Goal: Task Accomplishment & Management: Use online tool/utility

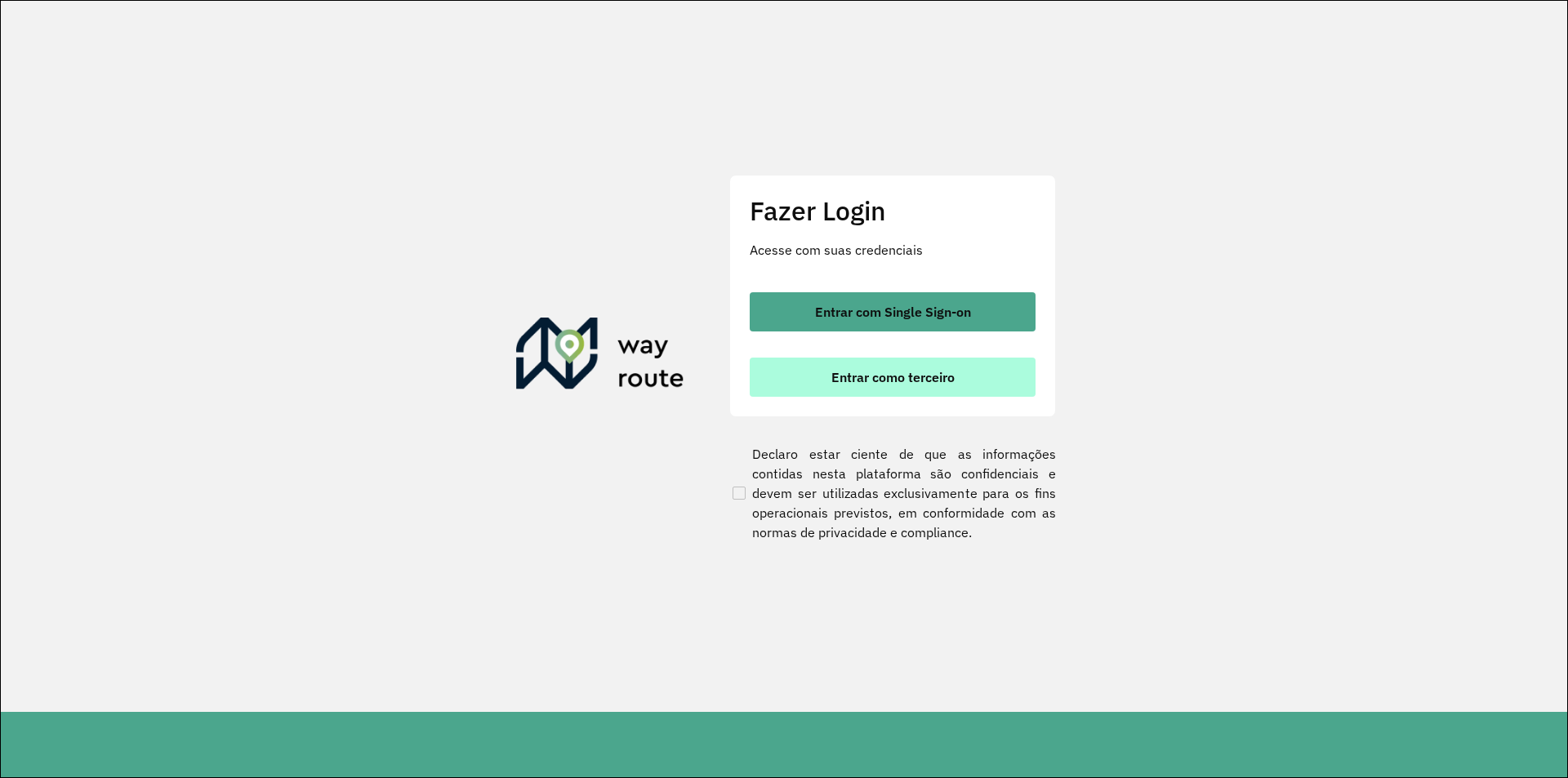
click at [857, 389] on button "Entrar como terceiro" at bounding box center [892, 377] width 286 height 39
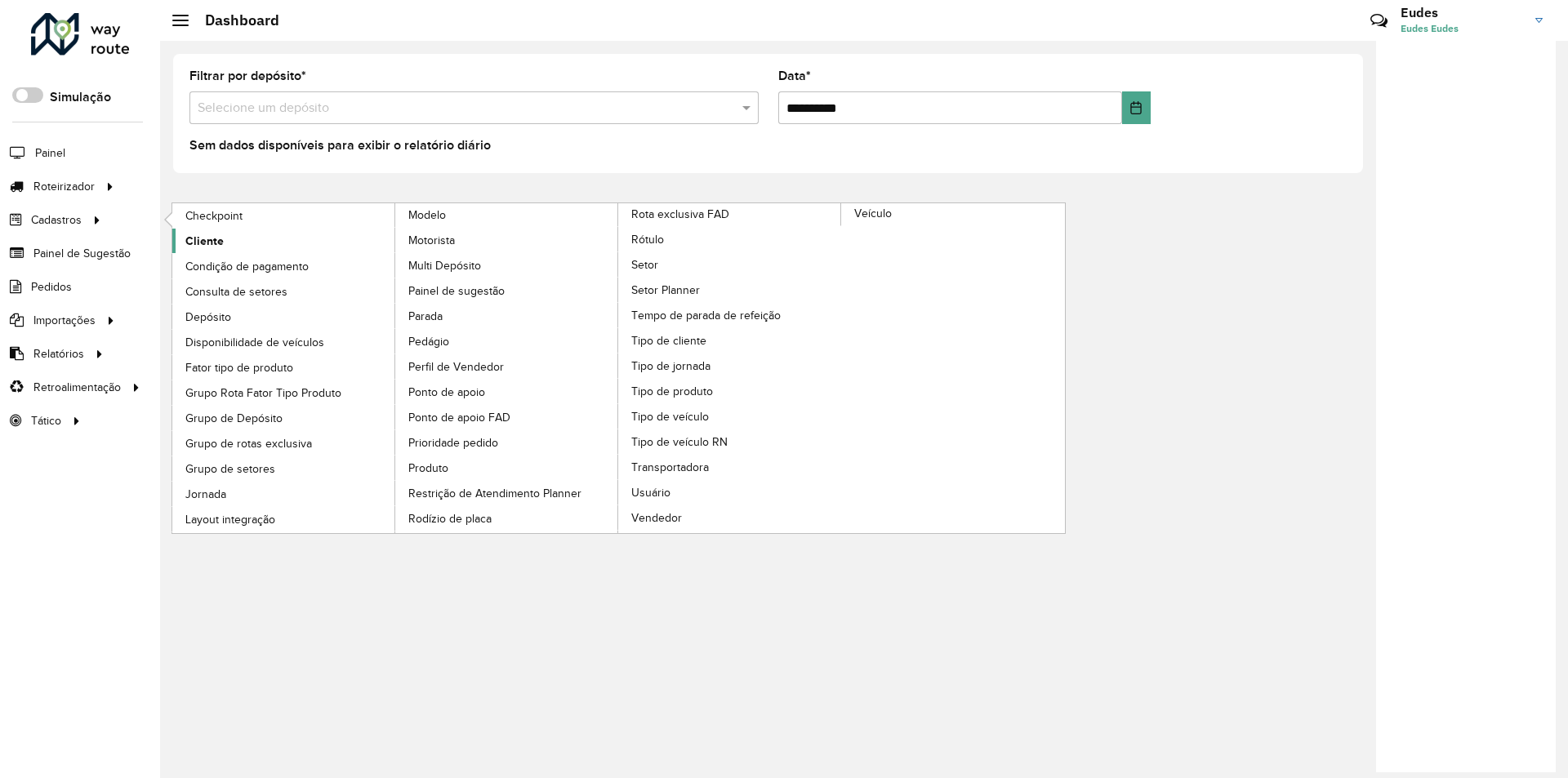
click at [208, 245] on span "Cliente" at bounding box center [204, 242] width 38 height 17
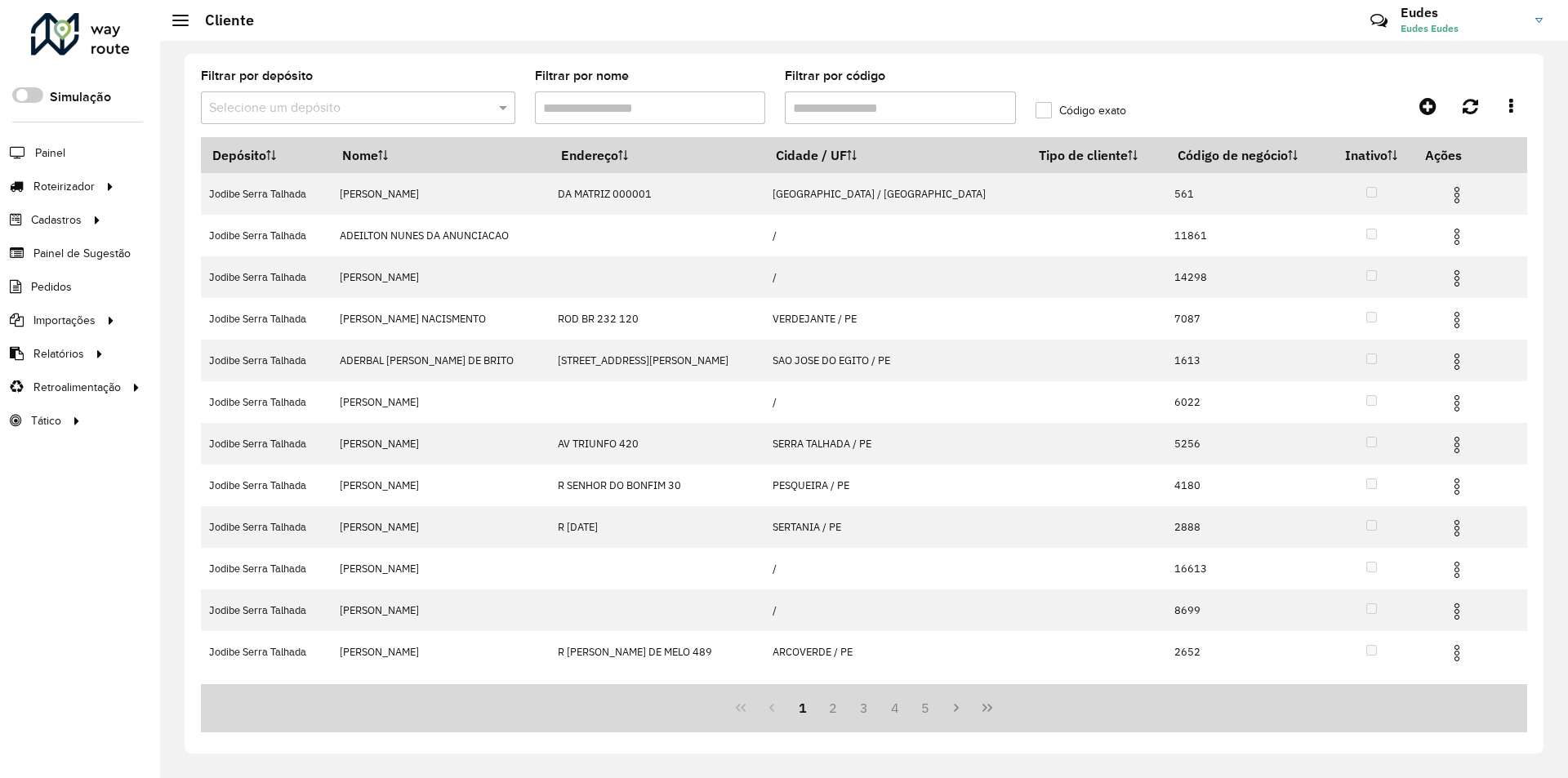
drag, startPoint x: 835, startPoint y: 111, endPoint x: 859, endPoint y: 115, distance: 24.3
click at [835, 111] on input "Filtrar por código" at bounding box center [900, 107] width 231 height 32
paste input "***"
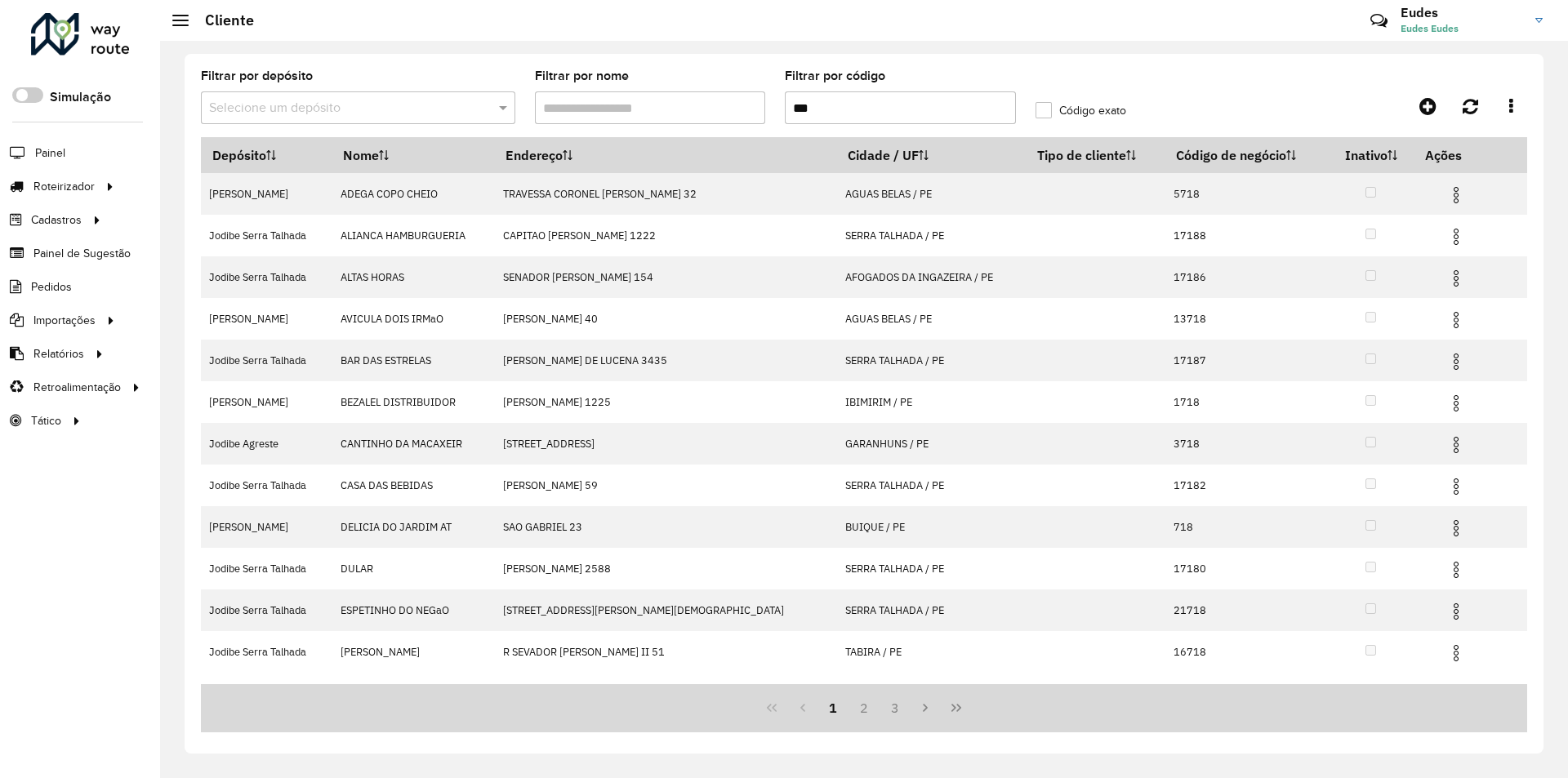
type input "***"
click at [1074, 117] on label "Código exato" at bounding box center [1080, 110] width 90 height 17
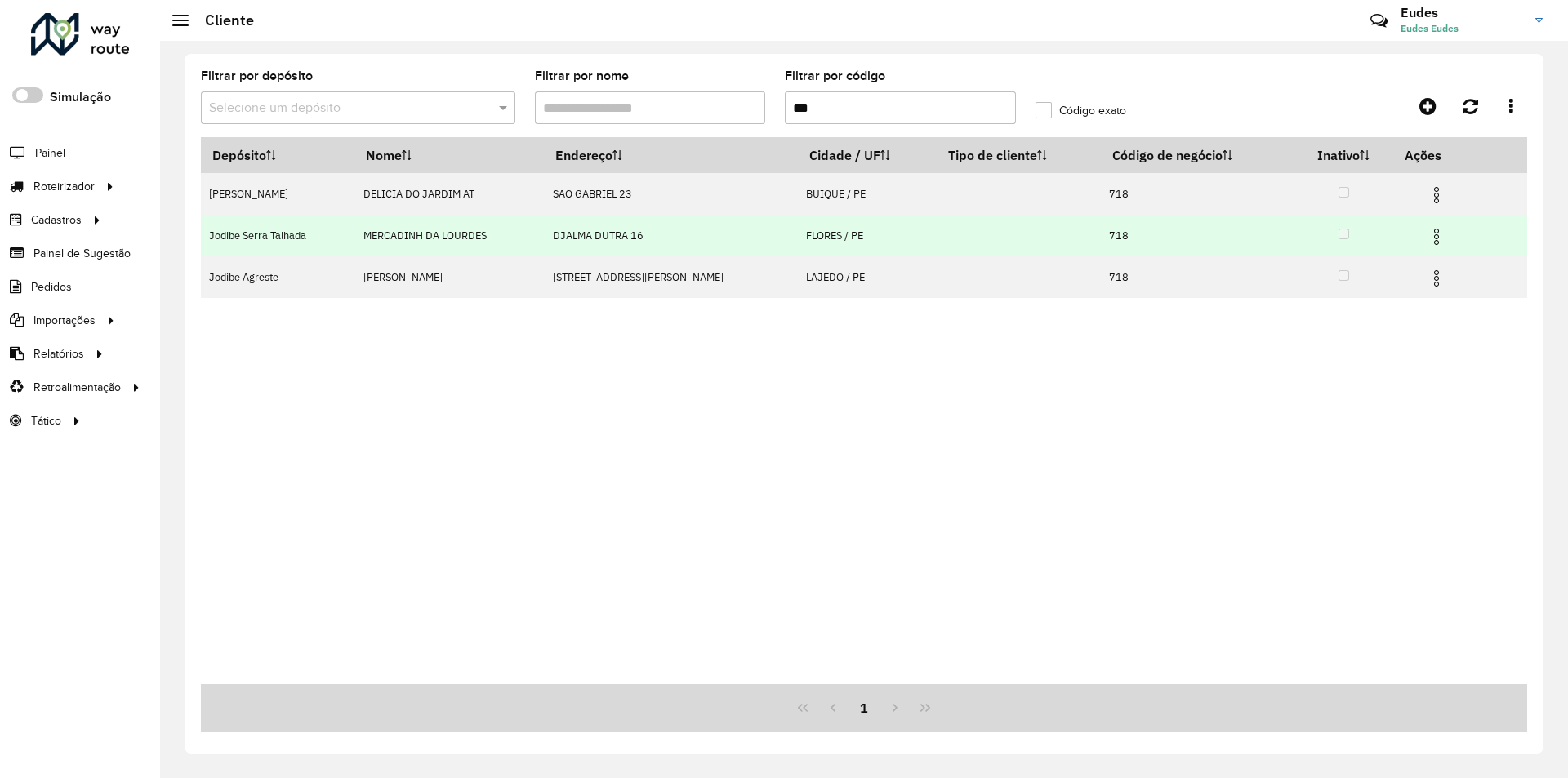
click at [1432, 234] on img at bounding box center [1436, 237] width 20 height 20
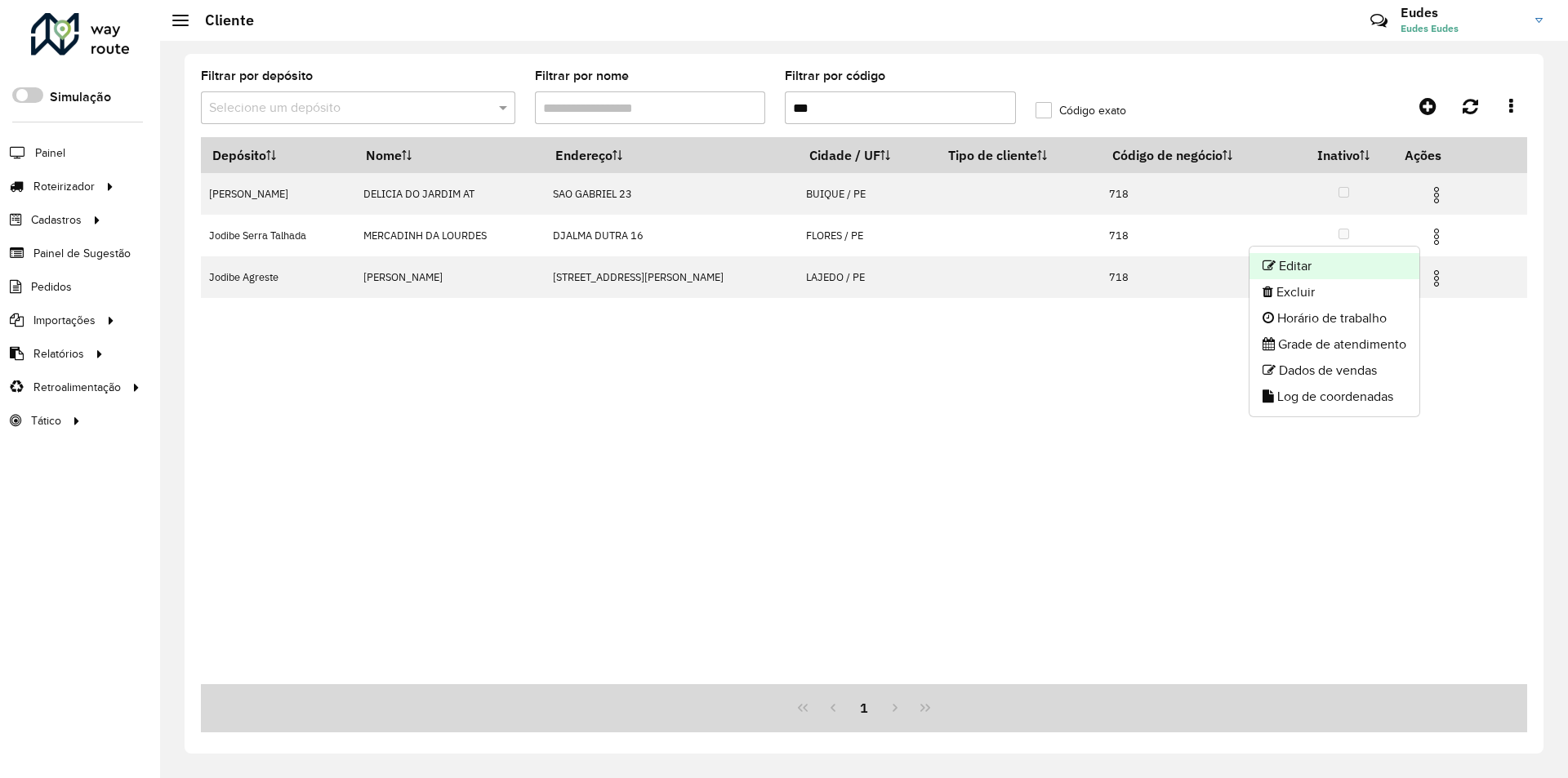
click at [1328, 259] on li "Editar" at bounding box center [1334, 265] width 170 height 26
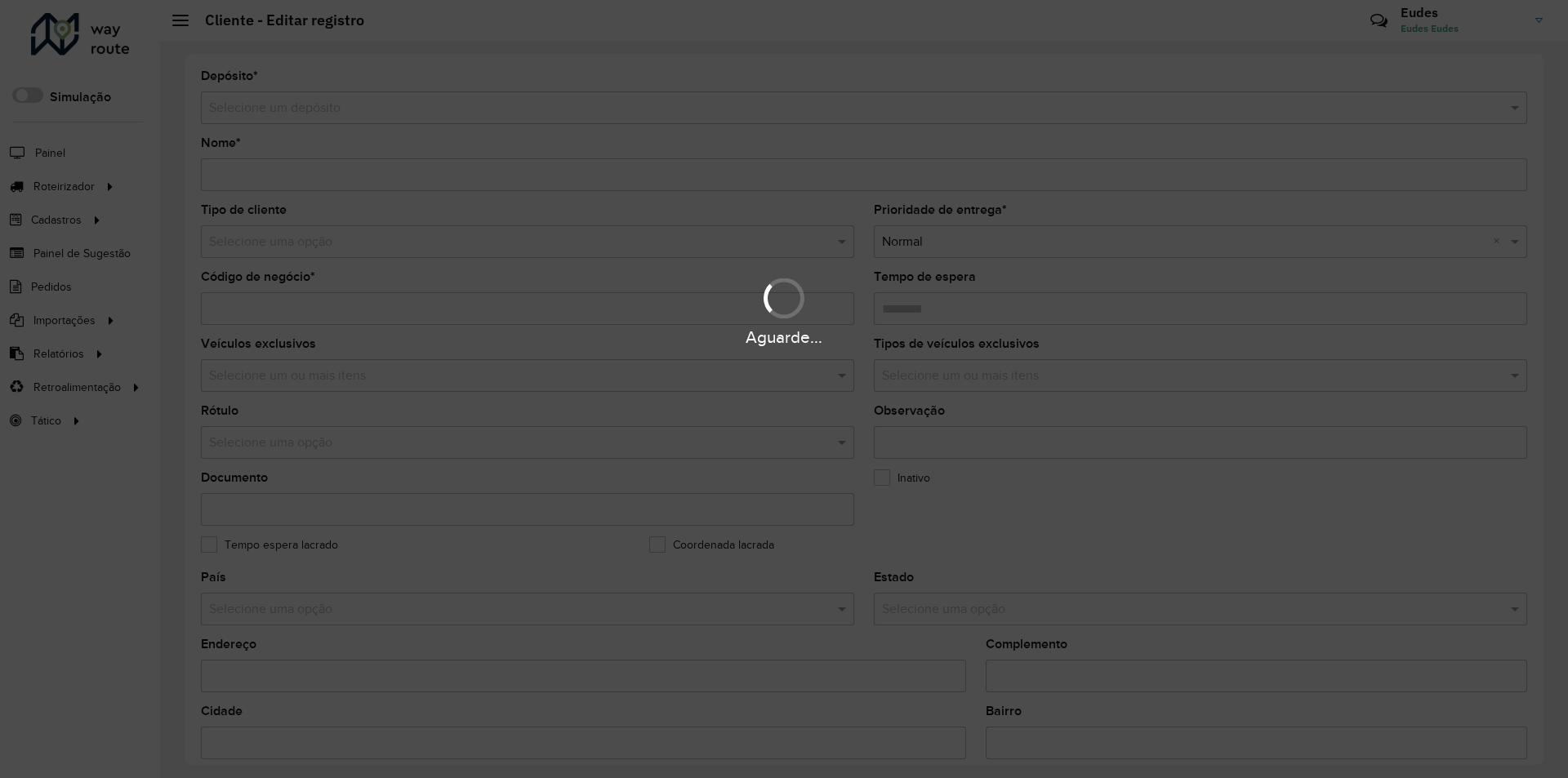
type input "**********"
type input "***"
type input "********"
type input "**********"
type input "******"
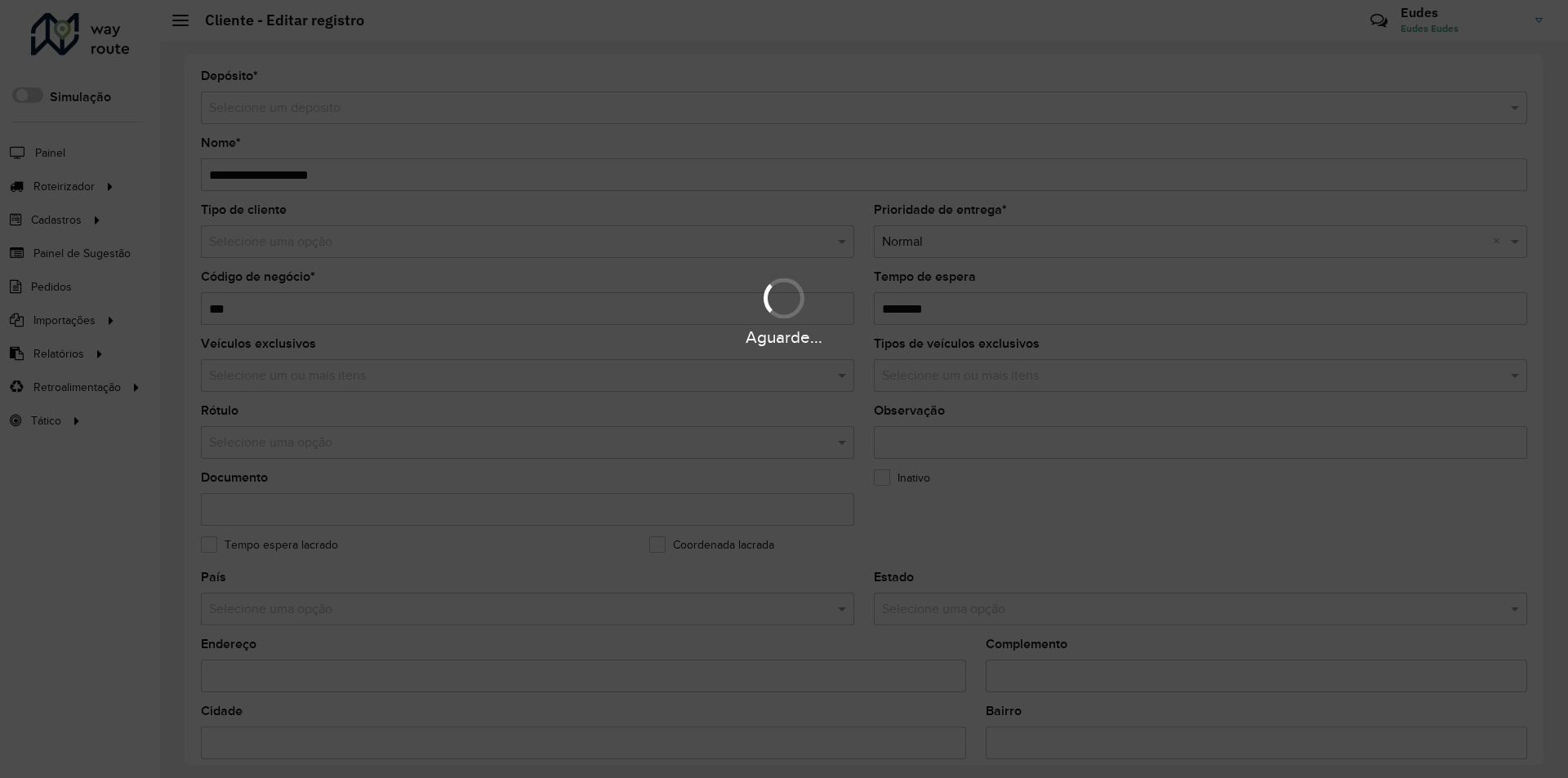
type input "********"
type input "**********"
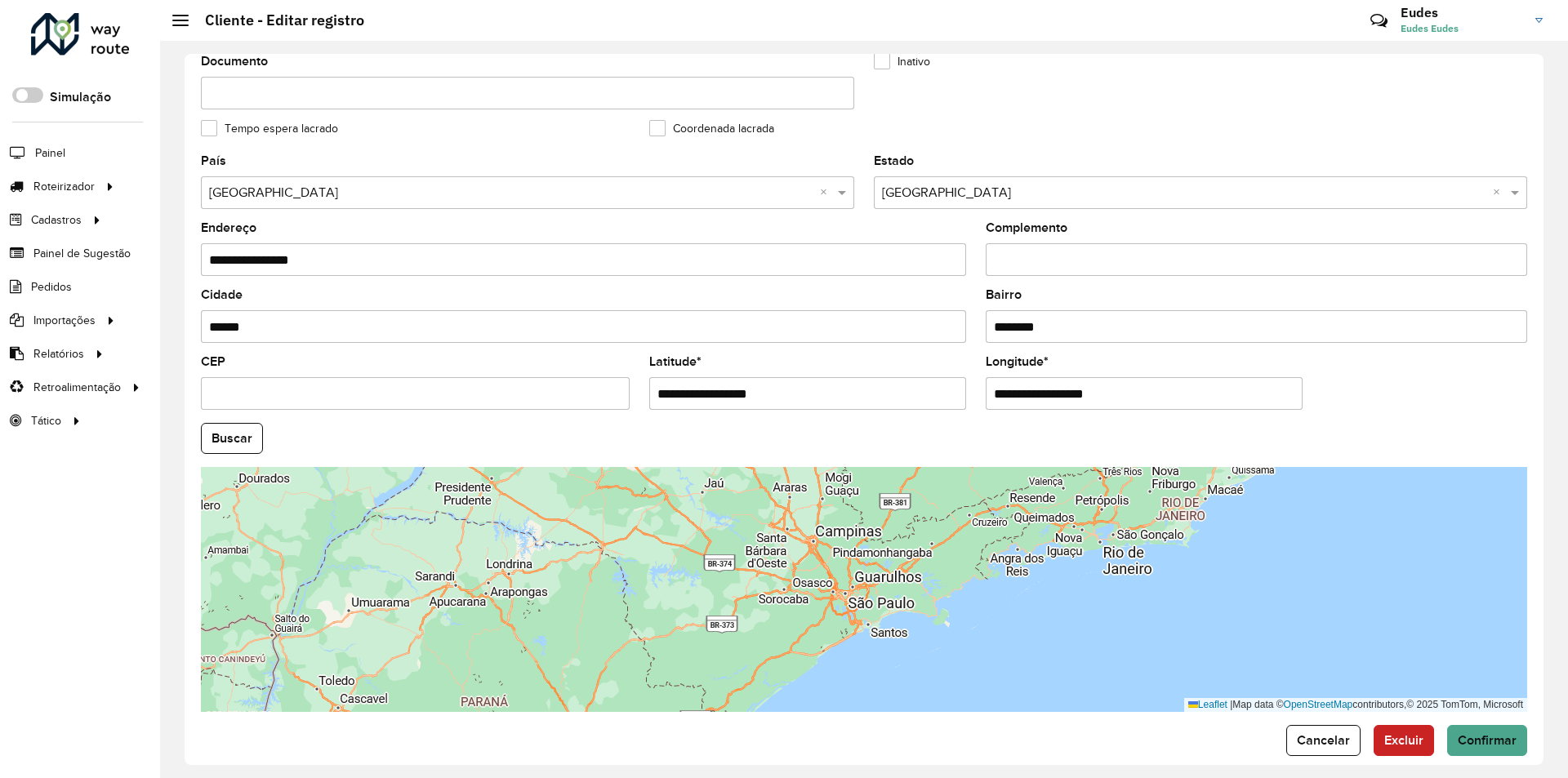
scroll to position [437, 0]
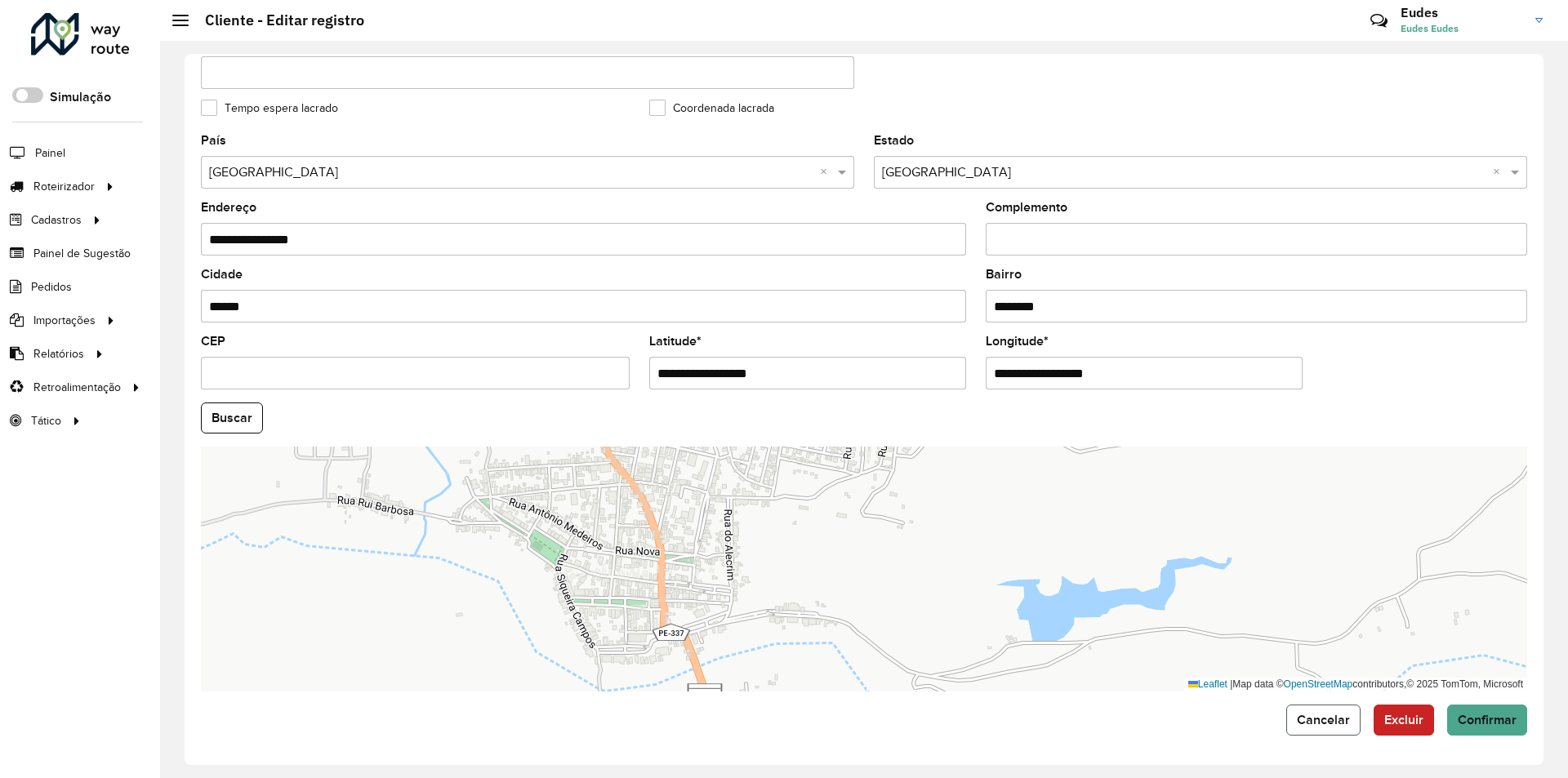
click at [1306, 717] on span "Cancelar" at bounding box center [1324, 720] width 53 height 14
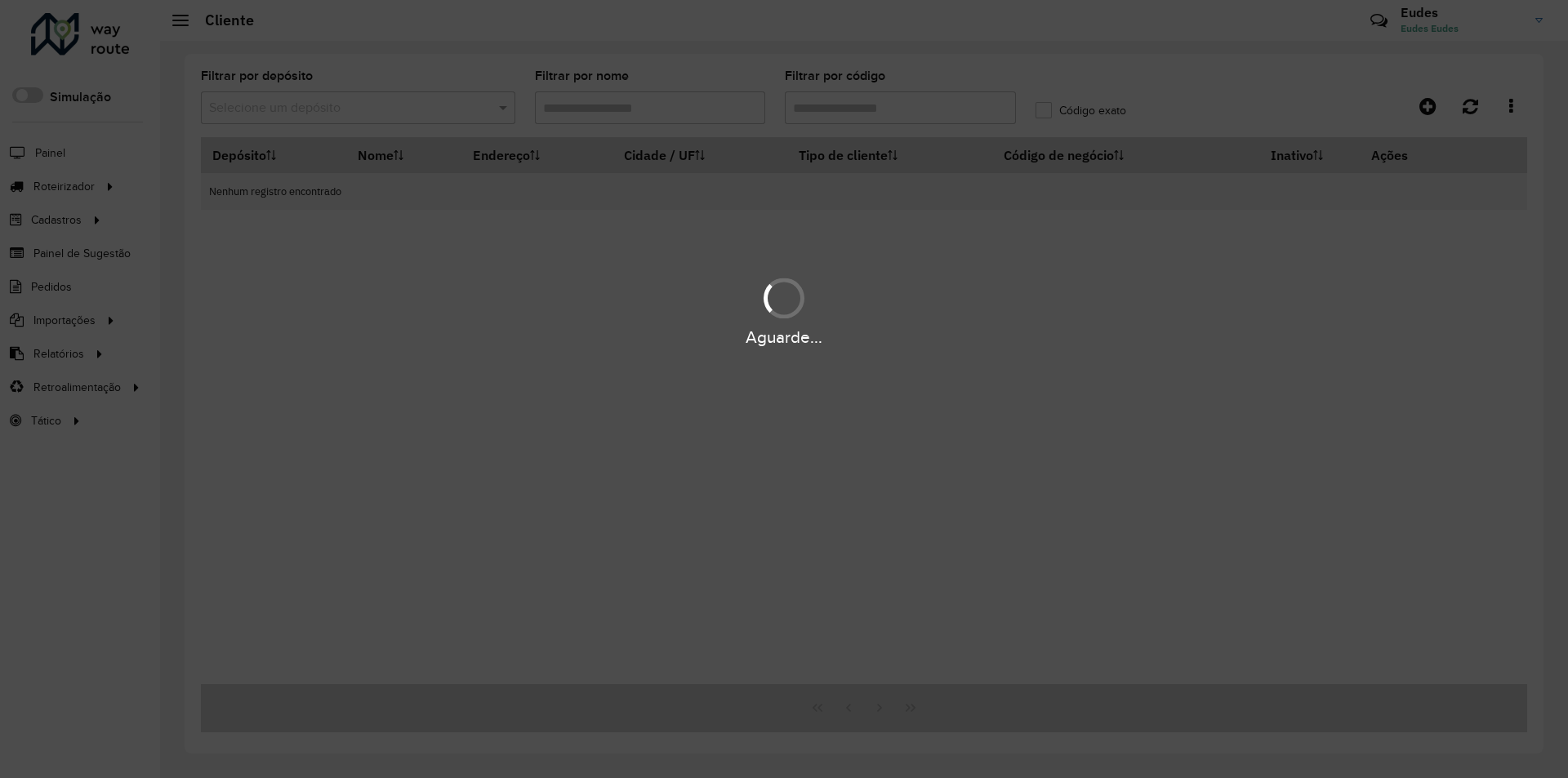
type input "***"
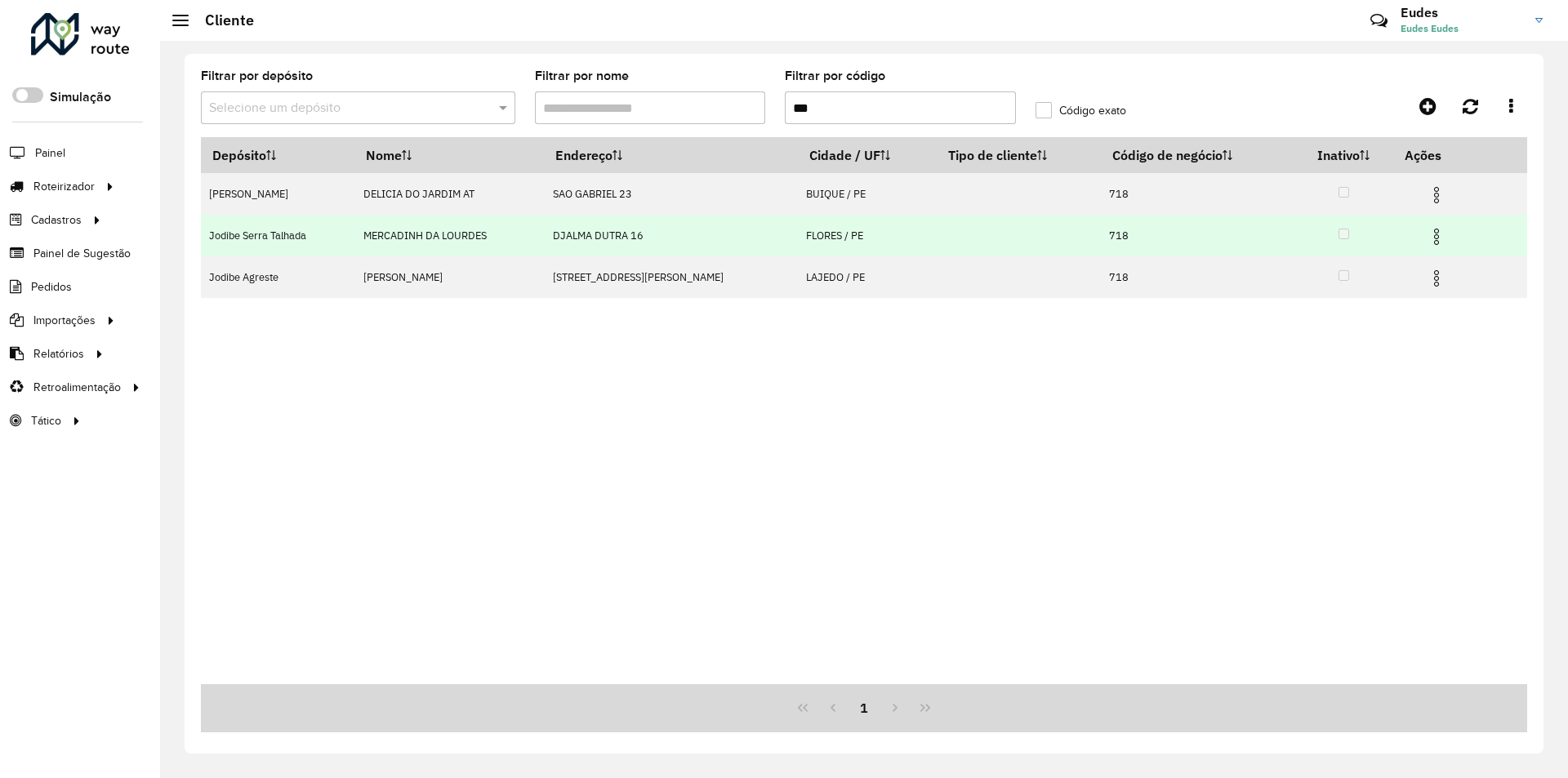
click at [1433, 234] on img at bounding box center [1436, 237] width 20 height 20
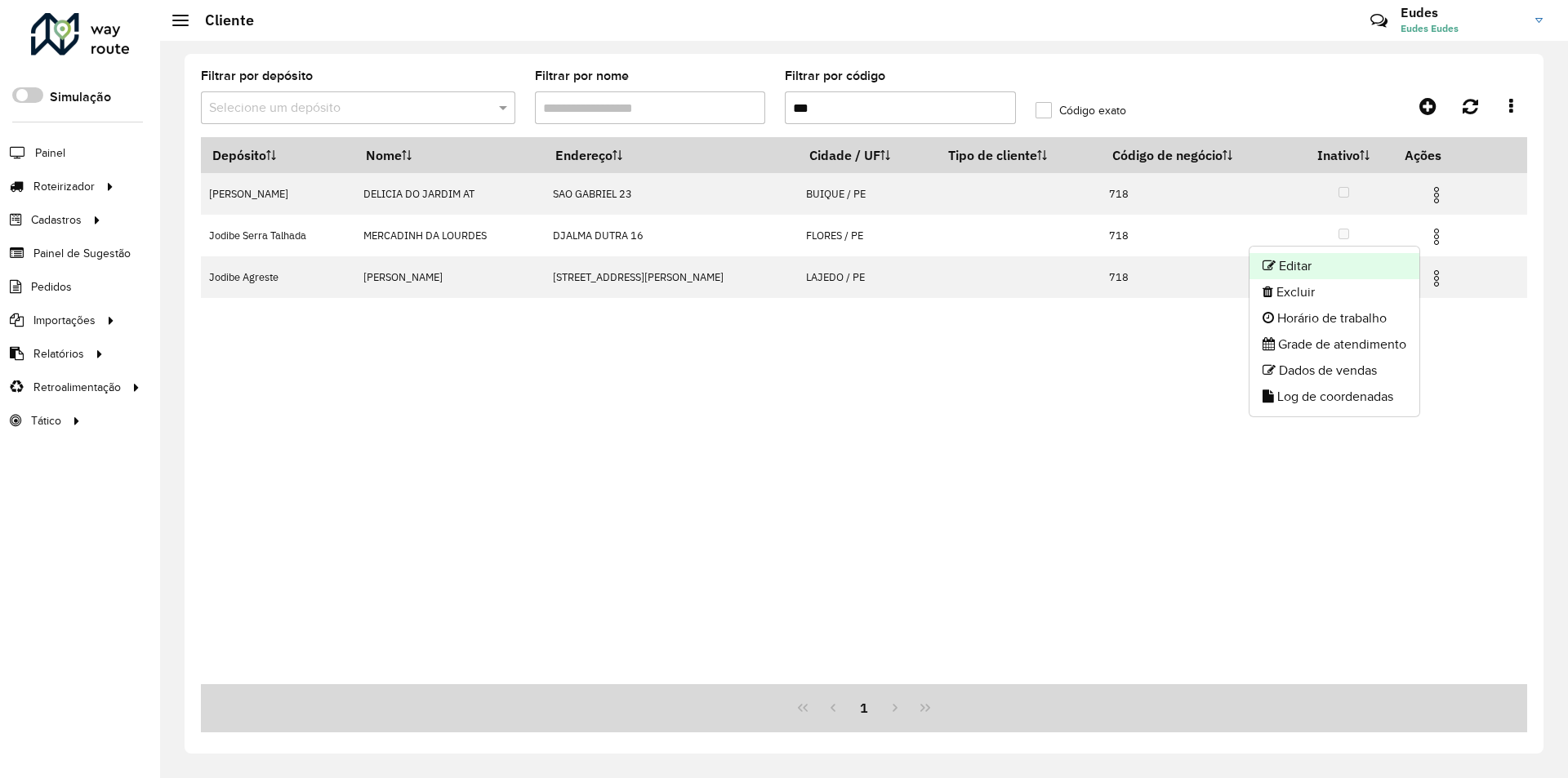
click at [1303, 269] on li "Editar" at bounding box center [1334, 265] width 170 height 26
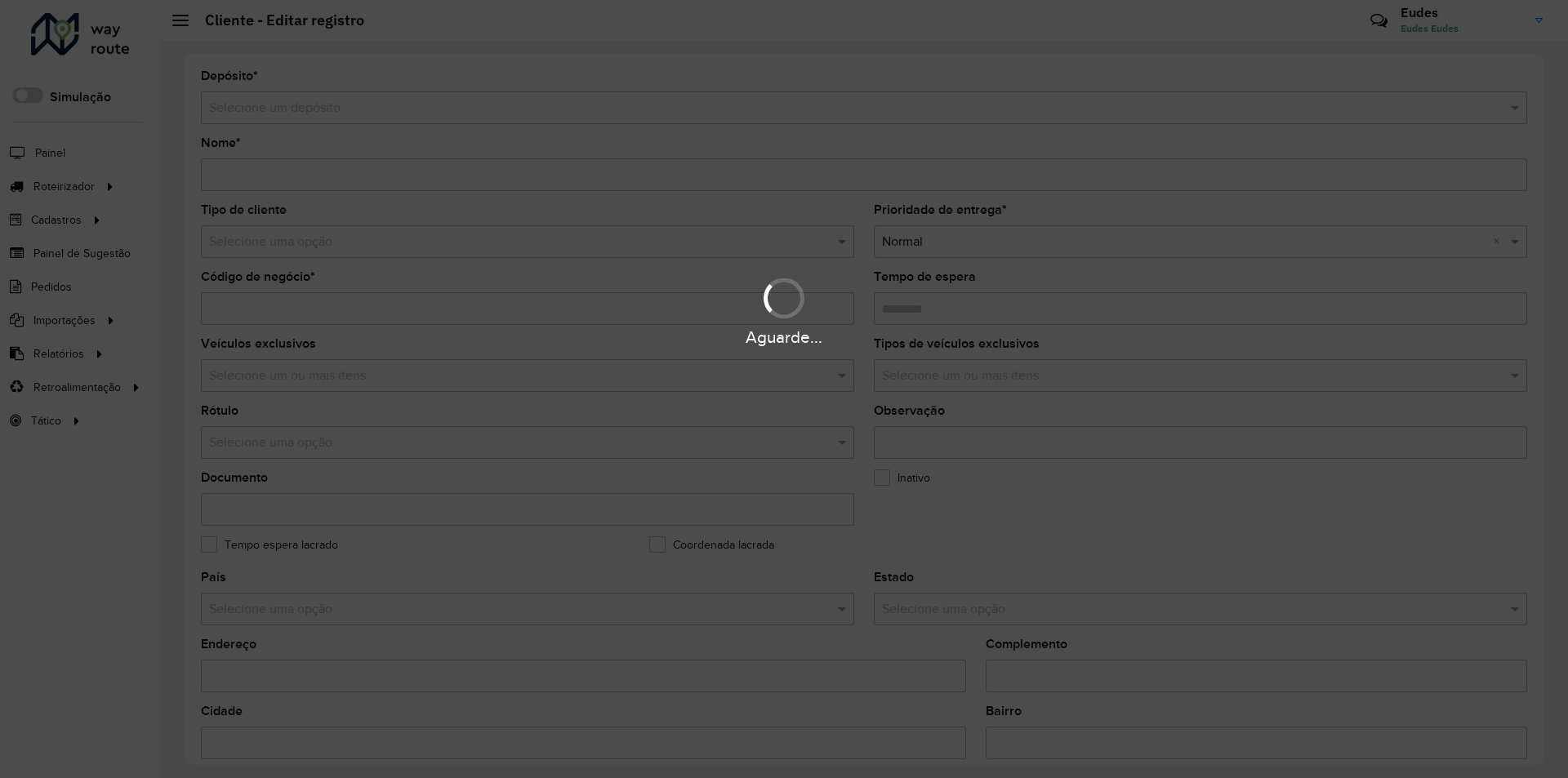
type input "**********"
type input "***"
type input "********"
type input "**********"
type input "******"
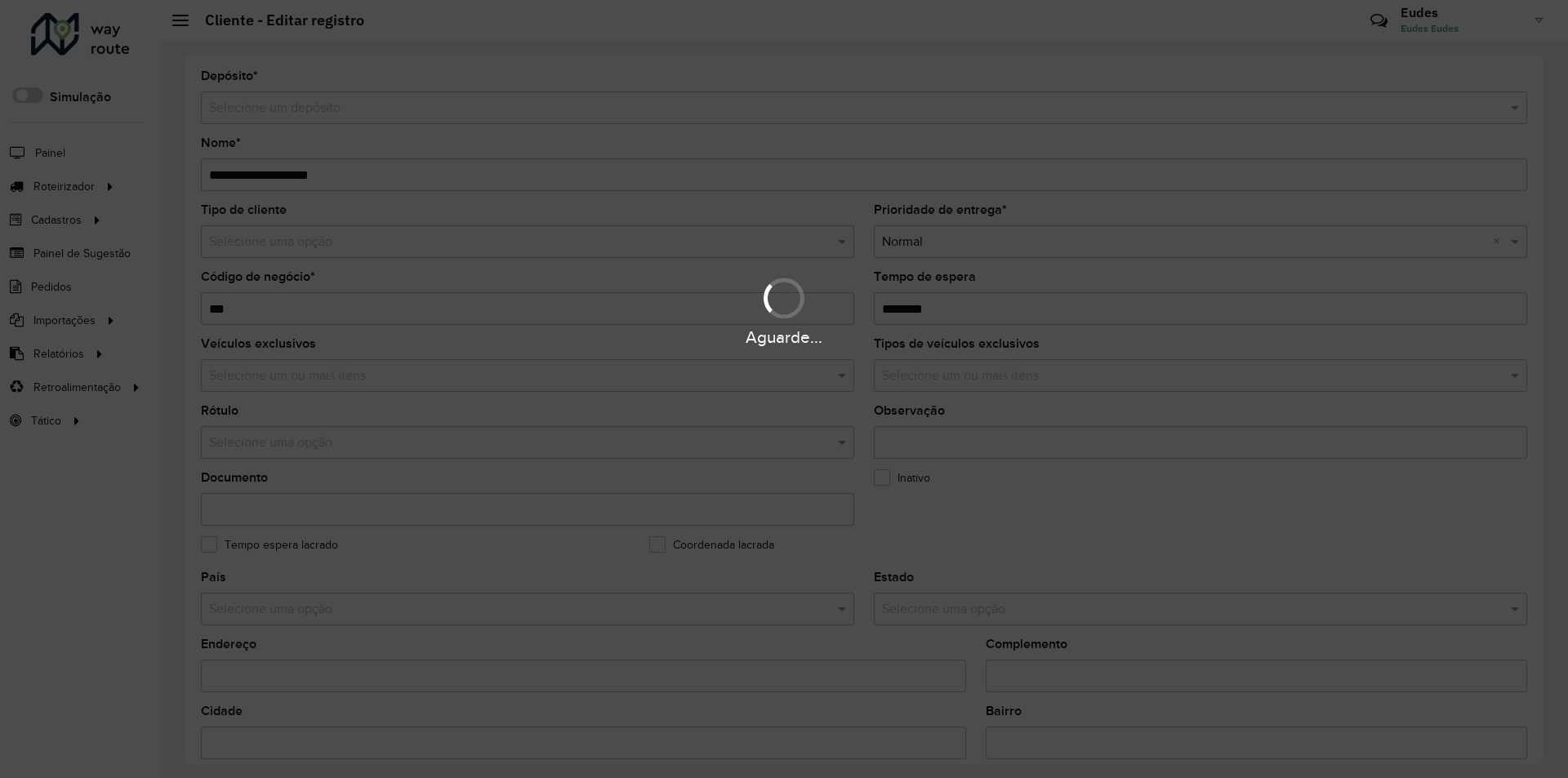
type input "********"
type input "**********"
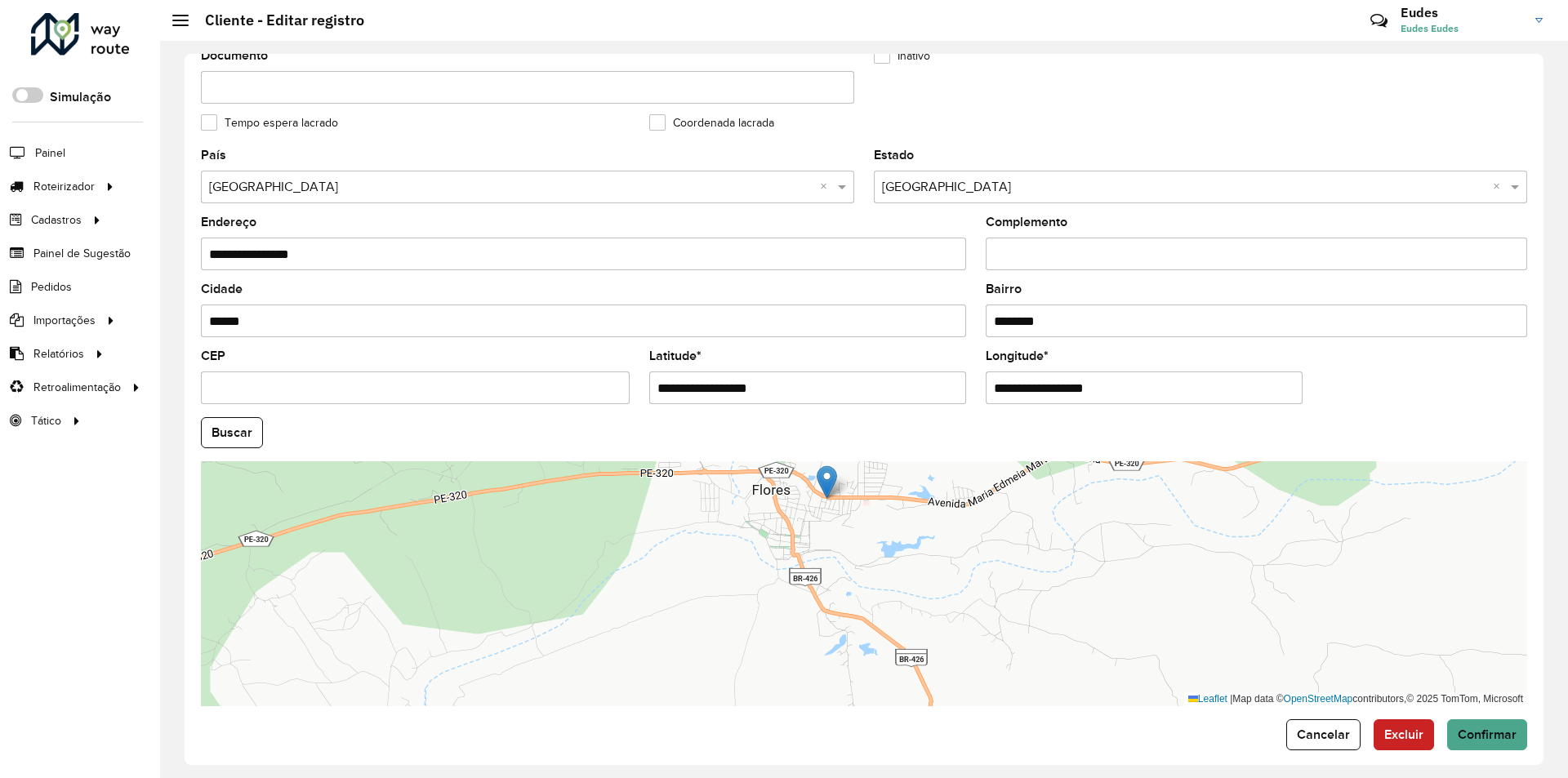
scroll to position [437, 0]
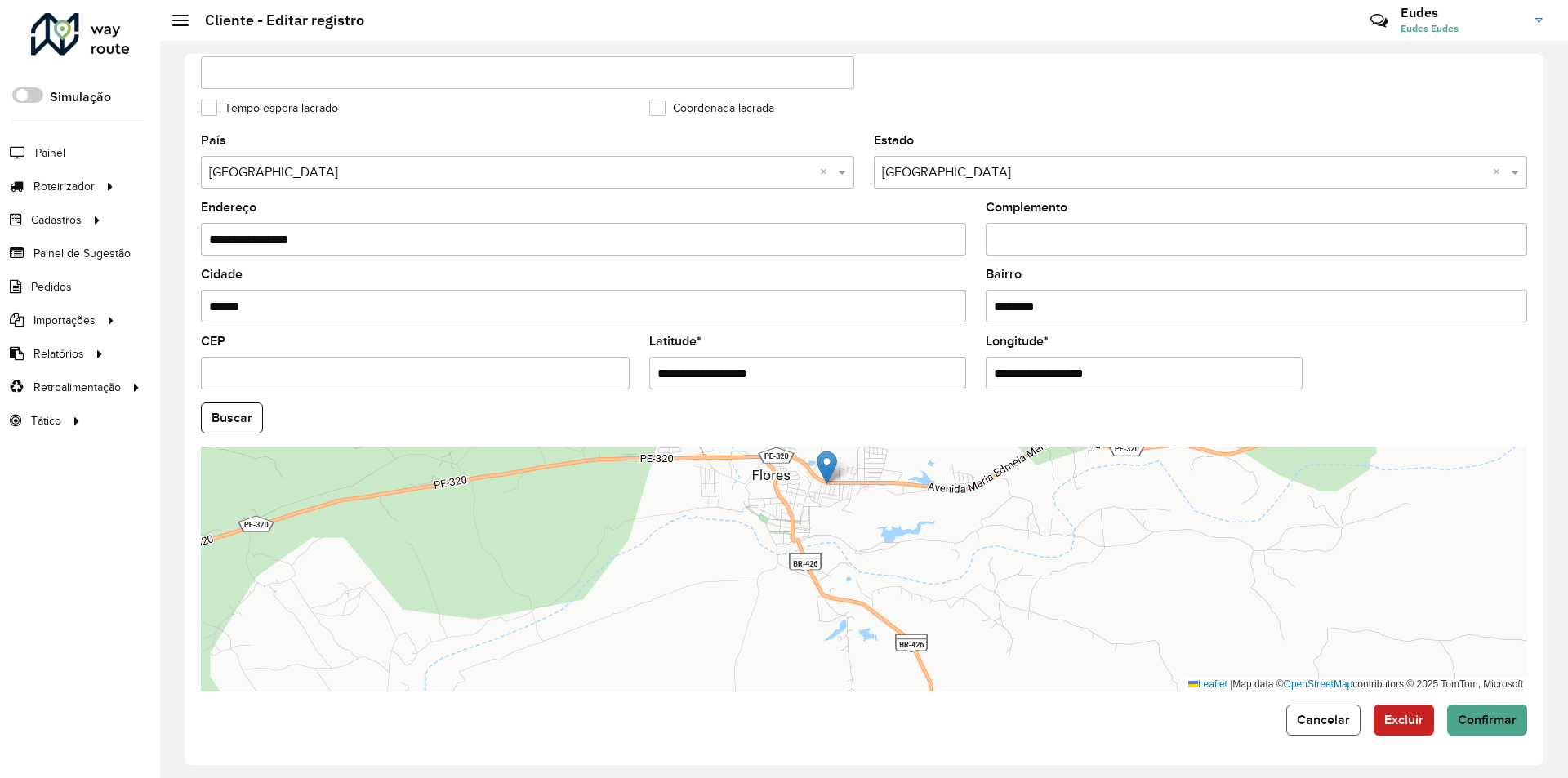
click at [1297, 719] on span "Cancelar" at bounding box center [1324, 720] width 53 height 14
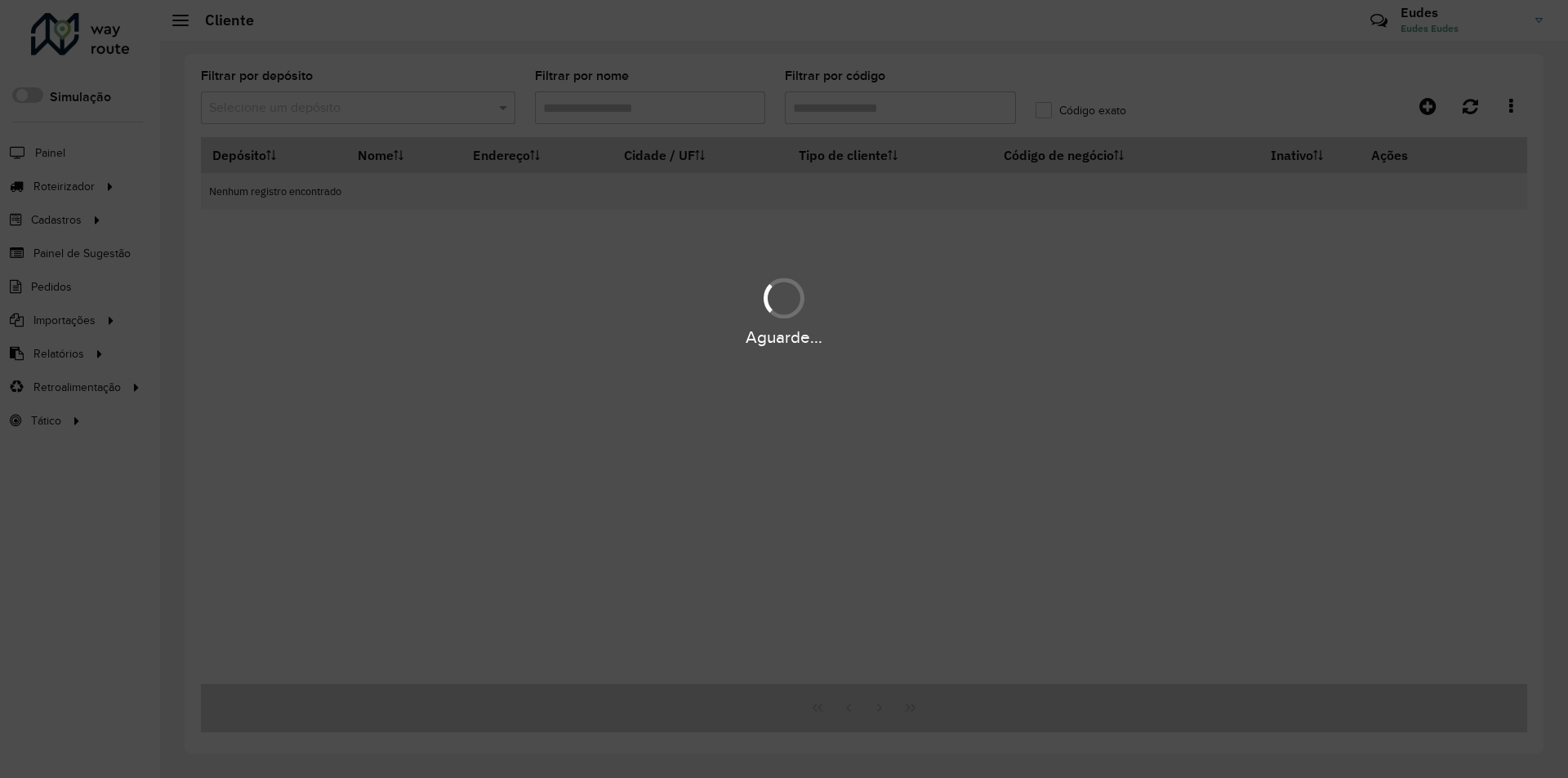
type input "***"
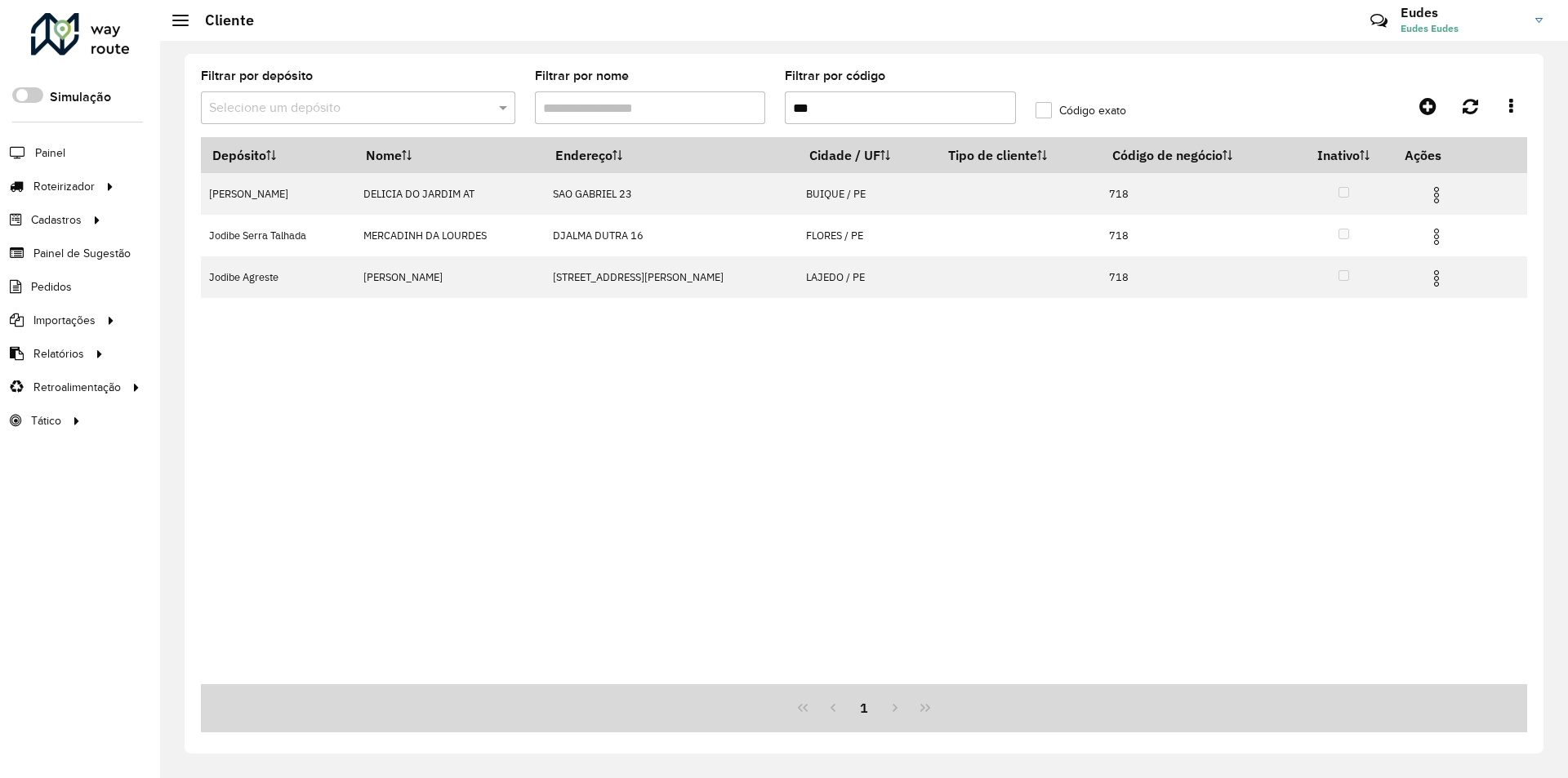
click at [109, 42] on div at bounding box center [81, 34] width 99 height 43
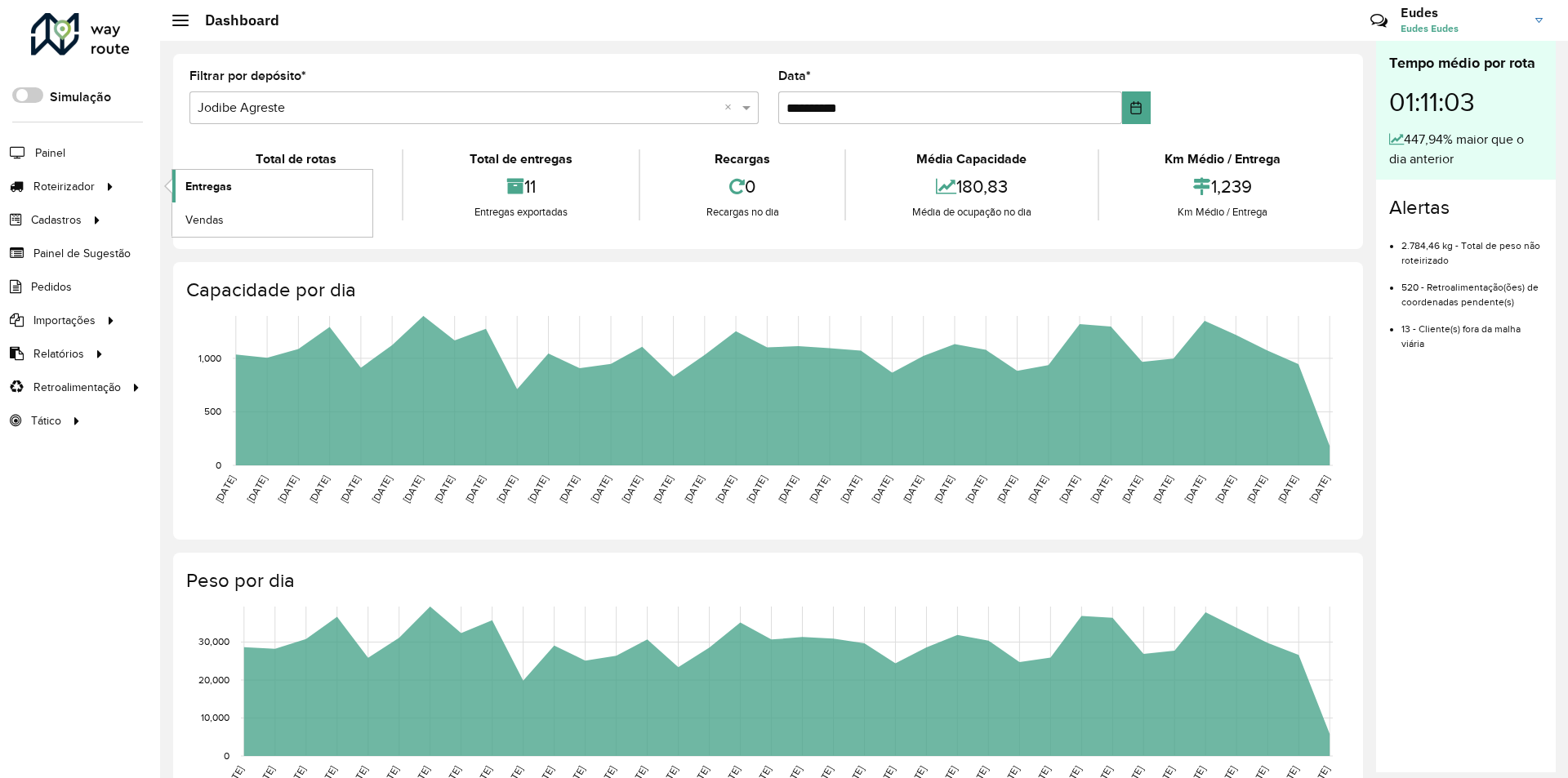
click at [217, 184] on span "Entregas" at bounding box center [208, 186] width 47 height 17
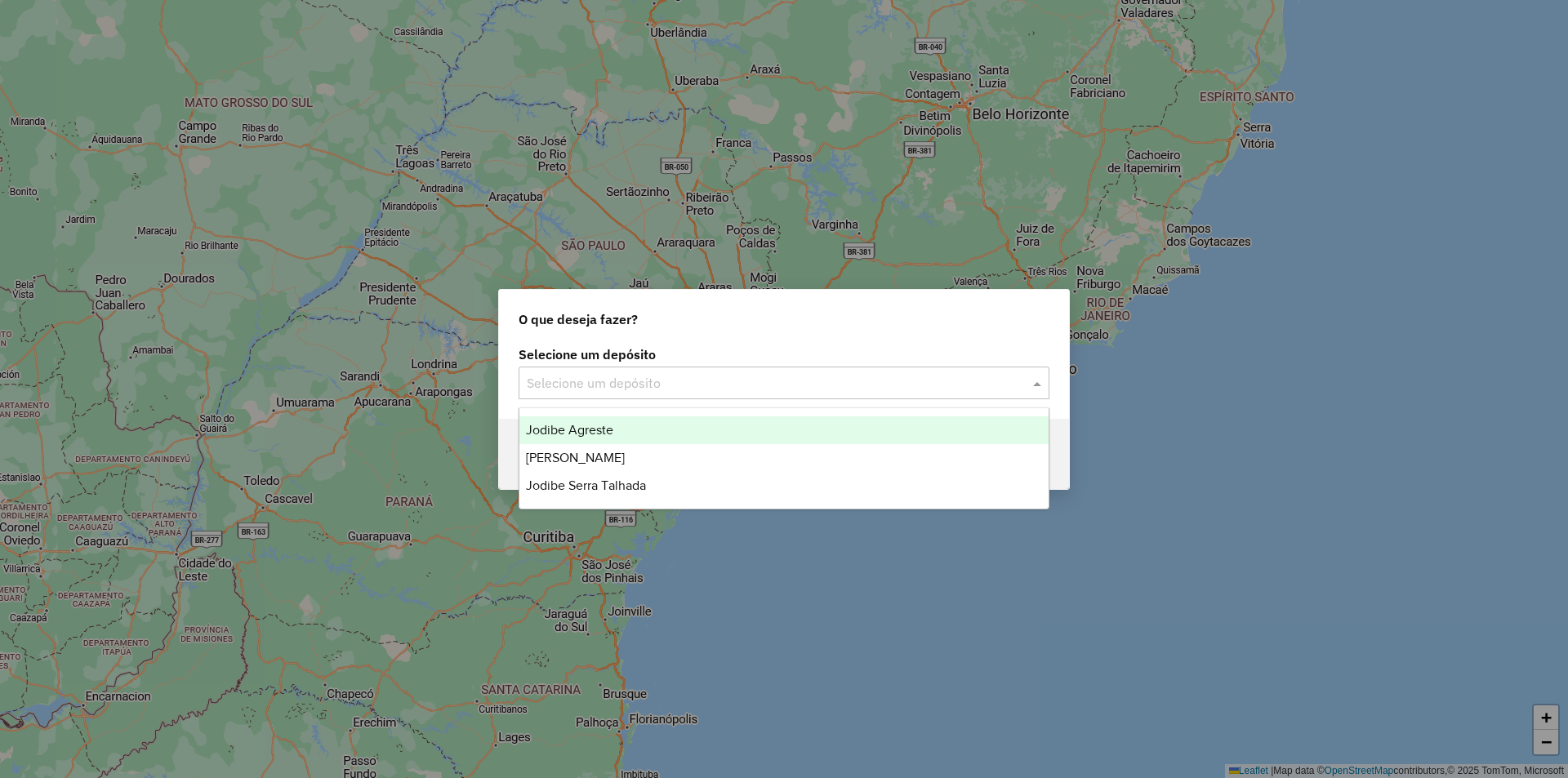
click at [668, 391] on input "text" at bounding box center [767, 383] width 482 height 20
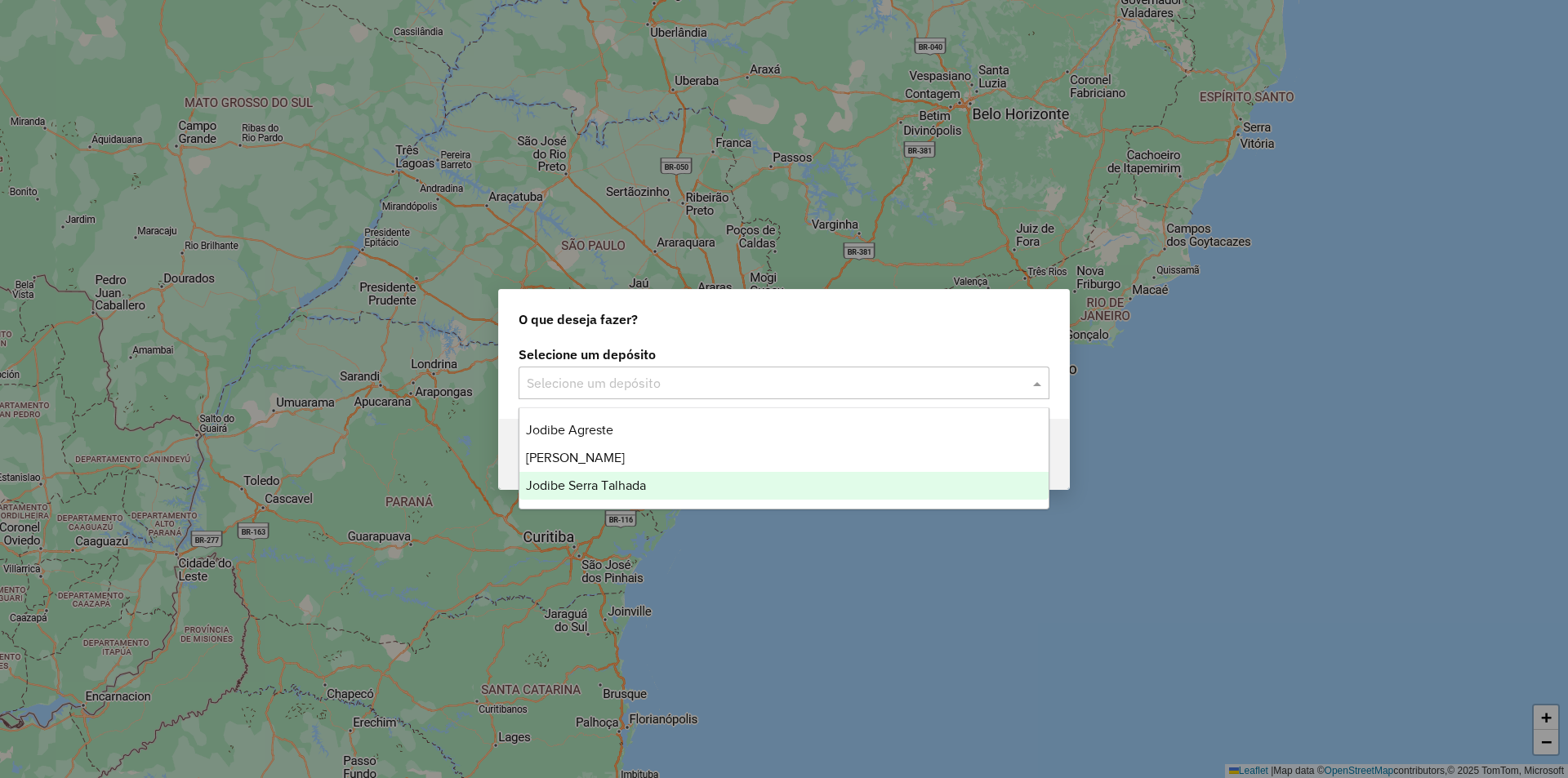
click at [650, 480] on div "Jodibe Serra Talhada" at bounding box center [784, 485] width 529 height 28
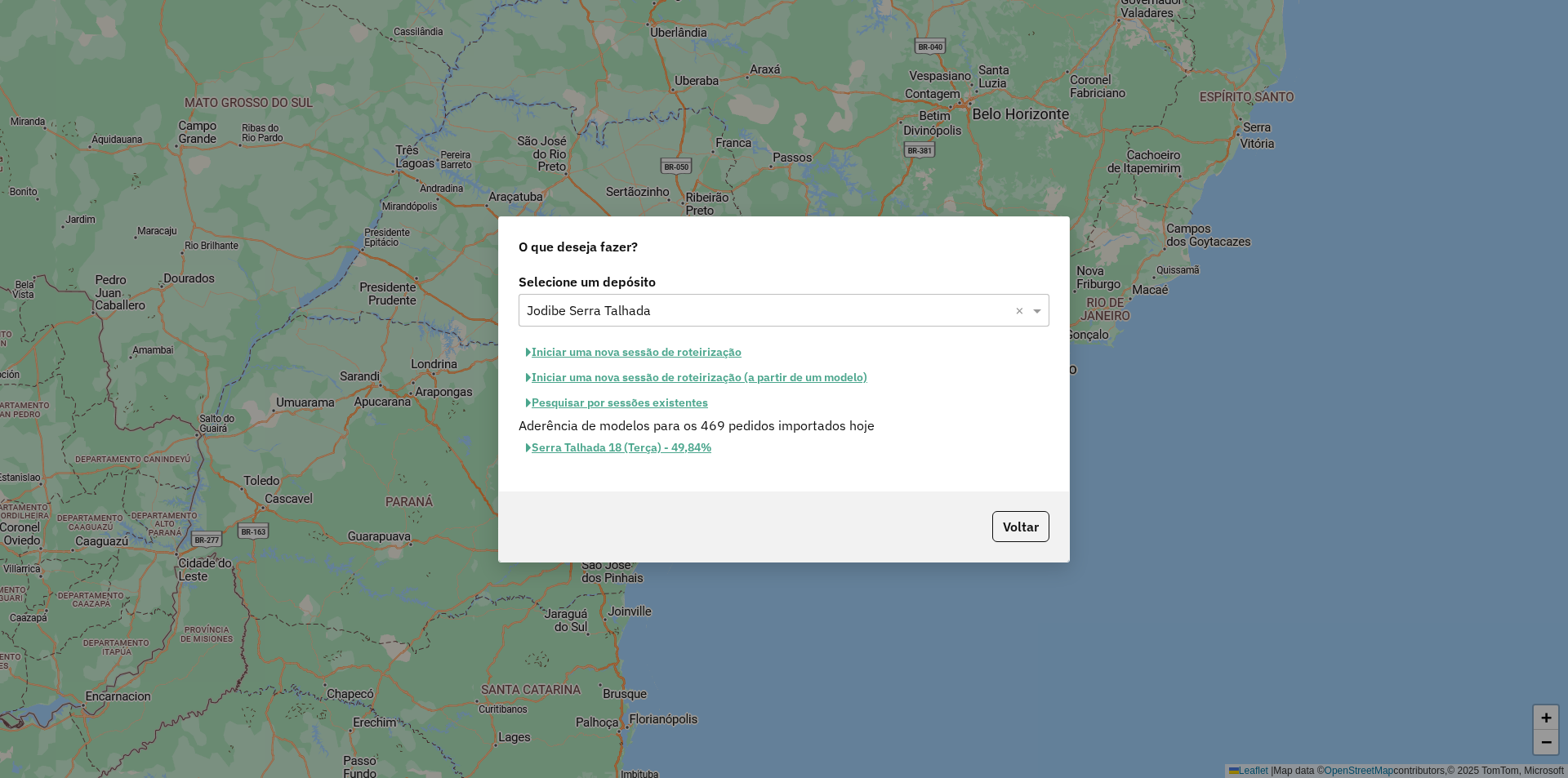
click at [705, 357] on button "Iniciar uma nova sessão de roteirização" at bounding box center [633, 352] width 230 height 26
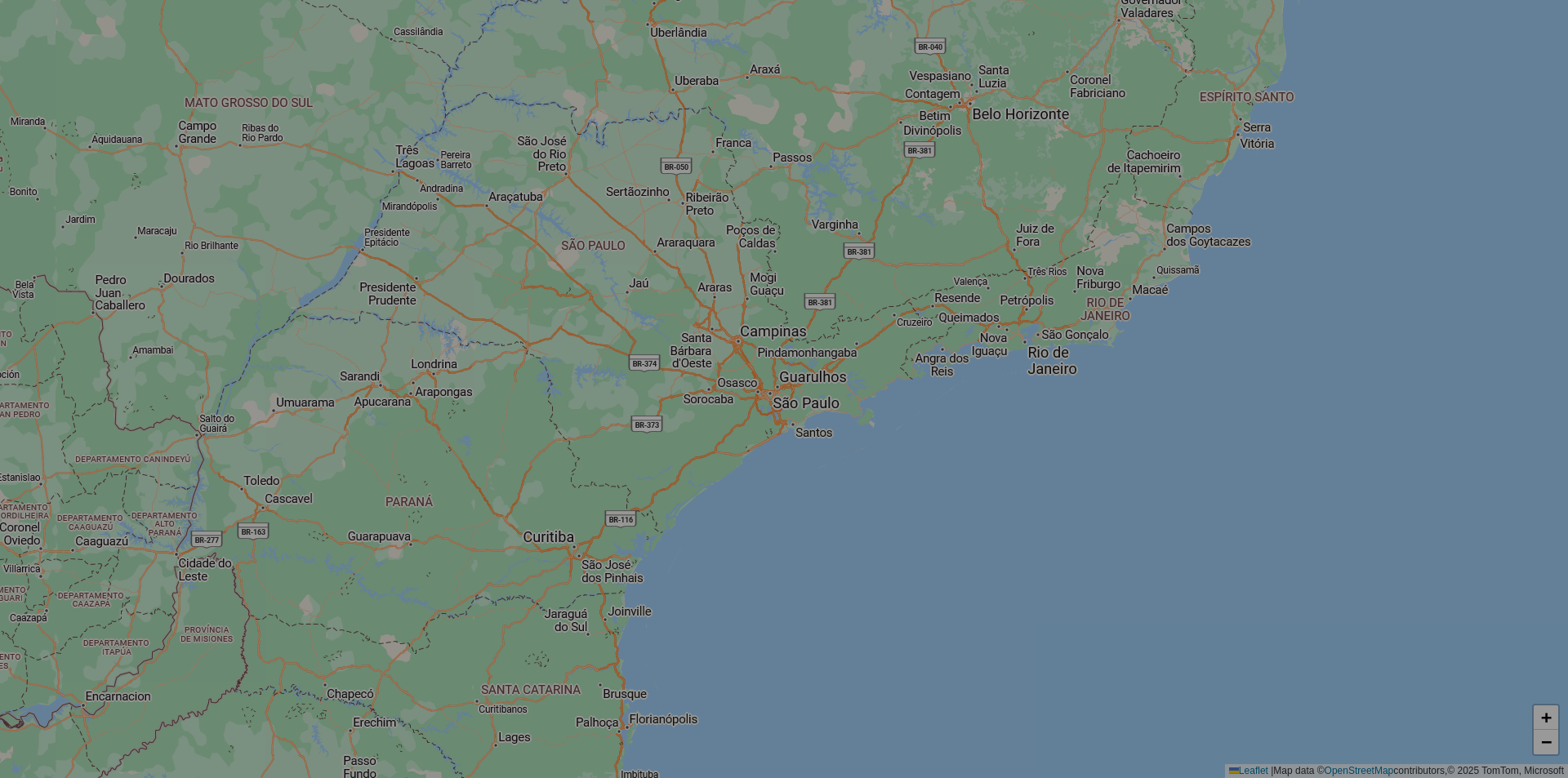
select select "*"
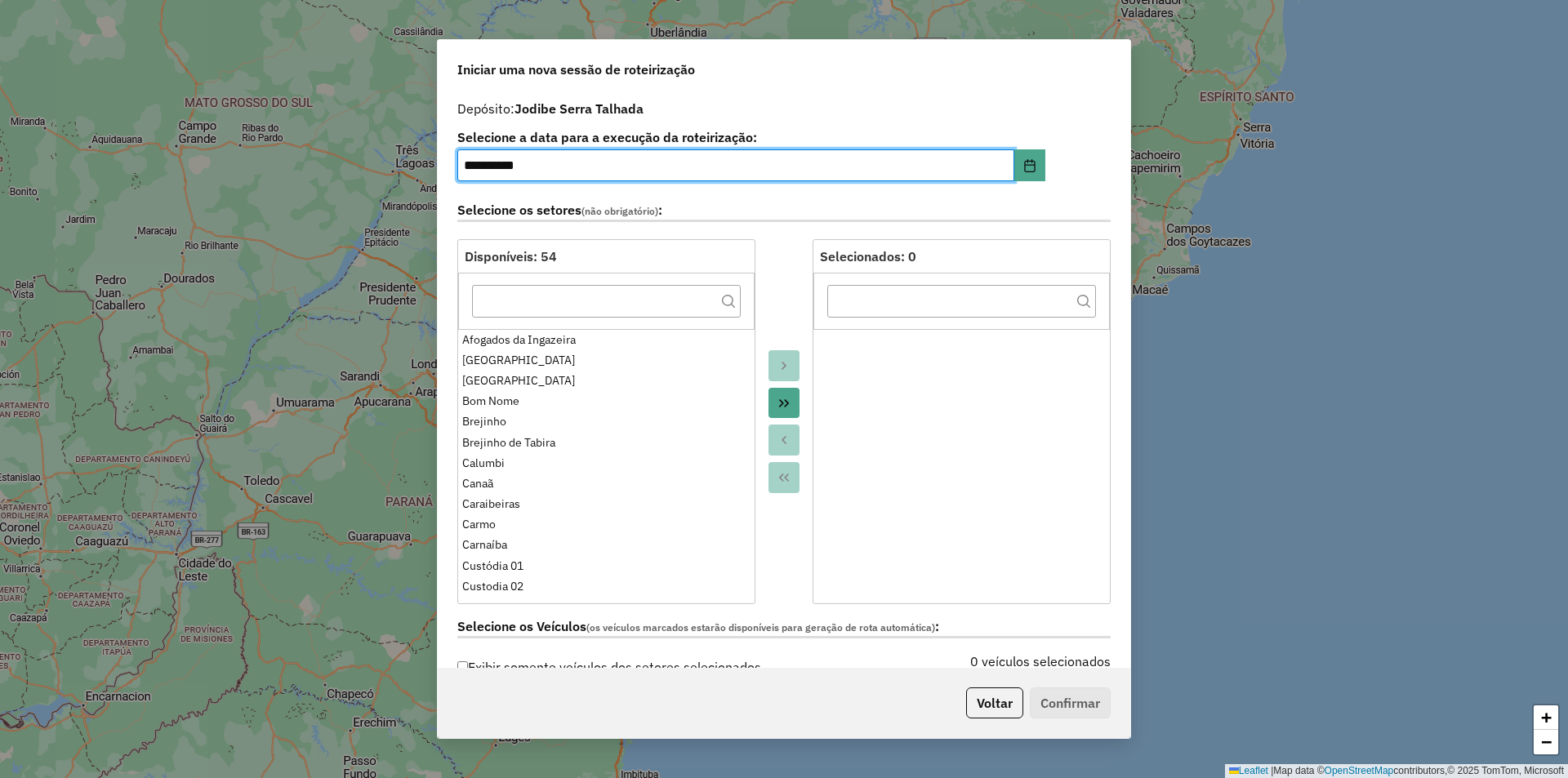
click at [782, 401] on icon "Move All to Target" at bounding box center [784, 403] width 13 height 13
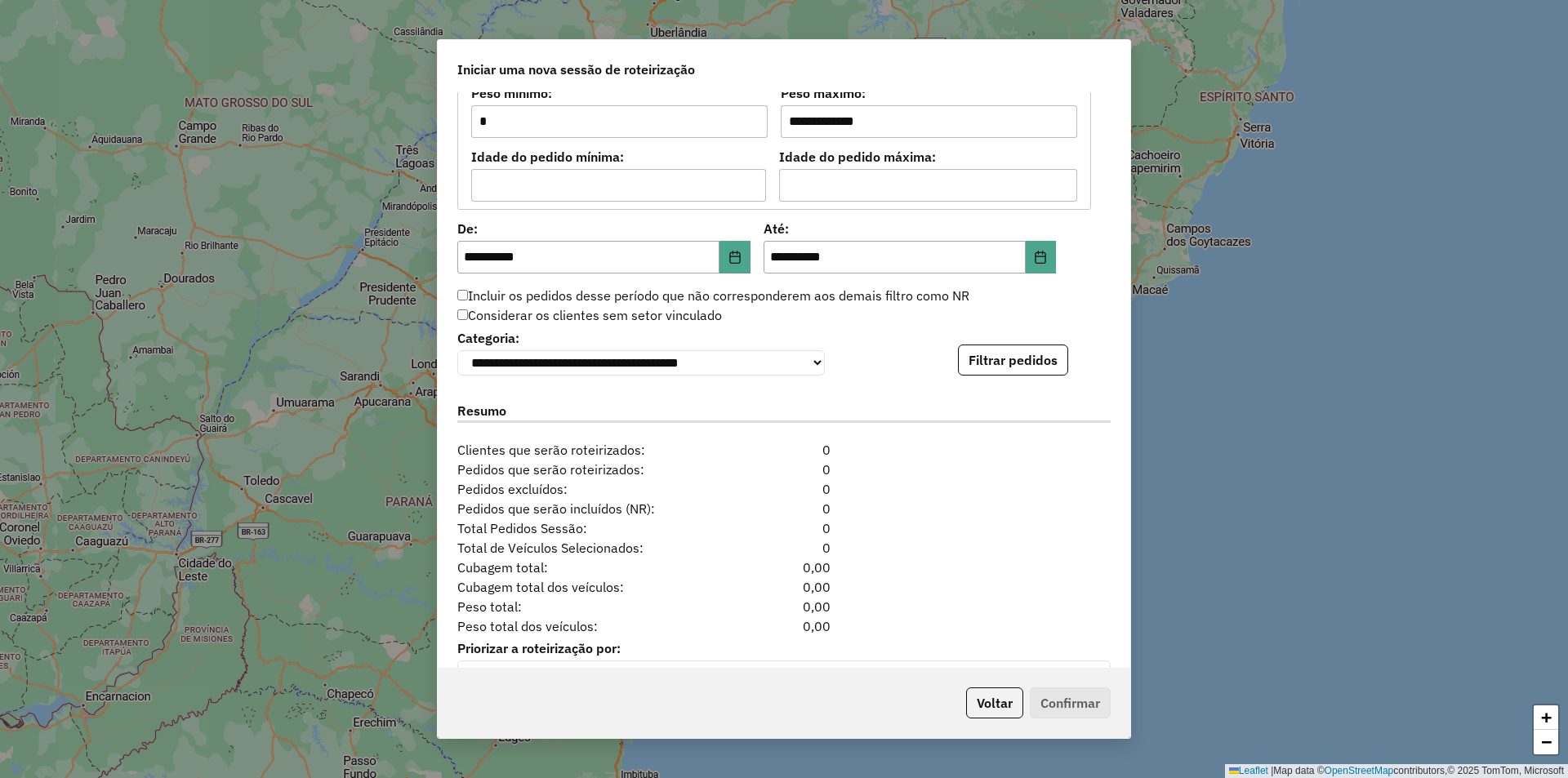
scroll to position [1470, 0]
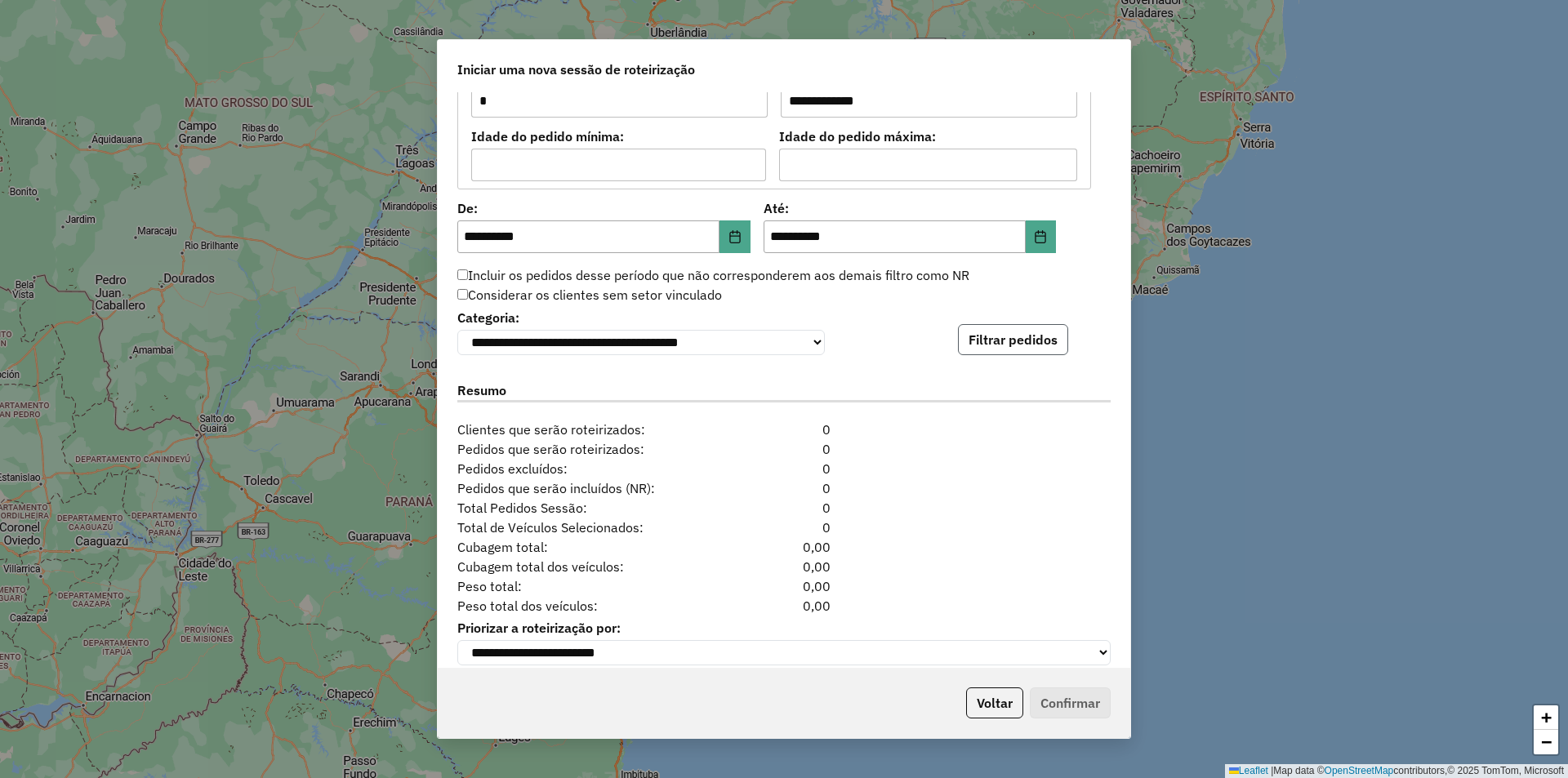
click at [996, 356] on button "Filtrar pedidos" at bounding box center [1013, 340] width 110 height 31
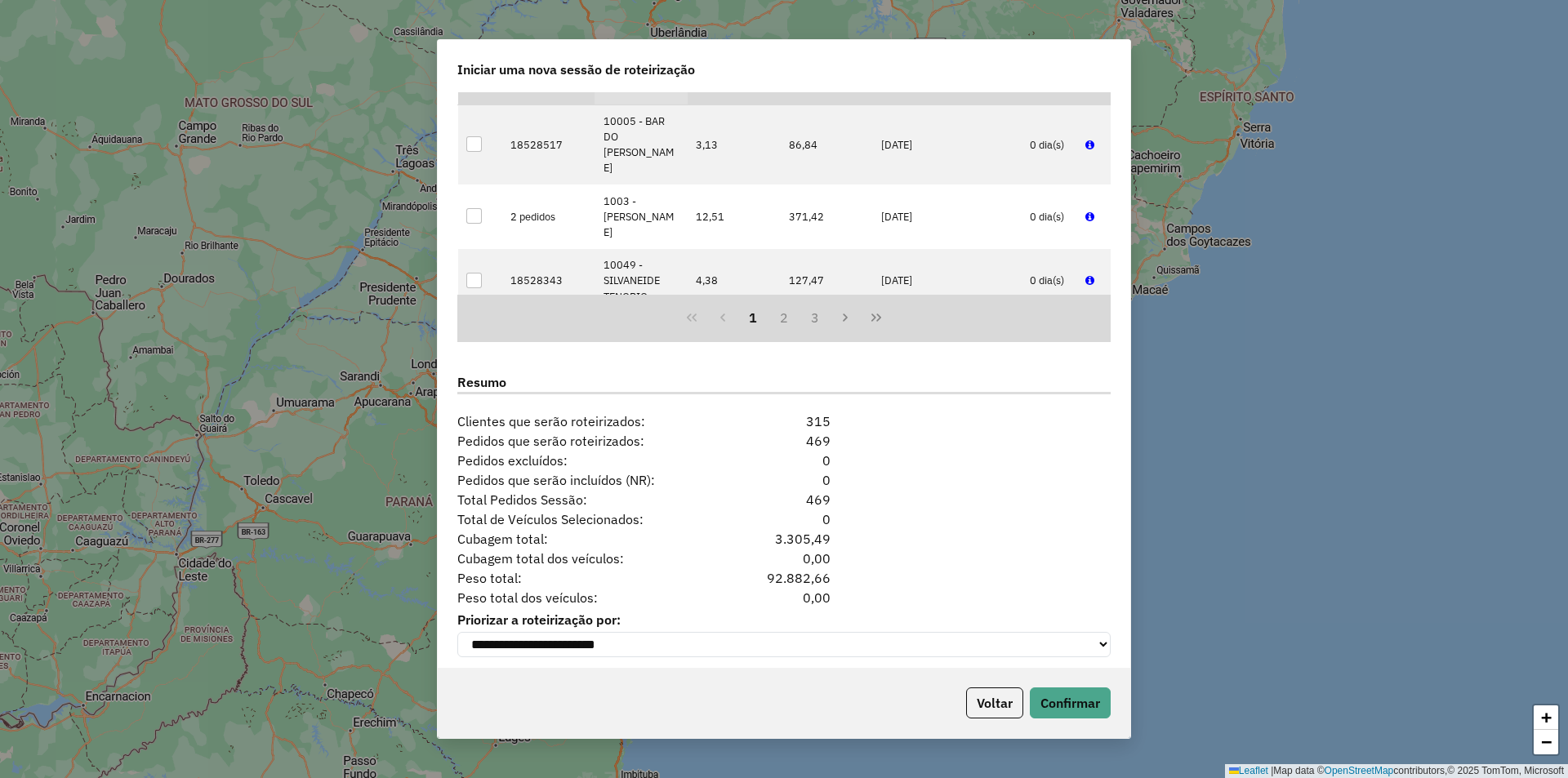
scroll to position [1832, 0]
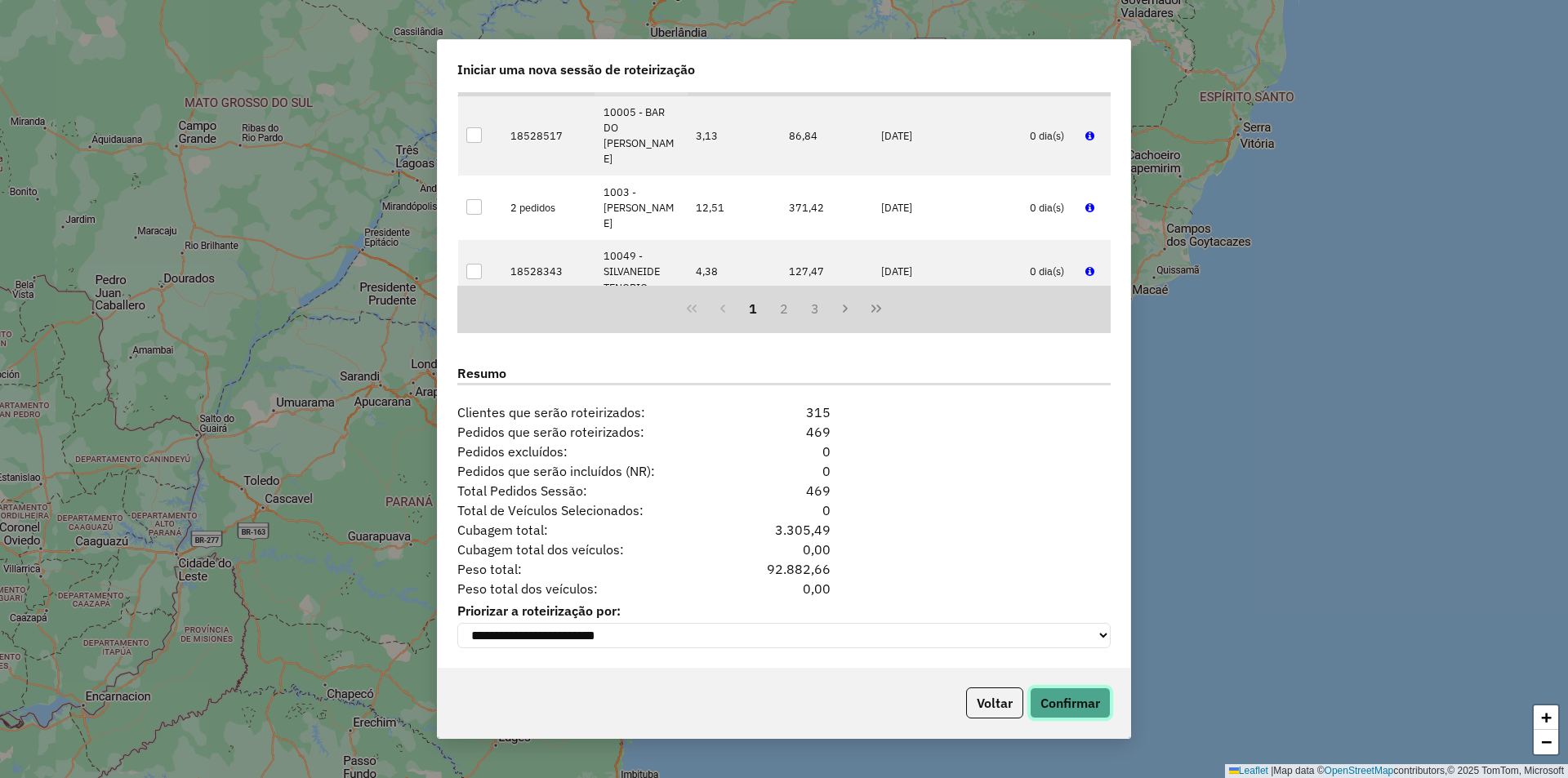
click at [1094, 692] on button "Confirmar" at bounding box center [1070, 703] width 81 height 31
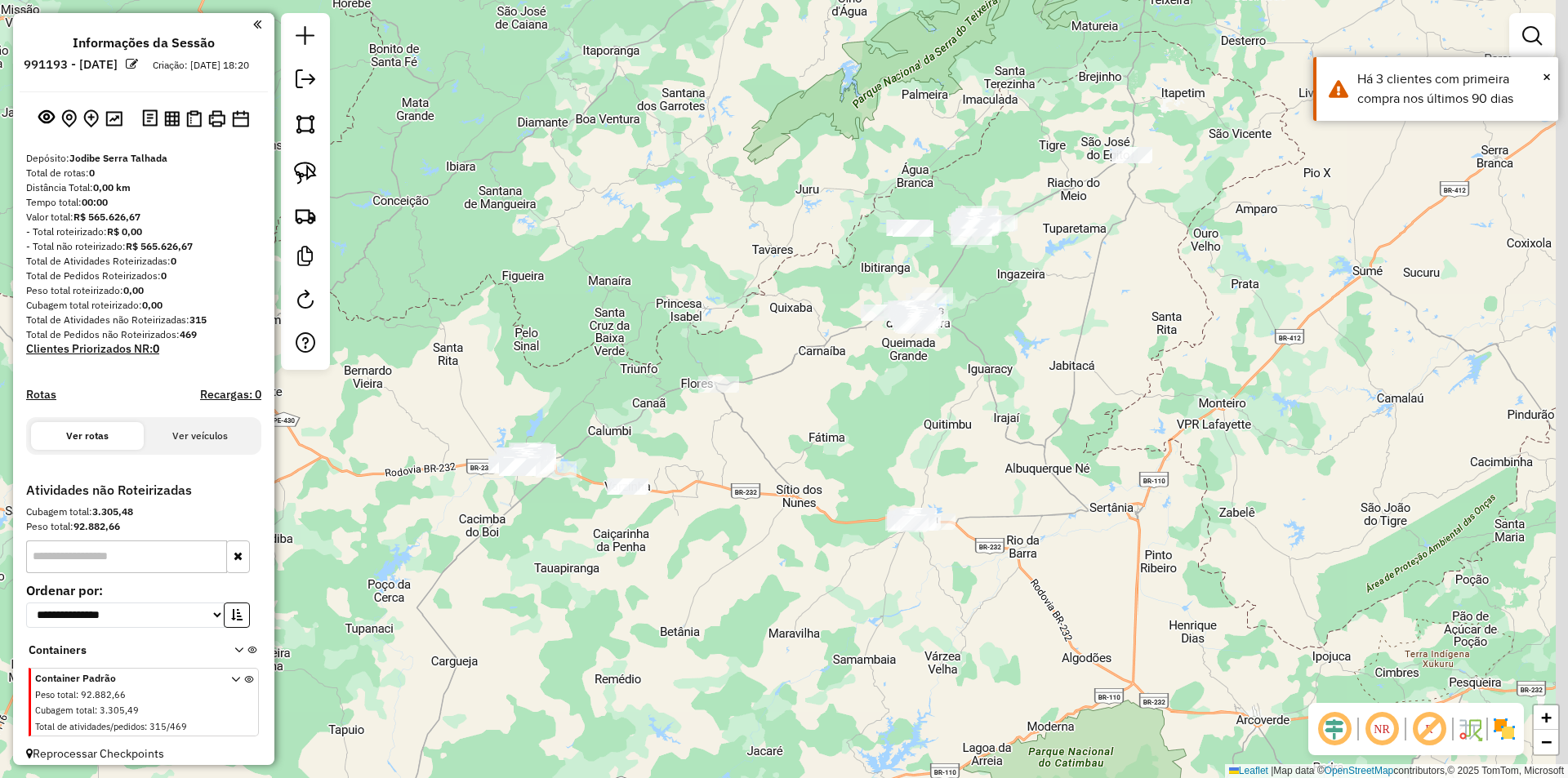
drag, startPoint x: 1037, startPoint y: 448, endPoint x: 688, endPoint y: 552, distance: 364.2
click at [687, 552] on div "Janela de atendimento Grade de atendimento Capacidade Transportadoras Veículos …" at bounding box center [784, 389] width 1568 height 778
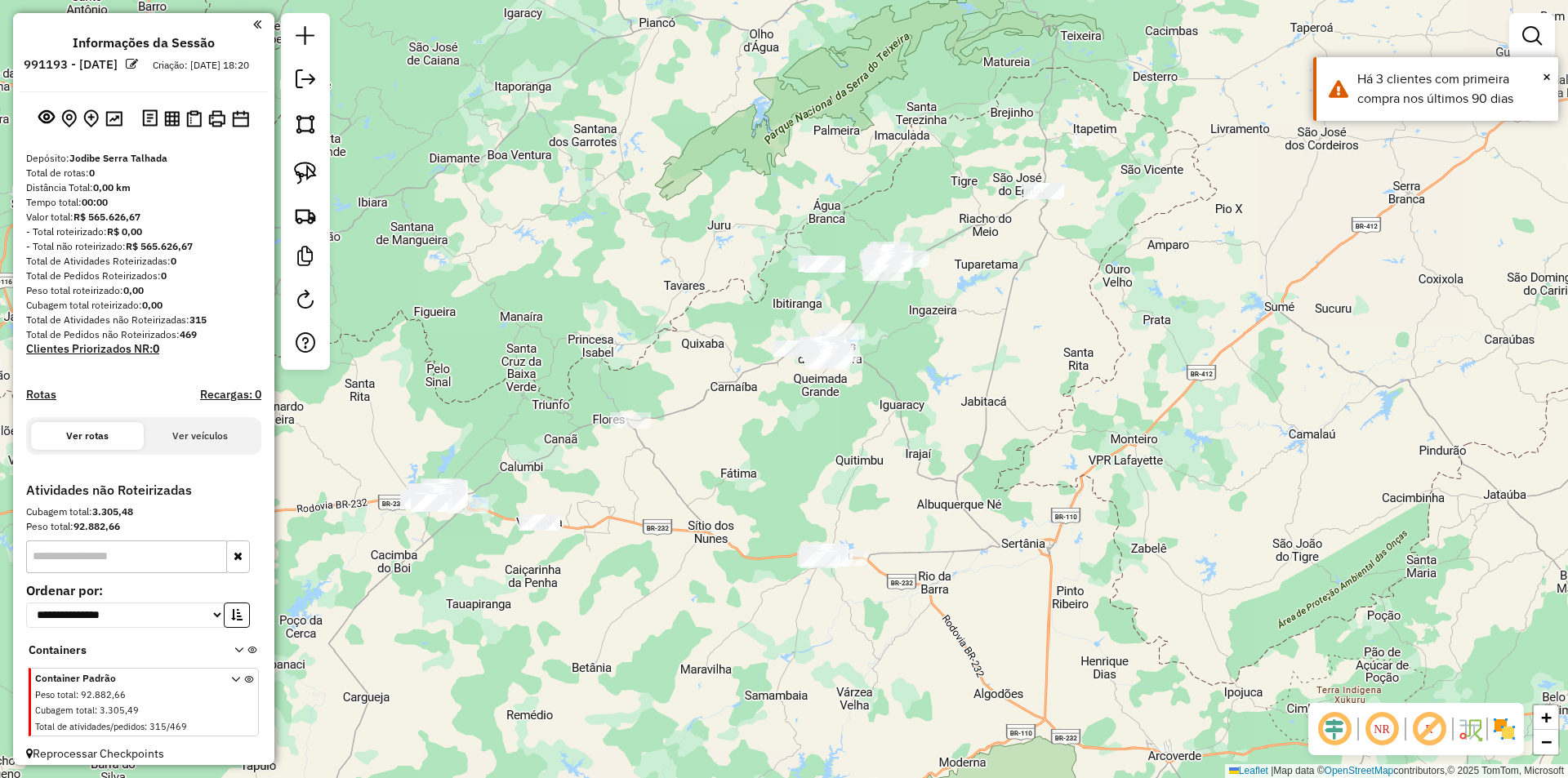
drag, startPoint x: 1003, startPoint y: 374, endPoint x: 929, endPoint y: 437, distance: 97.2
click at [930, 436] on div "Janela de atendimento Grade de atendimento Capacidade Transportadoras Veículos …" at bounding box center [784, 389] width 1568 height 778
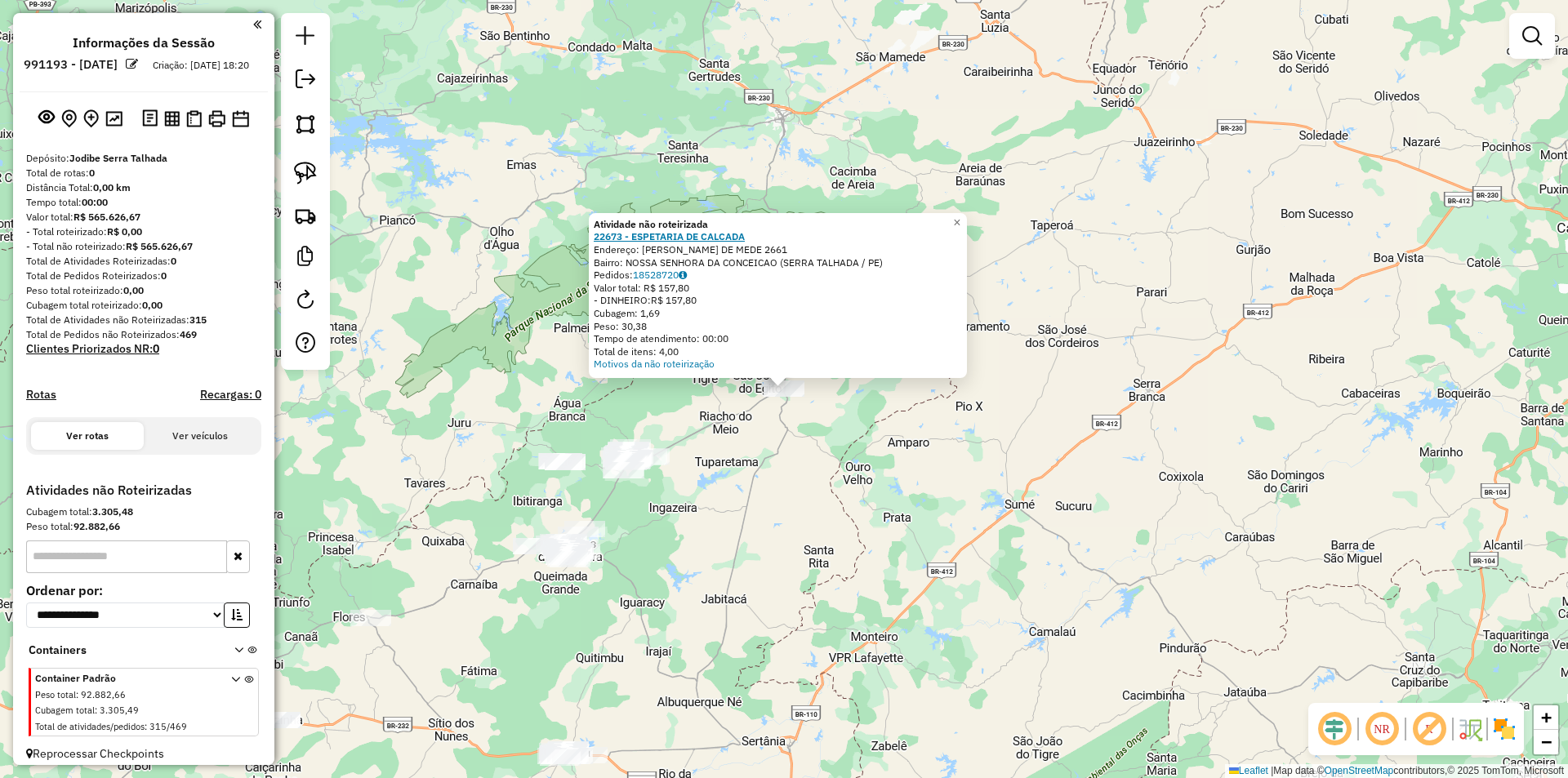
click at [718, 237] on strong "22673 - ESPETARIA DE CALCADA" at bounding box center [668, 236] width 151 height 12
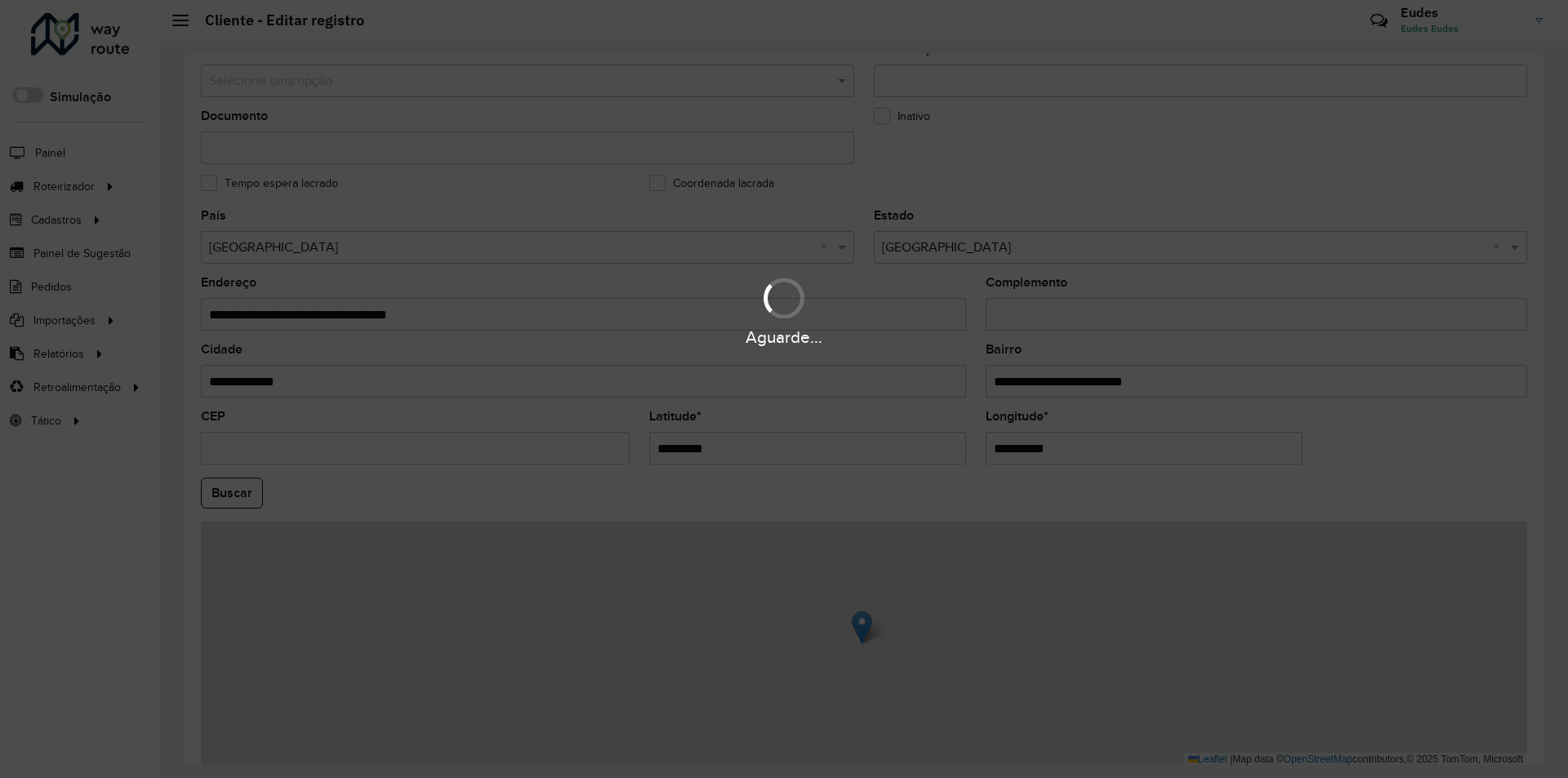
scroll to position [408, 0]
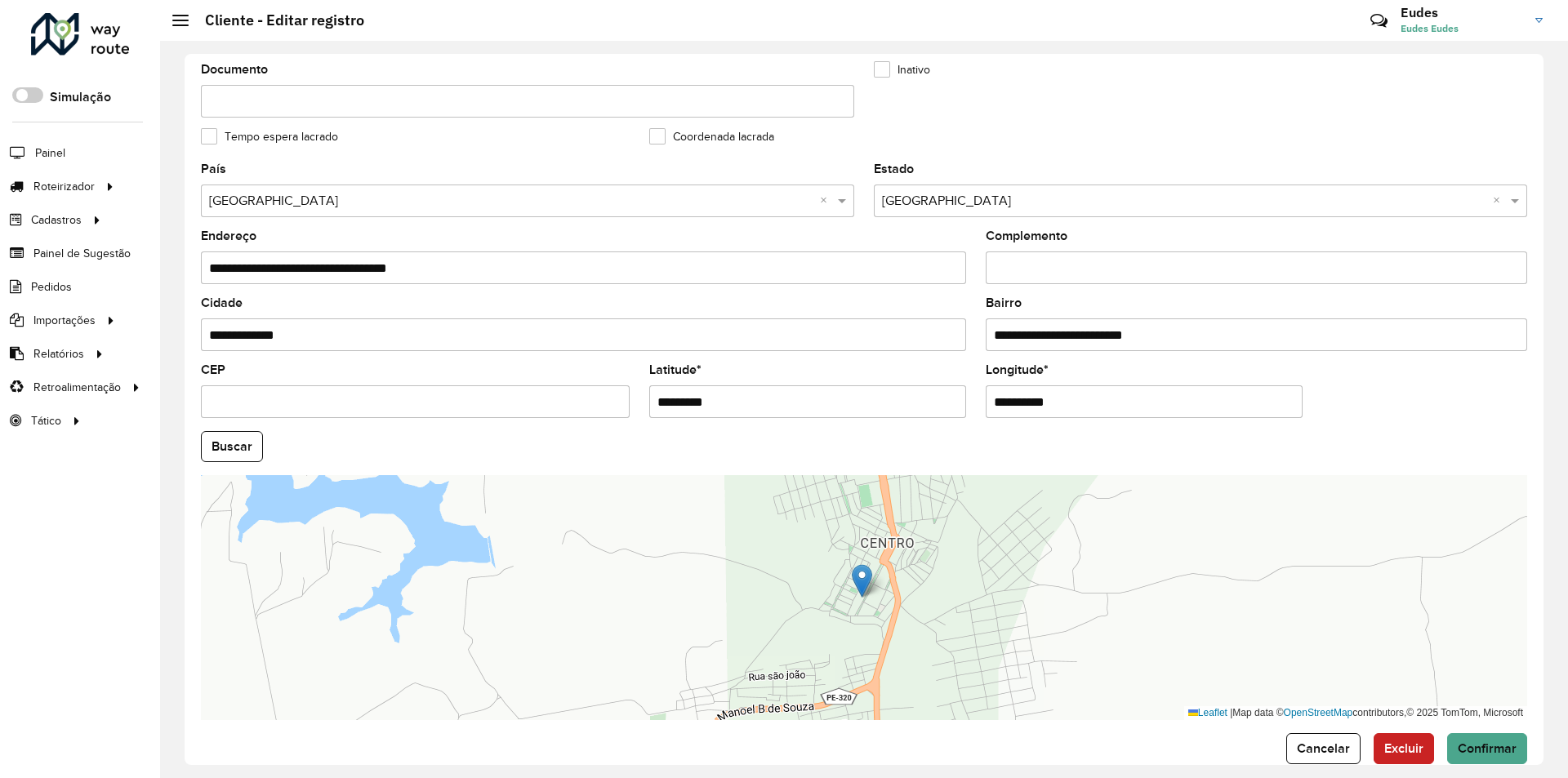
drag, startPoint x: 728, startPoint y: 401, endPoint x: 488, endPoint y: 401, distance: 240.0
click at [488, 401] on formly-group "**********" at bounding box center [863, 442] width 1345 height 557
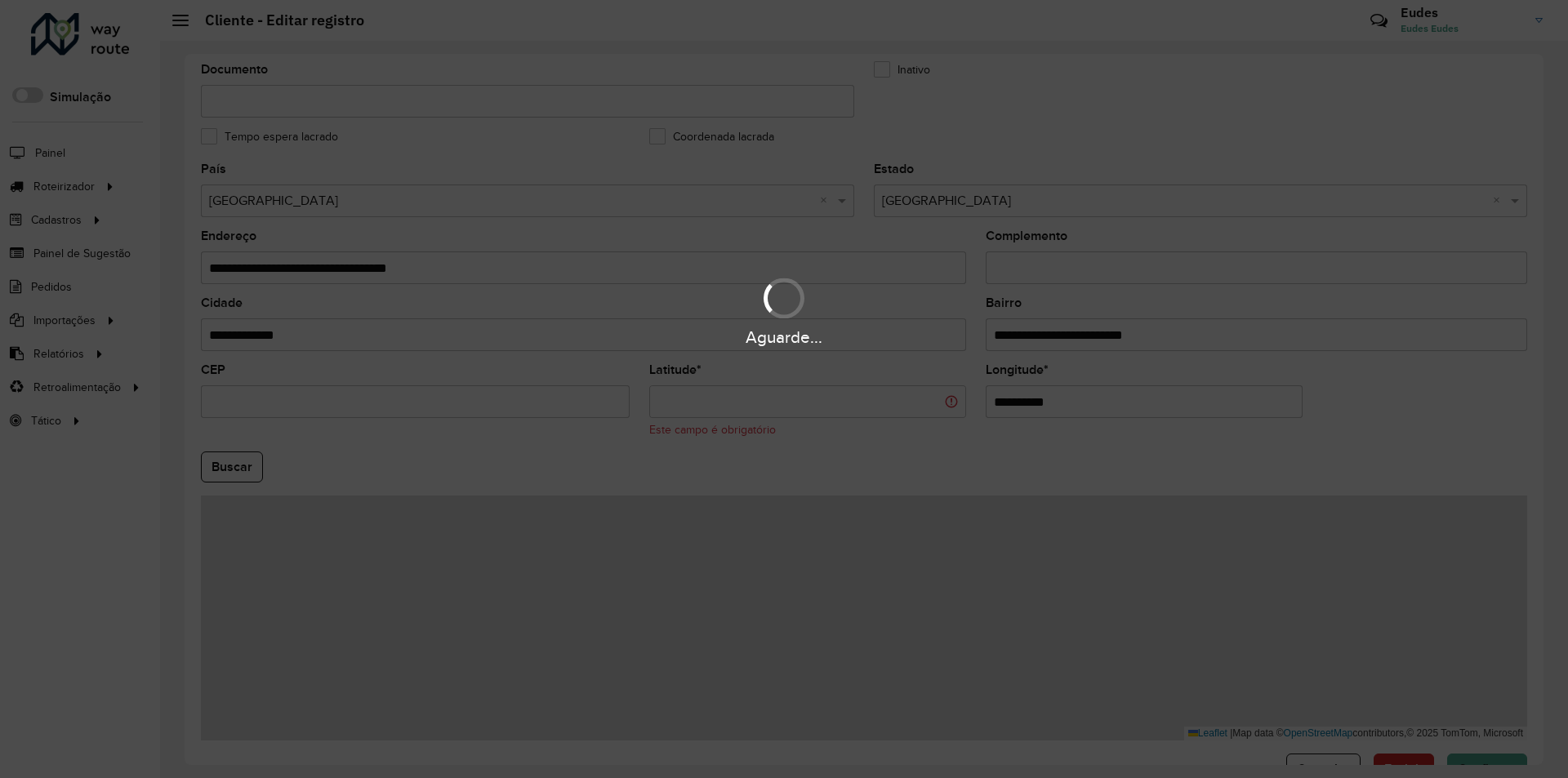
drag, startPoint x: 1102, startPoint y: 399, endPoint x: 662, endPoint y: 401, distance: 440.0
click at [733, 401] on hb-app "Aguarde... Pop-up bloqueado! Seu navegador bloqueou automáticamente a abertura …" at bounding box center [784, 389] width 1568 height 778
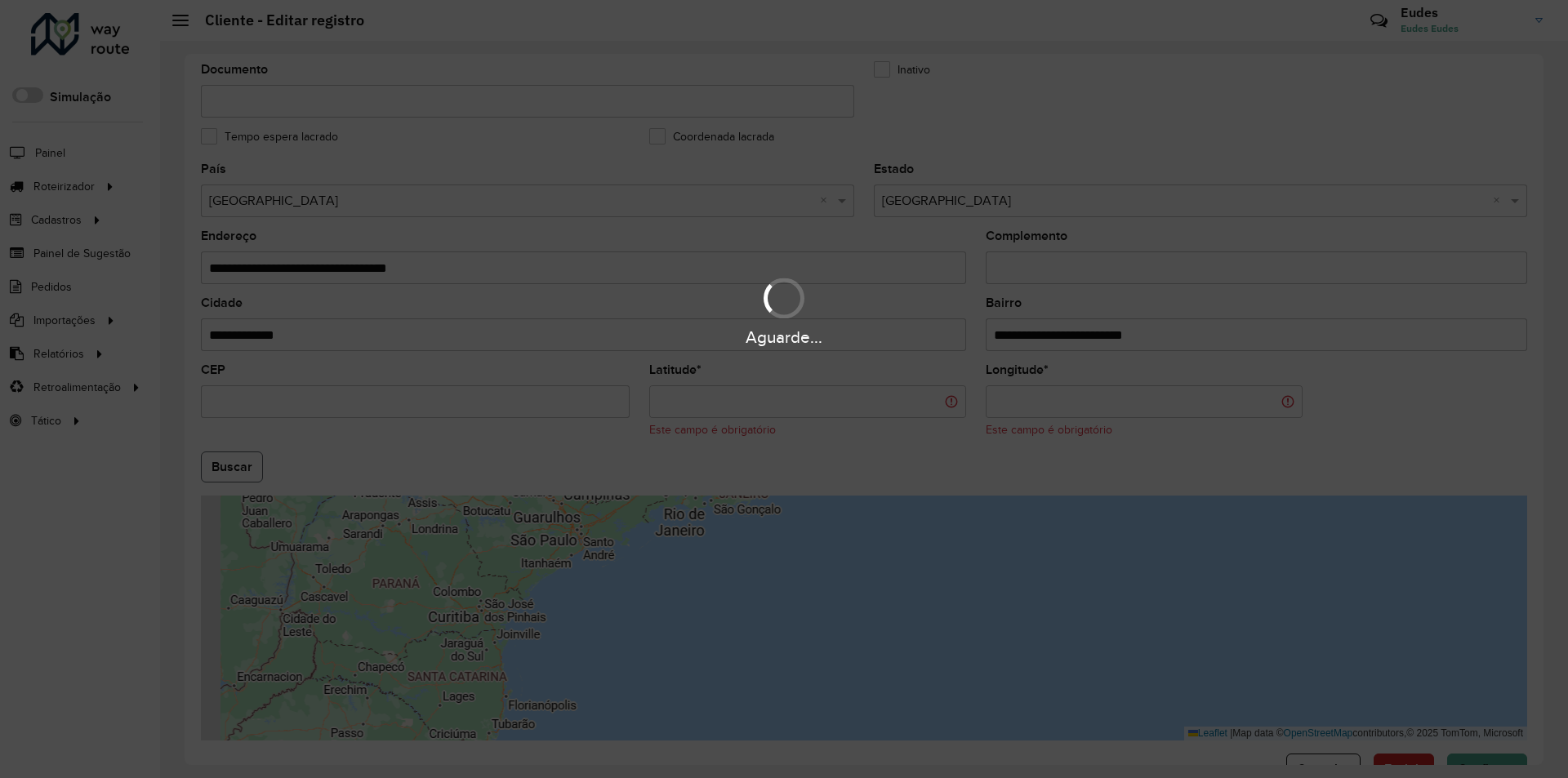
click at [235, 472] on hb-app "Aguarde... Pop-up bloqueado! Seu navegador bloqueou automáticamente a abertura …" at bounding box center [784, 389] width 1568 height 778
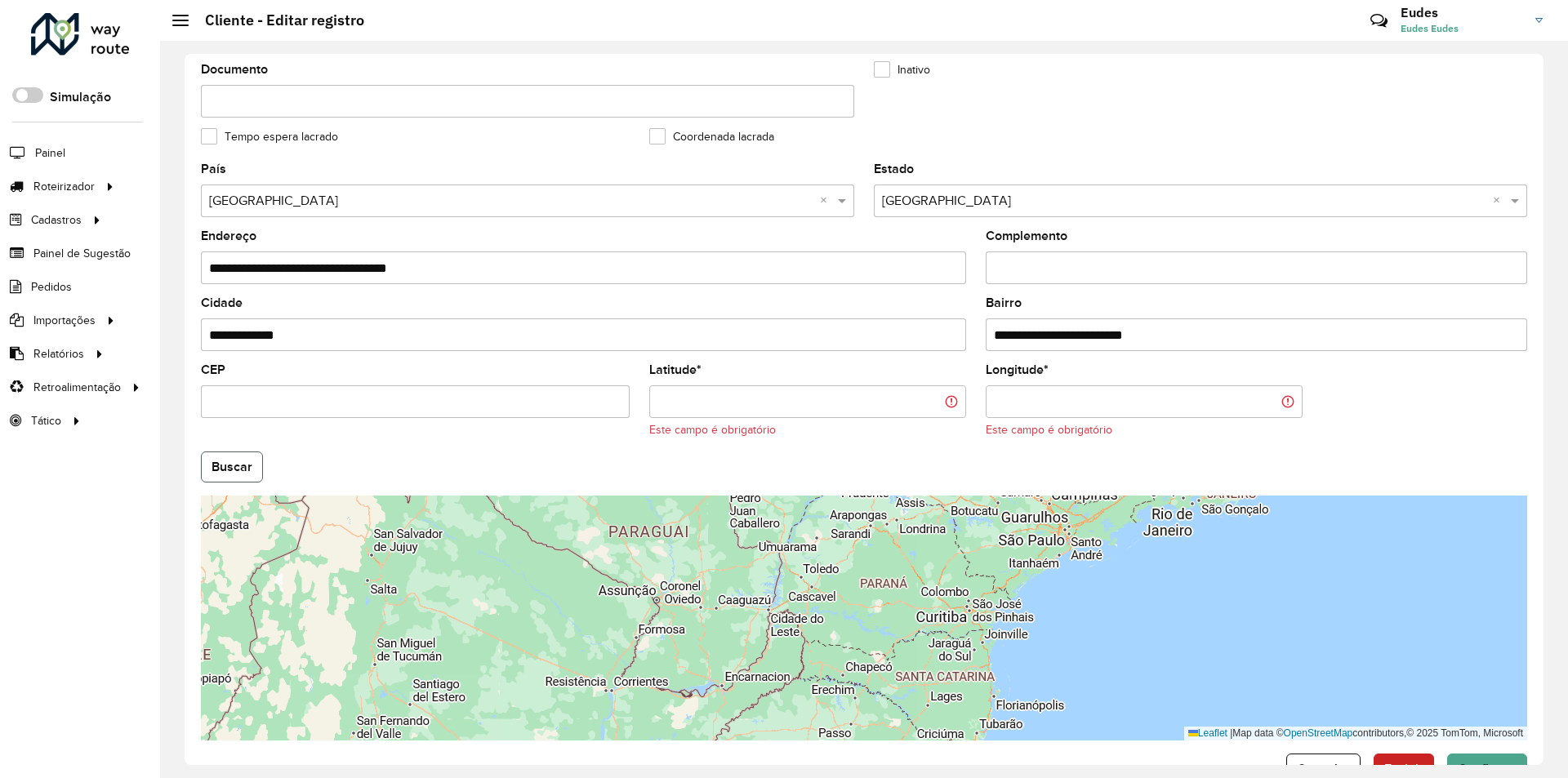
click at [238, 466] on button "Buscar" at bounding box center [231, 467] width 62 height 31
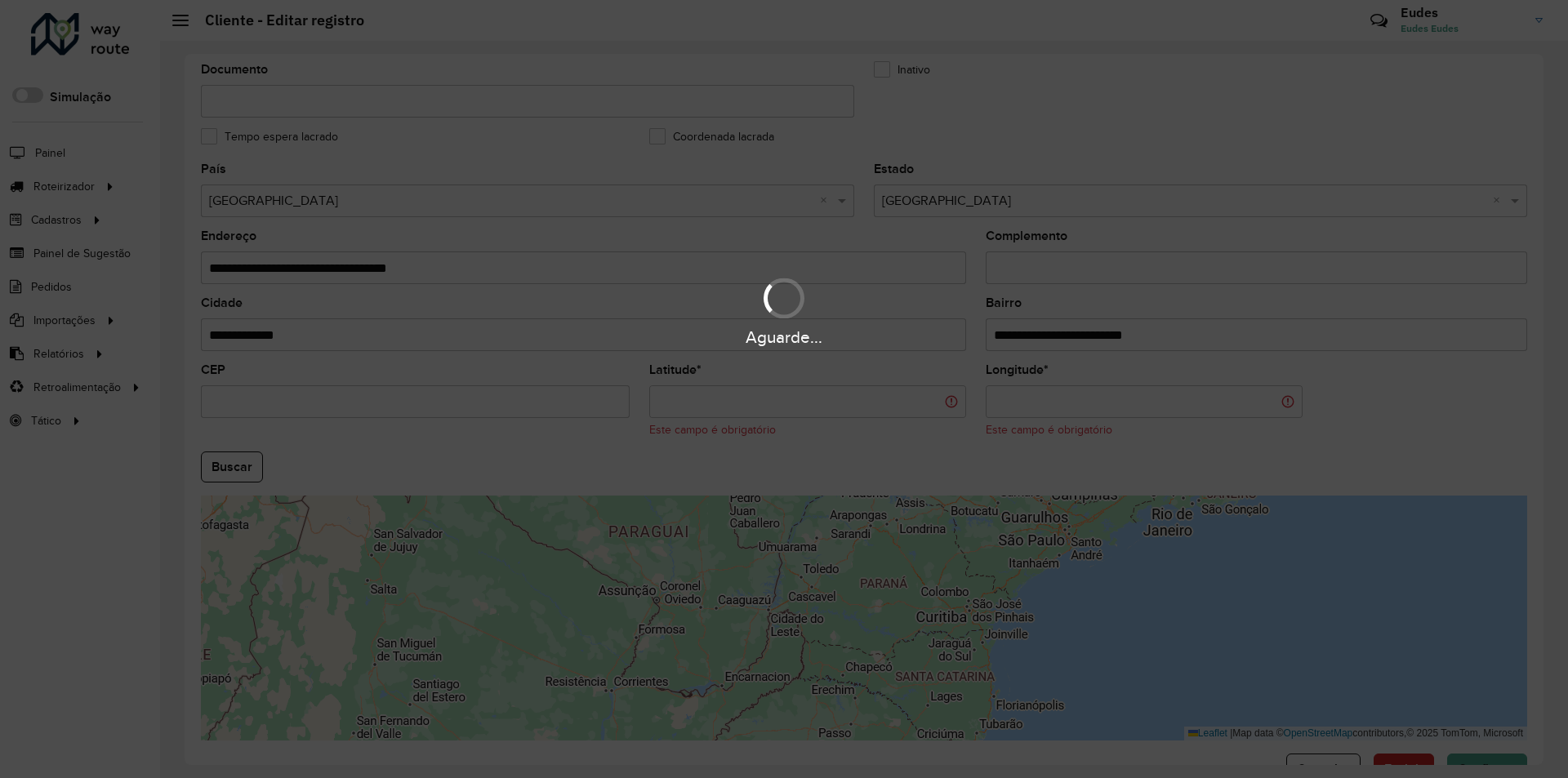
type input "**********"
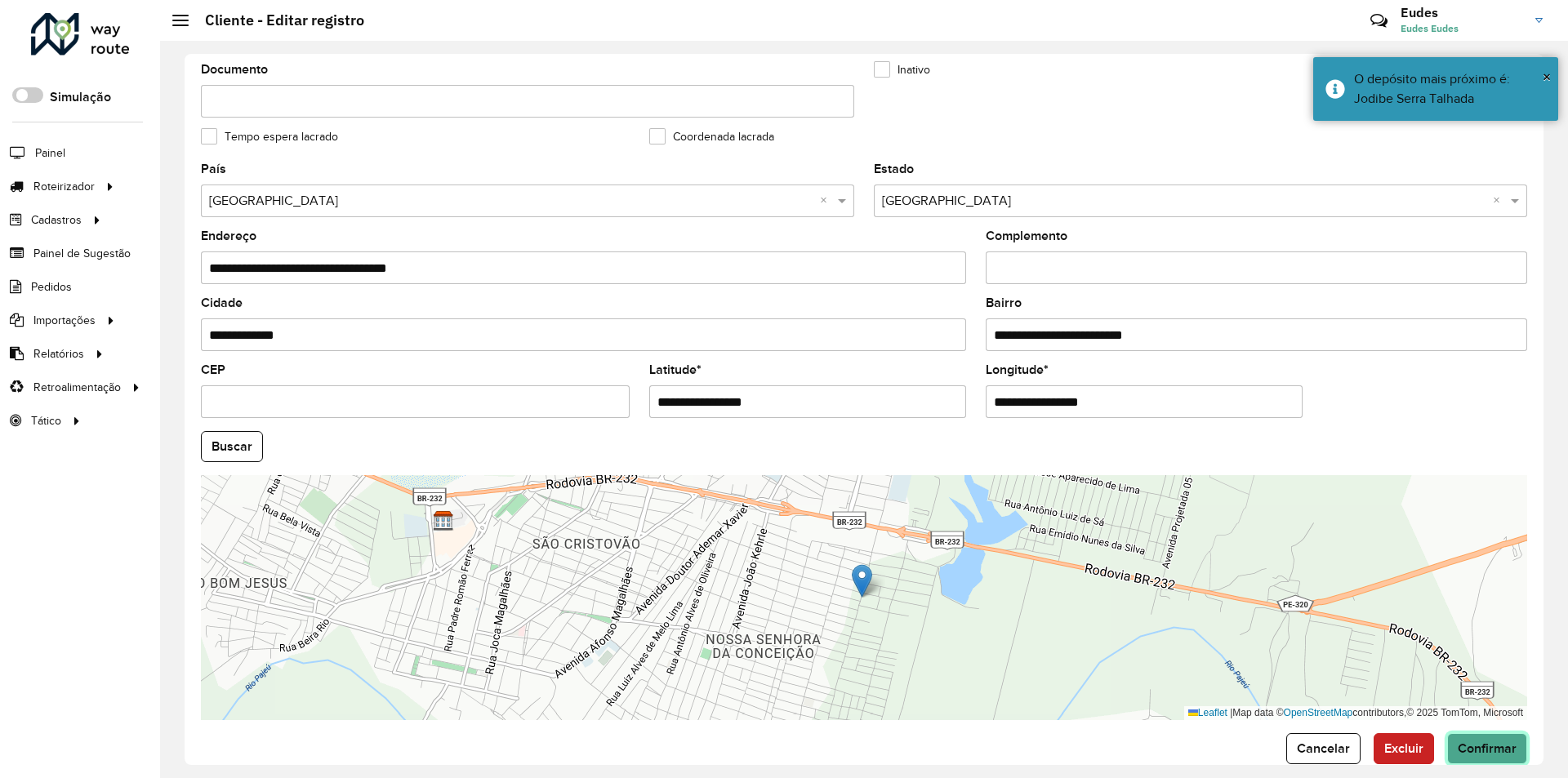
click at [1477, 747] on span "Confirmar" at bounding box center [1487, 749] width 59 height 14
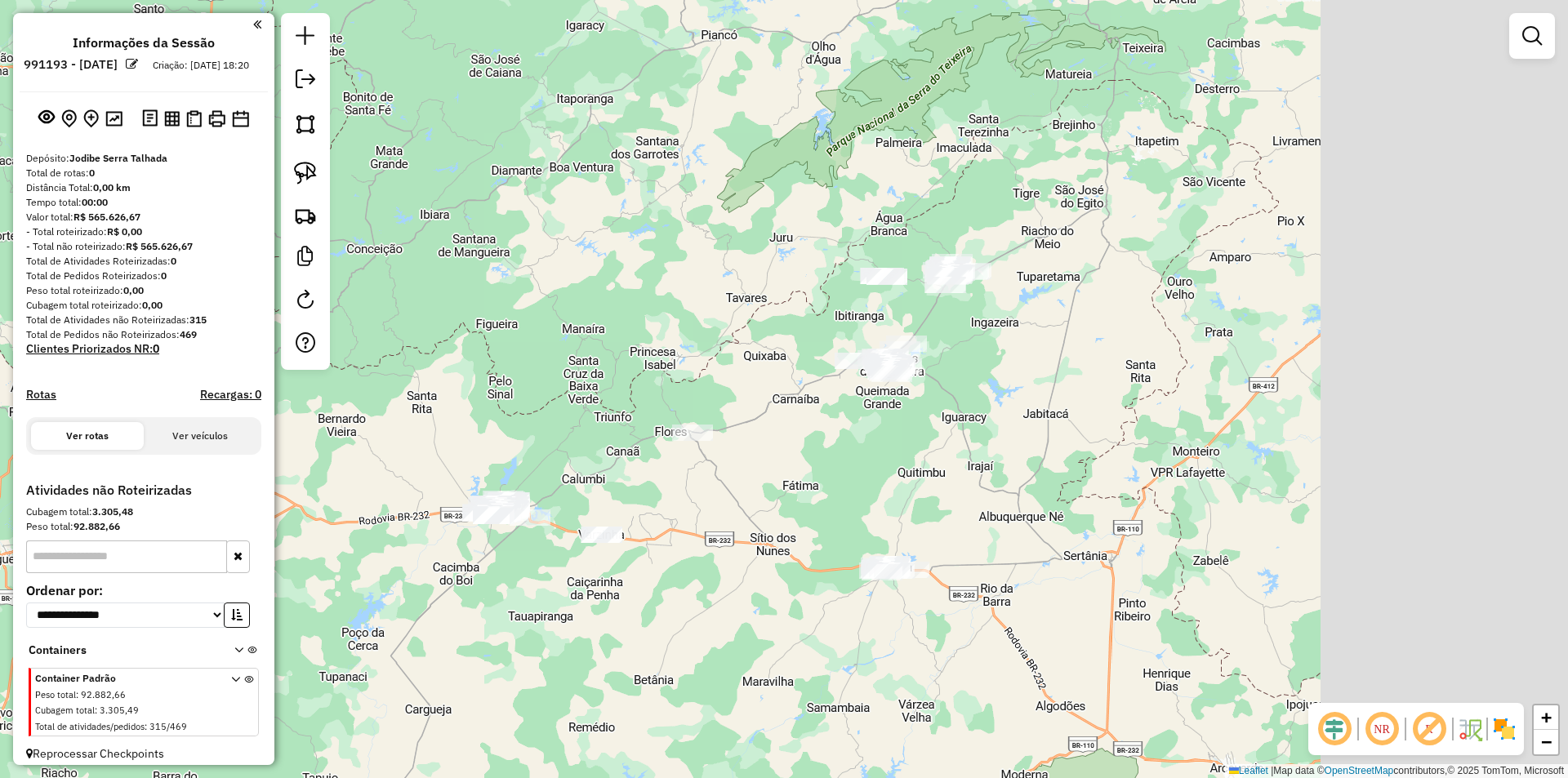
drag, startPoint x: 1256, startPoint y: 302, endPoint x: 939, endPoint y: 425, distance: 340.0
click at [941, 425] on div "Janela de atendimento Grade de atendimento Capacidade Transportadoras Veículos …" at bounding box center [784, 389] width 1568 height 778
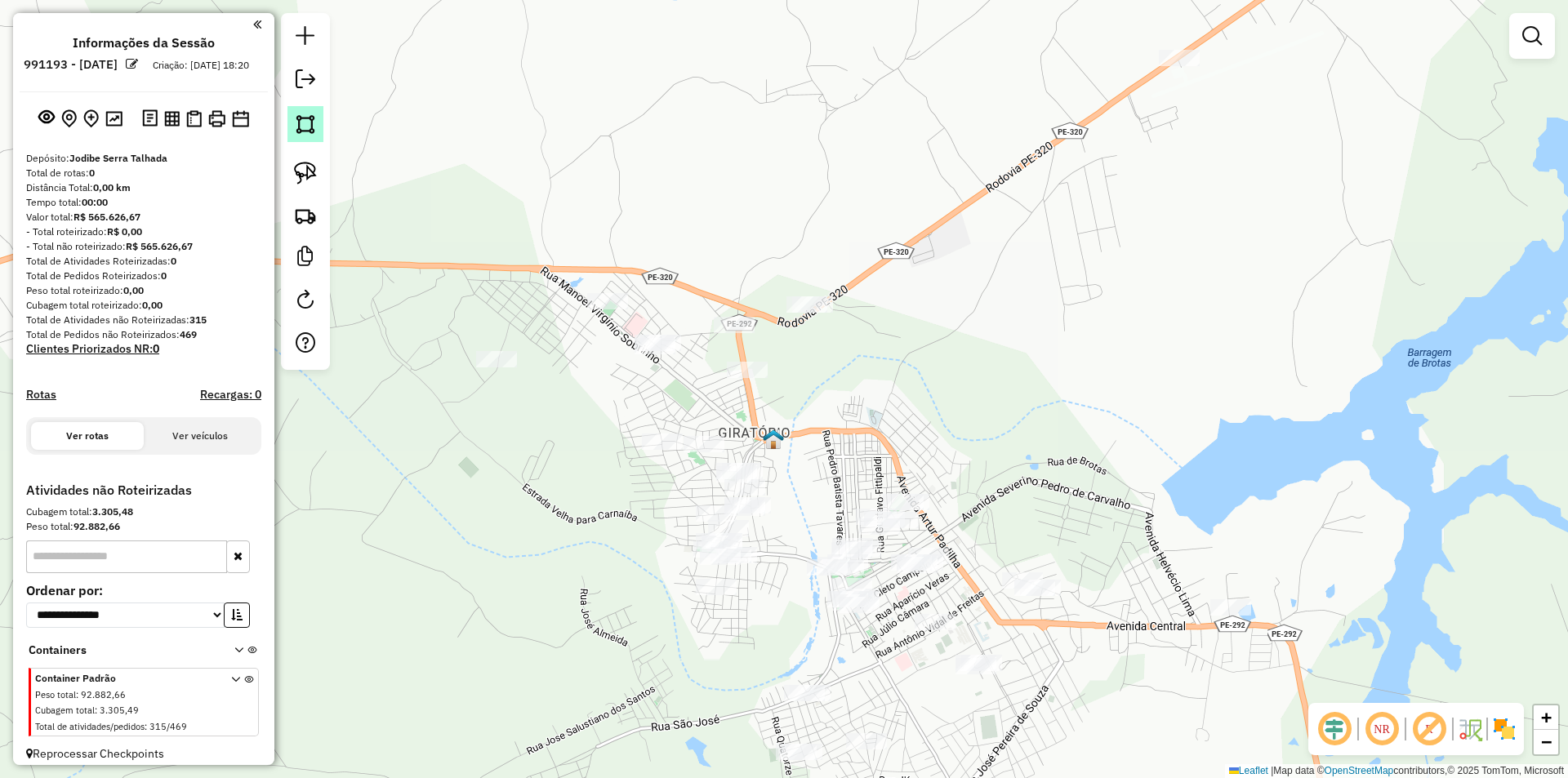
click at [298, 133] on img at bounding box center [305, 125] width 23 height 23
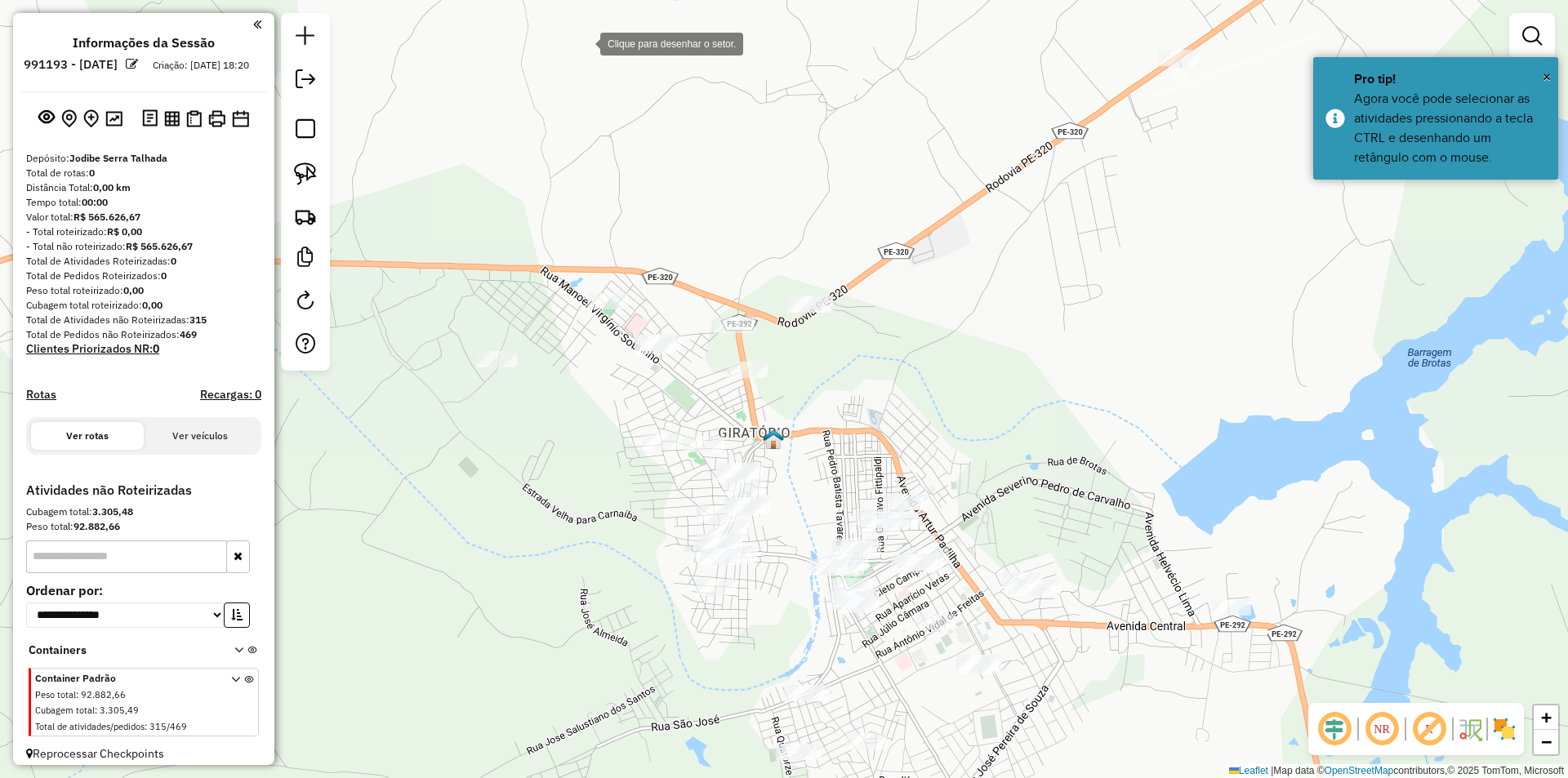
drag, startPoint x: 584, startPoint y: 43, endPoint x: 611, endPoint y: 118, distance: 79.7
click at [584, 43] on div at bounding box center [584, 42] width 32 height 32
click at [702, 330] on div at bounding box center [701, 330] width 32 height 32
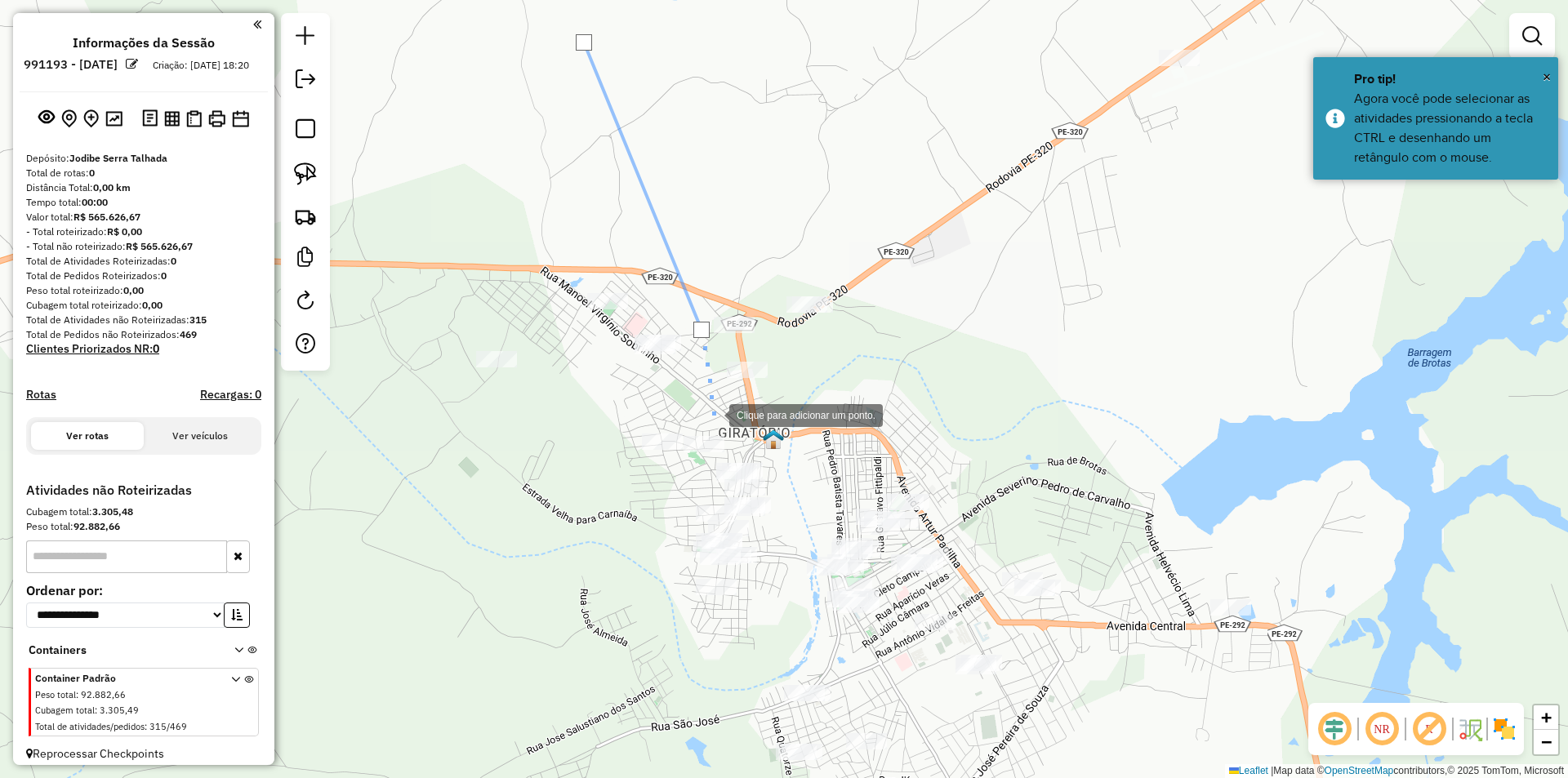
drag, startPoint x: 713, startPoint y: 414, endPoint x: 823, endPoint y: 409, distance: 110.1
click at [714, 415] on div at bounding box center [712, 414] width 32 height 32
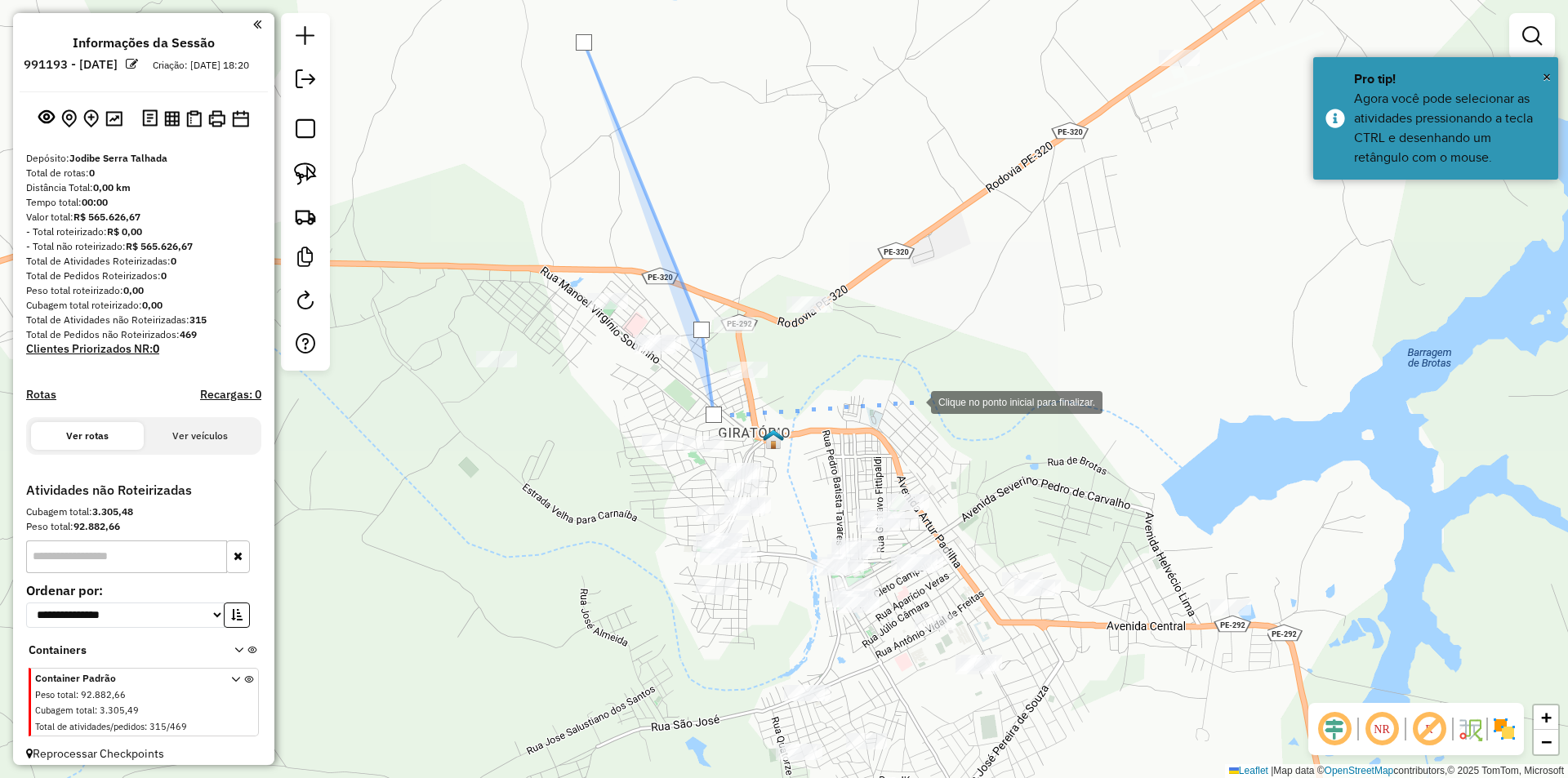
click at [915, 401] on div at bounding box center [915, 400] width 32 height 32
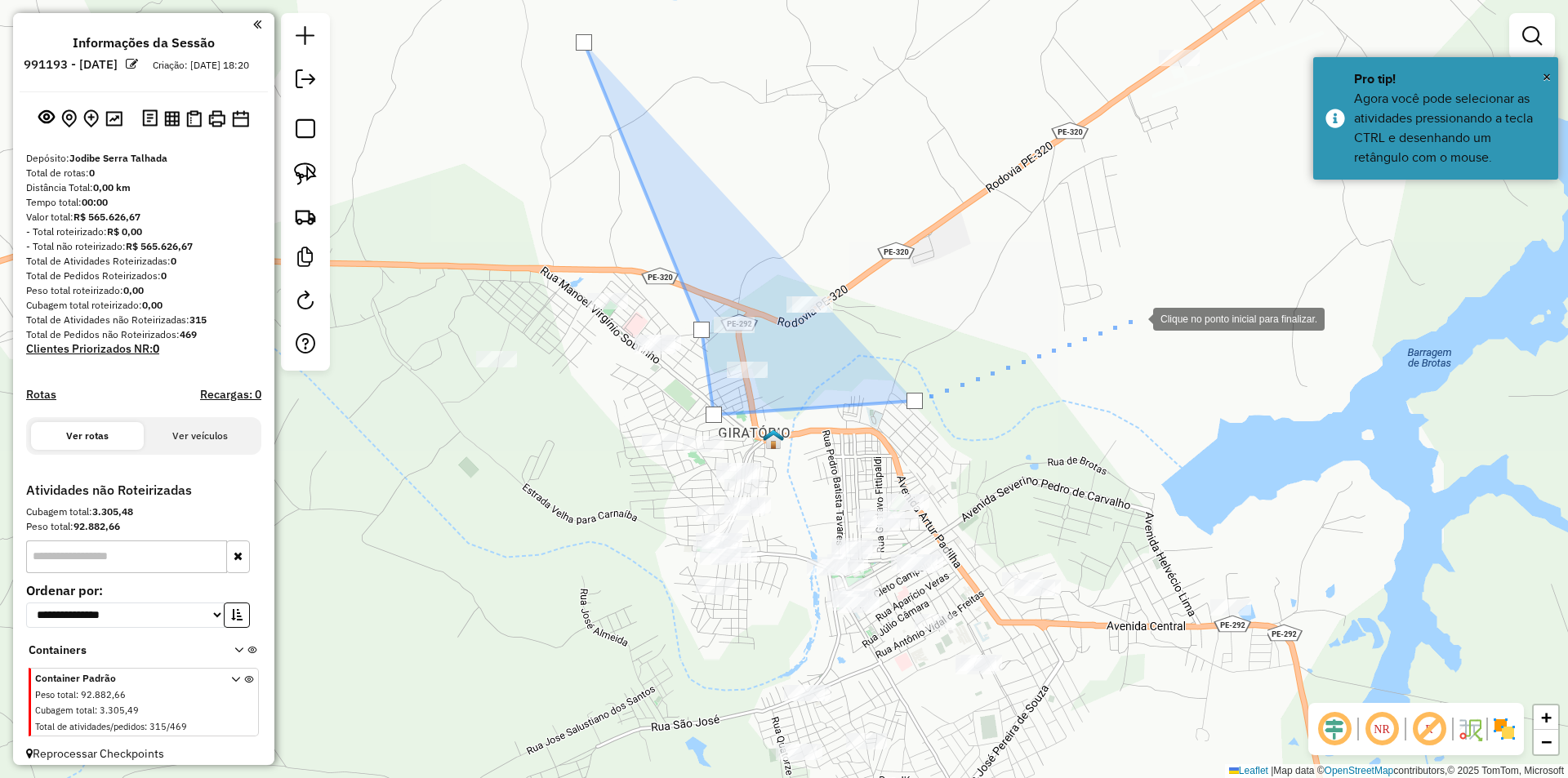
click at [1151, 313] on div at bounding box center [1136, 318] width 32 height 32
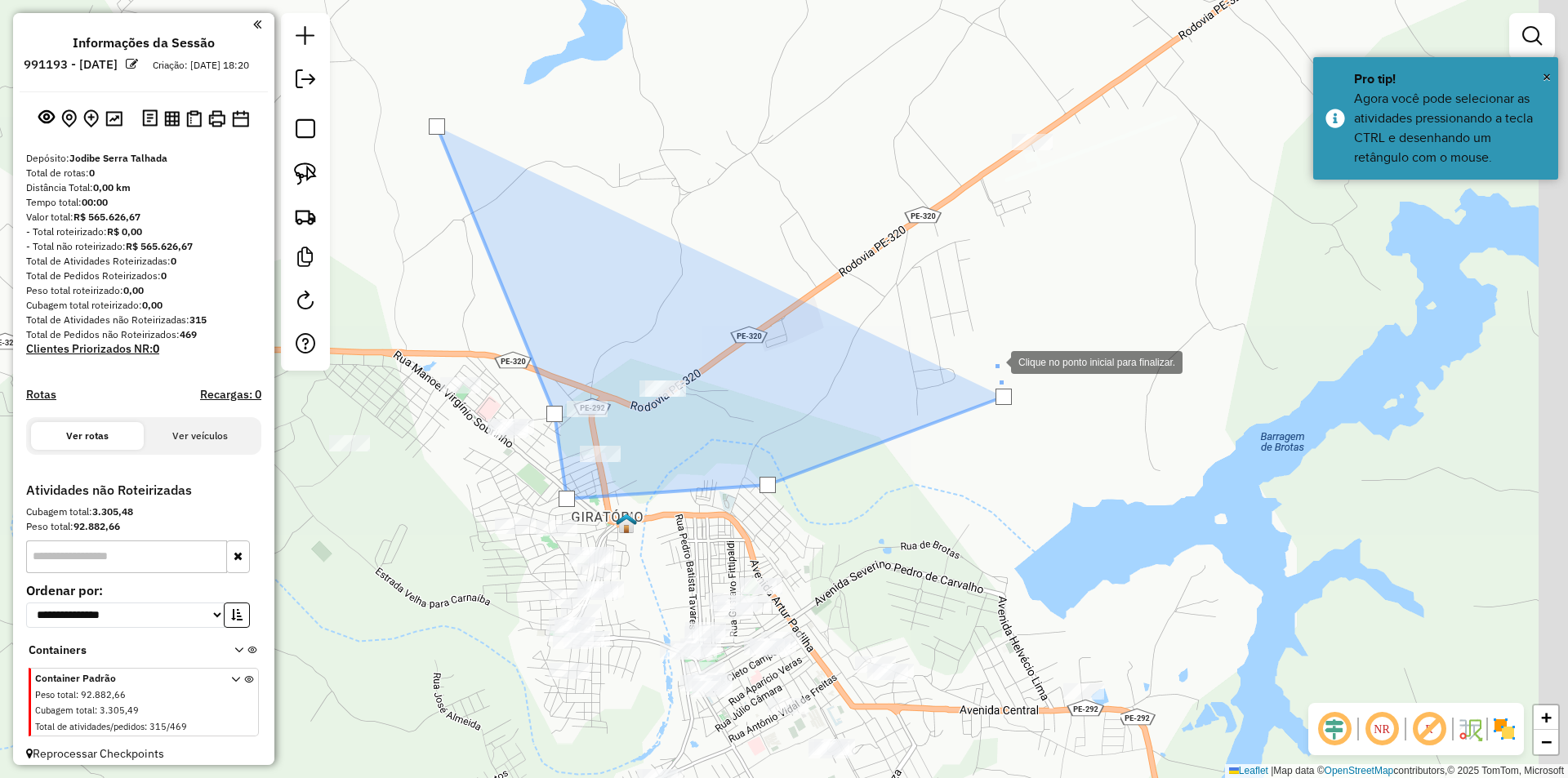
drag, startPoint x: 1050, startPoint y: 330, endPoint x: 849, endPoint y: 417, distance: 219.0
click at [978, 378] on div at bounding box center [995, 360] width 32 height 32
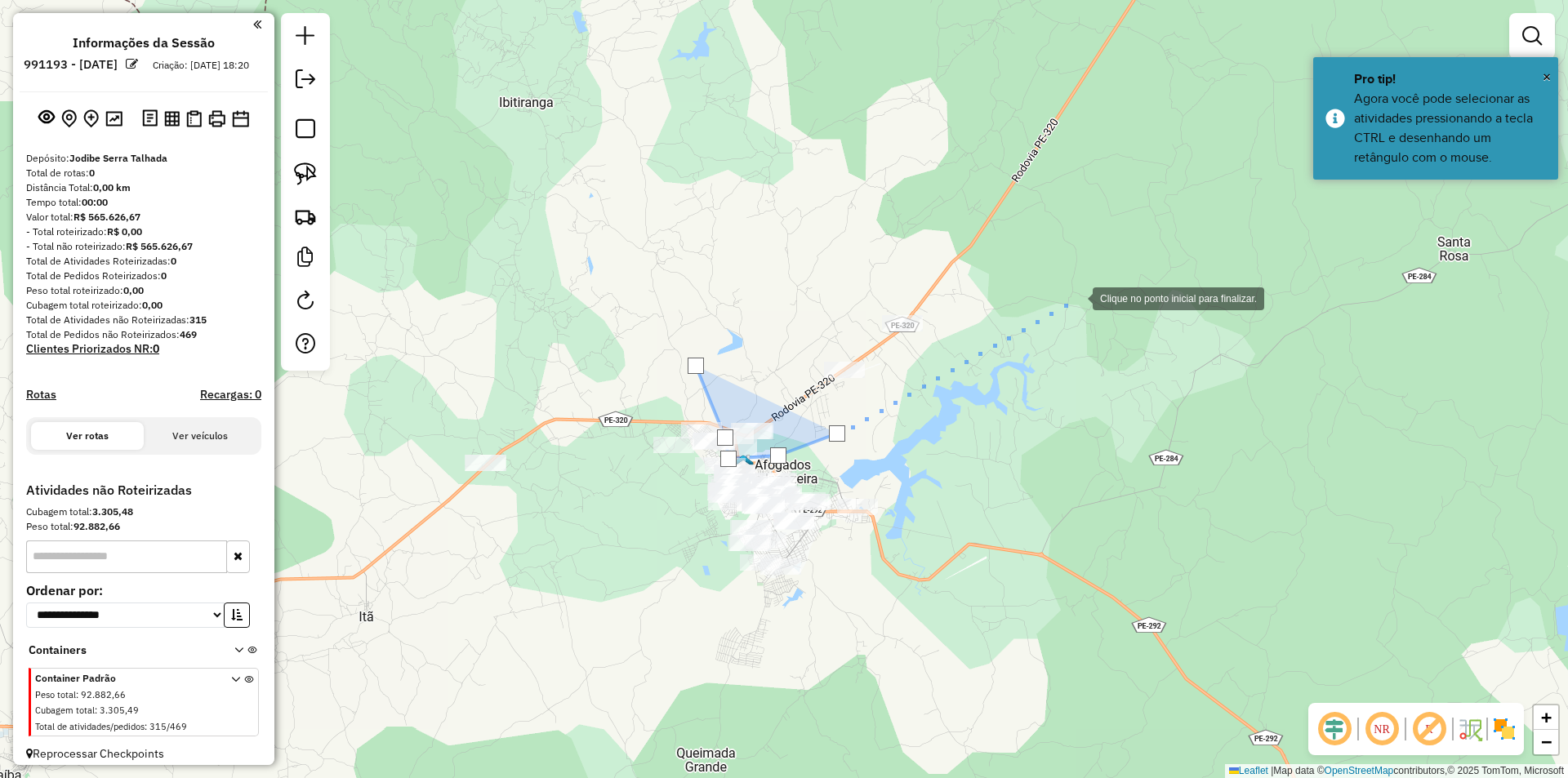
click at [1076, 298] on div at bounding box center [1076, 297] width 32 height 32
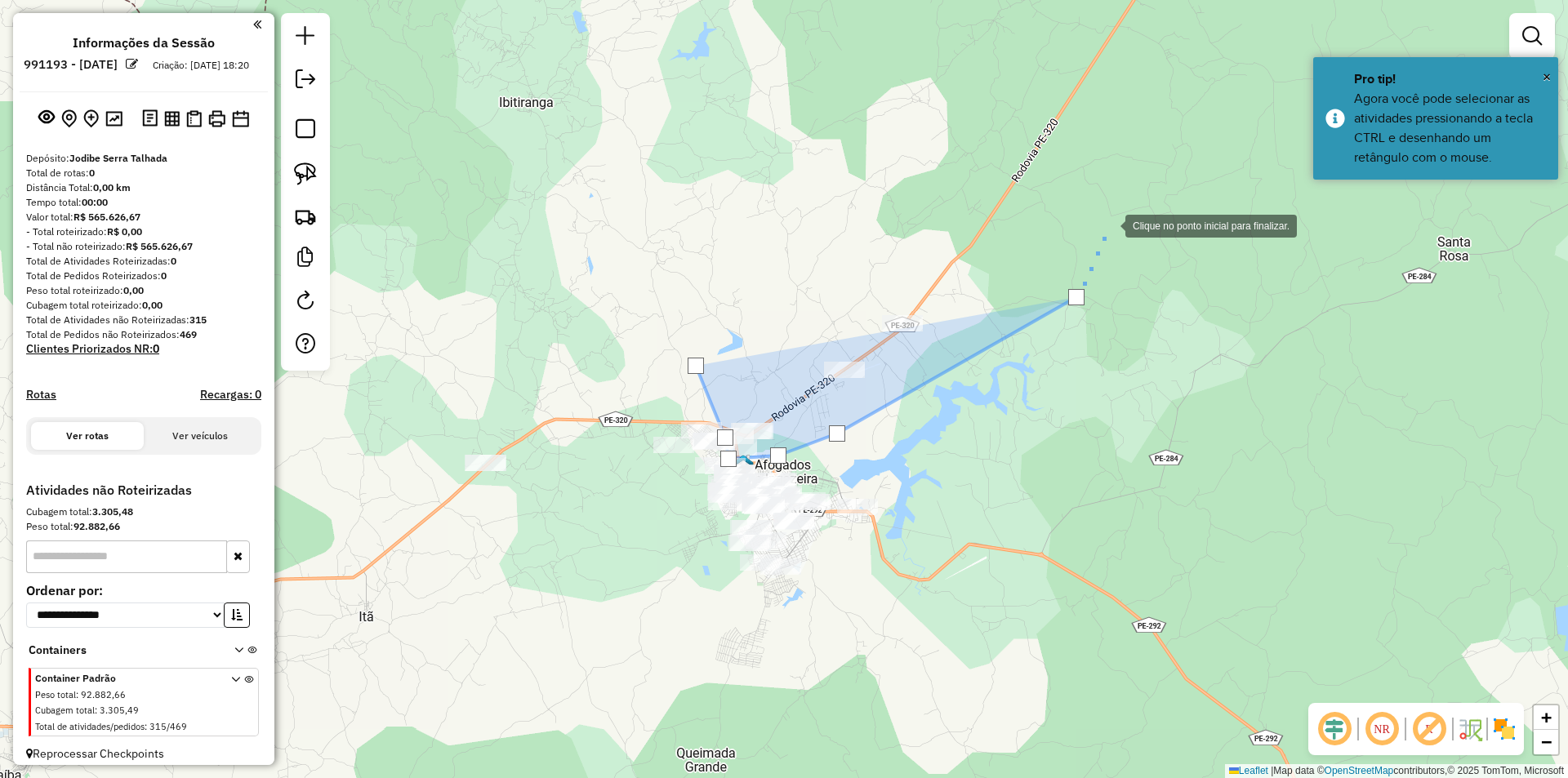
drag, startPoint x: 1109, startPoint y: 222, endPoint x: 930, endPoint y: 440, distance: 282.1
click at [1093, 241] on div at bounding box center [1109, 224] width 32 height 32
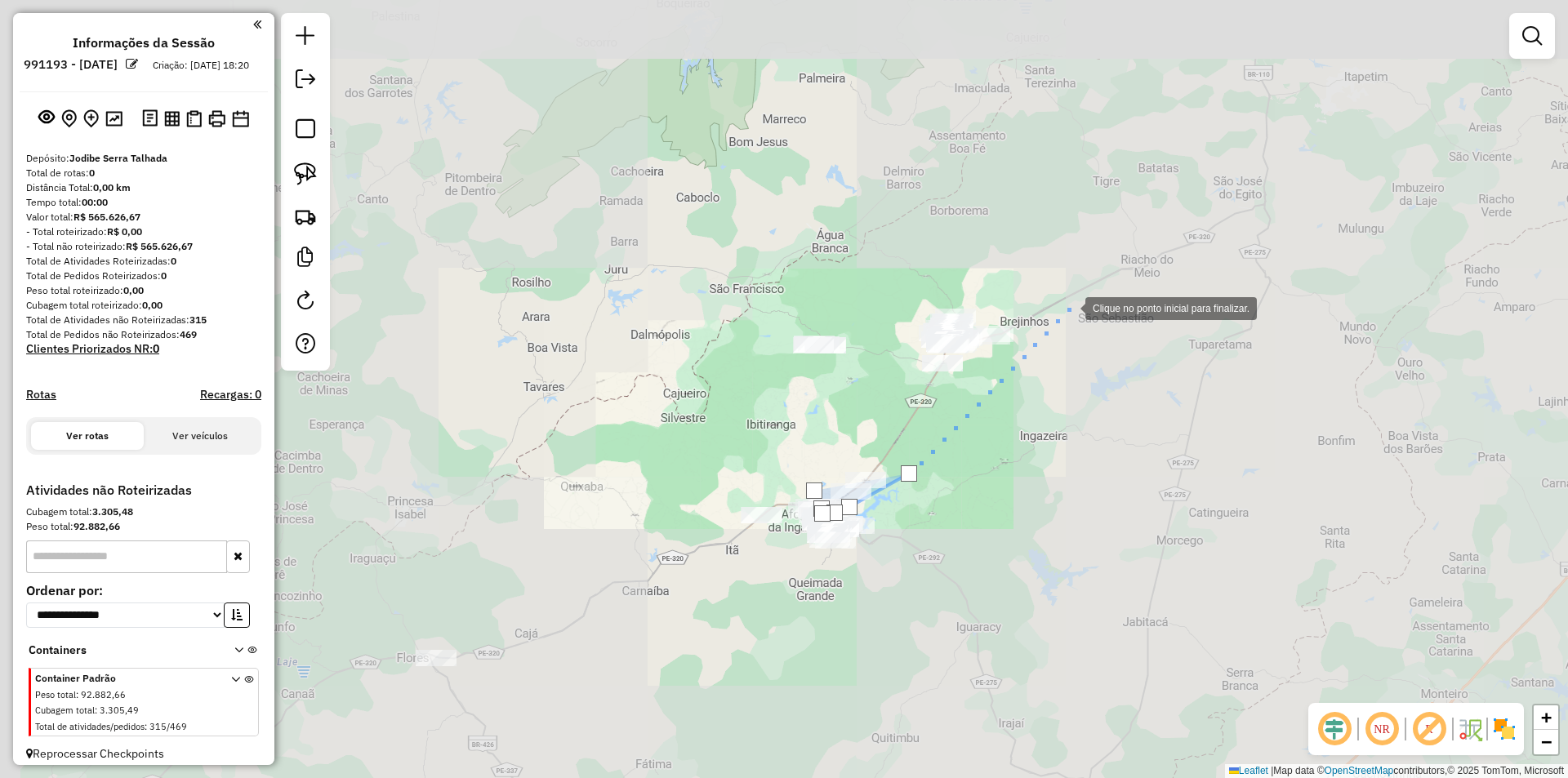
click at [1069, 303] on div at bounding box center [1069, 307] width 32 height 32
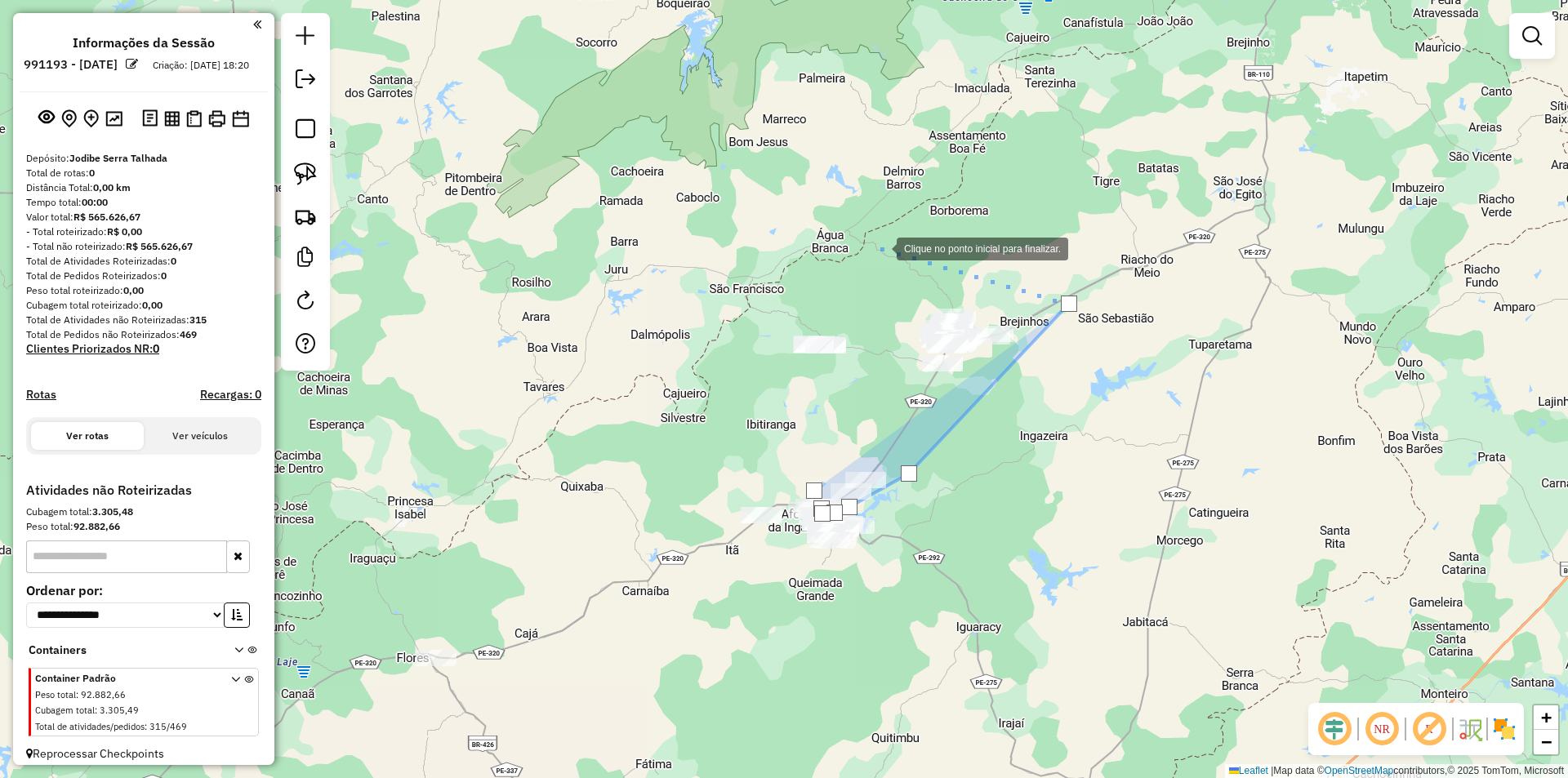
click at [881, 247] on div at bounding box center [881, 247] width 32 height 32
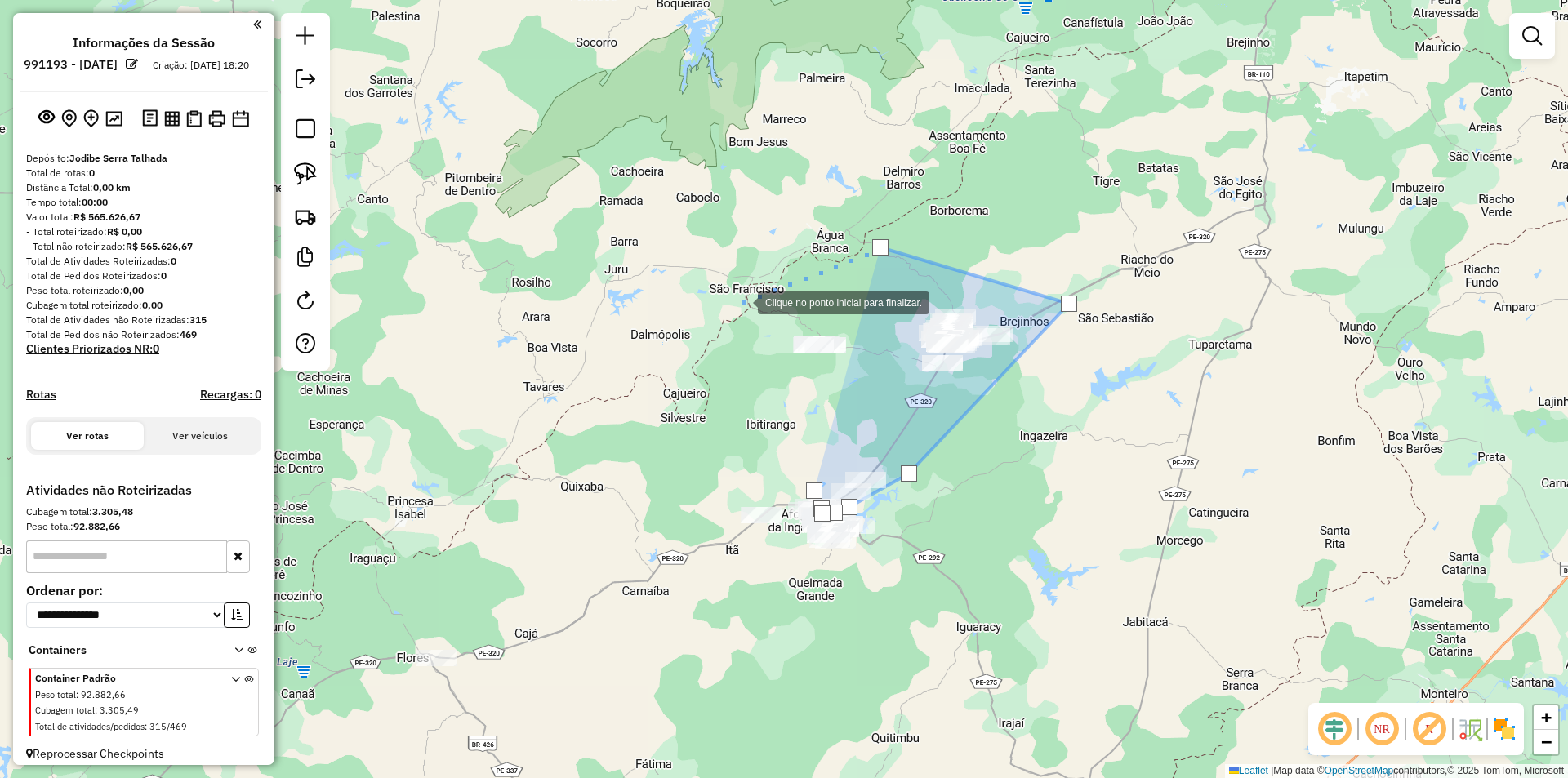
drag, startPoint x: 739, startPoint y: 301, endPoint x: 741, endPoint y: 339, distance: 38.1
click at [738, 302] on div at bounding box center [742, 301] width 32 height 32
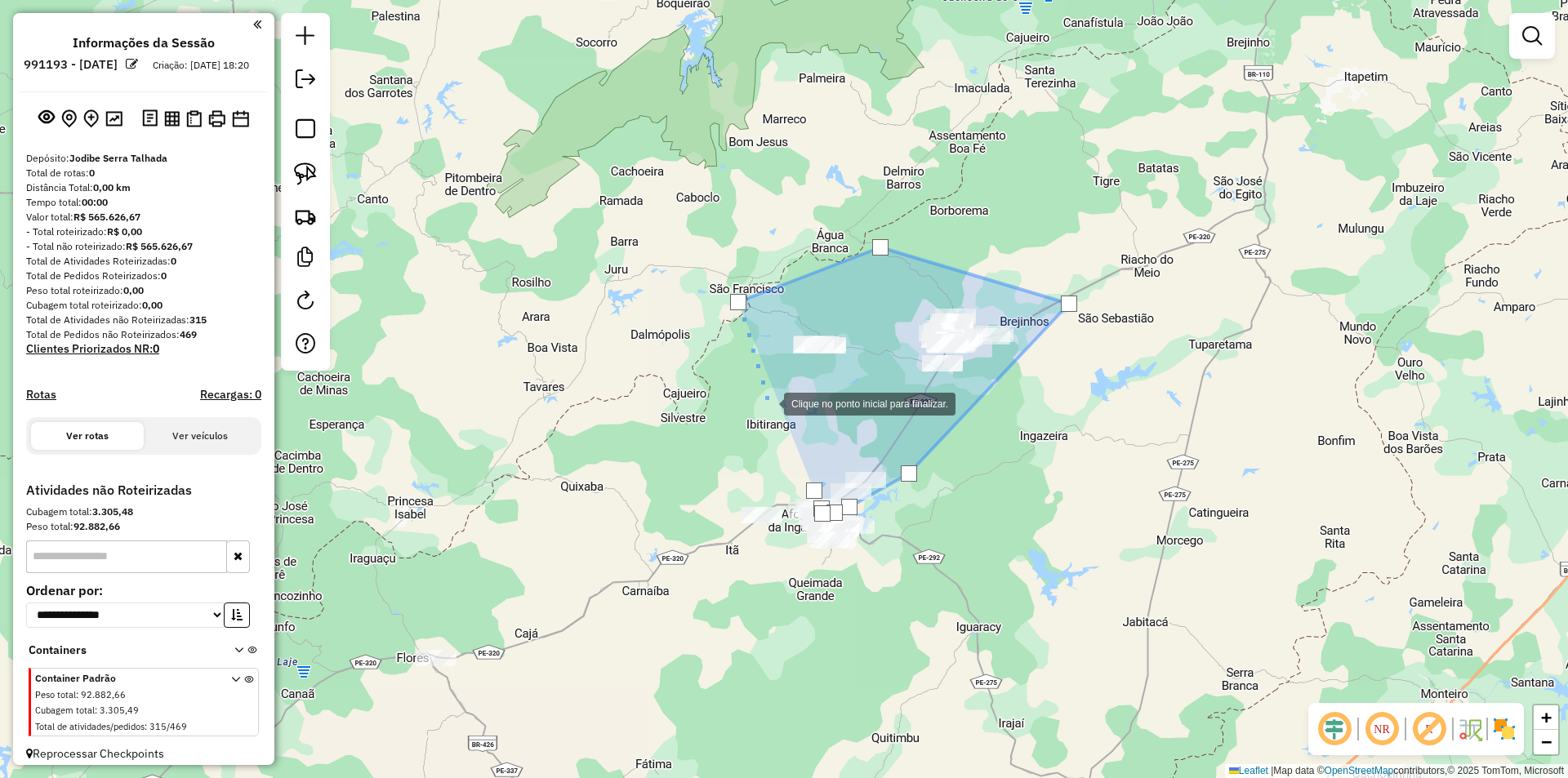
click at [767, 402] on div at bounding box center [767, 402] width 32 height 32
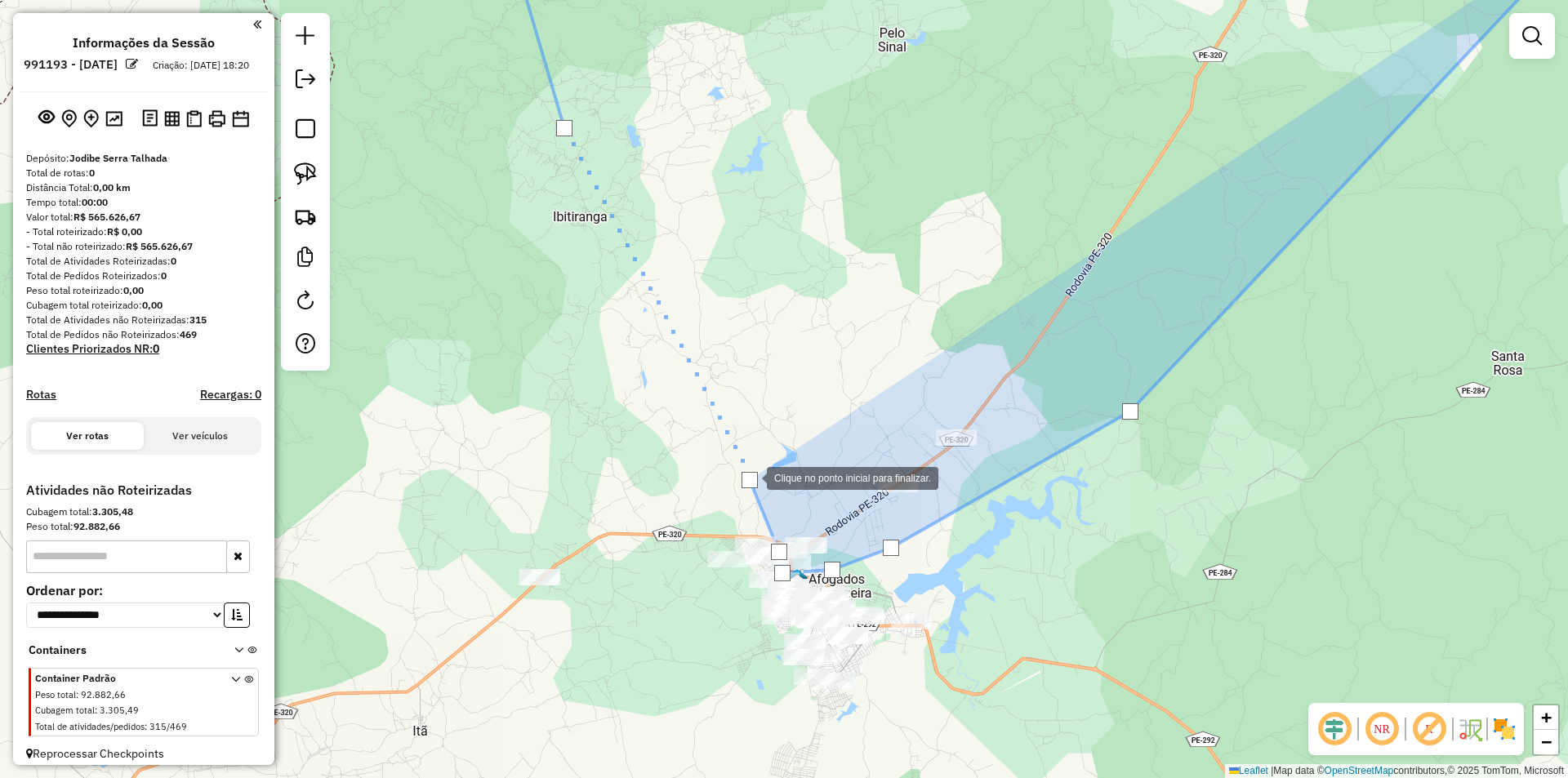
click at [750, 477] on div at bounding box center [749, 479] width 16 height 16
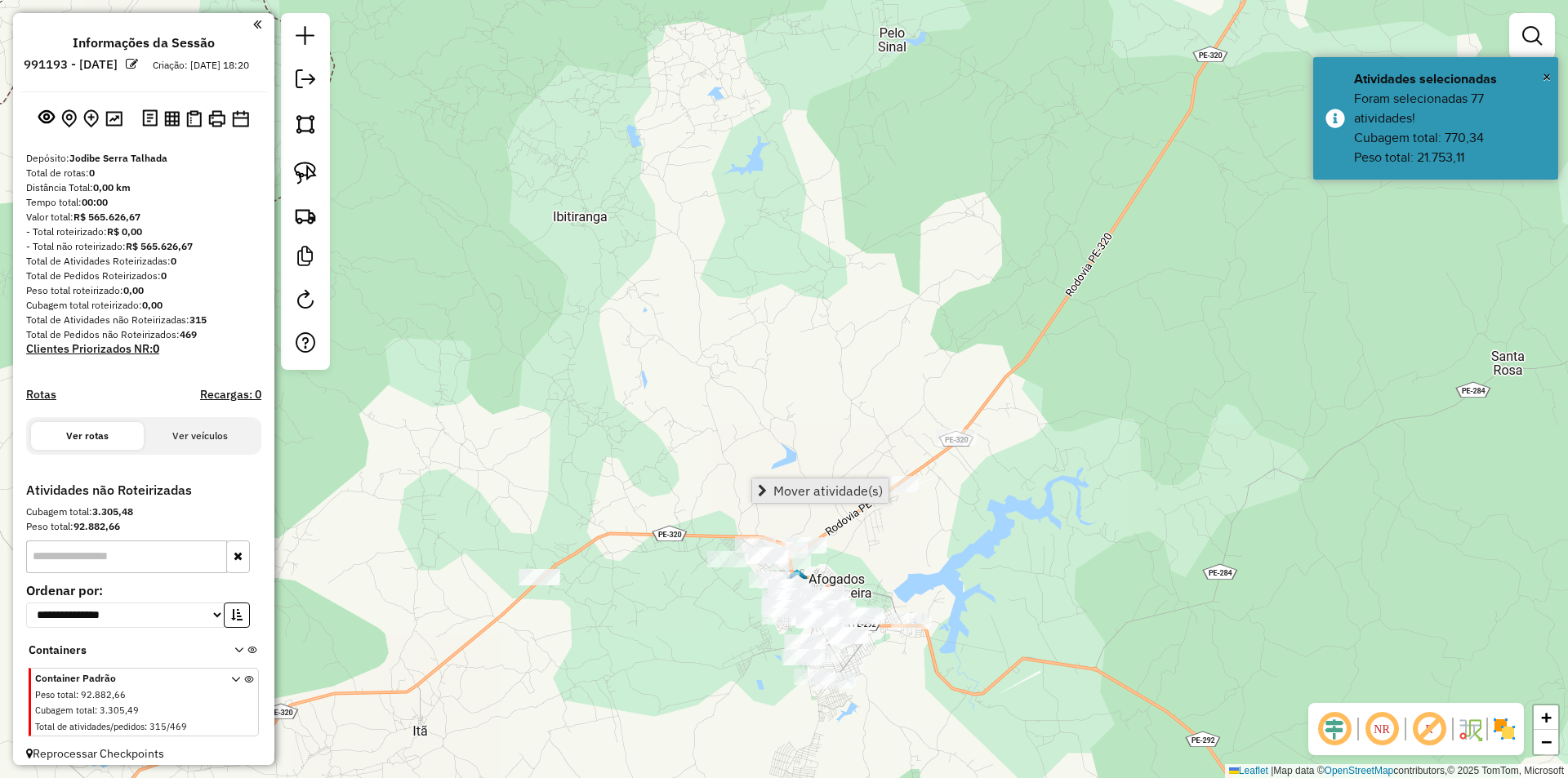
click at [819, 480] on link "Mover atividade(s)" at bounding box center [820, 491] width 136 height 25
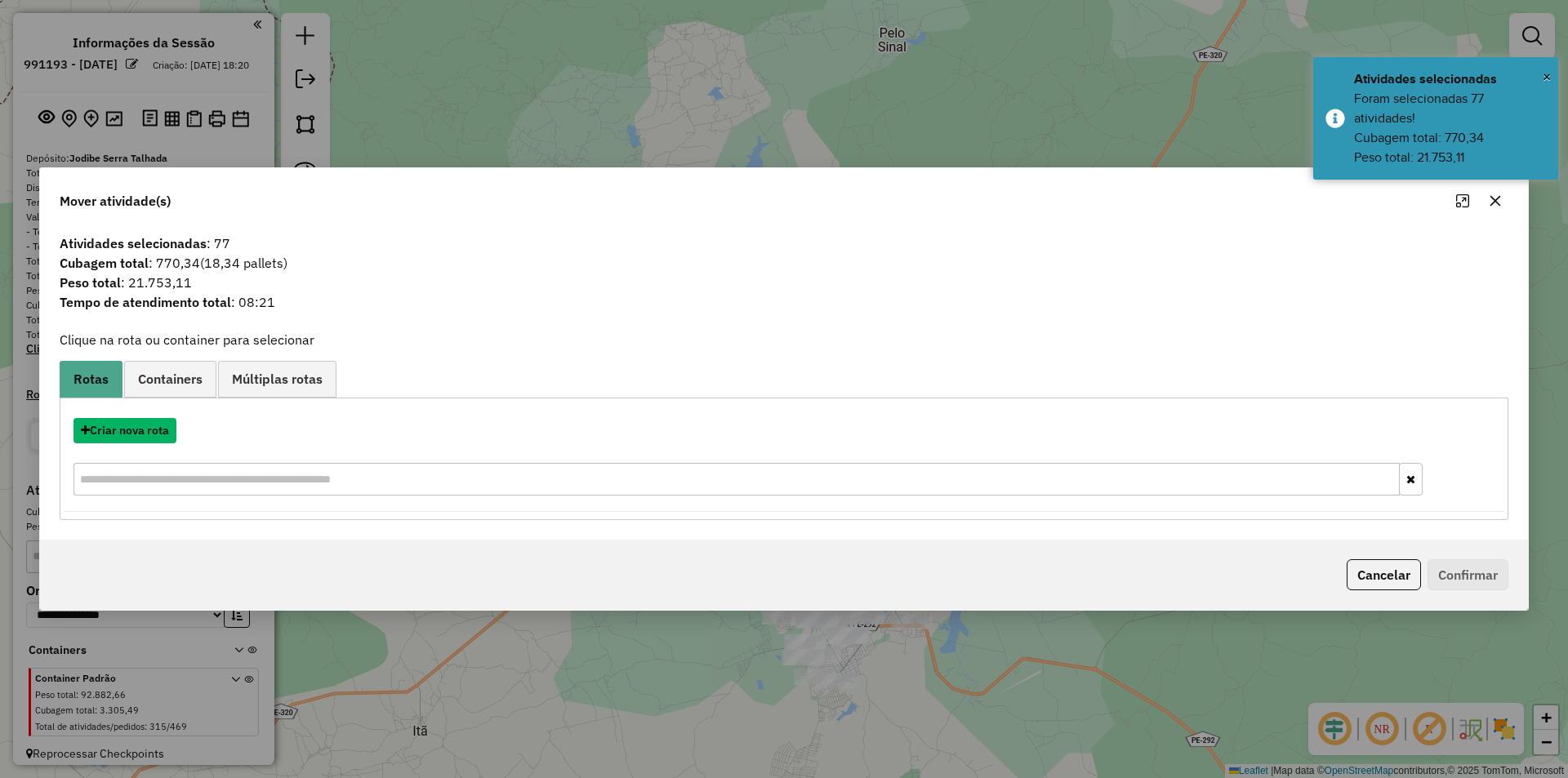
click at [127, 427] on button "Criar nova rota" at bounding box center [125, 431] width 103 height 26
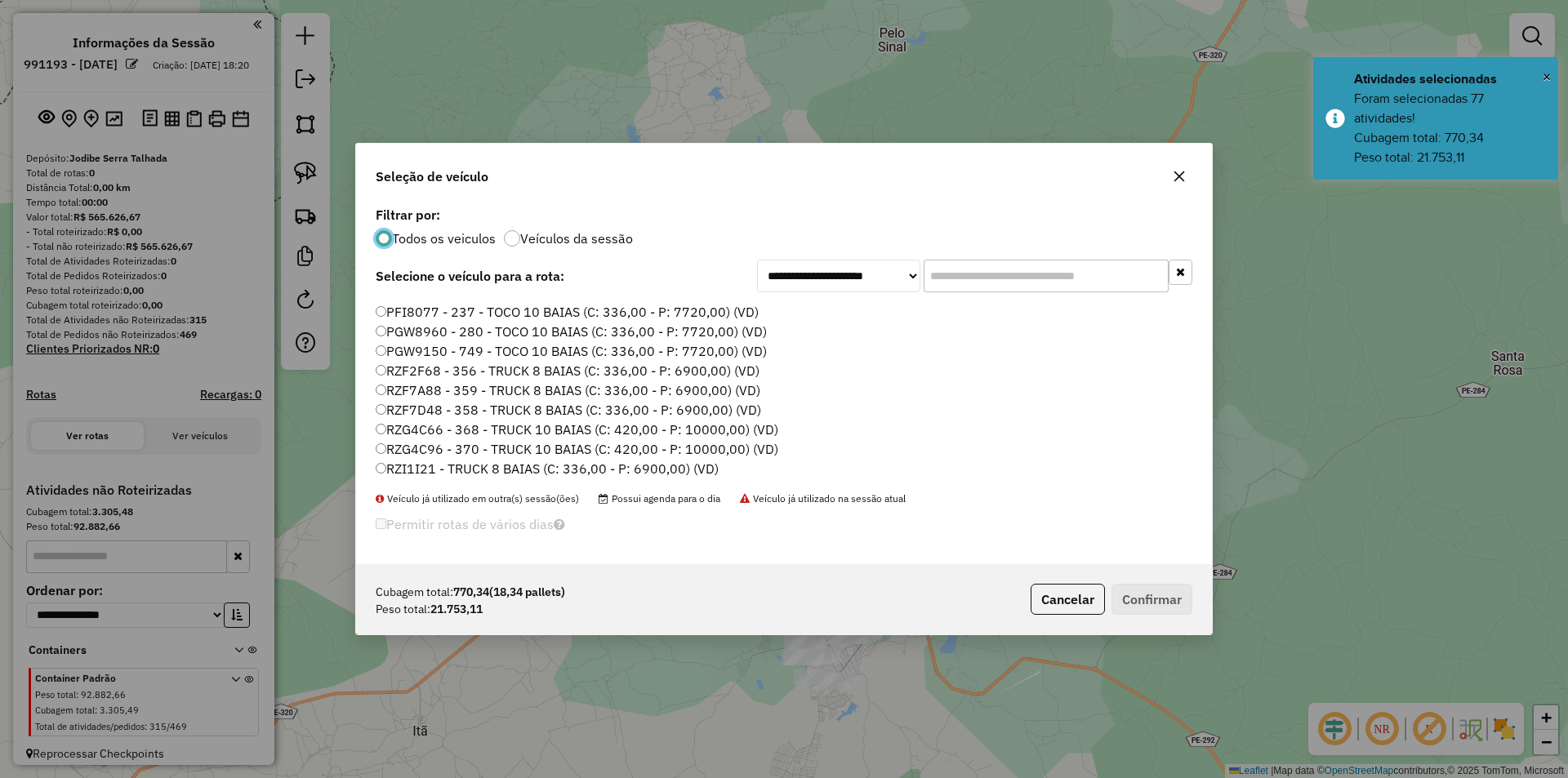
scroll to position [245, 0]
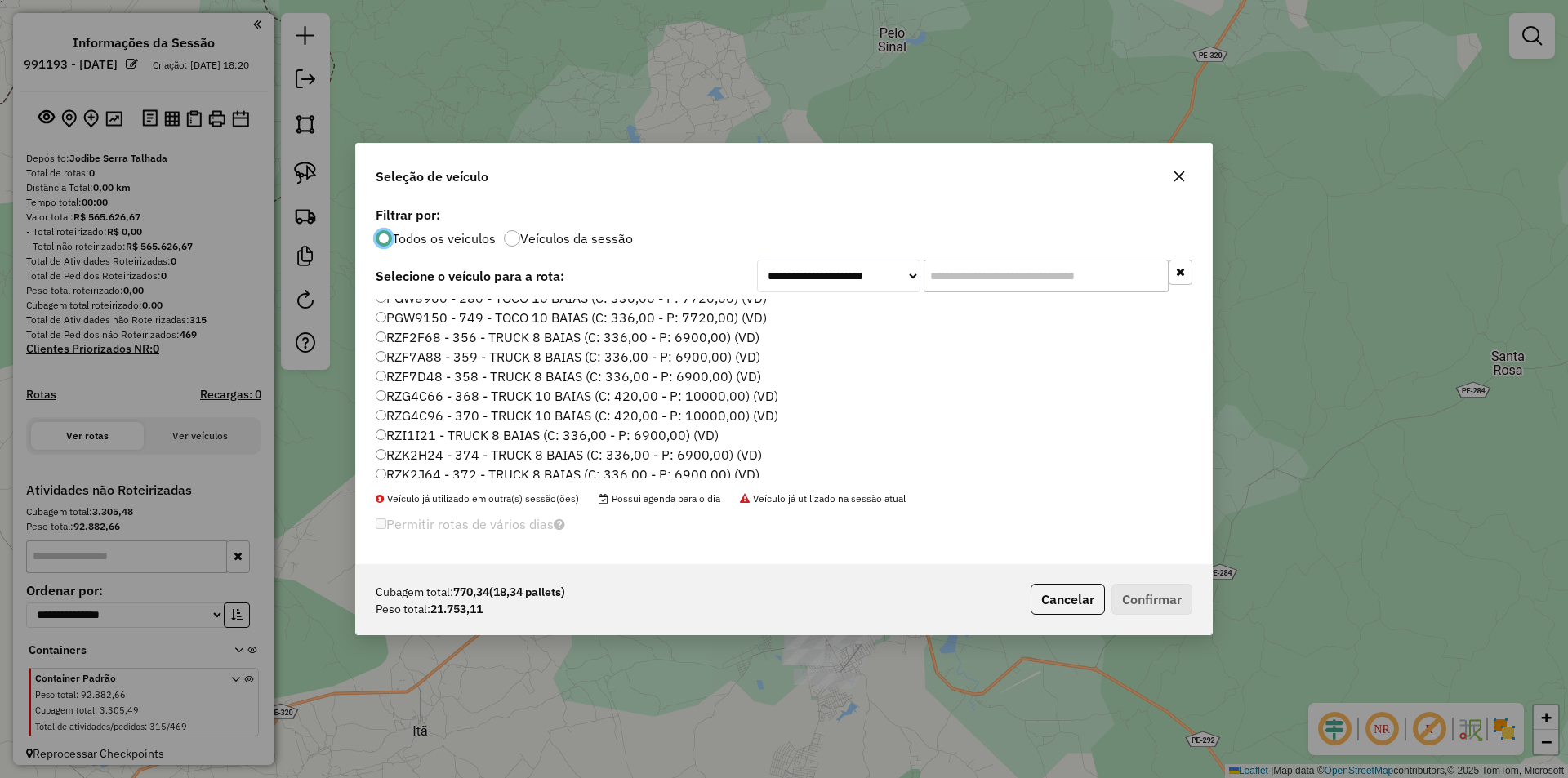
click at [465, 456] on label "RZK2H24 - 374 - TRUCK 8 BAIAS (C: 336,00 - P: 6900,00) (VD)" at bounding box center [569, 455] width 386 height 20
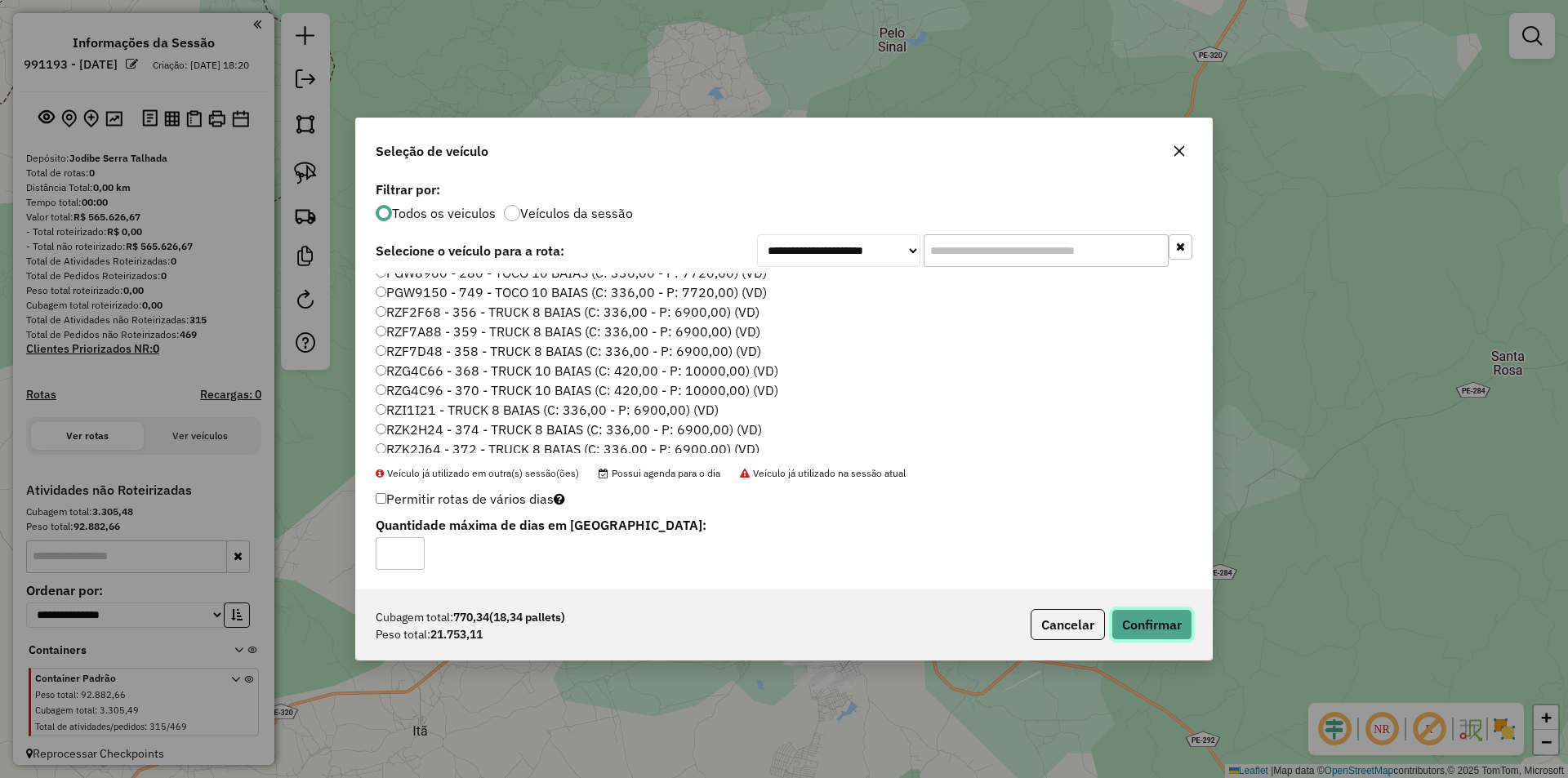
click at [1133, 610] on button "Confirmar" at bounding box center [1152, 625] width 81 height 31
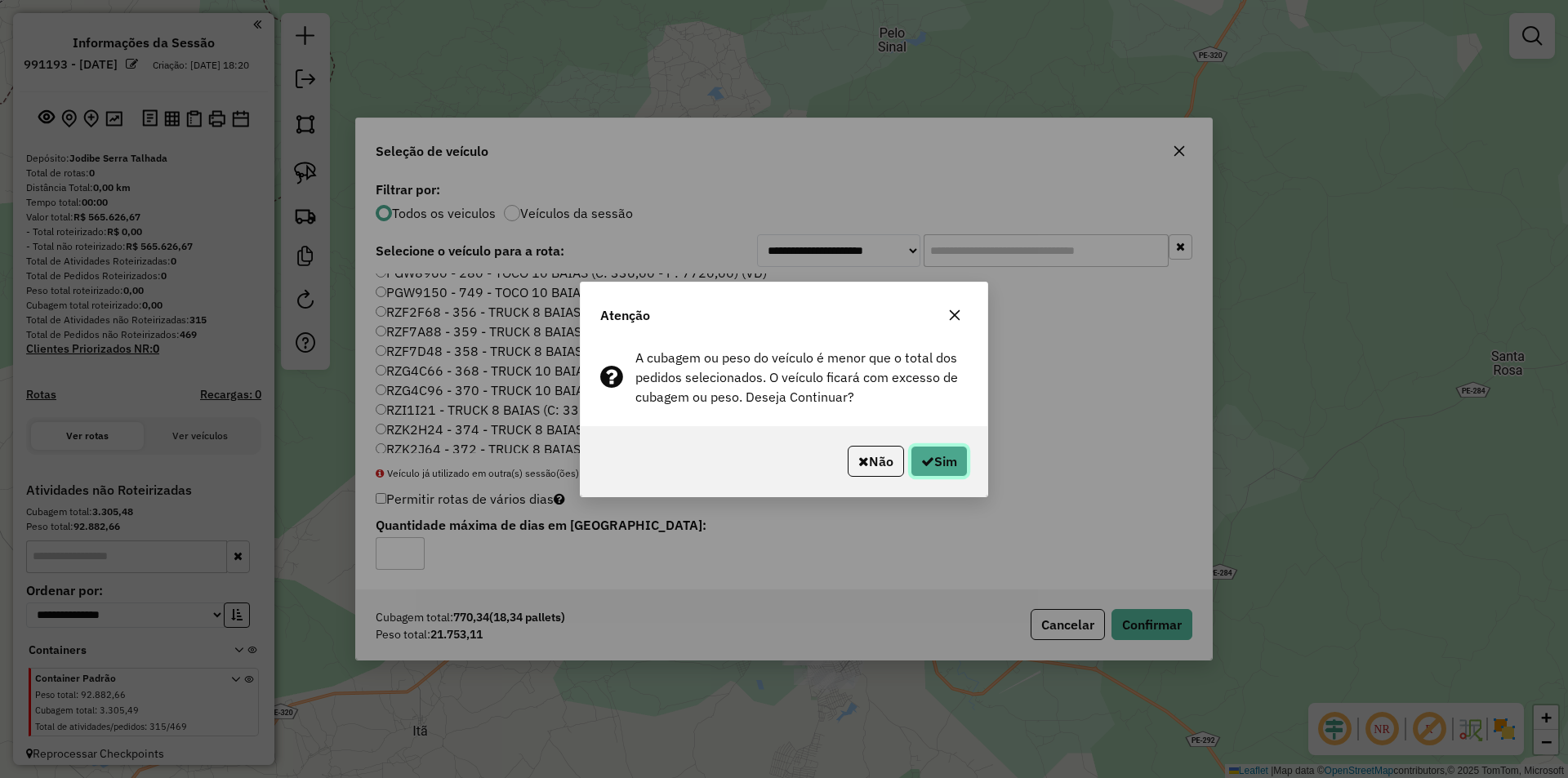
click at [939, 462] on button "Sim" at bounding box center [939, 461] width 57 height 31
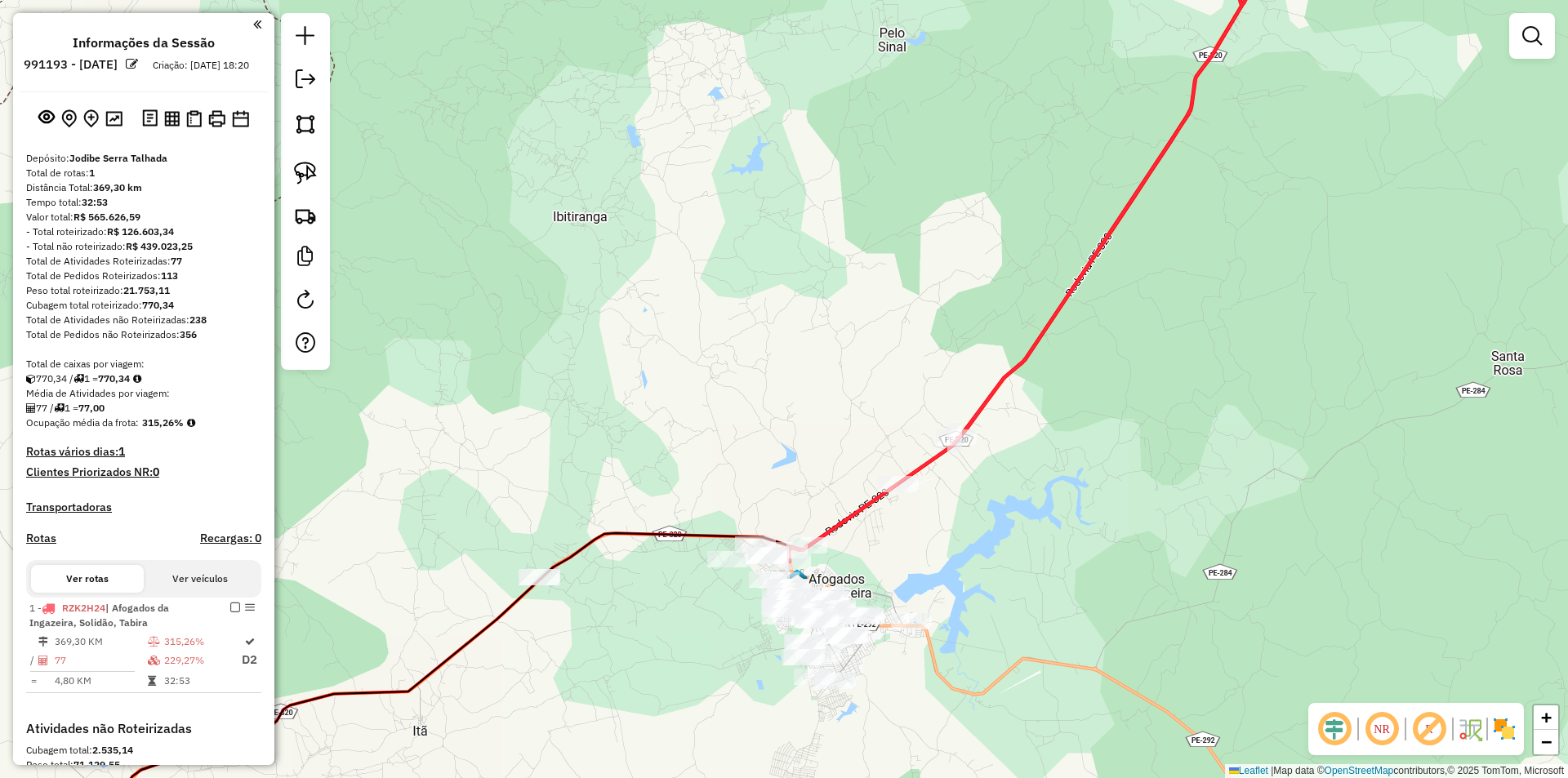
drag, startPoint x: 1147, startPoint y: 305, endPoint x: 758, endPoint y: 556, distance: 462.9
click at [813, 538] on div "Janela de atendimento Grade de atendimento Capacidade Transportadoras Veículos …" at bounding box center [784, 389] width 1568 height 778
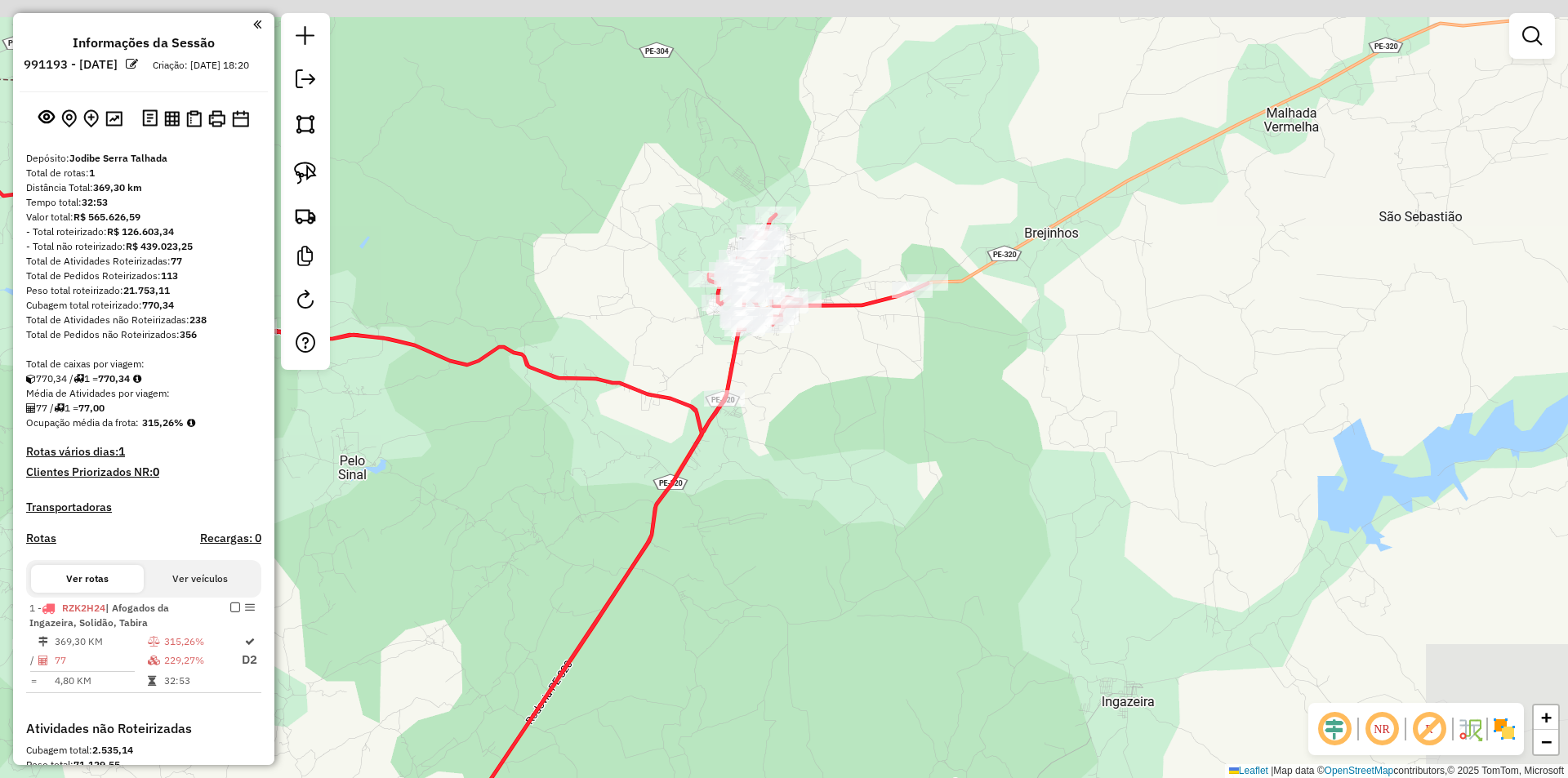
drag, startPoint x: 1013, startPoint y: 342, endPoint x: 932, endPoint y: 482, distance: 161.7
click at [932, 482] on div "Janela de atendimento Grade de atendimento Capacidade Transportadoras Veículos …" at bounding box center [784, 389] width 1568 height 778
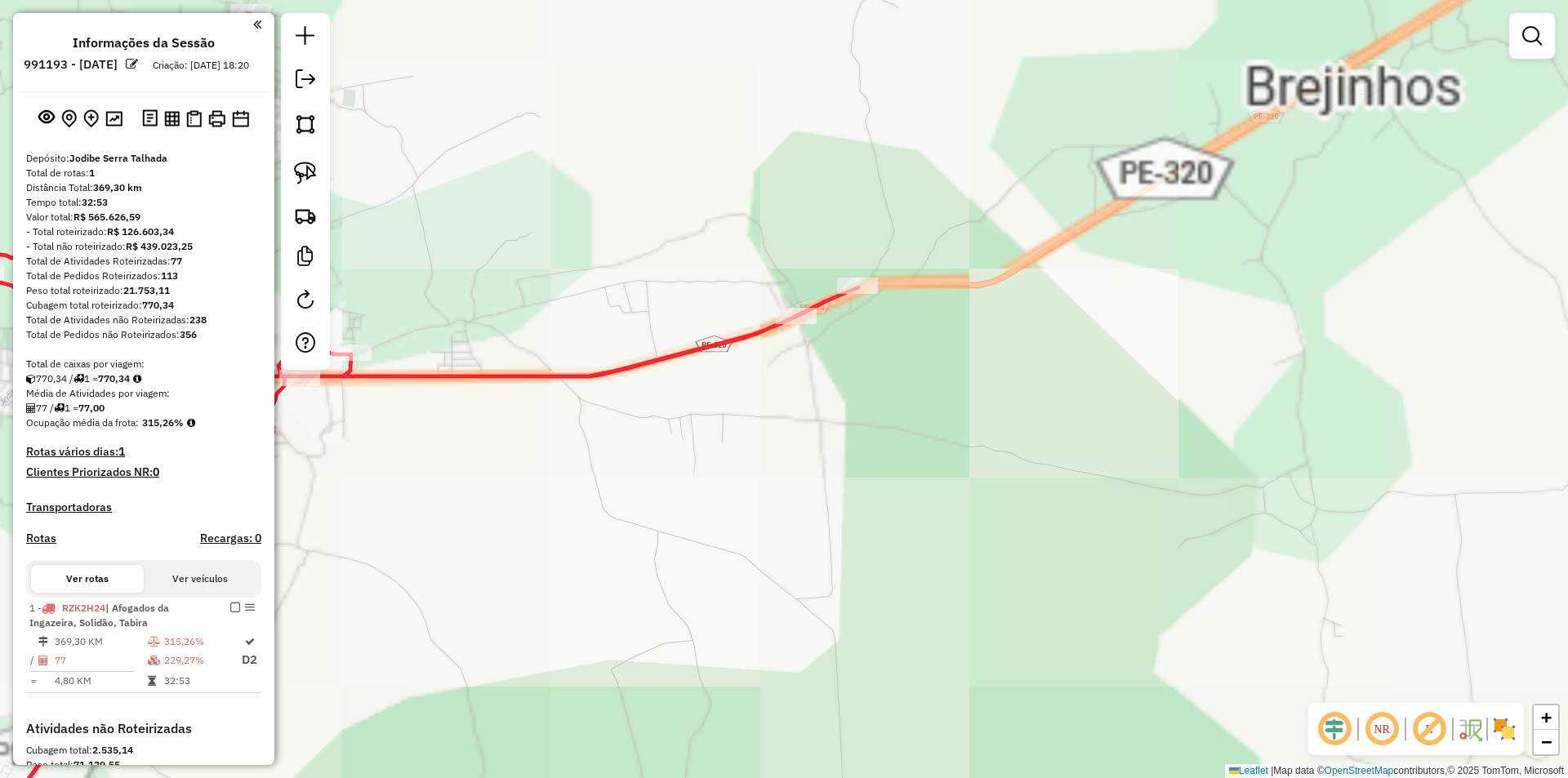
click at [861, 294] on div at bounding box center [857, 285] width 41 height 16
select select "**********"
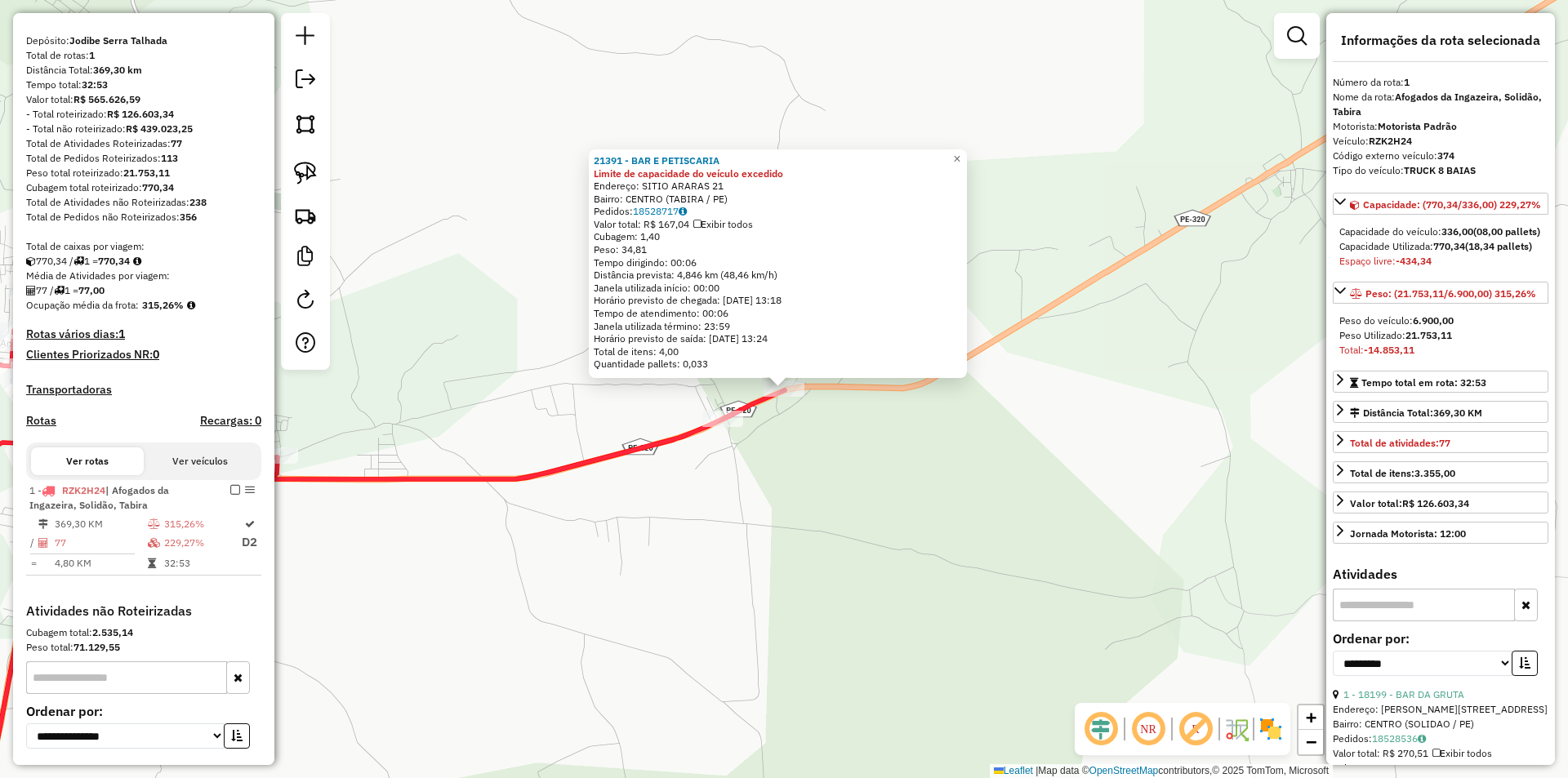
scroll to position [264, 0]
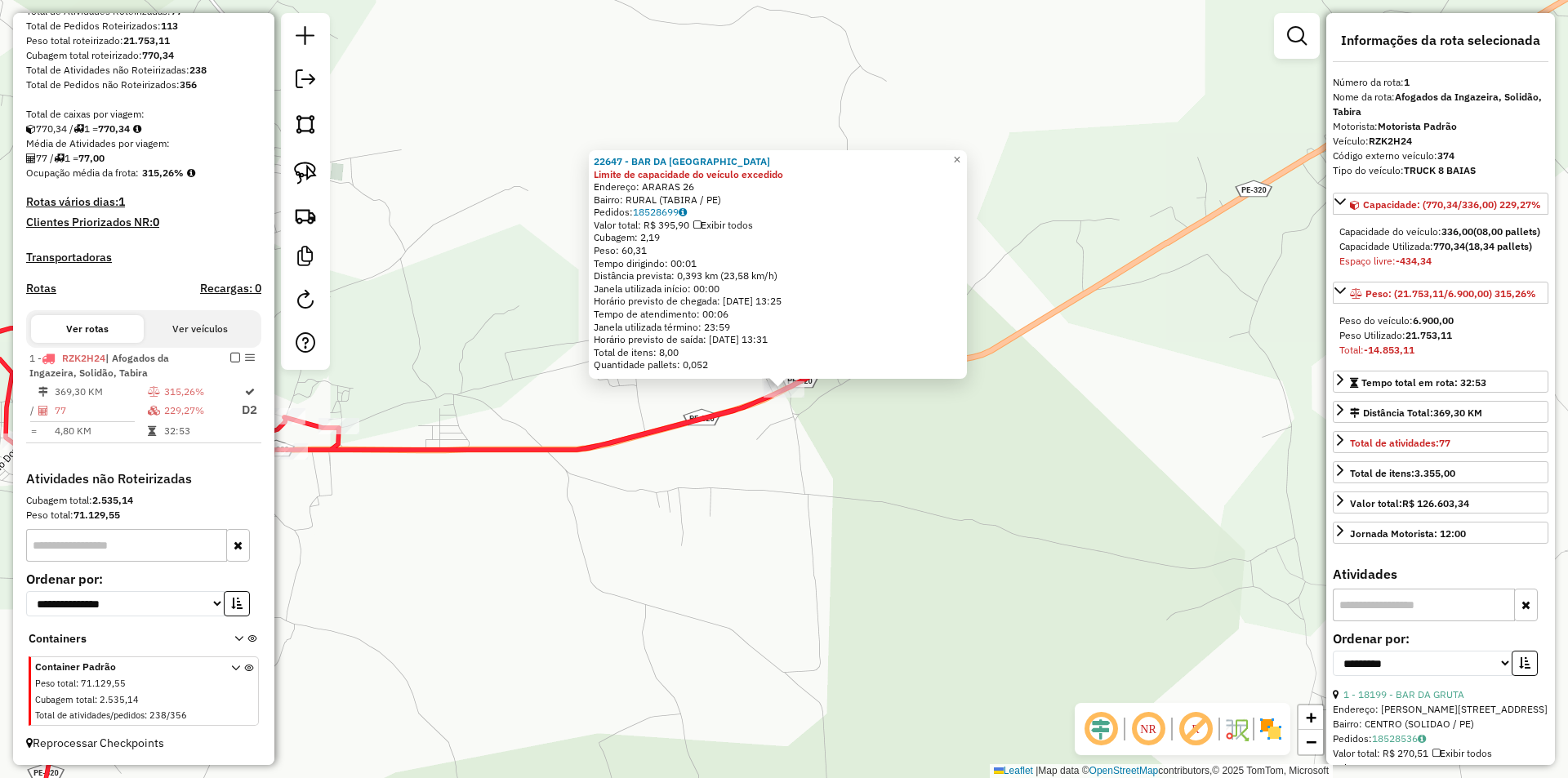
click at [814, 396] on div "22647 - BAR DA INDIA Limite de capacidade do veículo excedido Endereço: ARARAS …" at bounding box center [784, 389] width 1568 height 778
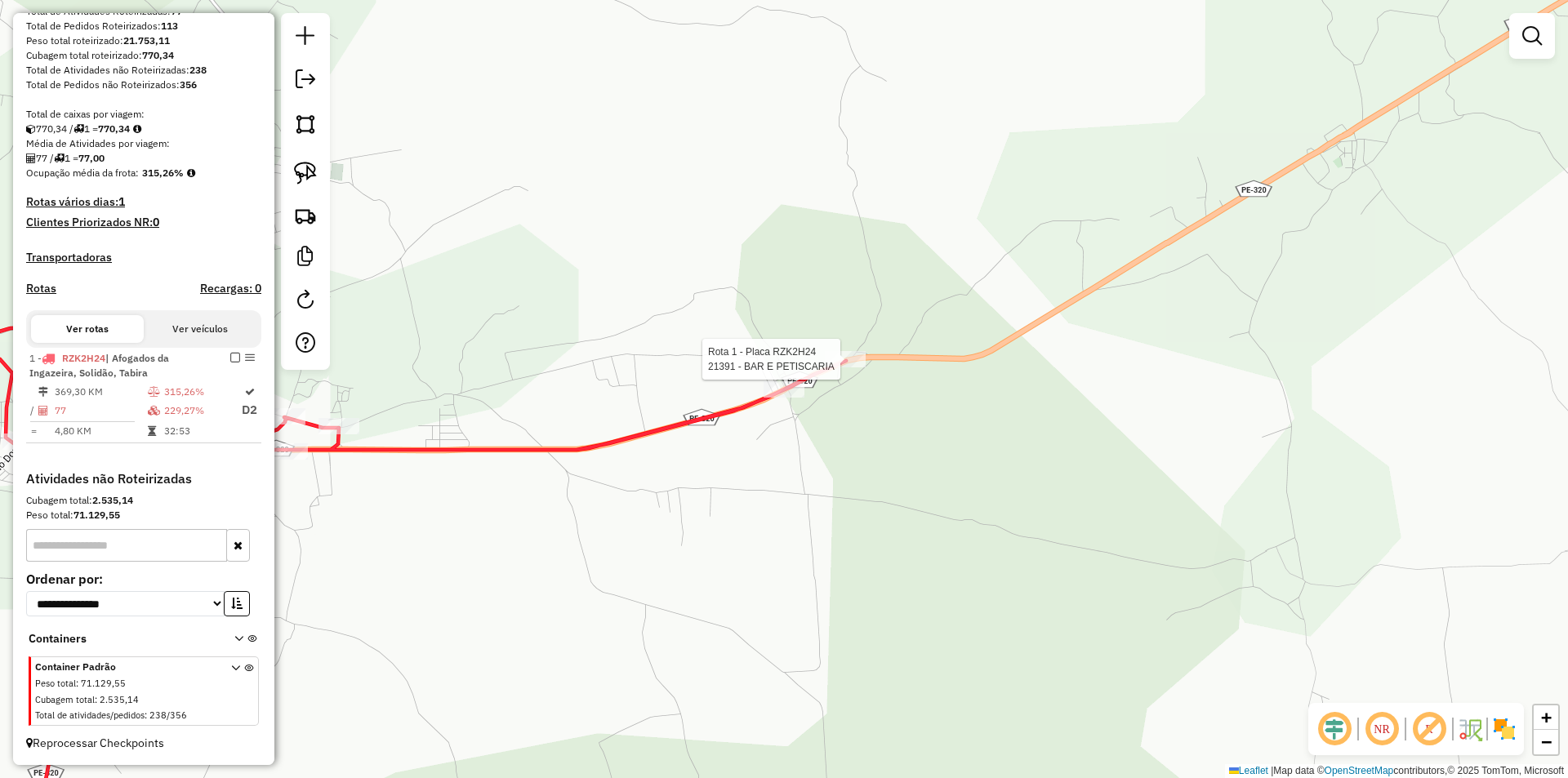
select select "**********"
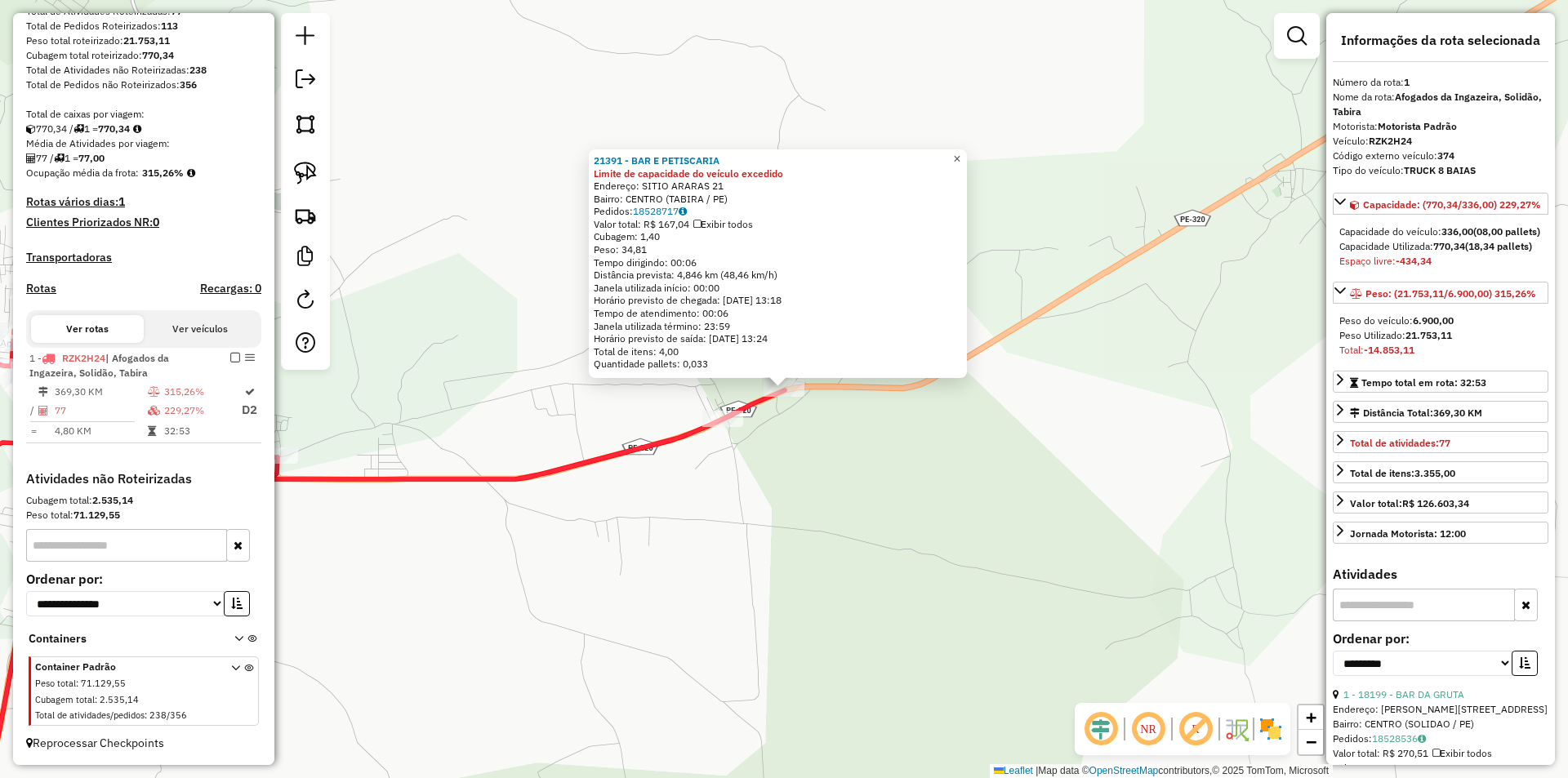
click at [960, 153] on span "×" at bounding box center [957, 159] width 8 height 14
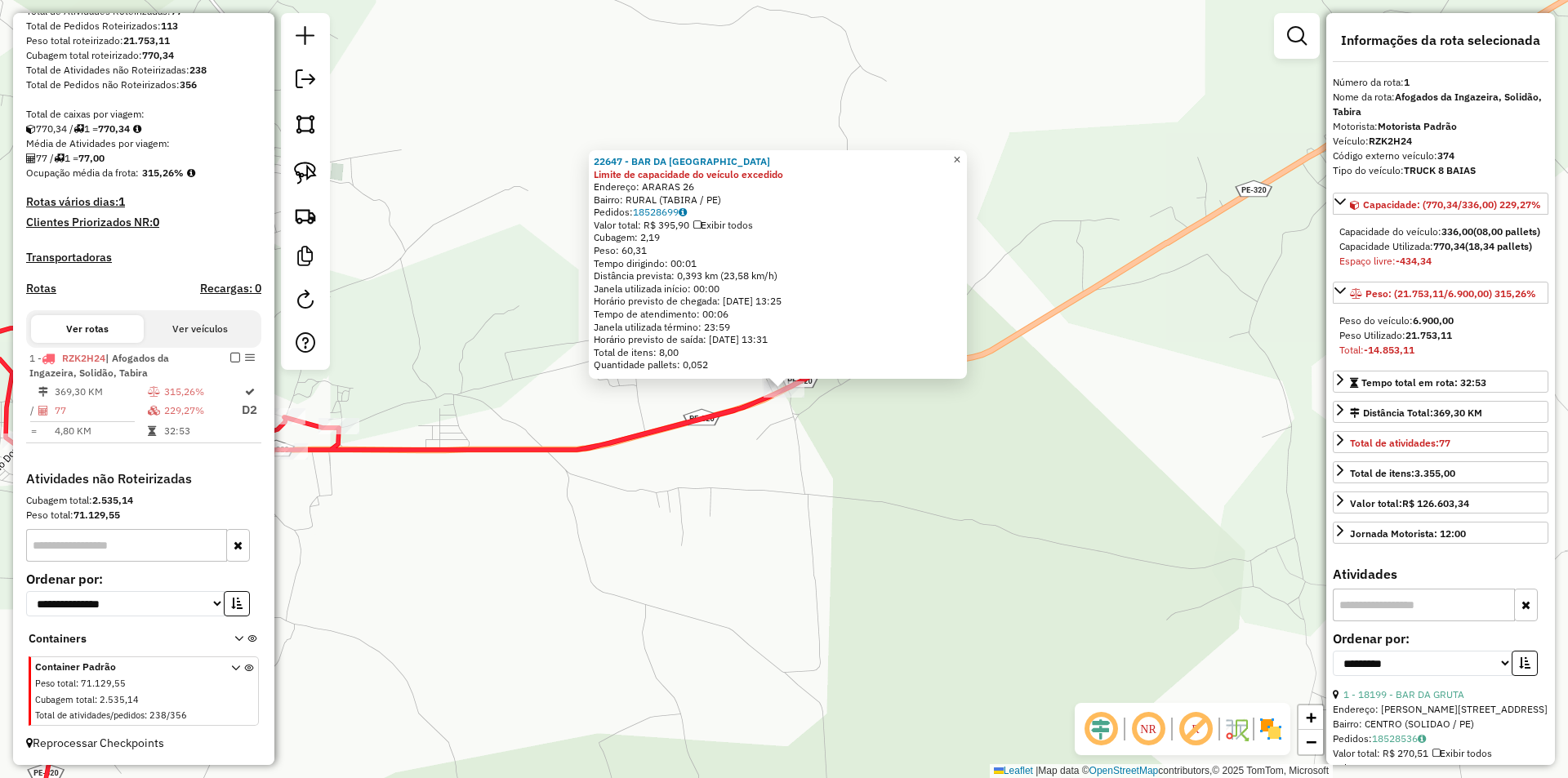
click at [960, 153] on span "×" at bounding box center [957, 160] width 8 height 14
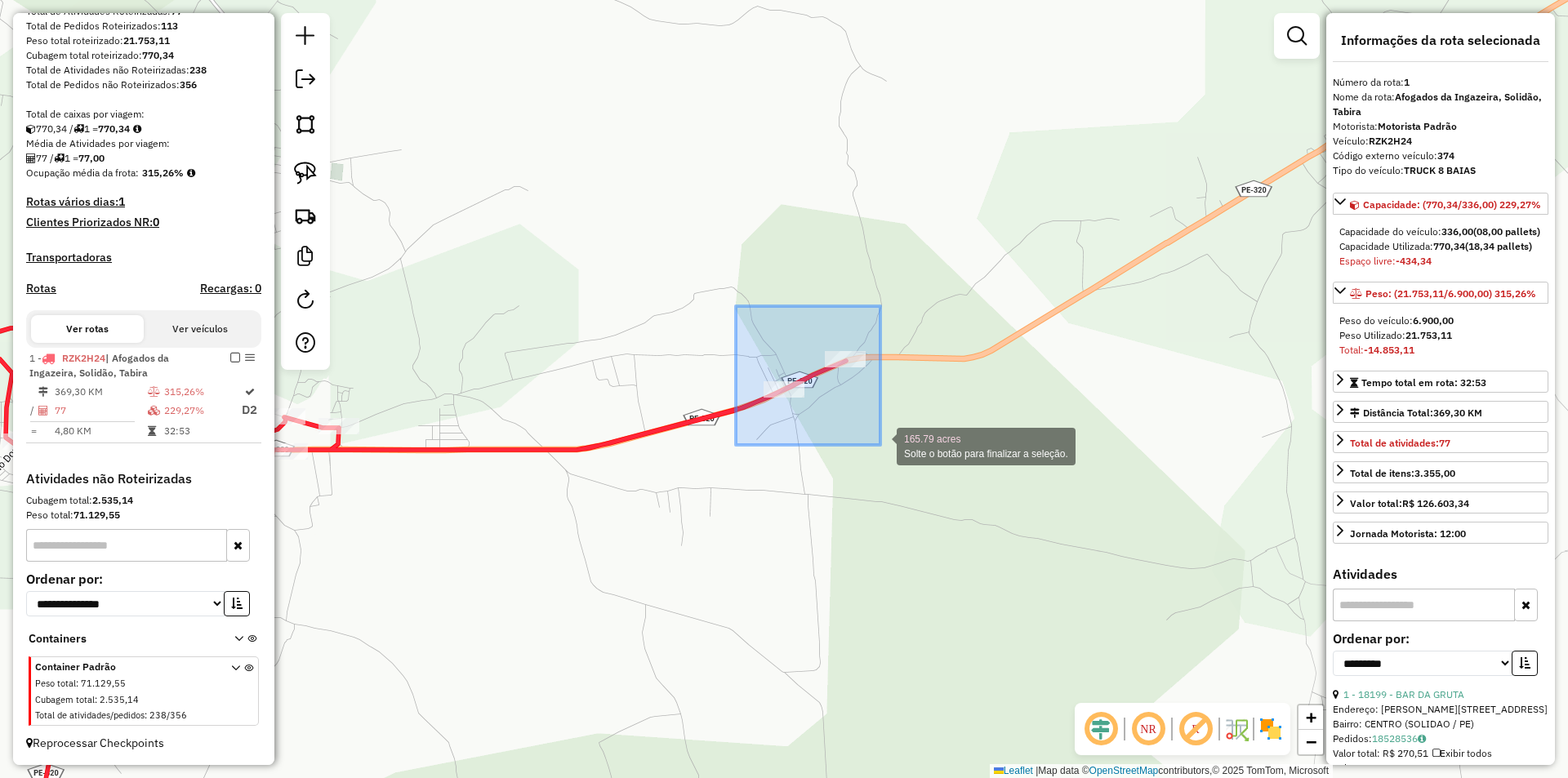
drag, startPoint x: 736, startPoint y: 306, endPoint x: 881, endPoint y: 445, distance: 200.9
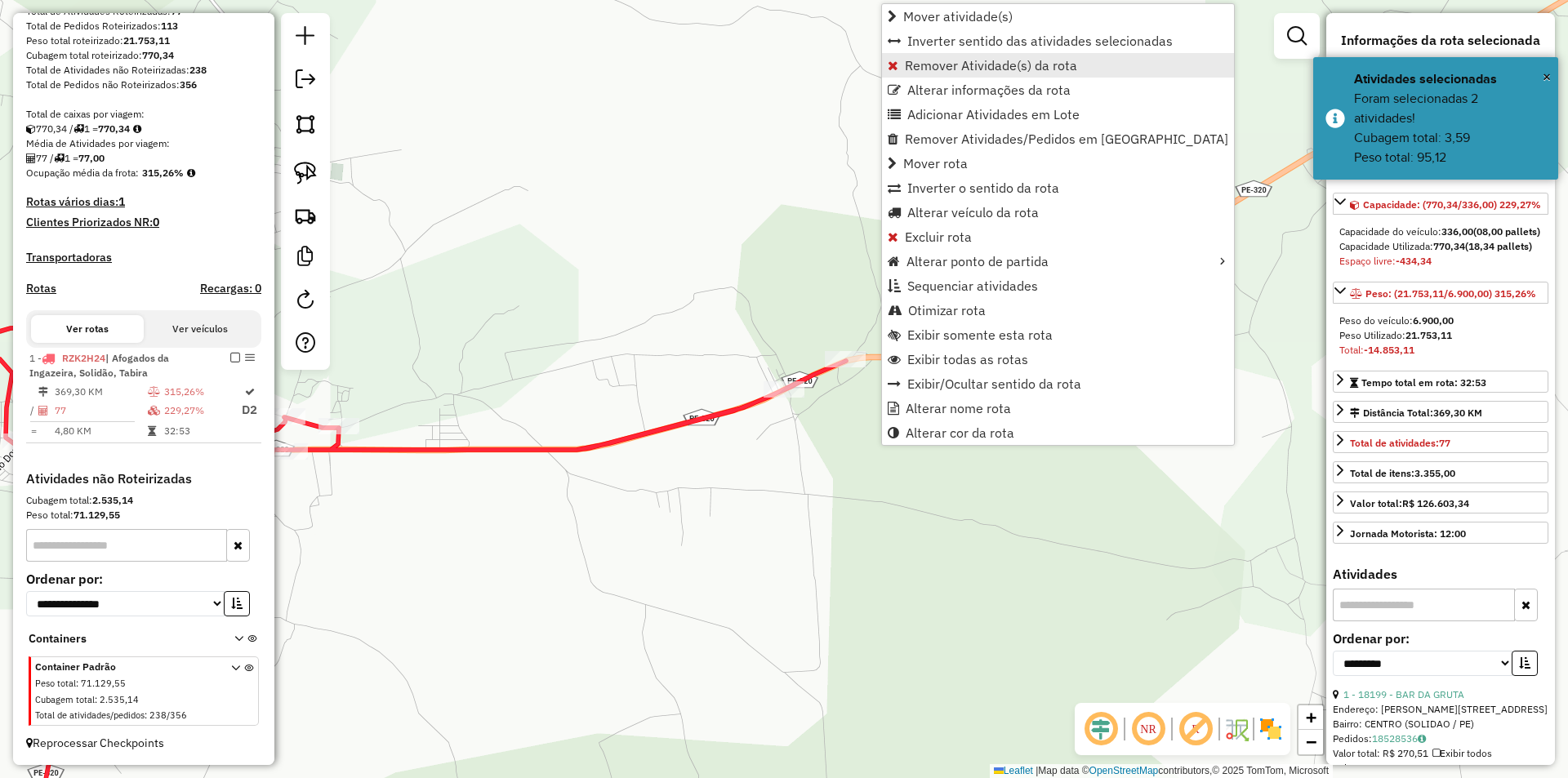
click at [952, 72] on span "Remover Atividade(s) da rota" at bounding box center [990, 66] width 172 height 13
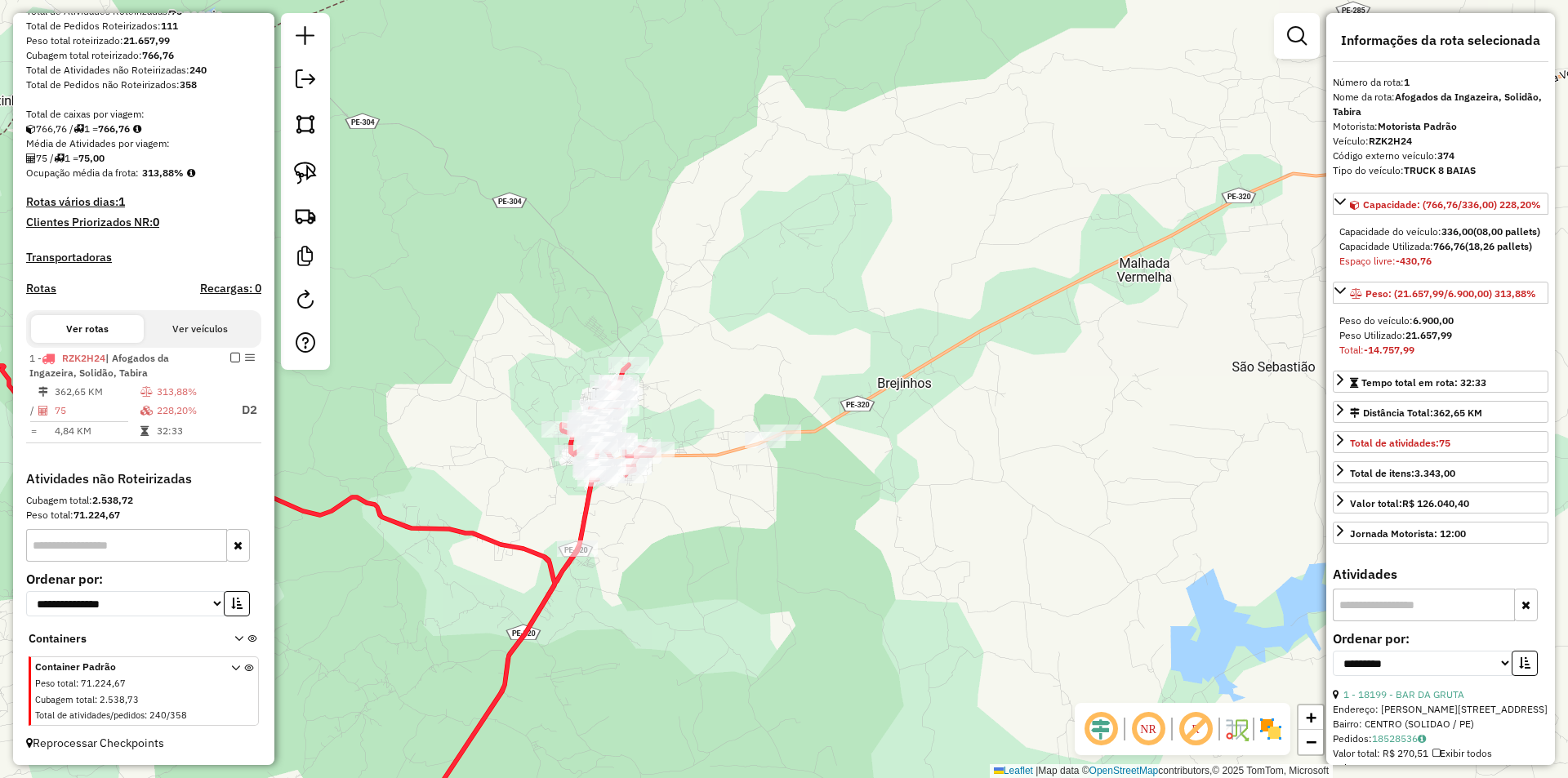
click at [911, 482] on div "Janela de atendimento Grade de atendimento Capacidade Transportadoras Veículos …" at bounding box center [784, 389] width 1568 height 778
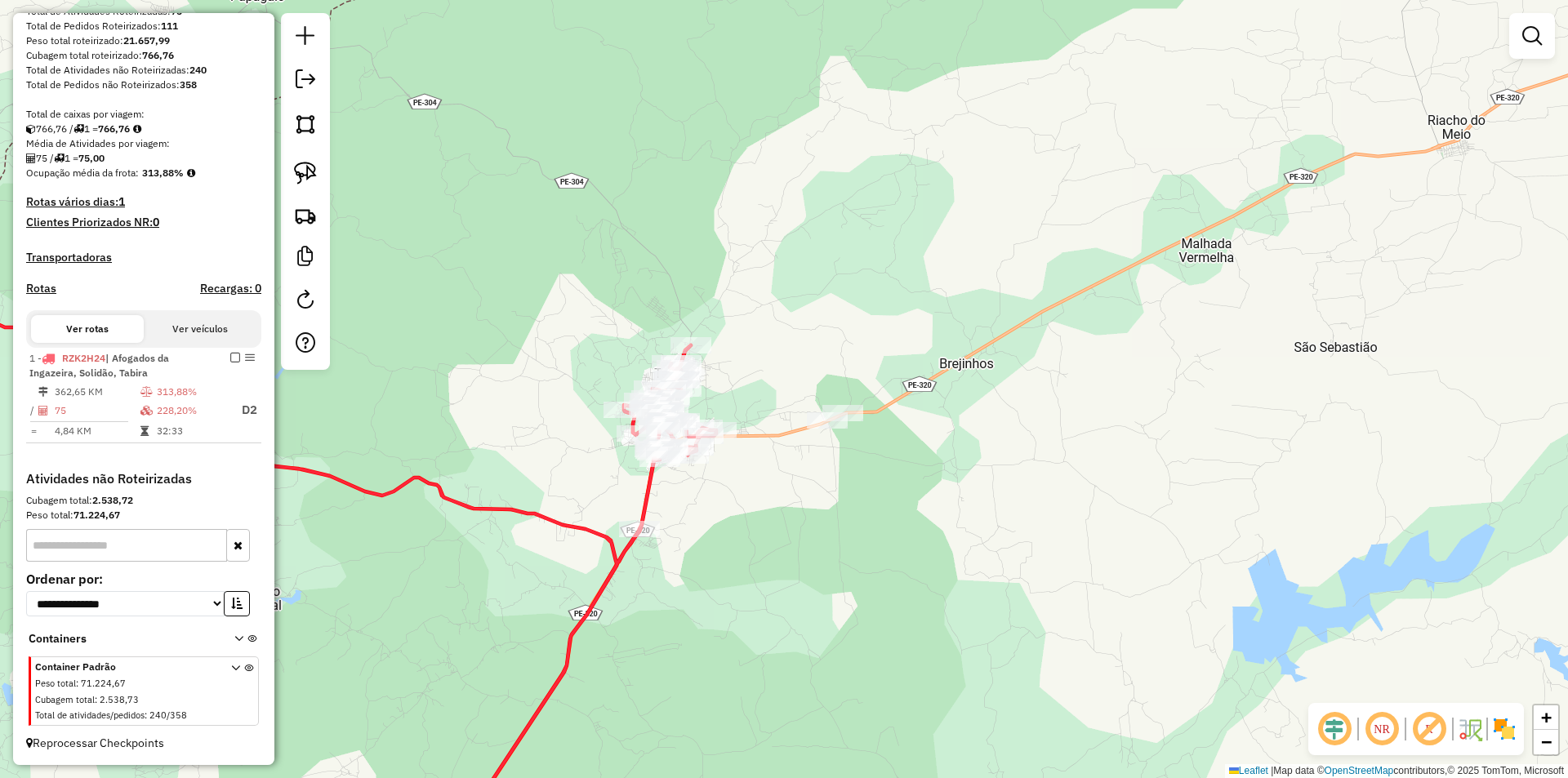
drag, startPoint x: 673, startPoint y: 502, endPoint x: 735, endPoint y: 482, distance: 65.1
click at [735, 482] on div "Janela de atendimento Grade de atendimento Capacidade Transportadoras Veículos …" at bounding box center [784, 389] width 1568 height 778
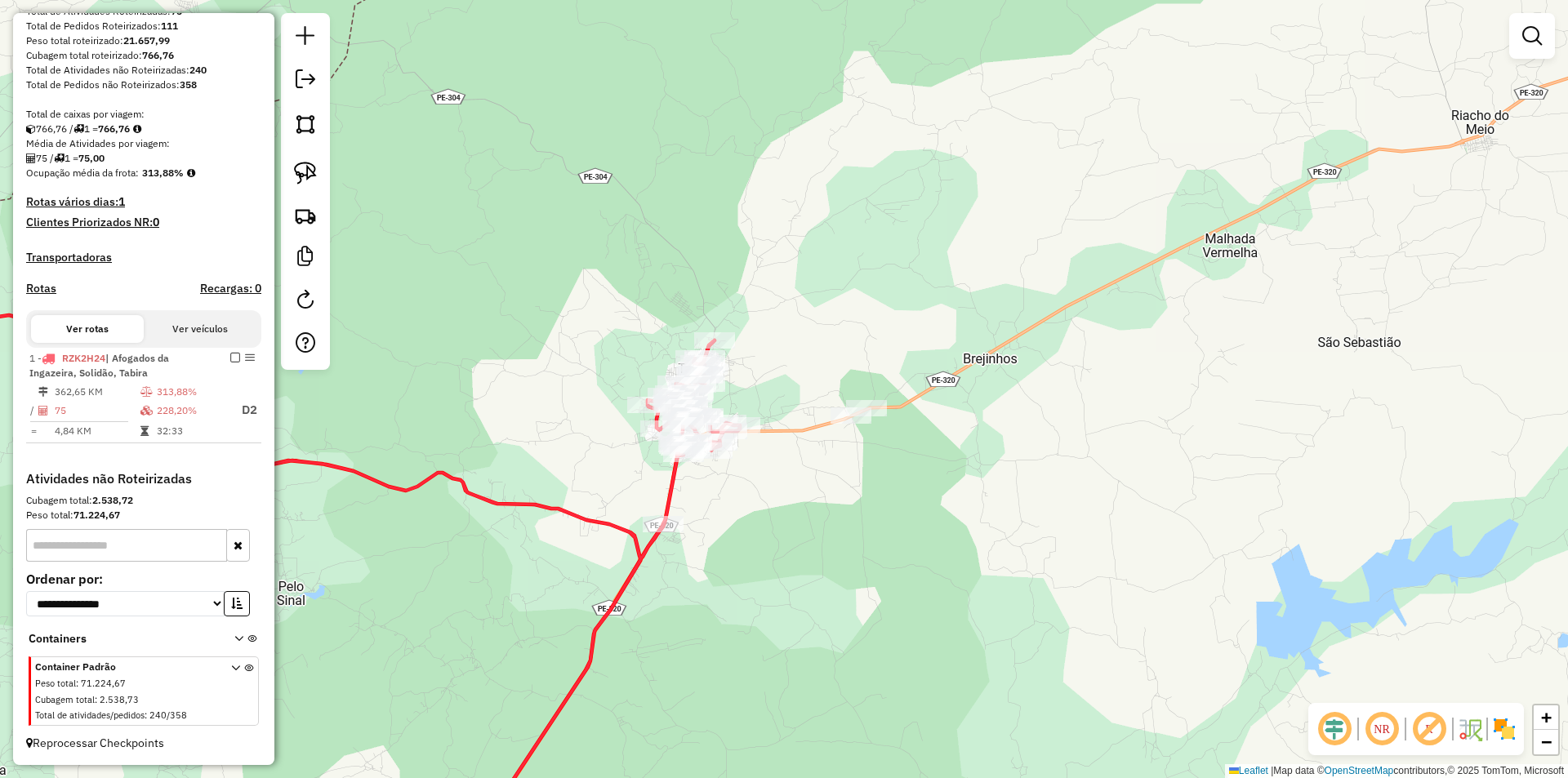
drag, startPoint x: 818, startPoint y: 498, endPoint x: 845, endPoint y: 493, distance: 27.5
click at [845, 493] on div "Janela de atendimento Grade de atendimento Capacidade Transportadoras Veículos …" at bounding box center [784, 389] width 1568 height 778
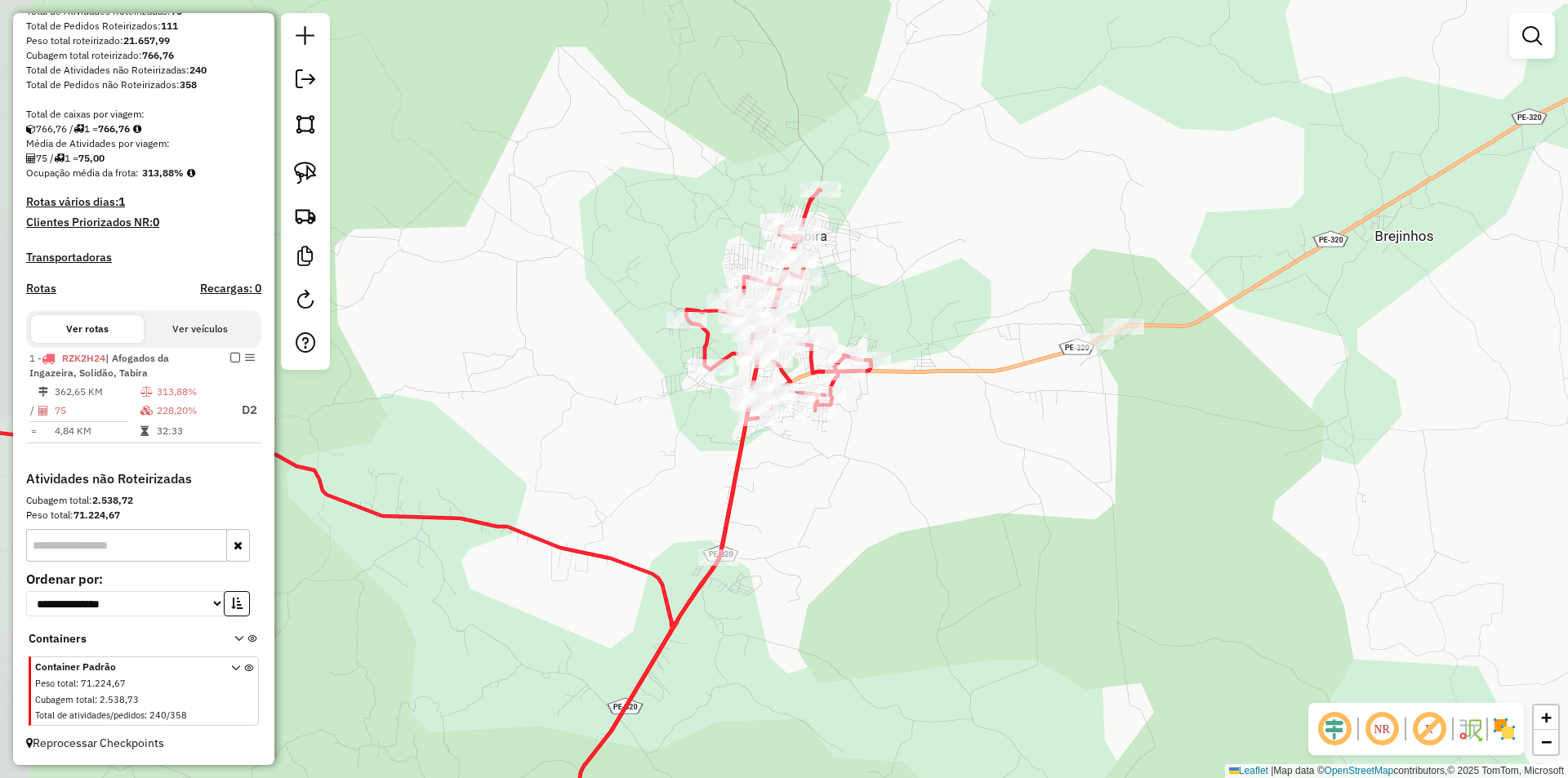
drag, startPoint x: 720, startPoint y: 499, endPoint x: 841, endPoint y: 452, distance: 129.8
click at [848, 495] on div "Janela de atendimento Grade de atendimento Capacidade Transportadoras Veículos …" at bounding box center [784, 389] width 1568 height 778
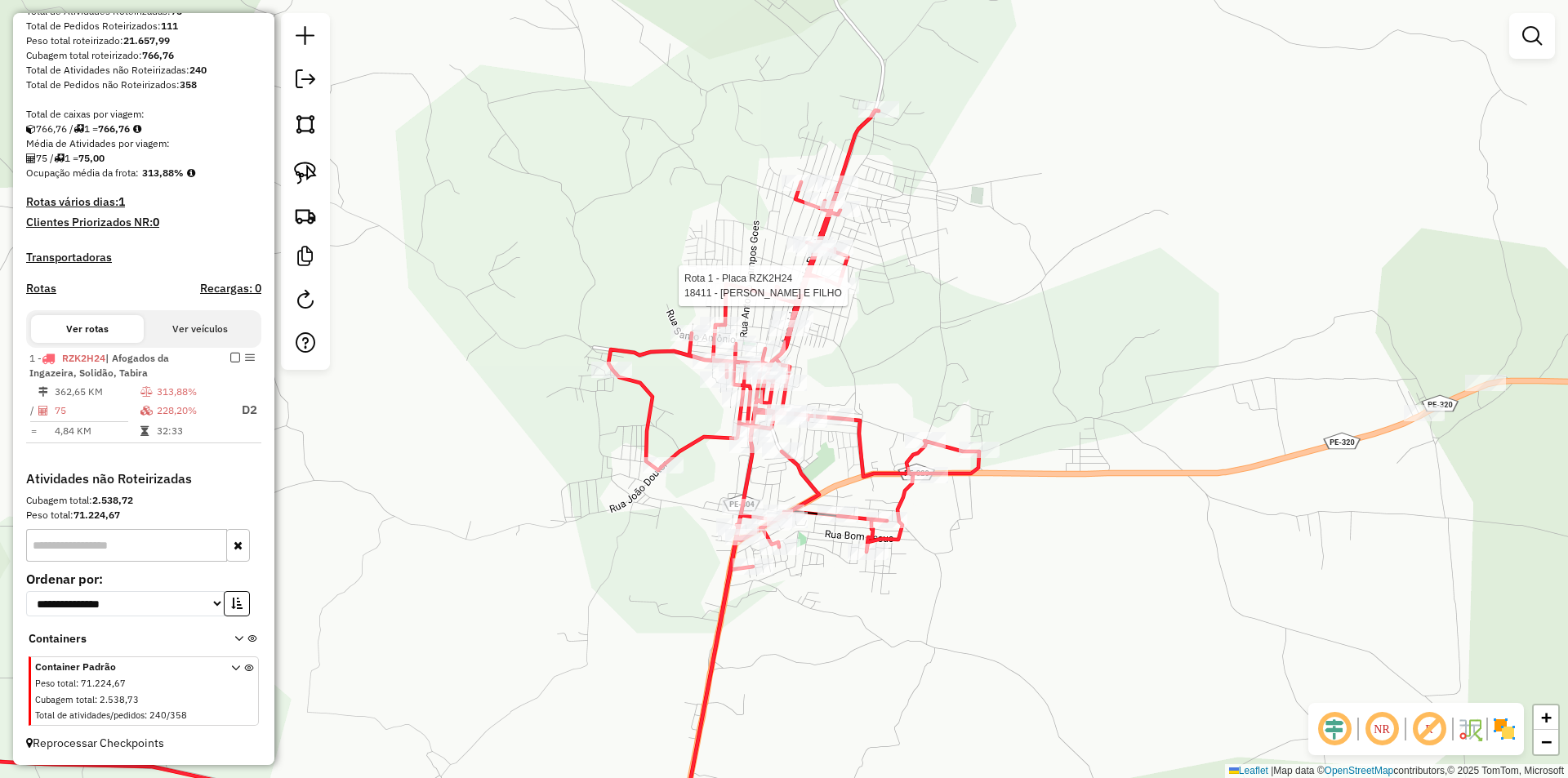
select select "**********"
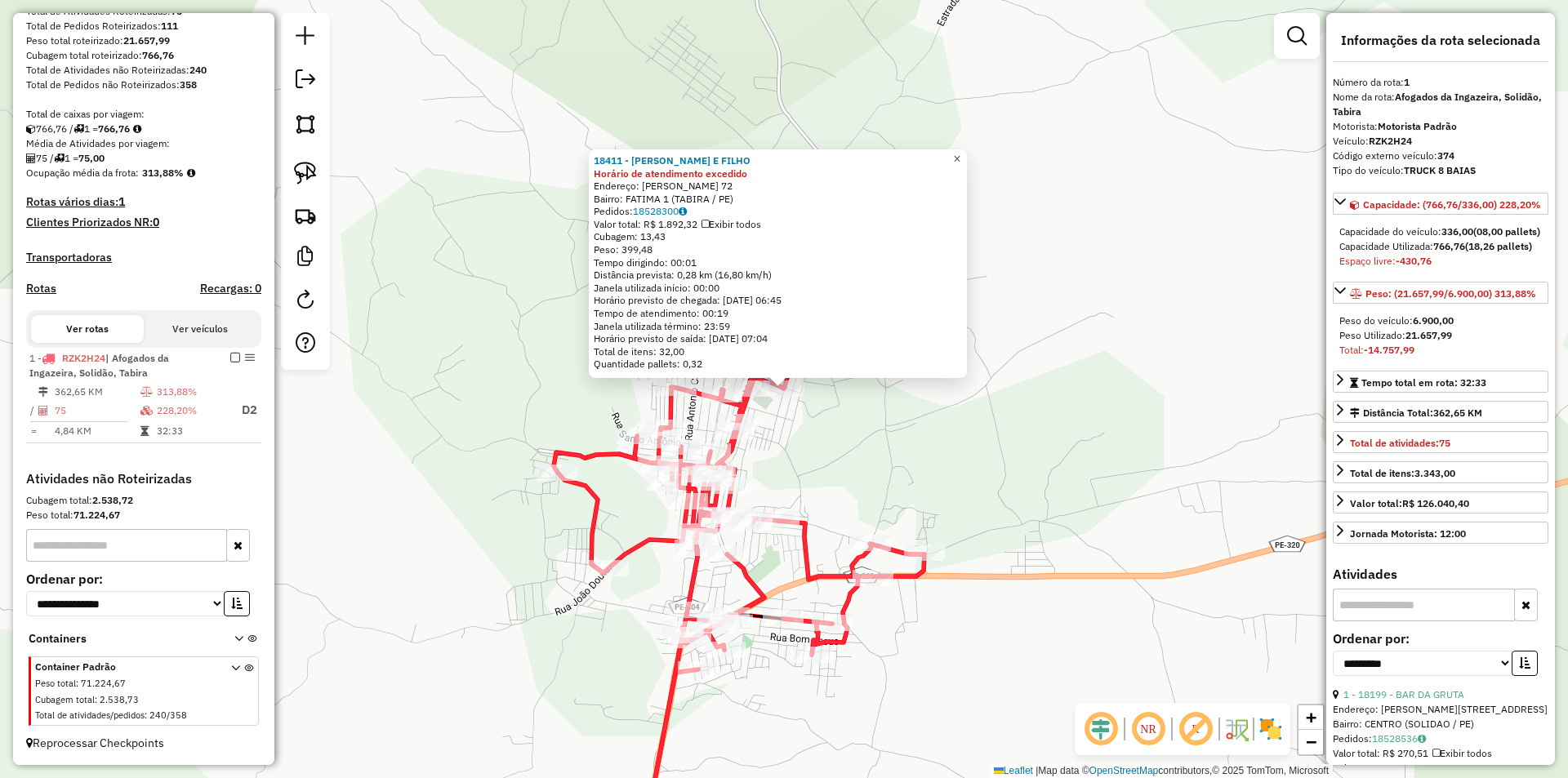
click at [960, 152] on span "×" at bounding box center [957, 159] width 8 height 14
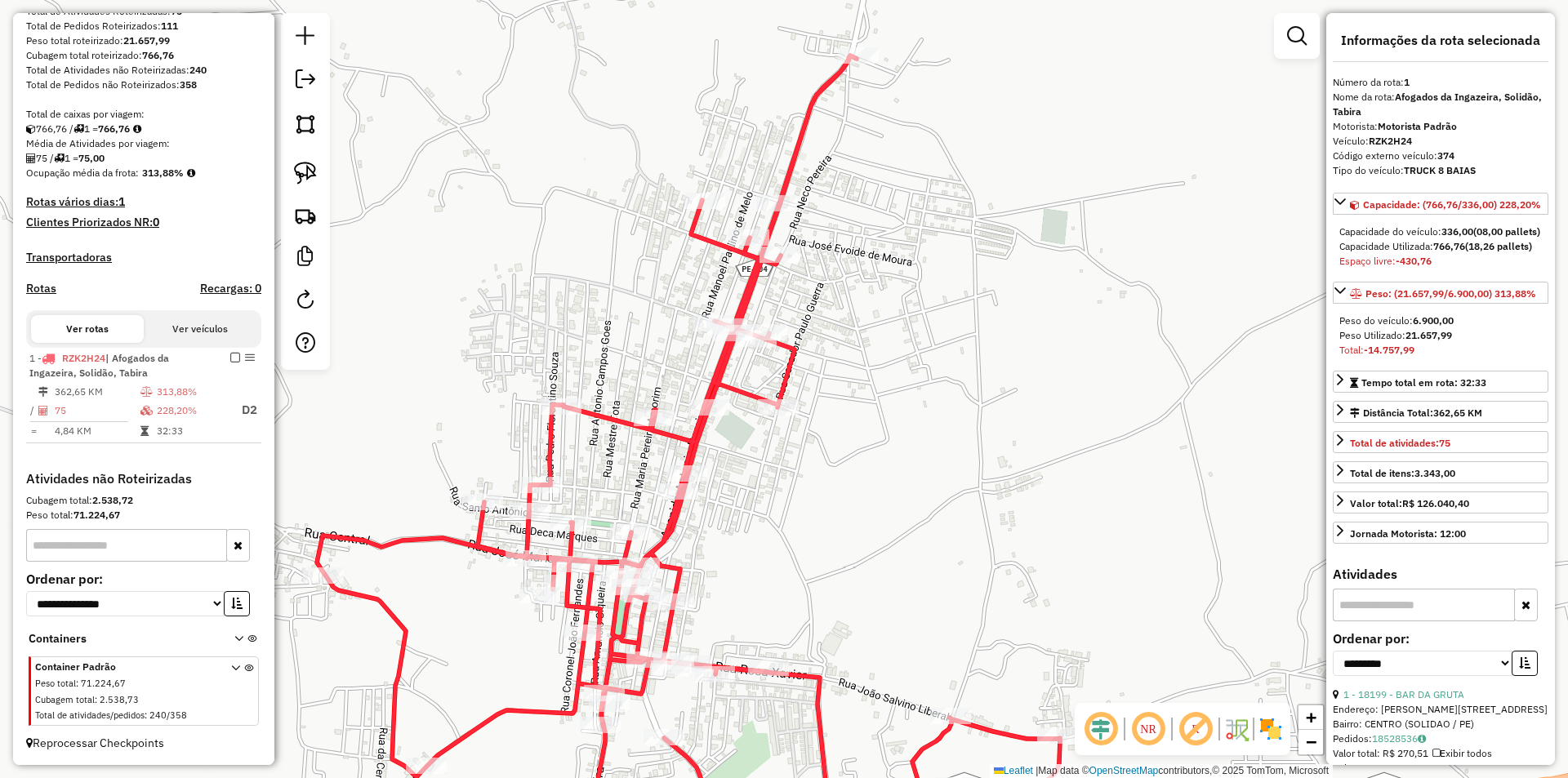
drag, startPoint x: 598, startPoint y: 182, endPoint x: 599, endPoint y: 240, distance: 58.0
click at [599, 239] on div "Janela de atendimento Grade de atendimento Capacidade Transportadoras Veículos …" at bounding box center [784, 389] width 1568 height 778
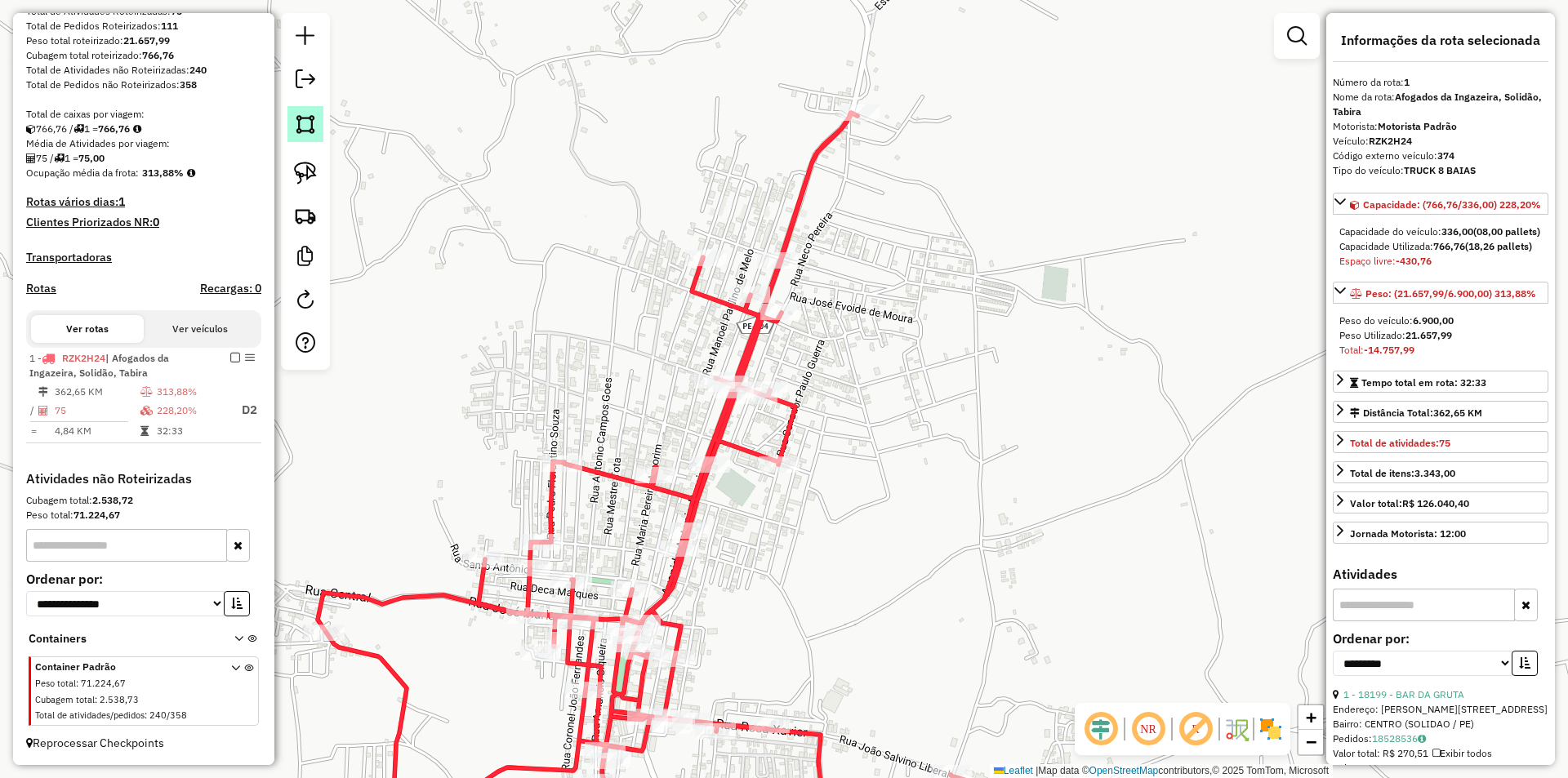
click at [318, 132] on link at bounding box center [305, 125] width 36 height 36
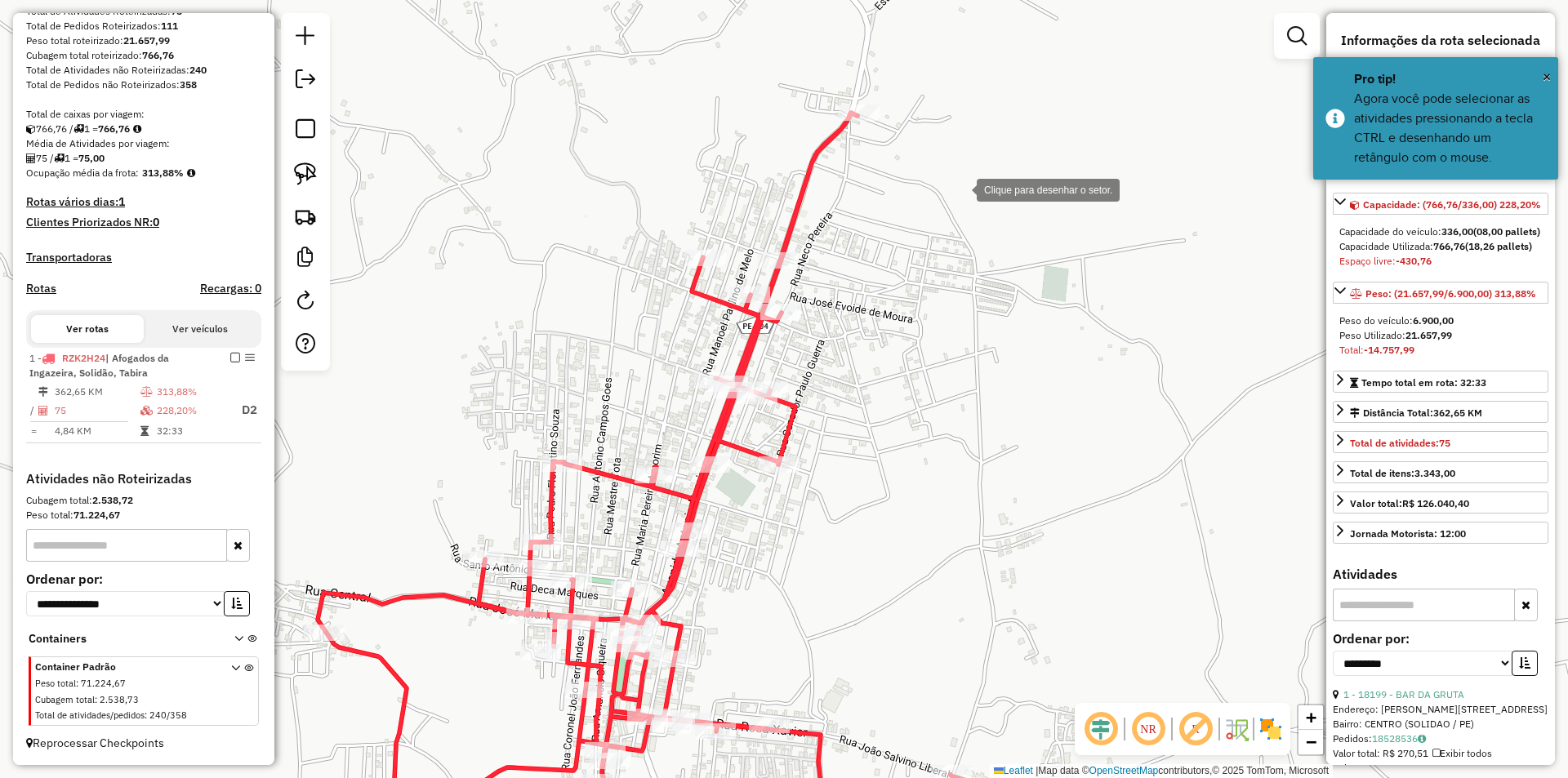
click at [960, 188] on div at bounding box center [960, 188] width 32 height 32
click at [884, 67] on div at bounding box center [900, 83] width 32 height 32
click at [617, 126] on div at bounding box center [617, 126] width 32 height 32
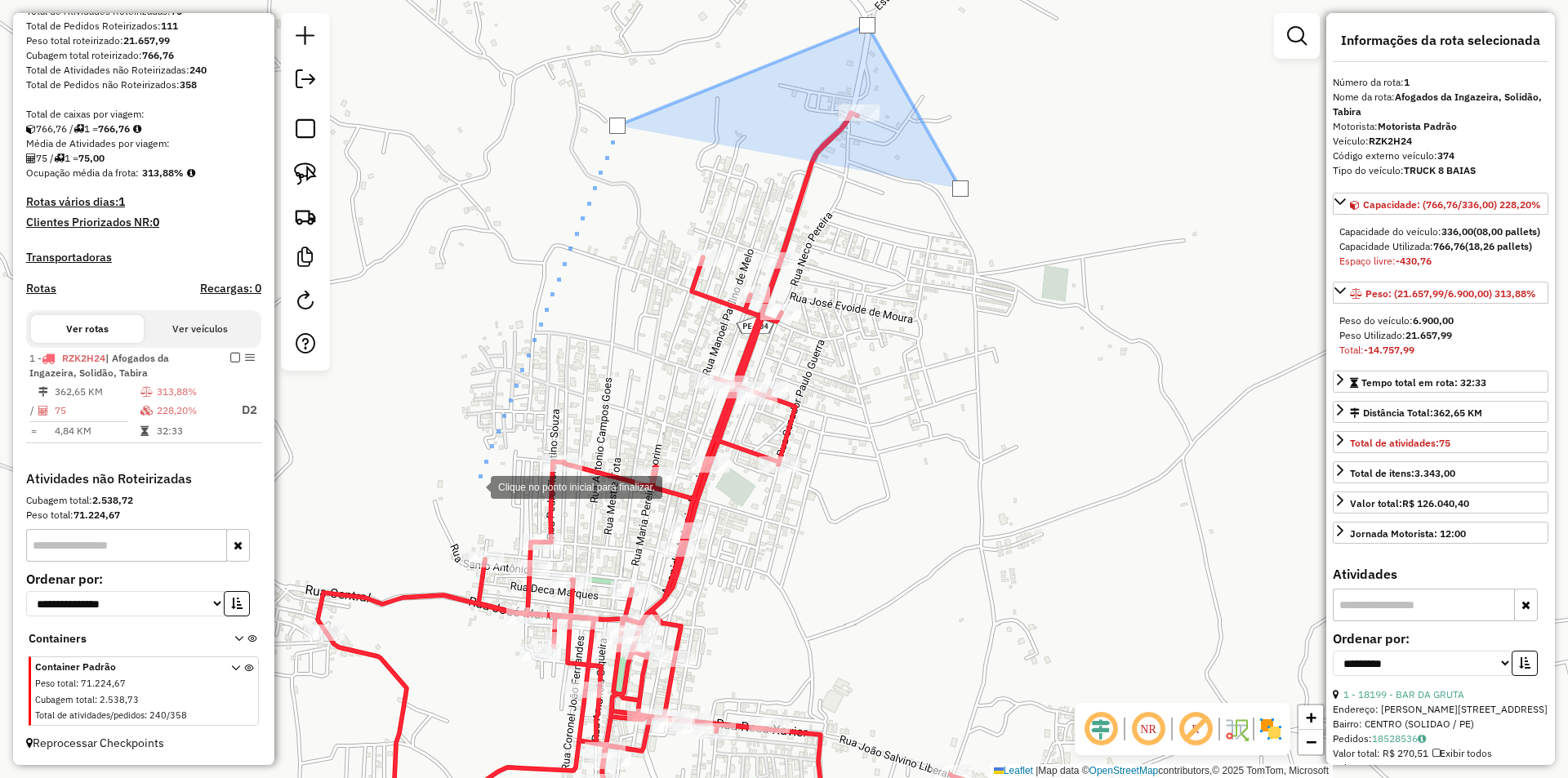
click at [474, 486] on div at bounding box center [474, 486] width 32 height 32
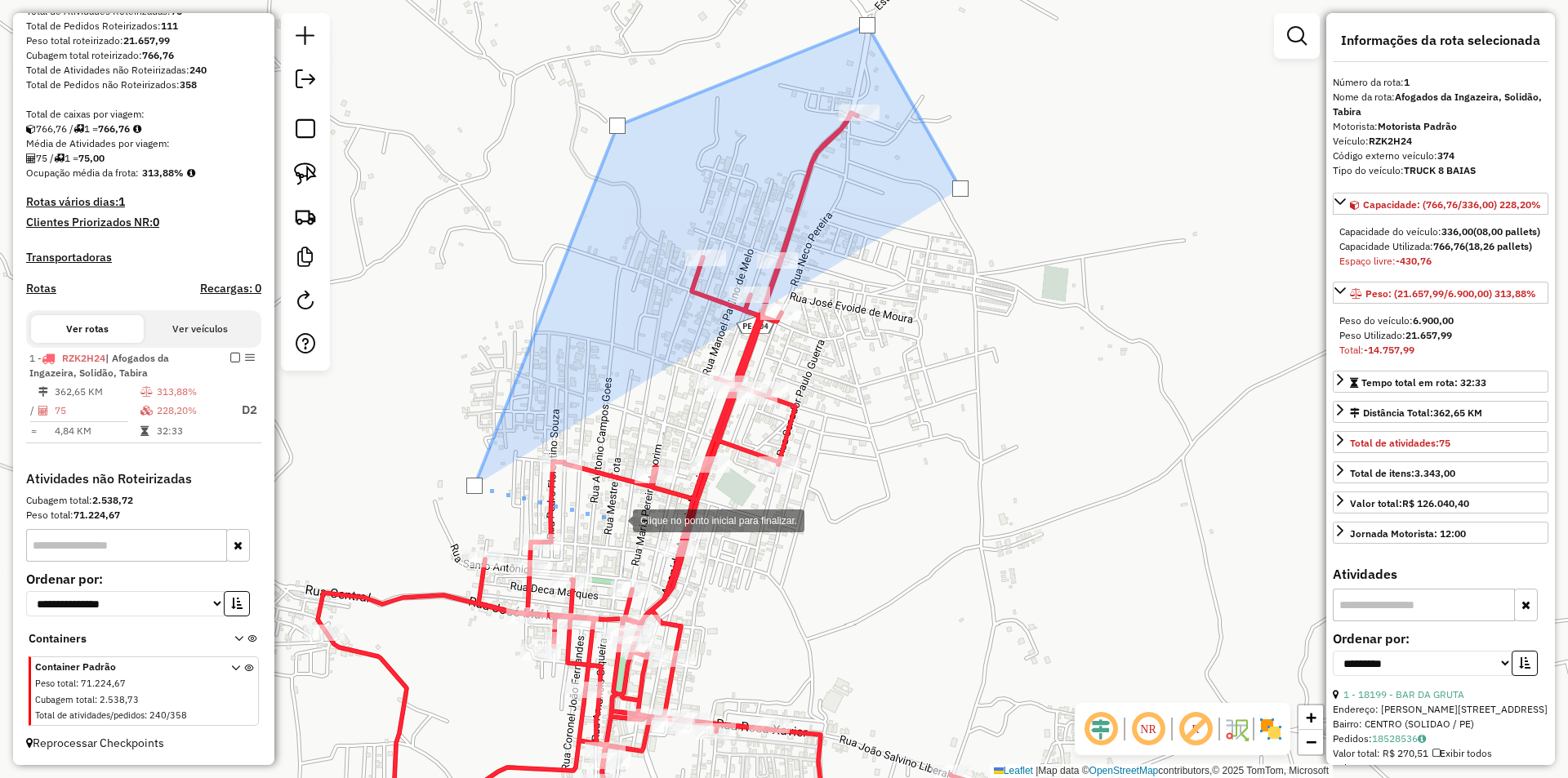
click at [616, 519] on div at bounding box center [616, 519] width 32 height 32
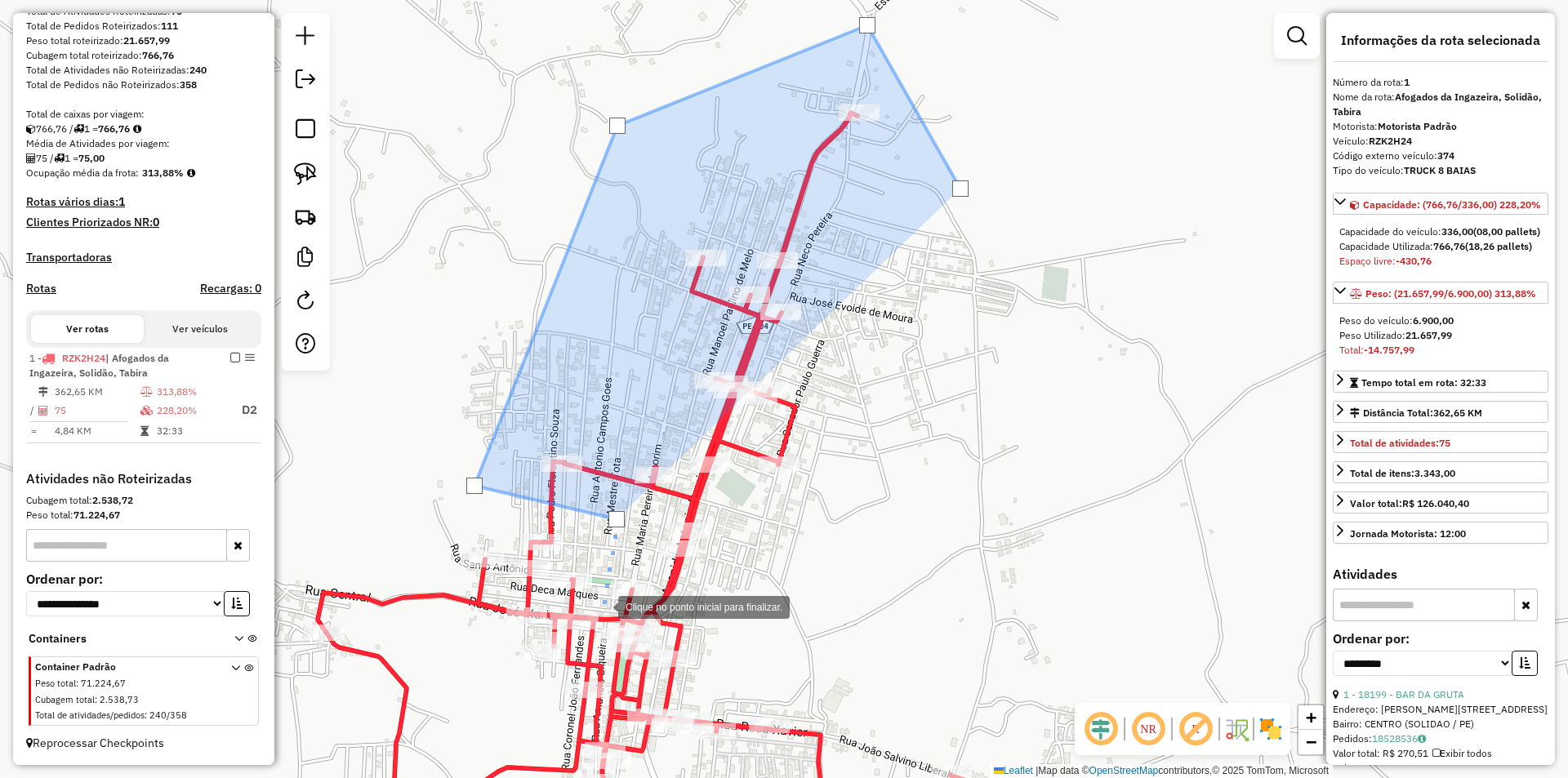
click at [602, 606] on div at bounding box center [602, 606] width 32 height 32
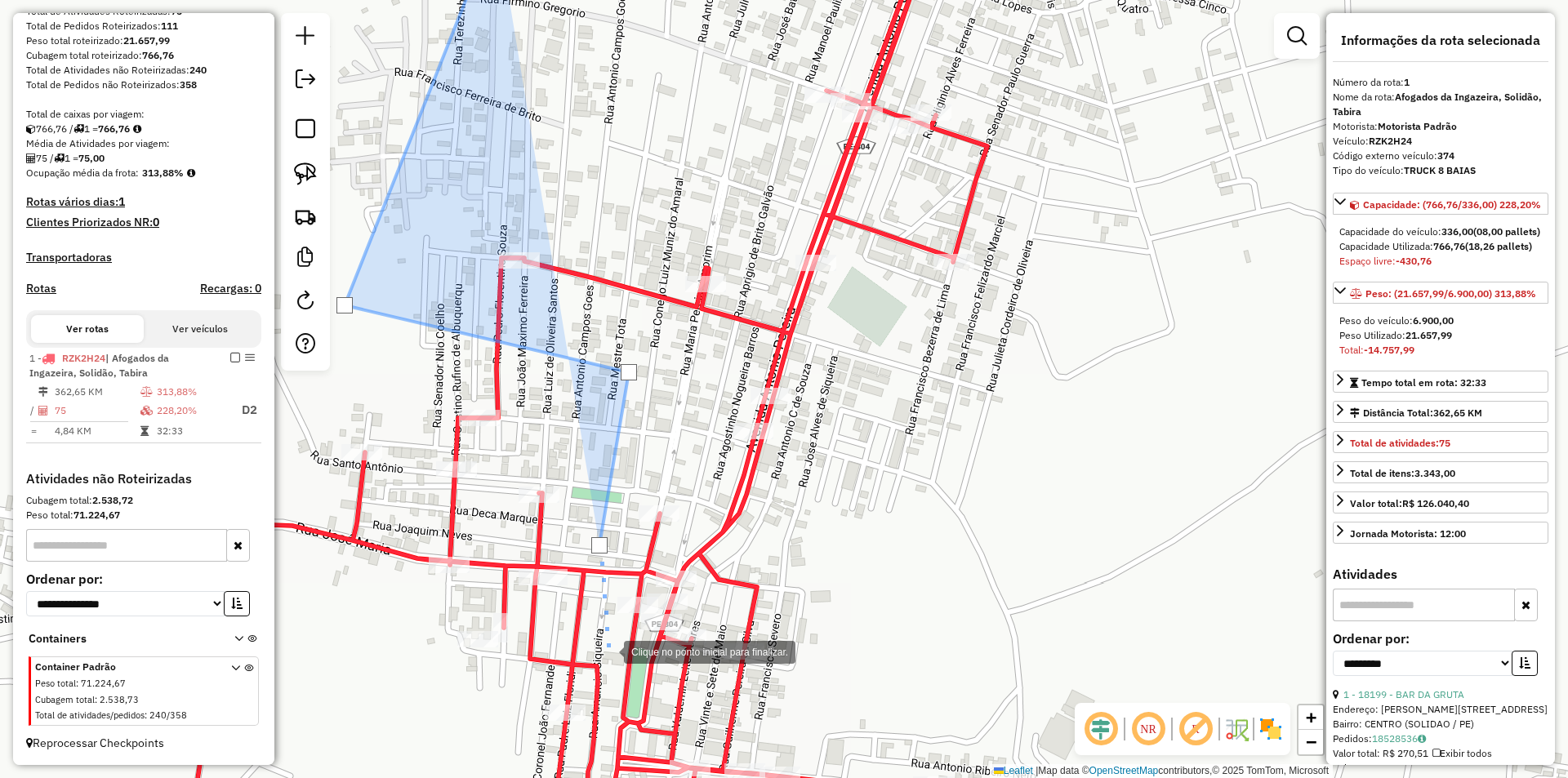
click at [608, 651] on div at bounding box center [608, 651] width 32 height 32
drag, startPoint x: 700, startPoint y: 676, endPoint x: 763, endPoint y: 674, distance: 63.0
click at [702, 676] on div at bounding box center [700, 676] width 32 height 32
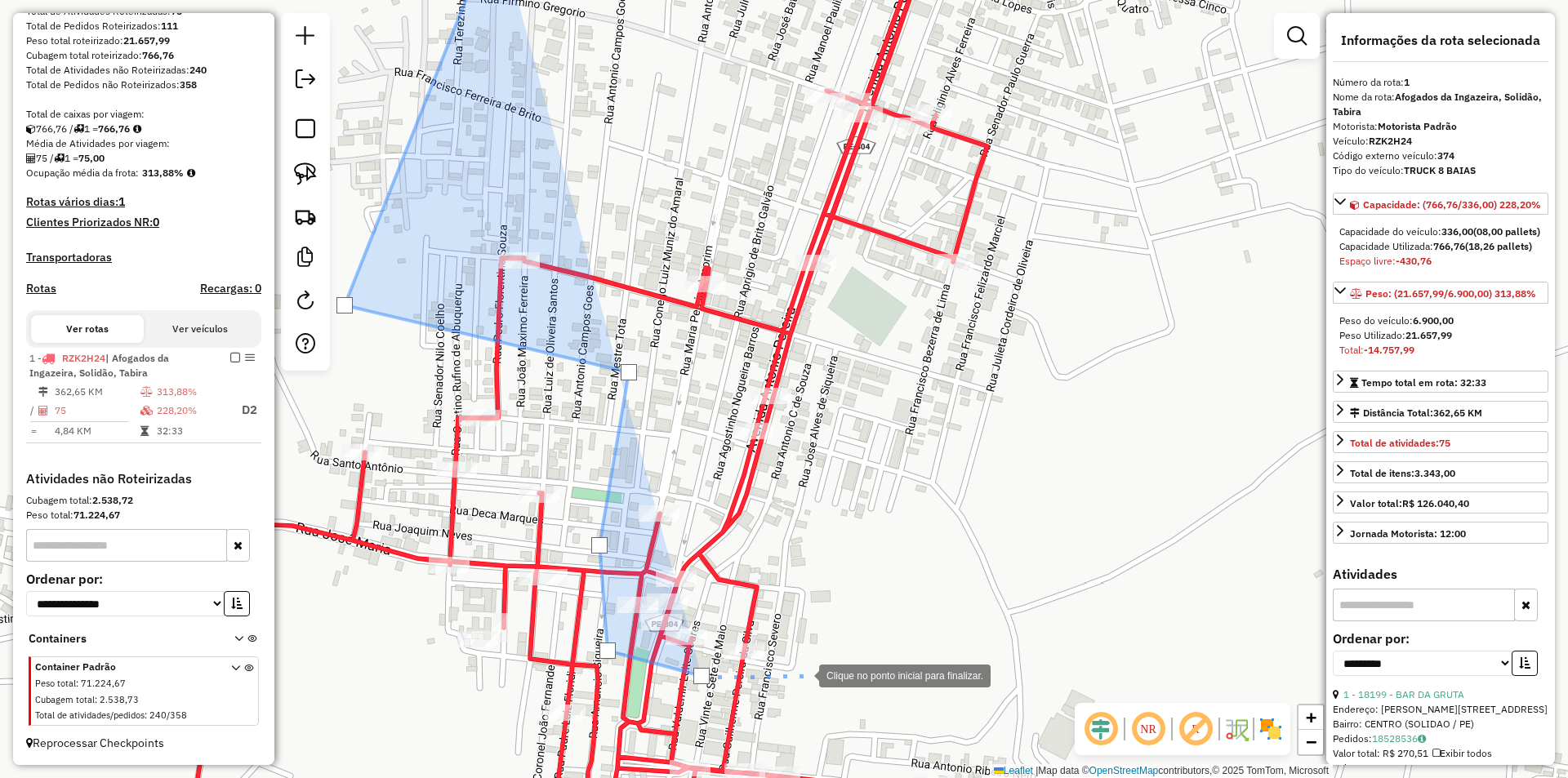
click at [819, 673] on div at bounding box center [803, 674] width 32 height 32
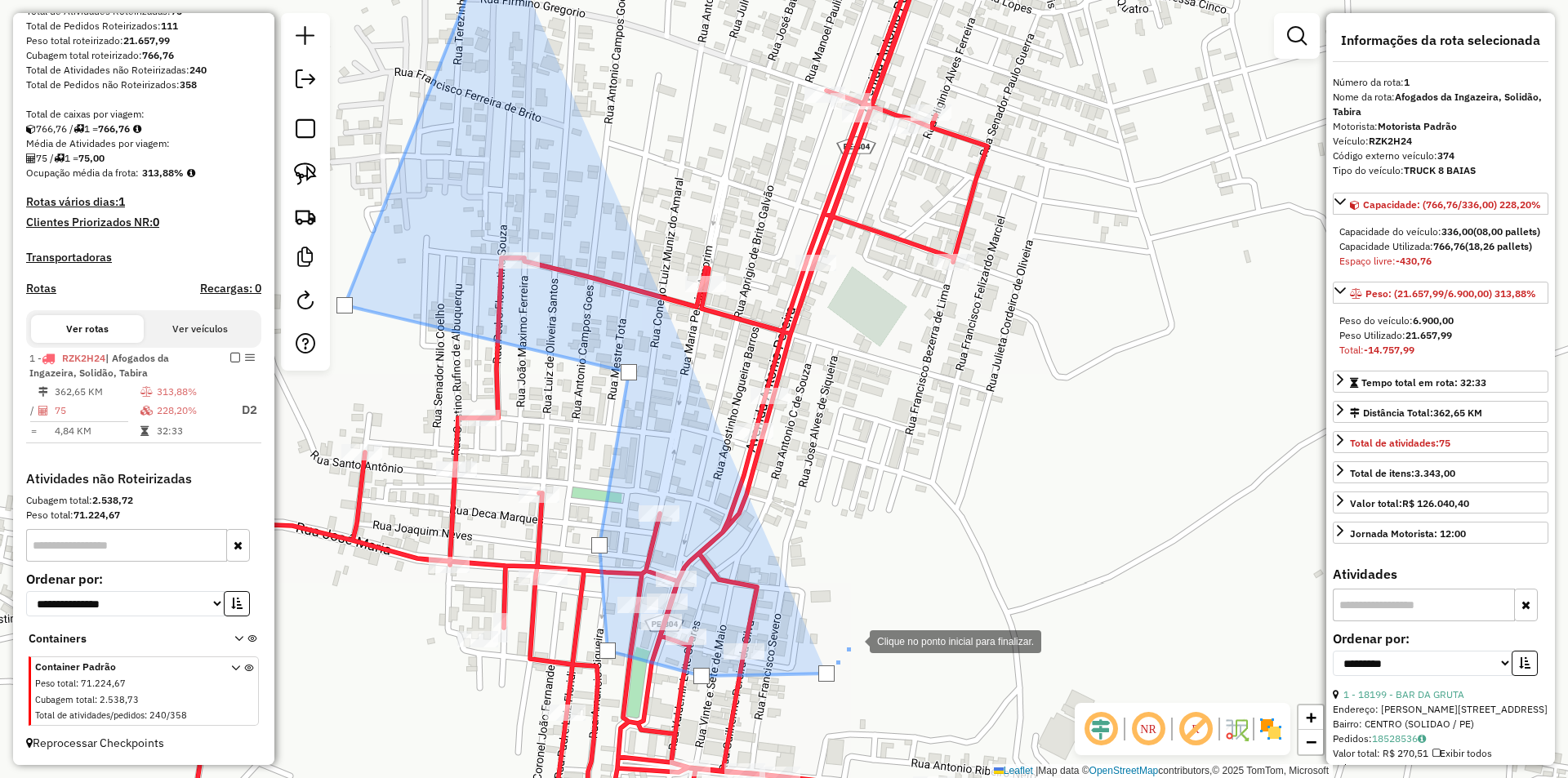
click at [870, 624] on div at bounding box center [853, 640] width 32 height 32
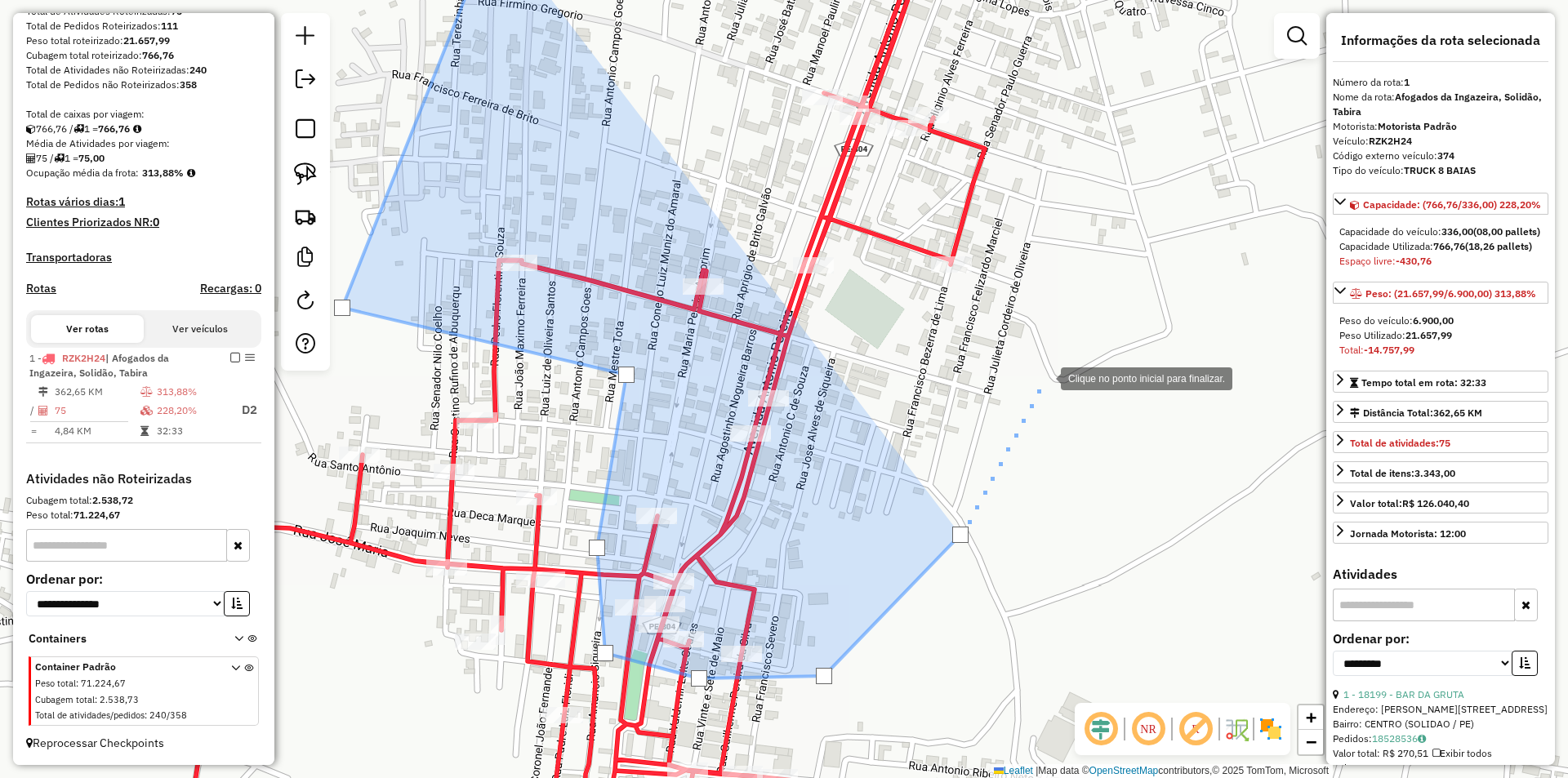
drag, startPoint x: 1047, startPoint y: 375, endPoint x: 924, endPoint y: 468, distance: 154.2
click at [931, 465] on div "Clique no ponto inicial para finalizar. Janela de atendimento Grade de atendime…" at bounding box center [784, 389] width 1568 height 778
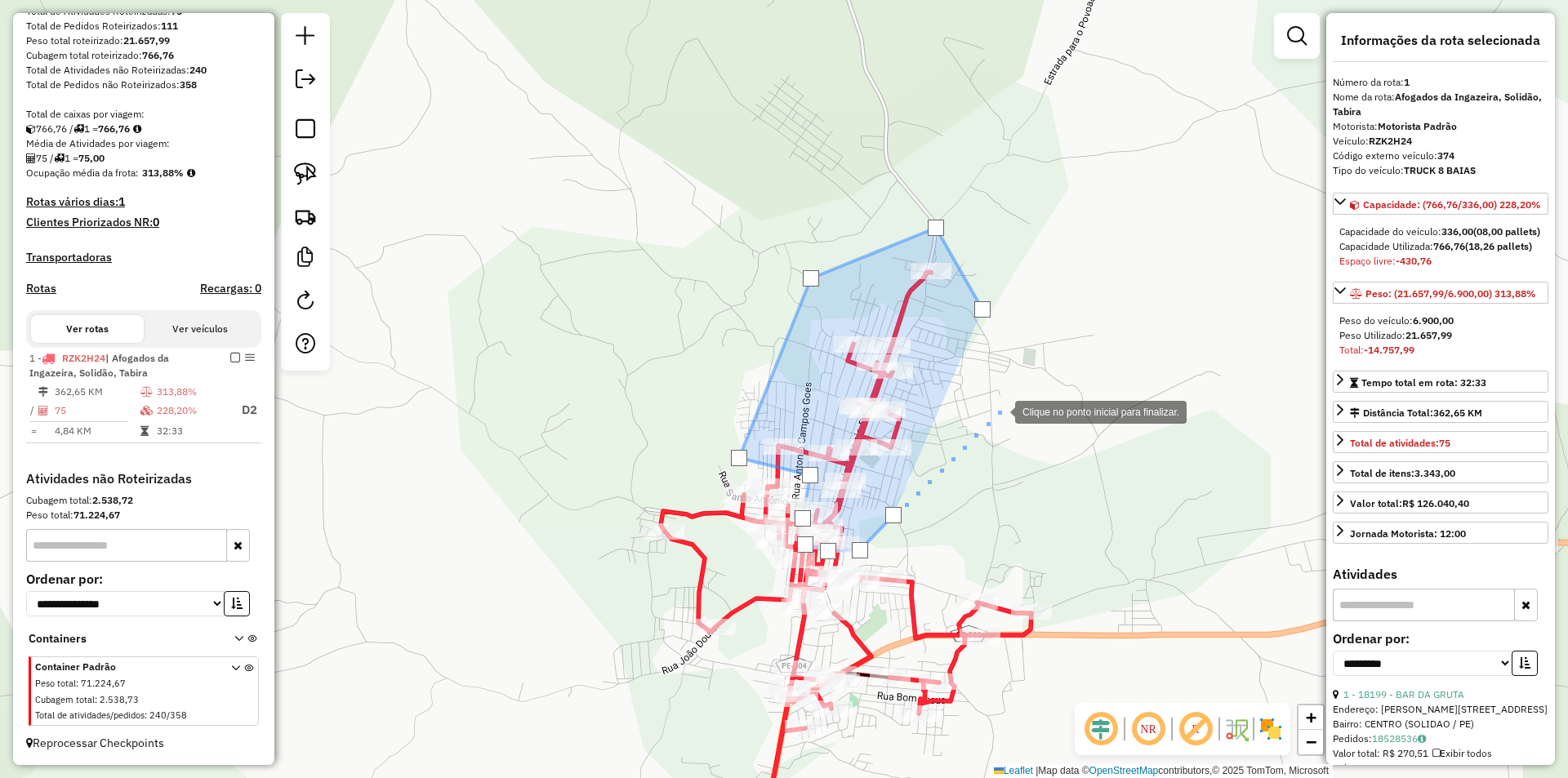
click at [998, 411] on div at bounding box center [998, 411] width 32 height 32
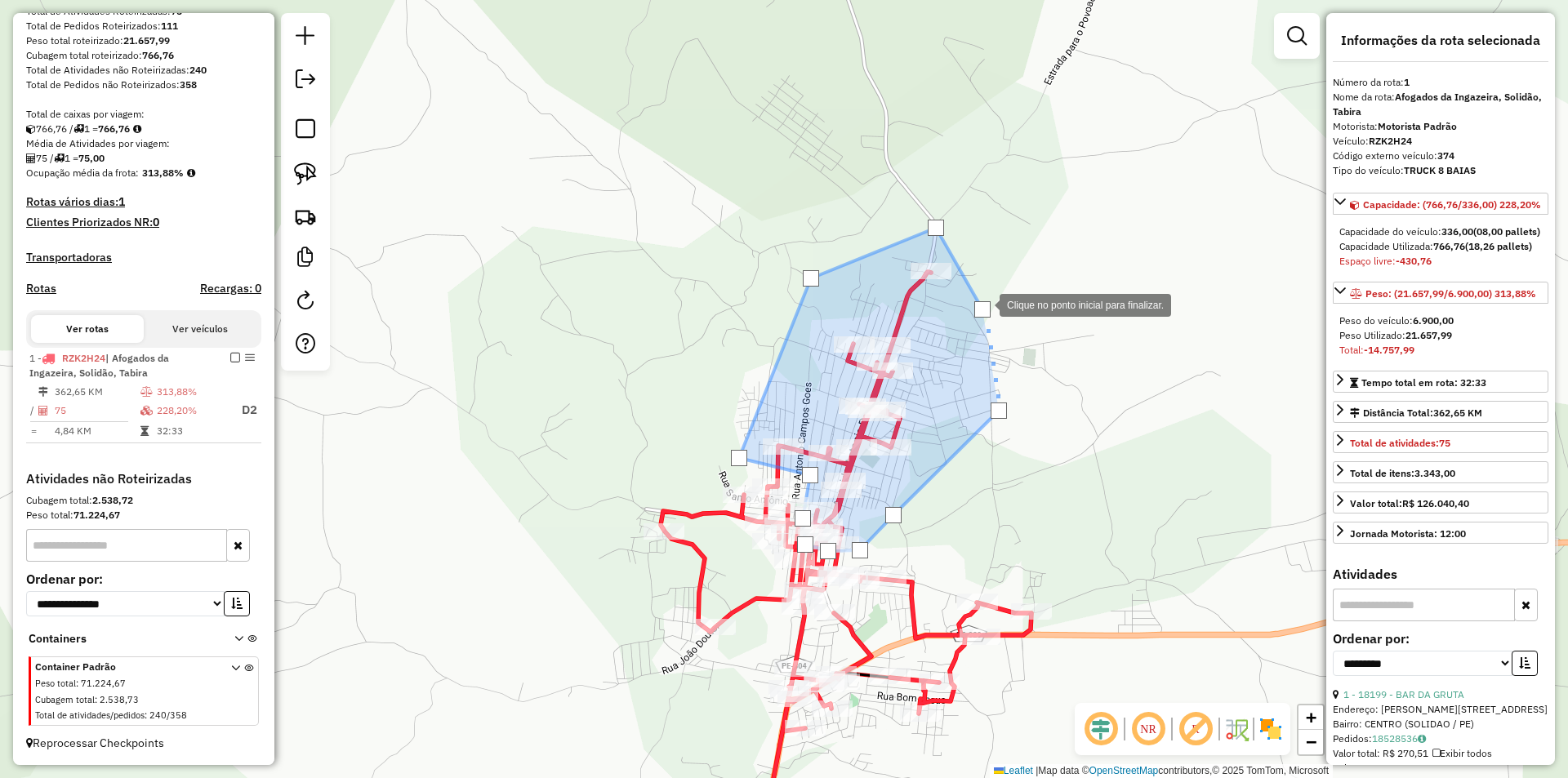
click at [983, 303] on div at bounding box center [981, 309] width 16 height 16
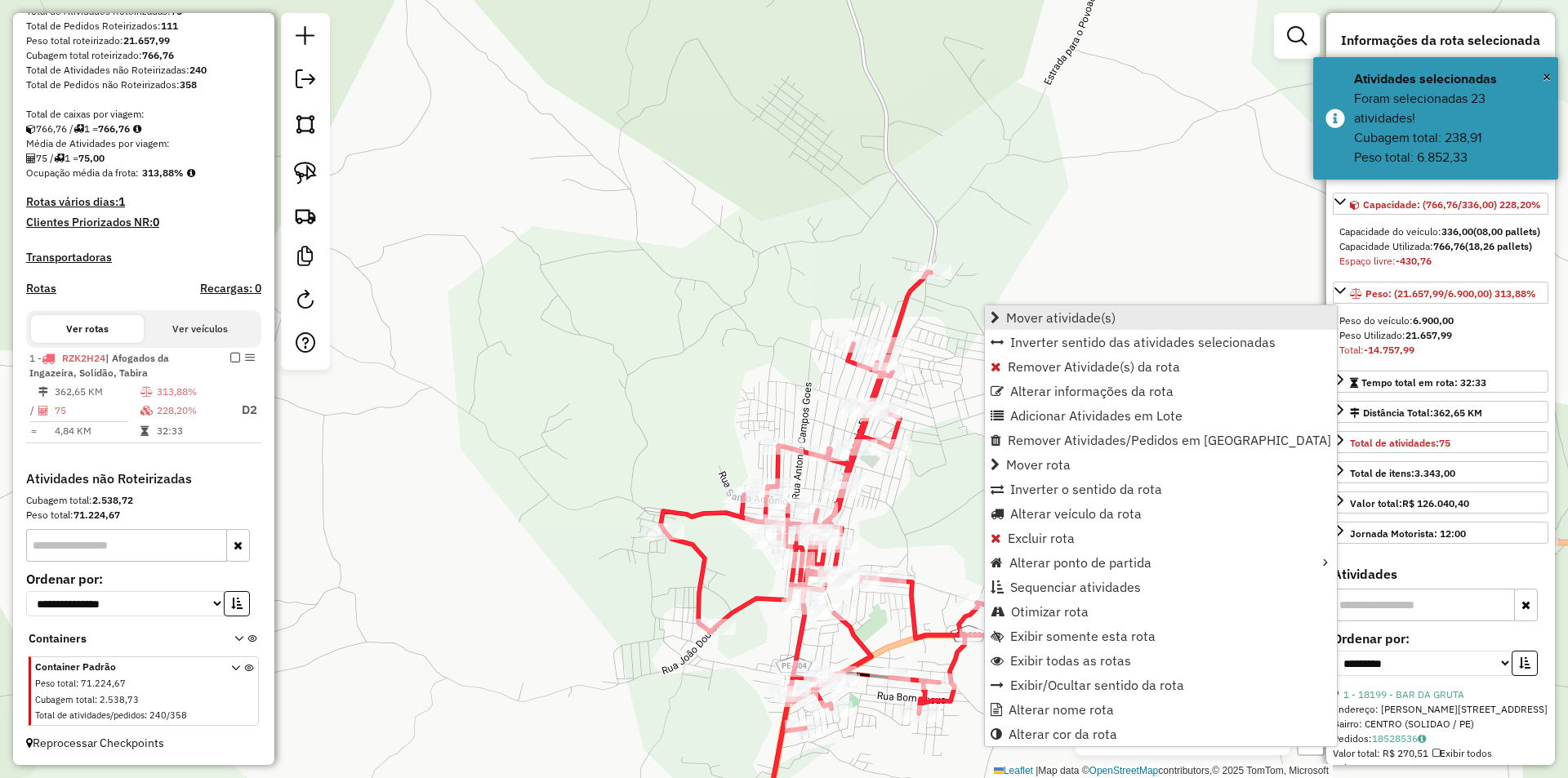
click at [1055, 311] on span "Mover atividade(s)" at bounding box center [1060, 318] width 109 height 13
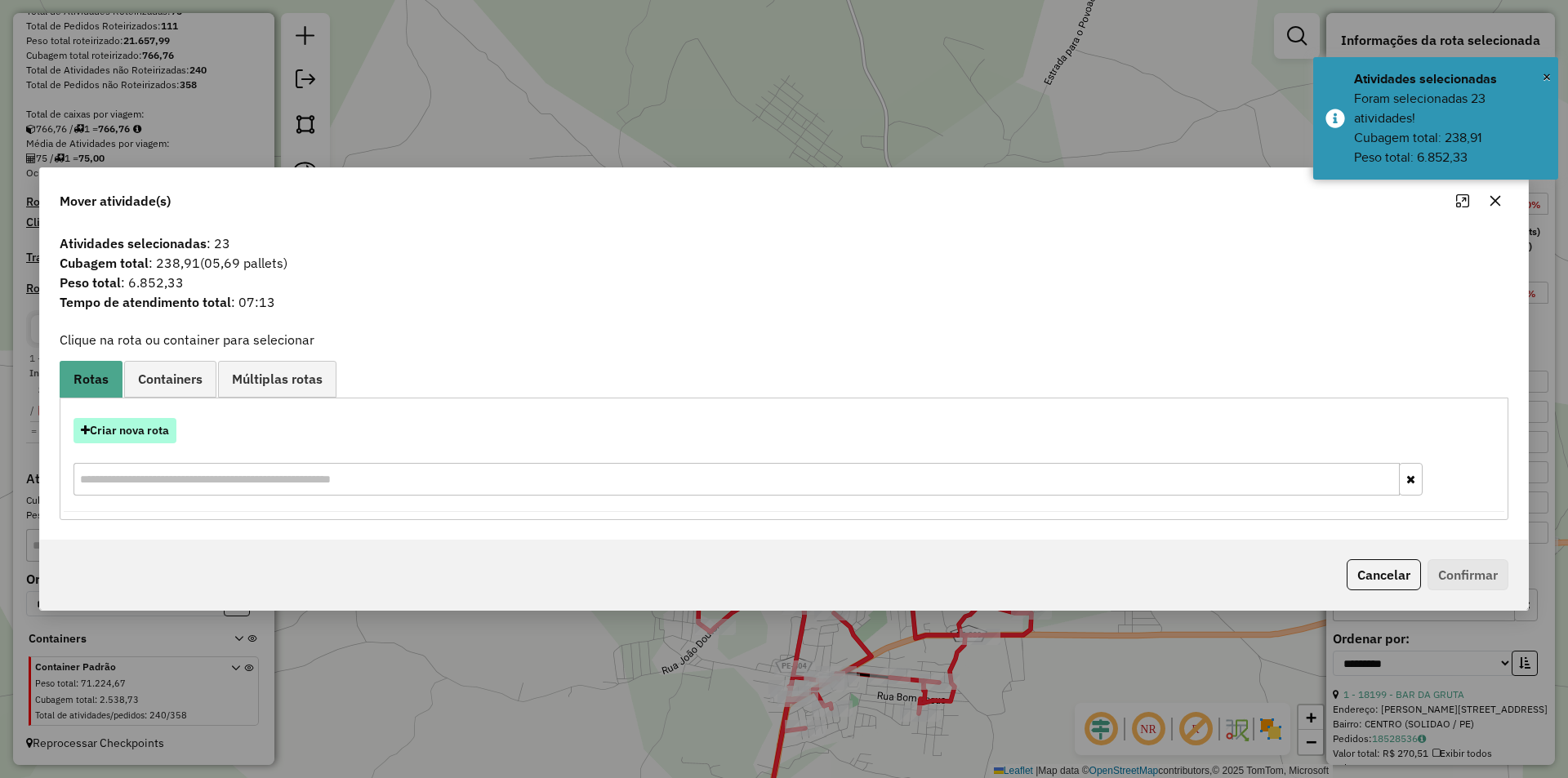
click at [139, 431] on button "Criar nova rota" at bounding box center [125, 431] width 103 height 26
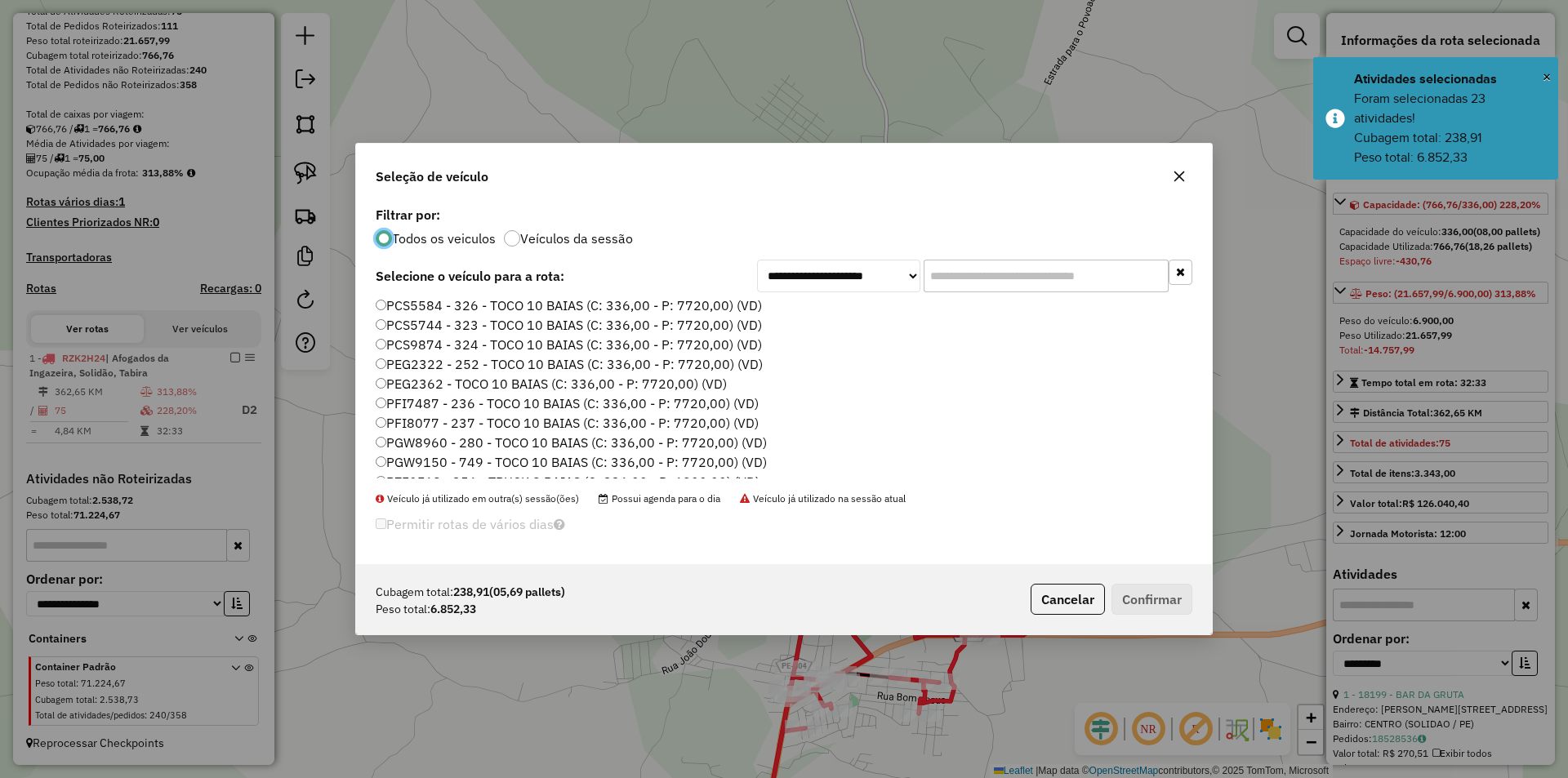
scroll to position [164, 0]
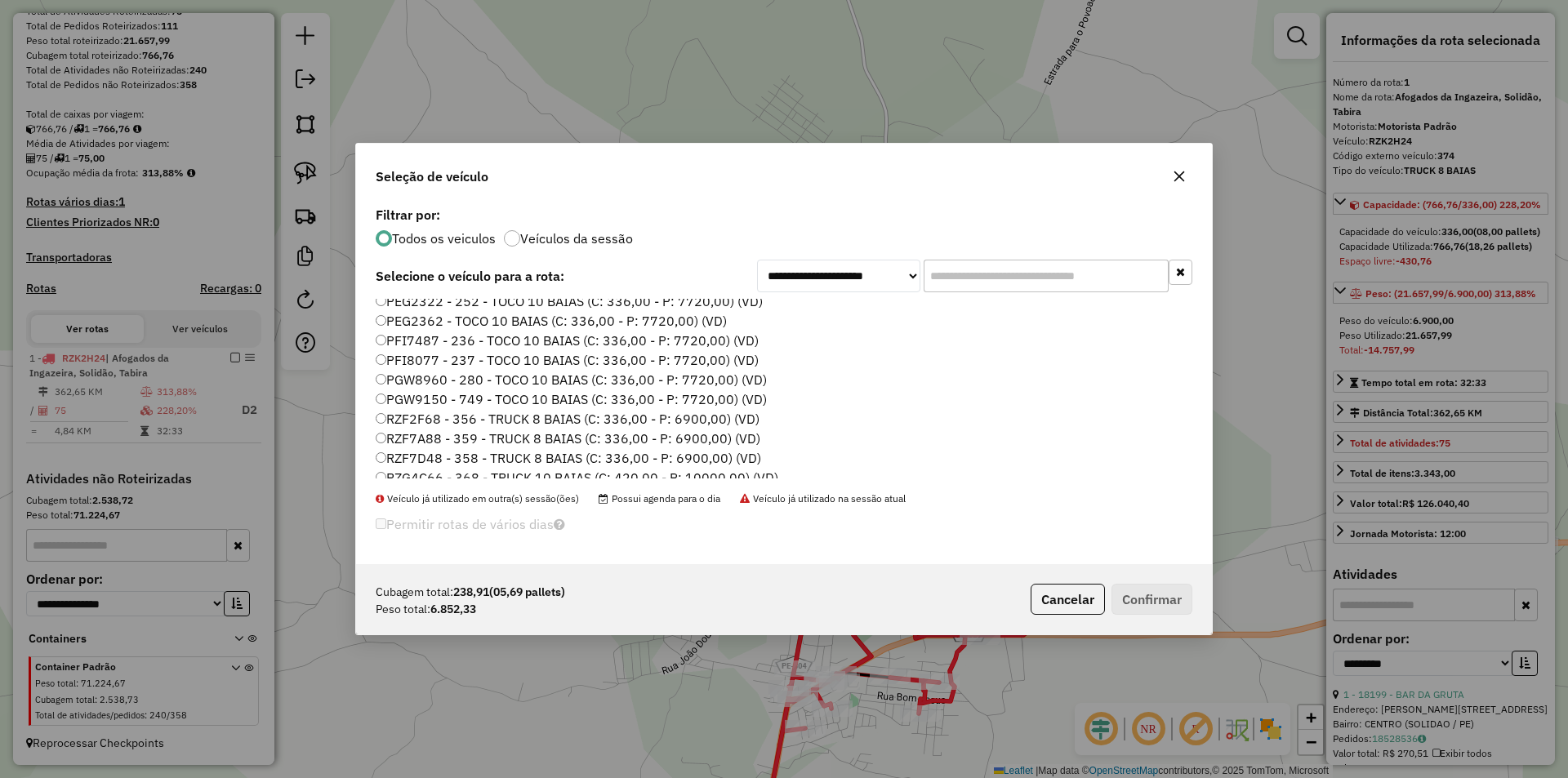
click at [462, 419] on label "RZF2F68 - 356 - TRUCK 8 BAIAS (C: 336,00 - P: 6900,00) (VD)" at bounding box center [568, 418] width 384 height 20
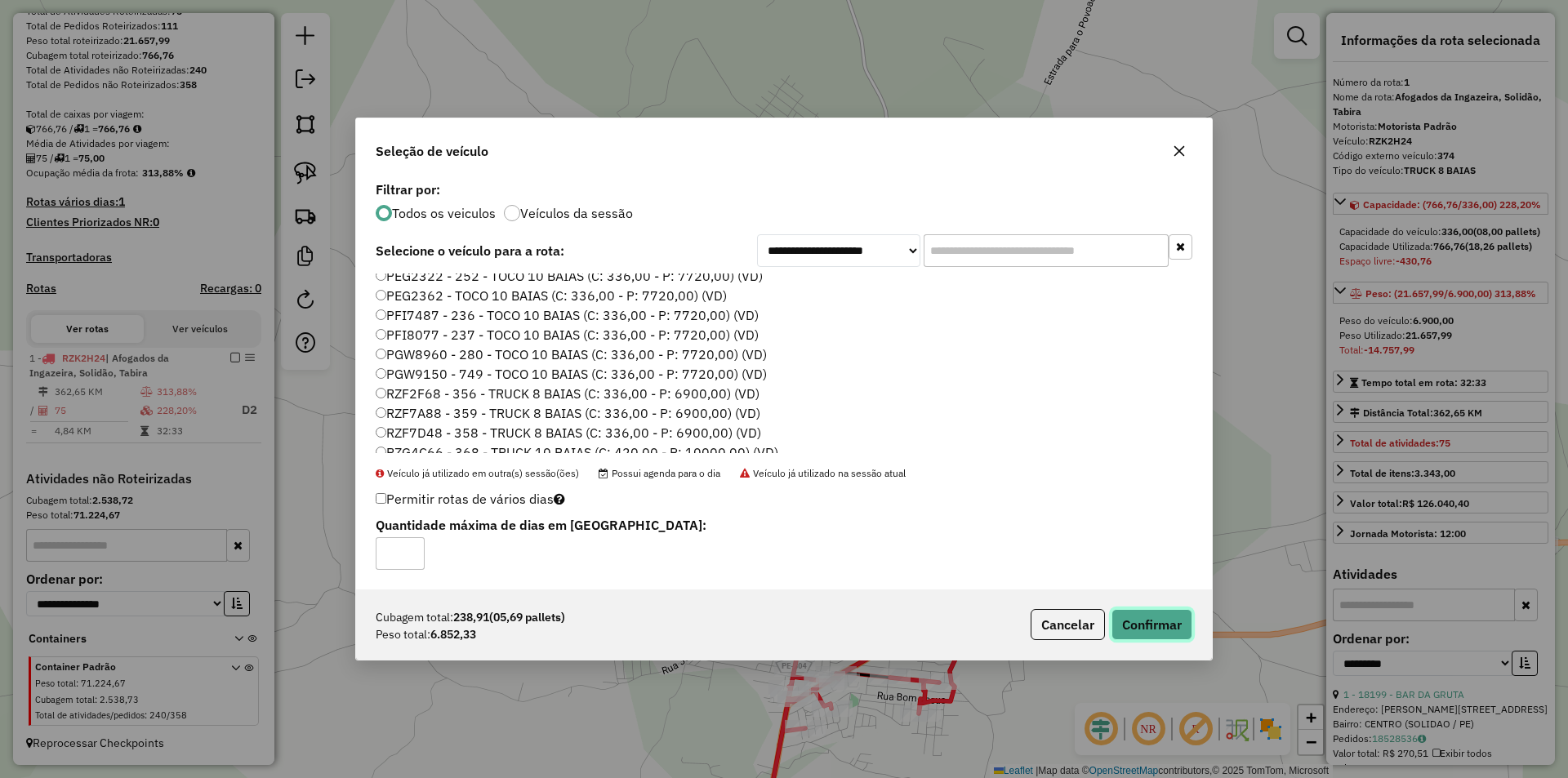
click at [1140, 621] on button "Confirmar" at bounding box center [1152, 625] width 81 height 31
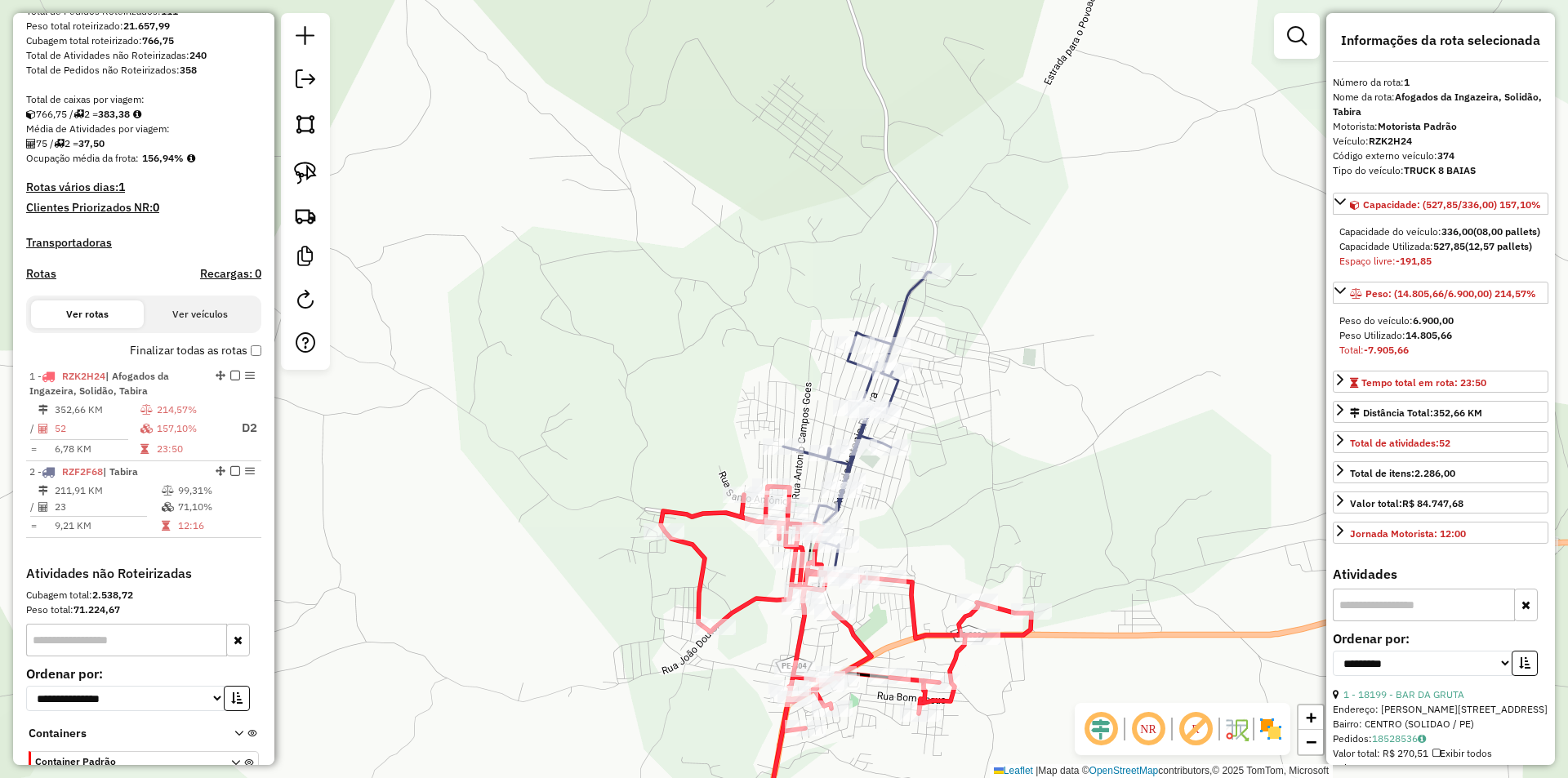
scroll to position [374, 0]
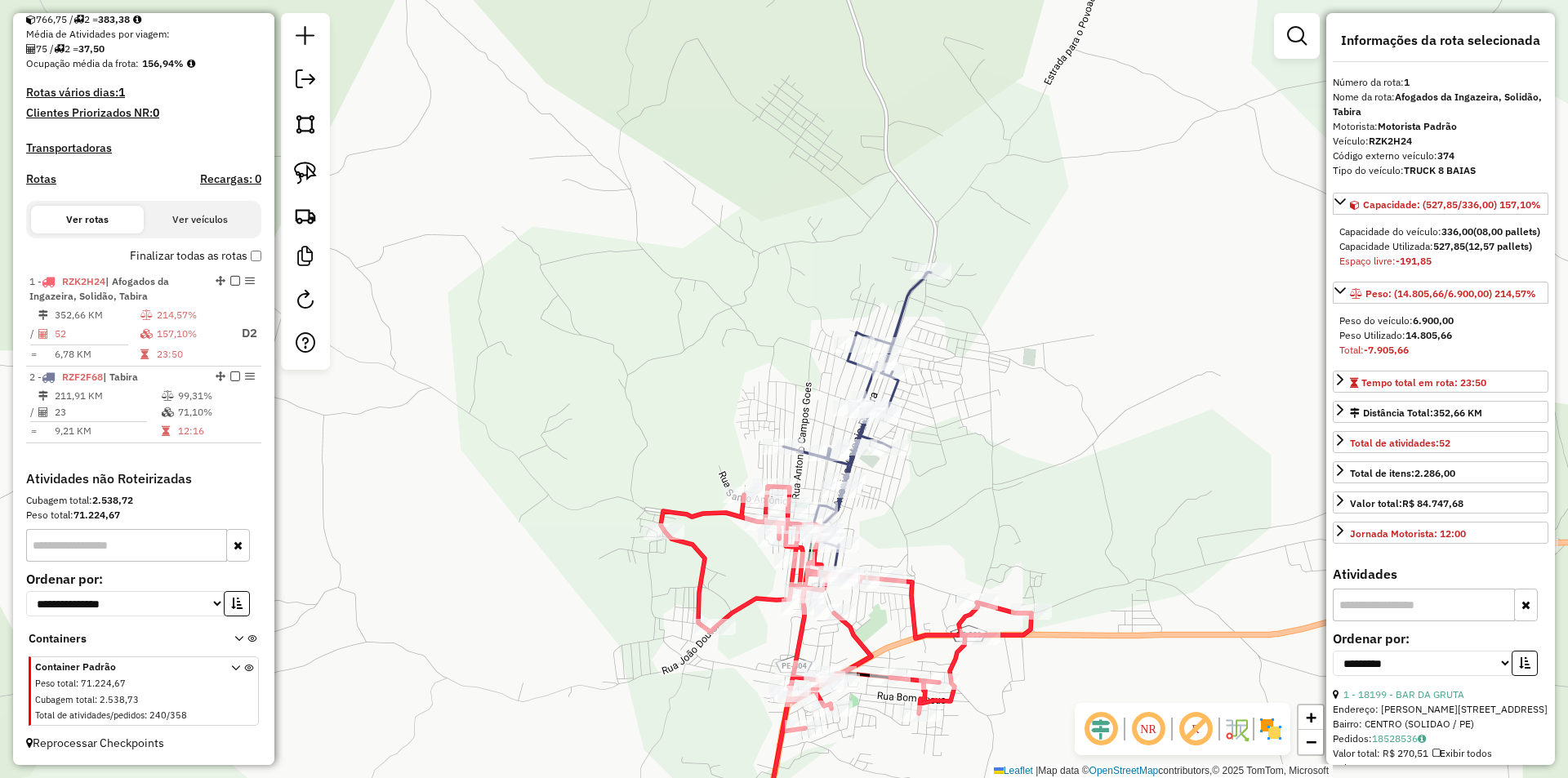
drag, startPoint x: 1041, startPoint y: 465, endPoint x: 1017, endPoint y: 355, distance: 112.6
click at [1017, 355] on div "Janela de atendimento Grade de atendimento Capacidade Transportadoras Veículos …" at bounding box center [784, 389] width 1568 height 778
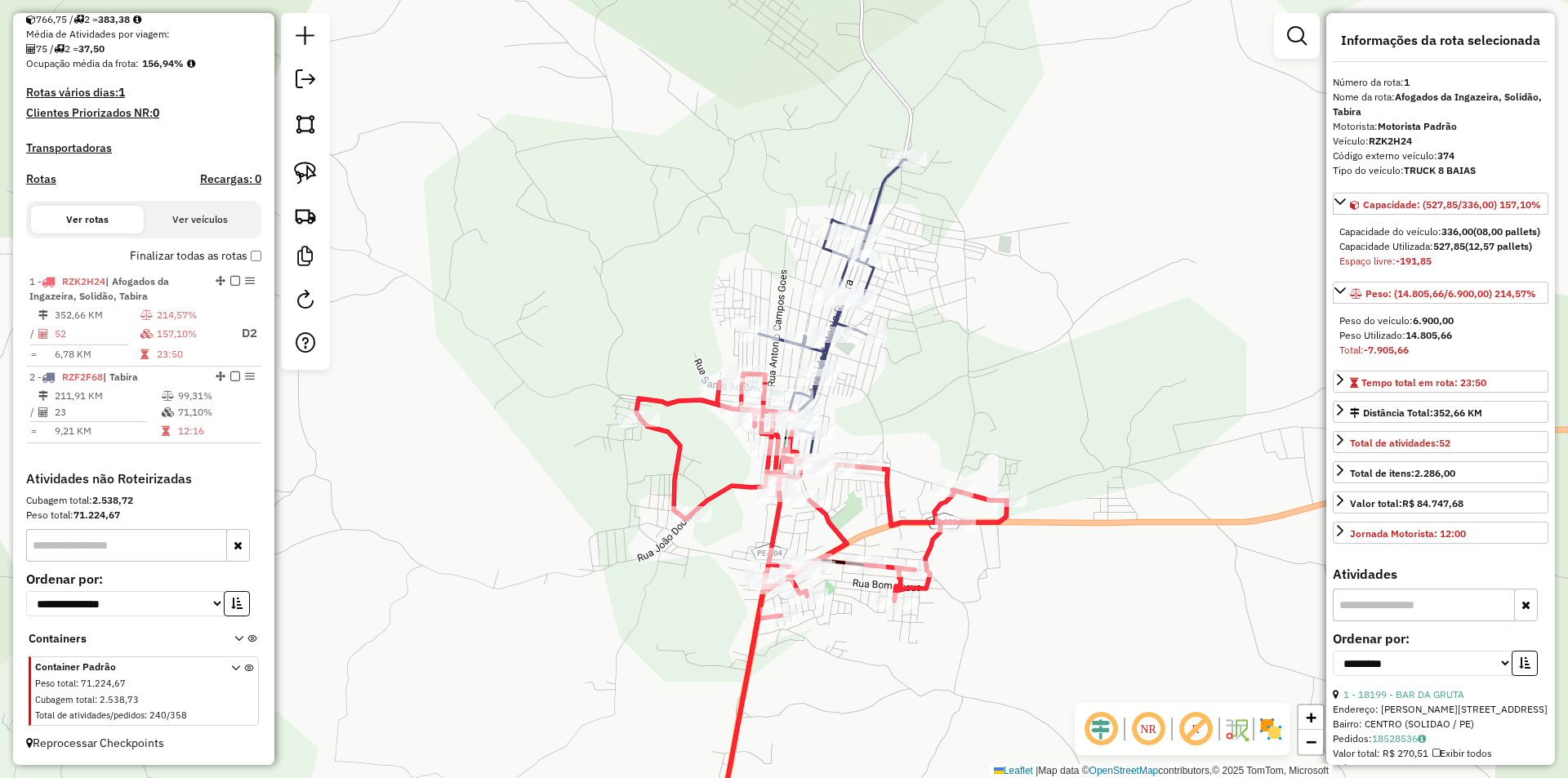
click at [932, 413] on div "Janela de atendimento Grade de atendimento Capacidade Transportadoras Veículos …" at bounding box center [784, 389] width 1568 height 778
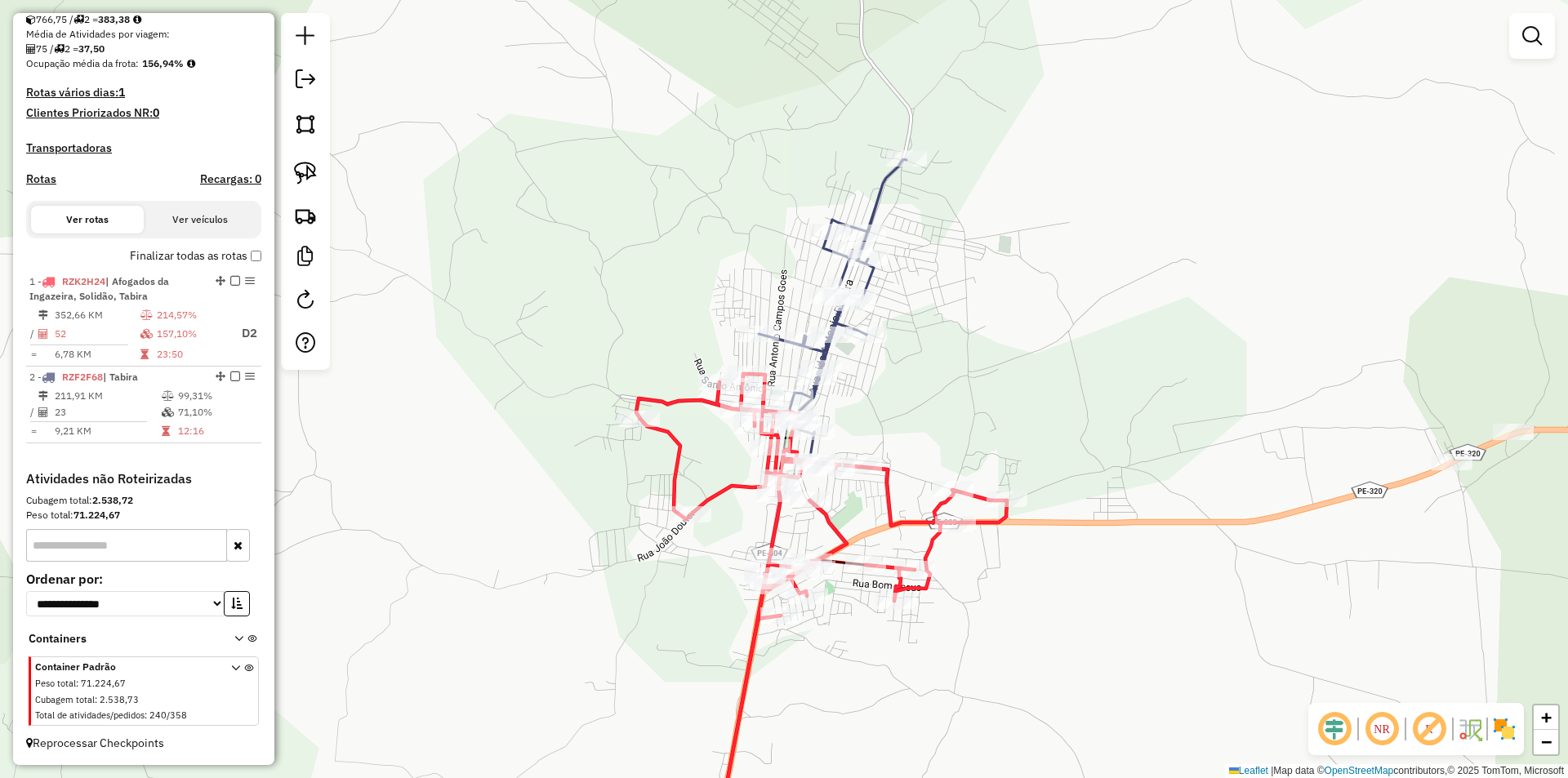
drag, startPoint x: 966, startPoint y: 442, endPoint x: 907, endPoint y: 390, distance: 78.6
click at [908, 391] on div "Janela de atendimento Grade de atendimento Capacidade Transportadoras Veículos …" at bounding box center [784, 389] width 1568 height 778
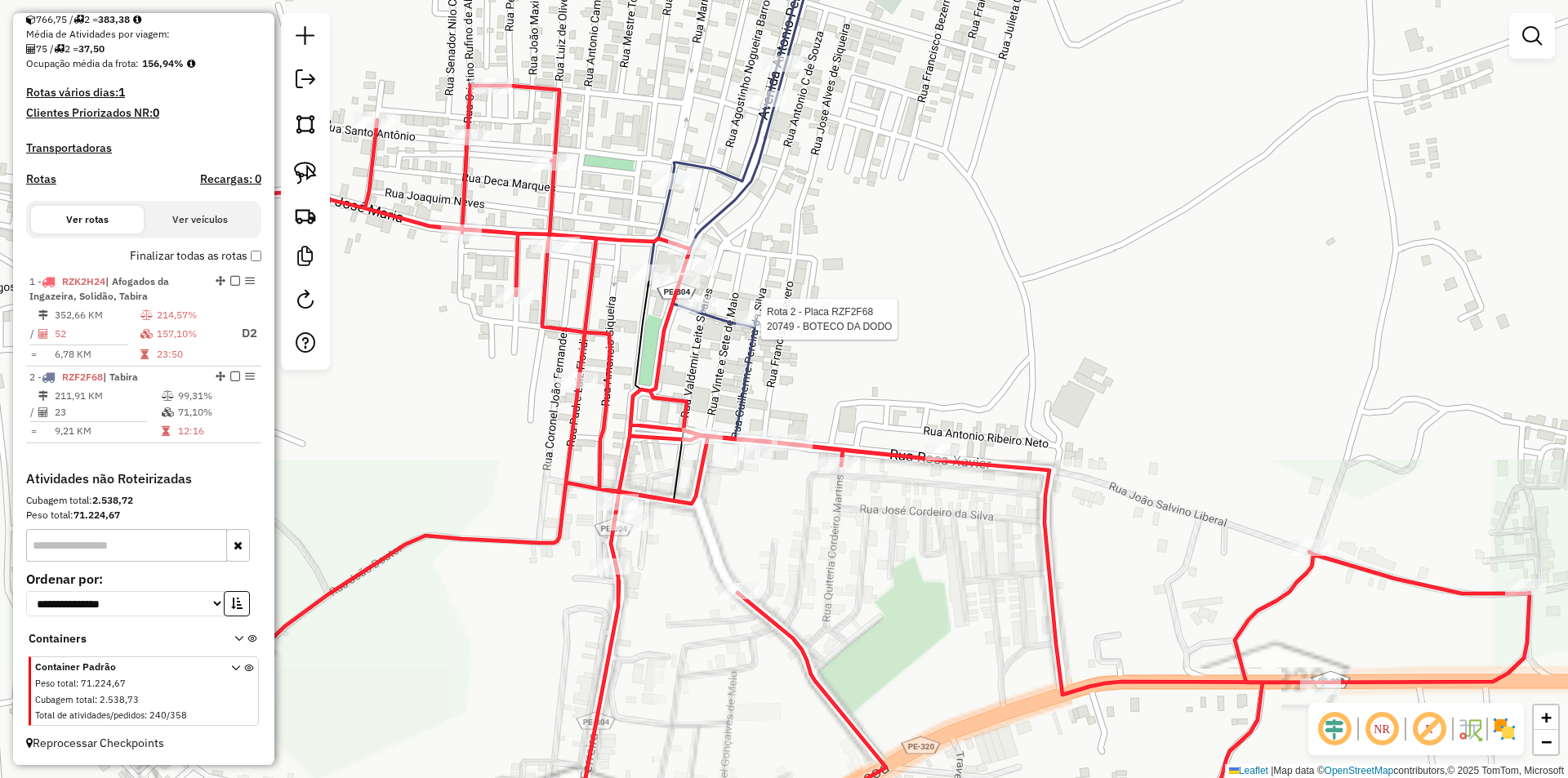
click at [756, 327] on div at bounding box center [756, 319] width 41 height 16
select select "**********"
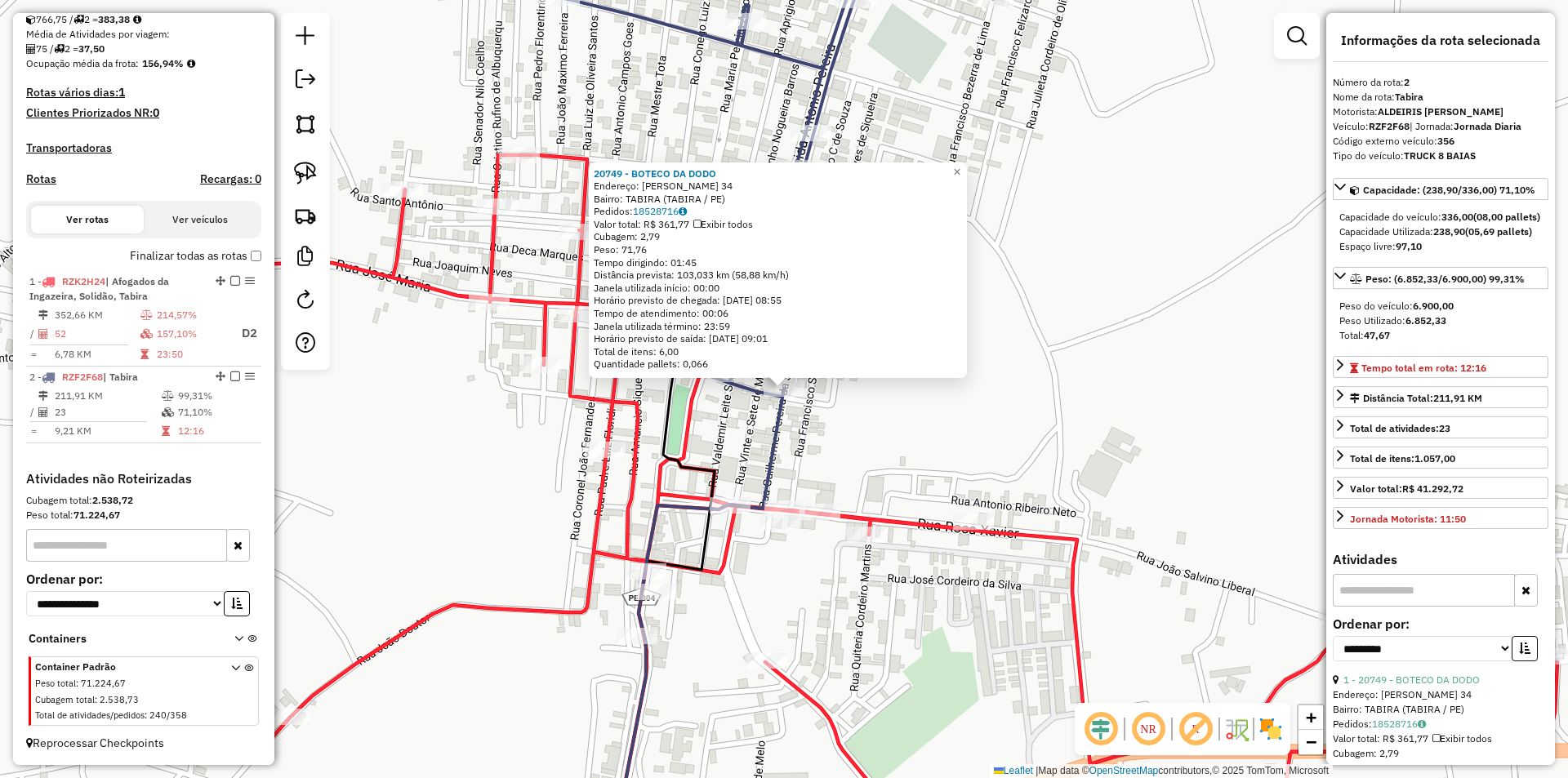
click at [879, 437] on div "20749 - BOTECO DA DODO Endereço: GUILHERMINA DA SILVA 34 Bairro: TABIRA (TABIRA…" at bounding box center [784, 389] width 1568 height 778
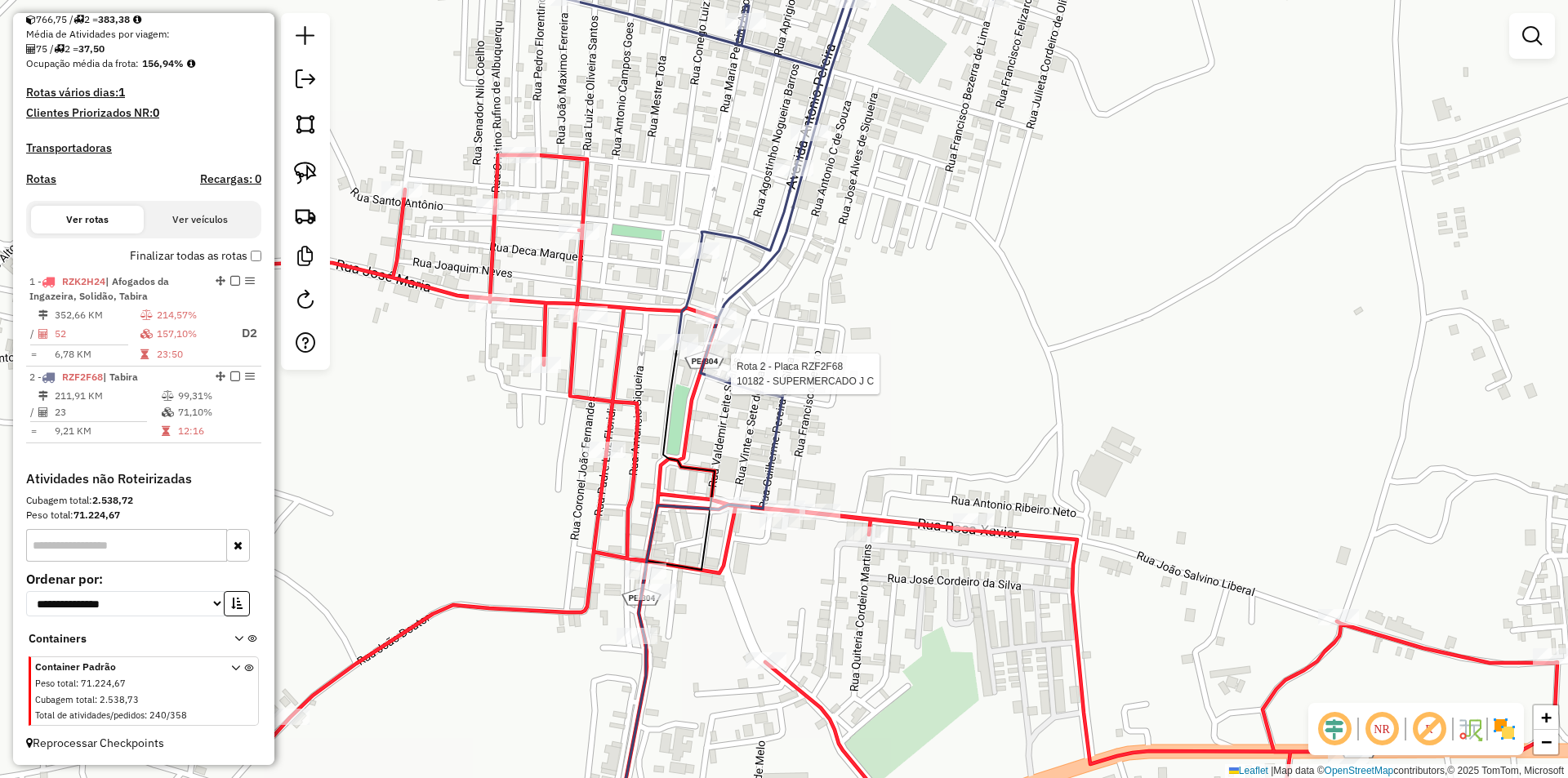
click at [717, 382] on div at bounding box center [726, 374] width 41 height 16
select select "**********"
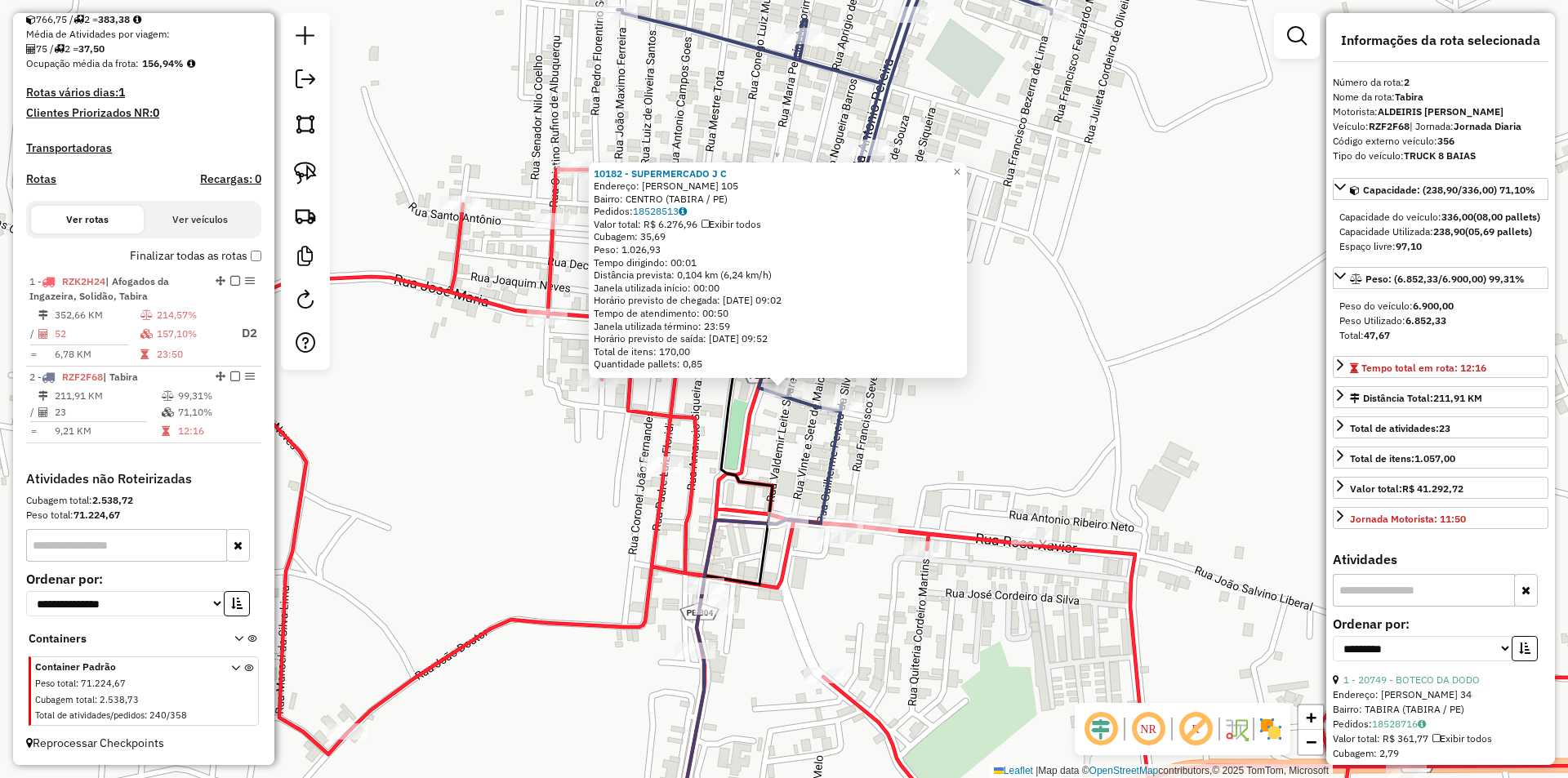
click at [920, 440] on div "10182 - SUPERMERCADO J C Endereço: RAUL PEREIRA AMORIM 105 Bairro: CENTRO (TABI…" at bounding box center [784, 389] width 1568 height 778
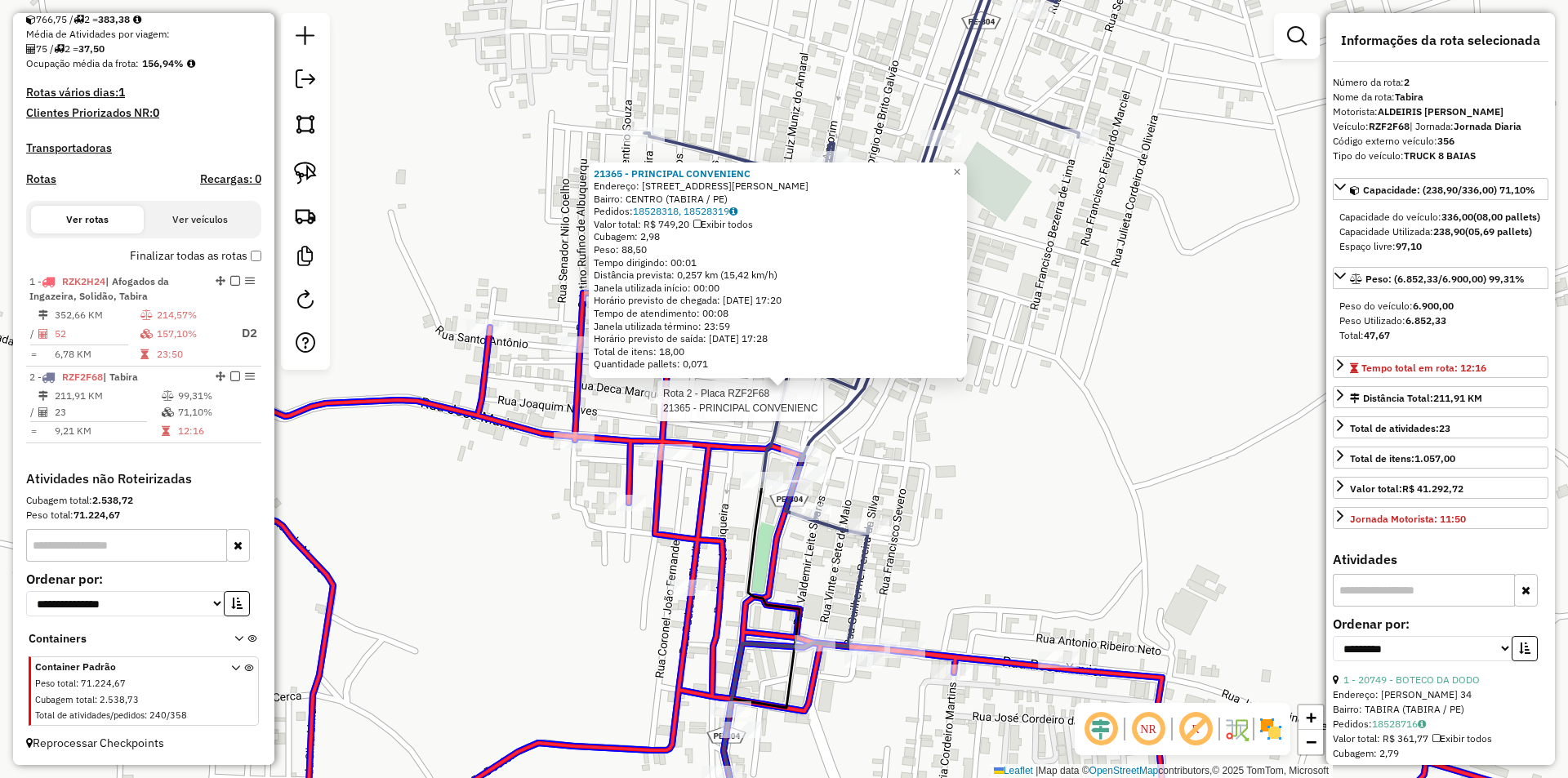
click at [658, 403] on div at bounding box center [665, 395] width 41 height 16
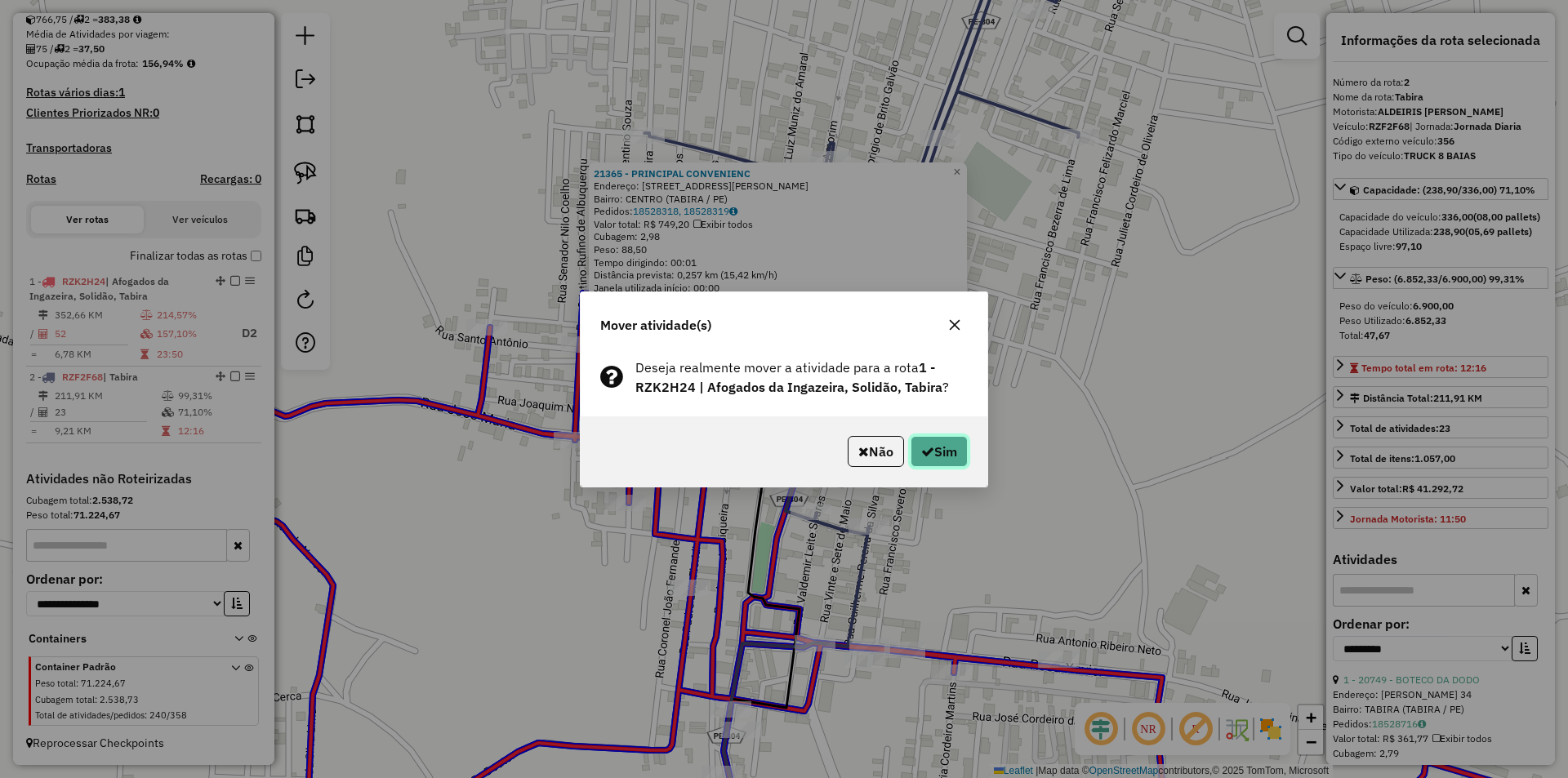
click at [935, 447] on button "Sim" at bounding box center [939, 452] width 57 height 31
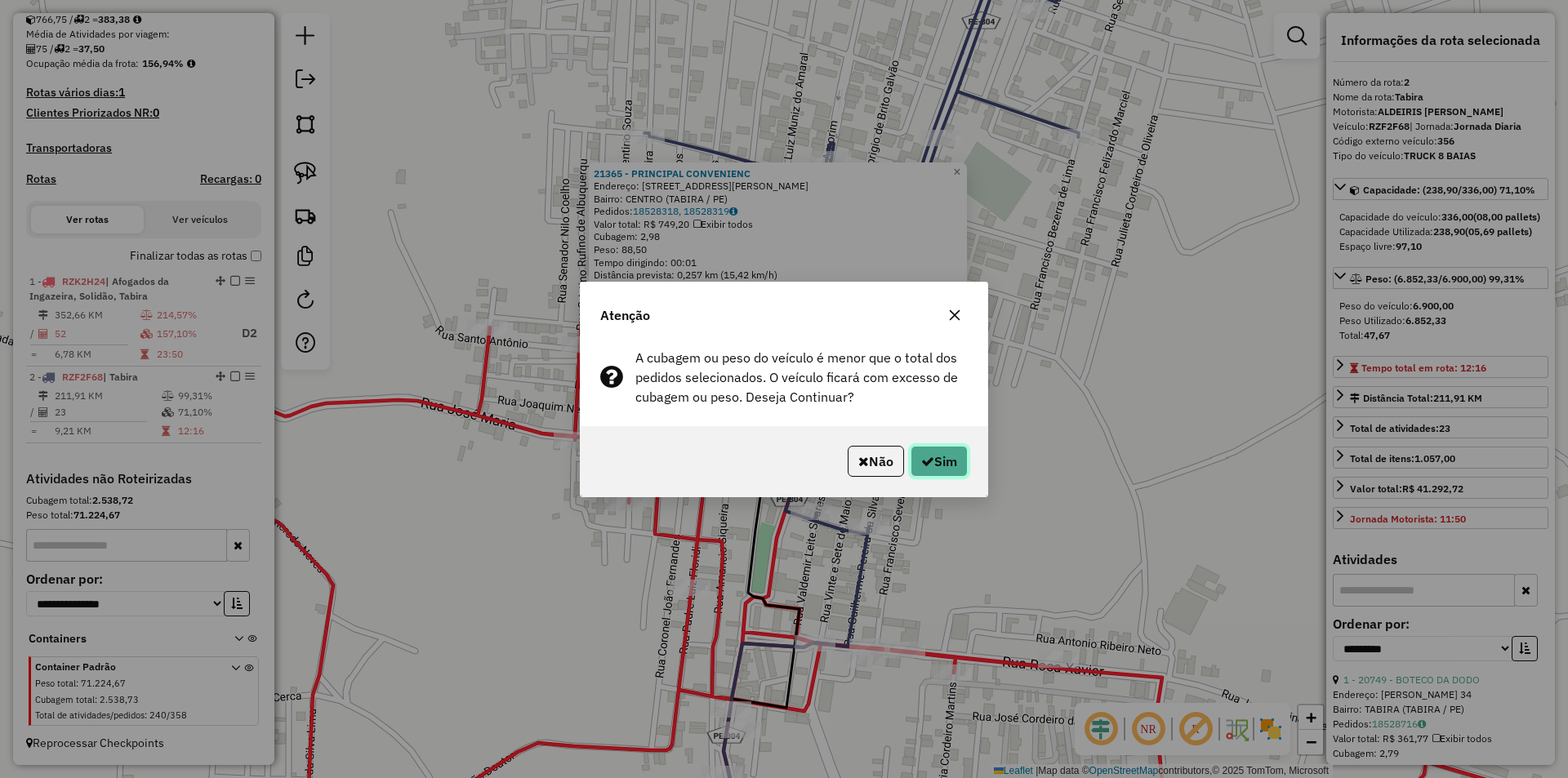
click at [923, 451] on button "Sim" at bounding box center [939, 461] width 57 height 31
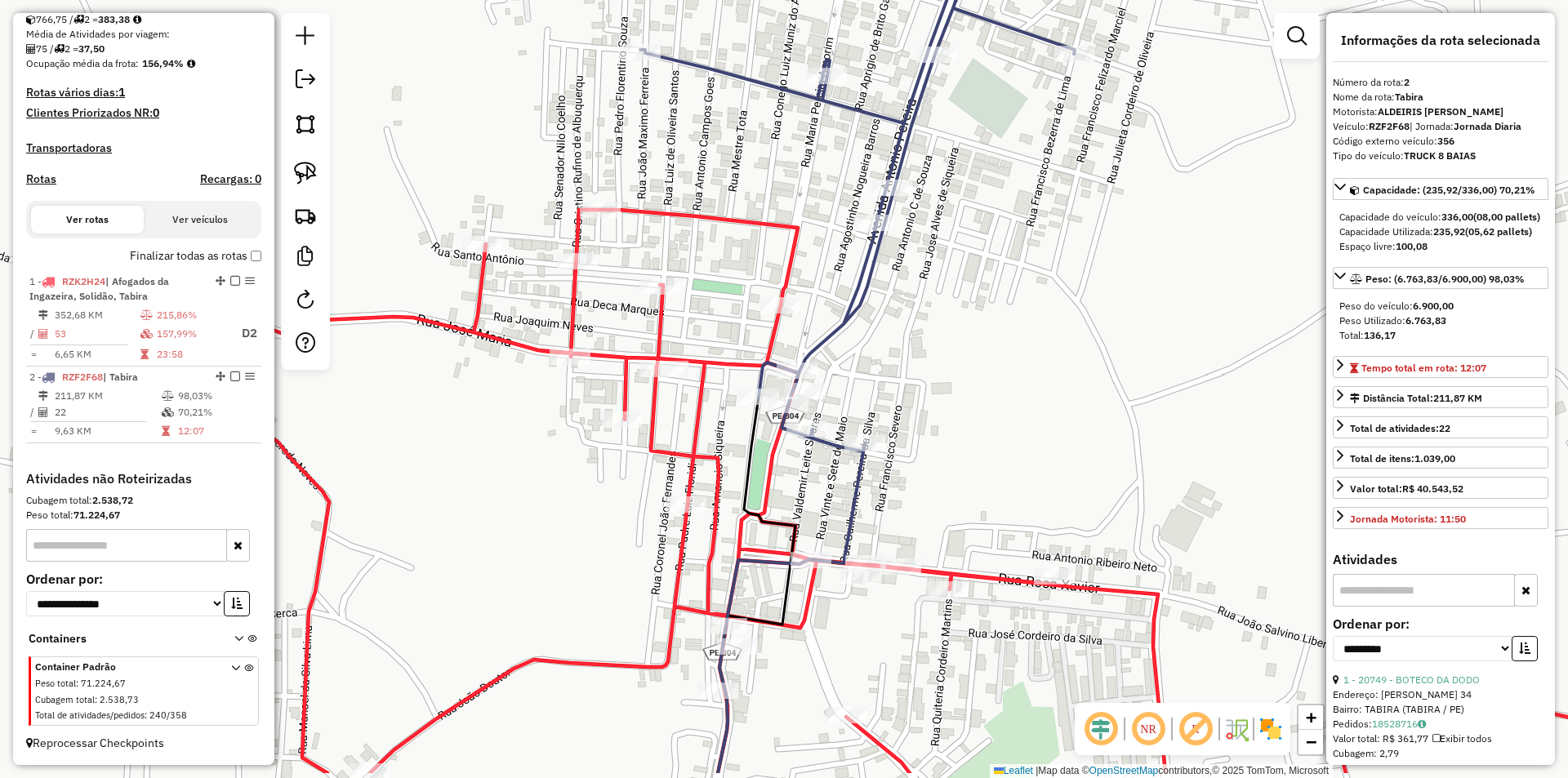
drag, startPoint x: 938, startPoint y: 555, endPoint x: 920, endPoint y: 495, distance: 62.6
click at [934, 466] on div "Janela de atendimento Grade de atendimento Capacidade Transportadoras Veículos …" at bounding box center [784, 389] width 1568 height 778
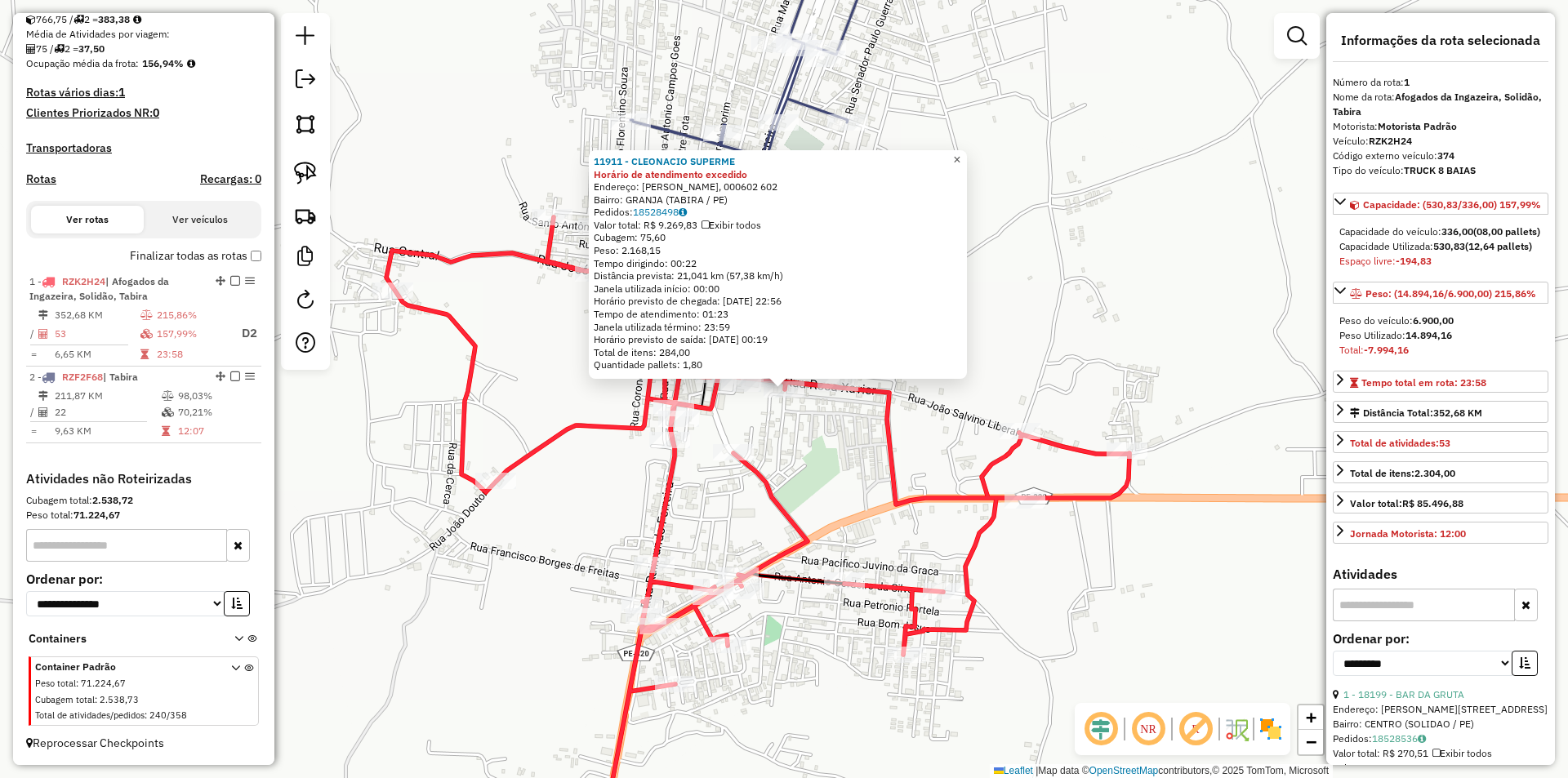
click at [960, 153] on span "×" at bounding box center [957, 160] width 8 height 14
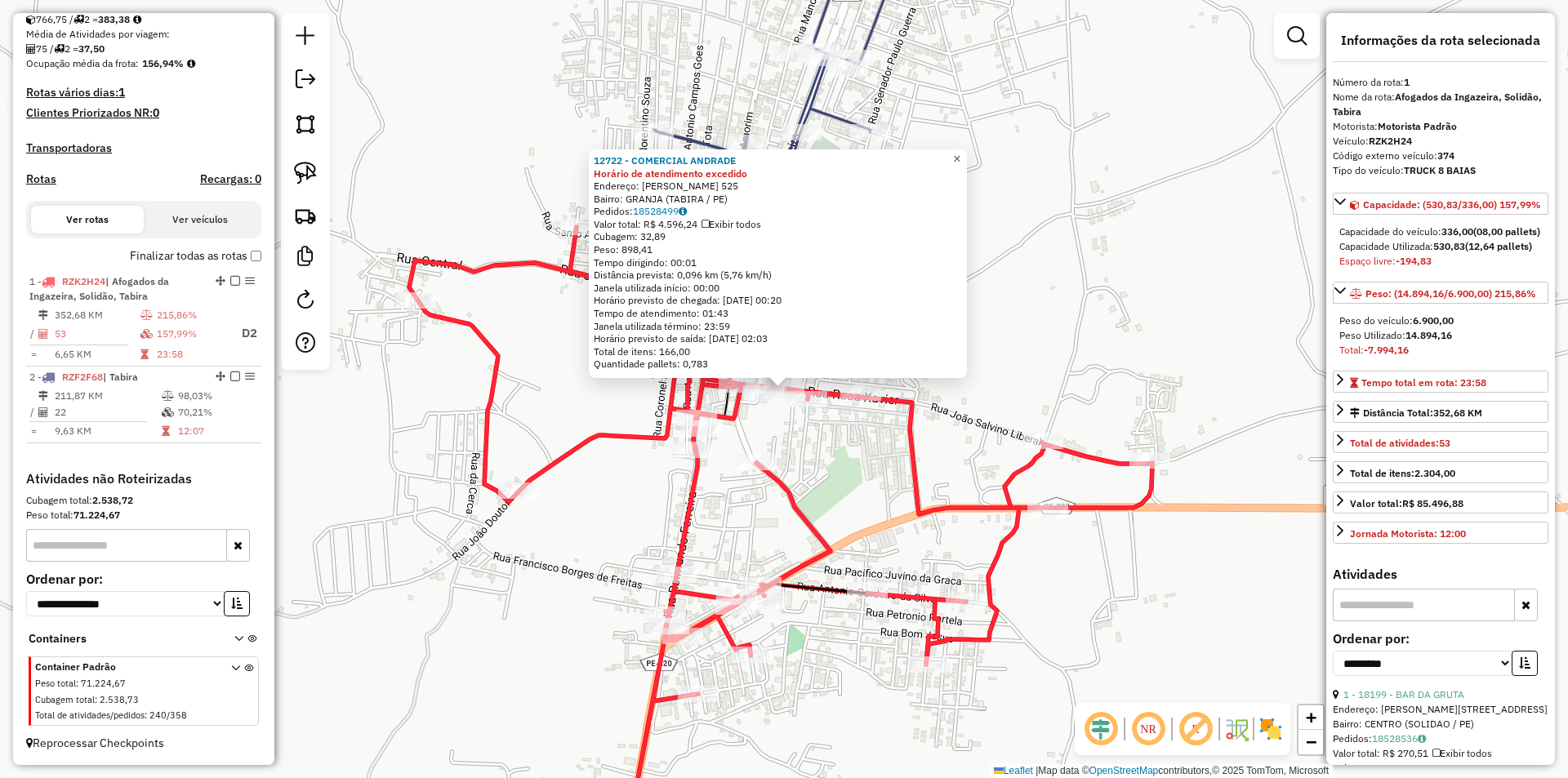
click at [960, 153] on span "×" at bounding box center [957, 159] width 8 height 14
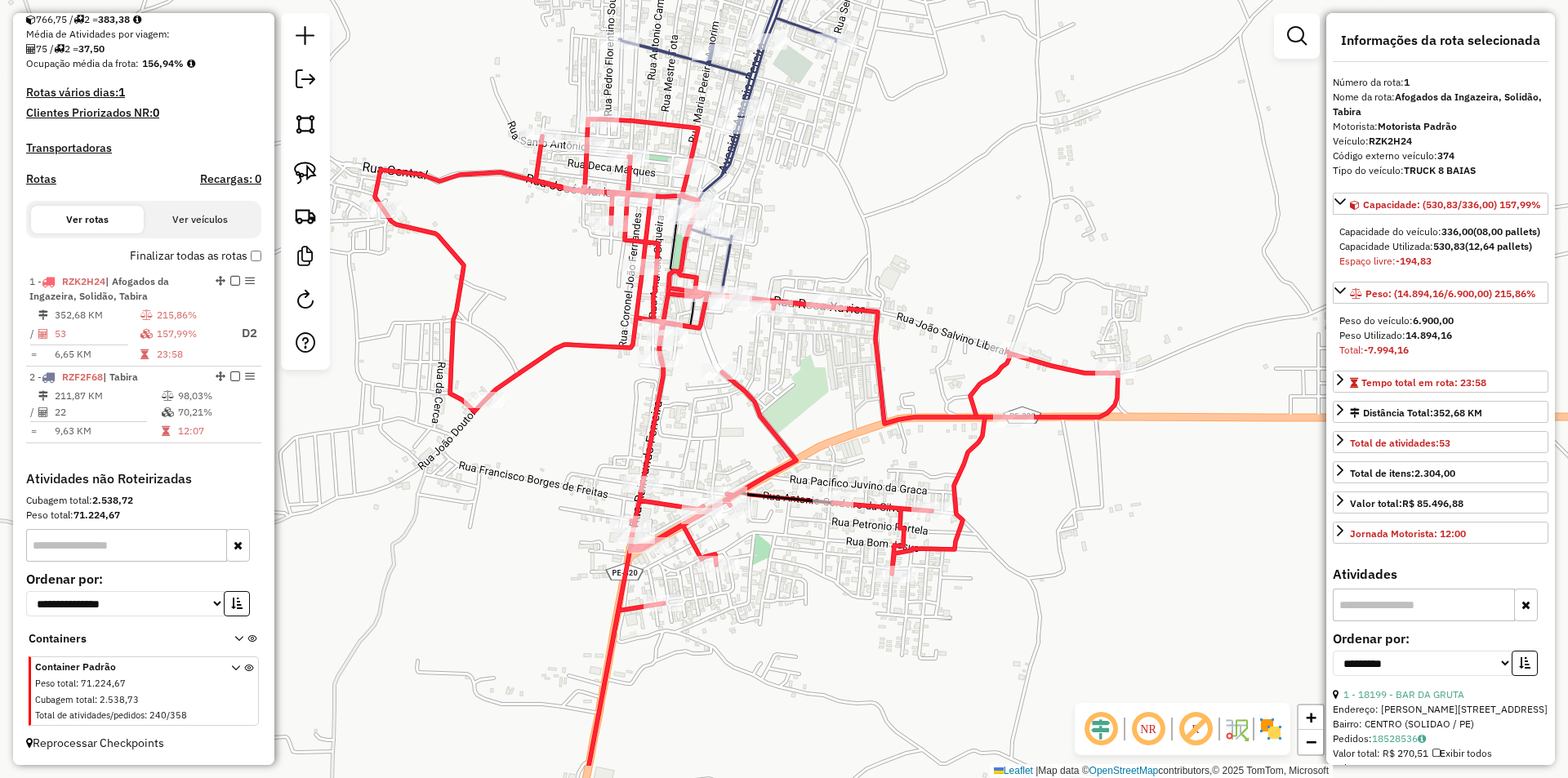
drag, startPoint x: 920, startPoint y: 337, endPoint x: 885, endPoint y: 245, distance: 98.4
click at [885, 245] on div "Janela de atendimento Grade de atendimento Capacidade Transportadoras Veículos …" at bounding box center [784, 389] width 1568 height 778
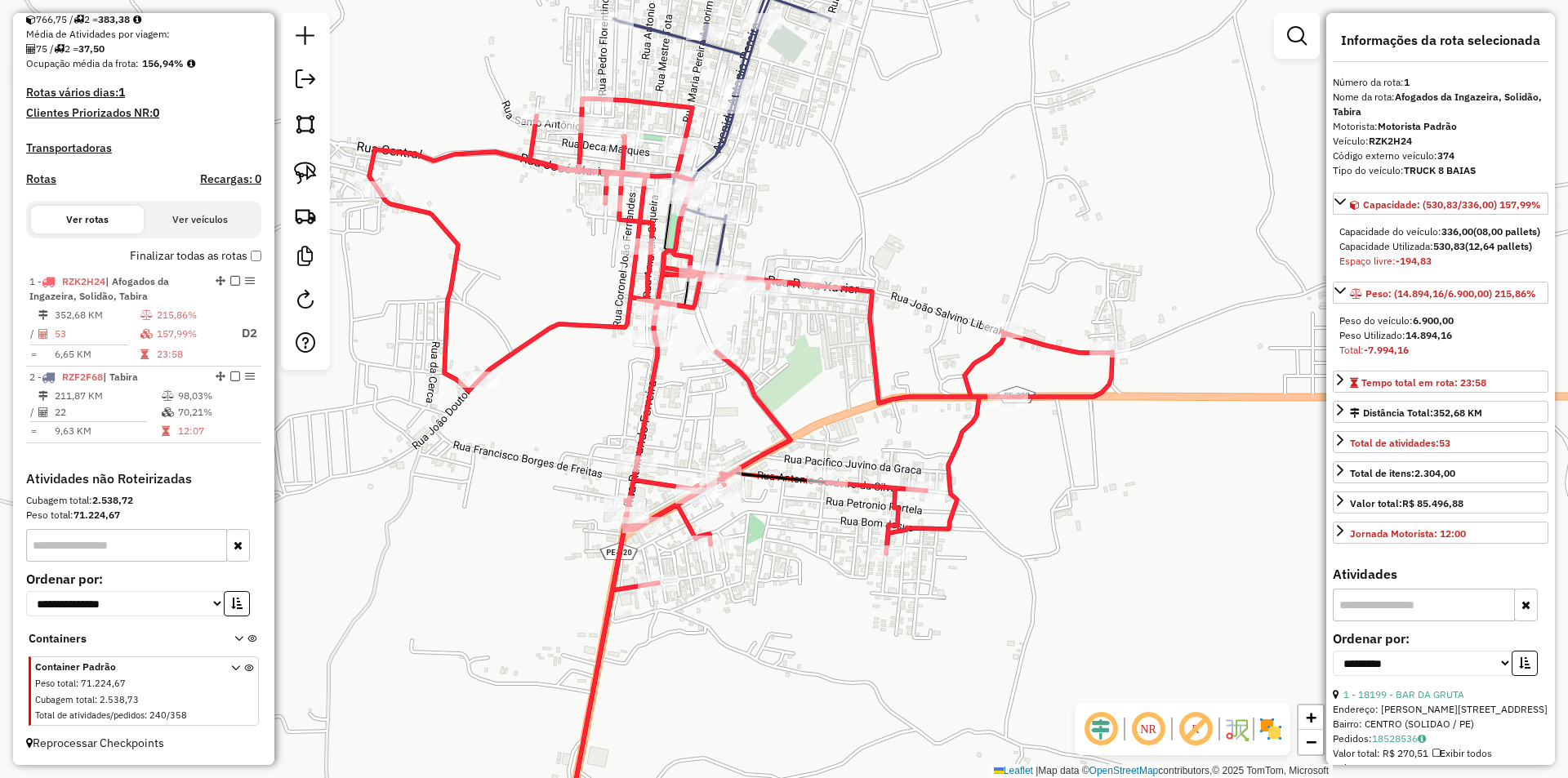
drag, startPoint x: 848, startPoint y: 233, endPoint x: 823, endPoint y: 217, distance: 29.7
click at [823, 217] on div "Janela de atendimento Grade de atendimento Capacidade Transportadoras Veículos …" at bounding box center [784, 389] width 1568 height 778
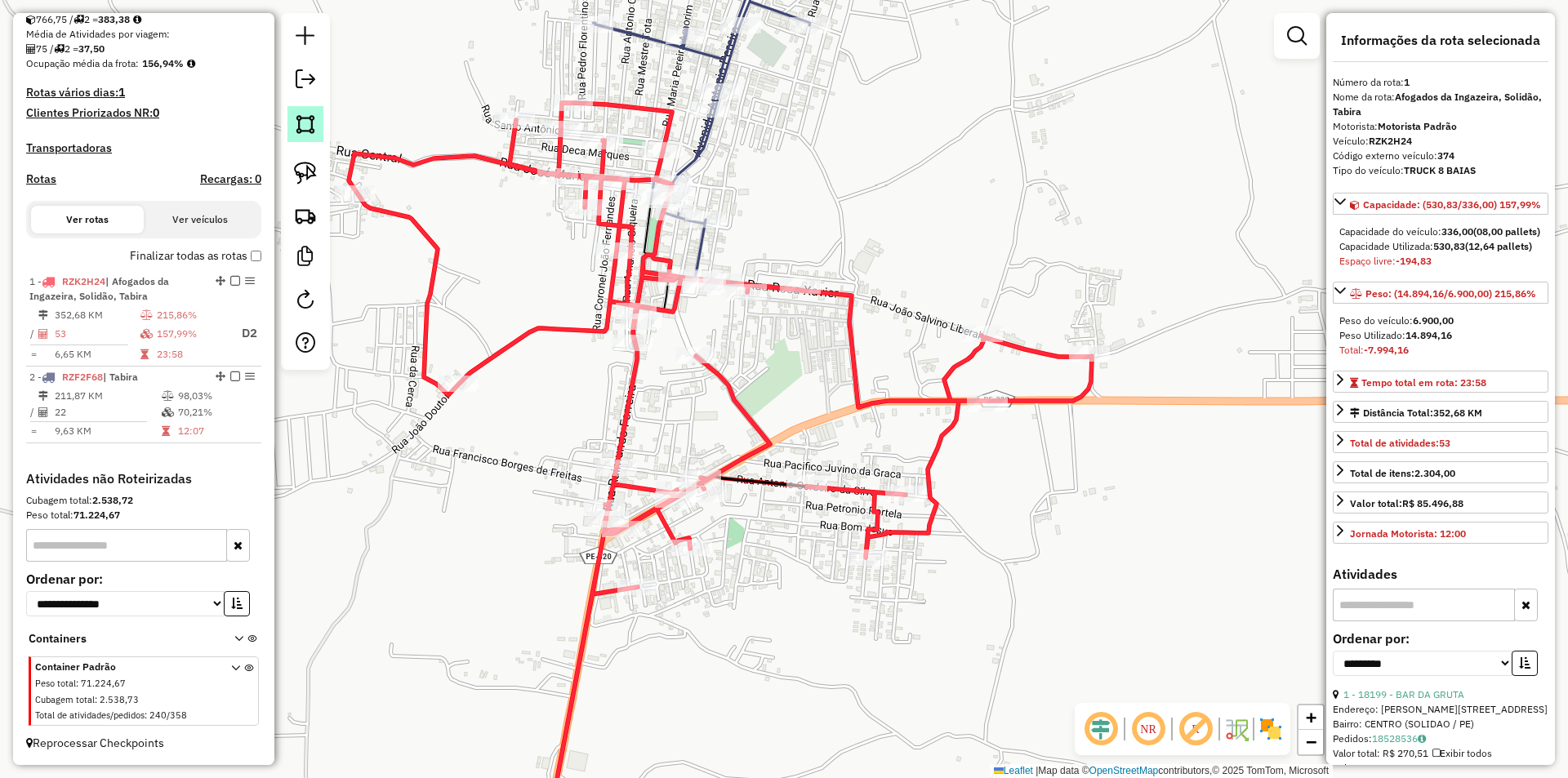
click at [301, 128] on img at bounding box center [305, 125] width 23 height 23
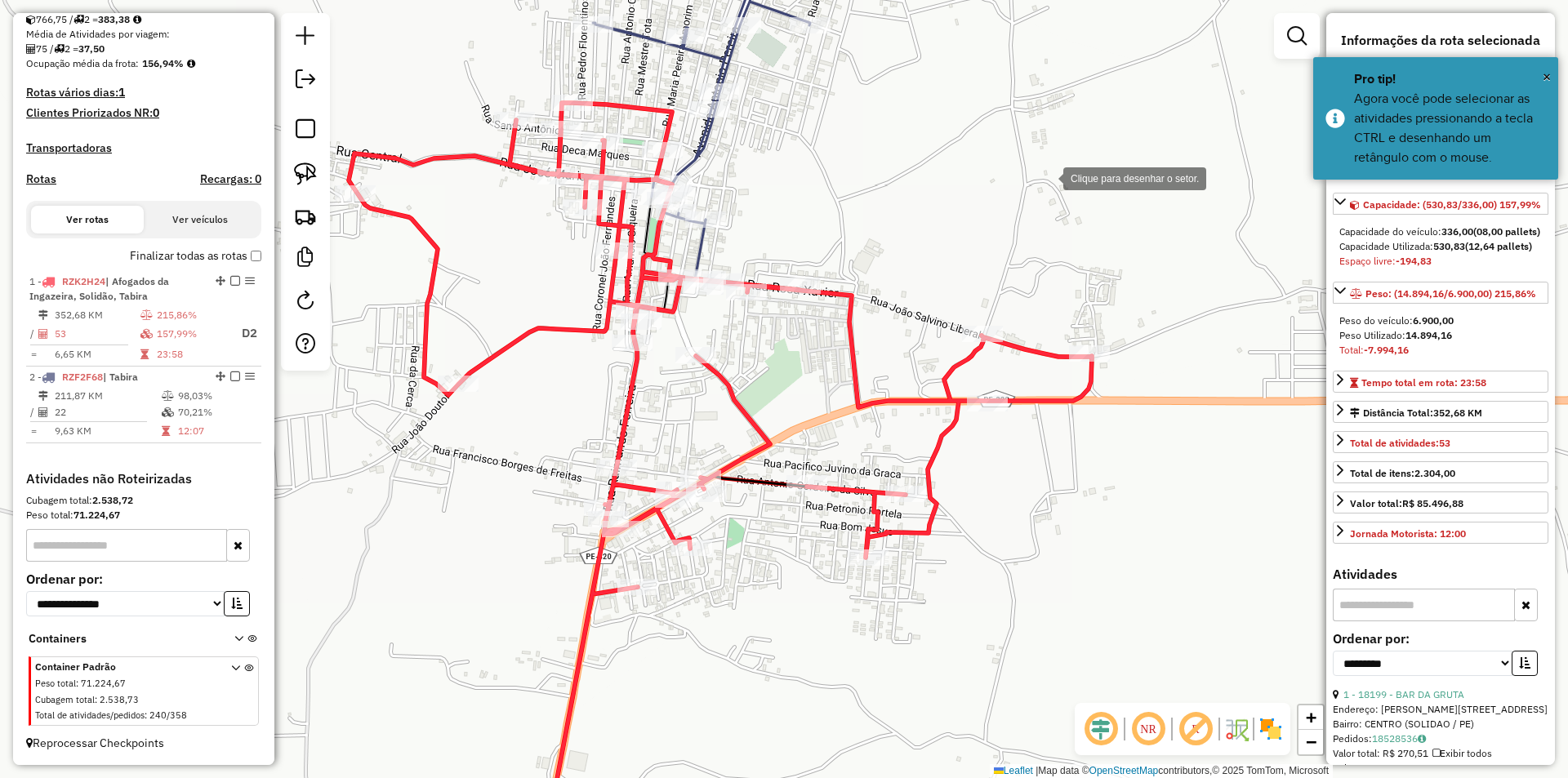
click at [1047, 177] on div at bounding box center [1047, 177] width 32 height 32
click at [644, 265] on div at bounding box center [643, 265] width 32 height 32
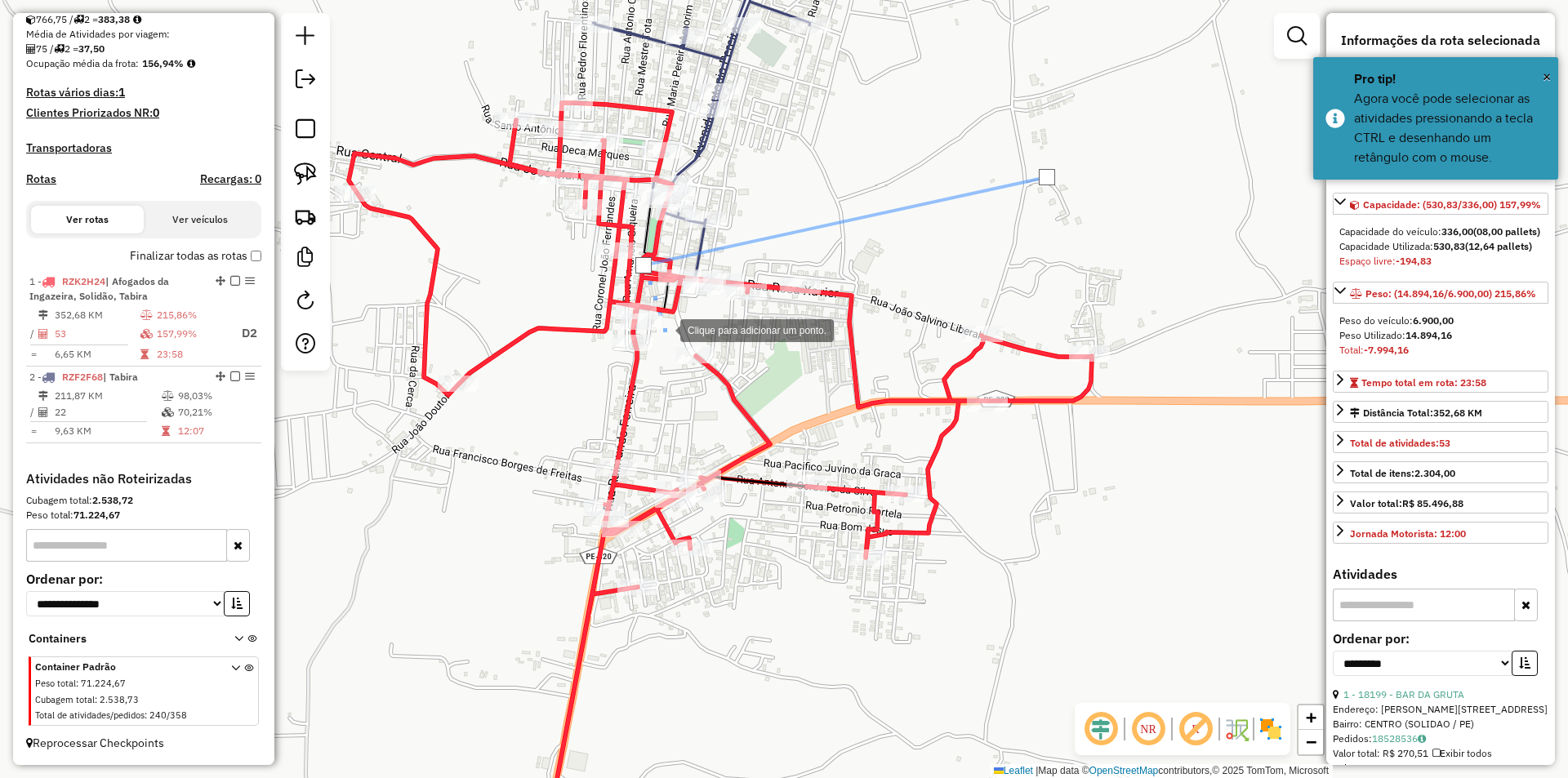
click at [664, 329] on div at bounding box center [664, 329] width 32 height 32
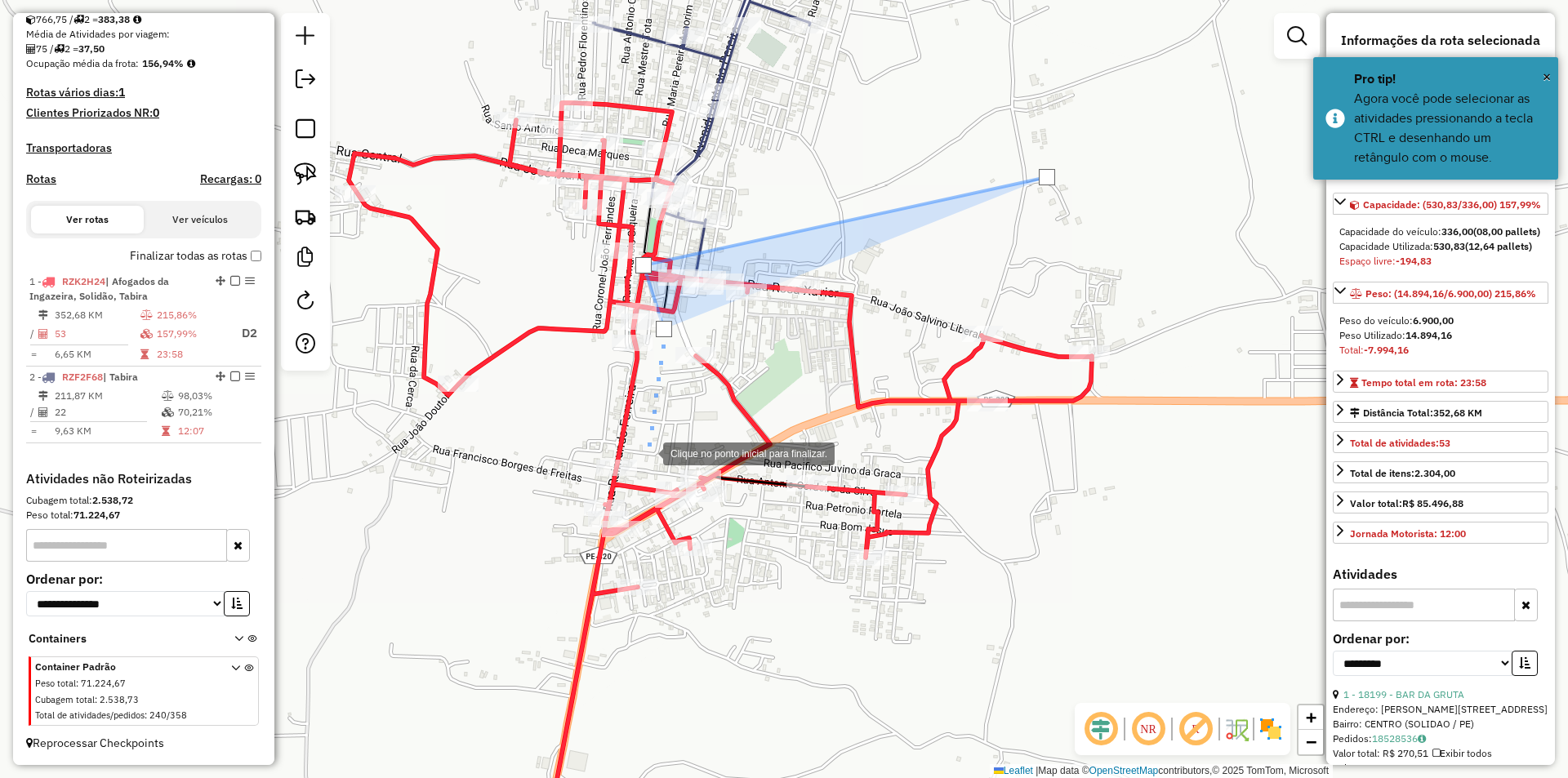
click at [647, 453] on div at bounding box center [647, 453] width 32 height 32
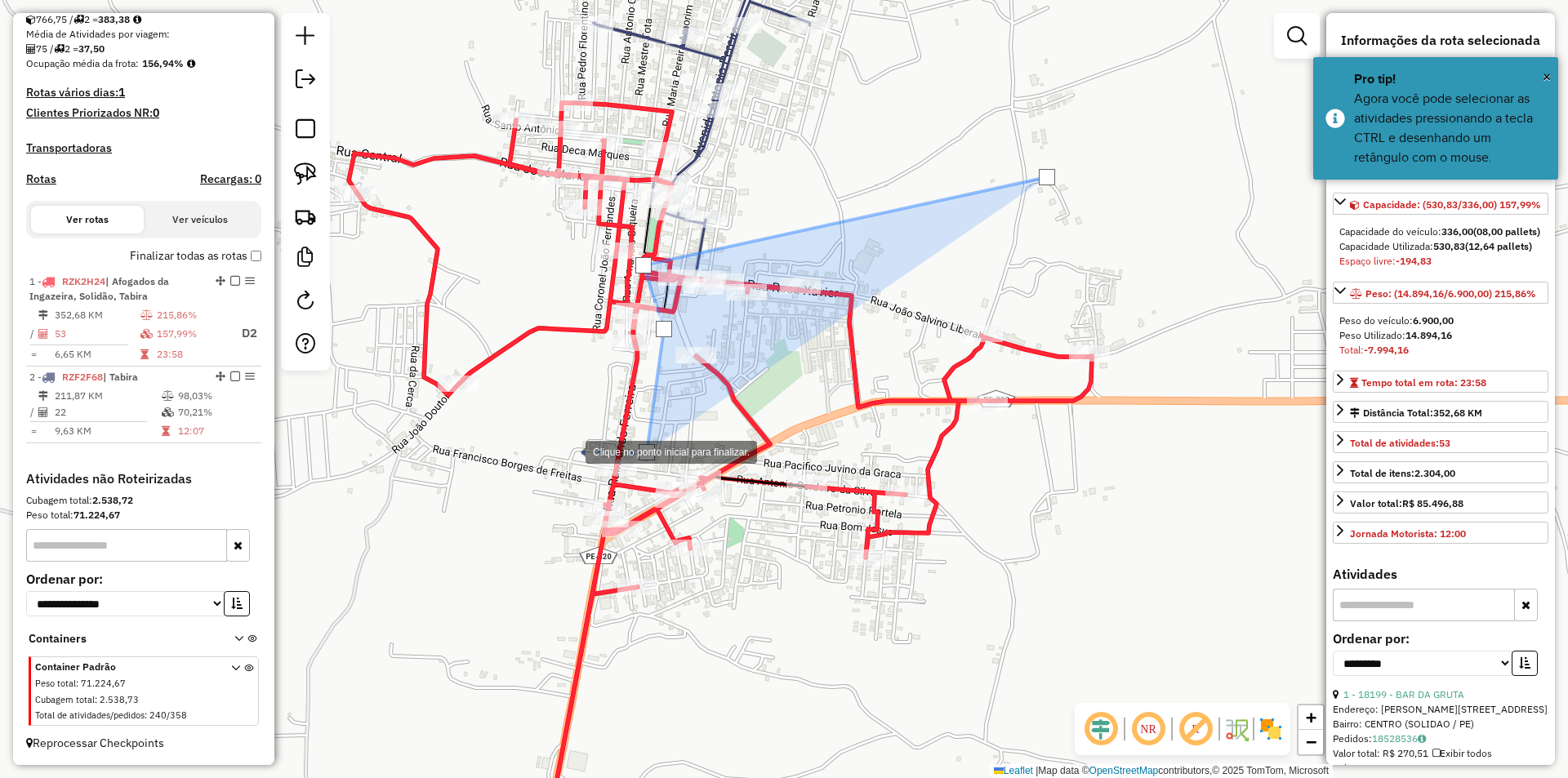
click at [570, 451] on div at bounding box center [569, 451] width 32 height 32
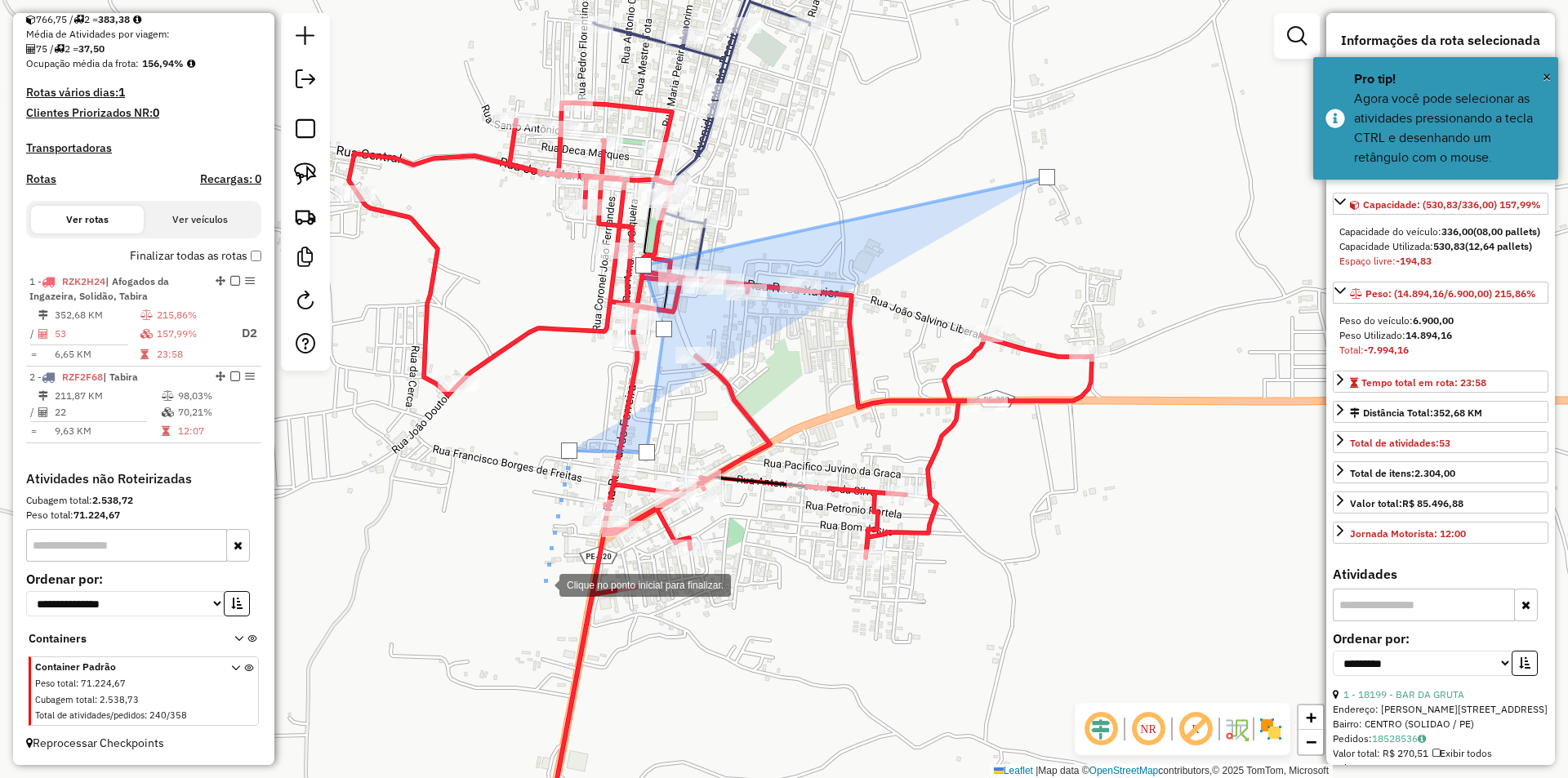
click at [536, 600] on div at bounding box center [543, 584] width 32 height 32
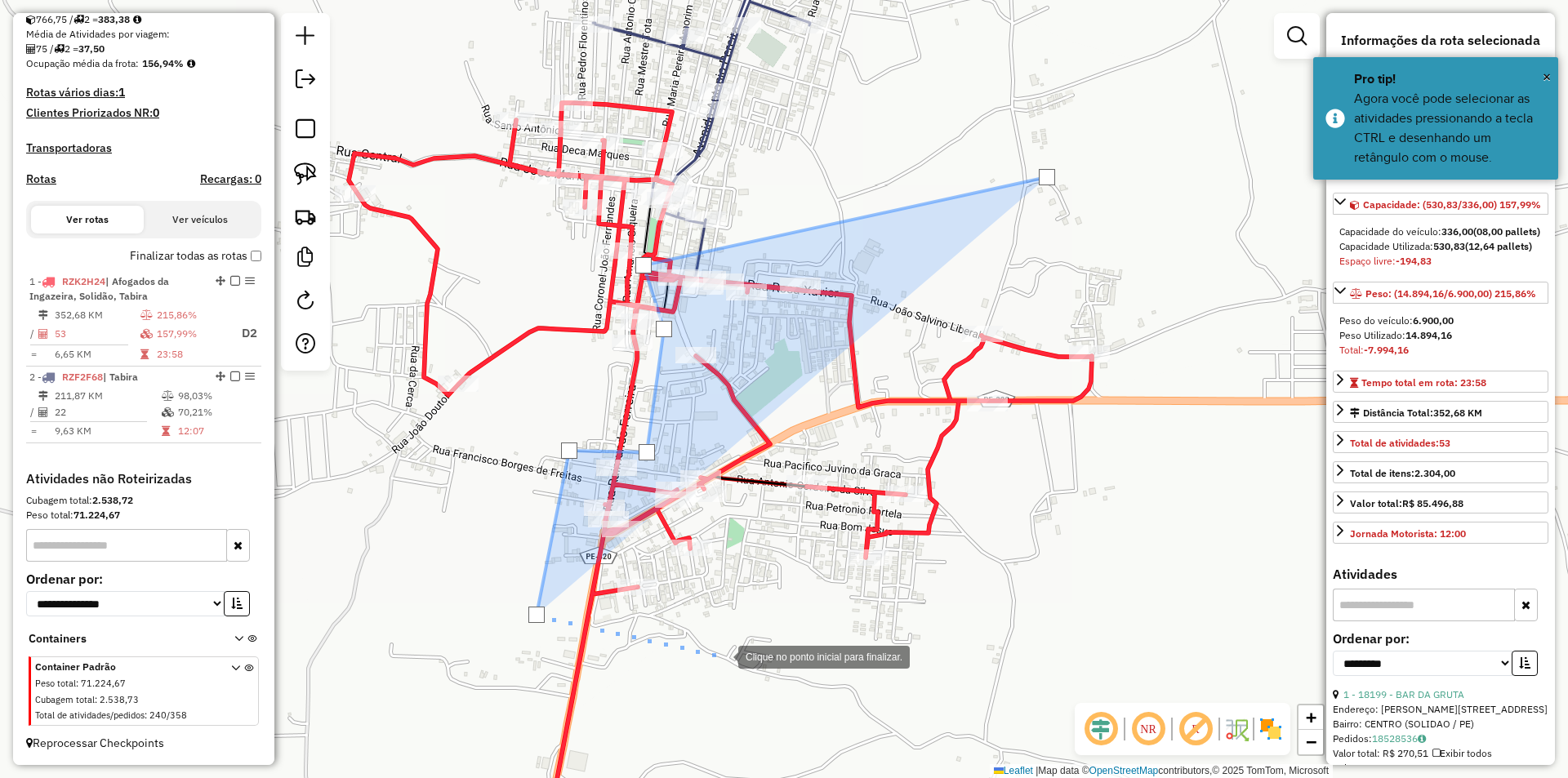
click at [722, 656] on div at bounding box center [722, 655] width 32 height 32
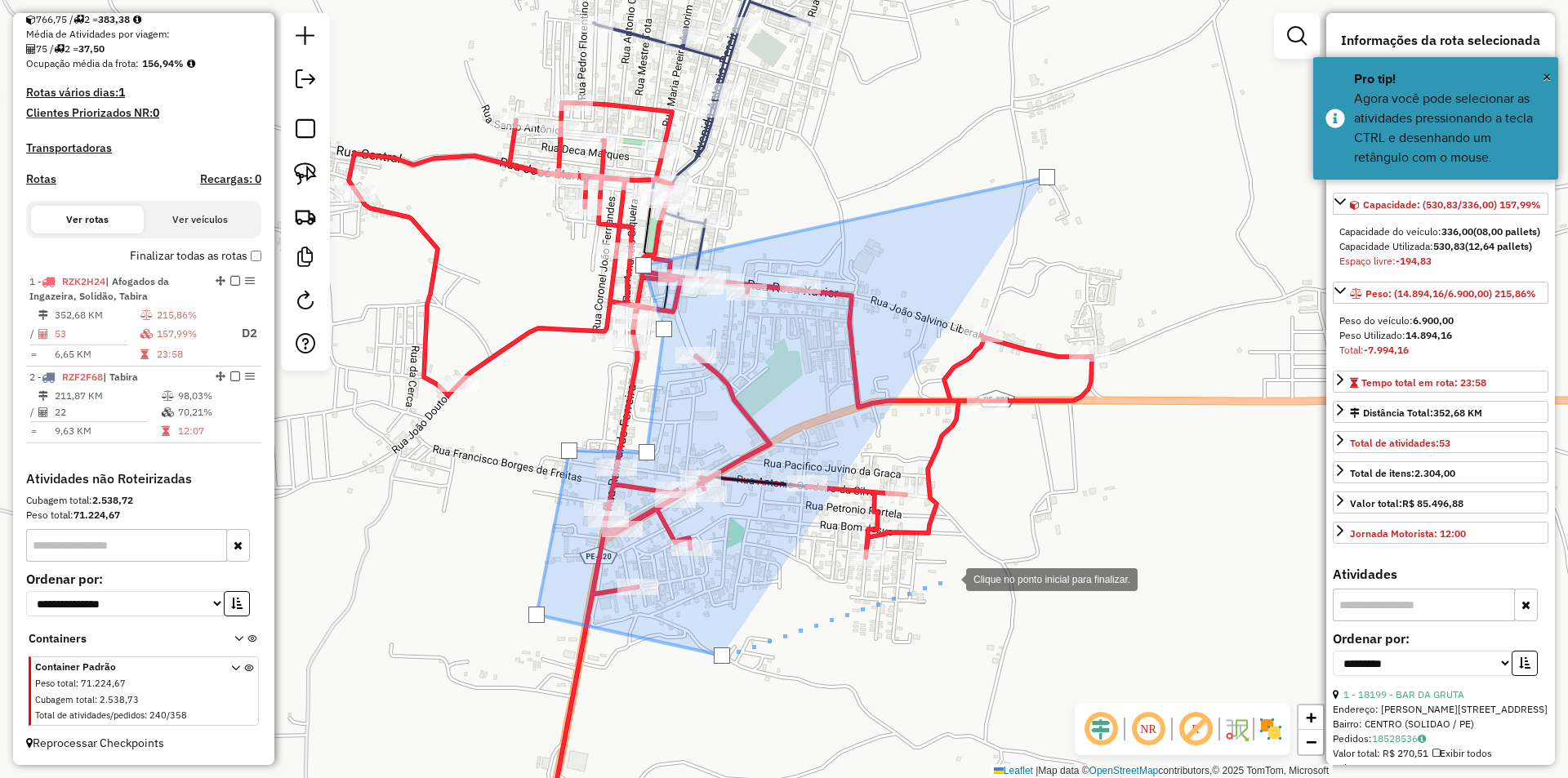
drag, startPoint x: 950, startPoint y: 578, endPoint x: 1159, endPoint y: 495, distance: 224.9
click at [951, 578] on div at bounding box center [950, 578] width 32 height 32
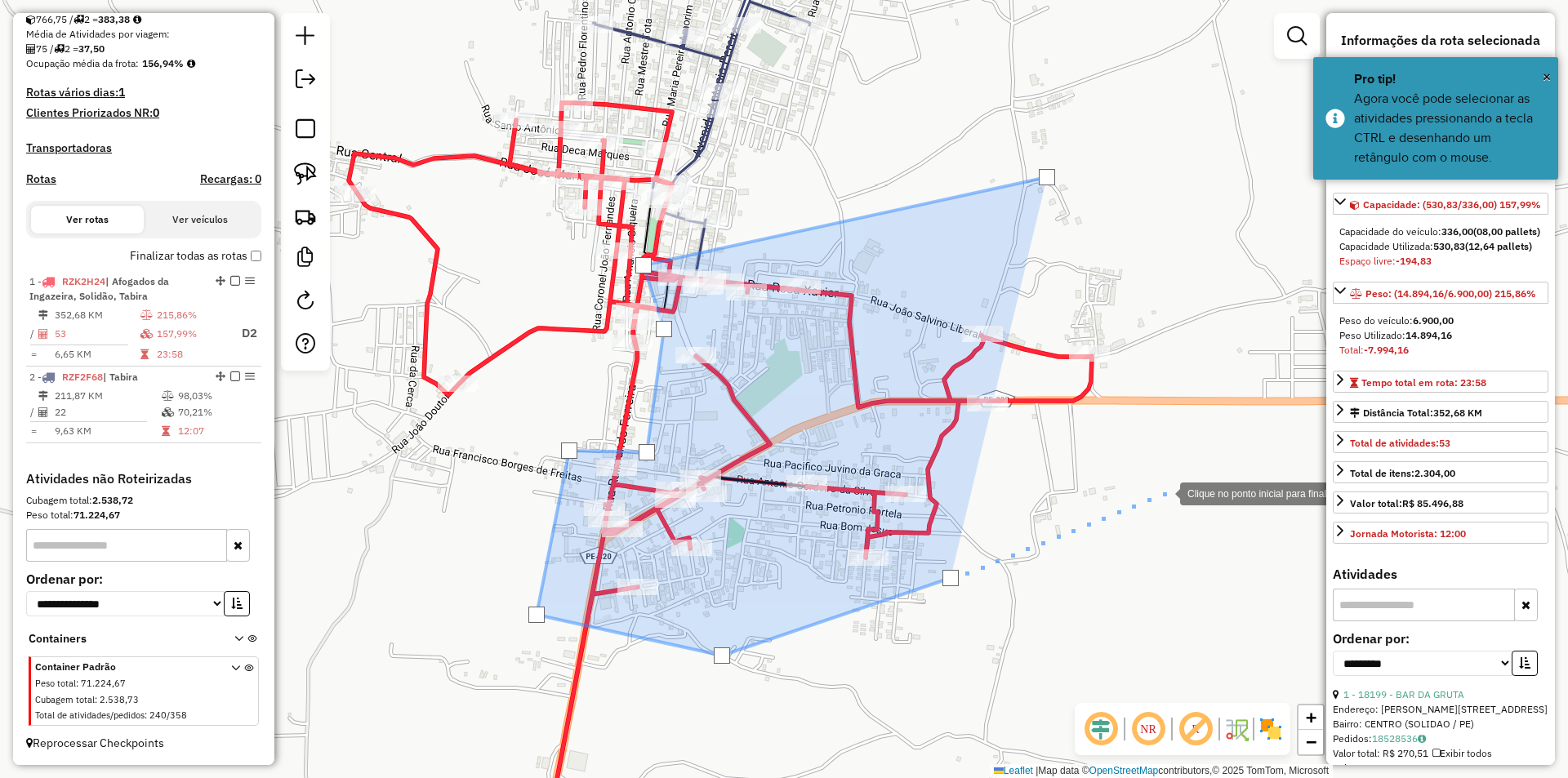
drag, startPoint x: 1164, startPoint y: 493, endPoint x: 1204, endPoint y: 428, distance: 76.3
click at [1166, 489] on div at bounding box center [1163, 493] width 32 height 32
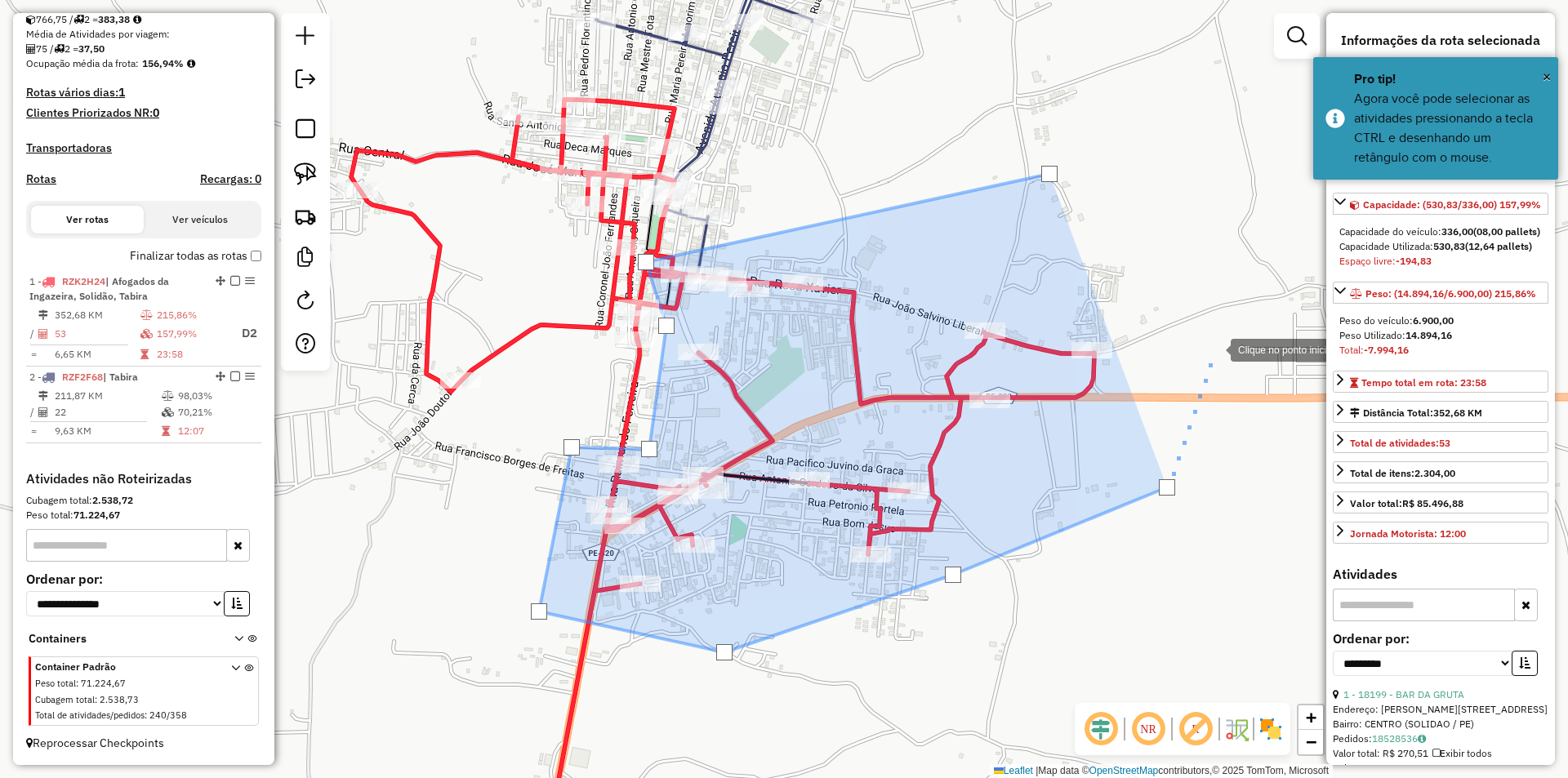
click at [1213, 340] on div at bounding box center [1214, 348] width 32 height 32
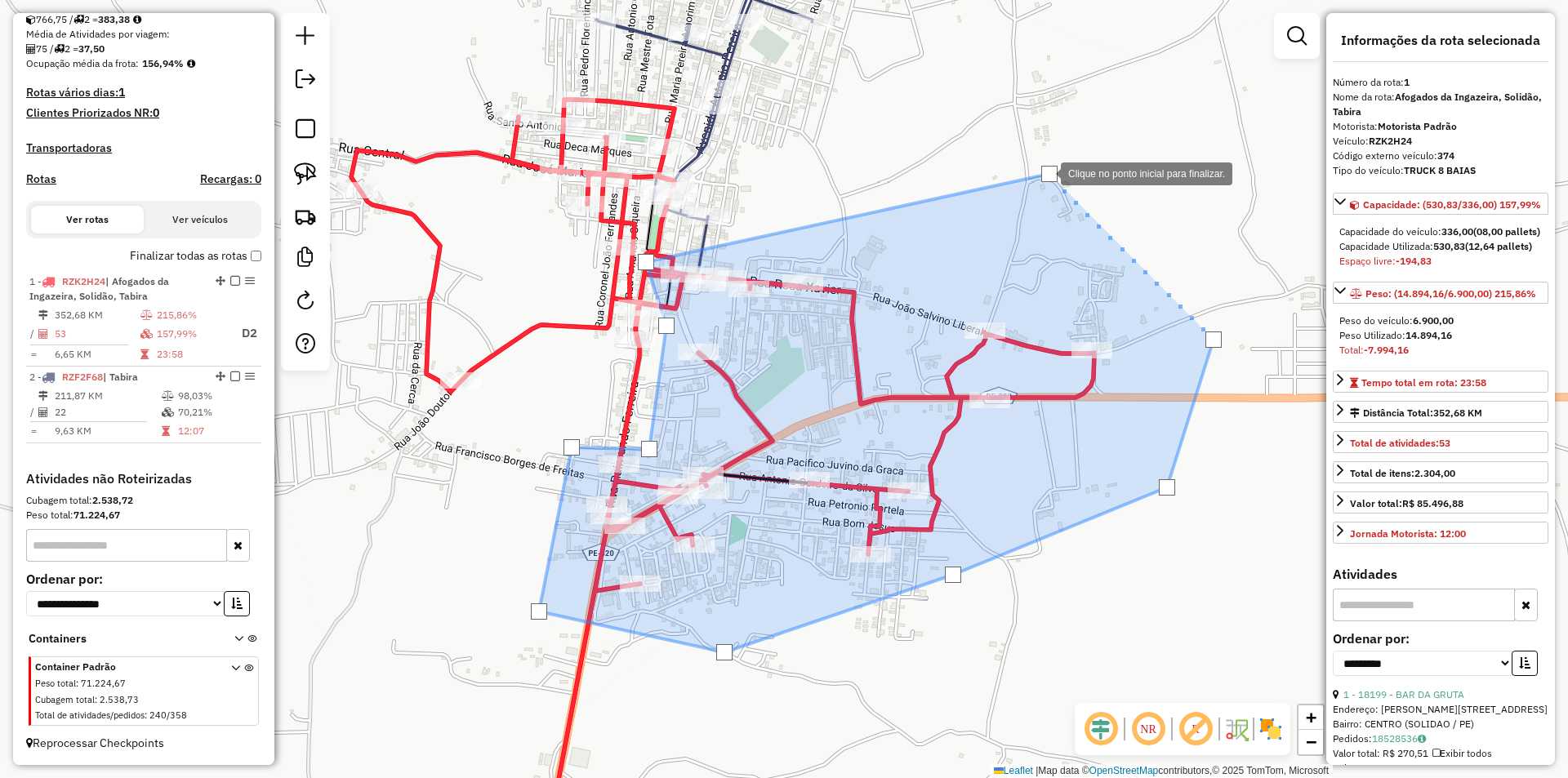
click at [1044, 172] on div at bounding box center [1049, 173] width 16 height 16
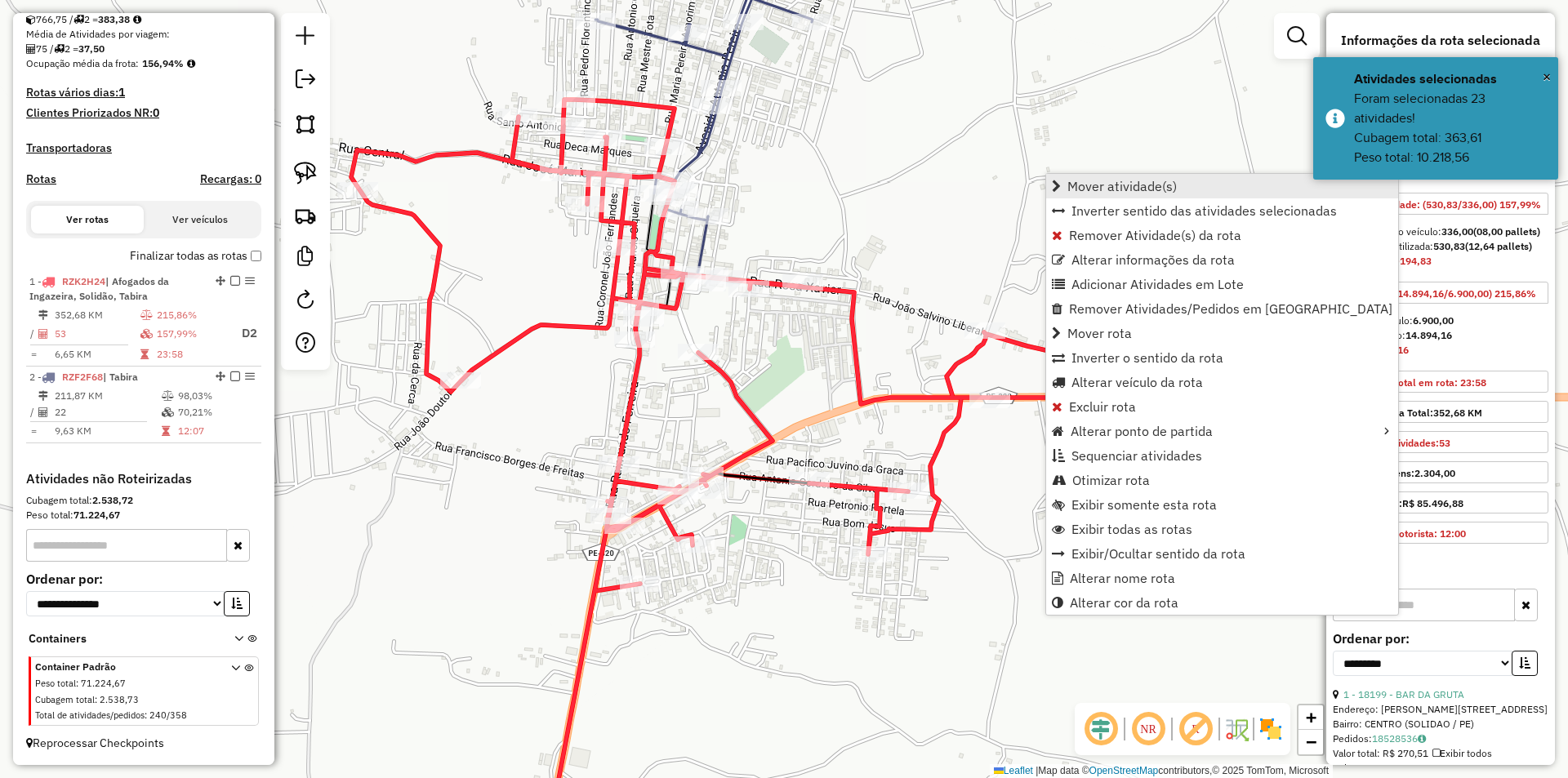
click at [1102, 185] on span "Mover atividade(s)" at bounding box center [1121, 186] width 109 height 13
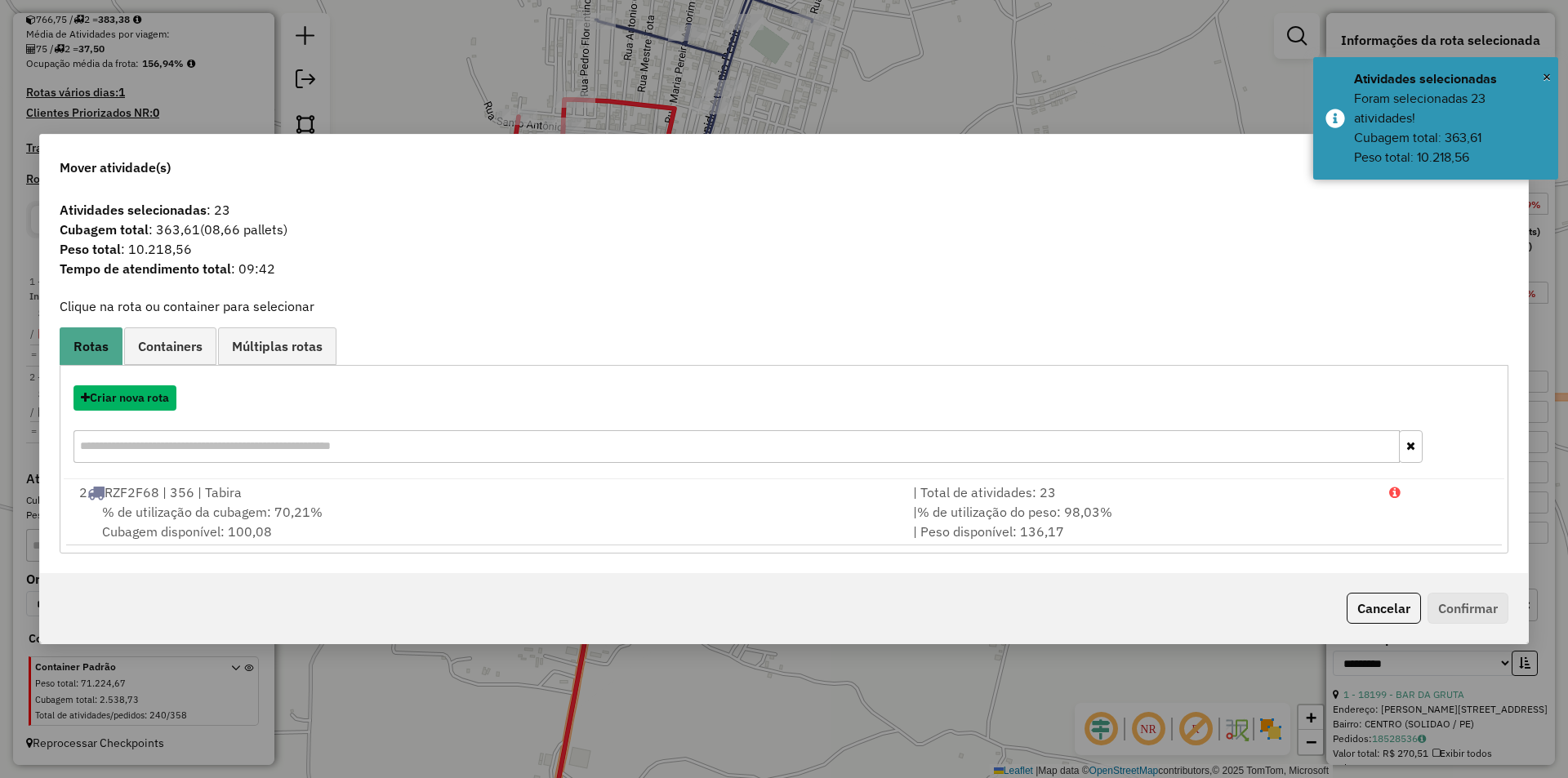
click at [139, 404] on button "Criar nova rota" at bounding box center [125, 398] width 103 height 26
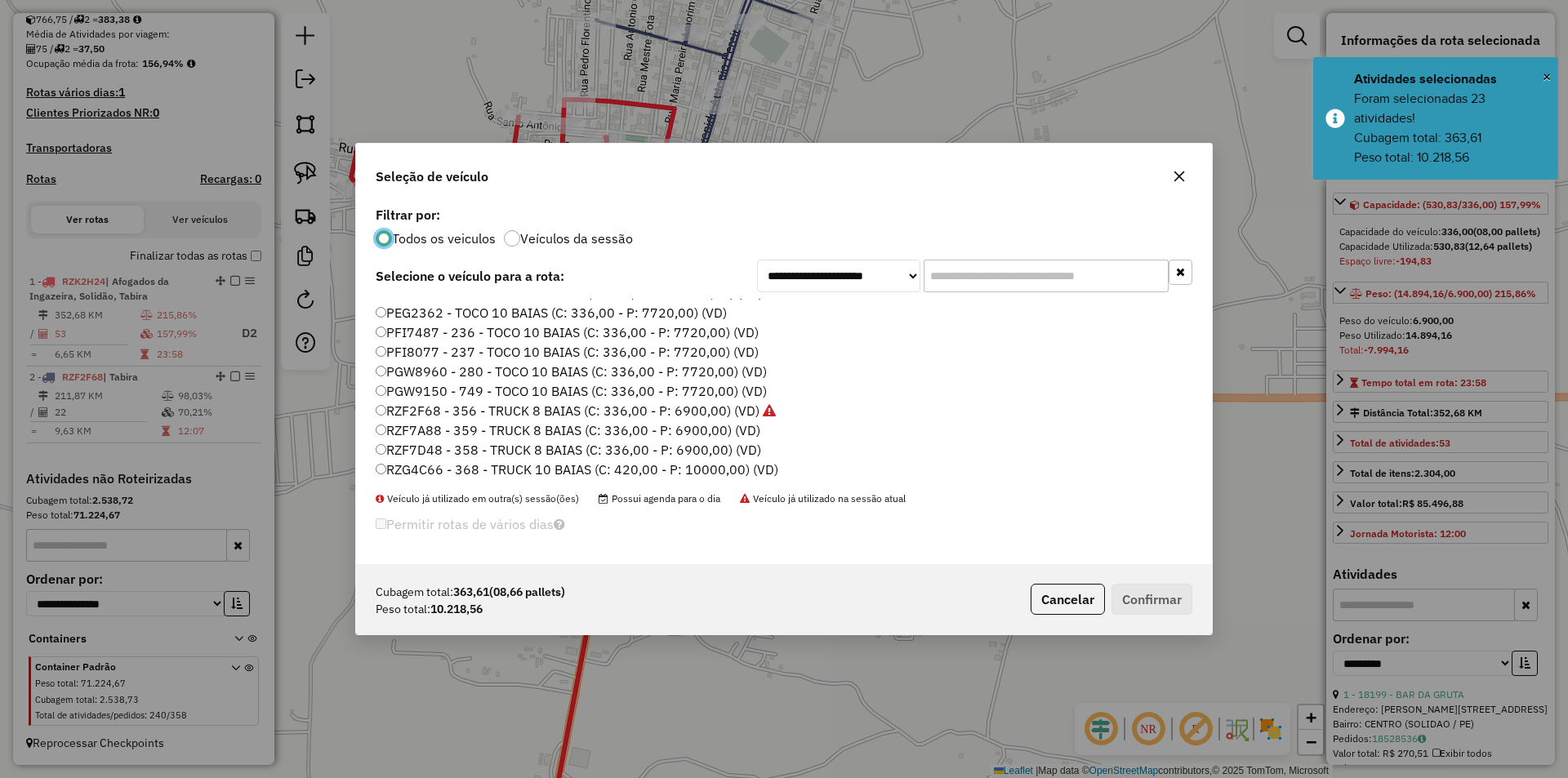
scroll to position [245, 0]
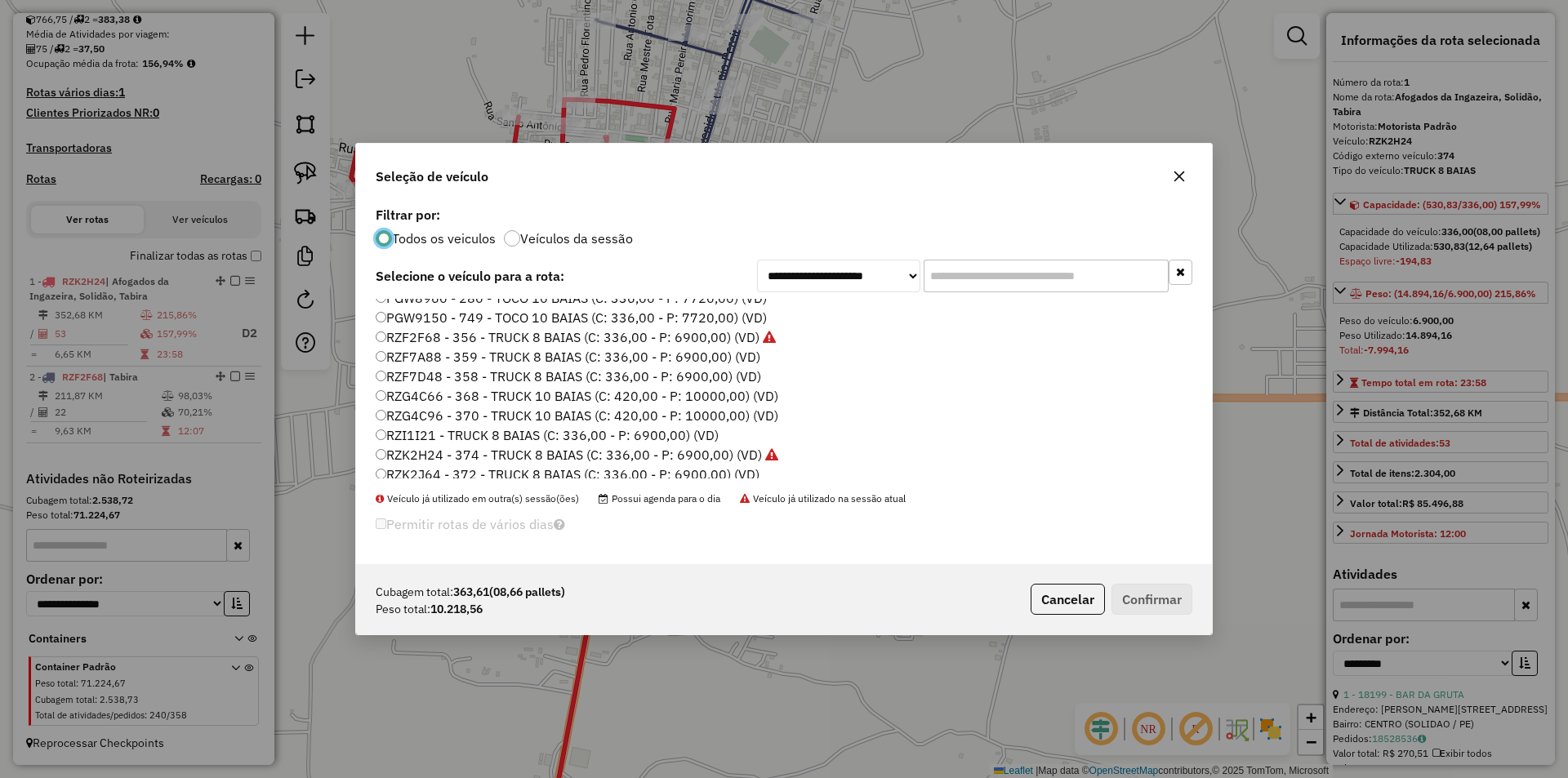
click at [461, 357] on label "RZF7A88 - 359 - TRUCK 8 BAIAS (C: 336,00 - P: 6900,00) (VD)" at bounding box center [568, 357] width 384 height 20
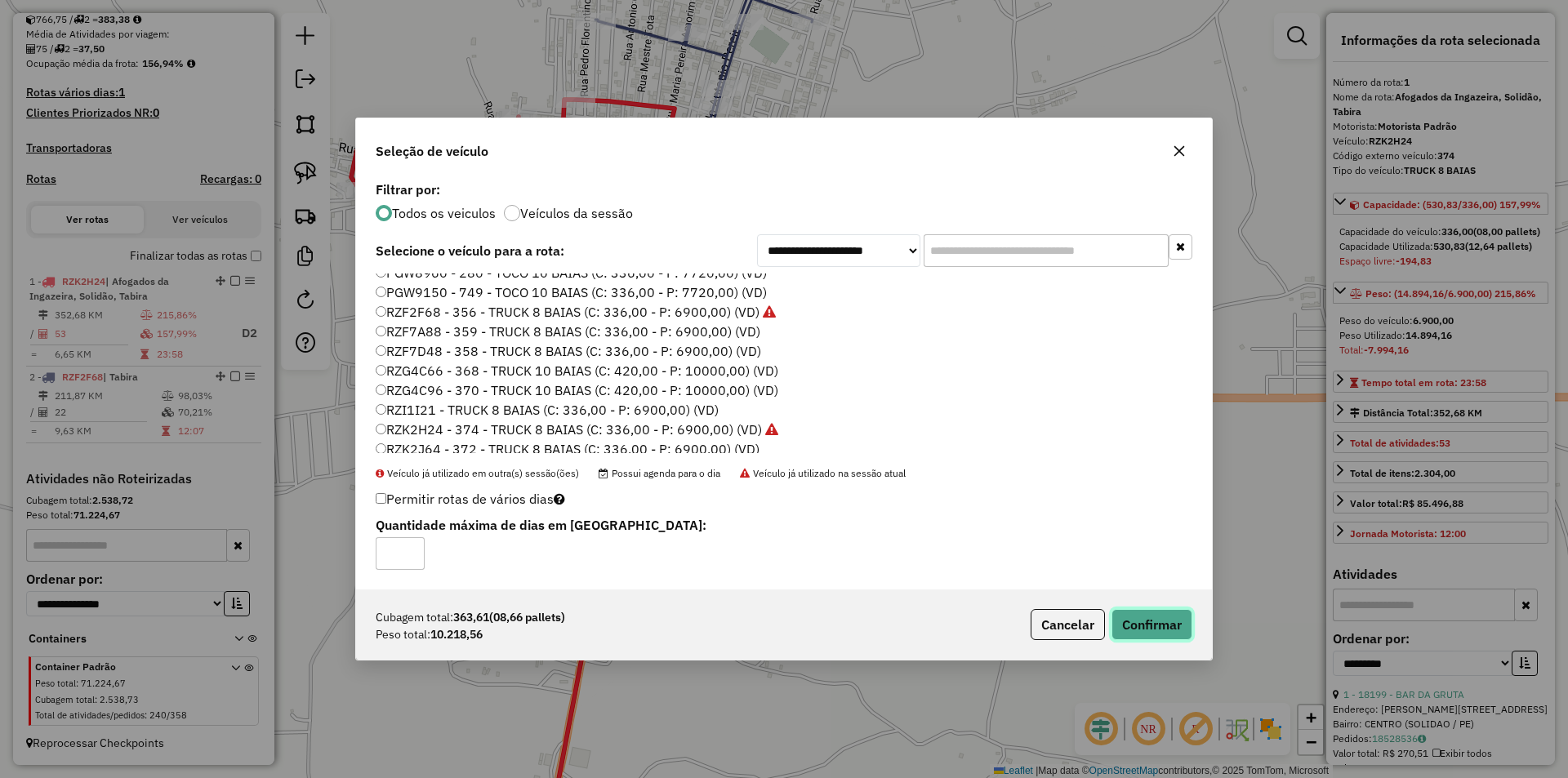
click at [1163, 618] on button "Confirmar" at bounding box center [1152, 625] width 81 height 31
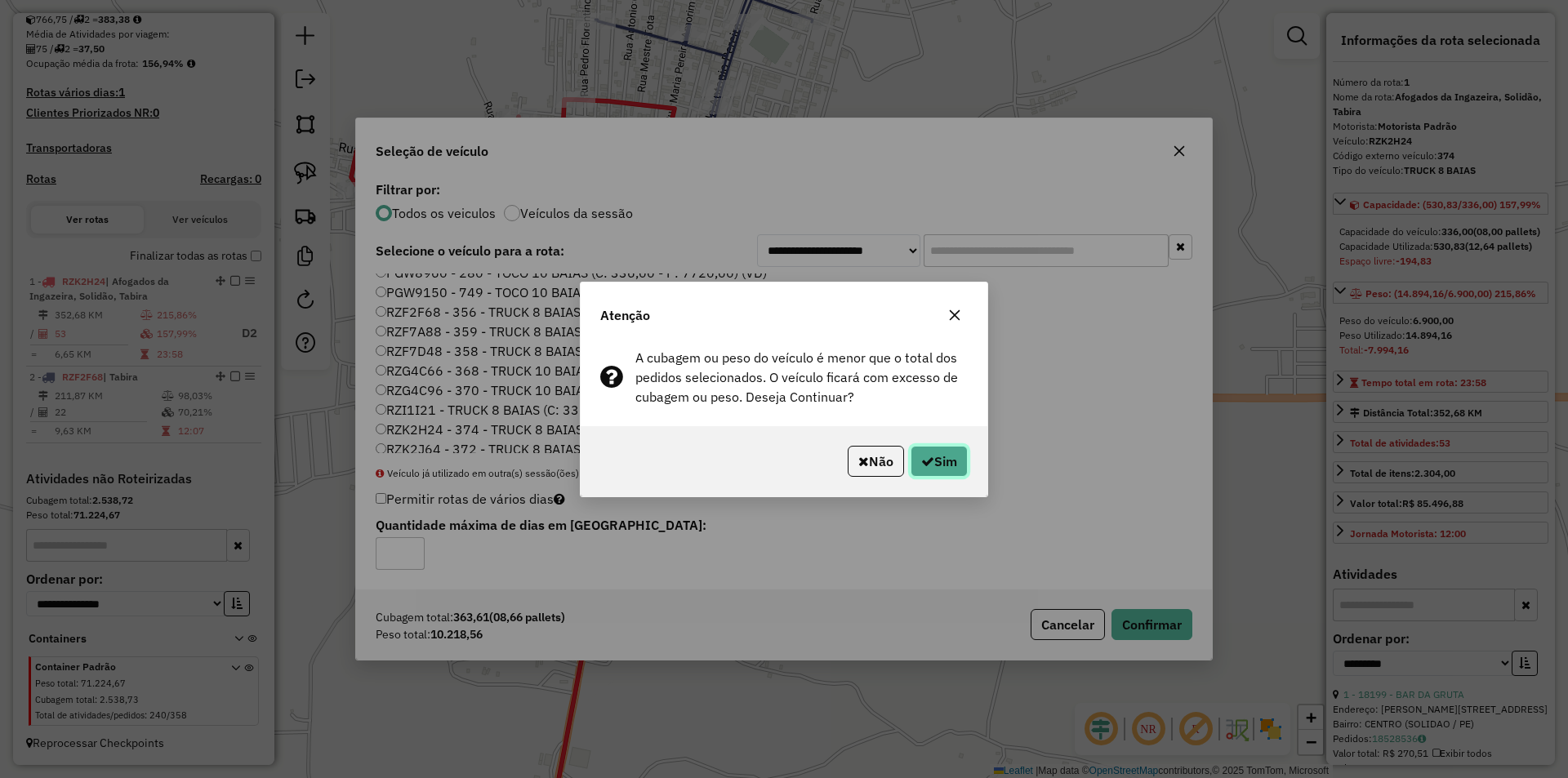
click at [939, 457] on button "Sim" at bounding box center [939, 461] width 57 height 31
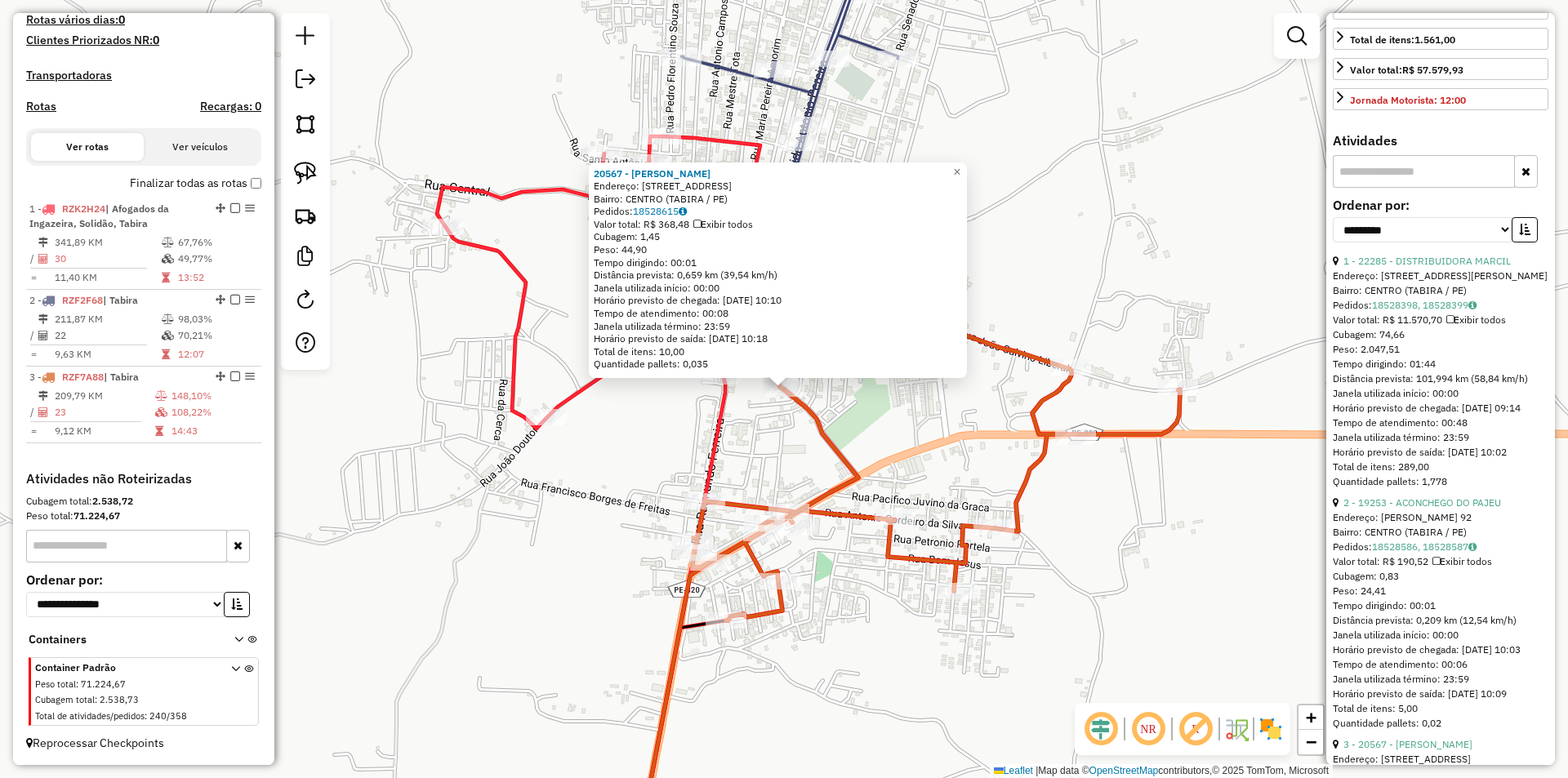
scroll to position [490, 0]
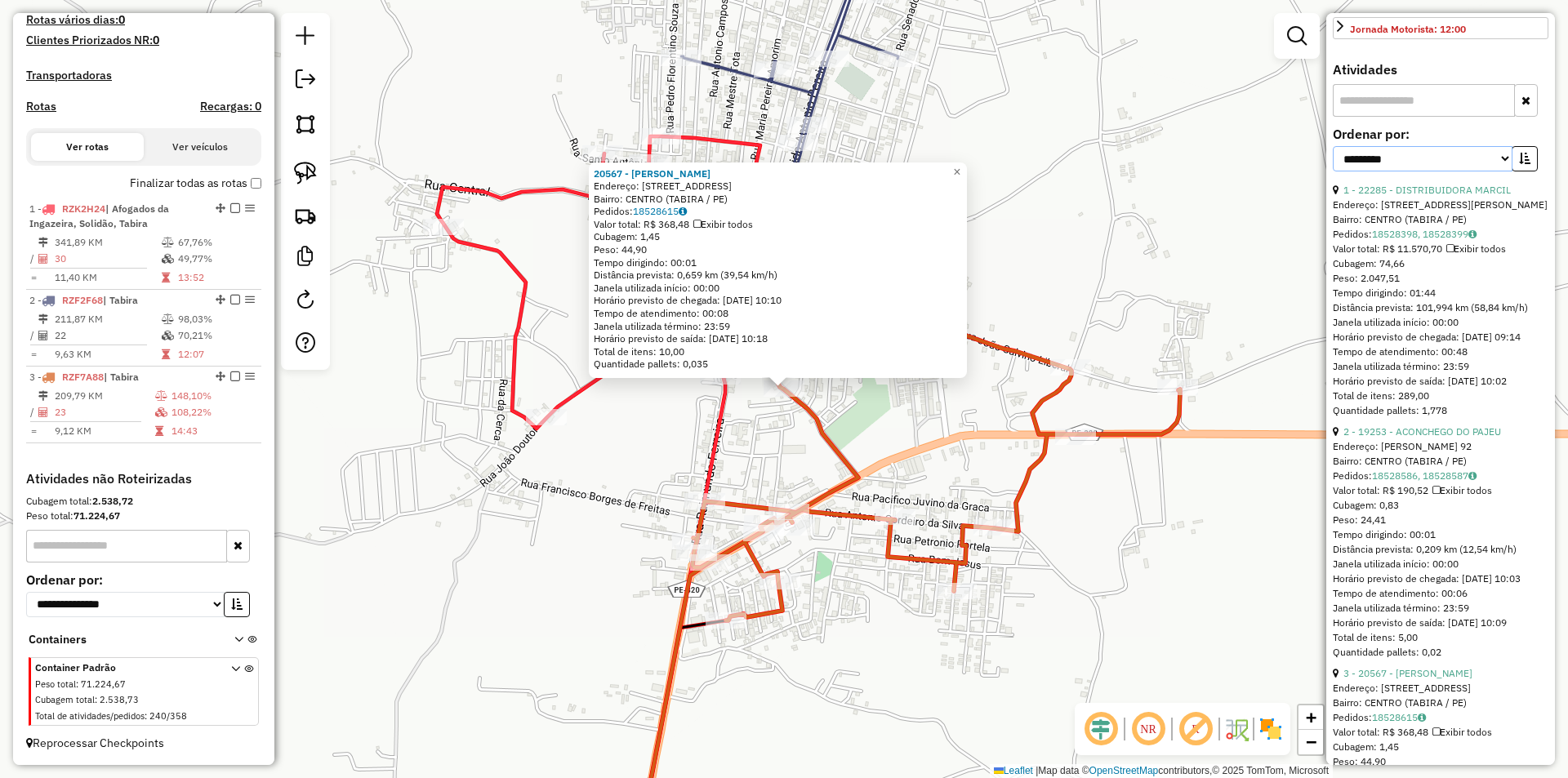
drag, startPoint x: 1424, startPoint y: 207, endPoint x: 1423, endPoint y: 218, distance: 11.0
click at [1424, 171] on select "**********" at bounding box center [1422, 159] width 180 height 26
select select "*********"
click at [1332, 171] on select "**********" at bounding box center [1422, 159] width 180 height 26
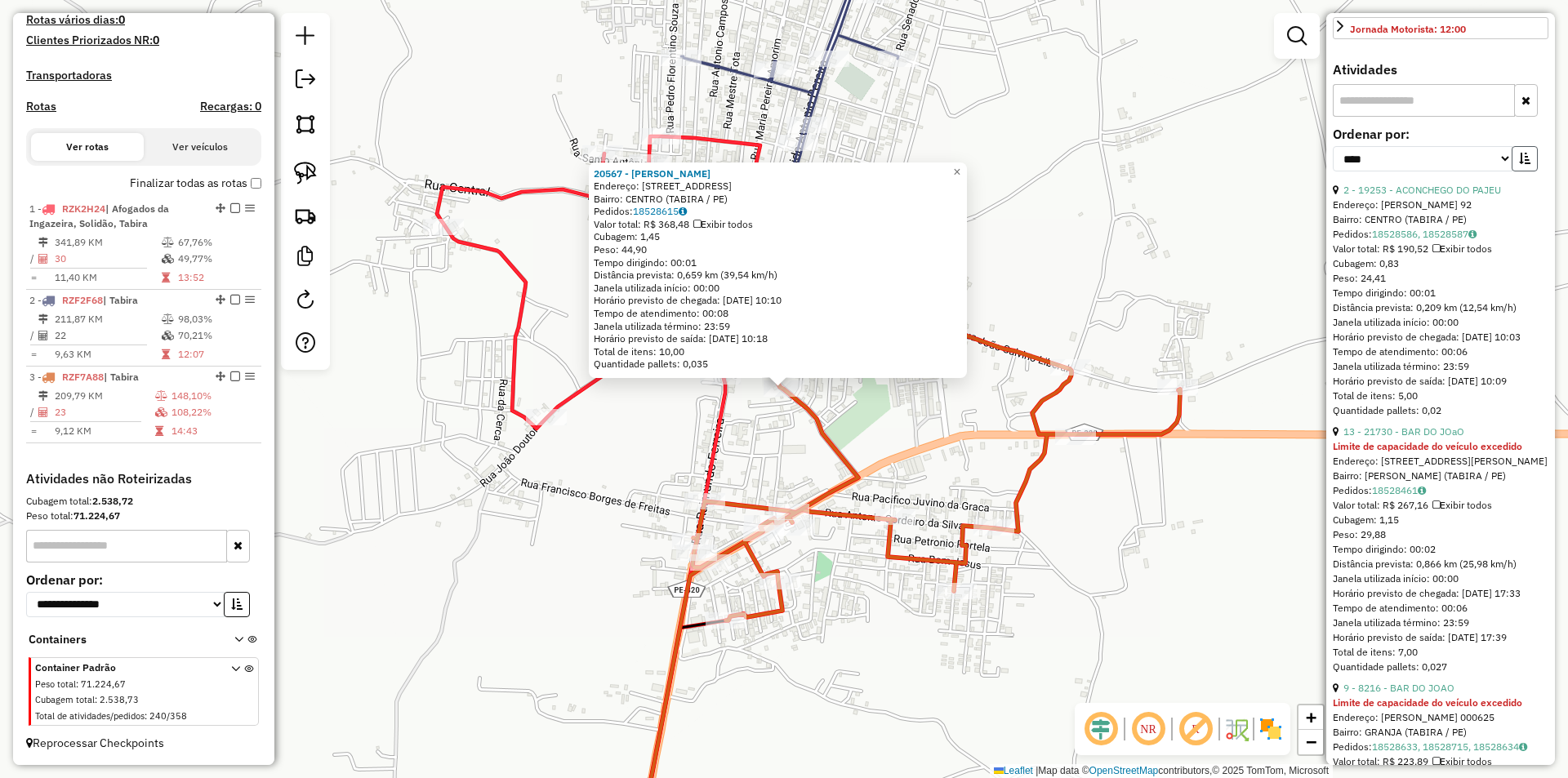
click at [1522, 171] on button "button" at bounding box center [1523, 159] width 26 height 26
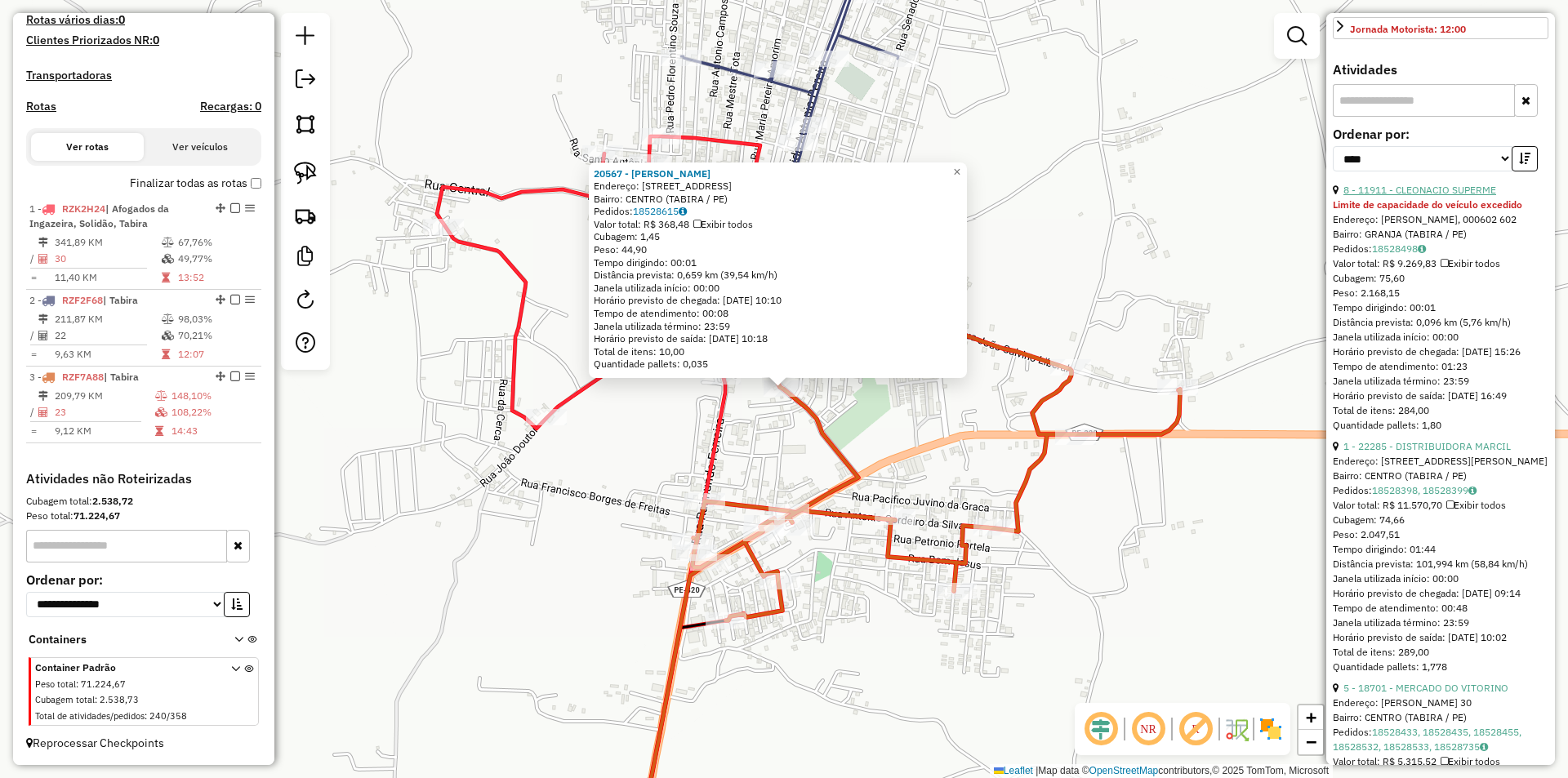
click at [1442, 196] on link "8 - 11911 - CLEONACIO SUPERME" at bounding box center [1420, 189] width 153 height 12
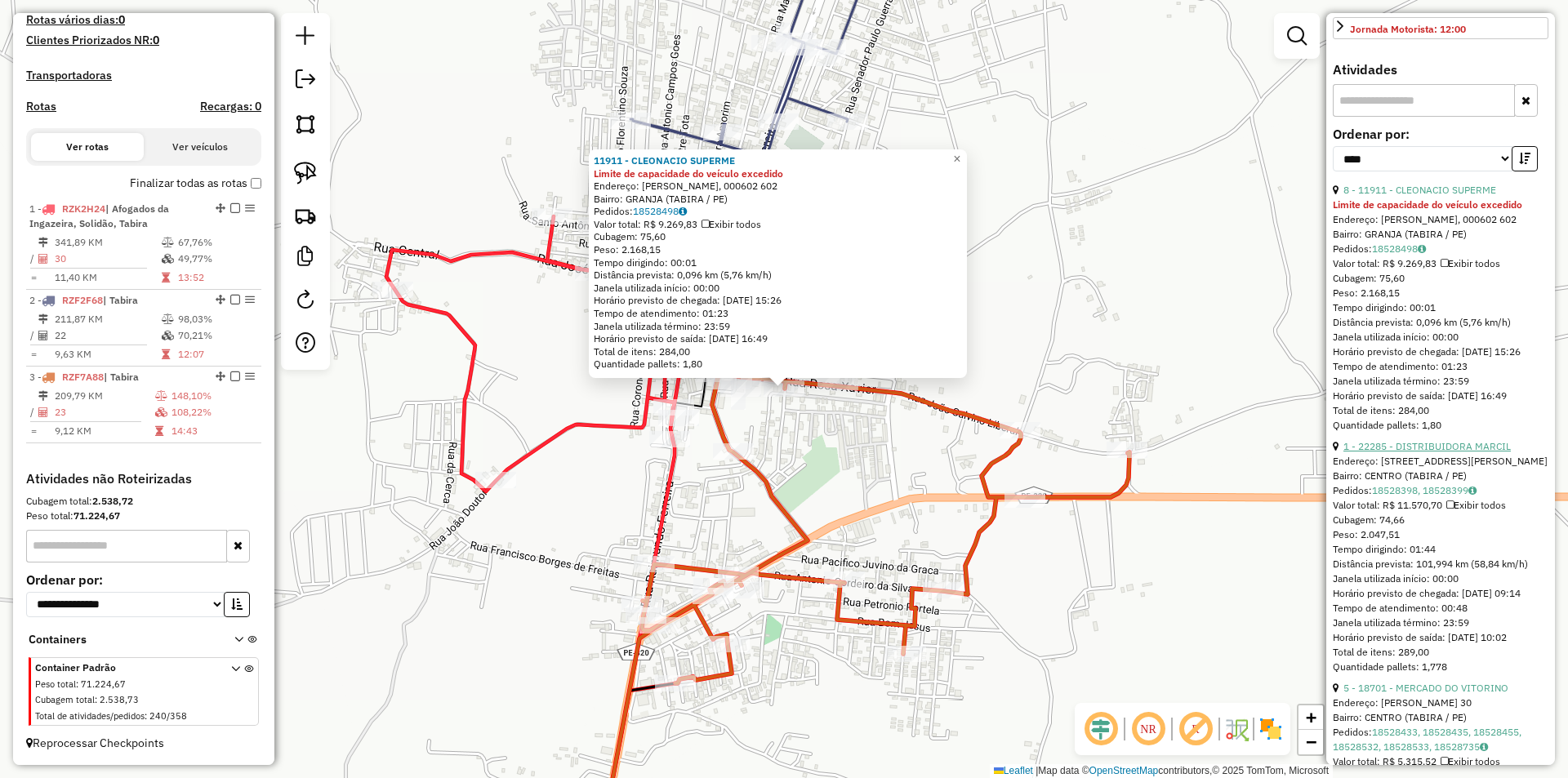
click at [1437, 453] on link "1 - 22285 - DISTRIBUIDORA MARCIL" at bounding box center [1427, 446] width 167 height 12
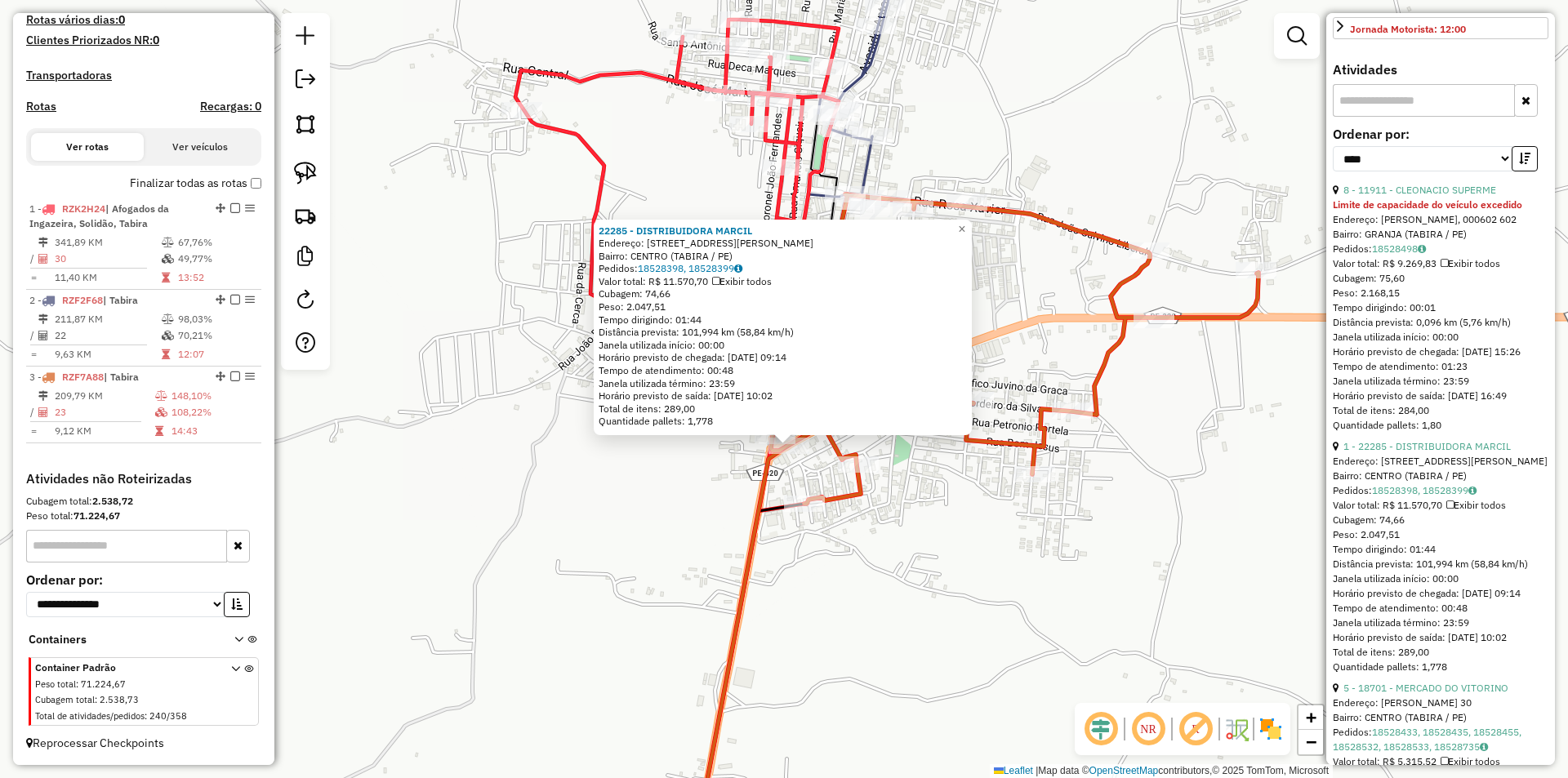
drag, startPoint x: 929, startPoint y: 464, endPoint x: 939, endPoint y: 523, distance: 59.8
click at [938, 523] on div "22285 - DISTRIBUIDORA MARCIL Endereço: Rua Jurandir Cordeiro Pessoa 08 Bairro: …" at bounding box center [784, 389] width 1568 height 778
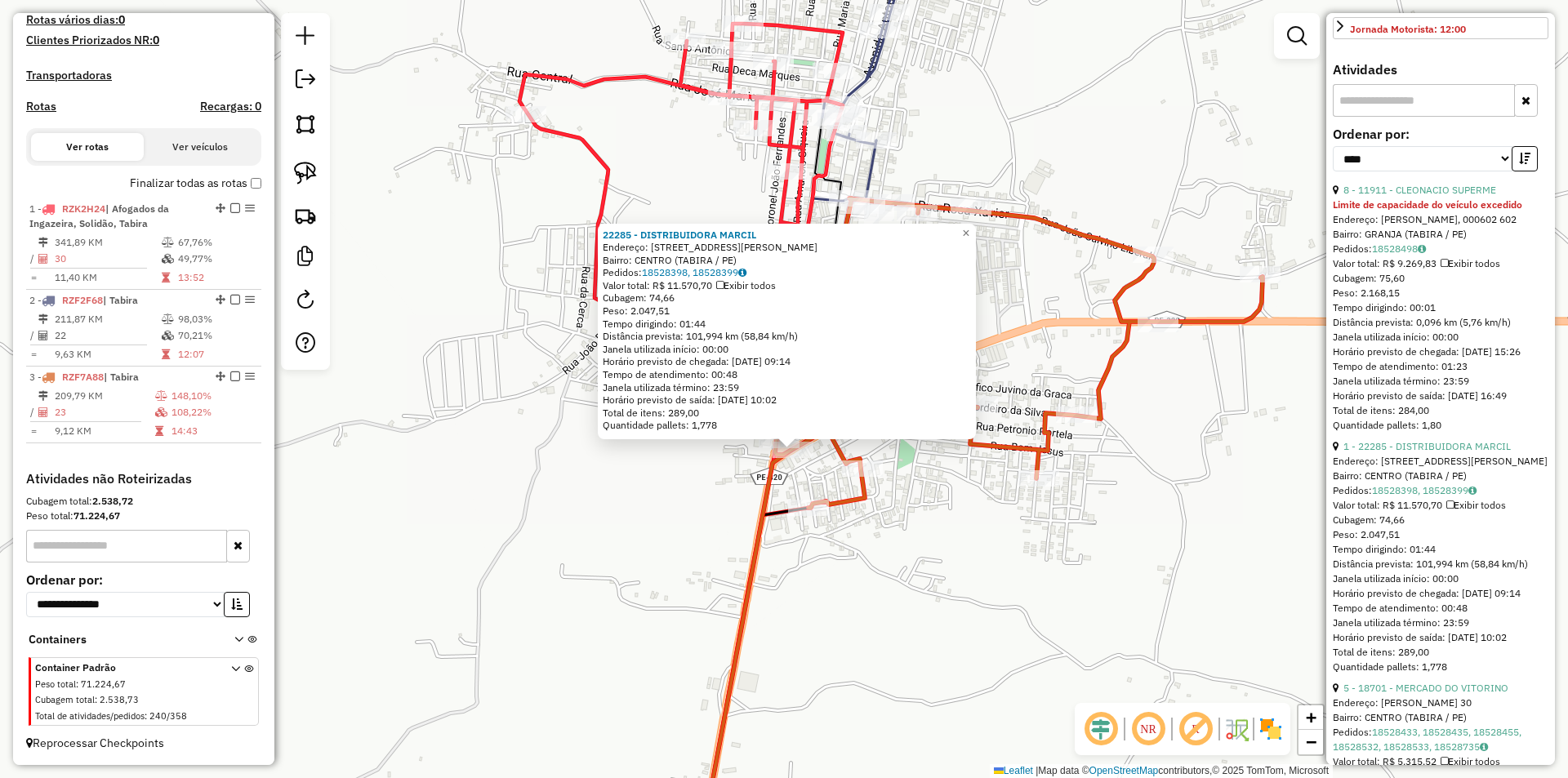
click at [944, 512] on div "22285 - DISTRIBUIDORA MARCIL Endereço: Rua Jurandir Cordeiro Pessoa 08 Bairro: …" at bounding box center [784, 389] width 1568 height 778
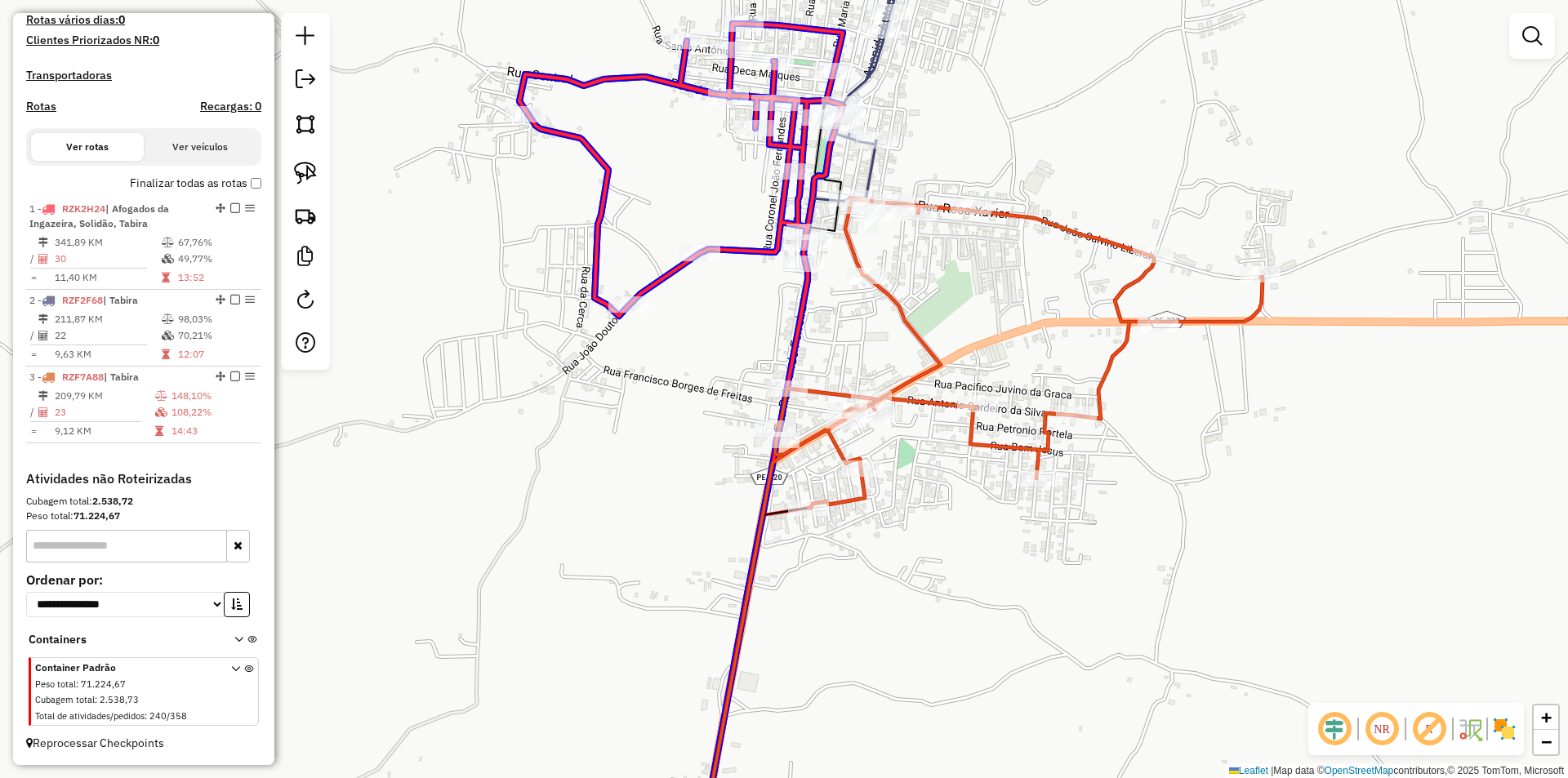
drag, startPoint x: 804, startPoint y: 458, endPoint x: 711, endPoint y: 265, distance: 214.2
click at [711, 265] on div "Janela de atendimento Grade de atendimento Capacidade Transportadoras Veículos …" at bounding box center [784, 389] width 1568 height 778
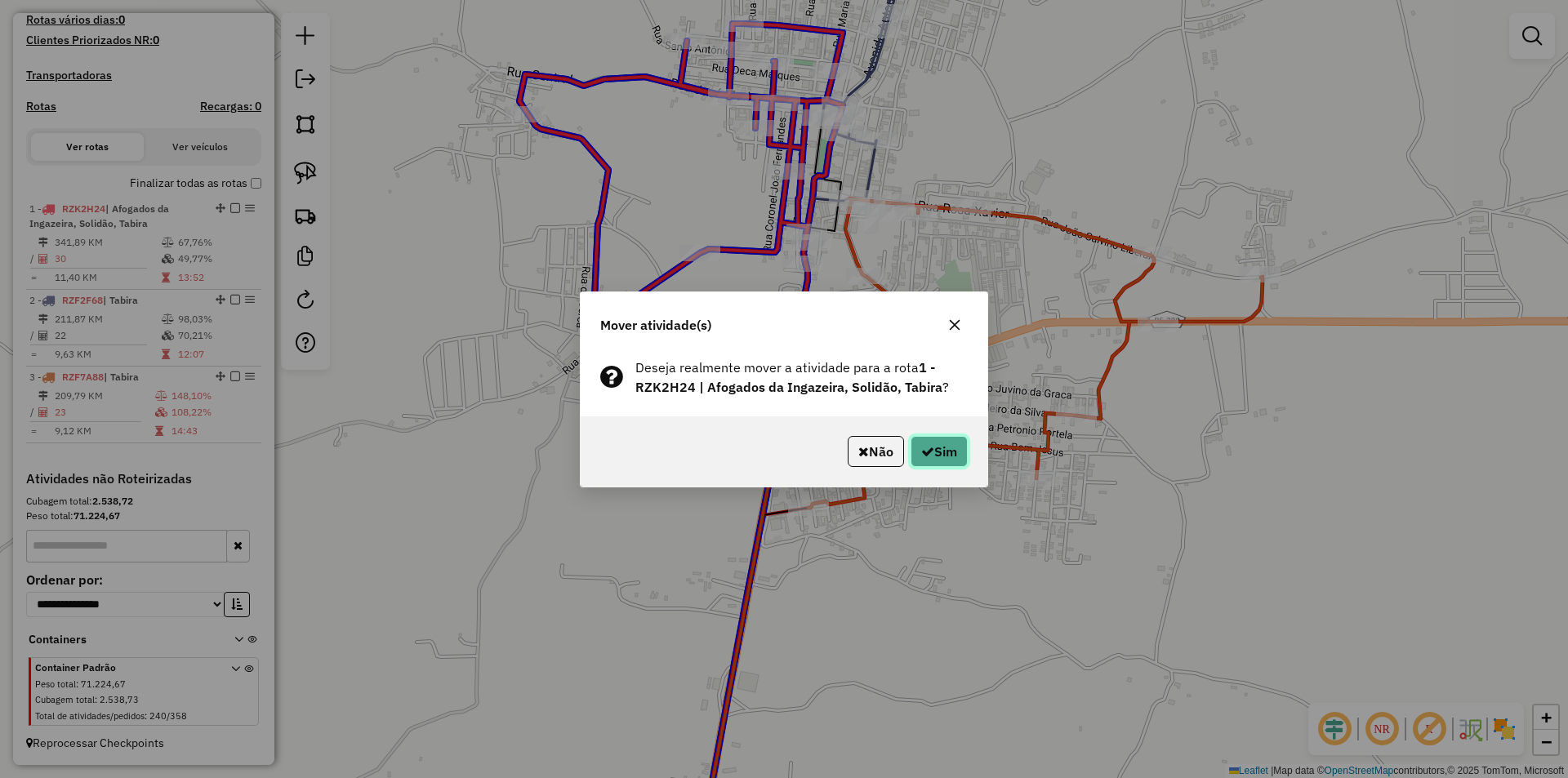
click at [916, 448] on button "Sim" at bounding box center [939, 452] width 57 height 31
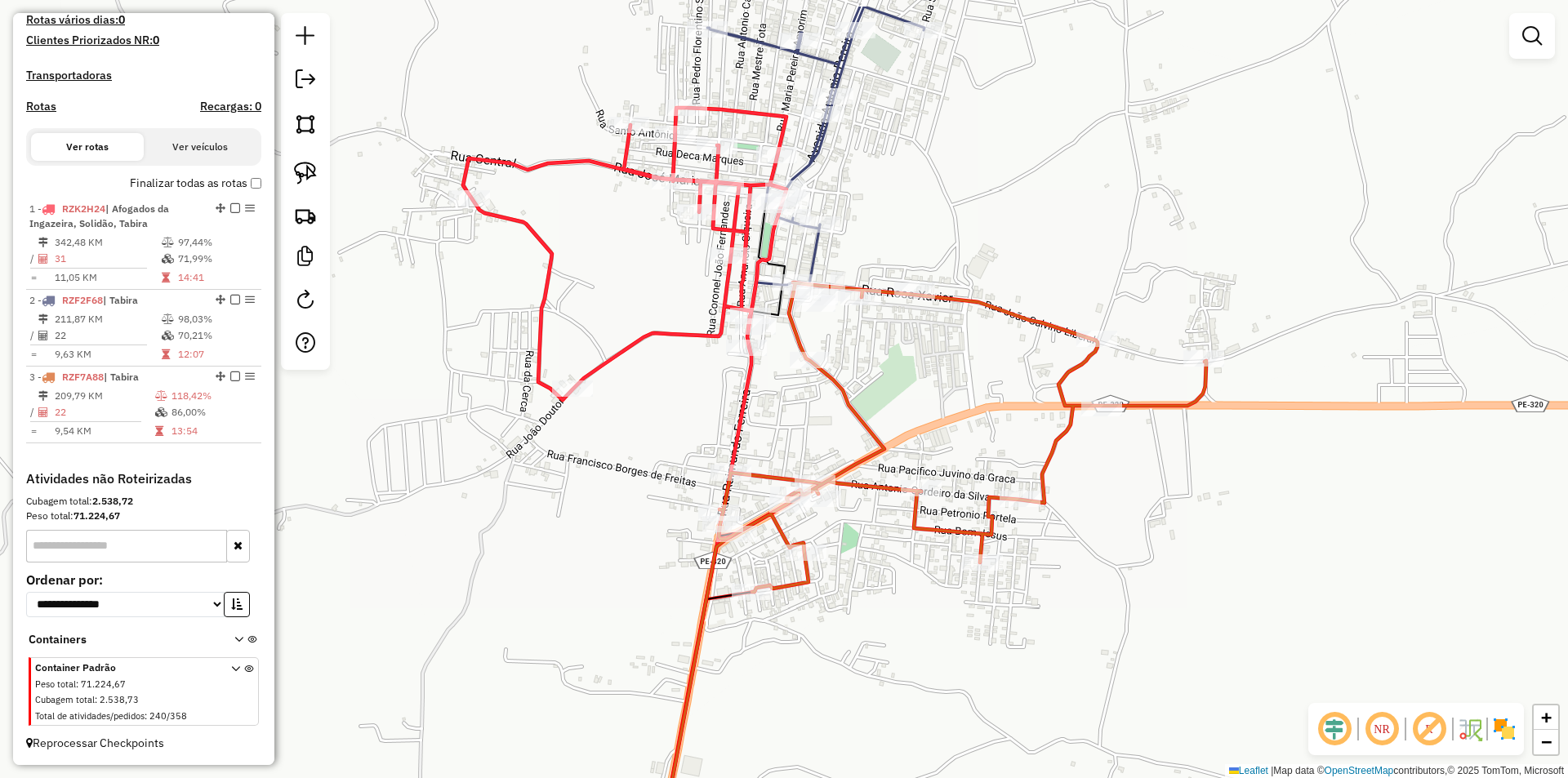
drag, startPoint x: 939, startPoint y: 293, endPoint x: 861, endPoint y: 399, distance: 131.6
click at [864, 394] on div "Janela de atendimento Grade de atendimento Capacidade Transportadoras Veículos …" at bounding box center [784, 389] width 1568 height 778
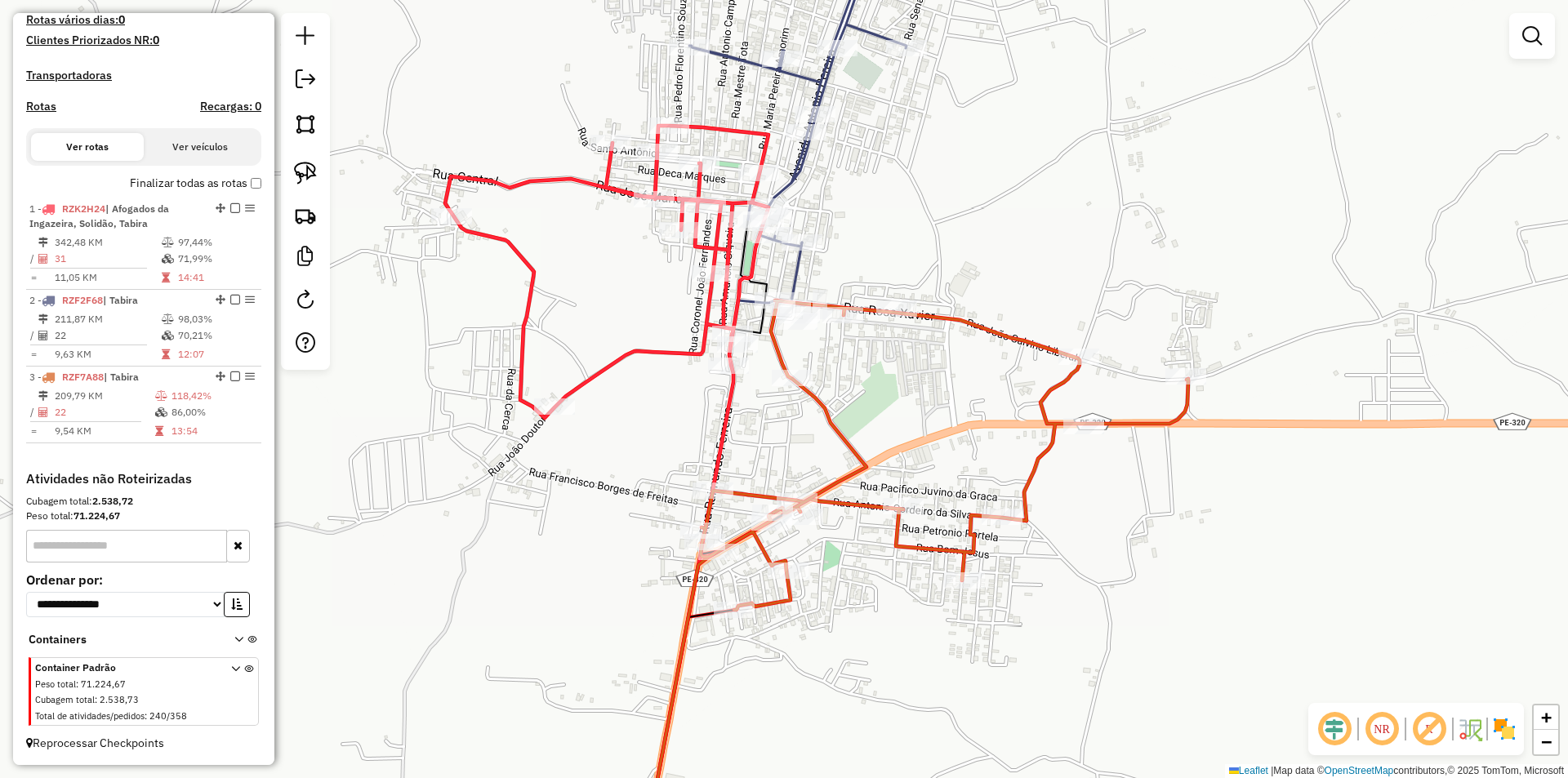
click at [872, 379] on div "Janela de atendimento Grade de atendimento Capacidade Transportadoras Veículos …" at bounding box center [784, 389] width 1568 height 778
select select "*********"
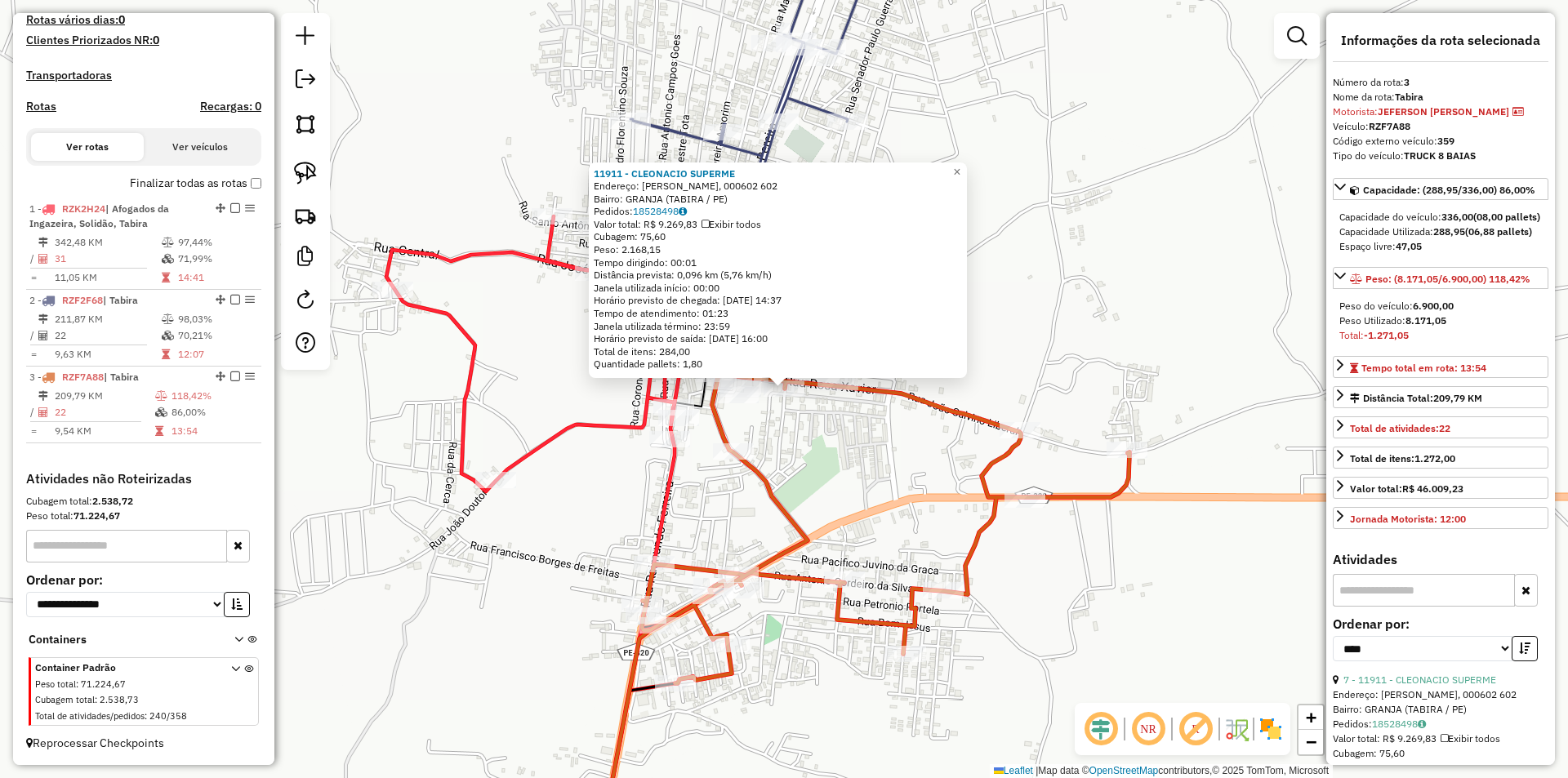
click at [789, 455] on div "11911 - CLEONACIO SUPERME Endereço: ROSA XAVIER, 000602 602 Bairro: GRANJA (TAB…" at bounding box center [784, 389] width 1568 height 778
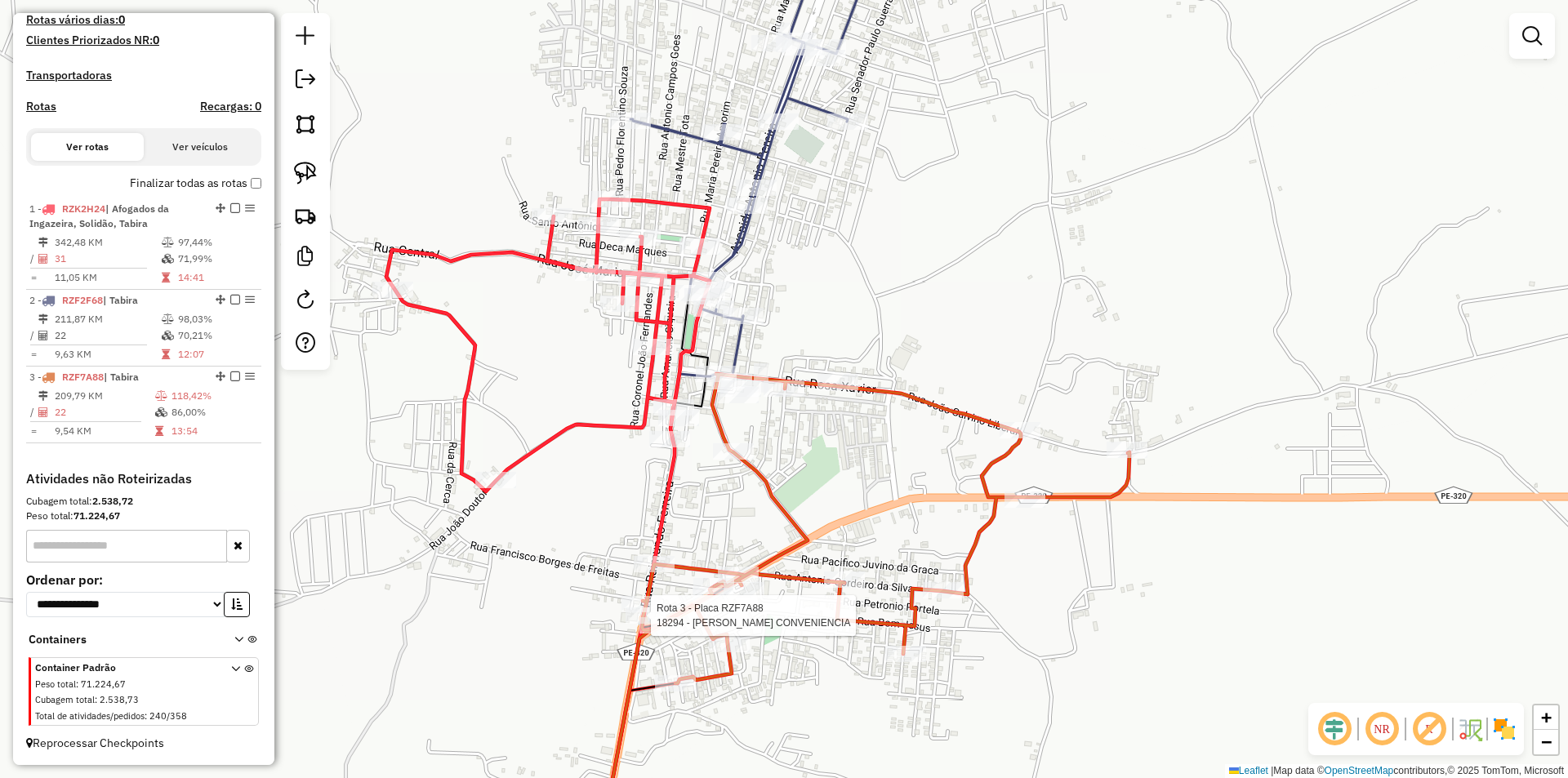
select select "*********"
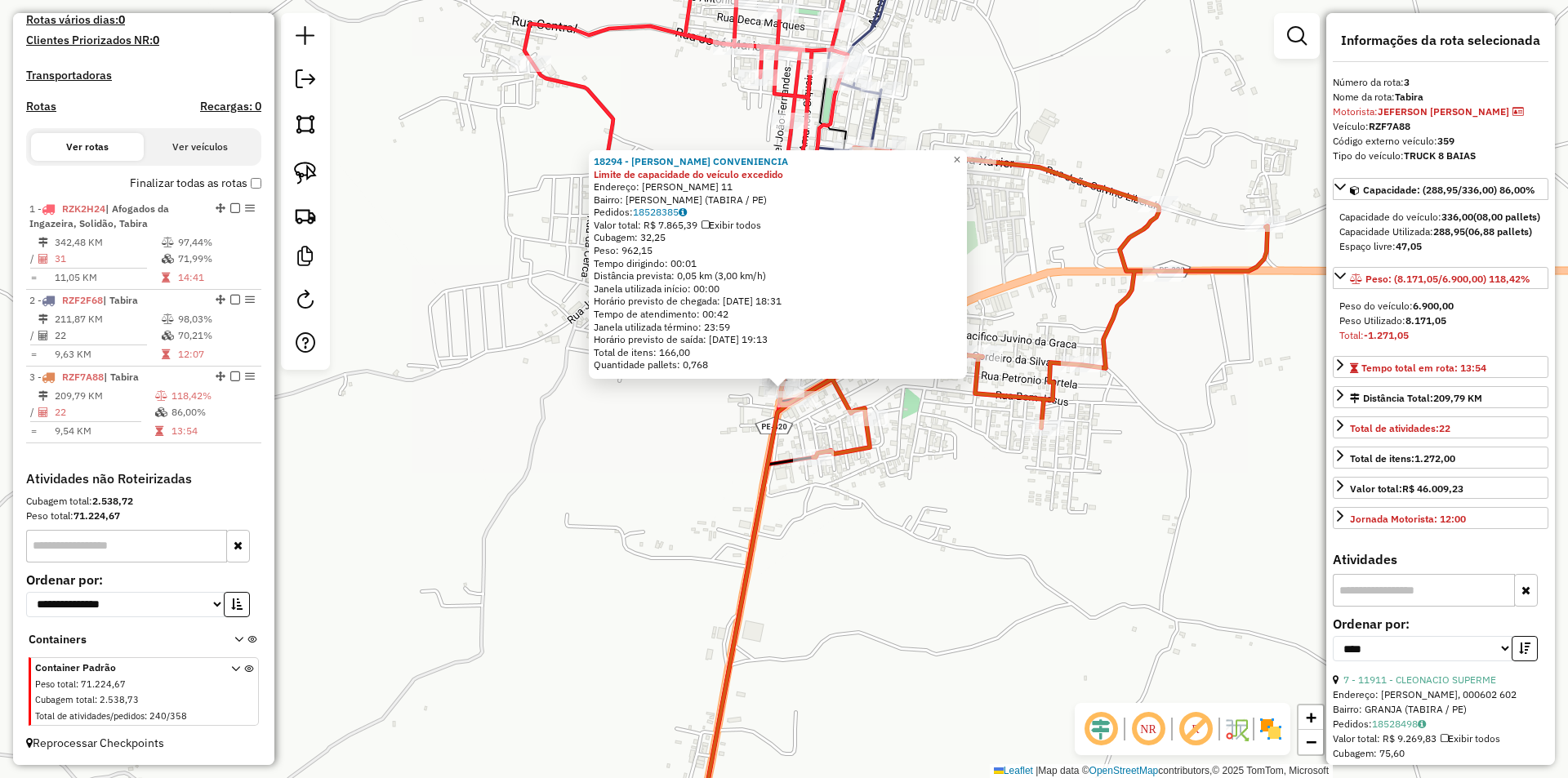
click at [692, 500] on div "18294 - ALVES CONVENIENCIA Limite de capacidade do veículo excedido Endereço: R…" at bounding box center [784, 389] width 1568 height 778
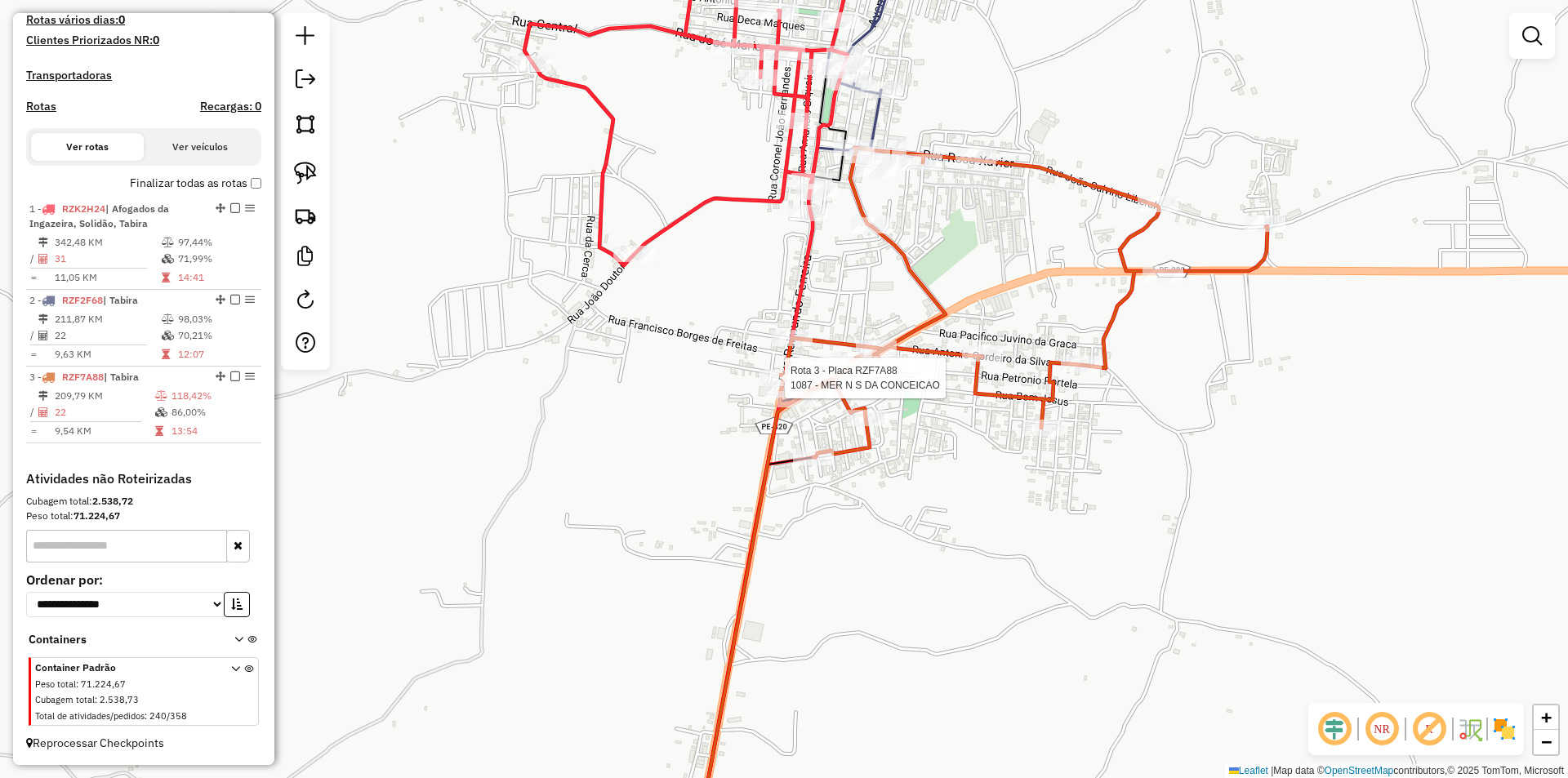
select select "*********"
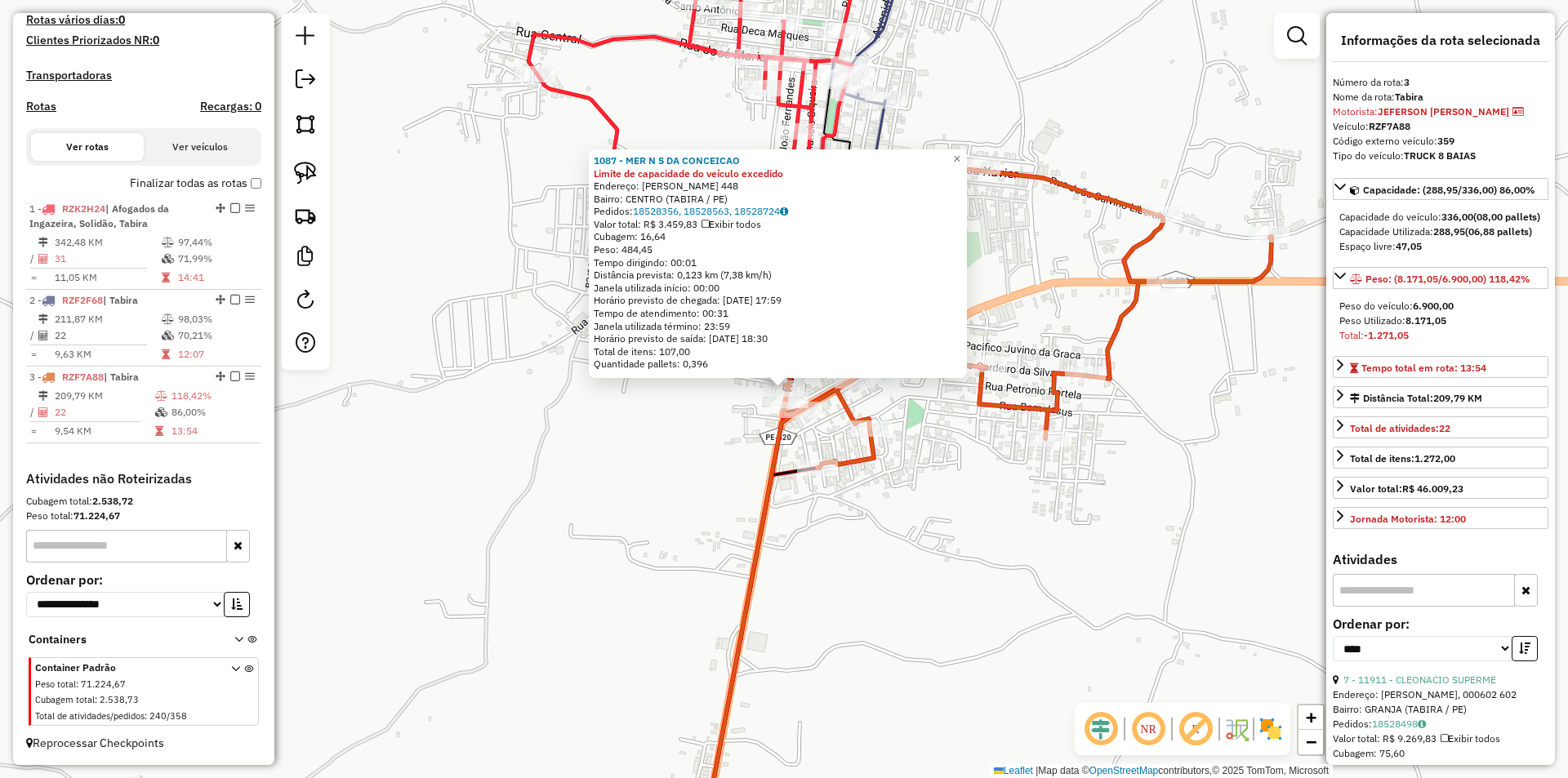
click at [693, 437] on div "1087 - MER N S DA CONCEICAO Limite de capacidade do veículo excedido Endereço: …" at bounding box center [784, 389] width 1568 height 778
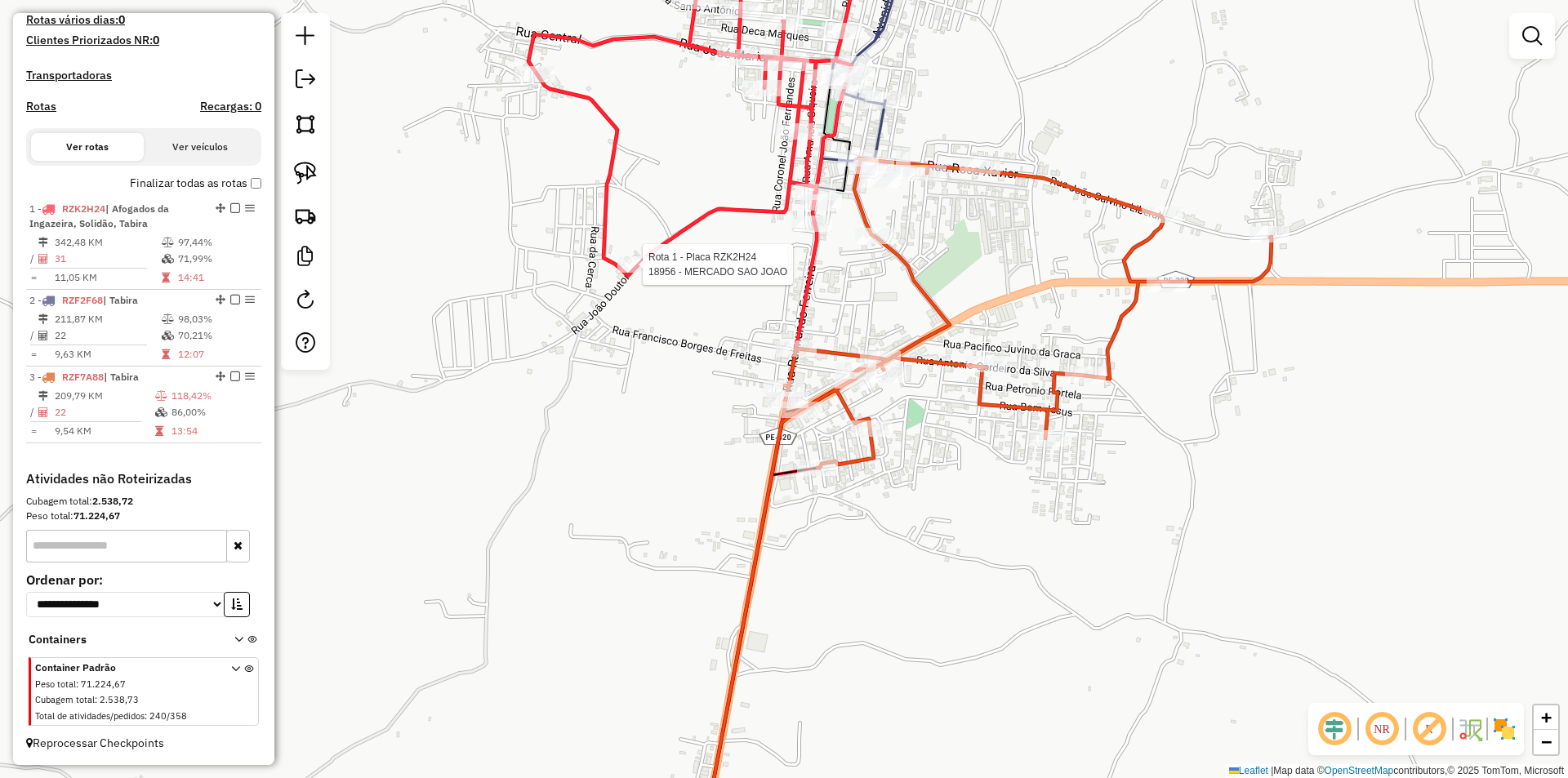
select select "*********"
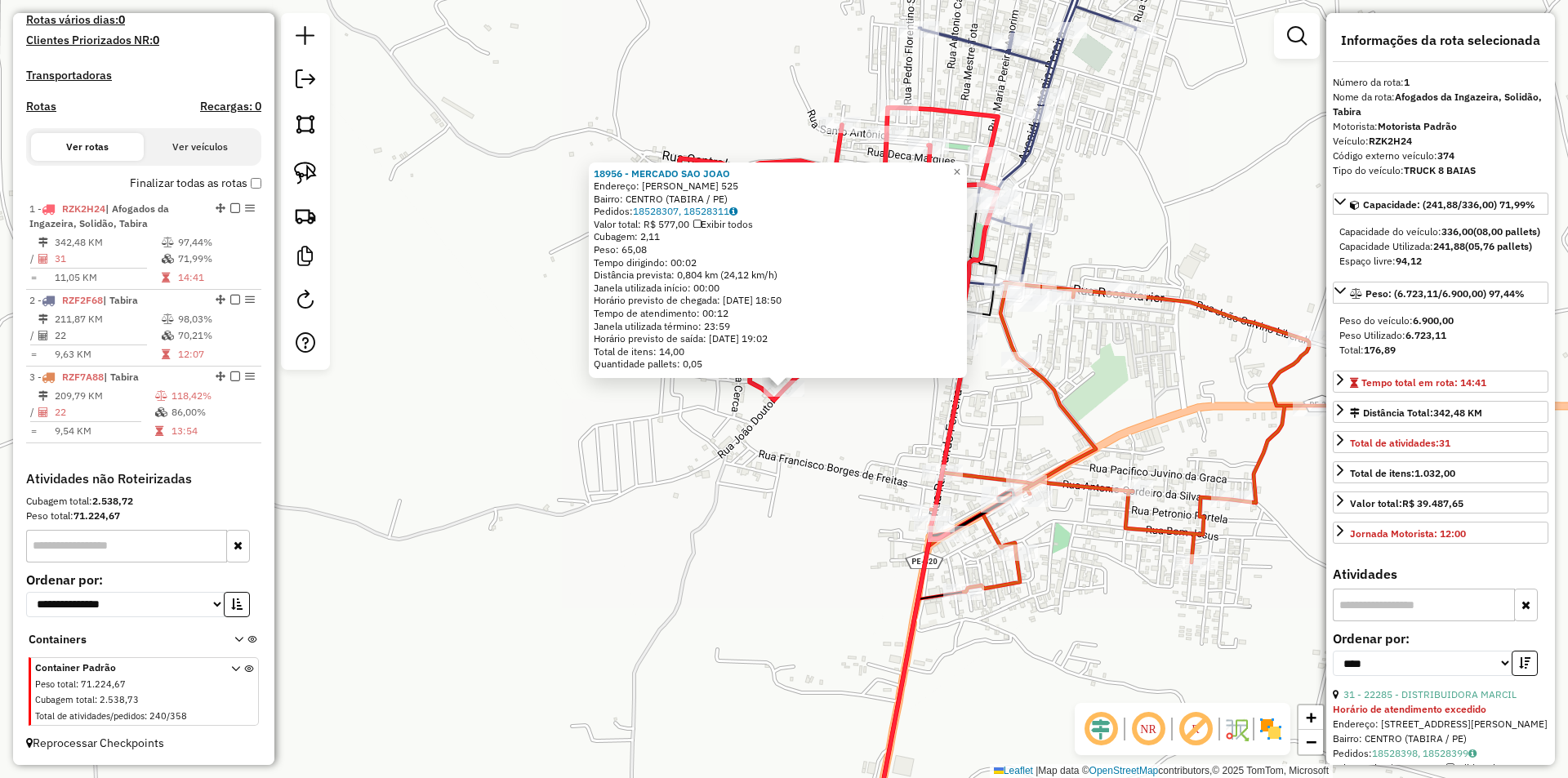
click at [795, 506] on div "18956 - MERCADO SAO JOAO Endereço: PEDRO DOMINGO SOBRINHO 525 Bairro: CENTRO (T…" at bounding box center [784, 389] width 1568 height 778
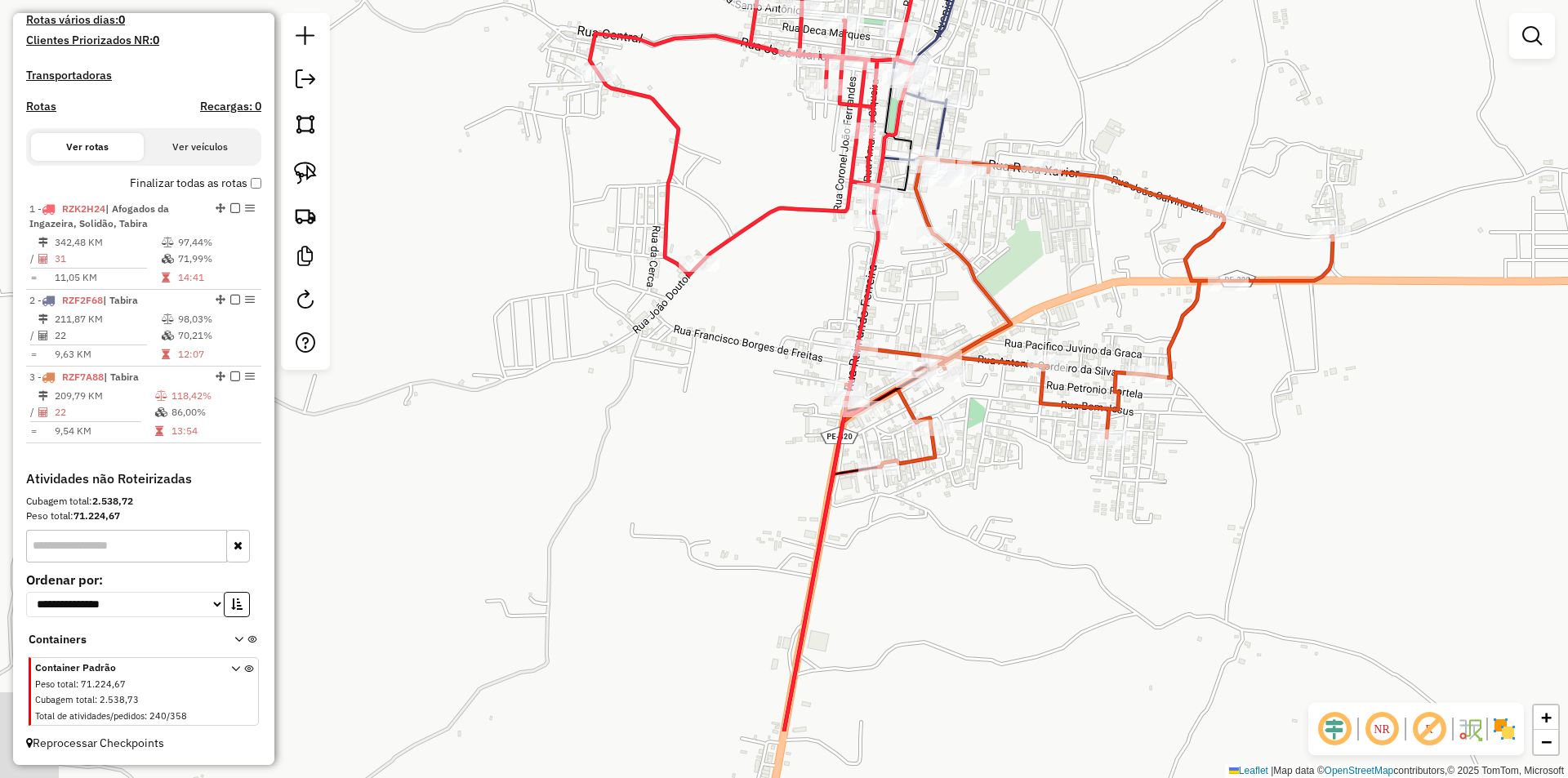
drag, startPoint x: 823, startPoint y: 563, endPoint x: 739, endPoint y: 438, distance: 150.6
click at [739, 438] on div "Janela de atendimento Grade de atendimento Capacidade Transportadoras Veículos …" at bounding box center [784, 389] width 1568 height 778
select select "*********"
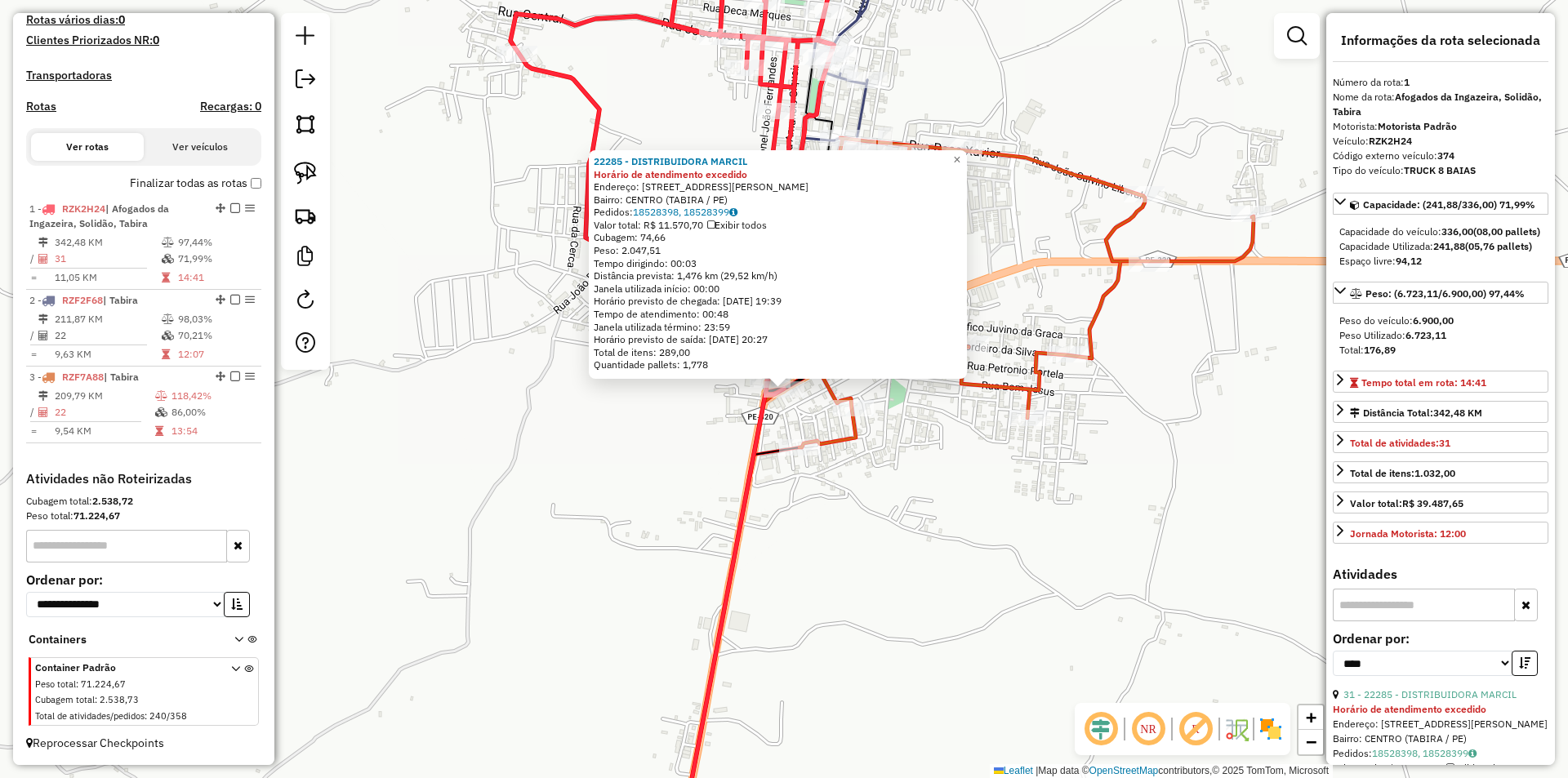
click at [718, 424] on div "22285 - DISTRIBUIDORA MARCIL Horário de atendimento excedido Endereço: Rua Jura…" at bounding box center [784, 389] width 1568 height 778
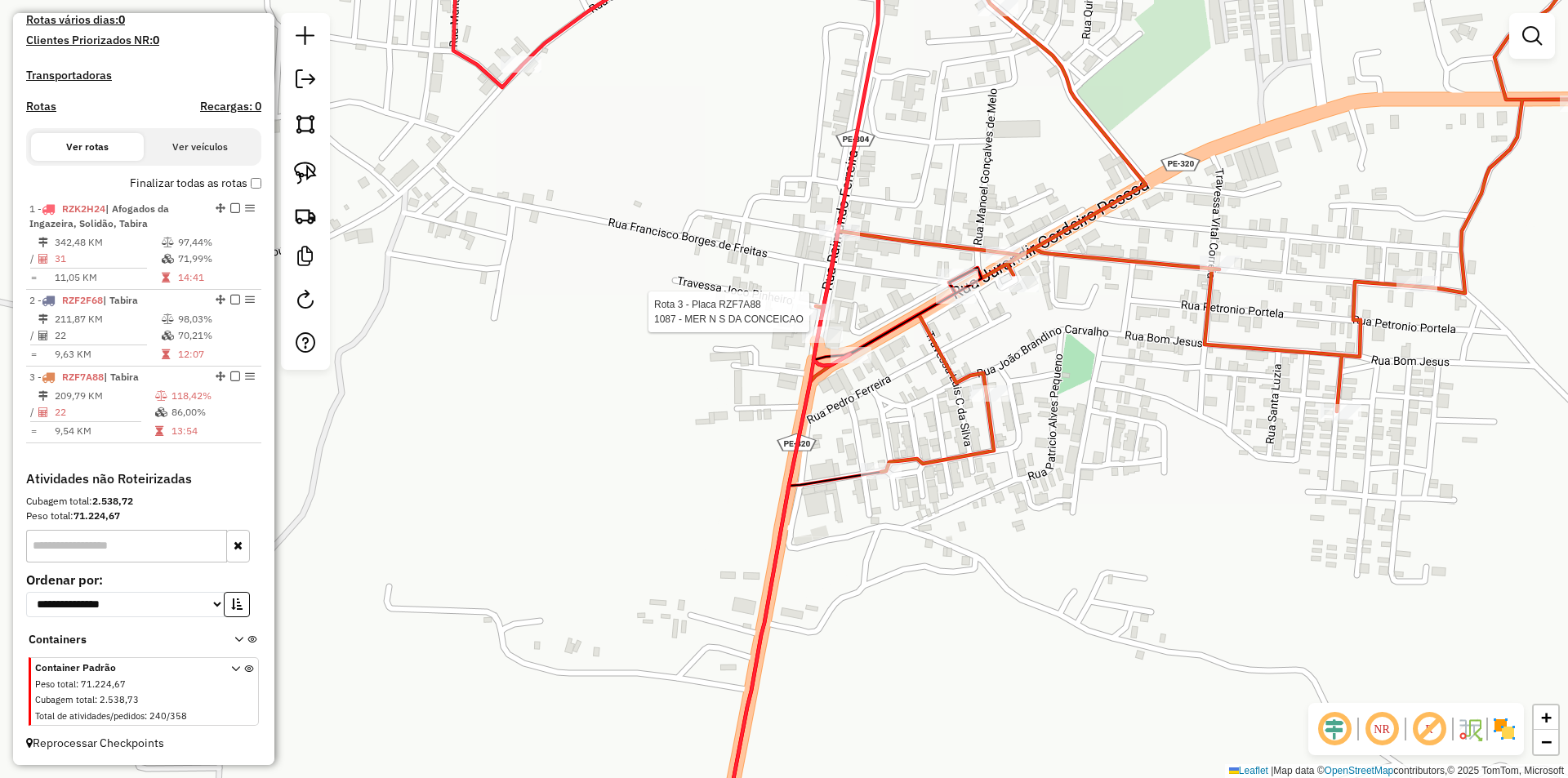
select select "*********"
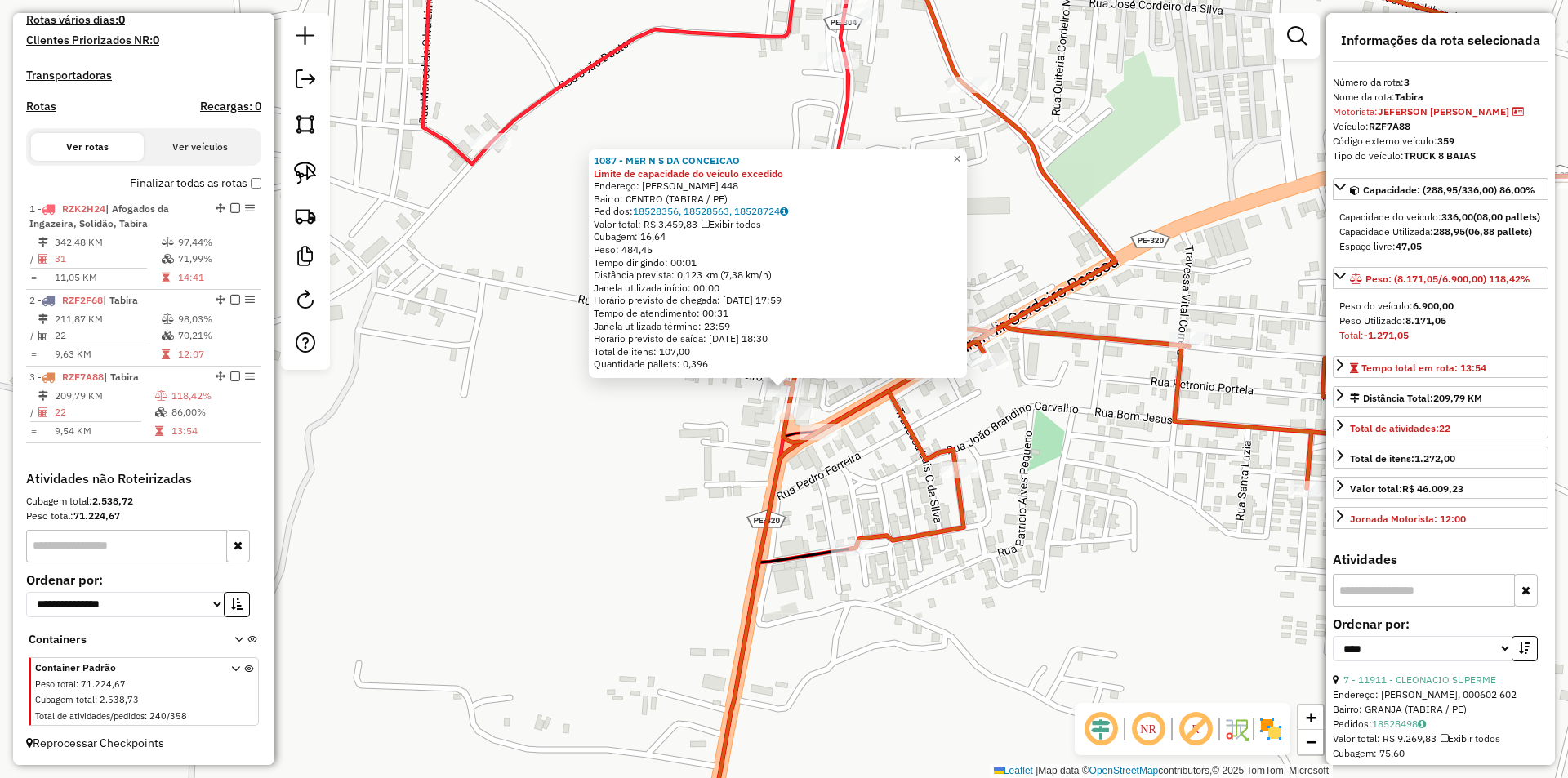
click at [1026, 495] on div "1087 - MER N S DA CONCEICAO Limite de capacidade do veículo excedido Endereço: …" at bounding box center [784, 389] width 1568 height 778
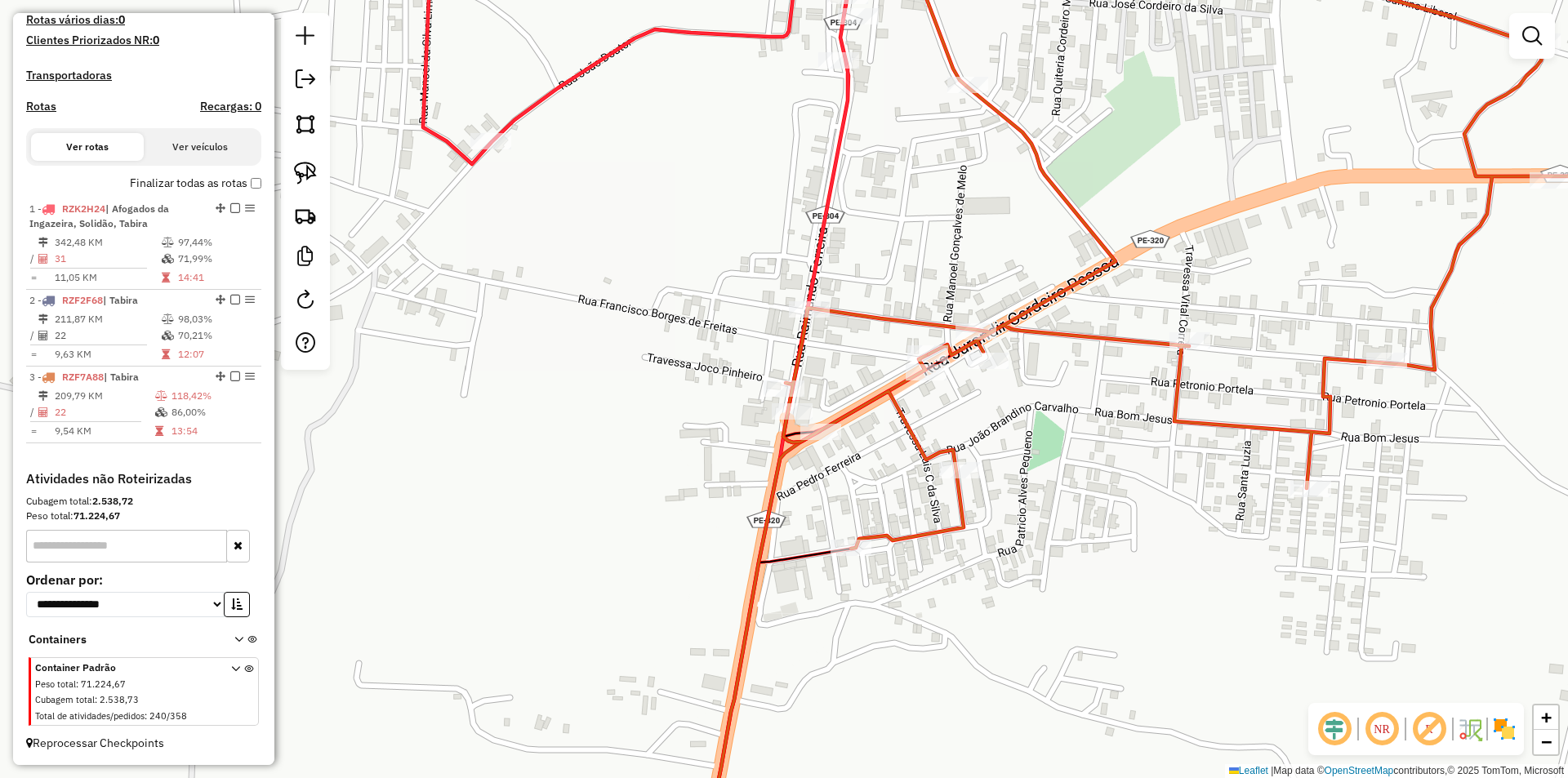
drag, startPoint x: 1068, startPoint y: 191, endPoint x: 973, endPoint y: 450, distance: 275.9
click at [991, 402] on icon at bounding box center [1253, 239] width 941 height 619
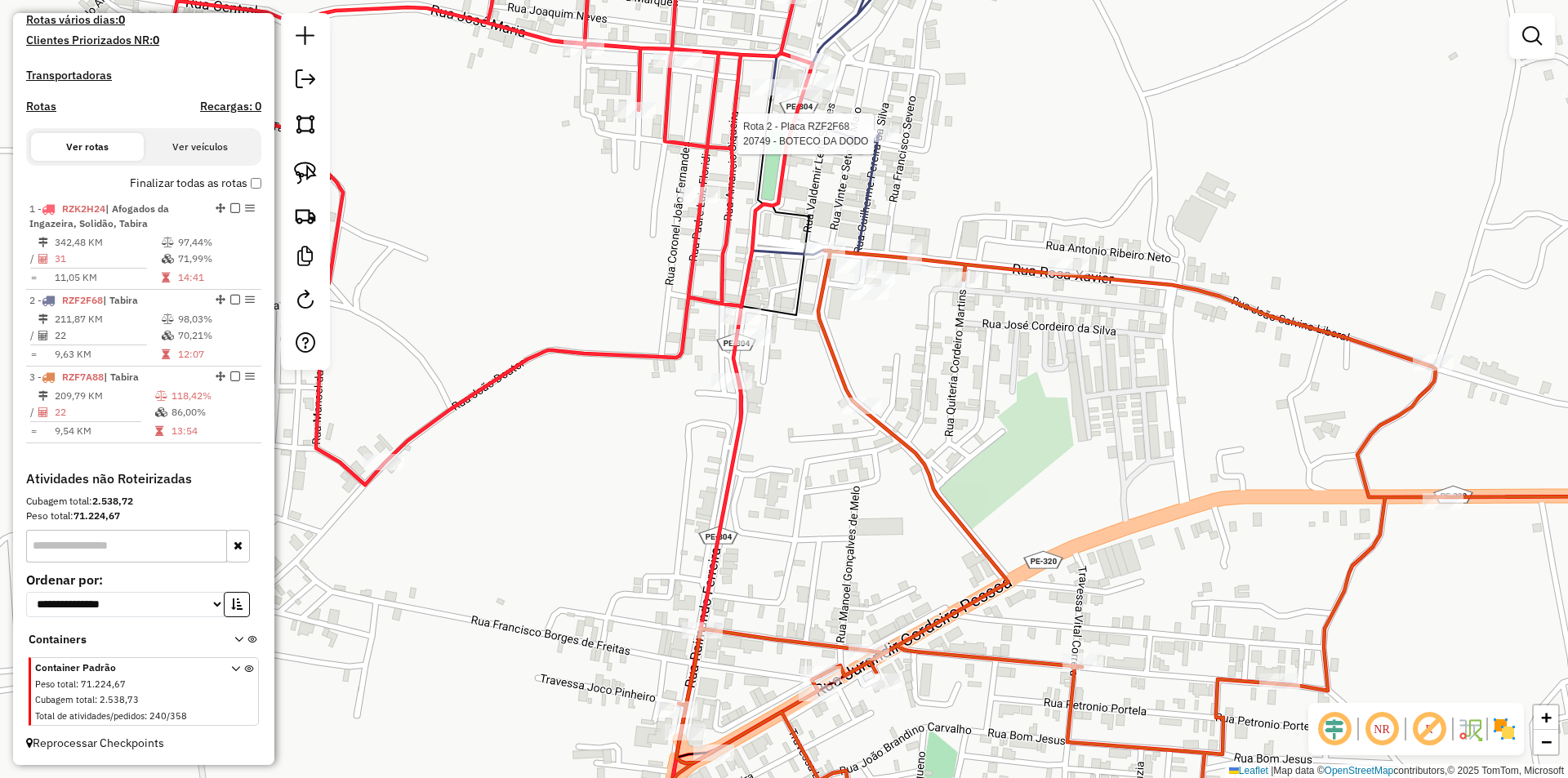
select select "*********"
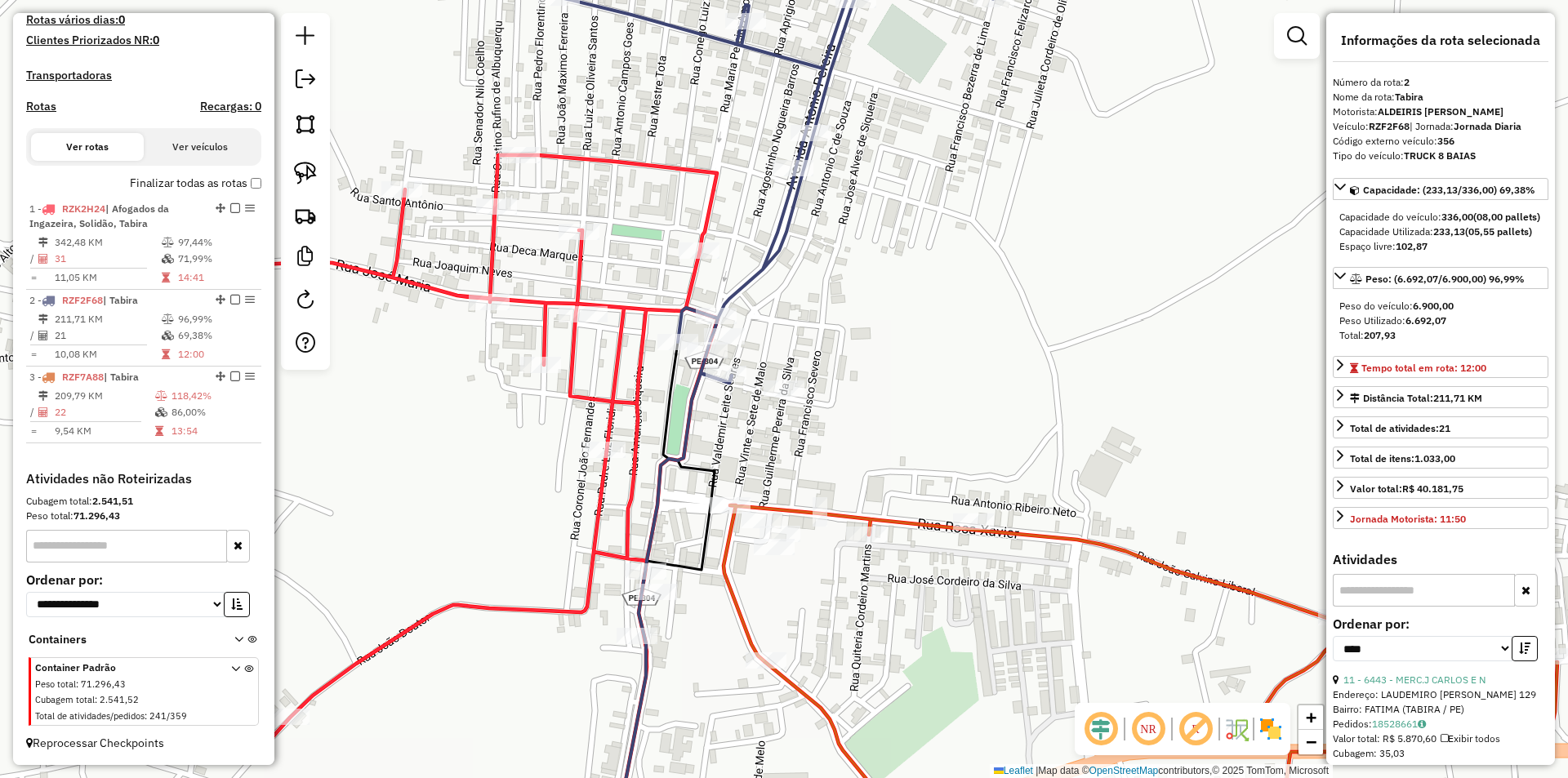
drag, startPoint x: 738, startPoint y: 456, endPoint x: 762, endPoint y: 286, distance: 171.7
click at [762, 294] on div "Janela de atendimento Grade de atendimento Capacidade Transportadoras Veículos …" at bounding box center [784, 389] width 1568 height 778
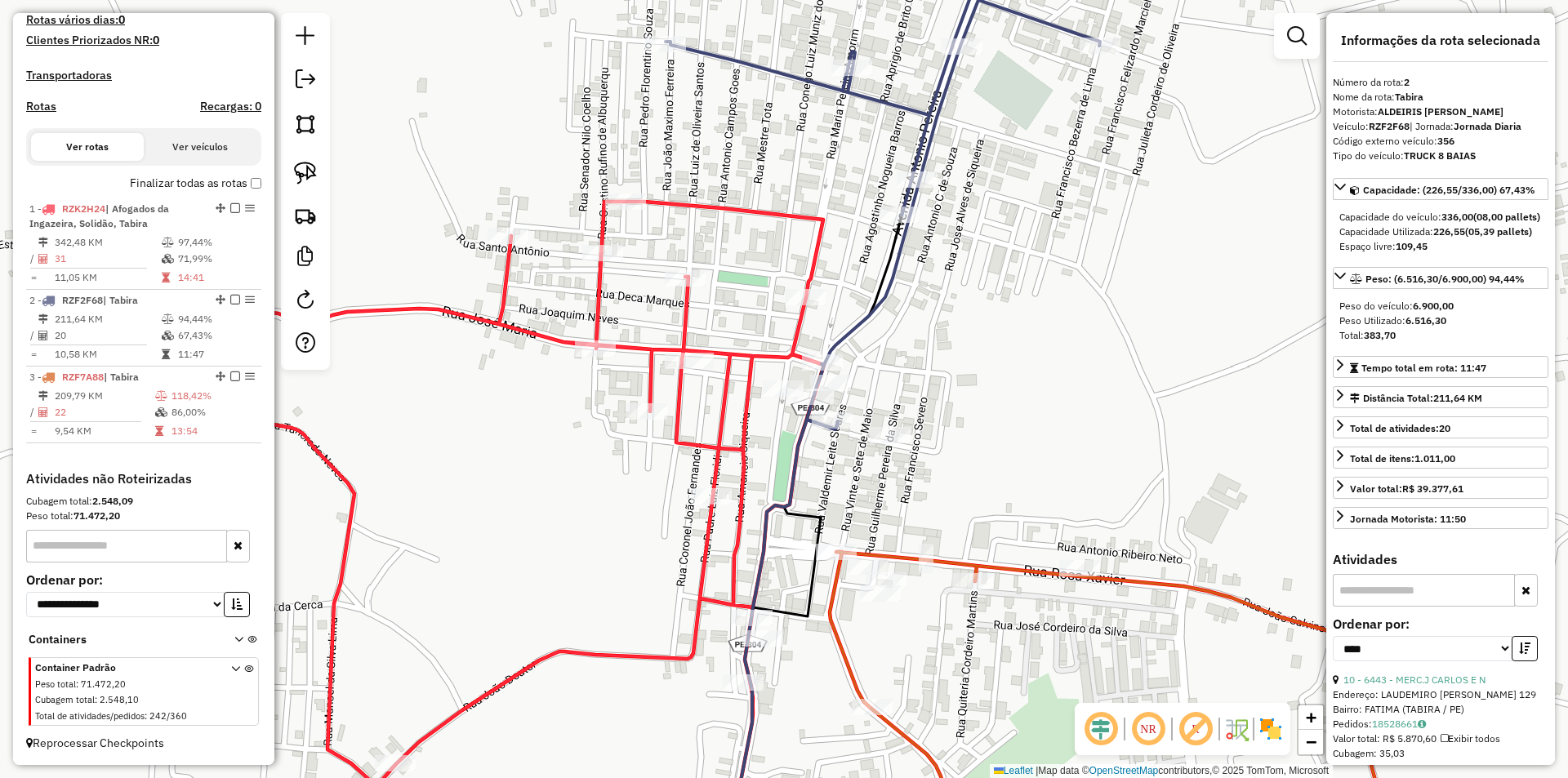
click at [990, 411] on div "Janela de atendimento Grade de atendimento Capacidade Transportadoras Veículos …" at bounding box center [784, 389] width 1568 height 778
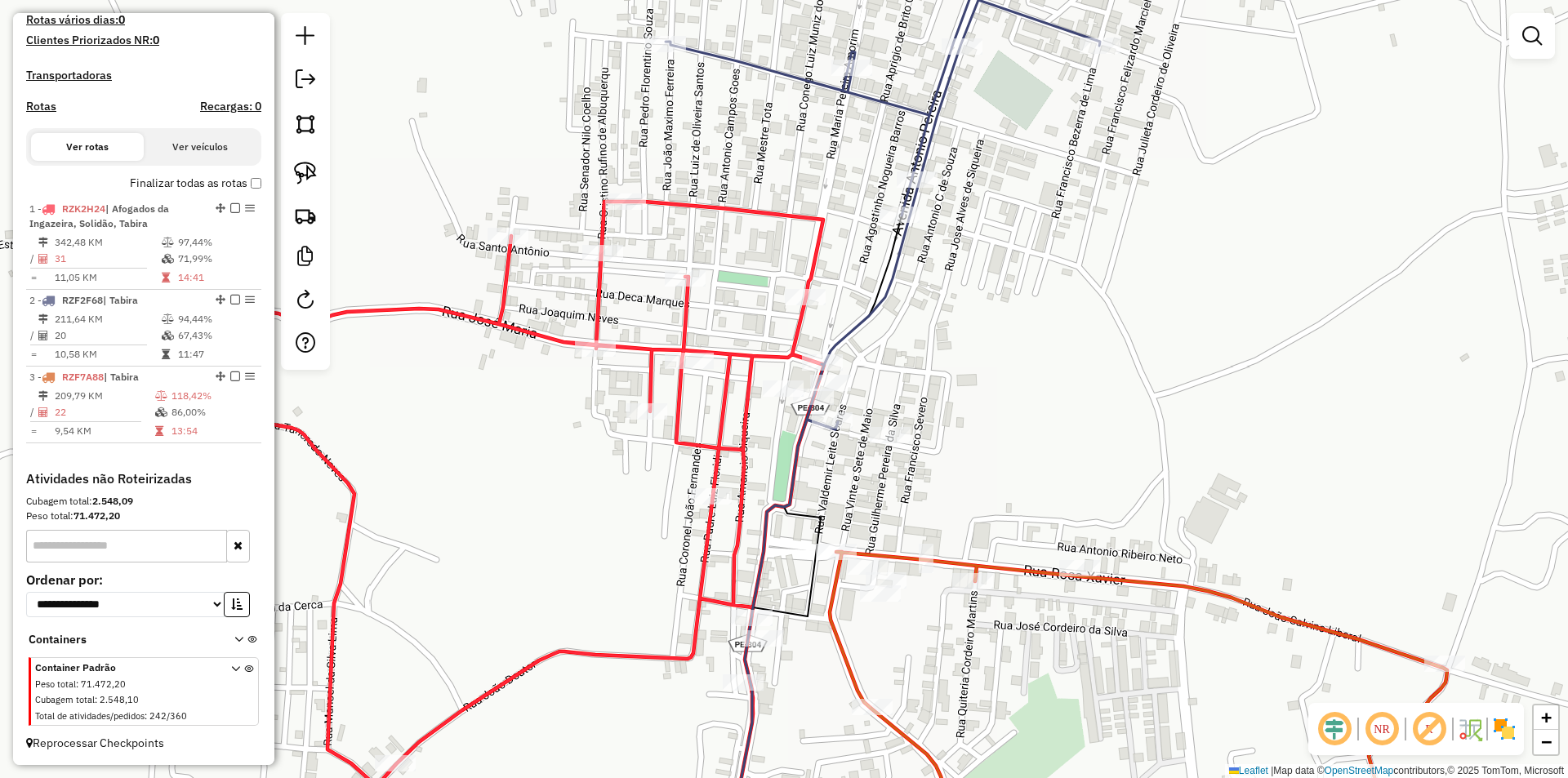
drag, startPoint x: 951, startPoint y: 485, endPoint x: 905, endPoint y: 300, distance: 190.6
click at [909, 309] on div "Janela de atendimento Grade de atendimento Capacidade Transportadoras Veículos …" at bounding box center [784, 389] width 1568 height 778
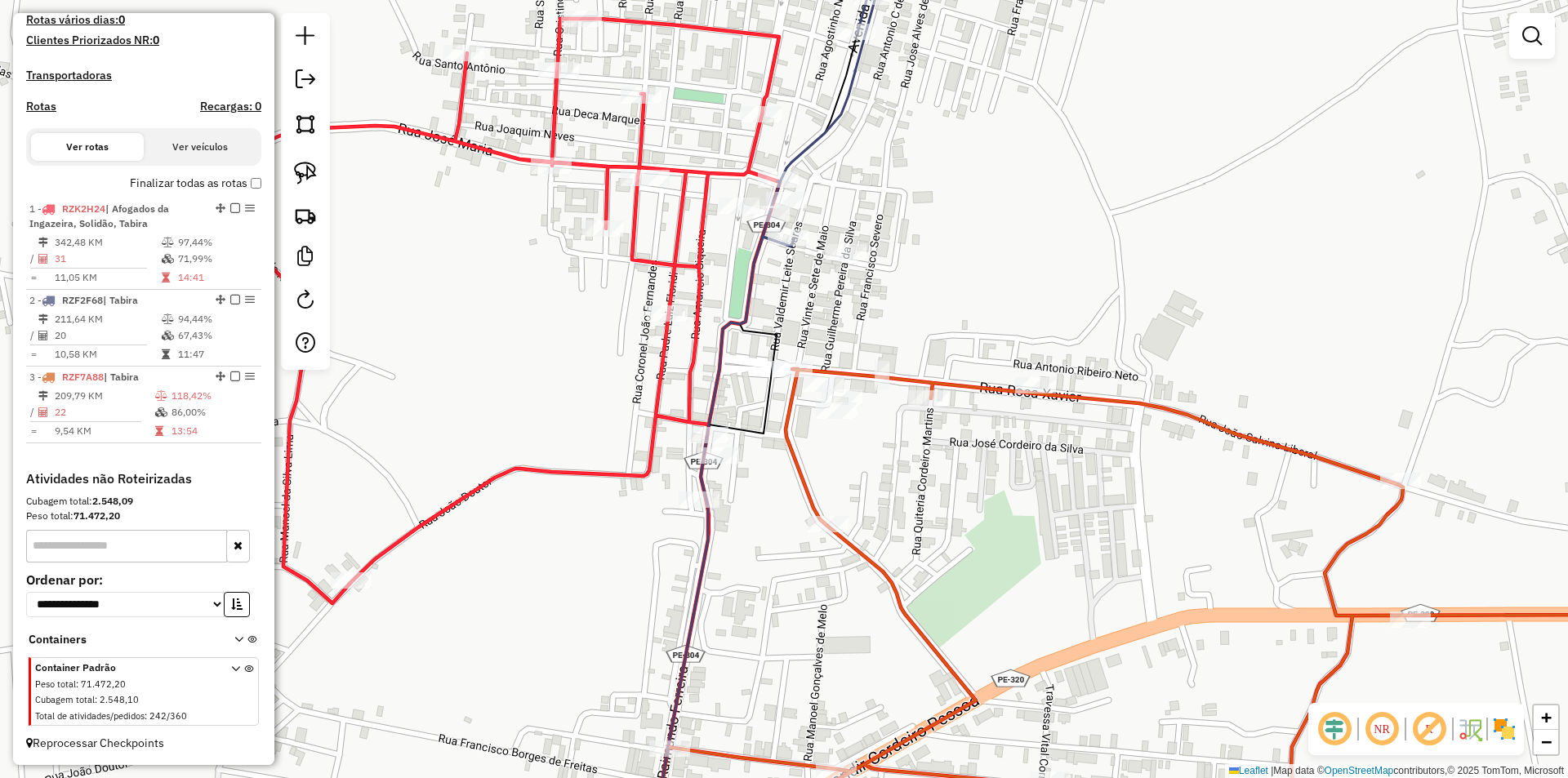
drag, startPoint x: 766, startPoint y: 528, endPoint x: 765, endPoint y: 229, distance: 299.0
click at [765, 244] on div "Janela de atendimento Grade de atendimento Capacidade Transportadoras Veículos …" at bounding box center [784, 389] width 1568 height 778
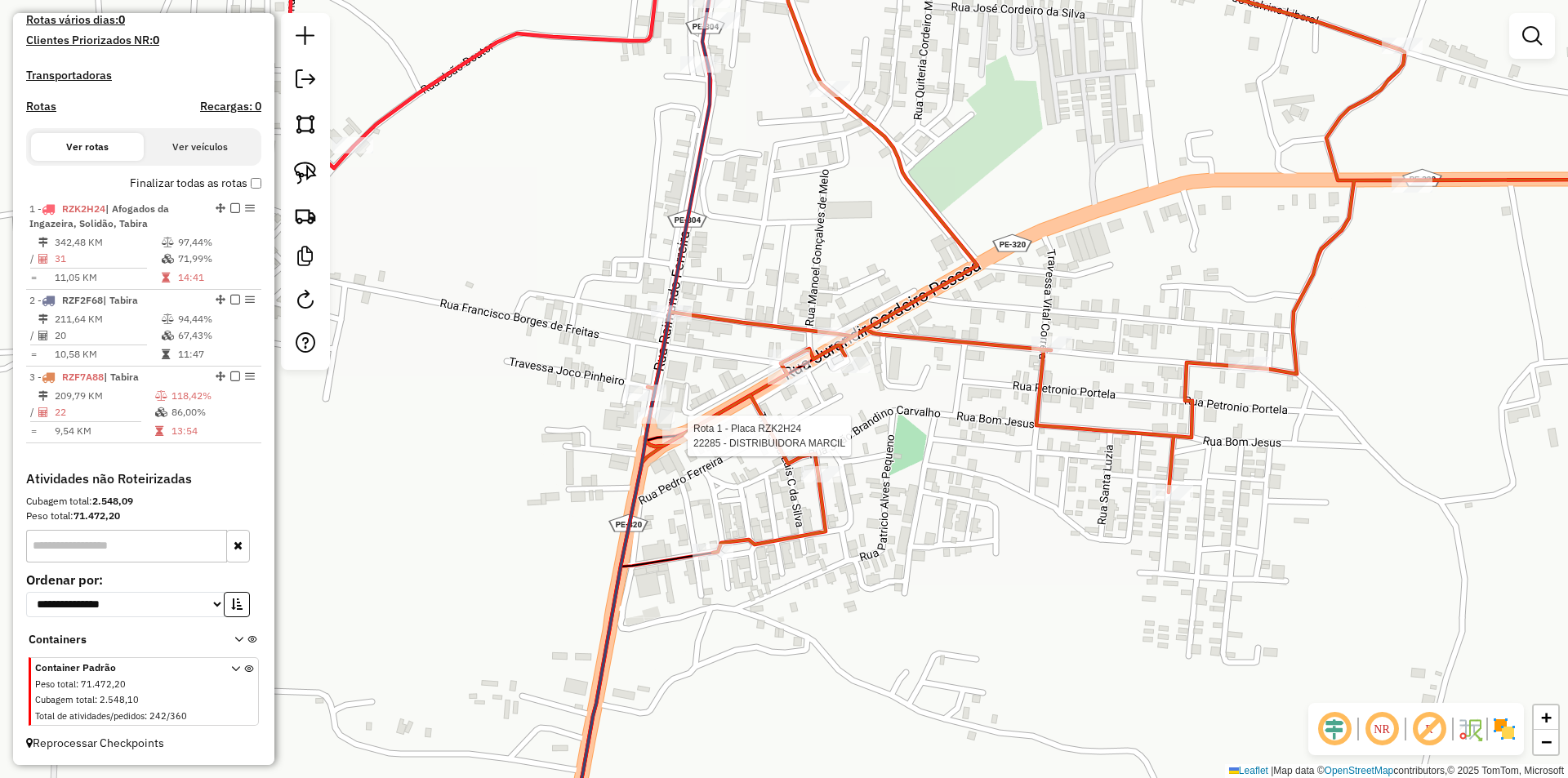
select select "*********"
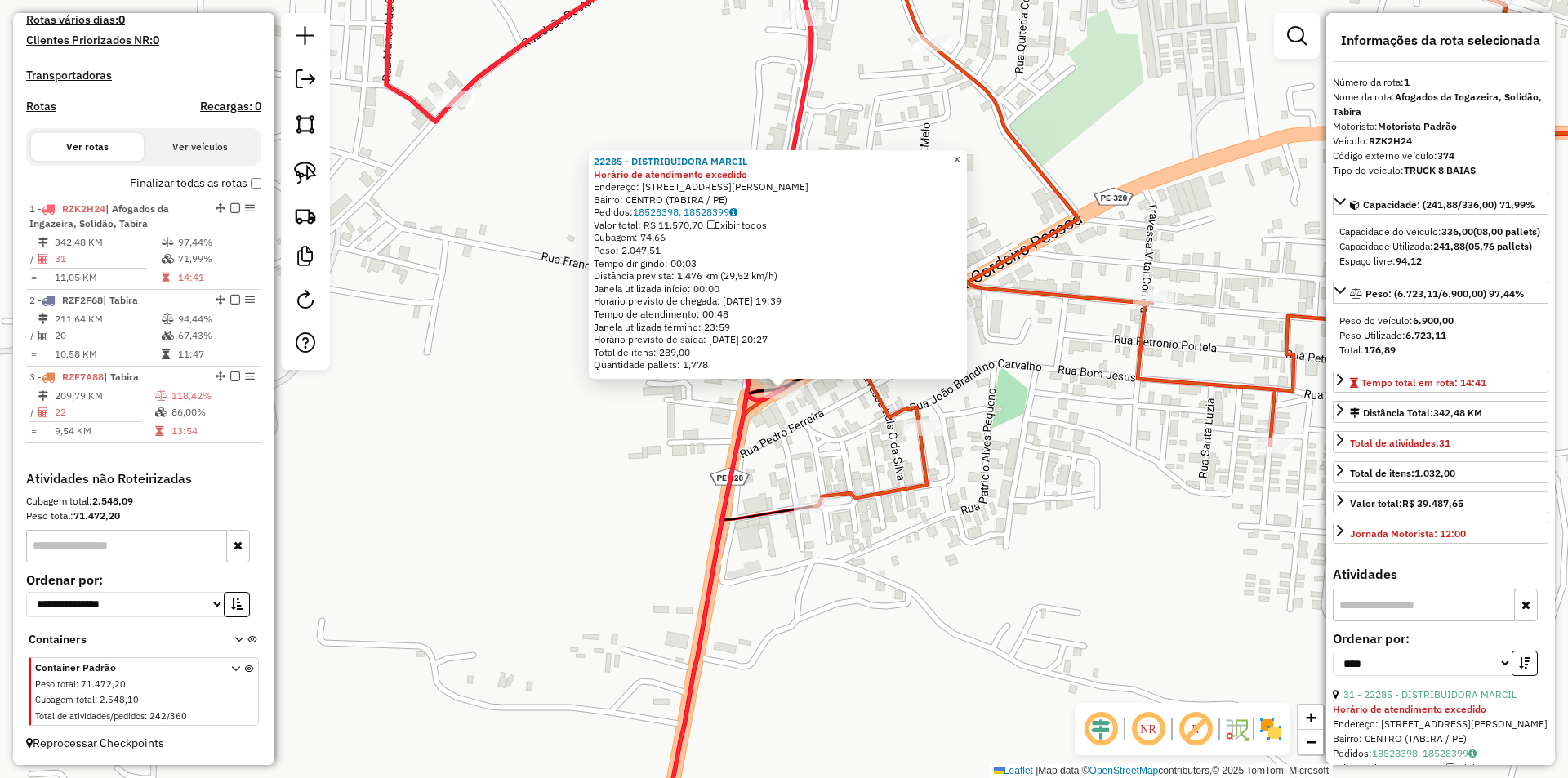
click at [960, 153] on span "×" at bounding box center [957, 160] width 8 height 14
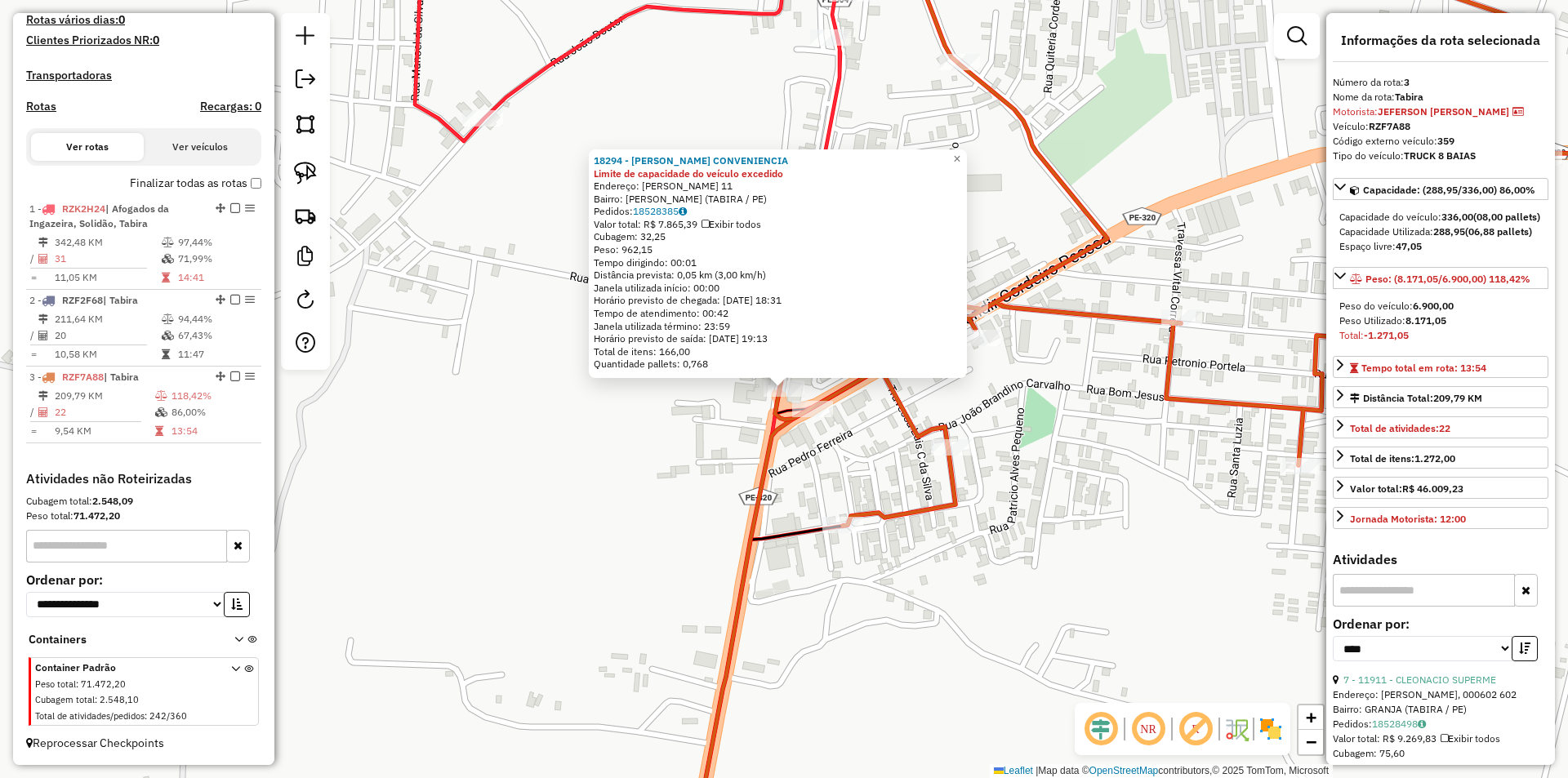
click at [846, 463] on div "18294 - ALVES CONVENIENCIA Limite de capacidade do veículo excedido Endereço: R…" at bounding box center [784, 389] width 1568 height 778
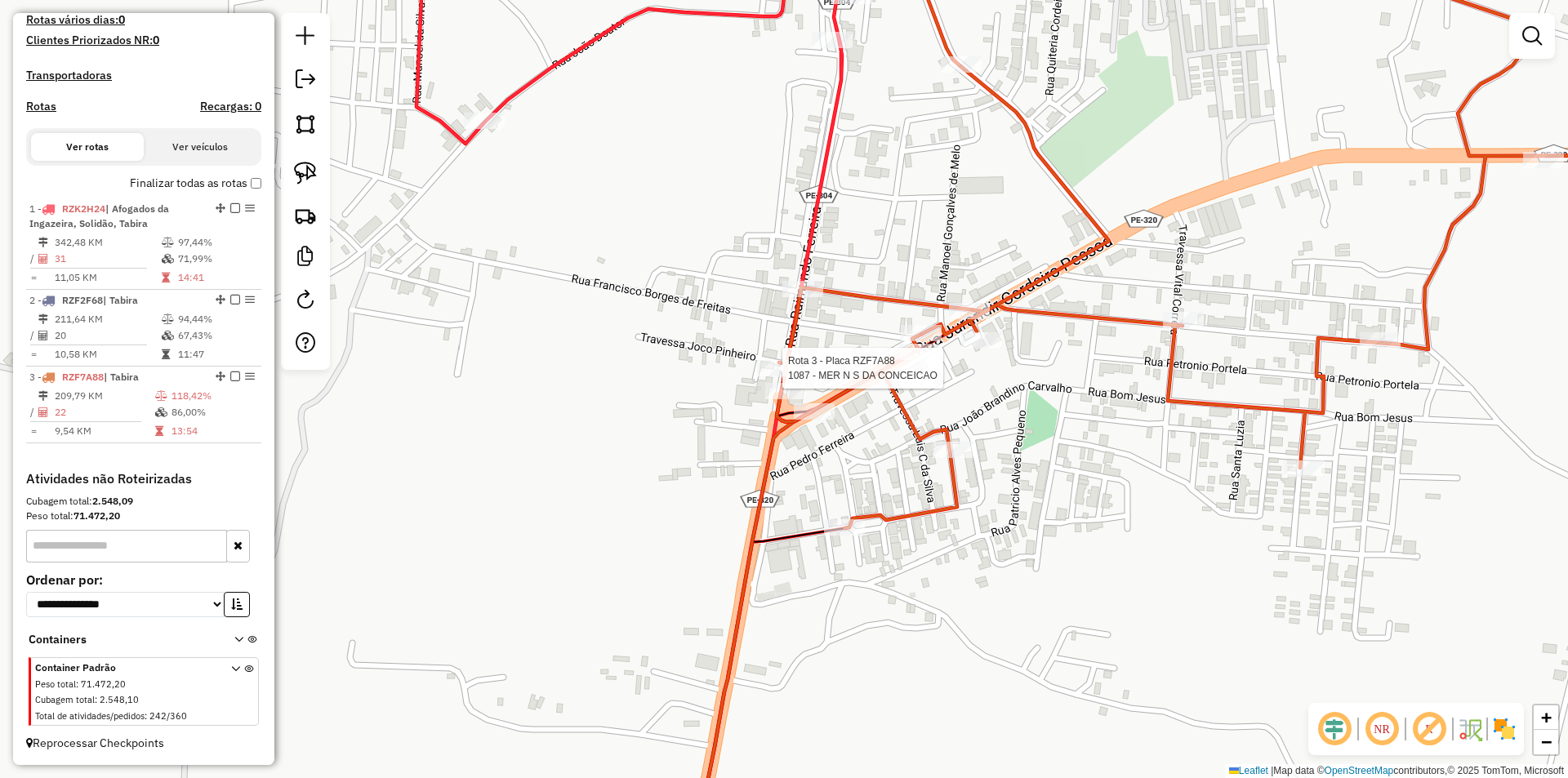
select select "*********"
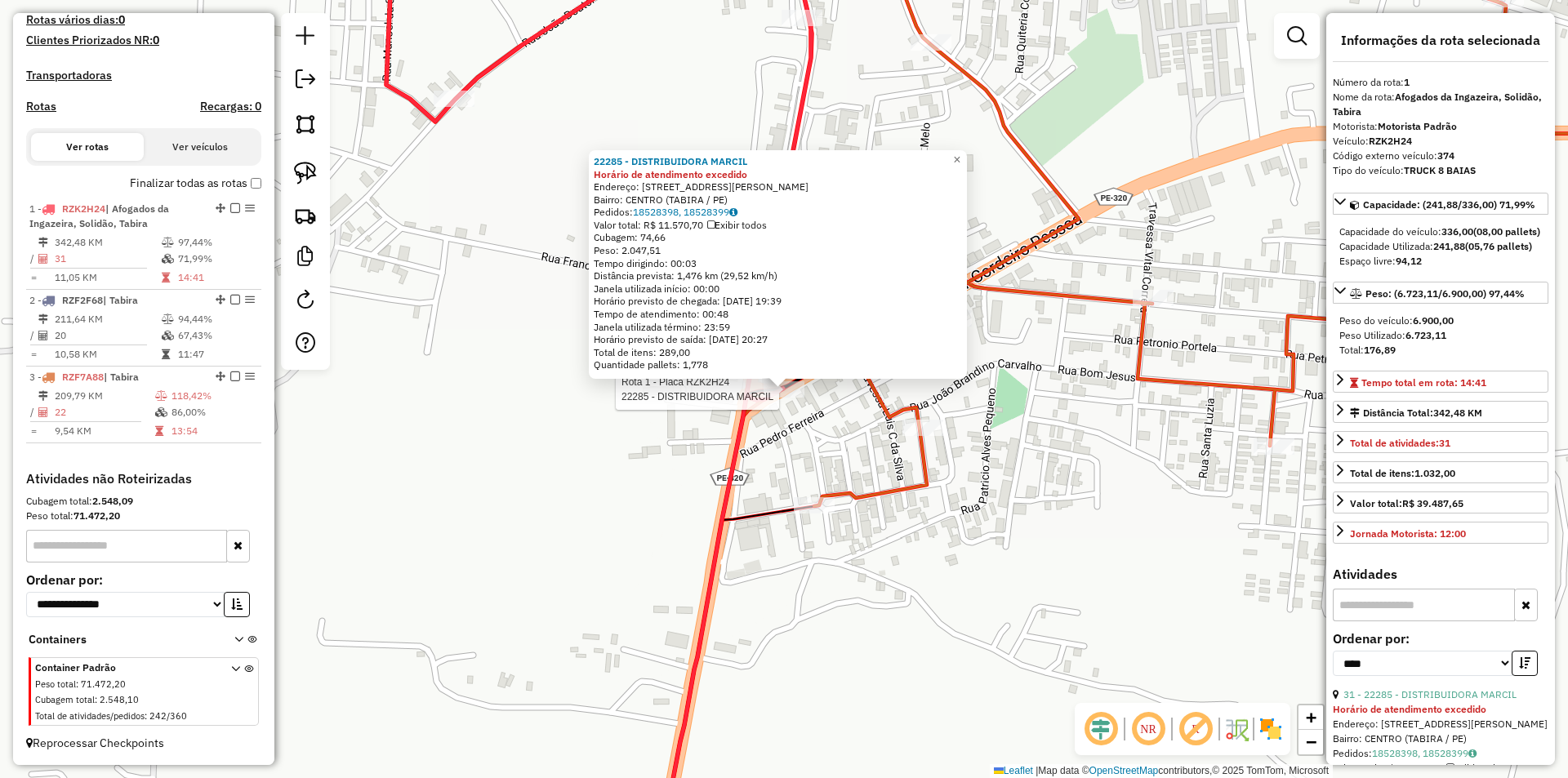
click at [782, 398] on div at bounding box center [784, 389] width 41 height 16
click at [665, 425] on div "22285 - DISTRIBUIDORA MARCIL Horário de atendimento excedido Endereço: Rua Jura…" at bounding box center [784, 389] width 1568 height 778
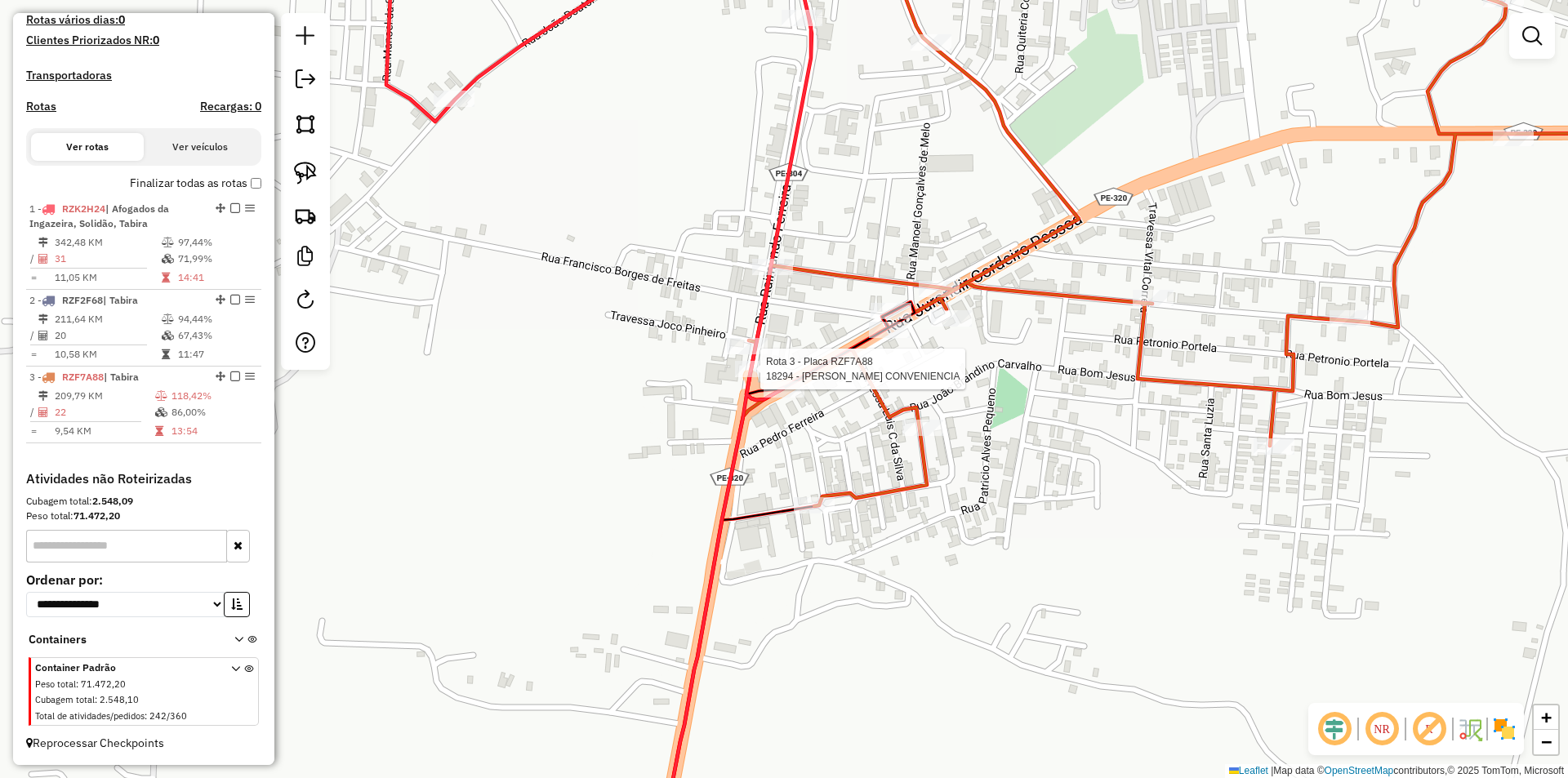
select select "*********"
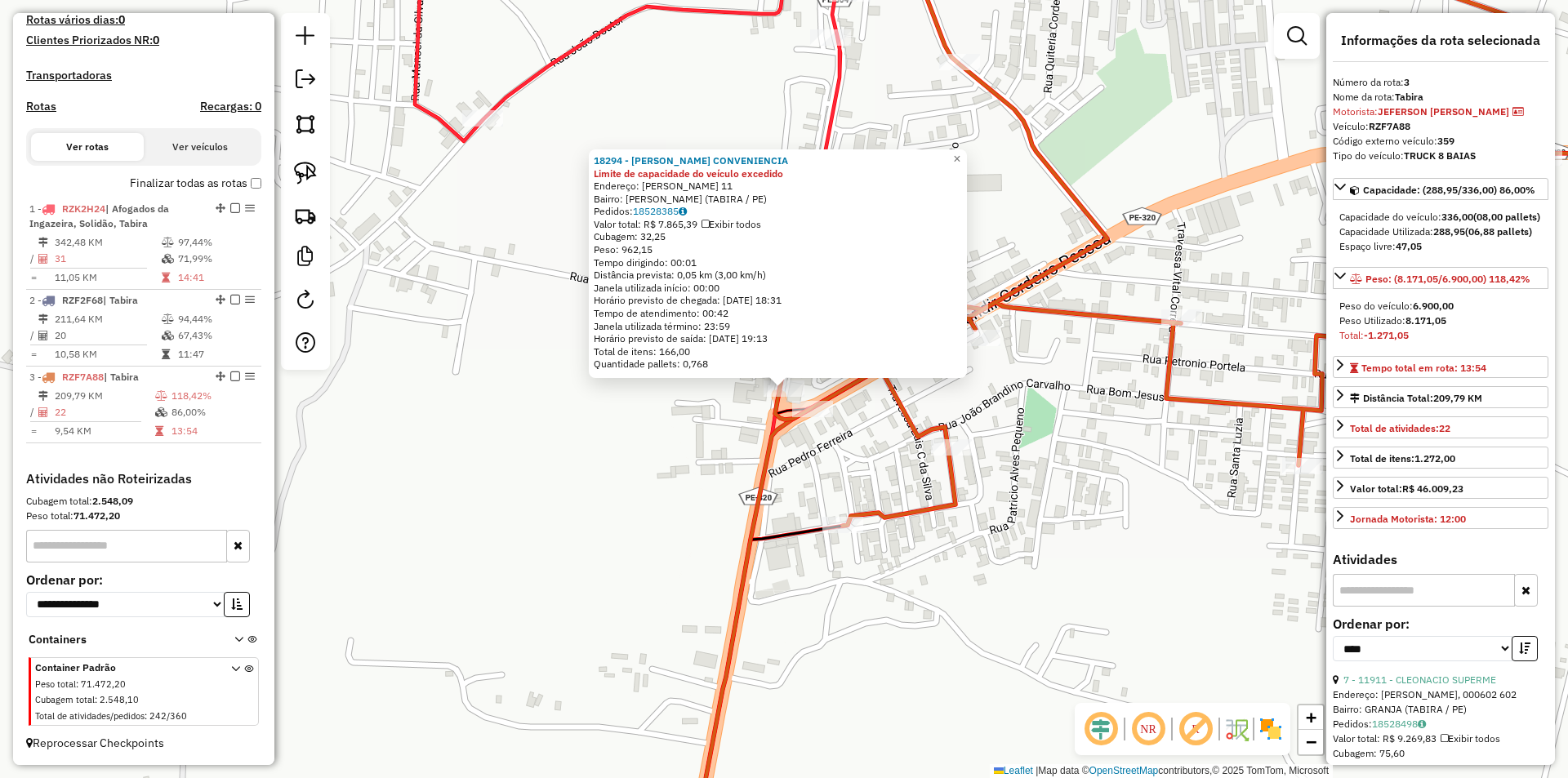
click at [696, 446] on div "18294 - ALVES CONVENIENCIA Limite de capacidade do veículo excedido Endereço: R…" at bounding box center [784, 389] width 1568 height 778
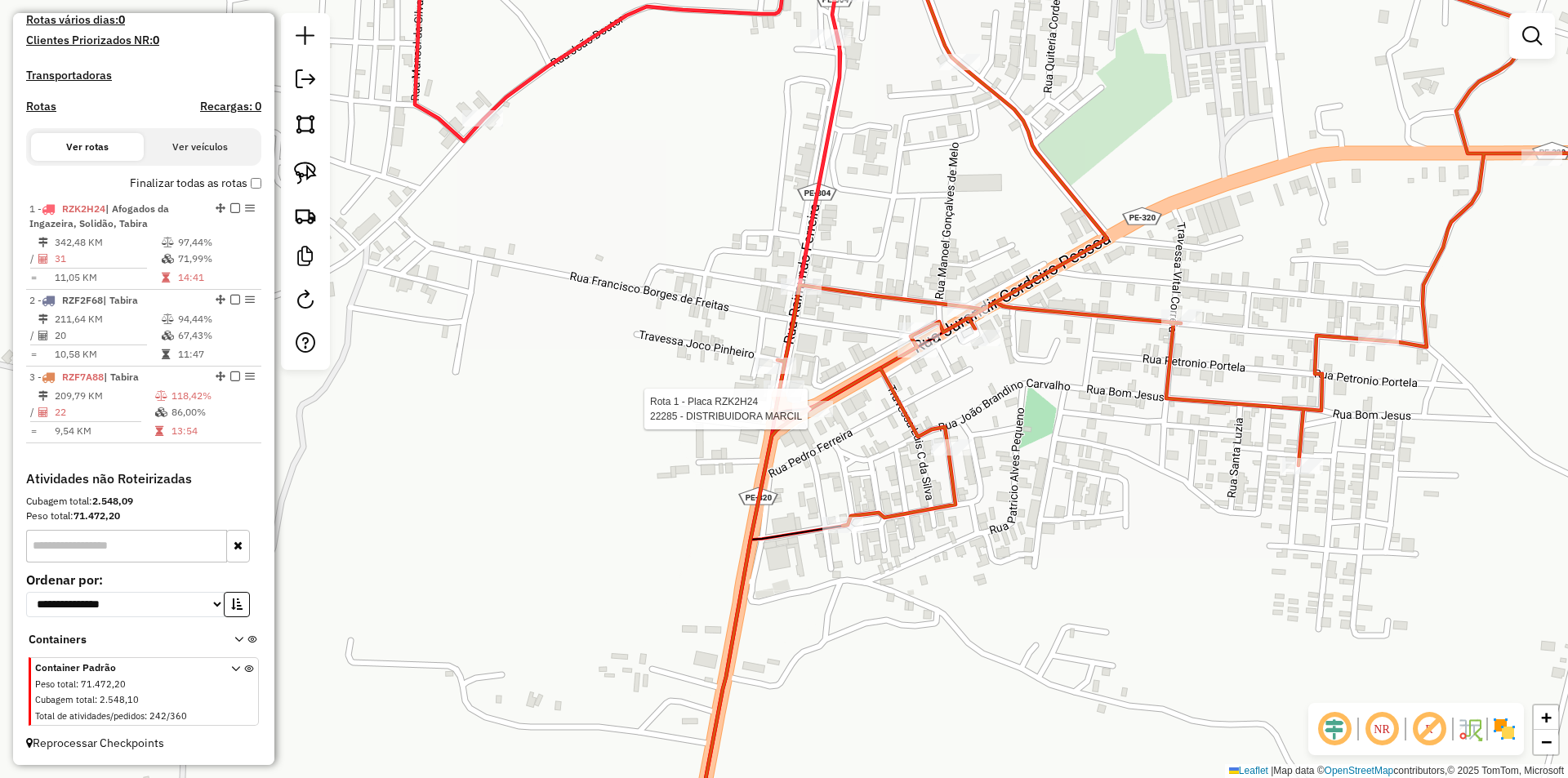
select select "*********"
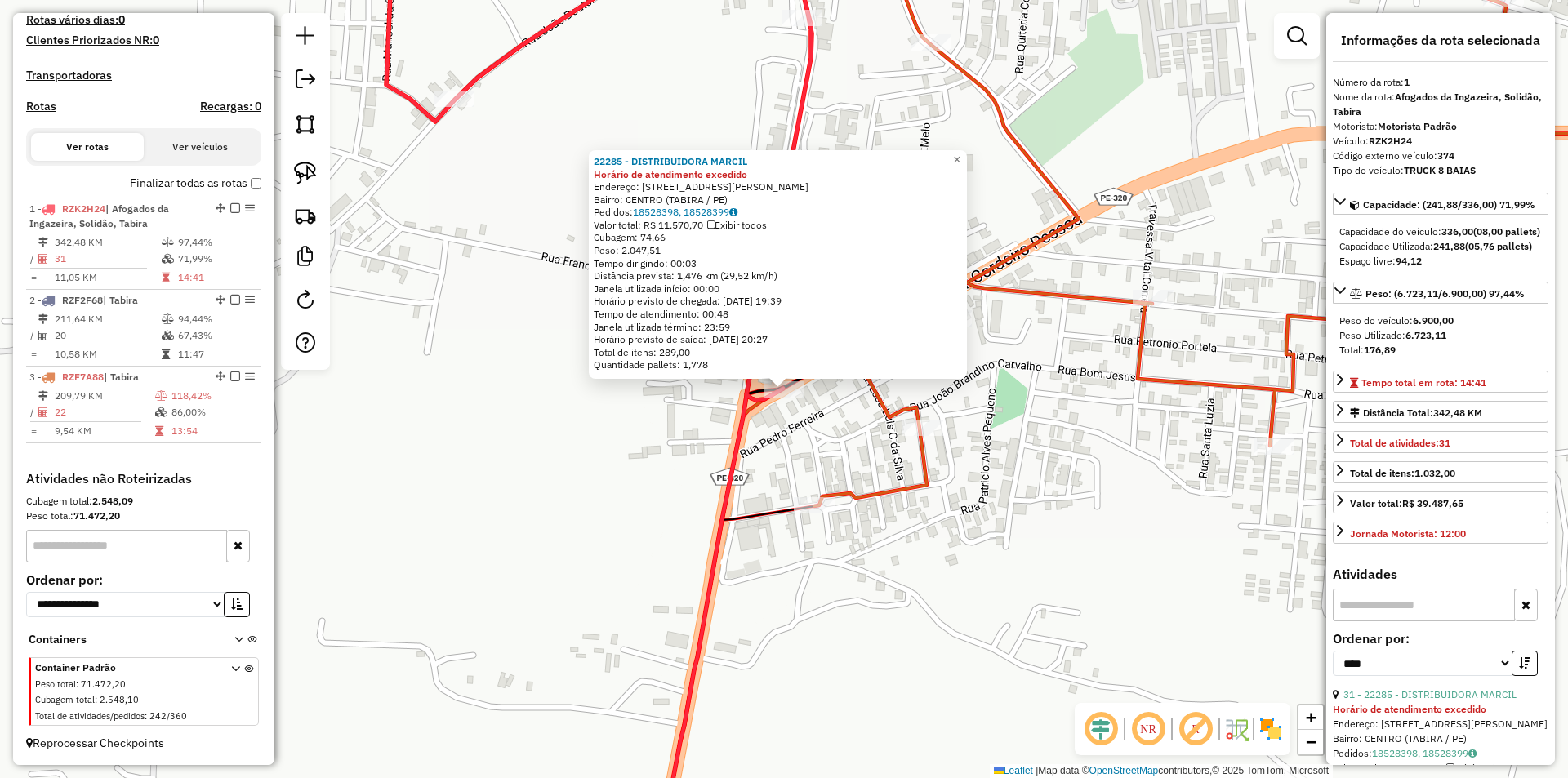
click at [818, 447] on div "22285 - DISTRIBUIDORA MARCIL Horário de atendimento excedido Endereço: Rua Jura…" at bounding box center [784, 389] width 1568 height 778
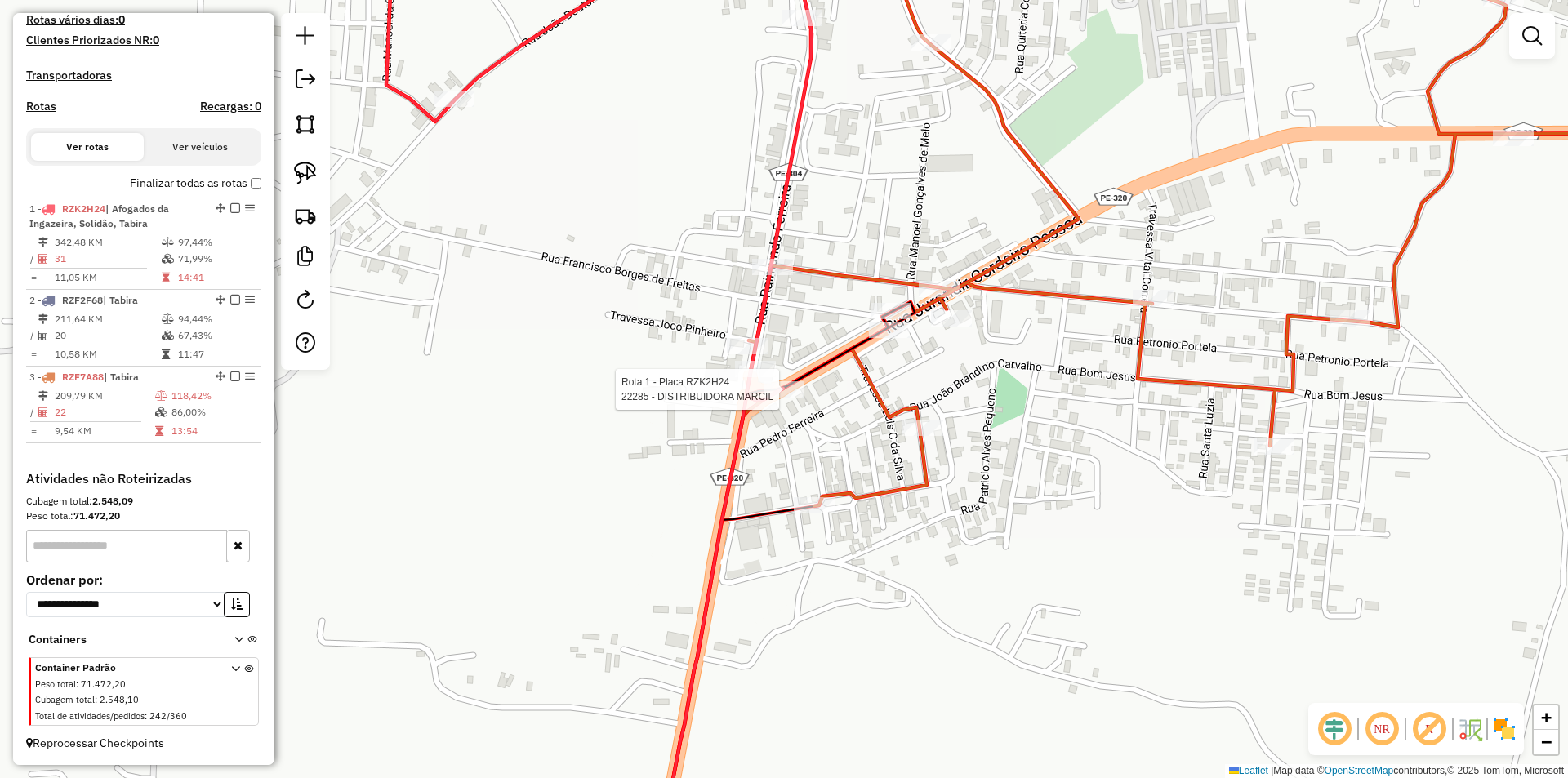
select select "*********"
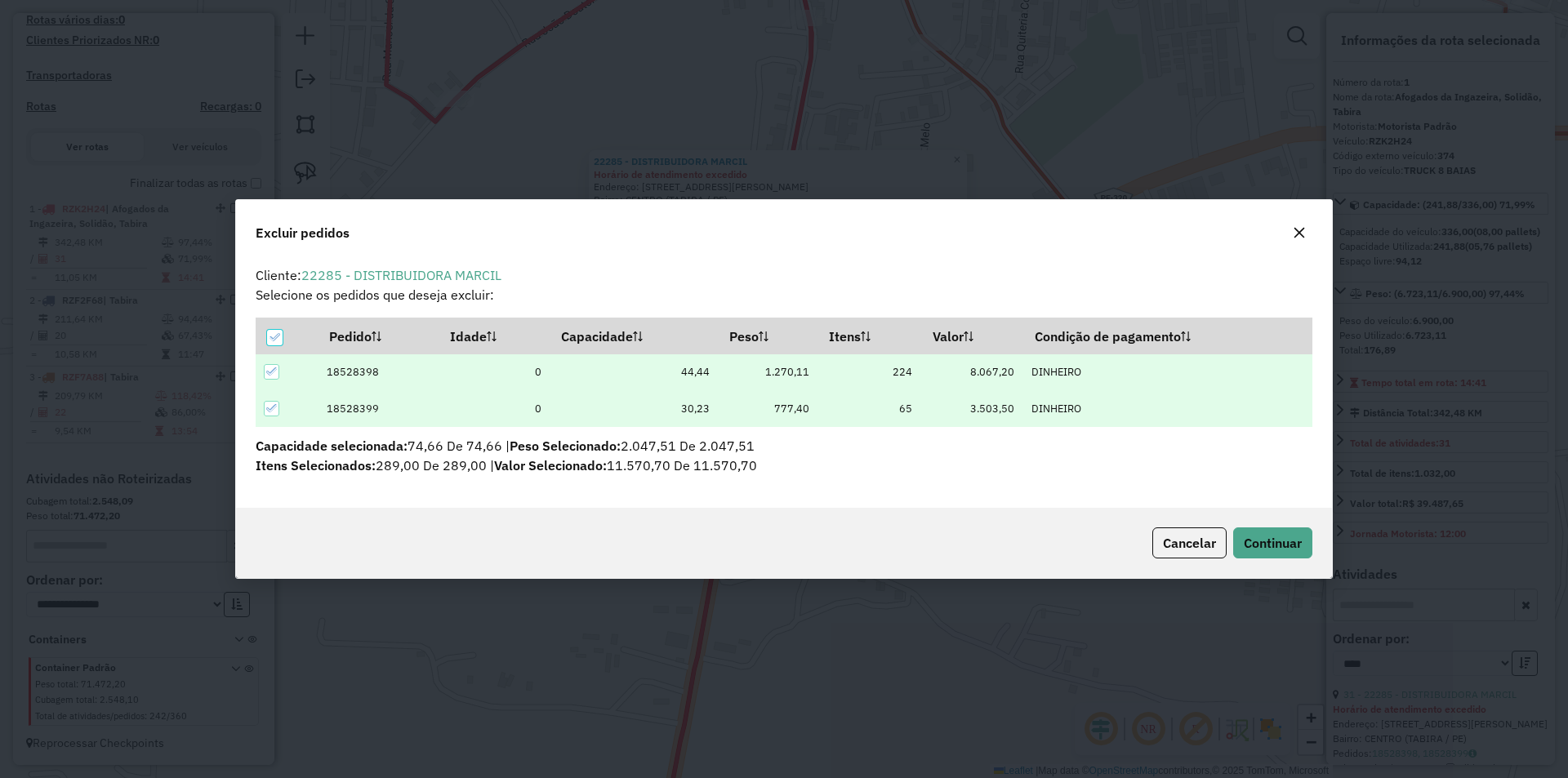
scroll to position [0, 0]
click at [1282, 540] on span "Continuar" at bounding box center [1272, 542] width 58 height 16
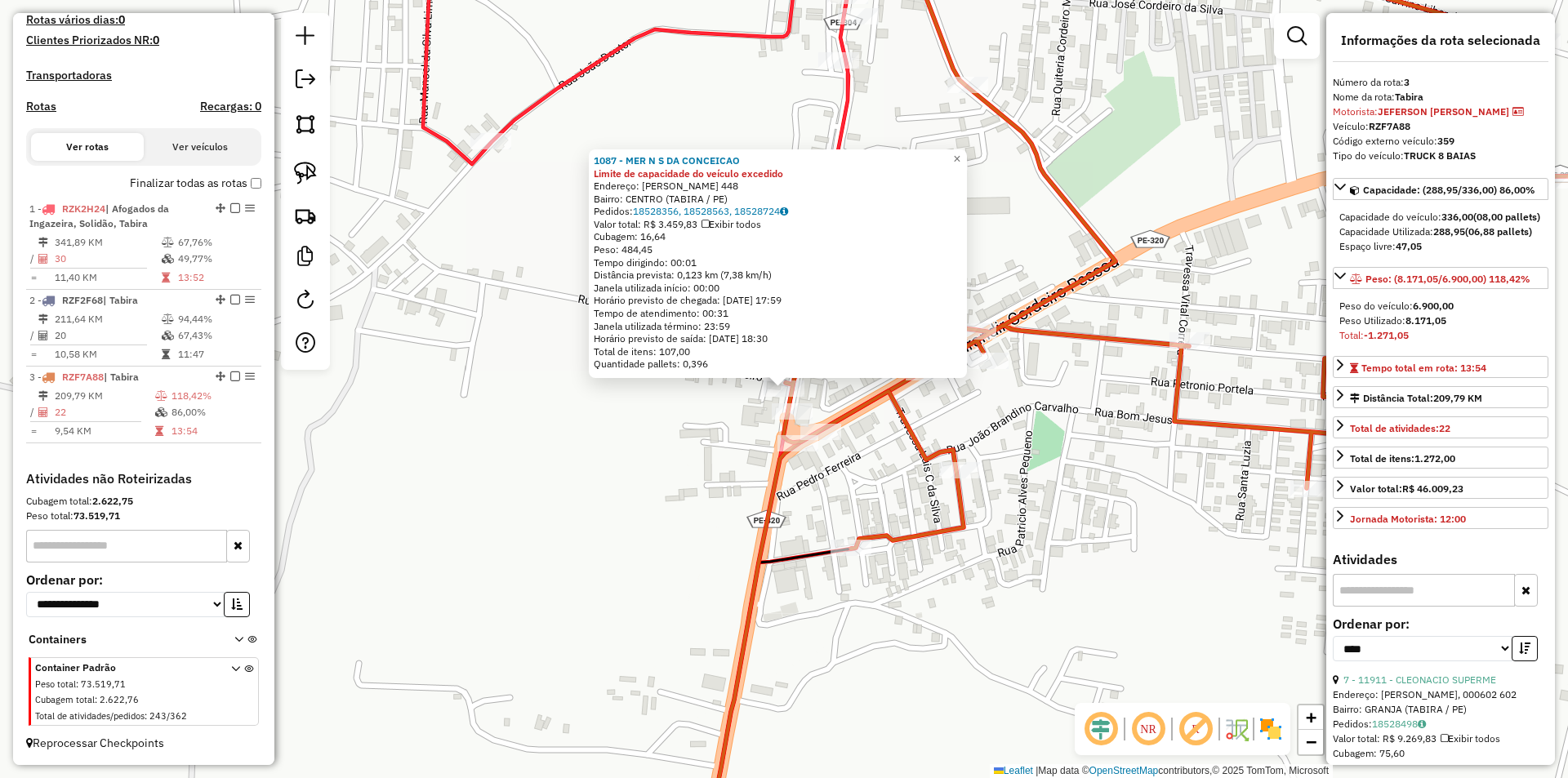
click at [863, 488] on div "1087 - MER N S DA CONCEICAO Limite de capacidade do veículo excedido Endereço: …" at bounding box center [784, 389] width 1568 height 778
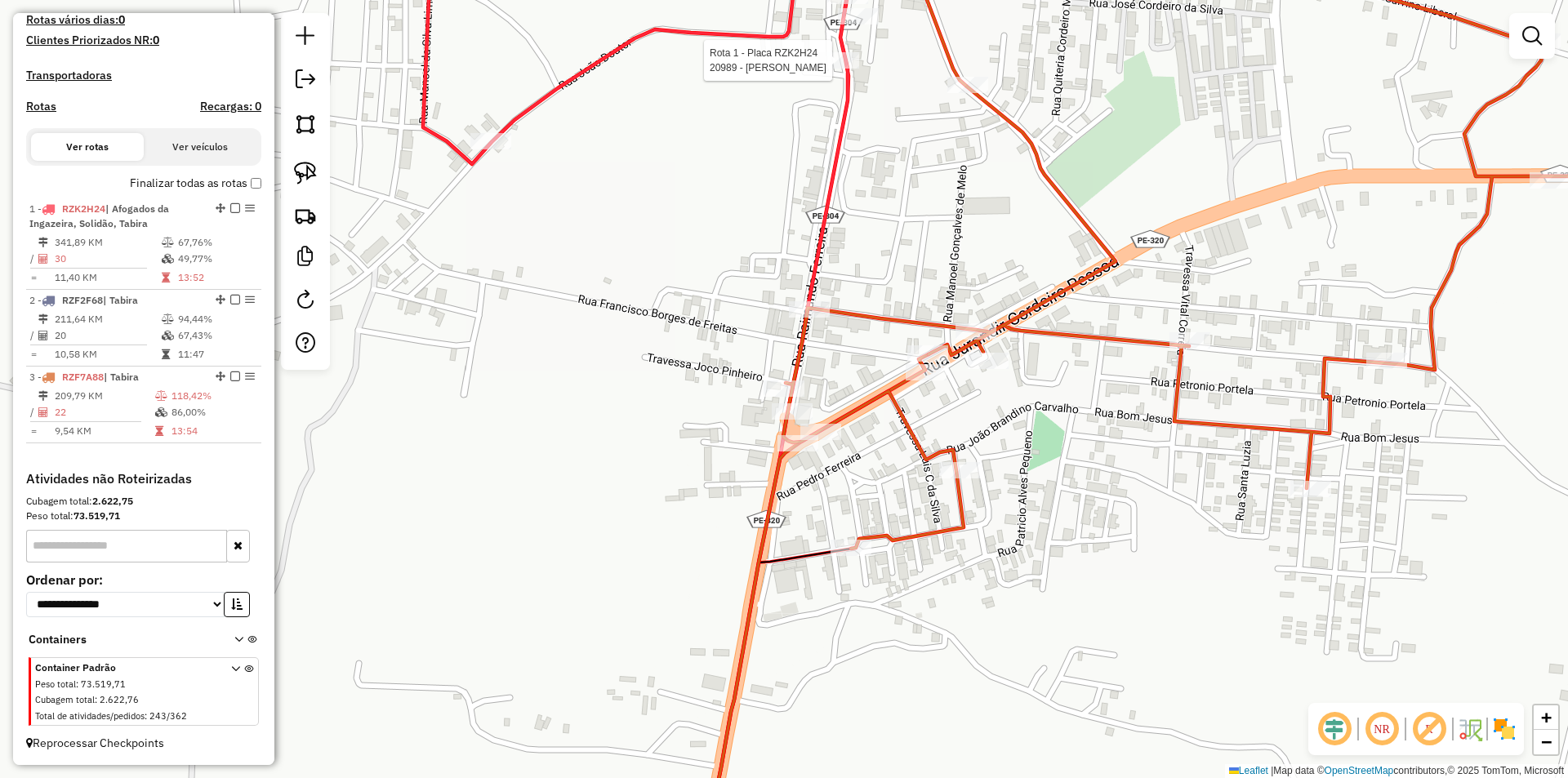
select select "*********"
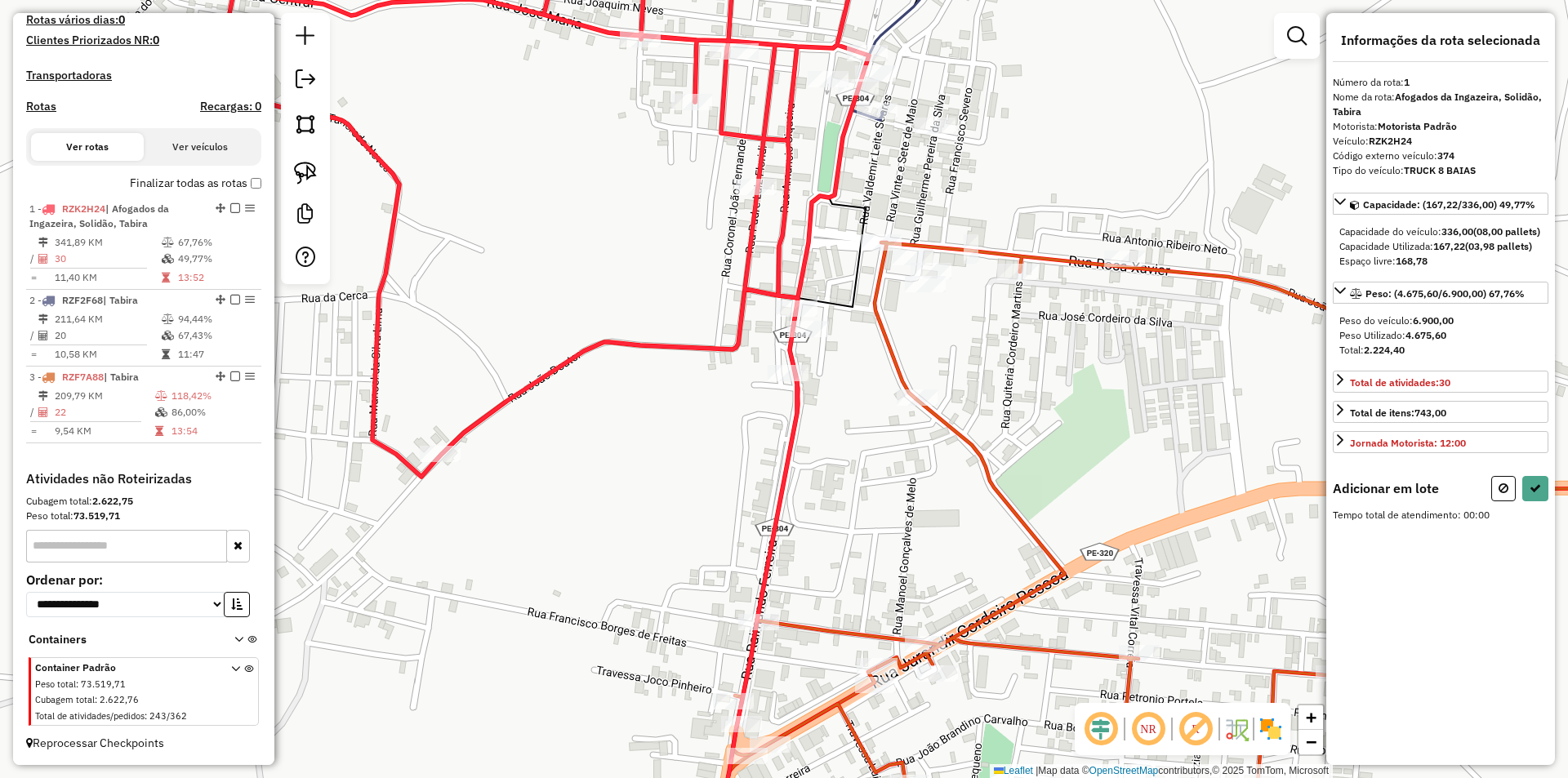
drag, startPoint x: 914, startPoint y: 558, endPoint x: 936, endPoint y: 389, distance: 170.4
click at [937, 390] on div "Janela de atendimento Grade de atendimento Capacidade Transportadoras Veículos …" at bounding box center [784, 389] width 1568 height 778
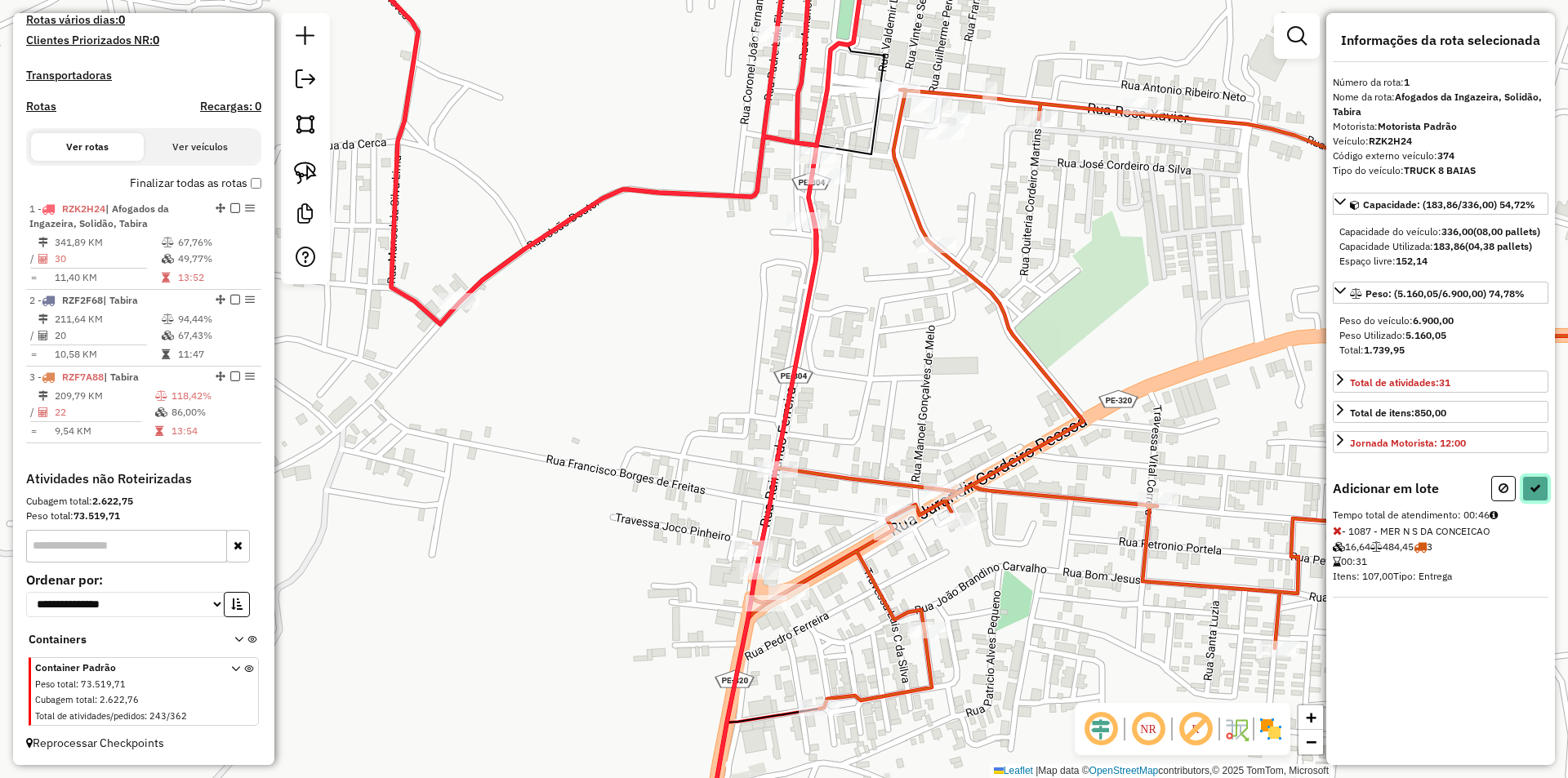
click at [1532, 495] on icon at bounding box center [1535, 488] width 11 height 11
select select "*********"
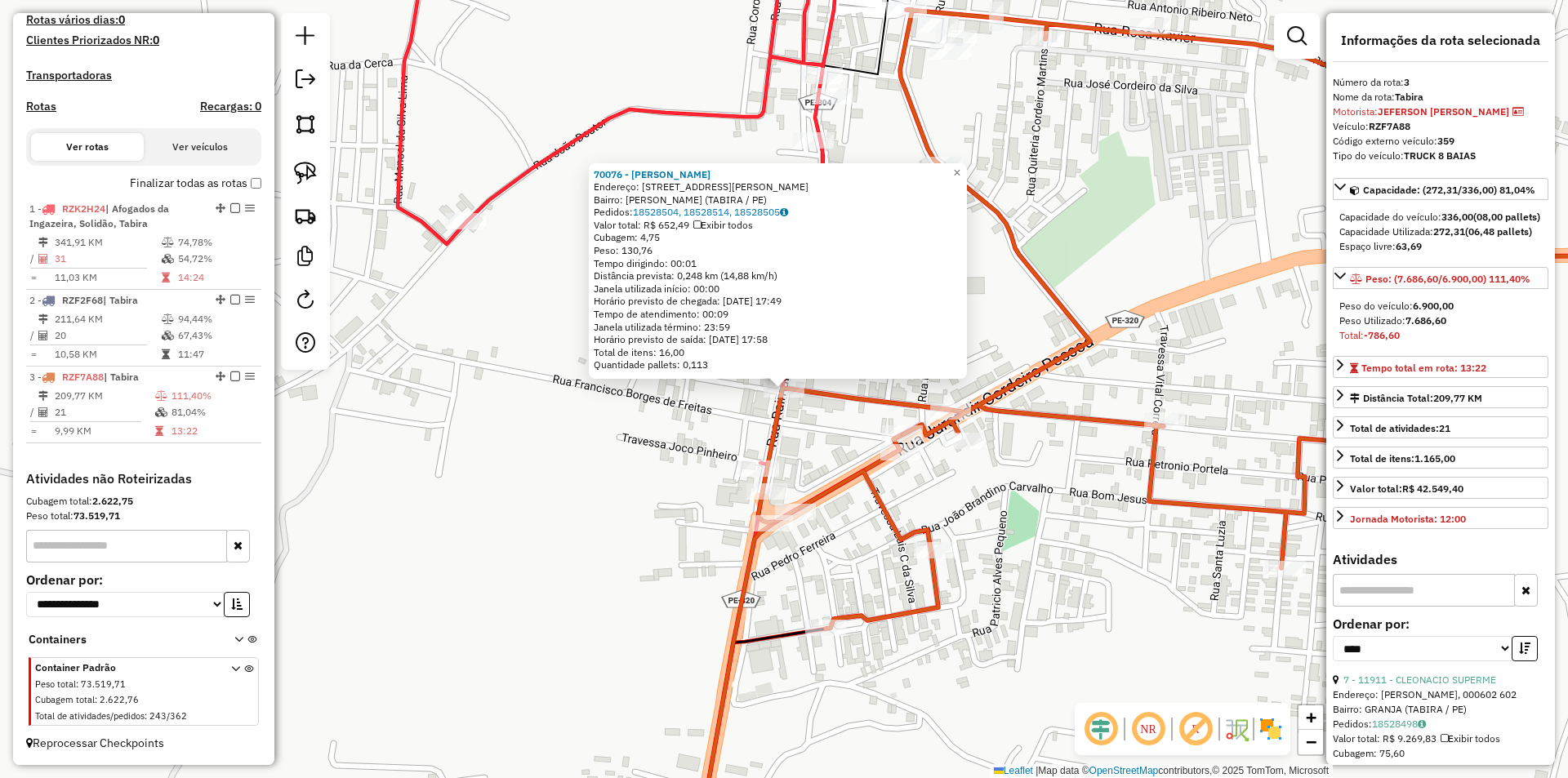
click at [1015, 542] on div "70076 - MERCADINHO DODA Endereço: RUA RAIMUNDO FREIRE 376 Bairro: JOAO CORDEIRO…" at bounding box center [784, 389] width 1568 height 778
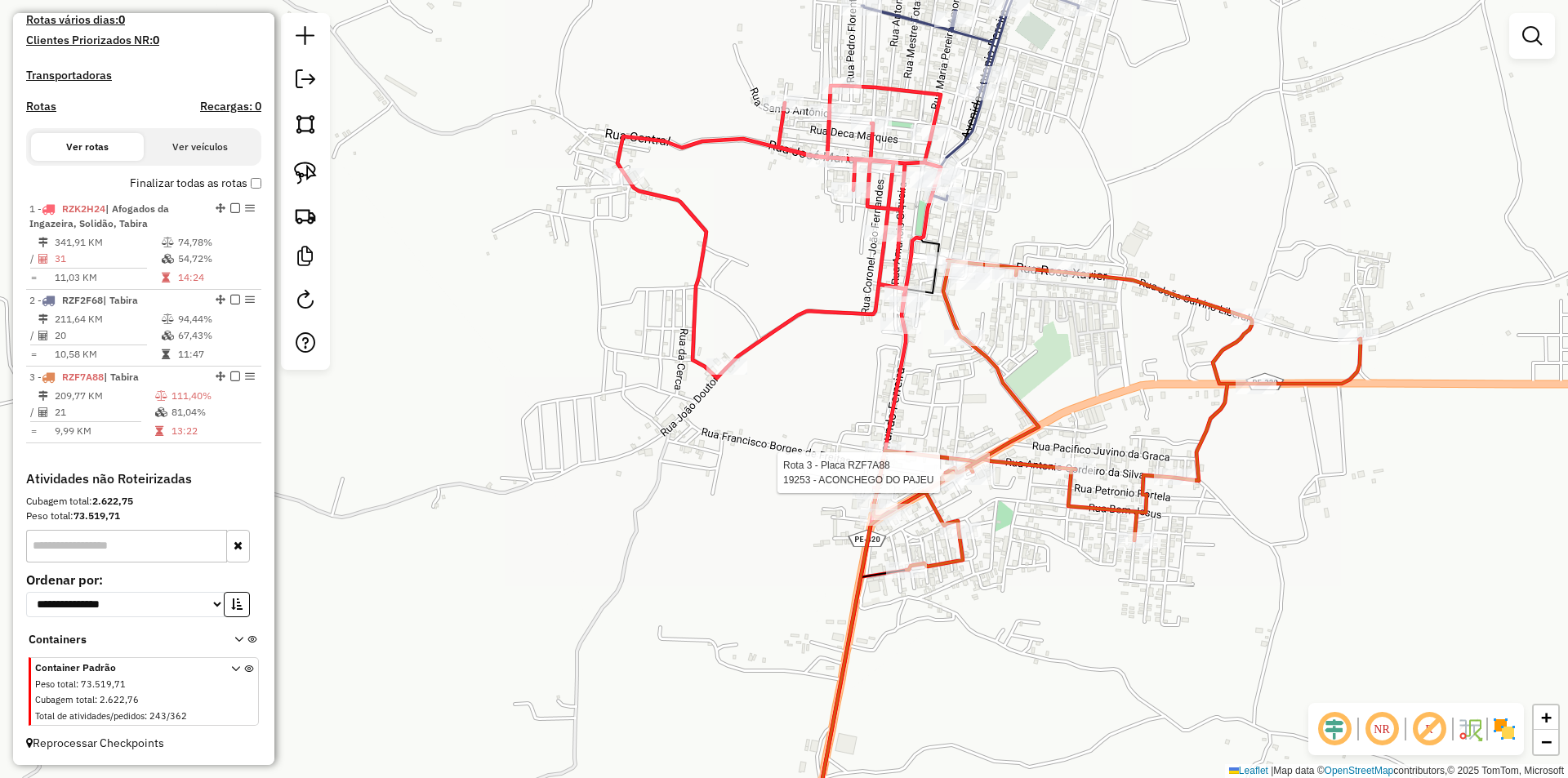
select select "*********"
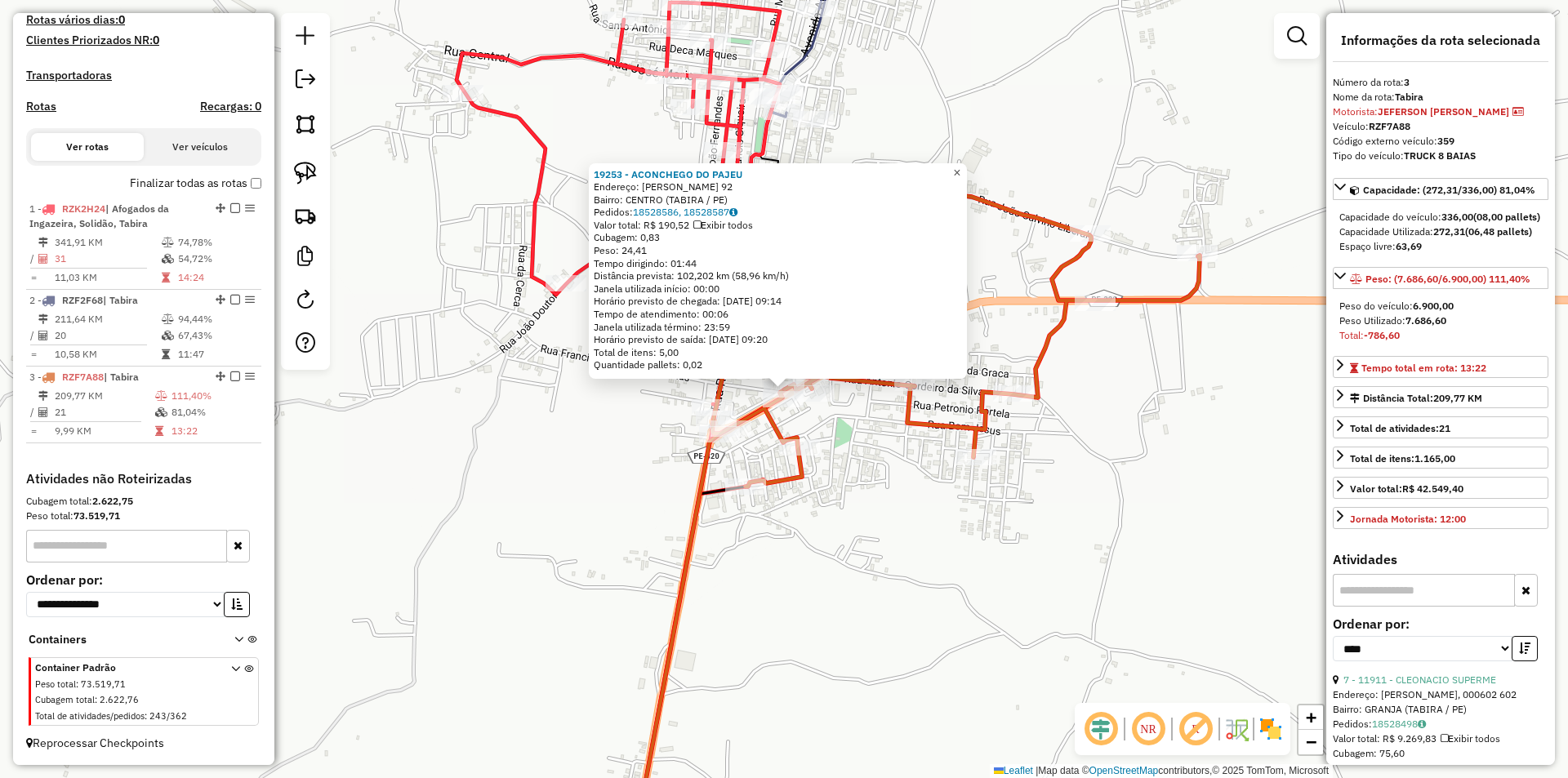
click at [960, 165] on span "×" at bounding box center [957, 172] width 8 height 14
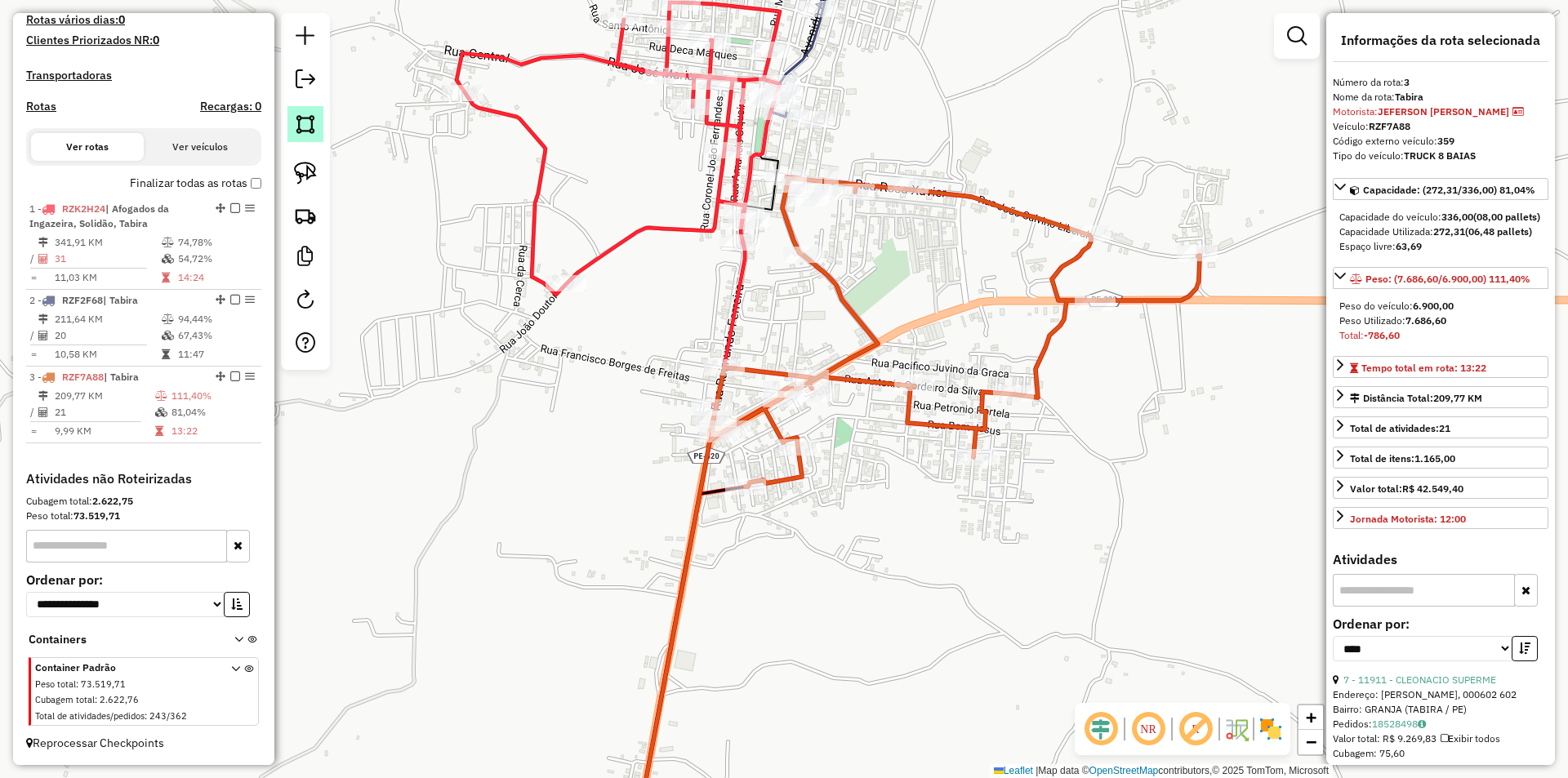
click at [293, 128] on link at bounding box center [305, 125] width 36 height 36
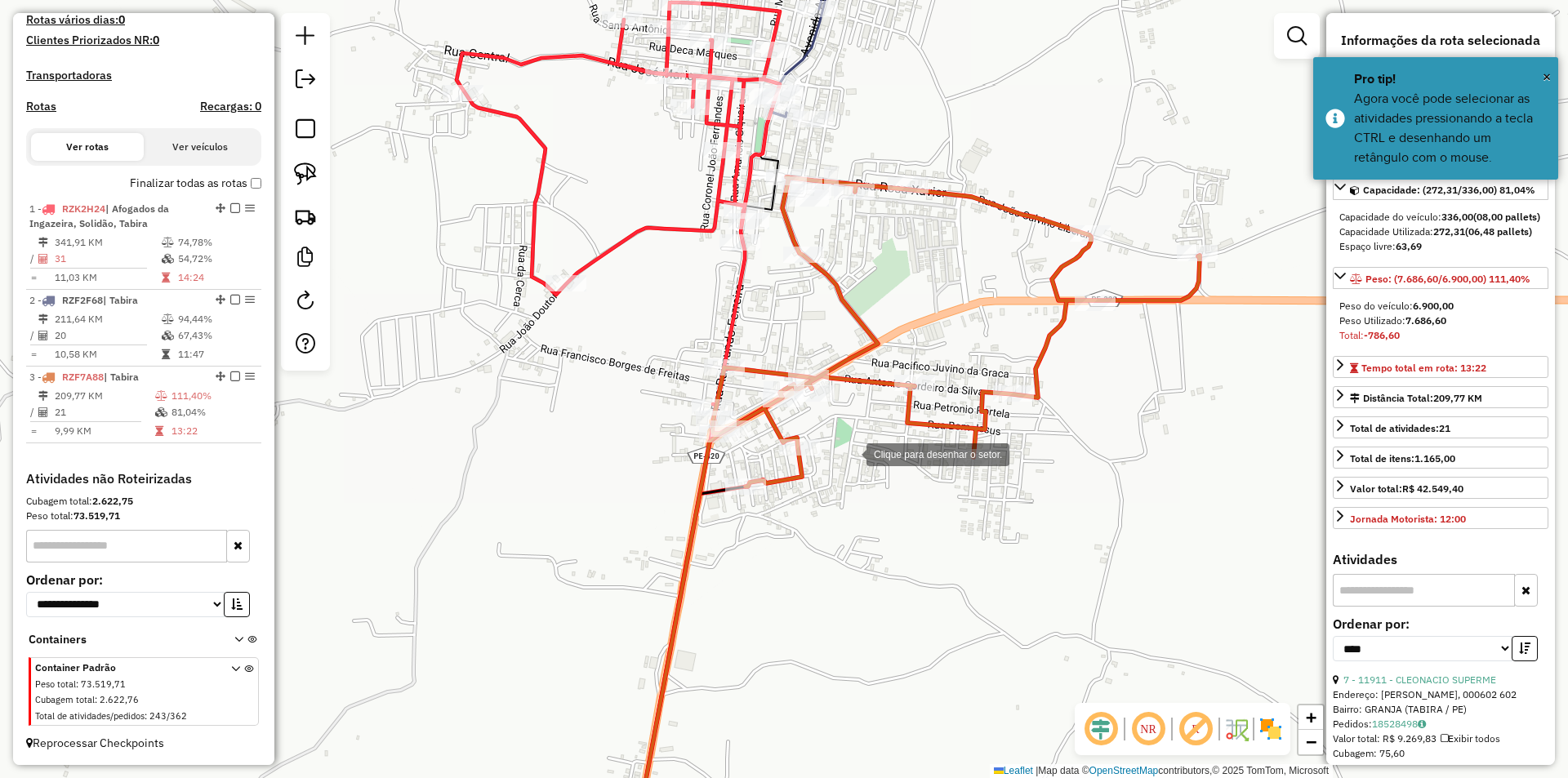
click at [850, 454] on div at bounding box center [850, 453] width 32 height 32
click at [835, 351] on div at bounding box center [835, 351] width 32 height 32
click at [742, 323] on div at bounding box center [758, 340] width 32 height 32
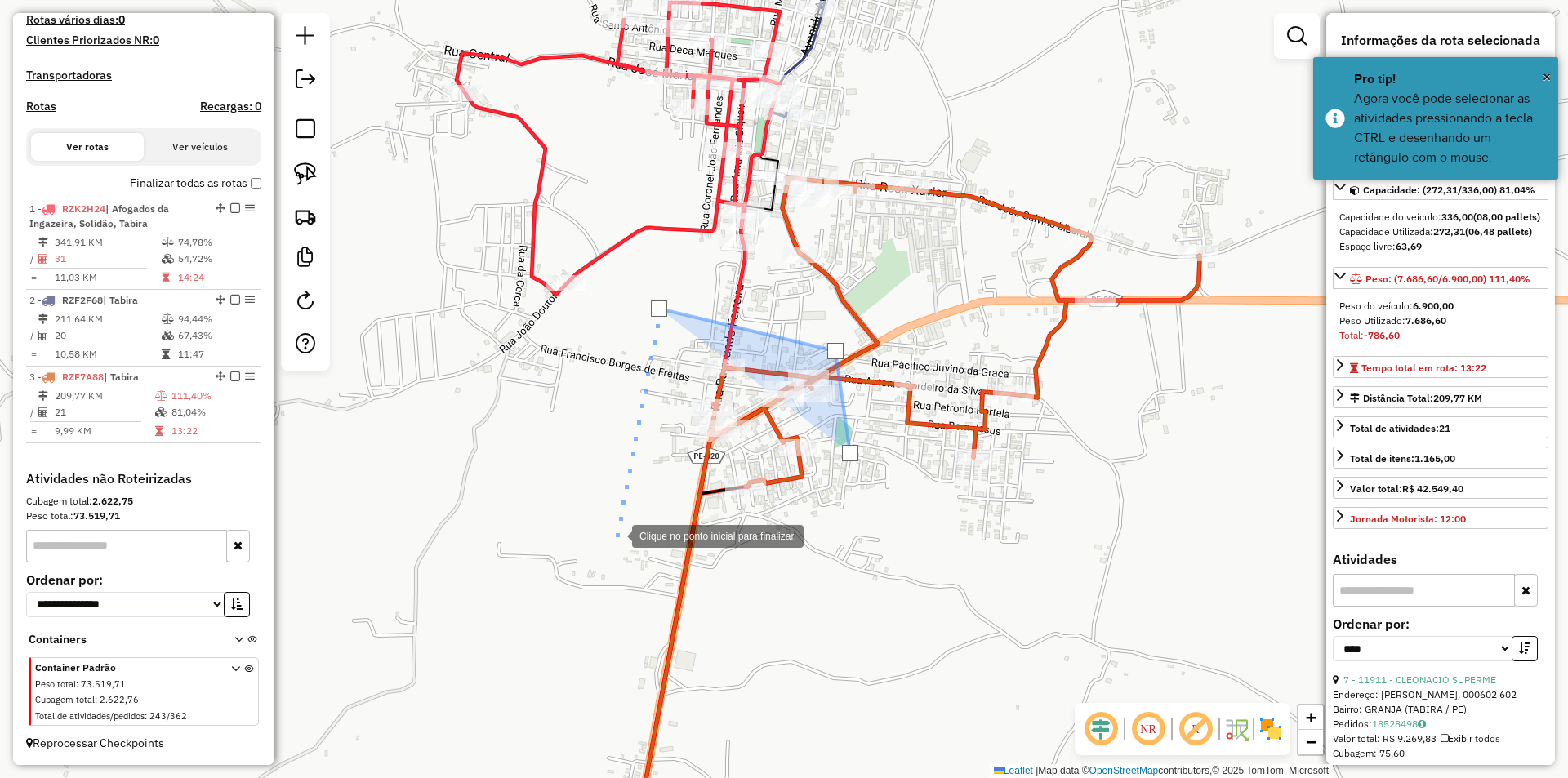
click at [616, 535] on div at bounding box center [615, 535] width 32 height 32
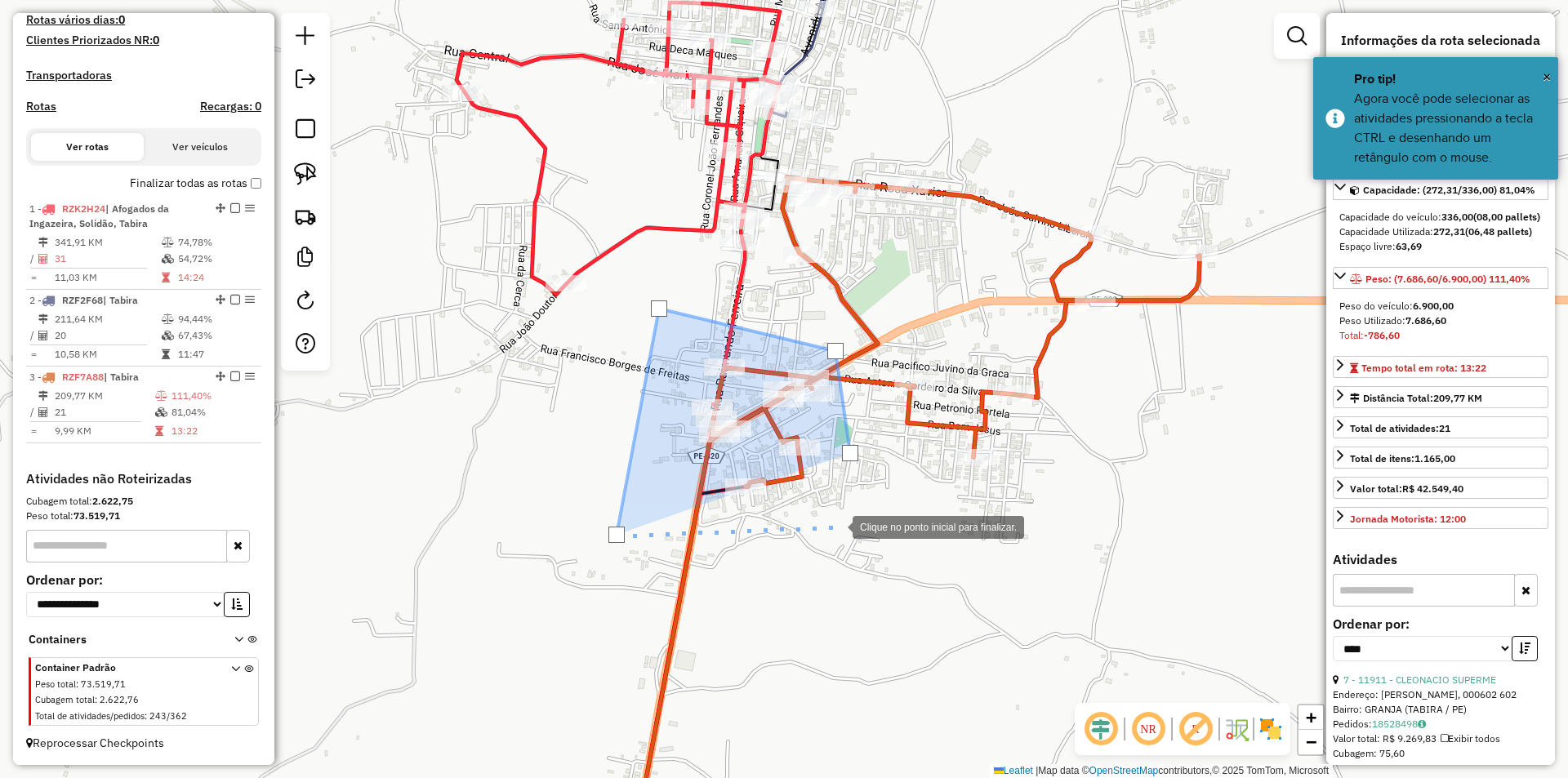
click at [836, 526] on div at bounding box center [836, 526] width 32 height 32
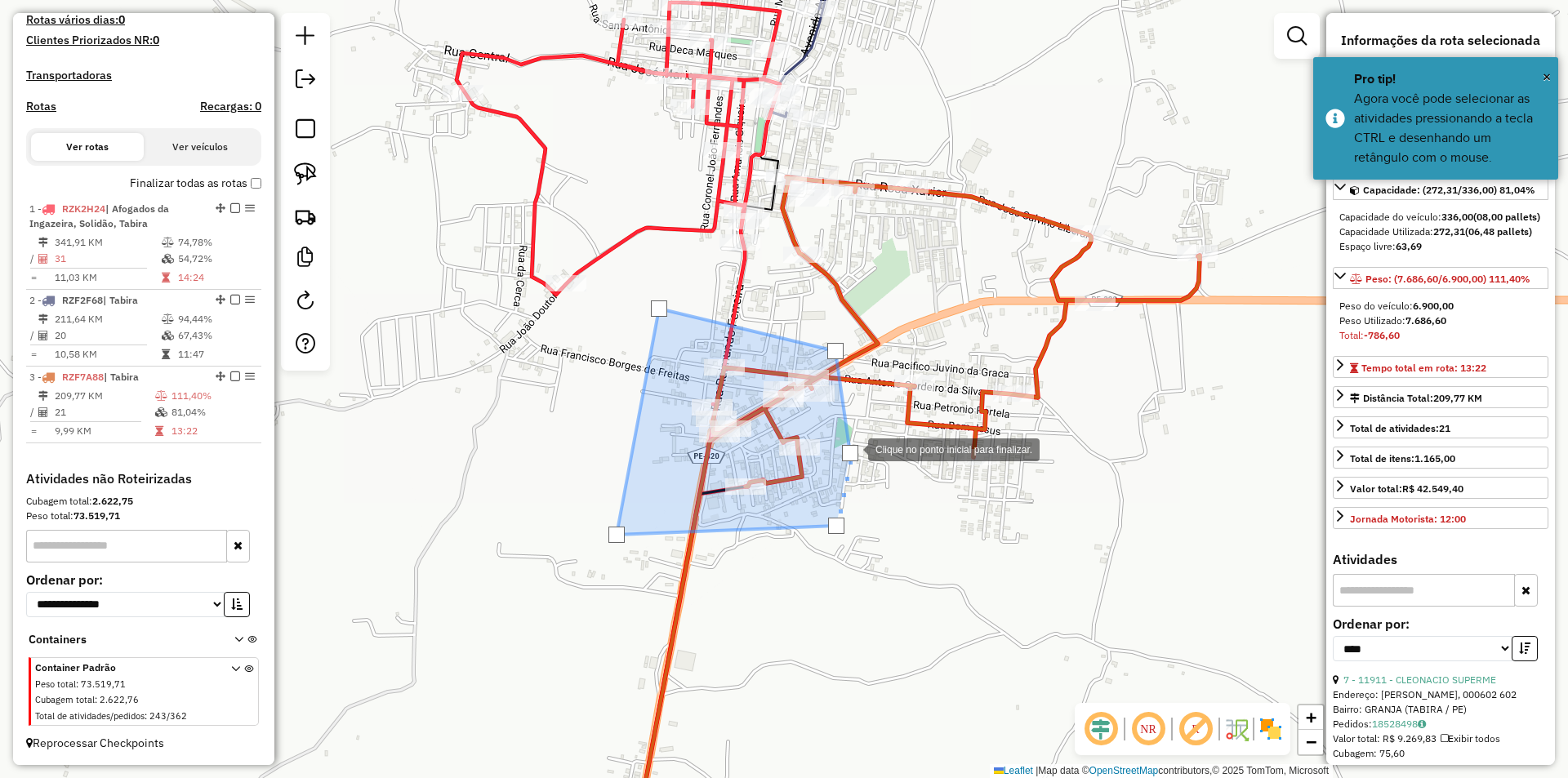
click at [852, 448] on div at bounding box center [849, 453] width 16 height 16
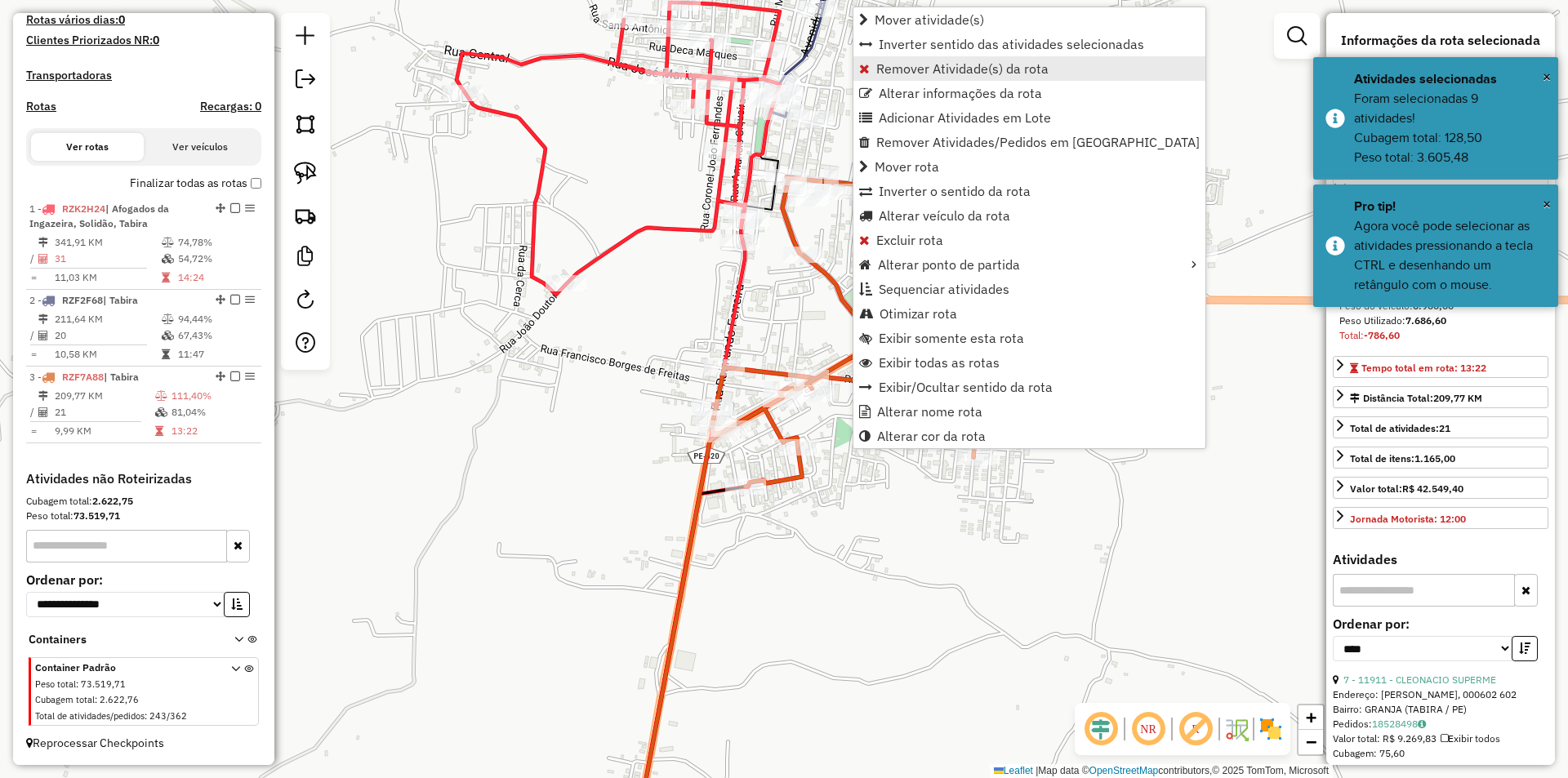
click at [912, 78] on link "Remover Atividade(s) da rota" at bounding box center [1029, 68] width 352 height 25
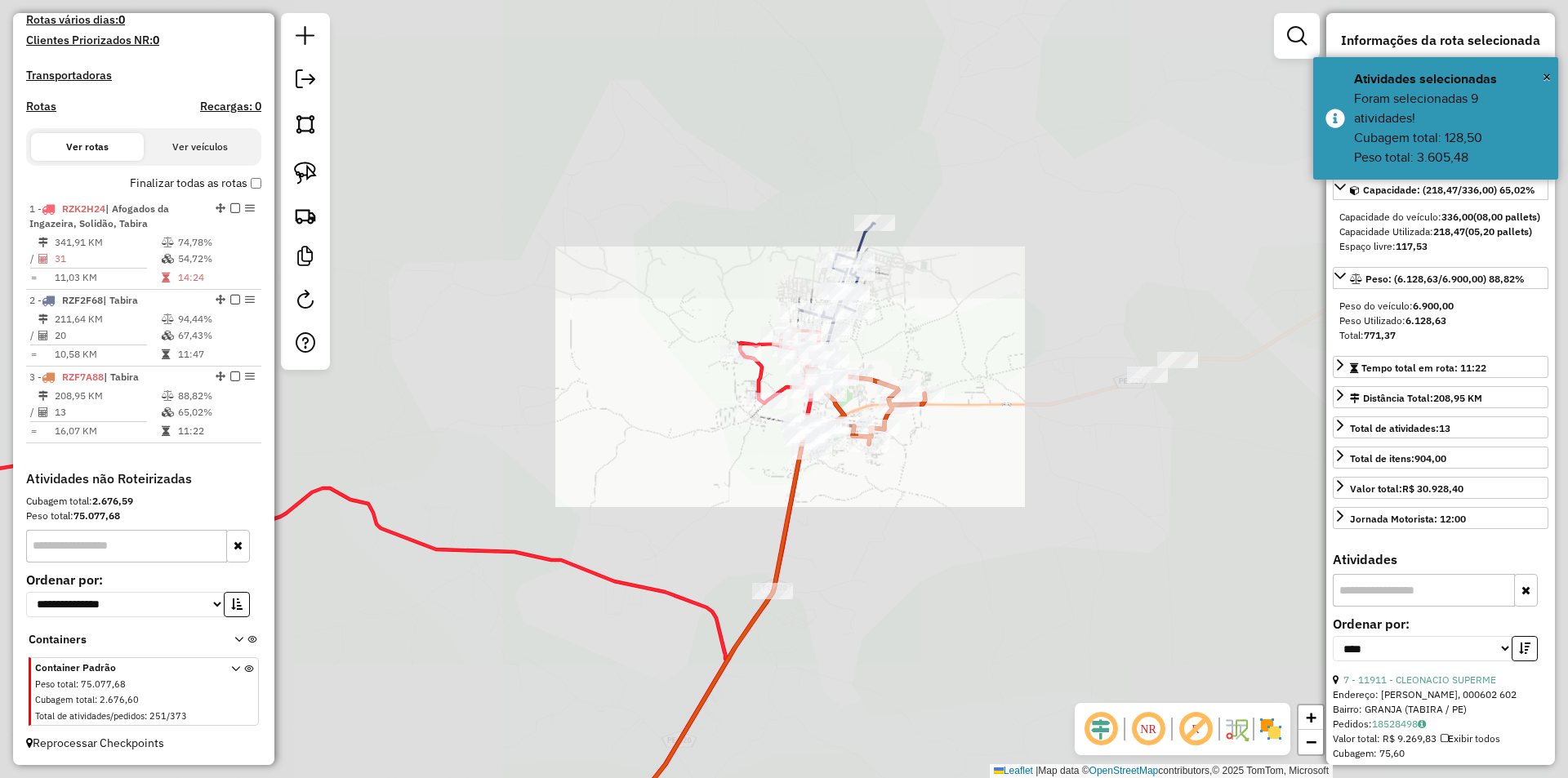
click at [881, 553] on div "Janela de atendimento Grade de atendimento Capacidade Transportadoras Veículos …" at bounding box center [784, 389] width 1568 height 778
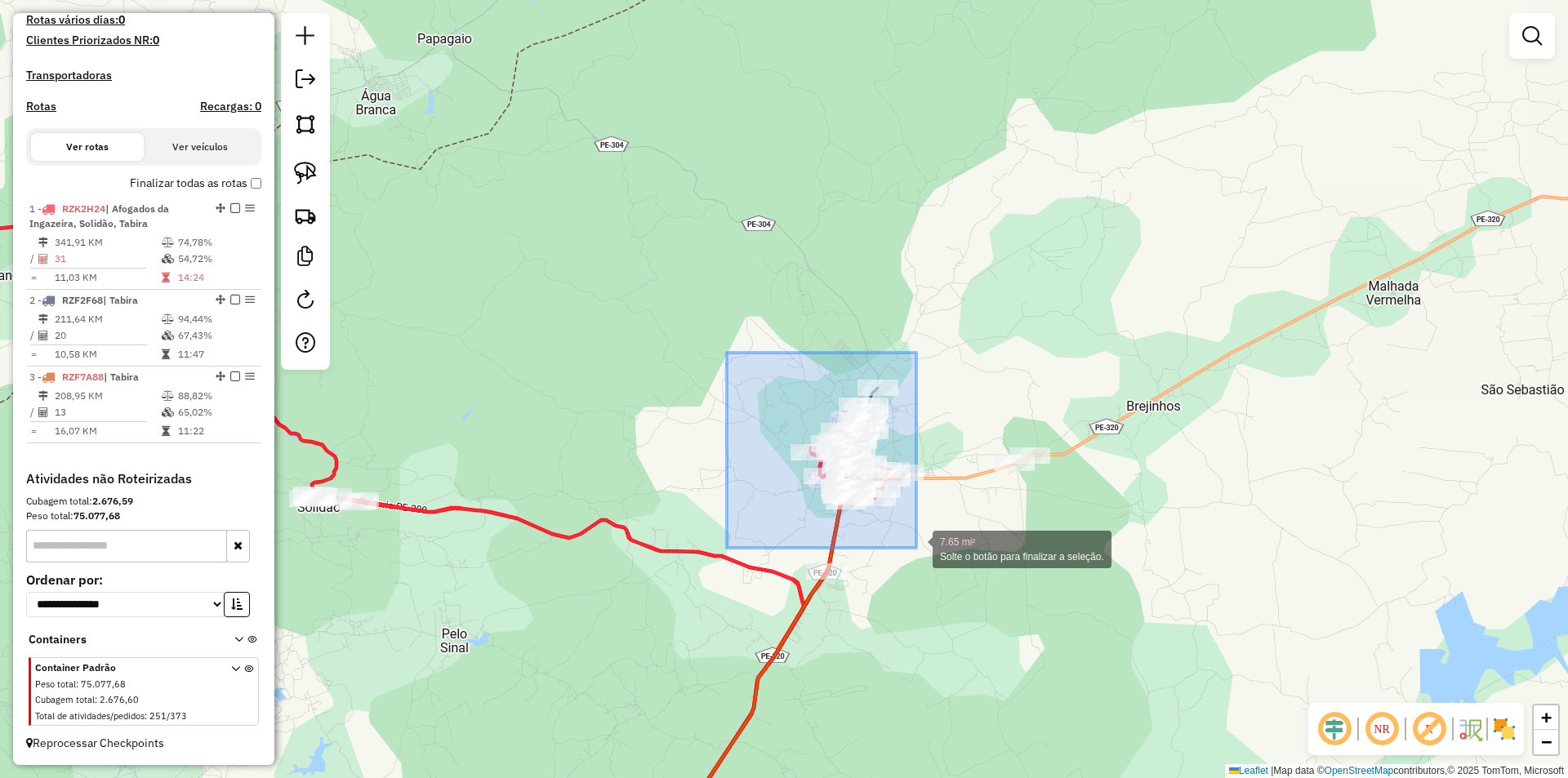
drag, startPoint x: 726, startPoint y: 353, endPoint x: 916, endPoint y: 548, distance: 272.3
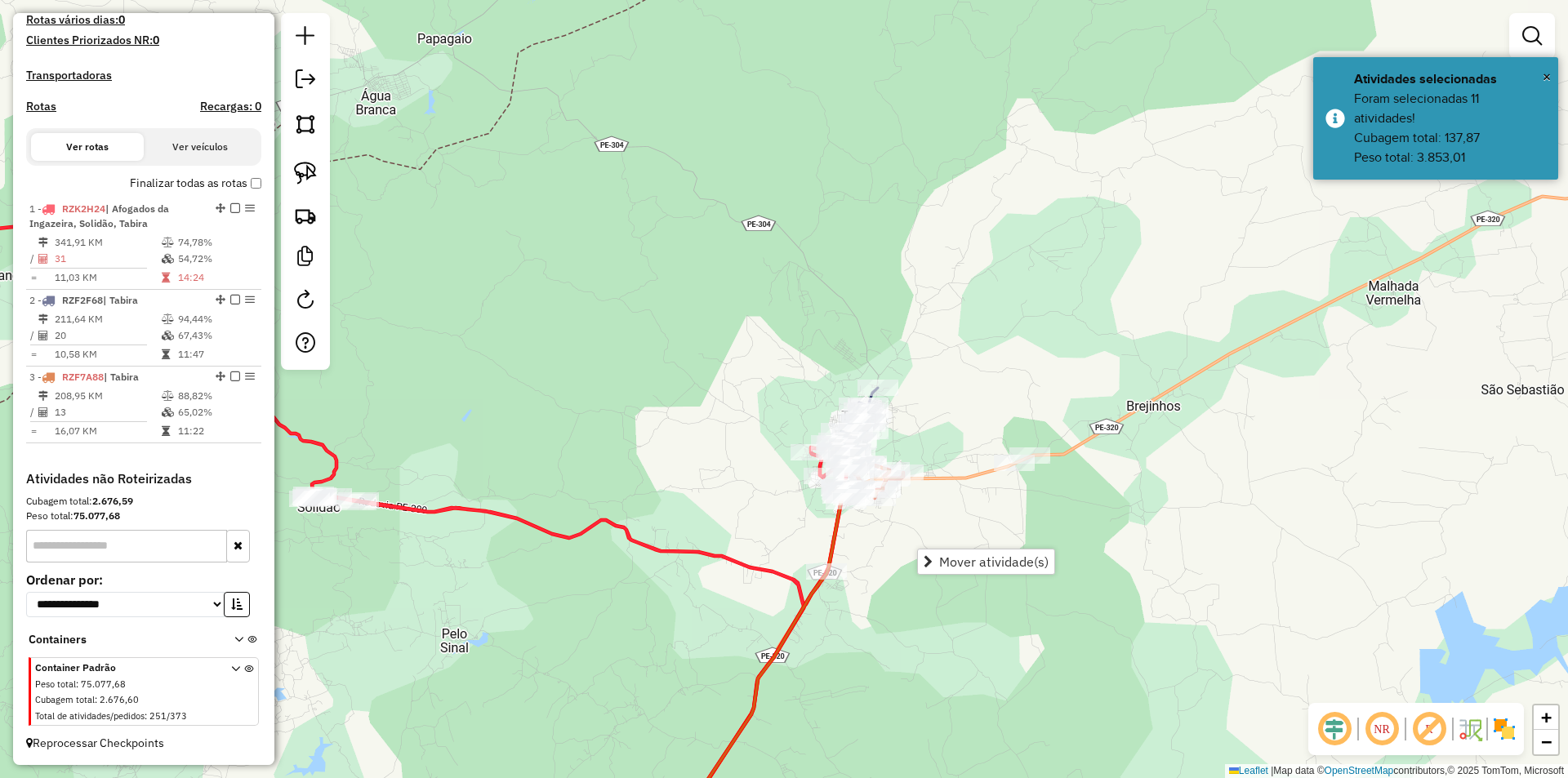
click at [763, 508] on div "Janela de atendimento Grade de atendimento Capacidade Transportadoras Veículos …" at bounding box center [784, 389] width 1568 height 778
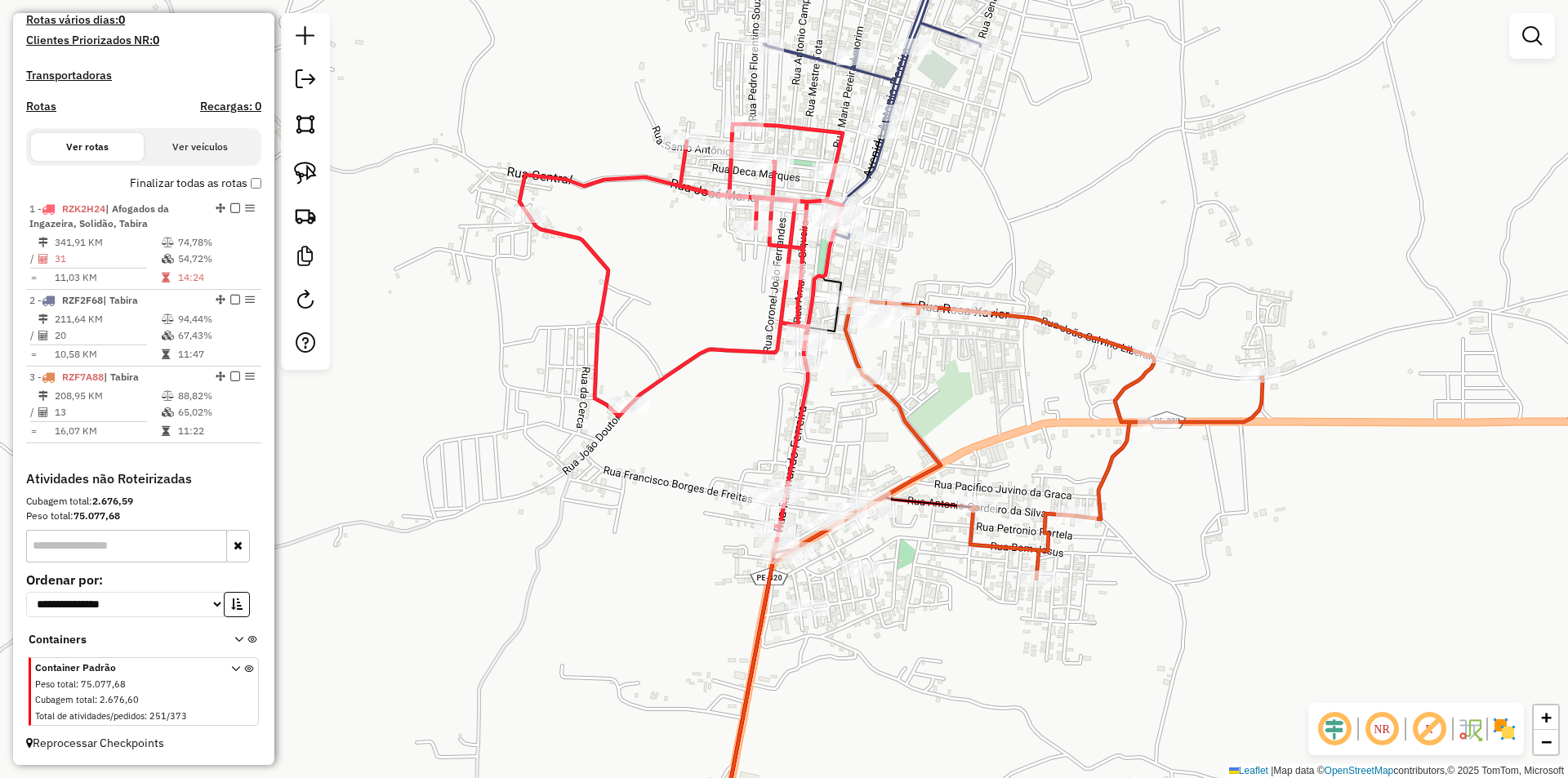
click at [941, 257] on div "Janela de atendimento Grade de atendimento Capacidade Transportadoras Veículos …" at bounding box center [784, 389] width 1568 height 778
select select "*********"
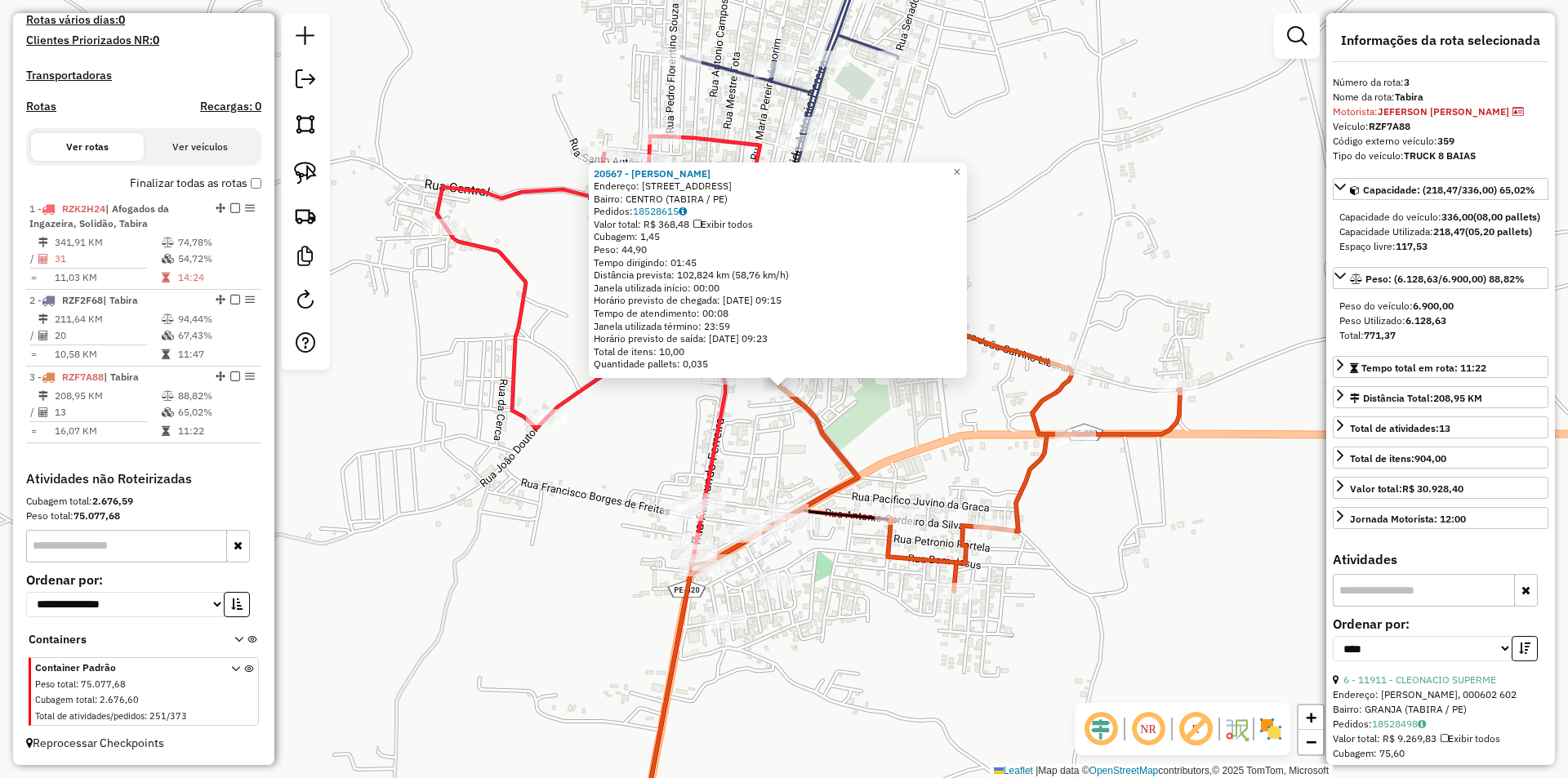
click at [787, 449] on div "20567 - MERCADINHO SAO JORGE Endereço: RUA ALFA ALBUQUERQUE MELO CORD 54 Bairro…" at bounding box center [784, 389] width 1568 height 778
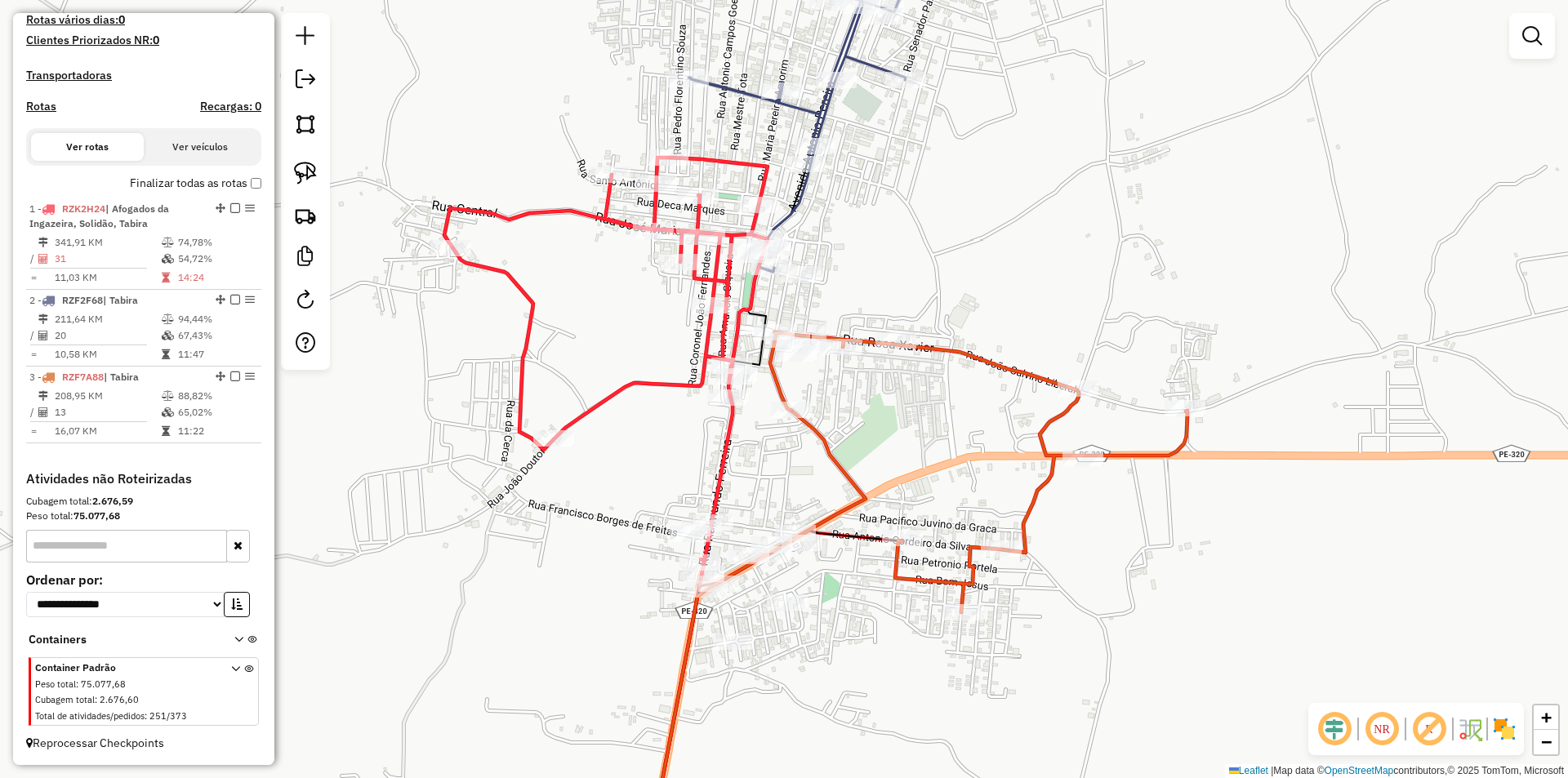
drag, startPoint x: 771, startPoint y: 453, endPoint x: 779, endPoint y: 474, distance: 22.5
click at [779, 474] on div "Janela de atendimento Grade de atendimento Capacidade Transportadoras Veículos …" at bounding box center [784, 389] width 1568 height 778
select select "*********"
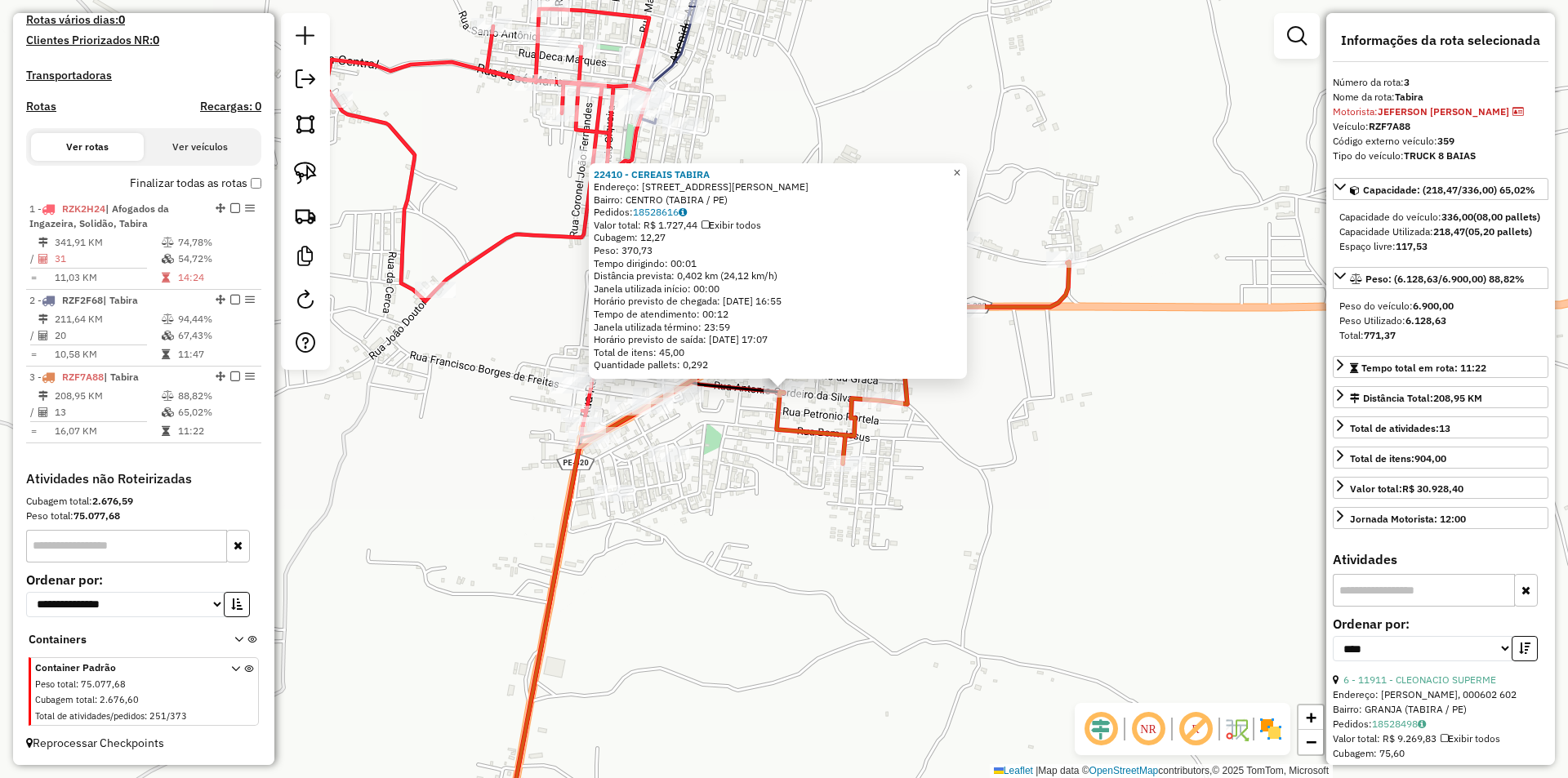
click at [960, 165] on span "×" at bounding box center [957, 172] width 8 height 14
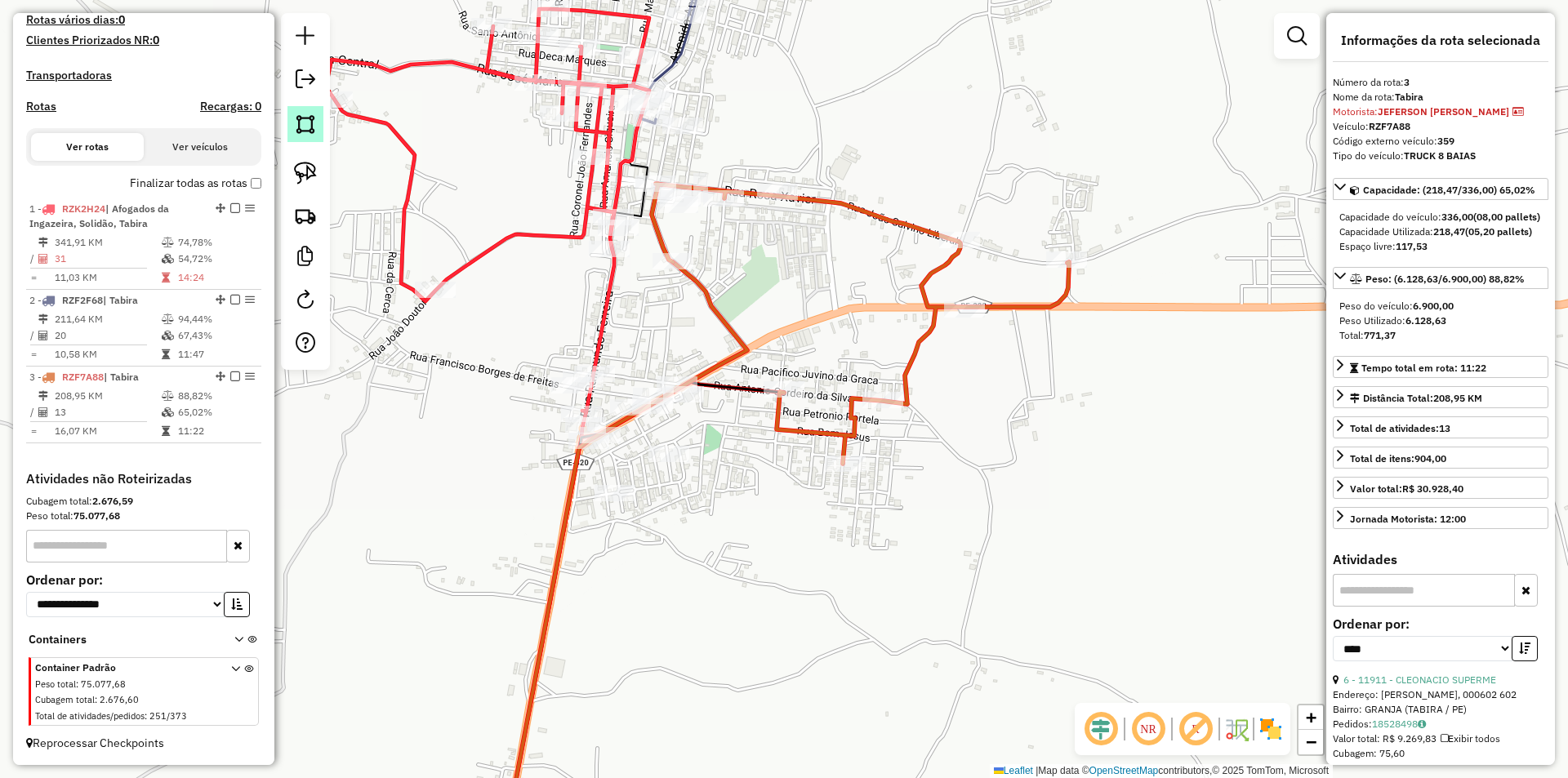
click at [301, 129] on img at bounding box center [305, 125] width 23 height 23
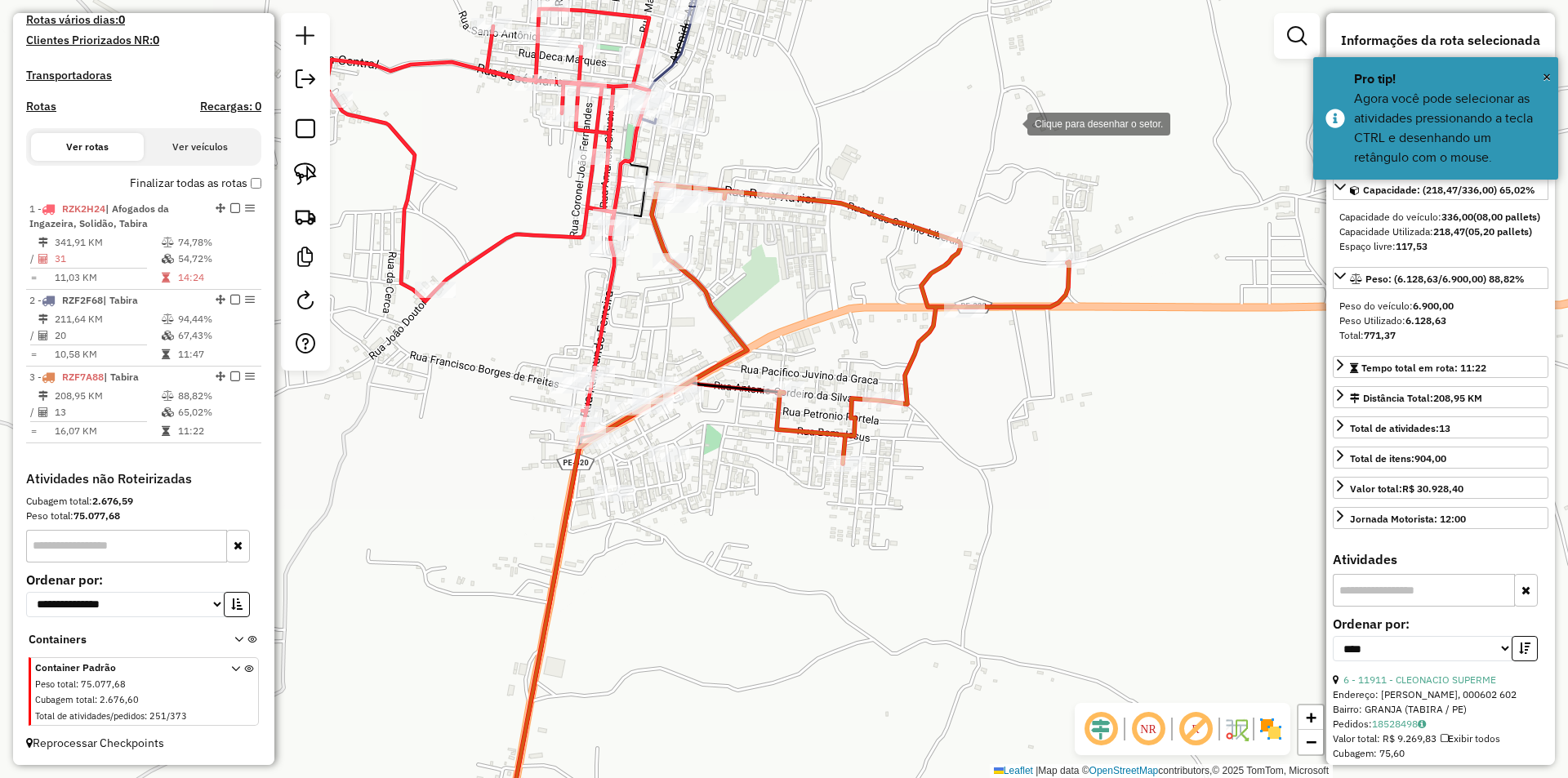
click at [1011, 123] on div at bounding box center [1011, 123] width 32 height 32
click at [711, 353] on div at bounding box center [711, 353] width 32 height 32
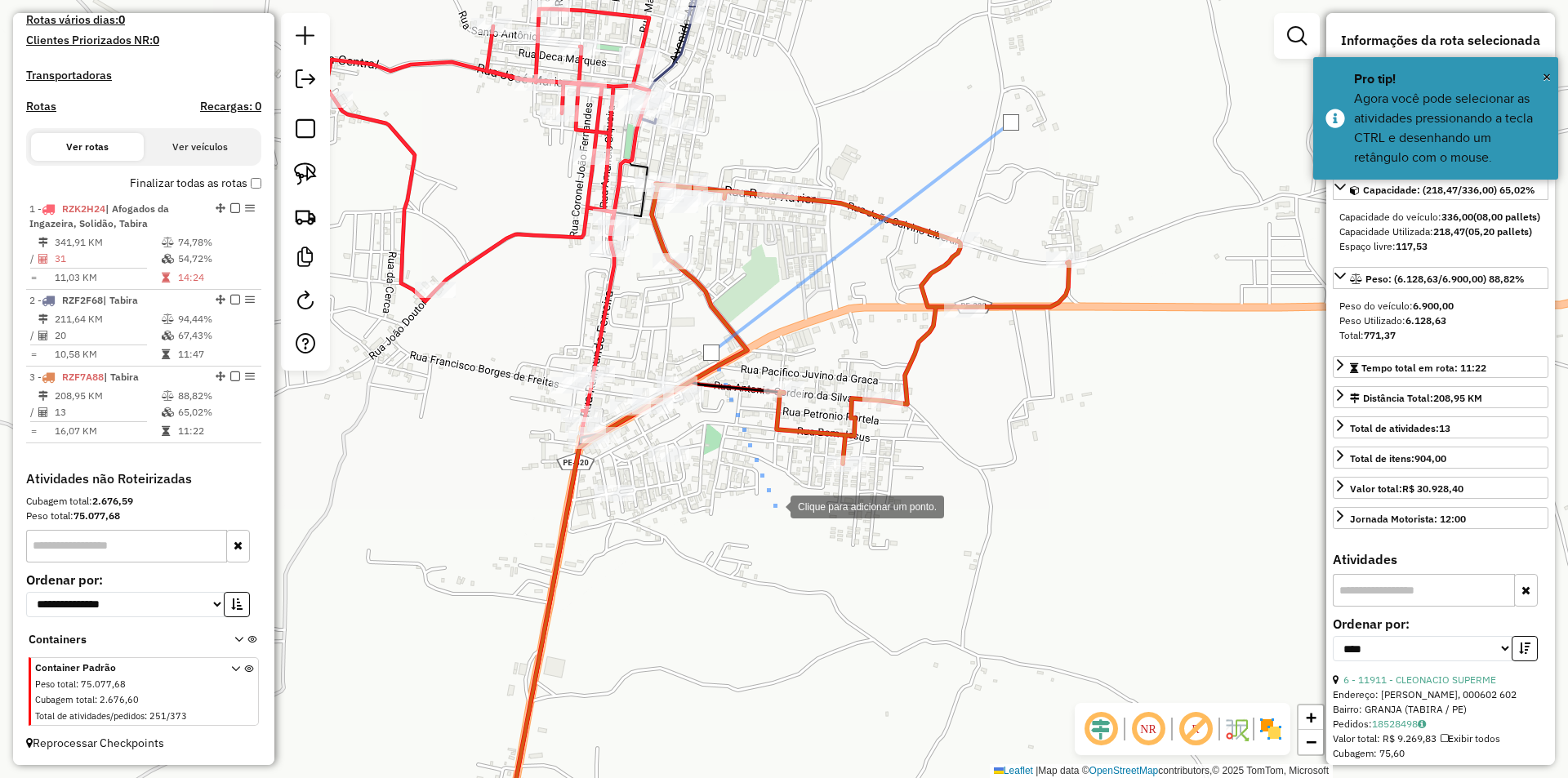
click at [790, 522] on div at bounding box center [774, 505] width 32 height 32
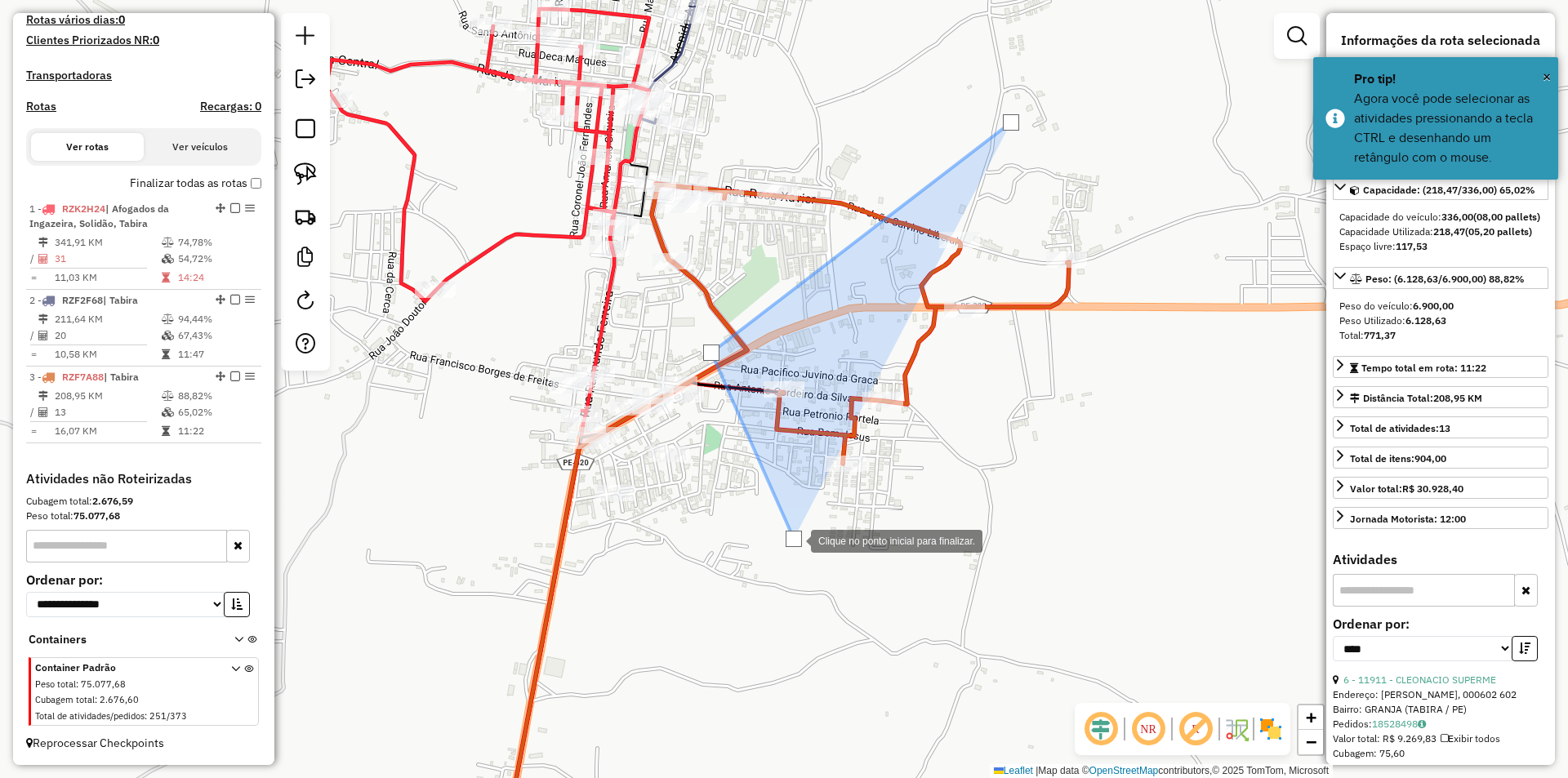
click at [811, 523] on div at bounding box center [794, 539] width 32 height 32
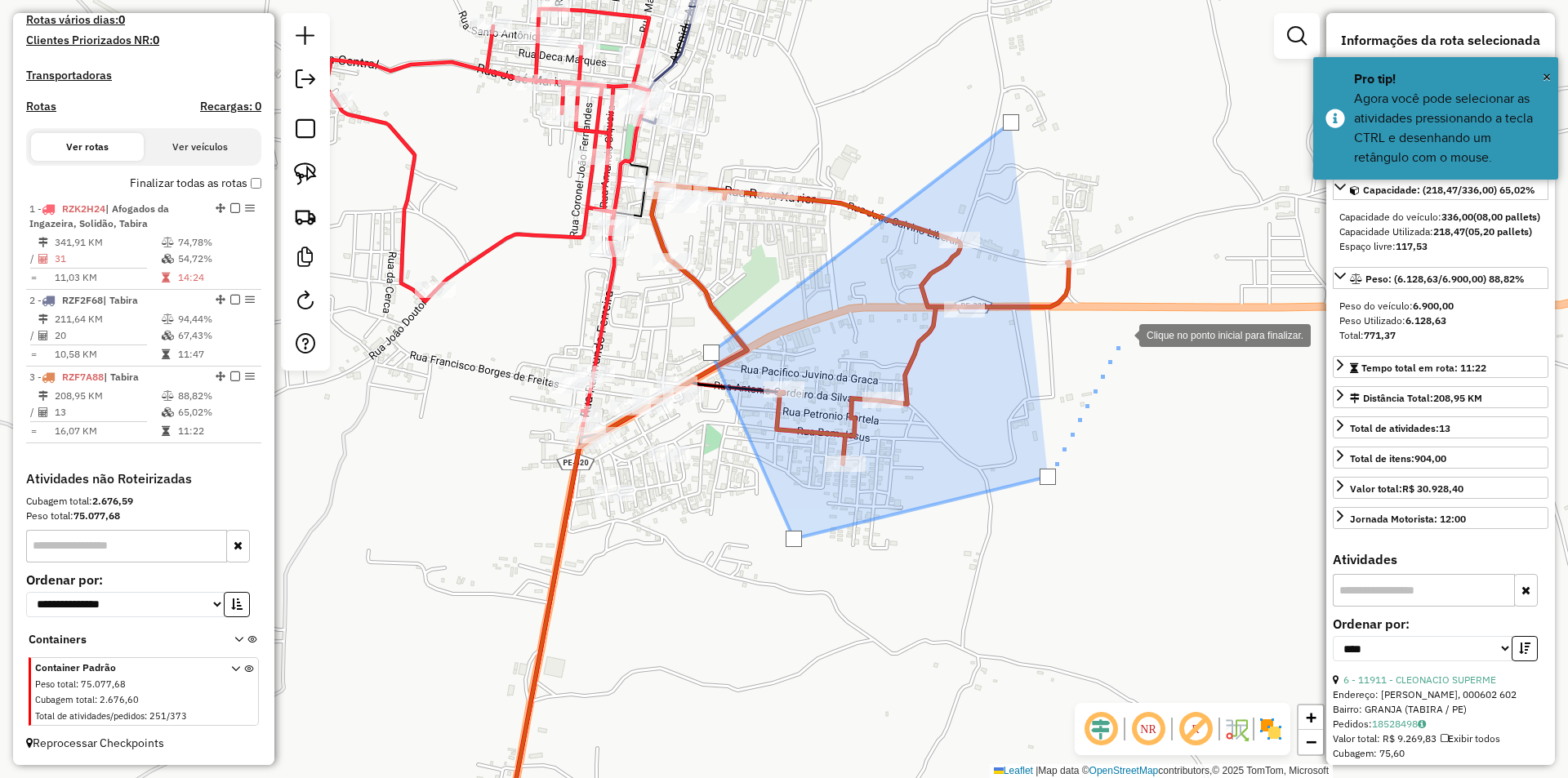
click at [1123, 334] on div at bounding box center [1123, 334] width 32 height 32
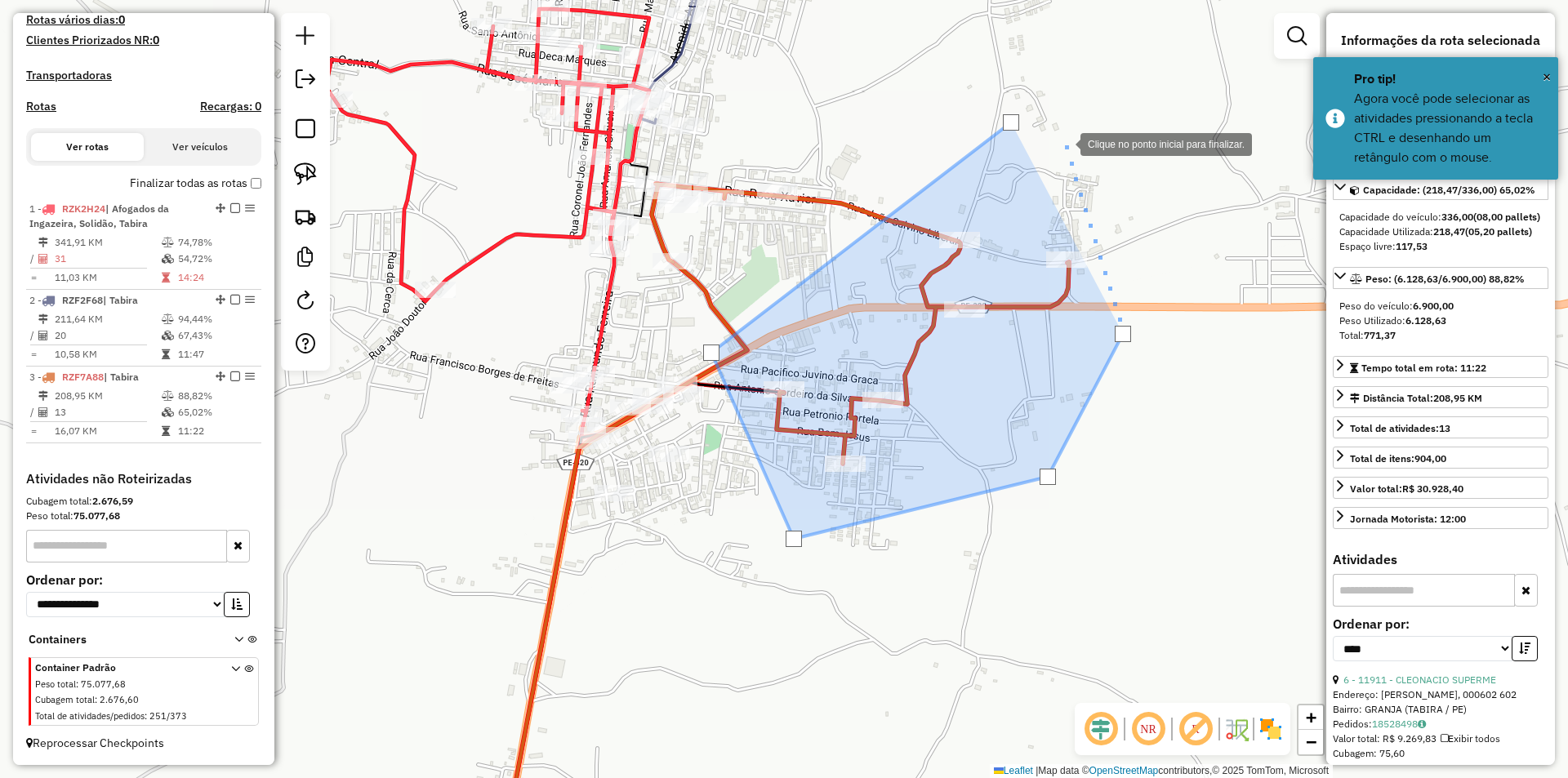
click at [1063, 141] on div at bounding box center [1064, 143] width 32 height 32
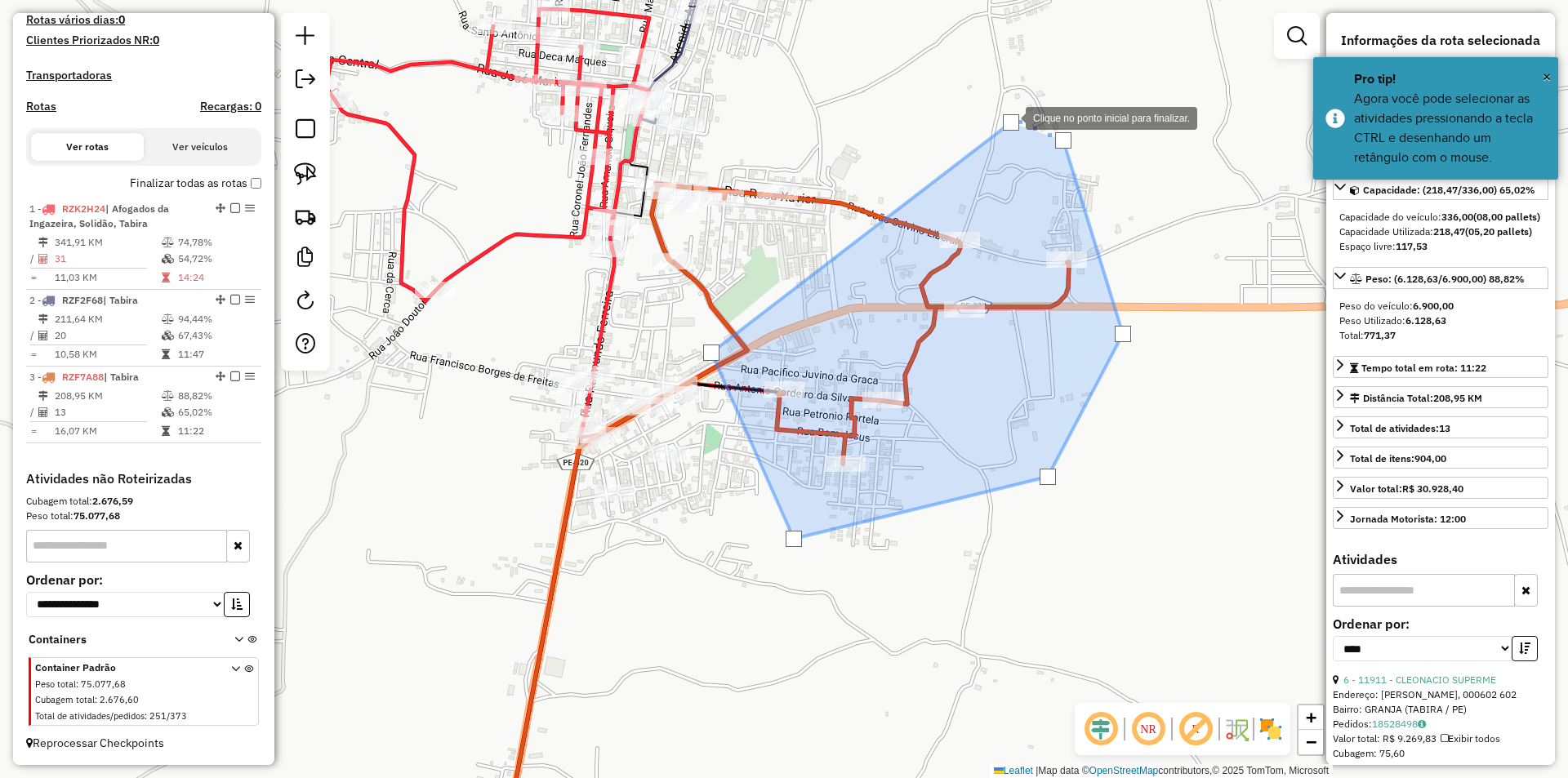
click at [1009, 117] on div at bounding box center [1010, 122] width 16 height 16
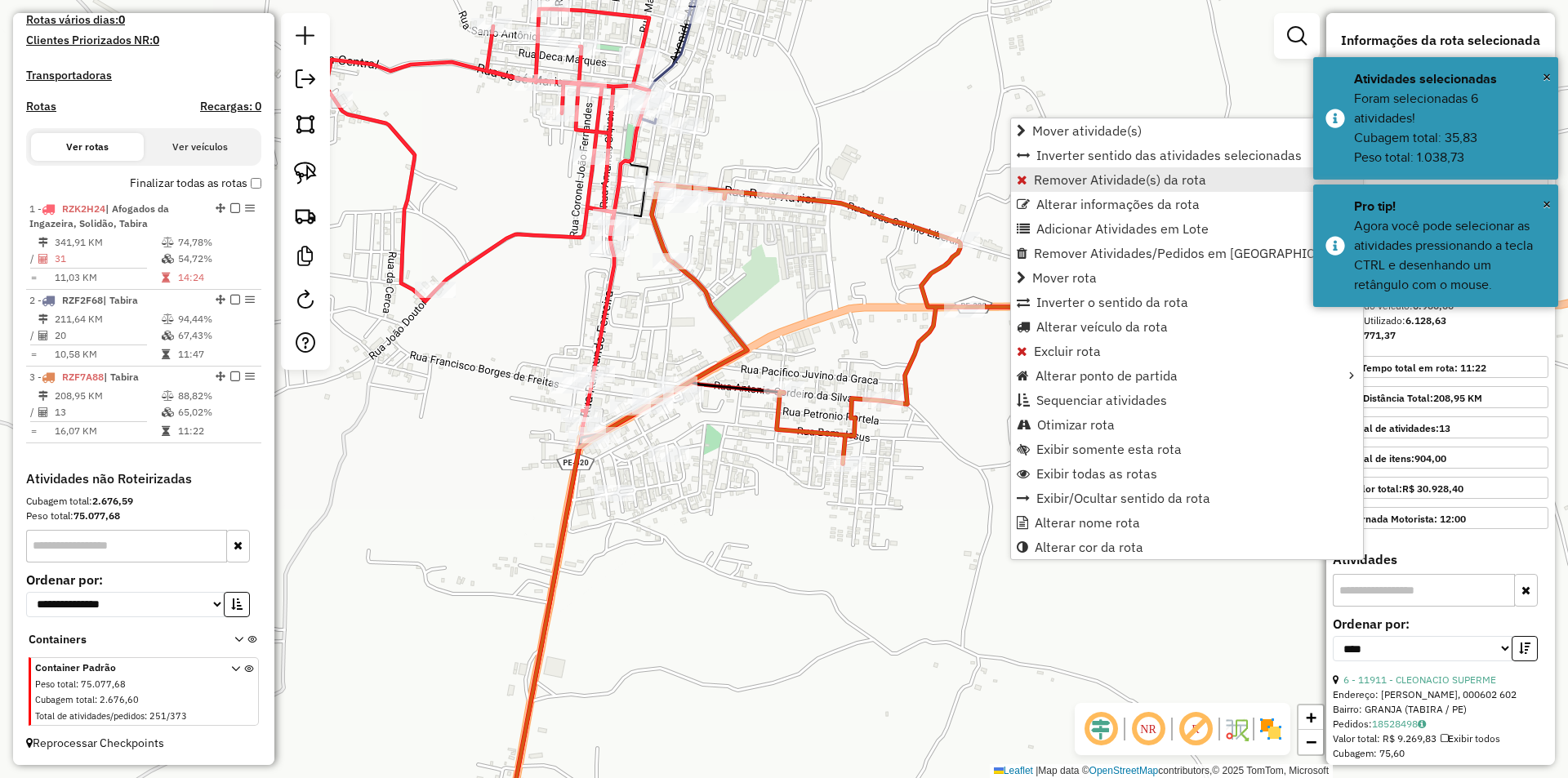
click at [1051, 176] on span "Remover Atividade(s) da rota" at bounding box center [1119, 180] width 172 height 13
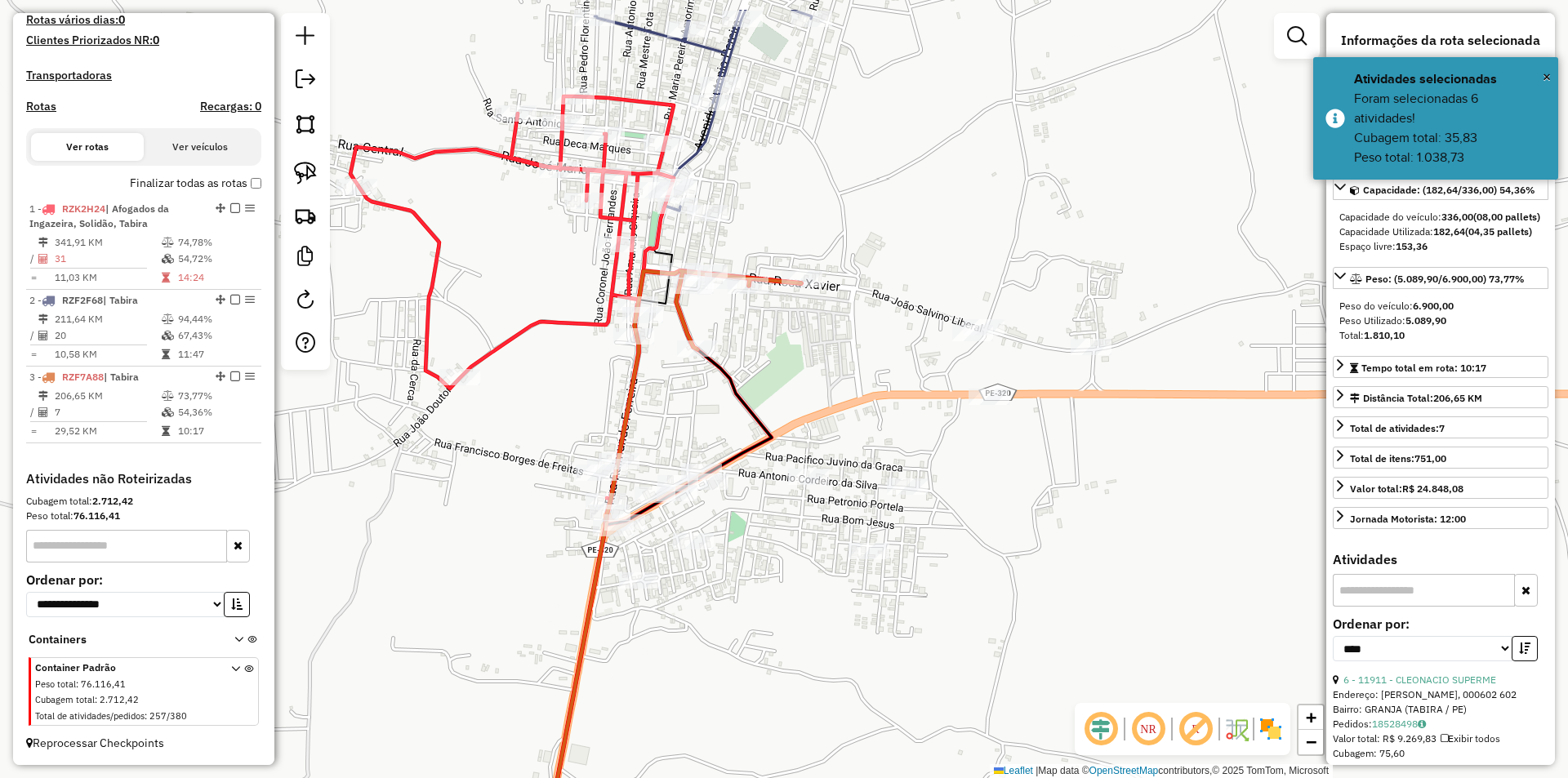
drag, startPoint x: 842, startPoint y: 107, endPoint x: 892, endPoint y: 246, distance: 147.7
click at [890, 242] on div "Janela de atendimento Grade de atendimento Capacidade Transportadoras Veículos …" at bounding box center [784, 389] width 1568 height 778
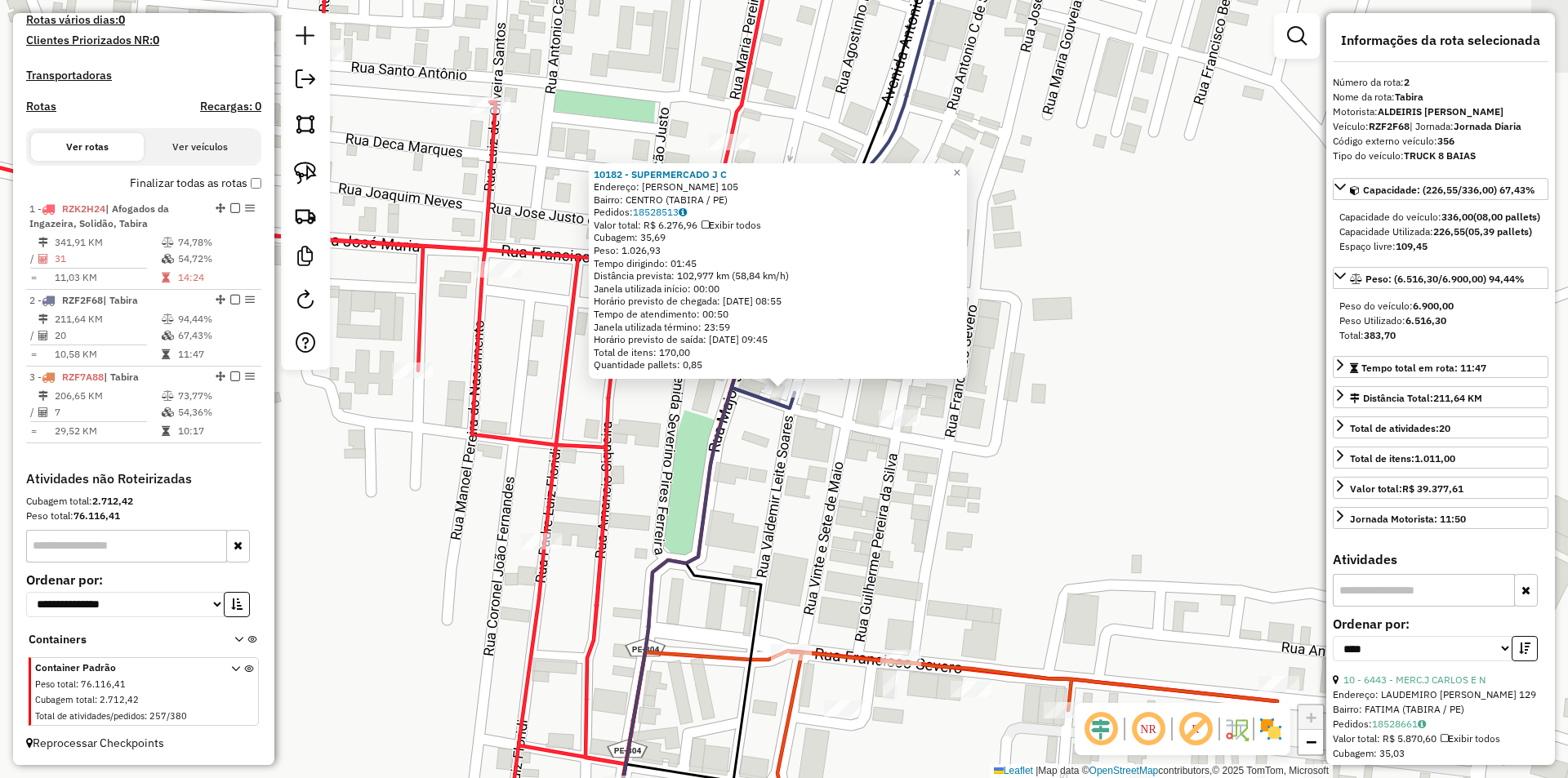
click at [829, 454] on div "10182 - SUPERMERCADO J C Endereço: RAUL PEREIRA AMORIM 105 Bairro: CENTRO (TABI…" at bounding box center [784, 389] width 1568 height 778
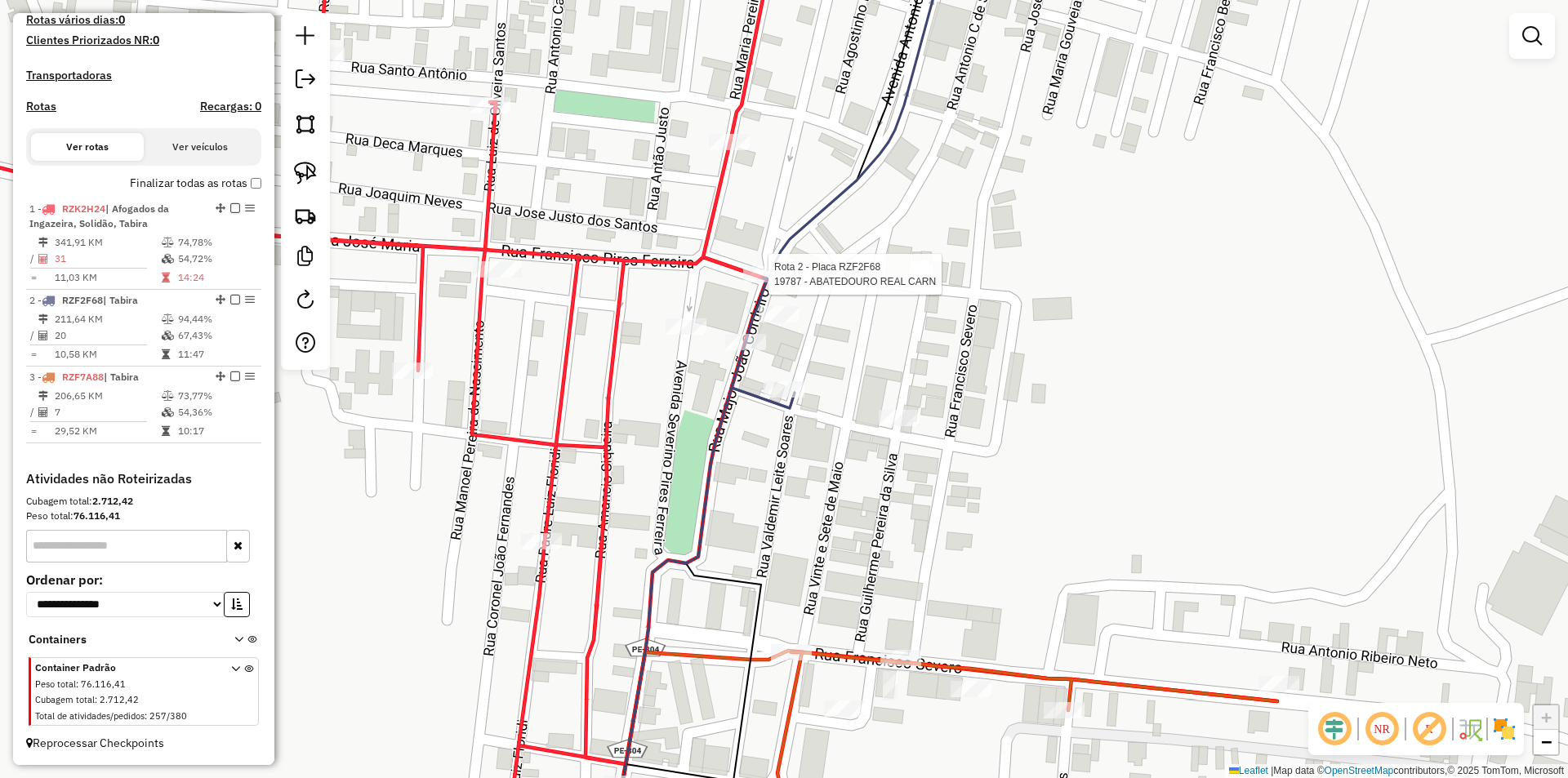
select select "*********"
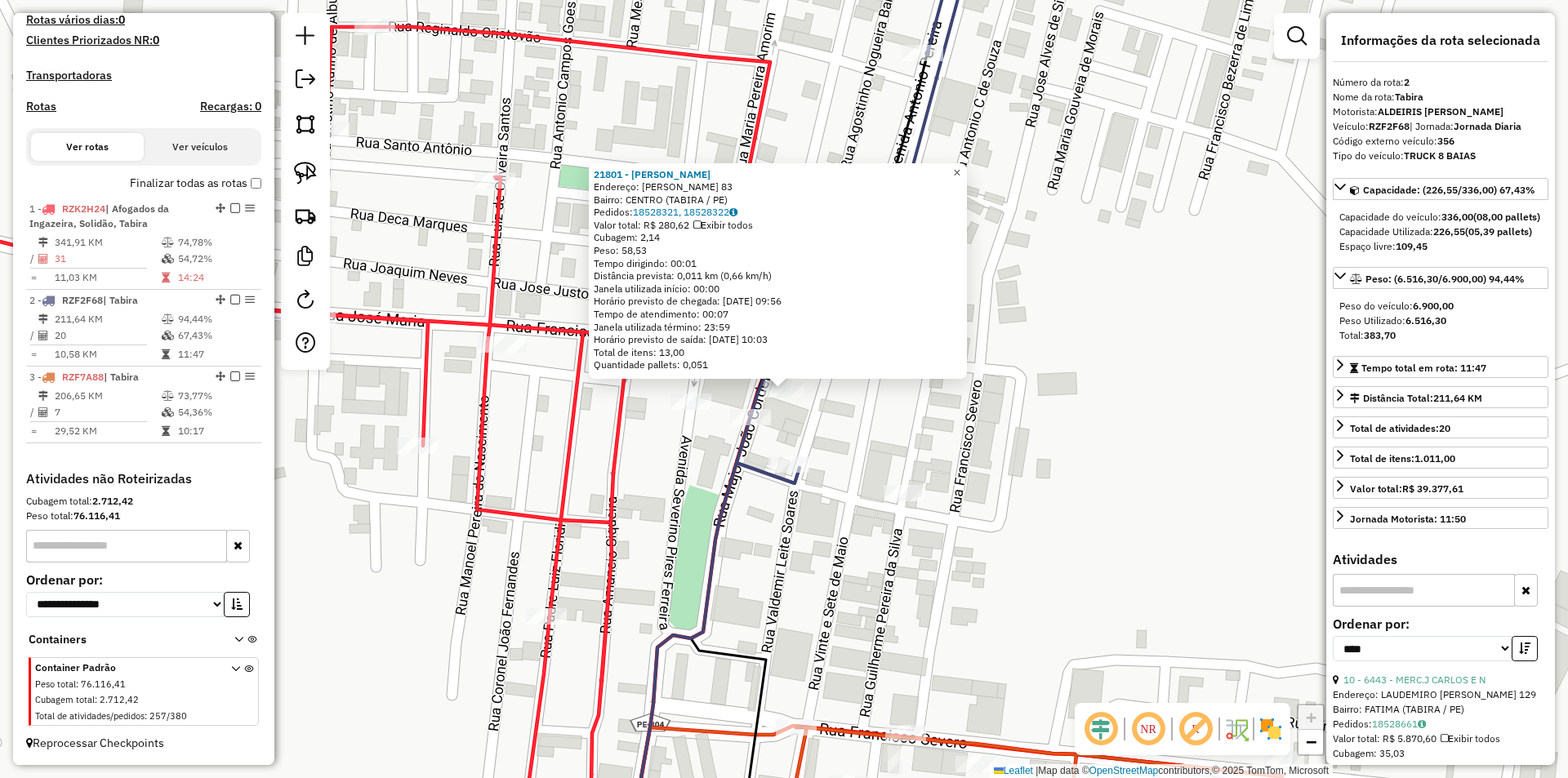
click at [960, 171] on span "×" at bounding box center [957, 172] width 8 height 14
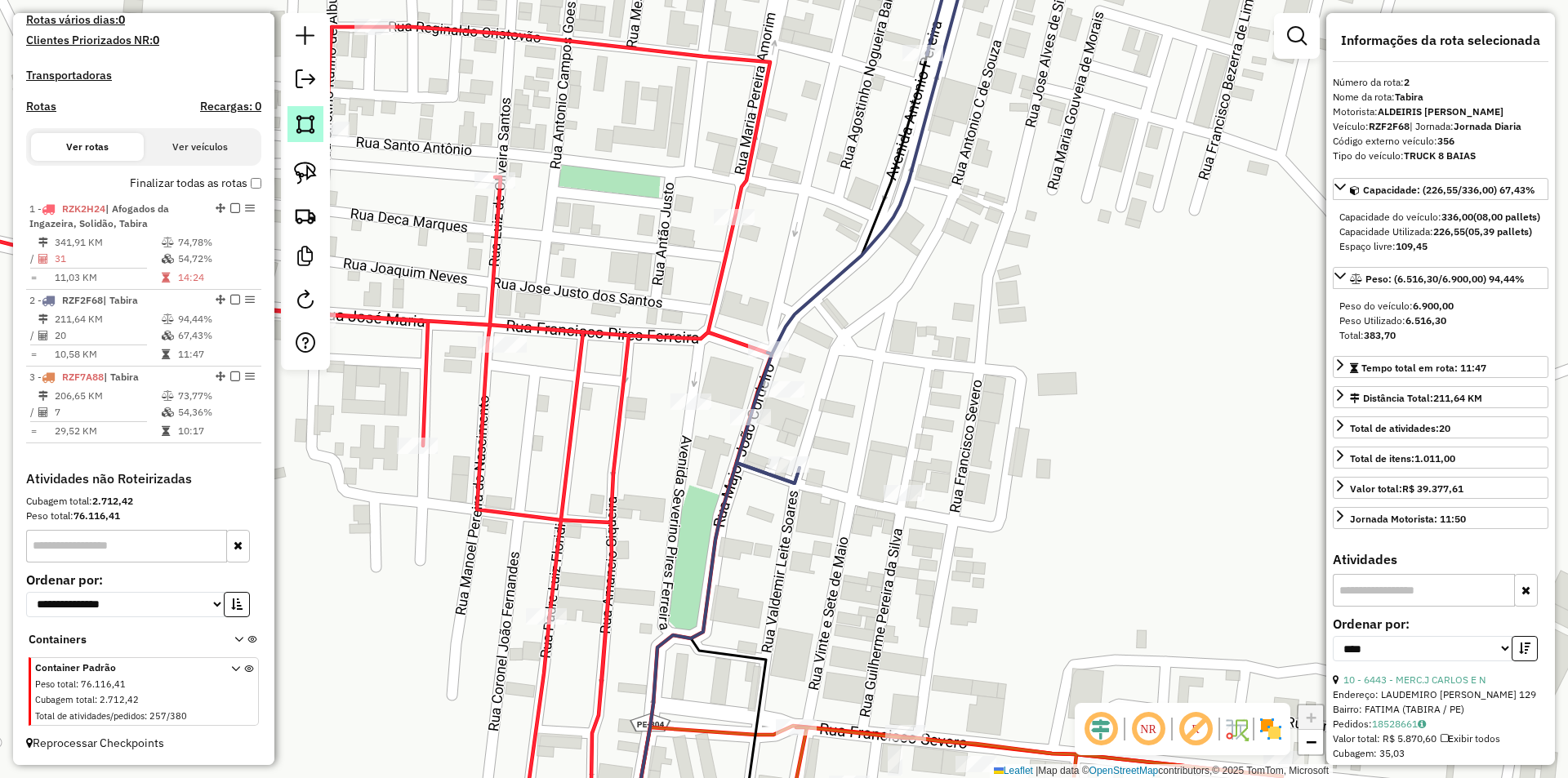
click at [309, 128] on img at bounding box center [305, 125] width 23 height 23
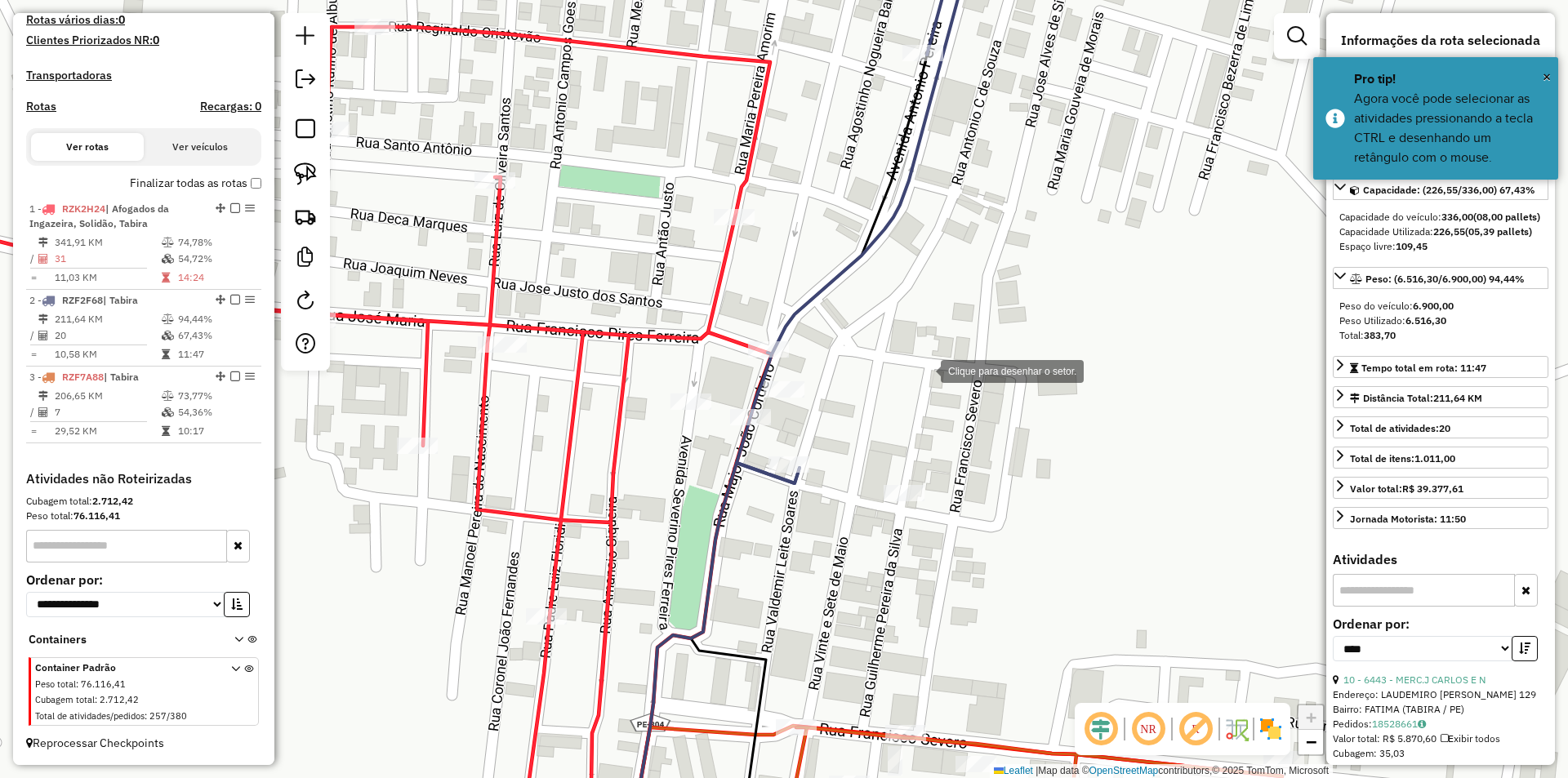
click at [924, 370] on div at bounding box center [924, 370] width 32 height 32
click at [736, 303] on div at bounding box center [736, 302] width 32 height 32
click at [712, 434] on div at bounding box center [712, 434] width 32 height 32
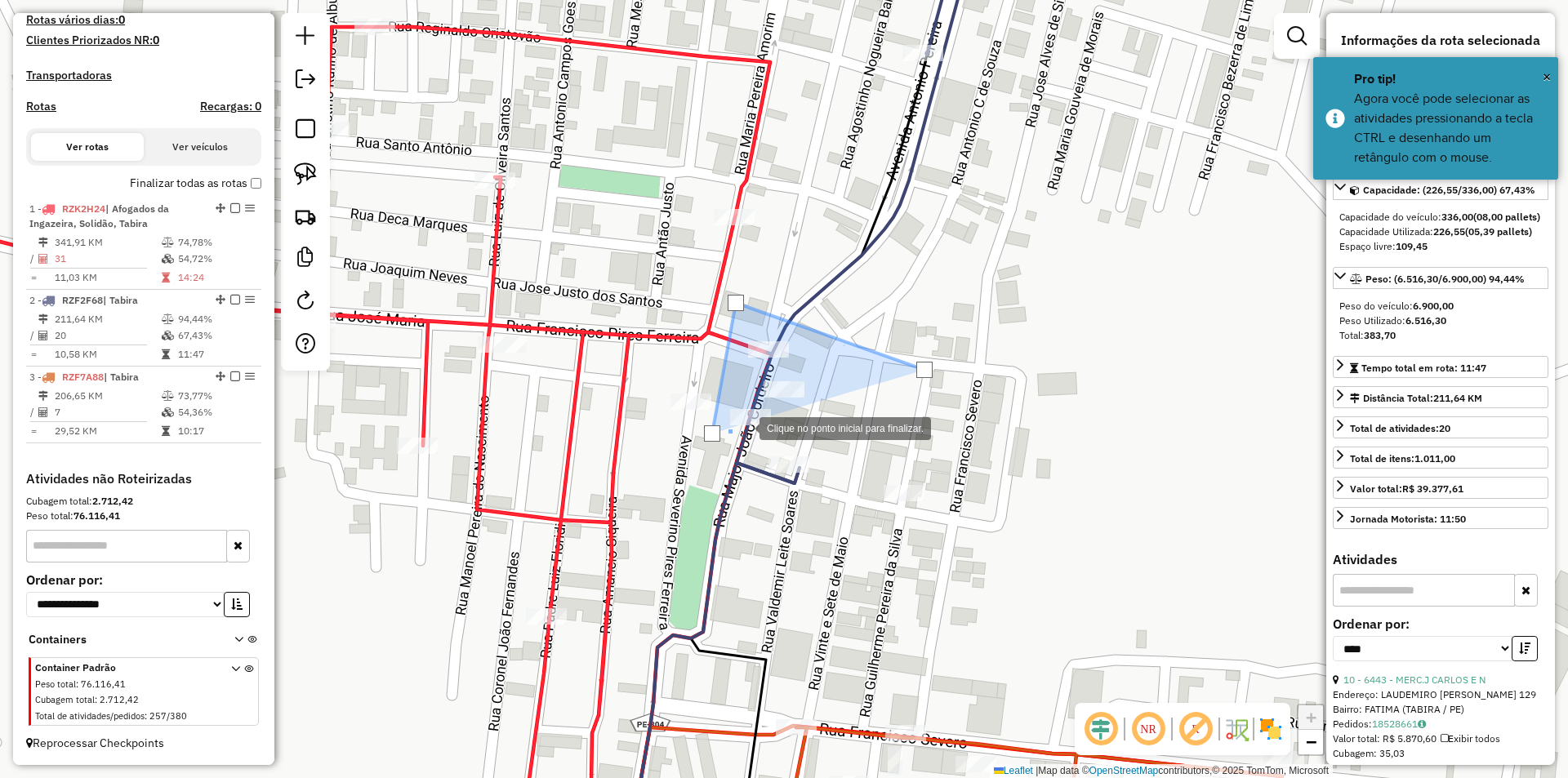
click at [760, 423] on div at bounding box center [743, 427] width 32 height 32
drag, startPoint x: 881, startPoint y: 402, endPoint x: 904, endPoint y: 389, distance: 26.4
click at [823, 403] on div at bounding box center [805, 419] width 32 height 32
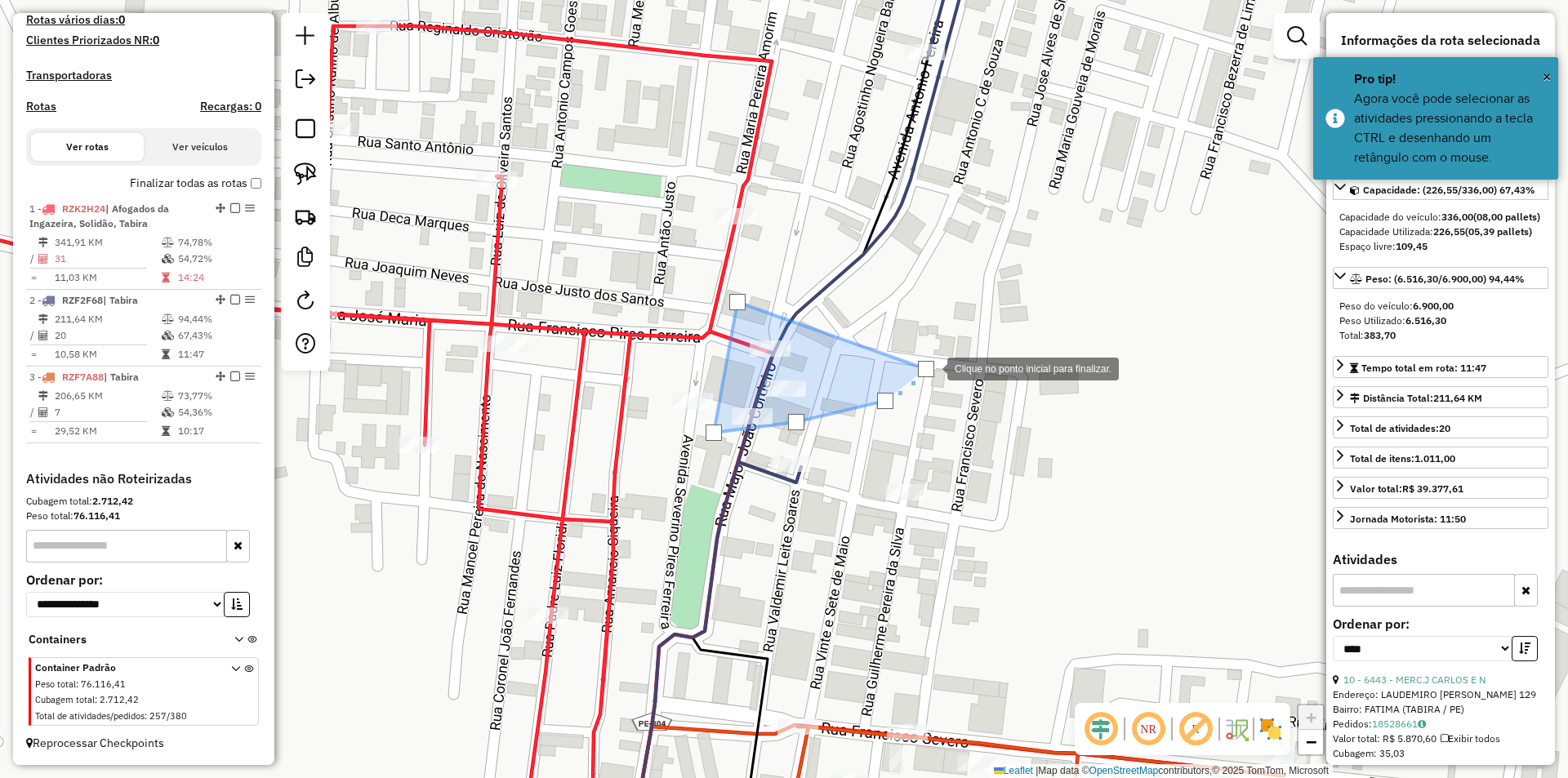
click at [931, 367] on div at bounding box center [925, 369] width 16 height 16
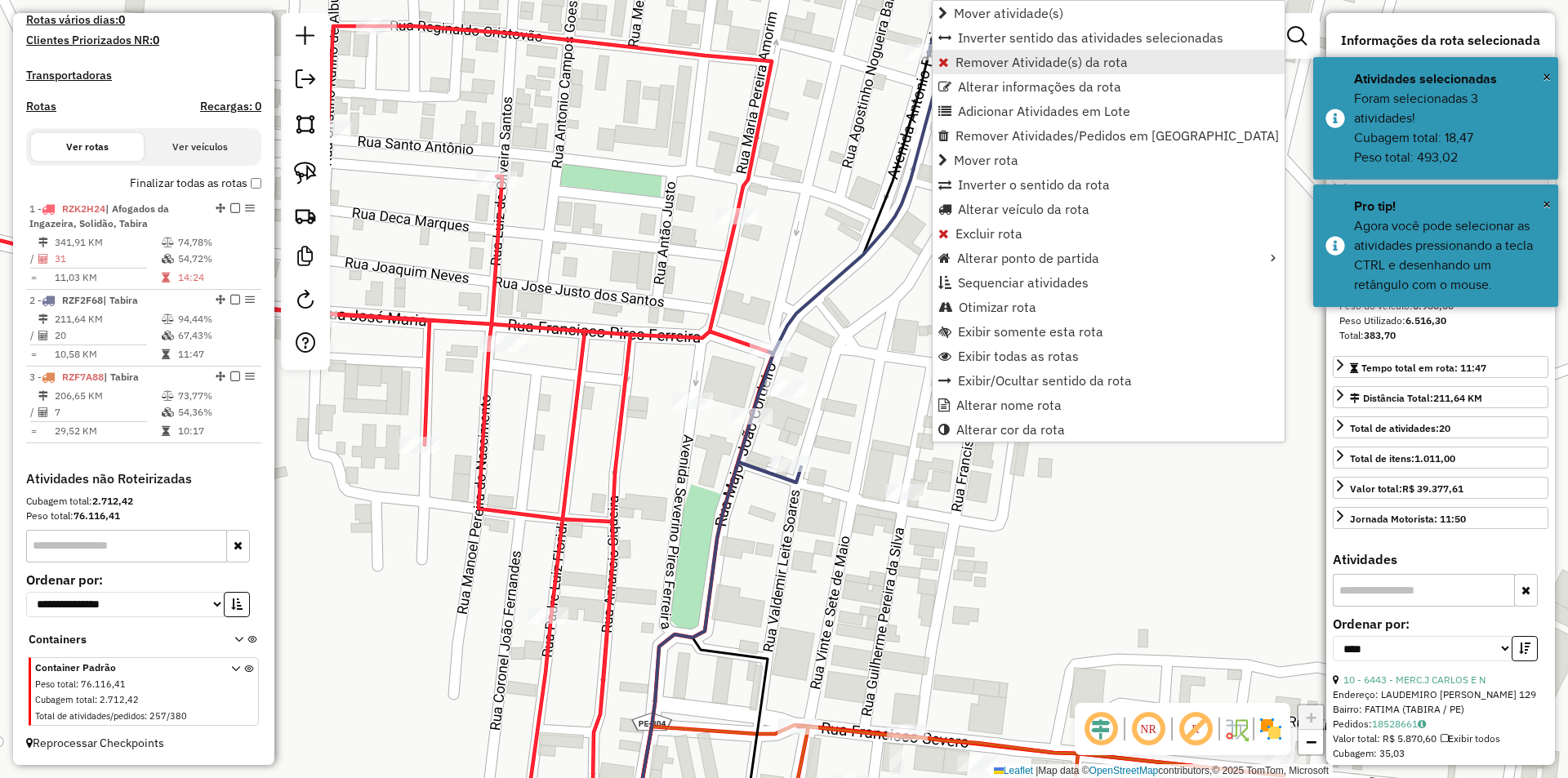
click at [980, 62] on span "Remover Atividade(s) da rota" at bounding box center [1041, 62] width 172 height 13
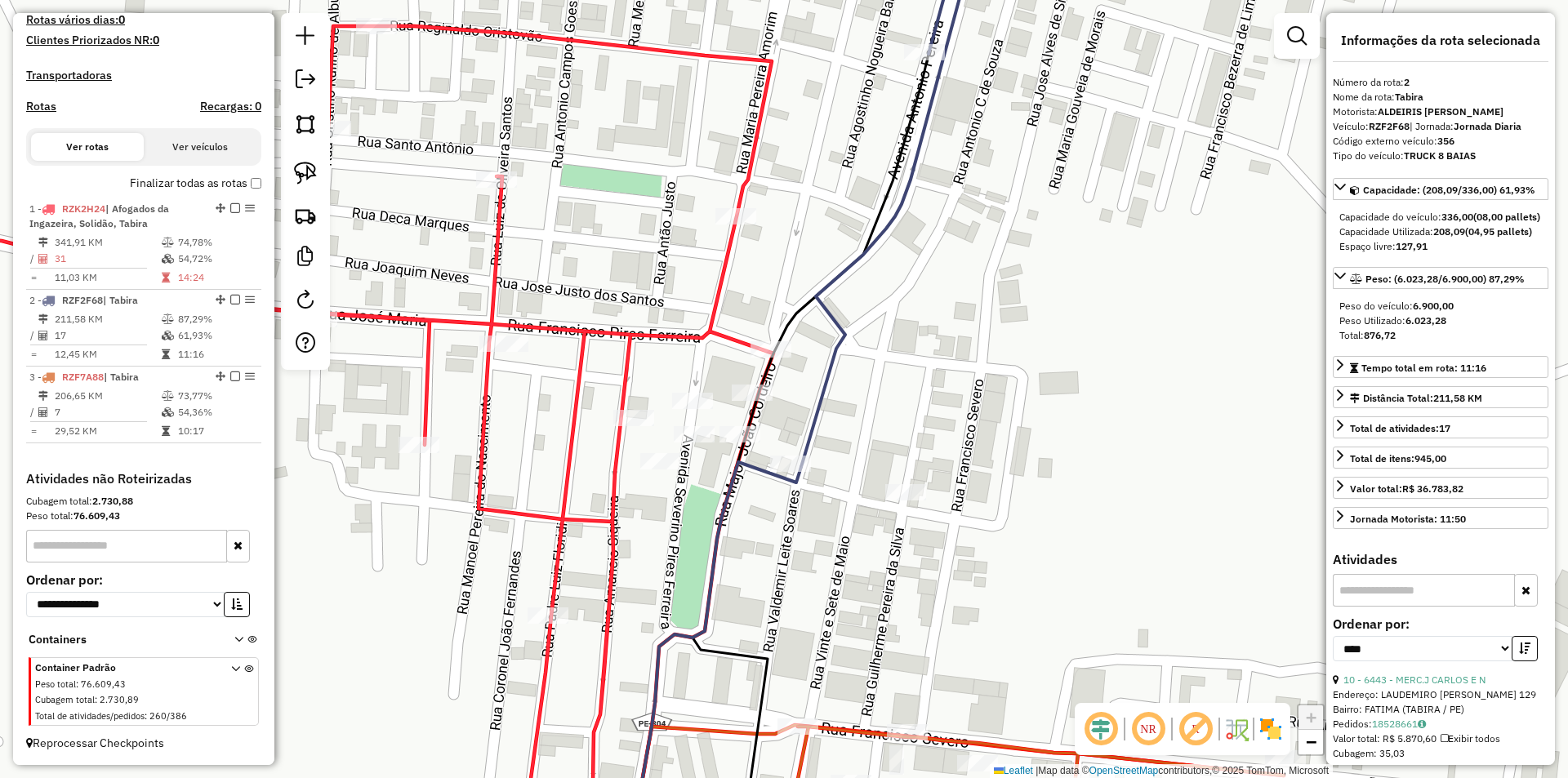
click at [975, 401] on div "Janela de atendimento Grade de atendimento Capacidade Transportadoras Veículos …" at bounding box center [784, 389] width 1568 height 778
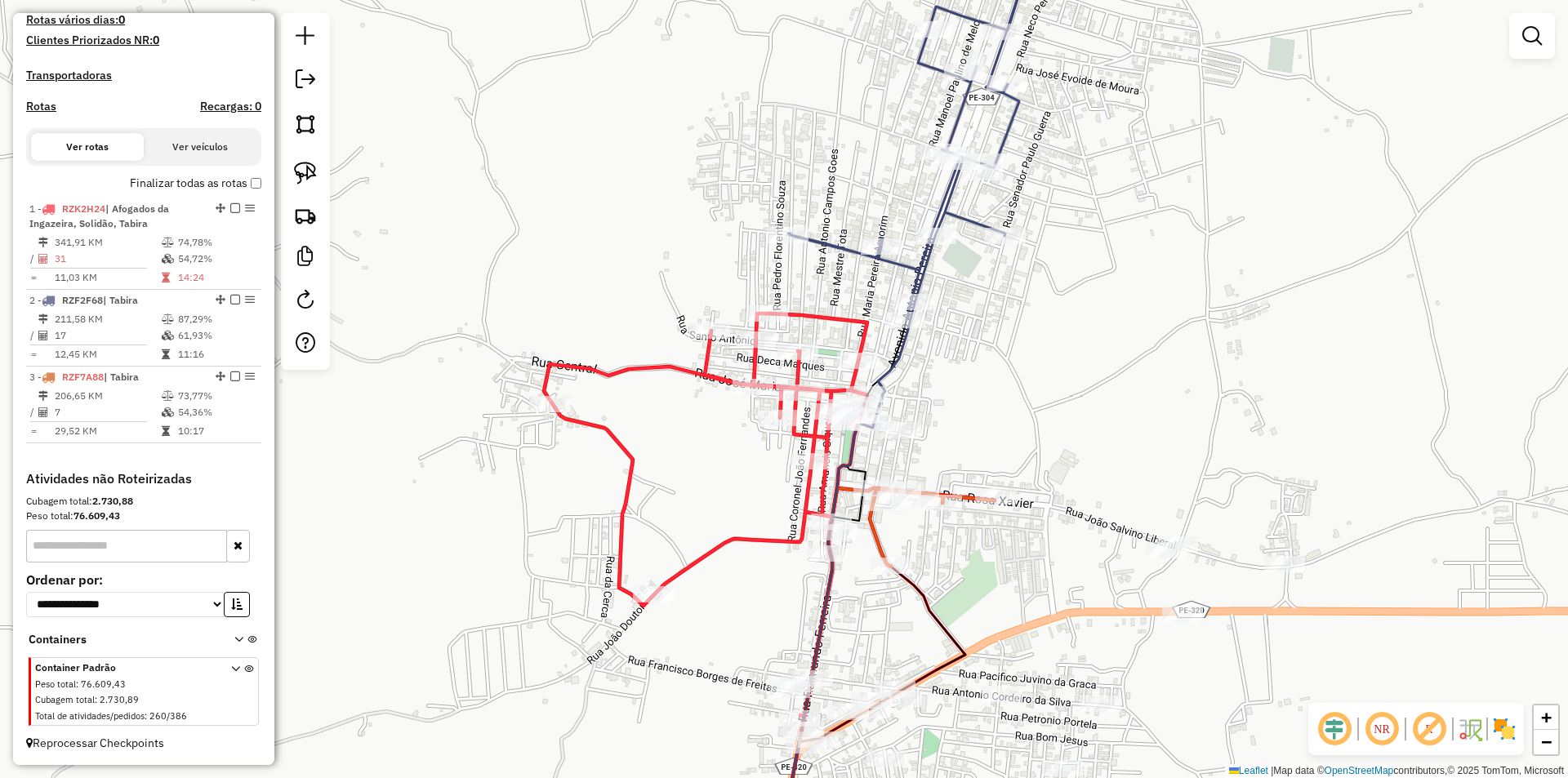
click at [994, 371] on div "Janela de atendimento Grade de atendimento Capacidade Transportadoras Veículos …" at bounding box center [784, 389] width 1568 height 778
select select "*********"
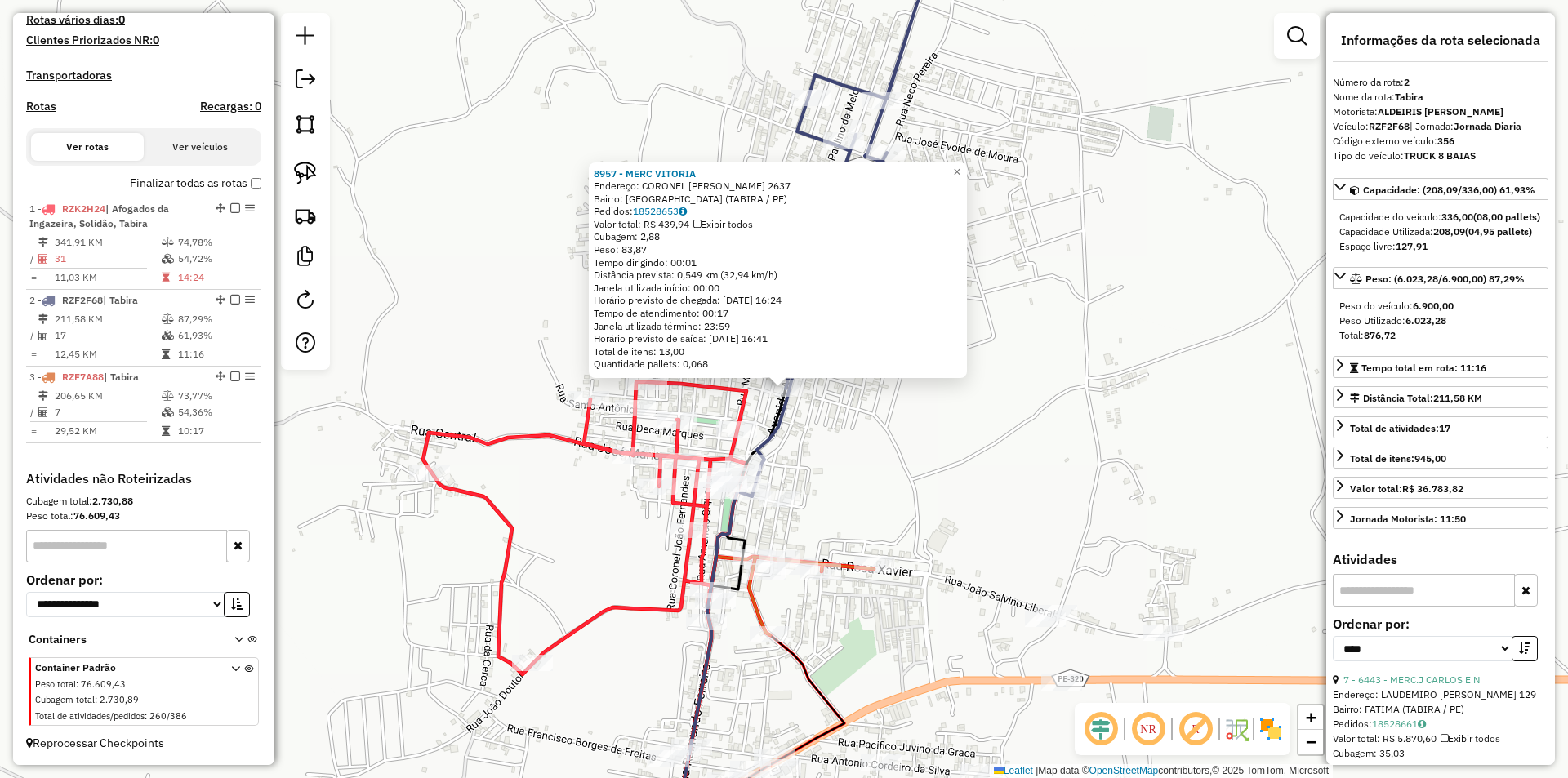
click at [885, 450] on div "8957 - MERC VITORIA Endereço: CORONEL ZUZA BARROS 2637 Bairro: JARDIM MORUMBI (…" at bounding box center [784, 389] width 1568 height 778
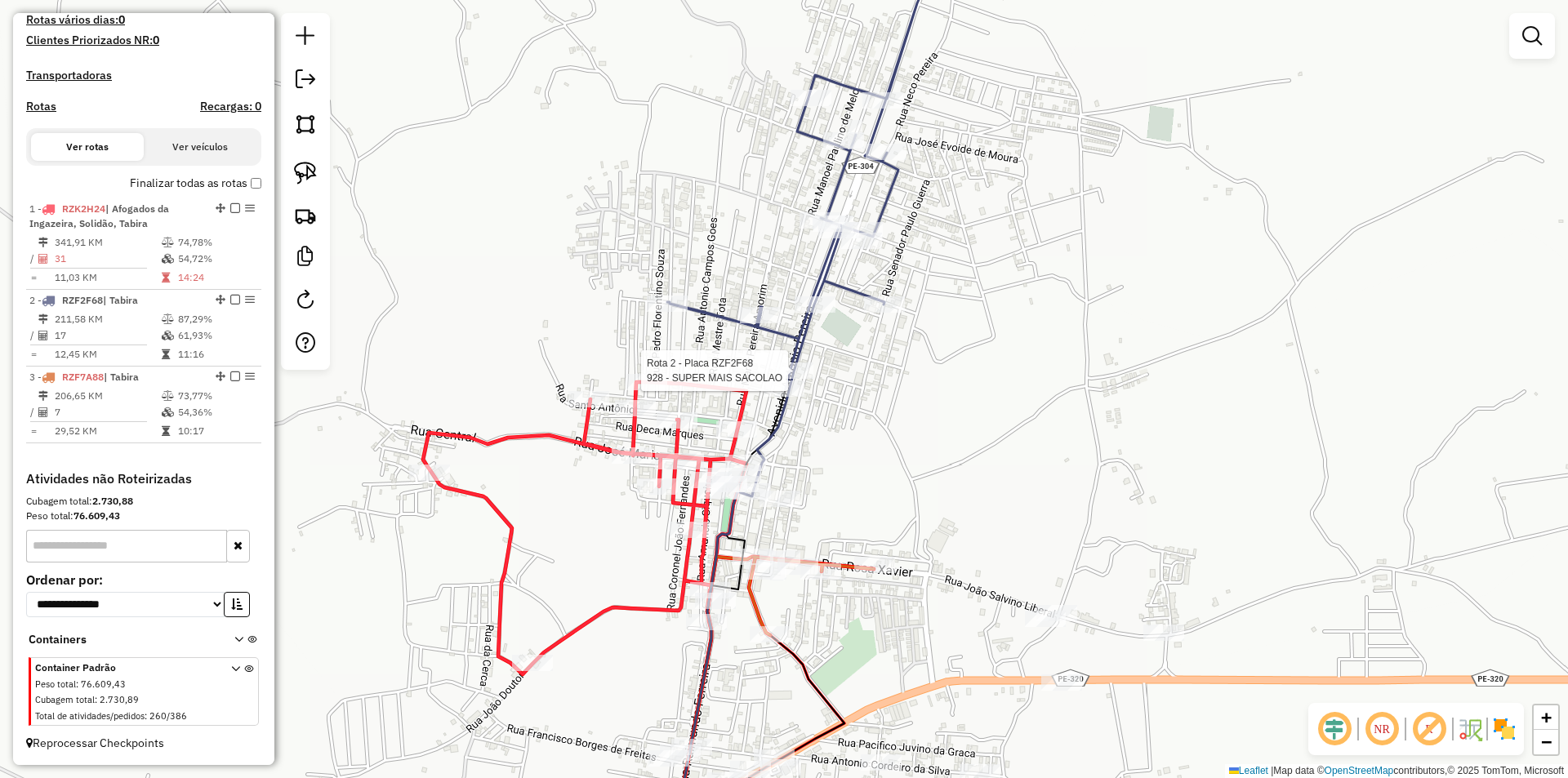
select select "*********"
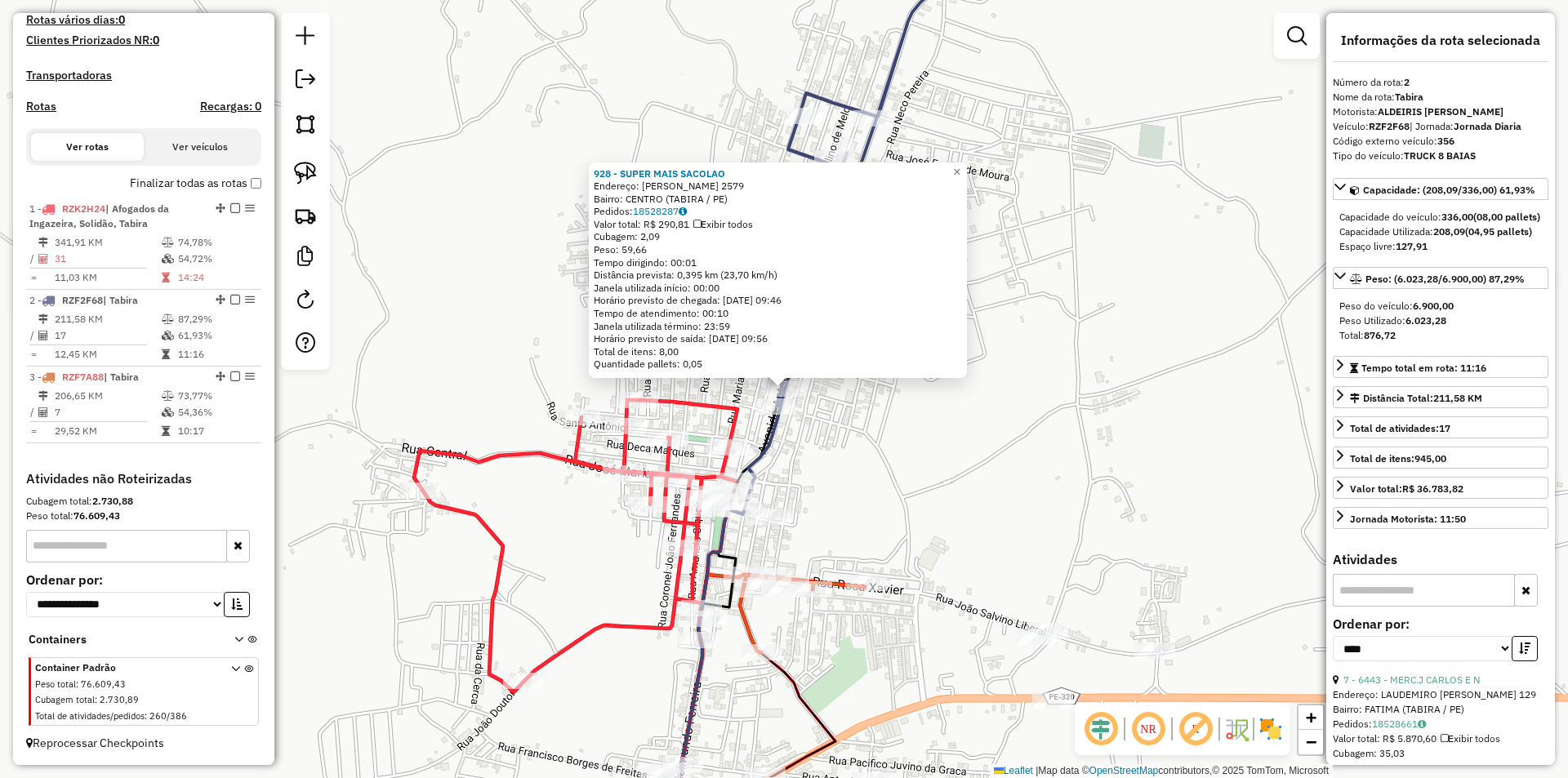
click at [831, 438] on div "928 - SUPER MAIS SACOLAO Endereço: CEL ZUZA BARROS 2579 Bairro: CENTRO (TABIRA …" at bounding box center [784, 389] width 1568 height 778
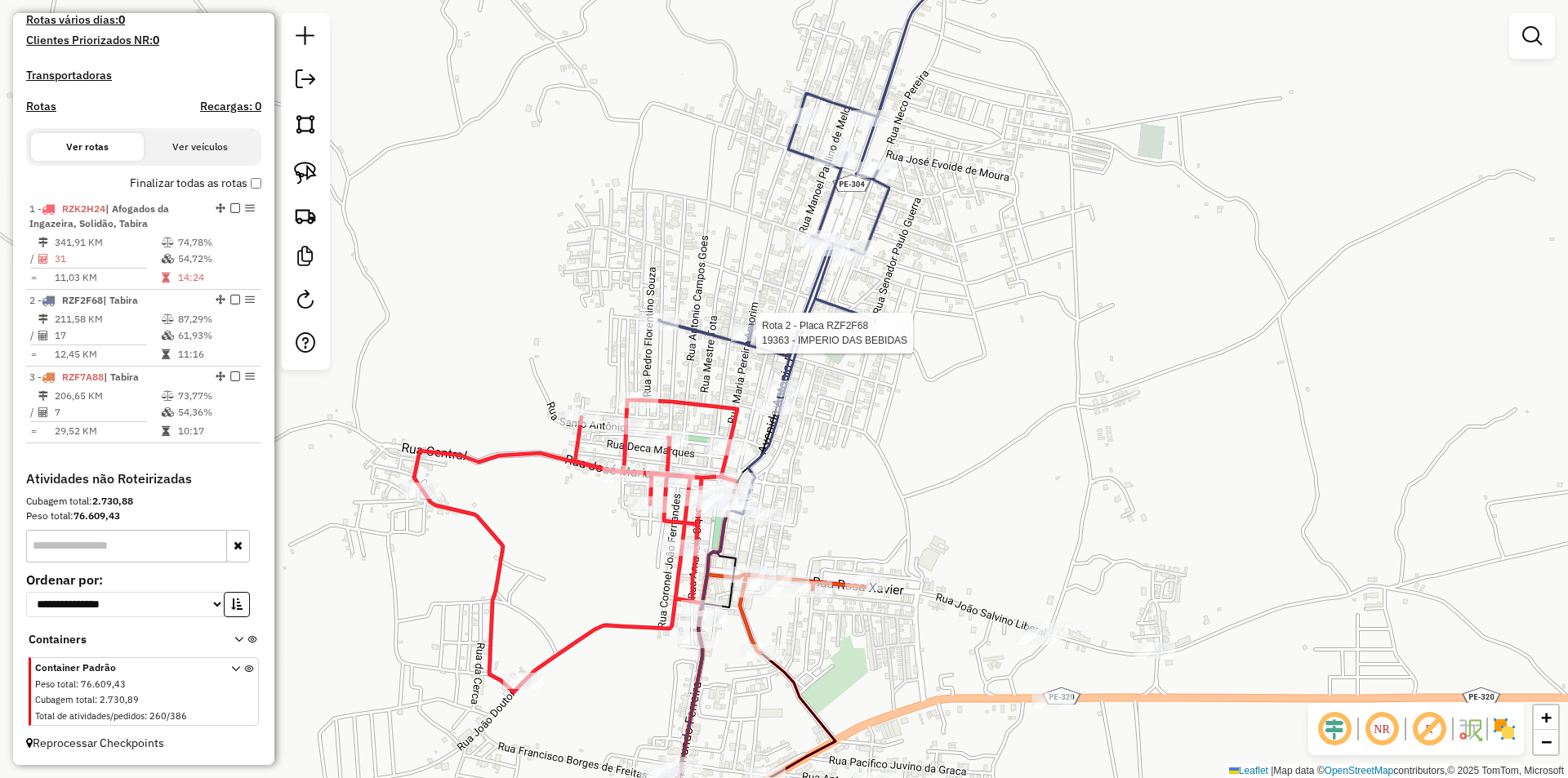
click at [745, 341] on div at bounding box center [751, 333] width 41 height 16
select select "*********"
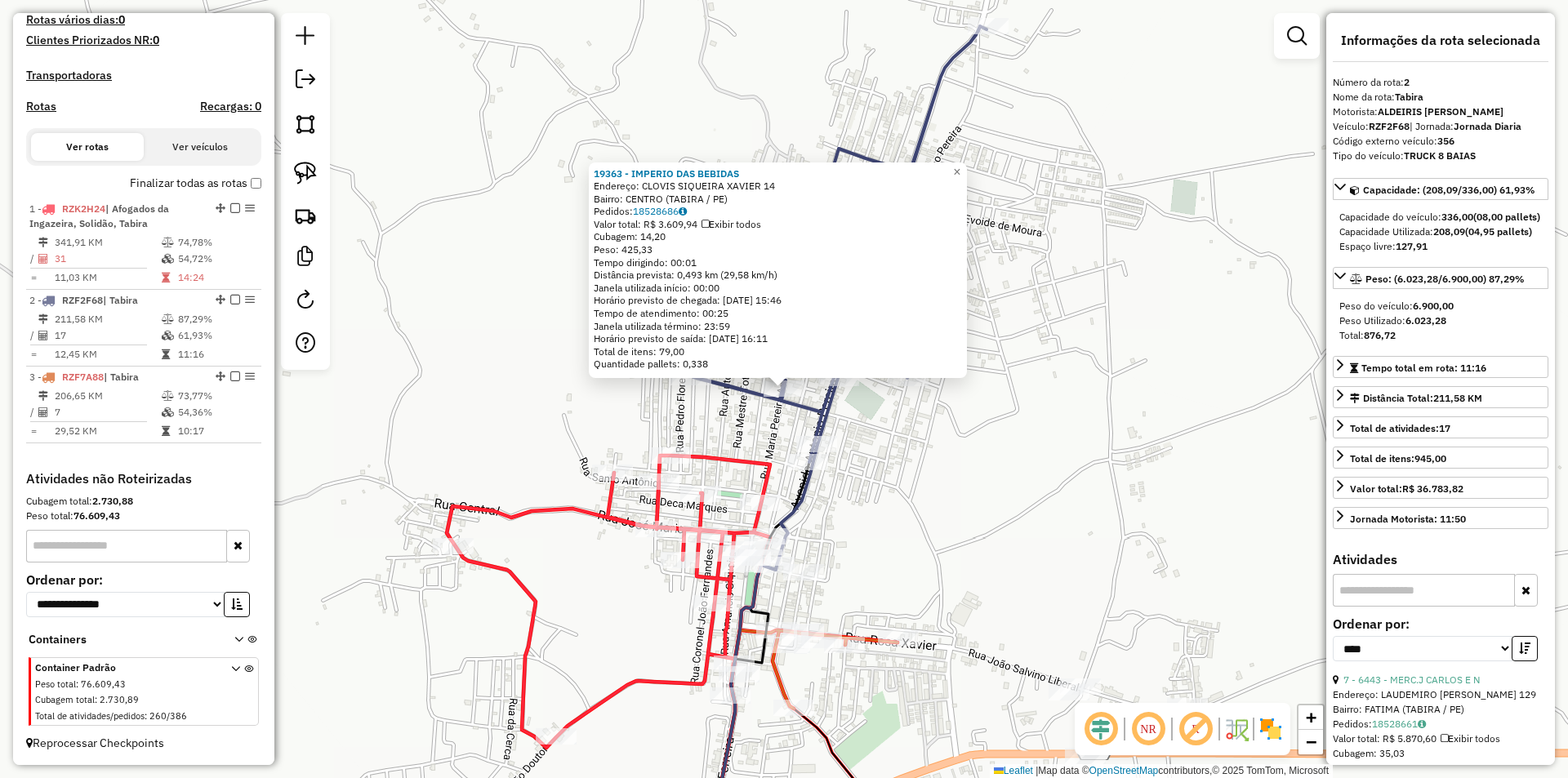
click at [696, 373] on div "19363 - IMPERIO DAS BEBIDAS Endereço: CLOVIS SIQUEIRA XAVIER 14 Bairro: CENTRO …" at bounding box center [778, 271] width 378 height 217
click at [693, 377] on div "19363 - IMPERIO DAS BEBIDAS Endereço: CLOVIS SIQUEIRA XAVIER 14 Bairro: CENTRO …" at bounding box center [778, 271] width 378 height 217
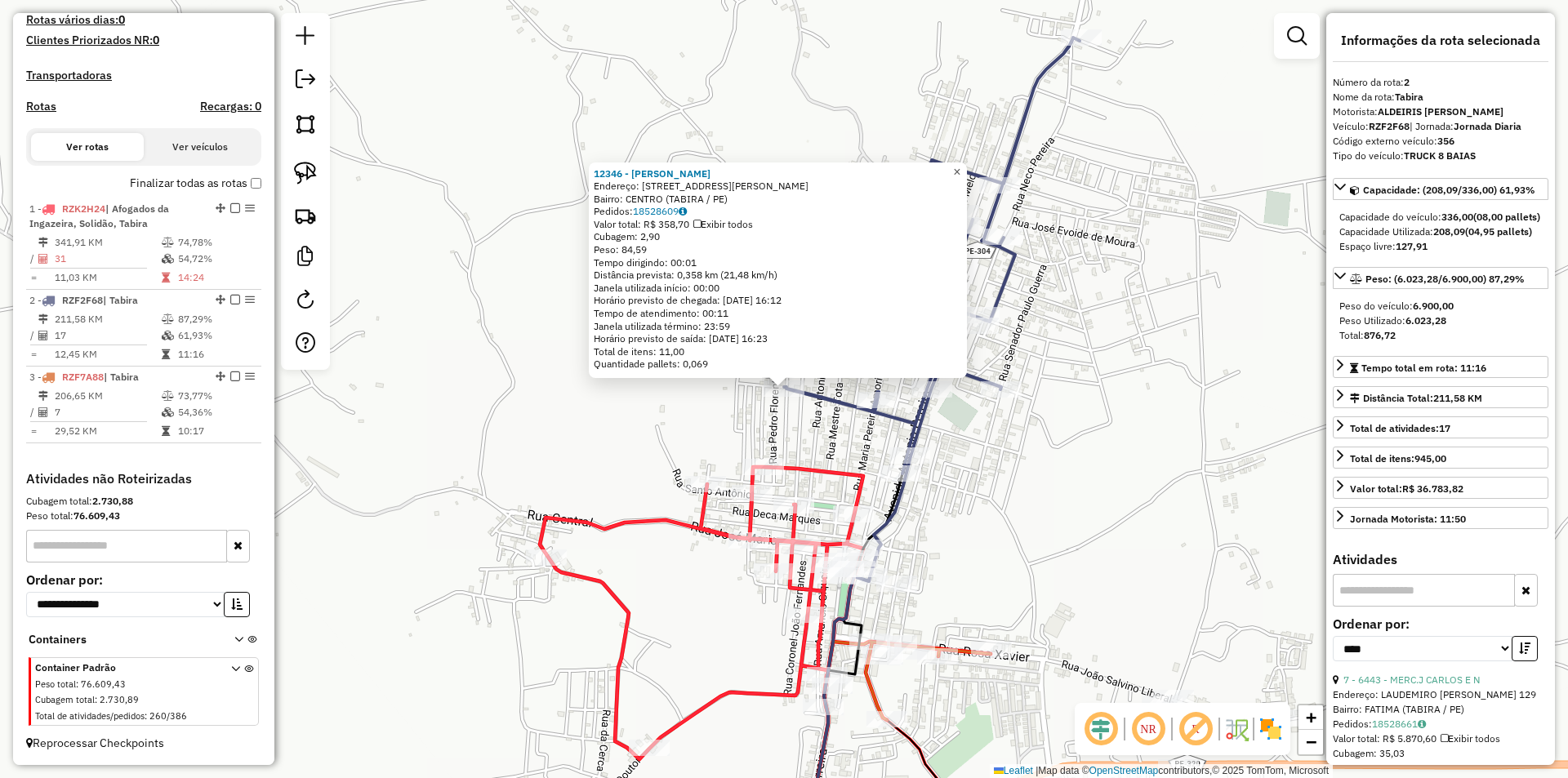
click at [960, 165] on span "×" at bounding box center [957, 171] width 8 height 14
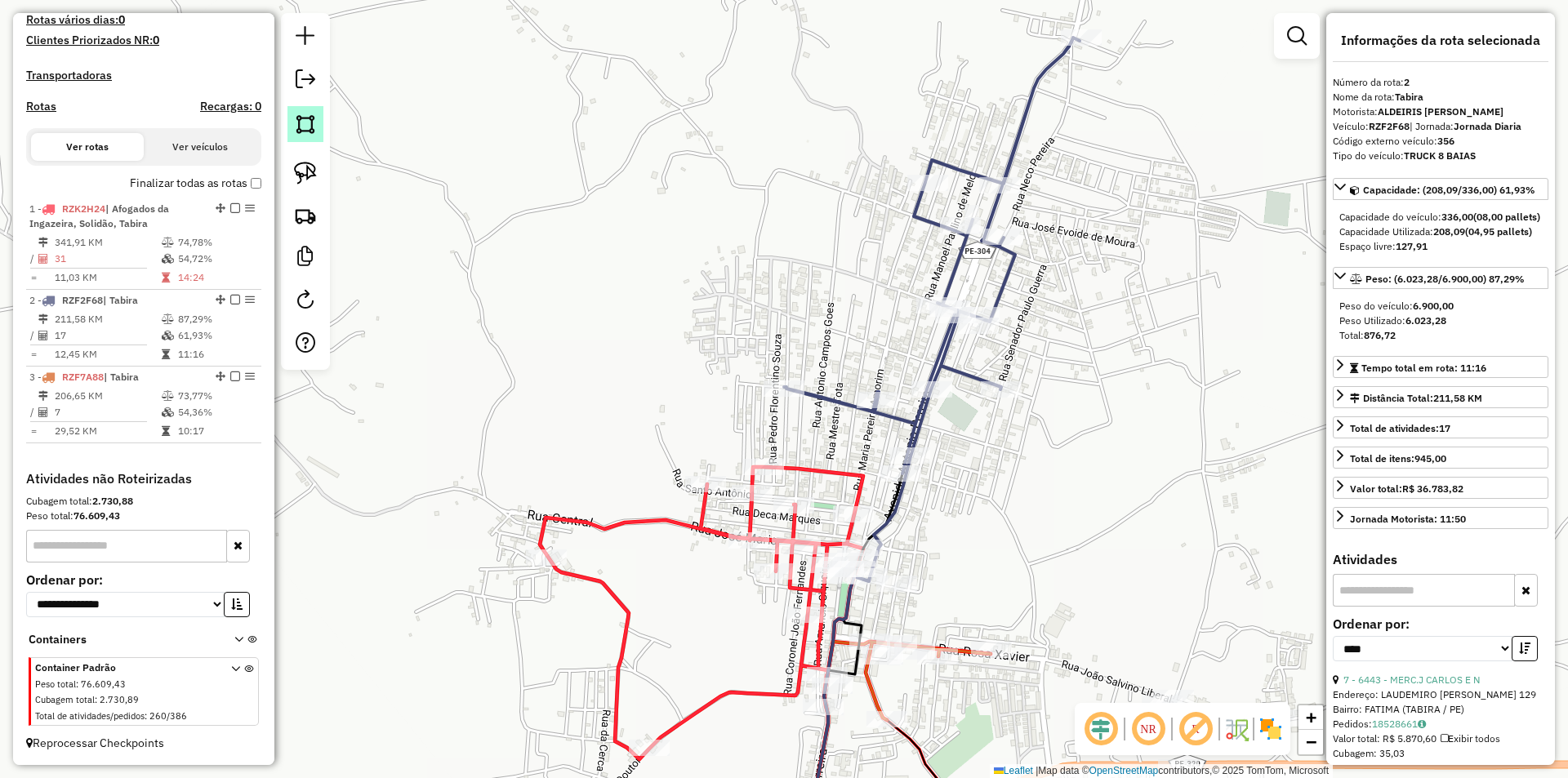
click at [311, 126] on img at bounding box center [305, 125] width 23 height 23
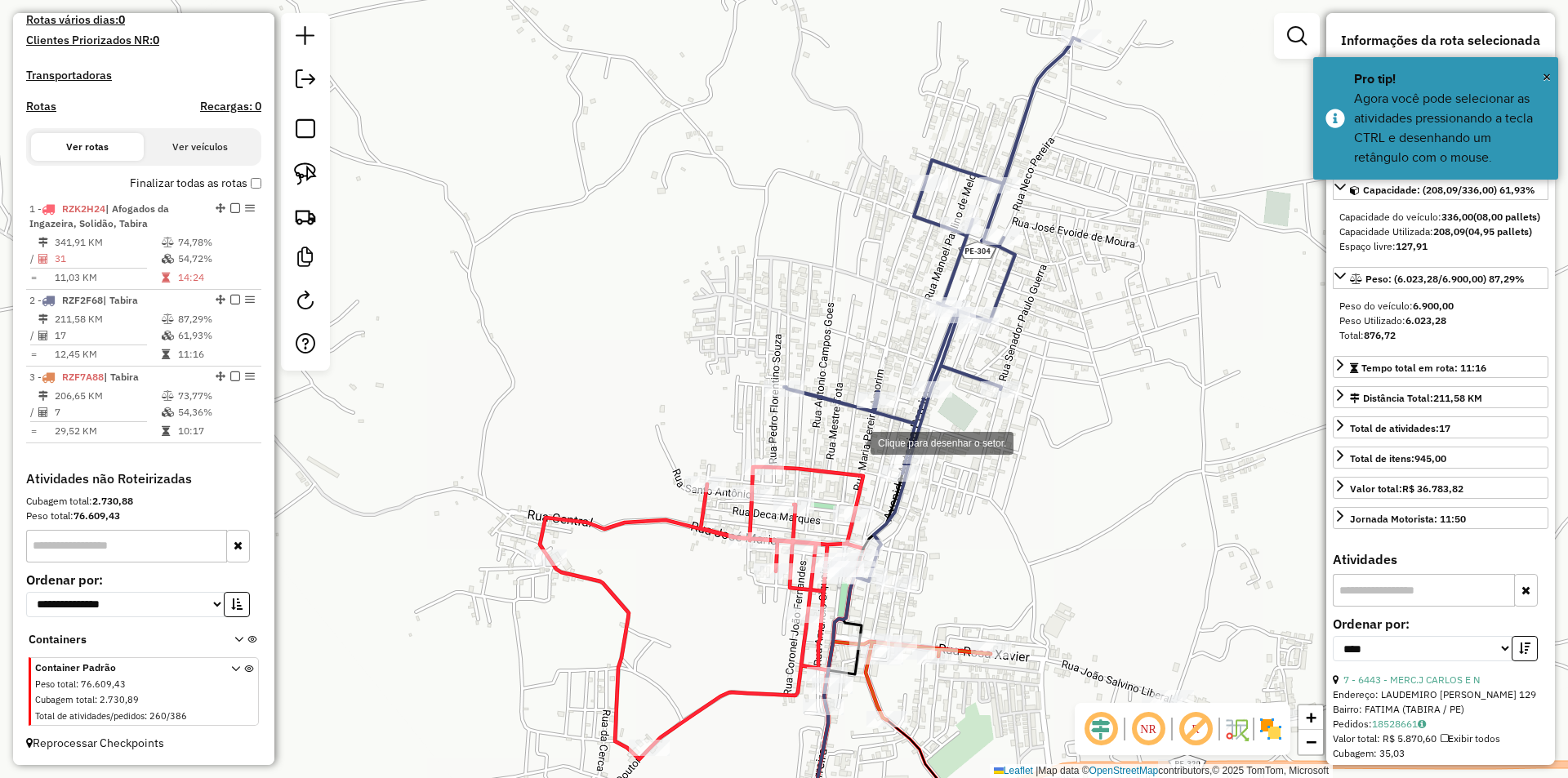
click at [854, 442] on div at bounding box center [854, 441] width 32 height 32
click at [907, 408] on div at bounding box center [907, 408] width 32 height 32
click at [887, 354] on div at bounding box center [887, 354] width 32 height 32
click at [777, 350] on div at bounding box center [793, 350] width 32 height 32
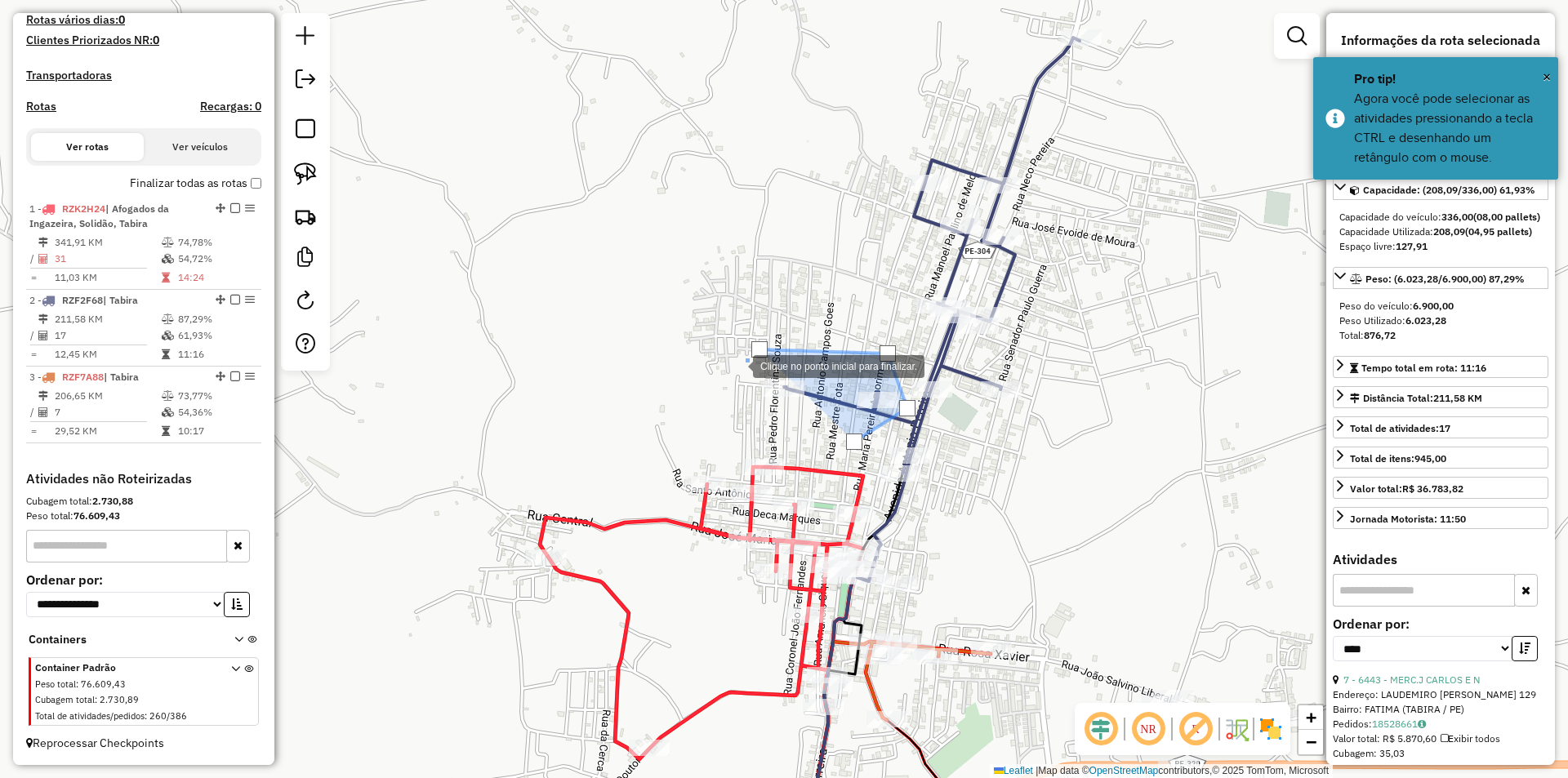
click at [720, 381] on div at bounding box center [736, 365] width 32 height 32
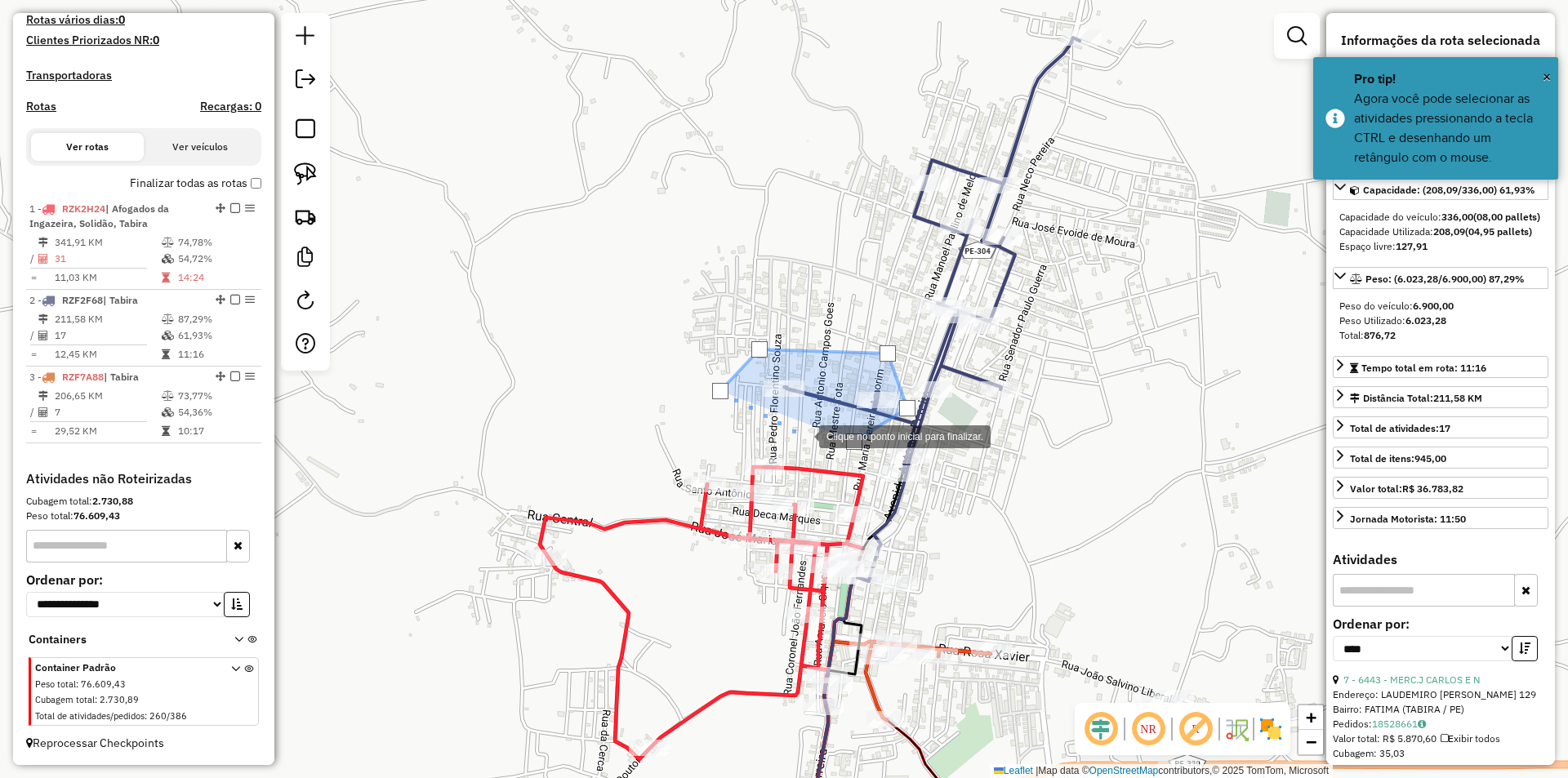
click at [803, 436] on div at bounding box center [803, 436] width 32 height 32
click at [850, 442] on div at bounding box center [854, 441] width 16 height 16
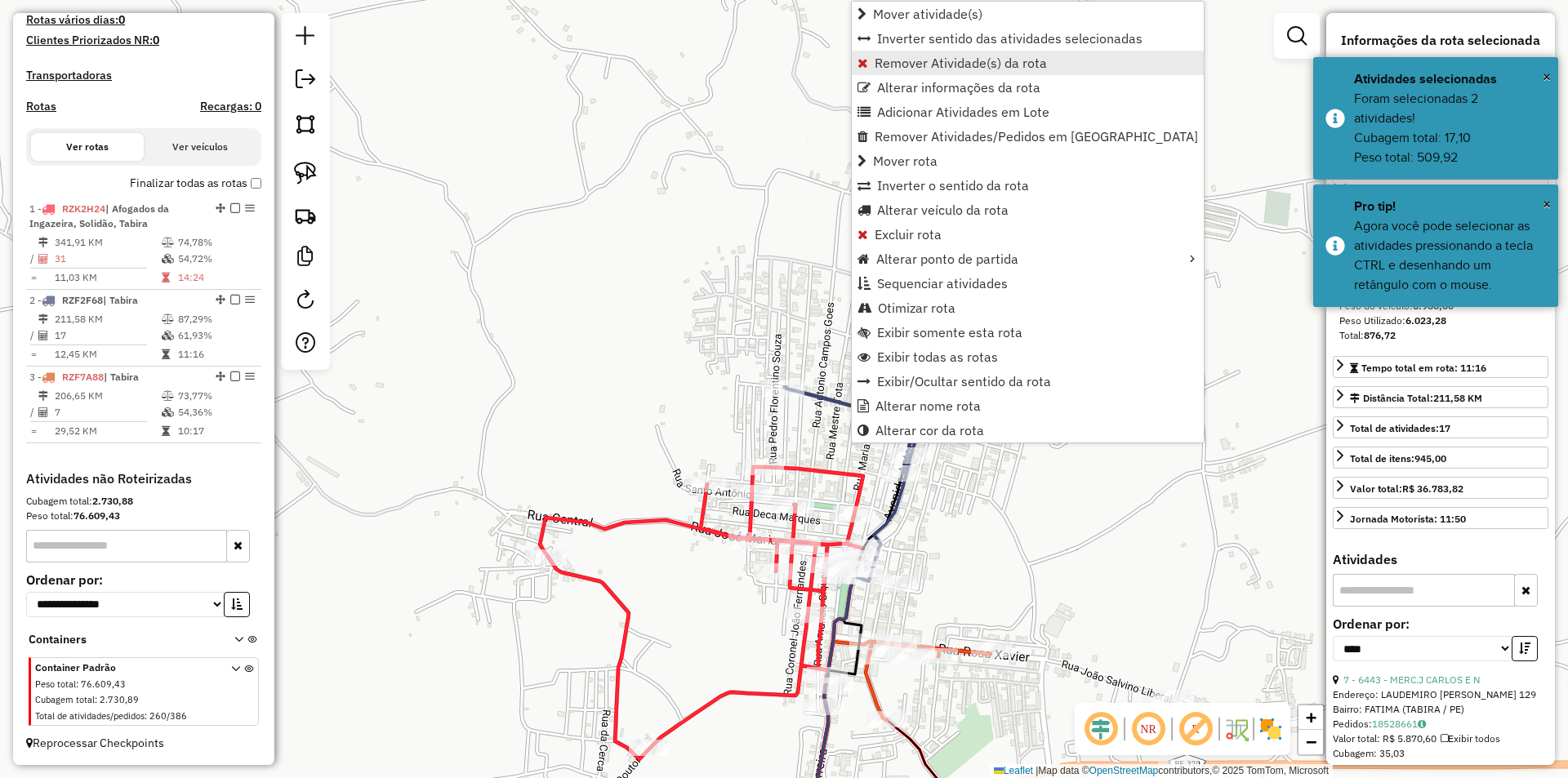
click at [938, 68] on span "Remover Atividade(s) da rota" at bounding box center [960, 63] width 172 height 13
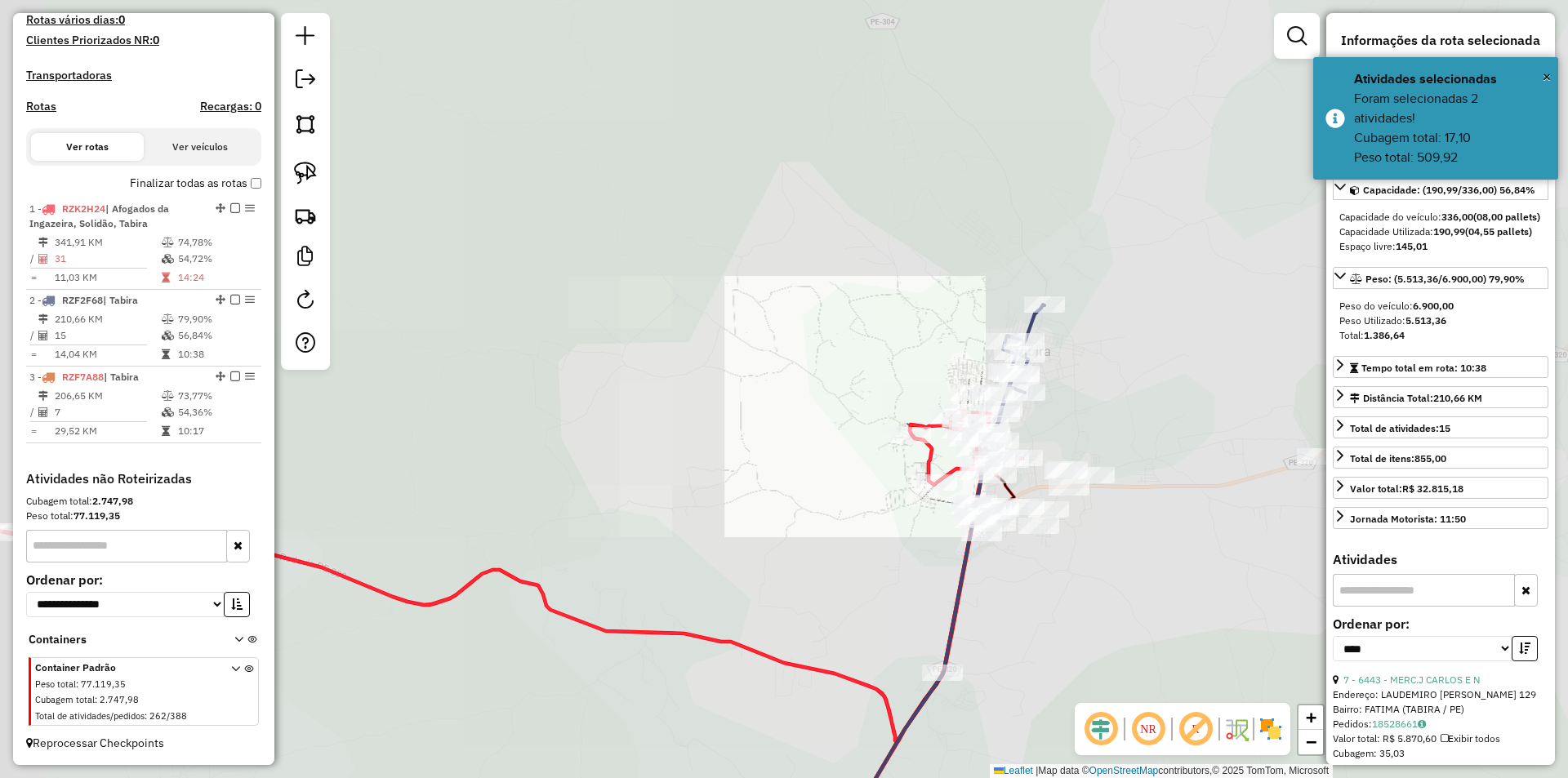
click at [1113, 415] on div "Rota 2 - Placa RZF2F68 18411 - MERCADO PAI E FILHO Janela de atendimento Grade …" at bounding box center [784, 389] width 1568 height 778
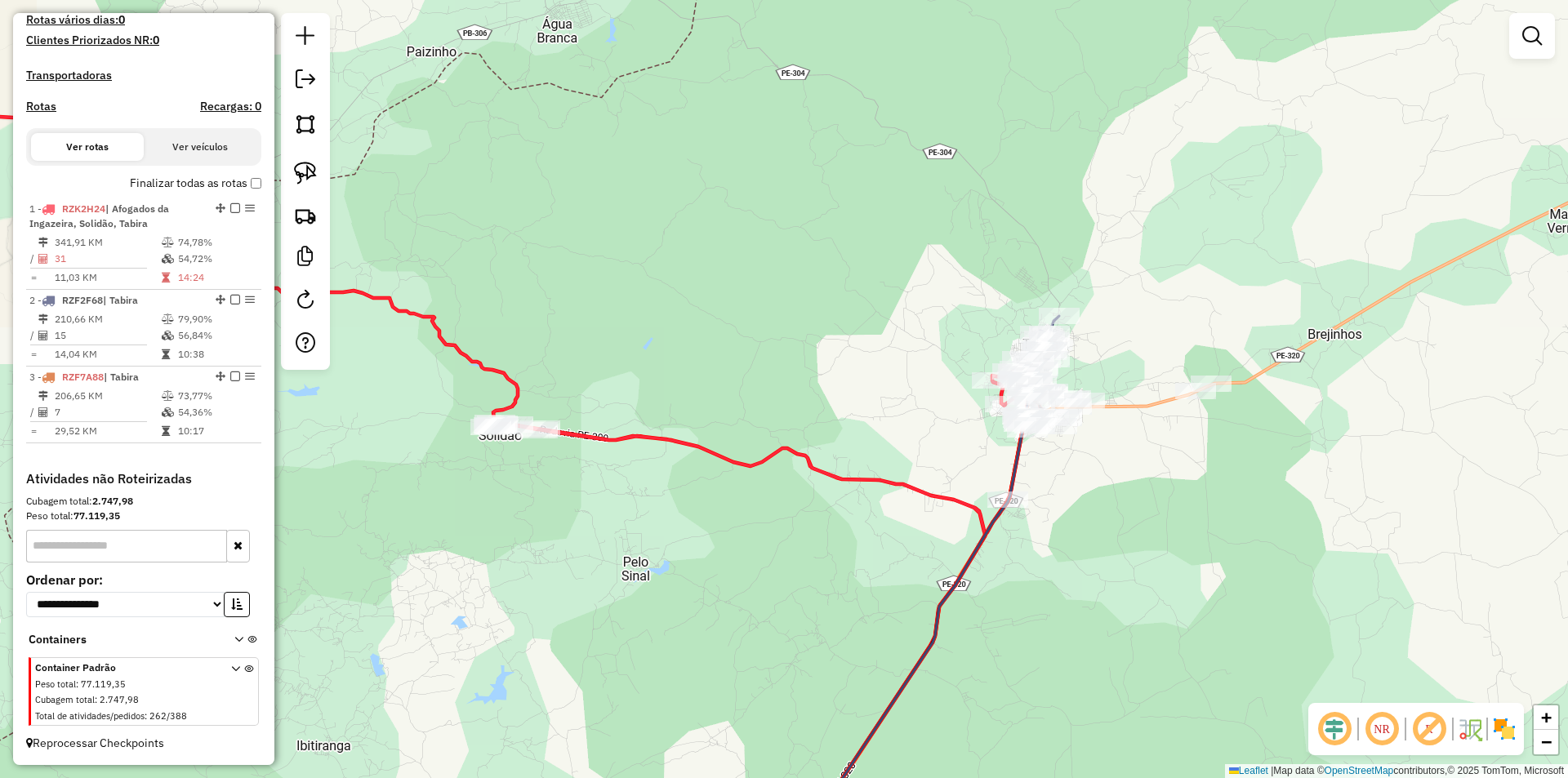
drag, startPoint x: 1147, startPoint y: 488, endPoint x: 1056, endPoint y: 494, distance: 91.2
click at [1102, 505] on div "Janela de atendimento Grade de atendimento Capacidade Transportadoras Veículos …" at bounding box center [784, 389] width 1568 height 778
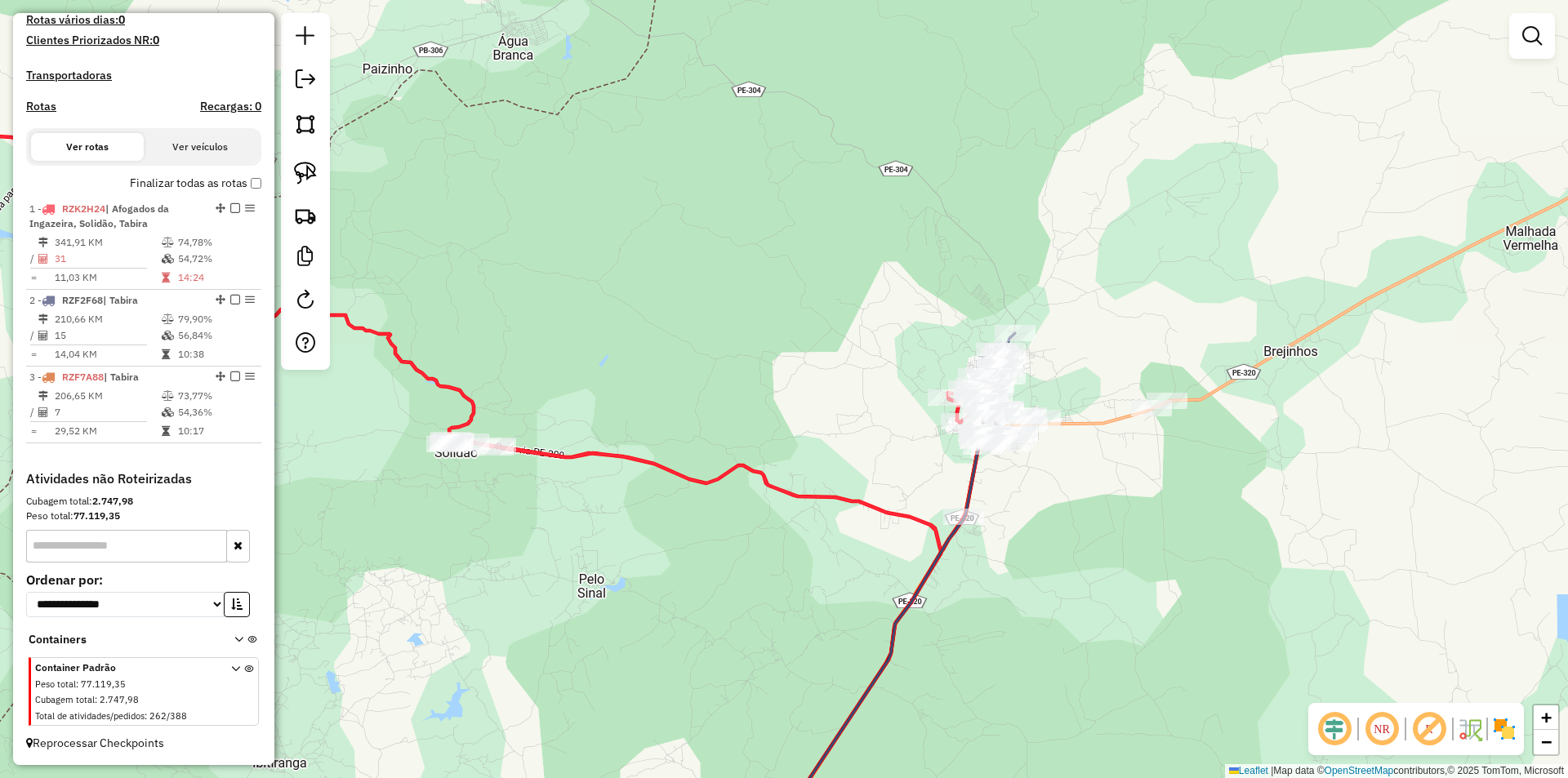
drag, startPoint x: 1060, startPoint y: 489, endPoint x: 945, endPoint y: 446, distance: 122.8
click at [945, 446] on div "Janela de atendimento Grade de atendimento Capacidade Transportadoras Veículos …" at bounding box center [784, 389] width 1568 height 778
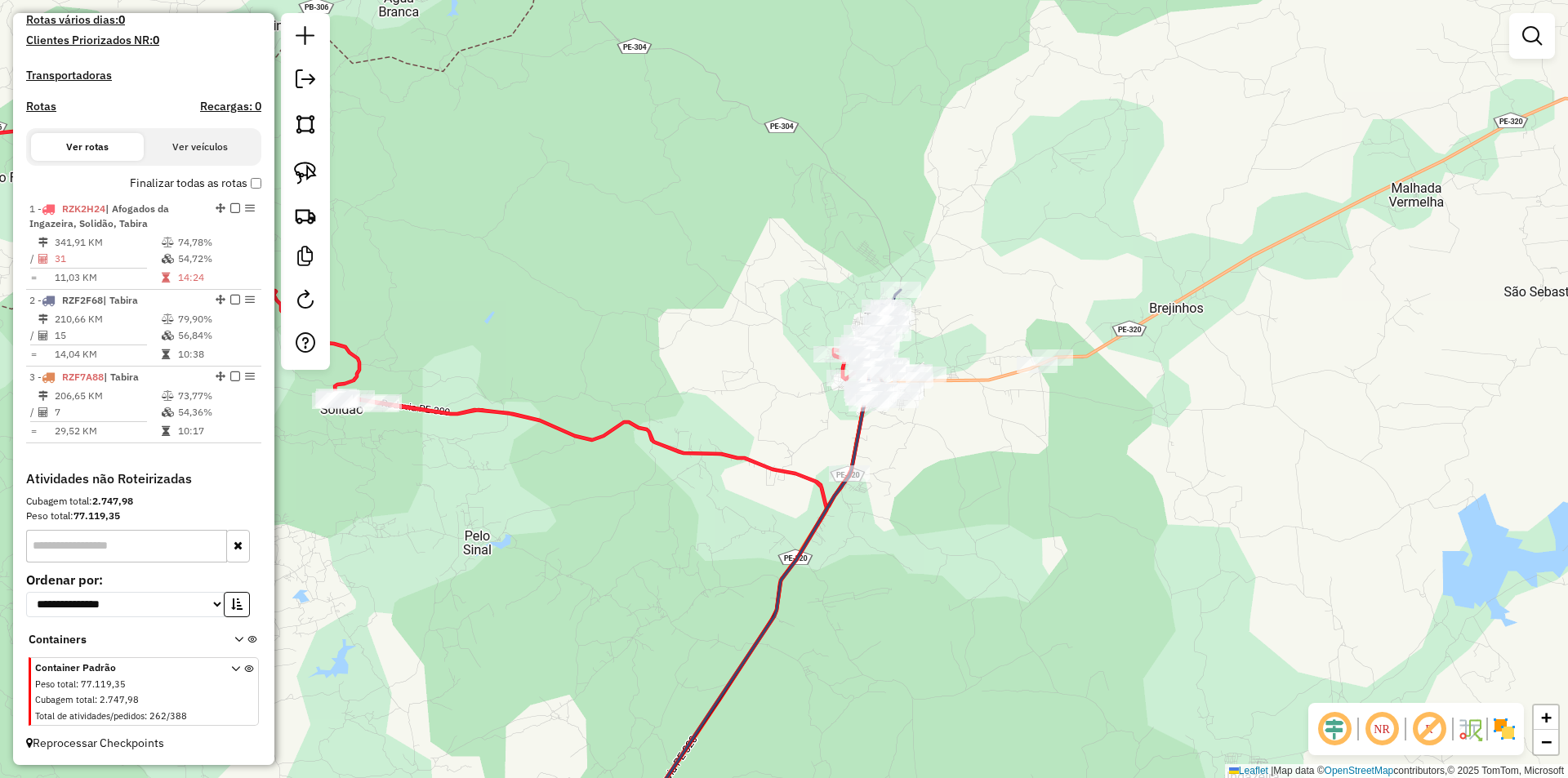
click at [946, 439] on div "Janela de atendimento Grade de atendimento Capacidade Transportadoras Veículos …" at bounding box center [784, 389] width 1568 height 778
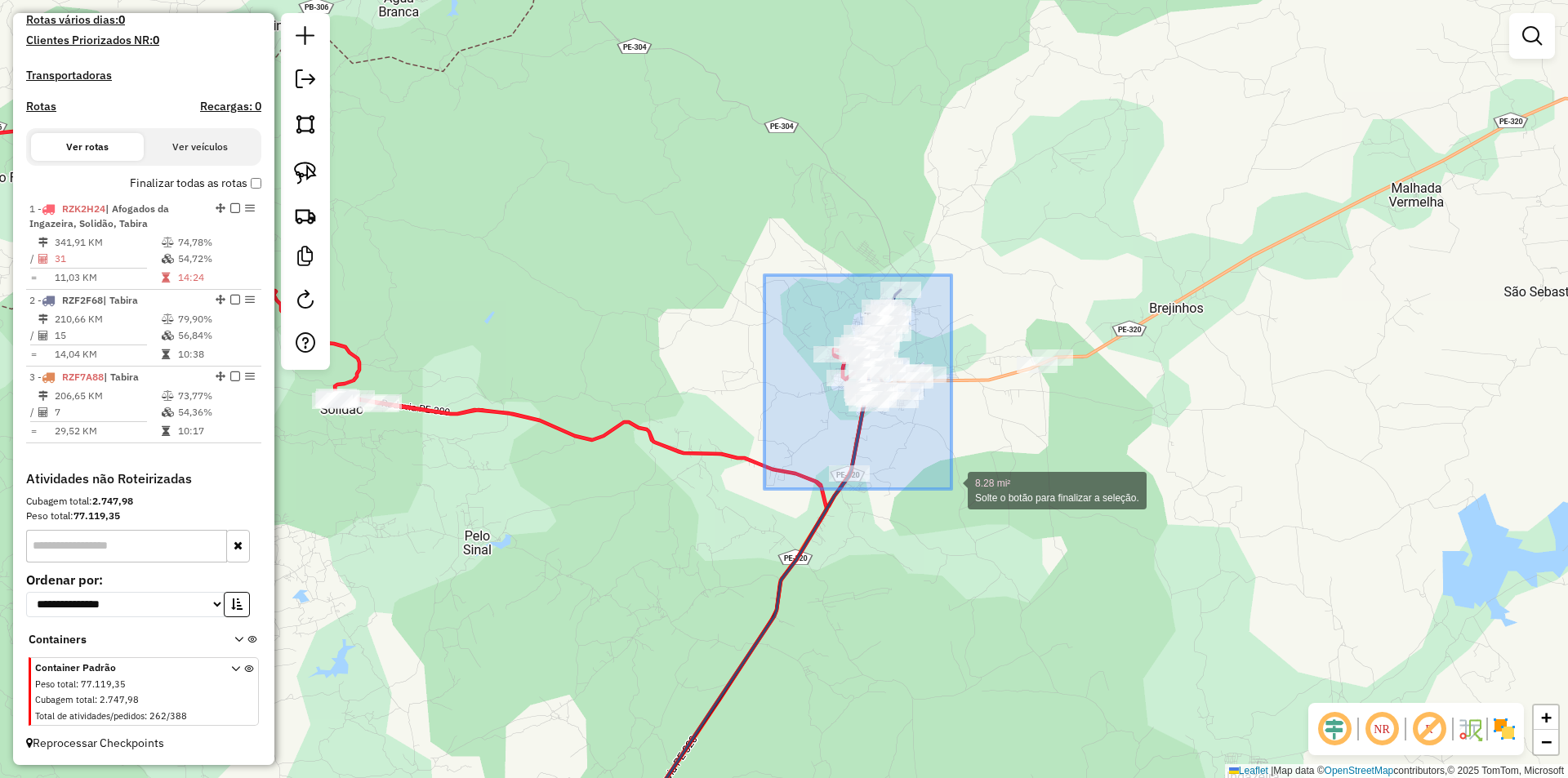
drag, startPoint x: 782, startPoint y: 327, endPoint x: 951, endPoint y: 489, distance: 234.1
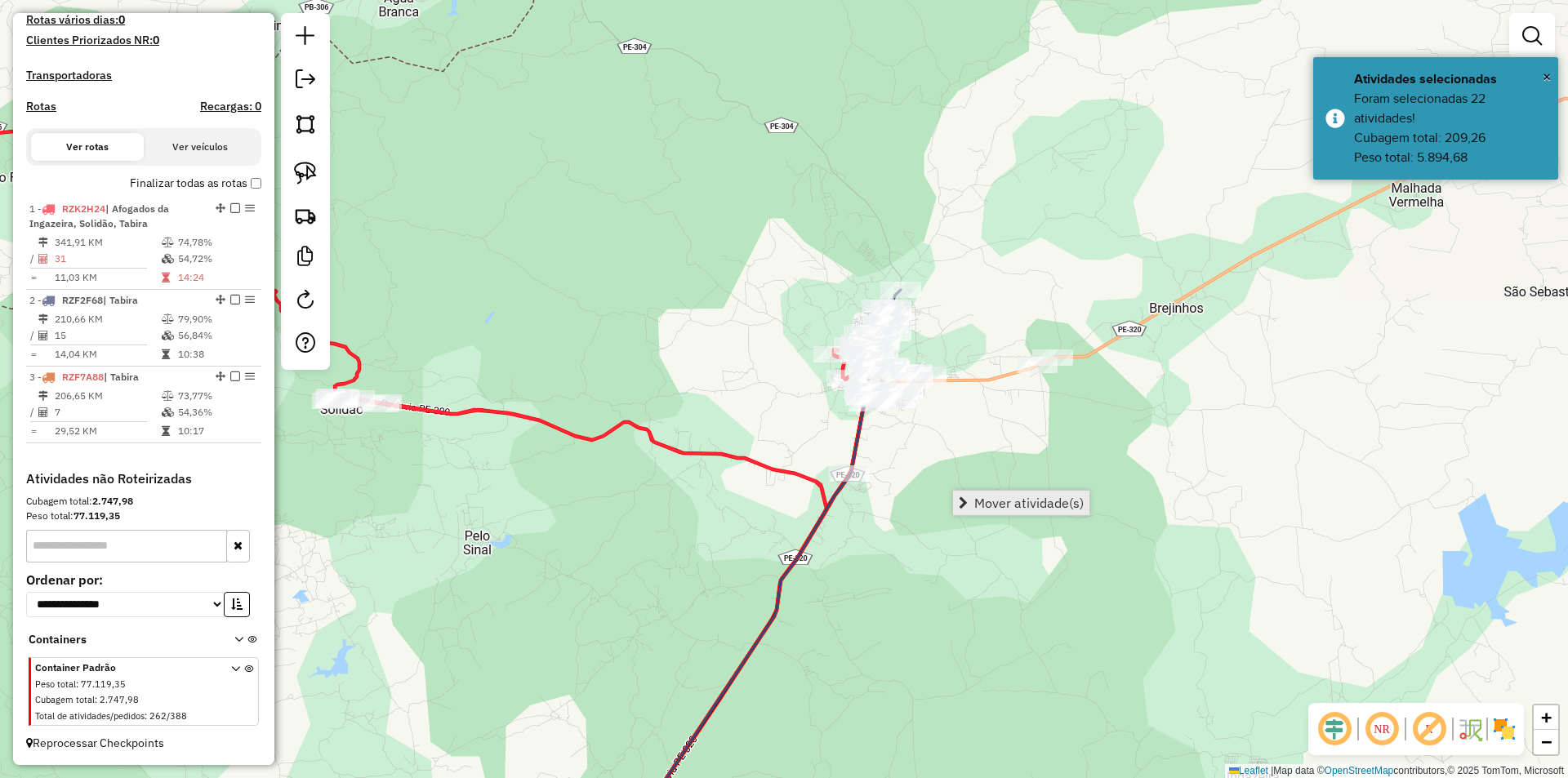
click at [1014, 504] on span "Mover atividade(s)" at bounding box center [1028, 503] width 109 height 13
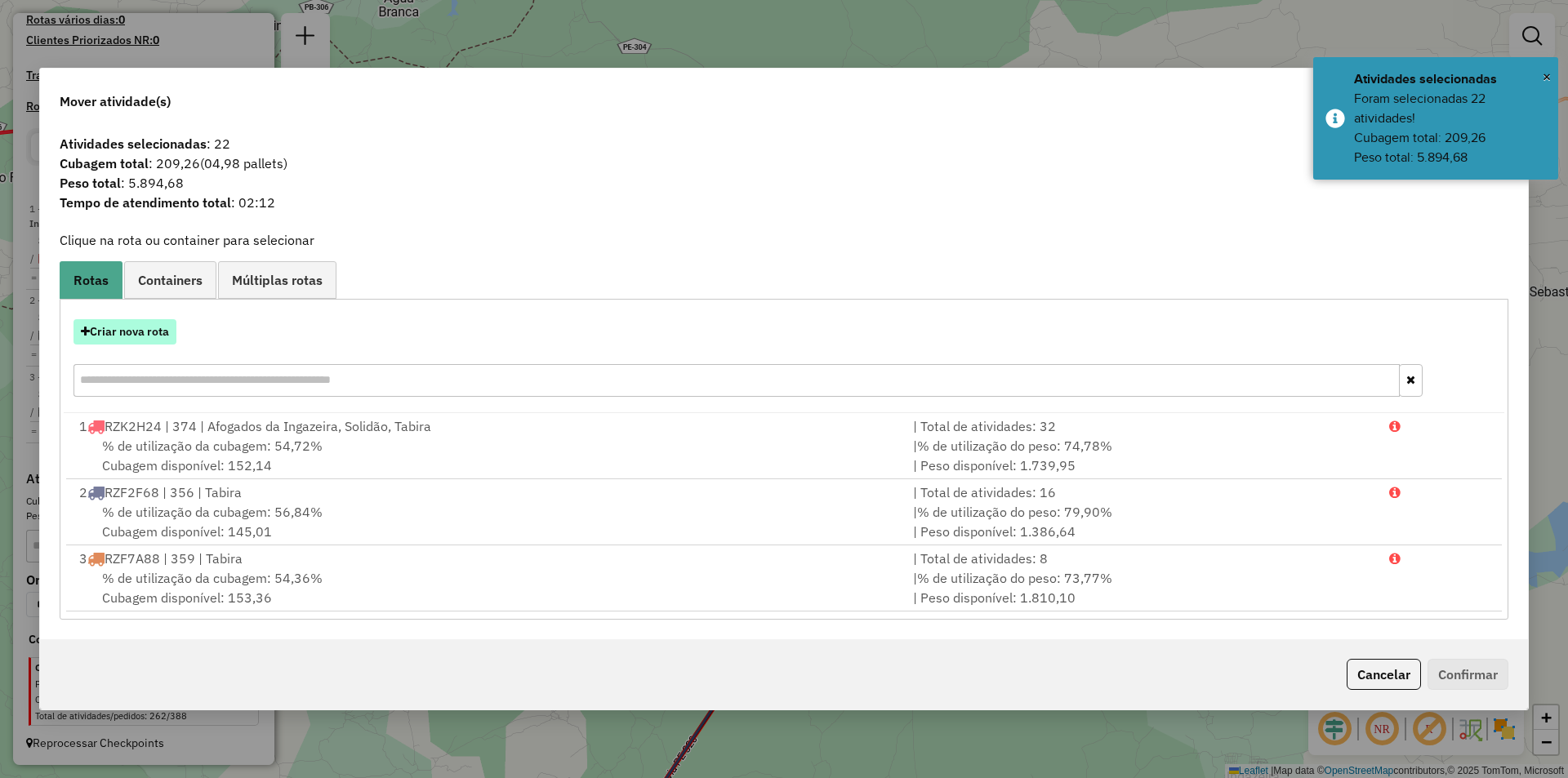
click at [145, 324] on button "Criar nova rota" at bounding box center [125, 332] width 103 height 26
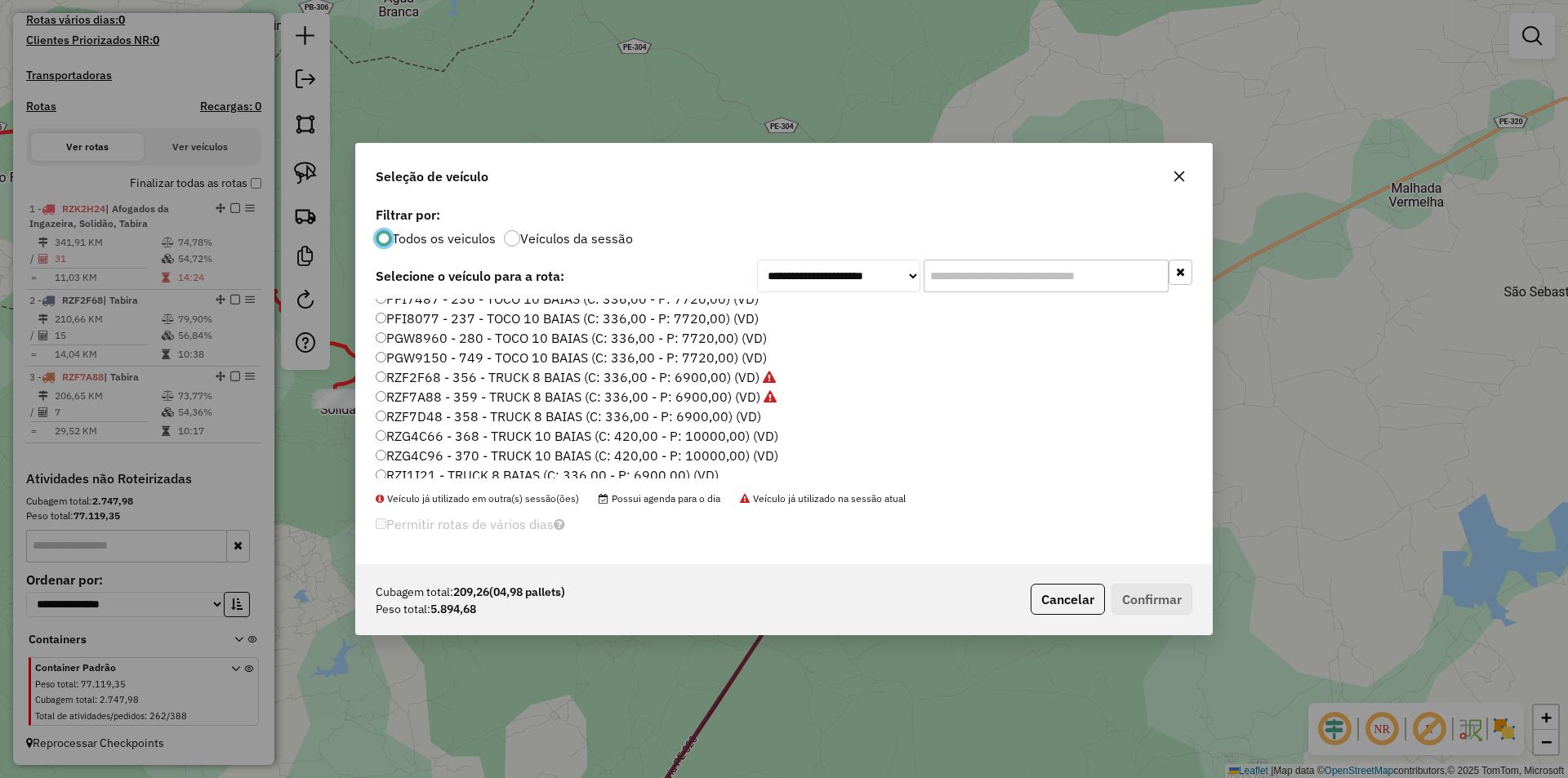
scroll to position [245, 0]
click at [478, 469] on label "RZK2J64 - 372 - TRUCK 8 BAIAS (C: 336,00 - P: 6900,00) (VD)" at bounding box center [568, 475] width 384 height 20
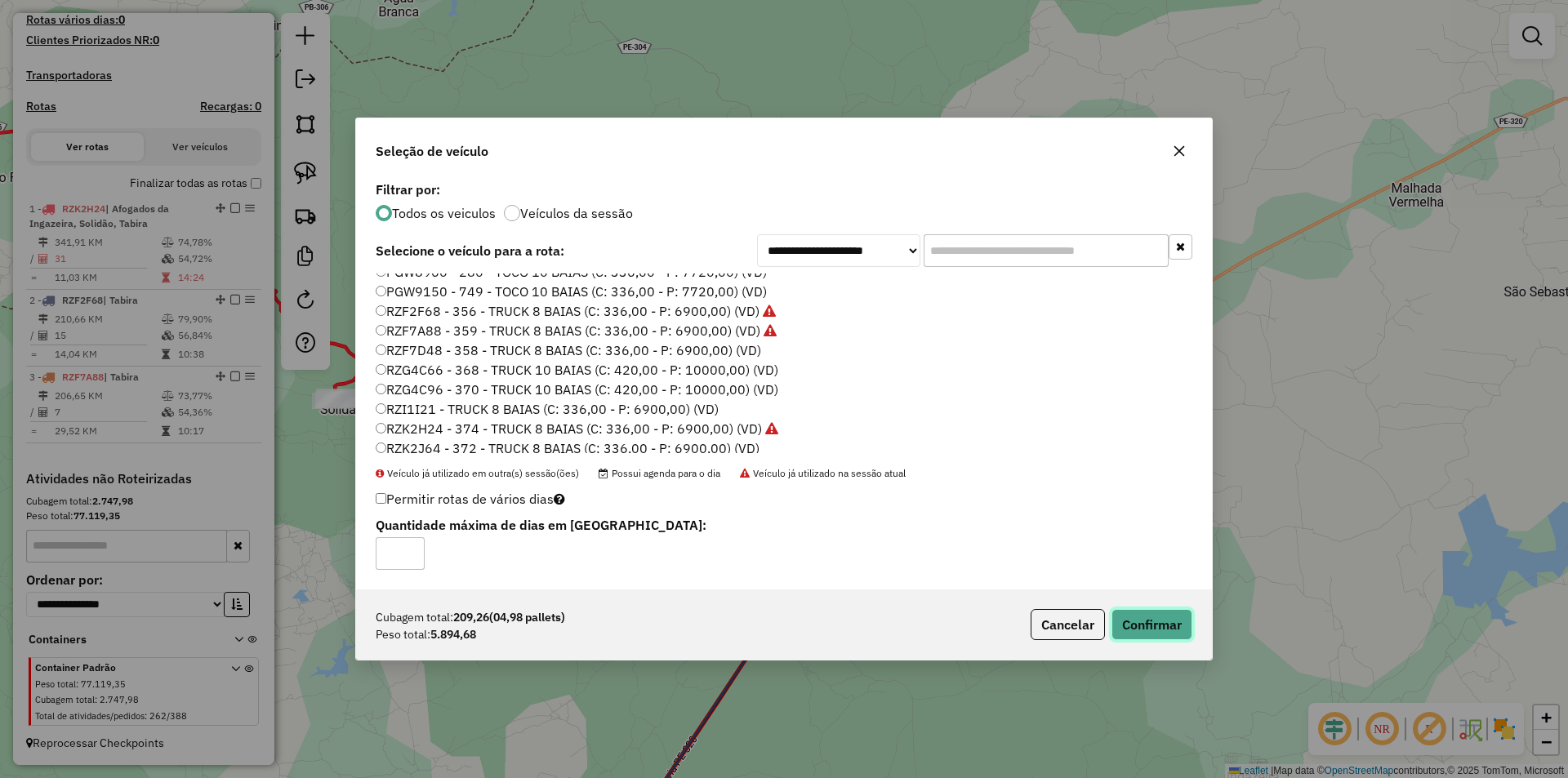
click at [1159, 625] on button "Confirmar" at bounding box center [1152, 625] width 81 height 31
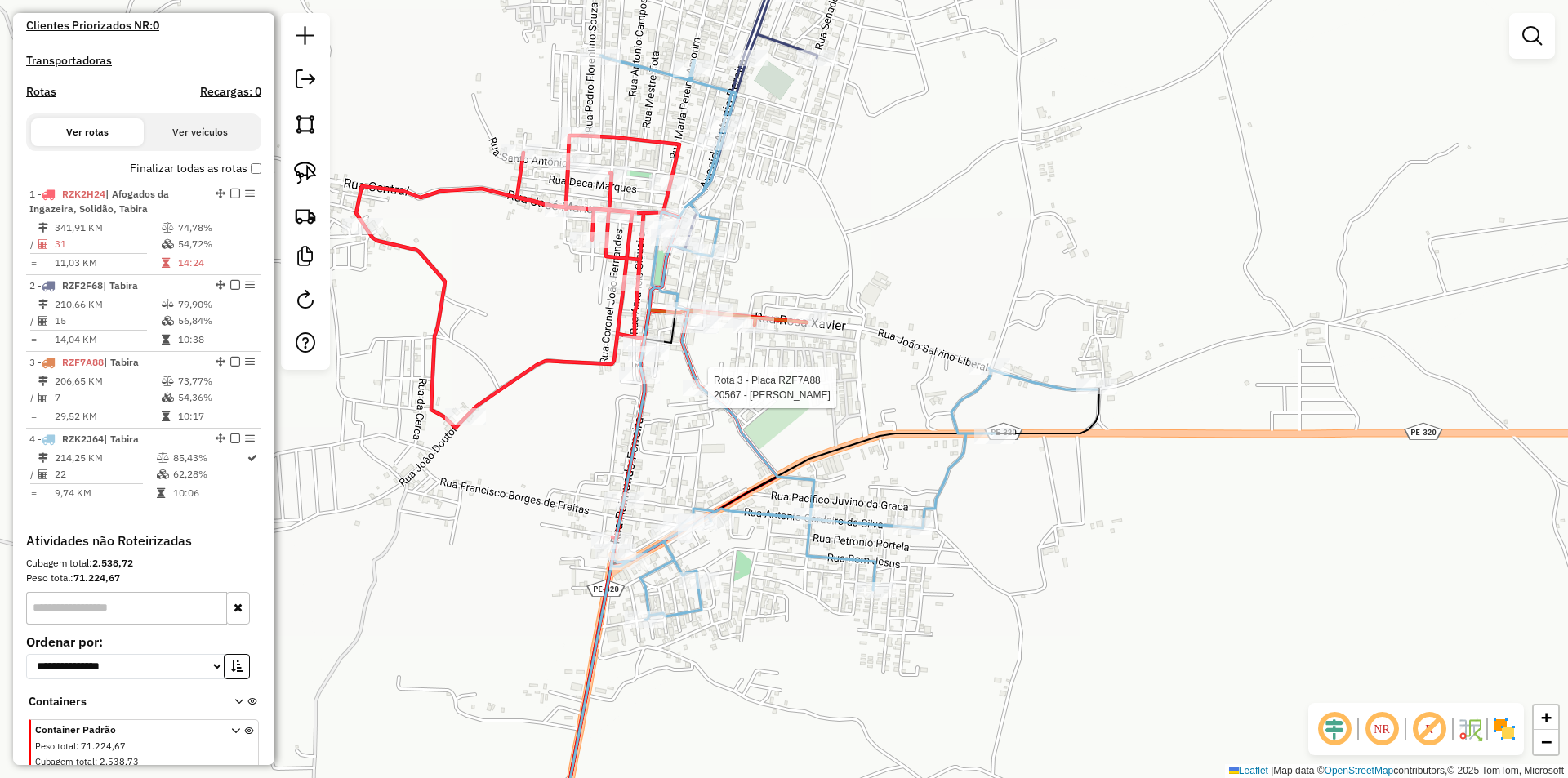
scroll to position [523, 0]
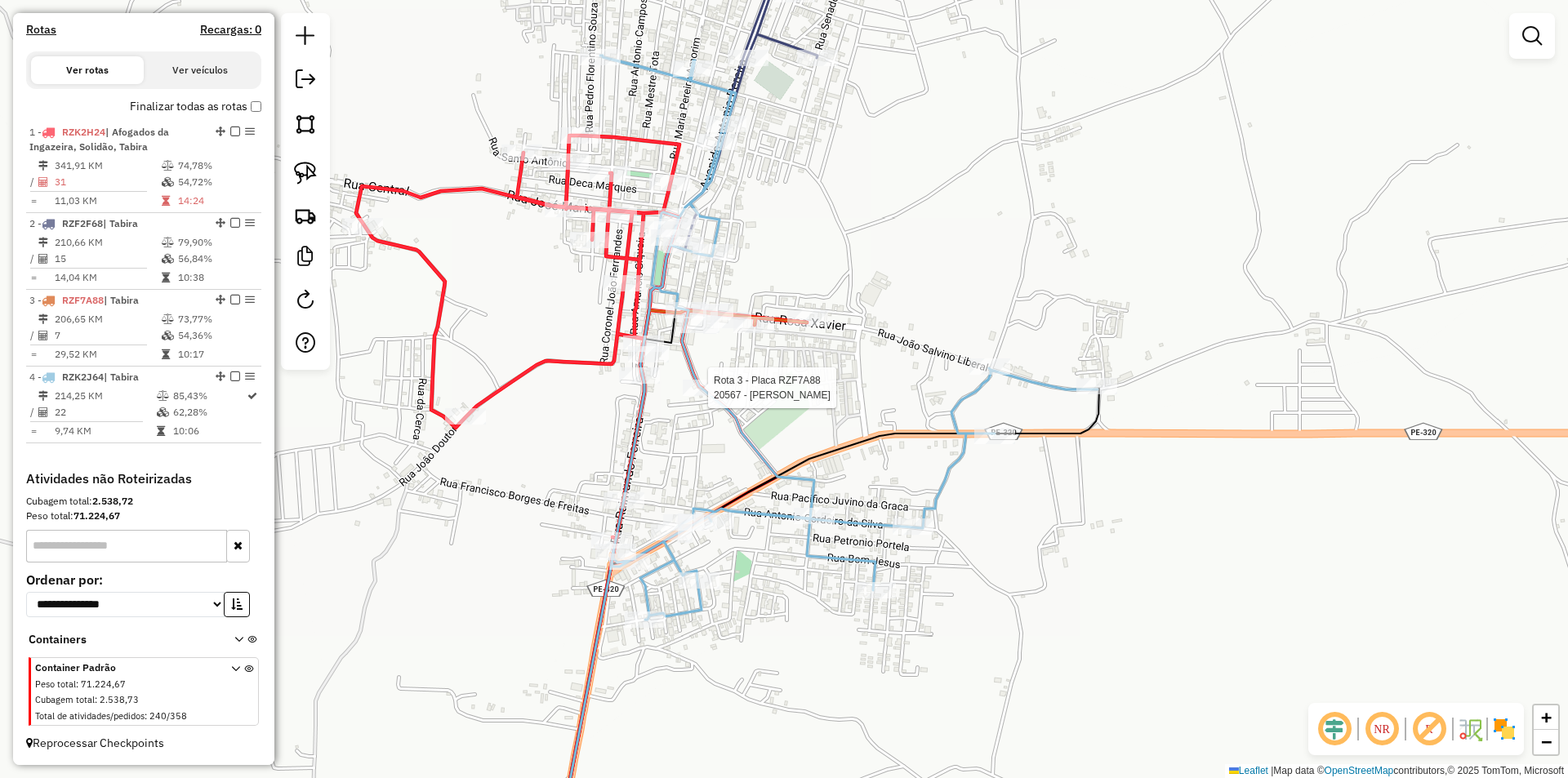
select select "*********"
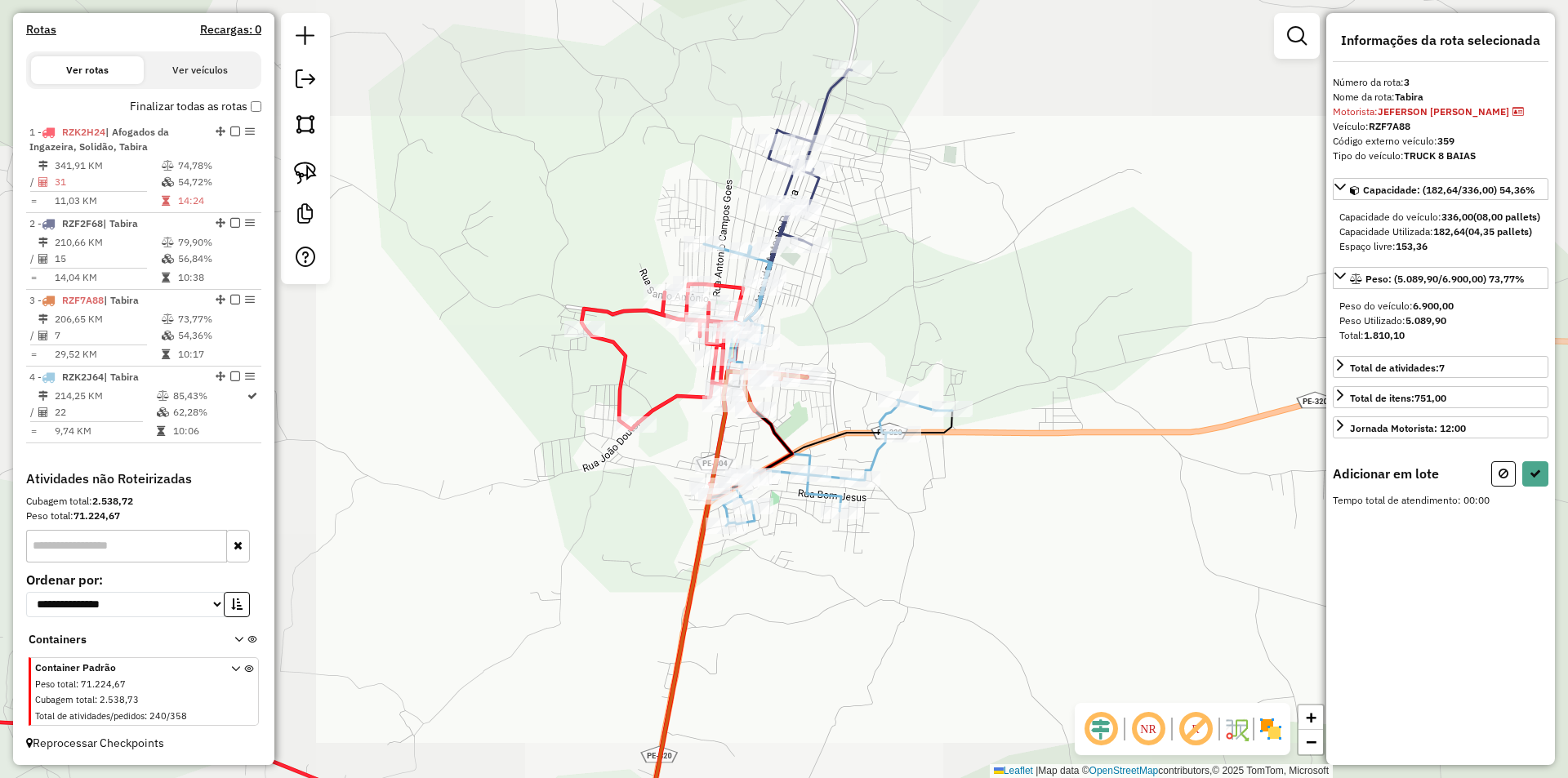
drag, startPoint x: 771, startPoint y: 637, endPoint x: 830, endPoint y: 332, distance: 310.7
click at [830, 335] on div "Janela de atendimento Grade de atendimento Capacidade Transportadoras Veículos …" at bounding box center [784, 389] width 1568 height 778
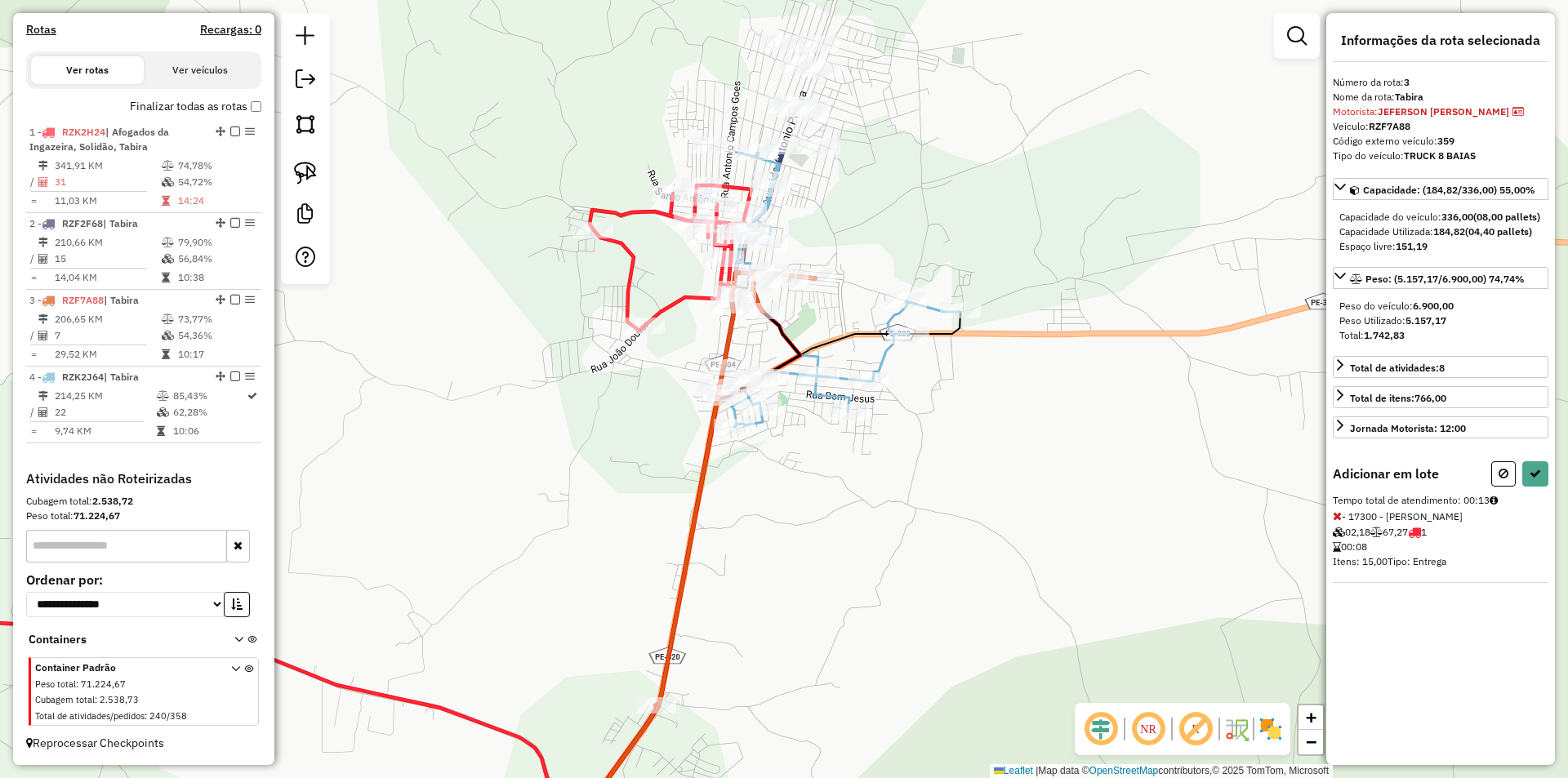
drag, startPoint x: 853, startPoint y: 289, endPoint x: 794, endPoint y: 525, distance: 243.3
click at [795, 524] on div "Janela de atendimento Grade de atendimento Capacidade Transportadoras Veículos …" at bounding box center [784, 389] width 1568 height 778
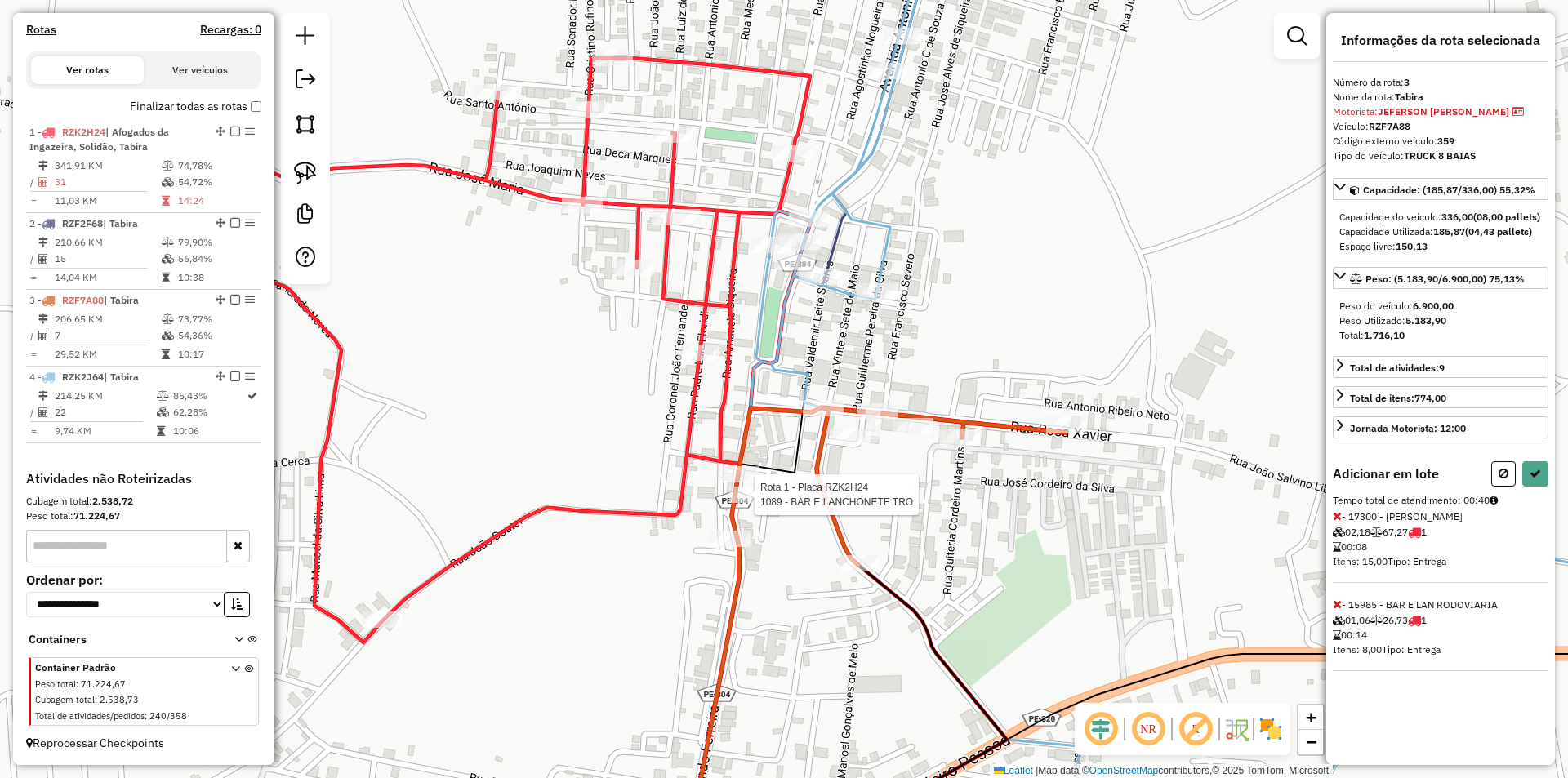
click at [759, 503] on div at bounding box center [749, 495] width 41 height 16
click at [1535, 479] on icon at bounding box center [1535, 474] width 11 height 11
select select "*********"
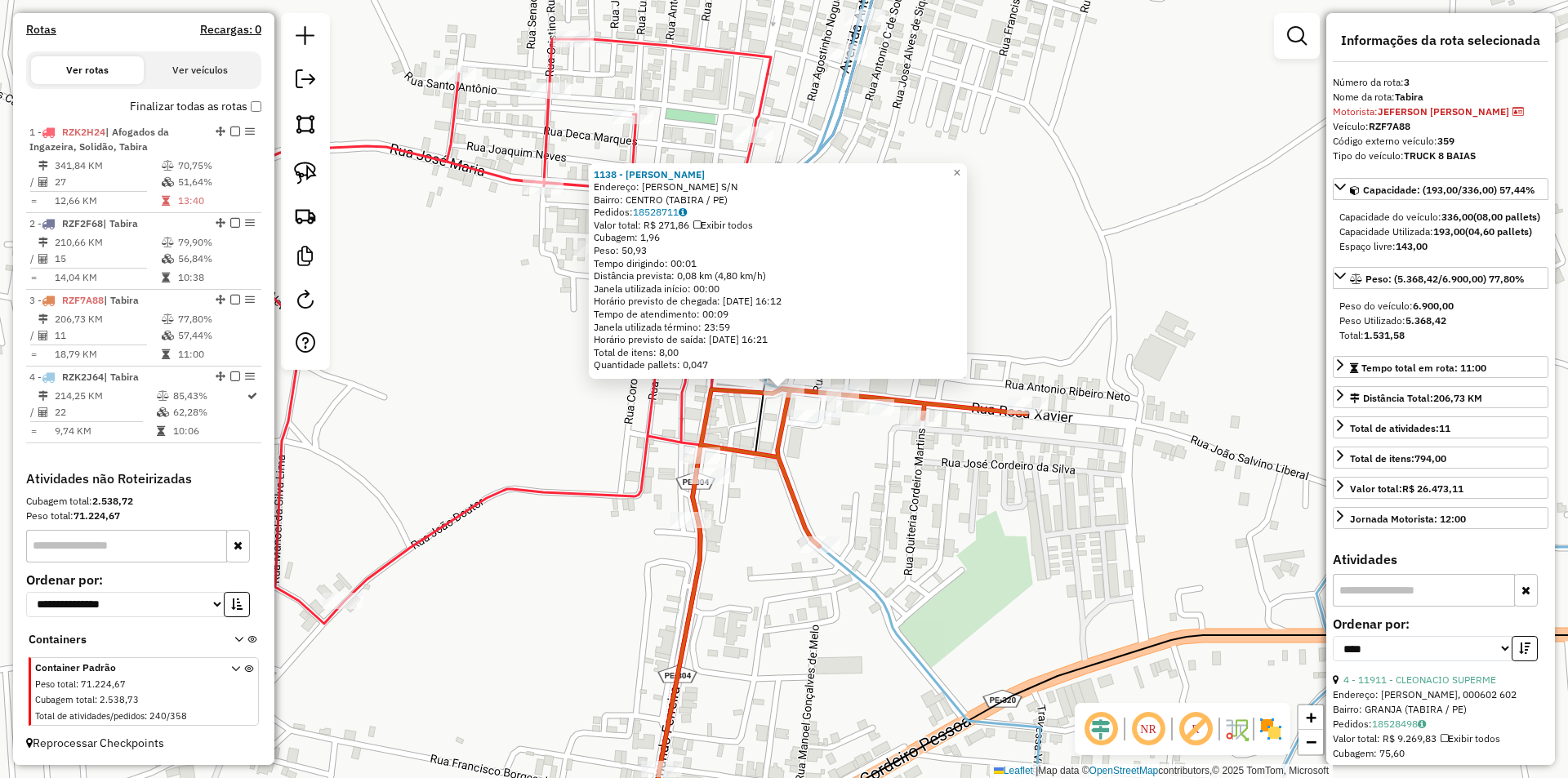
click at [921, 496] on div "1138 - EDMILSON PEREIRA Endereço: ROSA XAVIER S/N Bairro: CENTRO (TABIRA / PE) …" at bounding box center [784, 389] width 1568 height 778
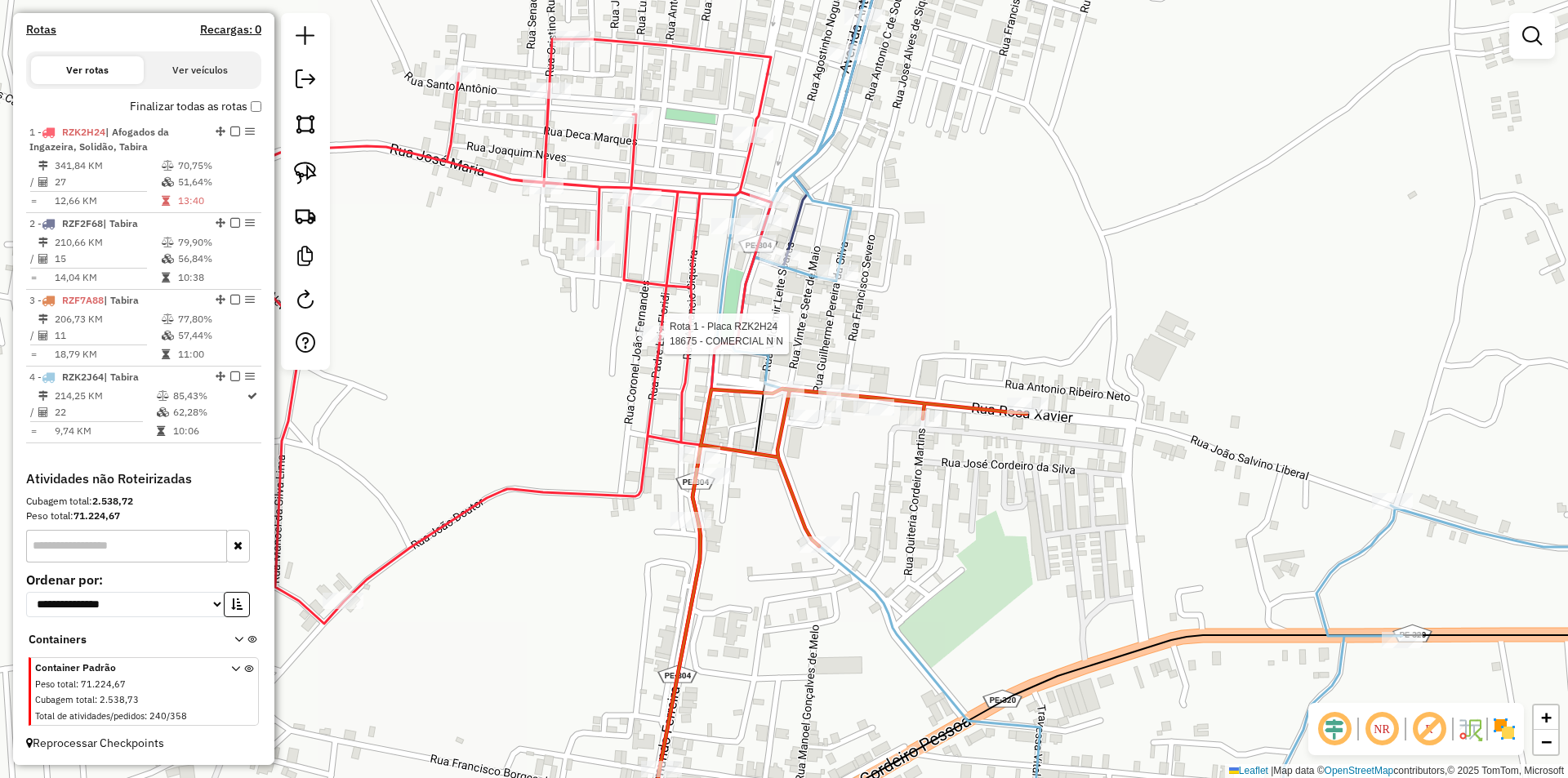
select select "*********"
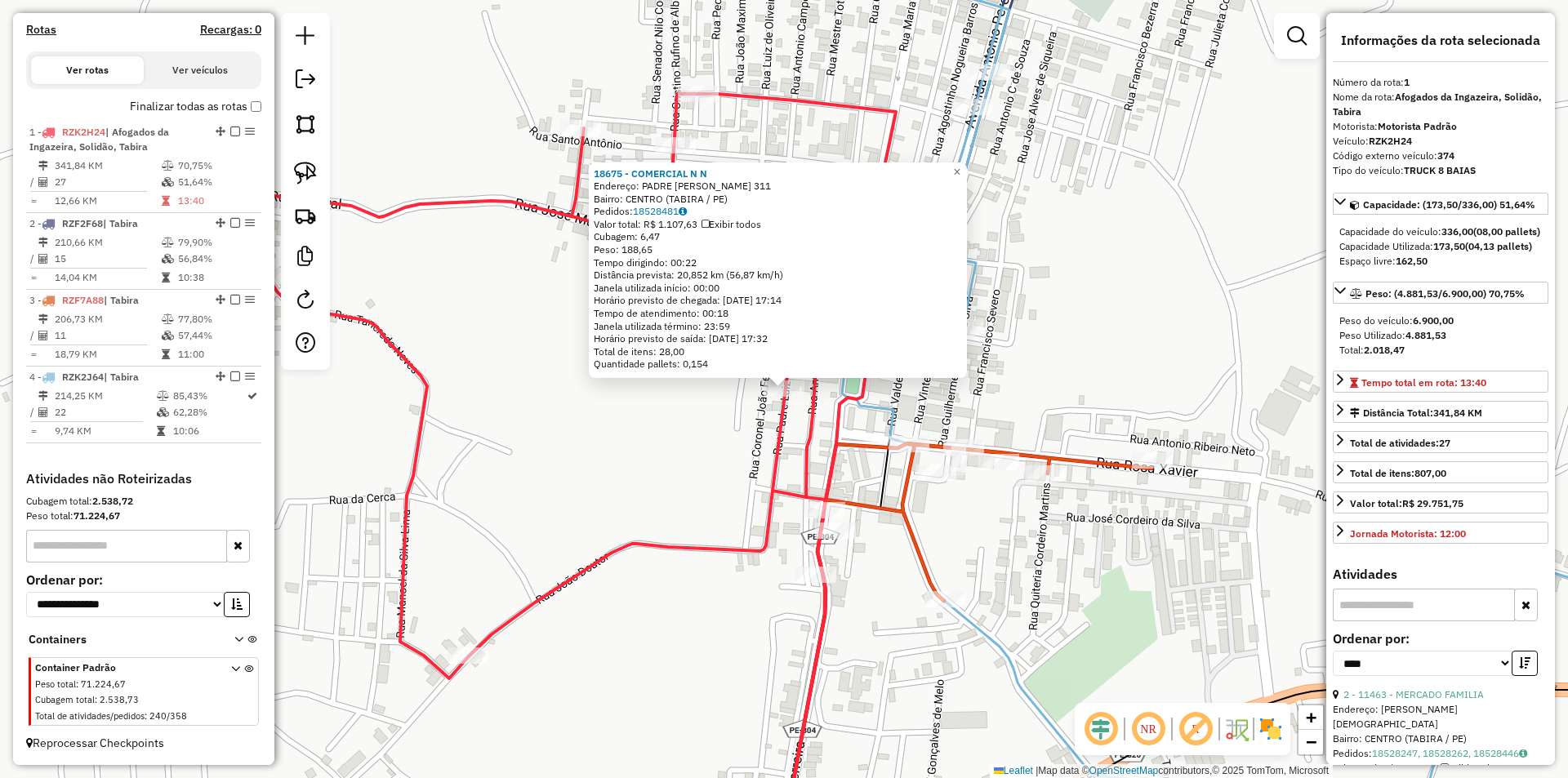
click at [729, 449] on div "18675 - COMERCIAL N N Endereço: PADRE LUIZ FLORIDI 311 Bairro: CENTRO (TABIRA /…" at bounding box center [784, 389] width 1568 height 778
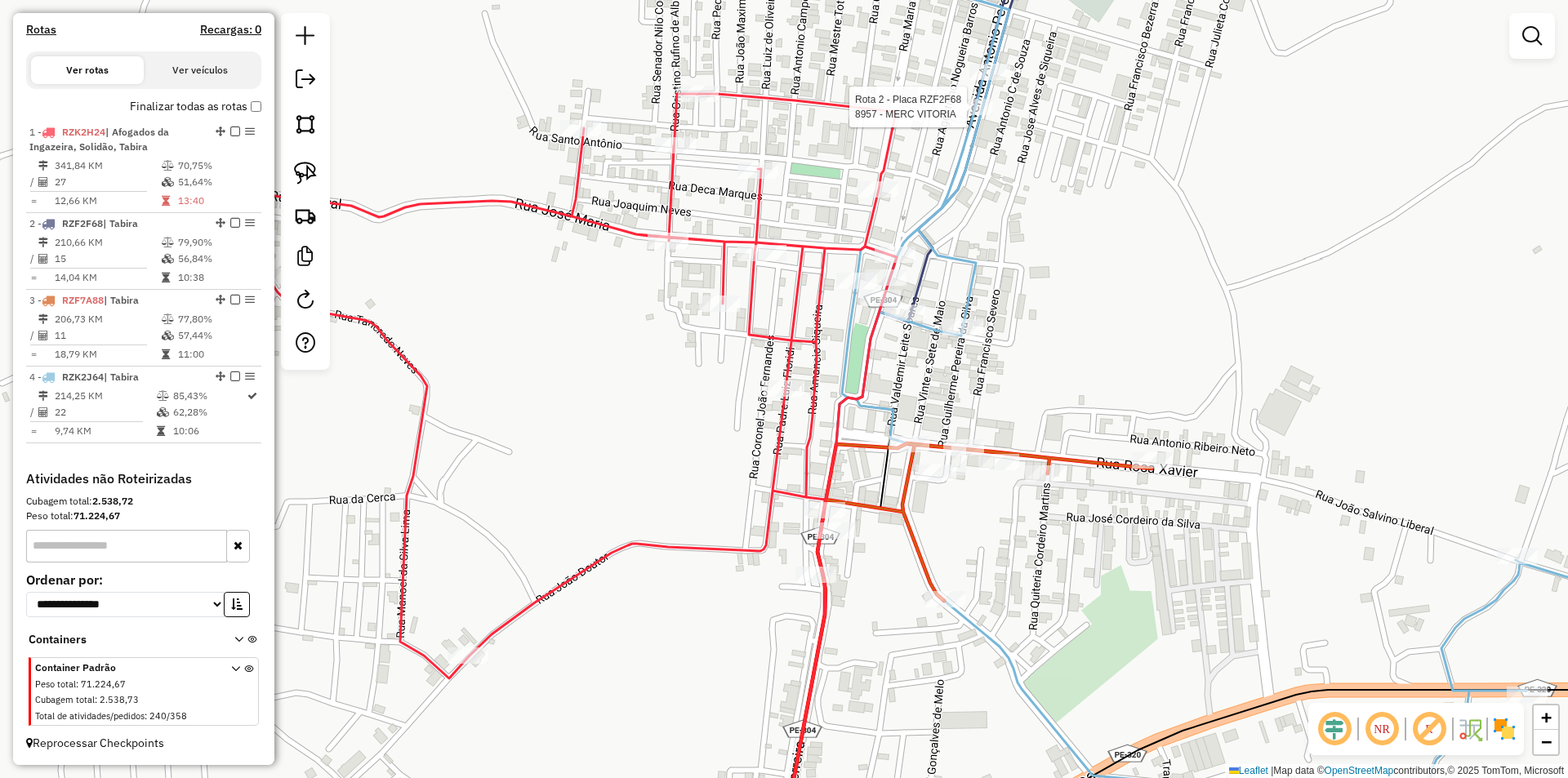
select select "*********"
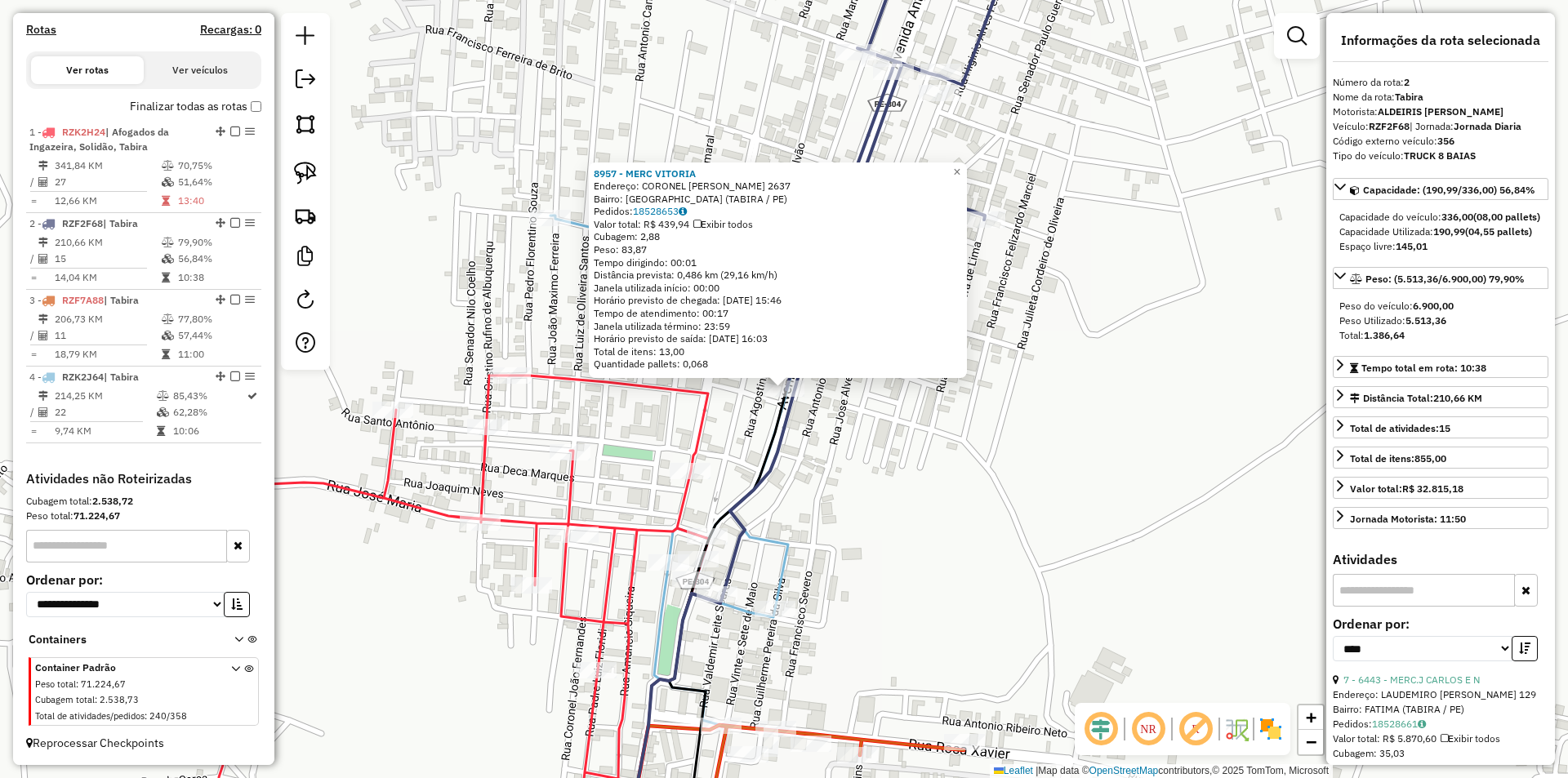
click at [877, 429] on div "8957 - MERC VITORIA Endereço: CORONEL ZUZA BARROS 2637 Bairro: JARDIM MORUMBI (…" at bounding box center [784, 389] width 1568 height 778
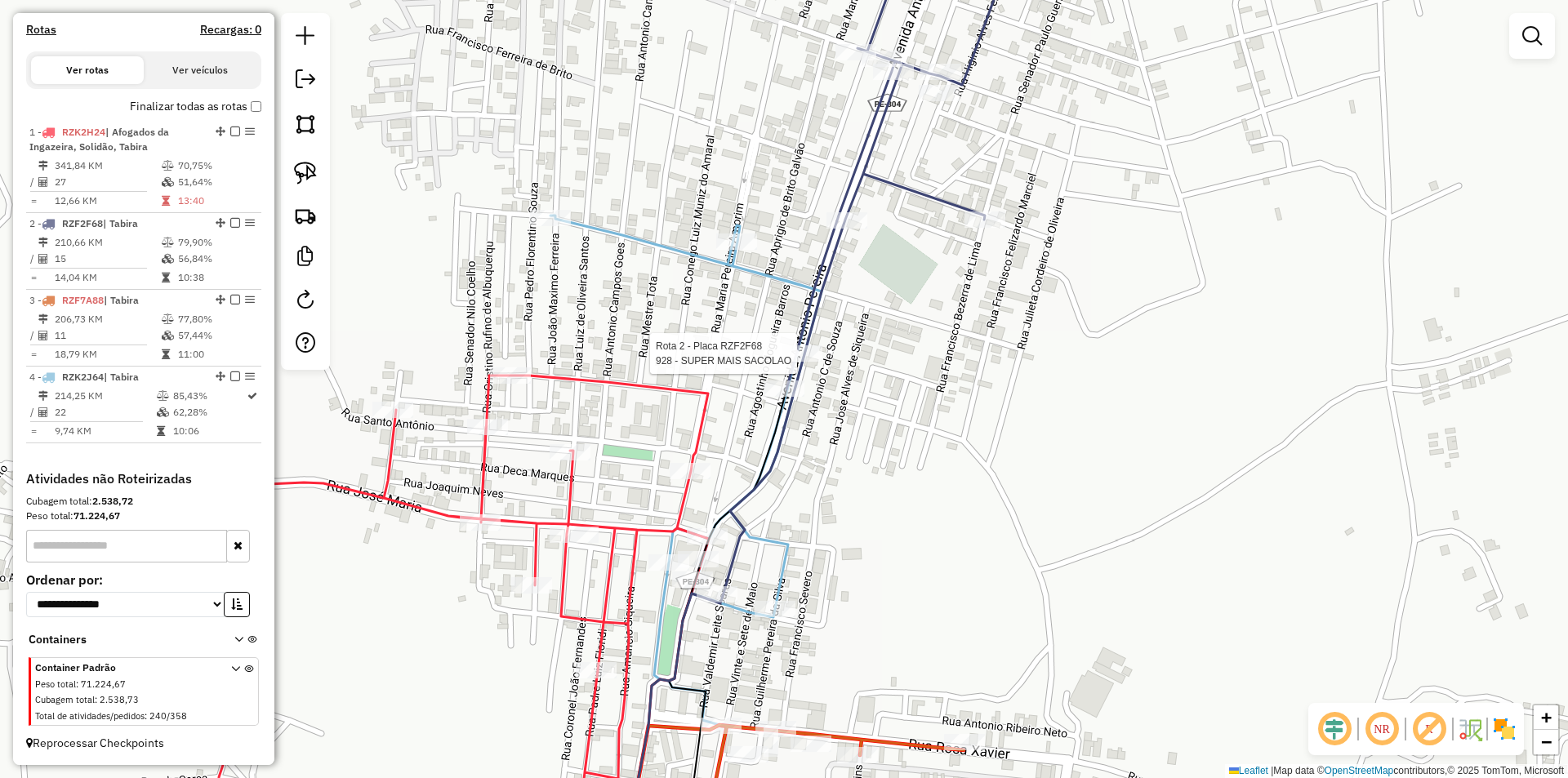
select select "*********"
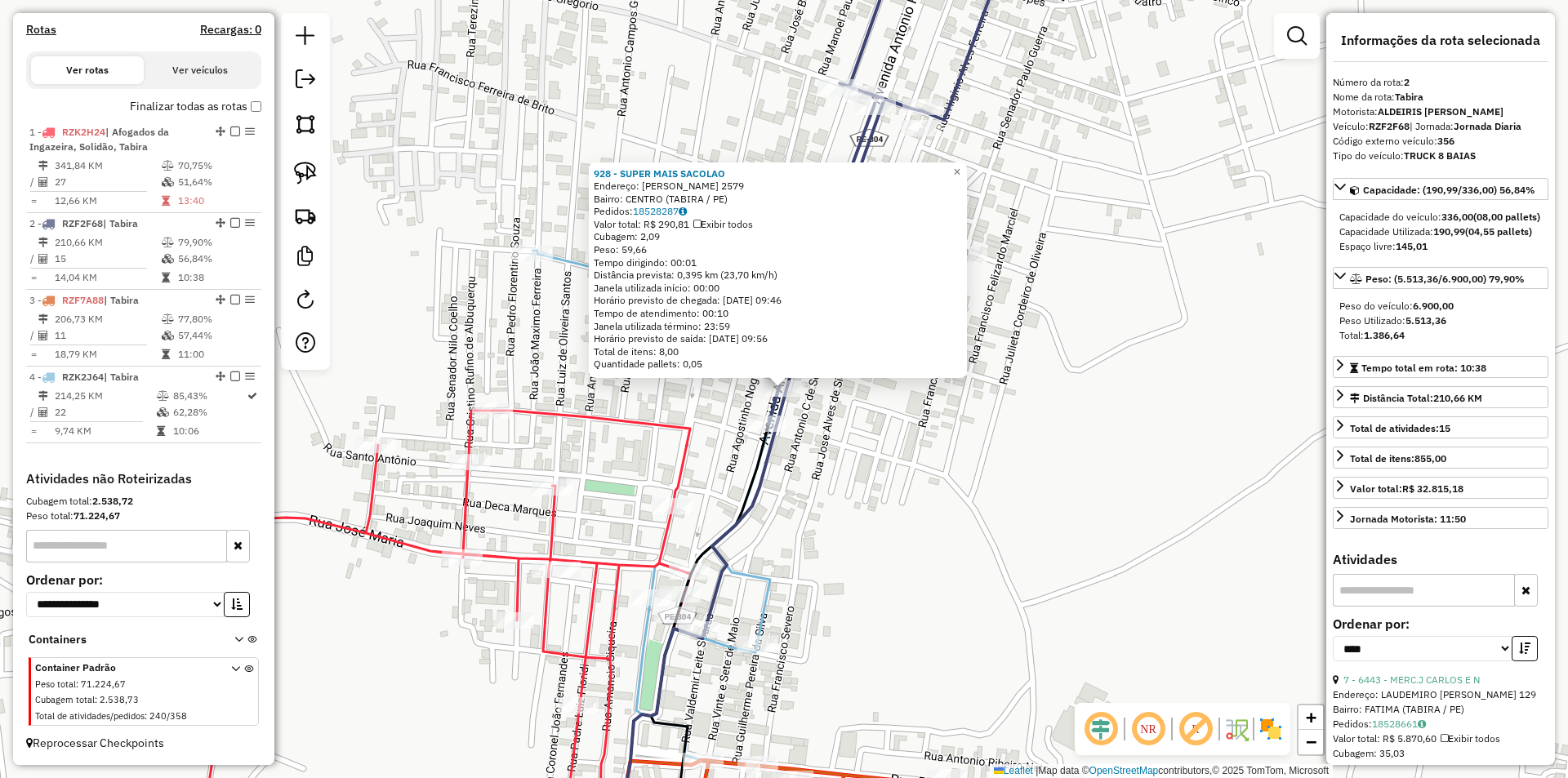
click at [803, 460] on div "928 - SUPER MAIS SACOLAO Endereço: CEL ZUZA BARROS 2579 Bairro: CENTRO (TABIRA …" at bounding box center [784, 389] width 1568 height 778
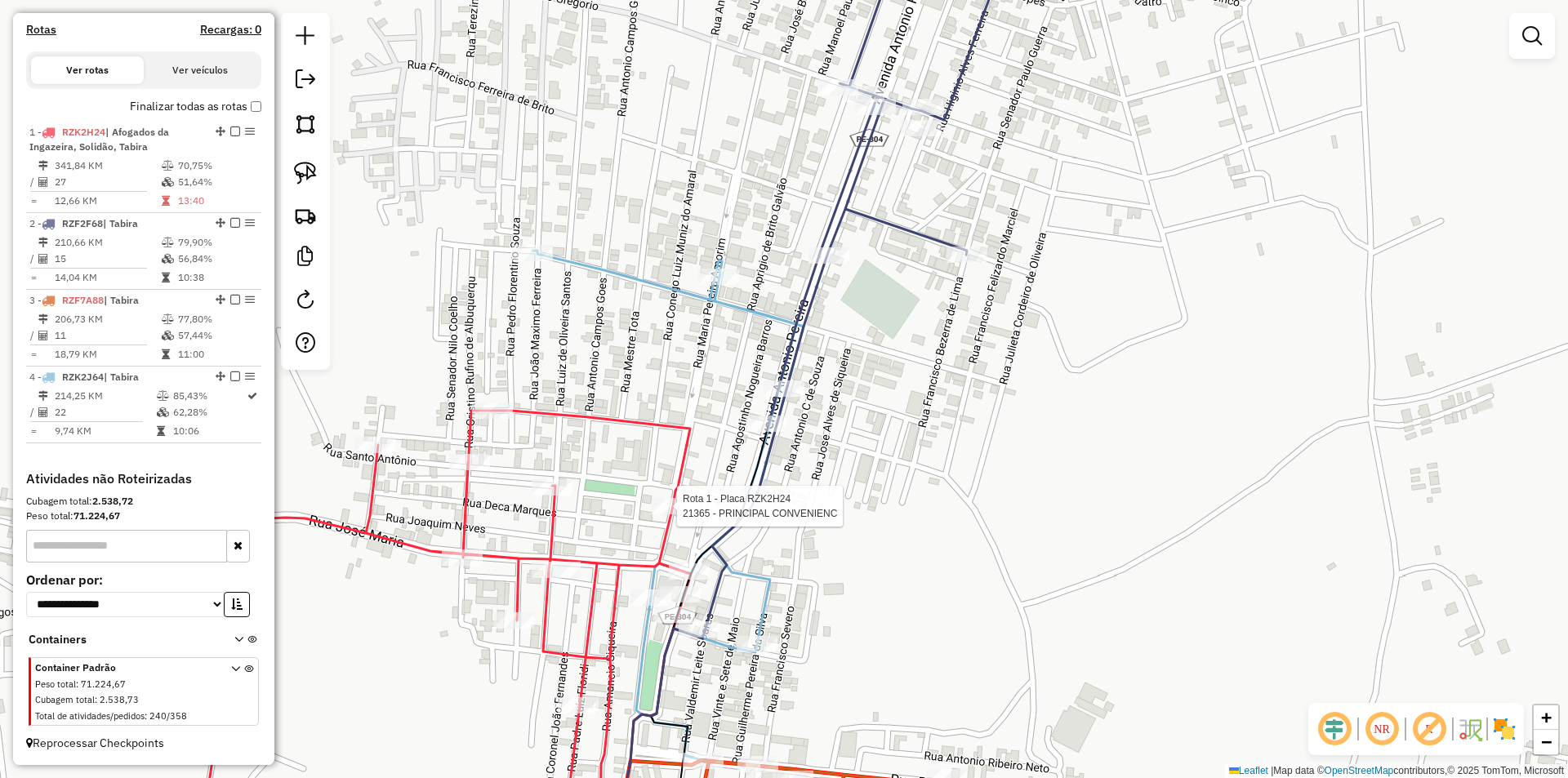
select select "*********"
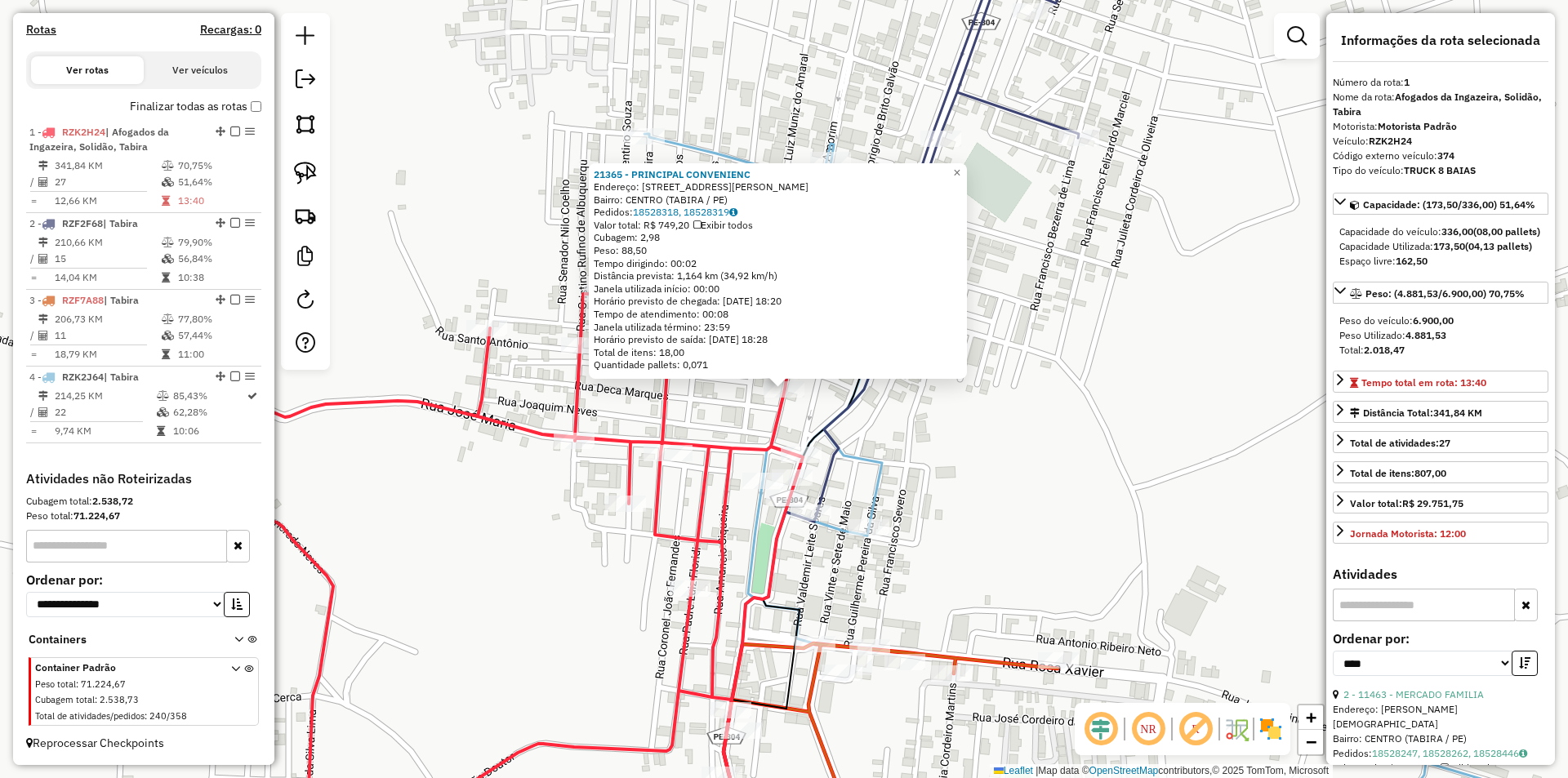
click at [970, 433] on div "21365 - PRINCIPAL CONVENIENC Endereço: RUA MARIA PEREIRA AMORIM 1464 Bairro: CE…" at bounding box center [784, 389] width 1568 height 778
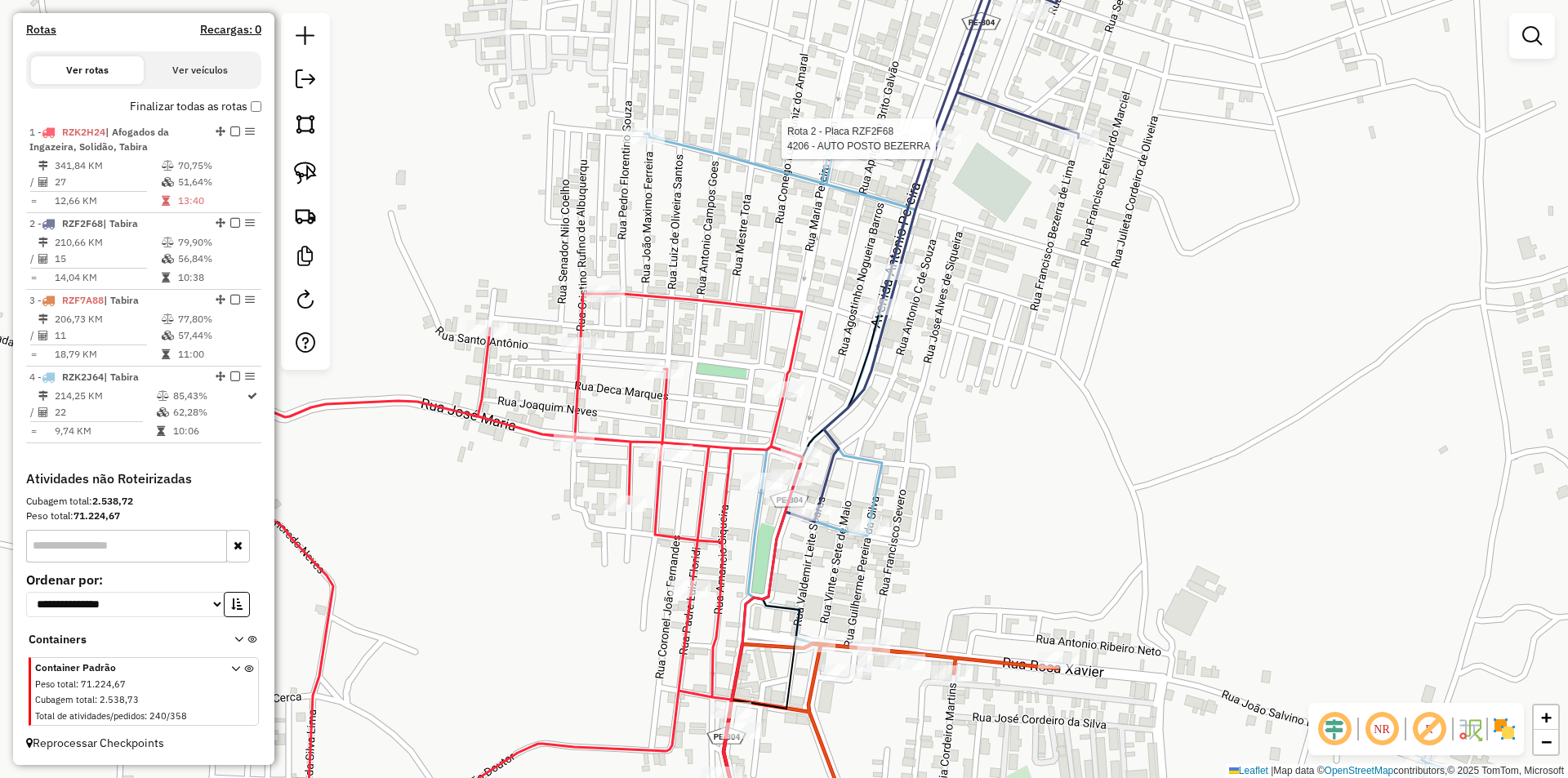
select select "*********"
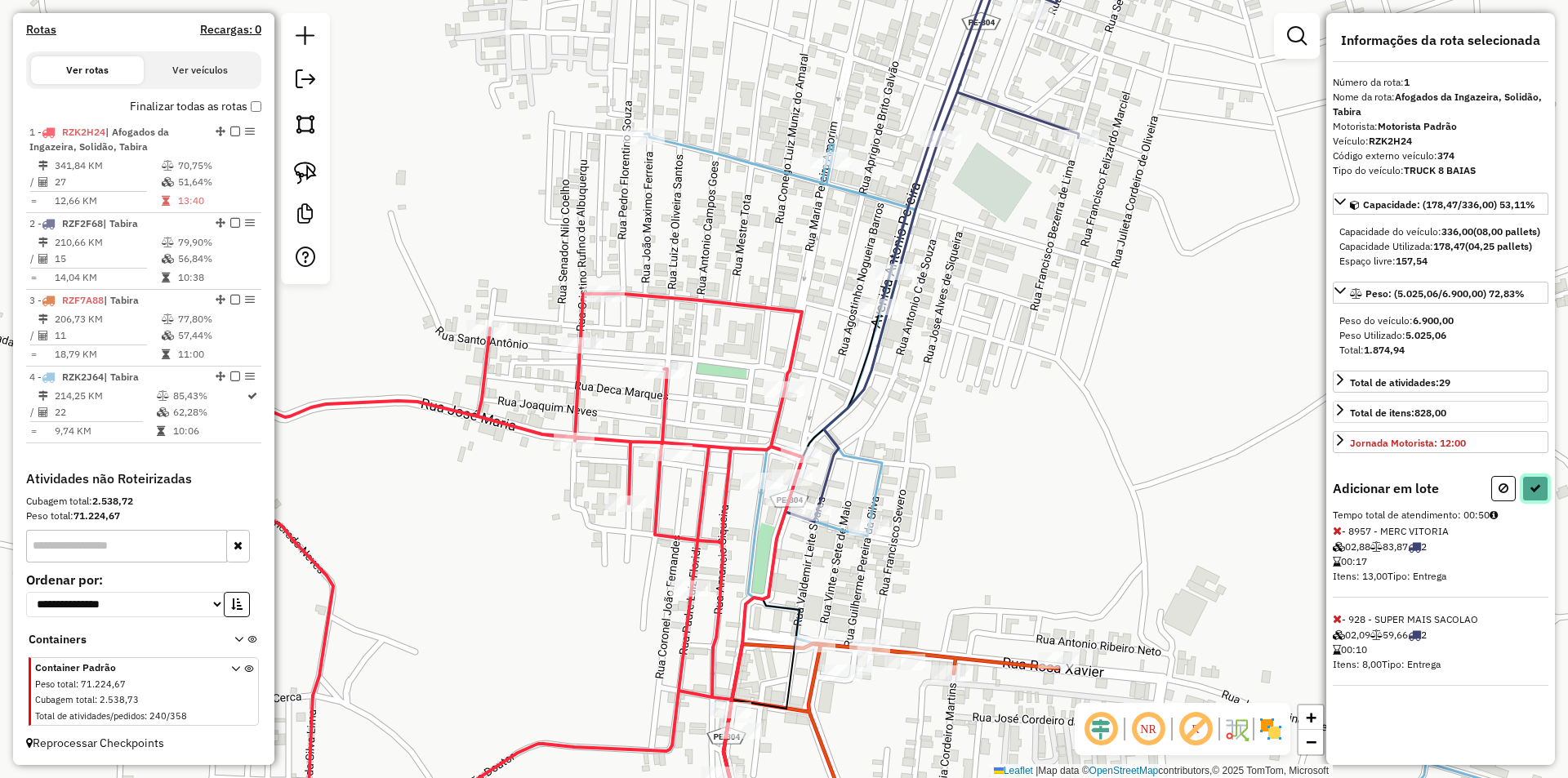
click at [1533, 495] on icon at bounding box center [1535, 488] width 11 height 11
select select "*********"
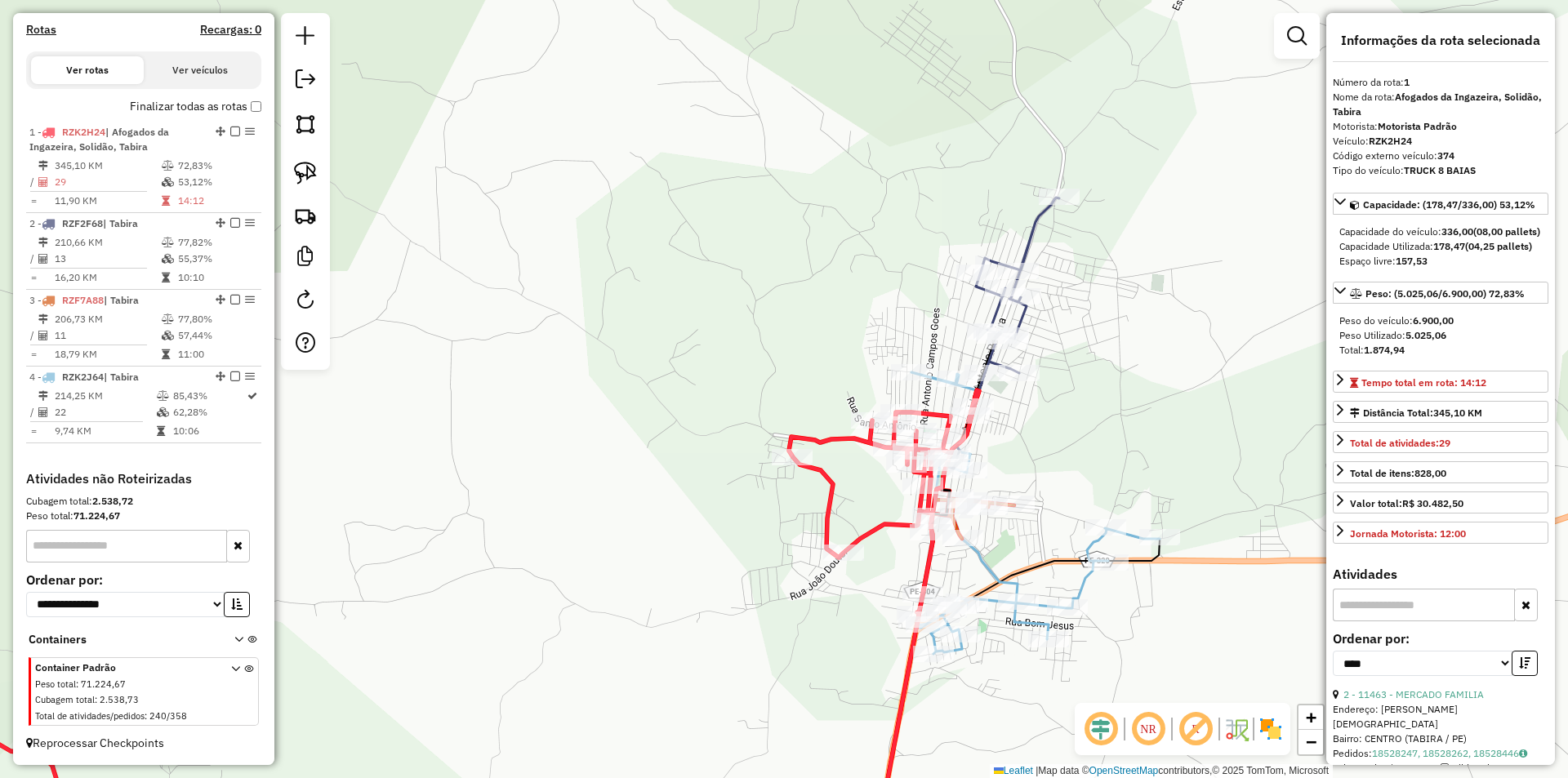
click at [1072, 451] on div "Janela de atendimento Grade de atendimento Capacidade Transportadoras Veículos …" at bounding box center [784, 389] width 1568 height 778
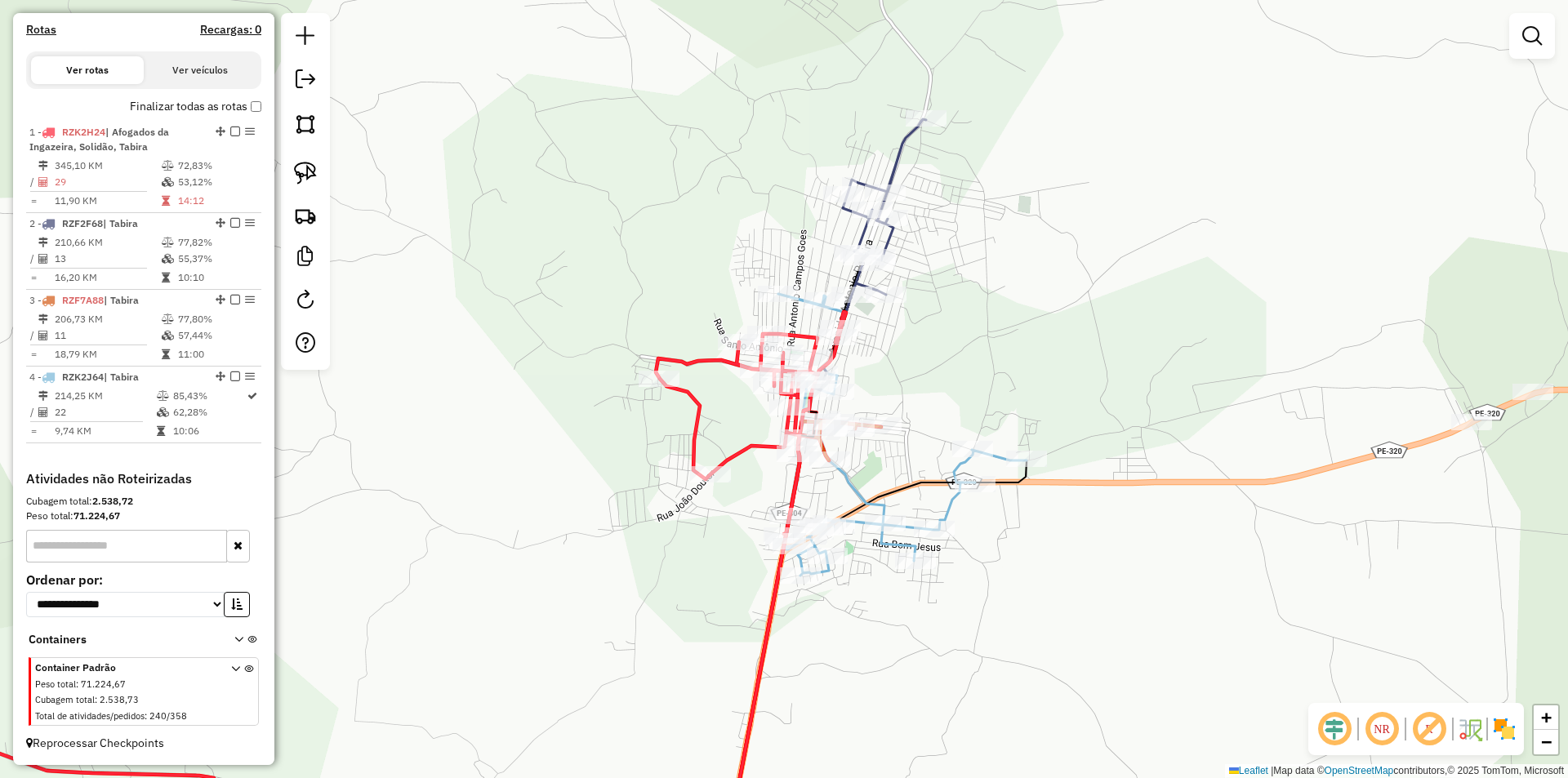
drag, startPoint x: 1088, startPoint y: 462, endPoint x: 955, endPoint y: 384, distance: 154.2
click at [955, 384] on div "Janela de atendimento Grade de atendimento Capacidade Transportadoras Veículos …" at bounding box center [784, 389] width 1568 height 778
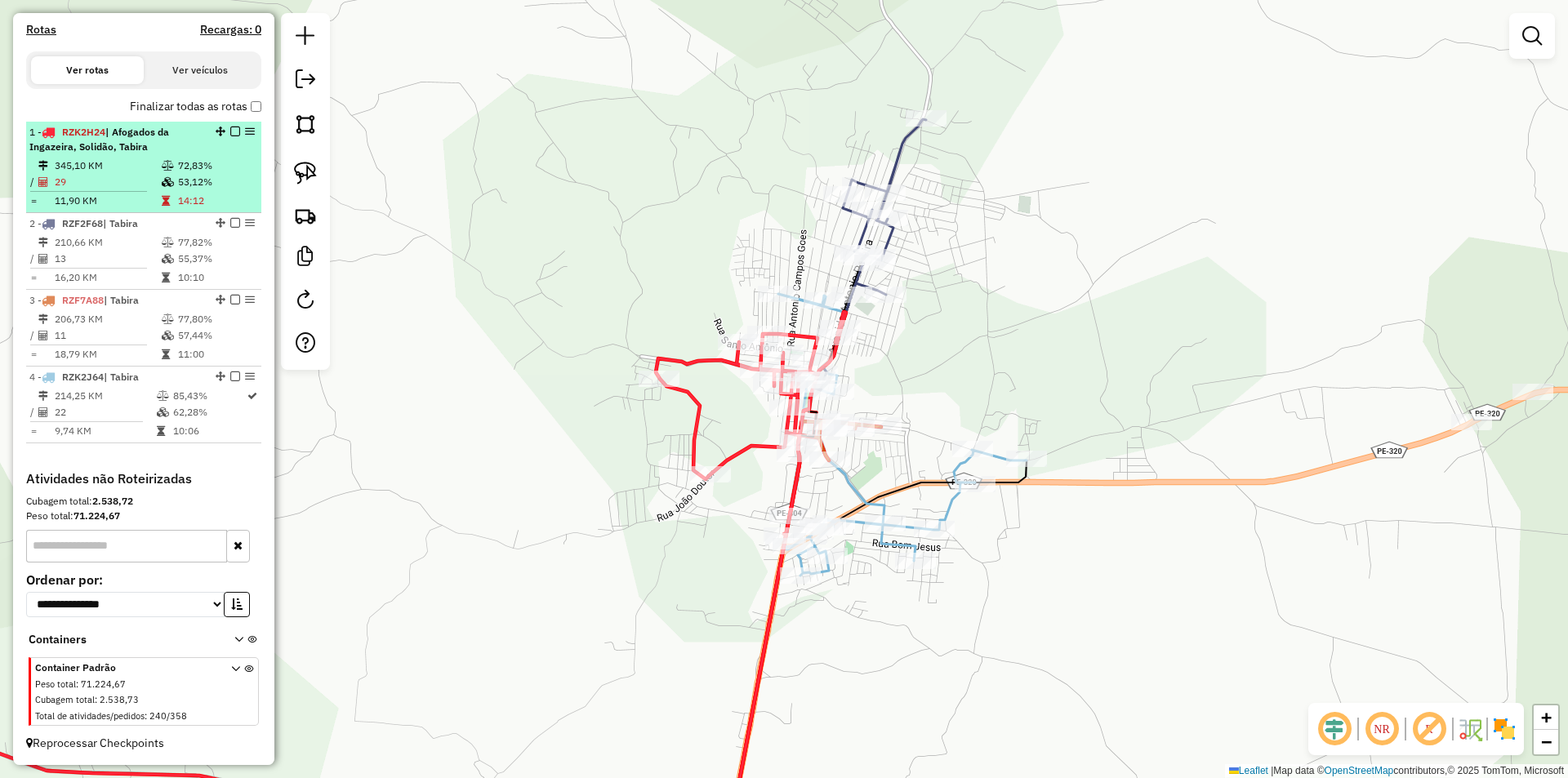
select select "*********"
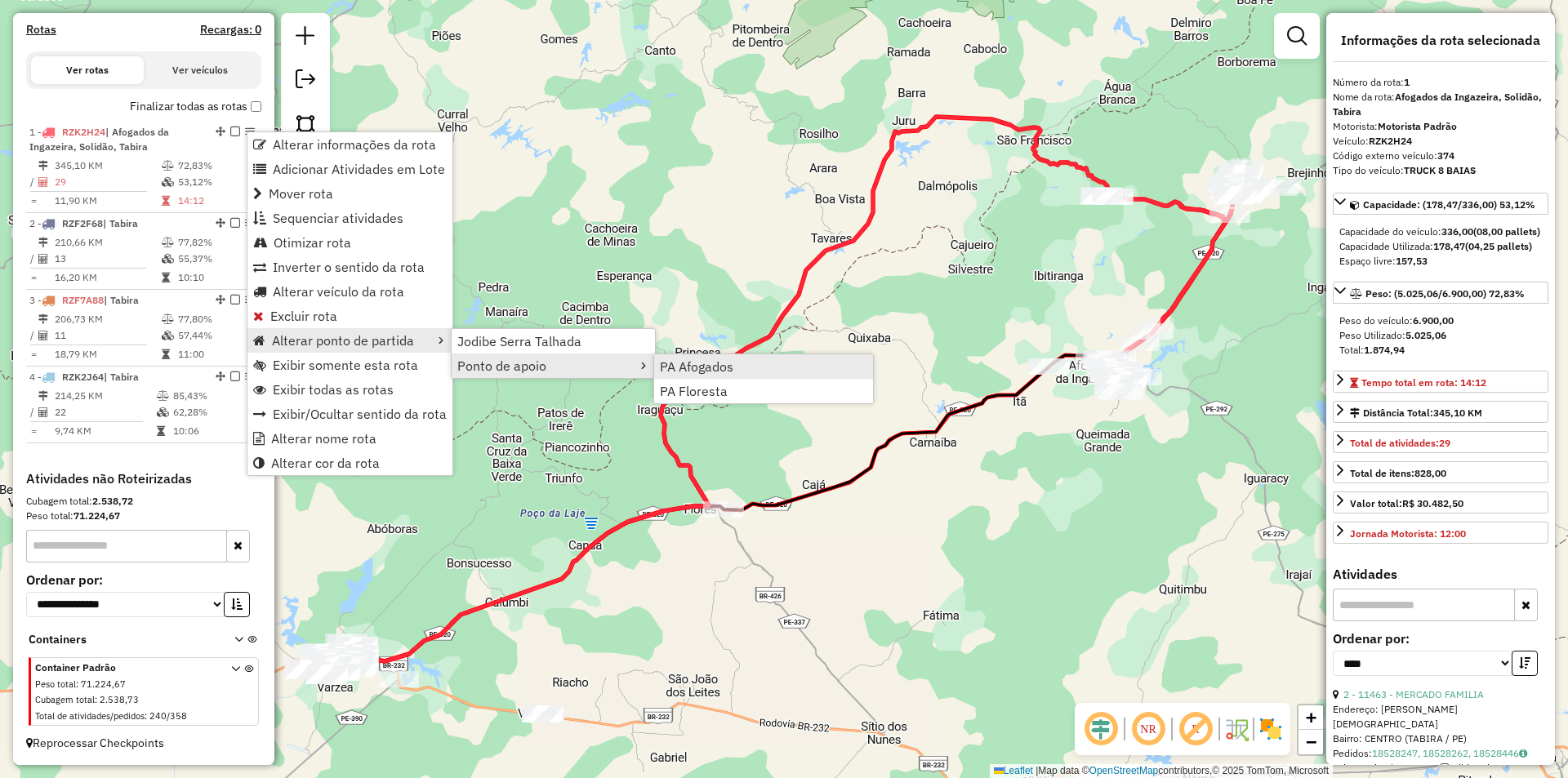
click at [696, 367] on span "PA Afogados" at bounding box center [696, 367] width 73 height 13
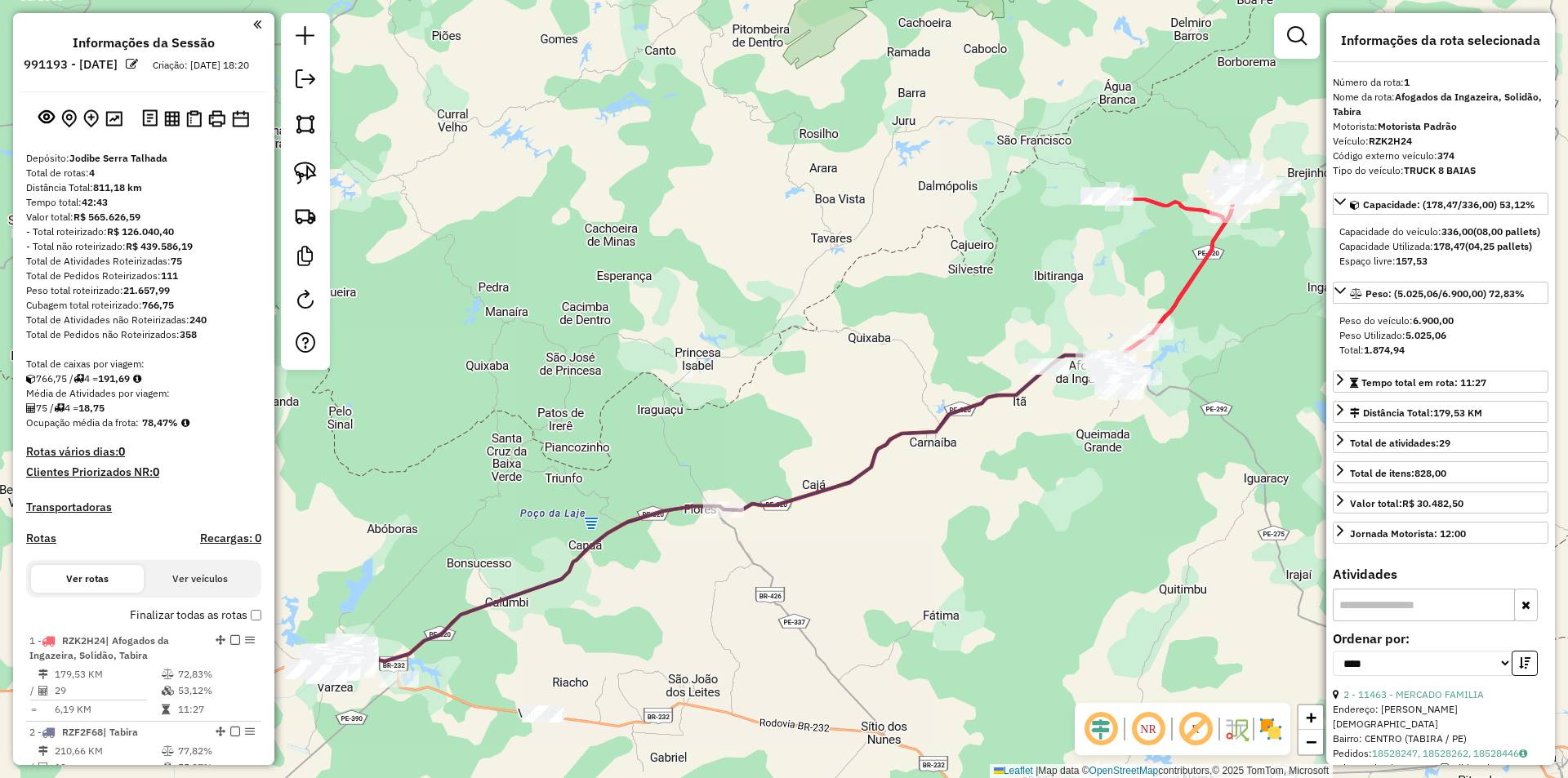
select select "*********"
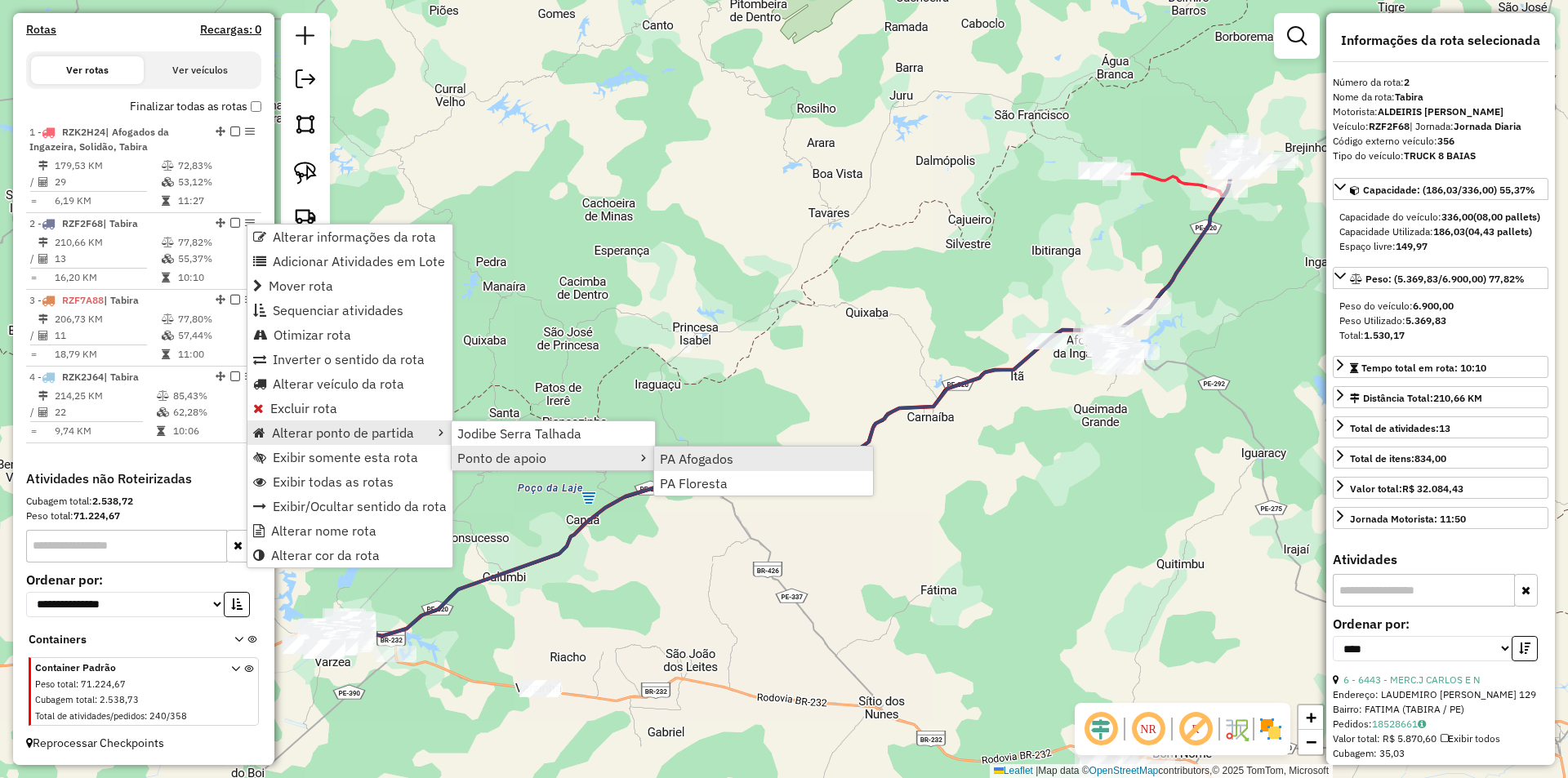
click at [657, 457] on link "PA Afogados" at bounding box center [764, 459] width 219 height 25
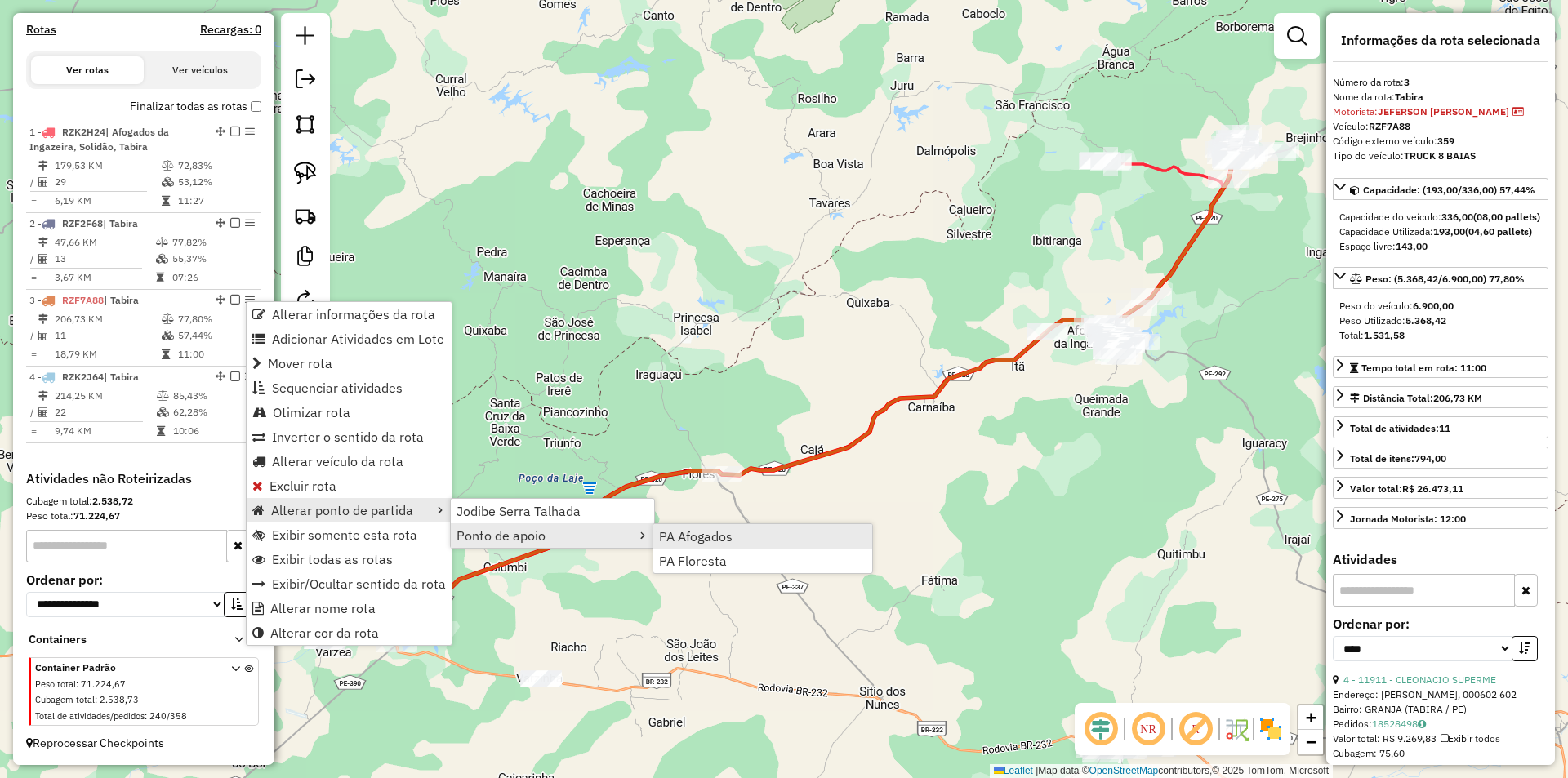
click at [687, 535] on span "PA Afogados" at bounding box center [695, 536] width 73 height 13
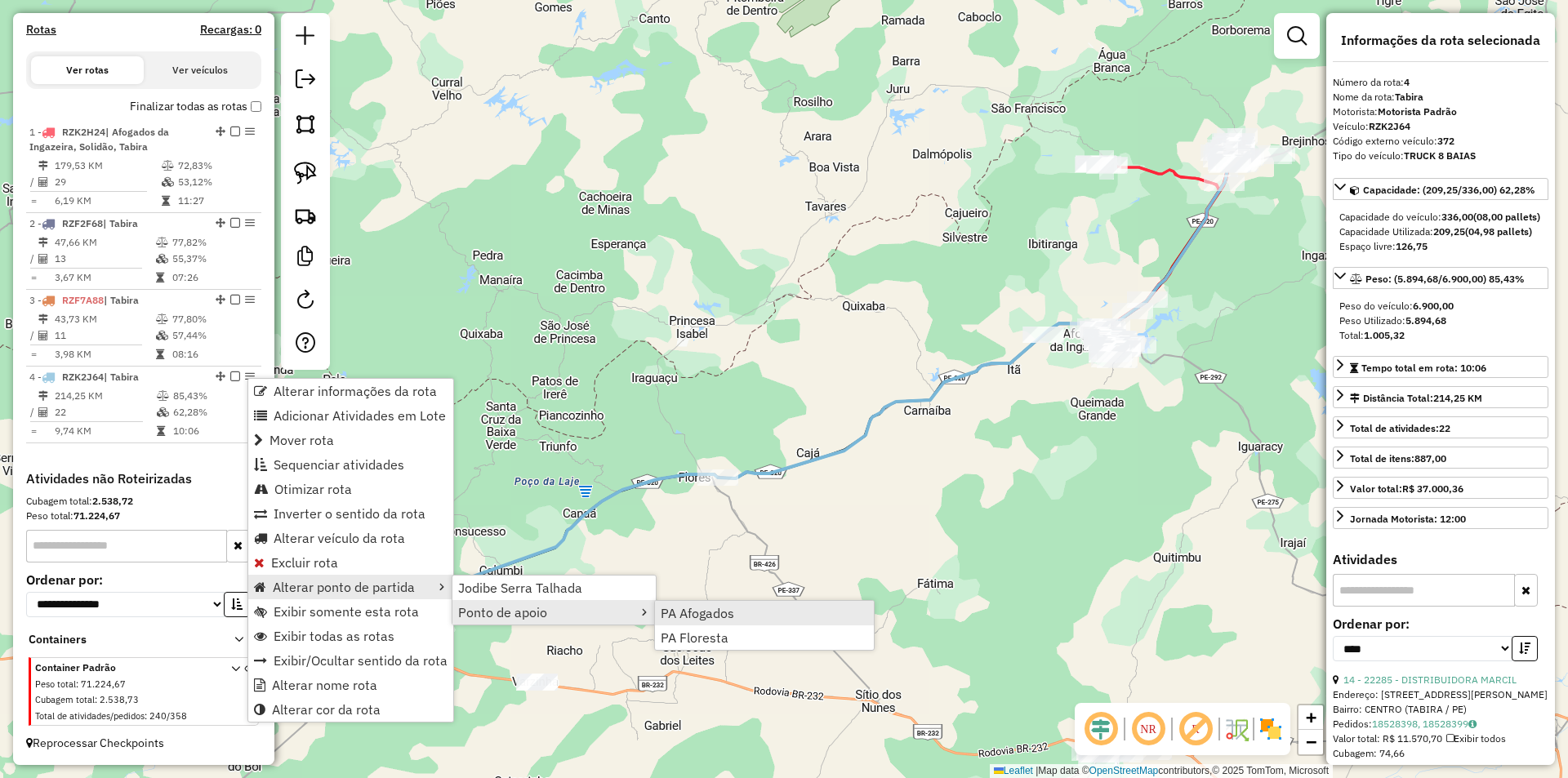
click at [666, 612] on span "PA Afogados" at bounding box center [697, 613] width 73 height 13
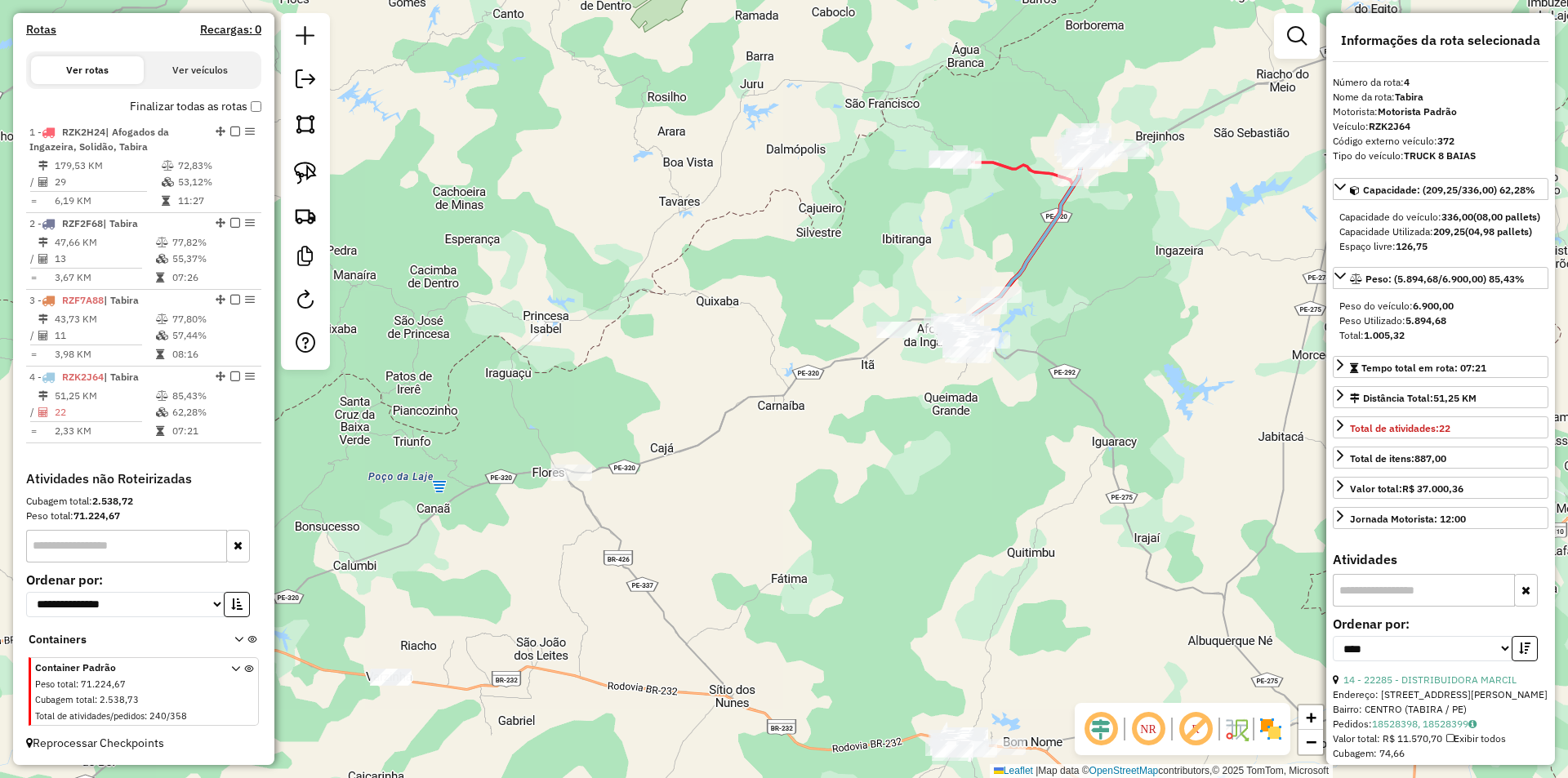
drag, startPoint x: 1009, startPoint y: 496, endPoint x: 845, endPoint y: 491, distance: 164.1
click at [845, 491] on div "Janela de atendimento Grade de atendimento Capacidade Transportadoras Veículos …" at bounding box center [784, 389] width 1568 height 778
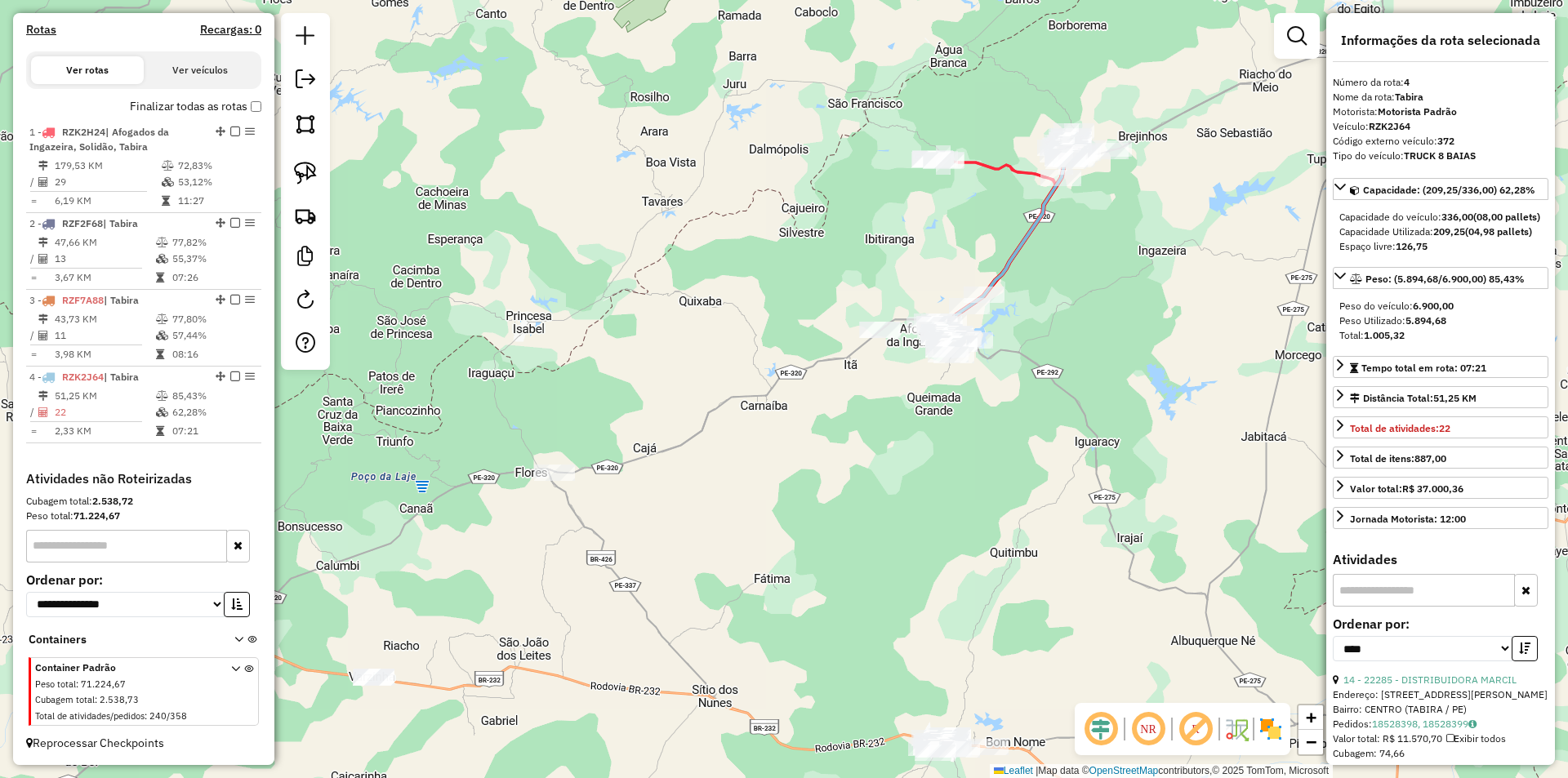
drag, startPoint x: 771, startPoint y: 461, endPoint x: 726, endPoint y: 462, distance: 45.0
click at [722, 472] on div "Janela de atendimento Grade de atendimento Capacidade Transportadoras Veículos …" at bounding box center [784, 389] width 1568 height 778
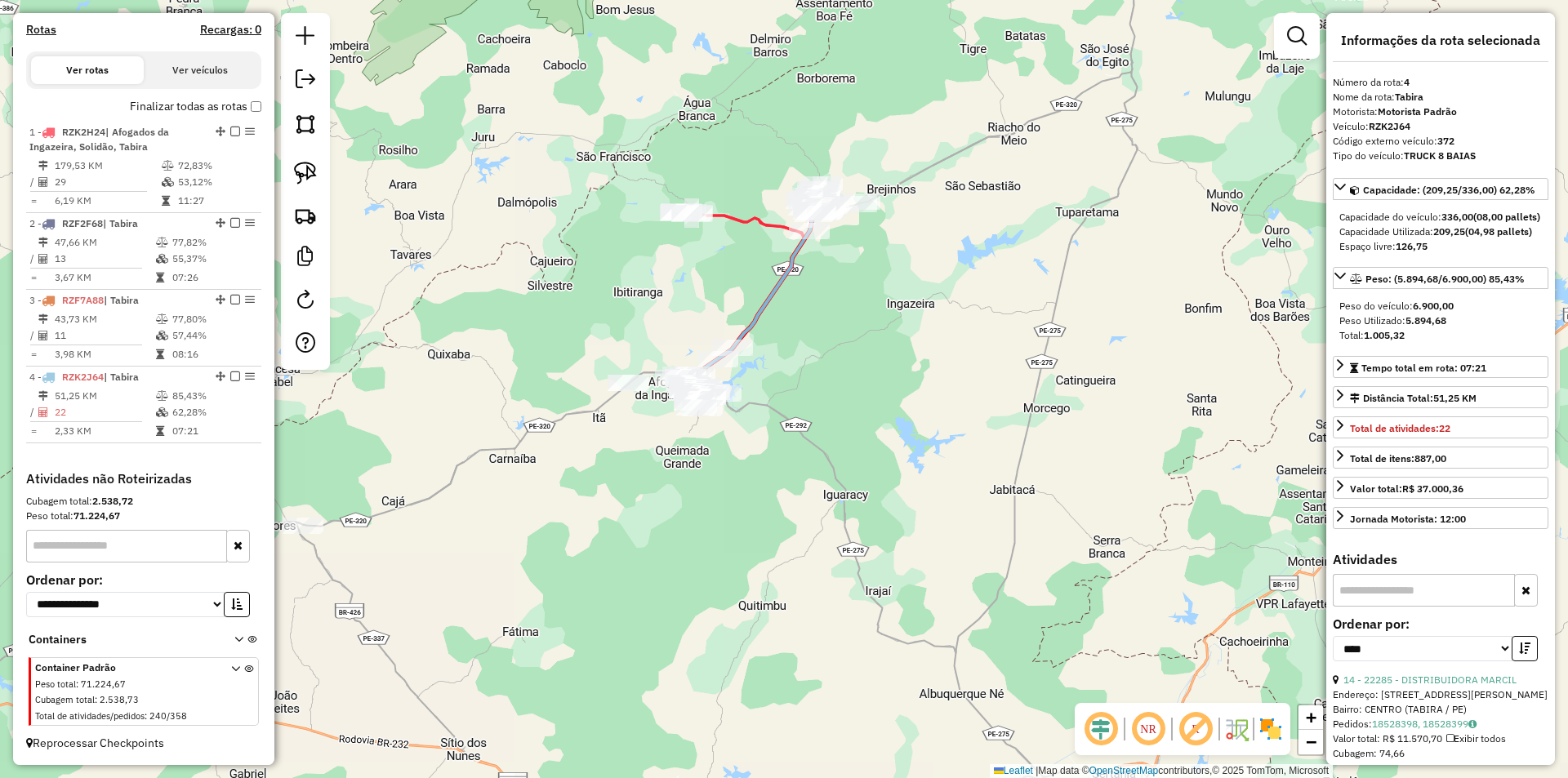
click at [792, 437] on div "Janela de atendimento Grade de atendimento Capacidade Transportadoras Veículos …" at bounding box center [784, 389] width 1568 height 778
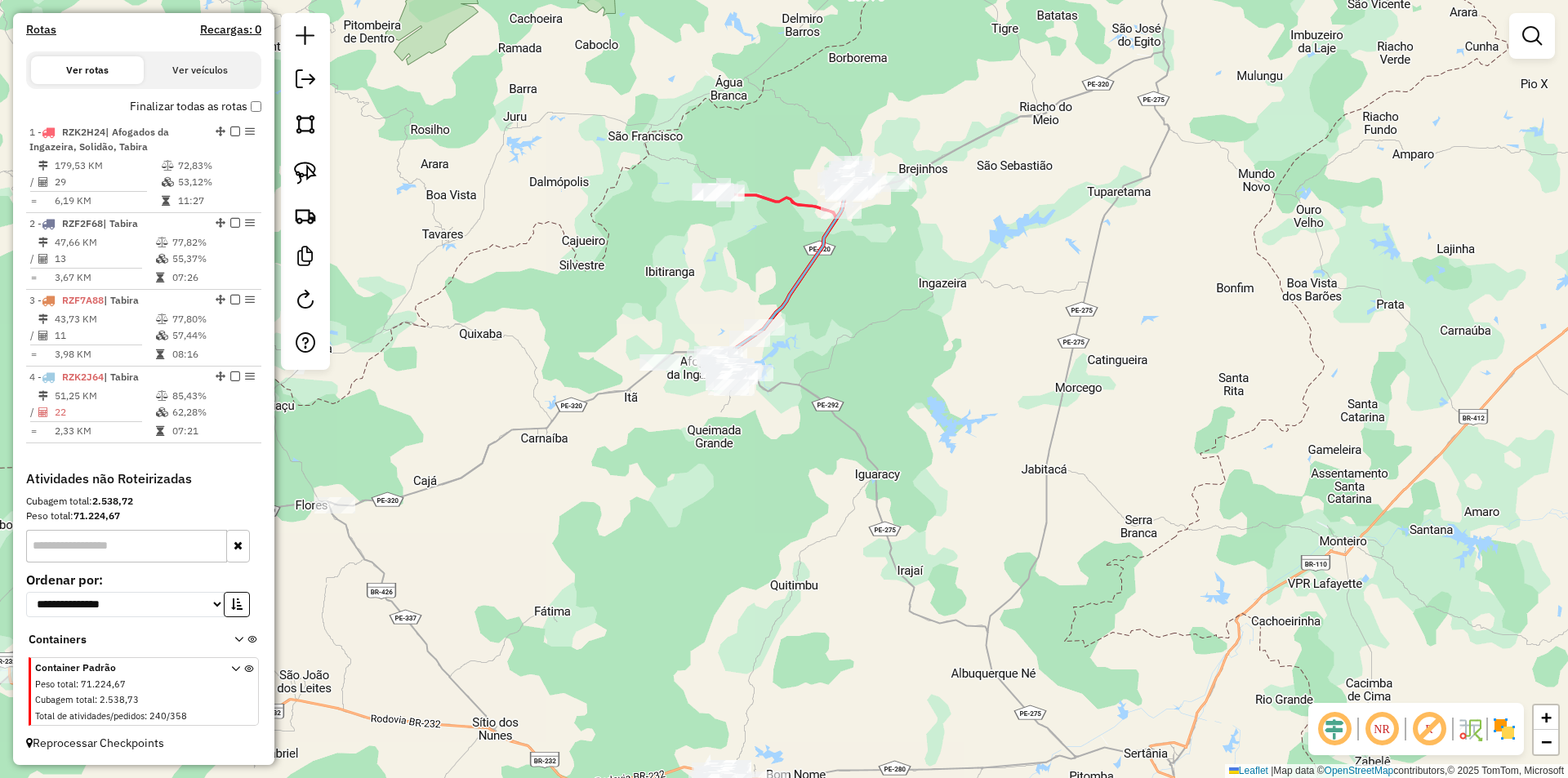
drag, startPoint x: 672, startPoint y: 506, endPoint x: 768, endPoint y: 457, distance: 107.8
click at [767, 457] on div "Janela de atendimento Grade de atendimento Capacidade Transportadoras Veículos …" at bounding box center [784, 389] width 1568 height 778
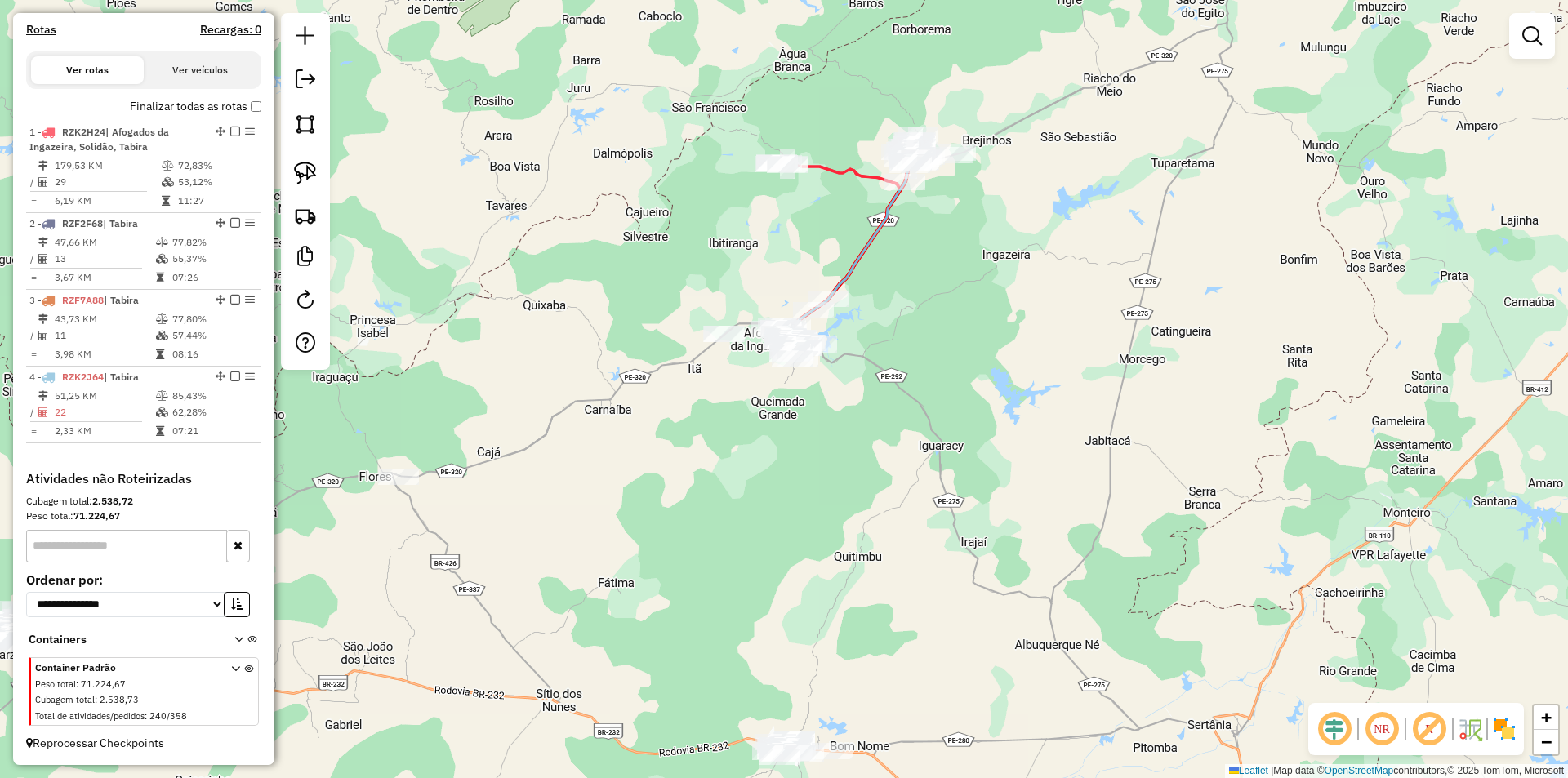
click at [455, 349] on div "Janela de atendimento Grade de atendimento Capacidade Transportadoras Veículos …" at bounding box center [784, 389] width 1568 height 778
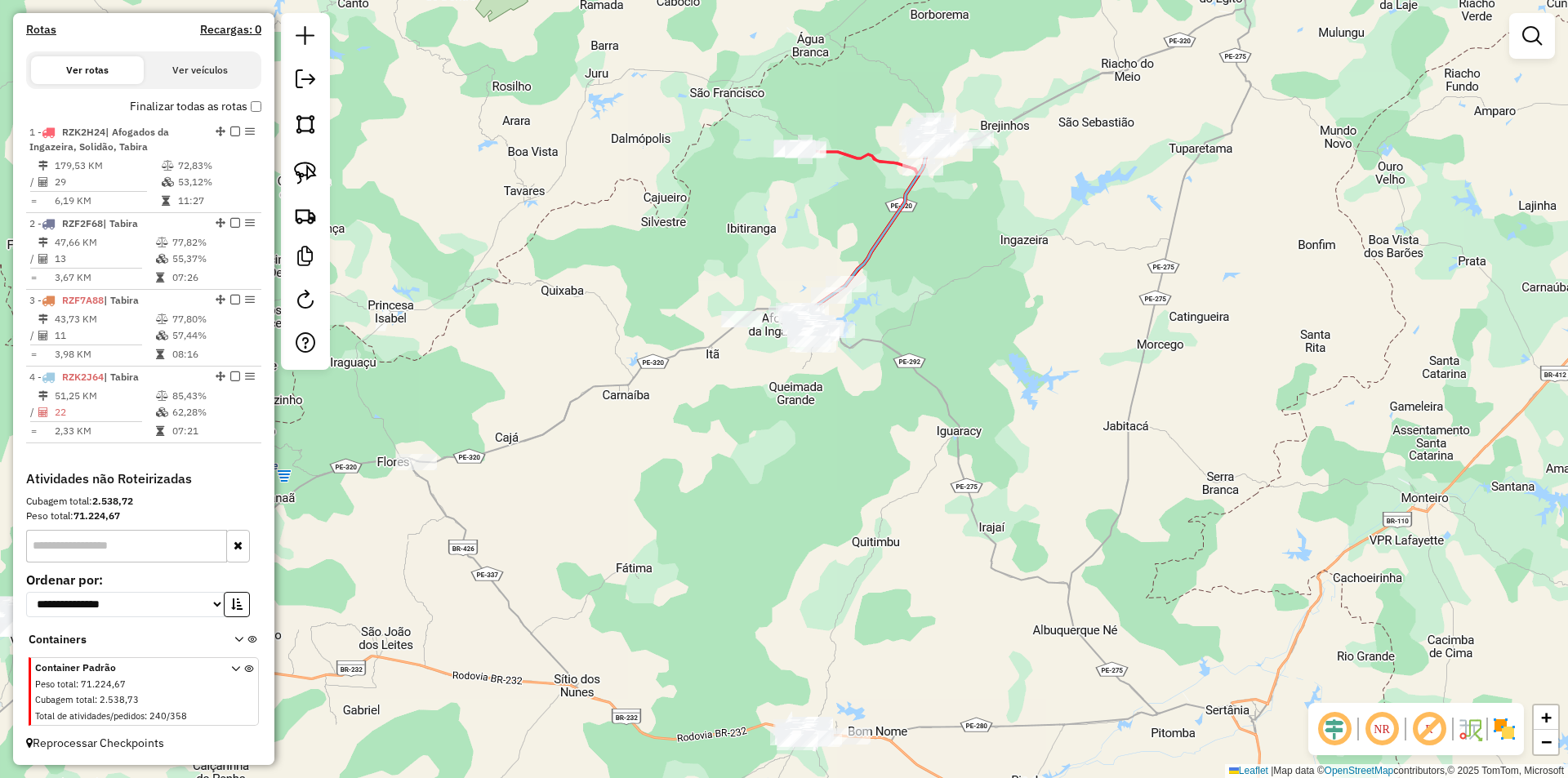
drag, startPoint x: 455, startPoint y: 354, endPoint x: 499, endPoint y: 321, distance: 55.0
click at [499, 321] on div "Janela de atendimento Grade de atendimento Capacidade Transportadoras Veículos …" at bounding box center [784, 389] width 1568 height 778
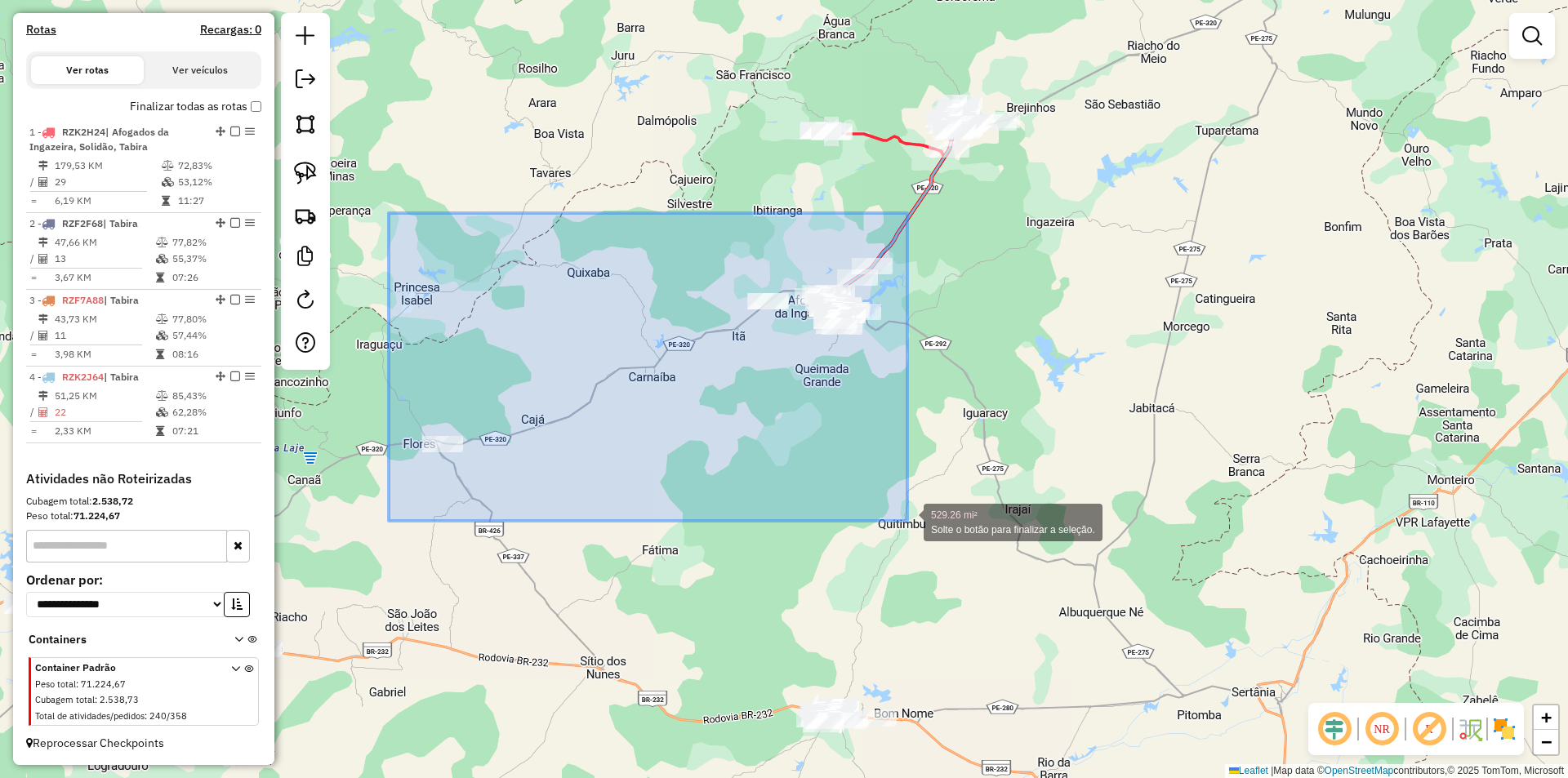
drag, startPoint x: 389, startPoint y: 213, endPoint x: 907, endPoint y: 521, distance: 602.7
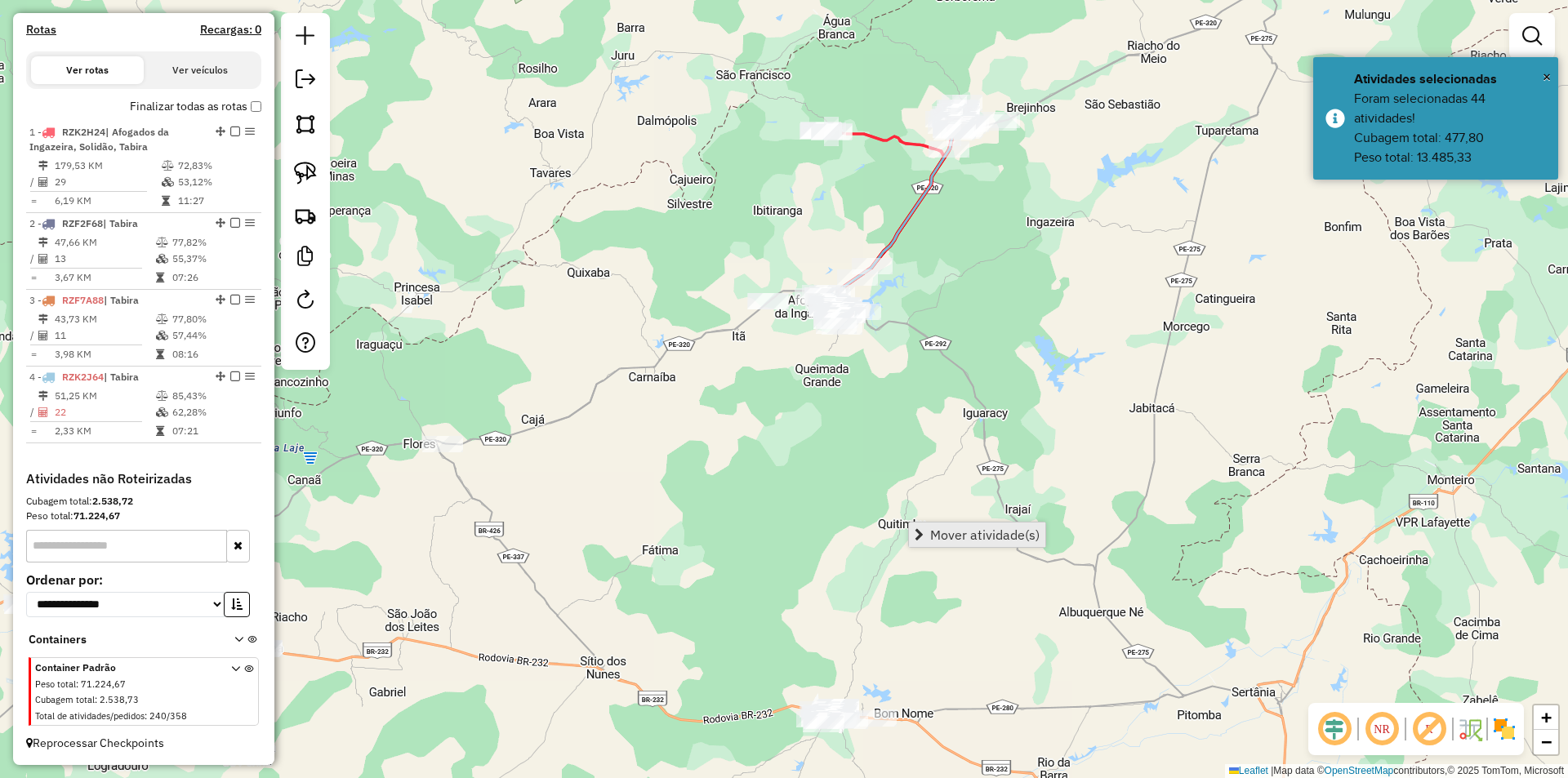
click at [1020, 538] on span "Mover atividade(s)" at bounding box center [984, 535] width 109 height 13
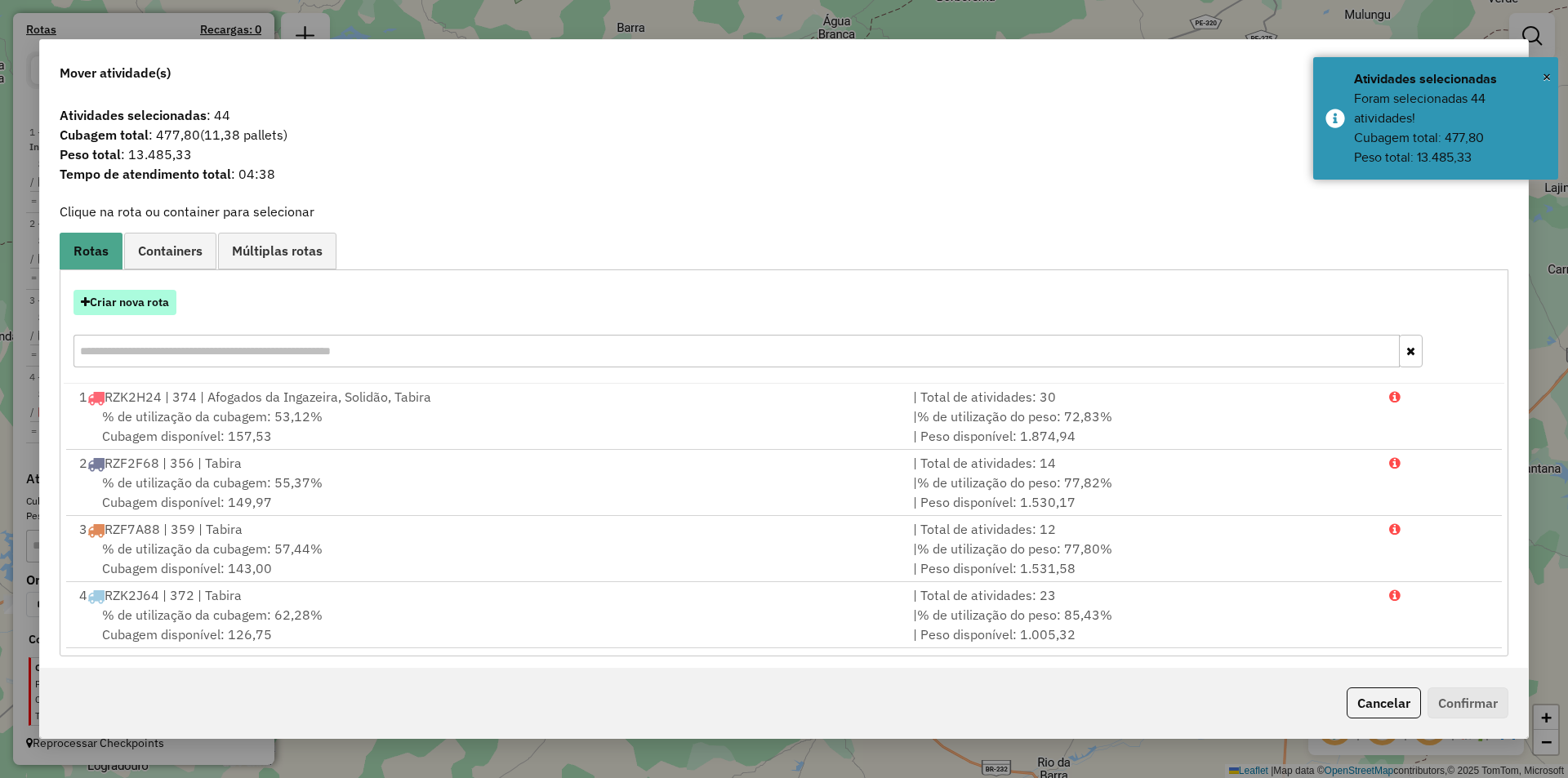
click at [169, 301] on button "Criar nova rota" at bounding box center [125, 302] width 103 height 26
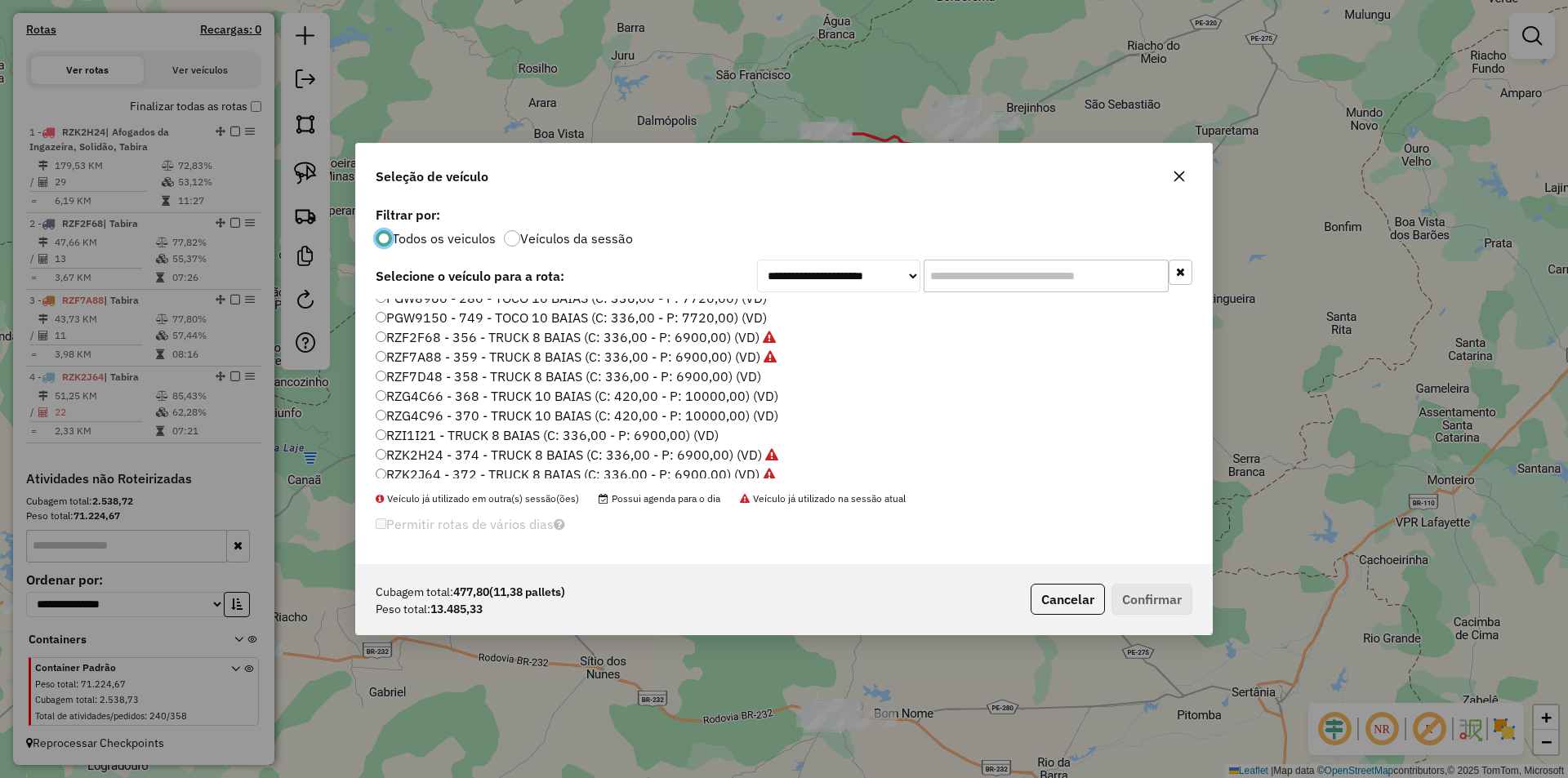
scroll to position [326, 0]
click at [460, 414] on label "SNP0A09 - TRUCK 8 BAIAS (C: 336,00 - P: 6900,00) (VD)" at bounding box center [551, 412] width 350 height 20
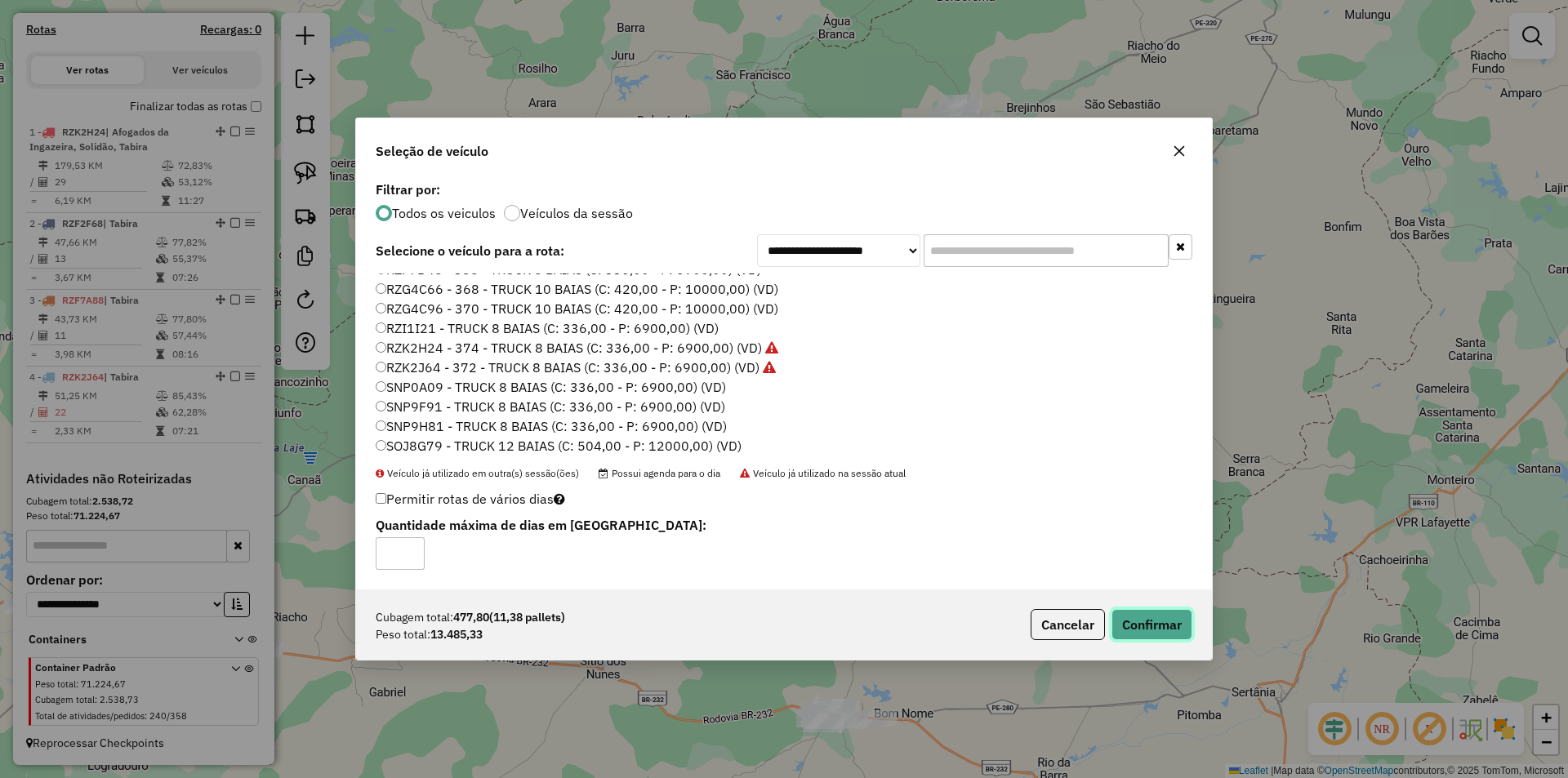
click at [1166, 621] on button "Confirmar" at bounding box center [1152, 625] width 81 height 31
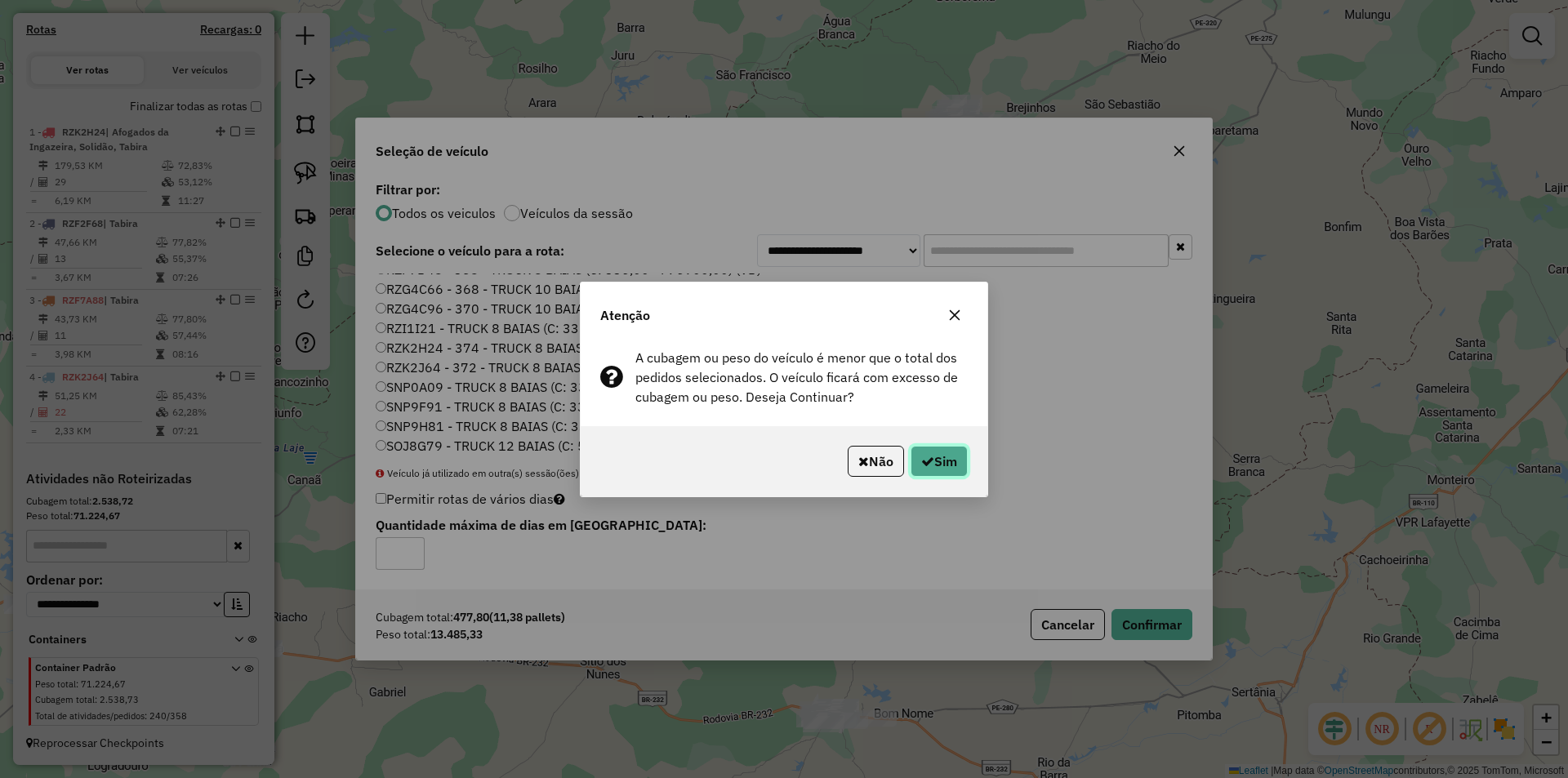
click at [921, 458] on icon "button" at bounding box center [928, 461] width 13 height 13
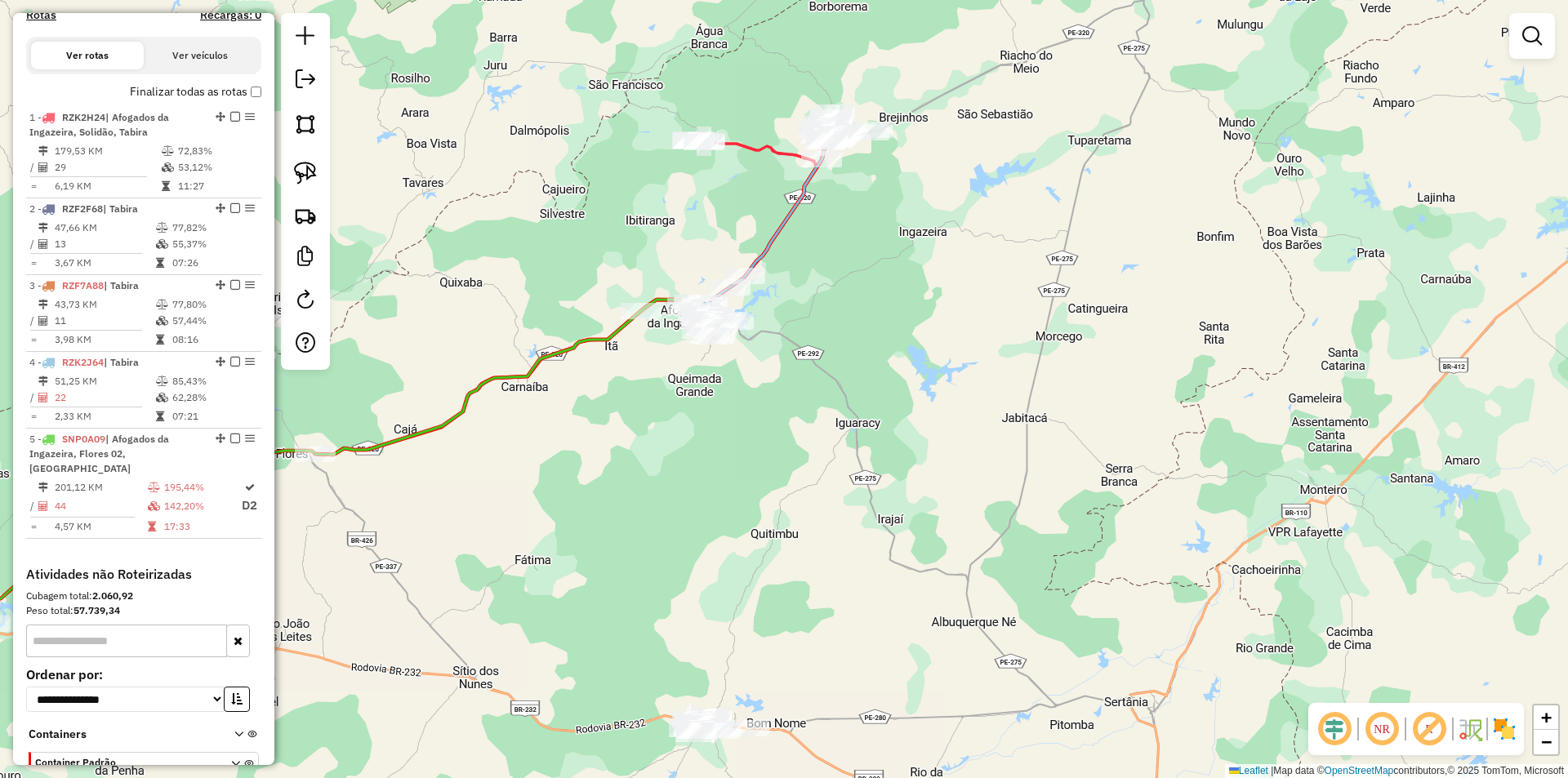
drag, startPoint x: 1040, startPoint y: 282, endPoint x: 915, endPoint y: 291, distance: 125.3
click at [915, 291] on div "Janela de atendimento Grade de atendimento Capacidade Transportadoras Veículos …" at bounding box center [784, 389] width 1568 height 778
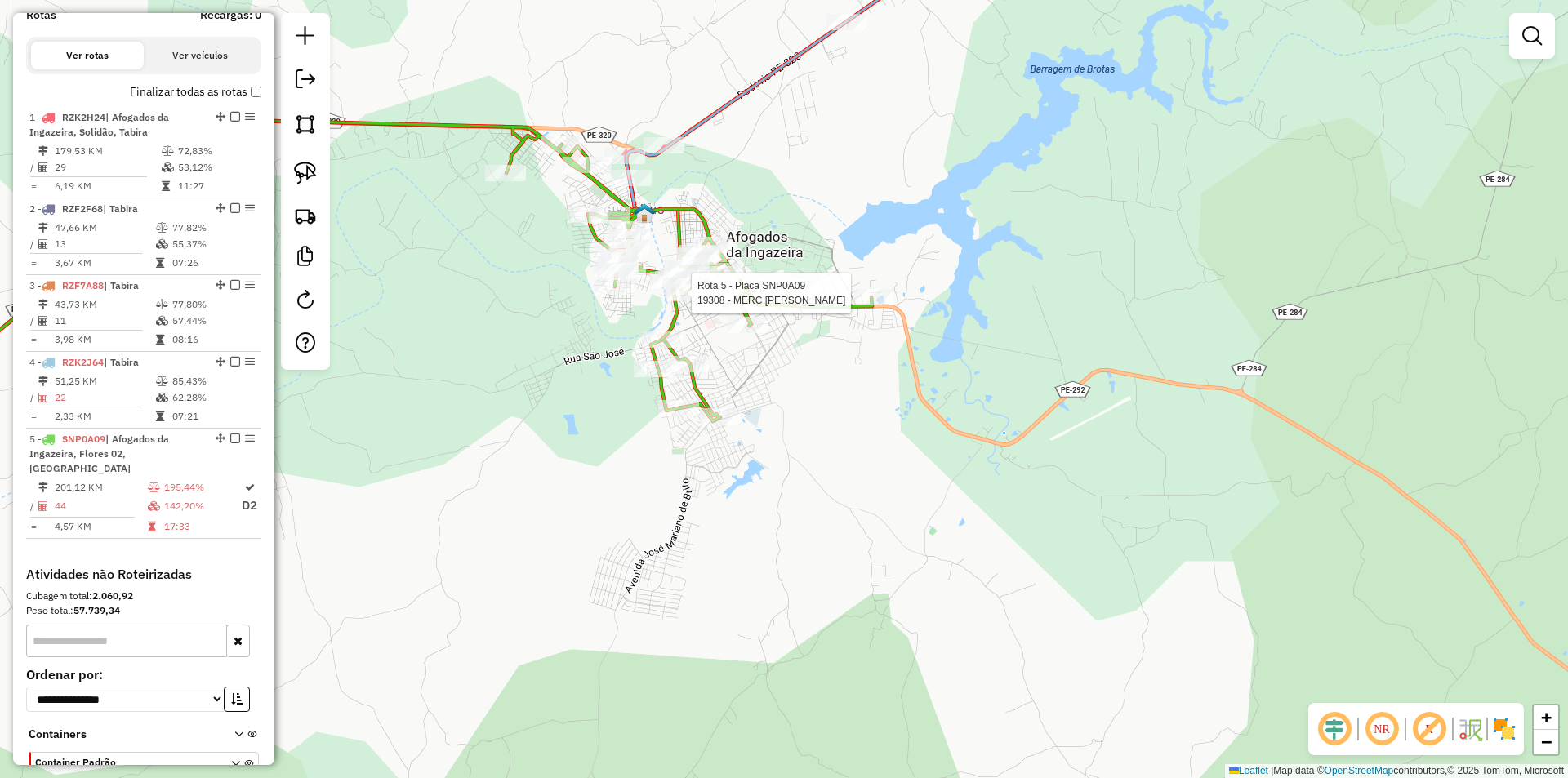
select select "*********"
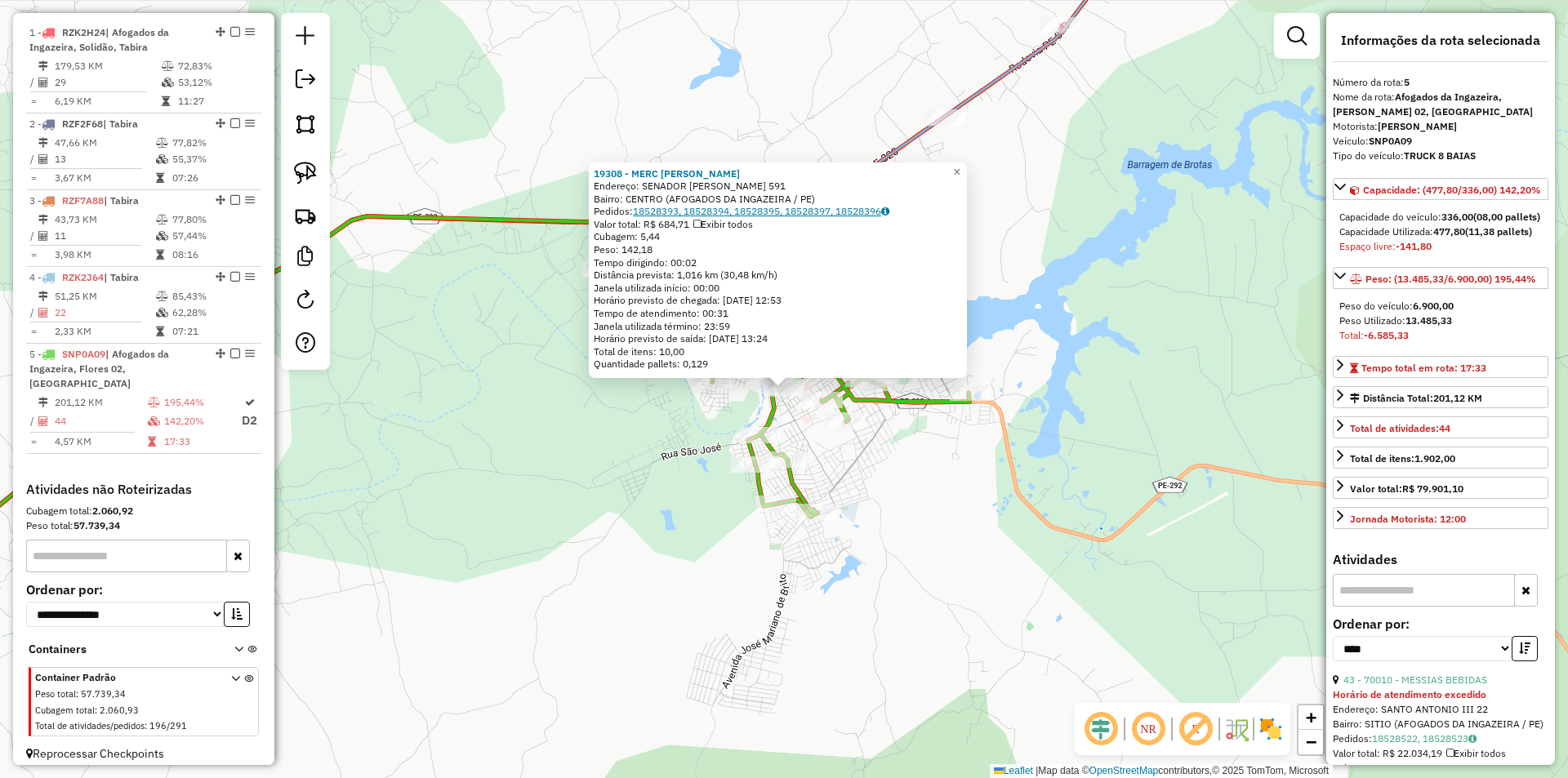
scroll to position [619, 0]
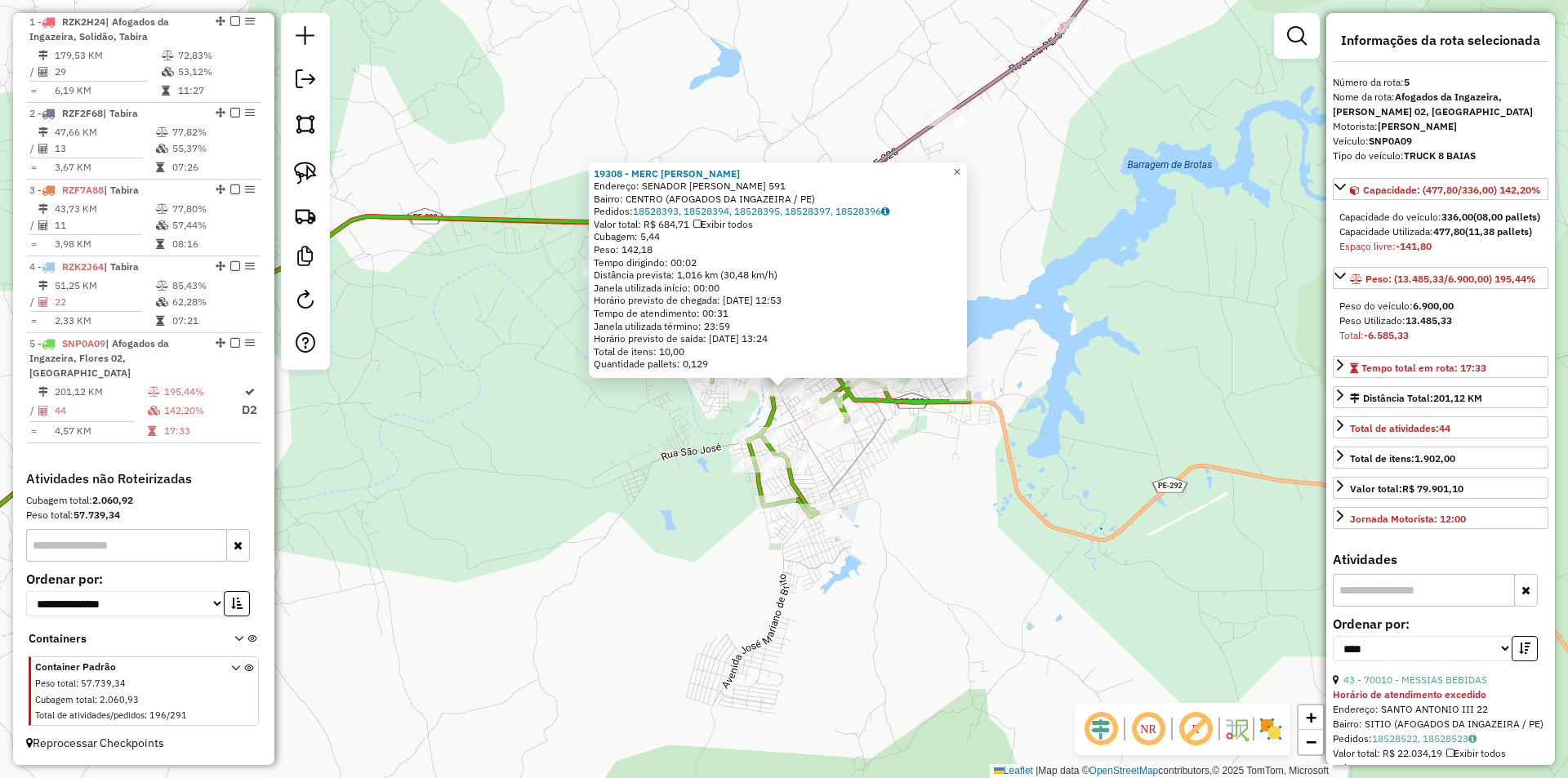
click at [960, 165] on span "×" at bounding box center [957, 171] width 8 height 14
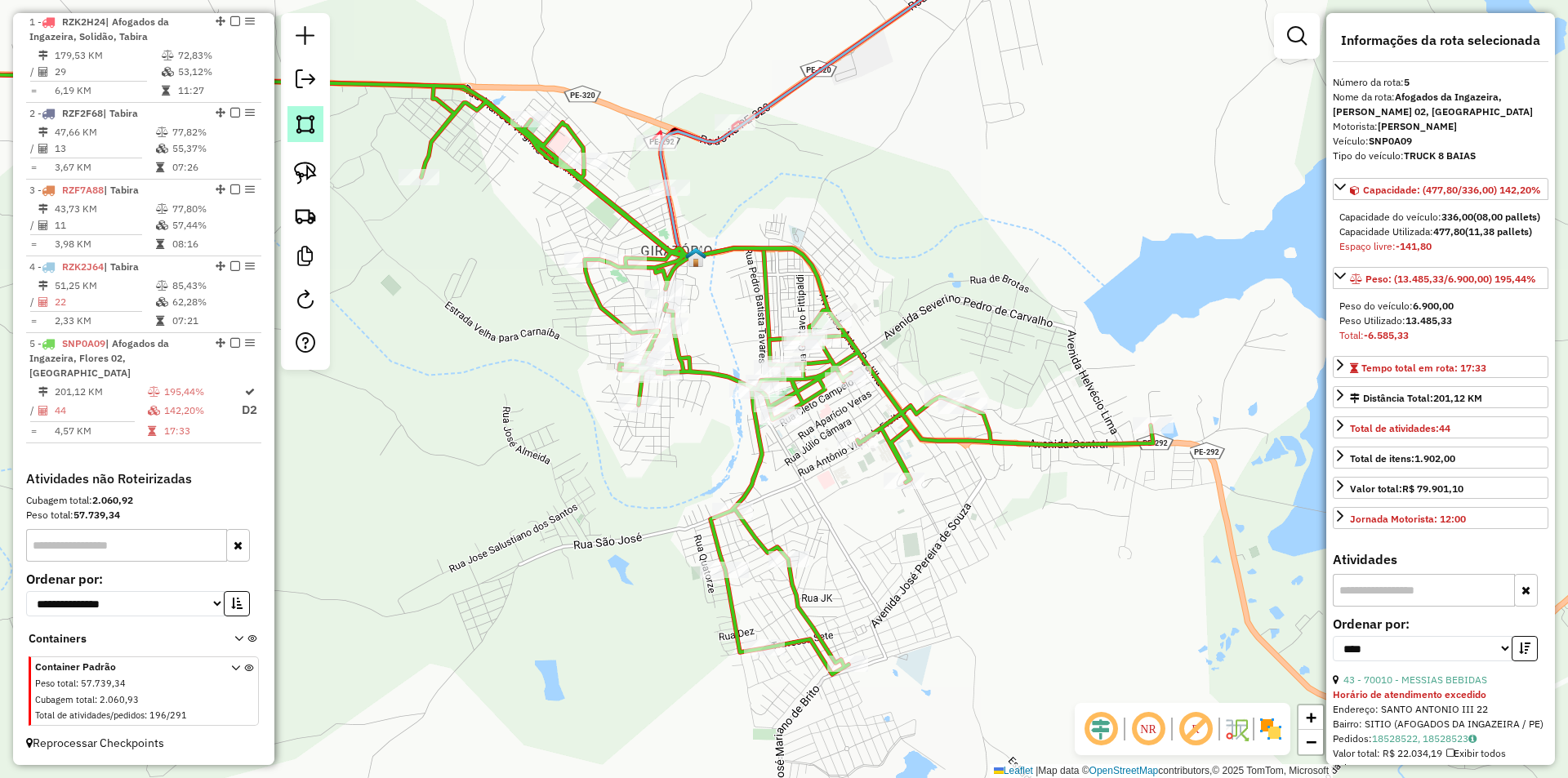
click at [311, 125] on img at bounding box center [305, 125] width 23 height 23
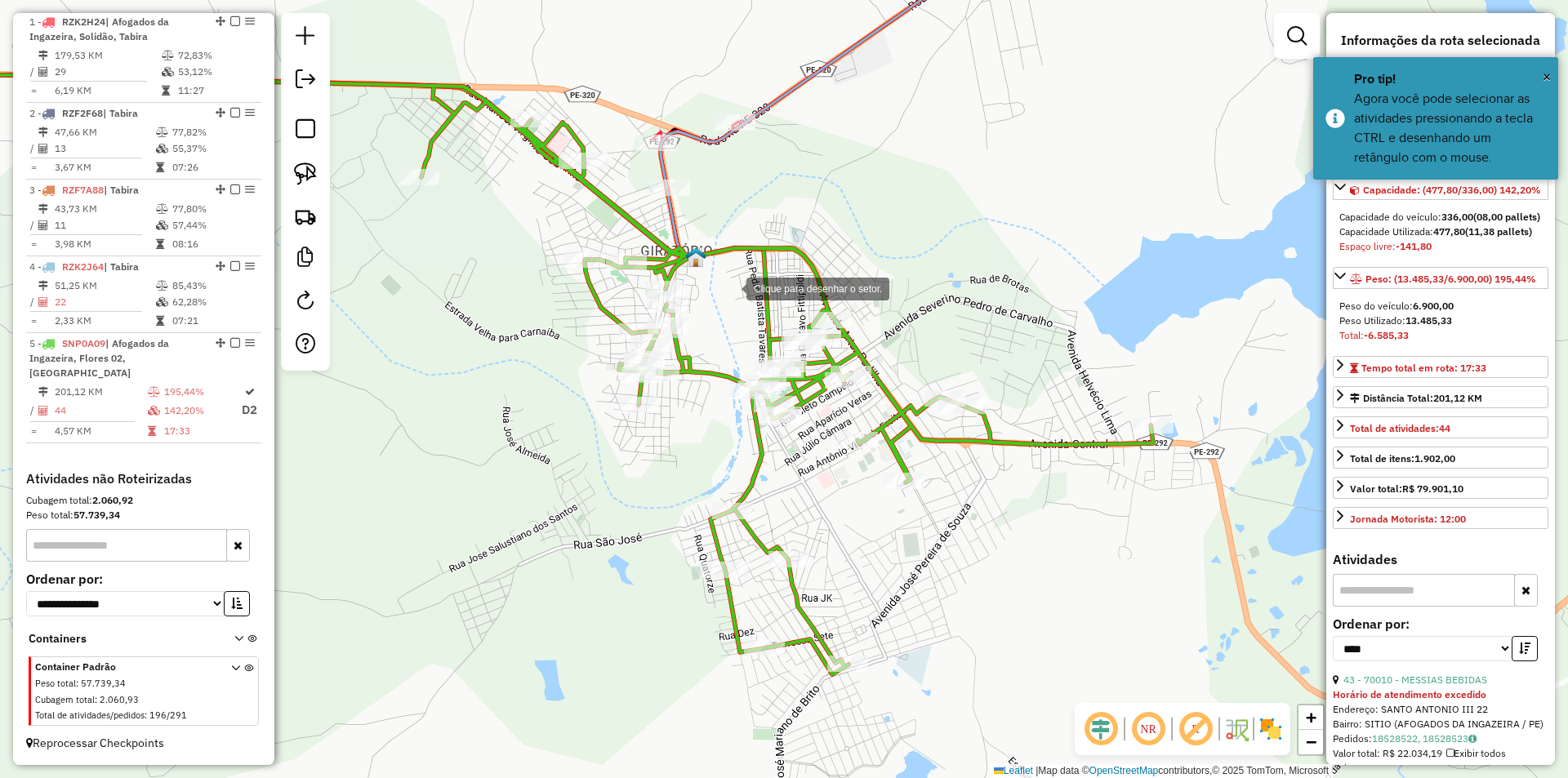
click at [730, 287] on div at bounding box center [730, 287] width 32 height 32
click at [624, 228] on div at bounding box center [624, 227] width 32 height 32
click at [545, 263] on div at bounding box center [545, 263] width 32 height 32
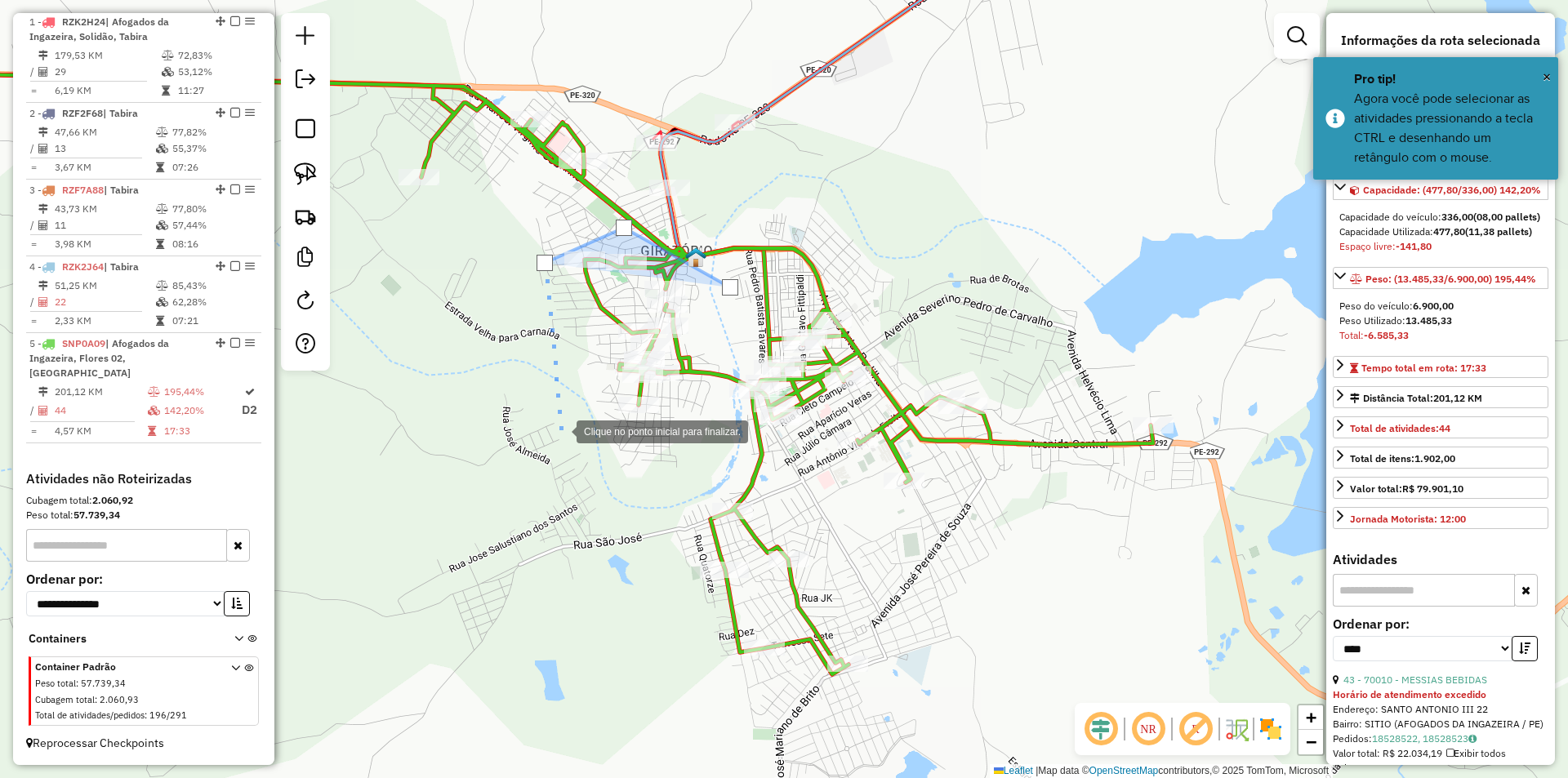
click at [560, 431] on div at bounding box center [560, 430] width 32 height 32
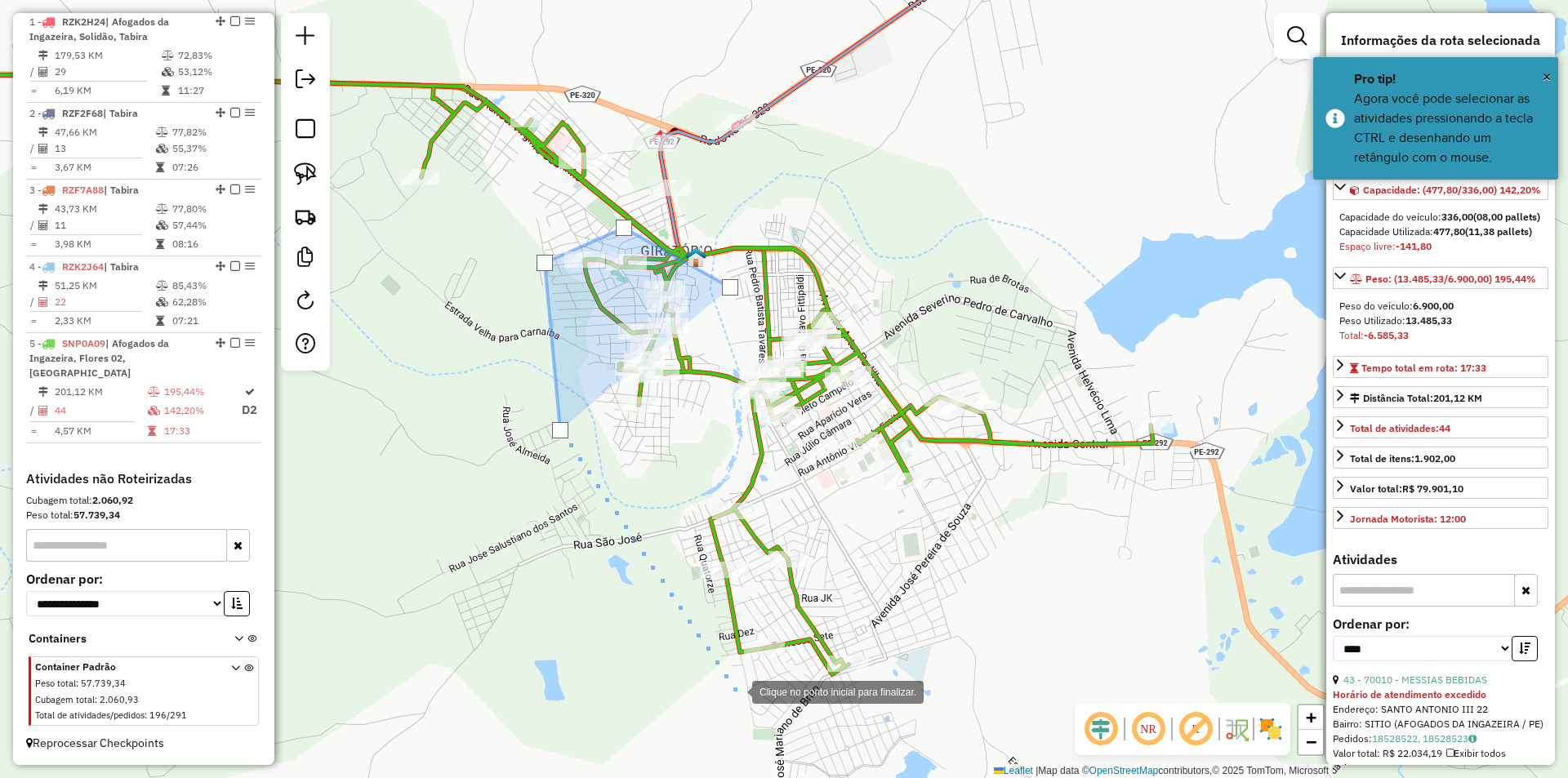
click at [740, 693] on div at bounding box center [736, 690] width 32 height 32
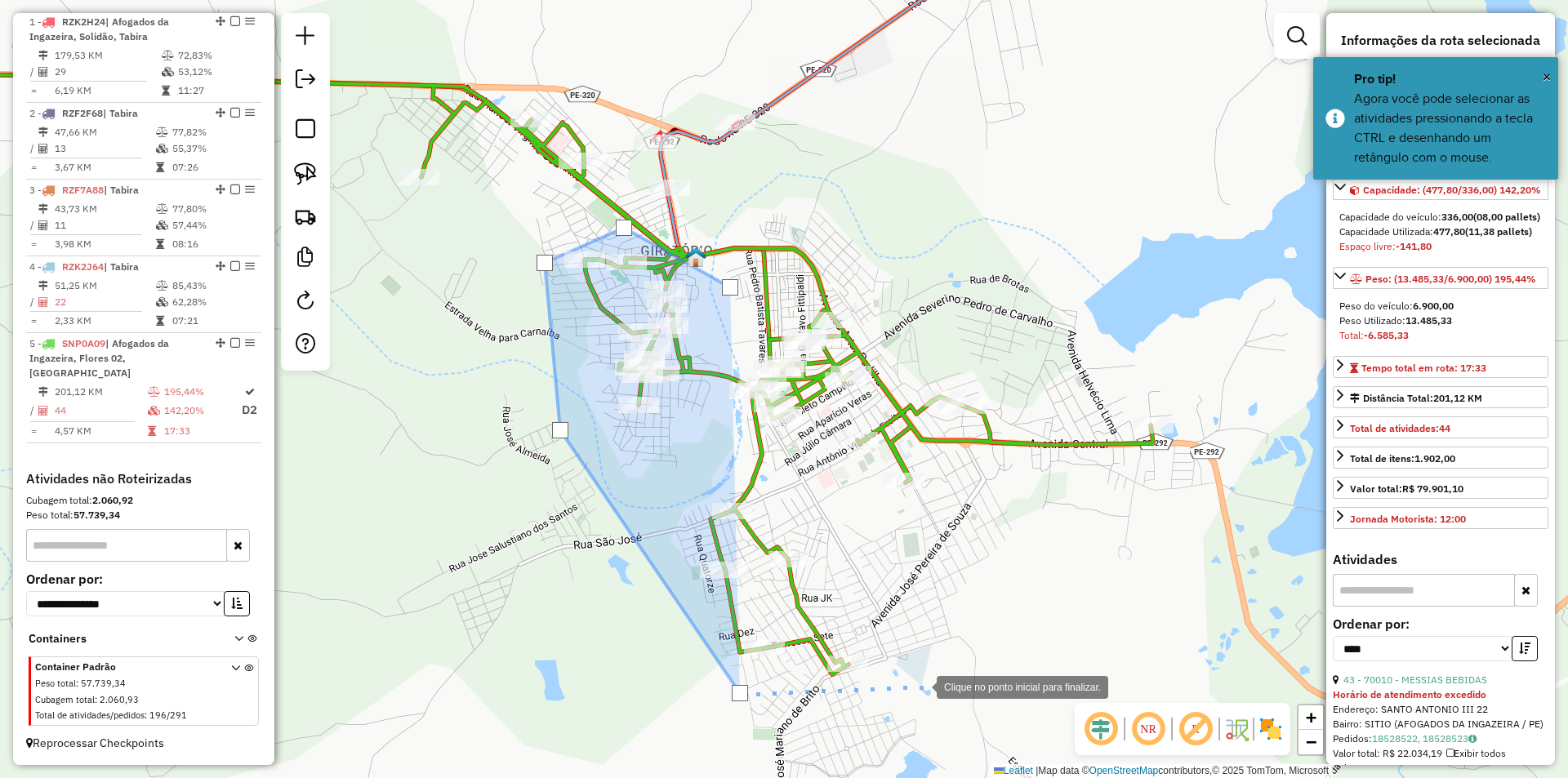
click at [920, 686] on div at bounding box center [920, 686] width 32 height 32
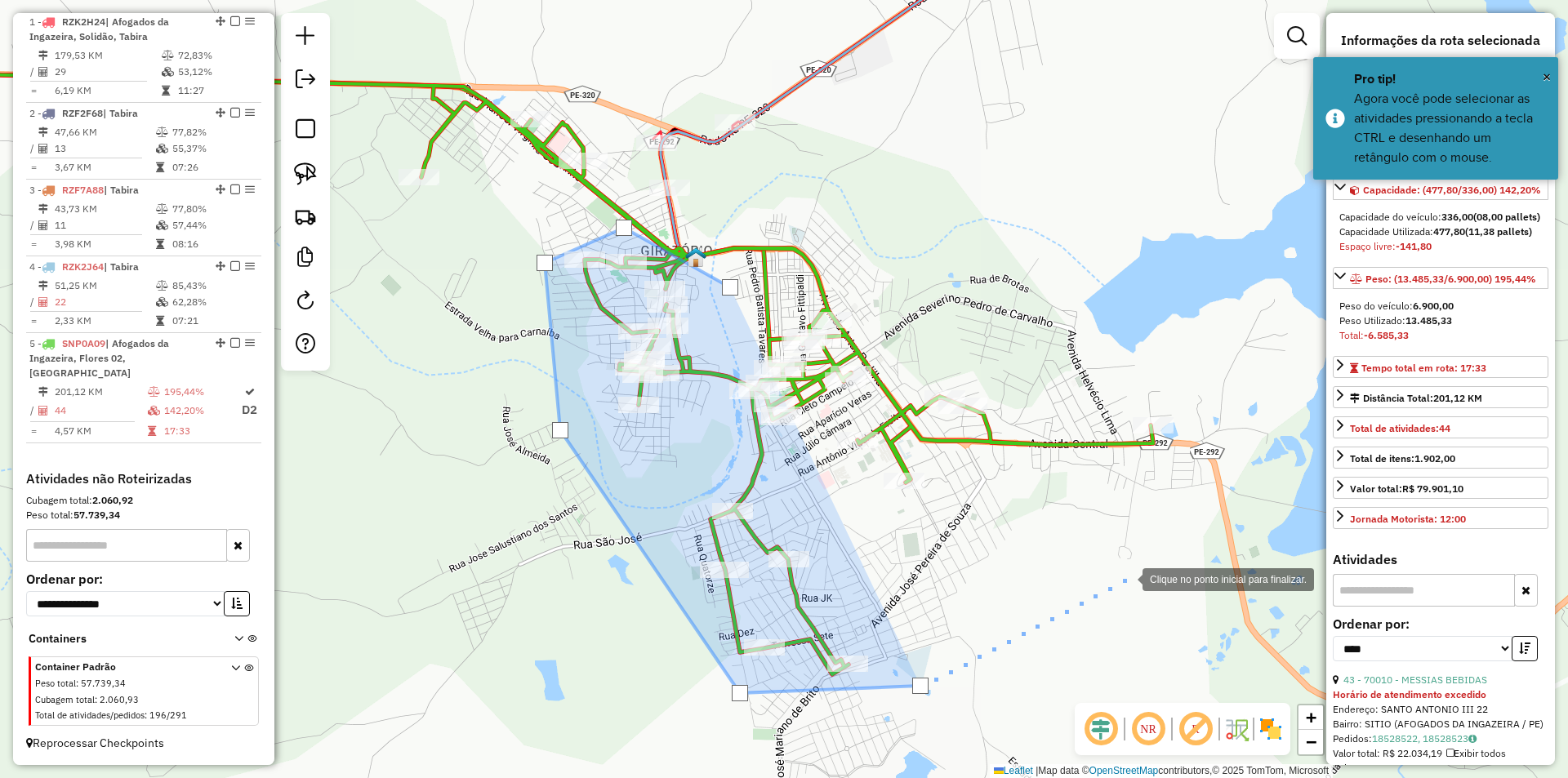
click at [1127, 578] on div at bounding box center [1126, 578] width 32 height 32
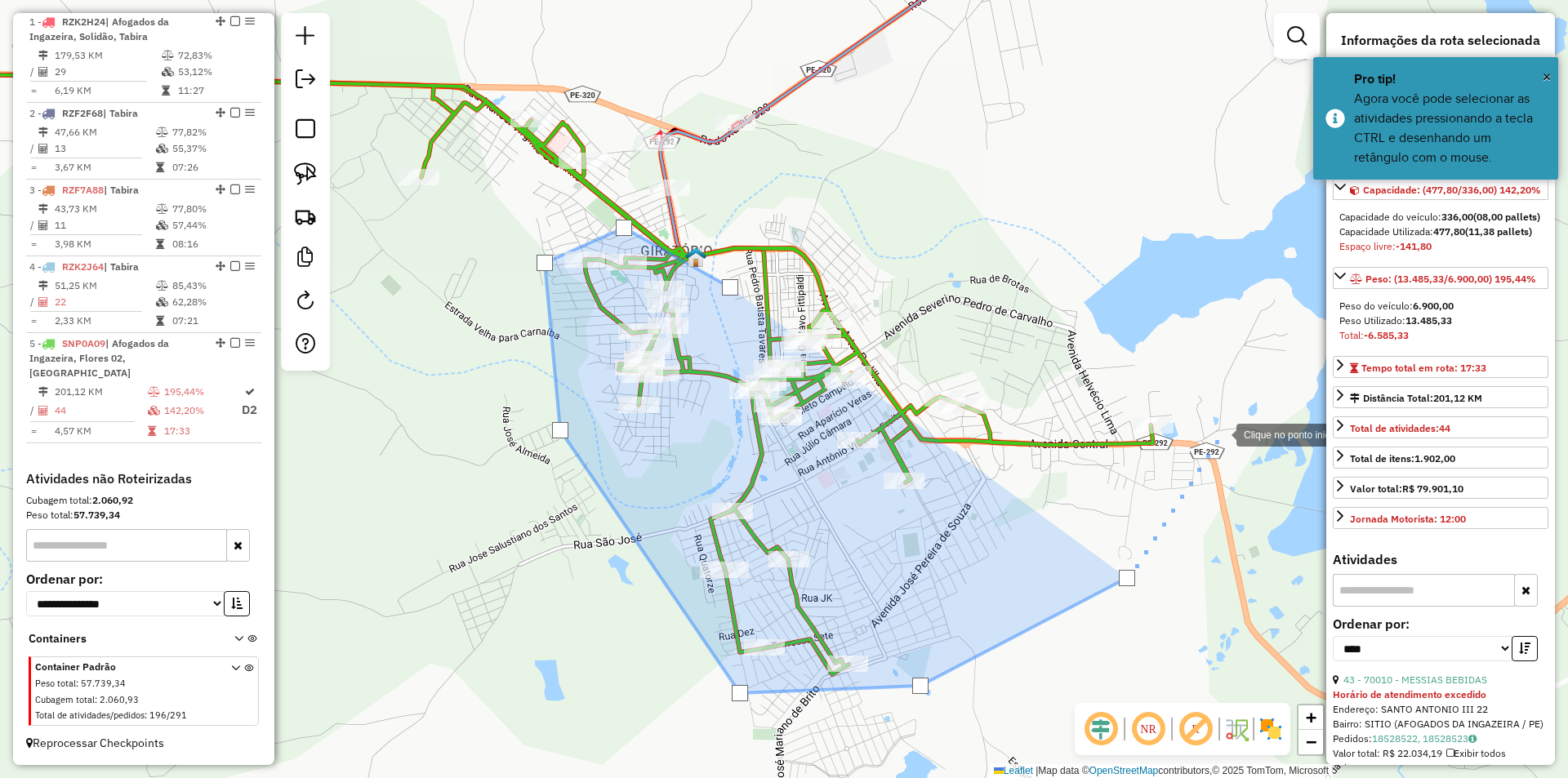
click at [1220, 434] on div at bounding box center [1220, 434] width 32 height 32
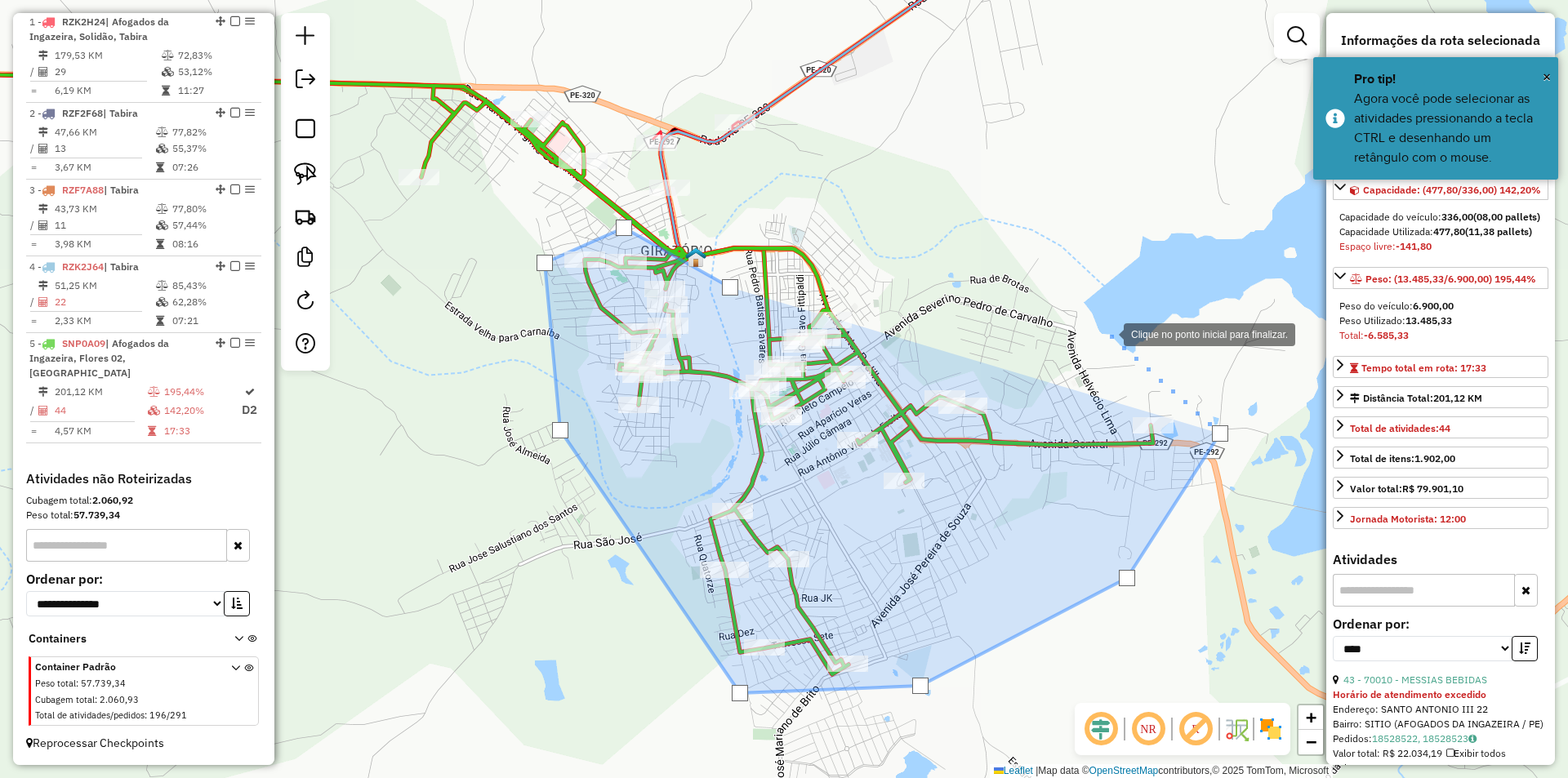
click at [1107, 333] on div at bounding box center [1107, 333] width 32 height 32
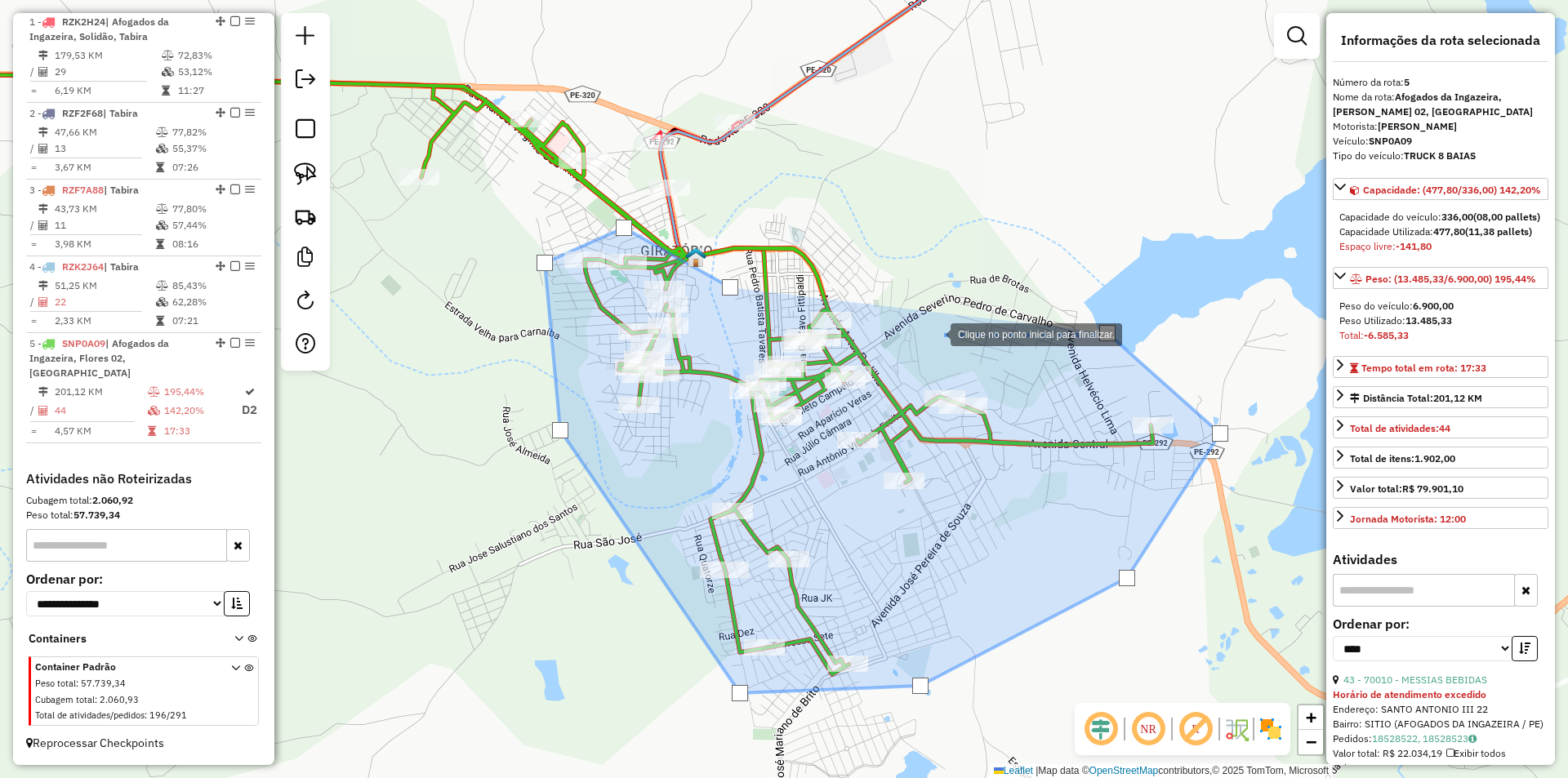
drag, startPoint x: 934, startPoint y: 333, endPoint x: 909, endPoint y: 344, distance: 27.3
click at [933, 333] on div at bounding box center [934, 333] width 32 height 32
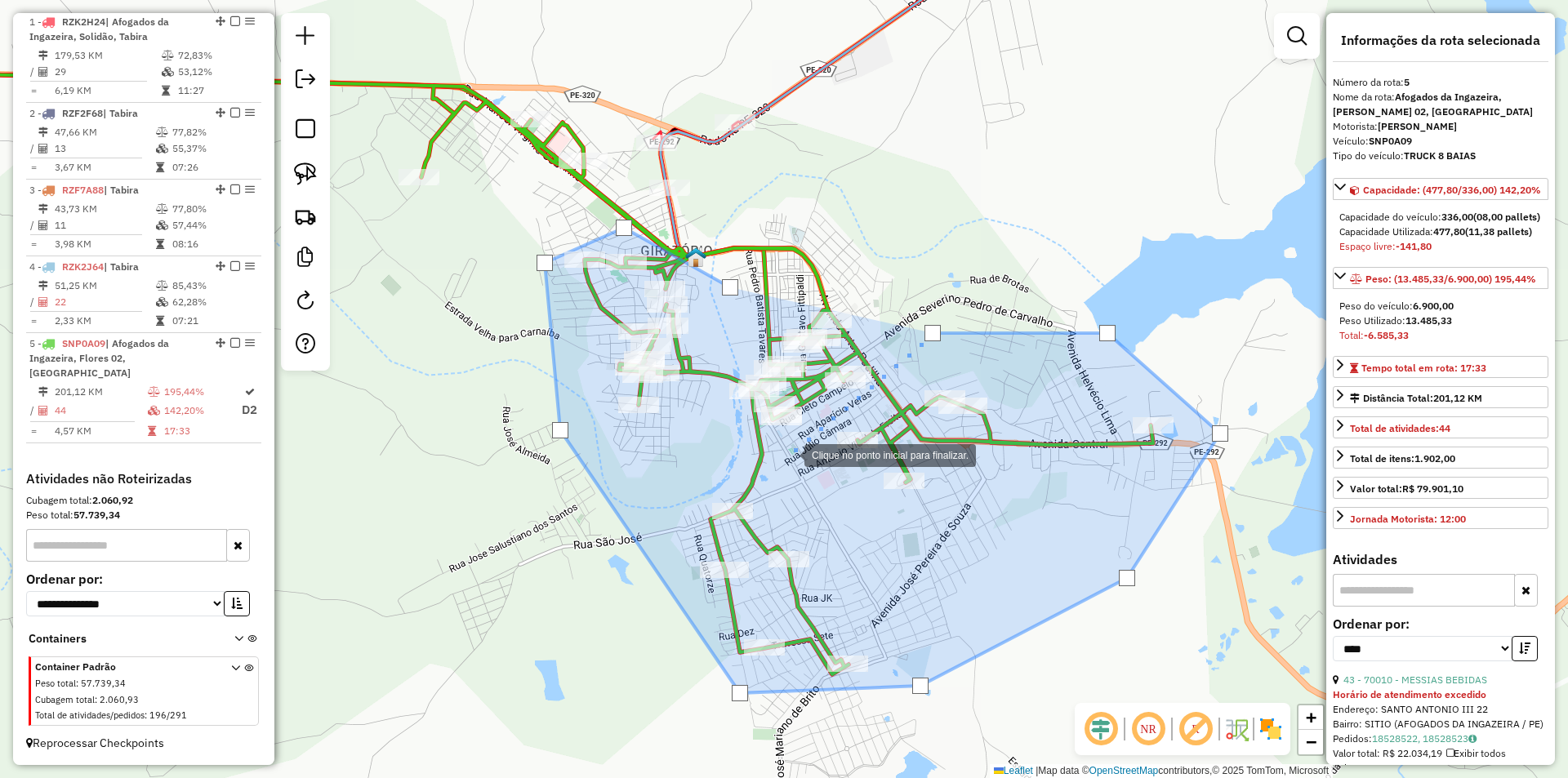
click at [785, 456] on div at bounding box center [787, 454] width 32 height 32
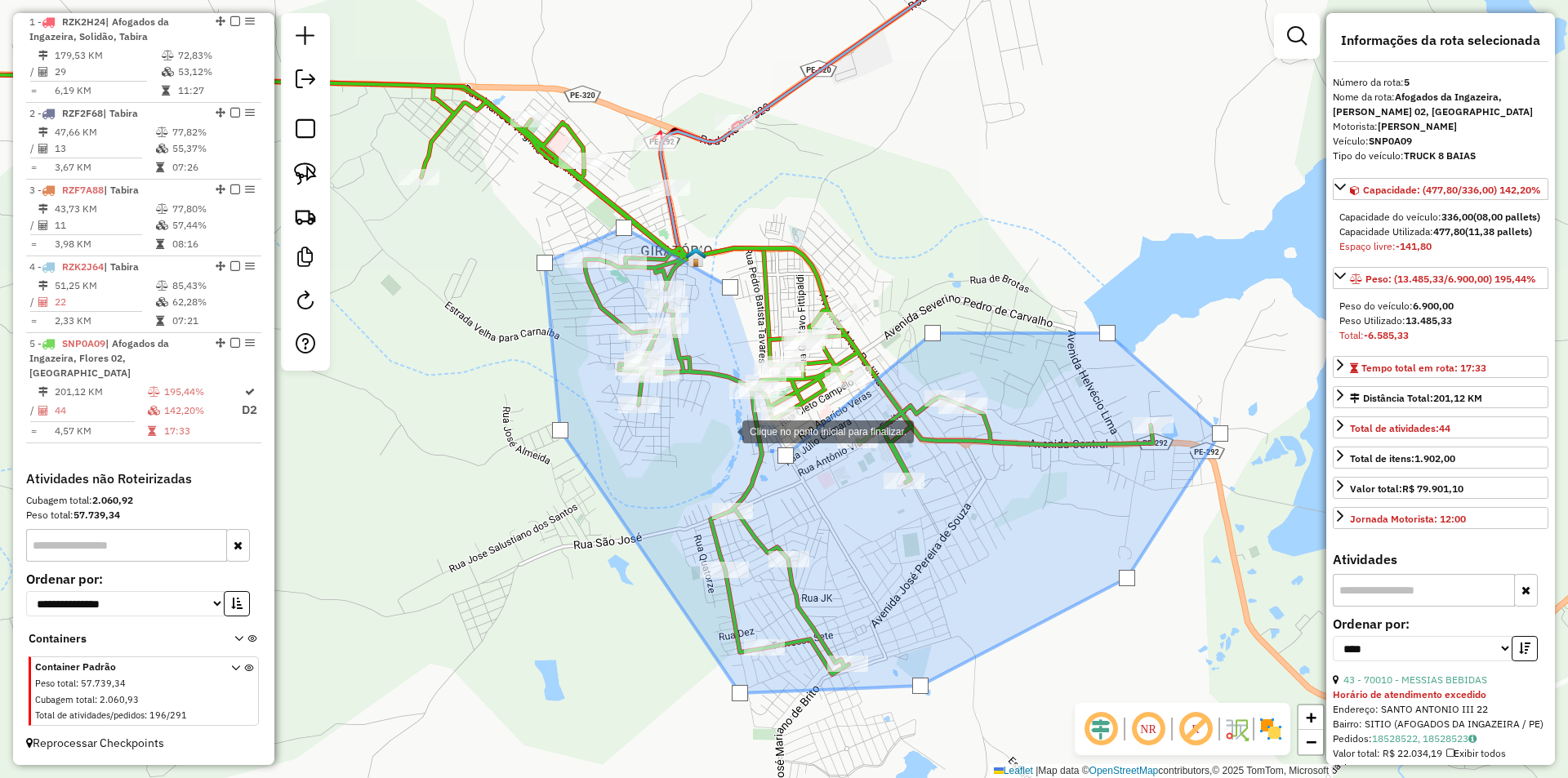
click at [726, 431] on div at bounding box center [726, 430] width 32 height 32
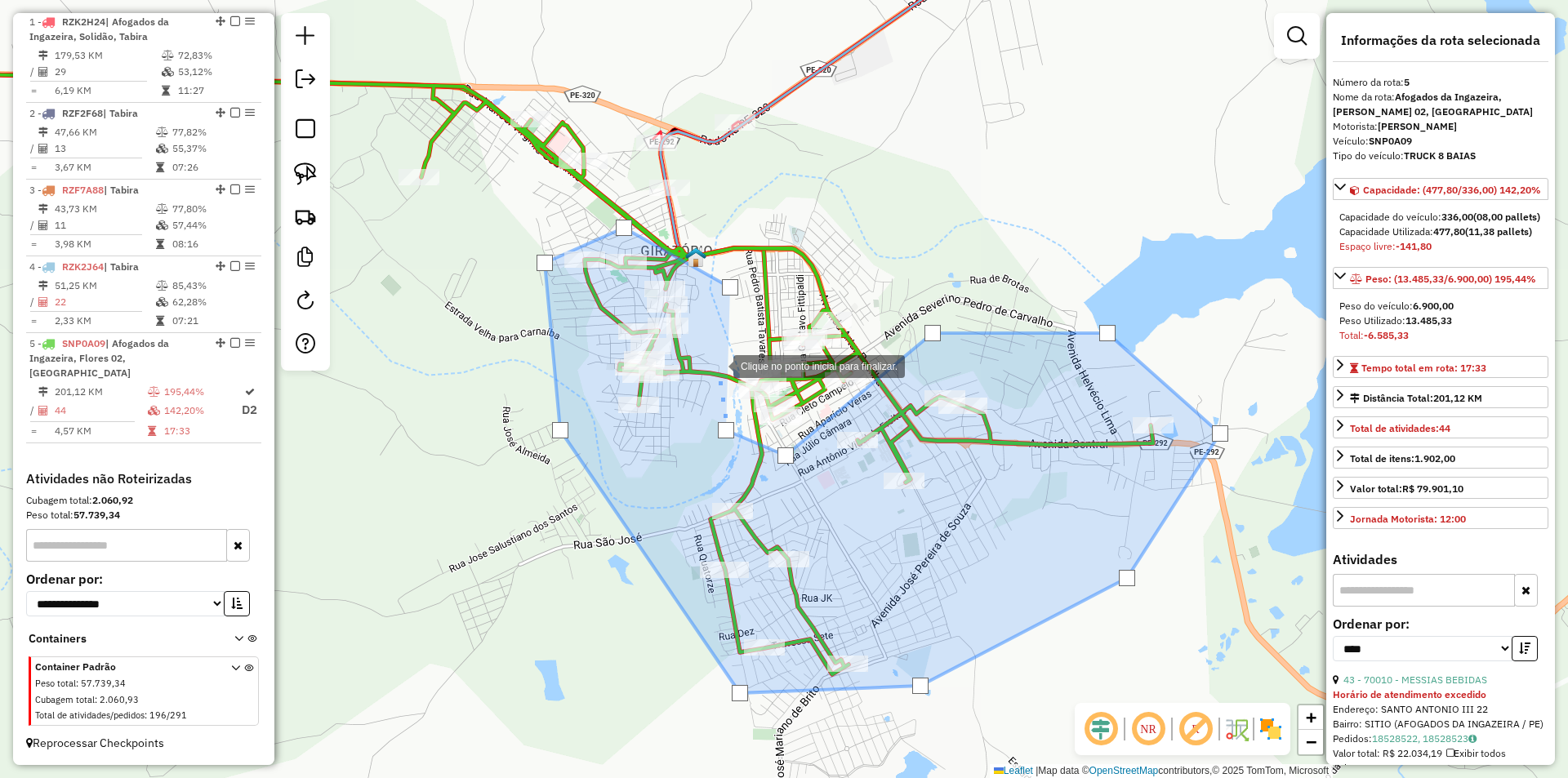
click at [716, 362] on div at bounding box center [717, 365] width 32 height 32
click at [731, 286] on div at bounding box center [729, 287] width 16 height 16
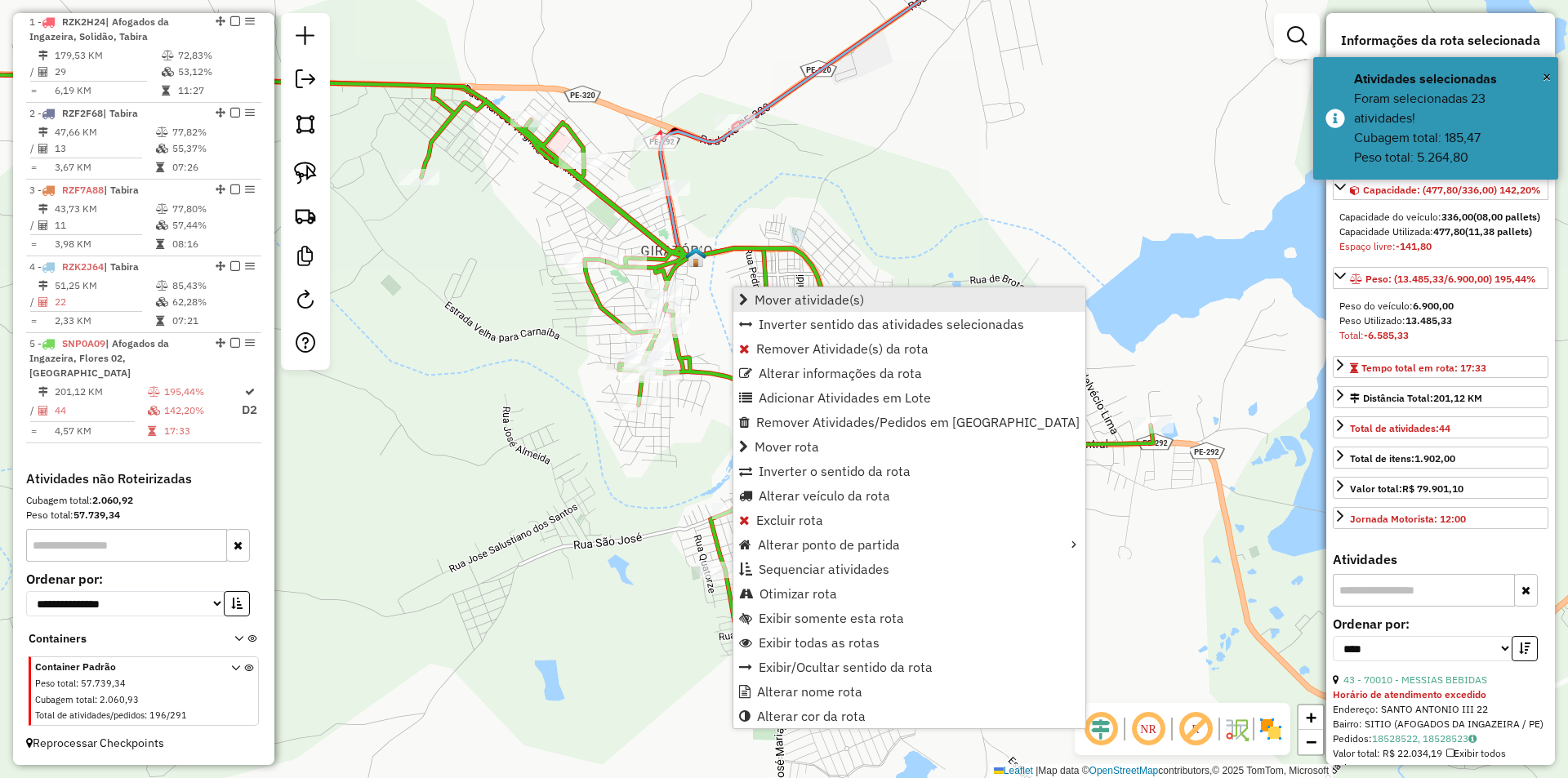
click at [771, 293] on span "Mover atividade(s)" at bounding box center [808, 300] width 109 height 13
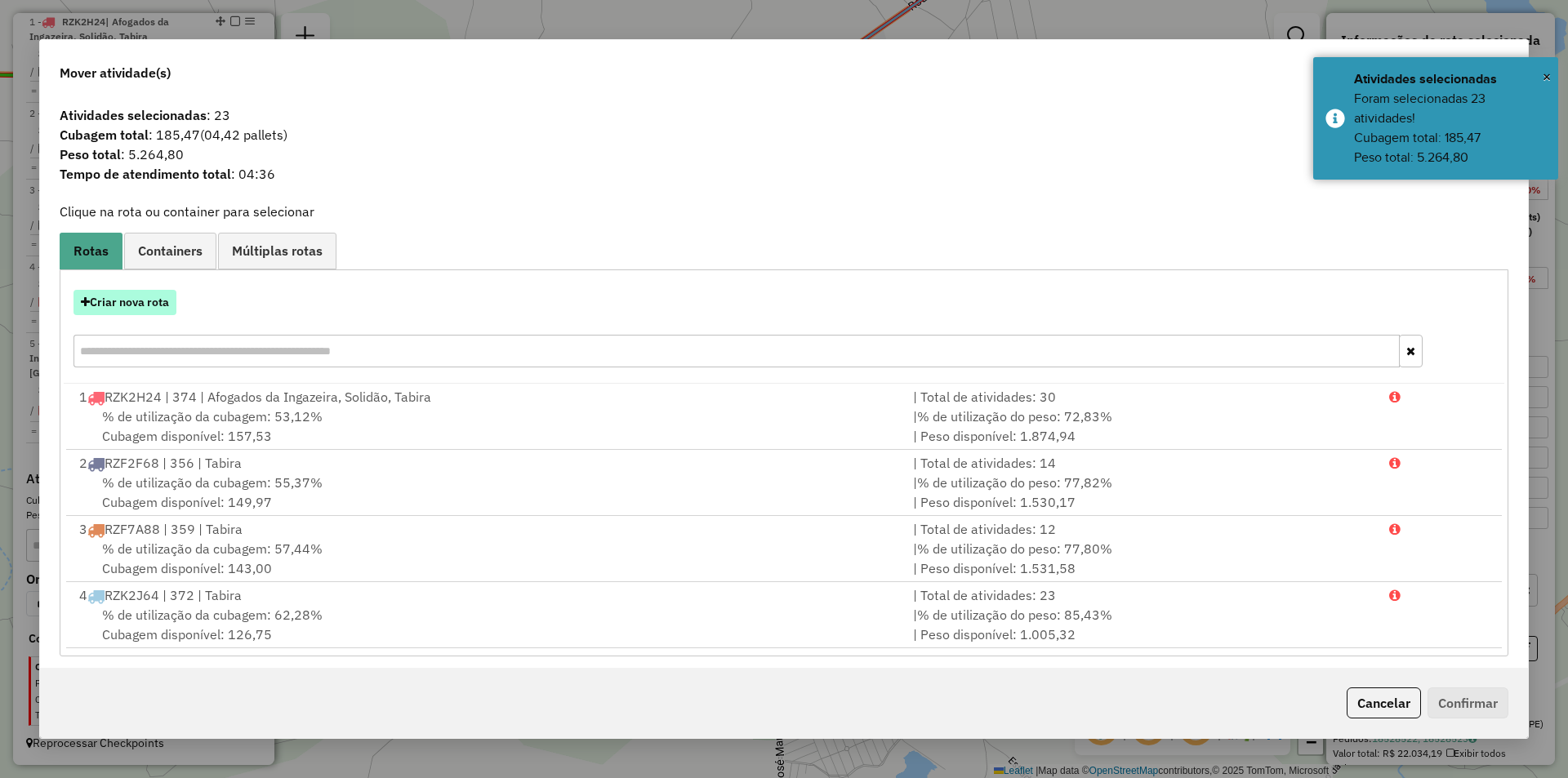
click at [134, 303] on button "Criar nova rota" at bounding box center [125, 302] width 103 height 26
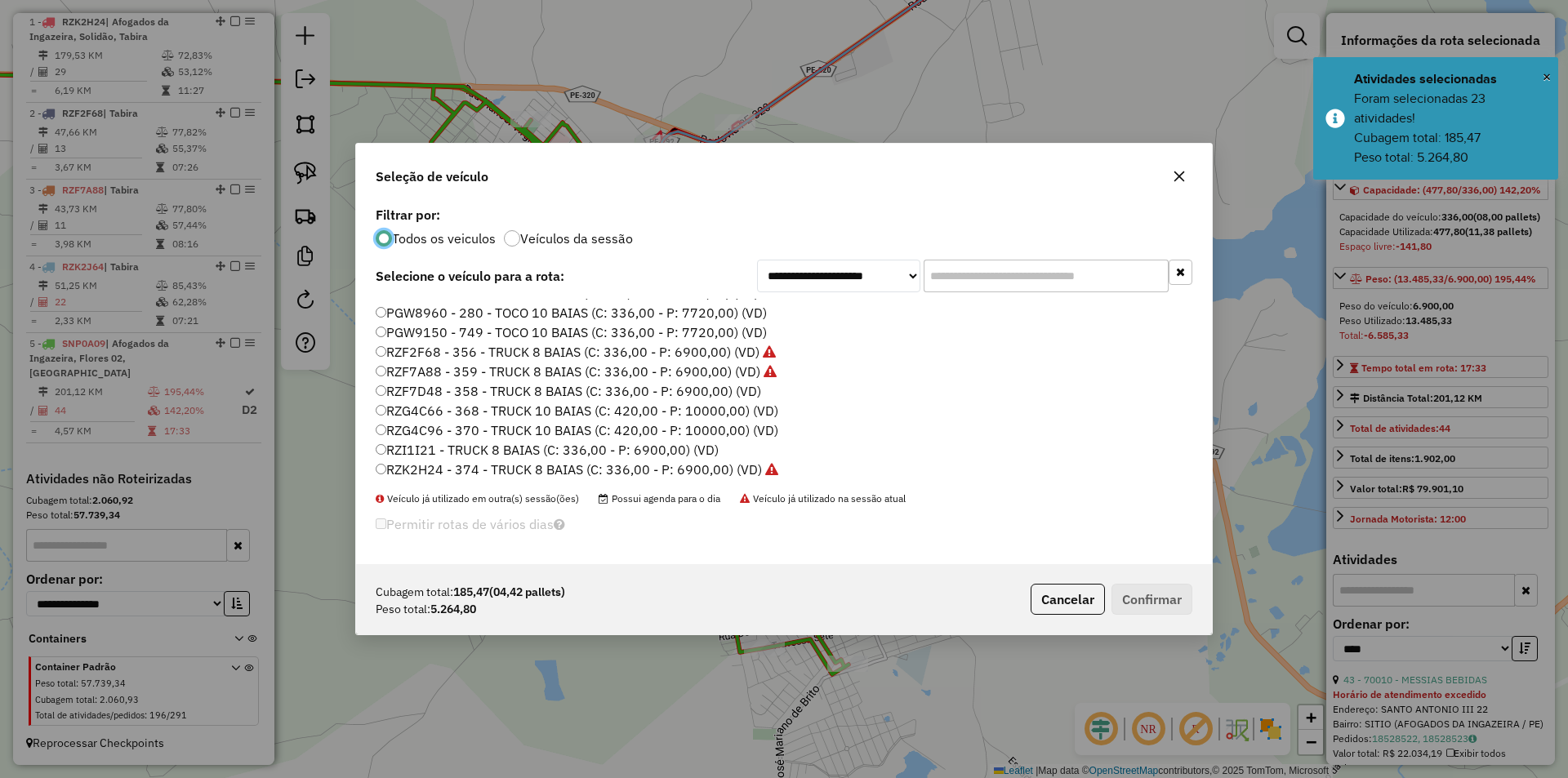
scroll to position [245, 0]
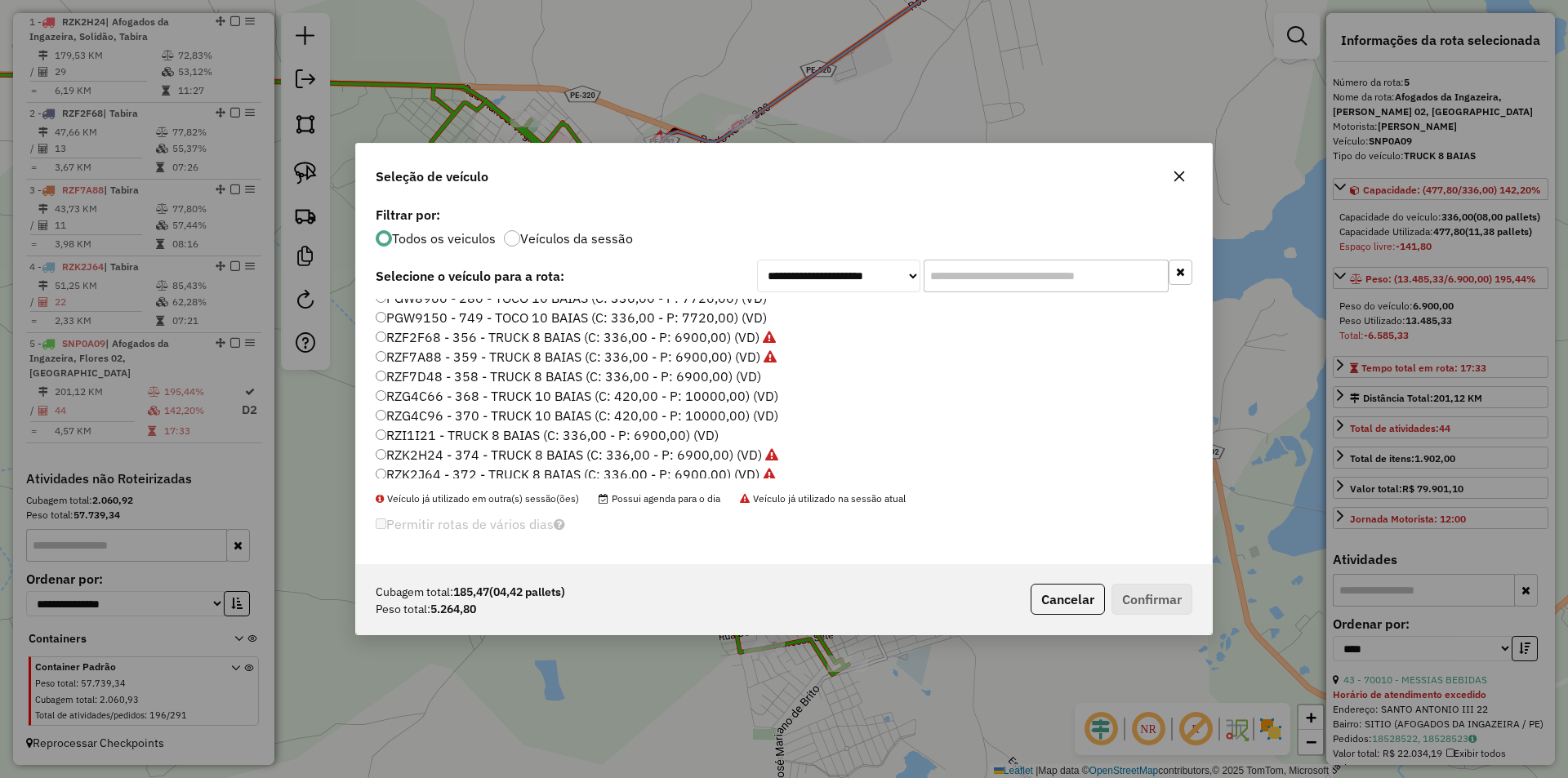
click at [487, 379] on label "RZF7D48 - 358 - TRUCK 8 BAIAS (C: 336,00 - P: 6900,00) (VD)" at bounding box center [568, 377] width 385 height 20
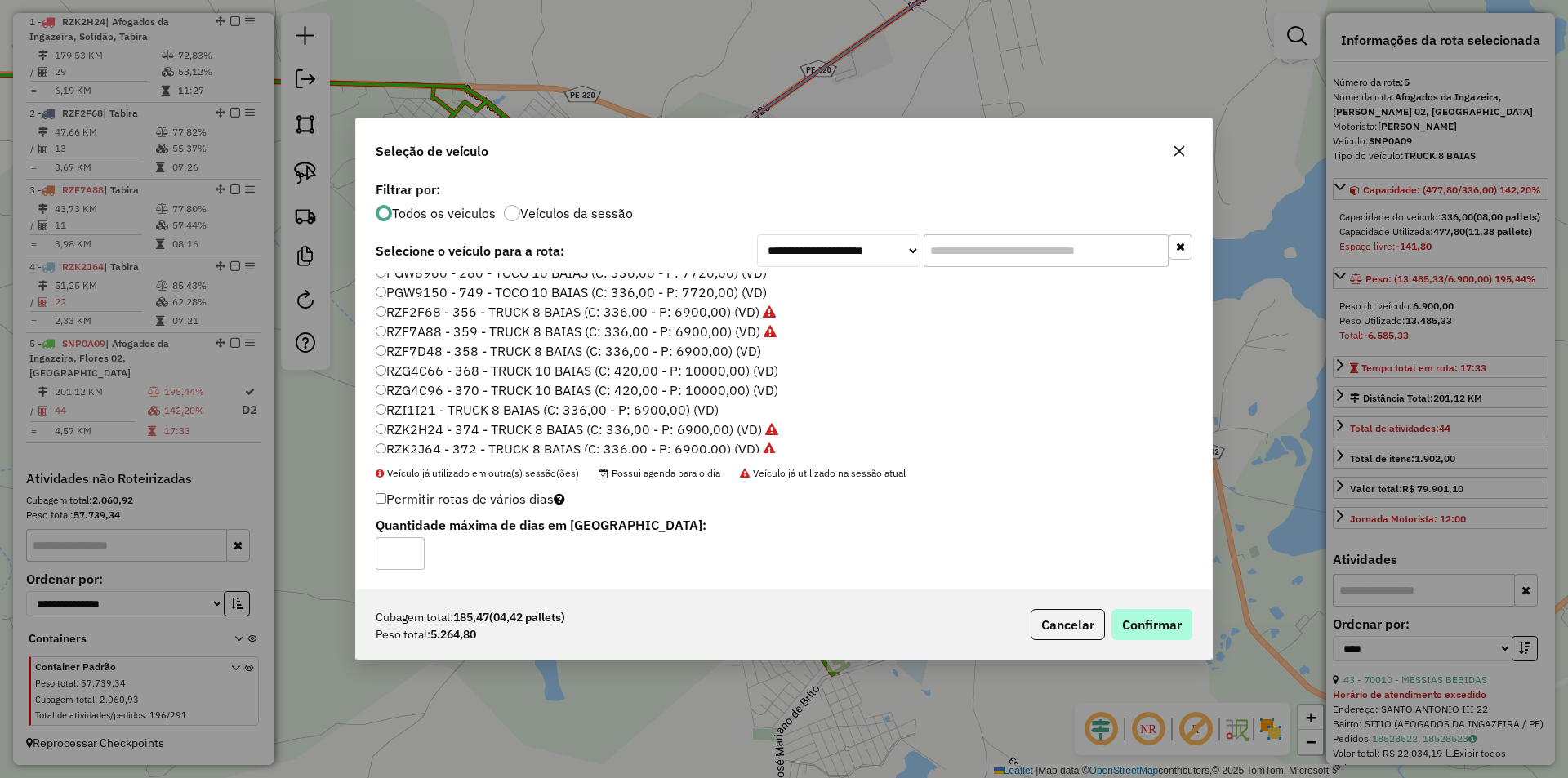
drag, startPoint x: 1210, startPoint y: 636, endPoint x: 1155, endPoint y: 626, distance: 55.9
click at [1210, 636] on div "Cubagem total: 185,47 (04,42 pallets) Peso total: 5.264,80 Cancelar Confirmar" at bounding box center [784, 625] width 856 height 70
drag, startPoint x: 1155, startPoint y: 626, endPoint x: 983, endPoint y: 546, distance: 189.7
click at [1154, 626] on button "Confirmar" at bounding box center [1152, 625] width 81 height 31
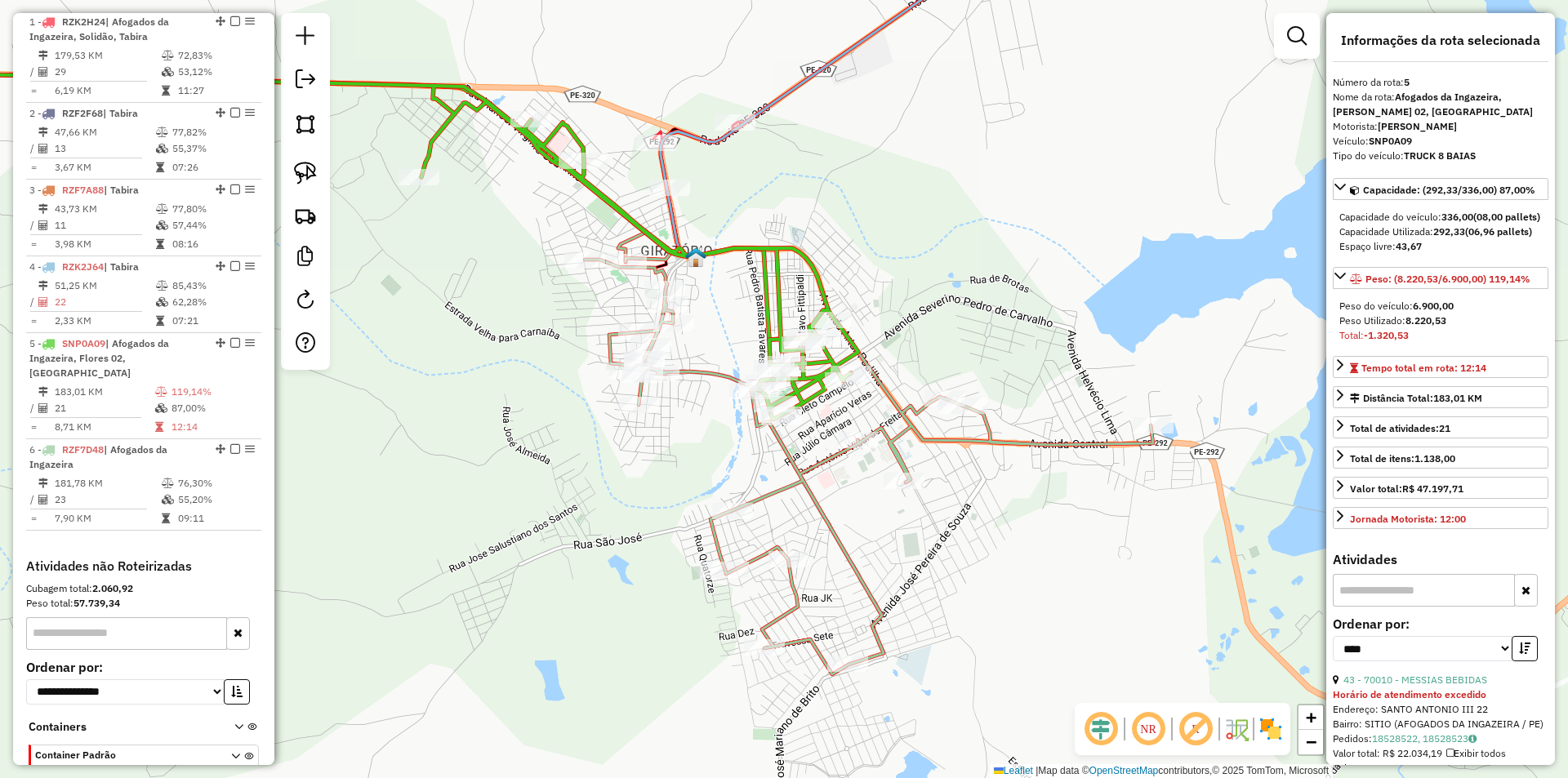
scroll to position [707, 0]
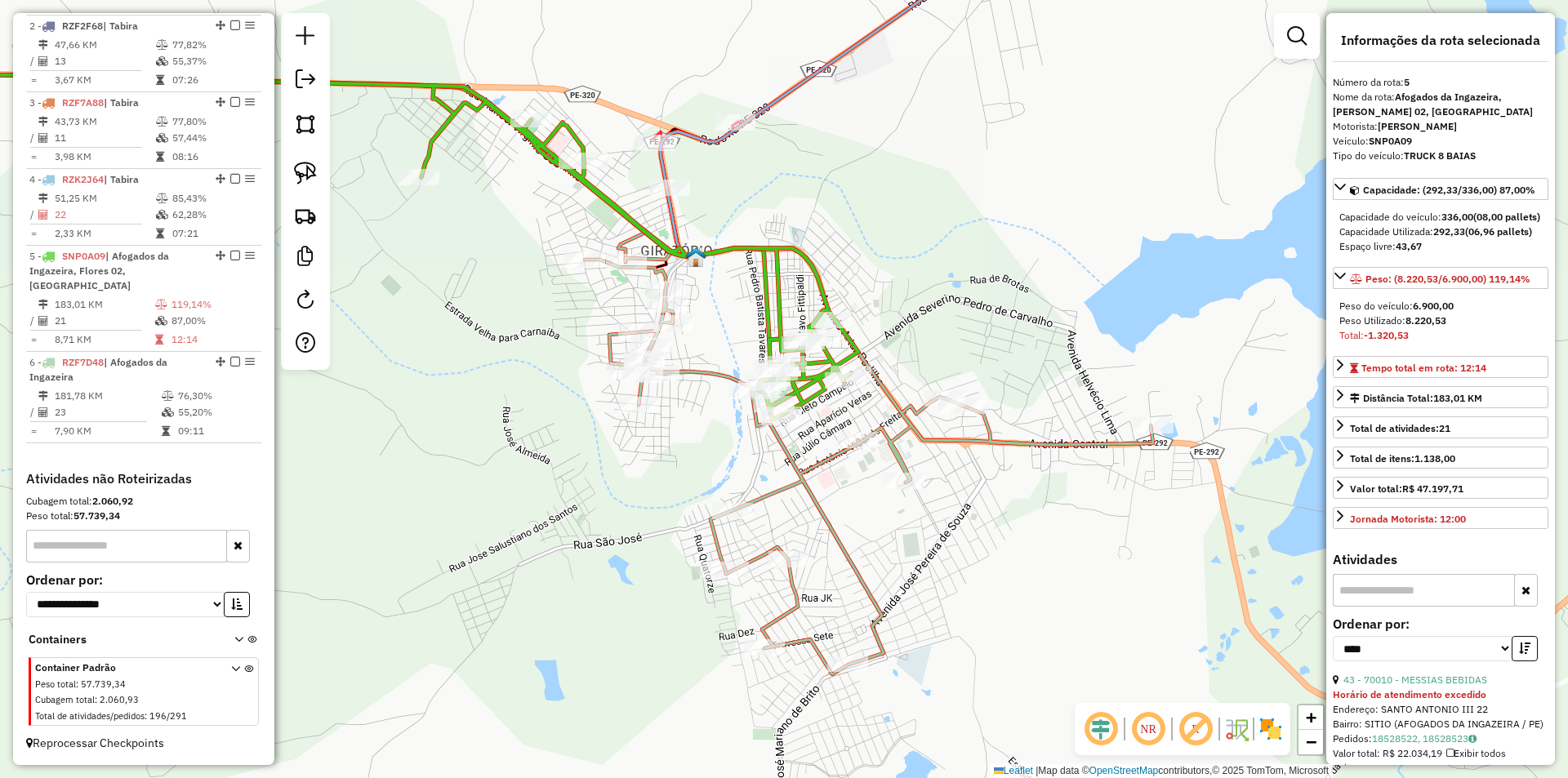
click at [726, 301] on div "Janela de atendimento Grade de atendimento Capacidade Transportadoras Veículos …" at bounding box center [784, 389] width 1568 height 778
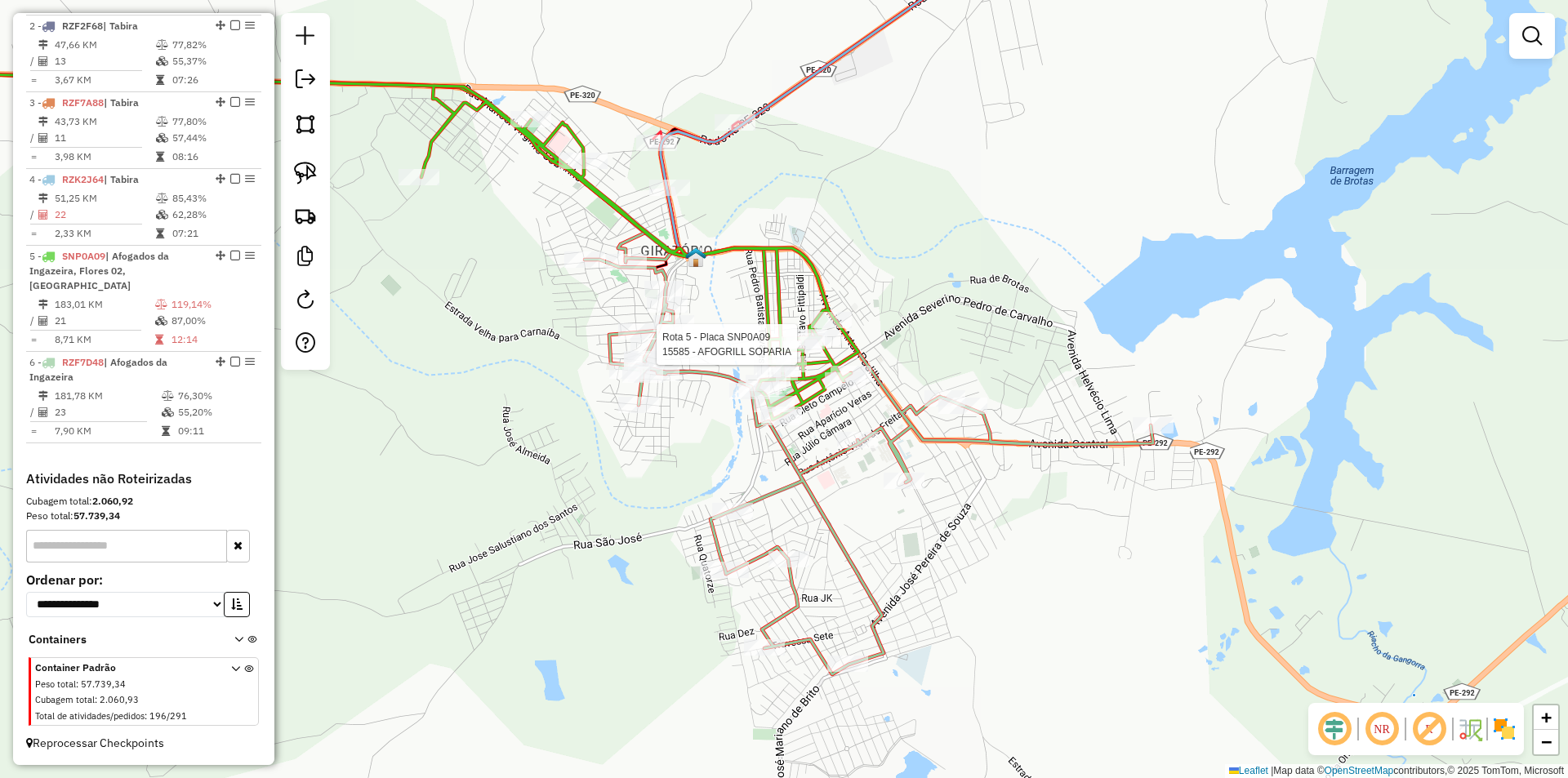
select select "*********"
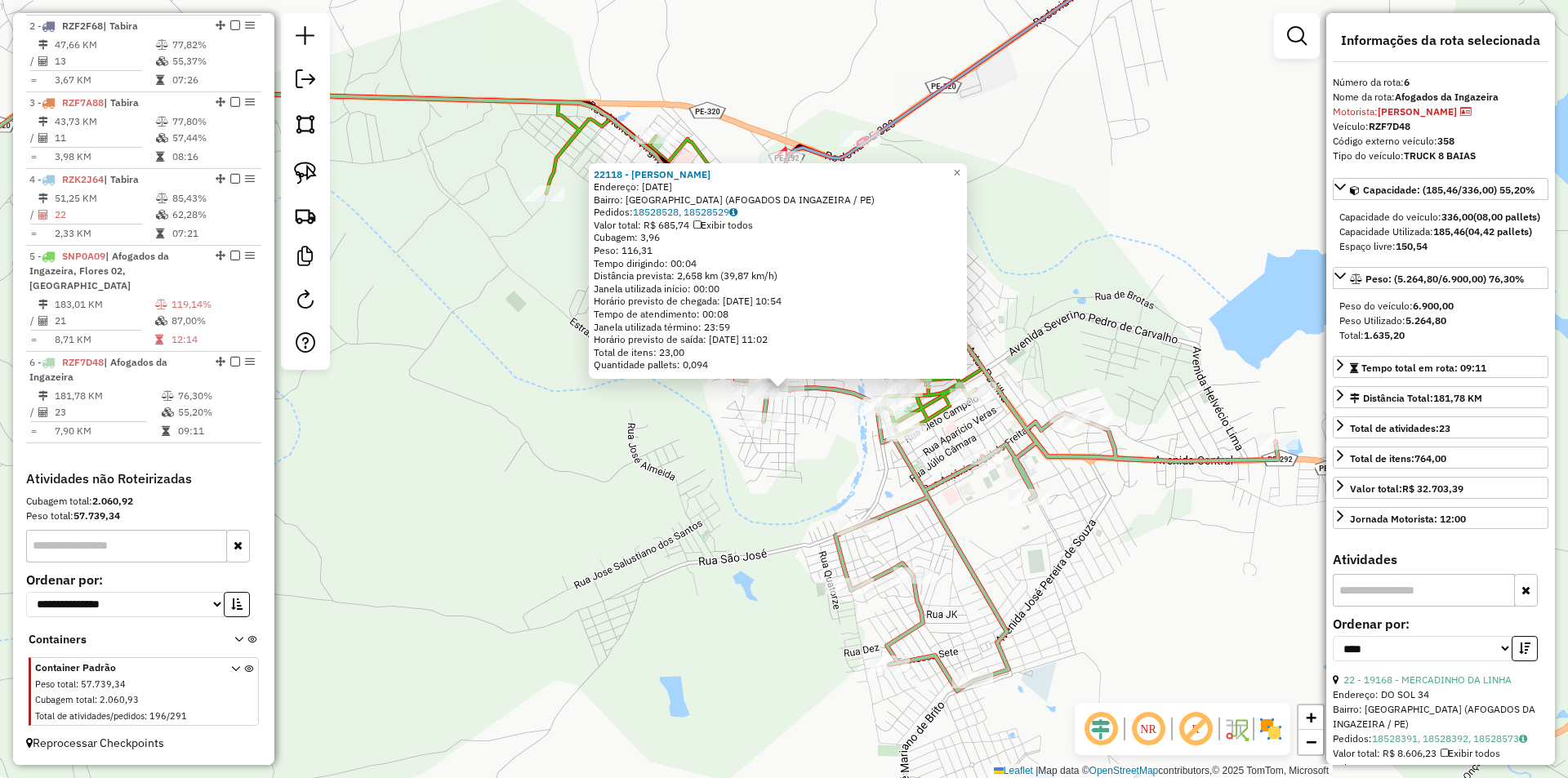
click at [742, 488] on div "22118 - LUCAS WILLY GENESTO Endereço: 07 DE SETEMBRO 139 Bairro: SAO FRANCISCO …" at bounding box center [784, 389] width 1568 height 778
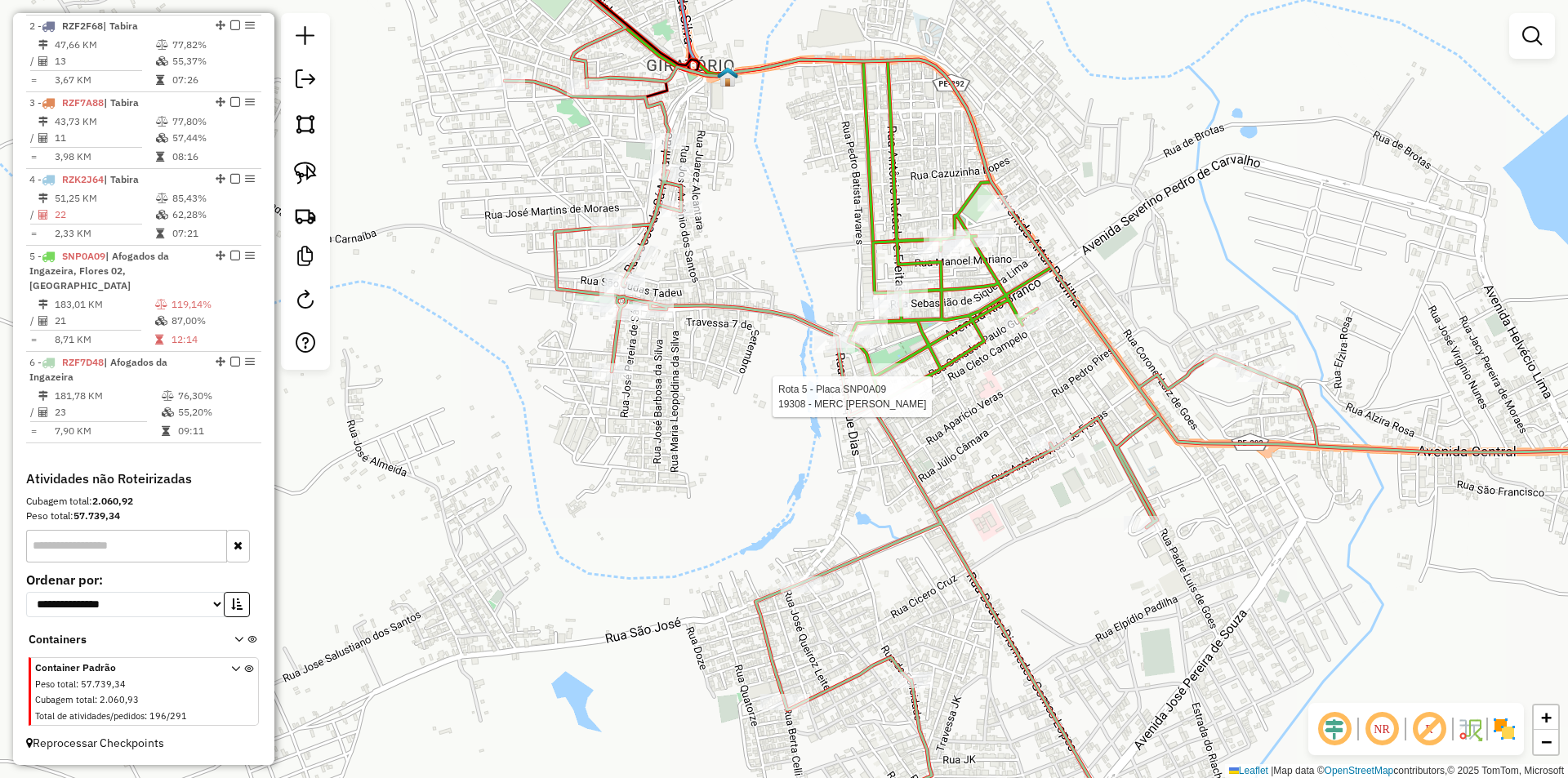
select select "*********"
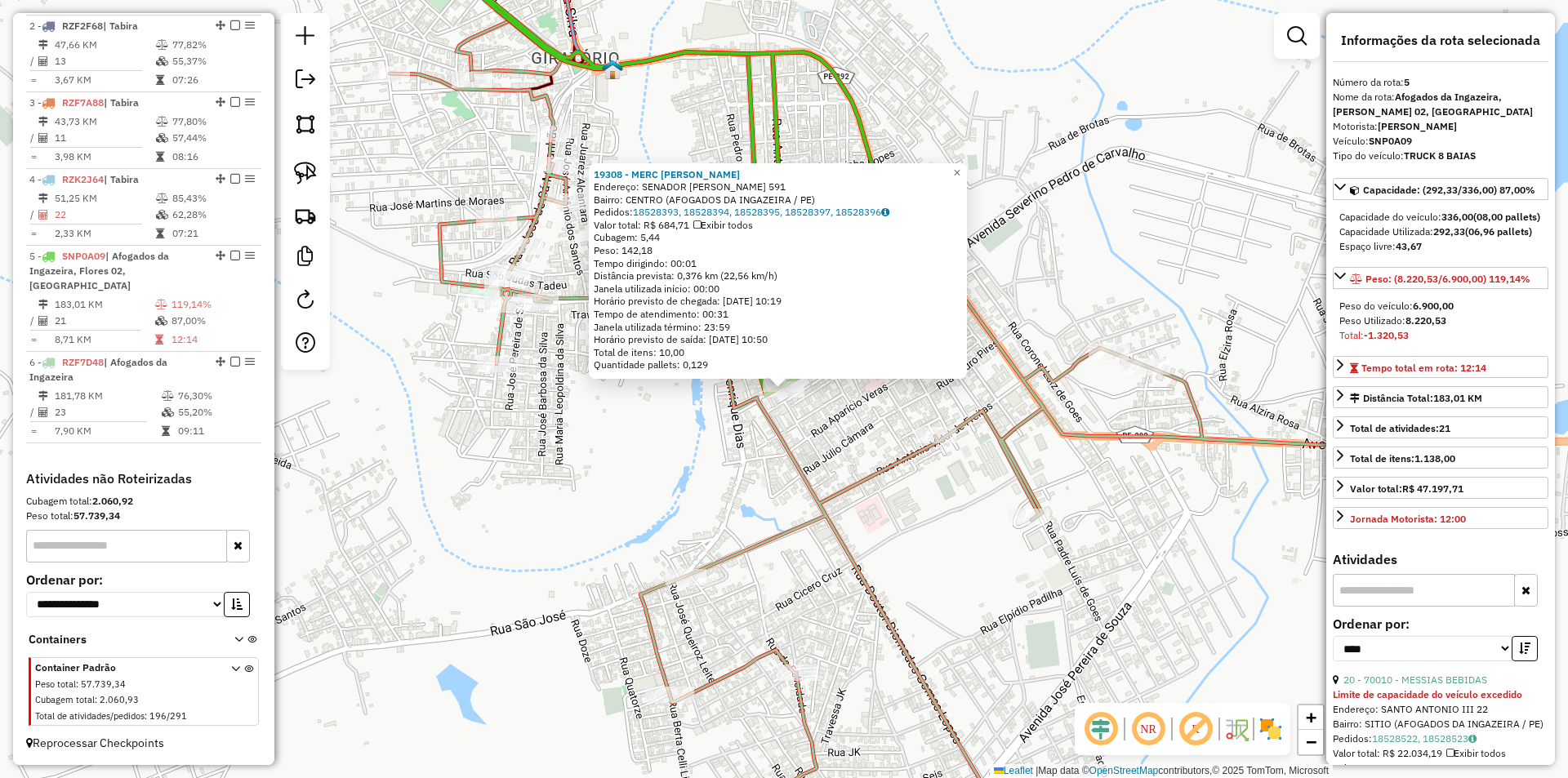
click at [872, 418] on div "19308 - MERC JACIANO Endereço: SENADOR PAULO GUERRA 591 Bairro: CENTRO (AFOGADO…" at bounding box center [784, 389] width 1568 height 778
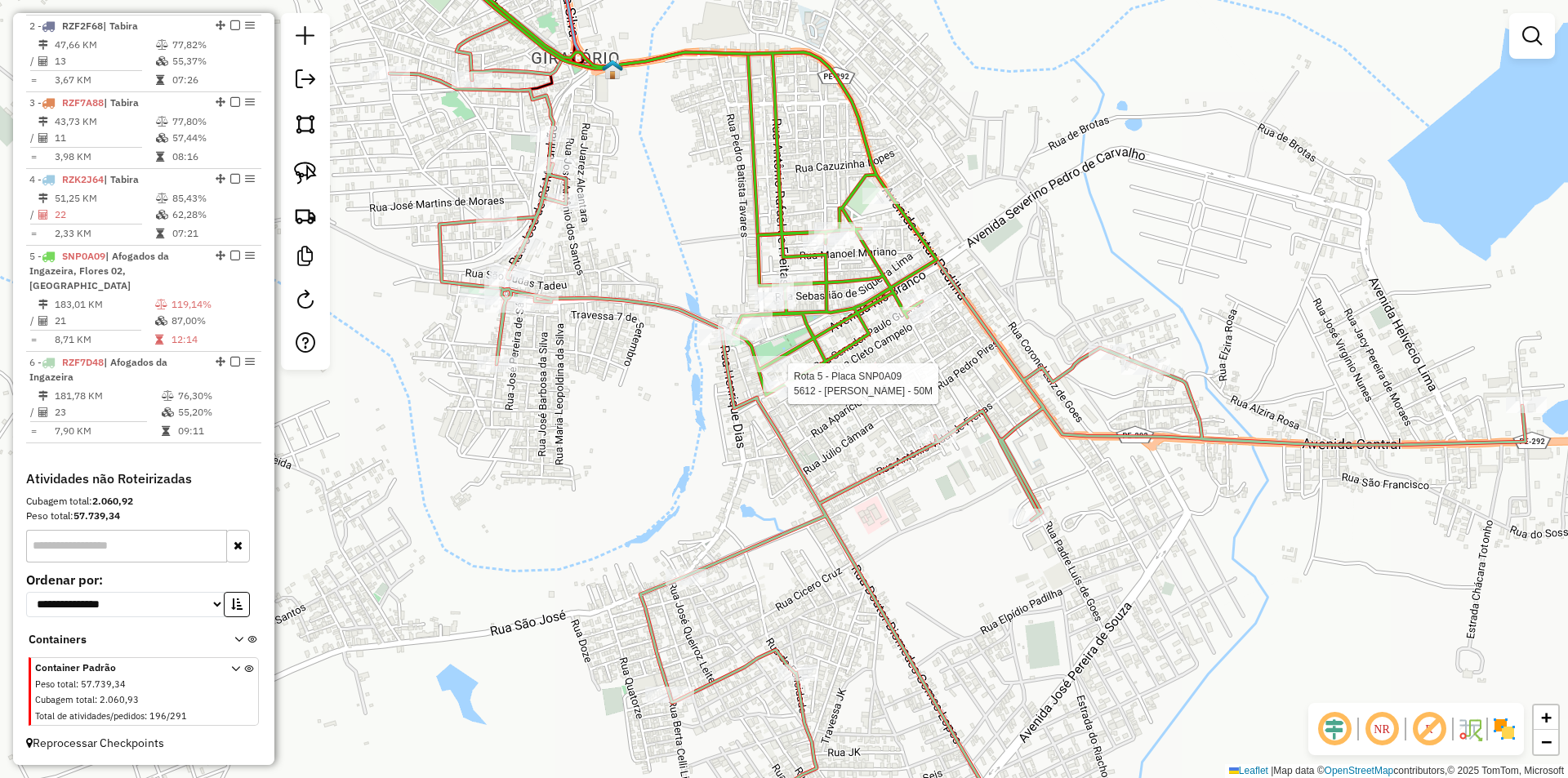
select select "*********"
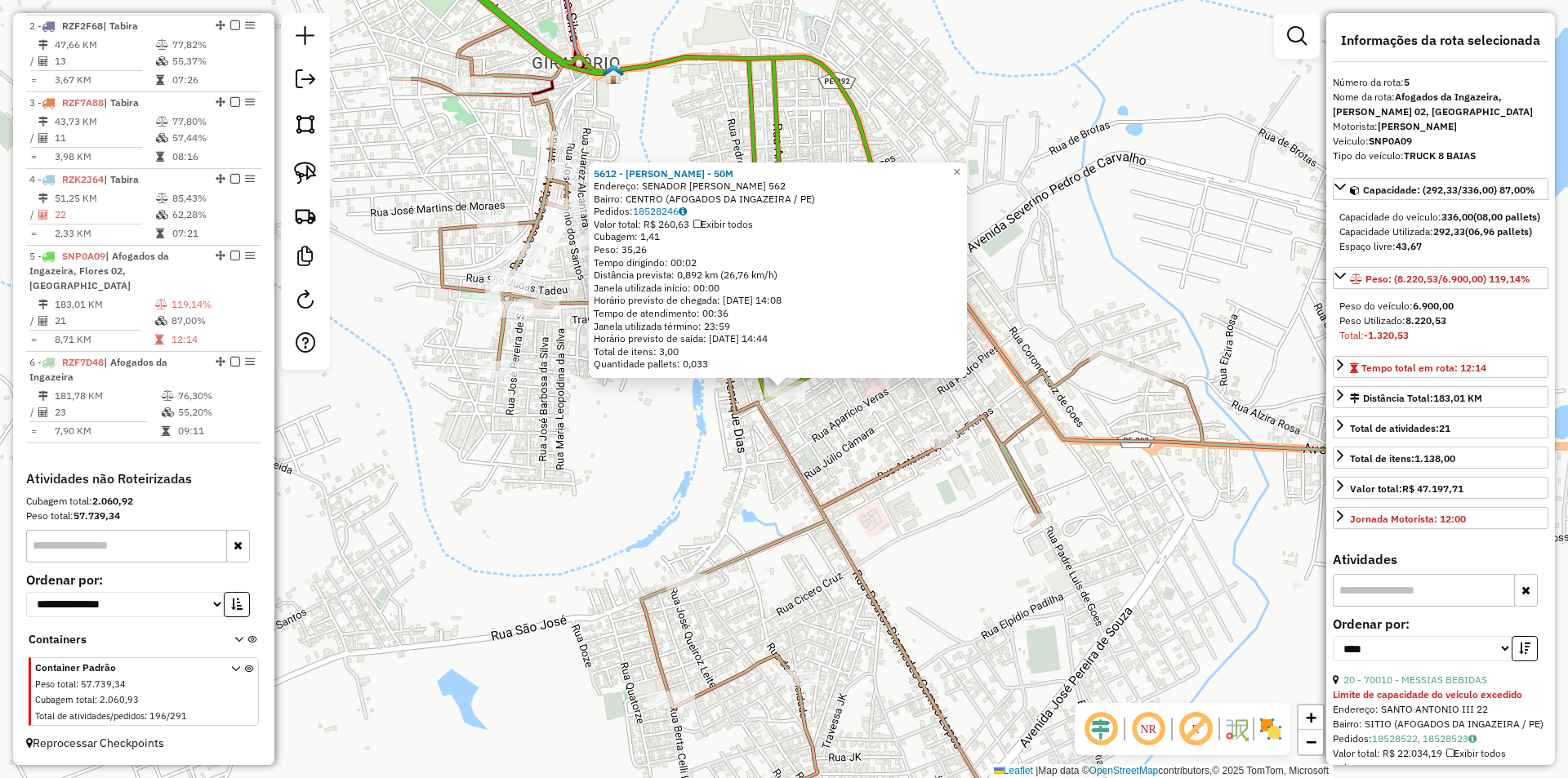
click at [849, 422] on div "5612 - G.M SANTOS - 50M Endereço: SENADOR PAULO GUERRA 562 Bairro: CENTRO (AFOG…" at bounding box center [784, 389] width 1568 height 778
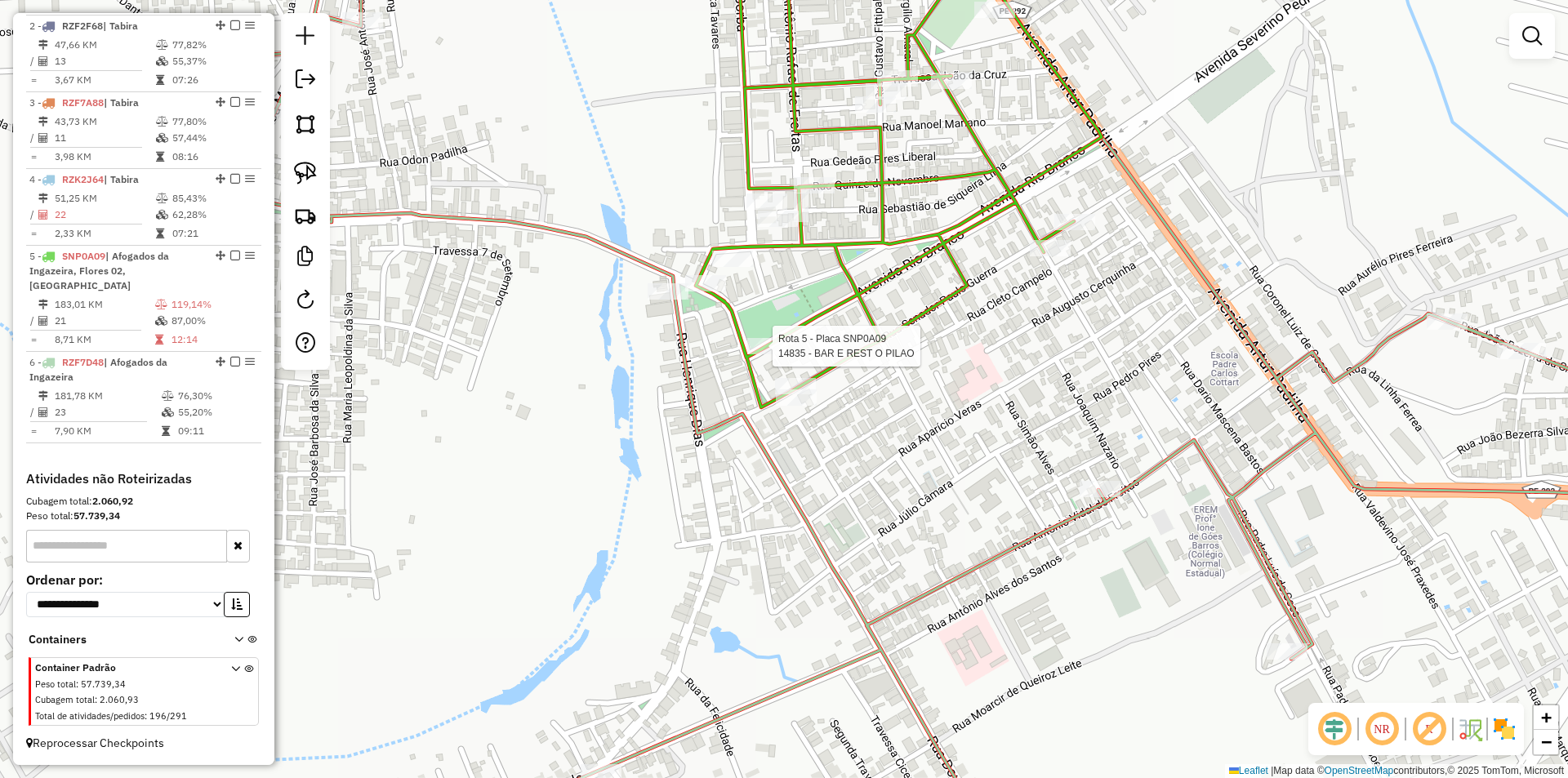
select select "*********"
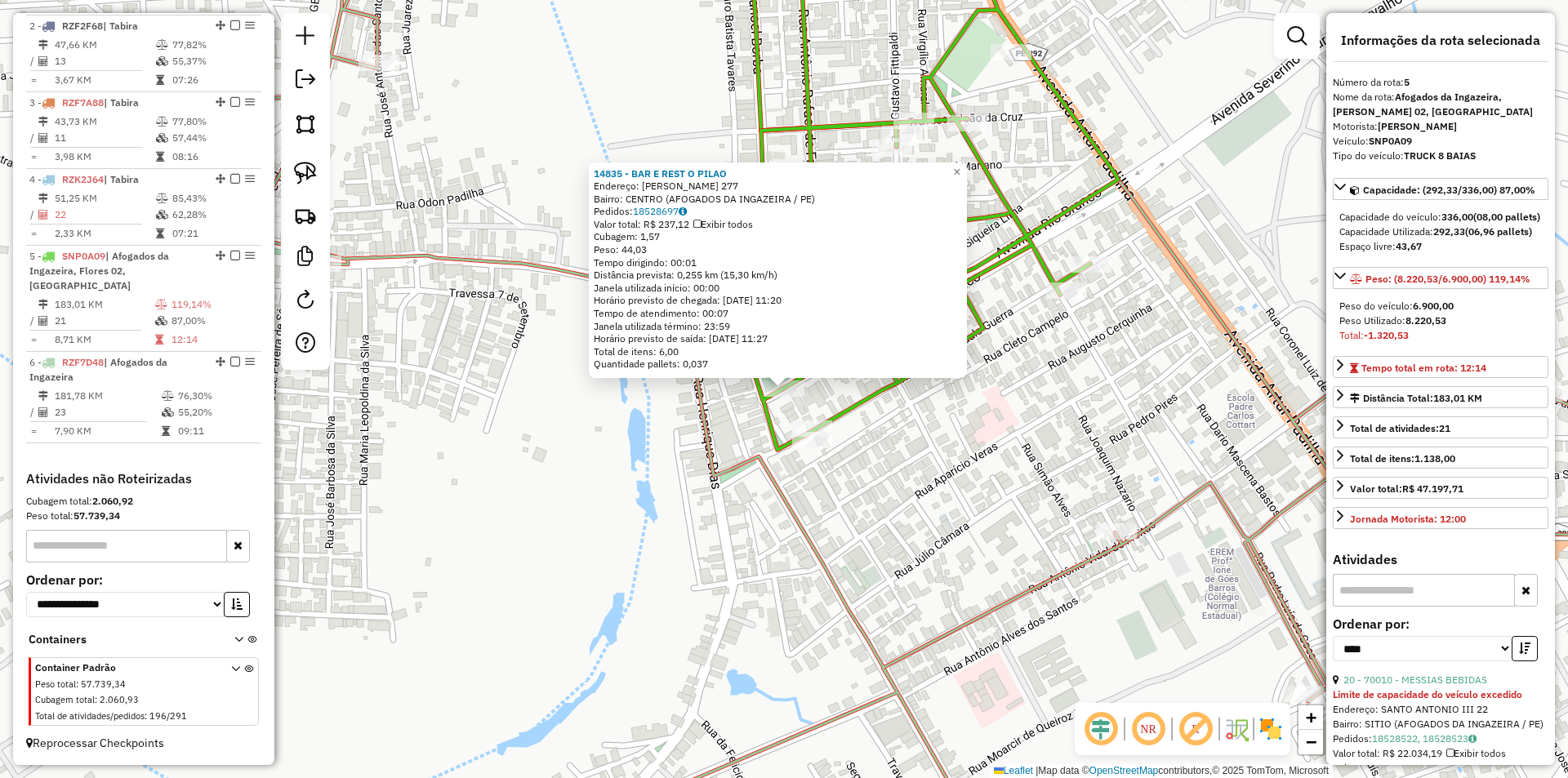
click at [673, 428] on div "14835 - BAR E REST O PILAO Endereço: ARRUDA CAMARA 277 Bairro: CENTRO (AFOGADOS…" at bounding box center [784, 389] width 1568 height 778
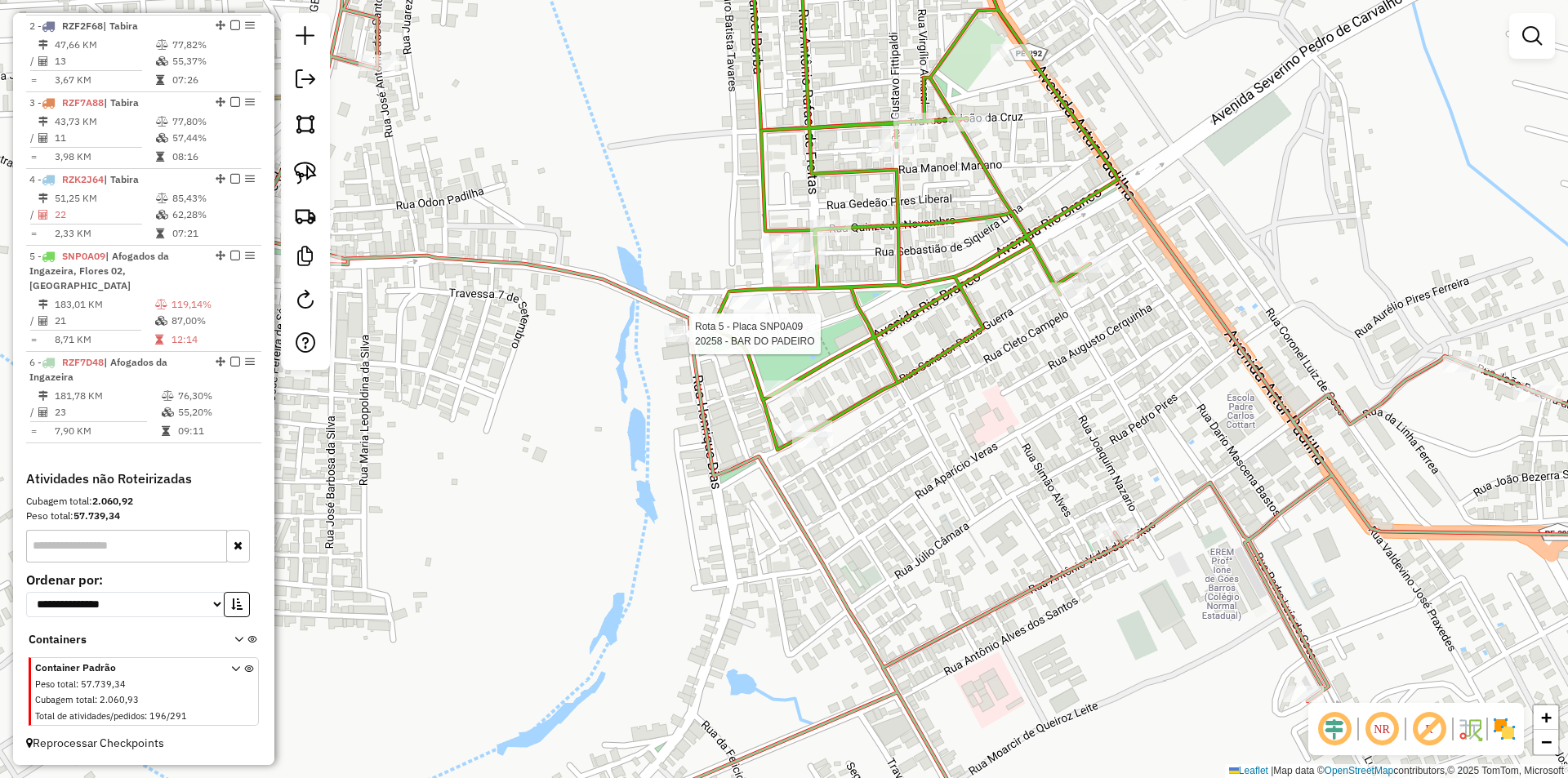
select select "*********"
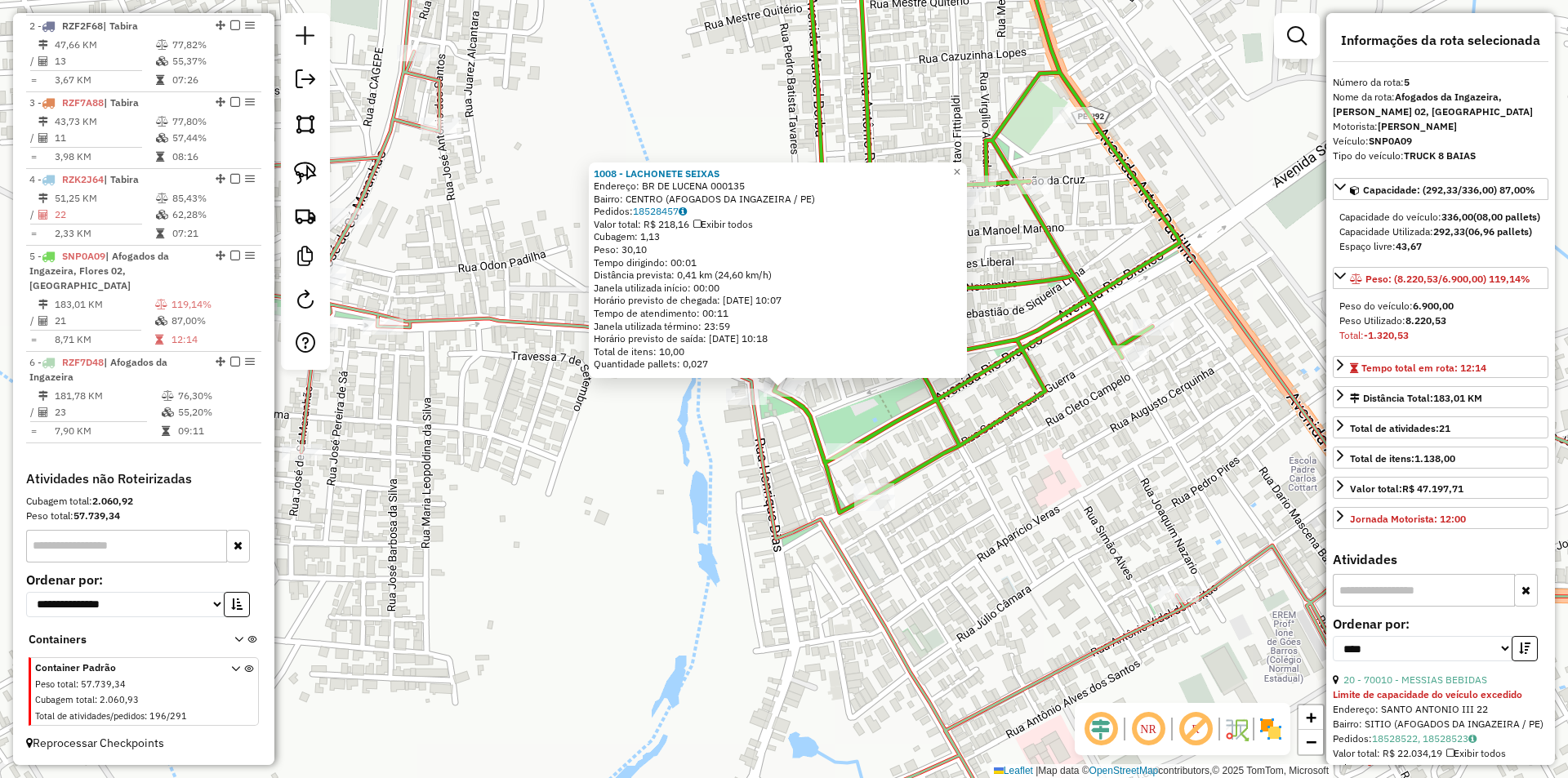
click at [1031, 462] on div "1008 - LACHONETE SEIXAS Endereço: BR DE LUCENA 000135 Bairro: CENTRO (AFOGADOS …" at bounding box center [784, 389] width 1568 height 778
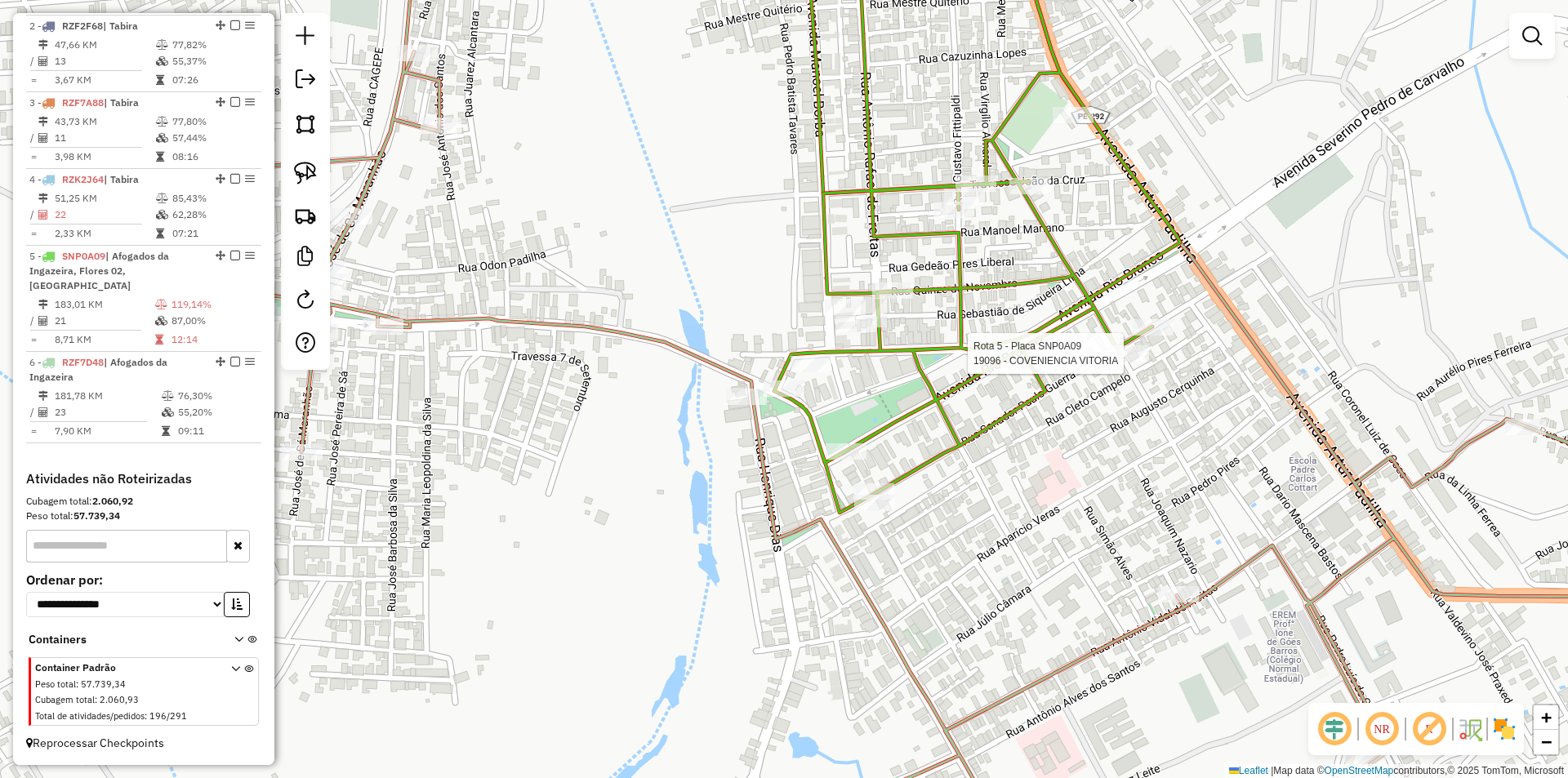
select select "*********"
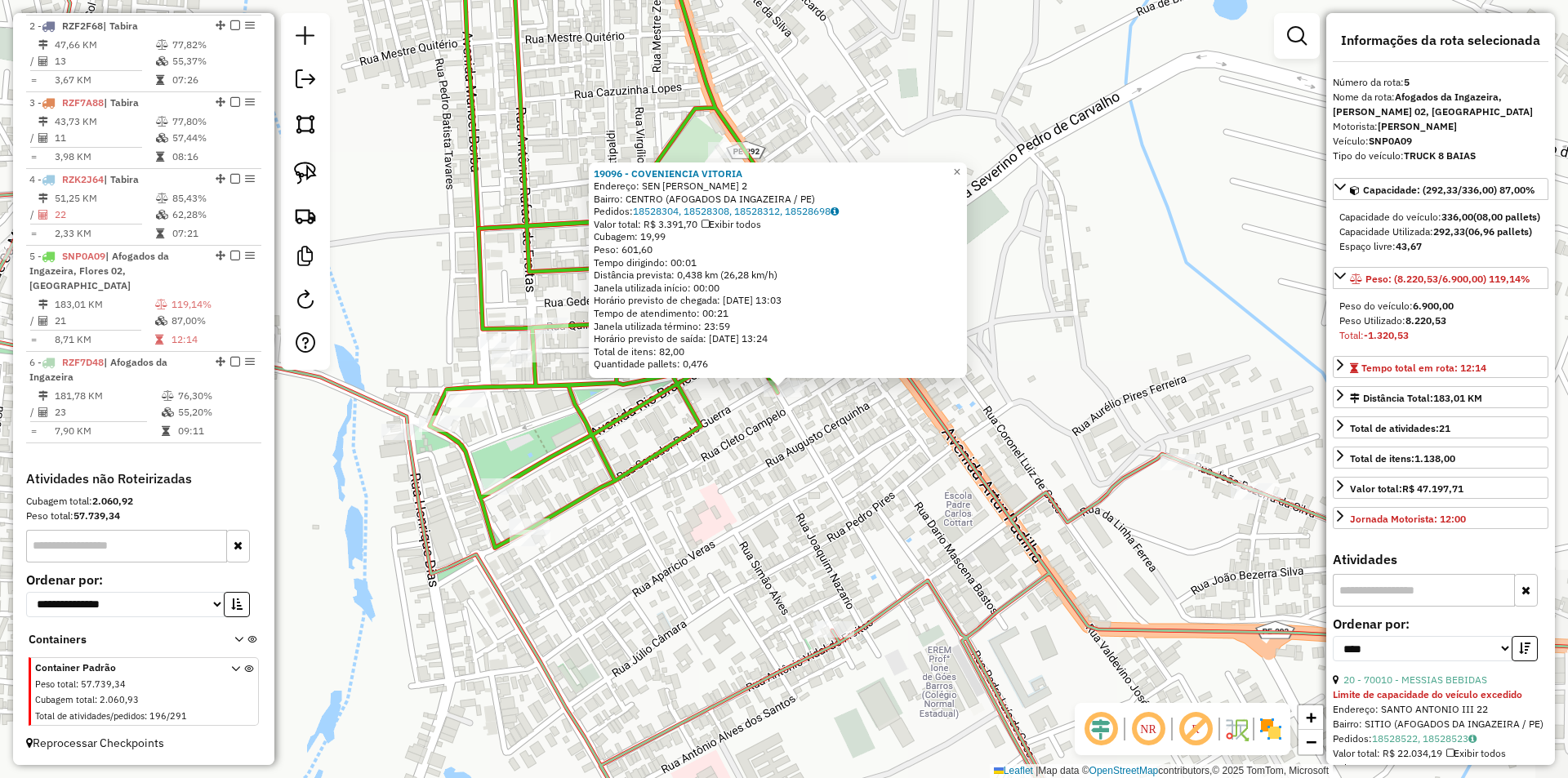
click at [740, 470] on div "19096 - COVENIENCIA VITORIA Endereço: SEN PAULO GUERRA 2 Bairro: CENTRO (AFOGAD…" at bounding box center [784, 389] width 1568 height 778
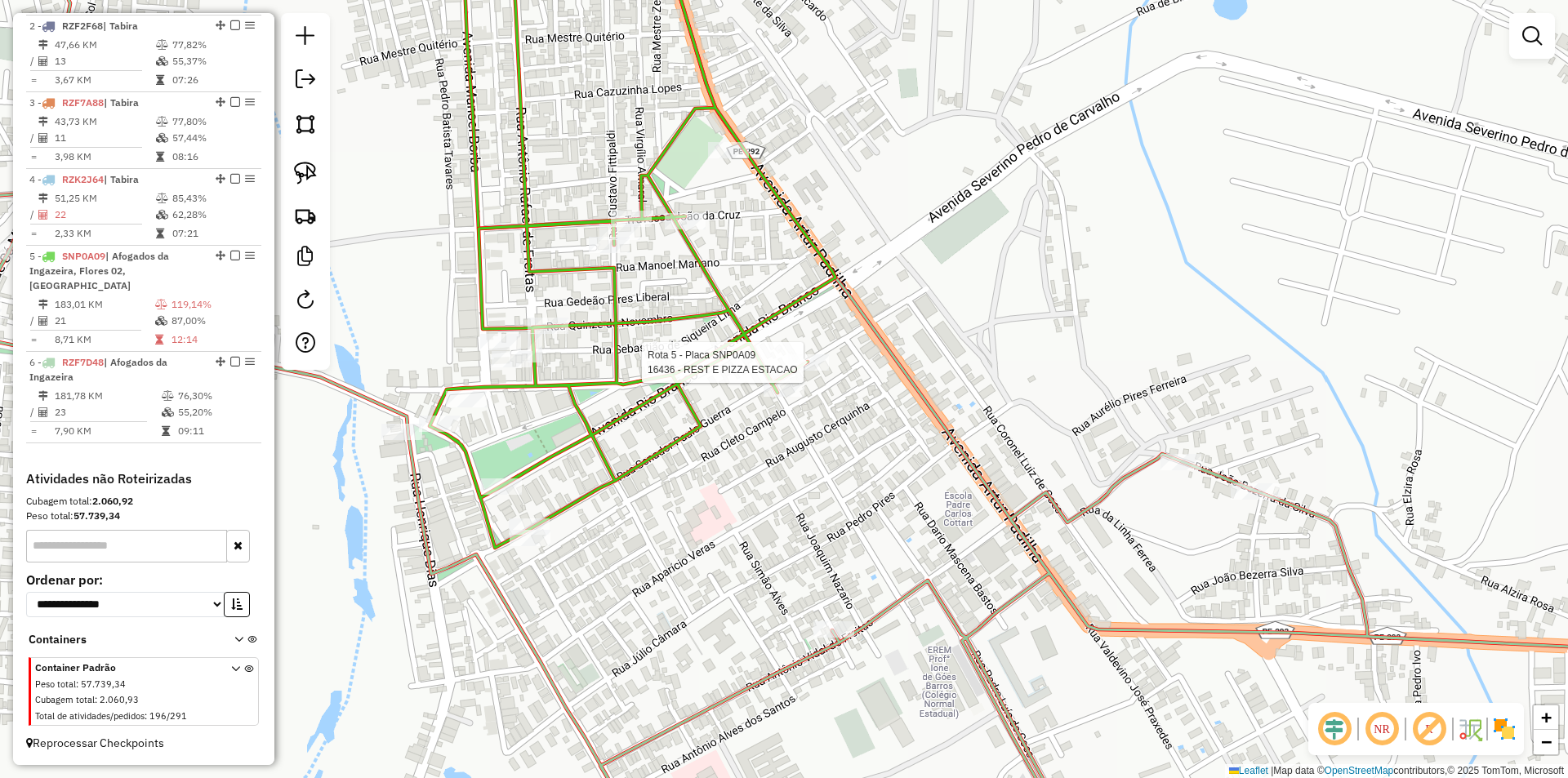
select select "*********"
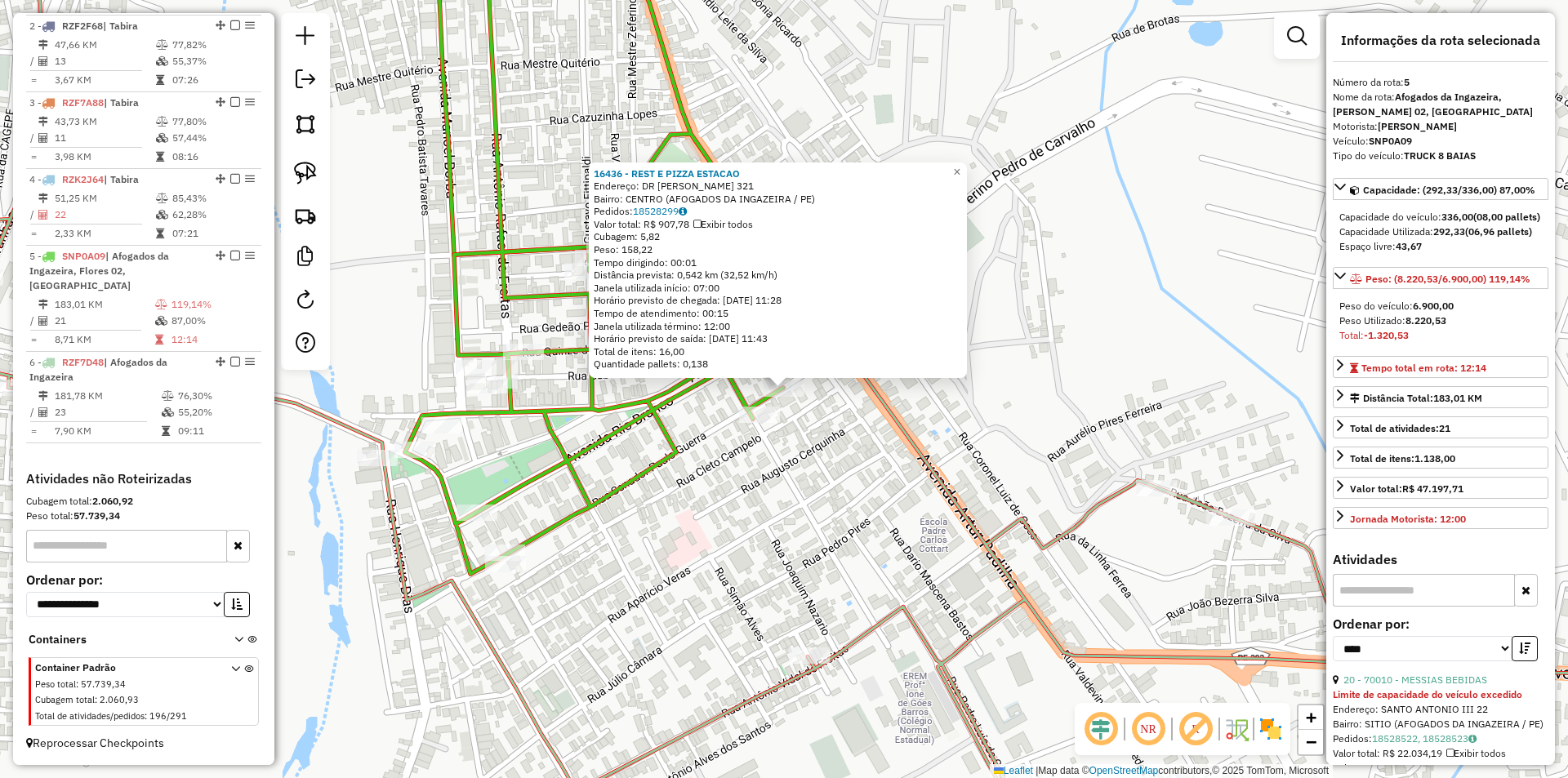
click at [772, 464] on div "16436 - REST E PIZZA ESTACAO Endereço: DR DIOMEDES 321 Bairro: CENTRO (AFOGADOS…" at bounding box center [784, 389] width 1568 height 778
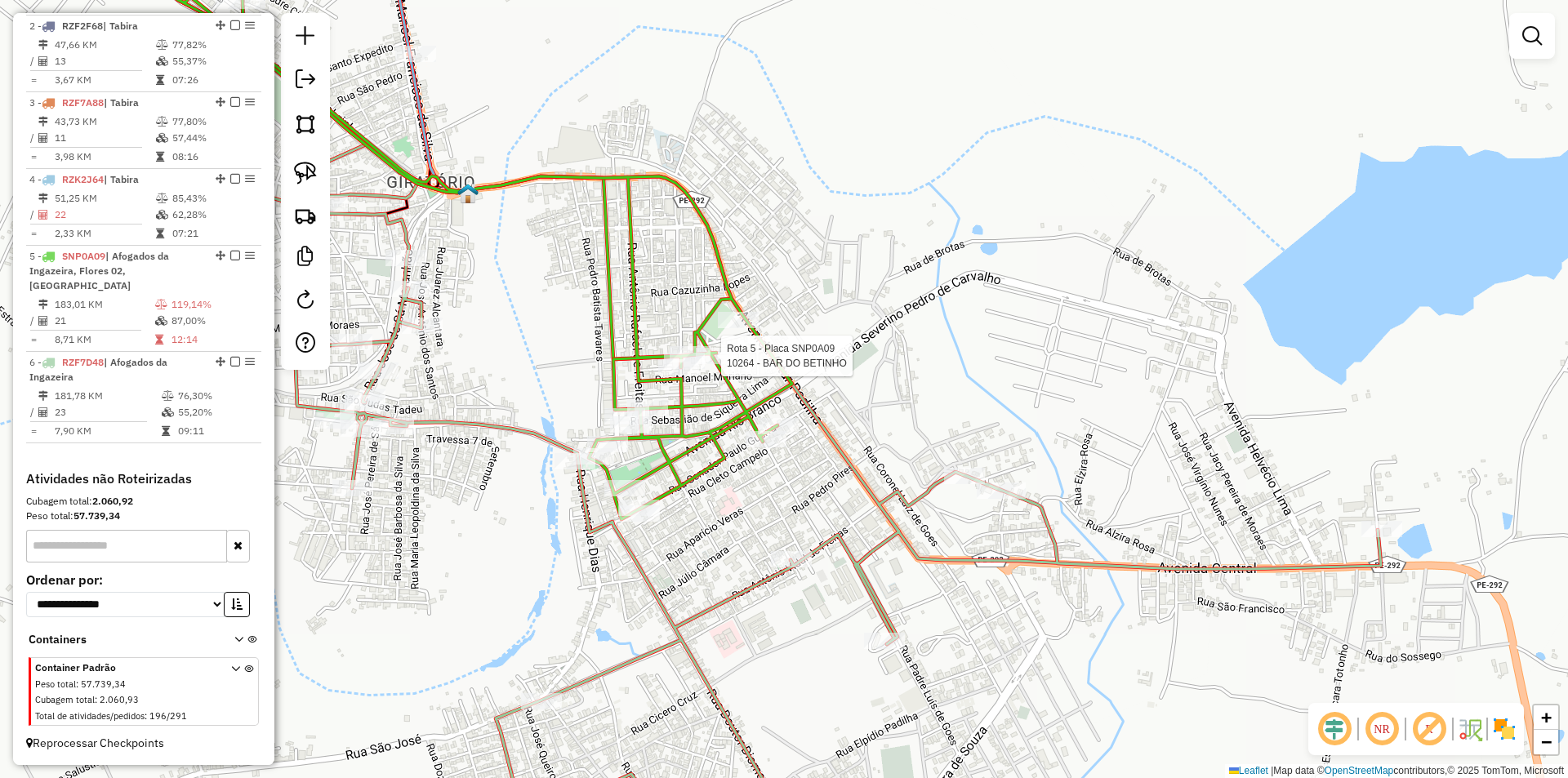
select select "*********"
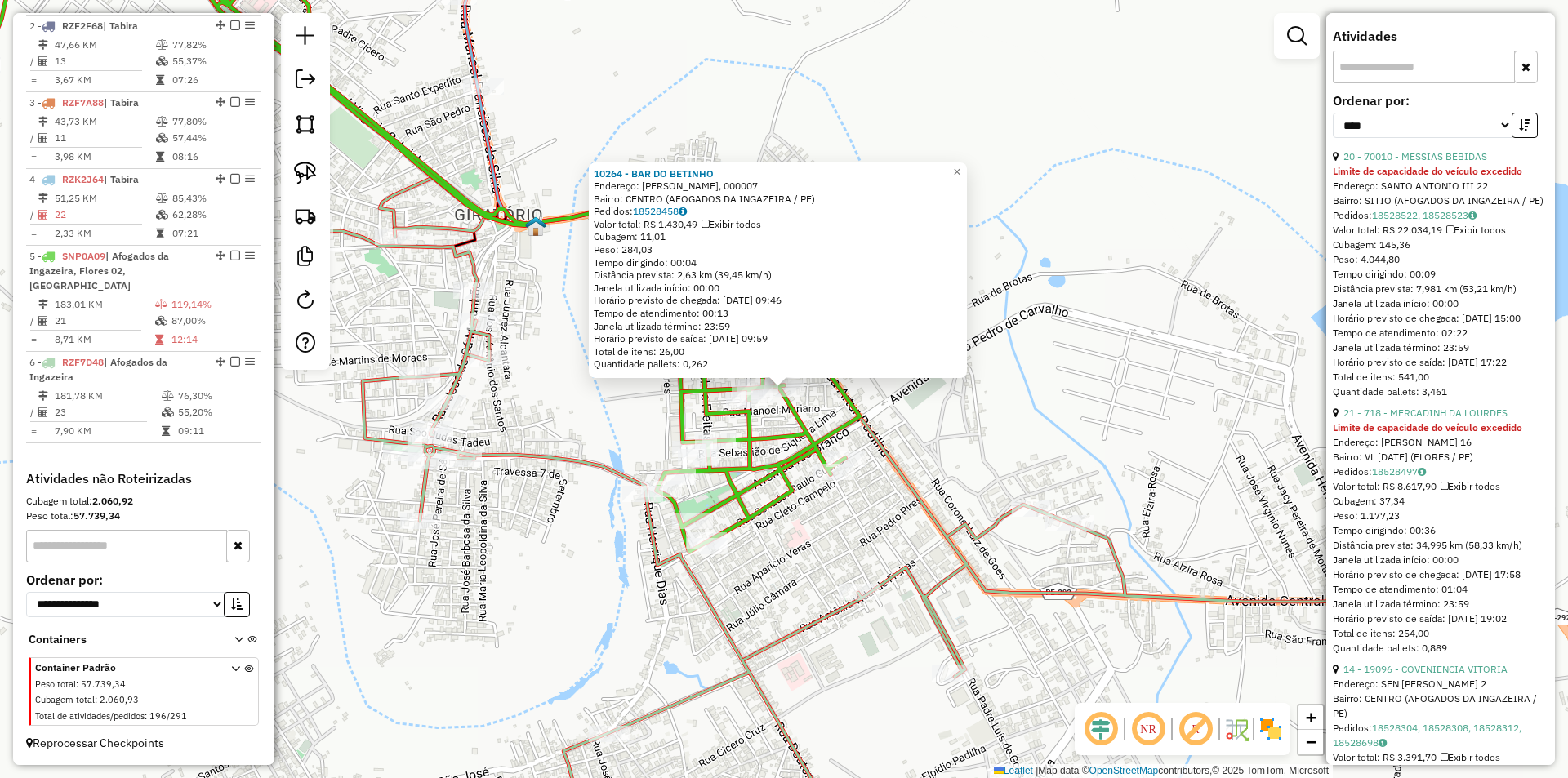
scroll to position [572, 0]
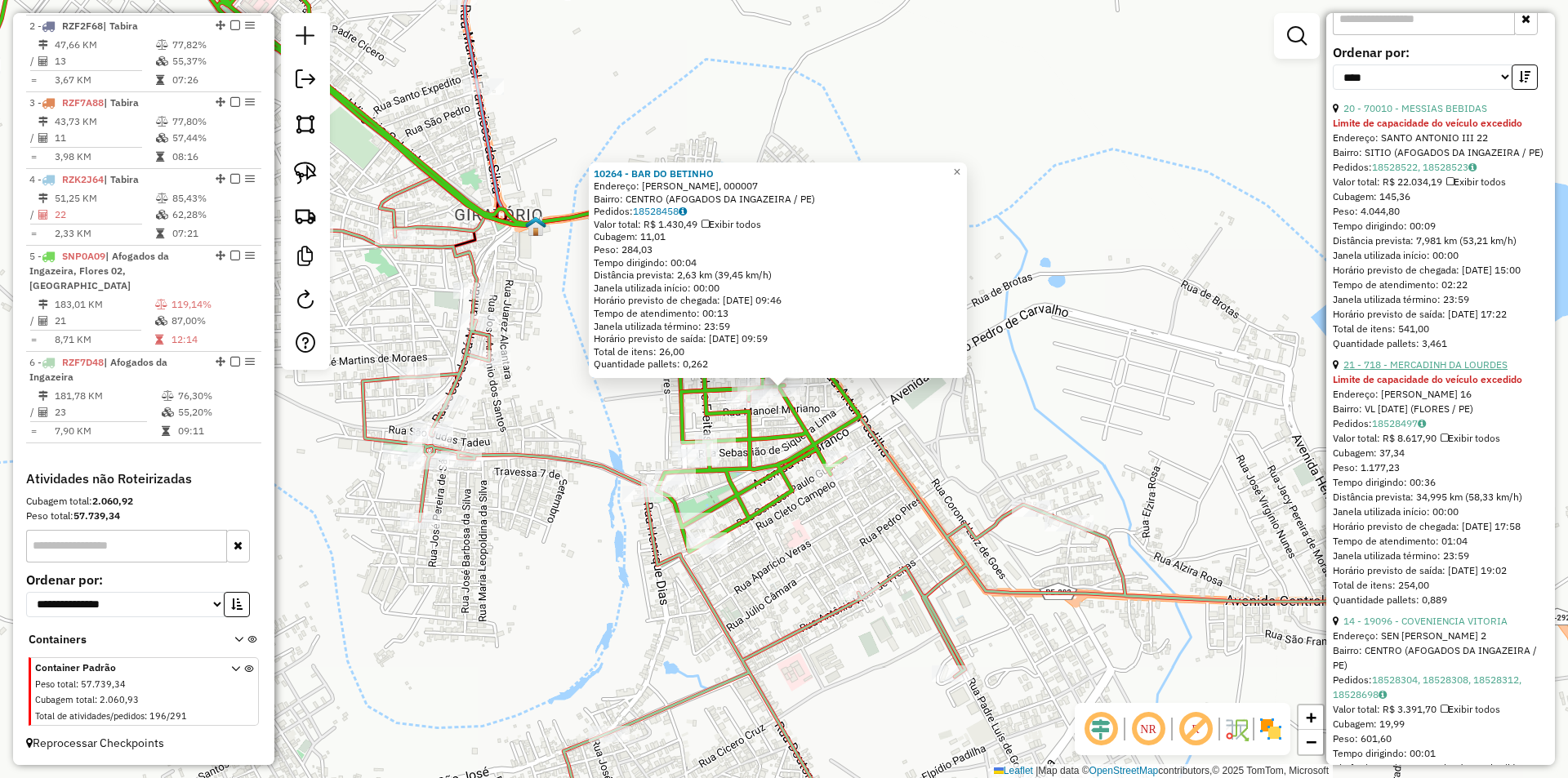
click at [1454, 371] on link "21 - 718 - MERCADINH DA LOURDES" at bounding box center [1425, 364] width 165 height 12
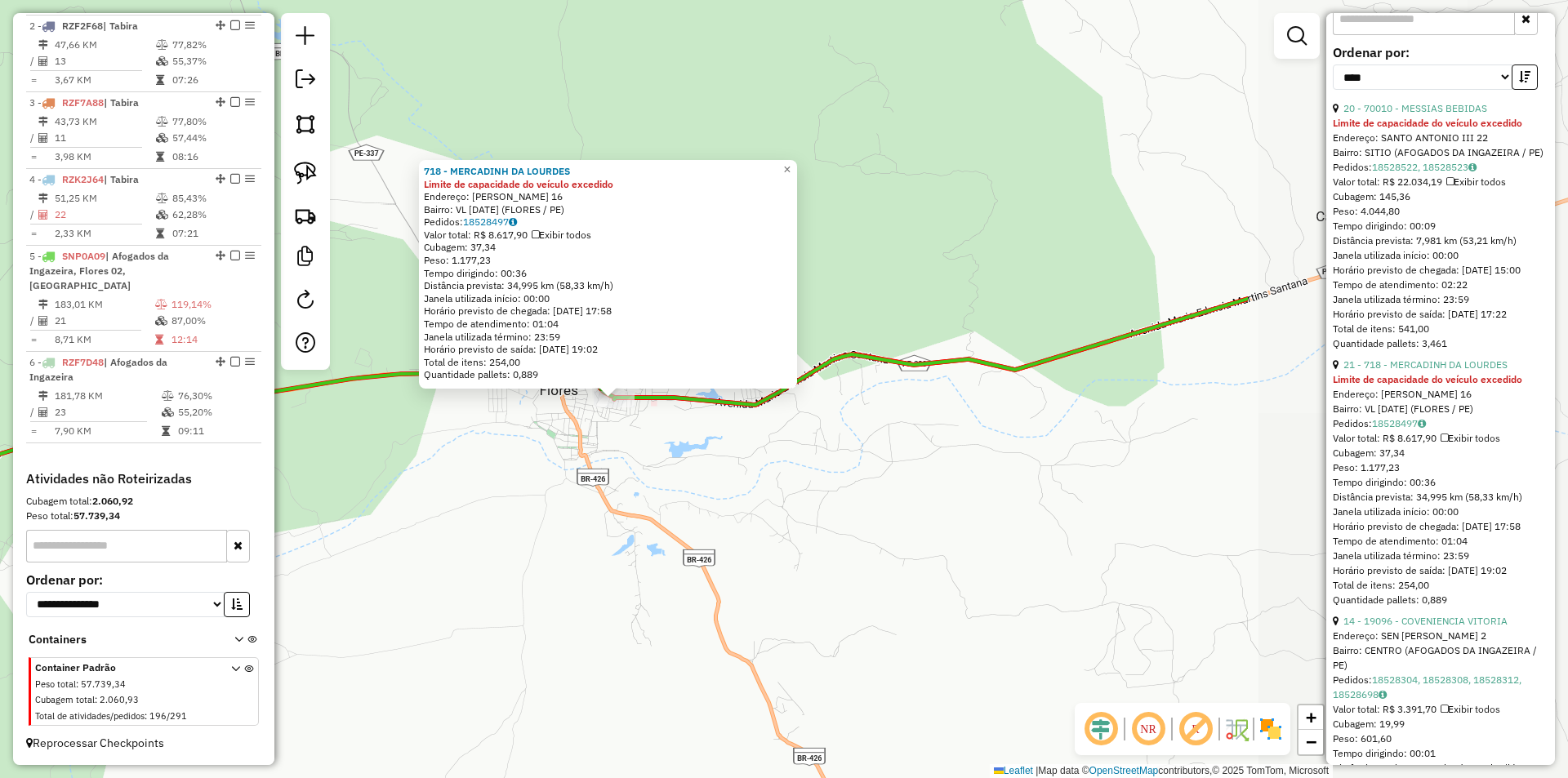
drag, startPoint x: 1205, startPoint y: 570, endPoint x: 589, endPoint y: 459, distance: 625.9
click at [589, 459] on div "718 - MERCADINH DA LOURDES Limite de capacidade do veículo excedido Endereço: D…" at bounding box center [784, 389] width 1568 height 778
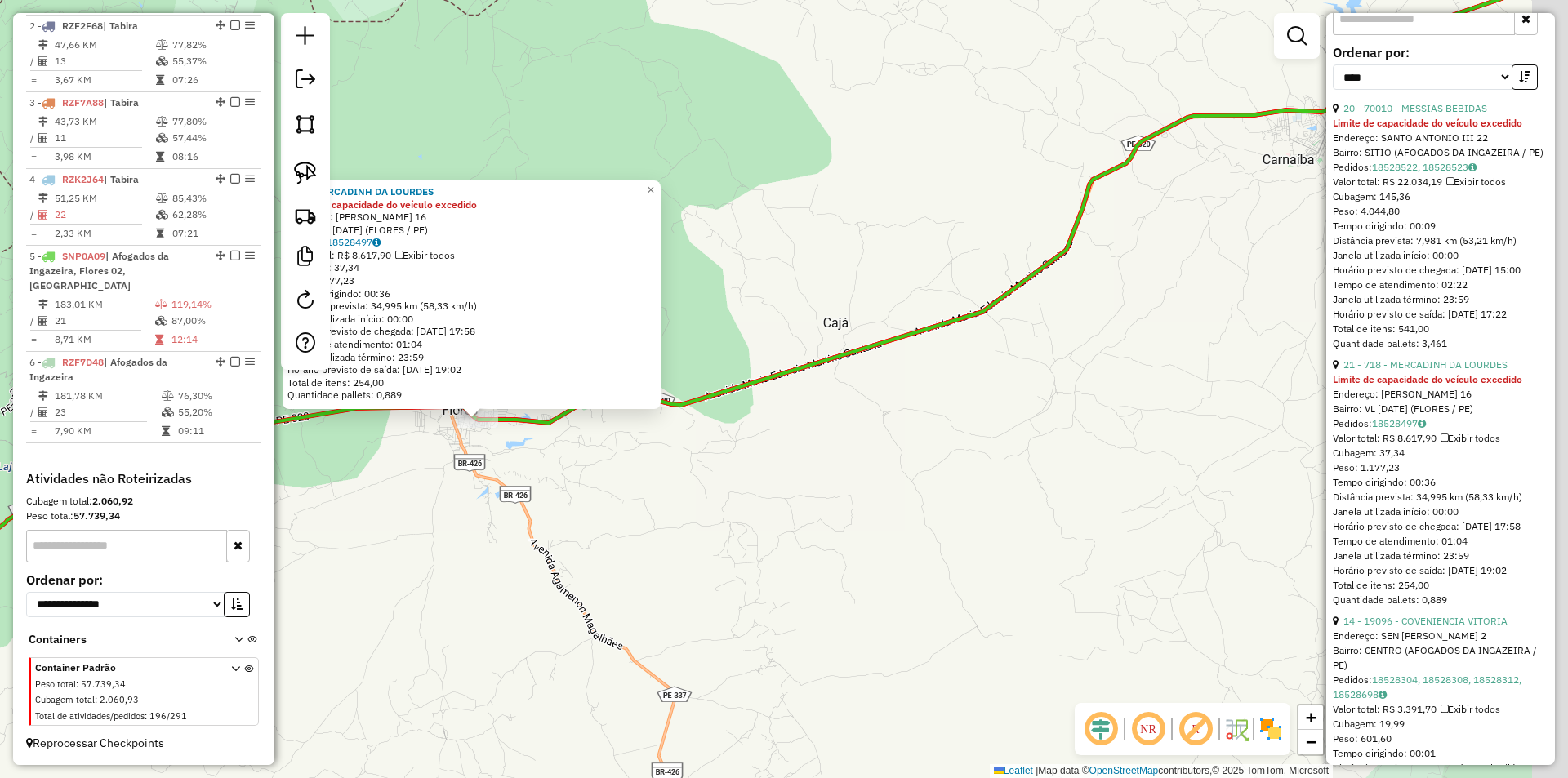
drag, startPoint x: 814, startPoint y: 462, endPoint x: 670, endPoint y: 462, distance: 144.0
click at [670, 462] on div "718 - MERCADINH DA LOURDES Limite de capacidade do veículo excedido Endereço: D…" at bounding box center [784, 389] width 1568 height 778
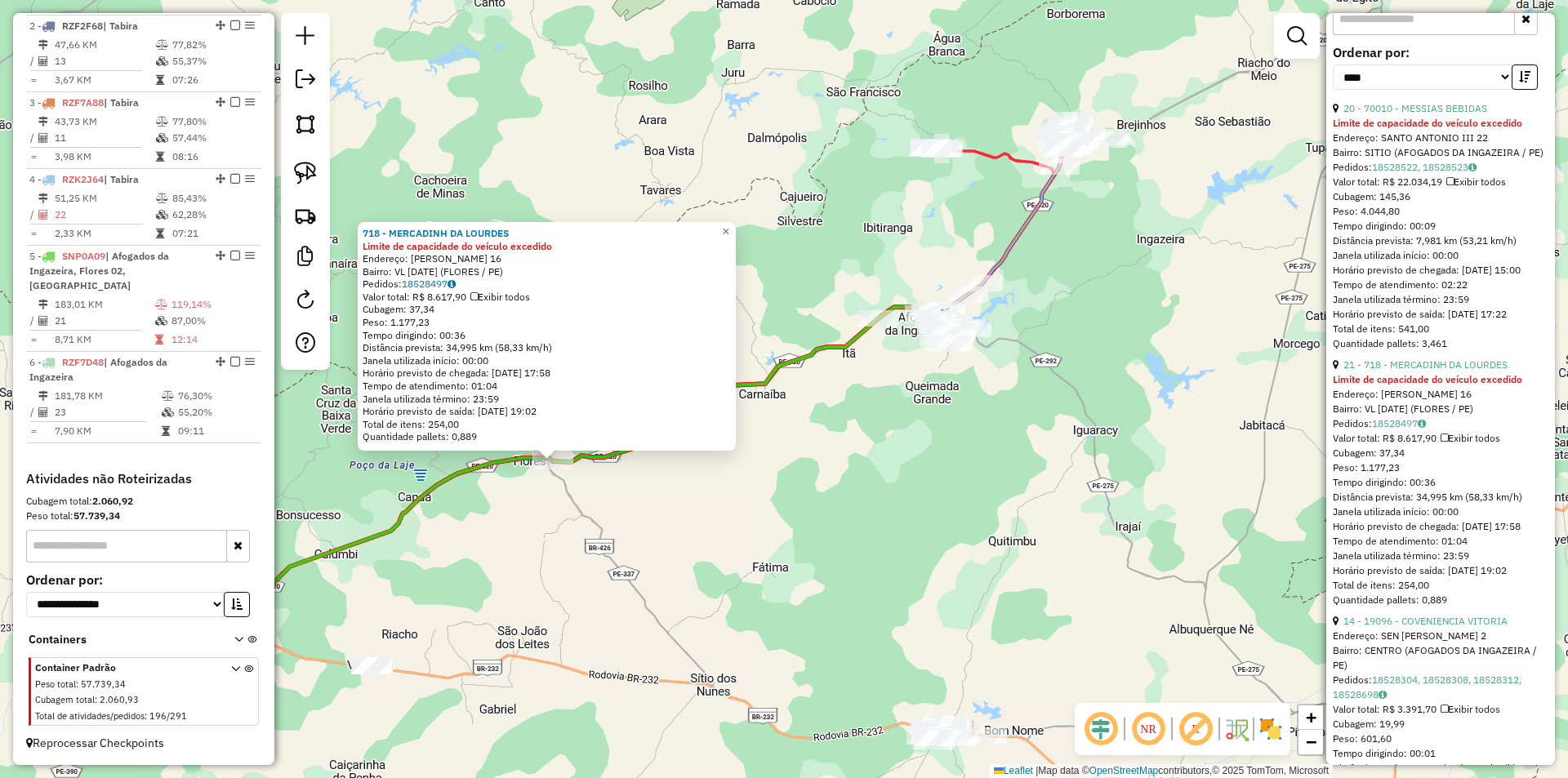
drag, startPoint x: 771, startPoint y: 462, endPoint x: 673, endPoint y: 490, distance: 101.9
click at [724, 482] on div "718 - MERCADINH DA LOURDES Limite de capacidade do veículo excedido Endereço: D…" at bounding box center [784, 389] width 1568 height 778
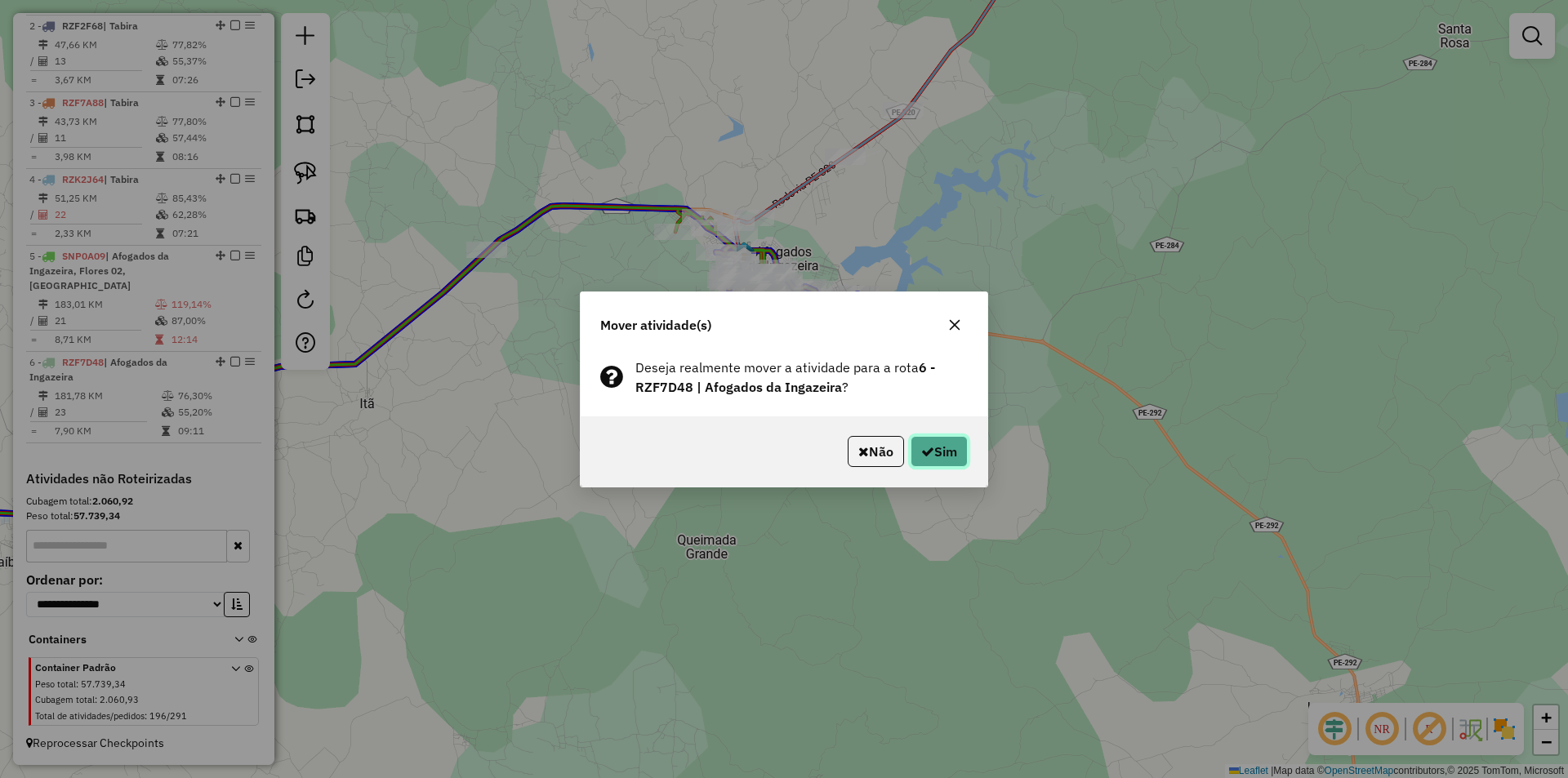
click at [916, 449] on button "Sim" at bounding box center [939, 452] width 57 height 31
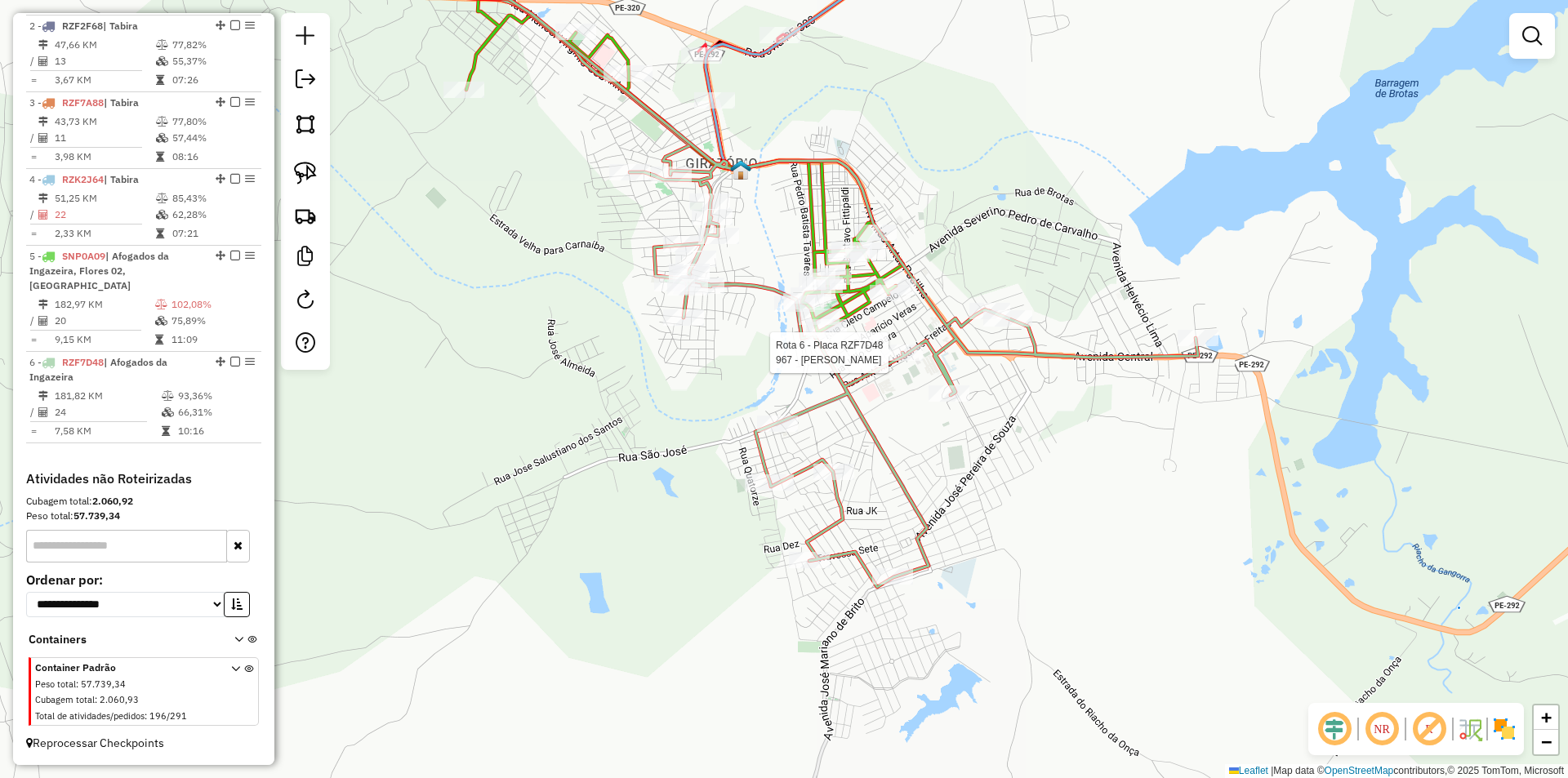
select select "*********"
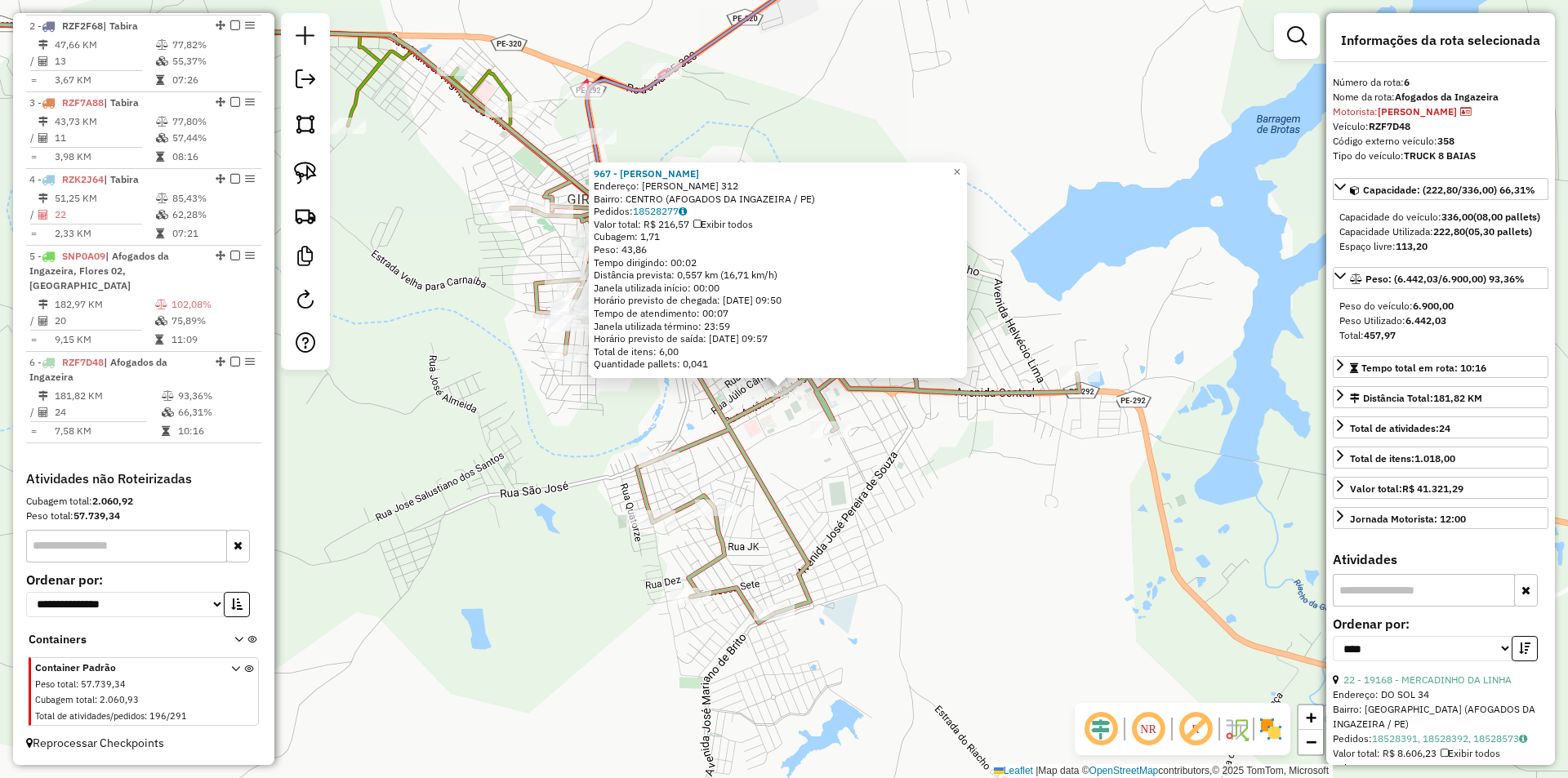
click at [952, 496] on div "967 - JADILSON SANTOS Endereço: ANTONIO VIDAL DE FREITAS 312 Bairro: CENTRO (AF…" at bounding box center [784, 389] width 1568 height 778
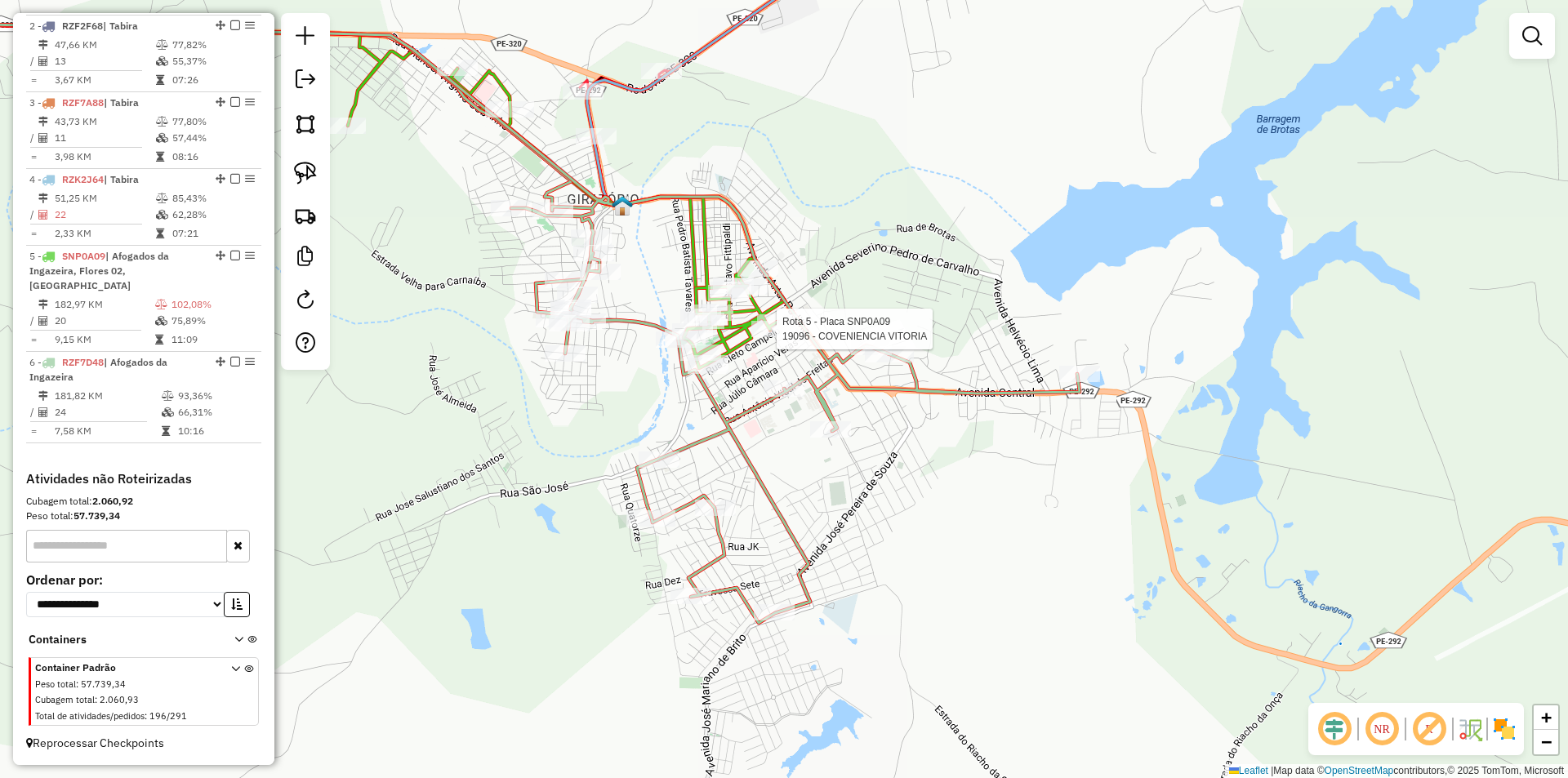
click at [782, 338] on div at bounding box center [771, 328] width 41 height 16
select select "*********"
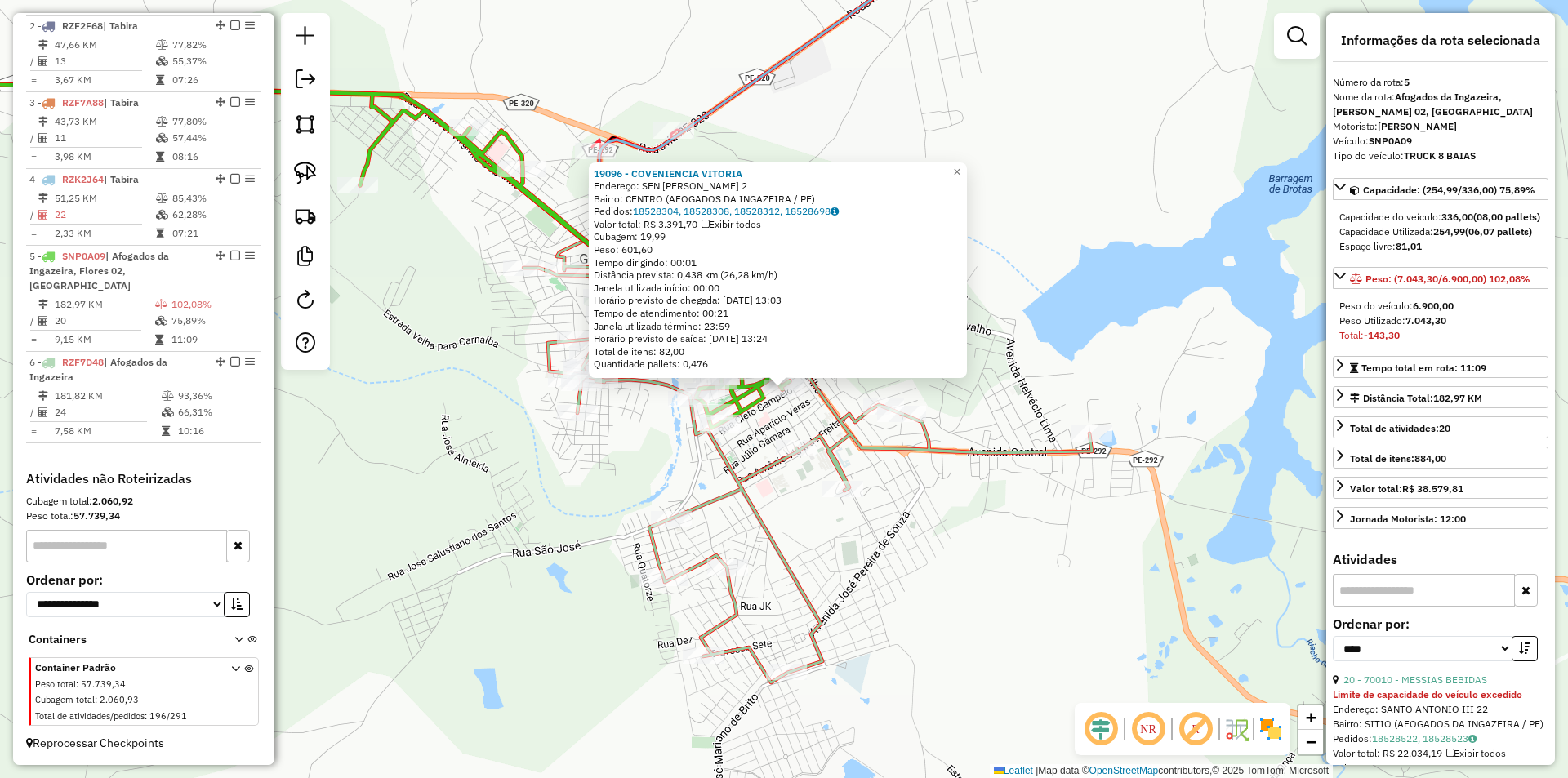
click at [916, 498] on div "19096 - COVENIENCIA VITORIA Endereço: SEN PAULO GUERRA 2 Bairro: CENTRO (AFOGAD…" at bounding box center [784, 389] width 1568 height 778
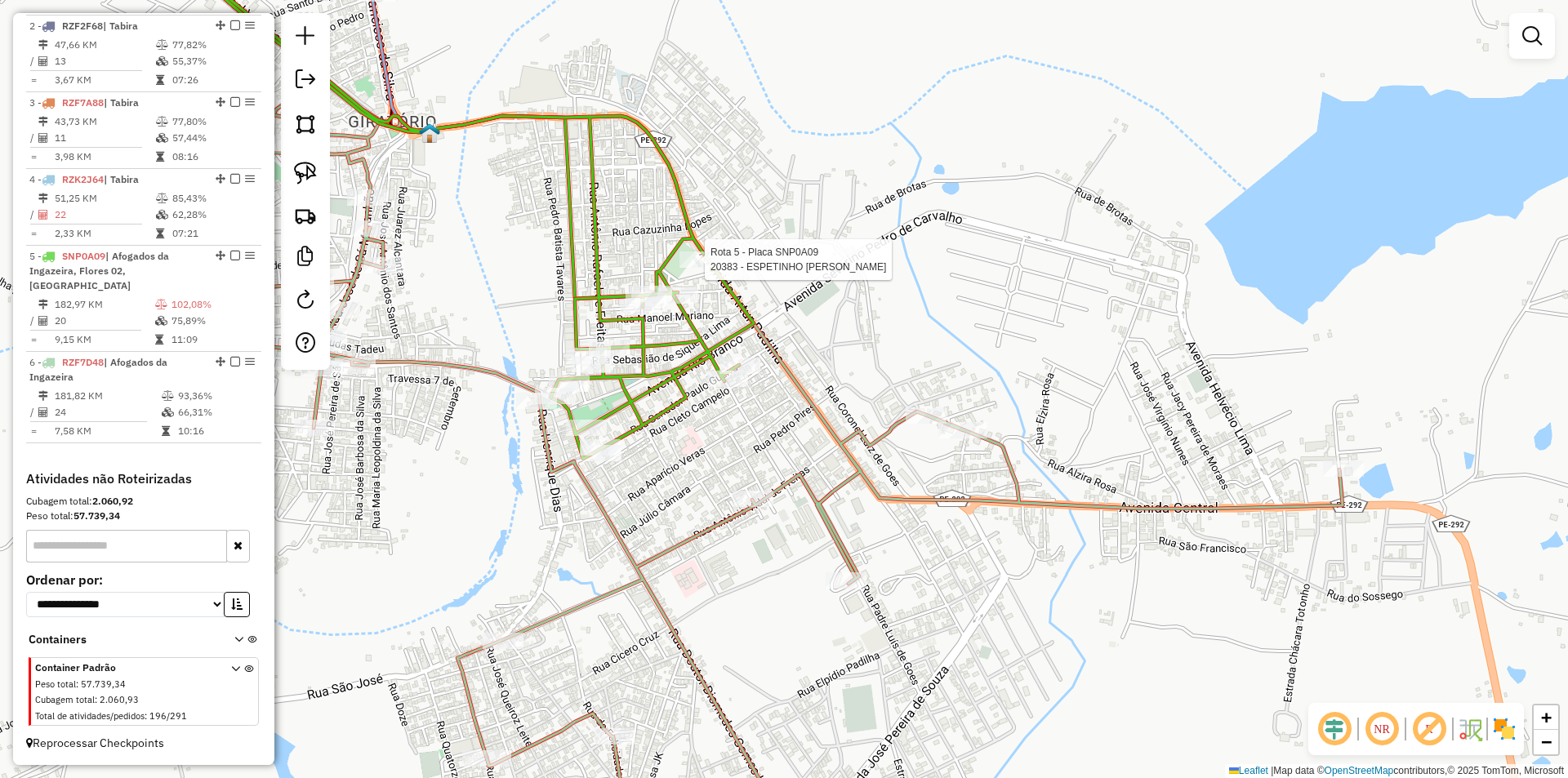
click at [706, 268] on div at bounding box center [699, 259] width 41 height 16
select select "*********"
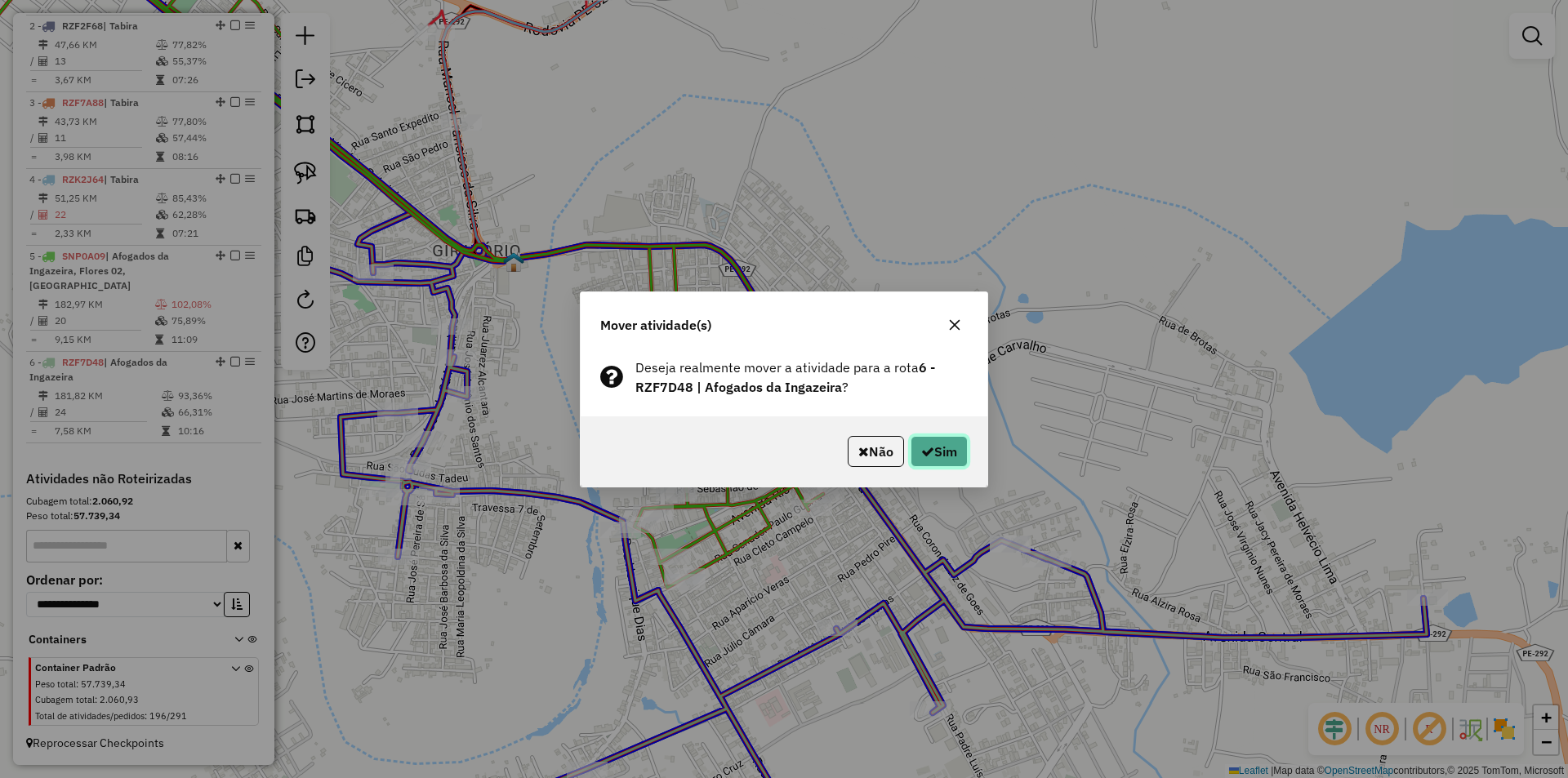
click at [927, 465] on button "Sim" at bounding box center [939, 452] width 57 height 31
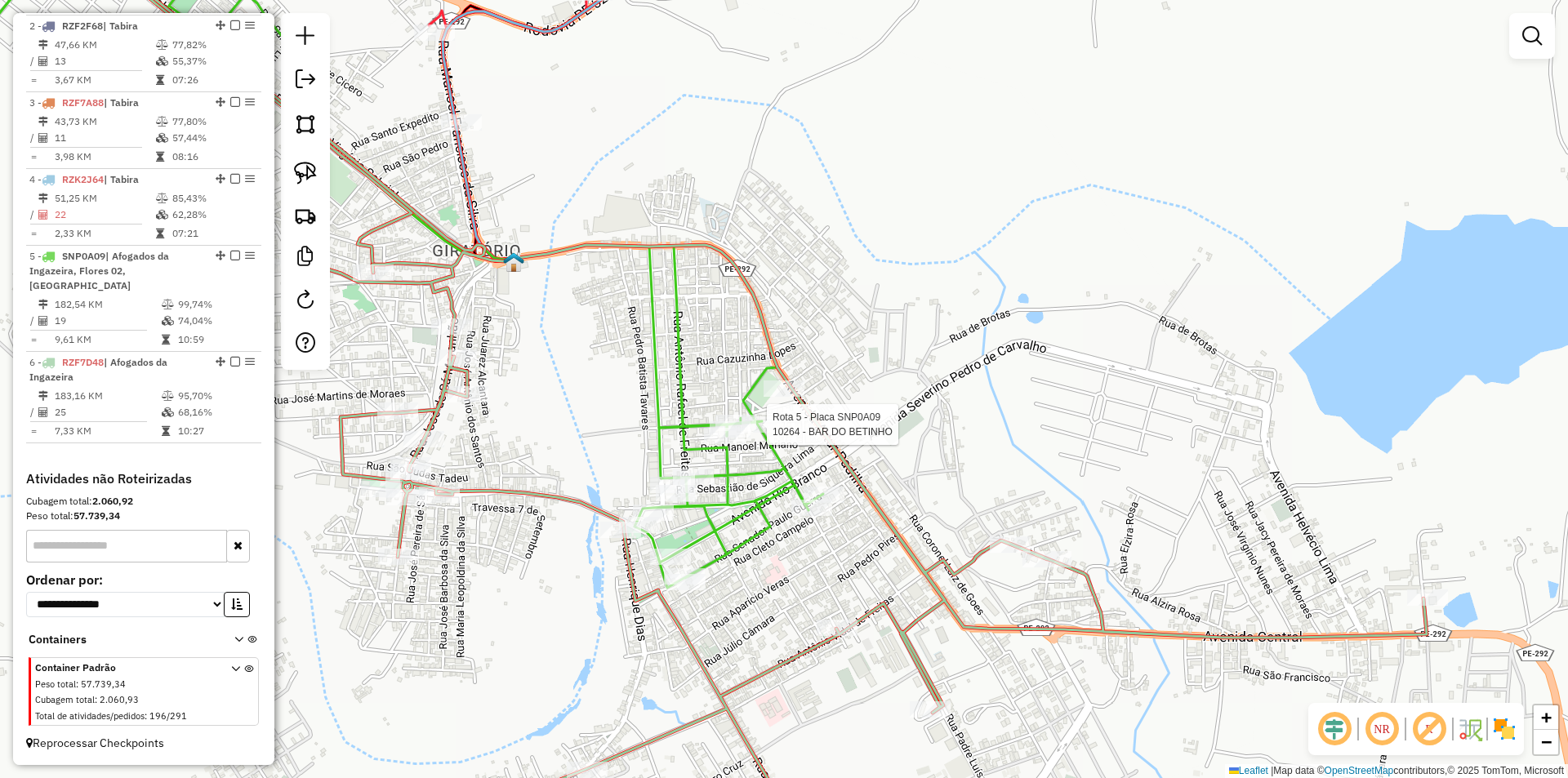
select select "*********"
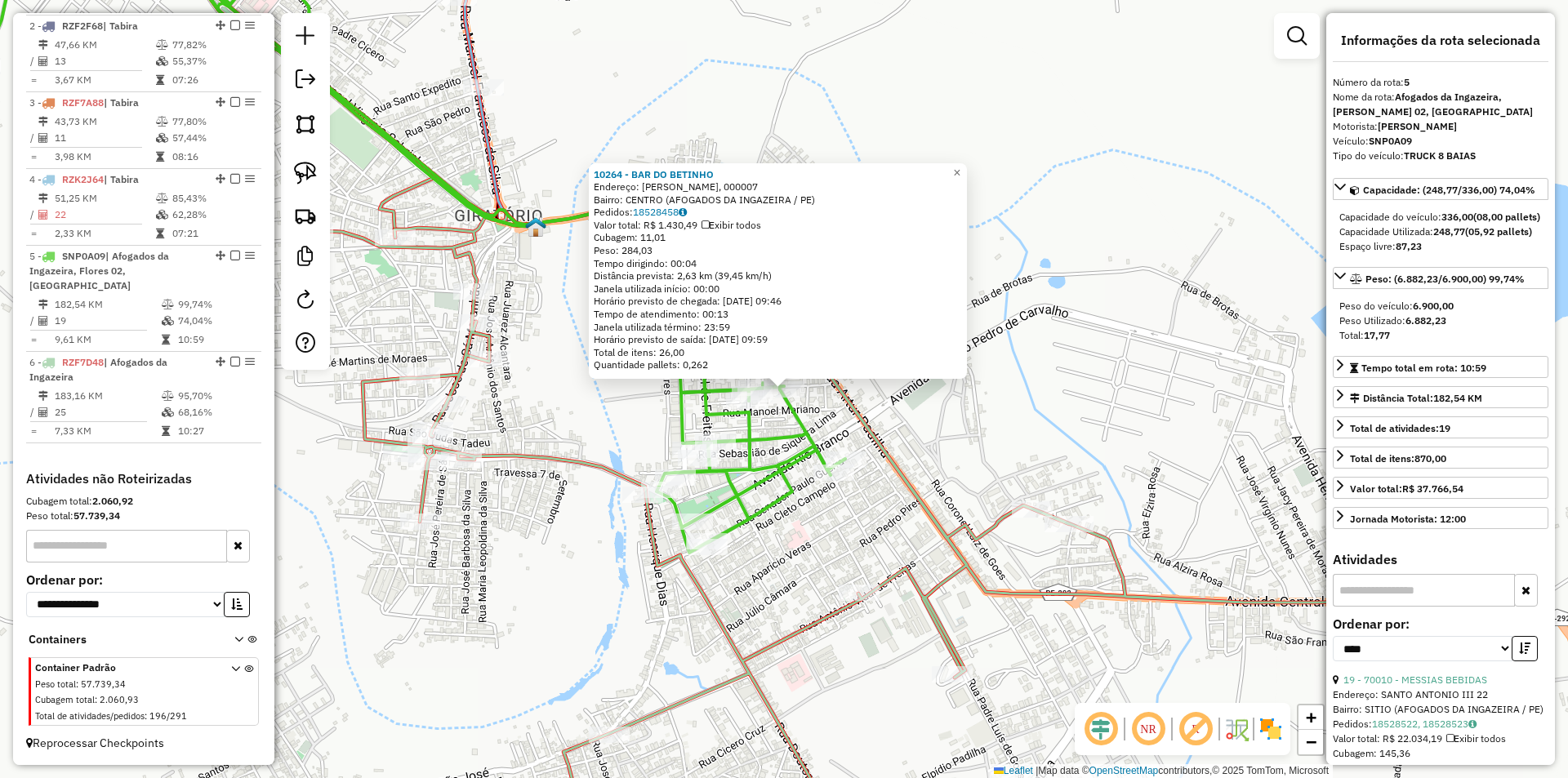
click at [997, 450] on div "10264 - BAR DO BETINHO Endereço: NELSON GALVAO, 000007 Bairro: CENTRO (AFOGADOS…" at bounding box center [784, 389] width 1568 height 778
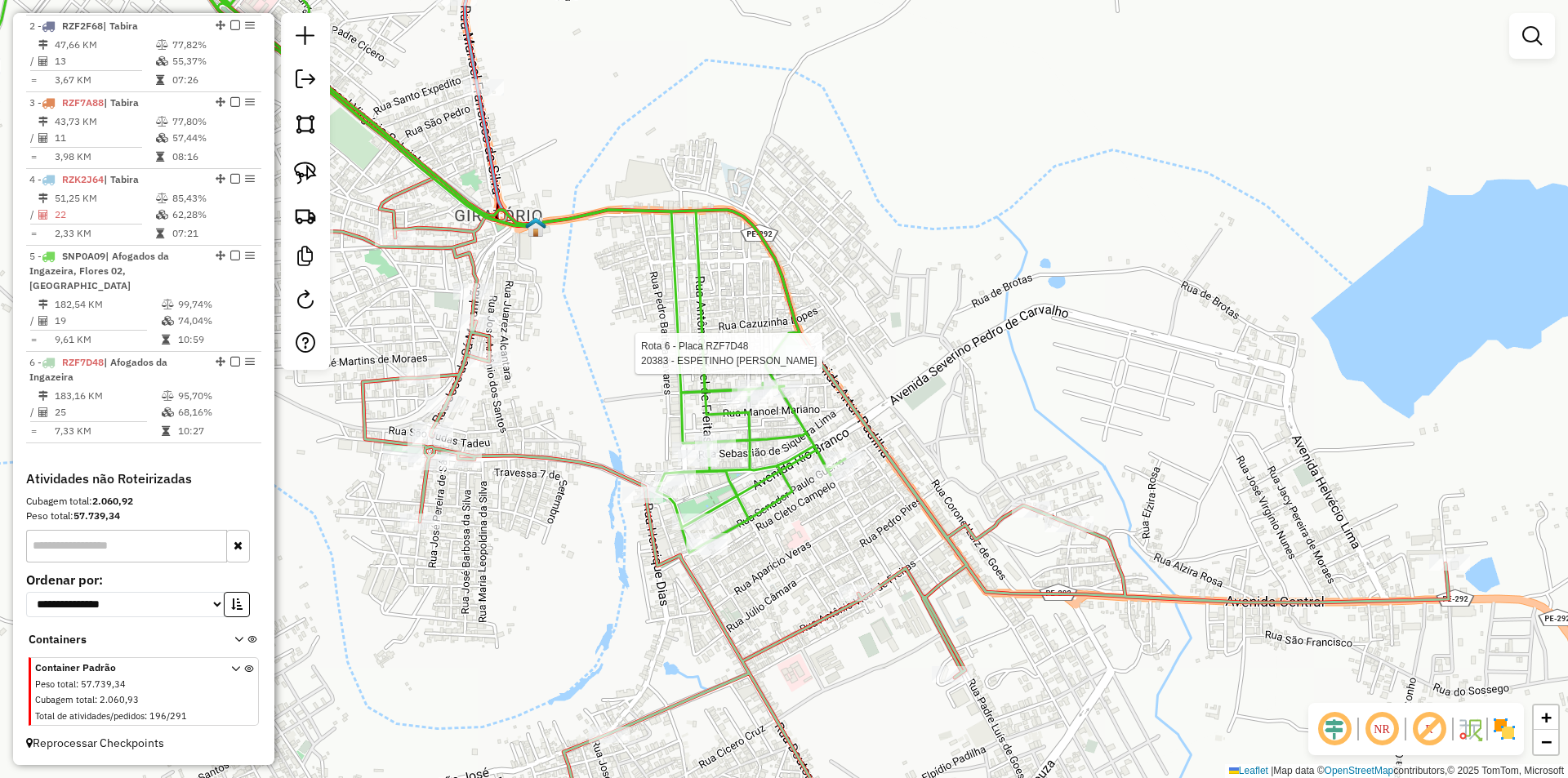
select select "*********"
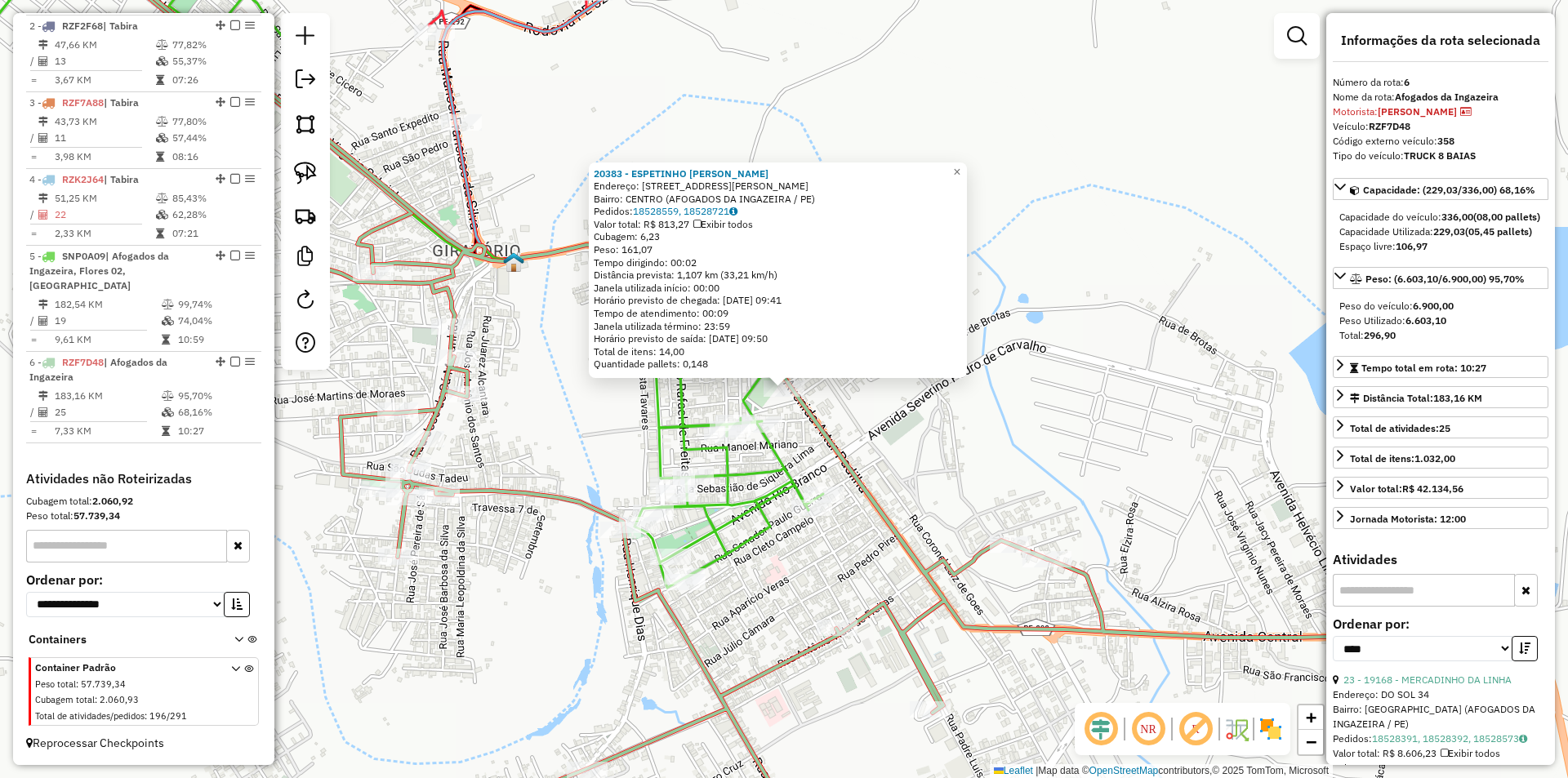
click at [903, 470] on div "20383 - ESPETINHO ED MORAES Endereço: AVENIDA ARTUR PADILHA 330 Bairro: CENTRO …" at bounding box center [784, 389] width 1568 height 778
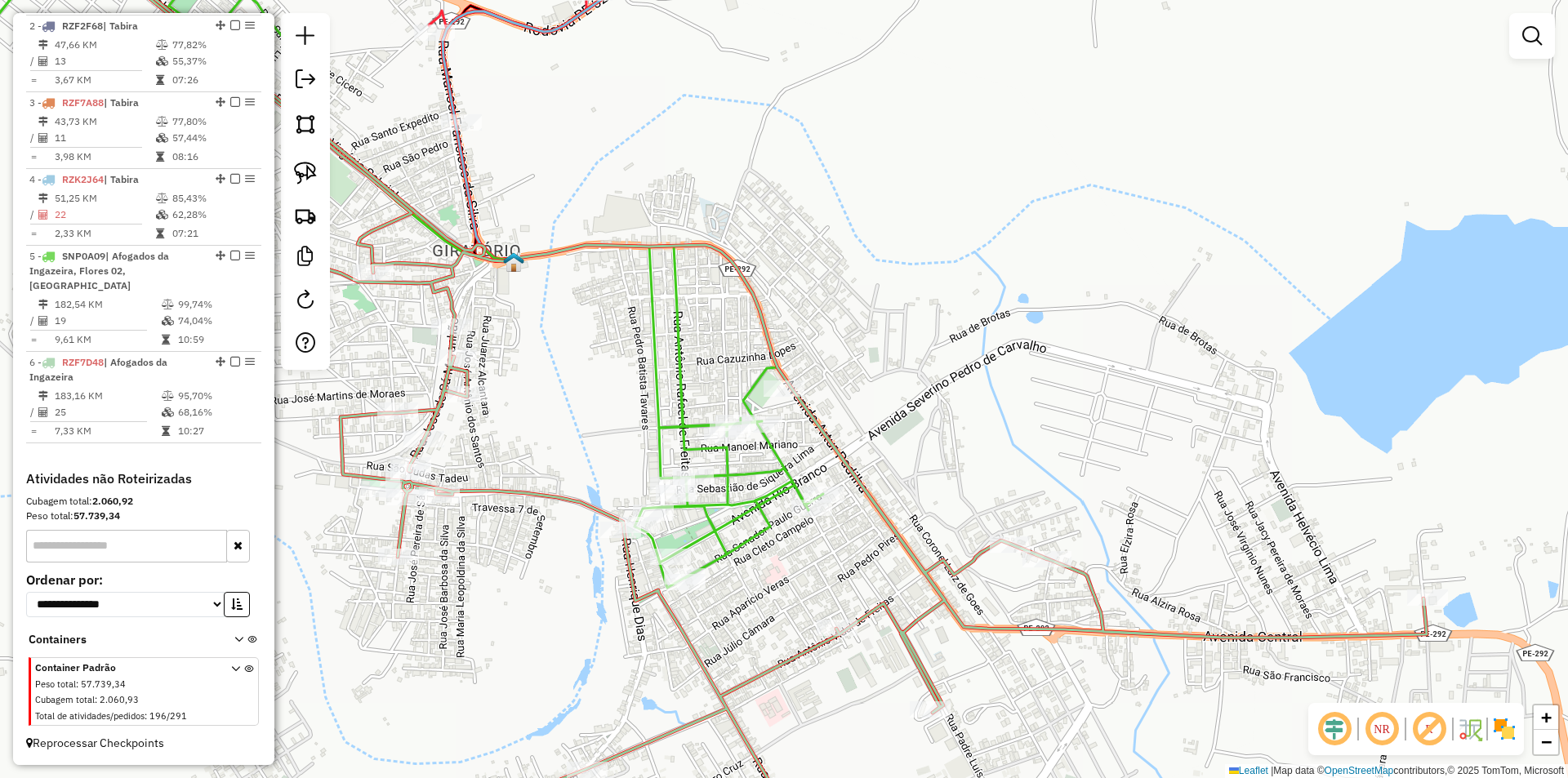
drag, startPoint x: 911, startPoint y: 481, endPoint x: 929, endPoint y: 354, distance: 128.3
click at [929, 354] on div "Janela de atendimento Grade de atendimento Capacidade Transportadoras Veículos …" at bounding box center [784, 389] width 1568 height 778
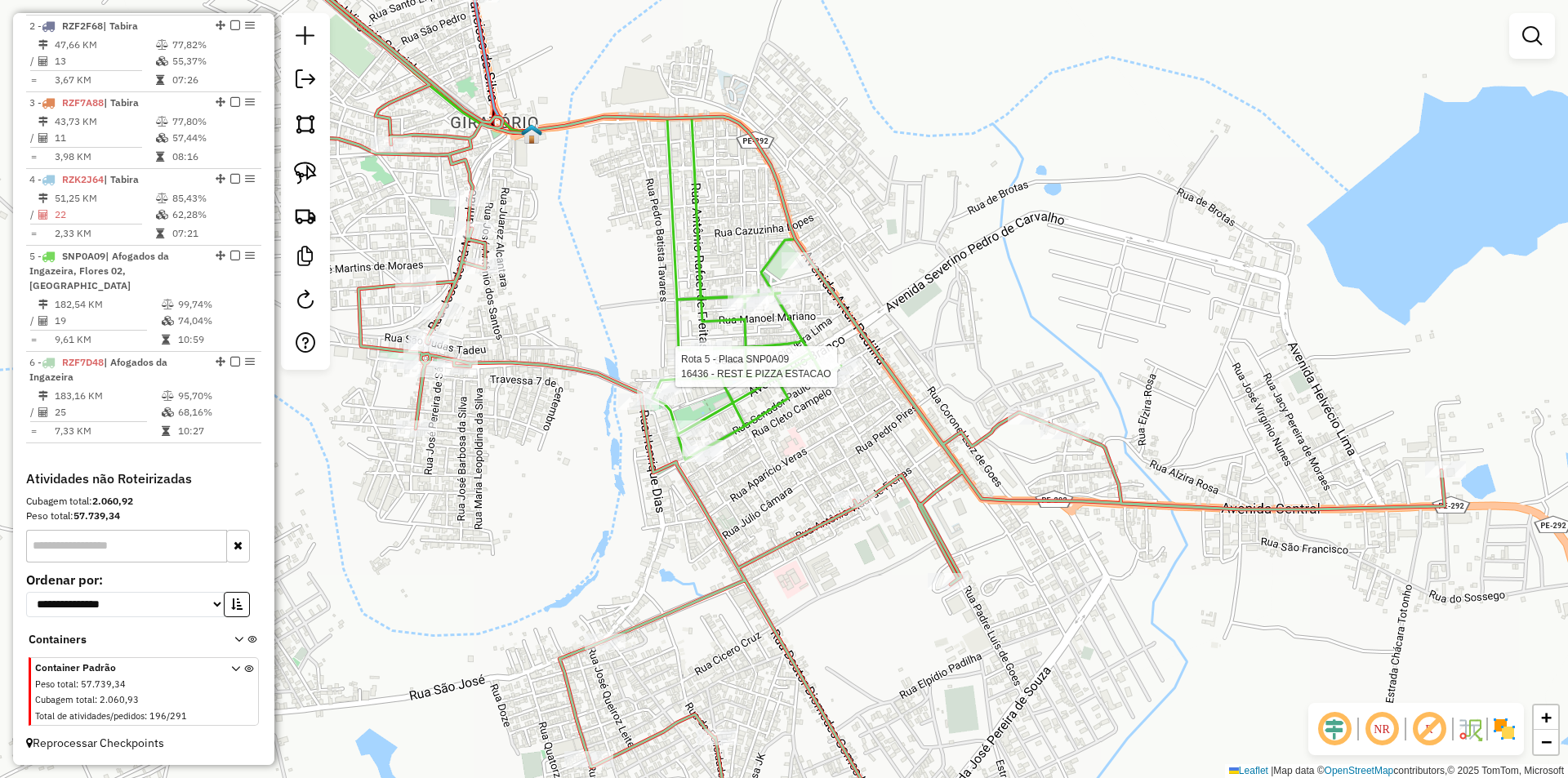
select select "*********"
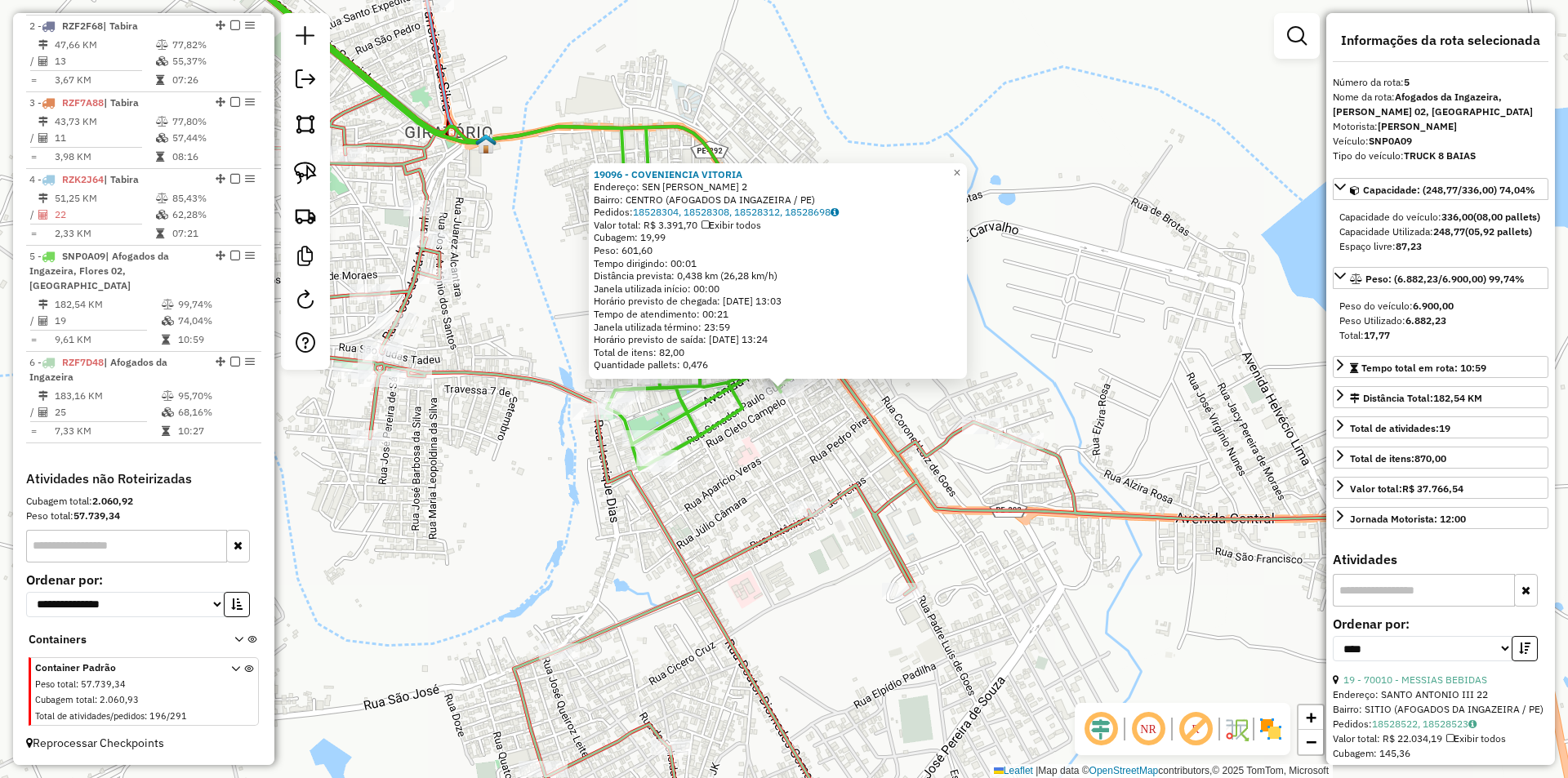
click at [798, 423] on div "19096 - COVENIENCIA VITORIA Endereço: SEN PAULO GUERRA 2 Bairro: CENTRO (AFOGAD…" at bounding box center [784, 389] width 1568 height 778
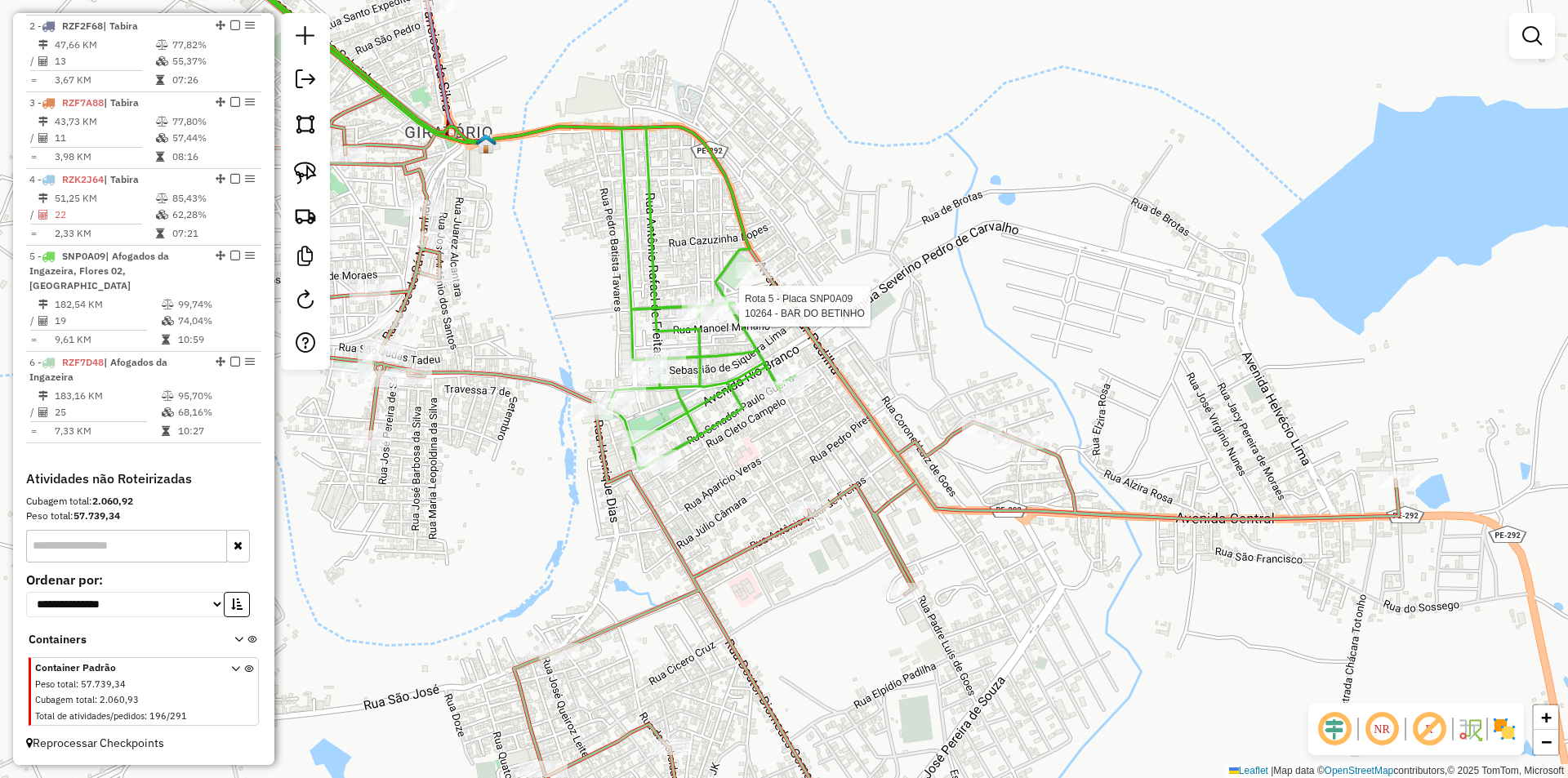
select select "*********"
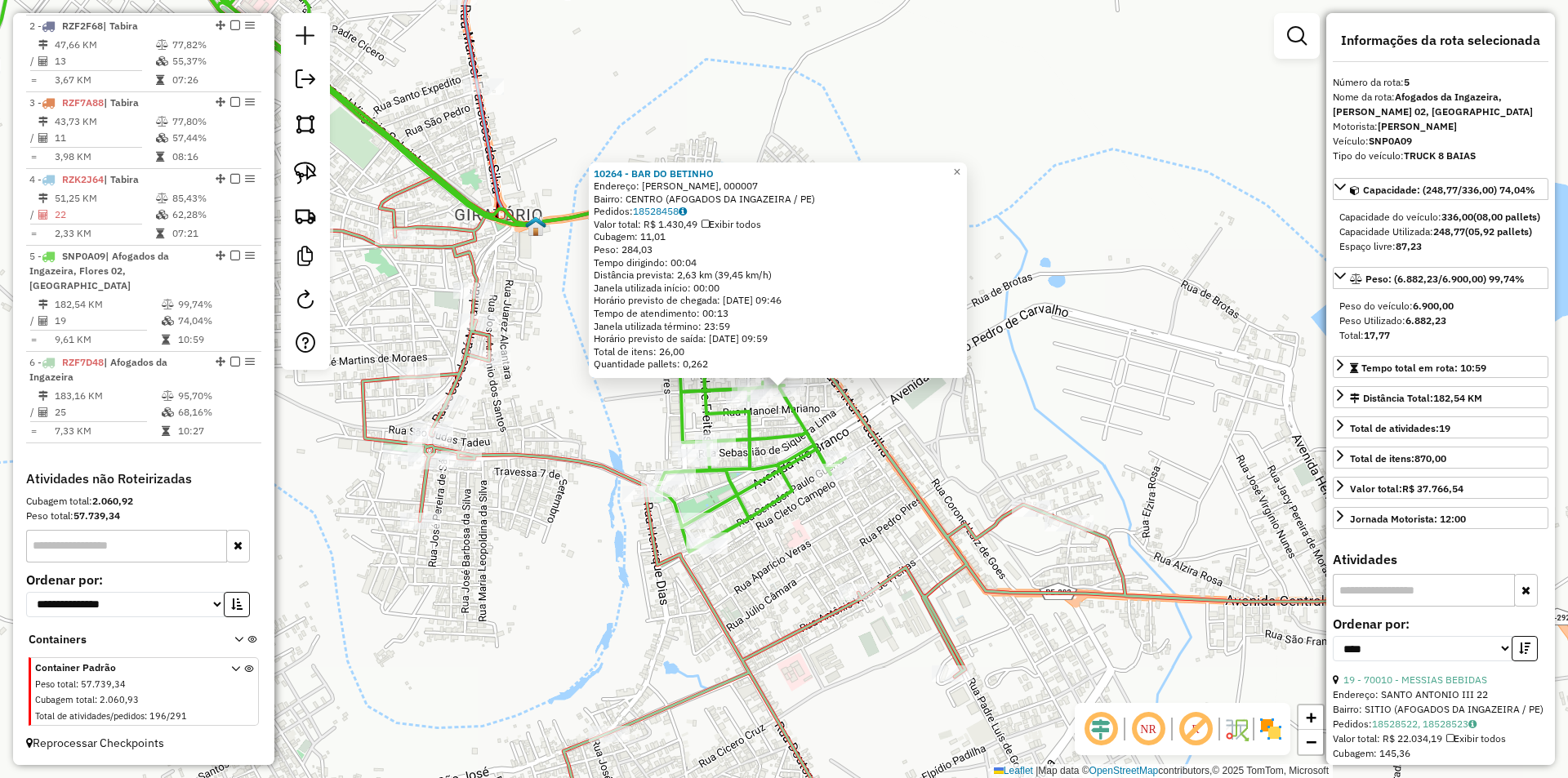
click at [836, 421] on div "10264 - BAR DO BETINHO Endereço: NELSON GALVAO, 000007 Bairro: CENTRO (AFOGADOS…" at bounding box center [784, 389] width 1568 height 778
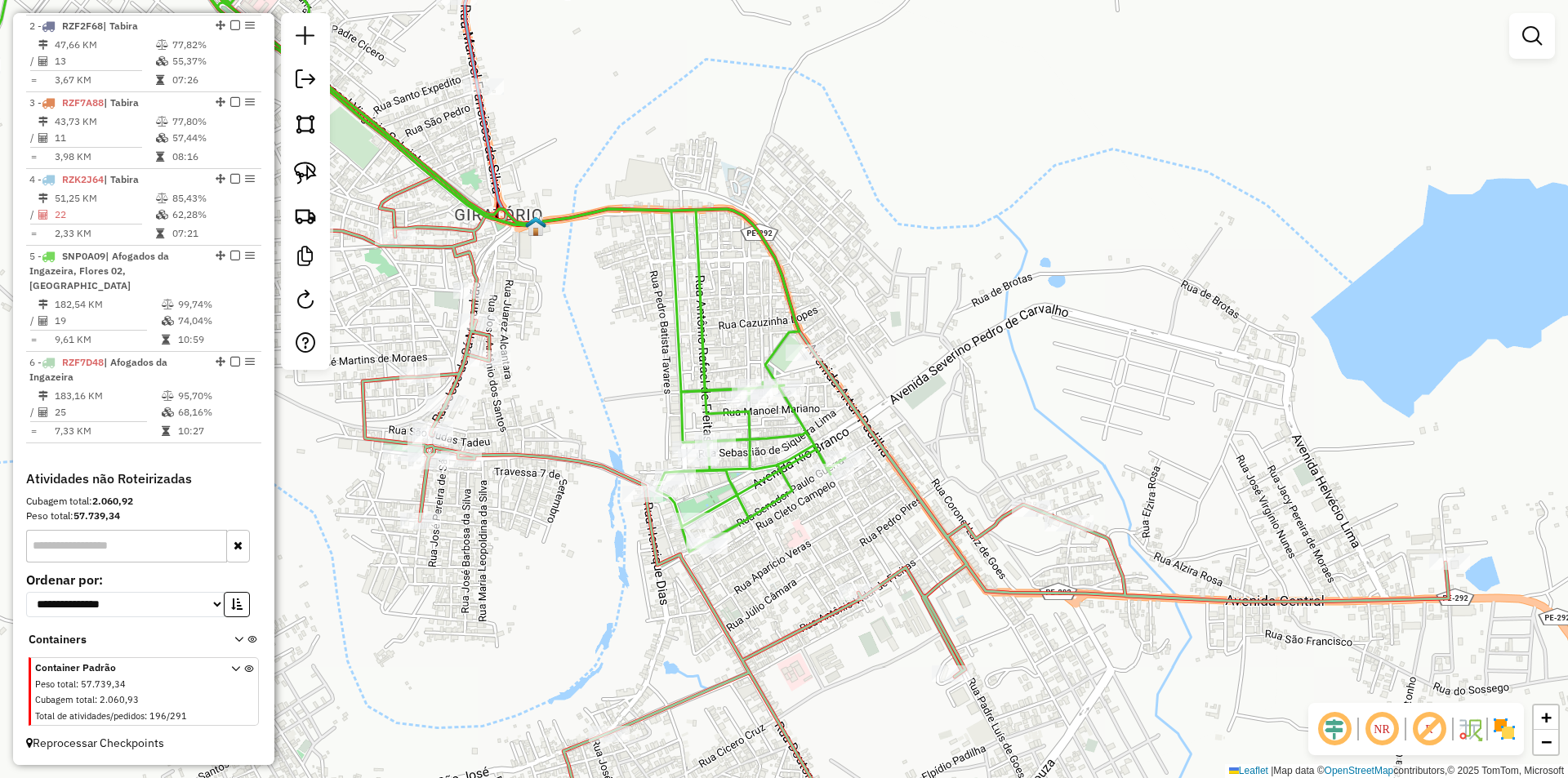
click at [680, 512] on icon at bounding box center [415, 237] width 859 height 630
select select "*********"
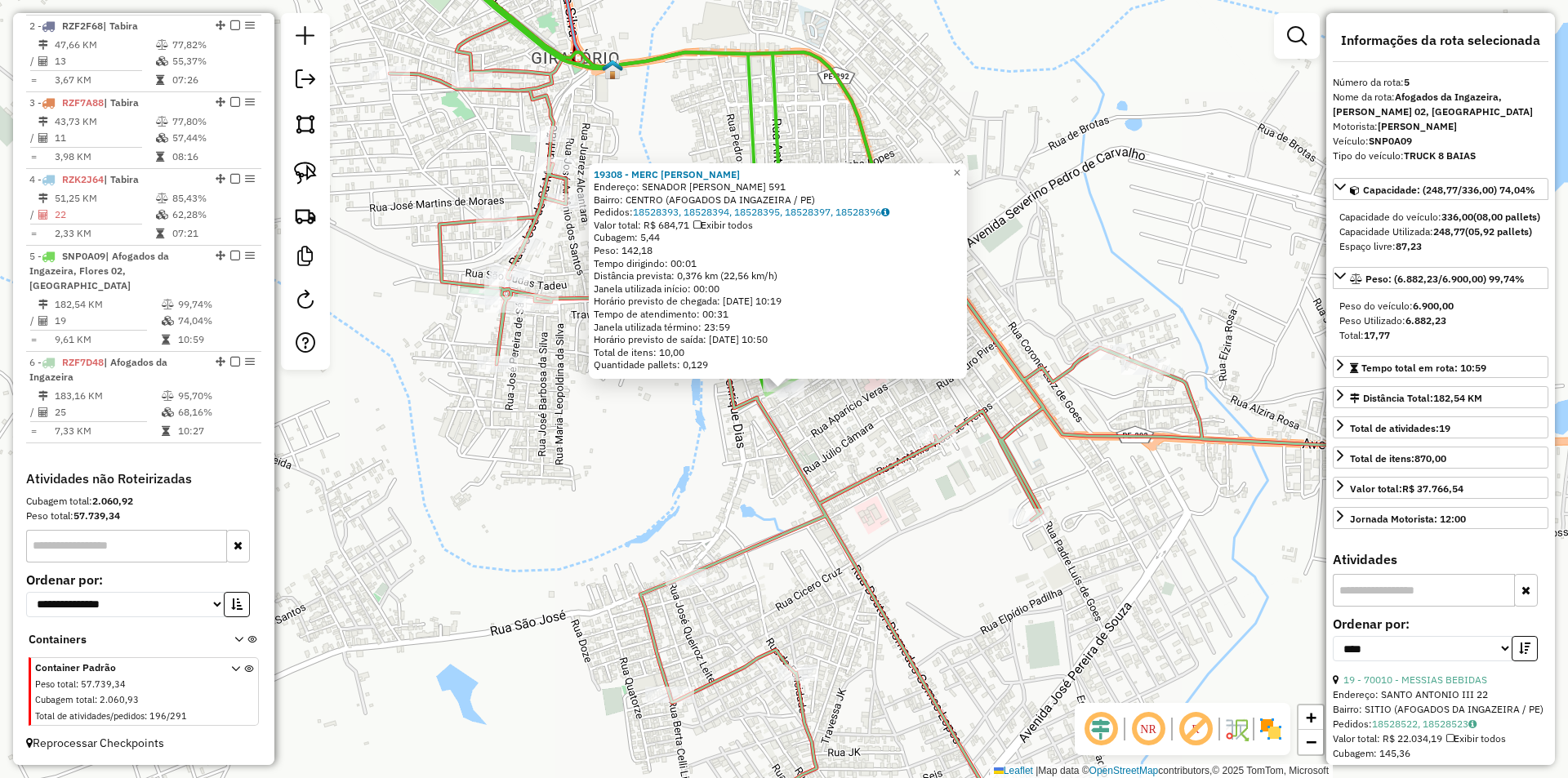
click at [824, 431] on div "19308 - MERC JACIANO Endereço: SENADOR PAULO GUERRA 591 Bairro: CENTRO (AFOGADO…" at bounding box center [784, 389] width 1568 height 778
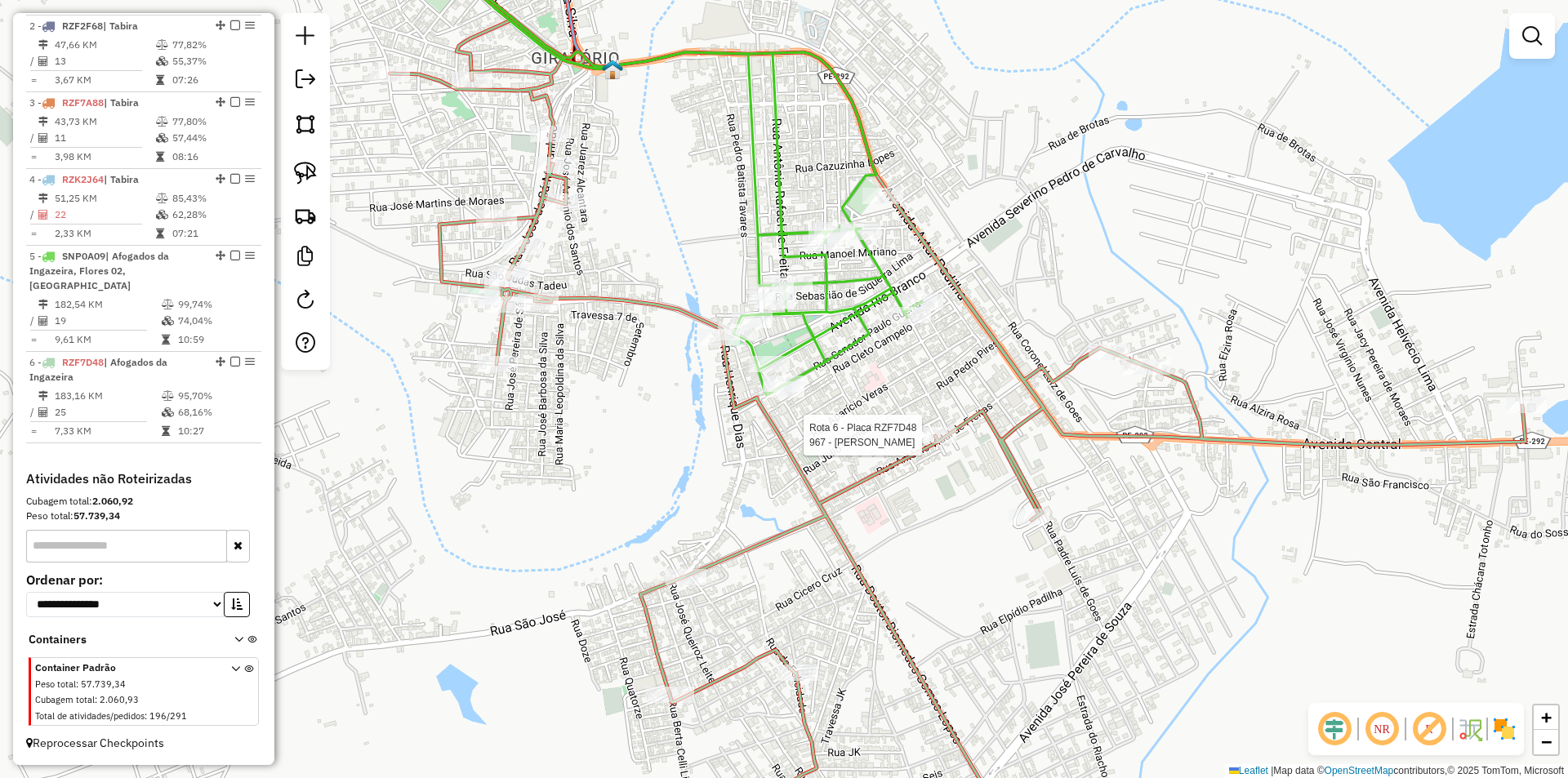
select select "*********"
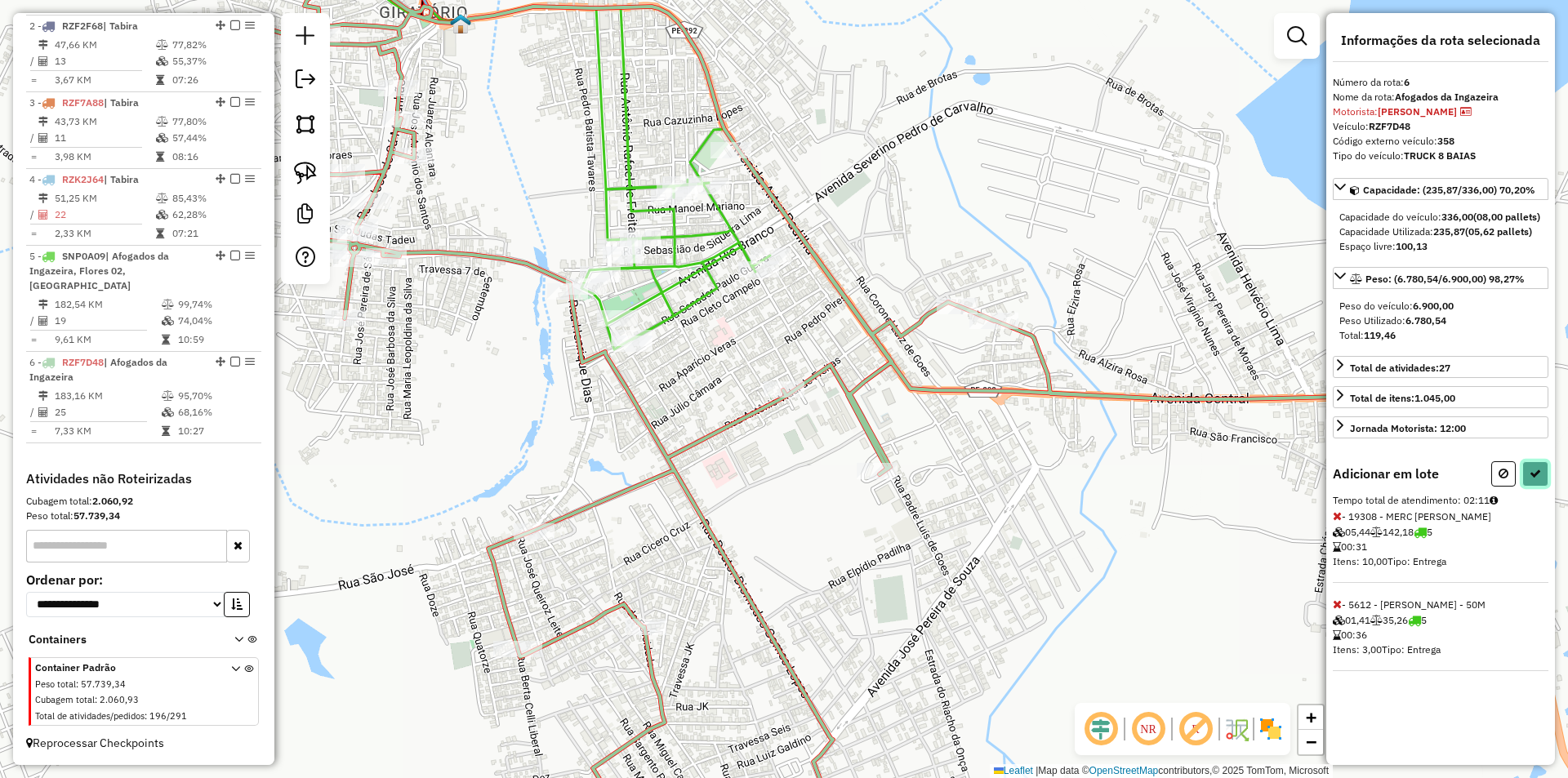
click at [1530, 479] on icon at bounding box center [1535, 474] width 11 height 11
select select "*********"
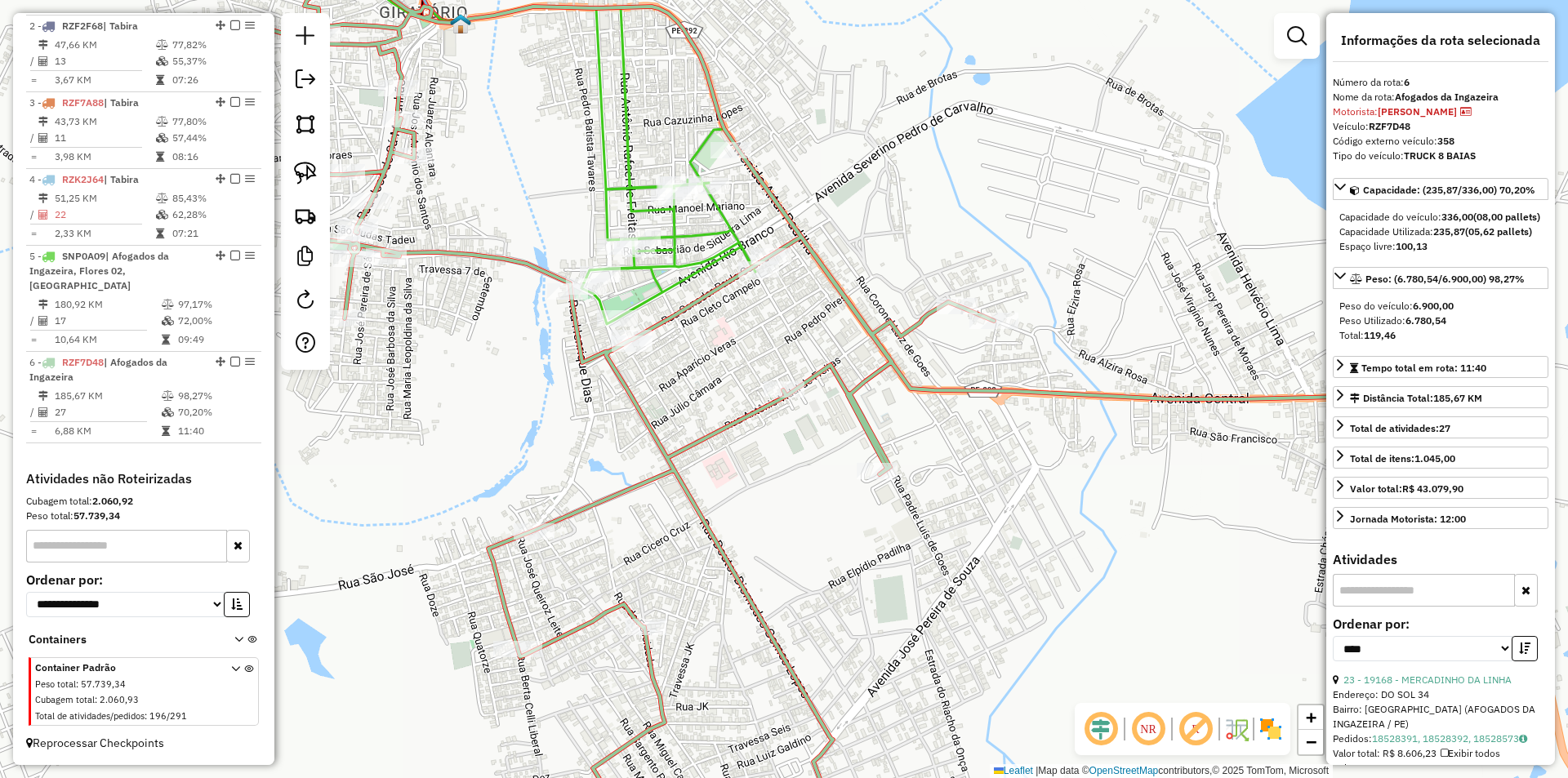
click at [546, 396] on div "Janela de atendimento Grade de atendimento Capacidade Transportadoras Veículos …" at bounding box center [784, 389] width 1568 height 778
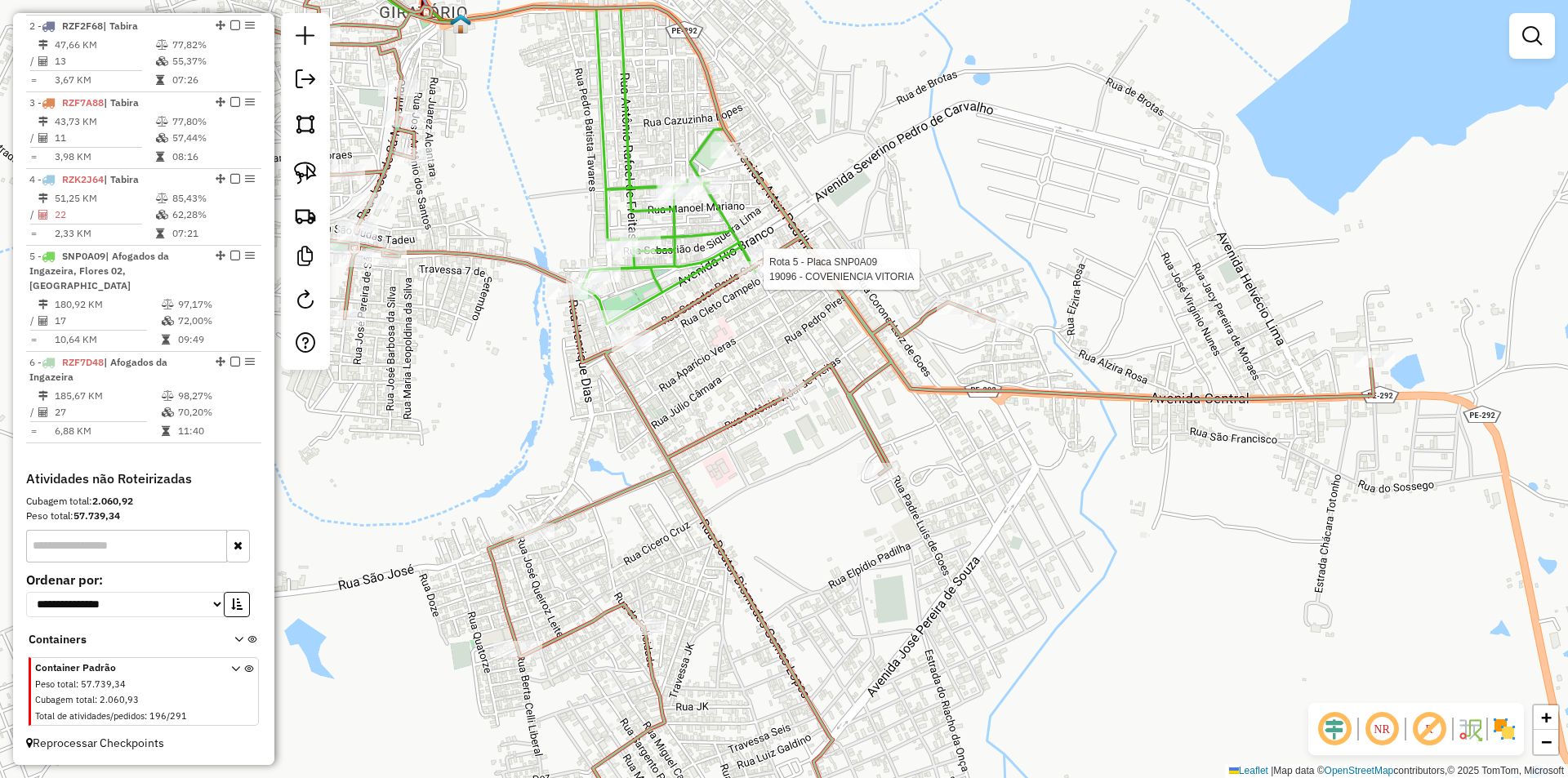
select select "*********"
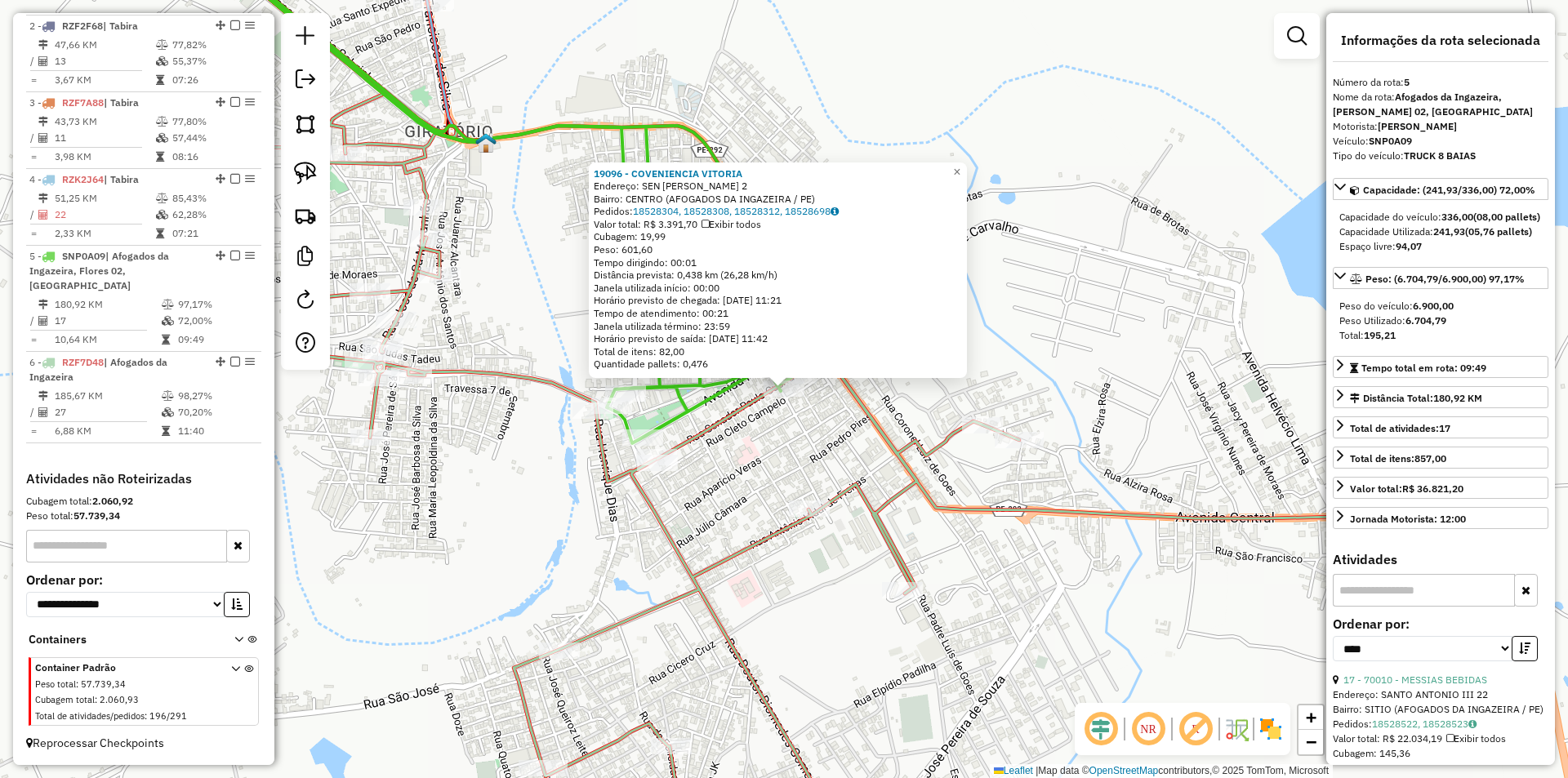
click at [790, 448] on div "19096 - COVENIENCIA VITORIA Endereço: SEN PAULO GUERRA 2 Bairro: CENTRO (AFOGAD…" at bounding box center [784, 389] width 1568 height 778
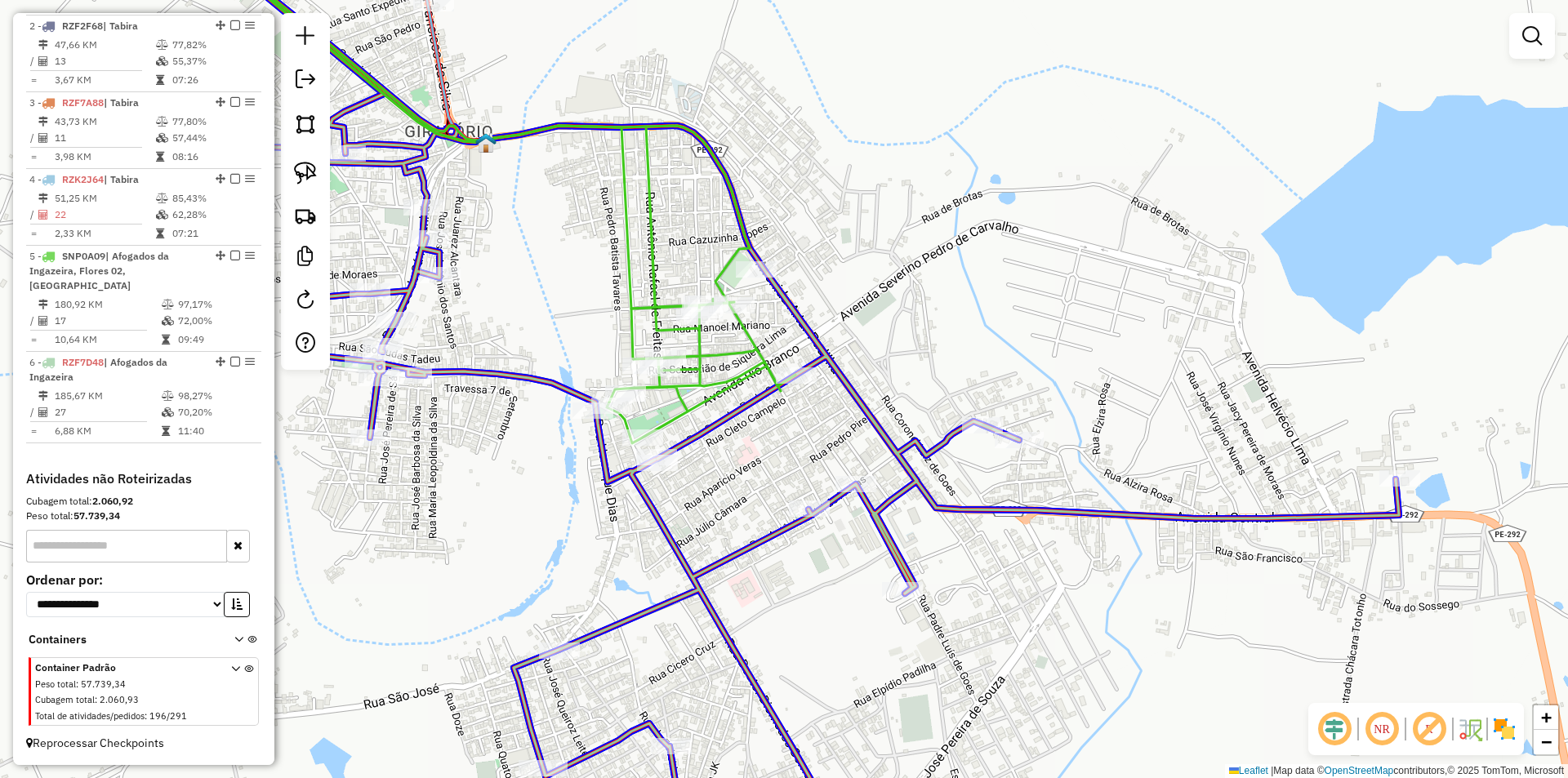
drag, startPoint x: 784, startPoint y: 399, endPoint x: 848, endPoint y: 496, distance: 116.2
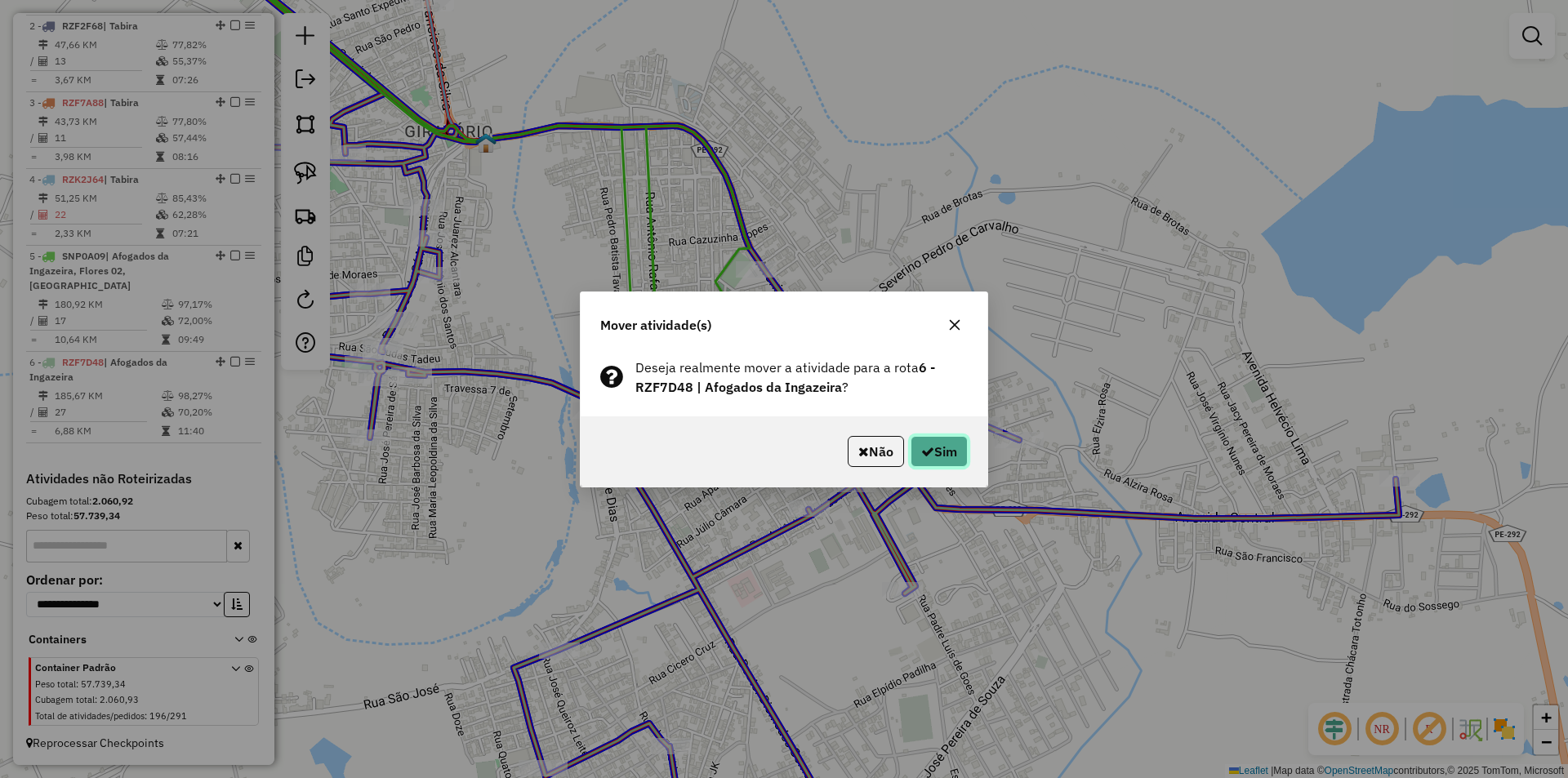
click at [931, 460] on button "Sim" at bounding box center [939, 452] width 57 height 31
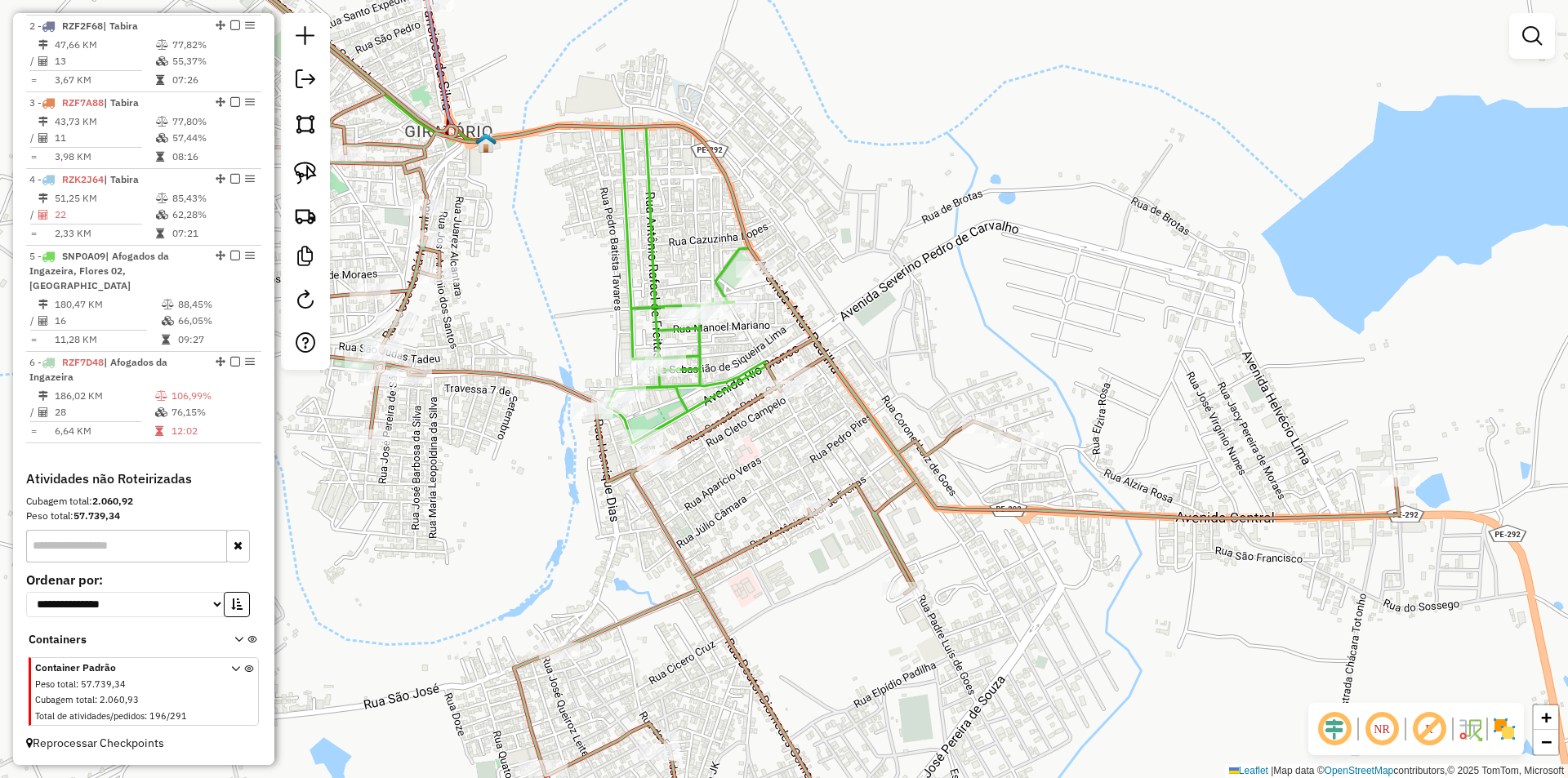
click at [795, 364] on icon at bounding box center [788, 389] width 1220 height 934
select select "*********"
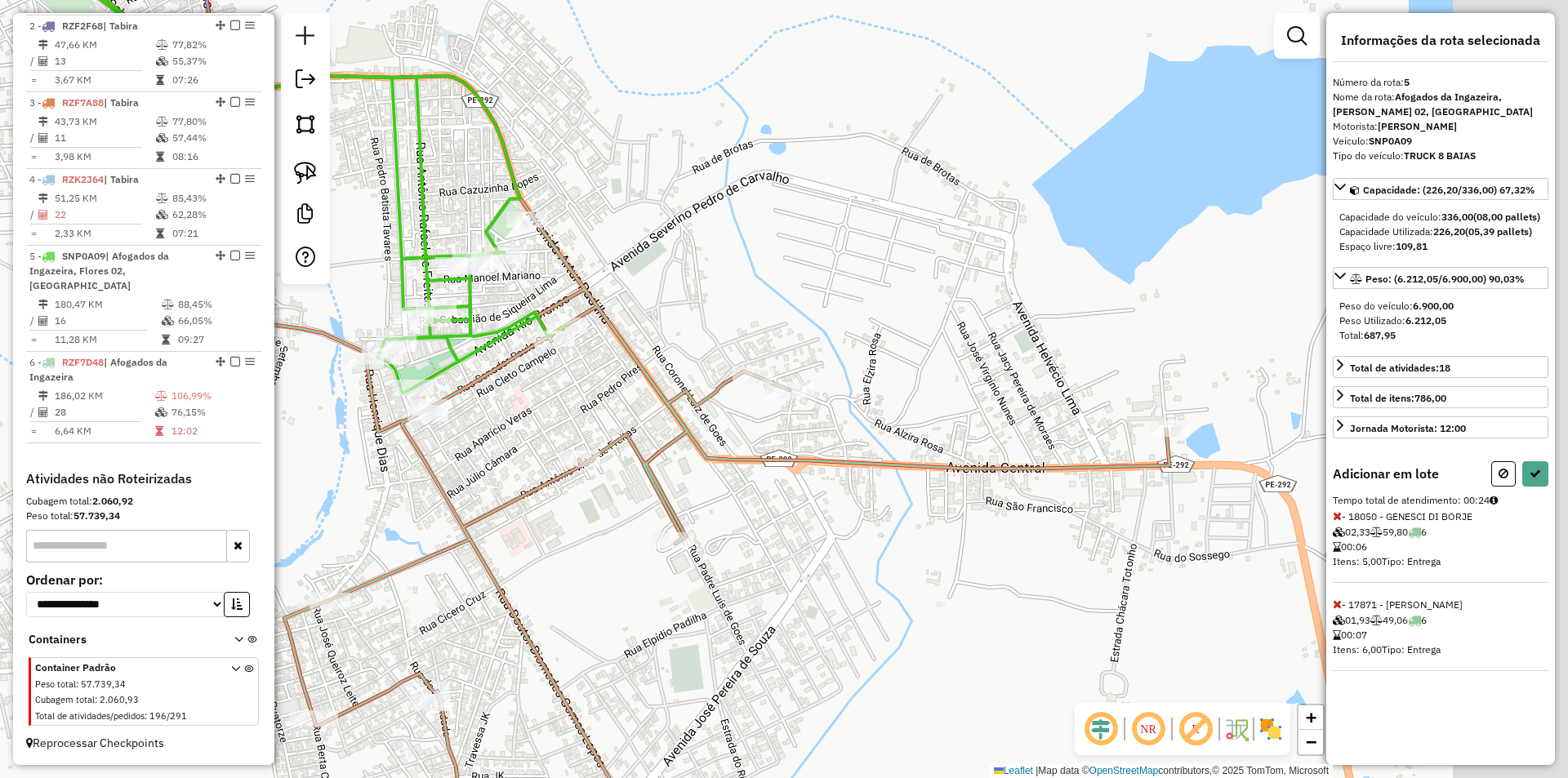
drag, startPoint x: 1099, startPoint y: 535, endPoint x: 867, endPoint y: 441, distance: 250.3
click at [864, 443] on icon at bounding box center [551, 326] width 1235 height 934
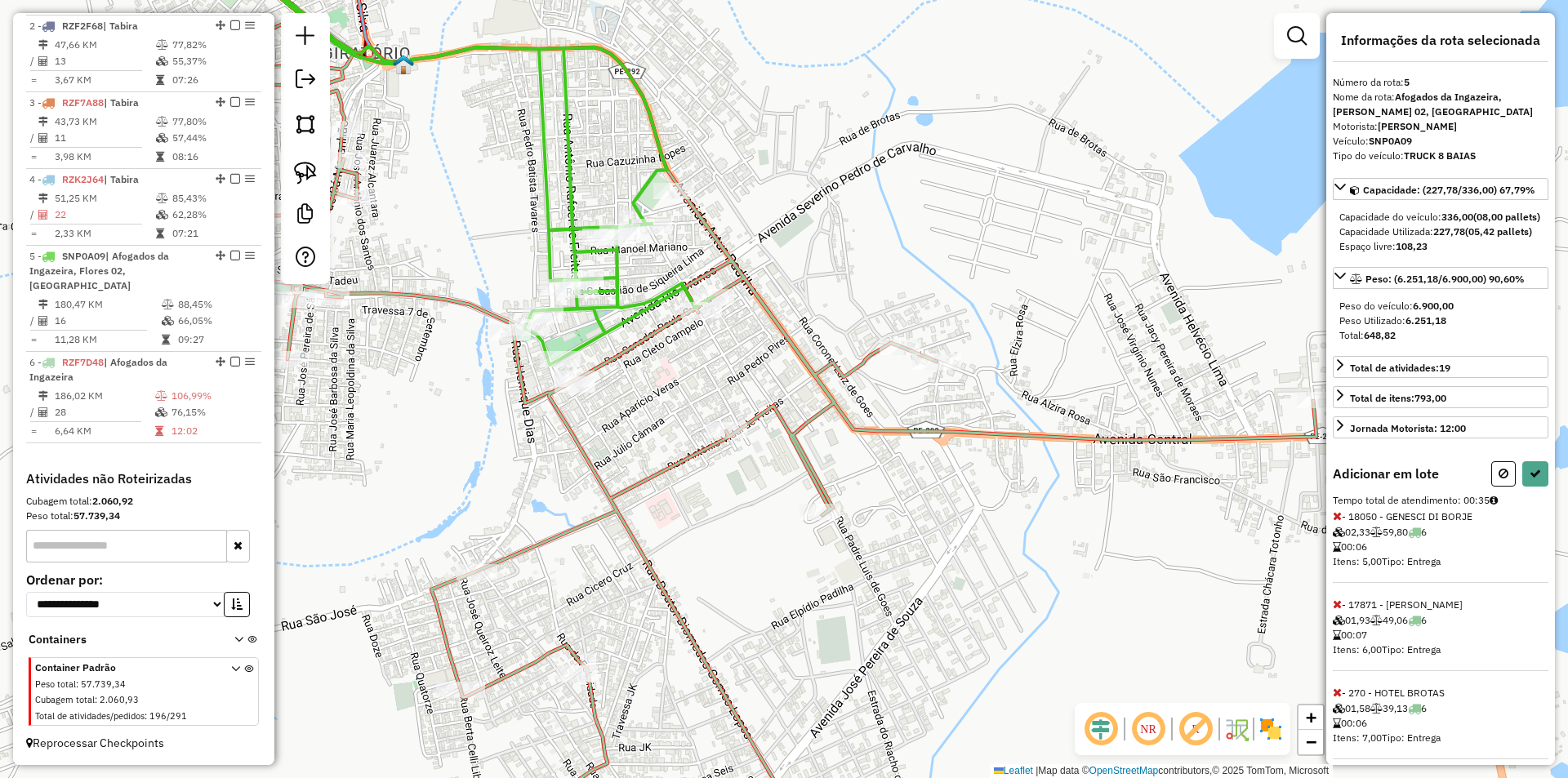
drag, startPoint x: 564, startPoint y: 477, endPoint x: 779, endPoint y: 477, distance: 215.0
click at [779, 477] on div "Janela de atendimento Grade de atendimento Capacidade Transportadoras Veículos …" at bounding box center [784, 389] width 1568 height 778
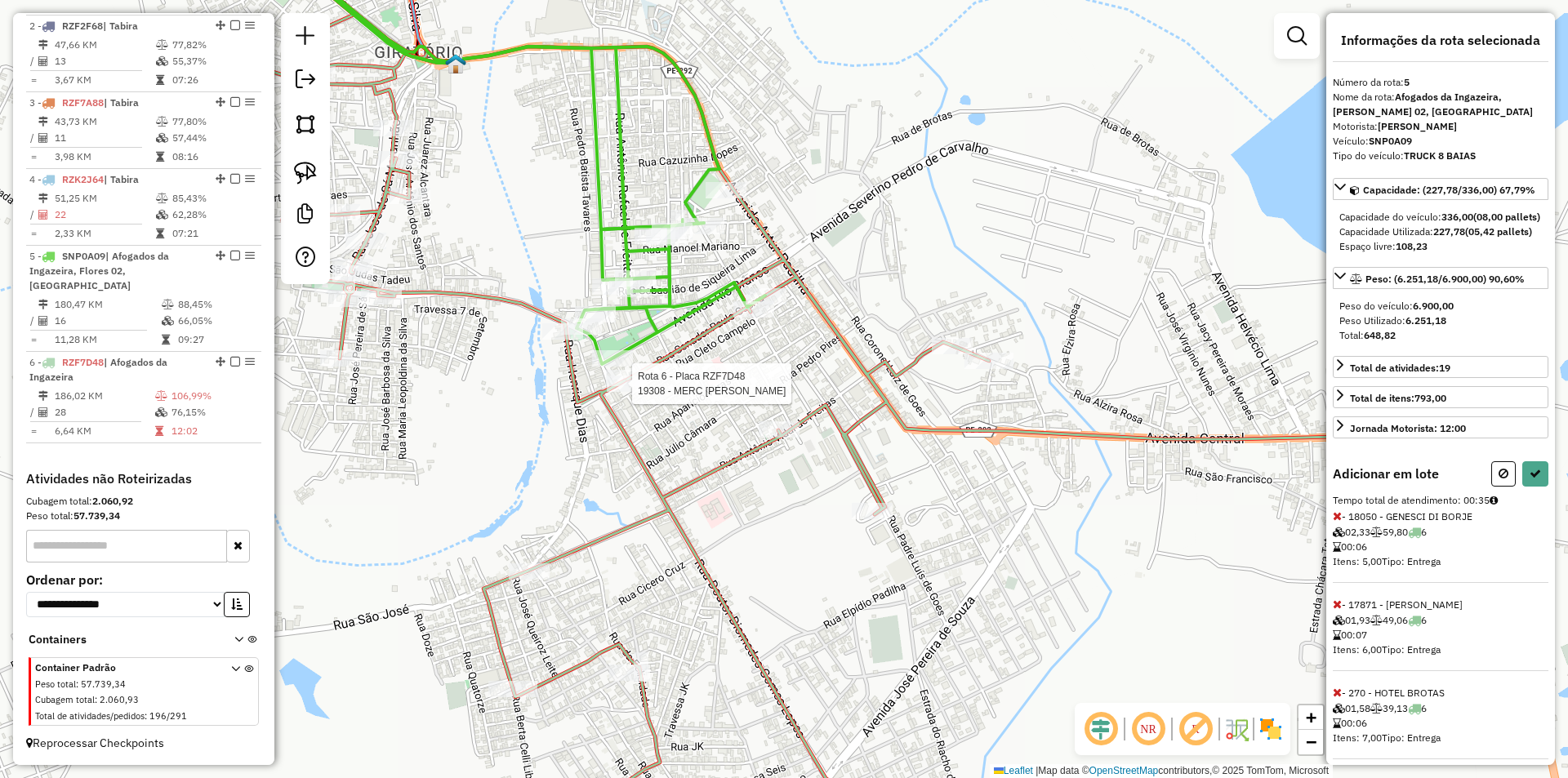
click at [627, 392] on div at bounding box center [627, 383] width 41 height 16
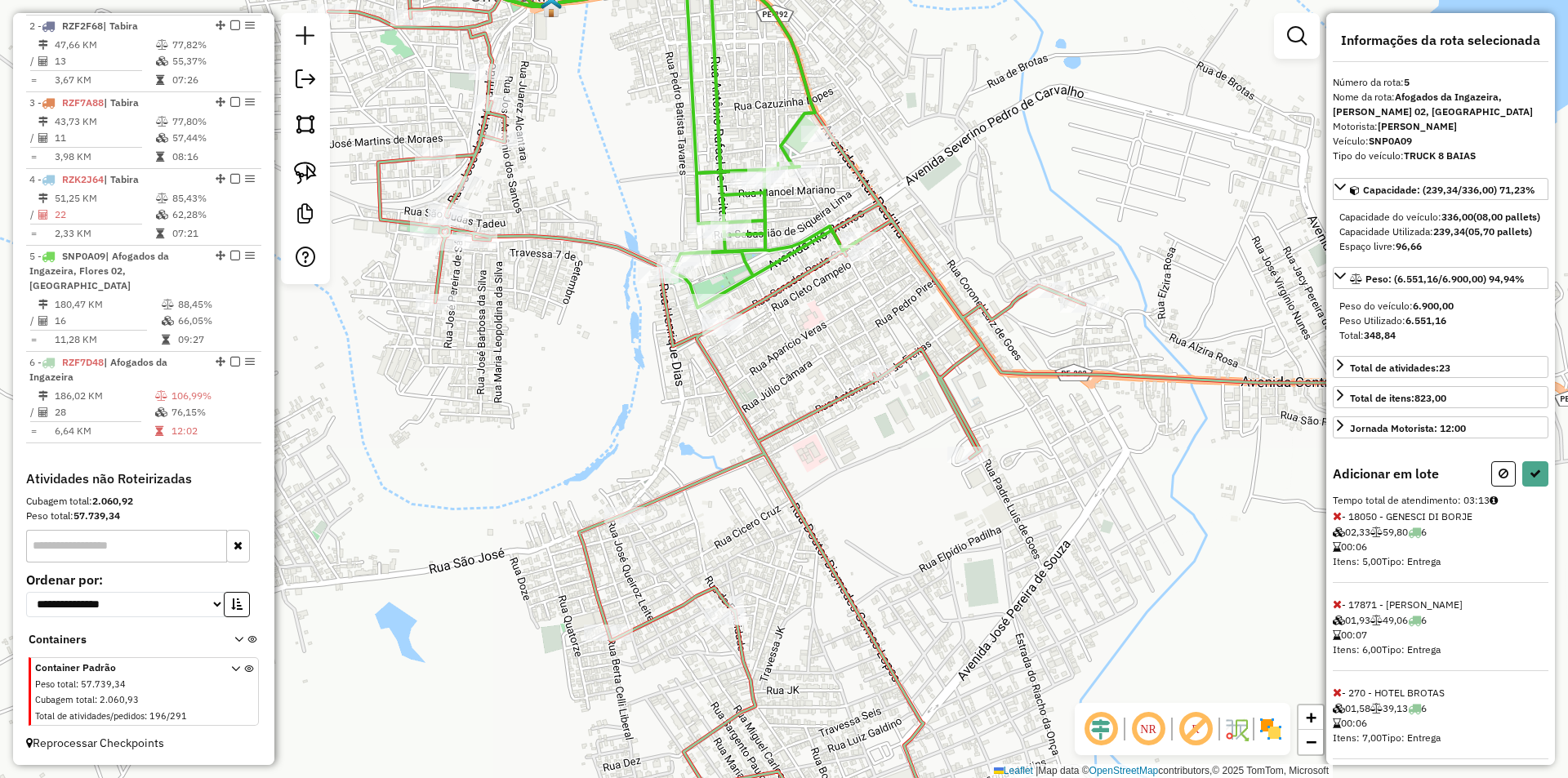
drag, startPoint x: 761, startPoint y: 531, endPoint x: 860, endPoint y: 469, distance: 116.8
click at [861, 470] on div "Janela de atendimento Grade de atendimento Capacidade Transportadoras Veículos …" at bounding box center [784, 389] width 1568 height 778
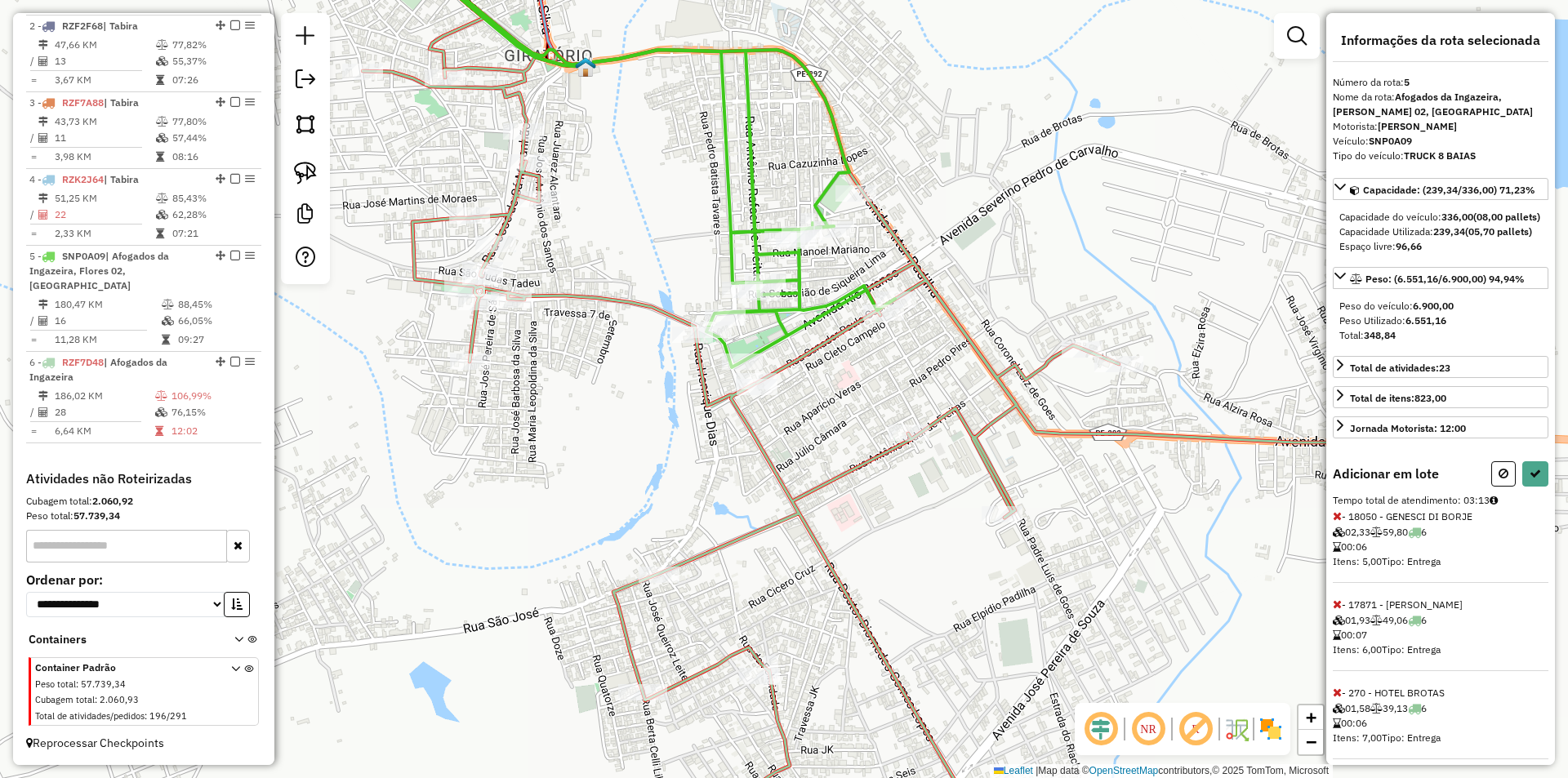
drag, startPoint x: 579, startPoint y: 363, endPoint x: 716, endPoint y: 540, distance: 223.8
click at [696, 532] on div "Janela de atendimento Grade de atendimento Capacidade Transportadoras Veículos …" at bounding box center [784, 389] width 1568 height 778
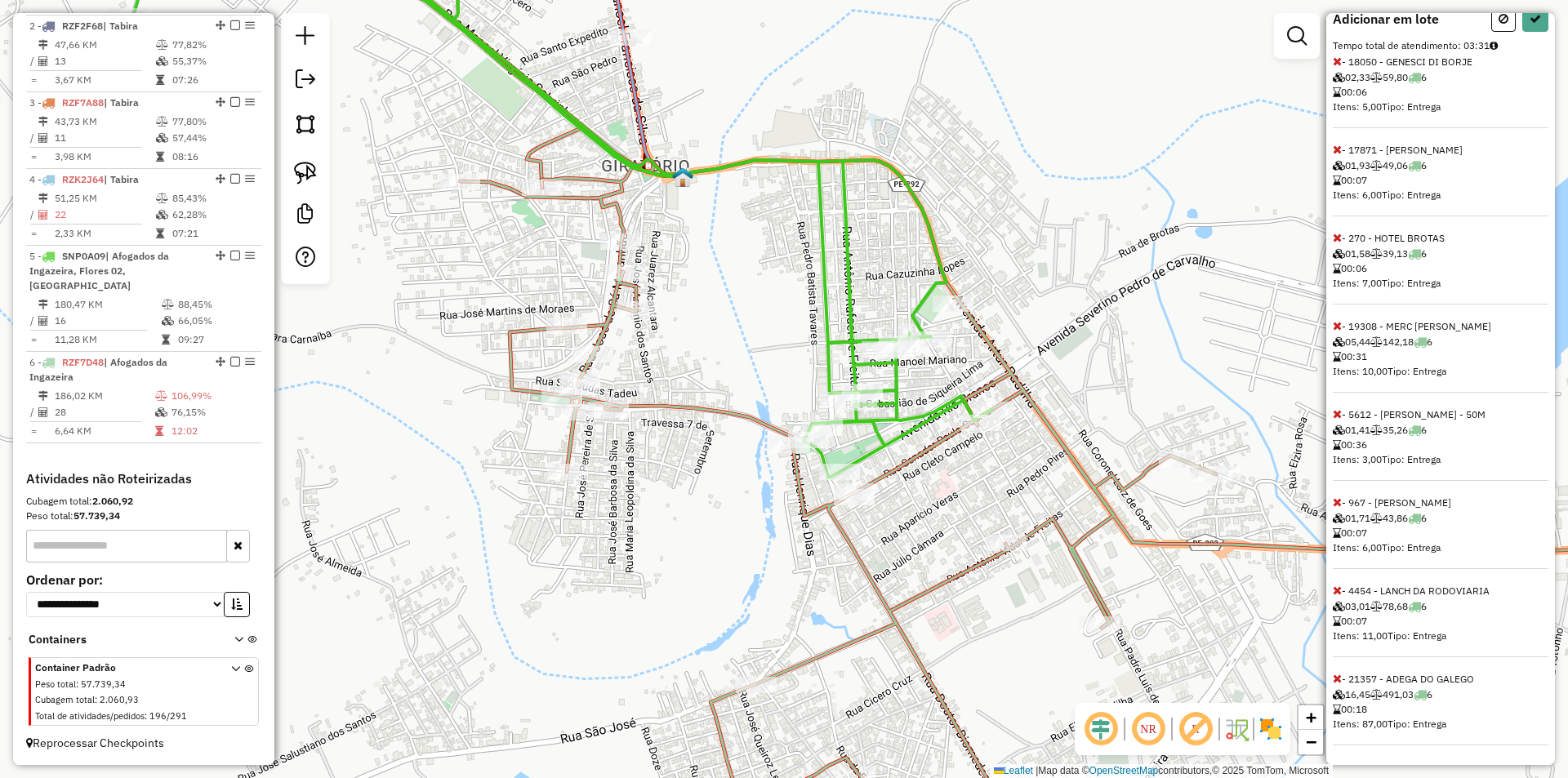
scroll to position [484, 0]
drag, startPoint x: 1338, startPoint y: 679, endPoint x: 1267, endPoint y: 654, distance: 75.3
click at [1337, 679] on icon at bounding box center [1336, 679] width 9 height 11
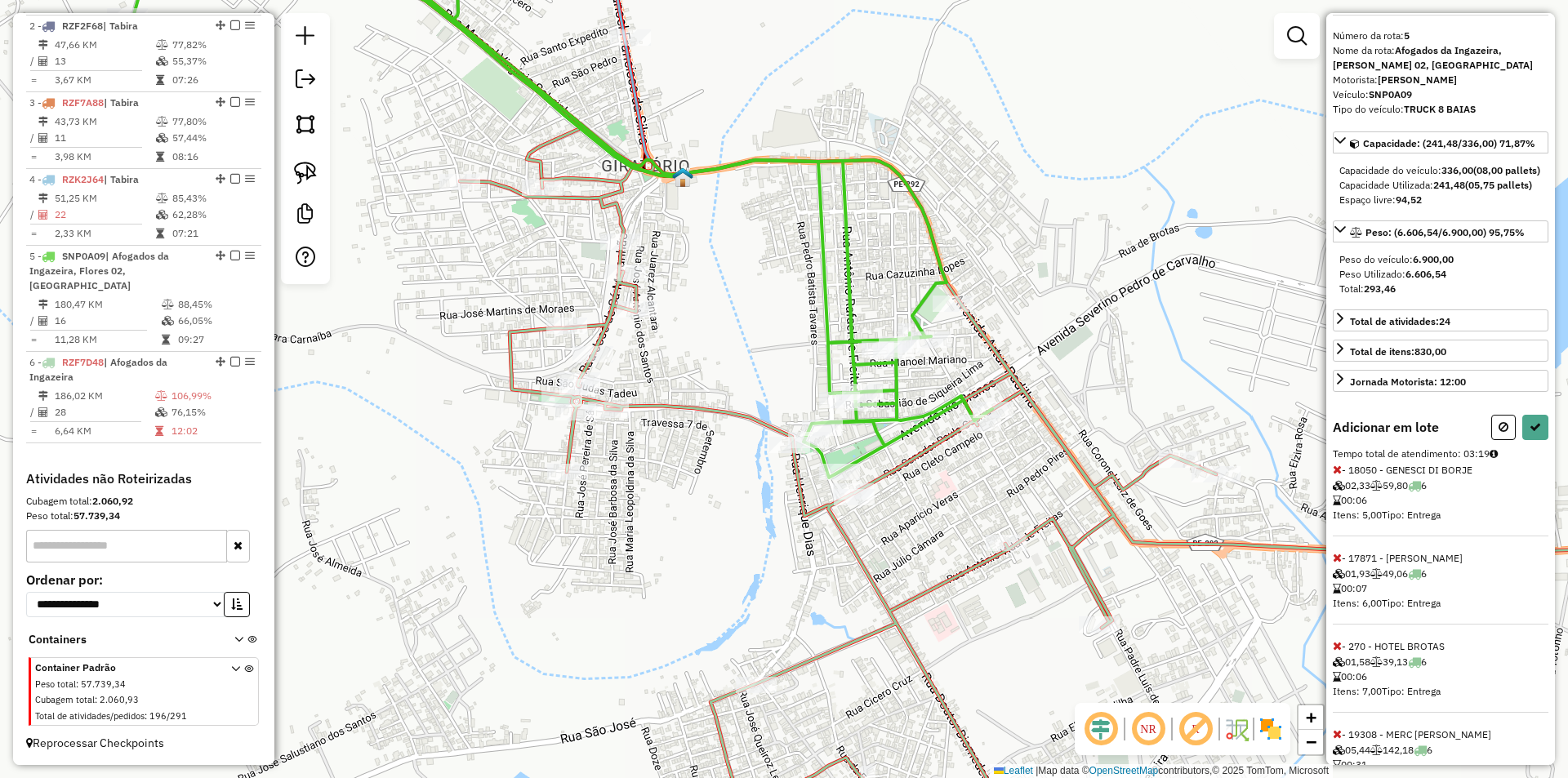
scroll to position [0, 0]
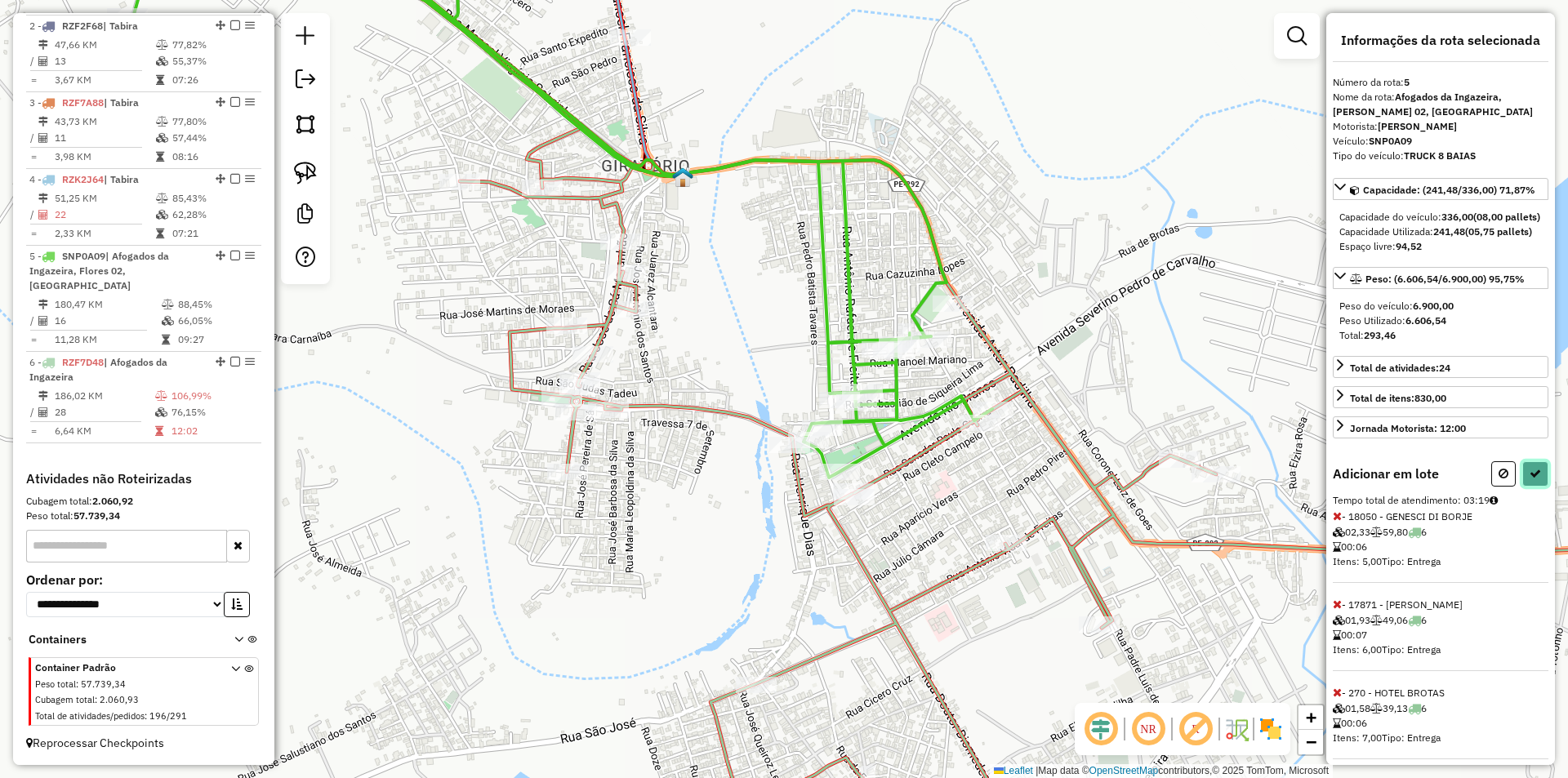
click at [1537, 487] on button at bounding box center [1535, 474] width 26 height 26
select select "*********"
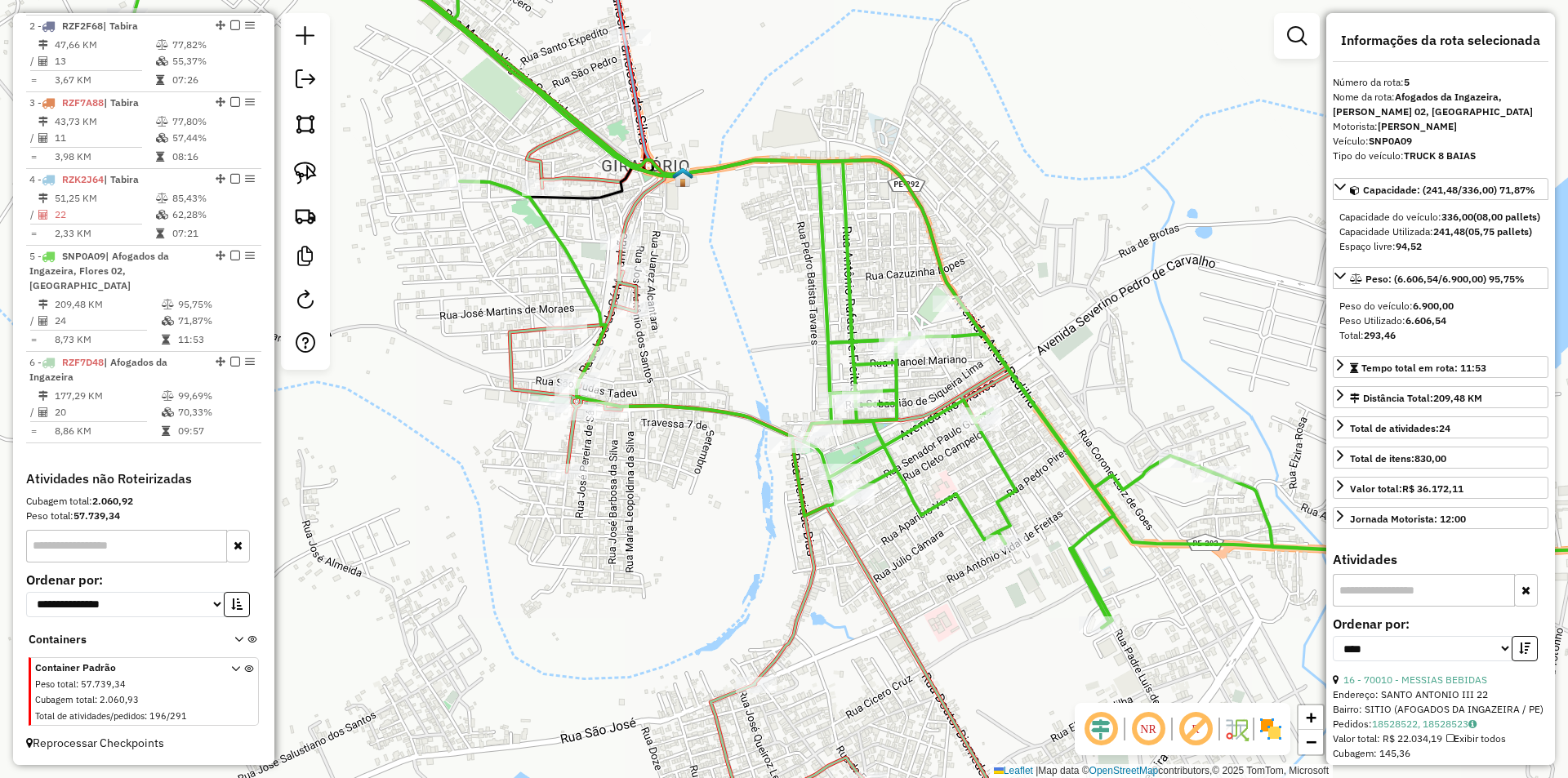
click at [687, 332] on div "Janela de atendimento Grade de atendimento Capacidade Transportadoras Veículos …" at bounding box center [784, 389] width 1568 height 778
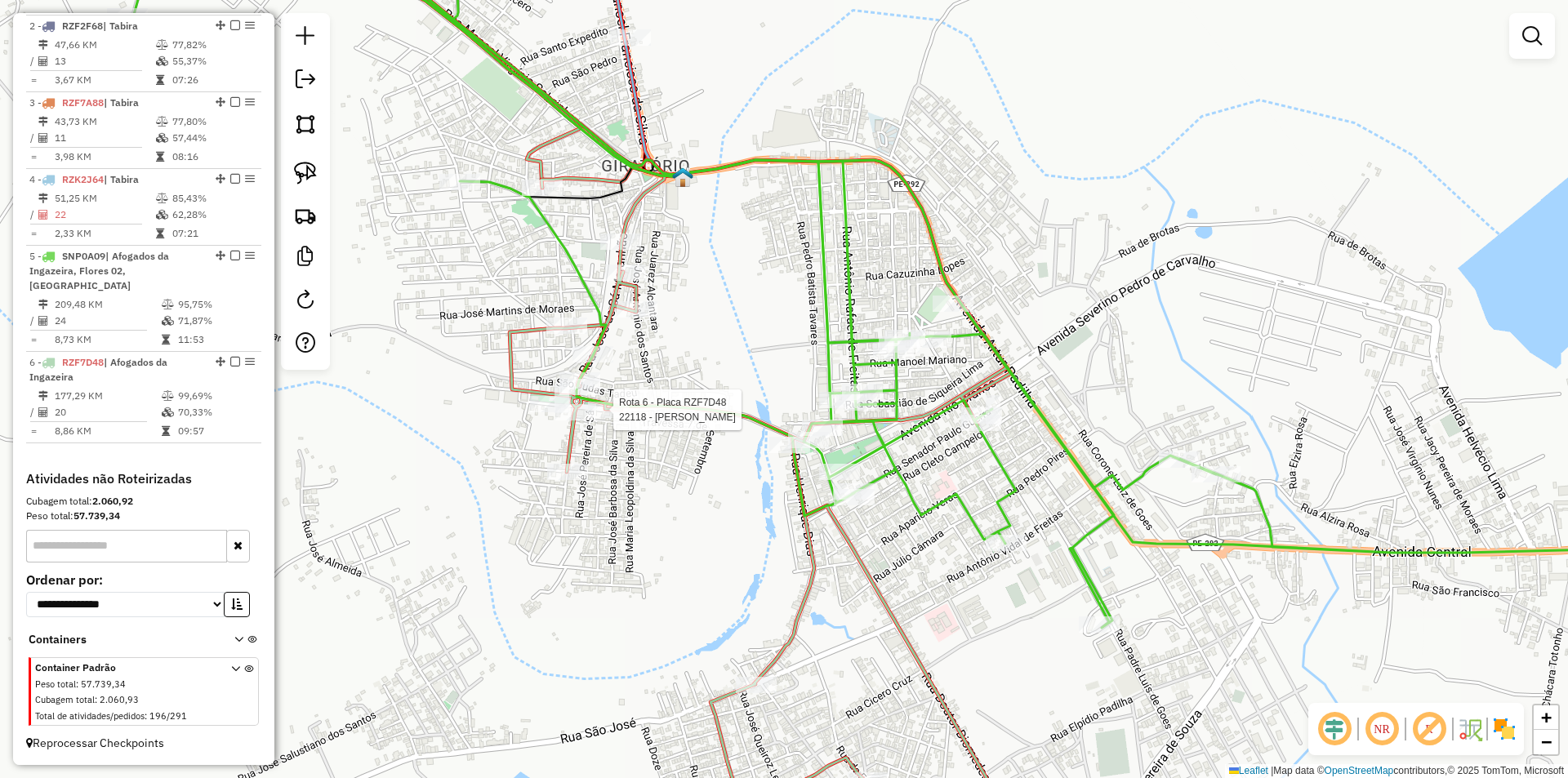
click at [600, 418] on div at bounding box center [608, 409] width 41 height 16
select select "*********"
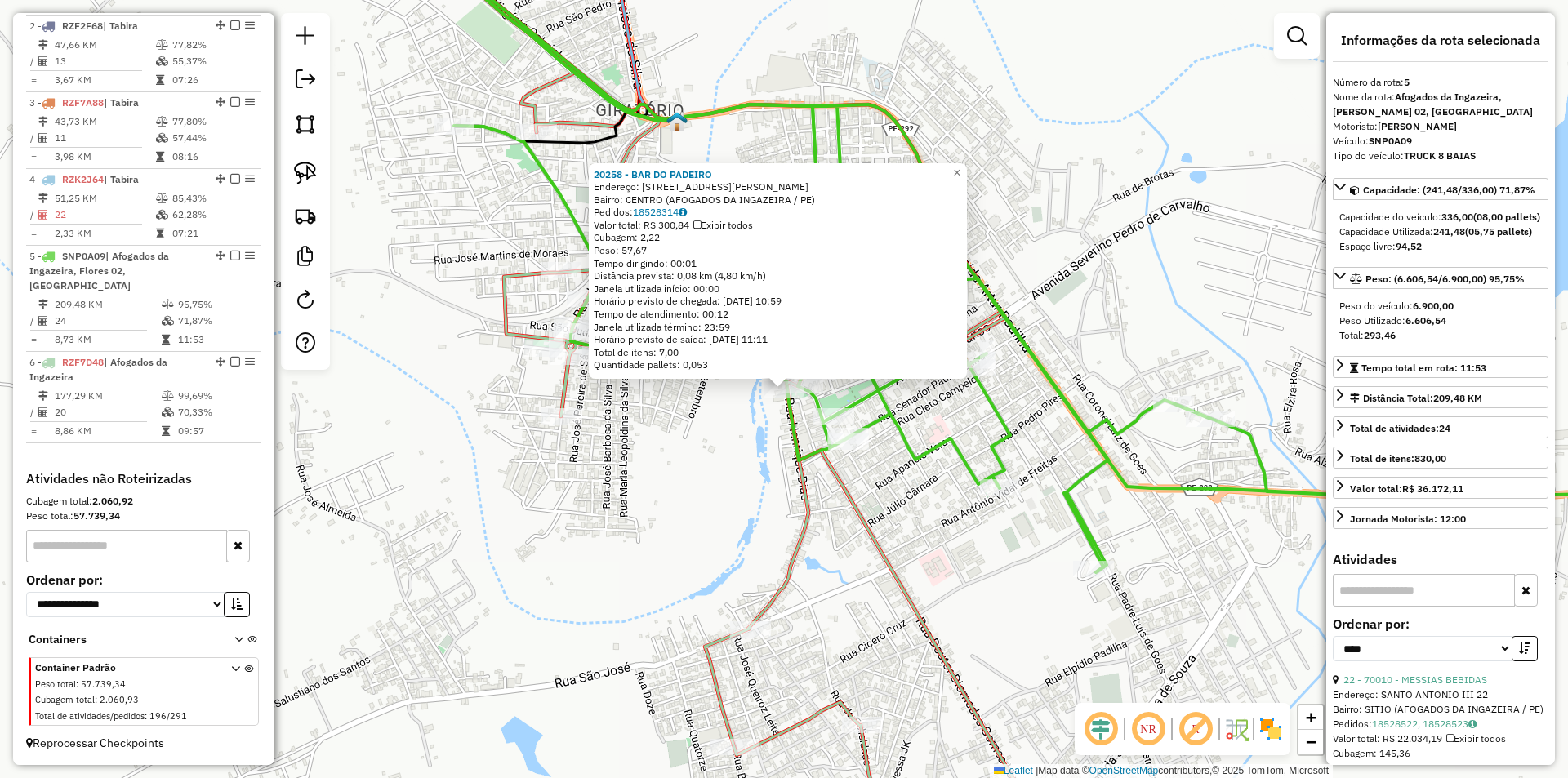
click at [745, 468] on div "20258 - BAR DO PADEIRO Endereço: TRAVESSA MAJOR ANTONIO CESAR 35 Bairro: CENTRO…" at bounding box center [784, 389] width 1568 height 778
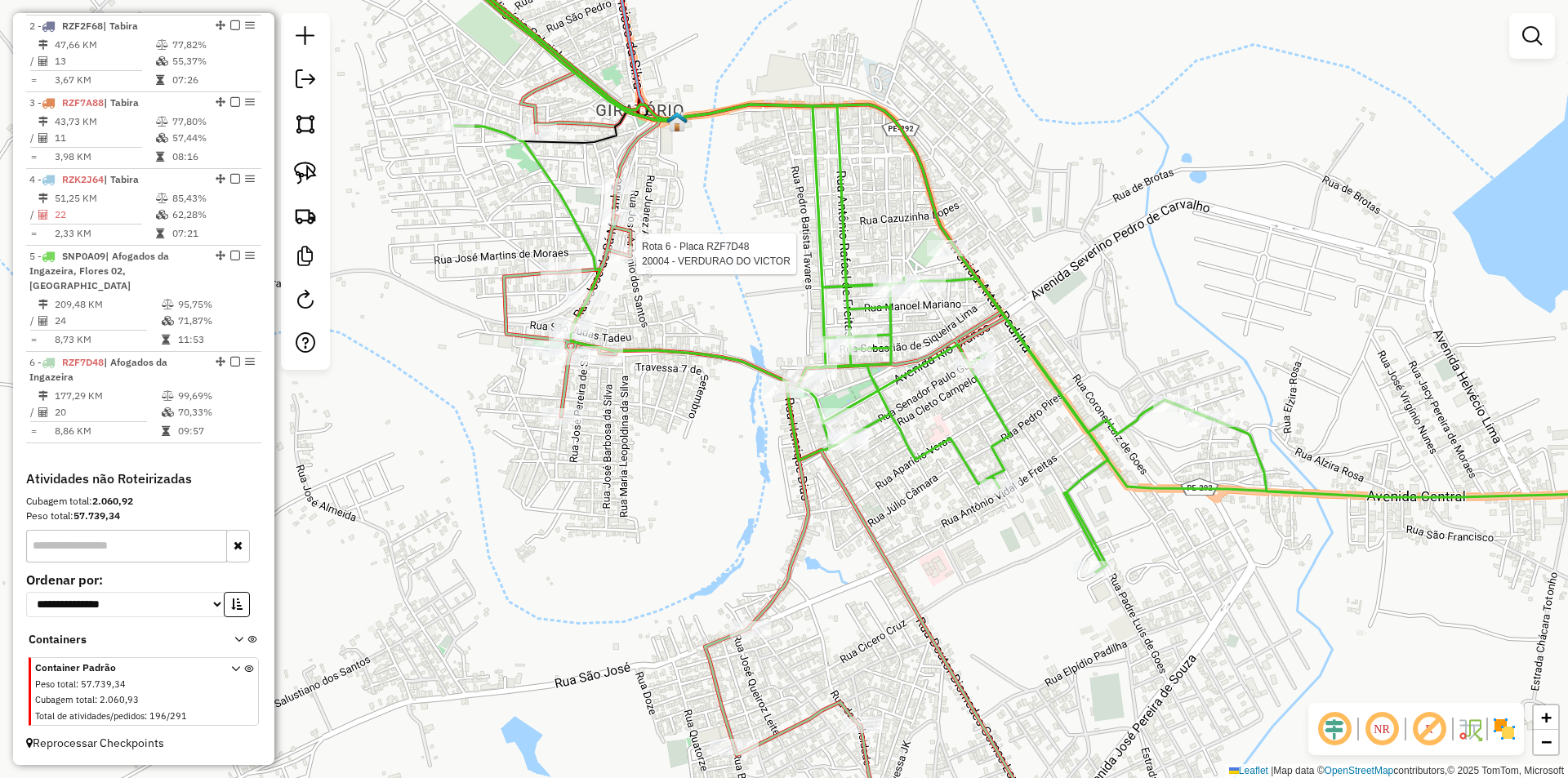
select select "*********"
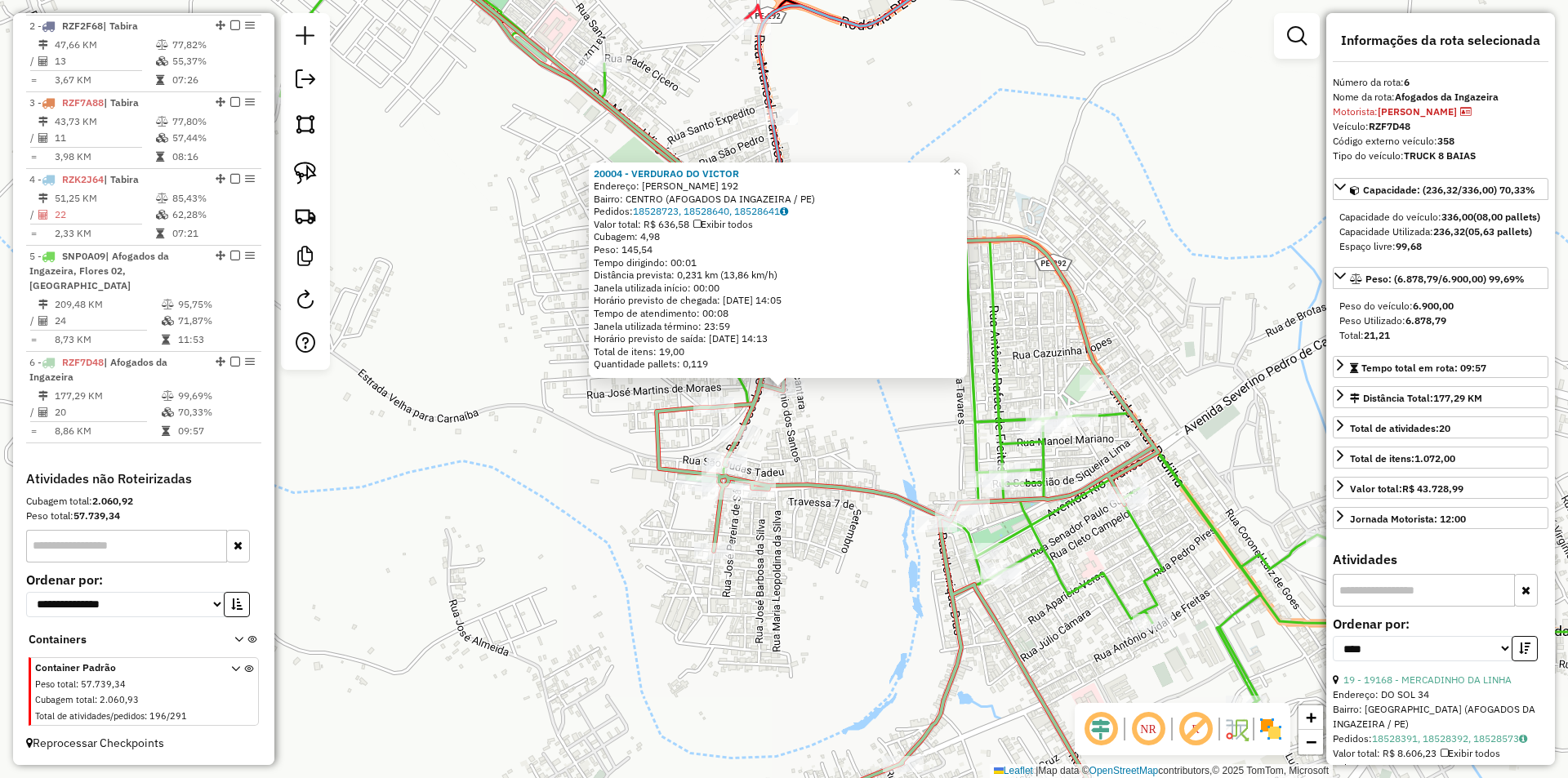
click at [874, 428] on div "20004 - VERDURAO DO VICTOR Endereço: JOSE ANTONIO DOS SANTOS 192 Bairro: CENTRO…" at bounding box center [784, 389] width 1568 height 778
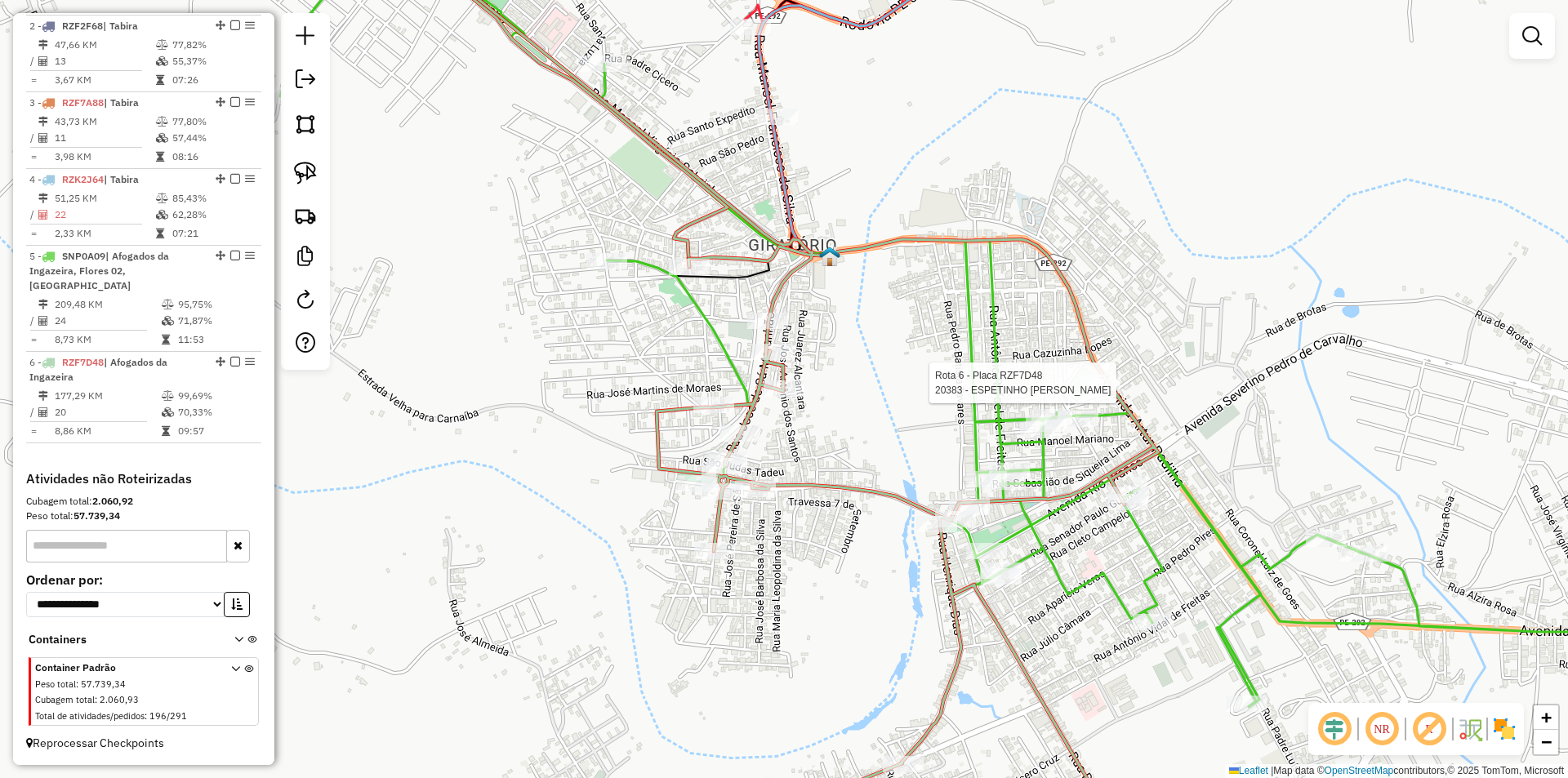
select select "*********"
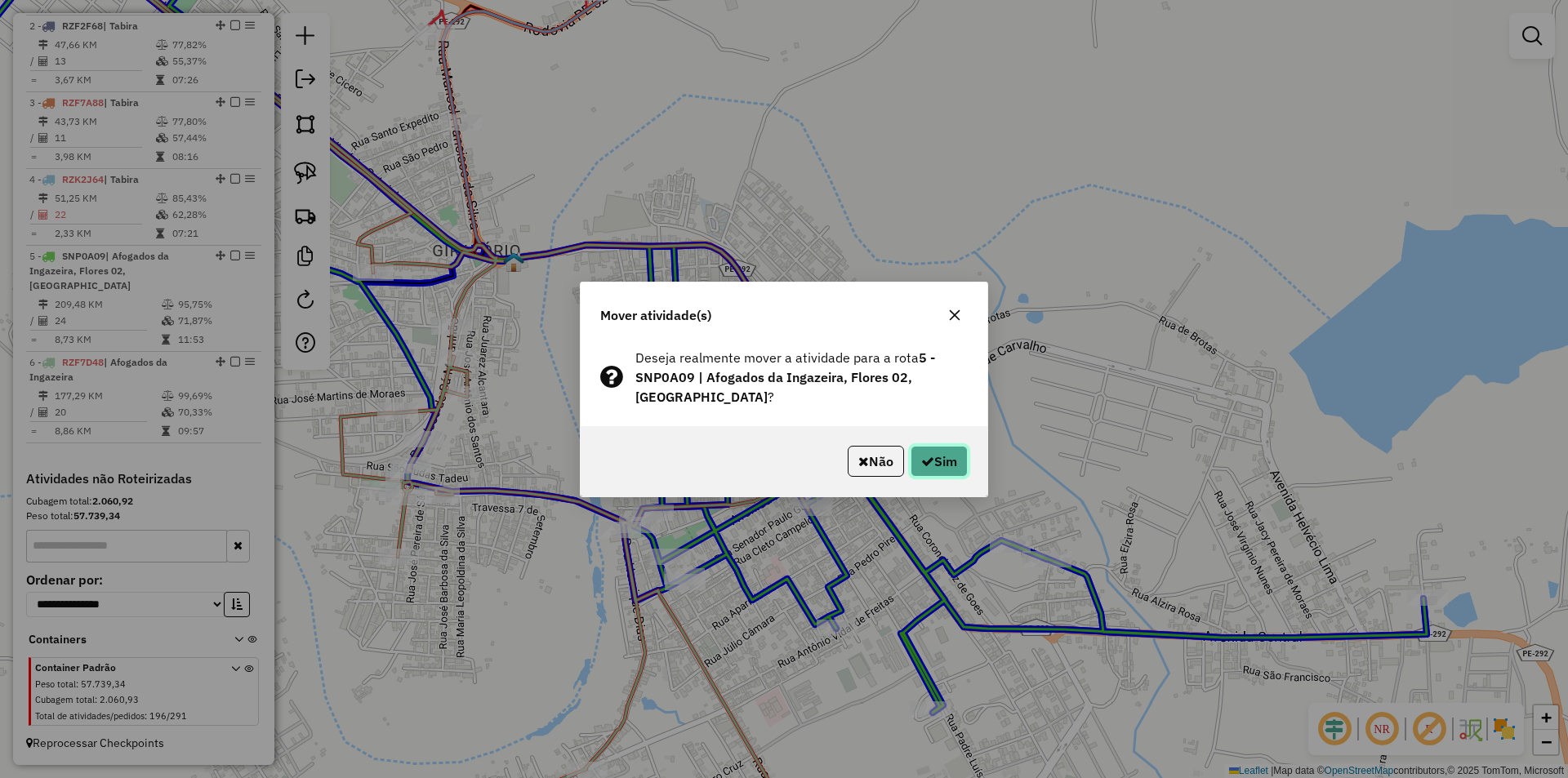
click at [943, 461] on button "Sim" at bounding box center [939, 461] width 57 height 31
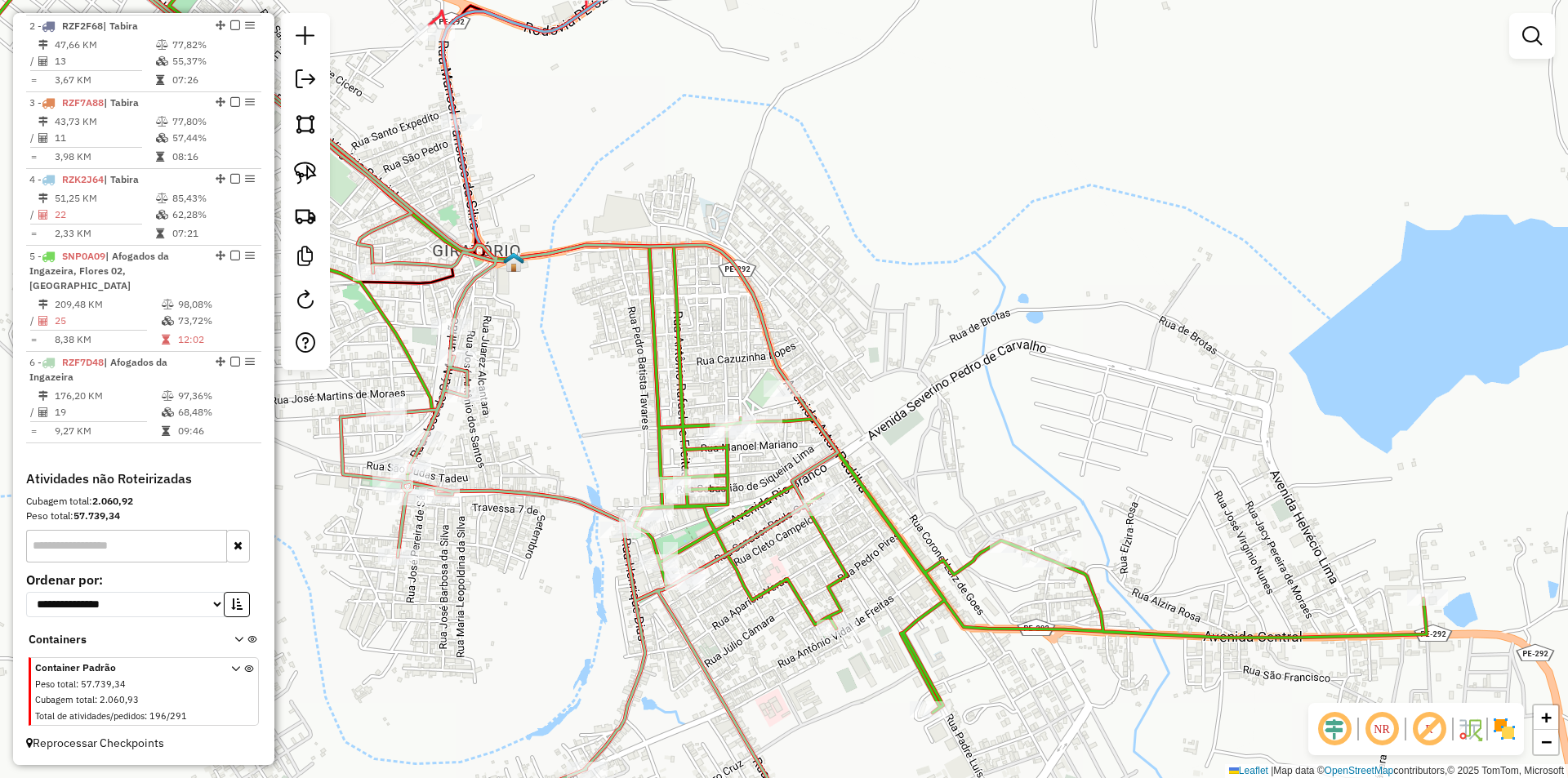
click at [927, 411] on div "Janela de atendimento Grade de atendimento Capacidade Transportadoras Veículos …" at bounding box center [784, 389] width 1568 height 778
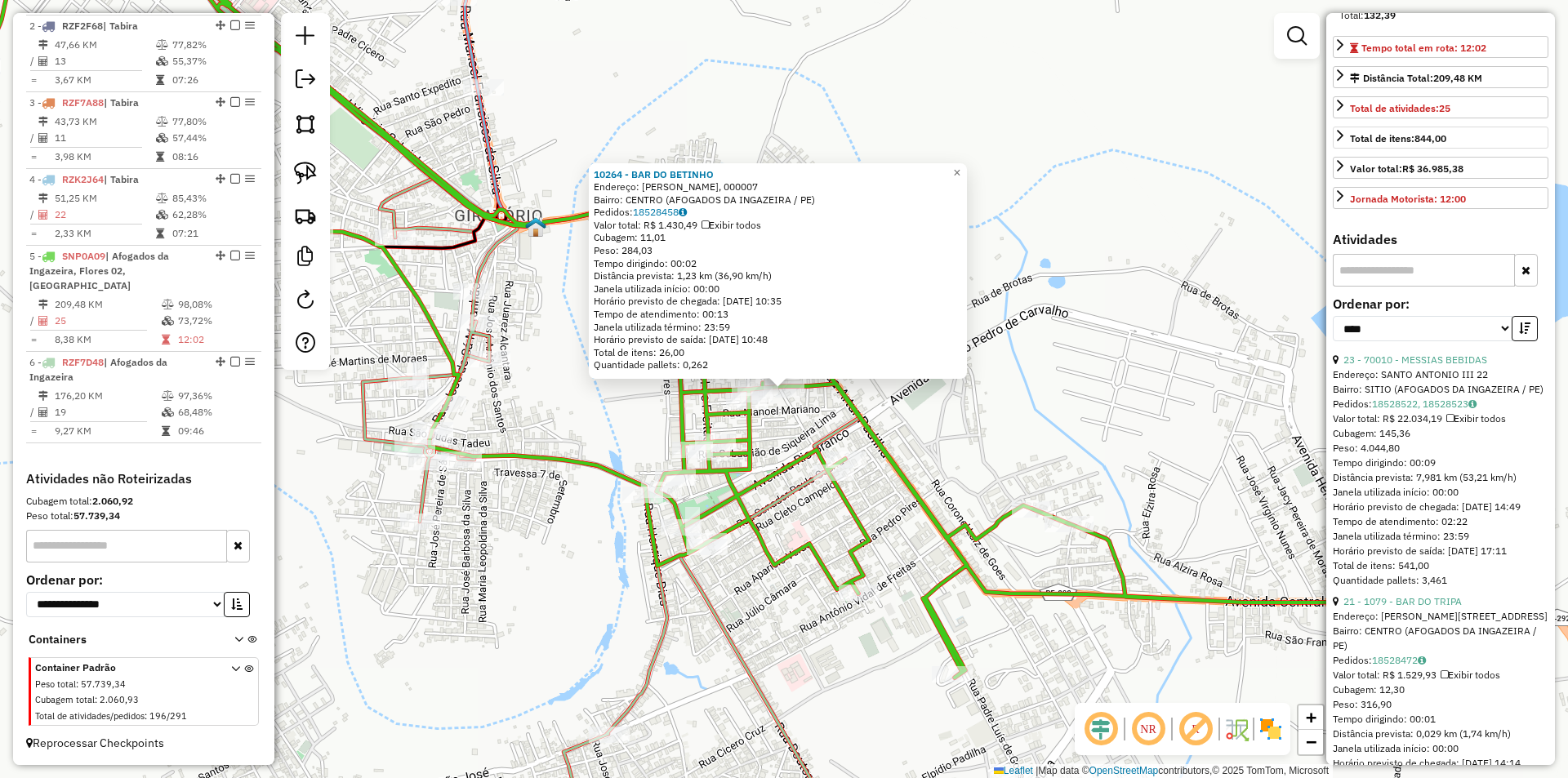
scroll to position [326, 0]
click at [1456, 335] on select "**********" at bounding box center [1422, 321] width 180 height 26
select select "**********"
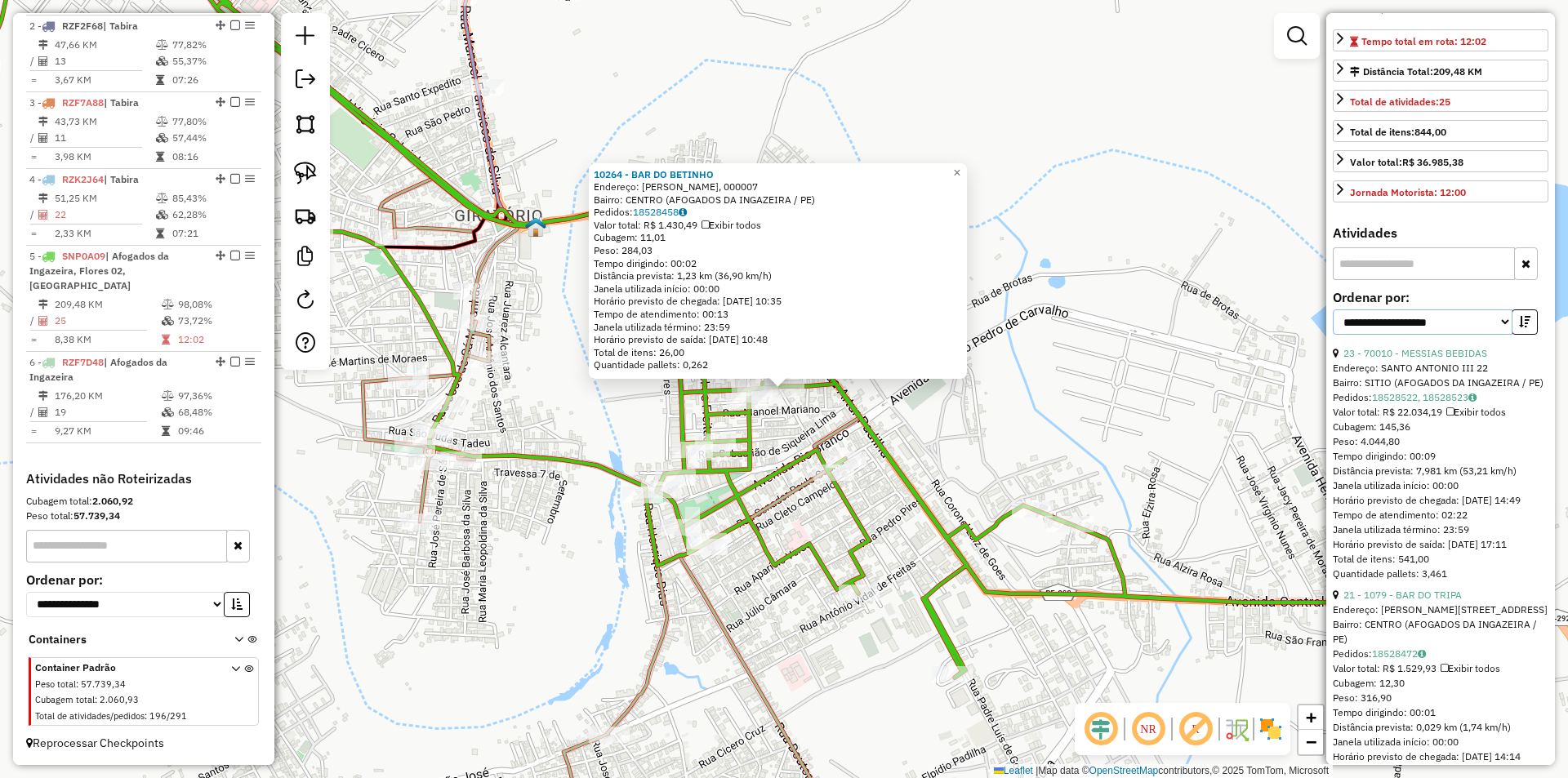
click at [1332, 335] on select "**********" at bounding box center [1422, 321] width 180 height 26
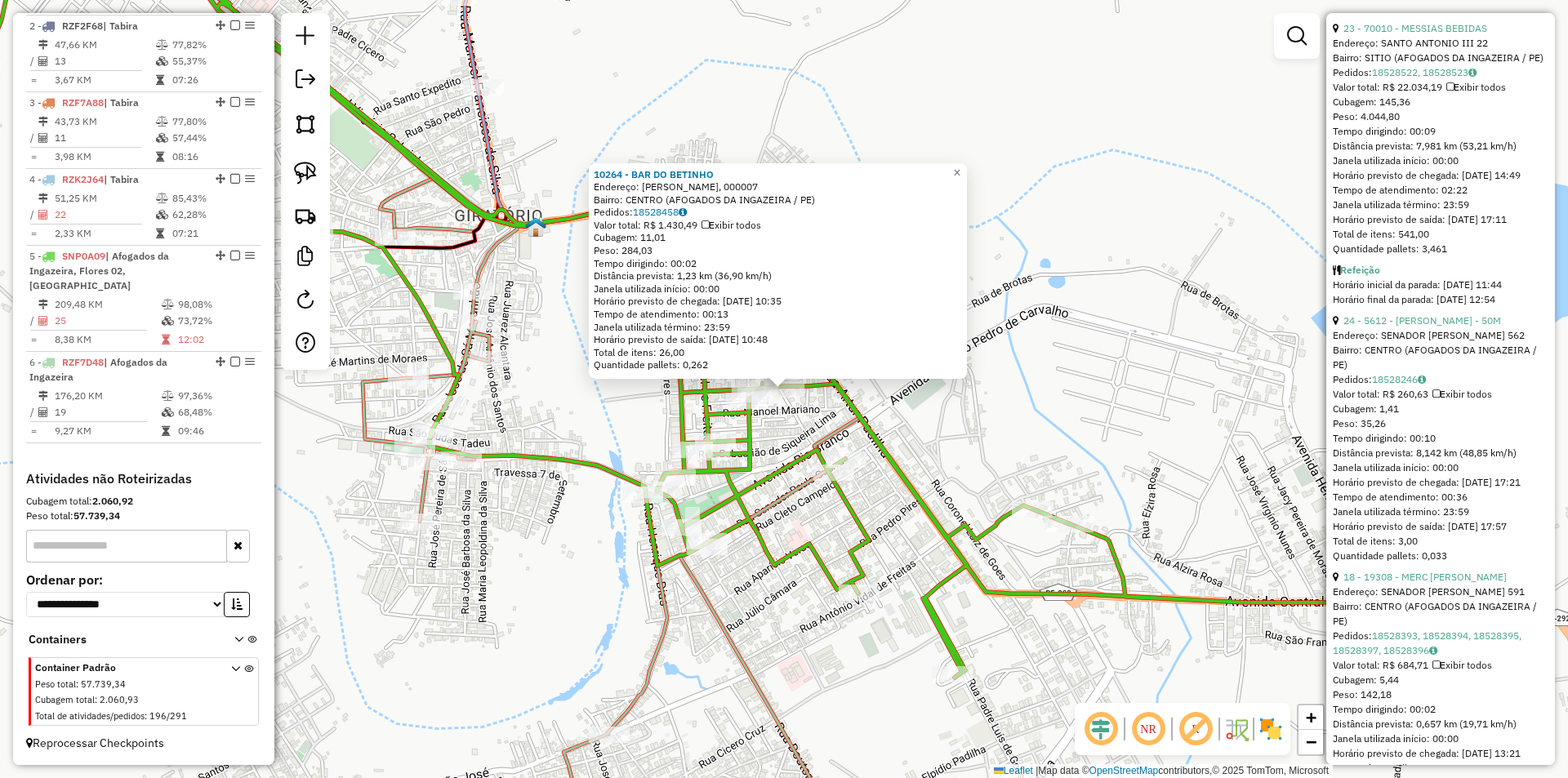
scroll to position [653, 0]
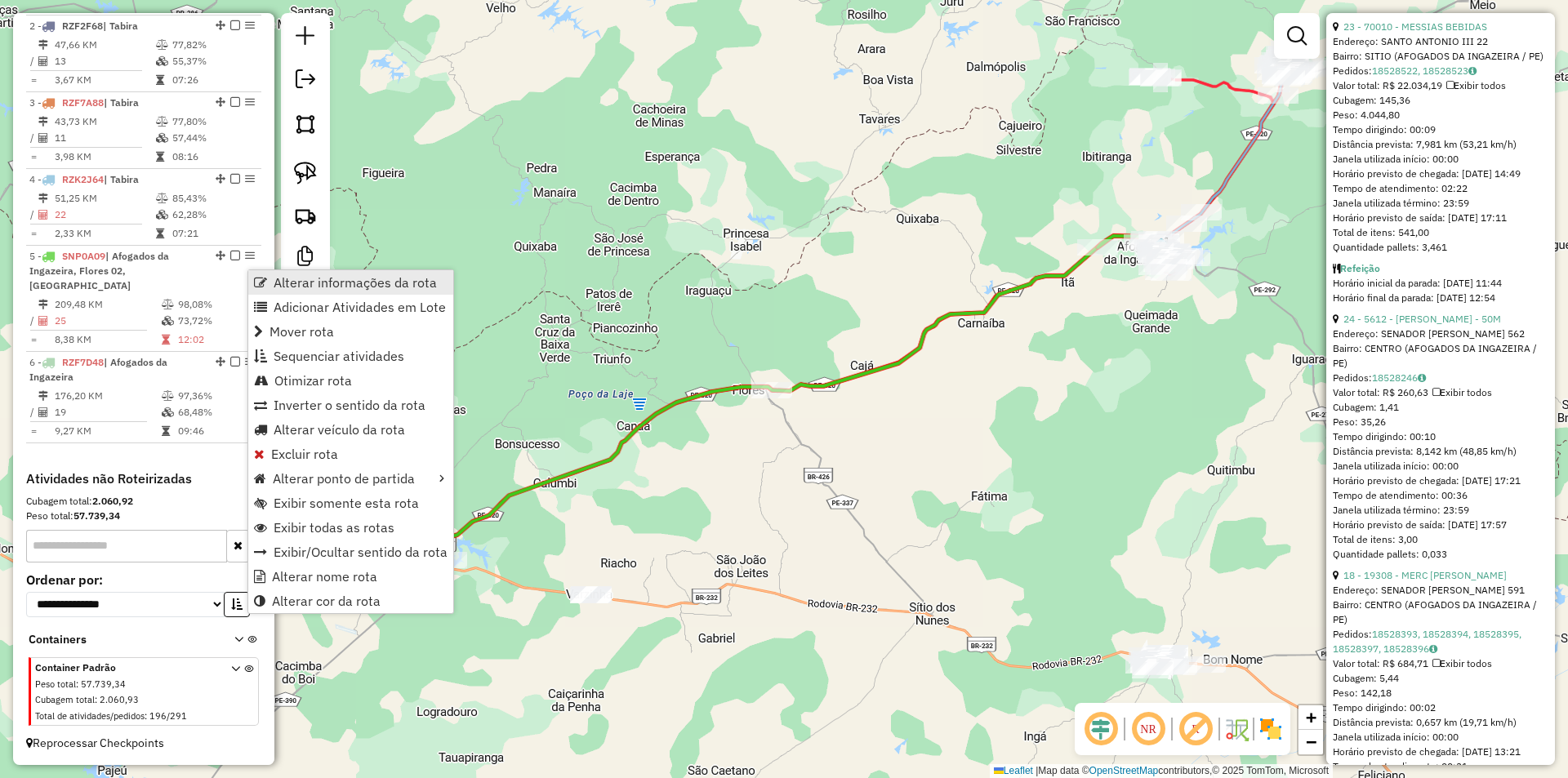
click at [349, 286] on span "Alterar informações da rota" at bounding box center [356, 282] width 164 height 13
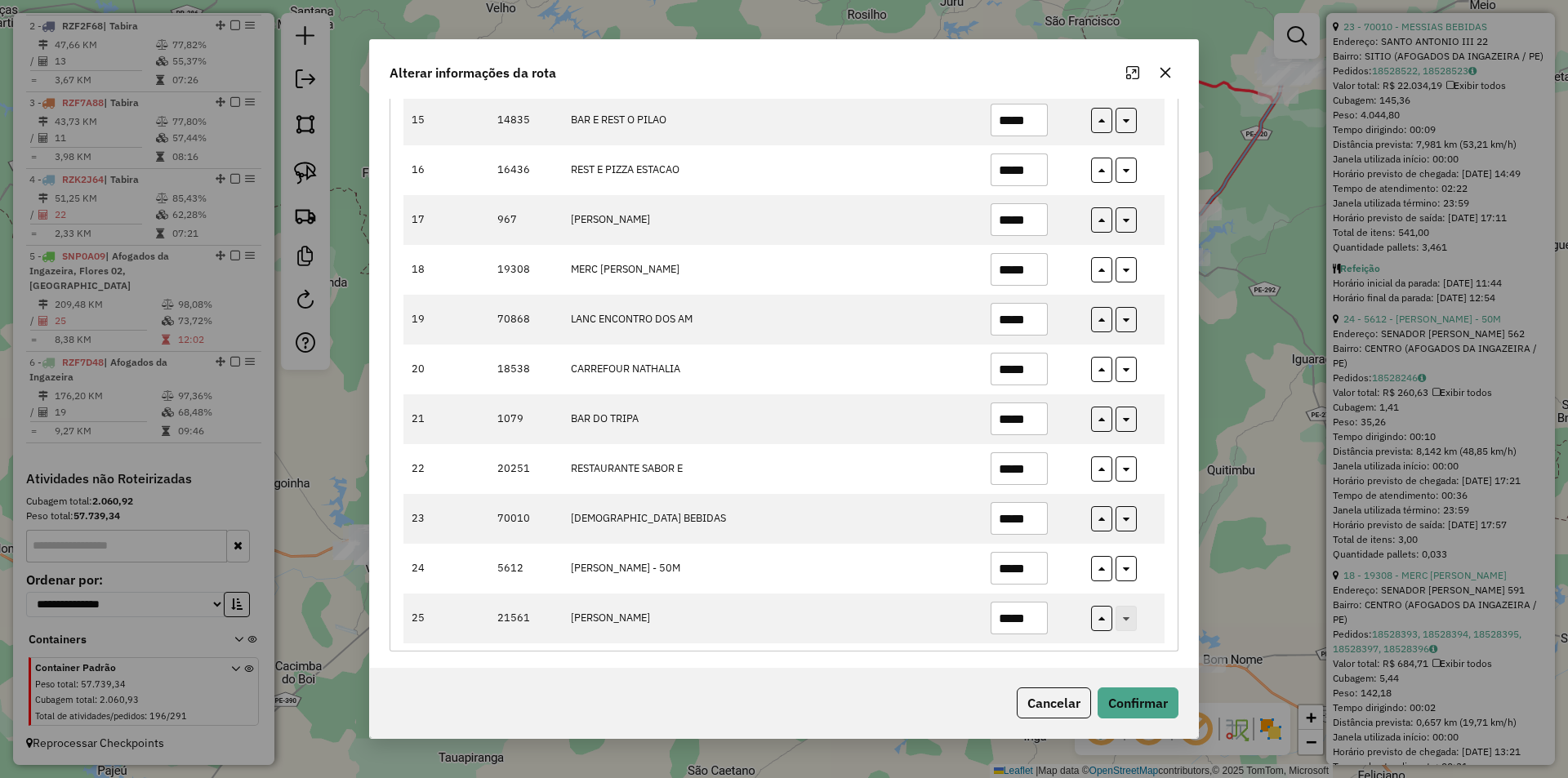
scroll to position [908, 0]
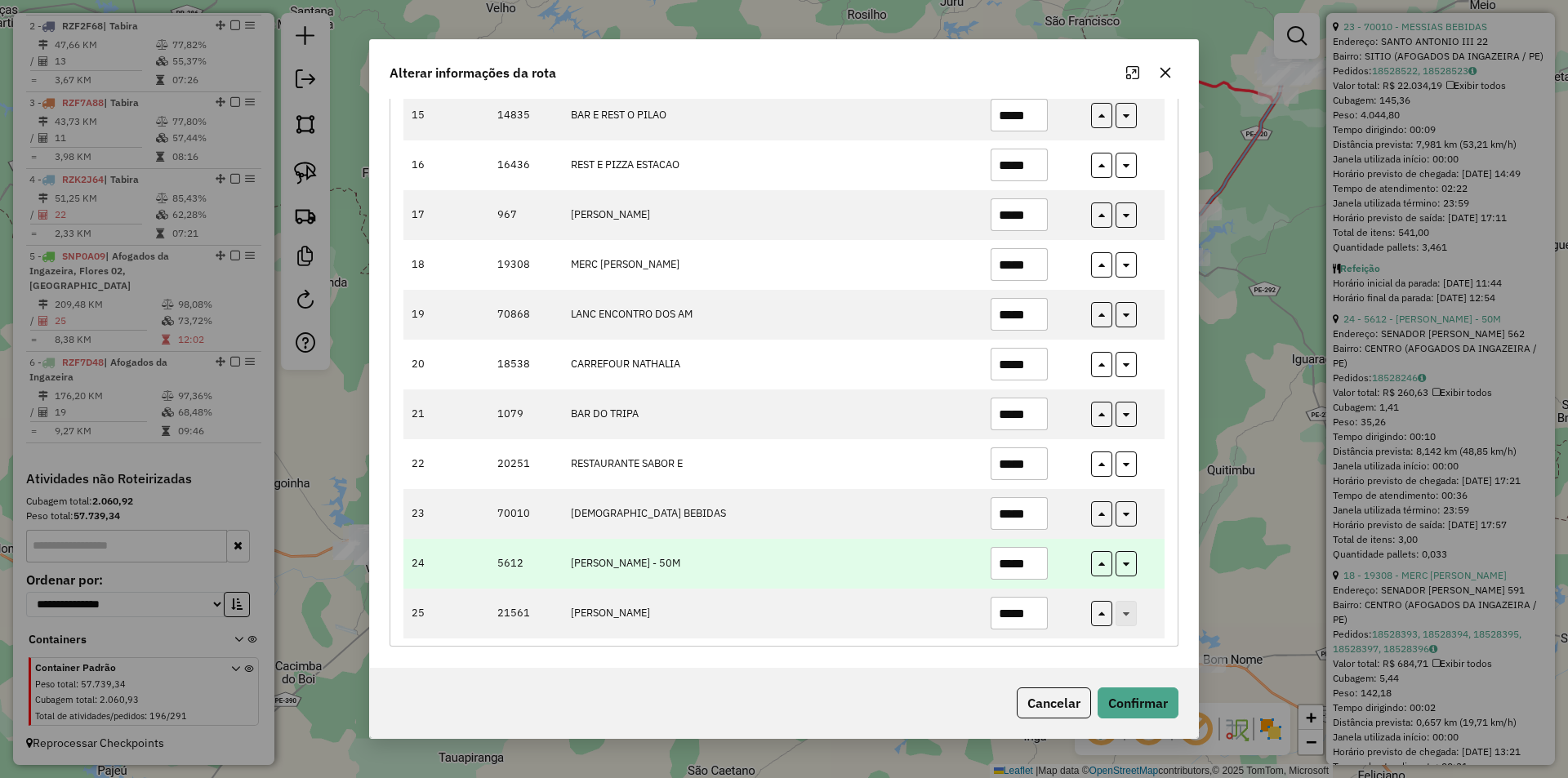
click at [1034, 559] on input "*****" at bounding box center [1019, 563] width 57 height 32
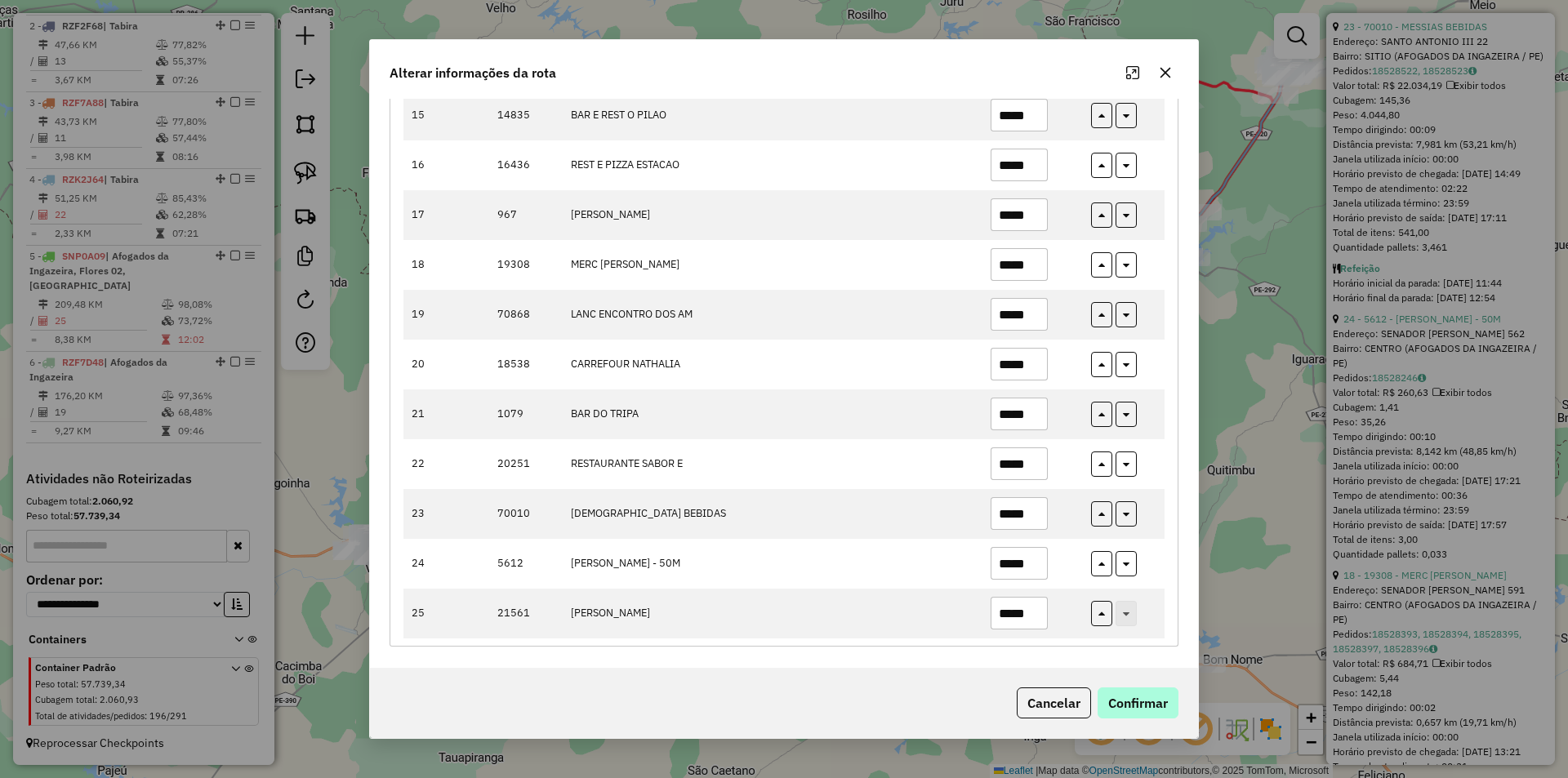
type input "*****"
click at [1141, 691] on button "Confirmar" at bounding box center [1137, 703] width 81 height 31
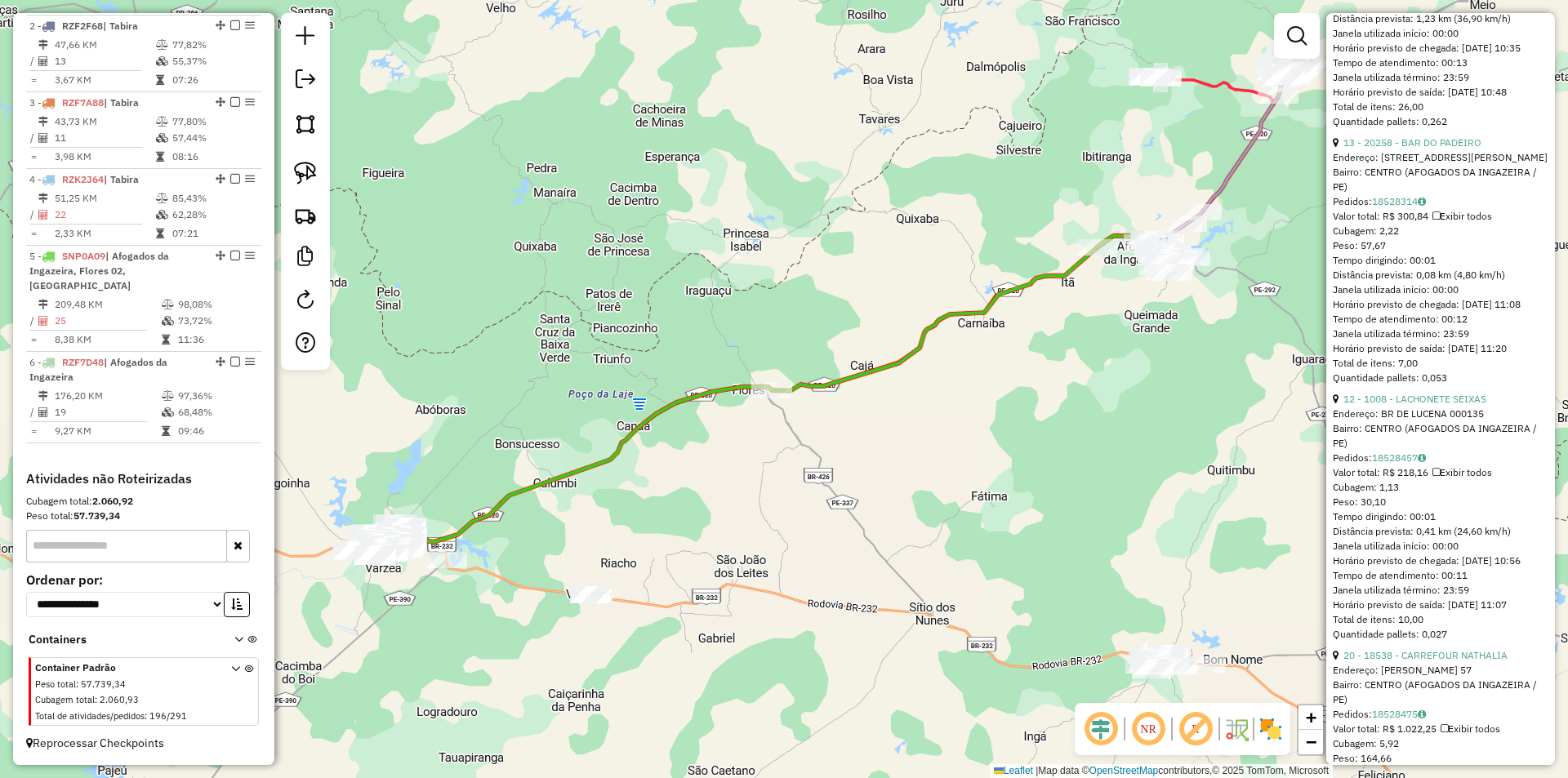
scroll to position [2940, 0]
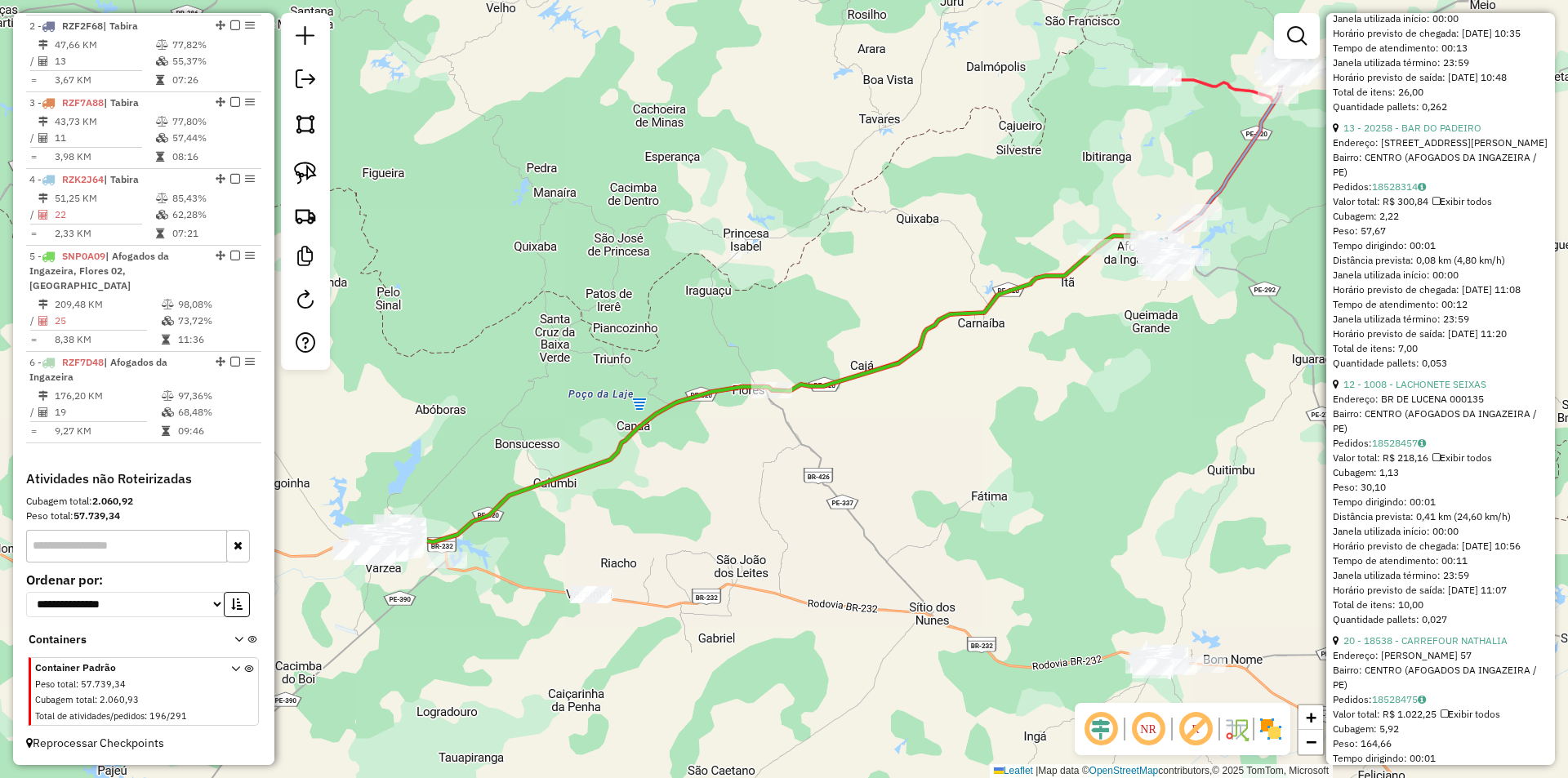
click at [845, 465] on div "Janela de atendimento Grade de atendimento Capacidade Transportadoras Veículos …" at bounding box center [784, 389] width 1568 height 778
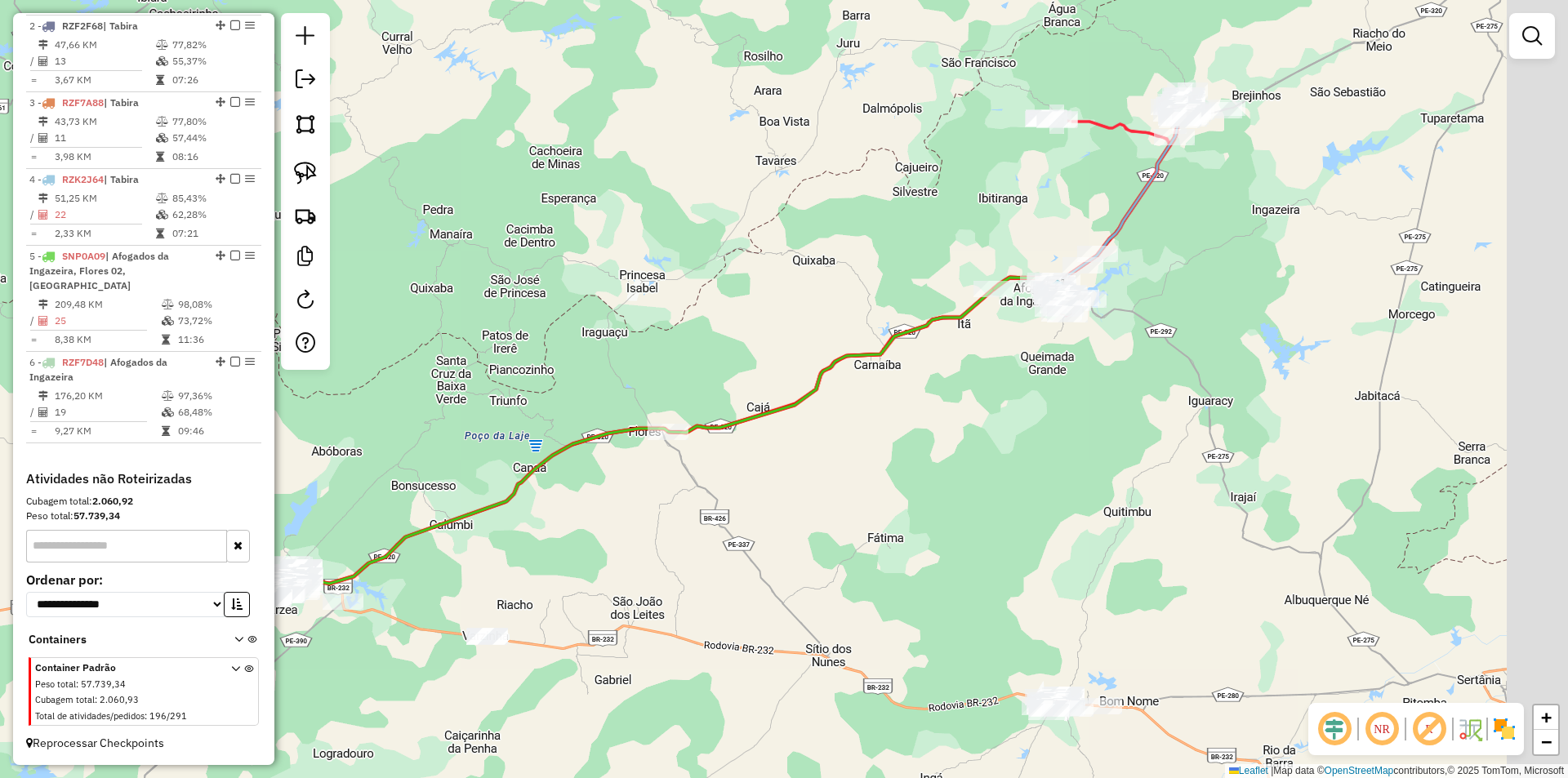
drag, startPoint x: 1080, startPoint y: 403, endPoint x: 939, endPoint y: 453, distance: 149.6
click at [948, 453] on div "Janela de atendimento Grade de atendimento Capacidade Transportadoras Veículos …" at bounding box center [784, 389] width 1568 height 778
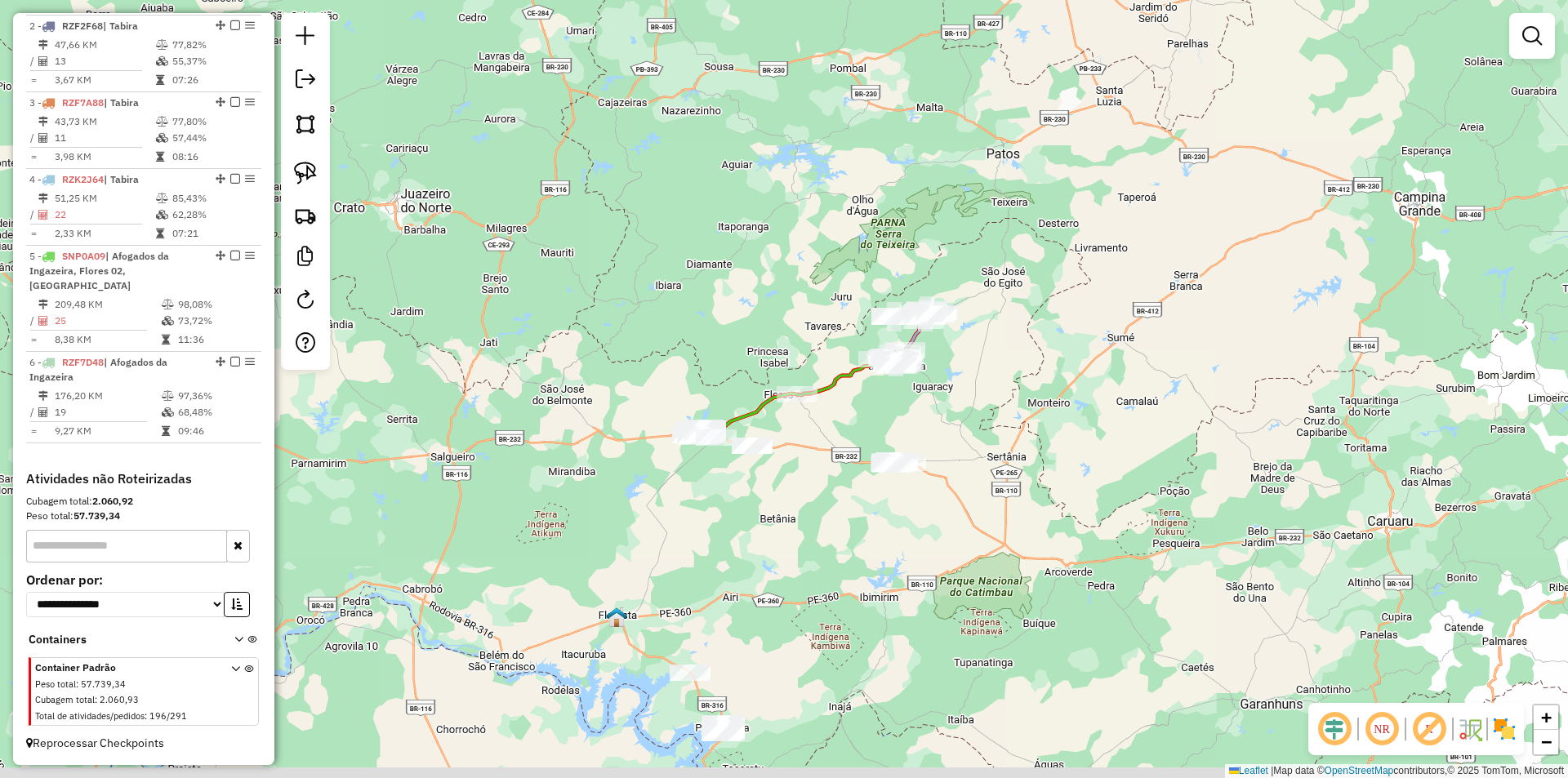
drag, startPoint x: 908, startPoint y: 476, endPoint x: 841, endPoint y: 423, distance: 85.4
click at [841, 423] on div "Janela de atendimento Grade de atendimento Capacidade Transportadoras Veículos …" at bounding box center [784, 389] width 1568 height 778
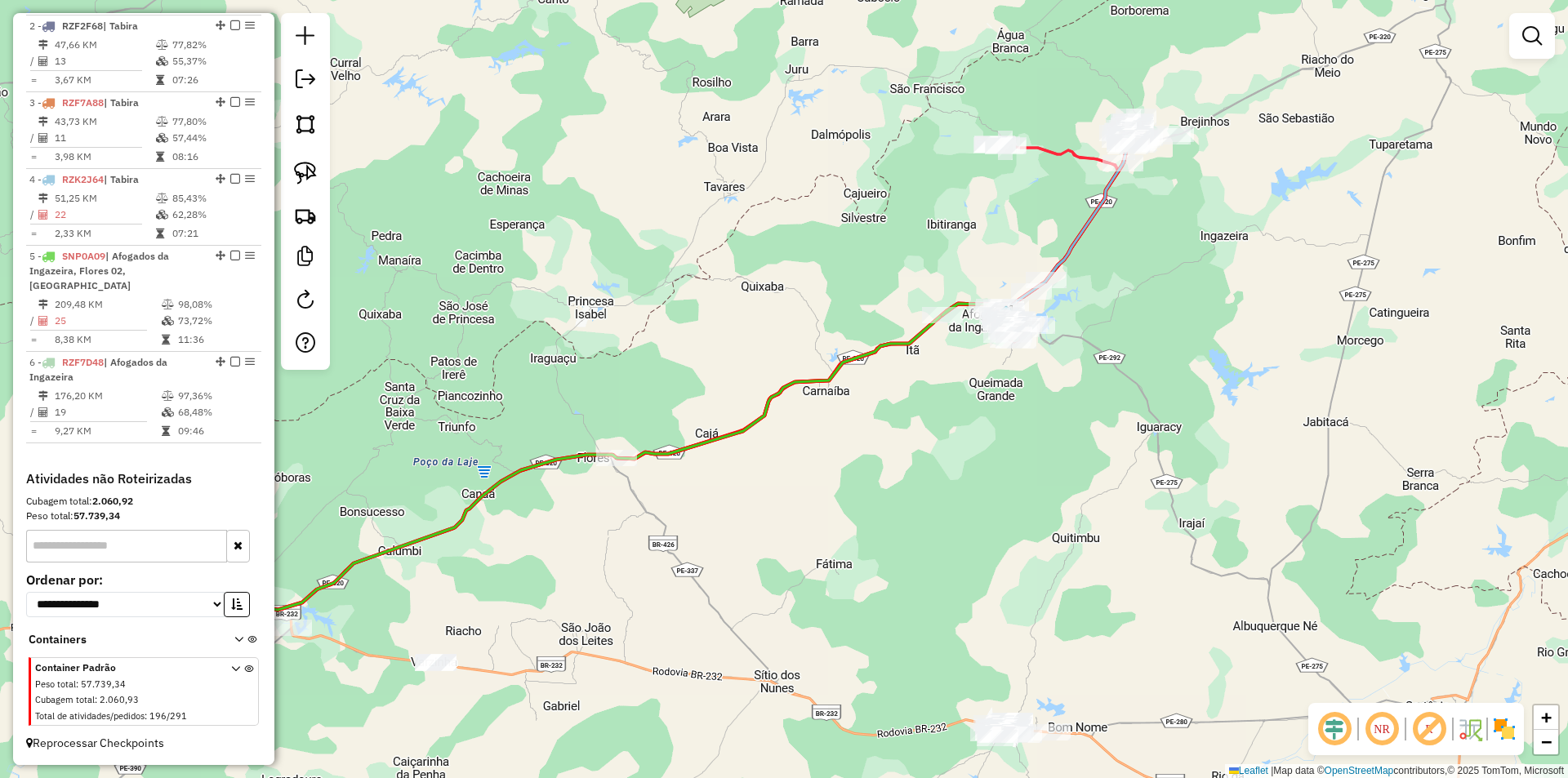
drag, startPoint x: 443, startPoint y: 378, endPoint x: 590, endPoint y: 332, distance: 154.0
click at [590, 332] on div "Janela de atendimento Grade de atendimento Capacidade Transportadoras Veículos …" at bounding box center [784, 389] width 1568 height 778
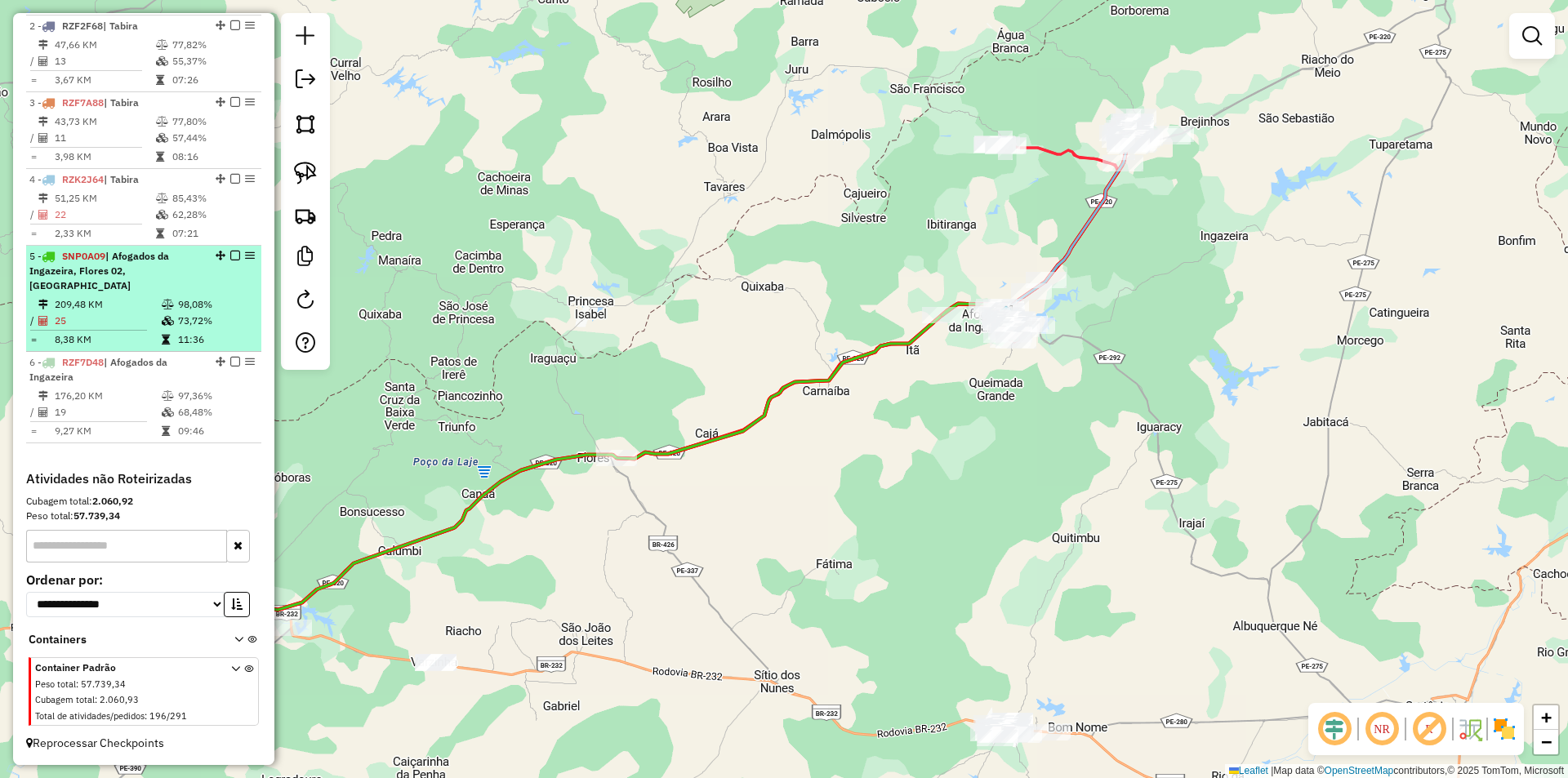
select select "**********"
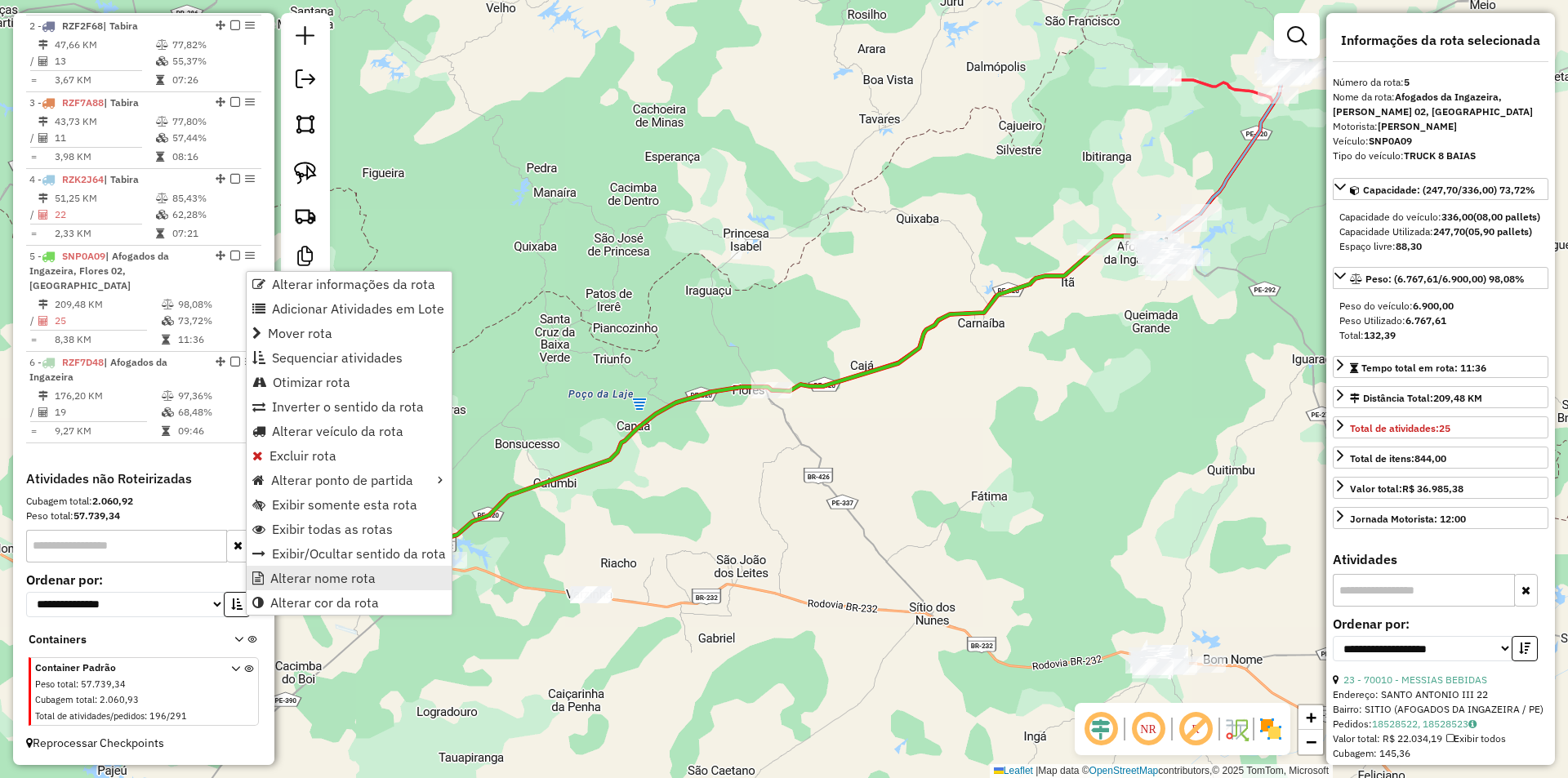
click at [376, 570] on link "Alterar nome rota" at bounding box center [349, 578] width 205 height 25
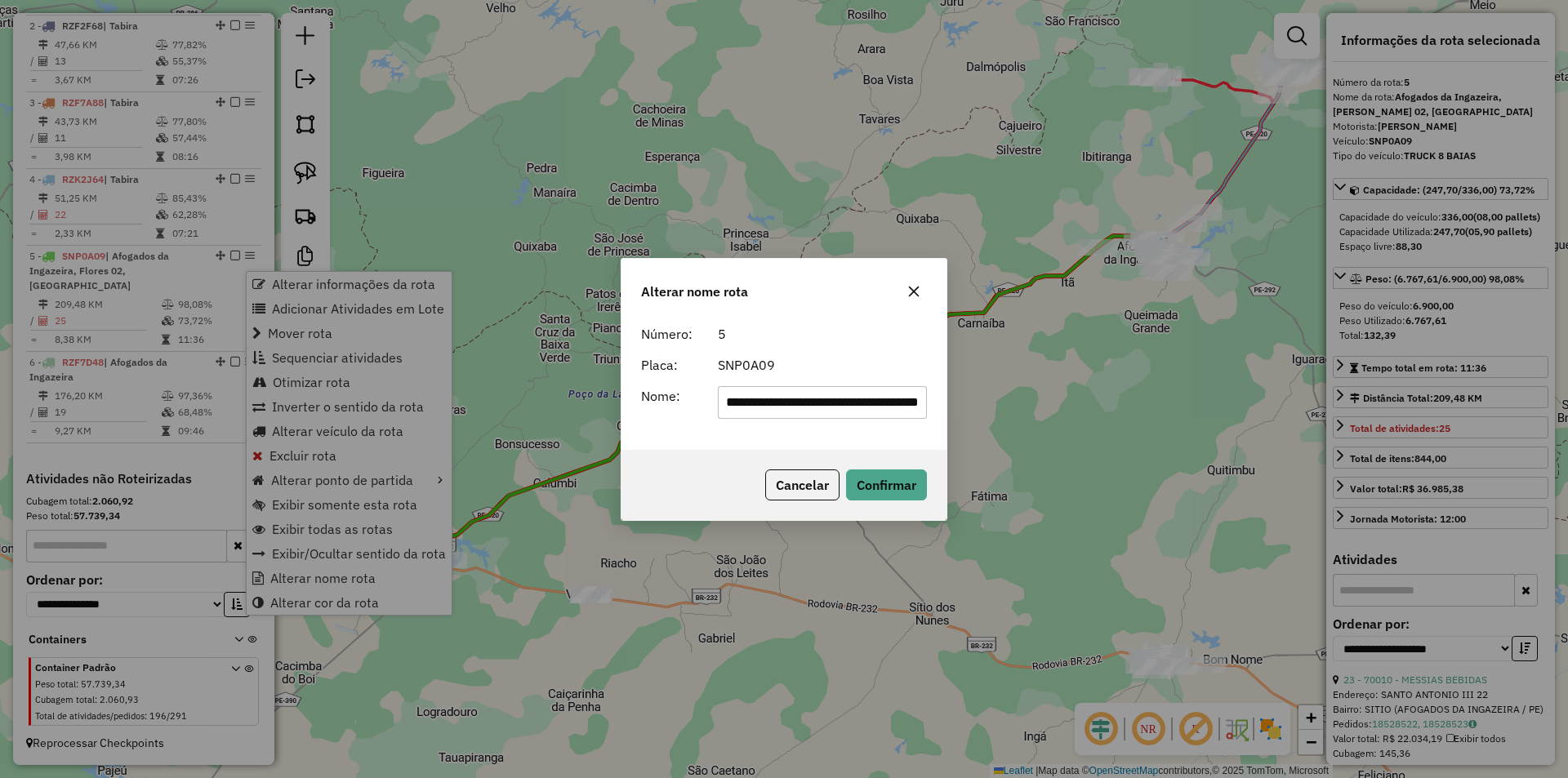
scroll to position [0, 30]
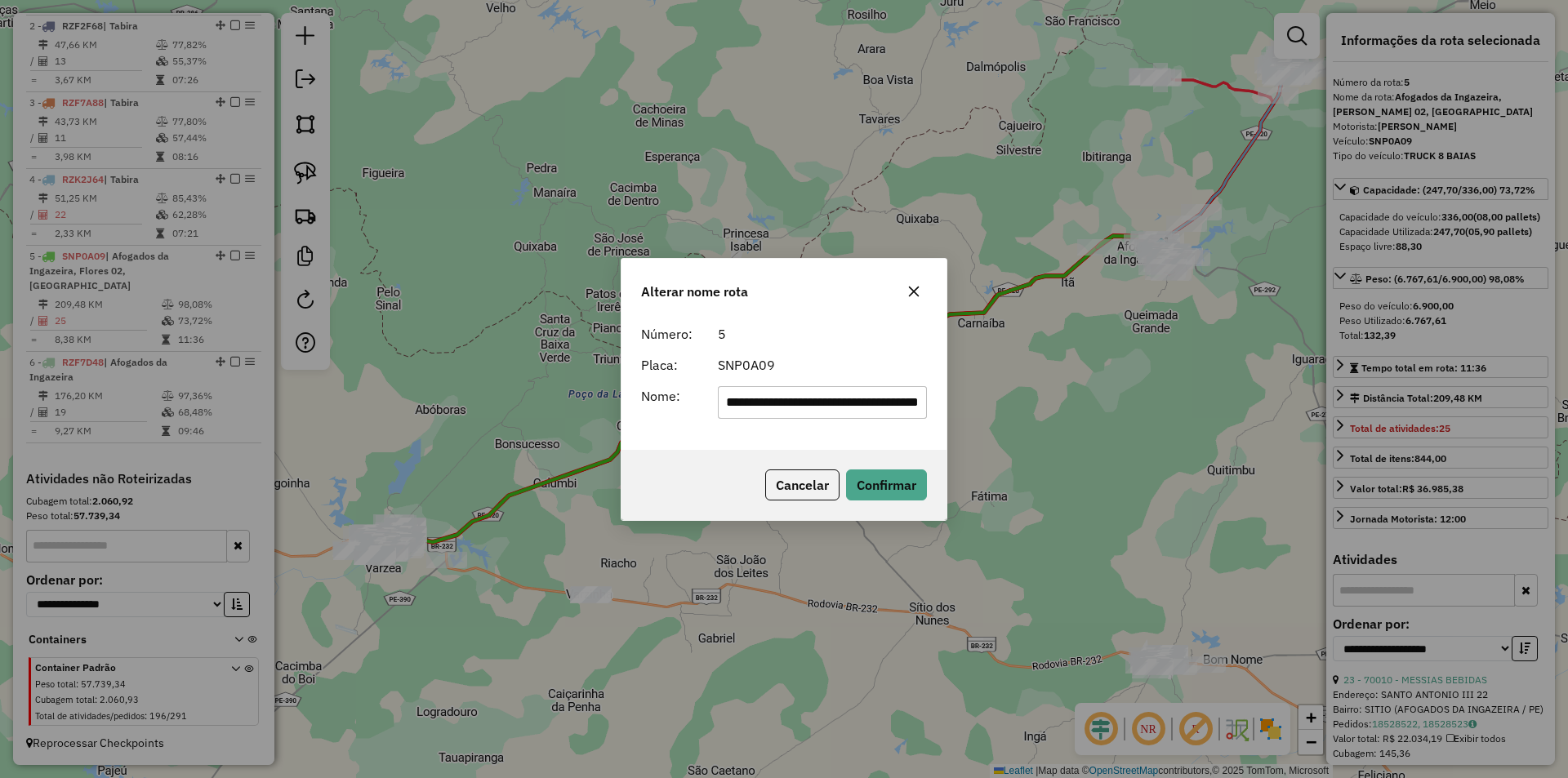
drag, startPoint x: 870, startPoint y: 403, endPoint x: 837, endPoint y: 403, distance: 33.0
click at [837, 403] on input "**********" at bounding box center [823, 402] width 210 height 32
click at [886, 405] on input "**********" at bounding box center [823, 402] width 210 height 32
drag, startPoint x: 889, startPoint y: 404, endPoint x: 863, endPoint y: 403, distance: 26.0
click at [862, 403] on input "**********" at bounding box center [823, 402] width 210 height 32
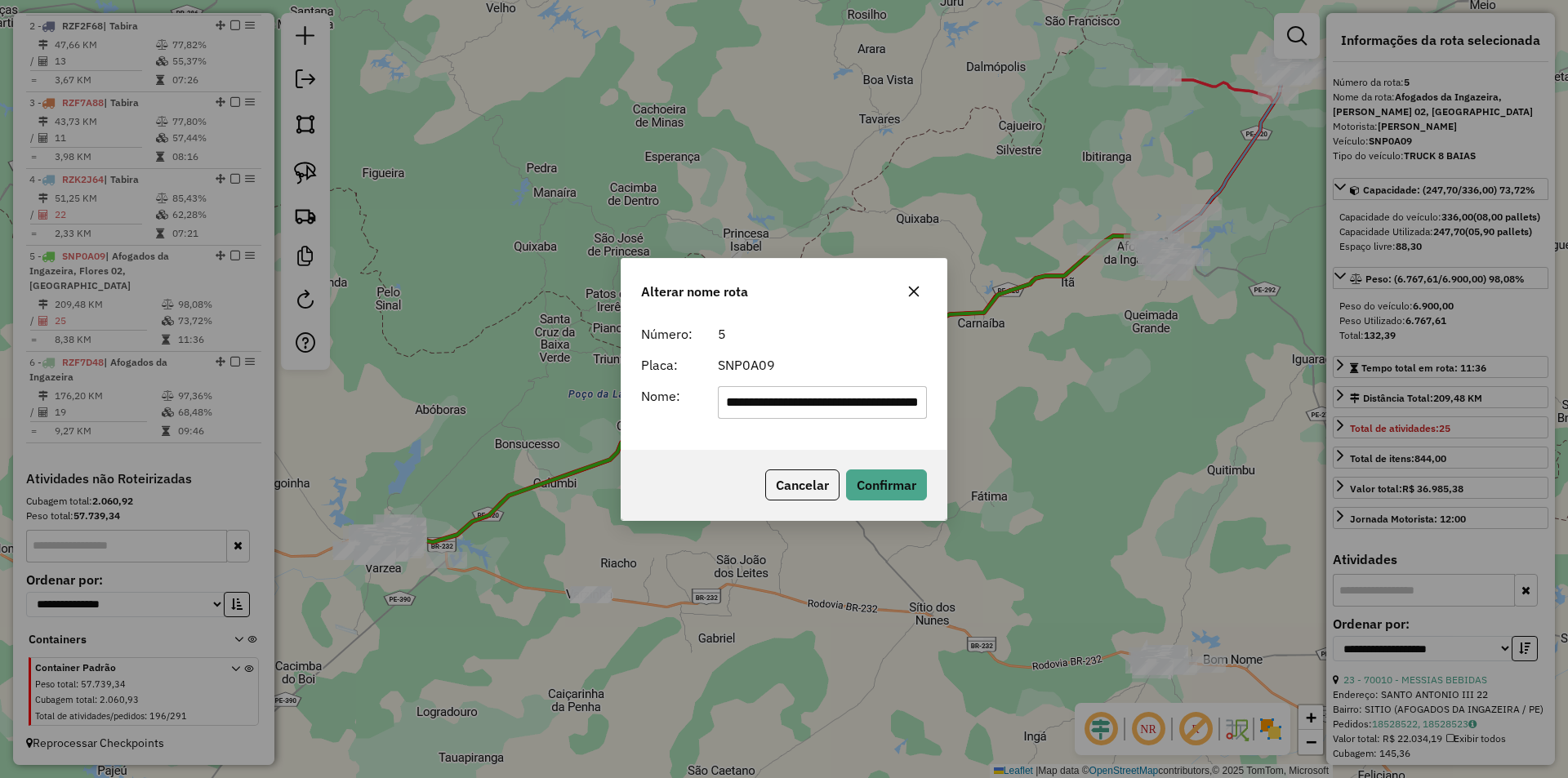
drag, startPoint x: 890, startPoint y: 401, endPoint x: 829, endPoint y: 406, distance: 61.2
click at [829, 406] on input "**********" at bounding box center [823, 402] width 210 height 32
type input "**********"
click at [898, 477] on button "Confirmar" at bounding box center [886, 485] width 81 height 31
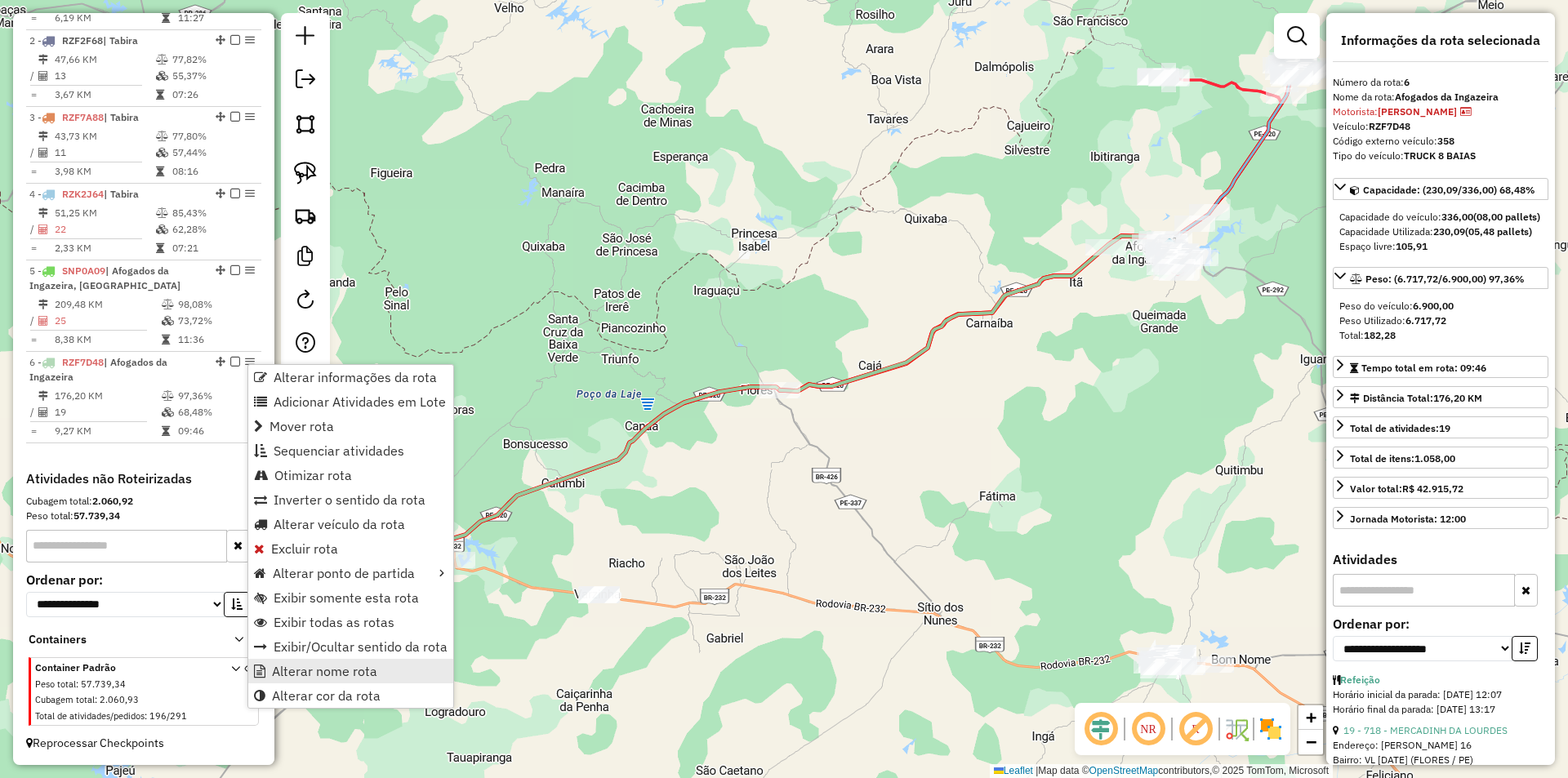
click at [383, 661] on link "Alterar nome rota" at bounding box center [351, 671] width 205 height 25
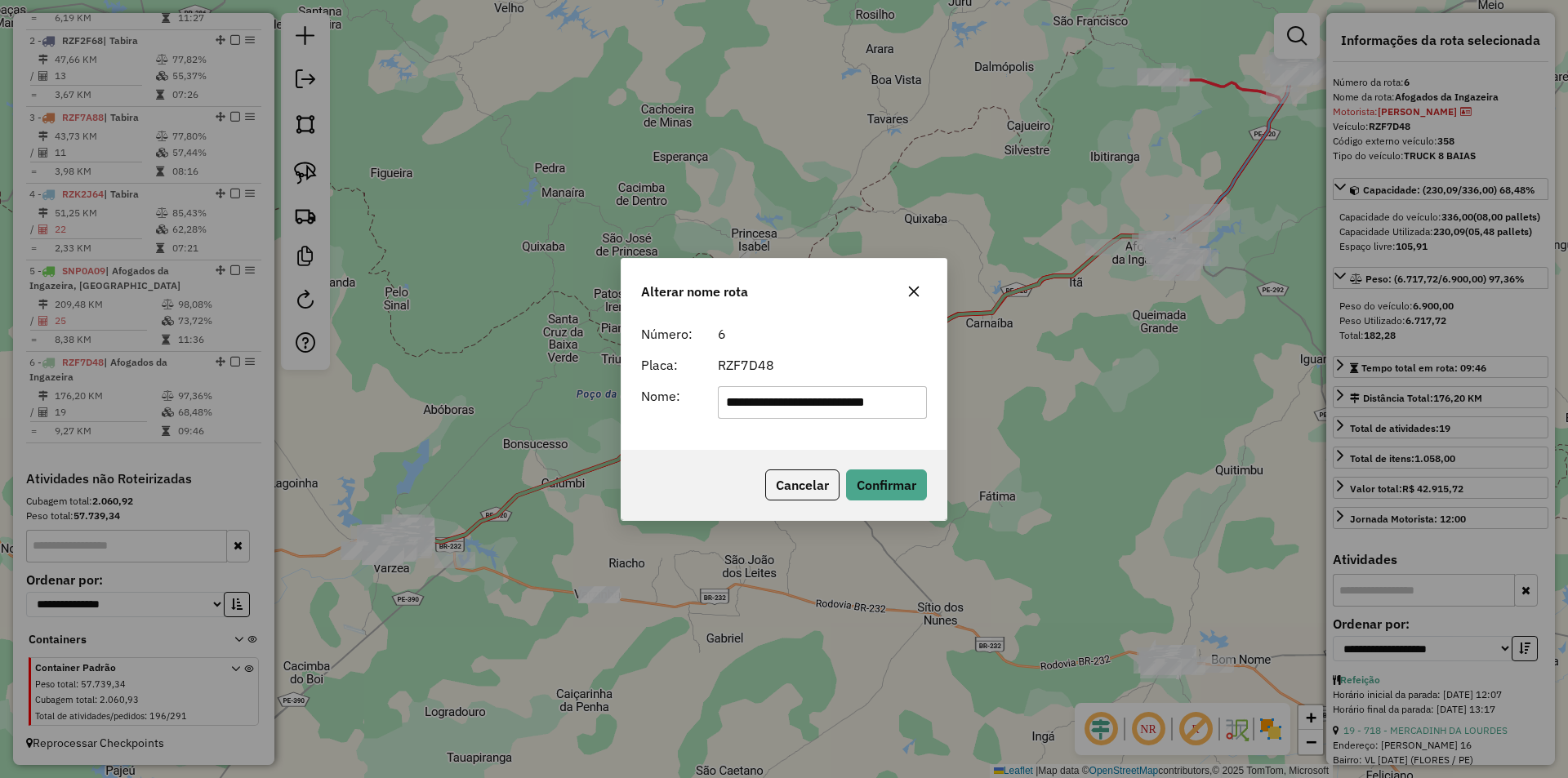
click at [854, 403] on input "**********" at bounding box center [823, 402] width 210 height 32
type input "**********"
click at [880, 470] on button "Confirmar" at bounding box center [886, 485] width 81 height 31
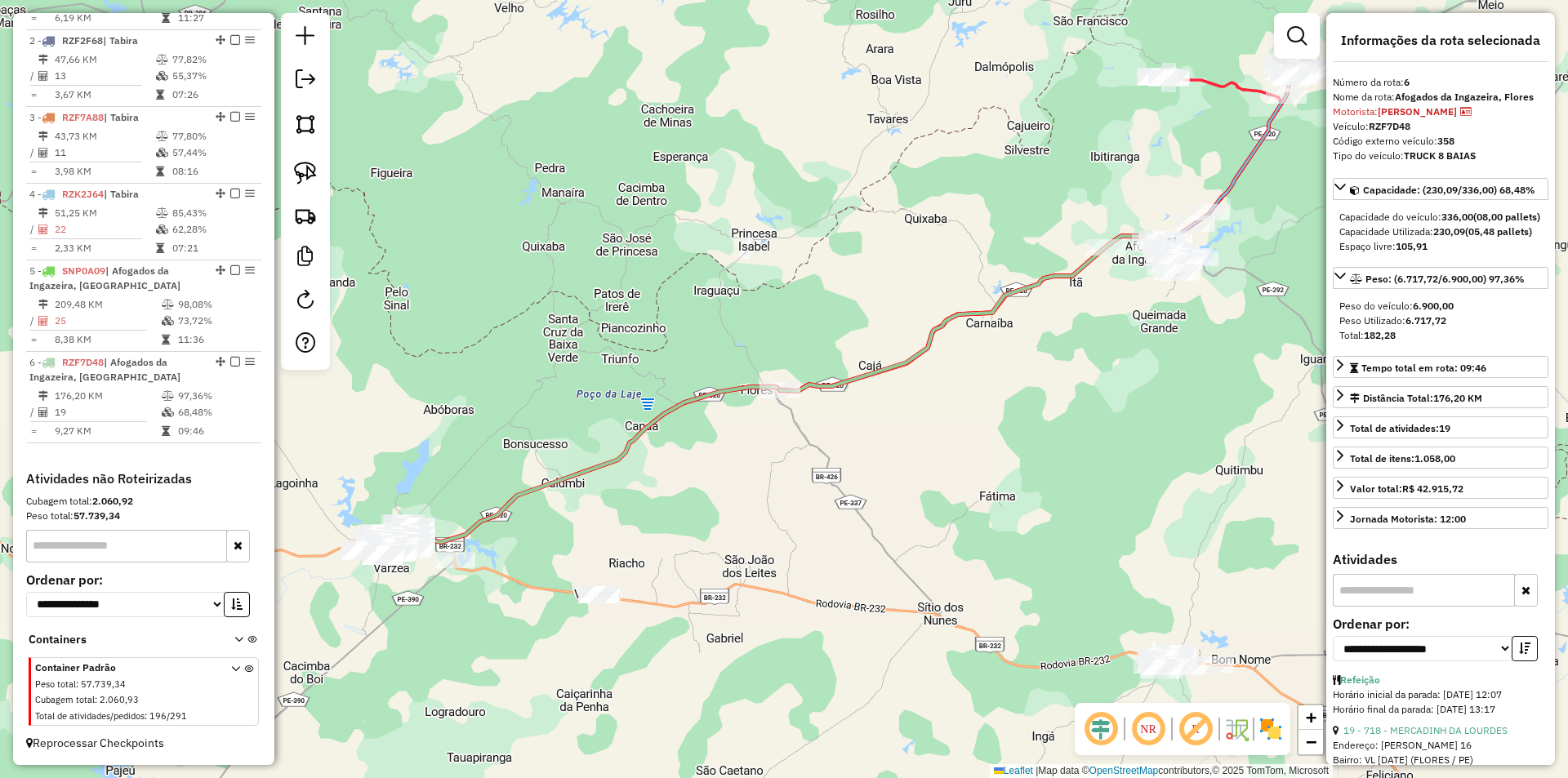
click at [894, 437] on div "Janela de atendimento Grade de atendimento Capacidade Transportadoras Veículos …" at bounding box center [784, 389] width 1568 height 778
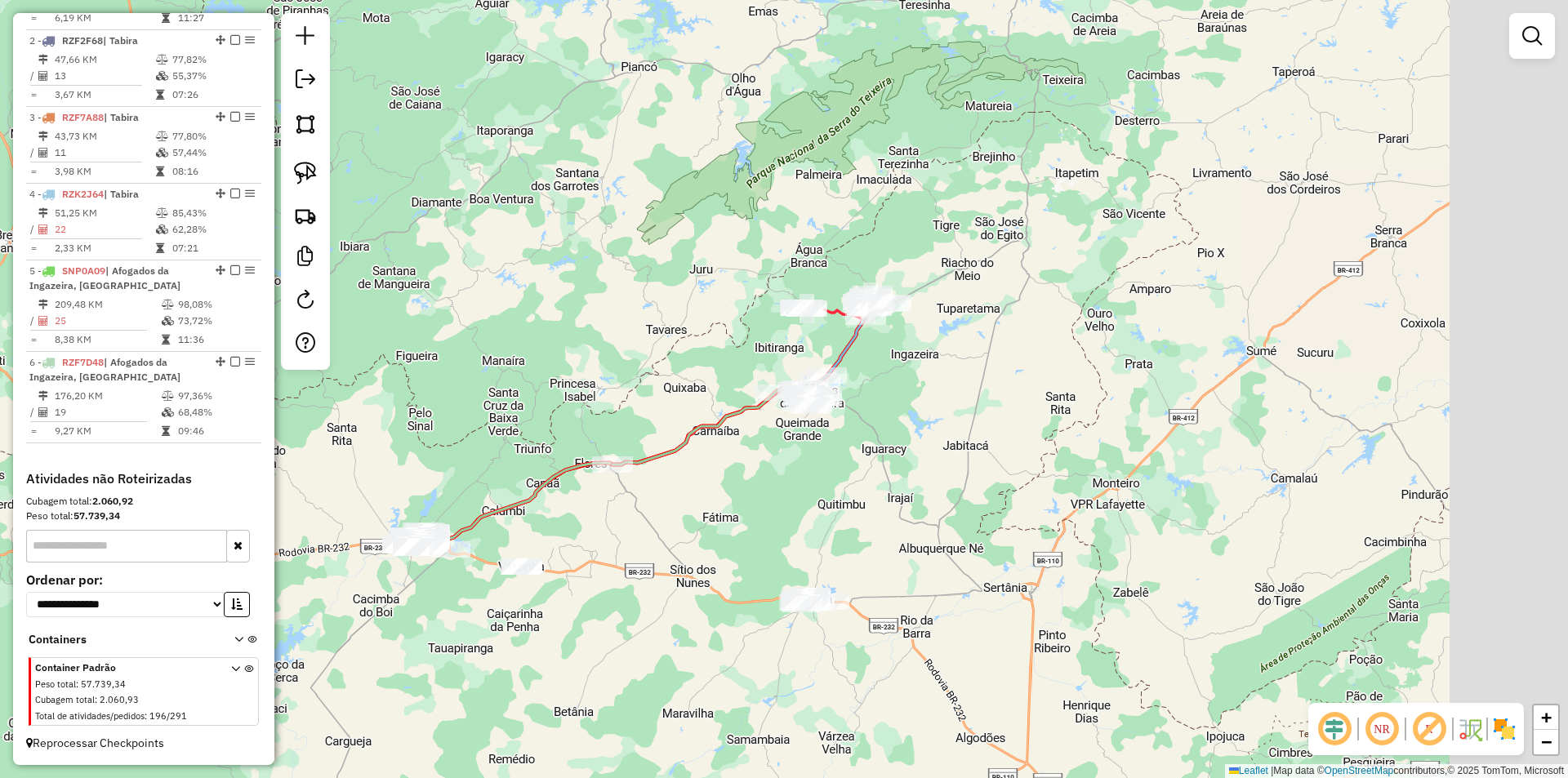
drag, startPoint x: 1036, startPoint y: 430, endPoint x: 719, endPoint y: 487, distance: 322.1
click at [714, 492] on div "Janela de atendimento Grade de atendimento Capacidade Transportadoras Veículos …" at bounding box center [784, 389] width 1568 height 778
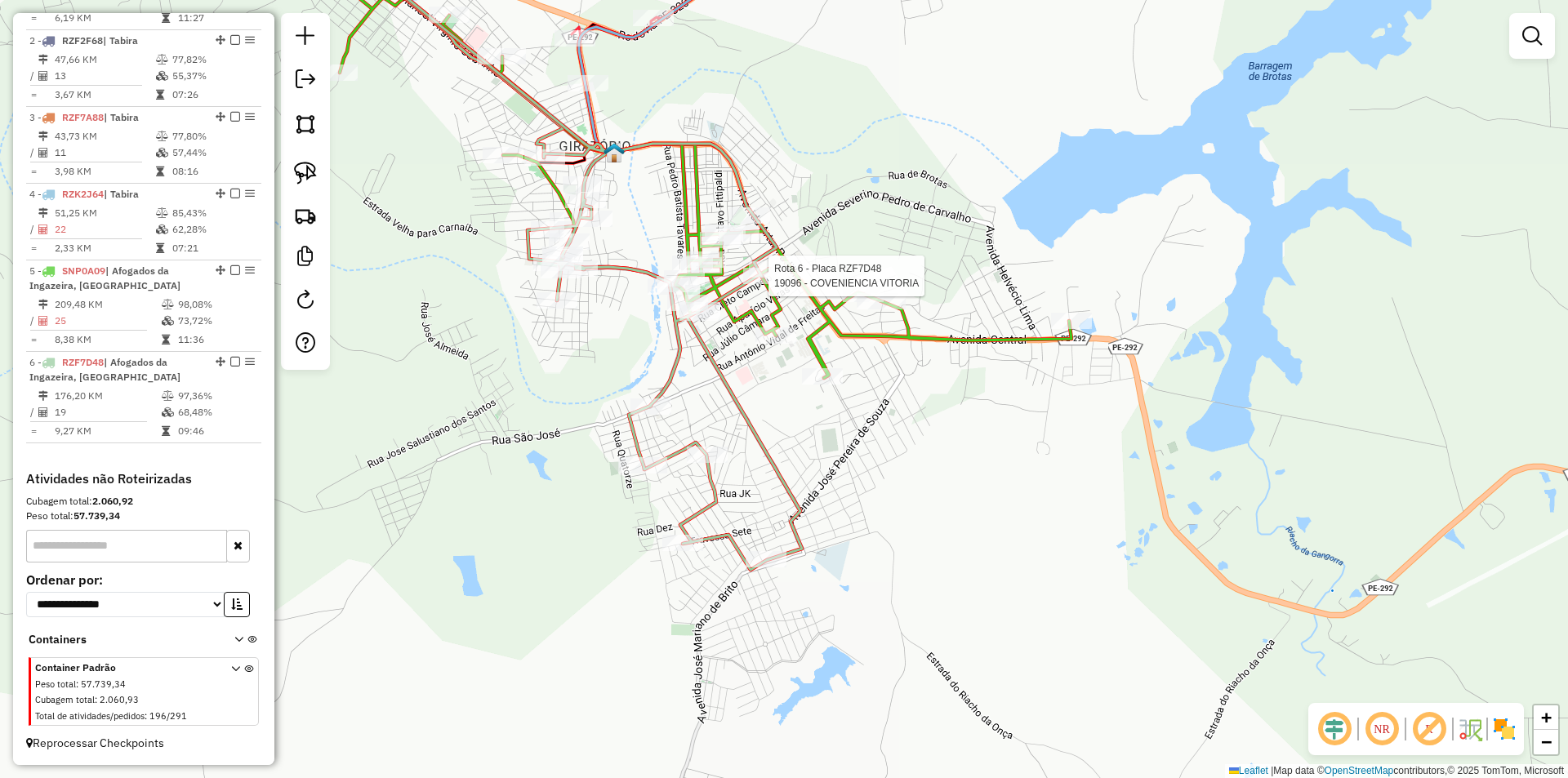
click at [760, 284] on div at bounding box center [763, 276] width 41 height 16
select select "**********"
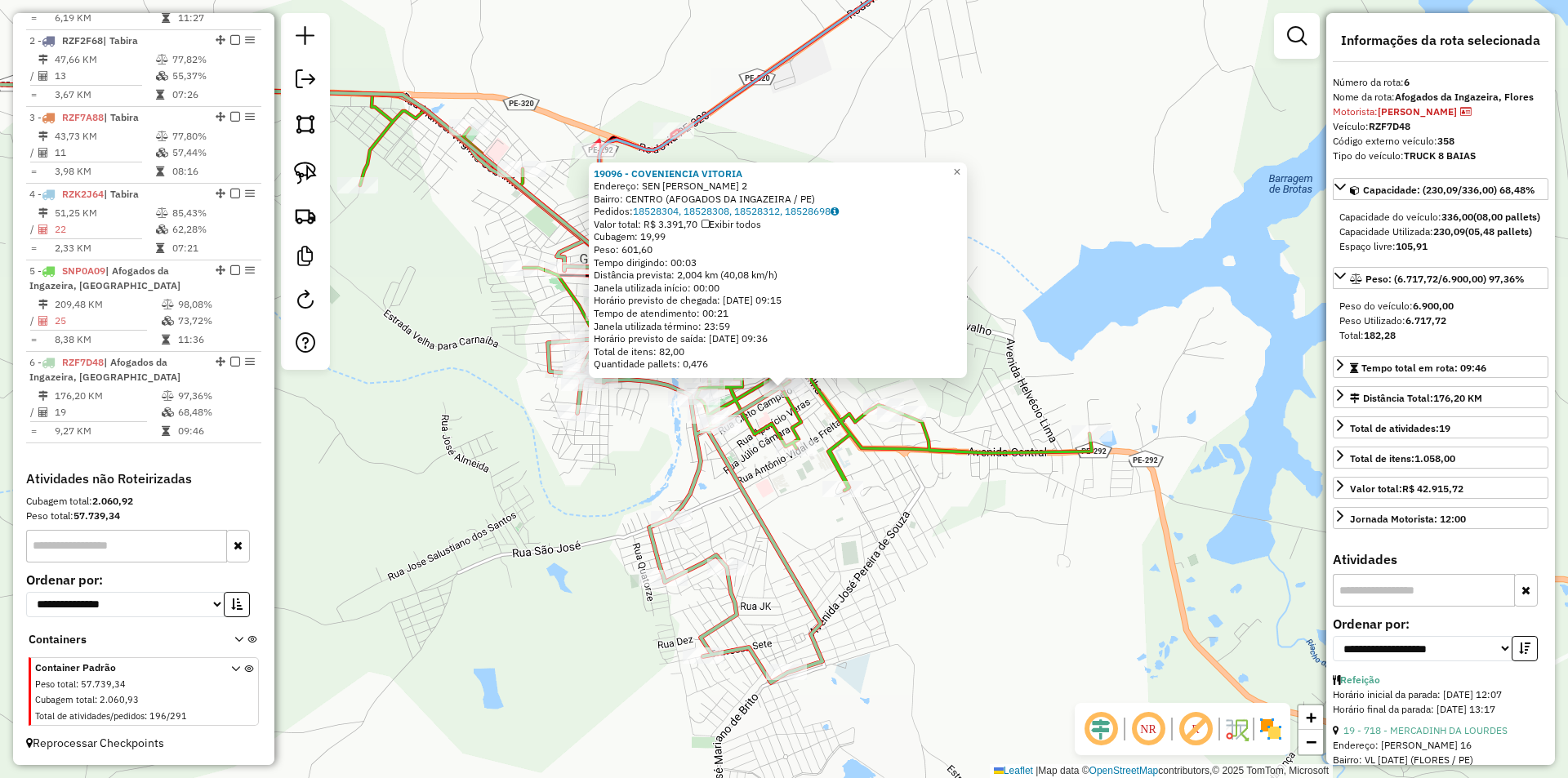
click at [797, 464] on div "19096 - COVENIENCIA VITORIA Endereço: SEN PAULO GUERRA 2 Bairro: CENTRO (AFOGAD…" at bounding box center [784, 389] width 1568 height 778
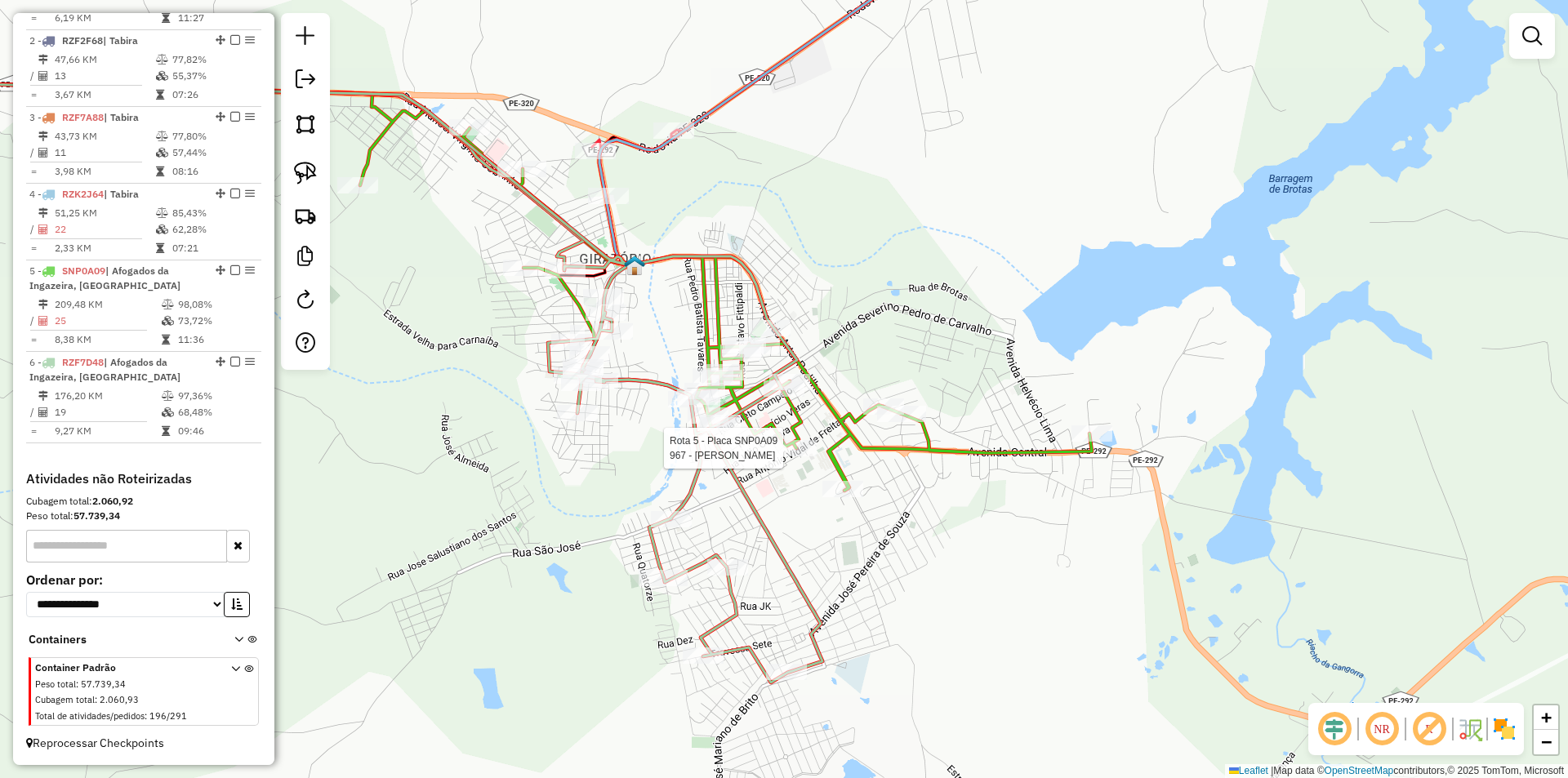
select select "**********"
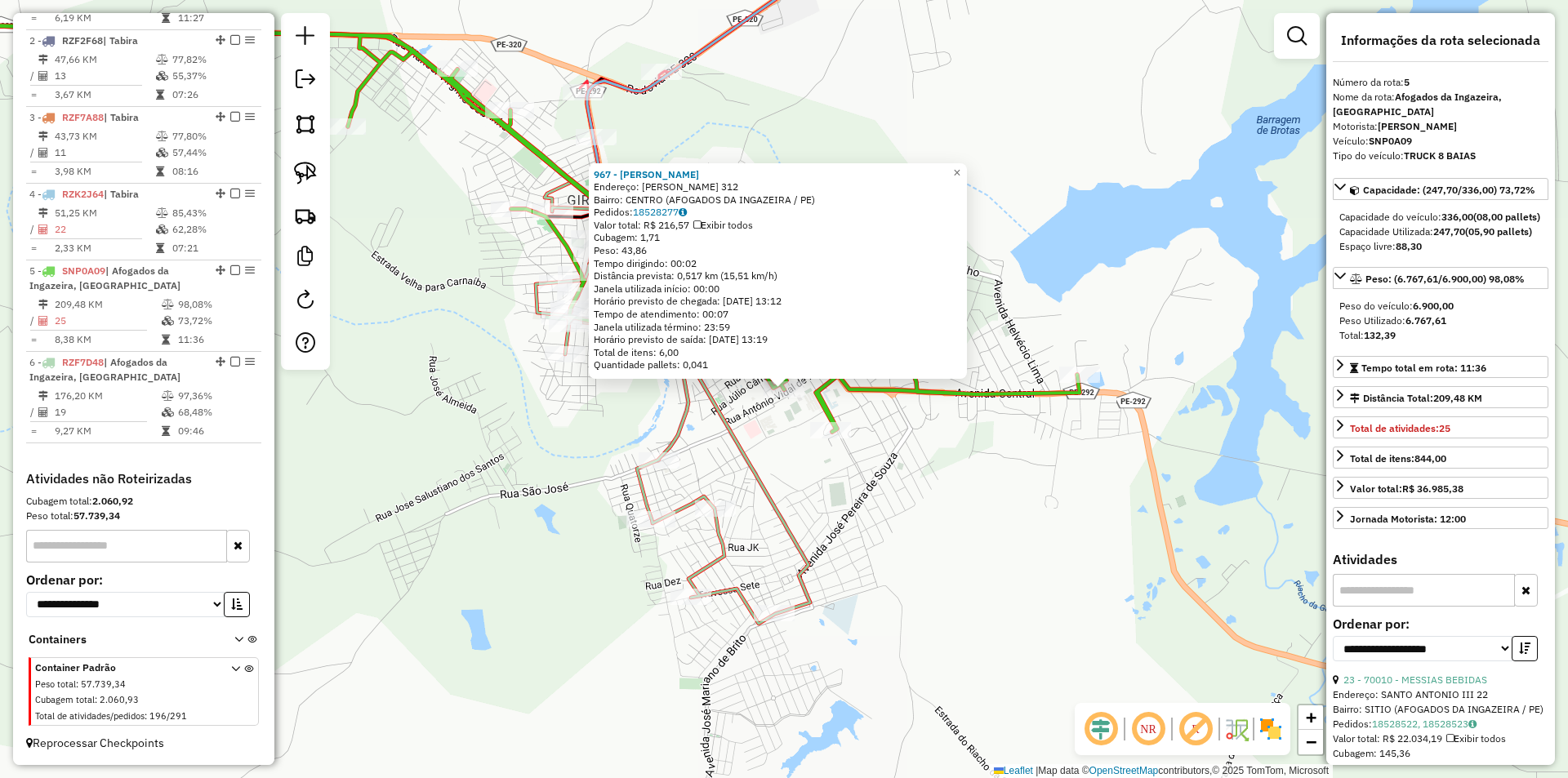
click at [853, 514] on div "967 - JADILSON SANTOS Endereço: ANTONIO VIDAL DE FREITAS 312 Bairro: CENTRO (AF…" at bounding box center [784, 389] width 1568 height 778
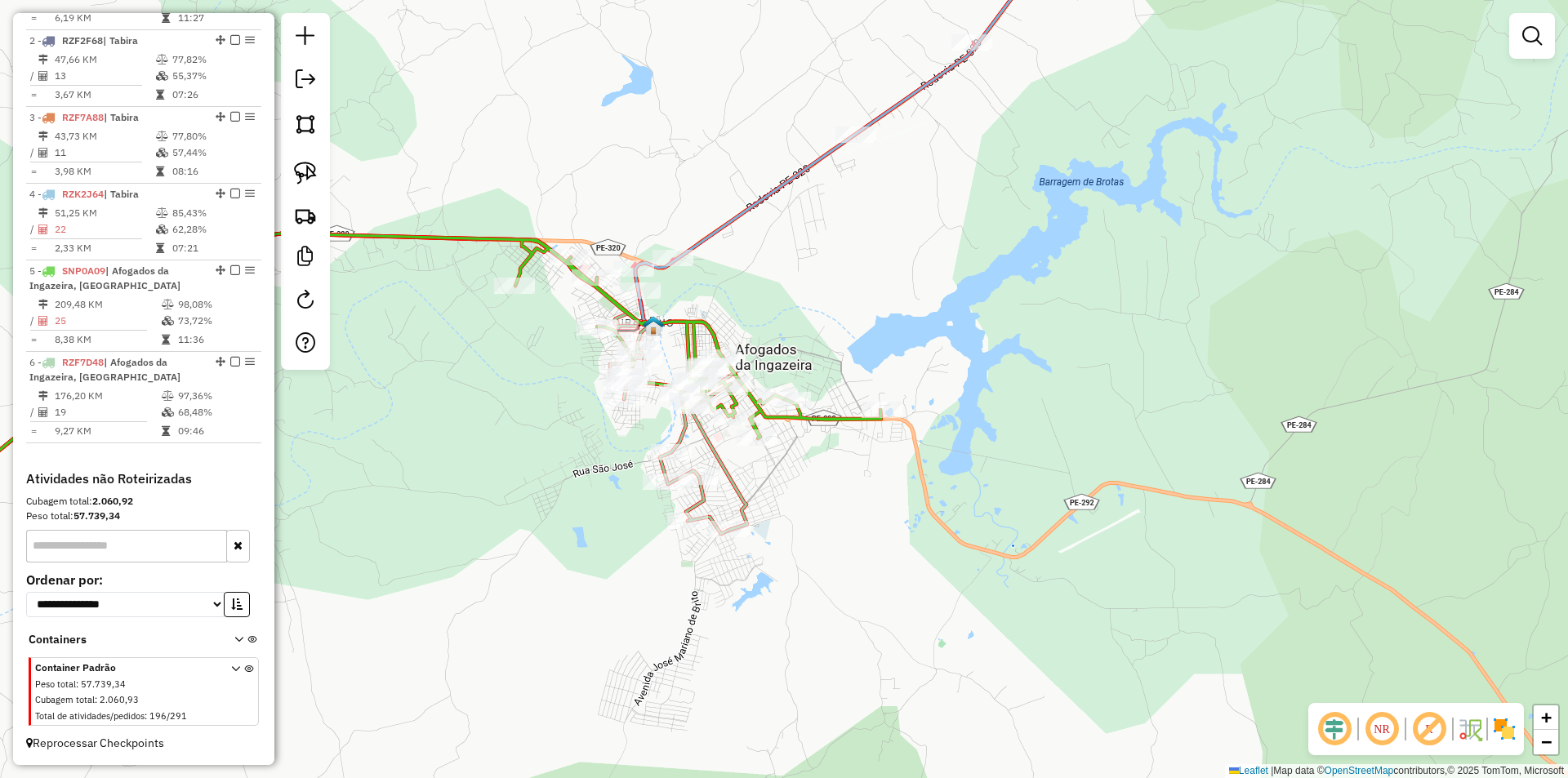
drag, startPoint x: 540, startPoint y: 448, endPoint x: 505, endPoint y: 424, distance: 42.4
click at [505, 424] on div "Janela de atendimento Grade de atendimento Capacidade Transportadoras Veículos …" at bounding box center [784, 389] width 1568 height 778
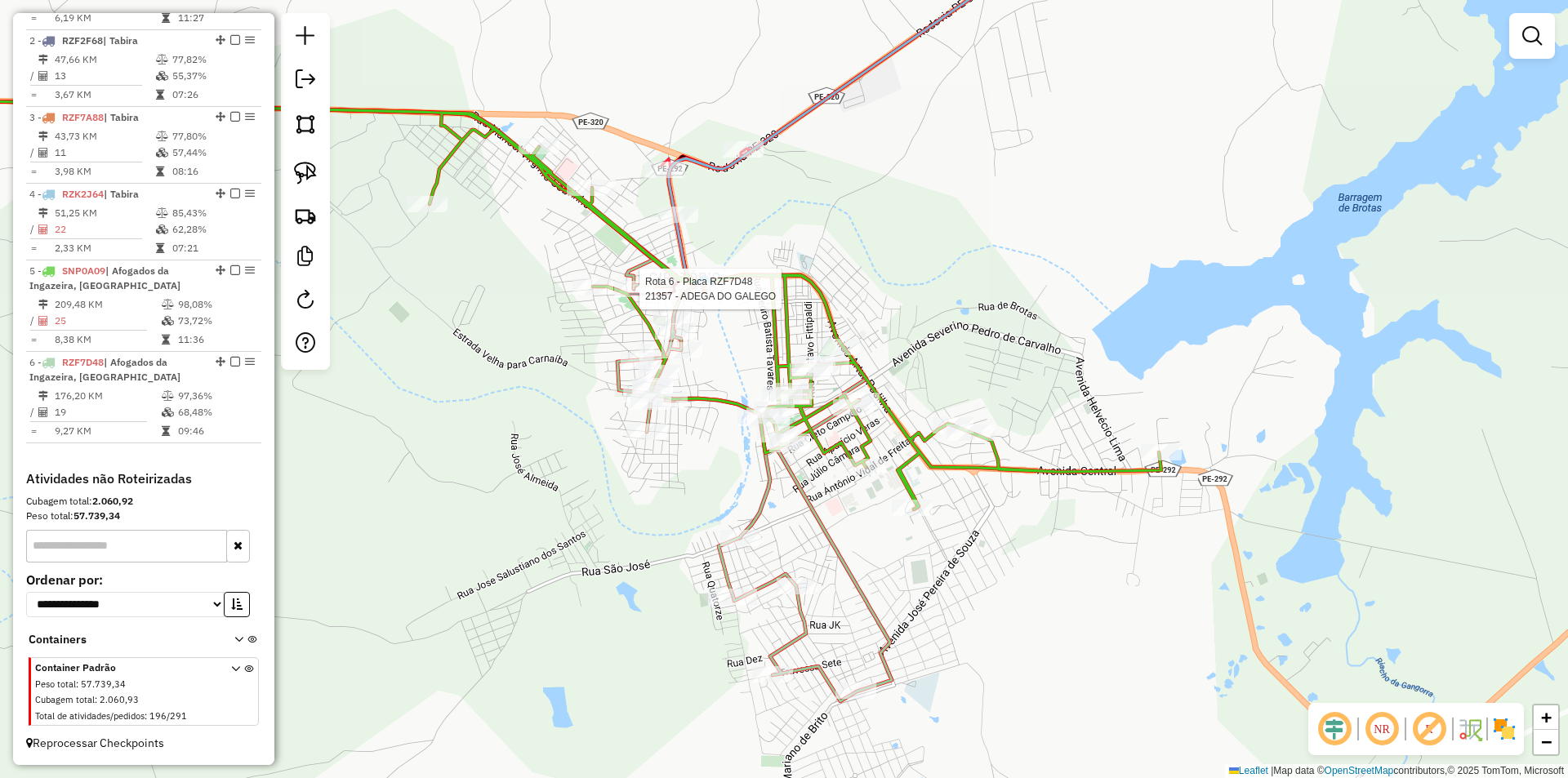
select select "**********"
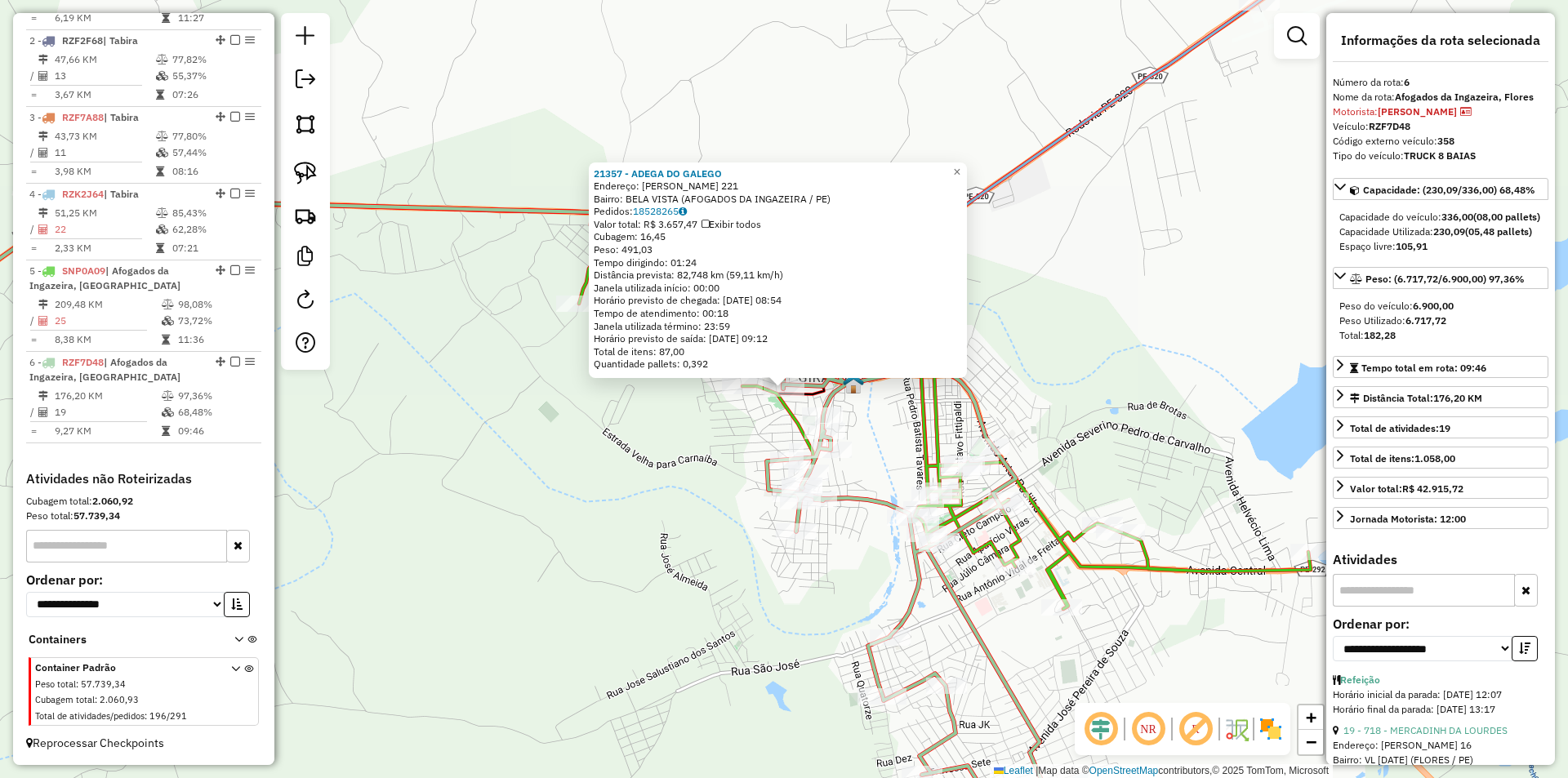
click at [685, 427] on div "21357 - ADEGA DO GALEGO Endereço: MANOEL VIRGINIO SOBRINHO 221 Bairro: BELA VIS…" at bounding box center [784, 389] width 1568 height 778
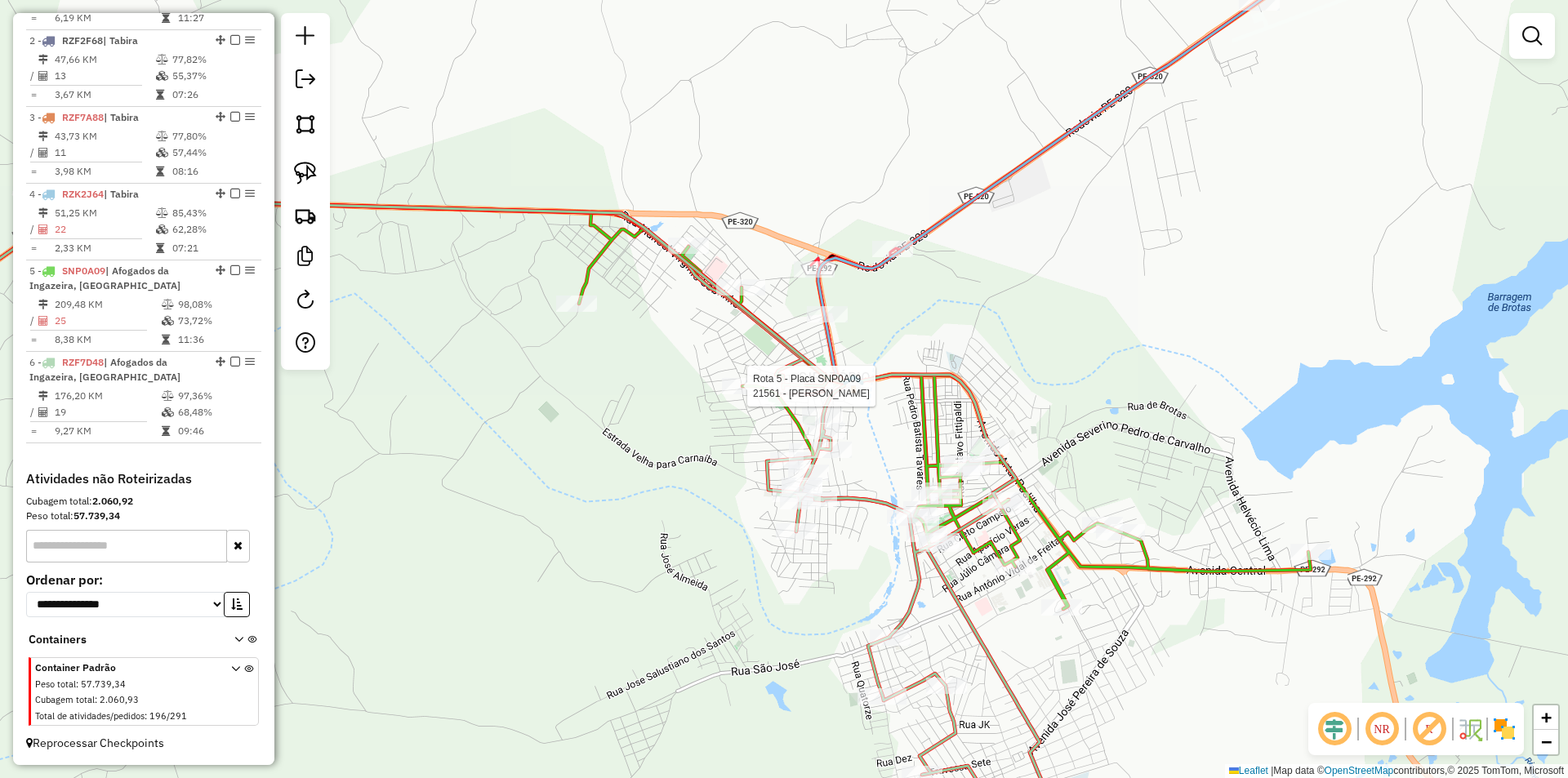
select select "**********"
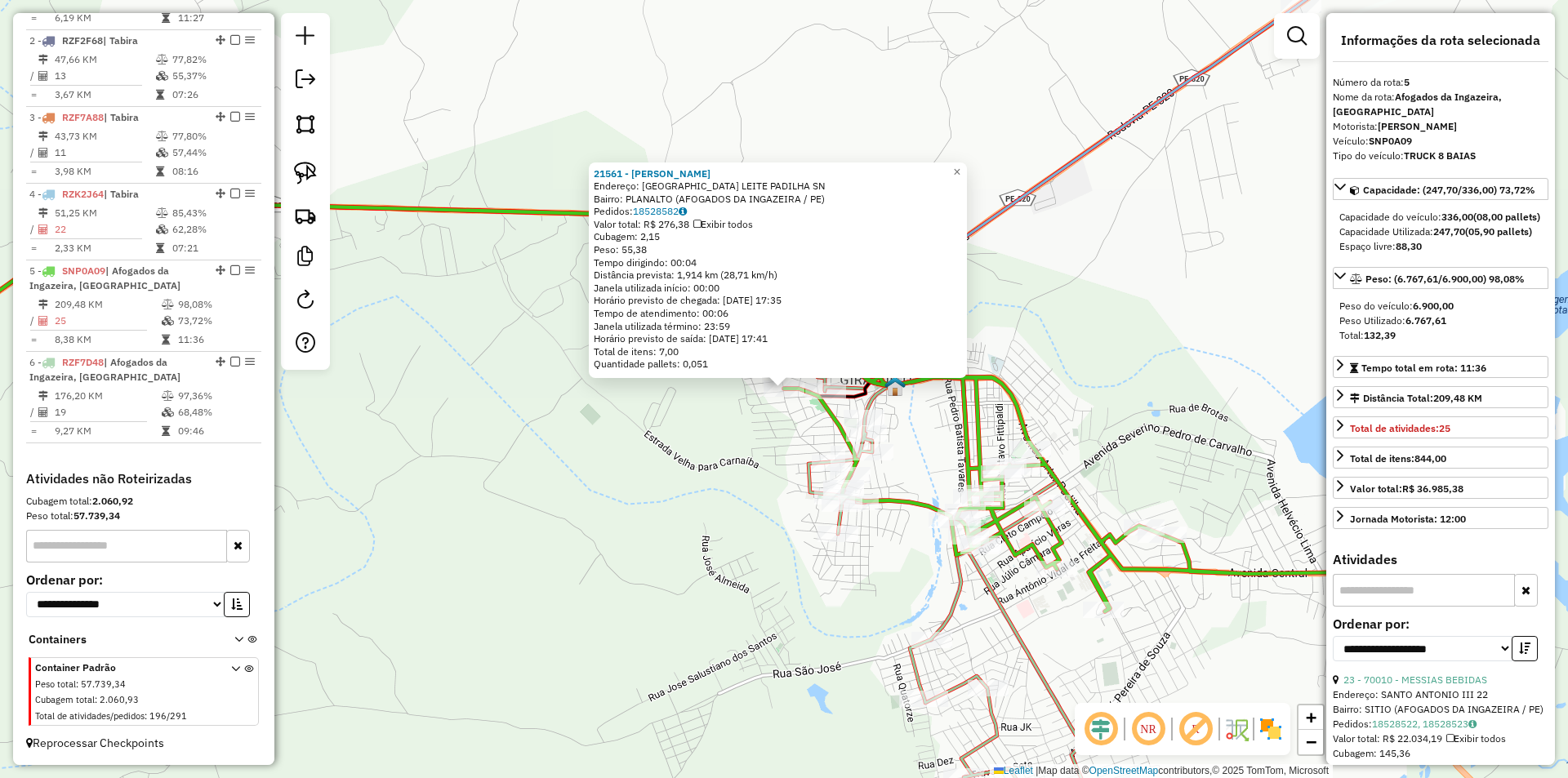
click at [776, 435] on div "21561 - MERCADINHO MENDES Endereço: AVENIDA JOSE LEITE PADILHA SN Bairro: PLANA…" at bounding box center [784, 389] width 1568 height 778
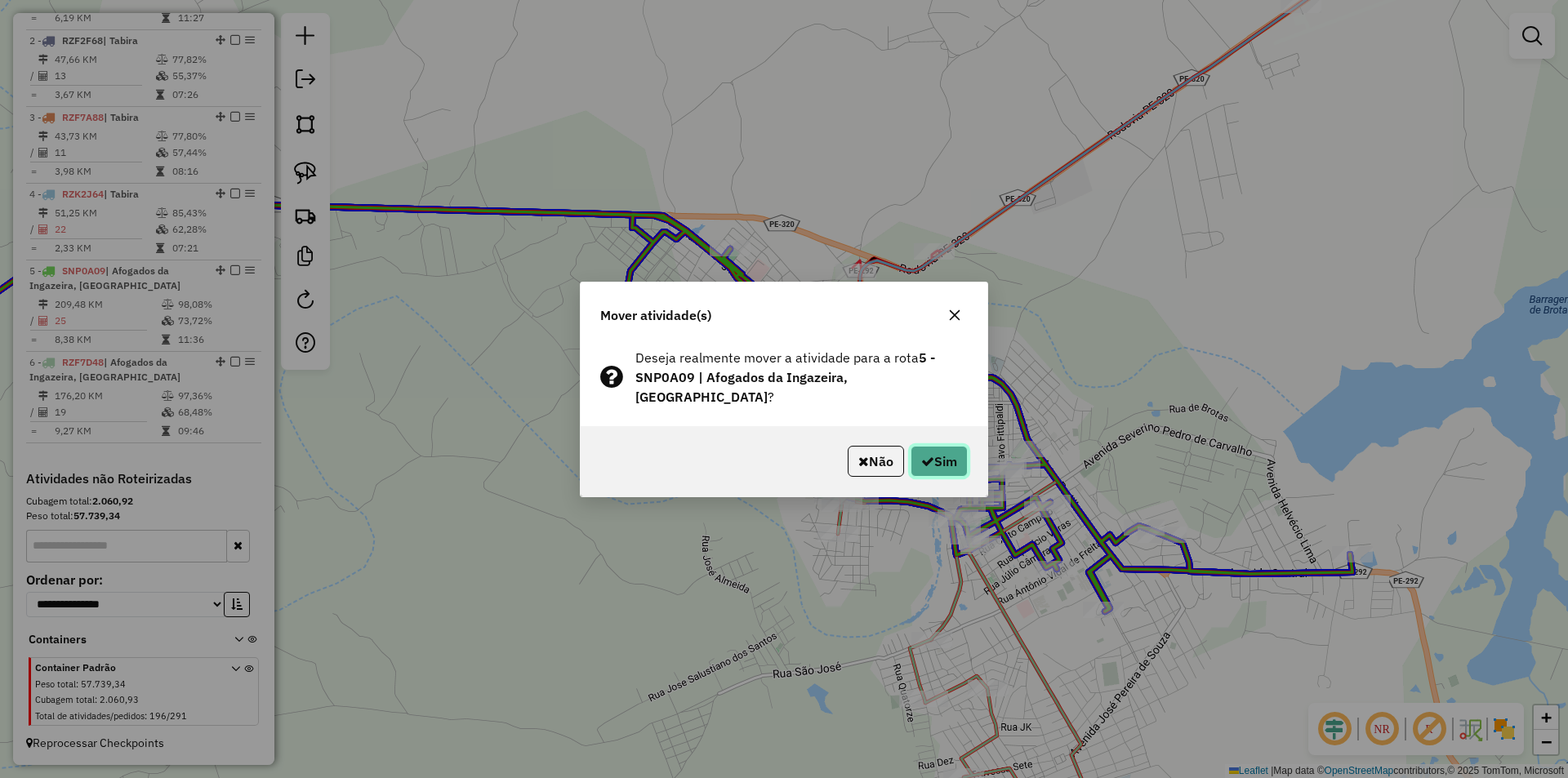
click at [934, 446] on button "Sim" at bounding box center [939, 461] width 57 height 31
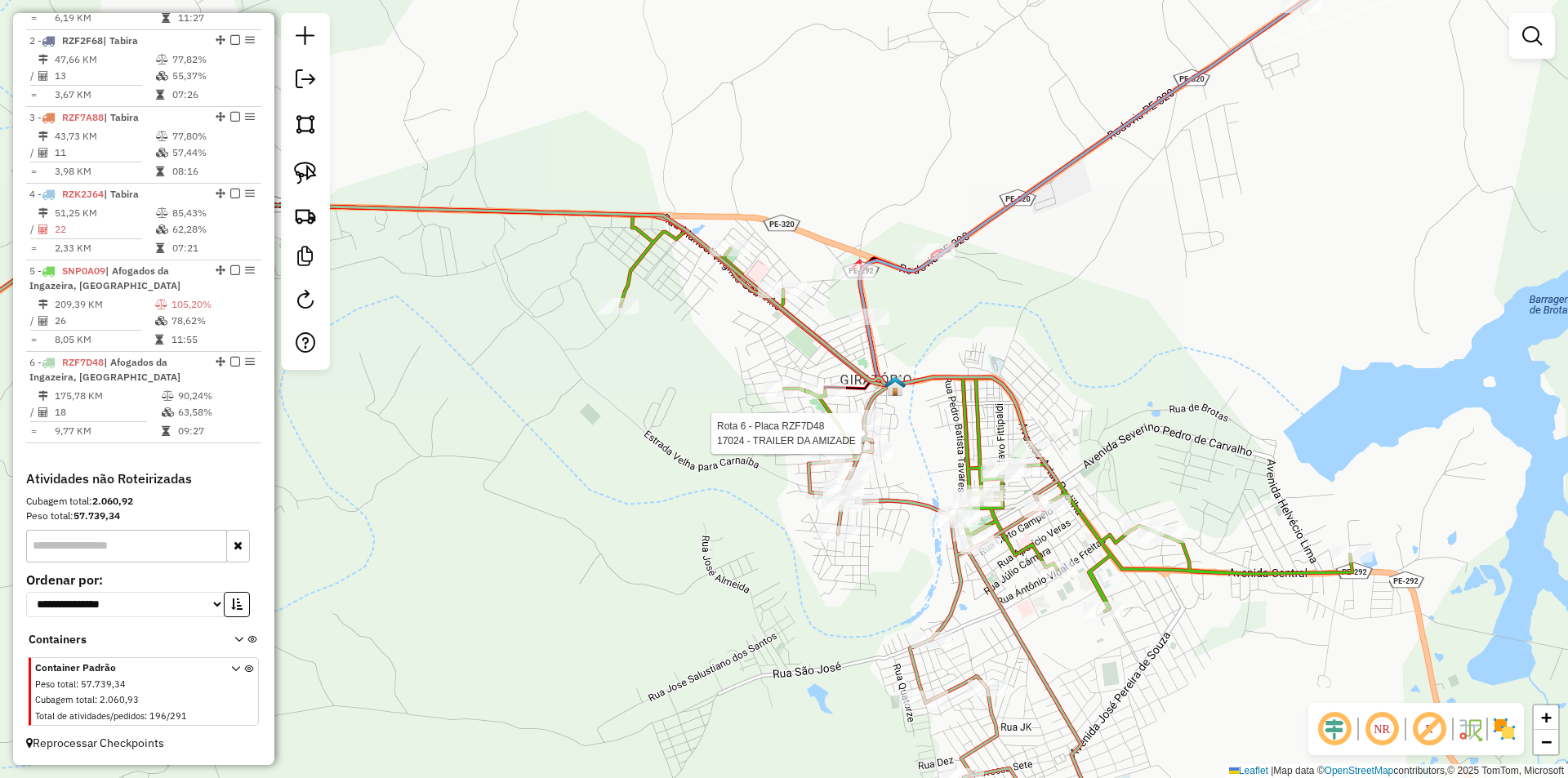
click at [868, 442] on div at bounding box center [866, 433] width 41 height 16
select select "**********"
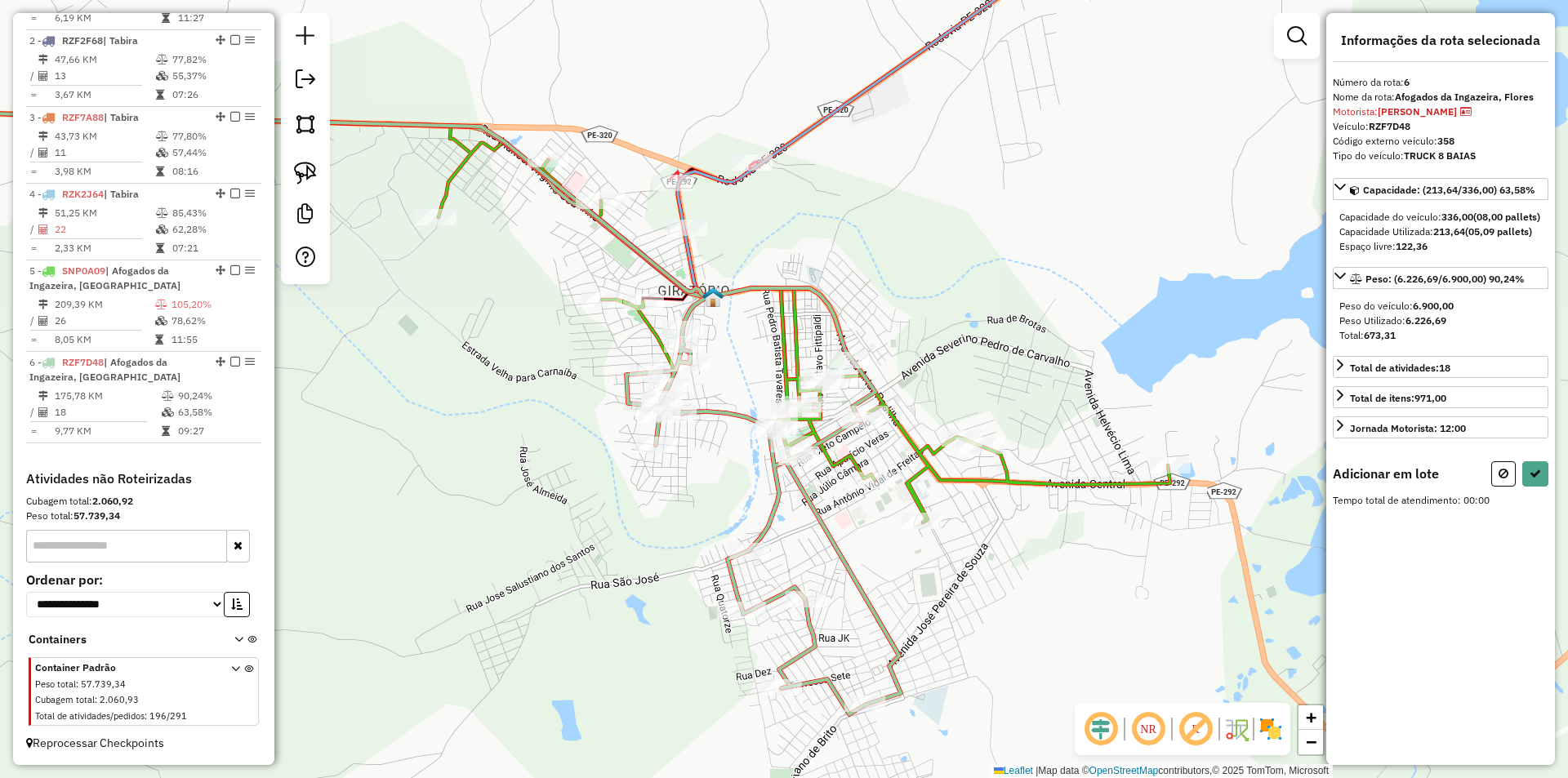
drag, startPoint x: 1129, startPoint y: 574, endPoint x: 985, endPoint y: 506, distance: 159.2
click at [987, 507] on div "Janela de atendimento Grade de atendimento Capacidade Transportadoras Veículos …" at bounding box center [784, 389] width 1568 height 778
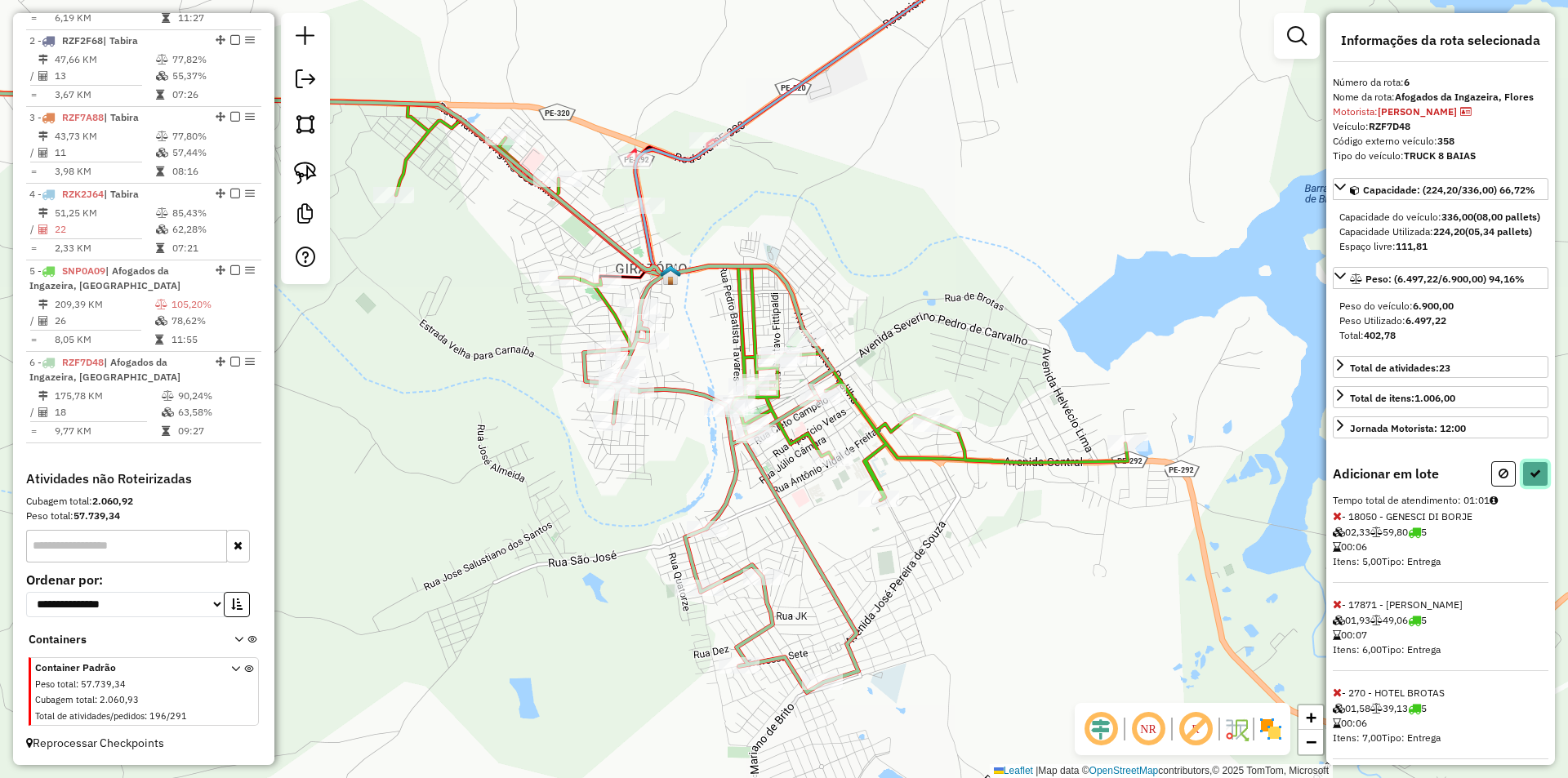
click at [1522, 487] on button at bounding box center [1535, 474] width 26 height 26
select select "**********"
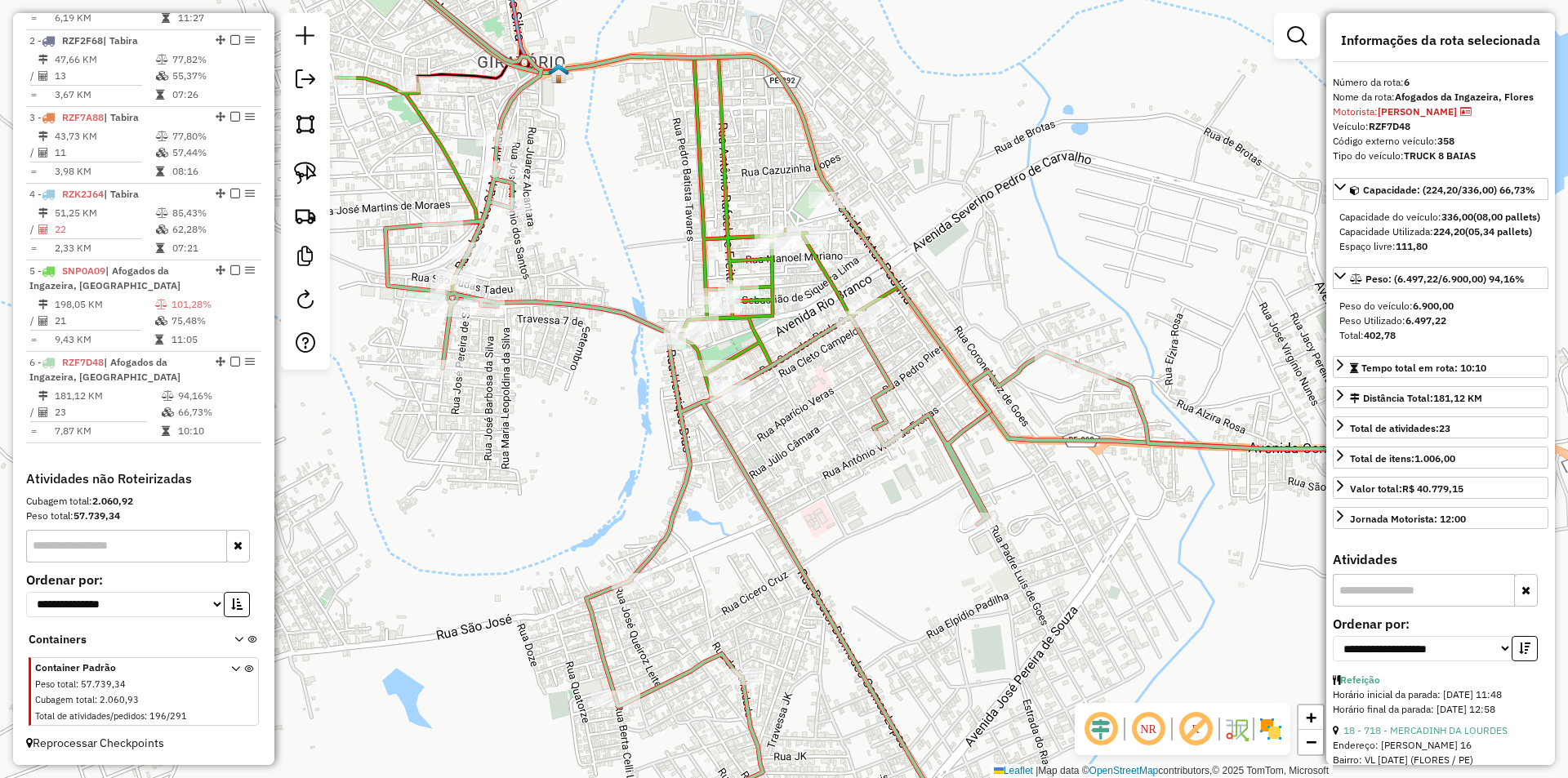
click at [812, 419] on div "Janela de atendimento Grade de atendimento Capacidade Transportadoras Veículos …" at bounding box center [784, 389] width 1568 height 778
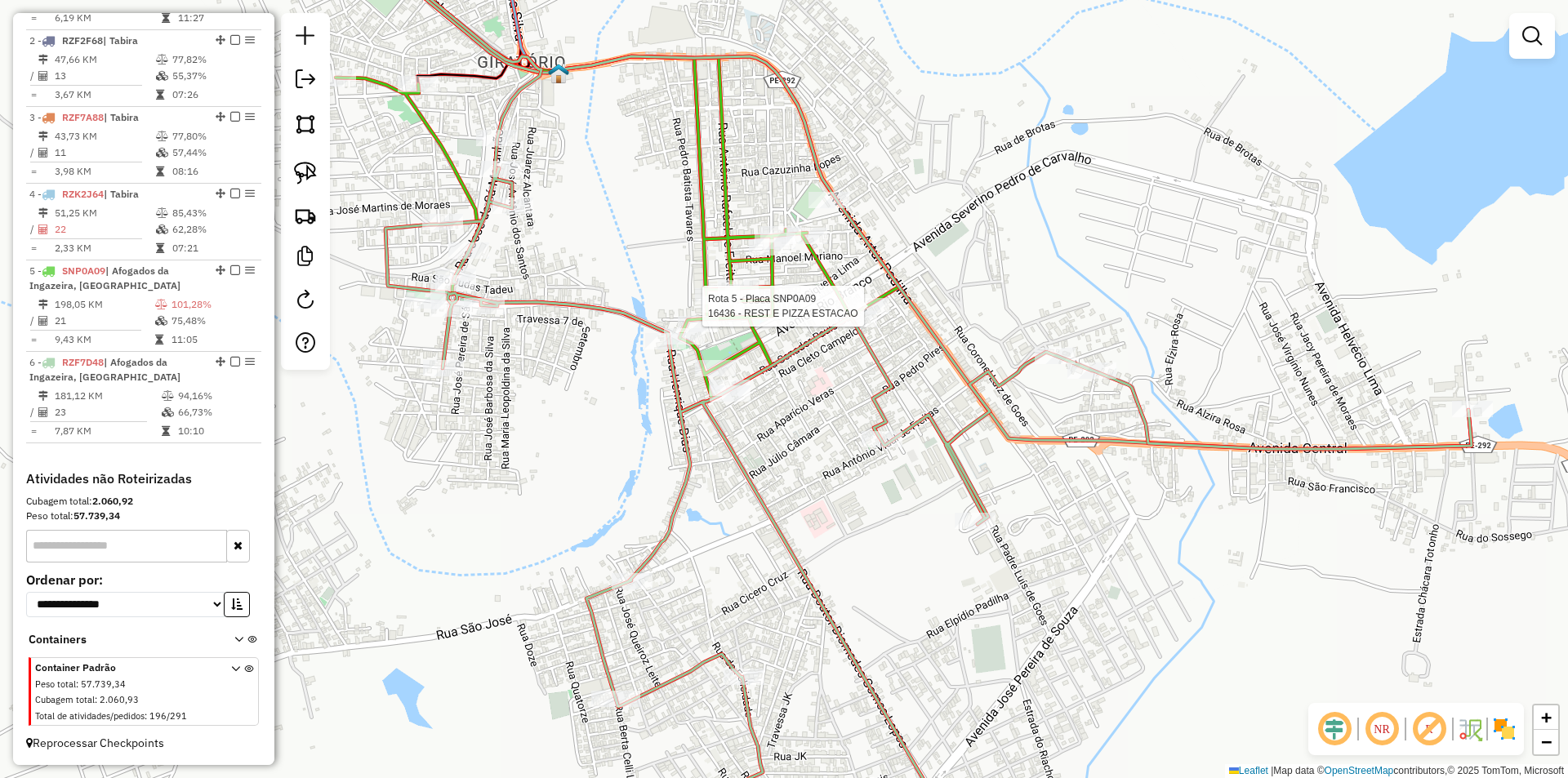
select select "**********"
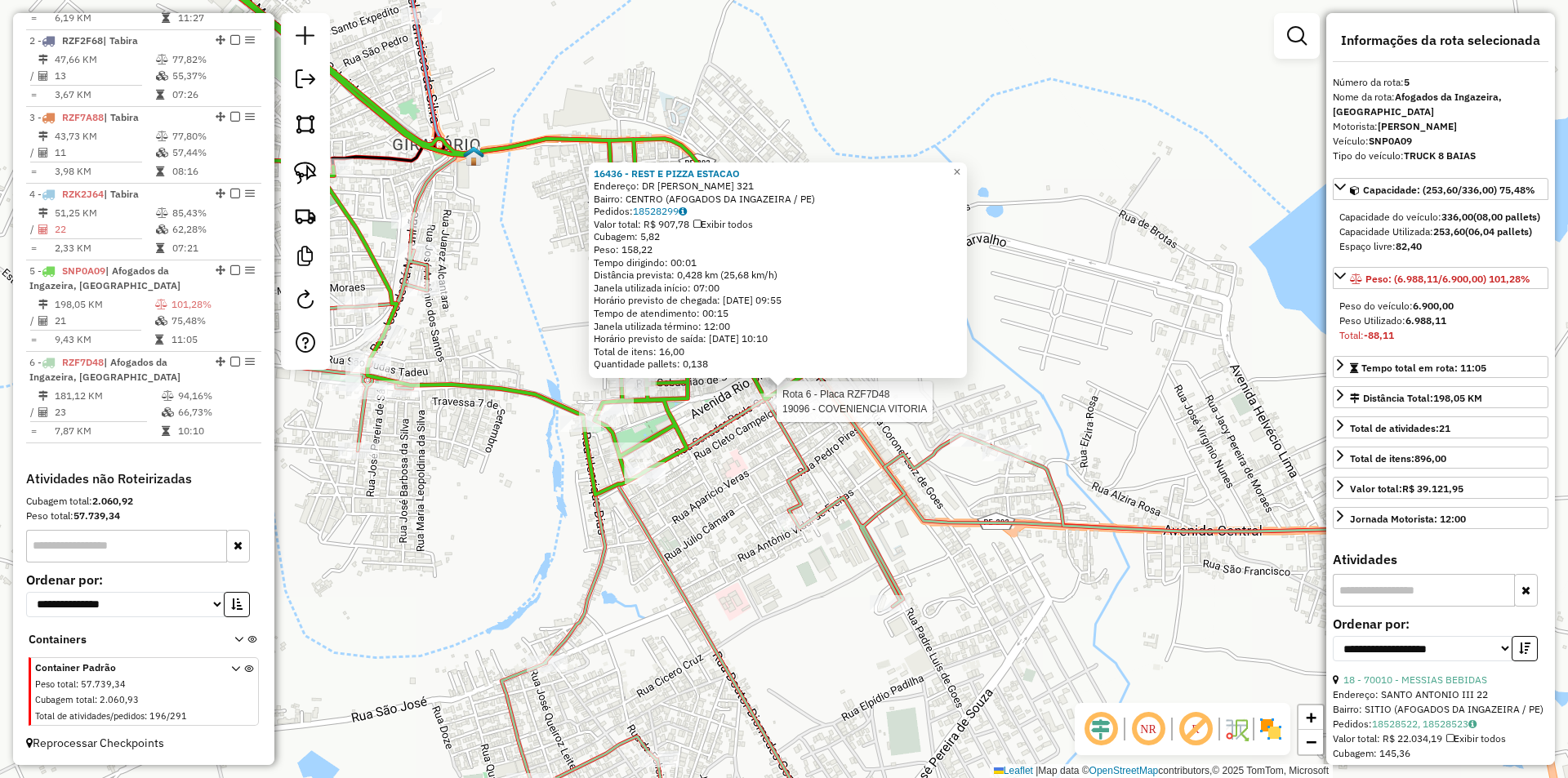
click at [778, 410] on div at bounding box center [771, 401] width 41 height 16
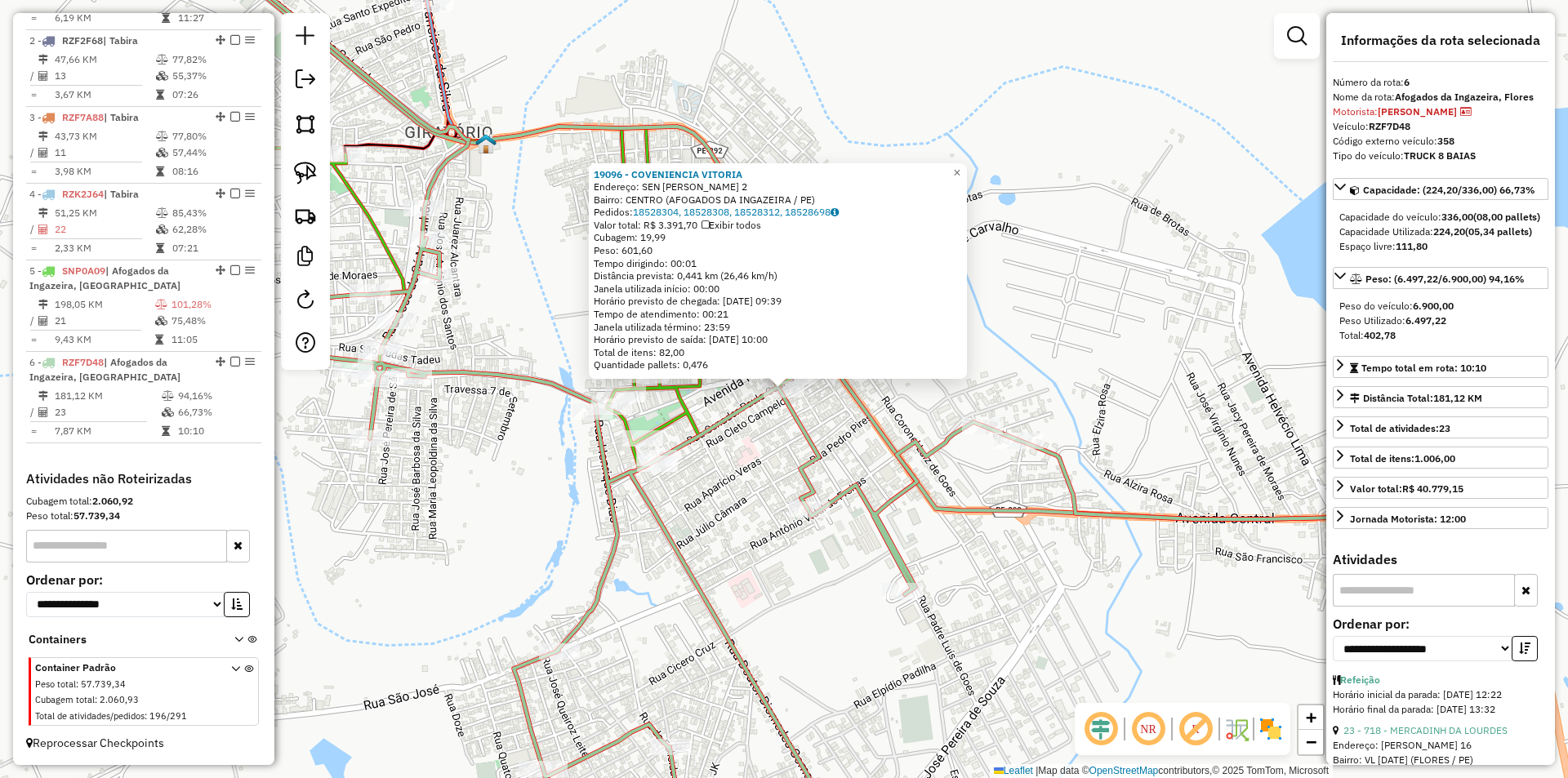
click at [869, 431] on icon at bounding box center [782, 221] width 1234 height 597
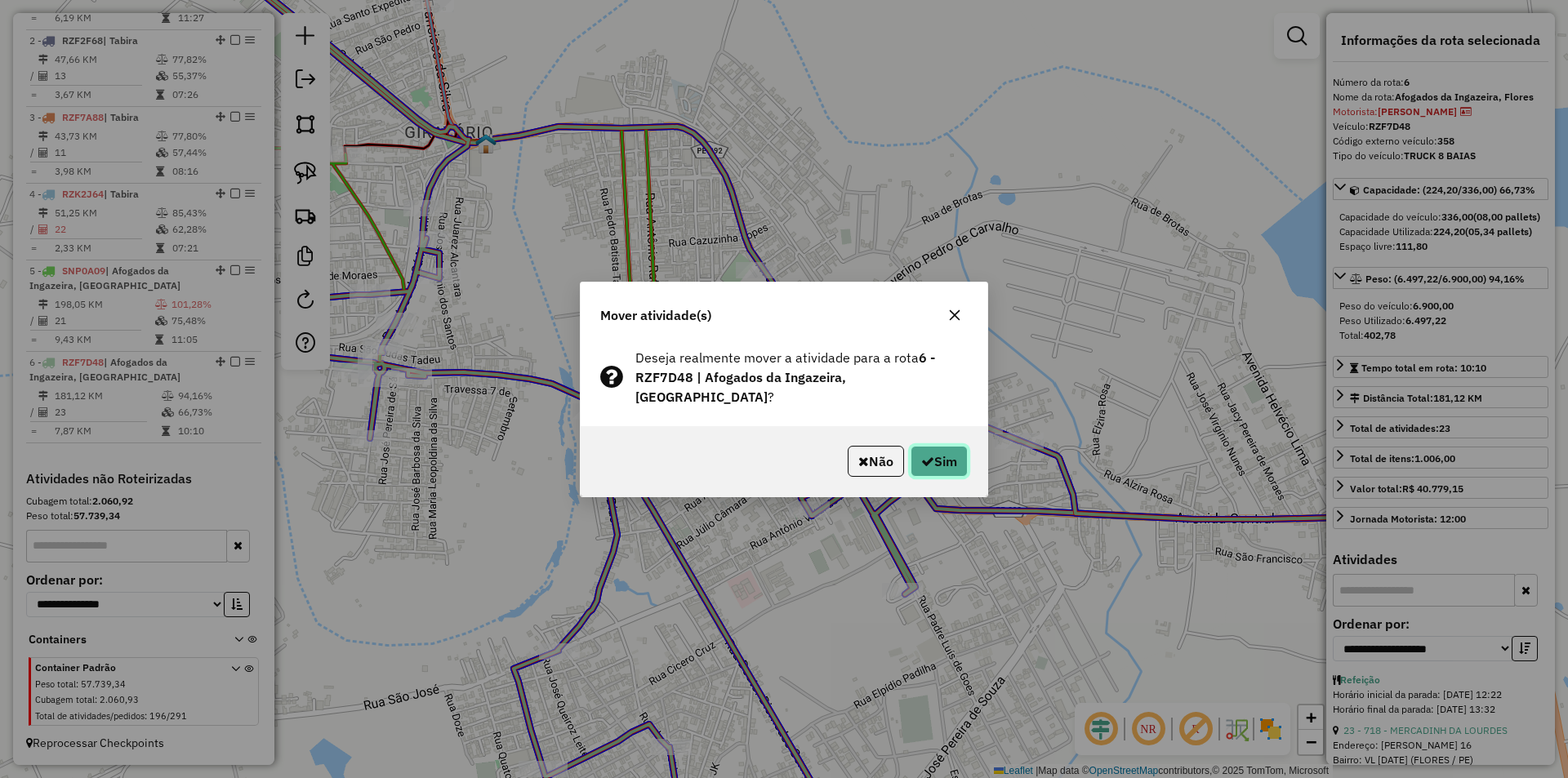
click at [937, 460] on button "Sim" at bounding box center [939, 461] width 57 height 31
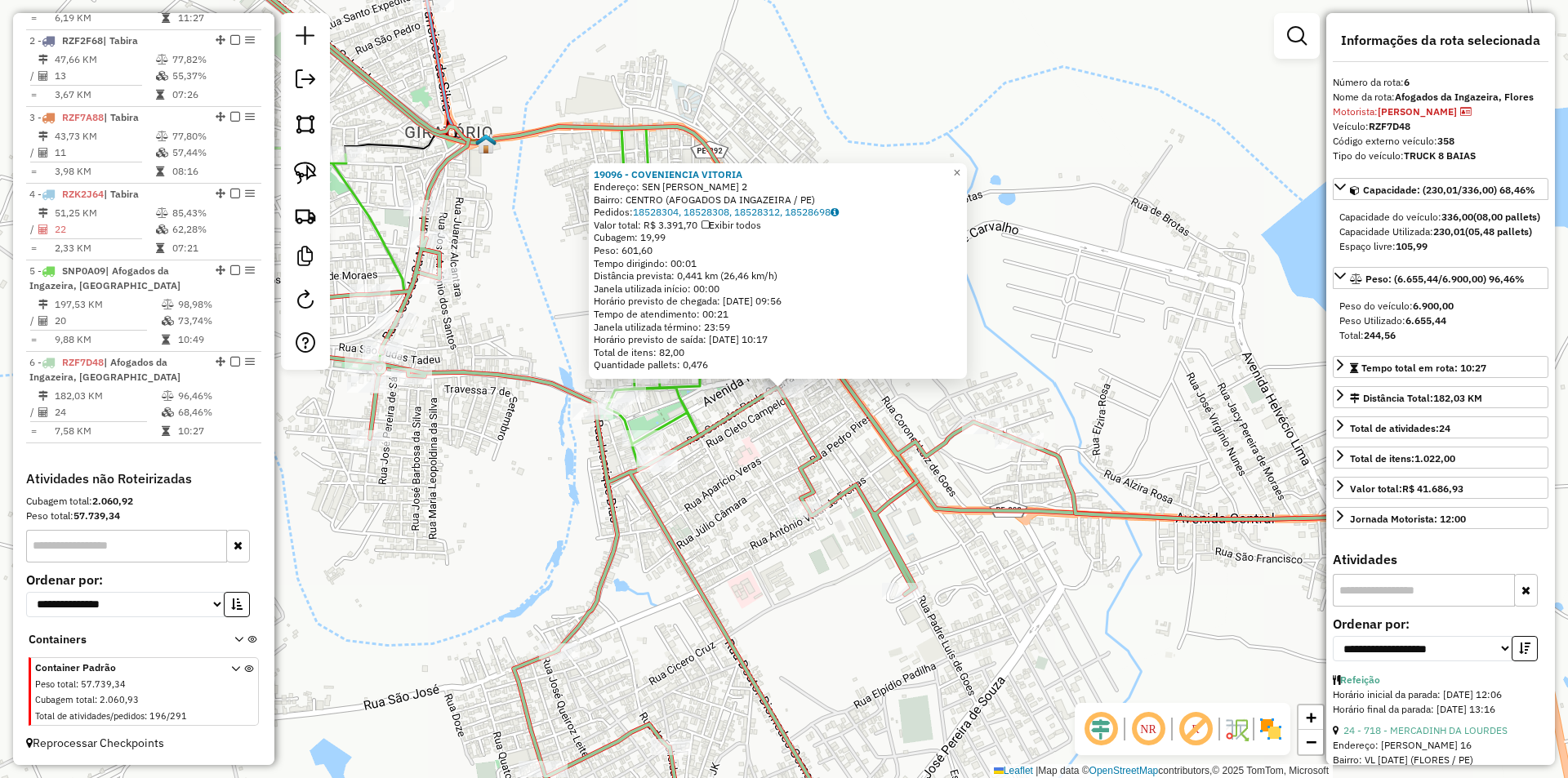
click at [846, 429] on div "19096 - COVENIENCIA VITORIA Endereço: SEN PAULO GUERRA 2 Bairro: CENTRO (AFOGAD…" at bounding box center [784, 389] width 1568 height 778
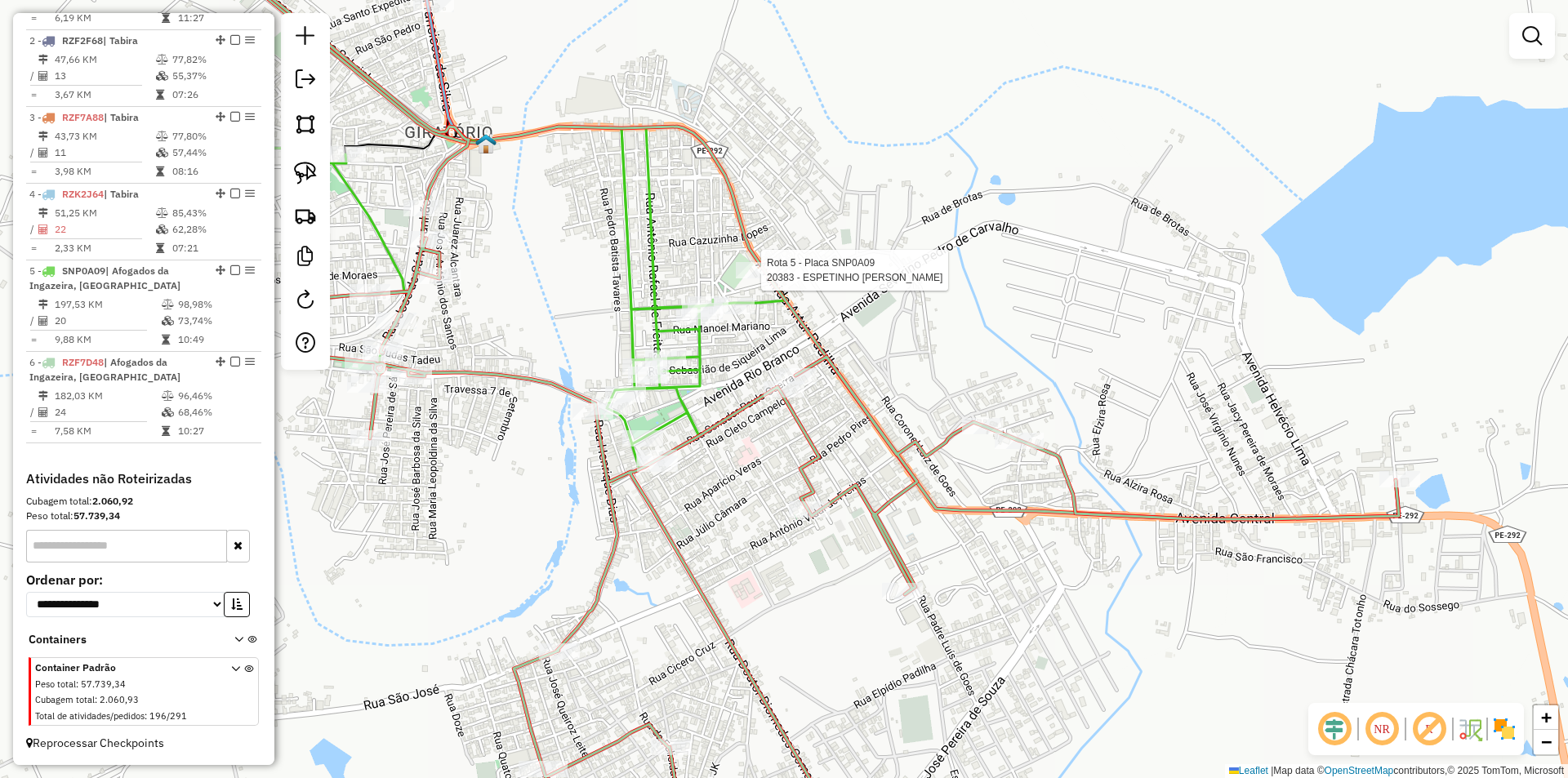
select select "**********"
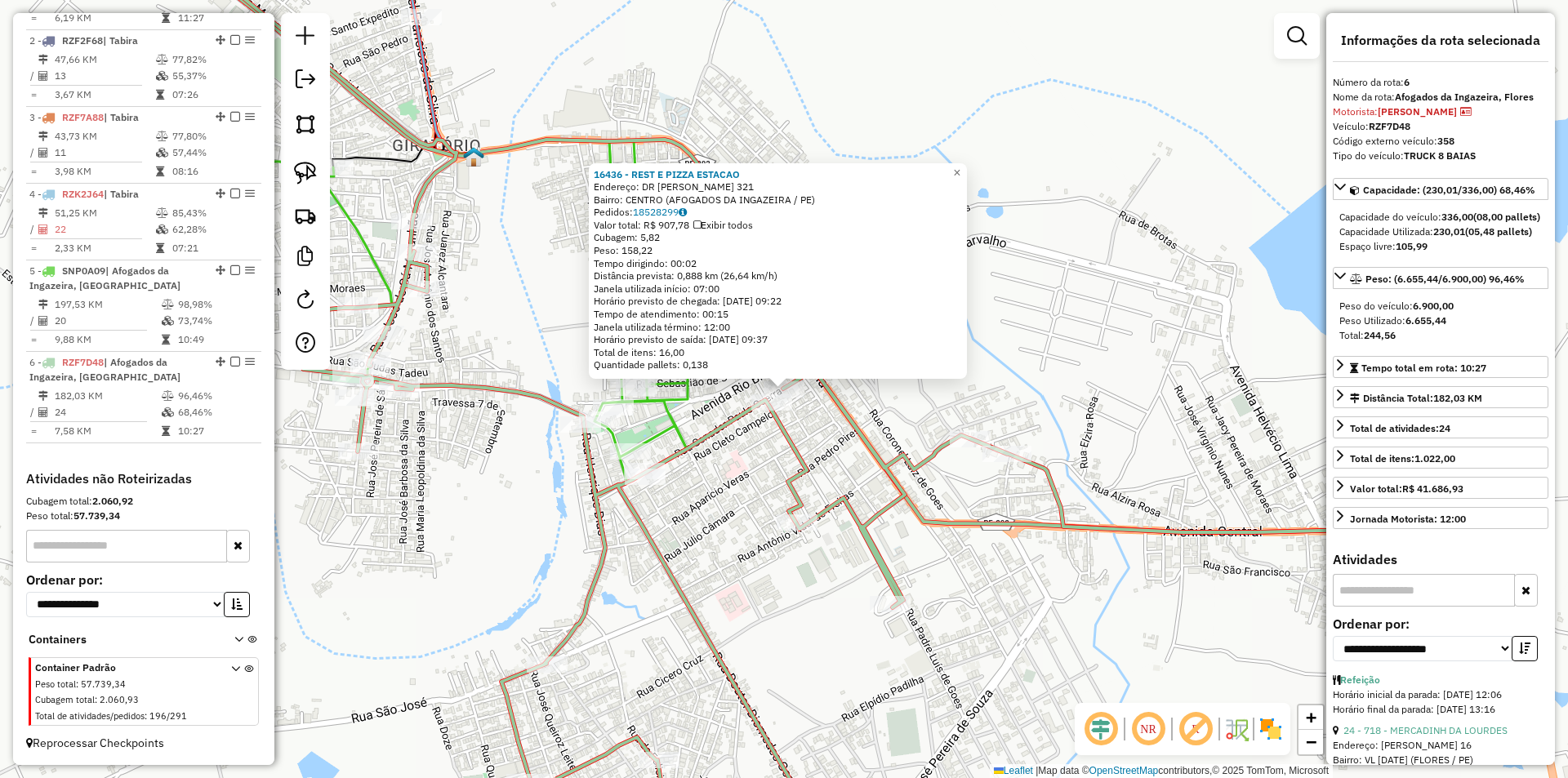
click at [864, 484] on div "16436 - REST E PIZZA ESTACAO Endereço: DR DIOMEDES 321 Bairro: CENTRO (AFOGADOS…" at bounding box center [784, 389] width 1568 height 778
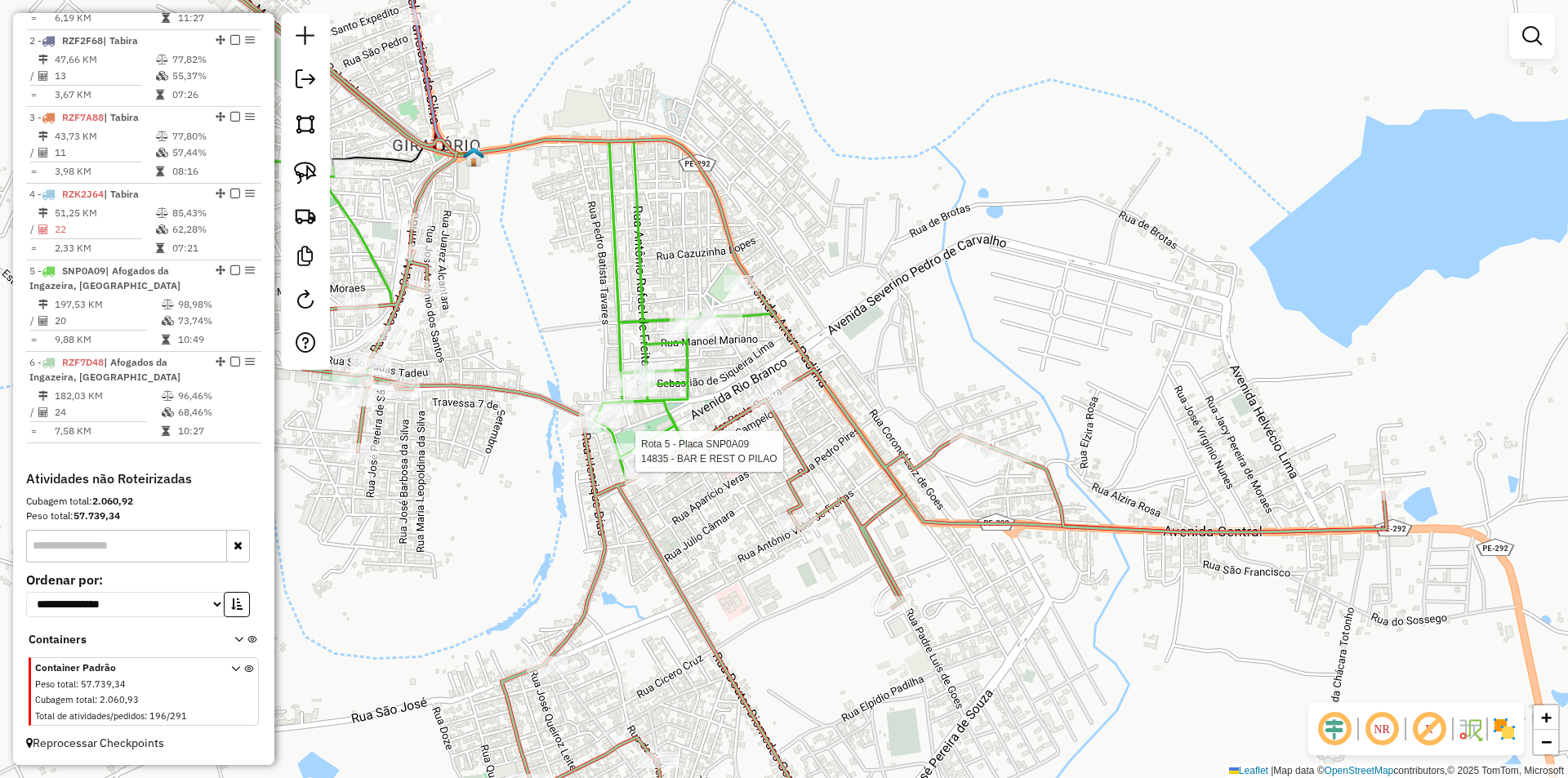
select select "**********"
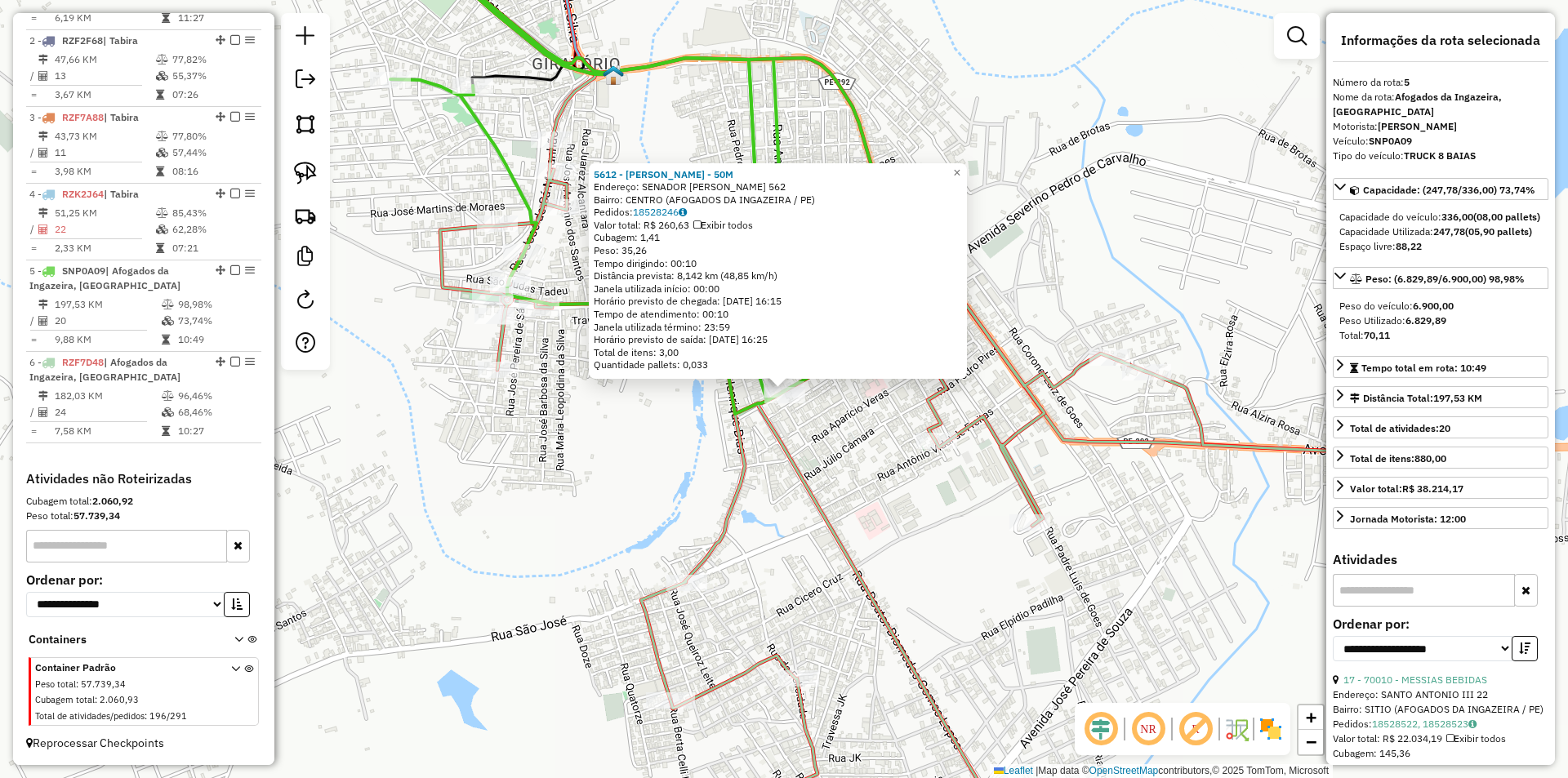
click at [818, 469] on div "5612 - G.M SANTOS - 50M Endereço: SENADOR PAULO GUERRA 562 Bairro: CENTRO (AFOG…" at bounding box center [784, 389] width 1568 height 778
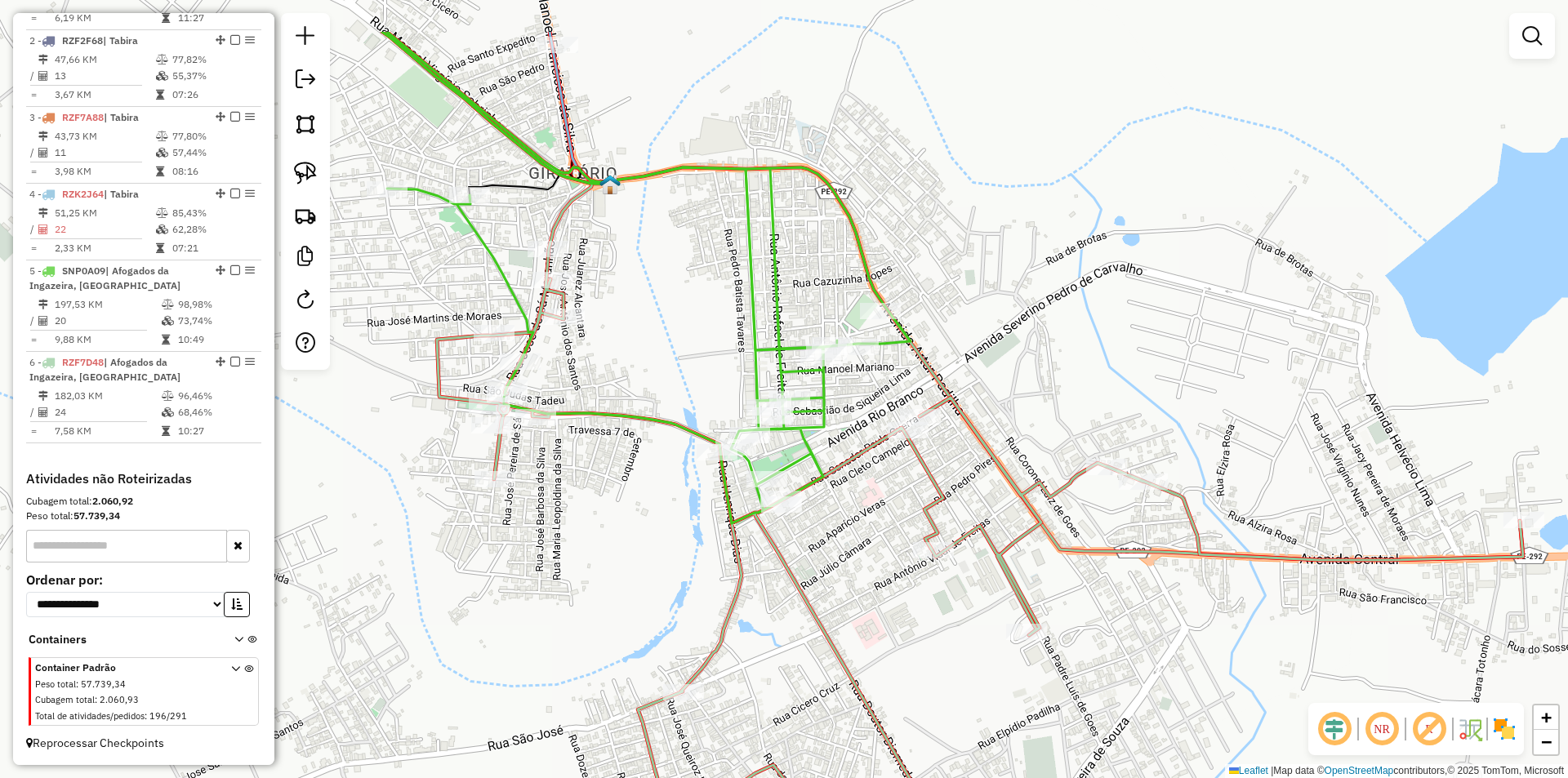
drag, startPoint x: 677, startPoint y: 402, endPoint x: 715, endPoint y: 538, distance: 141.2
click at [714, 546] on div "Janela de atendimento Grade de atendimento Capacidade Transportadoras Veículos …" at bounding box center [784, 389] width 1568 height 778
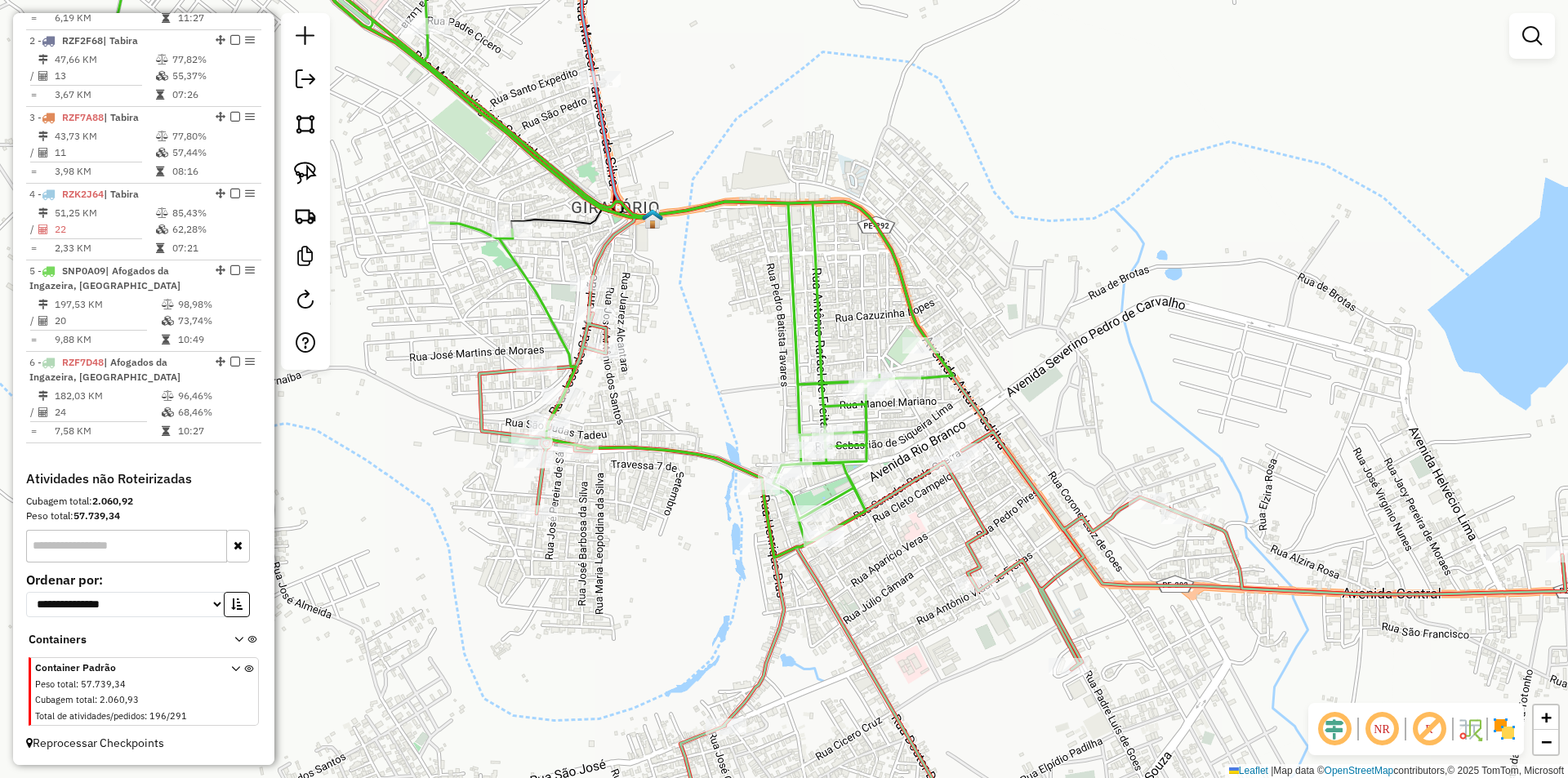
click at [419, 214] on div "Janela de atendimento Grade de atendimento Capacidade Transportadoras Veículos …" at bounding box center [784, 389] width 1568 height 778
select select "**********"
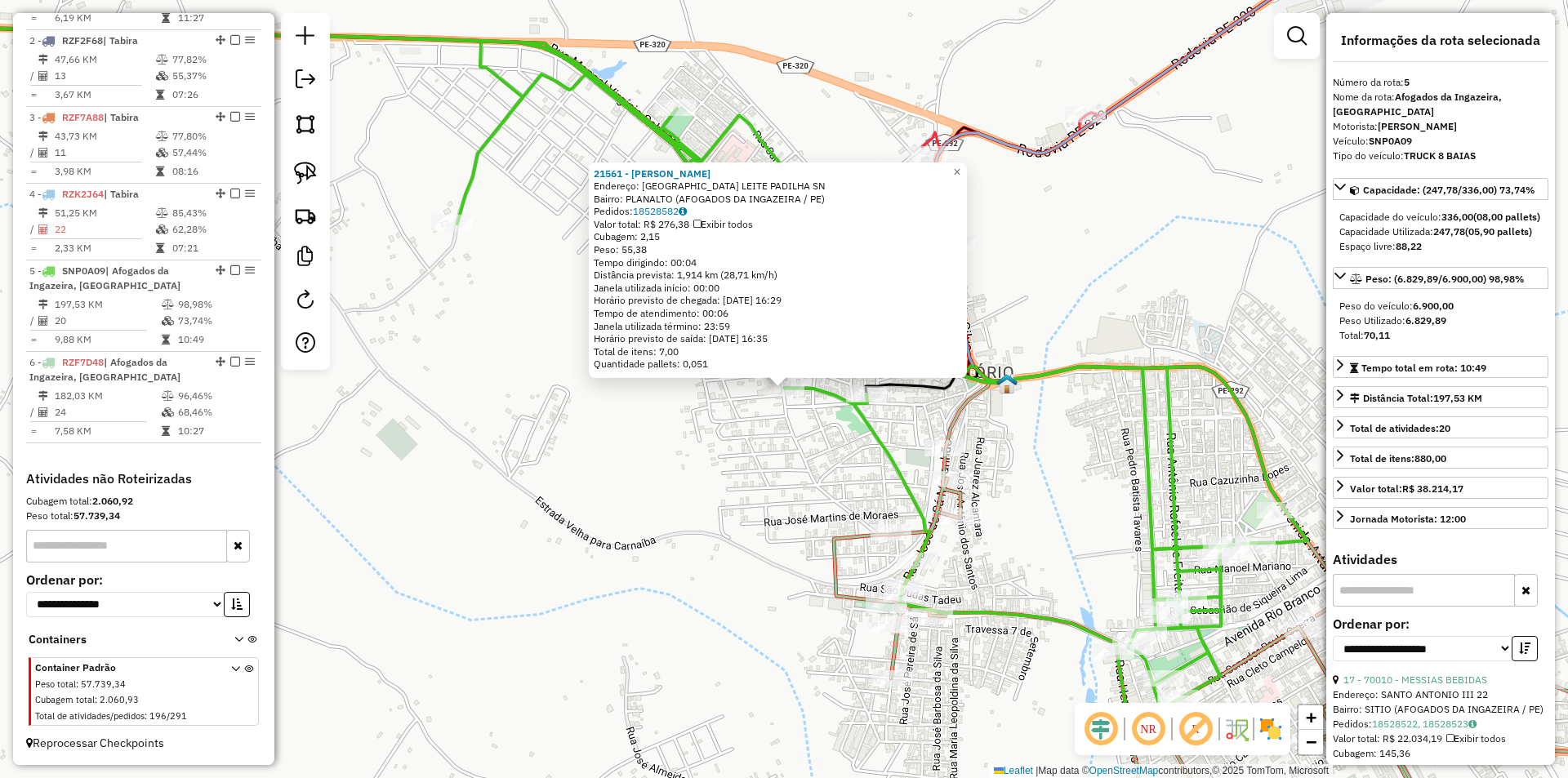
click at [606, 414] on div "21561 - MERCADINHO MENDES Endereço: AVENIDA JOSE LEITE PADILHA SN Bairro: PLANA…" at bounding box center [784, 389] width 1568 height 778
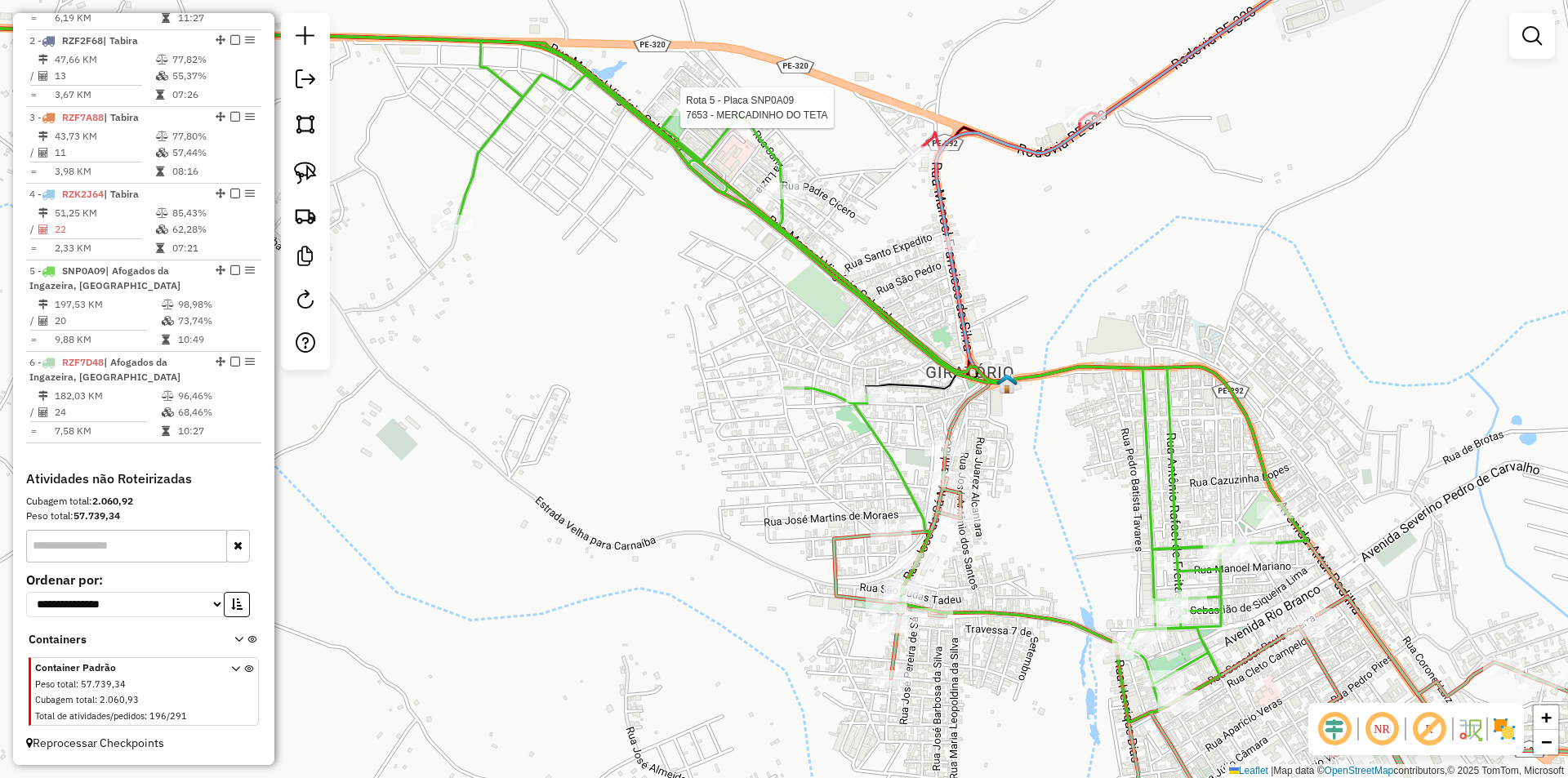
select select "**********"
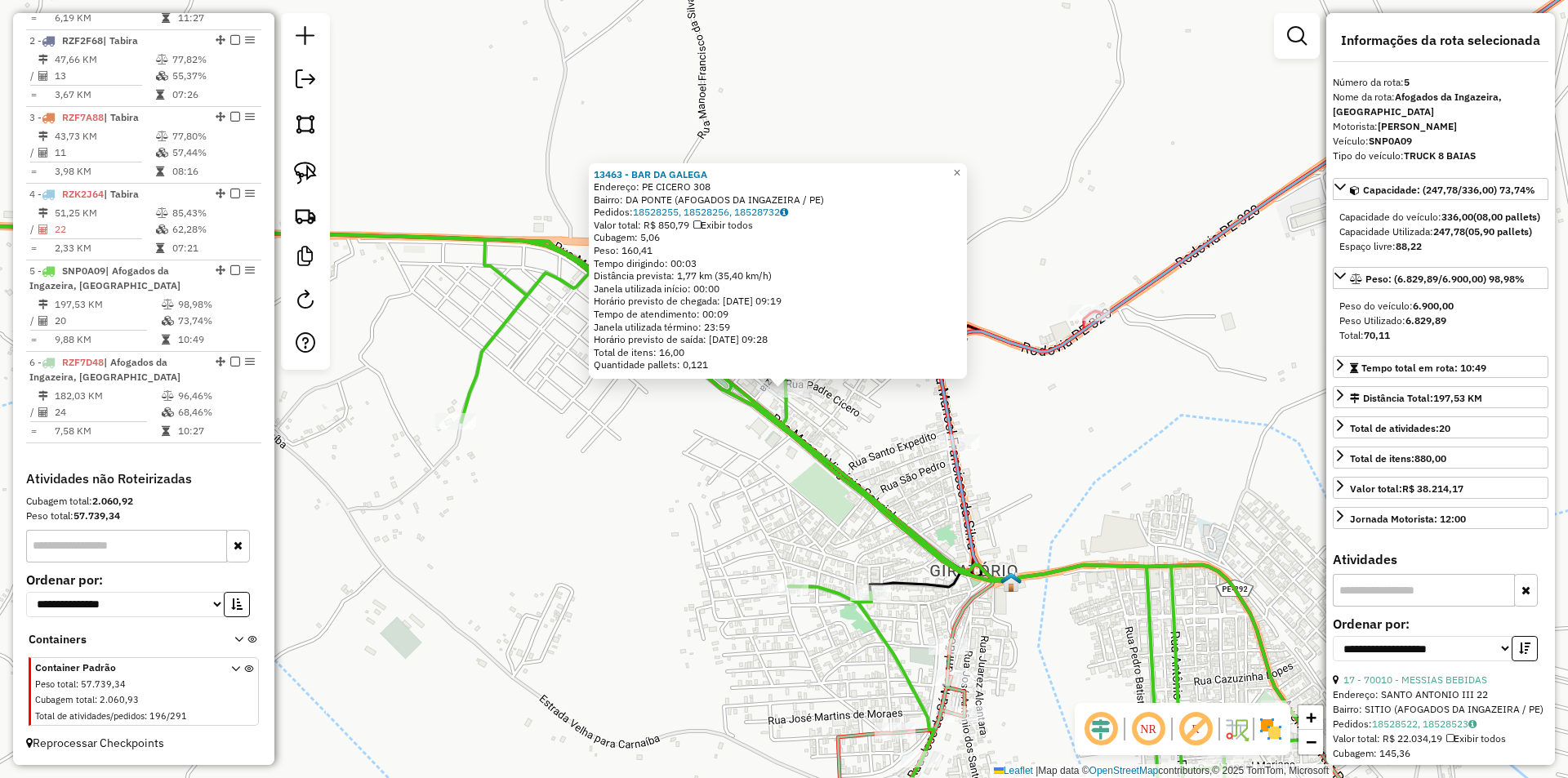
click at [891, 463] on div "13463 - BAR DA GALEGA Endereço: PE CICERO 308 Bairro: DA PONTE (AFOGADOS DA ING…" at bounding box center [784, 389] width 1568 height 778
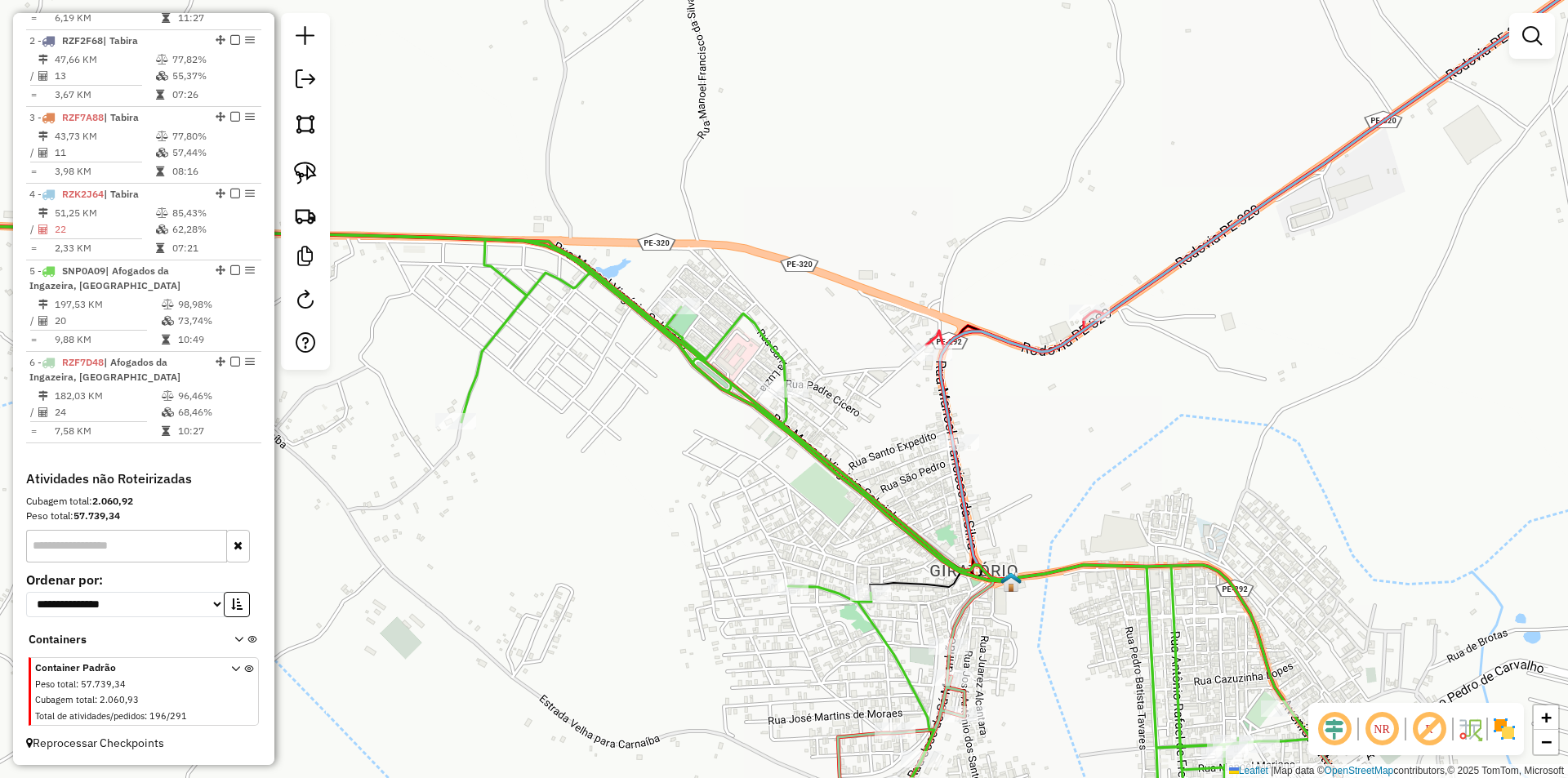
select select "**********"
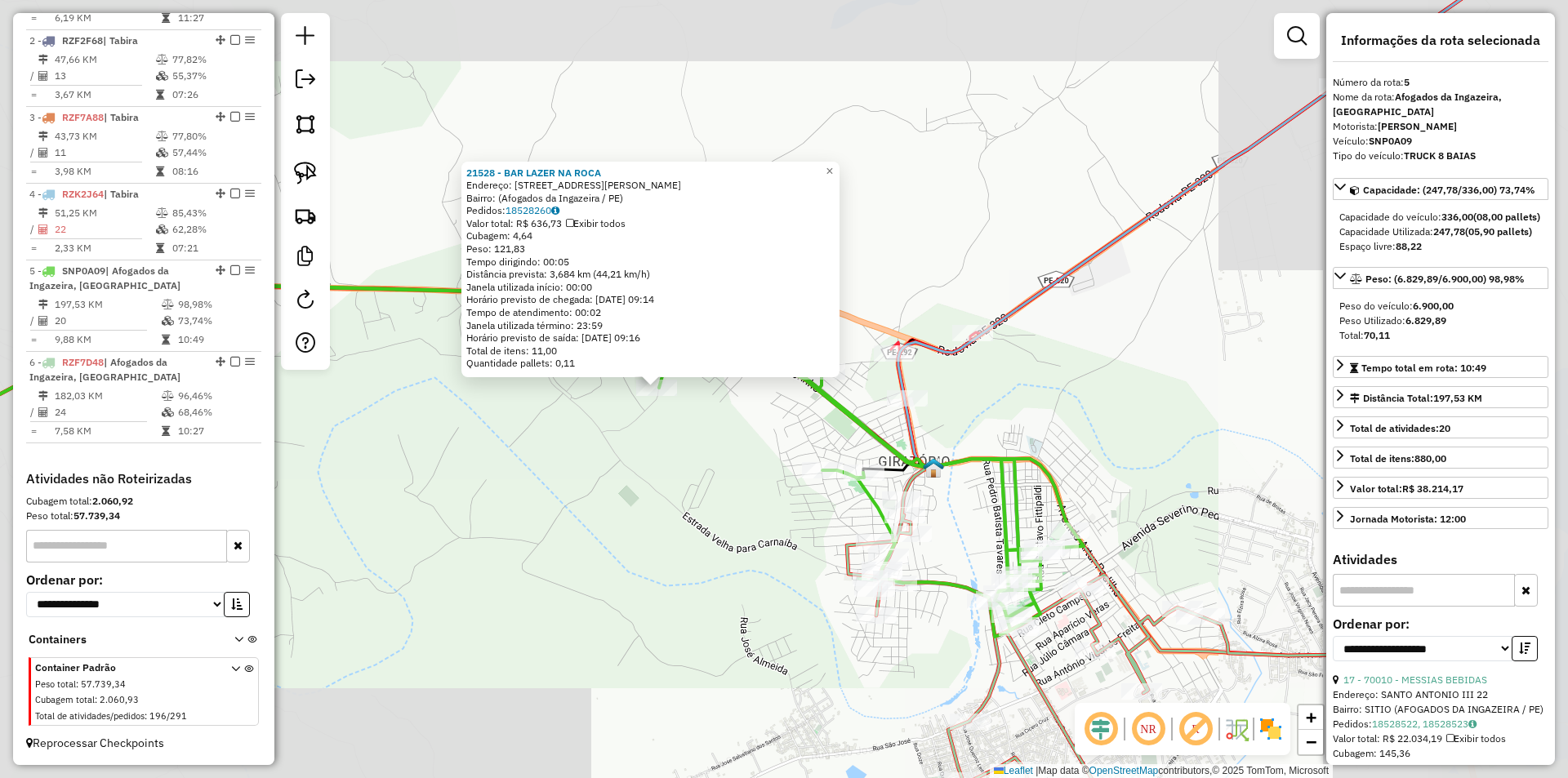
drag, startPoint x: 774, startPoint y: 483, endPoint x: 663, endPoint y: 424, distance: 125.7
click at [663, 424] on div "21528 - BAR LAZER NA ROCA Endereço: Rua Dom Expedito Lopes, 1415 Bairro: (Afoga…" at bounding box center [784, 389] width 1568 height 778
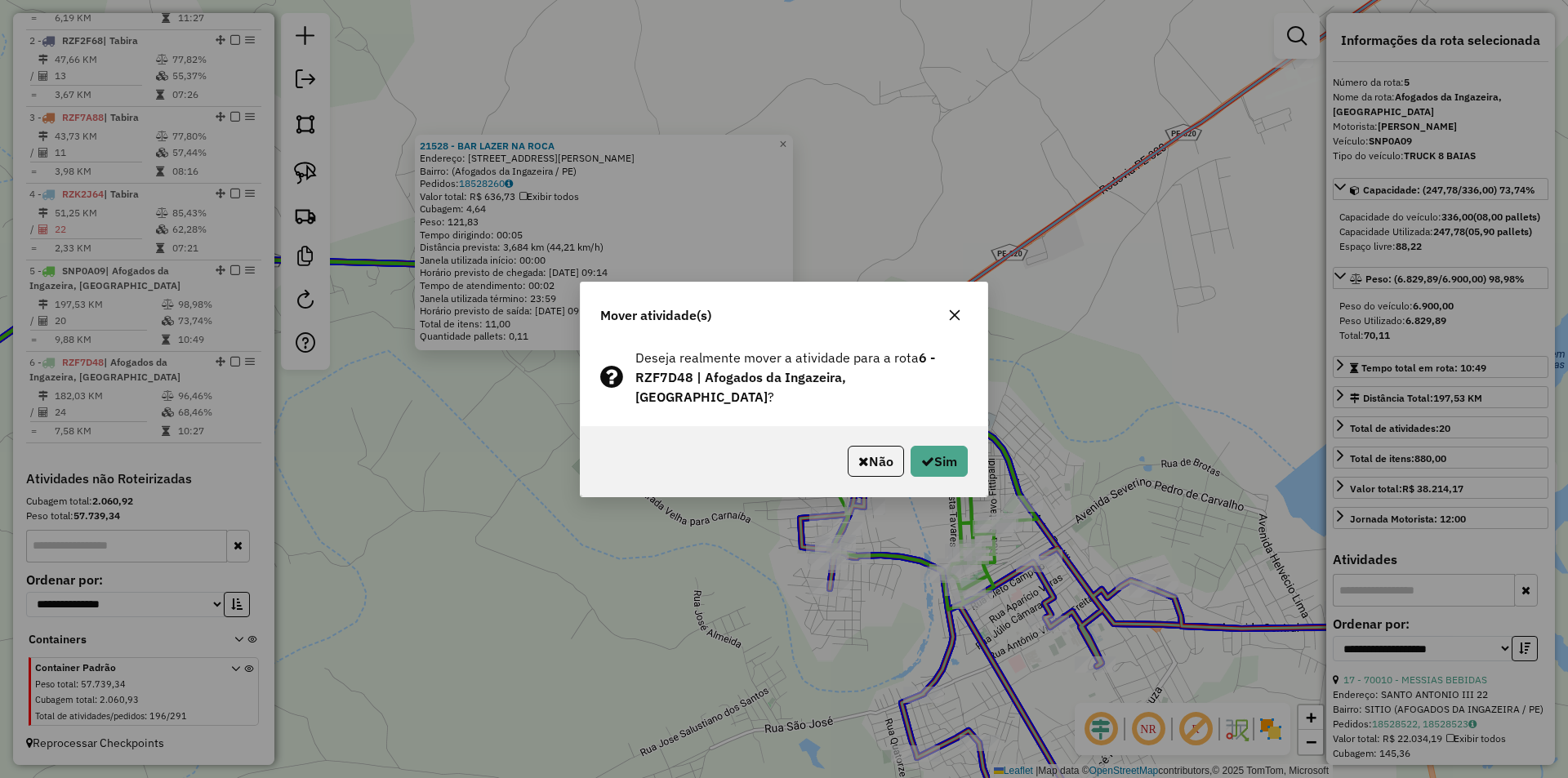
click at [925, 468] on div "Não Sim" at bounding box center [784, 461] width 407 height 70
click at [934, 458] on button "Sim" at bounding box center [939, 461] width 57 height 31
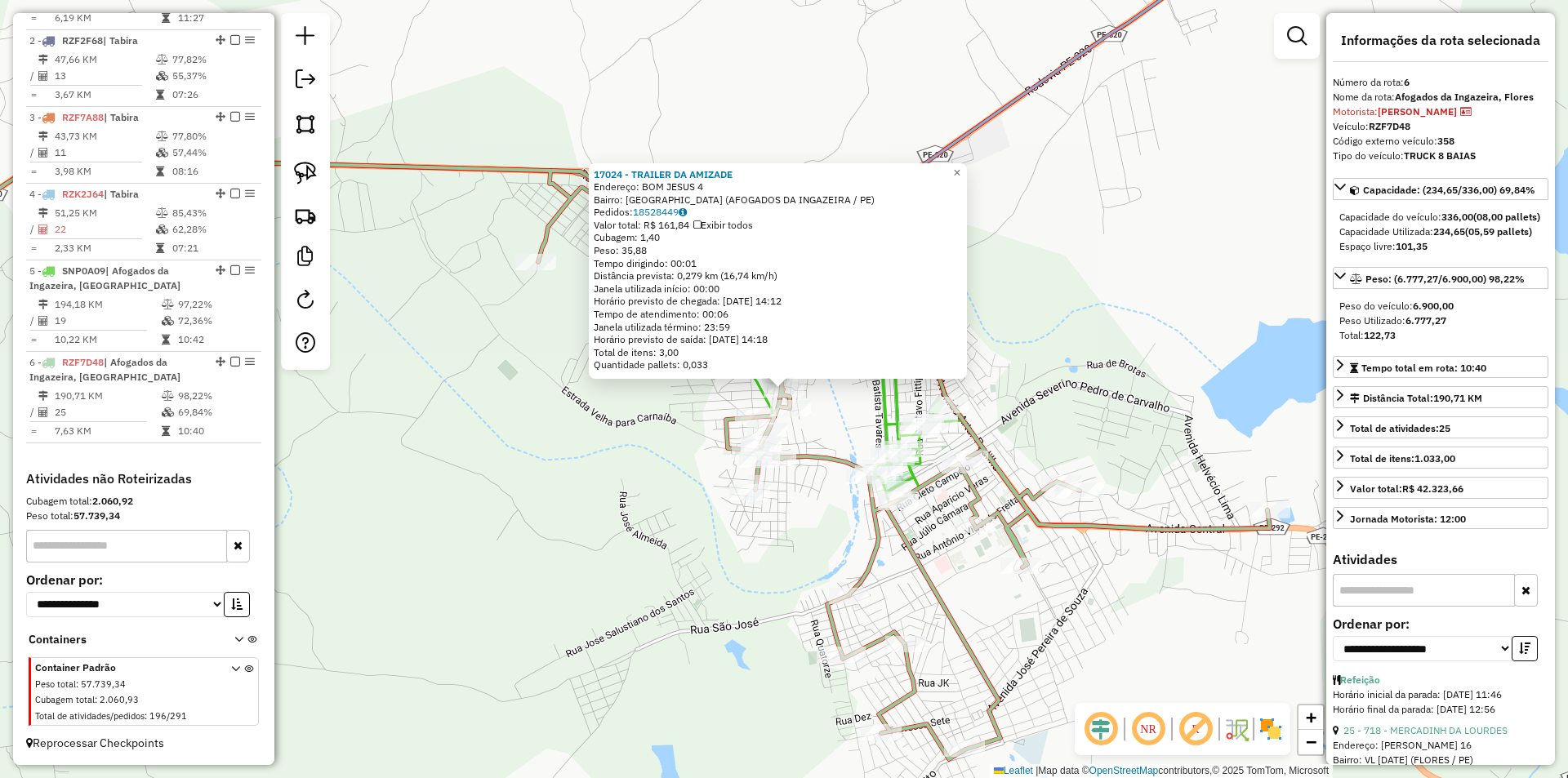
click at [863, 418] on div "17024 - TRAILER DA AMIZADE Endereço: BOM JESUS 4 Bairro: SAO FRANCISCO (AFOGADO…" at bounding box center [784, 389] width 1568 height 778
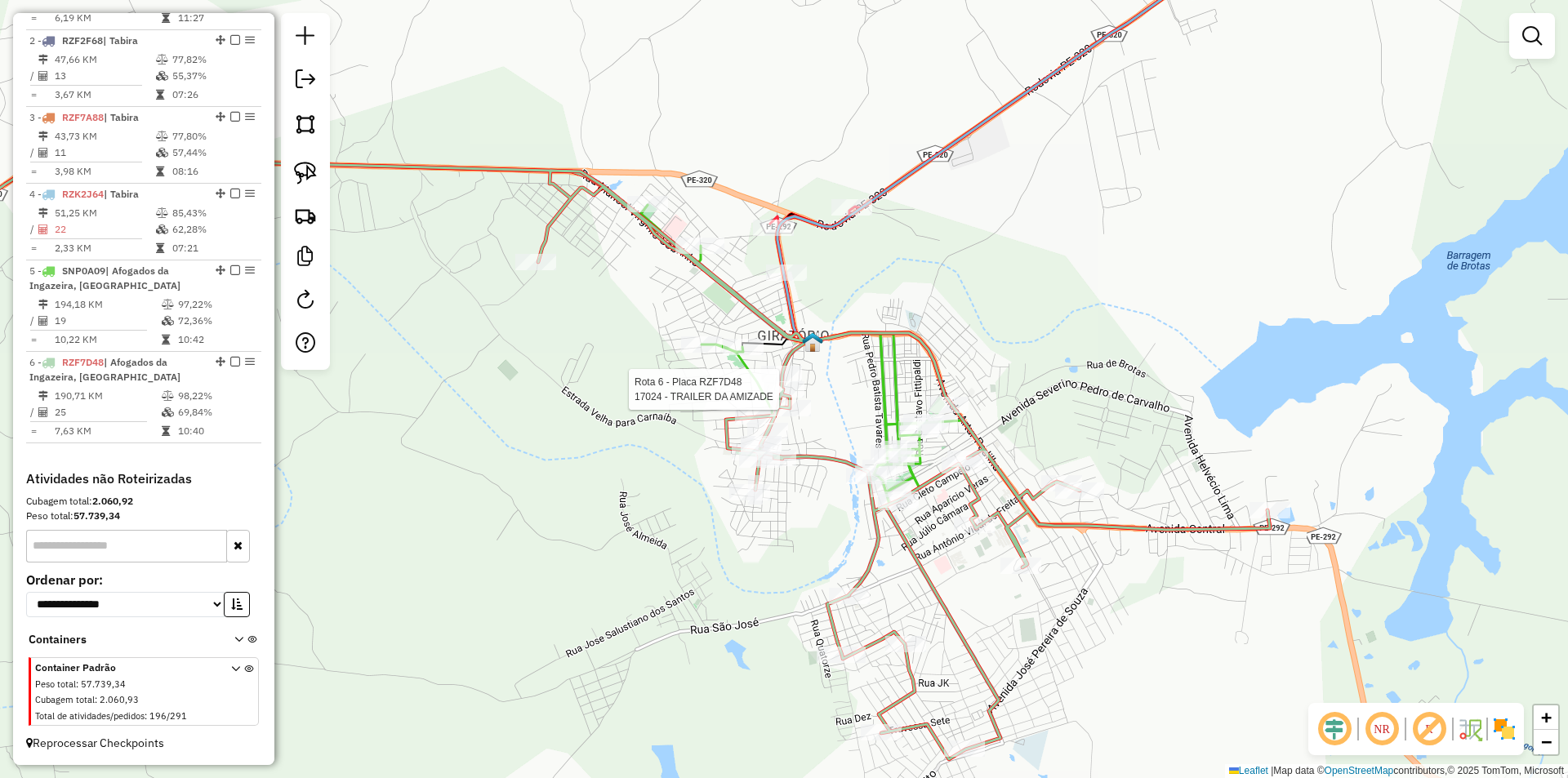
select select "**********"
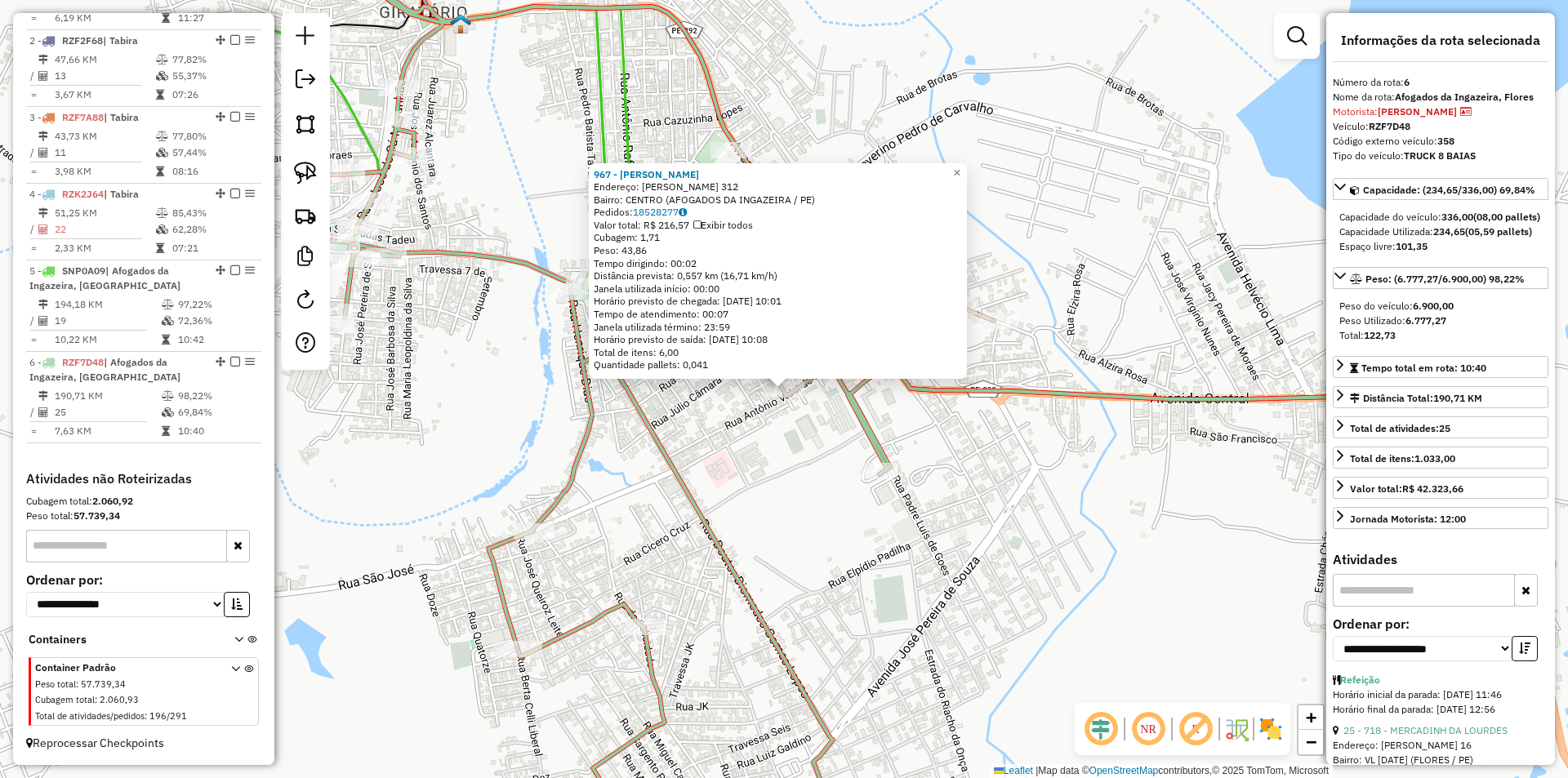
drag, startPoint x: 726, startPoint y: 441, endPoint x: 812, endPoint y: 498, distance: 103.2
click at [812, 499] on div "967 - JADILSON SANTOS Endereço: ANTONIO VIDAL DE FREITAS 312 Bairro: CENTRO (AF…" at bounding box center [784, 389] width 1568 height 778
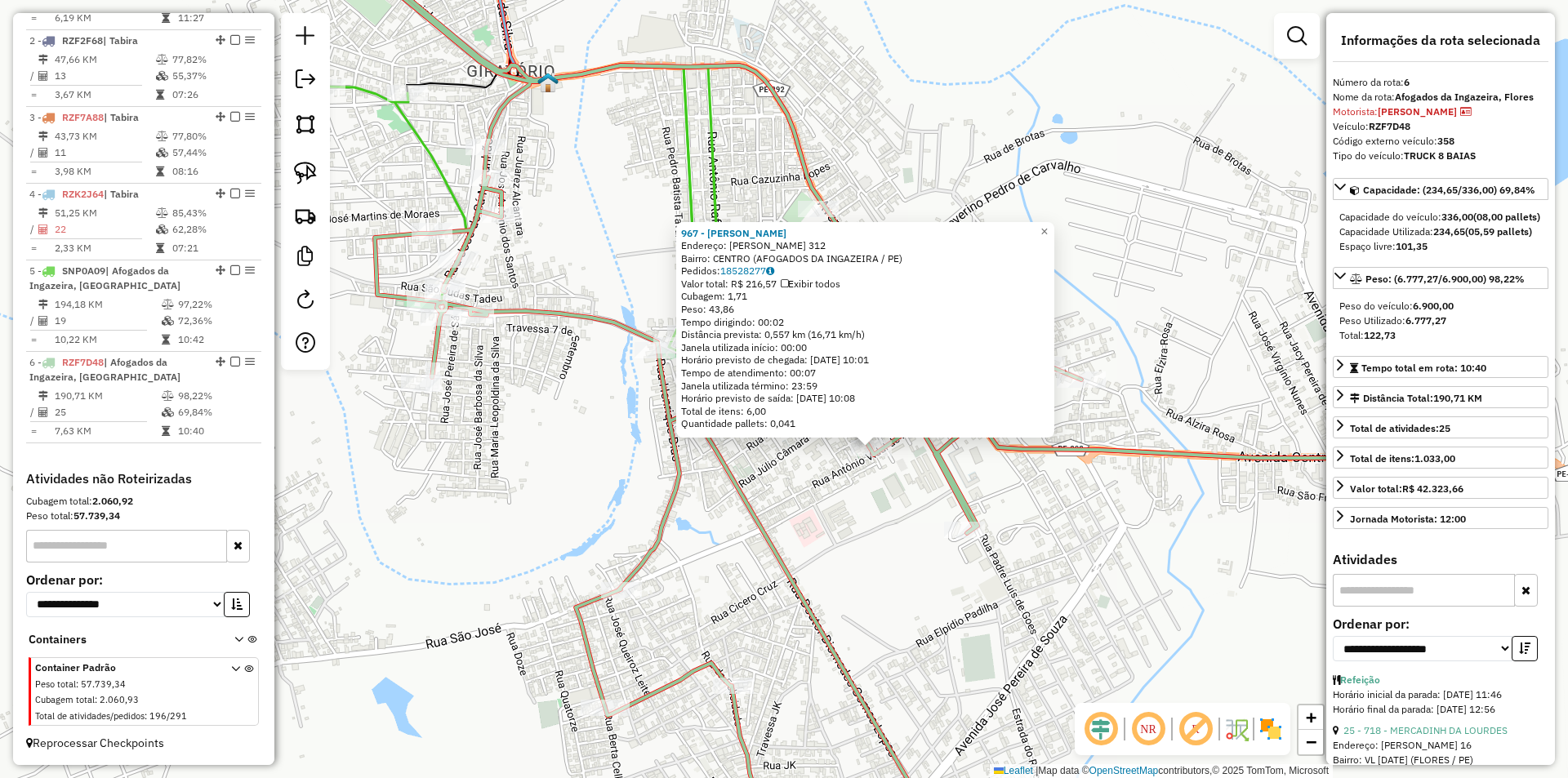
click at [809, 495] on div "967 - JADILSON SANTOS Endereço: ANTONIO VIDAL DE FREITAS 312 Bairro: CENTRO (AF…" at bounding box center [784, 389] width 1568 height 778
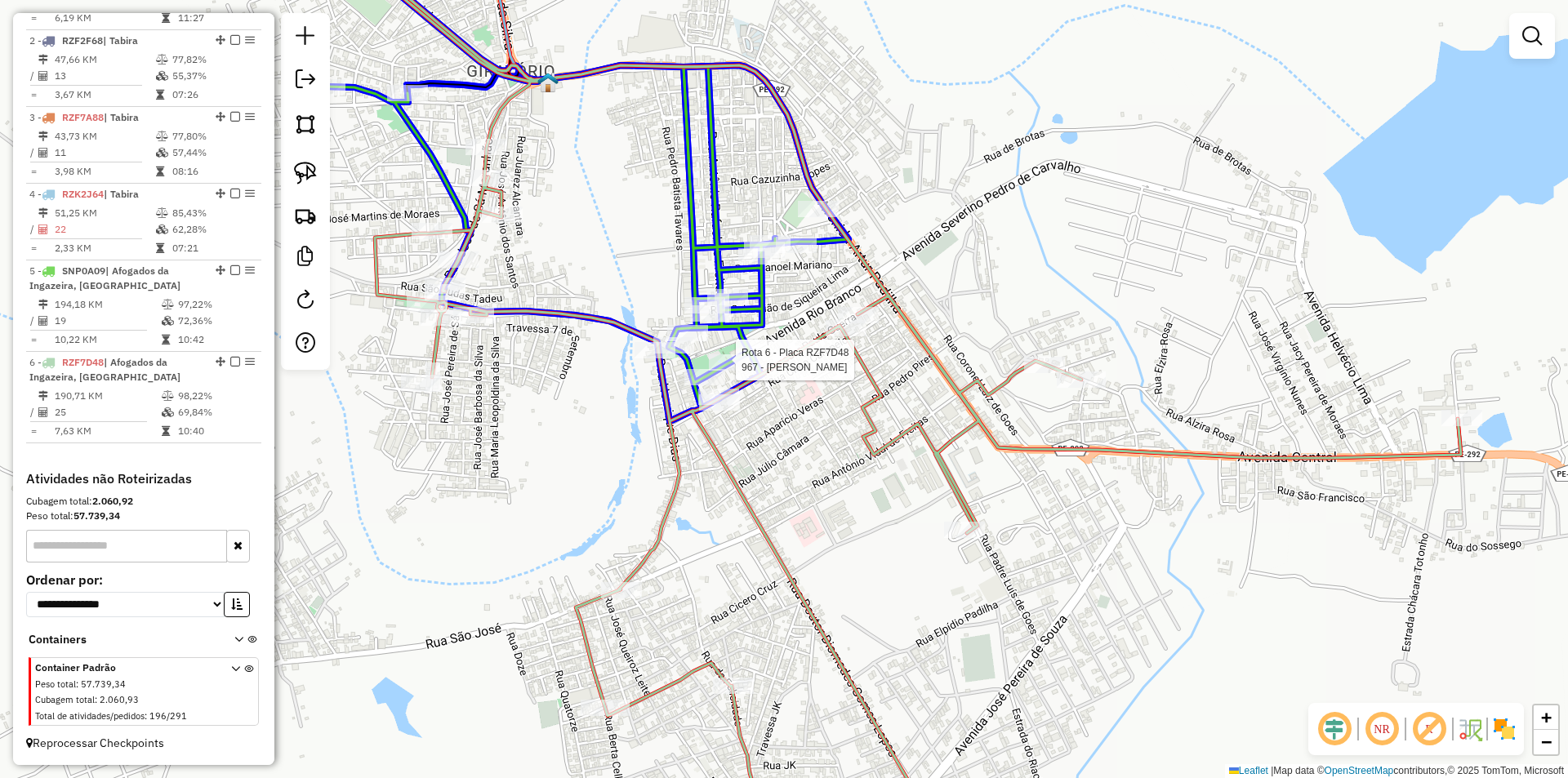
click at [716, 368] on div at bounding box center [728, 362] width 41 height 16
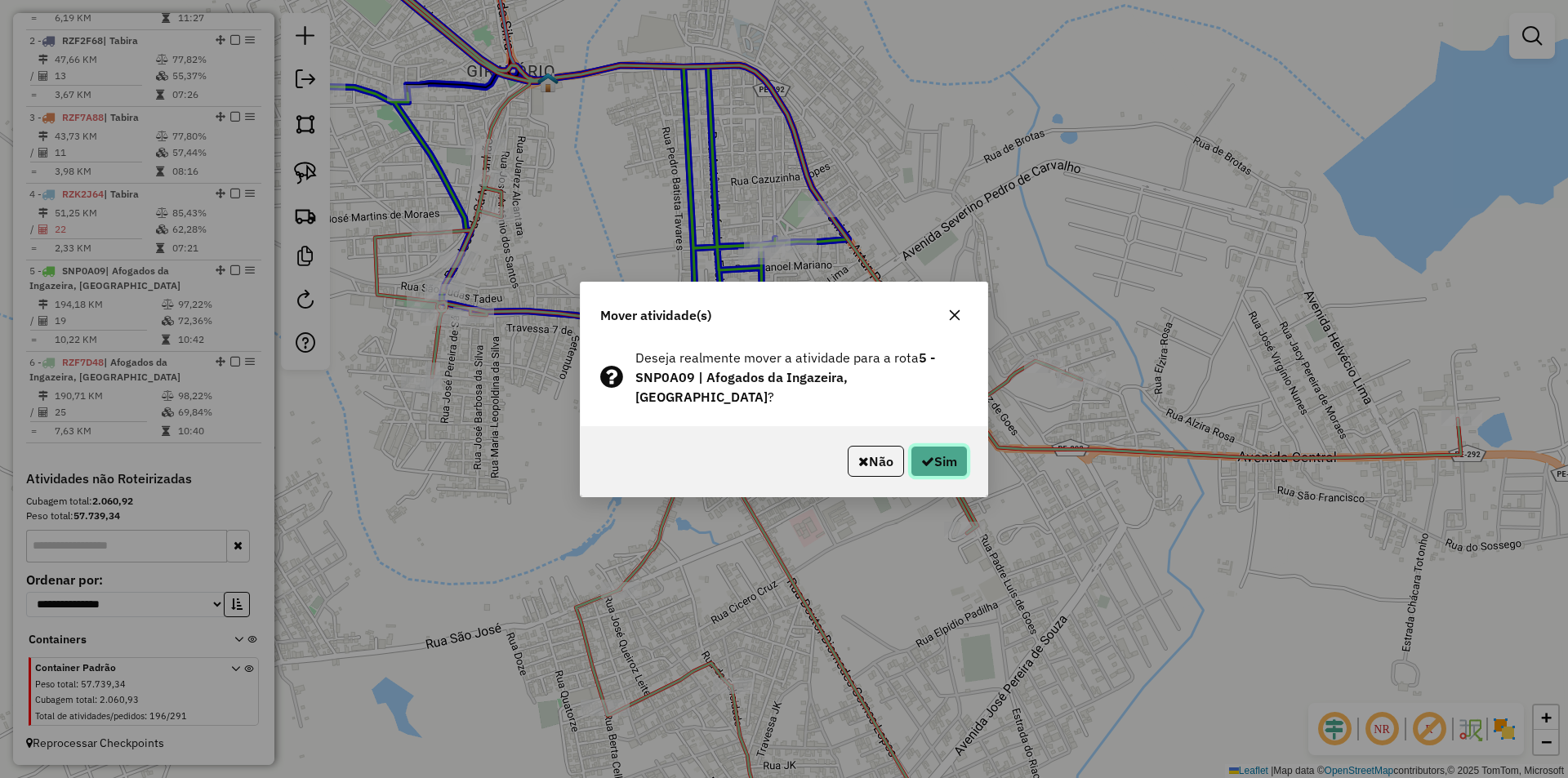
click at [962, 455] on button "Sim" at bounding box center [939, 461] width 57 height 31
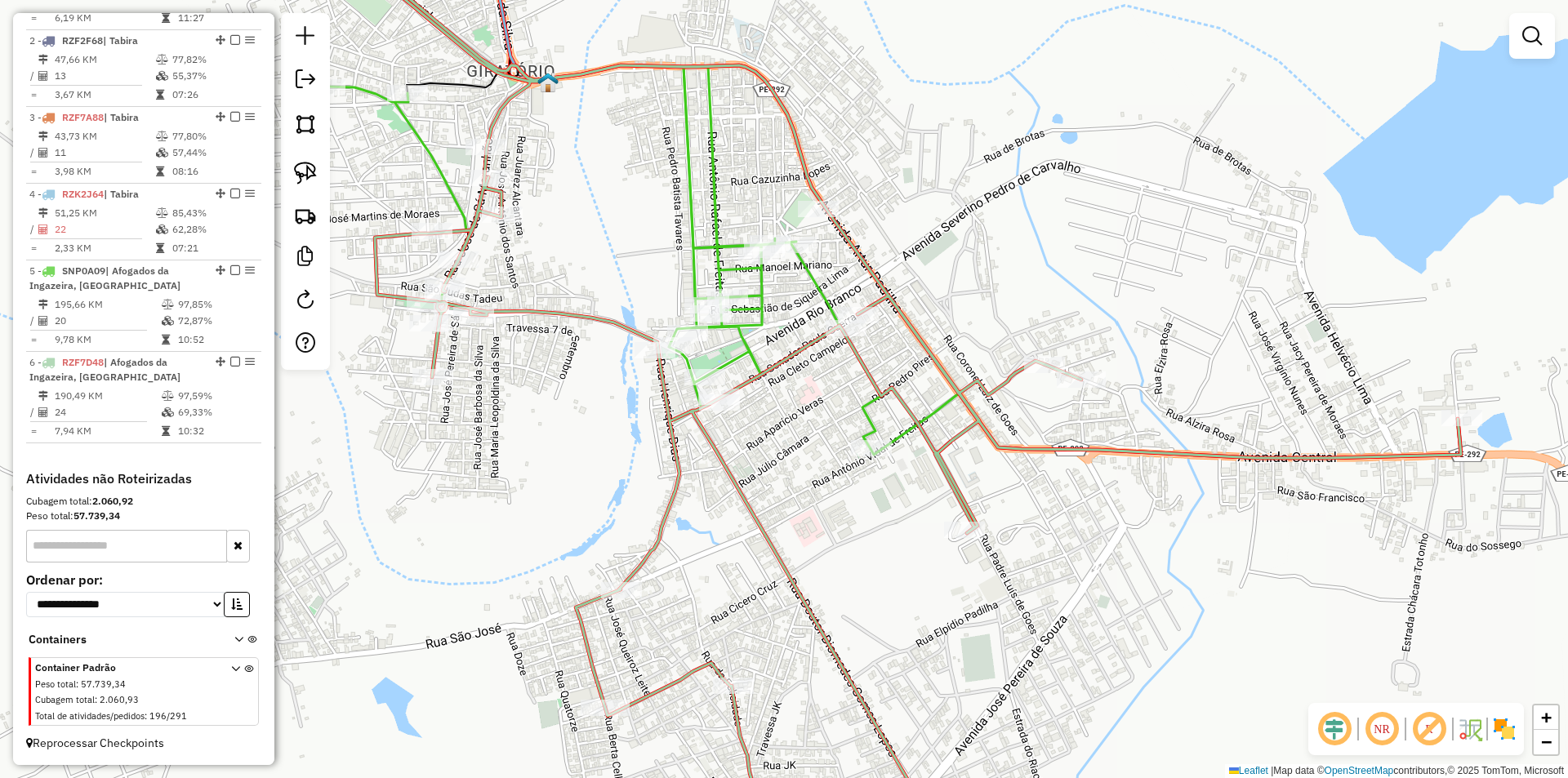
click at [795, 453] on div "Janela de atendimento Grade de atendimento Capacidade Transportadoras Veículos …" at bounding box center [784, 389] width 1568 height 778
select select "**********"
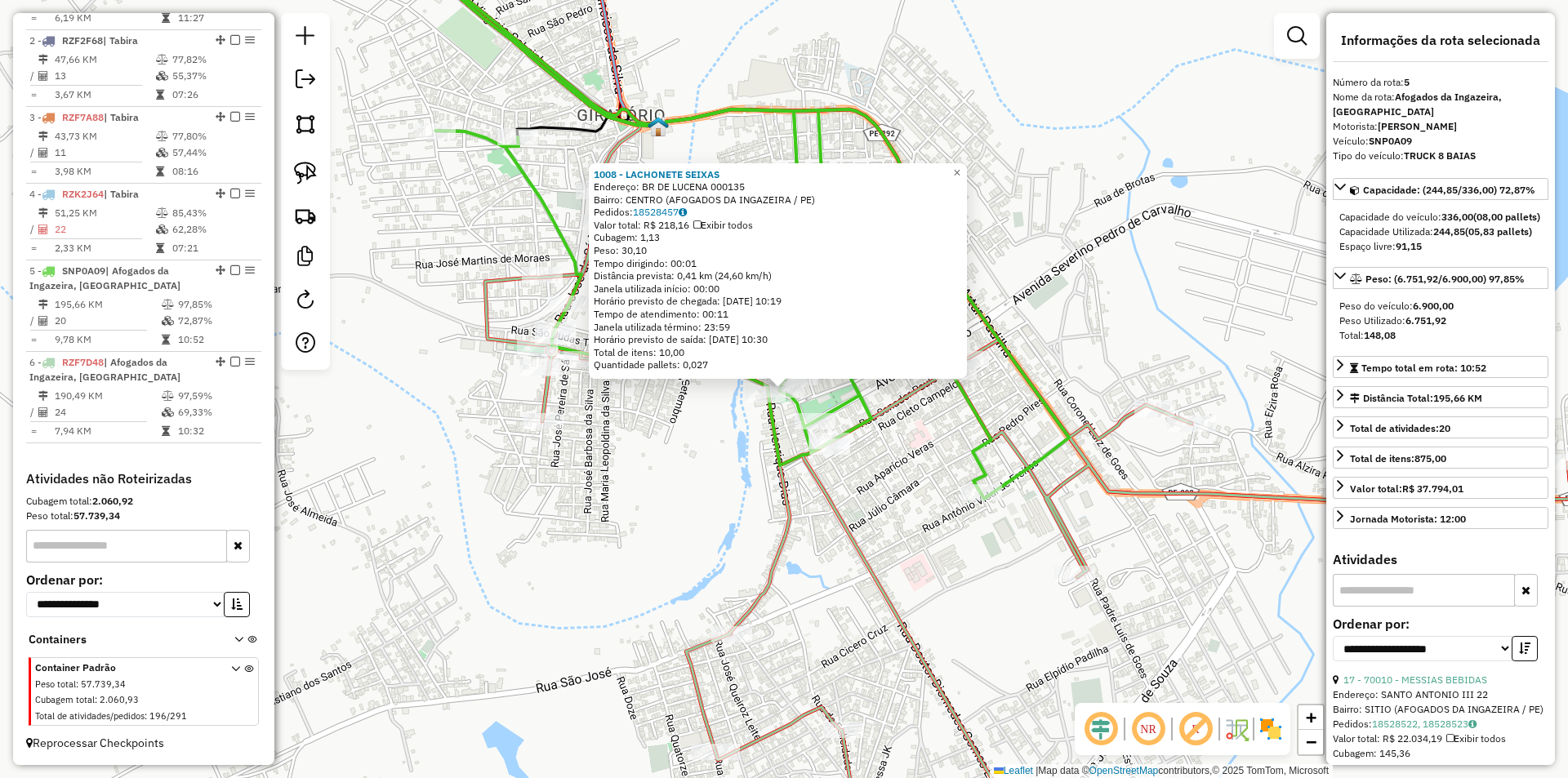
click at [899, 523] on div "1008 - LACHONETE SEIXAS Endereço: BR DE LUCENA 000135 Bairro: CENTRO (AFOGADOS …" at bounding box center [784, 389] width 1568 height 778
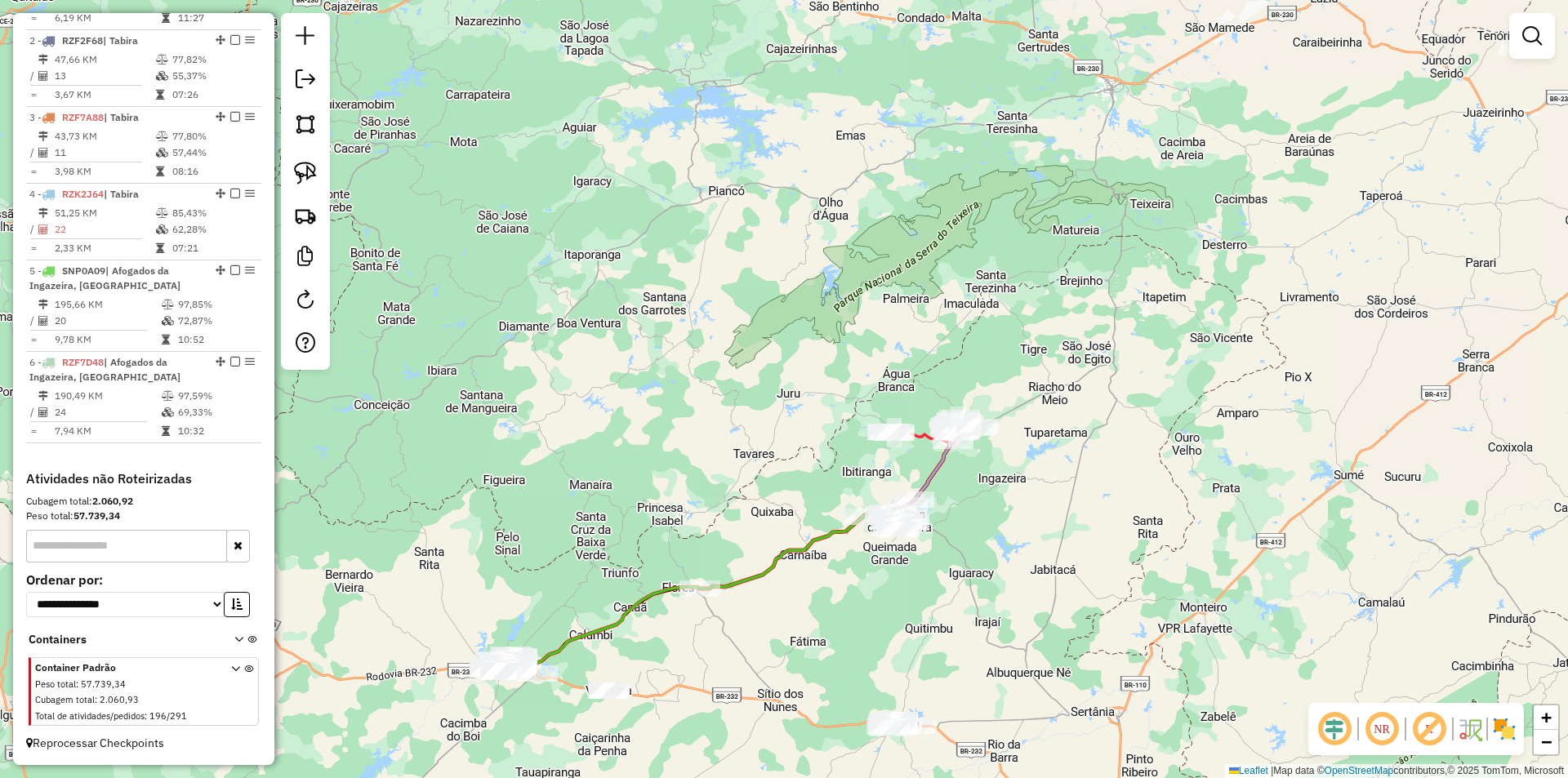
drag, startPoint x: 852, startPoint y: 615, endPoint x: 828, endPoint y: 415, distance: 201.4
click at [829, 423] on div "Janela de atendimento Grade de atendimento Capacidade Transportadoras Veículos …" at bounding box center [784, 389] width 1568 height 778
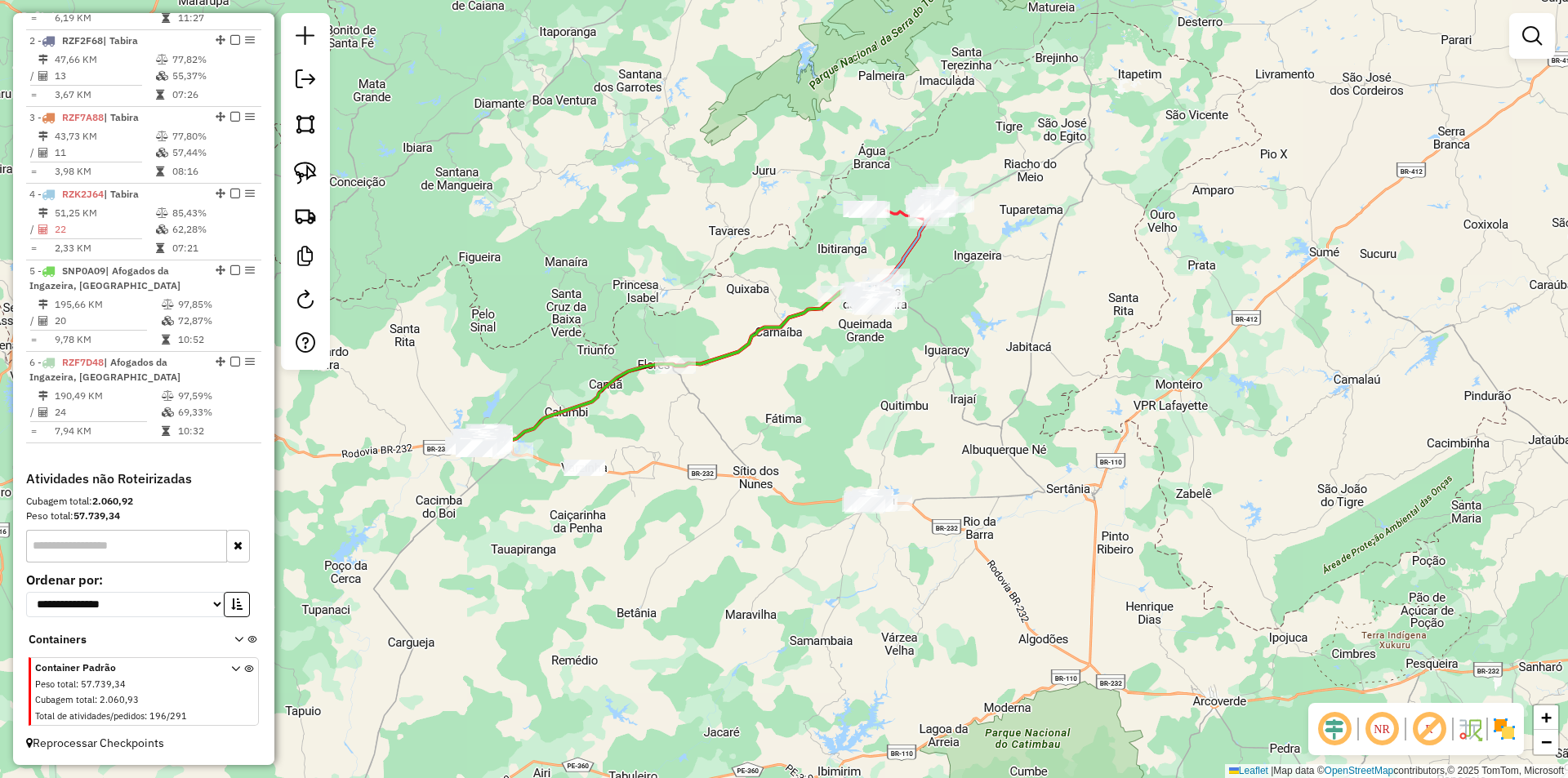
drag, startPoint x: 805, startPoint y: 457, endPoint x: 812, endPoint y: 396, distance: 61.4
click at [812, 396] on div "Janela de atendimento Grade de atendimento Capacidade Transportadoras Veículos …" at bounding box center [784, 389] width 1568 height 778
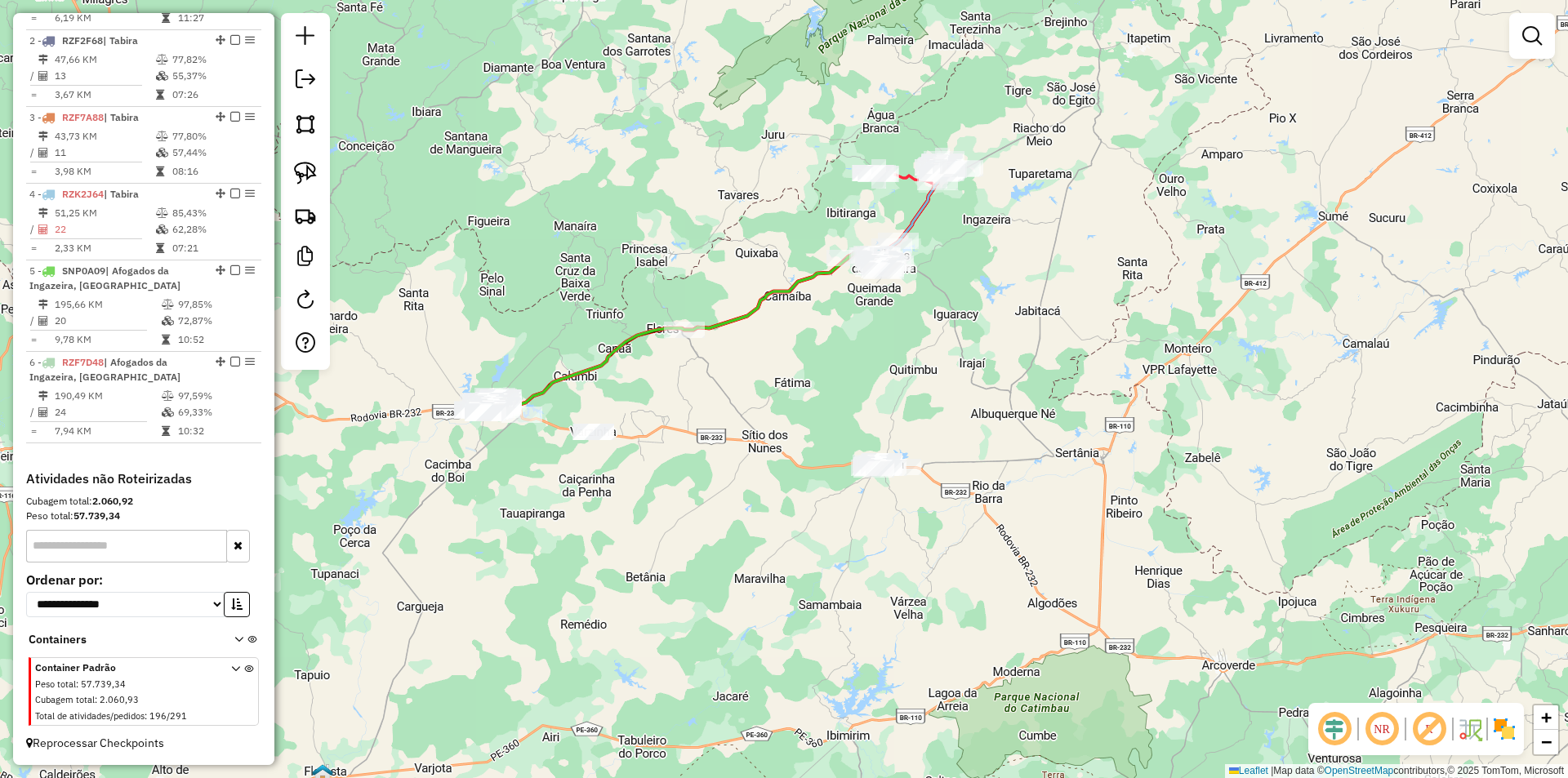
drag, startPoint x: 815, startPoint y: 429, endPoint x: 867, endPoint y: 257, distance: 179.7
click at [861, 286] on div "Janela de atendimento Grade de atendimento Capacidade Transportadoras Veículos …" at bounding box center [784, 389] width 1568 height 778
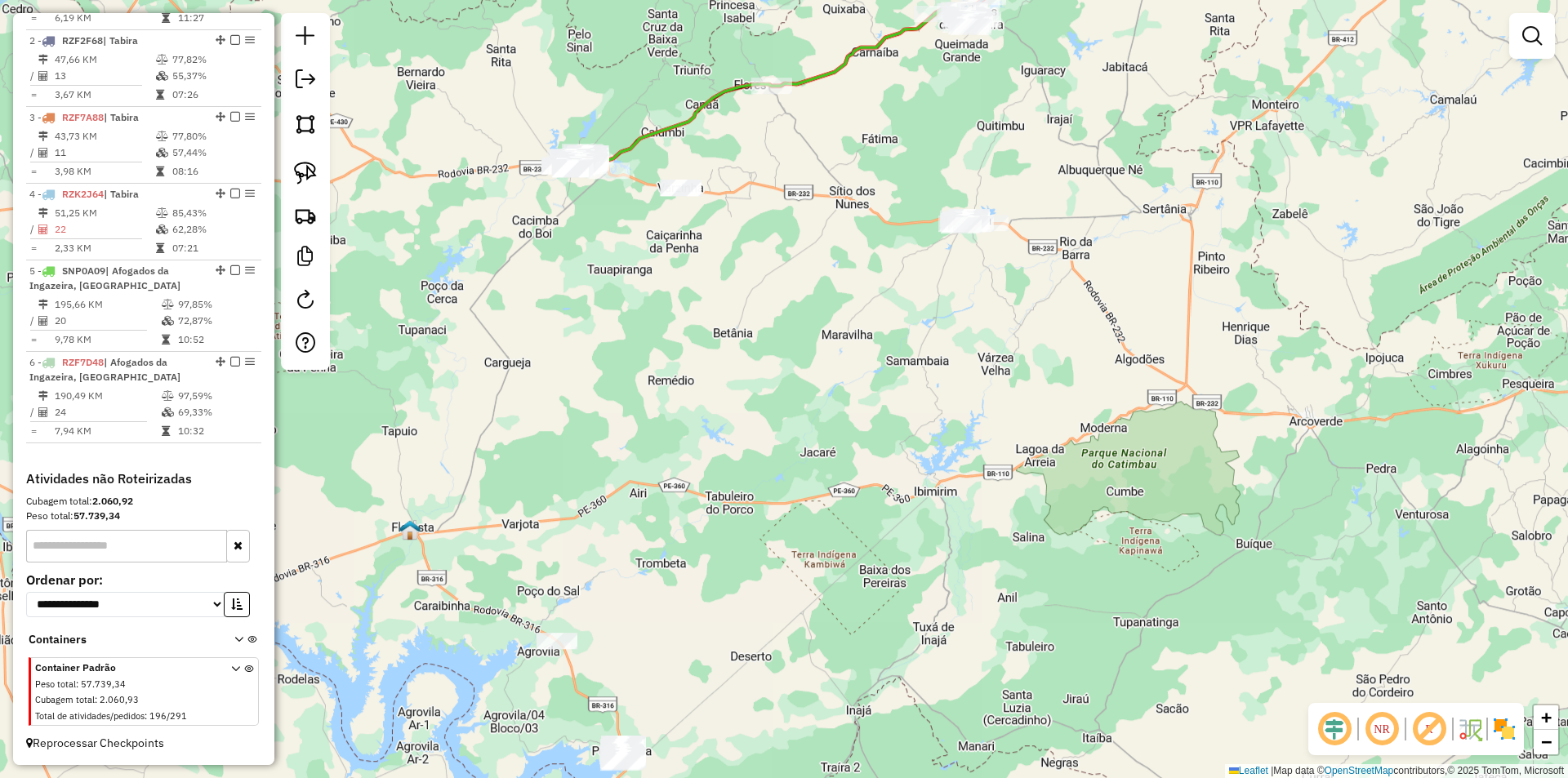
drag, startPoint x: 720, startPoint y: 511, endPoint x: 766, endPoint y: 278, distance: 237.5
click at [764, 296] on div "Janela de atendimento Grade de atendimento Capacidade Transportadoras Veículos …" at bounding box center [784, 389] width 1568 height 778
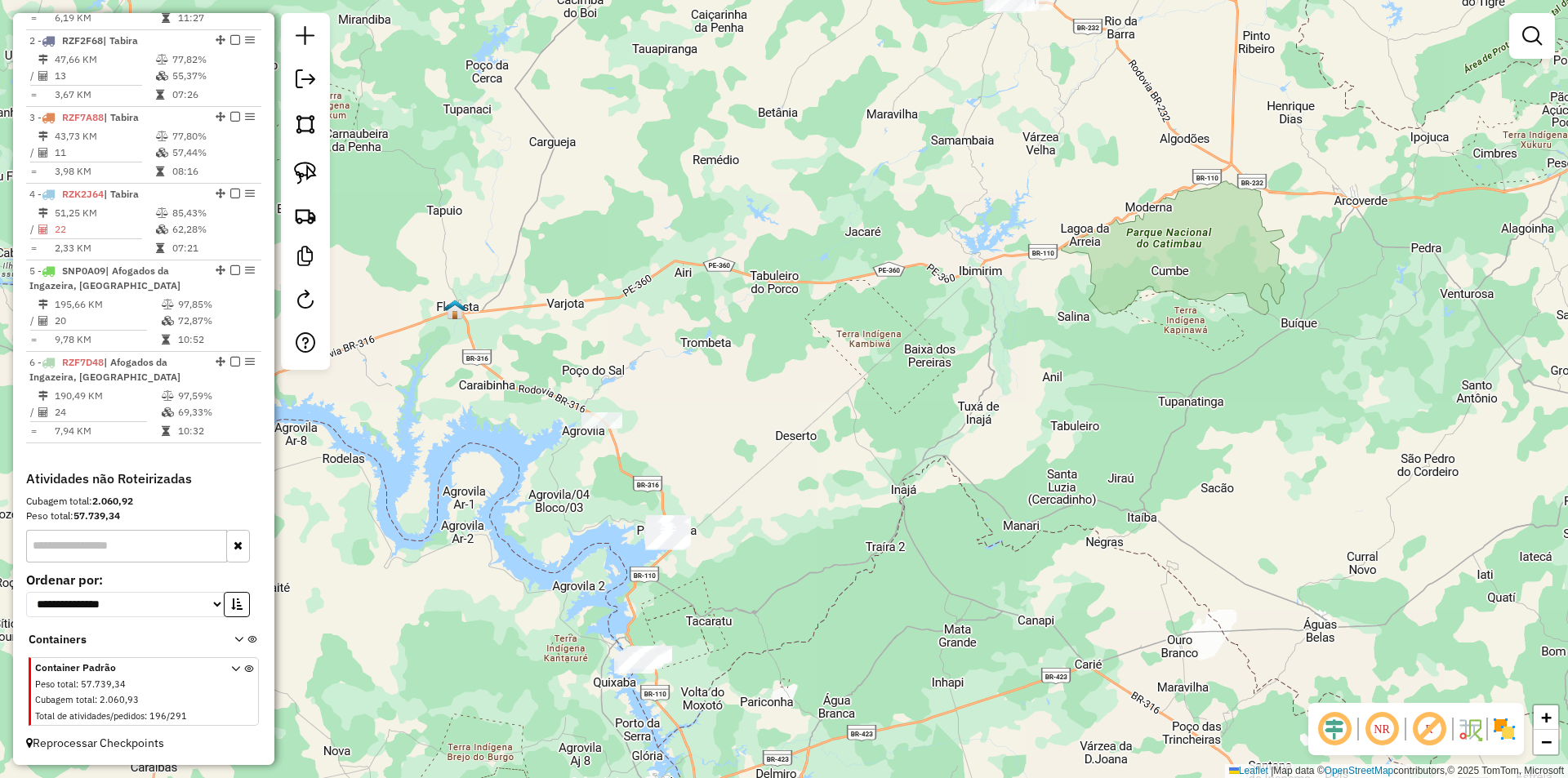
drag, startPoint x: 767, startPoint y: 390, endPoint x: 768, endPoint y: 271, distance: 119.0
click at [768, 271] on div "Janela de atendimento Grade de atendimento Capacidade Transportadoras Veículos …" at bounding box center [784, 389] width 1568 height 778
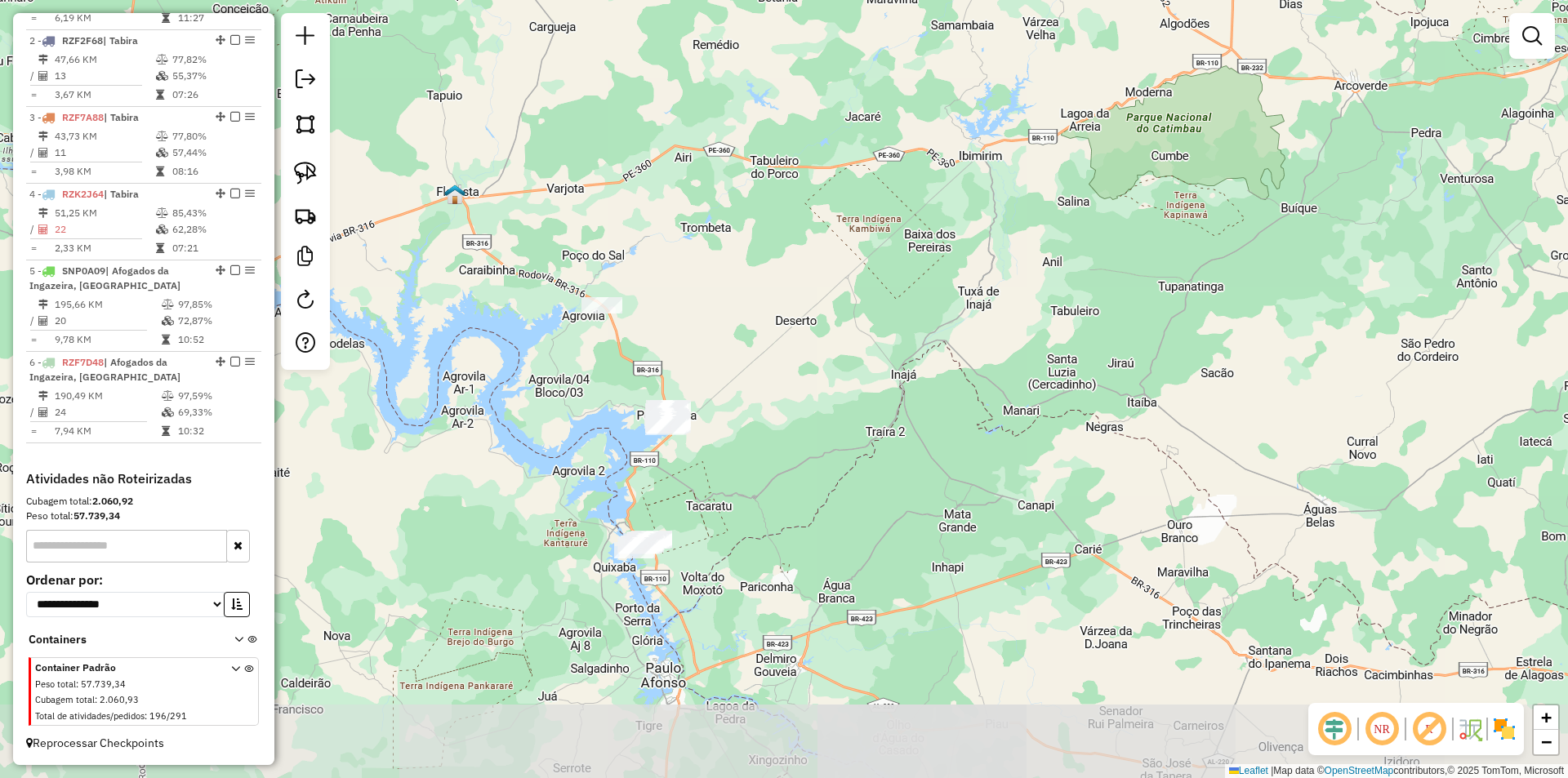
click at [769, 382] on div "Janela de atendimento Grade de atendimento Capacidade Transportadoras Veículos …" at bounding box center [784, 389] width 1568 height 778
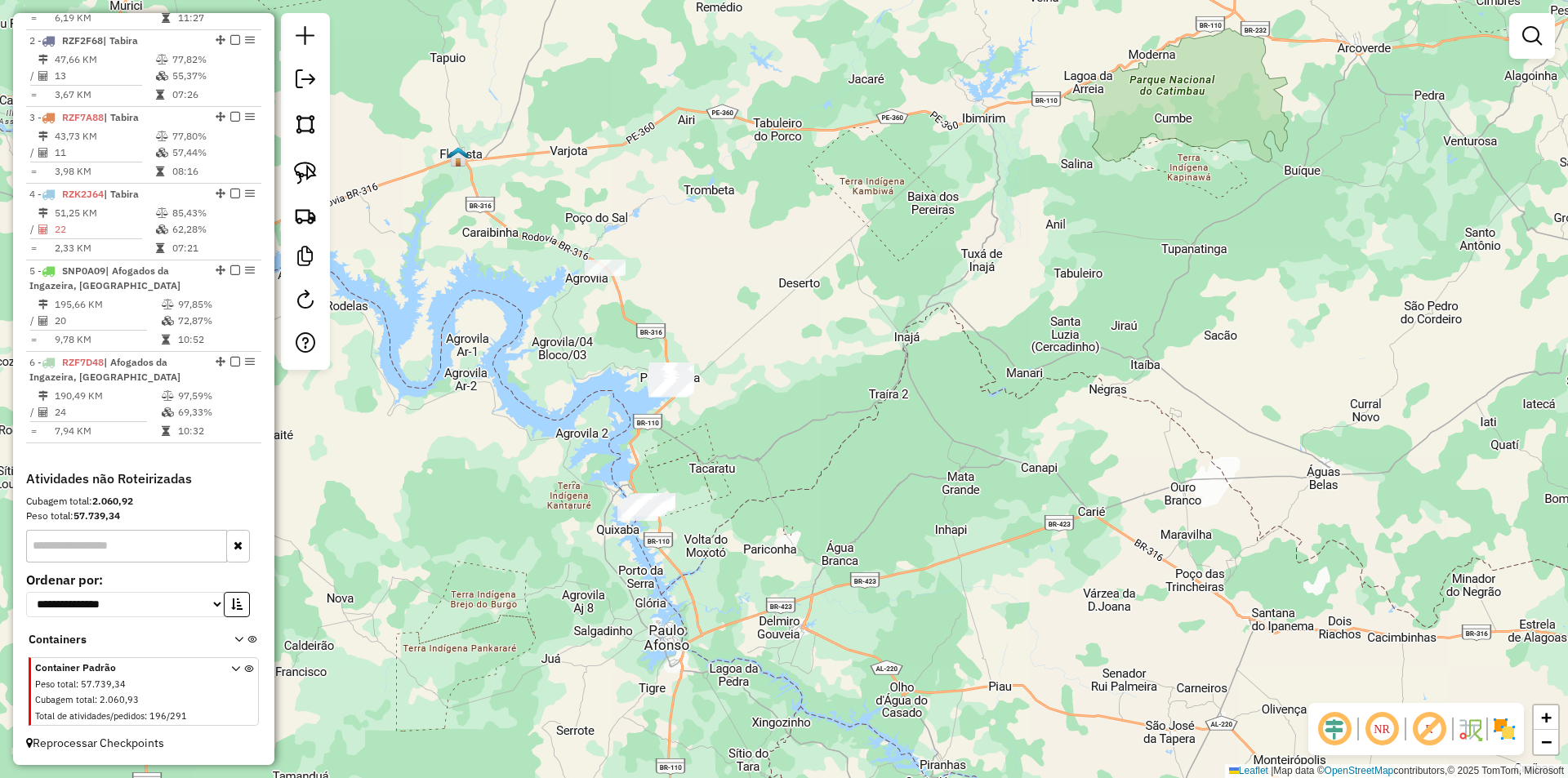
drag, startPoint x: 748, startPoint y: 437, endPoint x: 761, endPoint y: 301, distance: 136.6
click at [775, 296] on div "Janela de atendimento Grade de atendimento Capacidade Transportadoras Veículos …" at bounding box center [784, 389] width 1568 height 778
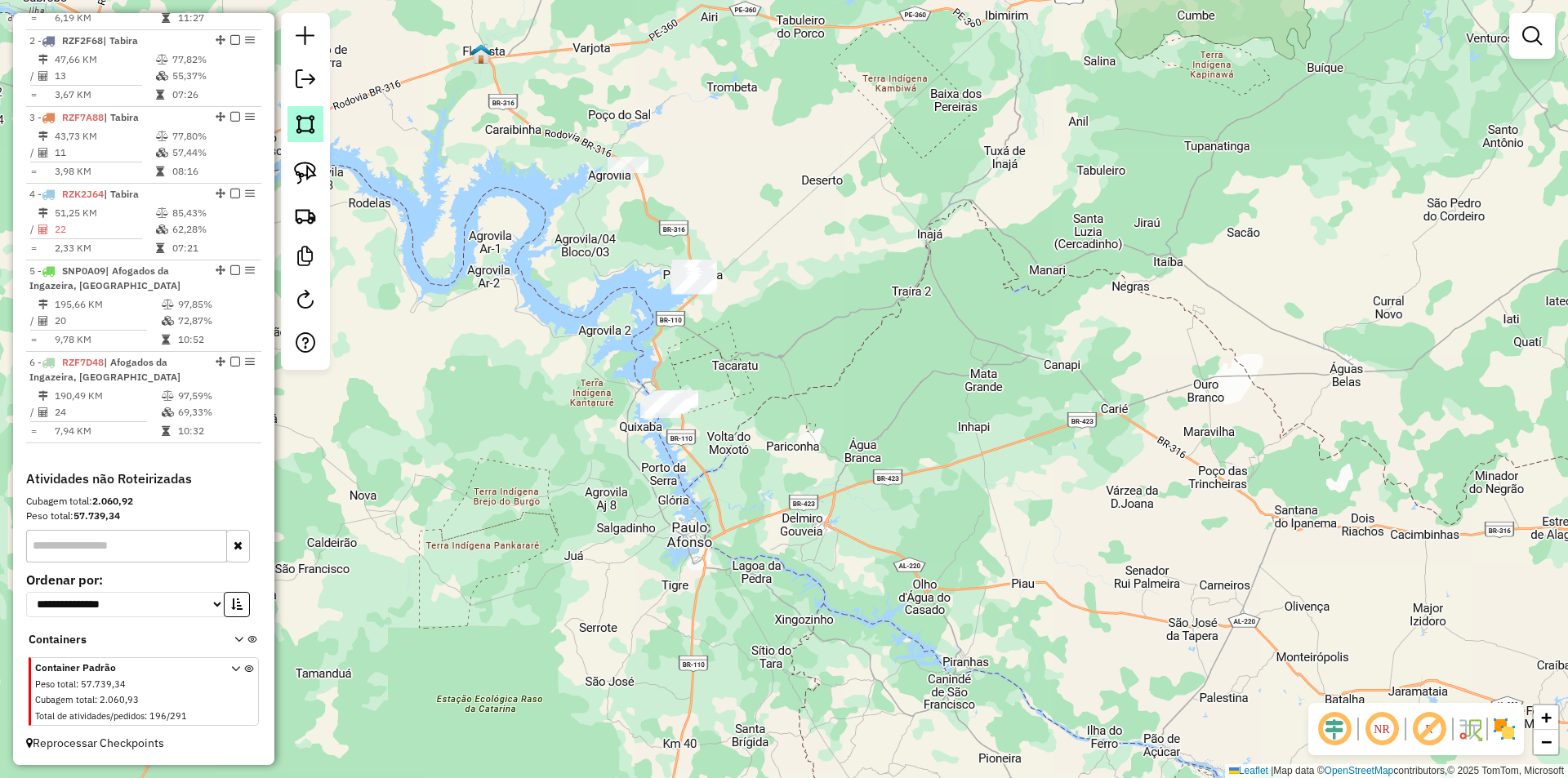
click at [305, 126] on img at bounding box center [305, 125] width 23 height 23
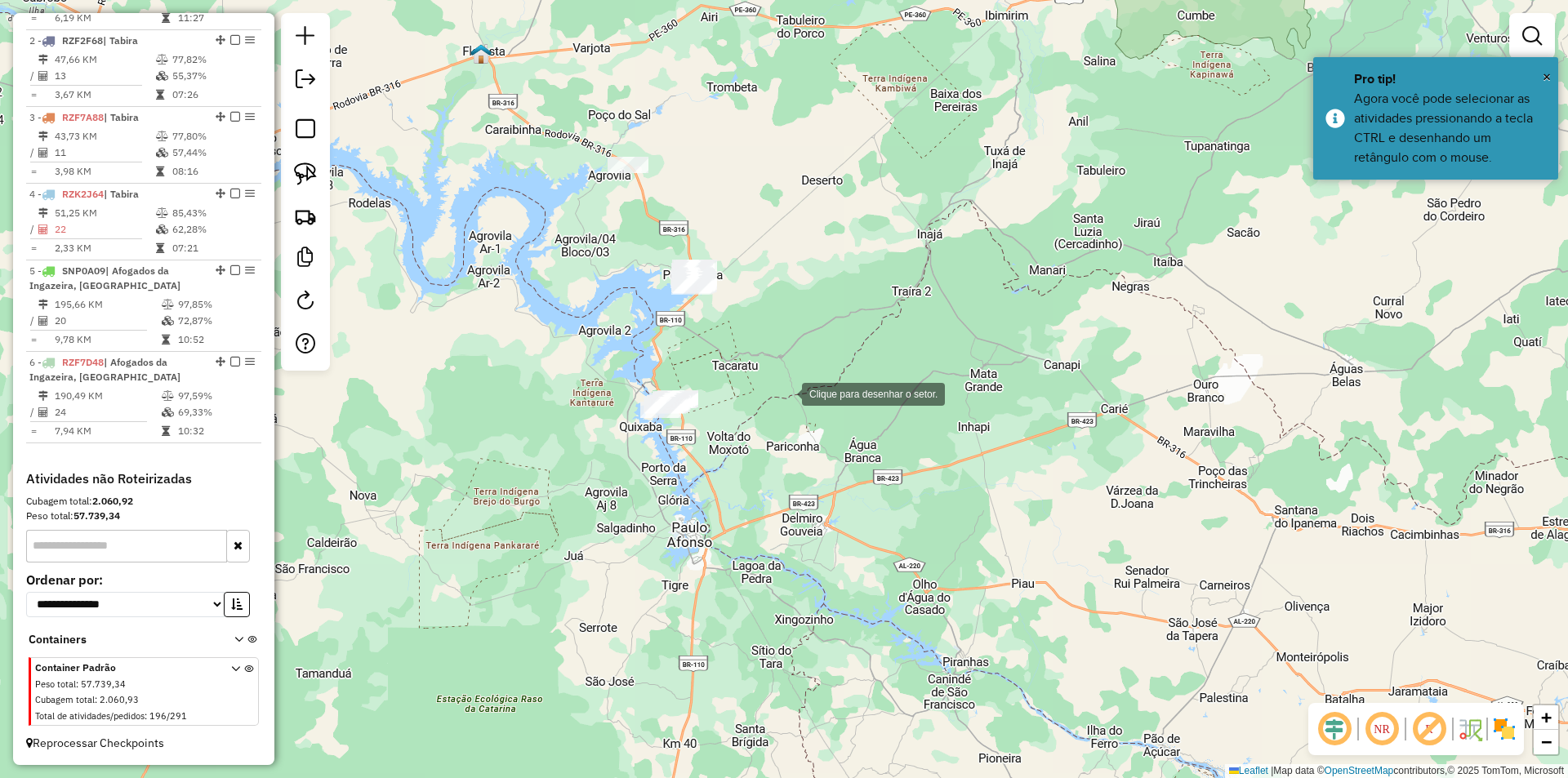
click at [785, 393] on div at bounding box center [785, 393] width 32 height 32
click at [641, 367] on div at bounding box center [657, 379] width 32 height 32
drag, startPoint x: 610, startPoint y: 430, endPoint x: 631, endPoint y: 436, distance: 21.8
click at [610, 407] on div at bounding box center [619, 391] width 32 height 32
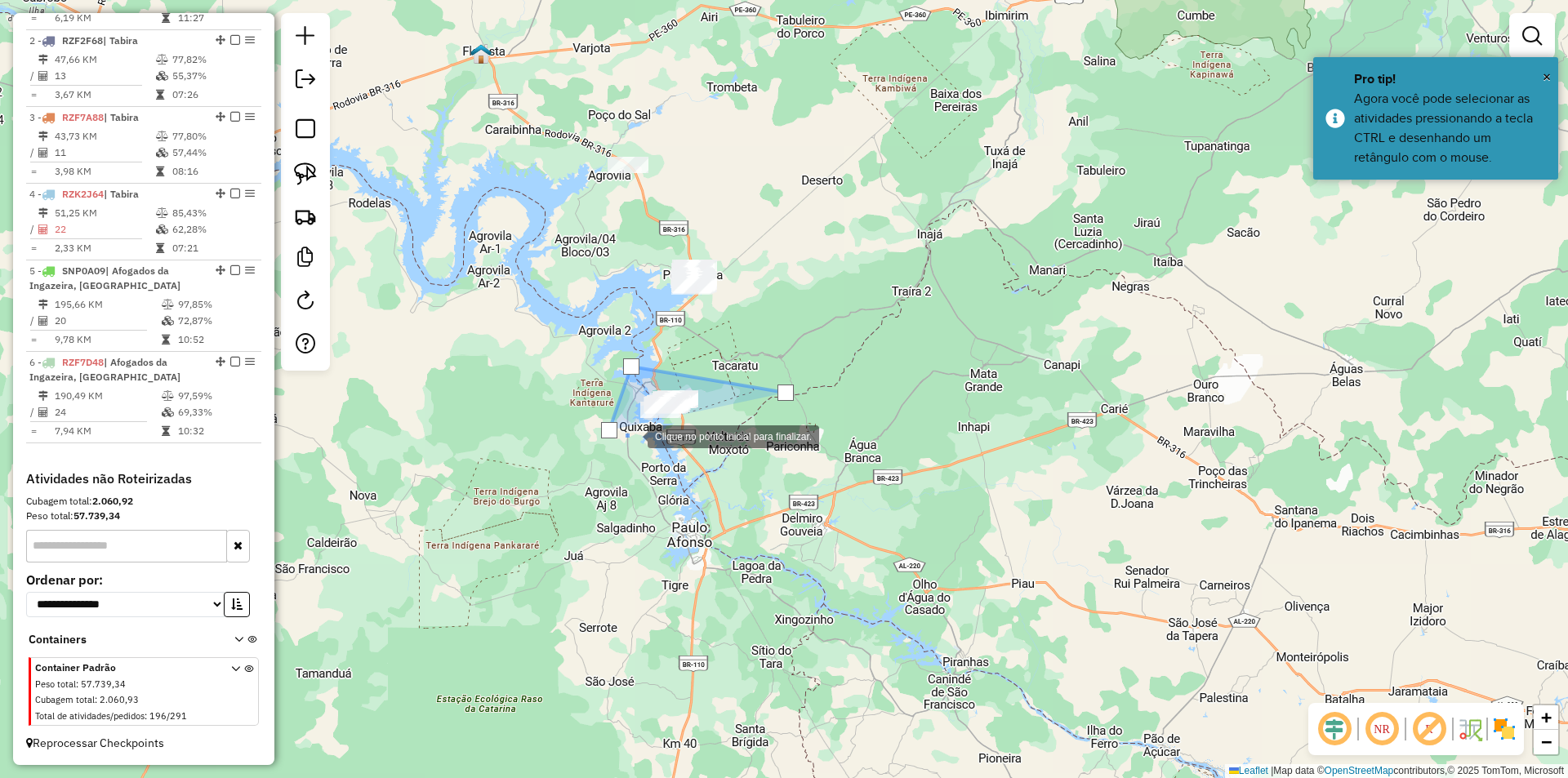
click at [648, 452] on div at bounding box center [631, 436] width 32 height 32
click at [784, 394] on div at bounding box center [784, 392] width 16 height 16
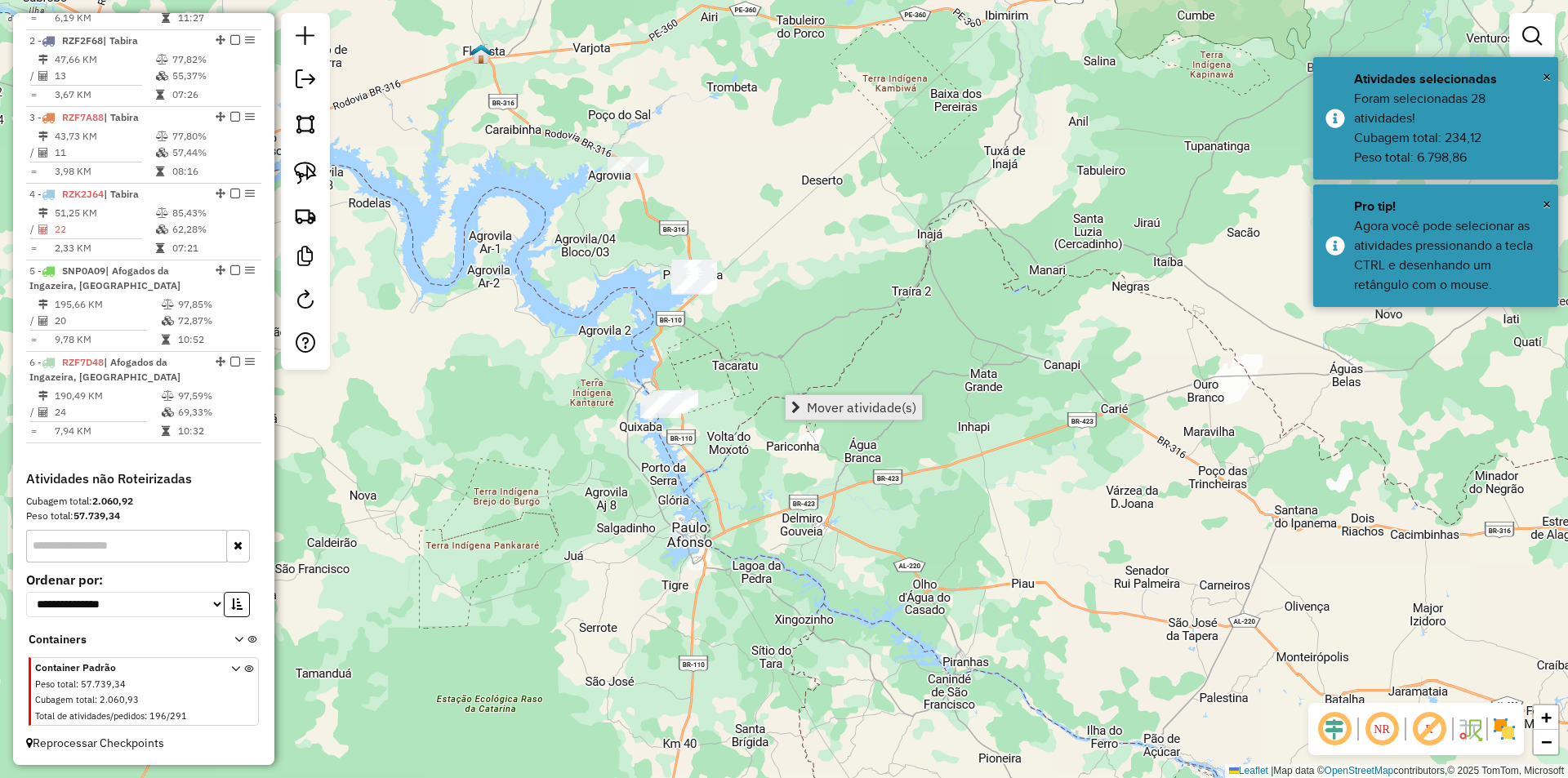
click at [841, 414] on span "Mover atividade(s)" at bounding box center [861, 408] width 109 height 13
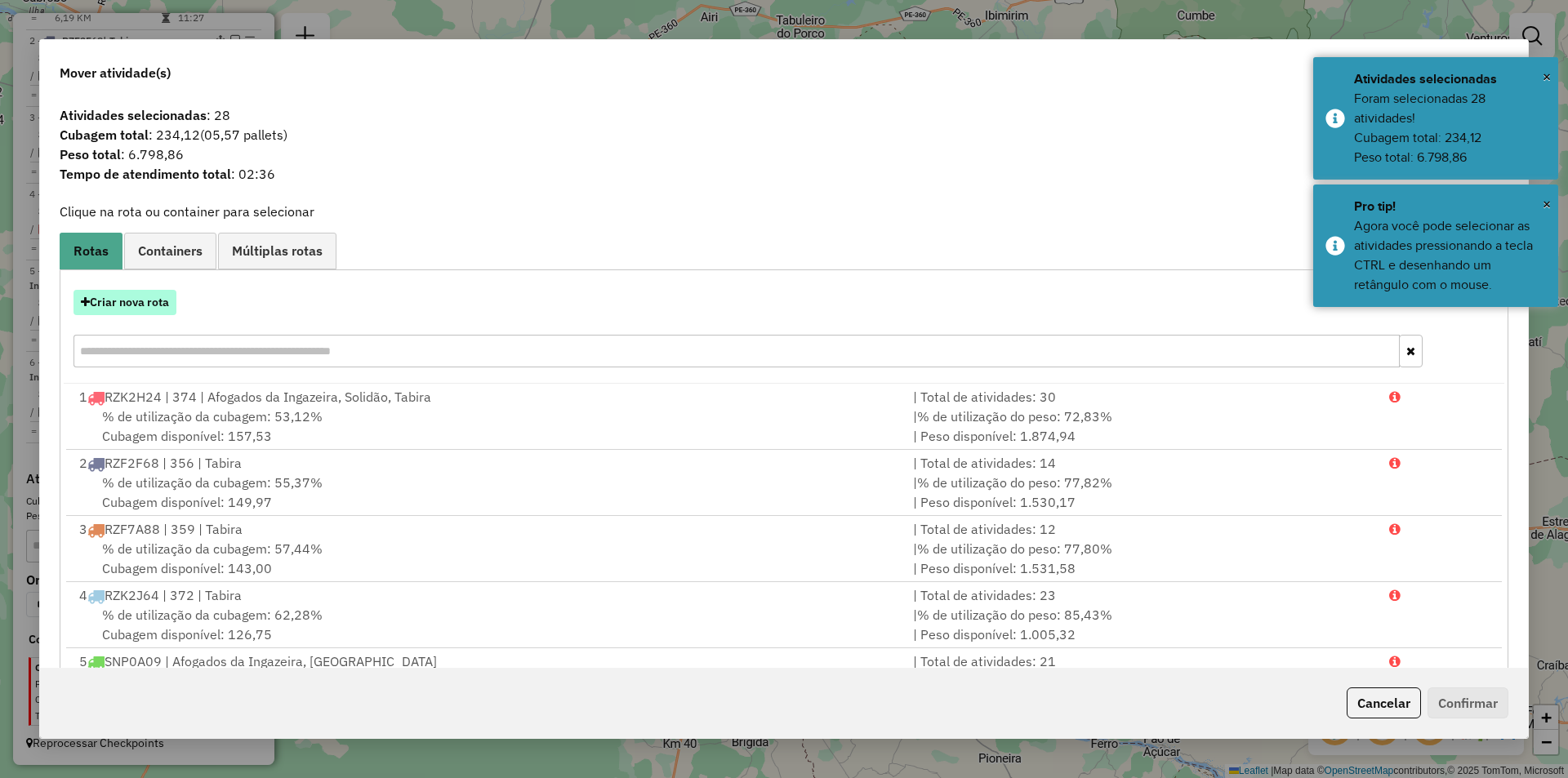
click at [157, 298] on button "Criar nova rota" at bounding box center [125, 302] width 103 height 26
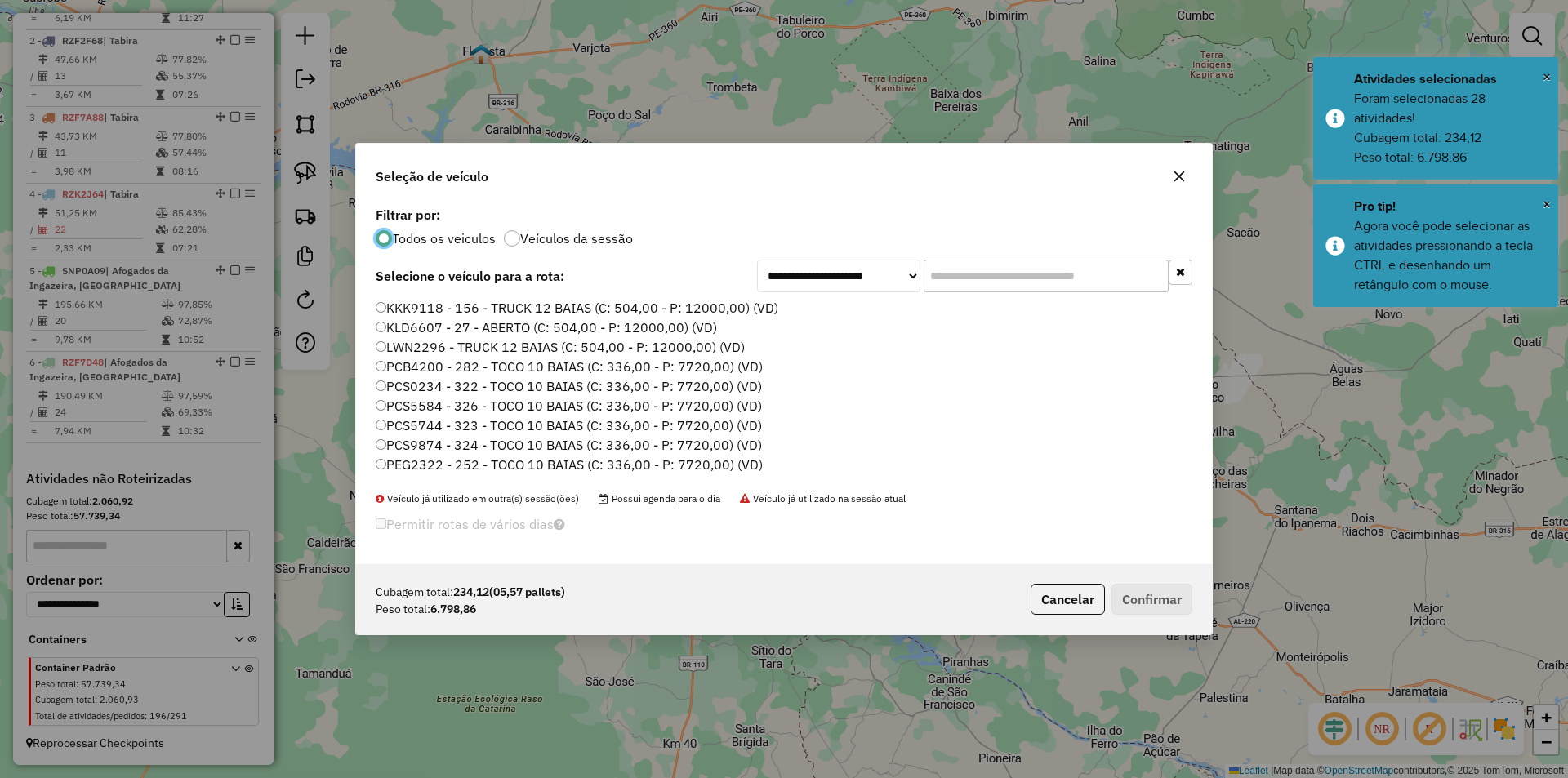
scroll to position [9, 5]
click at [476, 361] on label "PCB4200 - 282 - TOCO 10 BAIAS (C: 336,00 - P: 7720,00) (VD)" at bounding box center [569, 366] width 387 height 20
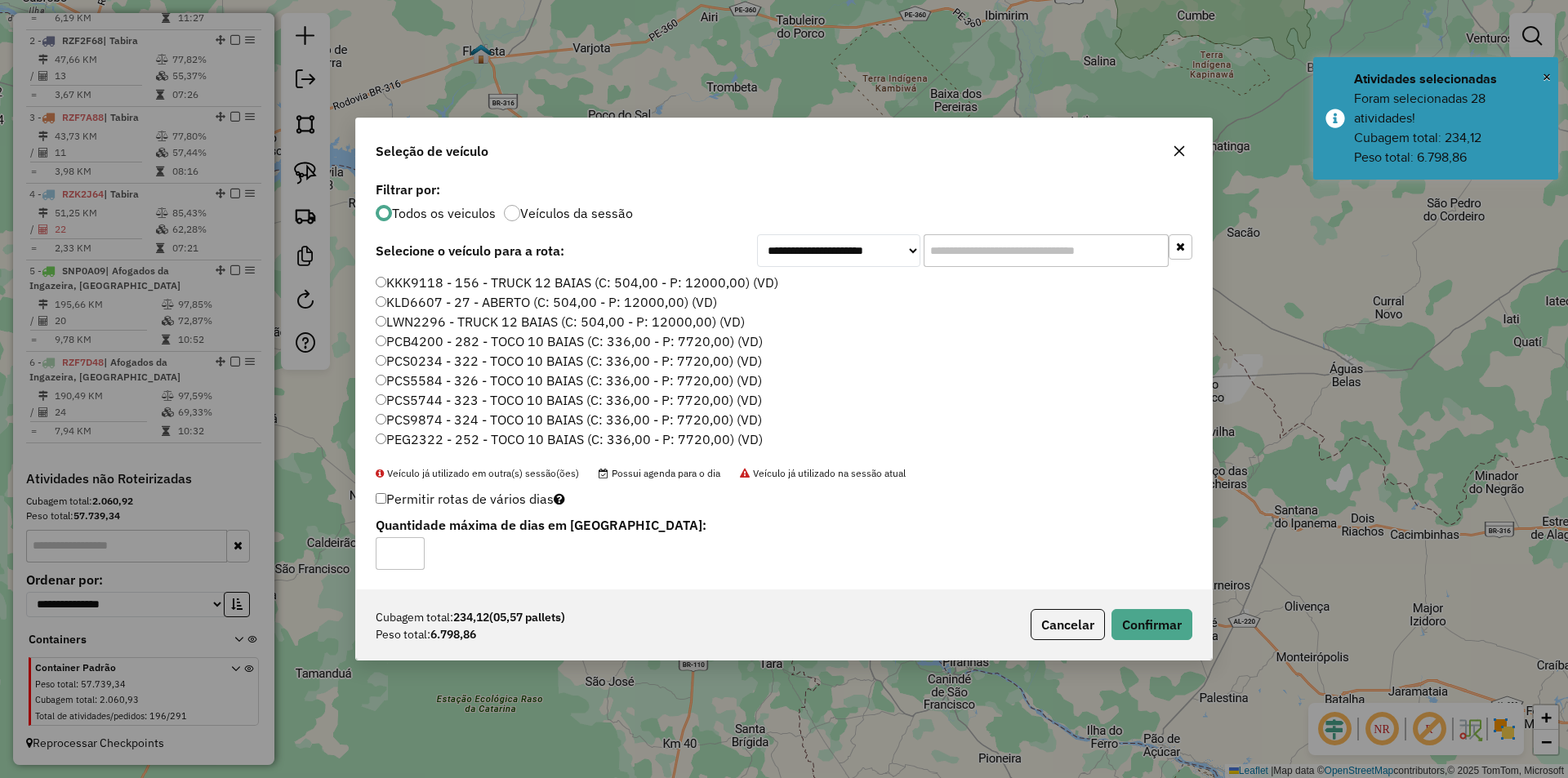
click at [1194, 619] on div "Cubagem total: 234,12 (05,57 pallets) Peso total: 6.798,86 Cancelar Confirmar" at bounding box center [784, 625] width 856 height 70
click at [1176, 617] on button "Confirmar" at bounding box center [1152, 625] width 81 height 31
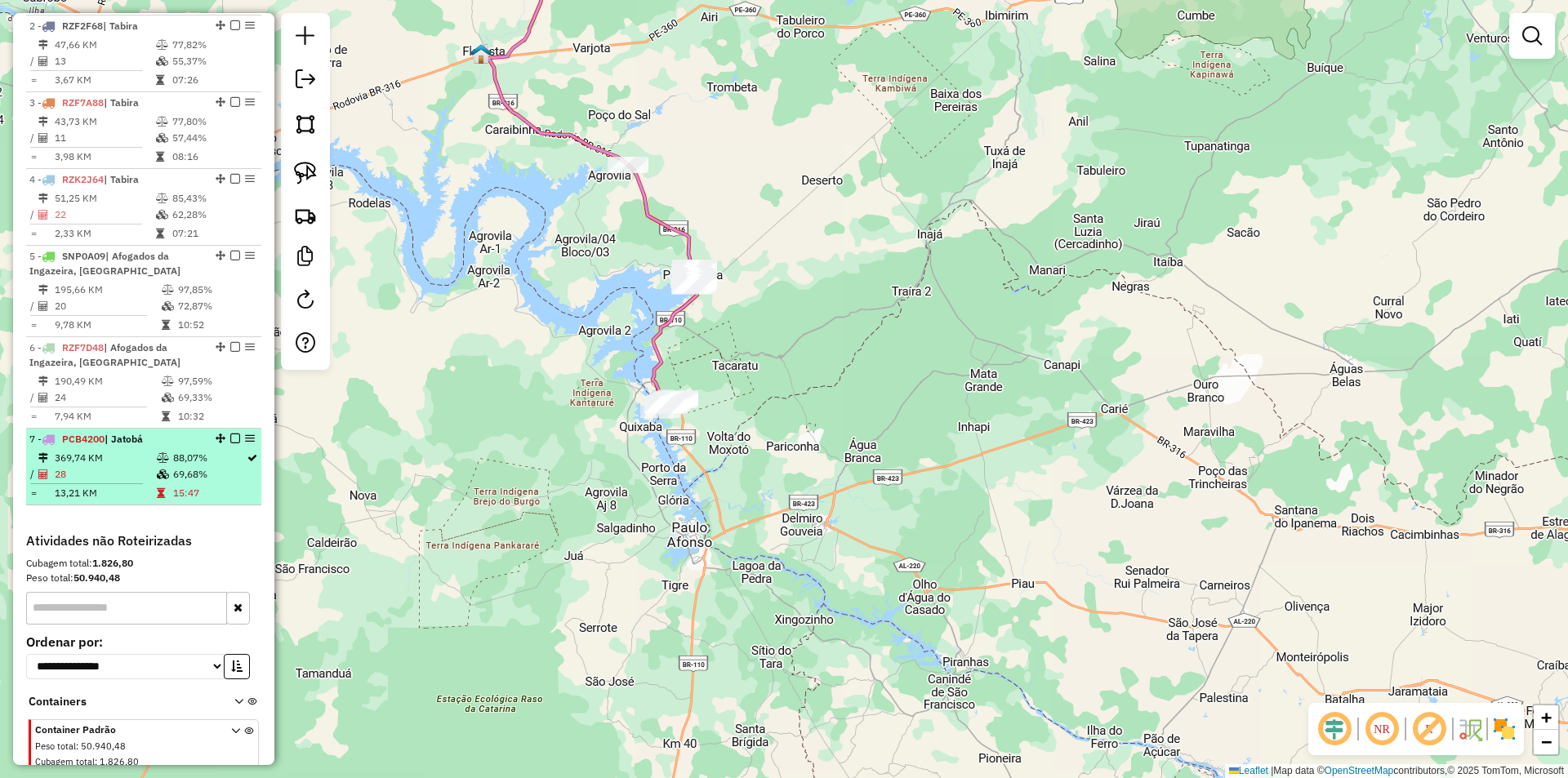
select select "**********"
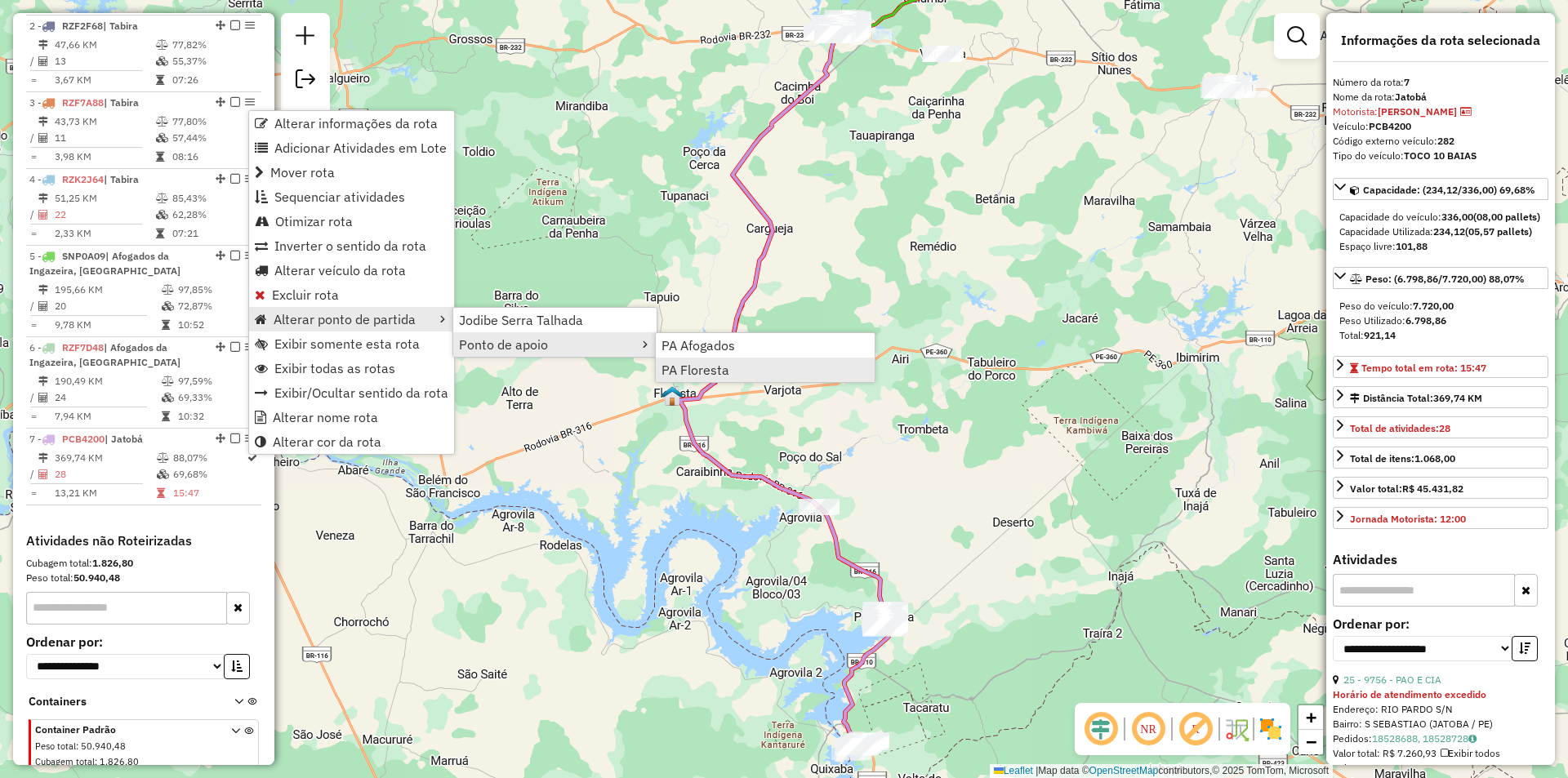
click at [717, 379] on link "PA Floresta" at bounding box center [765, 370] width 219 height 25
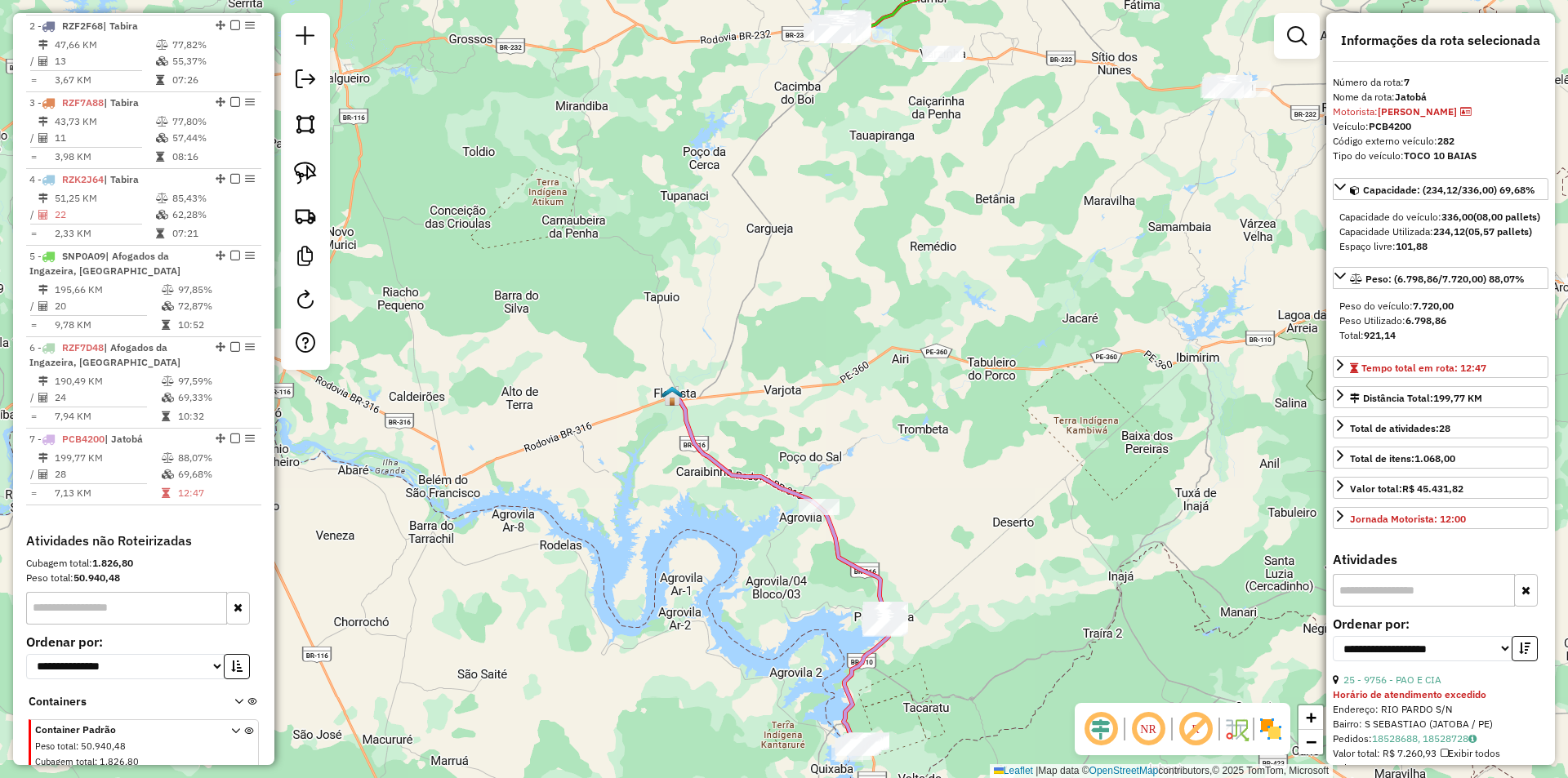
scroll to position [783, 0]
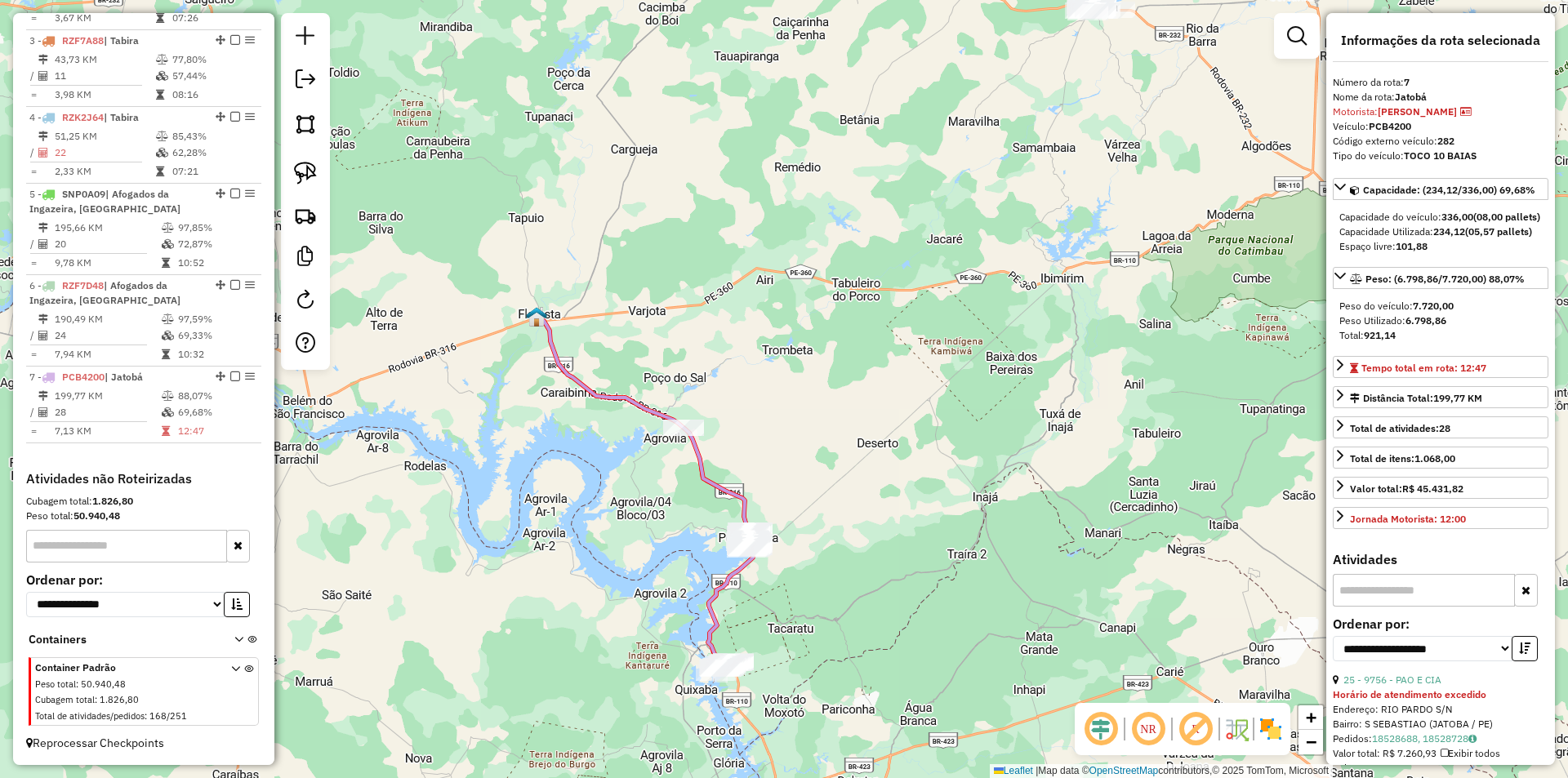
drag, startPoint x: 959, startPoint y: 518, endPoint x: 823, endPoint y: 438, distance: 157.8
click at [823, 438] on div "Janela de atendimento Grade de atendimento Capacidade Transportadoras Veículos …" at bounding box center [784, 389] width 1568 height 778
click at [832, 484] on div "Janela de atendimento Grade de atendimento Capacidade Transportadoras Veículos …" at bounding box center [784, 389] width 1568 height 778
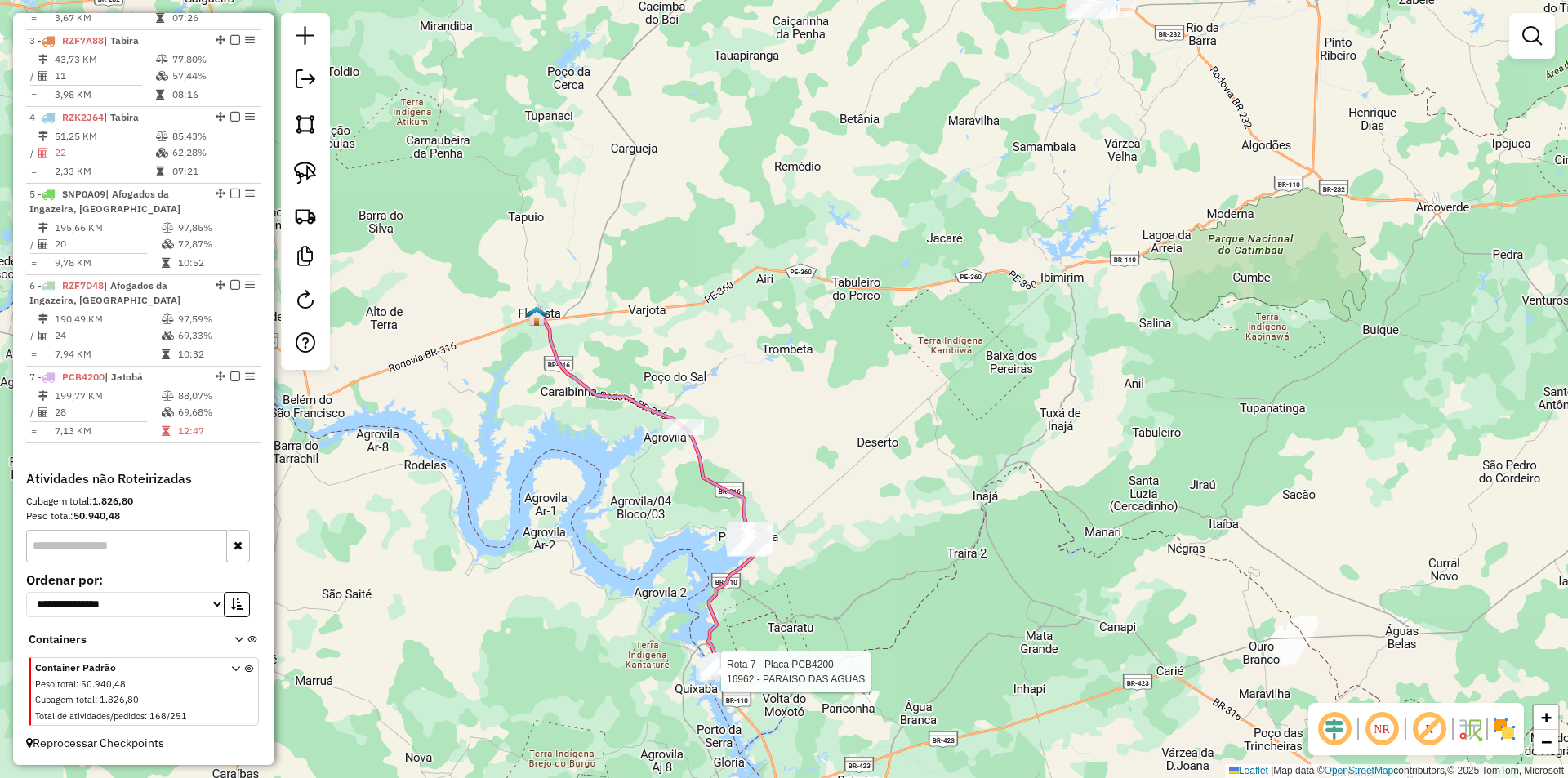
select select "**********"
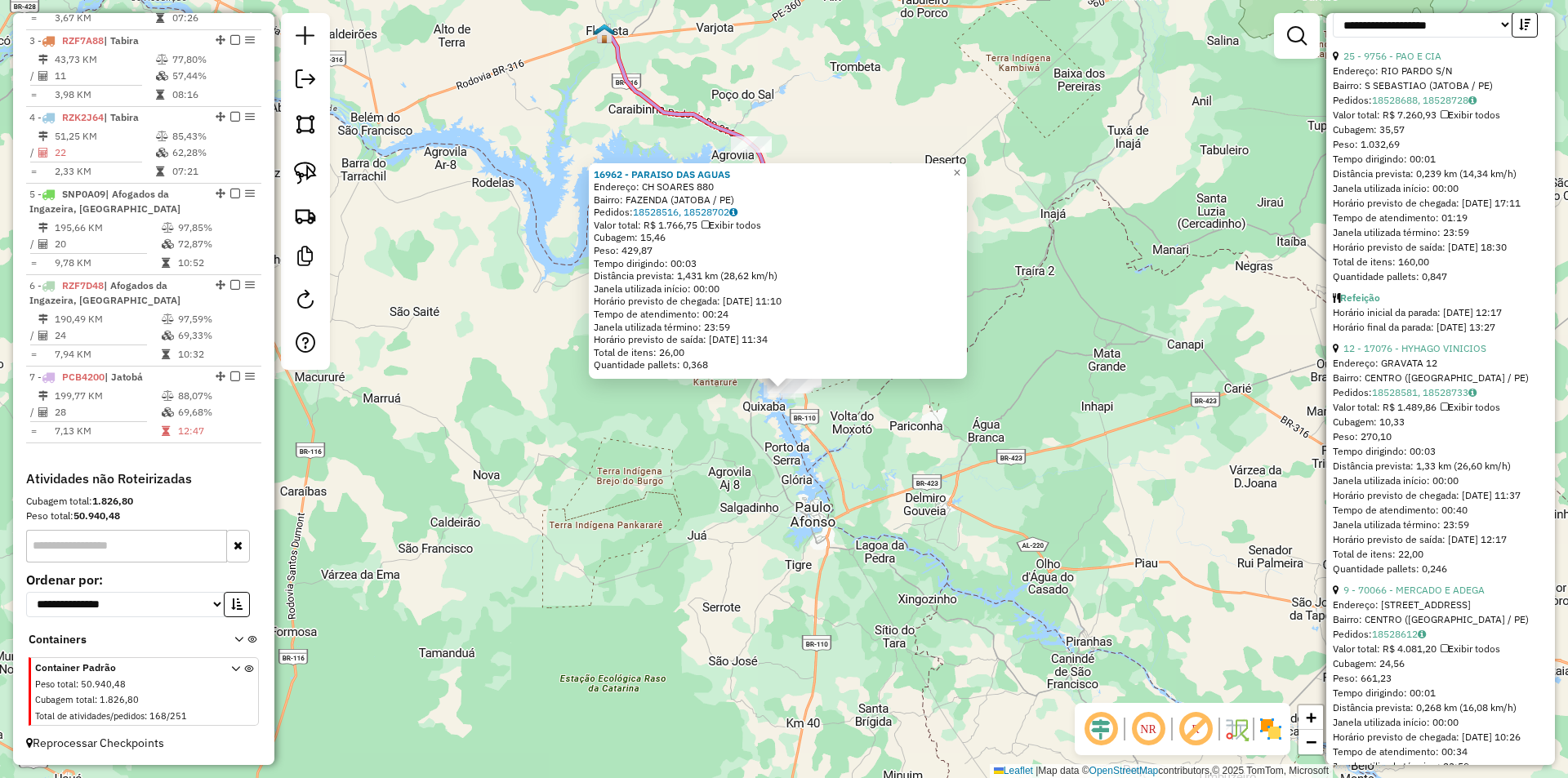
scroll to position [653, 0]
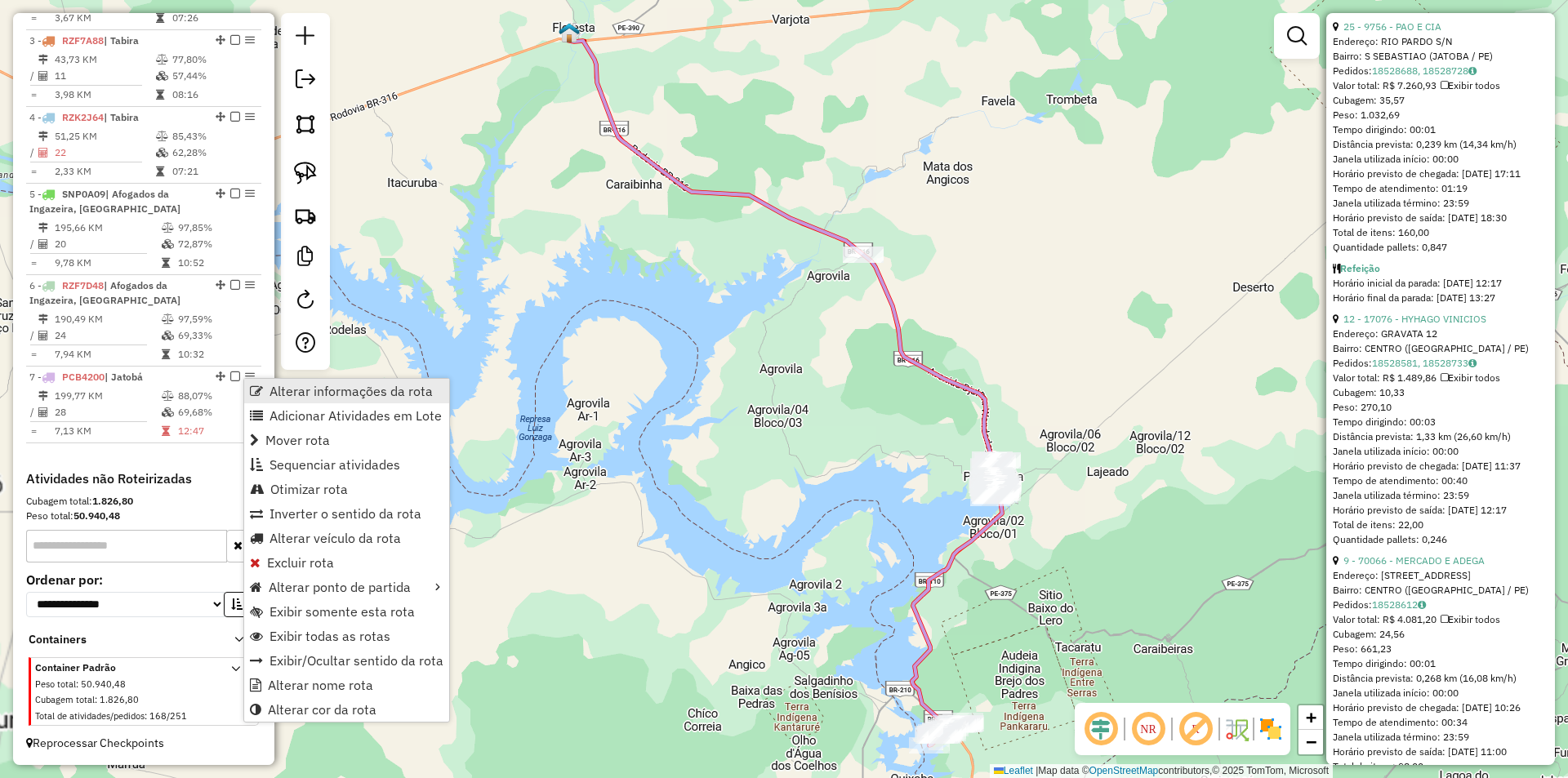
click at [342, 396] on span "Alterar informações da rota" at bounding box center [351, 391] width 164 height 13
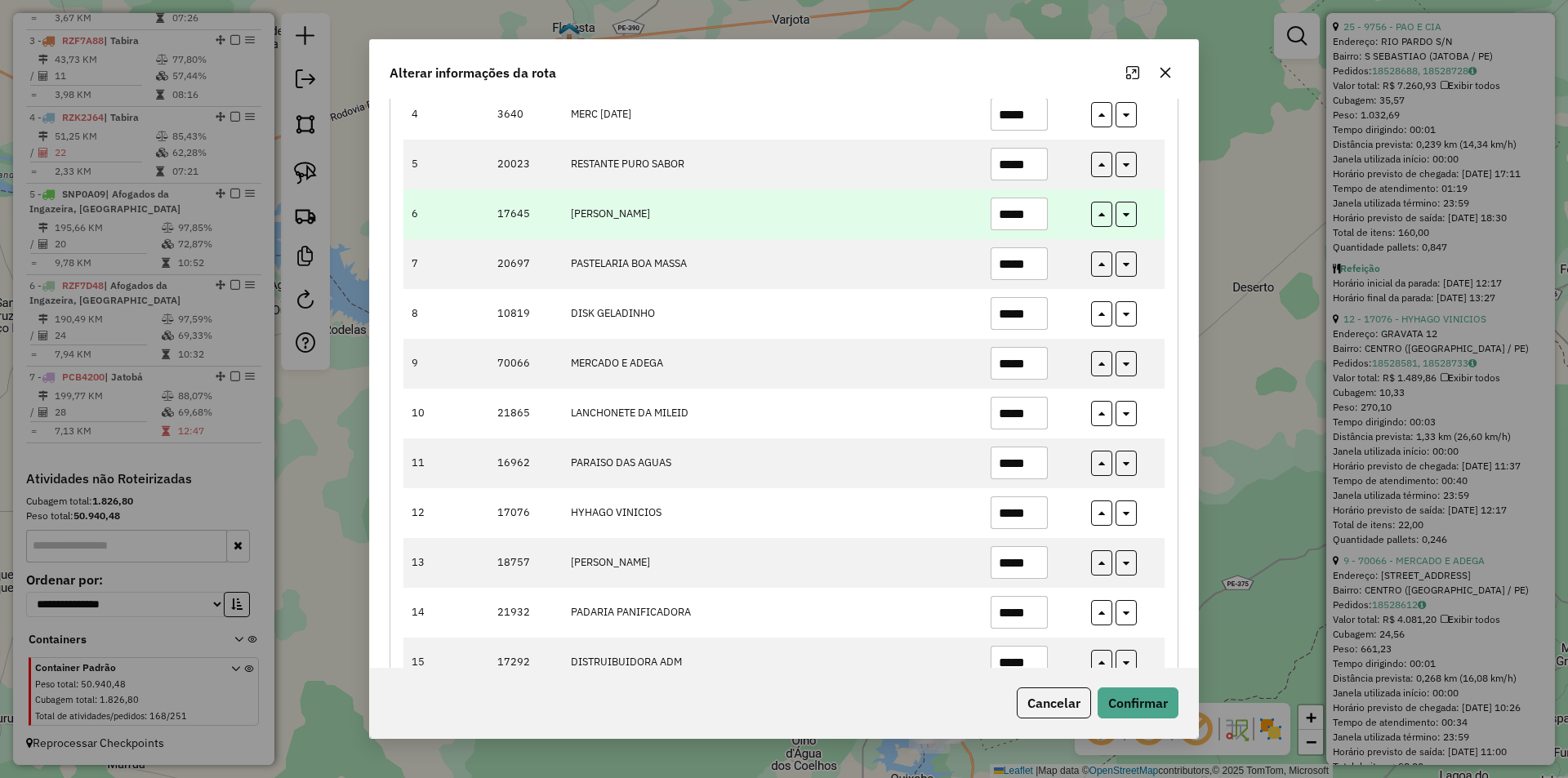
scroll to position [408, 0]
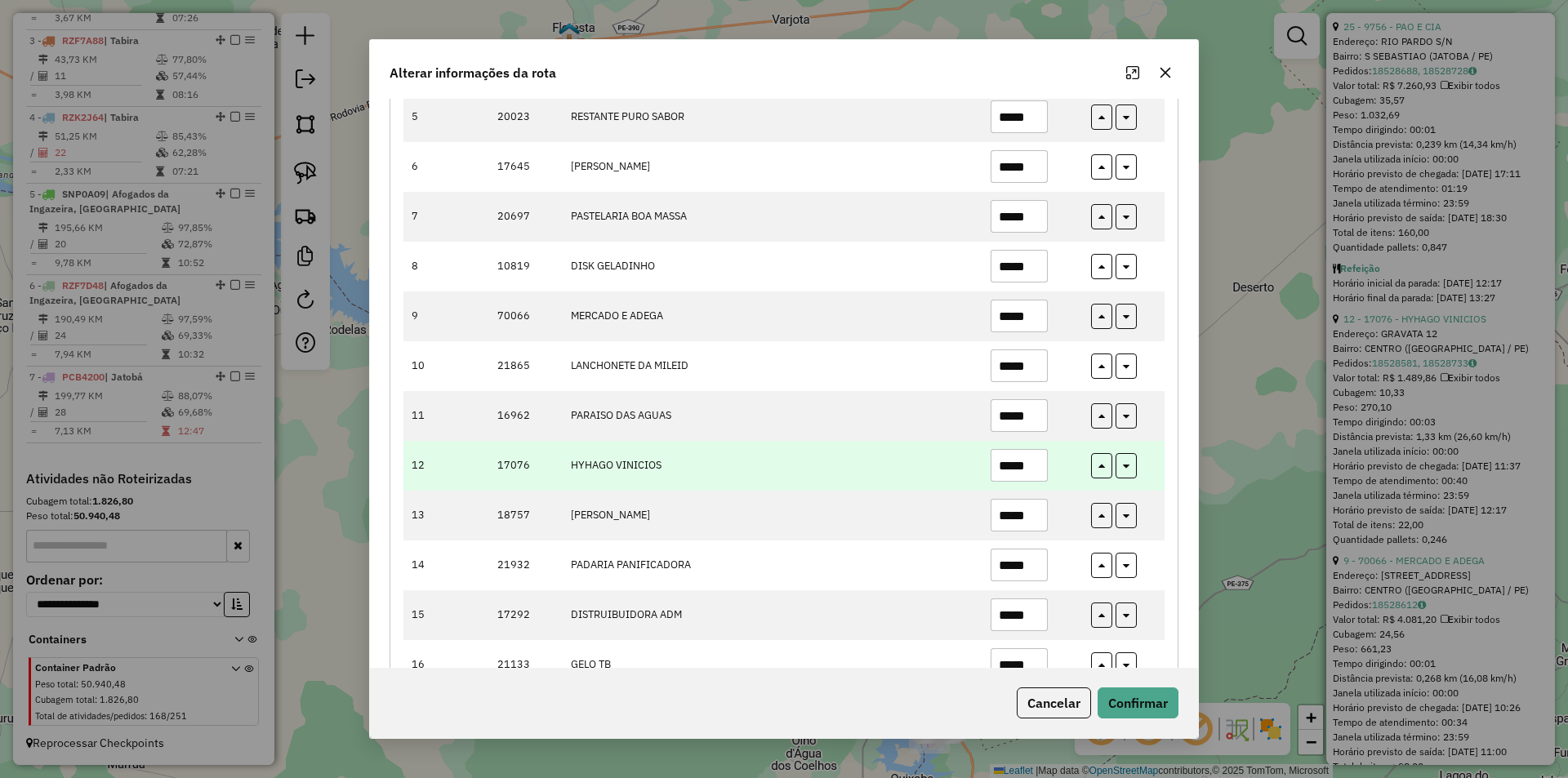
click at [1036, 466] on input "*****" at bounding box center [1019, 465] width 57 height 32
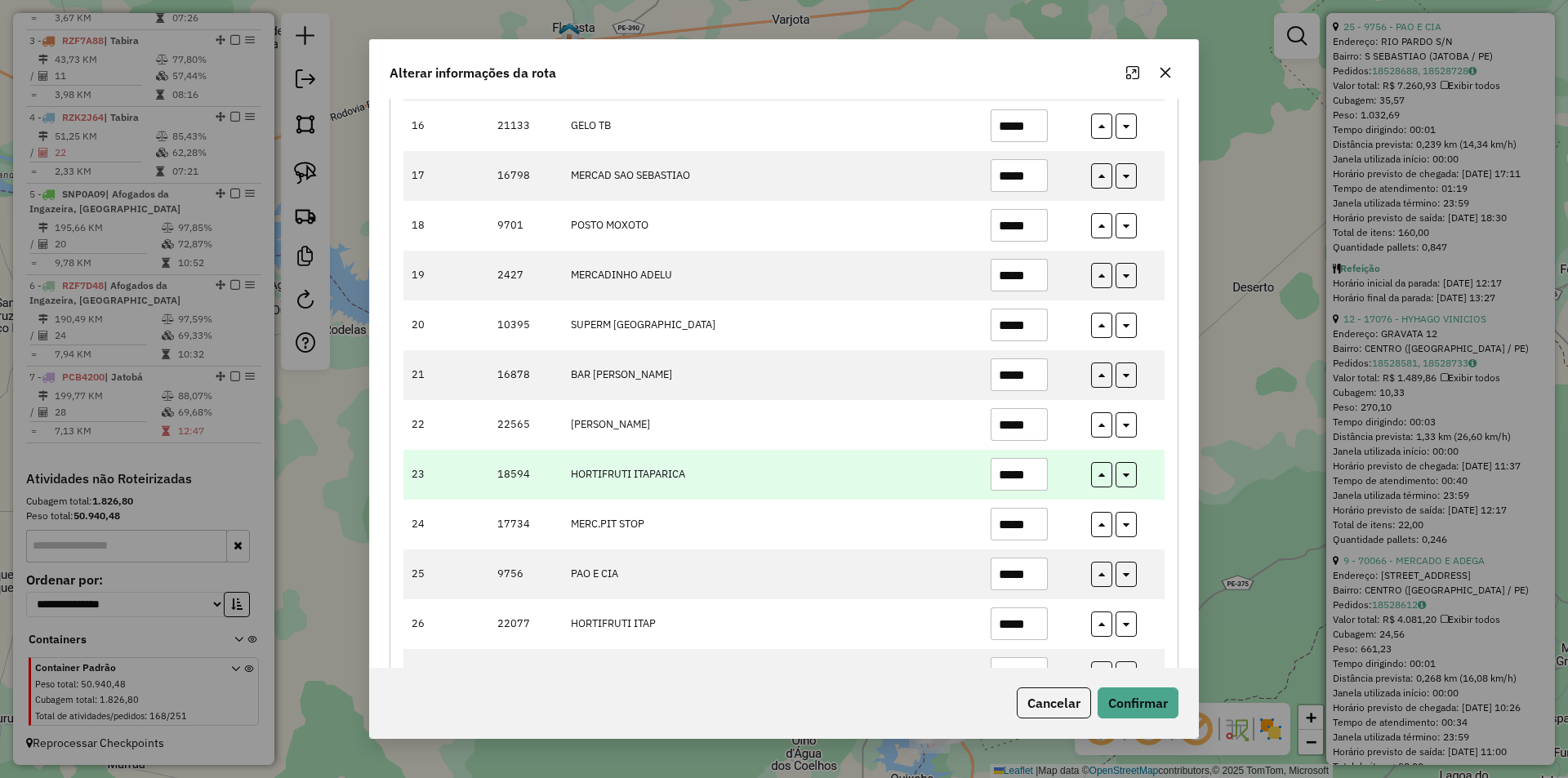
scroll to position [1058, 0]
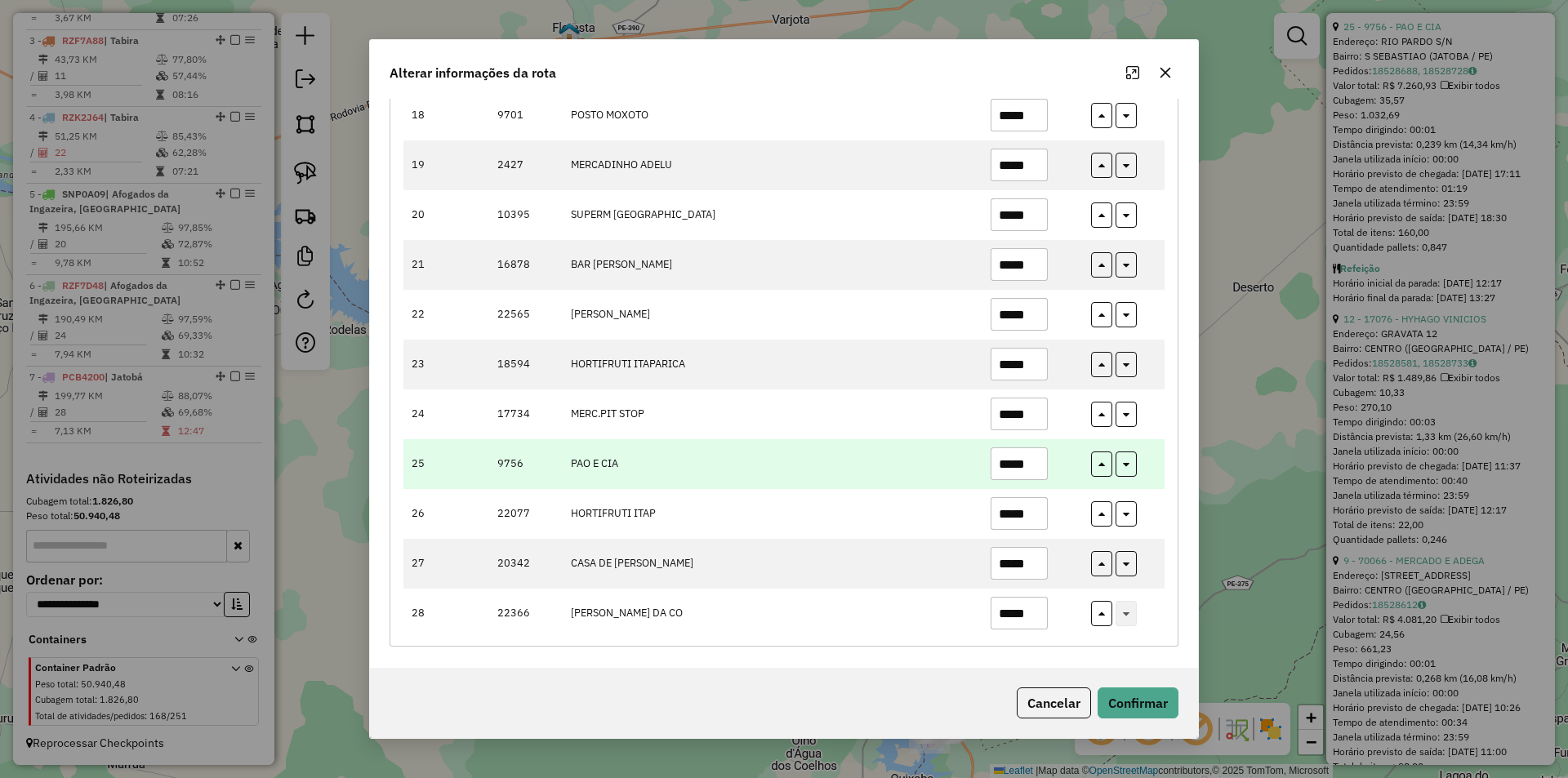
type input "*****"
click at [1034, 466] on input "*****" at bounding box center [1019, 464] width 57 height 32
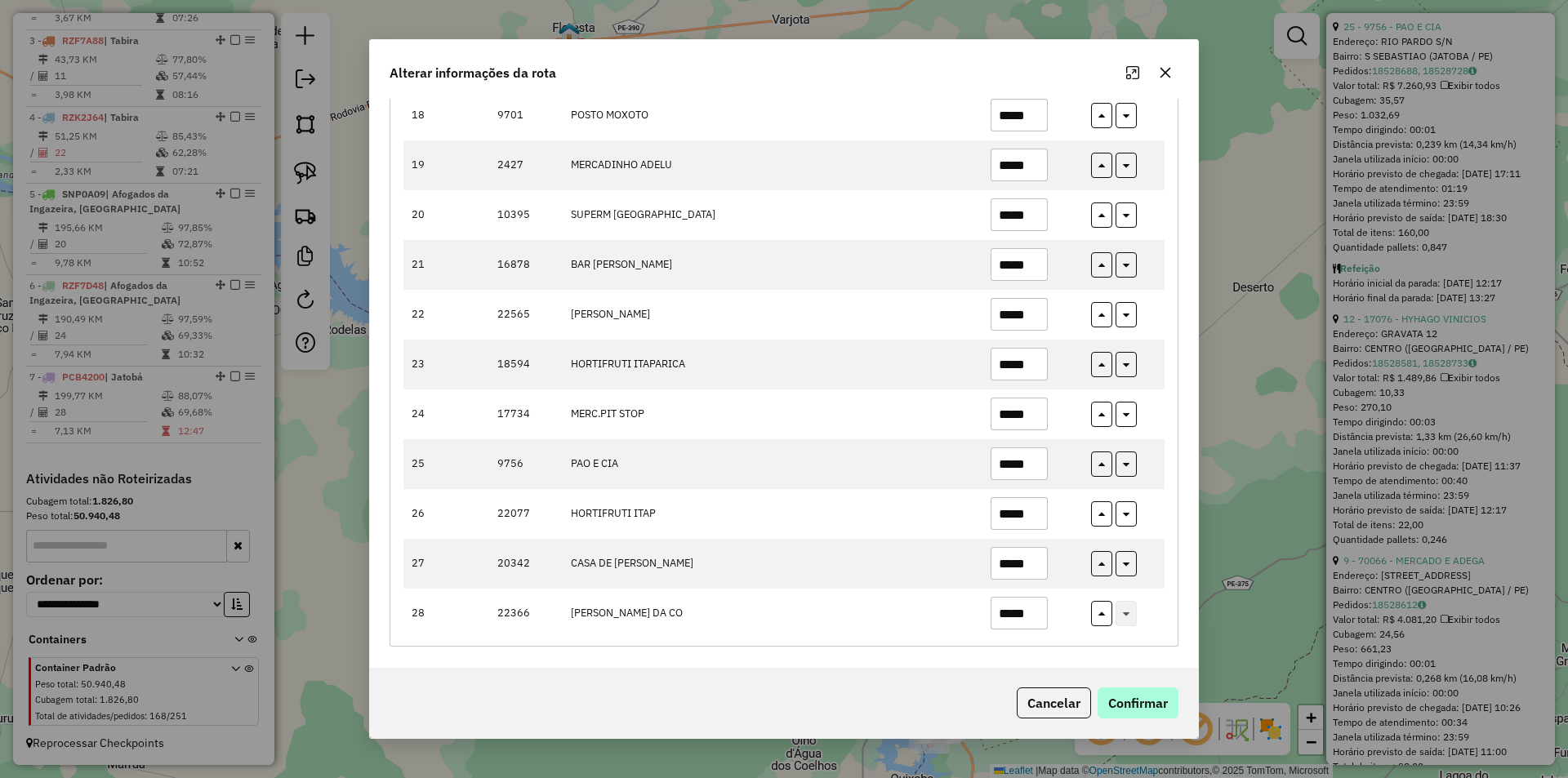
type input "*****"
click at [1149, 700] on button "Confirmar" at bounding box center [1137, 703] width 81 height 31
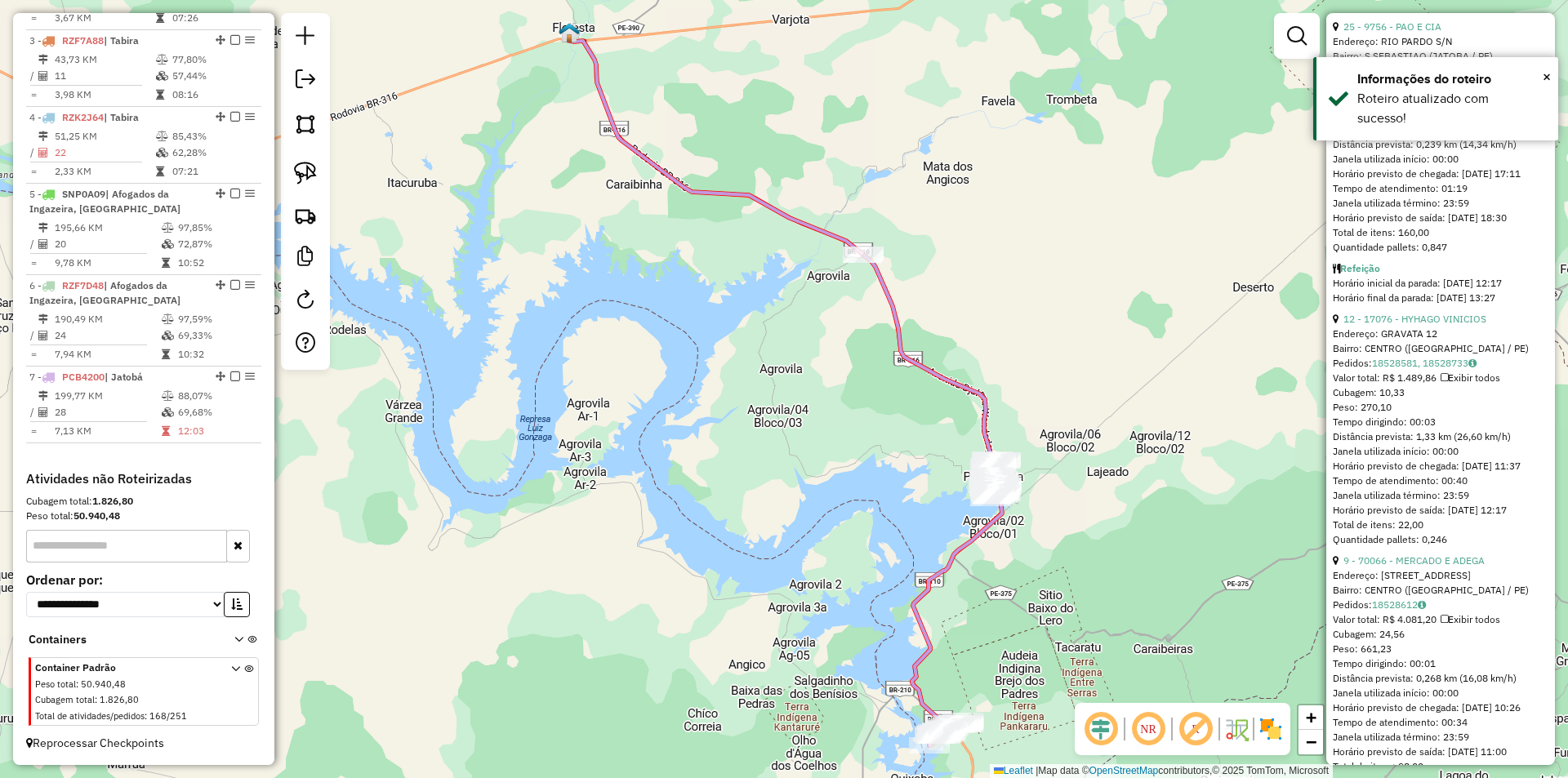
click at [1065, 529] on div "Janela de atendimento Grade de atendimento Capacidade Transportadoras Veículos …" at bounding box center [784, 389] width 1568 height 778
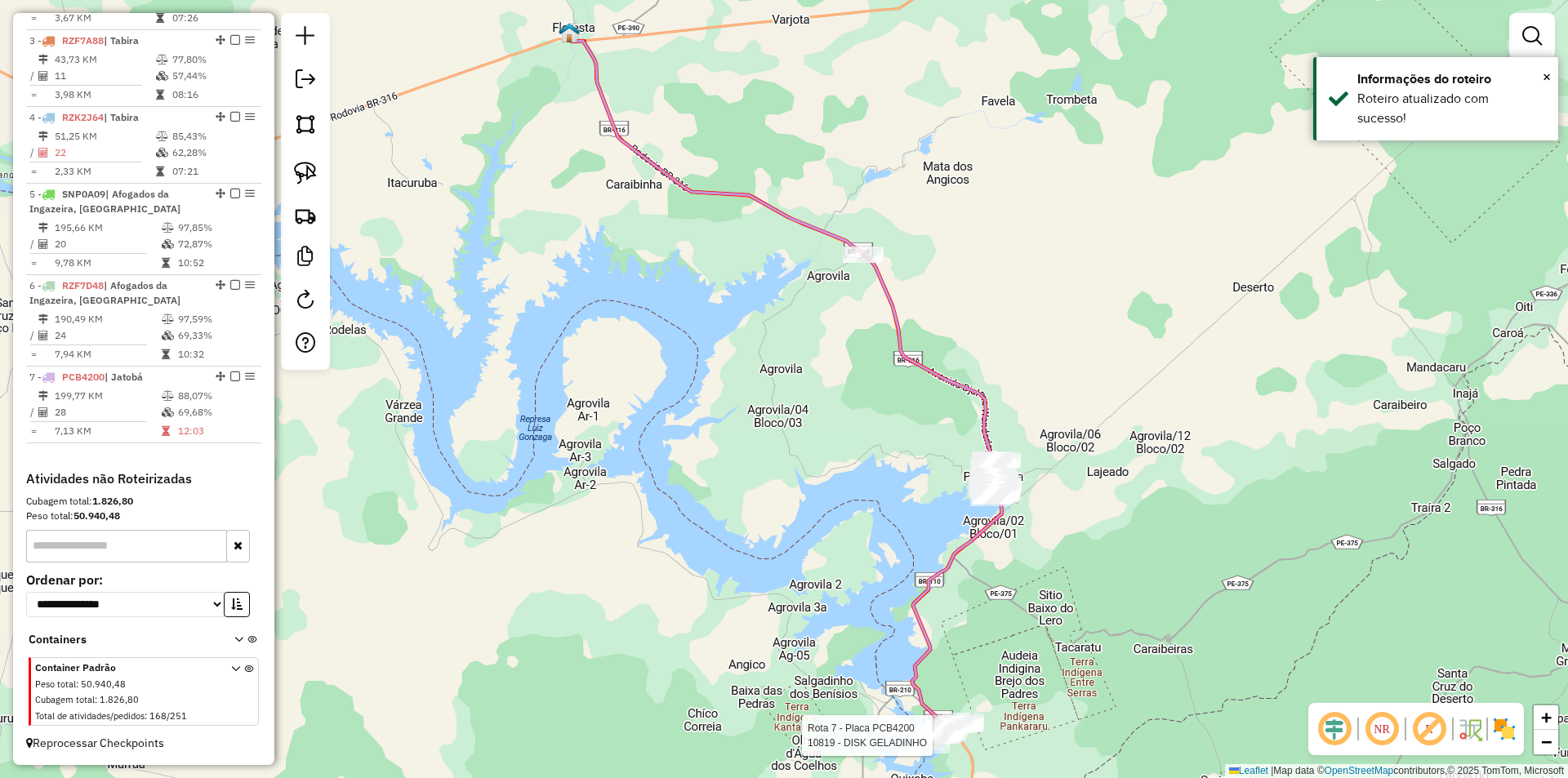
select select "**********"
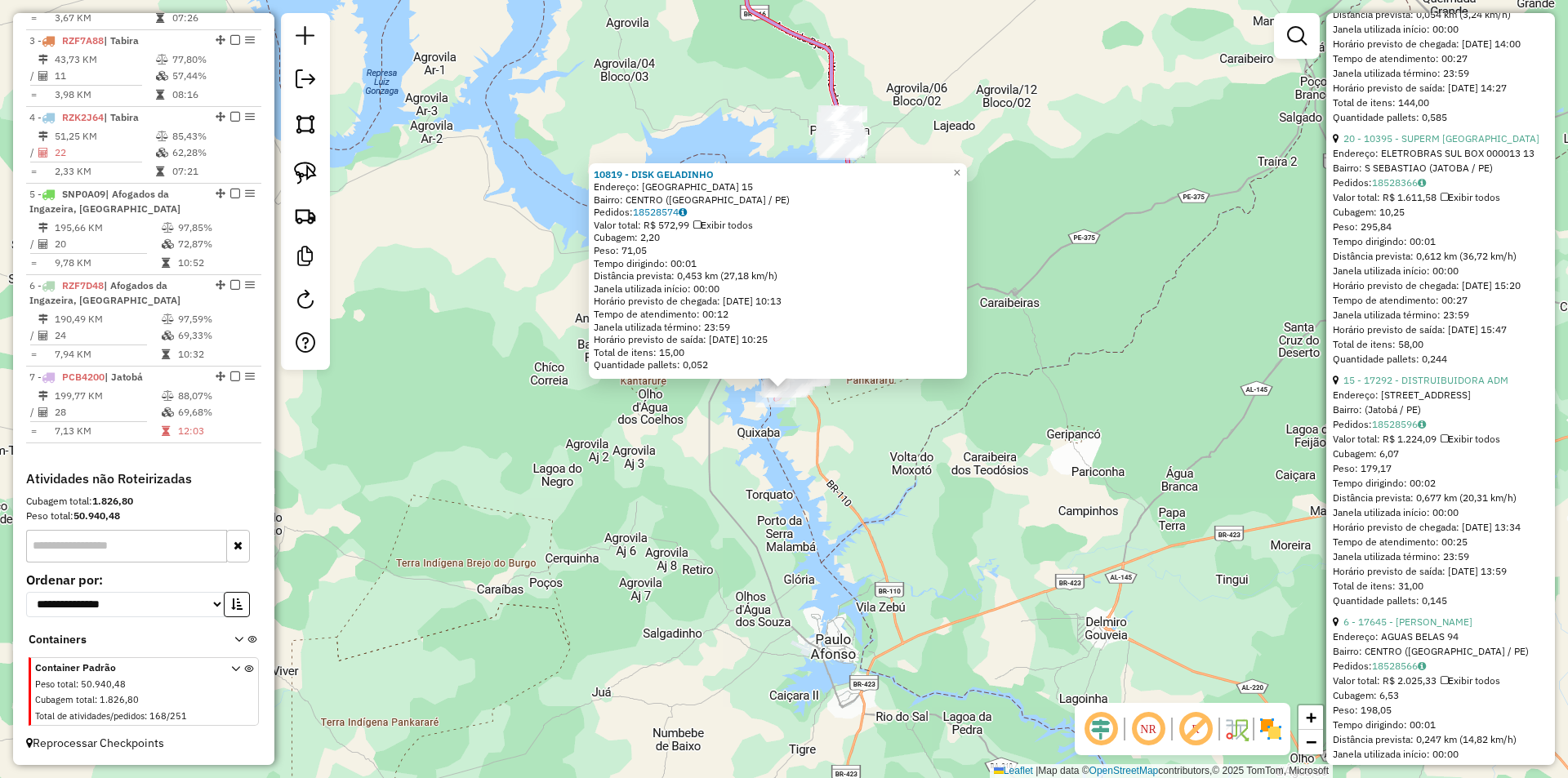
scroll to position [1633, 0]
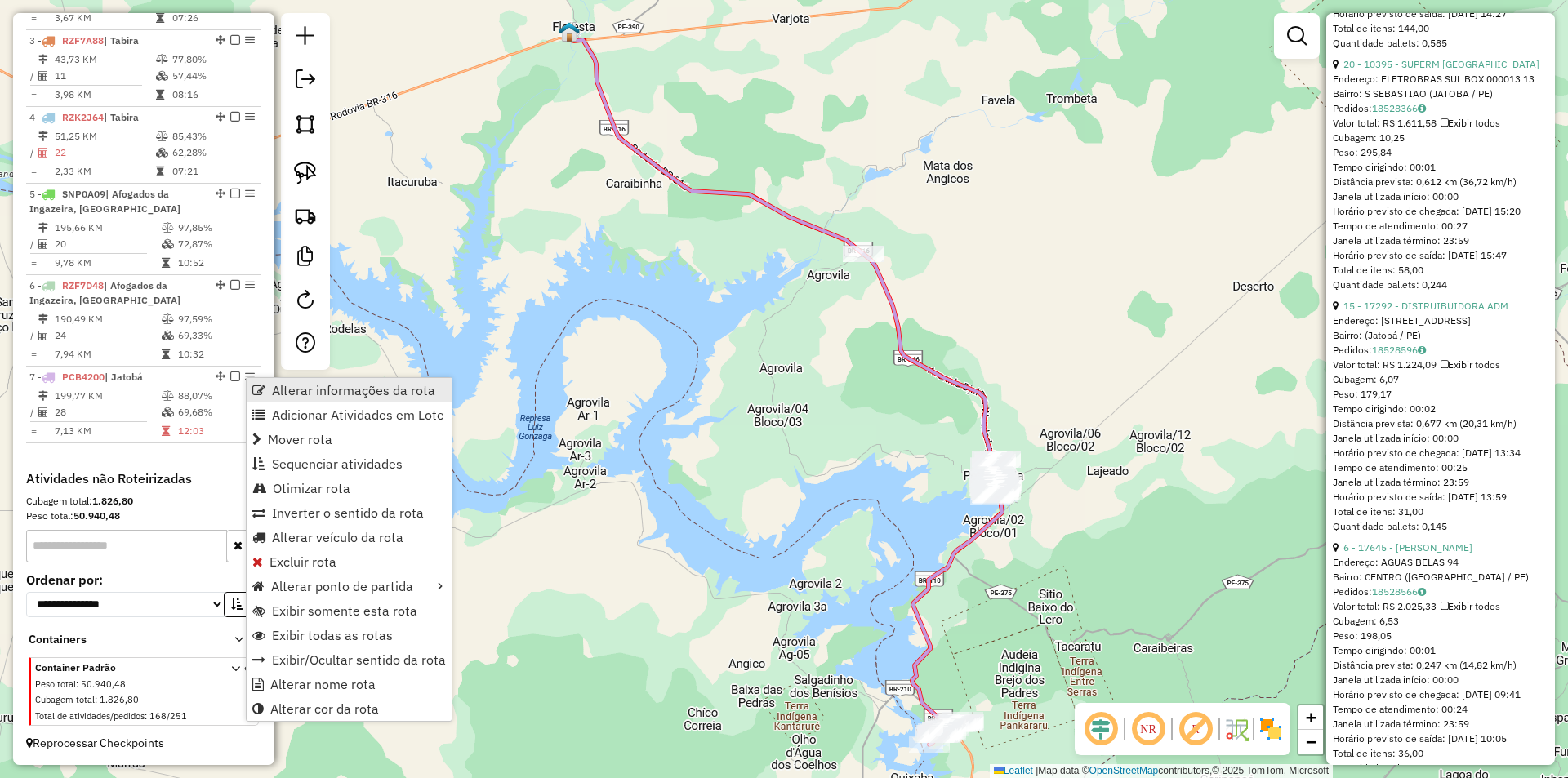
click at [348, 390] on span "Alterar informações da rota" at bounding box center [354, 391] width 164 height 13
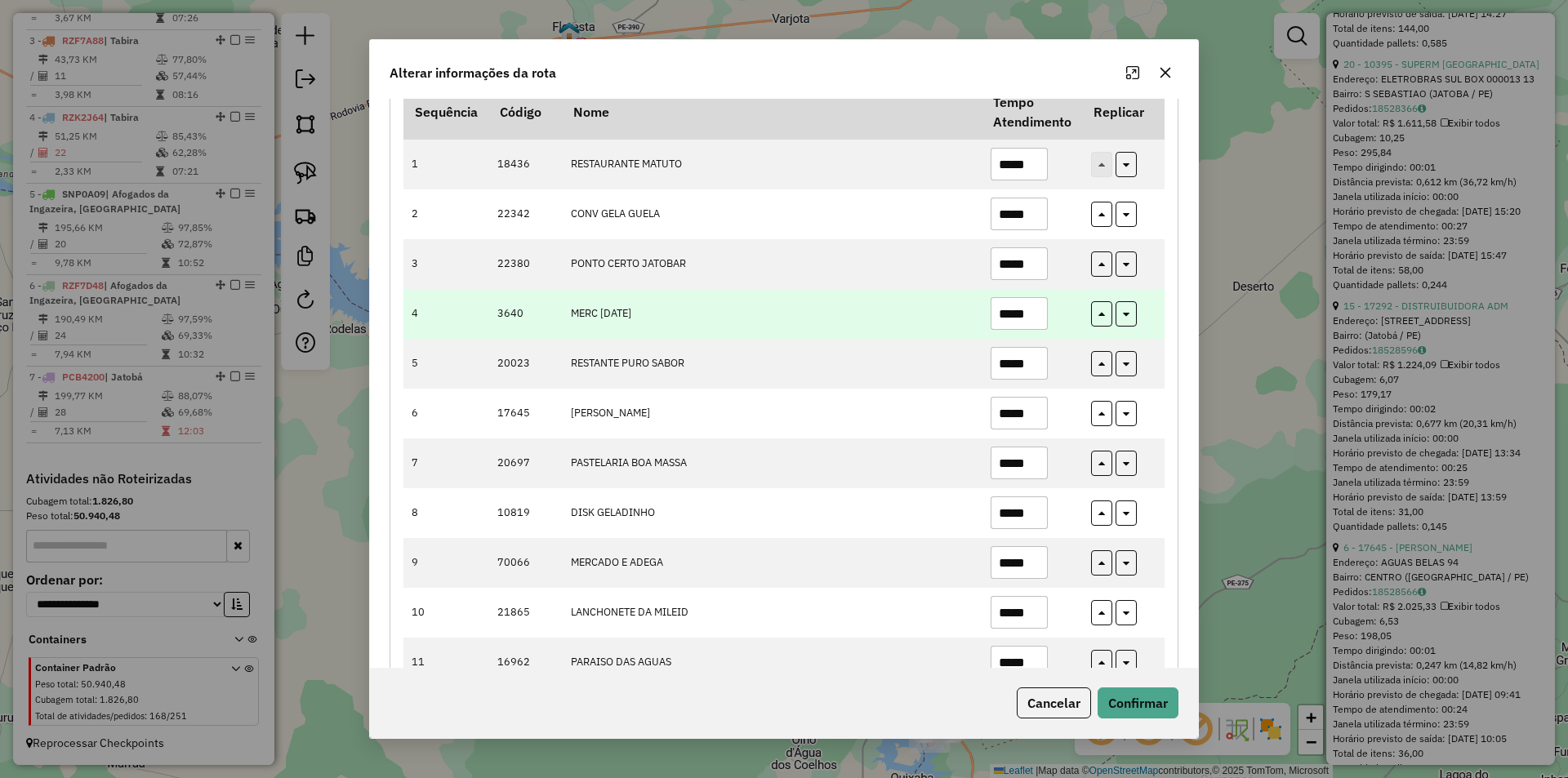
scroll to position [408, 0]
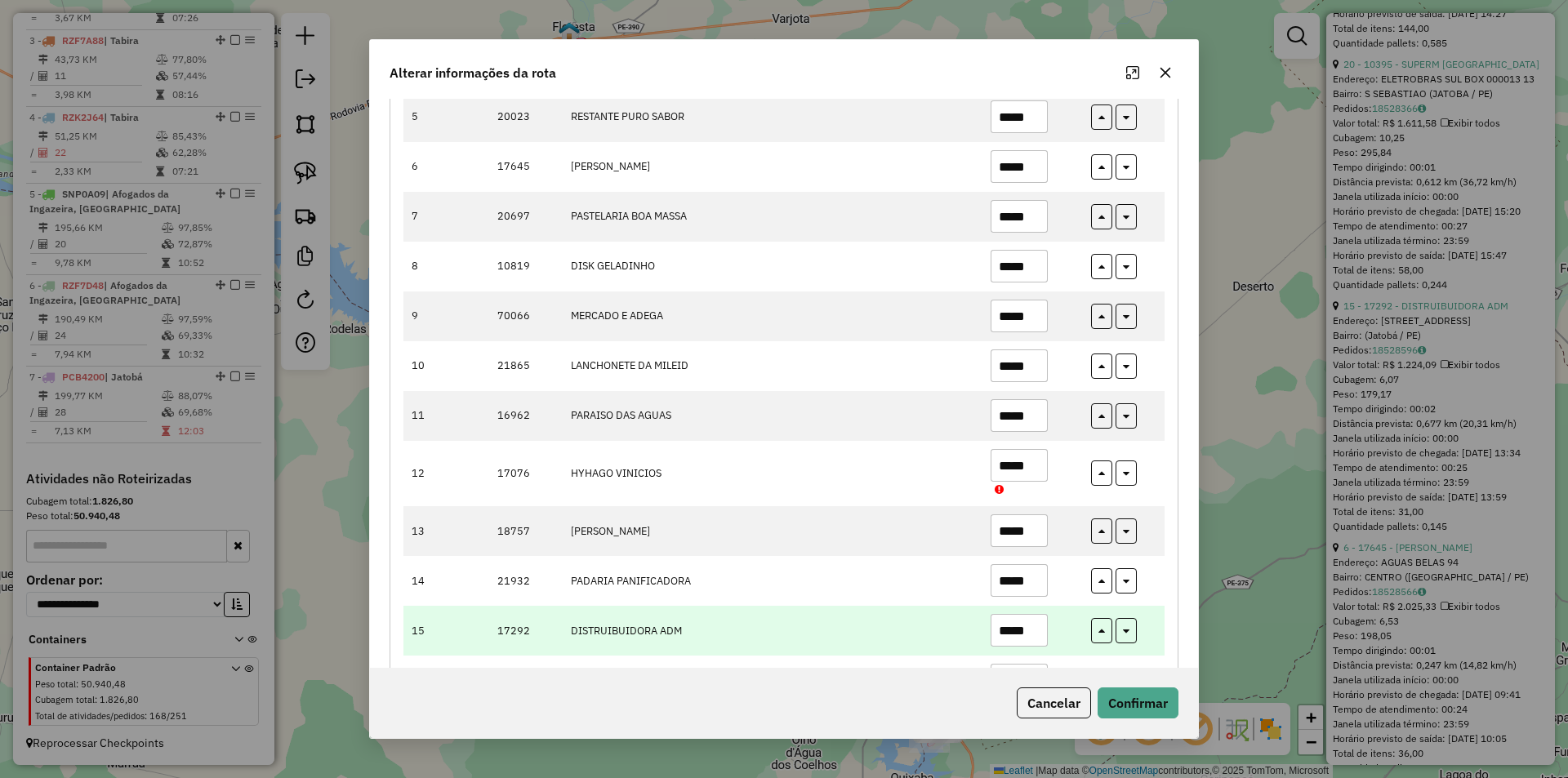
click at [1036, 631] on input "*****" at bounding box center [1019, 631] width 57 height 32
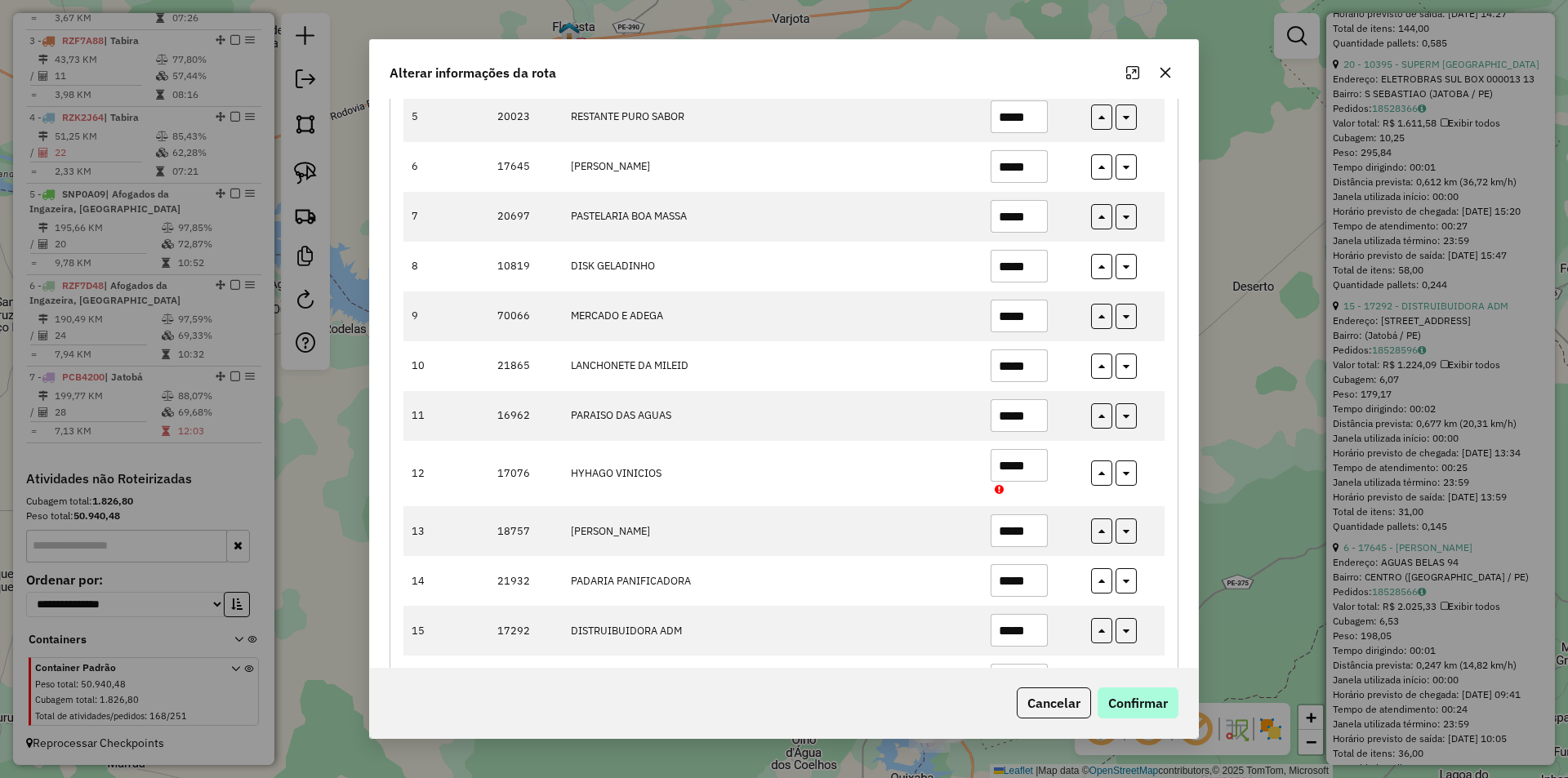
type input "*****"
click at [1144, 695] on button "Confirmar" at bounding box center [1137, 703] width 81 height 31
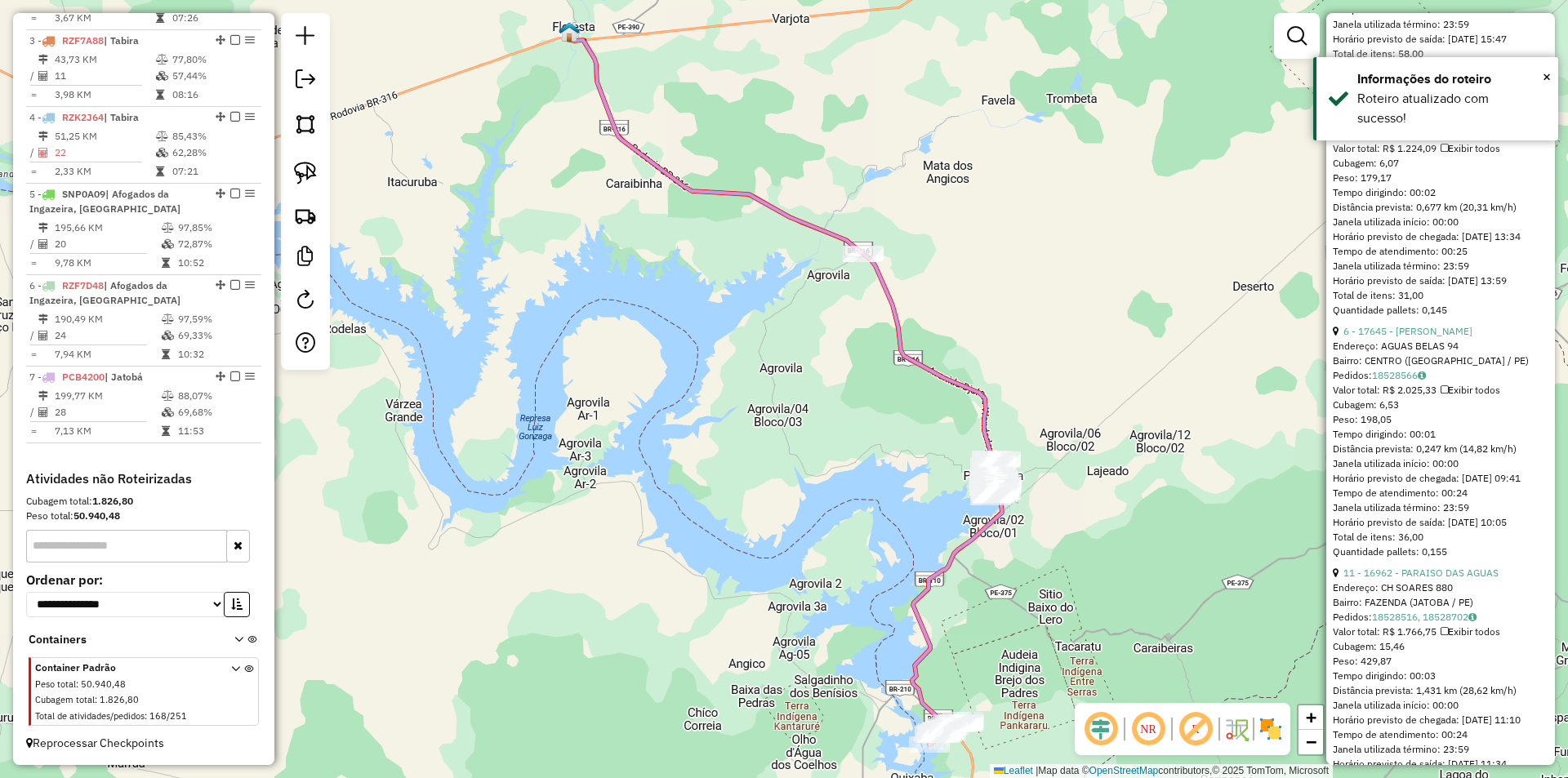
scroll to position [1878, 0]
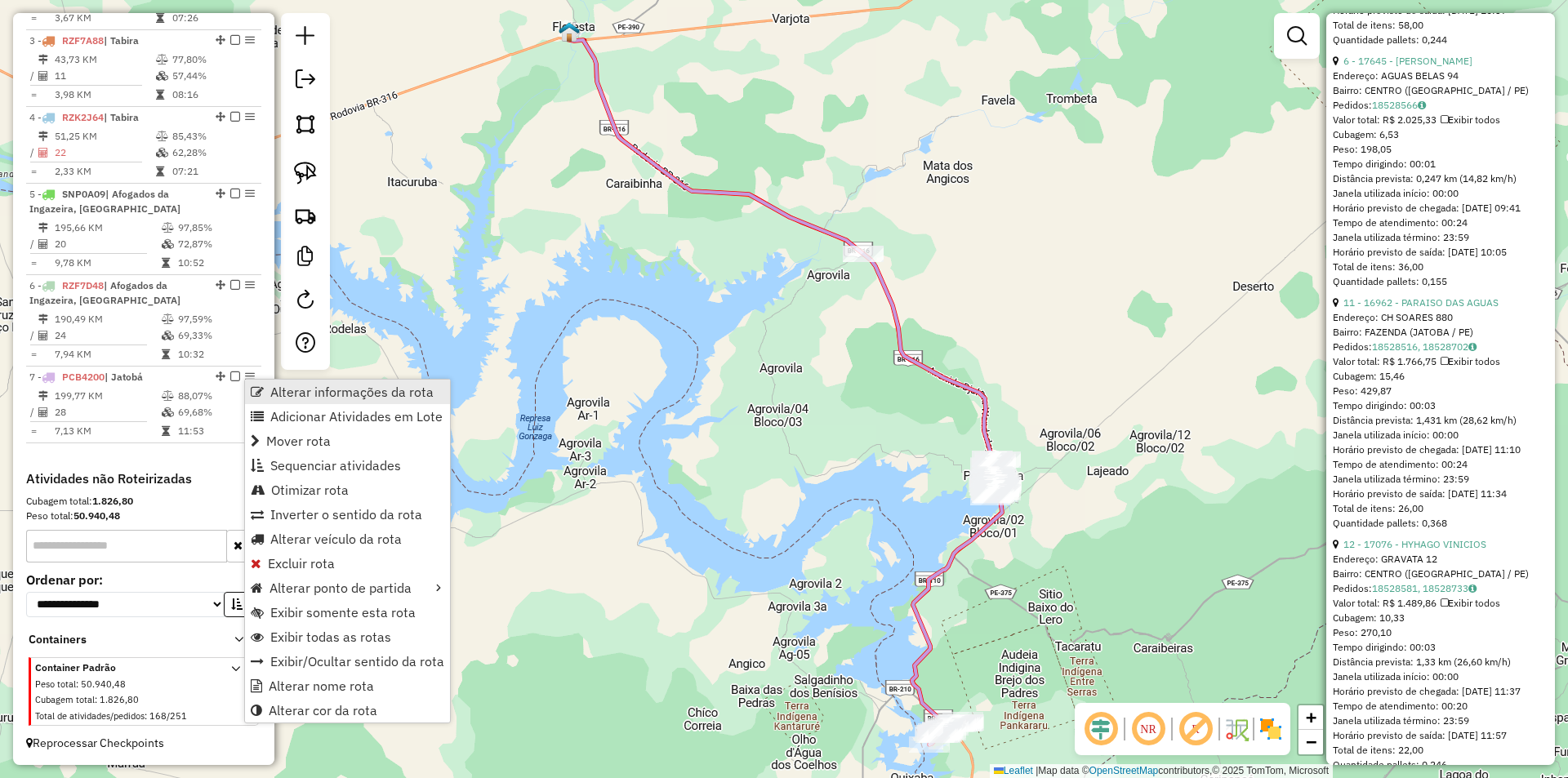
click at [346, 399] on span "Alterar informações da rota" at bounding box center [352, 392] width 164 height 13
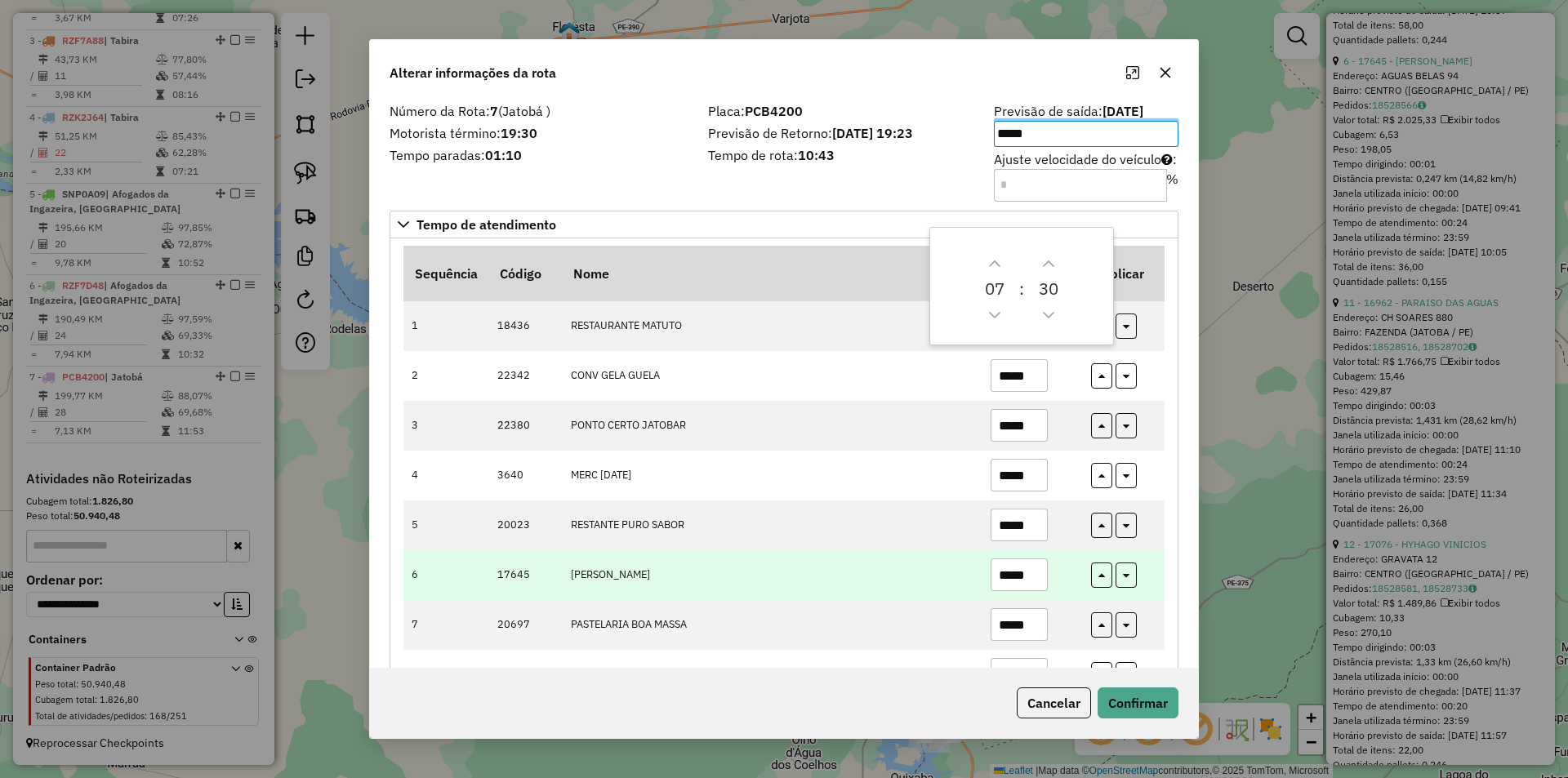
click at [1028, 575] on input "*****" at bounding box center [1019, 574] width 57 height 32
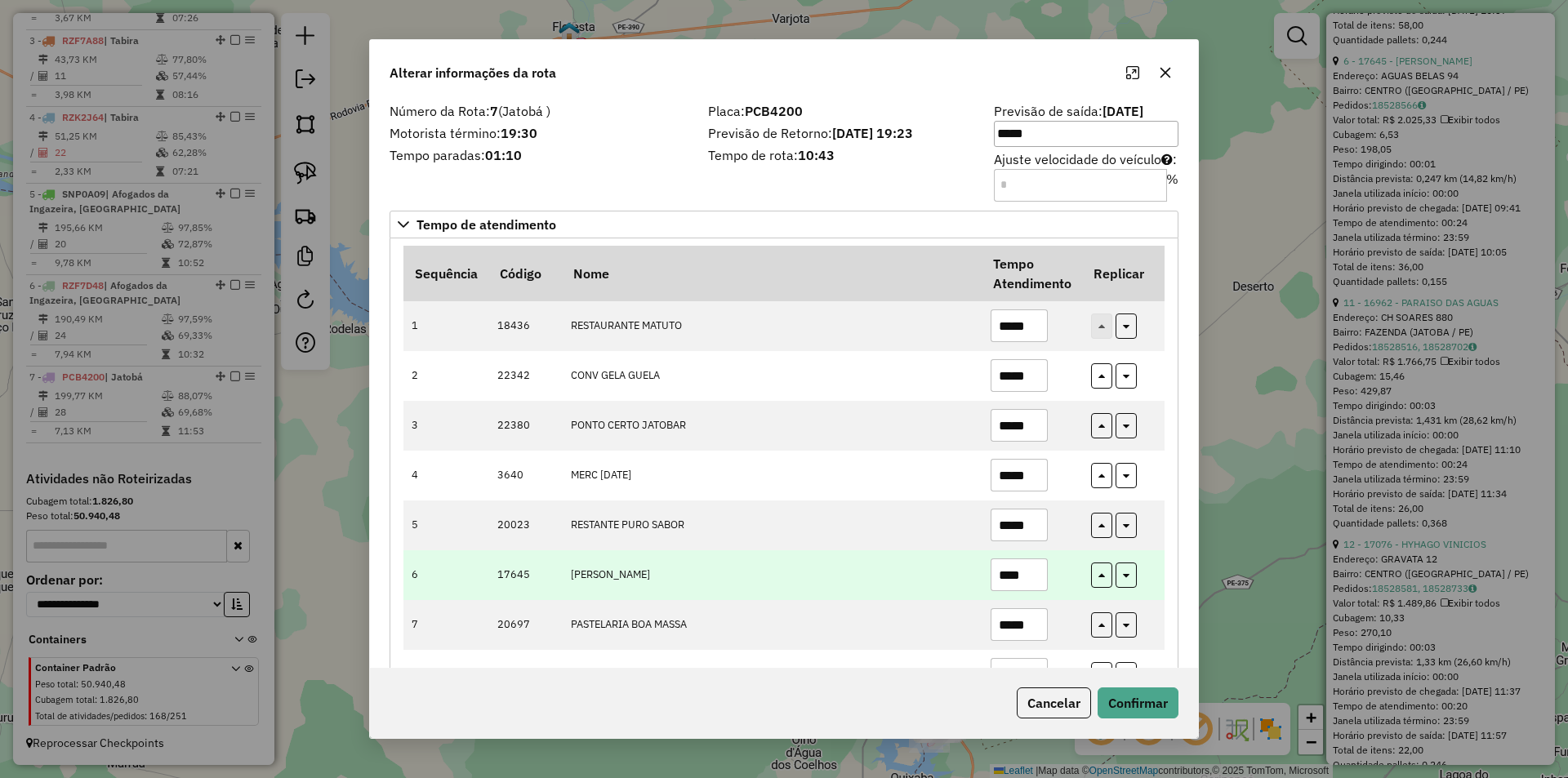
type input "*****"
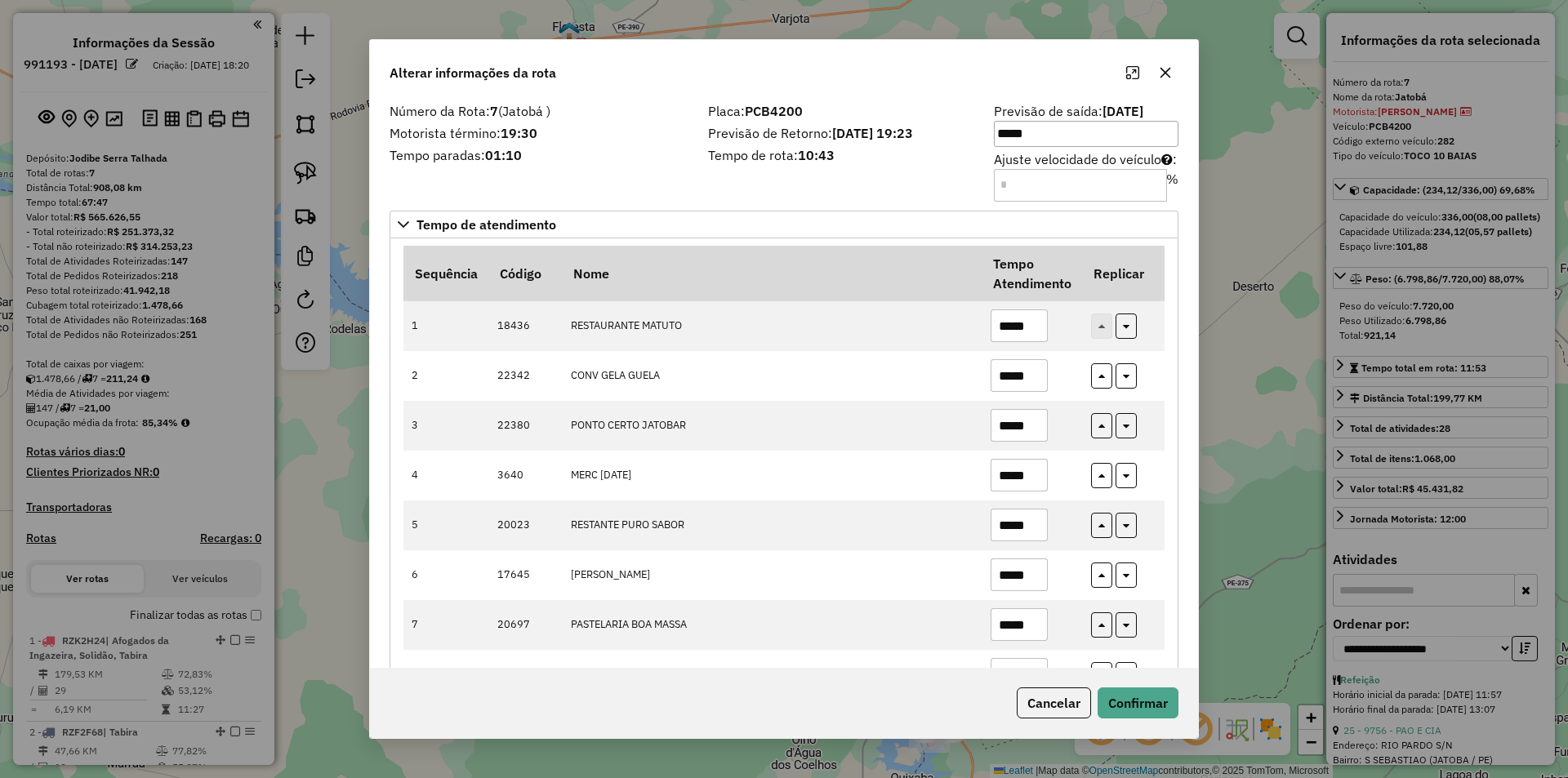
select select "**********"
click at [1132, 703] on button "Confirmar" at bounding box center [1137, 703] width 81 height 31
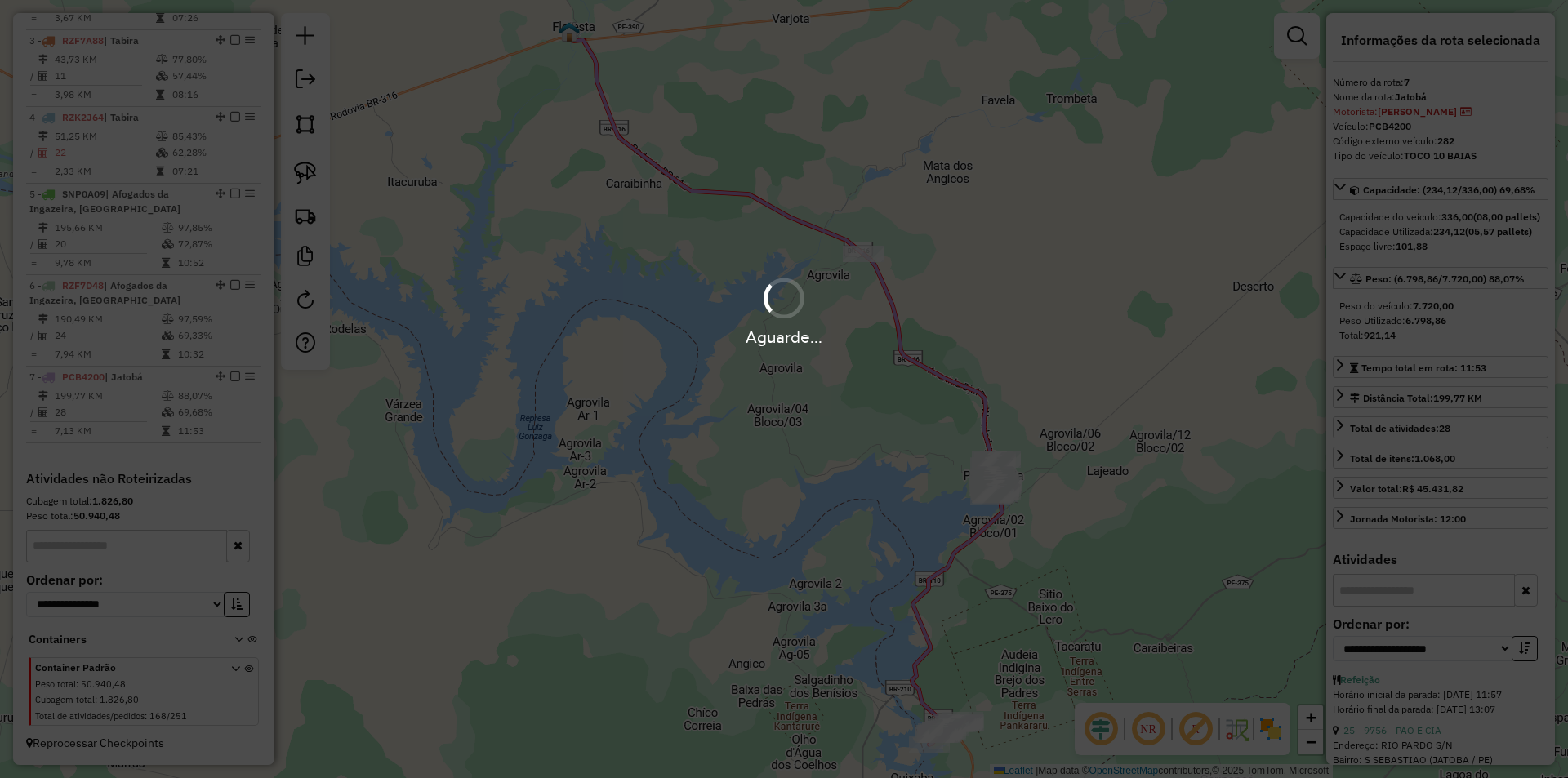
scroll to position [1878, 0]
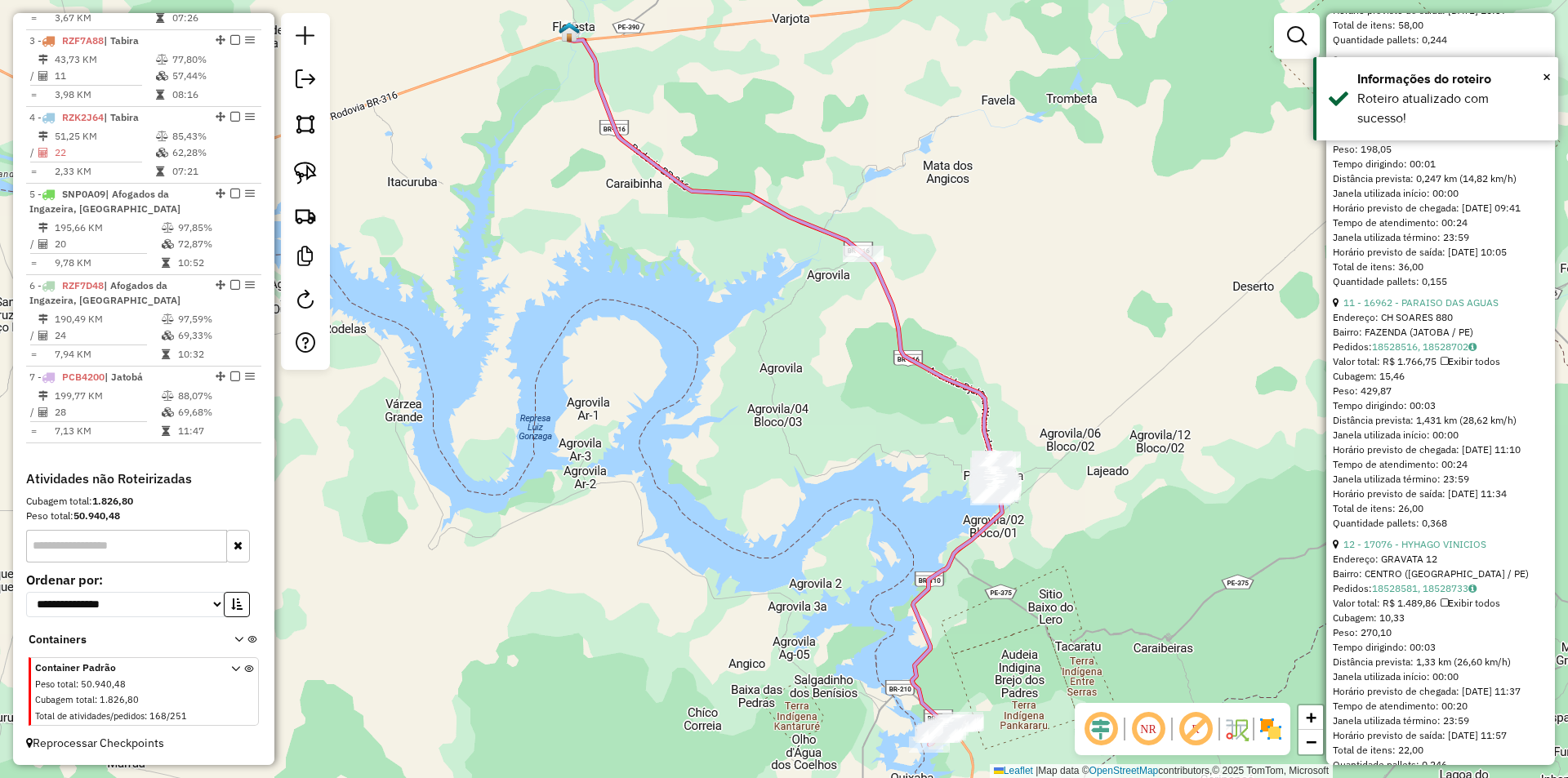
click at [859, 439] on div "Janela de atendimento Grade de atendimento Capacidade Transportadoras Veículos …" at bounding box center [784, 389] width 1568 height 778
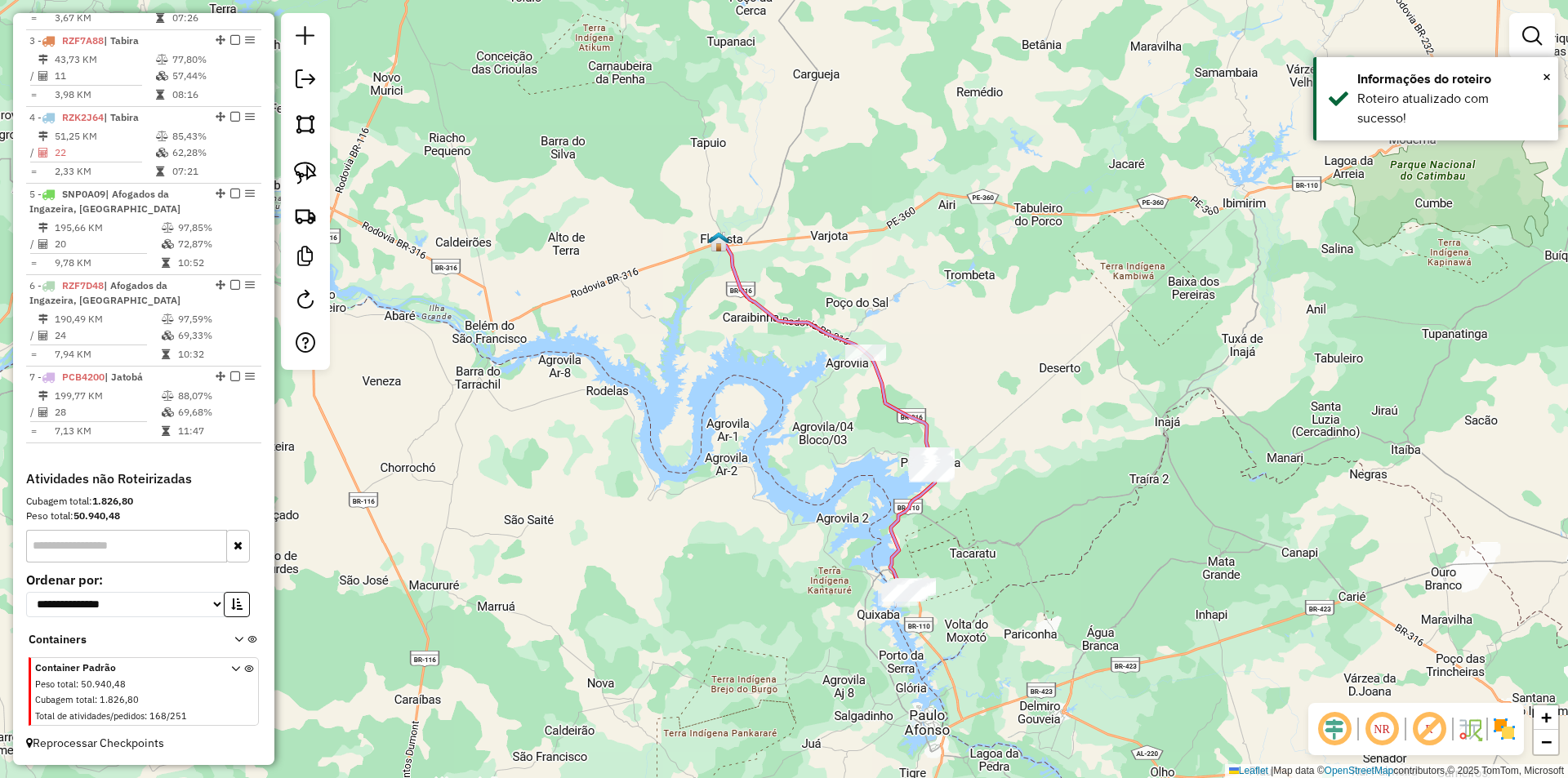
click at [977, 323] on div "Janela de atendimento Grade de atendimento Capacidade Transportadoras Veículos …" at bounding box center [784, 389] width 1568 height 778
drag, startPoint x: 998, startPoint y: 386, endPoint x: 863, endPoint y: 339, distance: 142.9
click at [864, 339] on div "Janela de atendimento Grade de atendimento Capacidade Transportadoras Veículos …" at bounding box center [784, 389] width 1568 height 778
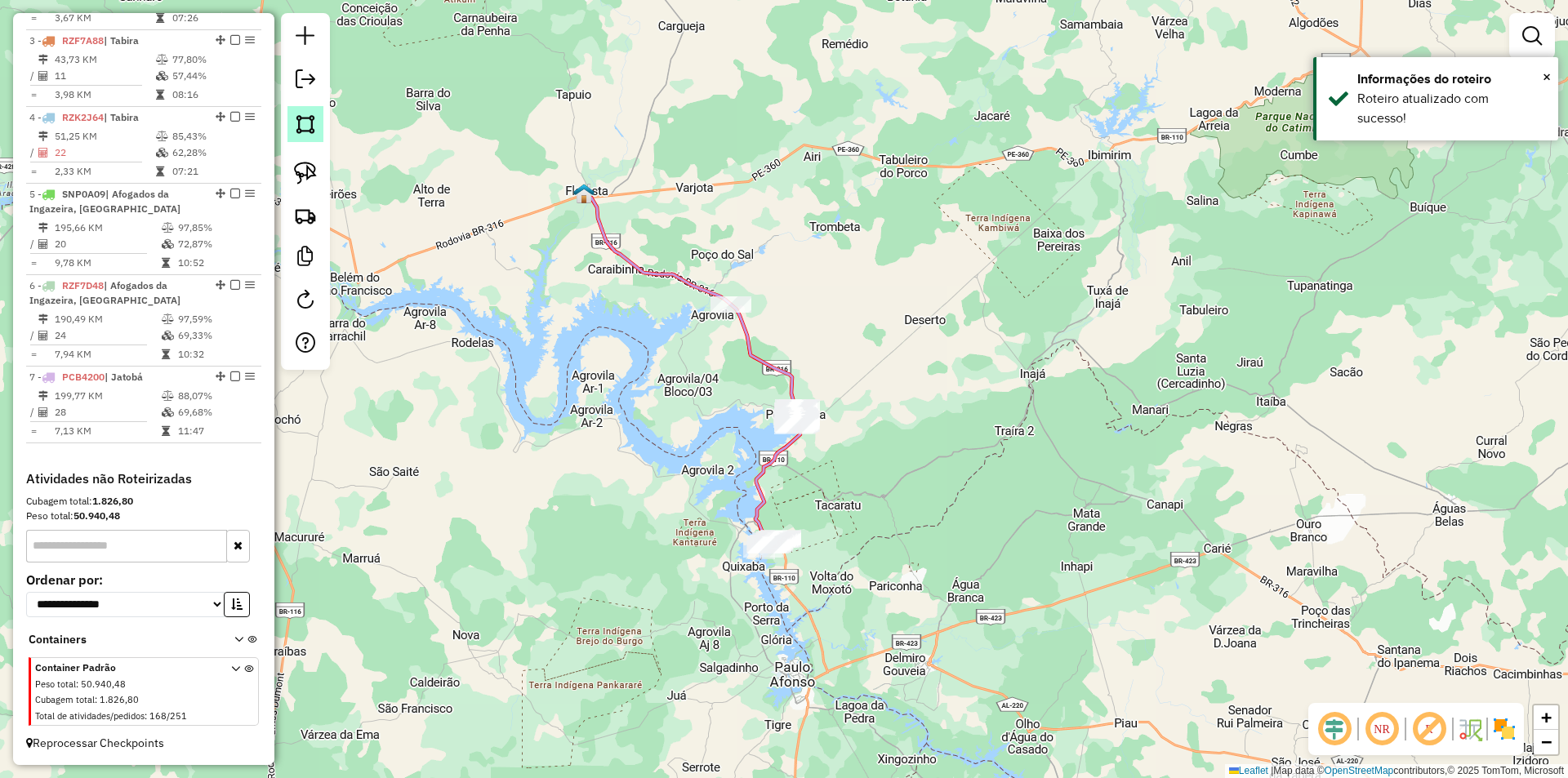
click at [304, 127] on img at bounding box center [305, 125] width 23 height 23
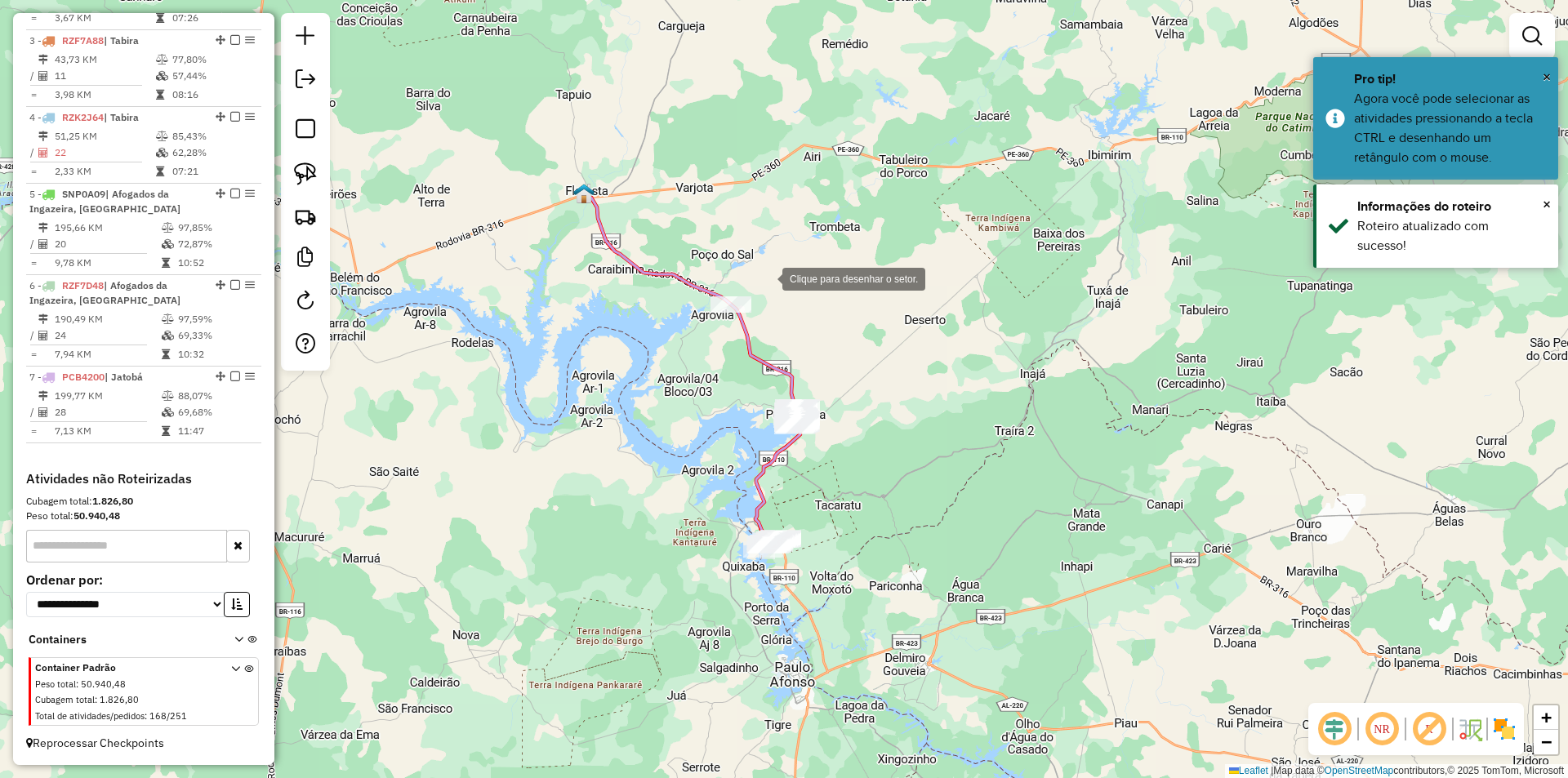
click at [771, 266] on div at bounding box center [765, 278] width 32 height 32
click at [615, 283] on div at bounding box center [615, 283] width 32 height 32
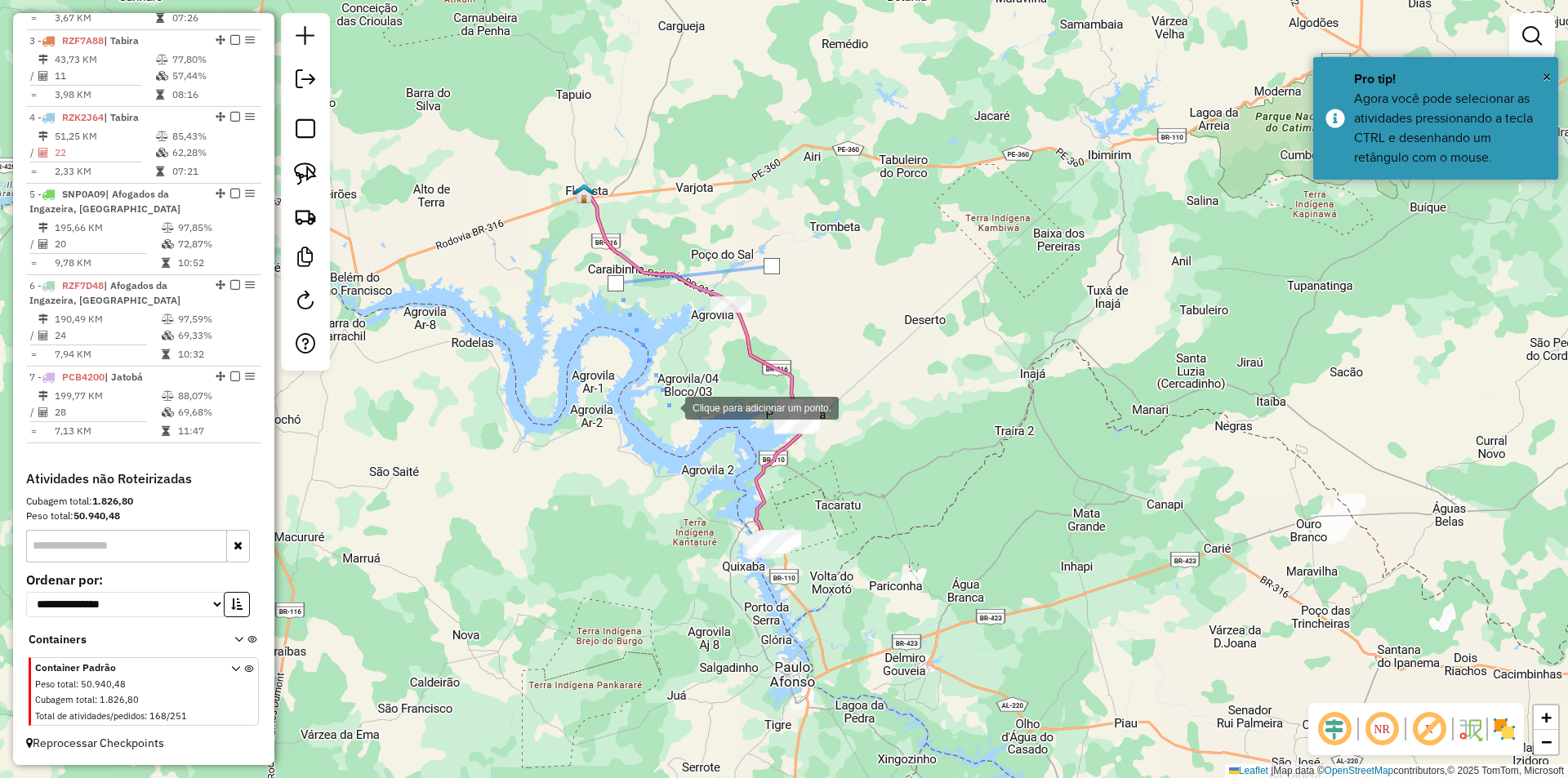
click at [668, 407] on div at bounding box center [668, 406] width 32 height 32
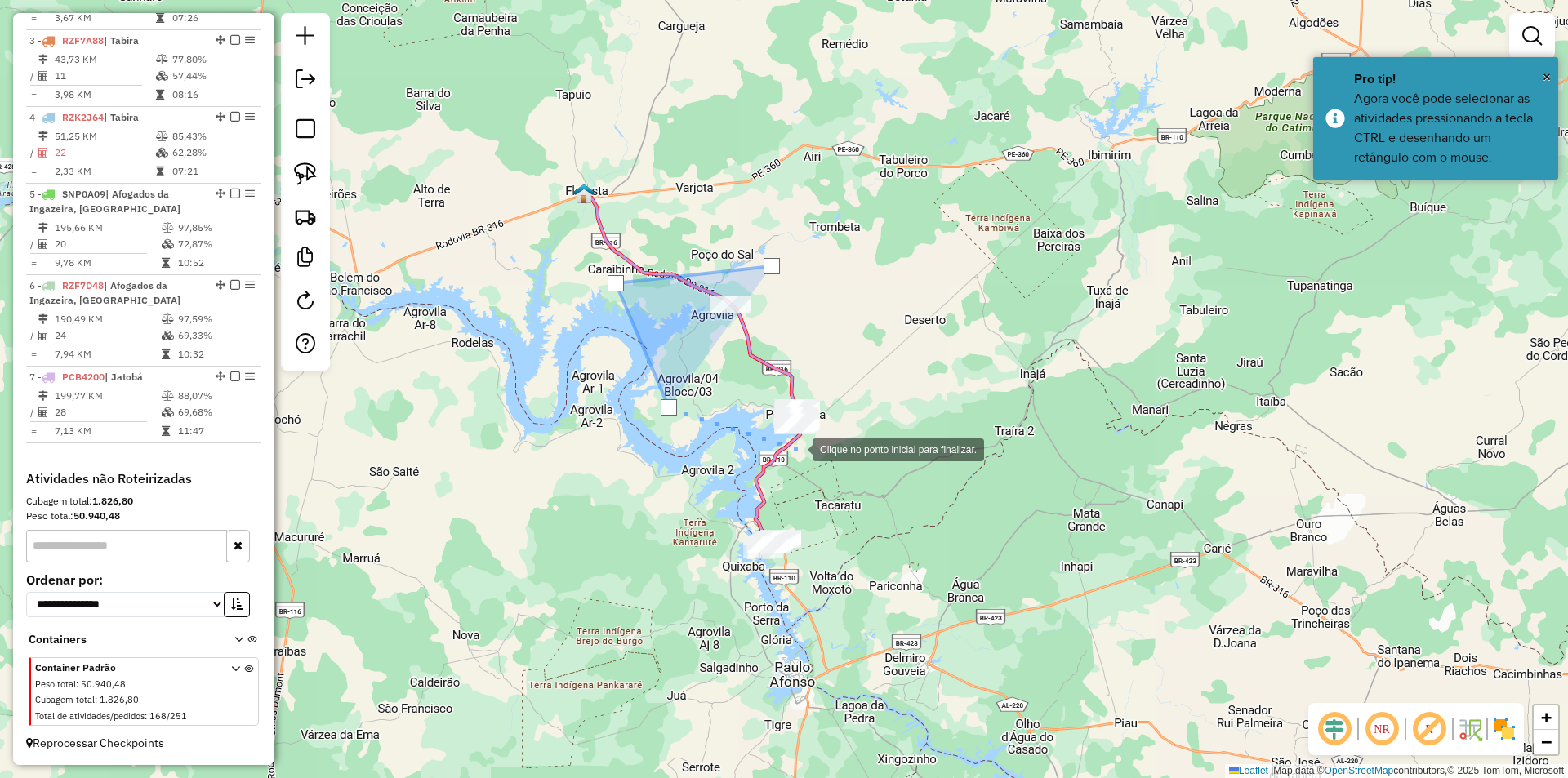
click at [796, 448] on div at bounding box center [796, 448] width 32 height 32
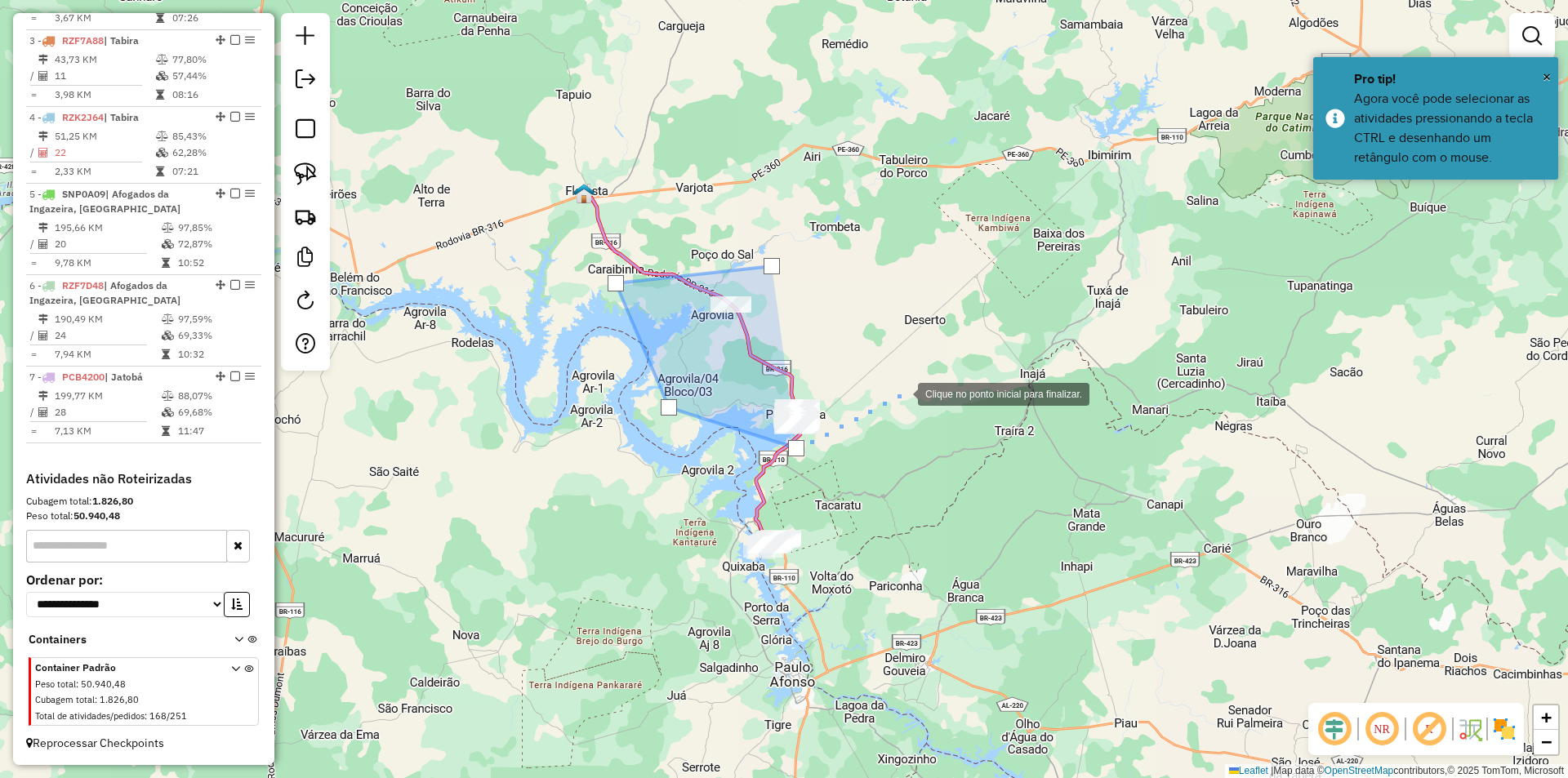
click at [901, 393] on div at bounding box center [901, 393] width 32 height 32
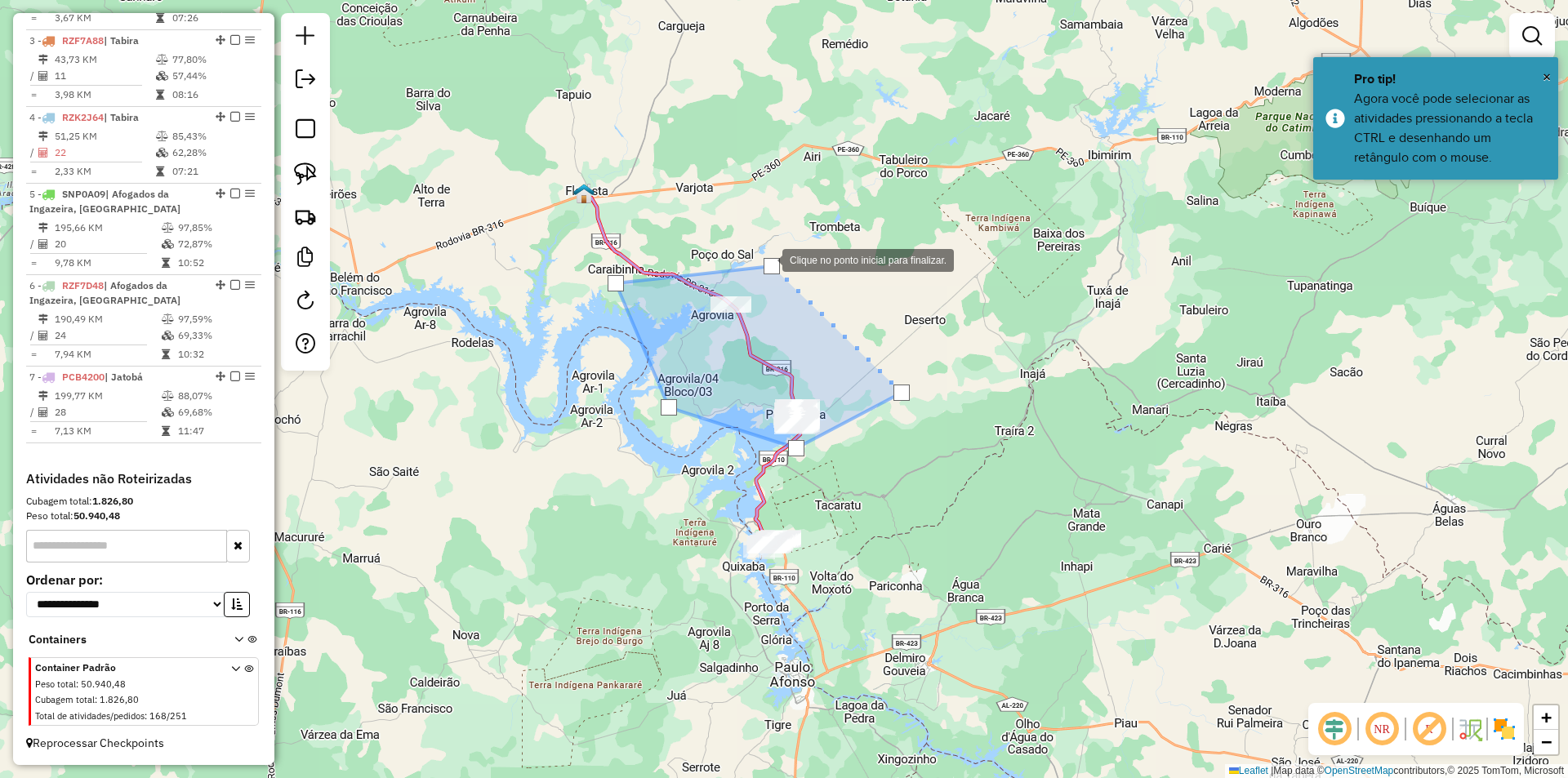
click at [769, 267] on div at bounding box center [771, 265] width 16 height 16
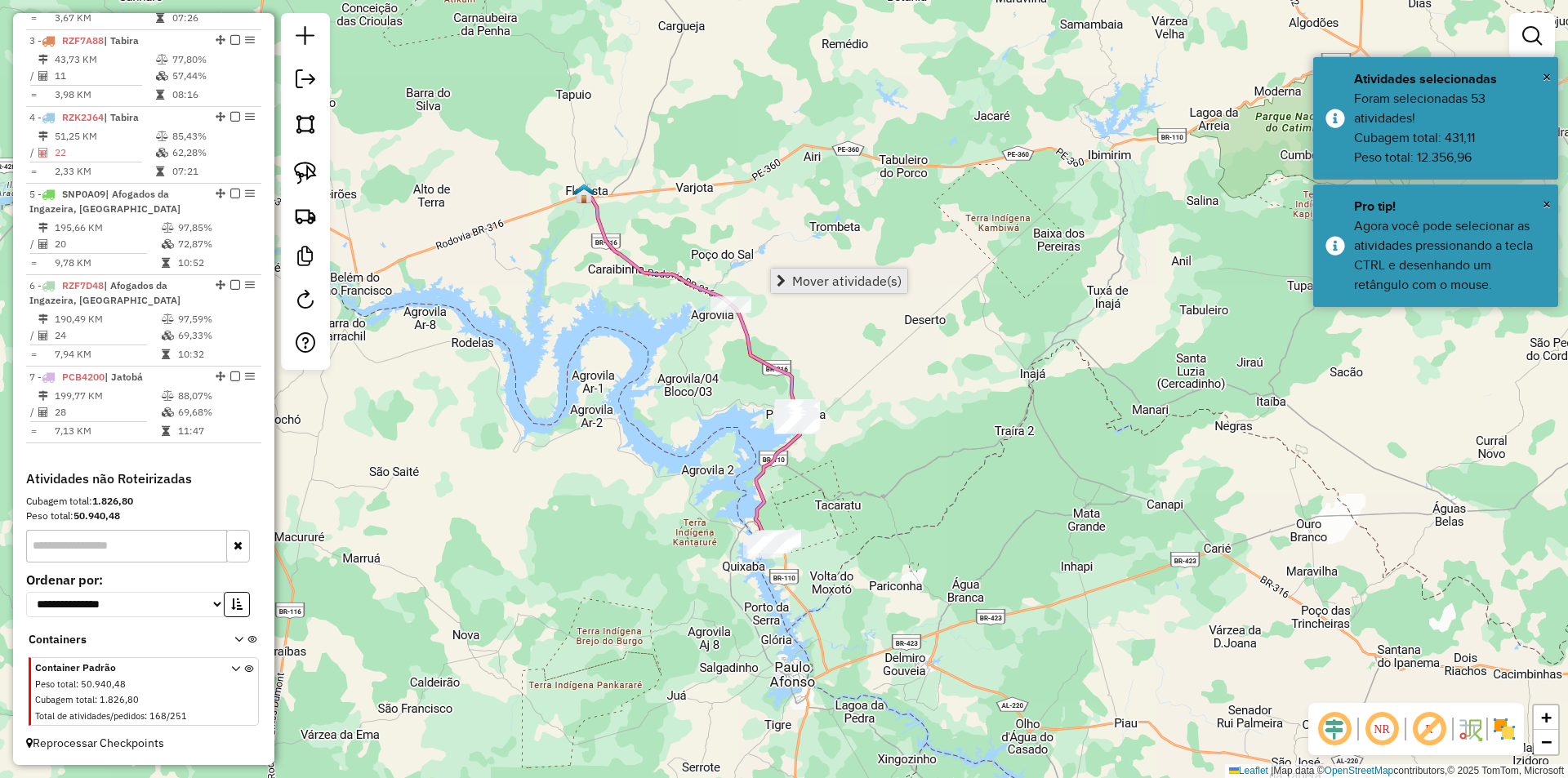
click at [842, 279] on span "Mover atividade(s)" at bounding box center [846, 282] width 109 height 13
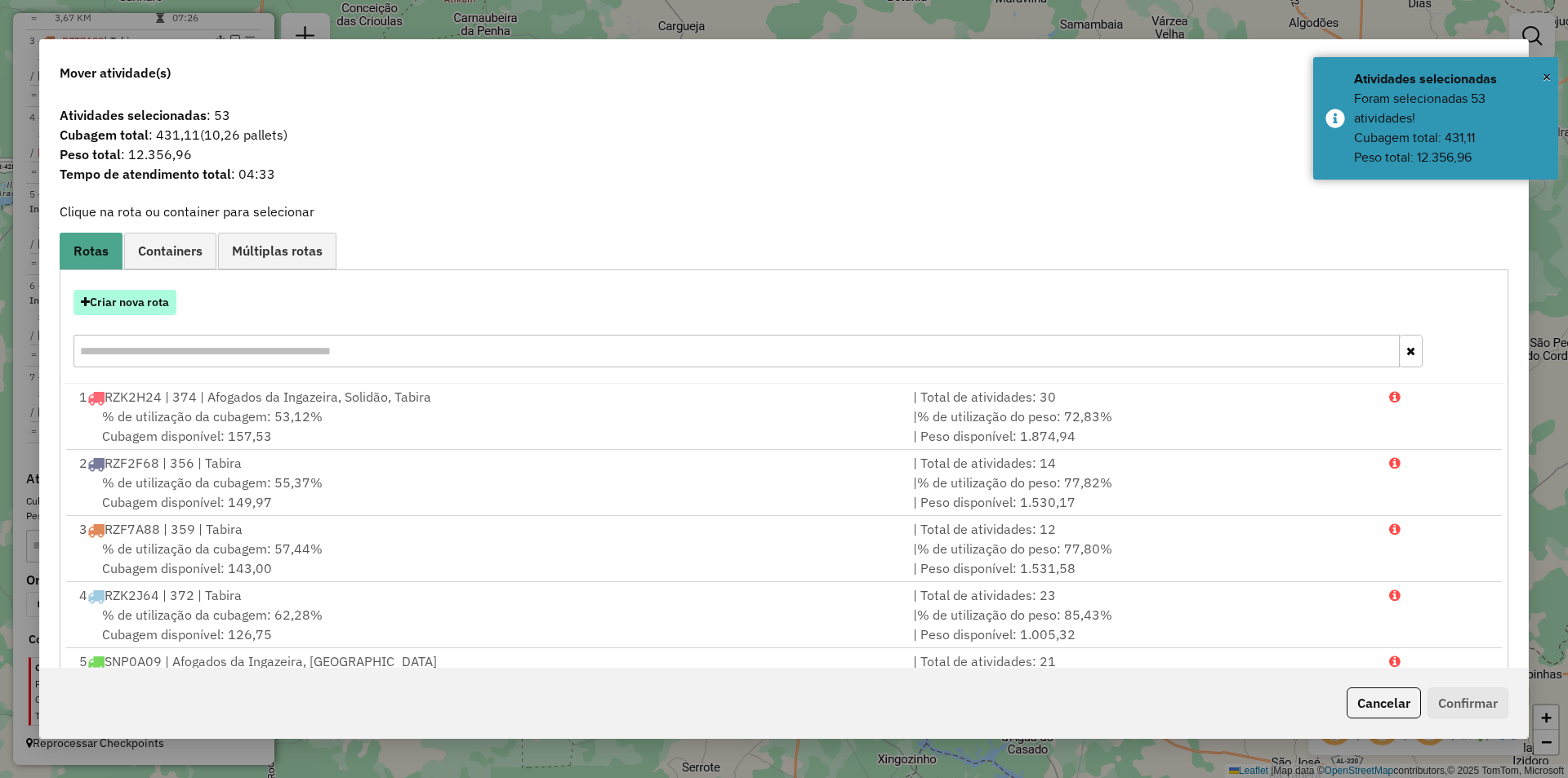
click at [153, 308] on button "Criar nova rota" at bounding box center [125, 302] width 103 height 26
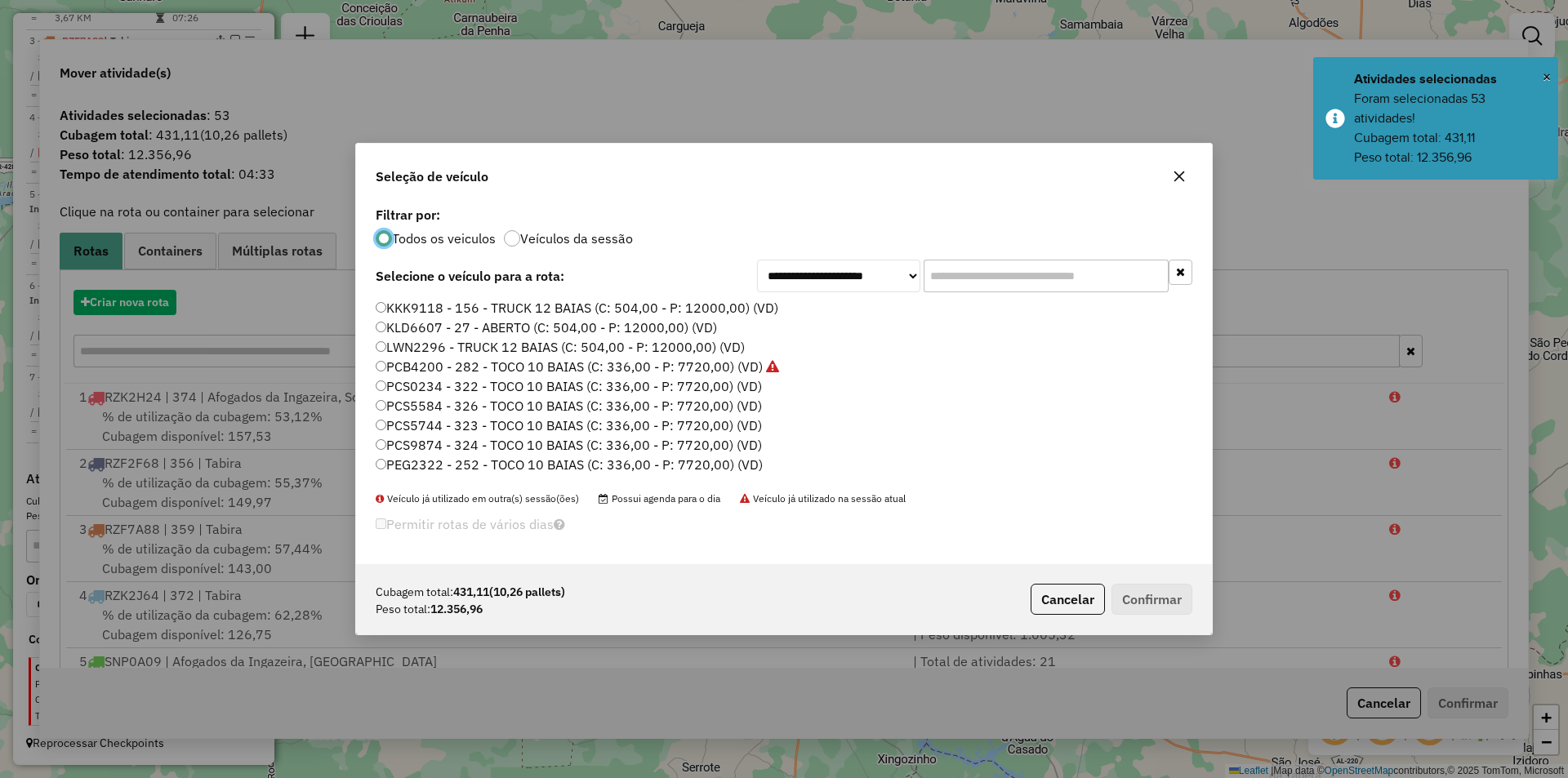
scroll to position [9, 5]
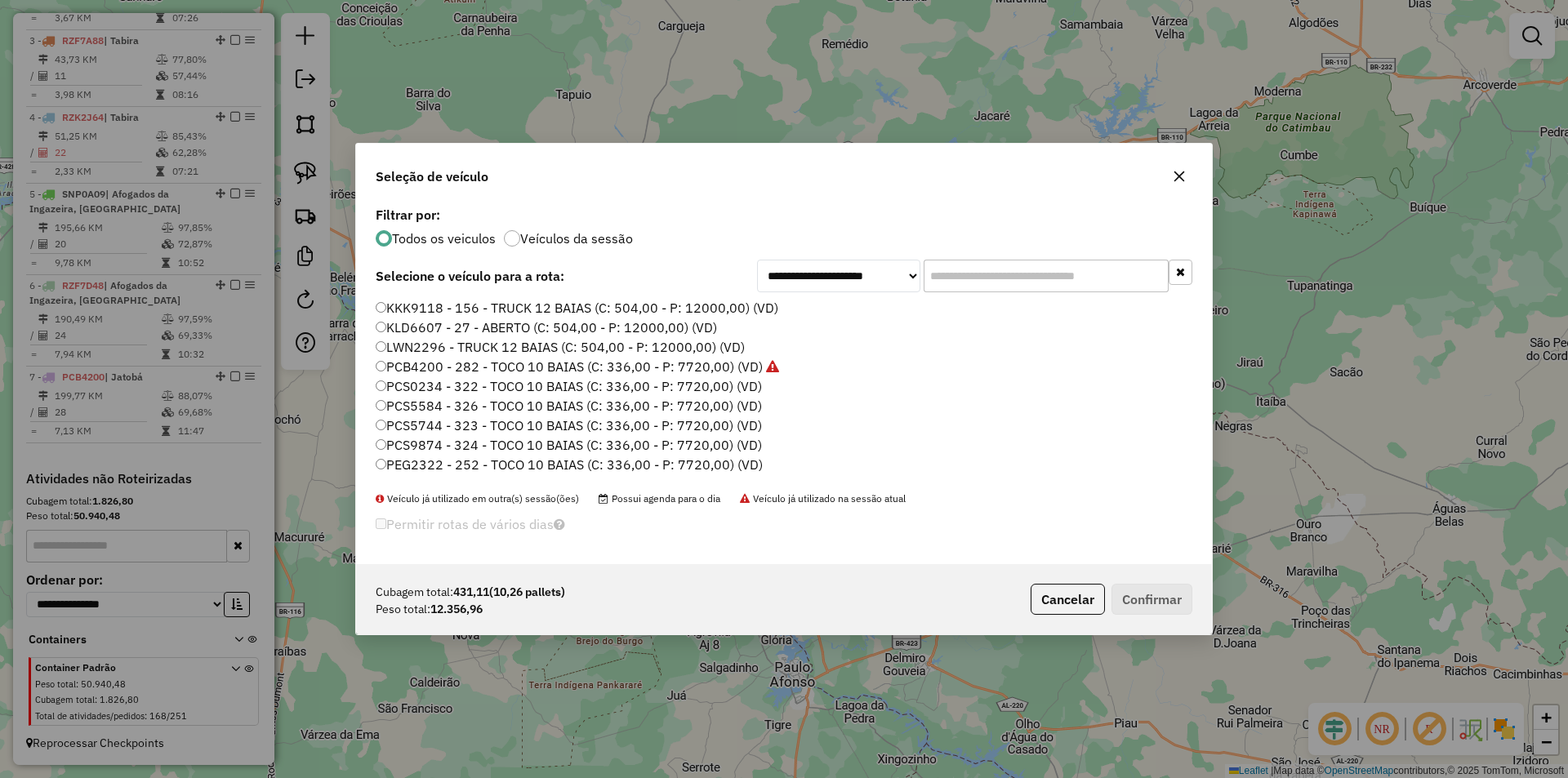
click at [473, 390] on label "PCS0234 - 322 - TOCO 10 BAIAS (C: 336,00 - P: 7720,00) (VD)" at bounding box center [569, 386] width 386 height 20
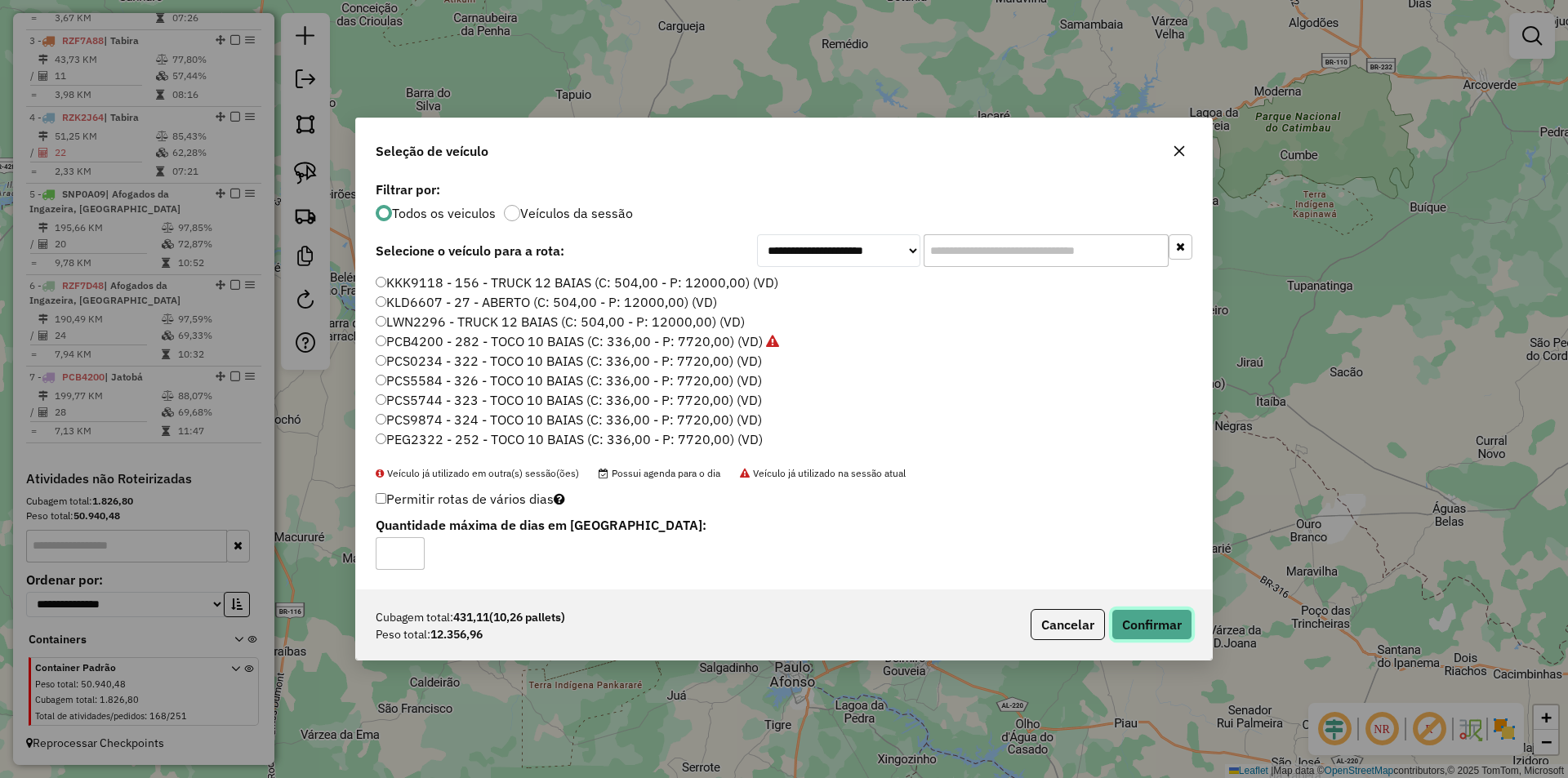
click at [1149, 632] on button "Confirmar" at bounding box center [1152, 625] width 81 height 31
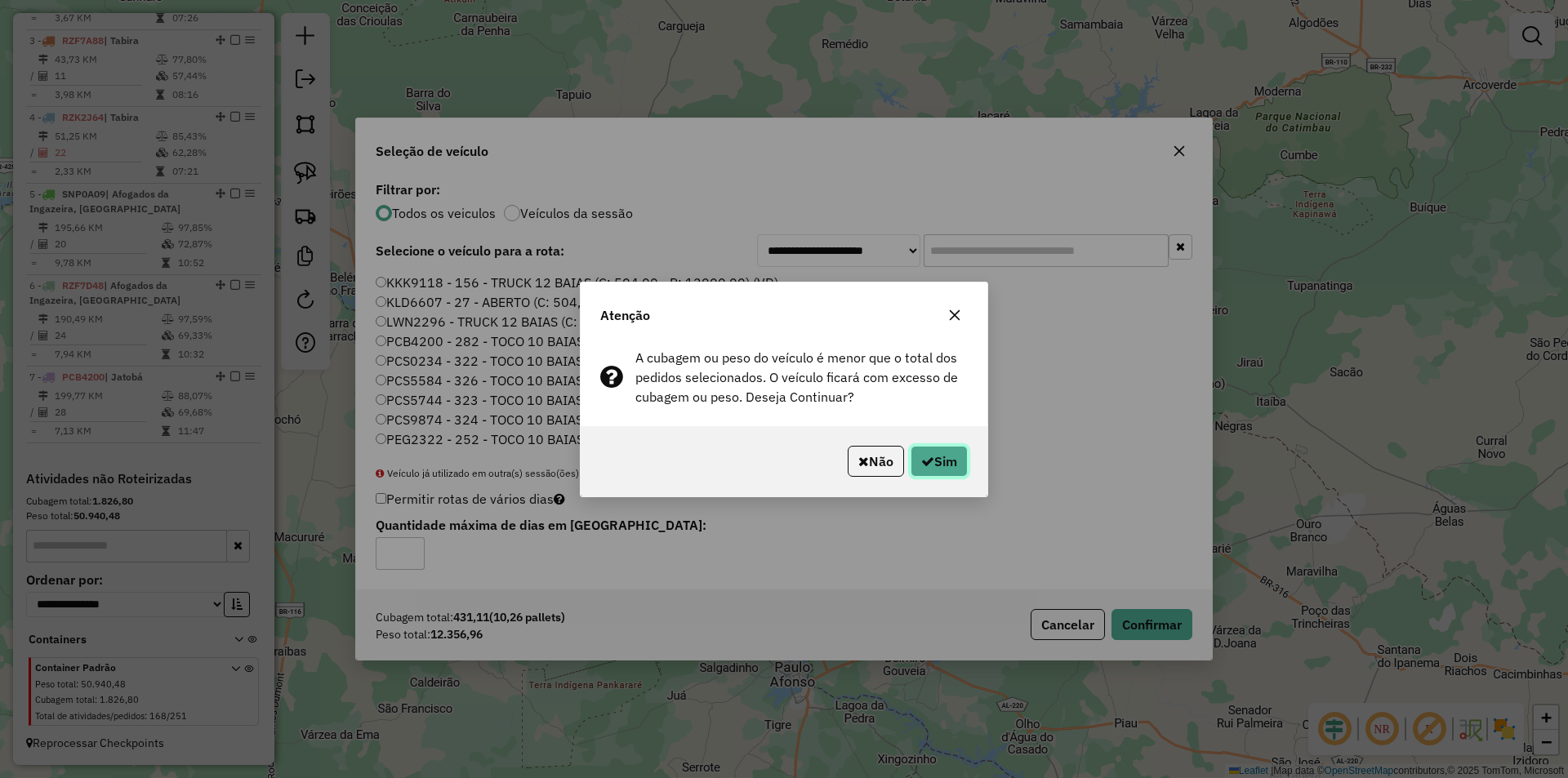
click at [958, 458] on button "Sim" at bounding box center [939, 461] width 57 height 31
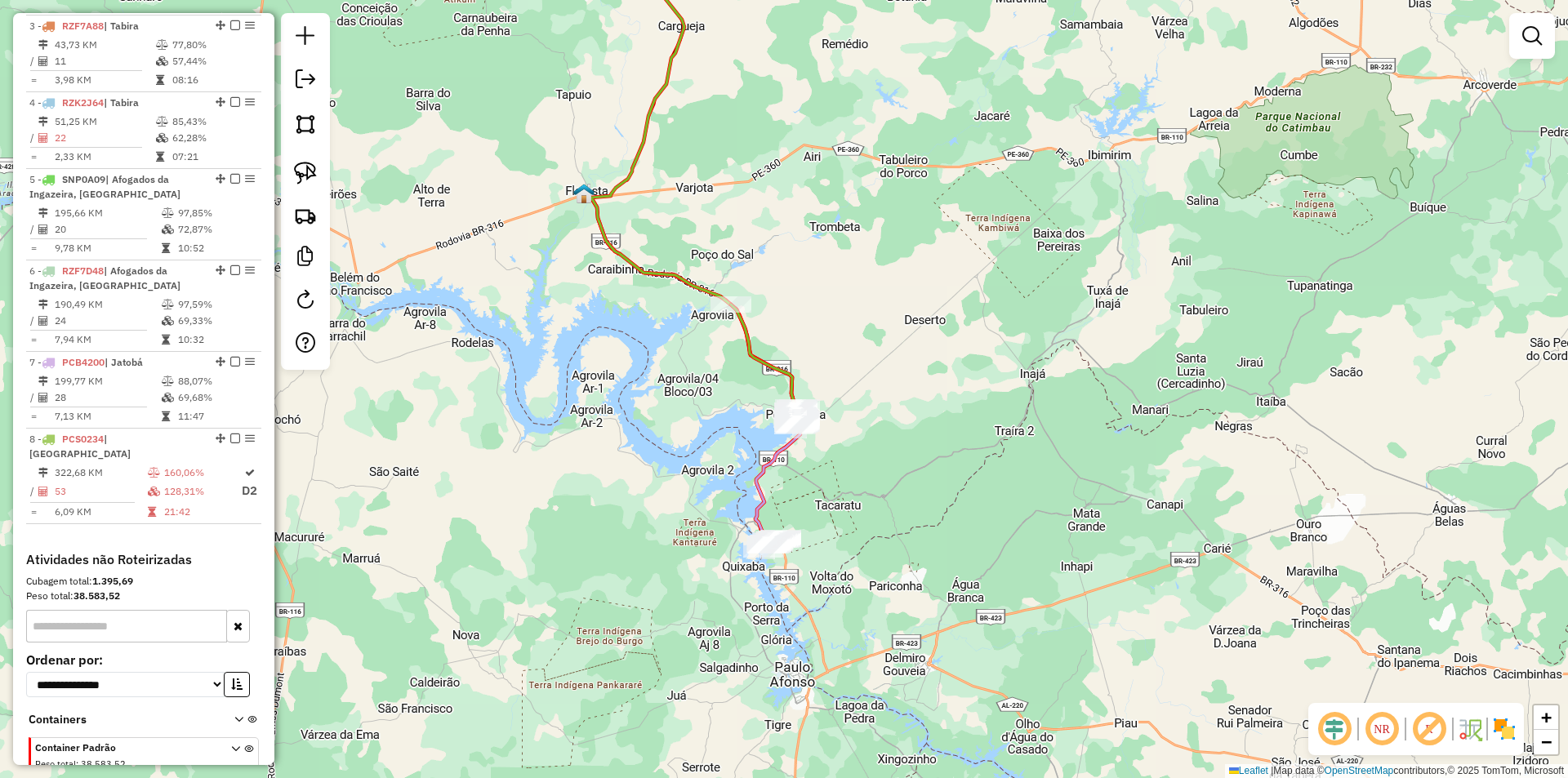
drag, startPoint x: 892, startPoint y: 383, endPoint x: 763, endPoint y: 301, distance: 152.9
click at [764, 301] on div "Janela de atendimento Grade de atendimento Capacidade Transportadoras Veículos …" at bounding box center [784, 389] width 1568 height 778
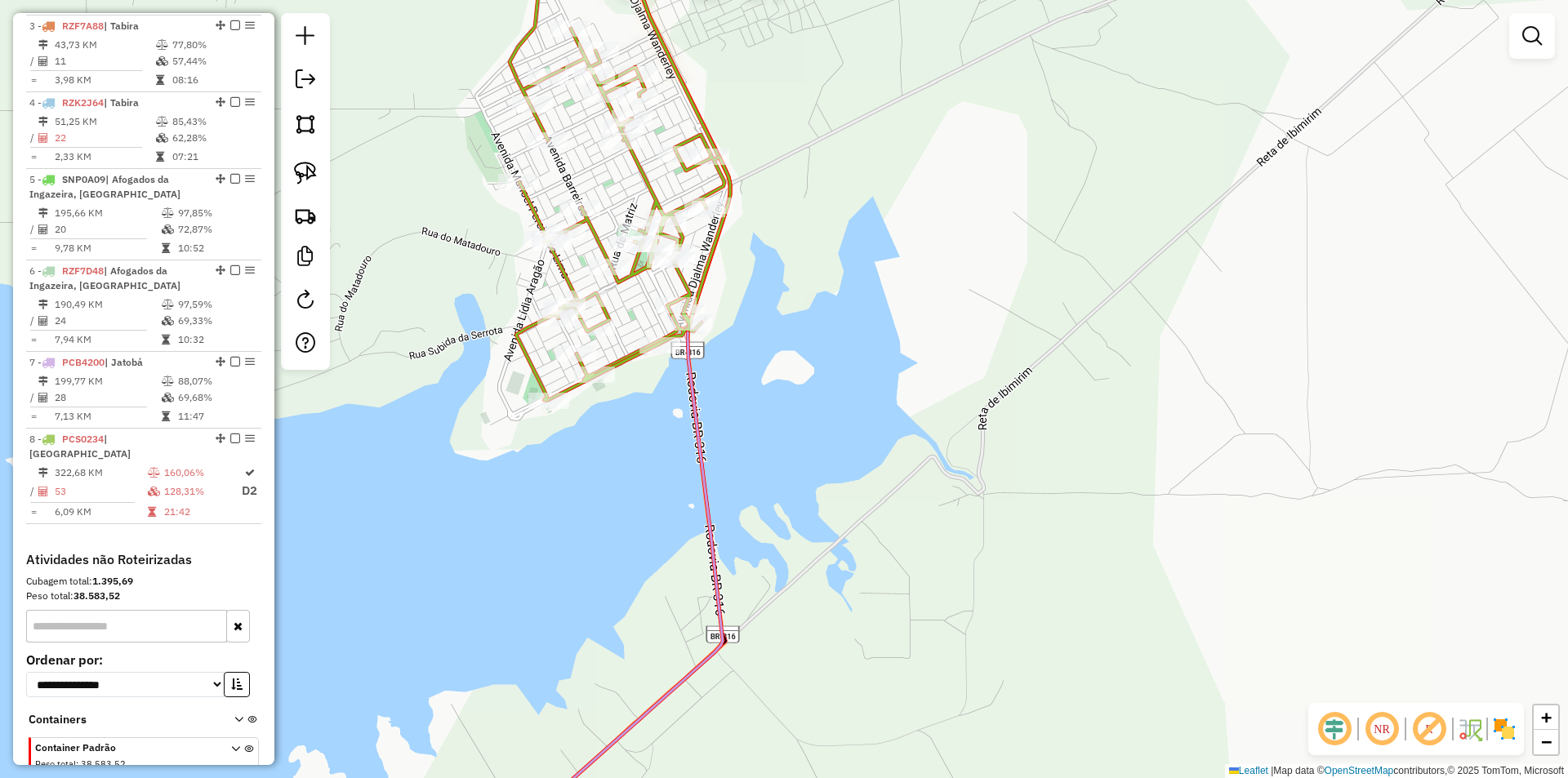
click at [845, 194] on div "Rota 8 - Placa PCS0234 11219 - O REI DO BODE Janela de atendimento Grade de ate…" at bounding box center [784, 389] width 1568 height 778
select select "**********"
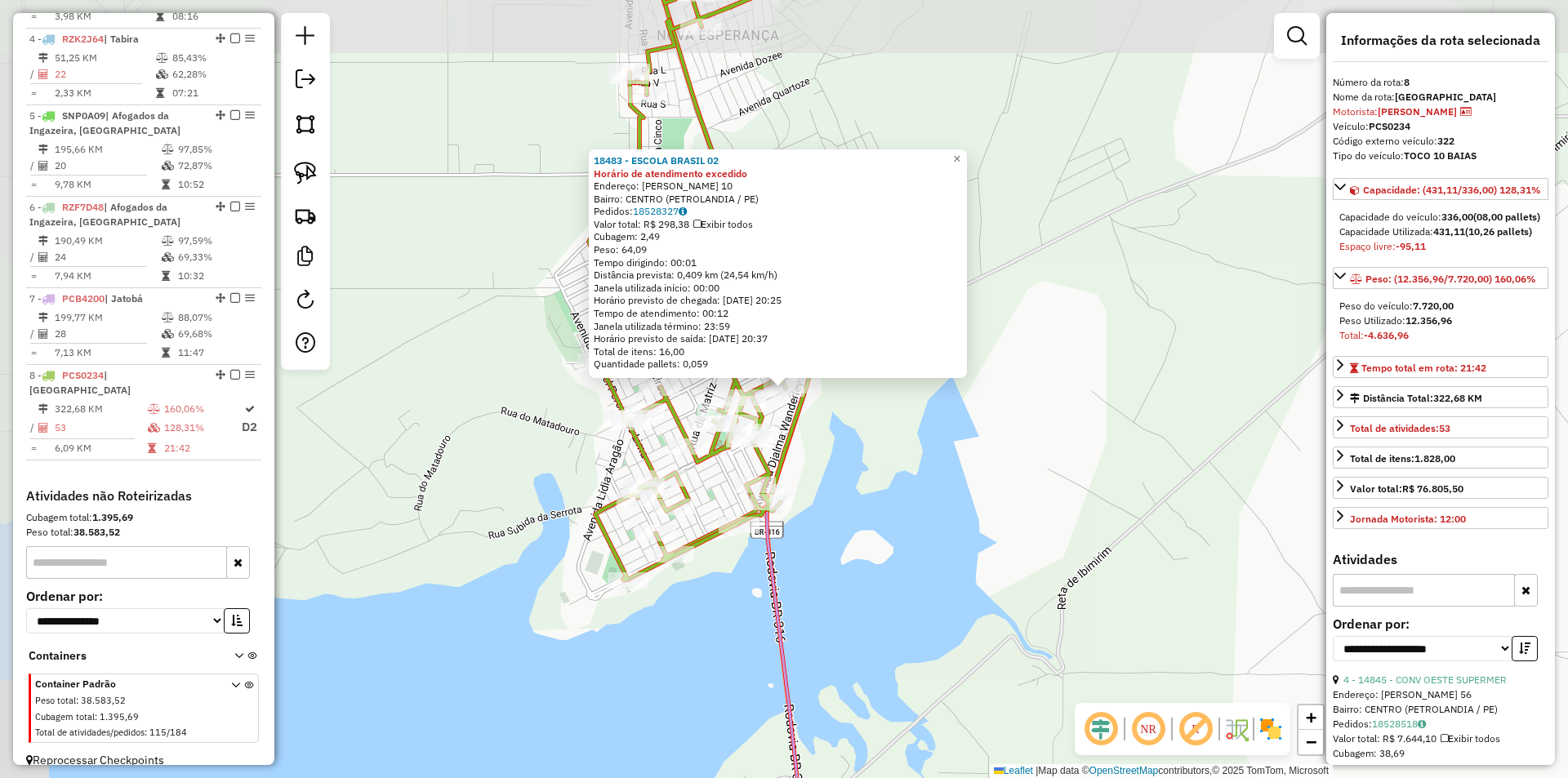
scroll to position [865, 0]
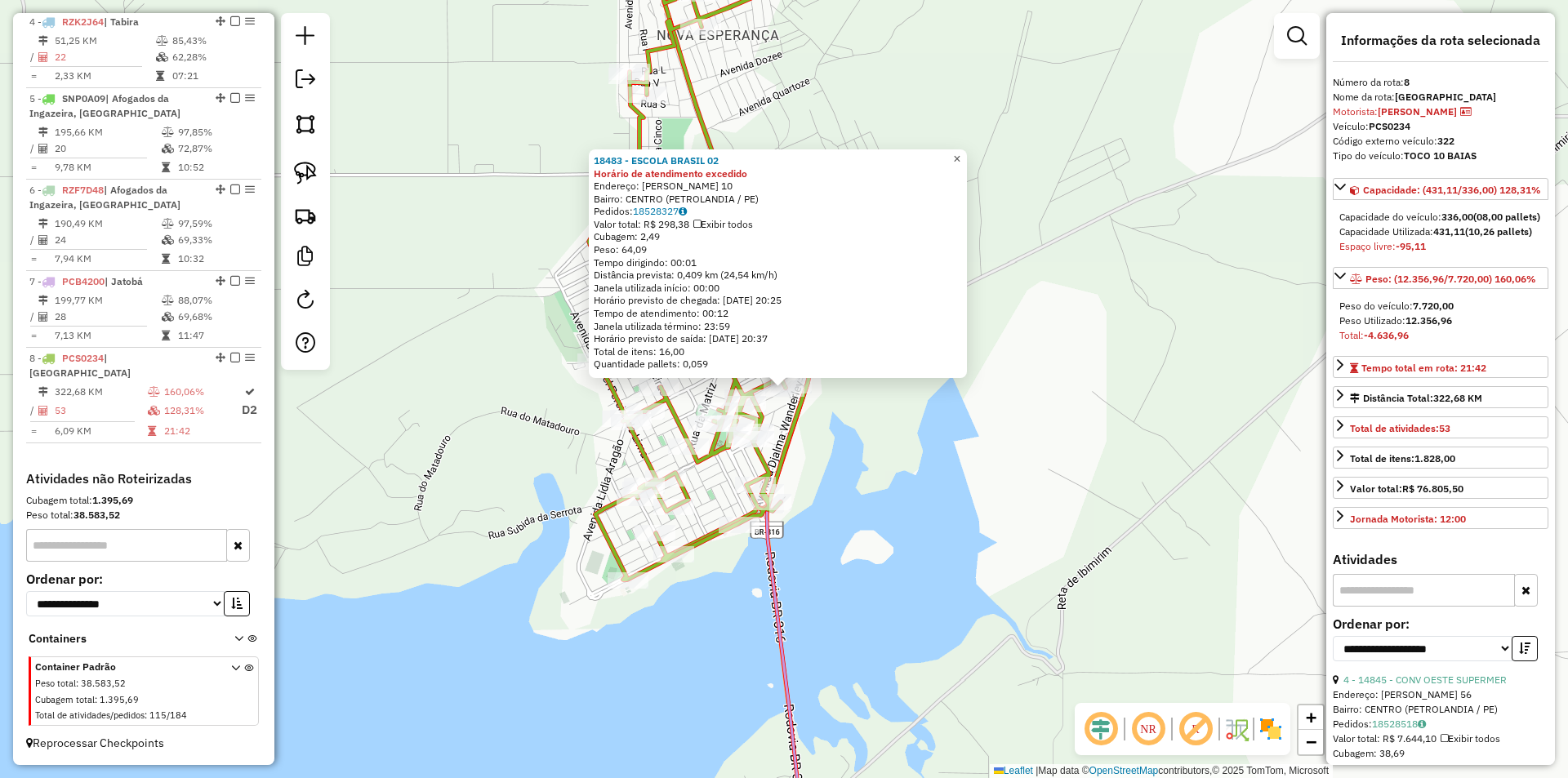
click at [960, 153] on span "×" at bounding box center [957, 159] width 8 height 14
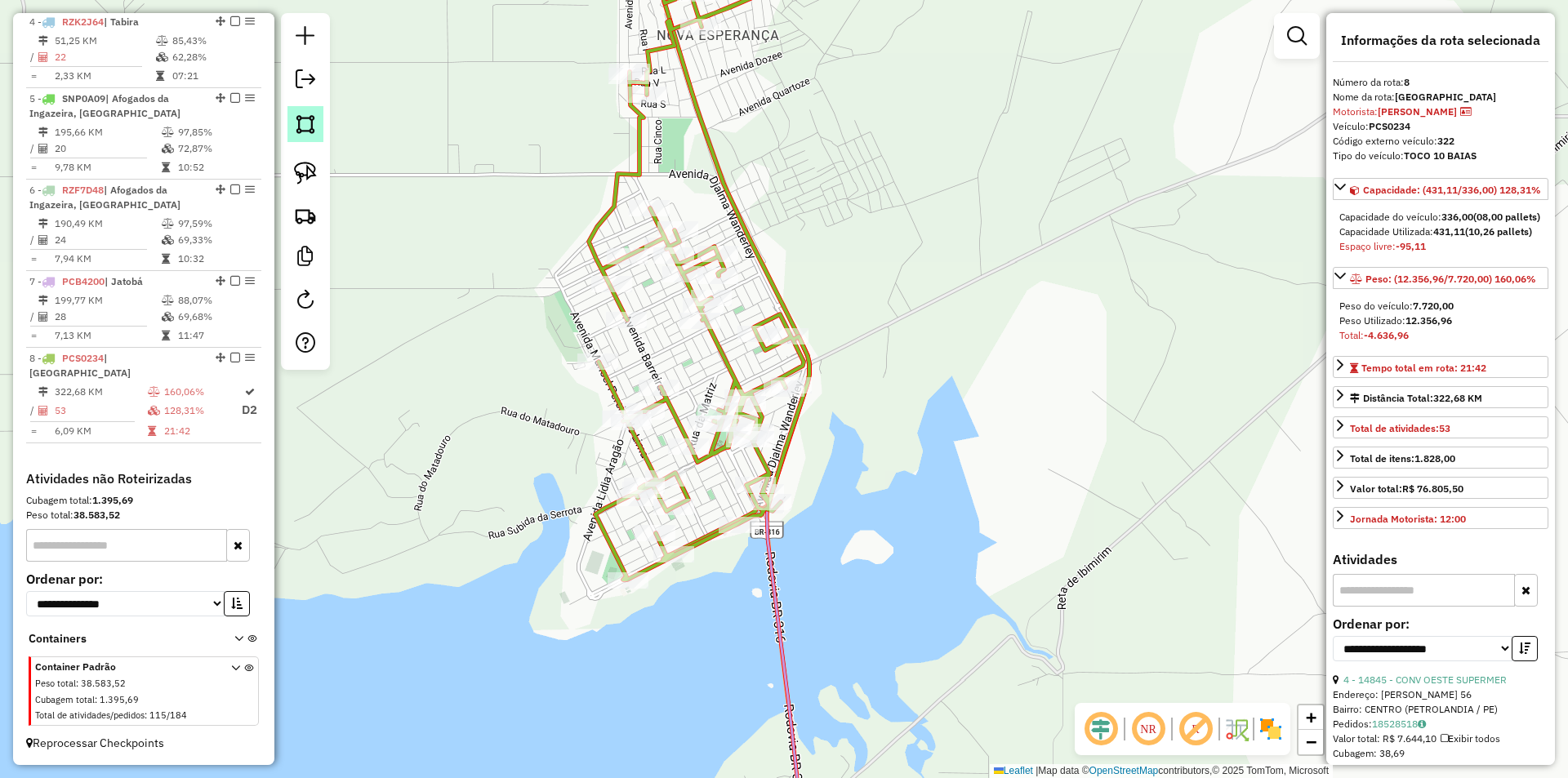
click at [292, 120] on link at bounding box center [305, 125] width 36 height 36
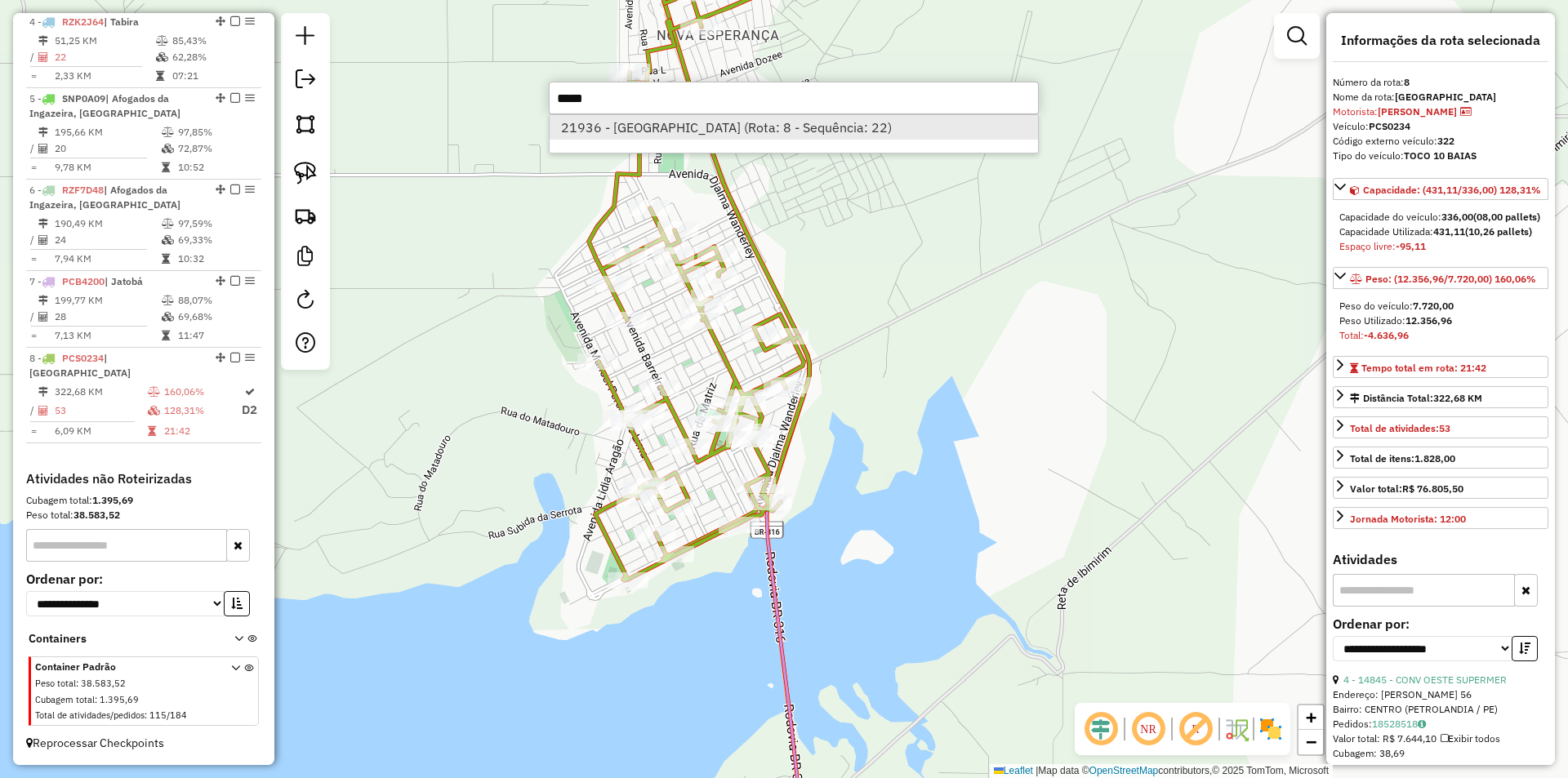
type input "*****"
click at [825, 137] on li "21936 - PRAIA DO SOBRADO (Rota: 8 - Sequência: 22)" at bounding box center [794, 127] width 489 height 25
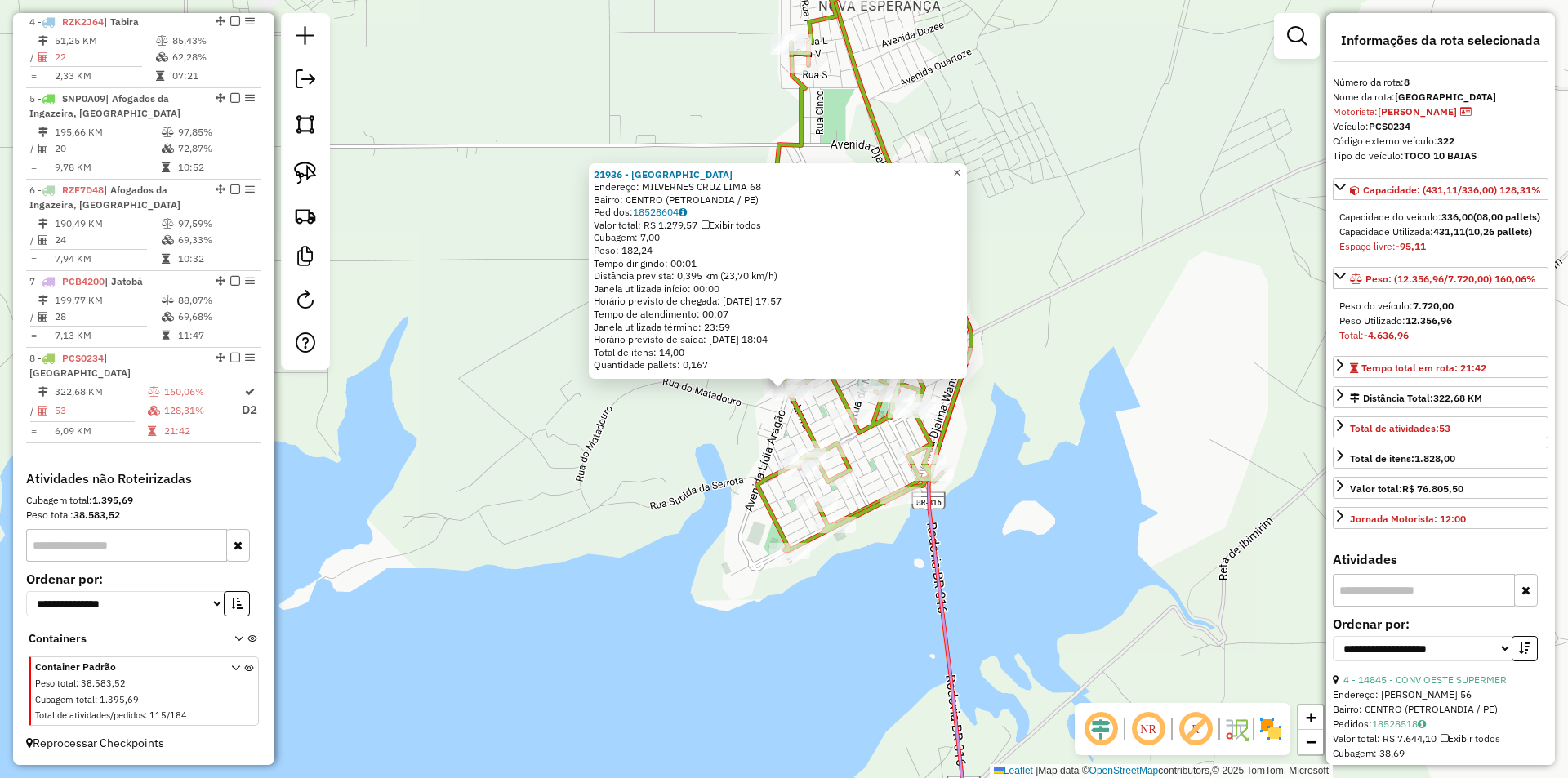
click at [967, 167] on link "×" at bounding box center [957, 173] width 20 height 20
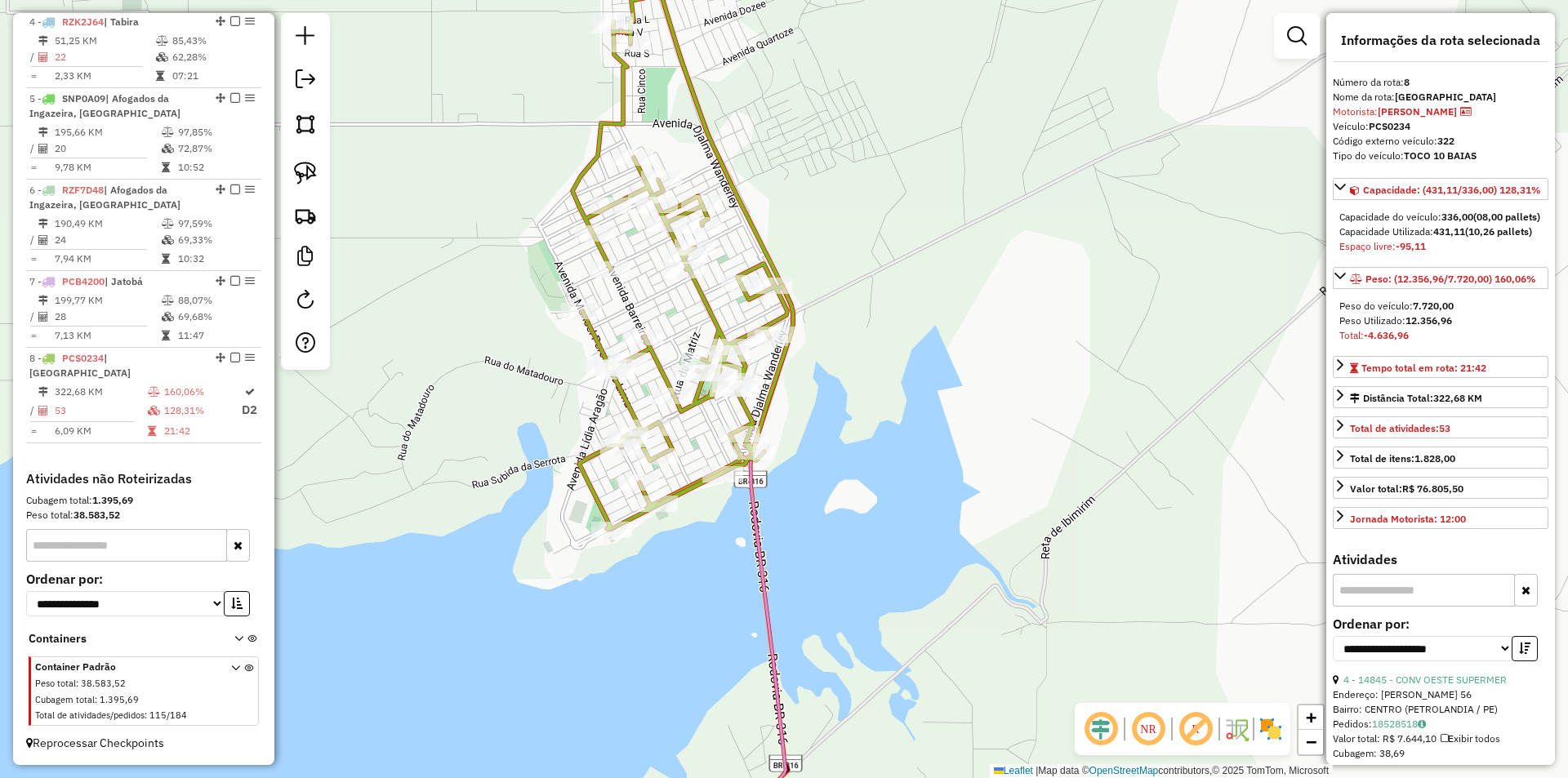
drag, startPoint x: 1002, startPoint y: 387, endPoint x: 823, endPoint y: 366, distance: 180.2
click at [823, 366] on div "Janela de atendimento Grade de atendimento Capacidade Transportadoras Veículos …" at bounding box center [784, 389] width 1568 height 778
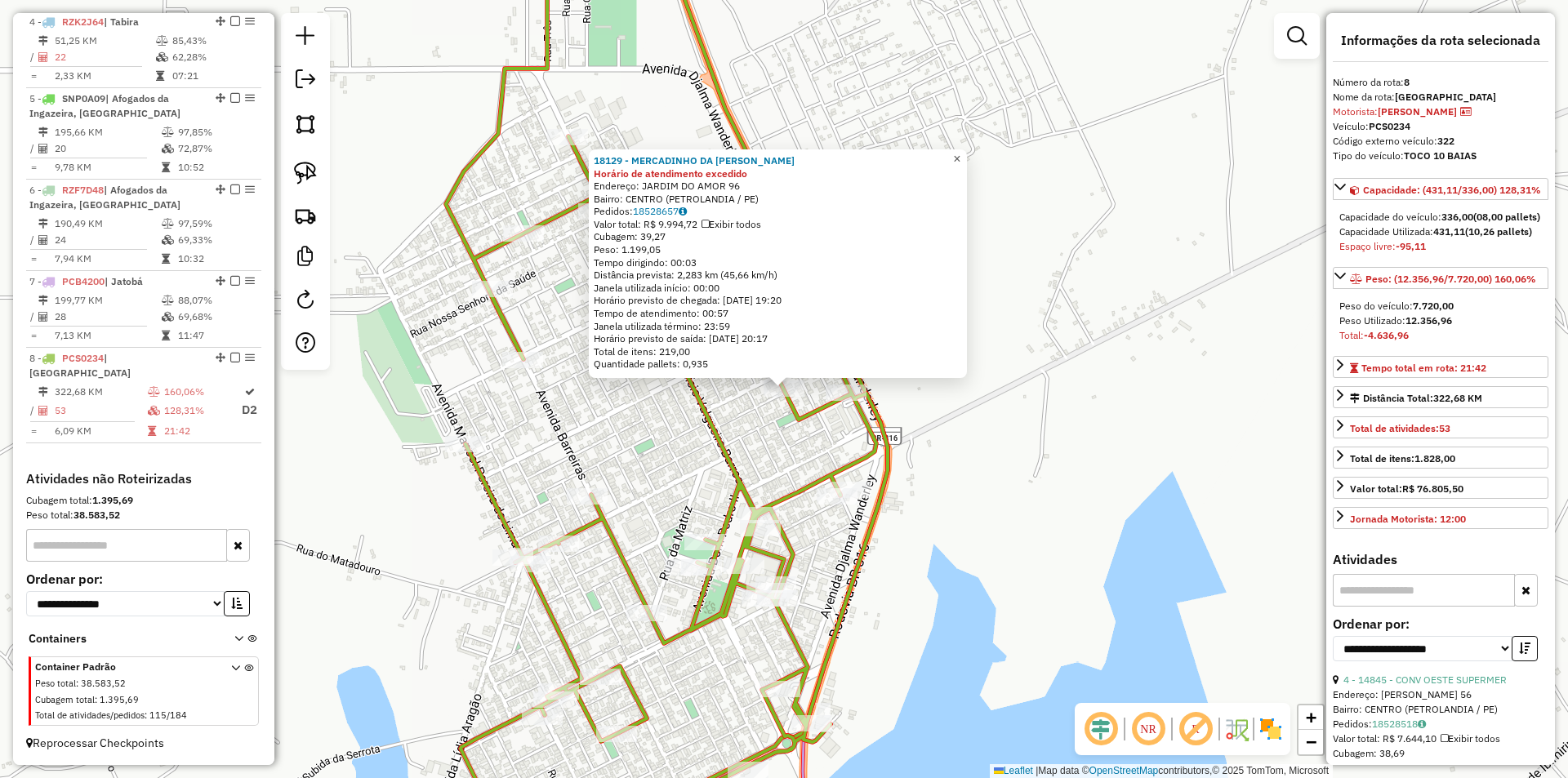
click at [960, 156] on span "×" at bounding box center [957, 159] width 8 height 14
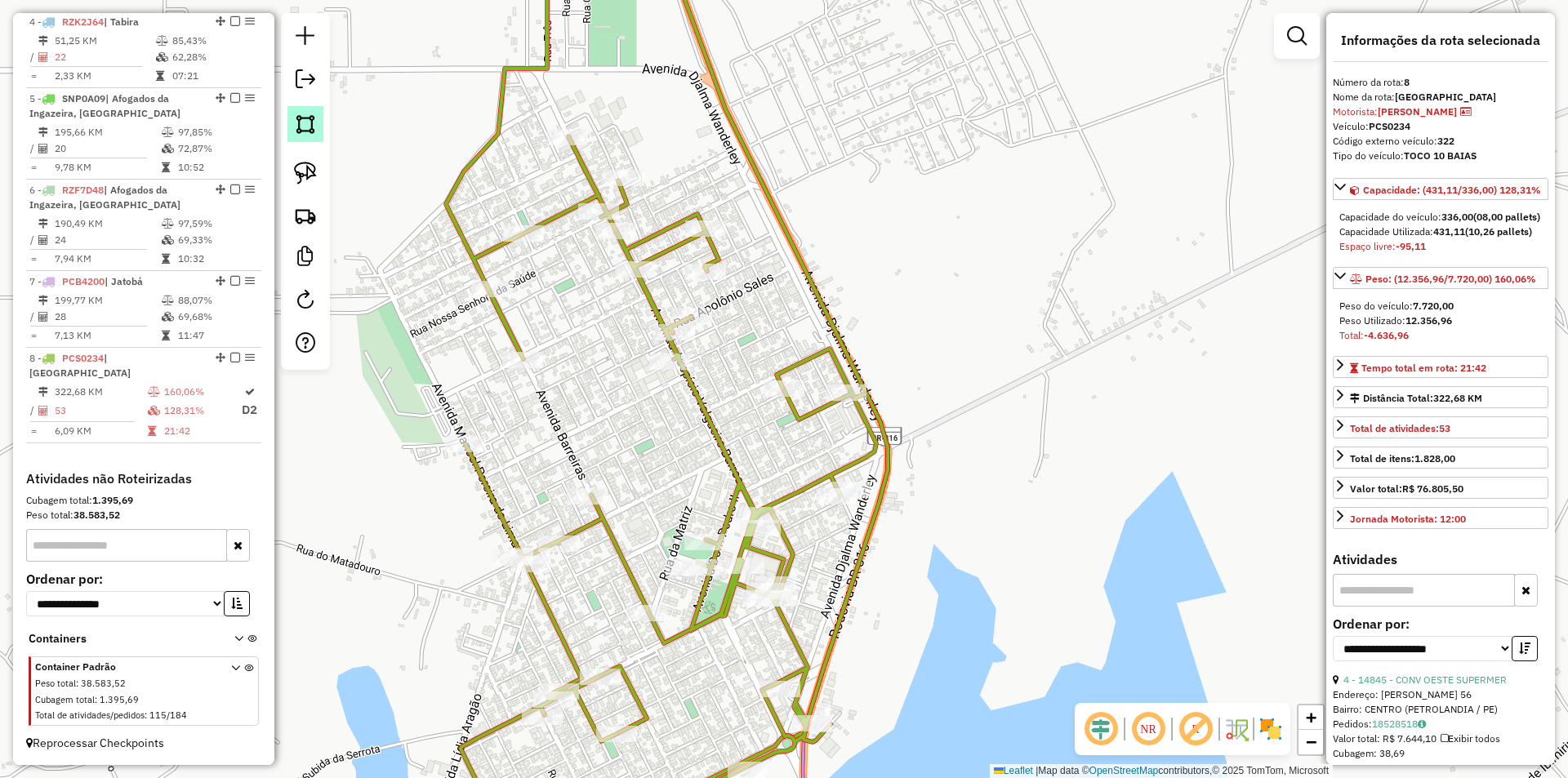
click at [295, 130] on img at bounding box center [305, 125] width 23 height 23
click at [797, 73] on div at bounding box center [797, 73] width 32 height 32
click at [532, 116] on div at bounding box center [532, 116] width 32 height 32
click at [587, 310] on div at bounding box center [586, 310] width 32 height 32
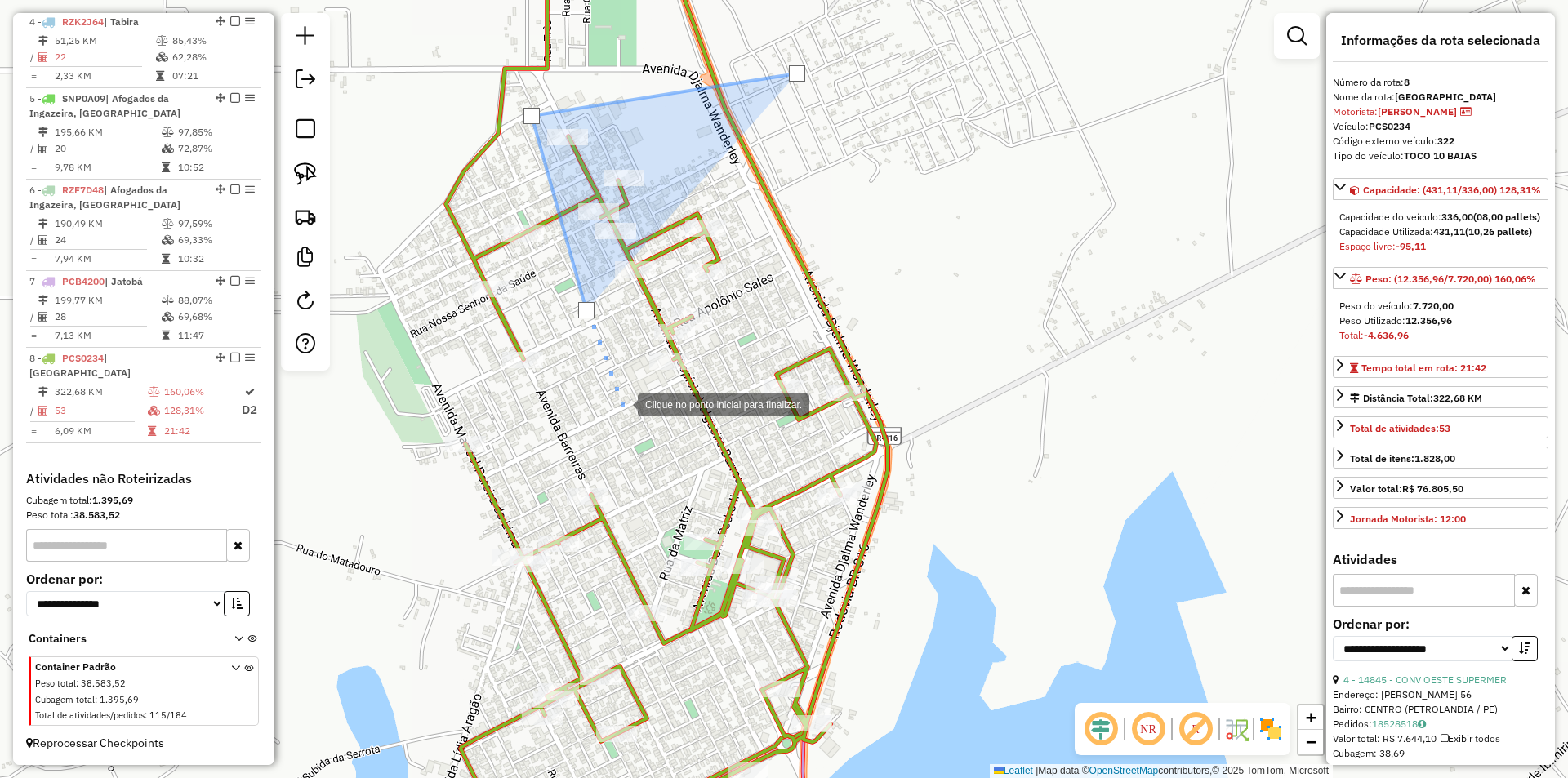
click at [638, 419] on div at bounding box center [621, 403] width 32 height 32
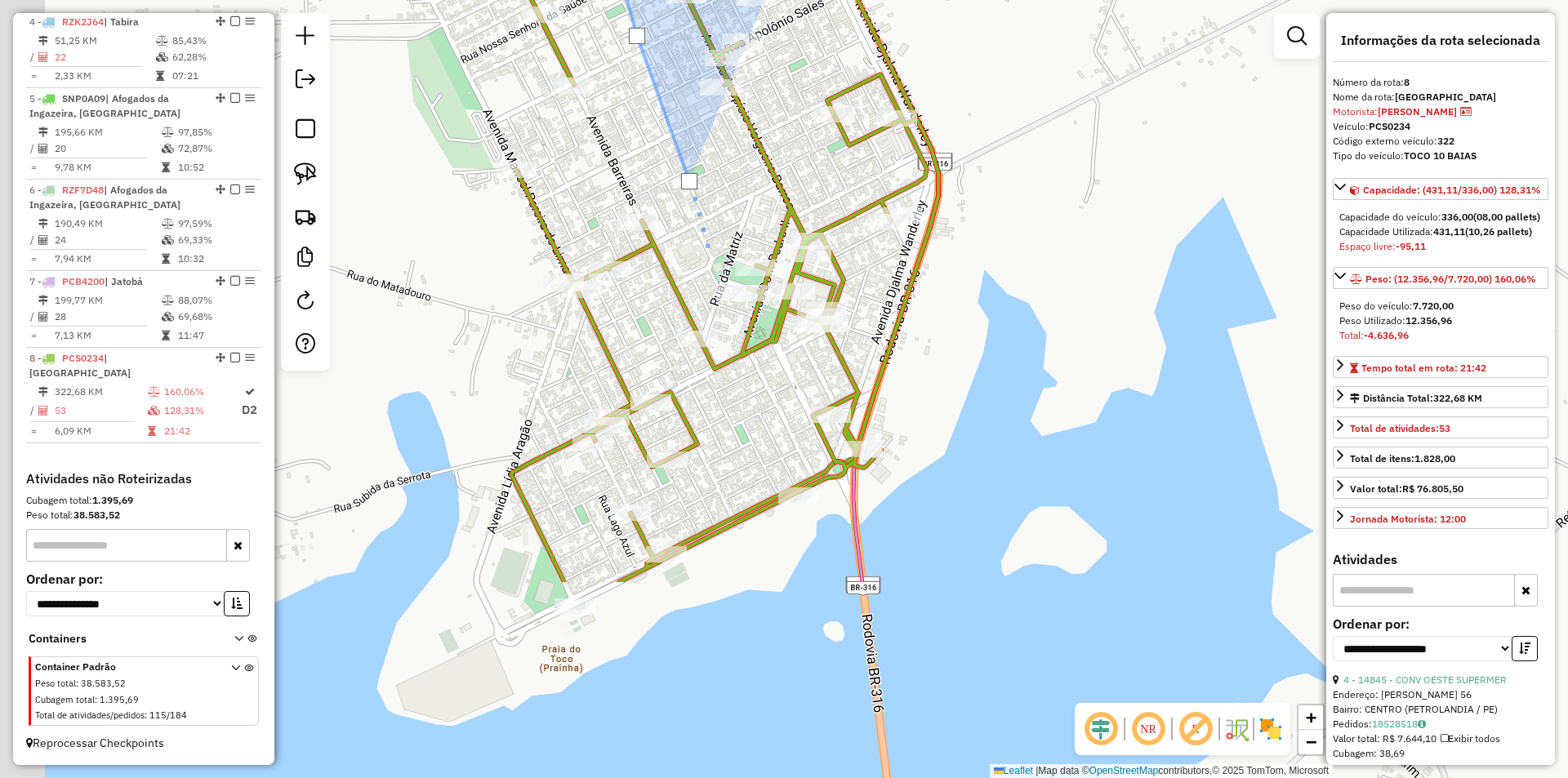
drag, startPoint x: 653, startPoint y: 542, endPoint x: 704, endPoint y: 265, distance: 281.7
click at [704, 265] on div at bounding box center [707, 250] width 32 height 32
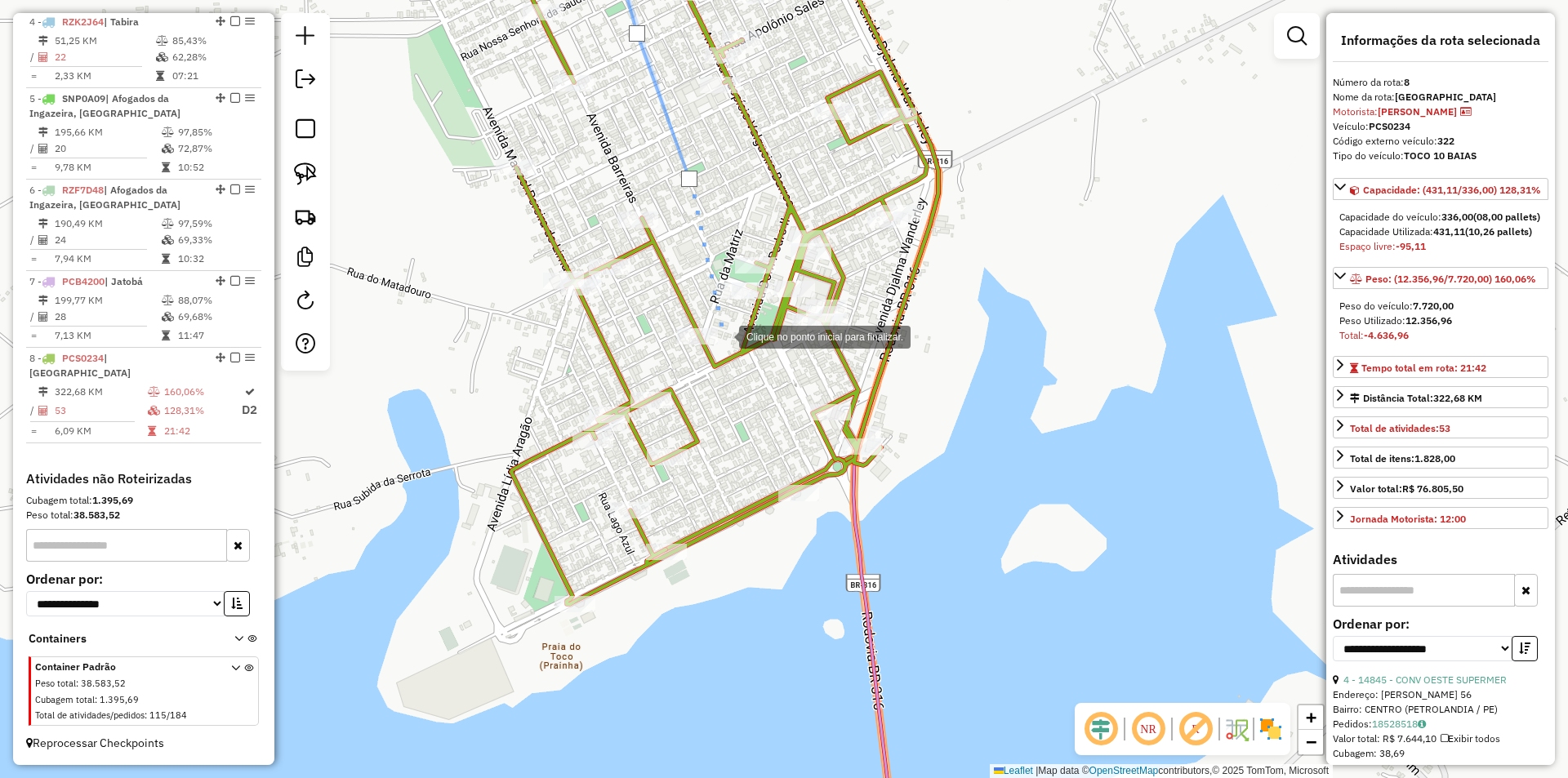
click at [723, 336] on div at bounding box center [723, 336] width 32 height 32
click at [738, 515] on div at bounding box center [738, 515] width 32 height 32
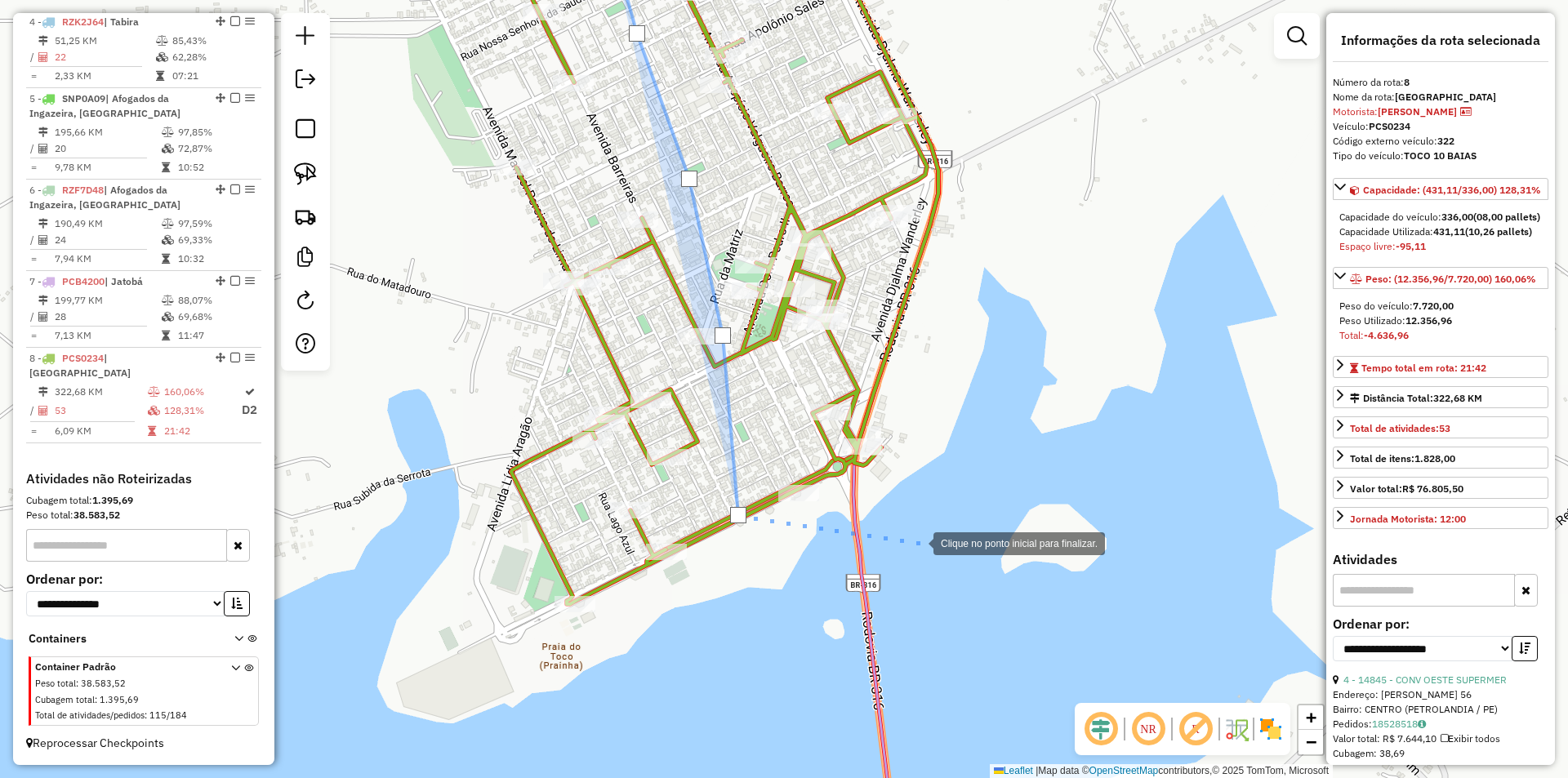
click at [918, 542] on div at bounding box center [917, 542] width 32 height 32
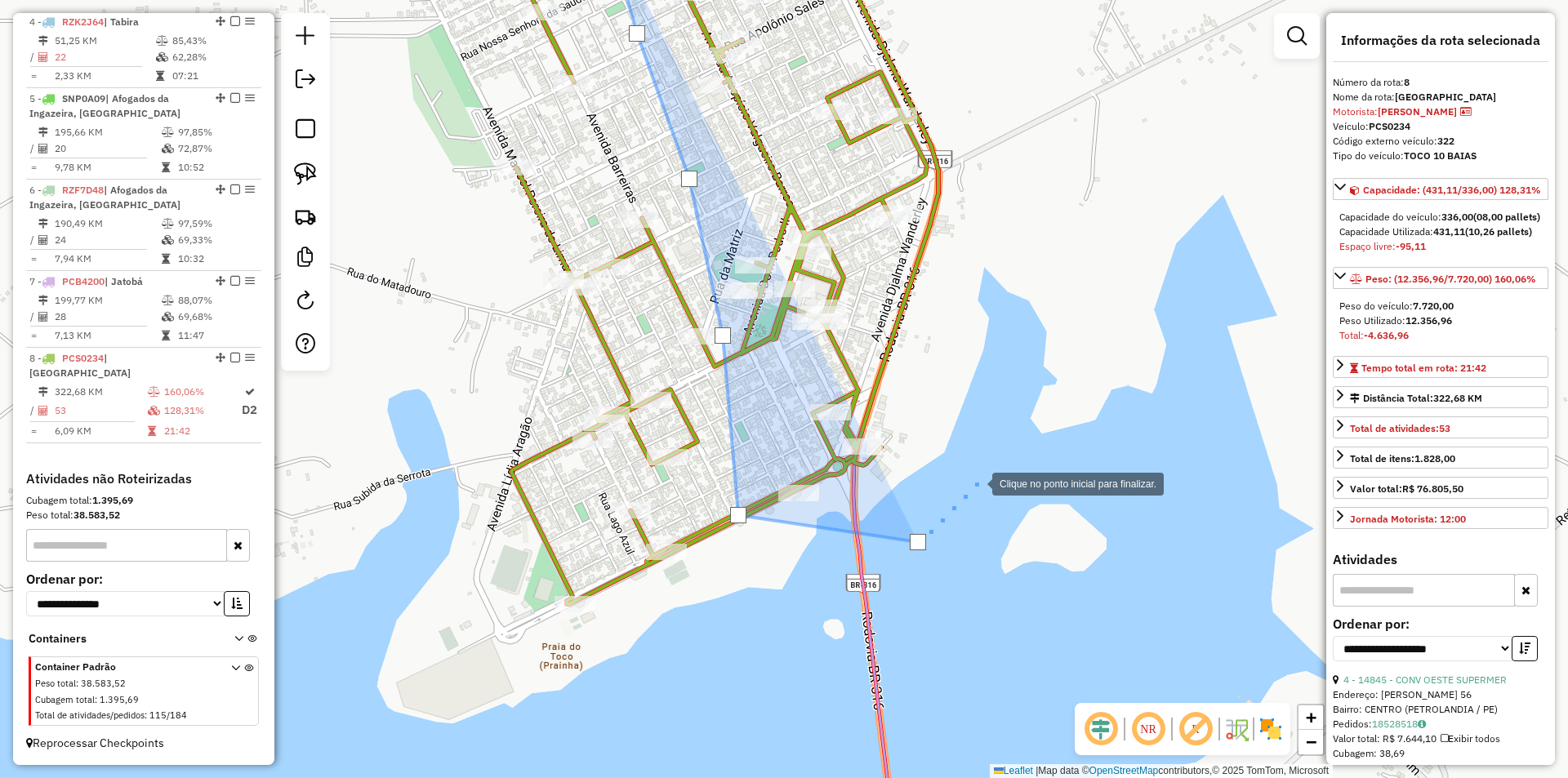
drag, startPoint x: 1024, startPoint y: 454, endPoint x: 1032, endPoint y: 432, distance: 23.4
click at [992, 466] on div at bounding box center [976, 482] width 32 height 32
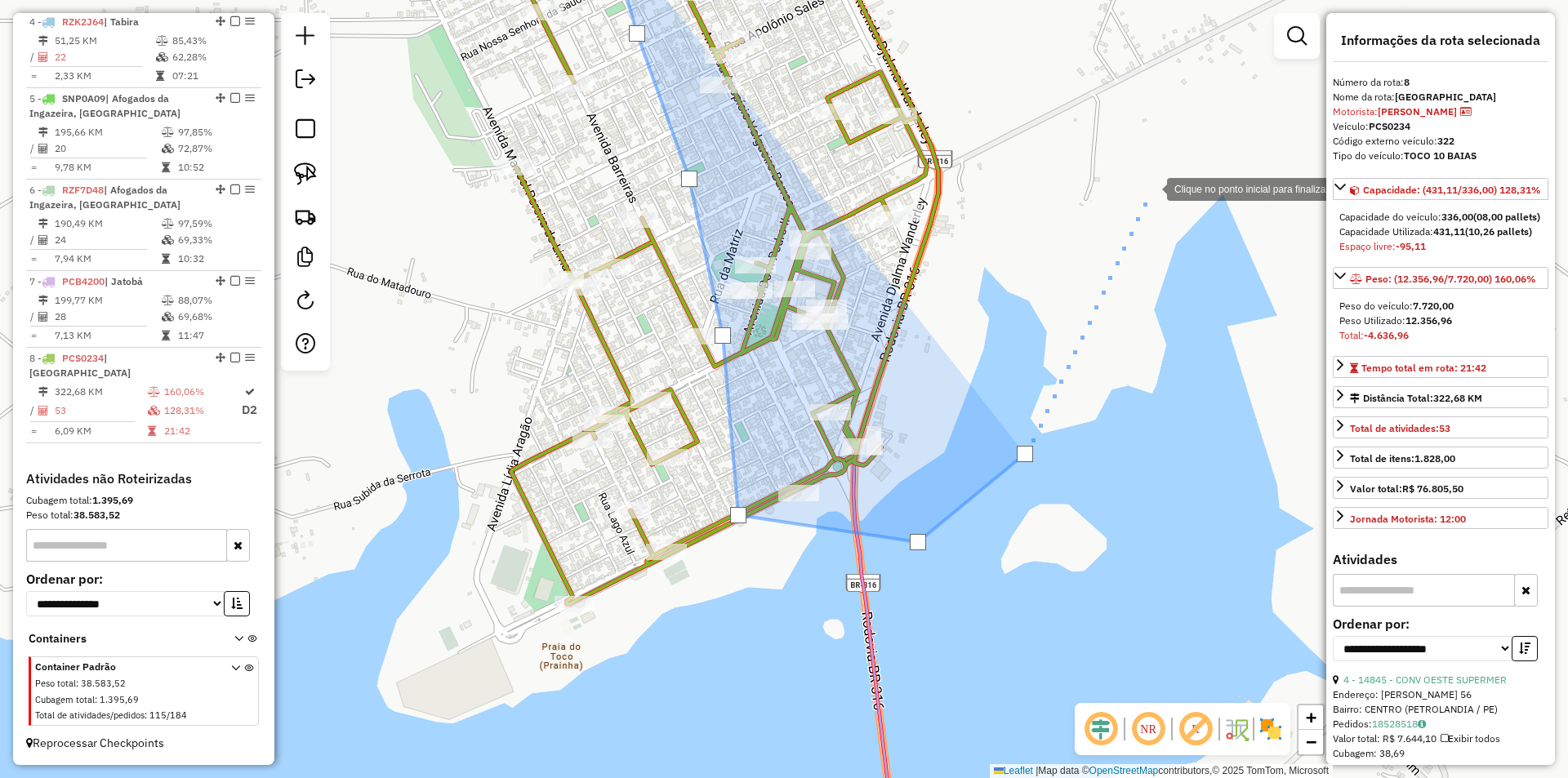
click at [1151, 188] on div at bounding box center [1151, 187] width 32 height 32
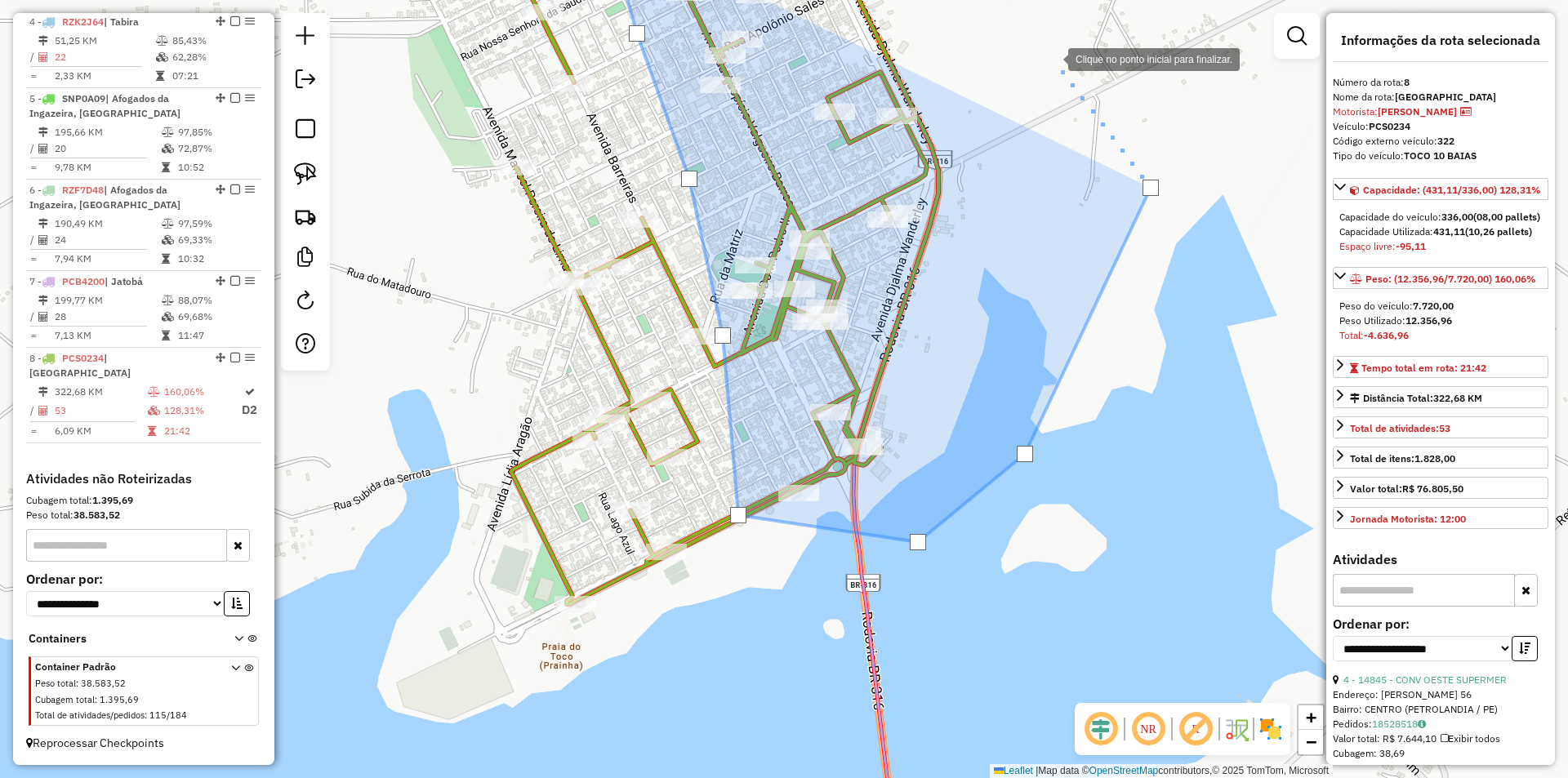
drag, startPoint x: 1052, startPoint y: 58, endPoint x: 970, endPoint y: 330, distance: 284.1
click at [1036, 74] on div at bounding box center [1052, 58] width 32 height 32
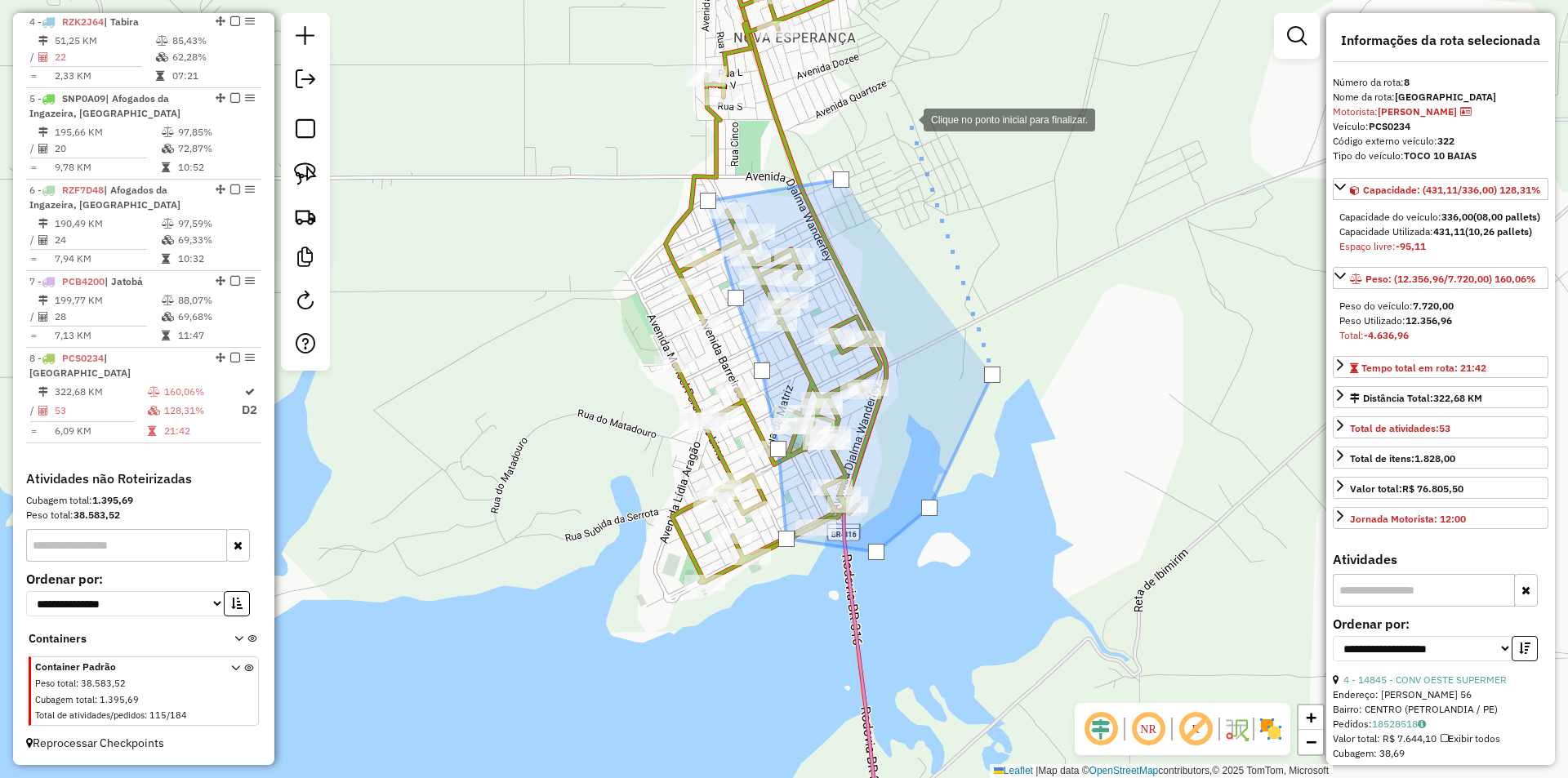
drag, startPoint x: 910, startPoint y: 115, endPoint x: 874, endPoint y: 262, distance: 151.3
click at [891, 135] on div at bounding box center [907, 118] width 32 height 32
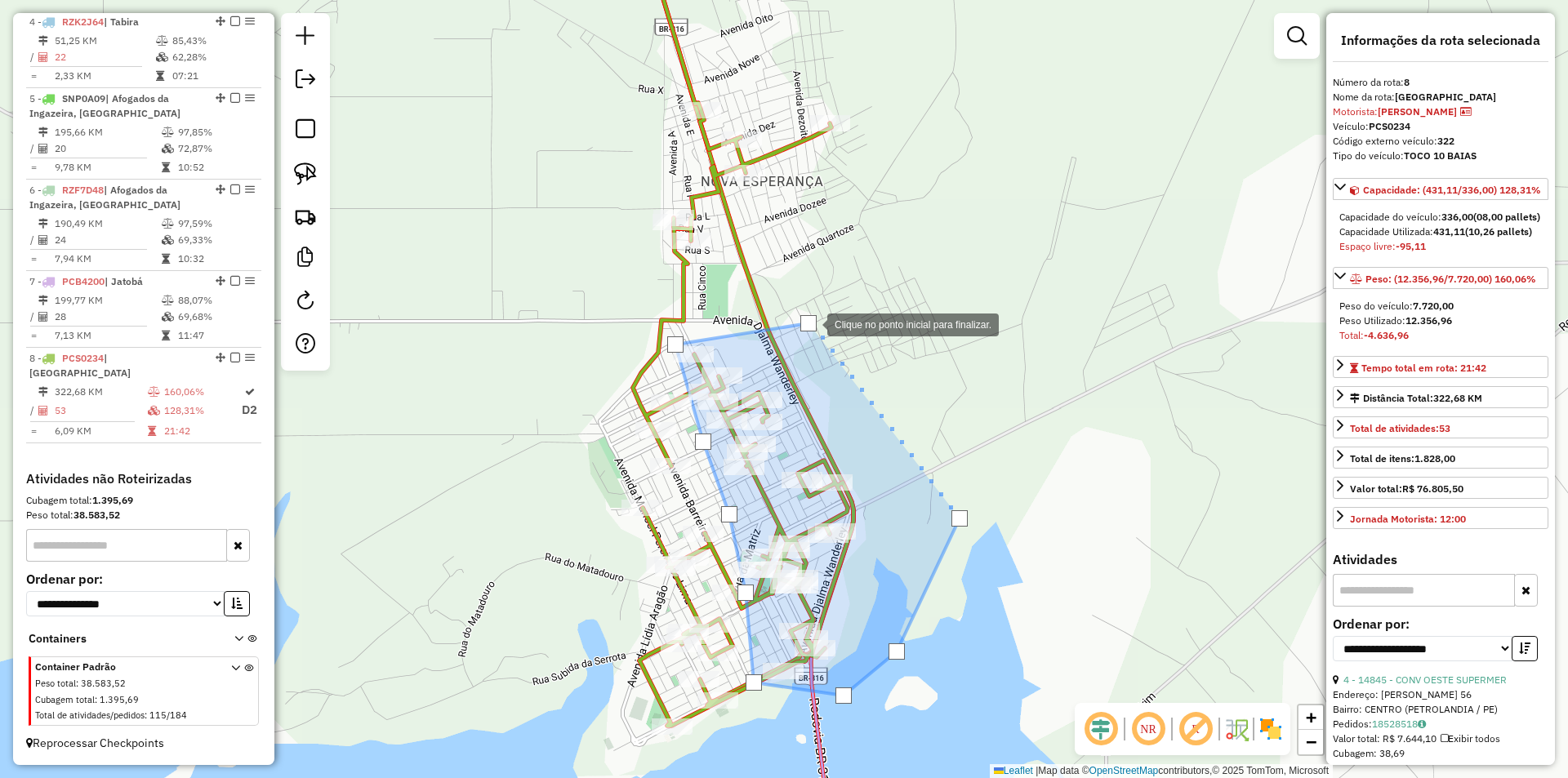
click at [811, 323] on div at bounding box center [808, 322] width 16 height 16
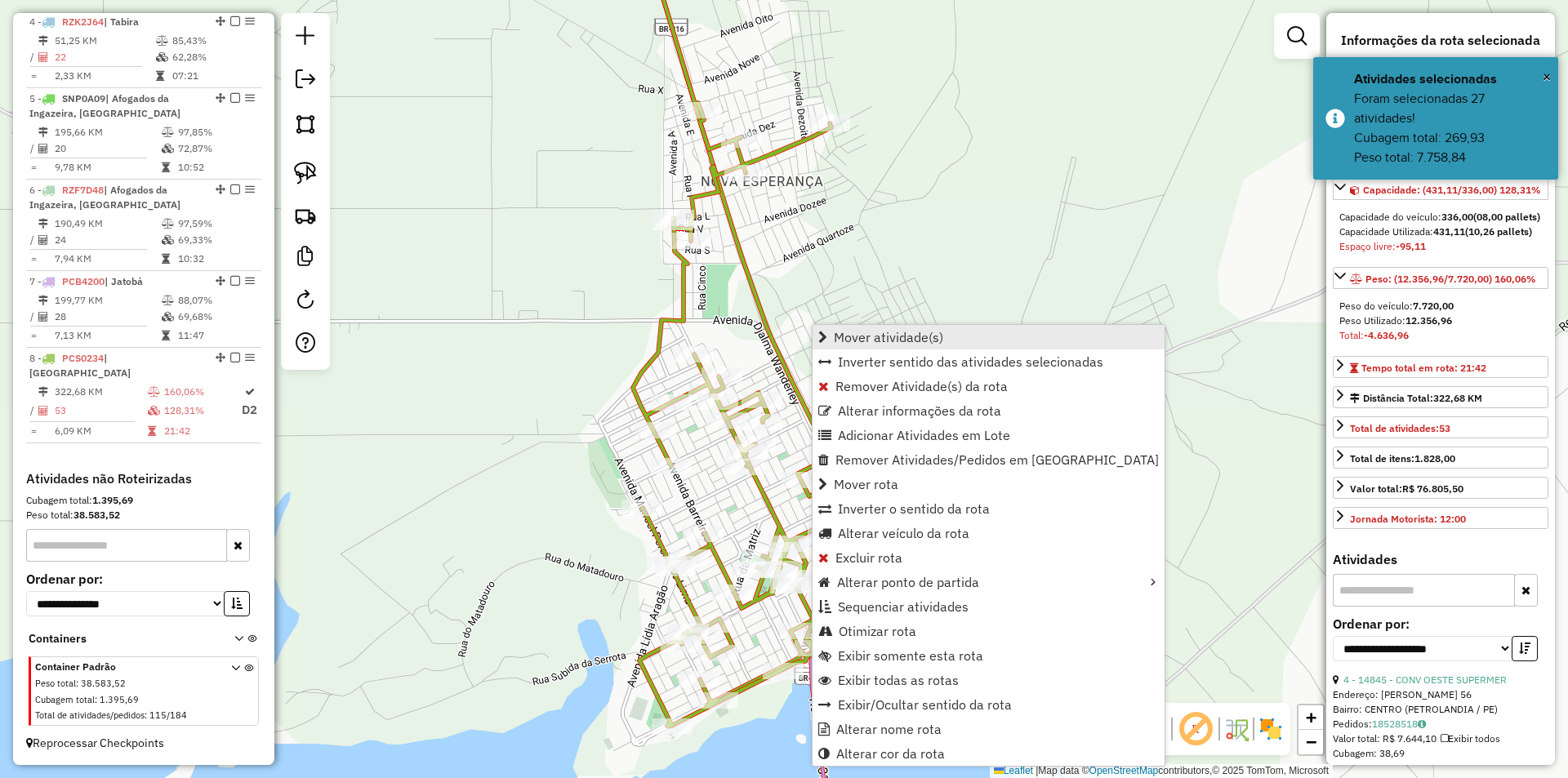
click at [893, 332] on span "Mover atividade(s)" at bounding box center [888, 338] width 109 height 13
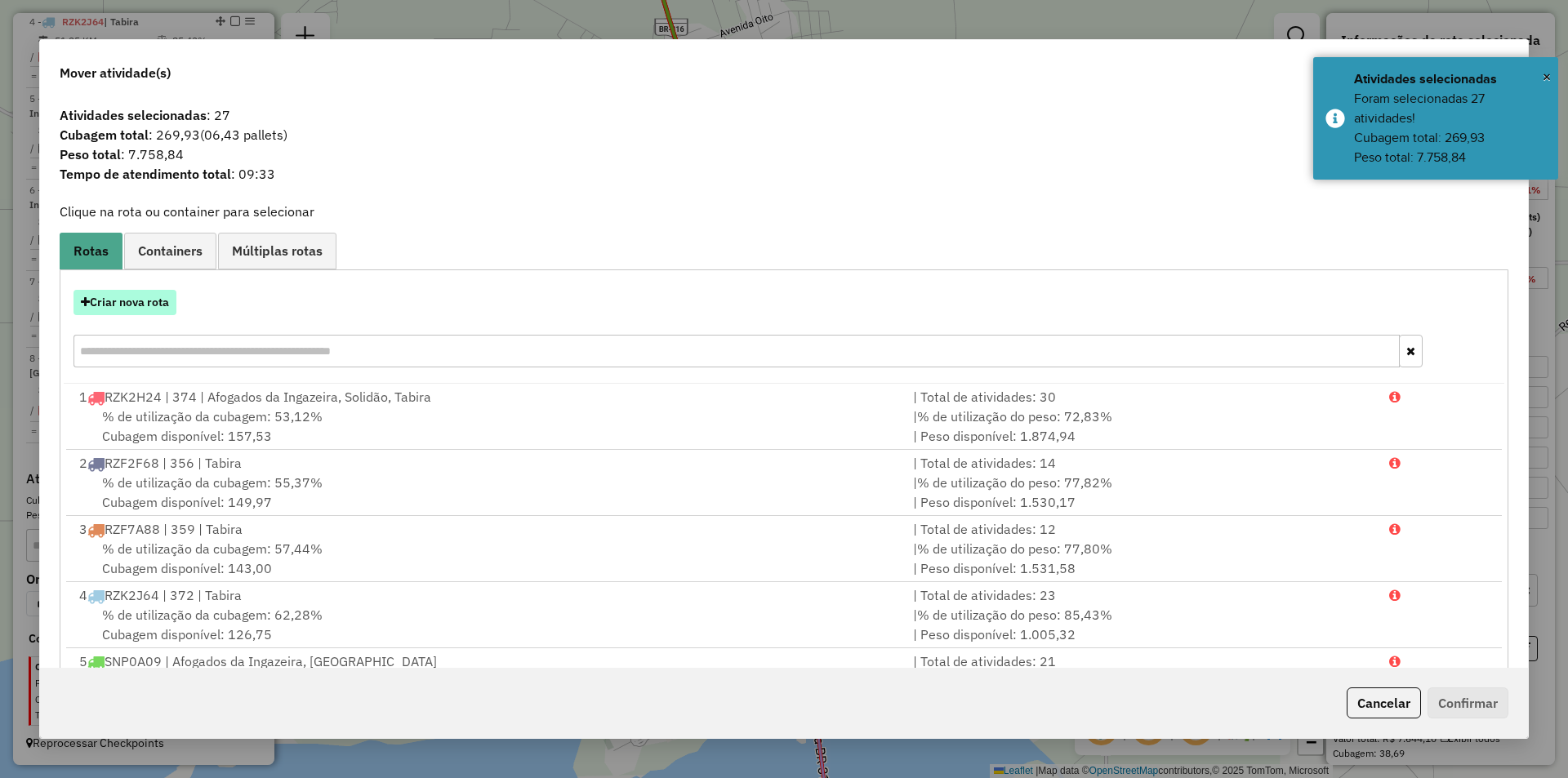
click at [144, 303] on button "Criar nova rota" at bounding box center [125, 302] width 103 height 26
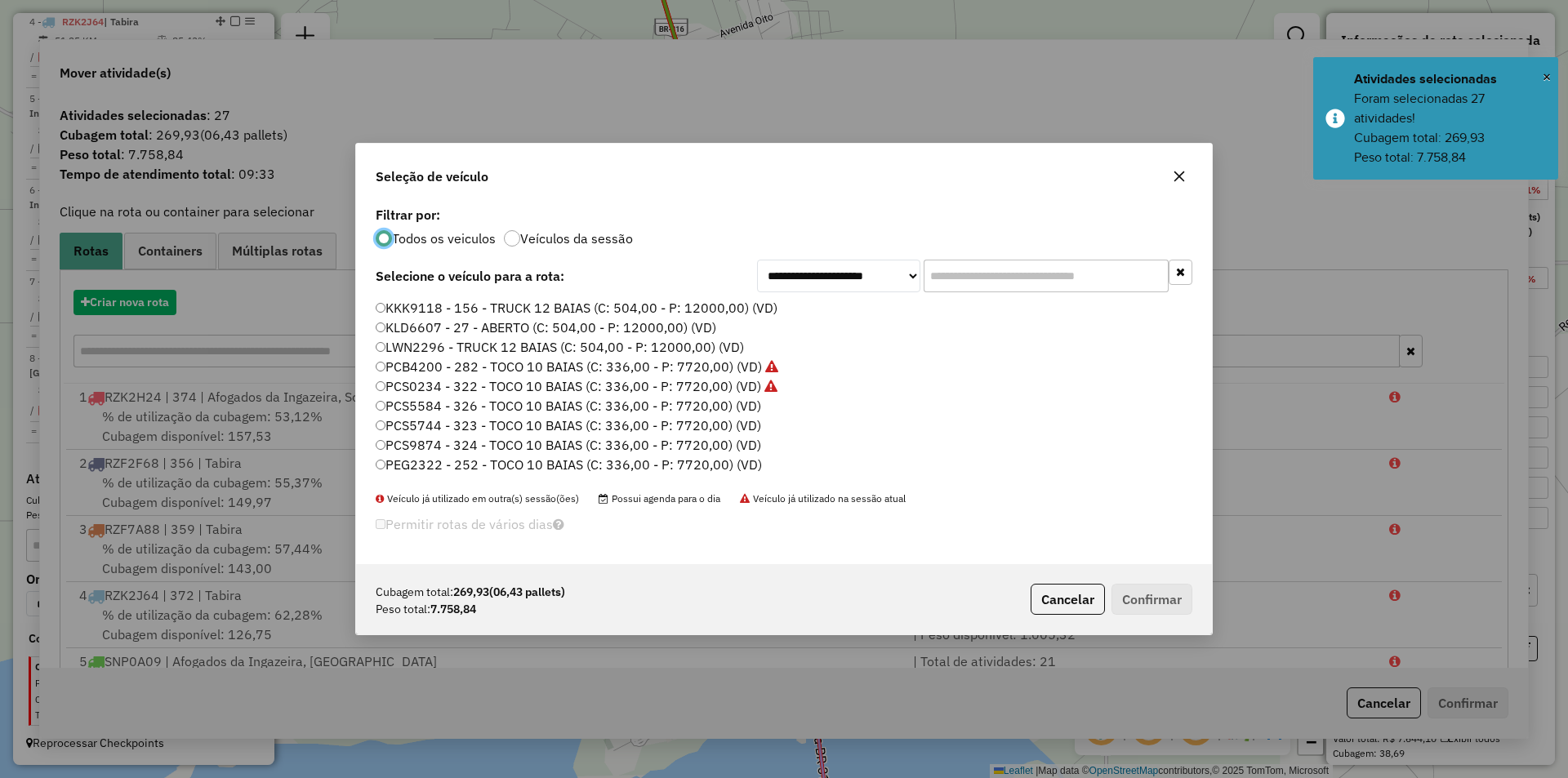
scroll to position [9, 5]
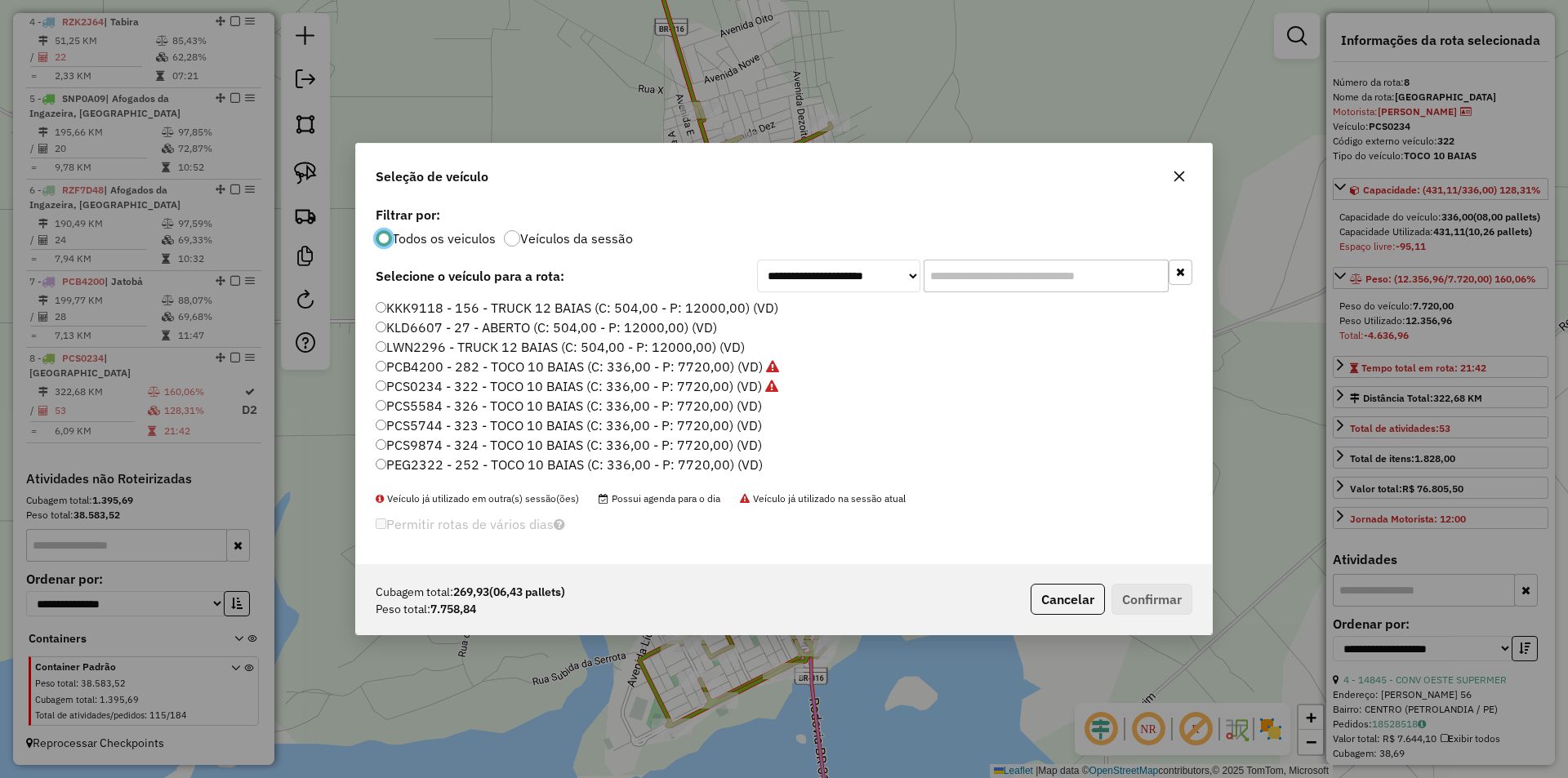
click at [513, 407] on label "PCS5584 - 326 - TOCO 10 BAIAS (C: 336,00 - P: 7720,00) (VD)" at bounding box center [569, 405] width 386 height 20
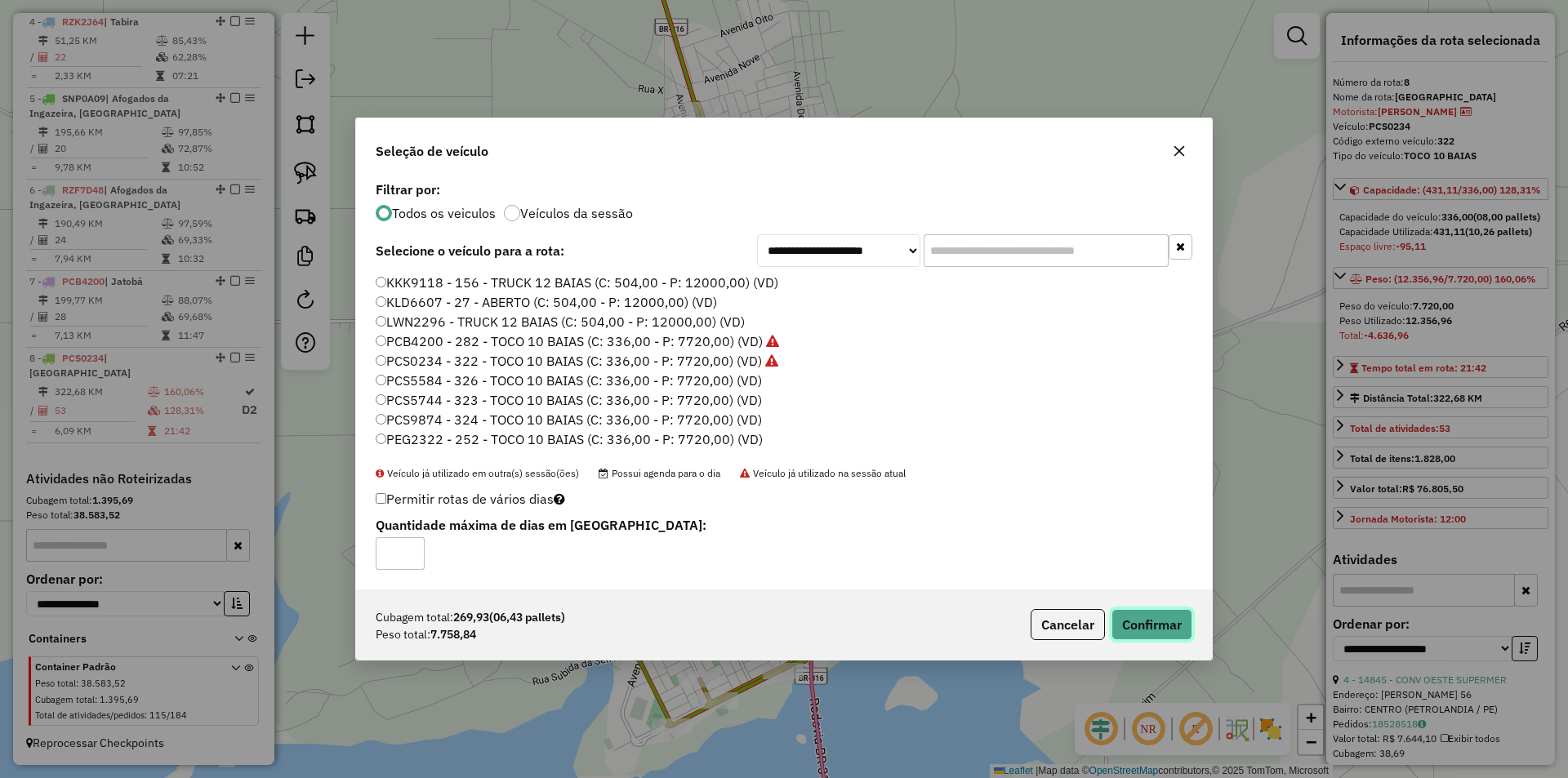
click at [1152, 623] on button "Confirmar" at bounding box center [1152, 625] width 81 height 31
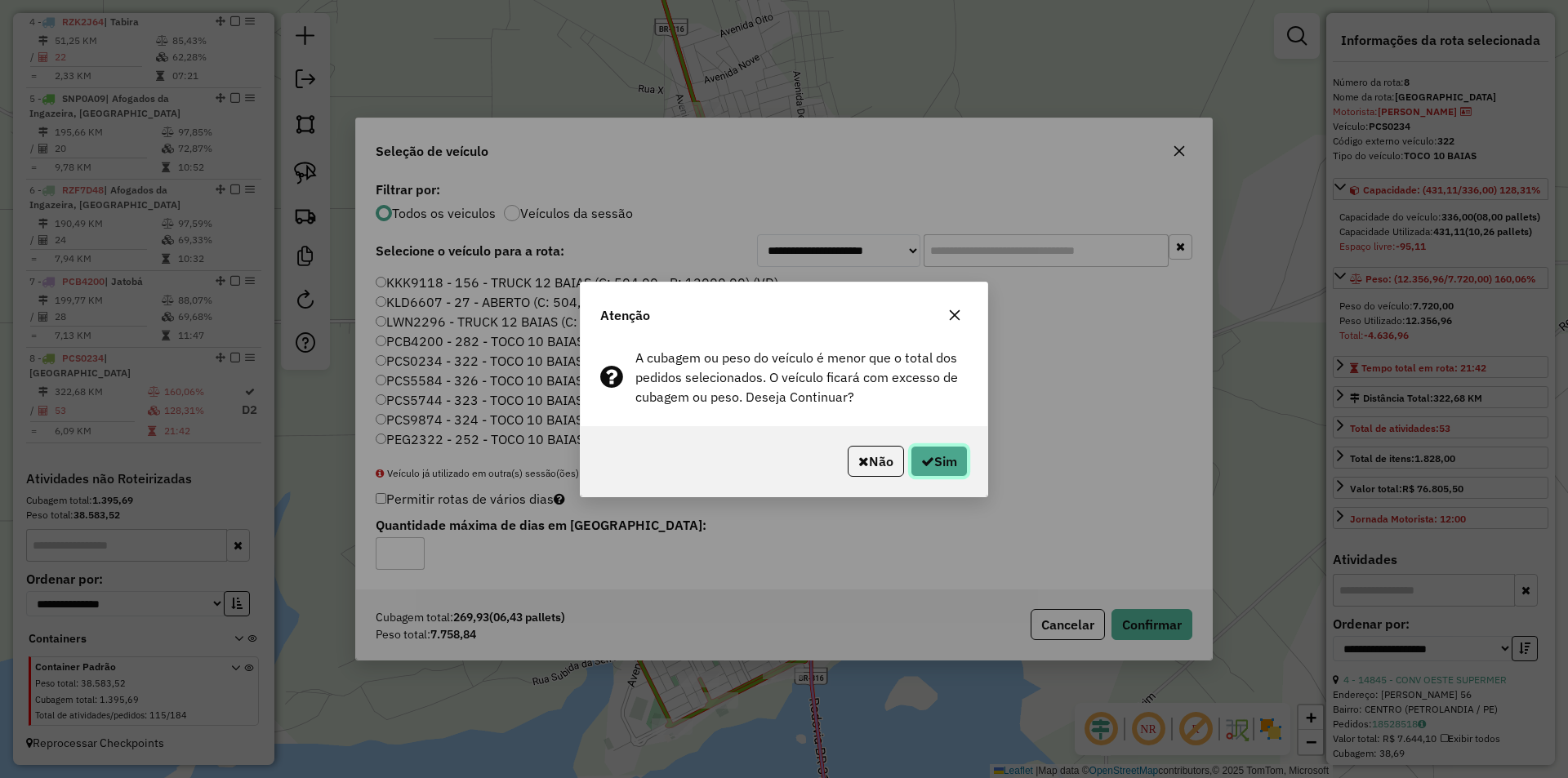
click at [913, 454] on button "Sim" at bounding box center [939, 461] width 57 height 31
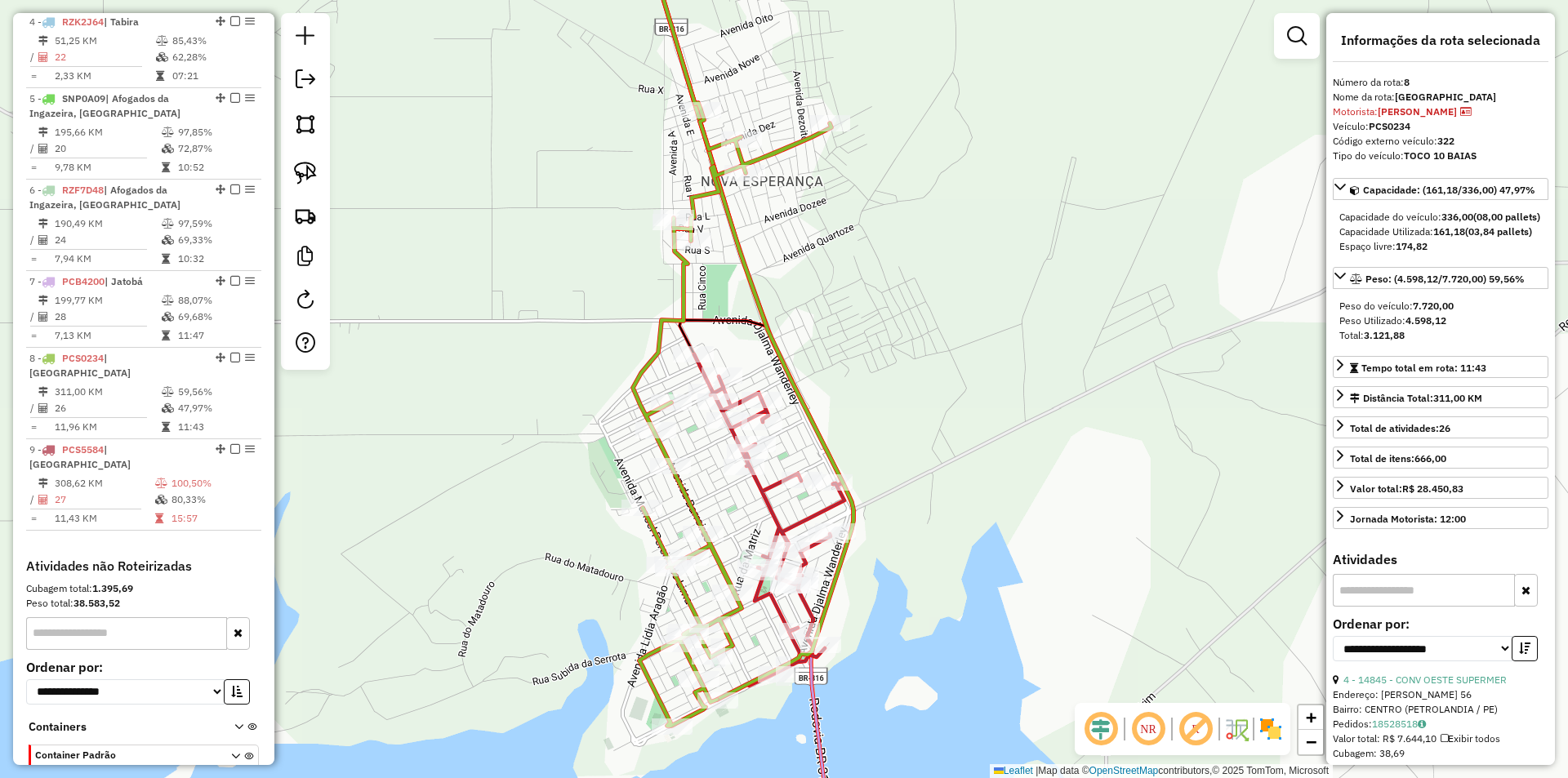
scroll to position [937, 0]
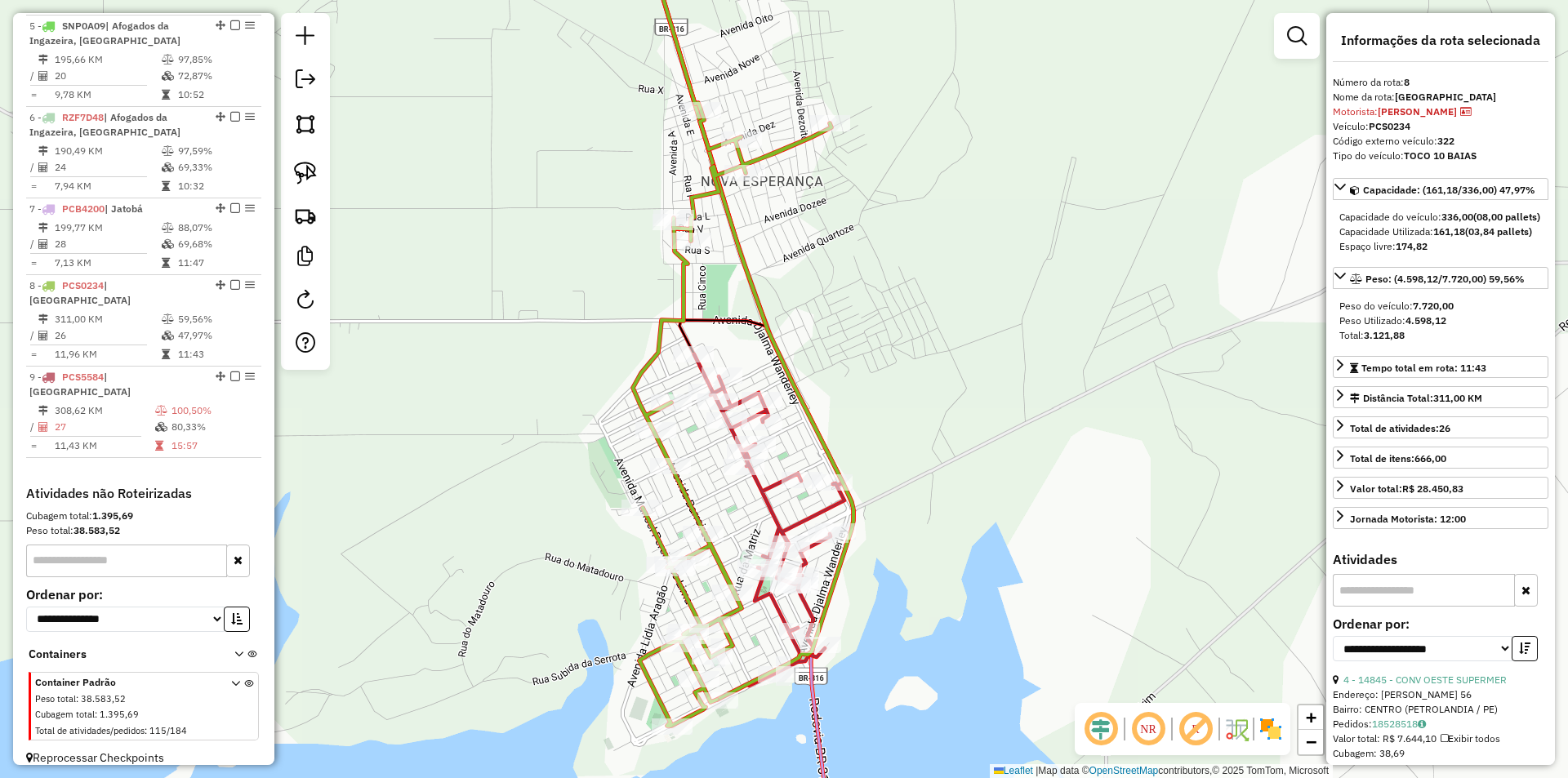
click at [861, 395] on div "Janela de atendimento Grade de atendimento Capacidade Transportadoras Veículos …" at bounding box center [784, 389] width 1568 height 778
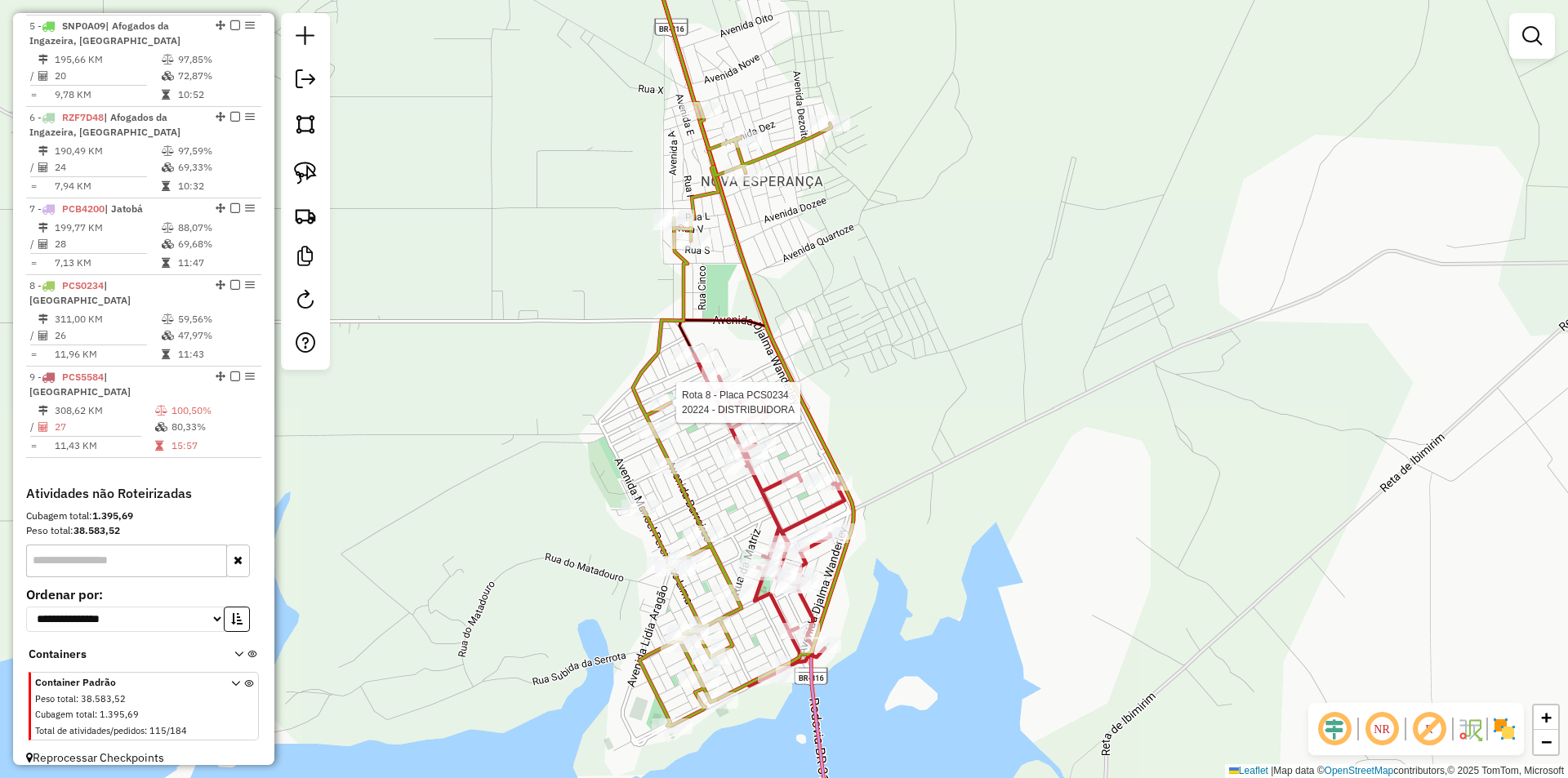
select select "**********"
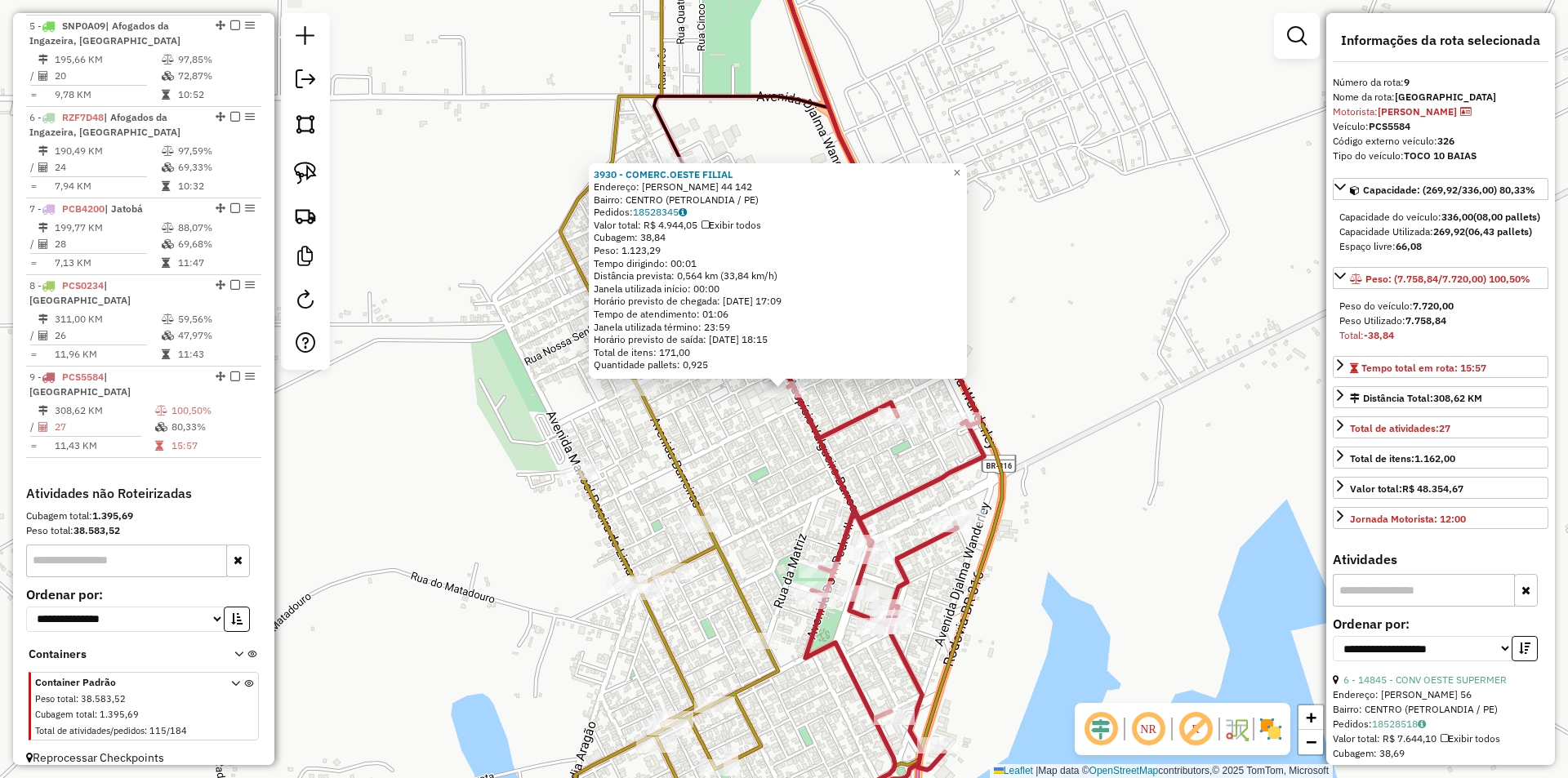
click at [752, 448] on div "3930 - COMERC.OESTE FILIAL Endereço: AUPICIO VALQUEIRO DE BARROS 44 142 Bairro:…" at bounding box center [784, 389] width 1568 height 778
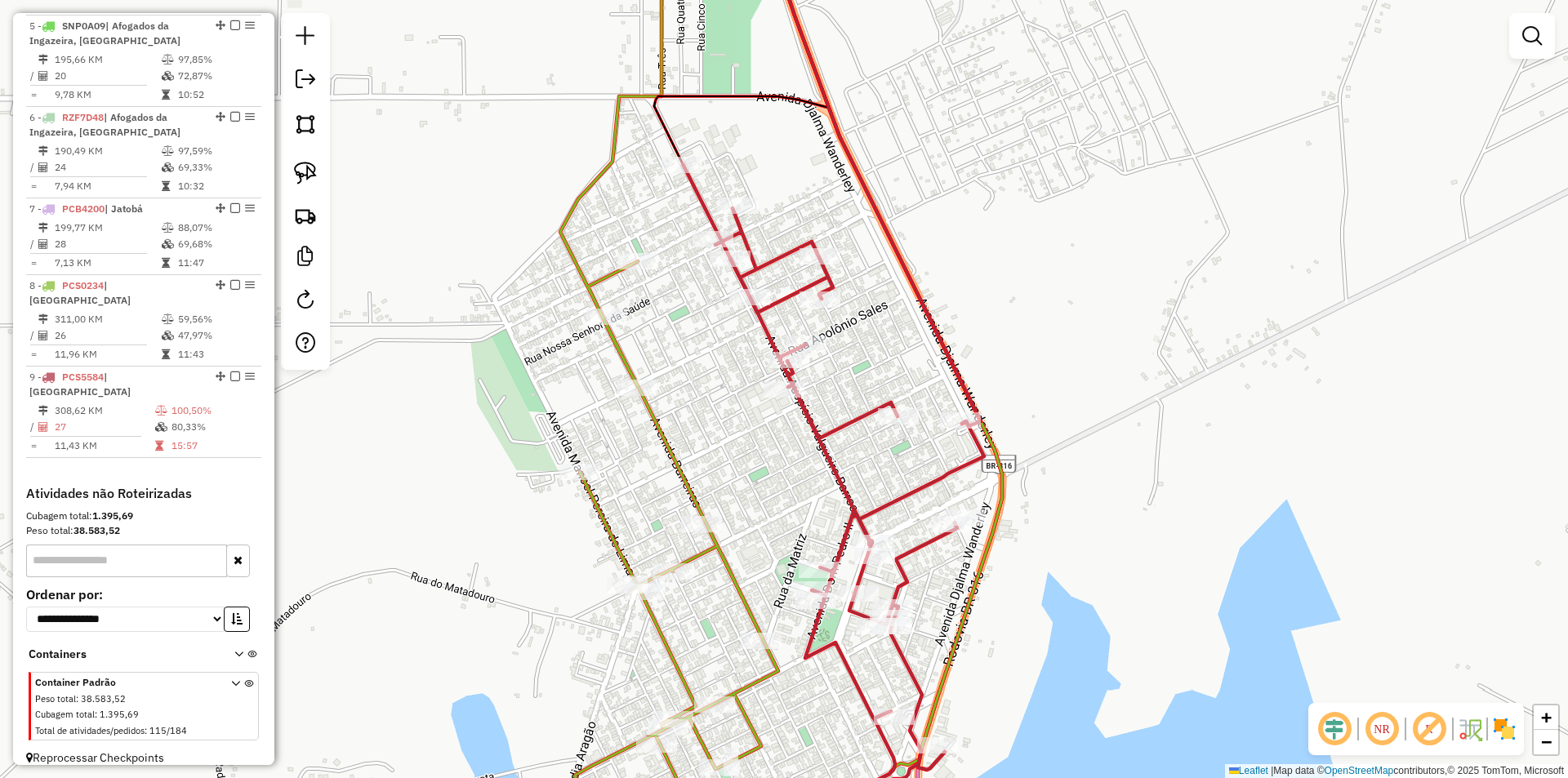
drag, startPoint x: 777, startPoint y: 506, endPoint x: 724, endPoint y: 324, distance: 189.6
click at [728, 349] on div "Janela de atendimento Grade de atendimento Capacidade Transportadoras Veículos …" at bounding box center [784, 389] width 1568 height 778
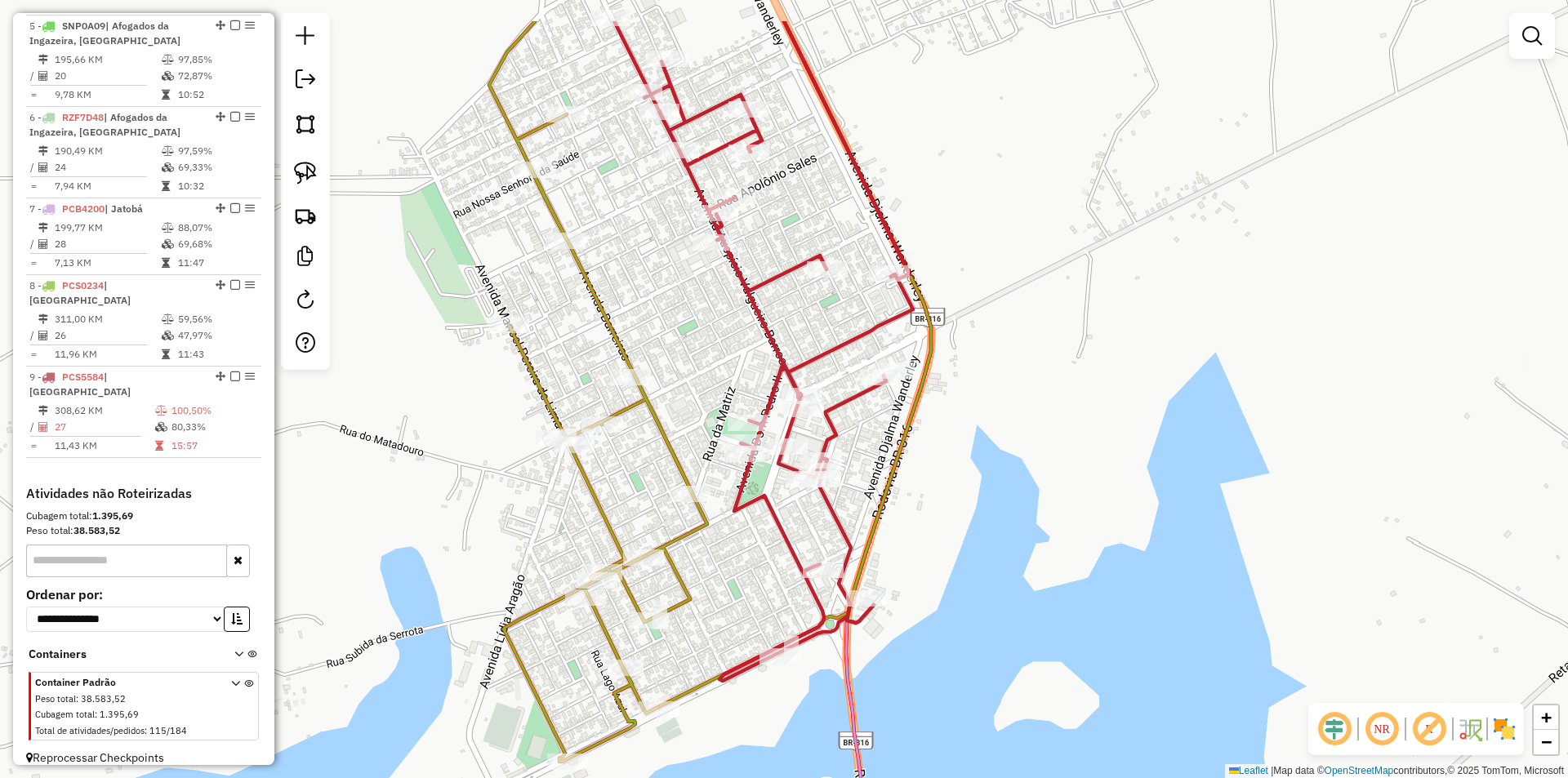
drag, startPoint x: 698, startPoint y: 248, endPoint x: 698, endPoint y: 346, distance: 98.0
click at [698, 346] on div "Janela de atendimento Grade de atendimento Capacidade Transportadoras Veículos …" at bounding box center [784, 389] width 1568 height 778
select select "**********"
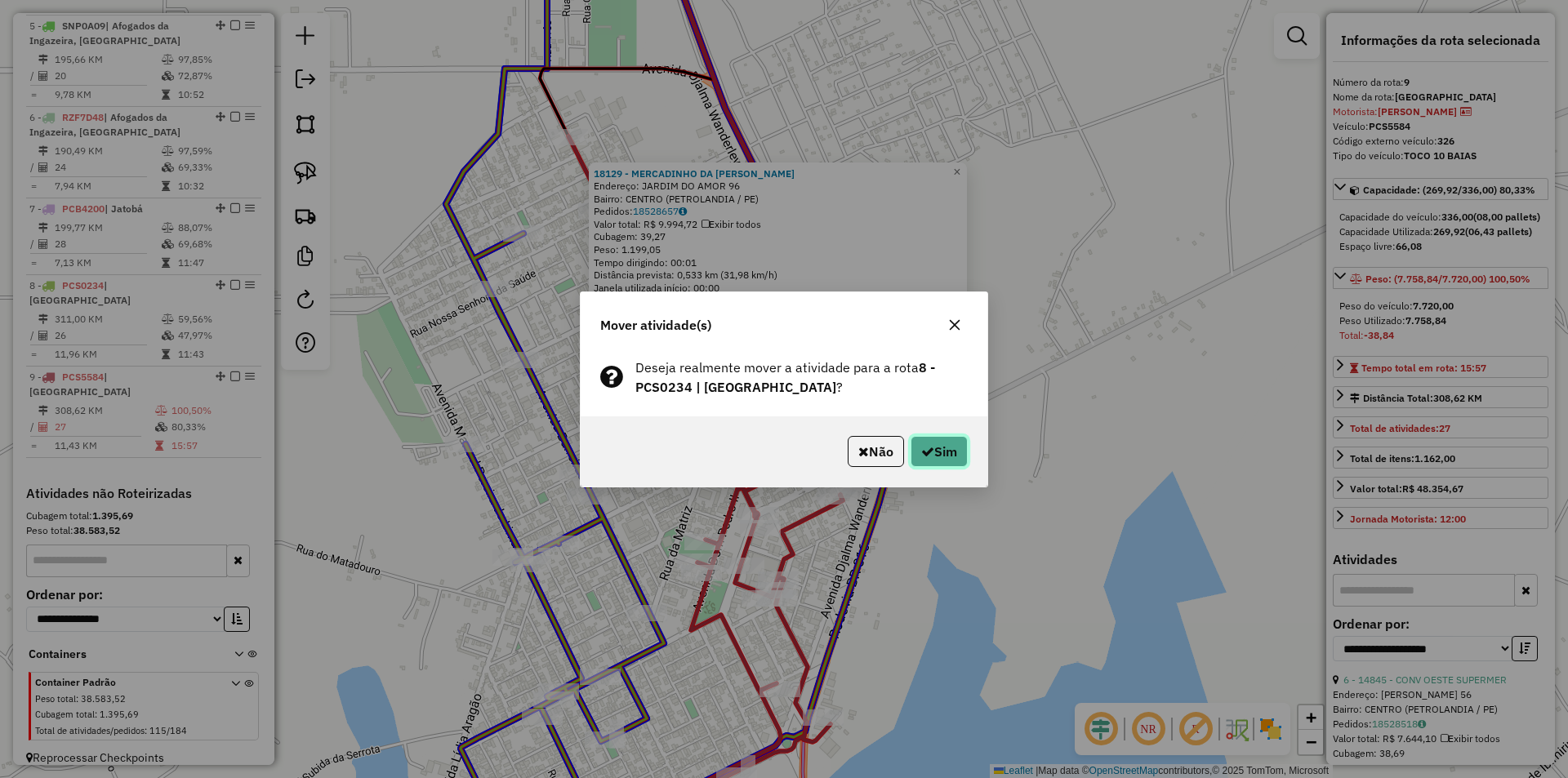
click at [954, 443] on button "Sim" at bounding box center [939, 452] width 57 height 31
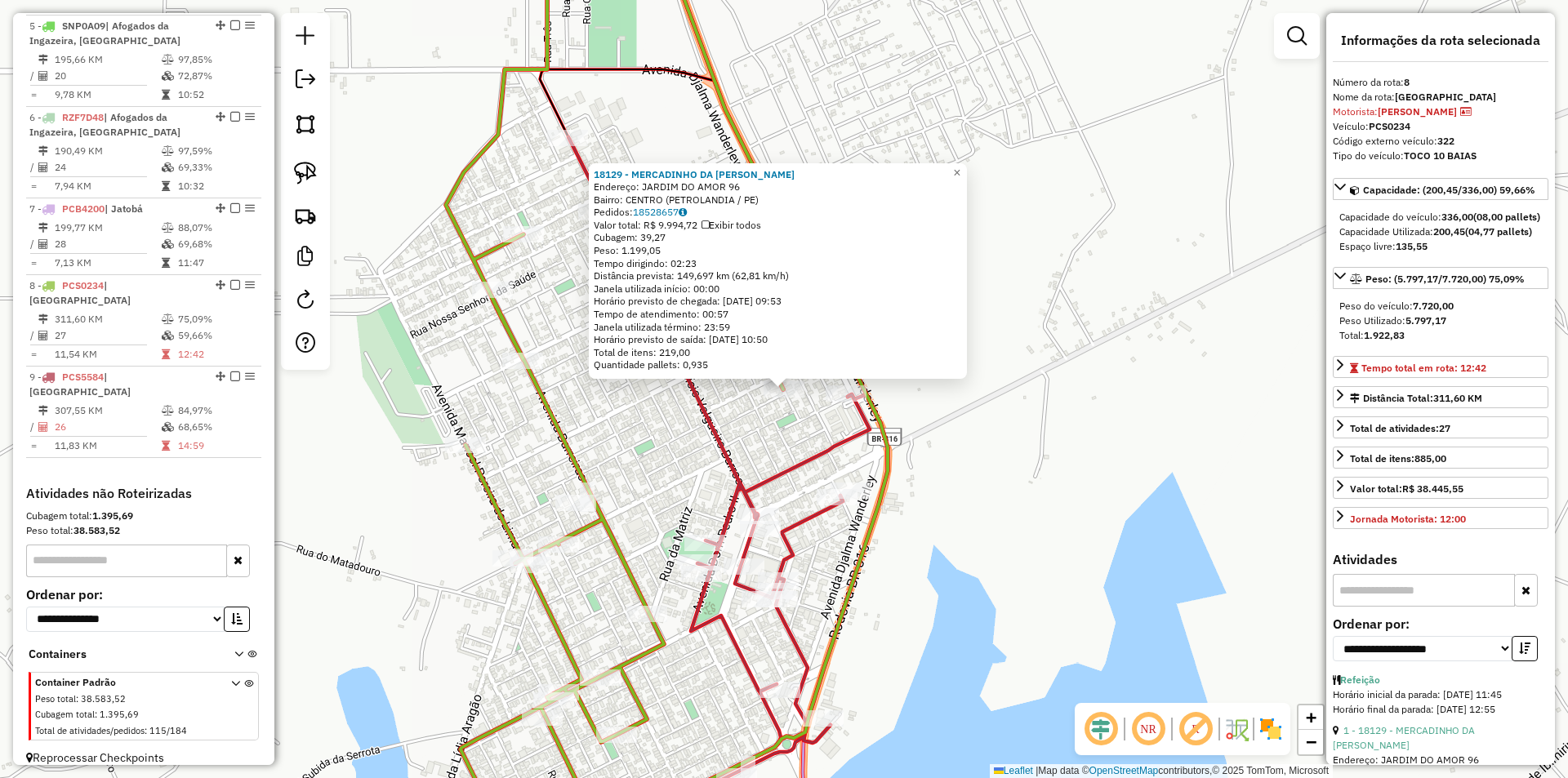
click at [657, 465] on div "Rota 8 - Placa PCS0234 18129 - MERCADINHO DA DENYSE 18129 - MERCADINHO DA DENYS…" at bounding box center [784, 389] width 1568 height 778
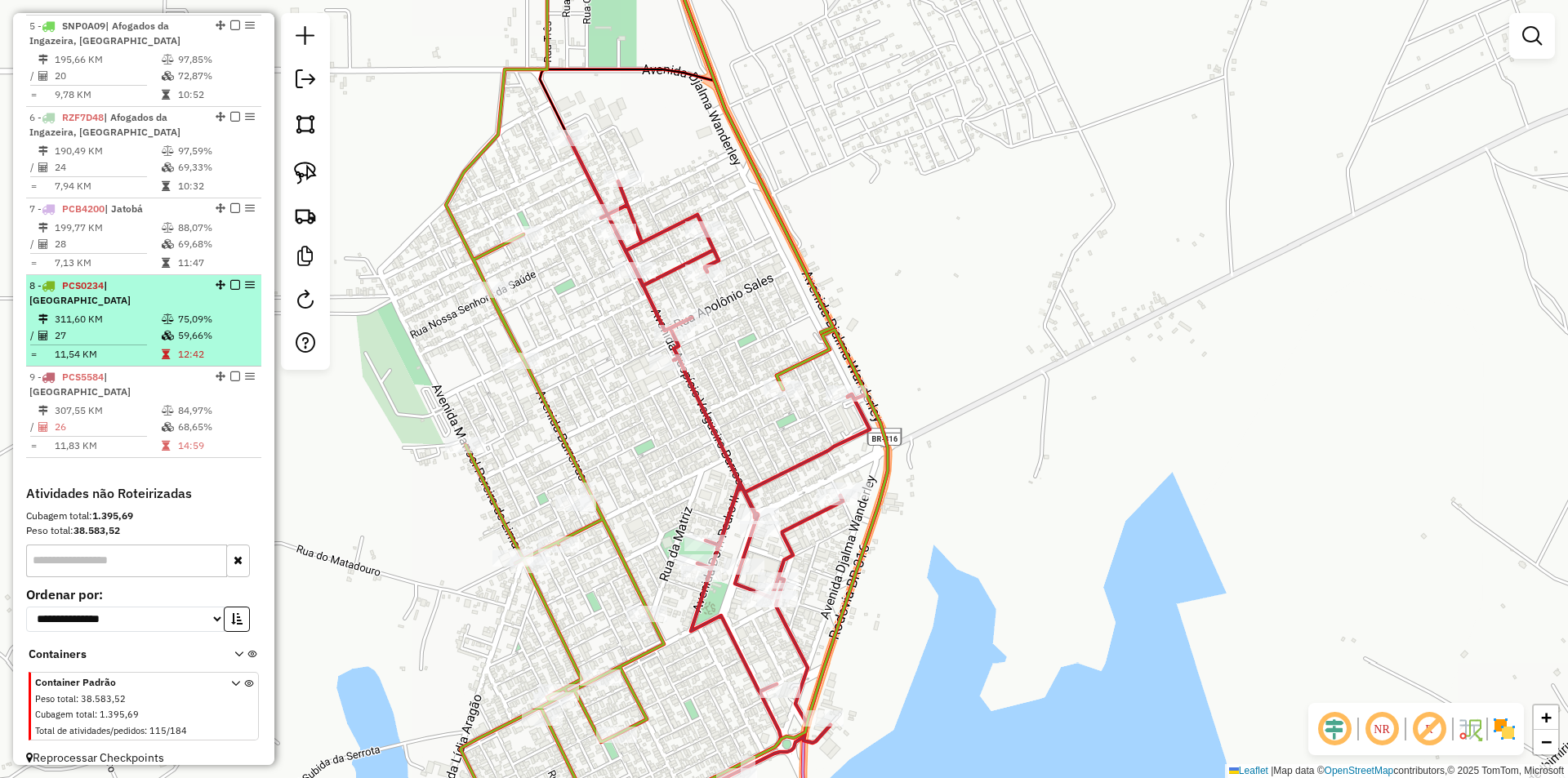
select select "**********"
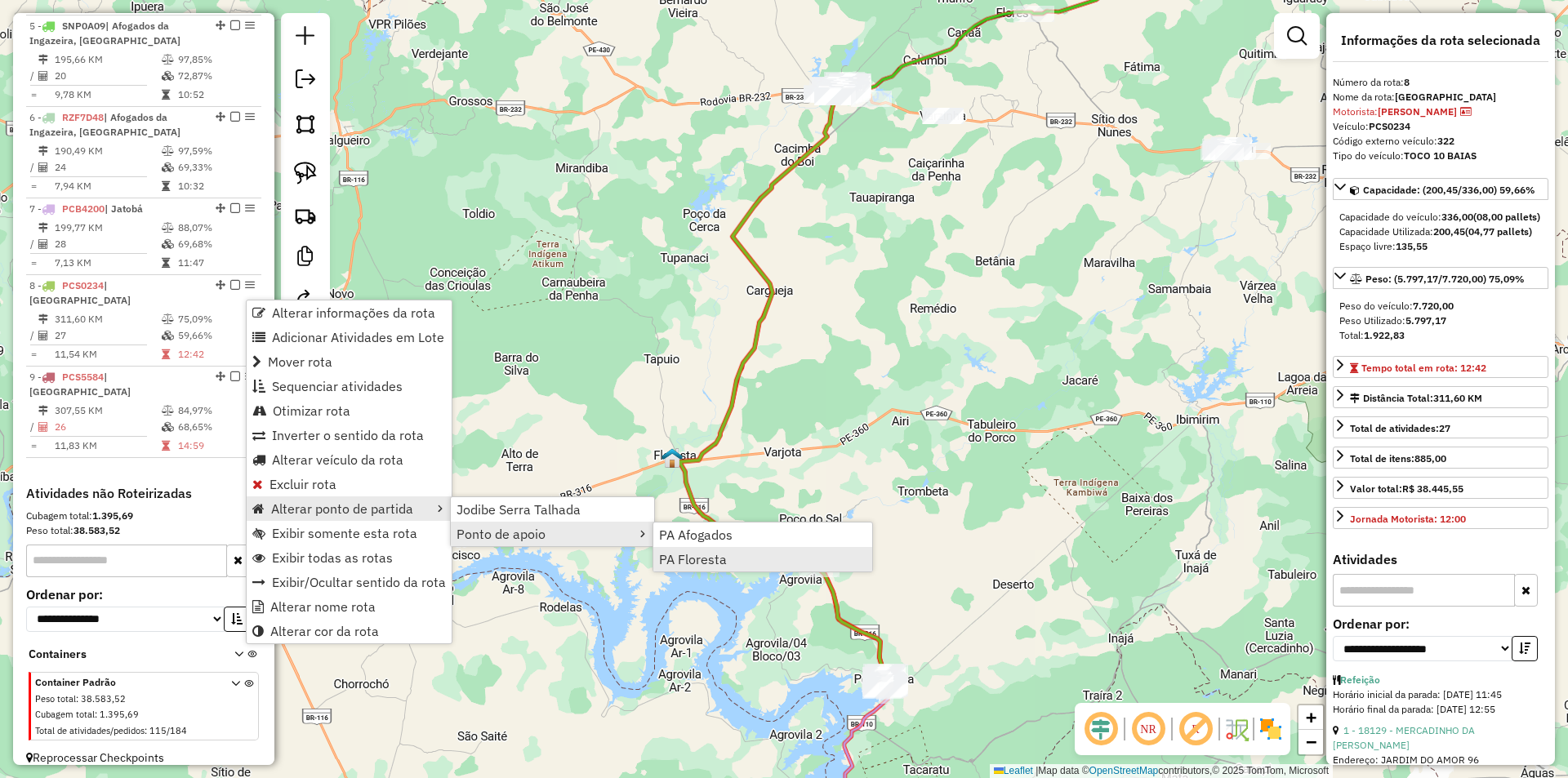
click at [711, 558] on span "PA Floresta" at bounding box center [692, 559] width 68 height 13
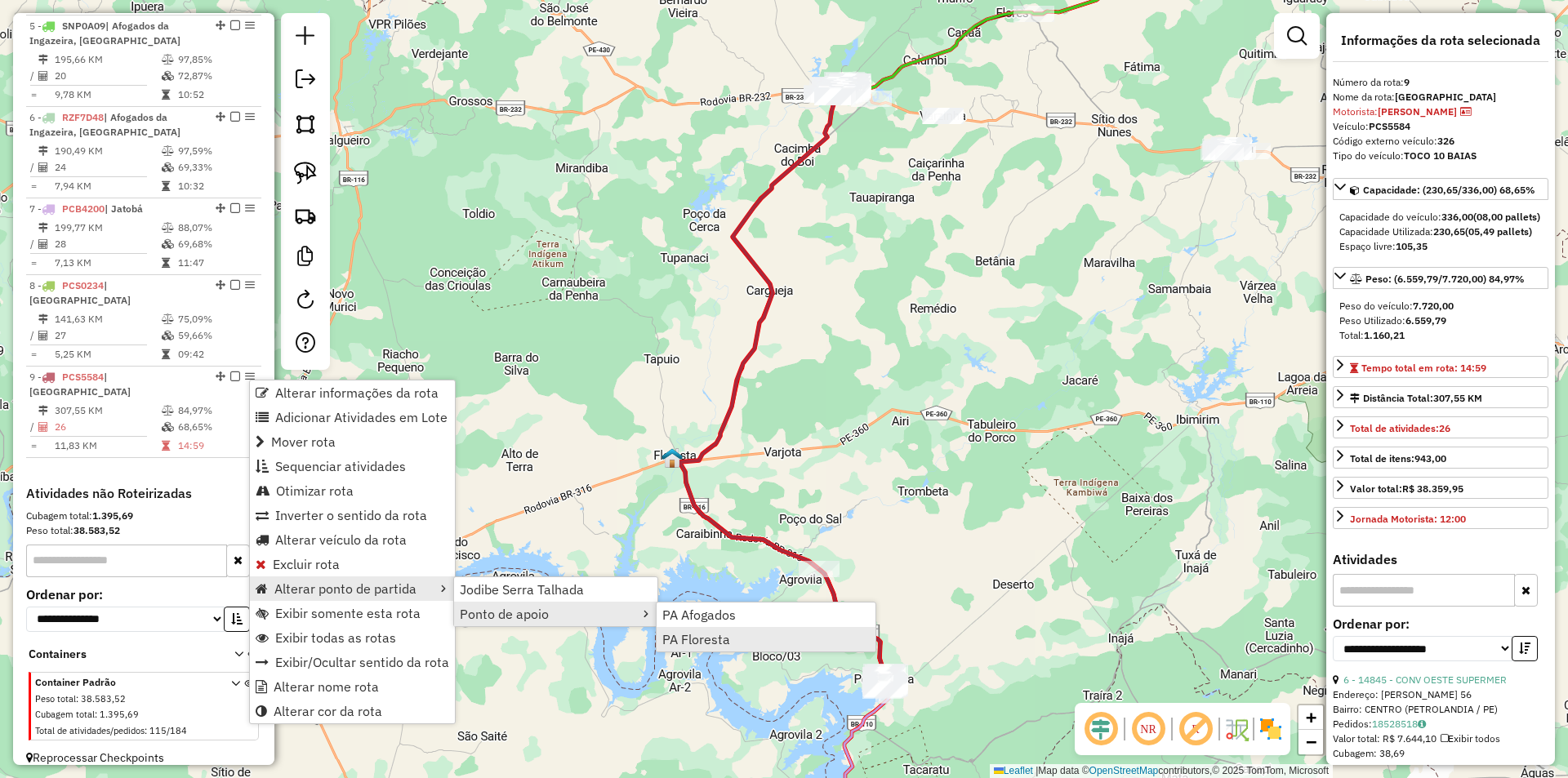
click at [719, 645] on span "PA Floresta" at bounding box center [695, 639] width 68 height 13
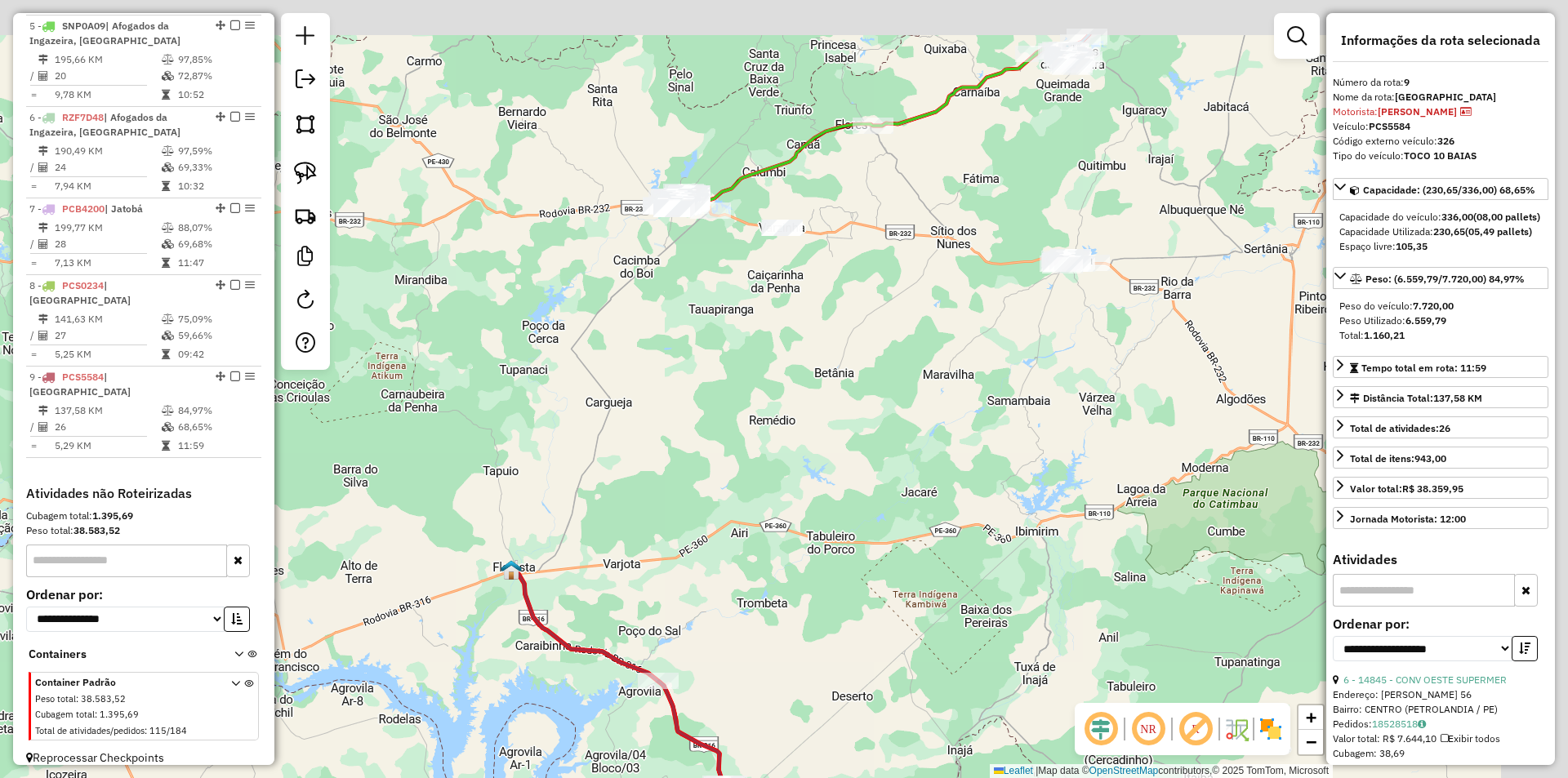
drag, startPoint x: 864, startPoint y: 283, endPoint x: 685, endPoint y: 407, distance: 217.8
click at [687, 405] on div "Janela de atendimento Grade de atendimento Capacidade Transportadoras Veículos …" at bounding box center [784, 389] width 1568 height 778
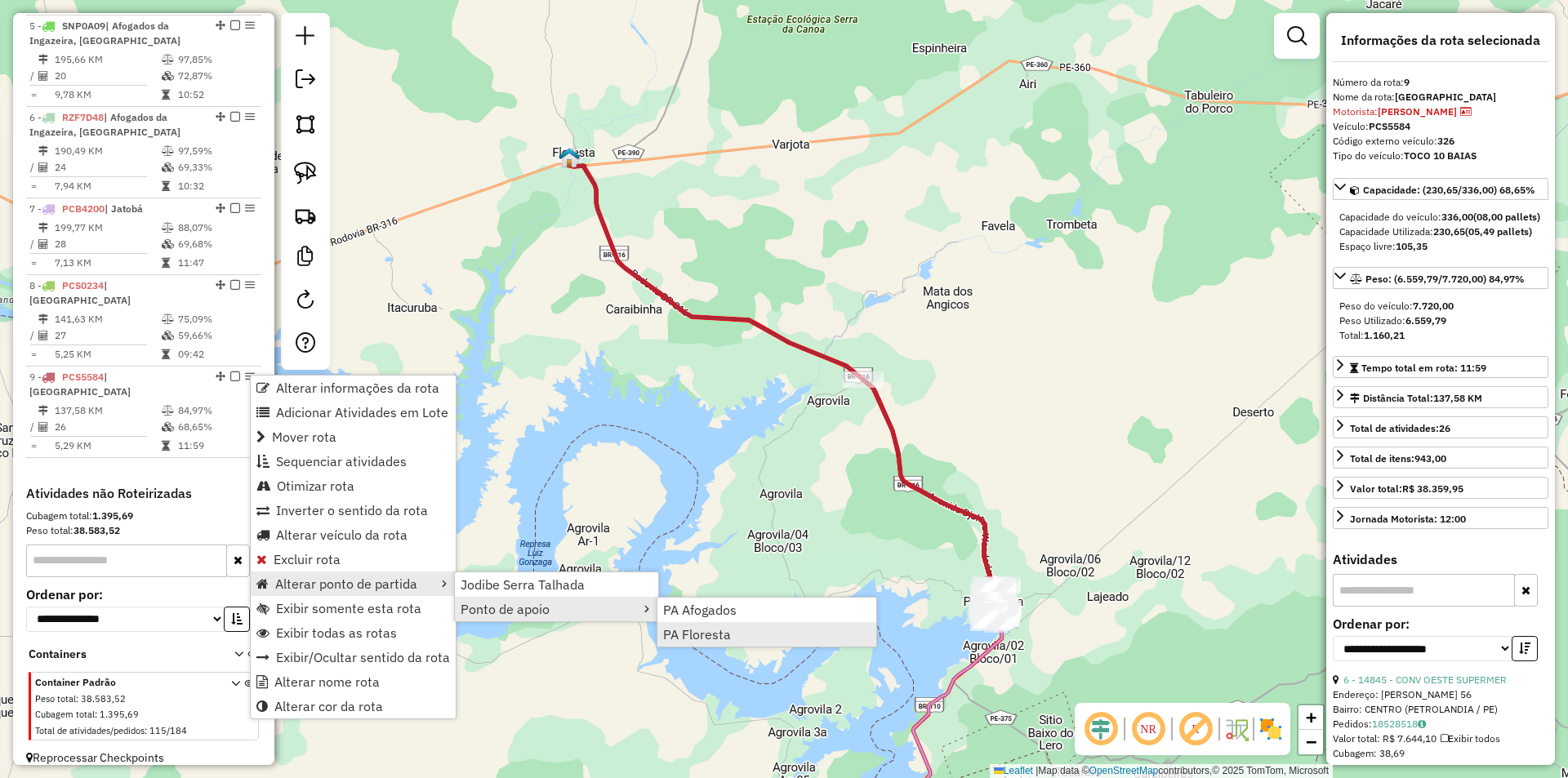
click at [739, 640] on link "PA Floresta" at bounding box center [766, 634] width 219 height 25
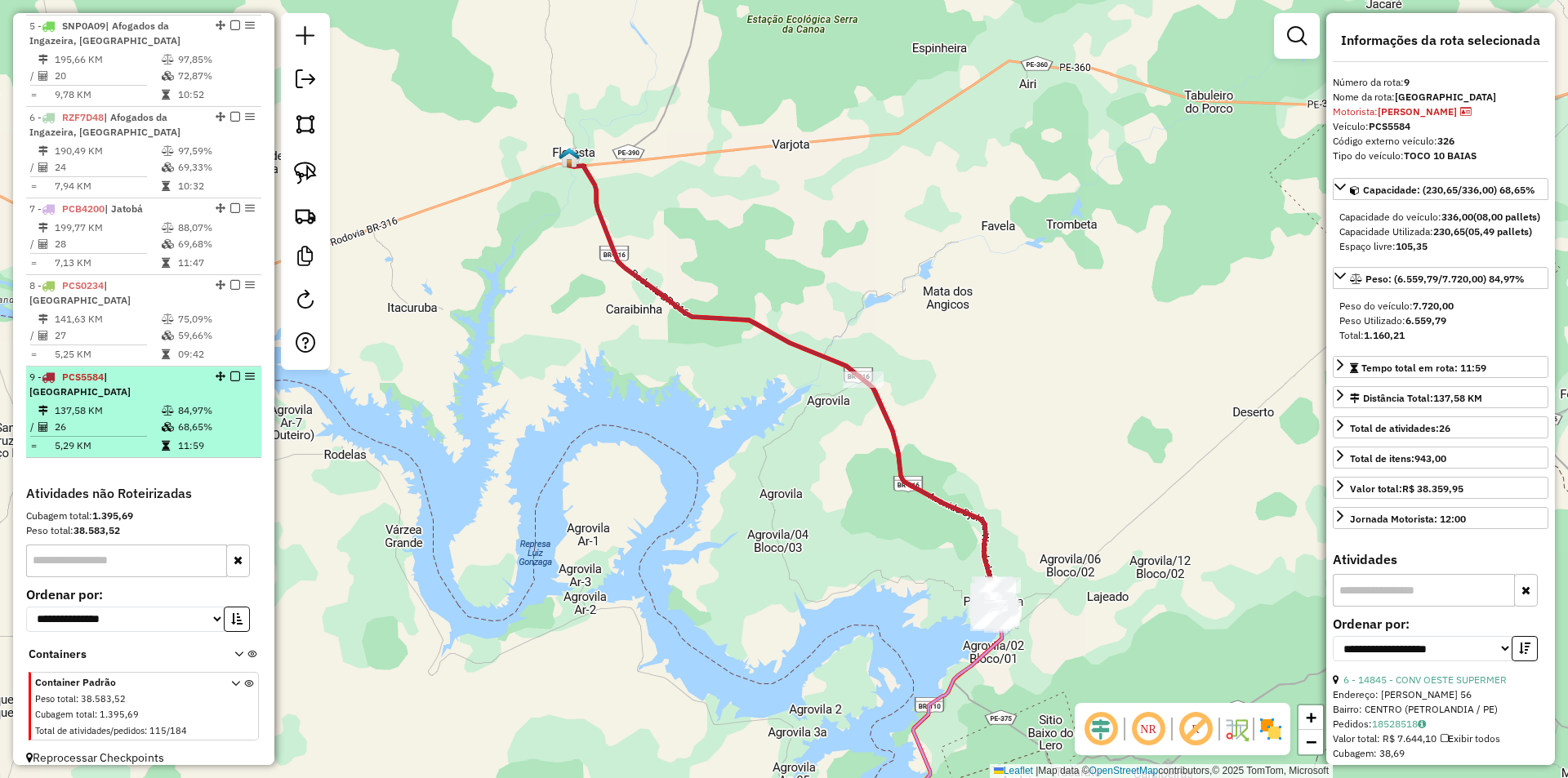
click at [202, 438] on td "11:59" at bounding box center [216, 445] width 78 height 16
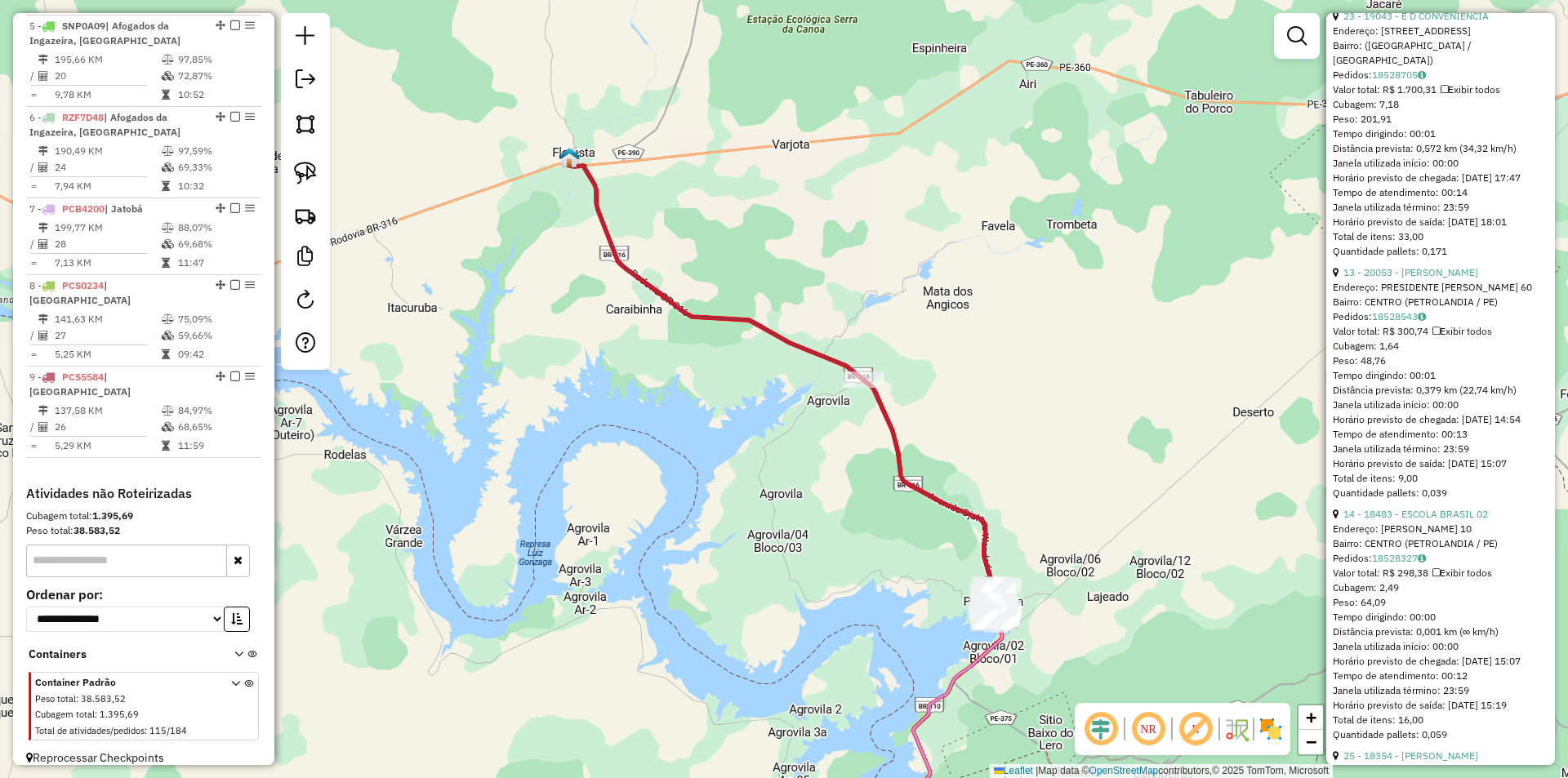
scroll to position [2940, 0]
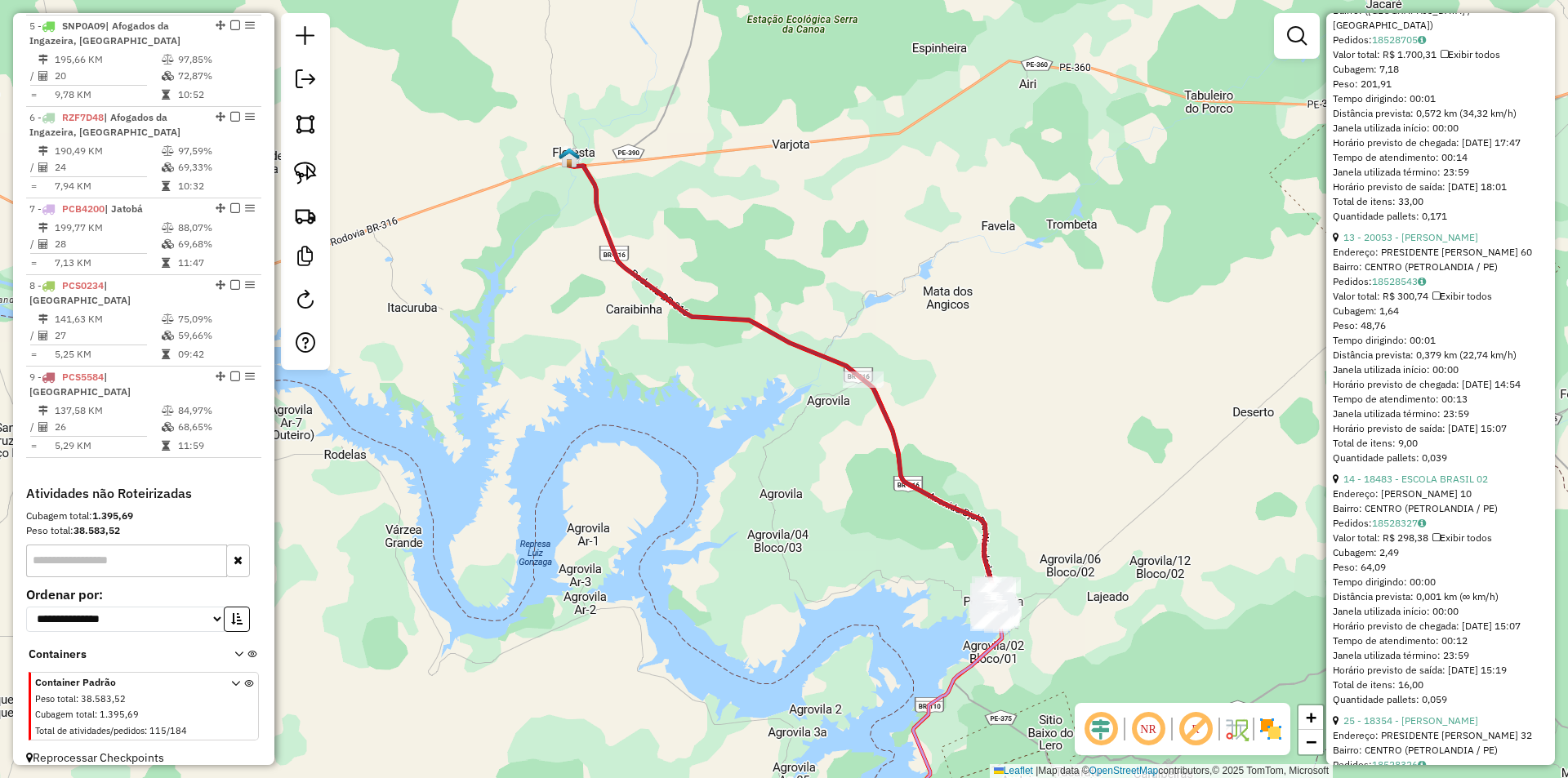
click at [1124, 547] on div "Janela de atendimento Grade de atendimento Capacidade Transportadoras Veículos …" at bounding box center [784, 389] width 1568 height 778
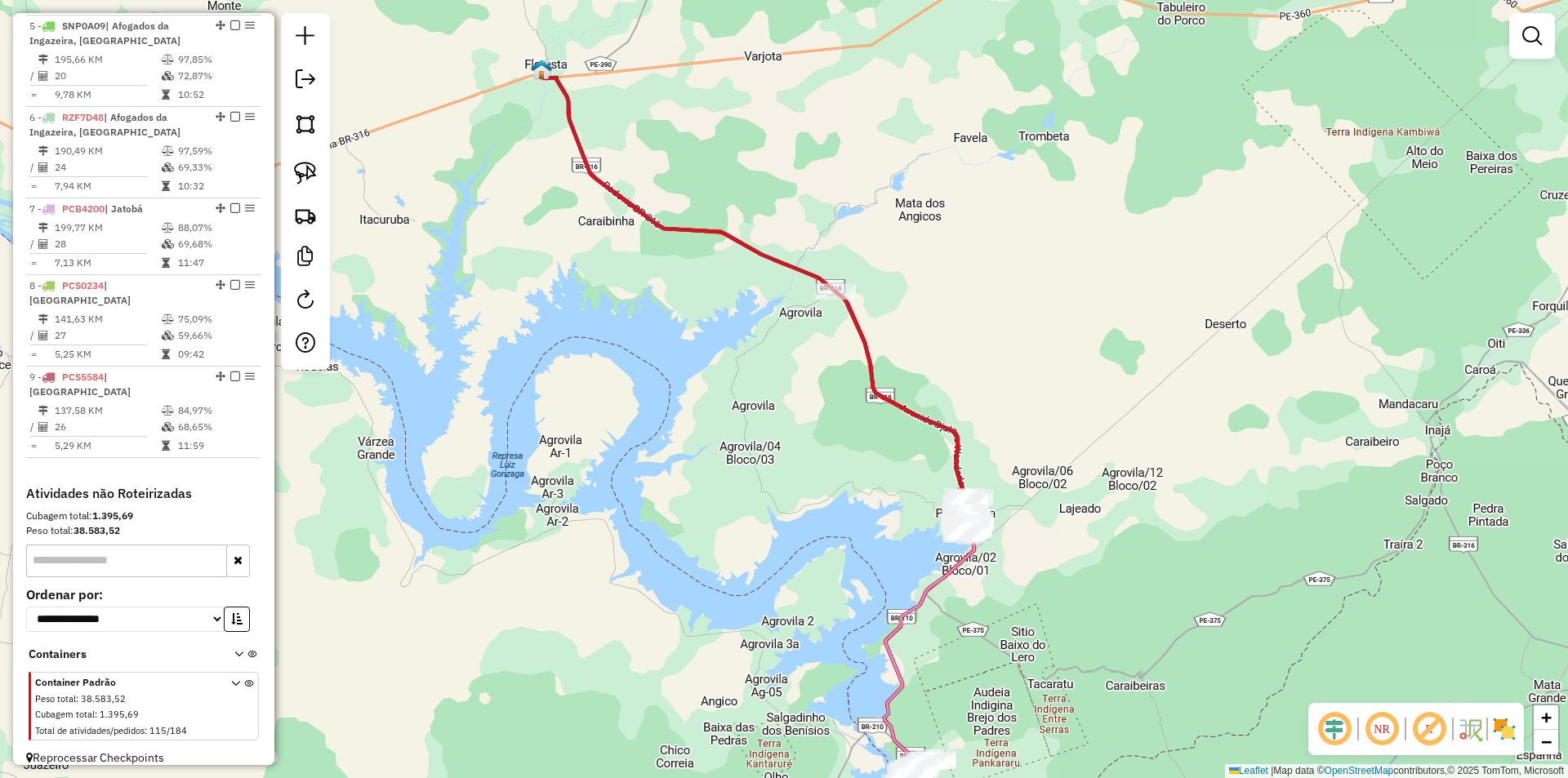
drag, startPoint x: 1112, startPoint y: 567, endPoint x: 1052, endPoint y: 419, distance: 159.7
click at [1057, 430] on div "Janela de atendimento Grade de atendimento Capacidade Transportadoras Veículos …" at bounding box center [784, 389] width 1568 height 778
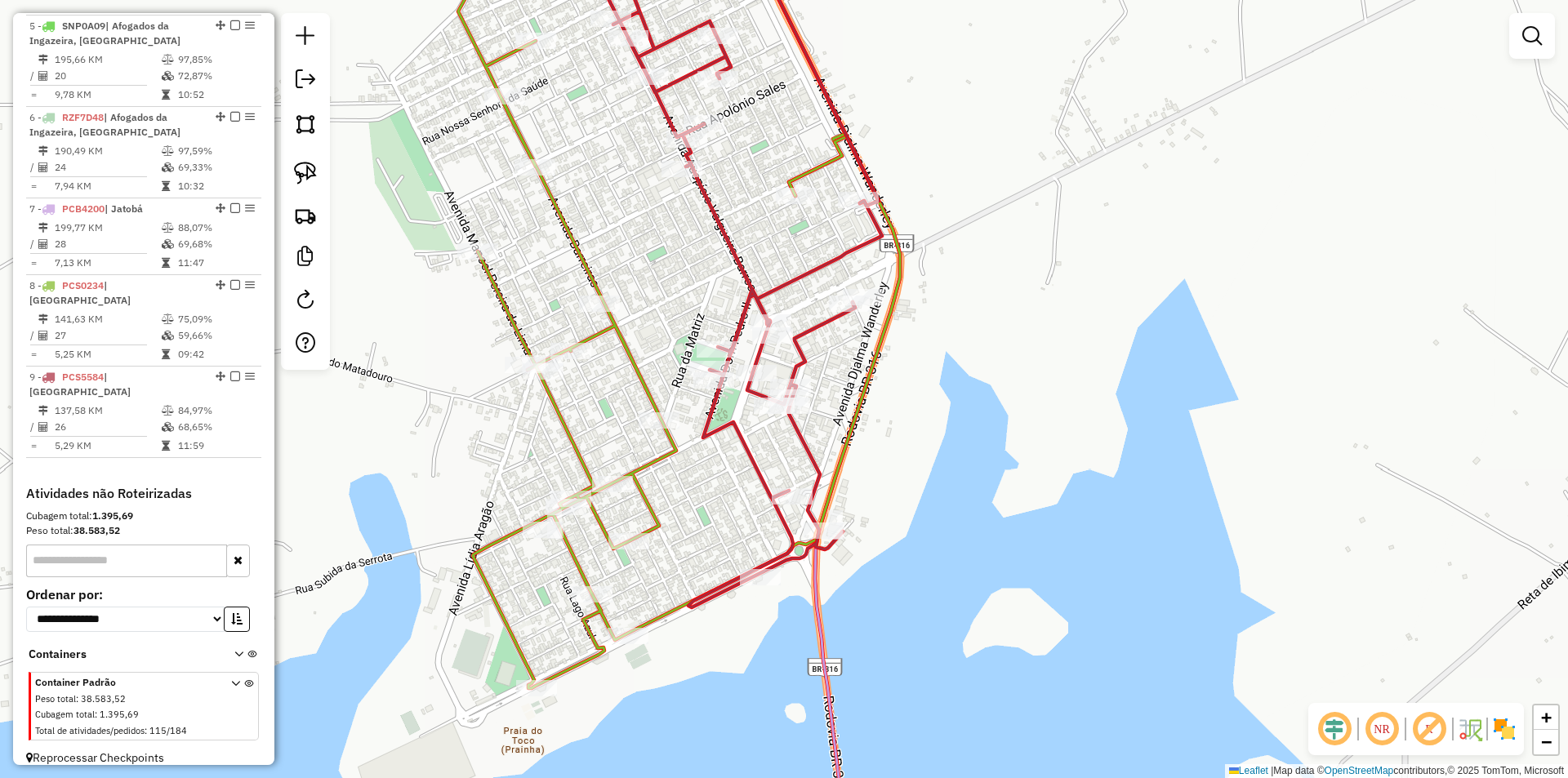
click at [658, 248] on div "Janela de atendimento Grade de atendimento Capacidade Transportadoras Veículos …" at bounding box center [784, 389] width 1568 height 778
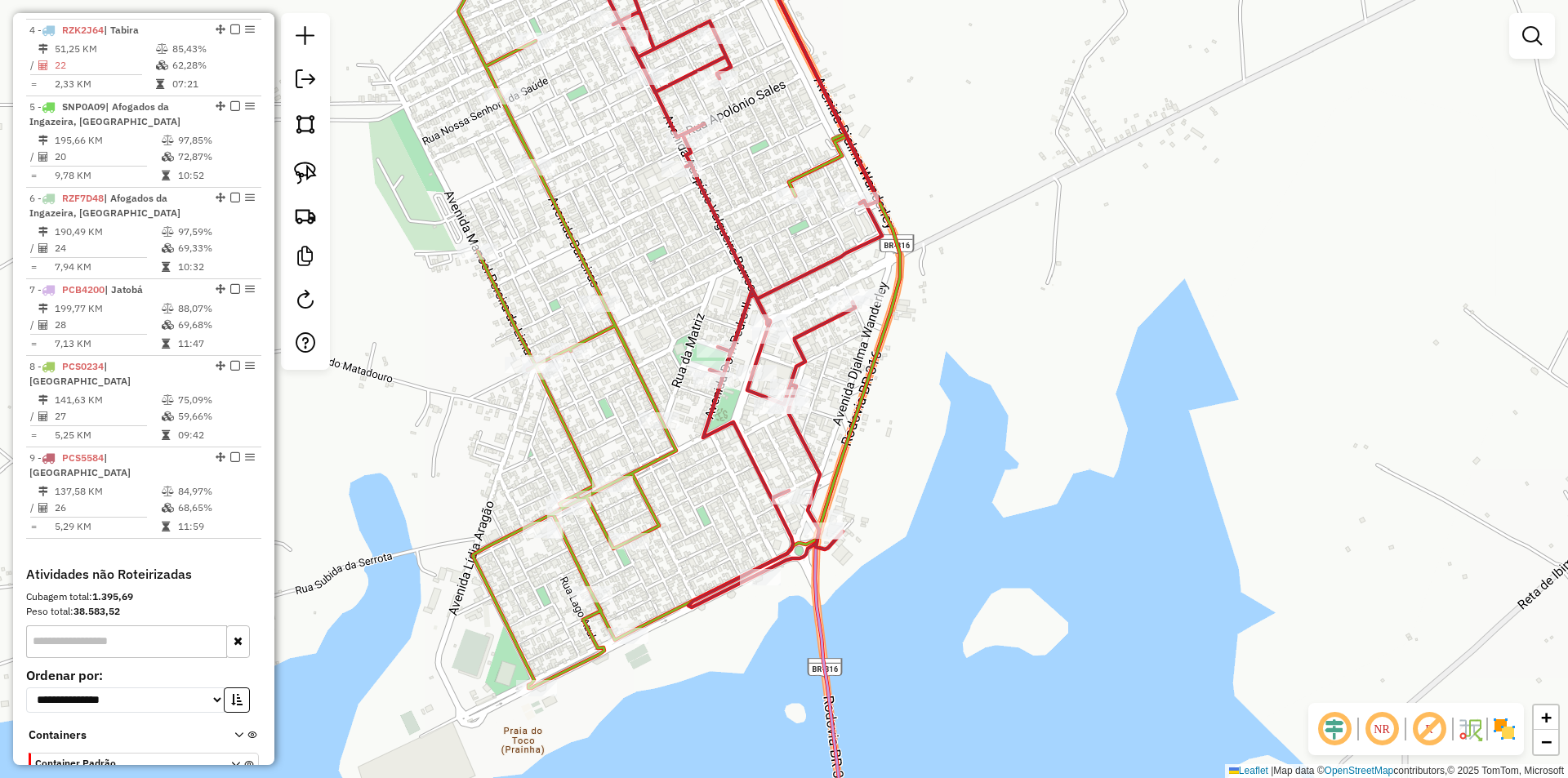
scroll to position [855, 0]
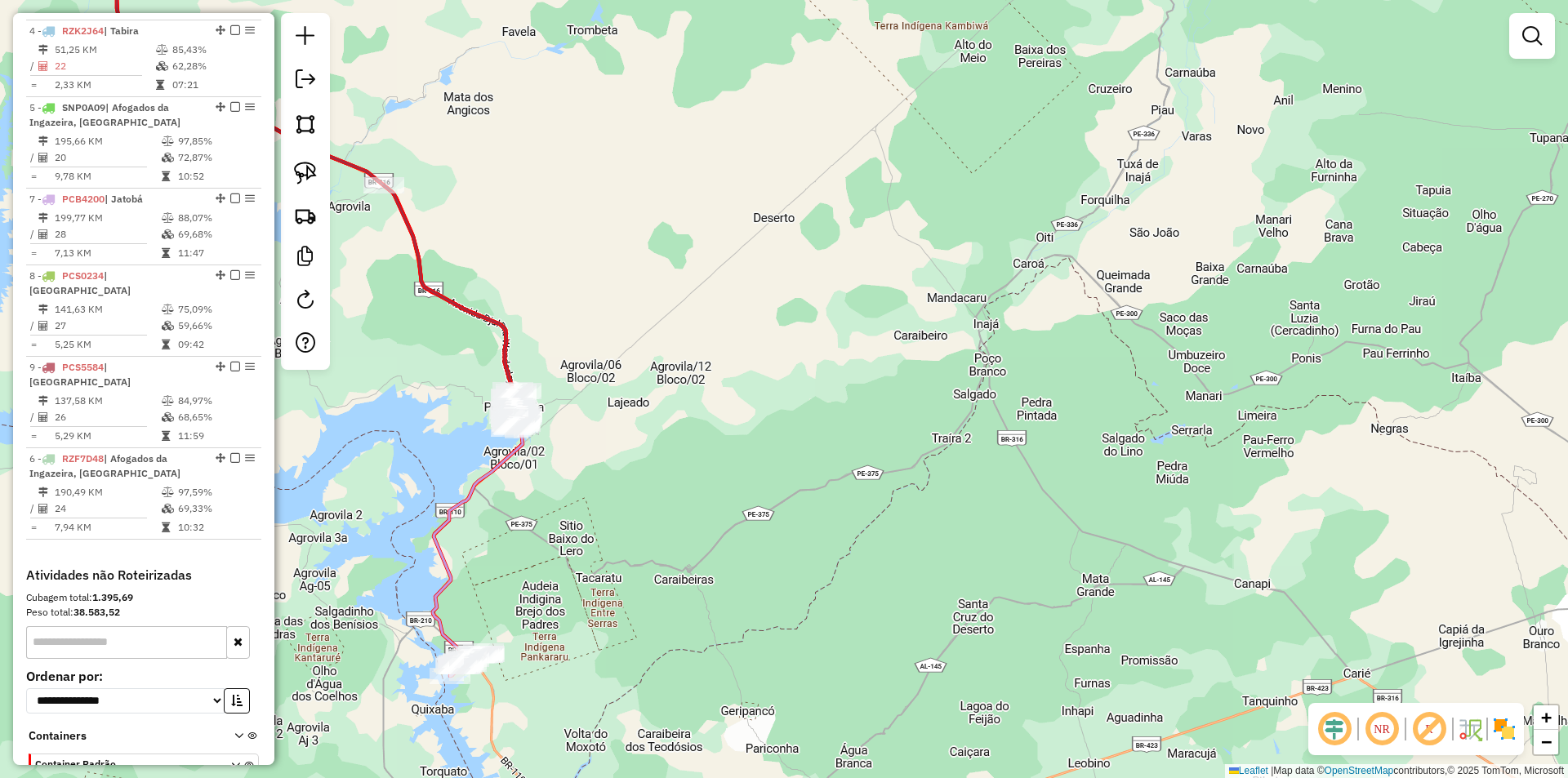
drag, startPoint x: 213, startPoint y: 216, endPoint x: 205, endPoint y: 498, distance: 282.1
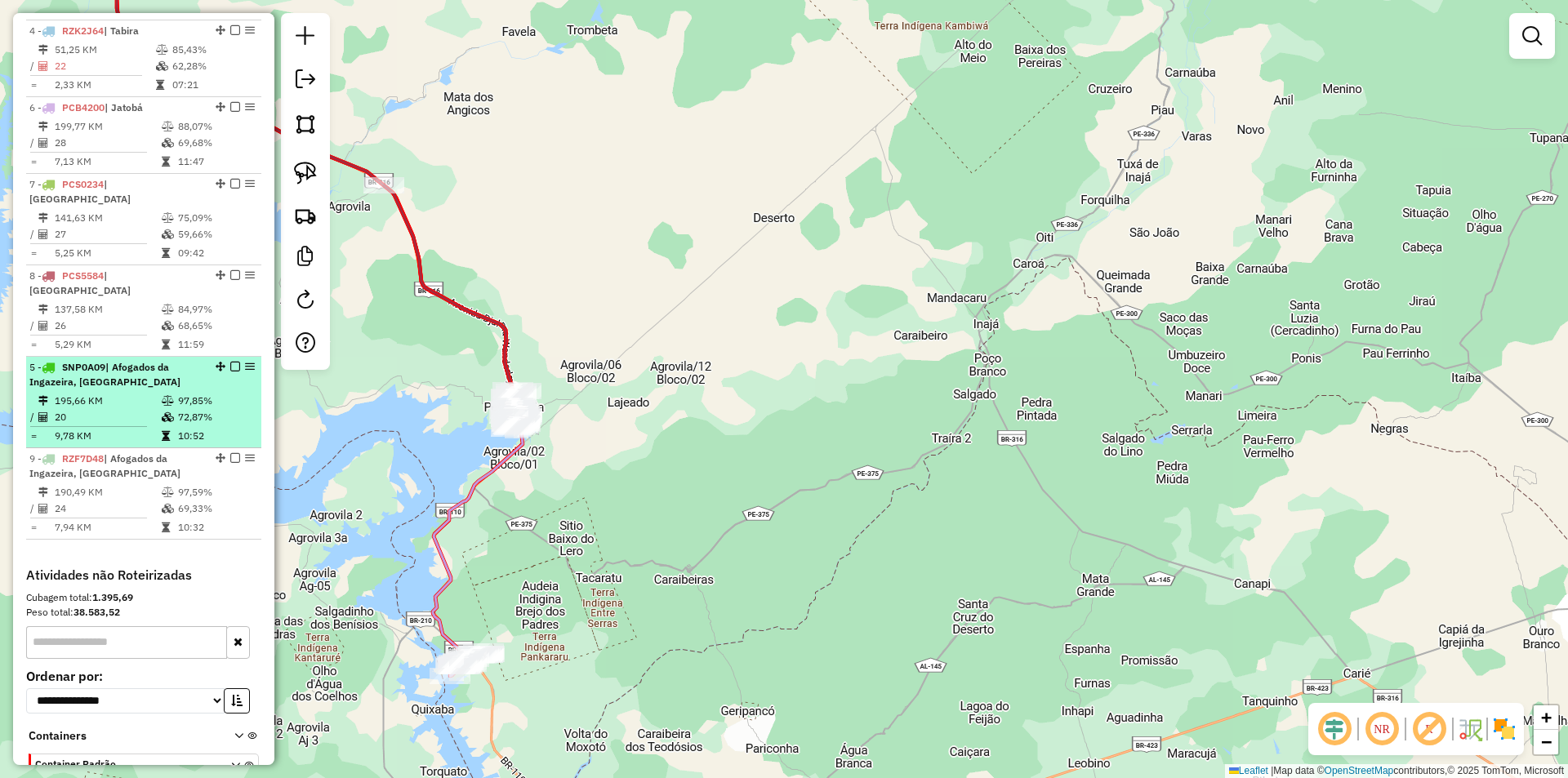
drag, startPoint x: 214, startPoint y: 122, endPoint x: 202, endPoint y: 400, distance: 278.3
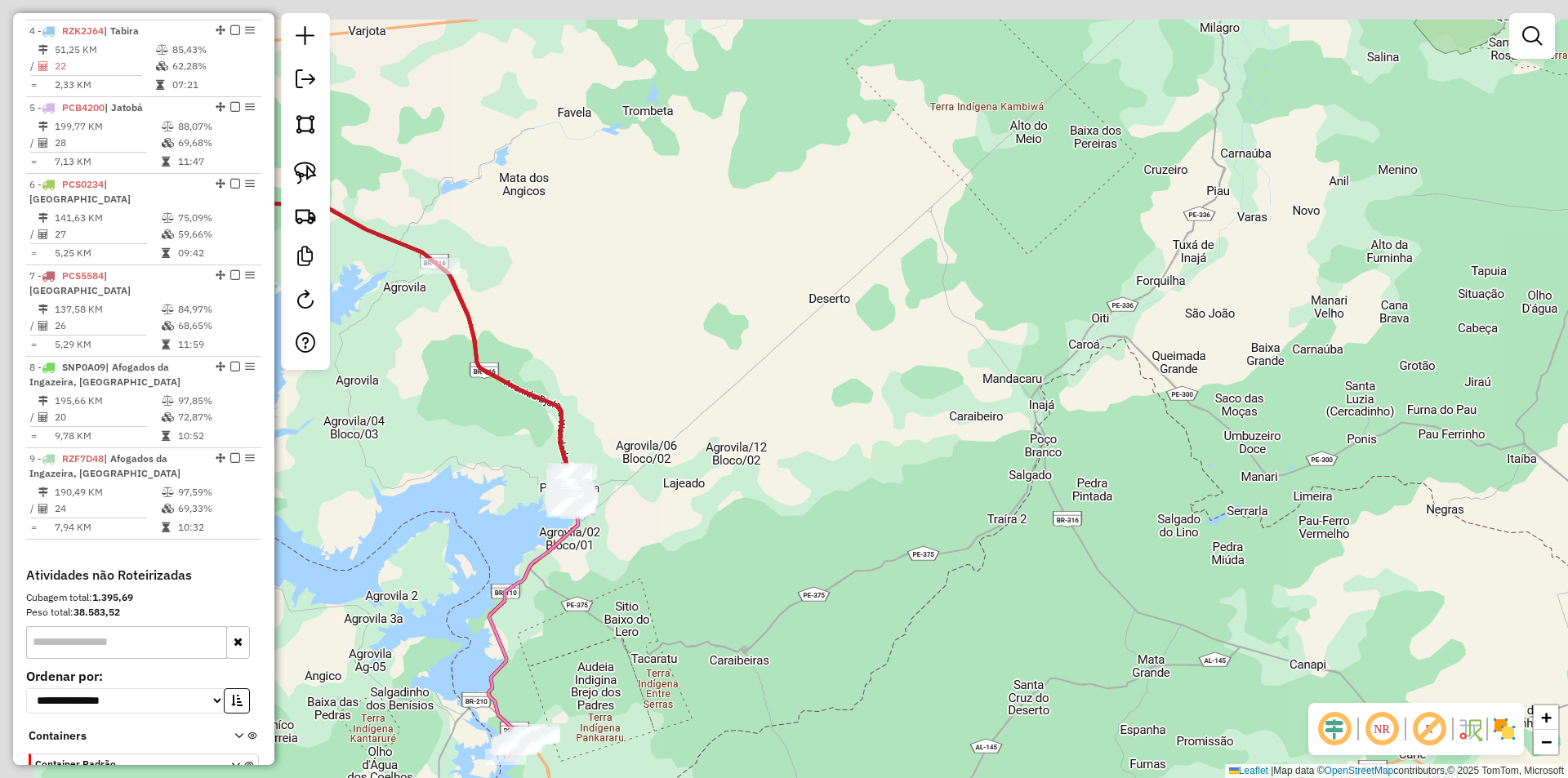
drag, startPoint x: 534, startPoint y: 289, endPoint x: 632, endPoint y: 397, distance: 145.8
click at [617, 389] on div "Janela de atendimento Grade de atendimento Capacidade Transportadoras Veículos …" at bounding box center [784, 389] width 1568 height 778
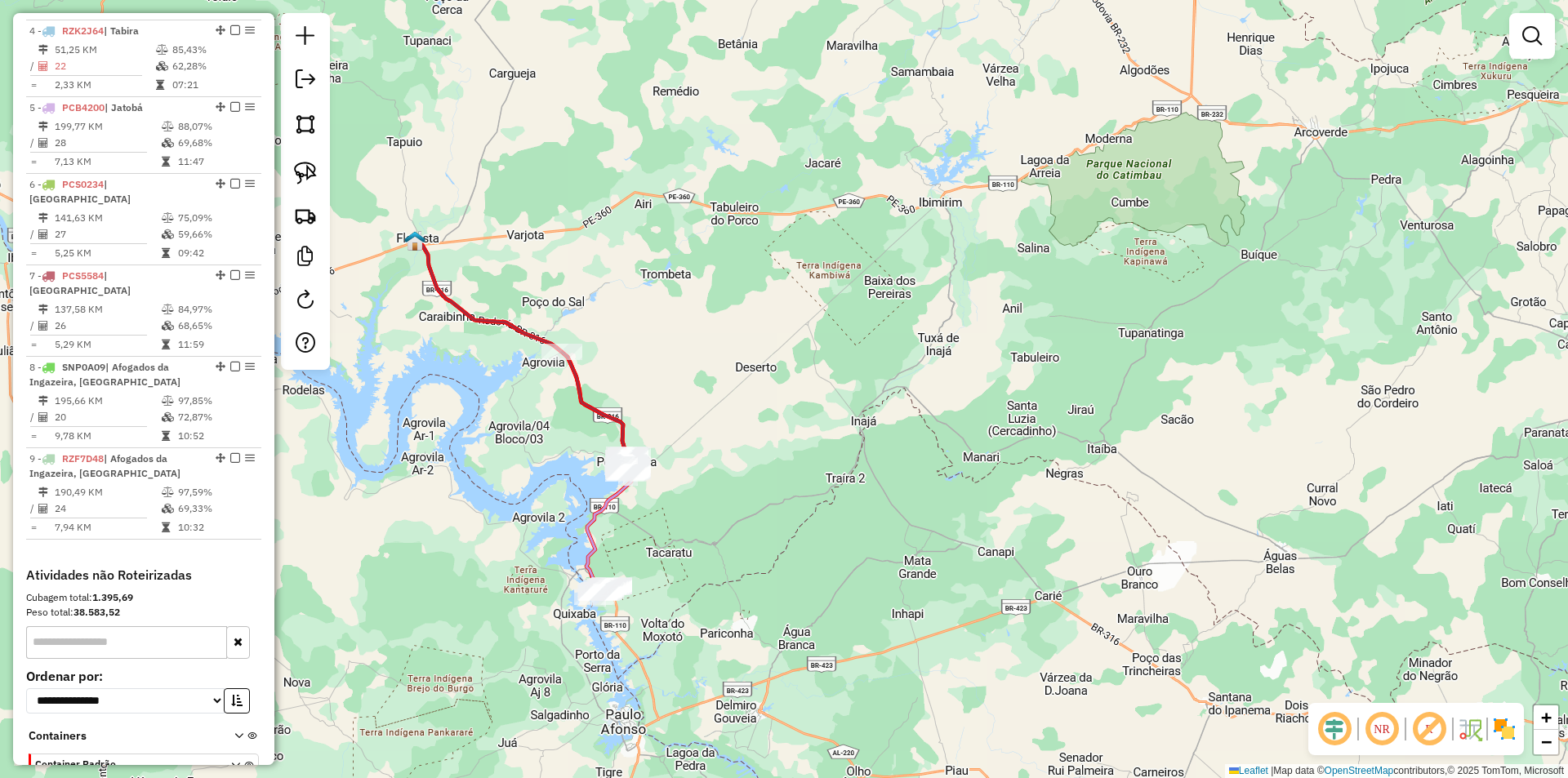
drag, startPoint x: 593, startPoint y: 244, endPoint x: 599, endPoint y: 475, distance: 231.1
click at [600, 452] on div "Janela de atendimento Grade de atendimento Capacidade Transportadoras Veículos …" at bounding box center [784, 389] width 1568 height 778
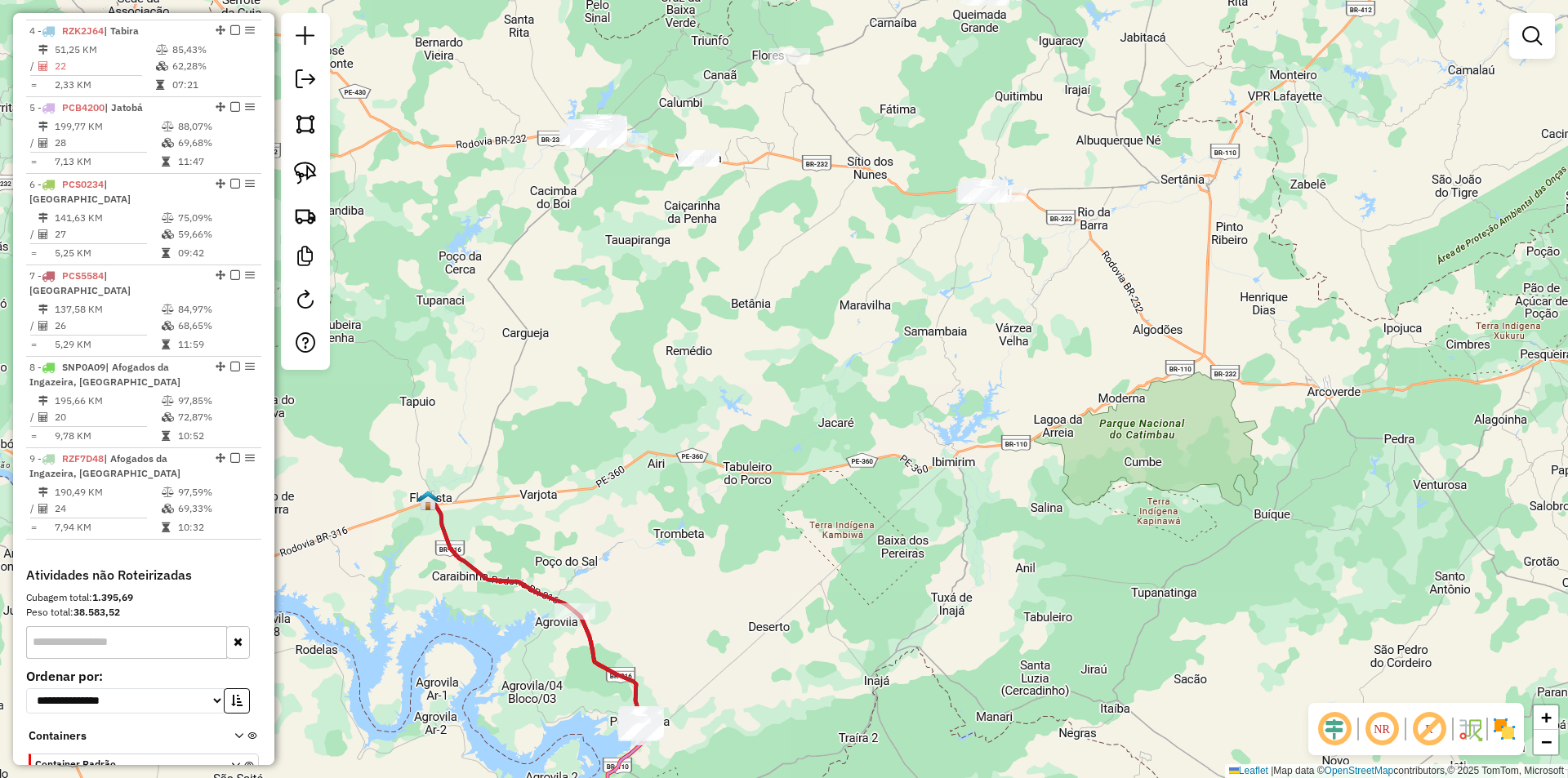
drag, startPoint x: 627, startPoint y: 268, endPoint x: 604, endPoint y: 431, distance: 164.6
click at [603, 415] on div "Janela de atendimento Grade de atendimento Capacidade Transportadoras Veículos …" at bounding box center [784, 389] width 1568 height 778
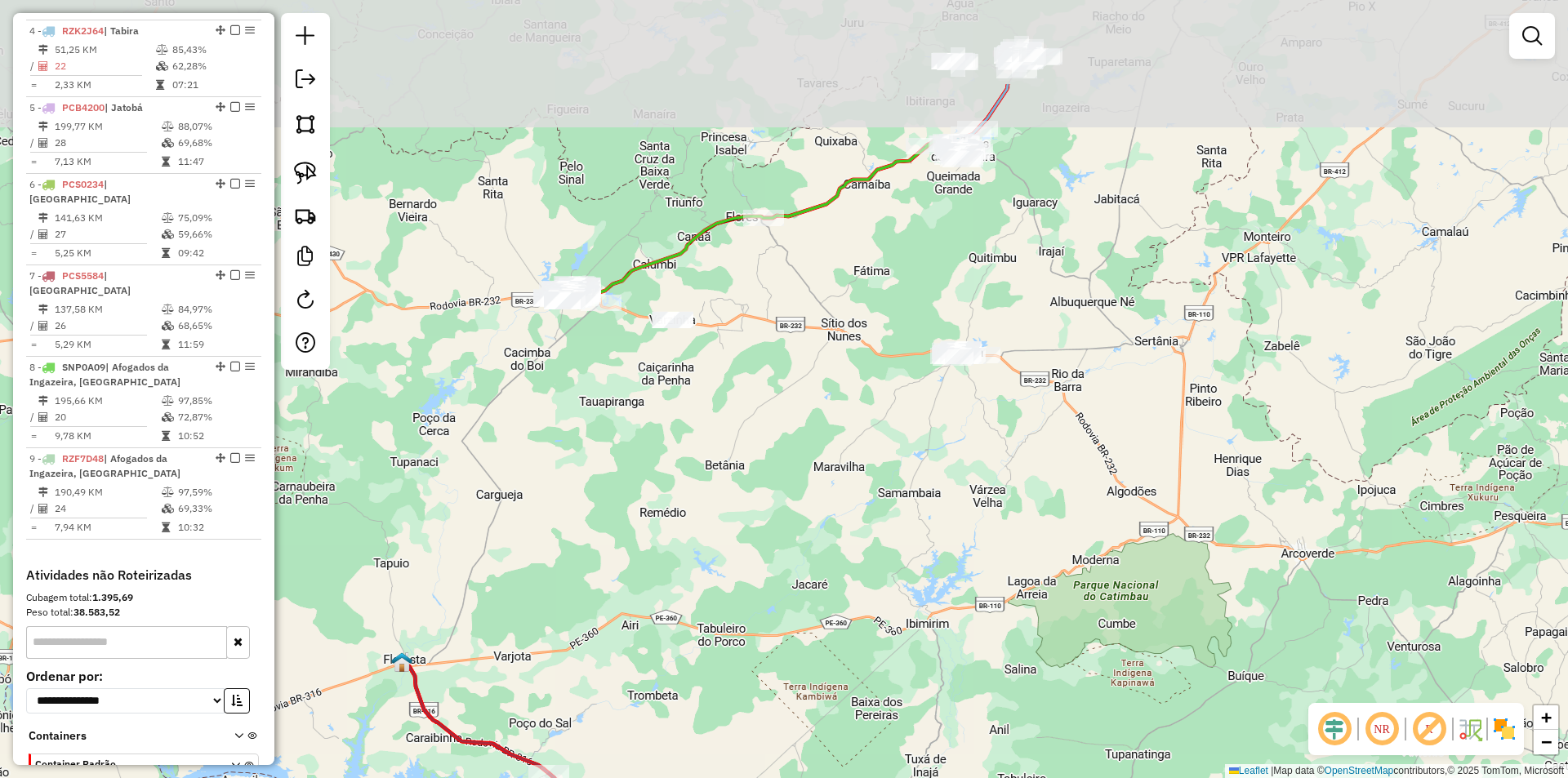
click at [652, 420] on div "Janela de atendimento Grade de atendimento Capacidade Transportadoras Veículos …" at bounding box center [784, 389] width 1568 height 778
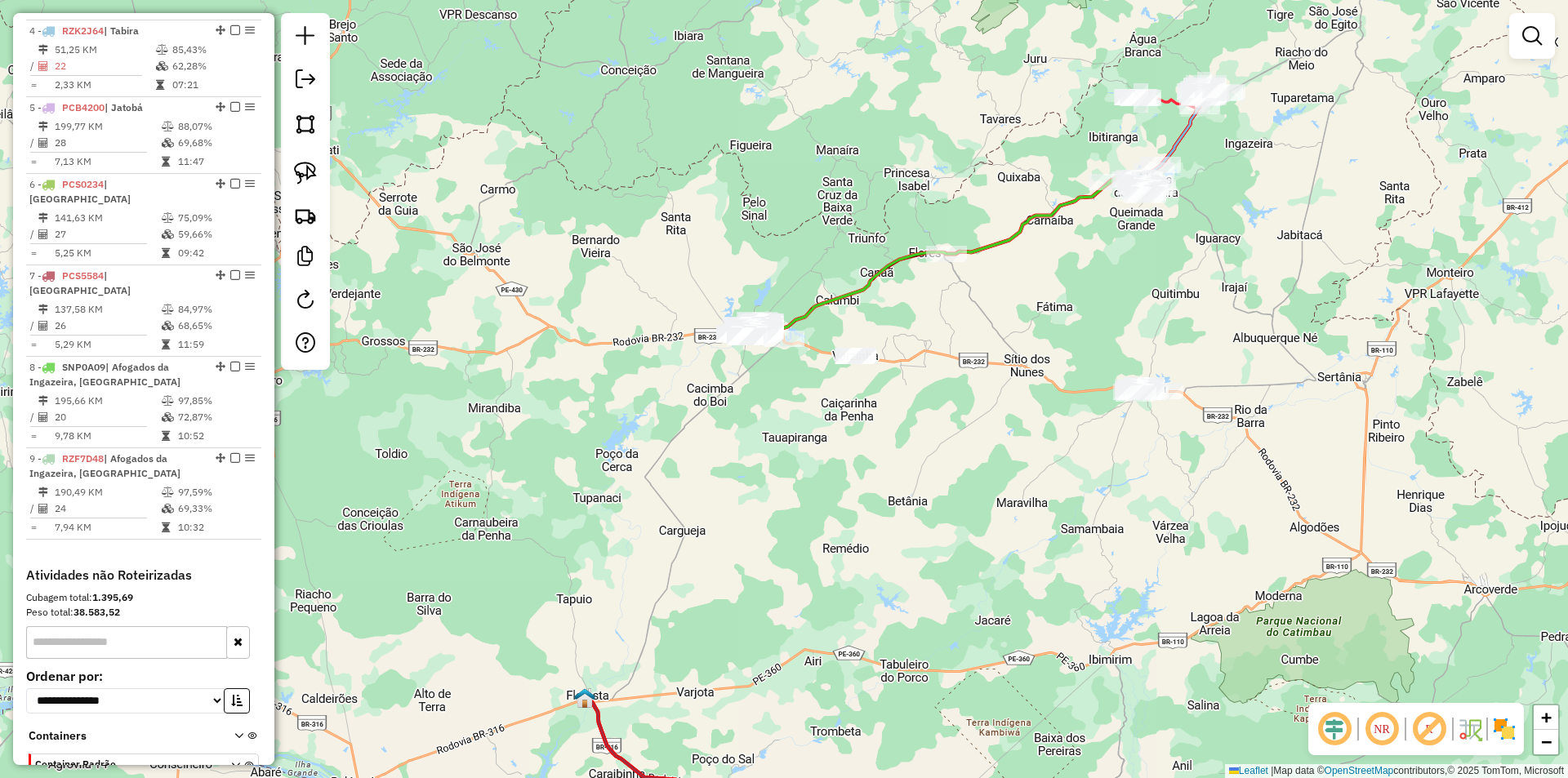
drag, startPoint x: 782, startPoint y: 414, endPoint x: 900, endPoint y: 426, distance: 118.6
click at [921, 436] on div "Janela de atendimento Grade de atendimento Capacidade Transportadoras Veículos …" at bounding box center [784, 389] width 1568 height 778
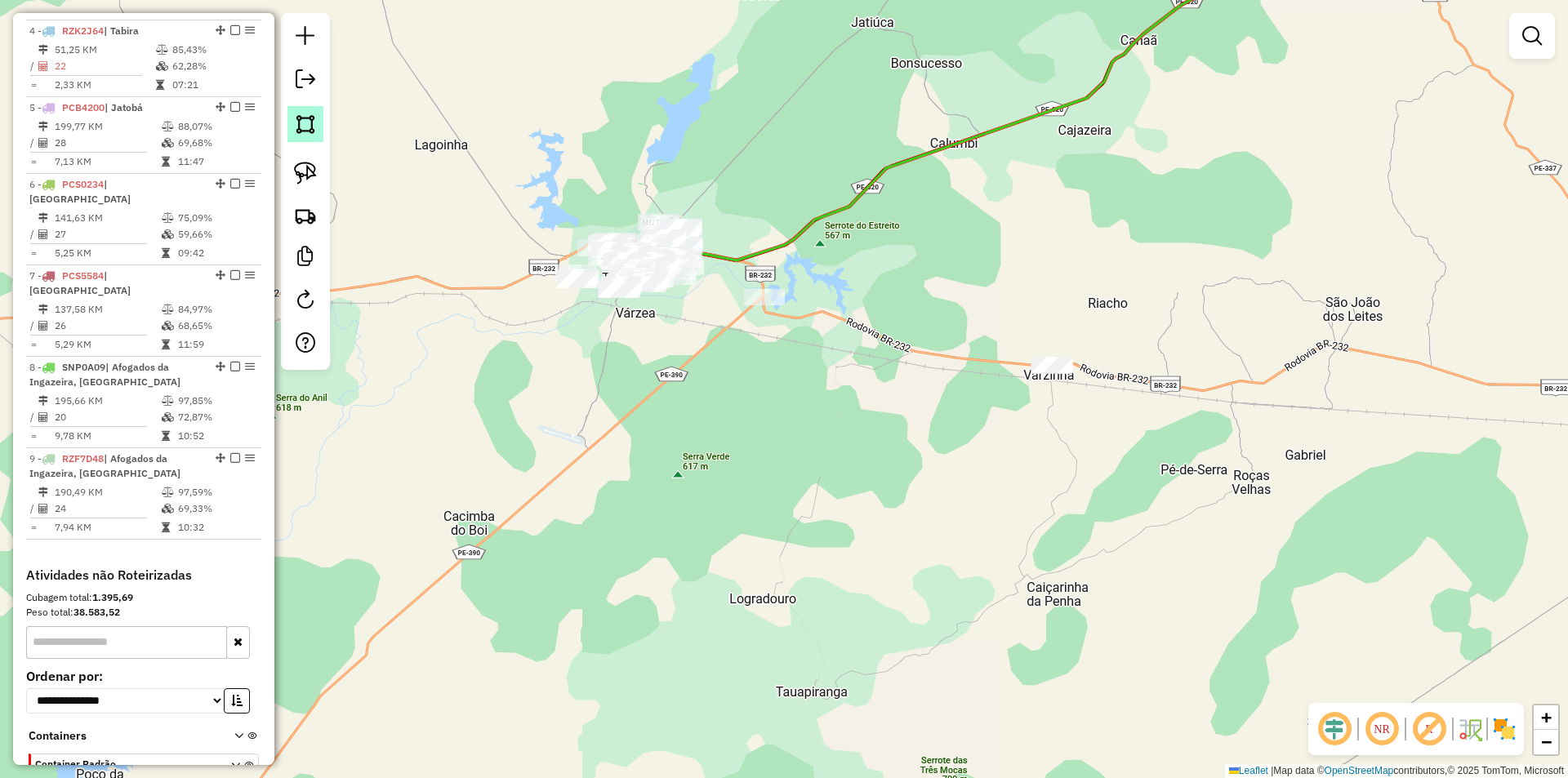
click at [320, 126] on link at bounding box center [305, 125] width 36 height 36
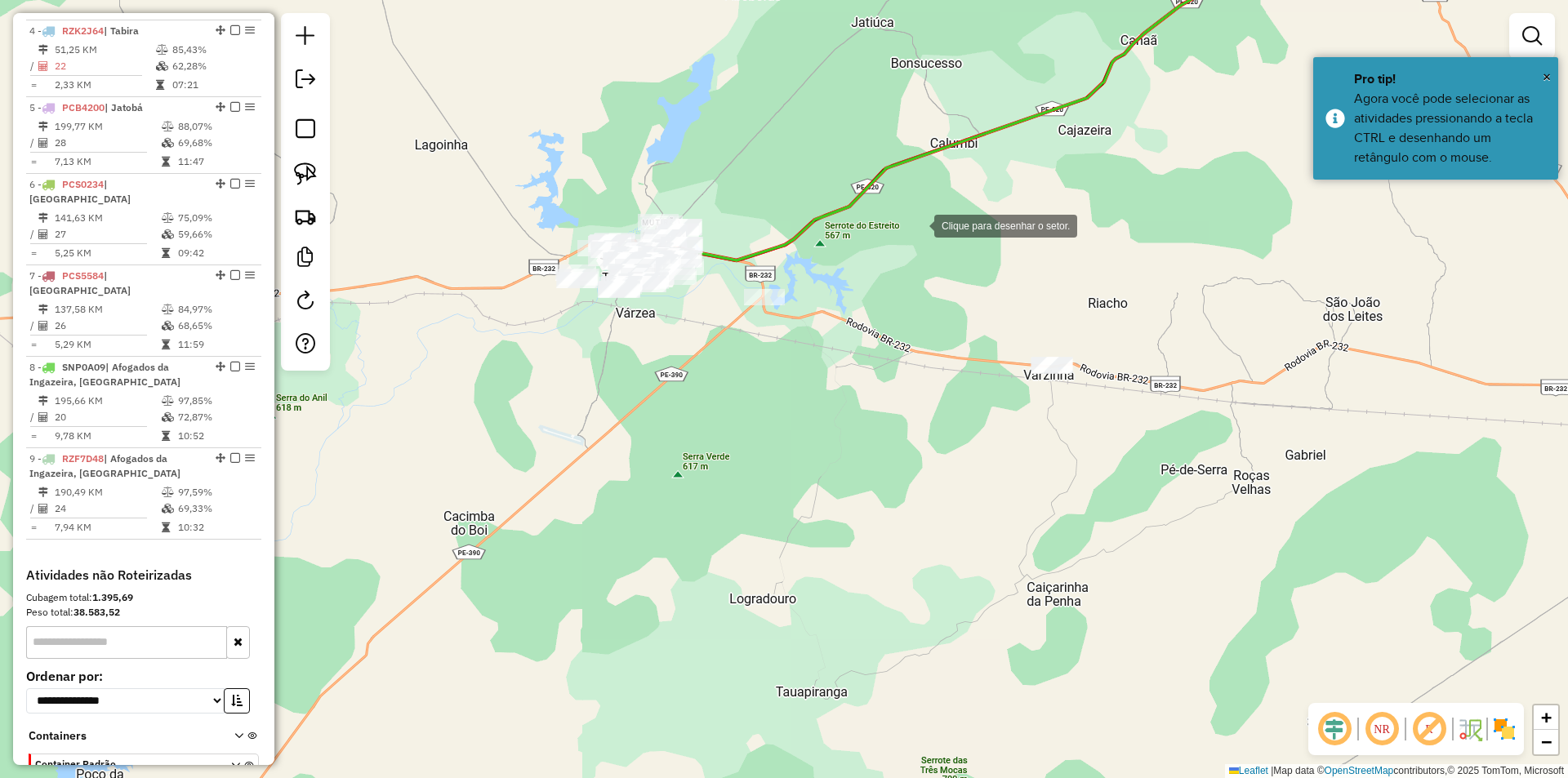
drag, startPoint x: 918, startPoint y: 224, endPoint x: 892, endPoint y: 242, distance: 31.6
click at [918, 224] on div at bounding box center [918, 224] width 32 height 32
click at [731, 294] on div at bounding box center [730, 294] width 32 height 32
click at [748, 362] on div at bounding box center [741, 346] width 32 height 32
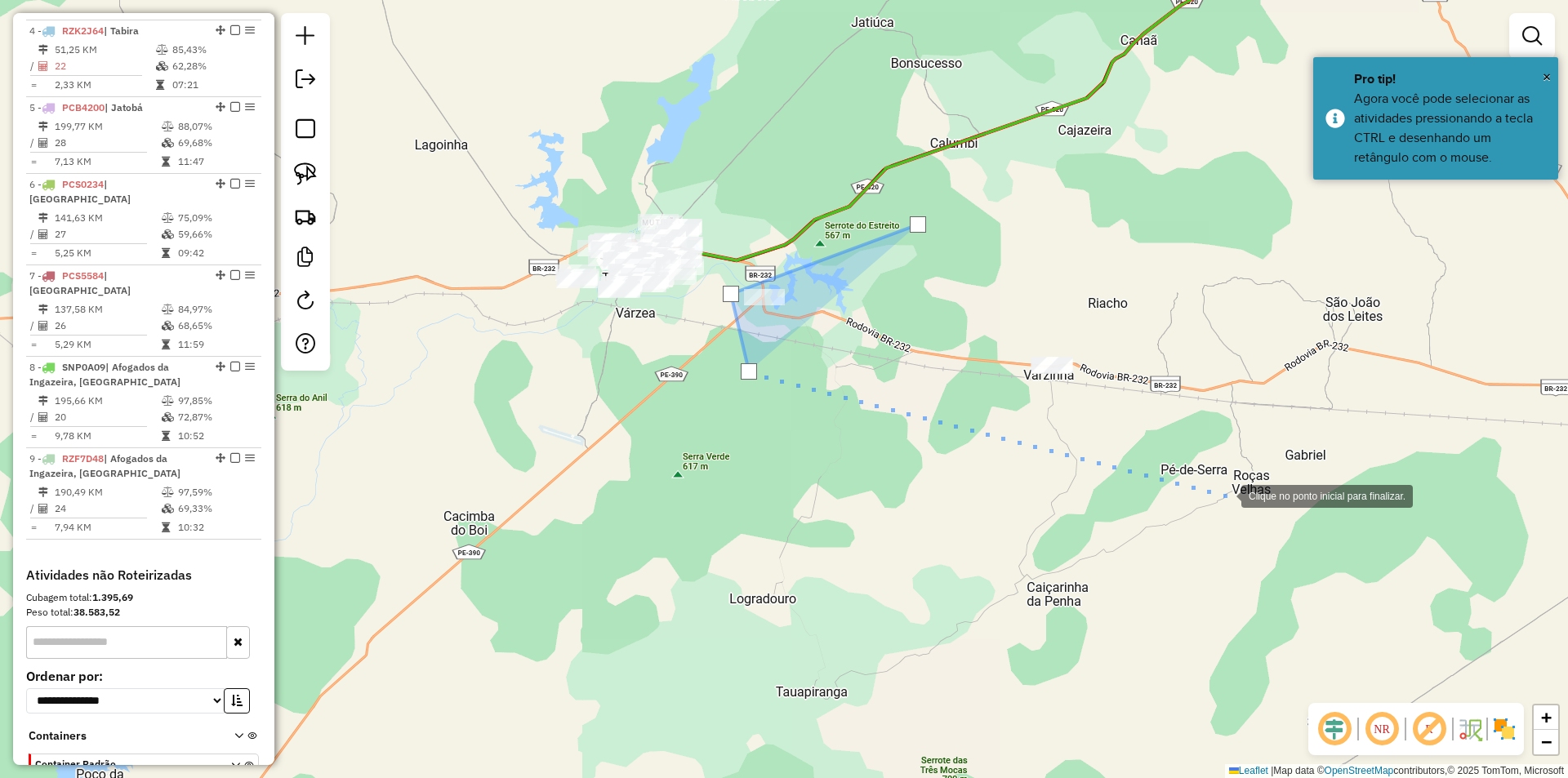
click at [1225, 495] on div at bounding box center [1225, 495] width 32 height 32
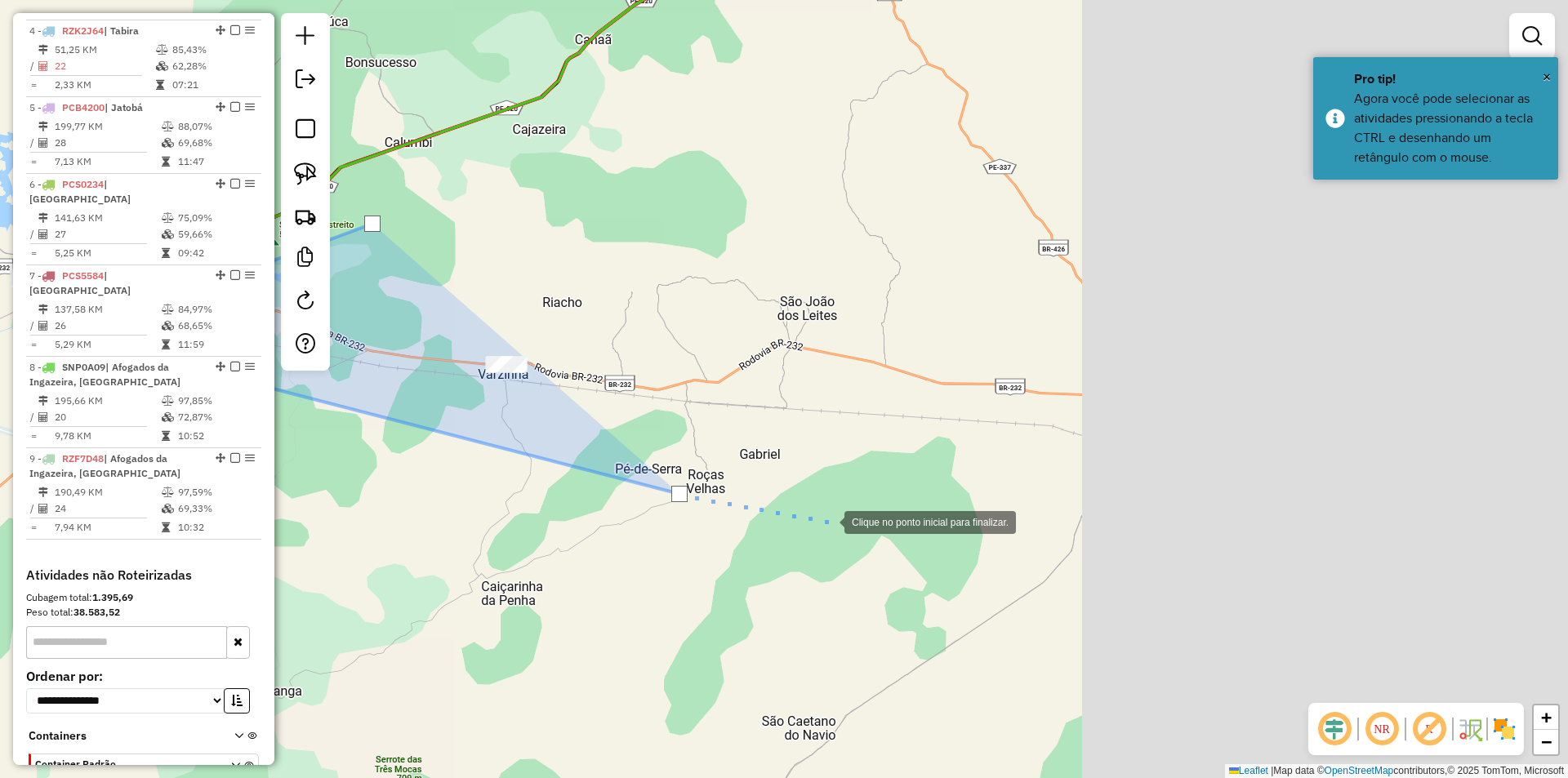
drag, startPoint x: 1420, startPoint y: 523, endPoint x: 825, endPoint y: 510, distance: 595.1
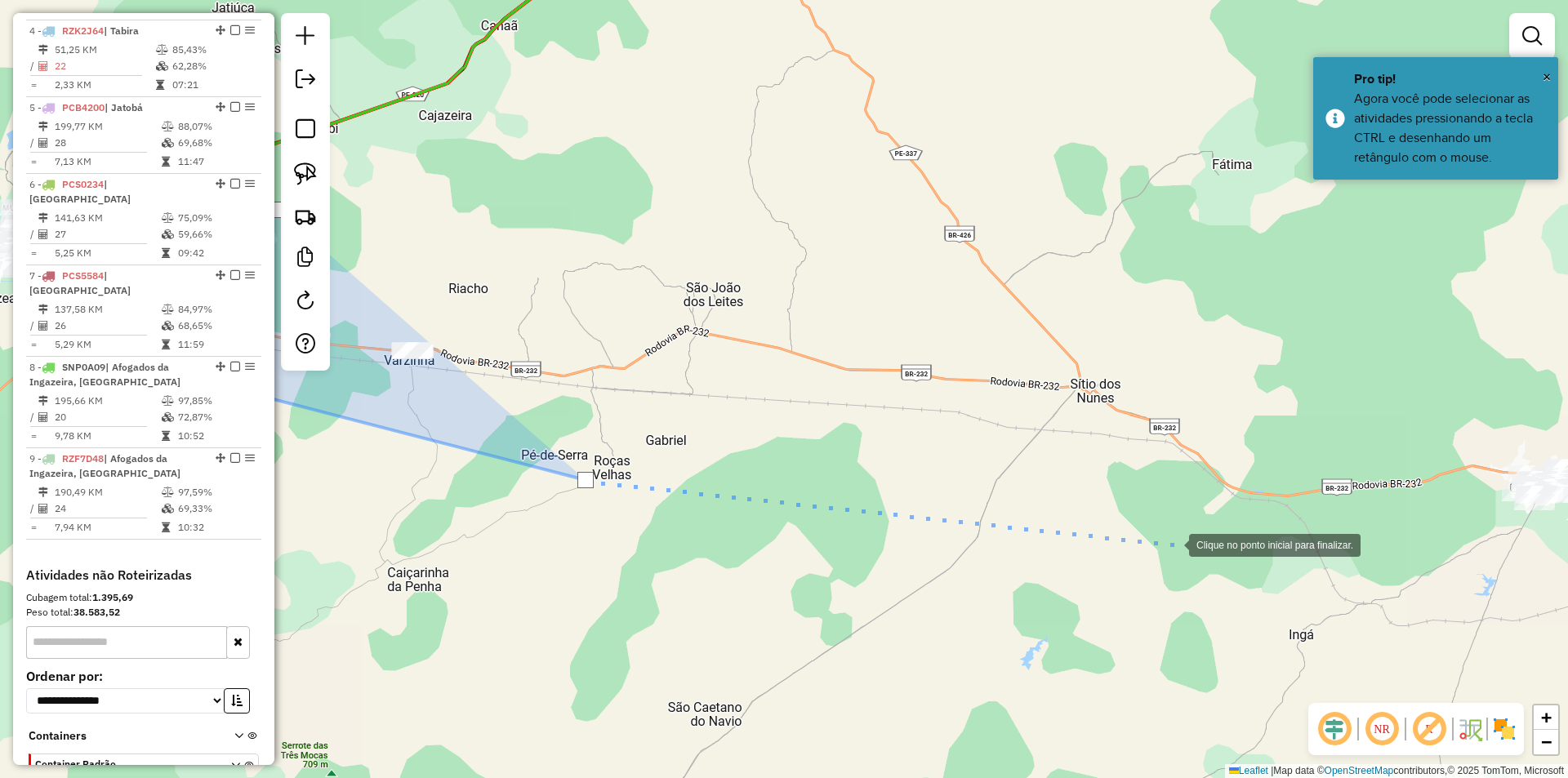
drag, startPoint x: 1222, startPoint y: 551, endPoint x: 825, endPoint y: 501, distance: 400.1
click at [1156, 528] on div at bounding box center [1172, 544] width 32 height 32
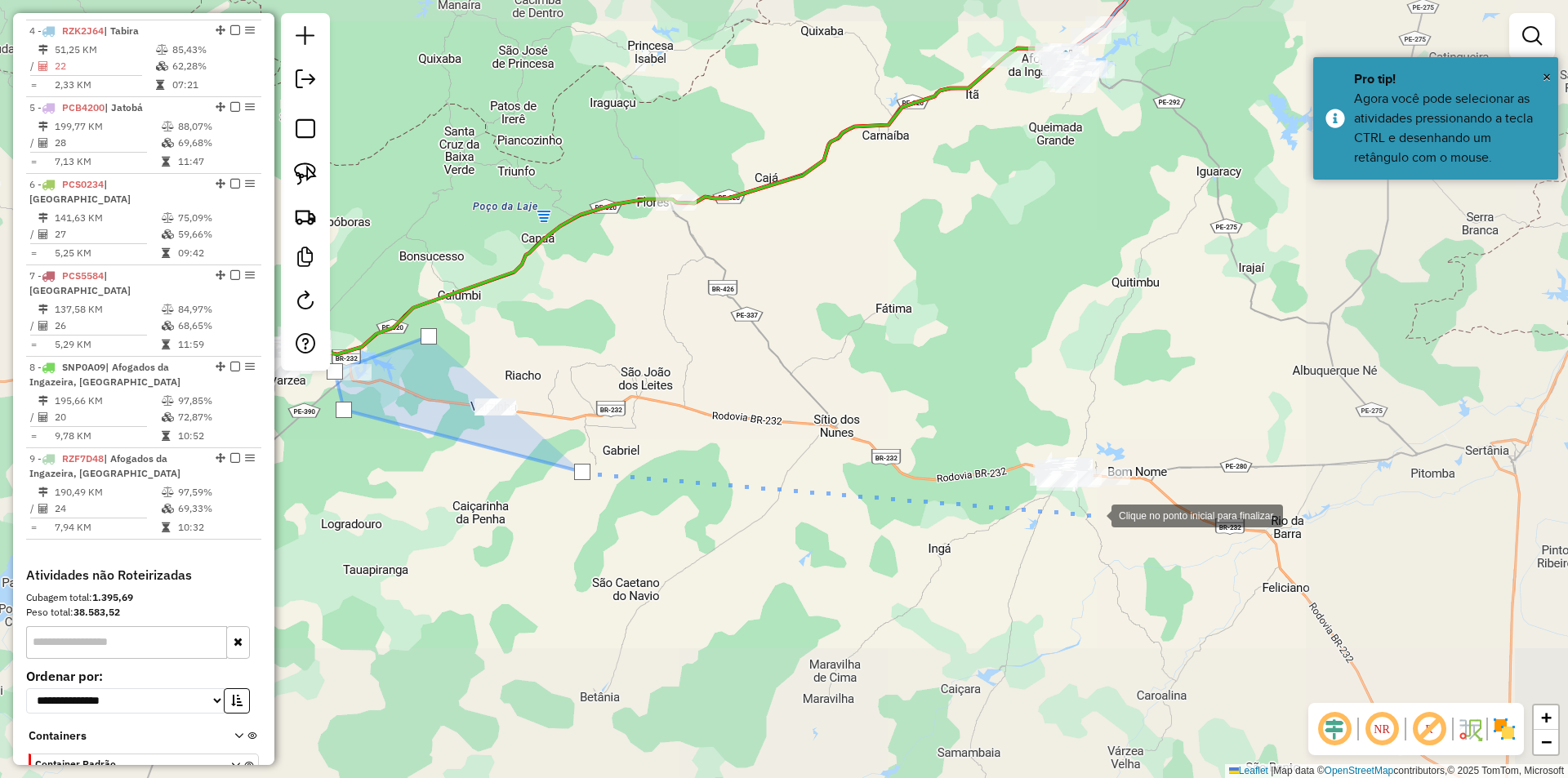
click at [1095, 515] on div at bounding box center [1094, 515] width 32 height 32
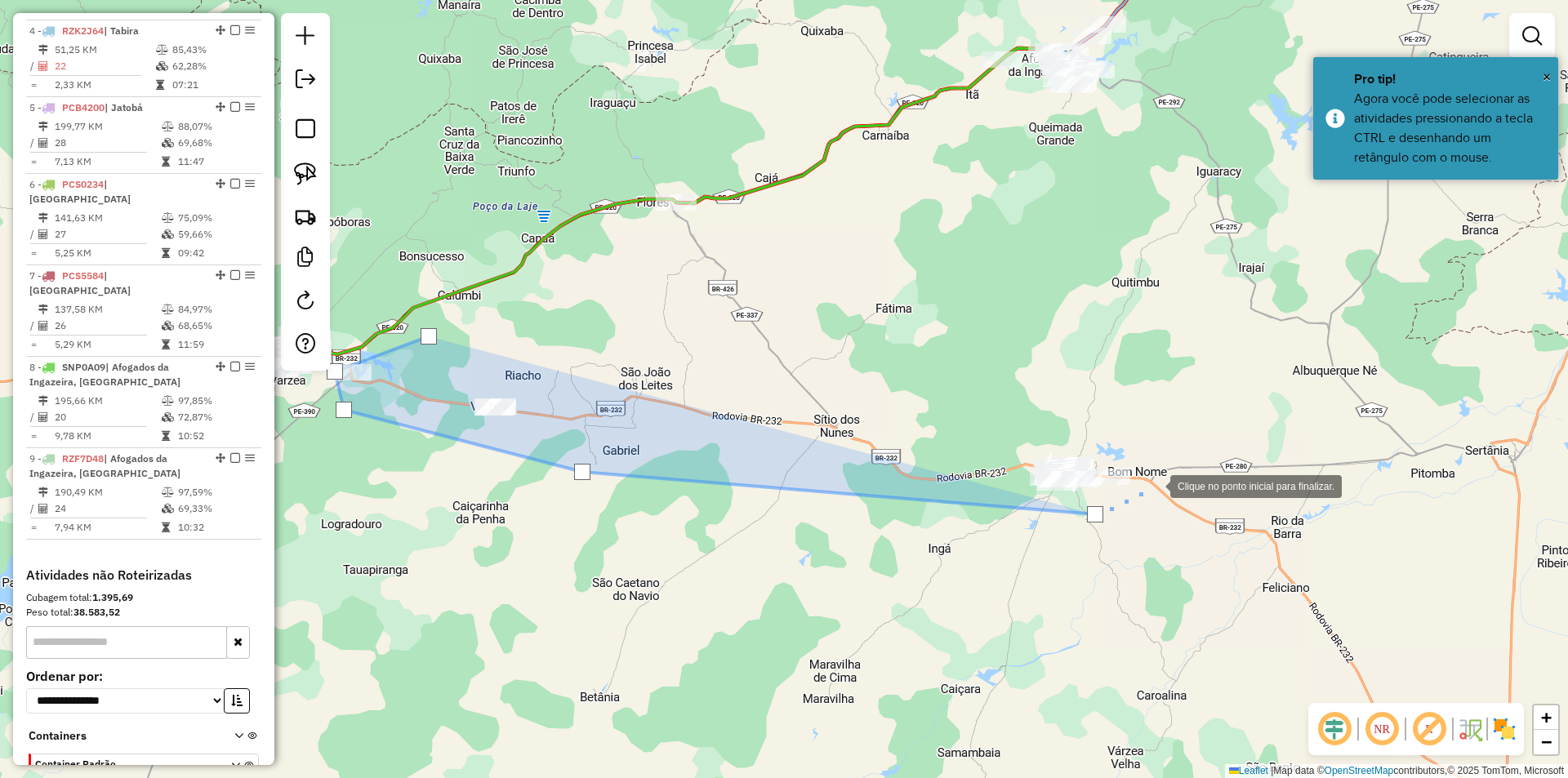
click at [1153, 485] on div at bounding box center [1153, 485] width 32 height 32
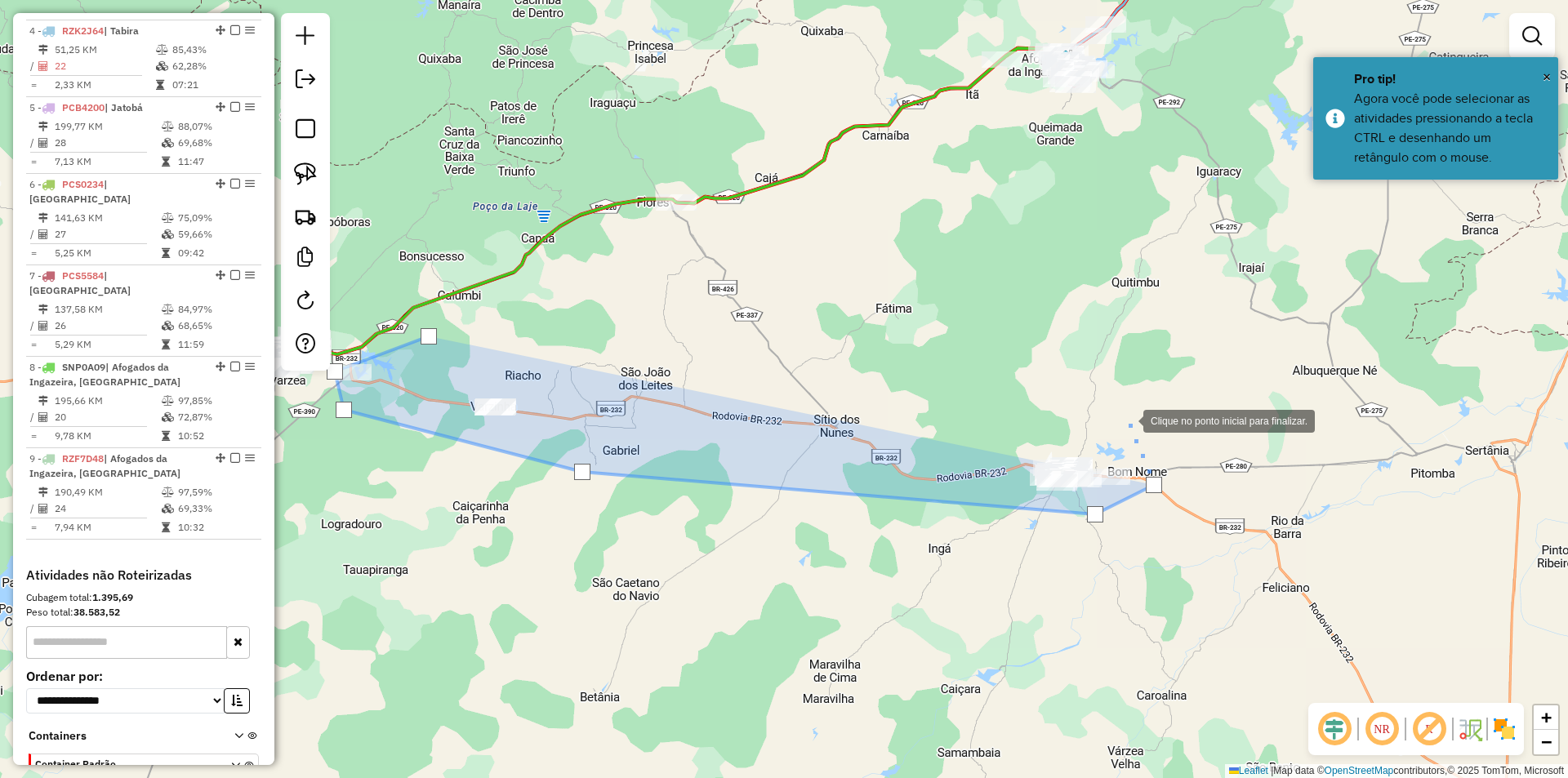
click at [1112, 414] on div at bounding box center [1127, 419] width 32 height 32
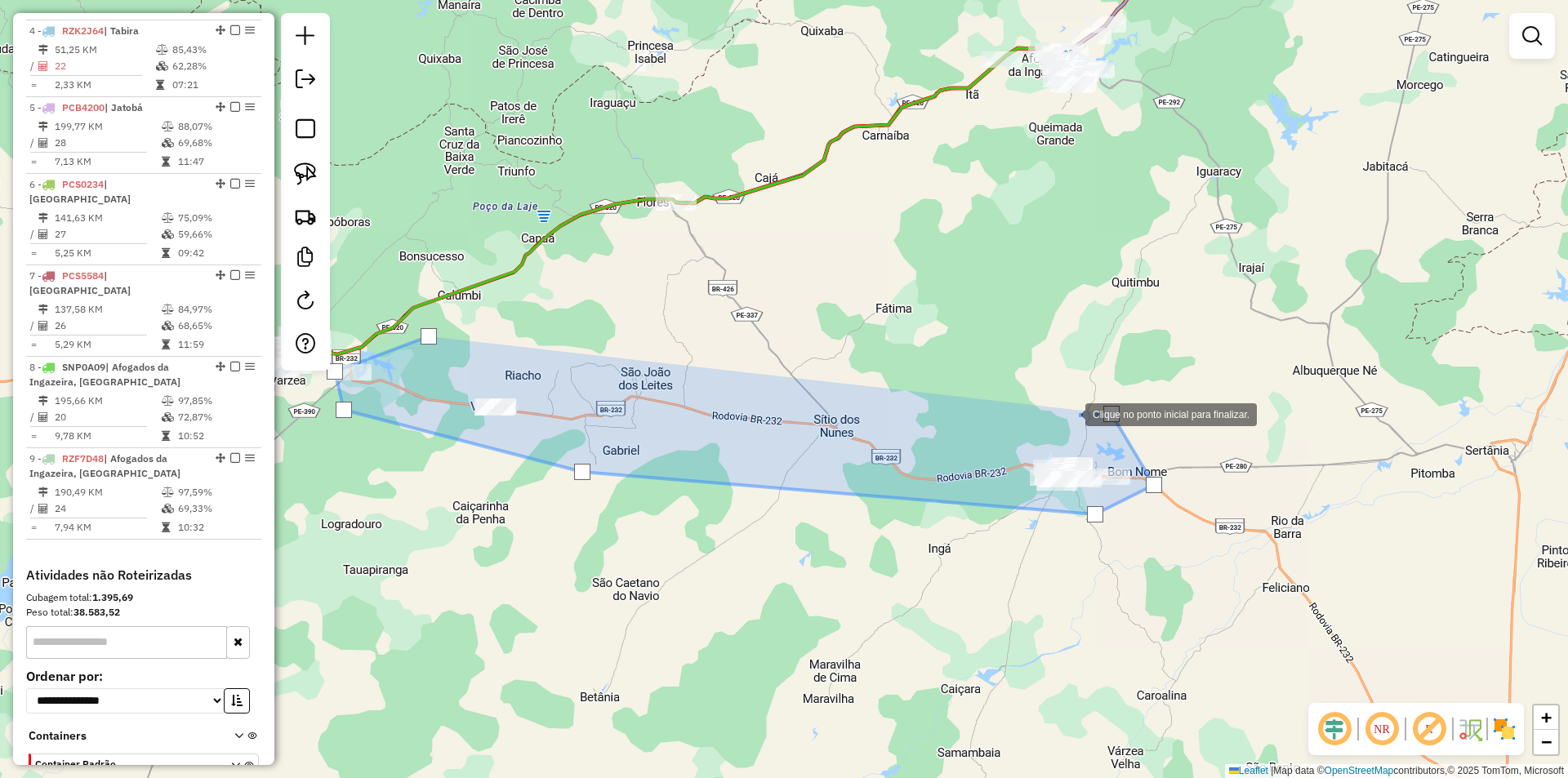
click at [1053, 397] on div at bounding box center [1069, 413] width 32 height 32
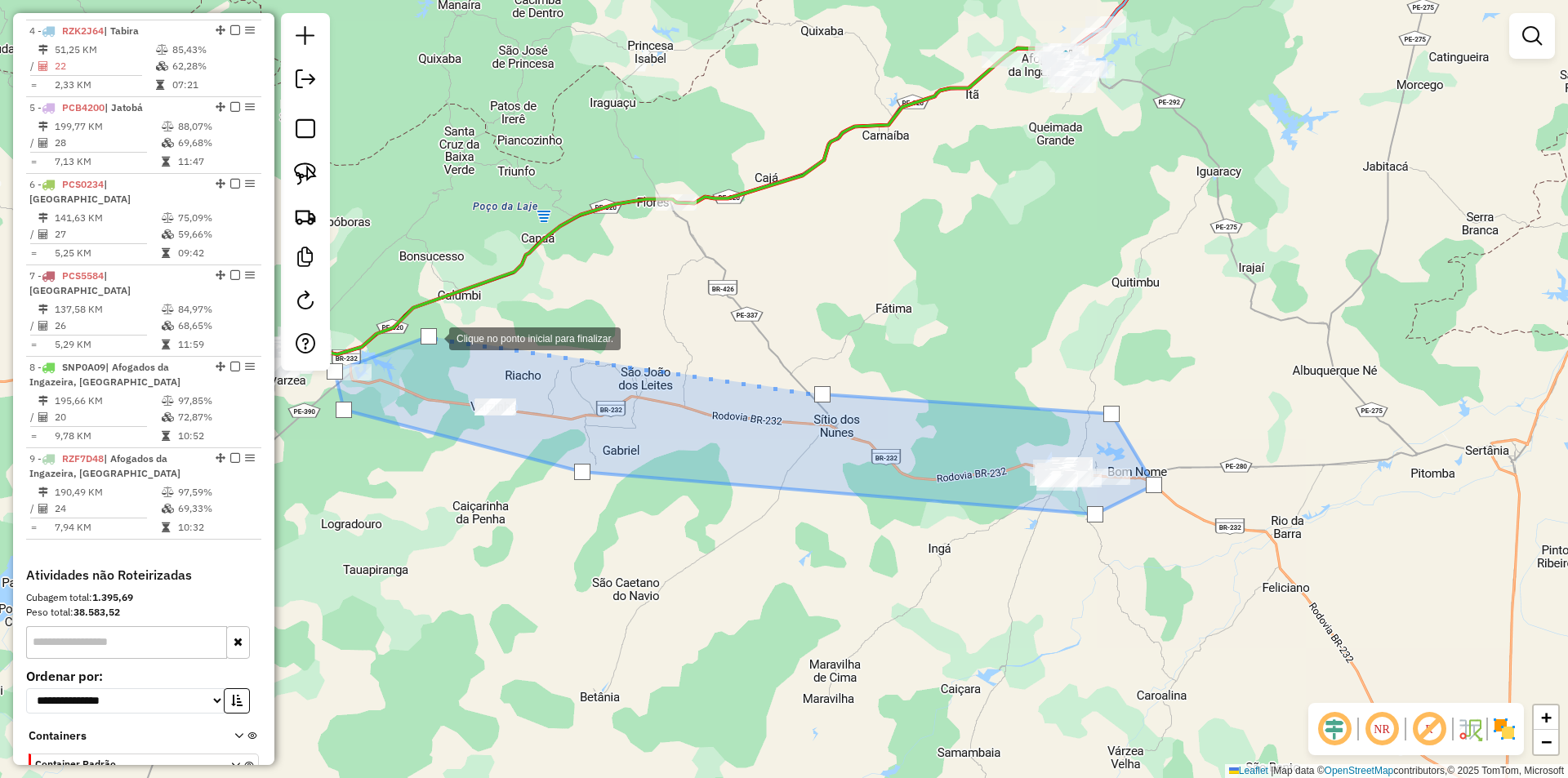
click at [431, 337] on div at bounding box center [428, 336] width 16 height 16
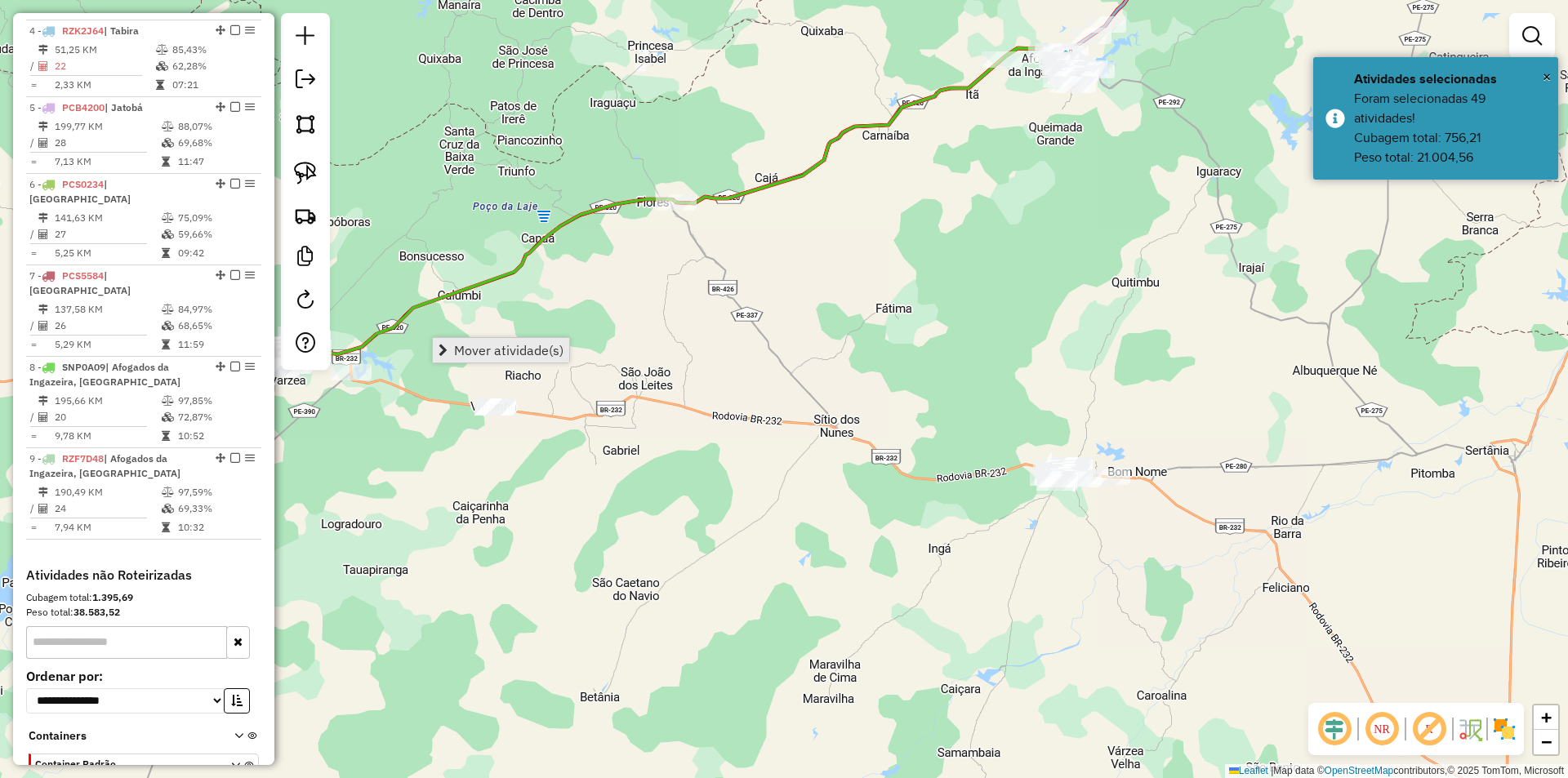
click at [517, 350] on span "Mover atividade(s)" at bounding box center [508, 351] width 109 height 13
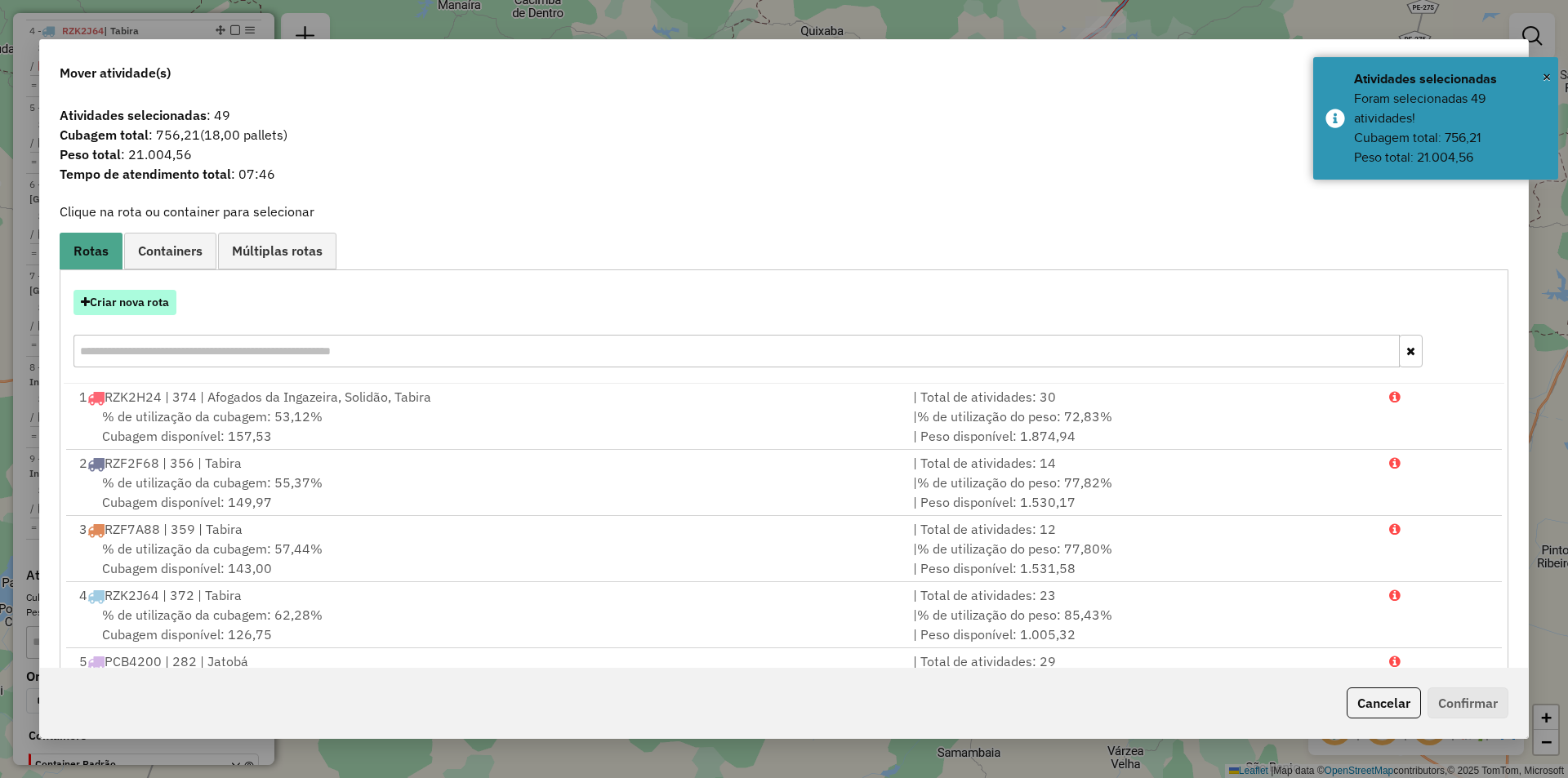
click at [147, 304] on button "Criar nova rota" at bounding box center [125, 302] width 103 height 26
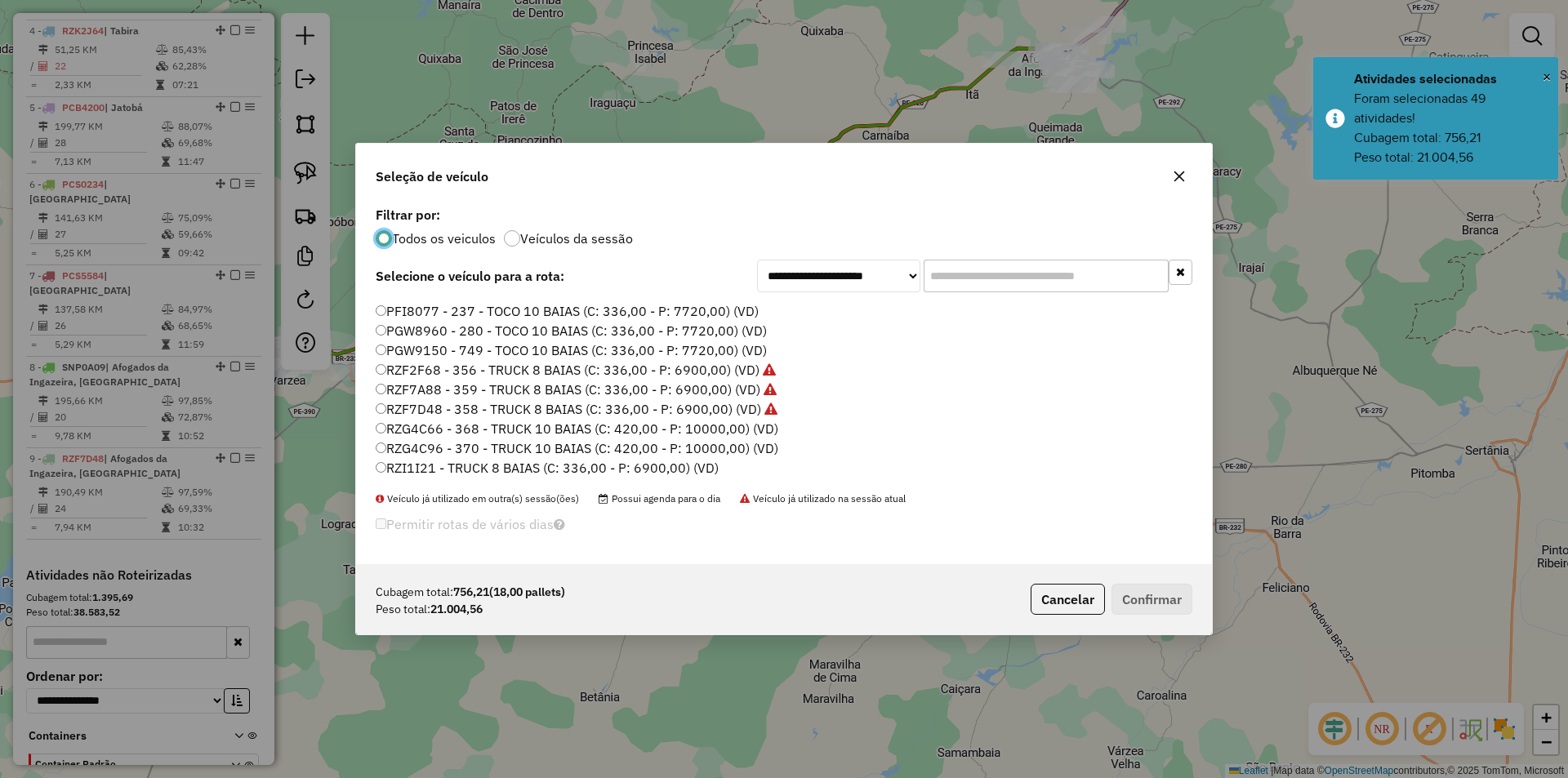
scroll to position [245, 0]
click at [460, 433] on label "RZI1I21 - TRUCK 8 BAIAS (C: 336,00 - P: 6900,00) (VD)" at bounding box center [547, 435] width 343 height 20
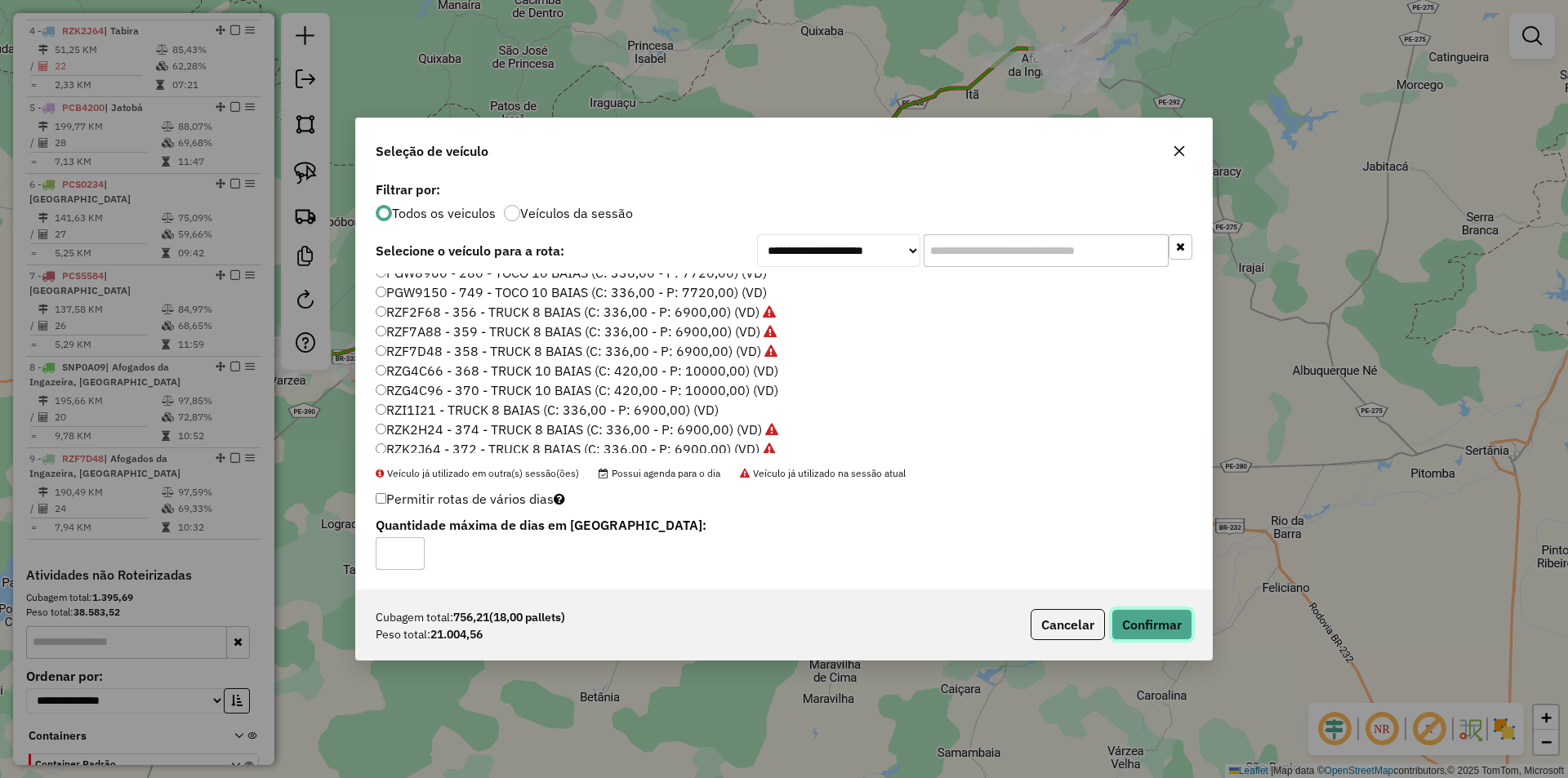
click at [1173, 626] on button "Confirmar" at bounding box center [1152, 625] width 81 height 31
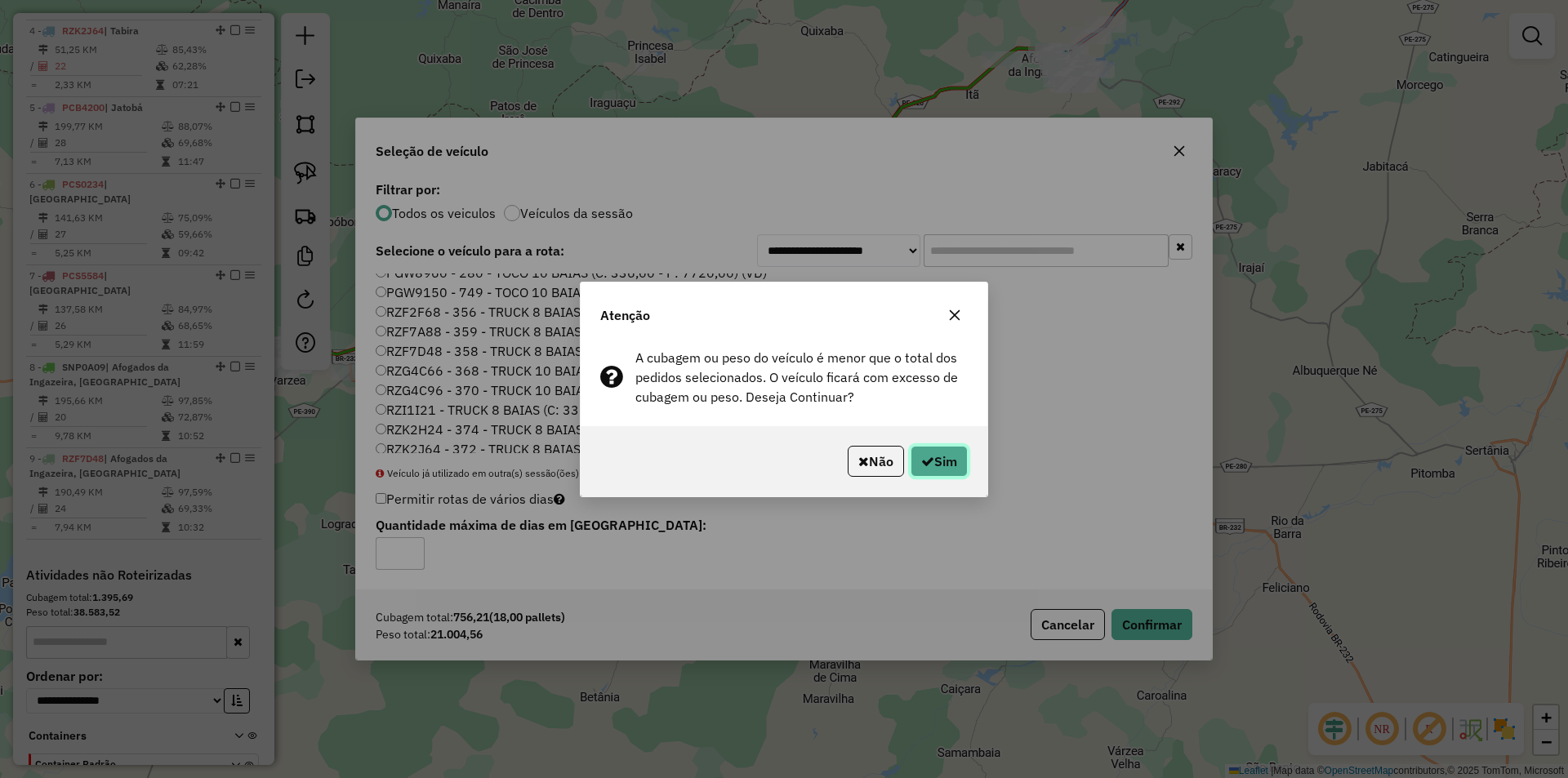
click at [947, 462] on button "Sim" at bounding box center [939, 461] width 57 height 31
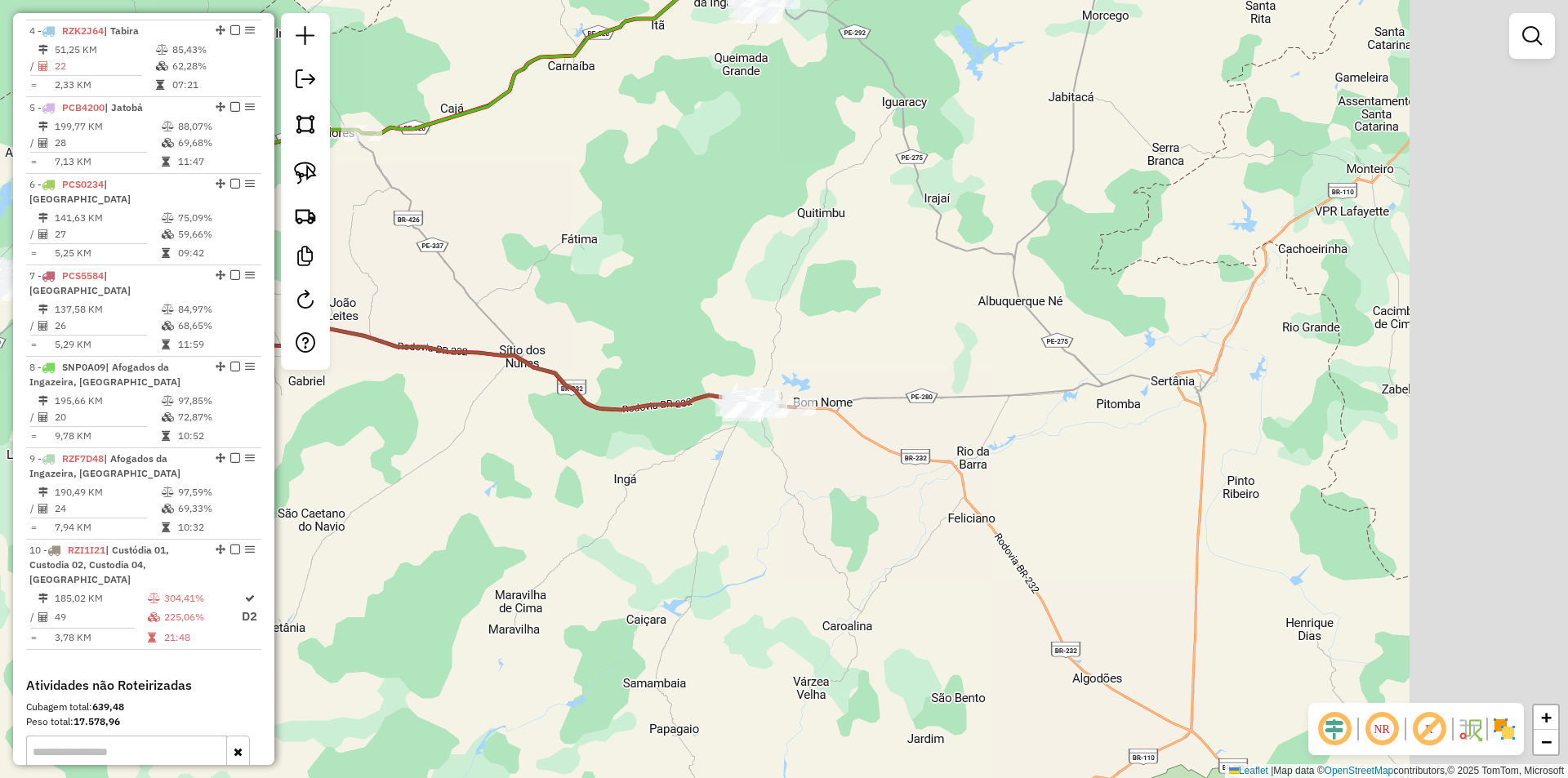
drag, startPoint x: 1009, startPoint y: 413, endPoint x: 697, endPoint y: 349, distance: 318.5
click at [694, 343] on div "Janela de atendimento Grade de atendimento Capacidade Transportadoras Veículos …" at bounding box center [784, 389] width 1568 height 778
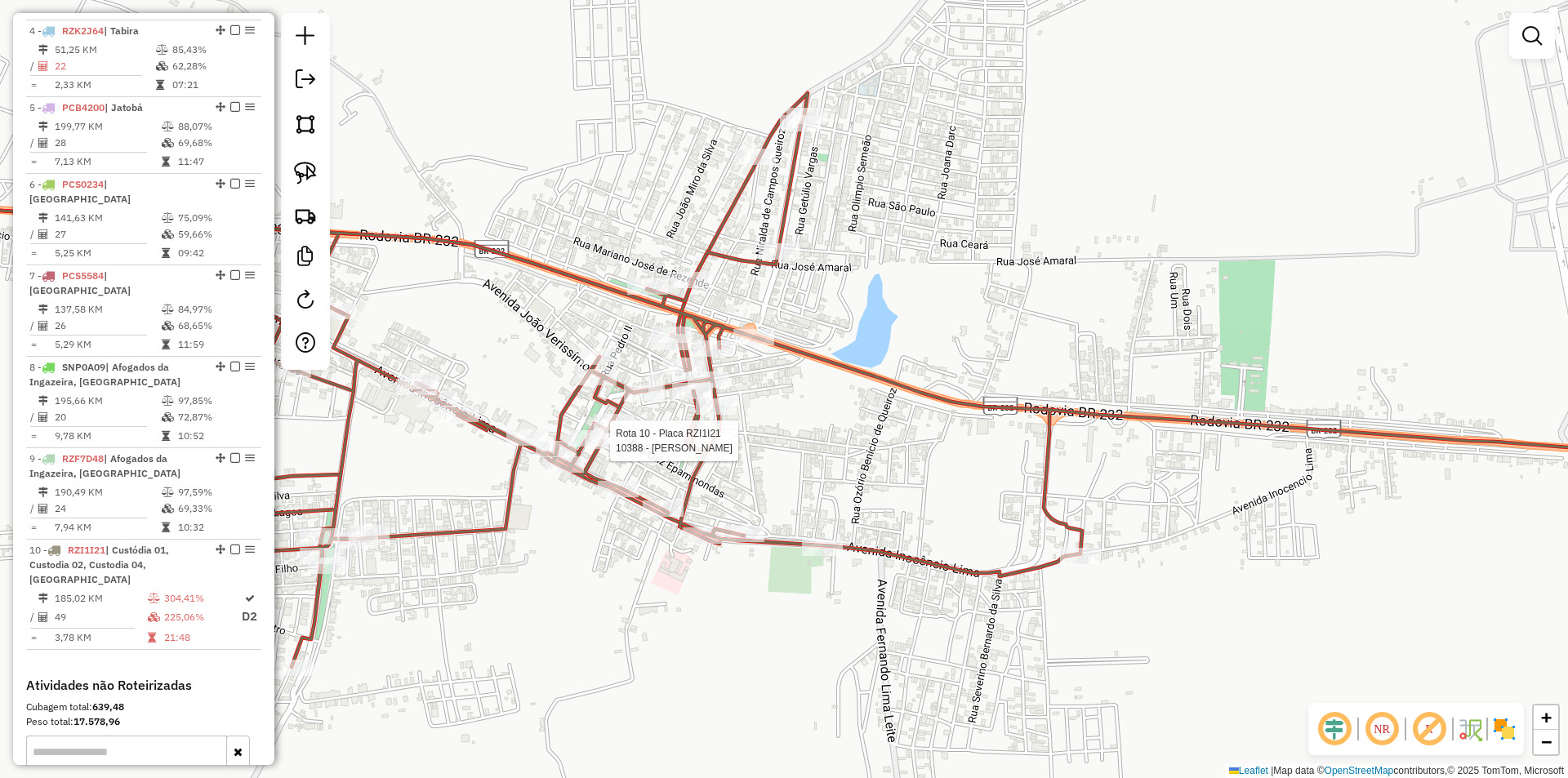
select select "**********"
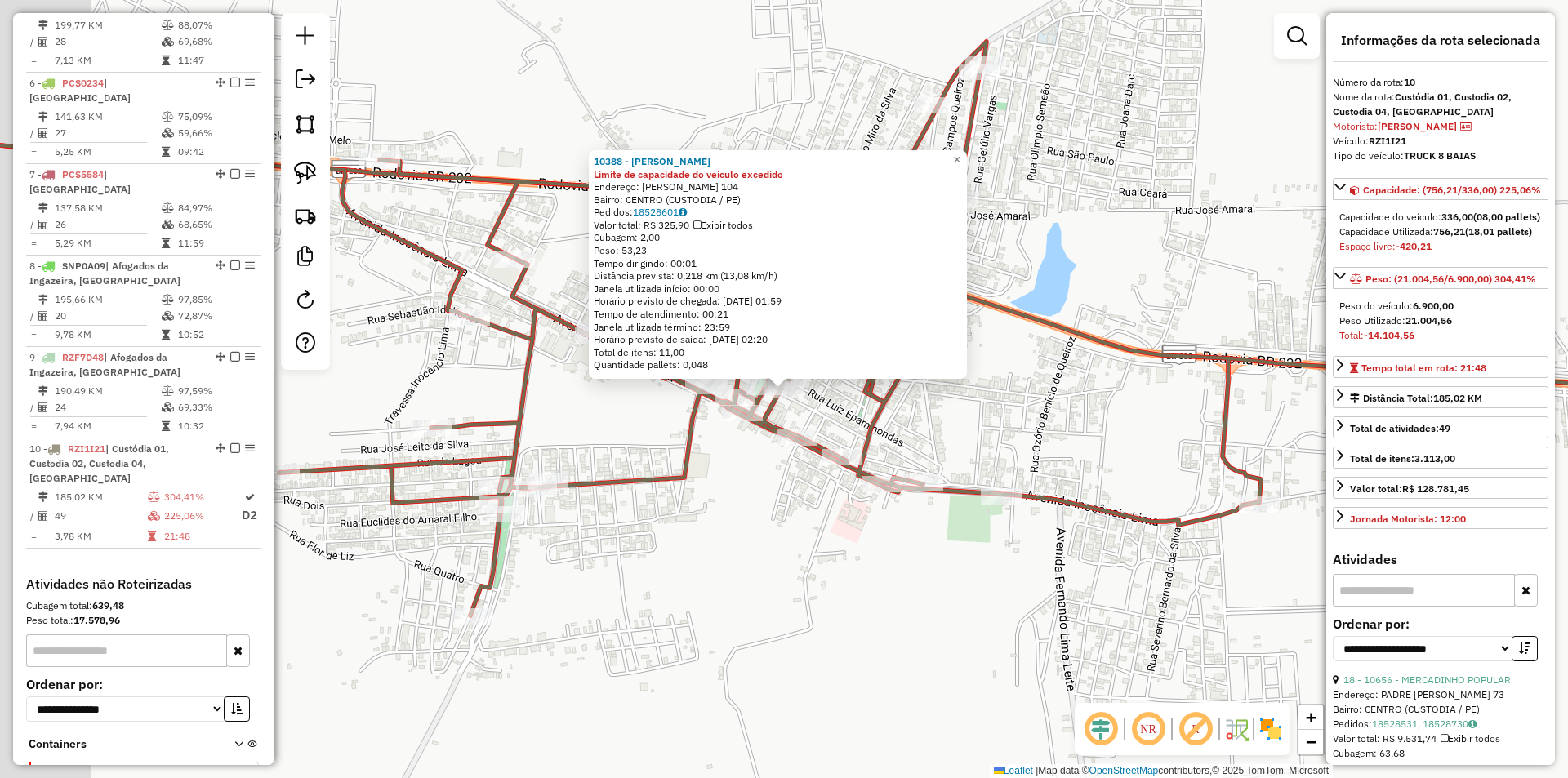
scroll to position [1032, 0]
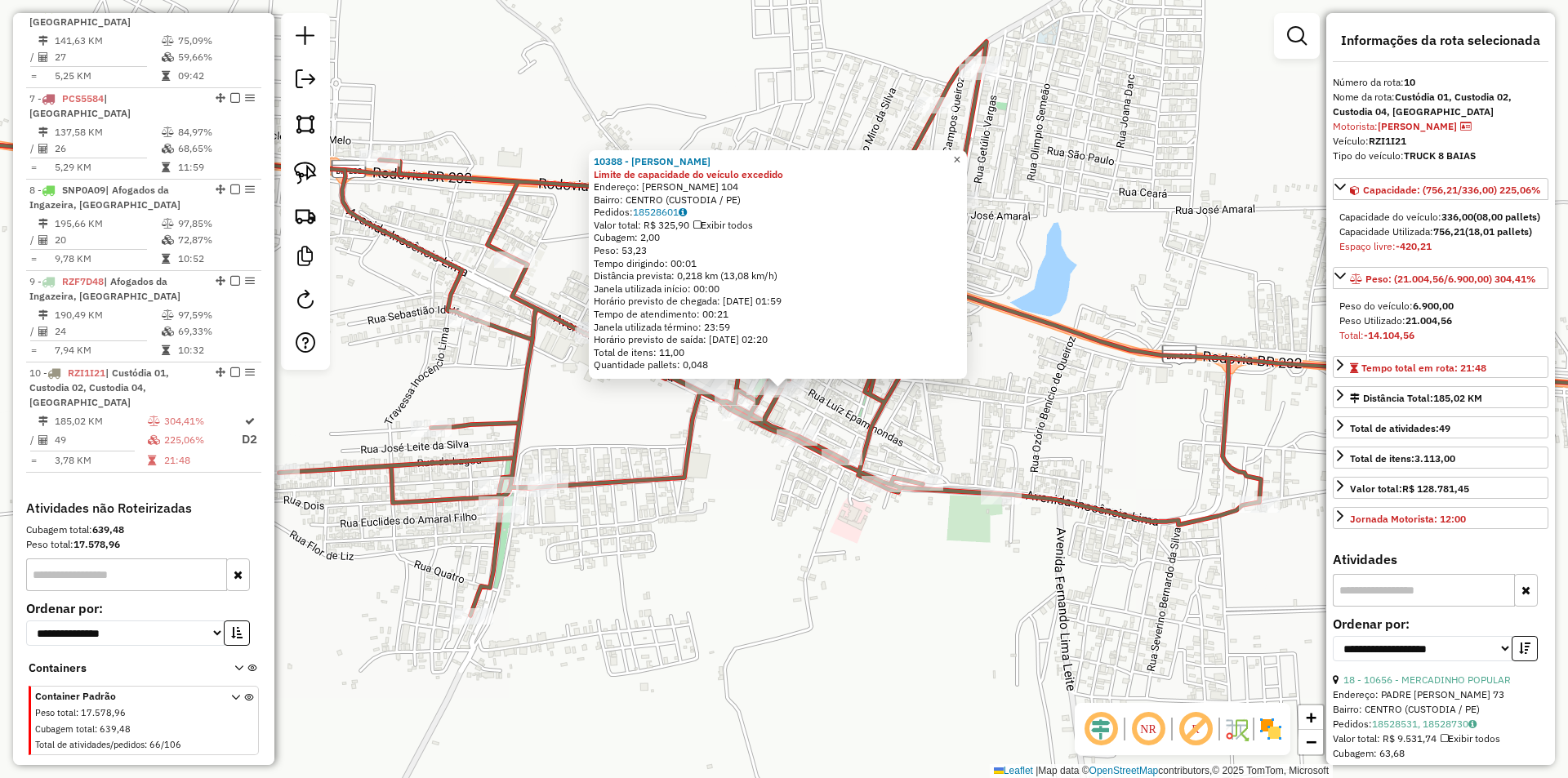
click at [960, 155] on span "×" at bounding box center [957, 160] width 8 height 14
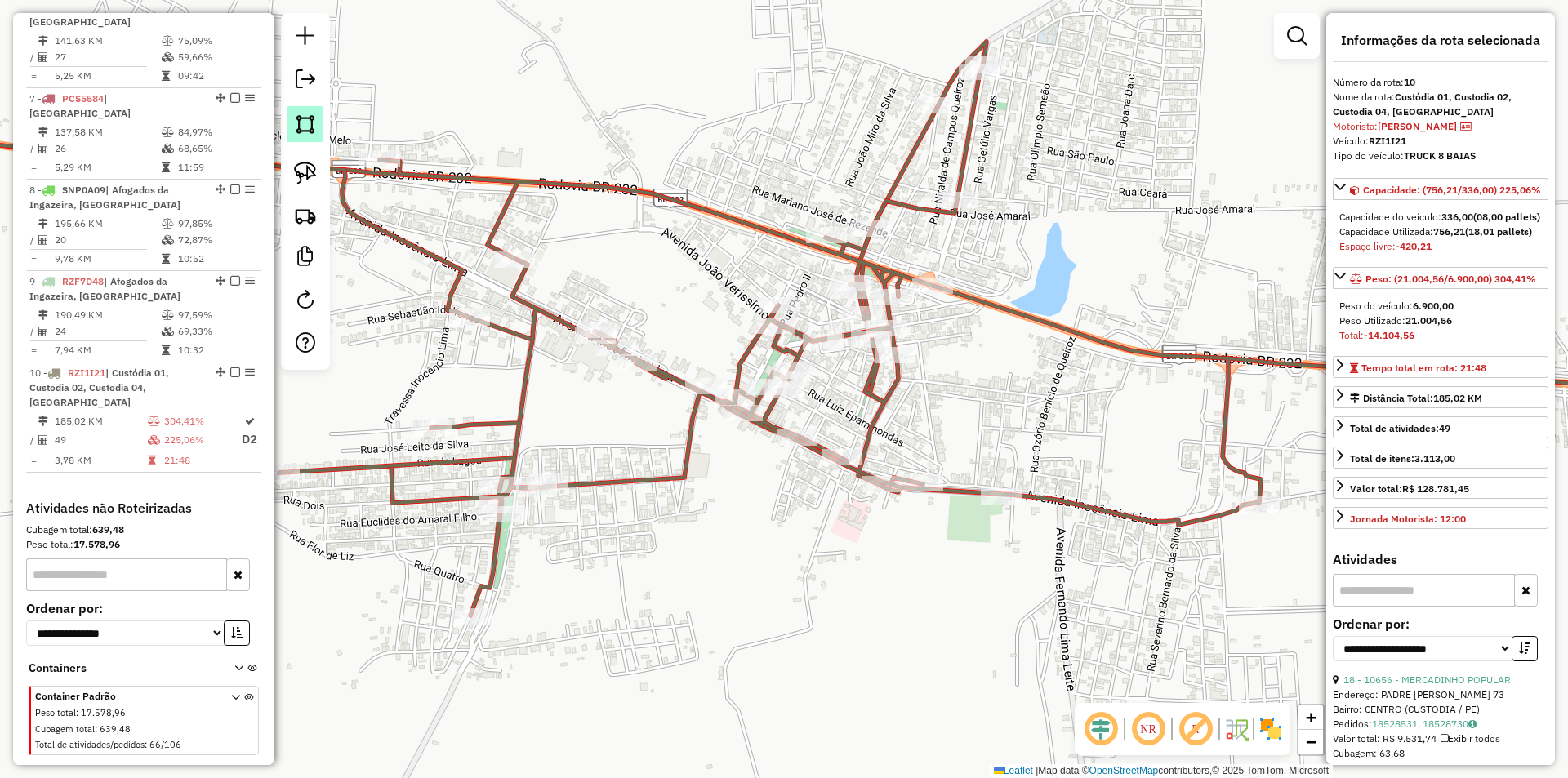
click at [305, 126] on img at bounding box center [305, 125] width 23 height 23
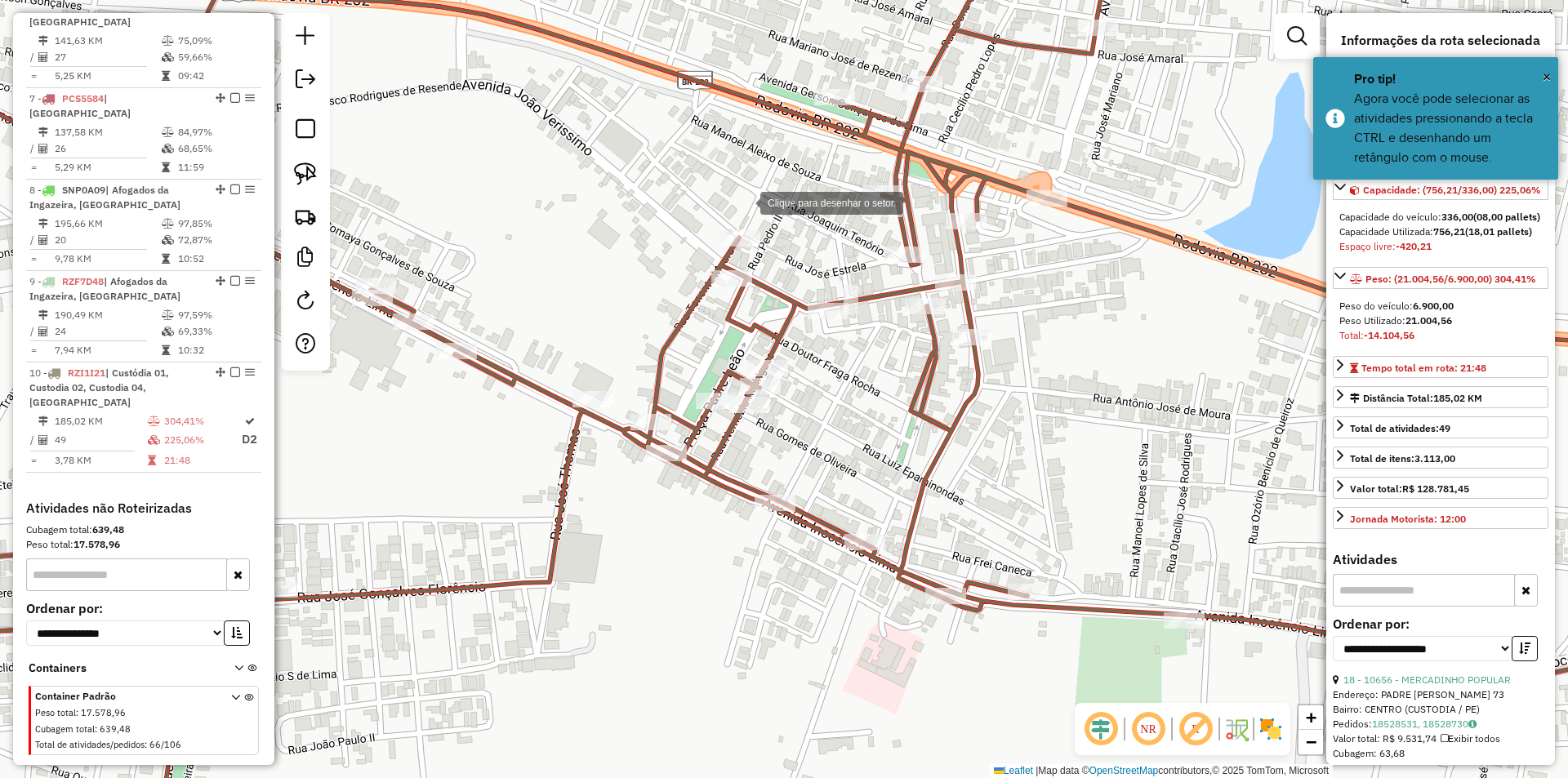
click at [744, 202] on div at bounding box center [744, 202] width 32 height 32
click at [599, 296] on div at bounding box center [599, 296] width 32 height 32
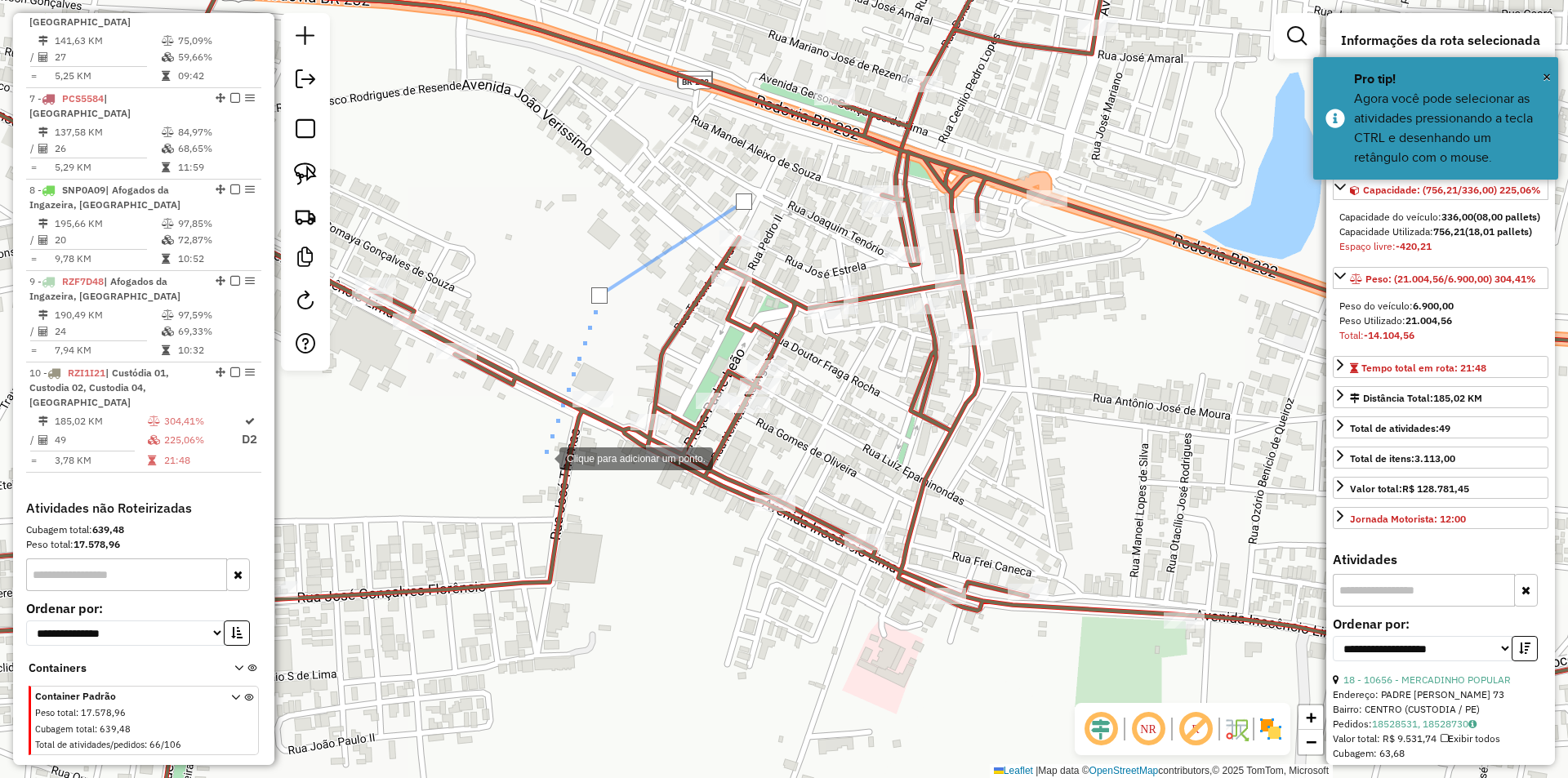
click at [543, 457] on div at bounding box center [543, 457] width 32 height 32
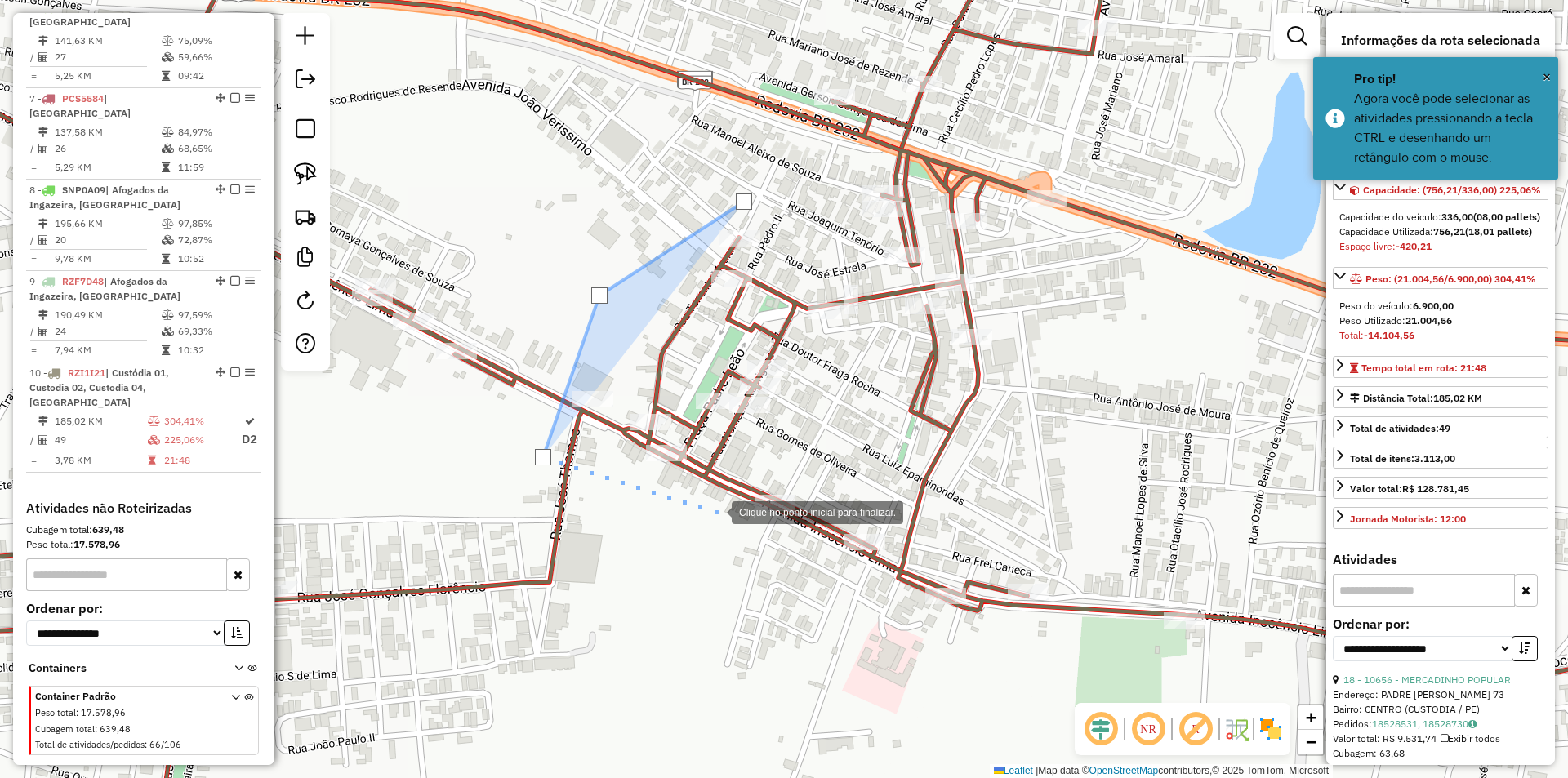
click at [716, 512] on div at bounding box center [715, 511] width 32 height 32
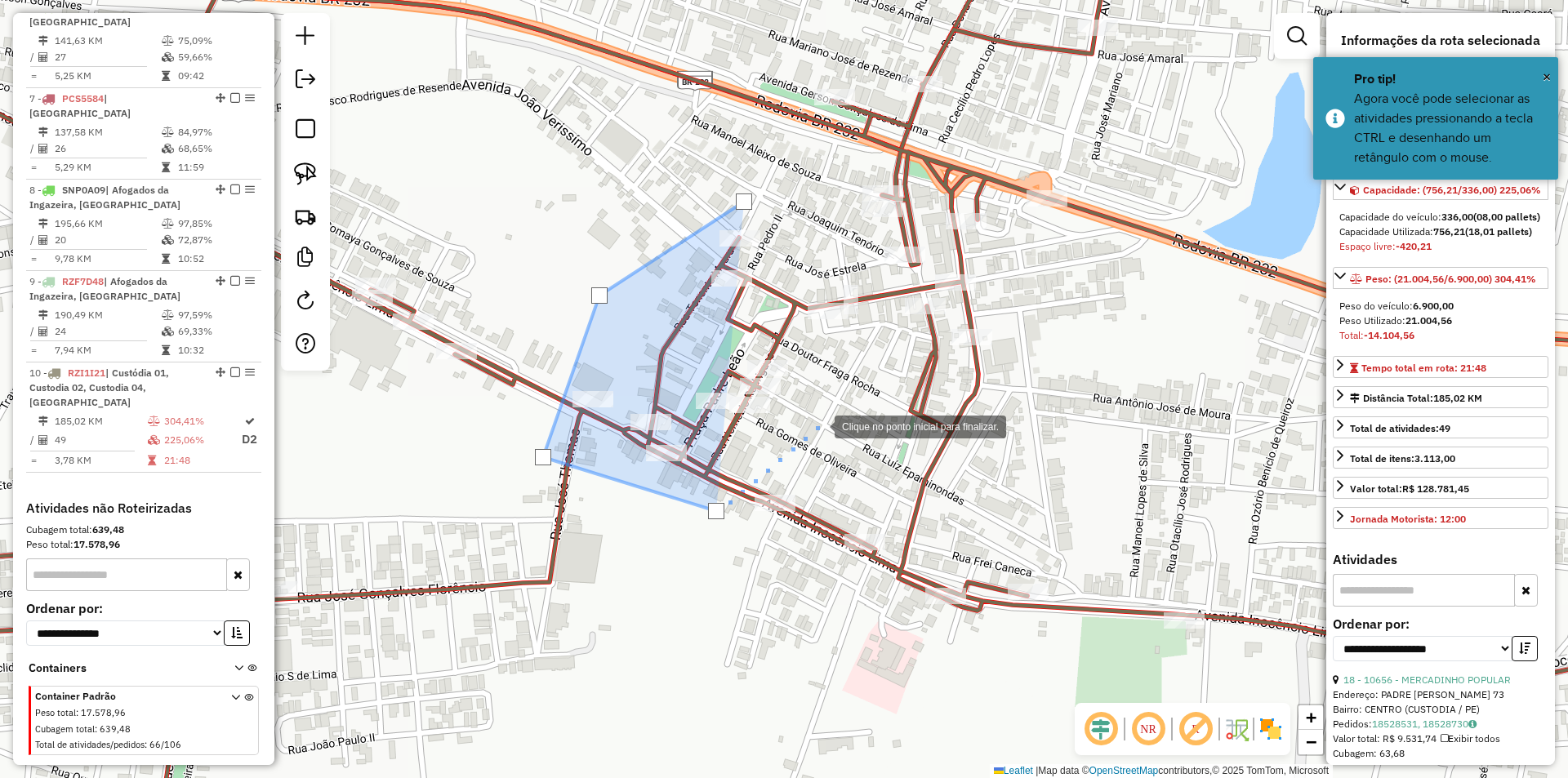
click at [818, 425] on div at bounding box center [818, 425] width 32 height 32
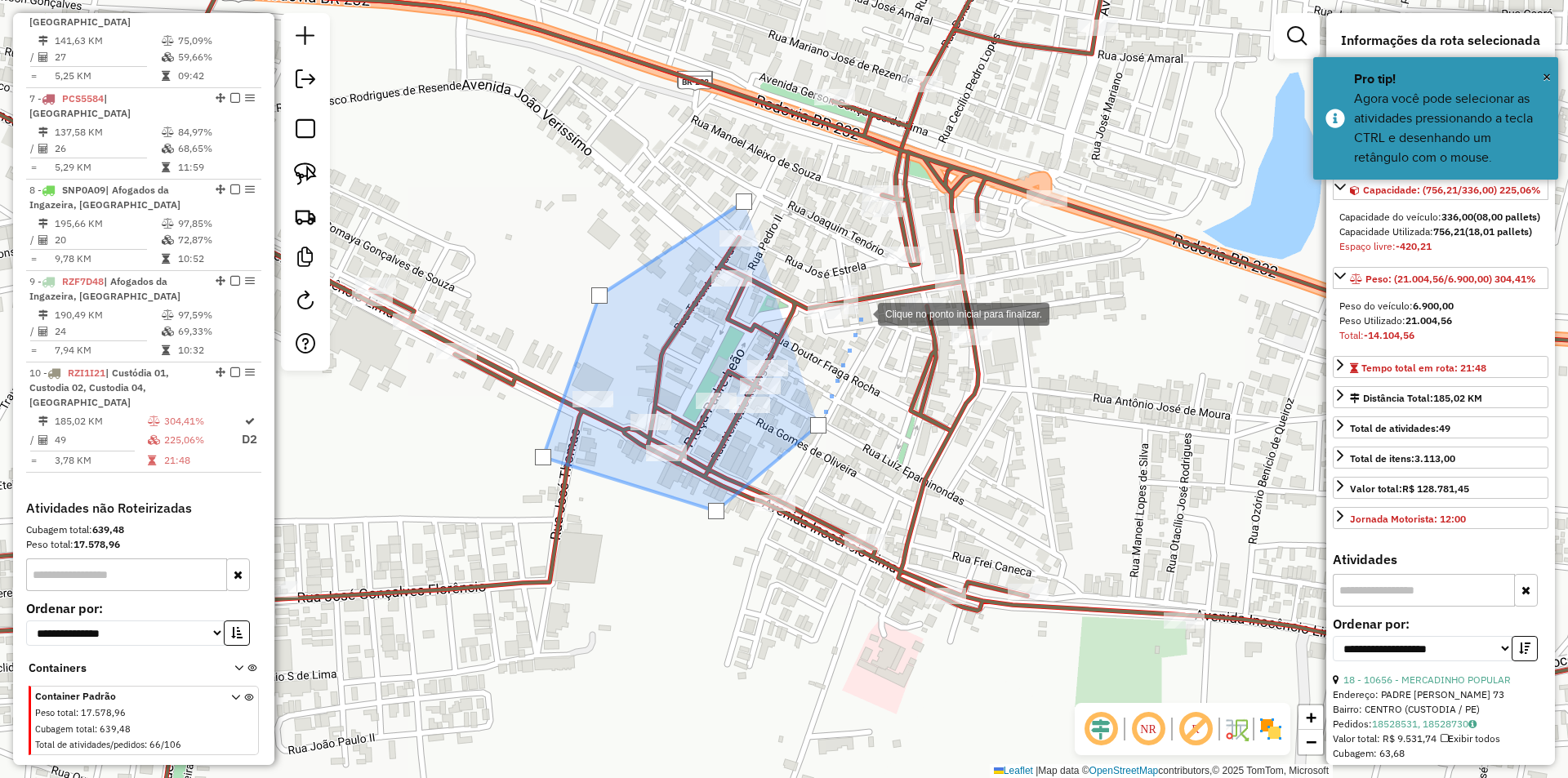
click at [861, 311] on div at bounding box center [861, 313] width 32 height 32
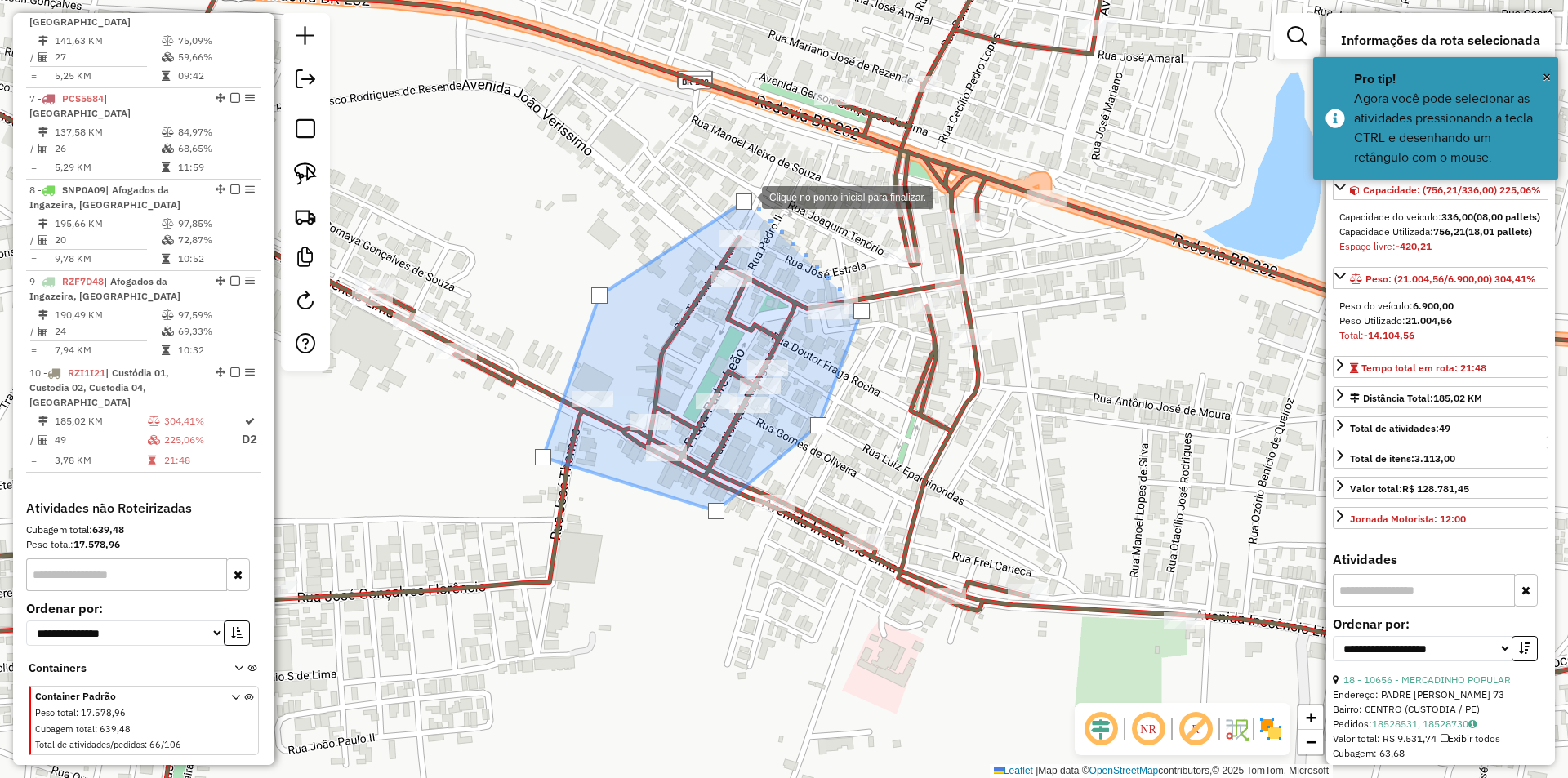
click at [745, 196] on div at bounding box center [744, 202] width 16 height 16
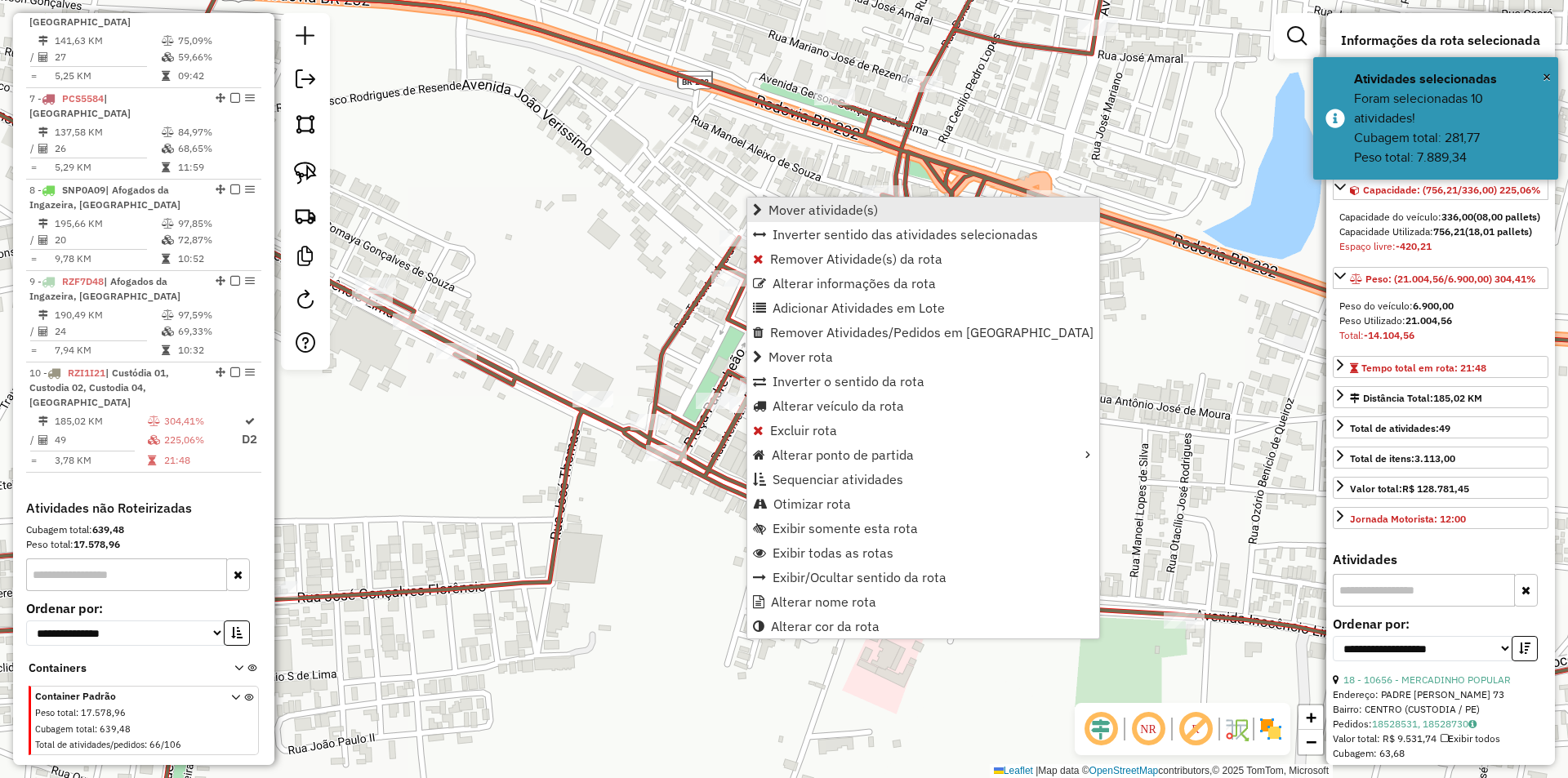
click at [809, 208] on span "Mover atividade(s)" at bounding box center [823, 210] width 109 height 13
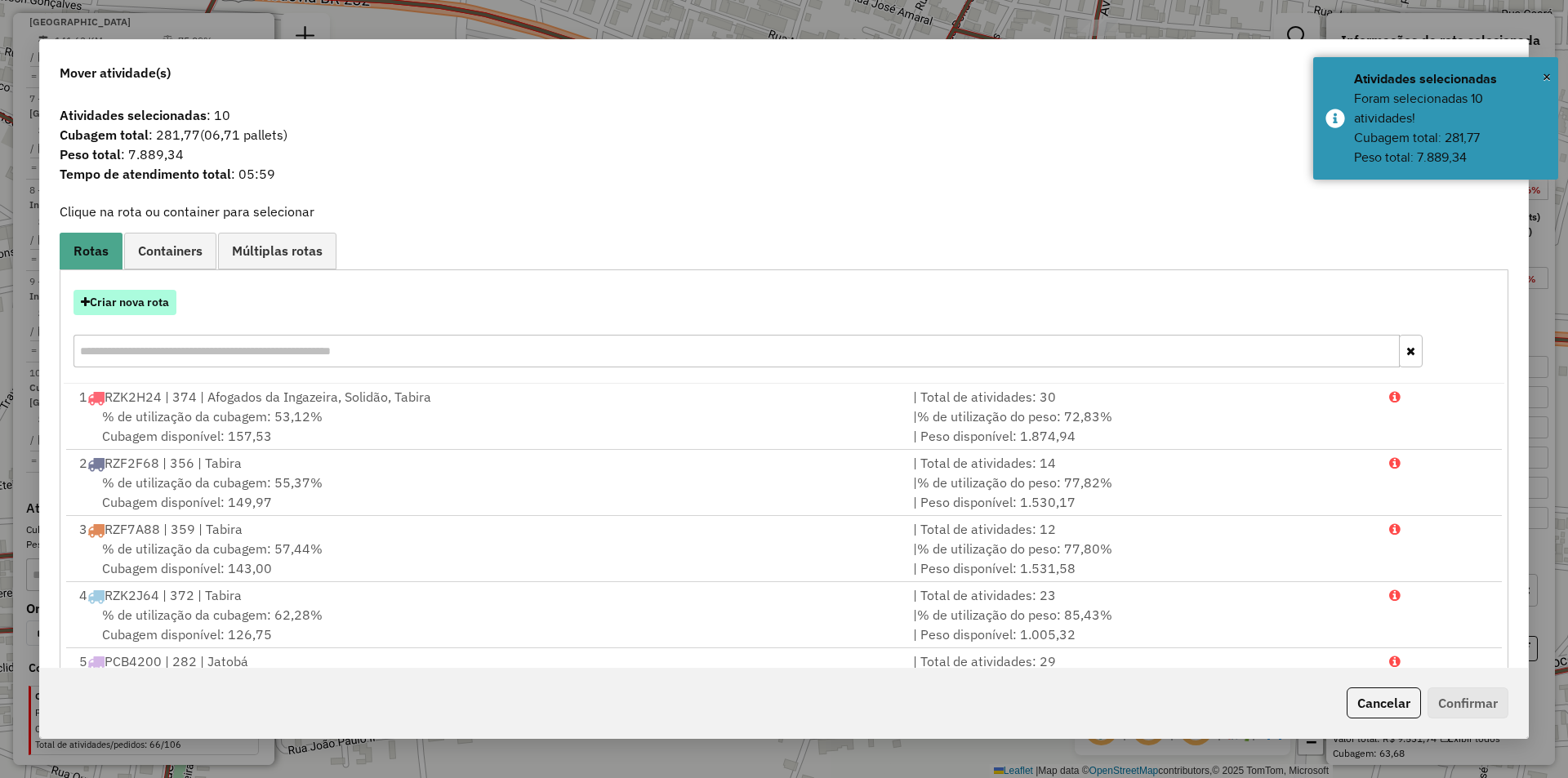
click at [148, 310] on button "Criar nova rota" at bounding box center [125, 302] width 103 height 26
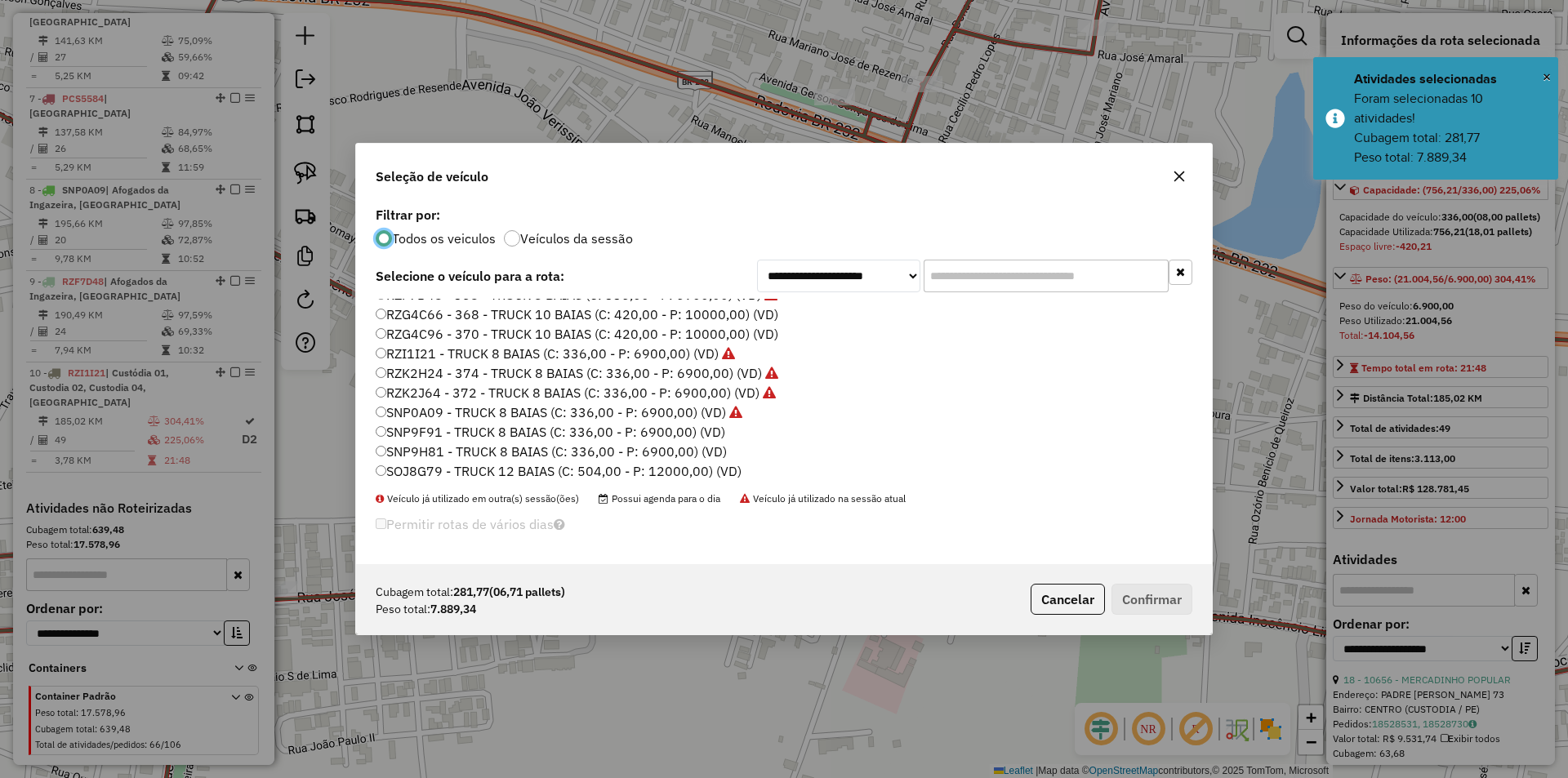
scroll to position [389, 0]
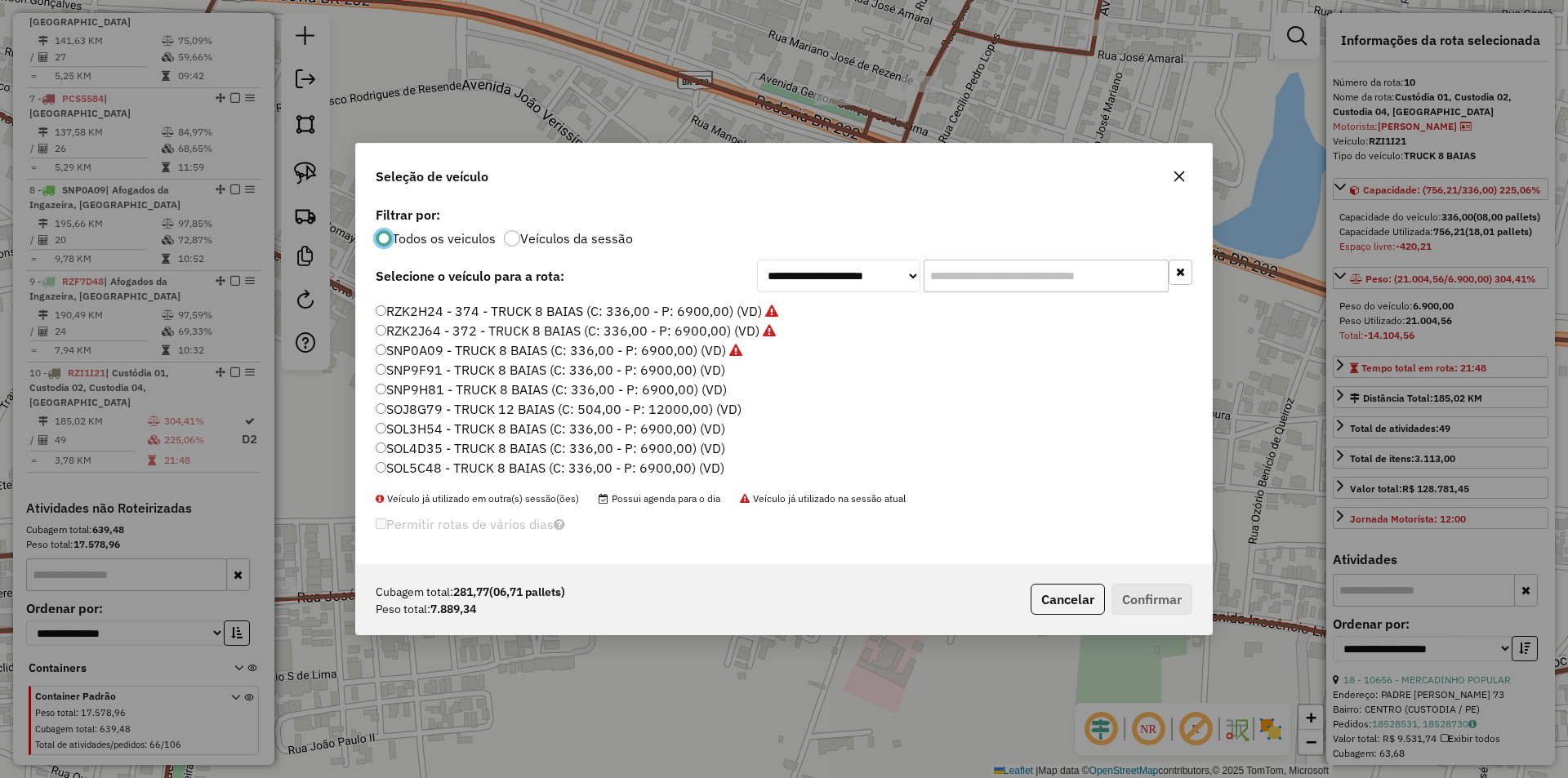
click at [459, 449] on label "SOL4D35 - TRUCK 8 BAIAS (C: 336,00 - P: 6900,00) (VD)" at bounding box center [551, 448] width 350 height 20
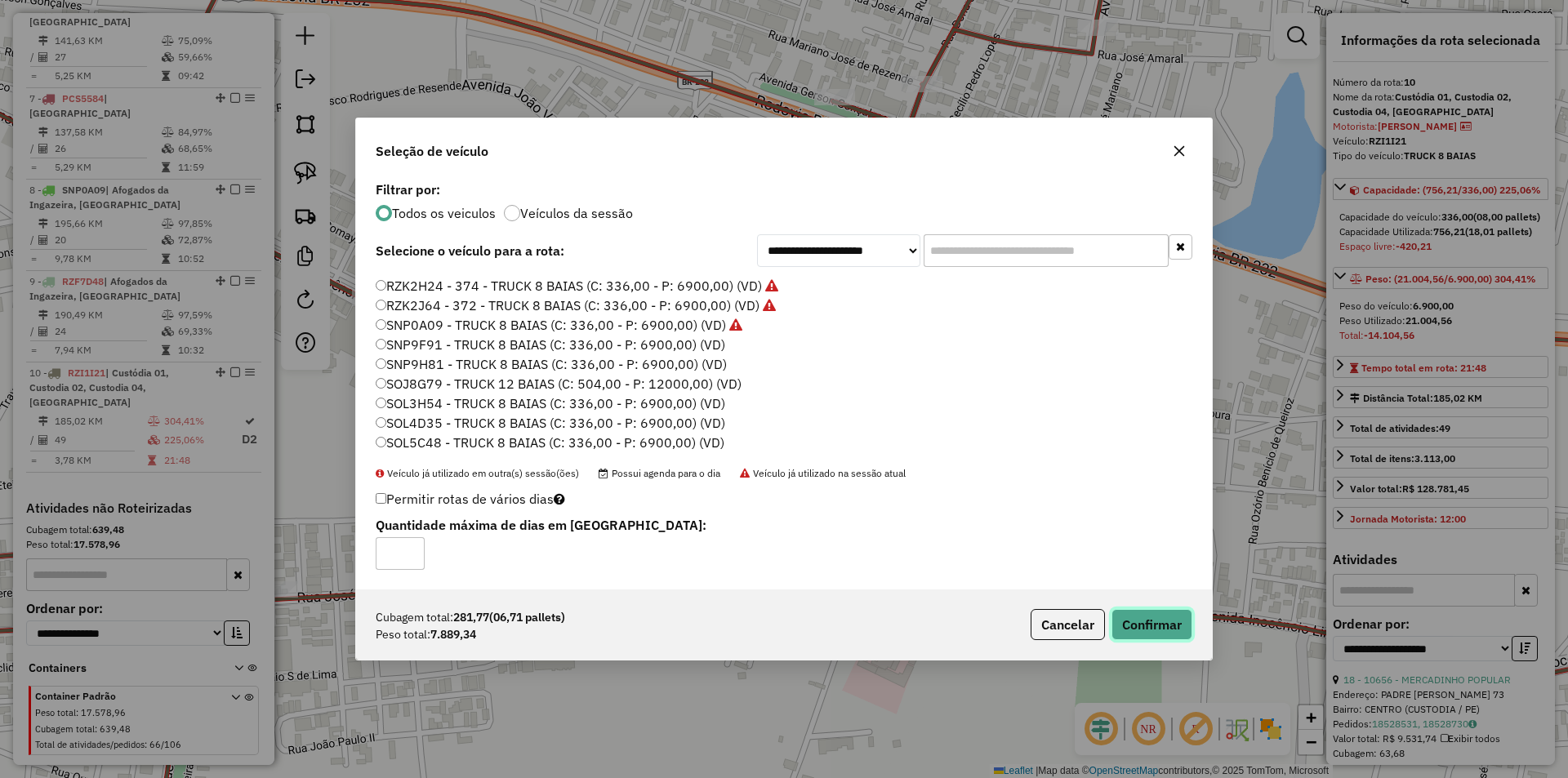
click at [1164, 619] on button "Confirmar" at bounding box center [1152, 625] width 81 height 31
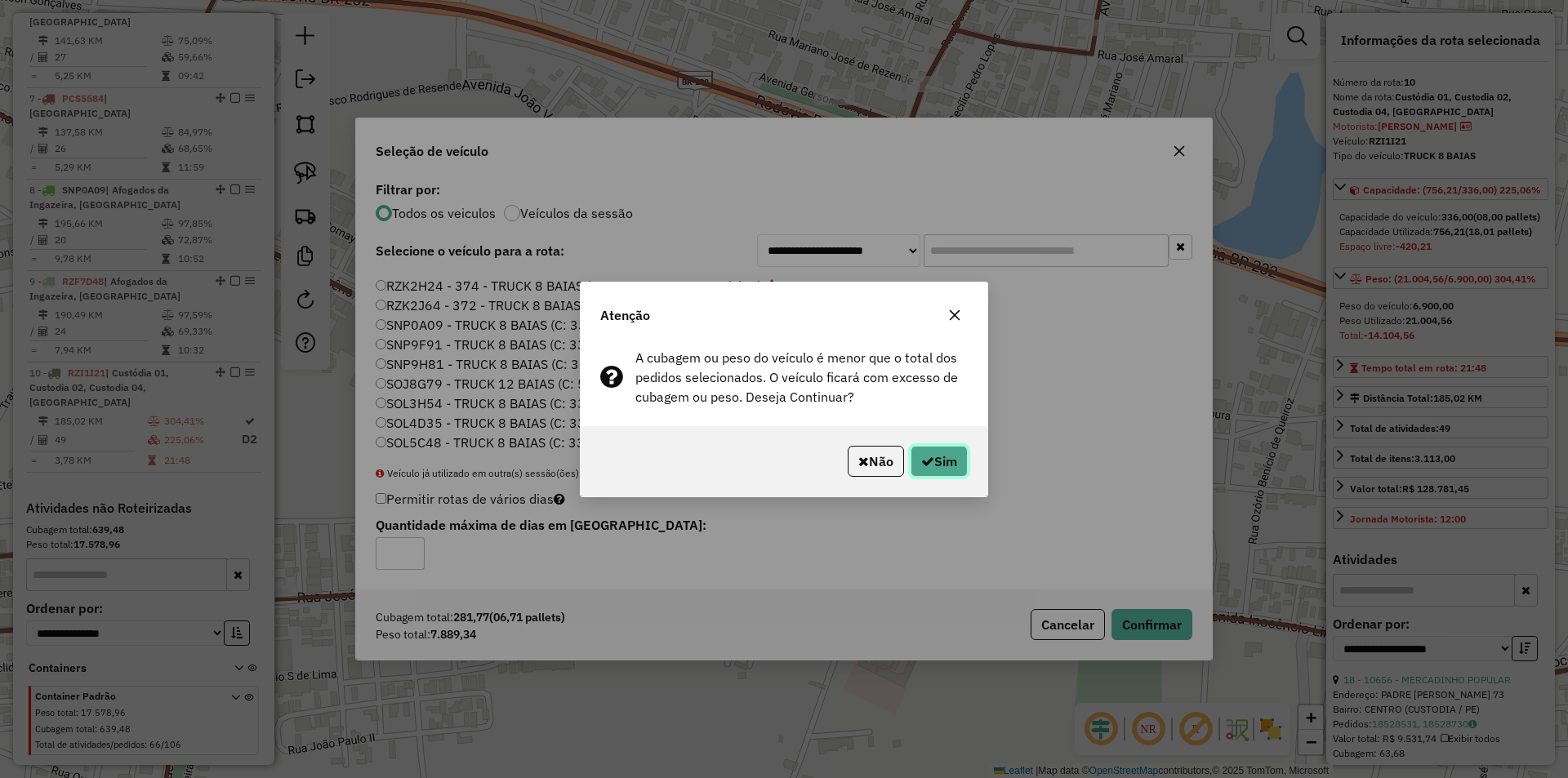
click at [939, 465] on button "Sim" at bounding box center [939, 461] width 57 height 31
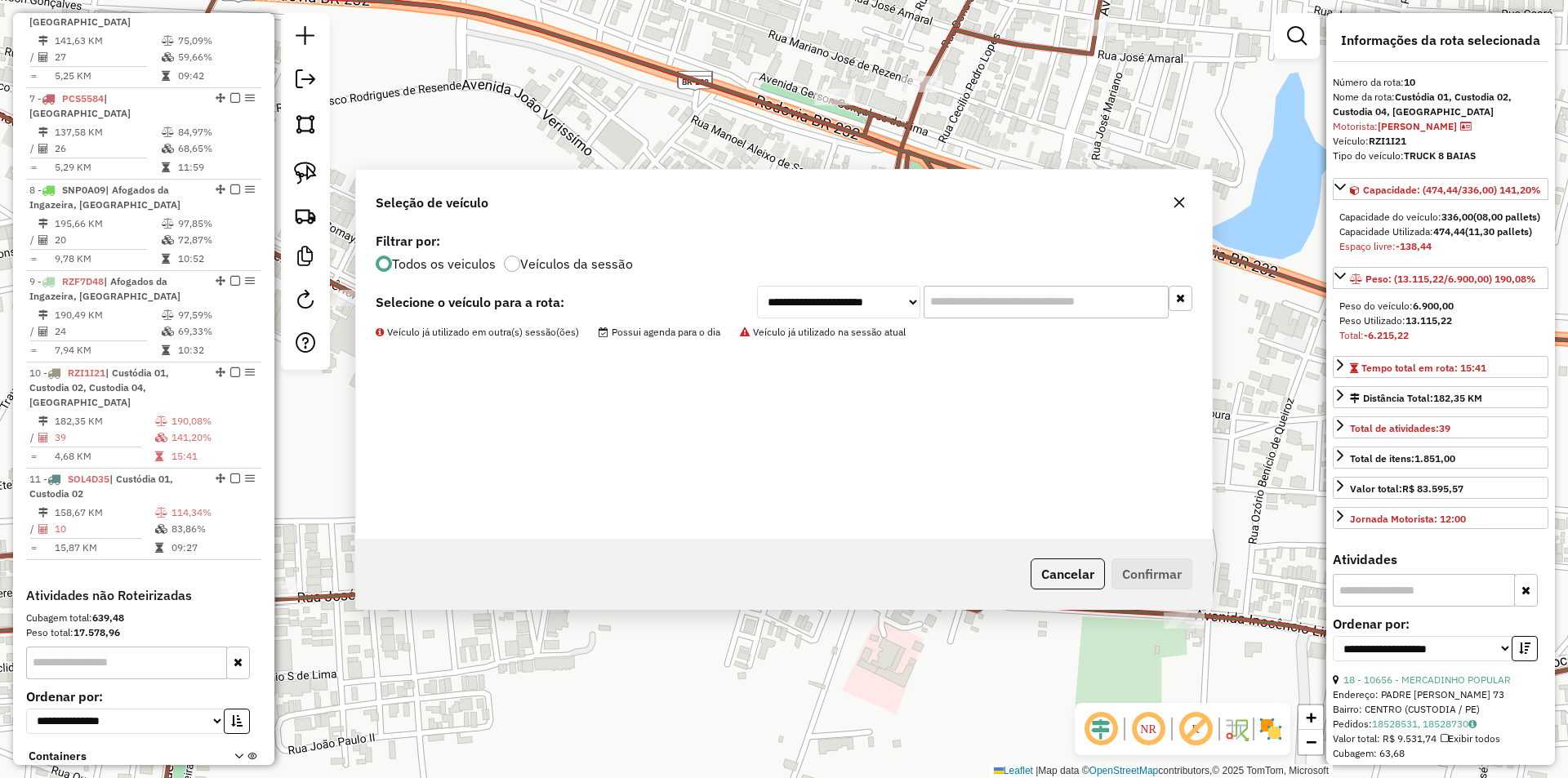
scroll to position [1119, 0]
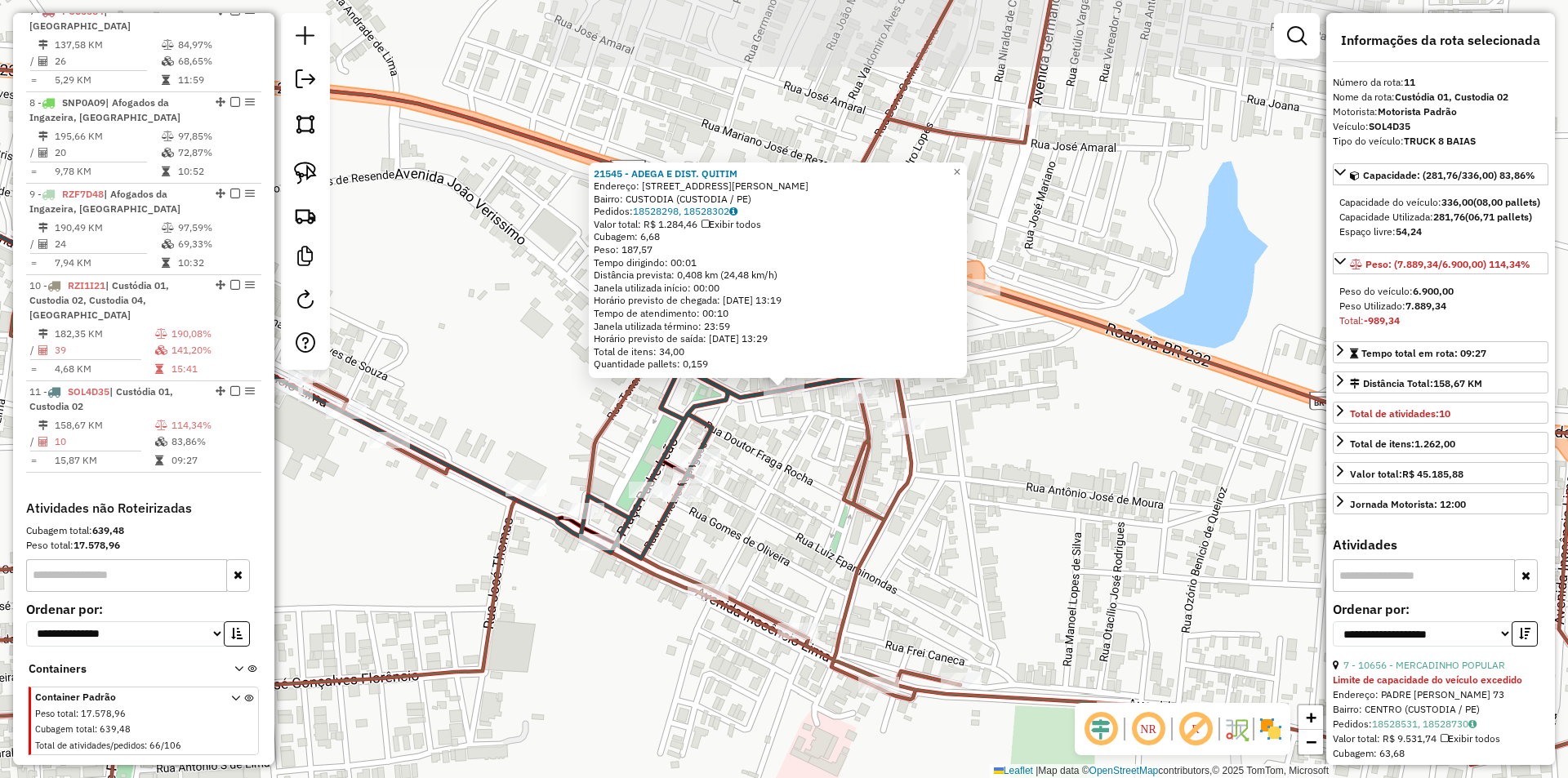
click at [806, 465] on div "21545 - ADEGA E DIST. QUITIM Endereço: DR MANOEL BORBA 1 Bairro: CUSTODIA (CUST…" at bounding box center [784, 389] width 1568 height 778
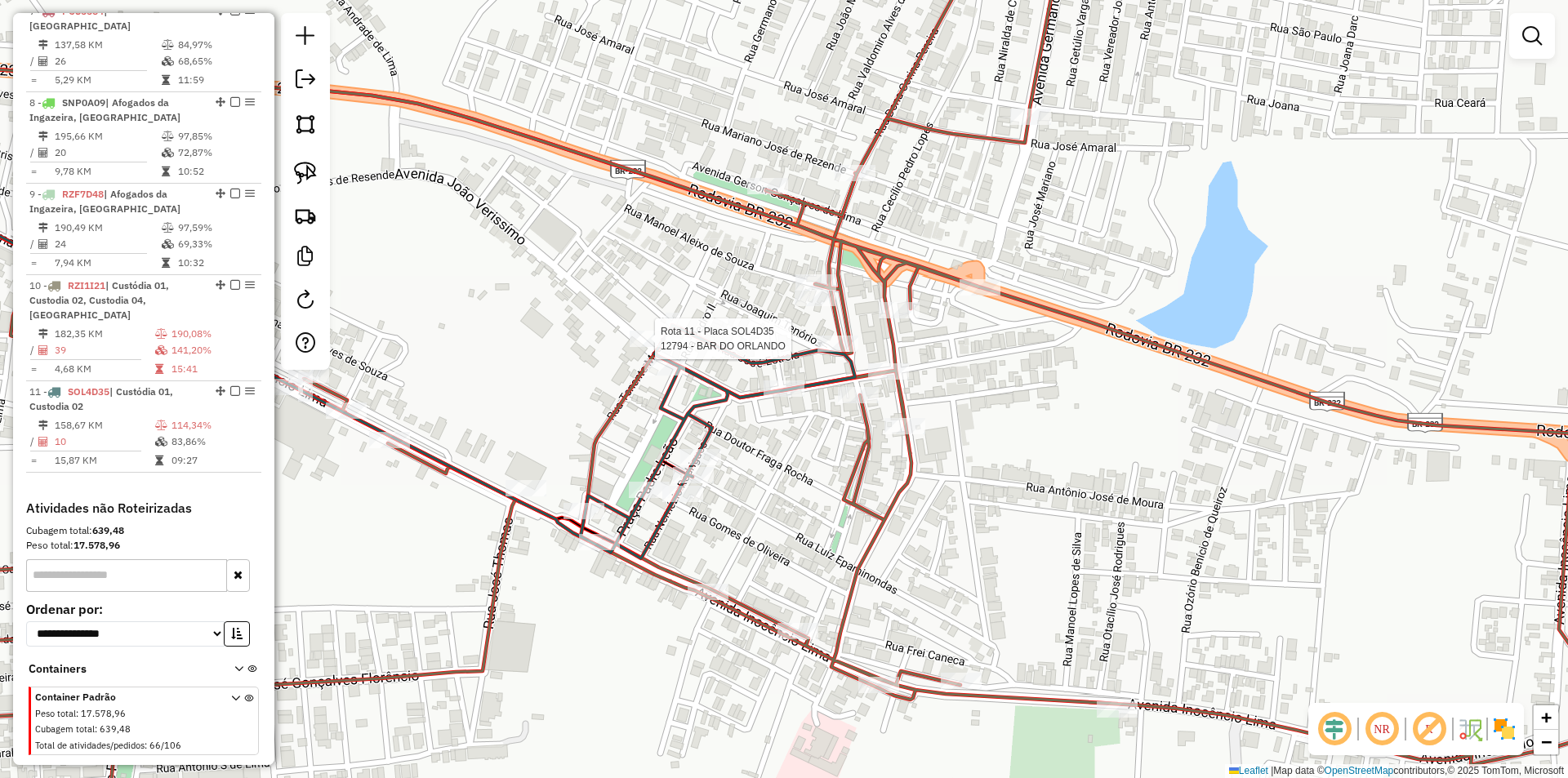
select select "**********"
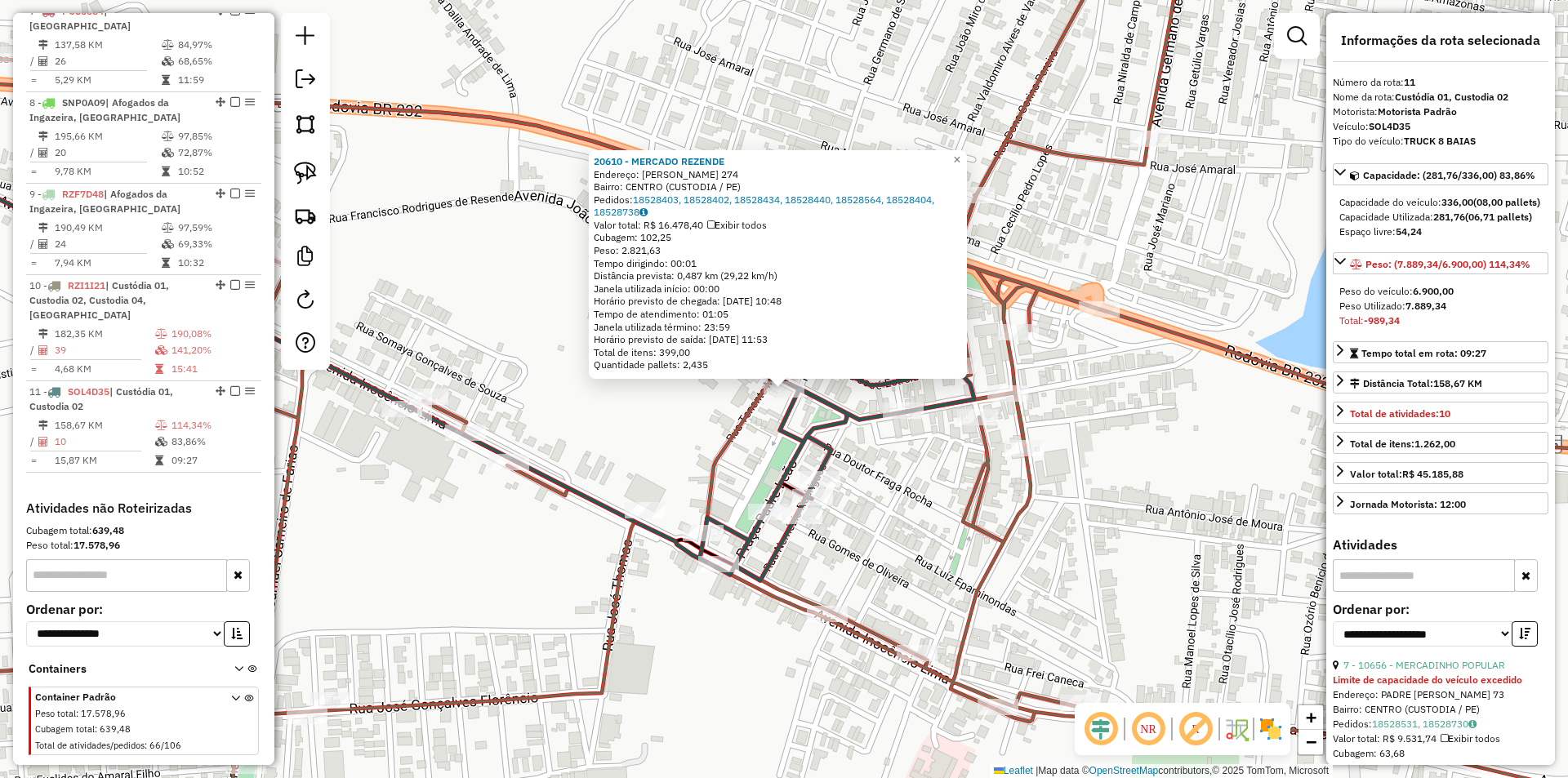
click at [896, 469] on div "20610 - MERCADO REZENDE Endereço: JOAO VERISSIMO 274 Bairro: CENTRO (CUSTODIA /…" at bounding box center [784, 389] width 1568 height 778
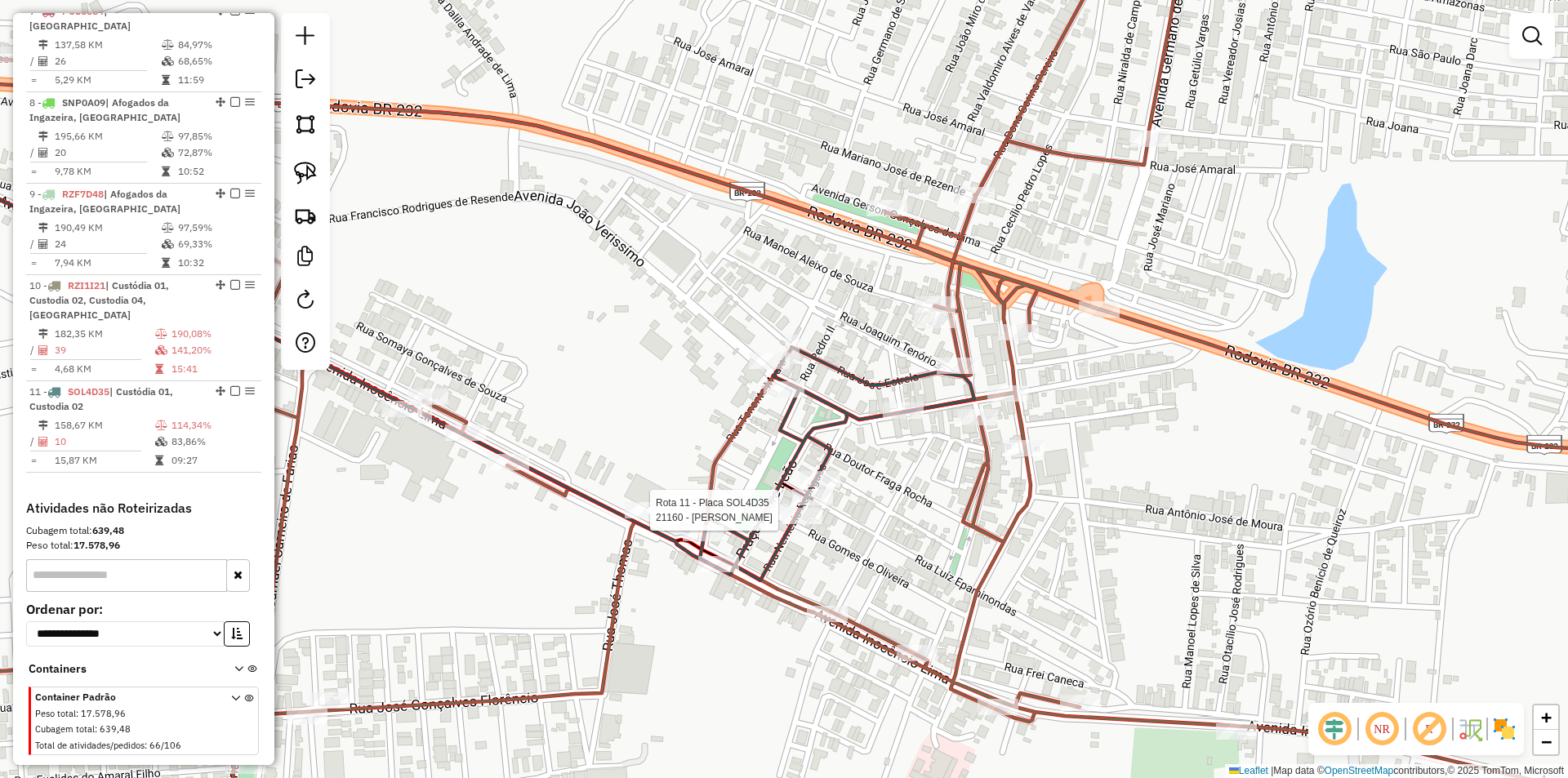
select select "**********"
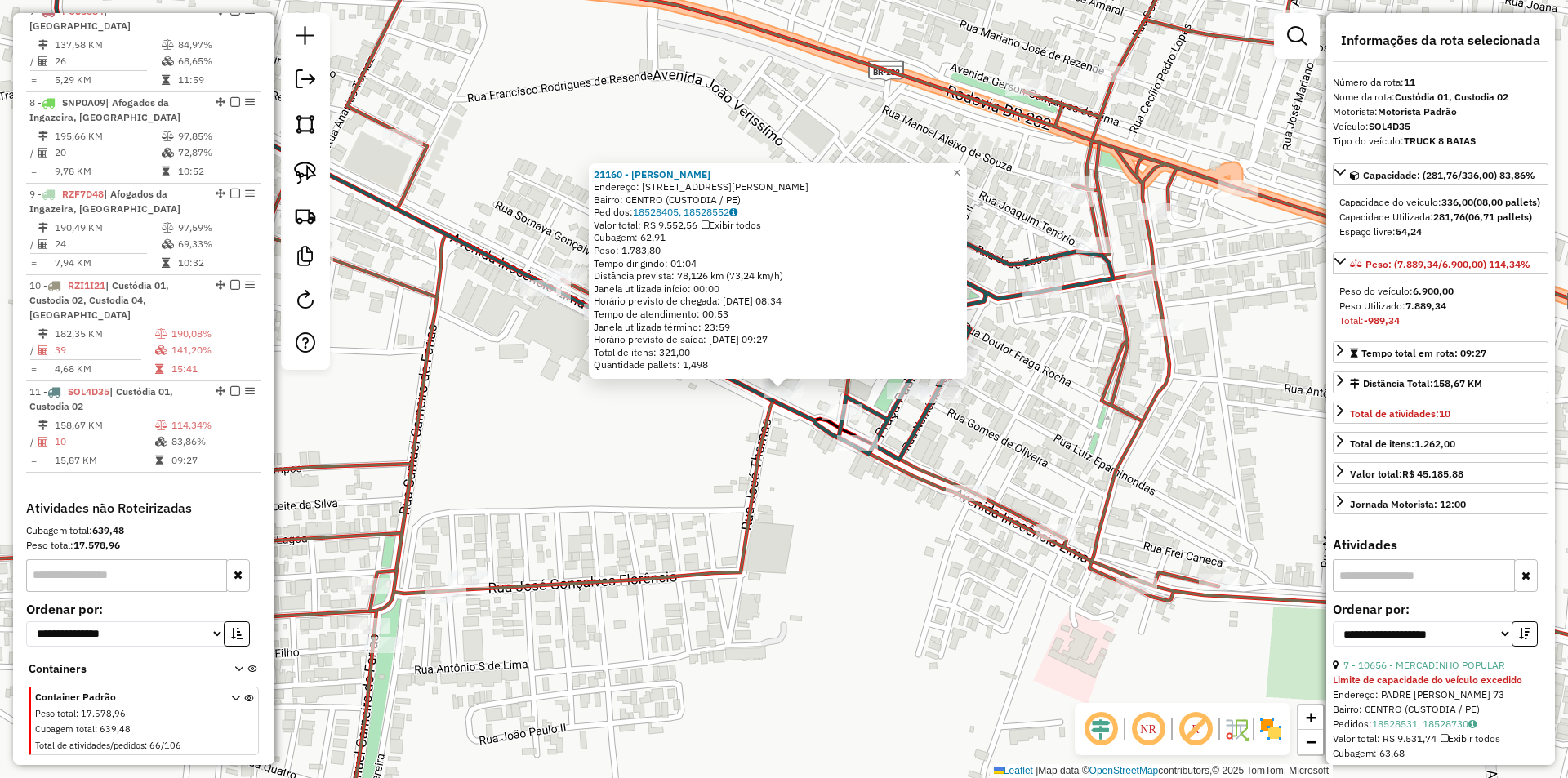
click at [812, 516] on div "21160 - MAX ATACADO Endereço: AVENIDA INOCENCIO LIMA 606 Bairro: CENTRO (CUSTOD…" at bounding box center [784, 389] width 1568 height 778
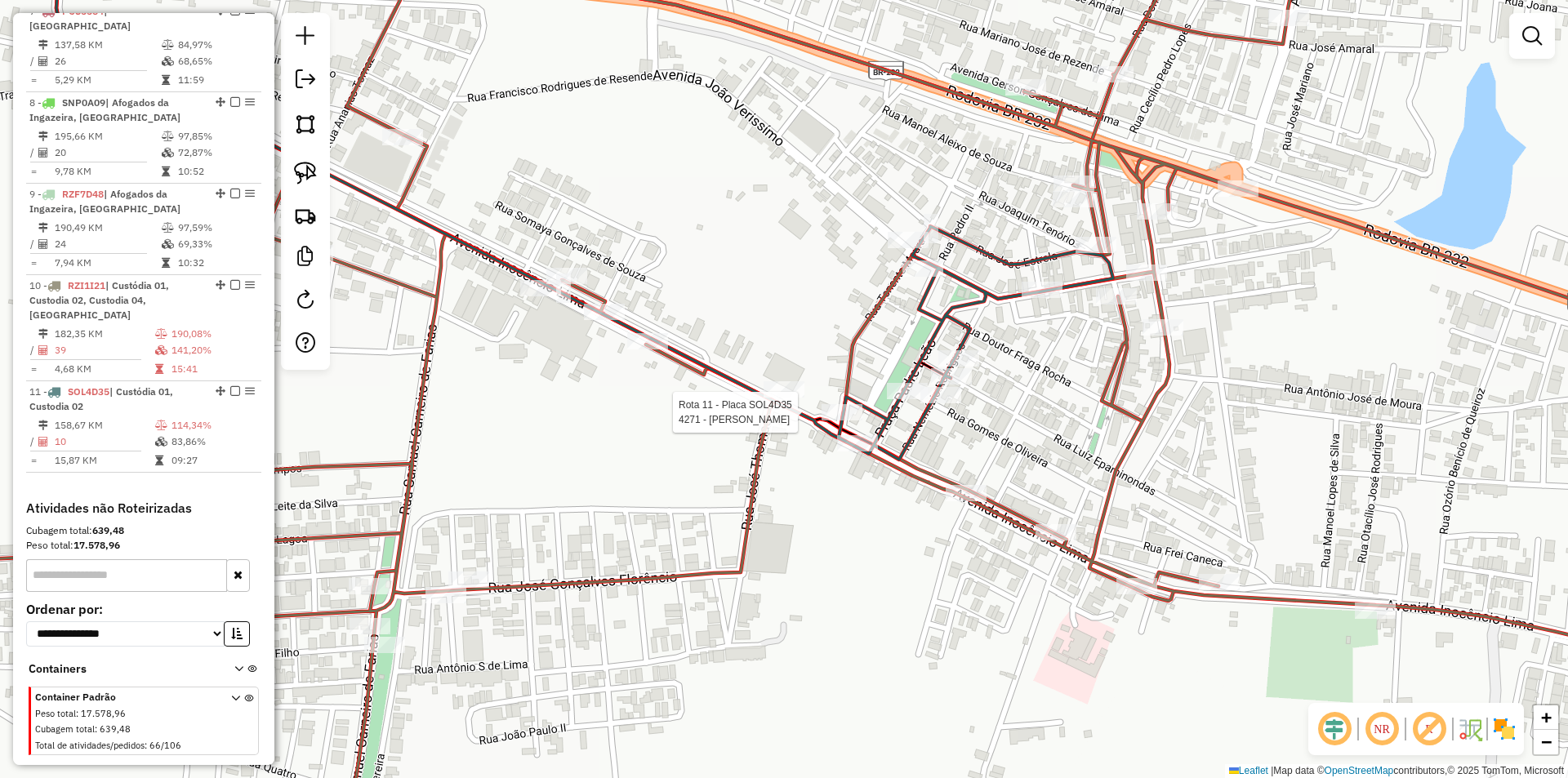
select select "**********"
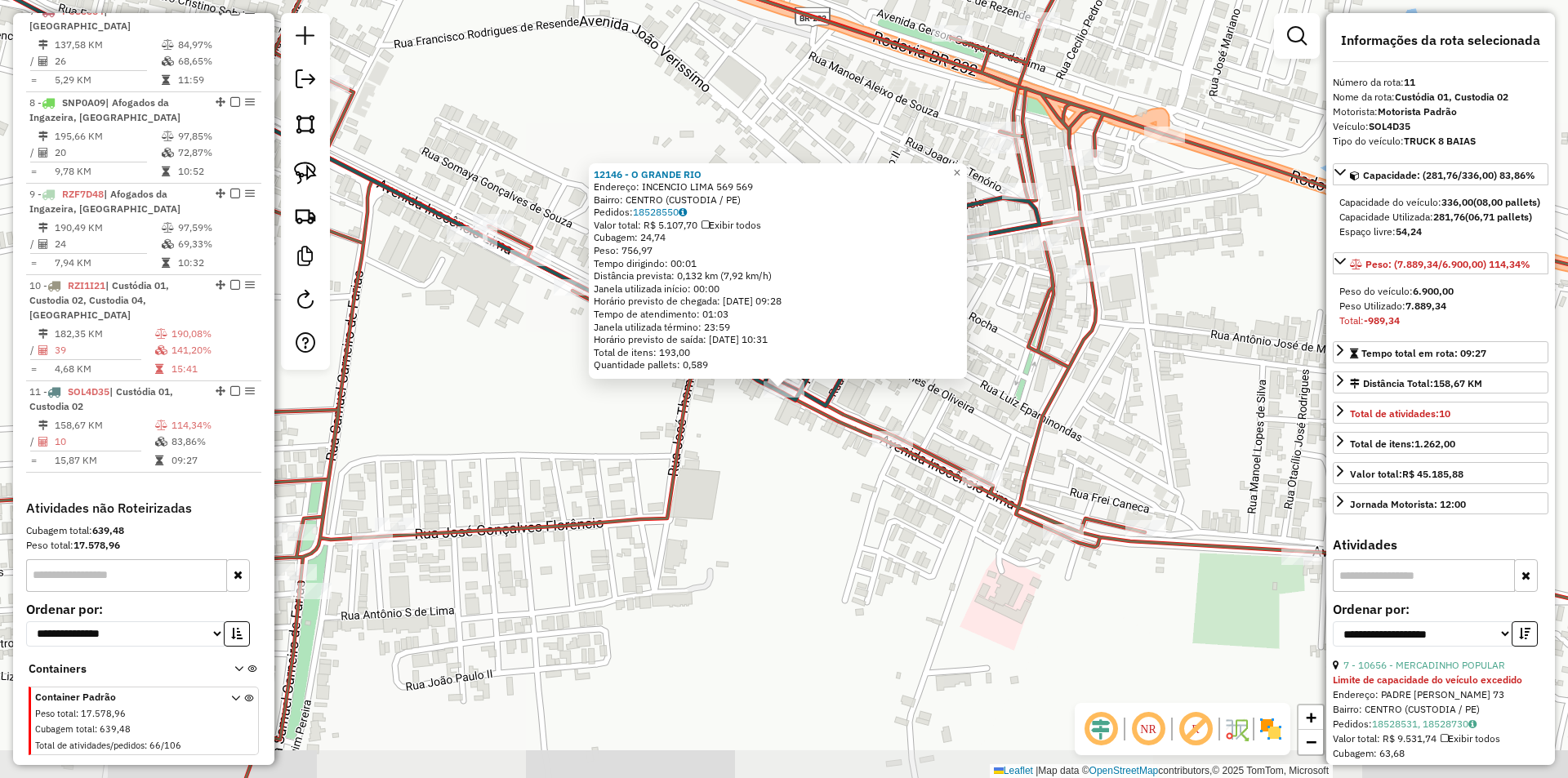
click at [796, 471] on div "12146 - O GRANDE RIO Endereço: INCENCIO LIMA 569 569 Bairro: CENTRO (CUSTODIA /…" at bounding box center [784, 389] width 1568 height 778
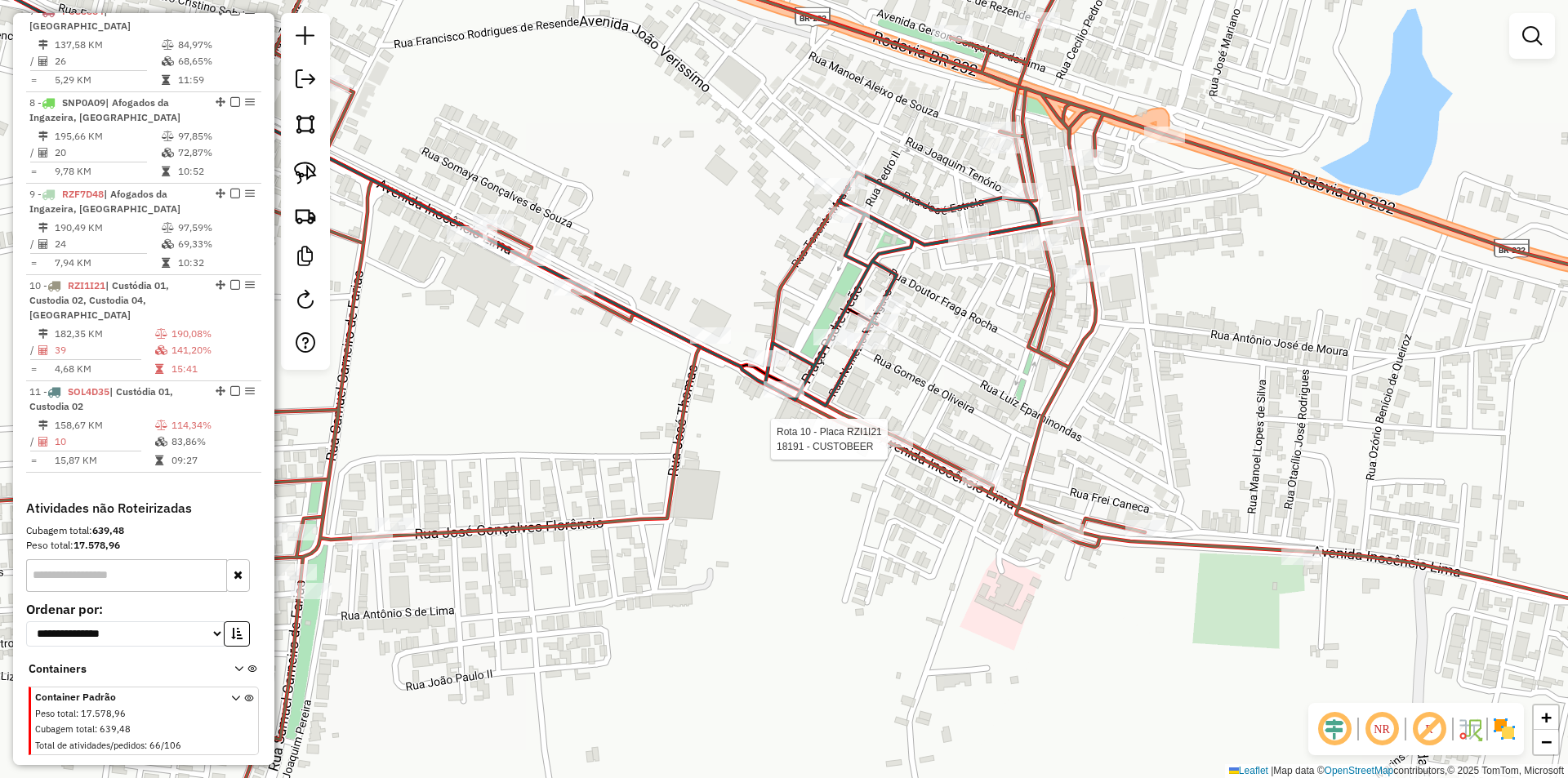
select select "**********"
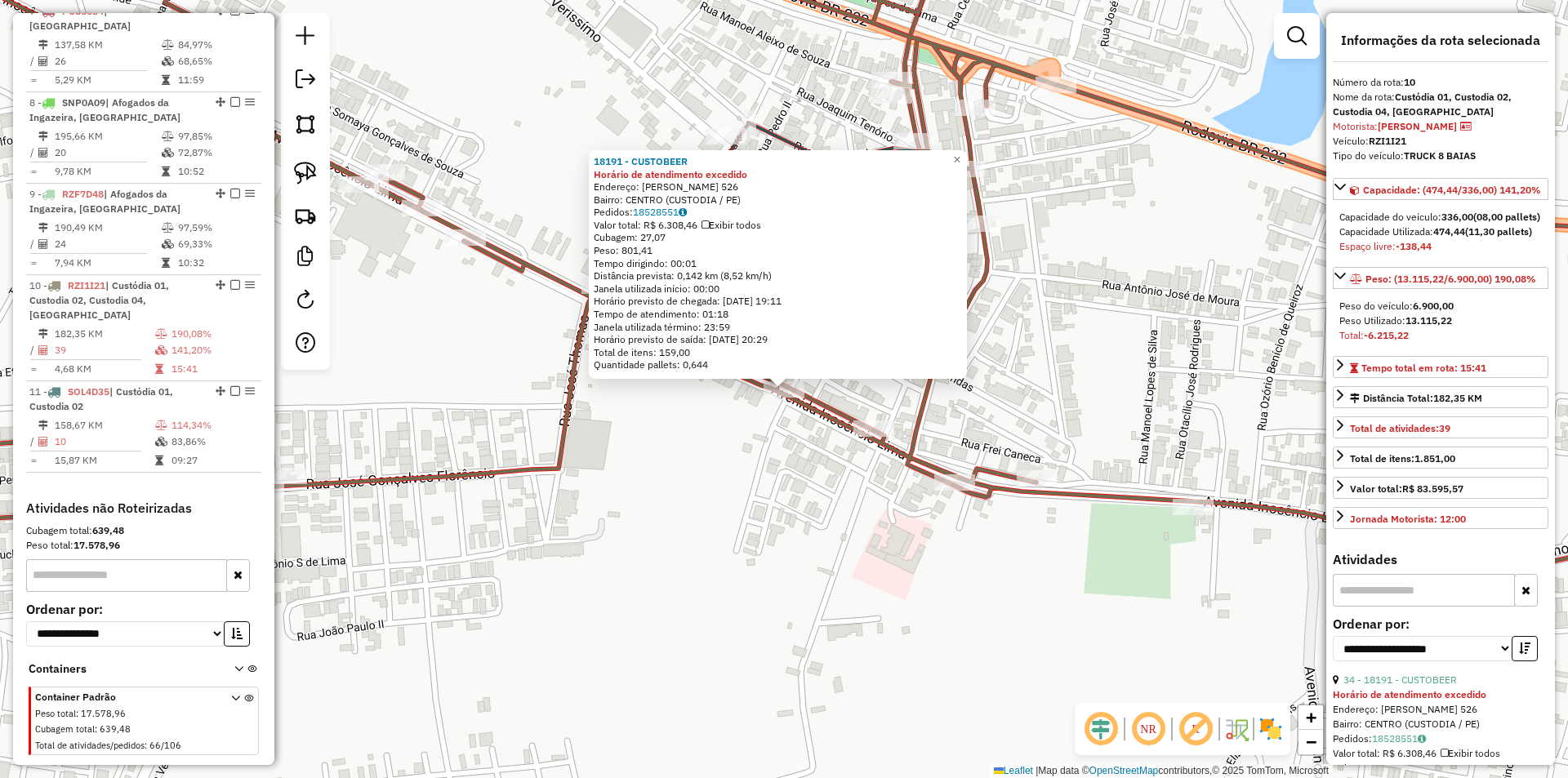
click at [750, 472] on div "18191 - CUSTOBEER Horário de atendimento excedido Endereço: INOCENCIO LIMA 526 …" at bounding box center [784, 389] width 1568 height 778
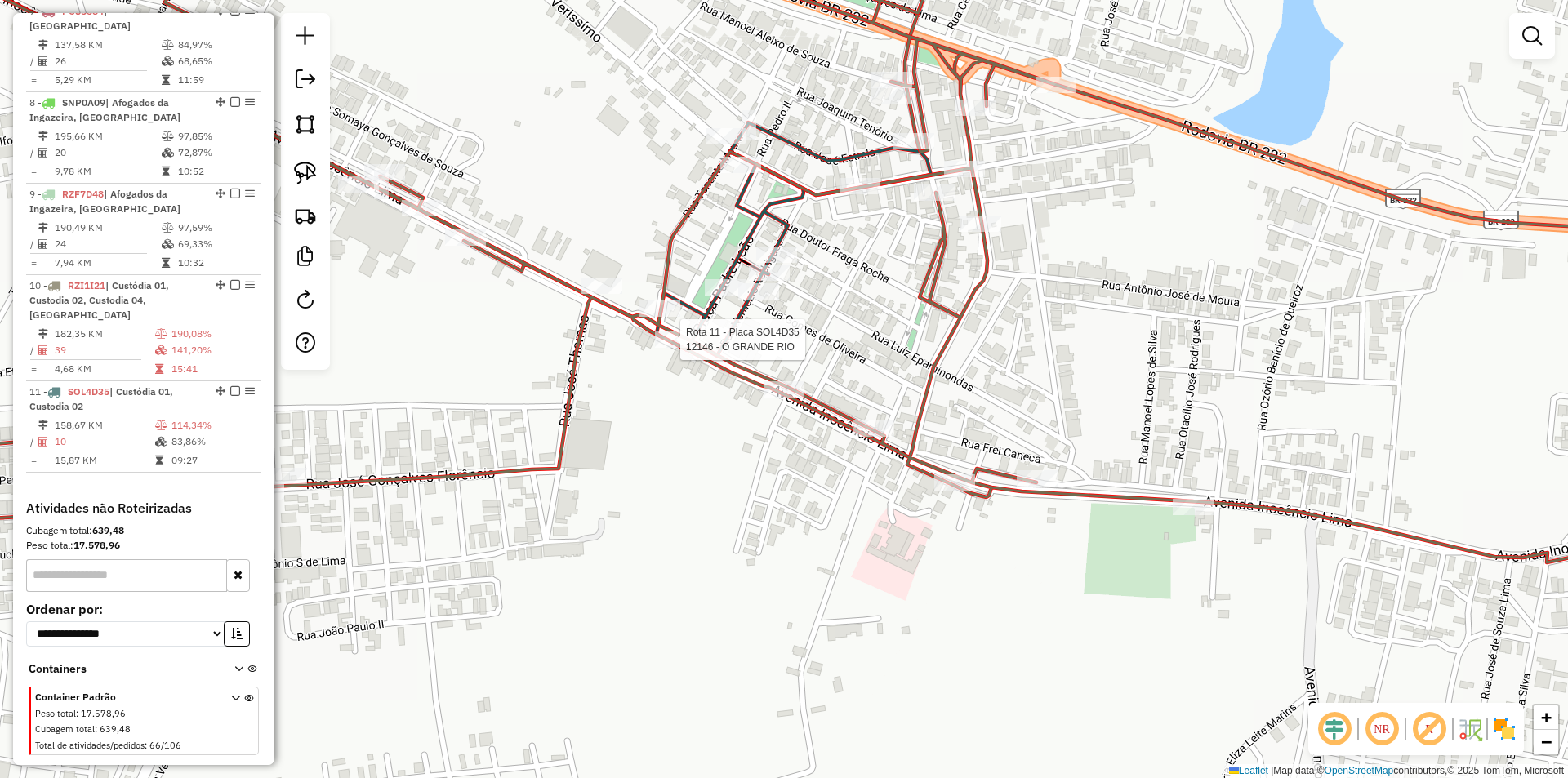
select select "**********"
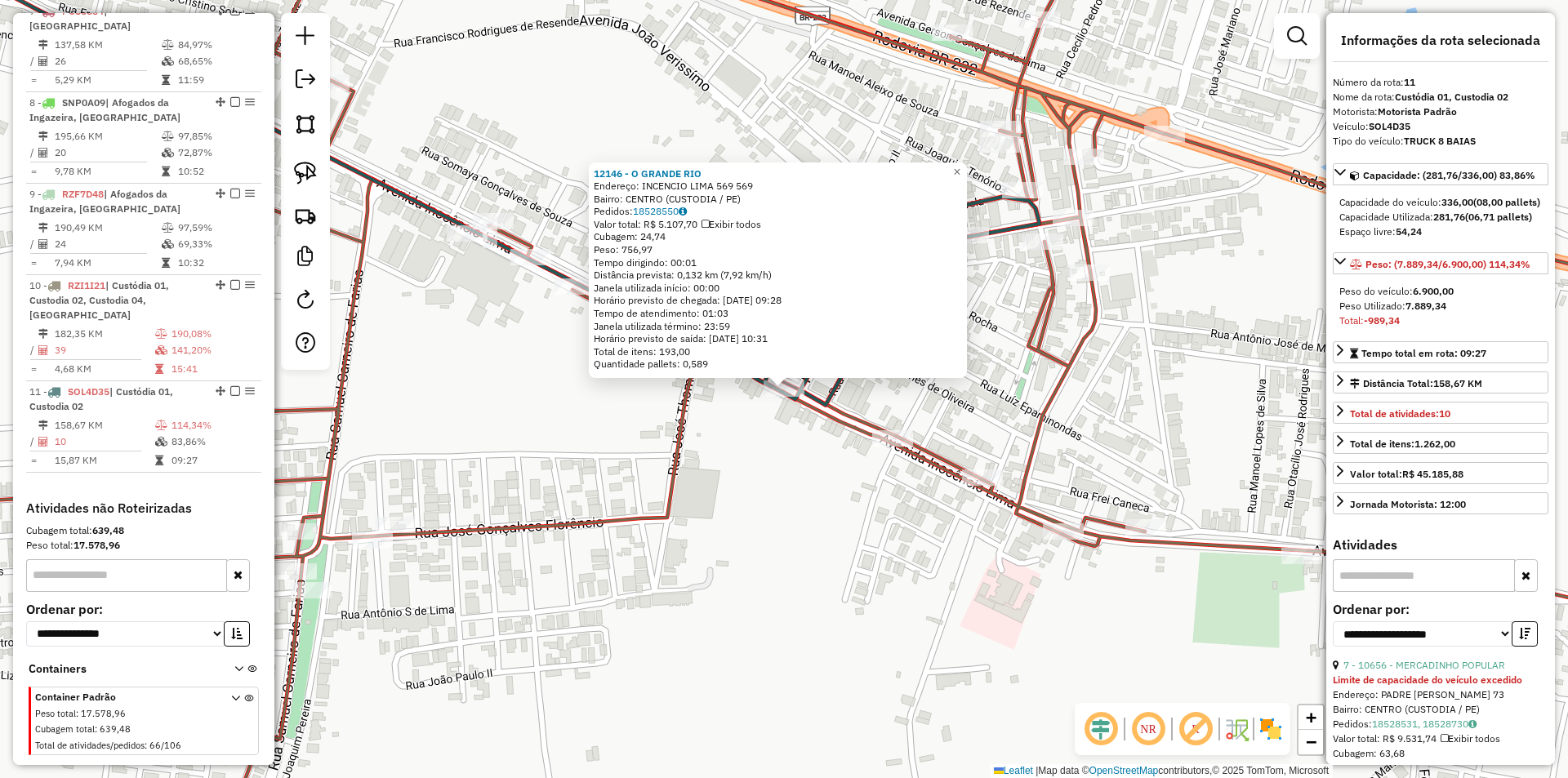
click at [740, 449] on div "12146 - O GRANDE RIO Endereço: INCENCIO LIMA 569 569 Bairro: CENTRO (CUSTODIA /…" at bounding box center [784, 389] width 1568 height 778
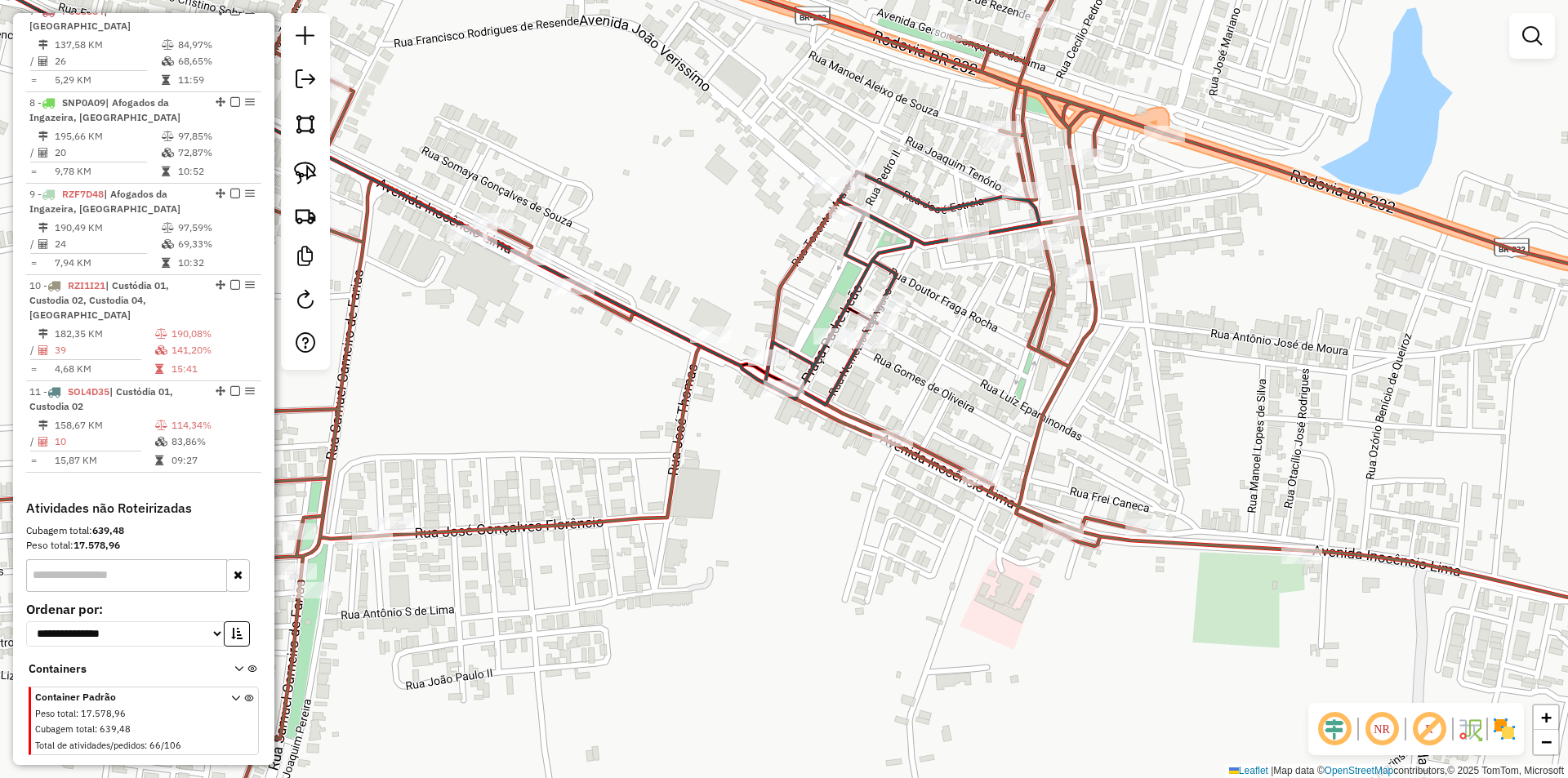
click at [704, 343] on div at bounding box center [710, 334] width 41 height 16
select select "**********"
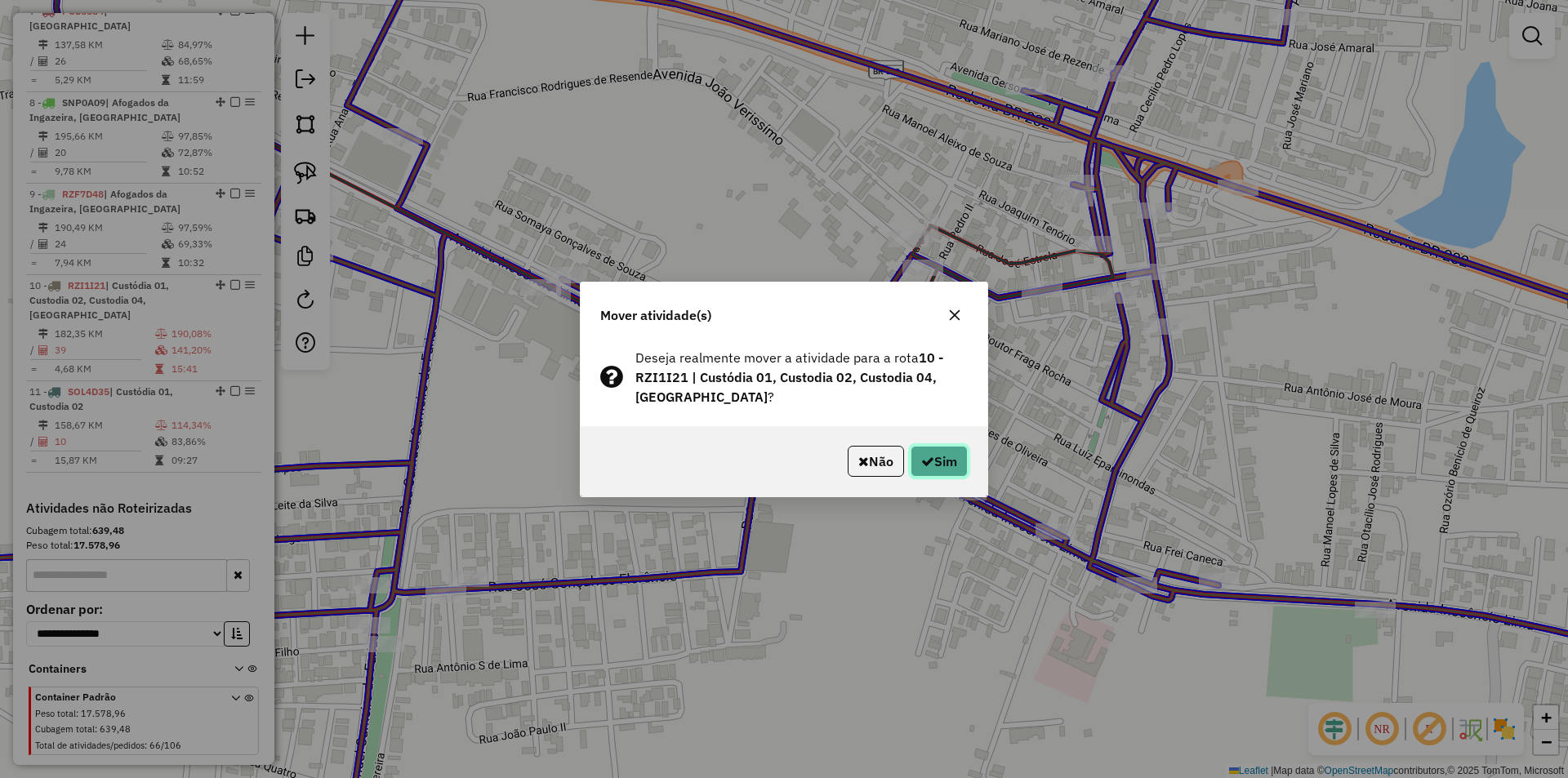
click at [955, 465] on button "Sim" at bounding box center [939, 461] width 57 height 31
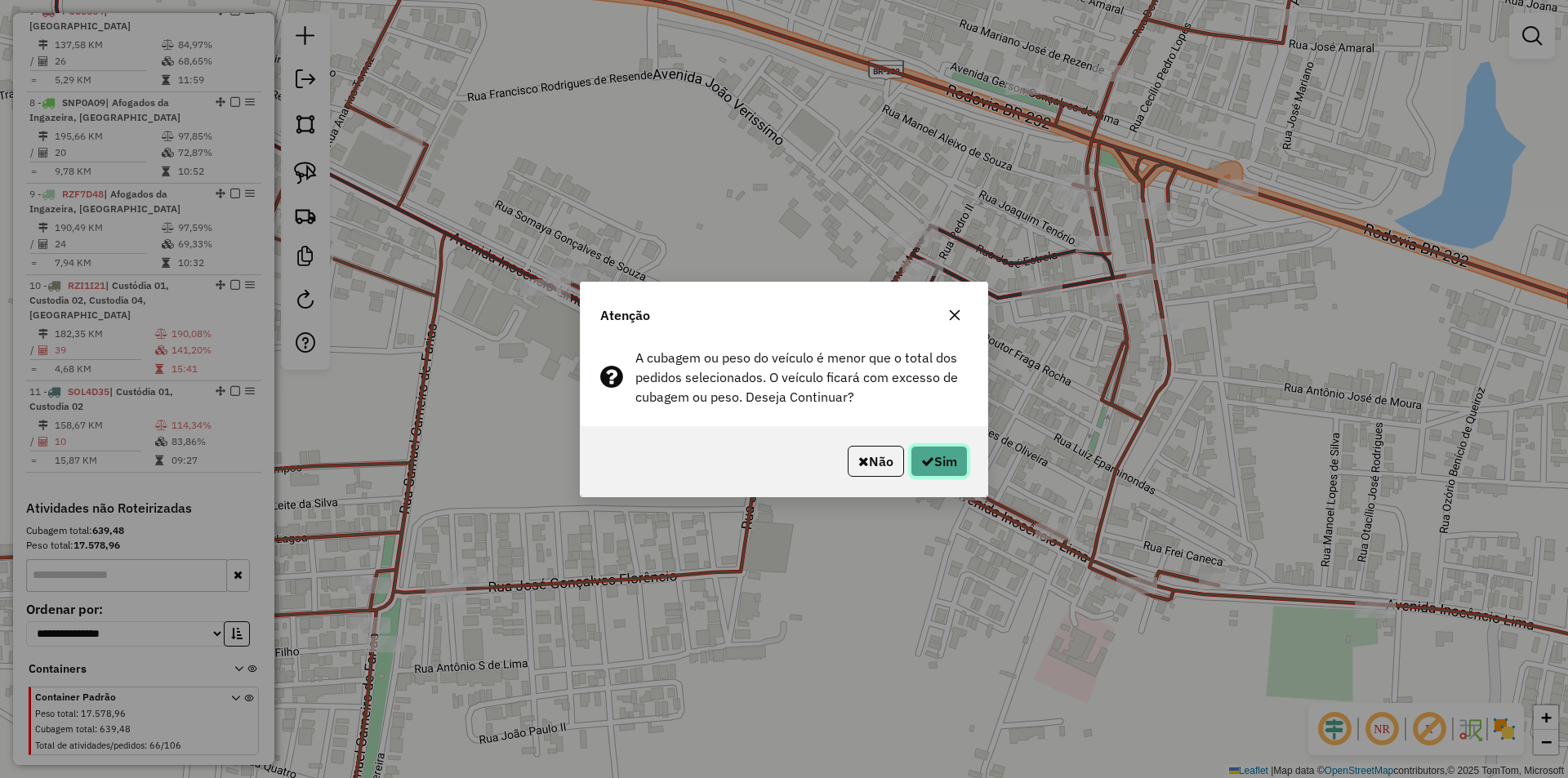
click at [942, 458] on button "Sim" at bounding box center [939, 461] width 57 height 31
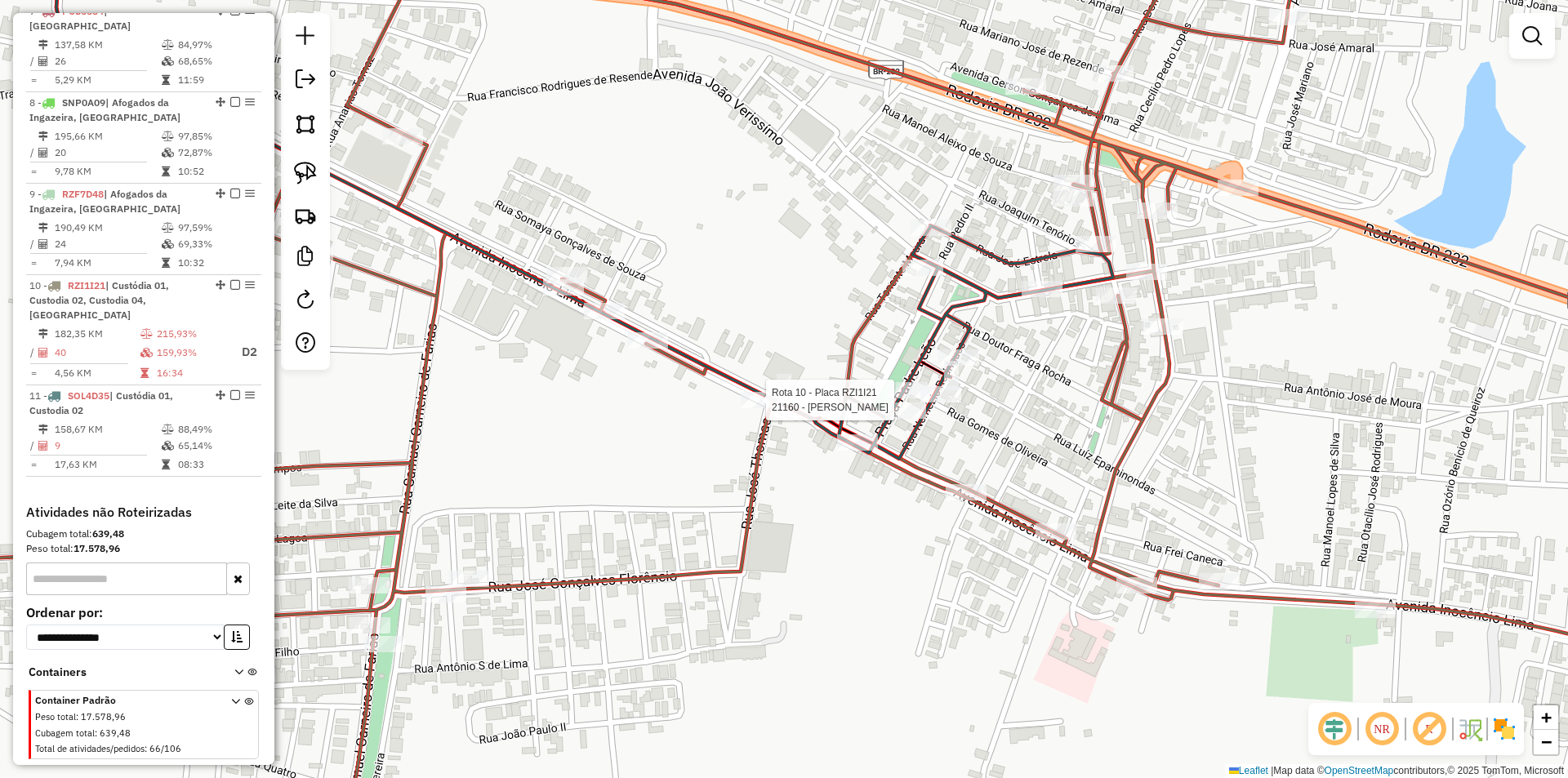
select select "**********"
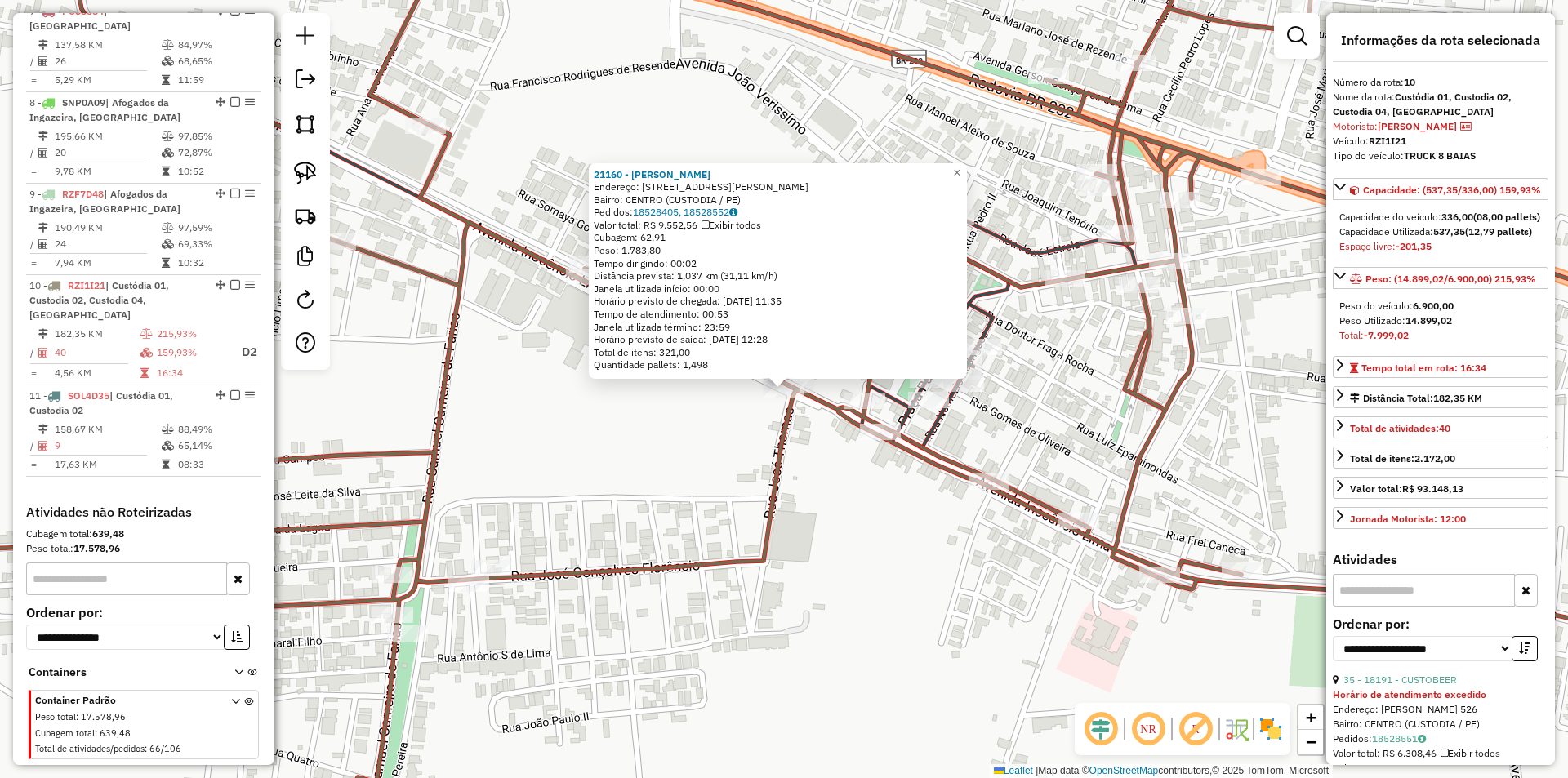
scroll to position [1124, 0]
click at [960, 169] on span "×" at bounding box center [957, 172] width 8 height 14
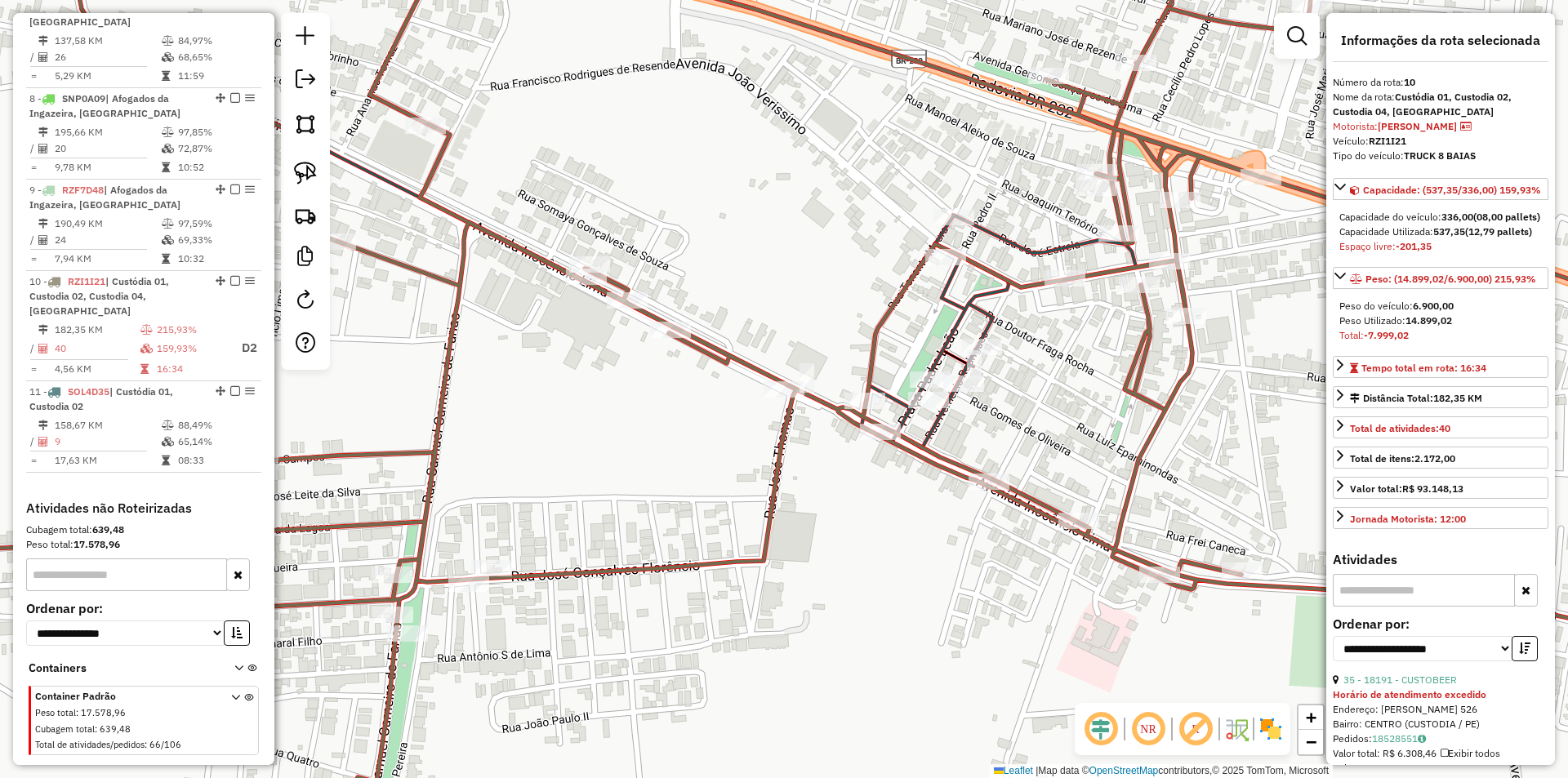
click at [946, 369] on div "Janela de atendimento Grade de atendimento Capacidade Transportadoras Veículos …" at bounding box center [784, 389] width 1568 height 778
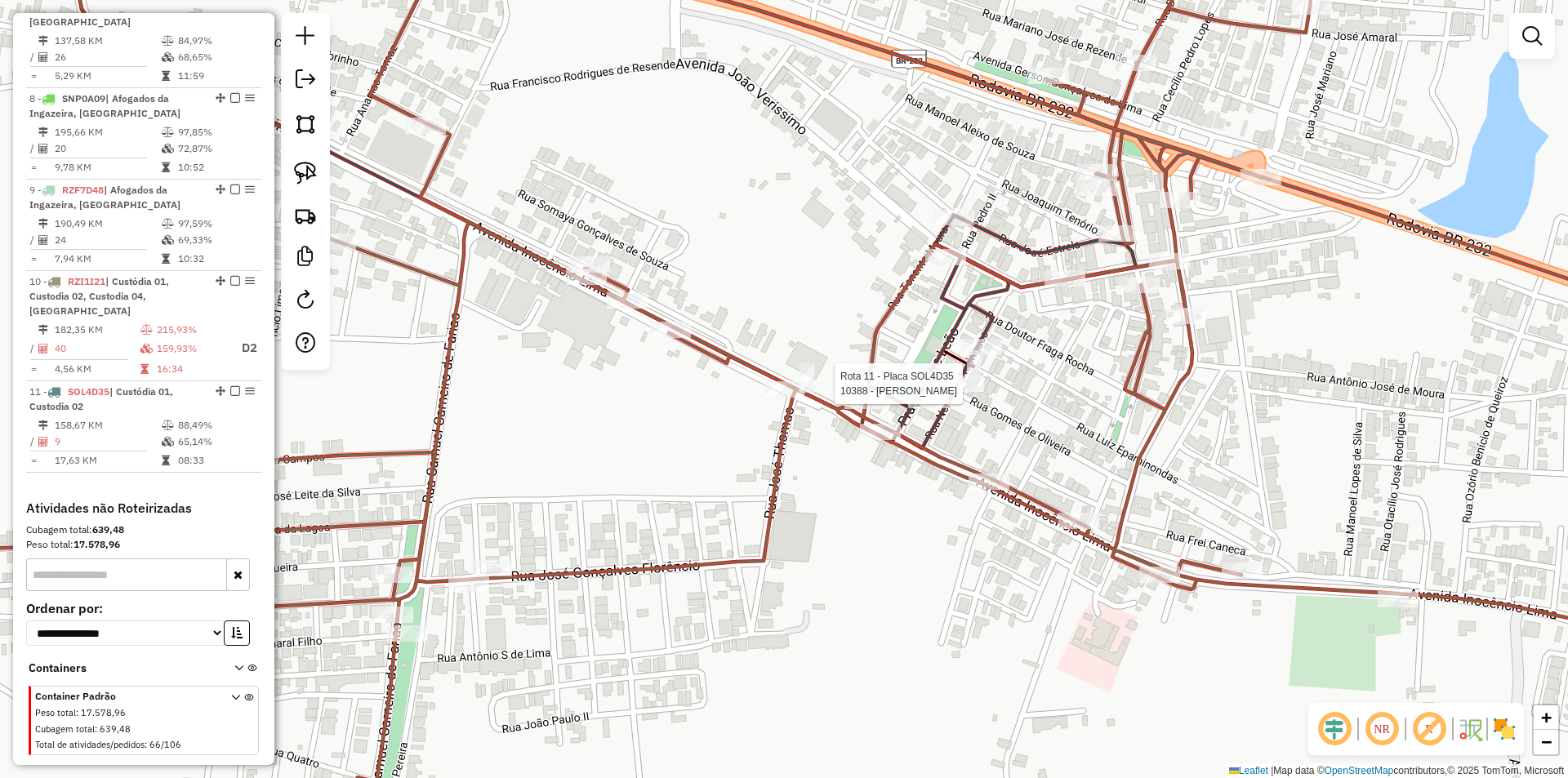
select select "**********"
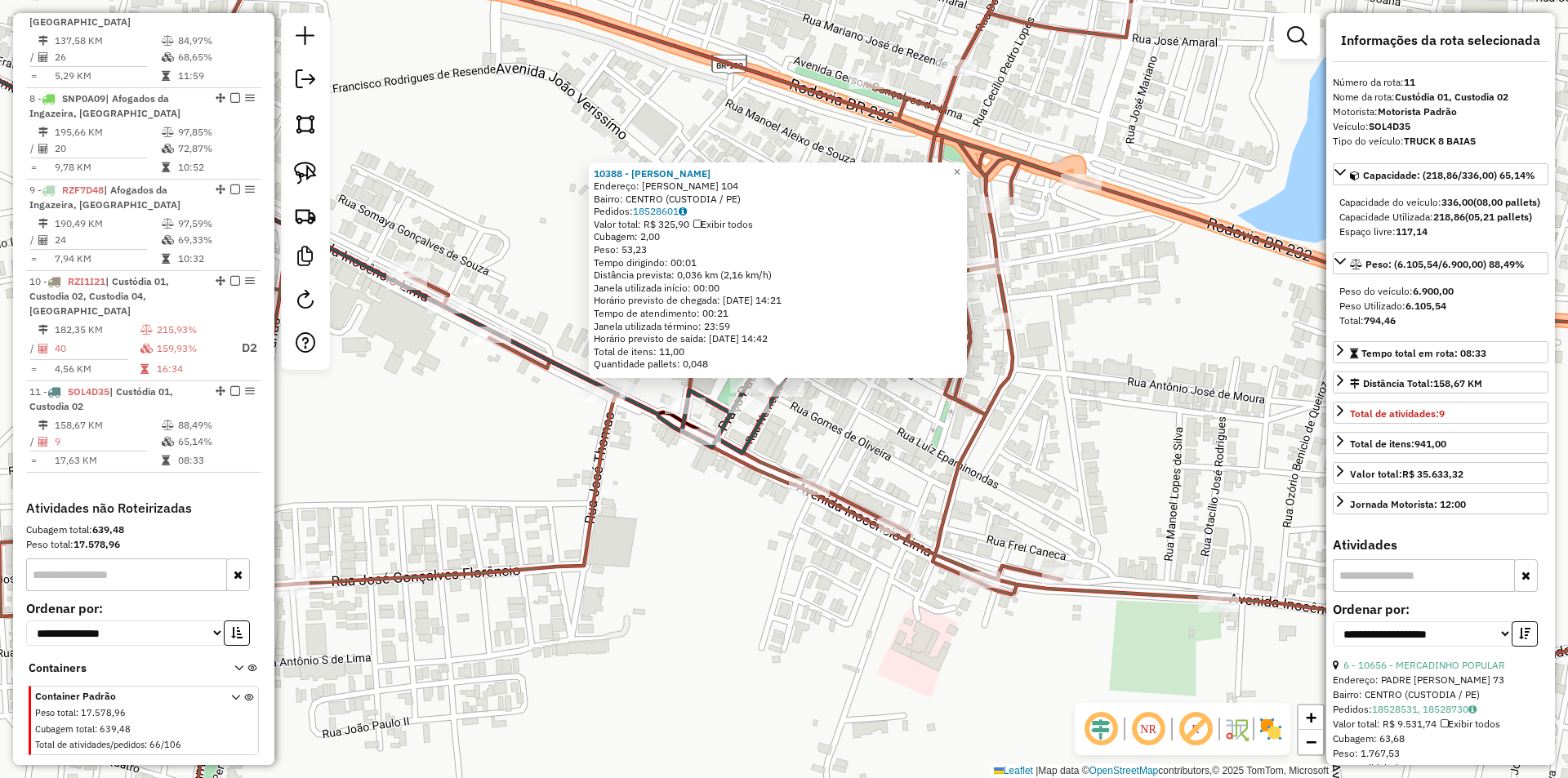
click at [955, 437] on div "10388 - MERC AQUINO Endereço: NEMEZIO RODRIGUES 104 Bairro: CENTRO (CUSTODIA / …" at bounding box center [784, 389] width 1568 height 778
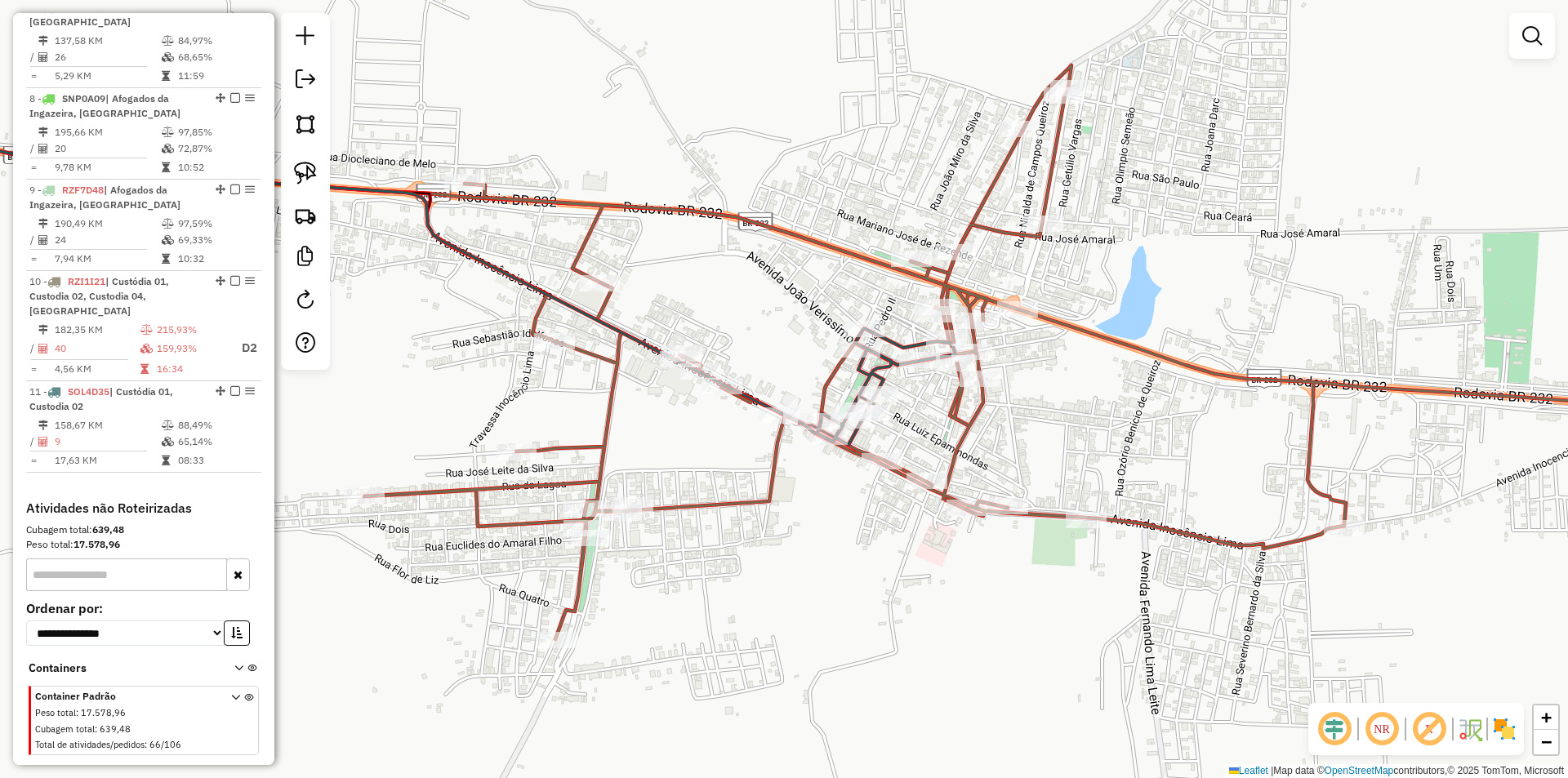
drag, startPoint x: 1105, startPoint y: 375, endPoint x: 1004, endPoint y: 461, distance: 132.7
click at [1006, 461] on div "Janela de atendimento Grade de atendimento Capacidade Transportadoras Veículos …" at bounding box center [784, 389] width 1568 height 778
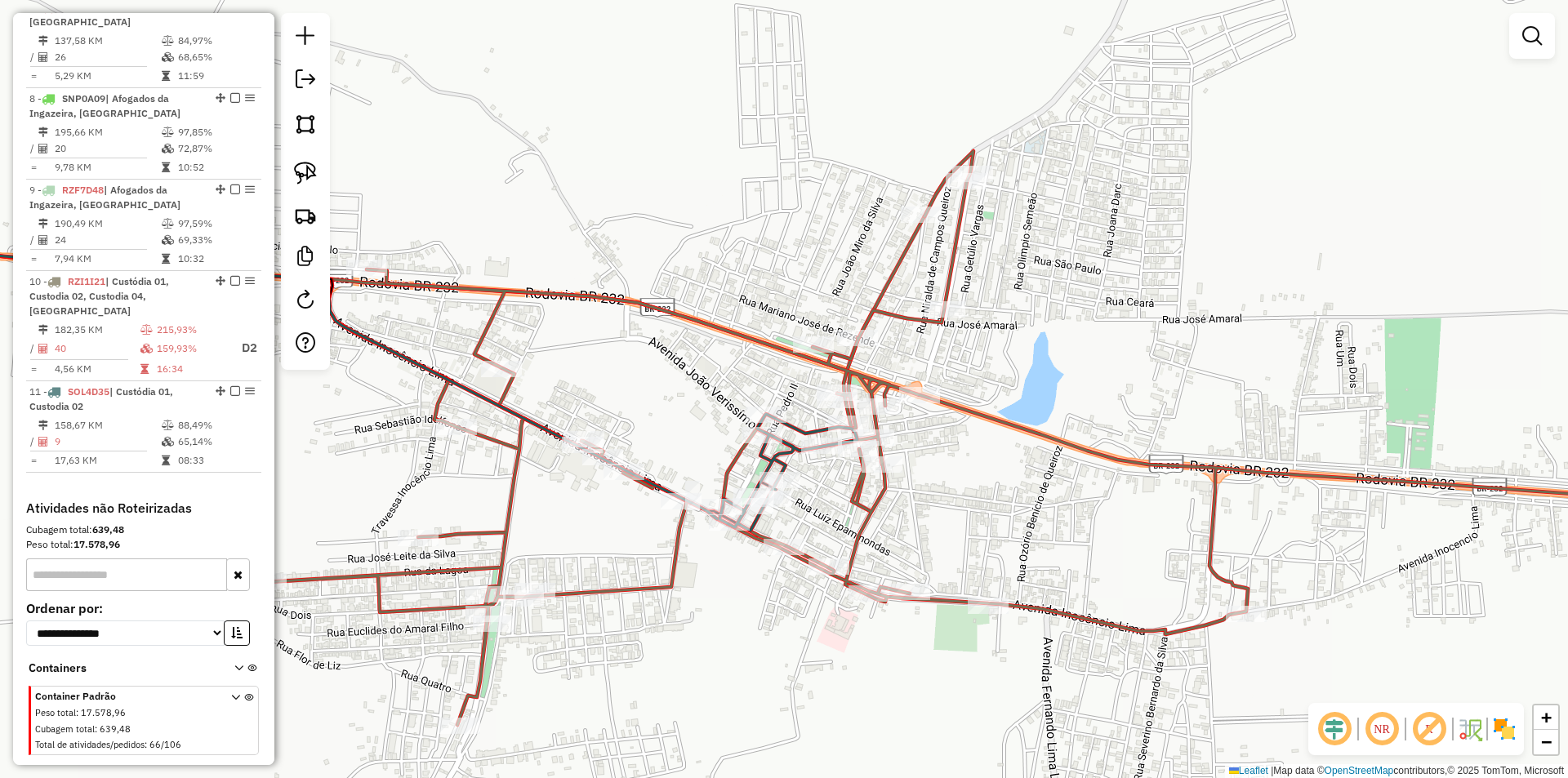
drag, startPoint x: 704, startPoint y: 418, endPoint x: 767, endPoint y: 347, distance: 94.9
click at [767, 347] on div "Janela de atendimento Grade de atendimento Capacidade Transportadoras Veículos …" at bounding box center [784, 389] width 1568 height 778
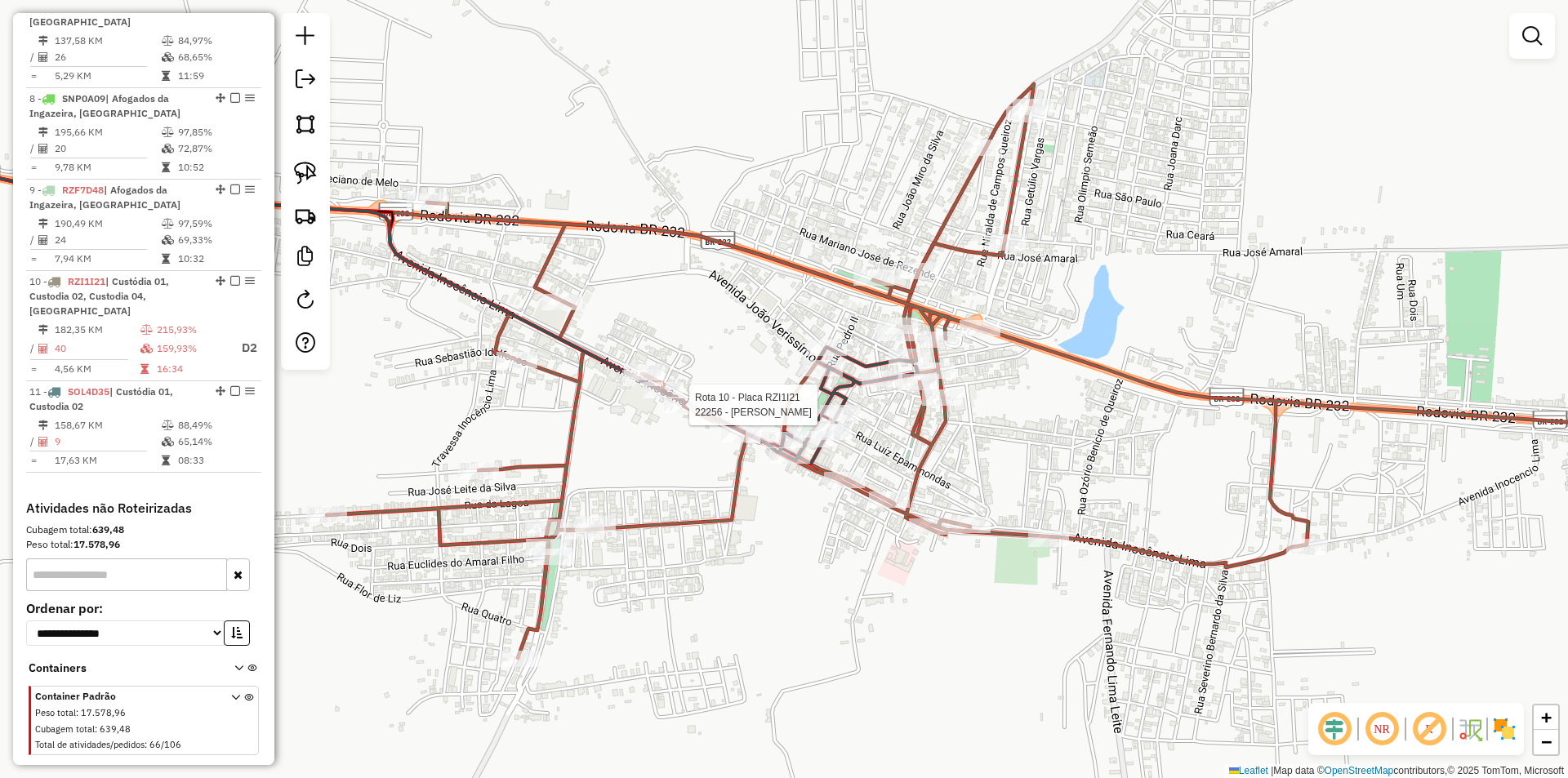
select select "**********"
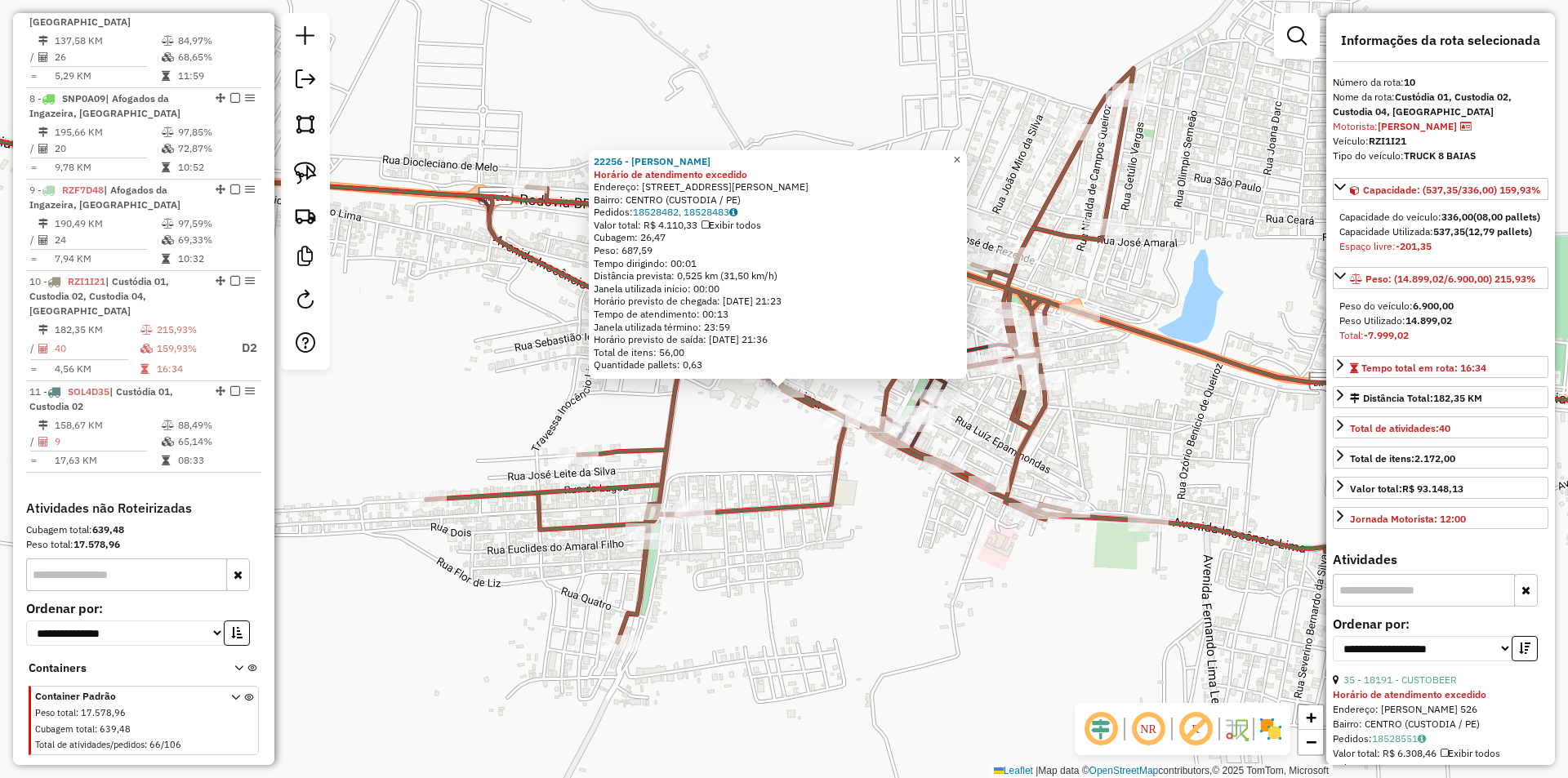
click at [960, 157] on span "×" at bounding box center [957, 160] width 8 height 14
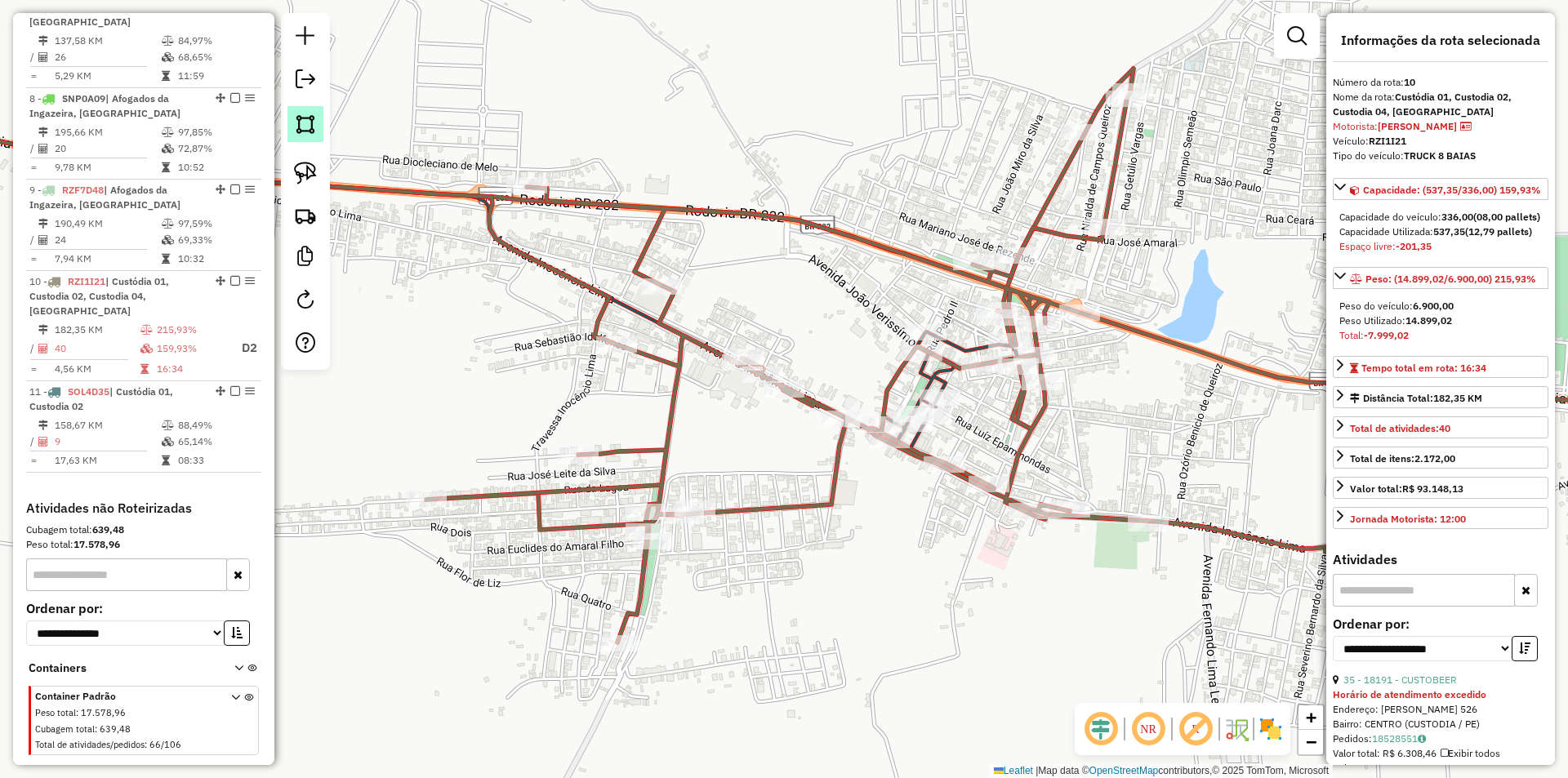
click at [302, 126] on img at bounding box center [305, 125] width 23 height 23
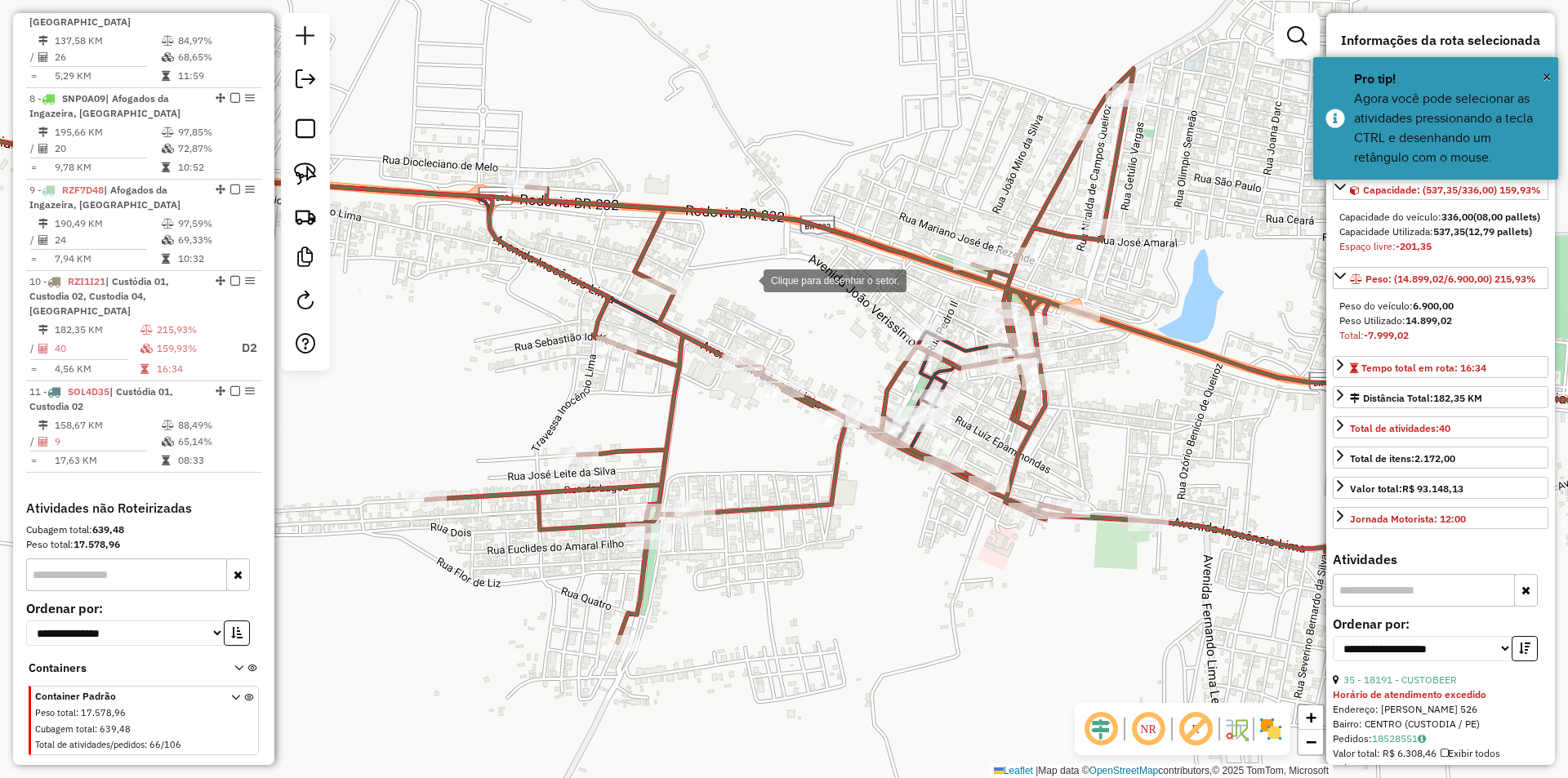
drag, startPoint x: 747, startPoint y: 280, endPoint x: 718, endPoint y: 361, distance: 86.0
click at [745, 279] on div at bounding box center [747, 280] width 32 height 32
click at [700, 387] on div at bounding box center [701, 387] width 32 height 32
click at [798, 452] on div at bounding box center [798, 452] width 32 height 32
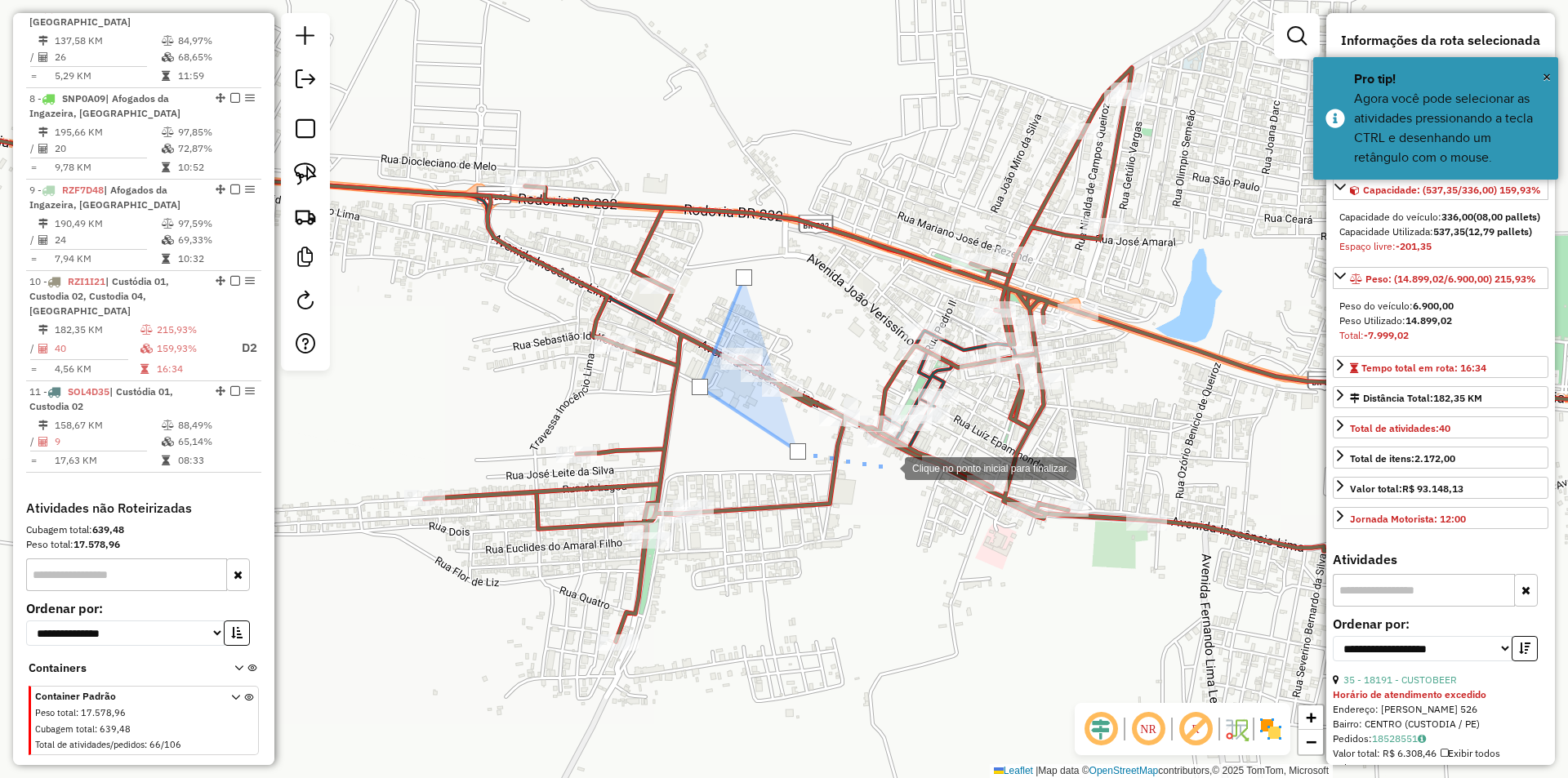
click at [888, 467] on div at bounding box center [888, 467] width 32 height 32
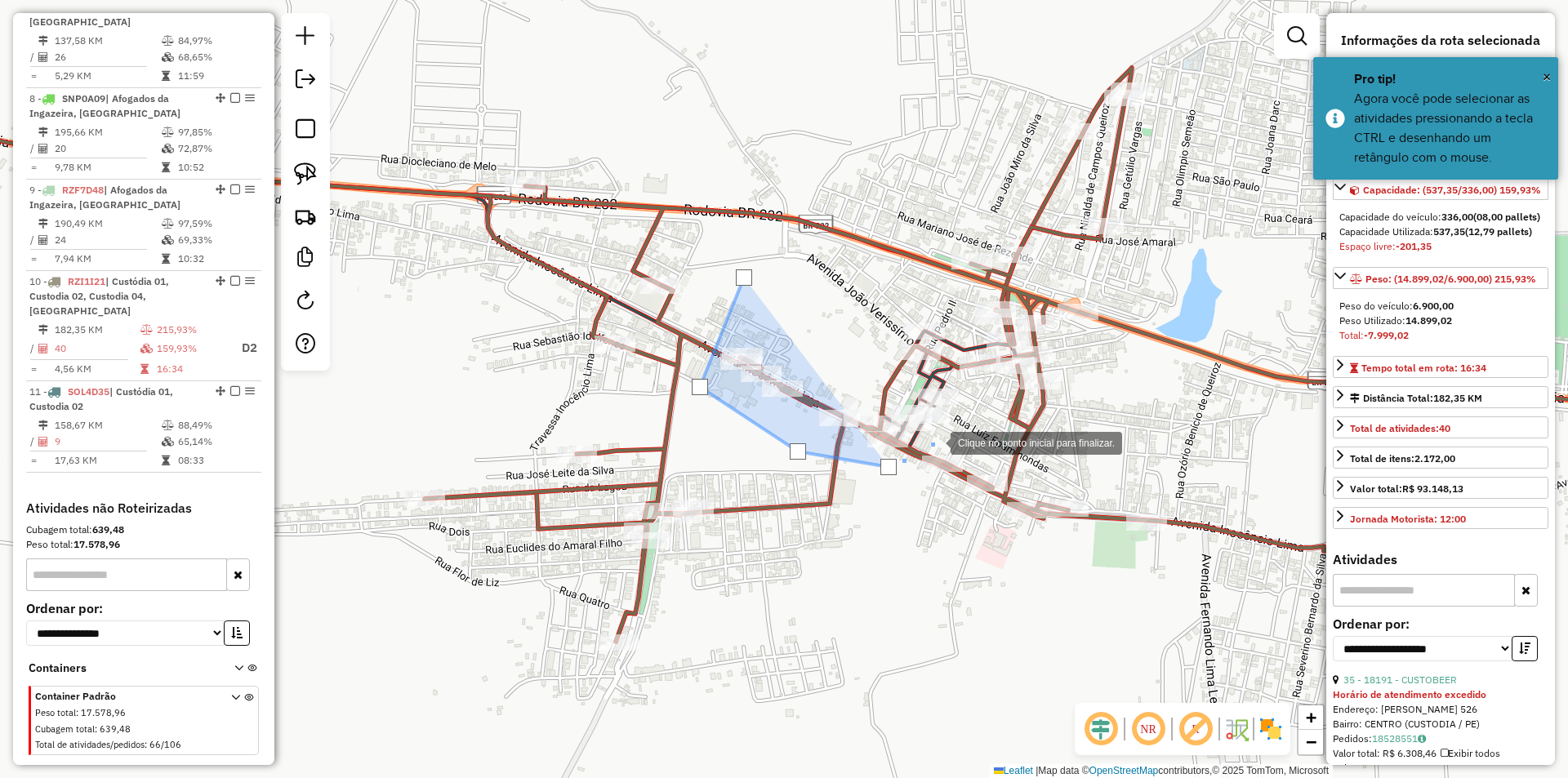
click at [945, 437] on div at bounding box center [934, 441] width 32 height 32
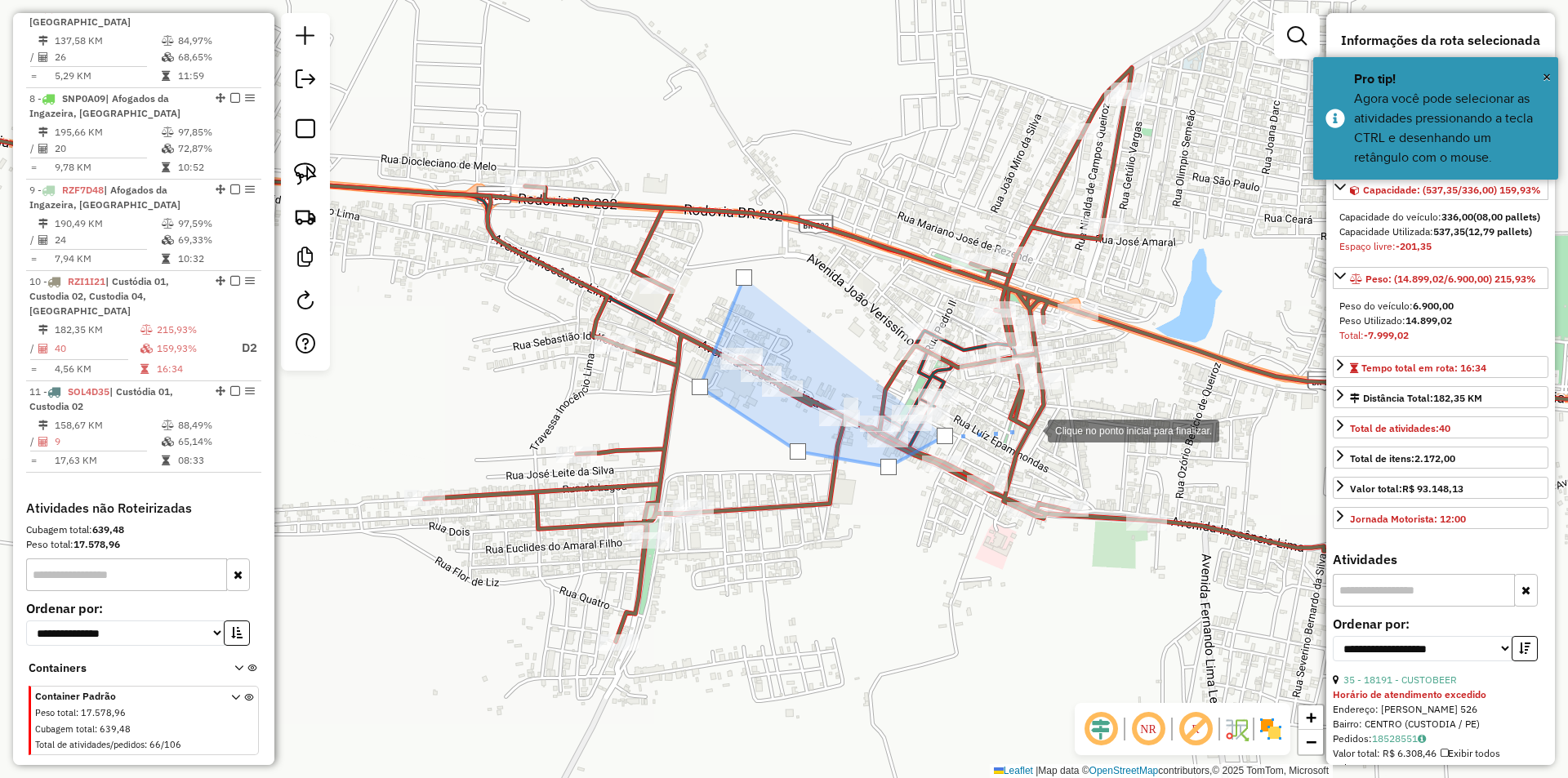
click at [1032, 430] on div at bounding box center [1031, 430] width 32 height 32
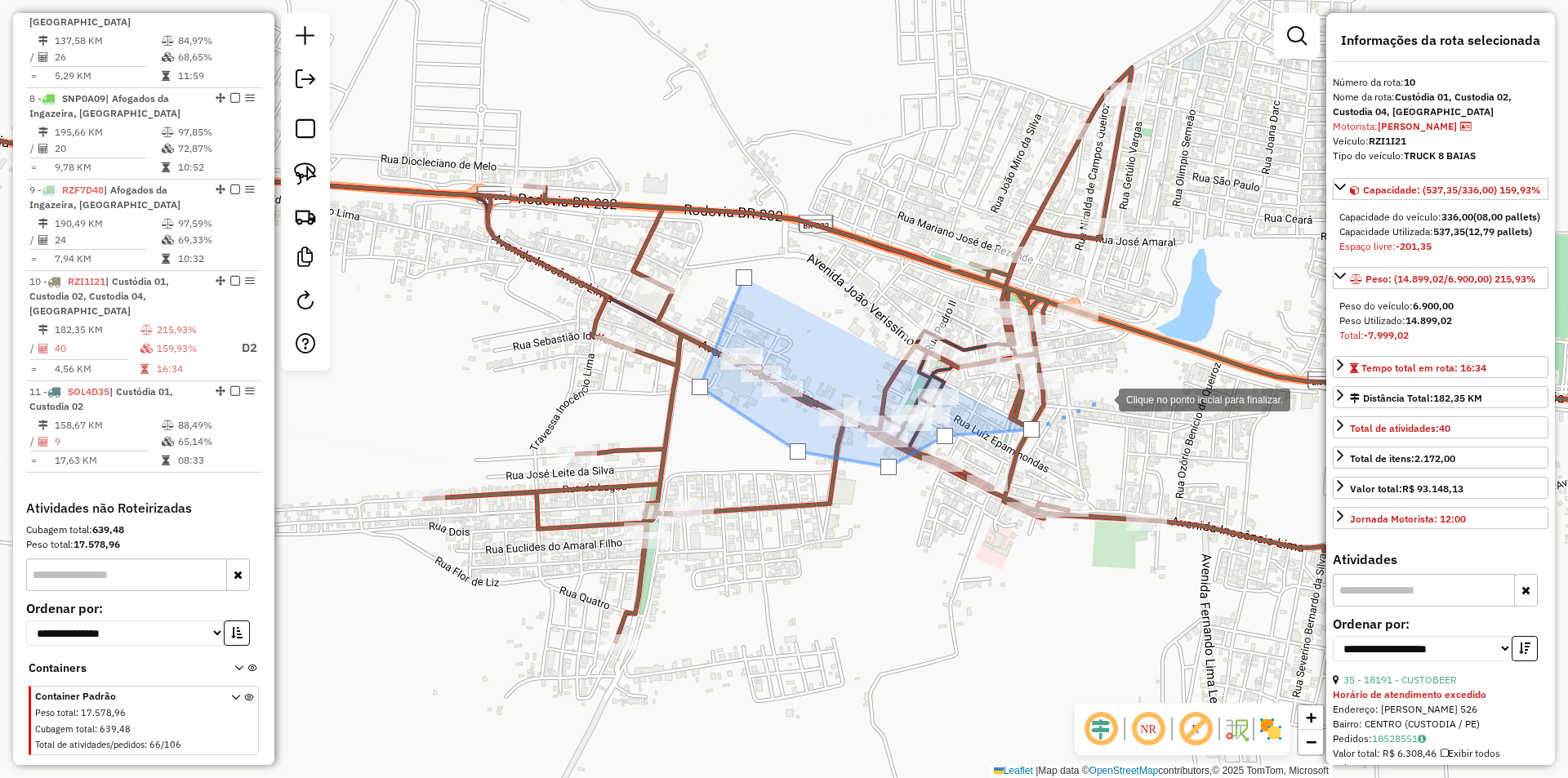
click at [1113, 393] on div at bounding box center [1102, 399] width 32 height 32
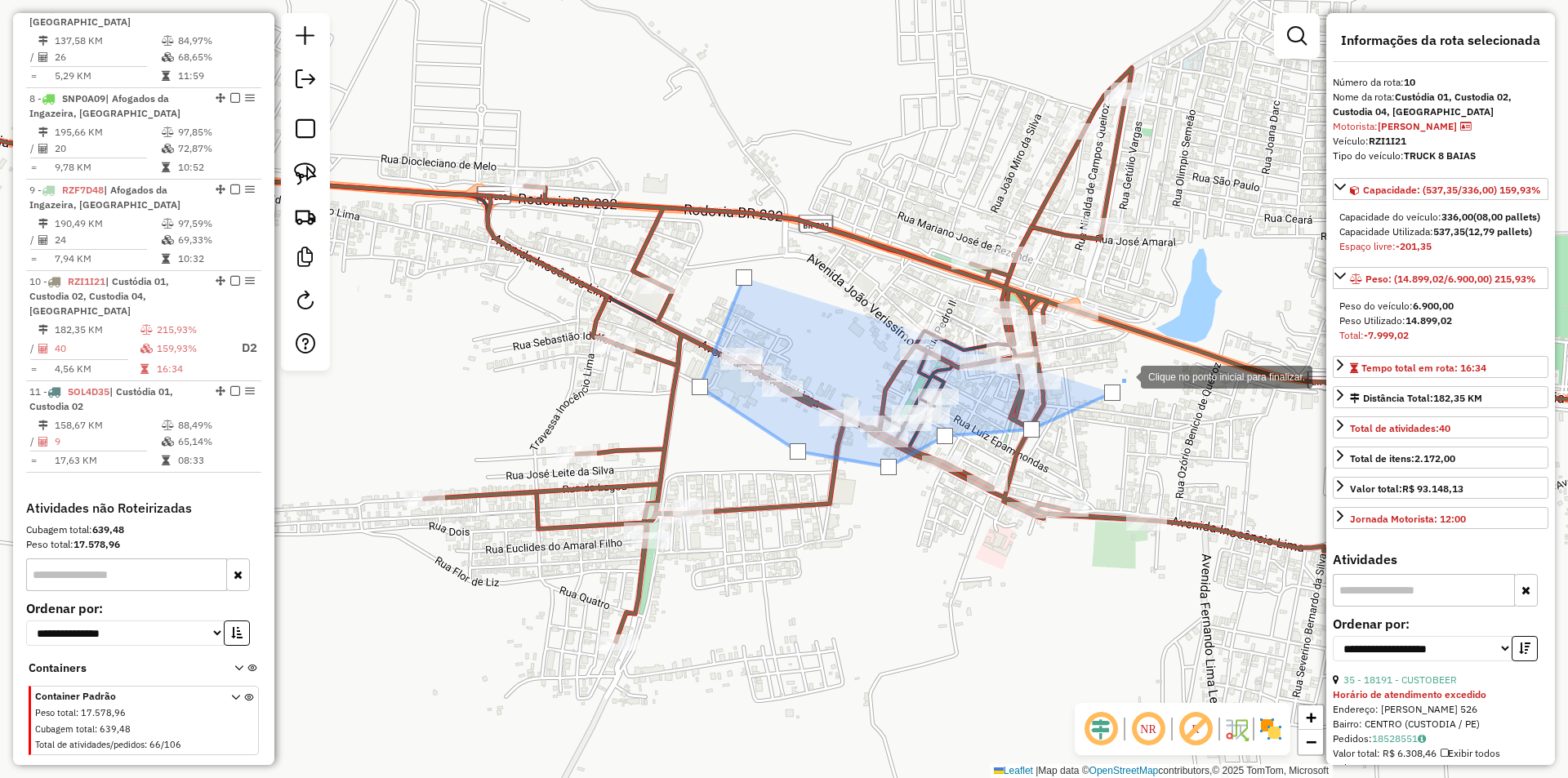
click at [1141, 360] on div at bounding box center [1124, 376] width 32 height 32
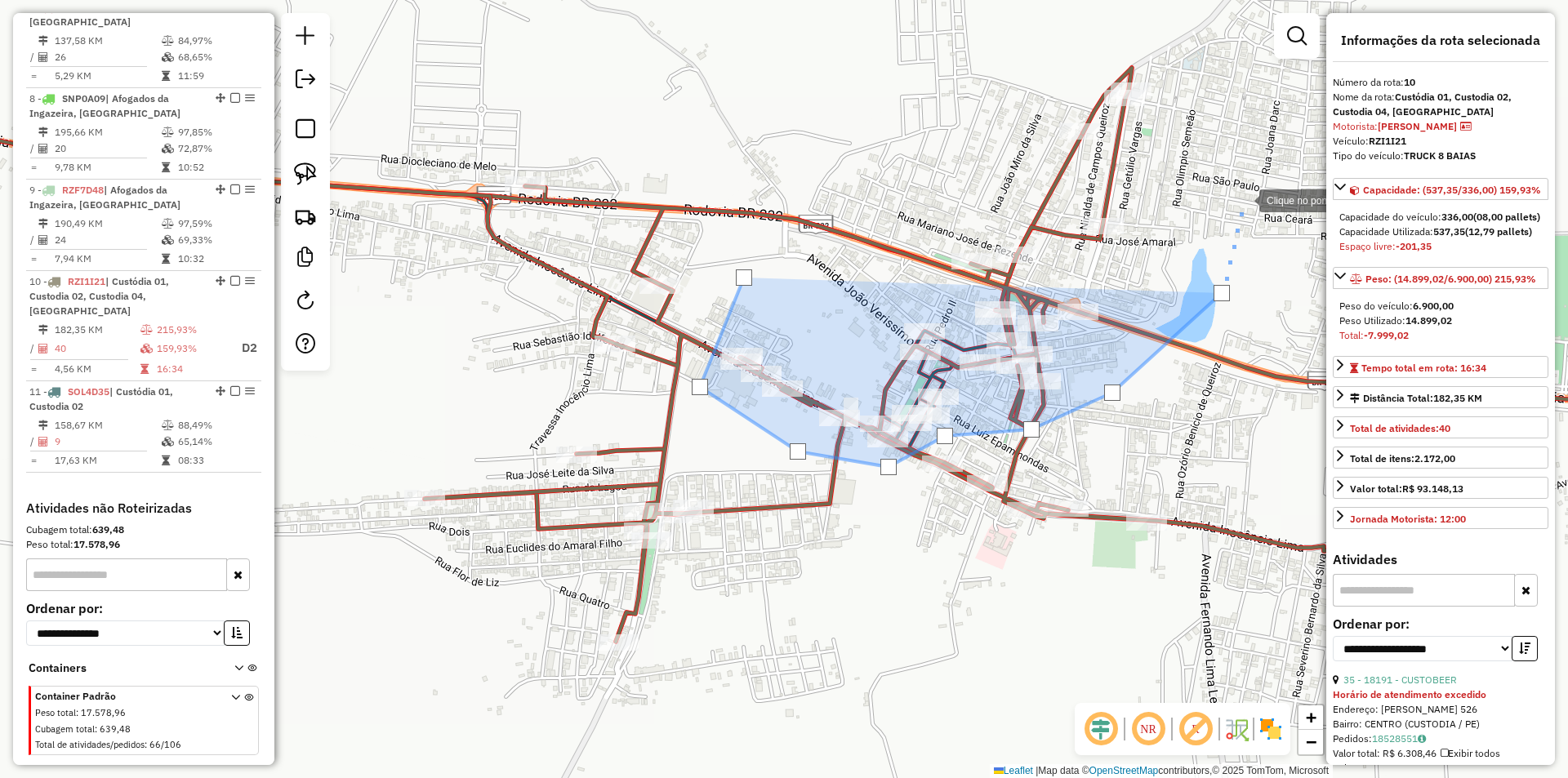
click at [1243, 200] on div at bounding box center [1243, 199] width 32 height 32
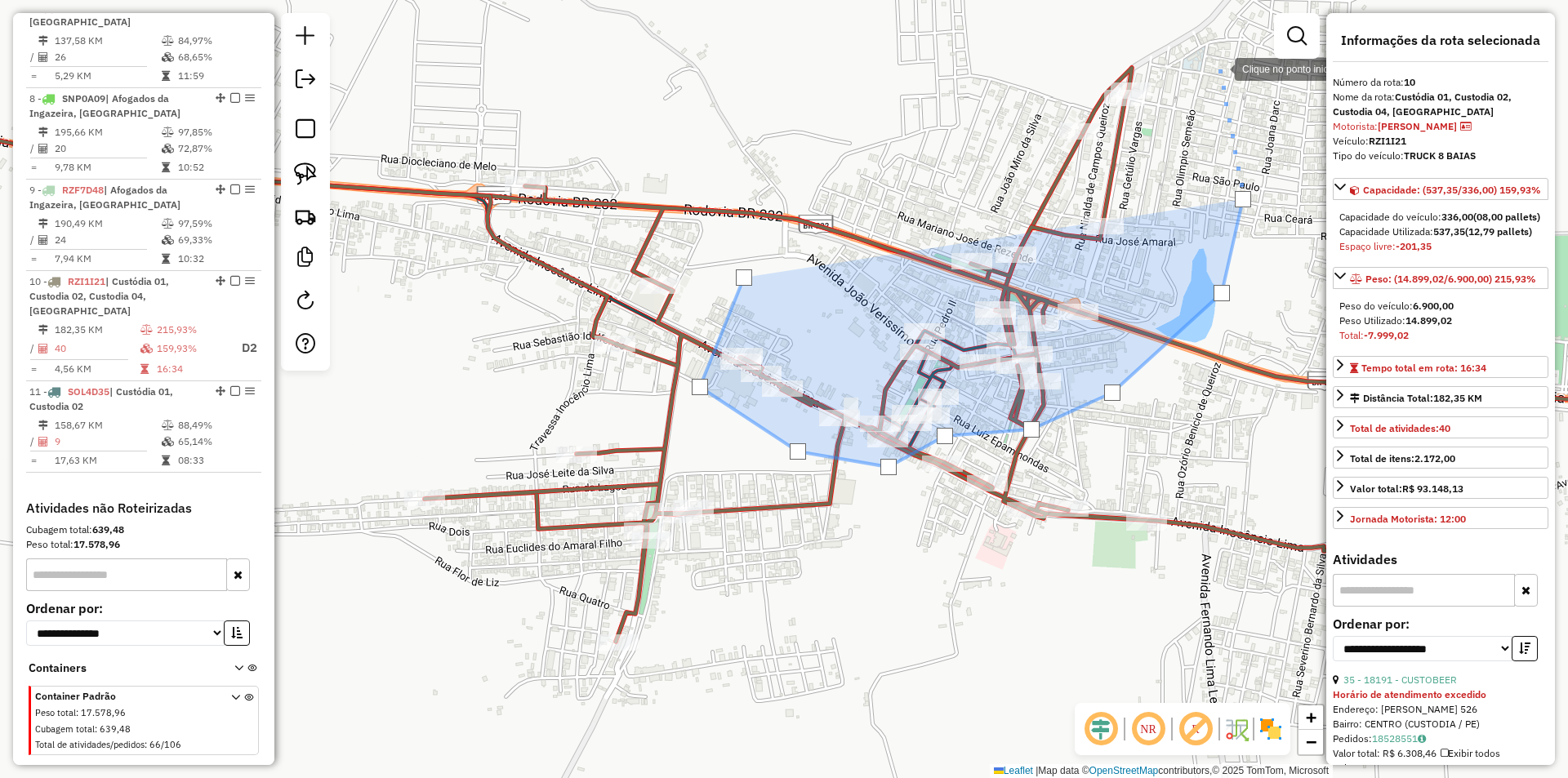
click at [1218, 68] on div at bounding box center [1218, 68] width 32 height 32
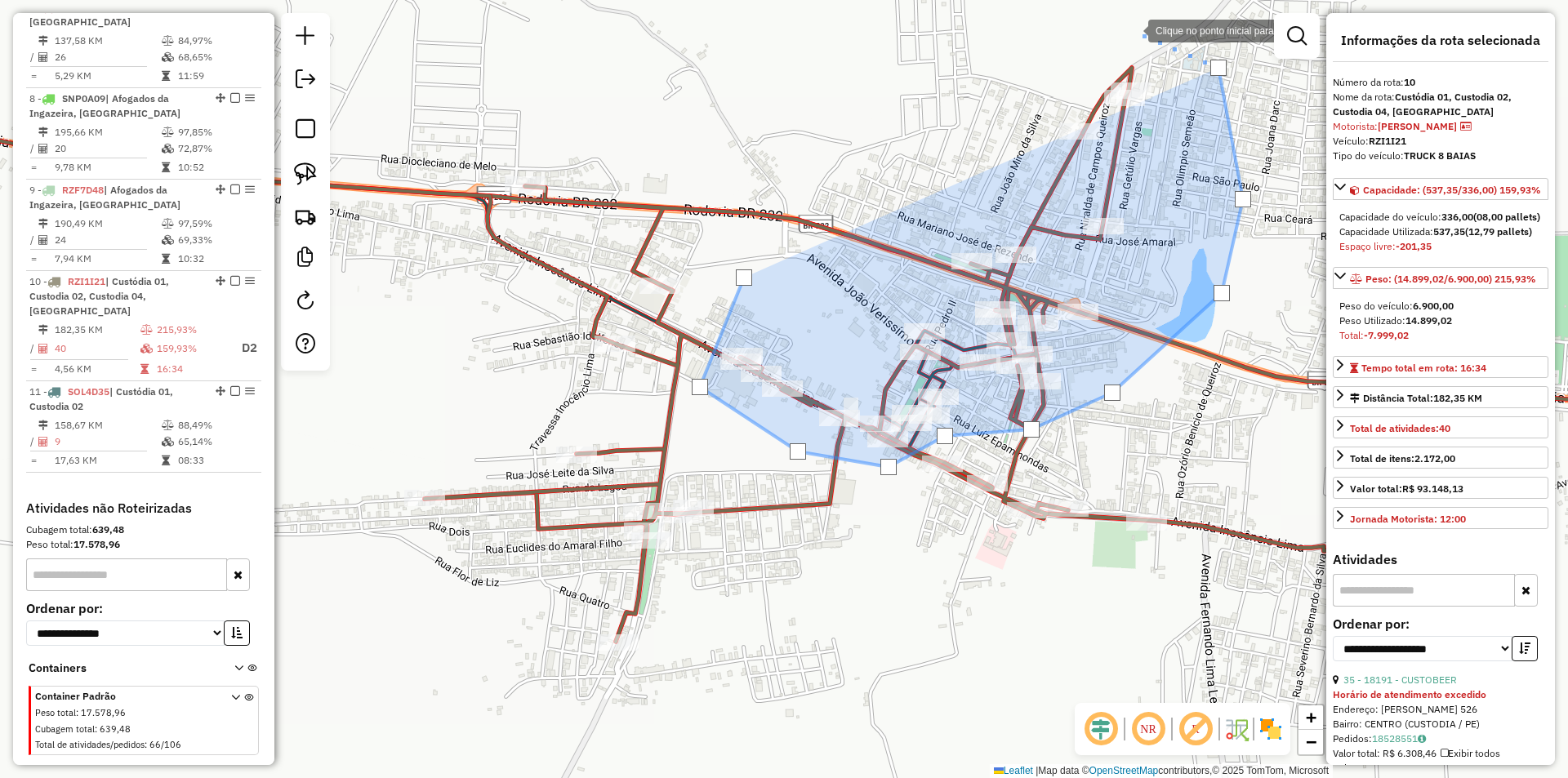
click at [1115, 13] on div at bounding box center [1132, 29] width 32 height 32
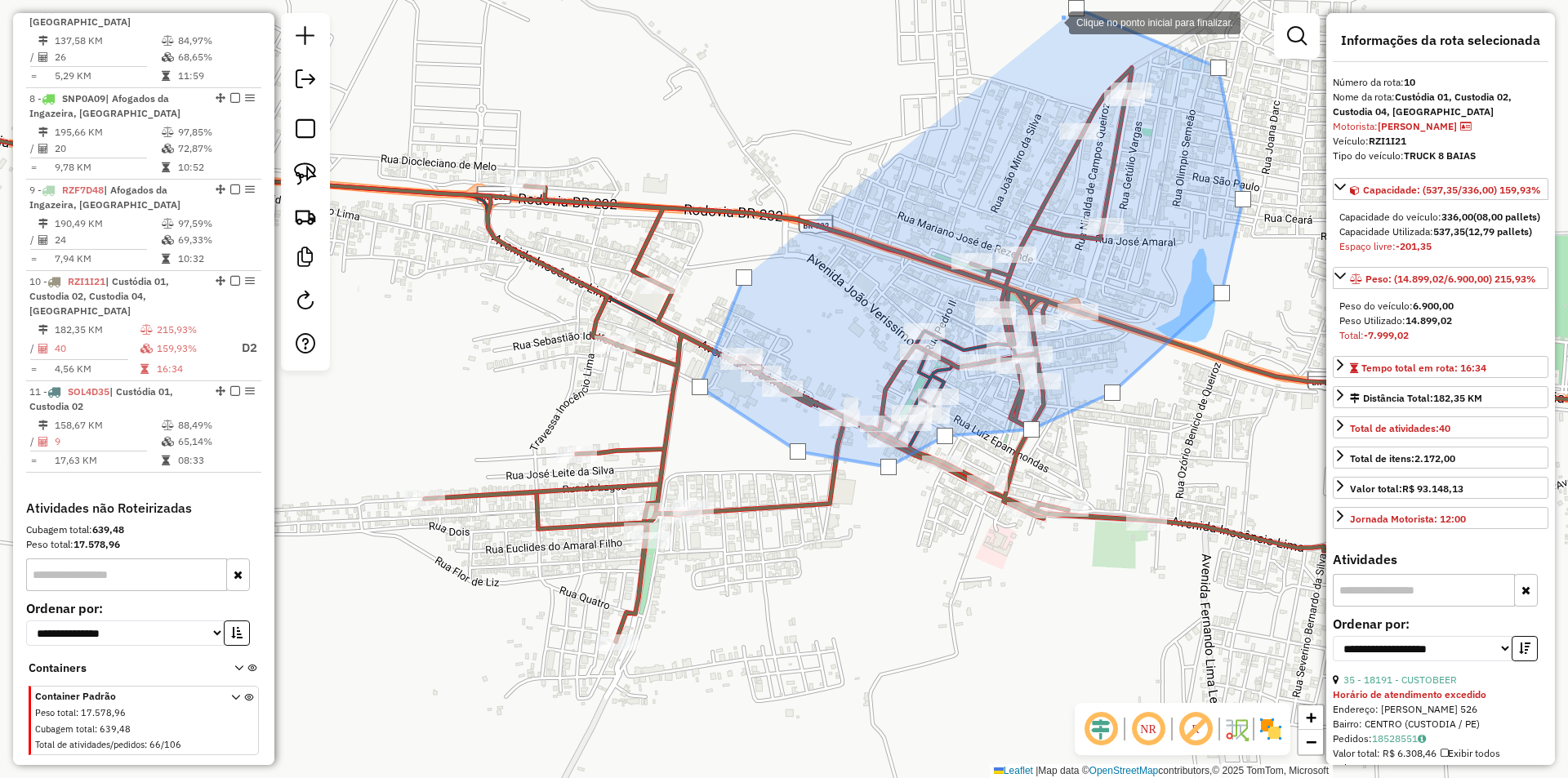
drag, startPoint x: 979, startPoint y: 58, endPoint x: 870, endPoint y: 126, distance: 128.5
click at [1036, 38] on div at bounding box center [1053, 21] width 32 height 32
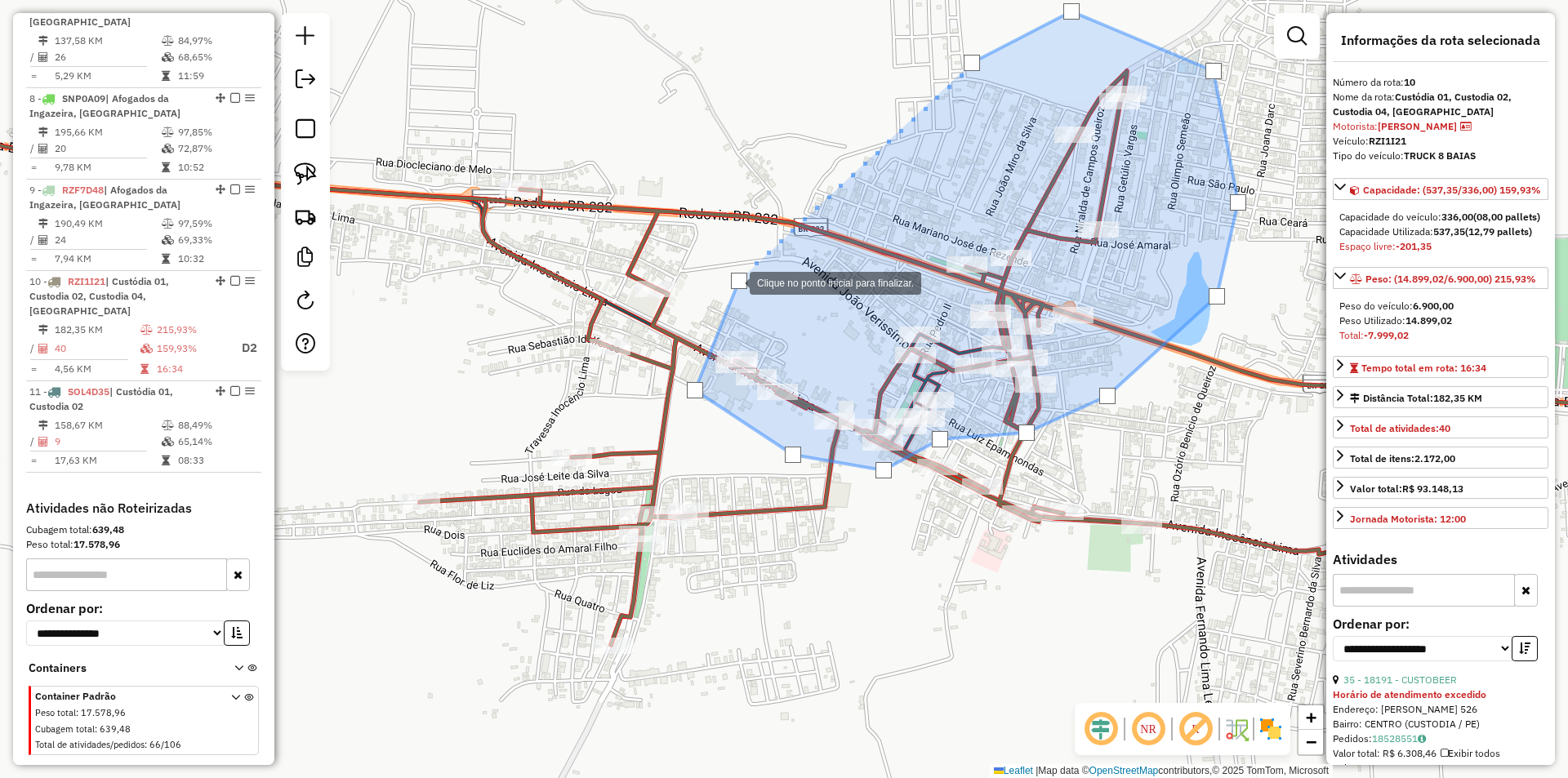
click at [734, 282] on div at bounding box center [739, 281] width 16 height 16
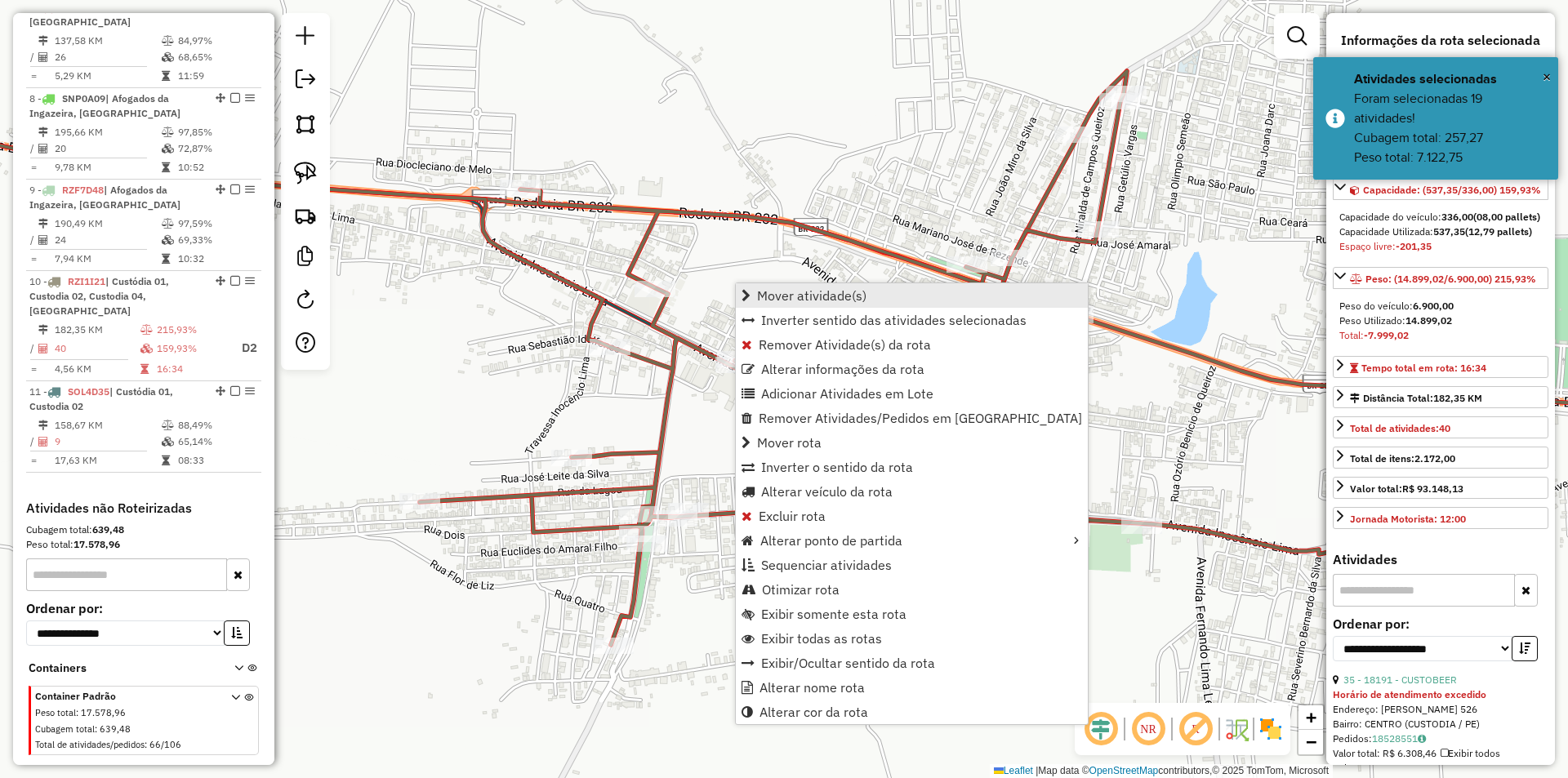
click at [787, 298] on span "Mover atividade(s)" at bounding box center [811, 296] width 109 height 13
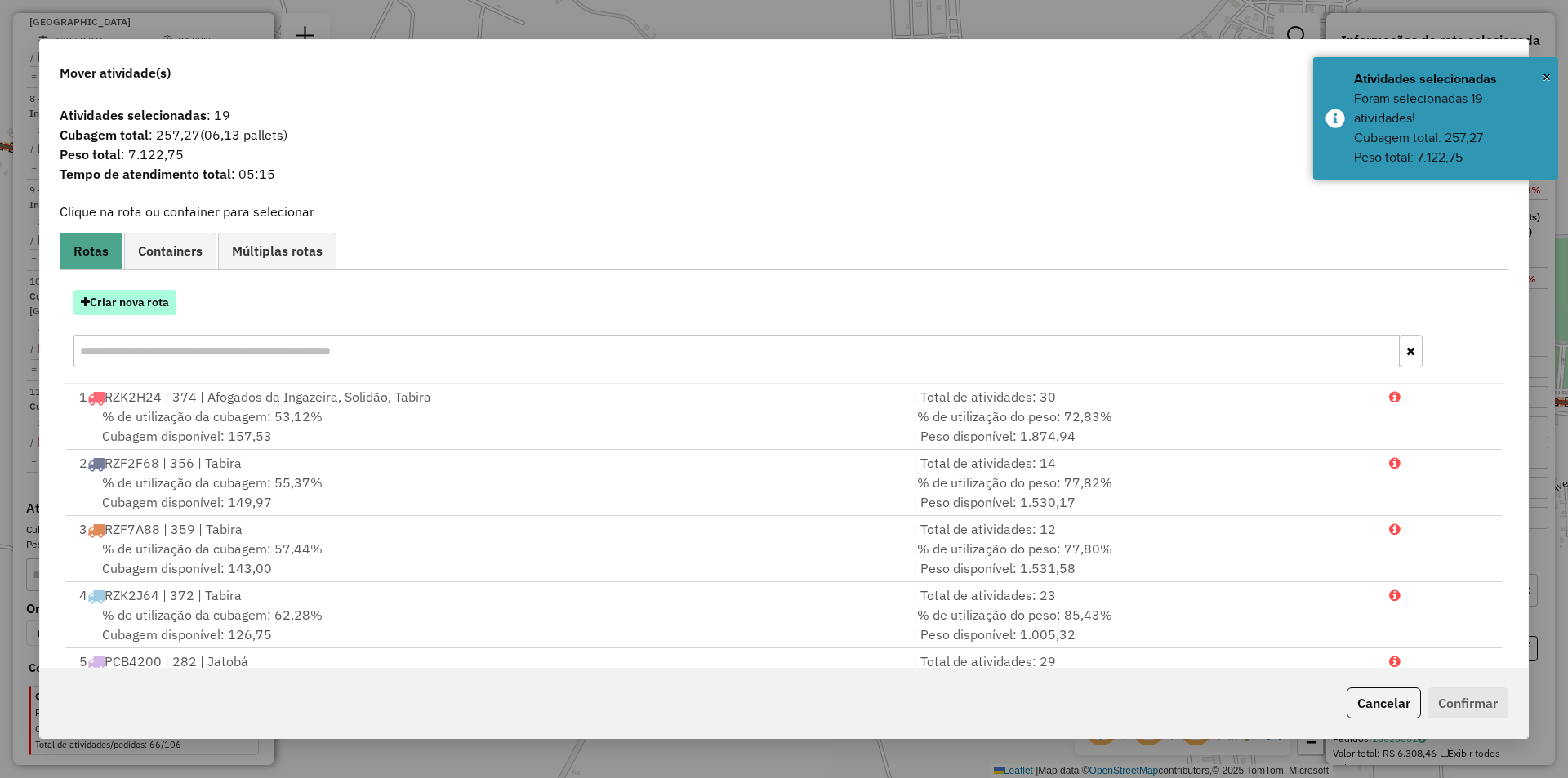
click at [154, 307] on button "Criar nova rota" at bounding box center [125, 302] width 103 height 26
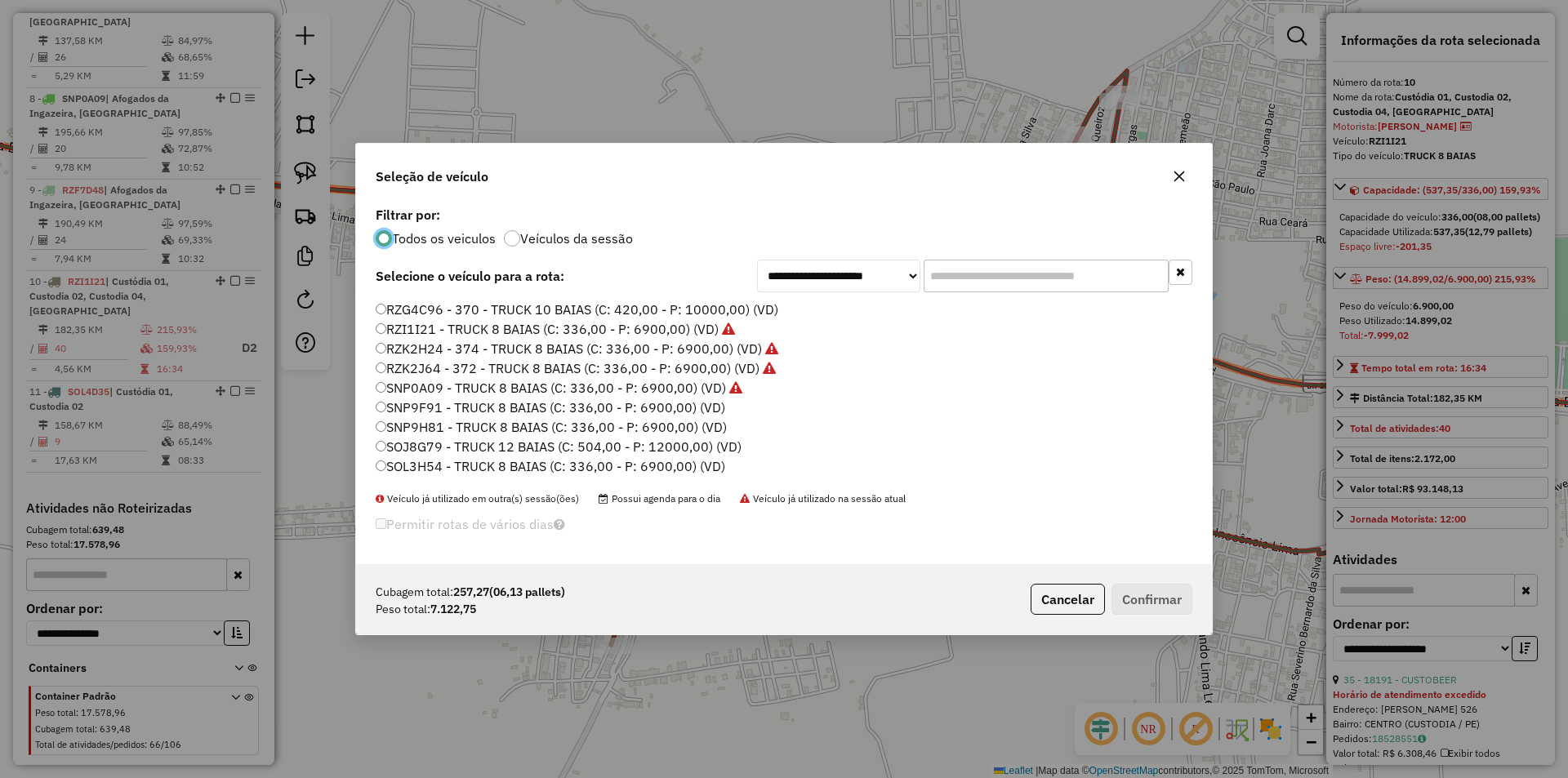
scroll to position [389, 0]
click at [459, 427] on label "SOL3H54 - TRUCK 8 BAIAS (C: 336,00 - P: 6900,00) (VD)" at bounding box center [551, 429] width 350 height 20
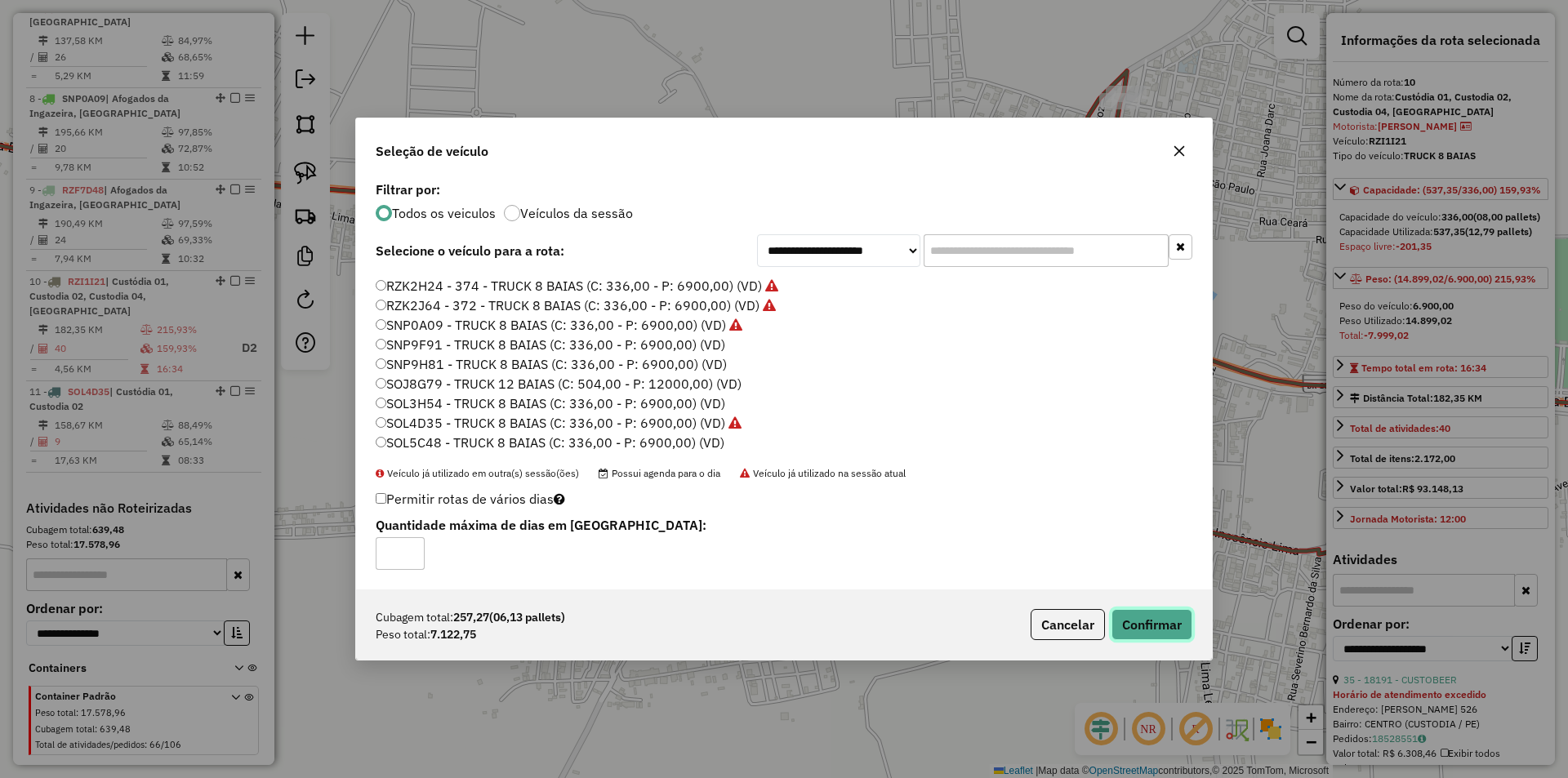
click at [1137, 616] on button "Confirmar" at bounding box center [1152, 625] width 81 height 31
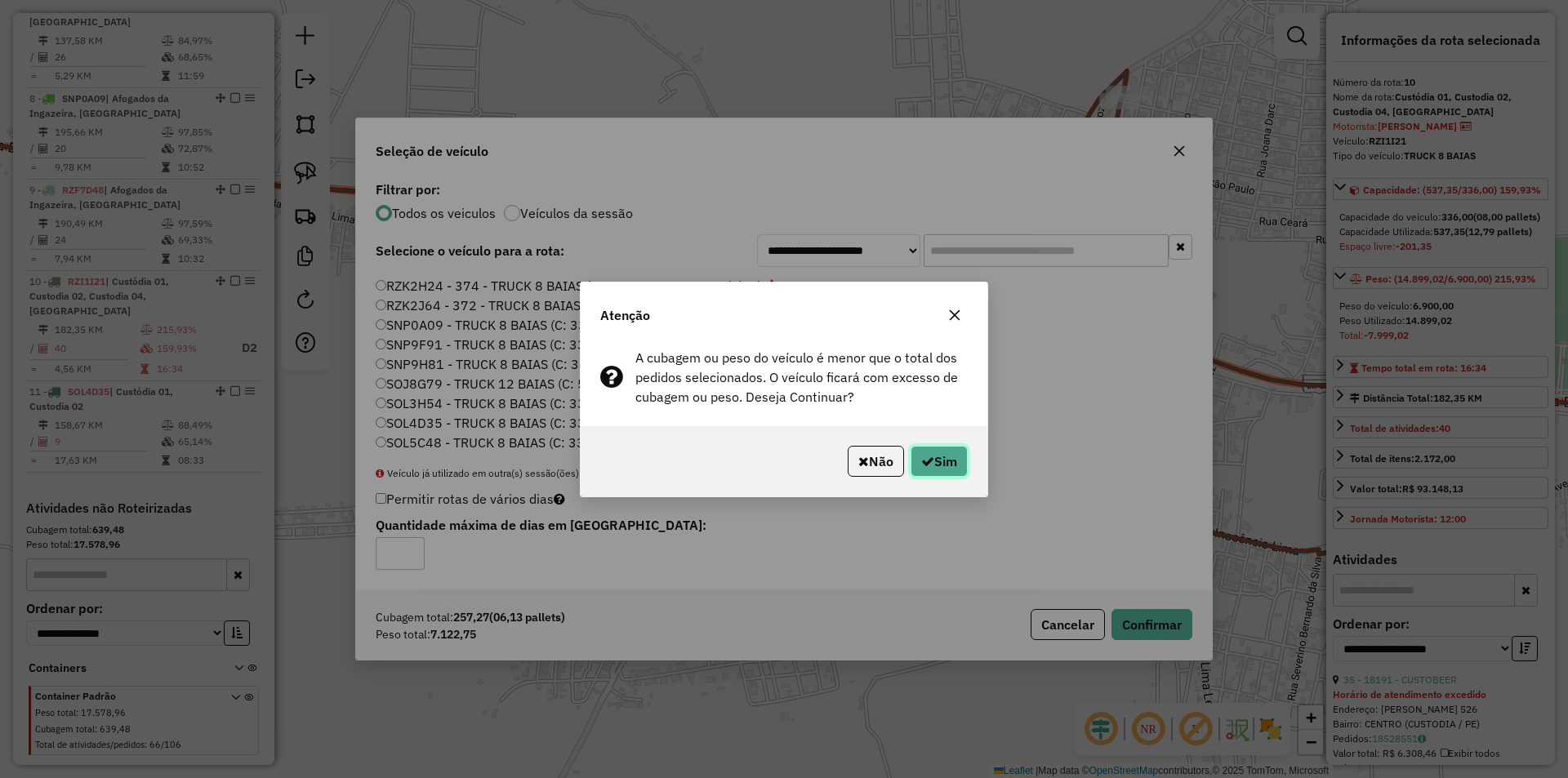
click at [941, 450] on button "Sim" at bounding box center [939, 461] width 57 height 31
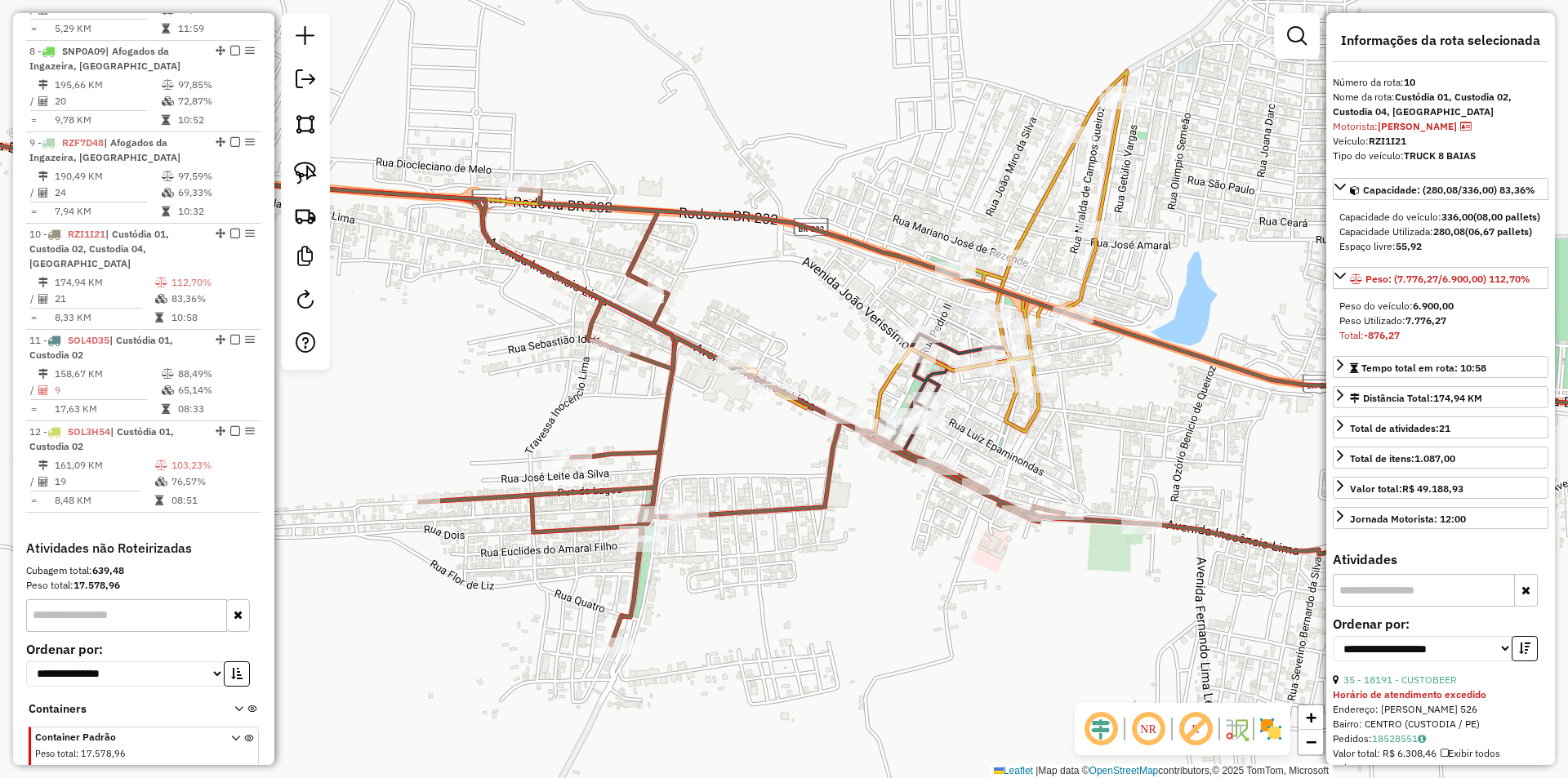
scroll to position [1211, 0]
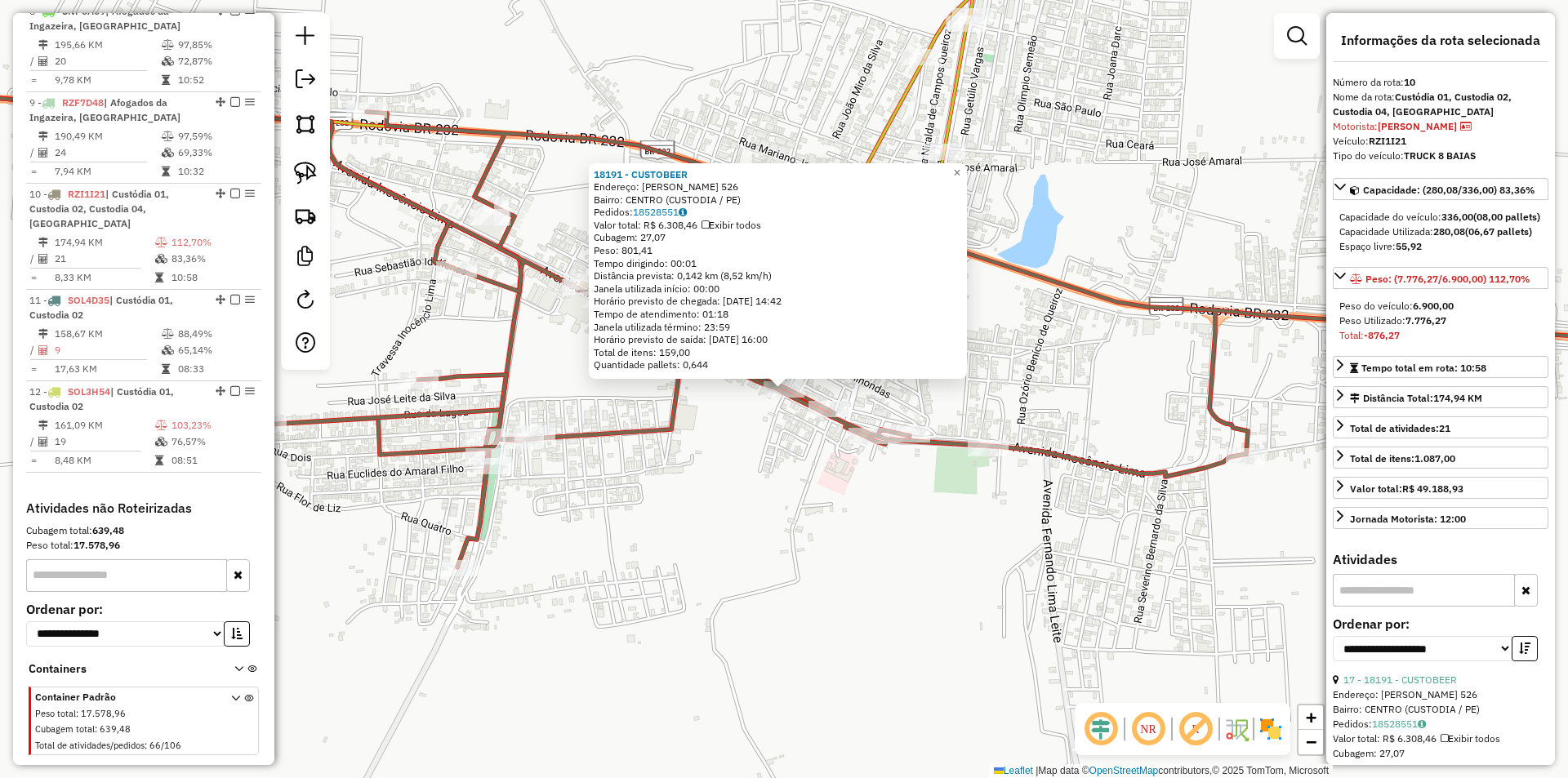
click at [761, 473] on div "18191 - CUSTOBEER Endereço: INOCENCIO LIMA 526 Bairro: CENTRO (CUSTODIA / PE) P…" at bounding box center [784, 389] width 1568 height 778
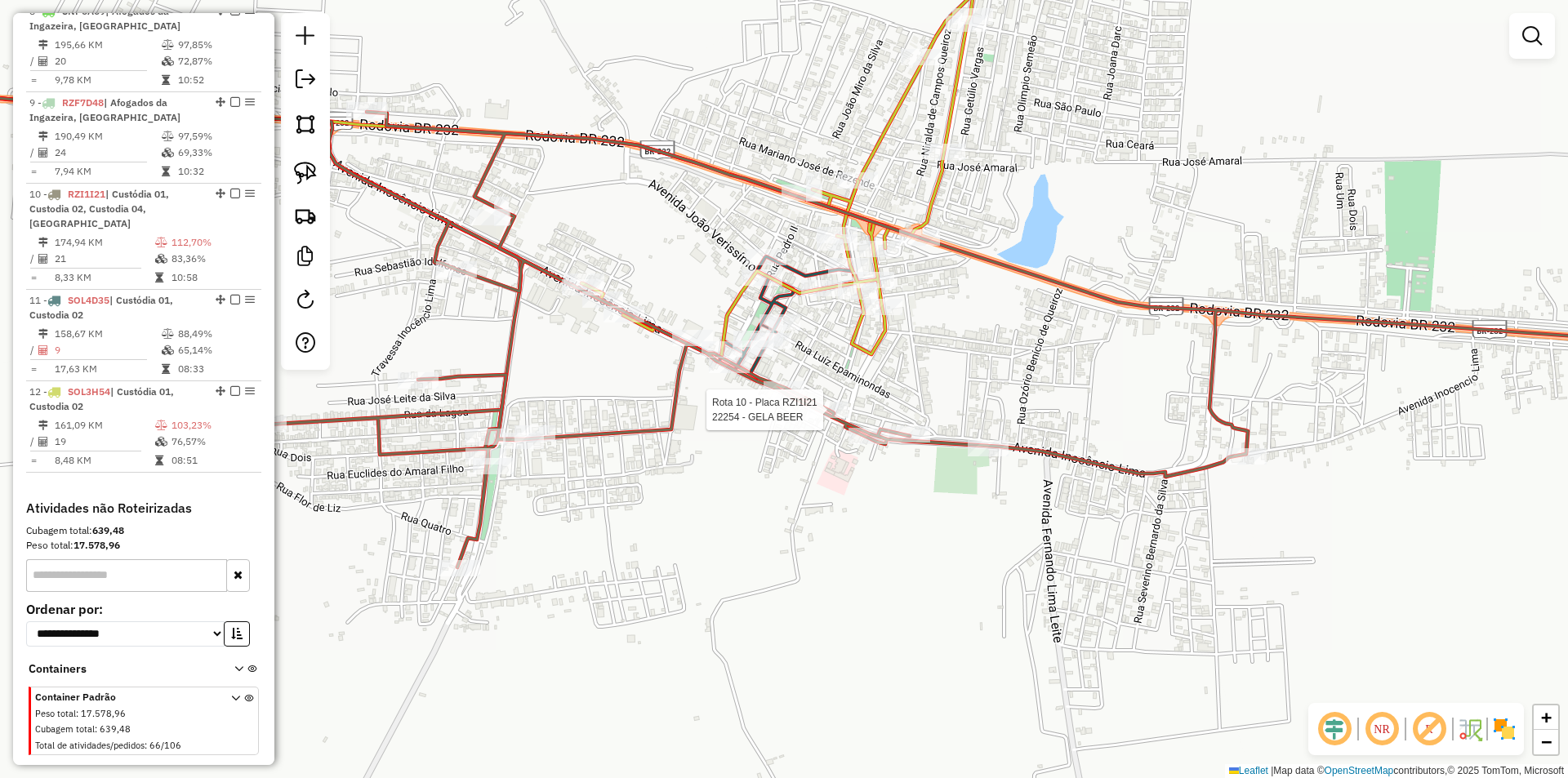
select select "**********"
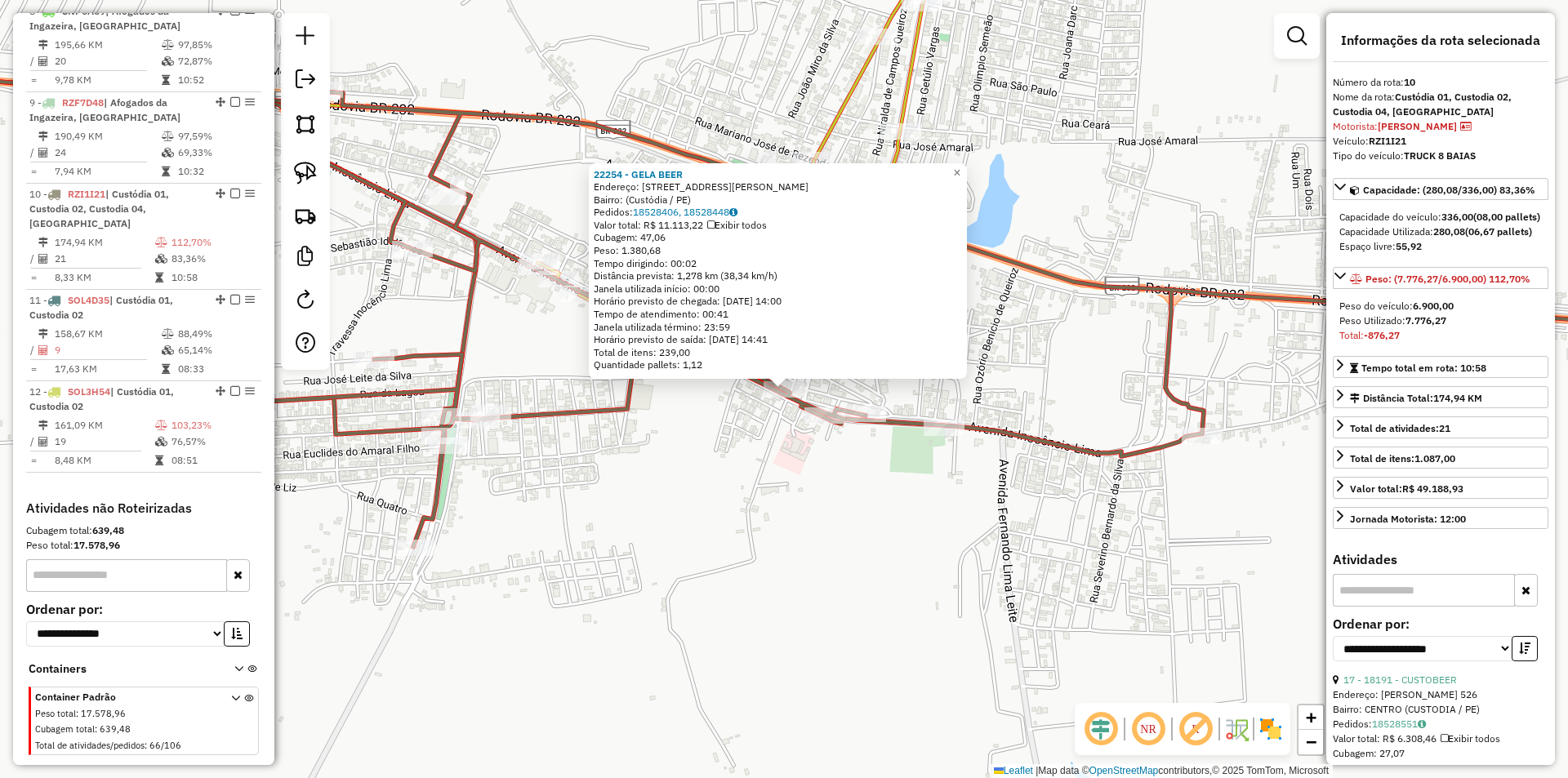
click at [755, 445] on div "22254 - GELA BEER Endereço: Rua Luís Cristina, 9 Bairro: (Custódia / PE) Pedido…" at bounding box center [784, 389] width 1568 height 778
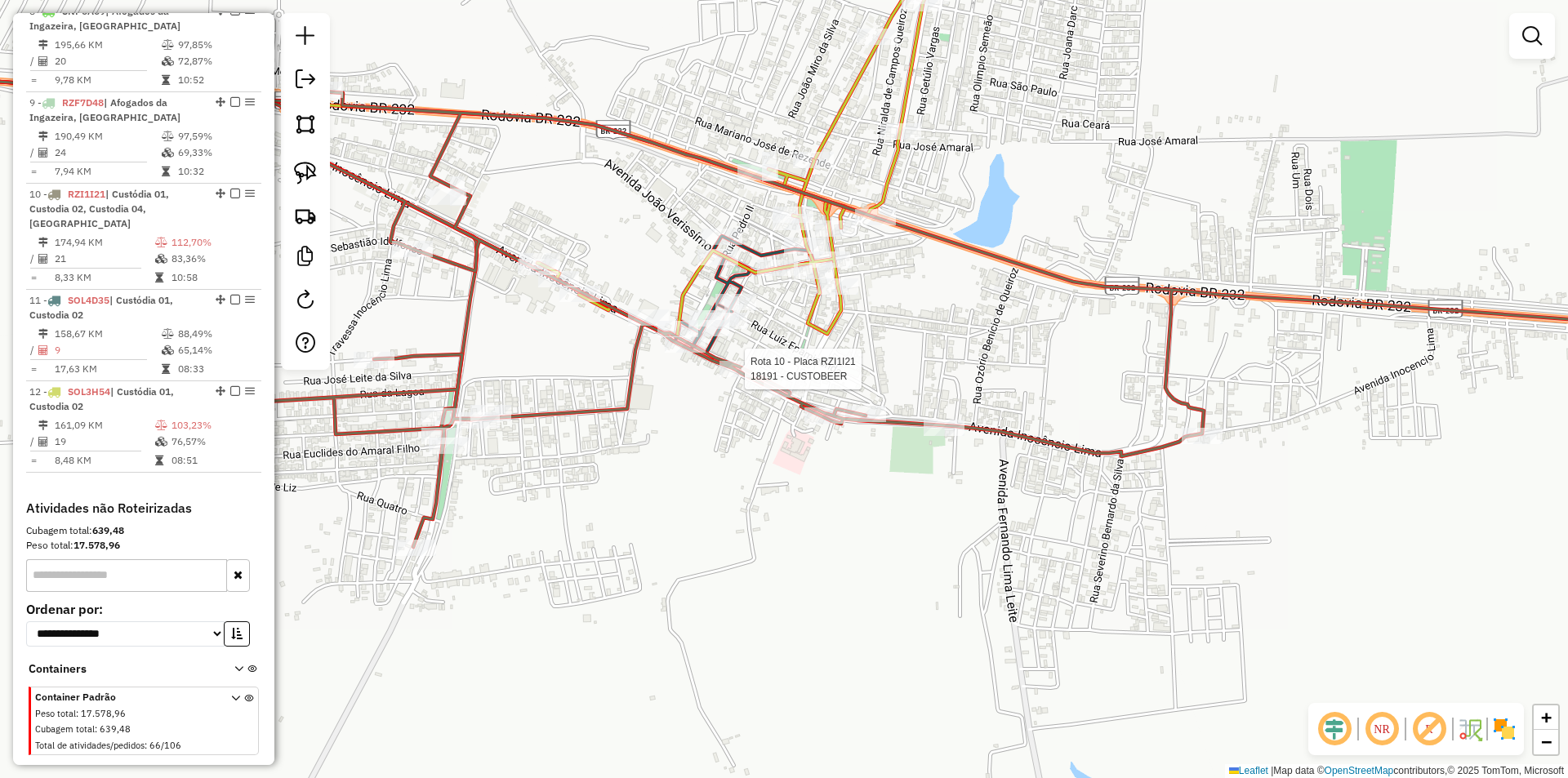
select select "**********"
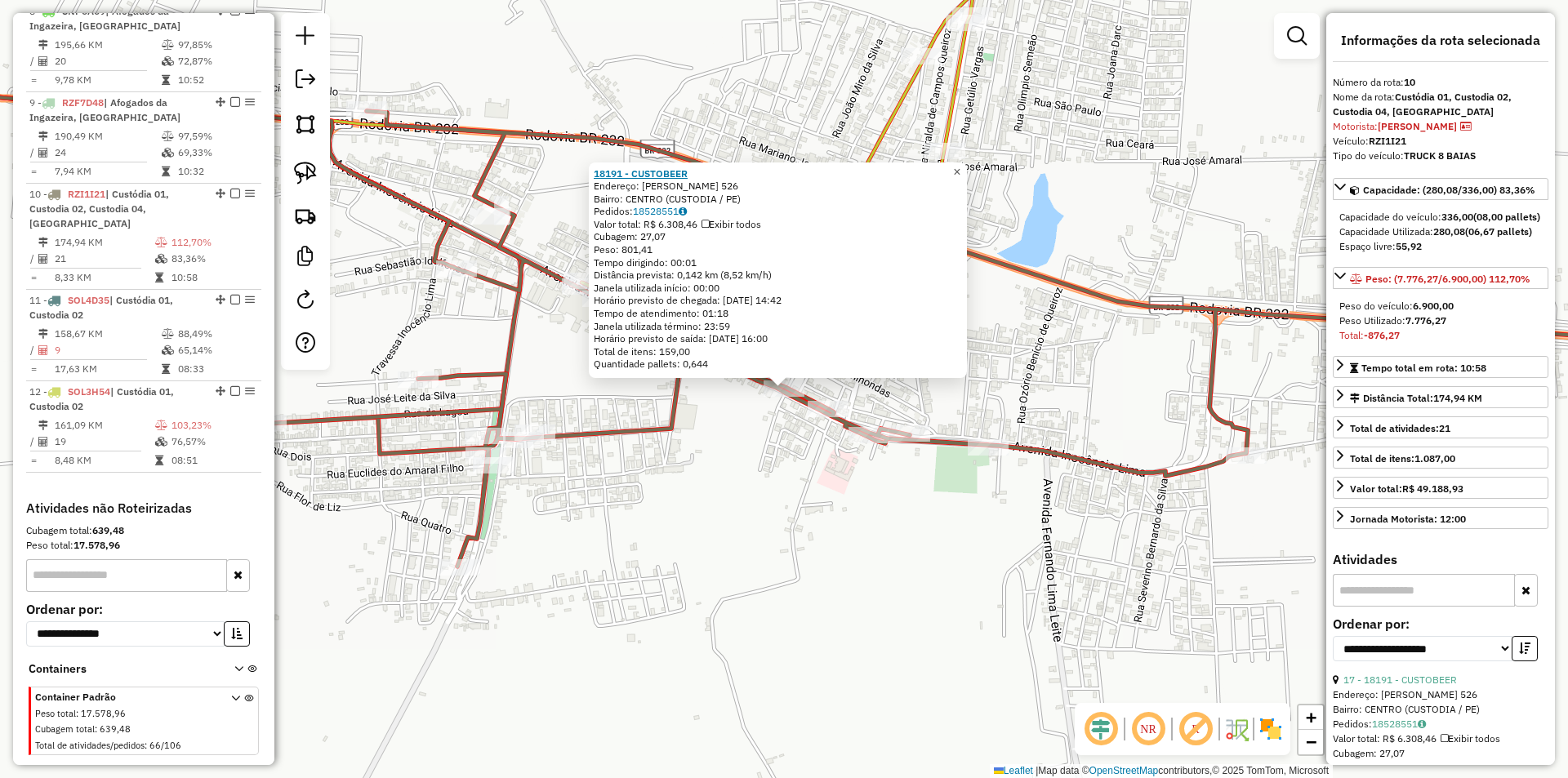
drag, startPoint x: 968, startPoint y: 165, endPoint x: 644, endPoint y: 171, distance: 324.1
click at [960, 165] on span "×" at bounding box center [957, 171] width 8 height 14
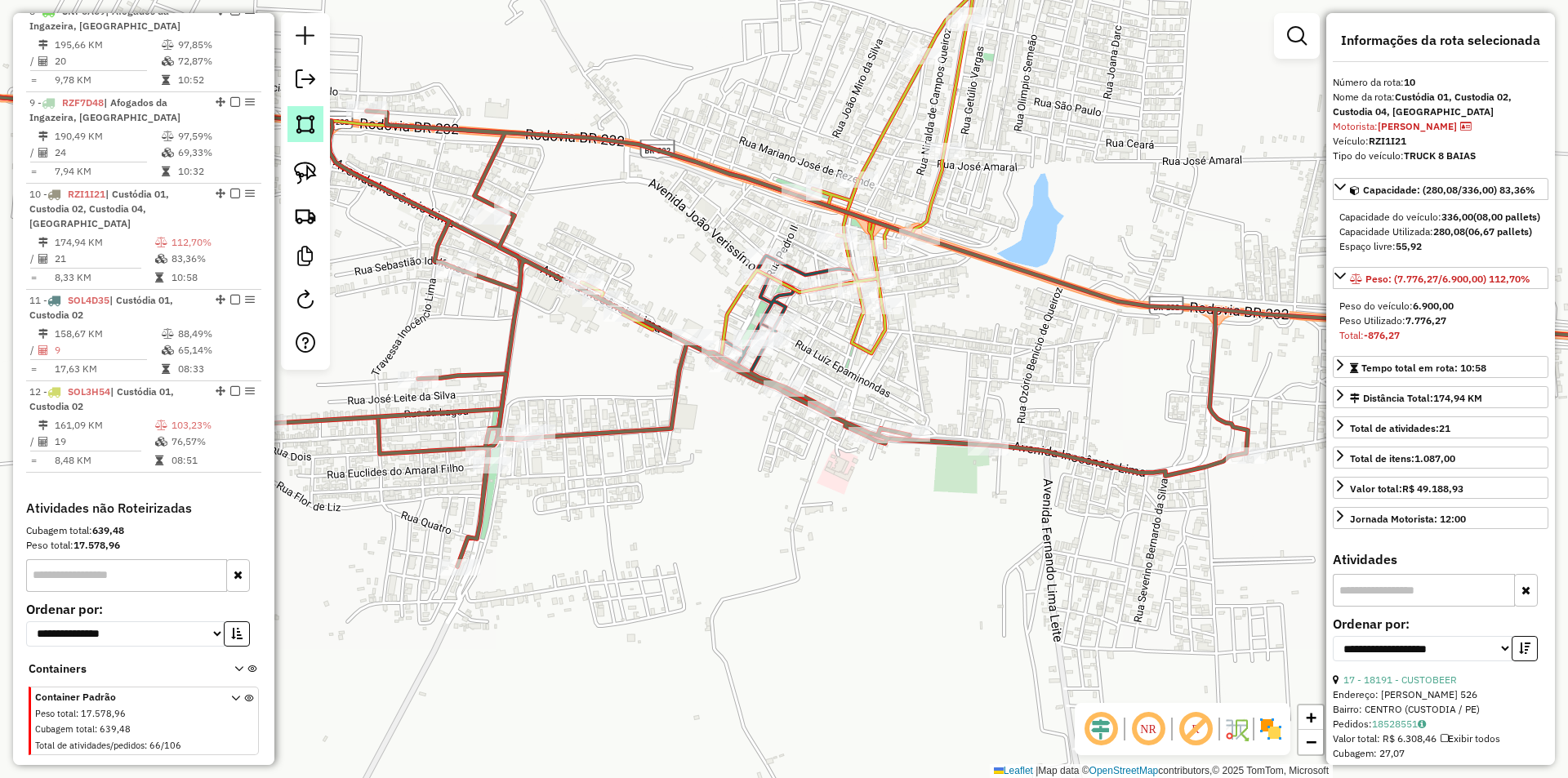
click at [305, 131] on img at bounding box center [305, 125] width 23 height 23
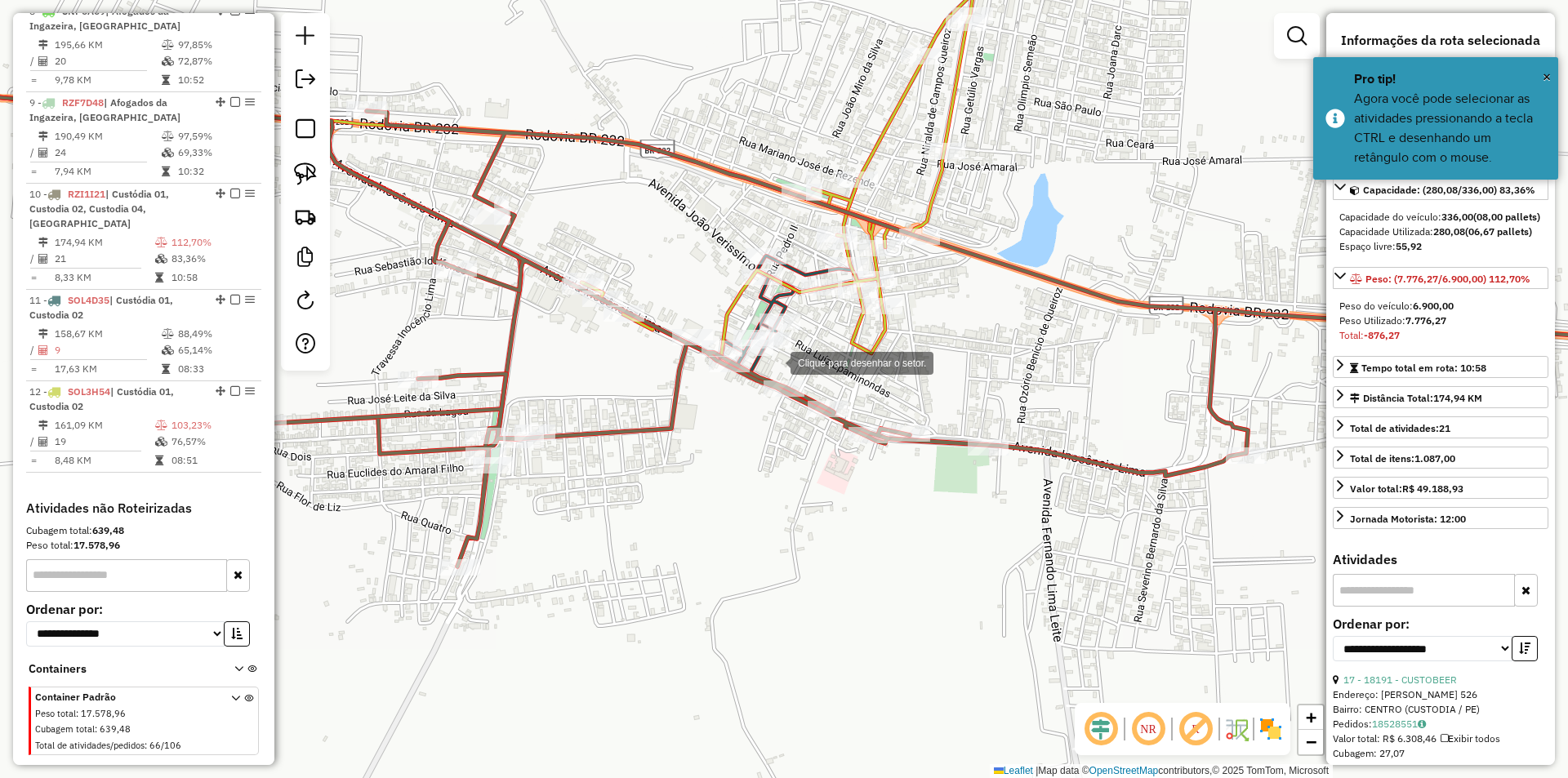
click at [777, 351] on div at bounding box center [774, 361] width 32 height 32
click at [734, 419] on div at bounding box center [734, 419] width 32 height 32
click at [864, 491] on div at bounding box center [848, 479] width 32 height 32
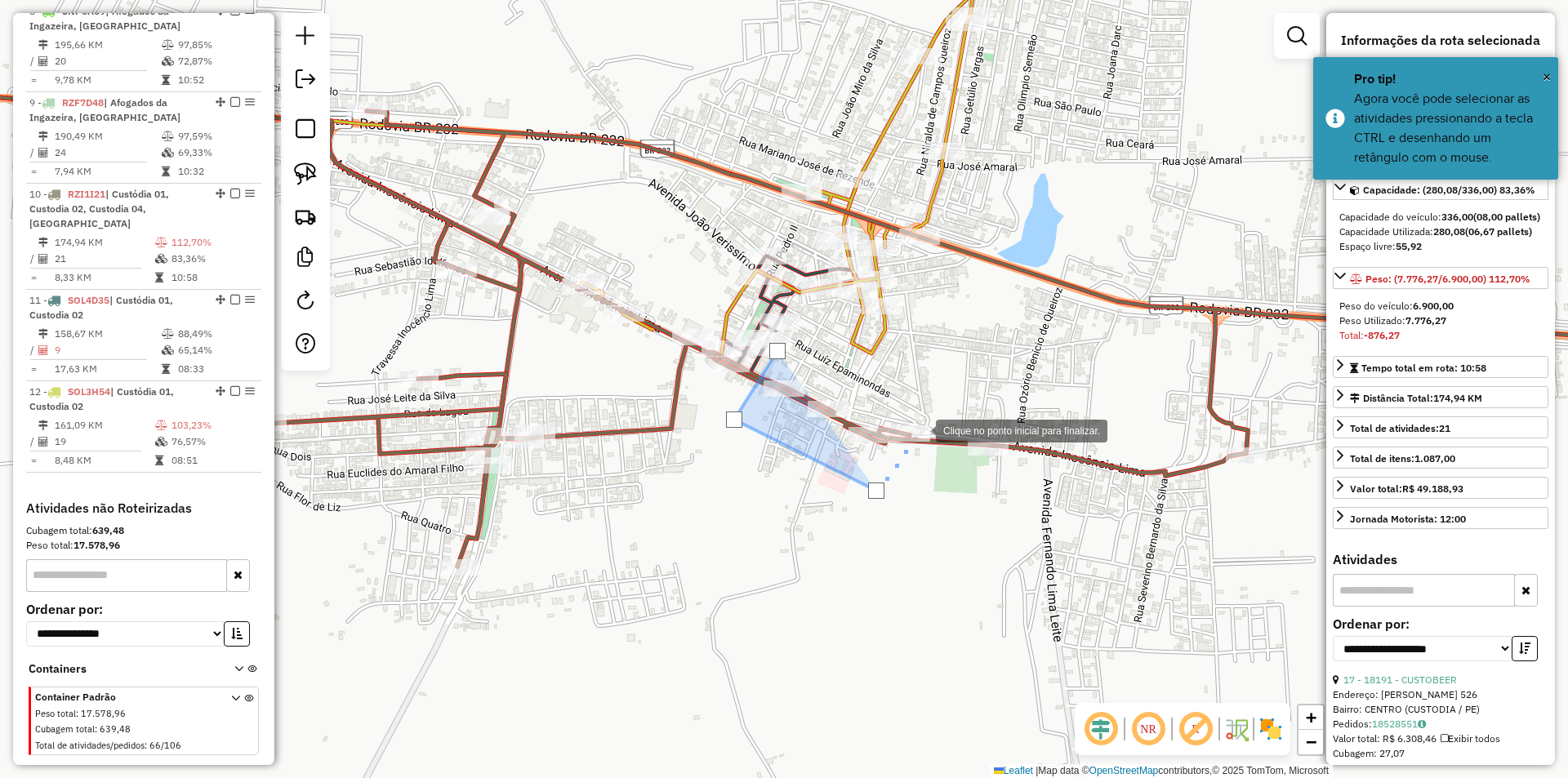
click at [920, 430] on div at bounding box center [920, 430] width 32 height 32
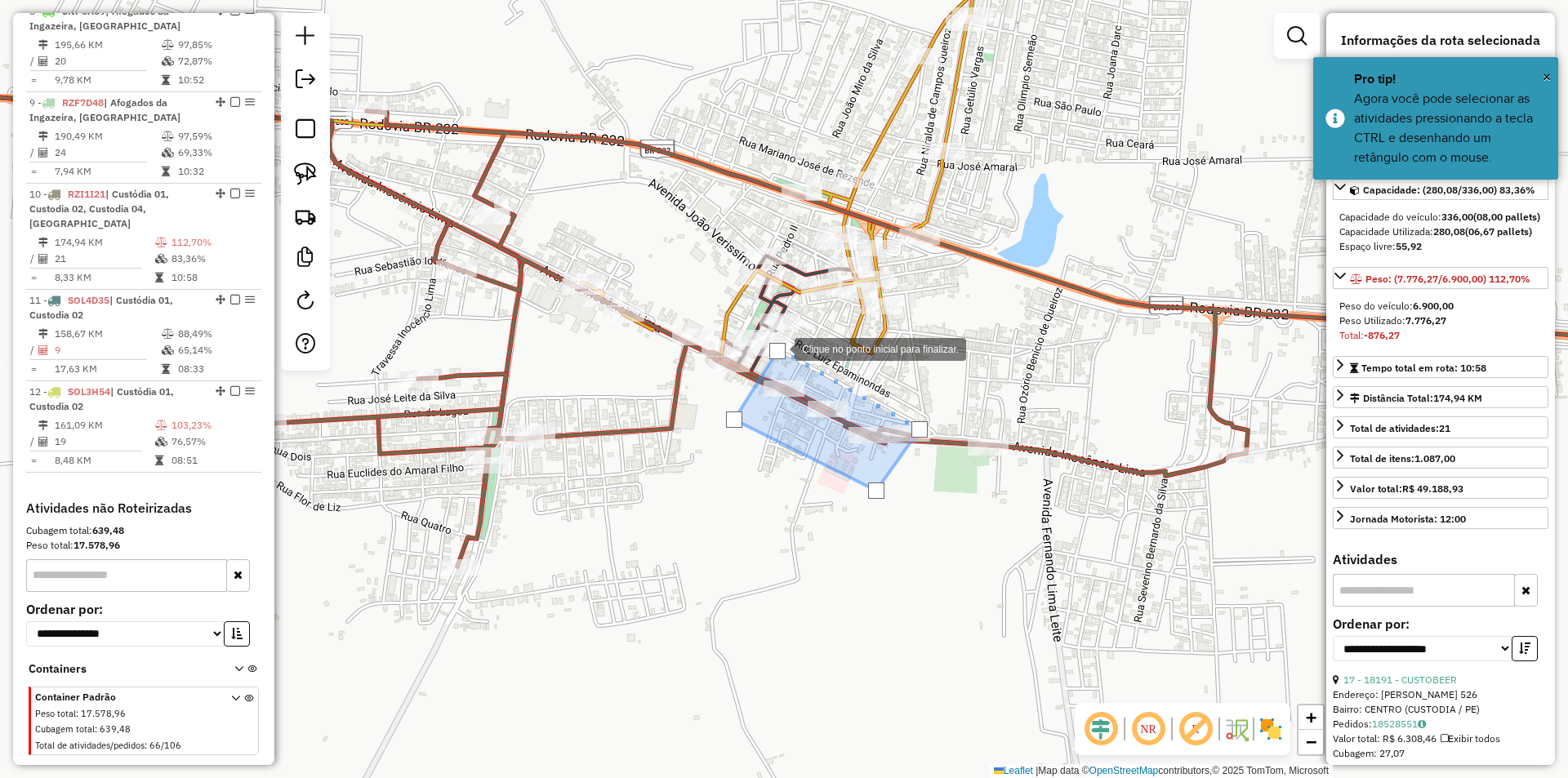
click at [778, 348] on div at bounding box center [777, 351] width 16 height 16
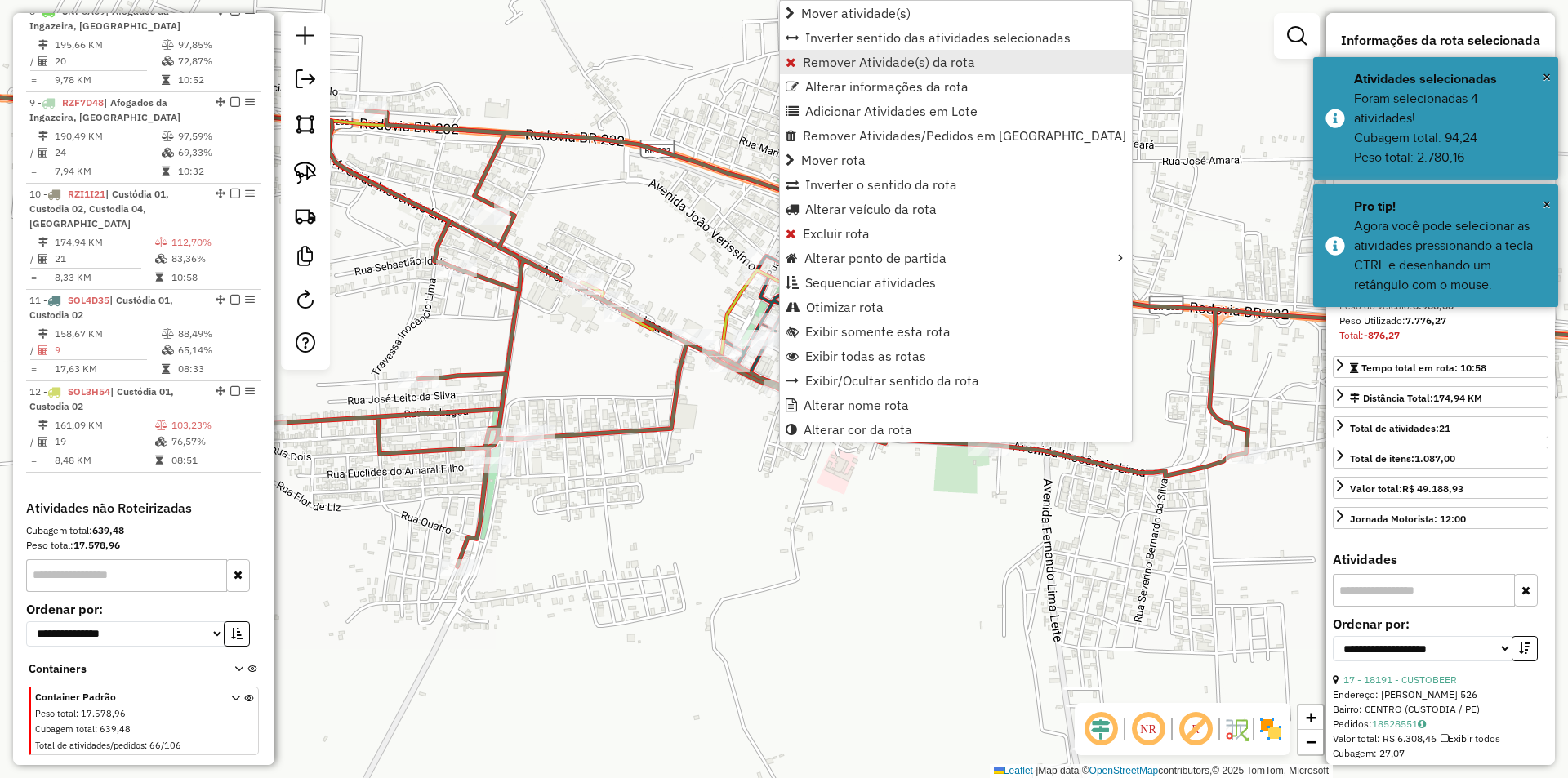
click at [841, 68] on span "Remover Atividade(s) da rota" at bounding box center [888, 62] width 172 height 13
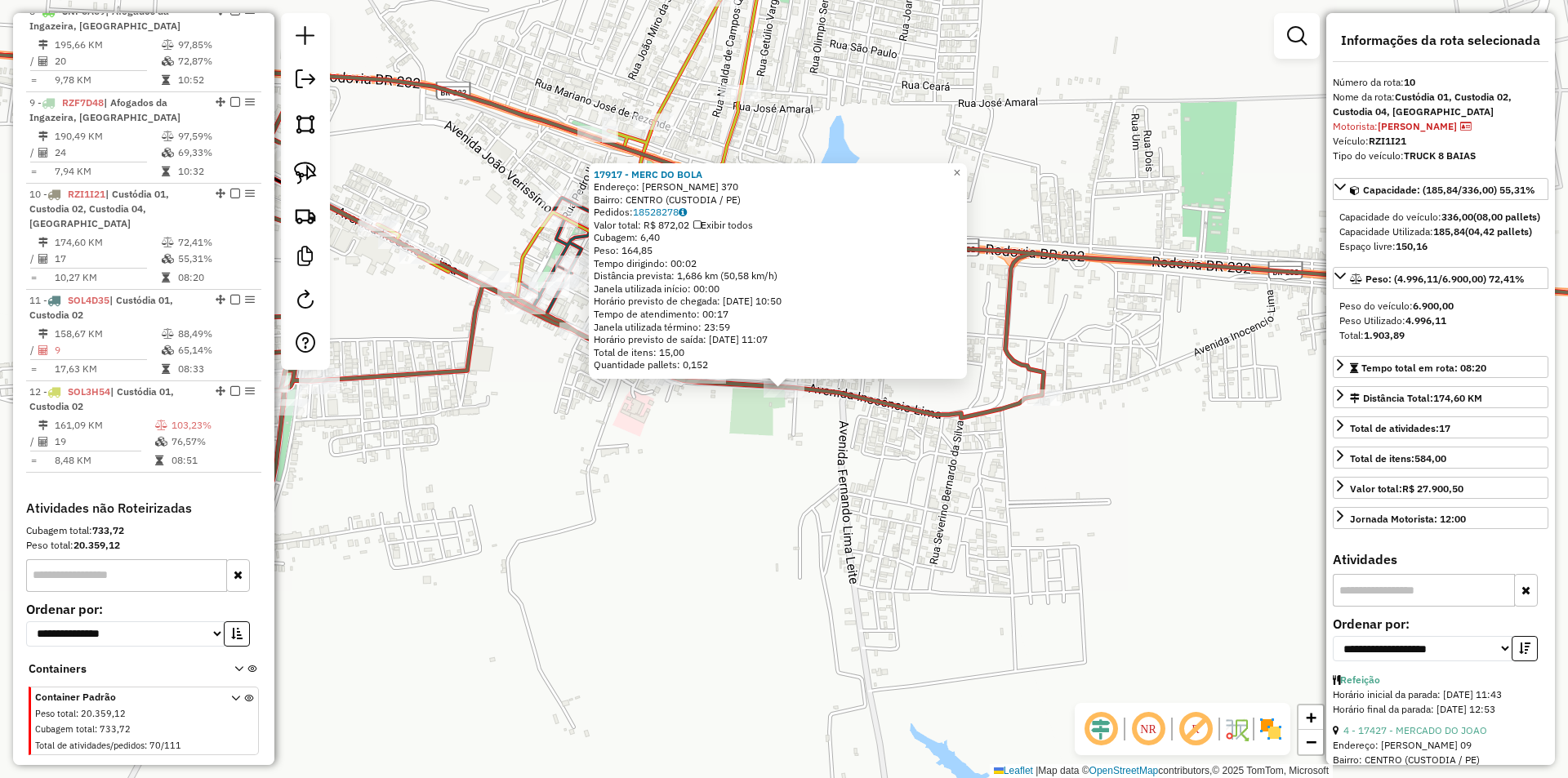
click at [622, 474] on div "17917 - MERC DO BOLA Endereço: INOCENCIO LIMA 370 Bairro: CENTRO (CUSTODIA / PE…" at bounding box center [784, 389] width 1568 height 778
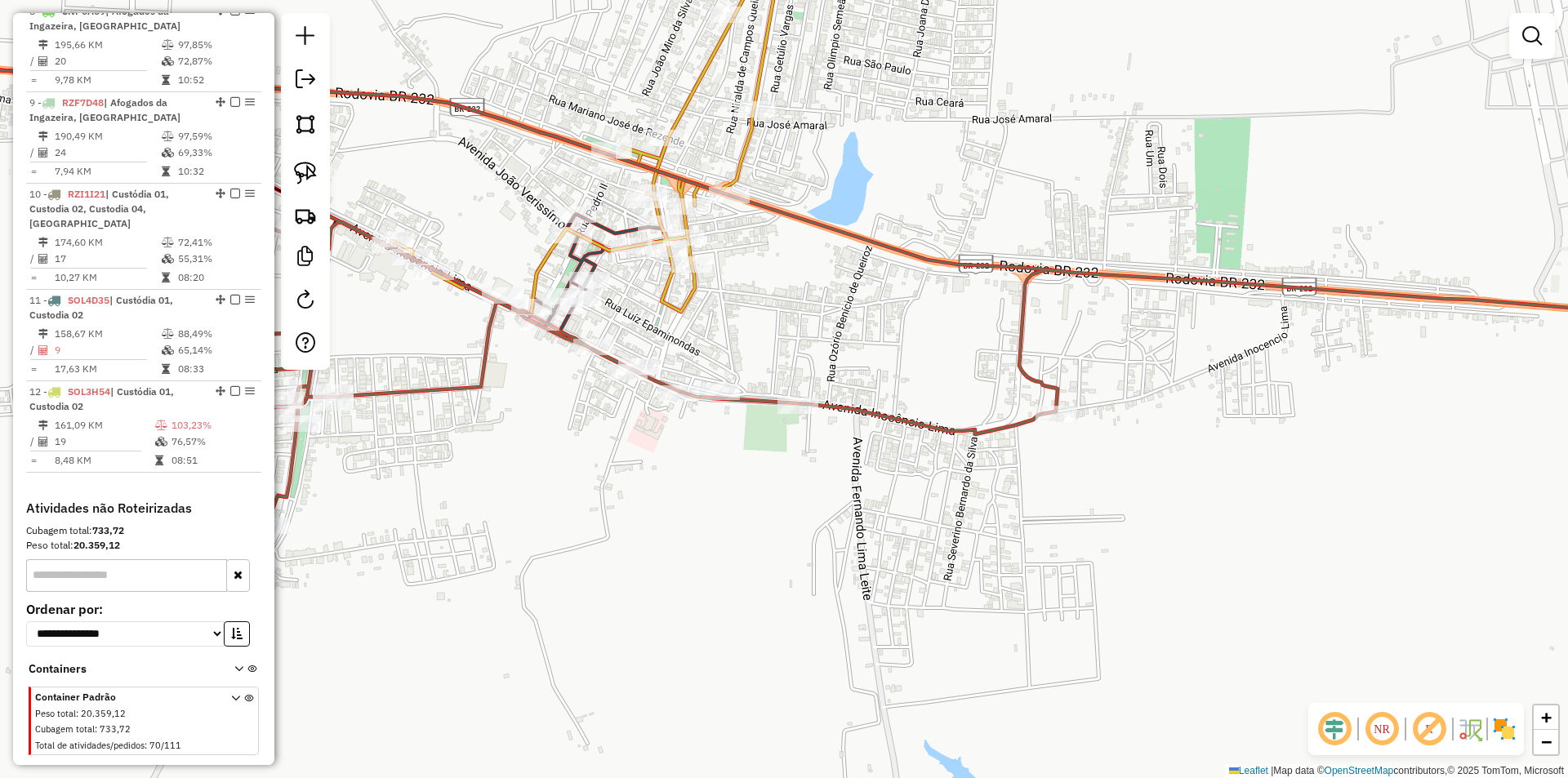
drag, startPoint x: 575, startPoint y: 426, endPoint x: 707, endPoint y: 479, distance: 142.2
click at [696, 477] on div "Janela de atendimento Grade de atendimento Capacidade Transportadoras Veículos …" at bounding box center [784, 389] width 1568 height 778
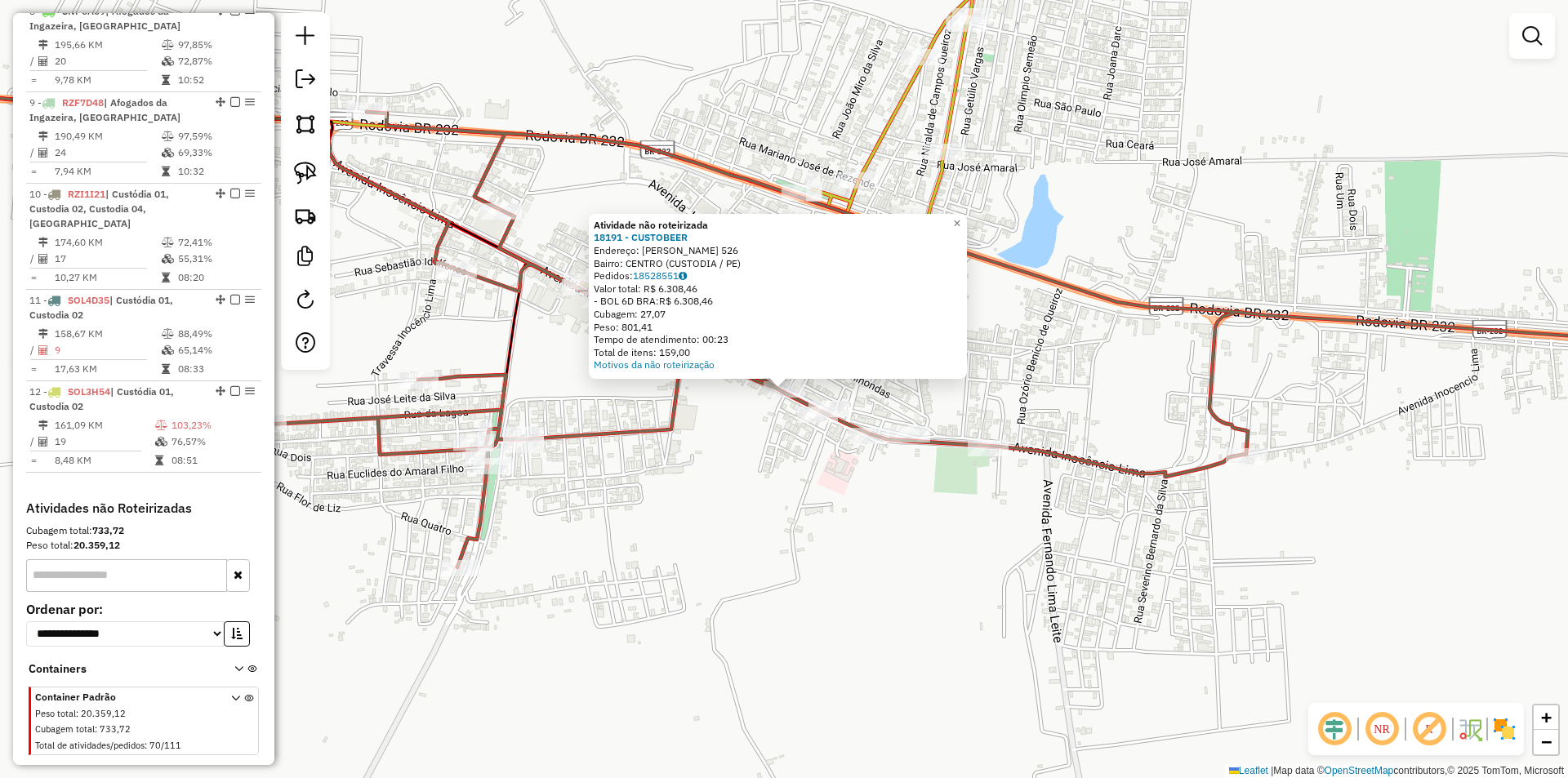
click at [732, 455] on div "Atividade não roteirizada 18191 - CUSTOBEER Endereço: INOCENCIO LIMA 526 Bairro…" at bounding box center [784, 389] width 1568 height 778
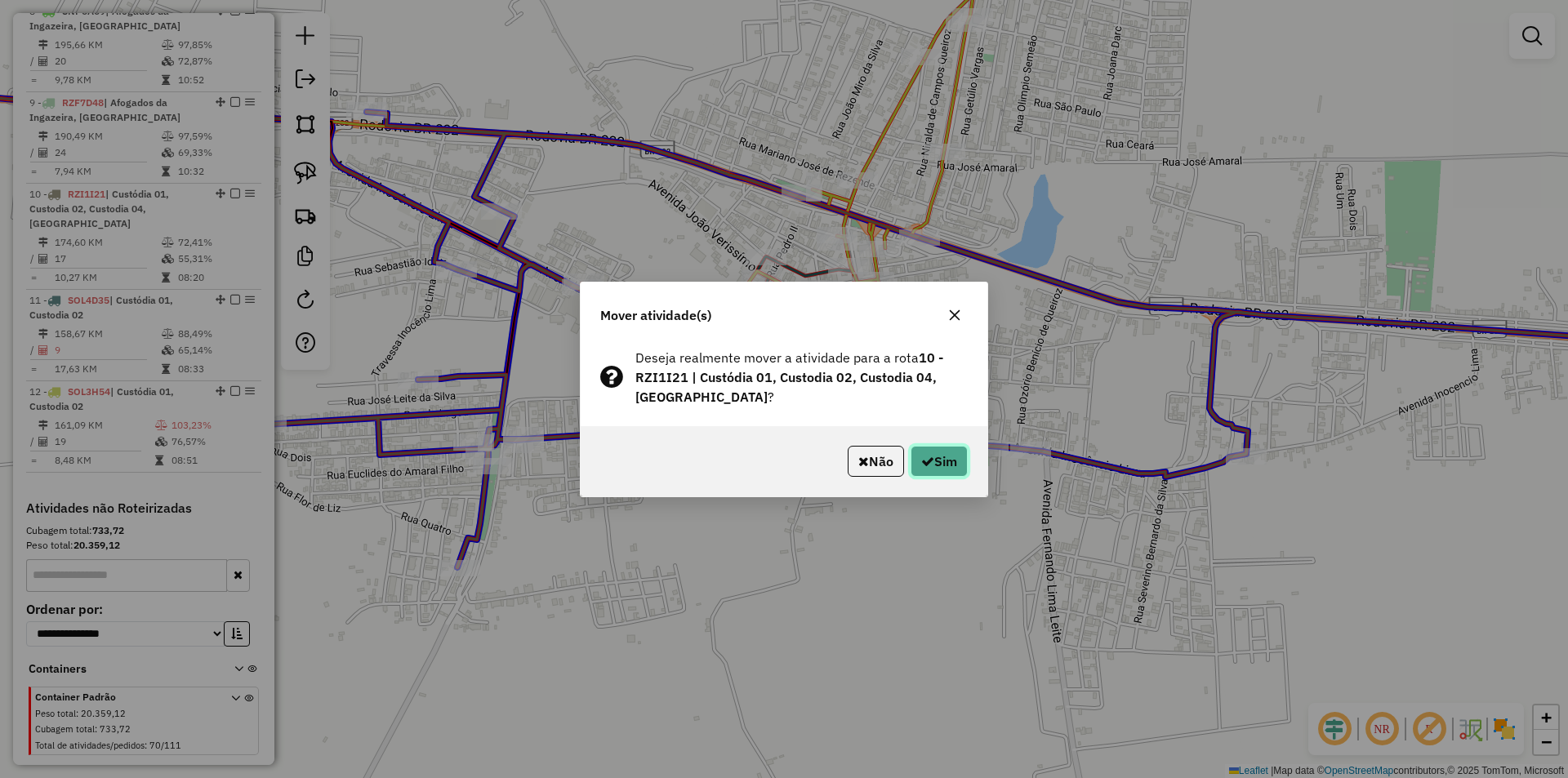
drag, startPoint x: 939, startPoint y: 464, endPoint x: 869, endPoint y: 470, distance: 70.3
click at [939, 464] on button "Sim" at bounding box center [939, 461] width 57 height 31
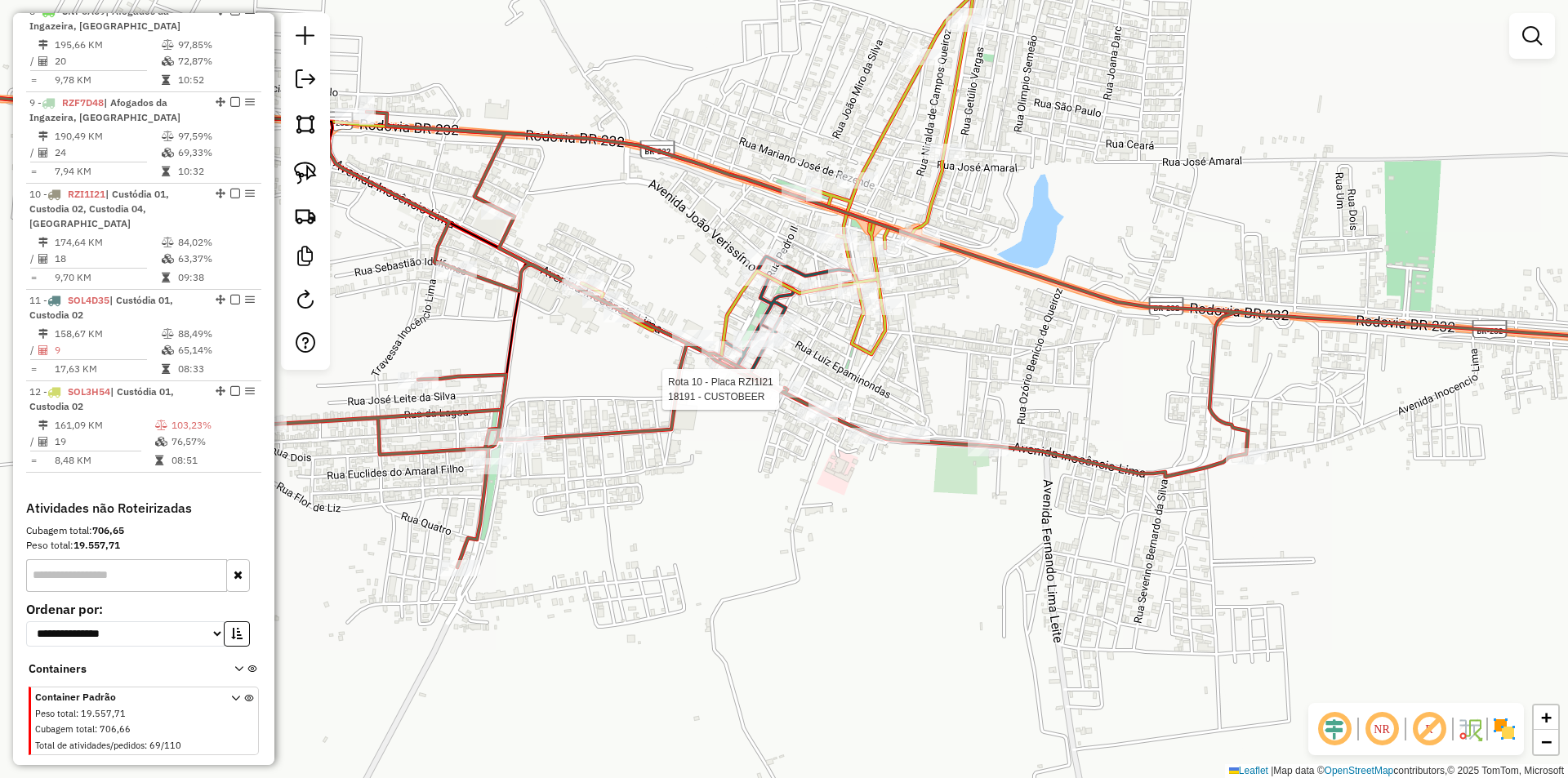
select select "**********"
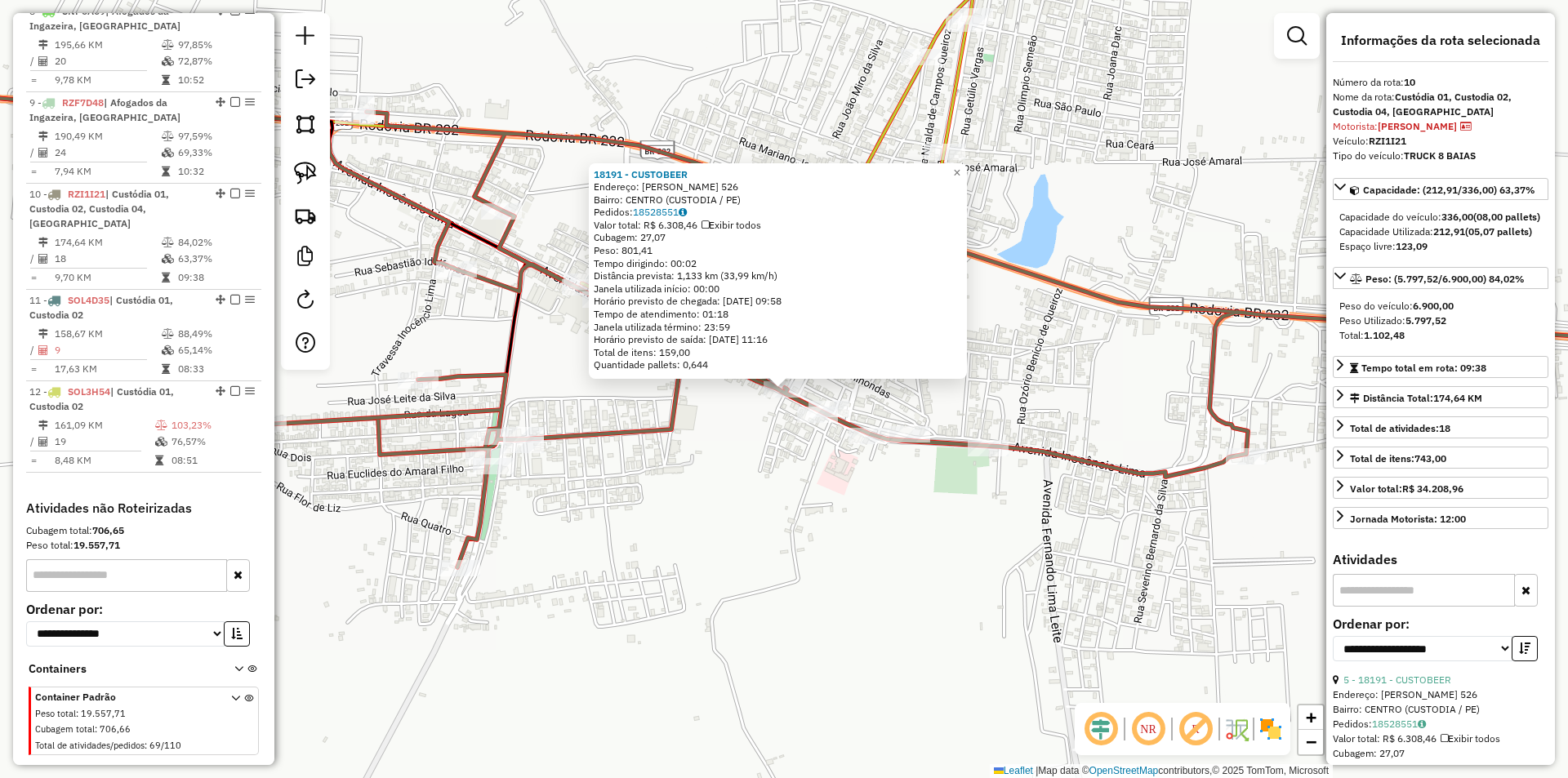
click at [676, 445] on div "18191 - CUSTOBEER Endereço: INOCENCIO LIMA 526 Bairro: CENTRO (CUSTODIA / PE) P…" at bounding box center [784, 389] width 1568 height 778
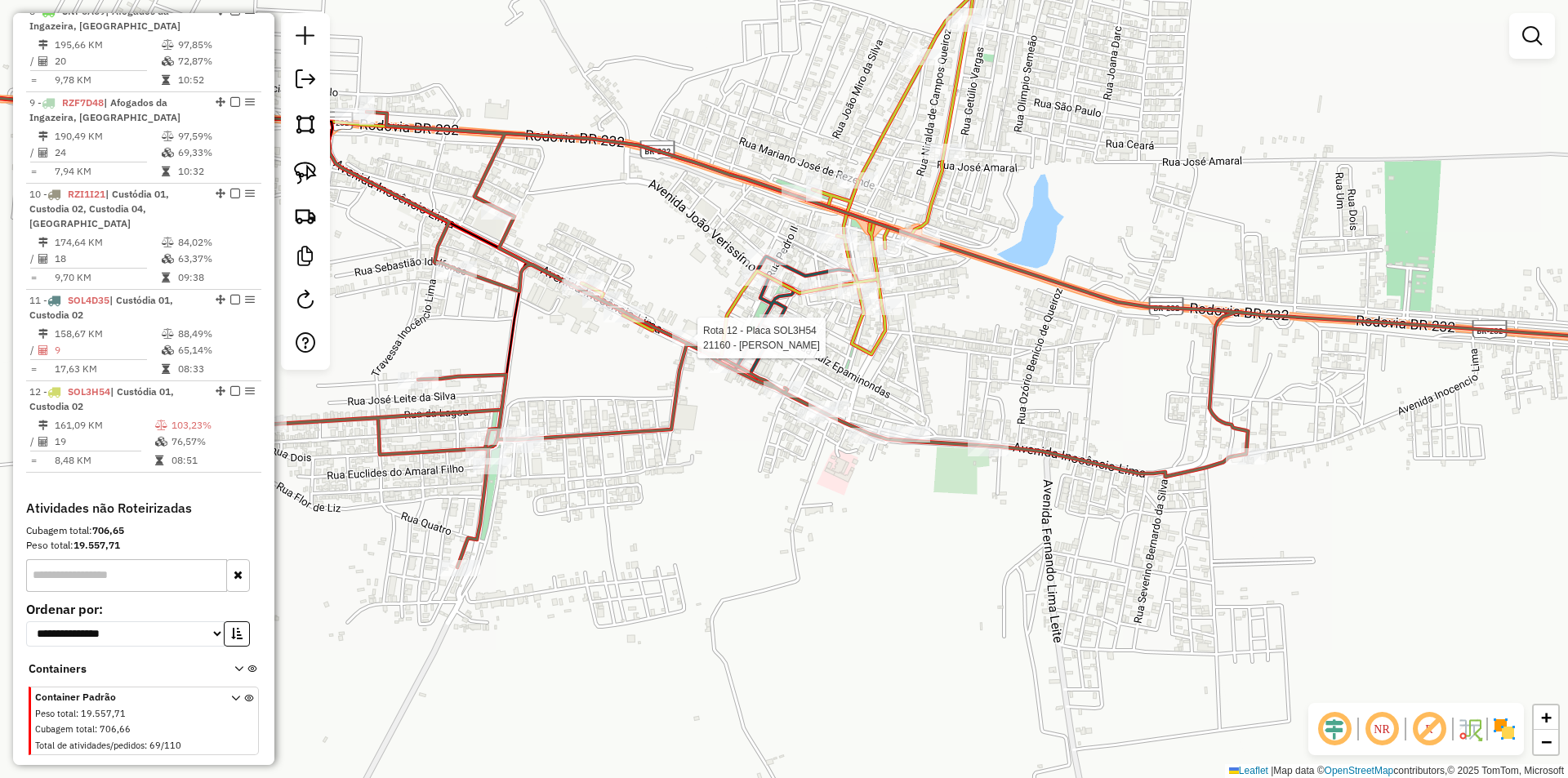
select select "**********"
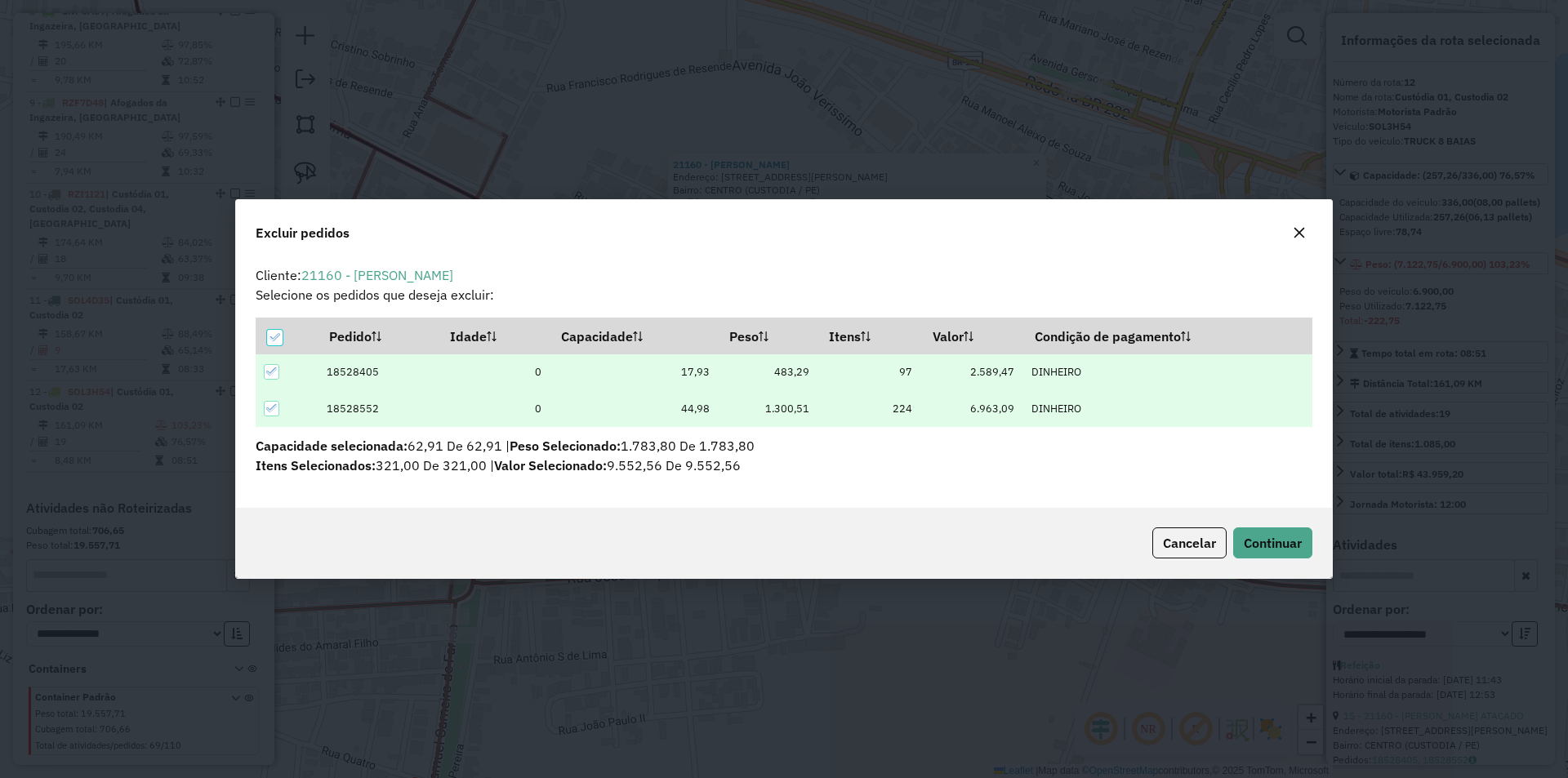
scroll to position [0, 0]
click at [1278, 538] on span "Continuar" at bounding box center [1272, 542] width 58 height 16
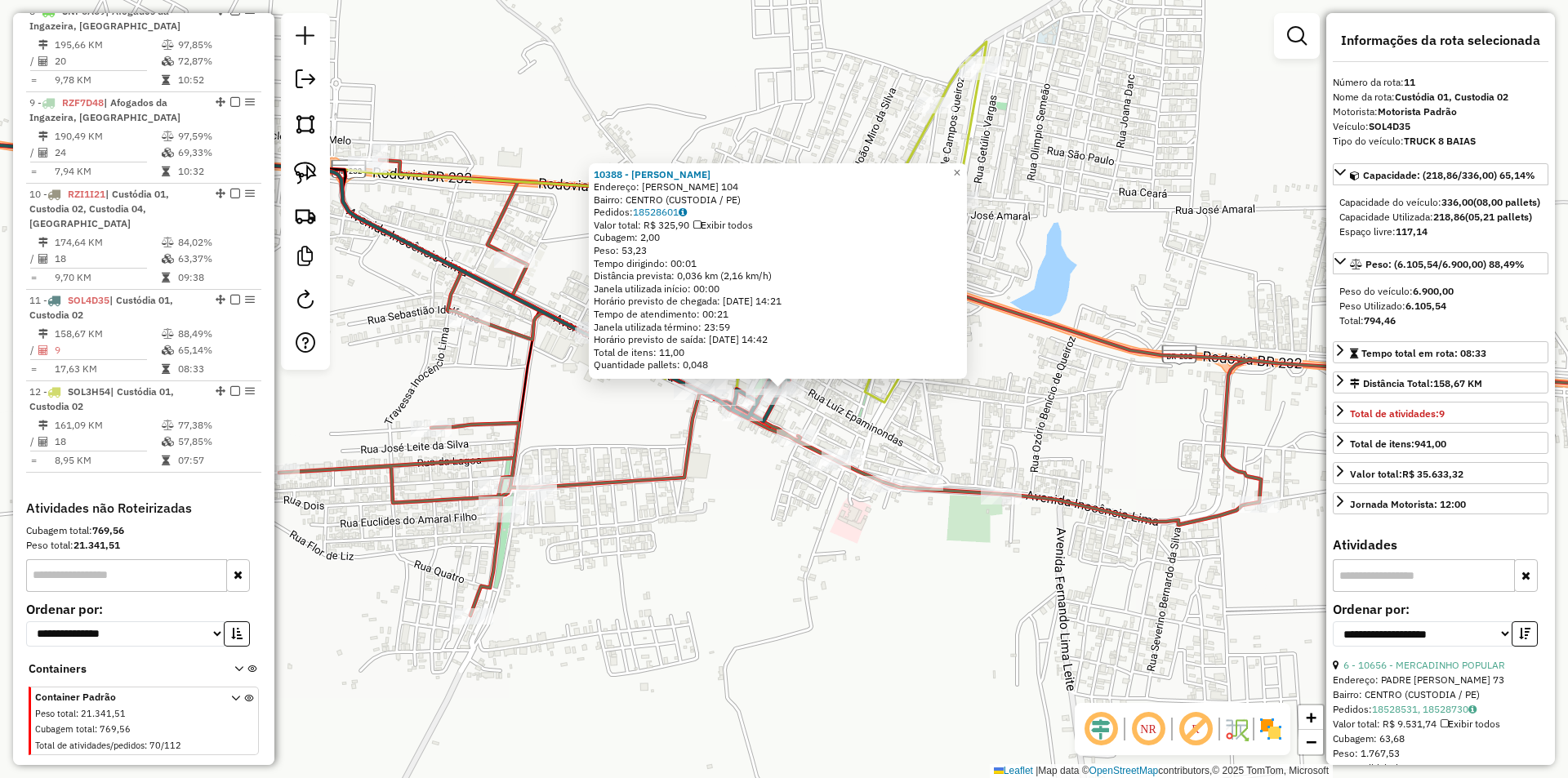
click at [639, 414] on div "10388 - MERC AQUINO Endereço: NEMEZIO RODRIGUES 104 Bairro: CENTRO (CUSTODIA / …" at bounding box center [784, 389] width 1568 height 778
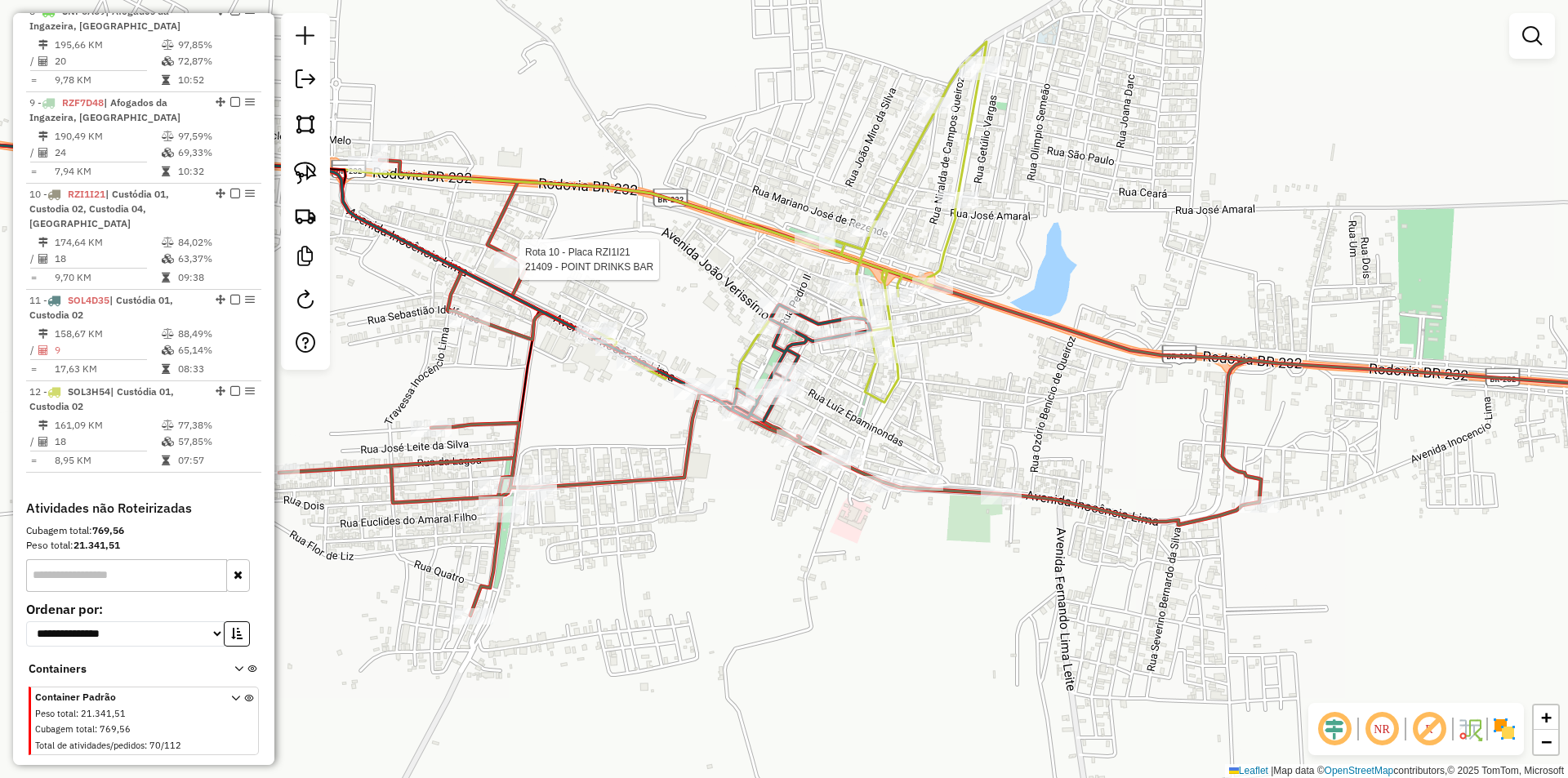
select select "**********"
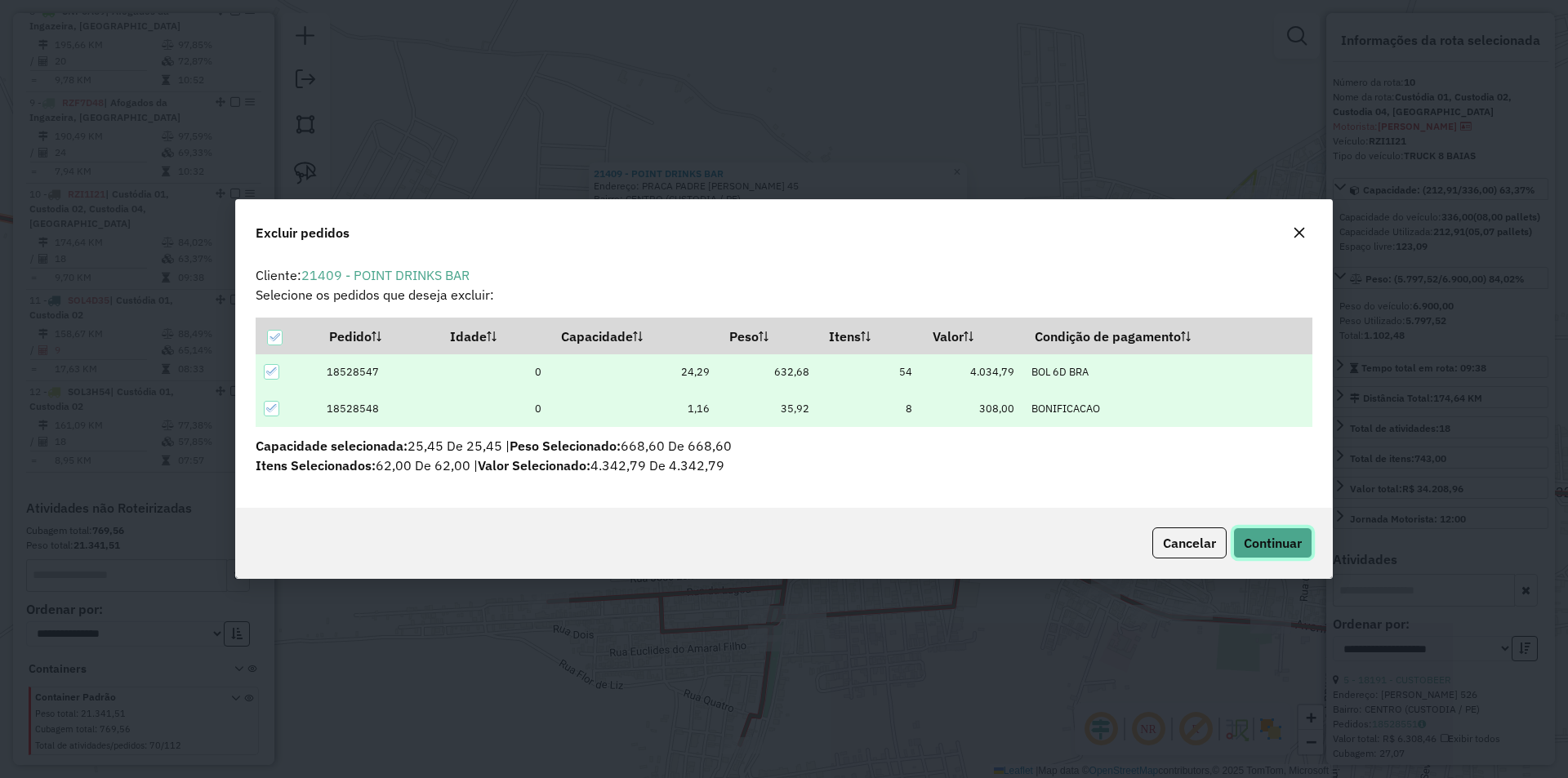
click at [1260, 539] on span "Continuar" at bounding box center [1272, 542] width 58 height 16
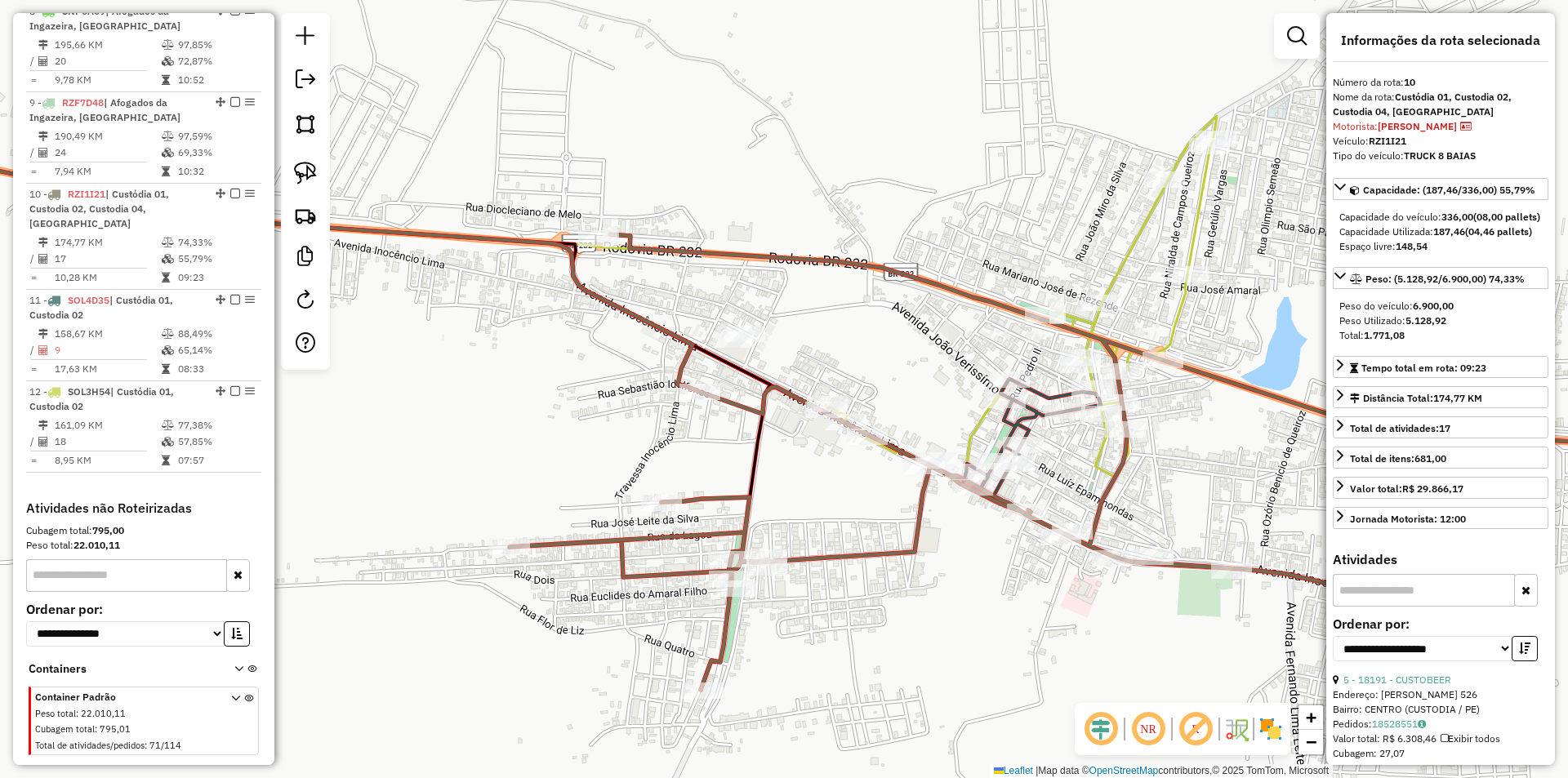
drag, startPoint x: 937, startPoint y: 438, endPoint x: 852, endPoint y: 332, distance: 135.9
click at [852, 328] on div "Janela de atendimento Grade de atendimento Capacidade Transportadoras Veículos …" at bounding box center [784, 389] width 1568 height 778
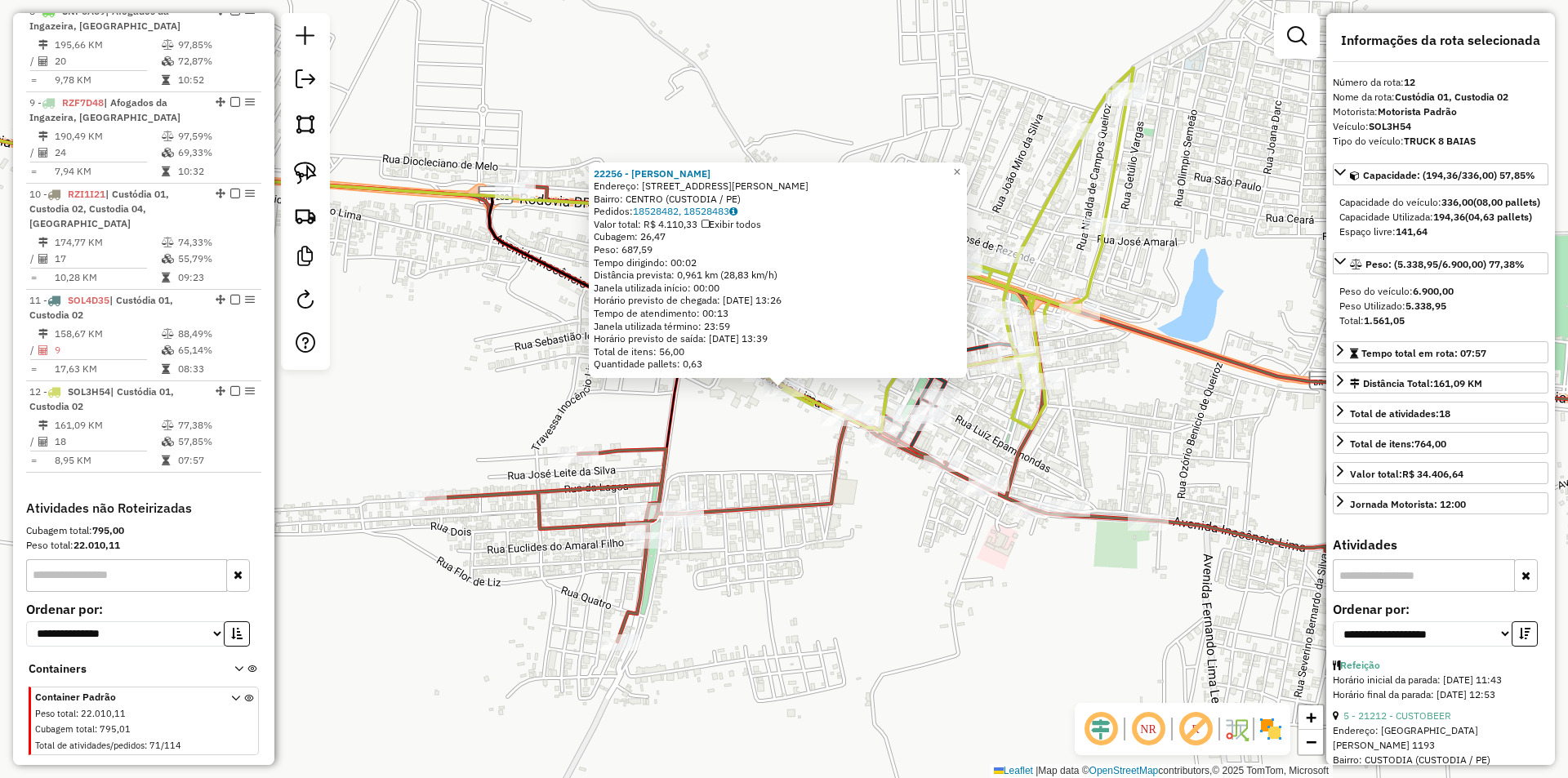
click at [915, 506] on div "22256 - CRISTINA BAR Endereço: Avenida Inocencio Lima 661 Bairro: CENTRO (CUSTO…" at bounding box center [784, 389] width 1568 height 778
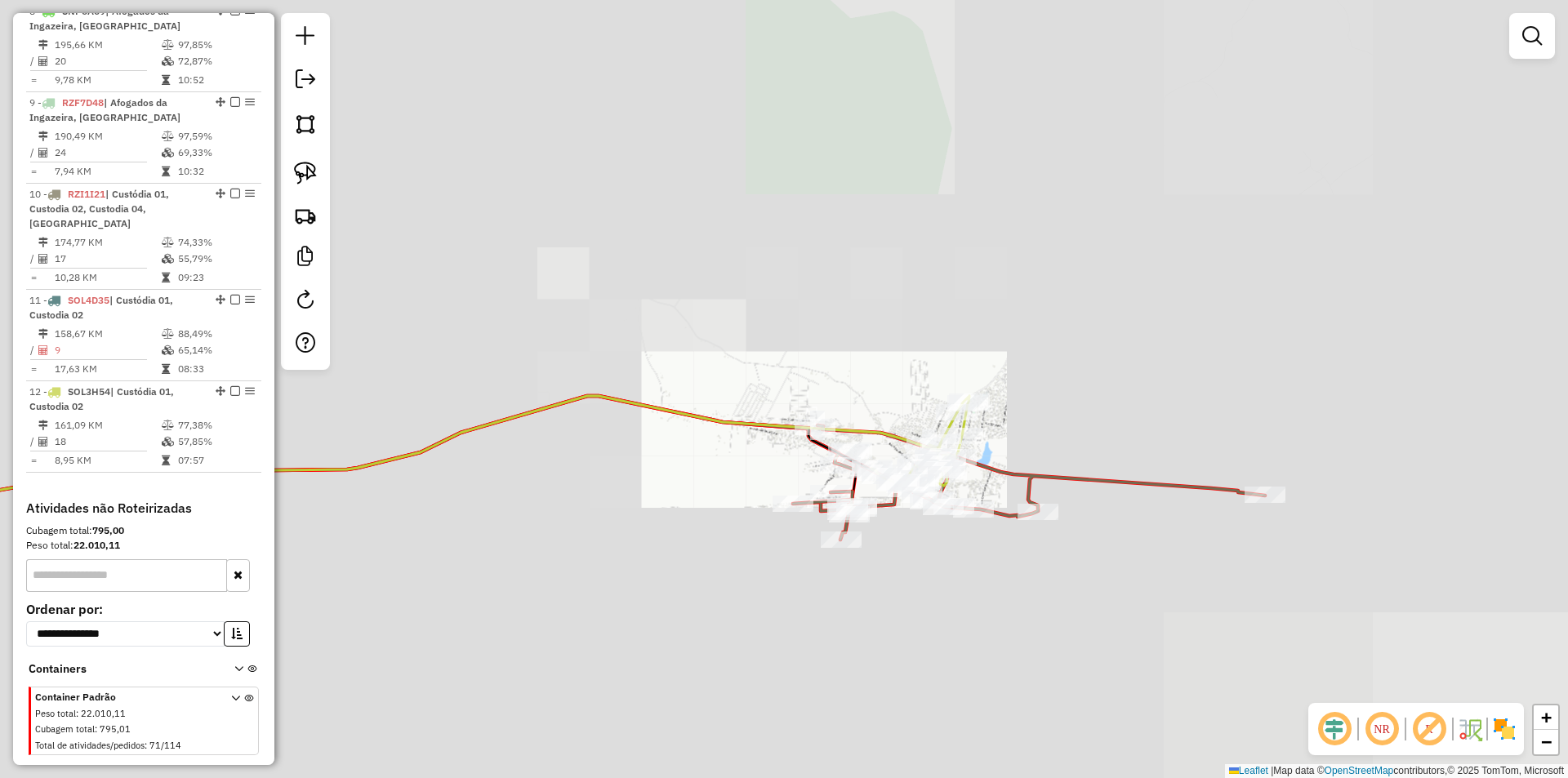
click at [857, 340] on div "Janela de atendimento Grade de atendimento Capacidade Transportadoras Veículos …" at bounding box center [784, 389] width 1568 height 778
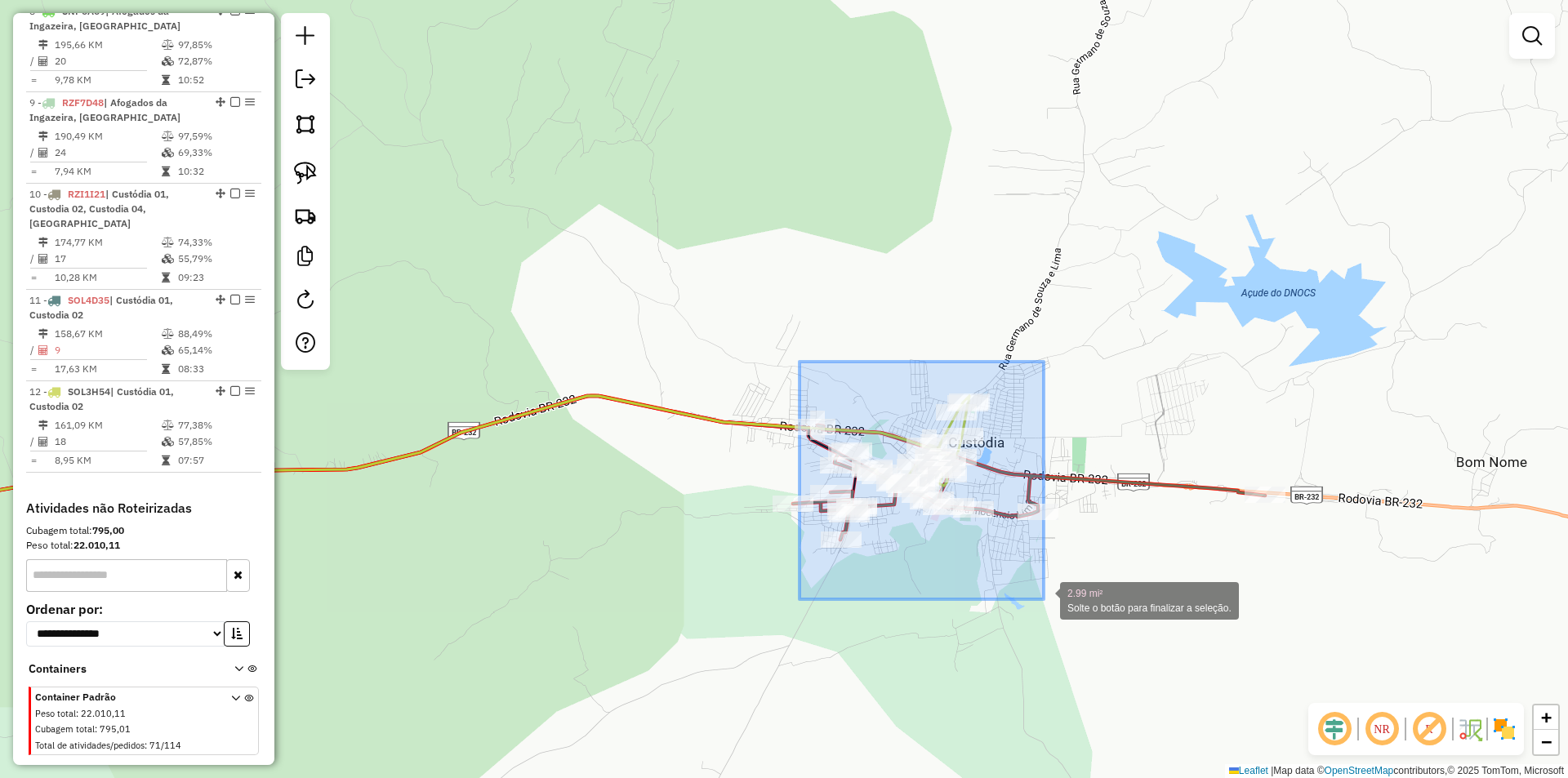
drag, startPoint x: 800, startPoint y: 361, endPoint x: 1043, endPoint y: 599, distance: 340.1
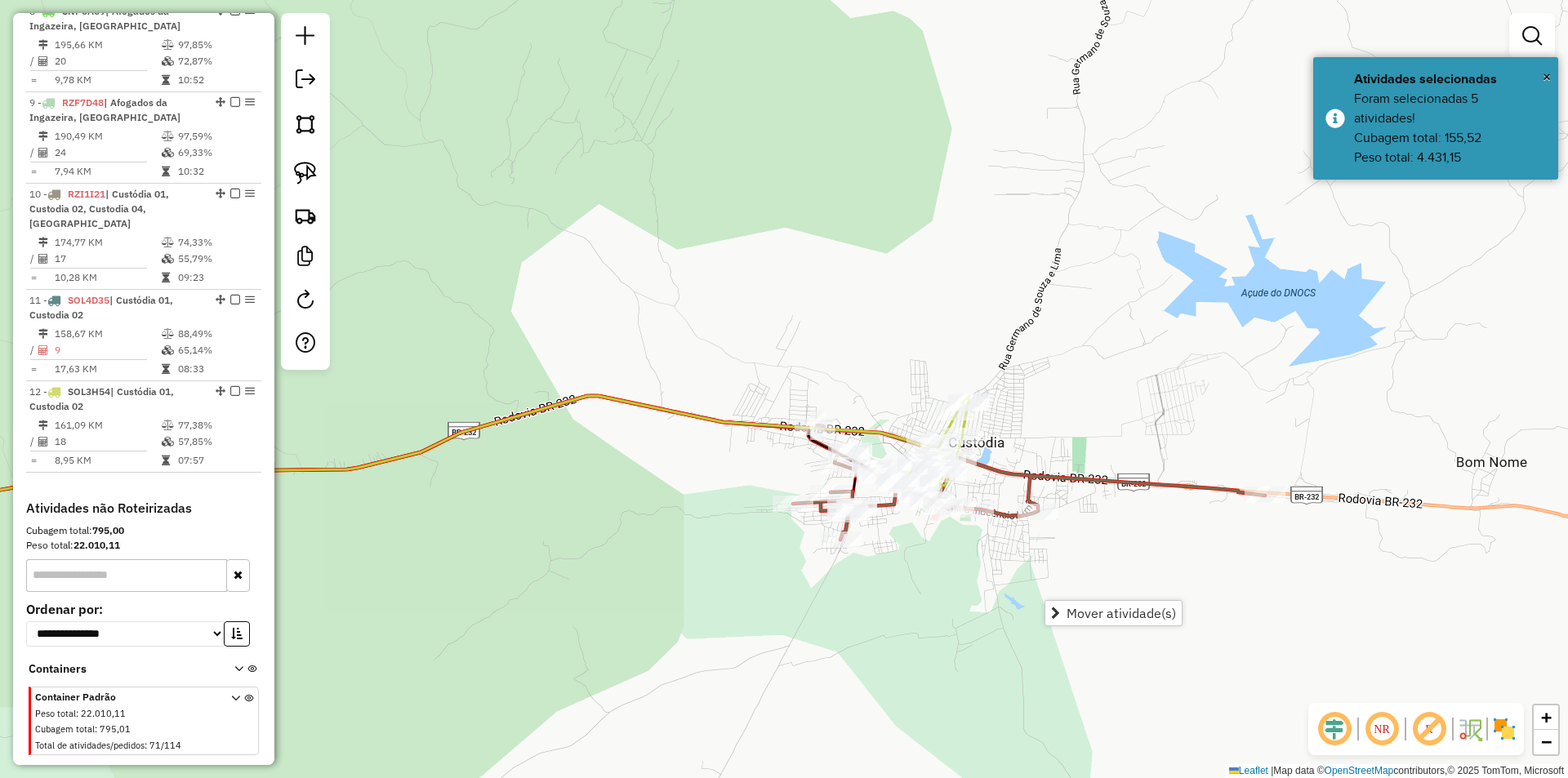
click at [928, 581] on div "Janela de atendimento Grade de atendimento Capacidade Transportadoras Veículos …" at bounding box center [784, 389] width 1568 height 778
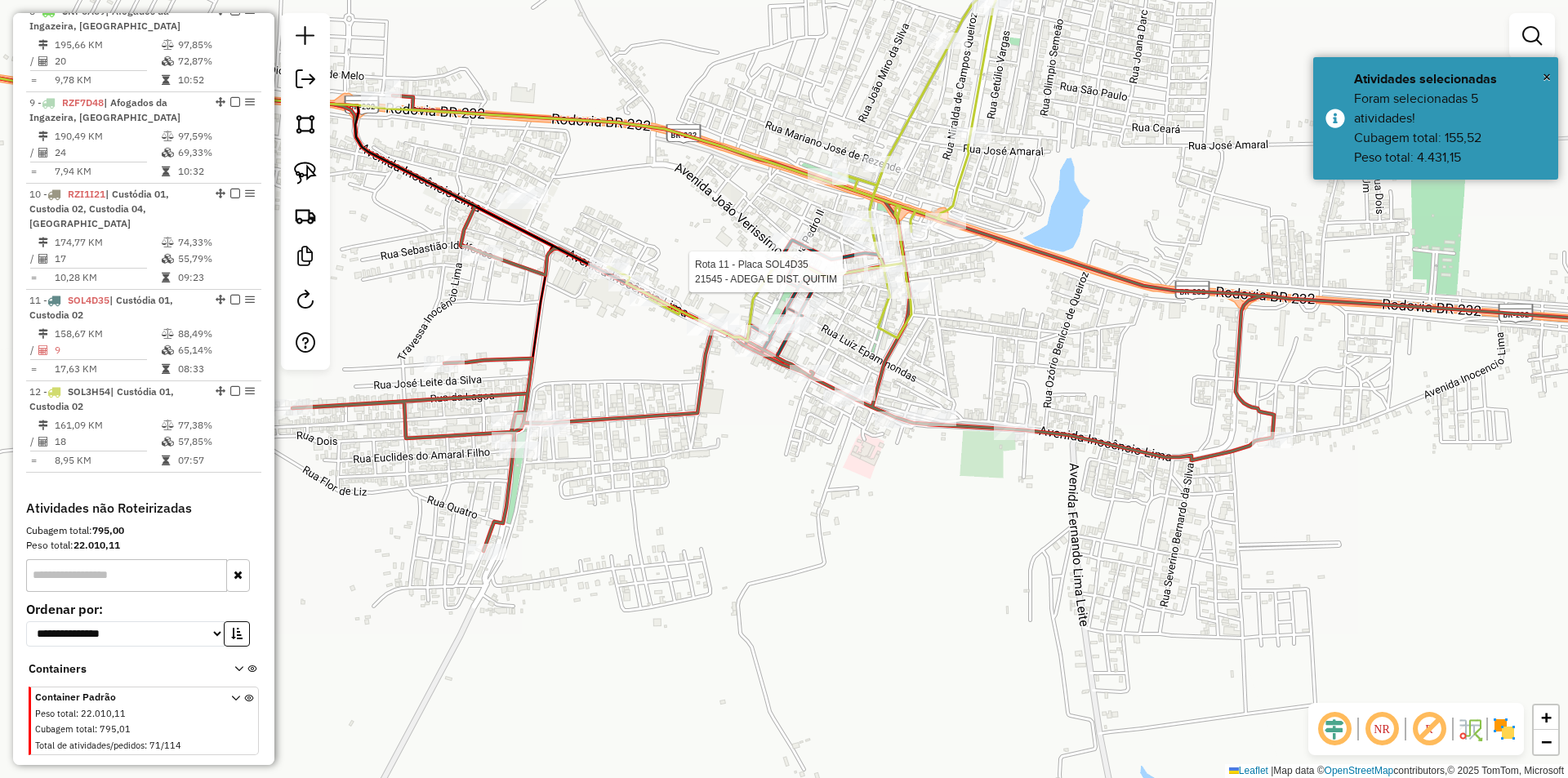
select select "**********"
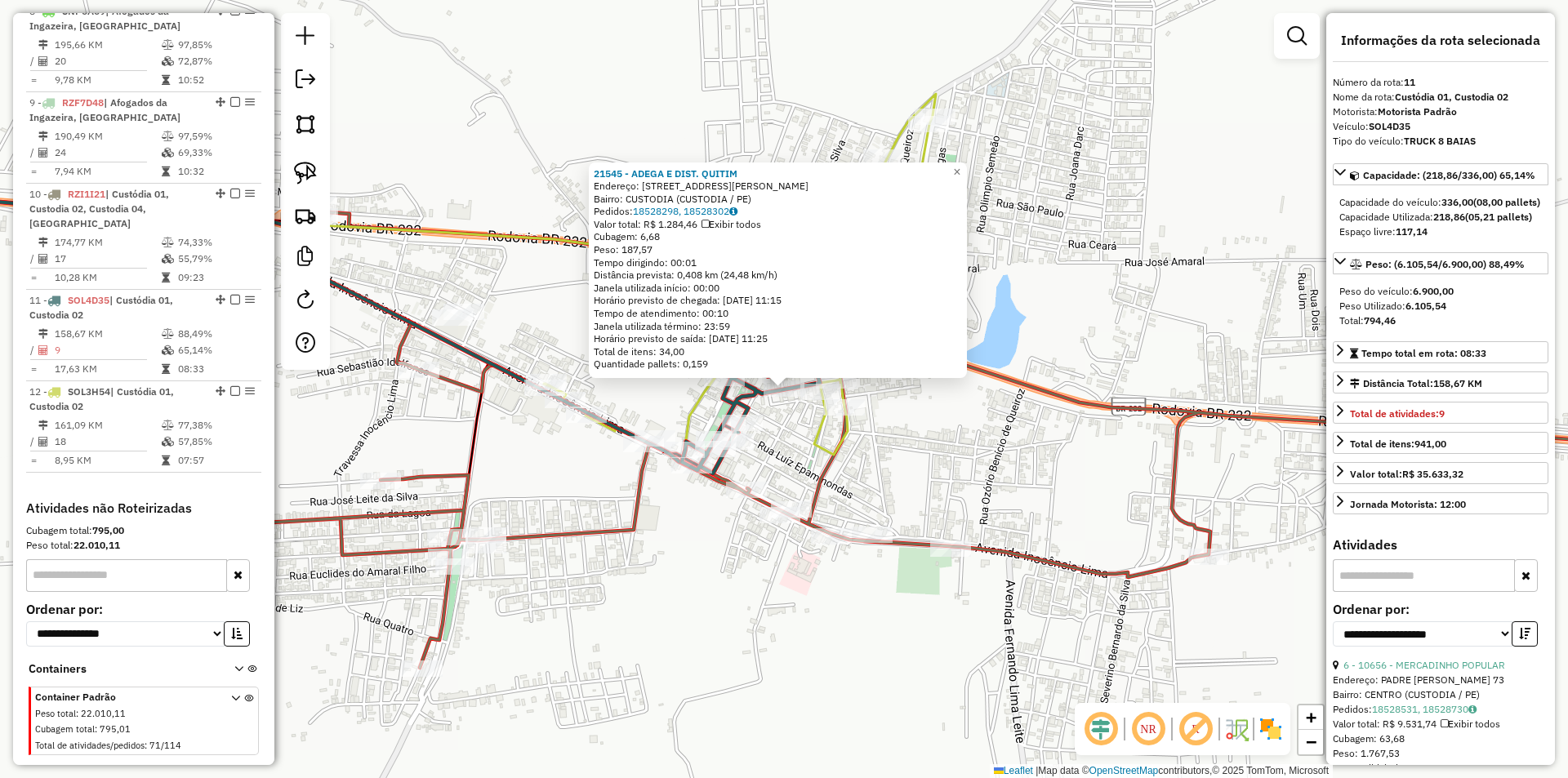
click at [796, 440] on div "21545 - ADEGA E DIST. QUITIM Endereço: DR MANOEL BORBA 1 Bairro: CUSTODIA (CUST…" at bounding box center [784, 389] width 1568 height 778
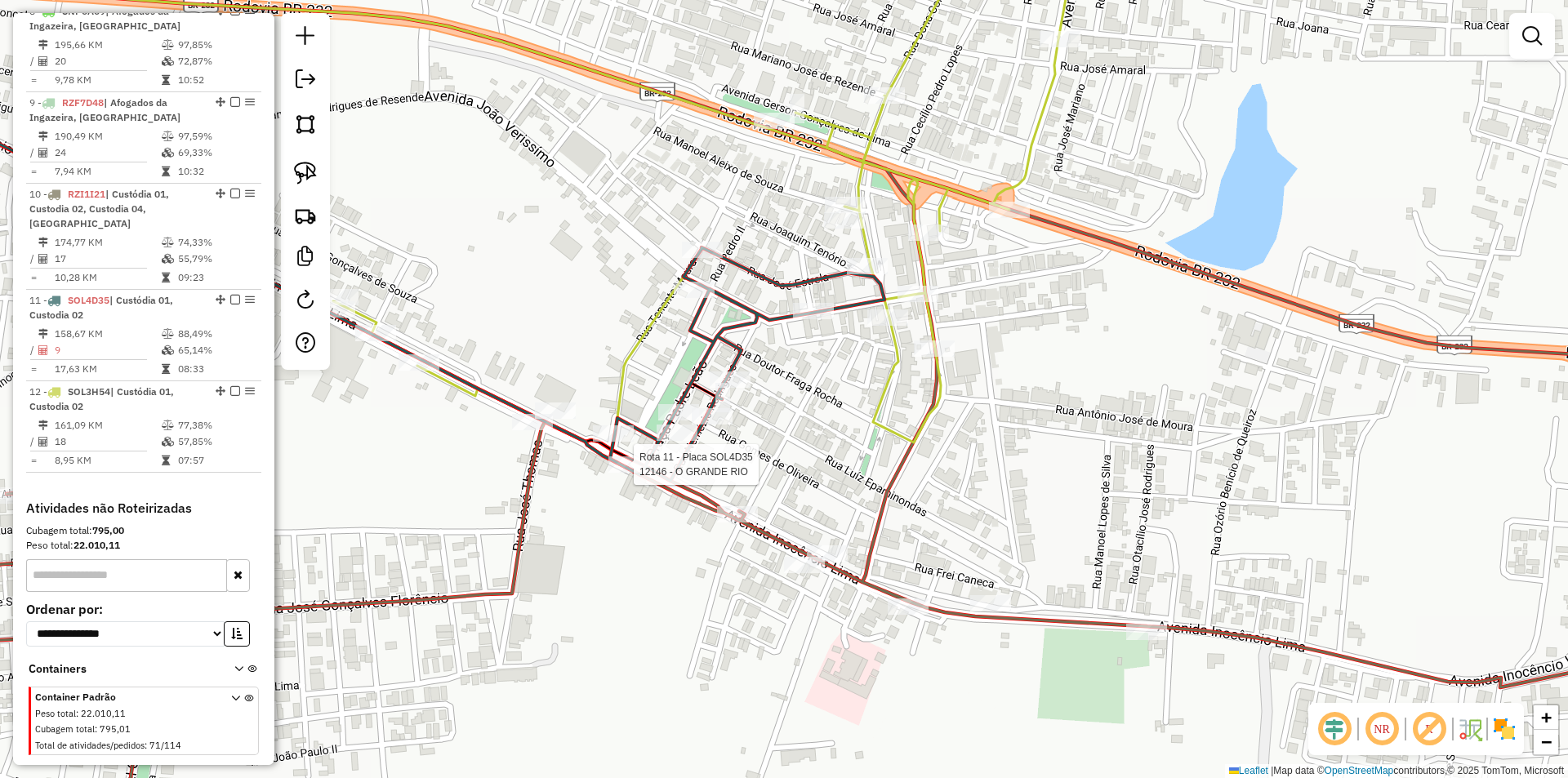
select select "**********"
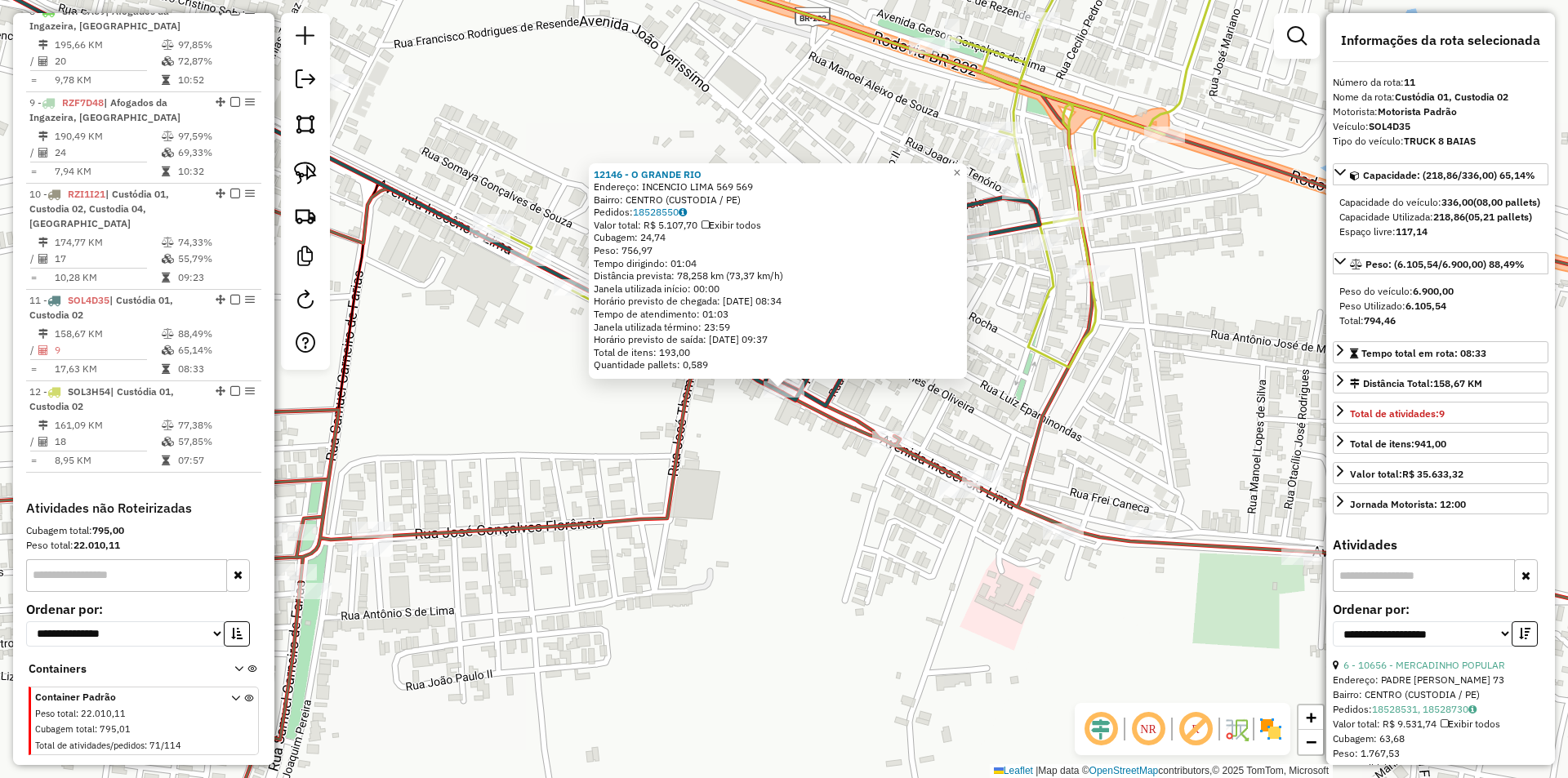
click at [782, 468] on div "12146 - O GRANDE RIO Endereço: INCENCIO LIMA 569 569 Bairro: CENTRO (CUSTODIA /…" at bounding box center [784, 389] width 1568 height 778
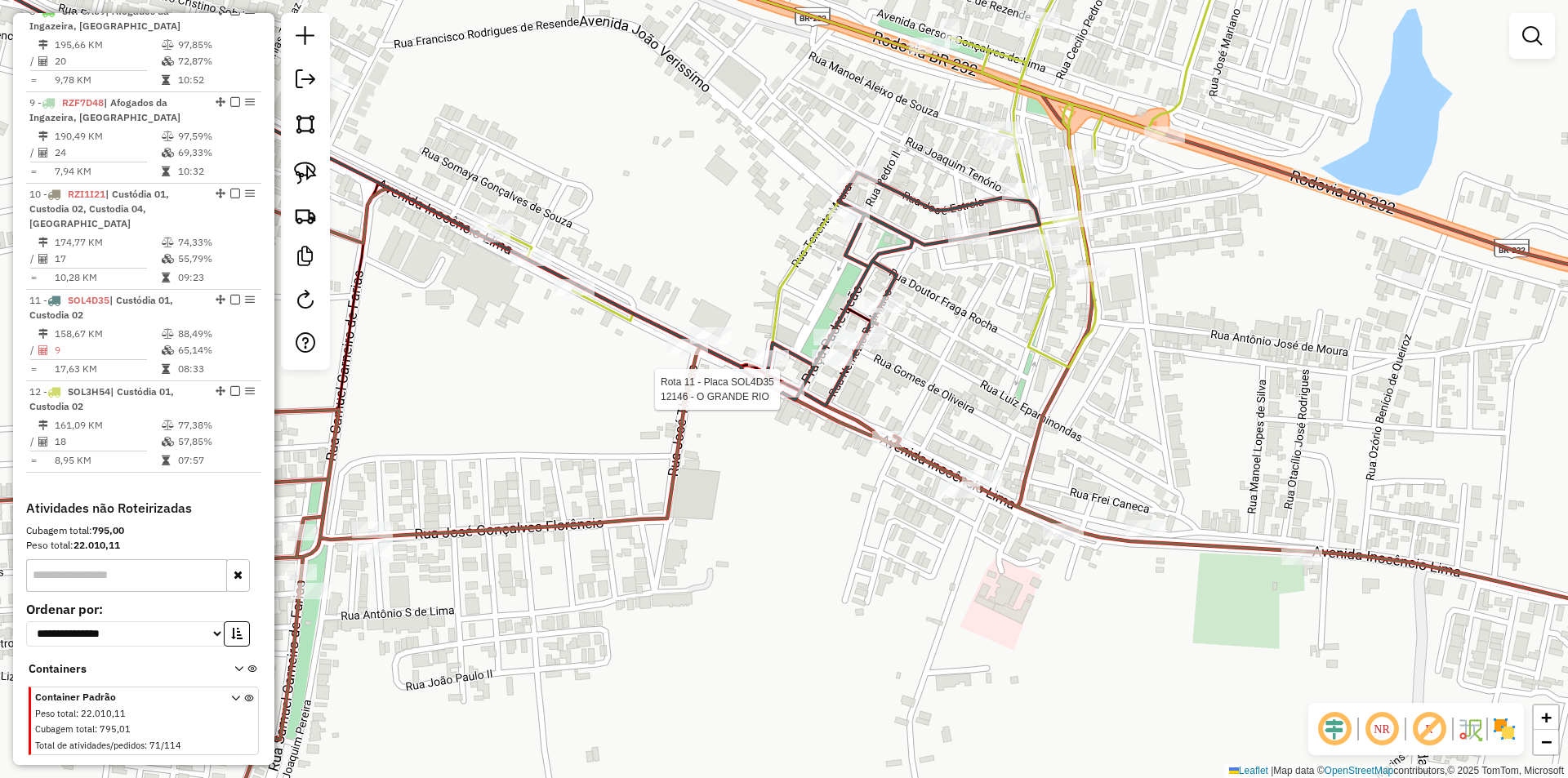
click at [789, 398] on div at bounding box center [784, 389] width 41 height 16
select select "**********"
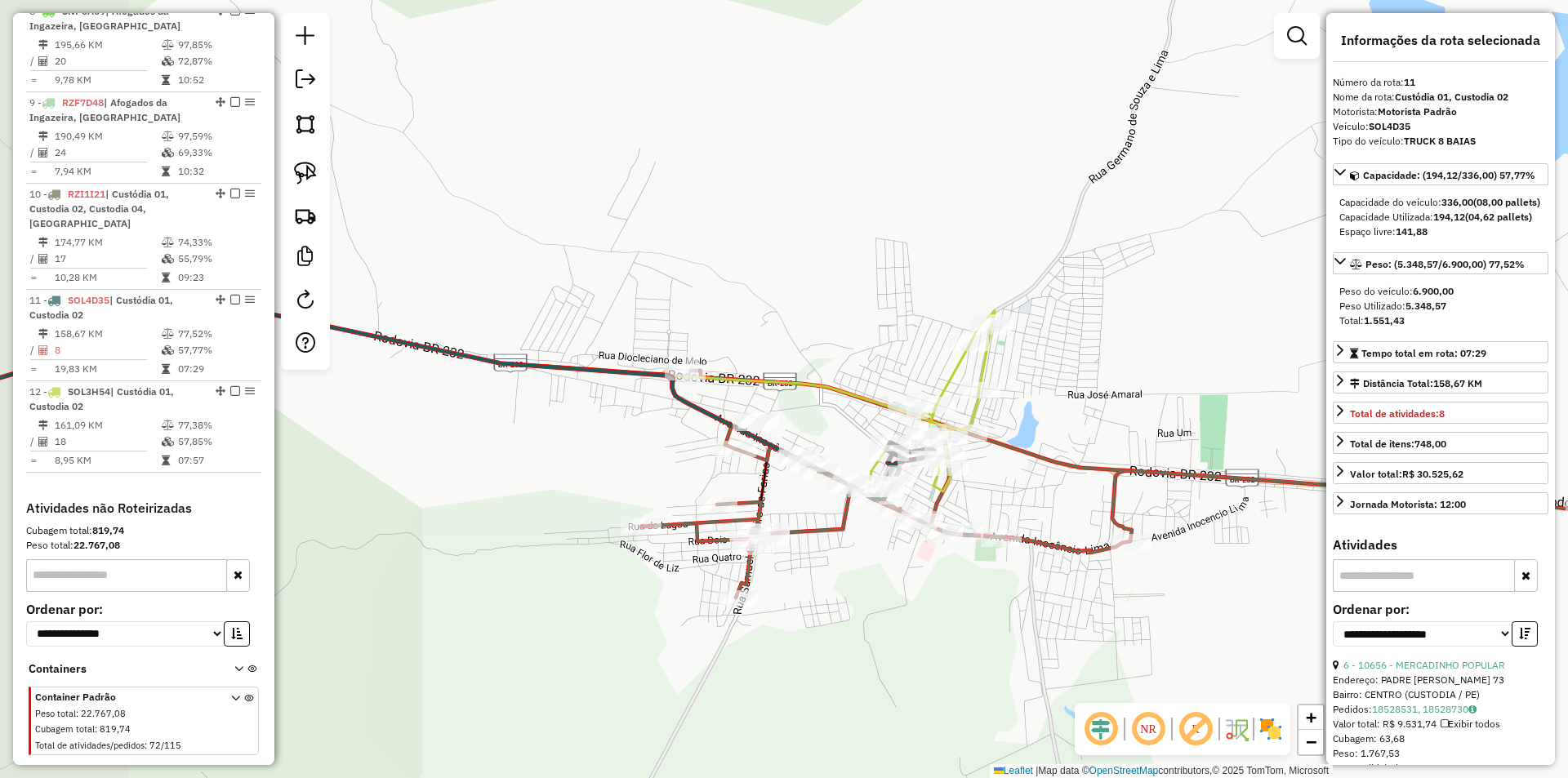
click at [909, 606] on div "Janela de atendimento Grade de atendimento Capacidade Transportadoras Veículos …" at bounding box center [784, 389] width 1568 height 778
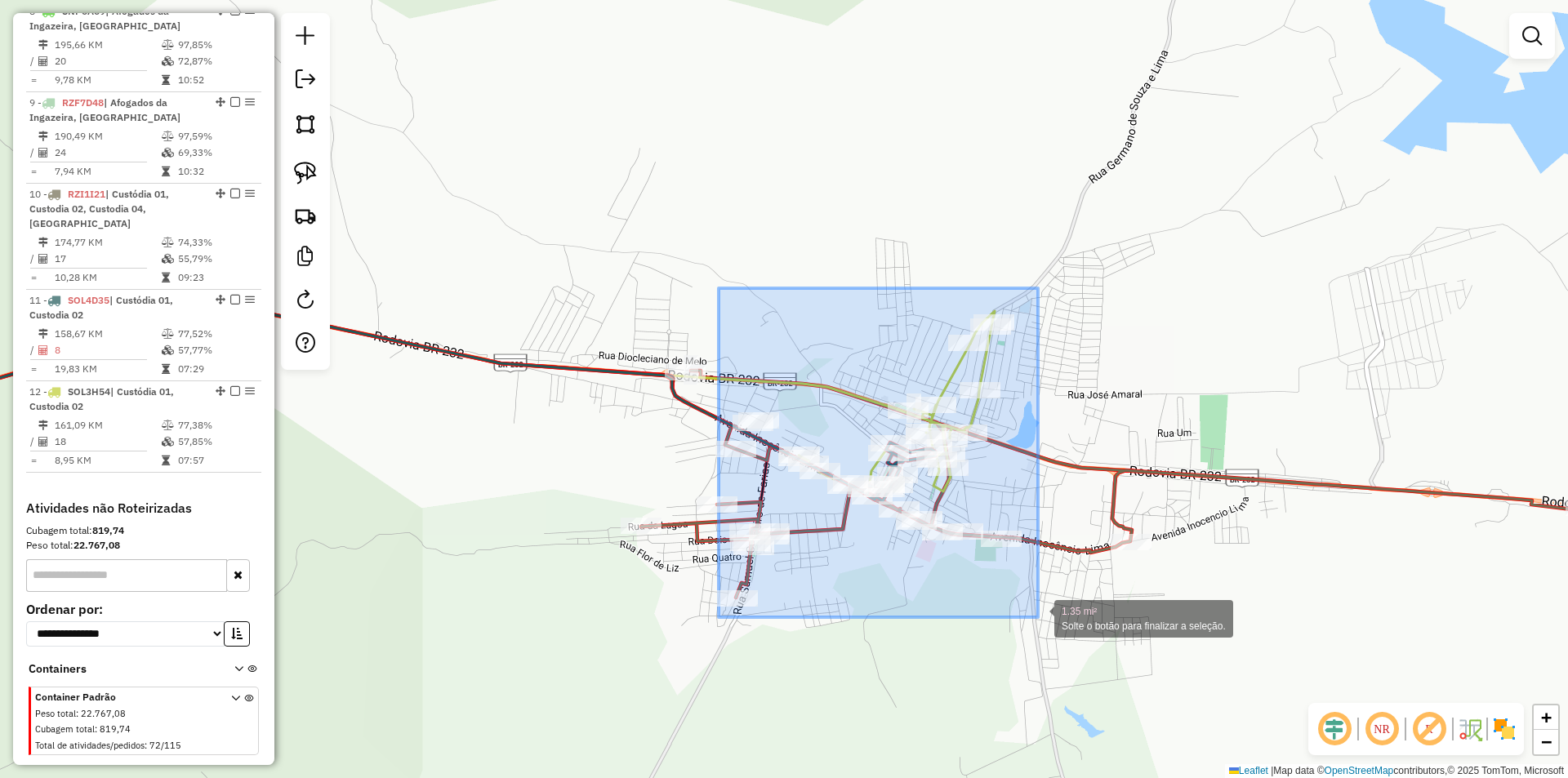
drag, startPoint x: 719, startPoint y: 295, endPoint x: 1037, endPoint y: 617, distance: 452.6
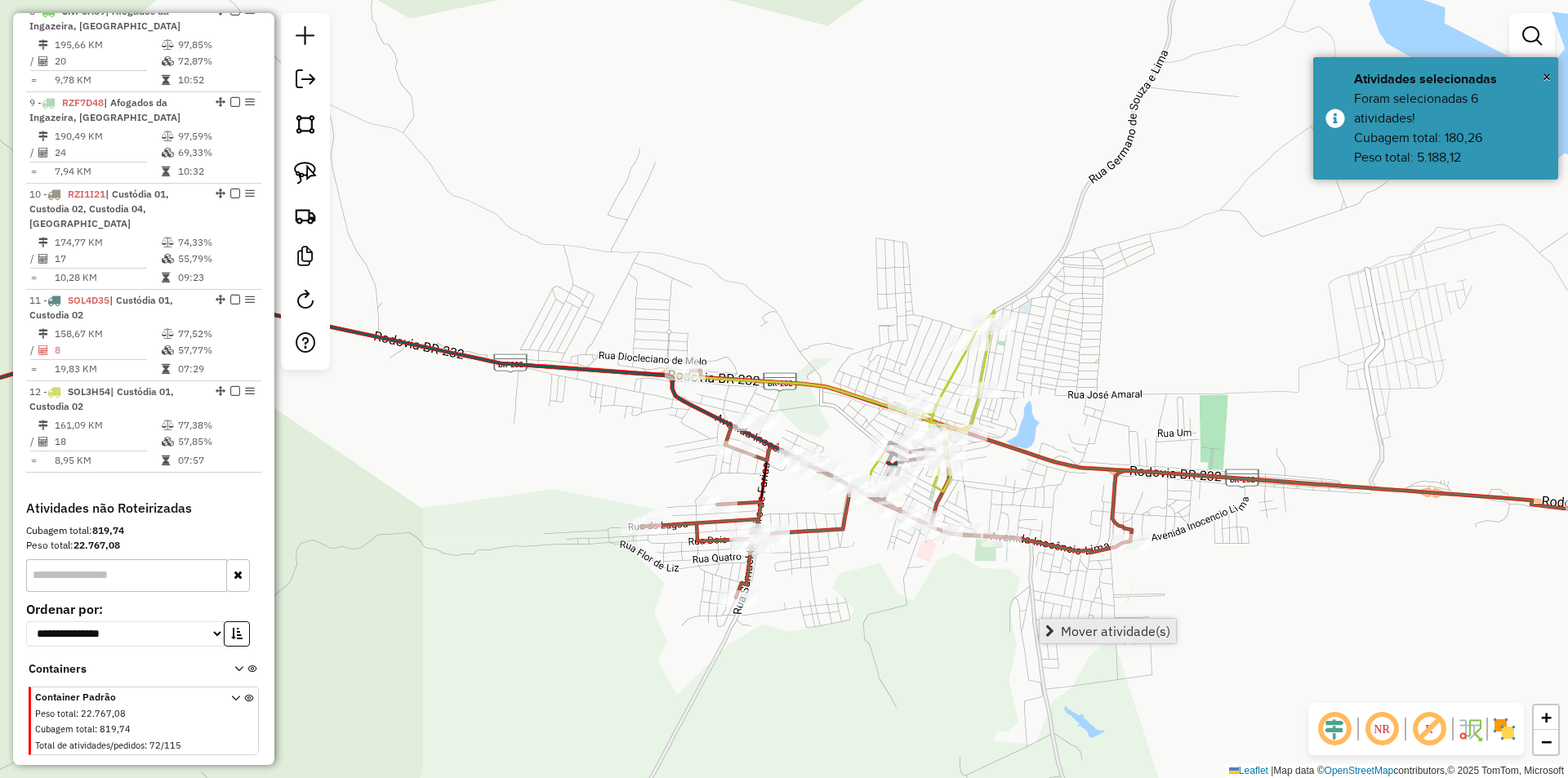
click at [1092, 627] on span "Mover atividade(s)" at bounding box center [1114, 632] width 109 height 13
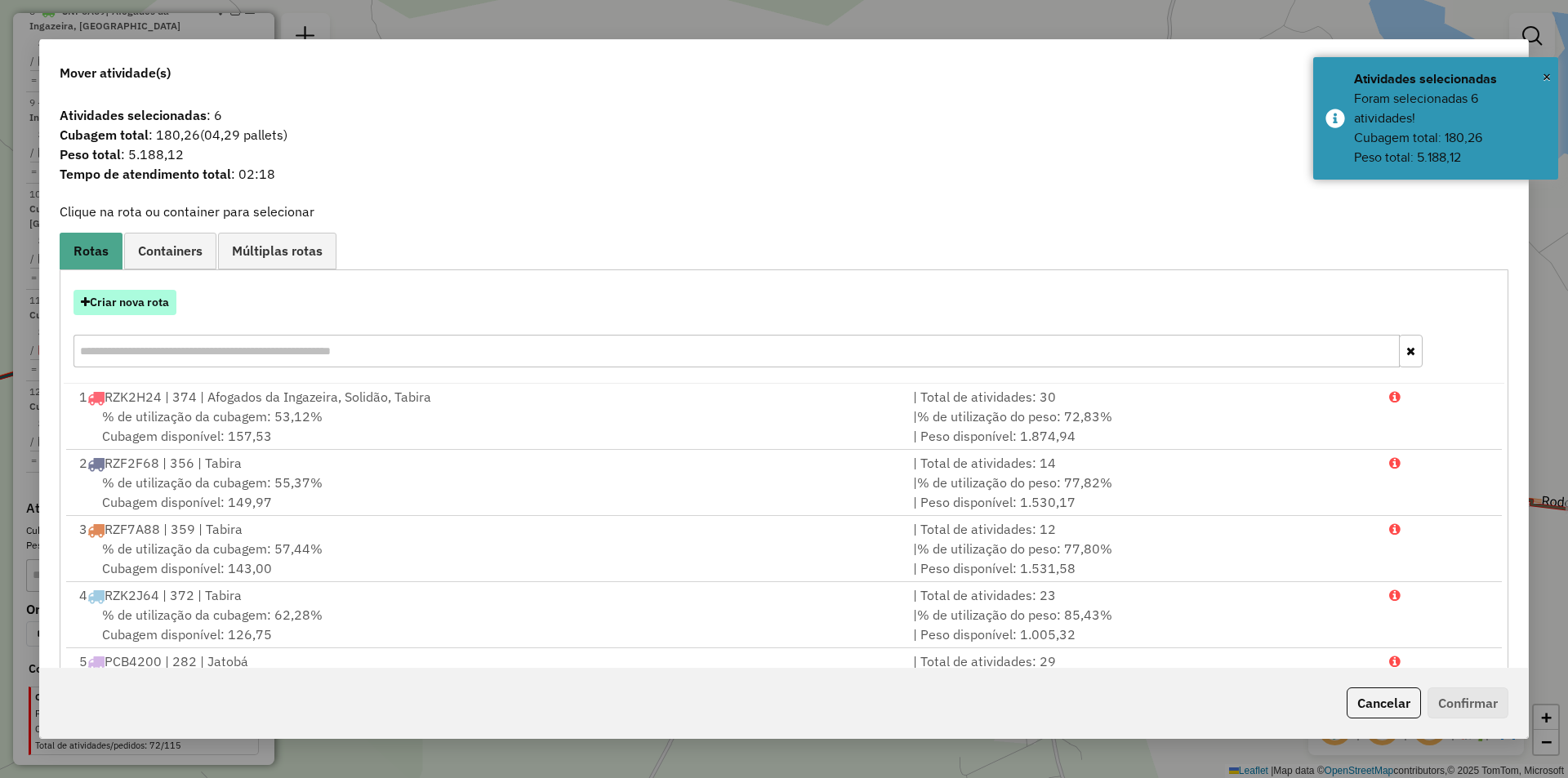
click at [163, 299] on button "Criar nova rota" at bounding box center [125, 302] width 103 height 26
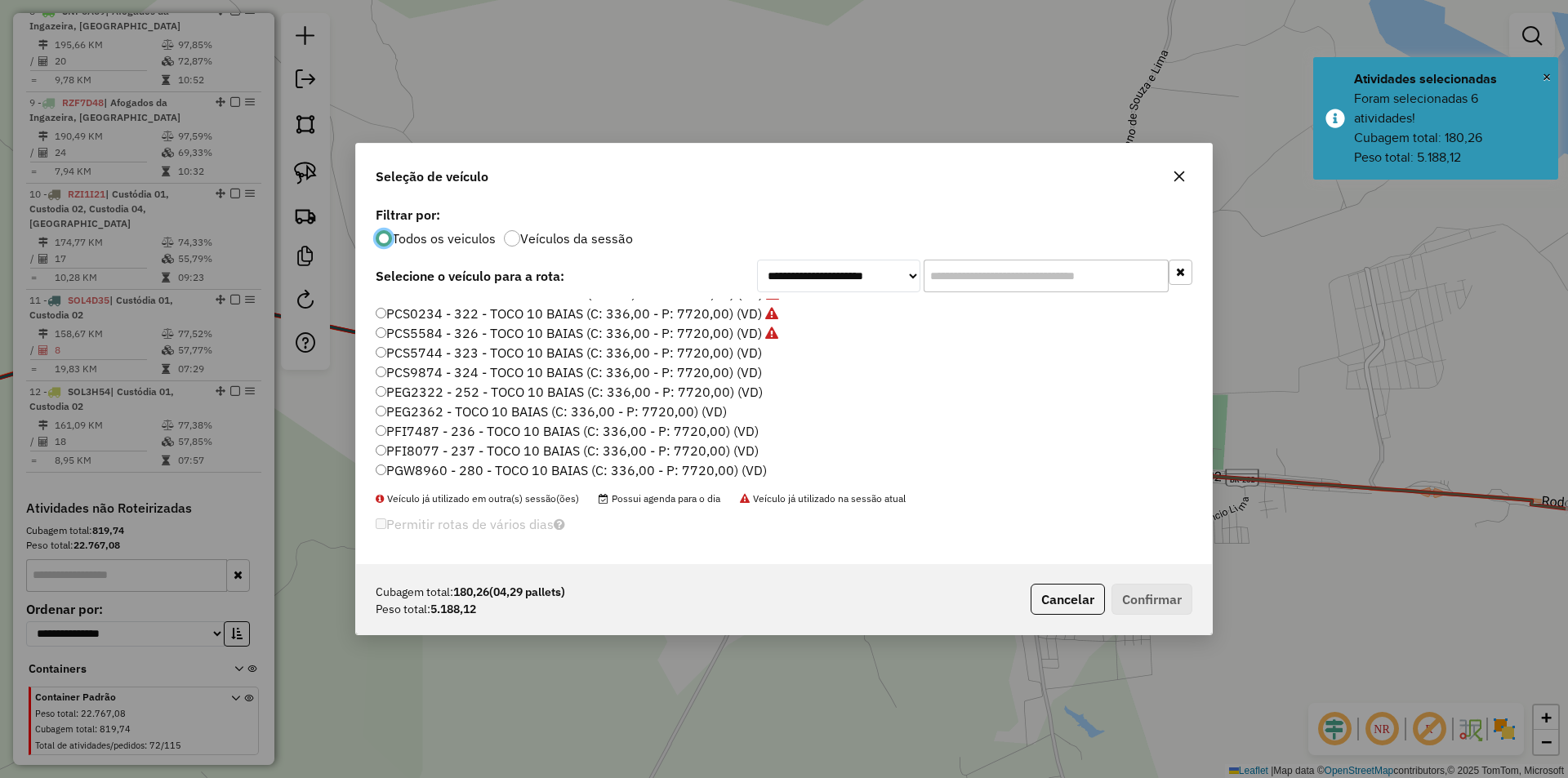
scroll to position [389, 0]
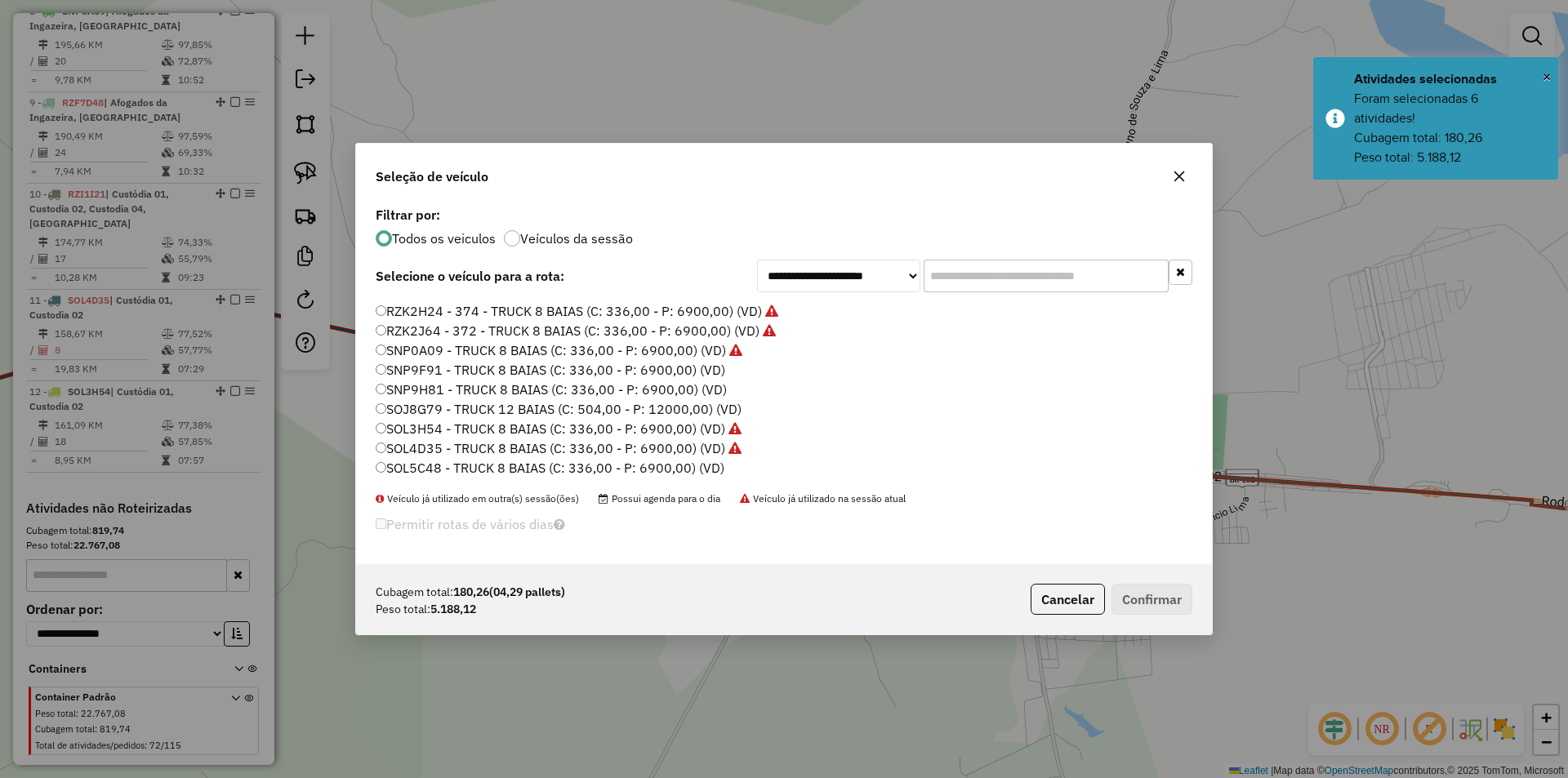
click at [521, 469] on label "SOL5C48 - TRUCK 8 BAIAS (C: 336,00 - P: 6900,00) (VD)" at bounding box center [550, 468] width 349 height 20
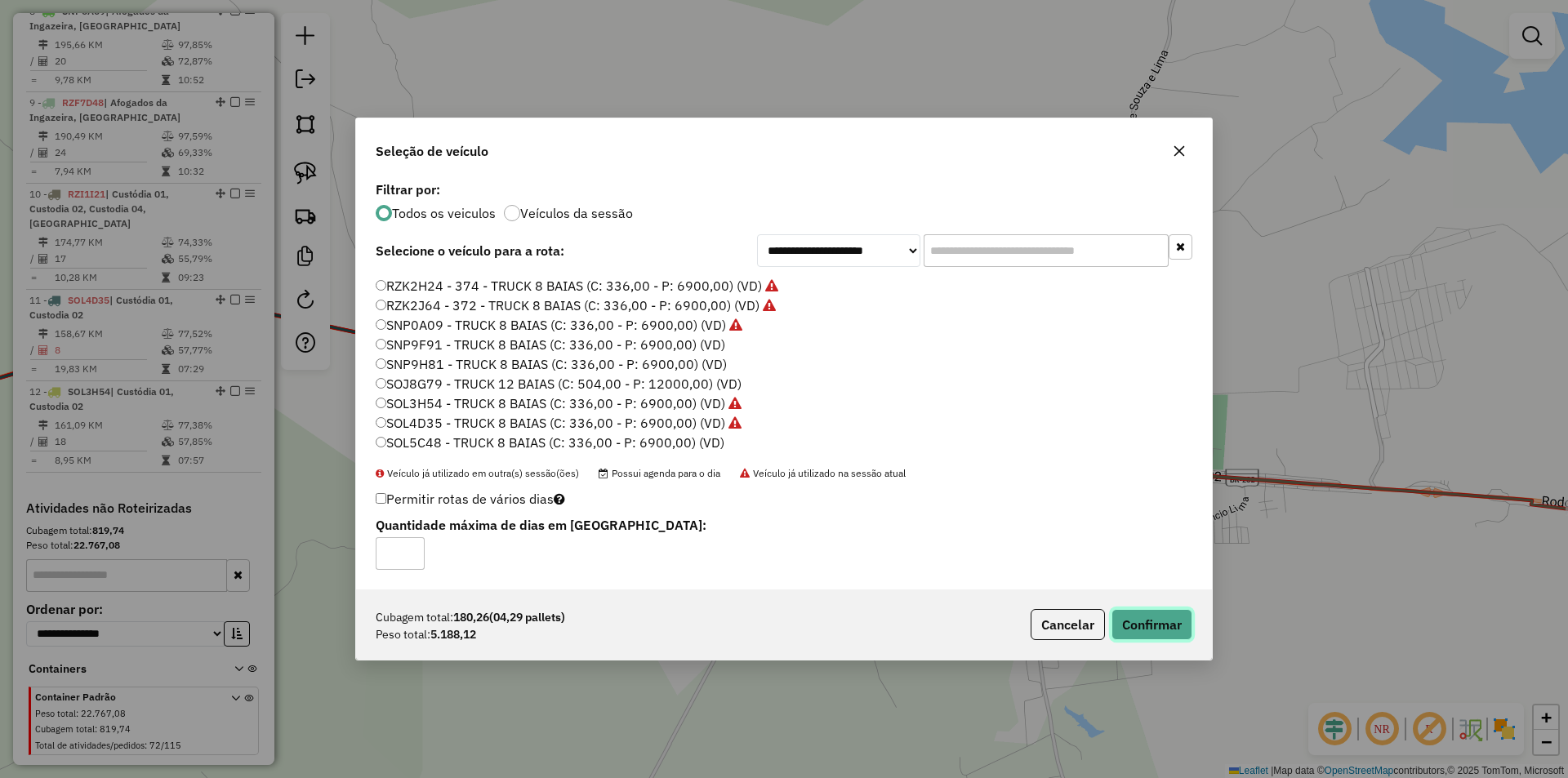
click at [1143, 615] on button "Confirmar" at bounding box center [1152, 625] width 81 height 31
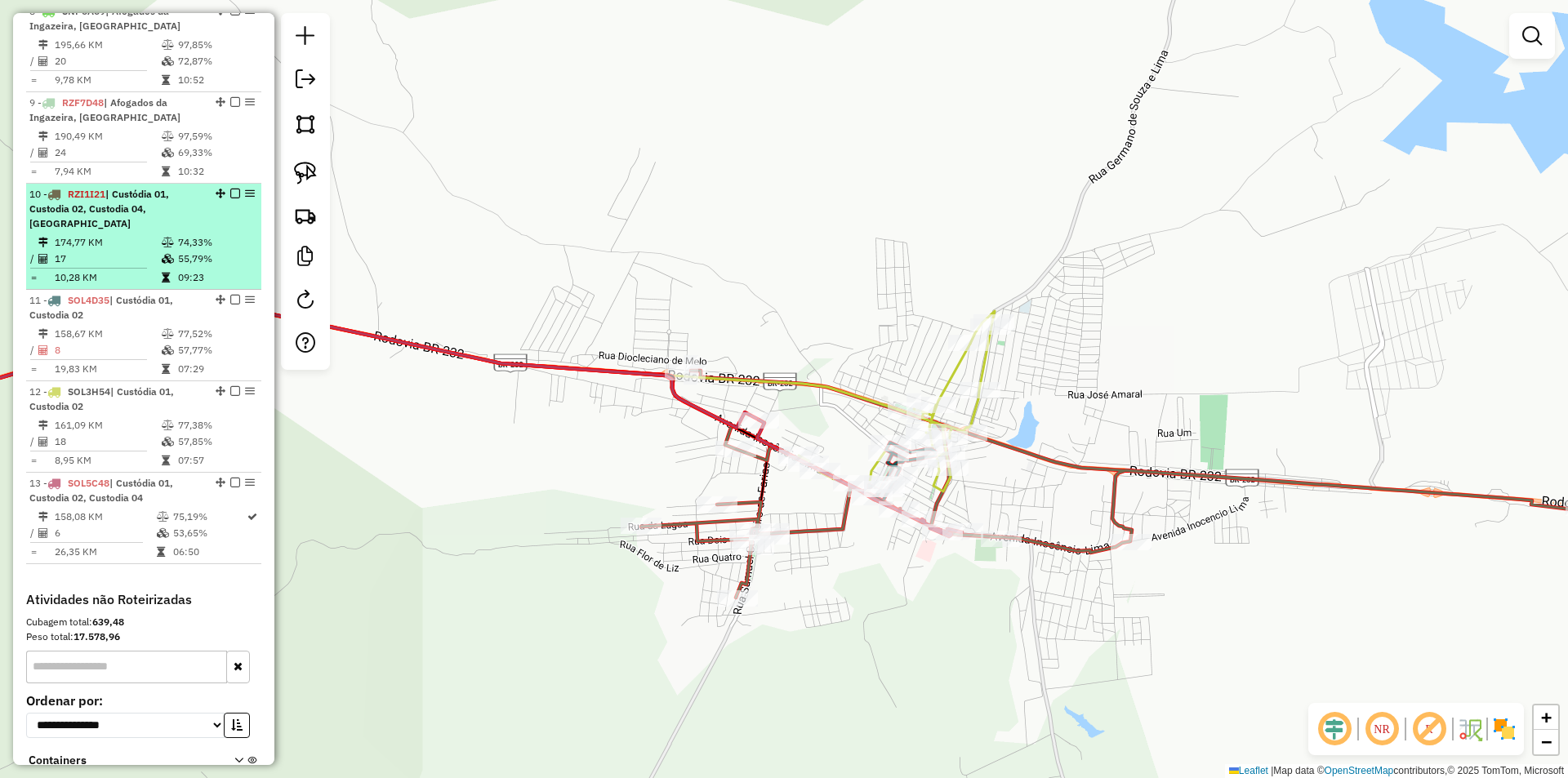
select select "**********"
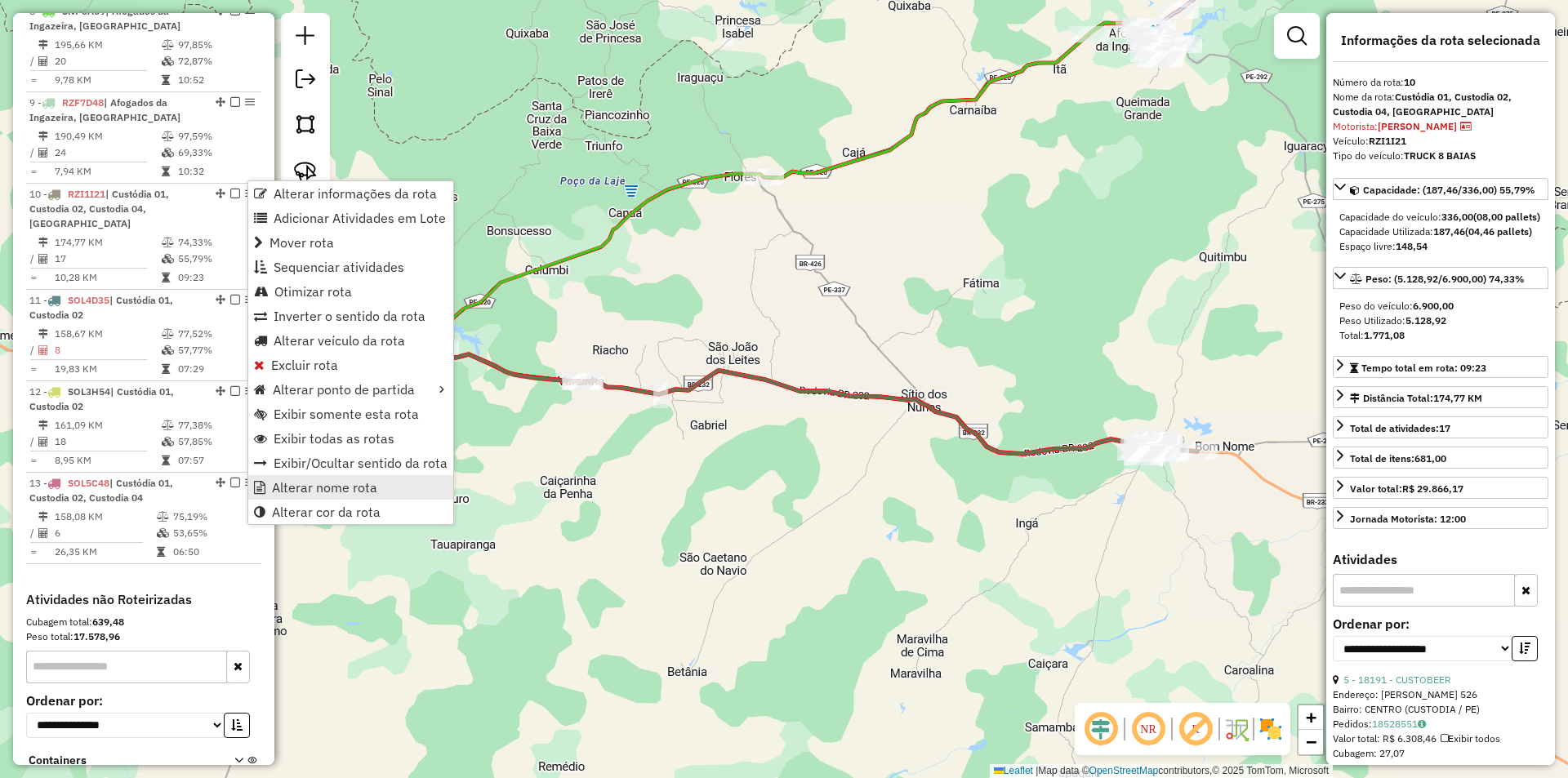
click at [358, 481] on span "Alterar nome rota" at bounding box center [324, 488] width 106 height 13
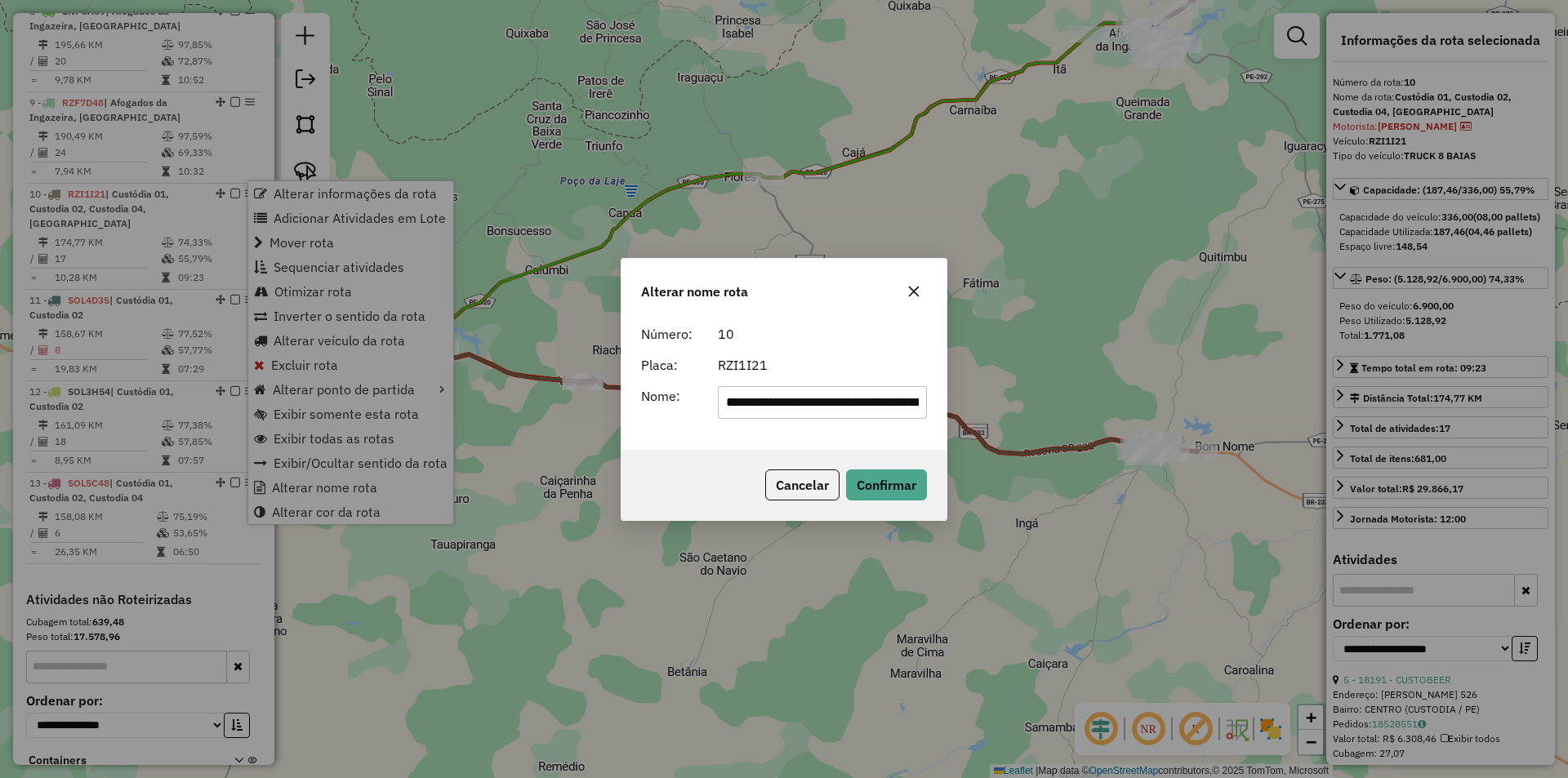
scroll to position [0, 90]
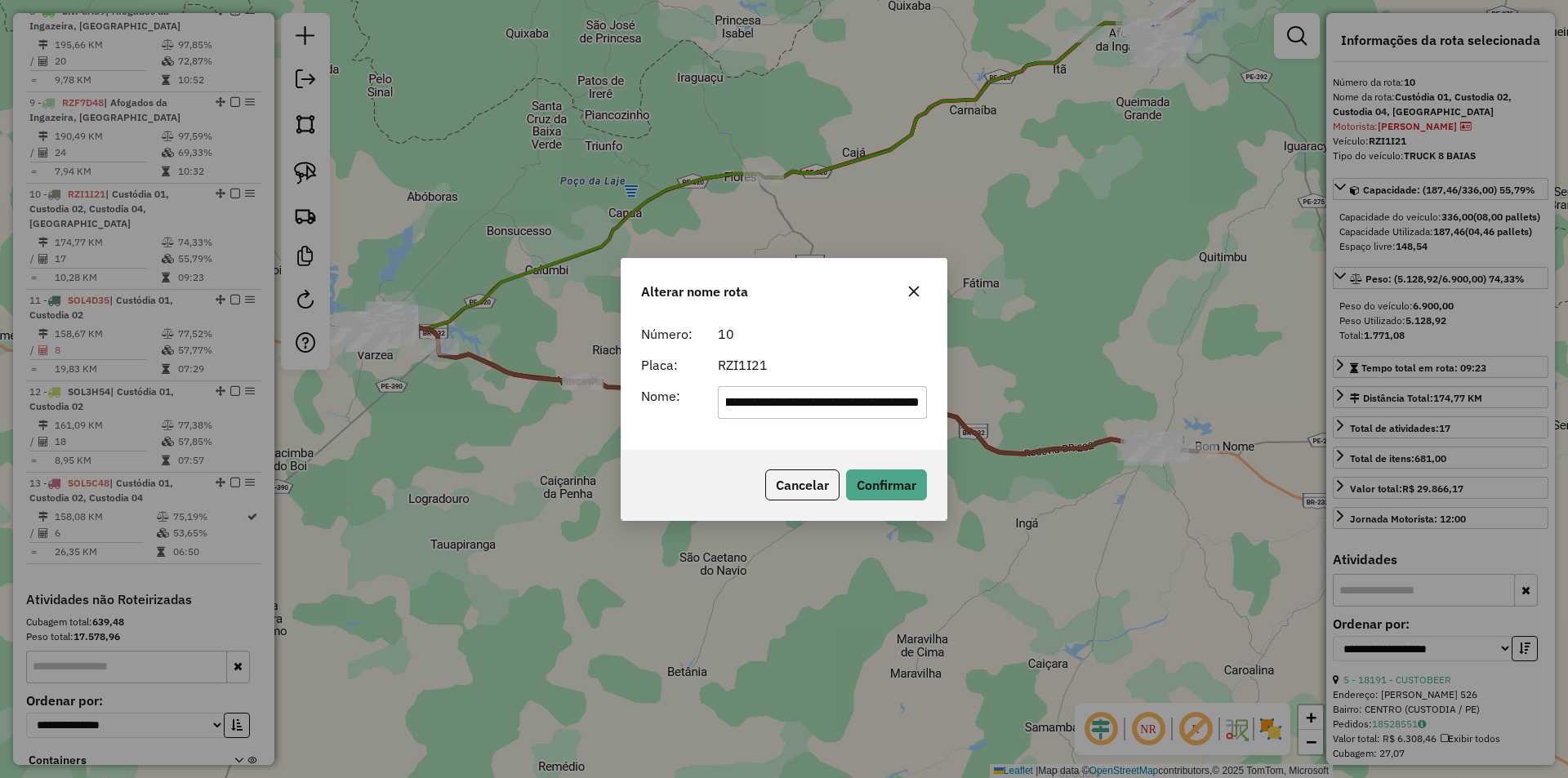
drag, startPoint x: 863, startPoint y: 401, endPoint x: 771, endPoint y: 404, distance: 92.0
click at [771, 404] on input "**********" at bounding box center [823, 402] width 210 height 32
type input "**********"
click at [893, 491] on button "Confirmar" at bounding box center [886, 485] width 81 height 31
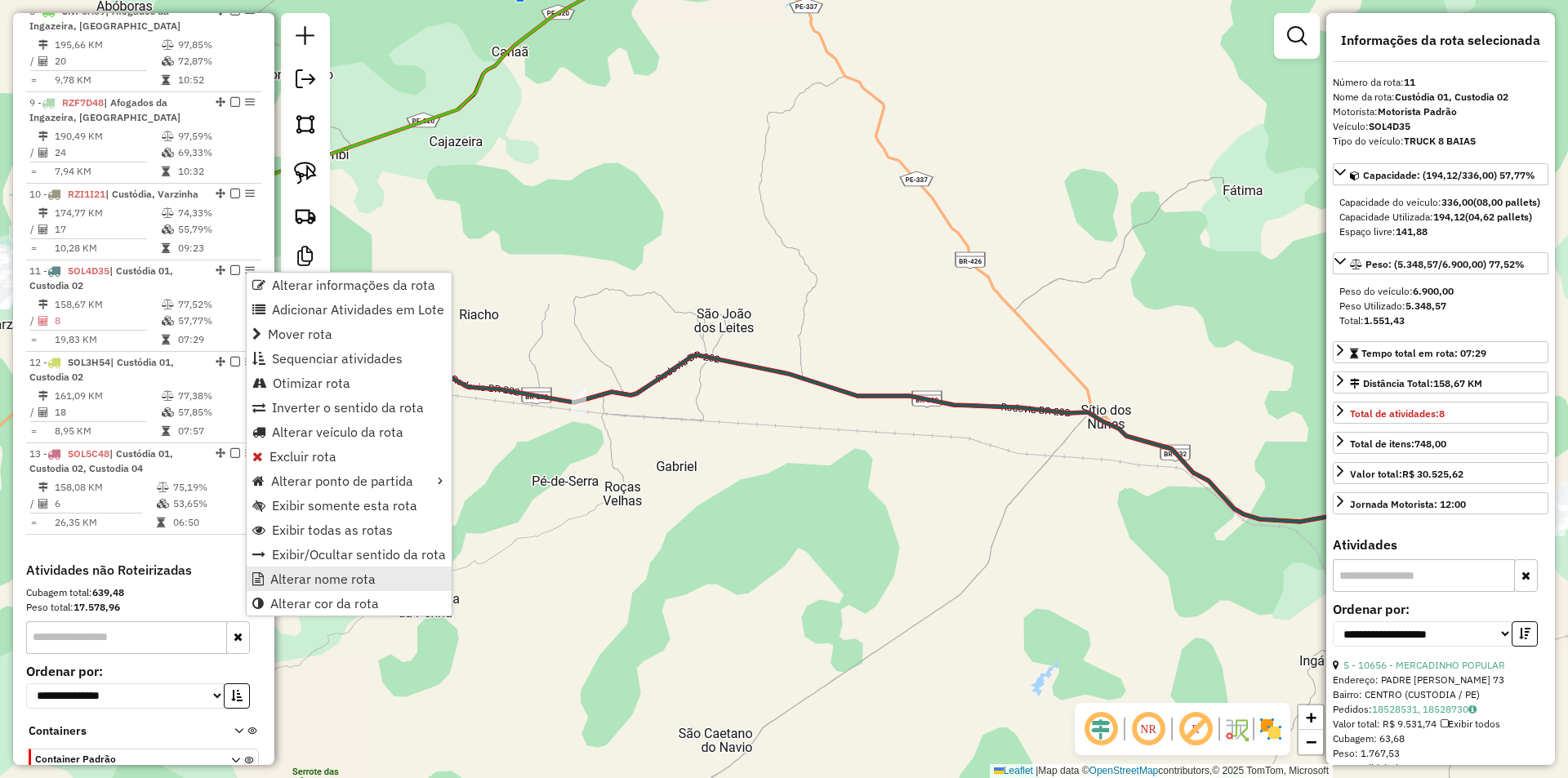
click at [332, 586] on span "Alterar nome rota" at bounding box center [322, 579] width 106 height 13
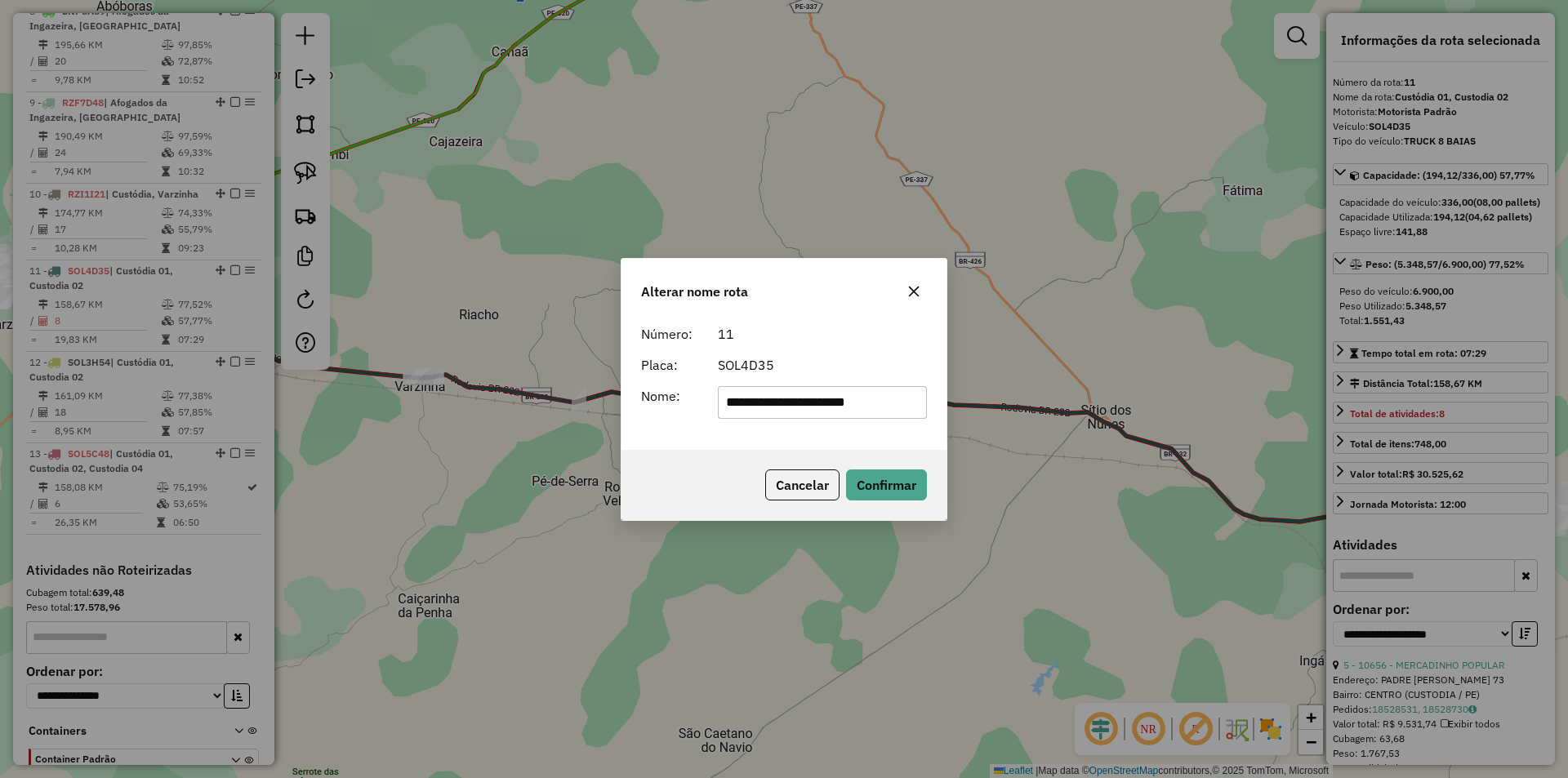
drag, startPoint x: 783, startPoint y: 399, endPoint x: 881, endPoint y: 366, distance: 103.4
click at [900, 384] on form "**********" at bounding box center [784, 372] width 286 height 95
type input "********"
click at [851, 353] on form "Número: 11 Placa: SOL4D35 Nome: ********" at bounding box center [784, 372] width 286 height 95
click at [881, 479] on button "Confirmar" at bounding box center [886, 485] width 81 height 31
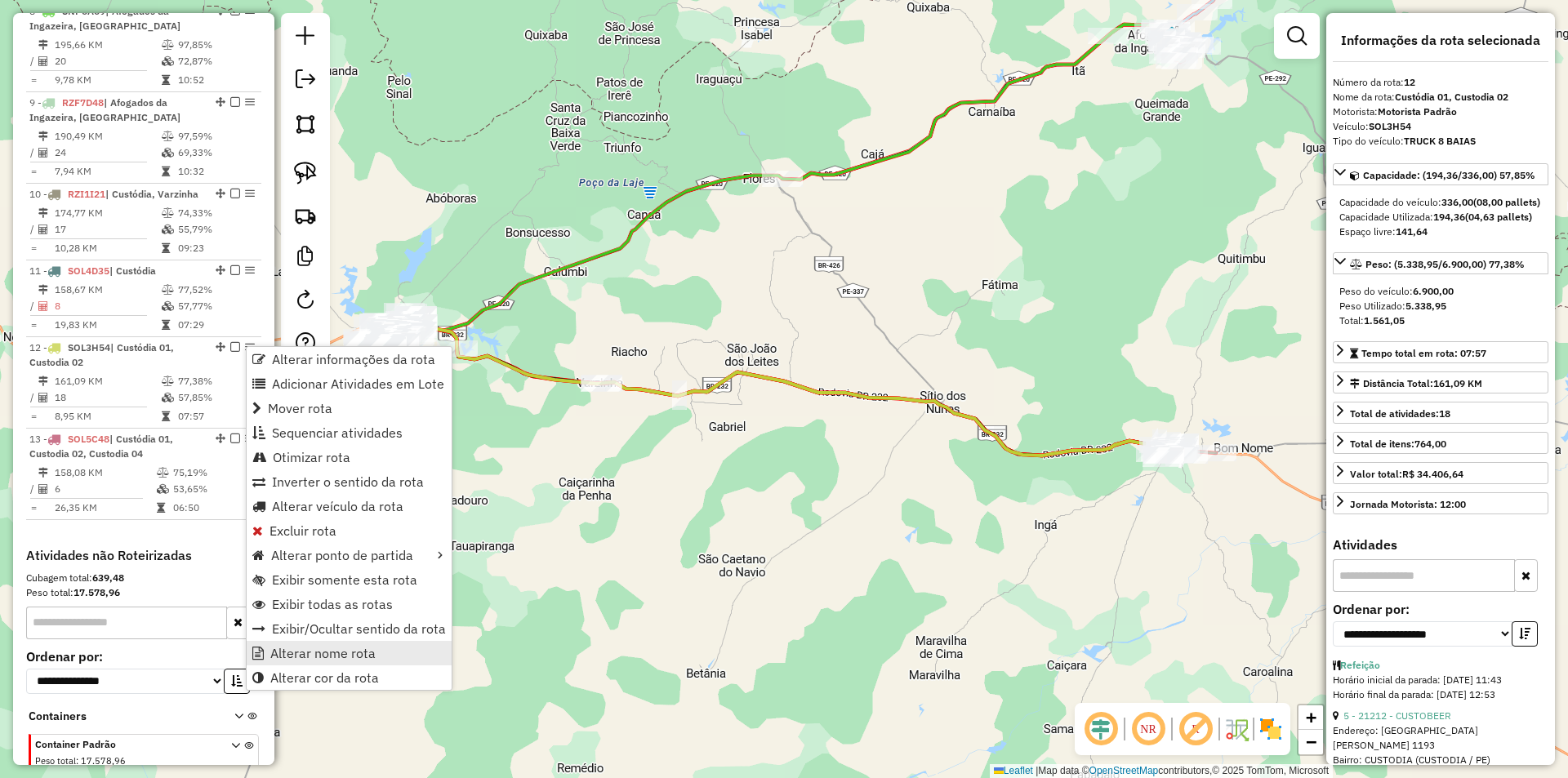
click at [397, 646] on ul "Alterar informações da rota Adicionar Atividades em Lote Mover rota Sequenciar …" at bounding box center [349, 518] width 205 height 343
click at [401, 649] on link "Alterar nome rota" at bounding box center [349, 653] width 205 height 25
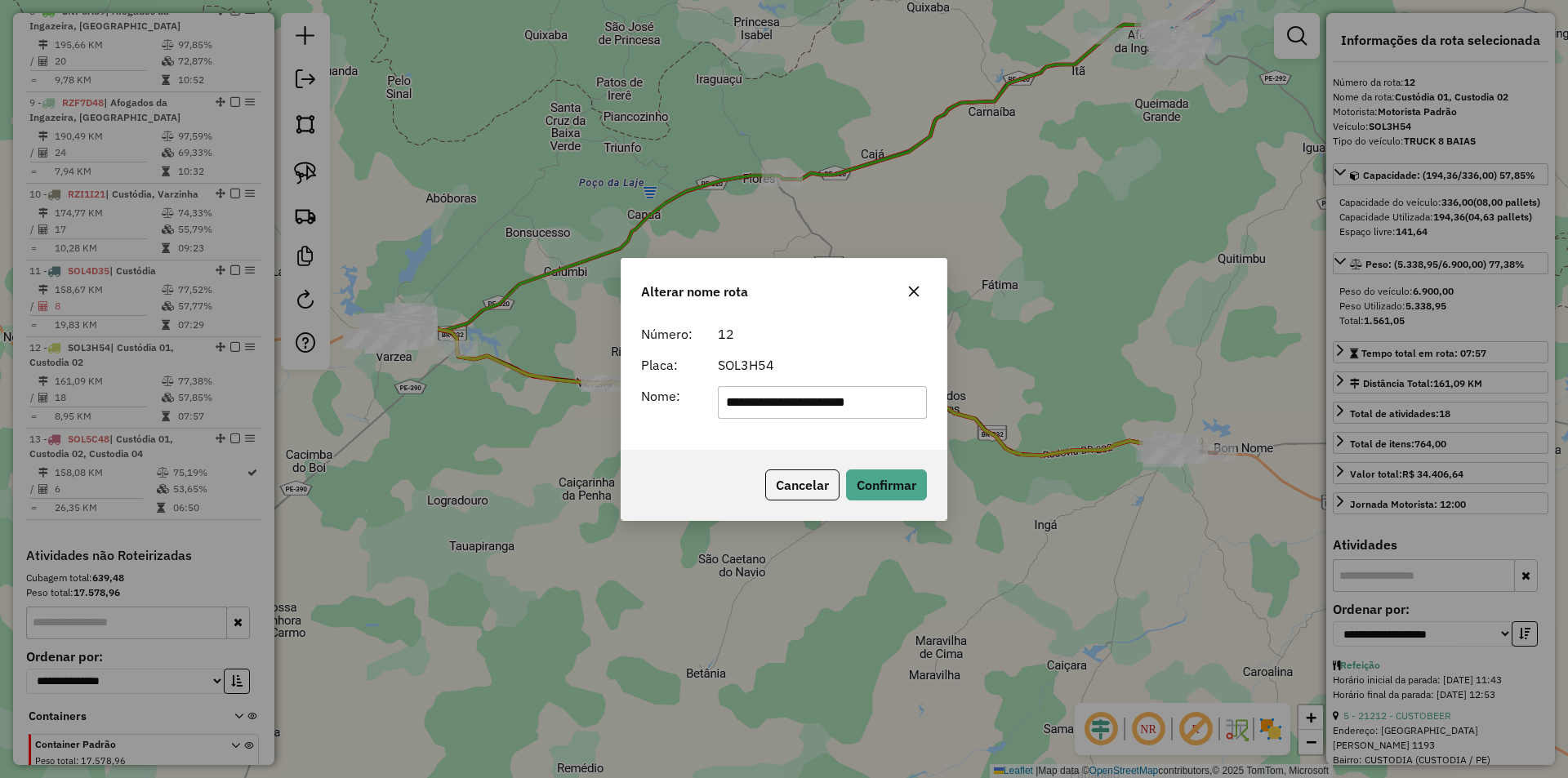
drag, startPoint x: 779, startPoint y: 406, endPoint x: 884, endPoint y: 401, distance: 105.1
click at [882, 401] on input "**********" at bounding box center [823, 402] width 210 height 32
type input "********"
click at [851, 332] on div "12" at bounding box center [822, 334] width 229 height 20
click at [872, 478] on button "Confirmar" at bounding box center [886, 485] width 81 height 31
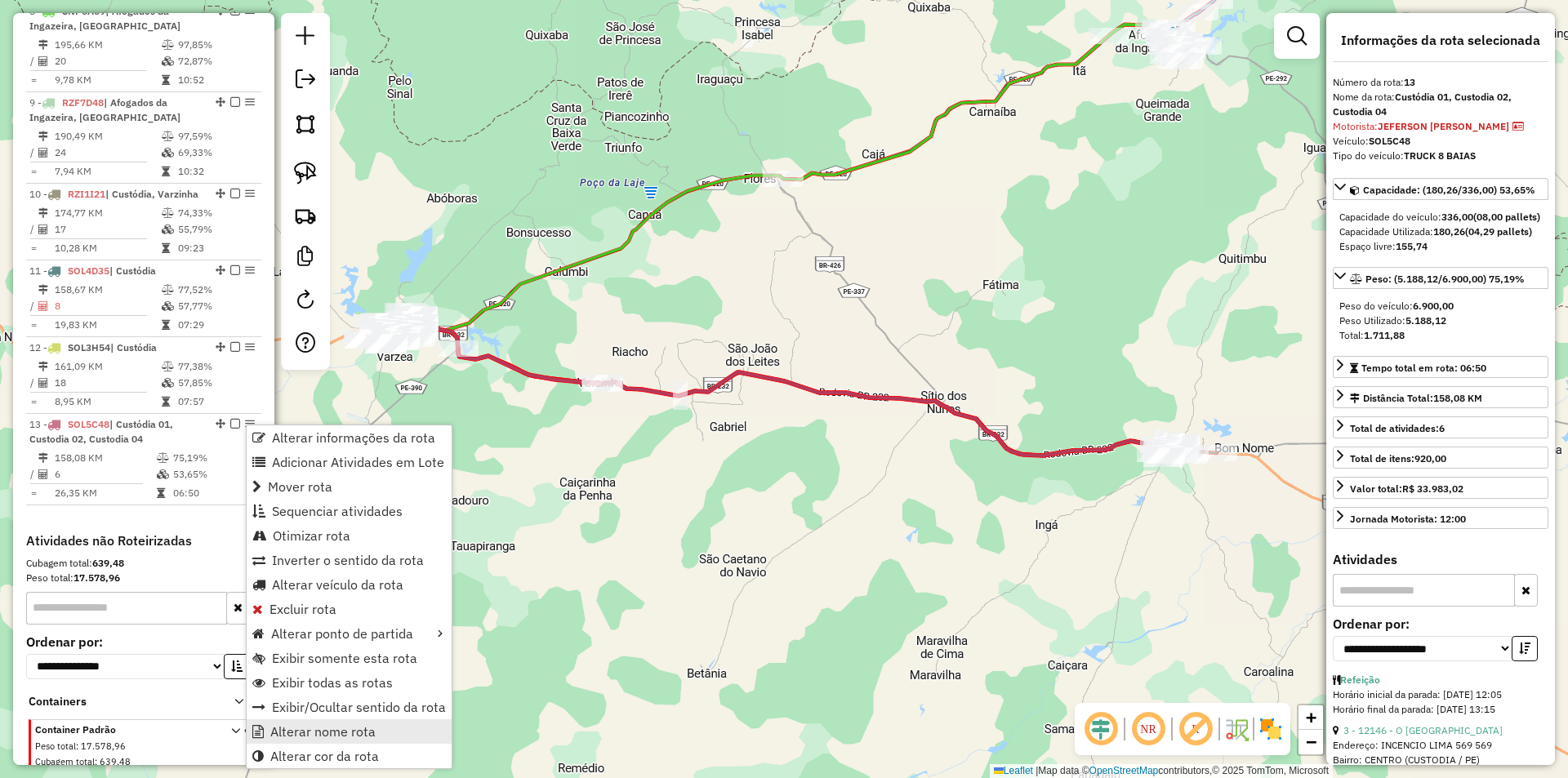
click at [357, 728] on span "Alterar nome rota" at bounding box center [322, 732] width 106 height 13
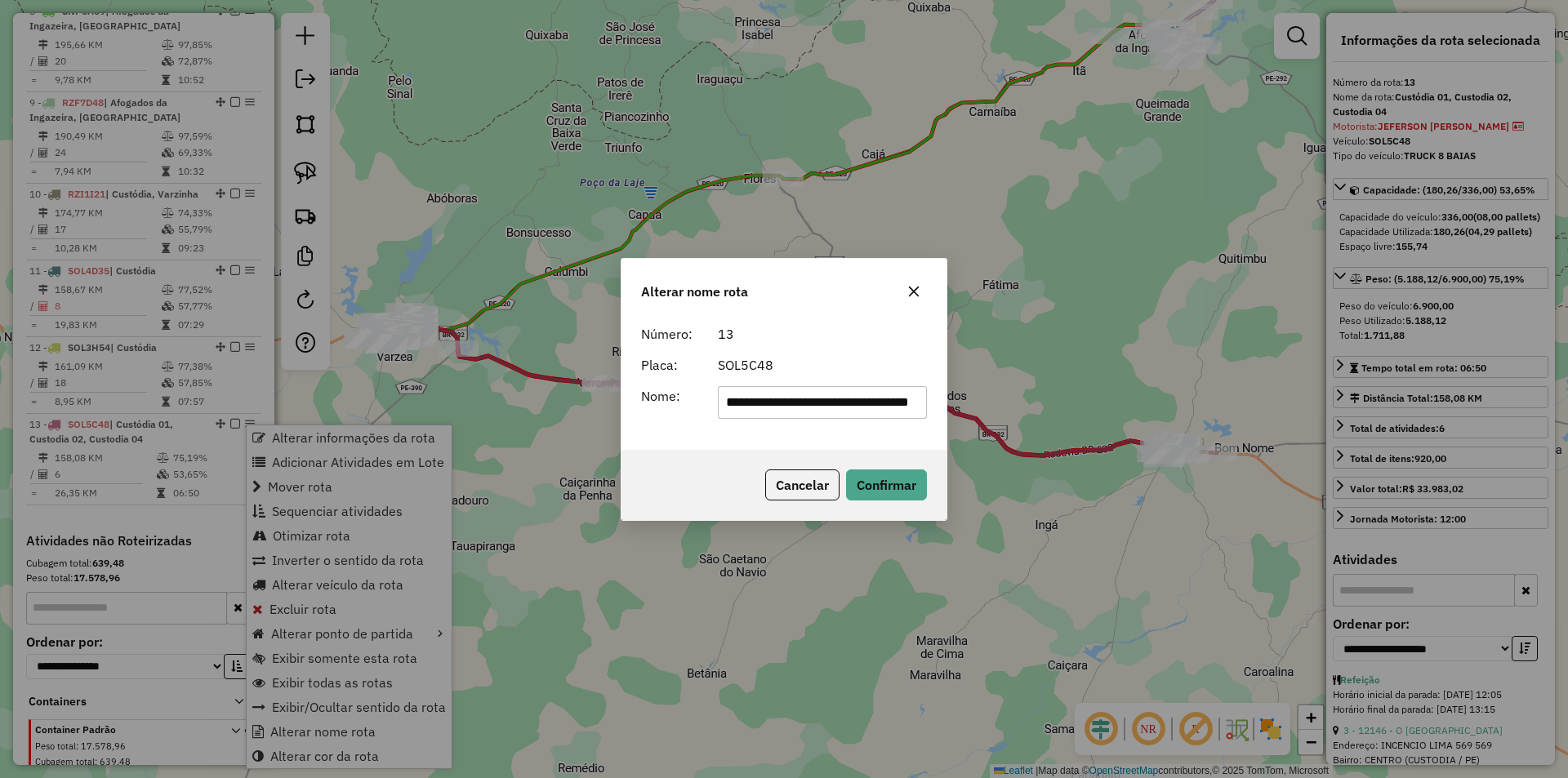
scroll to position [0, 30]
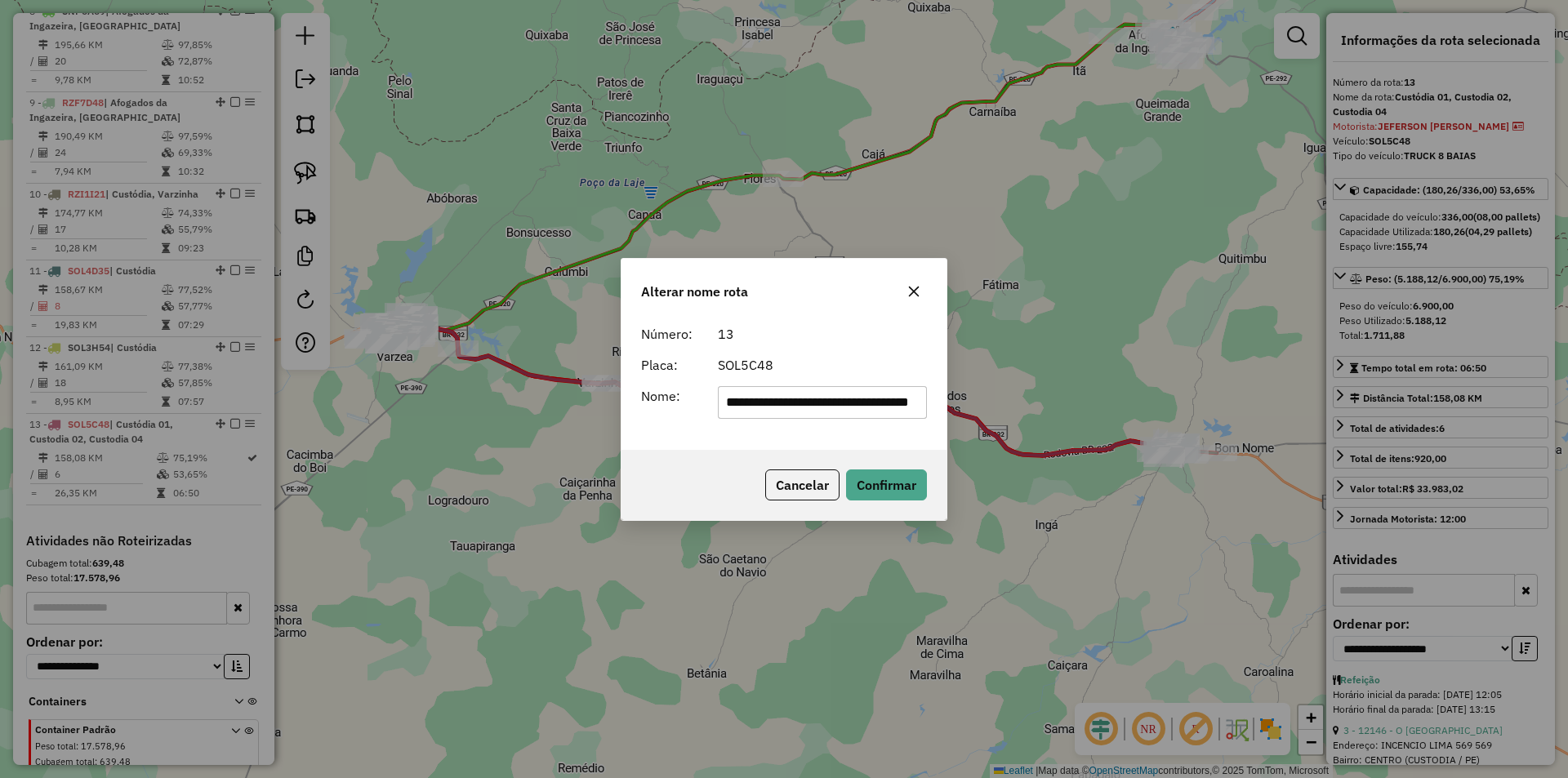
drag, startPoint x: 749, startPoint y: 403, endPoint x: 996, endPoint y: 400, distance: 247.0
click at [994, 403] on div "**********" at bounding box center [784, 389] width 1568 height 778
type input "********"
click at [883, 343] on div "13" at bounding box center [822, 334] width 229 height 20
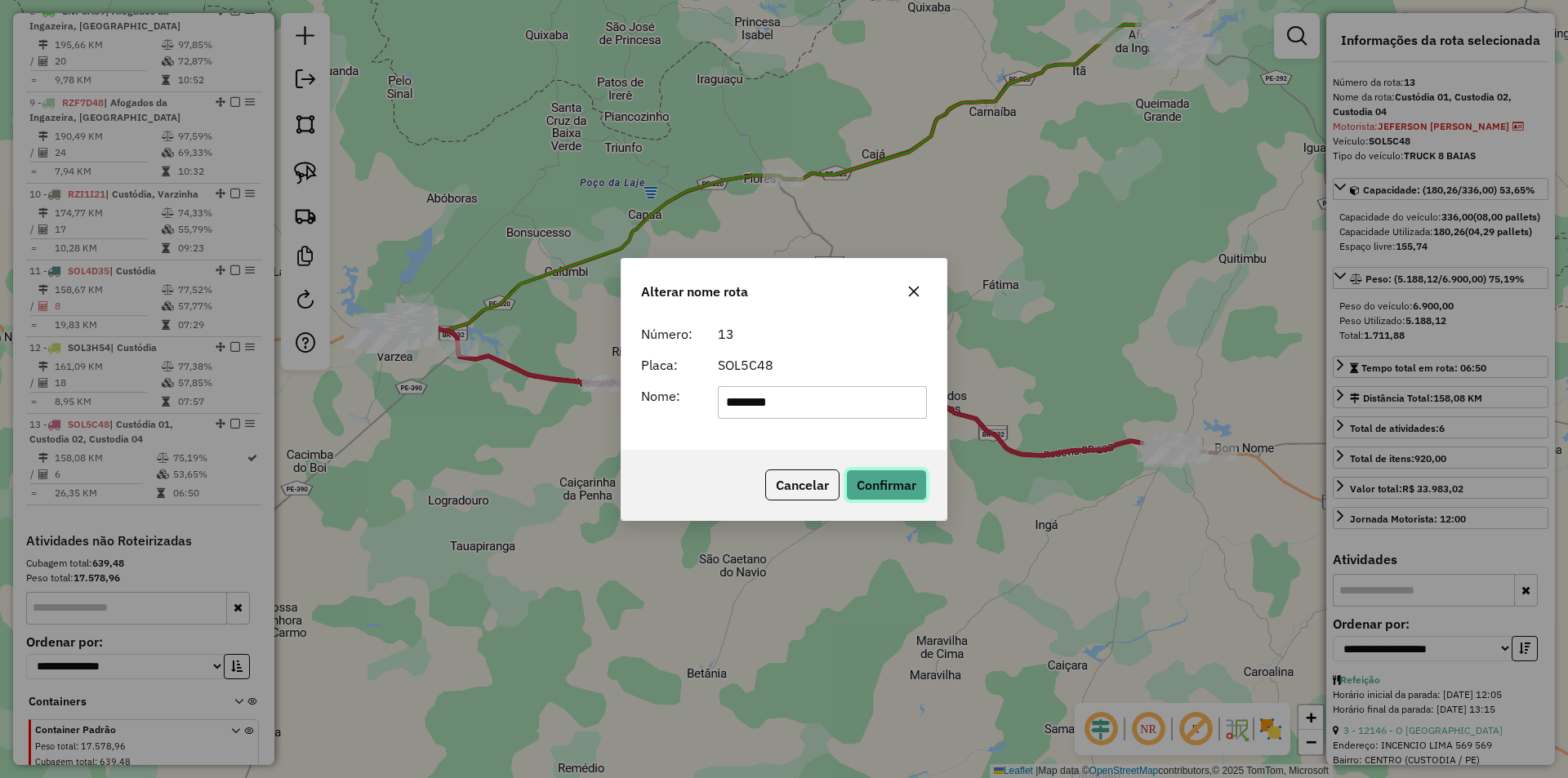
drag, startPoint x: 901, startPoint y: 475, endPoint x: 829, endPoint y: 477, distance: 72.0
click at [901, 476] on button "Confirmar" at bounding box center [886, 485] width 81 height 31
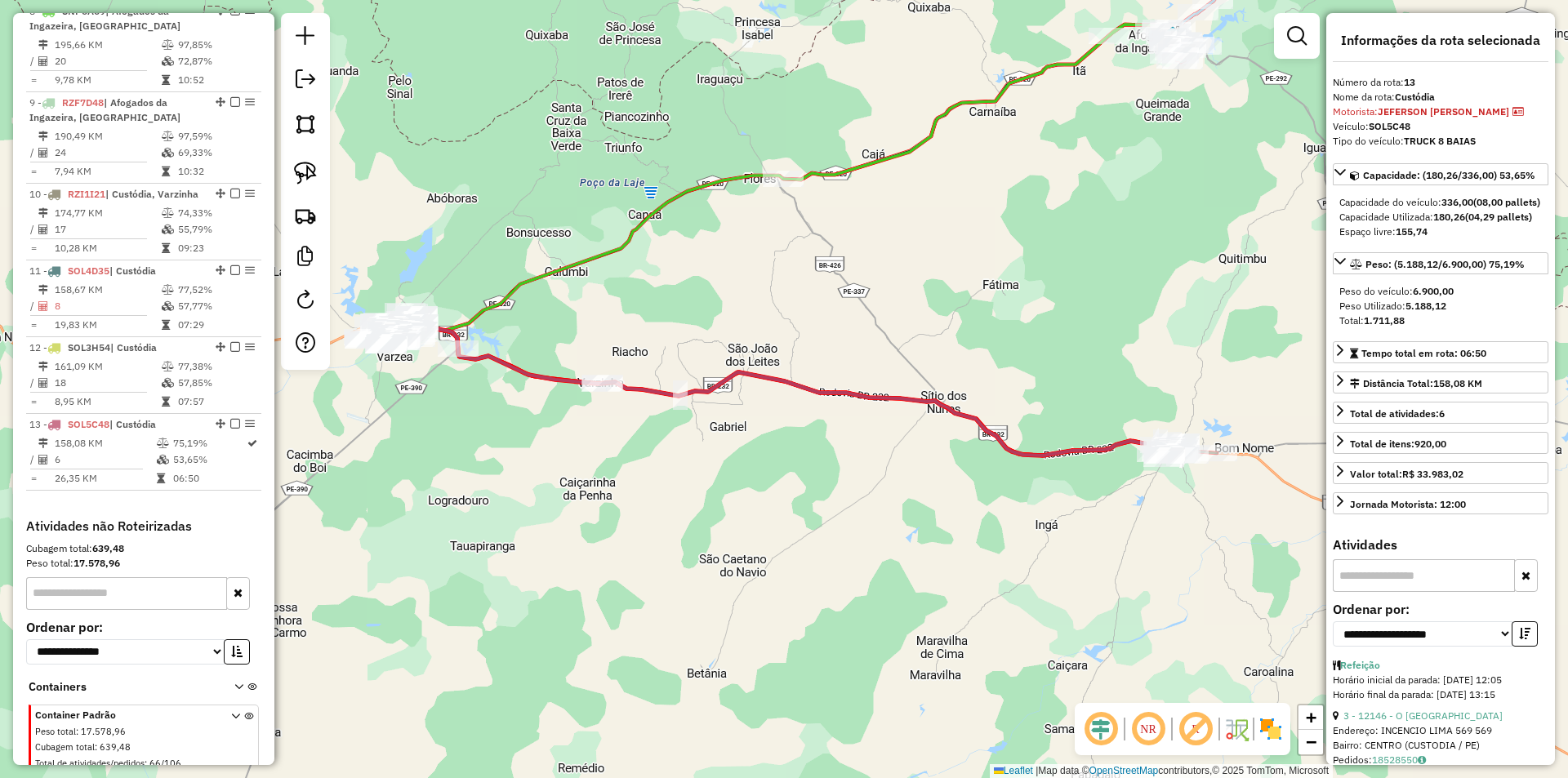
click at [643, 479] on div "Janela de atendimento Grade de atendimento Capacidade Transportadoras Veículos …" at bounding box center [784, 389] width 1568 height 778
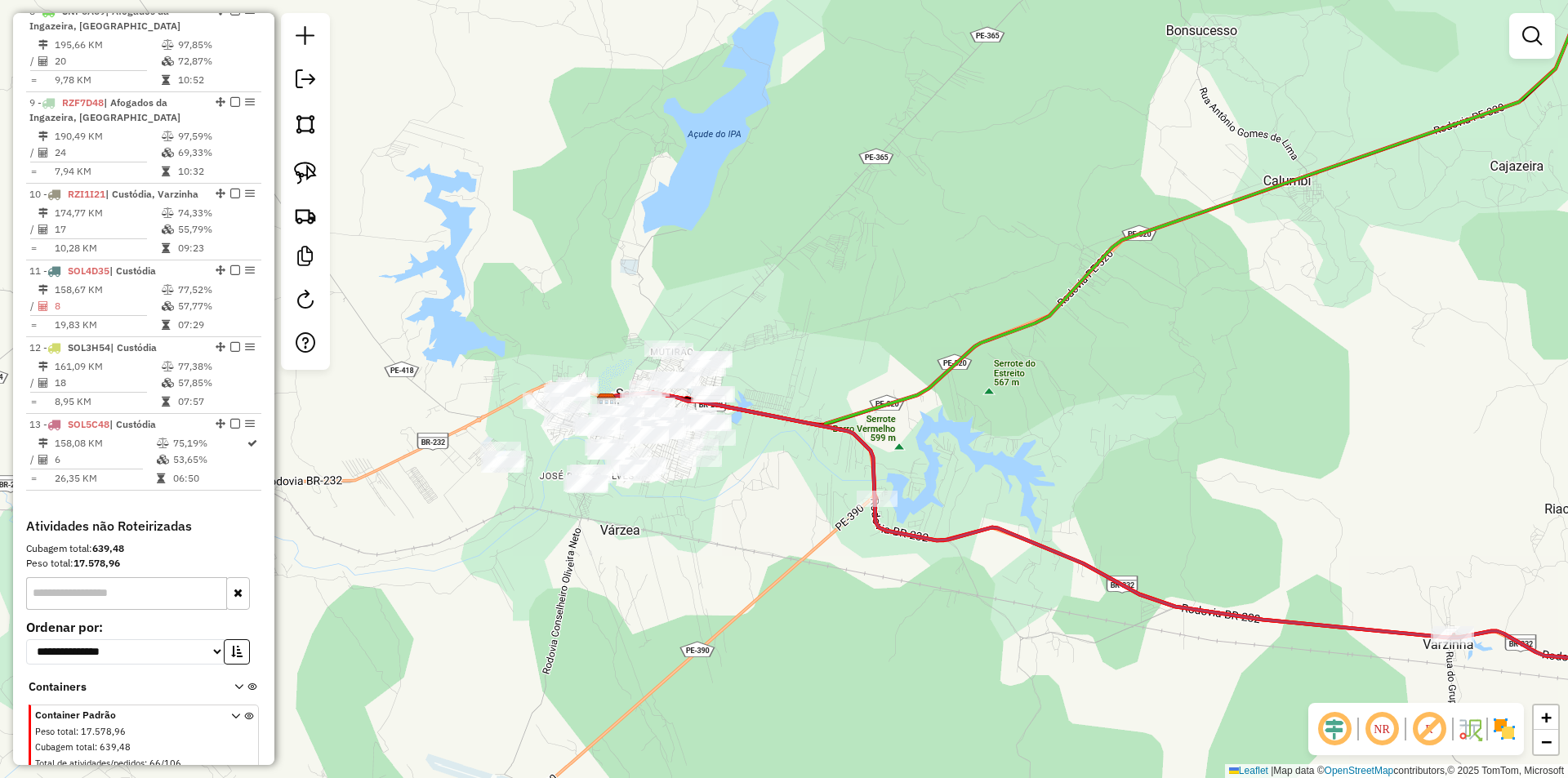
click at [530, 293] on div "Janela de atendimento Grade de atendimento Capacidade Transportadoras Veículos …" at bounding box center [784, 389] width 1568 height 778
click at [302, 120] on img at bounding box center [305, 125] width 23 height 23
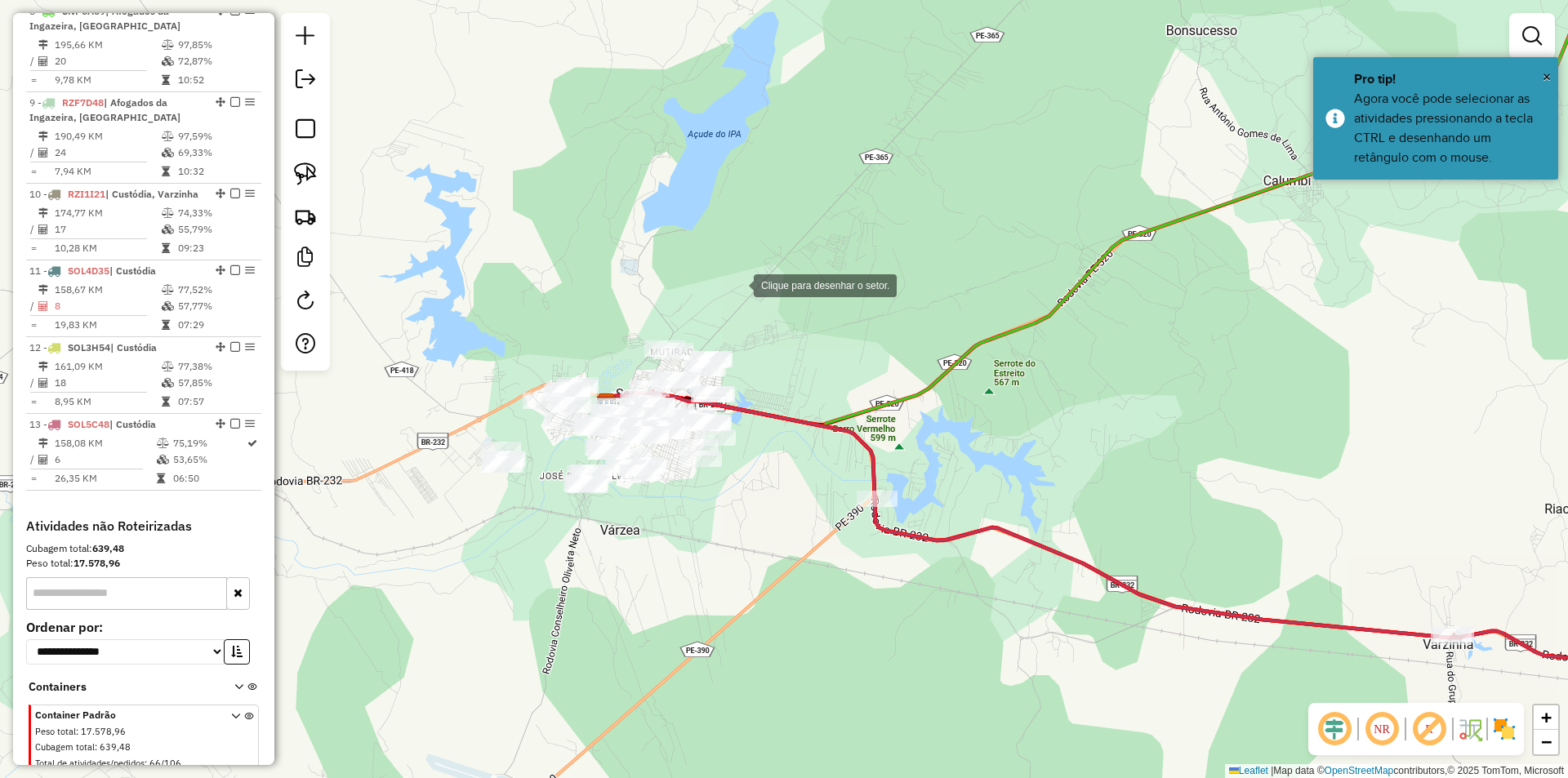
click at [737, 284] on div at bounding box center [737, 284] width 32 height 32
click at [490, 335] on div at bounding box center [490, 335] width 32 height 32
click at [421, 485] on div at bounding box center [421, 485] width 32 height 32
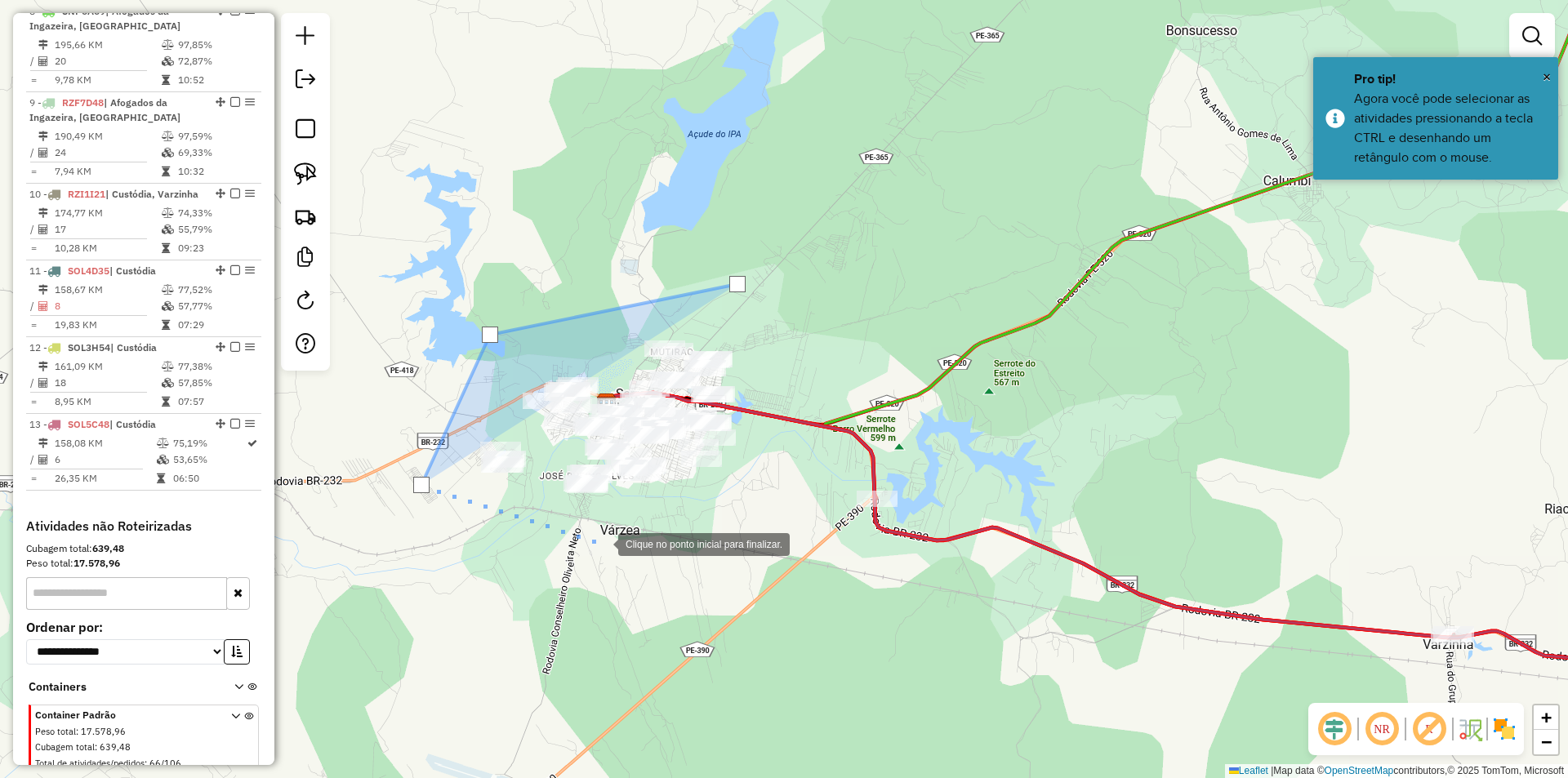
click at [603, 543] on div at bounding box center [602, 543] width 32 height 32
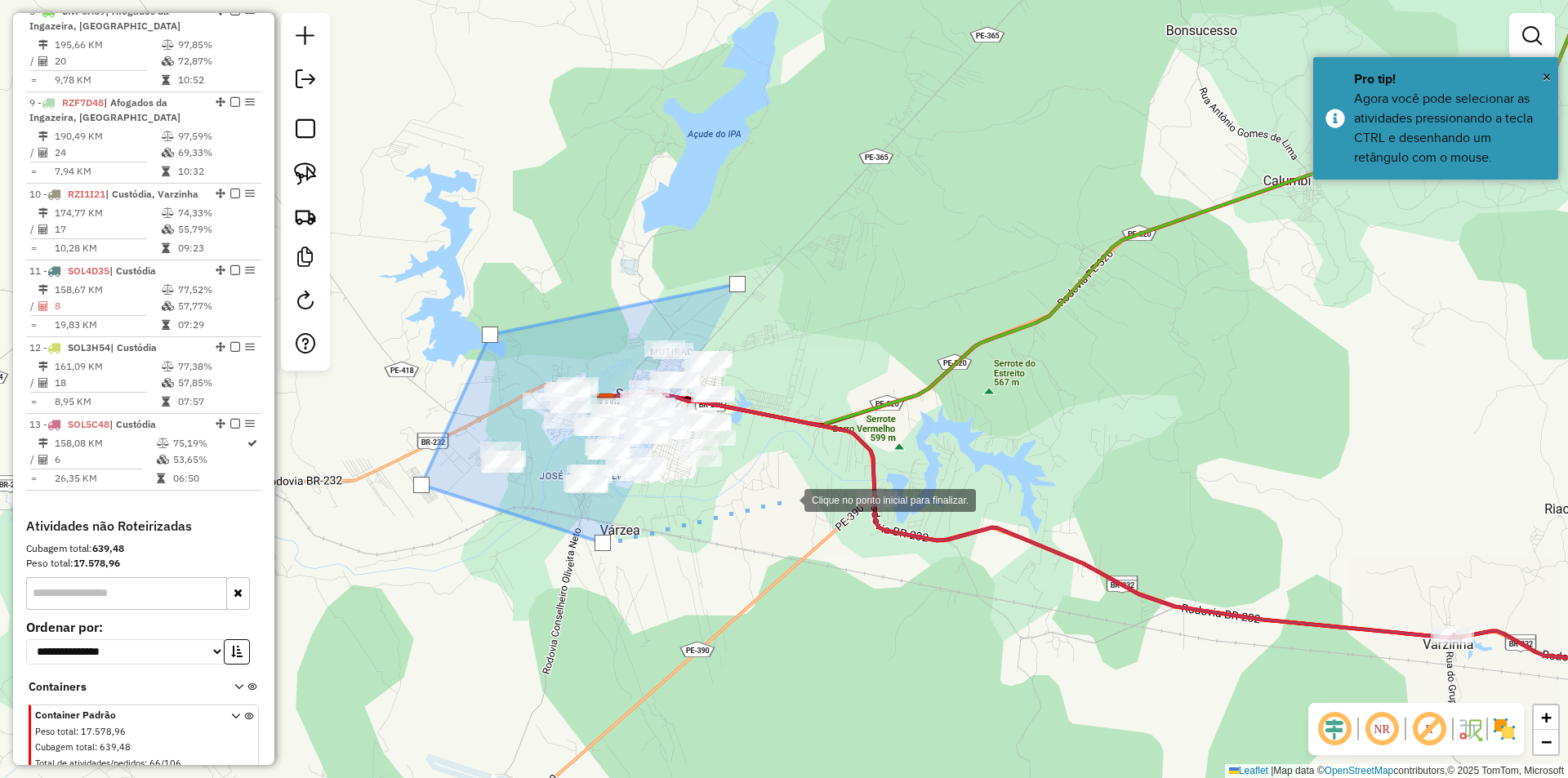
click at [788, 499] on div at bounding box center [787, 498] width 32 height 32
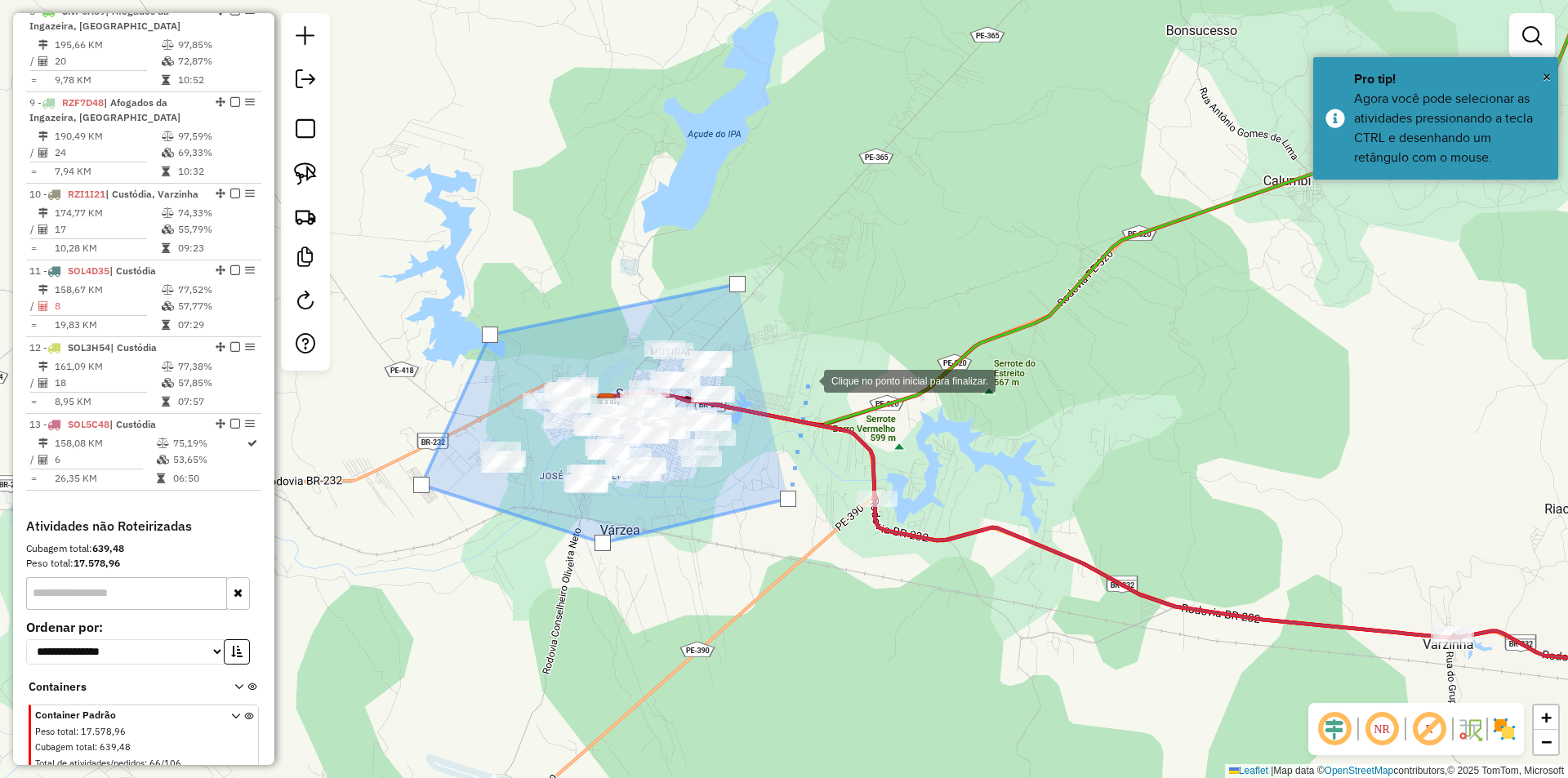
click at [807, 379] on div at bounding box center [807, 379] width 32 height 32
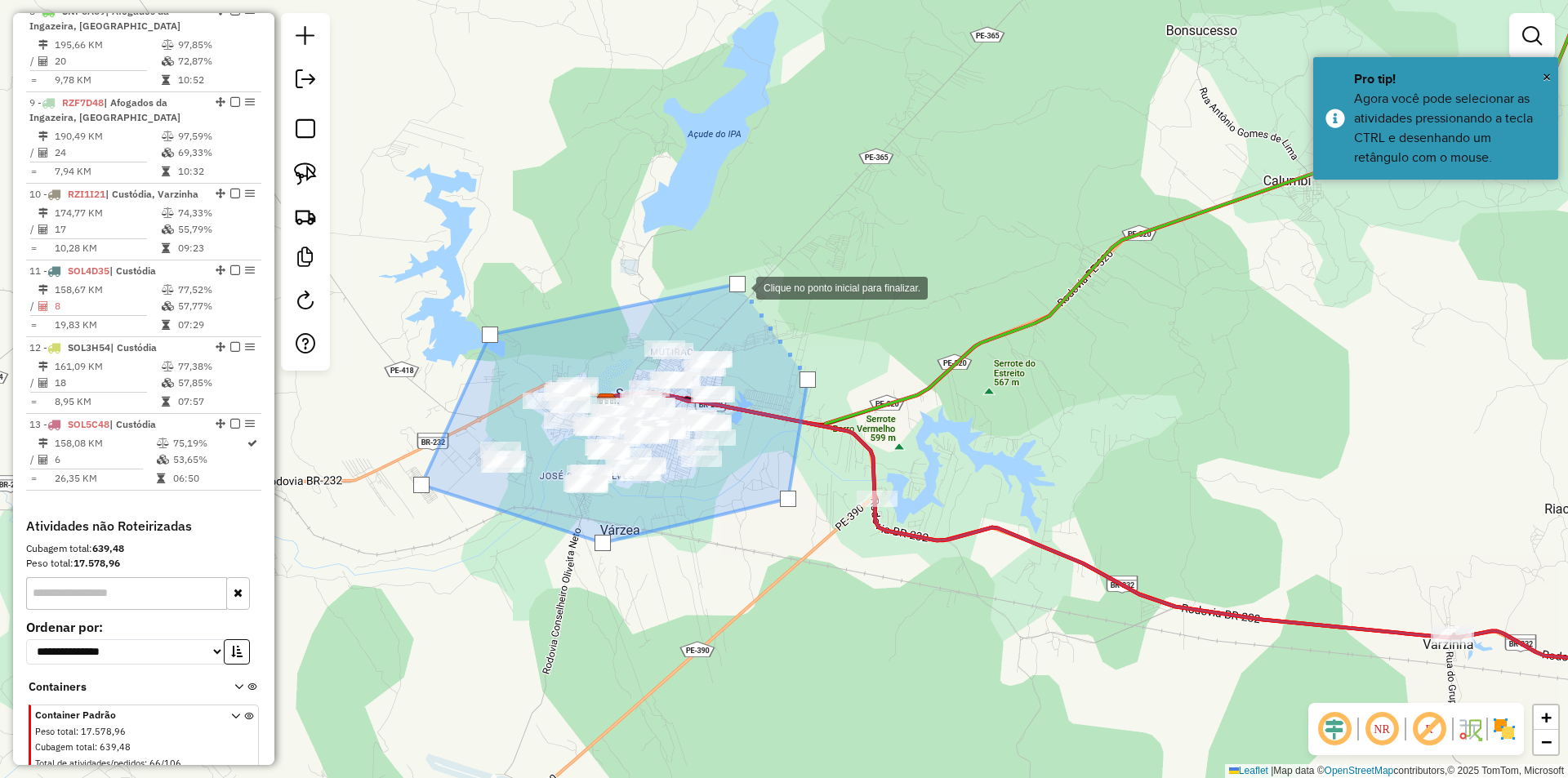
click at [740, 286] on div at bounding box center [737, 283] width 16 height 16
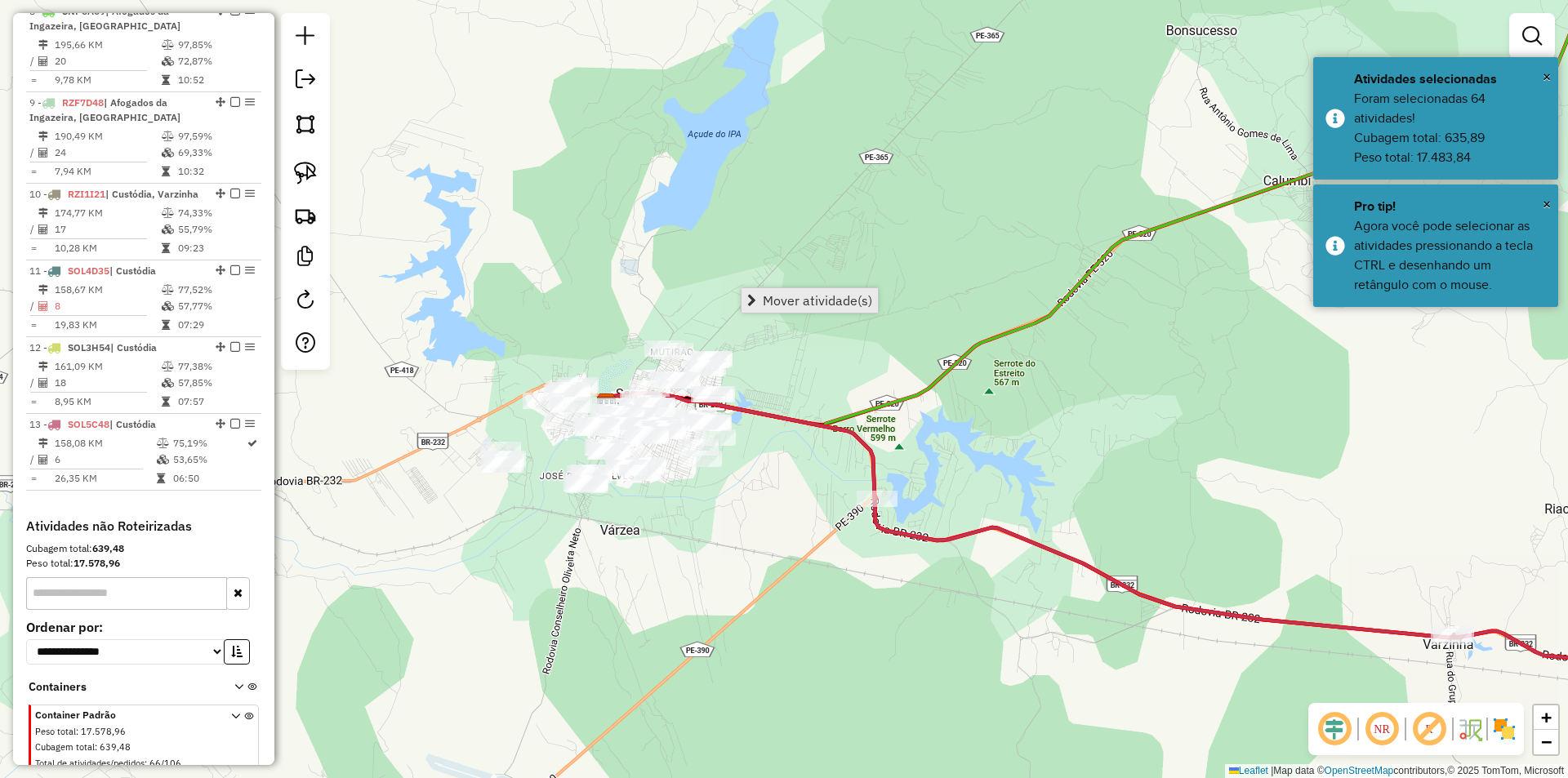
click at [784, 298] on span "Mover atividade(s)" at bounding box center [817, 301] width 109 height 13
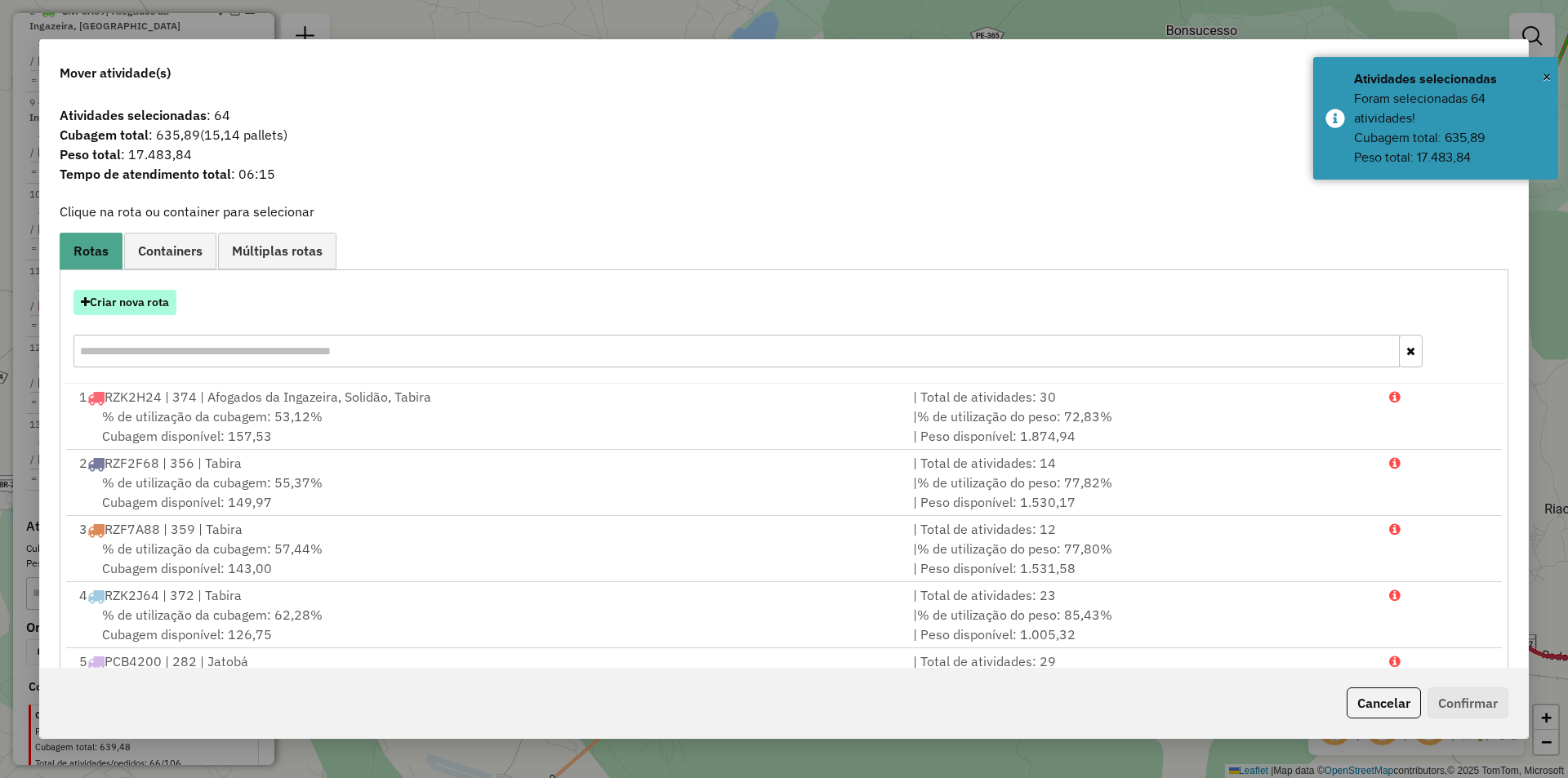
click at [163, 312] on button "Criar nova rota" at bounding box center [125, 302] width 103 height 26
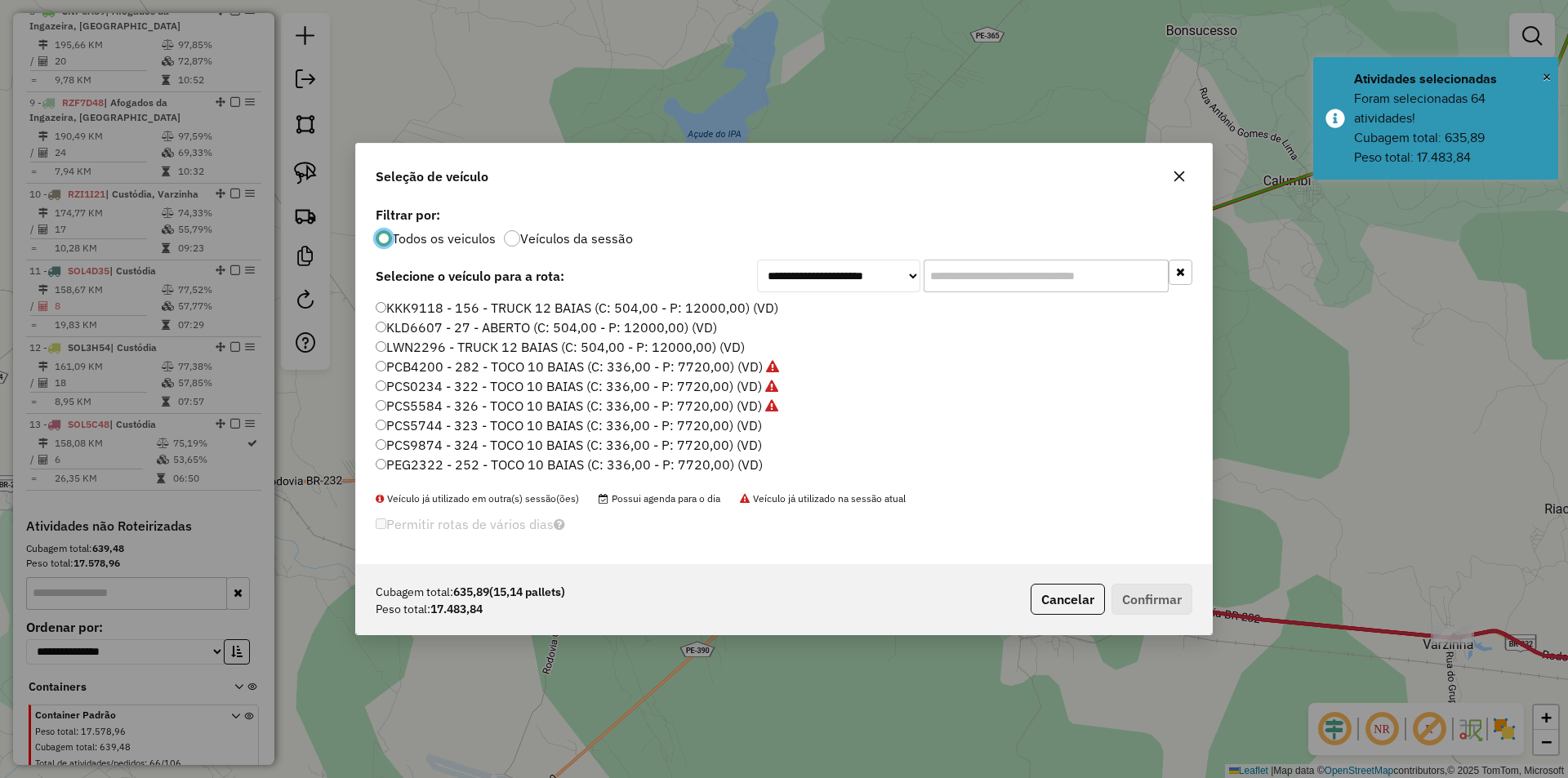
scroll to position [9, 5]
click at [532, 459] on label "PEG2322 - 252 - TOCO 10 BAIAS (C: 336,00 - P: 7720,00) (VD)" at bounding box center [569, 464] width 387 height 20
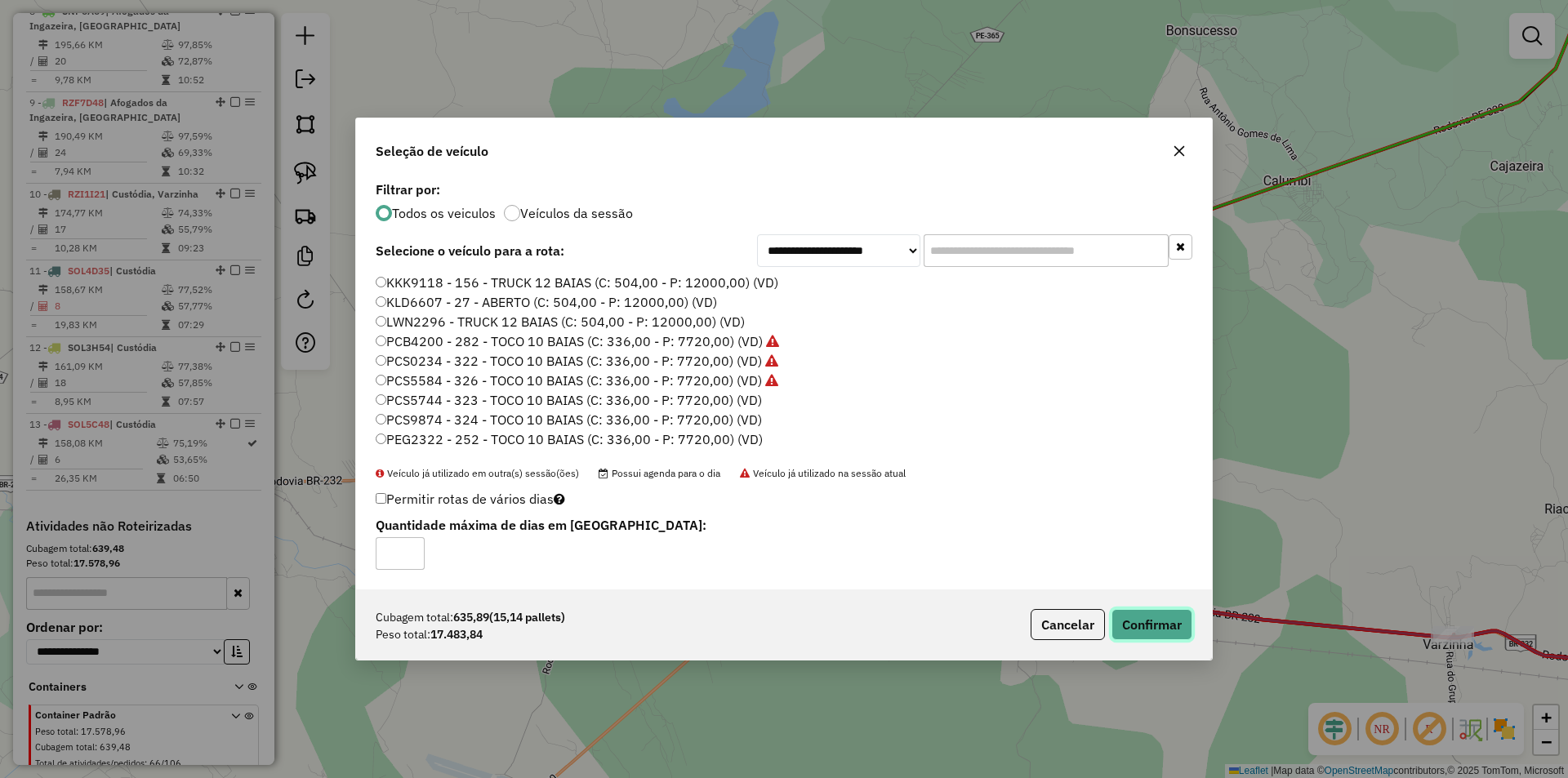
click at [1137, 621] on button "Confirmar" at bounding box center [1152, 625] width 81 height 31
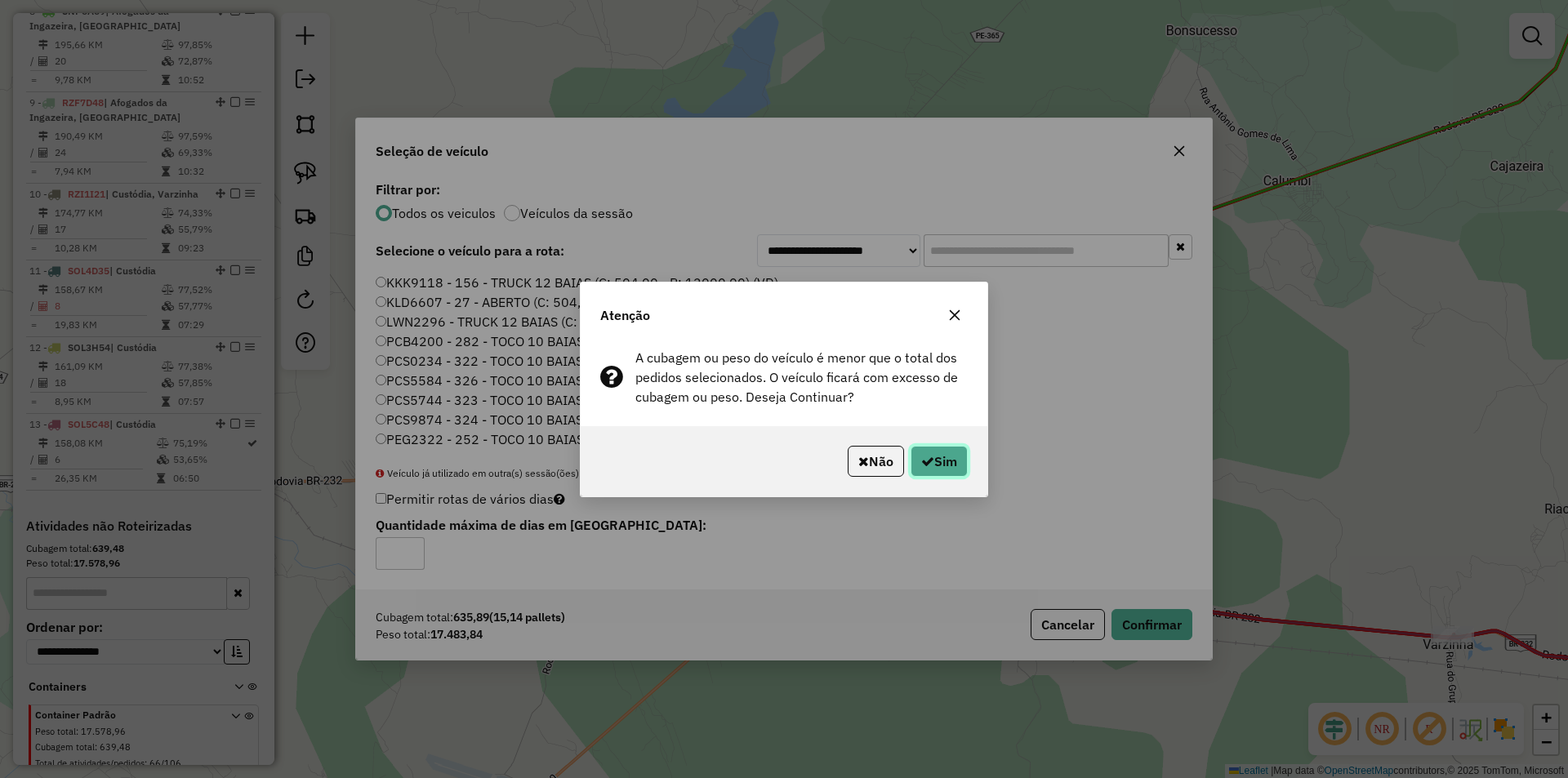
click at [921, 468] on button "Sim" at bounding box center [939, 461] width 57 height 31
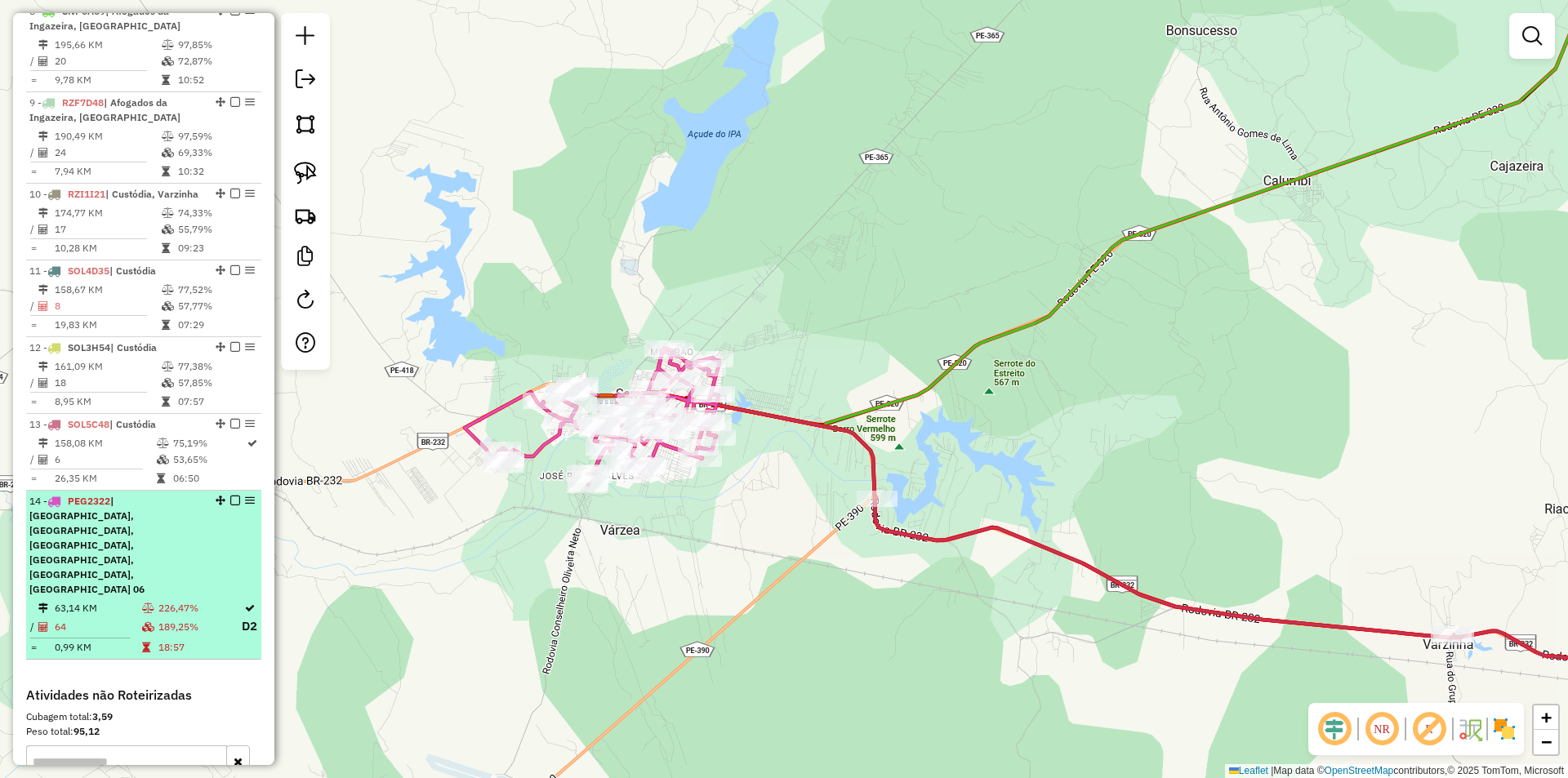
select select "**********"
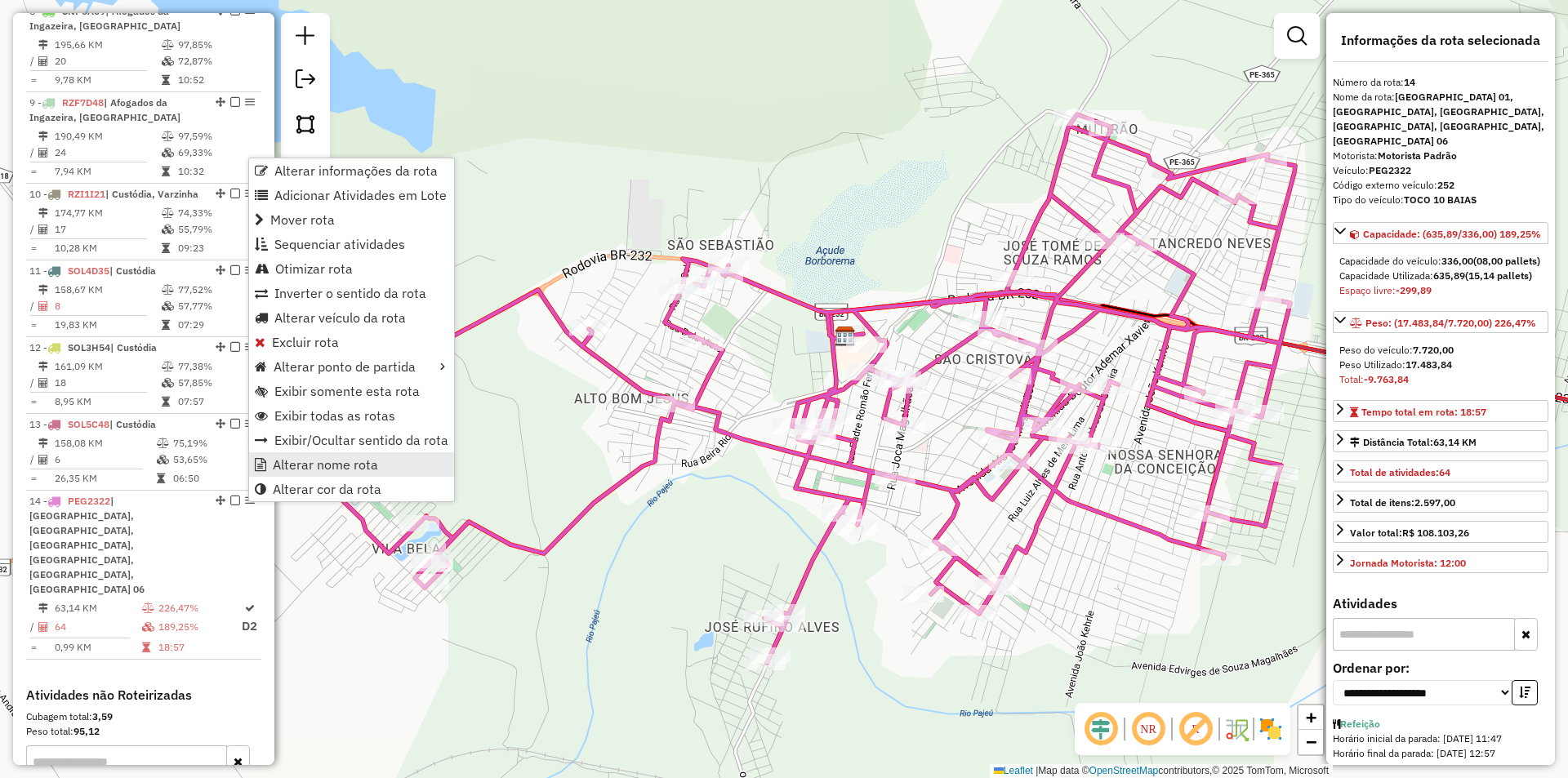
click at [380, 465] on link "Alterar nome rota" at bounding box center [352, 465] width 205 height 25
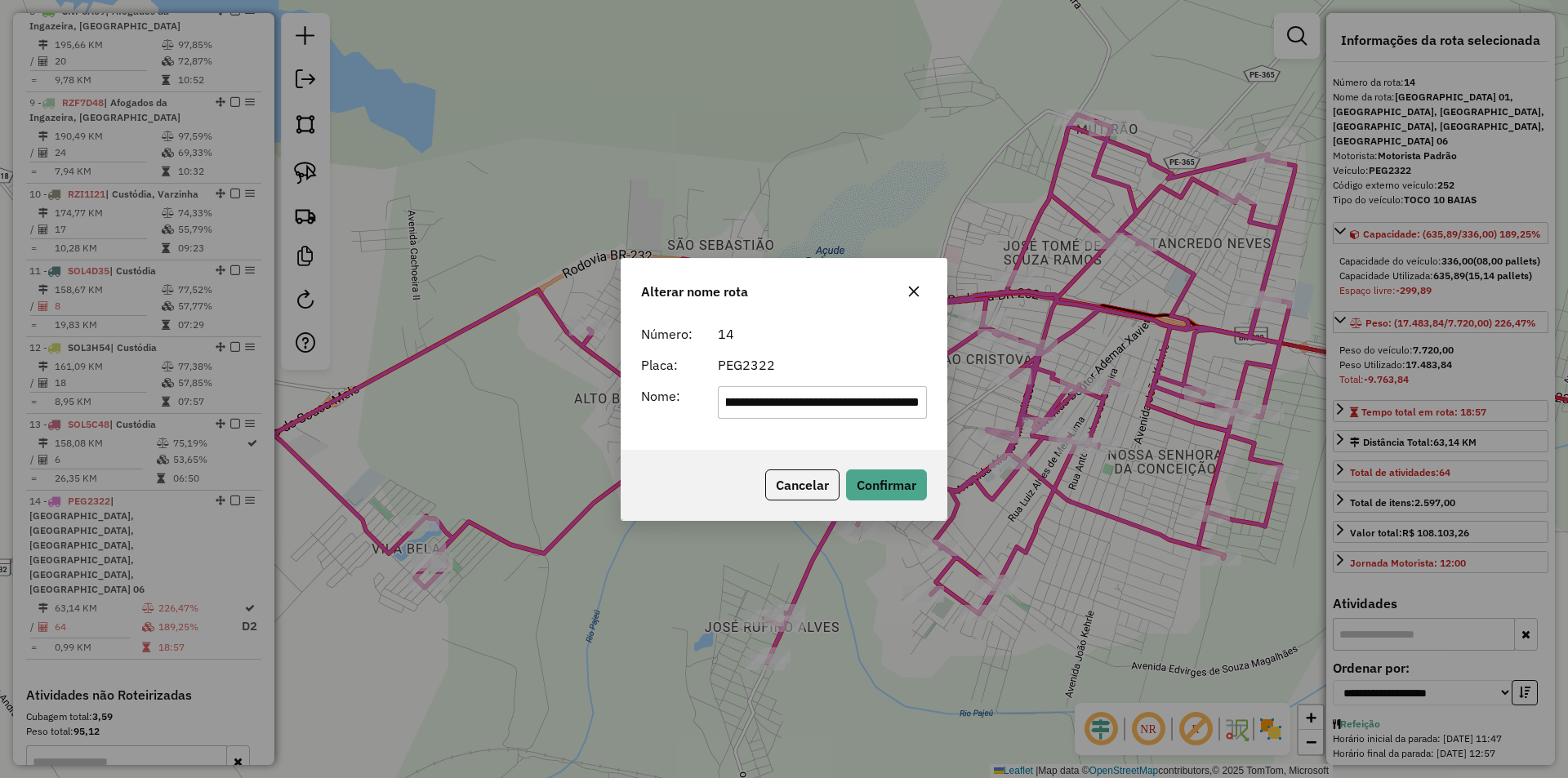
scroll to position [0, 0]
drag, startPoint x: 803, startPoint y: 388, endPoint x: 626, endPoint y: 397, distance: 177.2
click at [626, 397] on div "**********" at bounding box center [784, 383] width 325 height 132
click at [843, 392] on input "**********" at bounding box center [823, 402] width 210 height 32
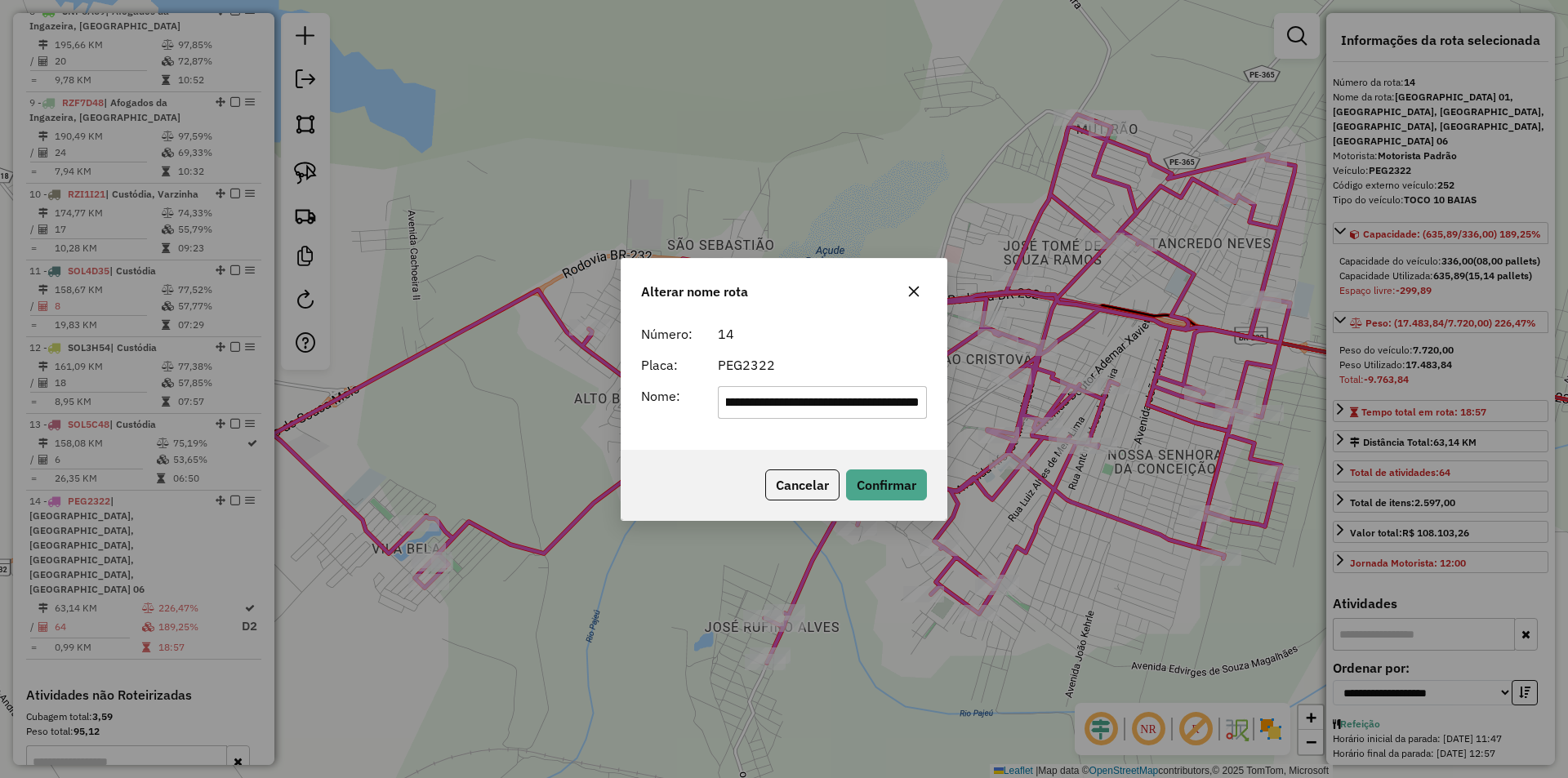
drag, startPoint x: 806, startPoint y: 399, endPoint x: 1117, endPoint y: 393, distance: 311.1
click at [1118, 396] on div "**********" at bounding box center [784, 389] width 1568 height 778
type input "**********"
click at [892, 368] on div "PEG2322" at bounding box center [822, 365] width 229 height 20
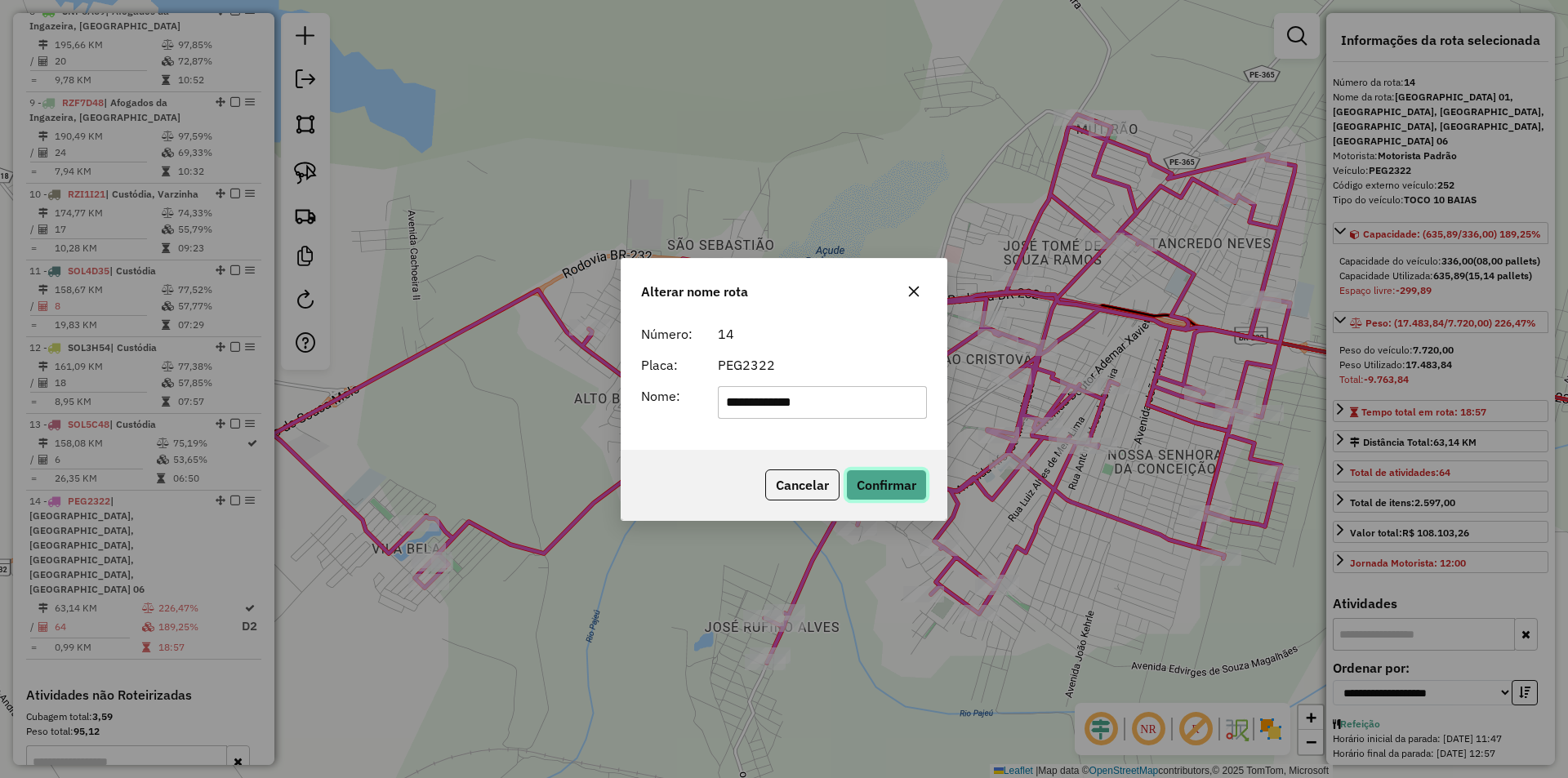
click at [910, 470] on button "Confirmar" at bounding box center [886, 485] width 81 height 31
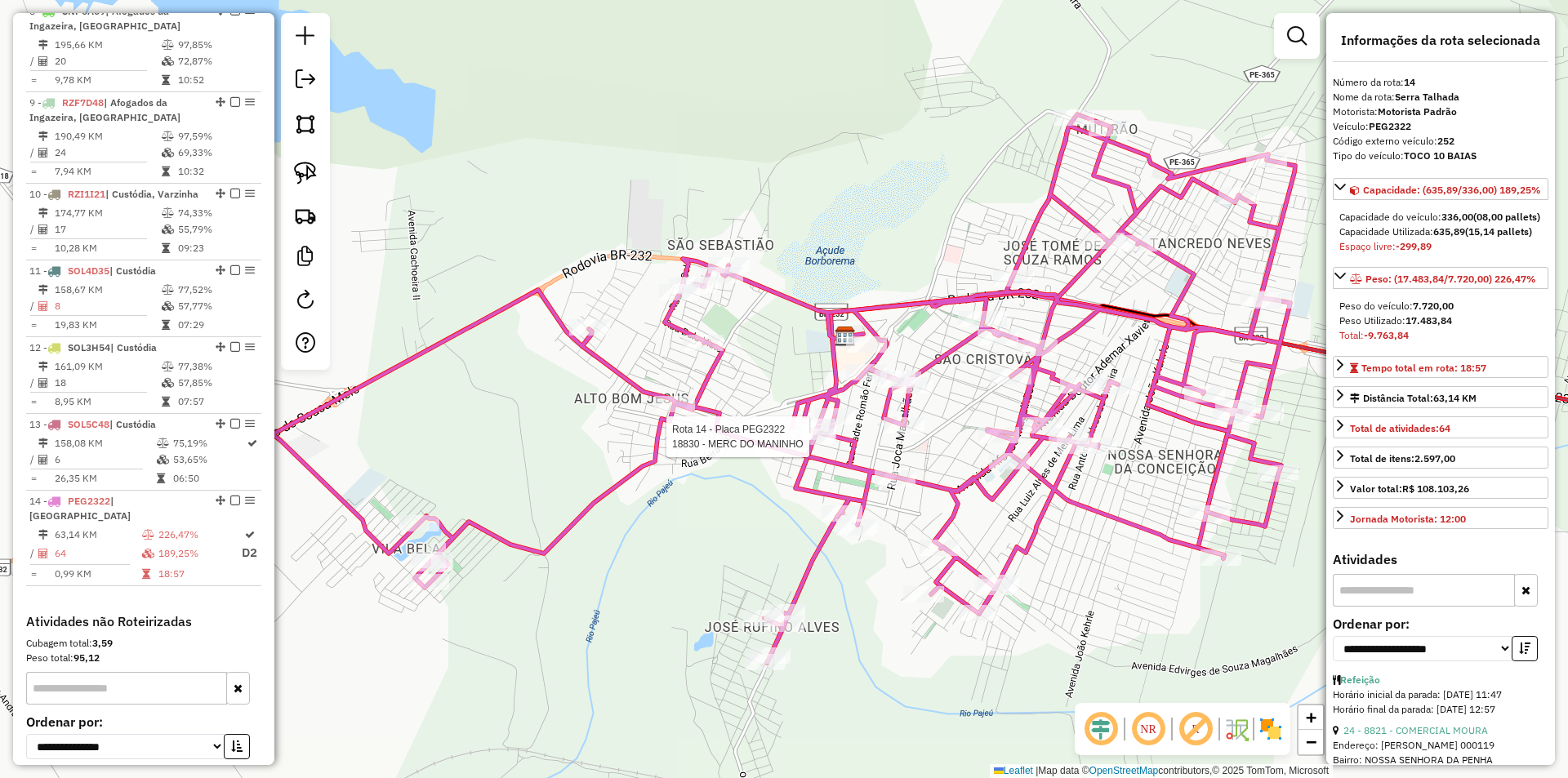
click at [829, 445] on div at bounding box center [814, 437] width 41 height 16
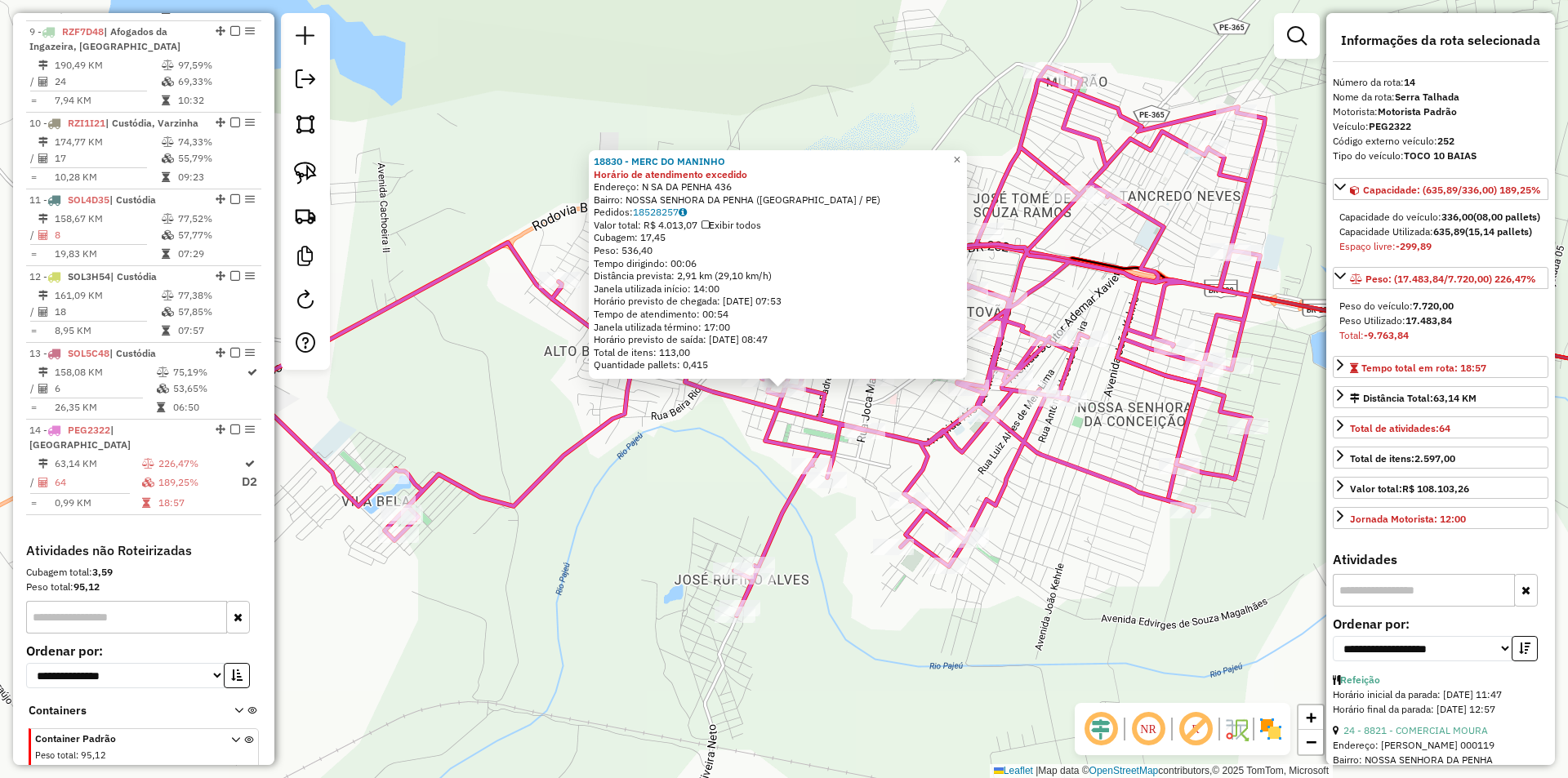
scroll to position [1339, 0]
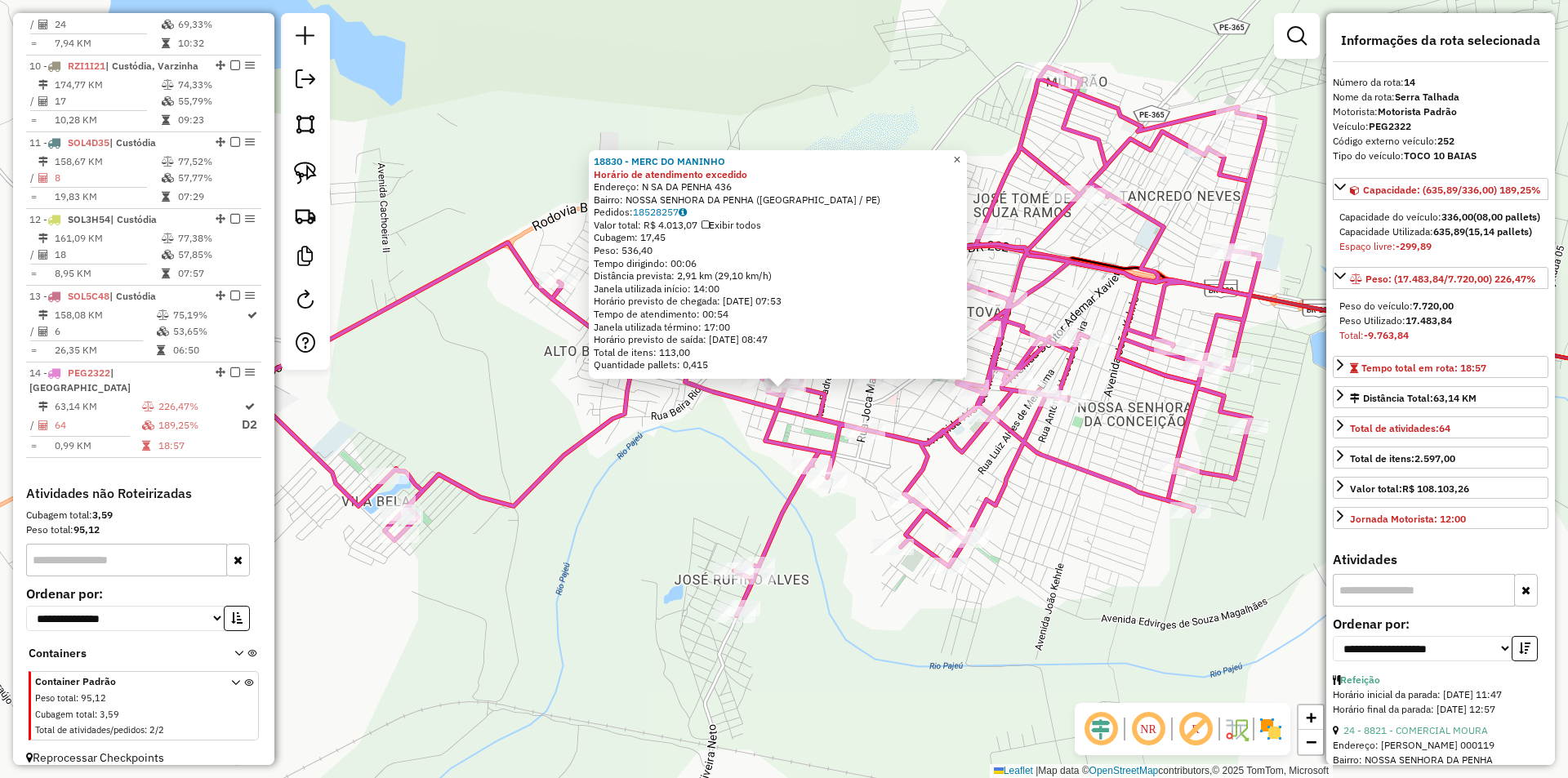
click at [960, 153] on span "×" at bounding box center [957, 160] width 8 height 14
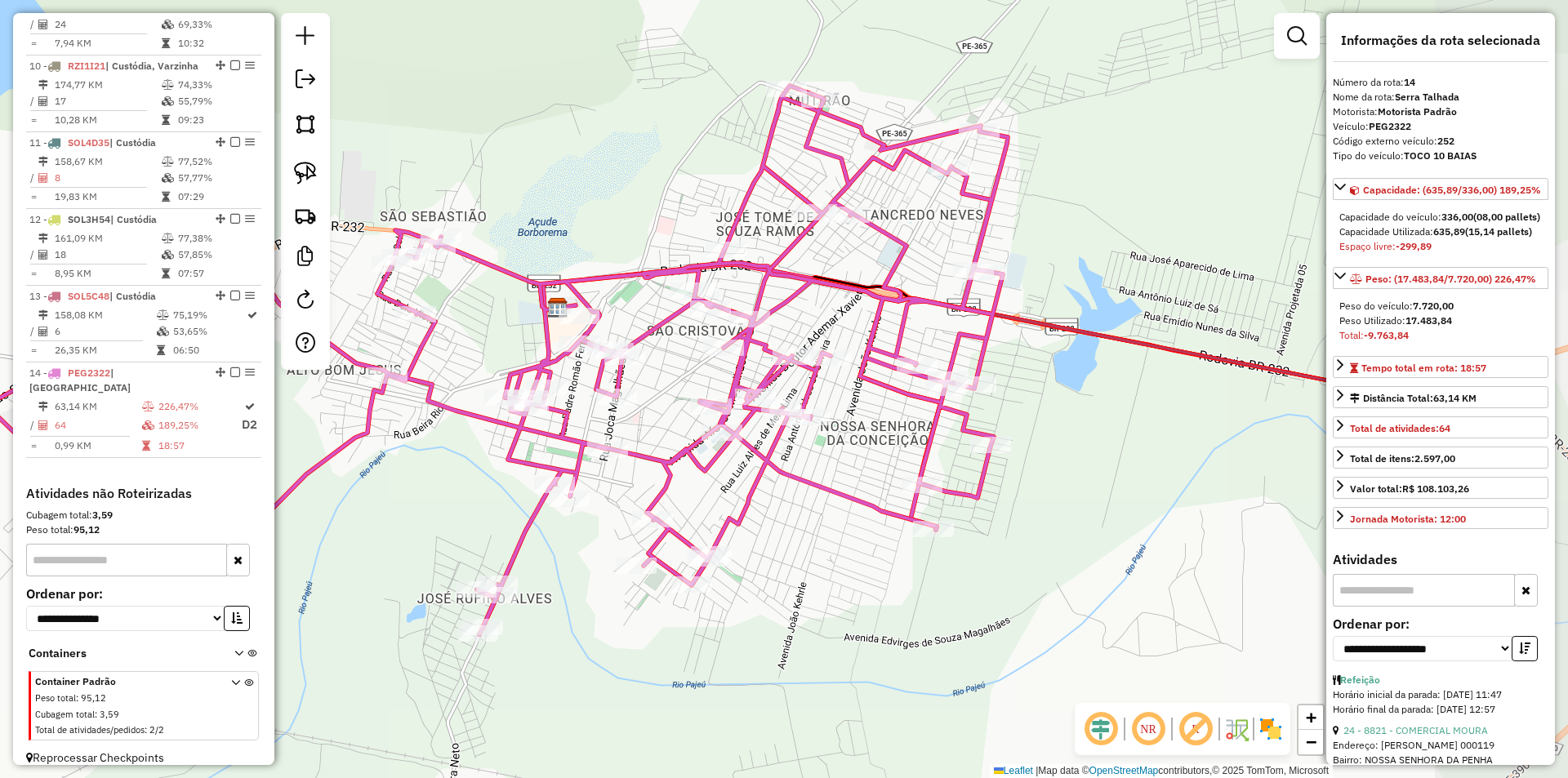
drag, startPoint x: 945, startPoint y: 189, endPoint x: 687, endPoint y: 208, distance: 258.7
click at [687, 208] on div "Janela de atendimento Grade de atendimento Capacidade Transportadoras Veículos …" at bounding box center [784, 389] width 1568 height 778
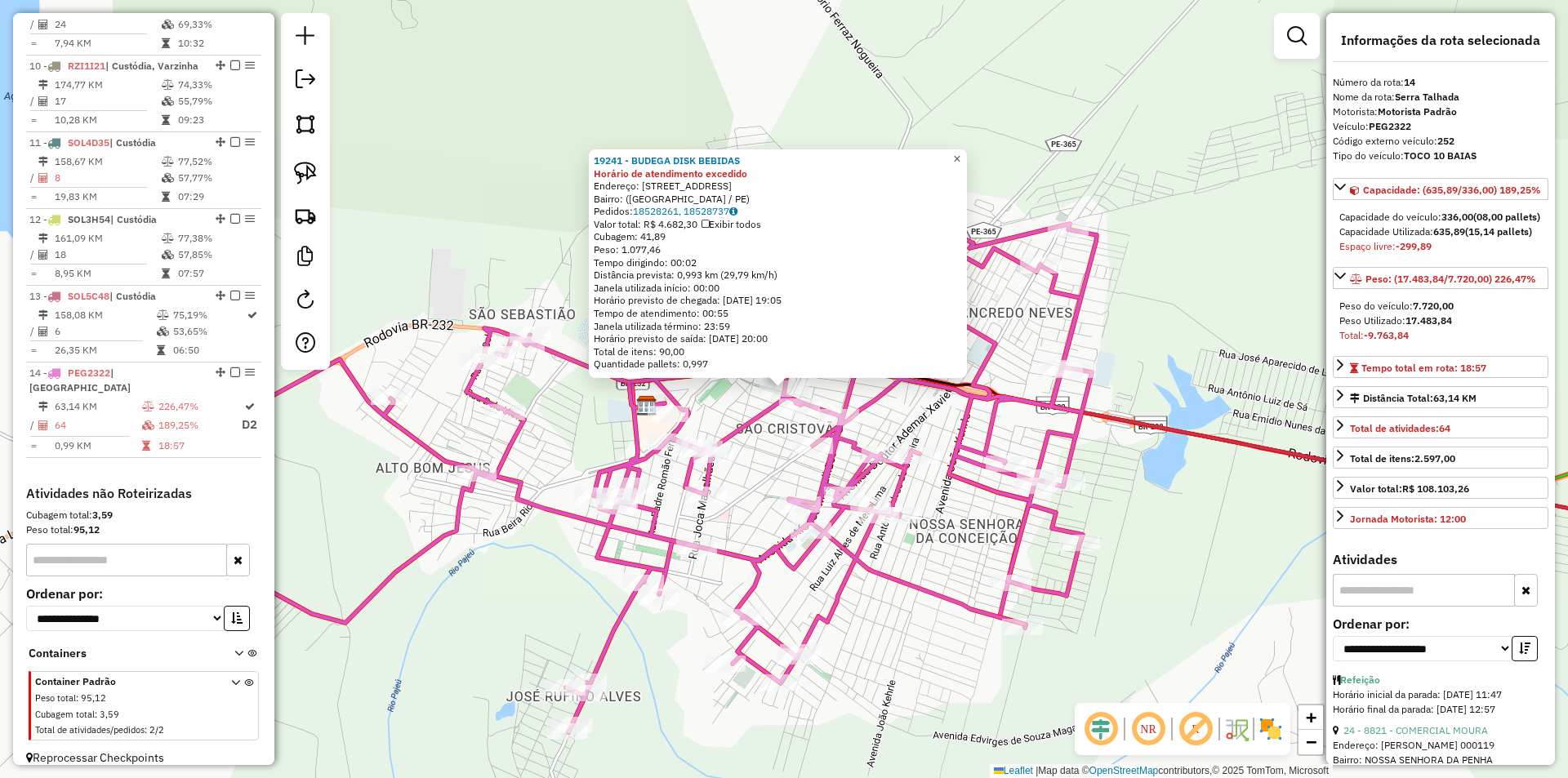
click at [960, 152] on span "×" at bounding box center [957, 159] width 8 height 14
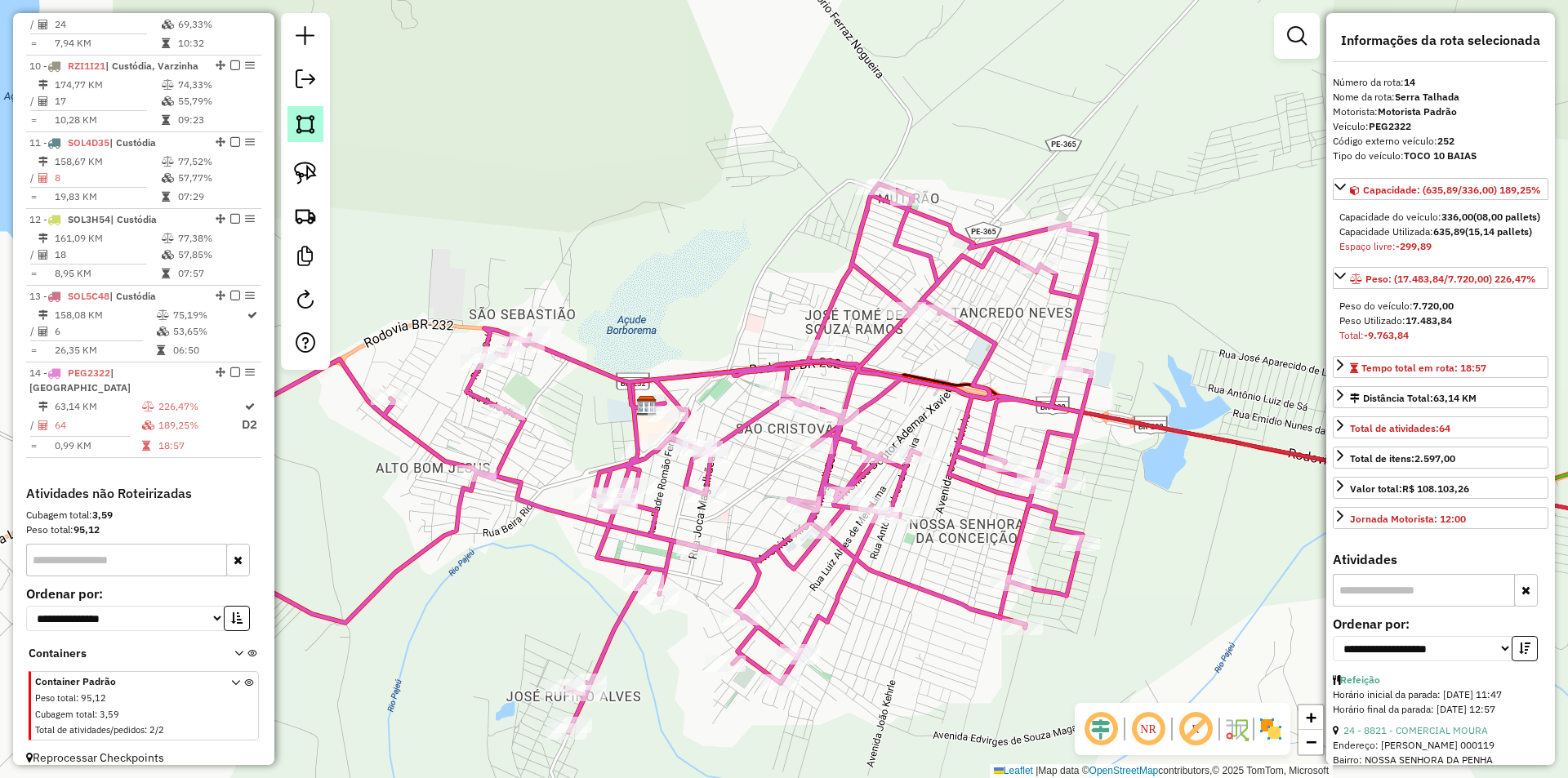
click at [315, 128] on img at bounding box center [305, 125] width 23 height 23
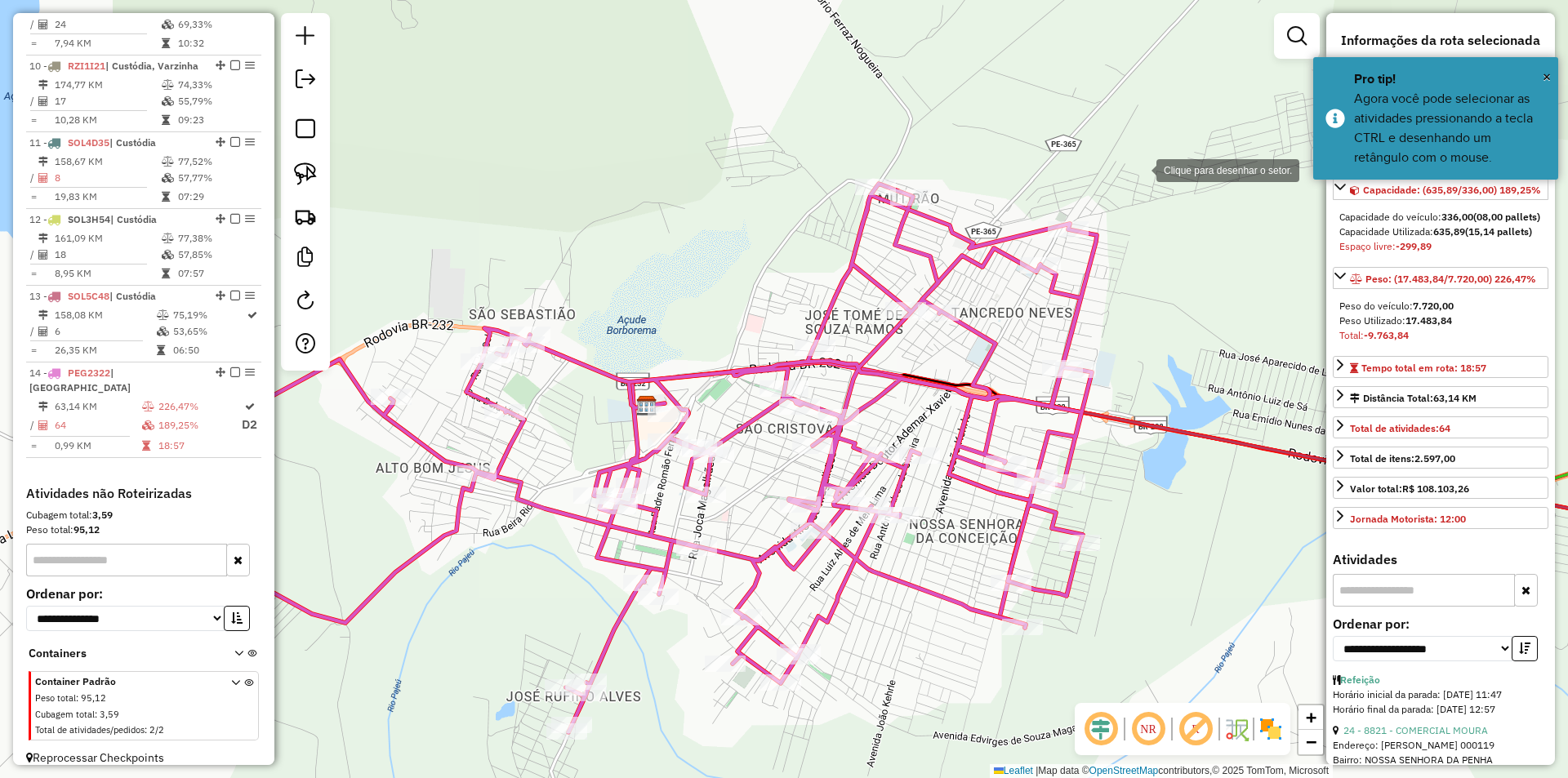
click at [1140, 169] on div at bounding box center [1140, 169] width 32 height 32
click at [938, 128] on div at bounding box center [954, 145] width 32 height 32
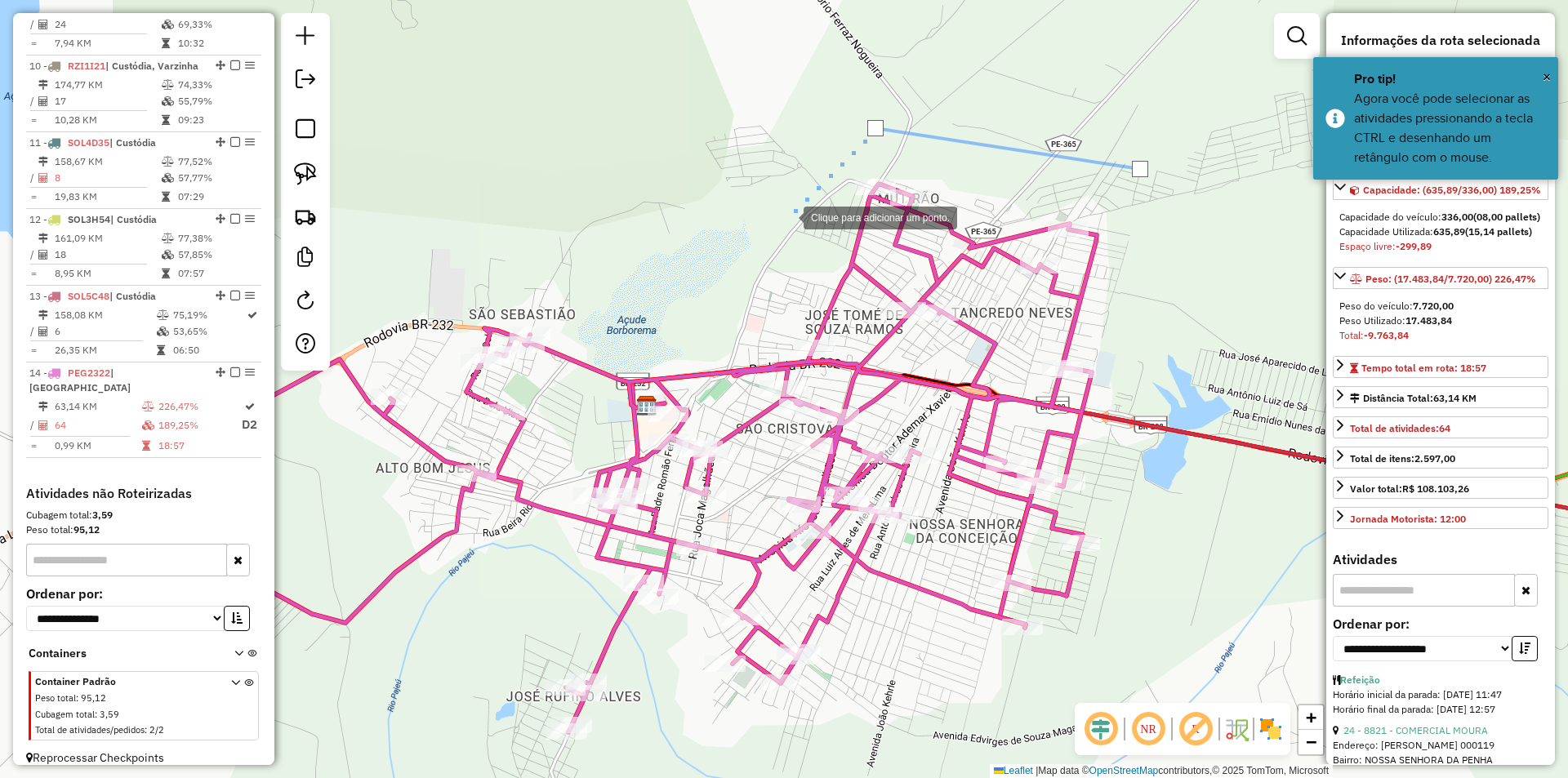
drag, startPoint x: 787, startPoint y: 217, endPoint x: 765, endPoint y: 329, distance: 114.1
click at [786, 217] on div at bounding box center [787, 216] width 32 height 32
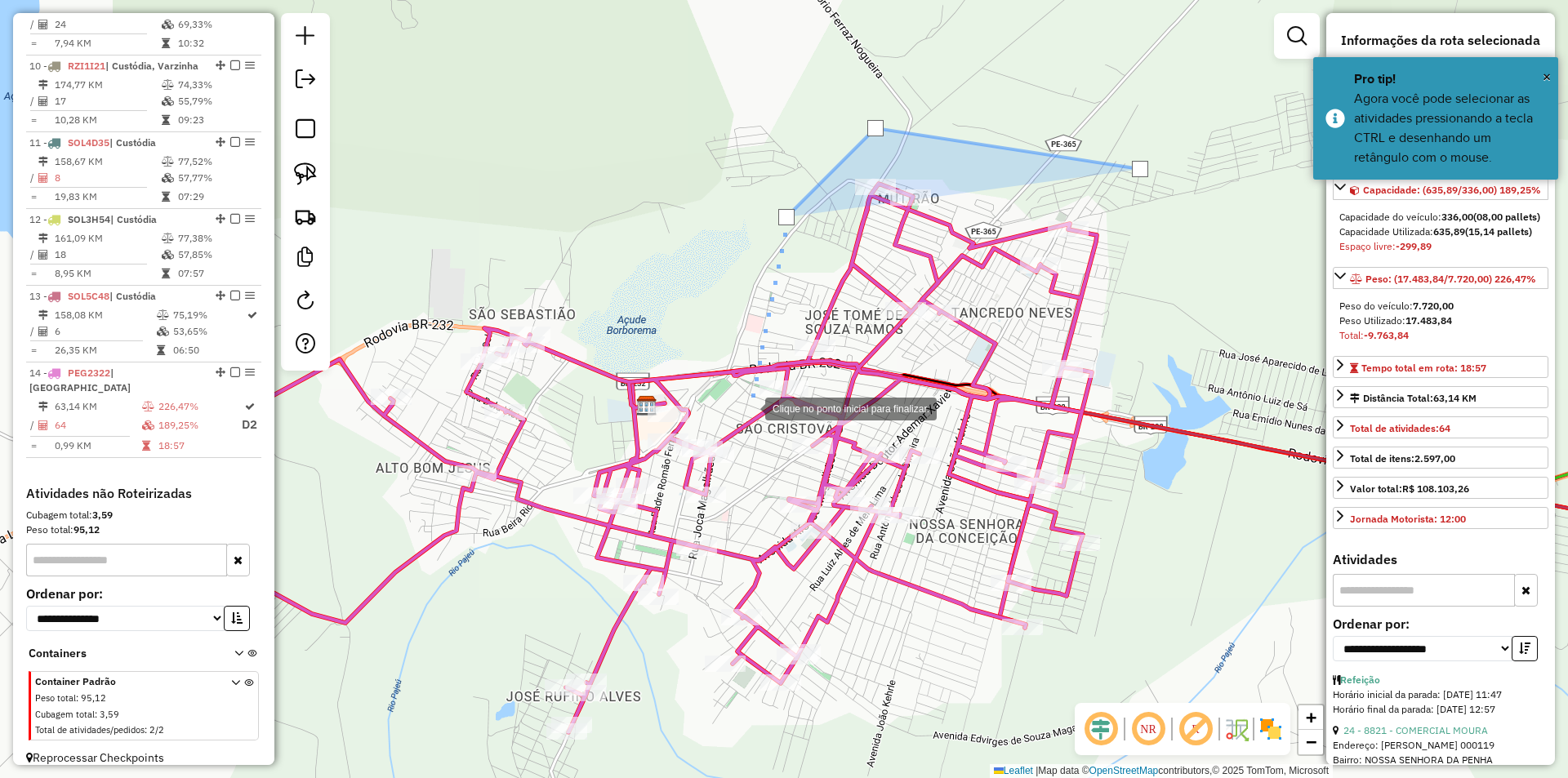
click at [748, 407] on div at bounding box center [748, 407] width 32 height 32
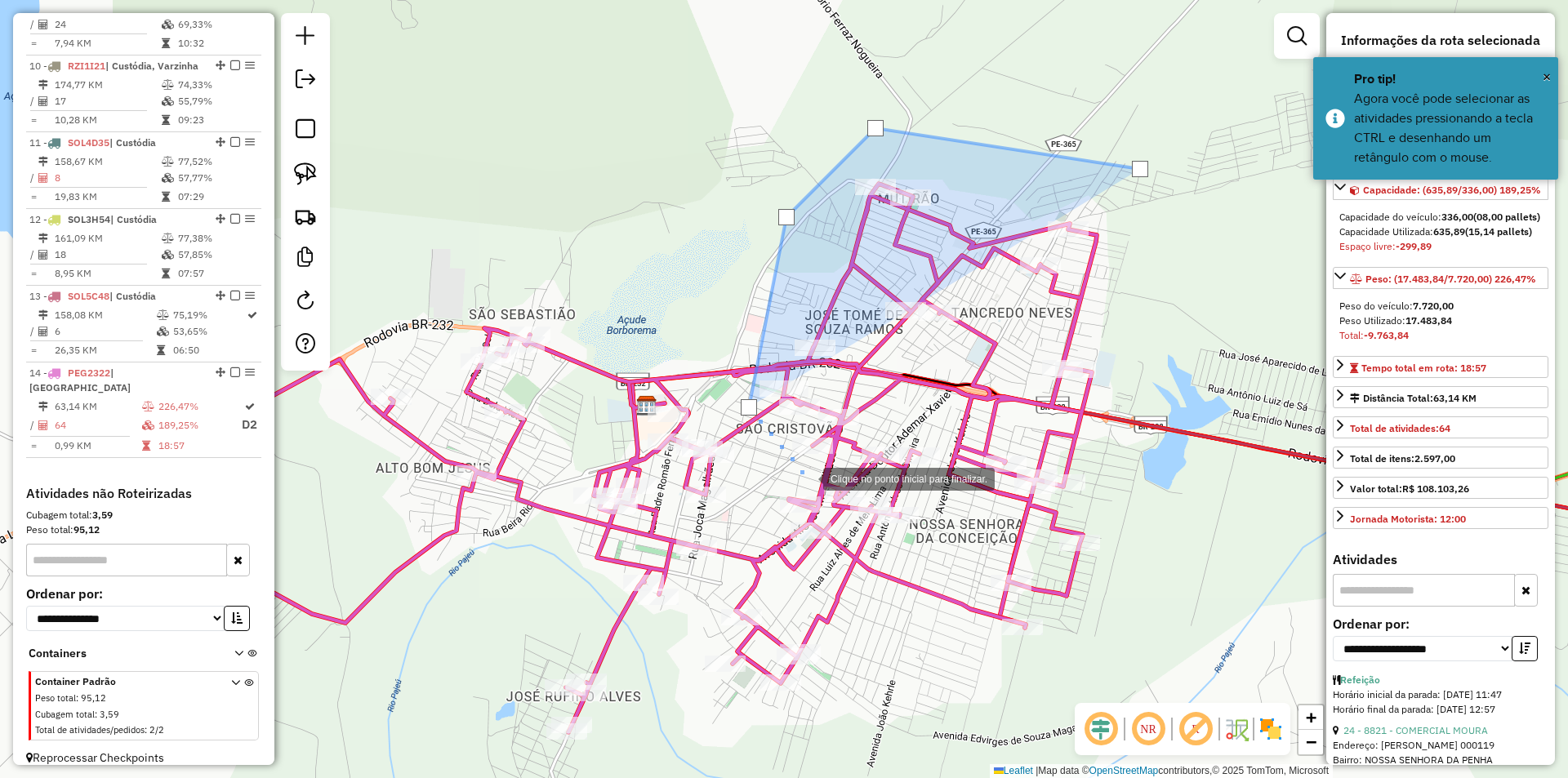
click at [806, 477] on div at bounding box center [806, 477] width 32 height 32
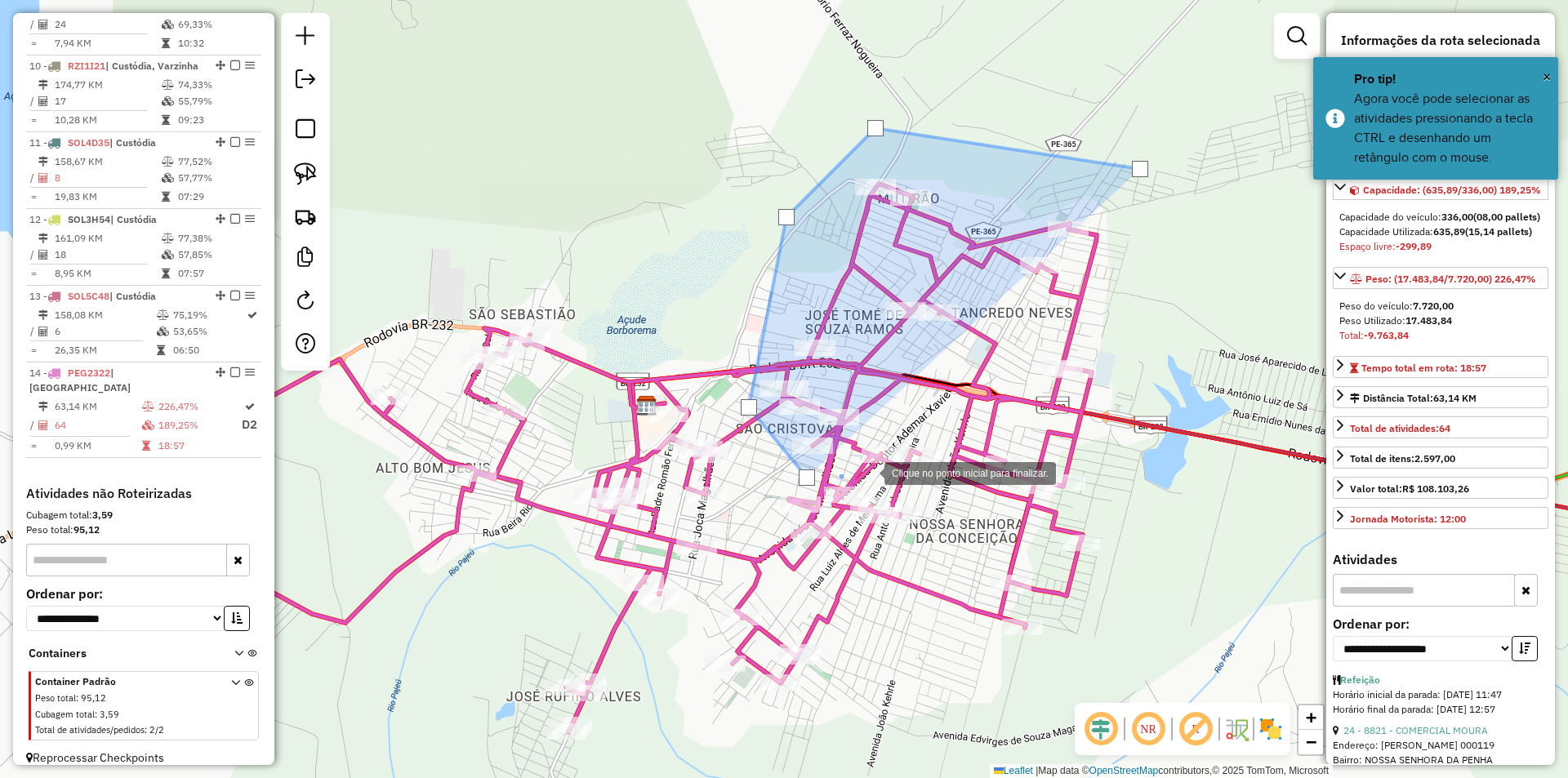
click at [868, 472] on div at bounding box center [868, 472] width 32 height 32
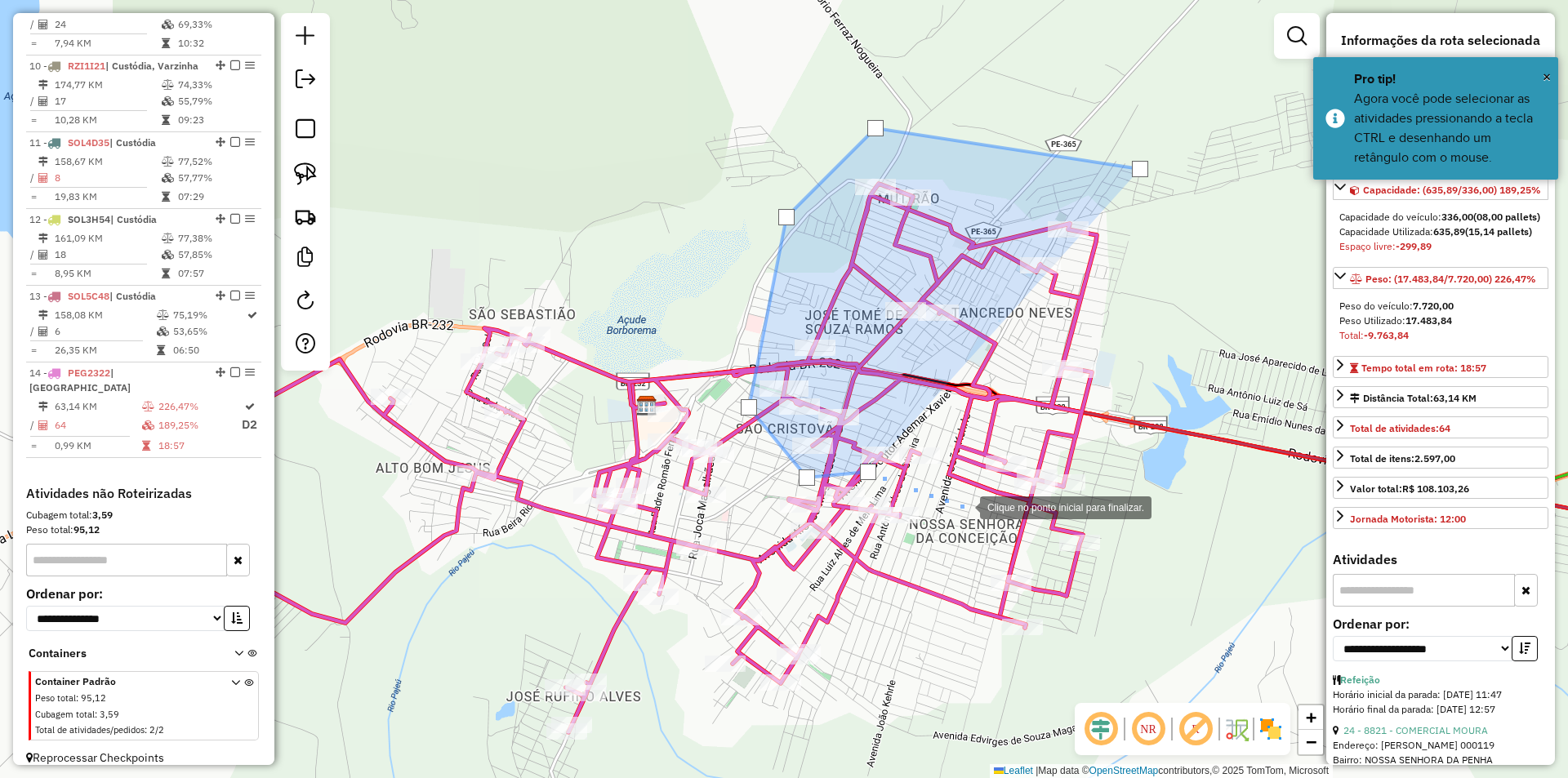
click at [963, 506] on div at bounding box center [963, 506] width 32 height 32
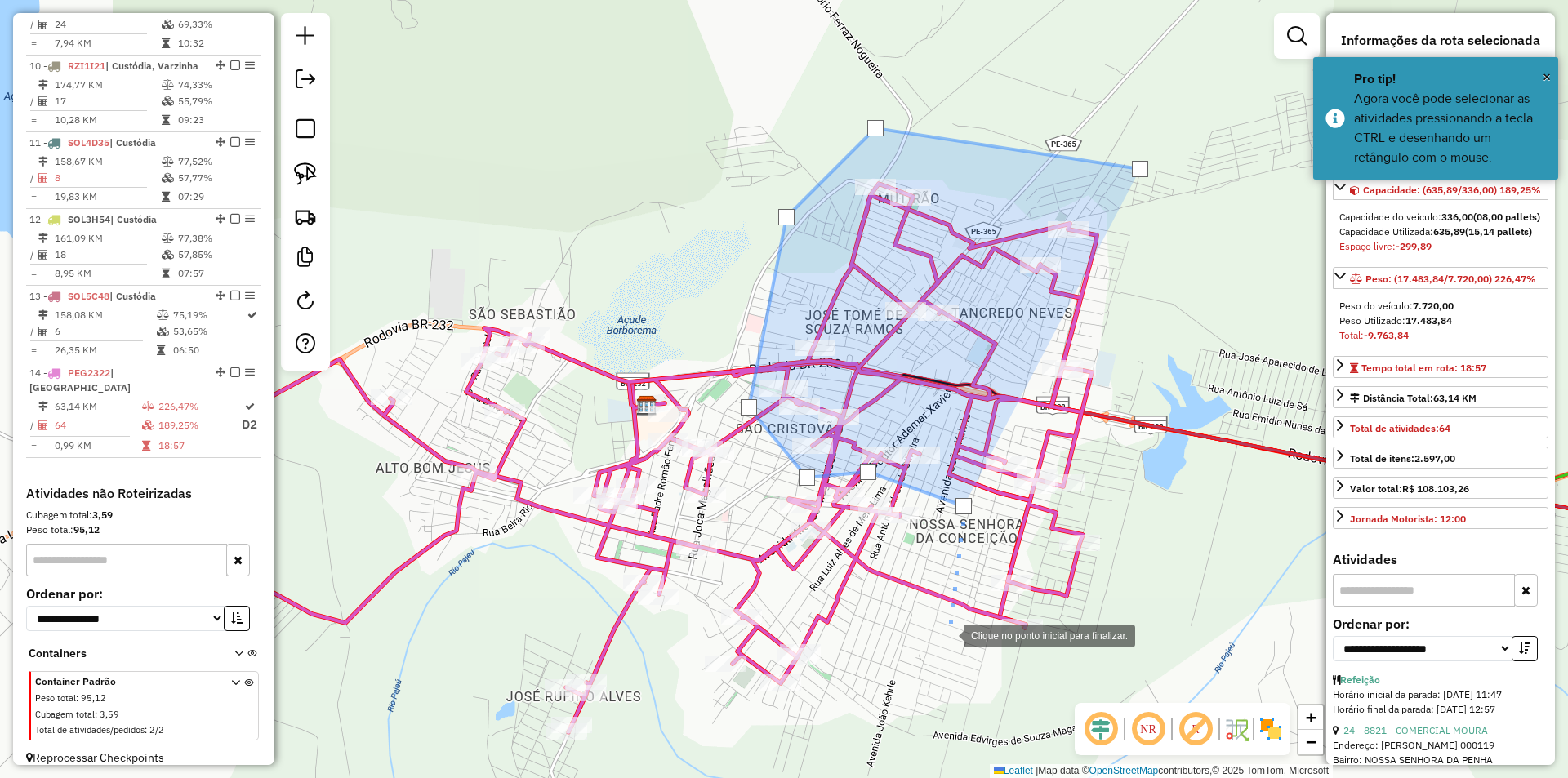
click at [947, 634] on div at bounding box center [947, 634] width 32 height 32
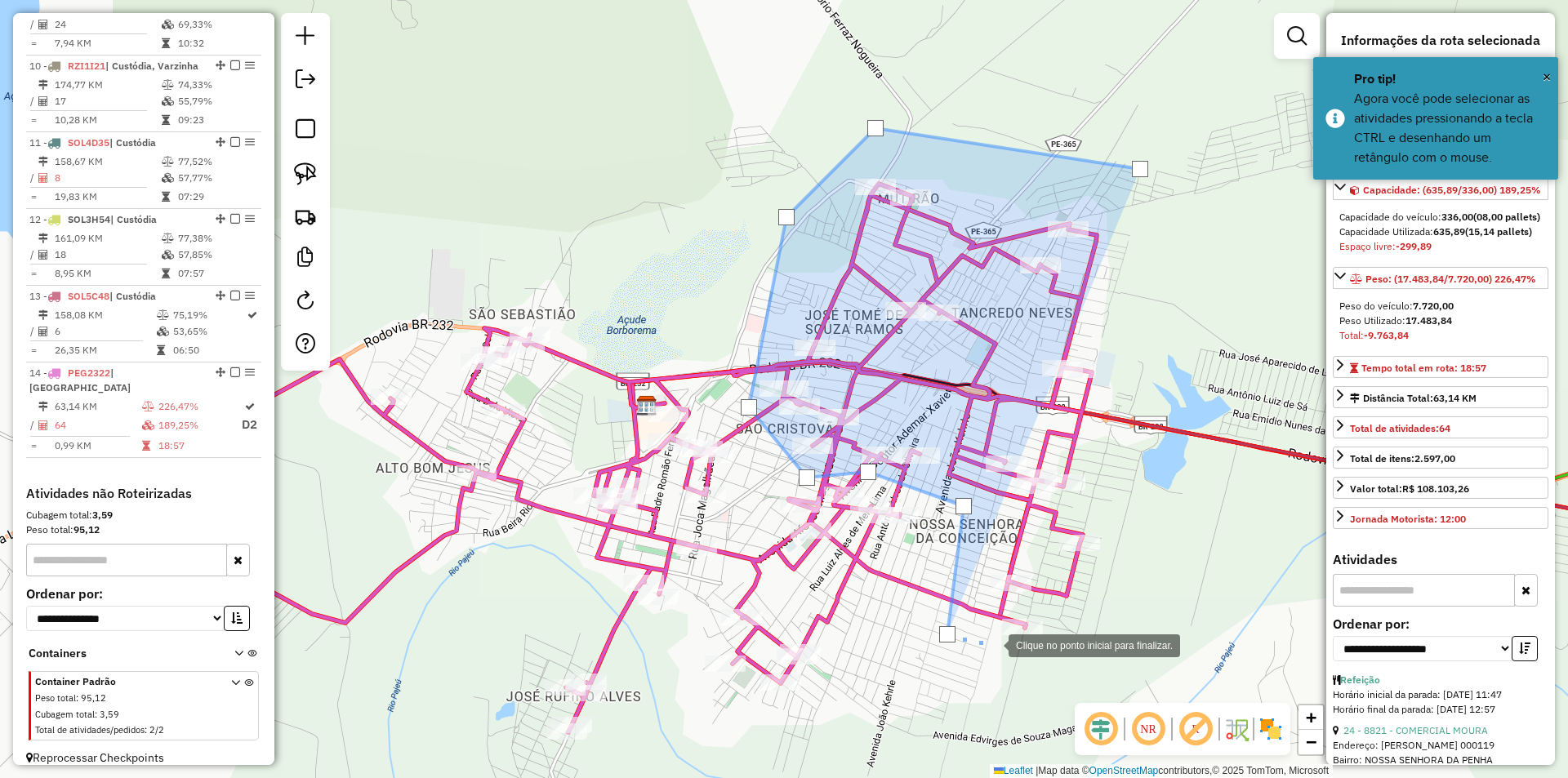
click at [1009, 652] on div at bounding box center [992, 644] width 32 height 32
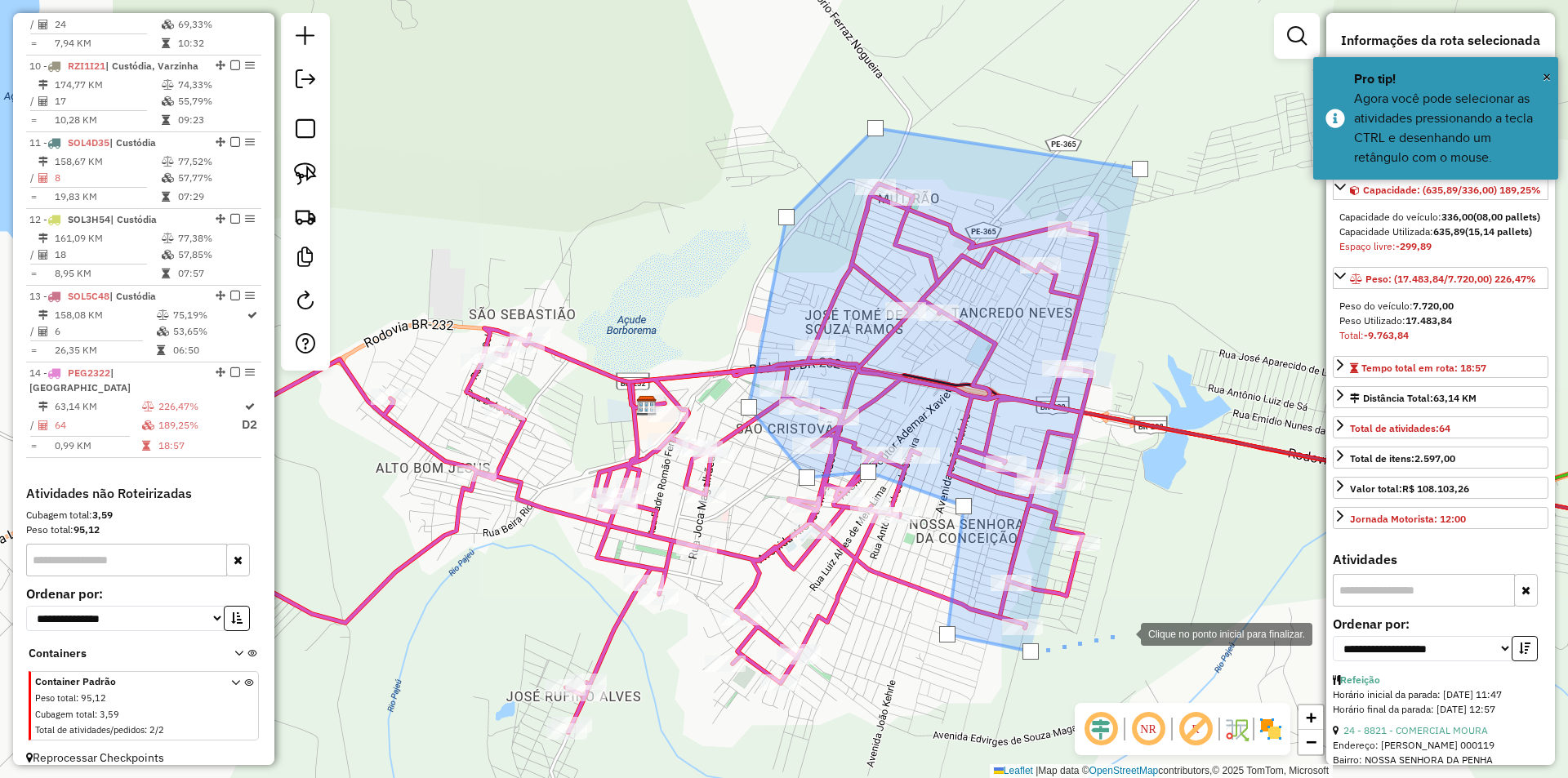
click at [1124, 632] on div at bounding box center [1124, 632] width 32 height 32
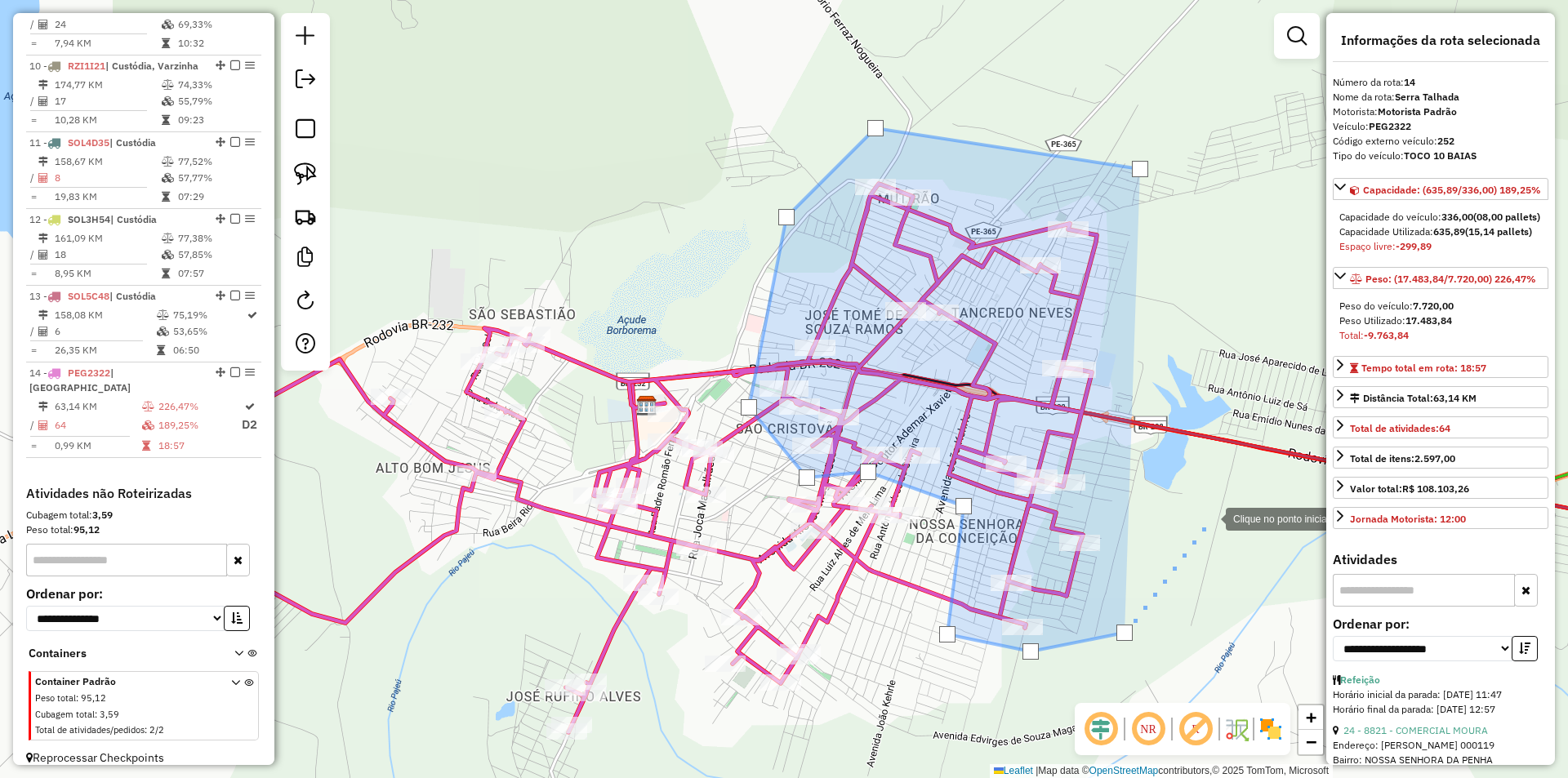
click at [1210, 517] on div at bounding box center [1210, 517] width 32 height 32
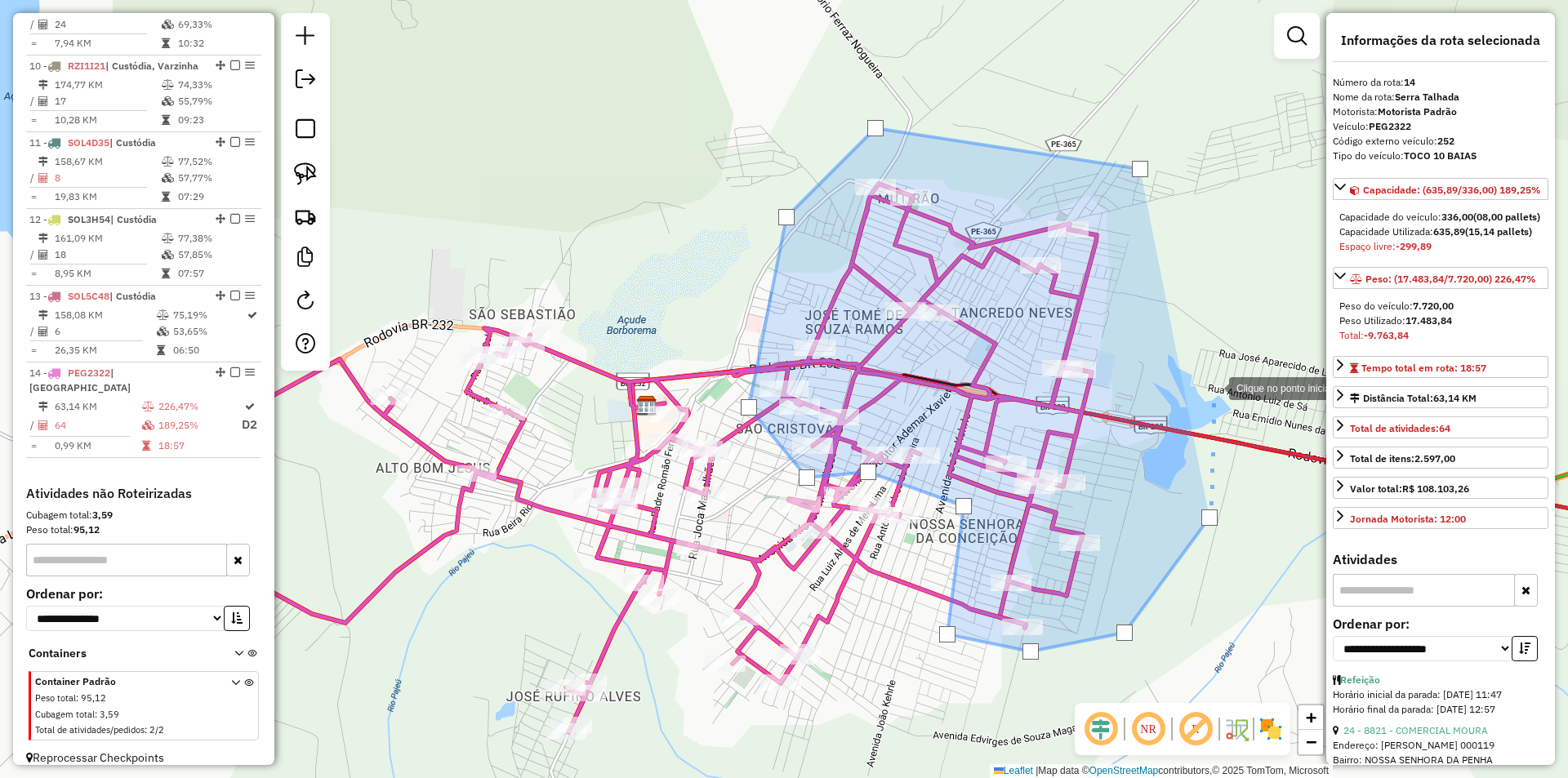
click at [1199, 371] on div at bounding box center [1212, 387] width 32 height 32
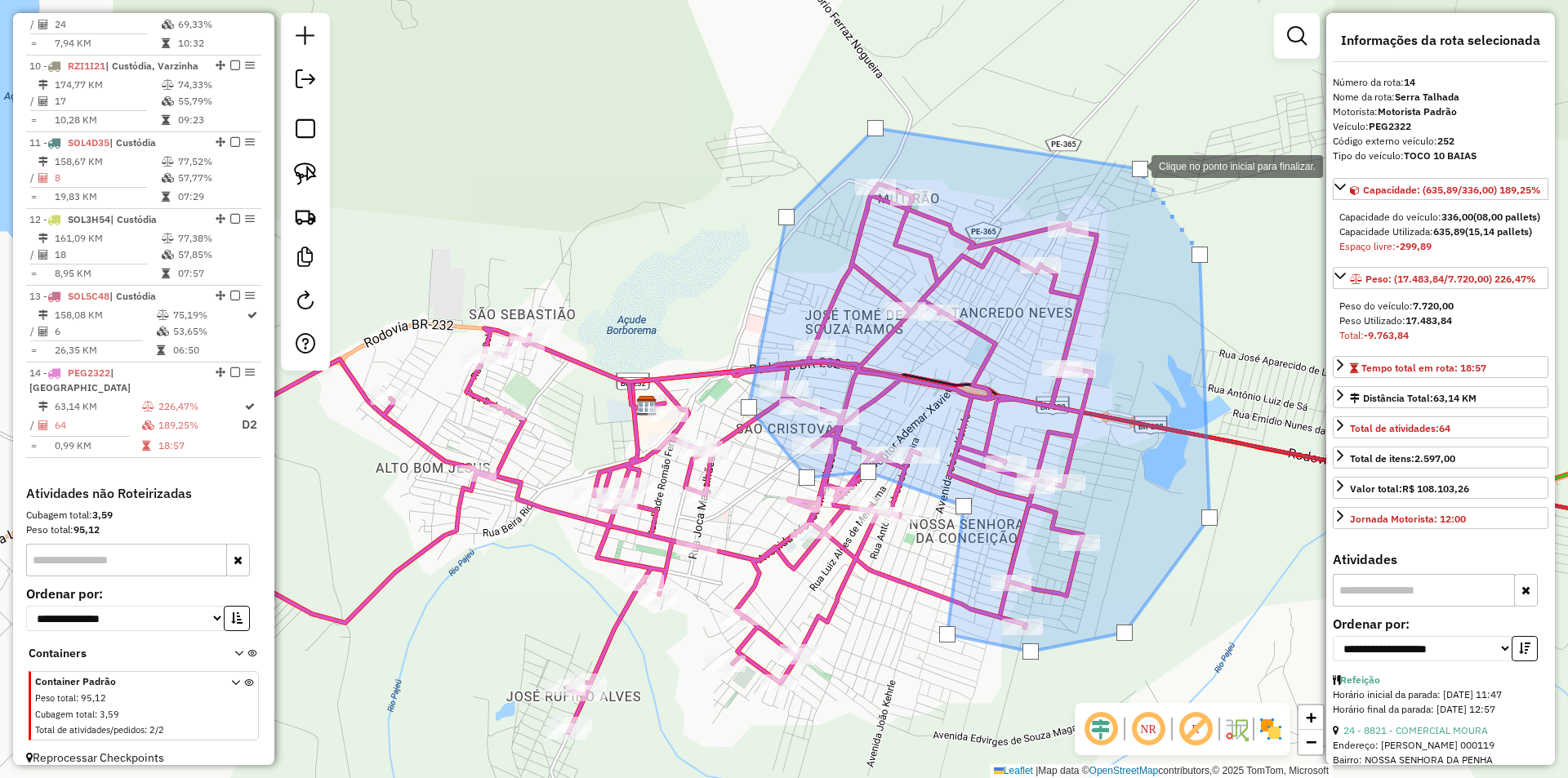
click at [1135, 165] on div at bounding box center [1139, 168] width 16 height 16
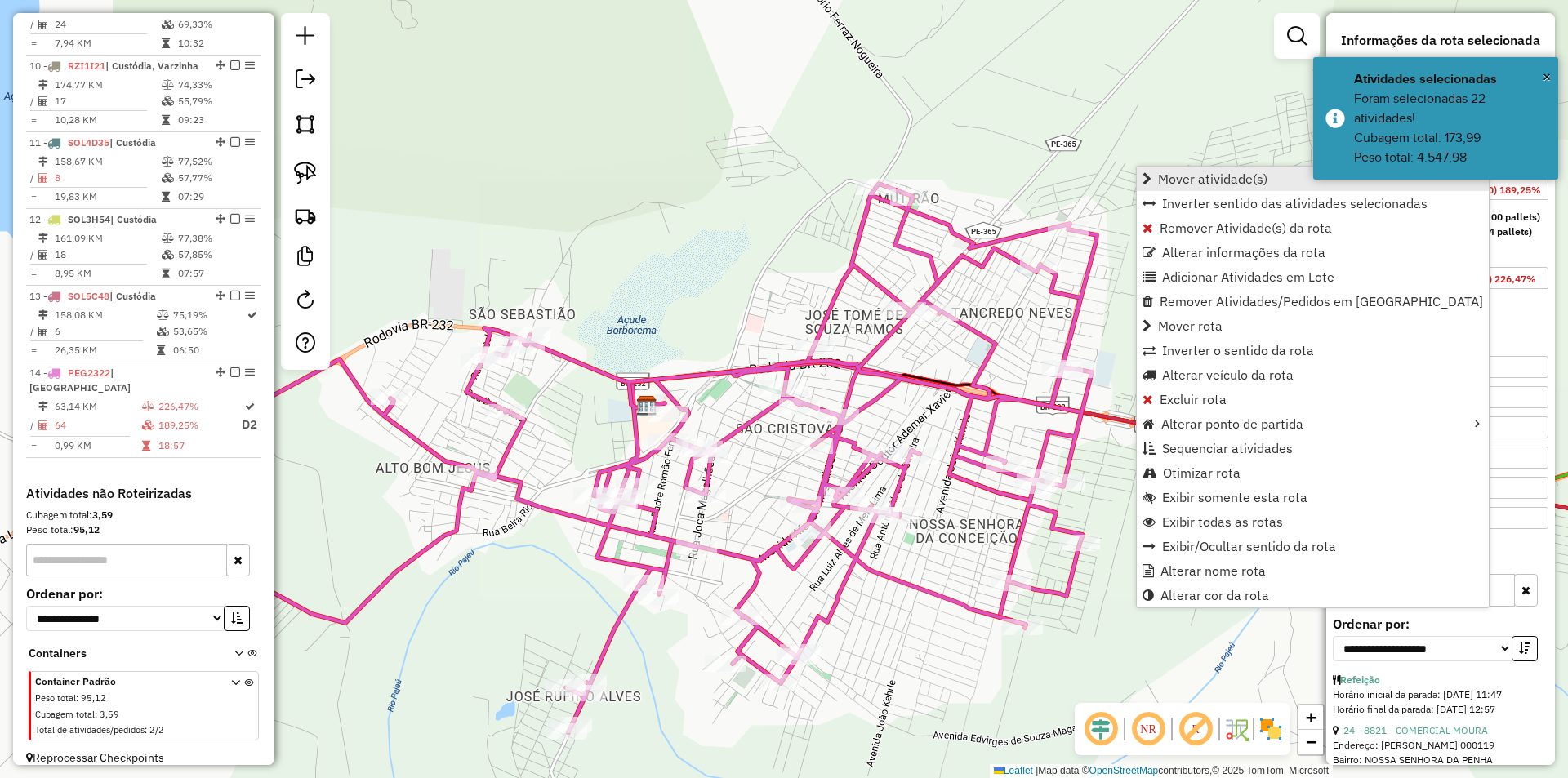
click at [1188, 179] on span "Mover atividade(s)" at bounding box center [1212, 179] width 109 height 13
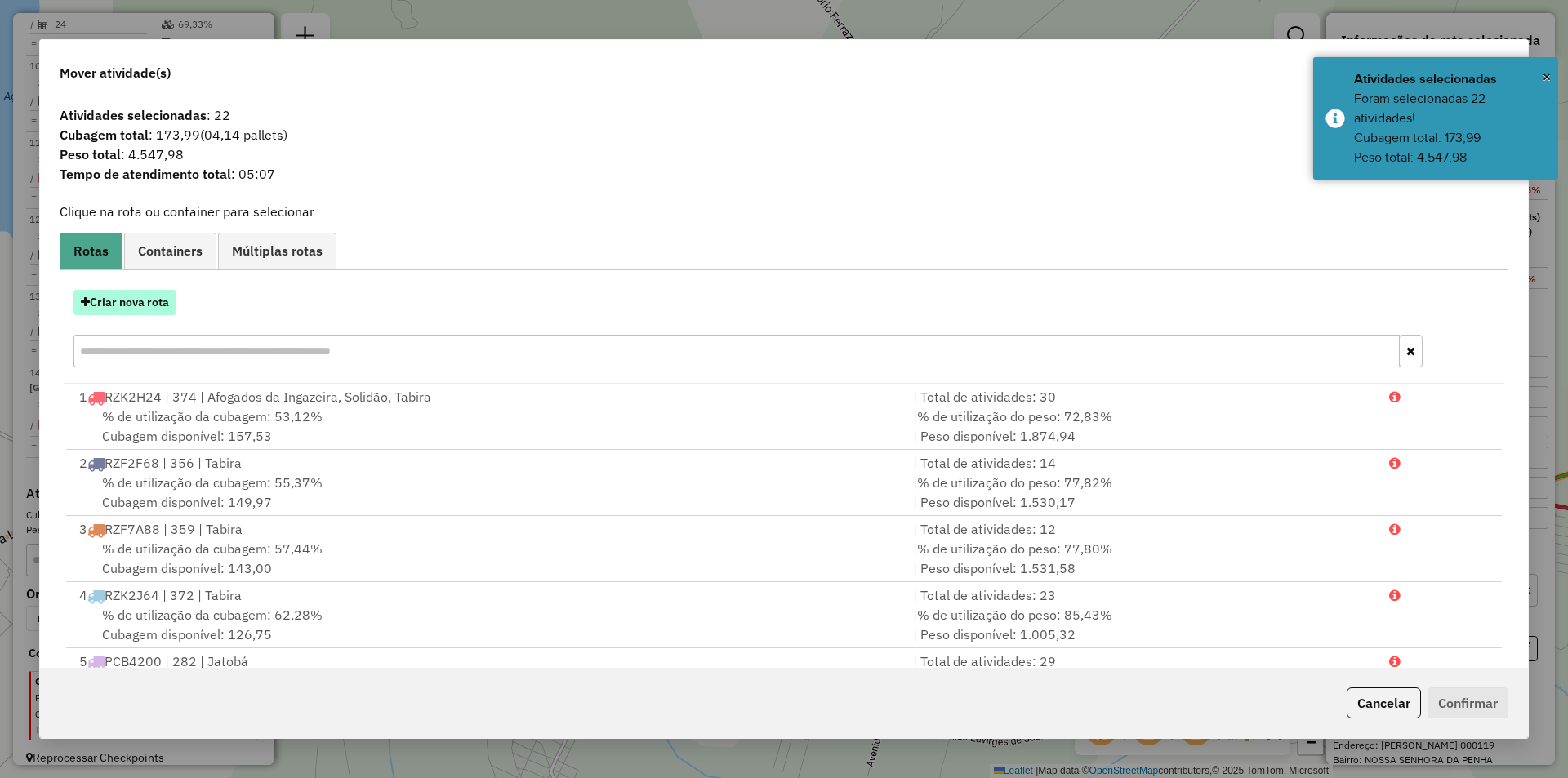
click at [168, 301] on button "Criar nova rota" at bounding box center [125, 302] width 103 height 26
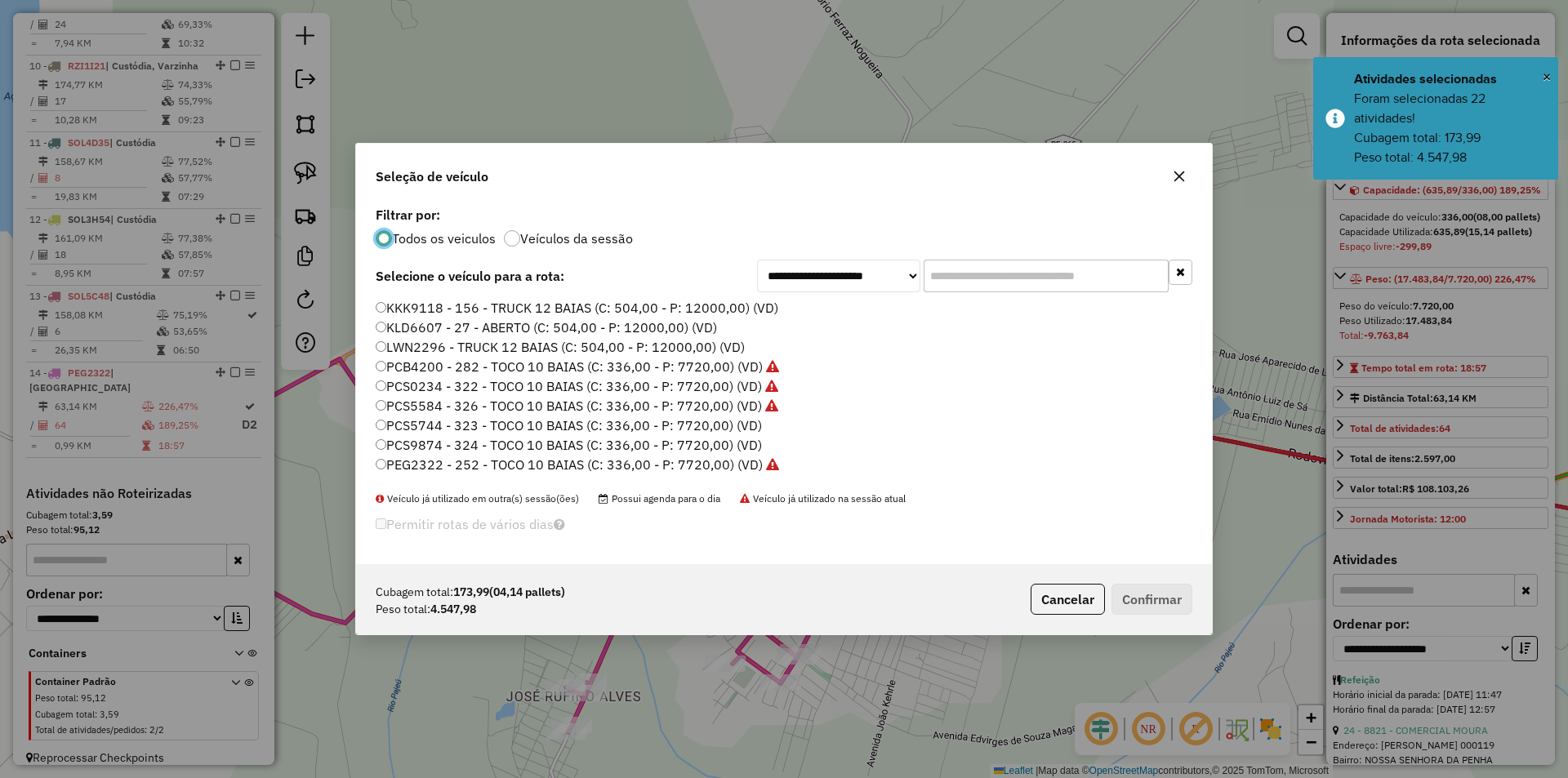
scroll to position [9, 5]
click at [630, 424] on label "PCS5744 - 323 - TOCO 10 BAIAS (C: 336,00 - P: 7720,00) (VD)" at bounding box center [569, 425] width 386 height 20
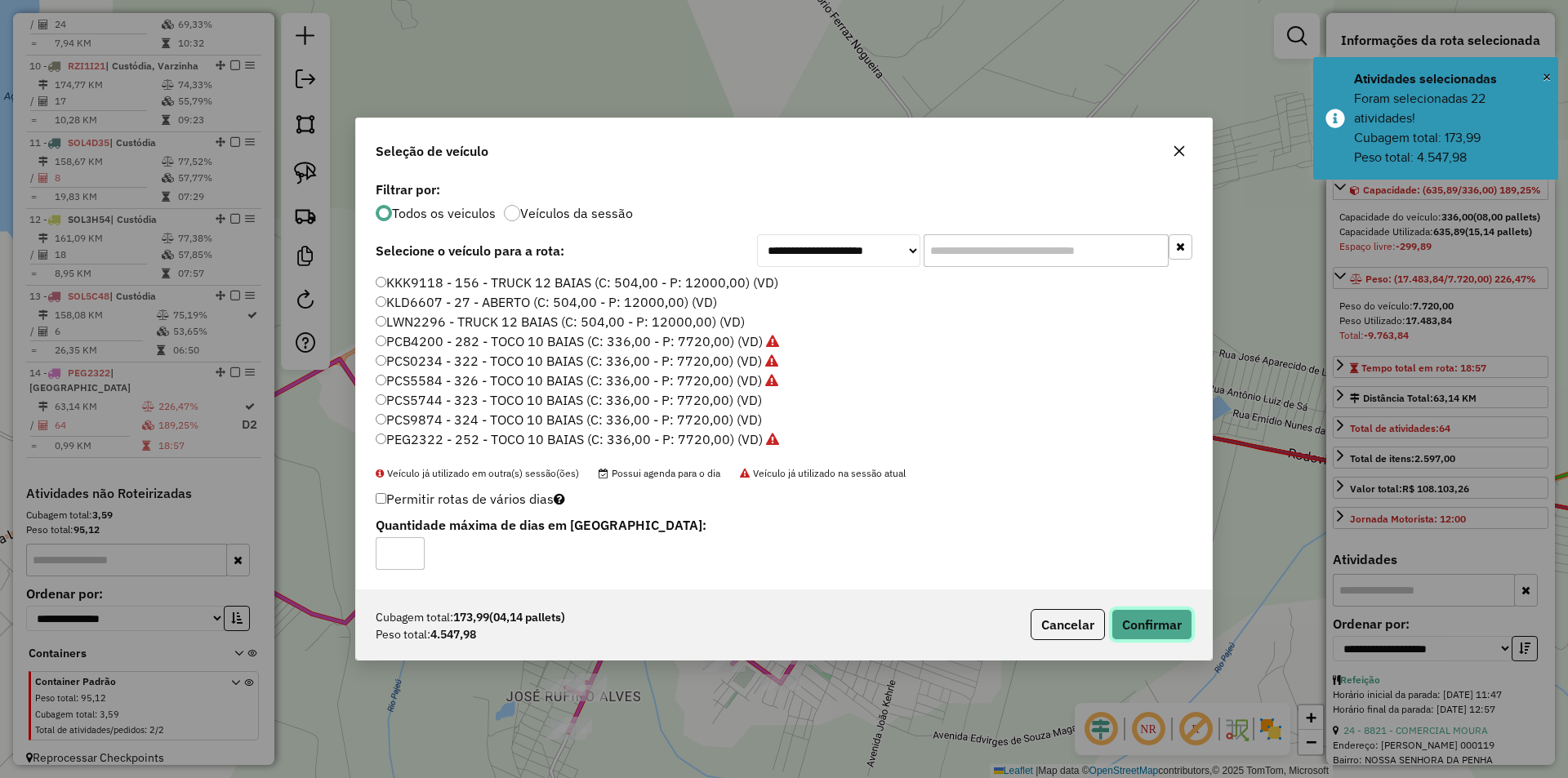
drag, startPoint x: 1149, startPoint y: 627, endPoint x: 1107, endPoint y: 578, distance: 64.5
click at [1149, 626] on button "Confirmar" at bounding box center [1152, 625] width 81 height 31
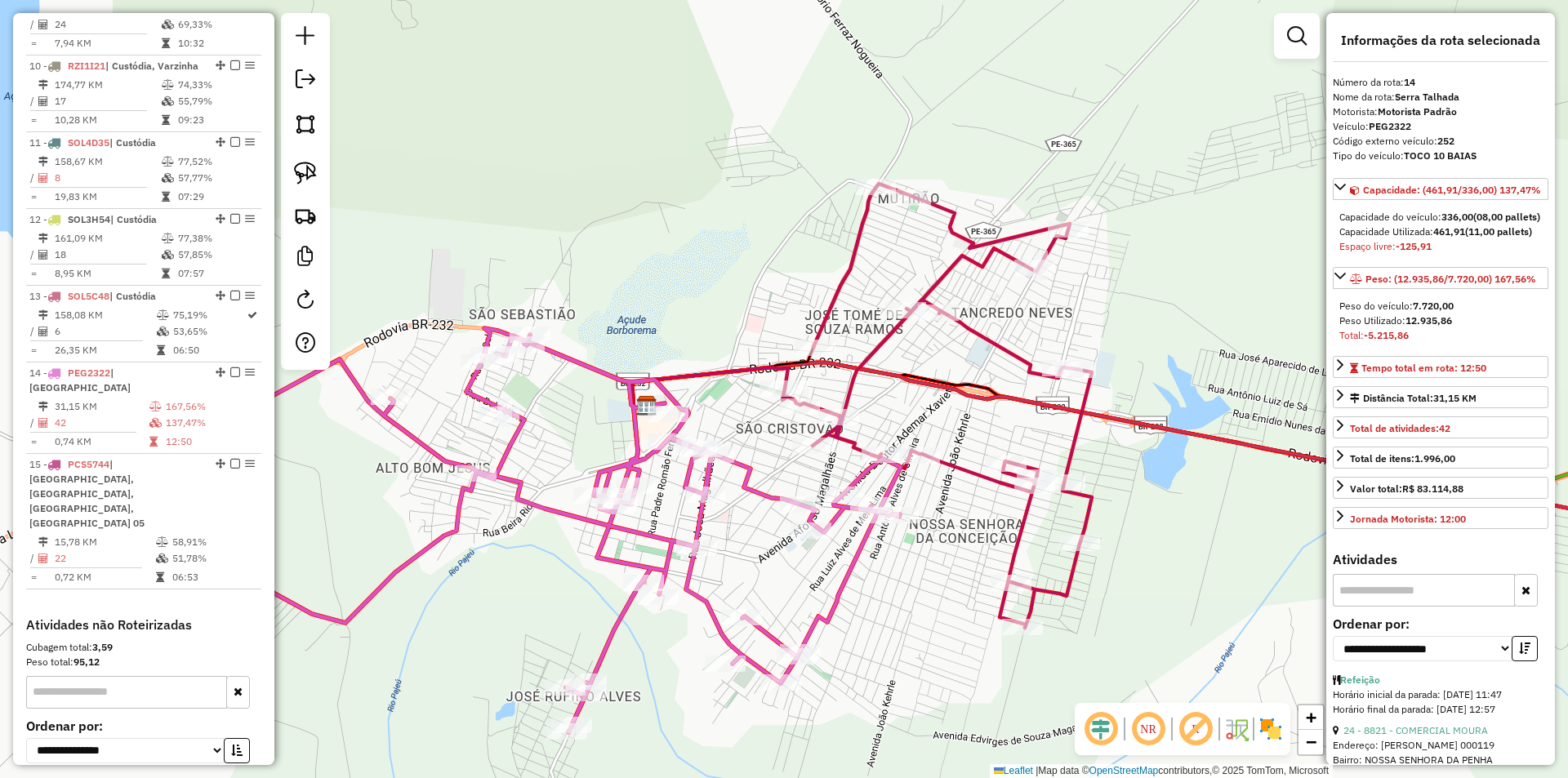
scroll to position [1442, 0]
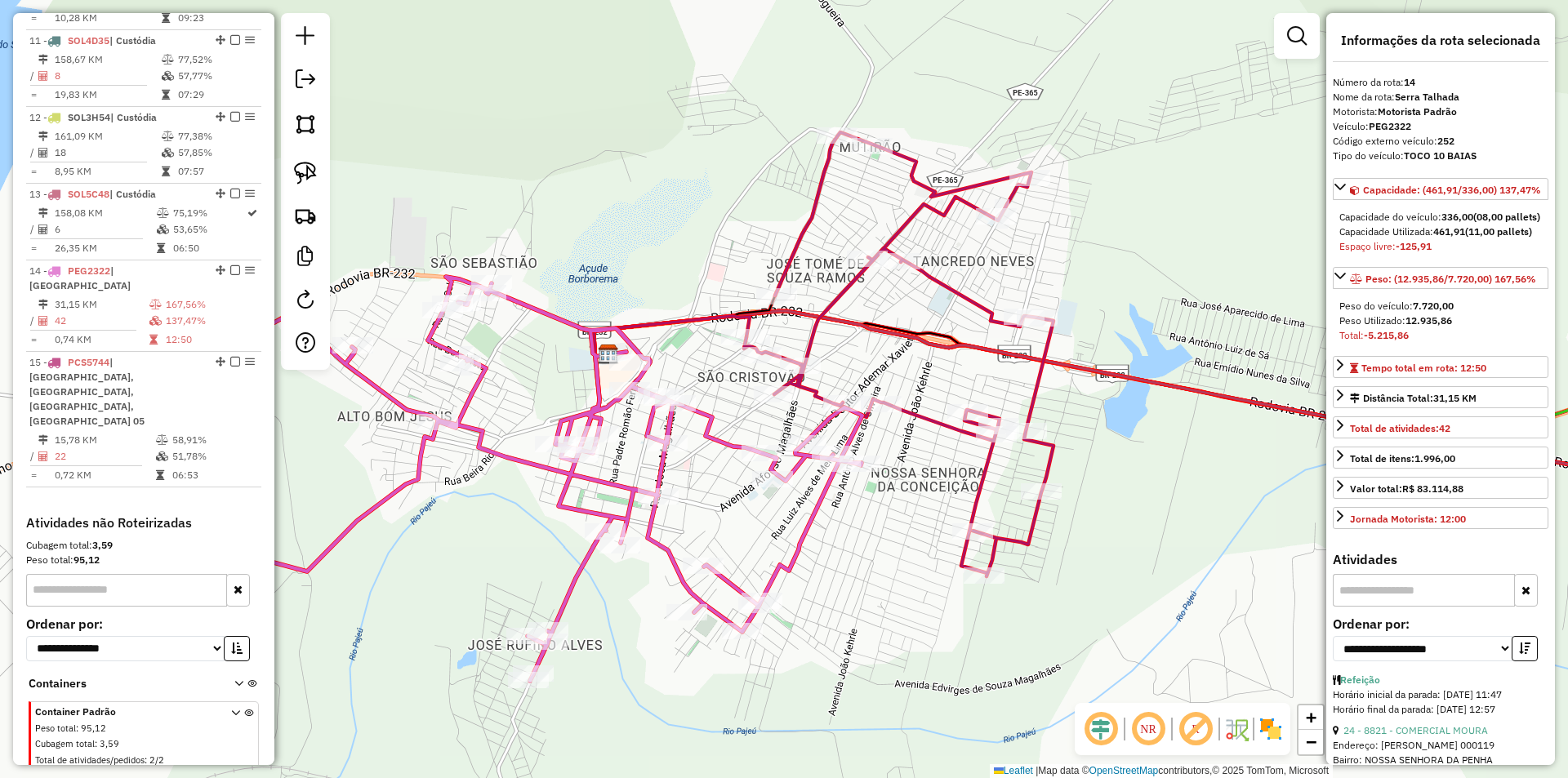
drag, startPoint x: 968, startPoint y: 414, endPoint x: 887, endPoint y: 323, distance: 121.8
click at [890, 324] on div "Janela de atendimento Grade de atendimento Capacidade Transportadoras Veículos …" at bounding box center [784, 389] width 1568 height 778
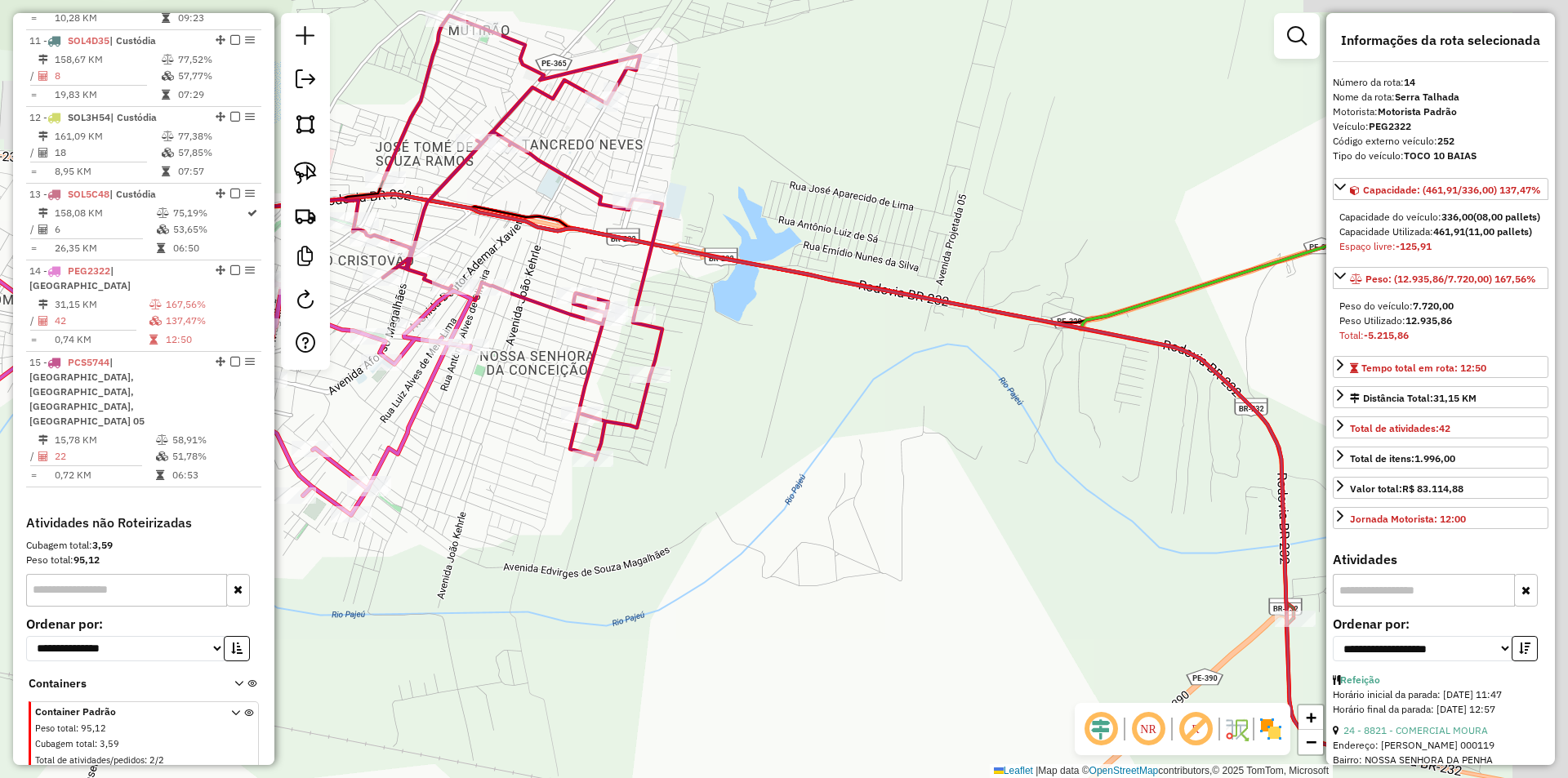
drag, startPoint x: 1128, startPoint y: 442, endPoint x: 939, endPoint y: 373, distance: 201.2
click at [945, 379] on div "Janela de atendimento Grade de atendimento Capacidade Transportadoras Veículos …" at bounding box center [784, 389] width 1568 height 778
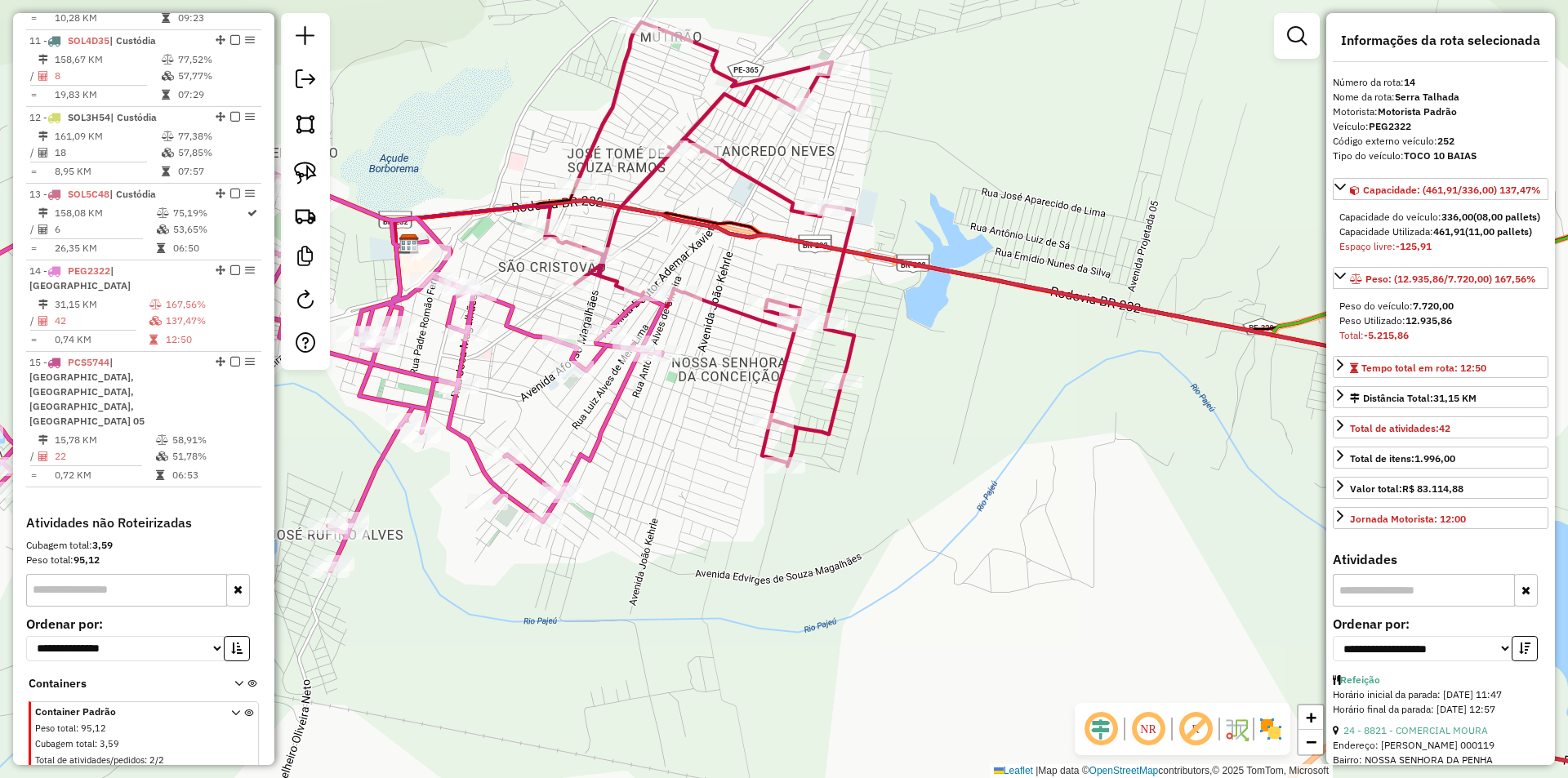
drag, startPoint x: 653, startPoint y: 400, endPoint x: 707, endPoint y: 391, distance: 54.7
click at [705, 391] on div "Janela de atendimento Grade de atendimento Capacidade Transportadoras Veículos …" at bounding box center [784, 389] width 1568 height 778
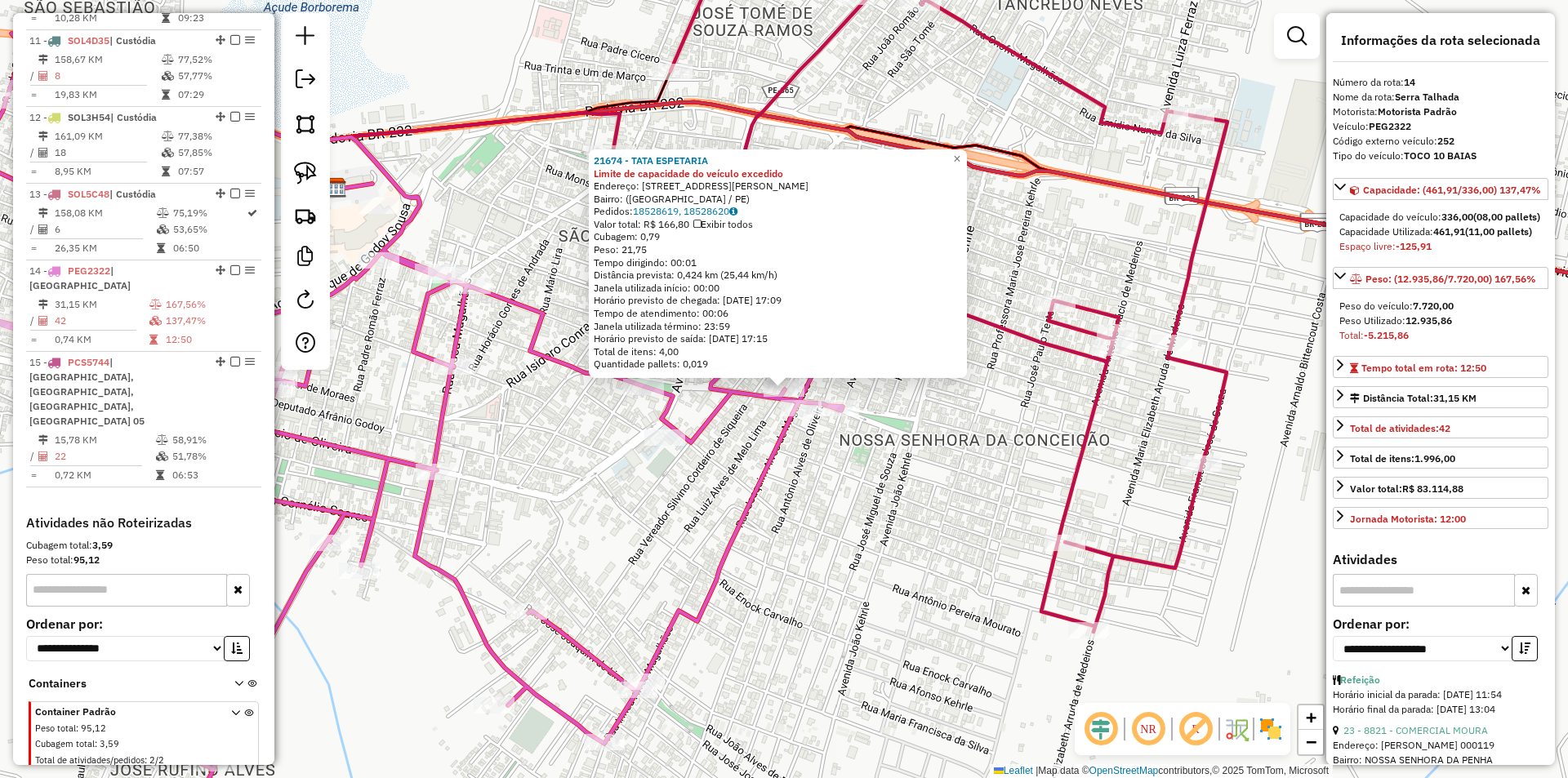
click at [888, 427] on div "Rota 14 - Placa PEG2322 15591 - MARIA JOSE DE LIMA FURTADO 21674 - TATA ESPETAR…" at bounding box center [784, 389] width 1568 height 778
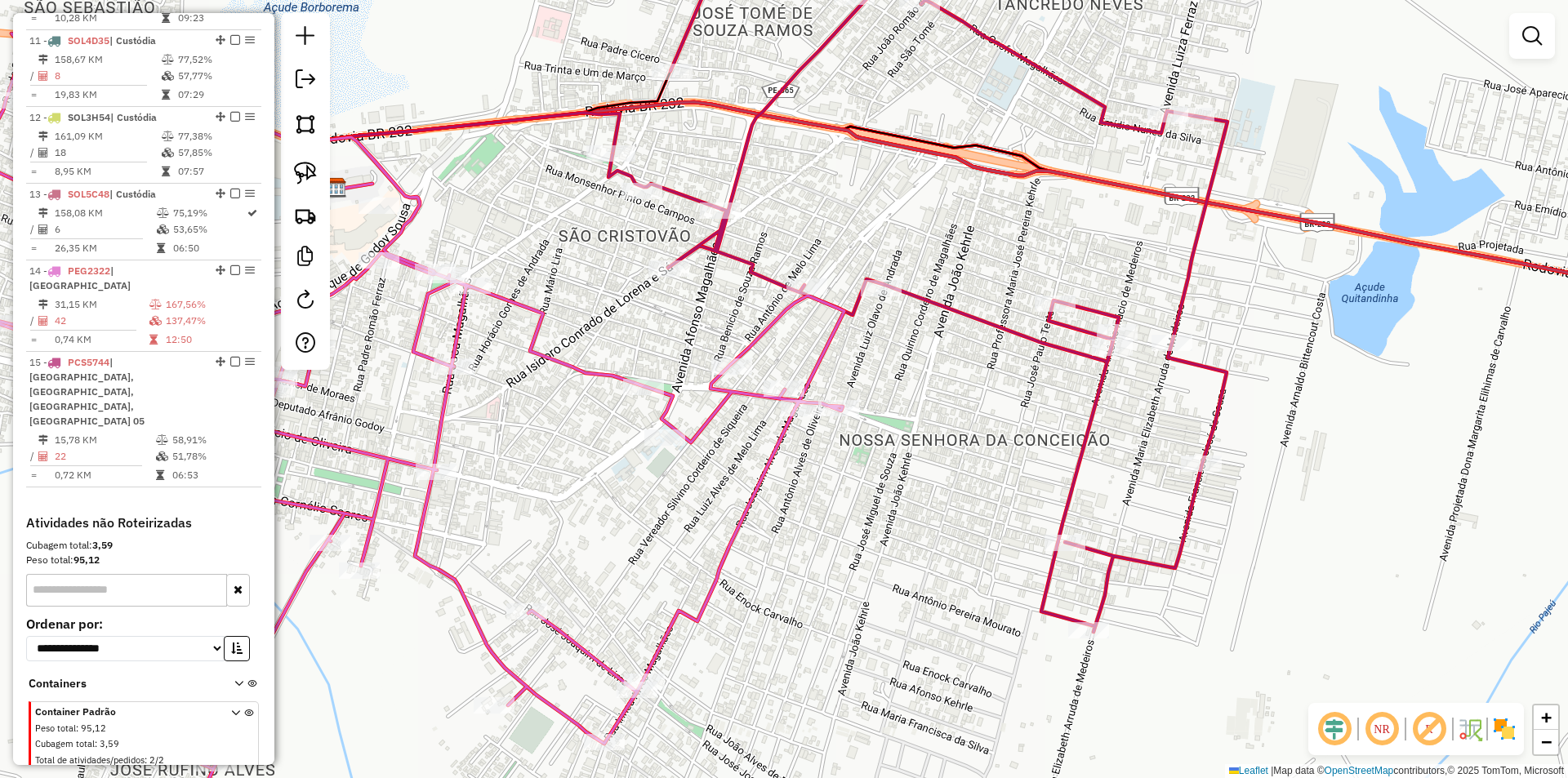
click at [805, 278] on icon at bounding box center [918, 277] width 619 height 710
select select "**********"
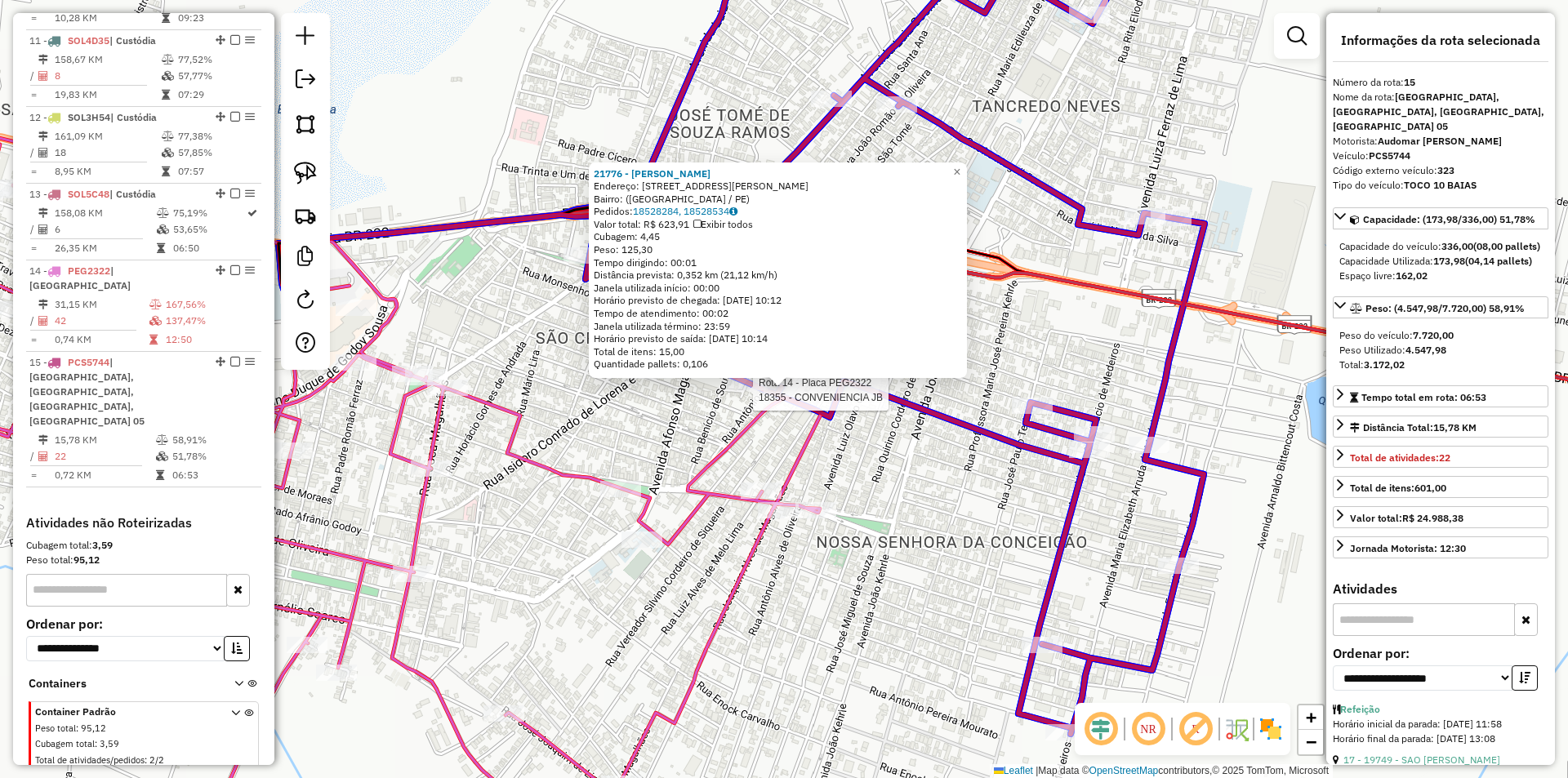
click at [754, 390] on div at bounding box center [746, 381] width 41 height 16
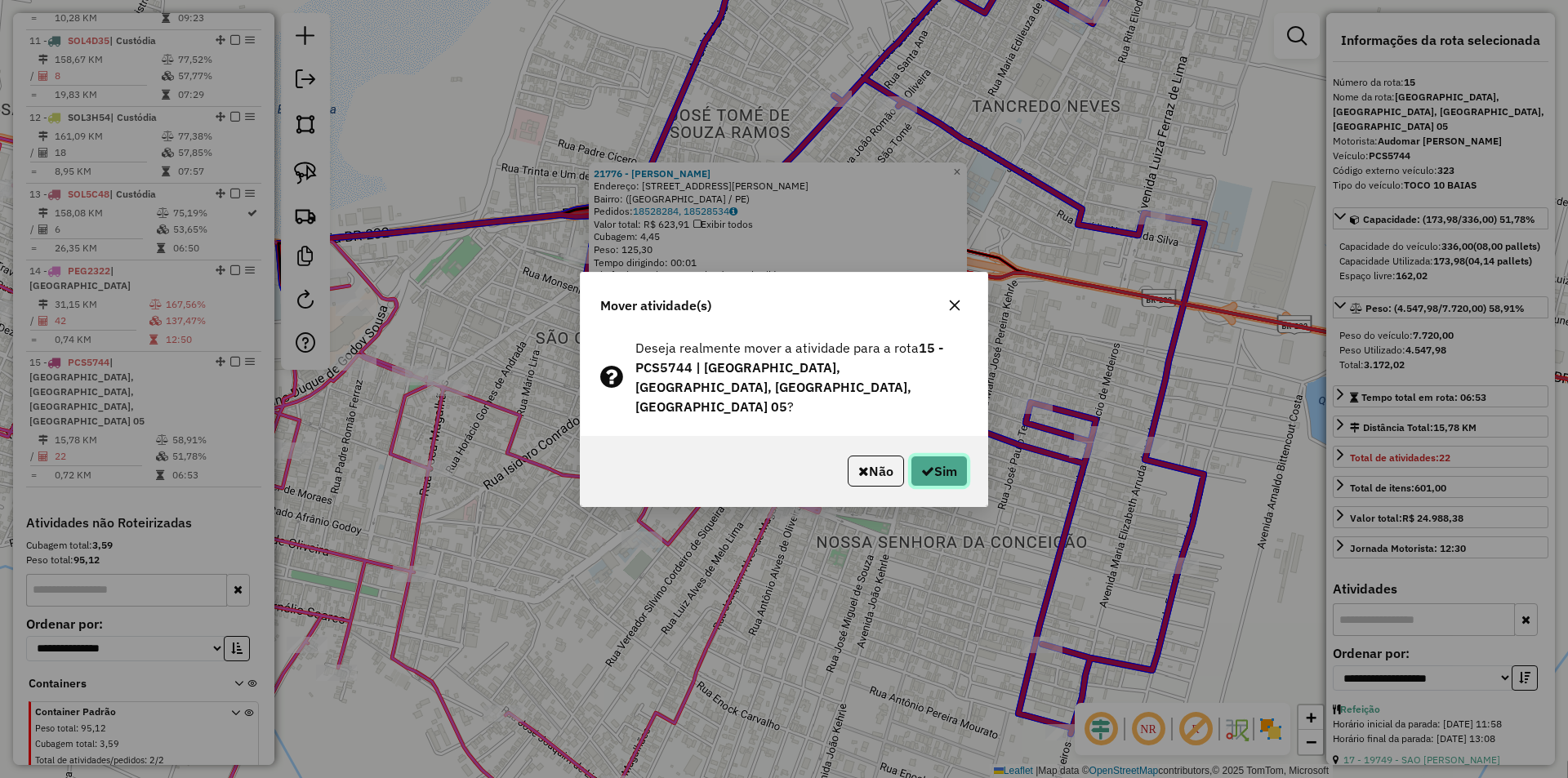
click at [927, 456] on button "Sim" at bounding box center [939, 471] width 57 height 31
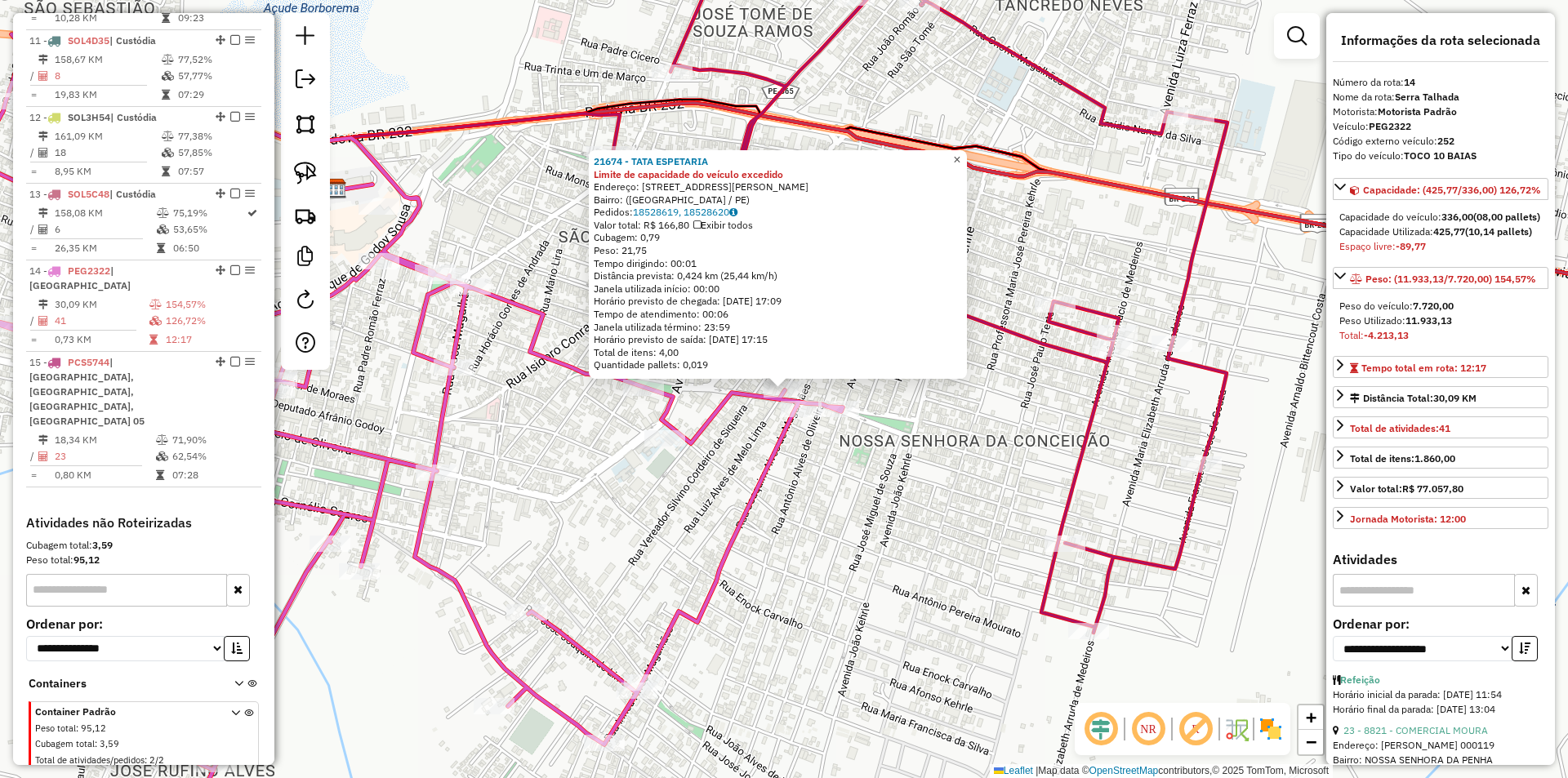
click at [960, 153] on span "×" at bounding box center [957, 160] width 8 height 14
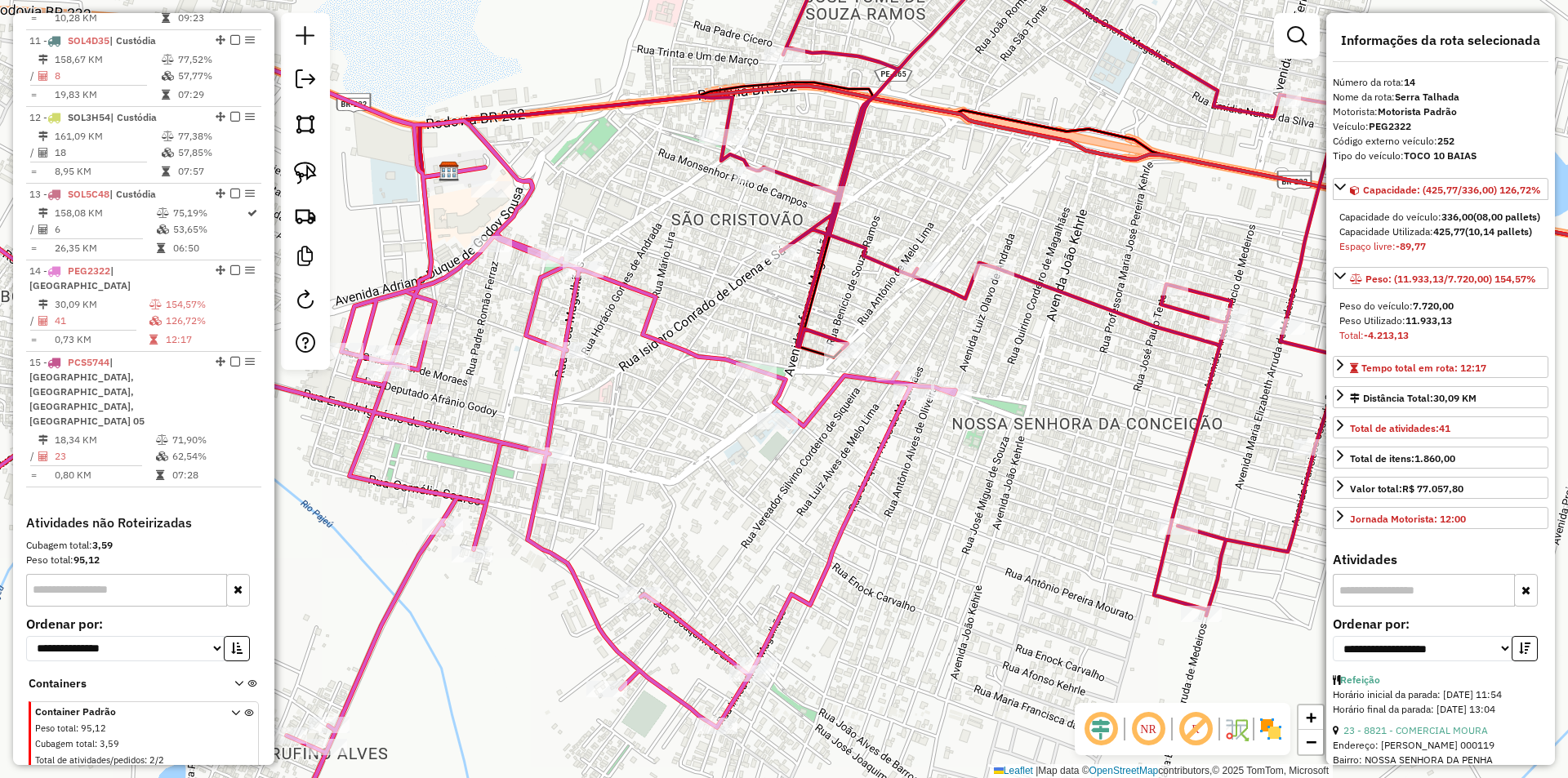
drag, startPoint x: 565, startPoint y: 271, endPoint x: 615, endPoint y: 261, distance: 51.0
click at [615, 261] on div "Janela de atendimento Grade de atendimento Capacidade Transportadoras Veículos …" at bounding box center [784, 389] width 1568 height 778
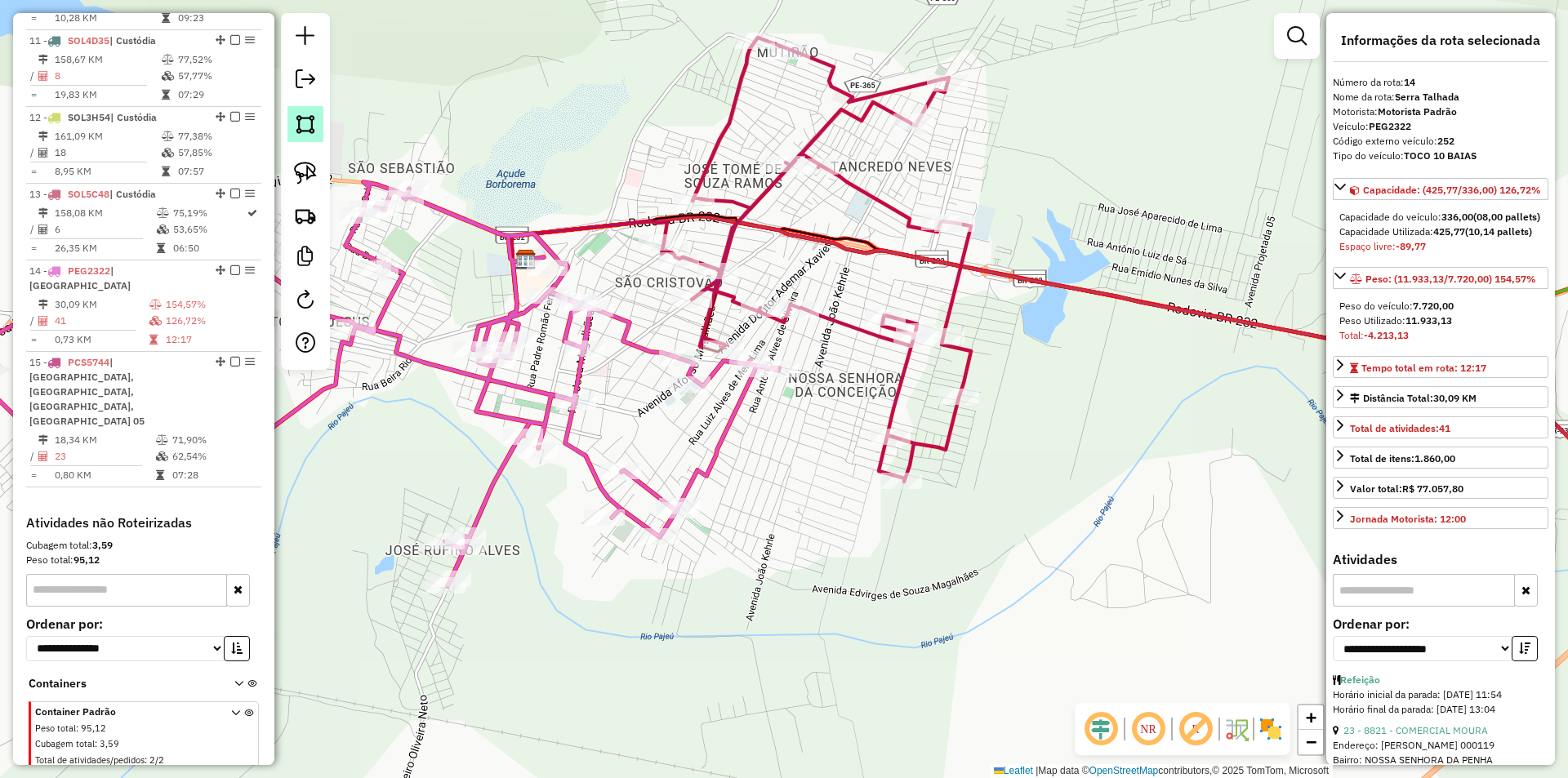
click at [312, 119] on img at bounding box center [305, 125] width 23 height 23
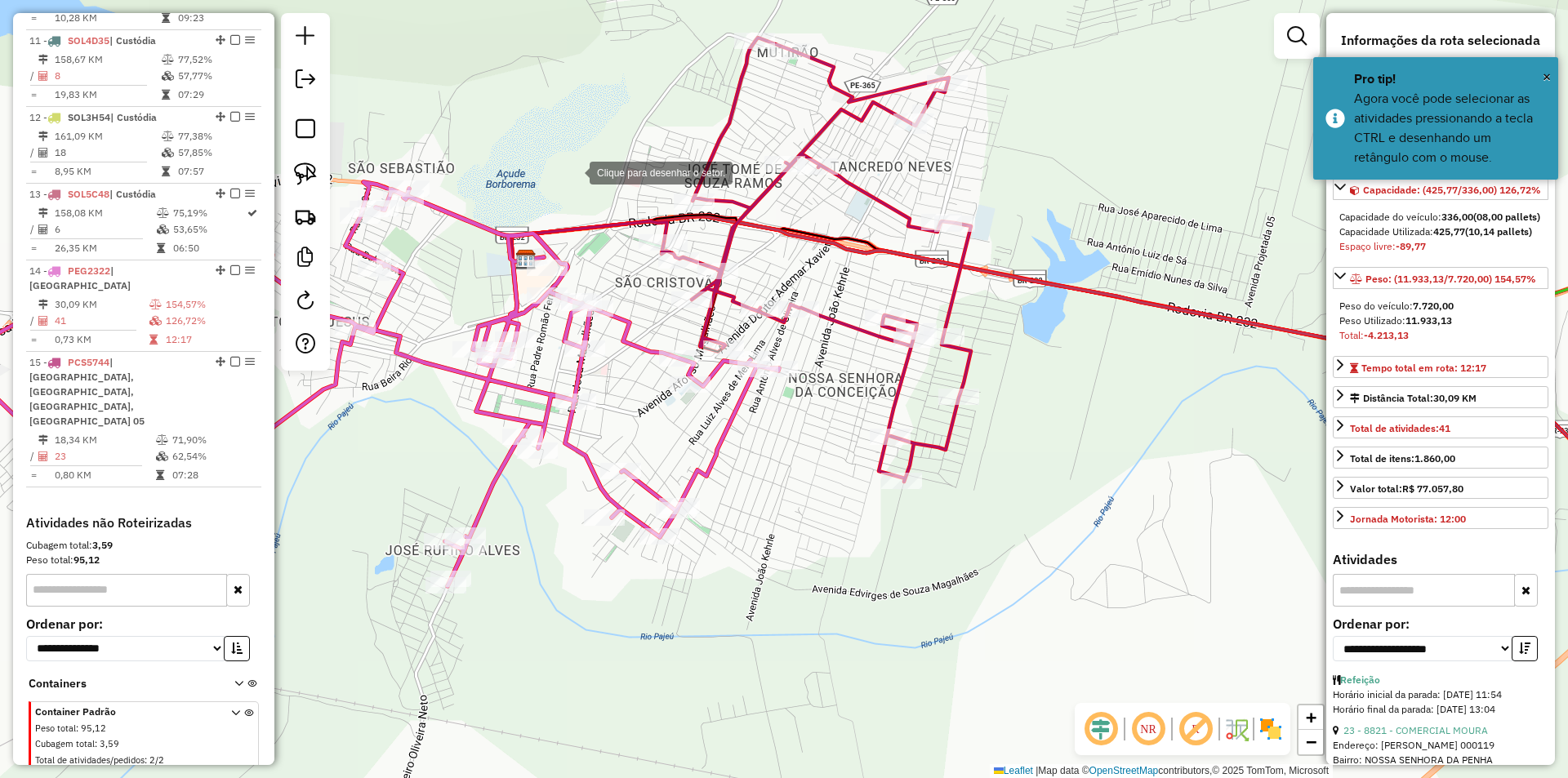
click at [590, 155] on div at bounding box center [573, 171] width 32 height 32
click at [416, 337] on div at bounding box center [416, 337] width 32 height 32
click at [401, 633] on div at bounding box center [401, 633] width 32 height 32
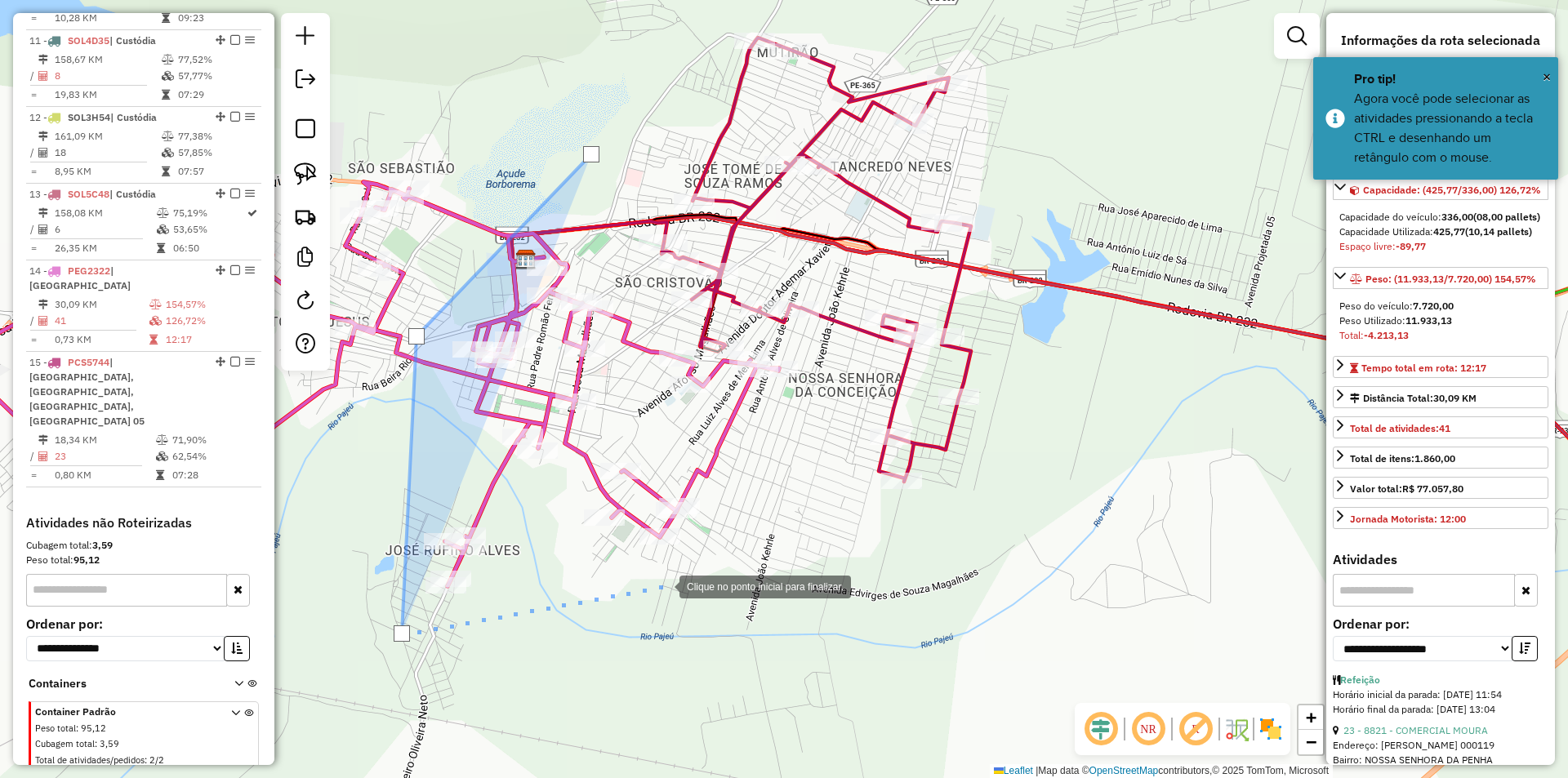
drag, startPoint x: 663, startPoint y: 586, endPoint x: 705, endPoint y: 561, distance: 48.9
click at [668, 585] on div at bounding box center [663, 586] width 32 height 32
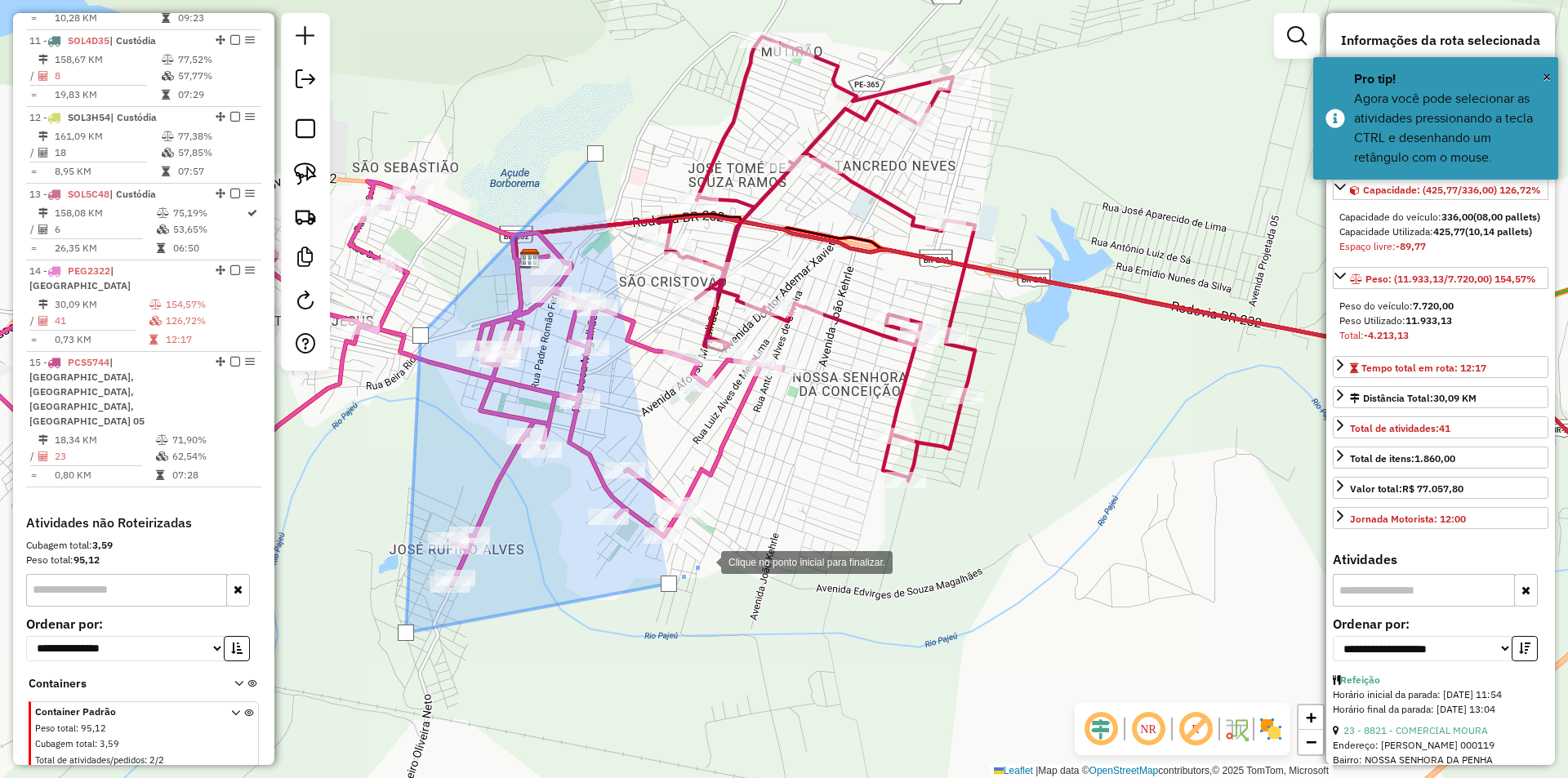
click at [721, 545] on div at bounding box center [705, 561] width 32 height 32
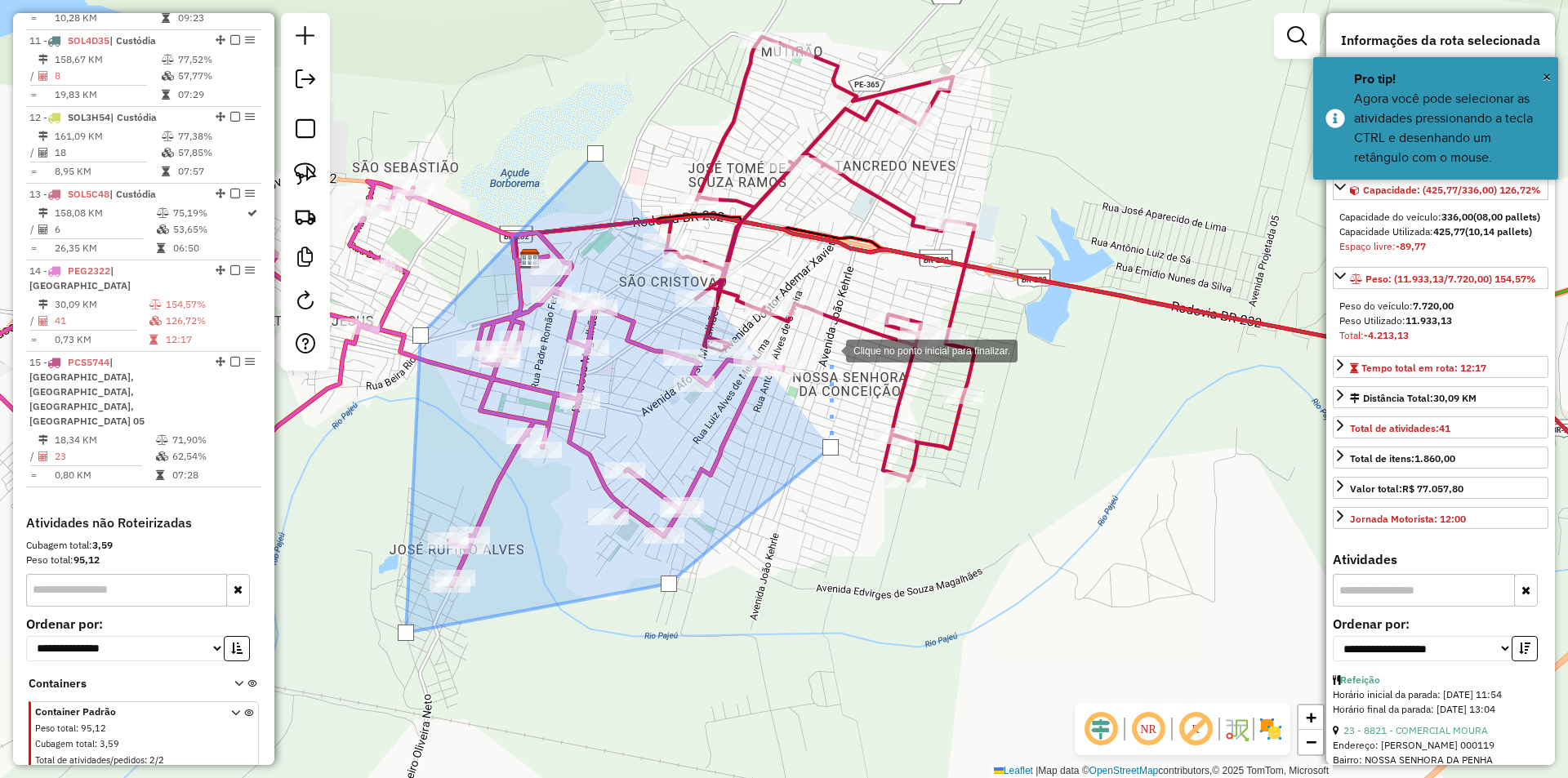
click at [829, 350] on div at bounding box center [829, 349] width 32 height 32
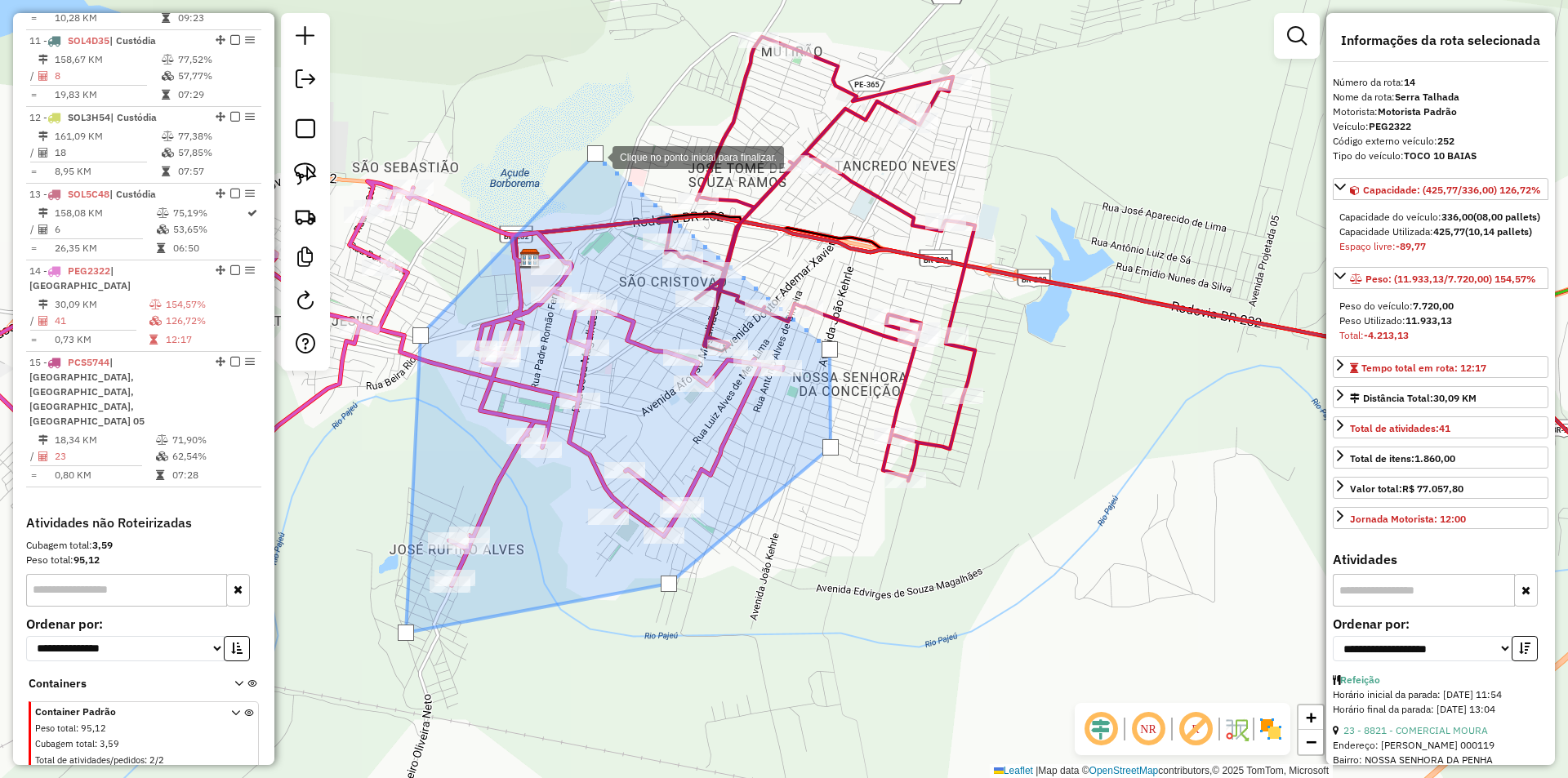
click at [596, 156] on div at bounding box center [594, 153] width 16 height 16
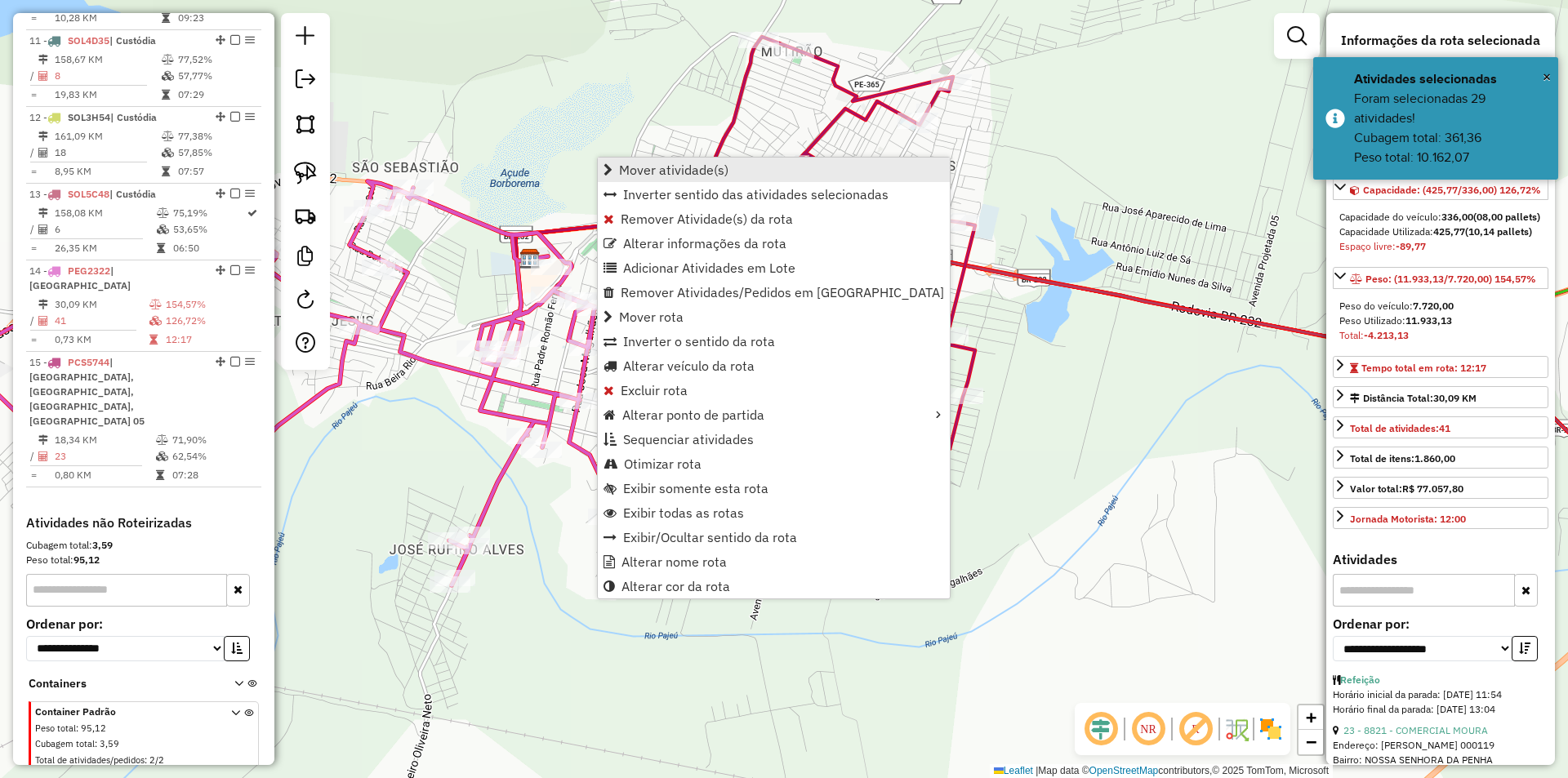
click at [664, 169] on span "Mover atividade(s)" at bounding box center [673, 170] width 109 height 13
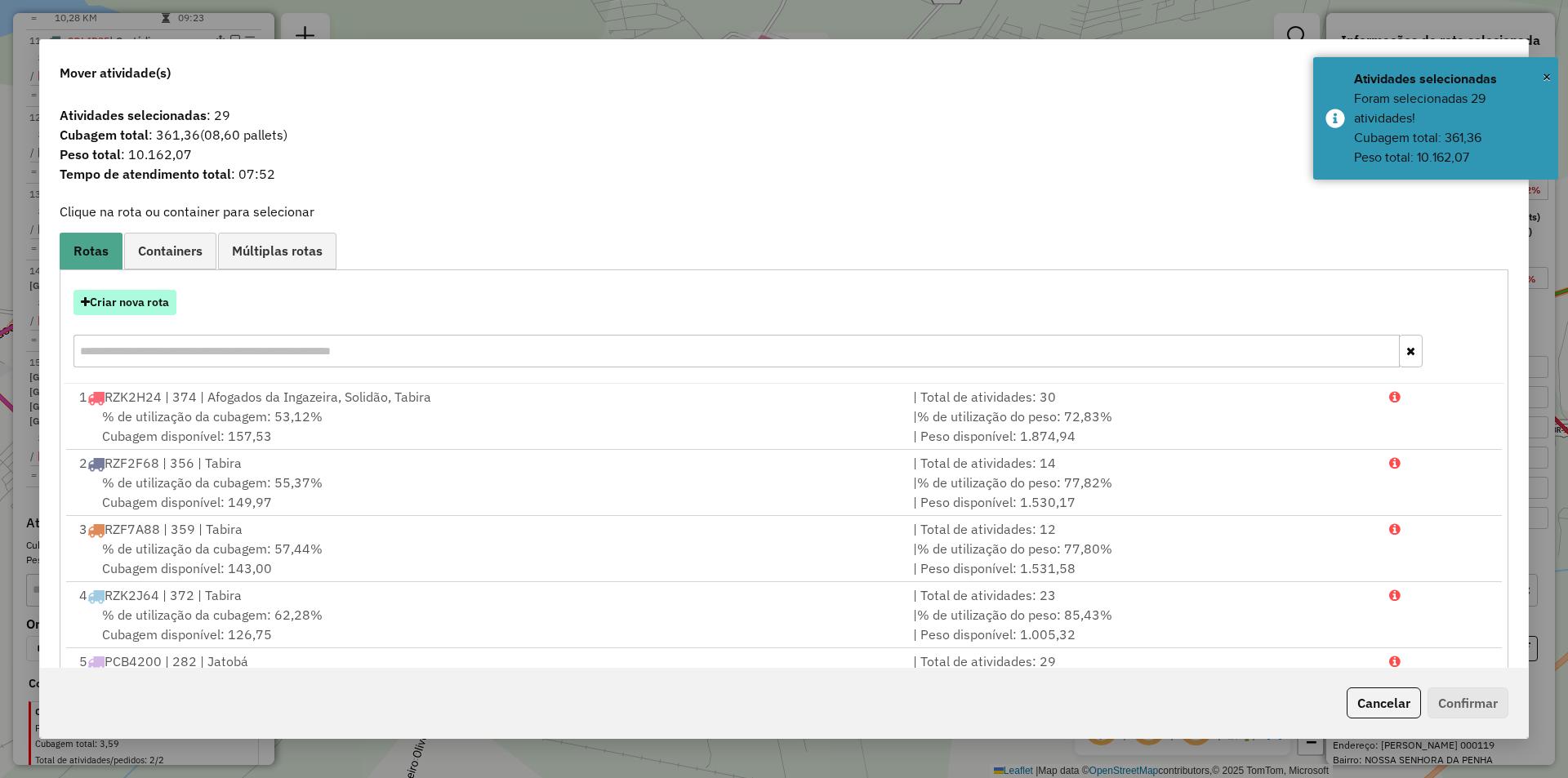
click at [154, 299] on button "Criar nova rota" at bounding box center [125, 302] width 103 height 26
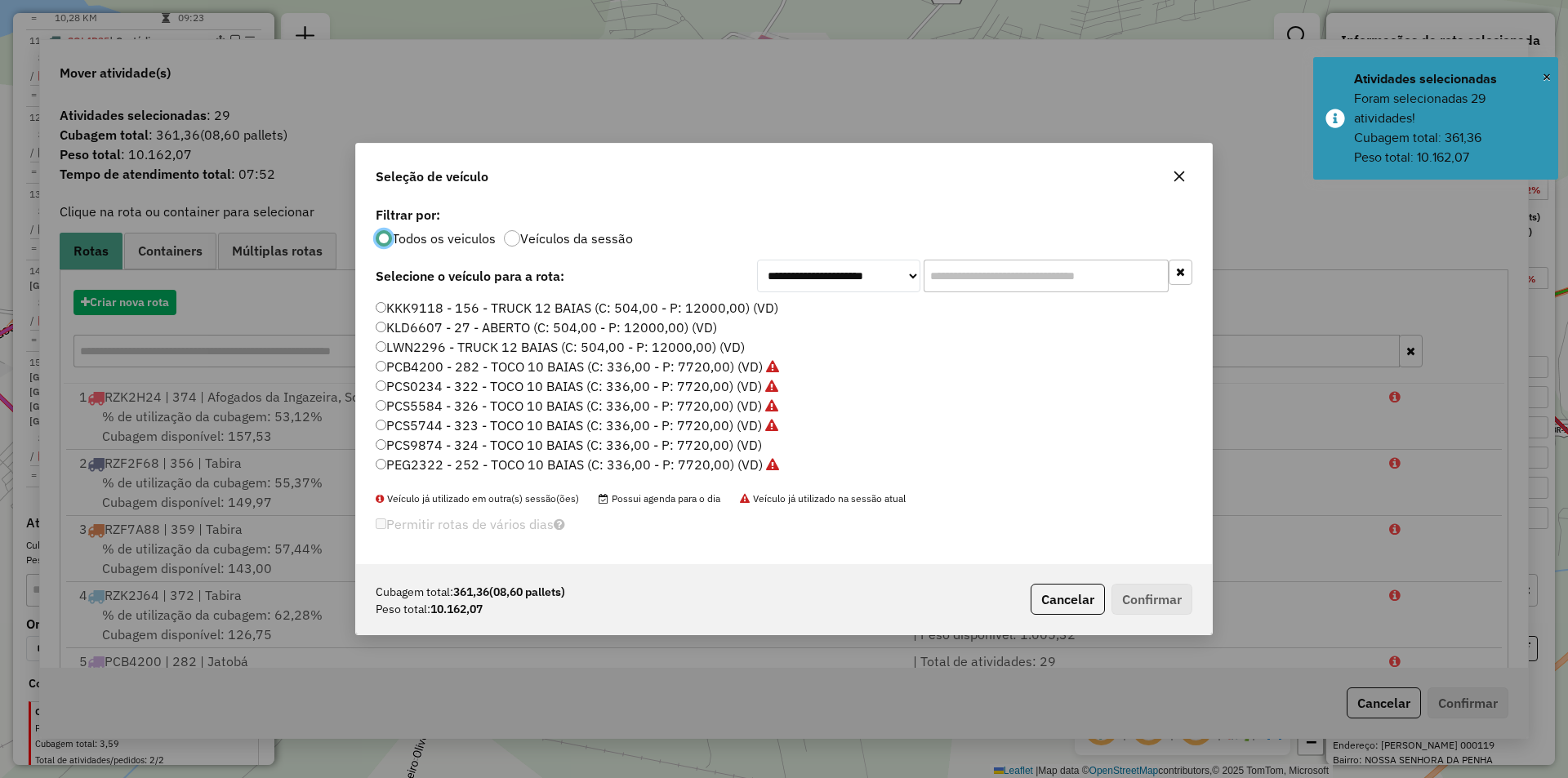
scroll to position [9, 5]
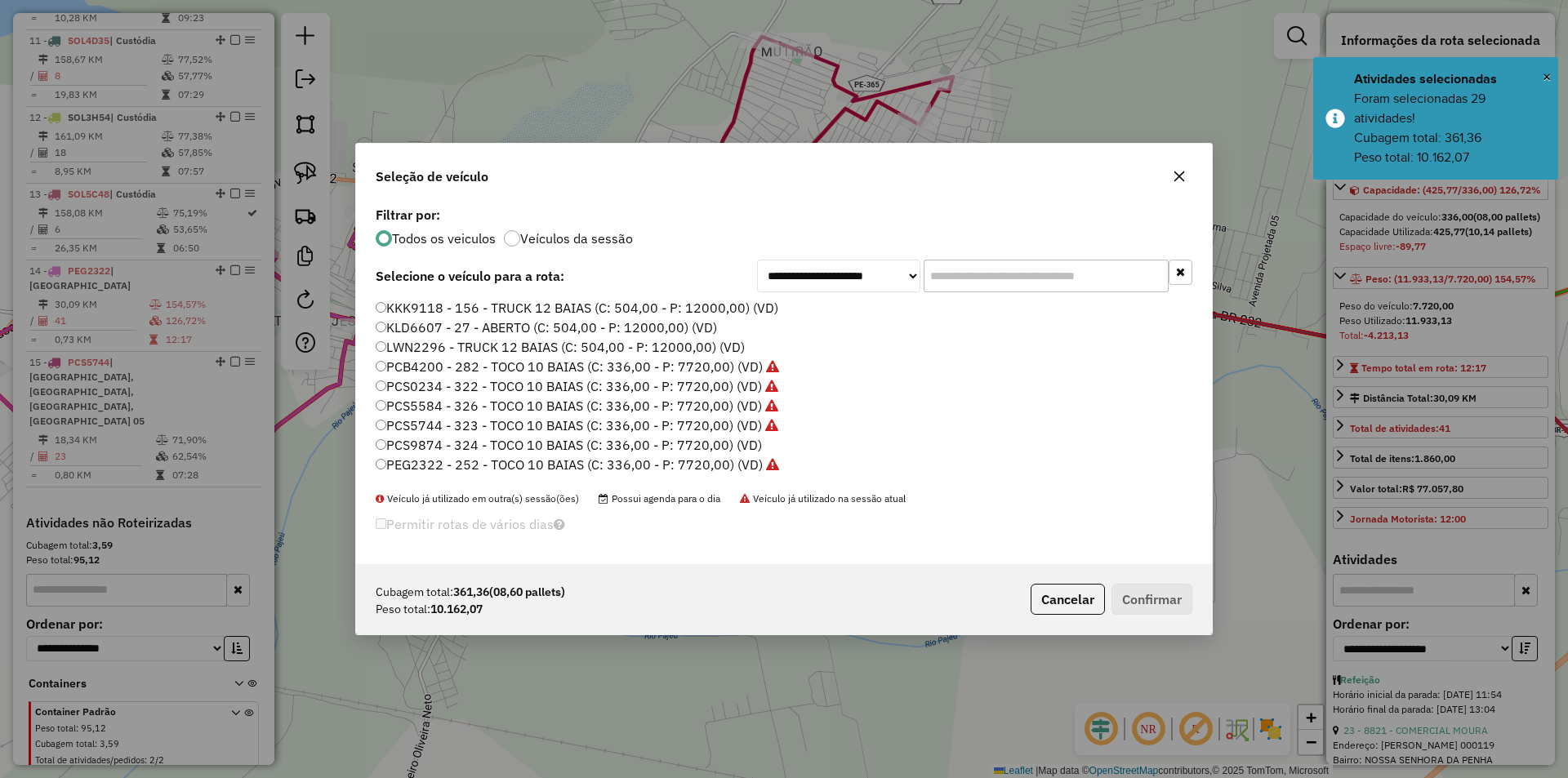
click at [552, 442] on label "PCS9874 - 324 - TOCO 10 BAIAS (C: 336,00 - P: 7720,00) (VD)" at bounding box center [569, 445] width 386 height 20
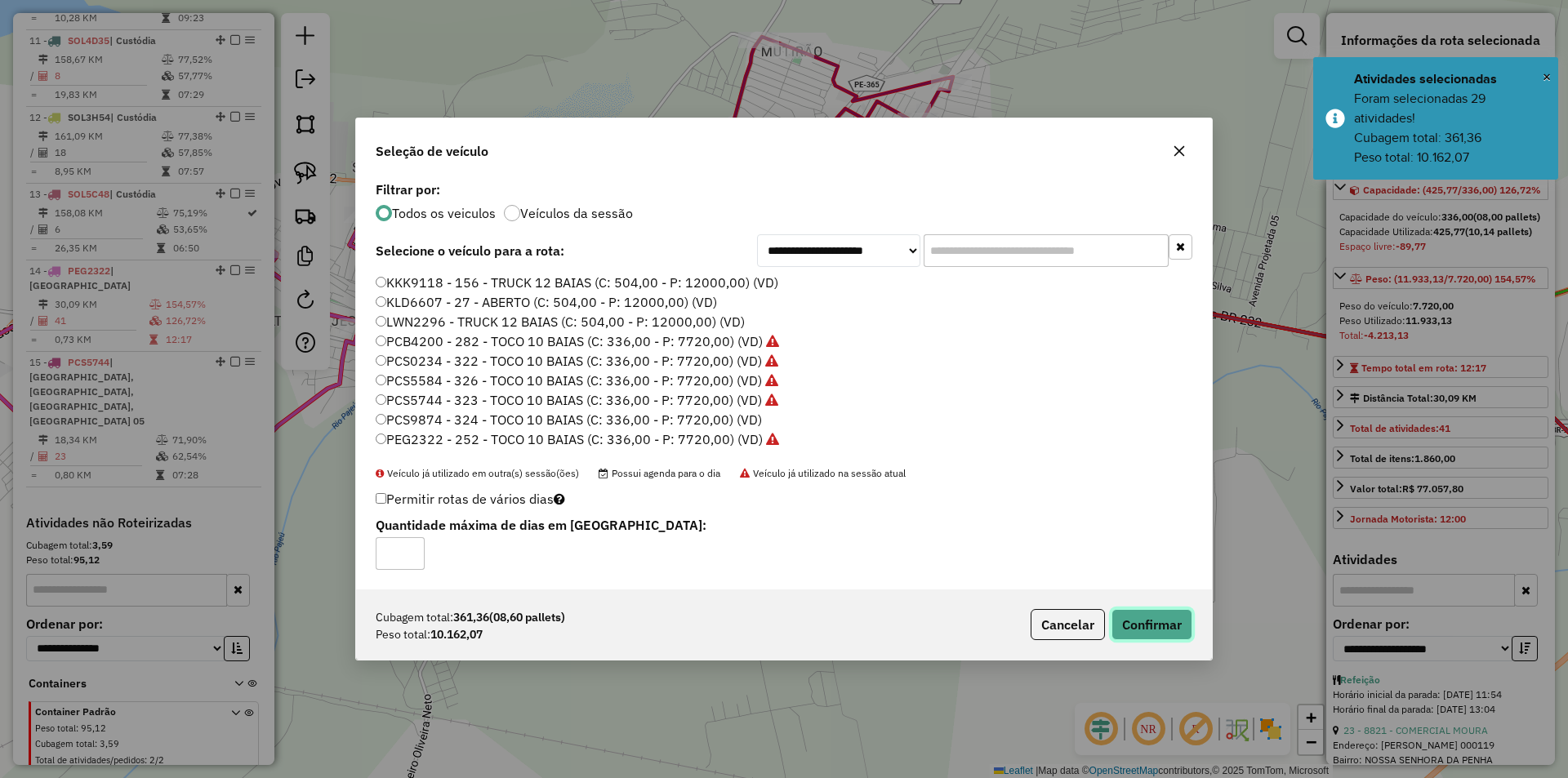
click at [1163, 628] on button "Confirmar" at bounding box center [1152, 625] width 81 height 31
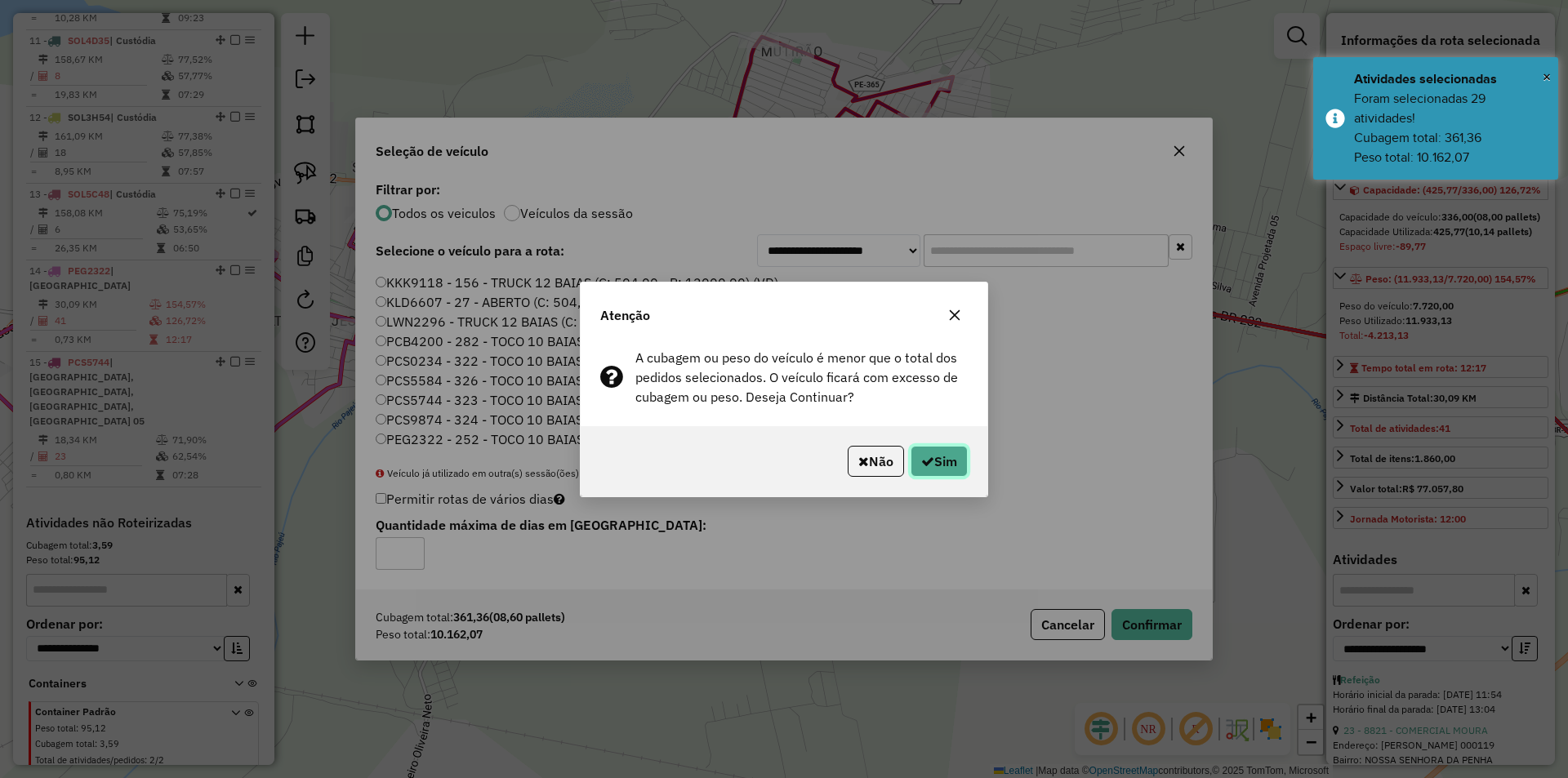
drag, startPoint x: 940, startPoint y: 473, endPoint x: 887, endPoint y: 442, distance: 61.4
click at [939, 472] on button "Sim" at bounding box center [939, 461] width 57 height 31
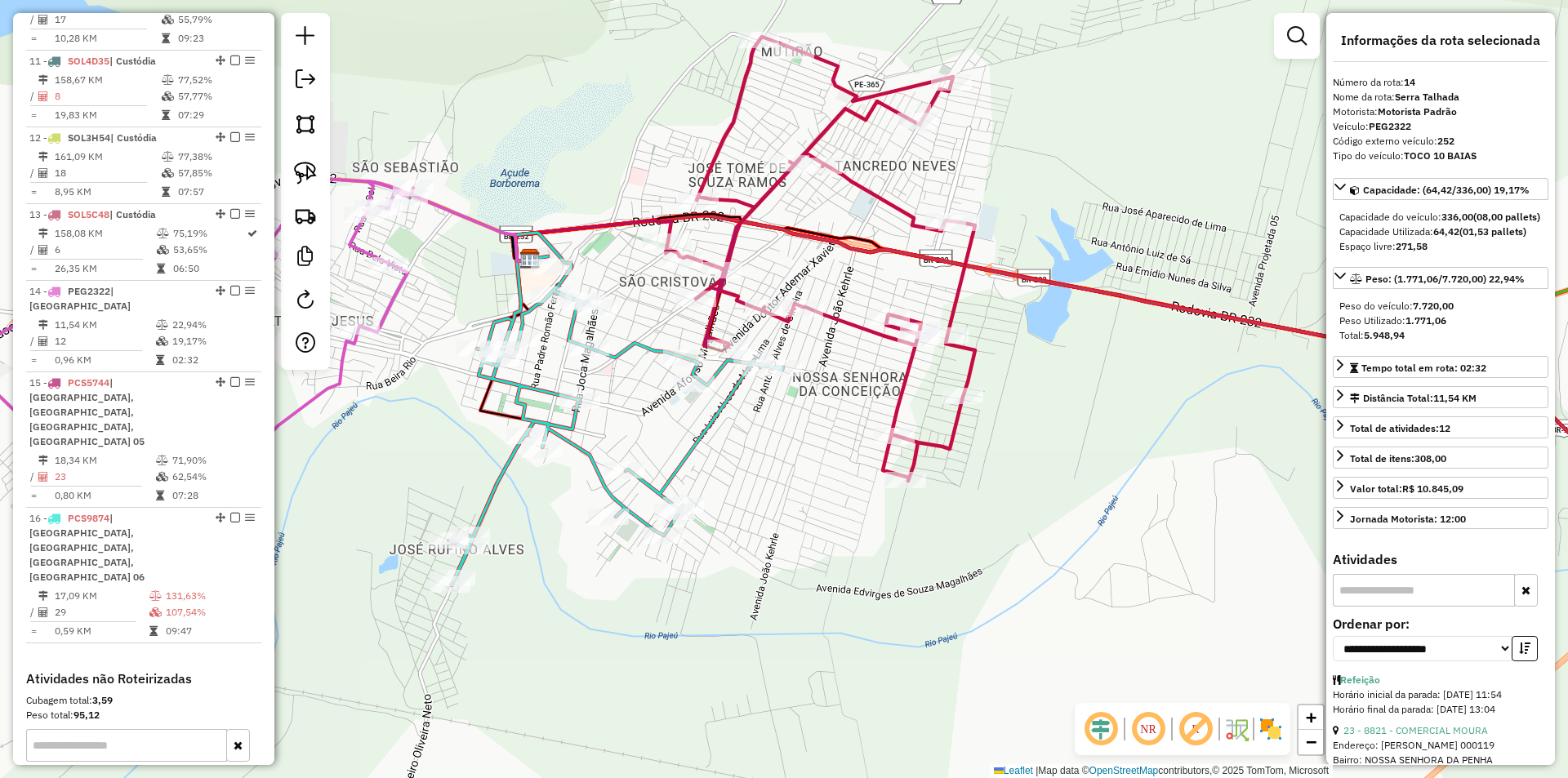
scroll to position [1568, 0]
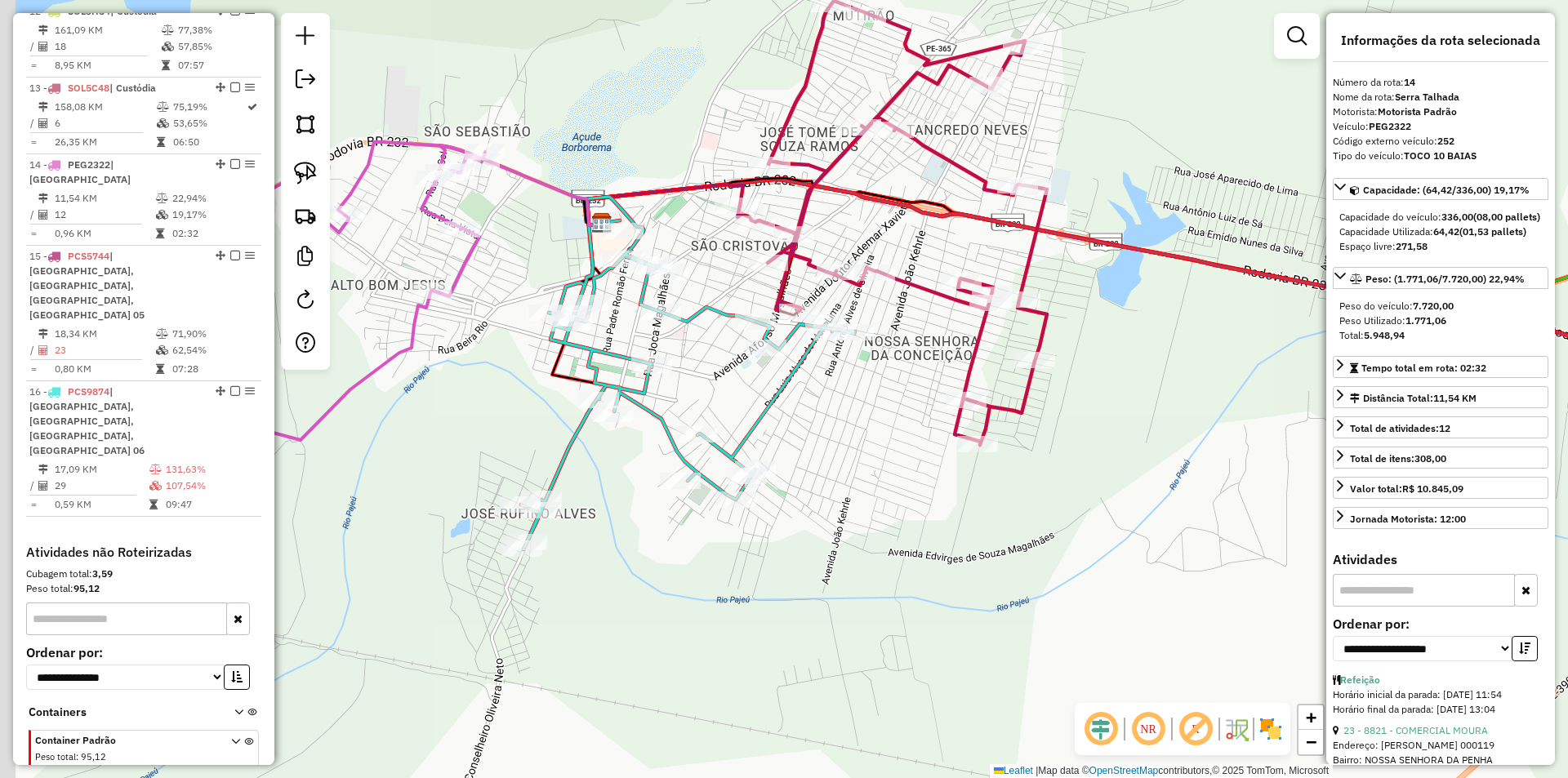
drag, startPoint x: 690, startPoint y: 436, endPoint x: 789, endPoint y: 366, distance: 121.2
click at [804, 370] on div "Janela de atendimento Grade de atendimento Capacidade Transportadoras Veículos …" at bounding box center [784, 389] width 1568 height 778
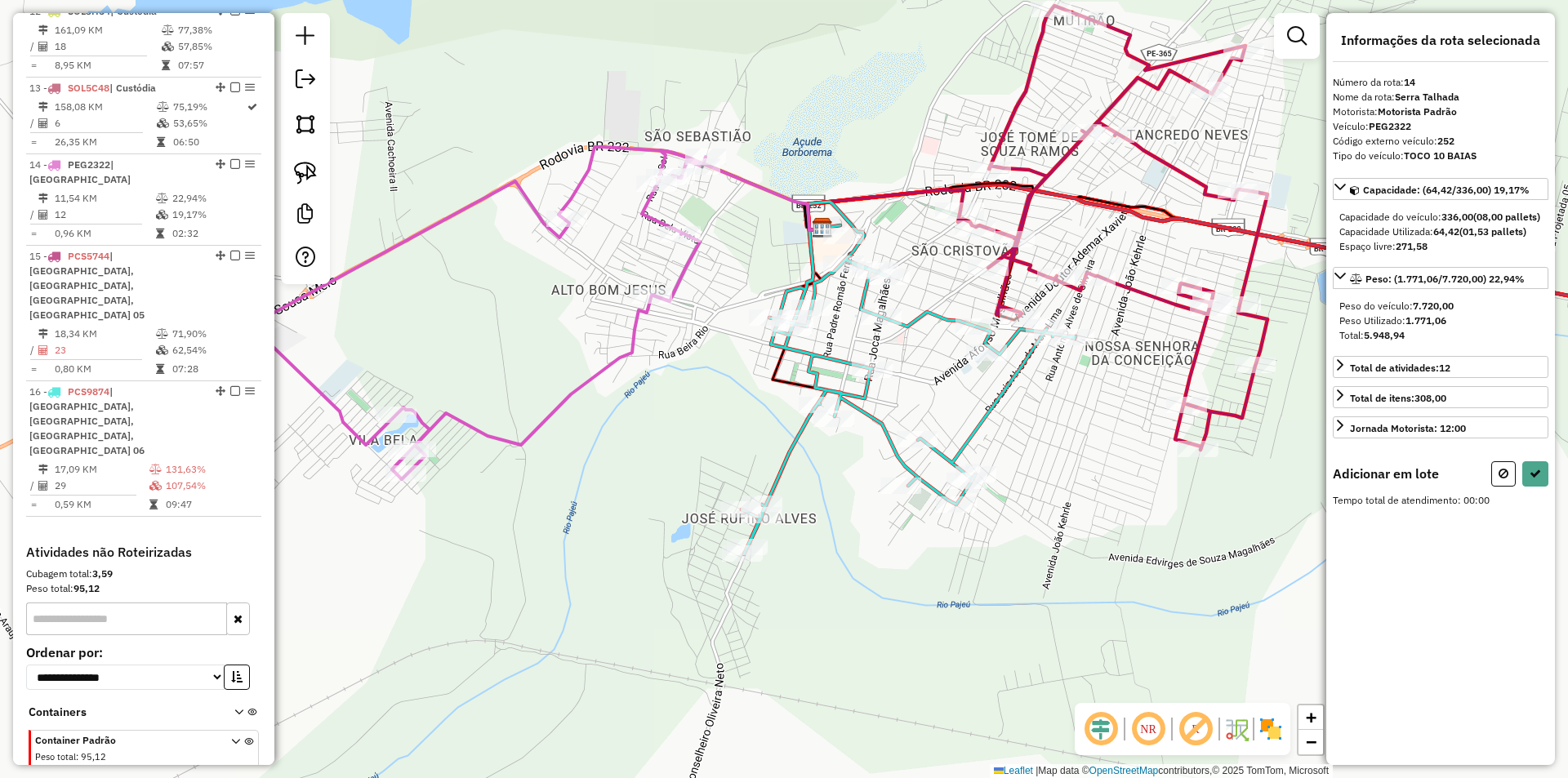
drag, startPoint x: 876, startPoint y: 489, endPoint x: 757, endPoint y: 418, distance: 138.6
click at [750, 400] on div "Janela de atendimento Grade de atendimento Capacidade Transportadoras Veículos …" at bounding box center [784, 389] width 1568 height 778
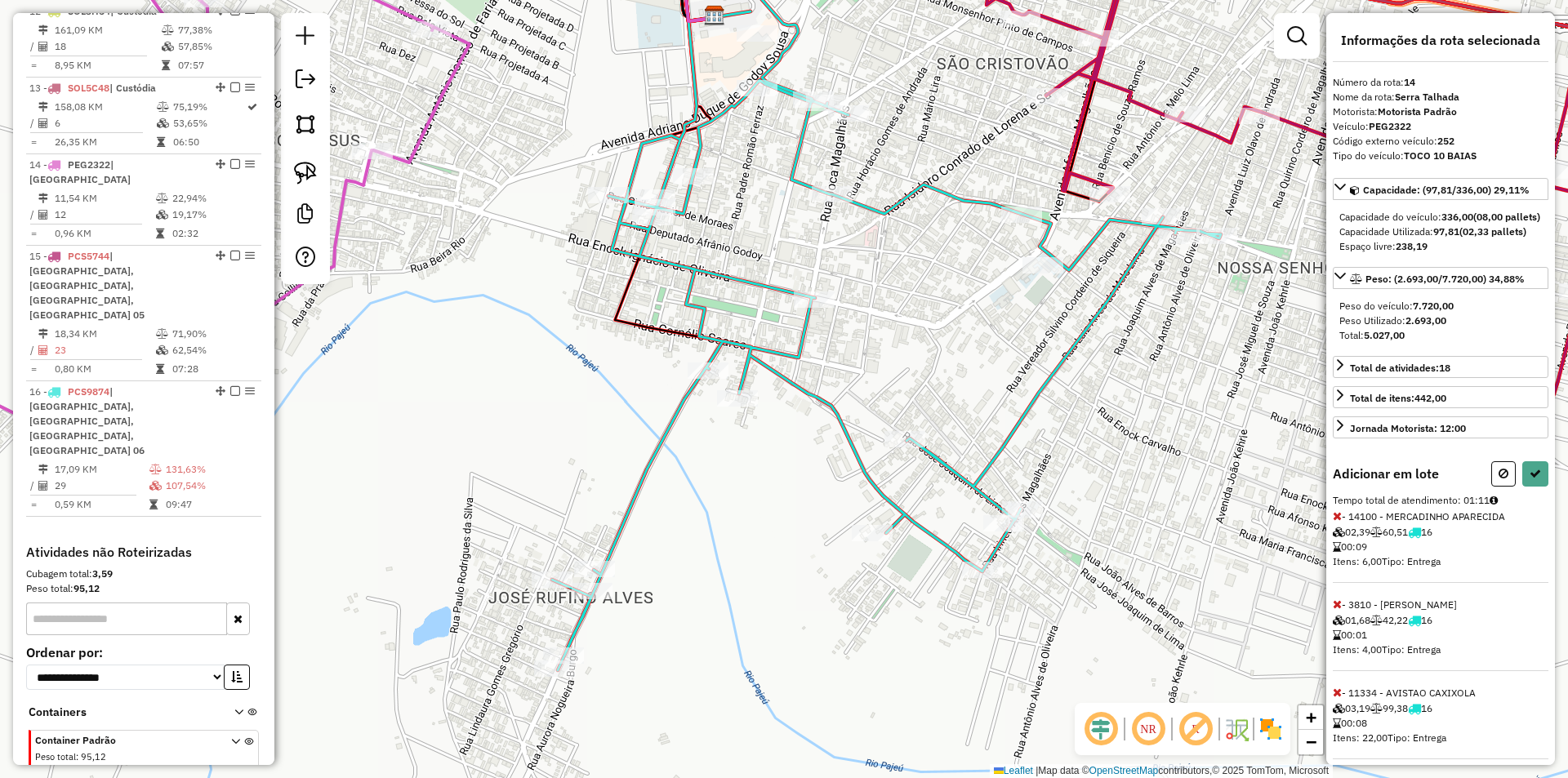
drag, startPoint x: 896, startPoint y: 475, endPoint x: 806, endPoint y: 522, distance: 101.5
click at [810, 526] on div "Janela de atendimento Grade de atendimento Capacidade Transportadoras Veículos …" at bounding box center [784, 389] width 1568 height 778
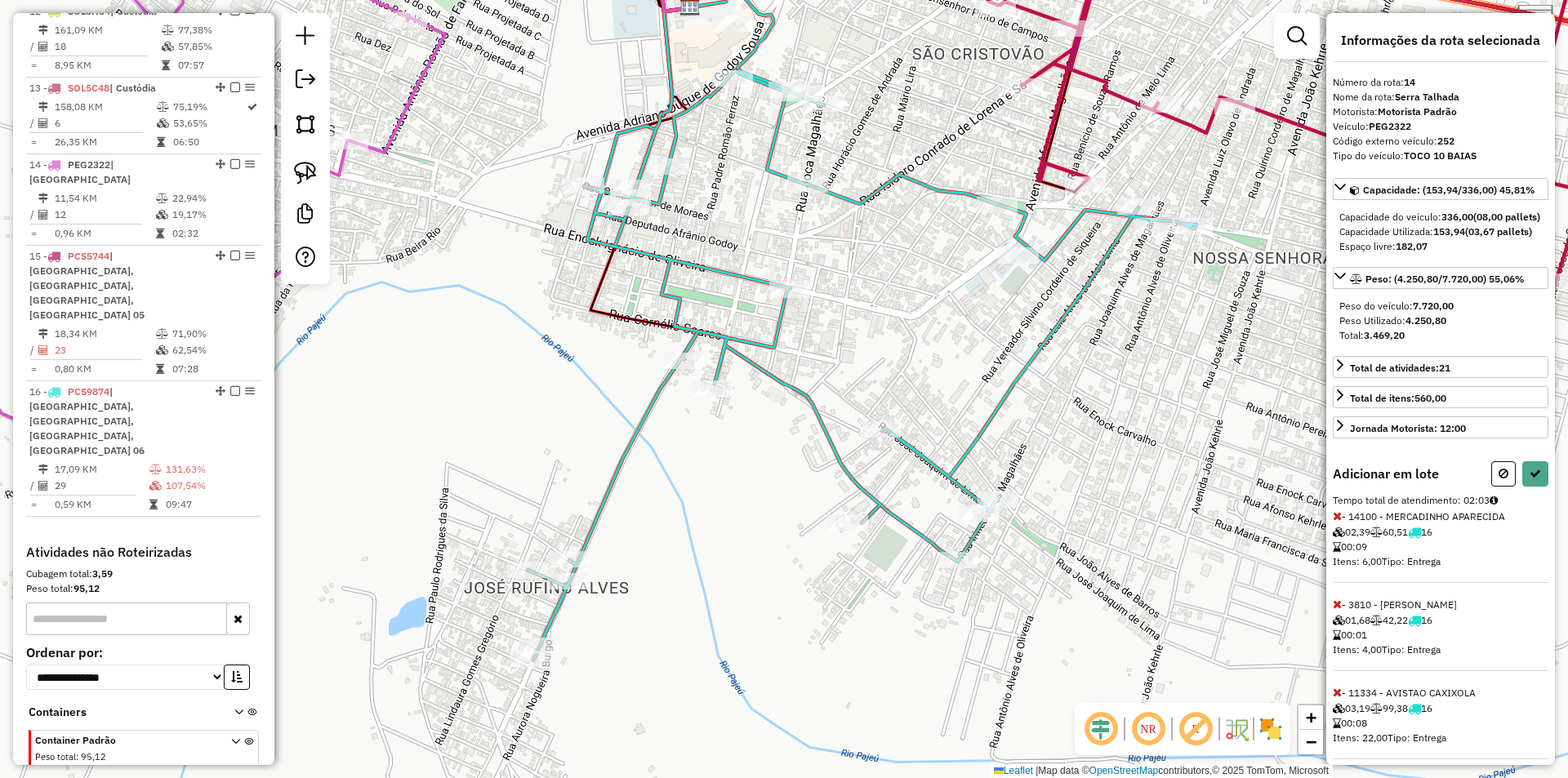
drag, startPoint x: 730, startPoint y: 387, endPoint x: 714, endPoint y: 224, distance: 163.8
click at [714, 224] on div "Janela de atendimento Grade de atendimento Capacidade Transportadoras Veículos …" at bounding box center [784, 389] width 1568 height 778
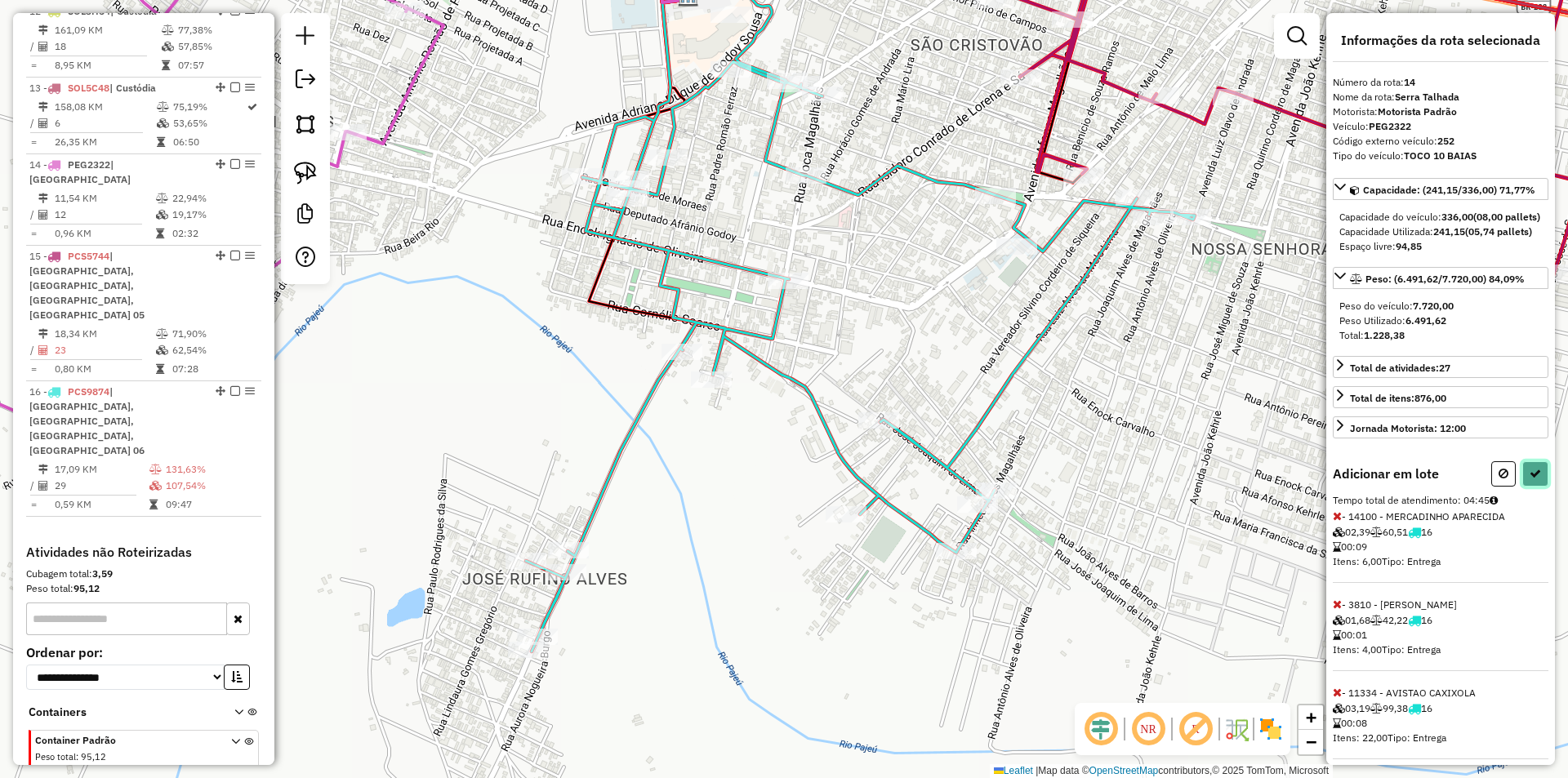
click at [1542, 487] on button at bounding box center [1535, 474] width 26 height 26
select select "**********"
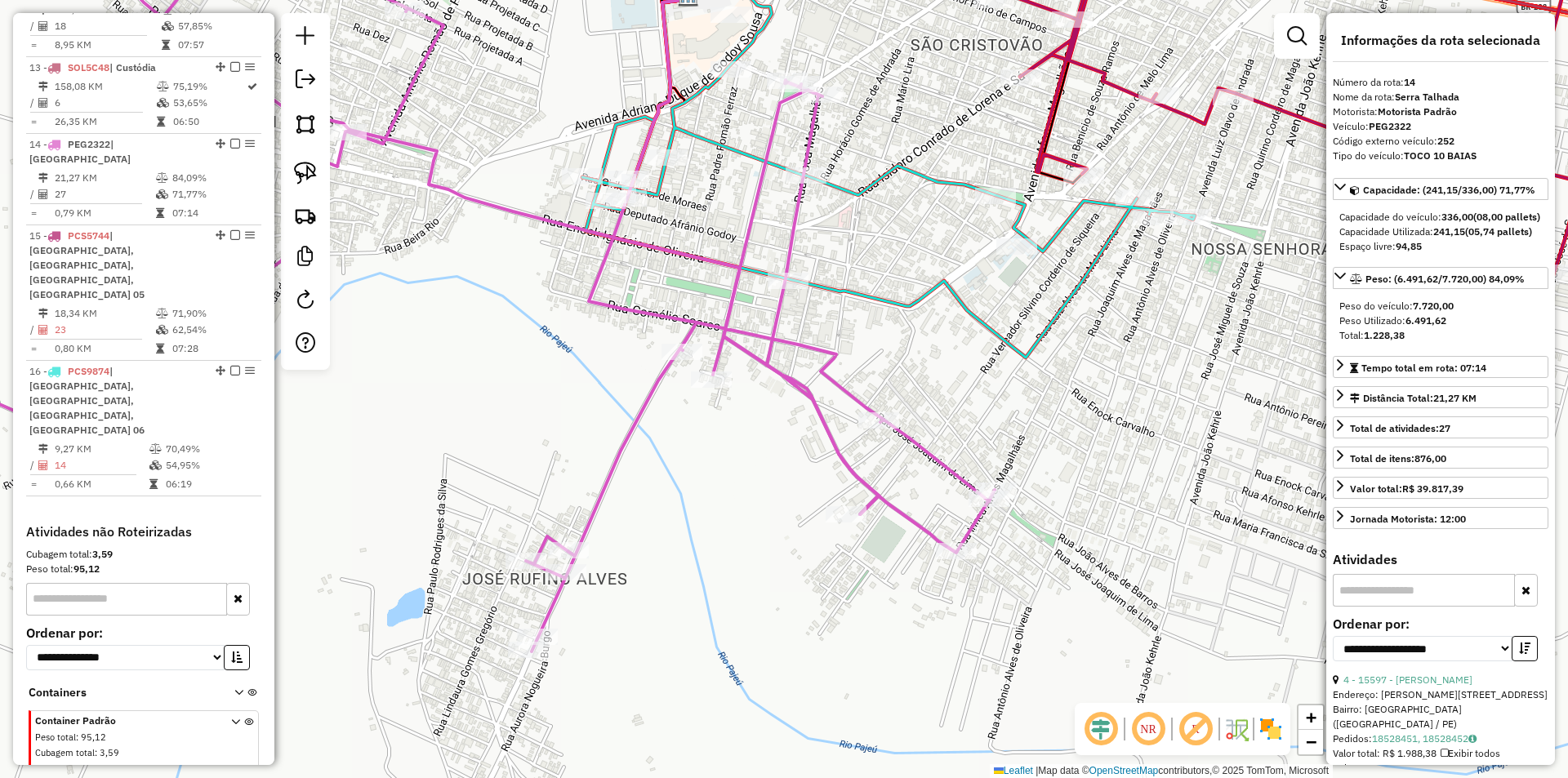
scroll to position [1547, 0]
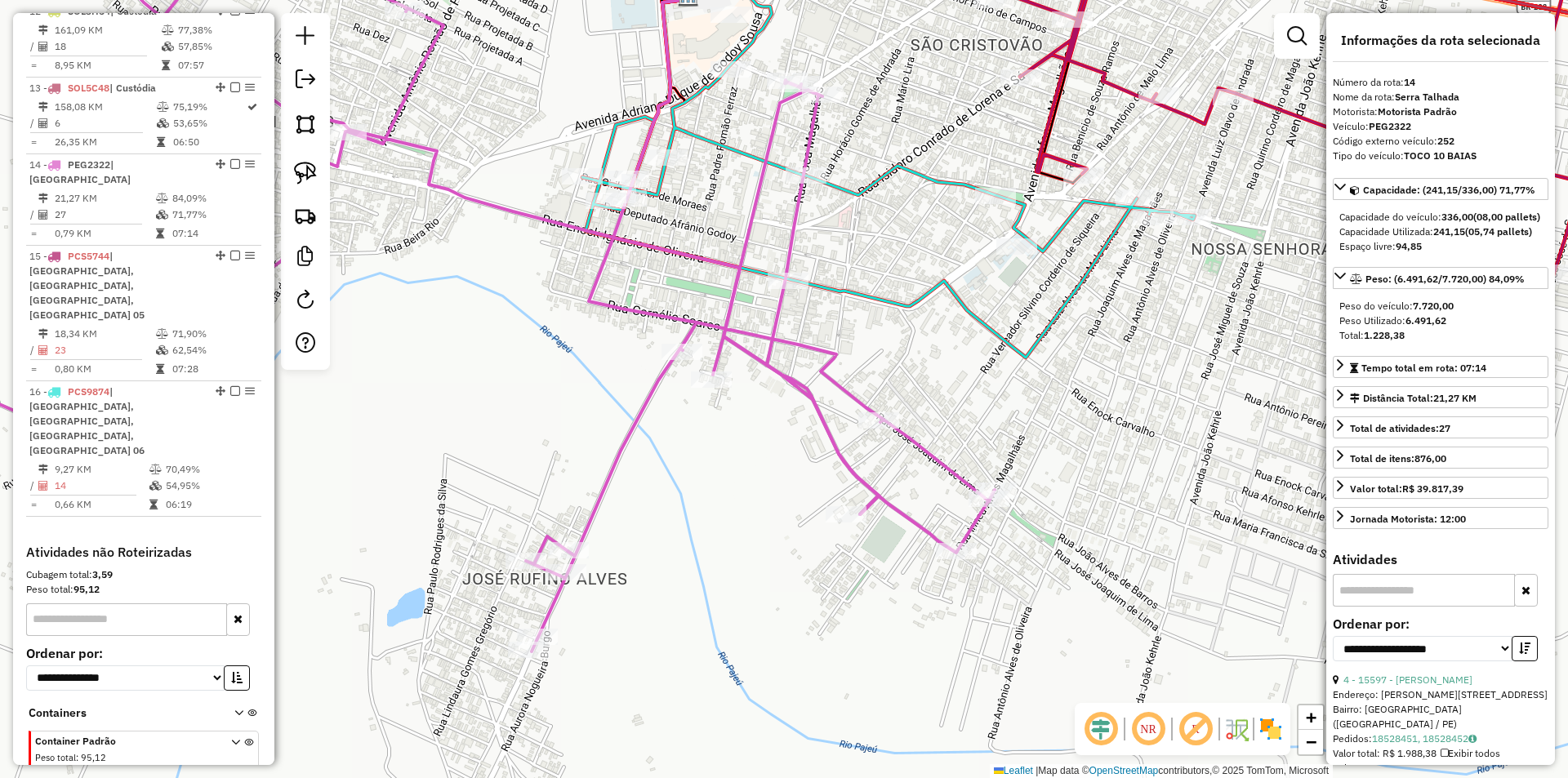
click at [804, 258] on div "Janela de atendimento Grade de atendimento Capacidade Transportadoras Veículos …" at bounding box center [784, 389] width 1568 height 778
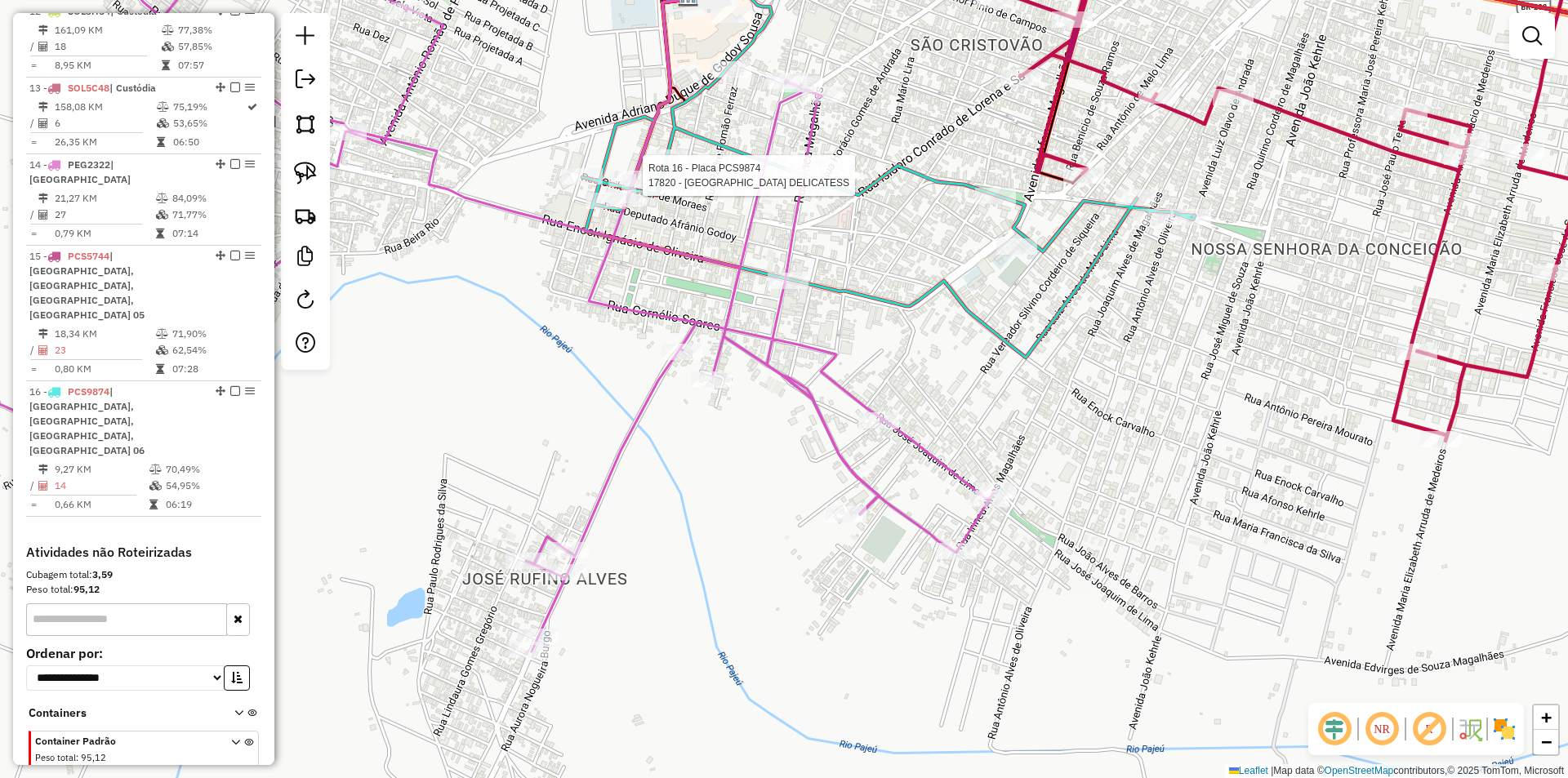
click at [801, 166] on icon at bounding box center [418, 286] width 1152 height 729
select select "**********"
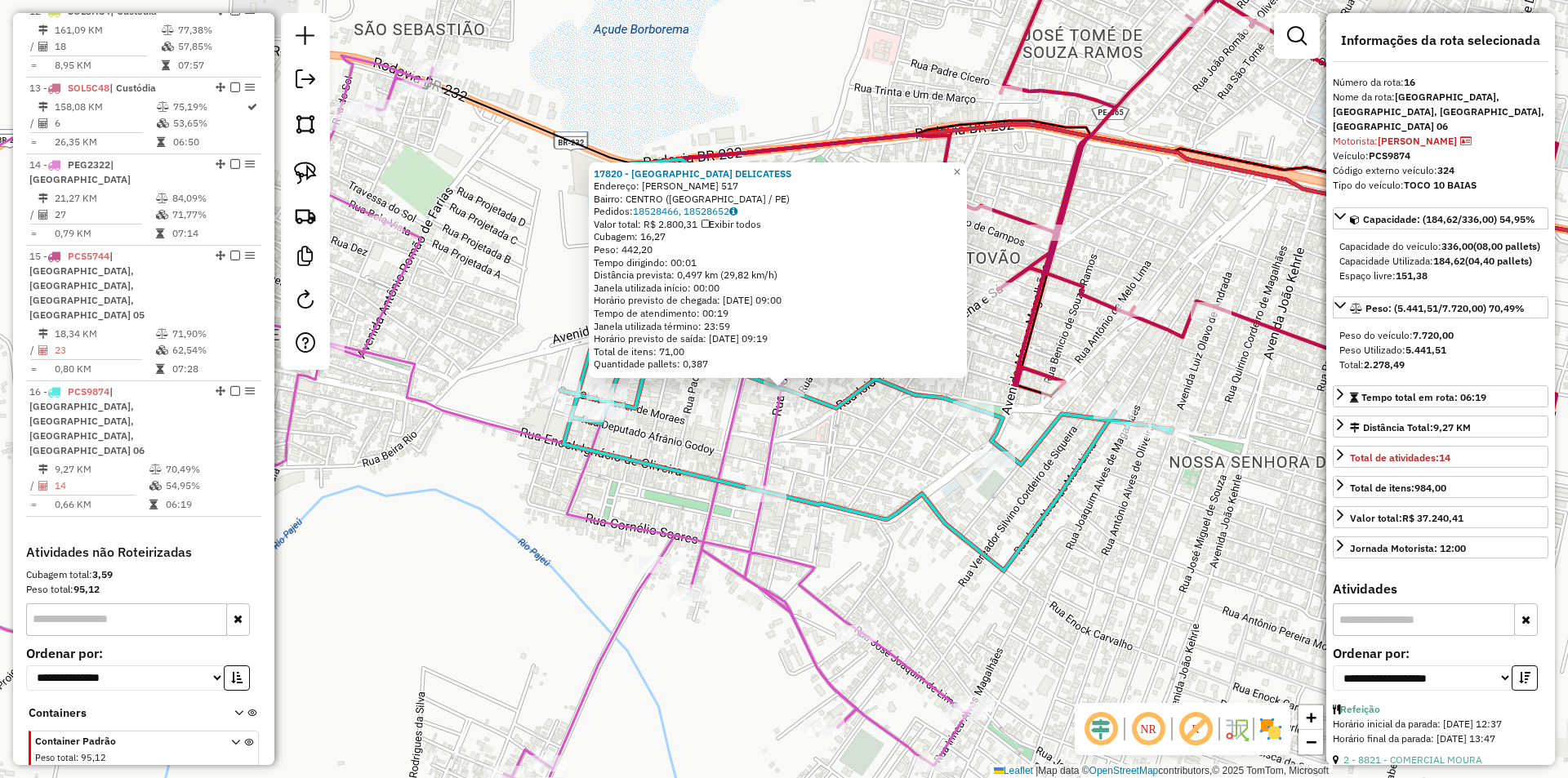
click at [844, 440] on div "17820 - VILA BELA DELICATESS Endereço: JOCA MAGALHAES 517 Bairro: CENTRO (SERRA…" at bounding box center [784, 389] width 1568 height 778
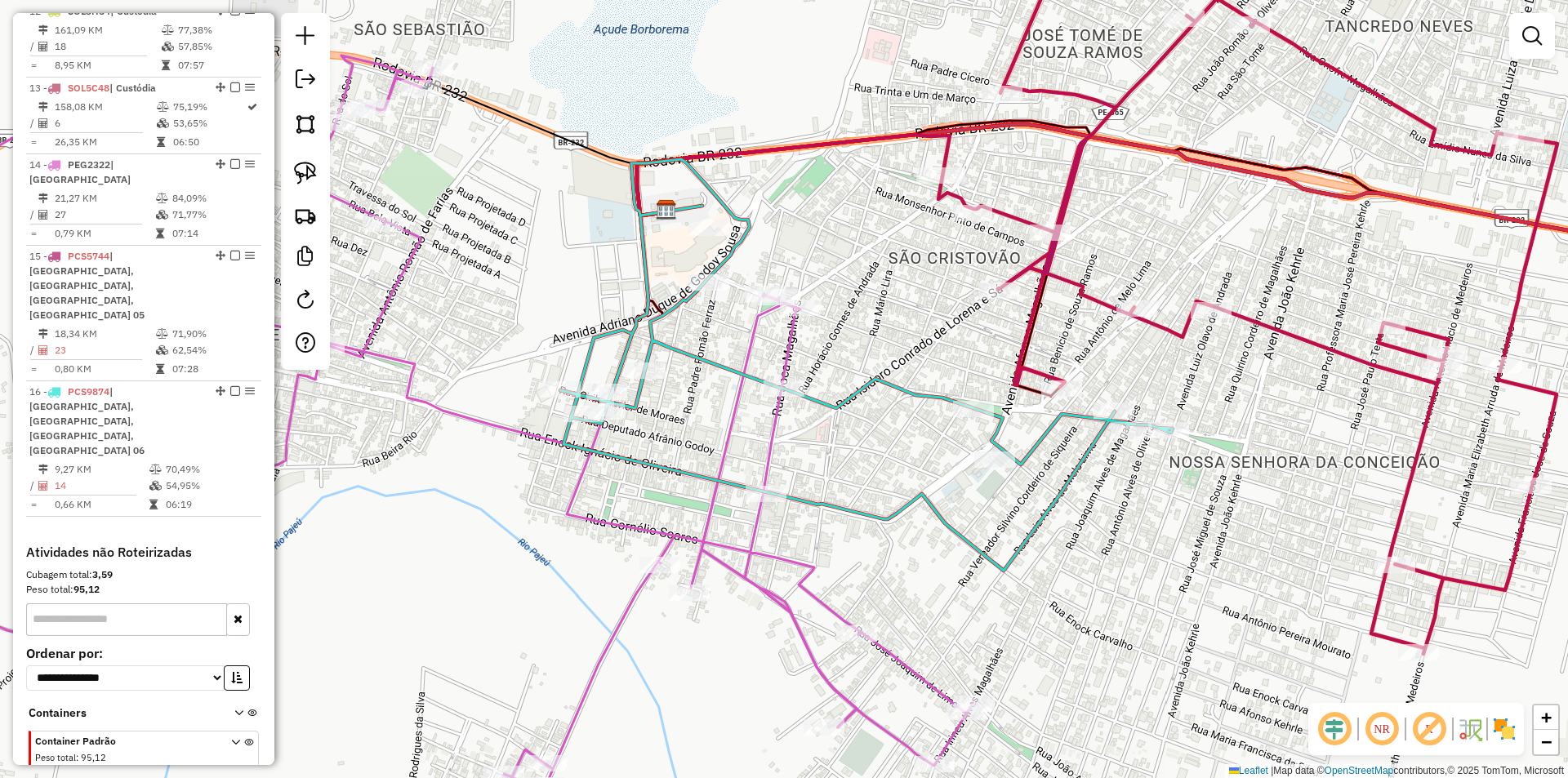
select select "**********"
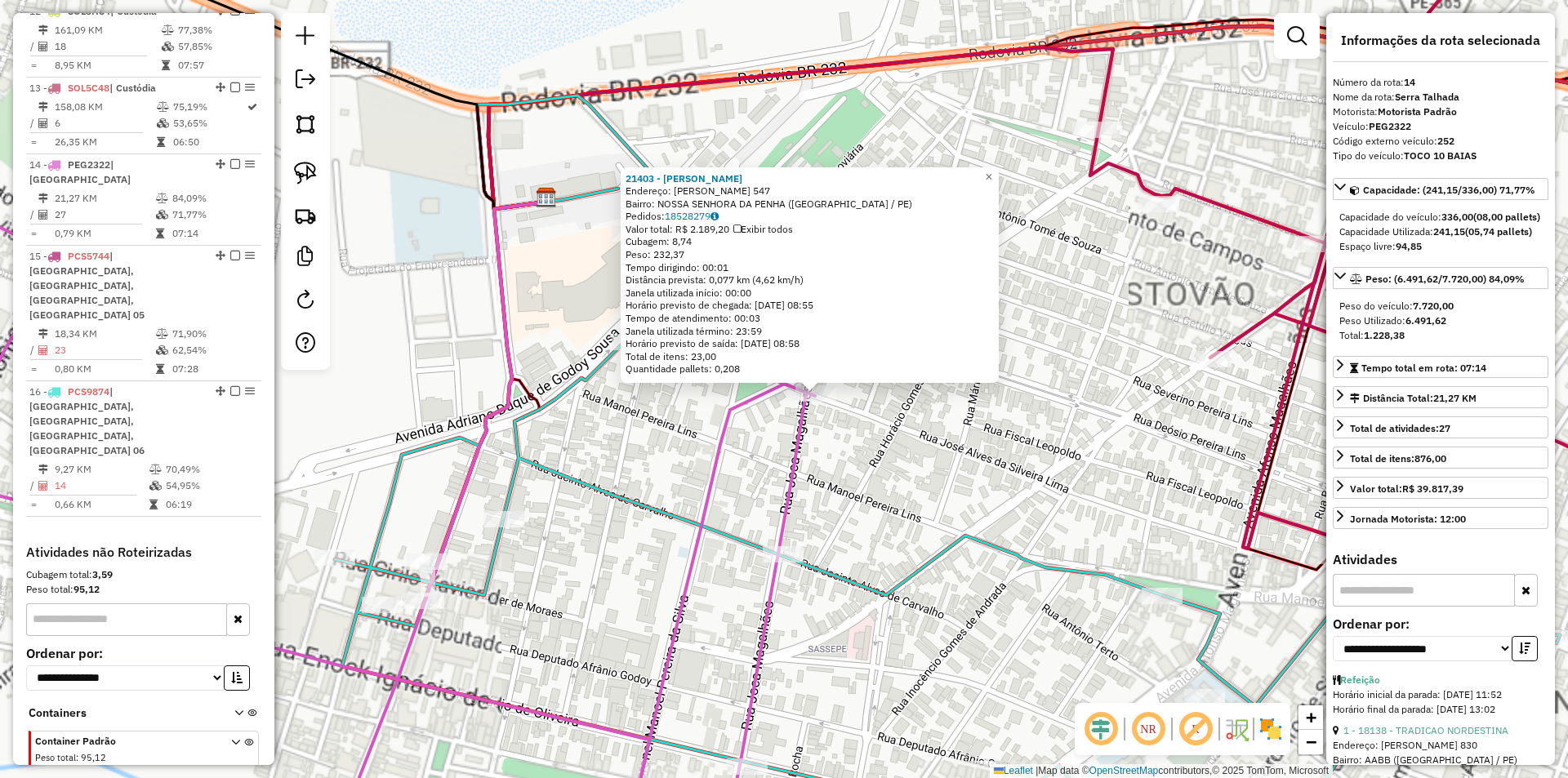
click at [765, 418] on div "21403 - CRISTINA VERDANT Endereço: JOSE ALVES DA SILVEIRA LIMA 547 Bairro: NOSS…" at bounding box center [784, 389] width 1568 height 778
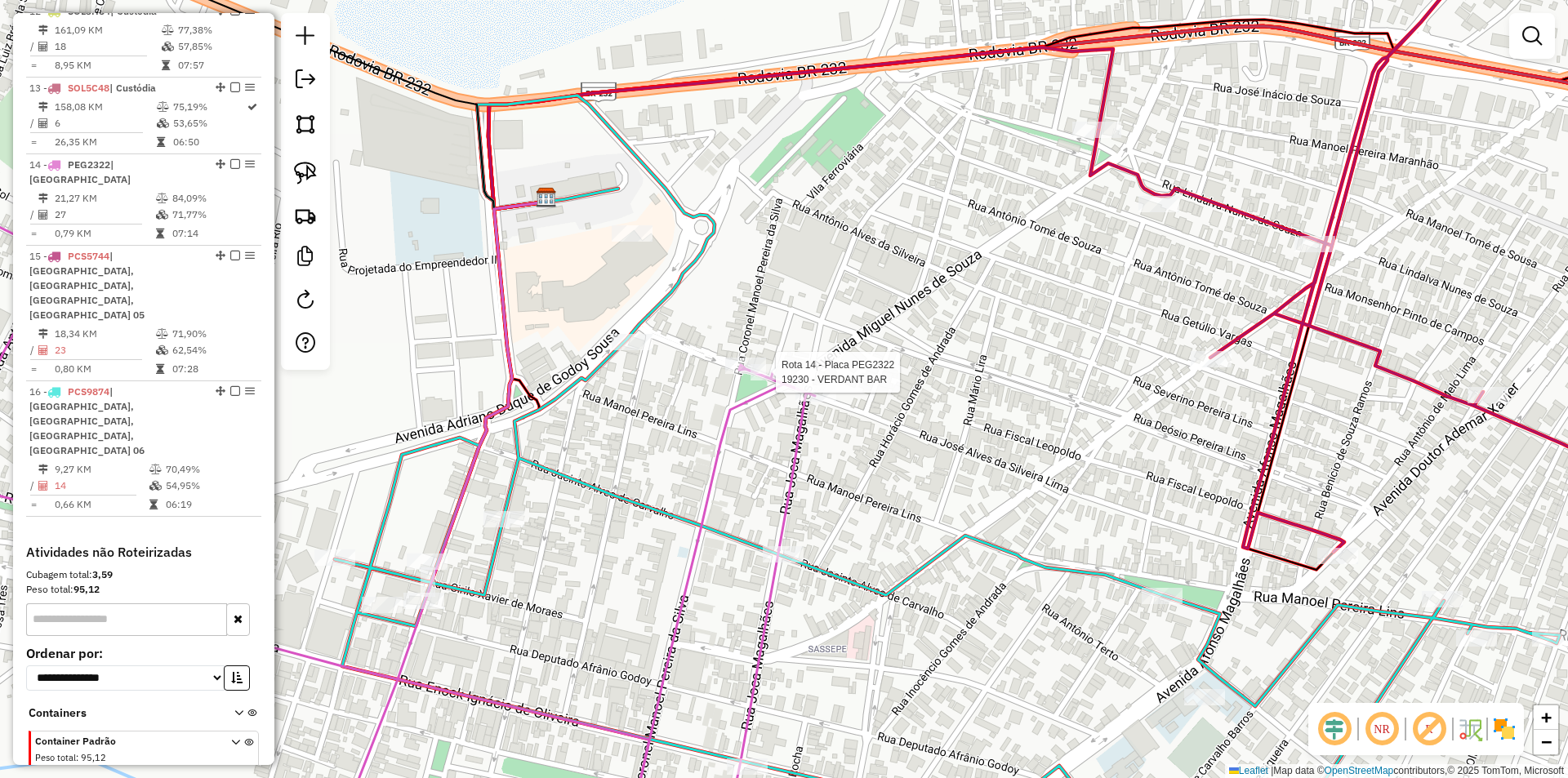
select select "**********"
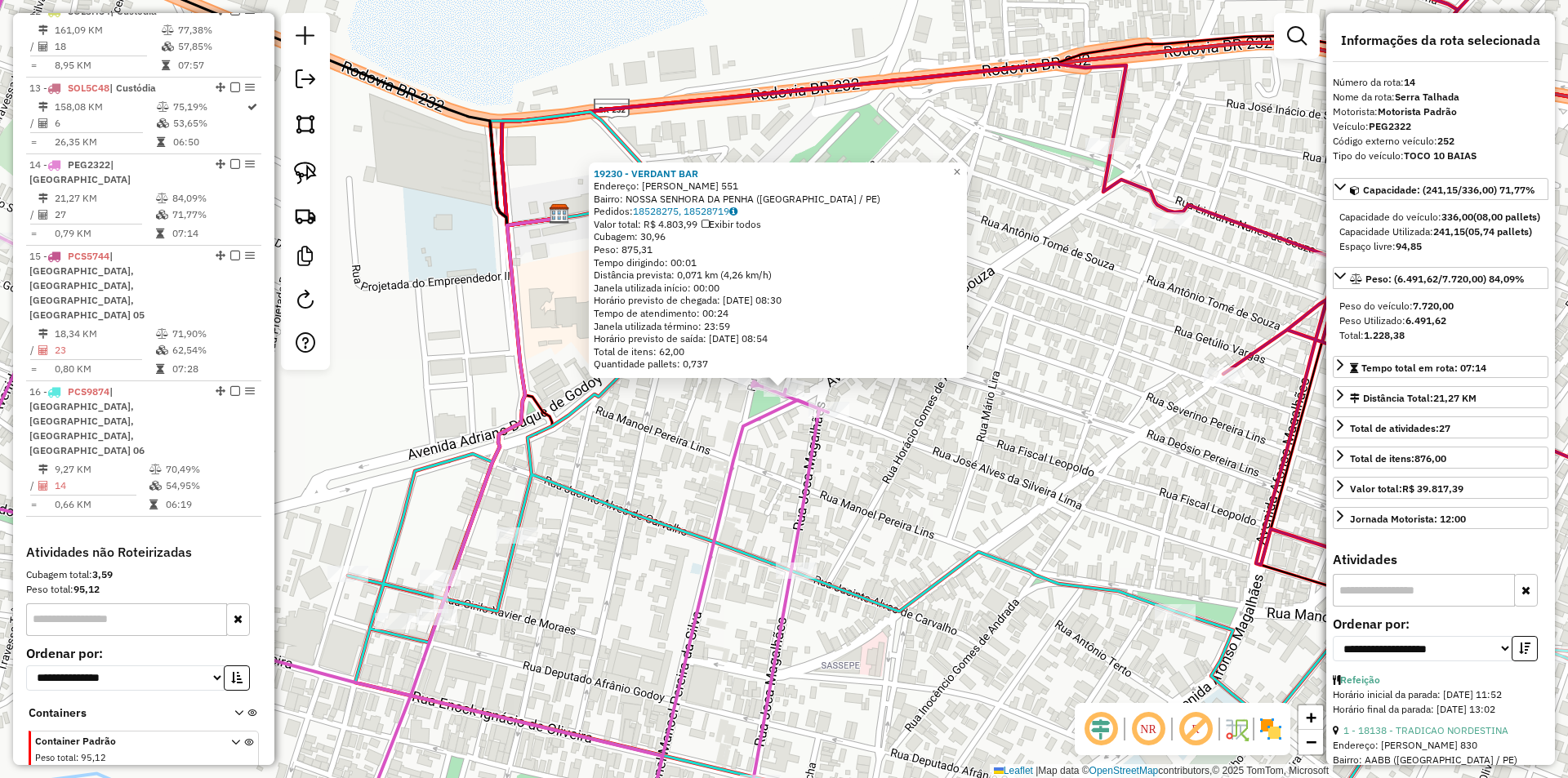
click at [690, 431] on div "19230 - VERDANT BAR Endereço: JOSE ALVES DA SILVEIRA 551 Bairro: NOSSA SENHORA …" at bounding box center [784, 389] width 1568 height 778
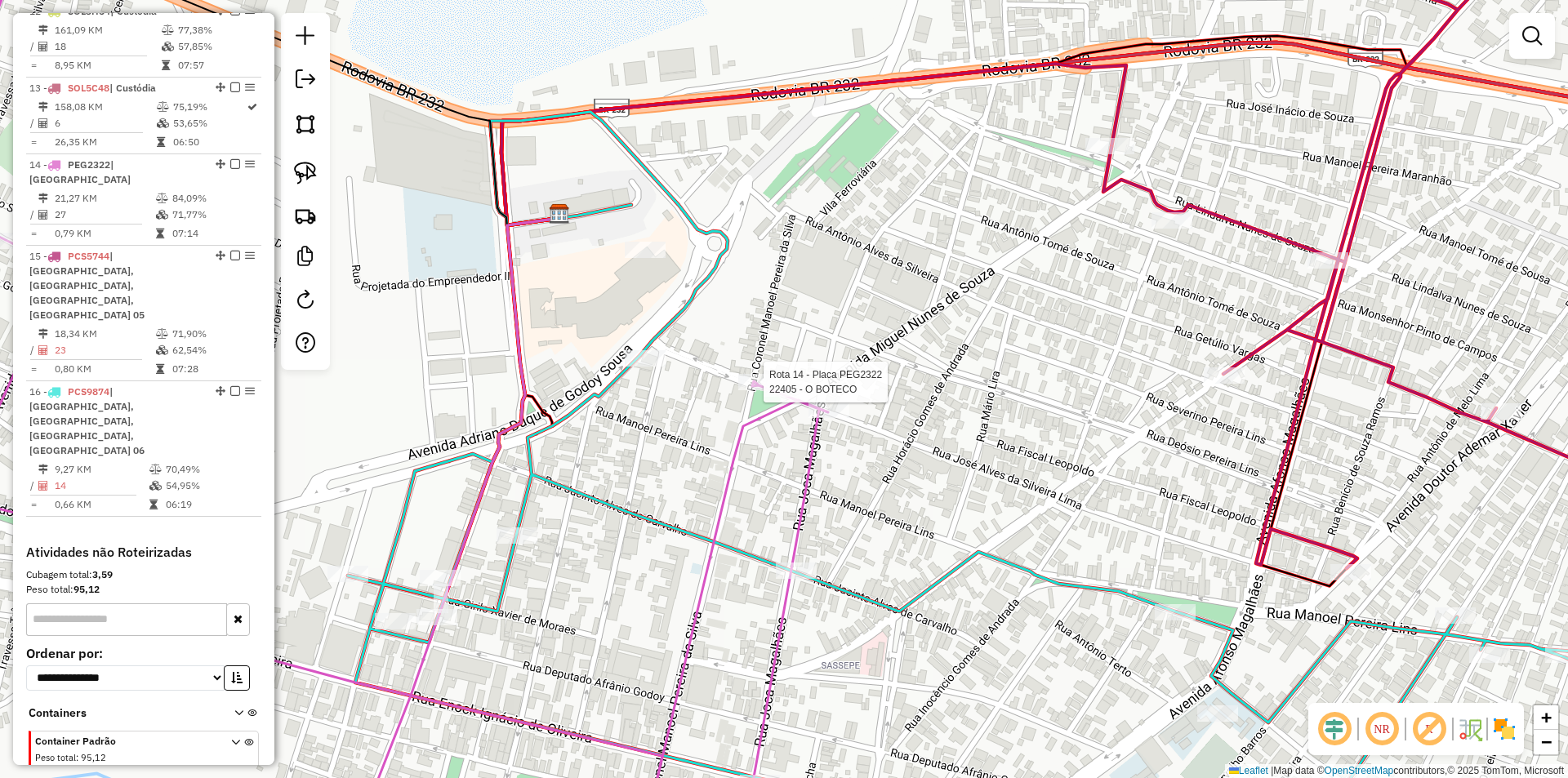
select select "**********"
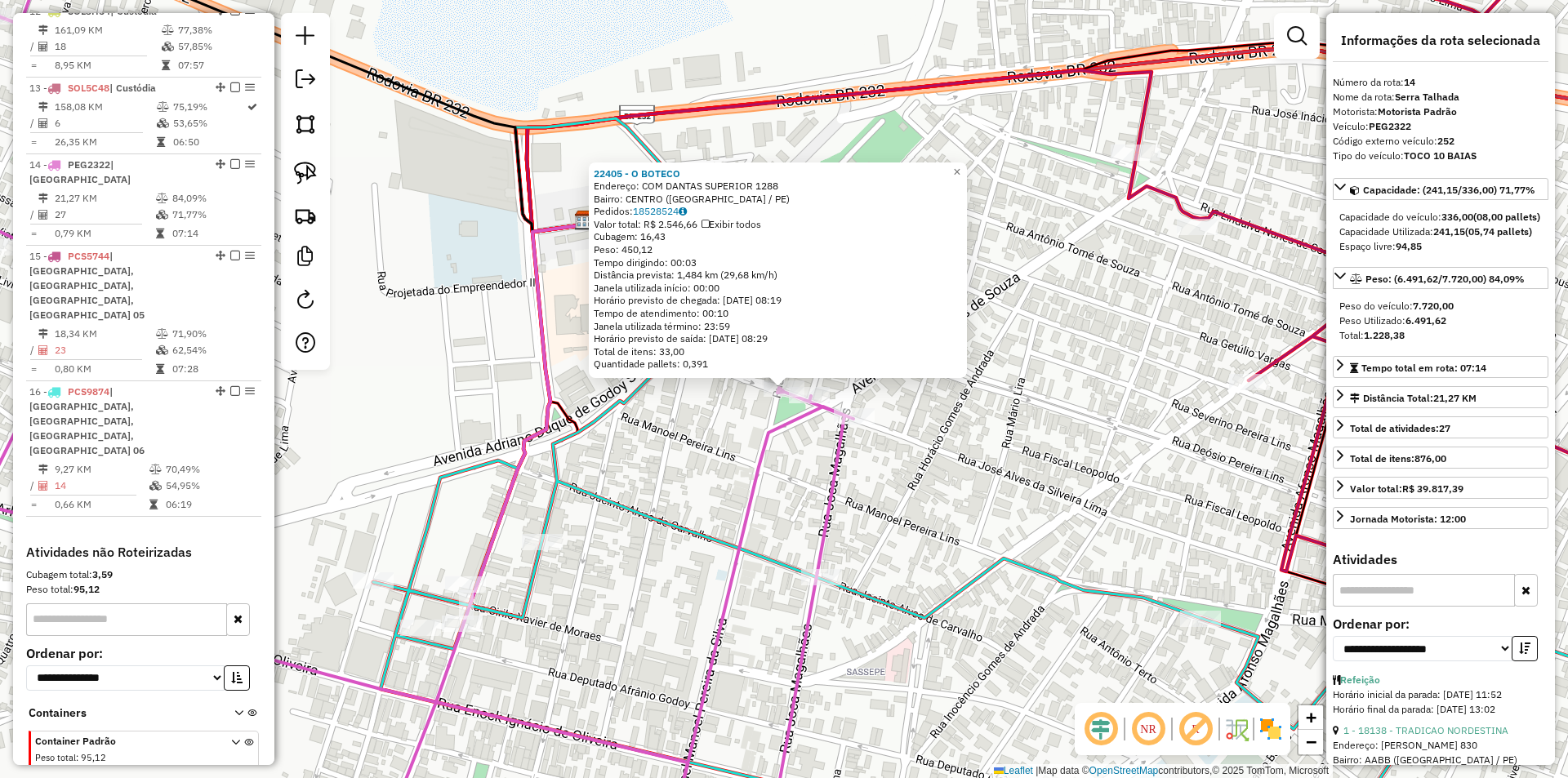
click at [726, 432] on div "22405 - O BOTECO Endereço: COM DANTAS SUPERIOR 1288 Bairro: CENTRO (SERRA TALHA…" at bounding box center [784, 389] width 1568 height 778
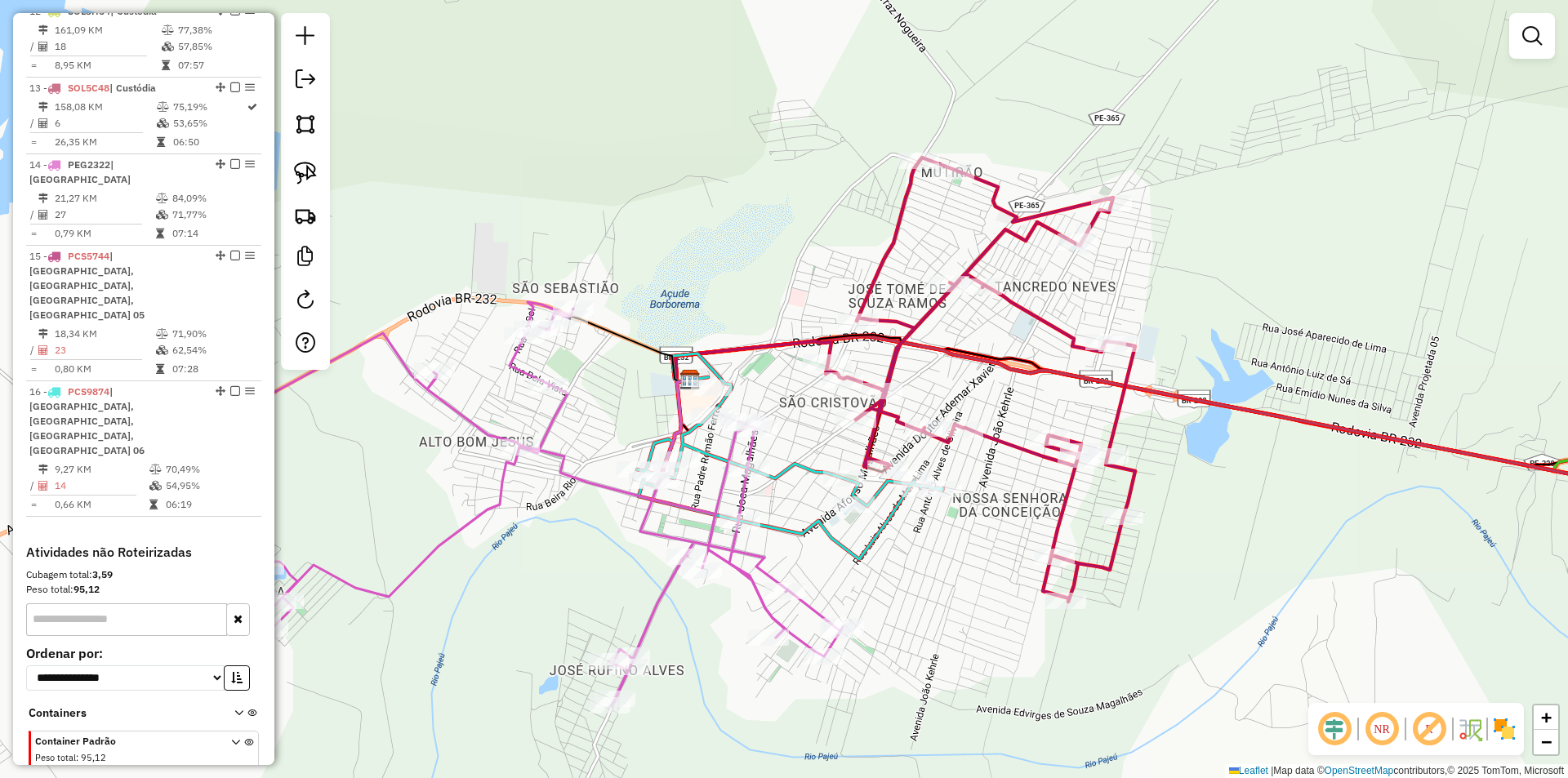
drag, startPoint x: 703, startPoint y: 498, endPoint x: 773, endPoint y: 402, distance: 118.8
click at [773, 402] on div "Janela de atendimento Grade de atendimento Capacidade Transportadoras Veículos …" at bounding box center [784, 389] width 1568 height 778
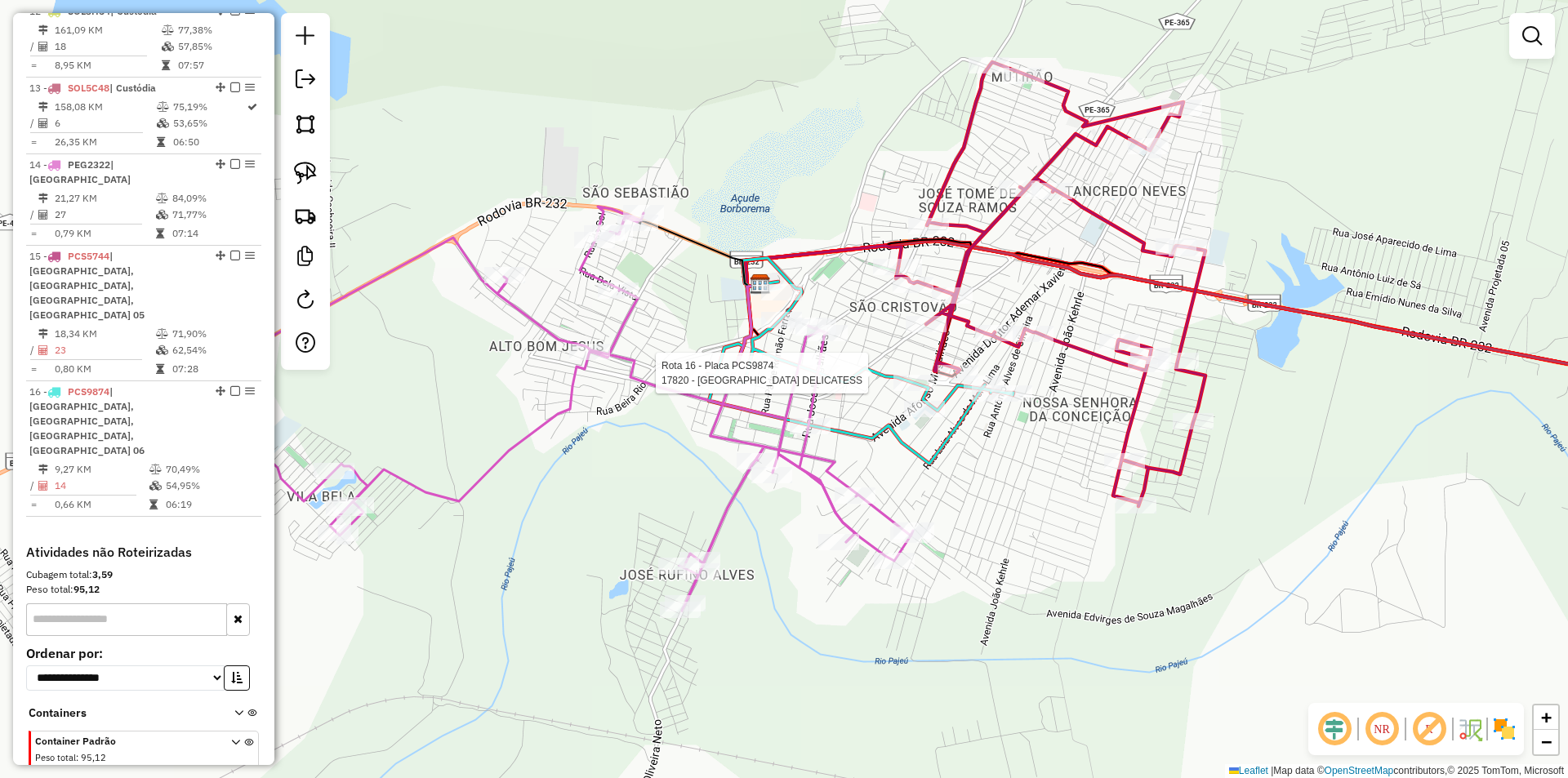
select select "**********"
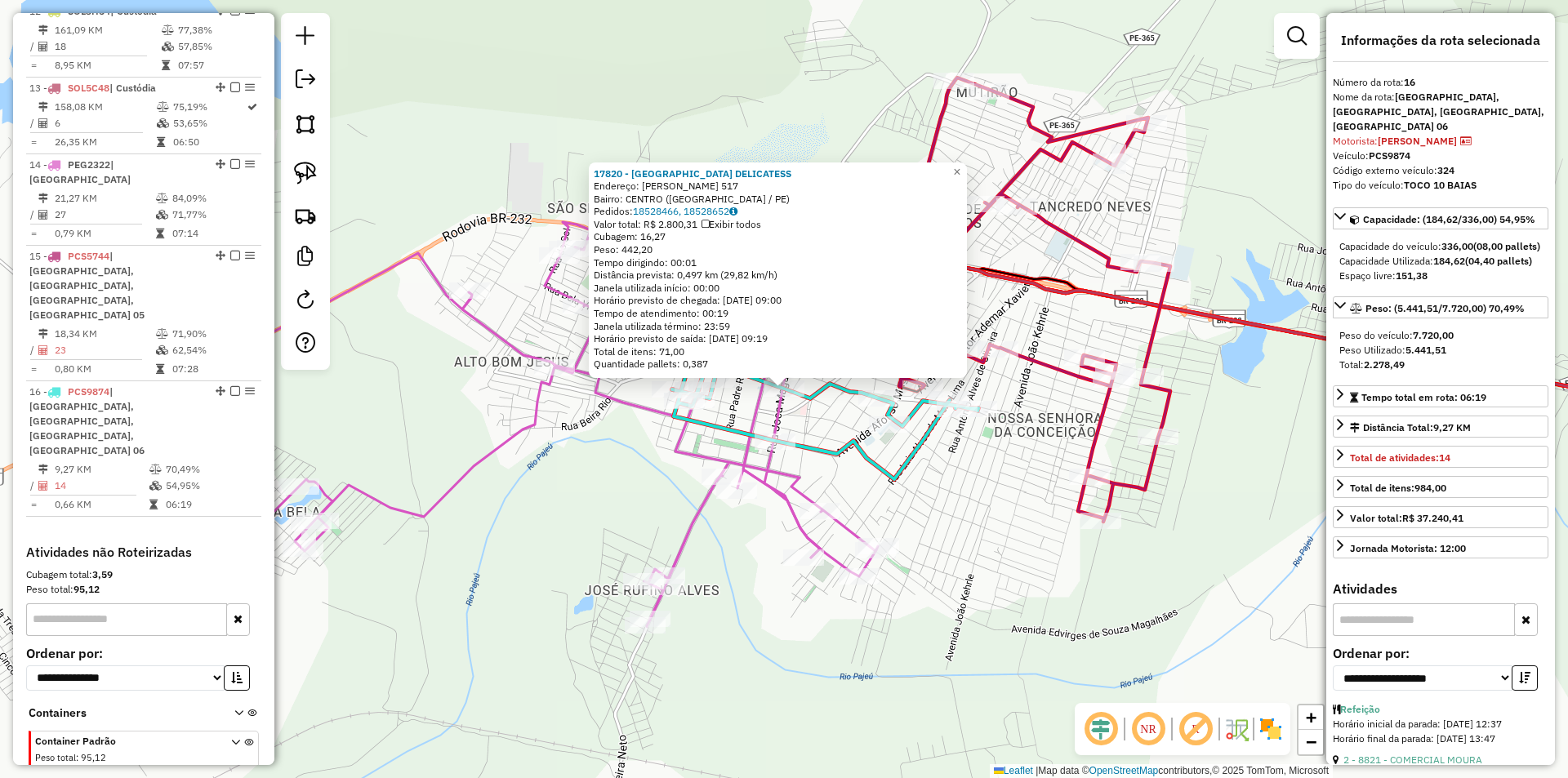
click at [820, 420] on div "17820 - VILA BELA DELICATESS Endereço: JOCA MAGALHAES 517 Bairro: CENTRO (SERRA…" at bounding box center [784, 389] width 1568 height 778
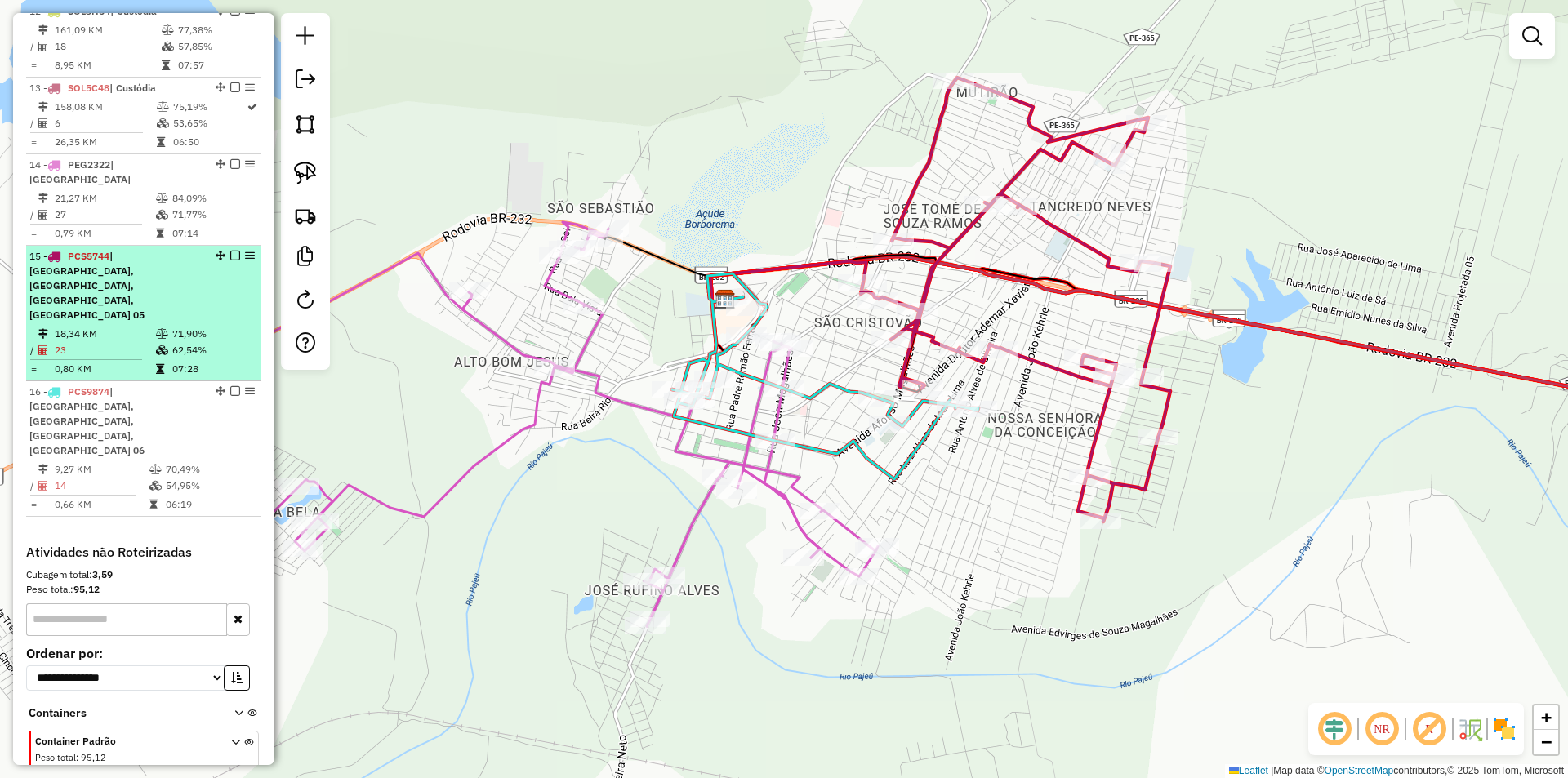
select select "**********"
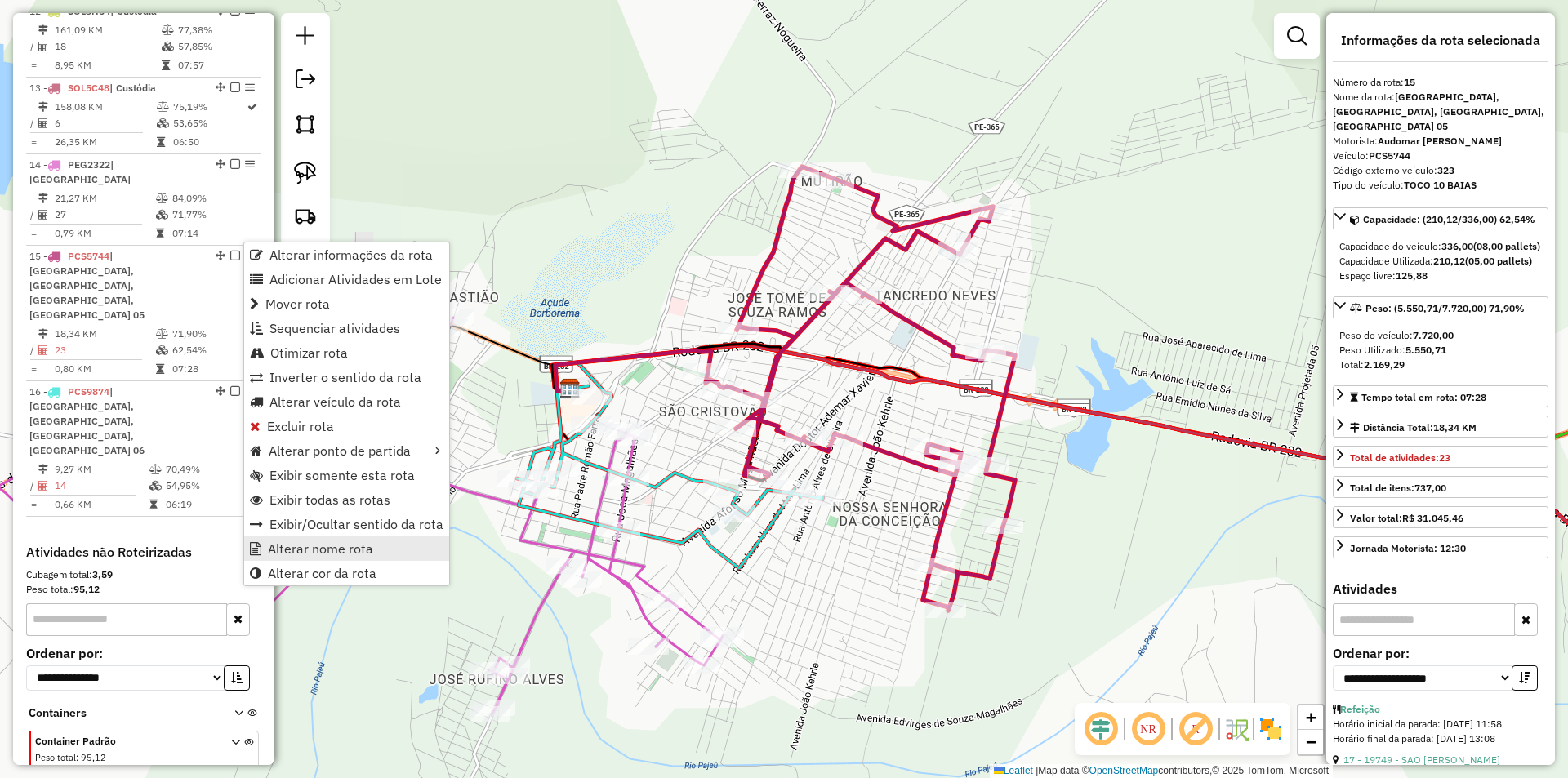
click at [364, 544] on span "Alterar nome rota" at bounding box center [320, 549] width 106 height 13
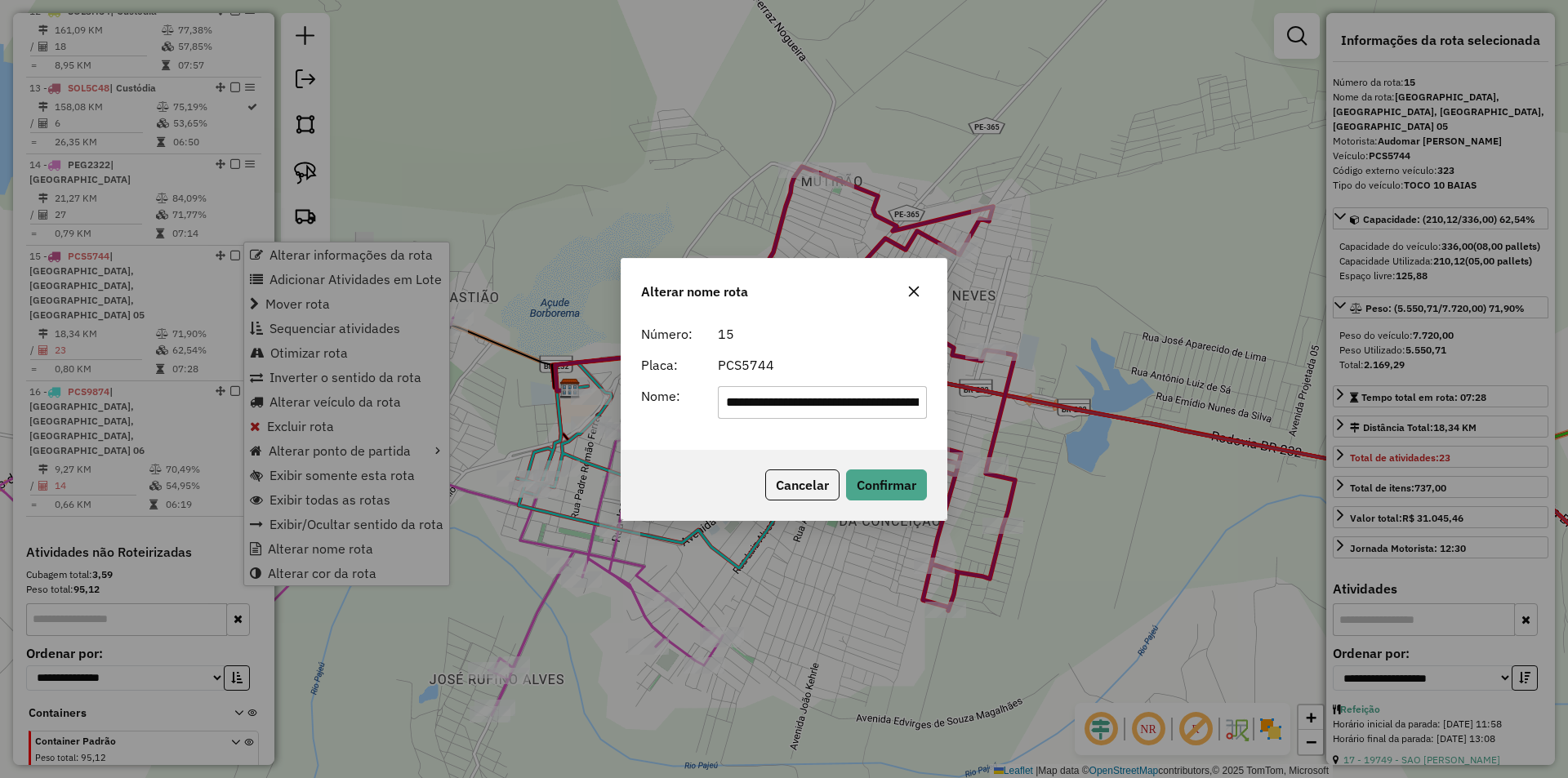
scroll to position [0, 223]
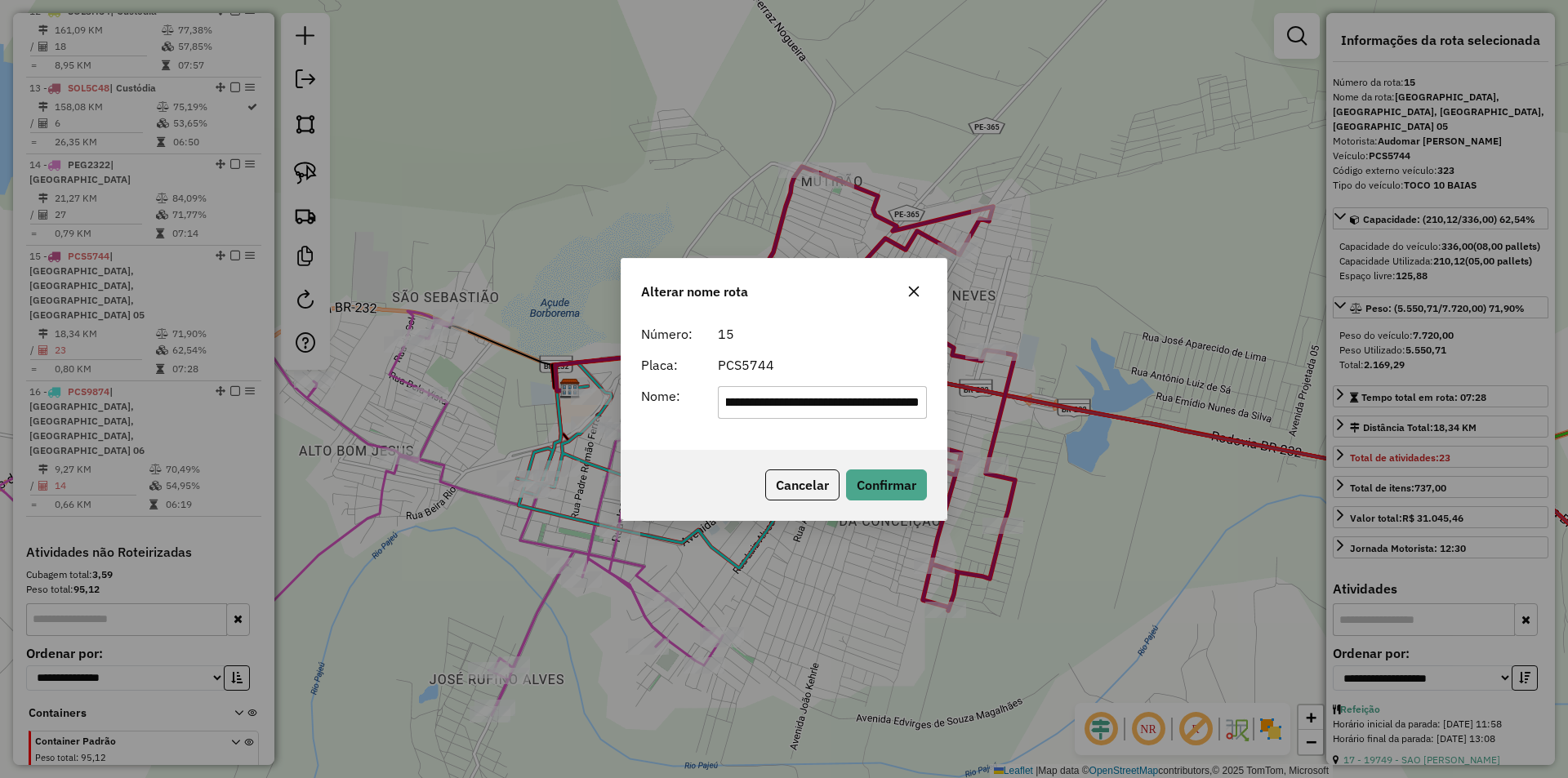
drag, startPoint x: 796, startPoint y: 400, endPoint x: 1039, endPoint y: 386, distance: 243.4
click at [1055, 398] on div "**********" at bounding box center [784, 389] width 1568 height 778
drag, startPoint x: 814, startPoint y: 402, endPoint x: 951, endPoint y: 390, distance: 137.5
click at [946, 396] on div "**********" at bounding box center [784, 389] width 326 height 263
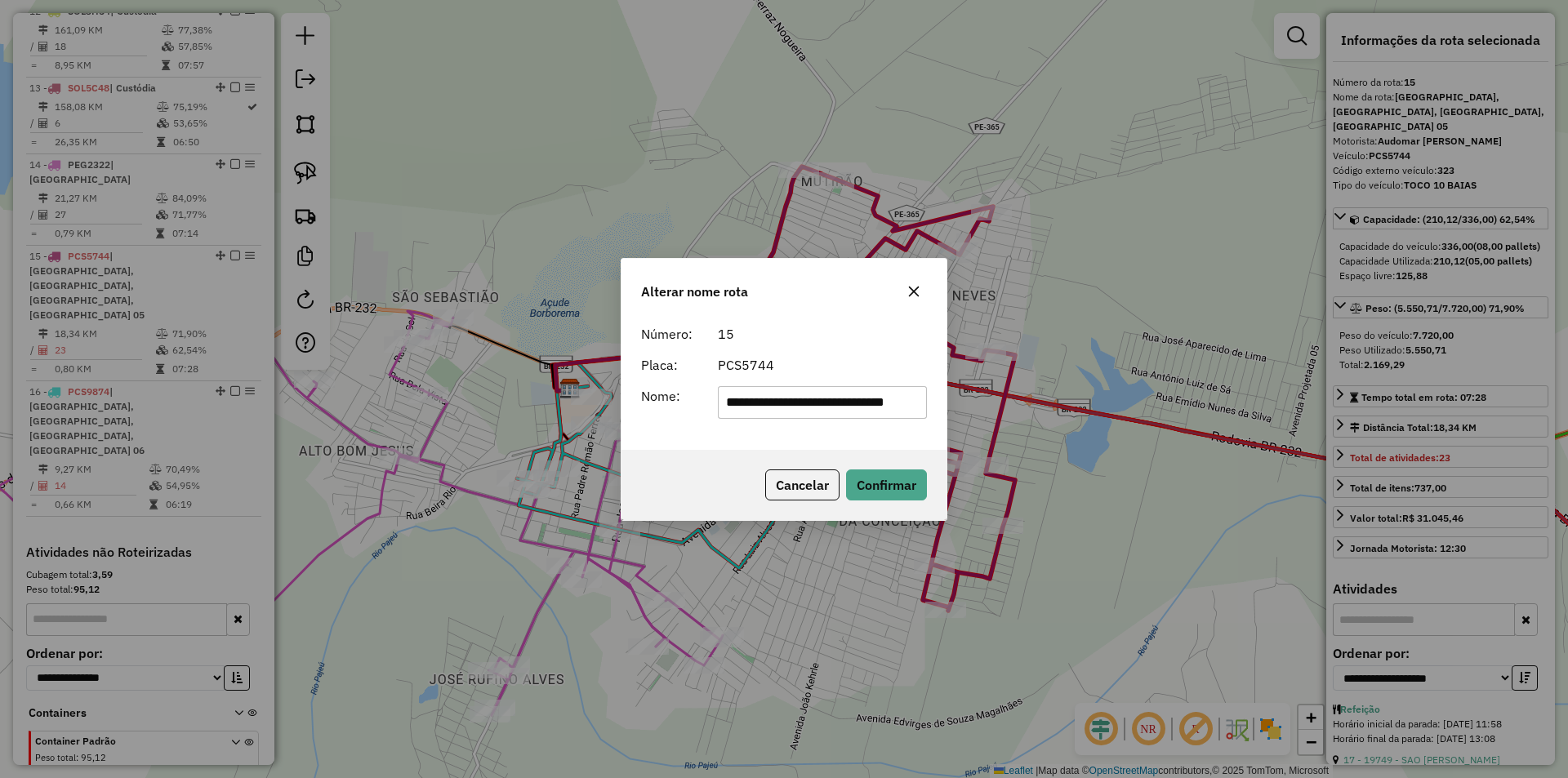
scroll to position [0, 0]
drag, startPoint x: 810, startPoint y: 402, endPoint x: 918, endPoint y: 386, distance: 109.2
click at [910, 388] on input "**********" at bounding box center [823, 402] width 210 height 32
type input "**********"
click at [881, 297] on div "Alterar nome rota" at bounding box center [784, 288] width 325 height 59
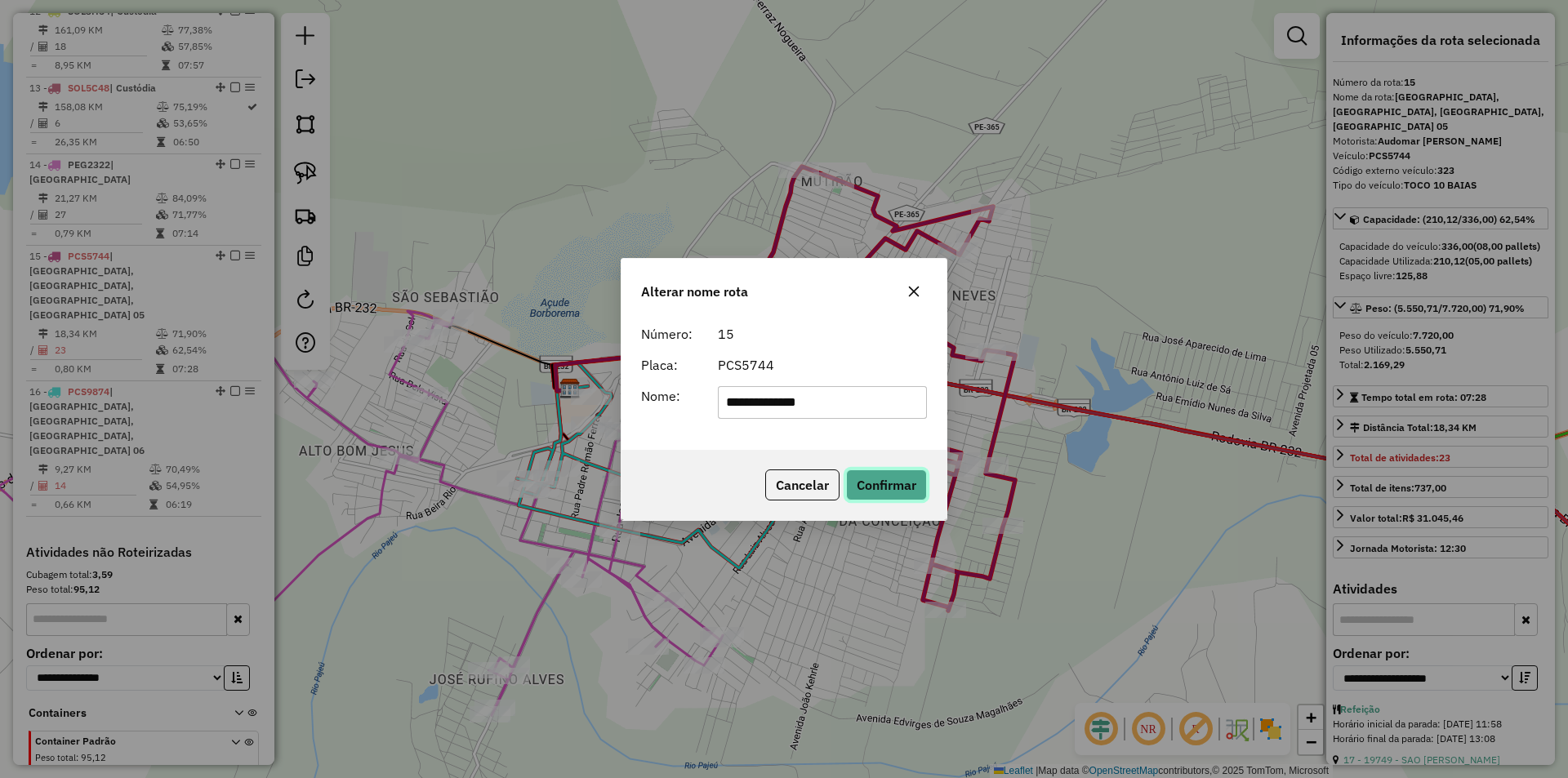
click at [900, 477] on button "Confirmar" at bounding box center [886, 485] width 81 height 31
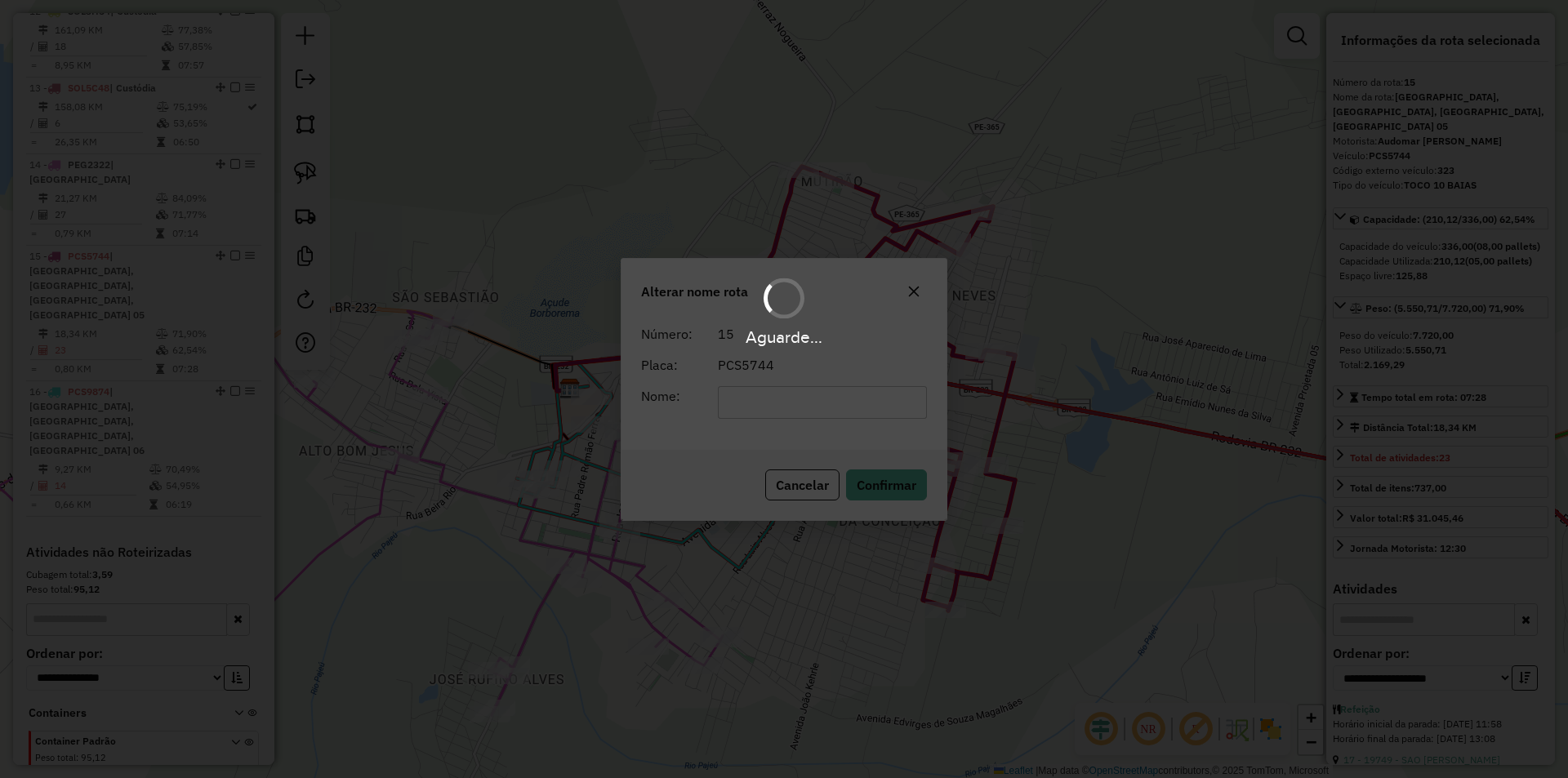
scroll to position [1518, 0]
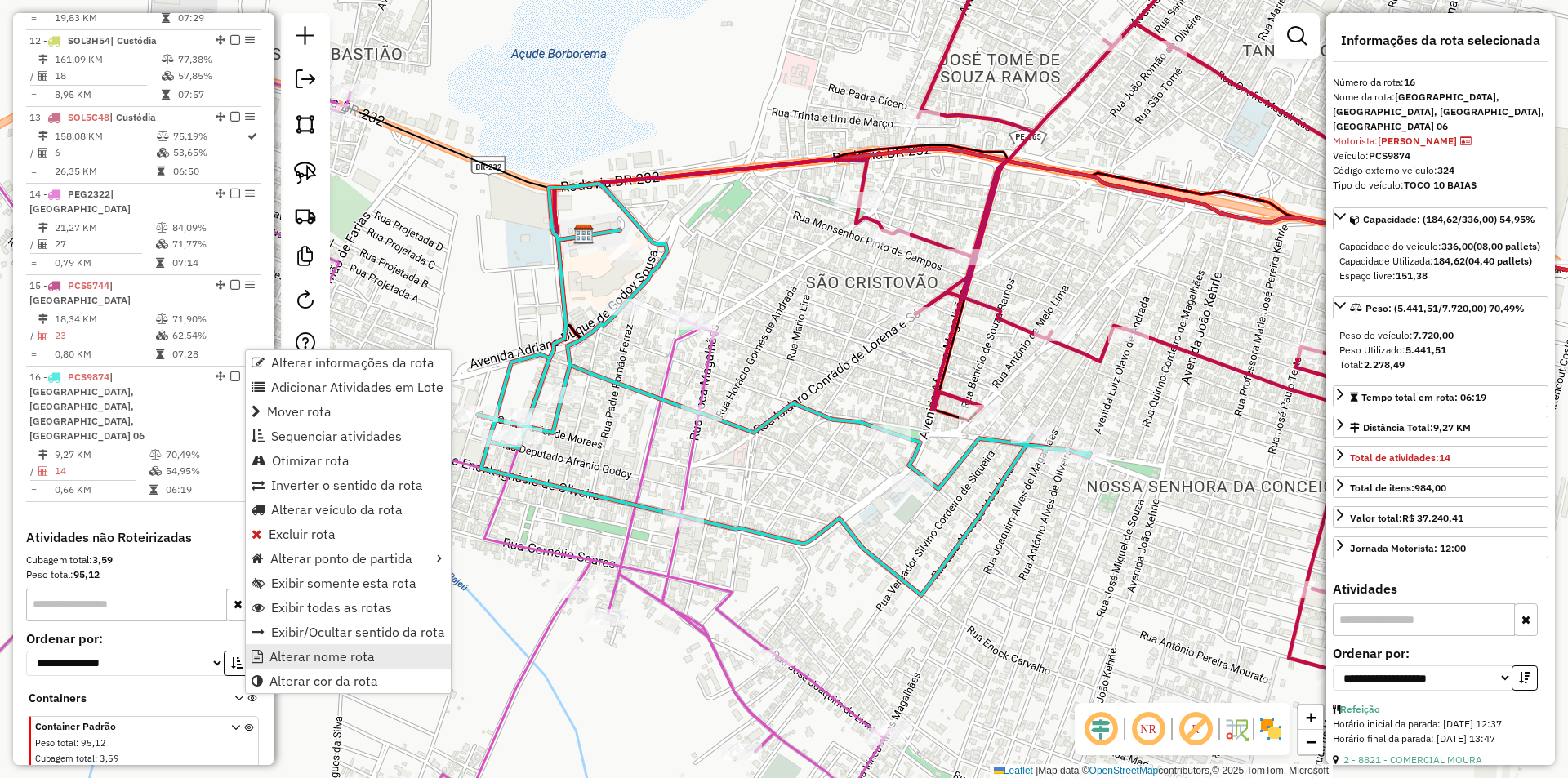
click at [389, 654] on link "Alterar nome rota" at bounding box center [348, 657] width 205 height 25
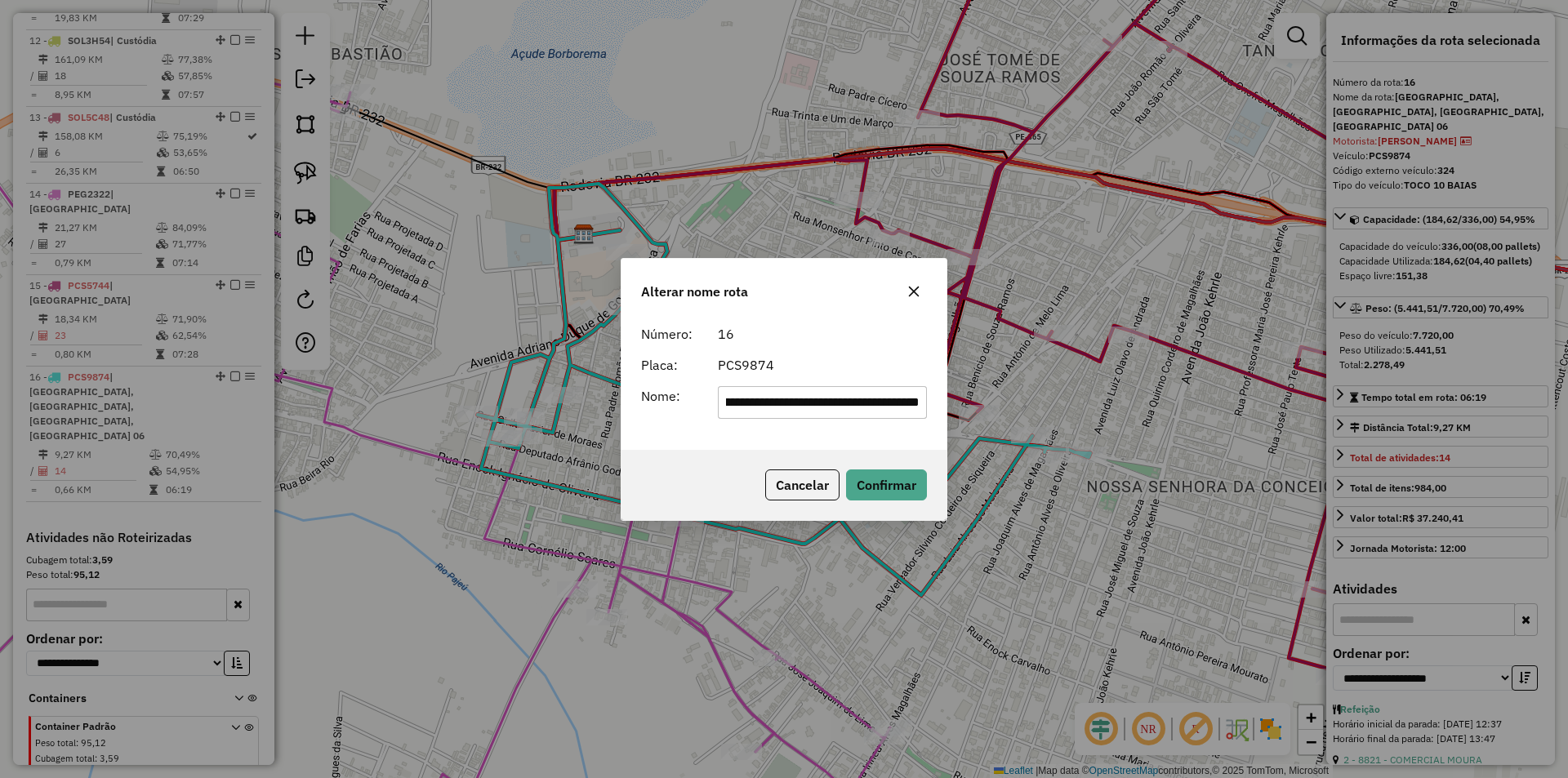
scroll to position [0, 0]
drag, startPoint x: 759, startPoint y: 404, endPoint x: 606, endPoint y: 381, distance: 154.7
click at [609, 382] on div "**********" at bounding box center [784, 389] width 1568 height 778
click at [864, 401] on input "**********" at bounding box center [823, 402] width 210 height 32
drag, startPoint x: 809, startPoint y: 402, endPoint x: 1064, endPoint y: 402, distance: 255.0
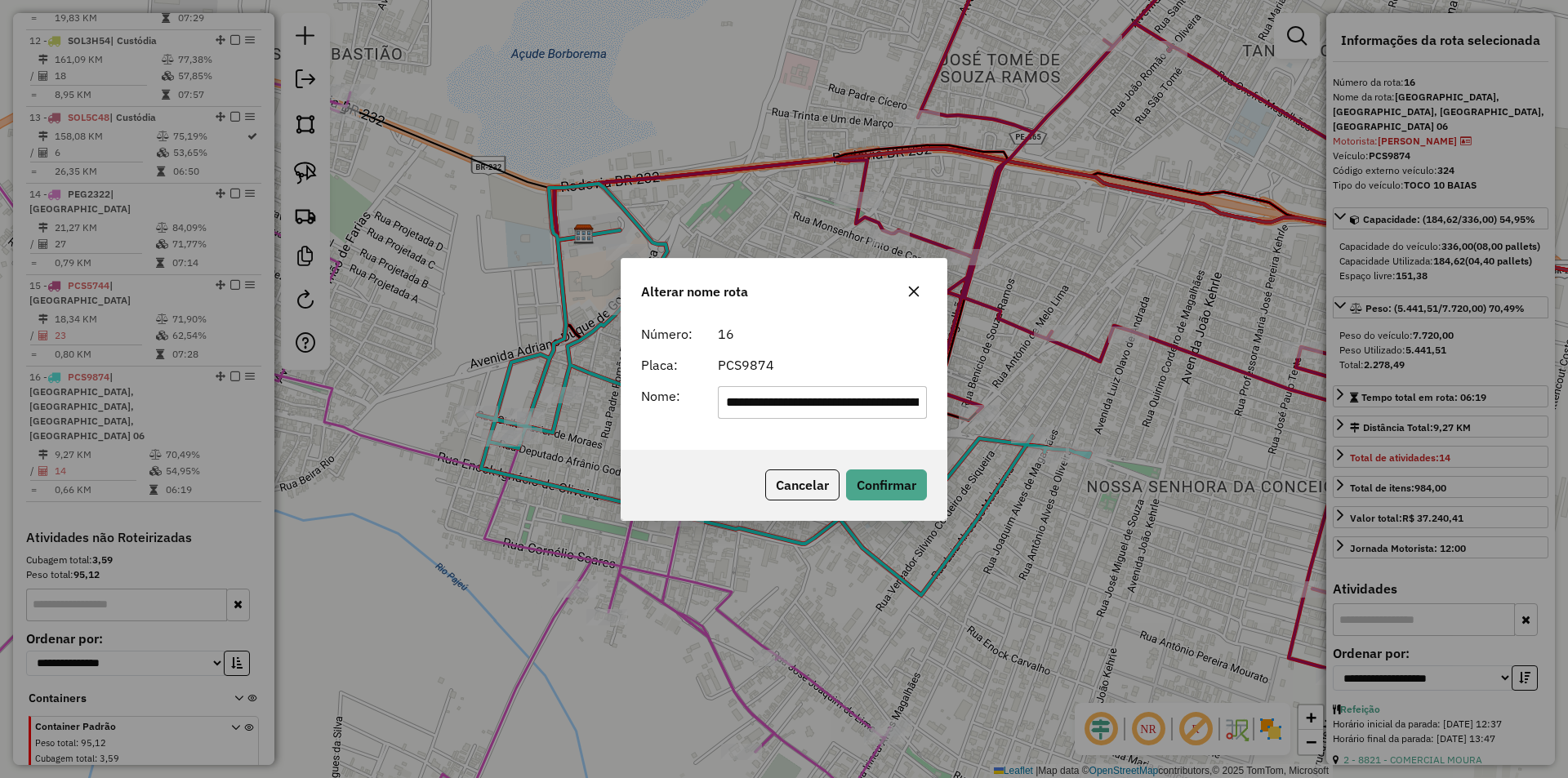
click at [1064, 402] on div "**********" at bounding box center [784, 389] width 1568 height 778
type input "**********"
click at [872, 344] on form "**********" at bounding box center [784, 372] width 286 height 95
click at [884, 470] on div "Cancelar Confirmar" at bounding box center [784, 485] width 325 height 70
click at [889, 481] on button "Confirmar" at bounding box center [886, 485] width 81 height 31
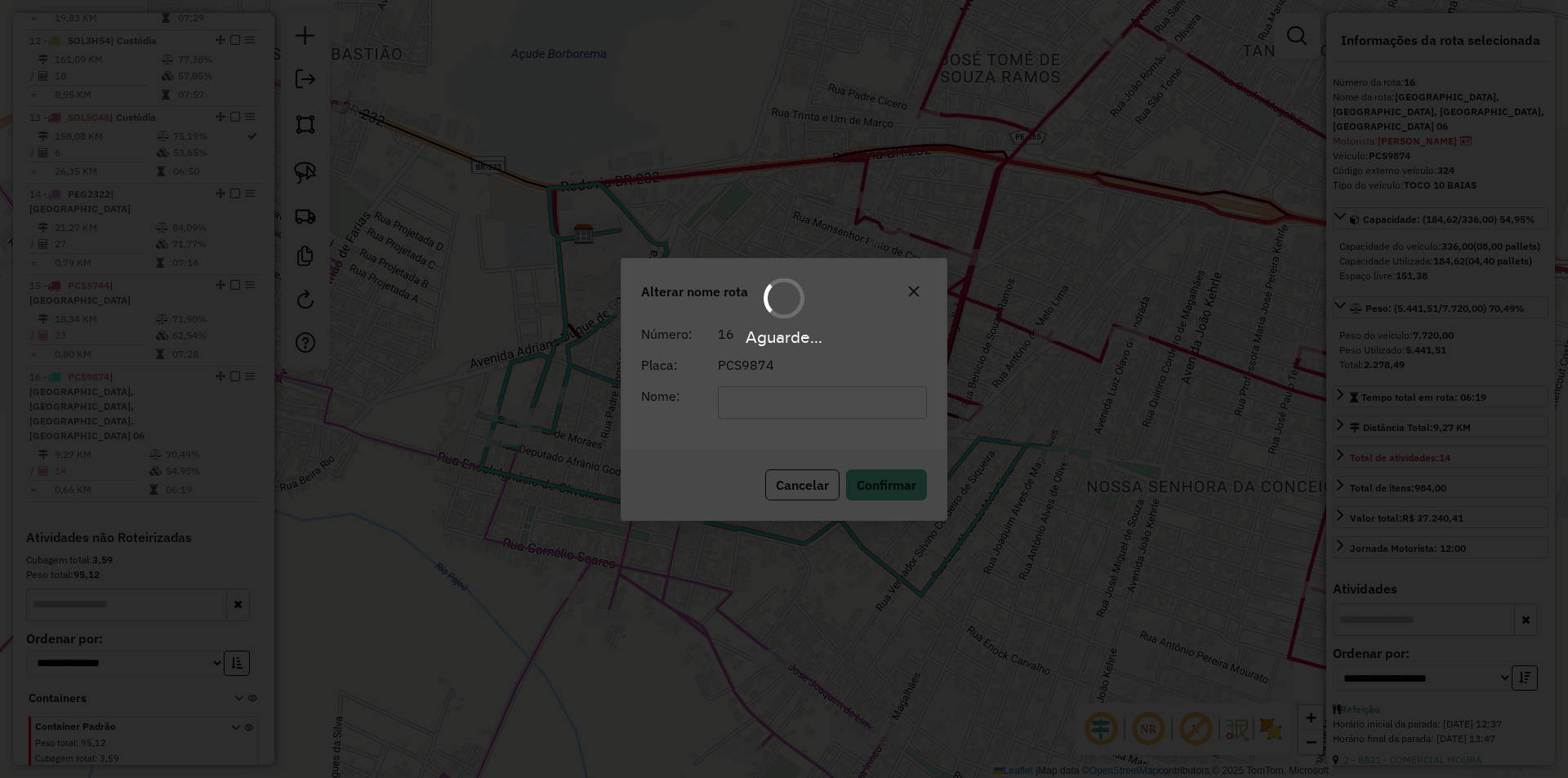
scroll to position [1488, 0]
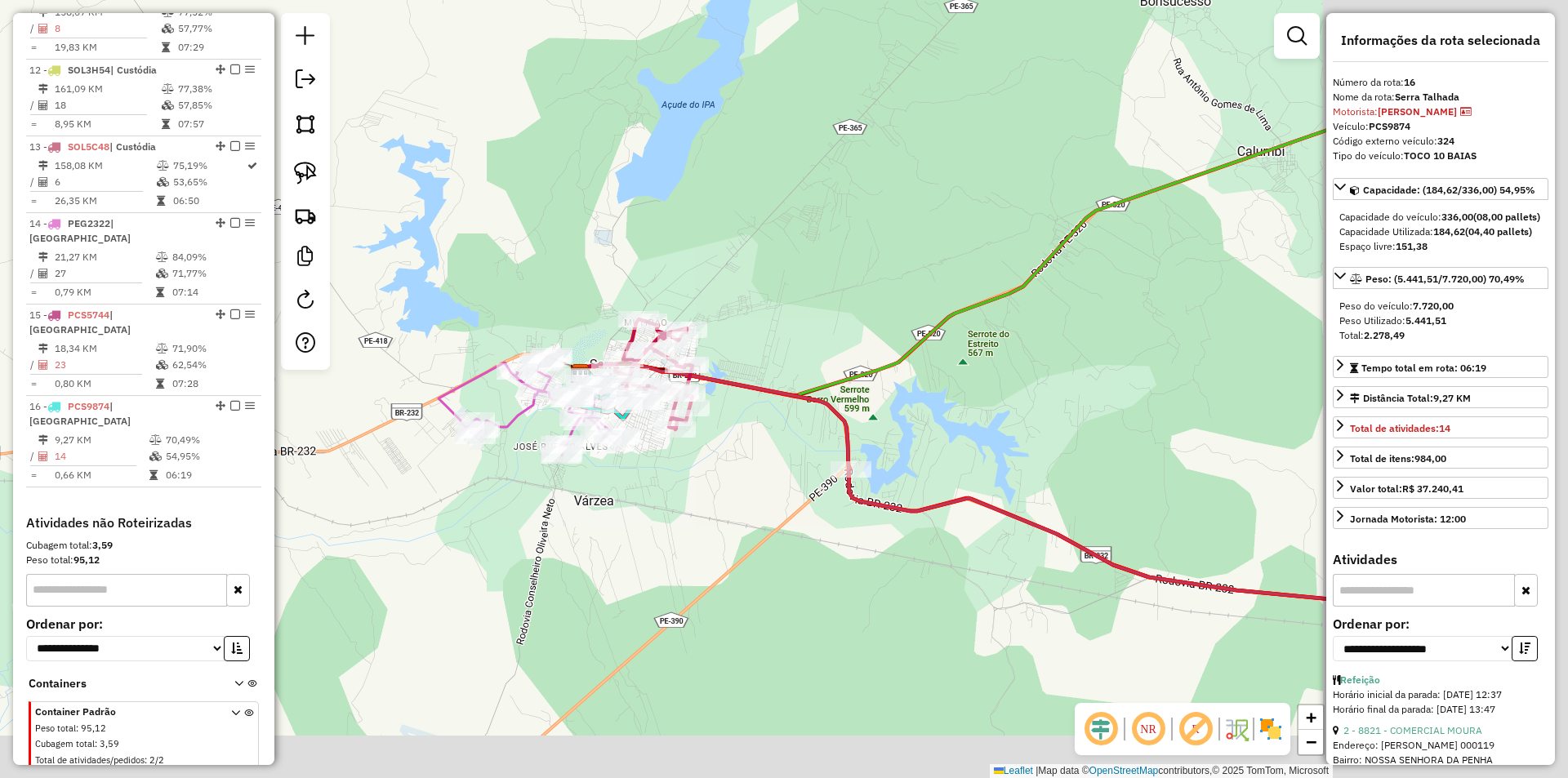
drag, startPoint x: 1055, startPoint y: 590, endPoint x: 743, endPoint y: 502, distance: 324.2
click at [743, 504] on div "Janela de atendimento Grade de atendimento Capacidade Transportadoras Veículos …" at bounding box center [784, 389] width 1568 height 778
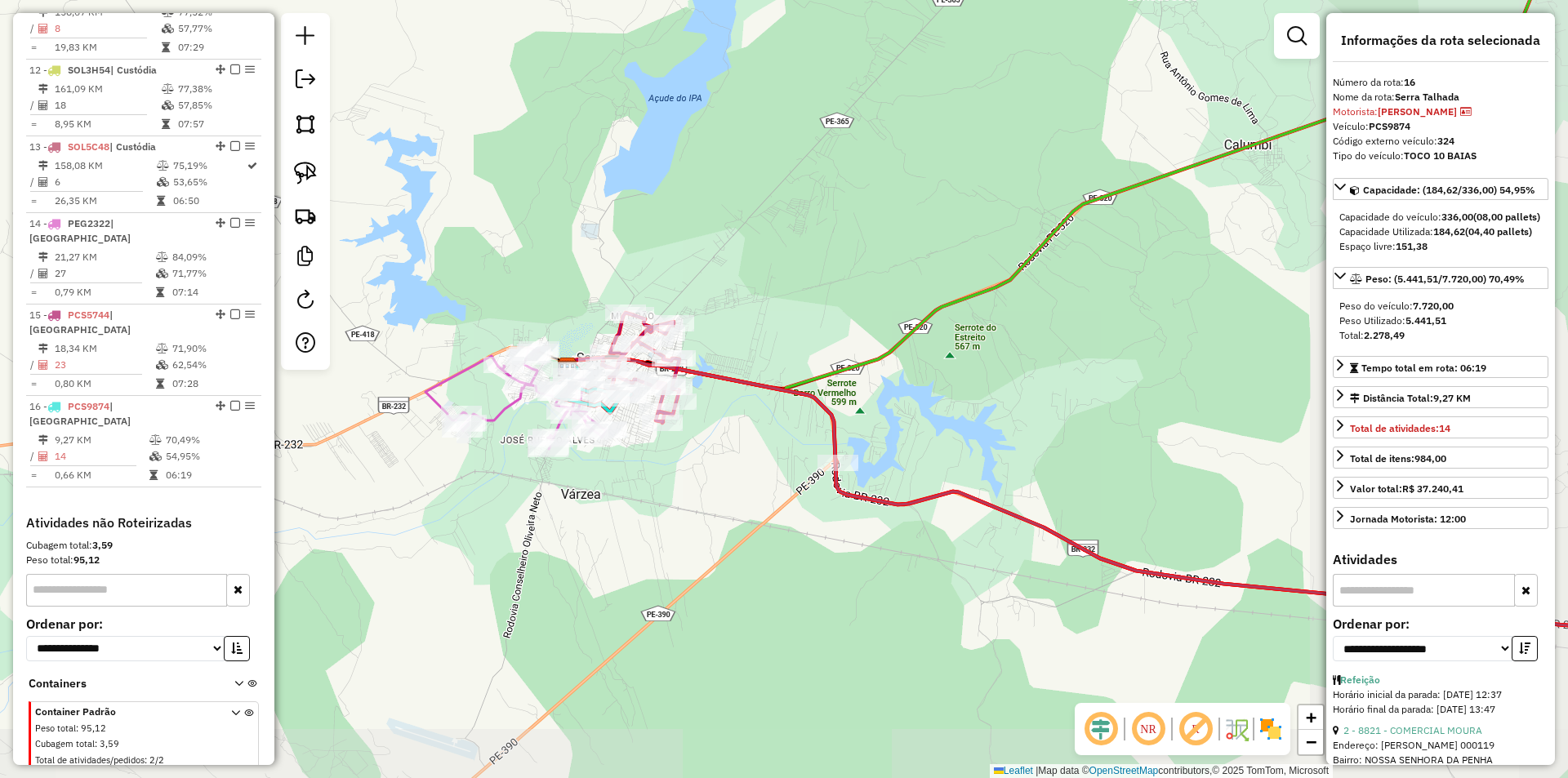
click at [743, 496] on div "Janela de atendimento Grade de atendimento Capacidade Transportadoras Veículos …" at bounding box center [784, 389] width 1568 height 778
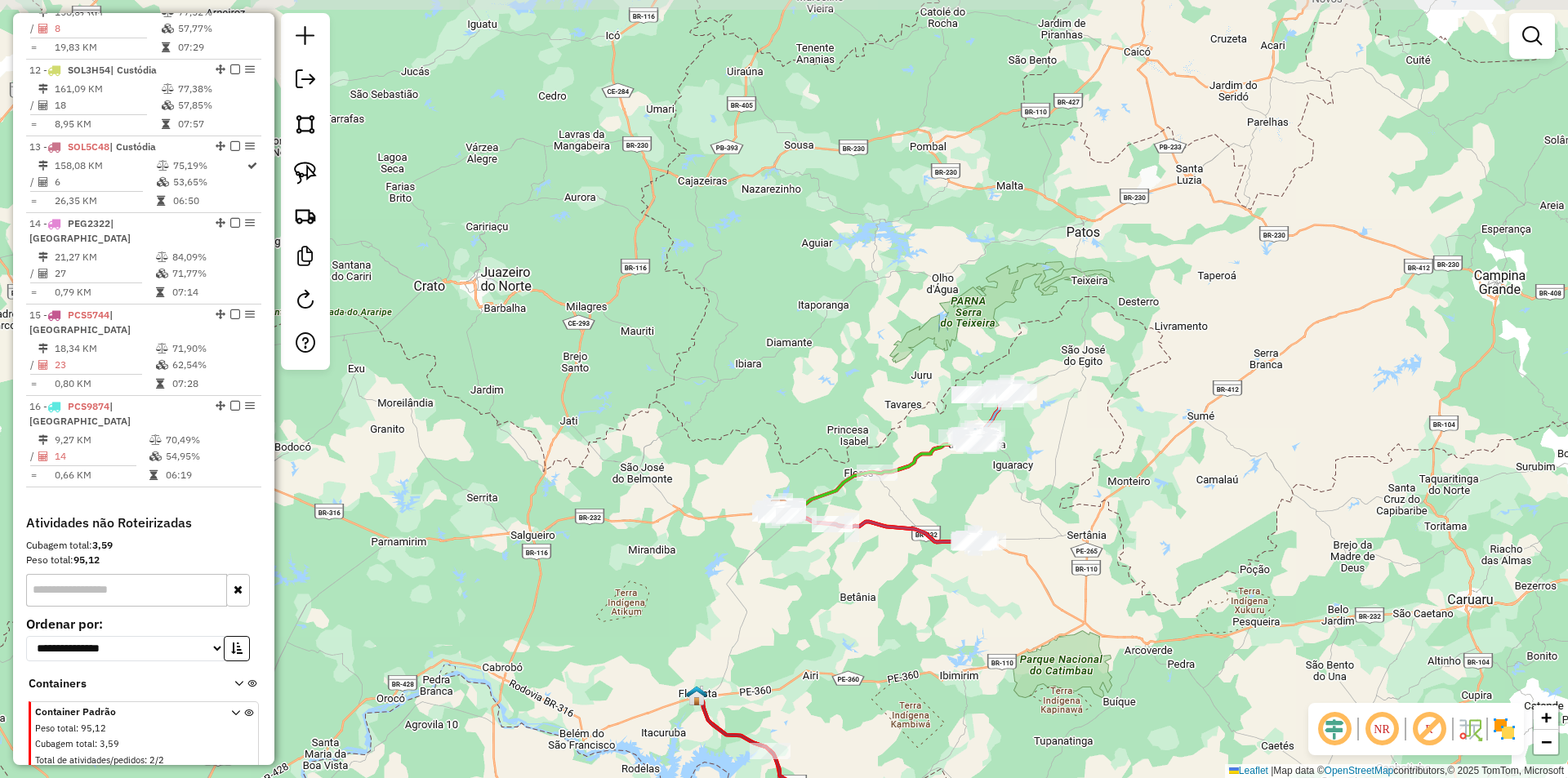
drag, startPoint x: 854, startPoint y: 596, endPoint x: 714, endPoint y: 465, distance: 191.7
click at [714, 466] on div "Janela de atendimento Grade de atendimento Capacidade Transportadoras Veículos …" at bounding box center [784, 389] width 1568 height 778
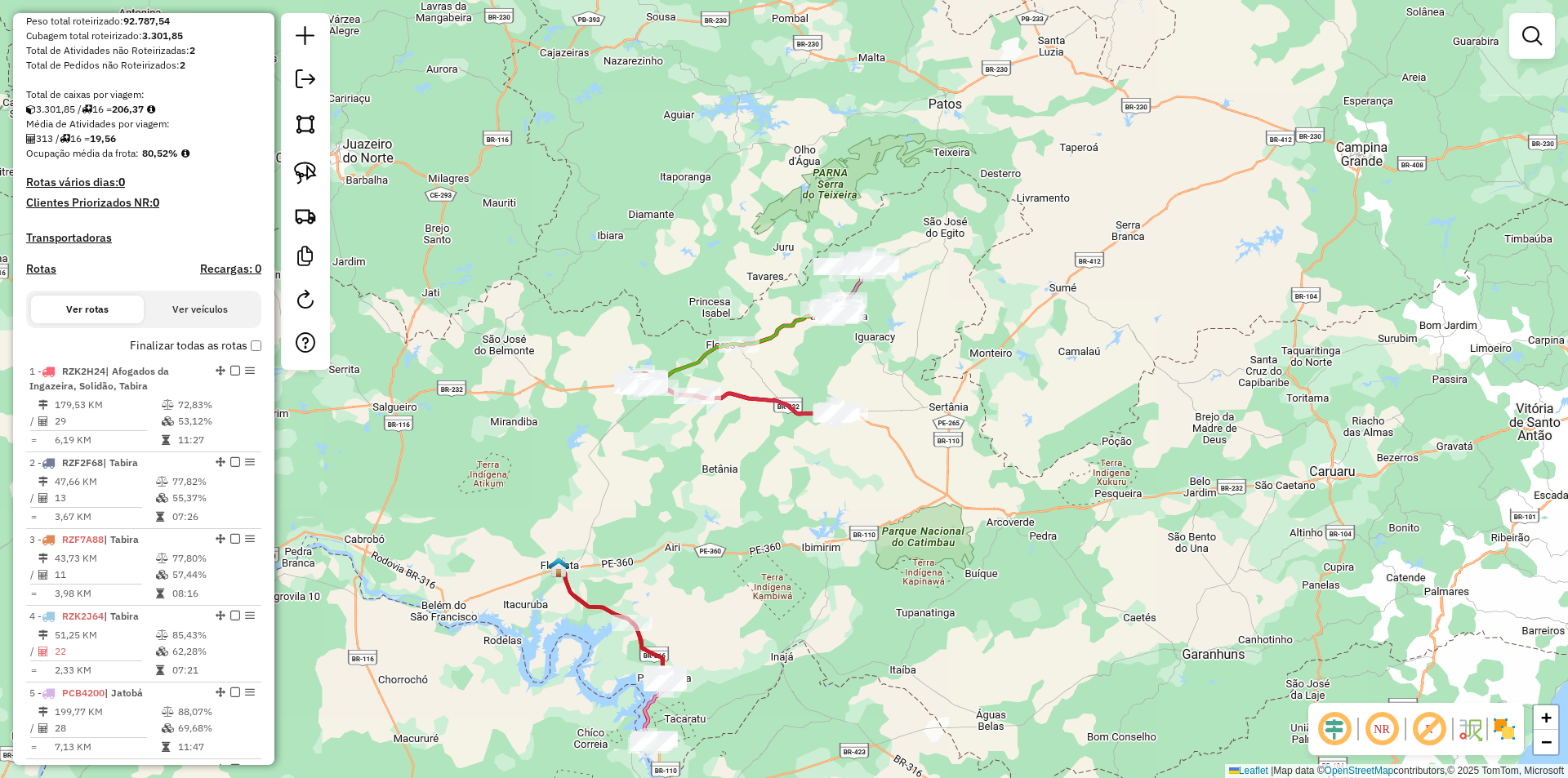
scroll to position [19, 0]
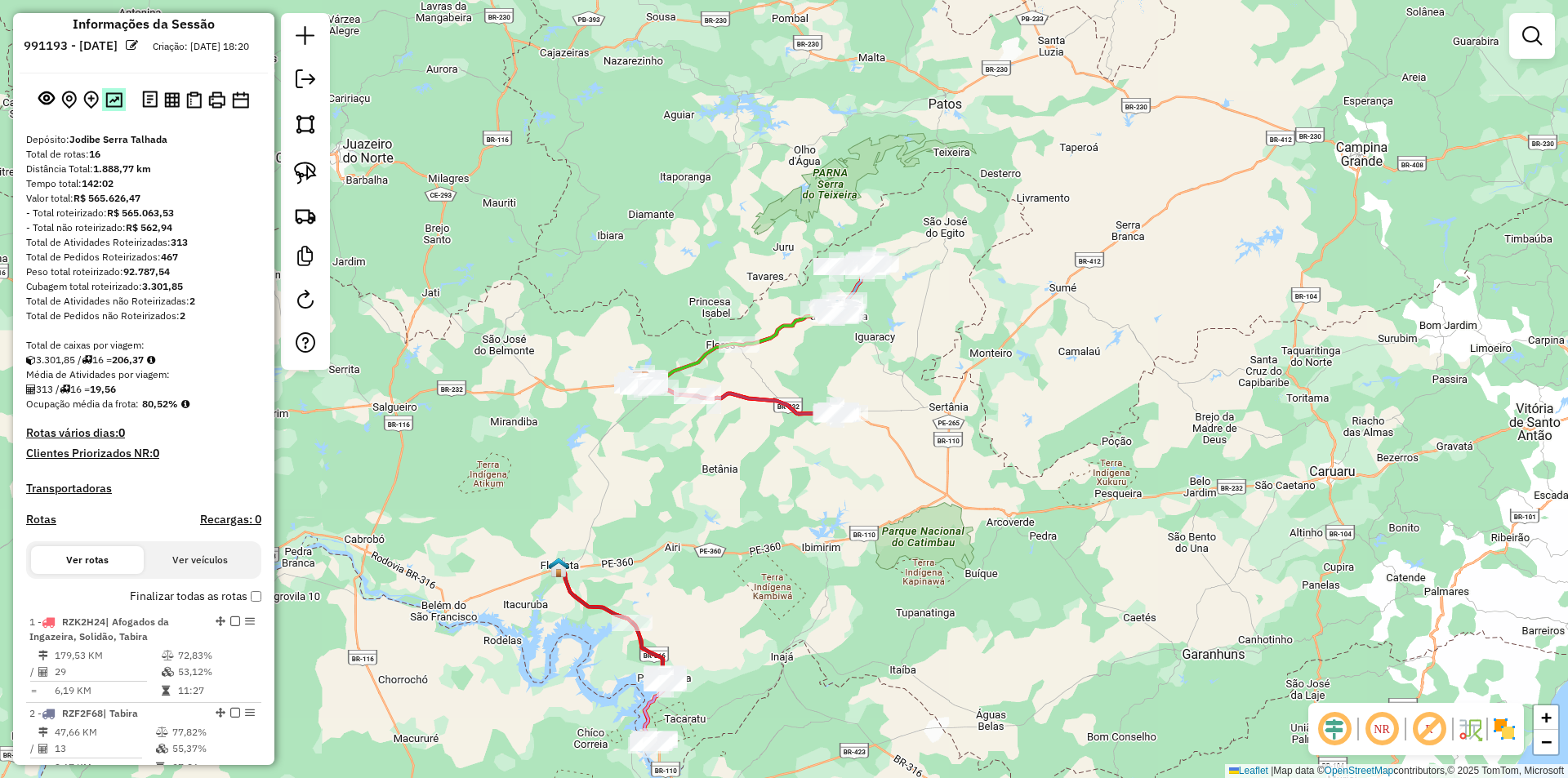
click at [119, 107] on img at bounding box center [114, 100] width 17 height 15
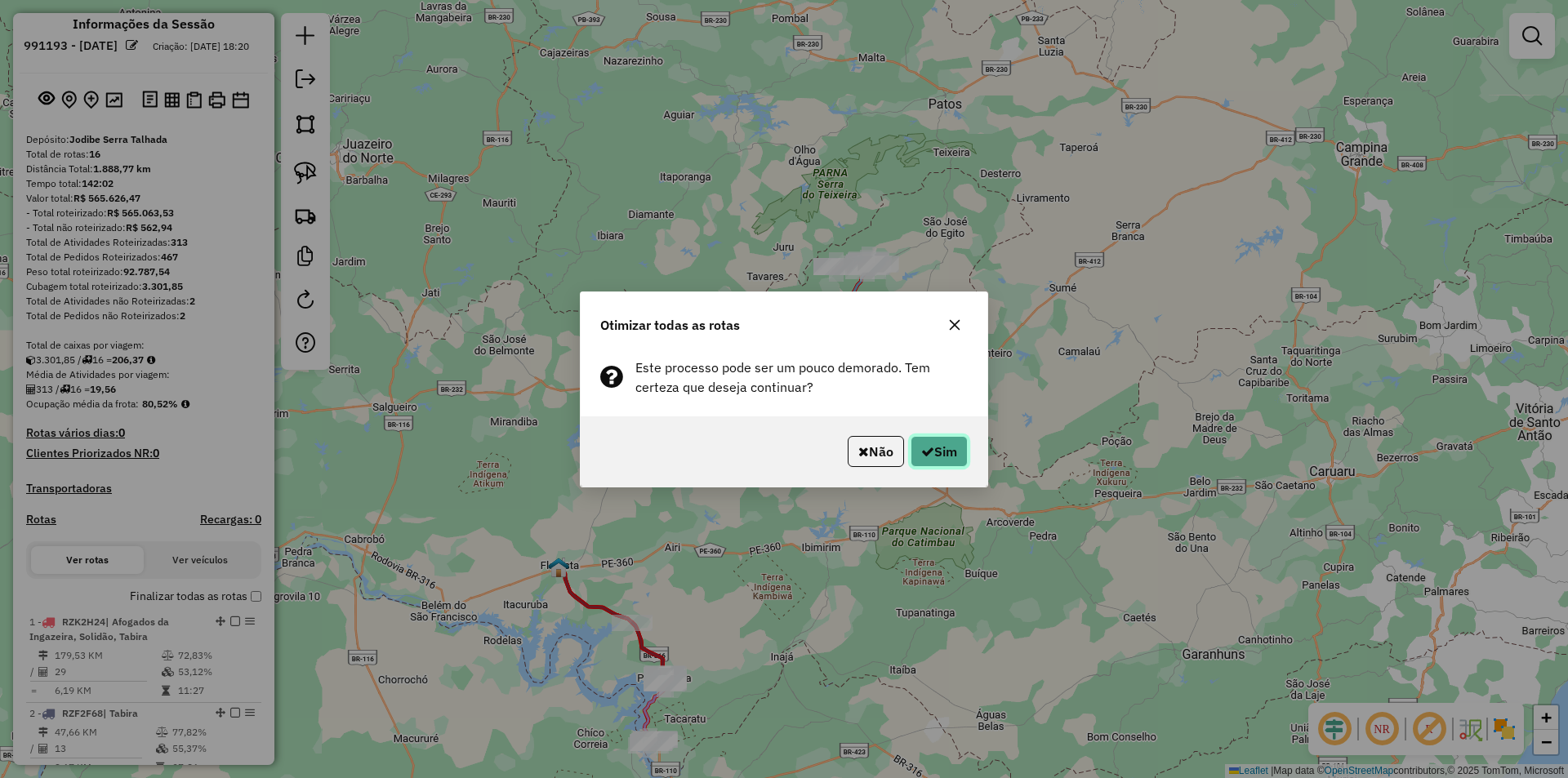
click at [921, 451] on icon "button" at bounding box center [928, 452] width 13 height 13
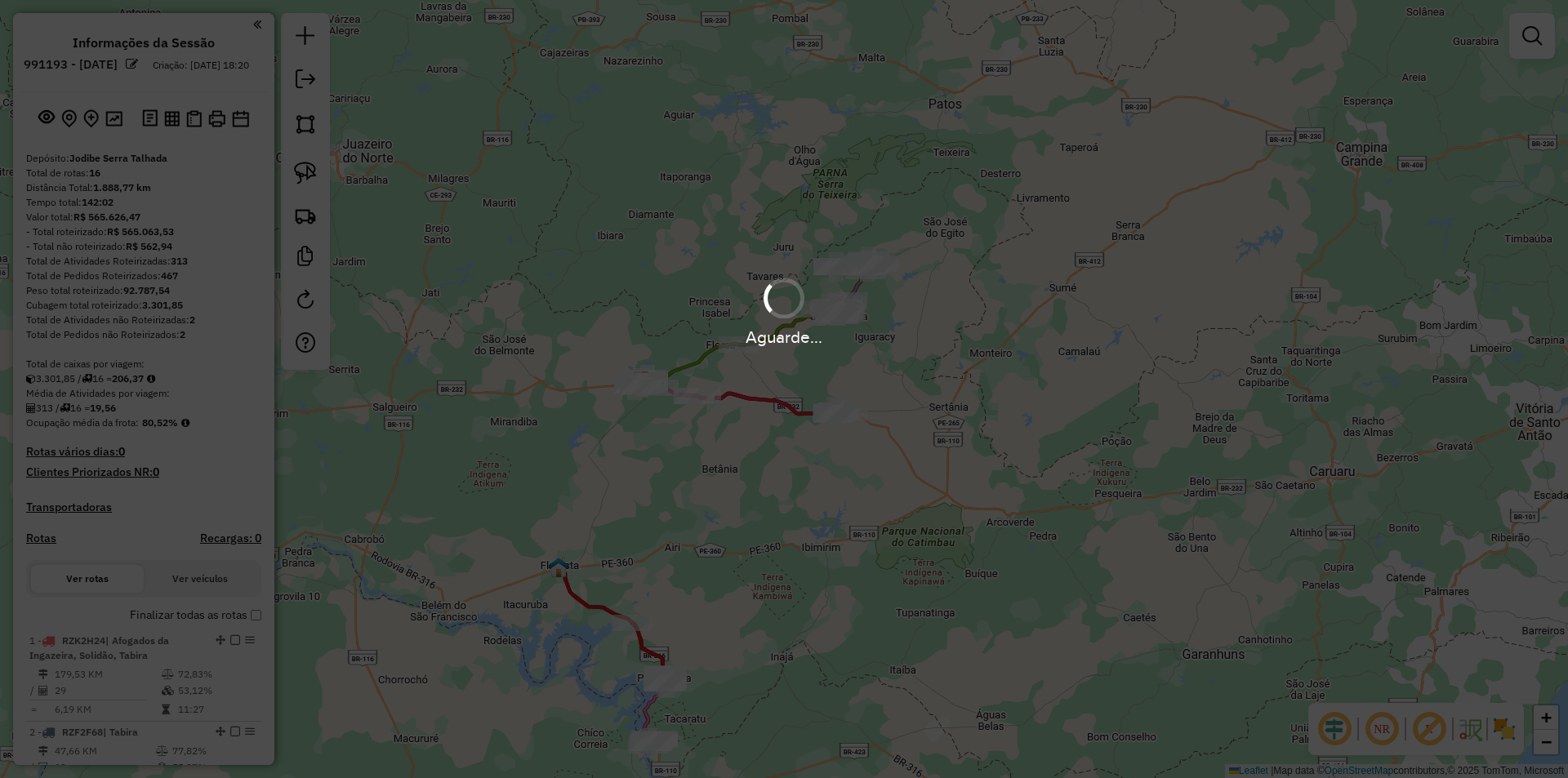
scroll to position [19, 0]
drag, startPoint x: 841, startPoint y: 451, endPoint x: 802, endPoint y: 450, distance: 39.0
click at [802, 450] on div "Aguarde..." at bounding box center [784, 389] width 1568 height 778
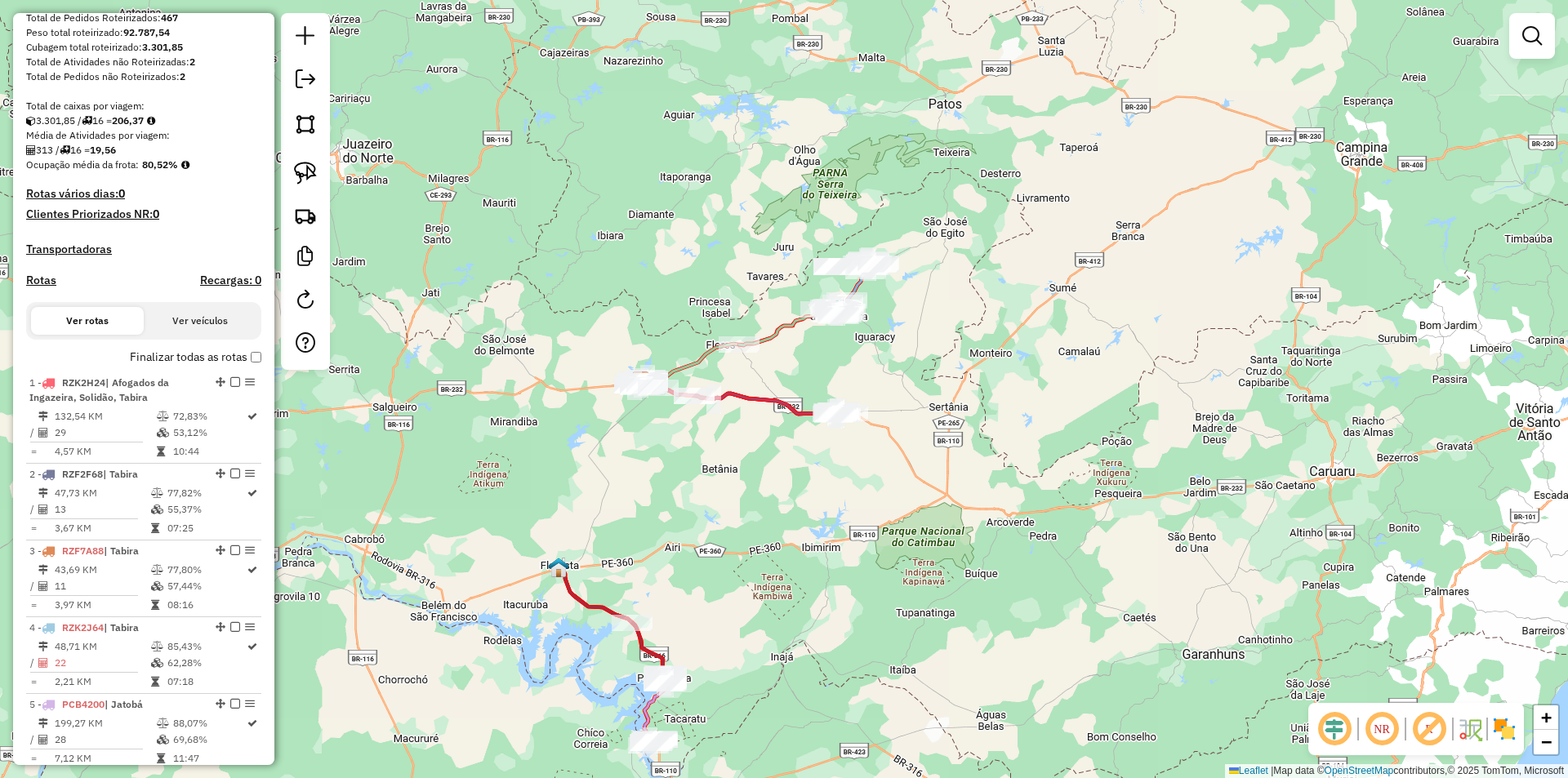
scroll to position [263, 0]
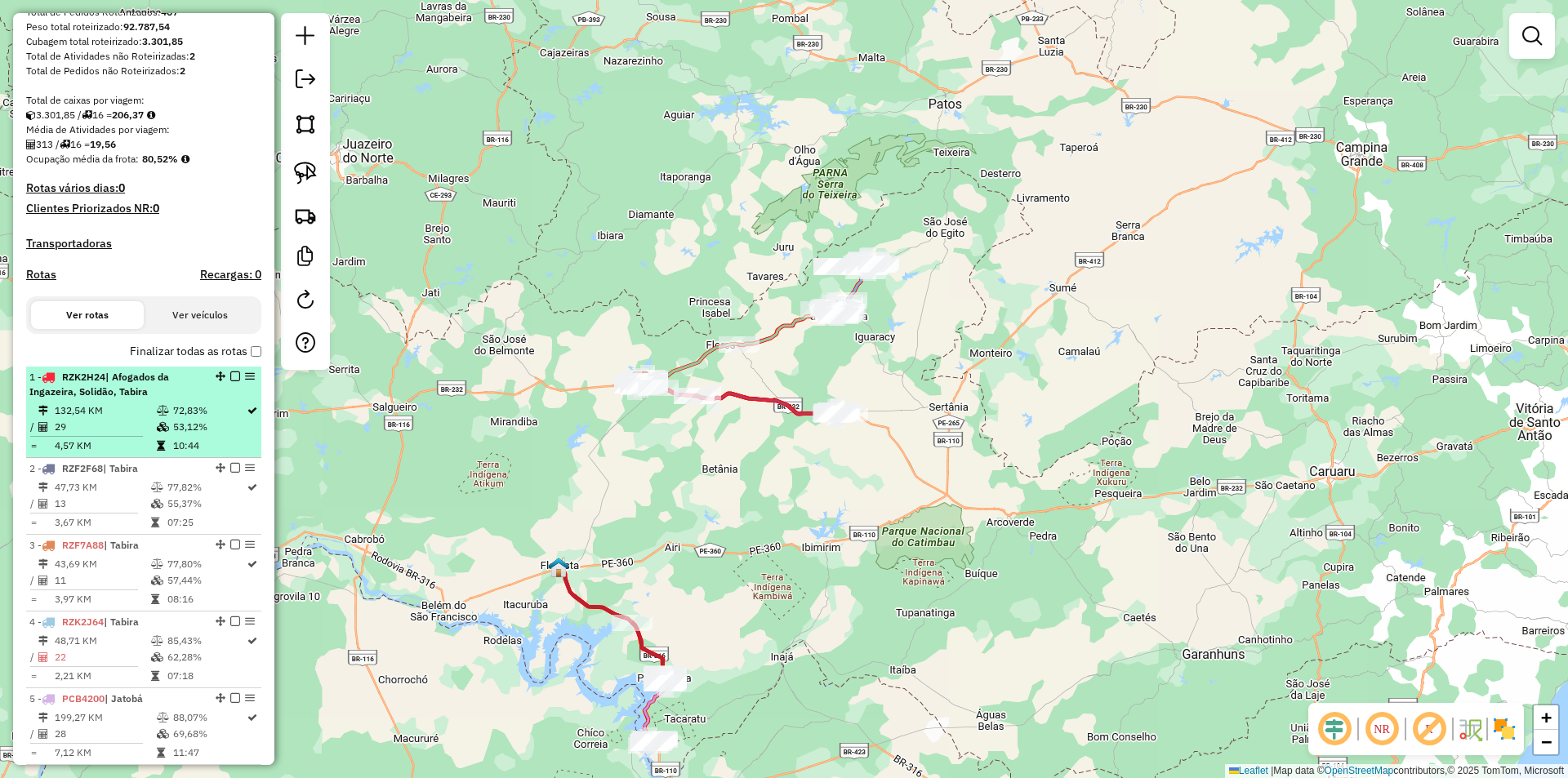
click at [198, 436] on td "53,12%" at bounding box center [208, 427] width 73 height 16
select select "**********"
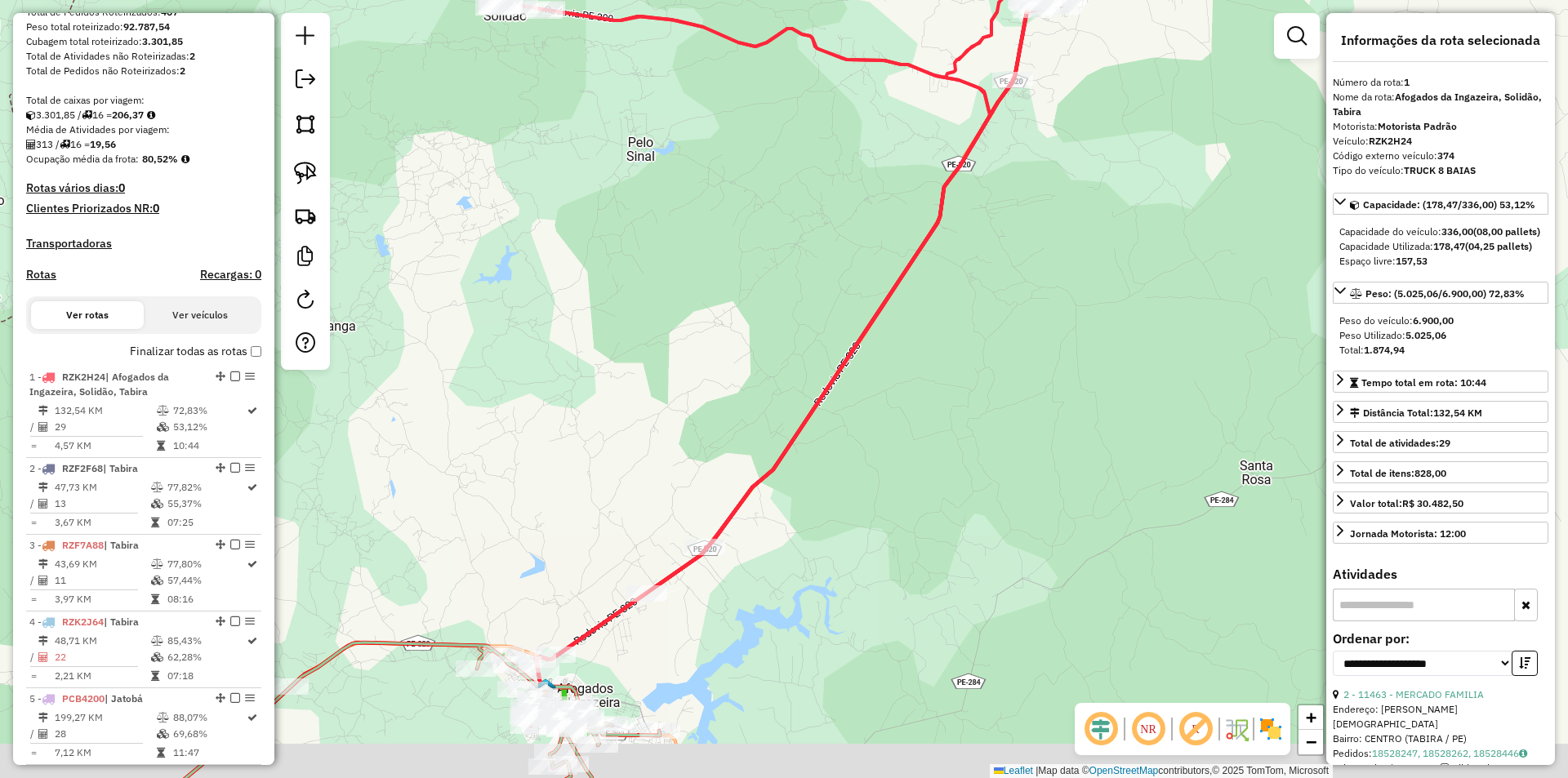
drag, startPoint x: 988, startPoint y: 492, endPoint x: 969, endPoint y: 296, distance: 196.9
click at [969, 303] on div "Janela de atendimento Grade de atendimento Capacidade Transportadoras Veículos …" at bounding box center [784, 389] width 1568 height 778
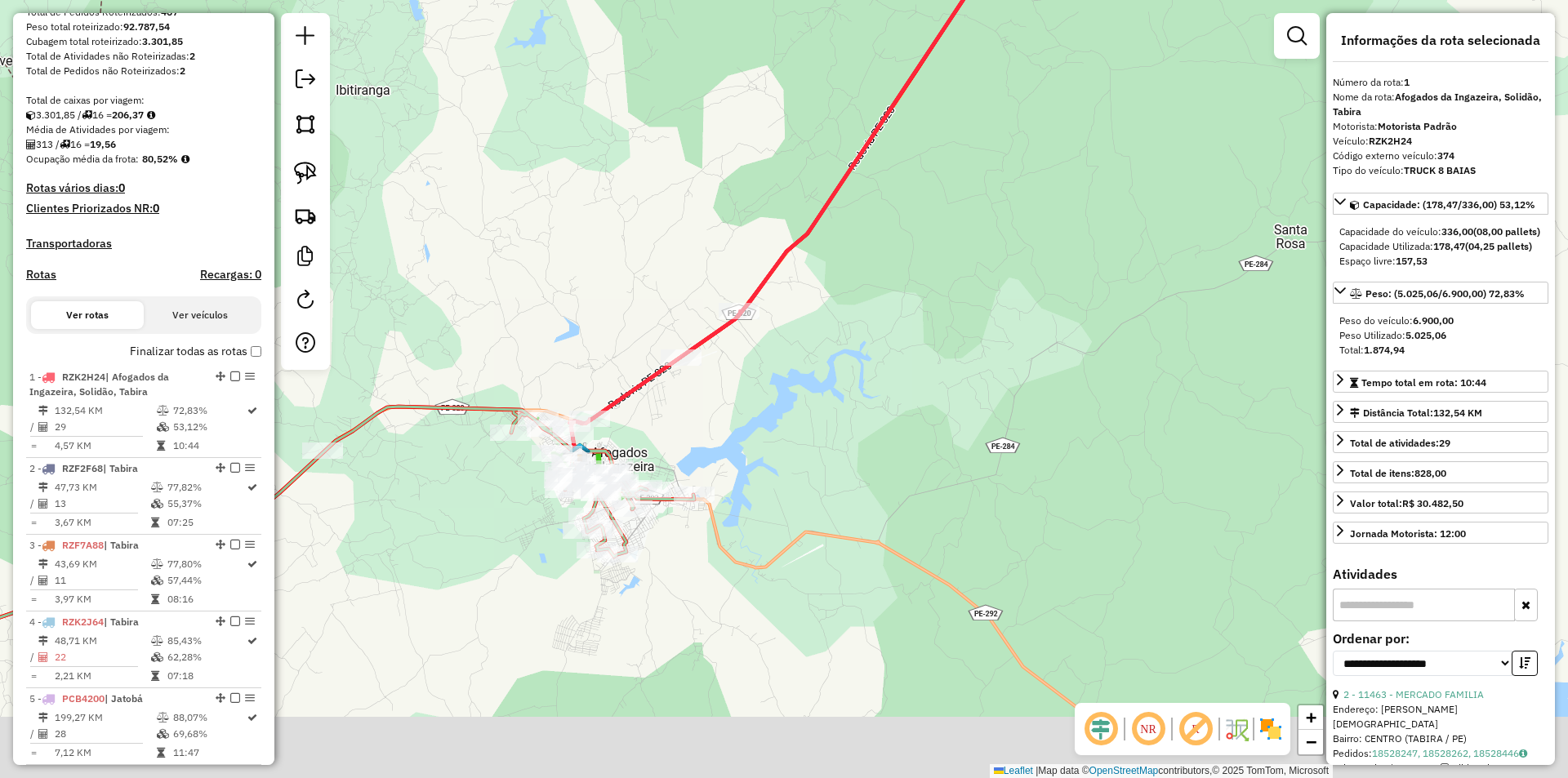
drag, startPoint x: 744, startPoint y: 527, endPoint x: 771, endPoint y: 438, distance: 93.0
click at [771, 438] on div "Janela de atendimento Grade de atendimento Capacidade Transportadoras Veículos …" at bounding box center [784, 389] width 1568 height 778
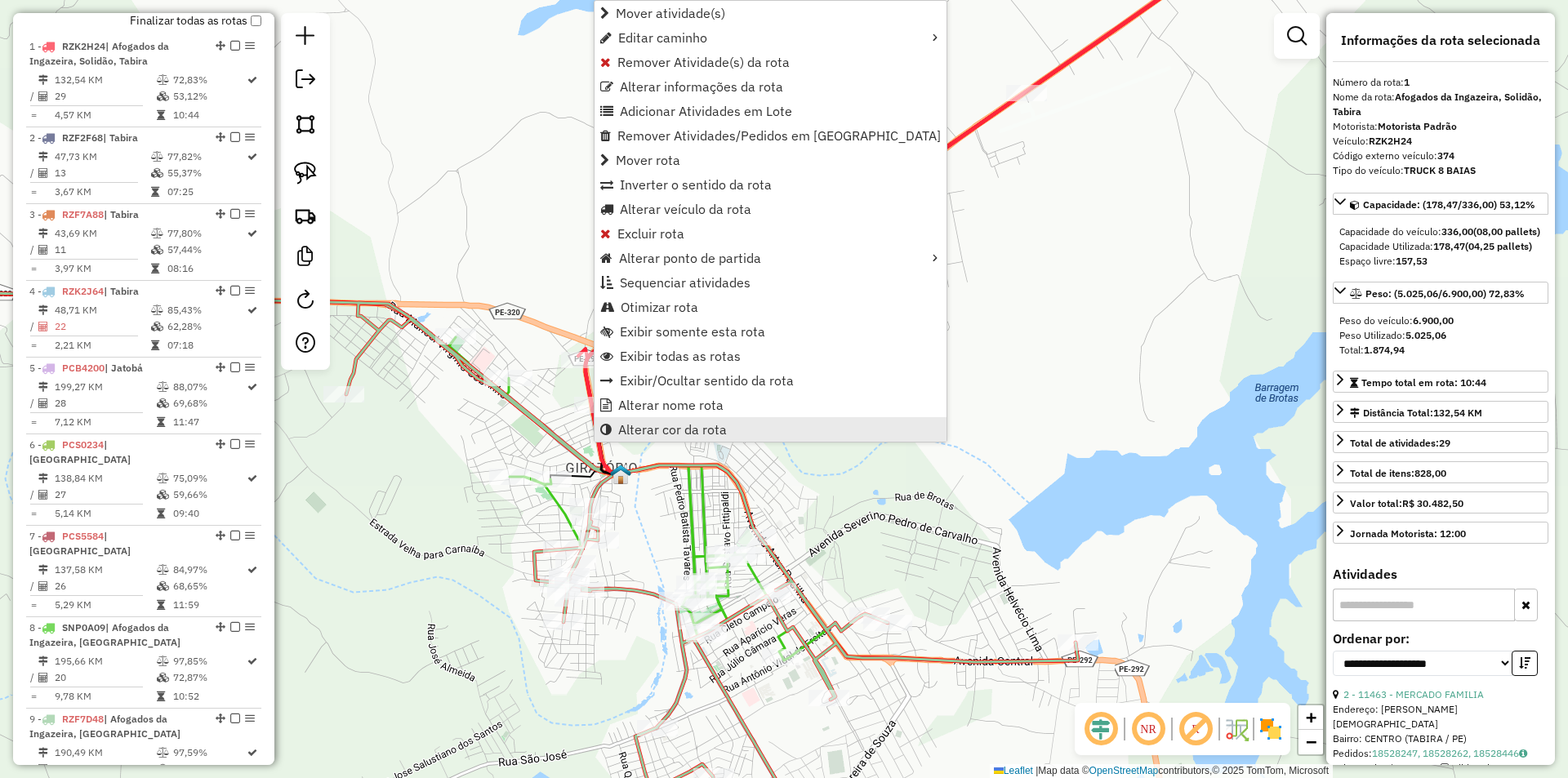
scroll to position [632, 0]
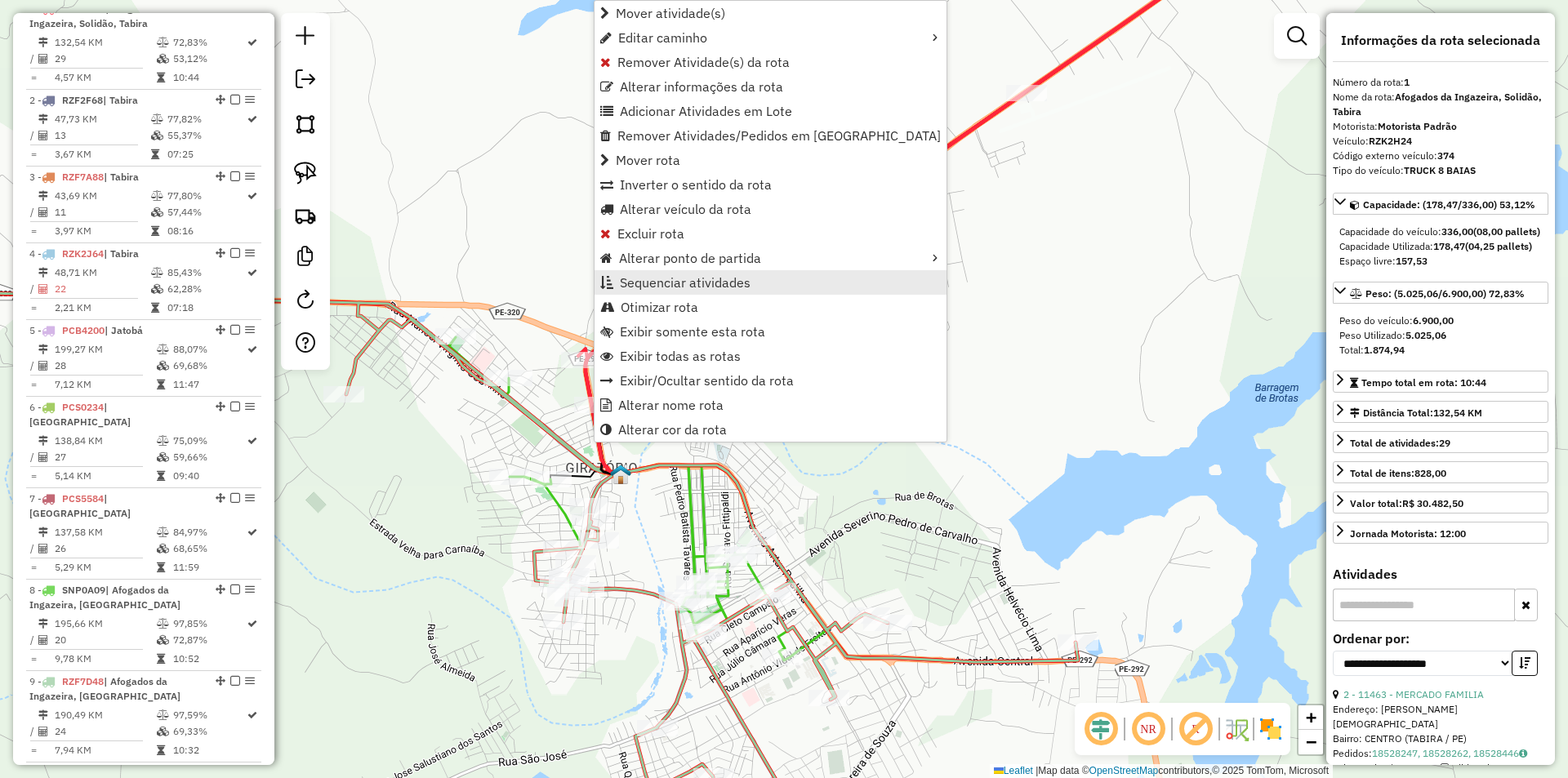
click at [724, 287] on span "Sequenciar atividades" at bounding box center [685, 282] width 130 height 13
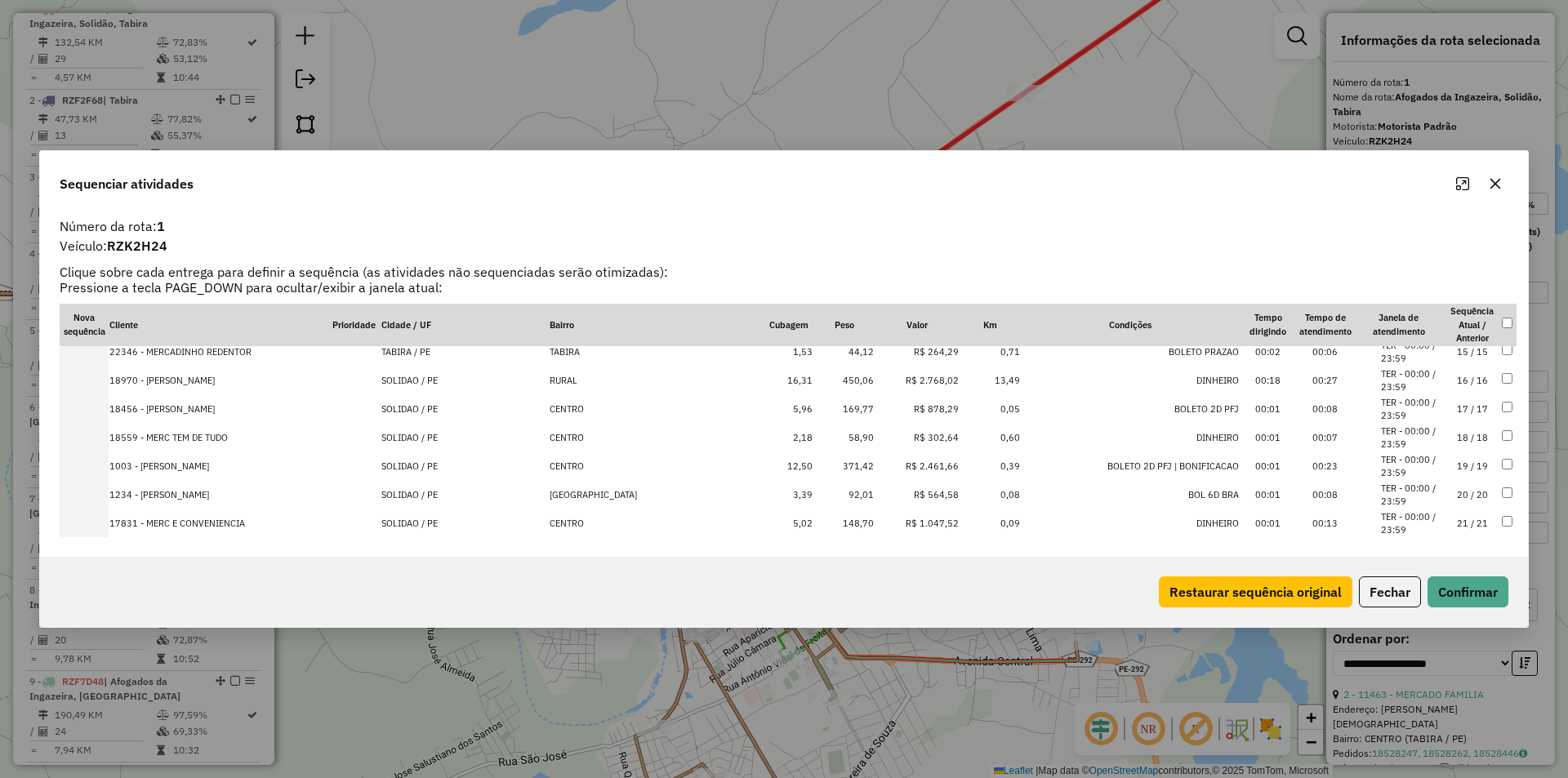
scroll to position [652, 0]
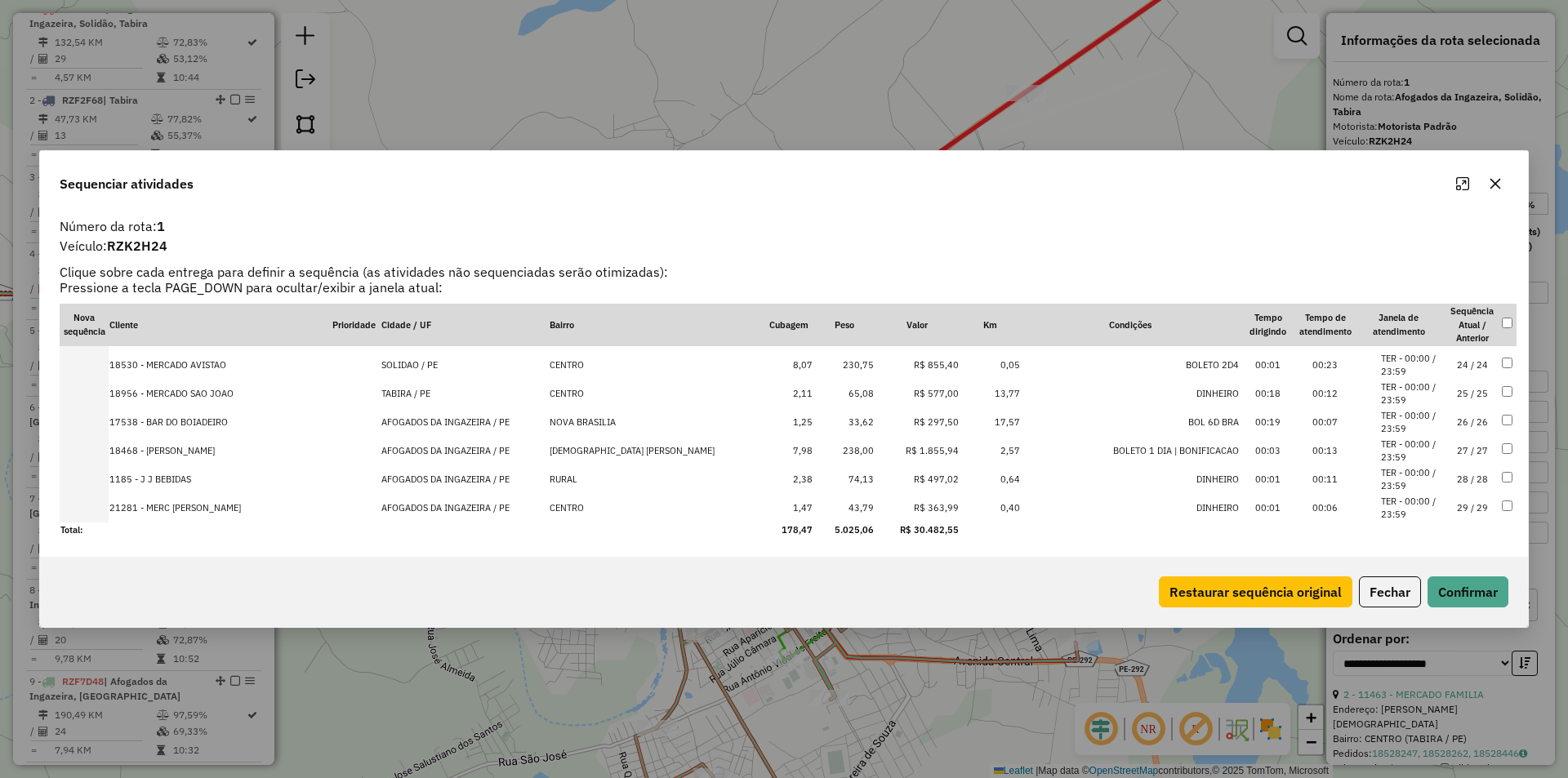
click at [1418, 507] on li "TER - 00:00 / 23:59" at bounding box center [1411, 508] width 62 height 27
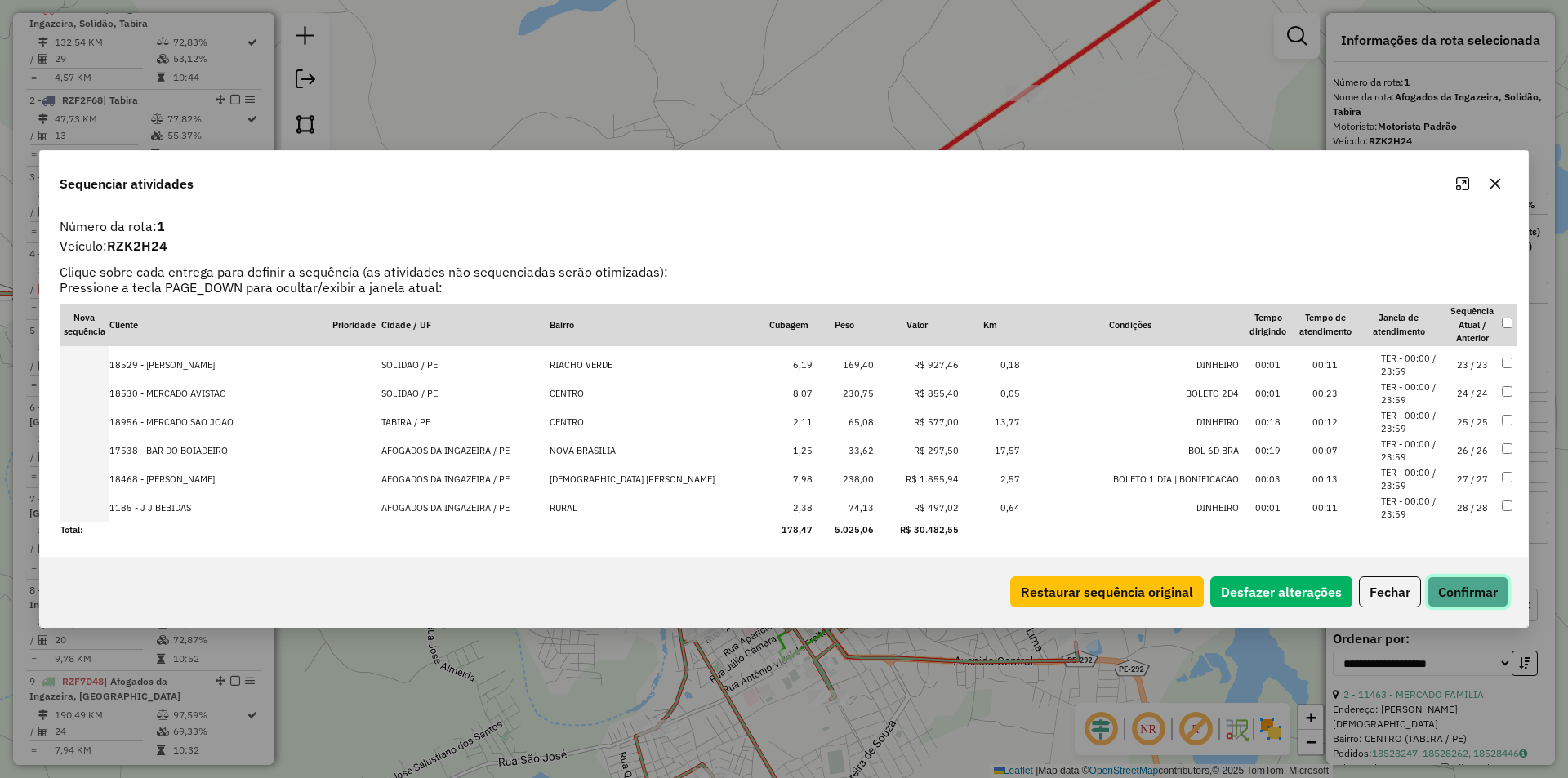
click at [1477, 586] on button "Confirmar" at bounding box center [1467, 592] width 81 height 31
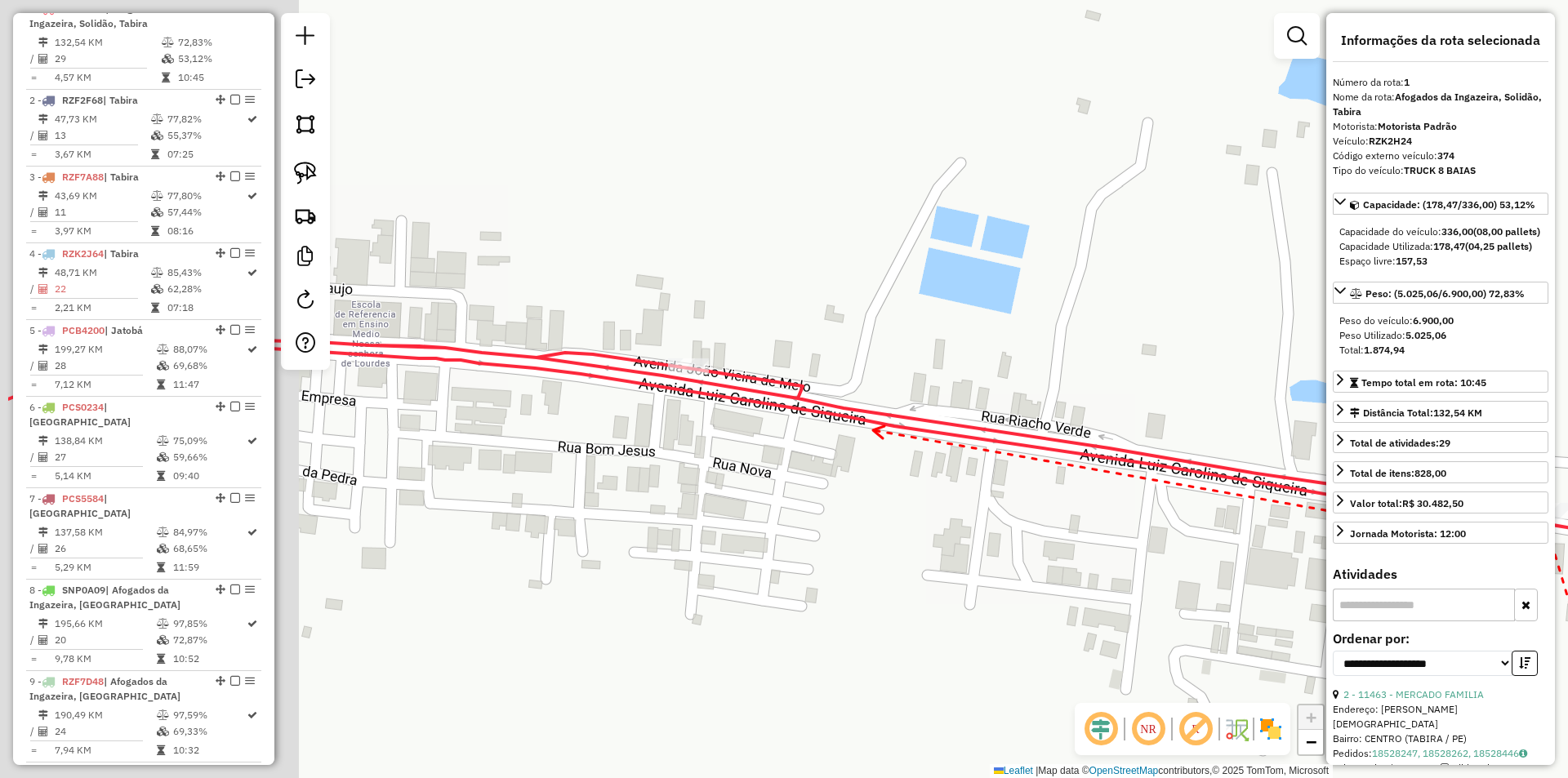
drag, startPoint x: 662, startPoint y: 387, endPoint x: 927, endPoint y: 431, distance: 268.6
click at [922, 434] on icon at bounding box center [949, 457] width 1881 height 244
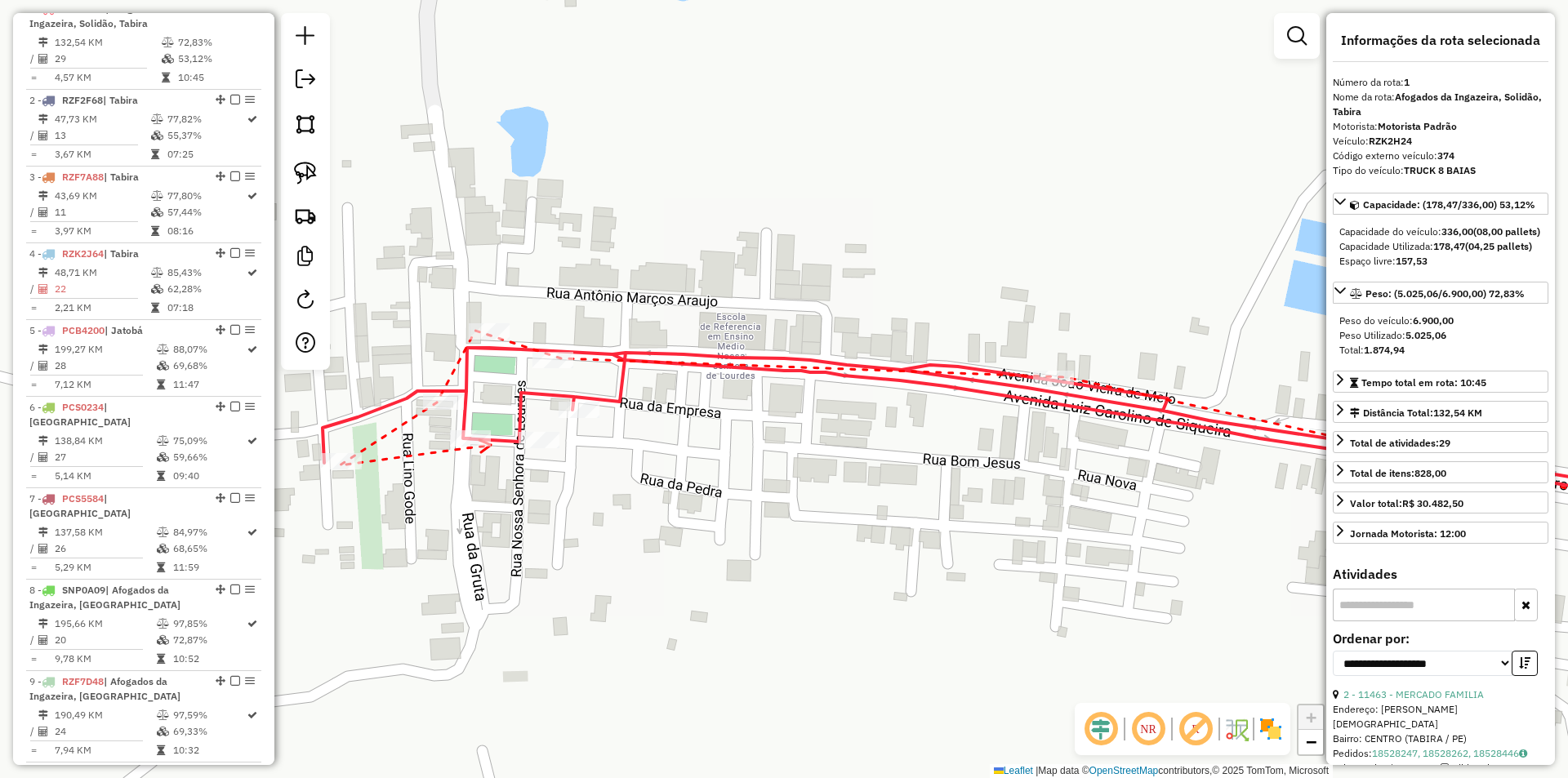
click at [491, 445] on icon at bounding box center [485, 446] width 11 height 12
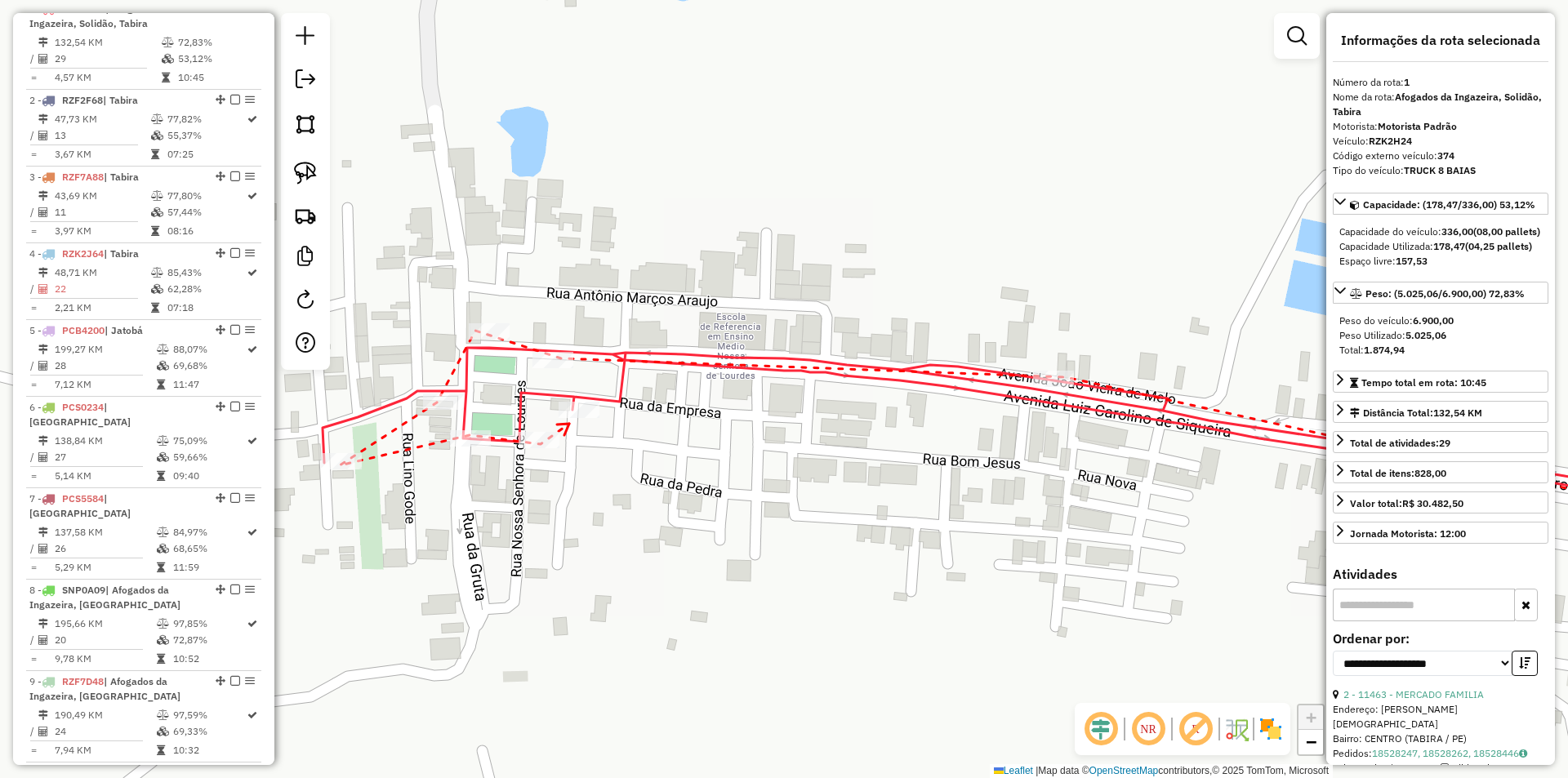
click at [570, 424] on icon at bounding box center [563, 430] width 12 height 11
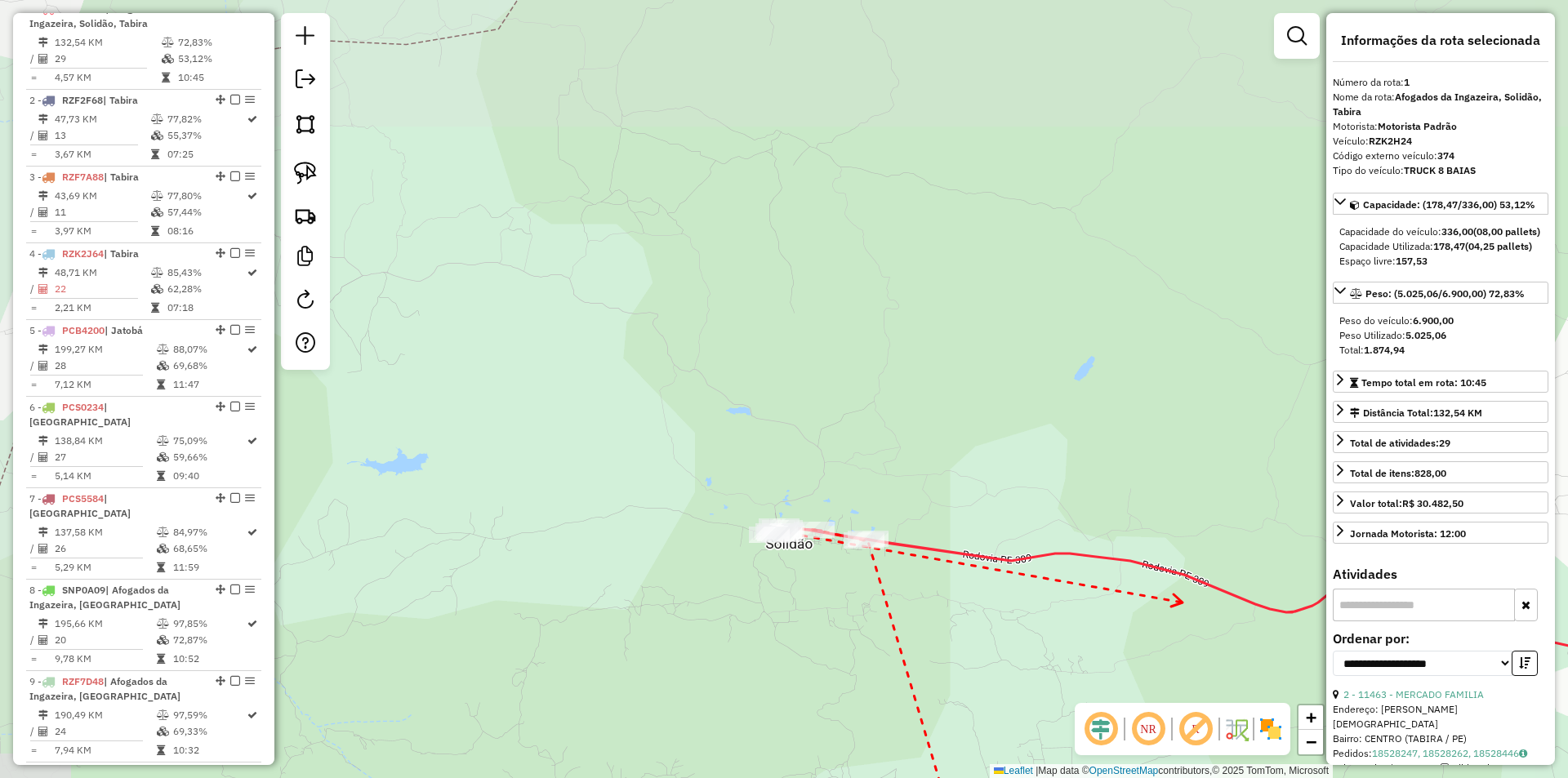
drag, startPoint x: 1182, startPoint y: 603, endPoint x: 577, endPoint y: 486, distance: 616.2
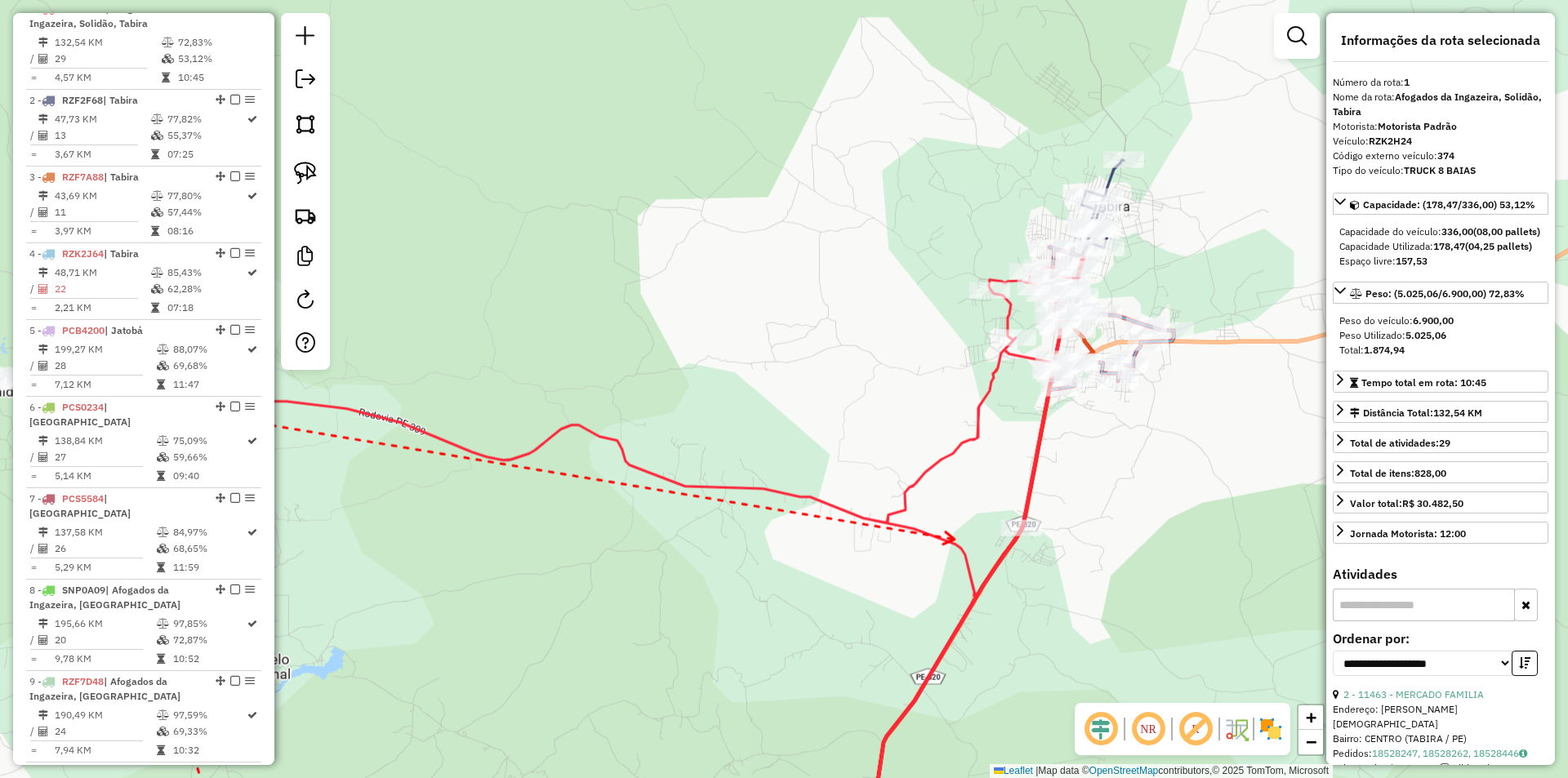
click at [702, 586] on div "Janela de atendimento Grade de atendimento Capacidade Transportadoras Veículos …" at bounding box center [784, 389] width 1568 height 778
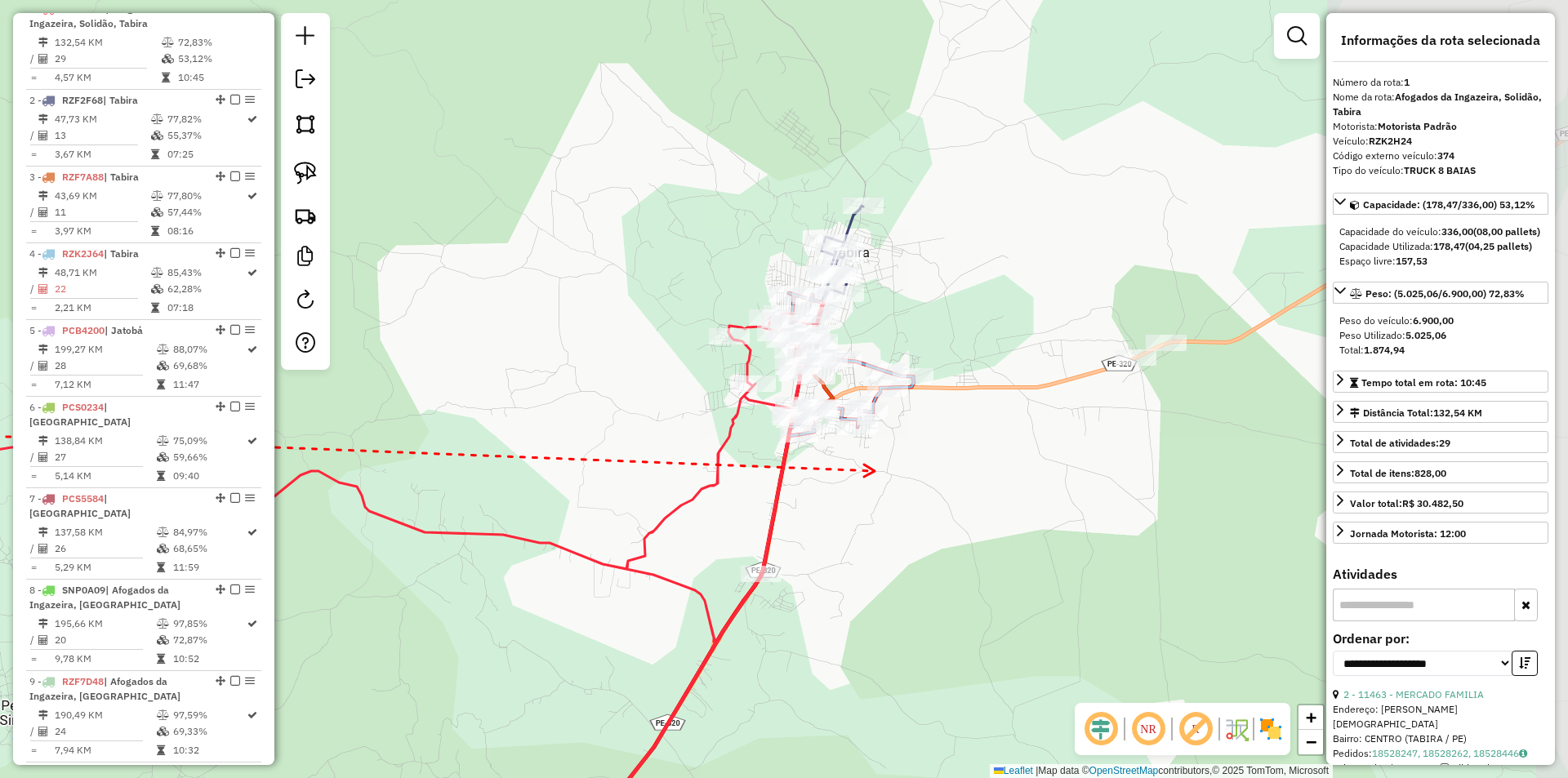
drag, startPoint x: 874, startPoint y: 471, endPoint x: 865, endPoint y: 532, distance: 61.7
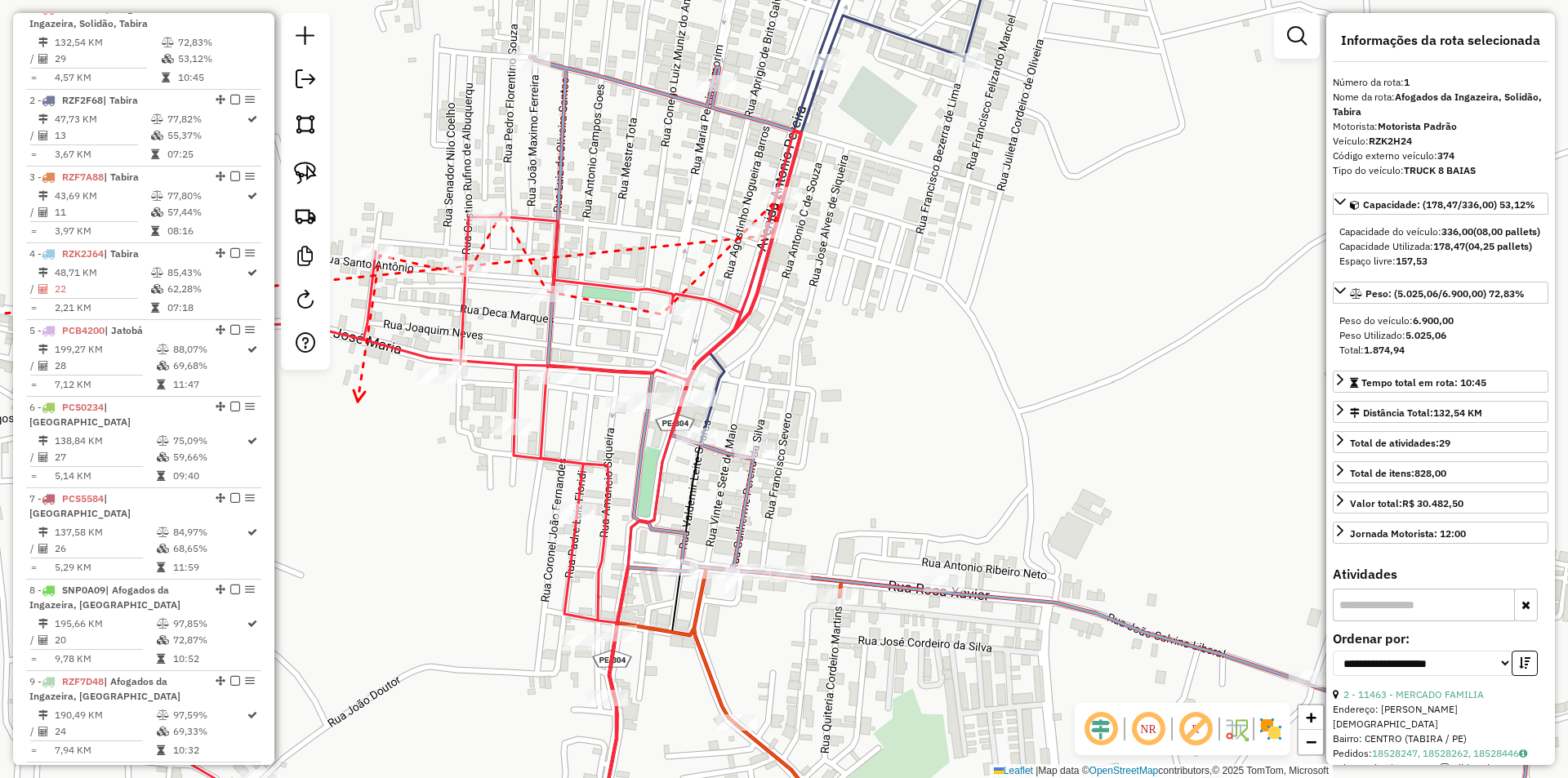
drag, startPoint x: 846, startPoint y: 272, endPoint x: 782, endPoint y: 344, distance: 96.3
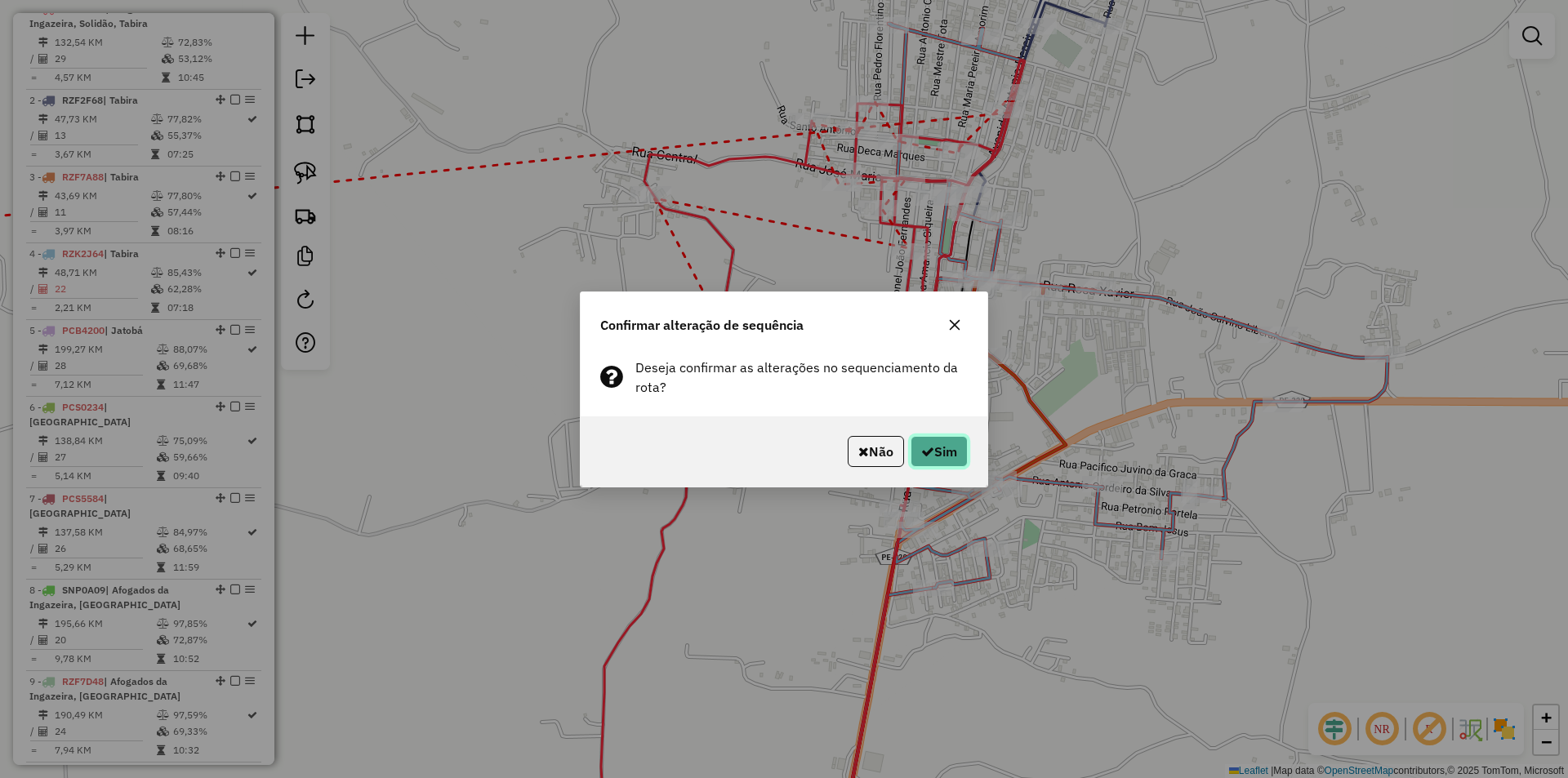
click at [941, 451] on button "Sim" at bounding box center [939, 452] width 57 height 31
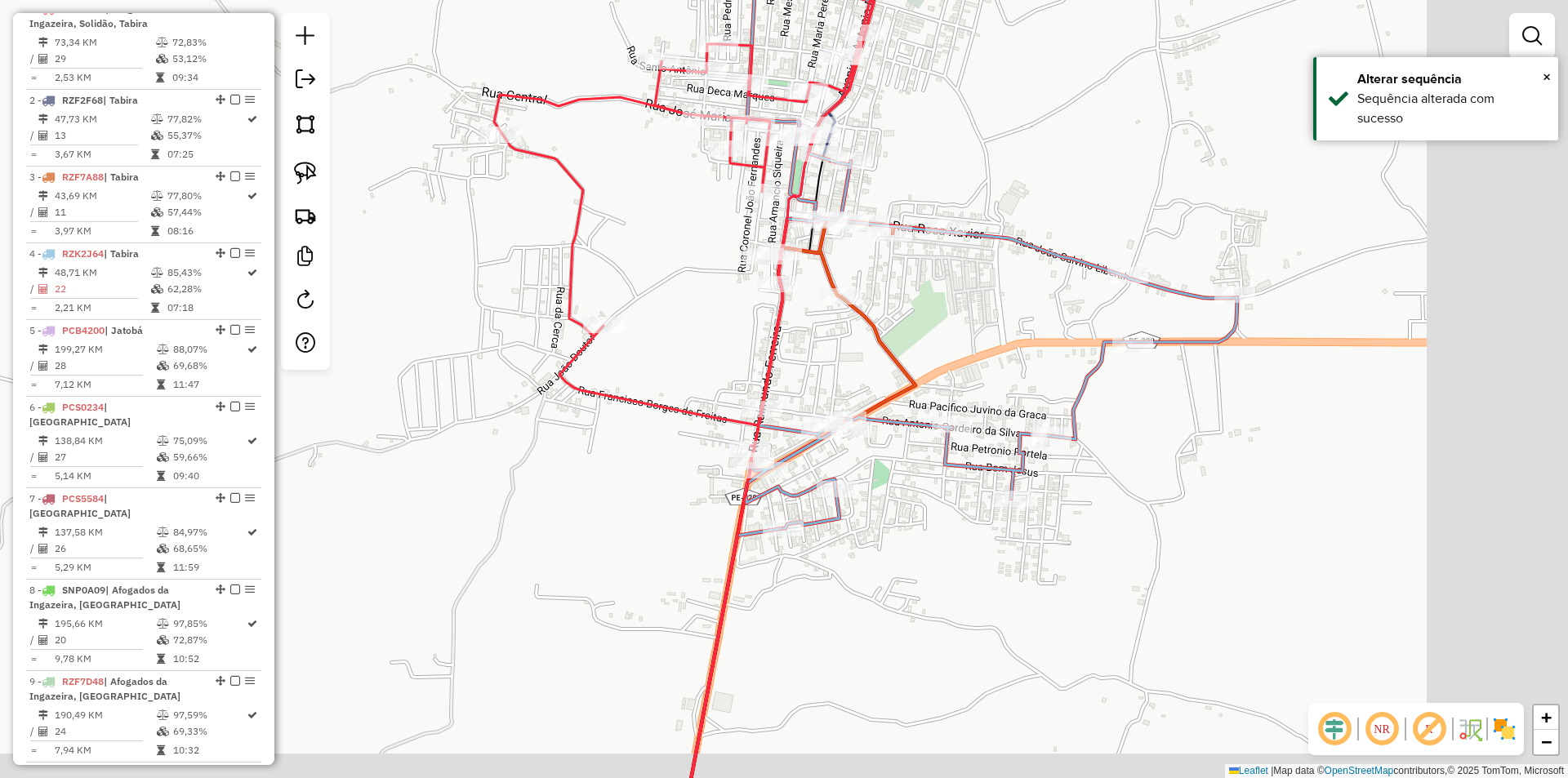
drag, startPoint x: 817, startPoint y: 532, endPoint x: 630, endPoint y: 457, distance: 201.5
click at [630, 457] on div "Janela de atendimento Grade de atendimento Capacidade Transportadoras Veículos …" at bounding box center [784, 389] width 1568 height 778
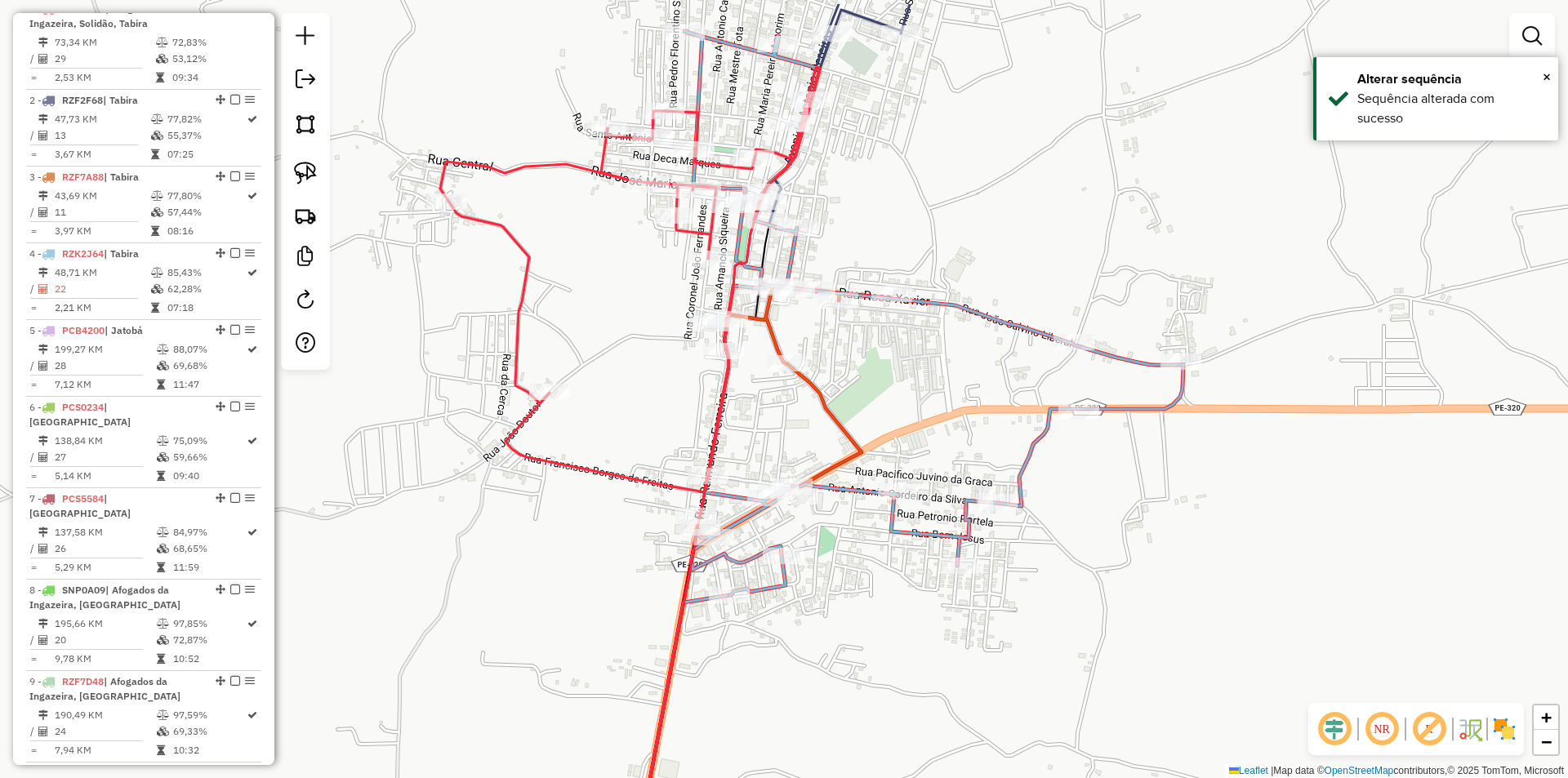
drag, startPoint x: 871, startPoint y: 318, endPoint x: 868, endPoint y: 326, distance: 8.5
click at [868, 326] on div "Janela de atendimento Grade de atendimento Capacidade Transportadoras Veículos …" at bounding box center [784, 389] width 1568 height 778
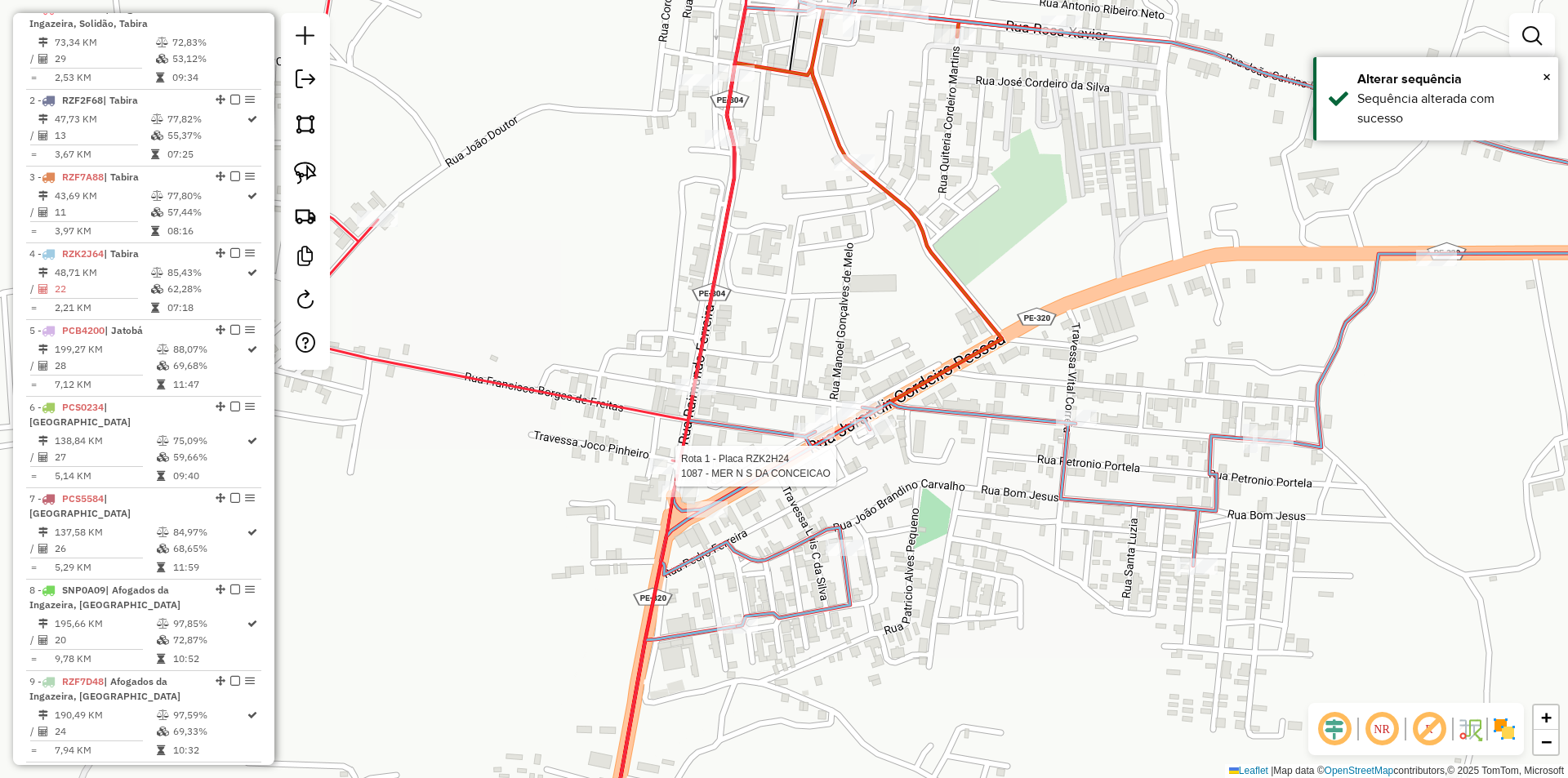
select select "**********"
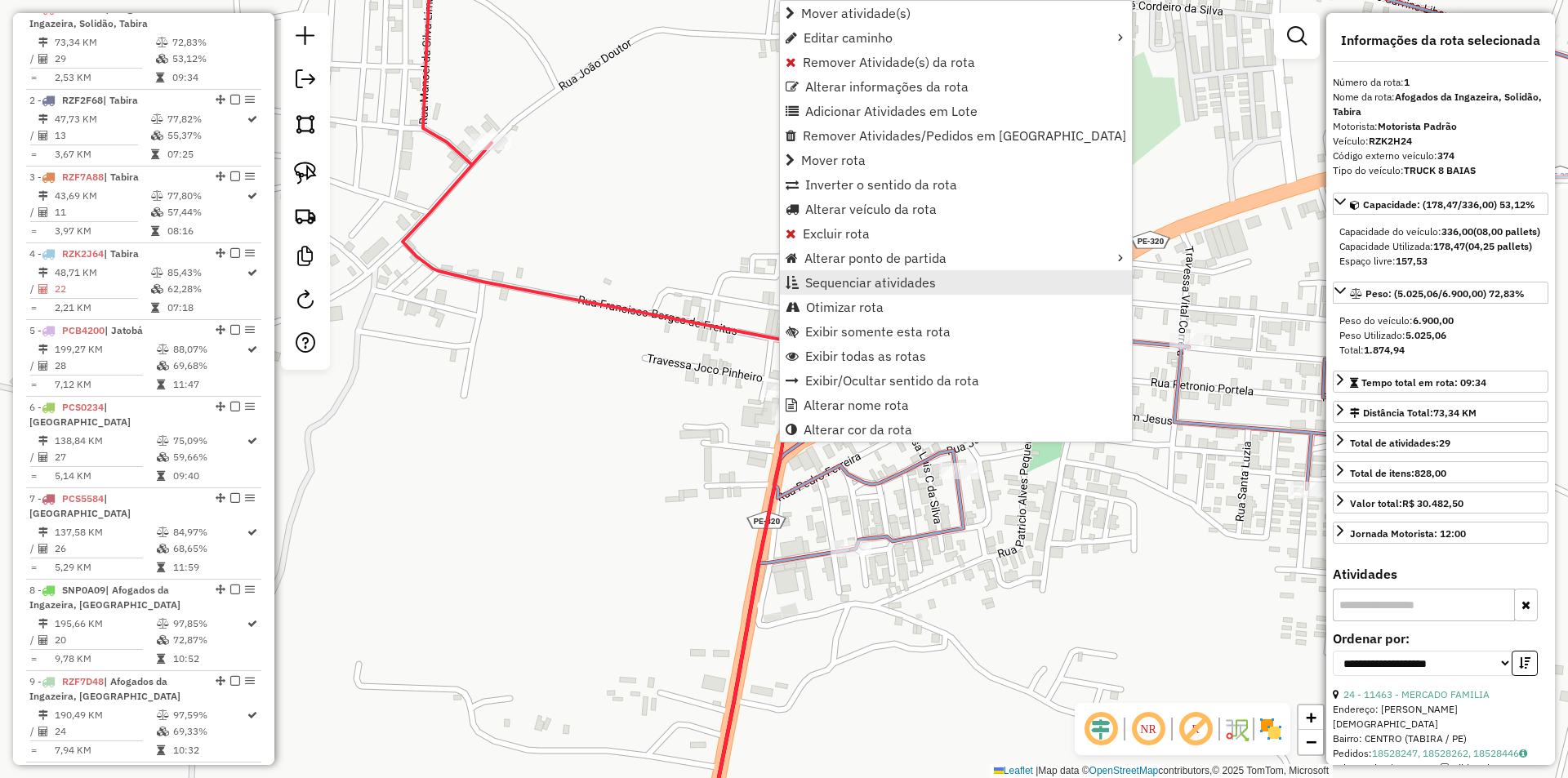
click at [886, 279] on span "Sequenciar atividades" at bounding box center [870, 282] width 130 height 13
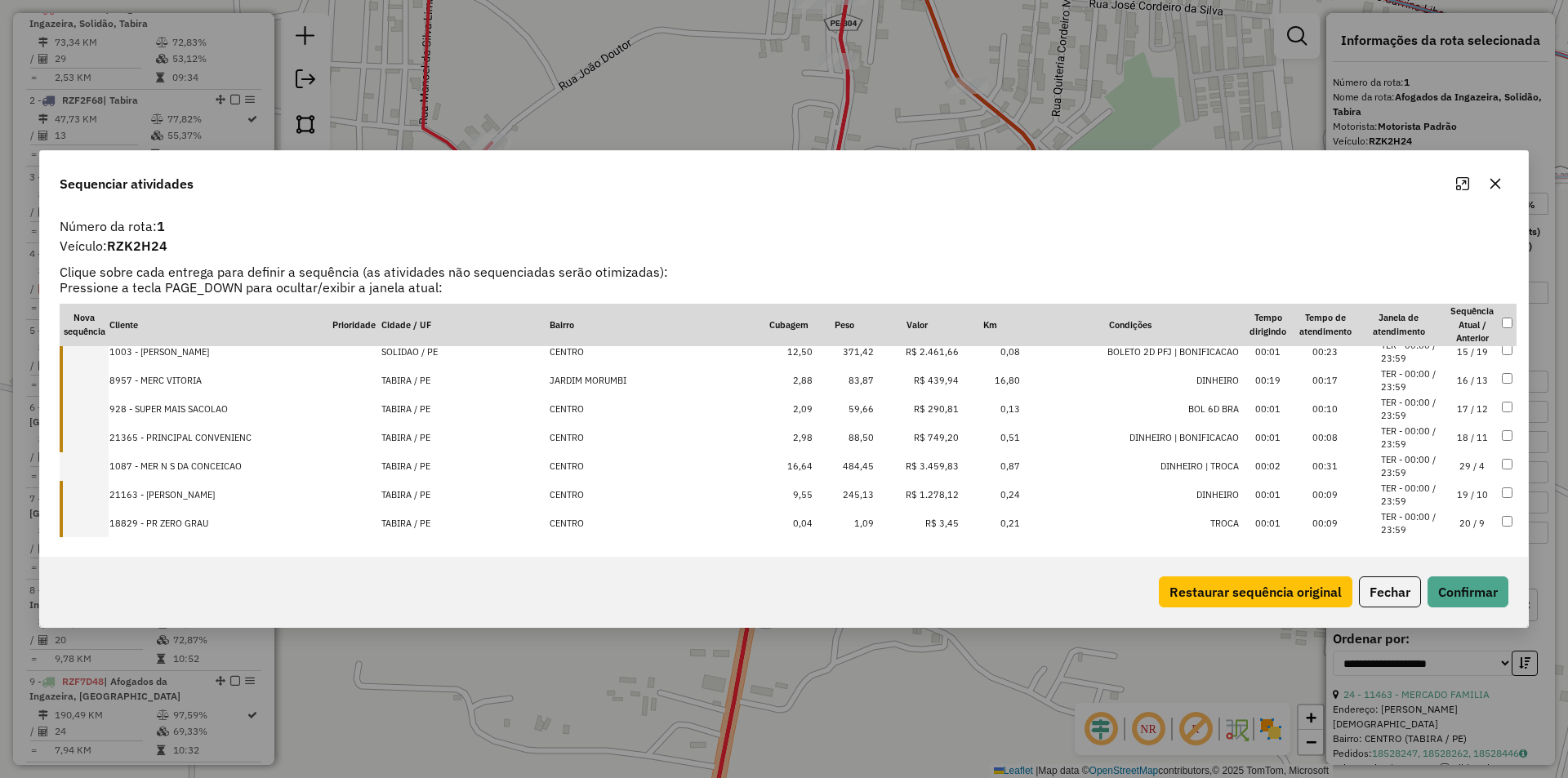
scroll to position [407, 0]
drag, startPoint x: 1430, startPoint y: 515, endPoint x: 1431, endPoint y: 370, distance: 145.0
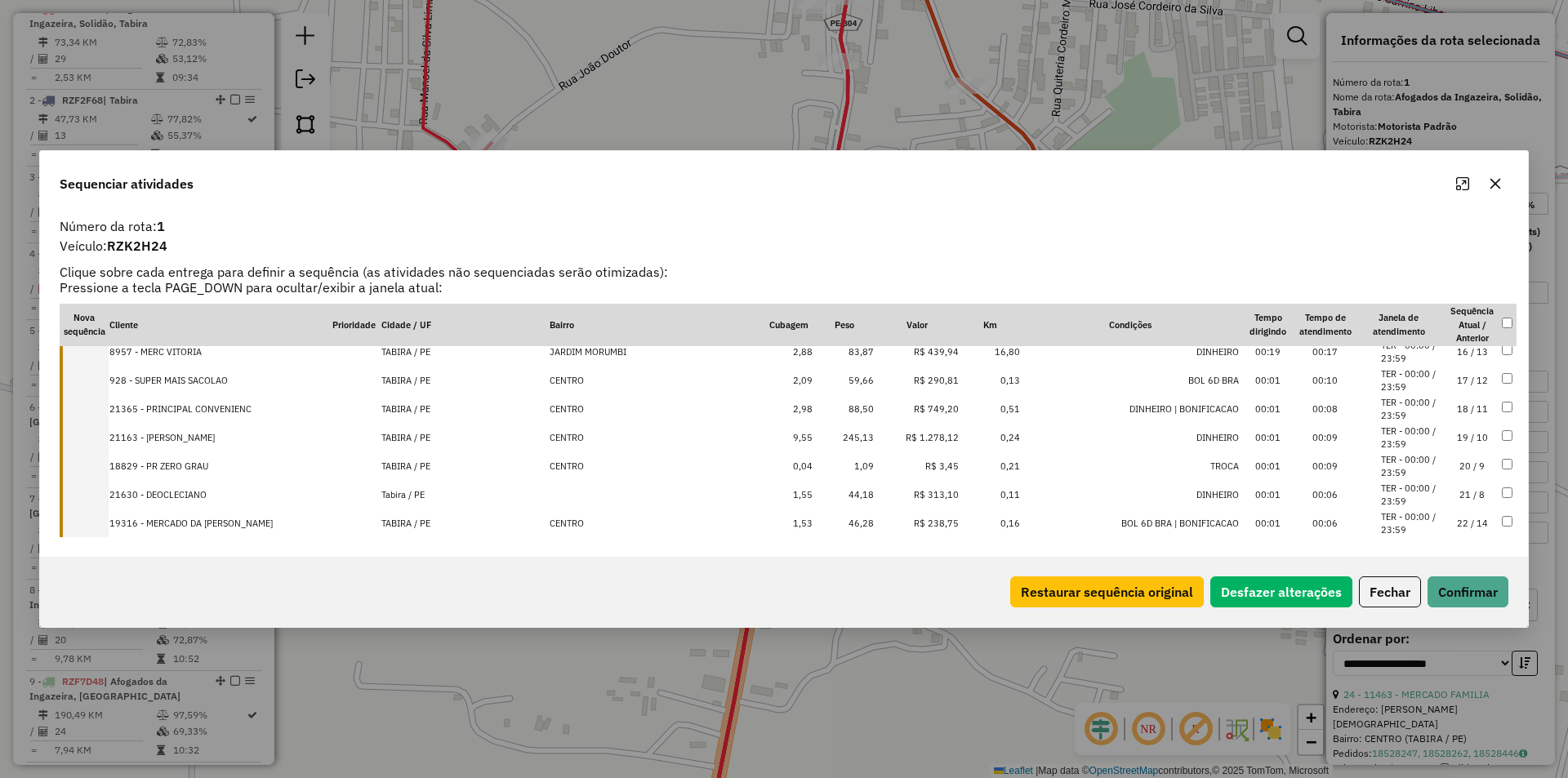
scroll to position [652, 0]
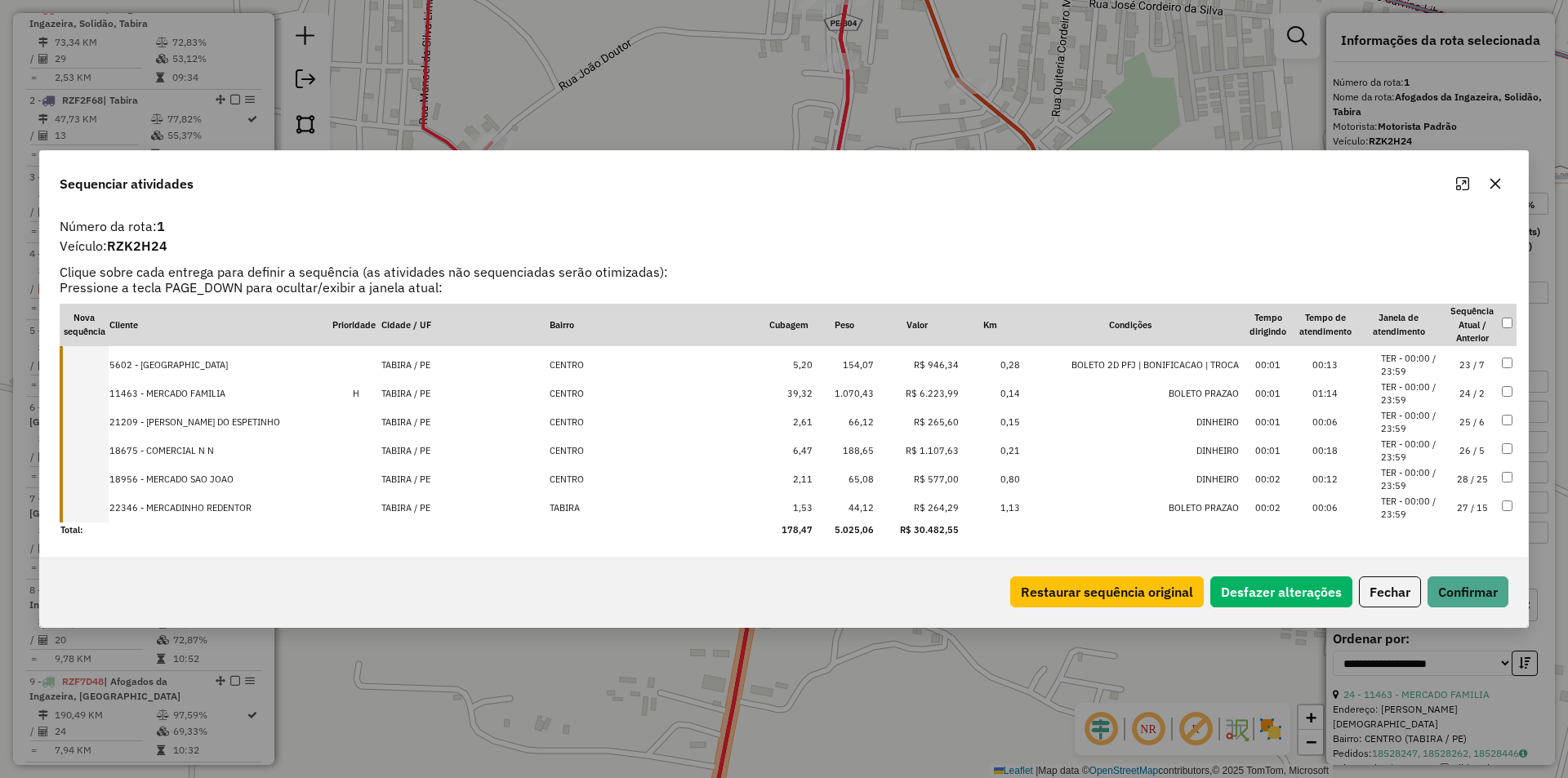
drag, startPoint x: 1415, startPoint y: 510, endPoint x: 1408, endPoint y: 472, distance: 38.6
drag, startPoint x: 1417, startPoint y: 496, endPoint x: 1417, endPoint y: 470, distance: 26.0
click at [1471, 593] on button "Confirmar" at bounding box center [1467, 592] width 81 height 31
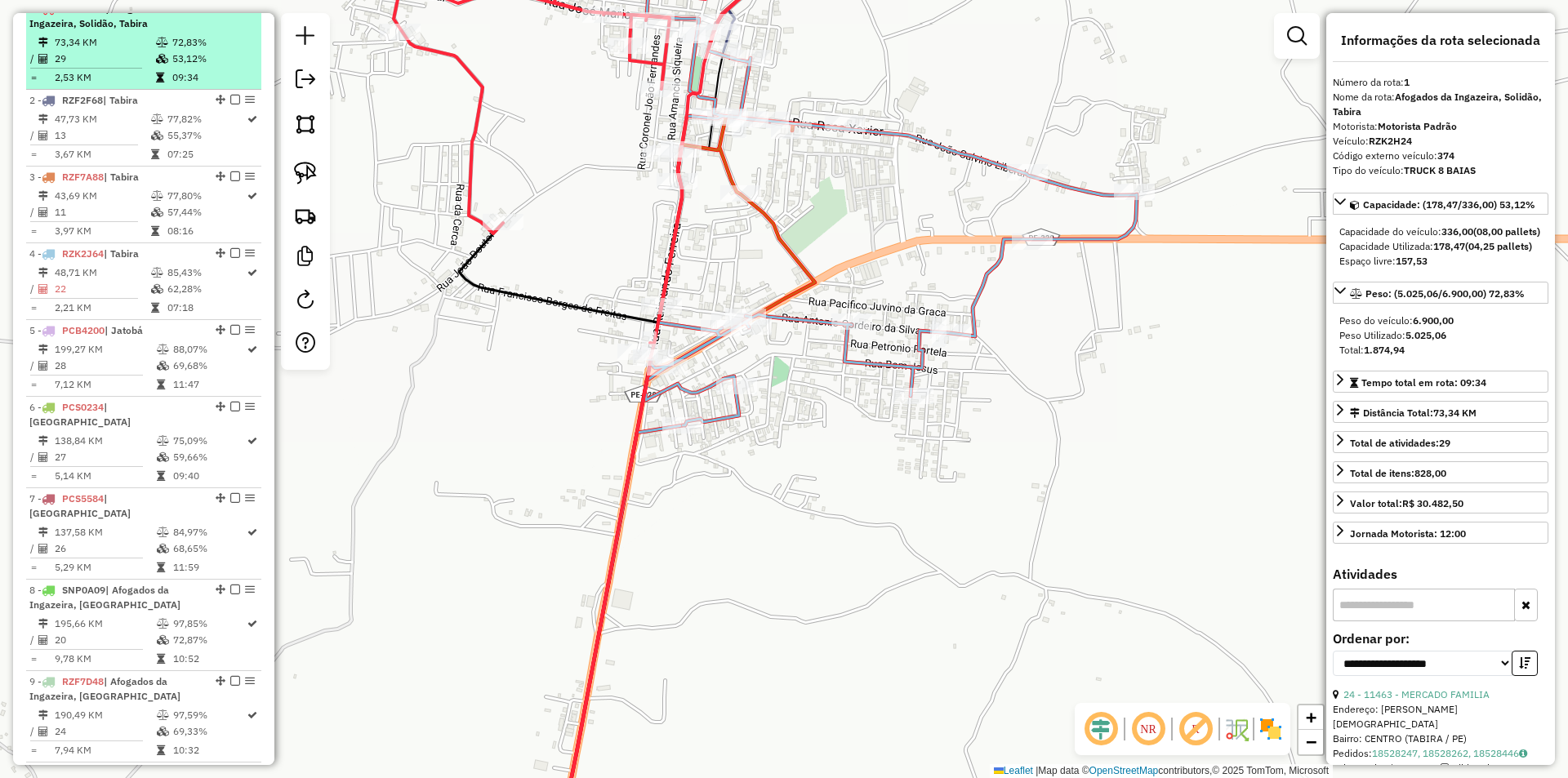
click at [232, 13] on em at bounding box center [235, 8] width 10 height 10
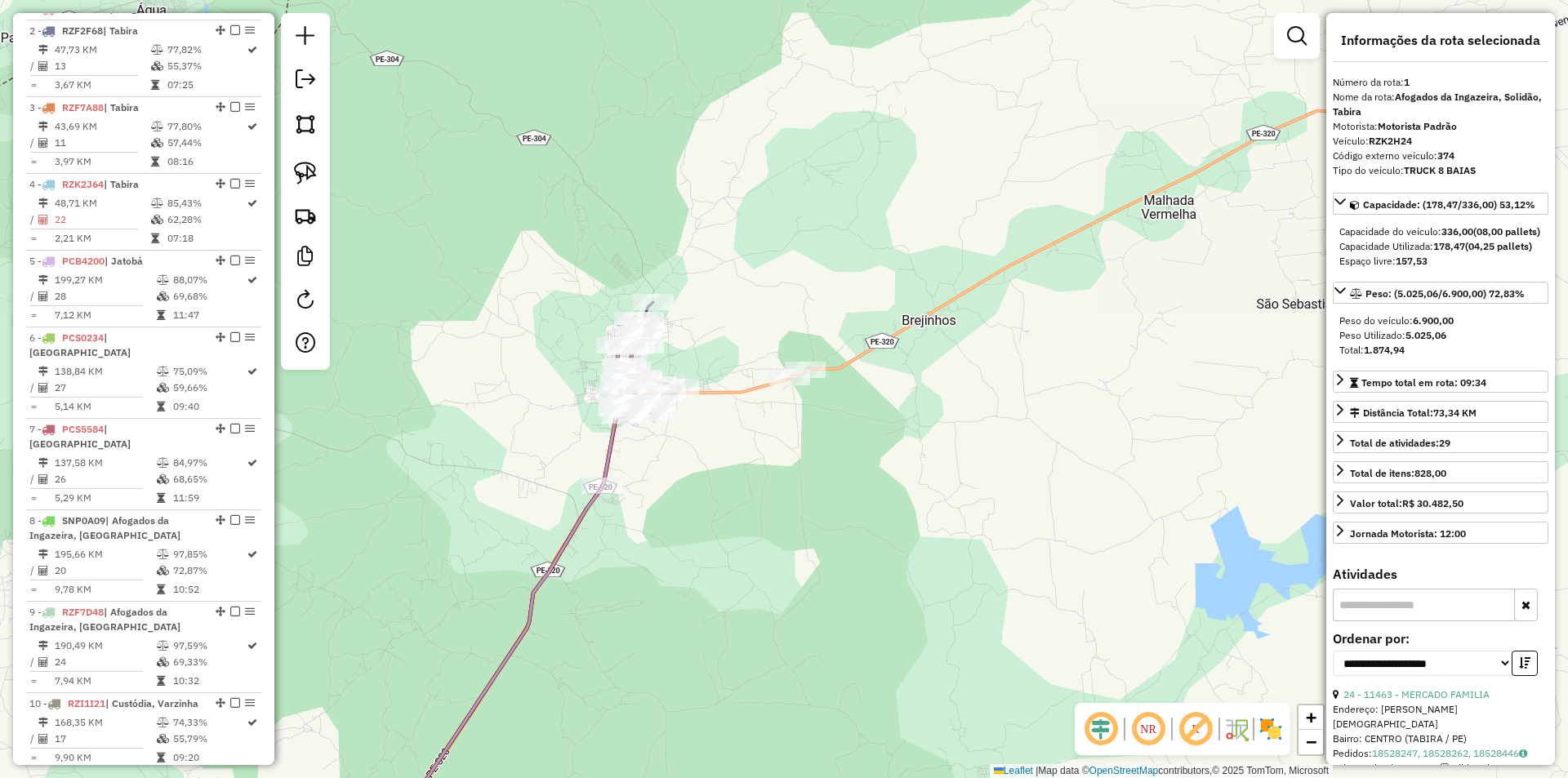
click at [607, 495] on div at bounding box center [601, 485] width 41 height 16
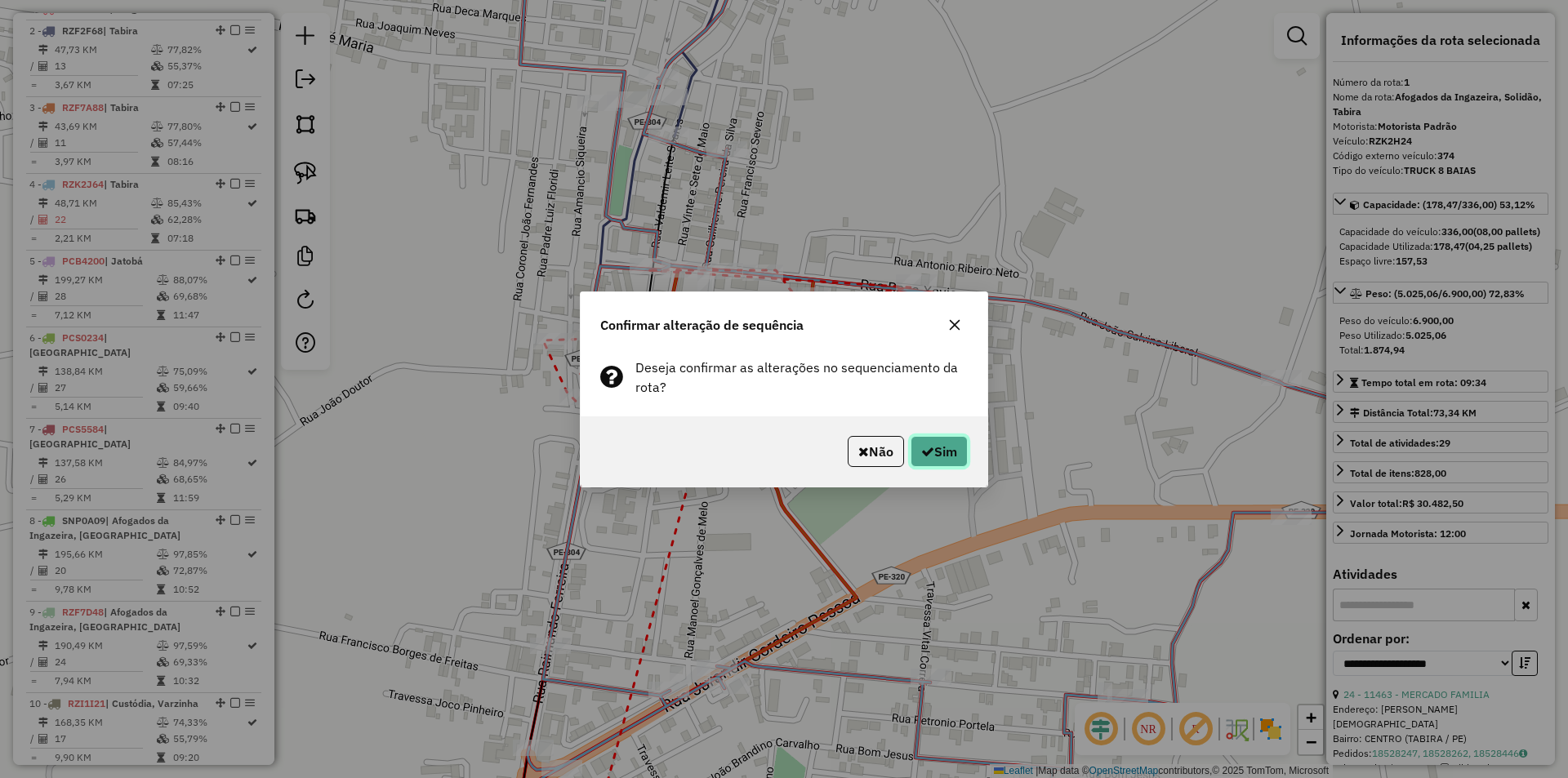
click at [921, 464] on button "Sim" at bounding box center [939, 452] width 57 height 31
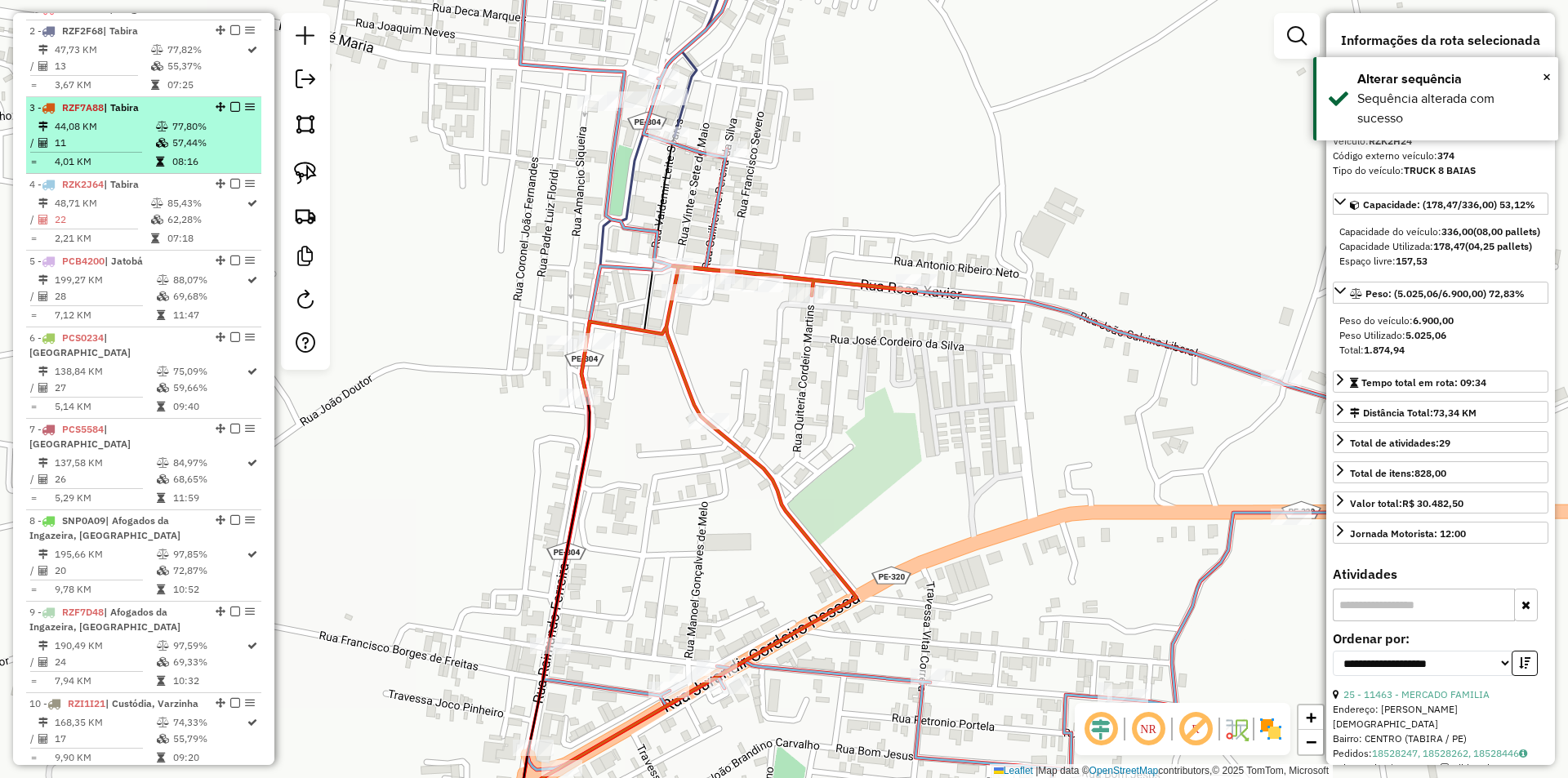
click at [232, 112] on em at bounding box center [235, 107] width 10 height 10
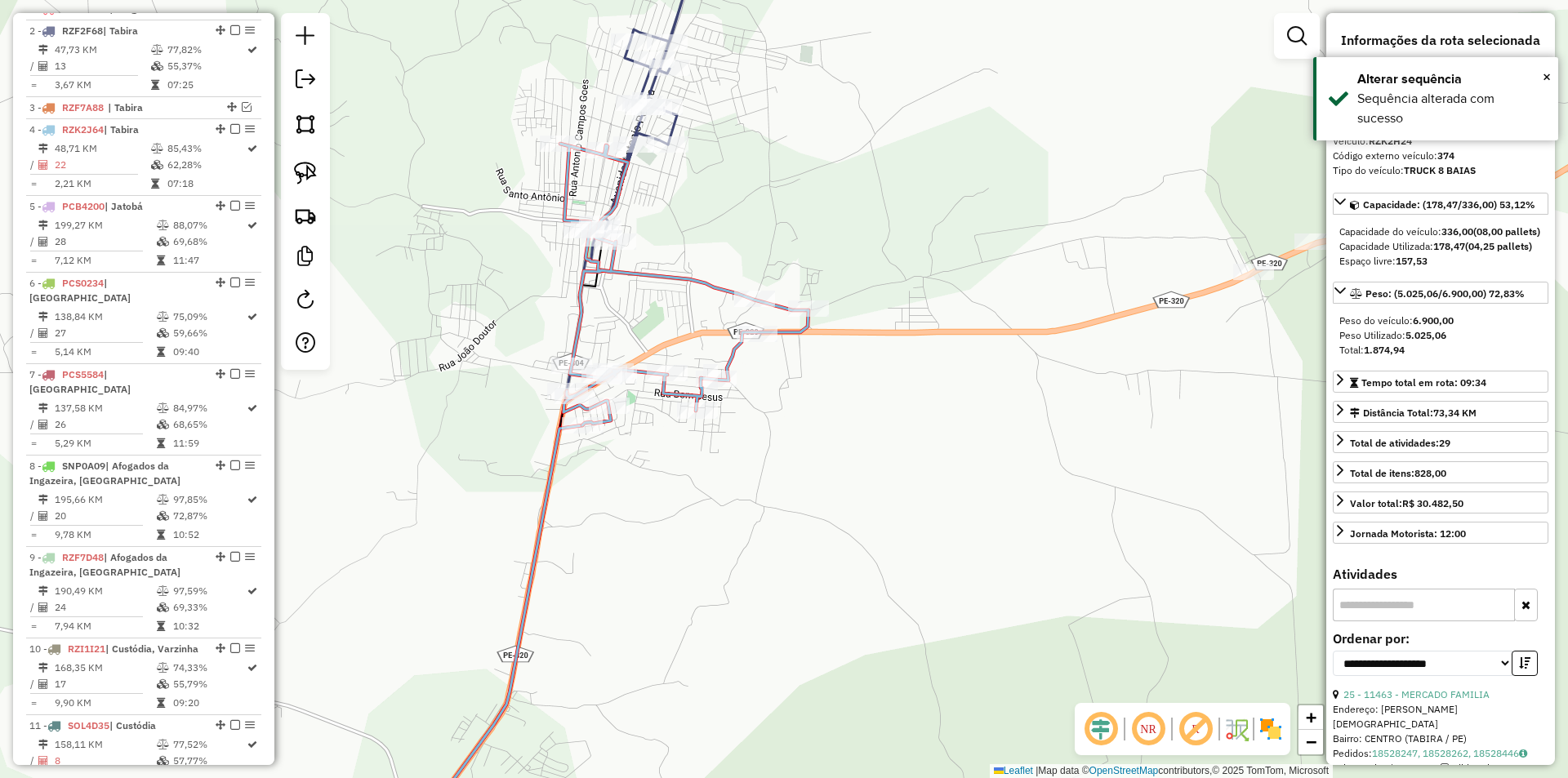
drag, startPoint x: 421, startPoint y: 464, endPoint x: 501, endPoint y: 282, distance: 198.8
click at [500, 290] on div "Janela de atendimento Grade de atendimento Capacidade Transportadoras Veículos …" at bounding box center [784, 389] width 1568 height 778
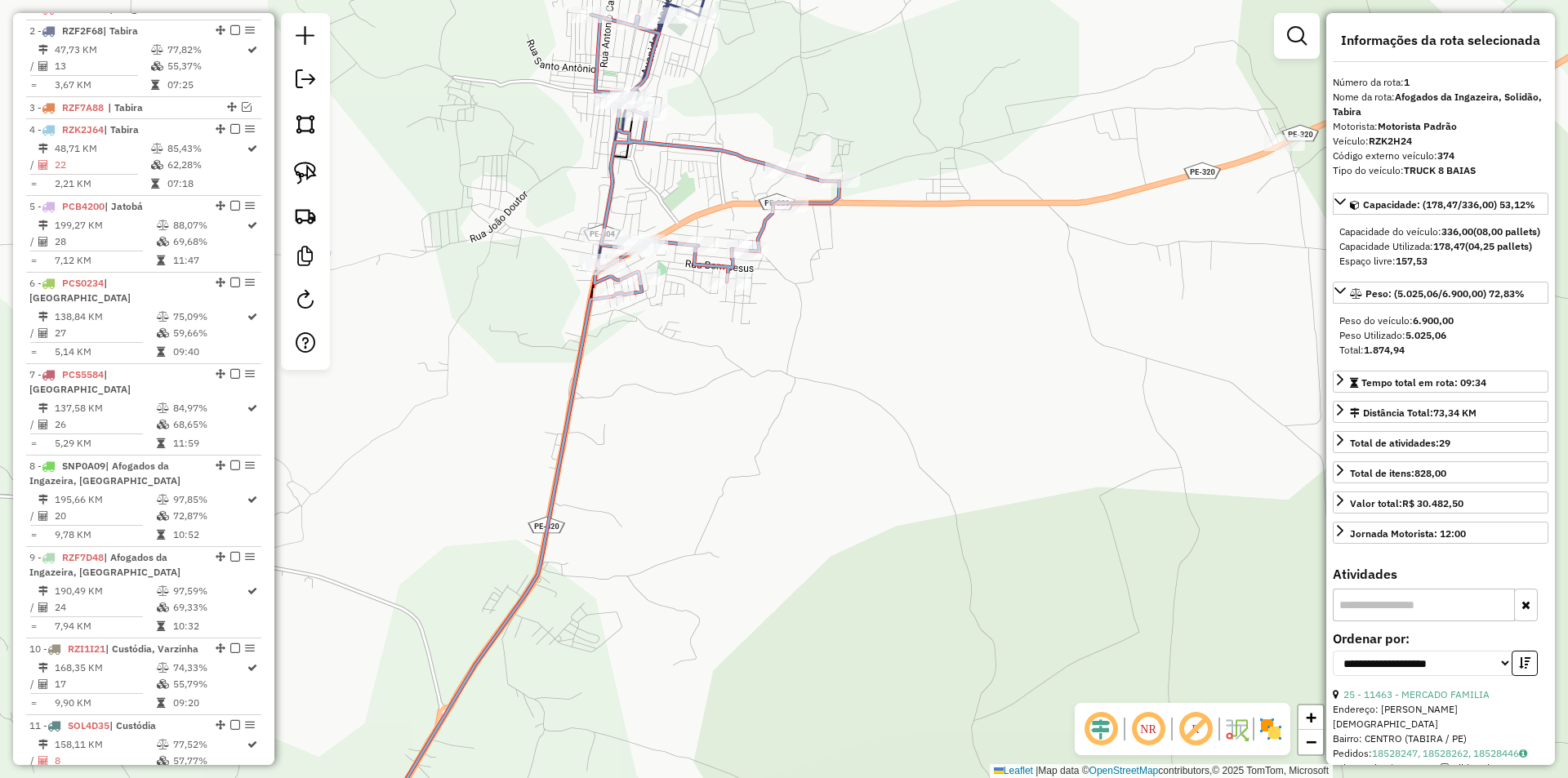
drag, startPoint x: 506, startPoint y: 329, endPoint x: 534, endPoint y: 148, distance: 183.2
click at [534, 150] on div "Janela de atendimento Grade de atendimento Capacidade Transportadoras Veículos …" at bounding box center [784, 389] width 1568 height 778
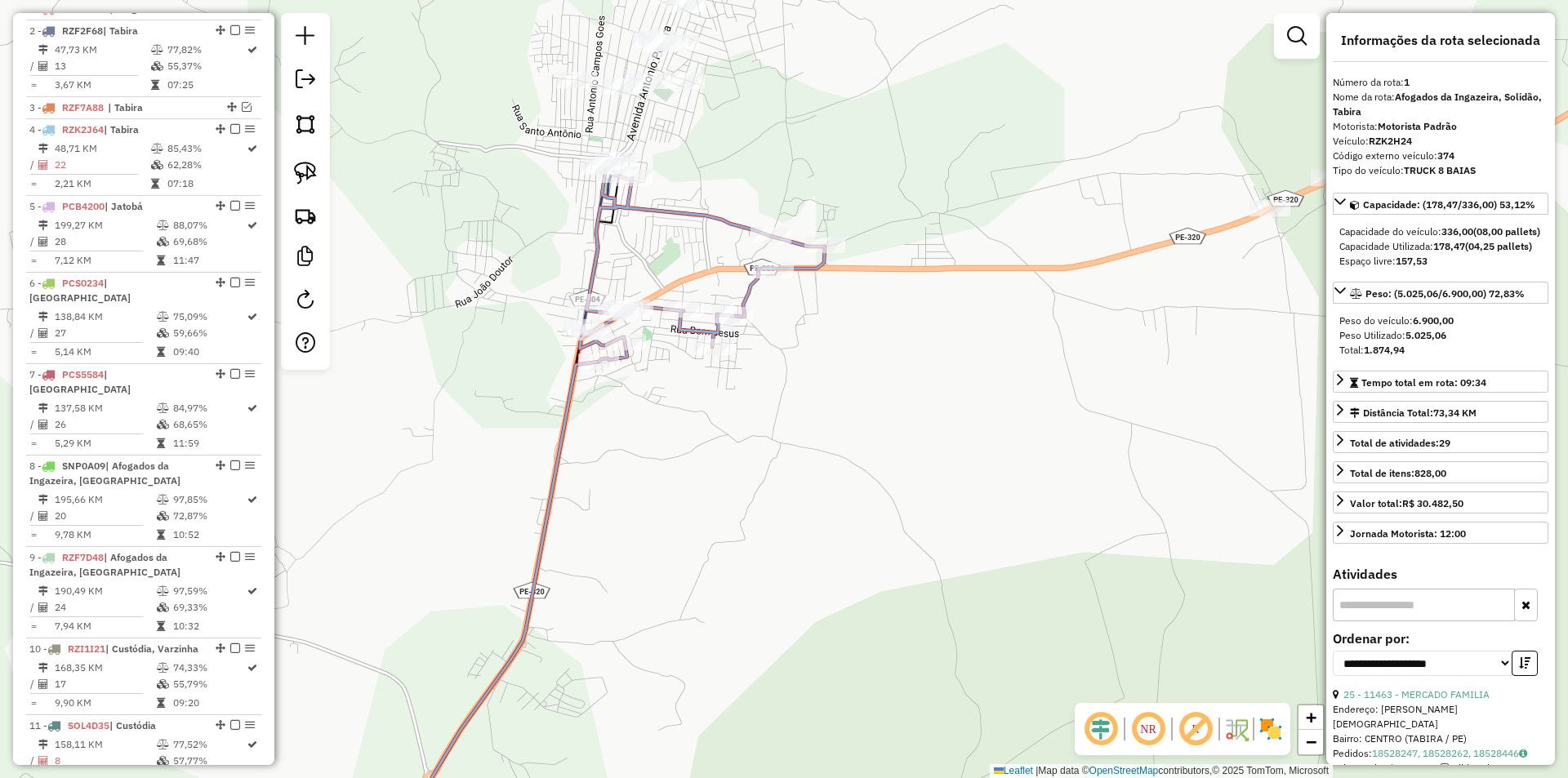
drag, startPoint x: 534, startPoint y: 148, endPoint x: 465, endPoint y: 454, distance: 313.7
click at [465, 454] on div "Janela de atendimento Grade de atendimento Capacidade Transportadoras Veículos …" at bounding box center [784, 389] width 1568 height 778
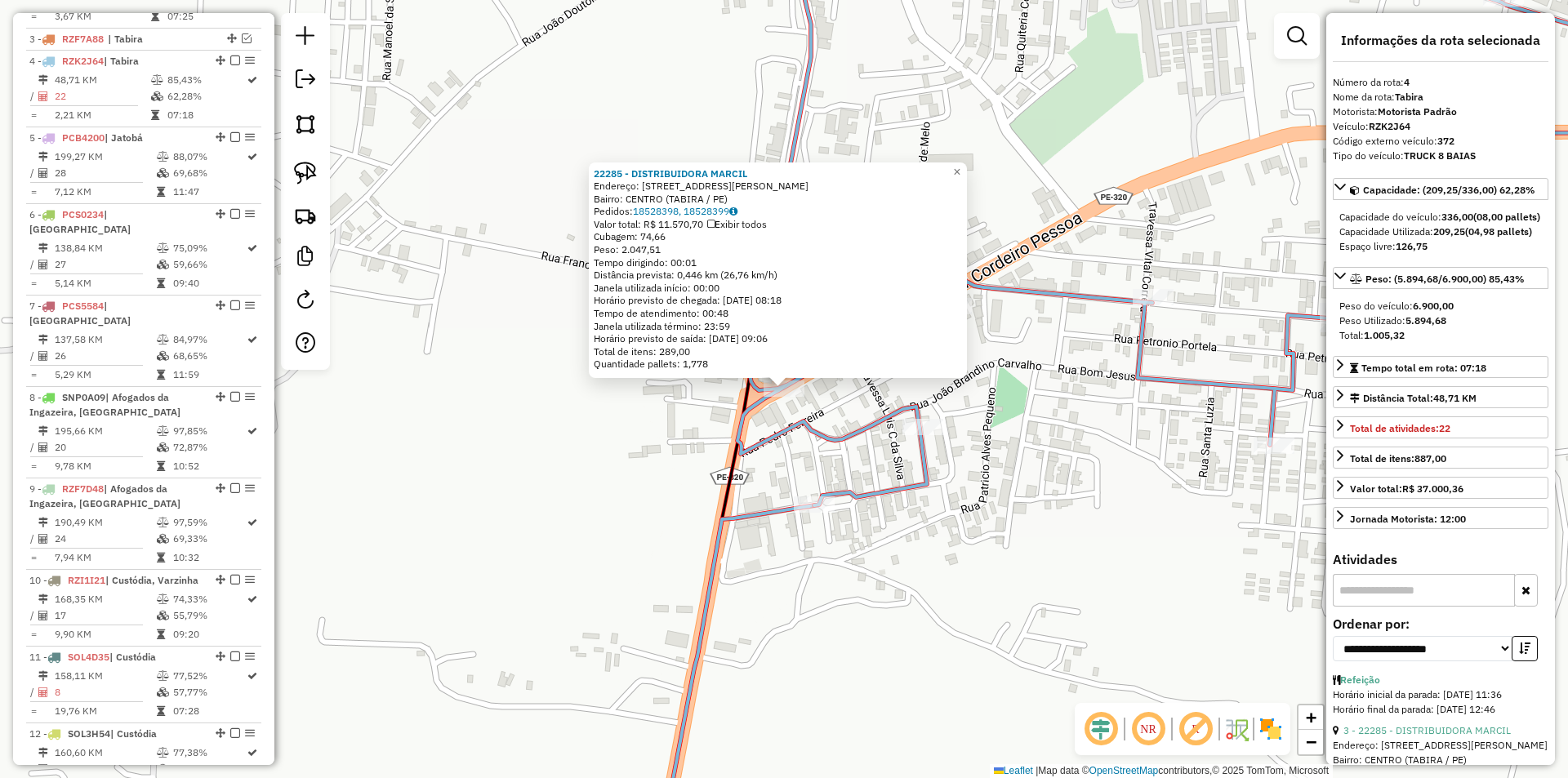
scroll to position [753, 0]
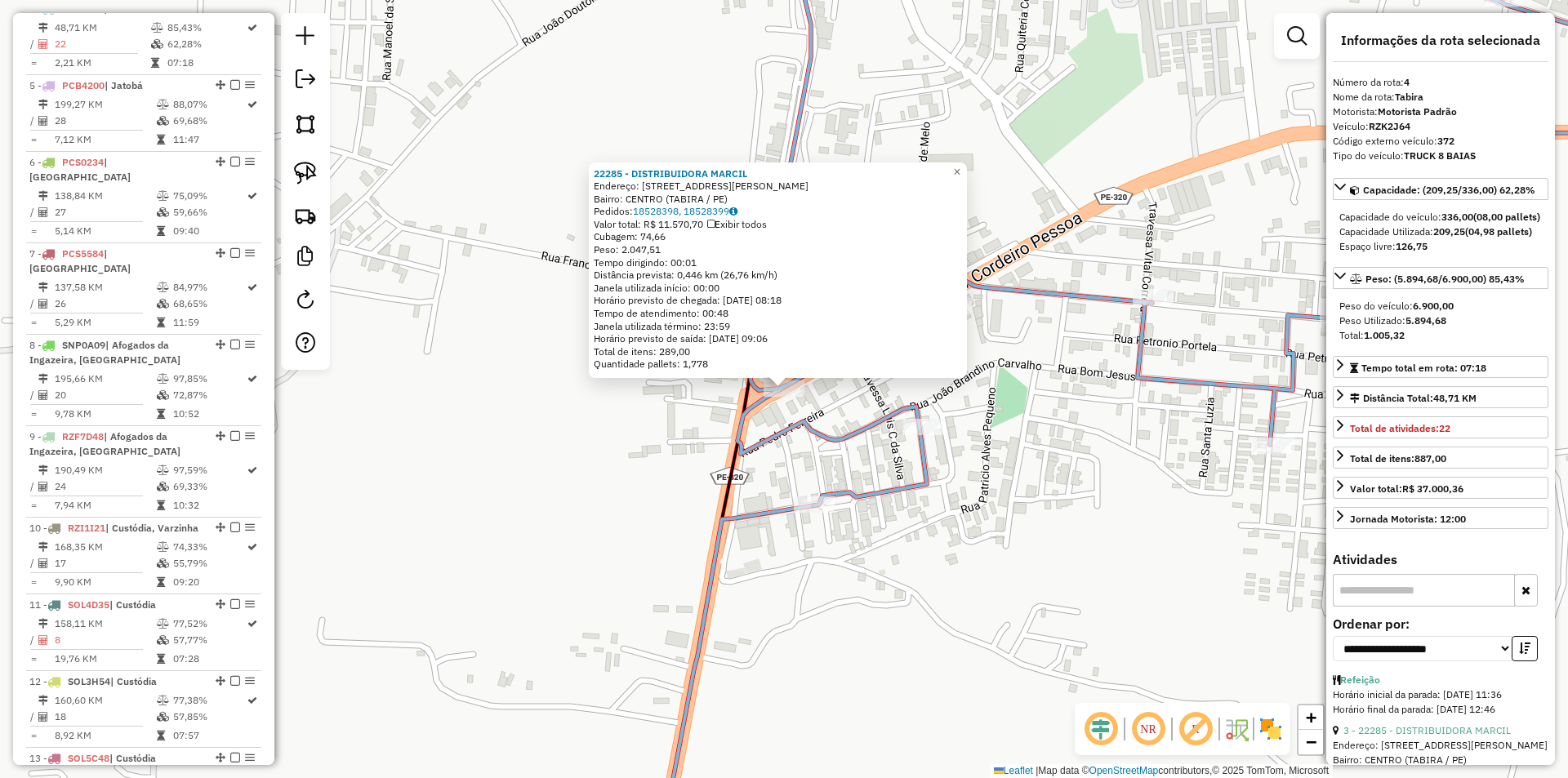
click at [604, 455] on div "22285 - DISTRIBUIDORA [PERSON_NAME]: Rua [PERSON_NAME] Pessoa 08 Bairro: CENTRO…" at bounding box center [784, 389] width 1568 height 778
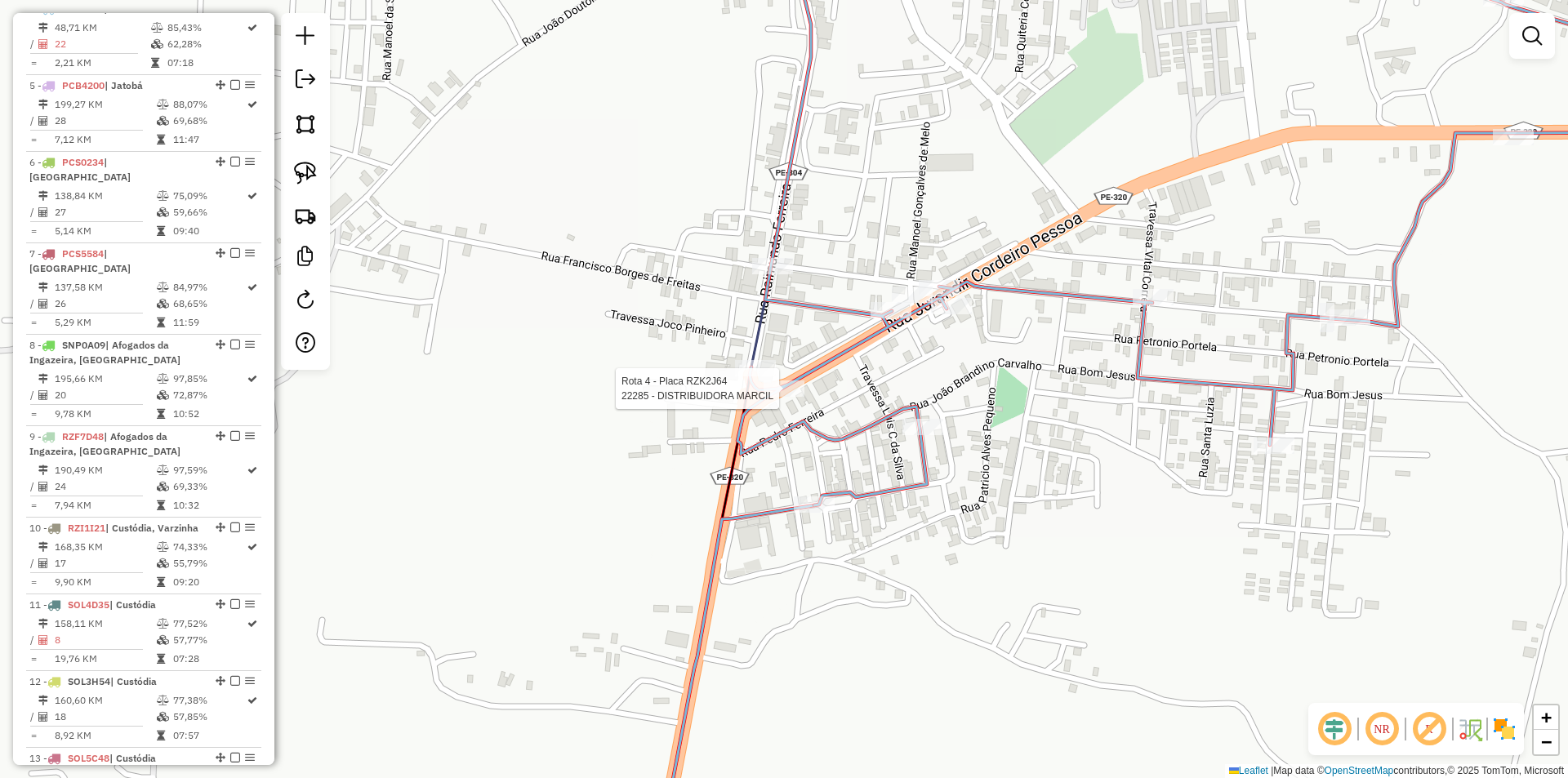
select select "**********"
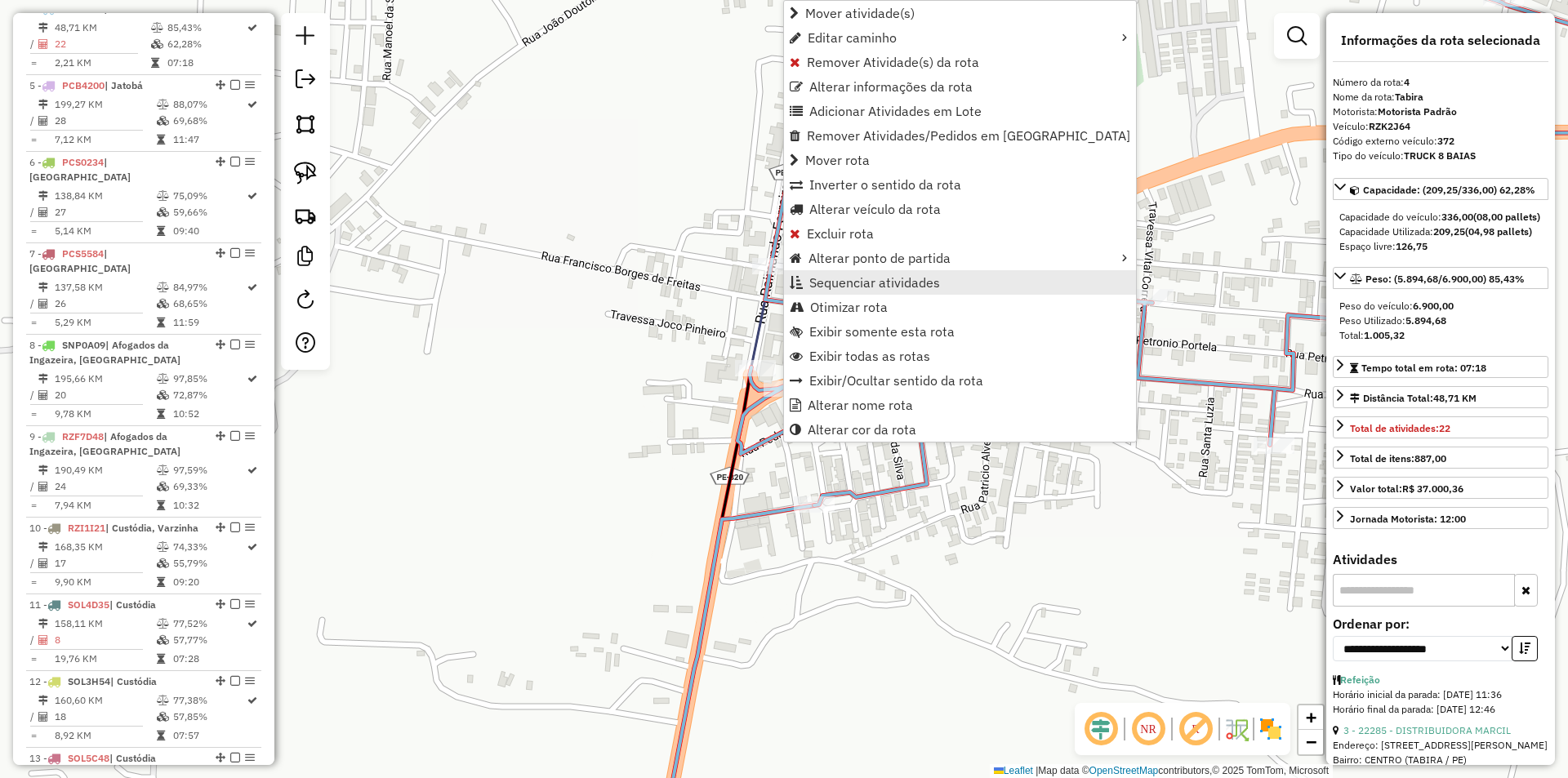
click at [908, 289] on span "Sequenciar atividades" at bounding box center [874, 282] width 130 height 13
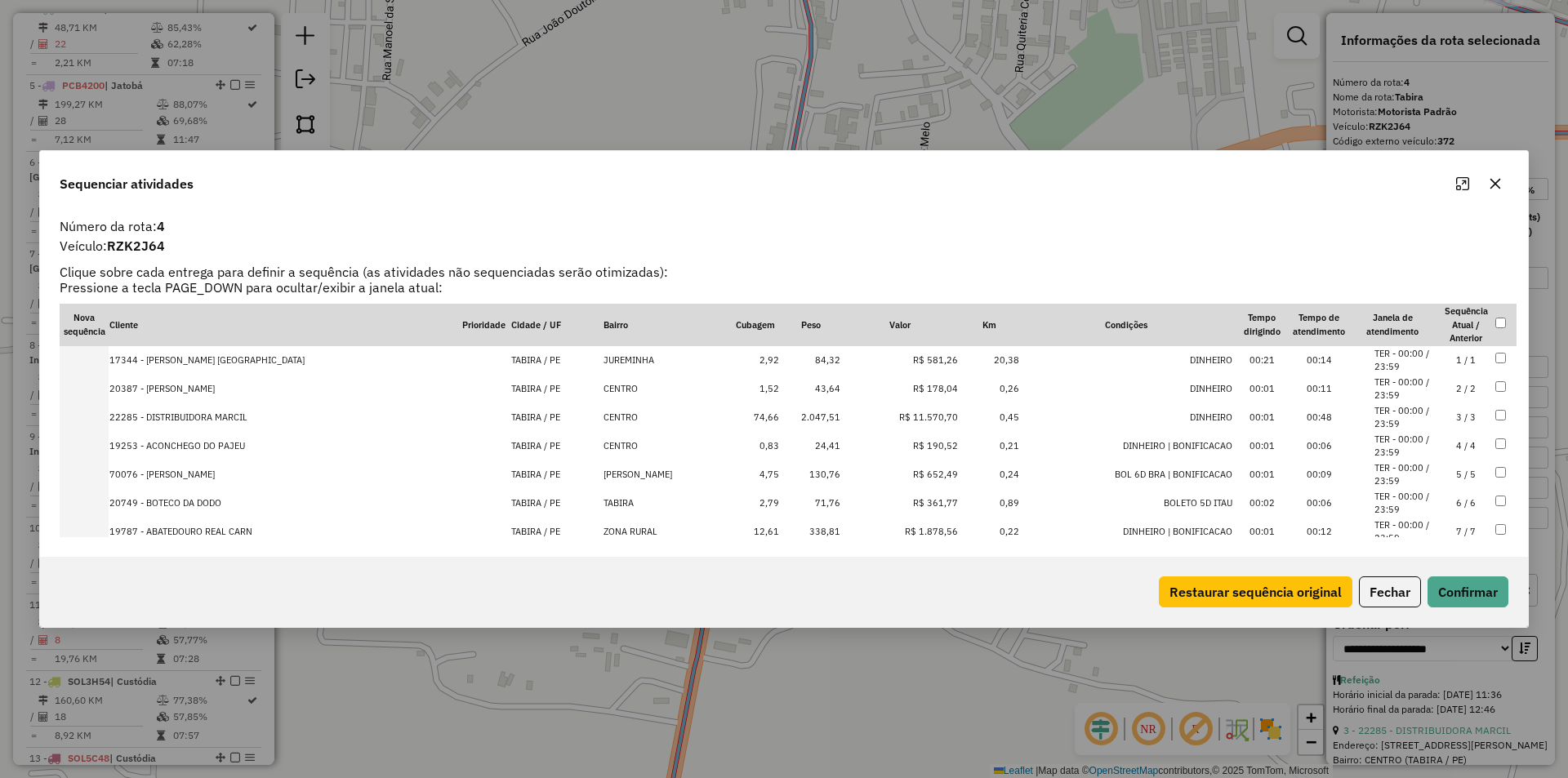
click at [1403, 416] on li "TER - 00:00 / 23:59" at bounding box center [1404, 418] width 62 height 27
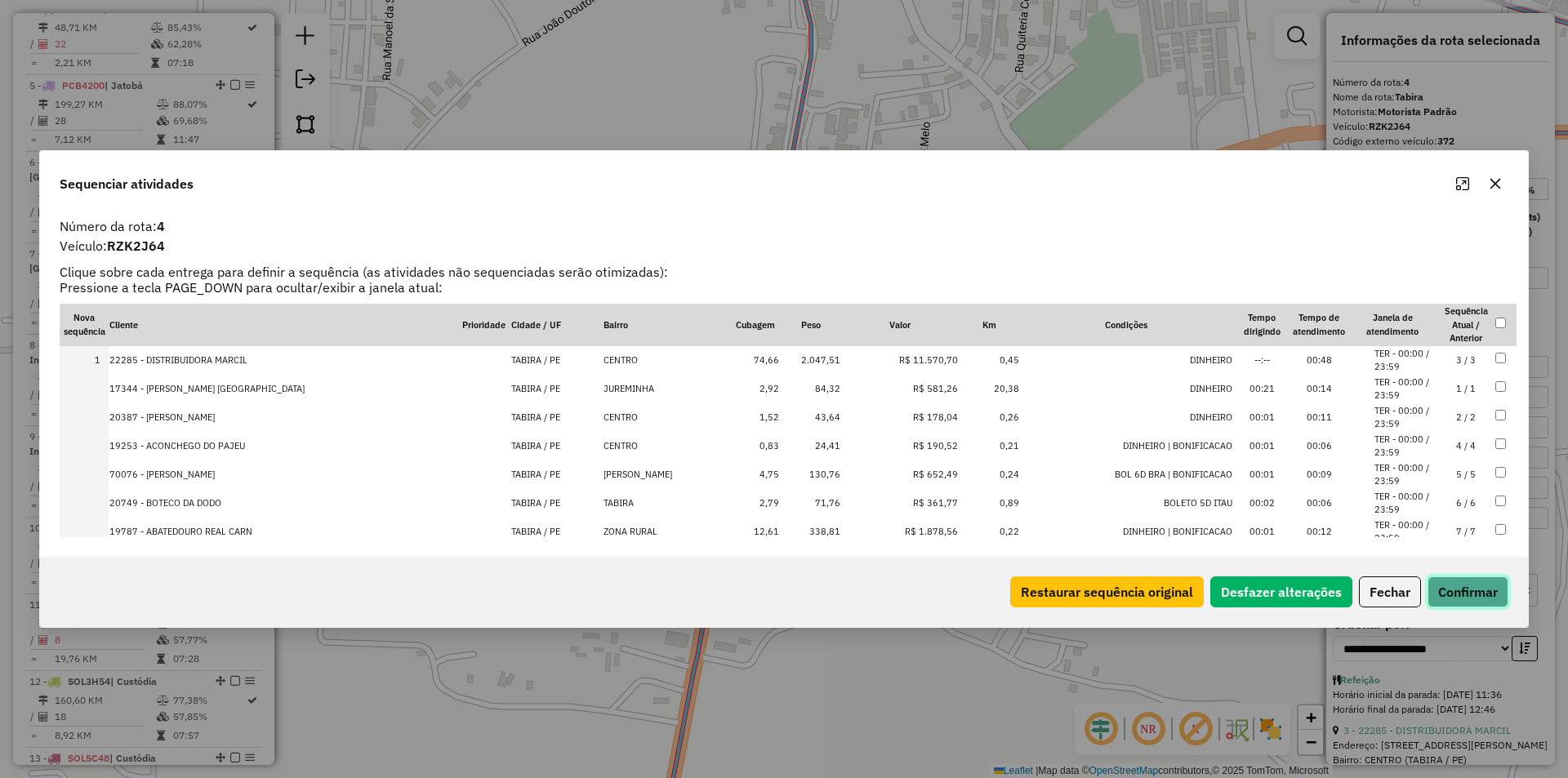
click at [1481, 592] on button "Confirmar" at bounding box center [1467, 592] width 81 height 31
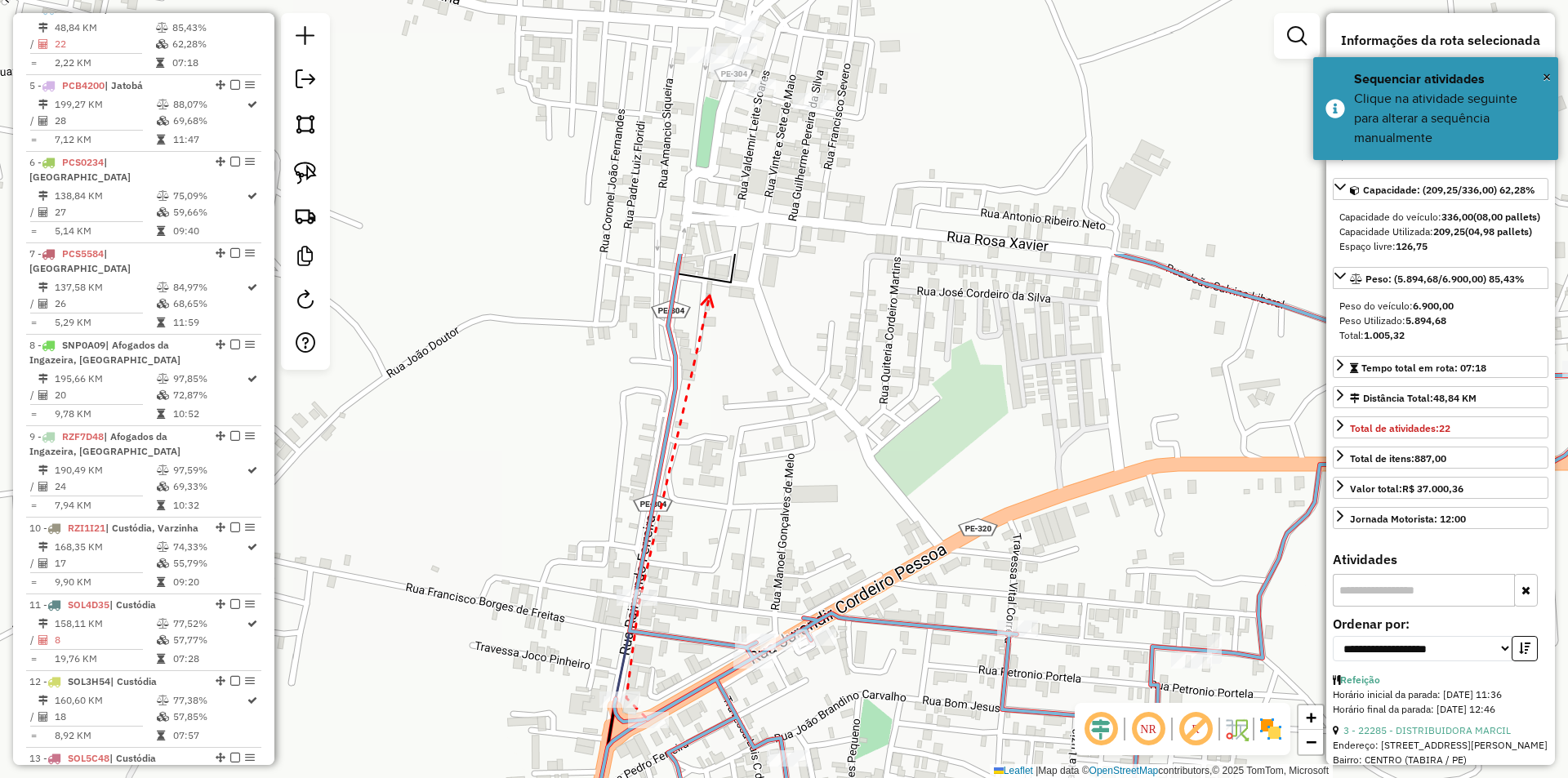
drag, startPoint x: 709, startPoint y: 297, endPoint x: 609, endPoint y: 534, distance: 257.2
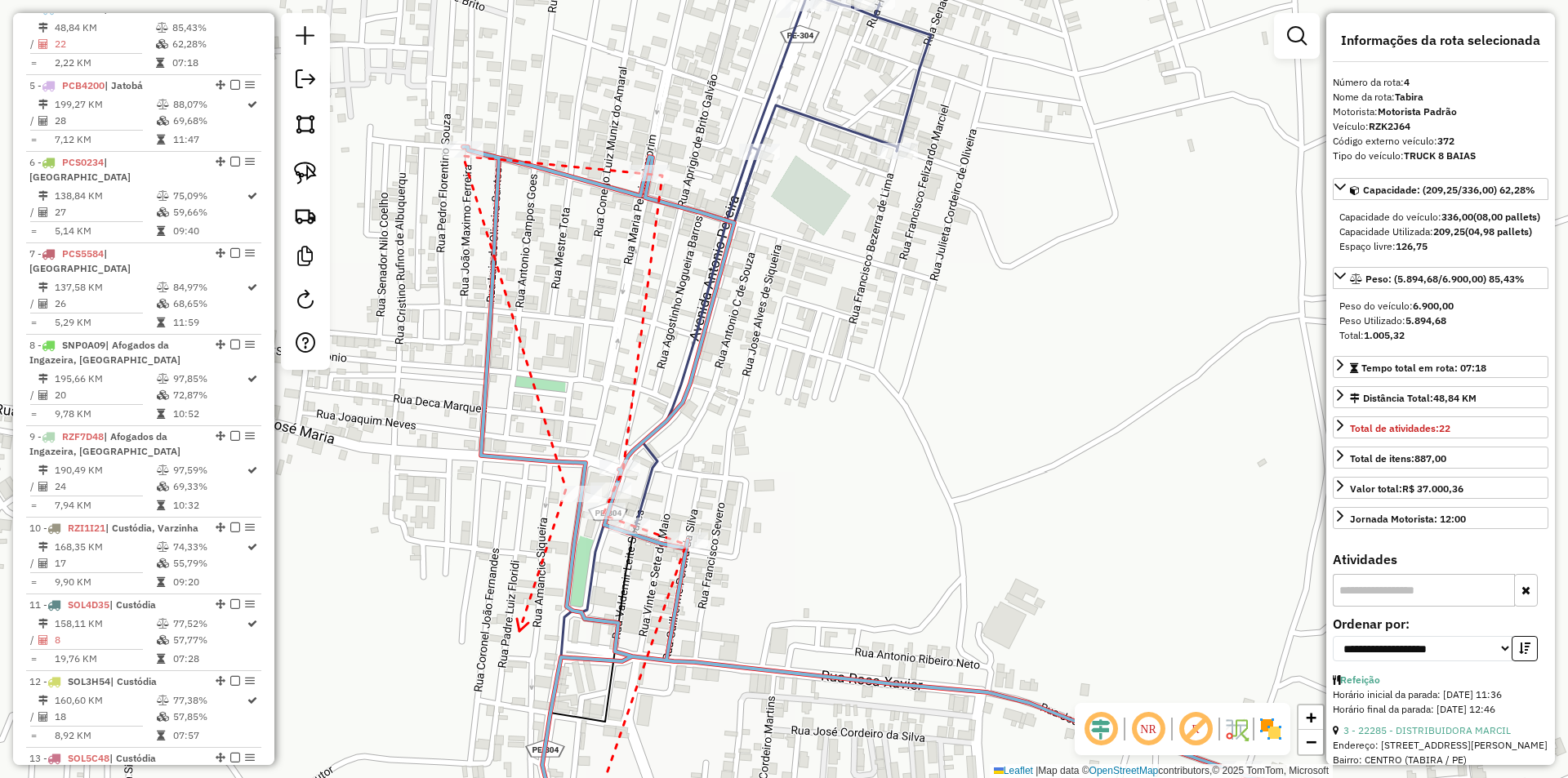
drag, startPoint x: 496, startPoint y: 570, endPoint x: 554, endPoint y: 425, distance: 156.2
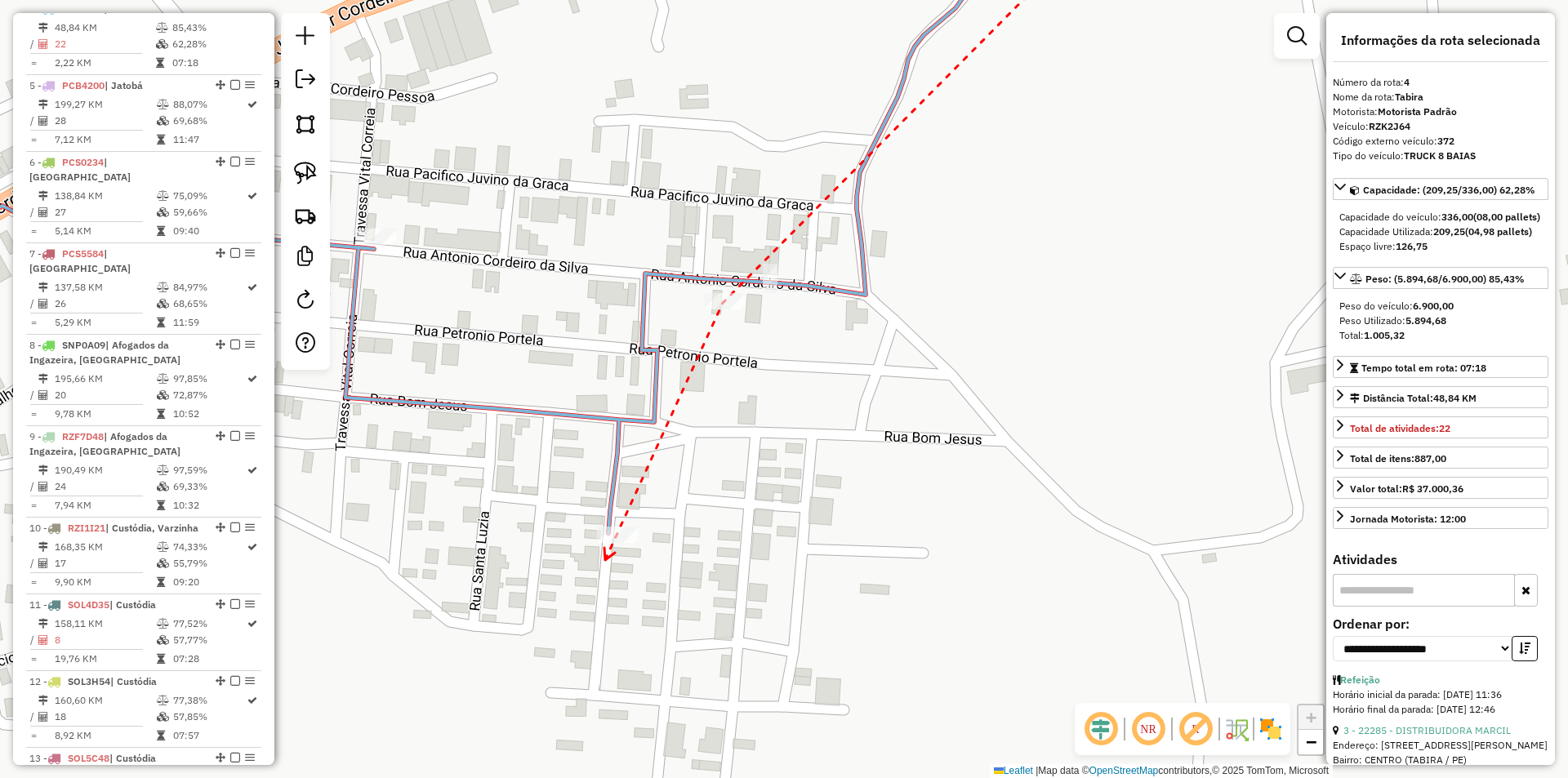
click at [605, 560] on icon at bounding box center [609, 554] width 10 height 12
click at [610, 543] on div at bounding box center [617, 535] width 41 height 16
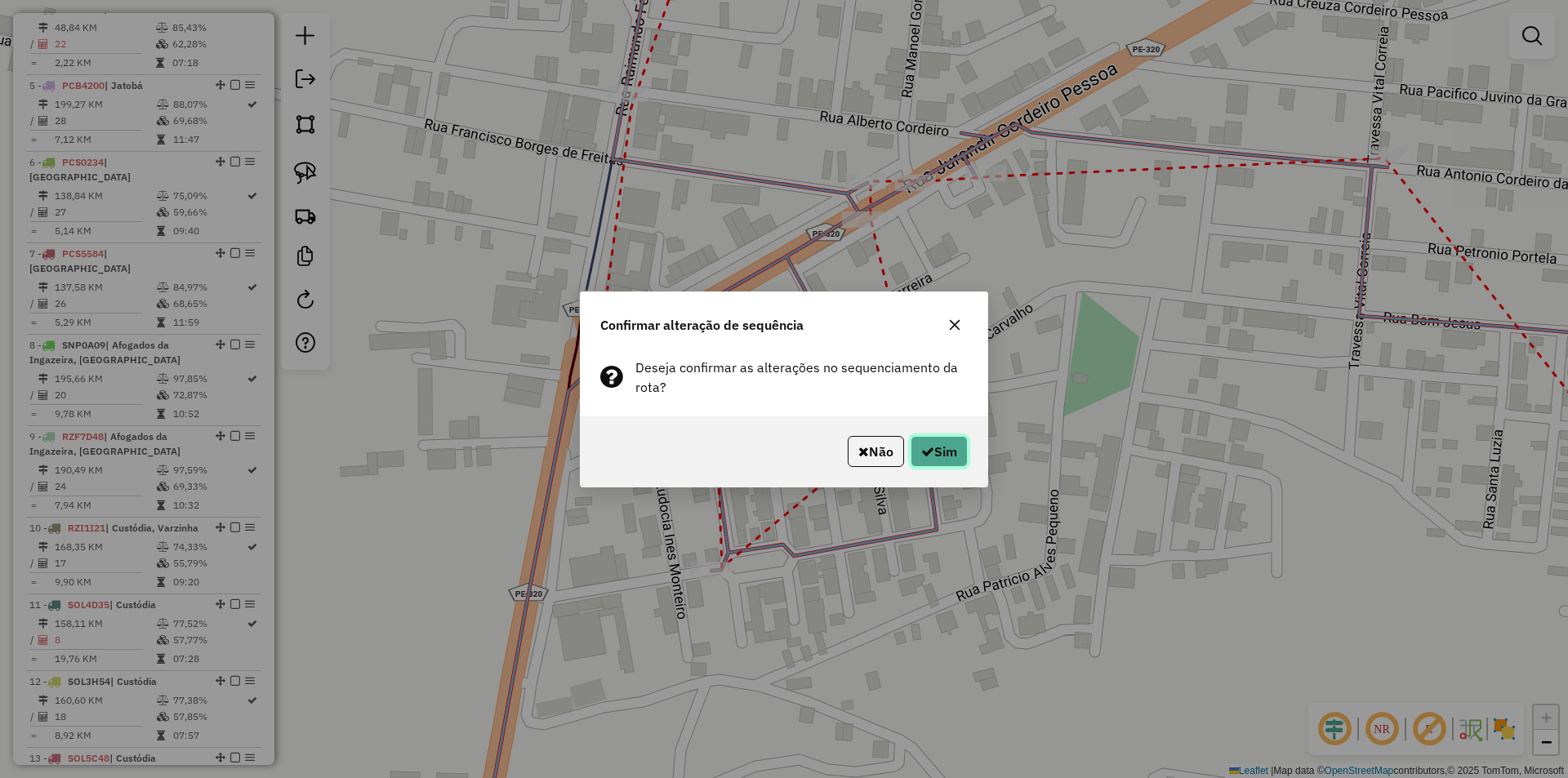
click at [926, 452] on icon "button" at bounding box center [928, 452] width 13 height 13
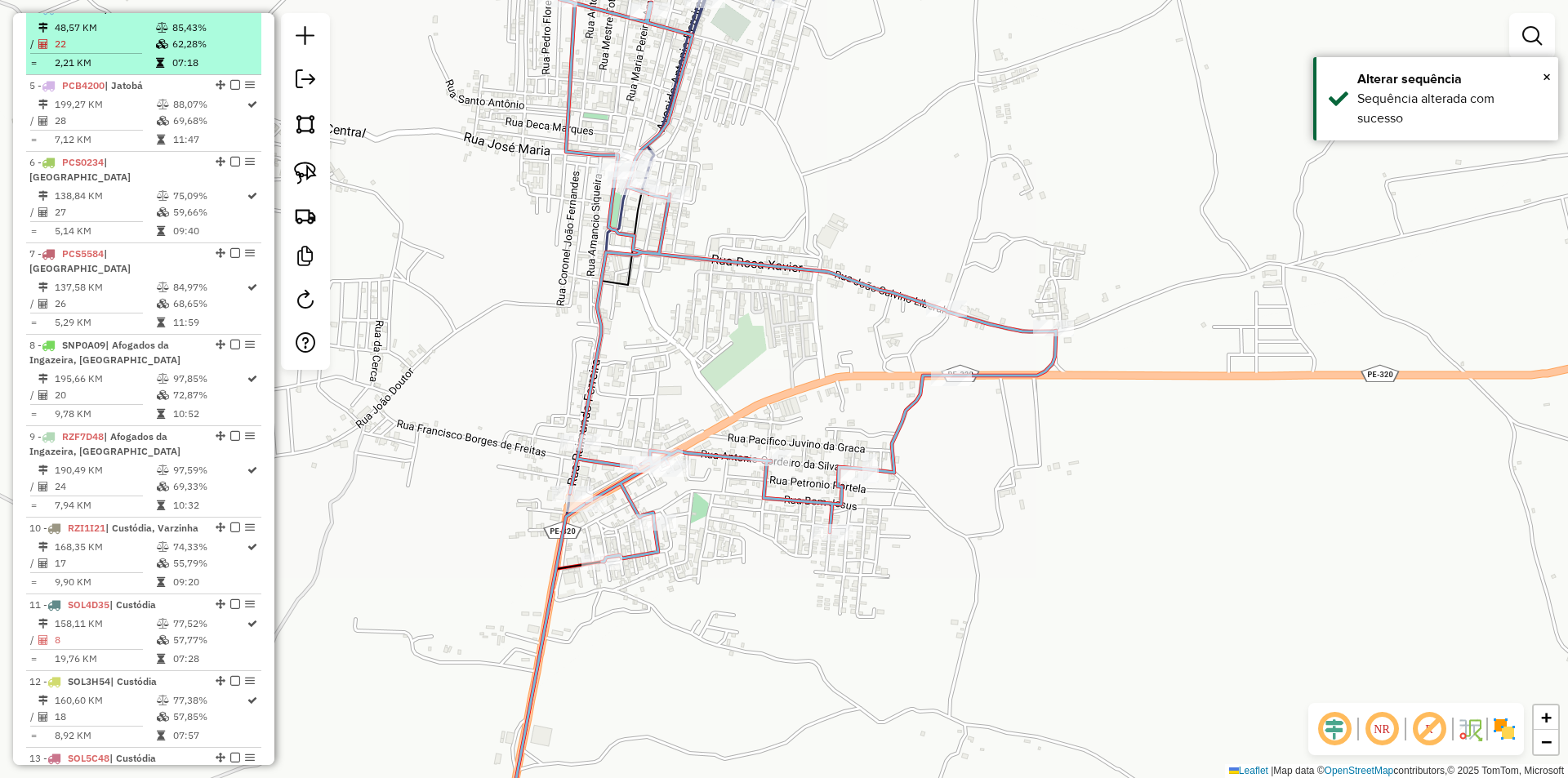
click at [232, 13] on em at bounding box center [235, 8] width 10 height 10
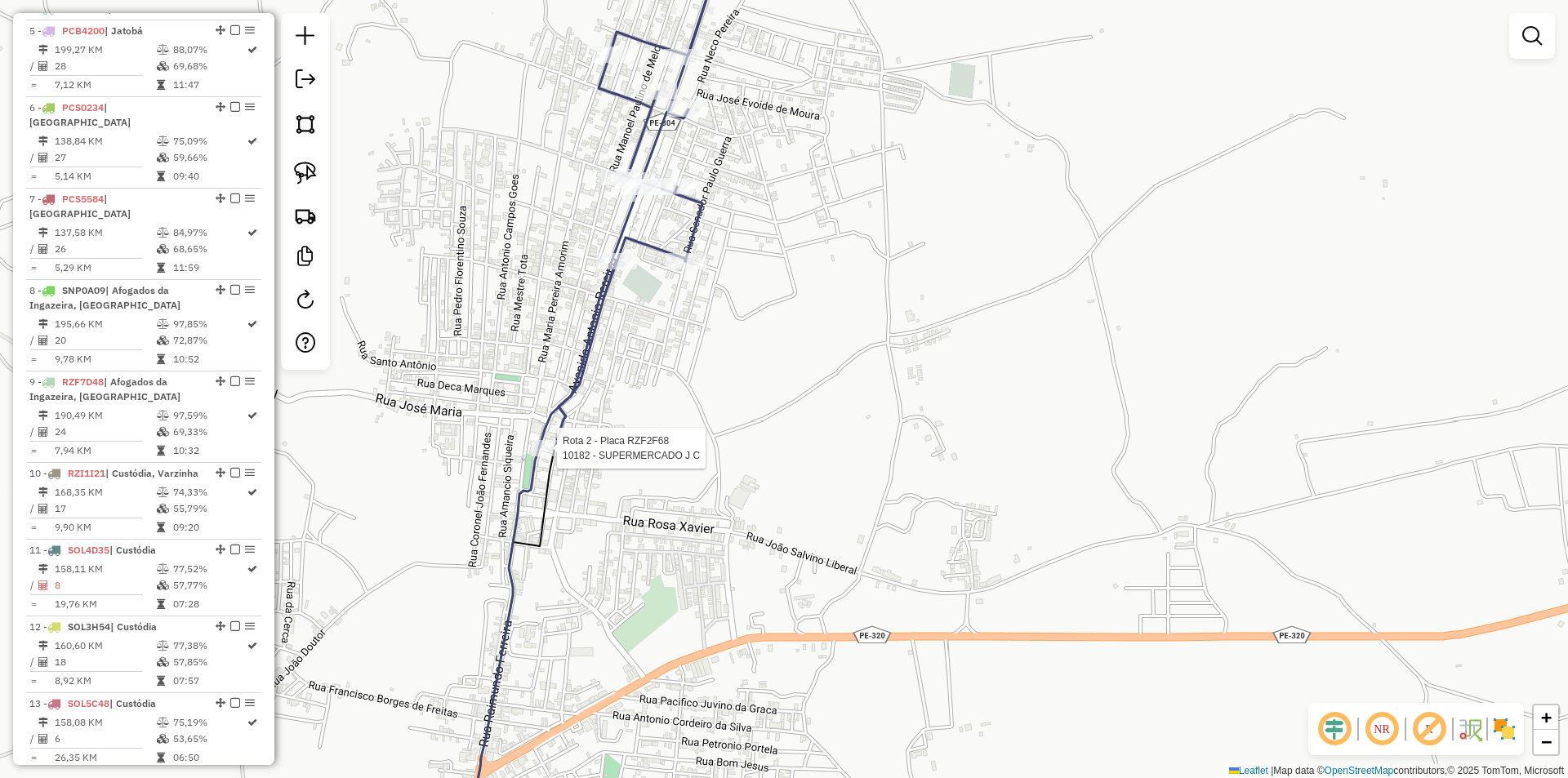
select select "**********"
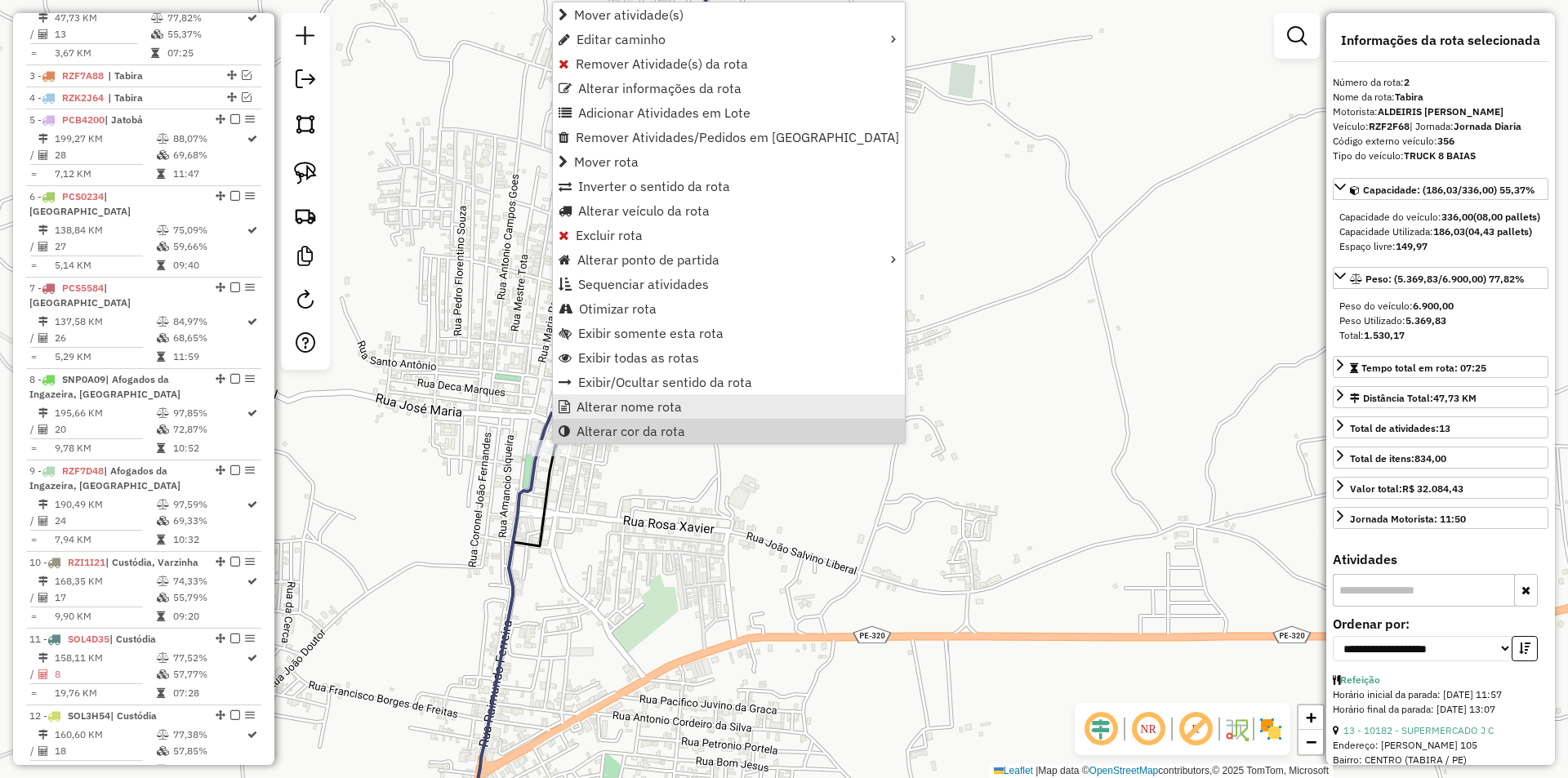
scroll to position [654, 0]
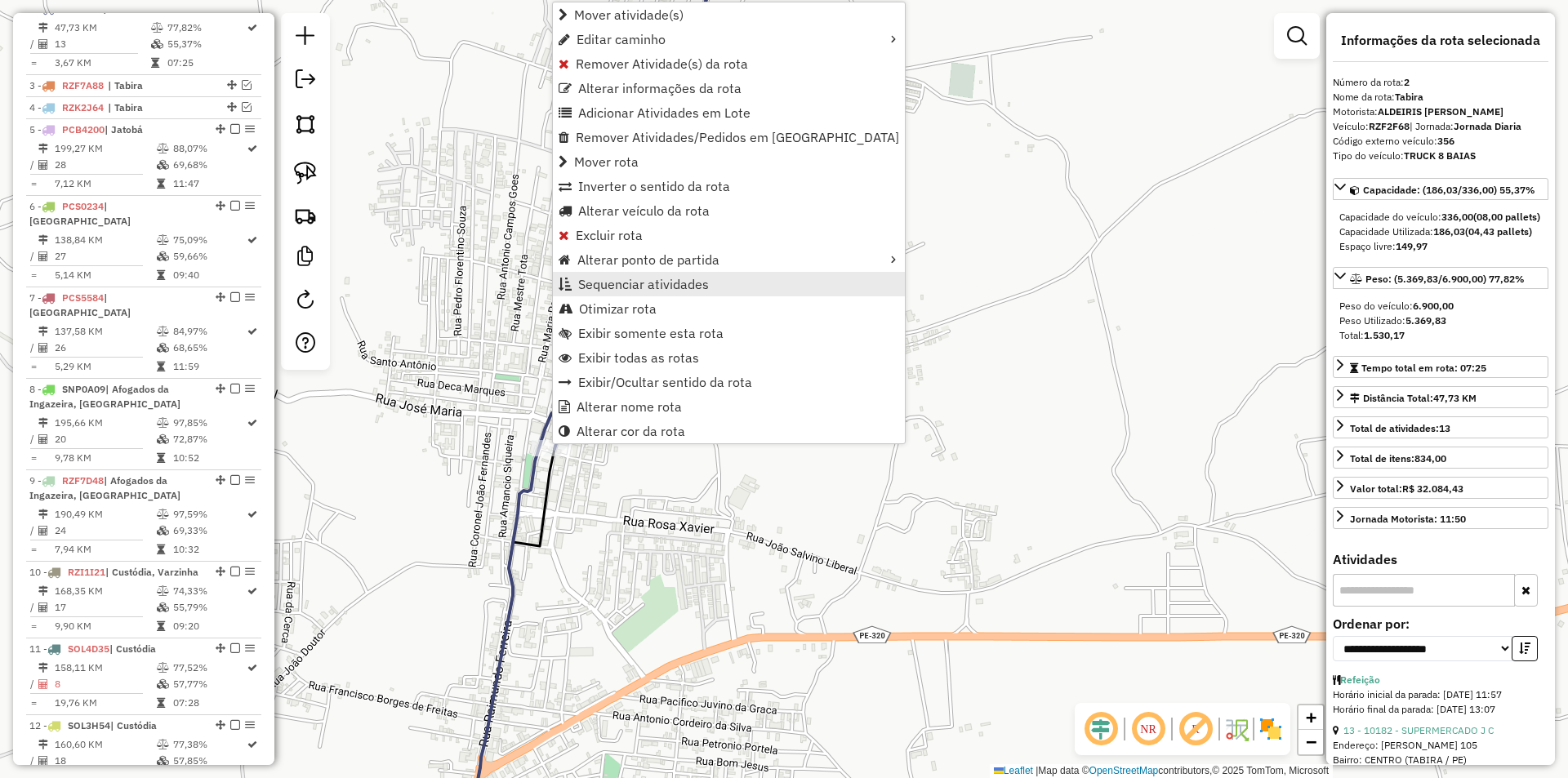
click at [688, 287] on span "Sequenciar atividades" at bounding box center [643, 284] width 130 height 13
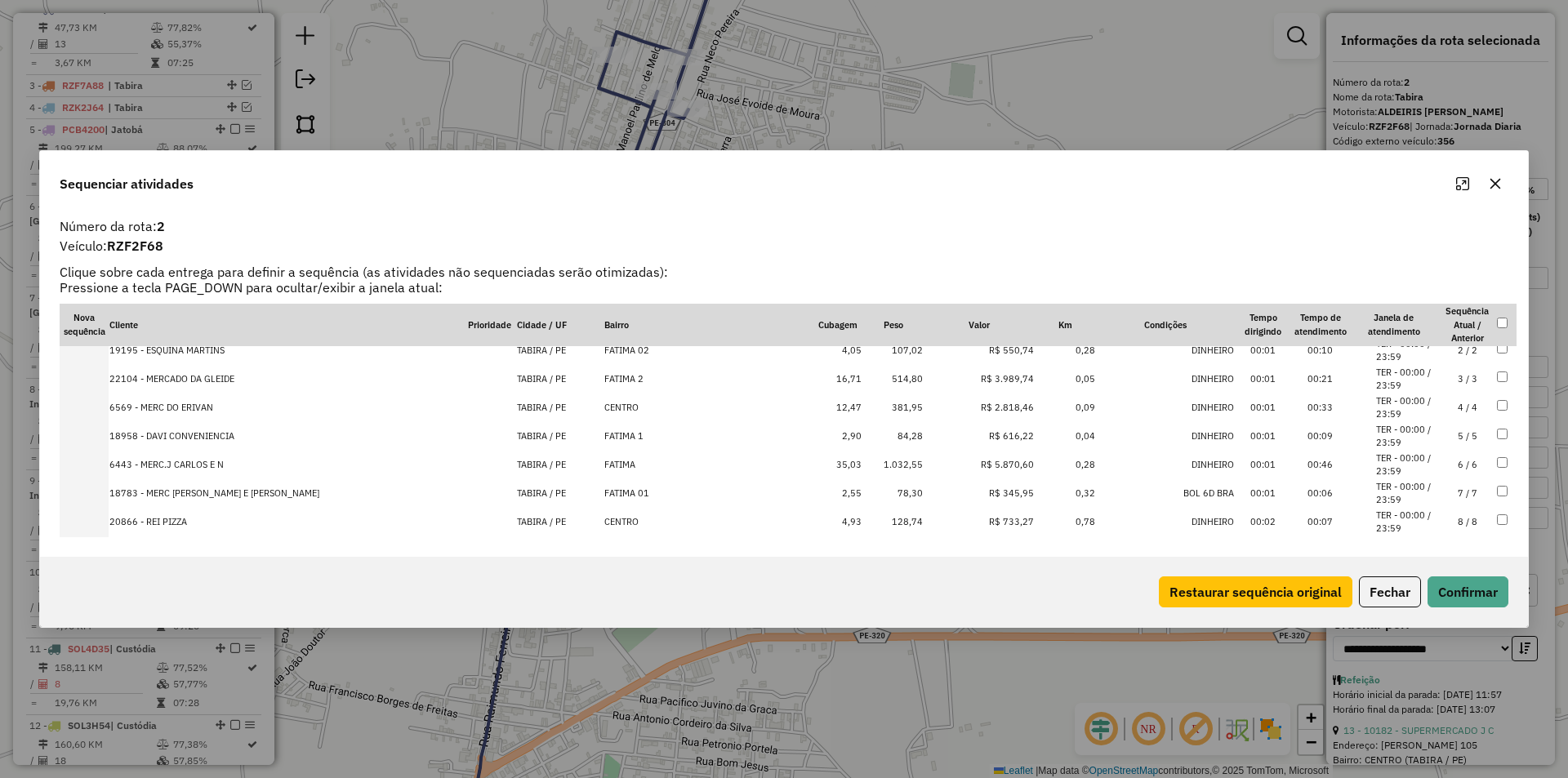
scroll to position [195, 0]
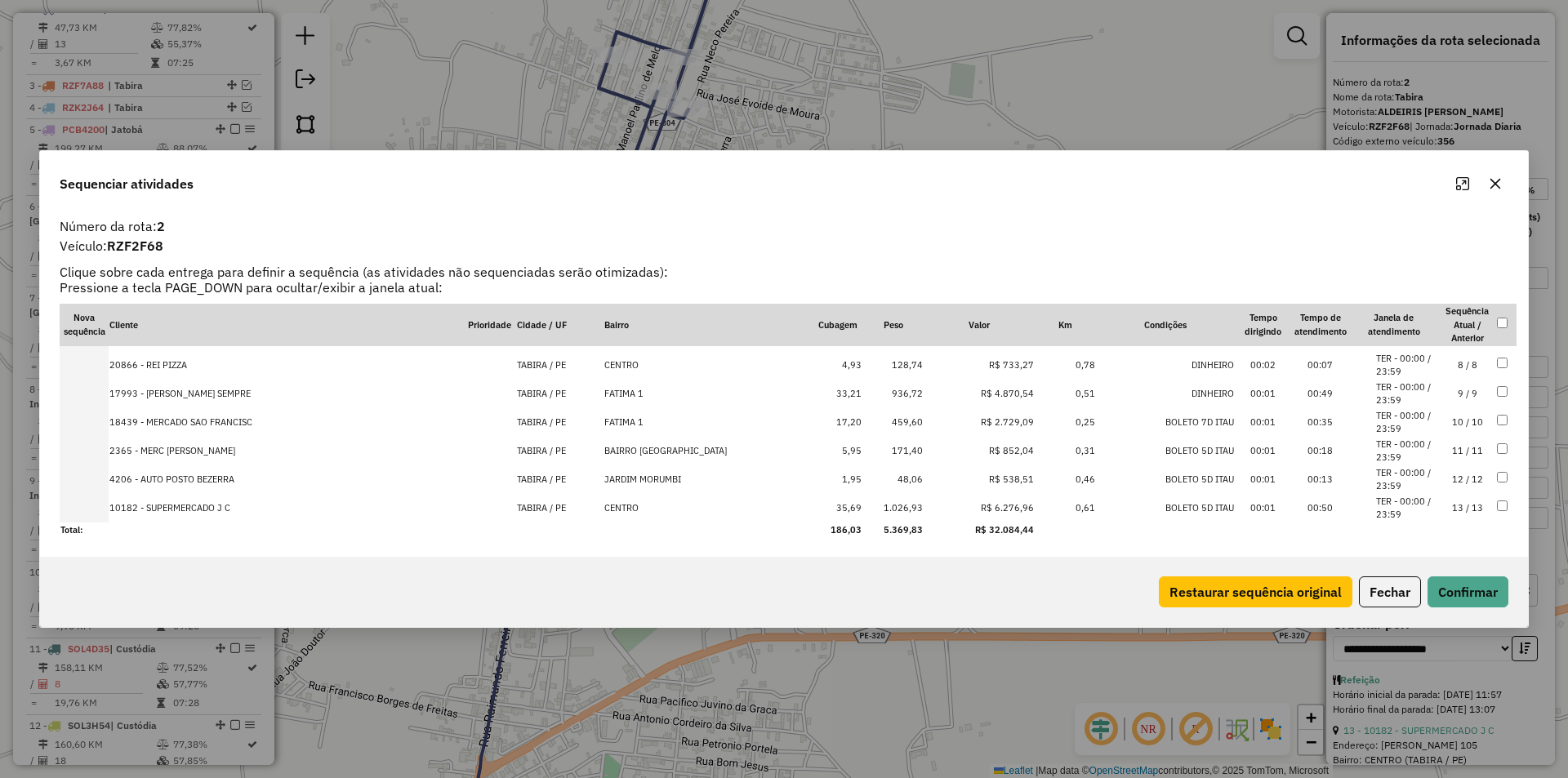
drag, startPoint x: 1450, startPoint y: 515, endPoint x: 1450, endPoint y: 541, distance: 26.0
click at [1450, 515] on td "13 / 13" at bounding box center [1467, 509] width 57 height 29
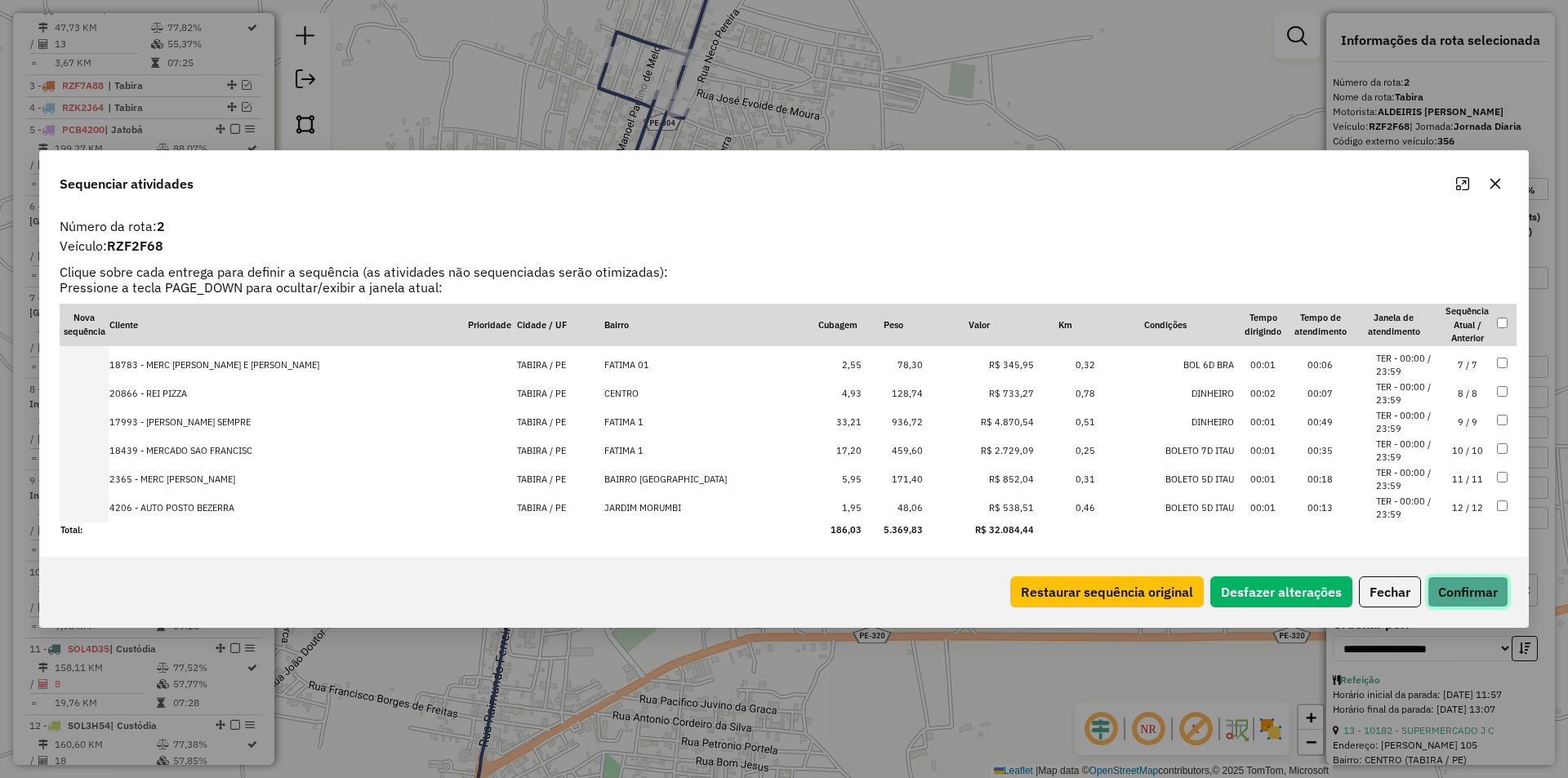
click at [1457, 582] on button "Confirmar" at bounding box center [1467, 592] width 81 height 31
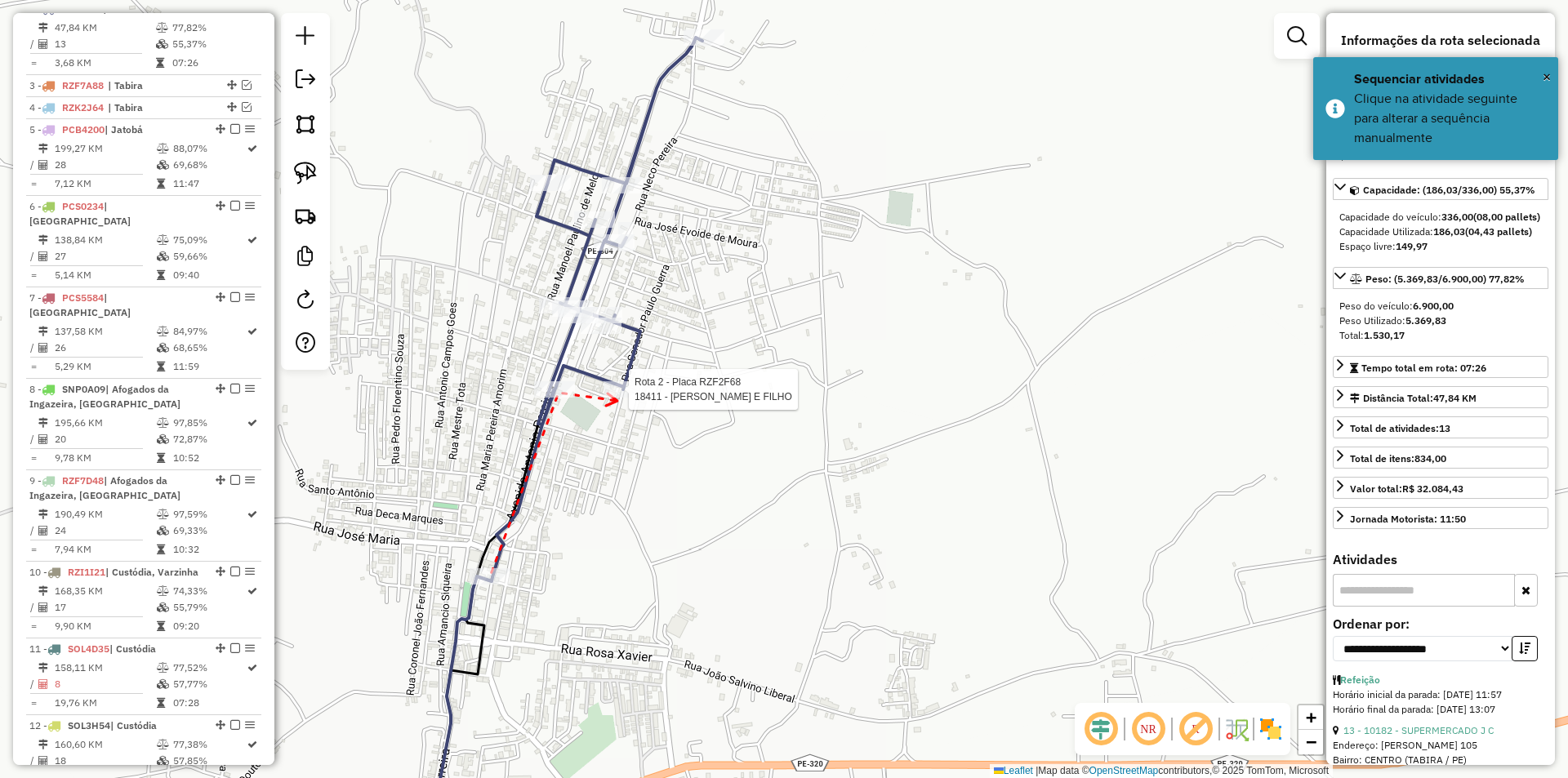
click at [617, 398] on div at bounding box center [624, 389] width 41 height 16
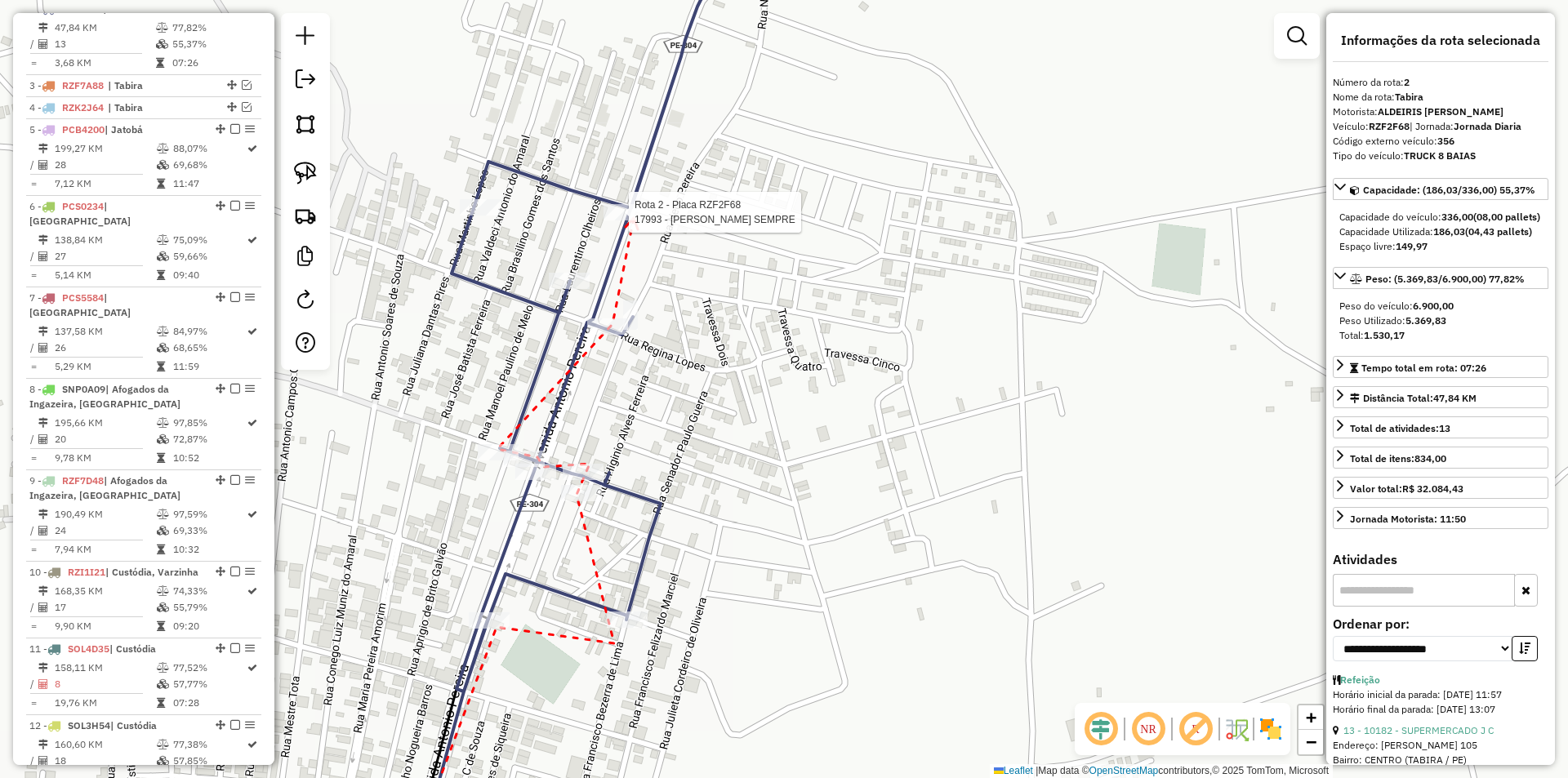
click at [630, 221] on div at bounding box center [624, 212] width 41 height 16
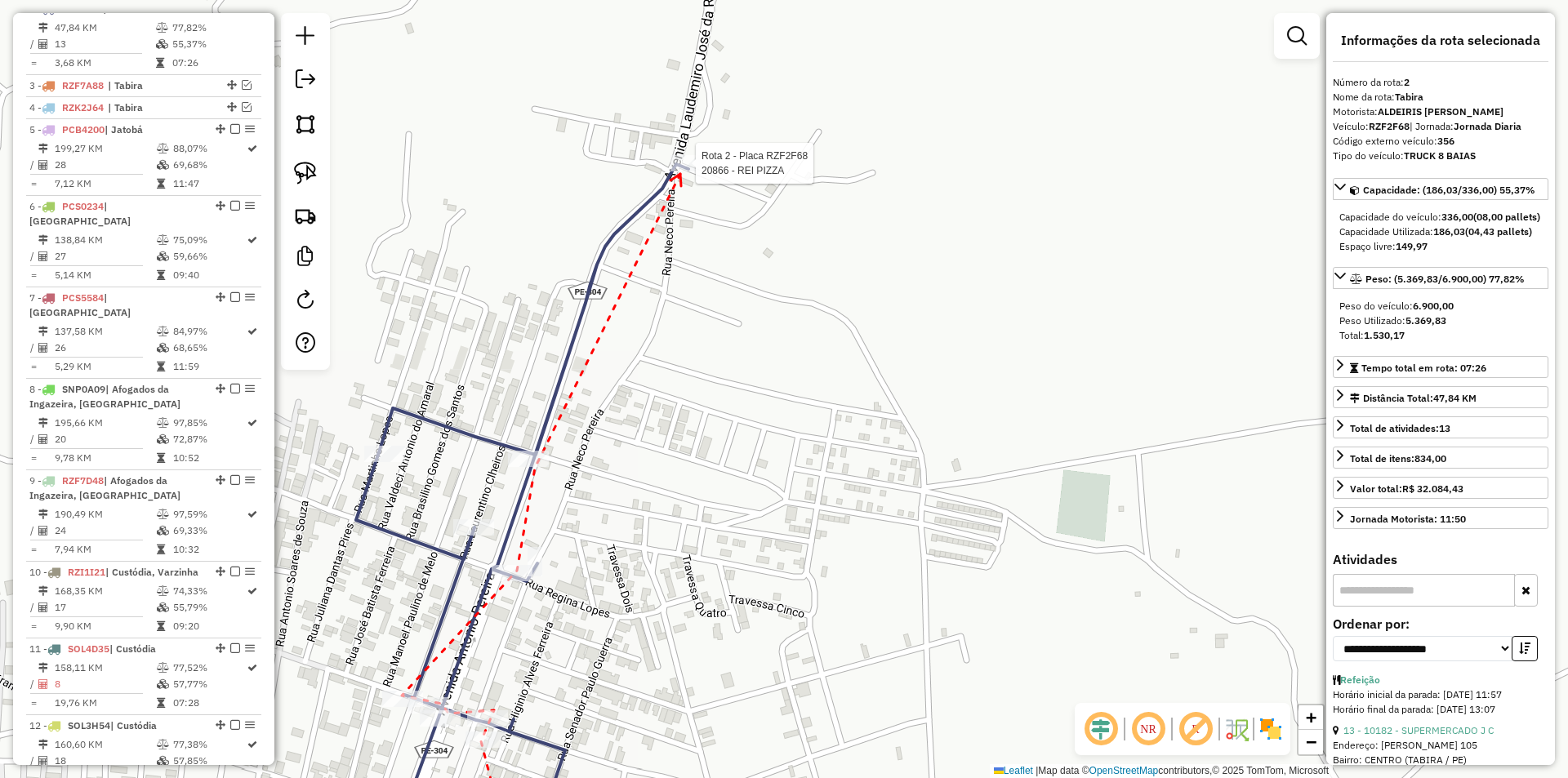
click at [680, 171] on div at bounding box center [690, 163] width 41 height 16
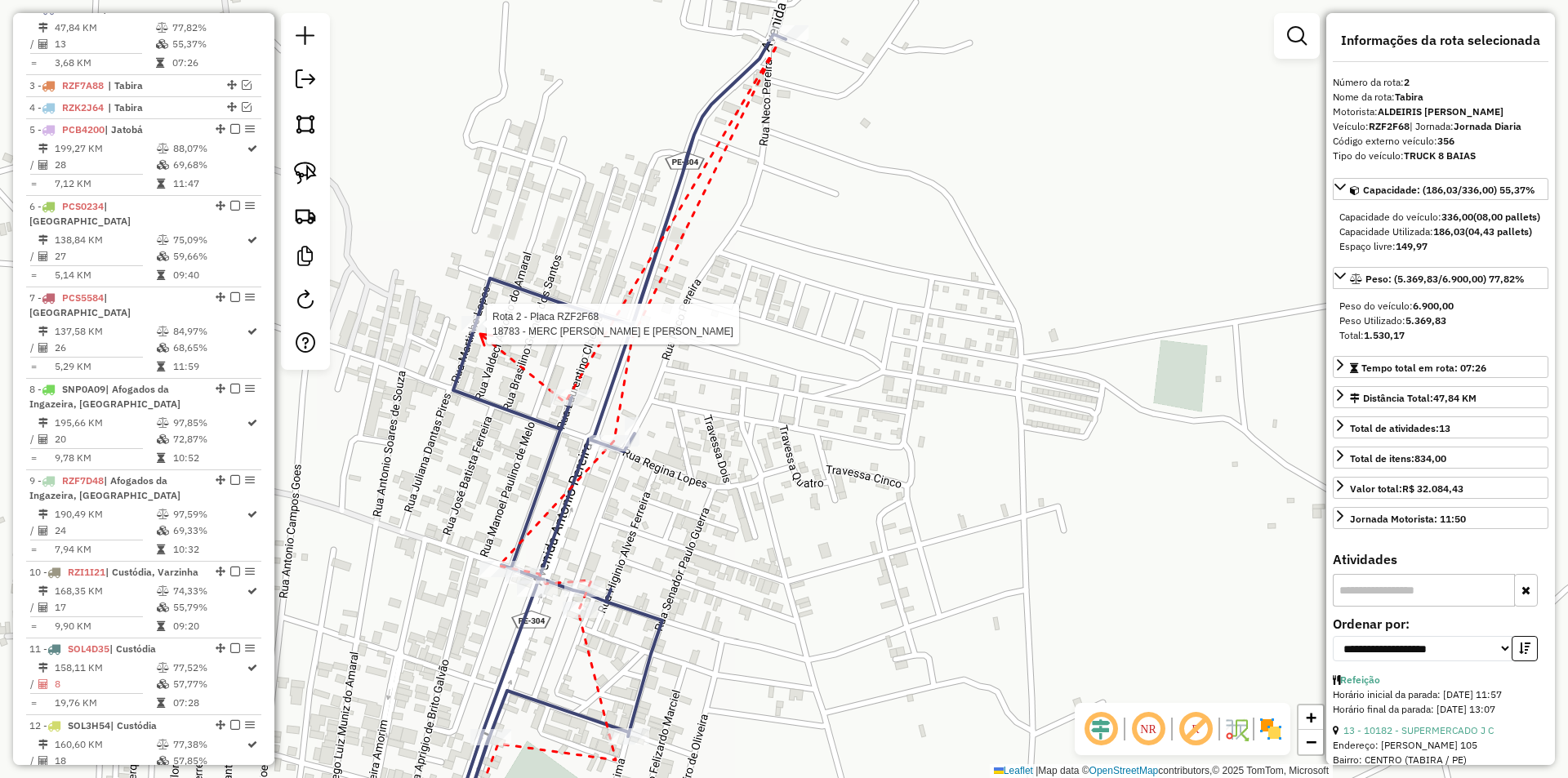
click at [480, 332] on div at bounding box center [481, 323] width 41 height 16
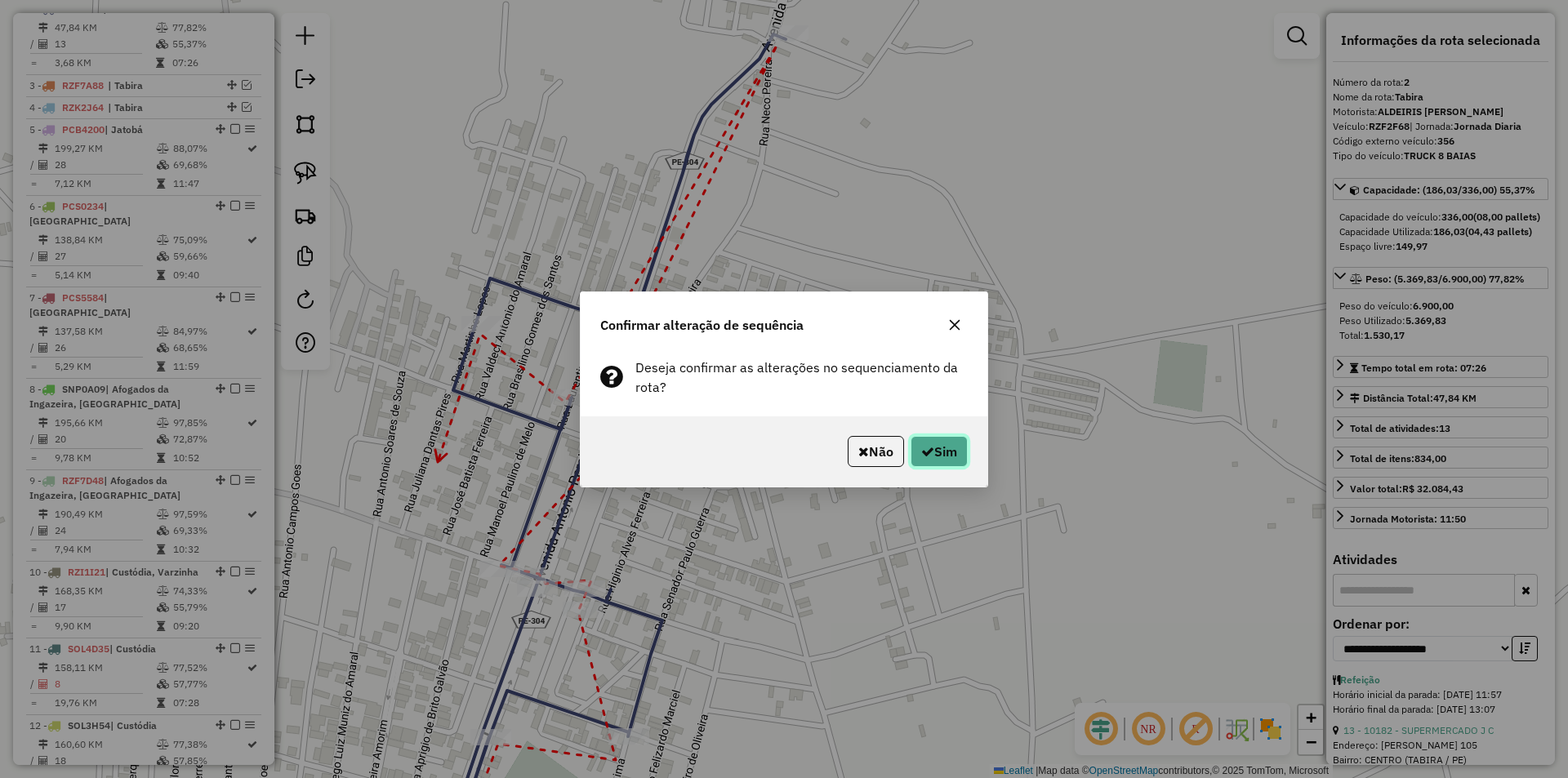
click at [946, 445] on button "Sim" at bounding box center [939, 452] width 57 height 31
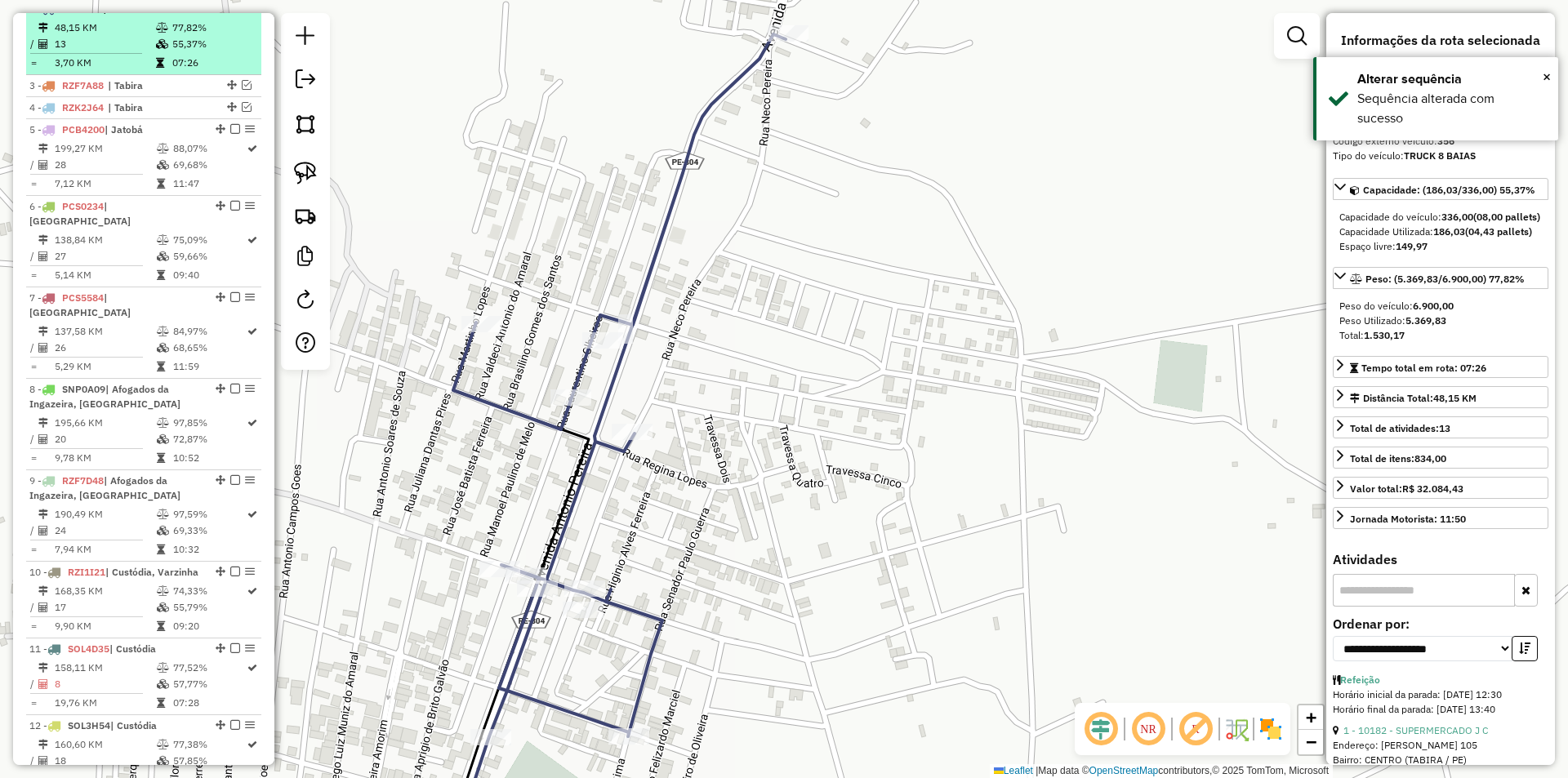
click at [234, 13] on em at bounding box center [235, 8] width 10 height 10
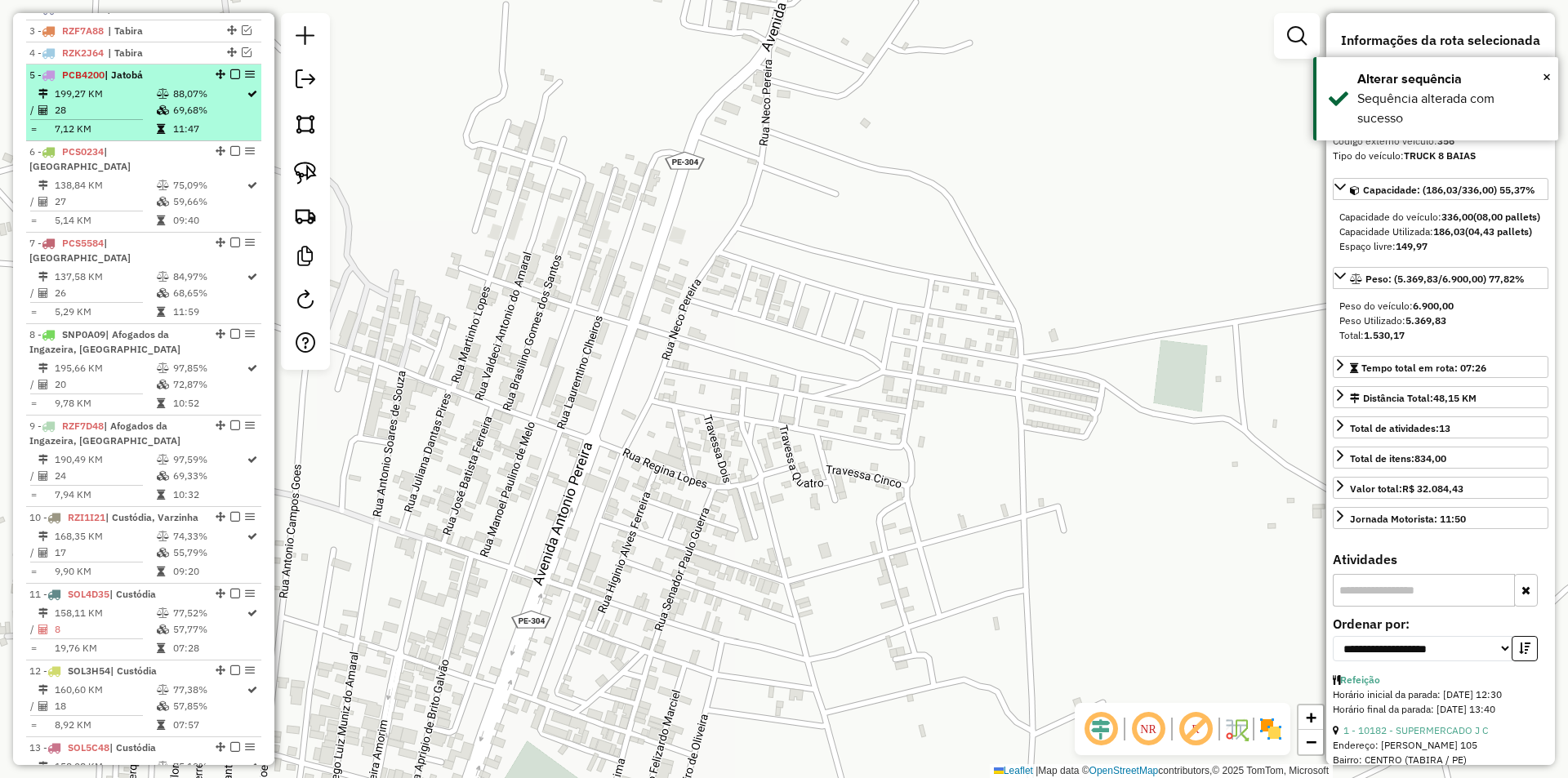
click at [209, 137] on td "11:47" at bounding box center [208, 128] width 73 height 16
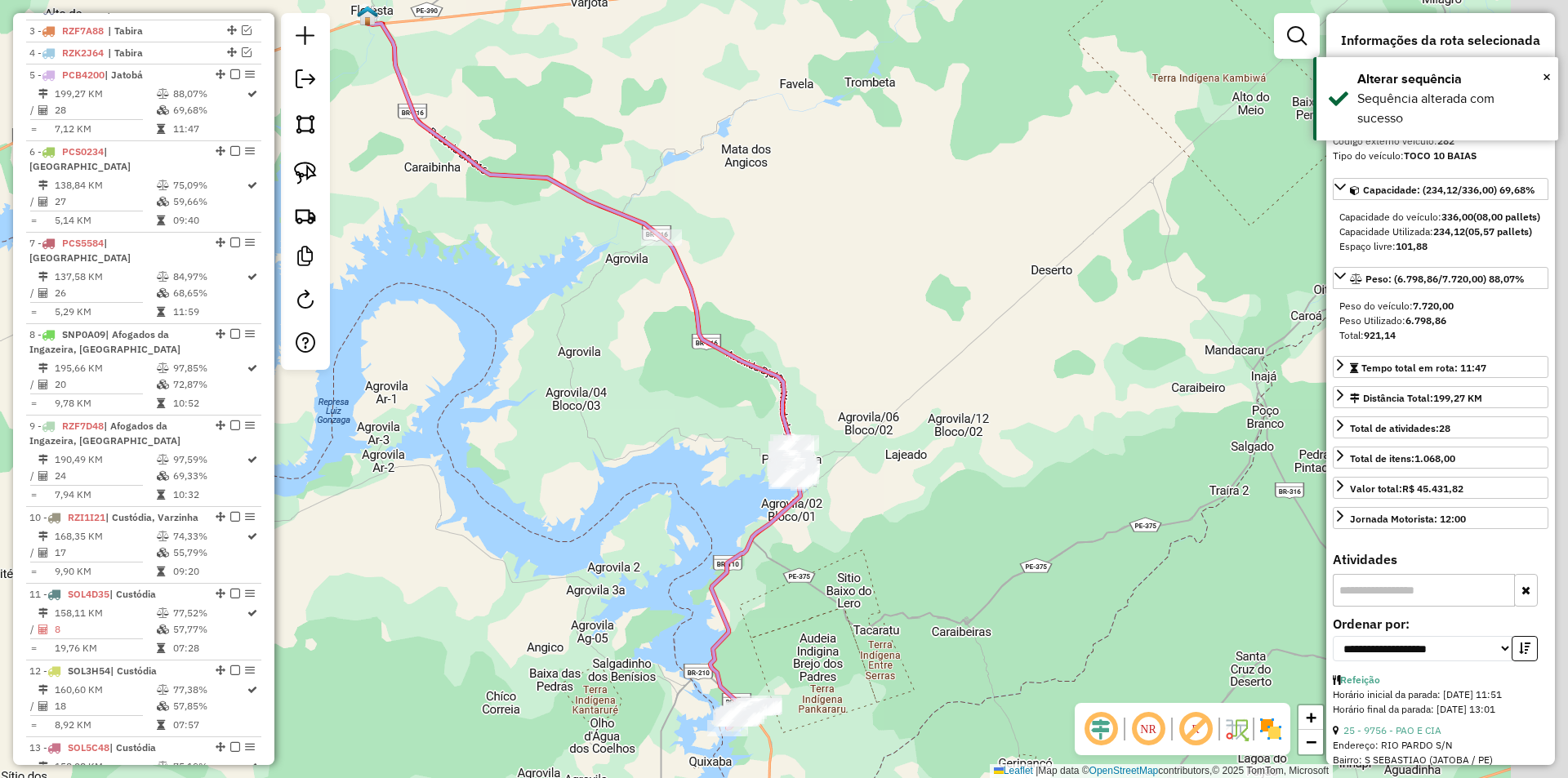
drag, startPoint x: 859, startPoint y: 418, endPoint x: 648, endPoint y: 399, distance: 211.9
click at [649, 401] on div "Janela de atendimento Grade de atendimento Capacidade Transportadoras Veículos …" at bounding box center [784, 389] width 1568 height 778
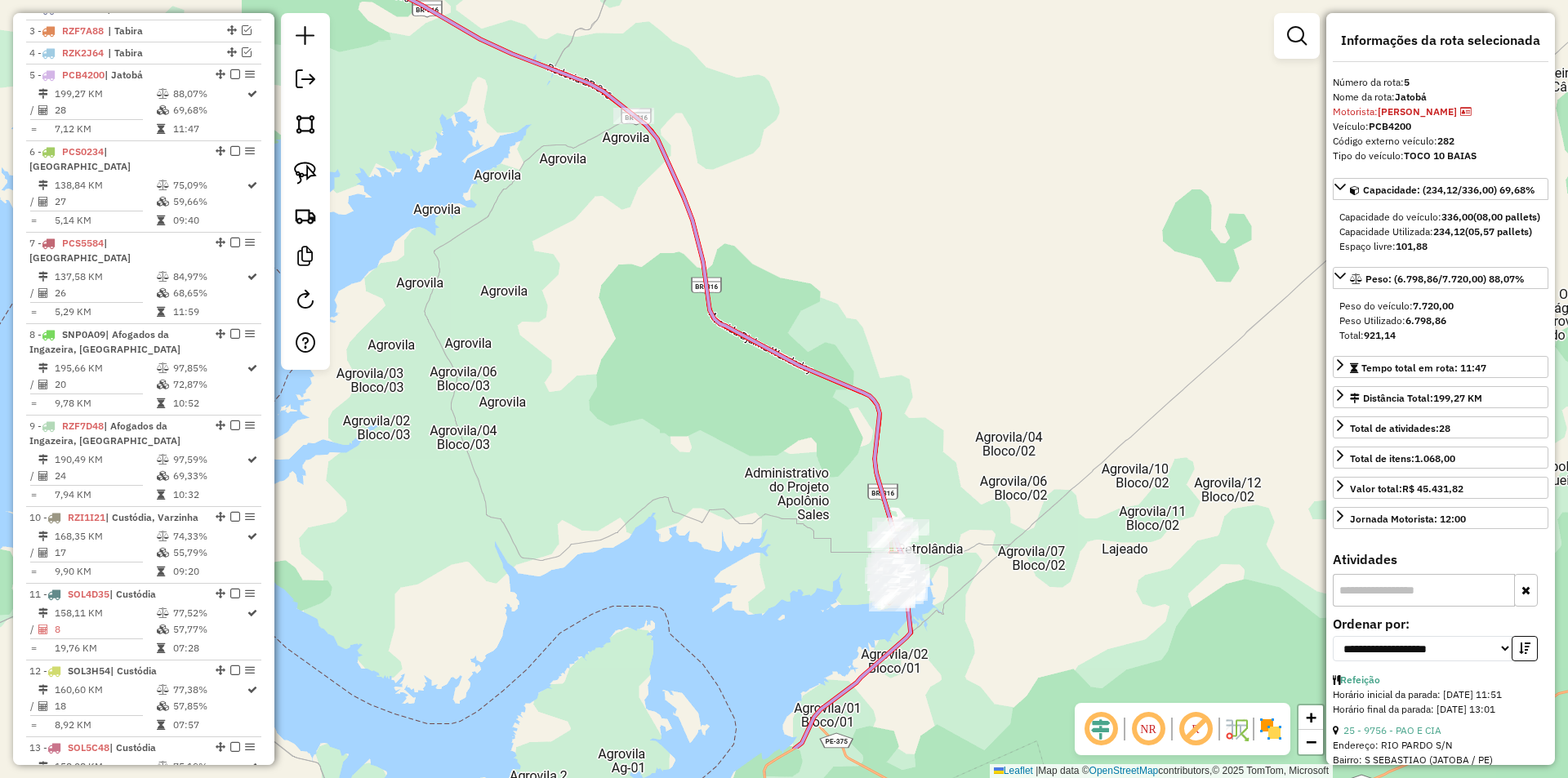
drag, startPoint x: 656, startPoint y: 499, endPoint x: 610, endPoint y: 181, distance: 321.3
click at [610, 236] on div "Janela de atendimento Grade de atendimento Capacidade Transportadoras Veículos …" at bounding box center [784, 389] width 1568 height 778
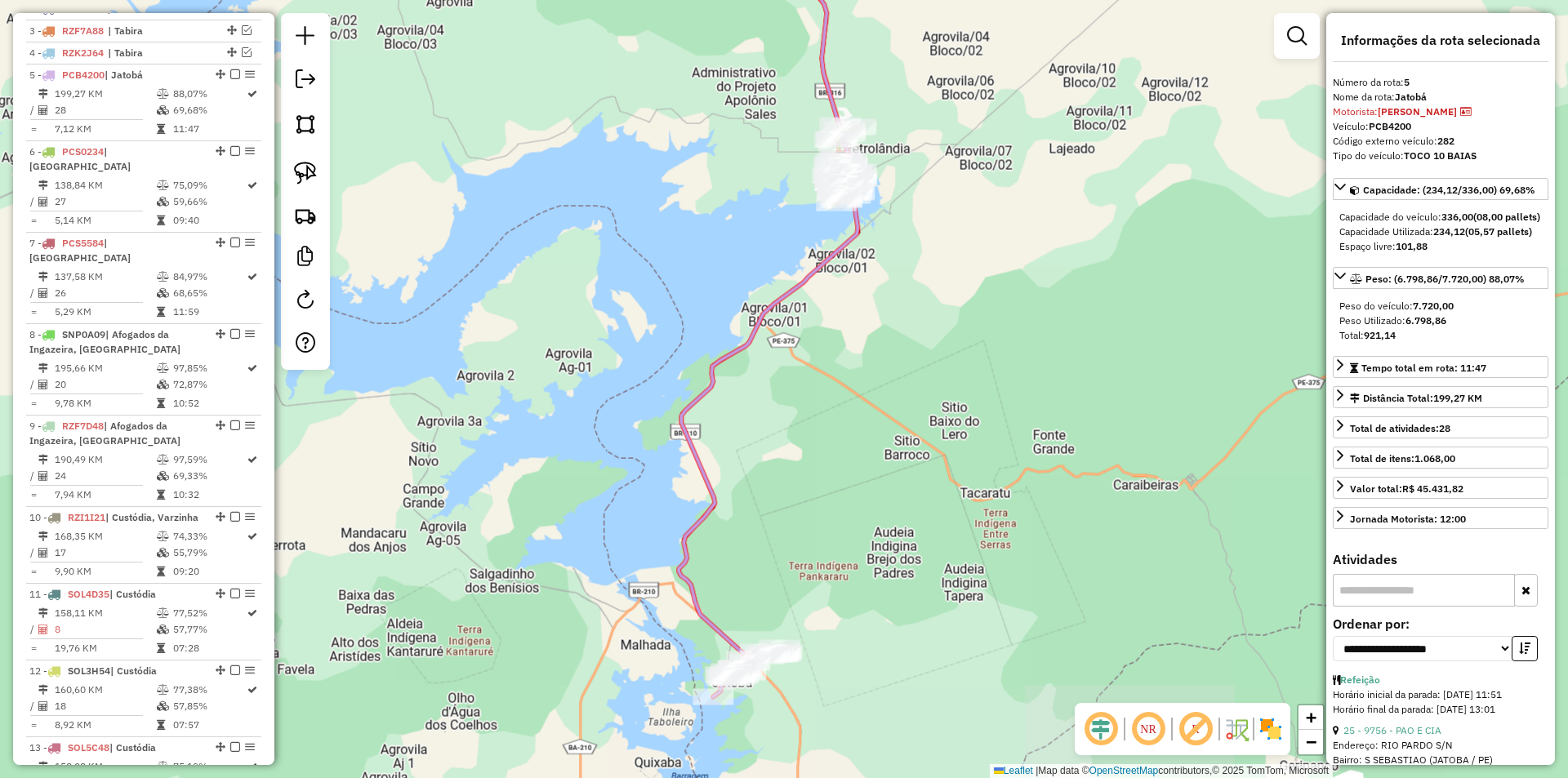
drag, startPoint x: 657, startPoint y: 440, endPoint x: 592, endPoint y: 205, distance: 243.8
click at [598, 234] on div "Janela de atendimento Grade de atendimento Capacidade Transportadoras Veículos …" at bounding box center [784, 389] width 1568 height 778
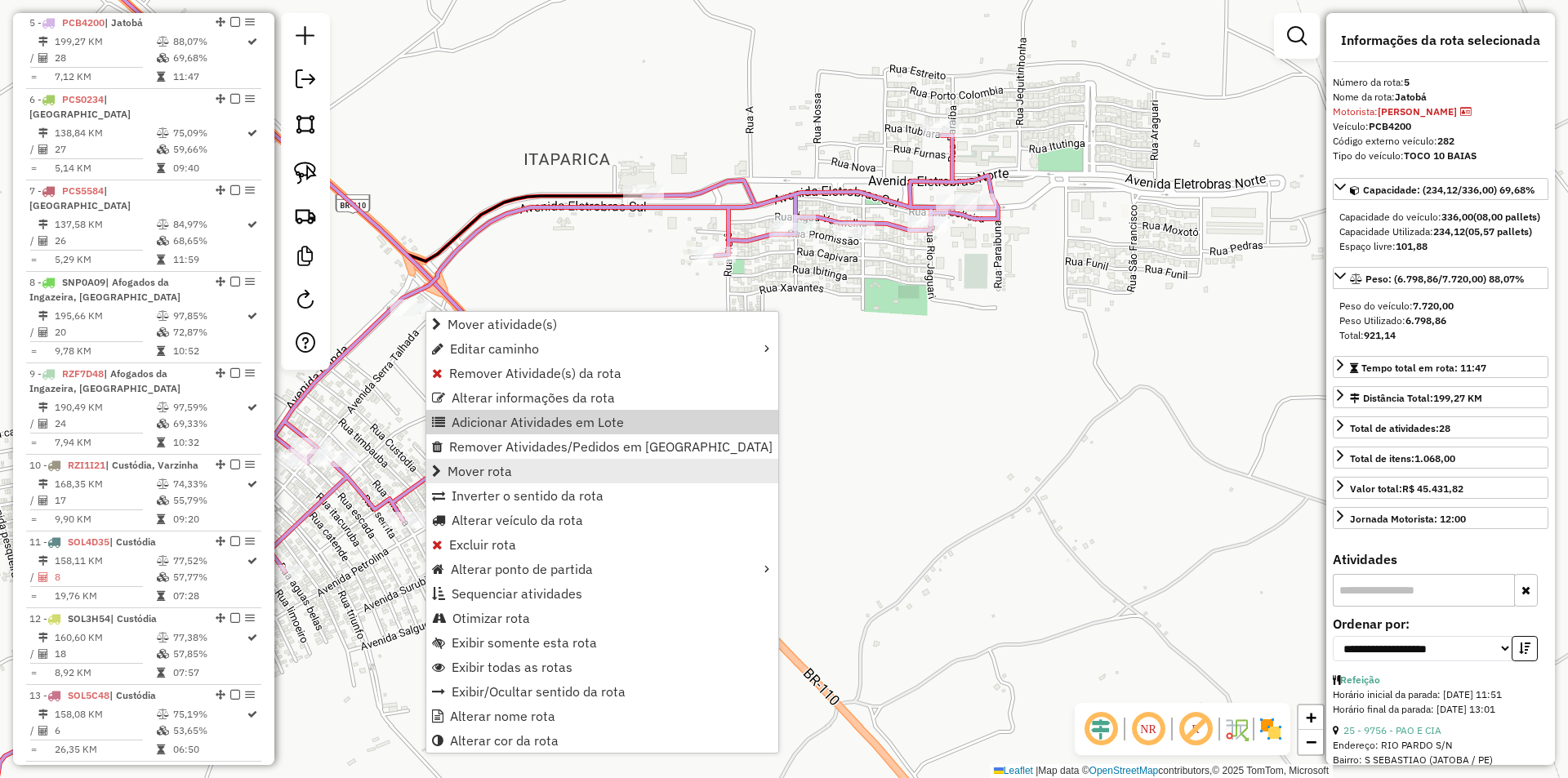
scroll to position [720, 0]
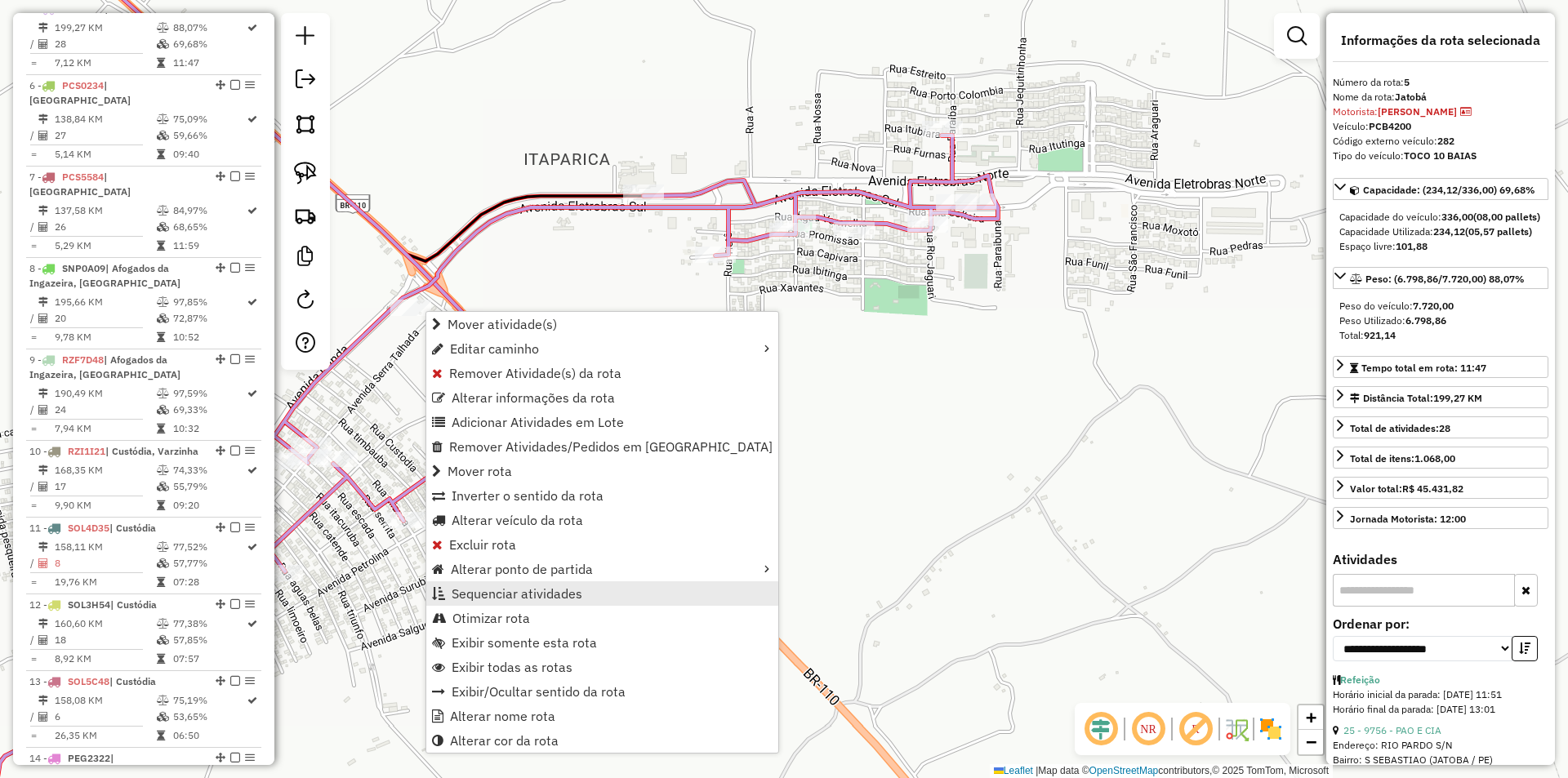
click at [600, 594] on link "Sequenciar atividades" at bounding box center [602, 593] width 352 height 25
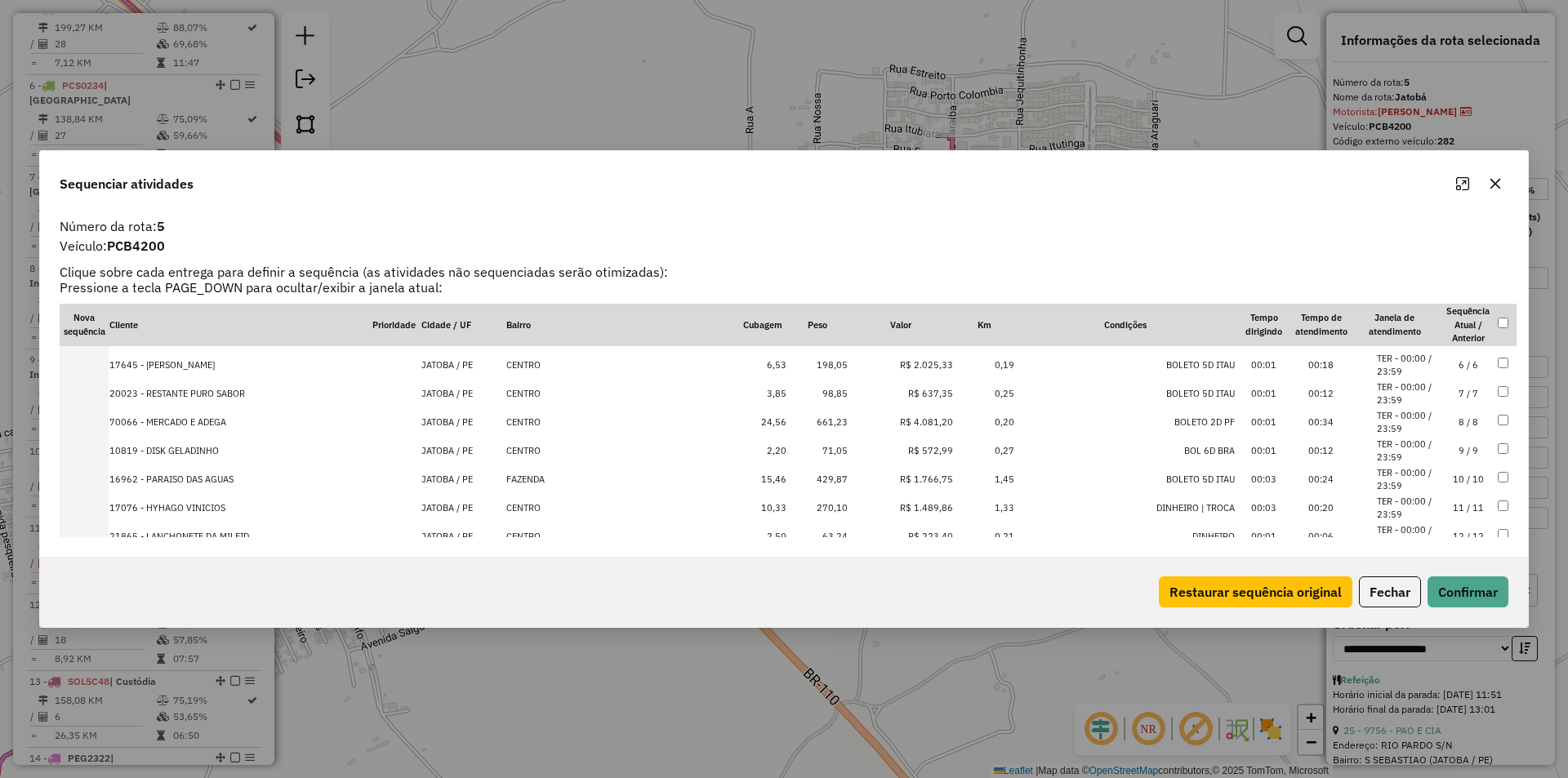
scroll to position [490, 0]
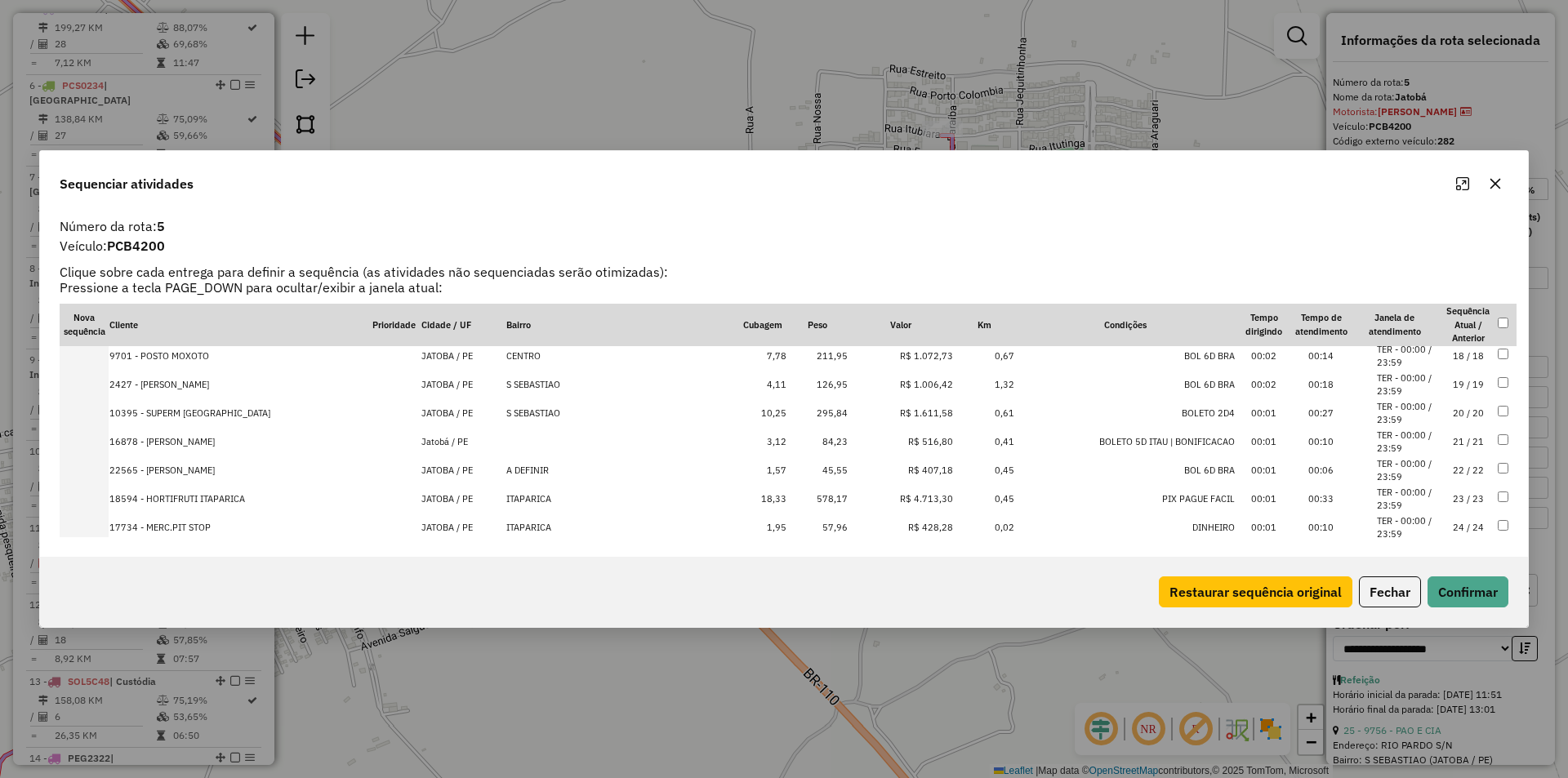
click at [1450, 356] on td "18 / 18" at bounding box center [1468, 357] width 57 height 29
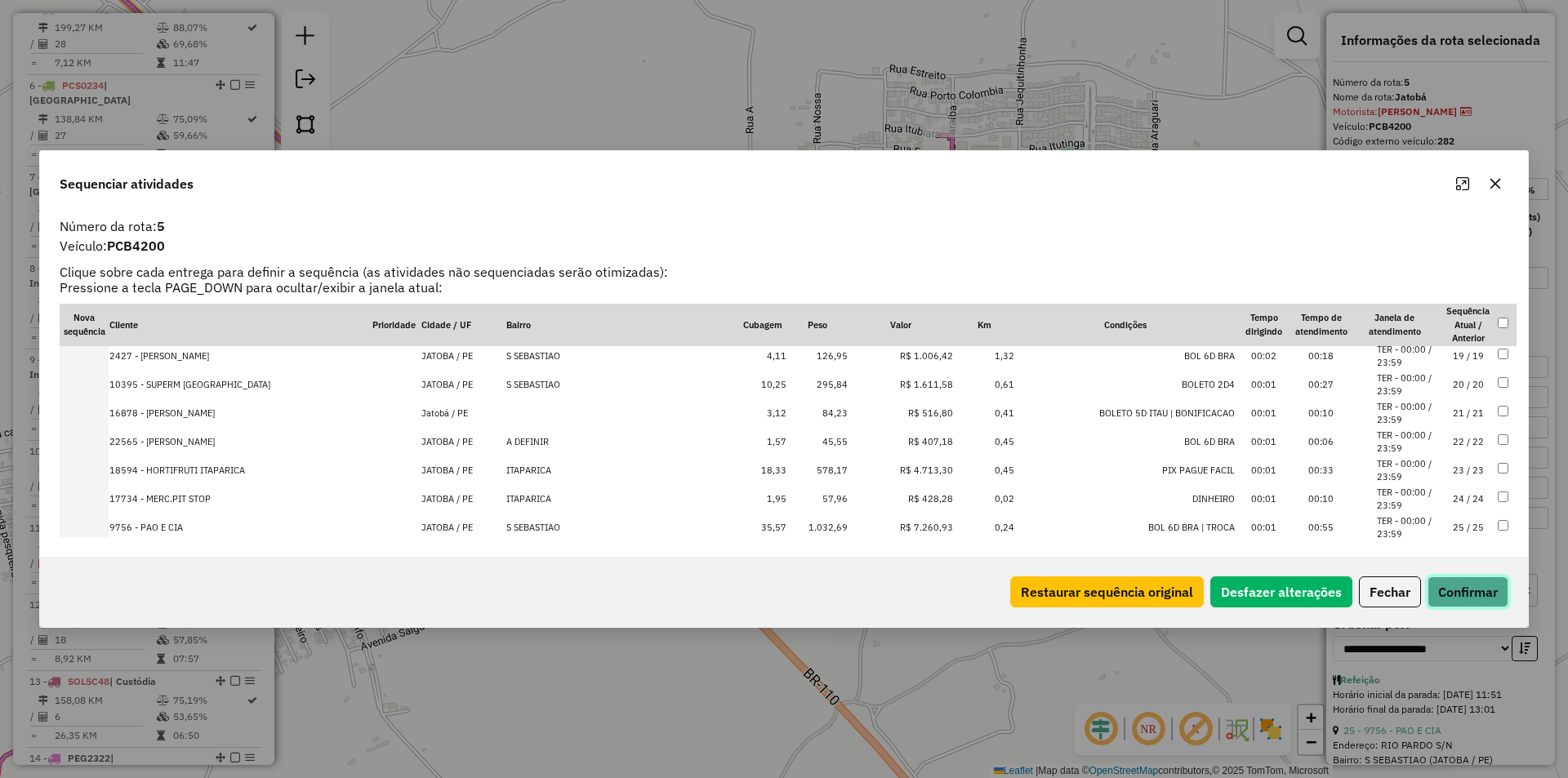
click at [1454, 593] on button "Confirmar" at bounding box center [1467, 592] width 81 height 31
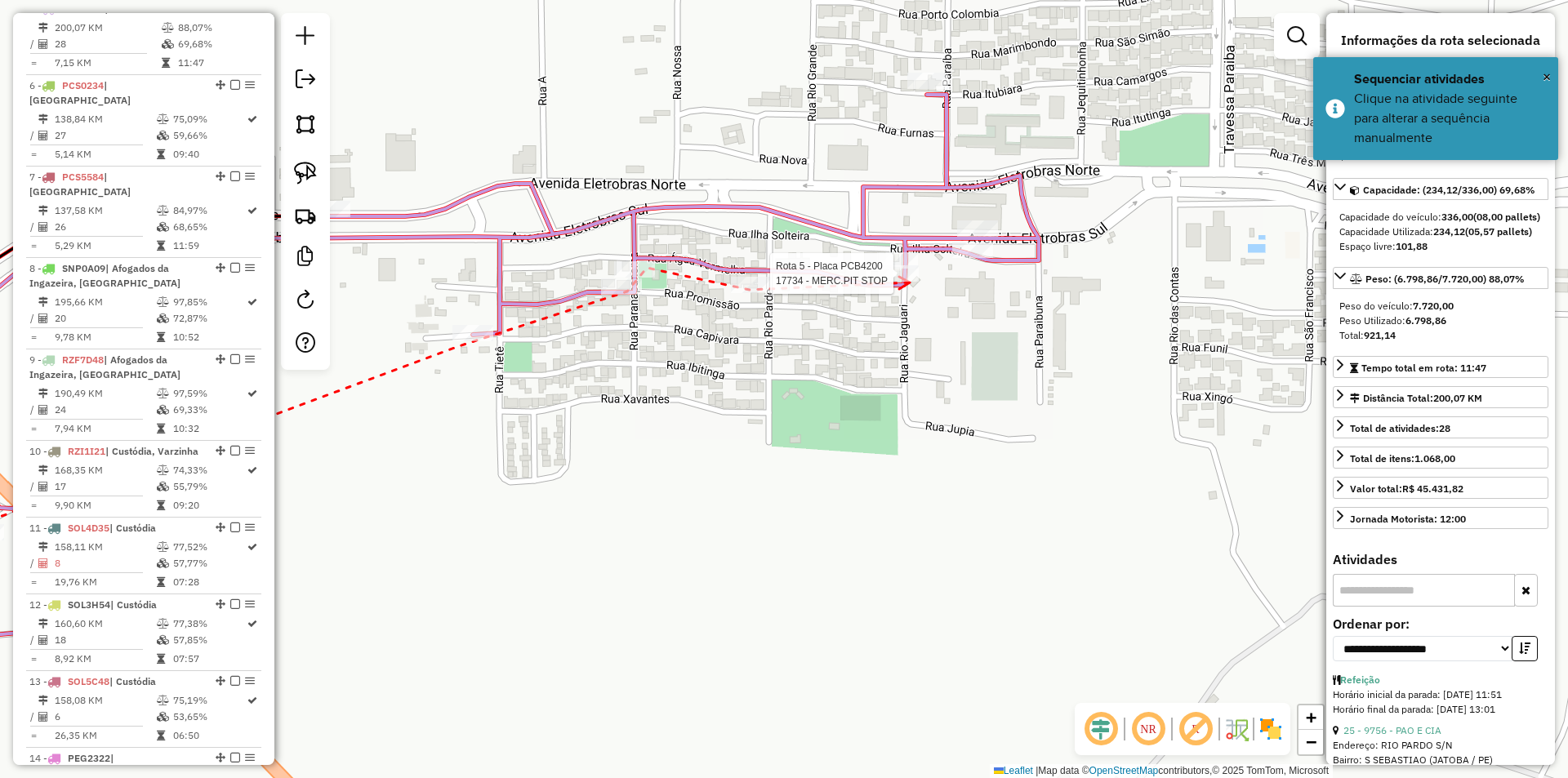
click at [910, 282] on div at bounding box center [898, 273] width 41 height 16
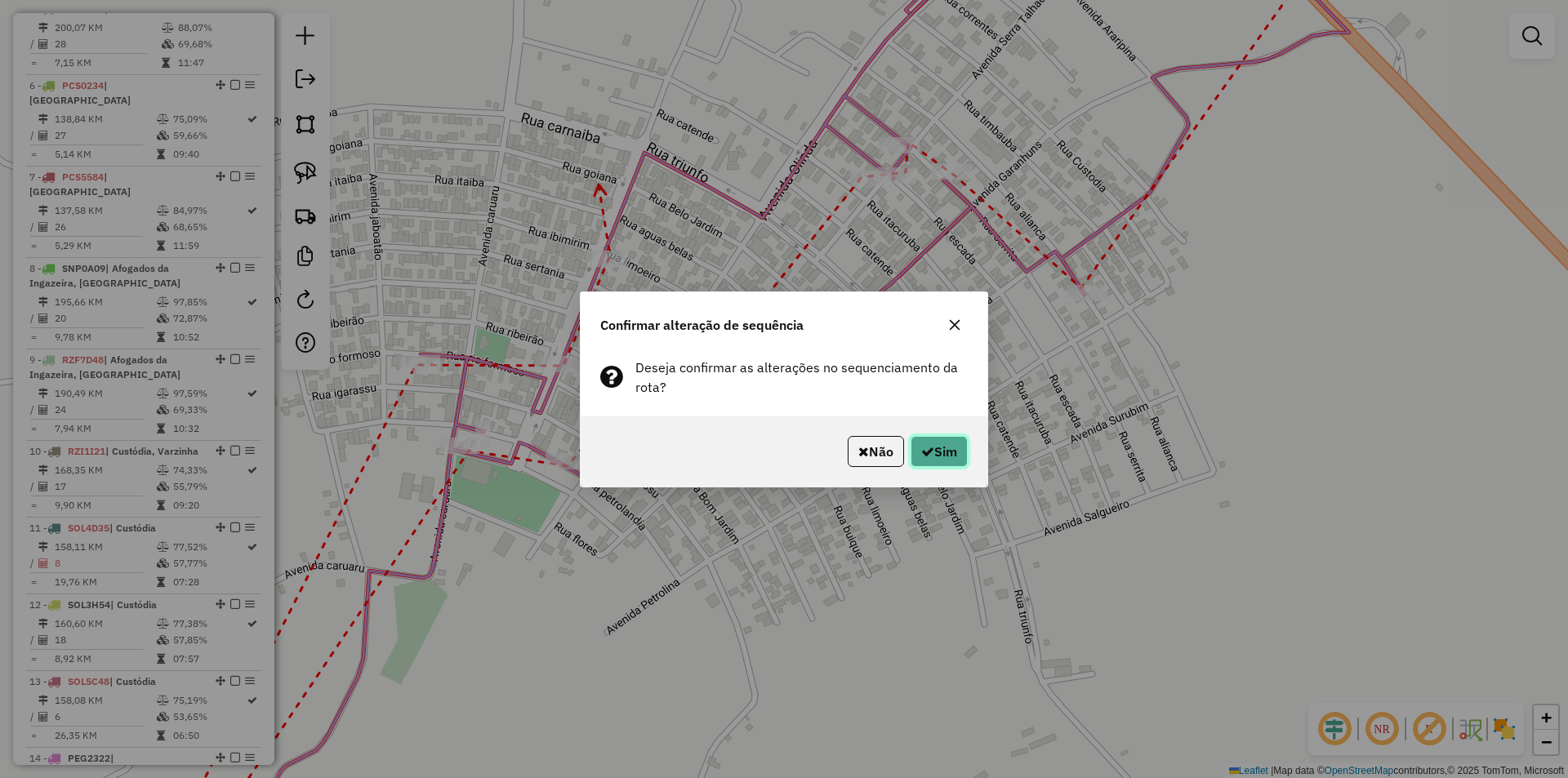
click at [925, 445] on icon "button" at bounding box center [928, 452] width 13 height 13
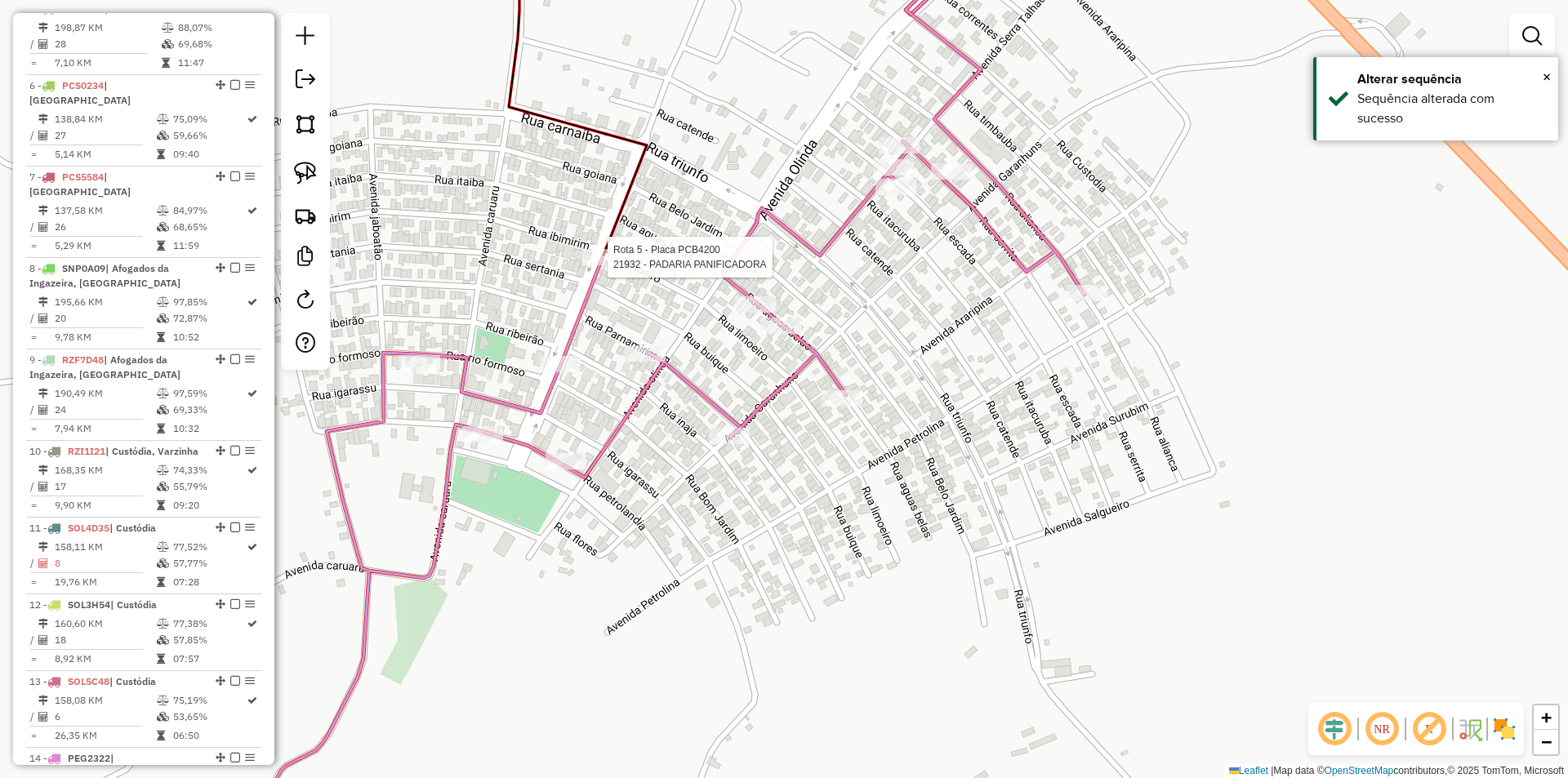
select select "**********"
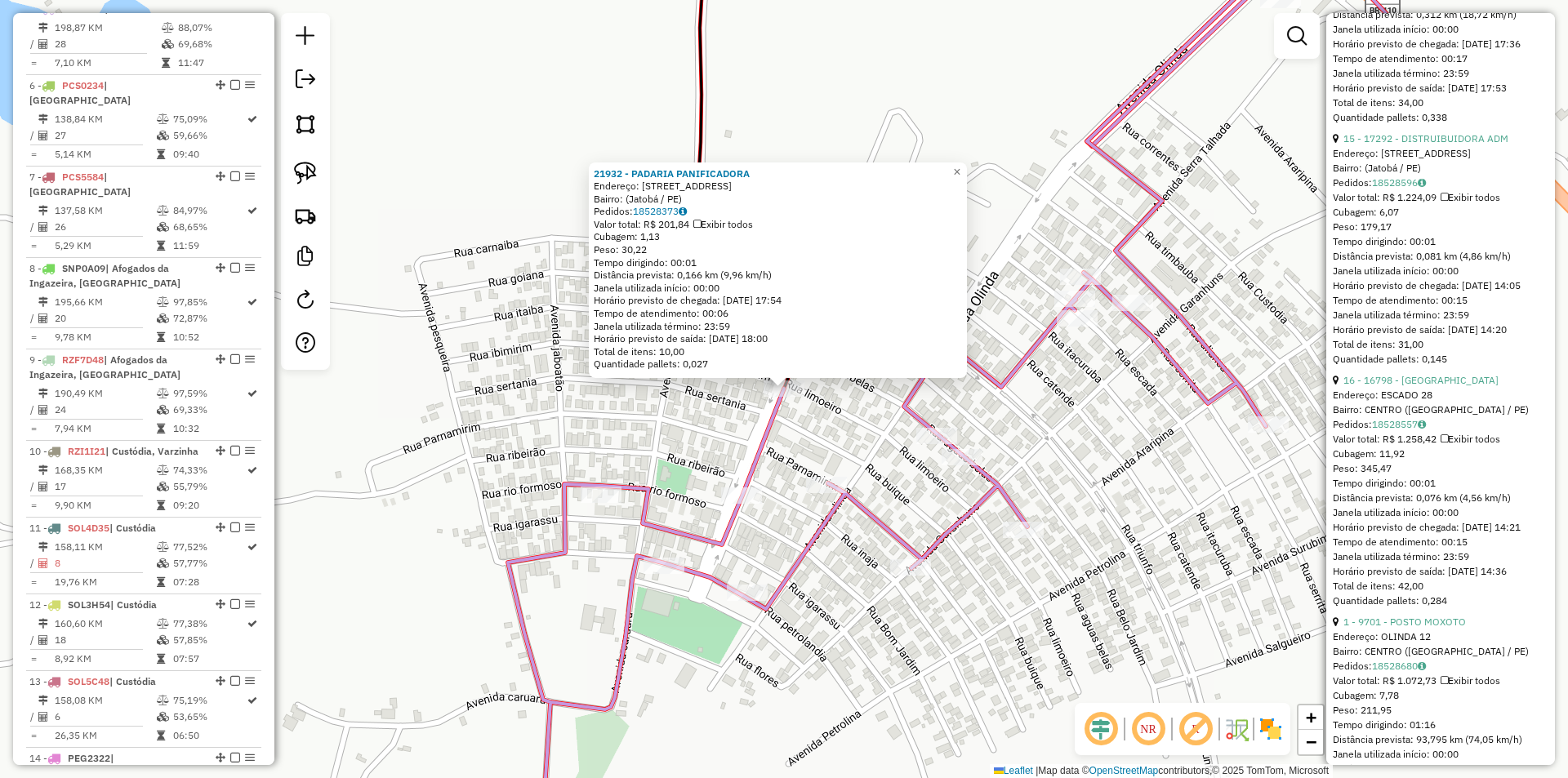
scroll to position [3103, 0]
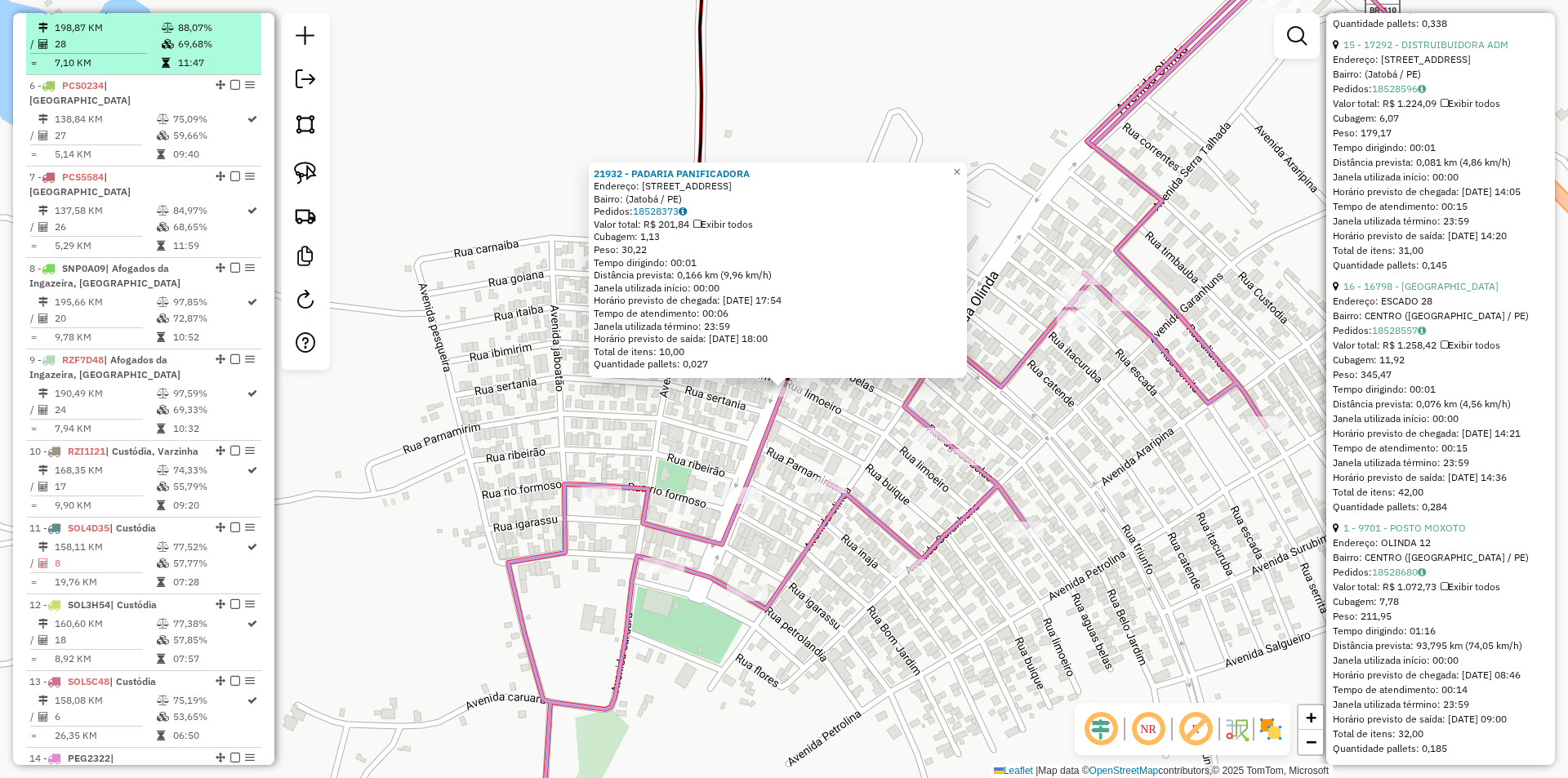
click at [230, 13] on em at bounding box center [235, 8] width 10 height 10
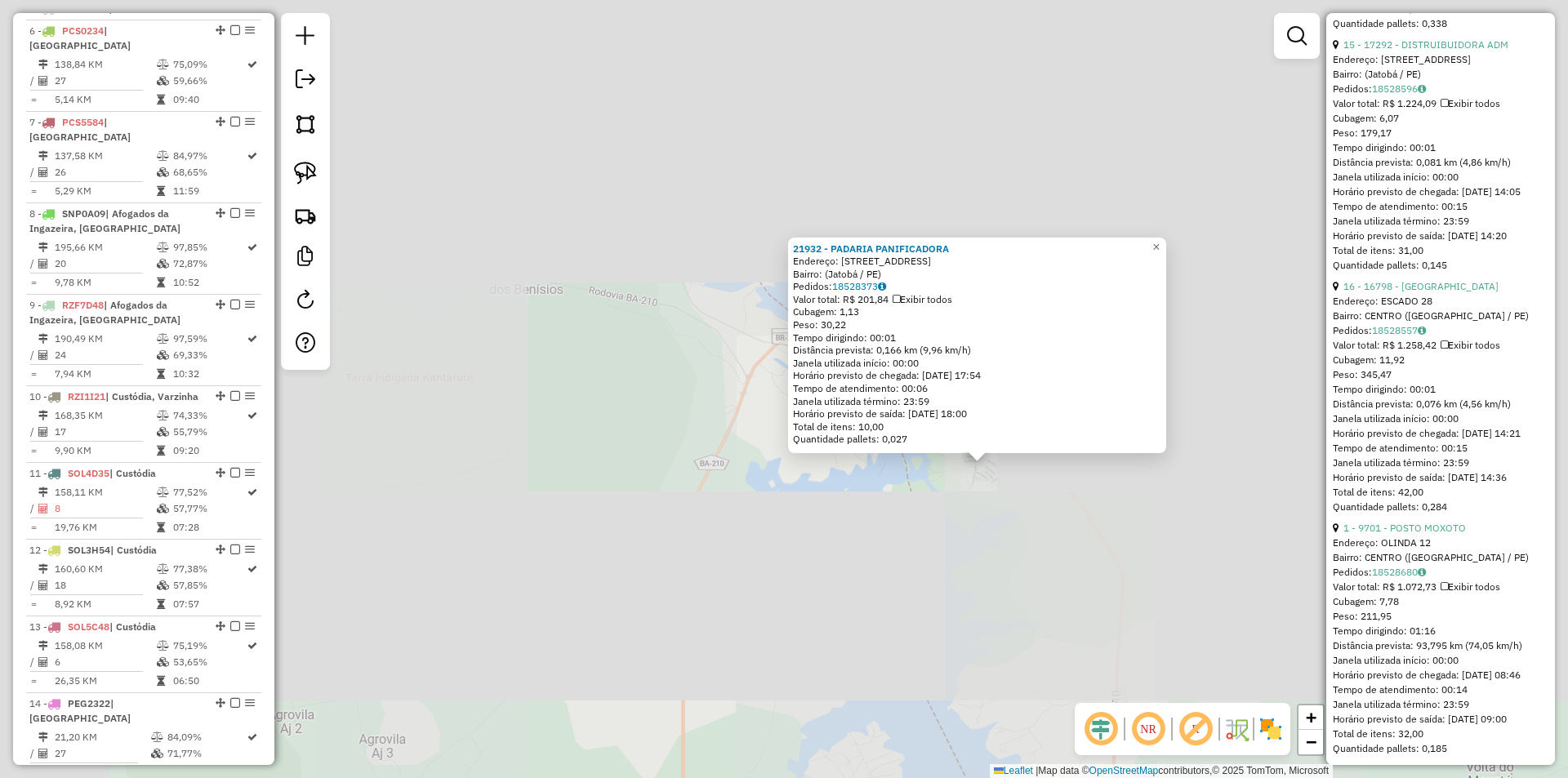
click at [819, 456] on div "21932 - PADARIA PANIFICADORA Endereço: [STREET_ADDRESS]) Pedidos: 18528373 Valo…" at bounding box center [784, 389] width 1568 height 778
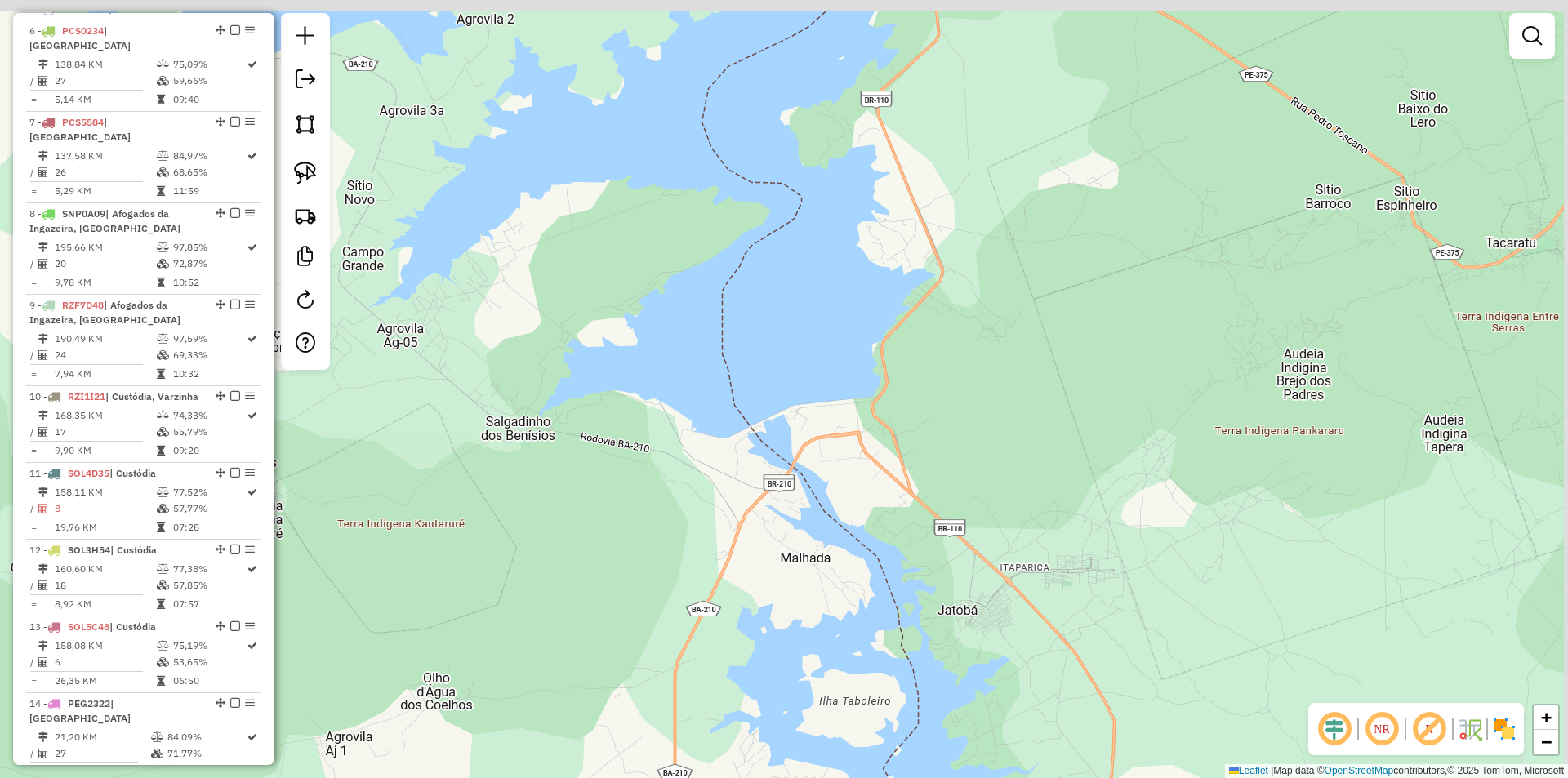
drag, startPoint x: 955, startPoint y: 268, endPoint x: 948, endPoint y: 376, distance: 108.2
click at [952, 365] on div "Janela de atendimento Grade de atendimento Capacidade Transportadoras Veículos …" at bounding box center [784, 389] width 1568 height 778
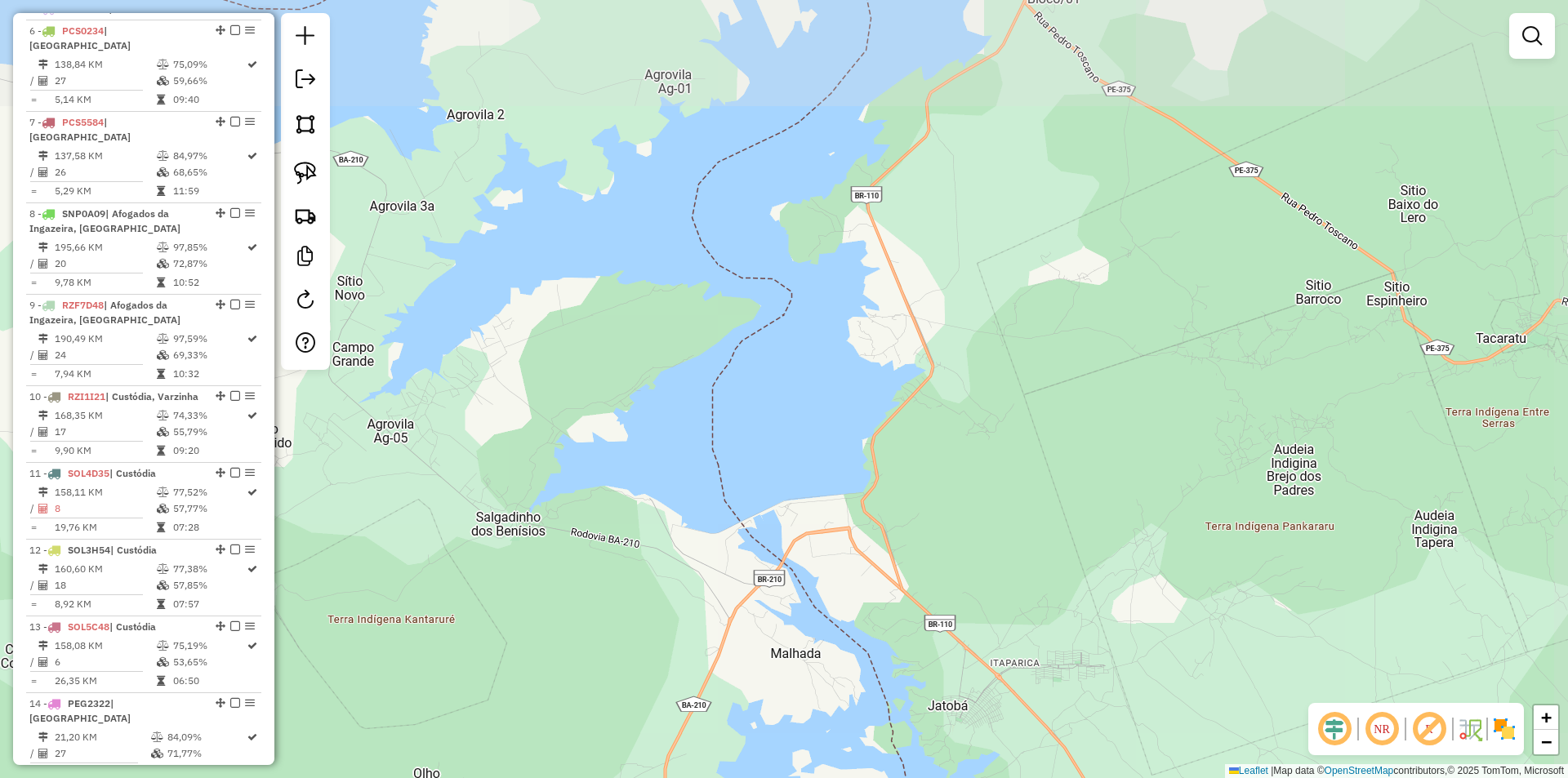
drag, startPoint x: 978, startPoint y: 161, endPoint x: 933, endPoint y: 341, distance: 185.5
click at [955, 277] on div "Janela de atendimento Grade de atendimento Capacidade Transportadoras Veículos …" at bounding box center [784, 389] width 1568 height 778
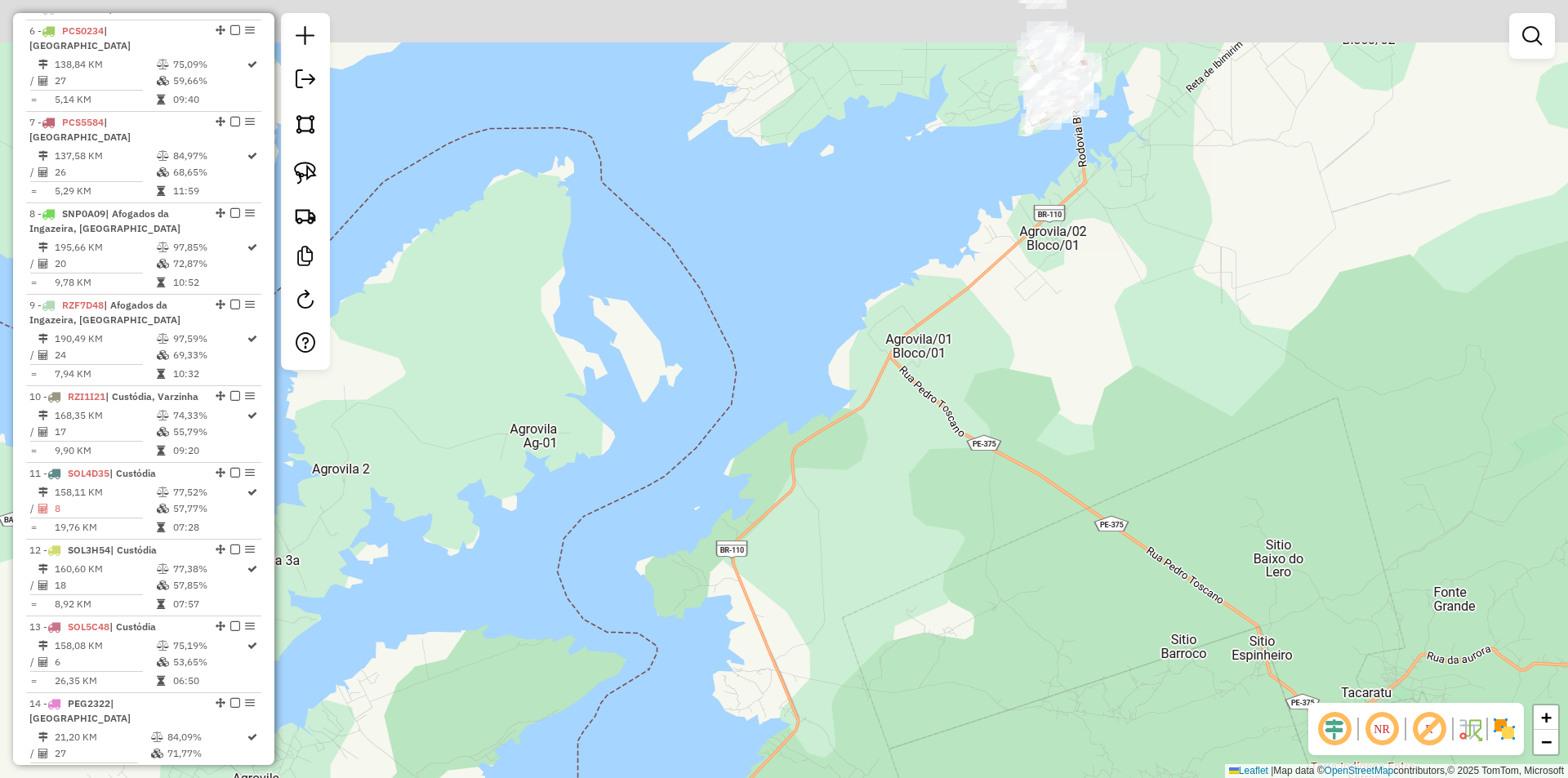
drag, startPoint x: 1038, startPoint y: 197, endPoint x: 893, endPoint y: 428, distance: 272.7
click at [953, 338] on div "Janela de atendimento Grade de atendimento Capacidade Transportadoras Veículos …" at bounding box center [784, 389] width 1568 height 778
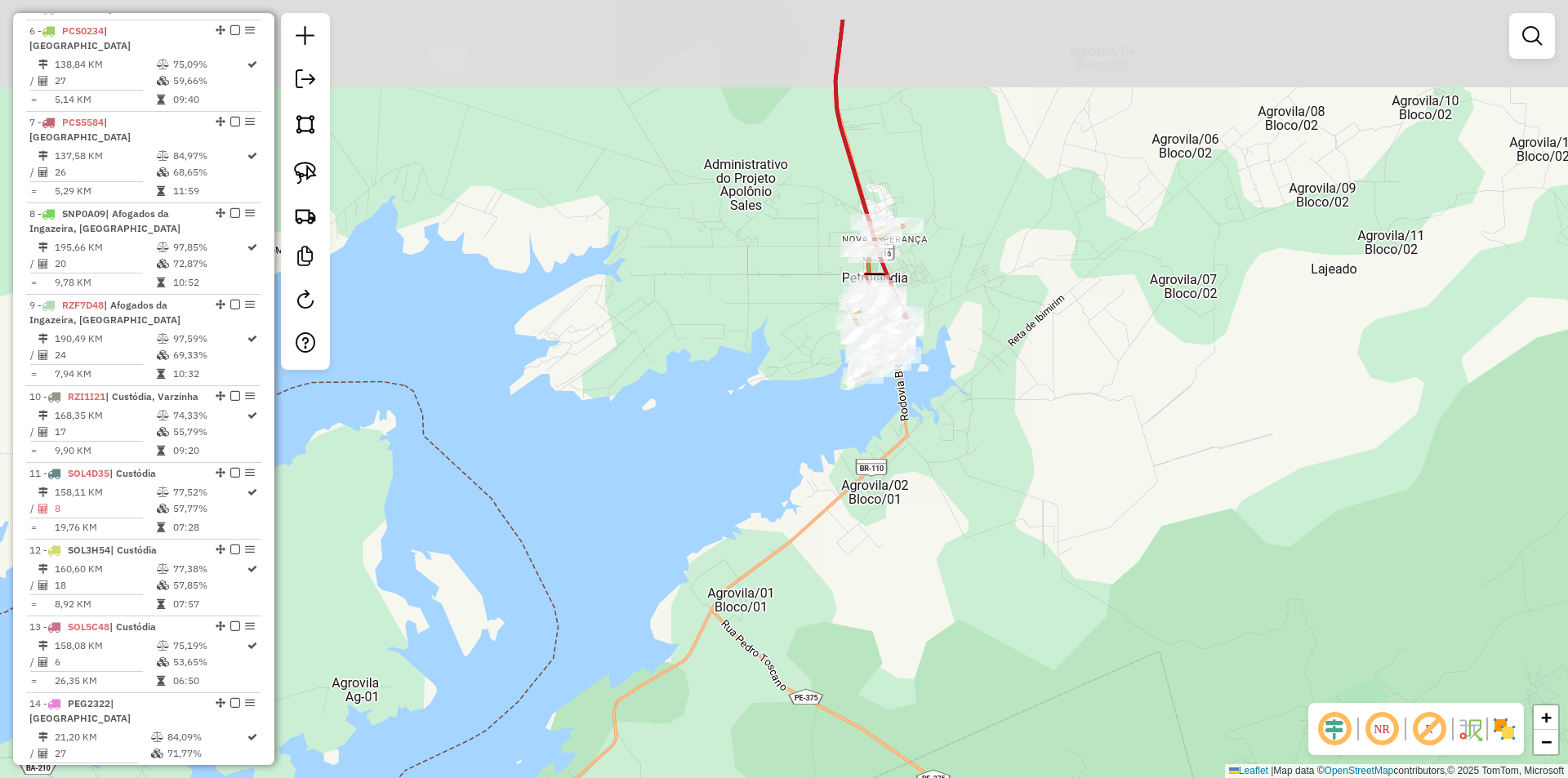
drag, startPoint x: 1077, startPoint y: 217, endPoint x: 987, endPoint y: 315, distance: 133.1
click at [987, 315] on div "Janela de atendimento Grade de atendimento Capacidade Transportadoras Veículos …" at bounding box center [784, 389] width 1568 height 778
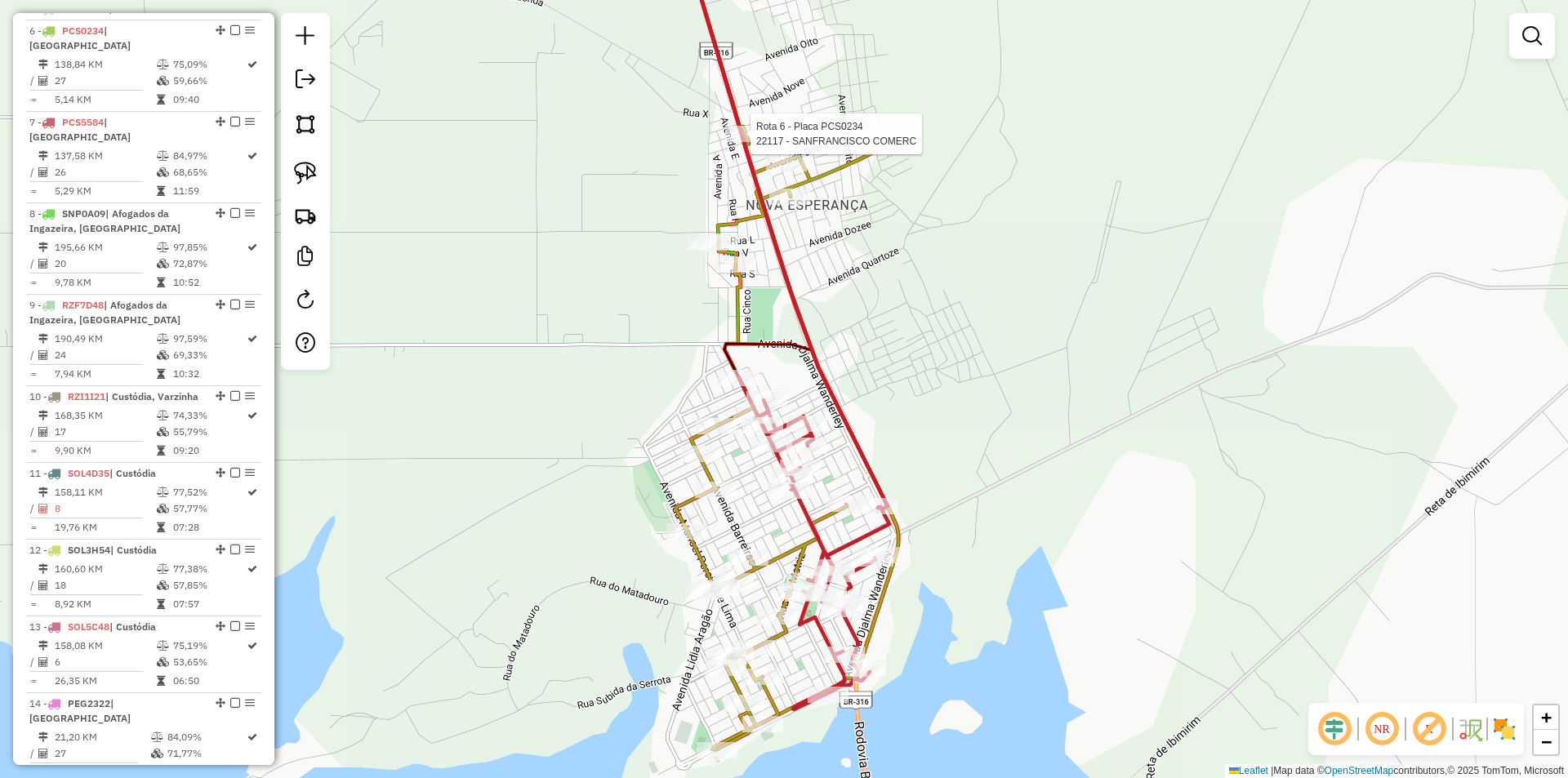
select select "**********"
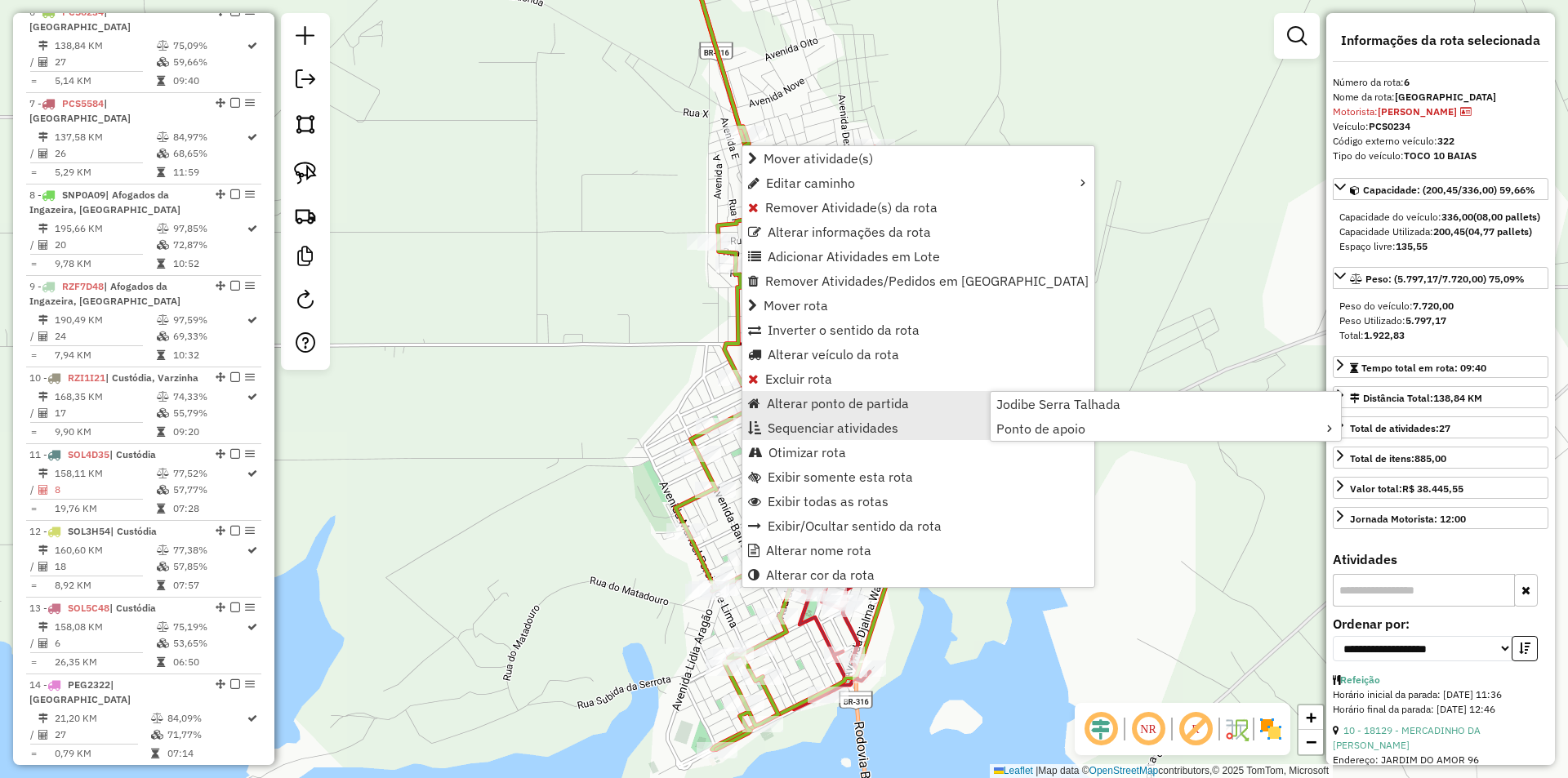
scroll to position [743, 0]
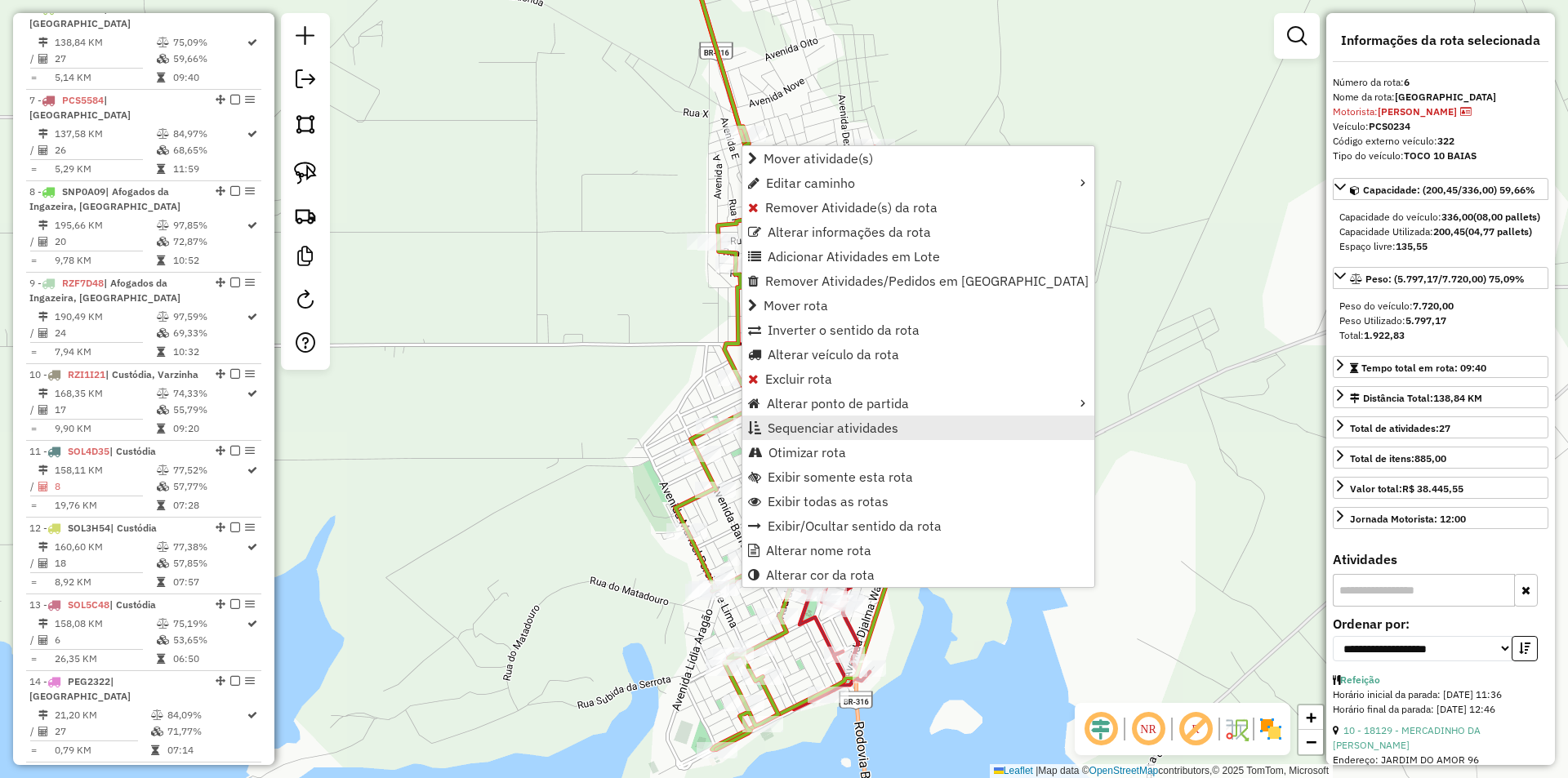
click at [835, 424] on span "Sequenciar atividades" at bounding box center [832, 428] width 130 height 13
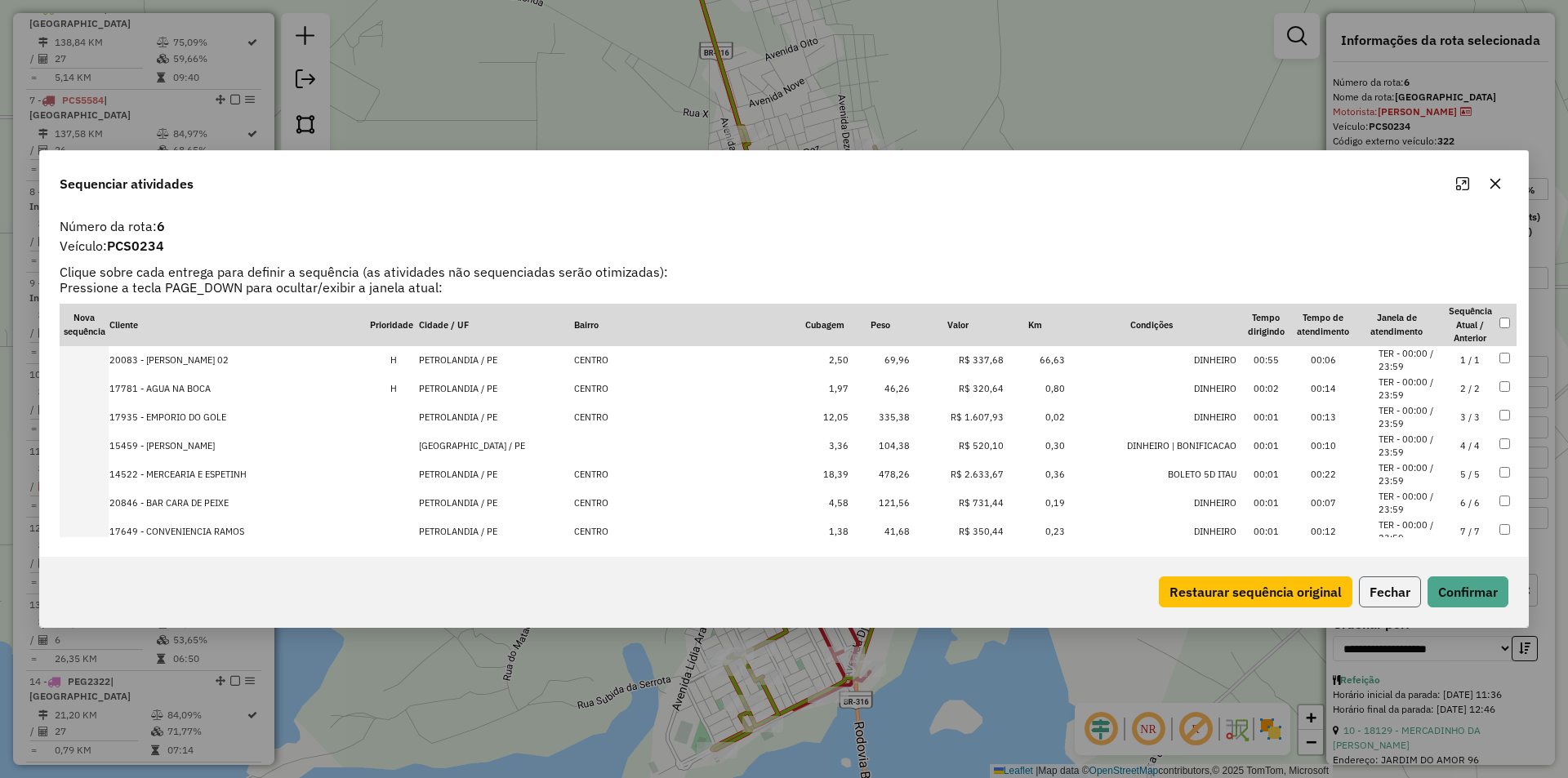
click at [1359, 593] on button "Fechar" at bounding box center [1389, 592] width 62 height 31
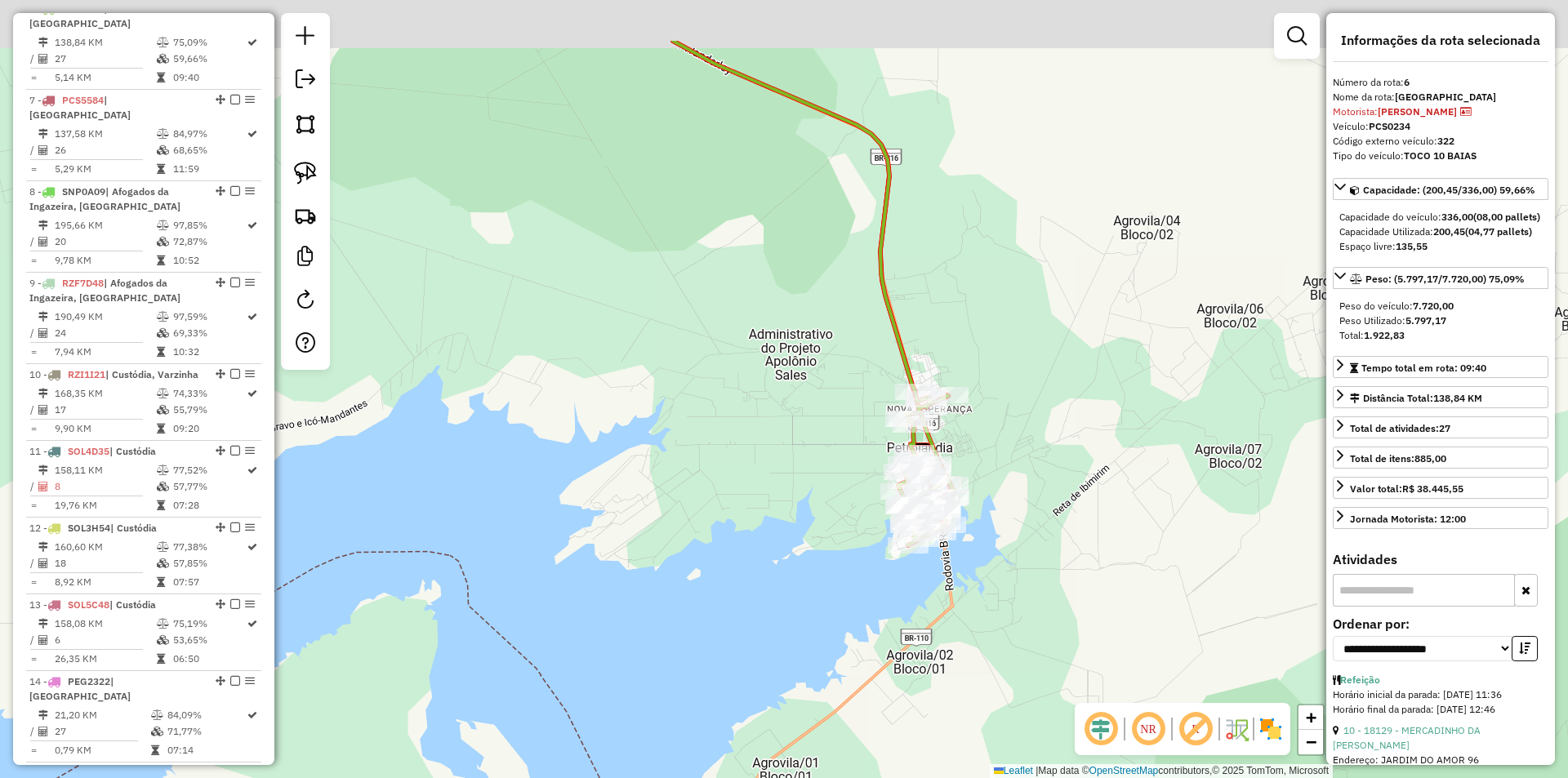
drag, startPoint x: 989, startPoint y: 46, endPoint x: 985, endPoint y: 373, distance: 327.0
click at [982, 344] on div "Janela de atendimento Grade de atendimento Capacidade Transportadoras Veículos …" at bounding box center [784, 389] width 1568 height 778
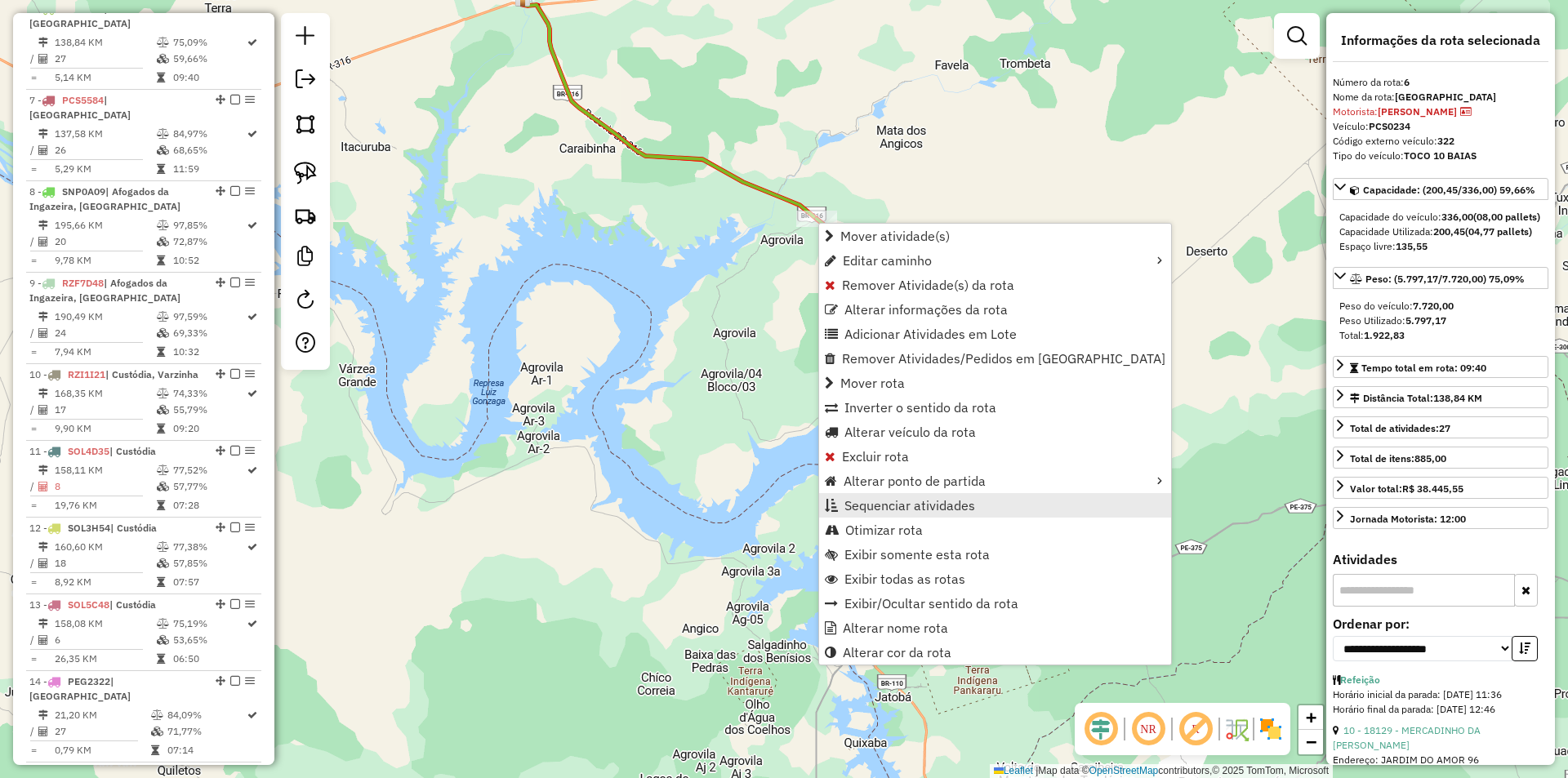
drag, startPoint x: 946, startPoint y: 502, endPoint x: 1162, endPoint y: 494, distance: 216.1
click at [946, 503] on span "Sequenciar atividades" at bounding box center [909, 506] width 130 height 13
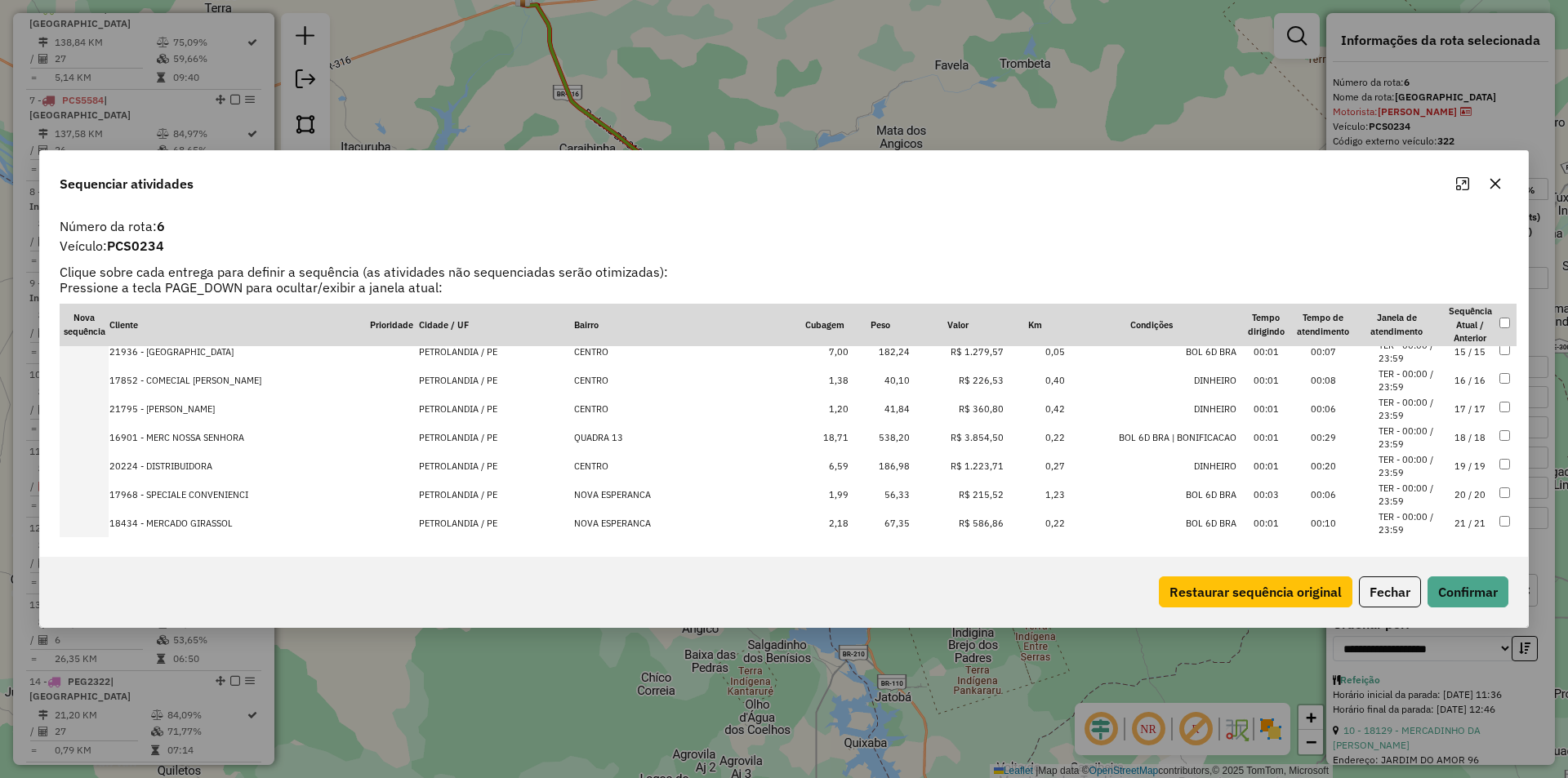
scroll to position [595, 0]
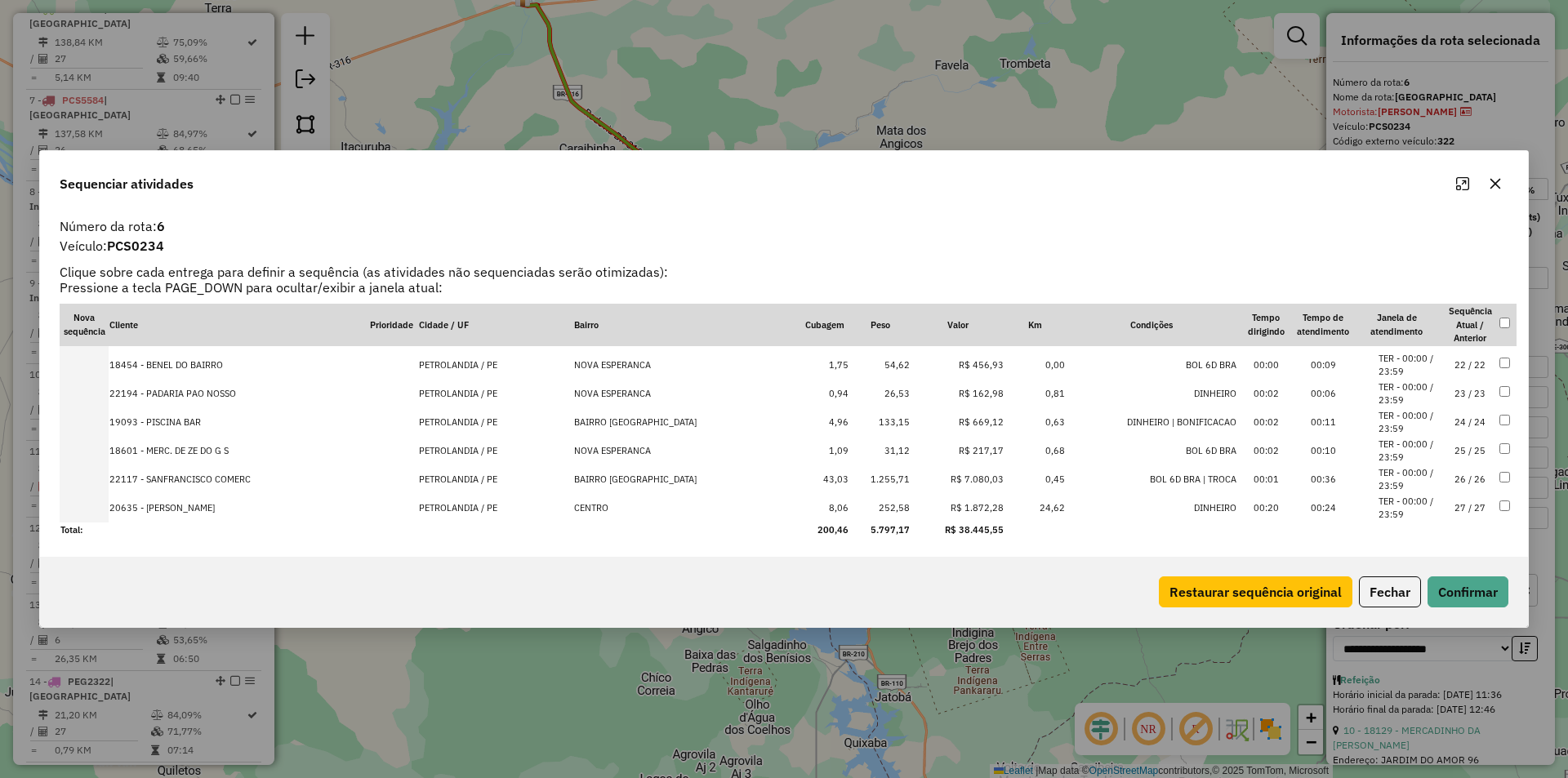
click at [1442, 515] on td "27 / 27" at bounding box center [1470, 509] width 57 height 29
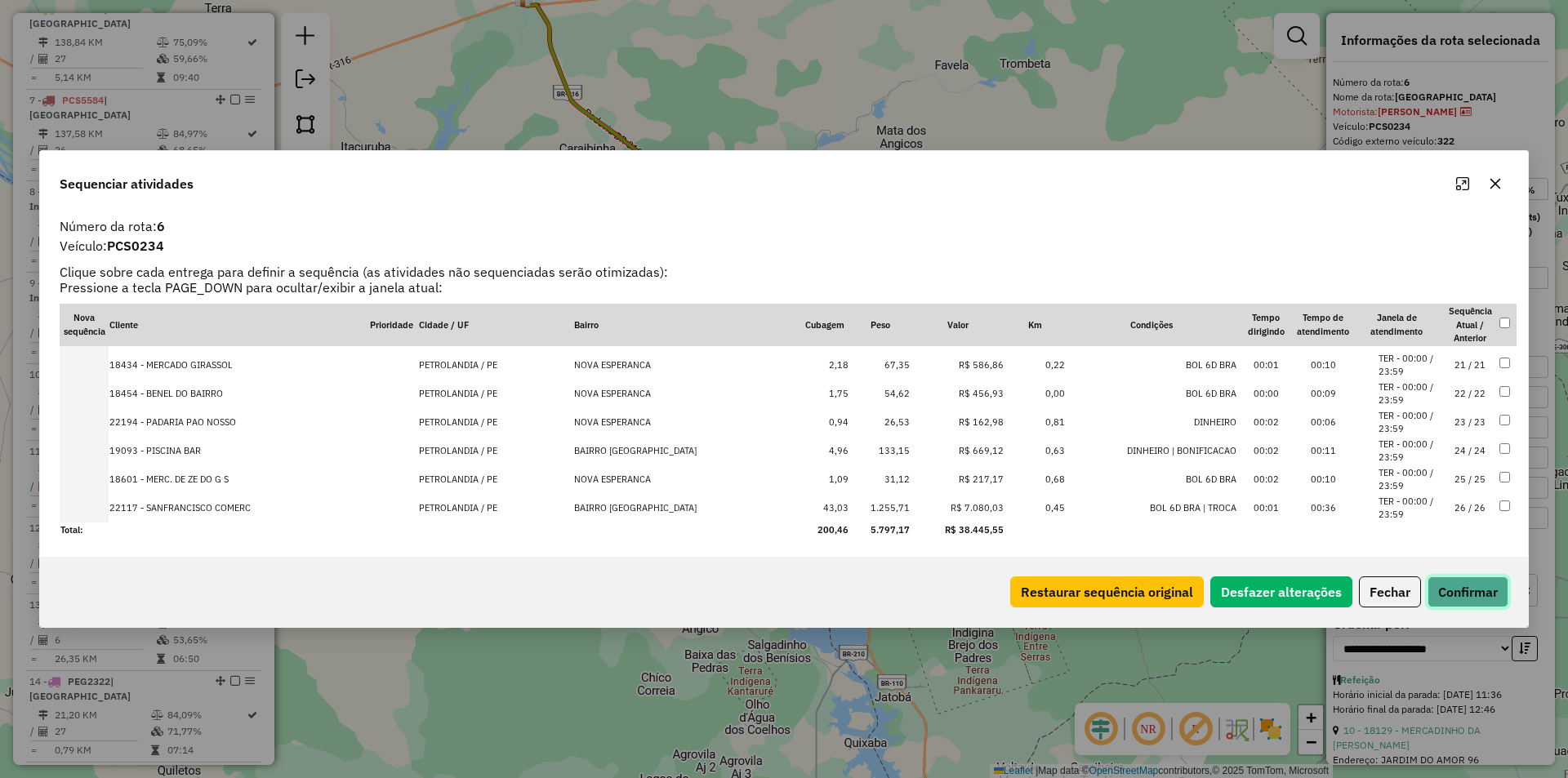
drag, startPoint x: 1490, startPoint y: 588, endPoint x: 1482, endPoint y: 576, distance: 14.4
click at [1489, 587] on button "Confirmar" at bounding box center [1467, 592] width 81 height 31
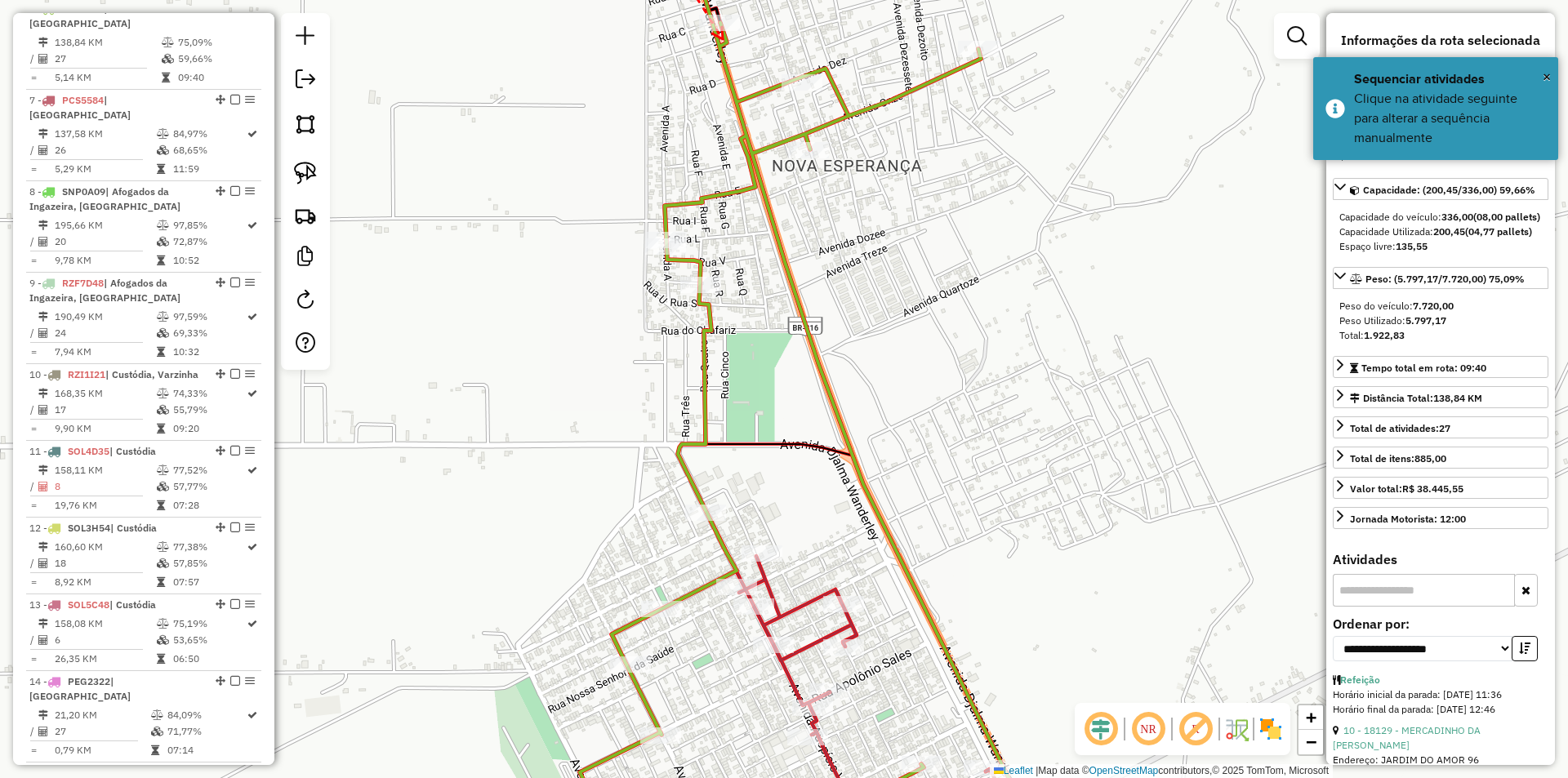
click at [723, 39] on icon at bounding box center [717, 32] width 10 height 12
click at [723, 31] on div at bounding box center [719, 22] width 41 height 16
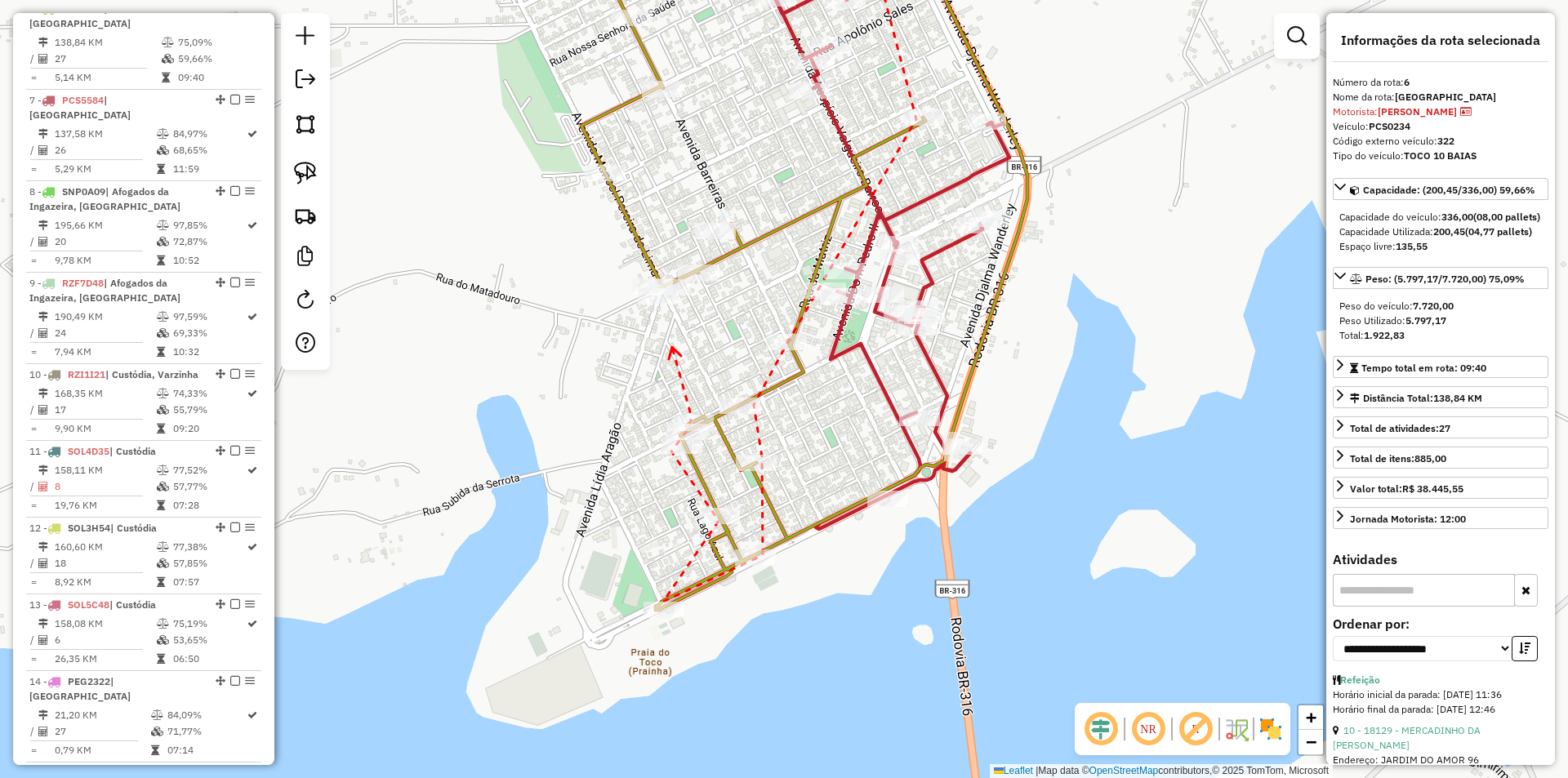
drag, startPoint x: 672, startPoint y: 347, endPoint x: 665, endPoint y: 425, distance: 78.3
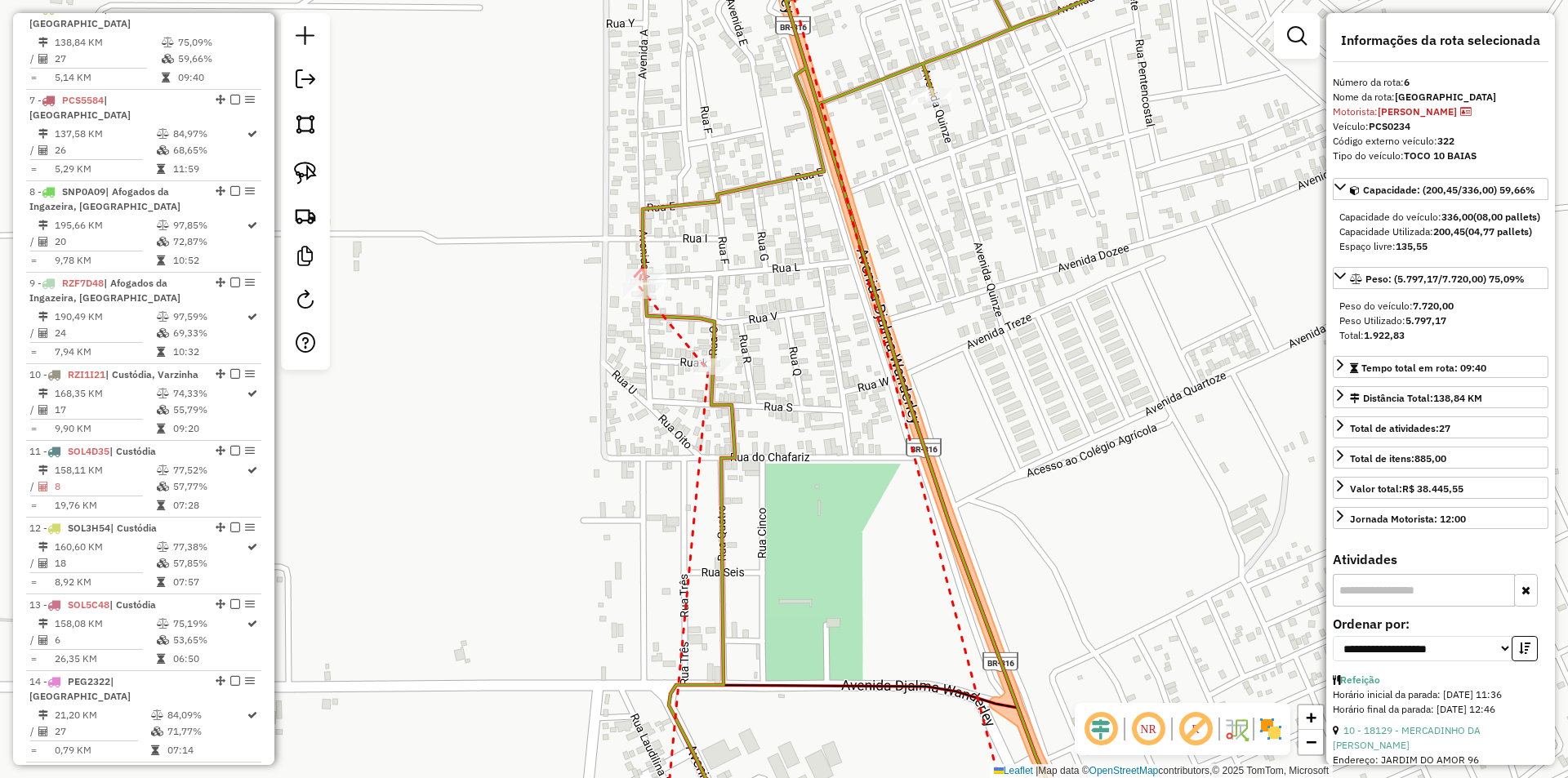
click at [643, 268] on icon at bounding box center [640, 274] width 11 height 11
drag, startPoint x: 713, startPoint y: 194, endPoint x: 662, endPoint y: 398, distance: 210.3
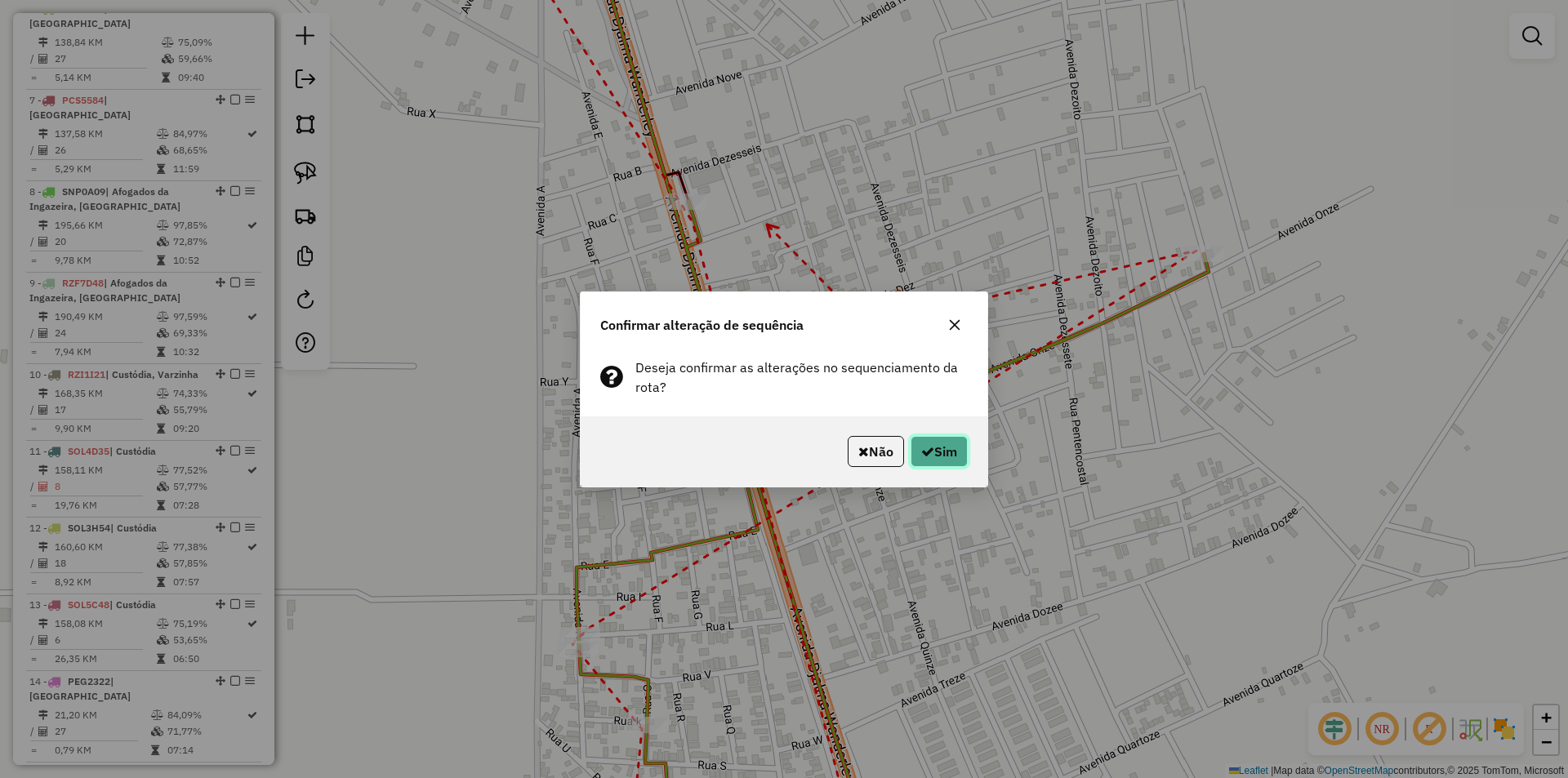
click at [935, 442] on button "Sim" at bounding box center [939, 452] width 57 height 31
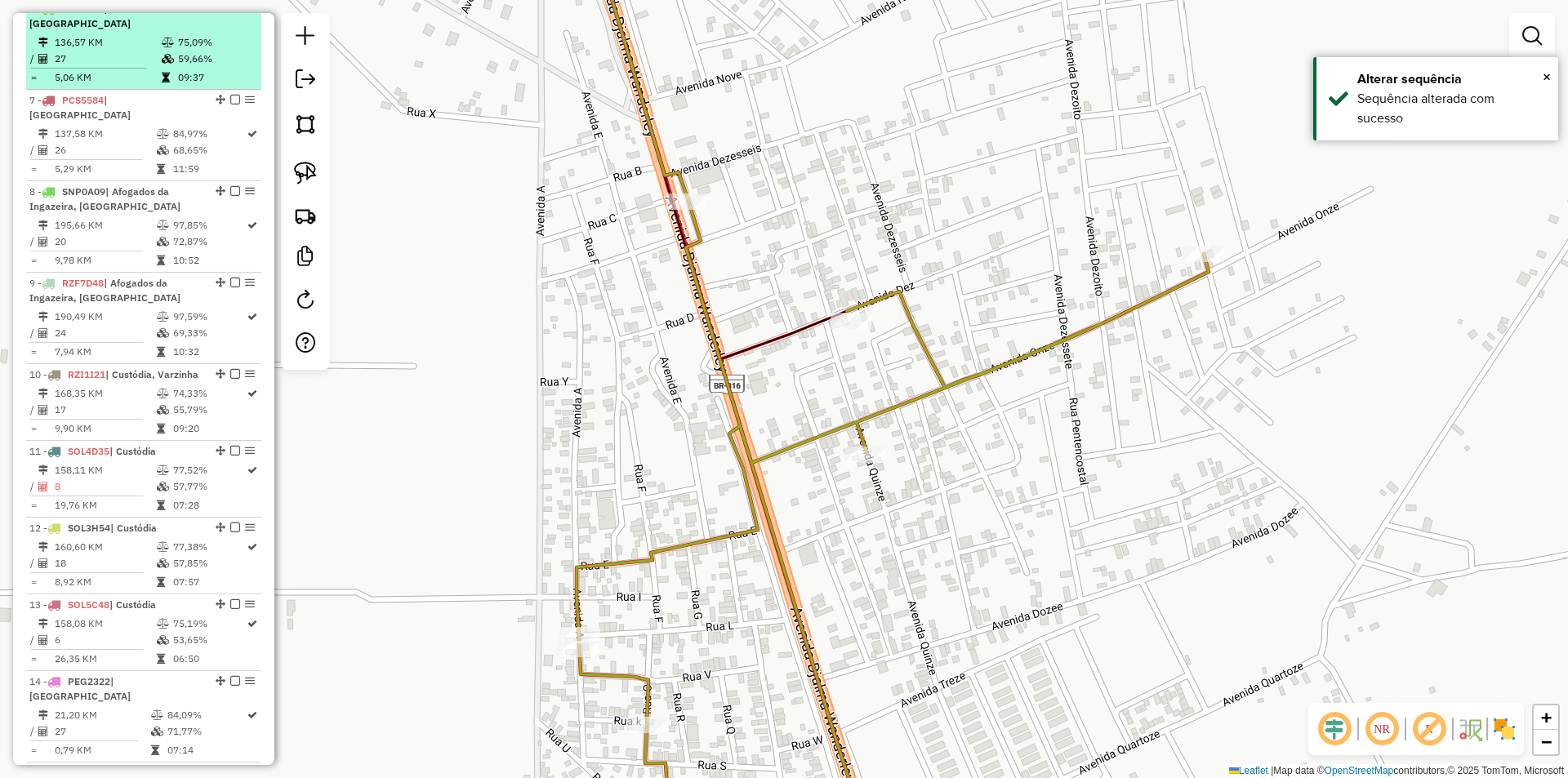
click at [231, 13] on em at bounding box center [235, 8] width 10 height 10
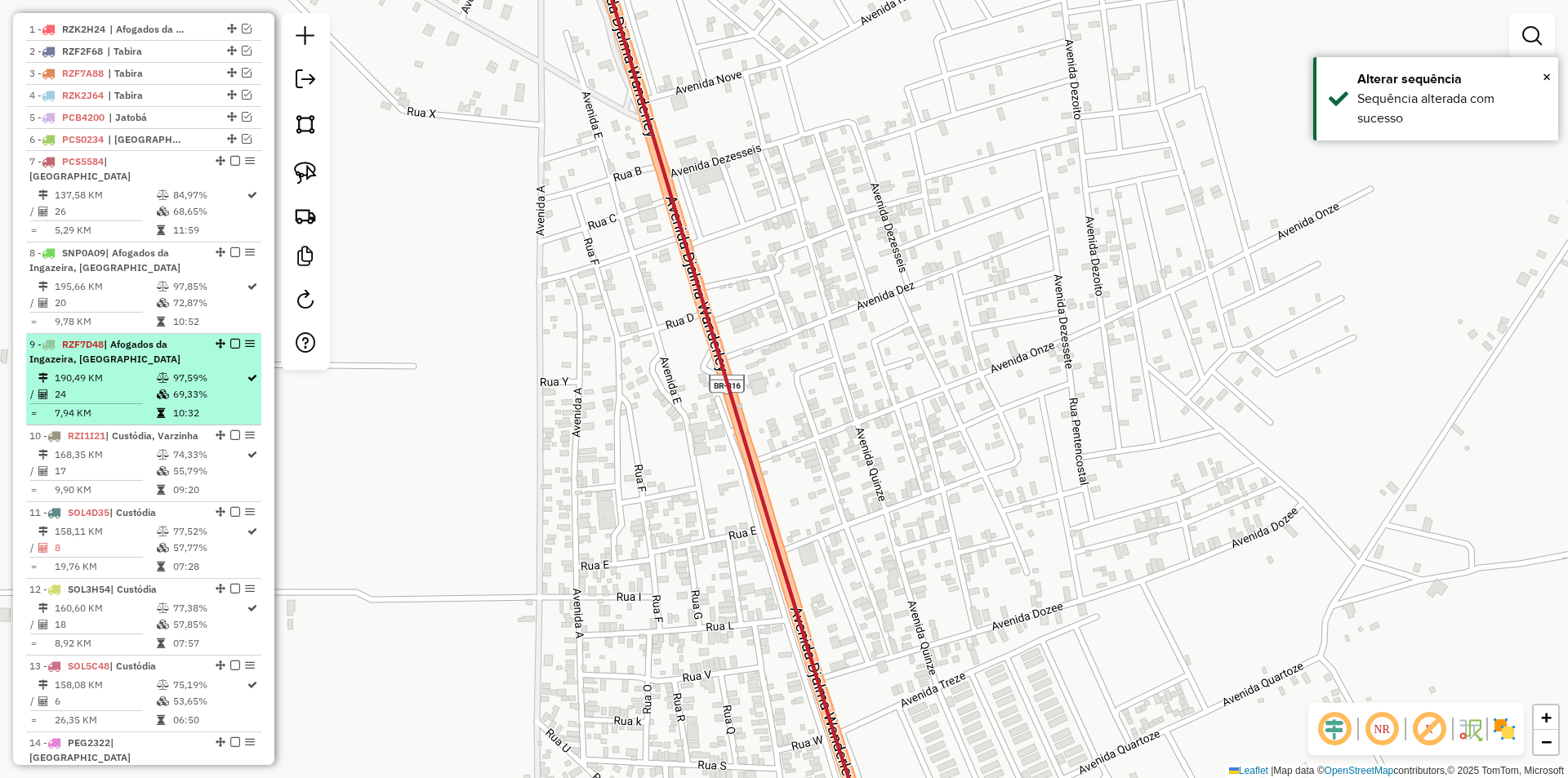
scroll to position [579, 0]
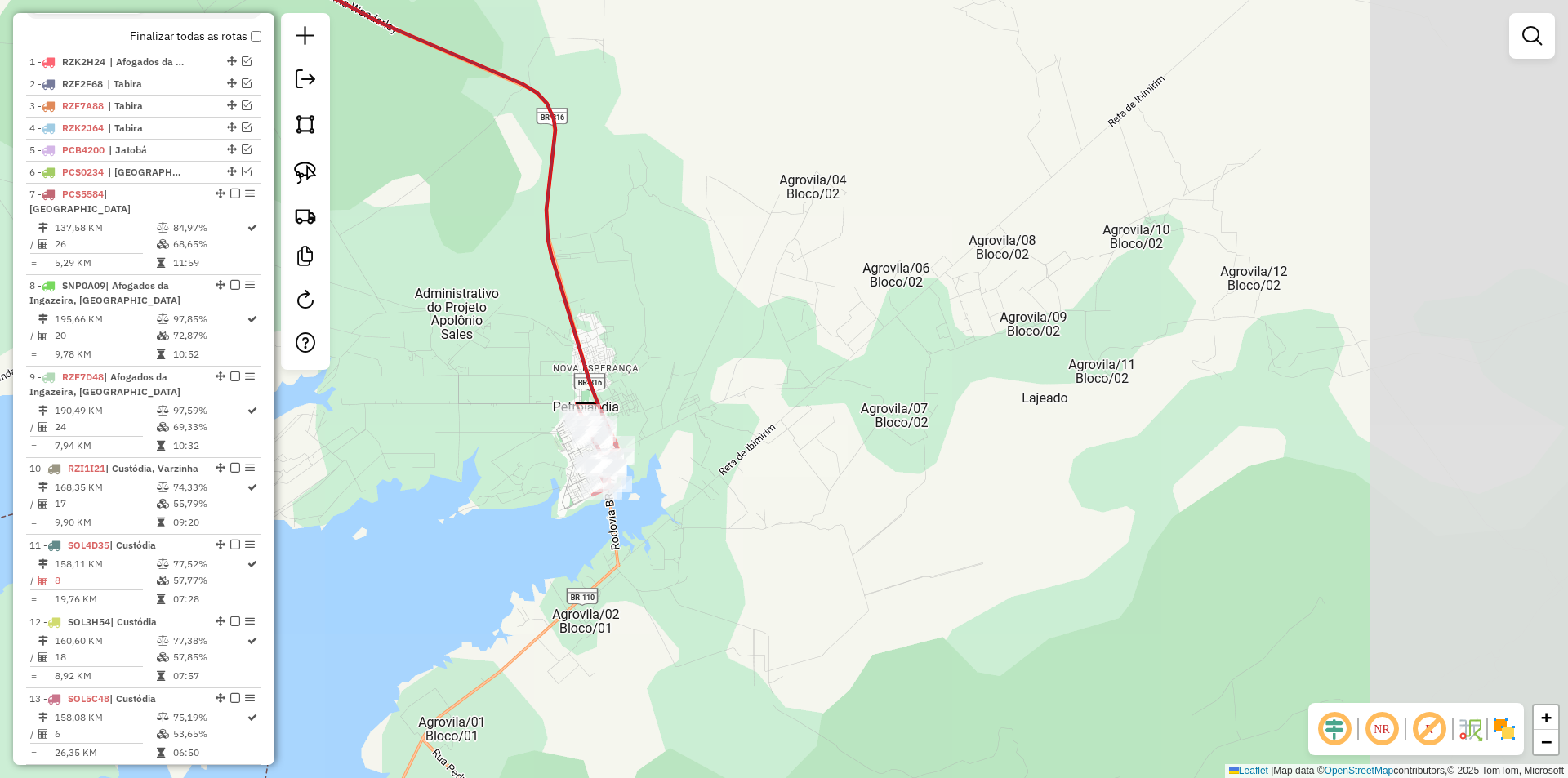
drag, startPoint x: 658, startPoint y: 447, endPoint x: 685, endPoint y: 340, distance: 110.4
click at [685, 340] on div "Janela de atendimento Grade de atendimento Capacidade Transportadoras Veículos …" at bounding box center [784, 389] width 1568 height 778
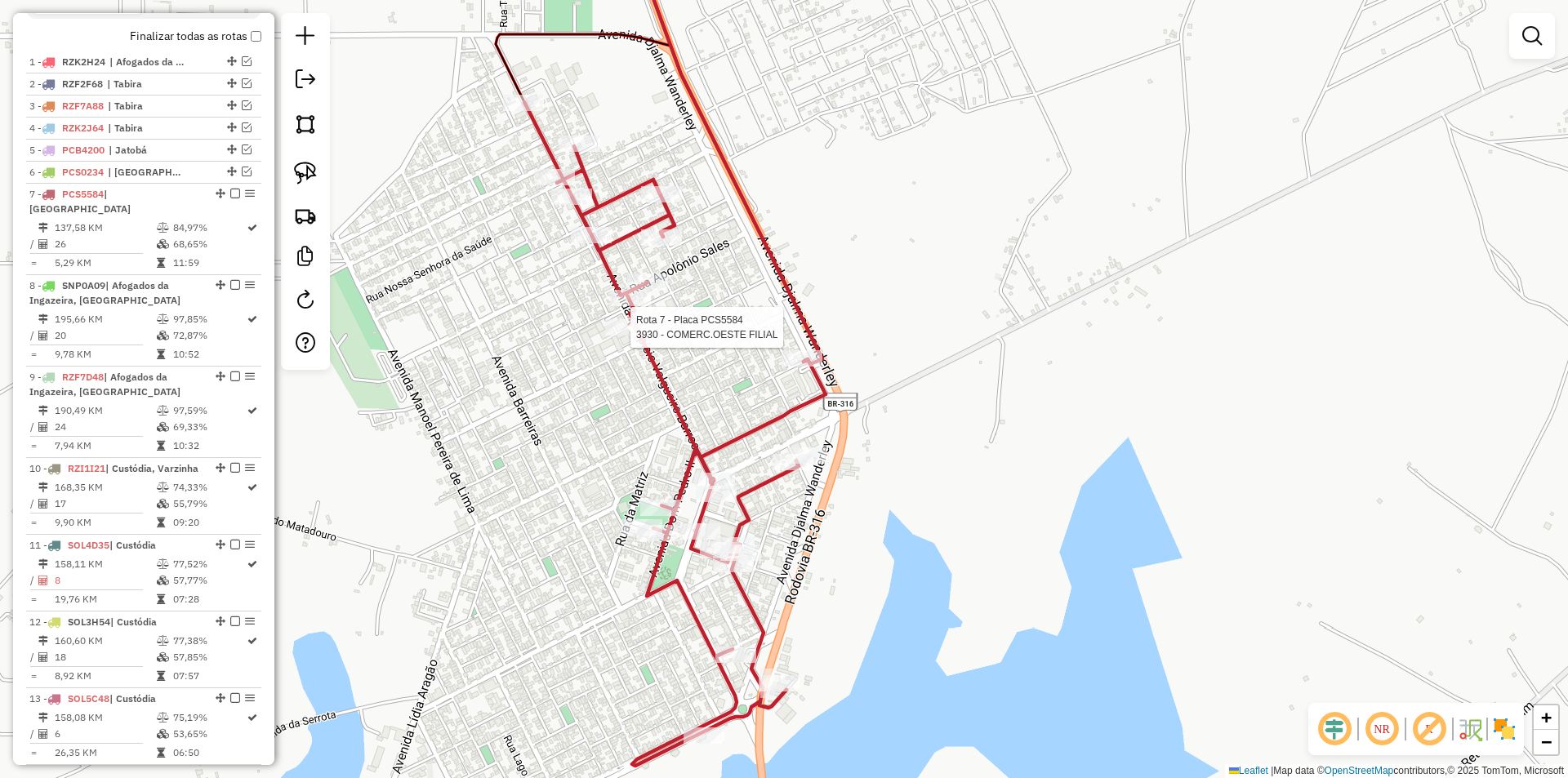
select select "**********"
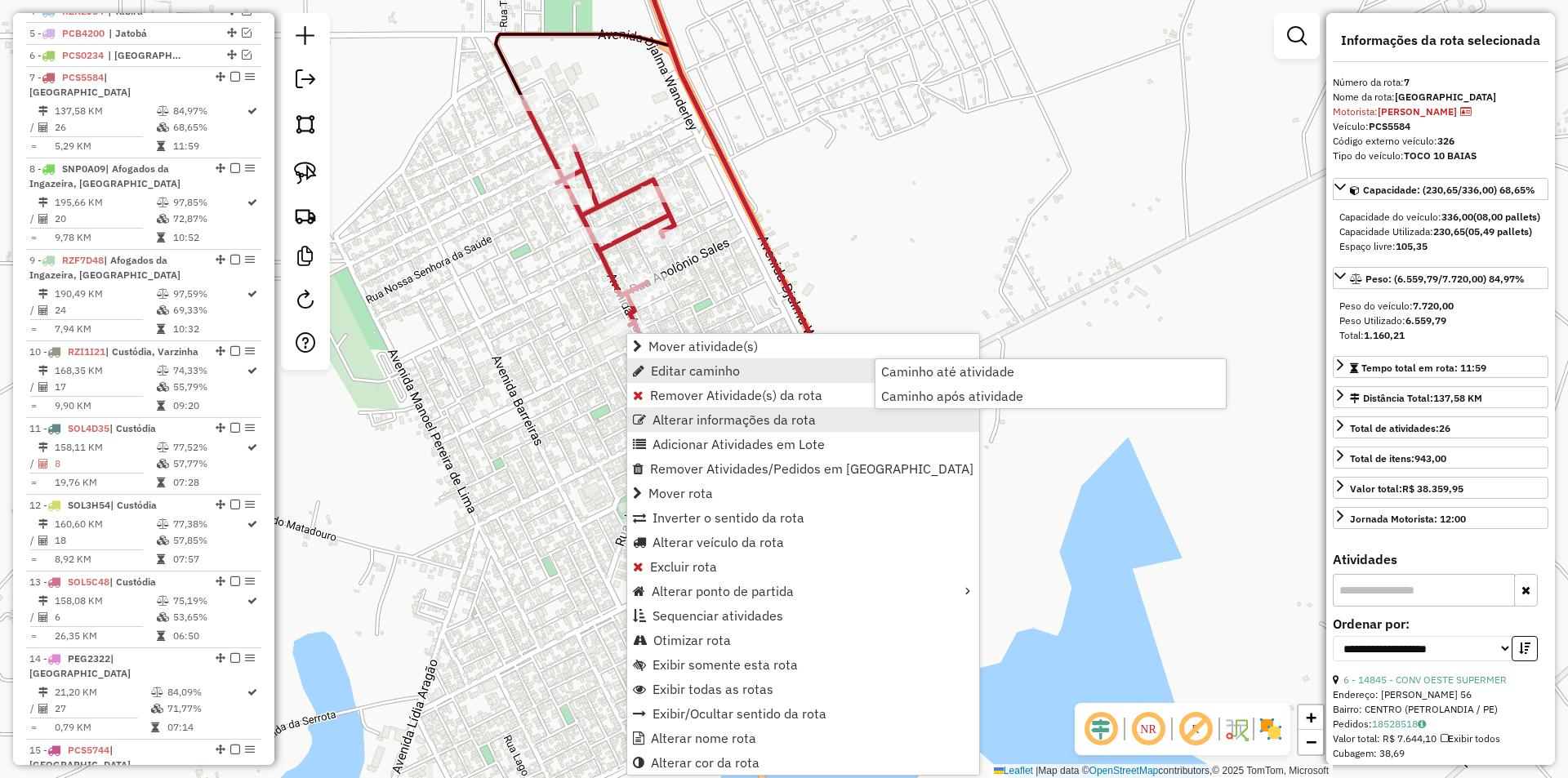
scroll to position [765, 0]
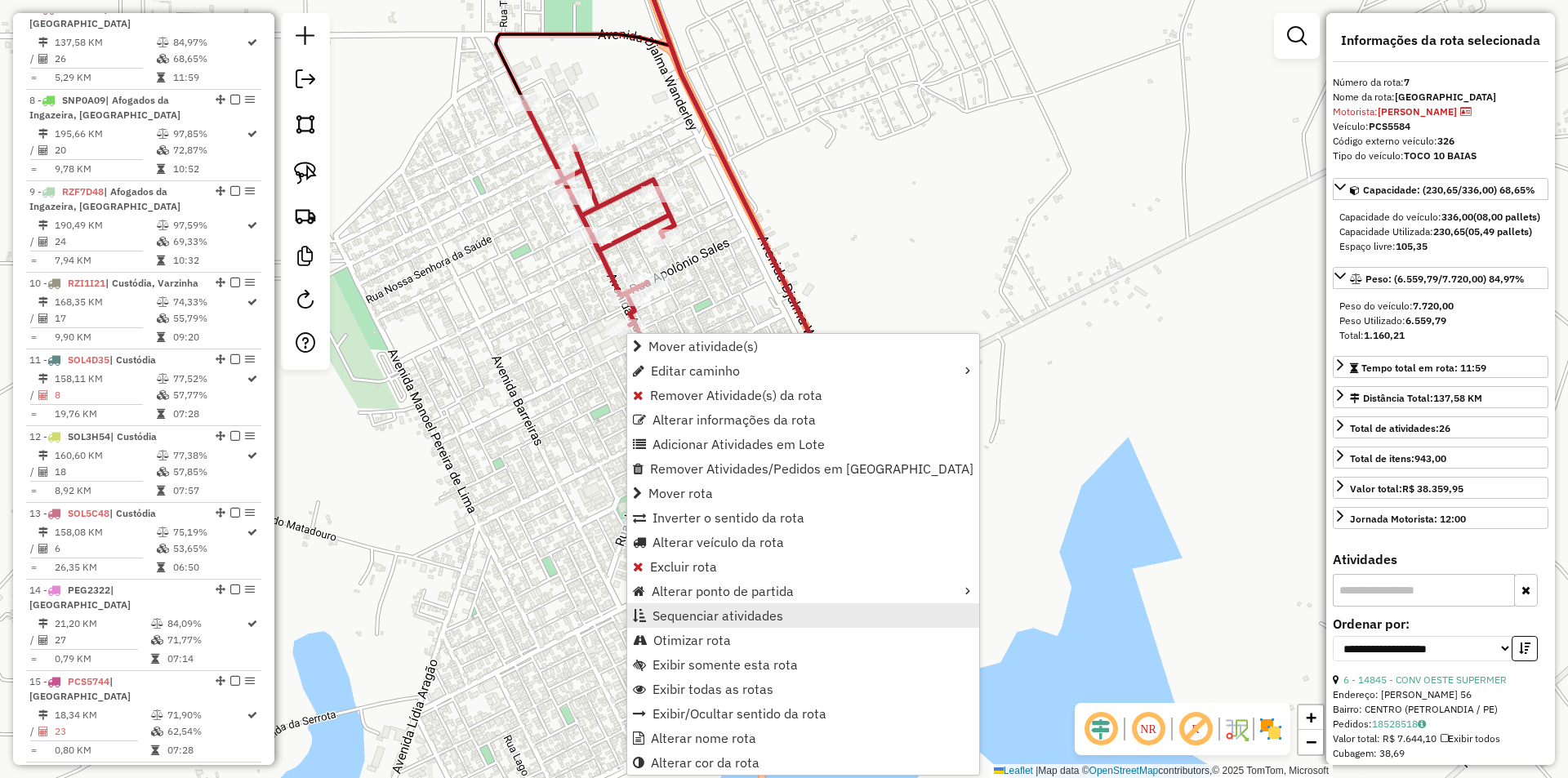
click at [760, 615] on span "Sequenciar atividades" at bounding box center [717, 616] width 130 height 13
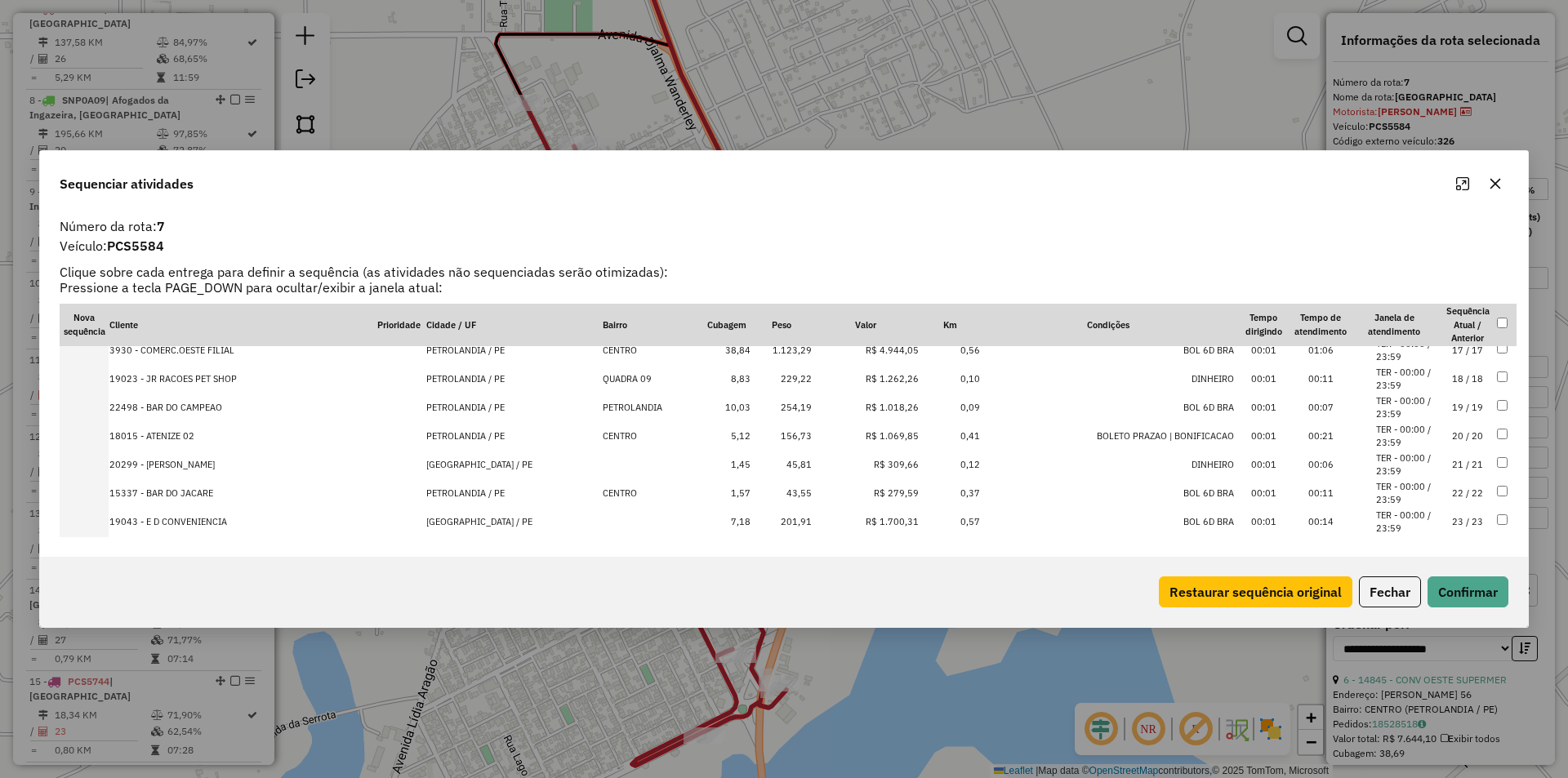
scroll to position [490, 0]
click at [1426, 402] on li "TER - 00:00 / 23:59" at bounding box center [1406, 409] width 62 height 27
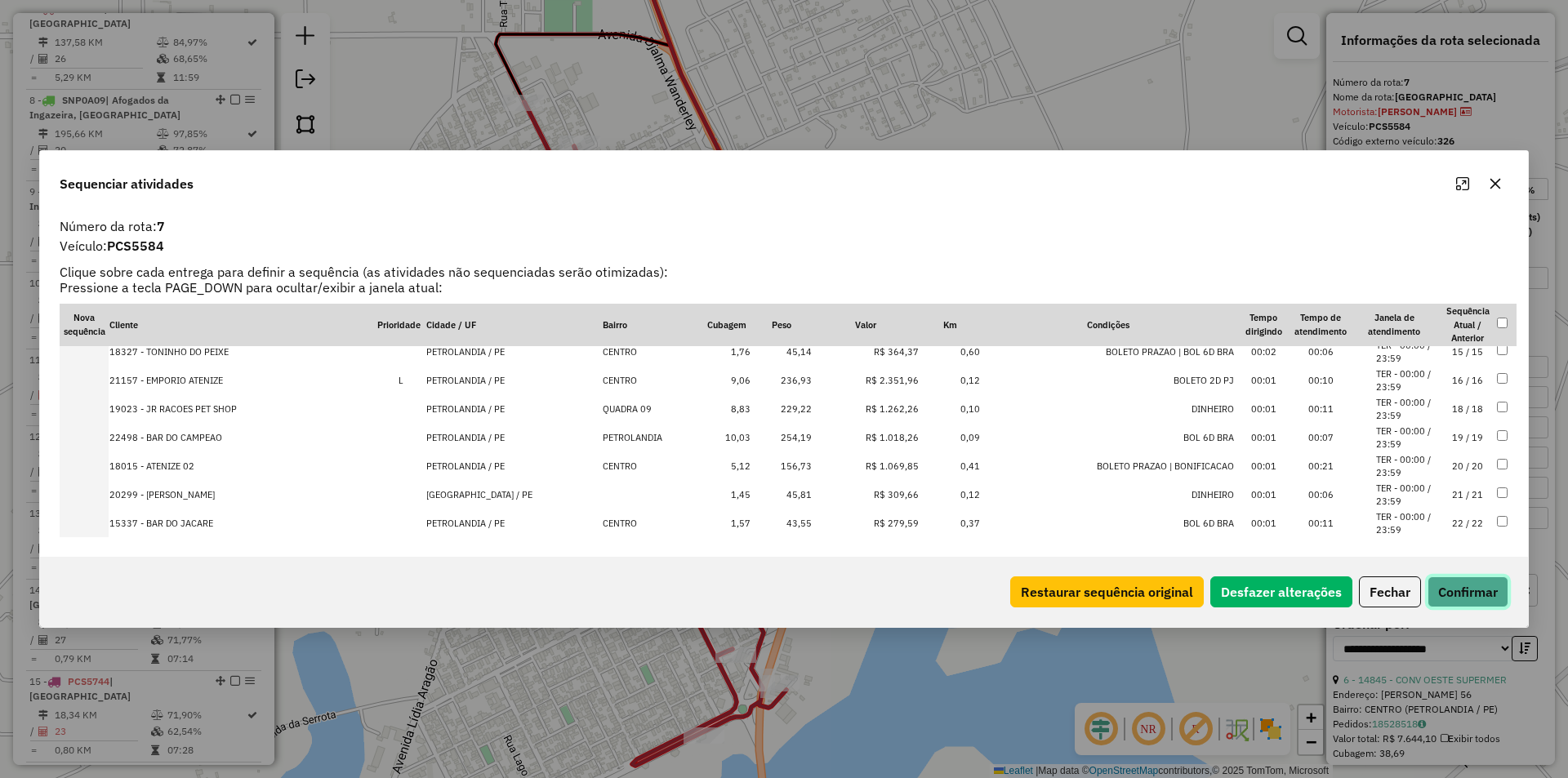
click at [1471, 578] on button "Confirmar" at bounding box center [1467, 592] width 81 height 31
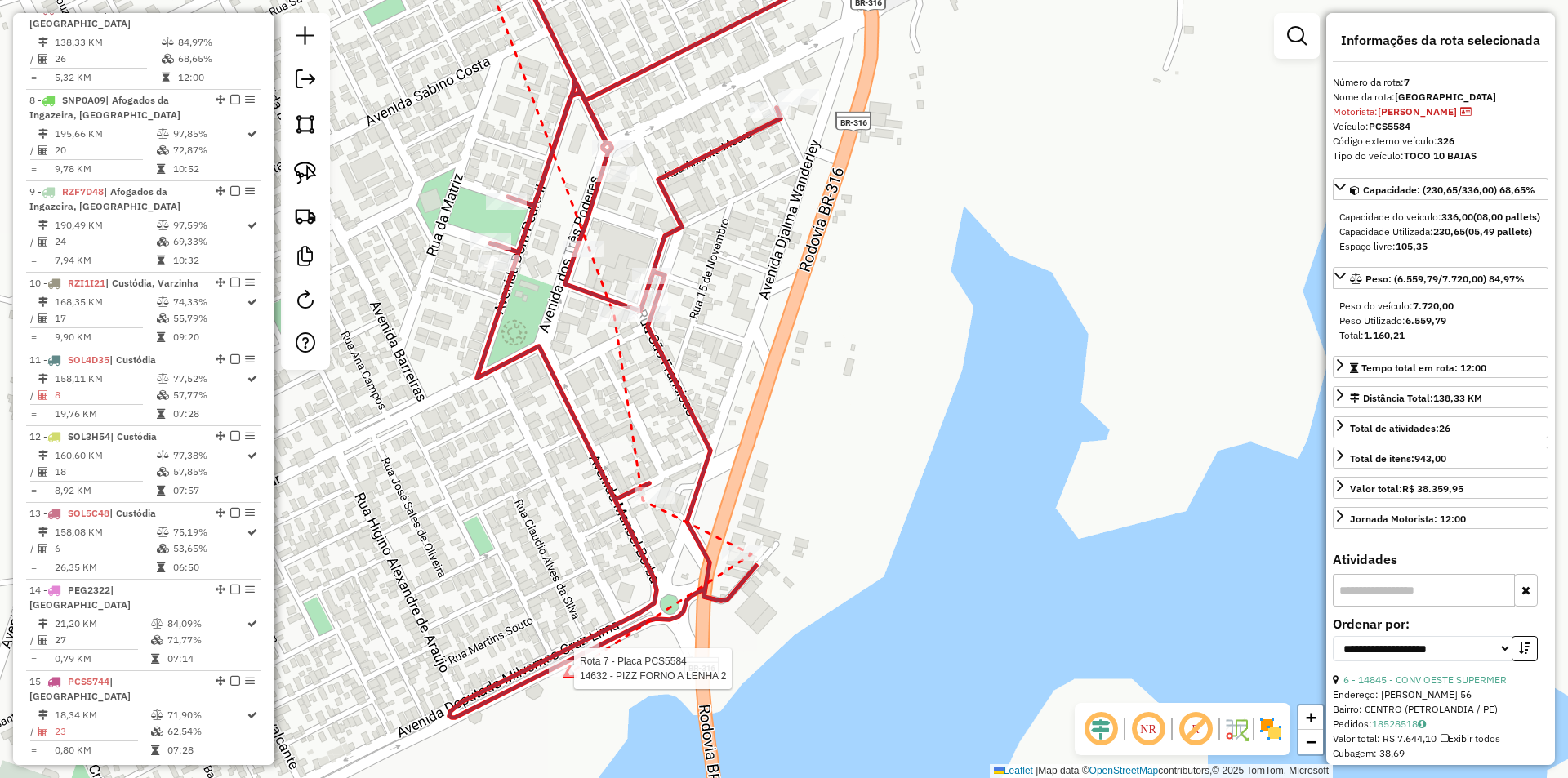
click at [564, 677] on div at bounding box center [569, 669] width 41 height 16
drag, startPoint x: 571, startPoint y: 419, endPoint x: 585, endPoint y: 487, distance: 69.4
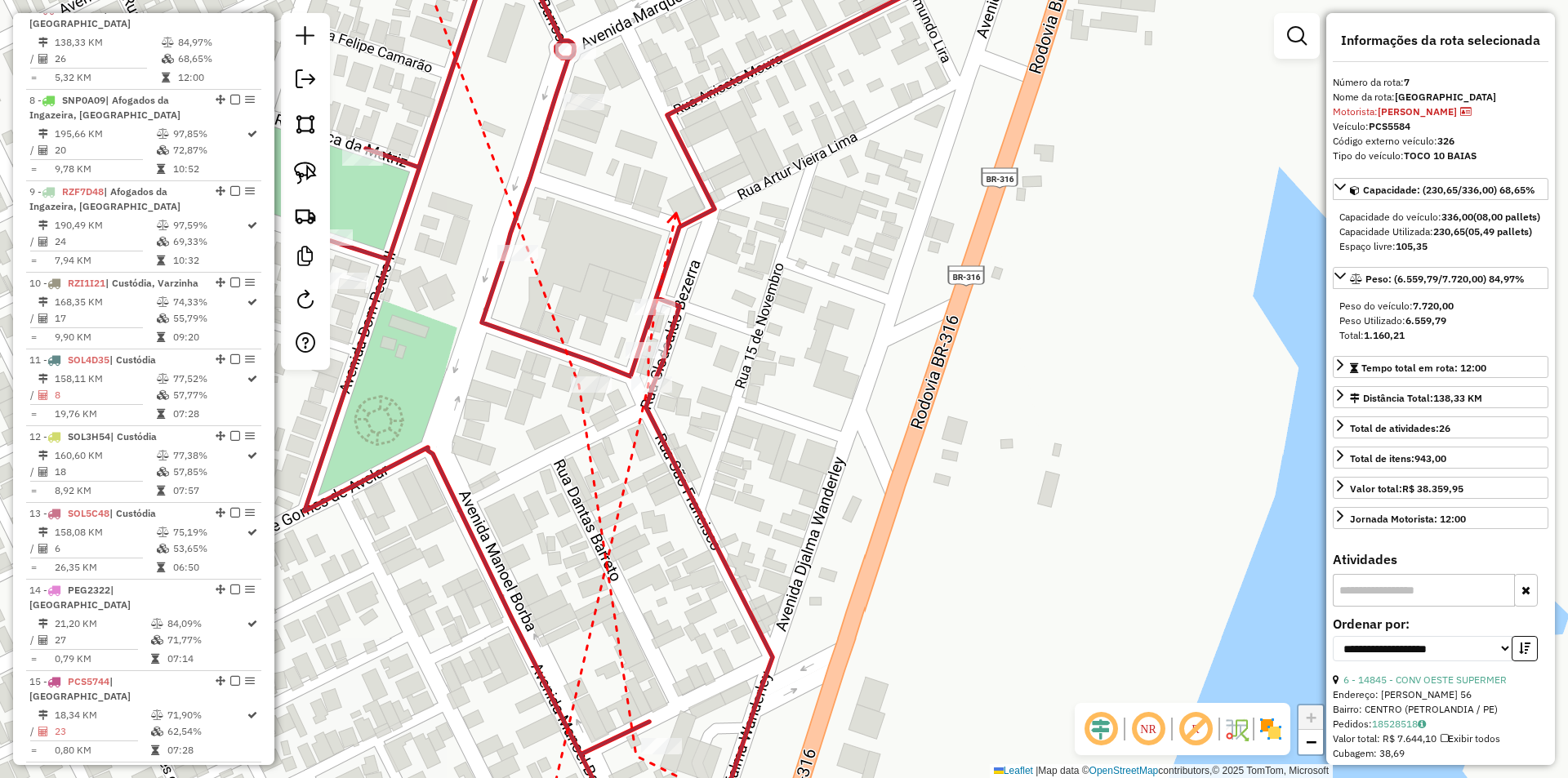
drag, startPoint x: 676, startPoint y: 213, endPoint x: 582, endPoint y: 448, distance: 253.1
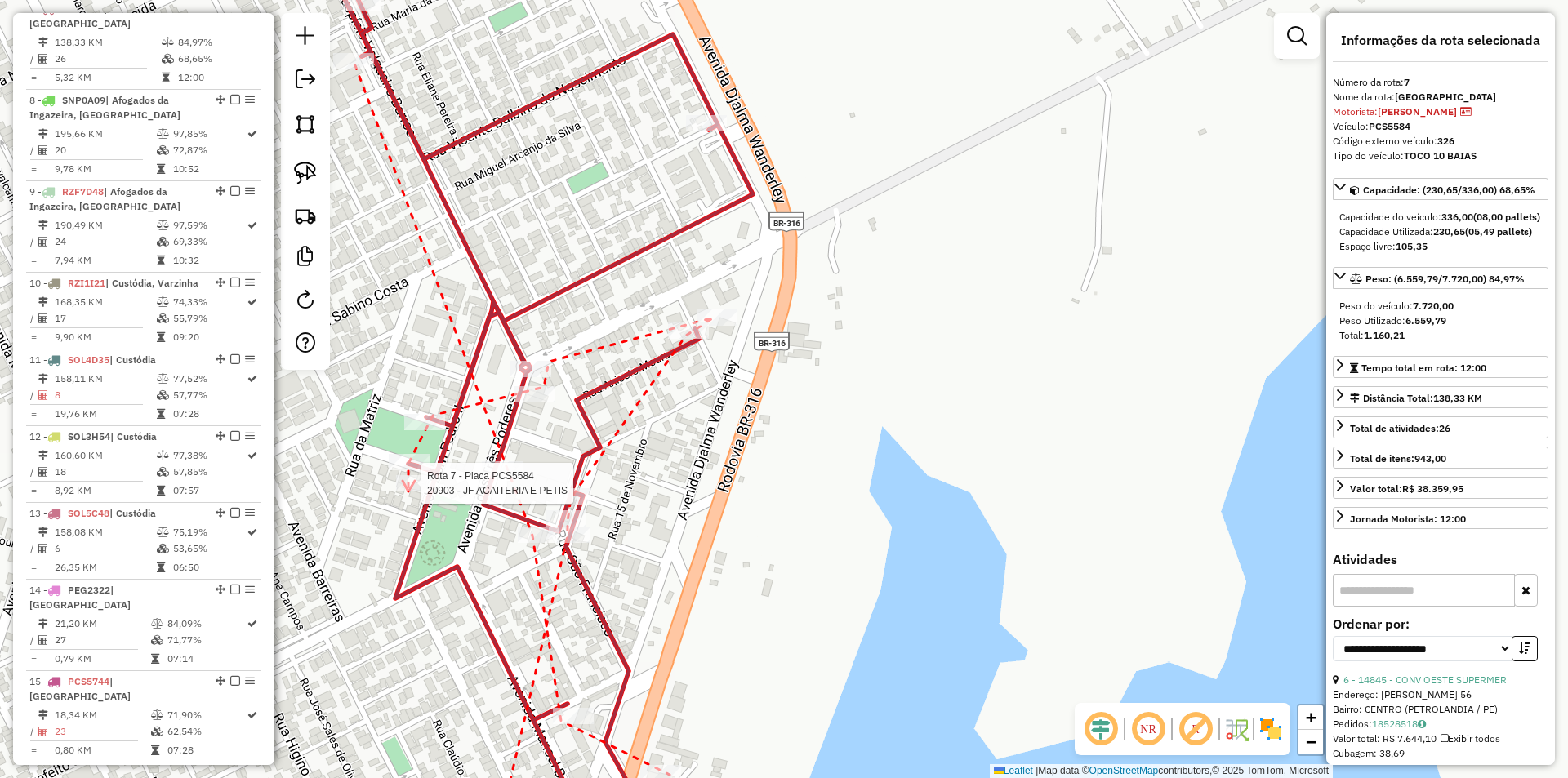
click at [408, 492] on div at bounding box center [416, 483] width 41 height 16
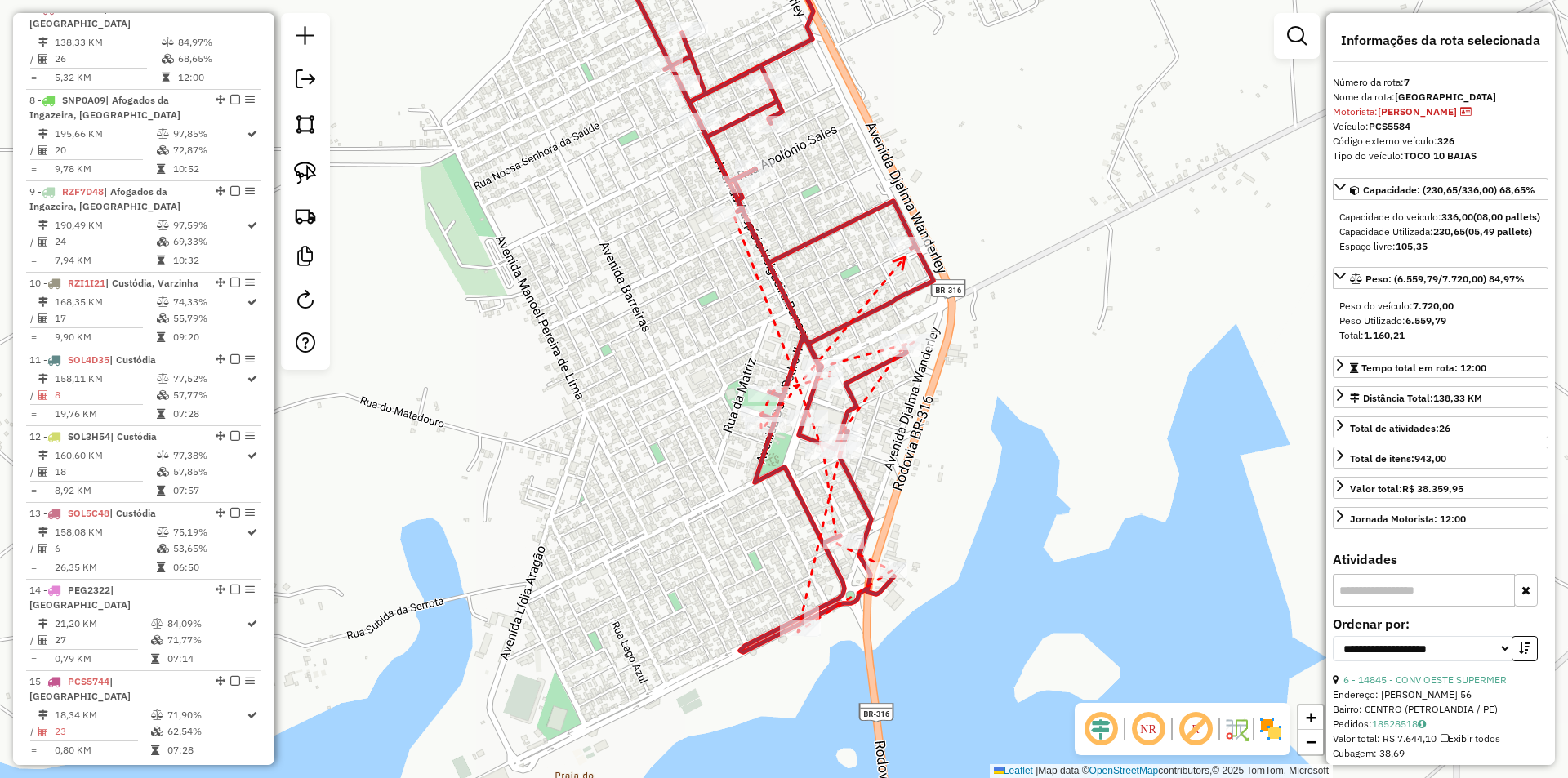
click at [904, 257] on icon at bounding box center [899, 263] width 11 height 12
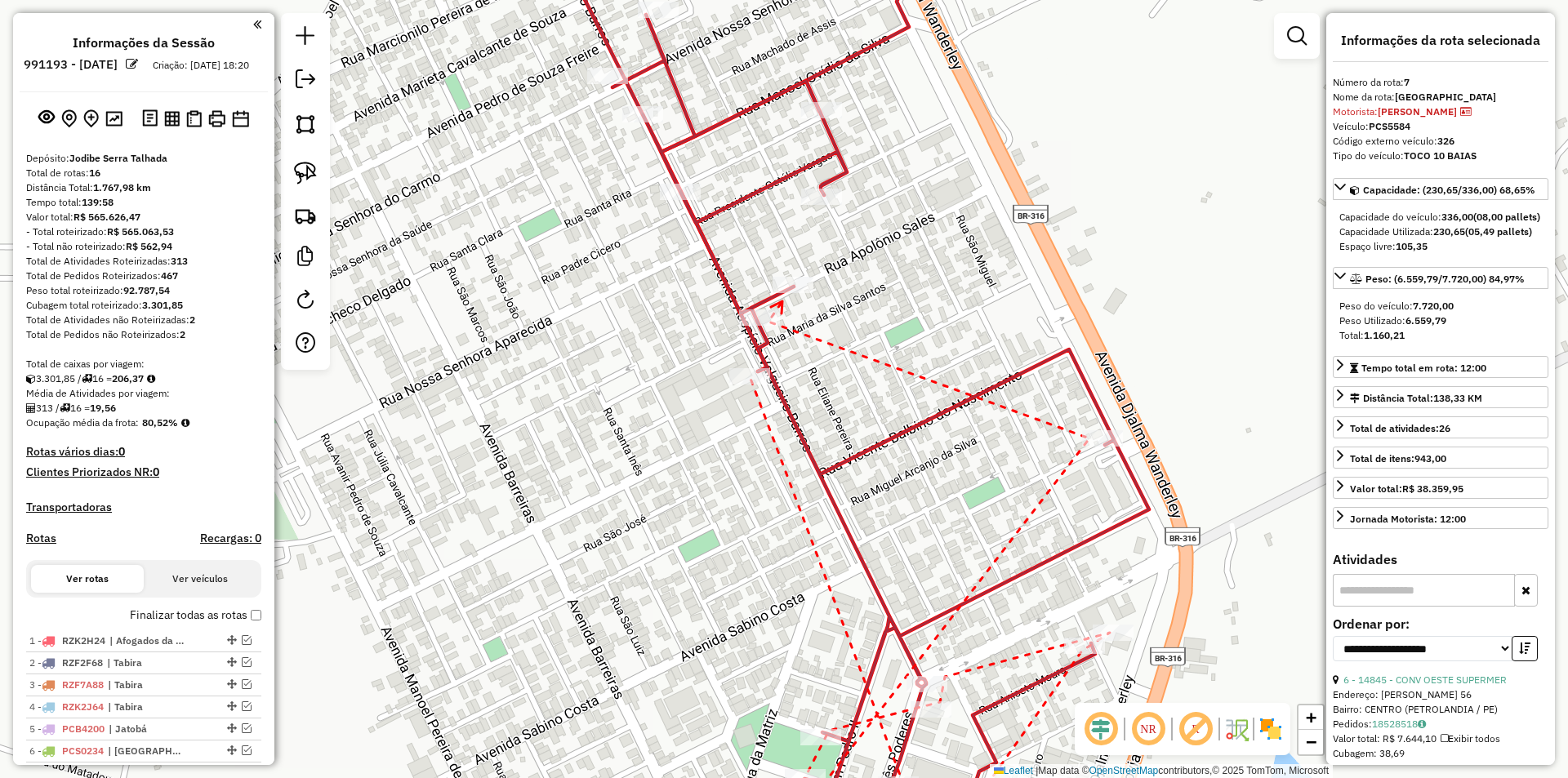
select select "**********"
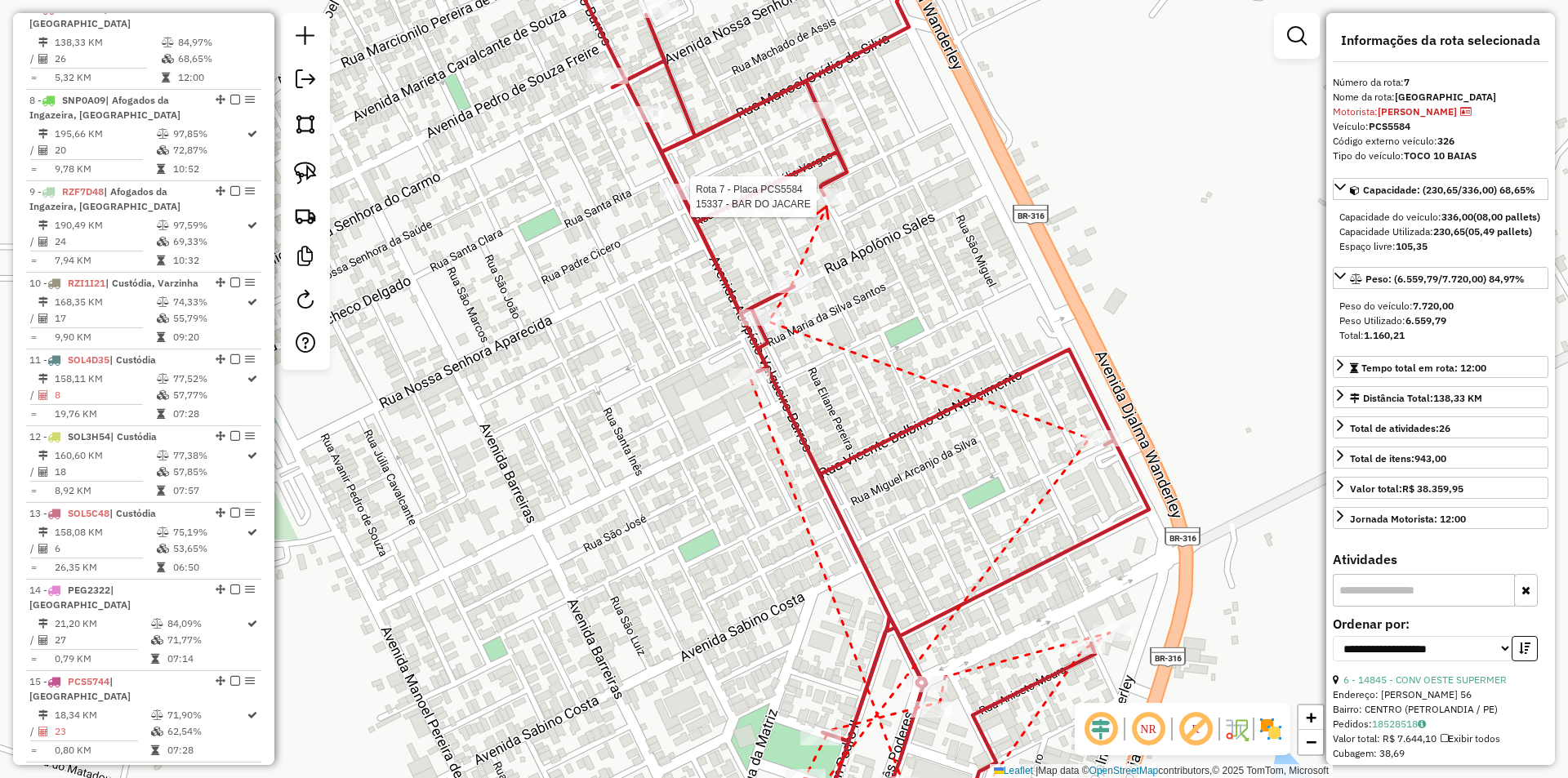
click at [826, 205] on div at bounding box center [821, 196] width 41 height 16
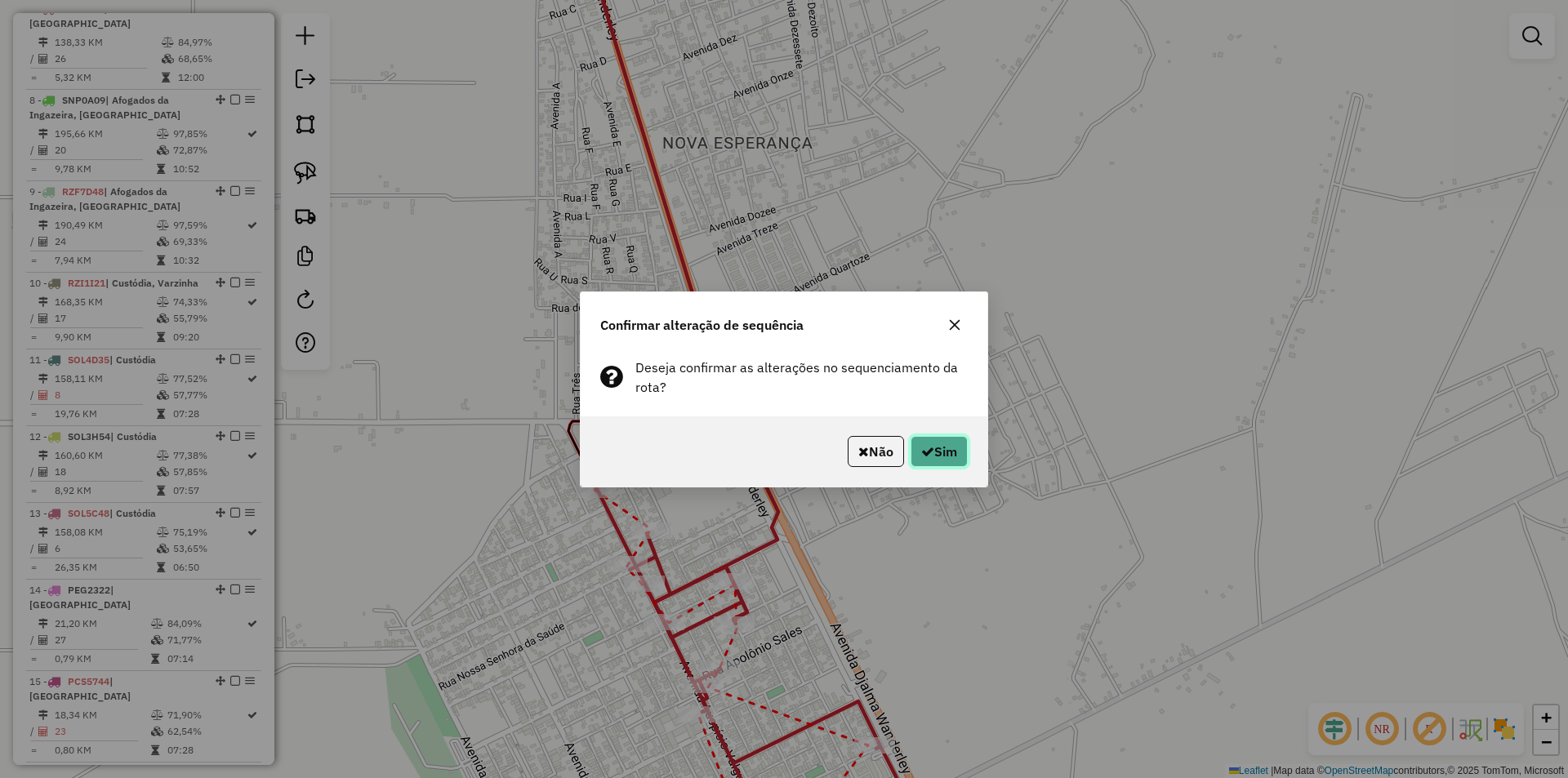
click at [921, 454] on icon "button" at bounding box center [928, 452] width 13 height 13
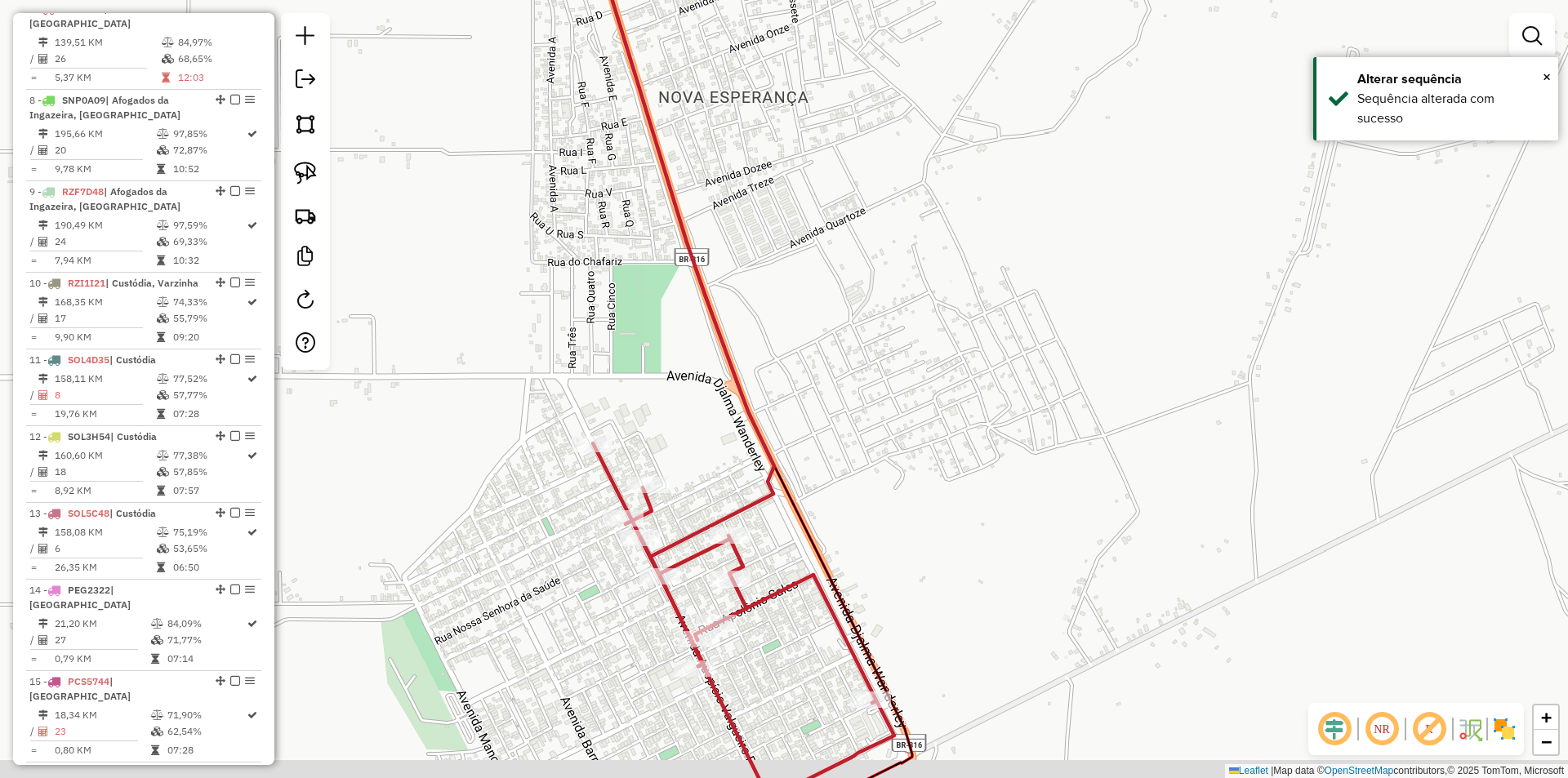
drag, startPoint x: 782, startPoint y: 668, endPoint x: 783, endPoint y: 403, distance: 265.0
click at [775, 474] on div "Janela de atendimento Grade de atendimento Capacidade Transportadoras Veículos …" at bounding box center [784, 389] width 1568 height 778
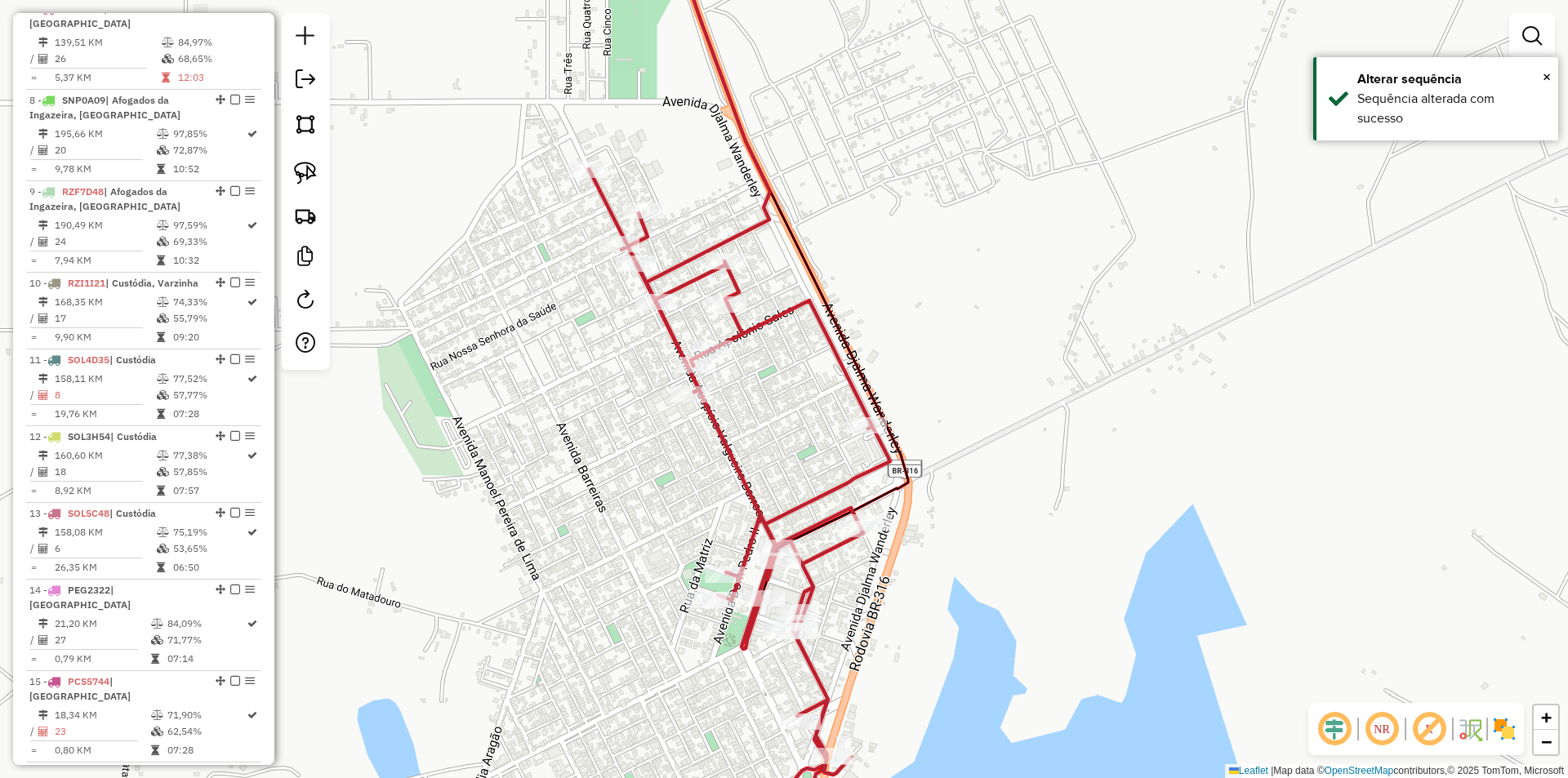
drag, startPoint x: 760, startPoint y: 493, endPoint x: 758, endPoint y: 407, distance: 86.0
click at [760, 430] on icon at bounding box center [739, 478] width 301 height 619
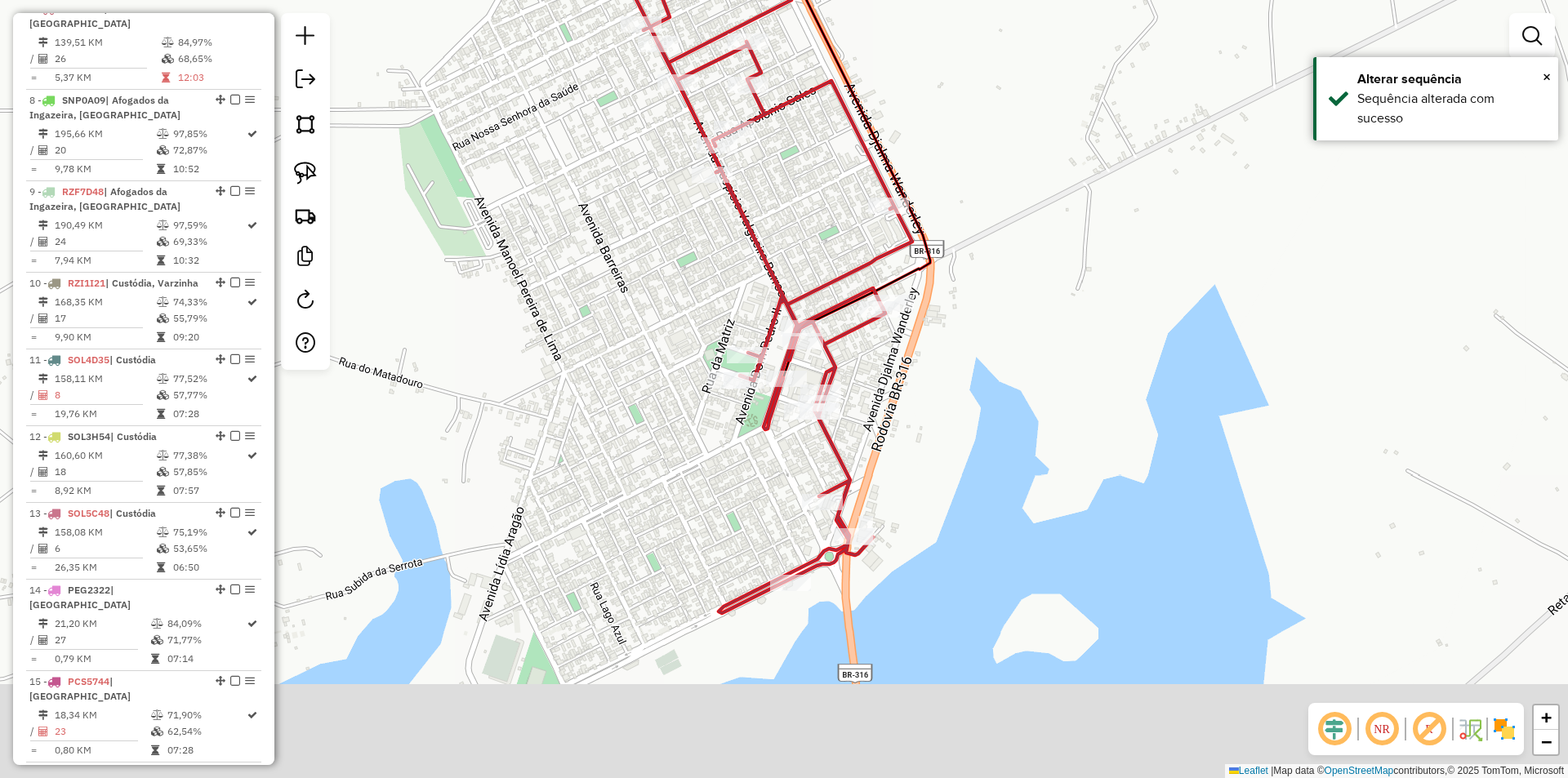
drag, startPoint x: 668, startPoint y: 526, endPoint x: 675, endPoint y: 489, distance: 37.7
click at [675, 489] on div "Janela de atendimento Grade de atendimento Capacidade Transportadoras Veículos …" at bounding box center [784, 389] width 1568 height 778
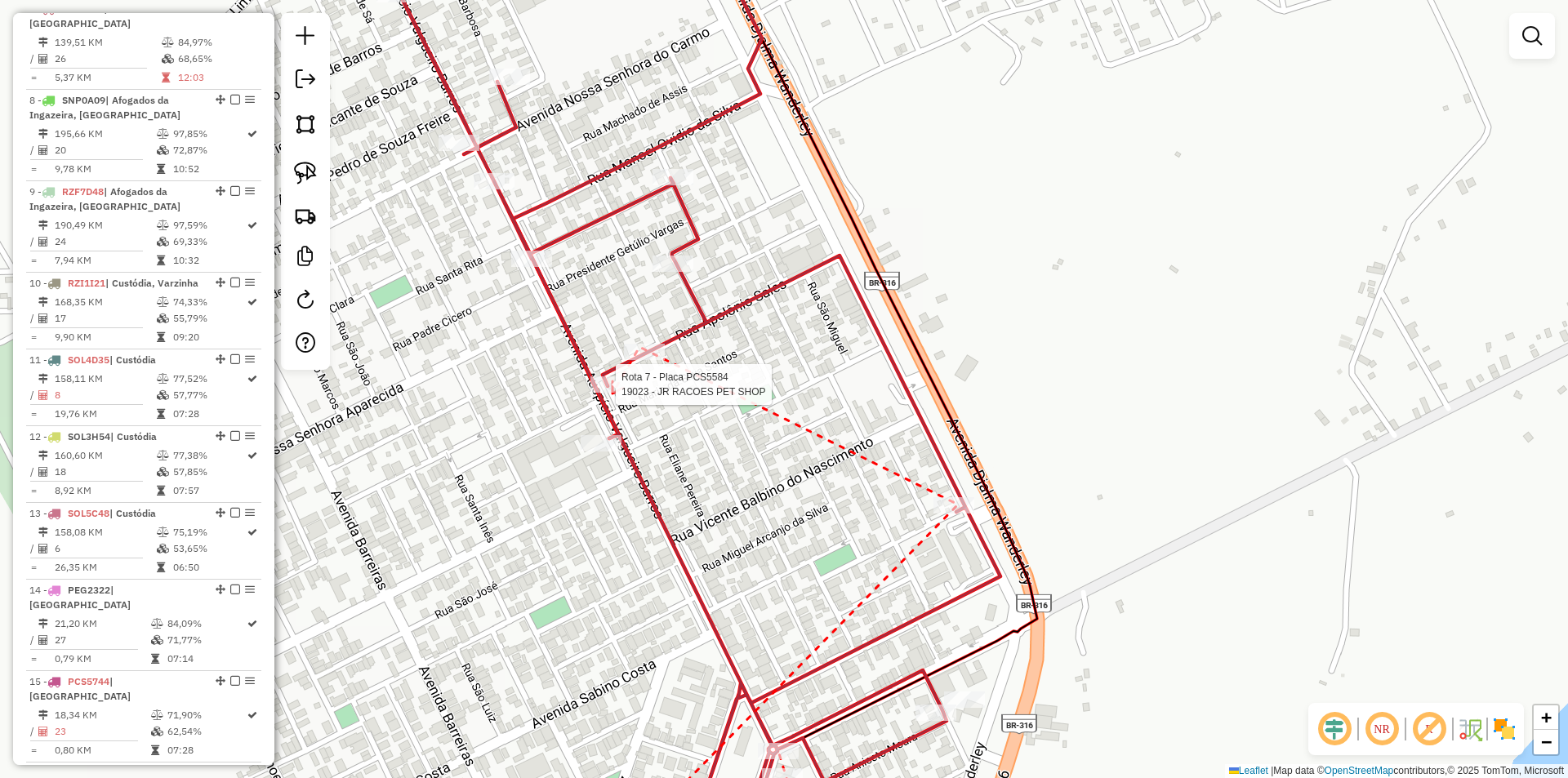
click at [612, 393] on div at bounding box center [610, 384] width 41 height 16
click at [502, 85] on div at bounding box center [509, 76] width 41 height 16
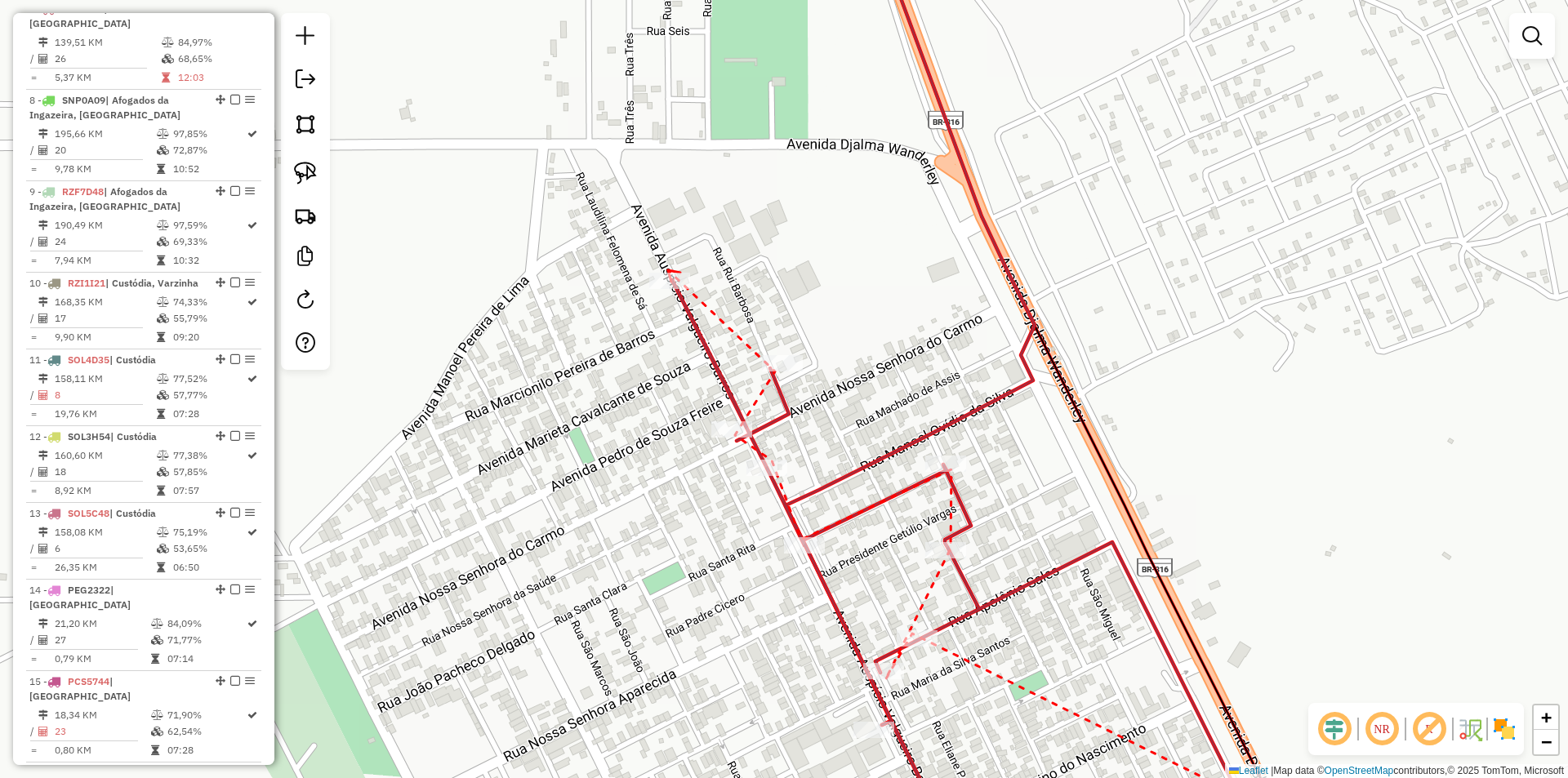
click at [668, 270] on icon at bounding box center [673, 276] width 12 height 11
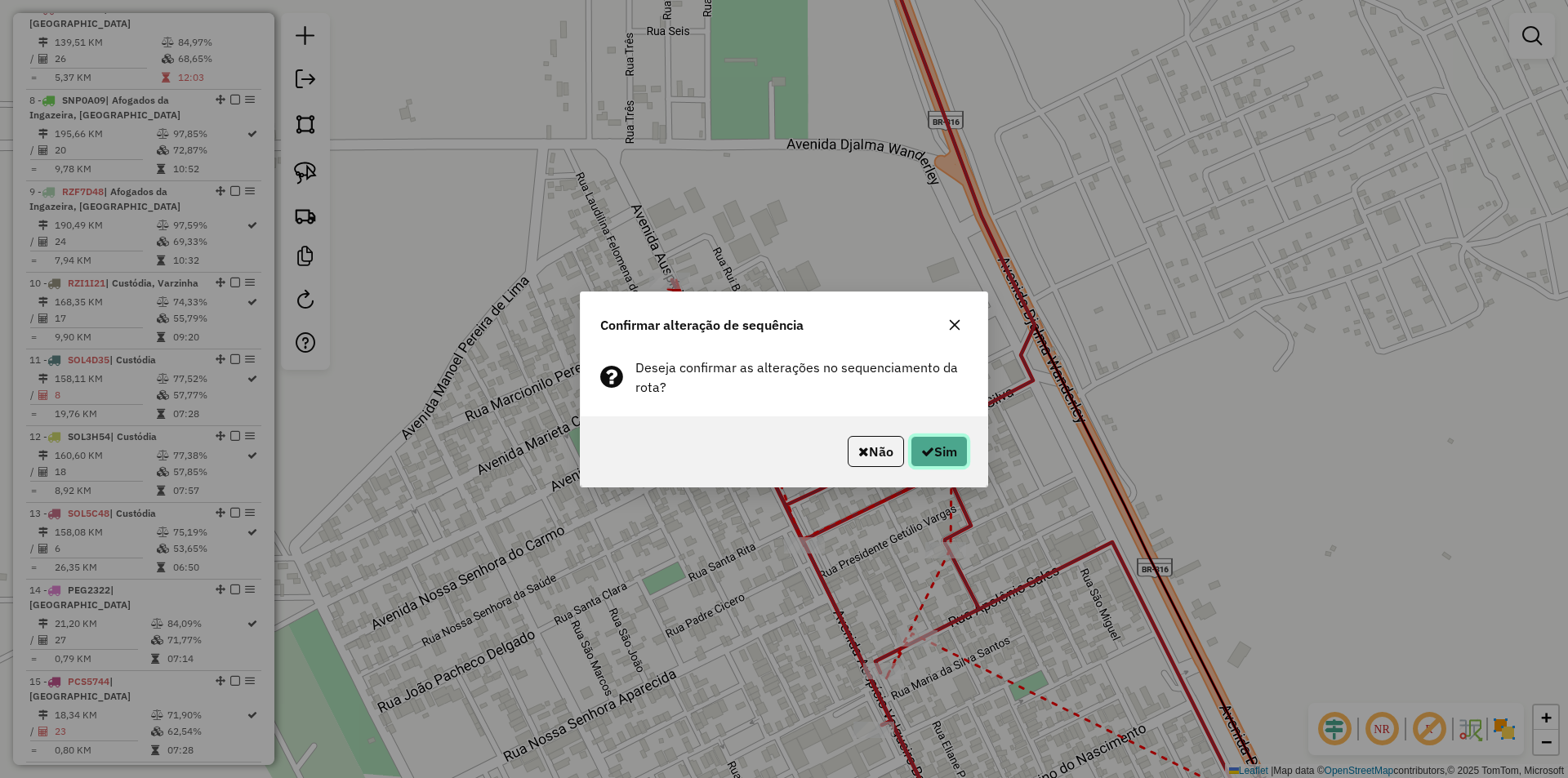
click at [932, 444] on button "Sim" at bounding box center [939, 452] width 57 height 31
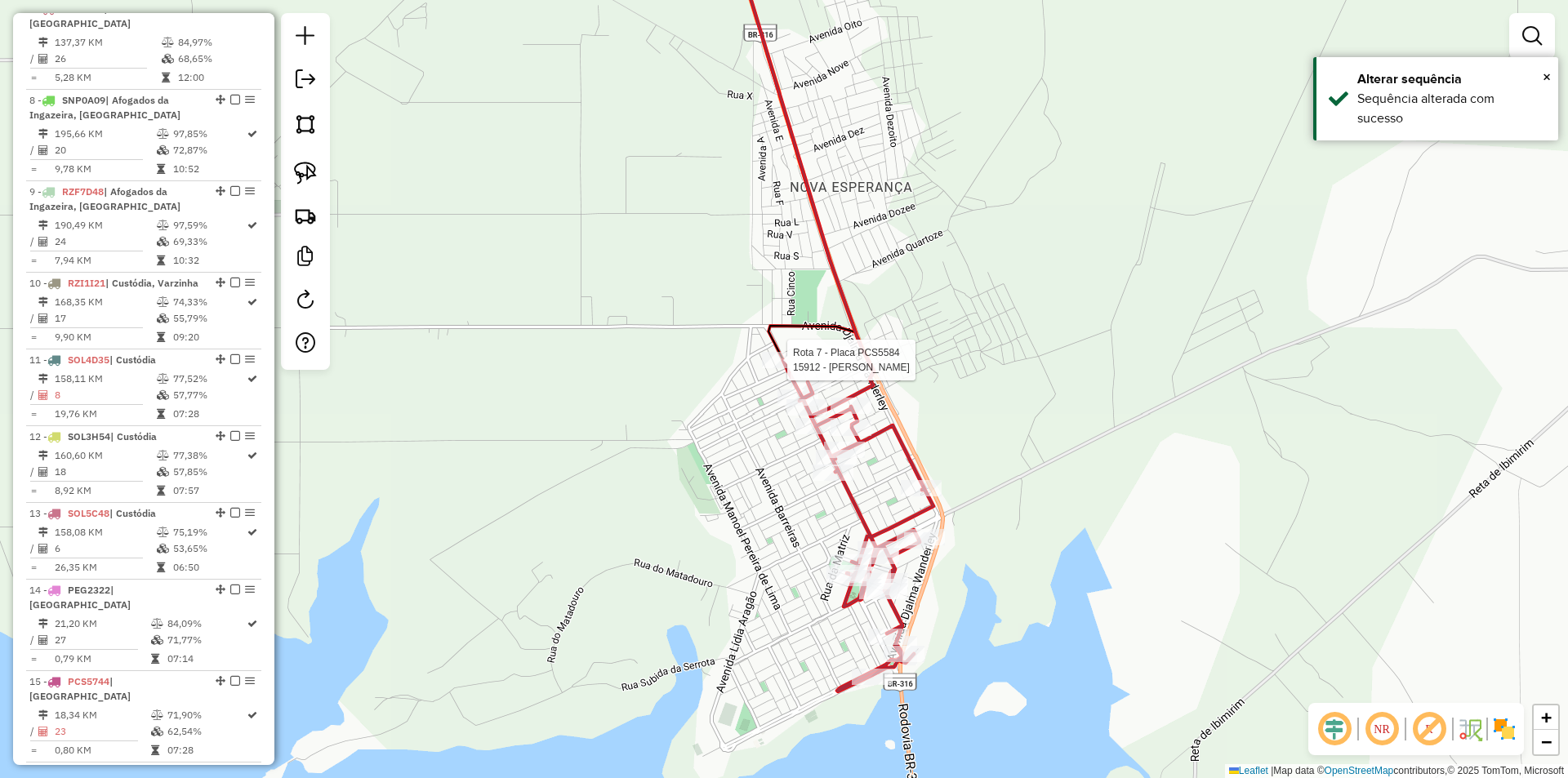
select select "**********"
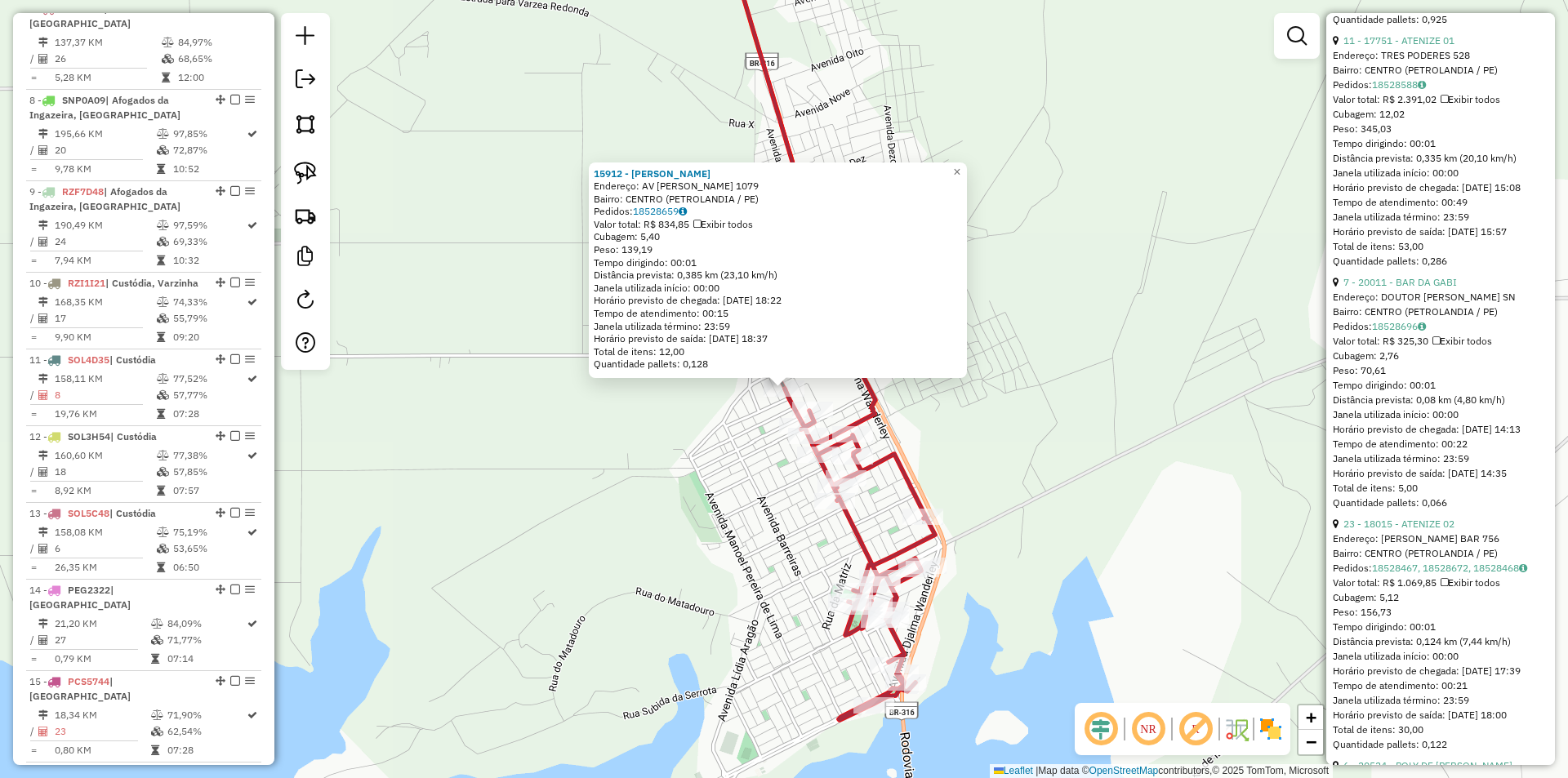
scroll to position [1470, 0]
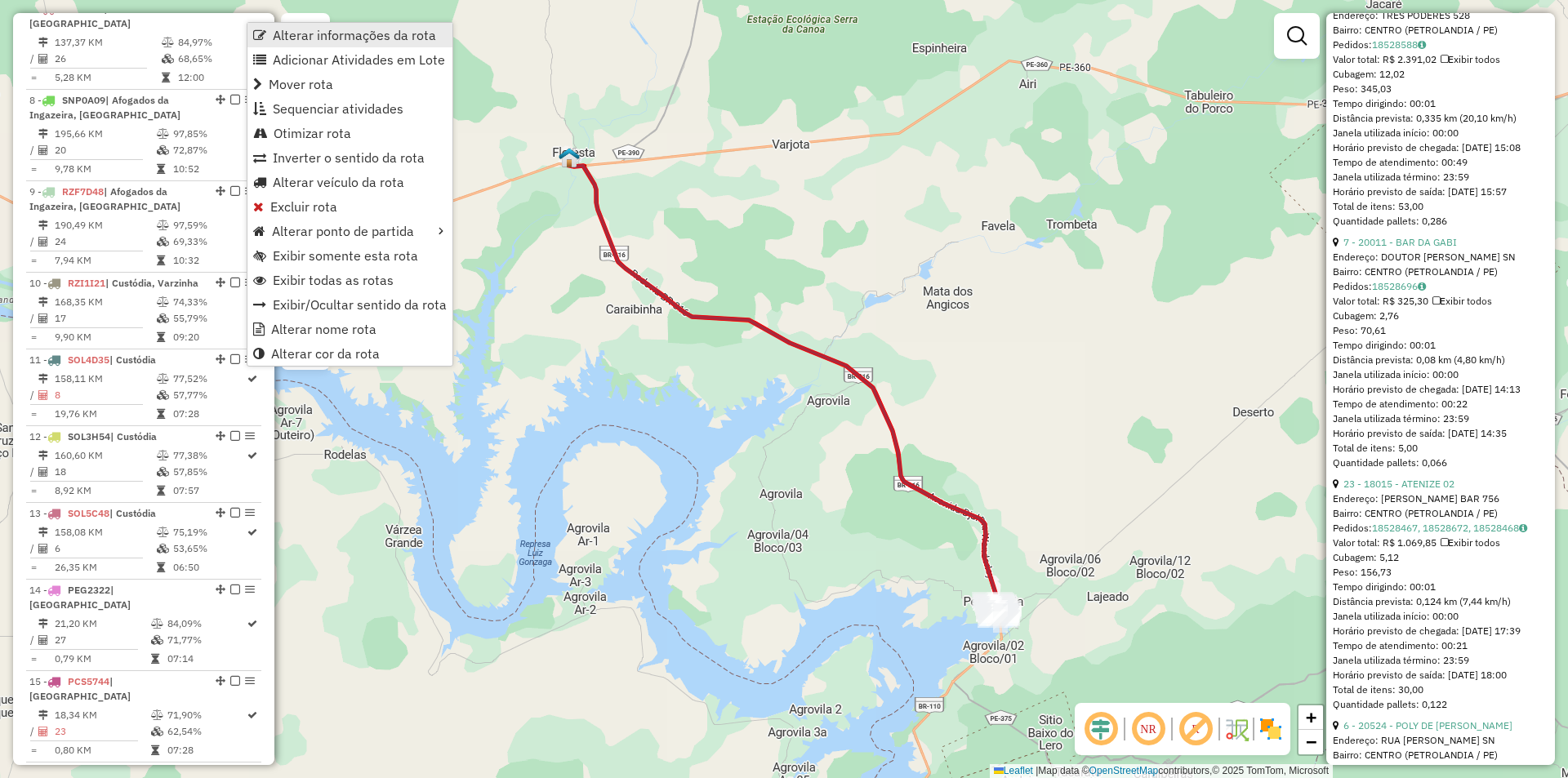
click at [342, 42] on span "Alterar informações da rota" at bounding box center [355, 35] width 164 height 13
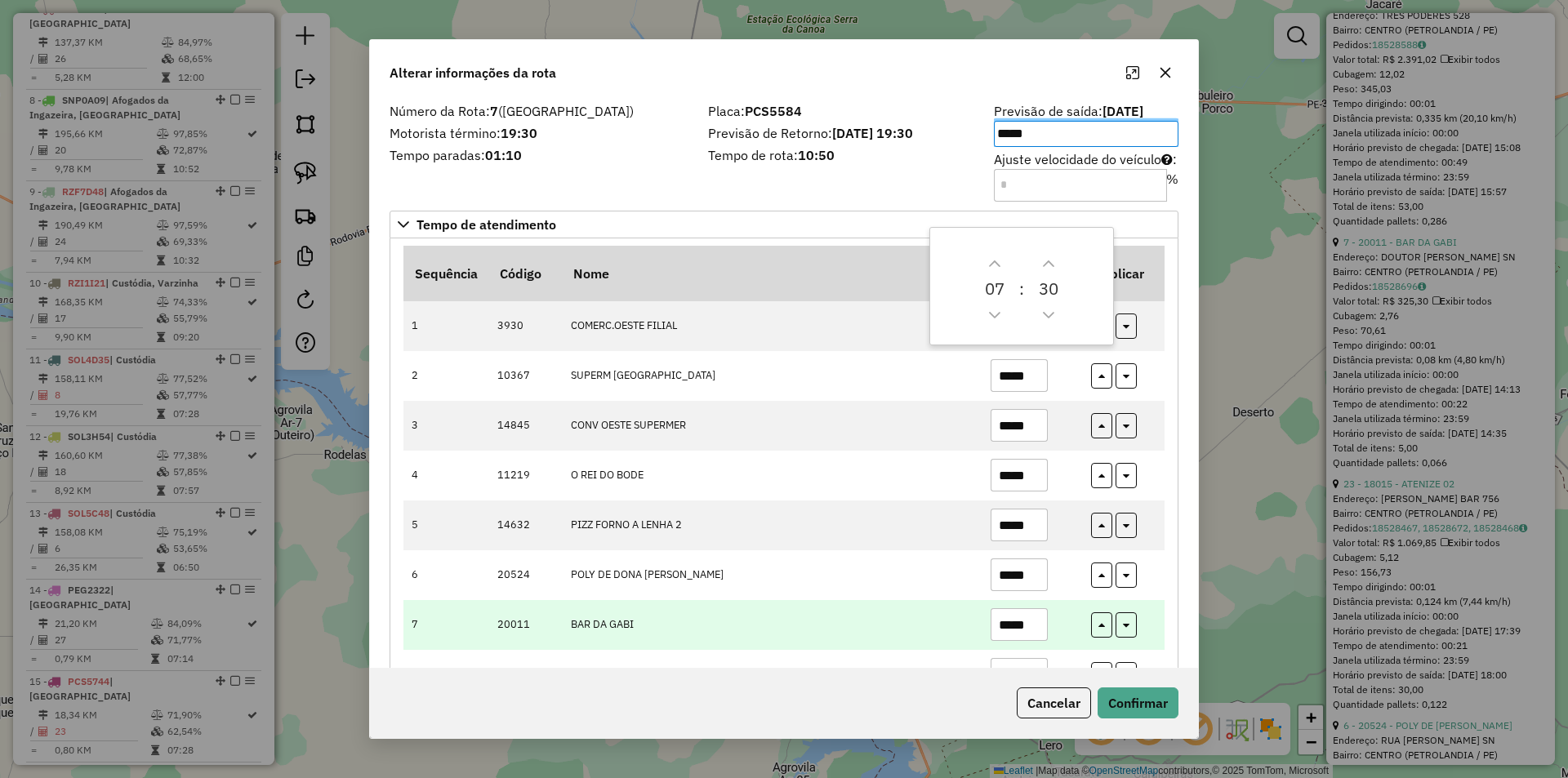
click at [1036, 627] on input "*****" at bounding box center [1019, 625] width 57 height 32
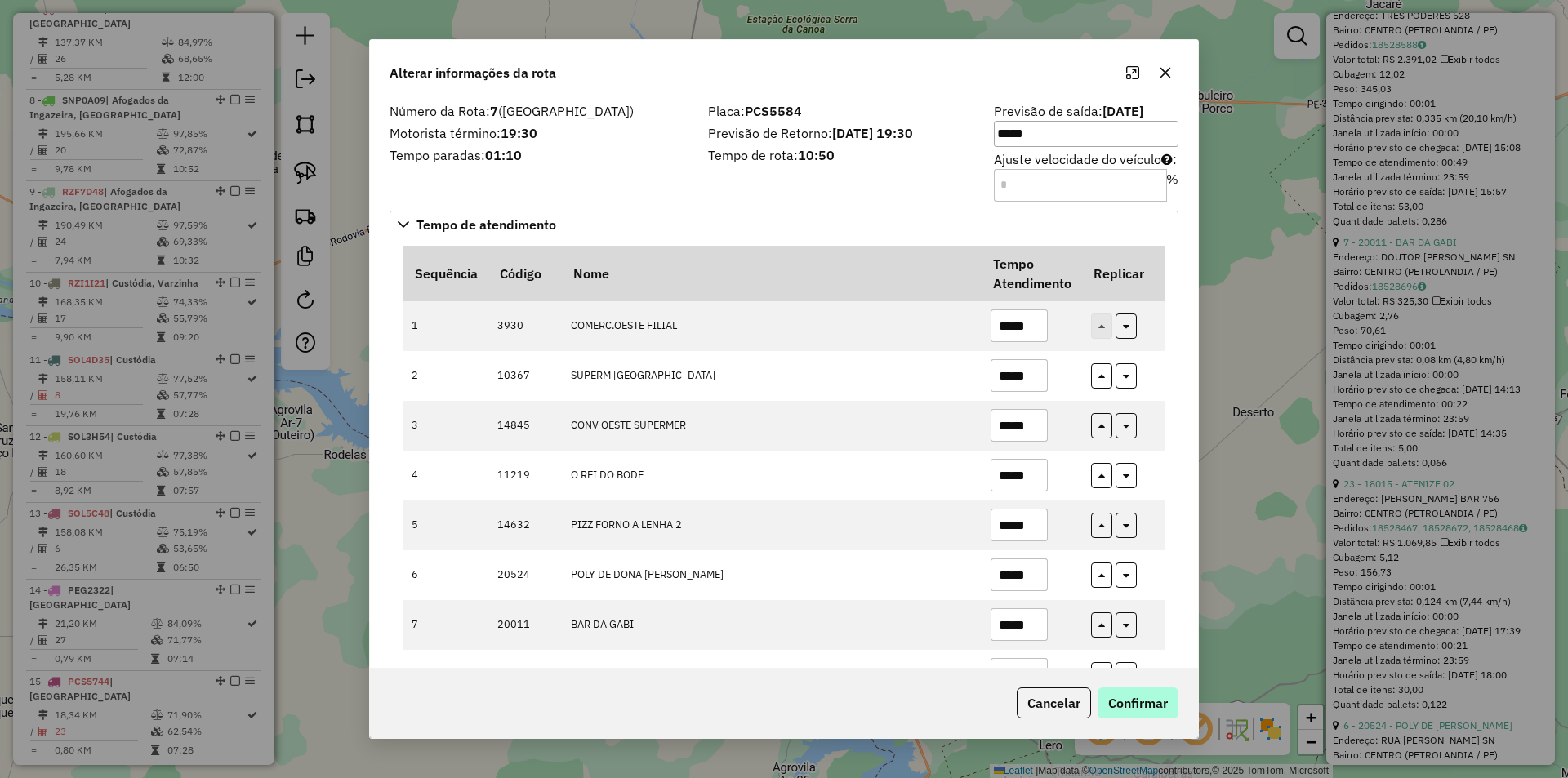
type input "*****"
click at [1155, 705] on button "Confirmar" at bounding box center [1137, 703] width 81 height 31
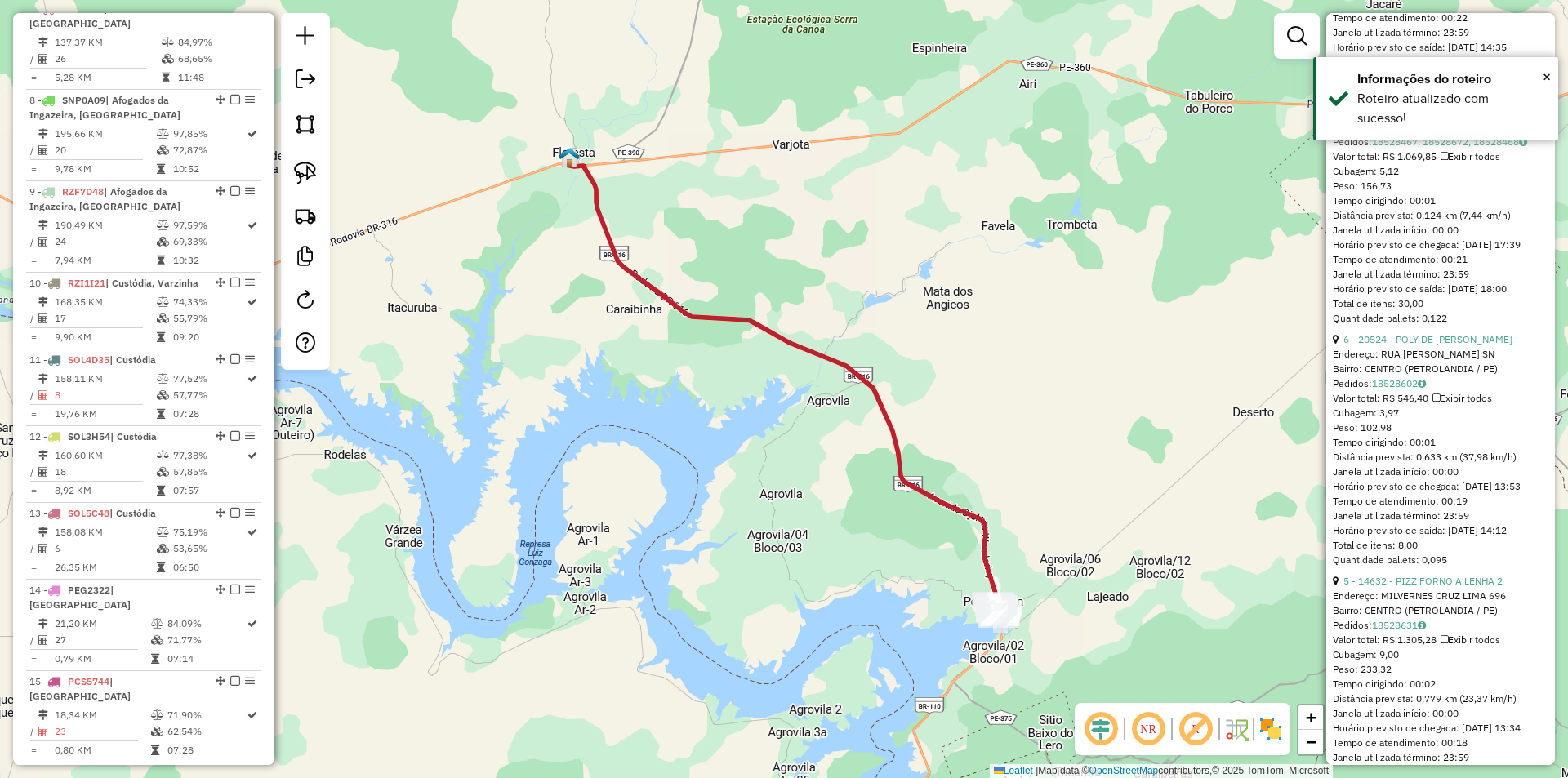
scroll to position [1960, 0]
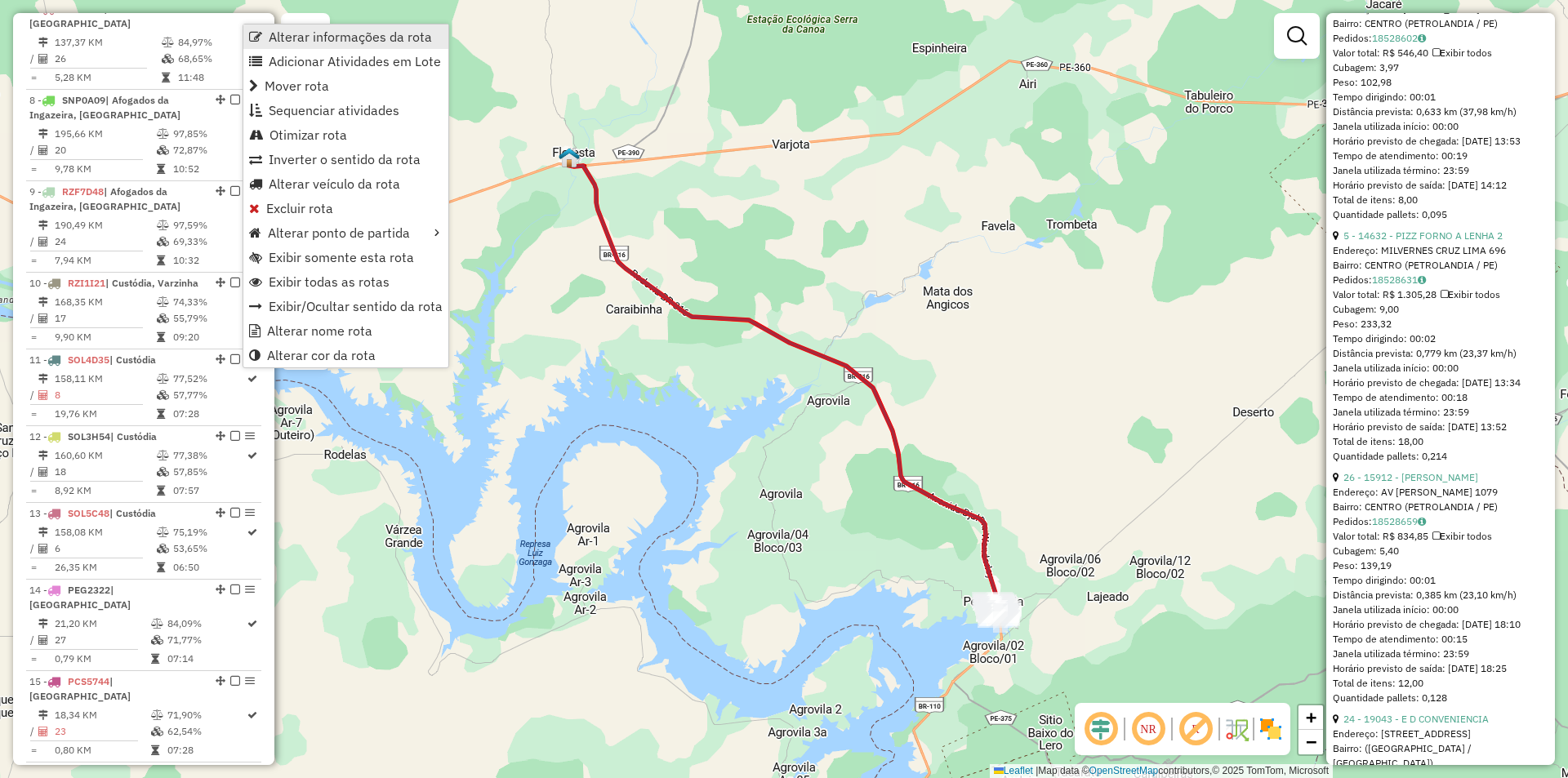
click at [284, 39] on span "Alterar informações da rota" at bounding box center [351, 37] width 164 height 13
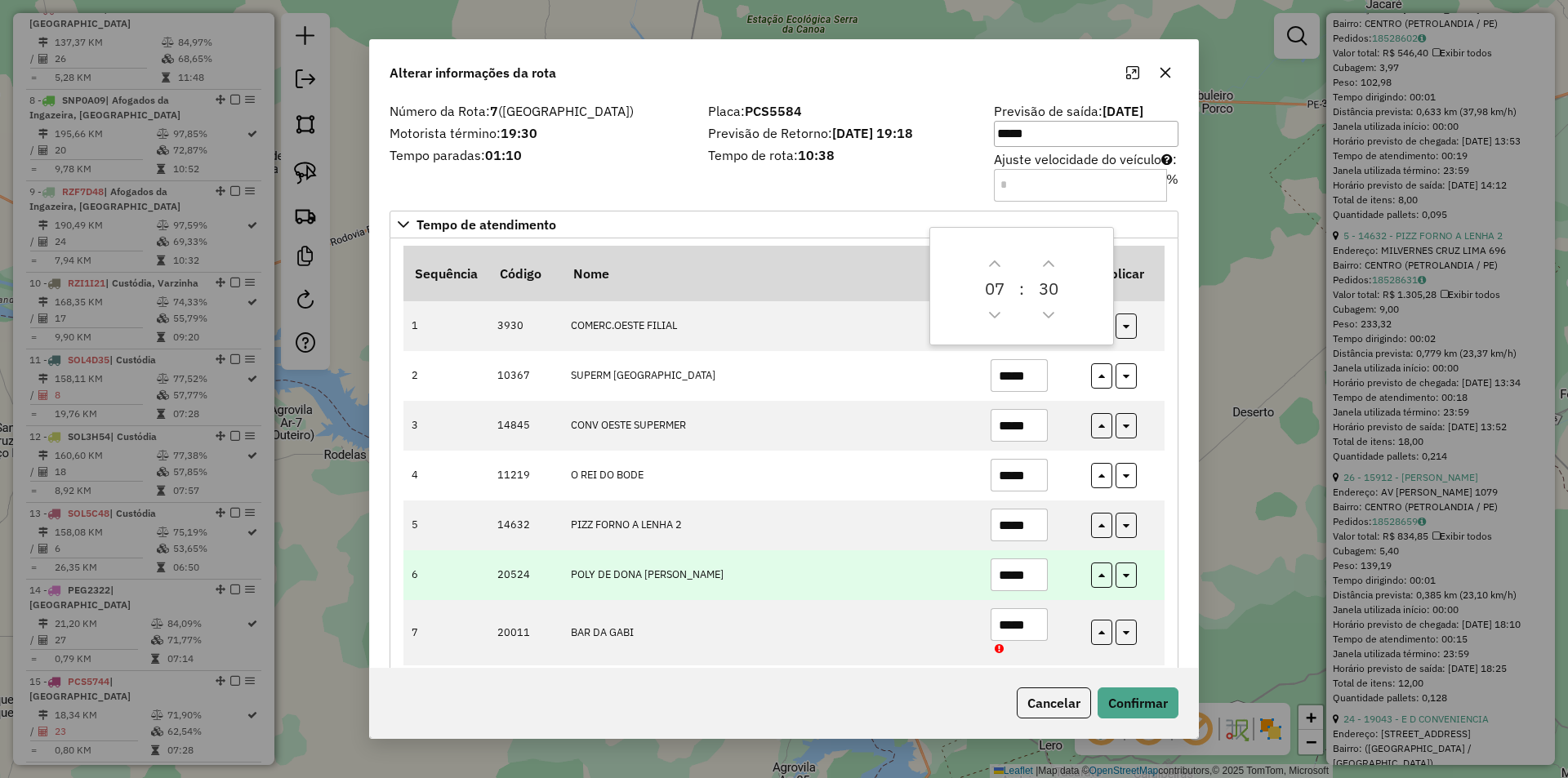
click at [1034, 574] on input "*****" at bounding box center [1019, 574] width 57 height 32
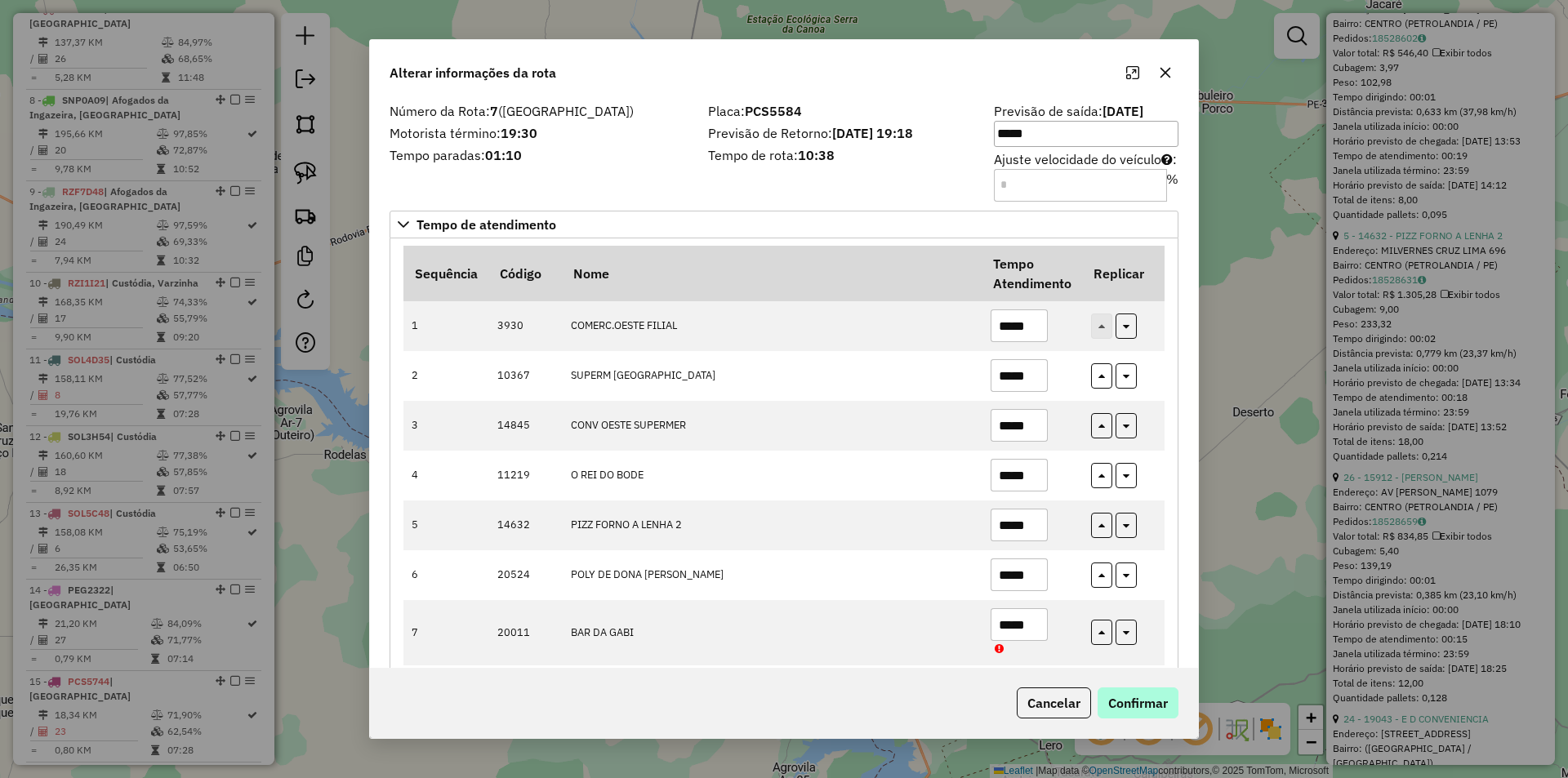
type input "*****"
click at [1140, 704] on button "Confirmar" at bounding box center [1137, 703] width 81 height 31
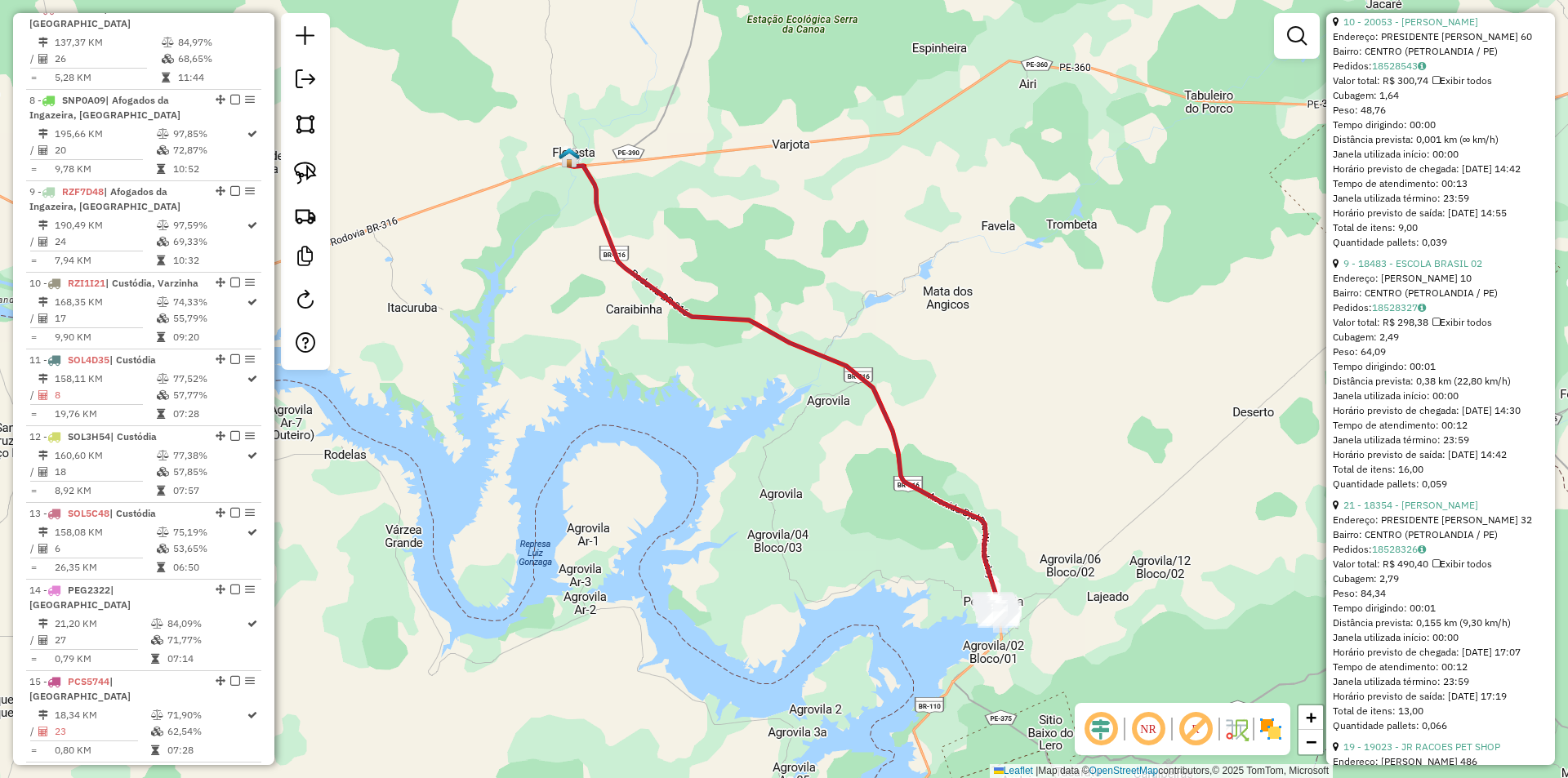
scroll to position [2940, 0]
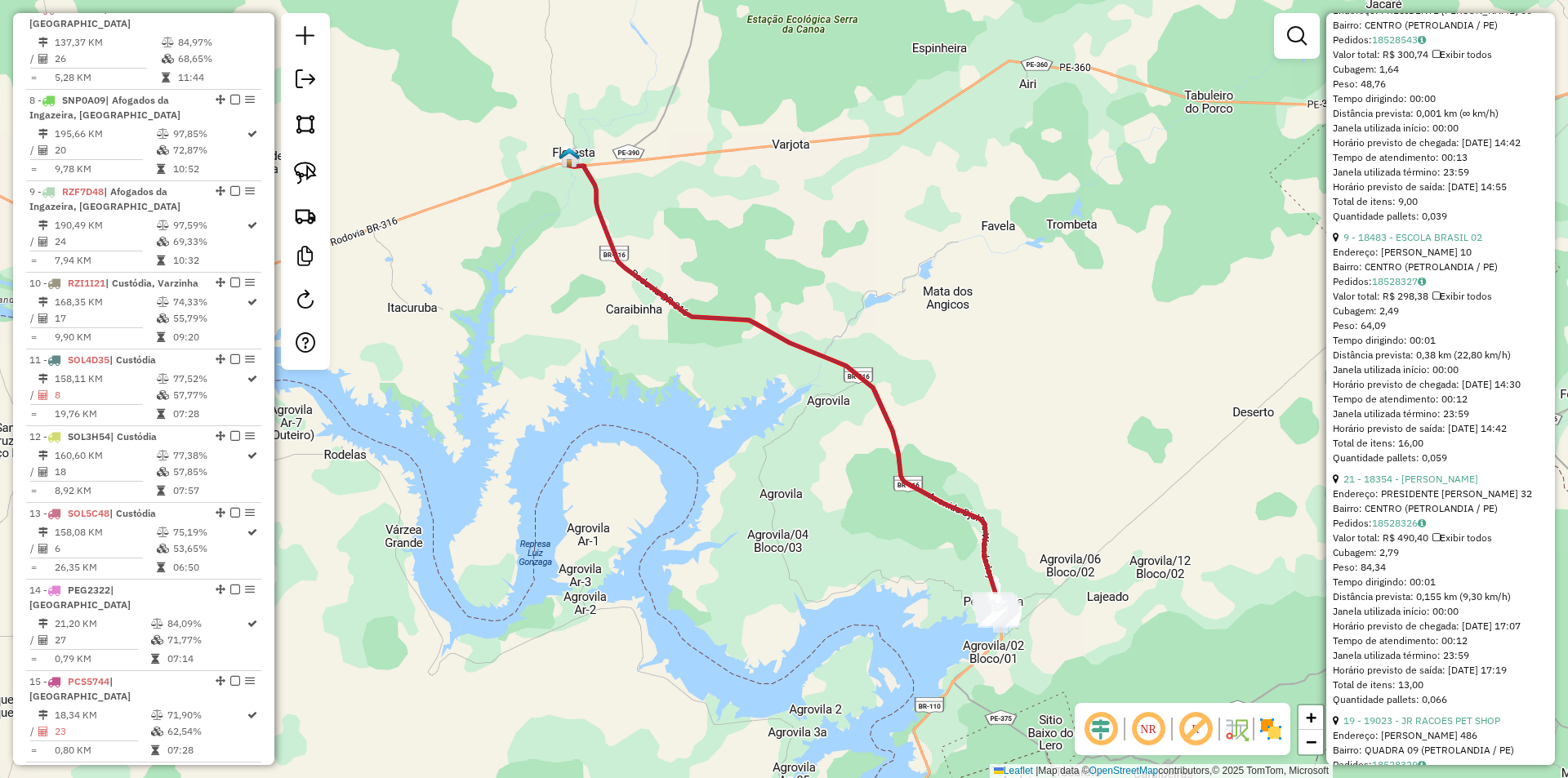
click at [1022, 406] on div "Janela de atendimento Grade de atendimento Capacidade Transportadoras Veículos …" at bounding box center [784, 389] width 1568 height 778
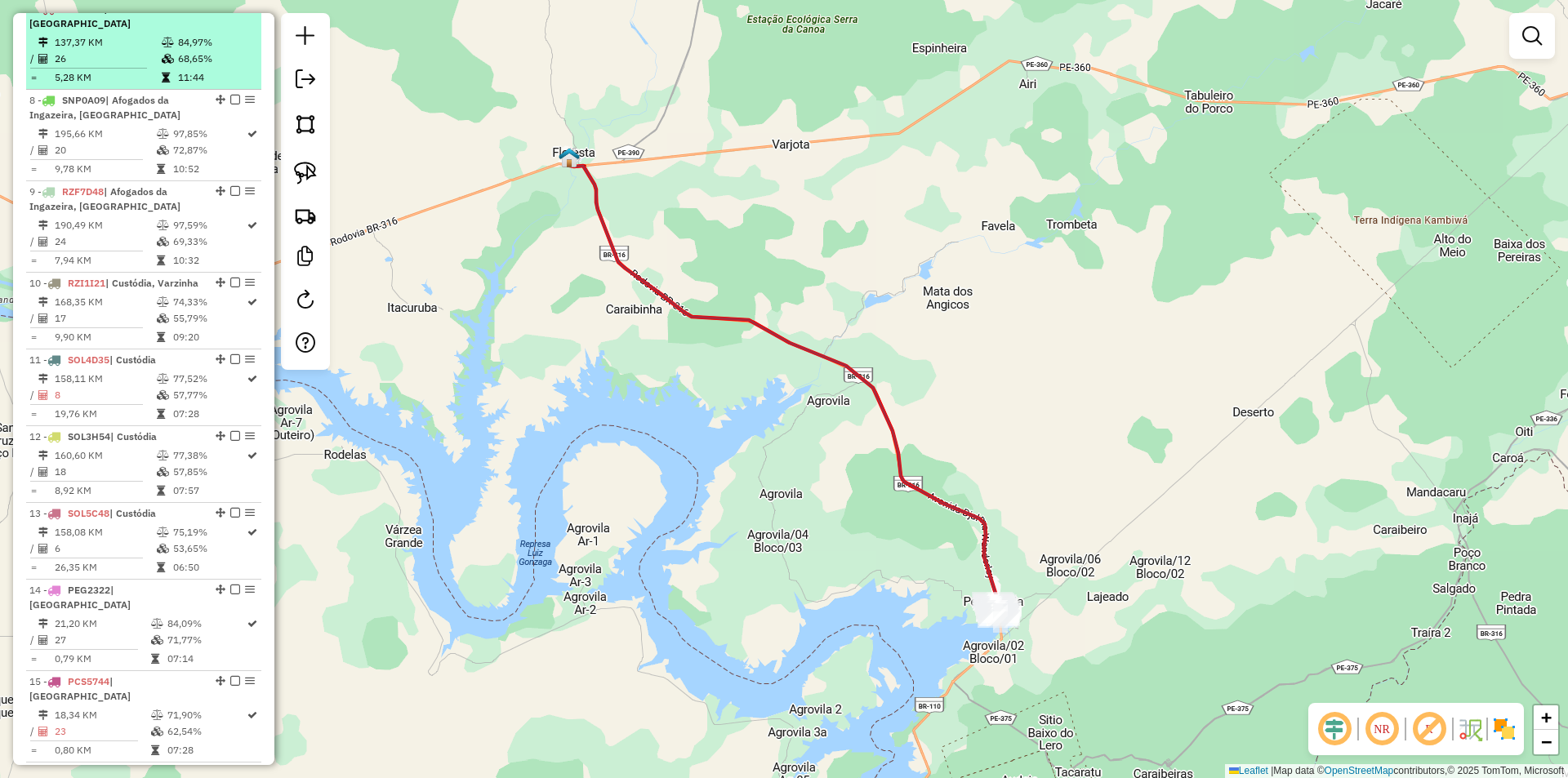
click at [230, 13] on em at bounding box center [235, 8] width 10 height 10
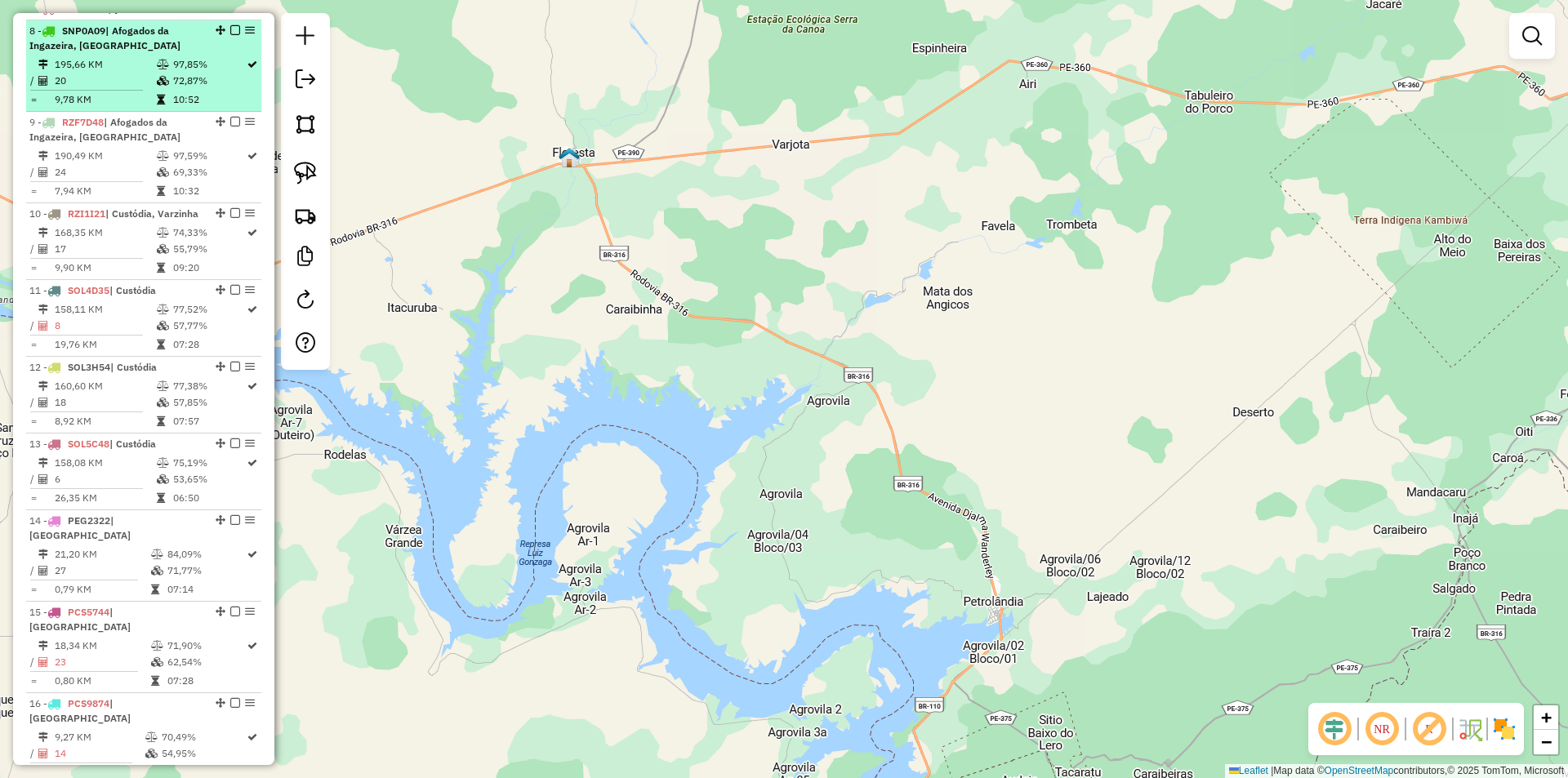
click at [222, 72] on td "97,85%" at bounding box center [208, 64] width 73 height 16
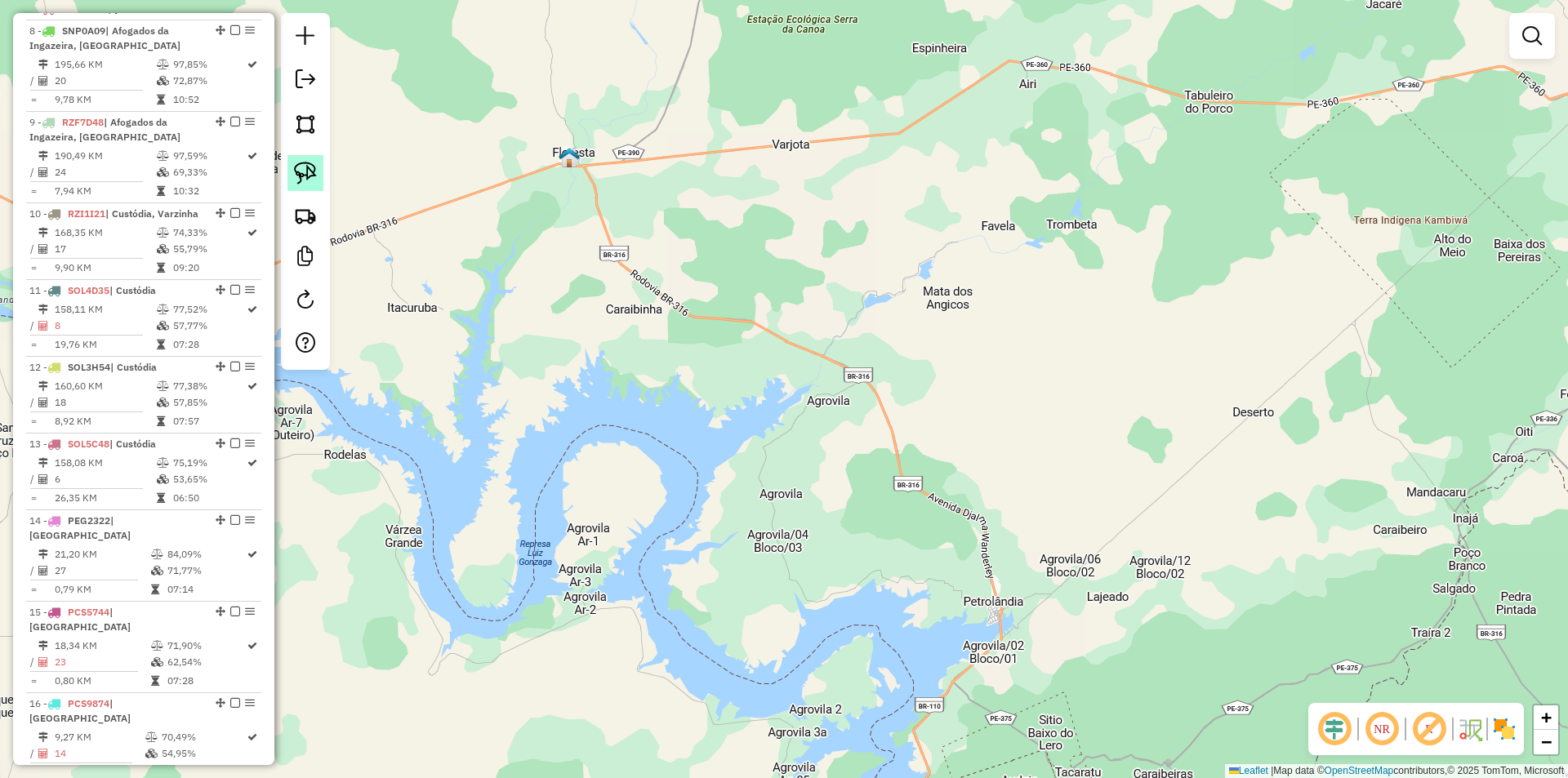
select select "**********"
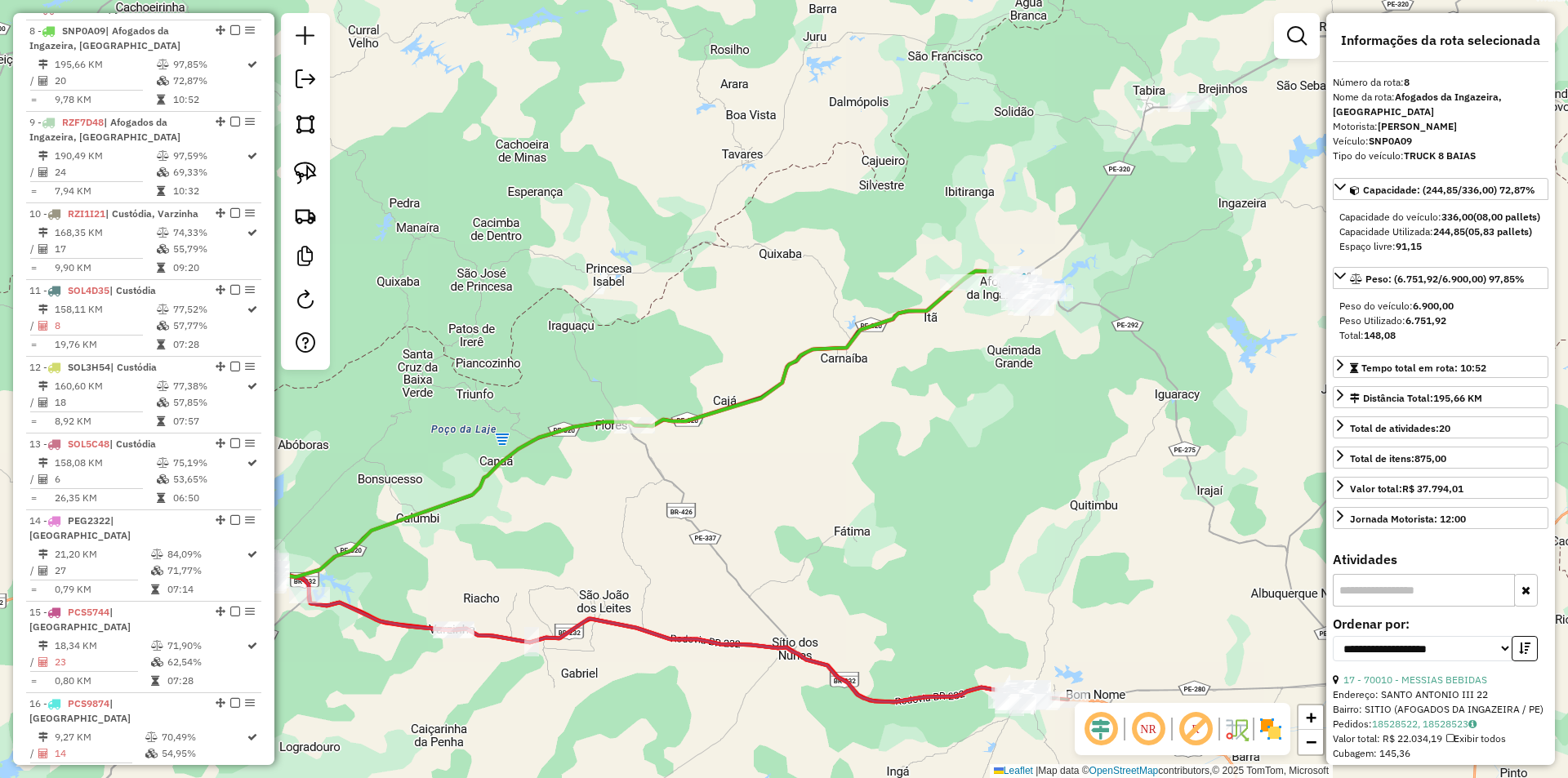
drag, startPoint x: 1079, startPoint y: 430, endPoint x: 935, endPoint y: 465, distance: 148.2
click at [935, 465] on div "Janela de atendimento Grade de atendimento Capacidade Transportadoras Veículos …" at bounding box center [784, 389] width 1568 height 778
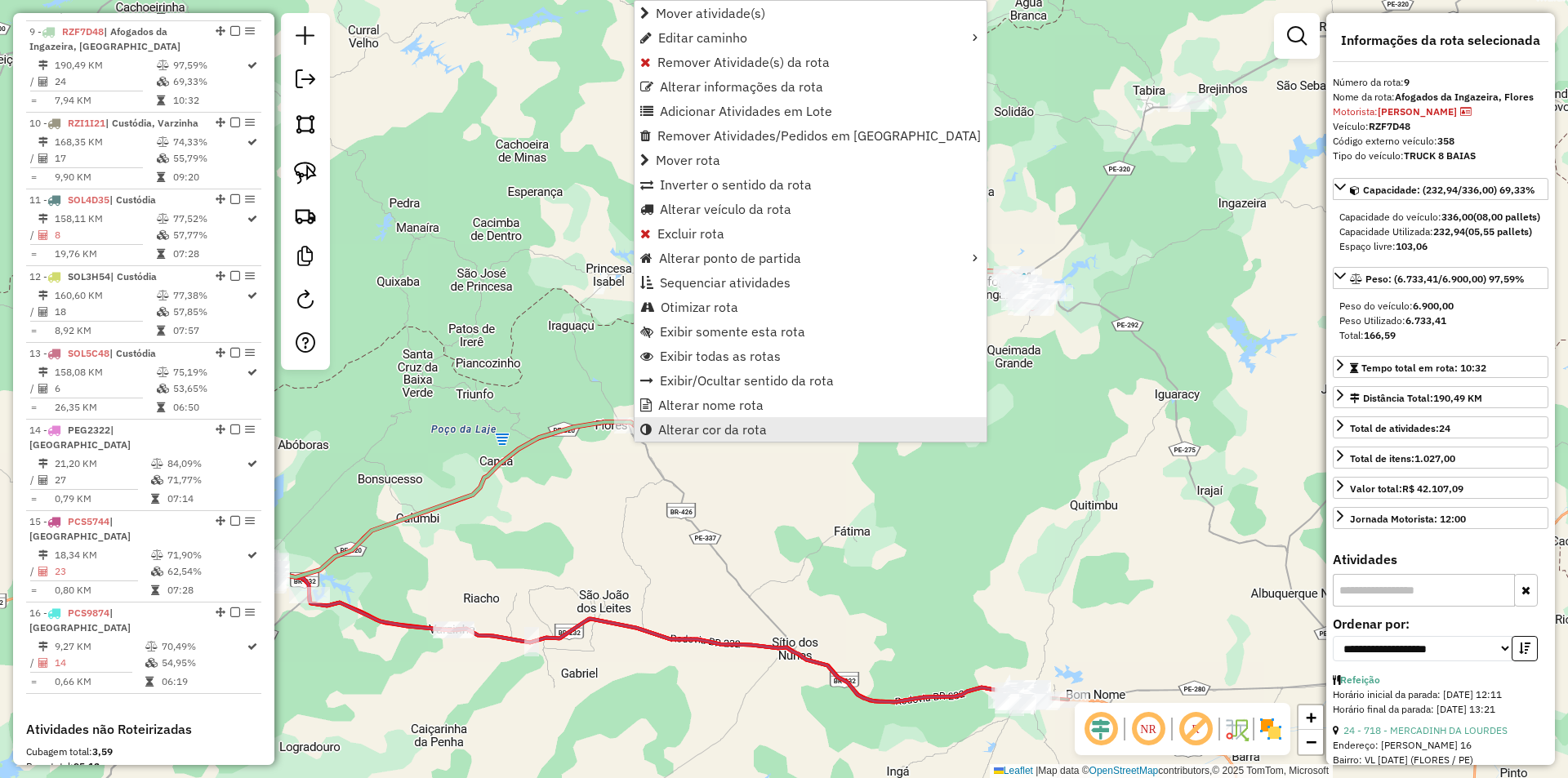
scroll to position [878, 0]
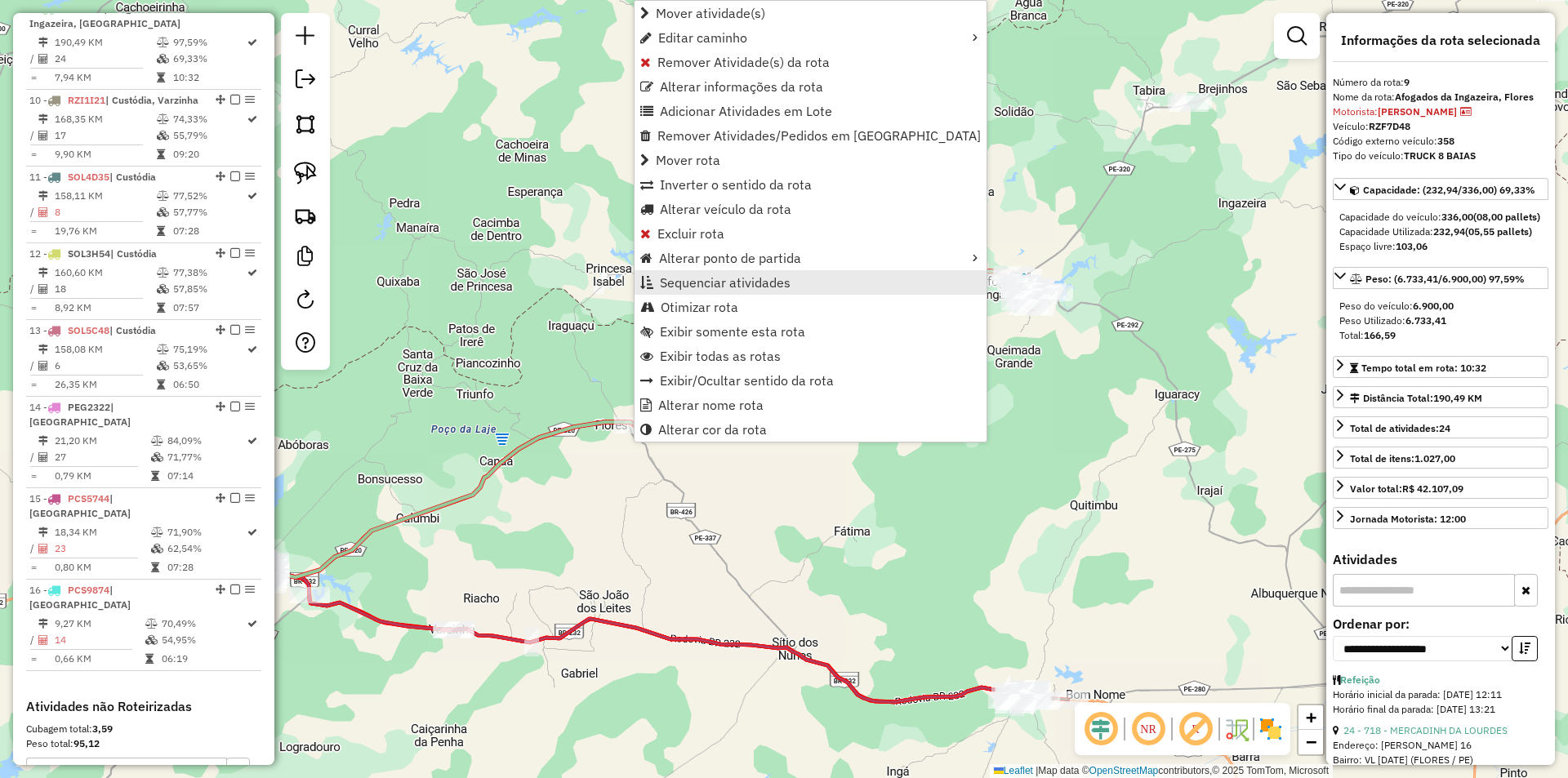
click at [801, 286] on link "Sequenciar atividades" at bounding box center [810, 282] width 352 height 25
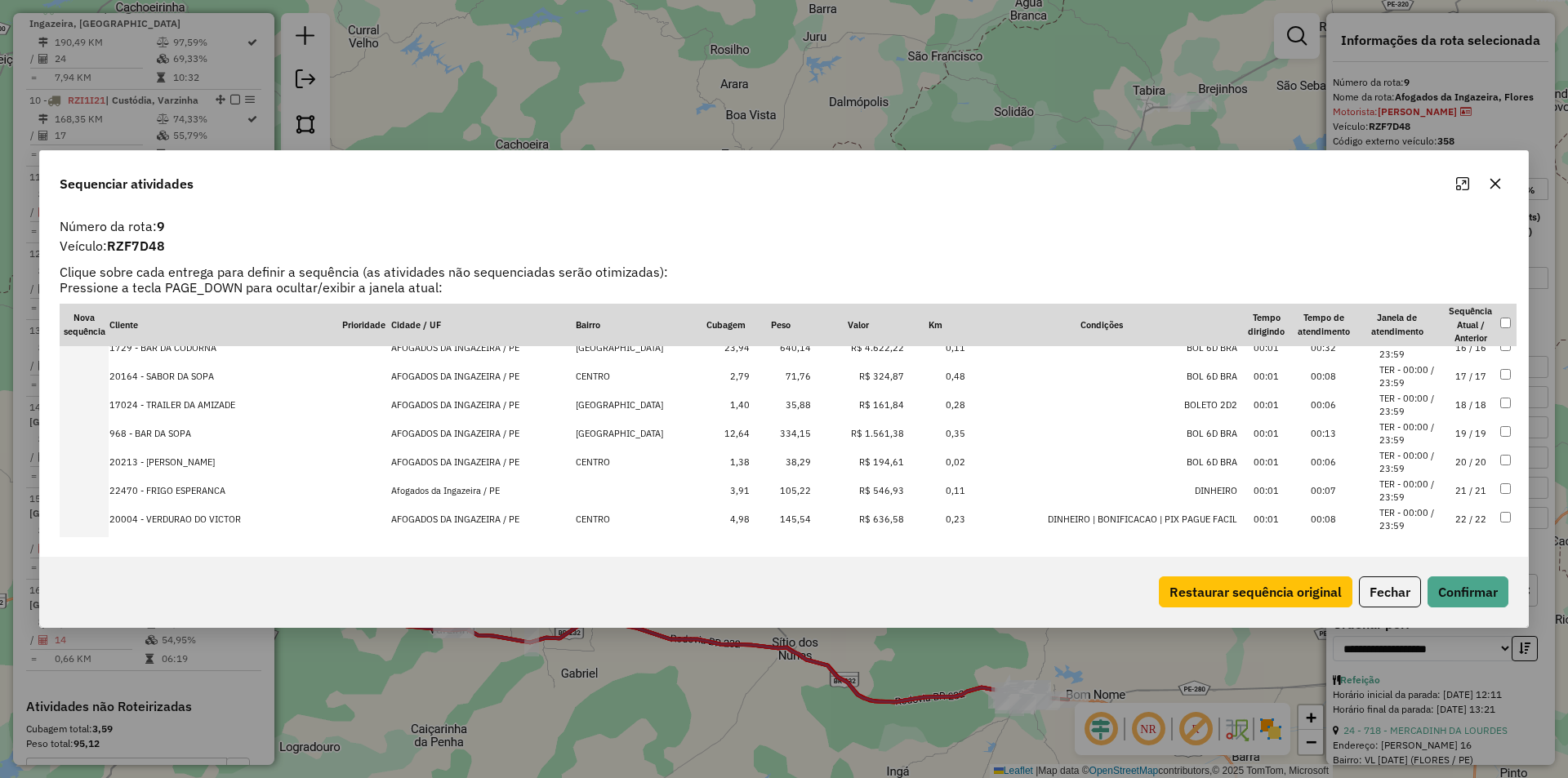
scroll to position [510, 0]
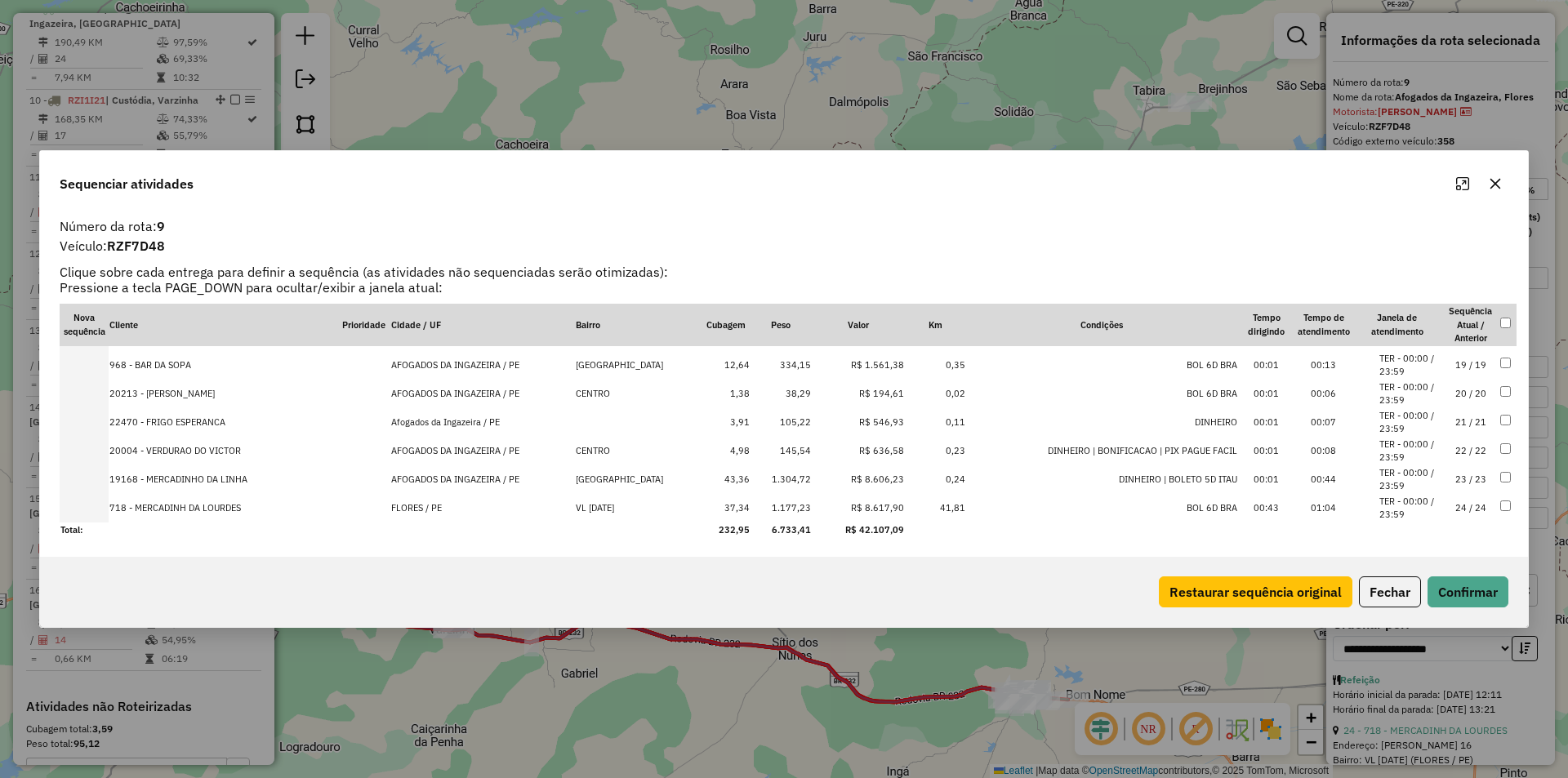
click at [1430, 512] on li "TER - 00:00 / 23:59" at bounding box center [1409, 508] width 62 height 27
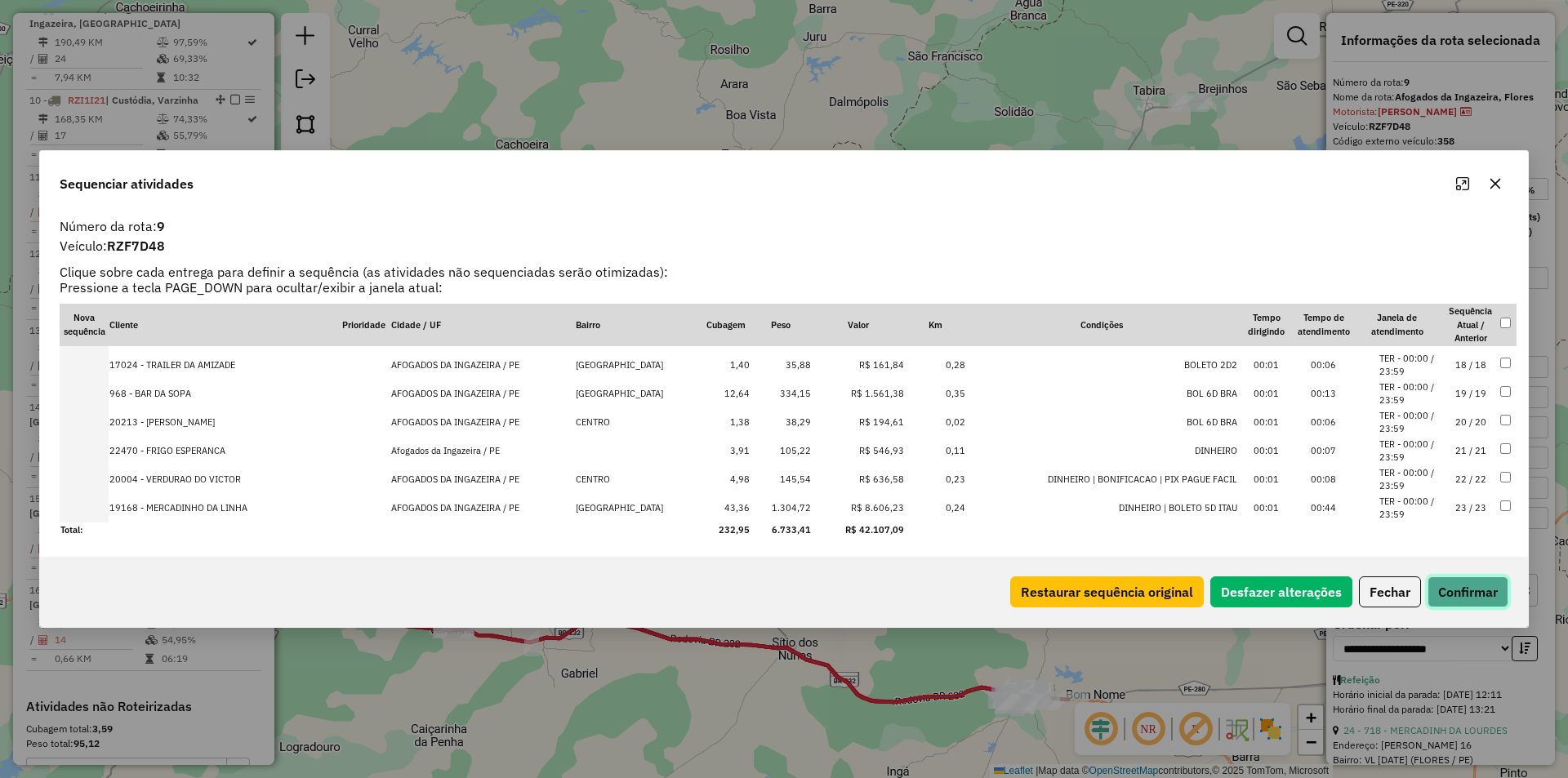
click at [1463, 589] on button "Confirmar" at bounding box center [1467, 592] width 81 height 31
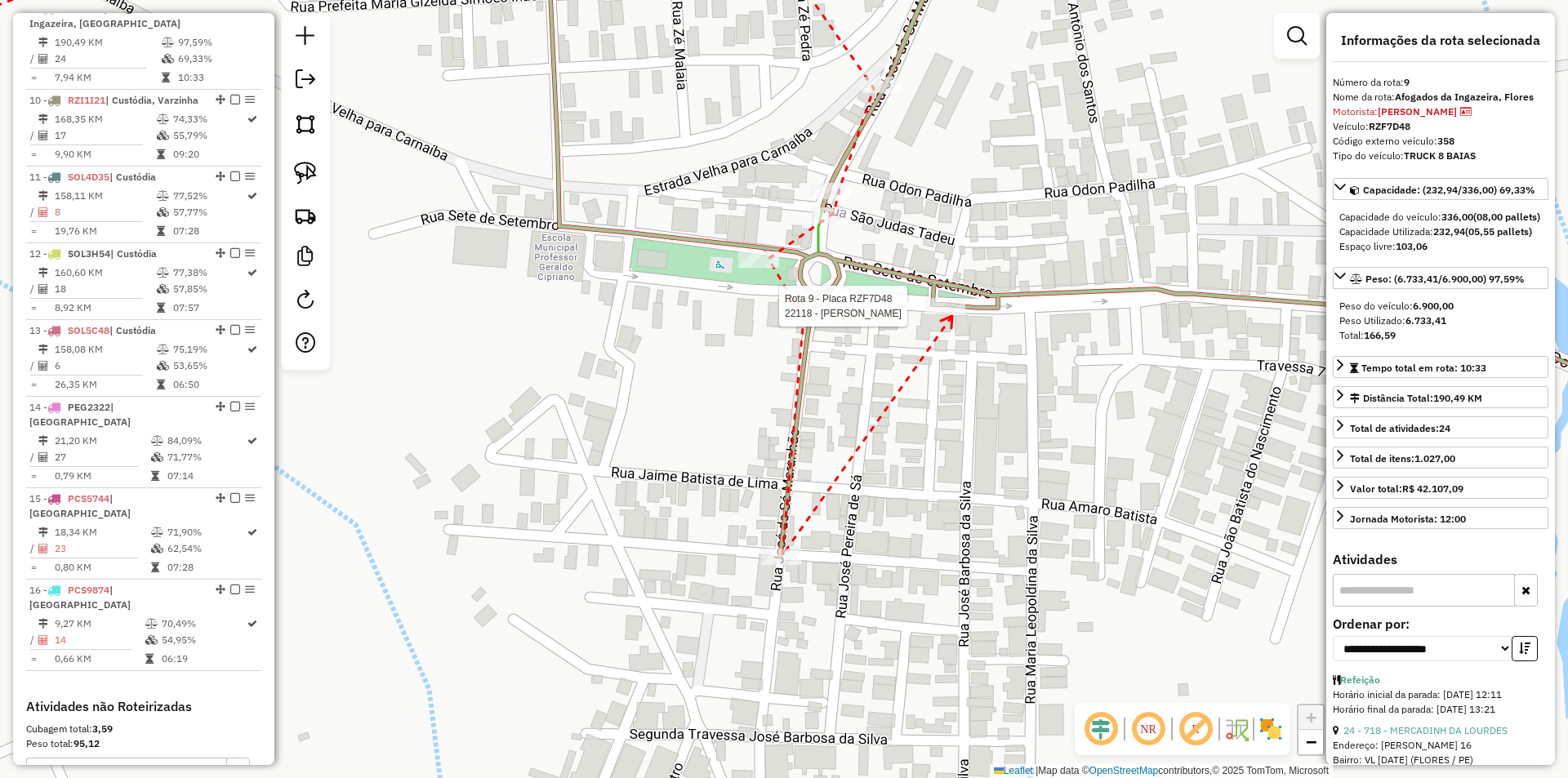
click at [952, 315] on div at bounding box center [944, 305] width 41 height 16
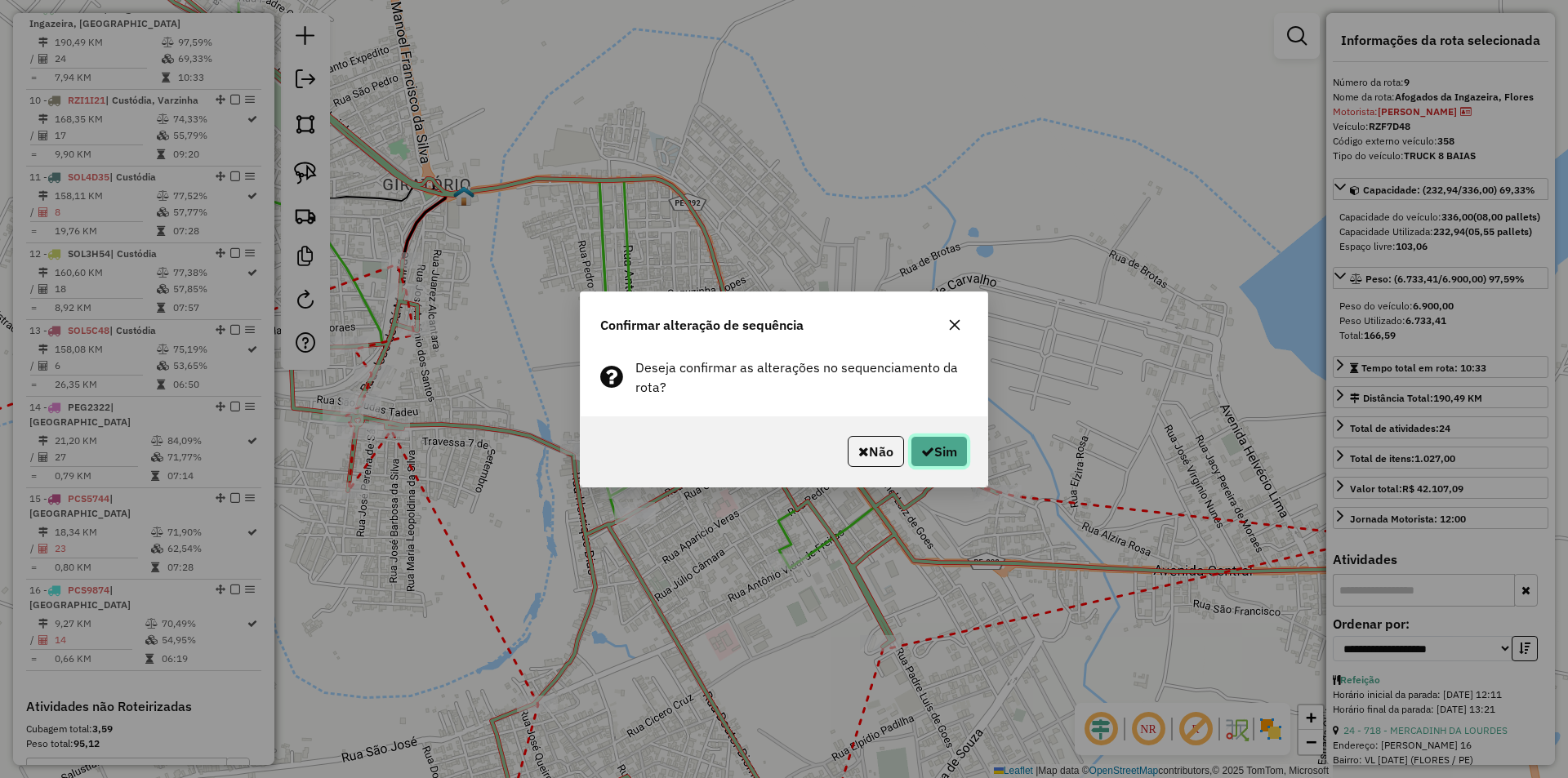
click at [939, 442] on button "Sim" at bounding box center [939, 452] width 57 height 31
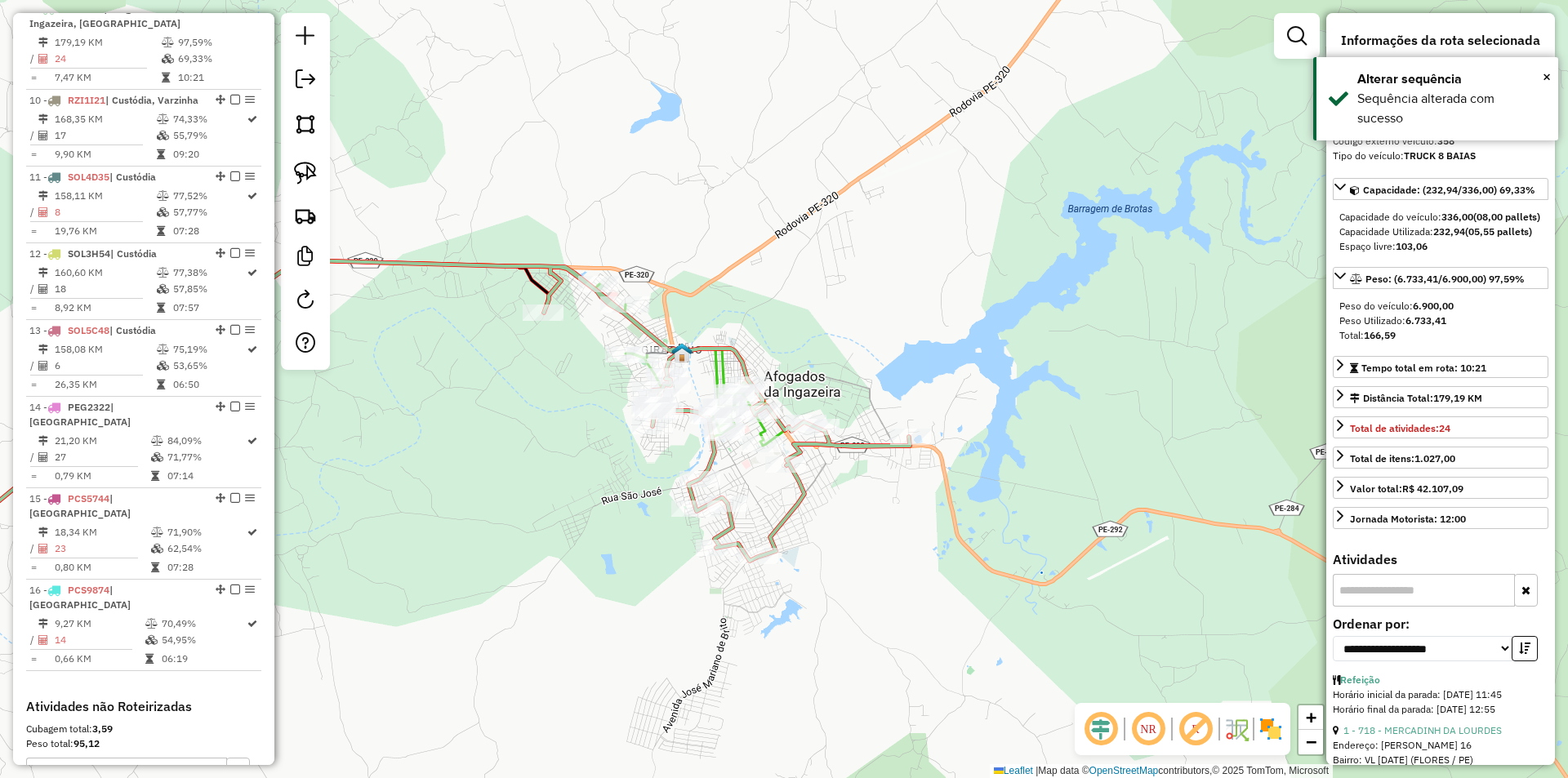
drag, startPoint x: 598, startPoint y: 211, endPoint x: 711, endPoint y: 265, distance: 125.2
click at [711, 265] on div "Janela de atendimento Grade de atendimento Capacidade Transportadoras Veículos …" at bounding box center [784, 389] width 1568 height 778
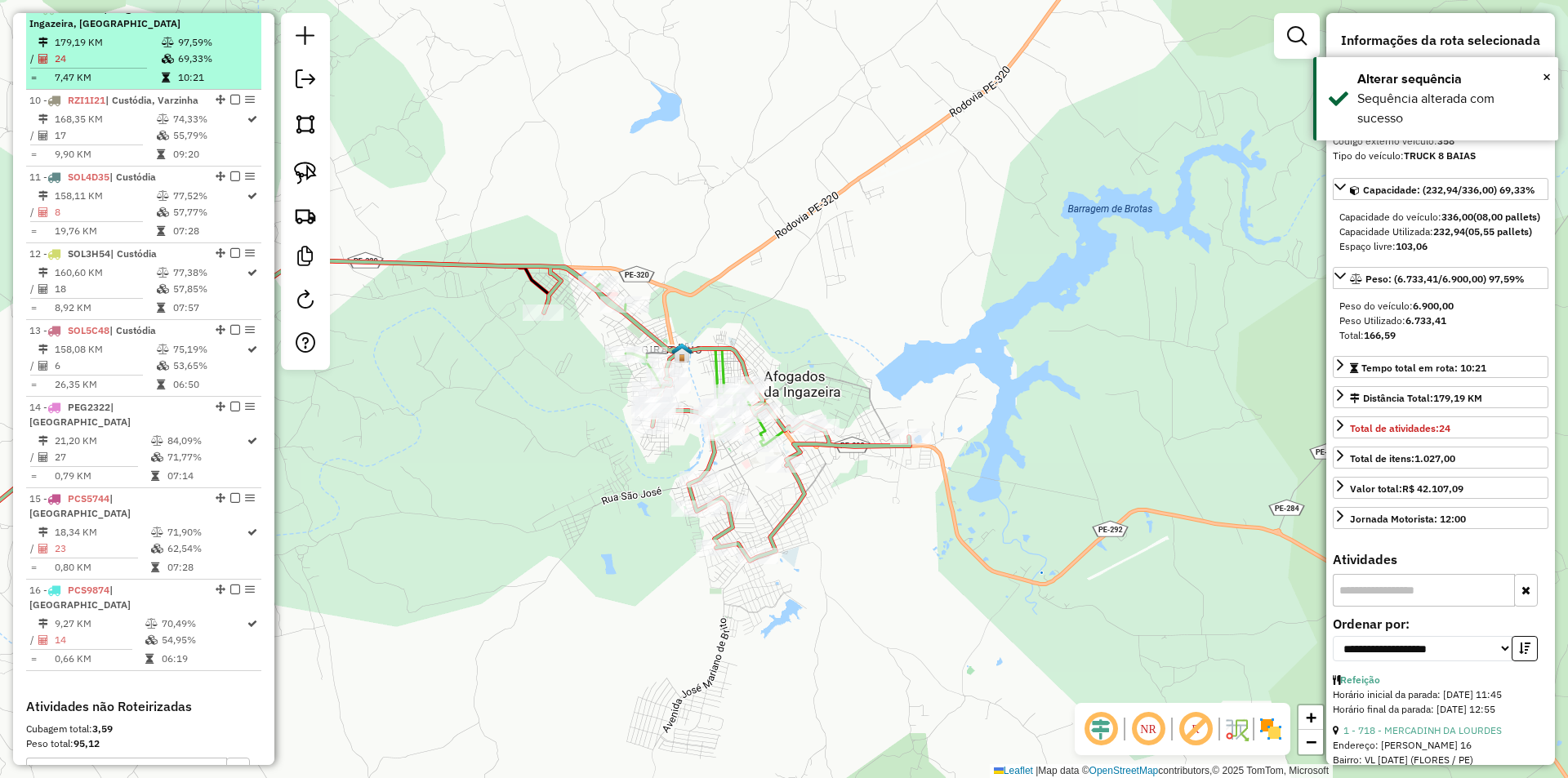
click at [230, 13] on em at bounding box center [235, 8] width 10 height 10
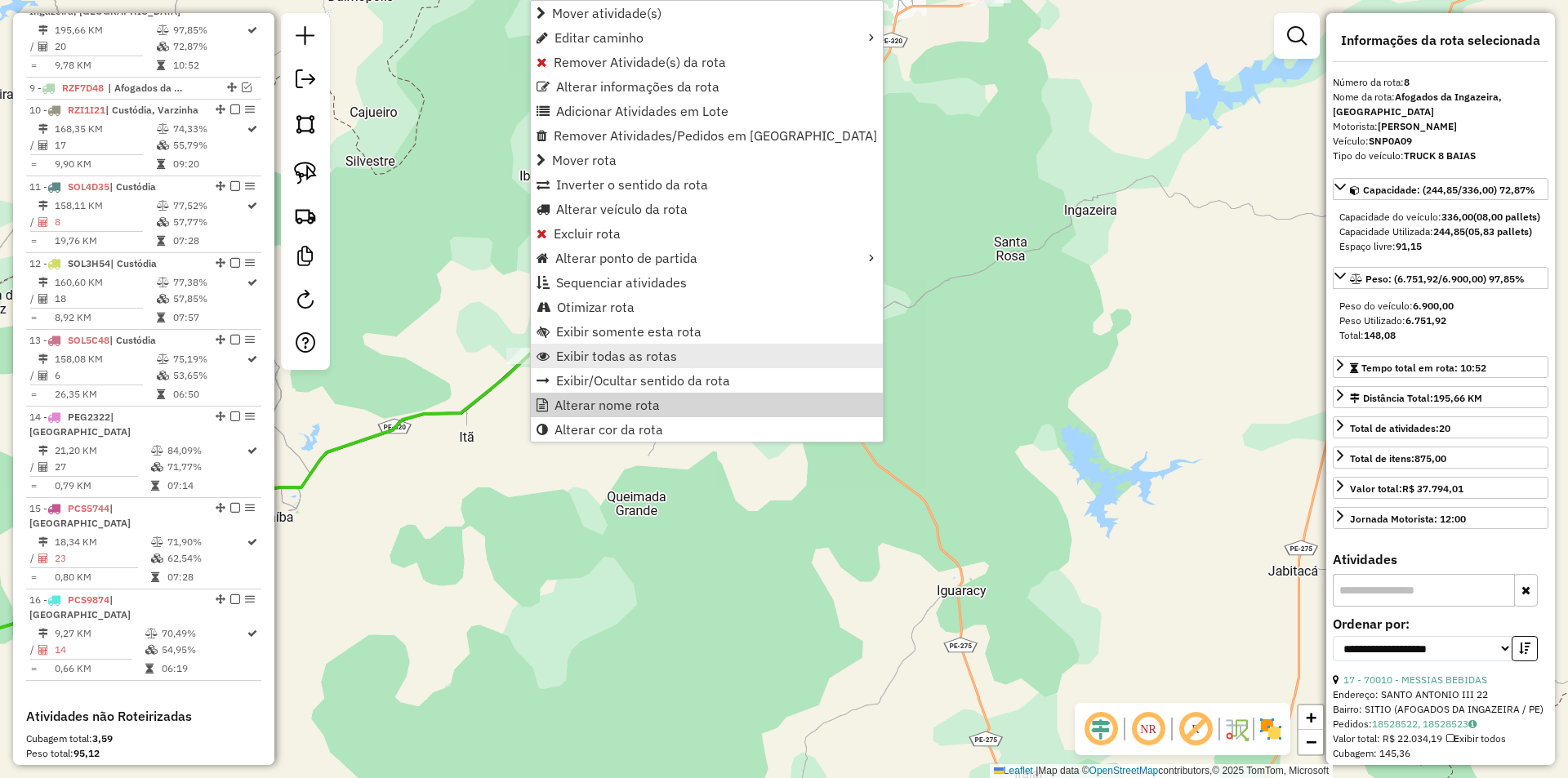
scroll to position [787, 0]
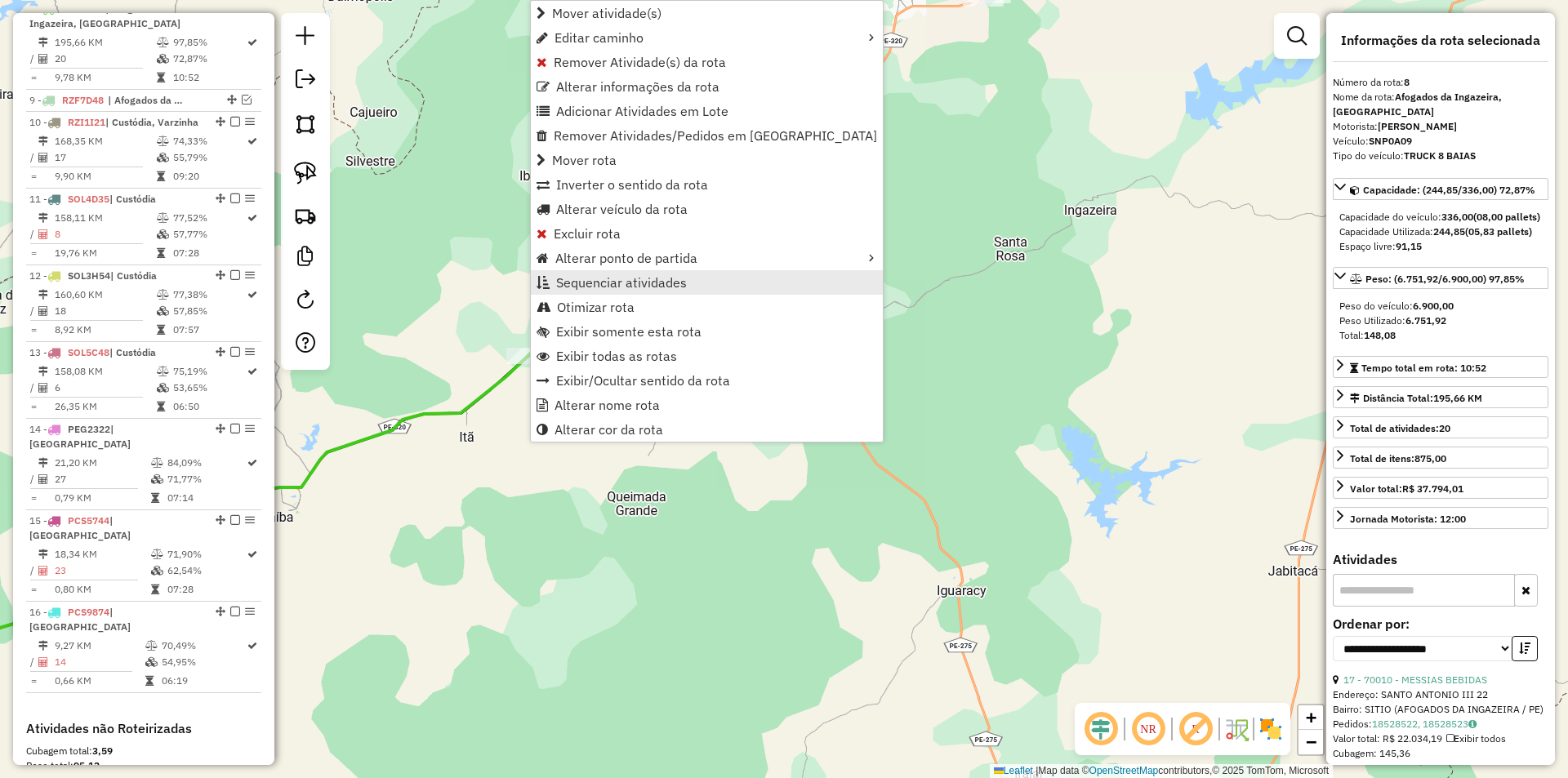
click at [691, 287] on link "Sequenciar atividades" at bounding box center [707, 282] width 352 height 25
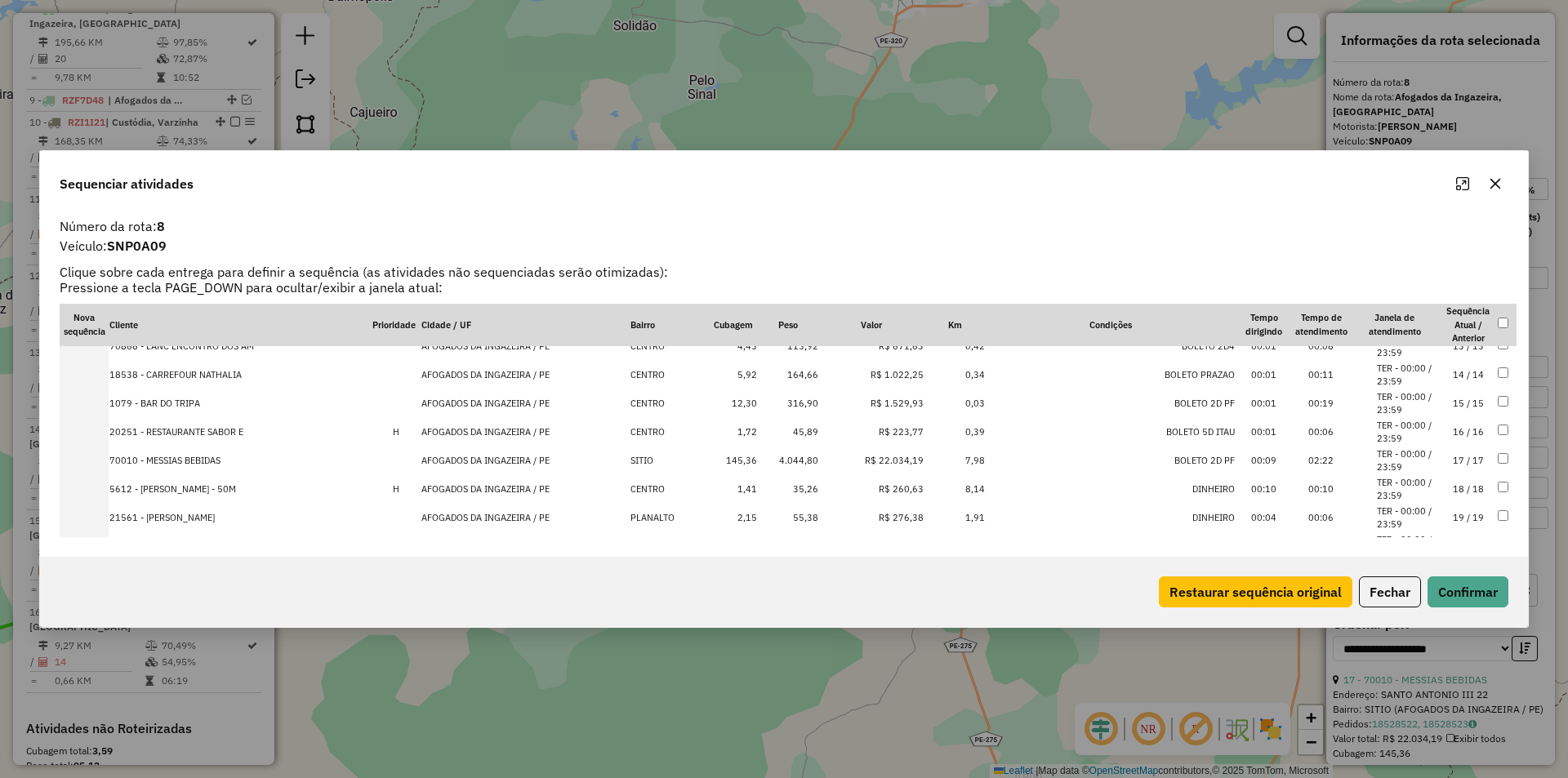
scroll to position [396, 0]
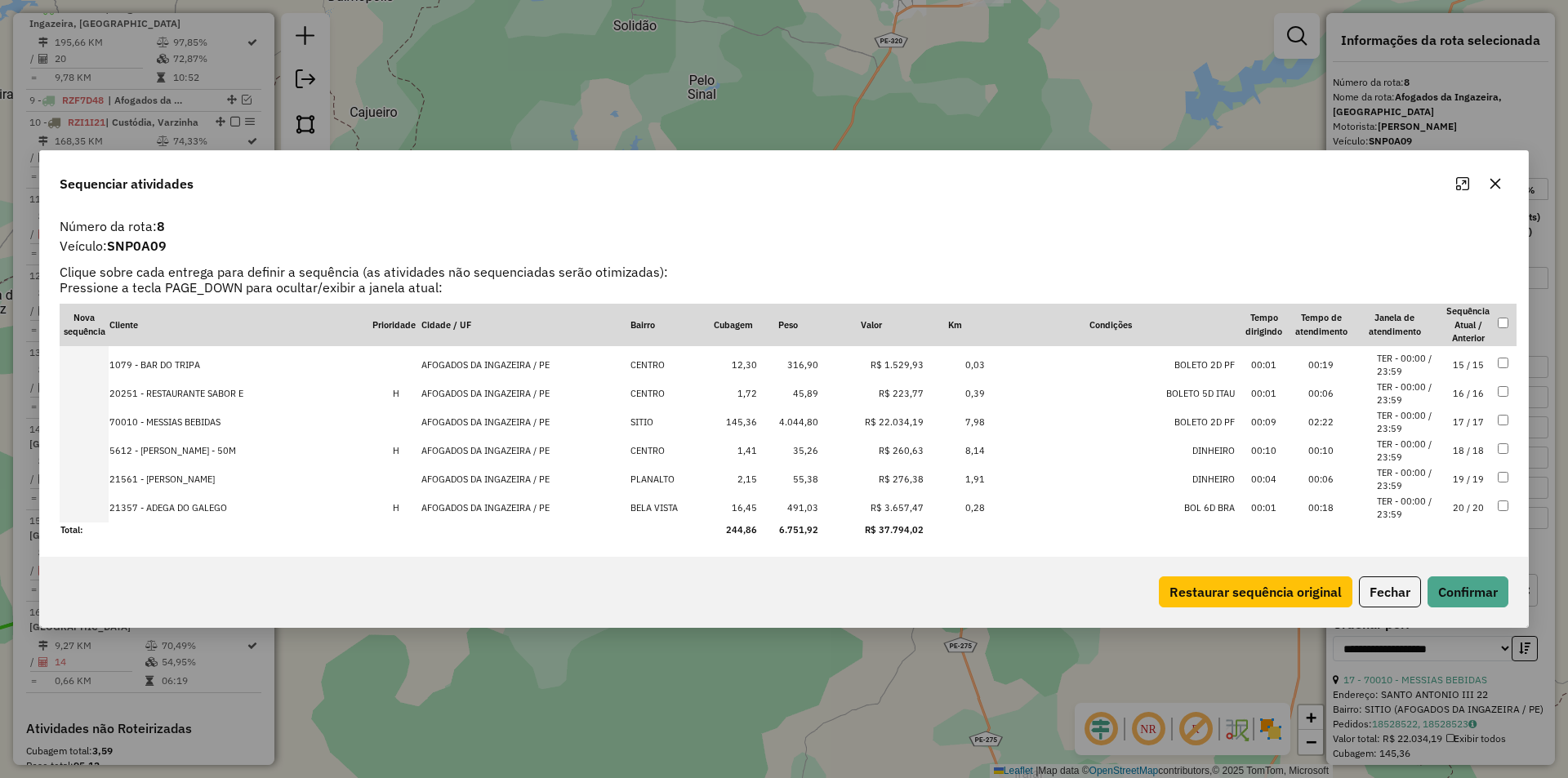
click at [1431, 423] on li "TER - 00:00 / 23:59" at bounding box center [1407, 422] width 62 height 27
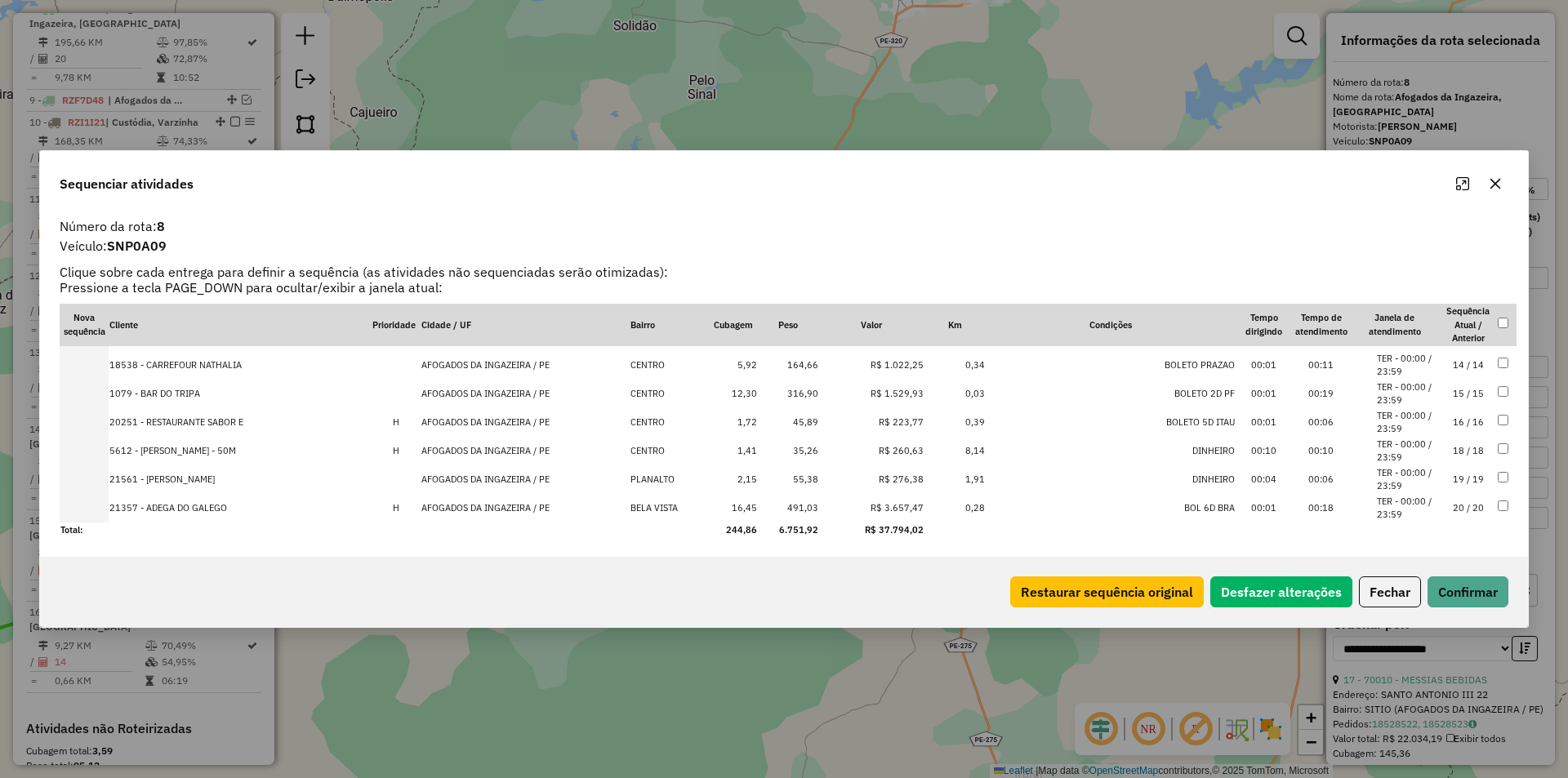
click at [1478, 570] on div "Restaurar sequência original Desfazer alterações Fechar Confirmar" at bounding box center [784, 593] width 1488 height 70
click at [1478, 578] on button "Confirmar" at bounding box center [1467, 592] width 81 height 31
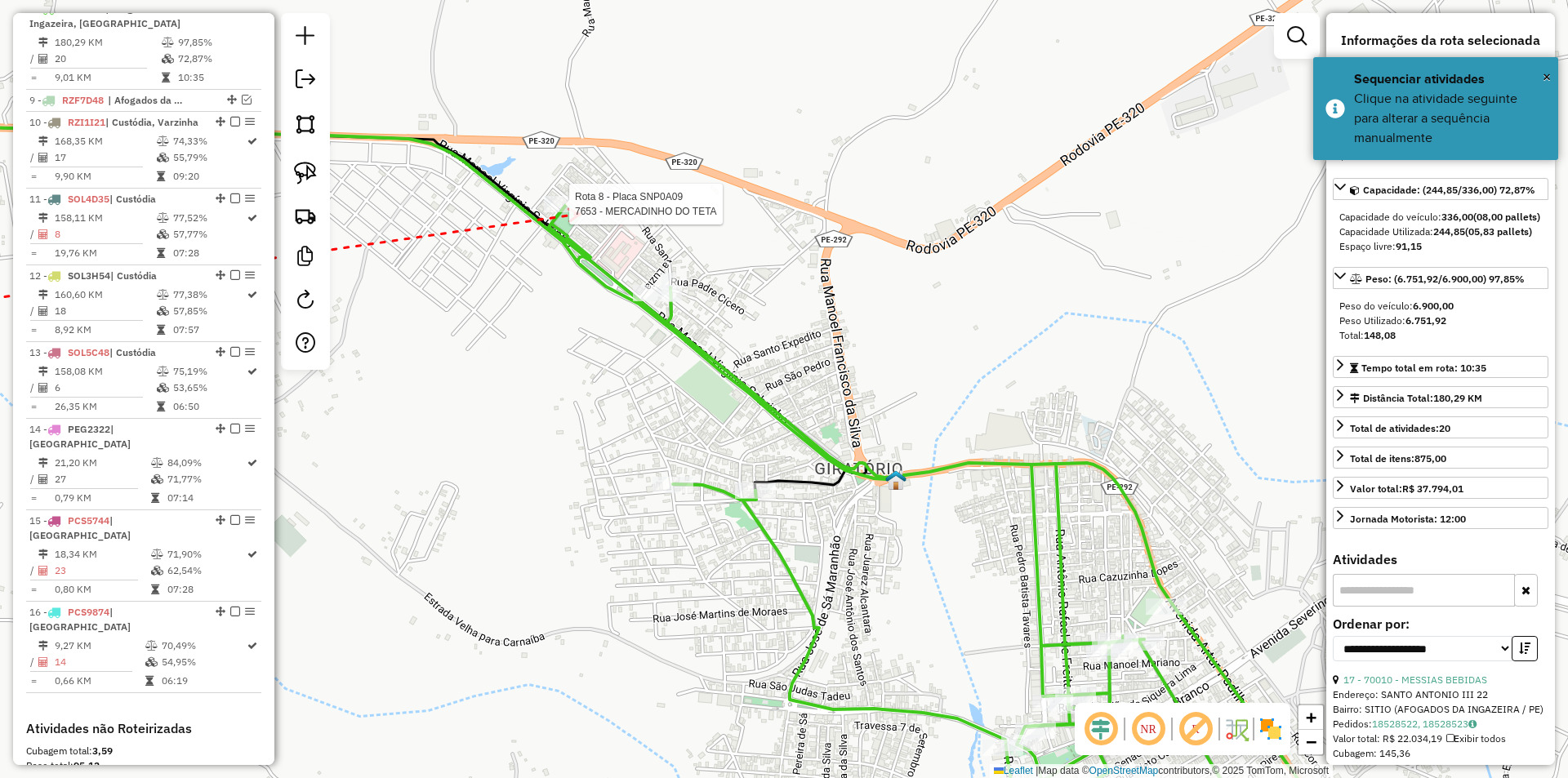
click at [580, 212] on div at bounding box center [564, 204] width 41 height 16
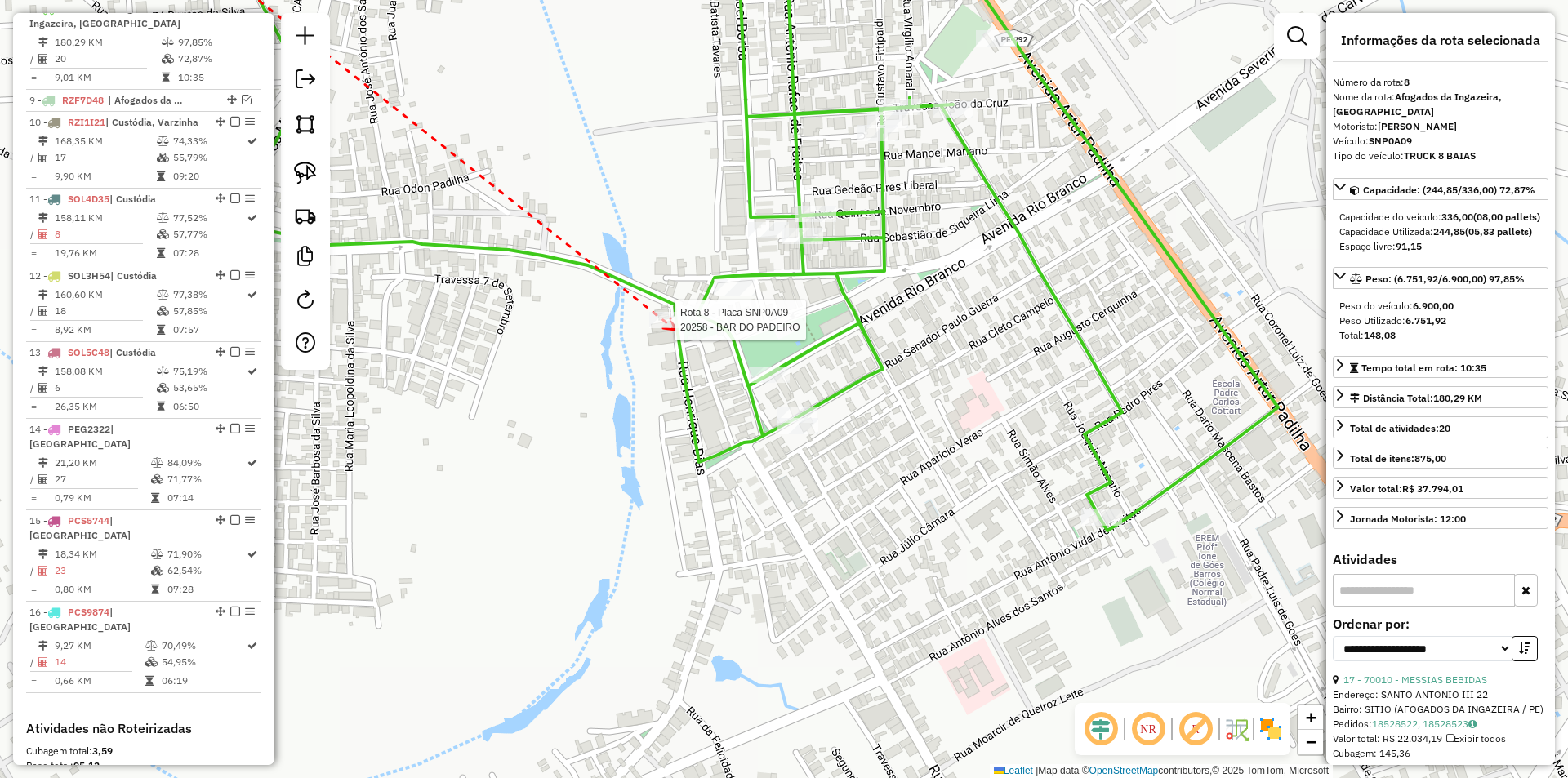
click at [675, 328] on div at bounding box center [669, 320] width 41 height 16
click at [710, 326] on icon at bounding box center [716, 332] width 11 height 12
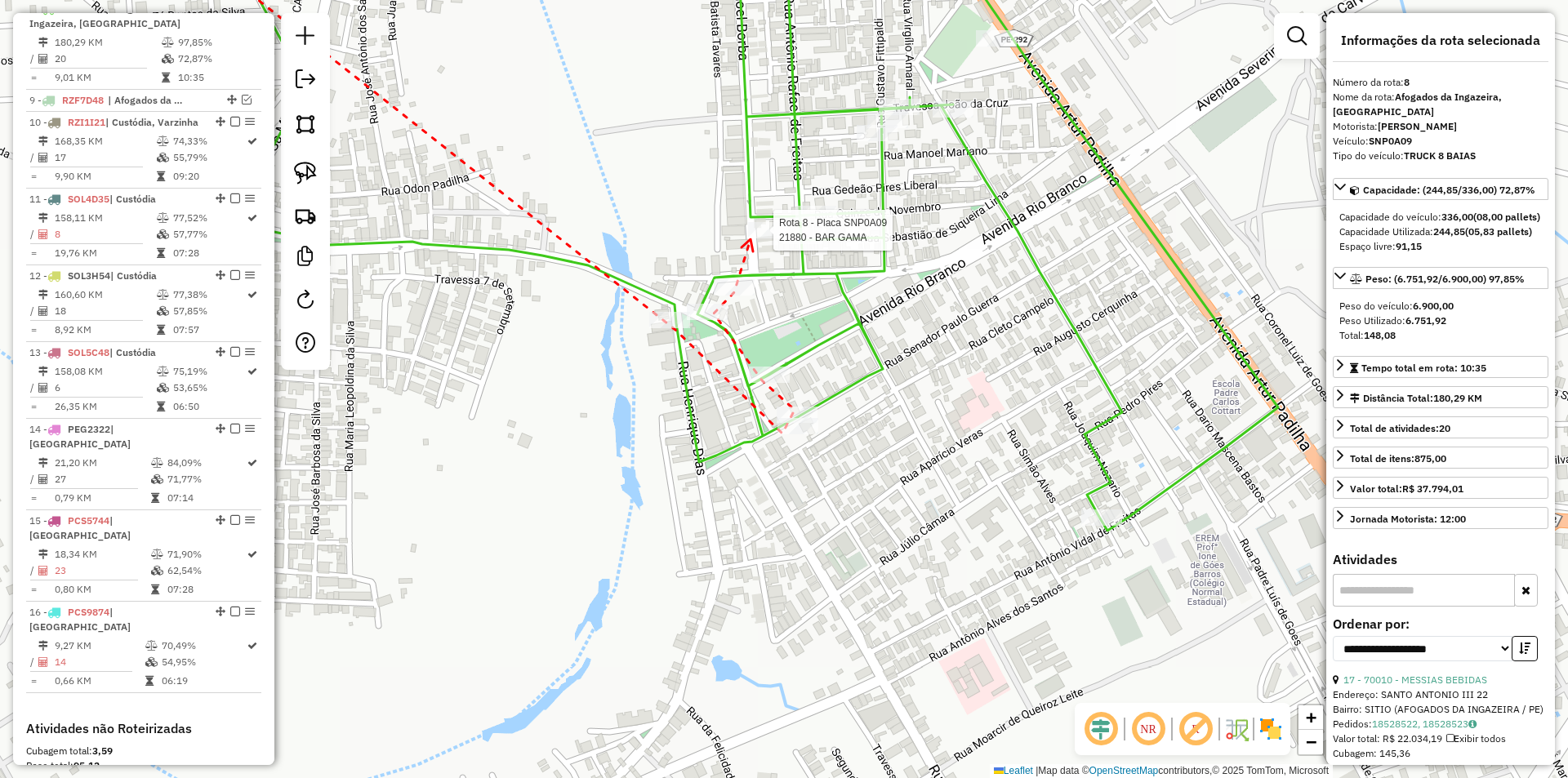
click at [750, 239] on div at bounding box center [768, 230] width 41 height 16
click at [805, 244] on div at bounding box center [803, 236] width 41 height 16
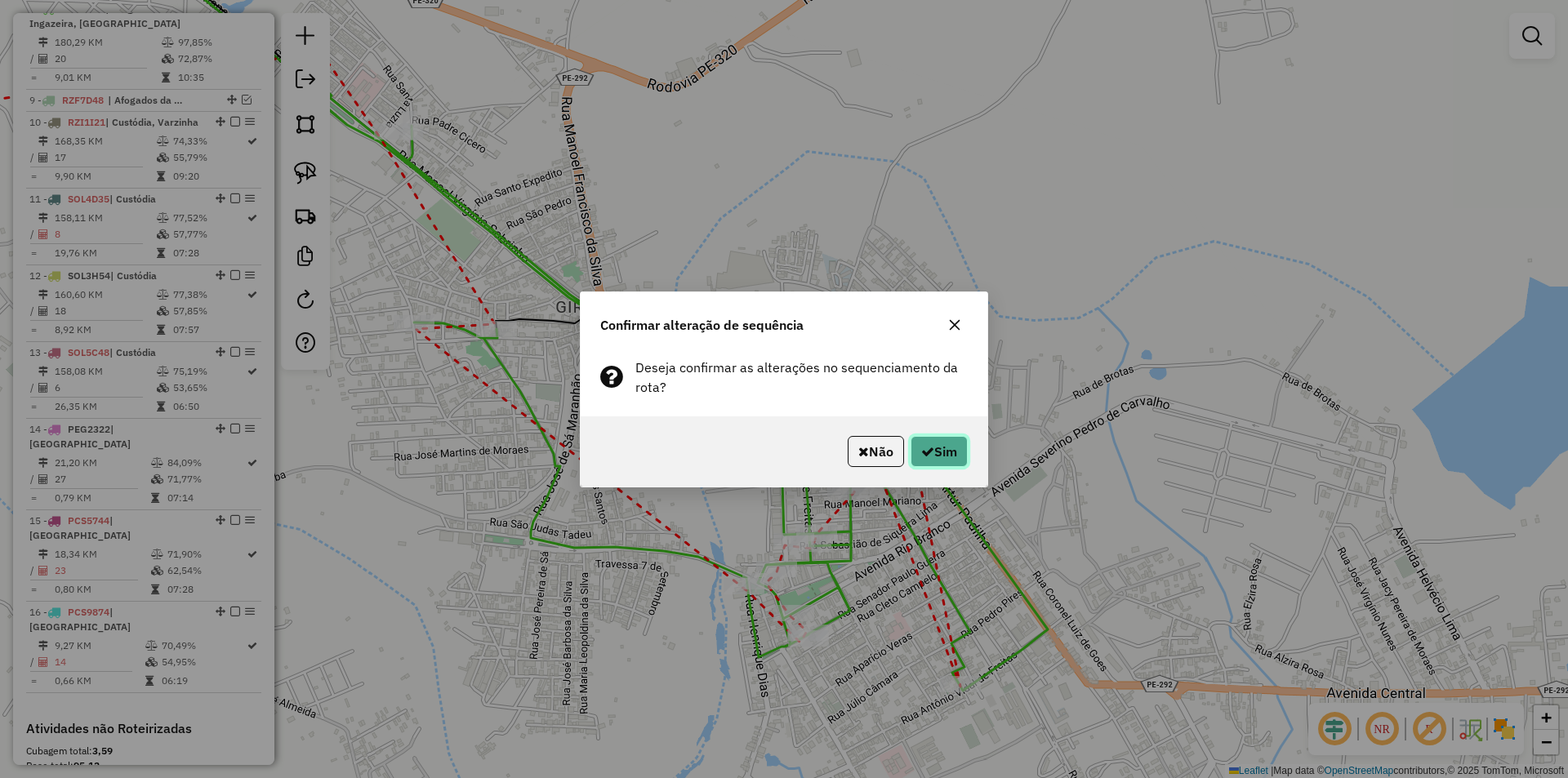
click at [927, 442] on button "Sim" at bounding box center [939, 452] width 57 height 31
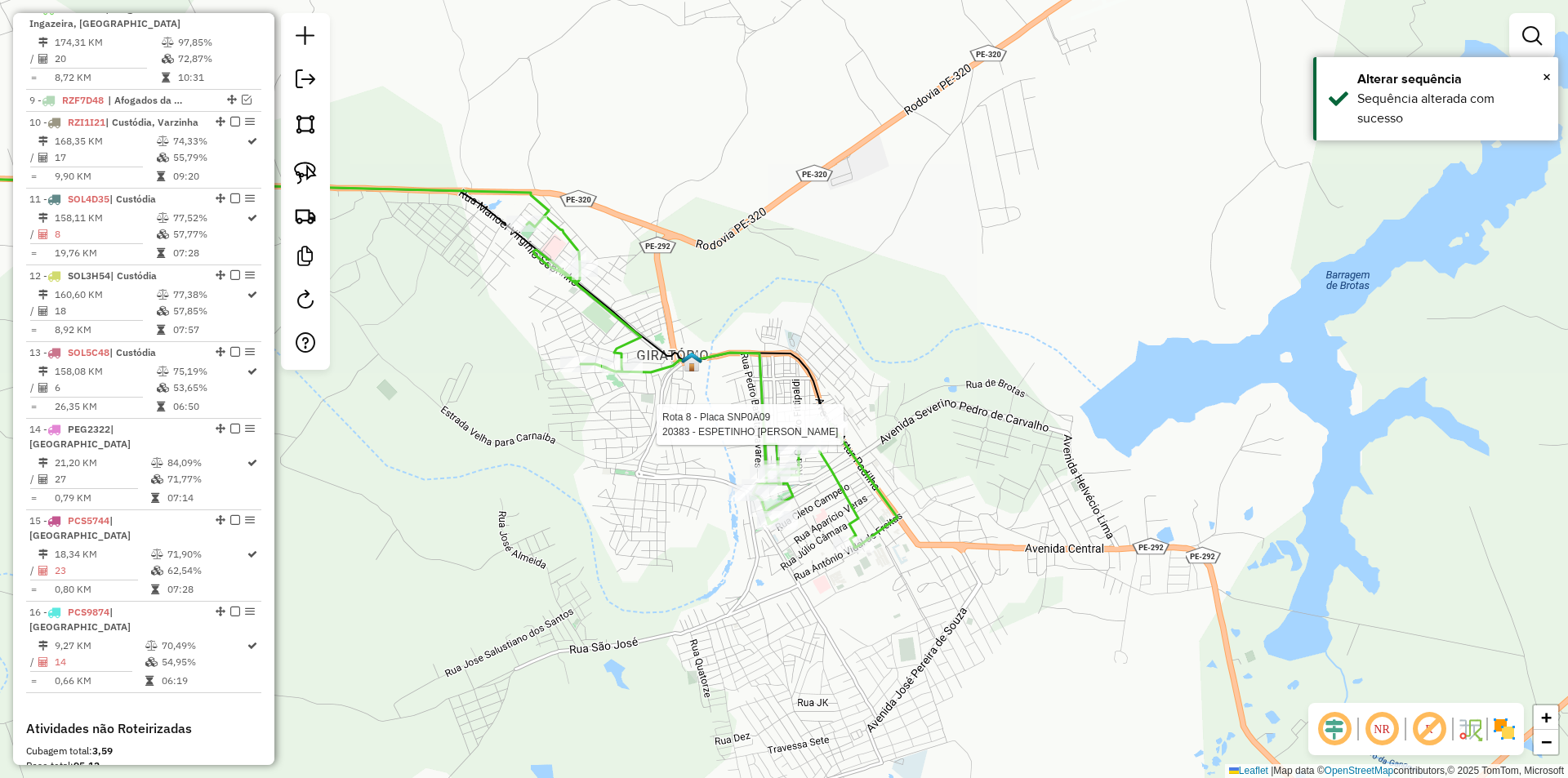
select select "**********"
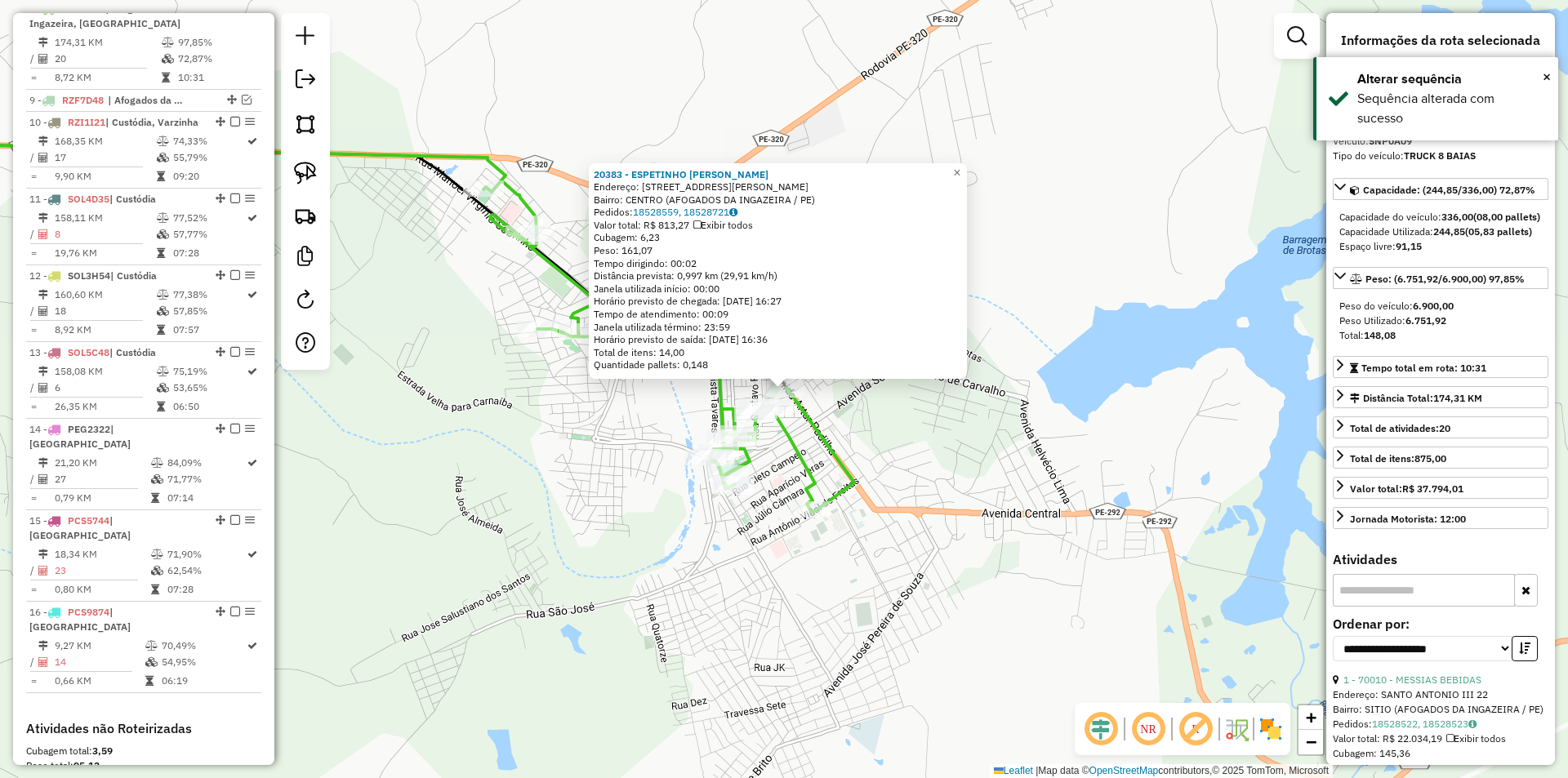
click at [870, 418] on div "20383 - ESPETINHO ED MORAES Endereço: AVENIDA ARTUR PADILHA 330 Bairro: CENTRO …" at bounding box center [784, 389] width 1568 height 778
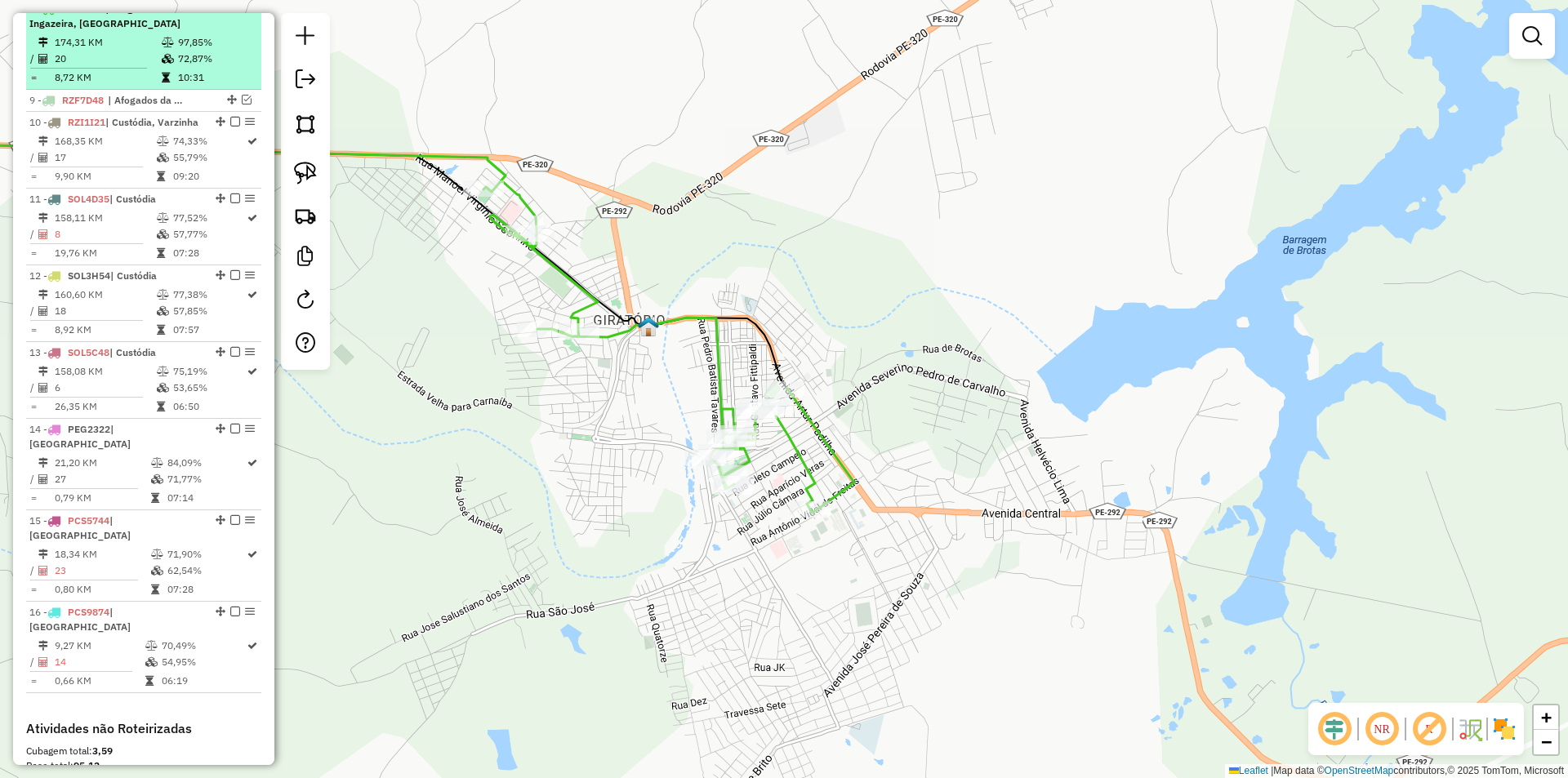
click at [232, 13] on em at bounding box center [235, 8] width 10 height 10
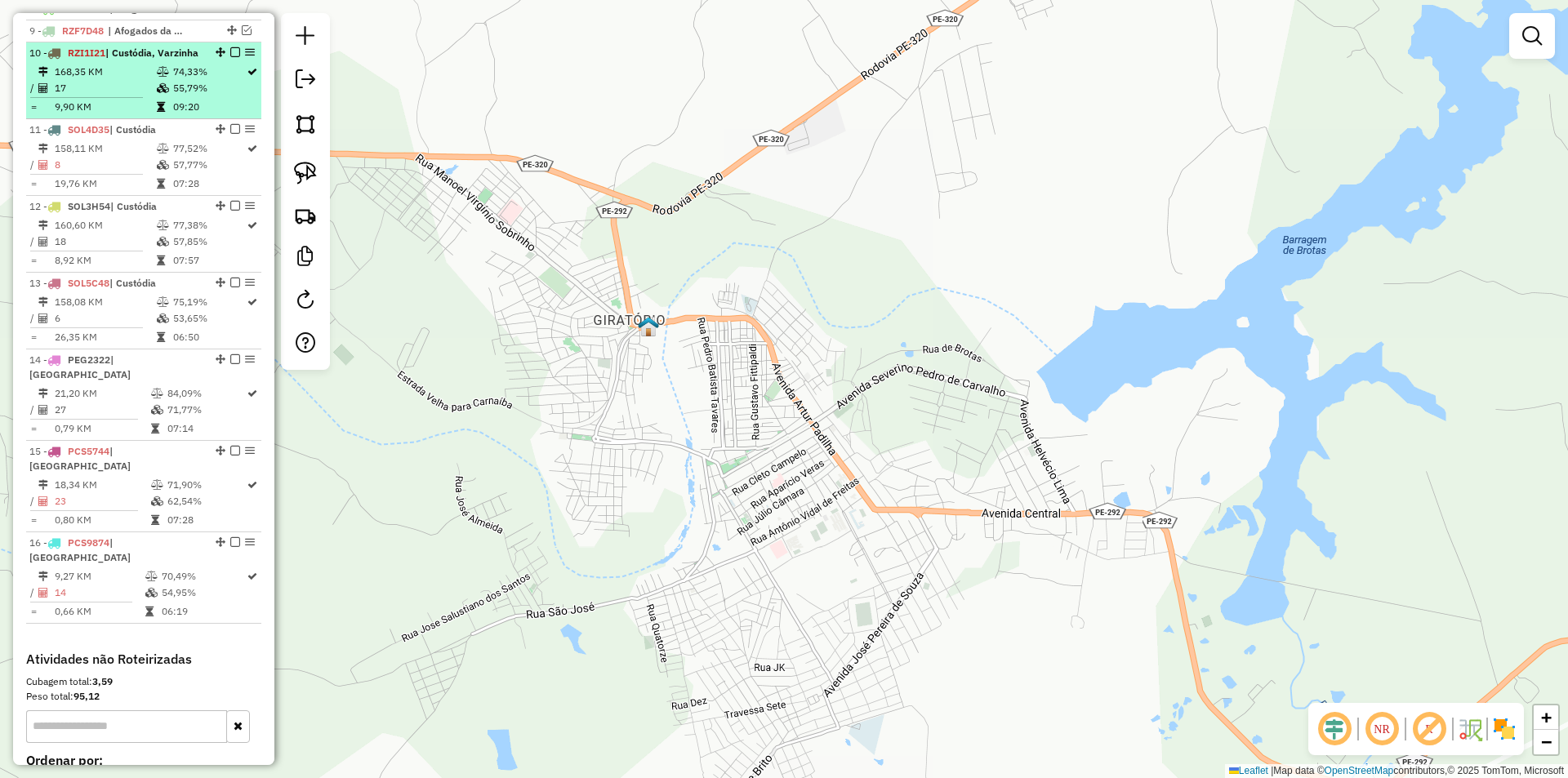
click at [211, 96] on td "55,79%" at bounding box center [208, 88] width 73 height 16
select select "**********"
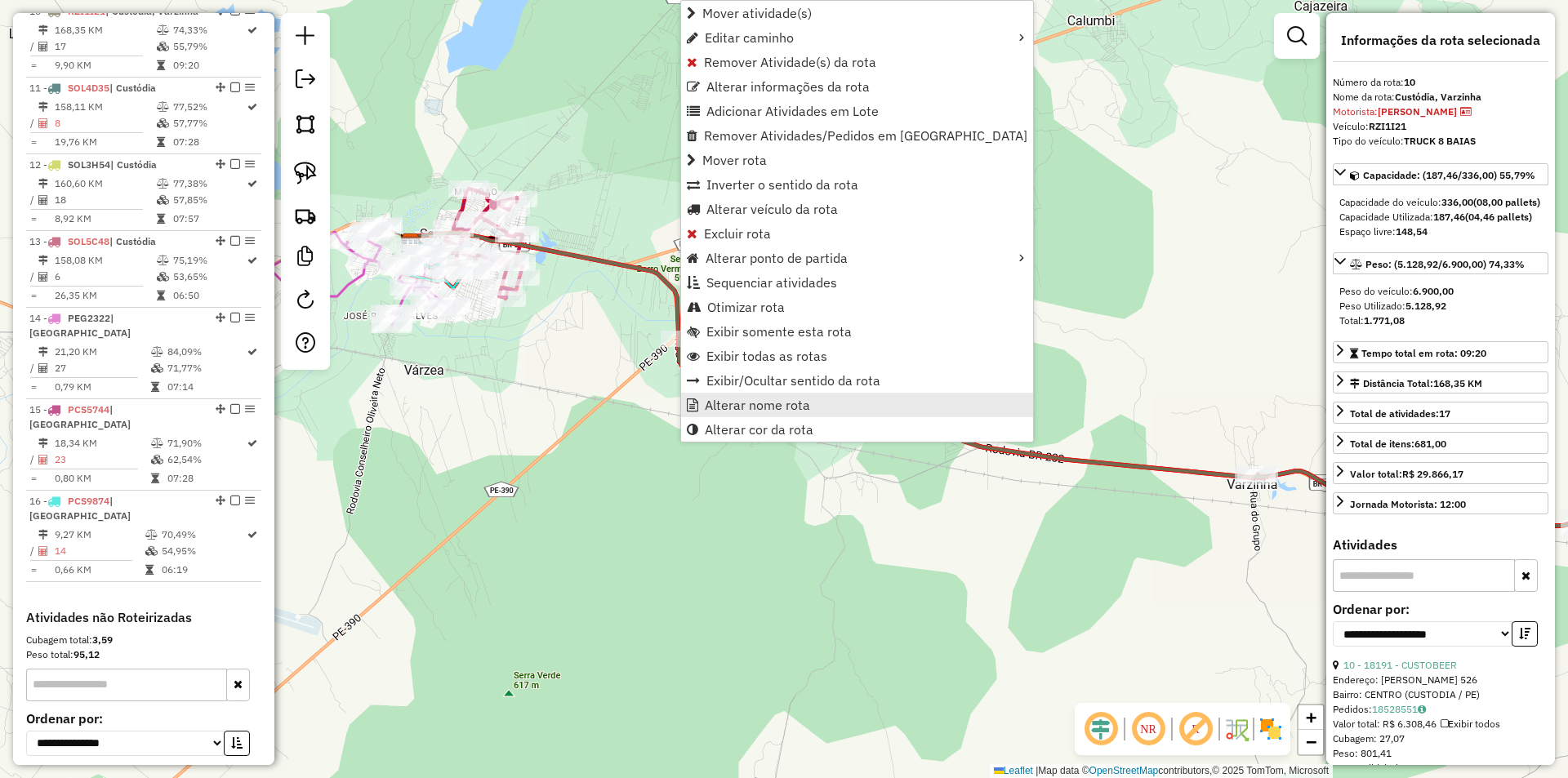
scroll to position [830, 0]
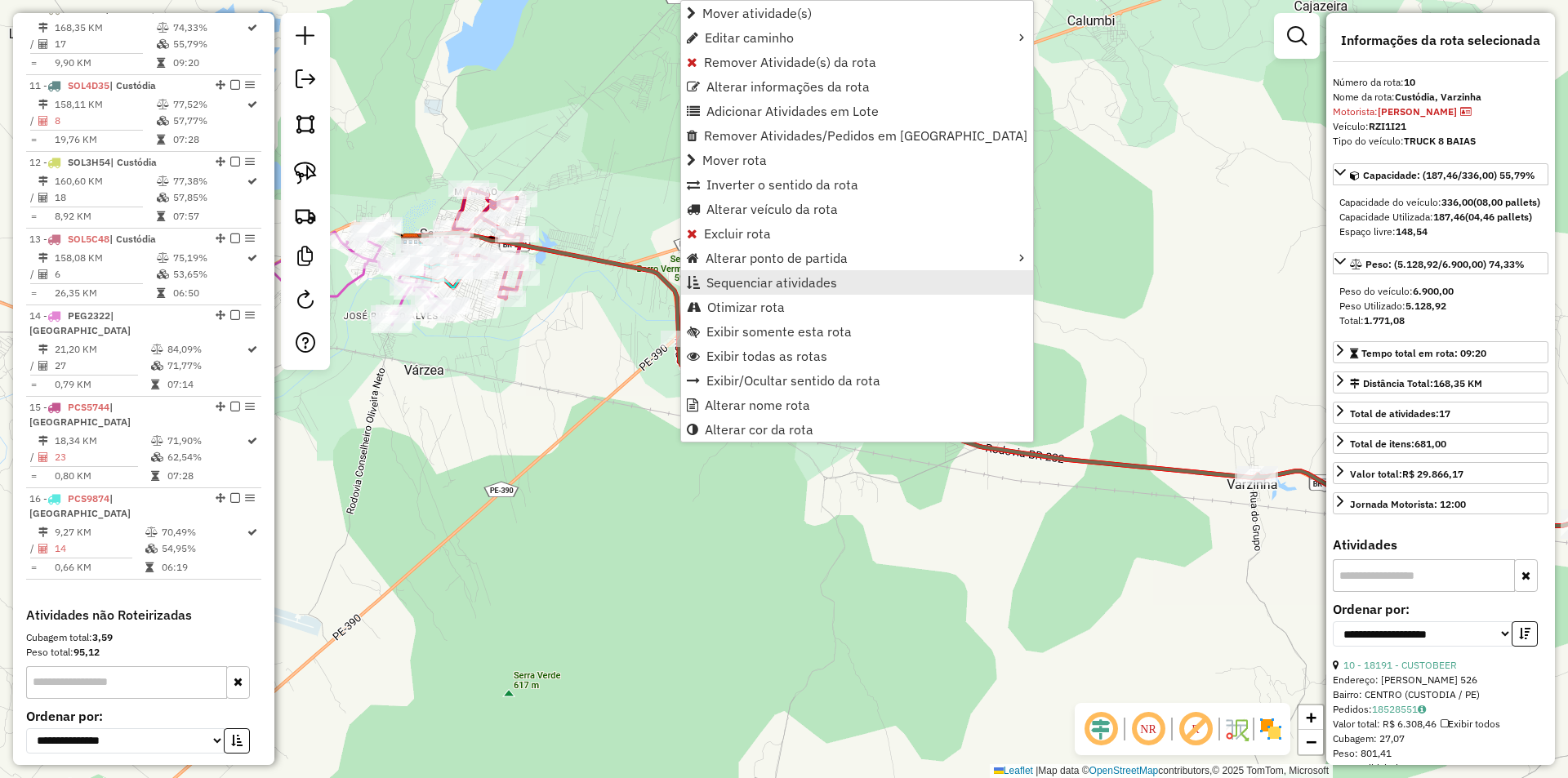
click at [818, 289] on span "Sequenciar atividades" at bounding box center [771, 282] width 130 height 13
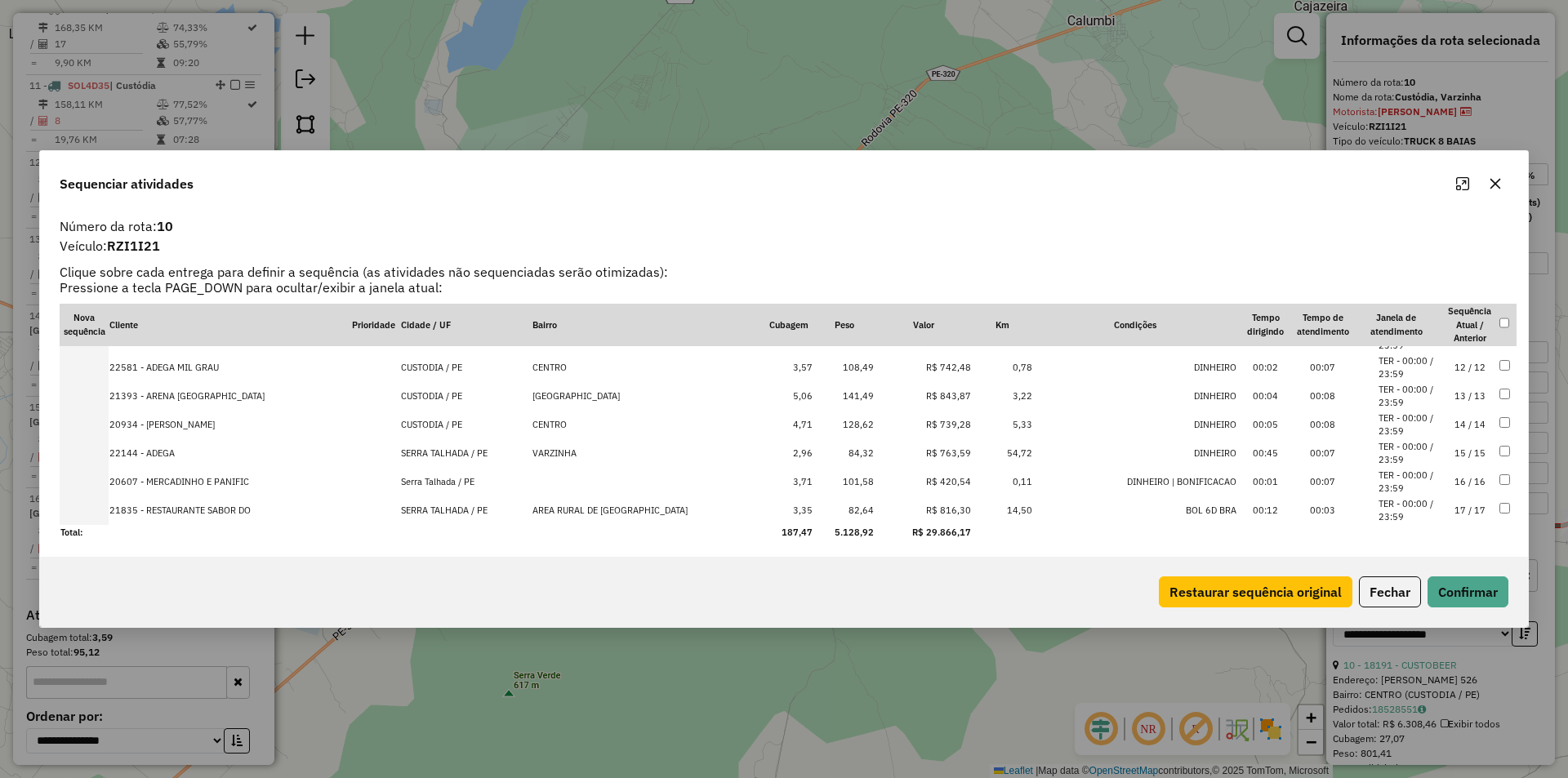
scroll to position [309, 0]
click at [1422, 510] on li "TER - 00:00 / 23:59" at bounding box center [1408, 508] width 62 height 27
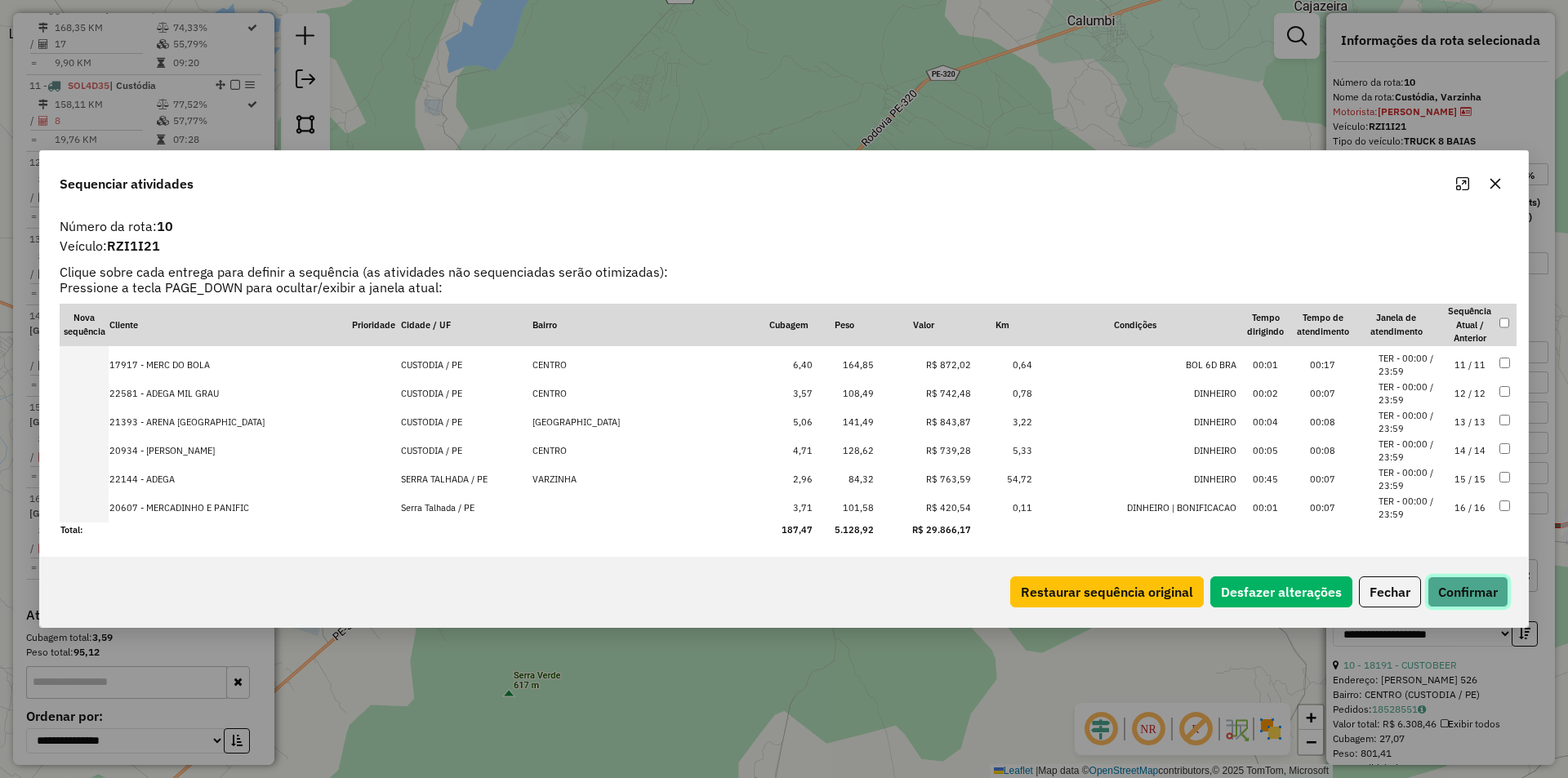
click at [1465, 579] on button "Confirmar" at bounding box center [1467, 592] width 81 height 31
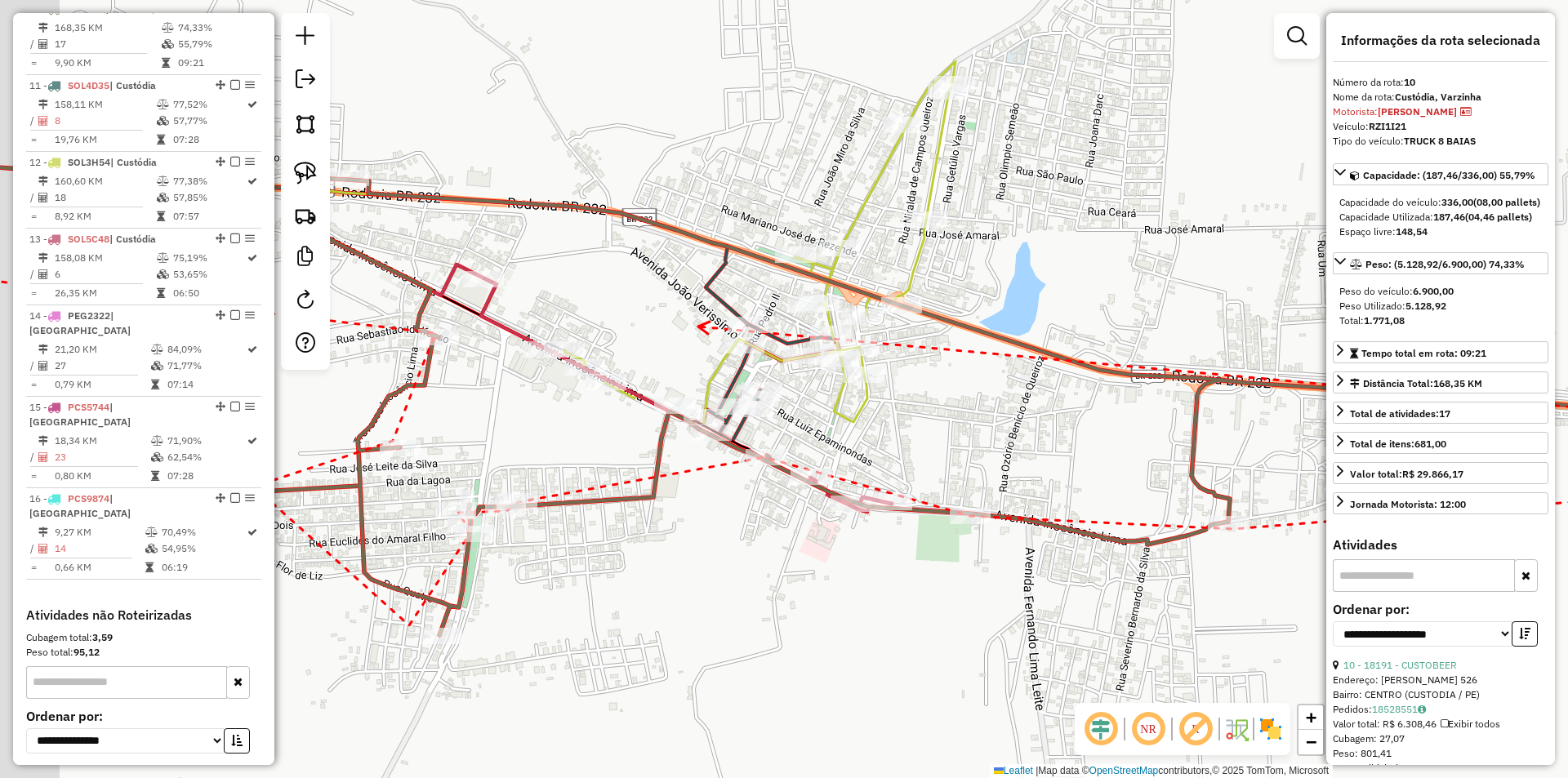
drag, startPoint x: 512, startPoint y: 278, endPoint x: 726, endPoint y: 333, distance: 221.0
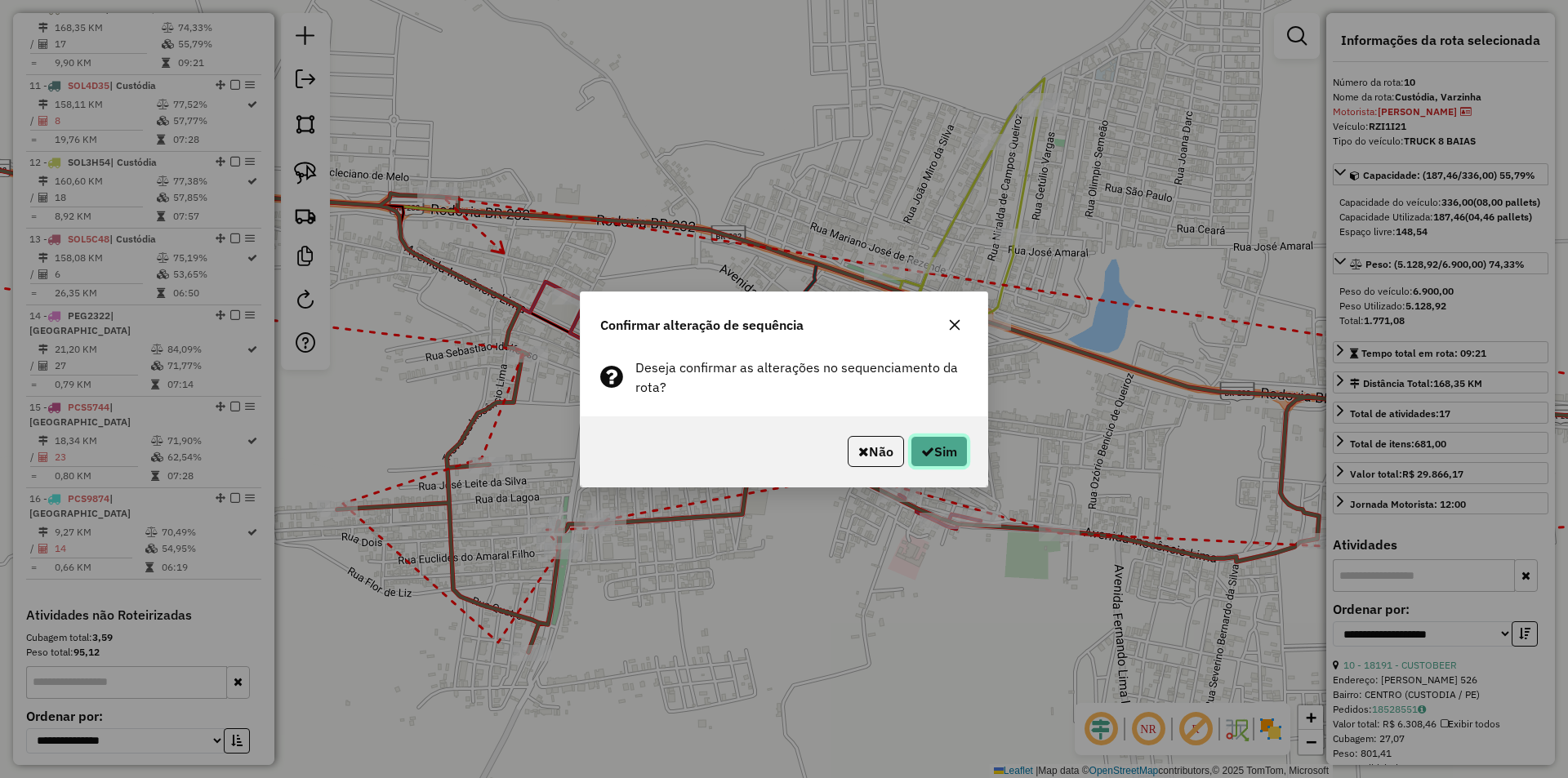
click at [928, 448] on icon "button" at bounding box center [928, 452] width 13 height 13
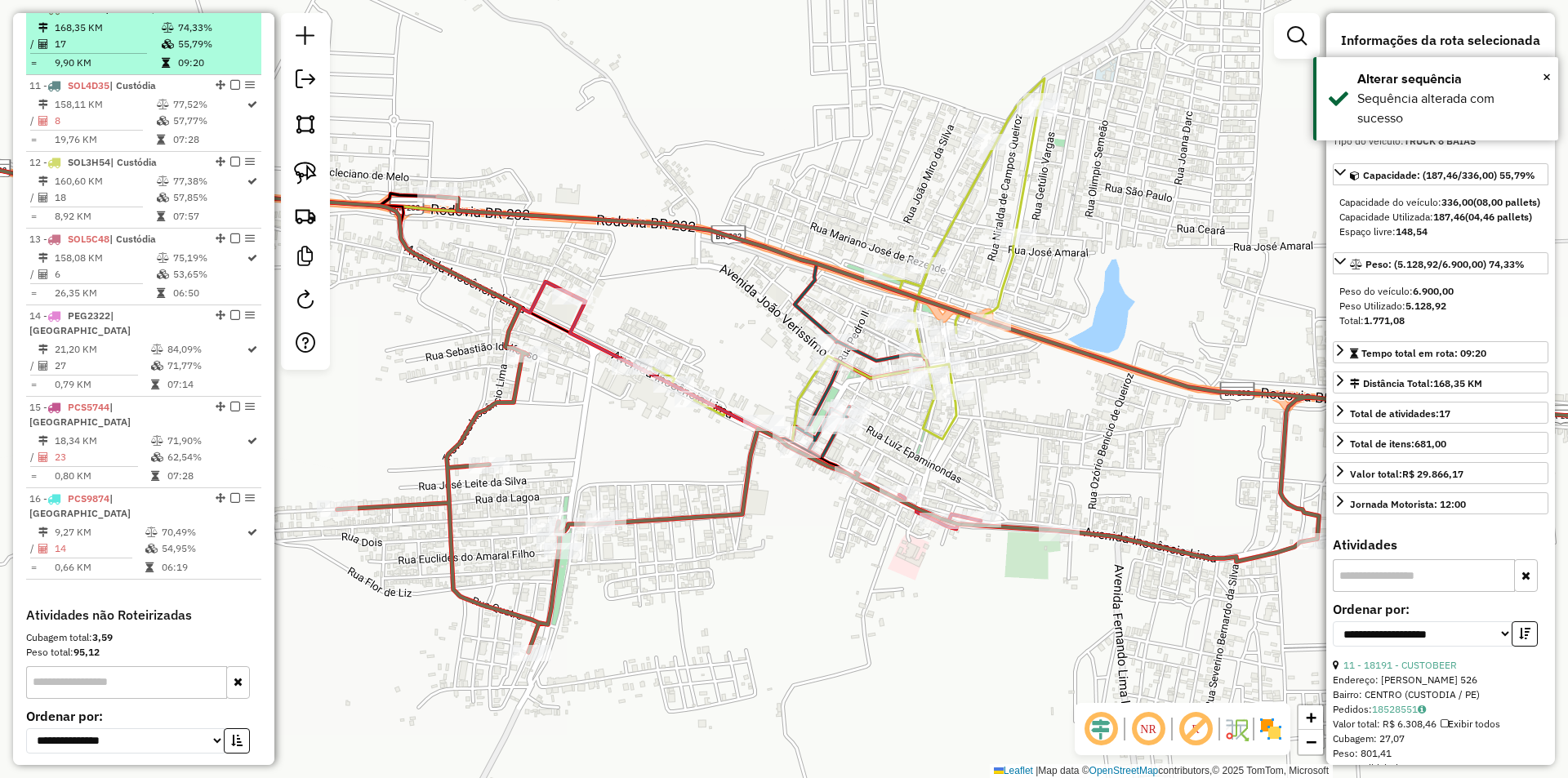
click at [230, 13] on em at bounding box center [235, 8] width 10 height 10
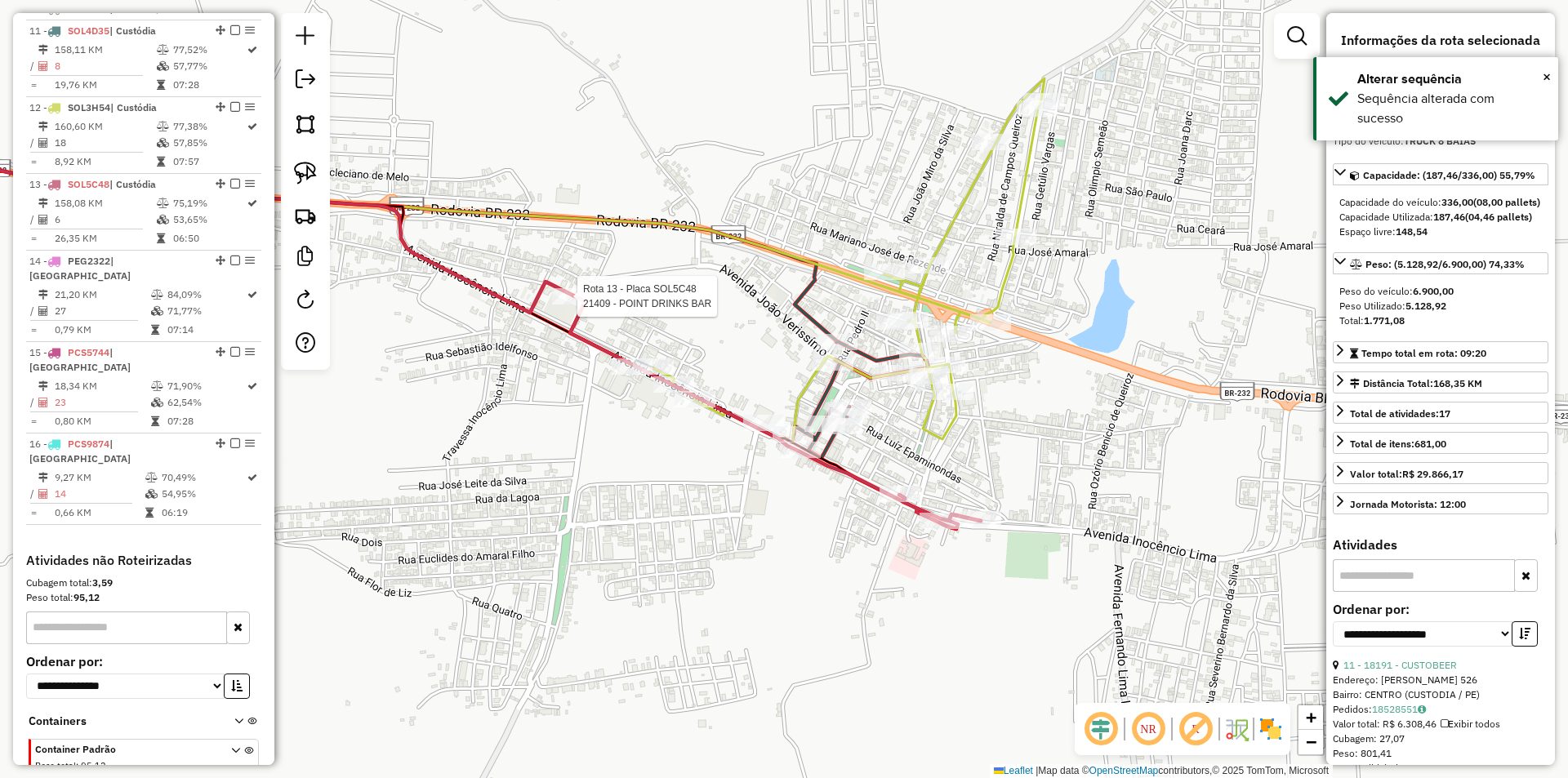
click at [579, 304] on div at bounding box center [571, 296] width 41 height 16
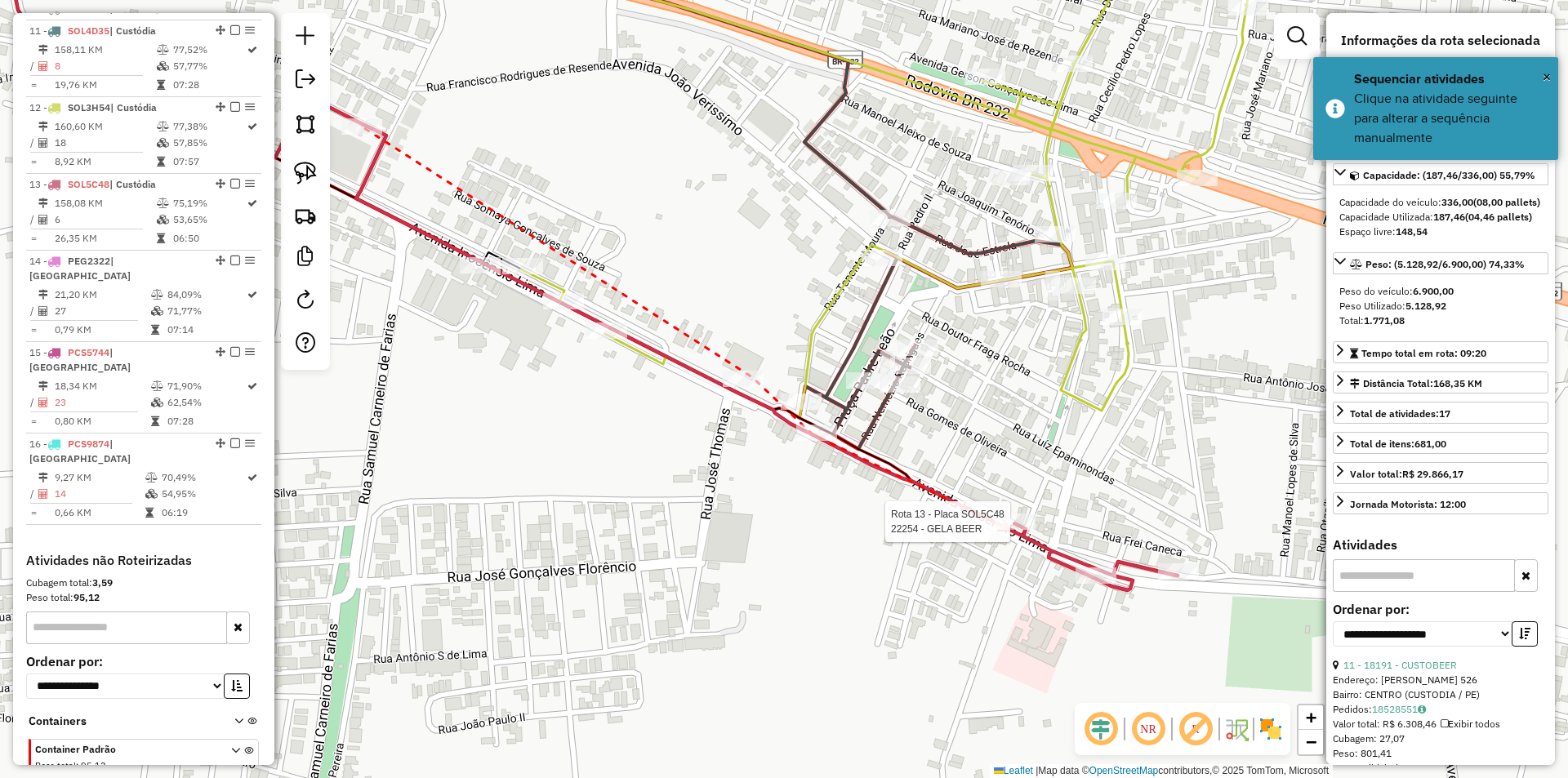
click at [1010, 530] on div at bounding box center [1015, 521] width 41 height 16
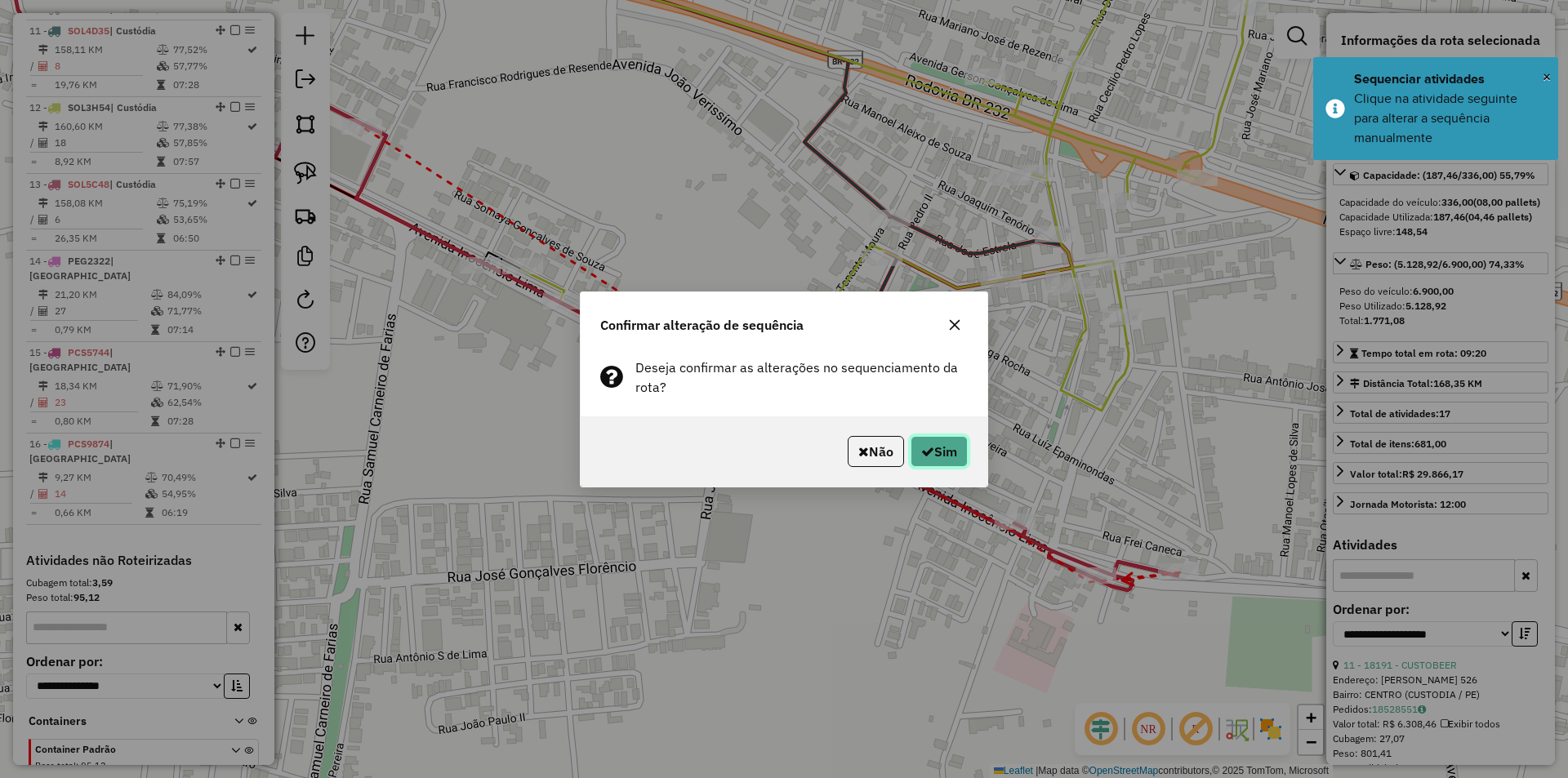
click at [940, 455] on button "Sim" at bounding box center [939, 452] width 57 height 31
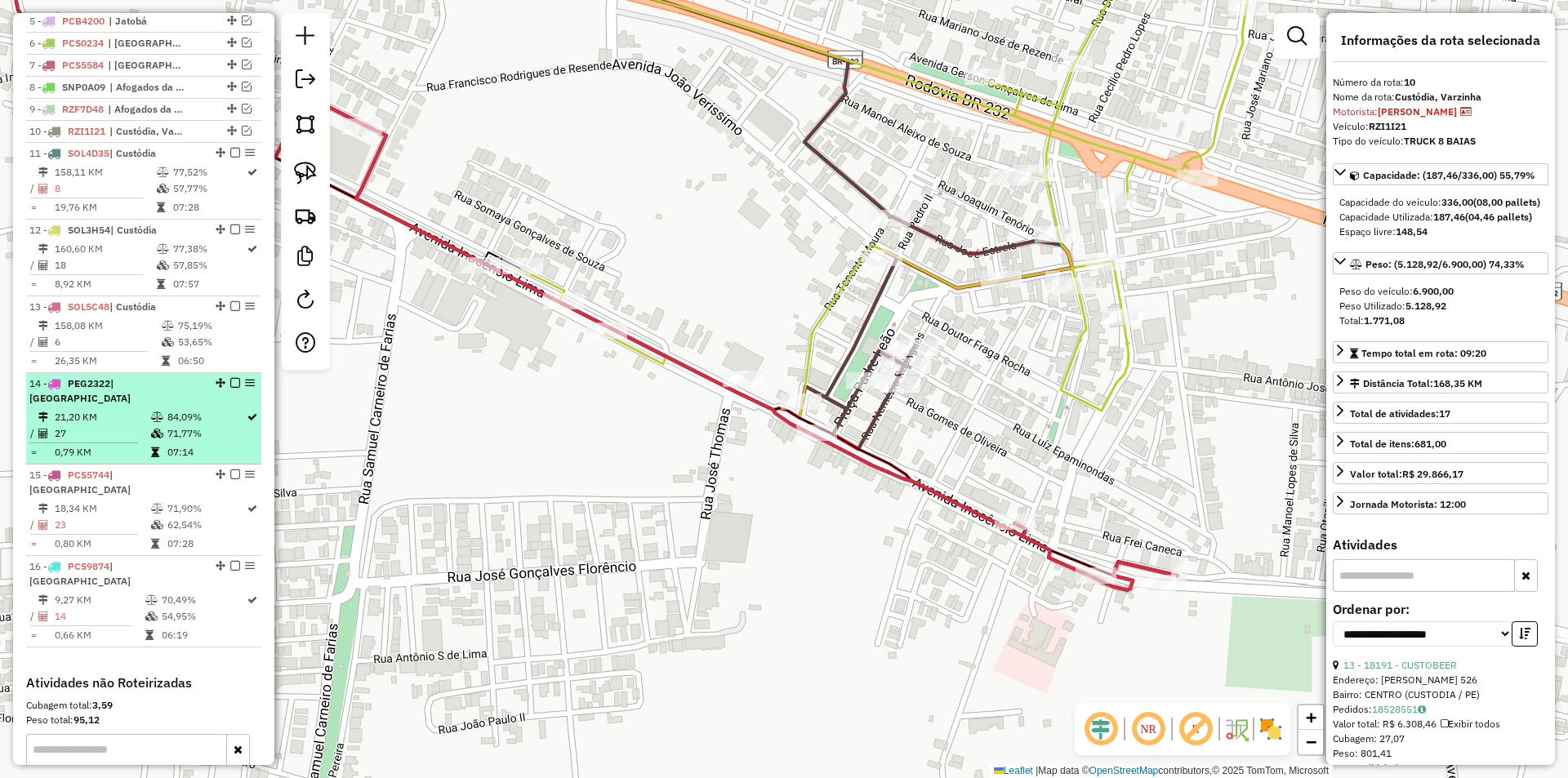
scroll to position [749, 0]
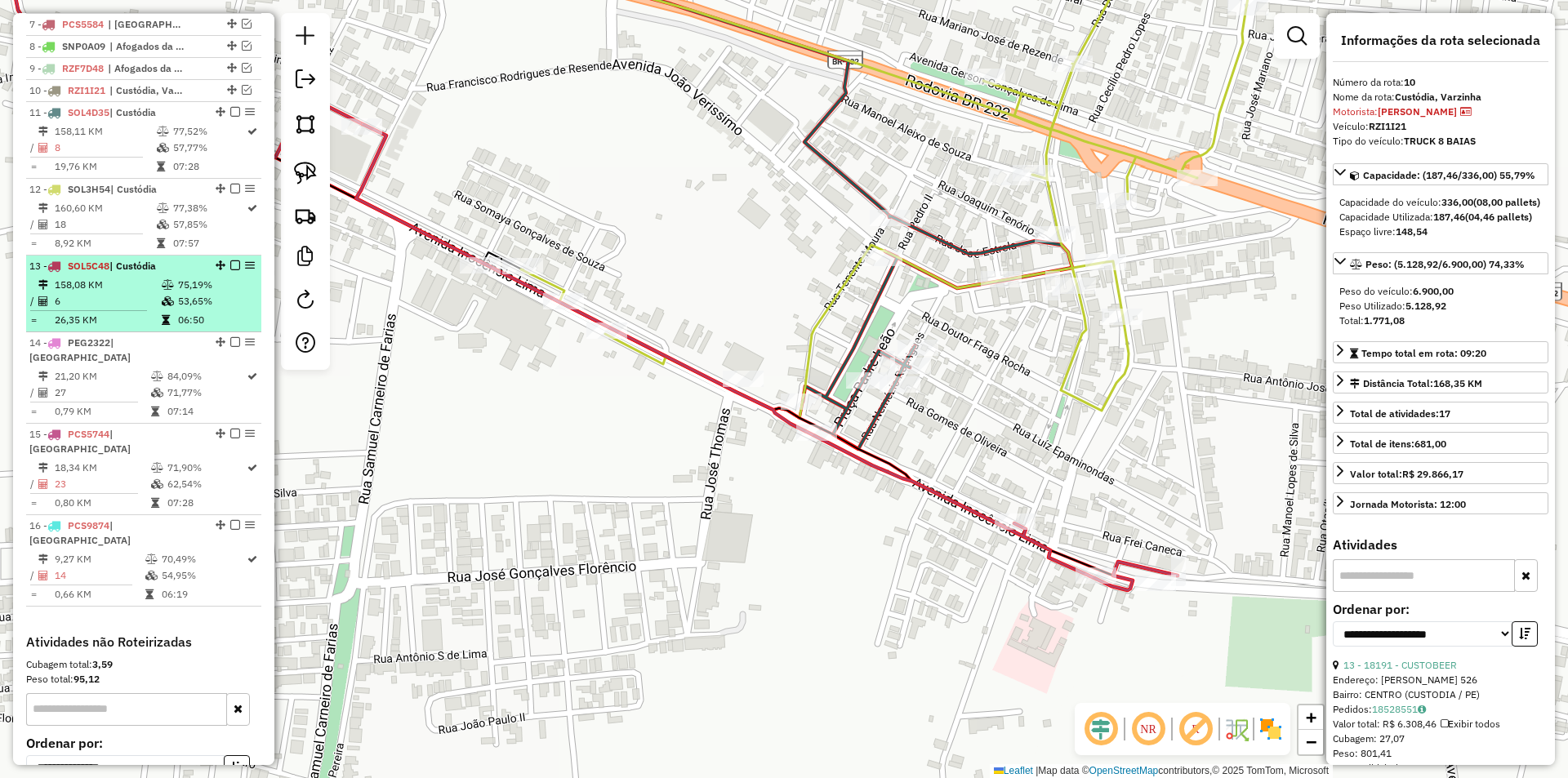
click at [230, 270] on em at bounding box center [235, 265] width 10 height 10
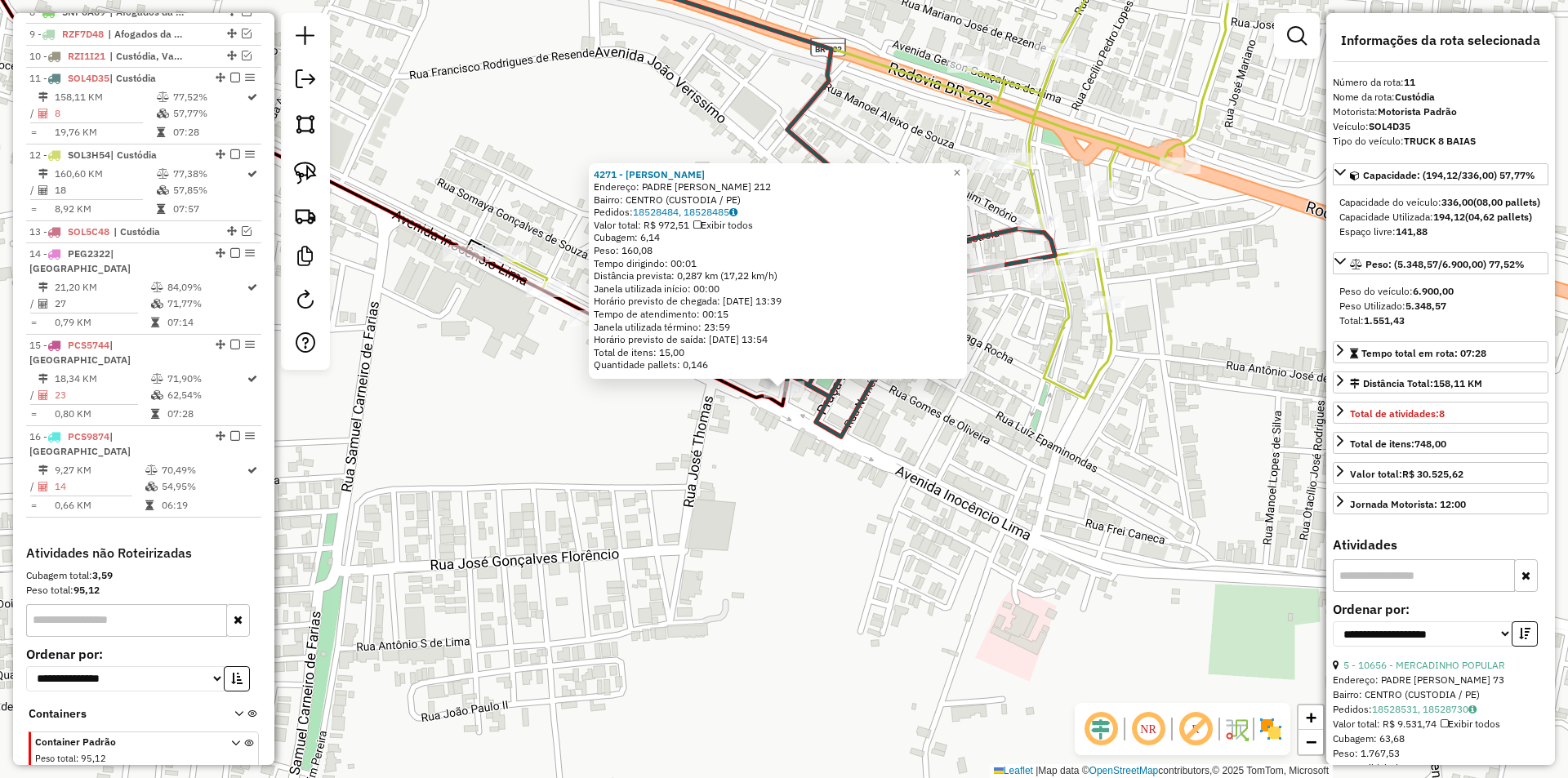
scroll to position [828, 0]
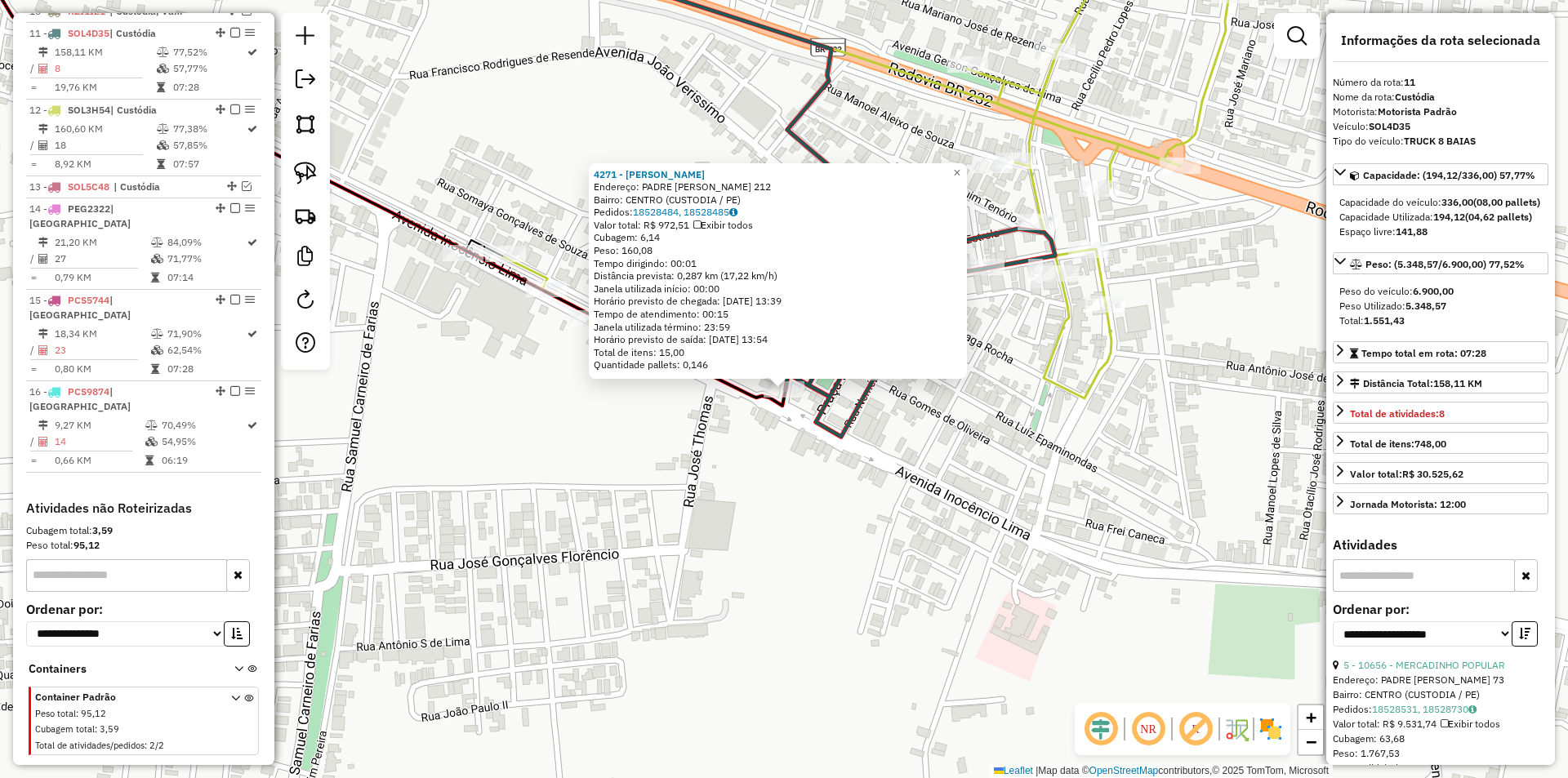
click at [955, 437] on div "4271 - MERCADINHO MEDEIROS Endereço: PADRE LEAO 212 Bairro: CENTRO (CUSTODIA / …" at bounding box center [784, 389] width 1568 height 778
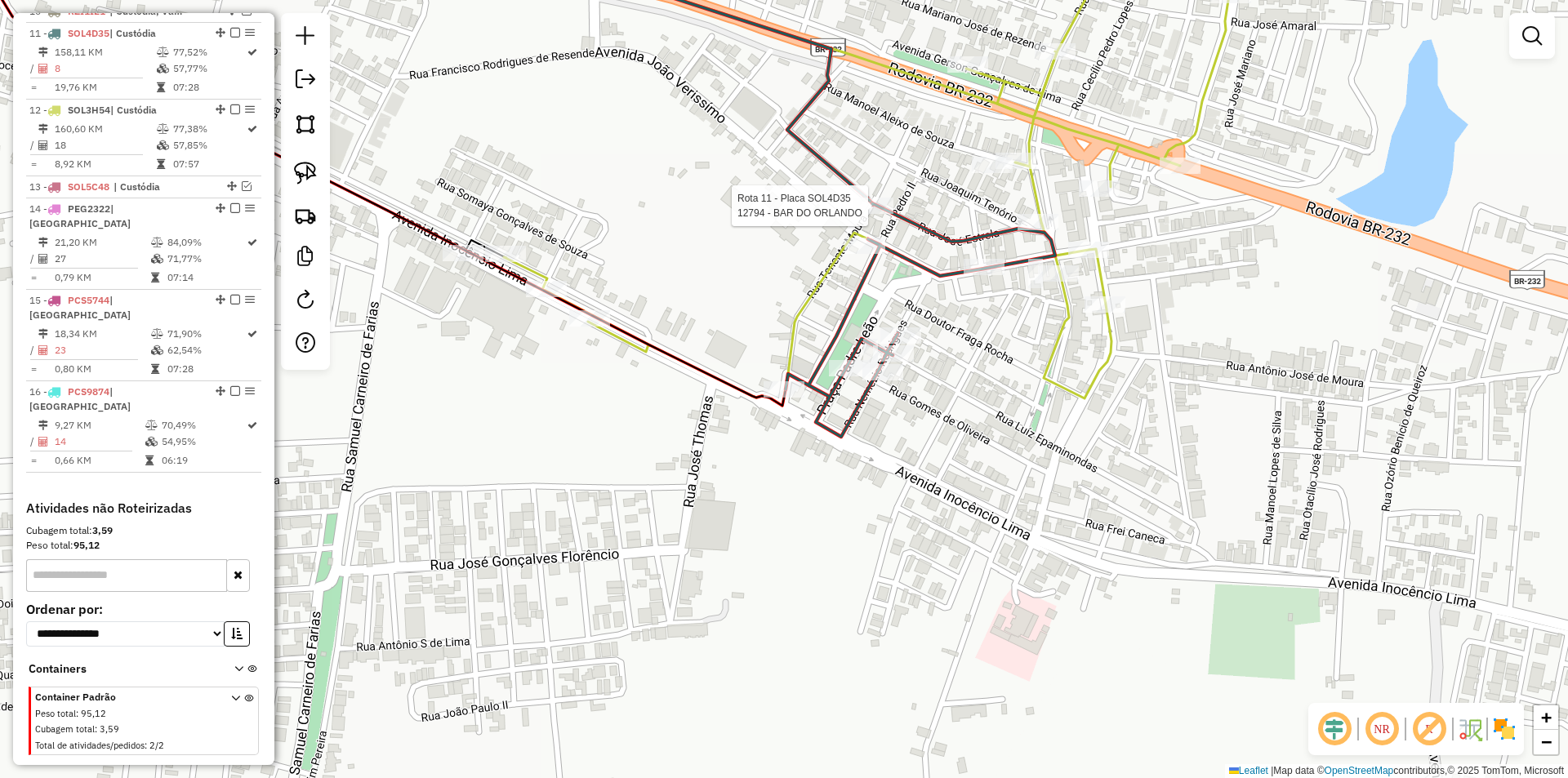
click at [856, 214] on div at bounding box center [872, 205] width 41 height 16
select select "**********"
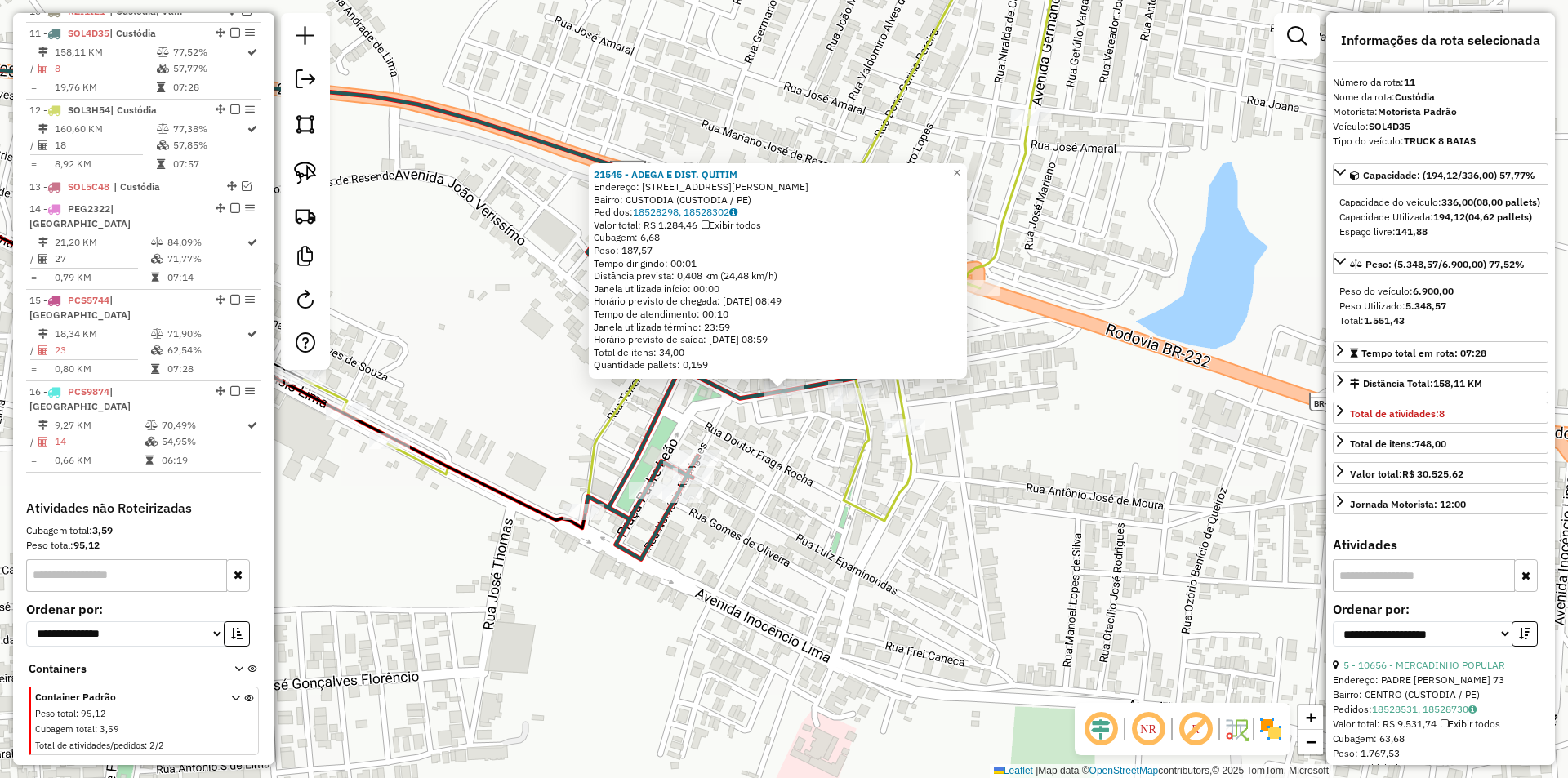
click at [835, 488] on div "21545 - ADEGA E DIST. QUITIM Endereço: DR MANOEL BORBA 1 Bairro: CUSTODIA (CUST…" at bounding box center [784, 389] width 1568 height 778
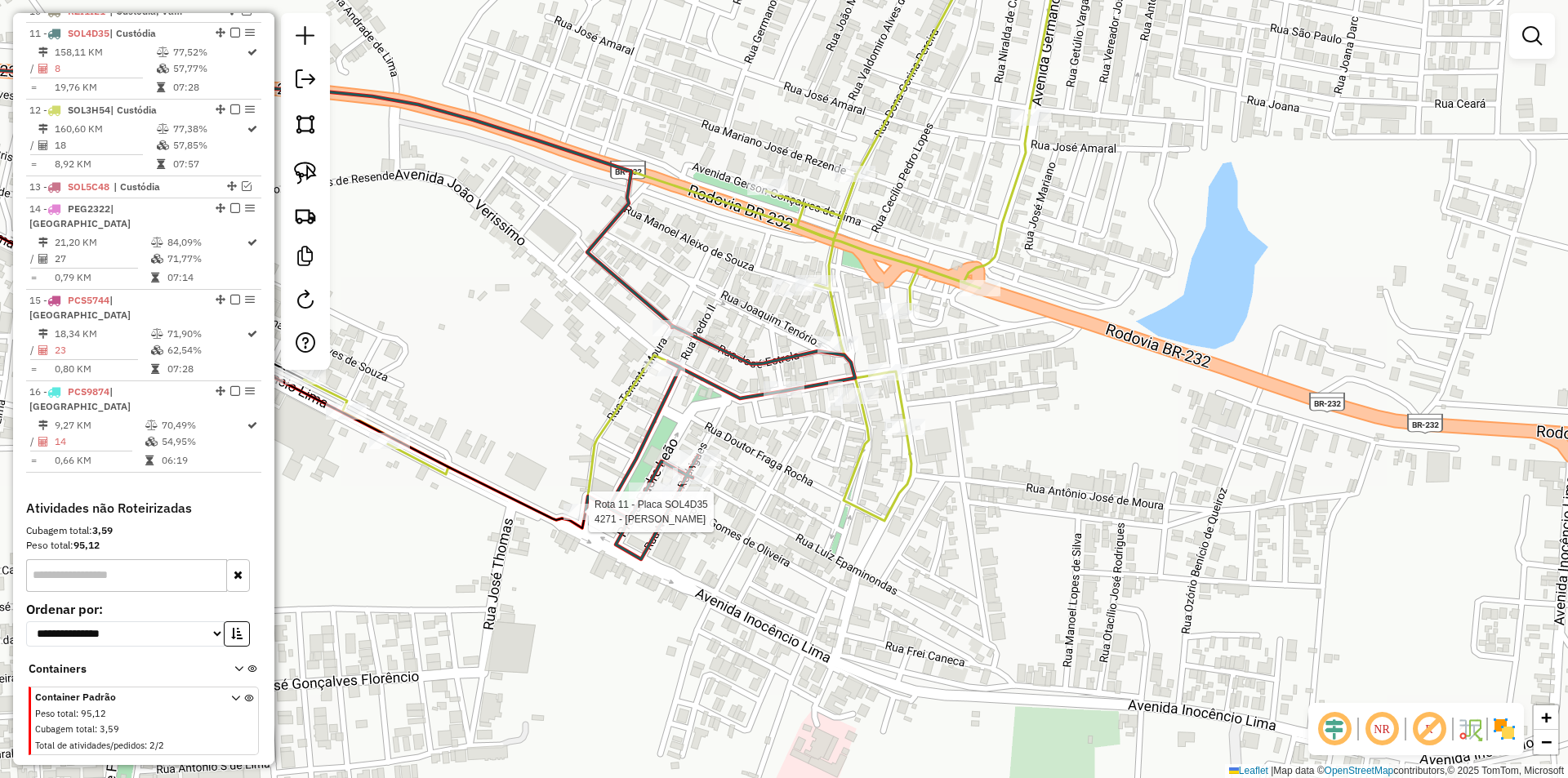
select select "**********"
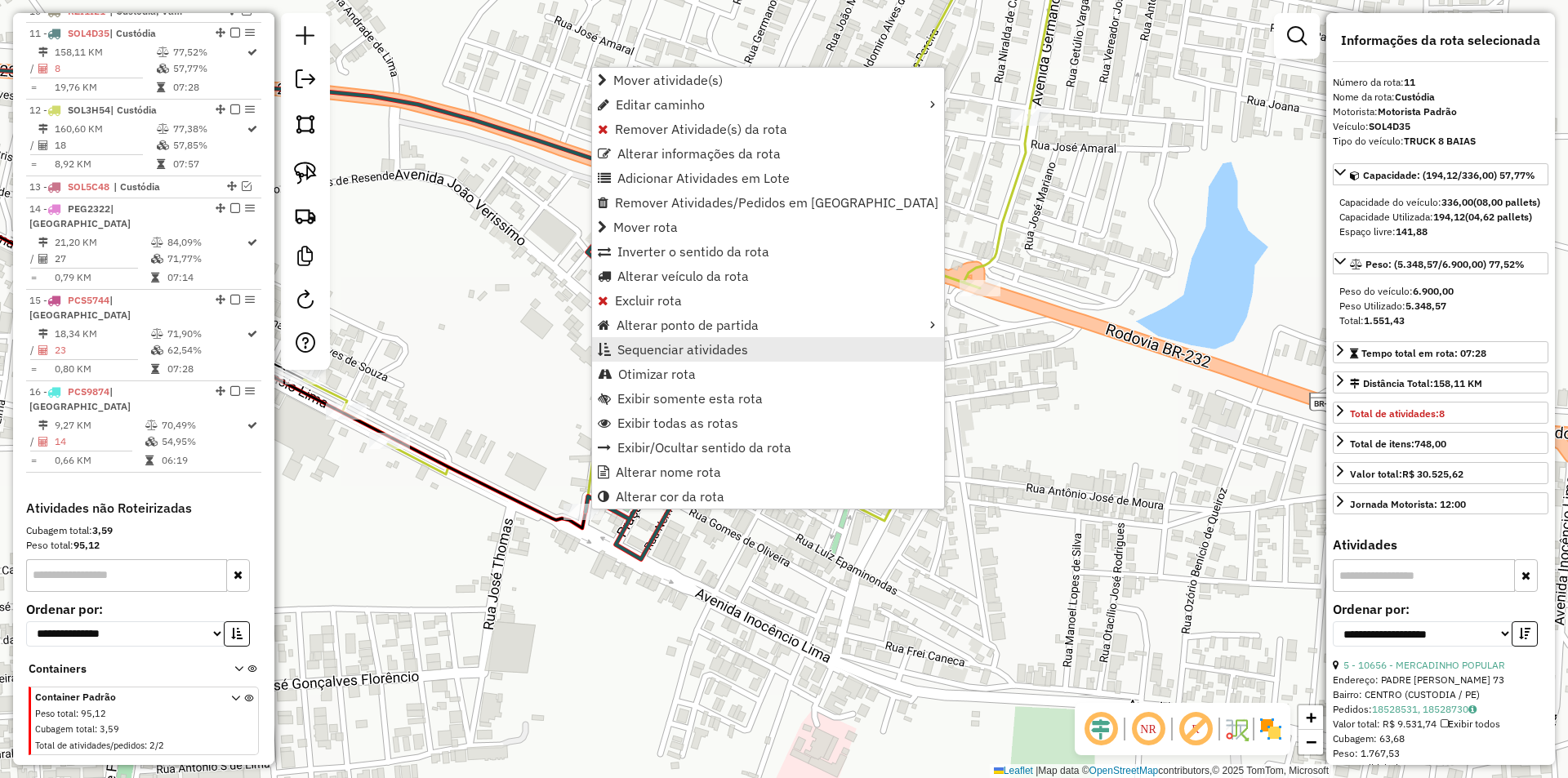
click at [738, 352] on span "Sequenciar atividades" at bounding box center [682, 350] width 130 height 13
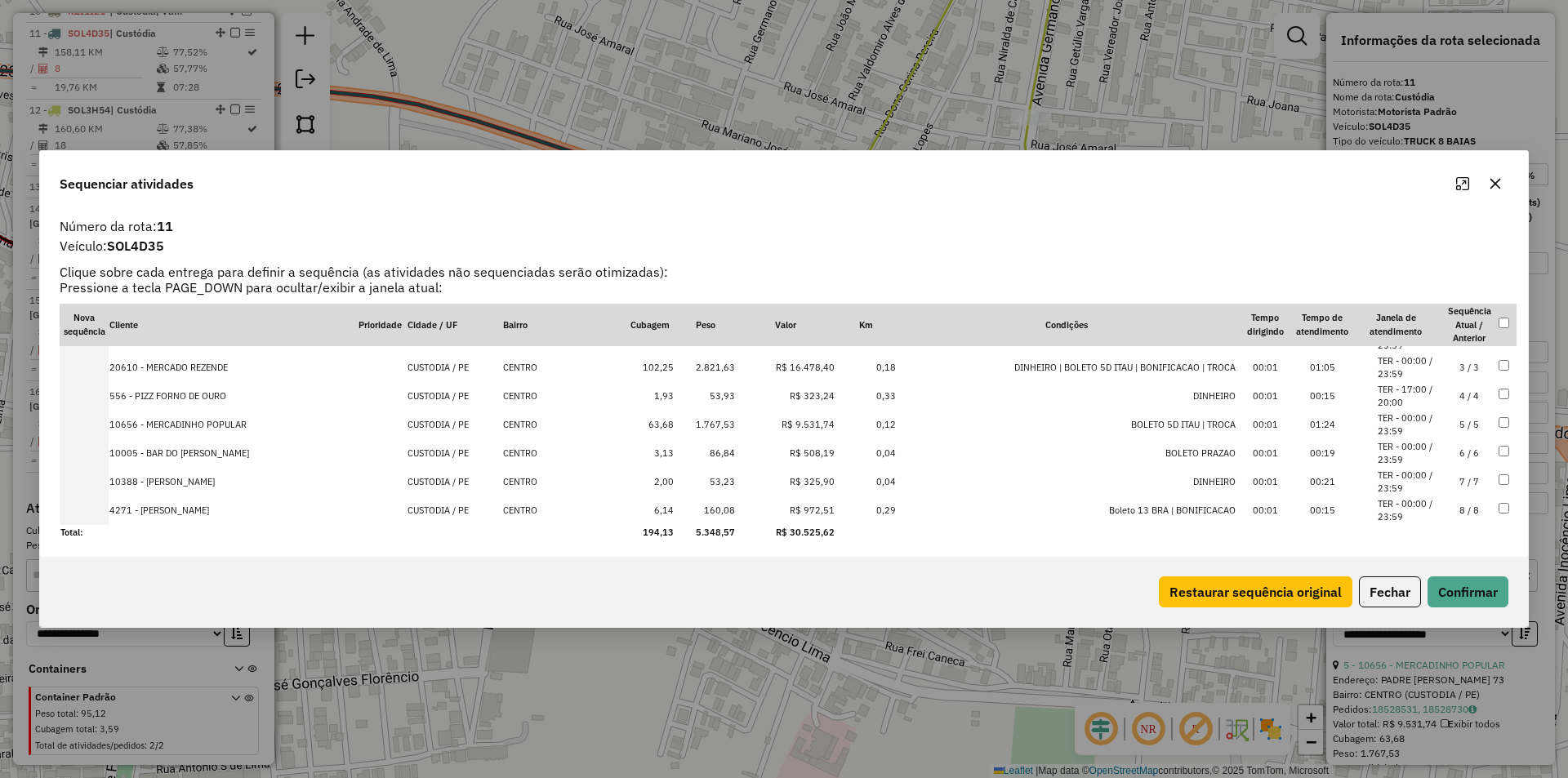
scroll to position [52, 0]
click at [1441, 512] on td "8 / 8" at bounding box center [1469, 509] width 57 height 29
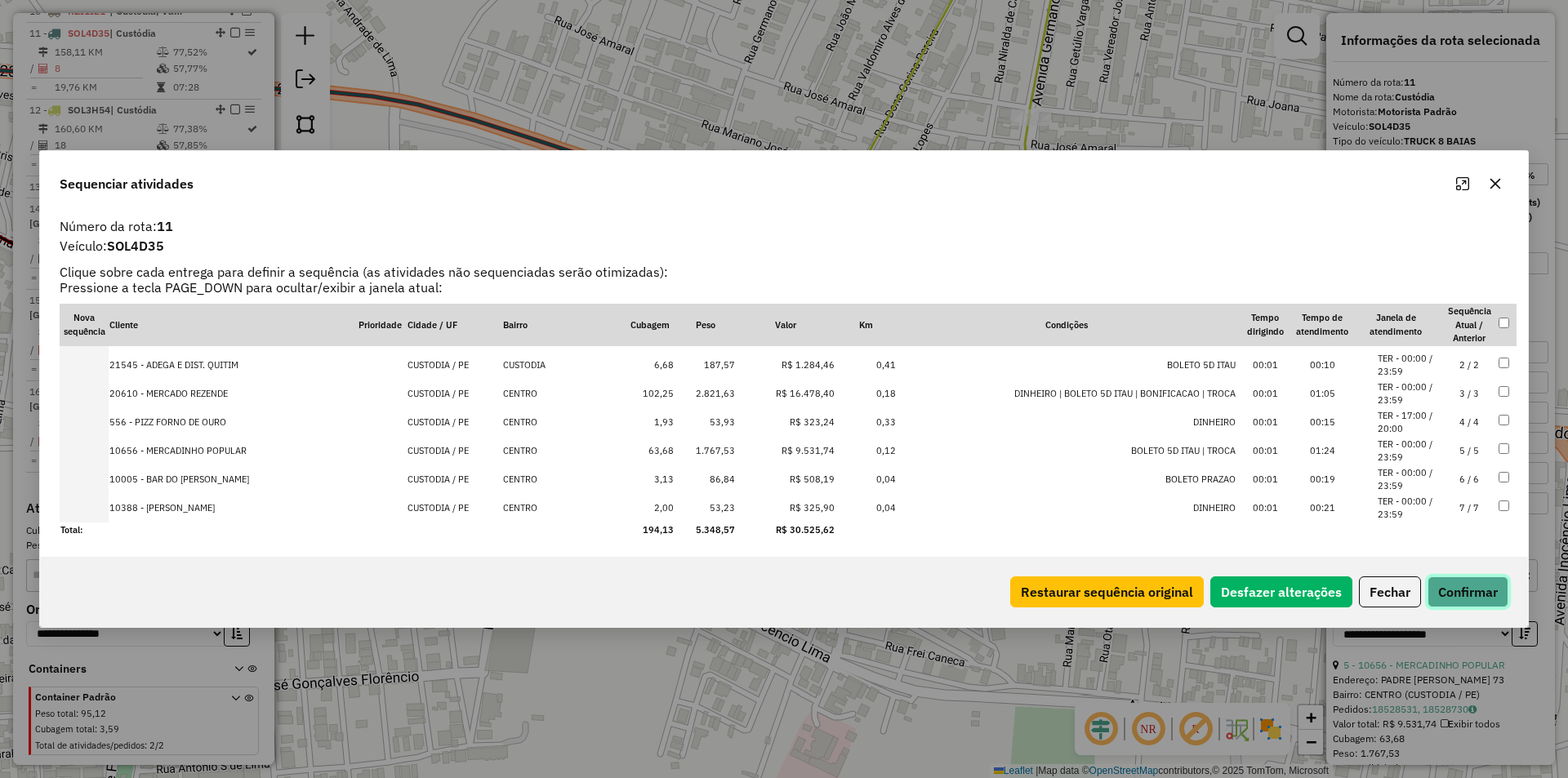
drag, startPoint x: 1450, startPoint y: 583, endPoint x: 1385, endPoint y: 565, distance: 67.4
click at [1450, 584] on button "Confirmar" at bounding box center [1467, 592] width 81 height 31
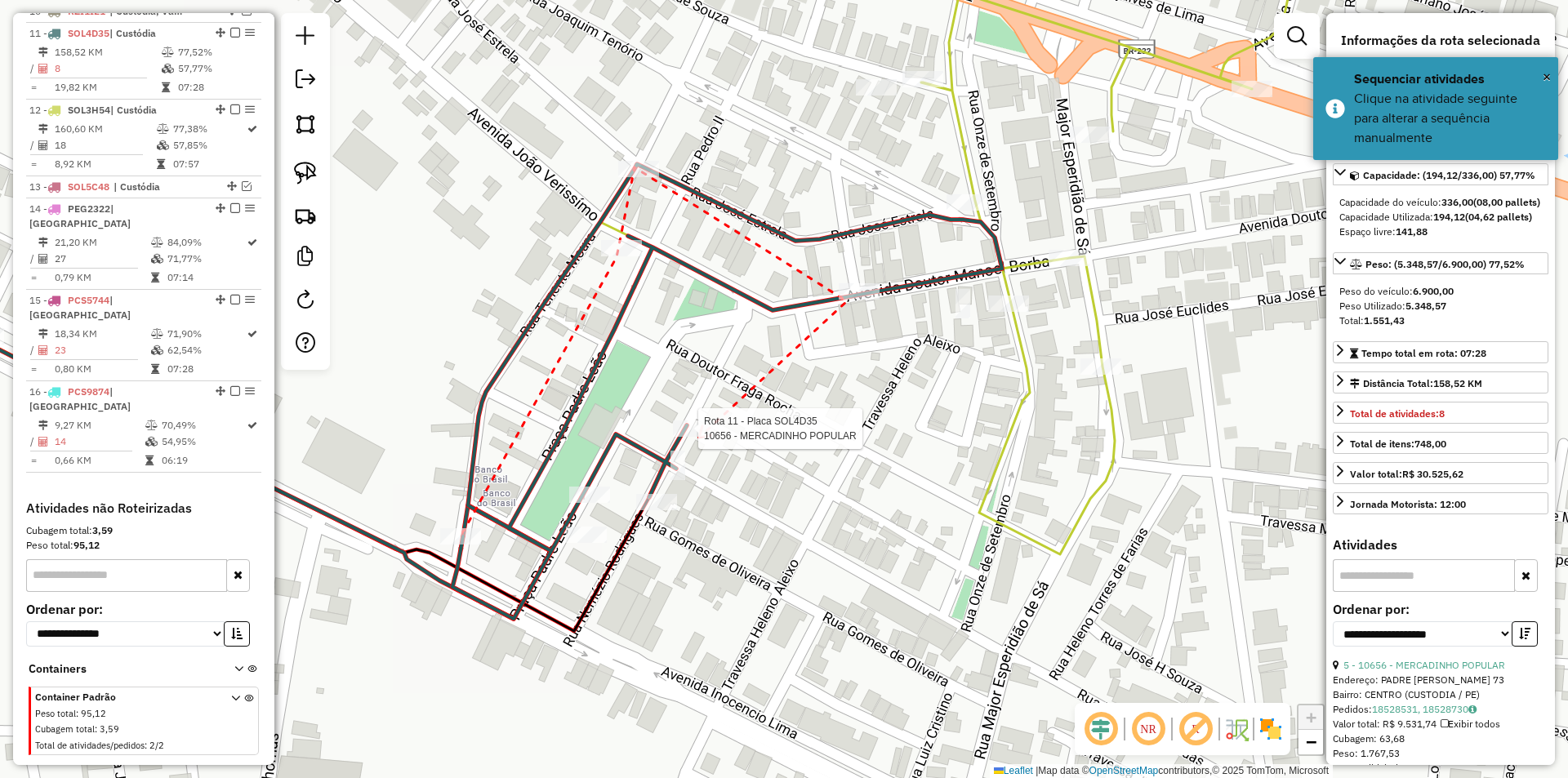
click at [699, 437] on div at bounding box center [693, 428] width 41 height 16
click at [662, 511] on div at bounding box center [656, 502] width 41 height 16
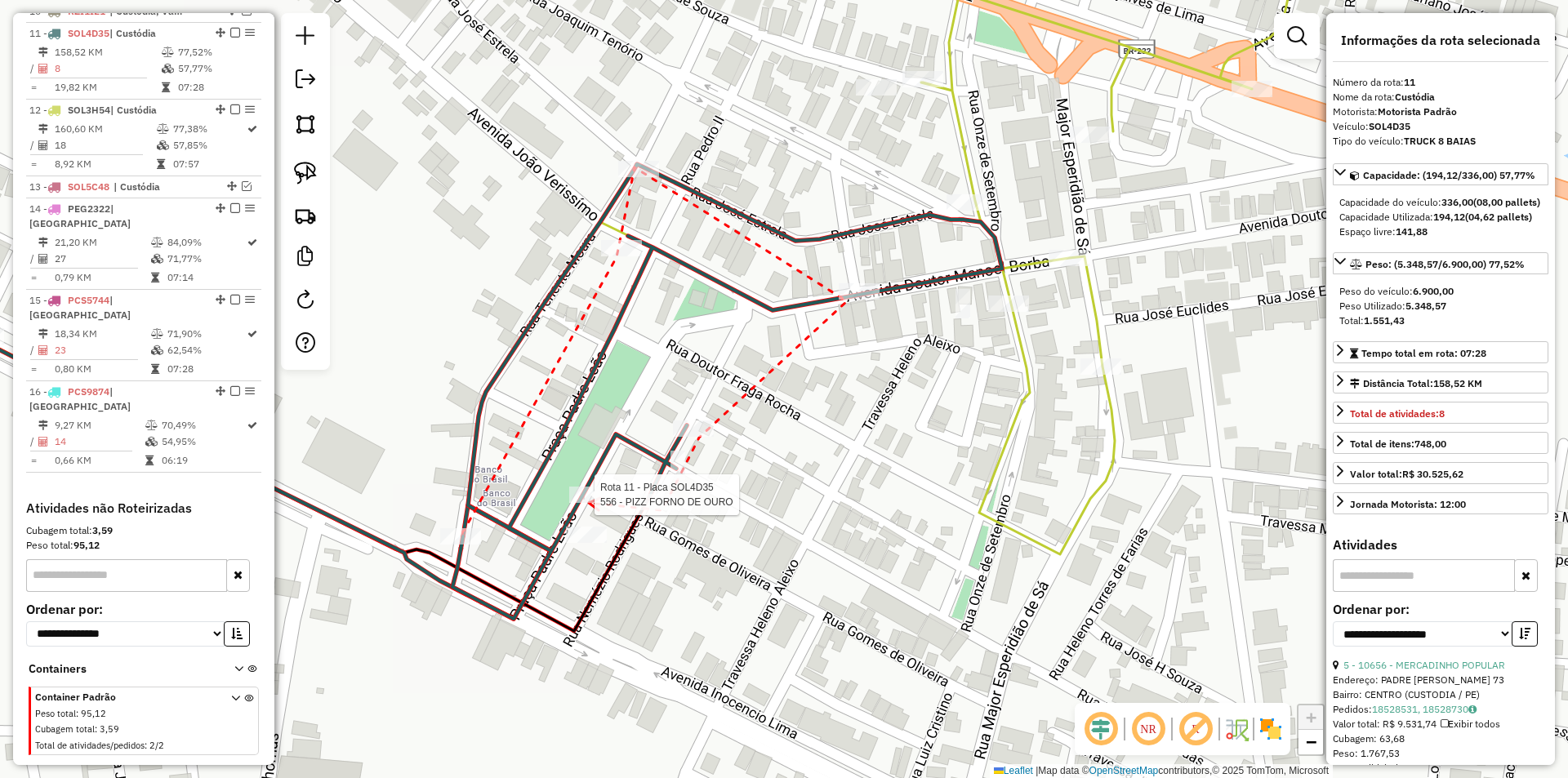
click at [589, 503] on div at bounding box center [590, 495] width 41 height 16
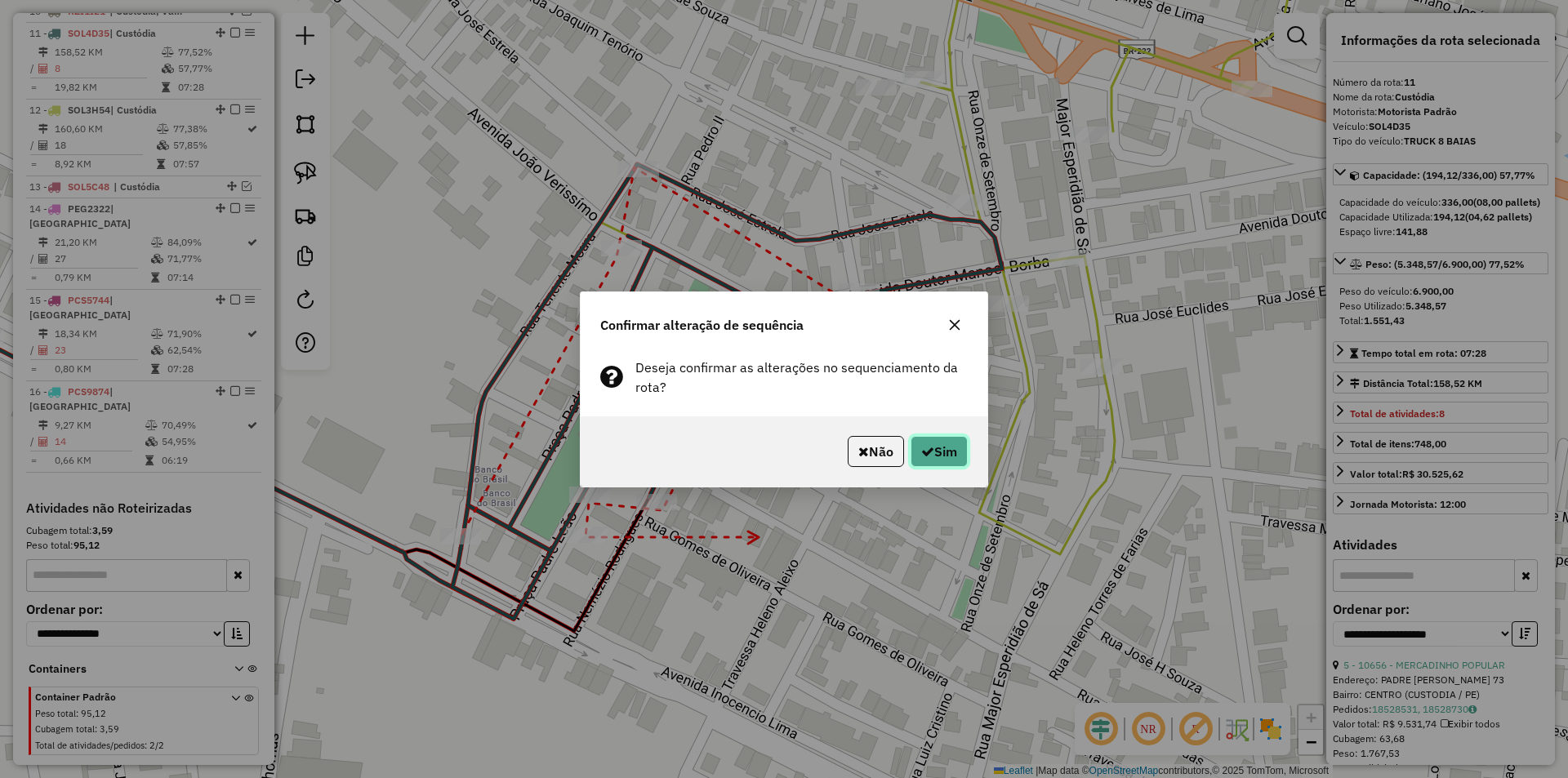
click at [959, 458] on button "Sim" at bounding box center [939, 452] width 57 height 31
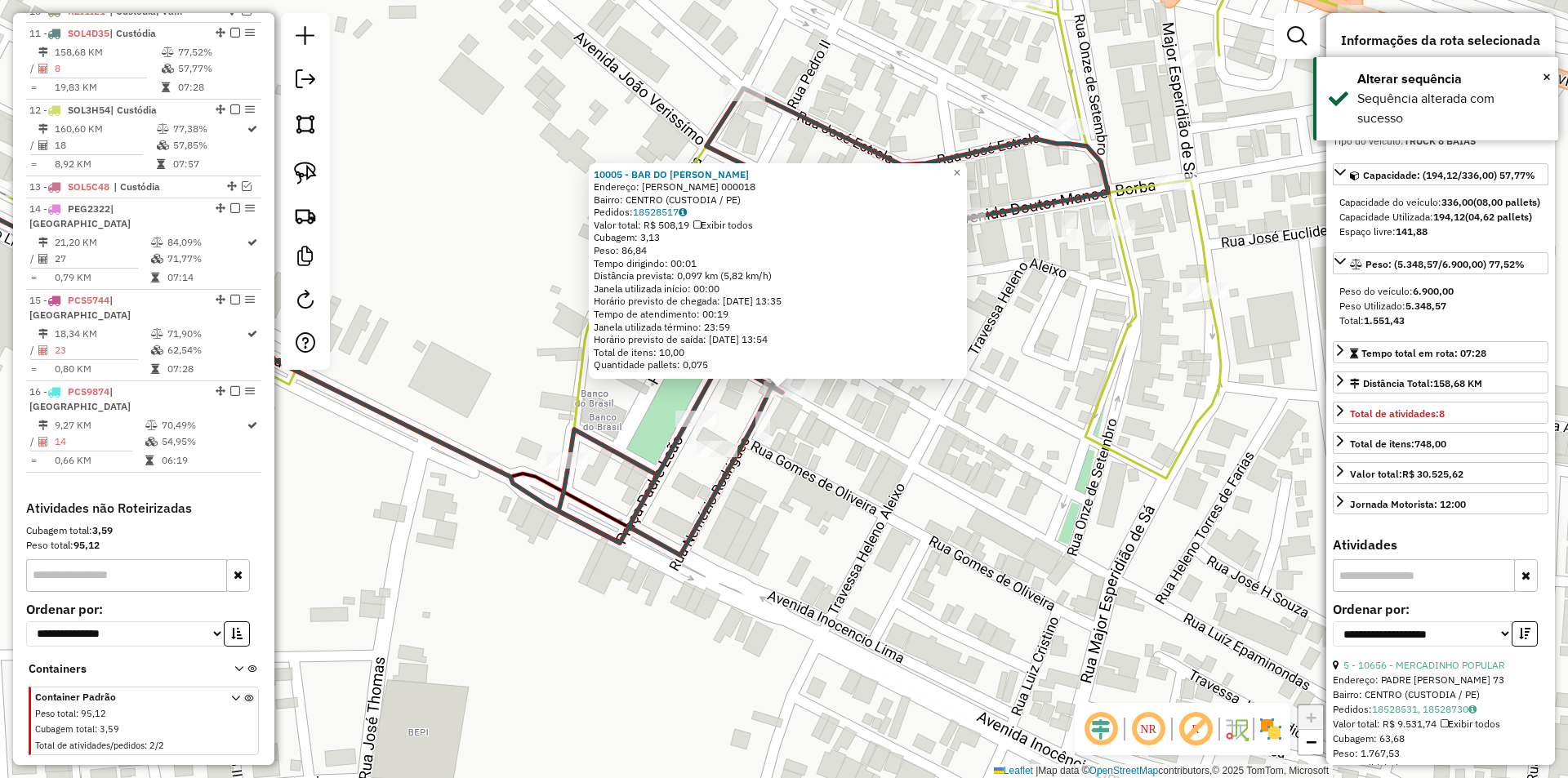
click at [845, 465] on div "10005 - BAR DO JOSA PINTO Endereço: LUIZ EPAMINONDAS 000018 Bairro: CENTRO (CUS…" at bounding box center [784, 389] width 1568 height 778
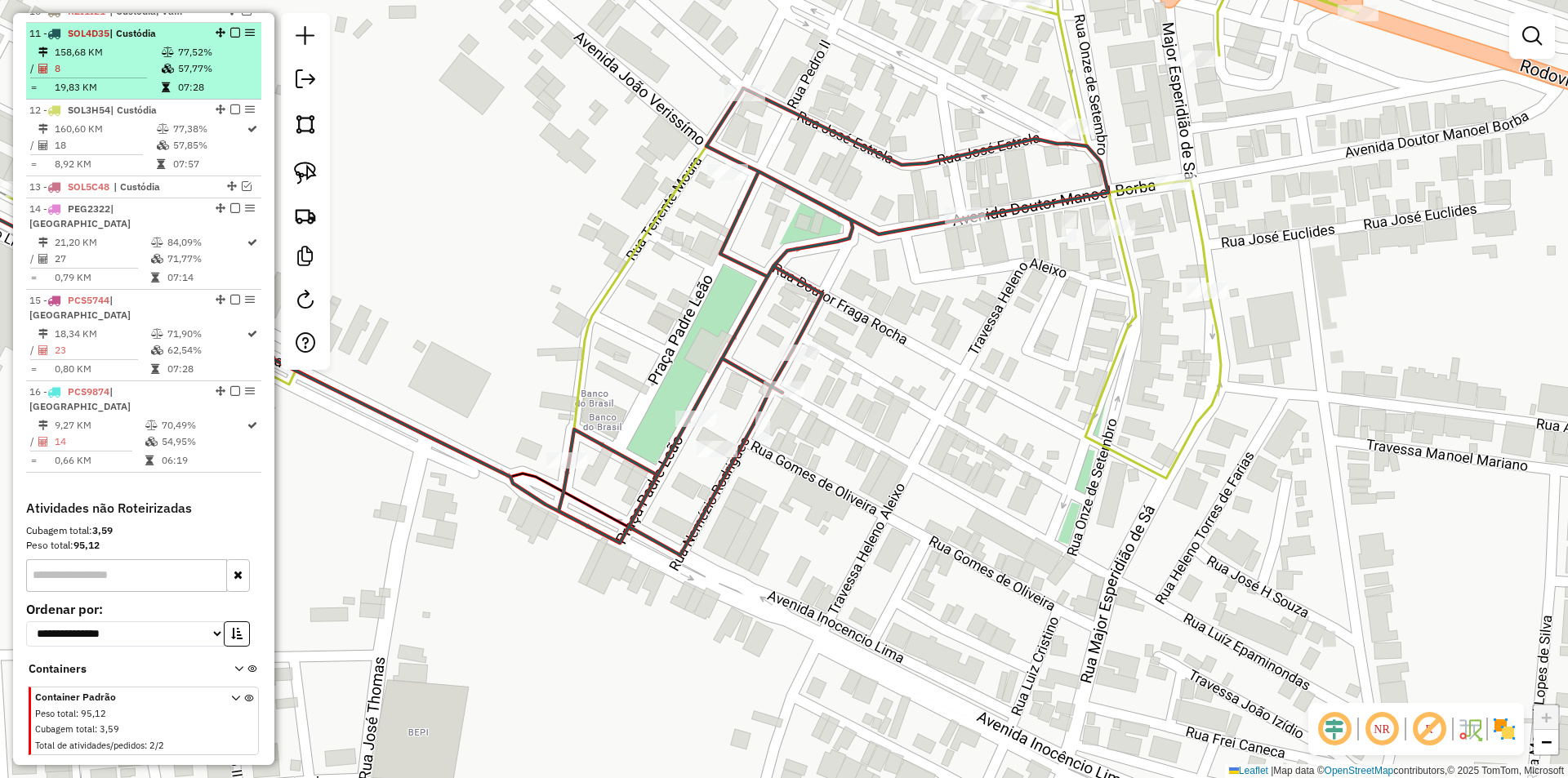
click at [230, 38] on em at bounding box center [235, 32] width 10 height 10
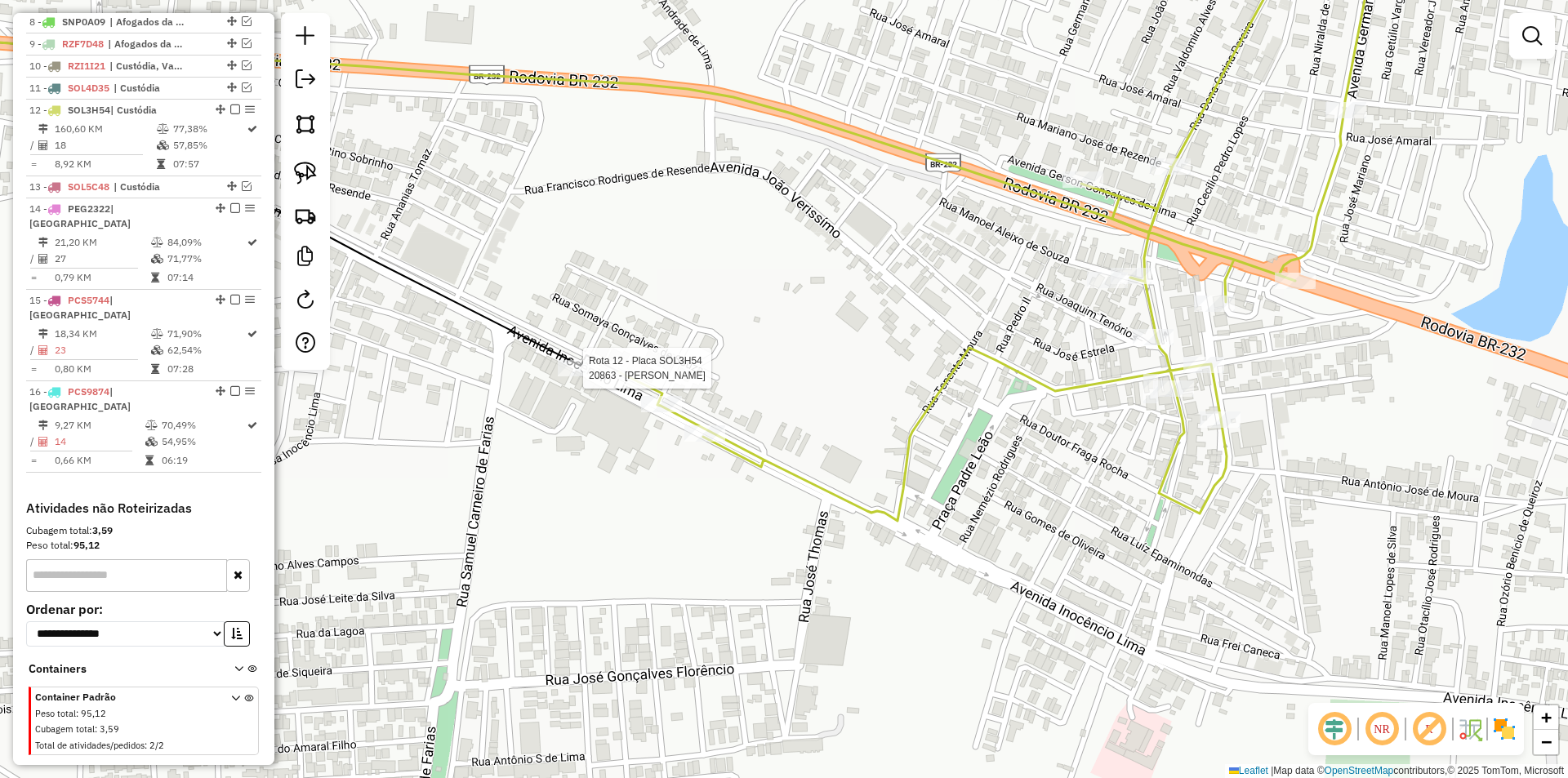
select select "**********"
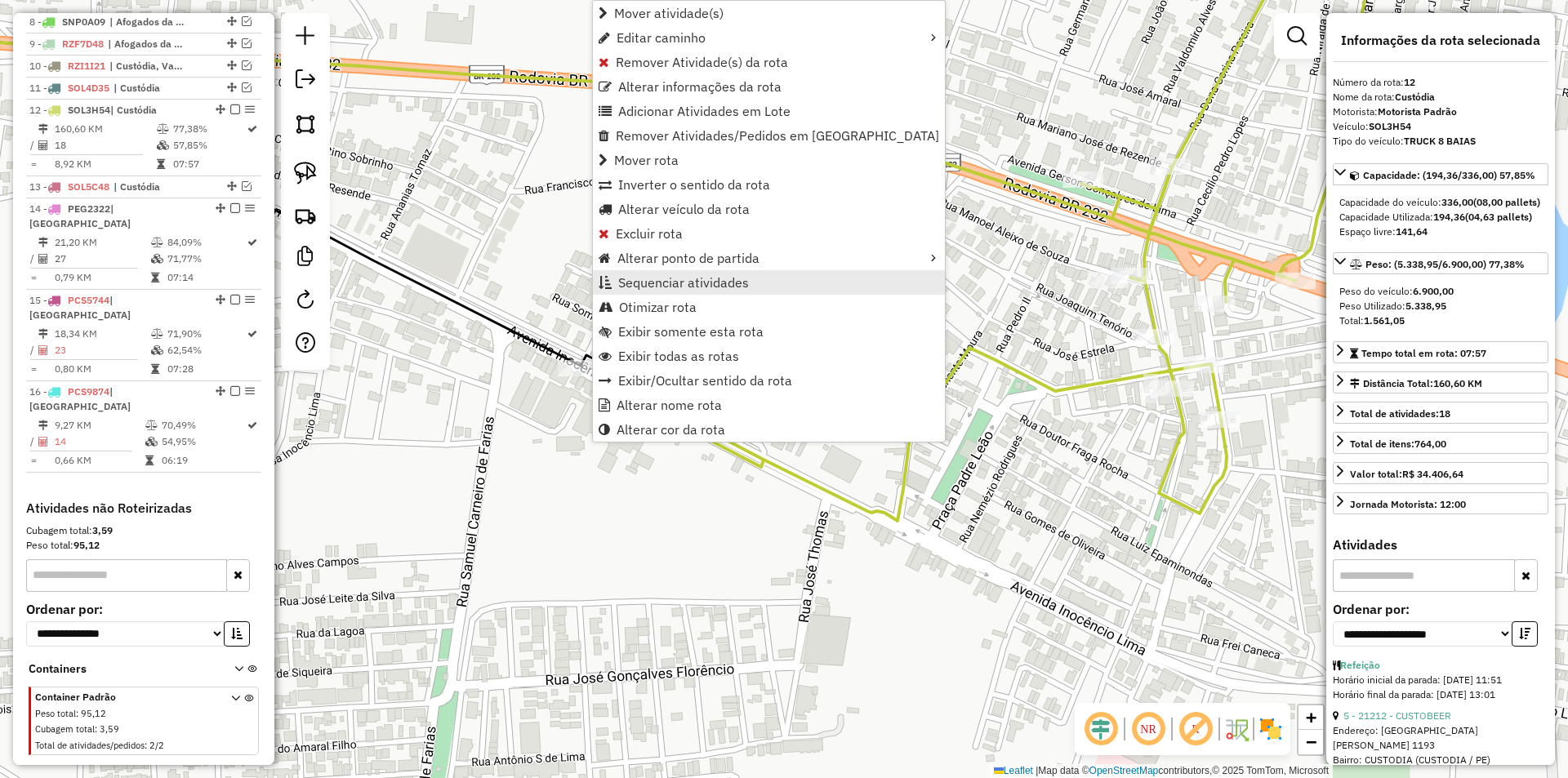
click at [712, 282] on span "Sequenciar atividades" at bounding box center [683, 282] width 130 height 13
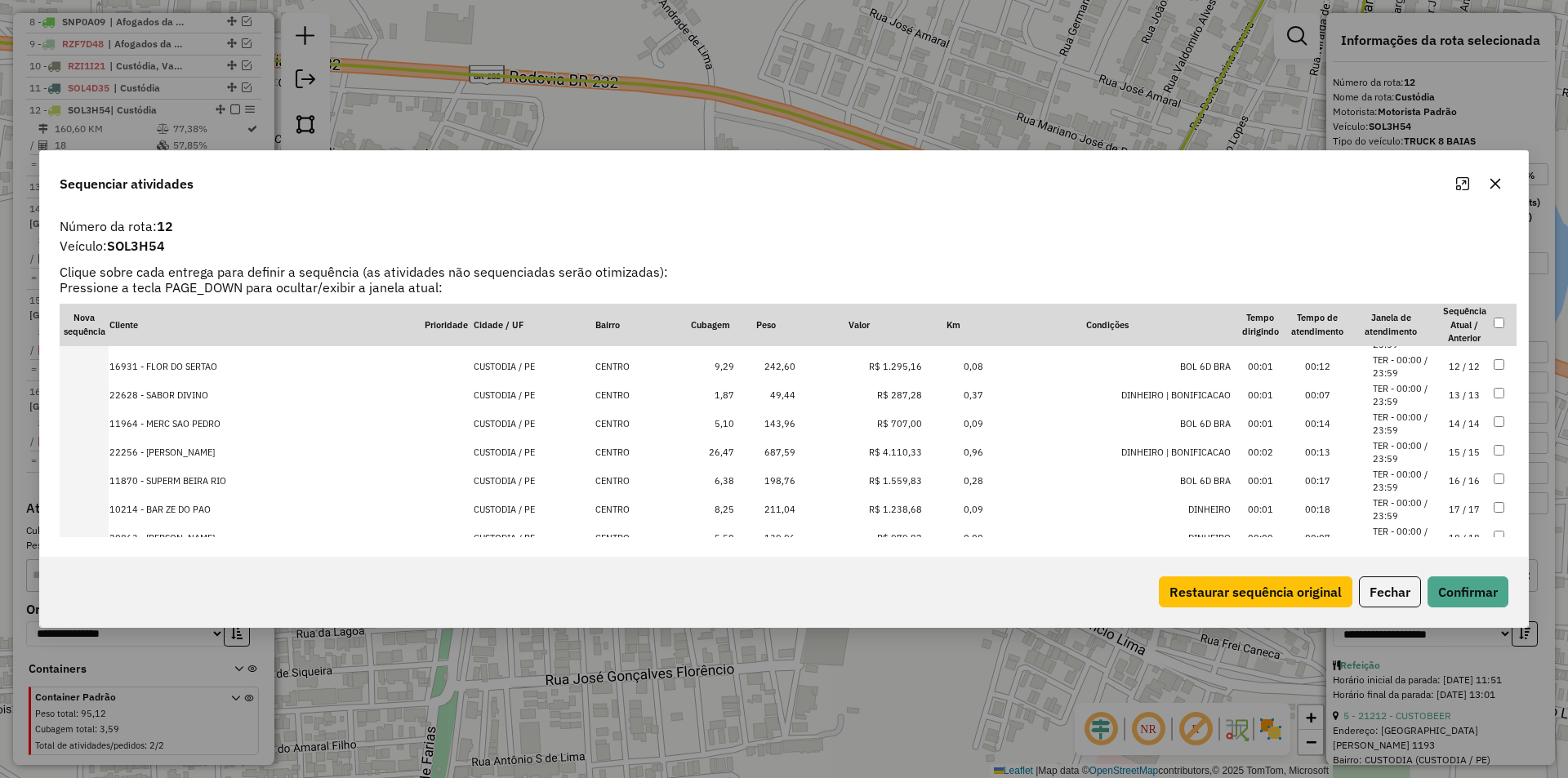
scroll to position [339, 0]
click at [1436, 514] on td "18 / 18" at bounding box center [1464, 509] width 57 height 29
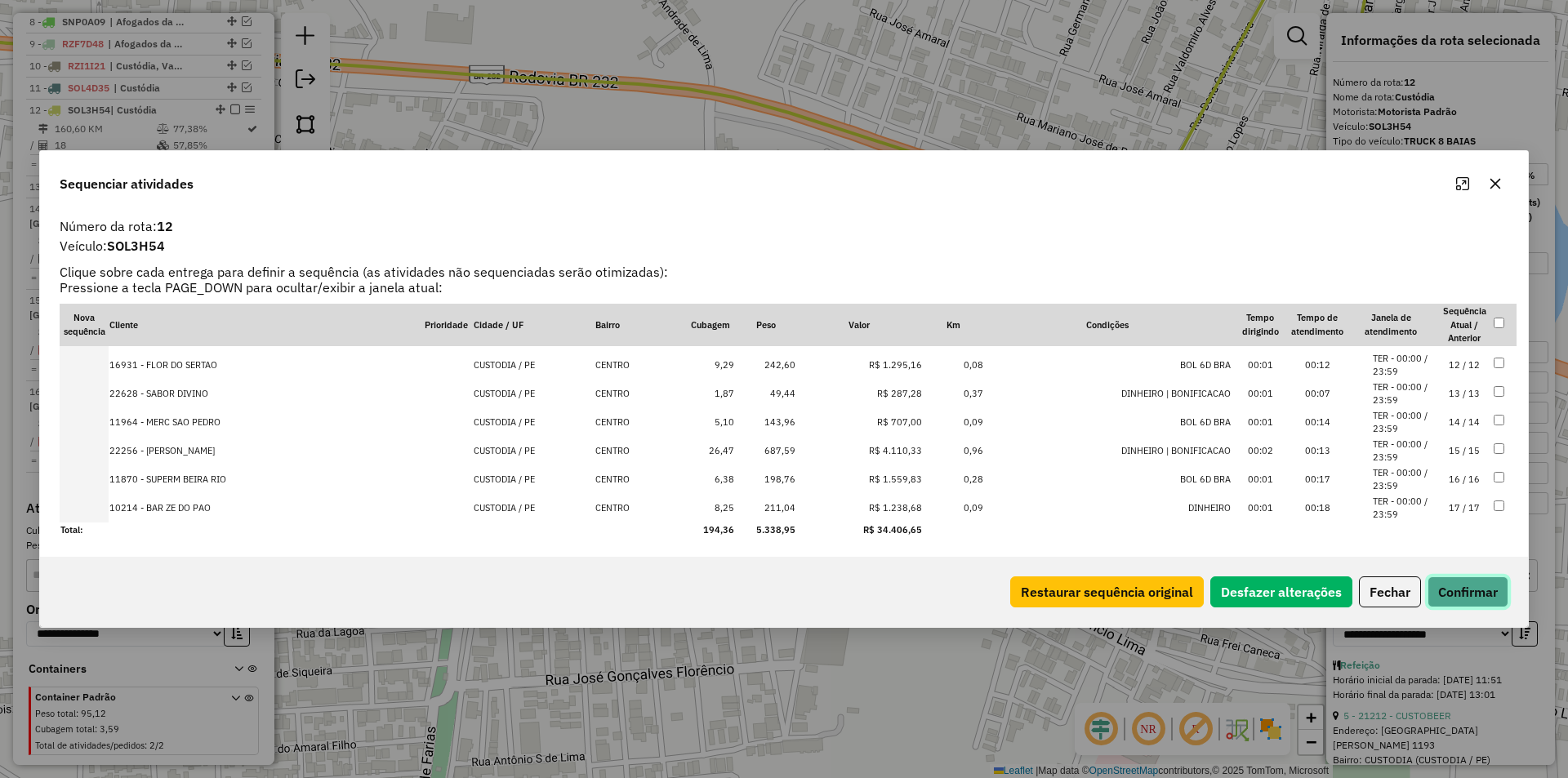
click at [1478, 590] on button "Confirmar" at bounding box center [1467, 592] width 81 height 31
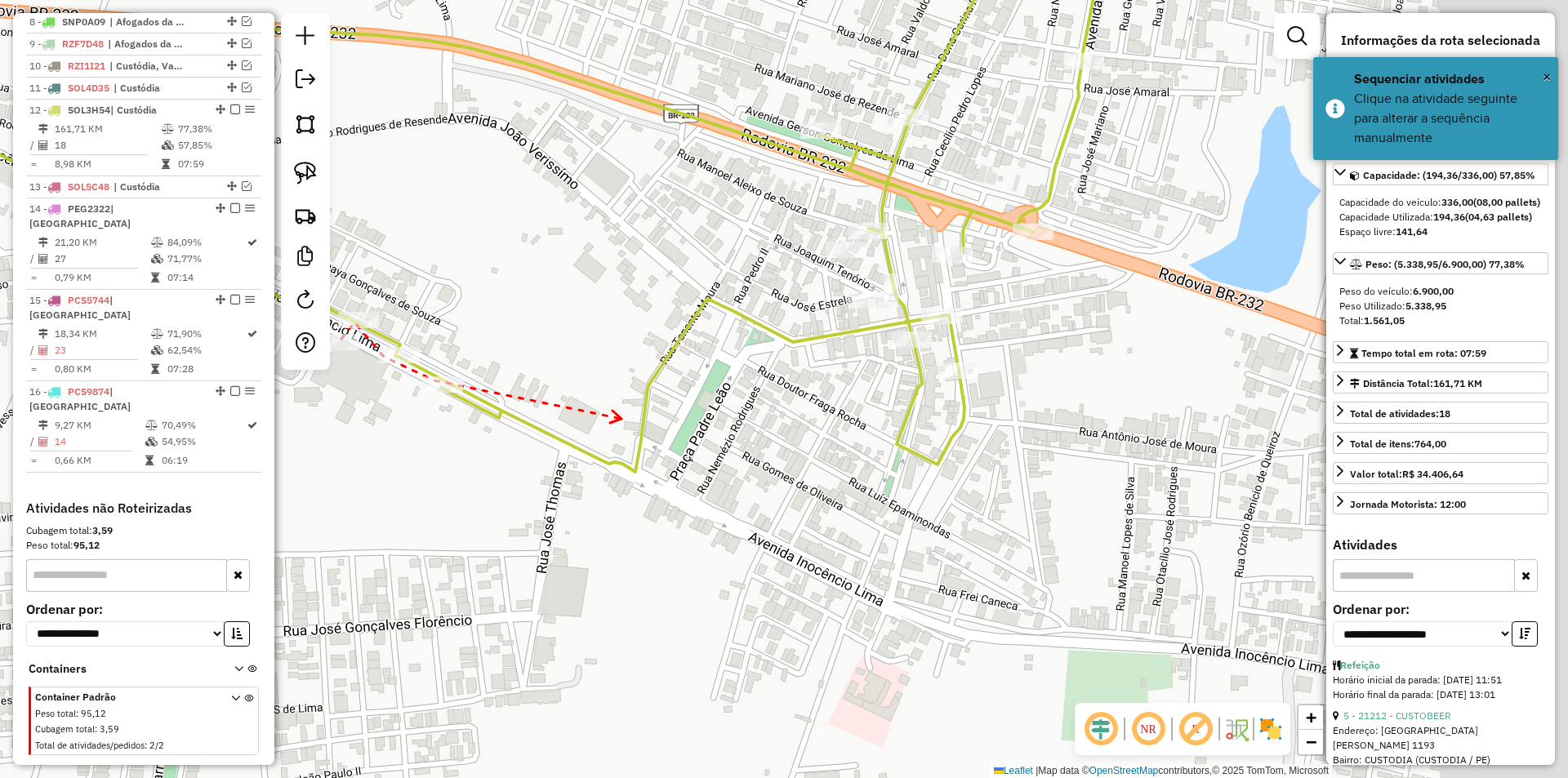
drag, startPoint x: 918, startPoint y: 475, endPoint x: 596, endPoint y: 414, distance: 327.7
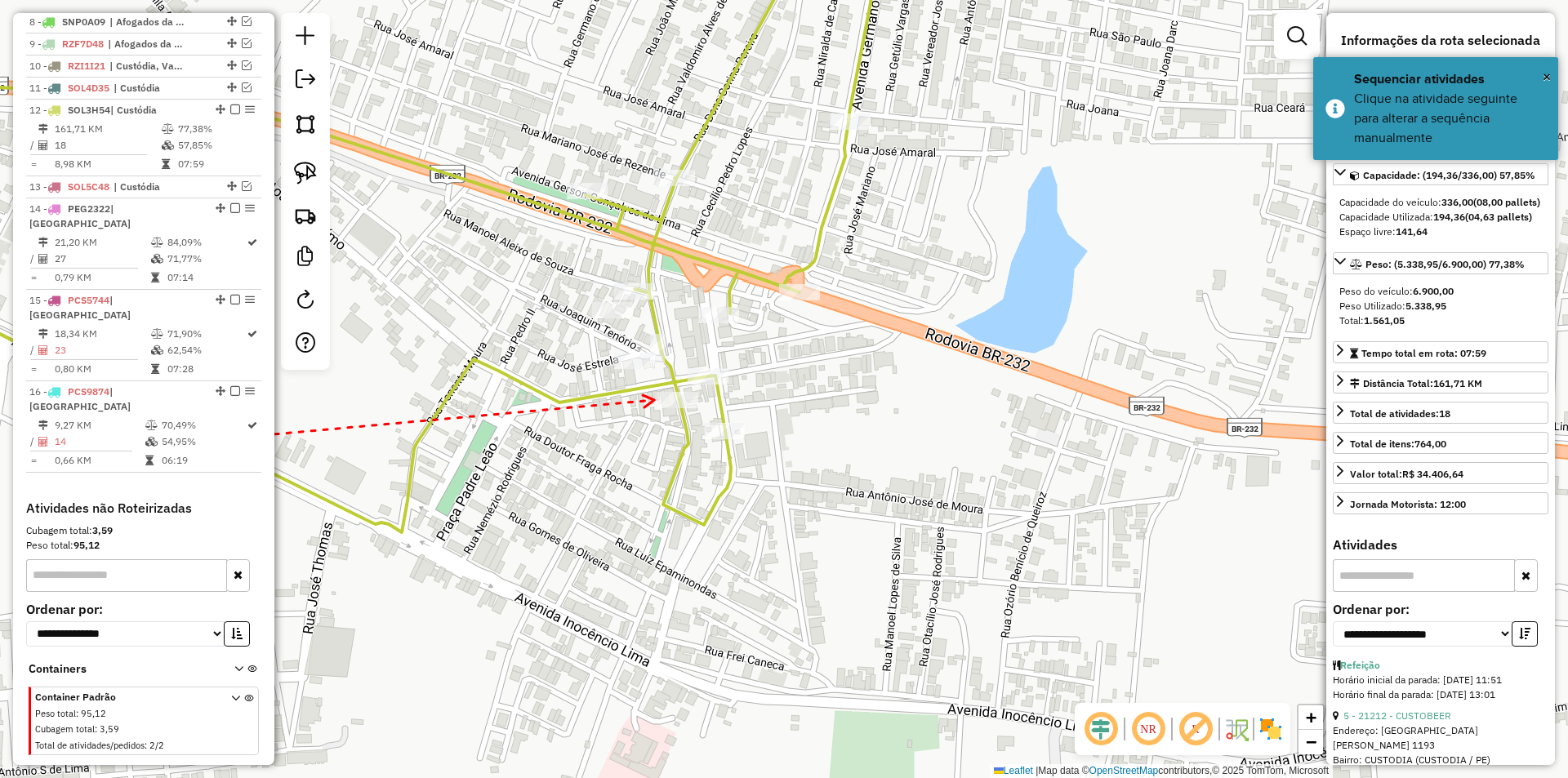
click at [654, 400] on icon at bounding box center [648, 401] width 11 height 12
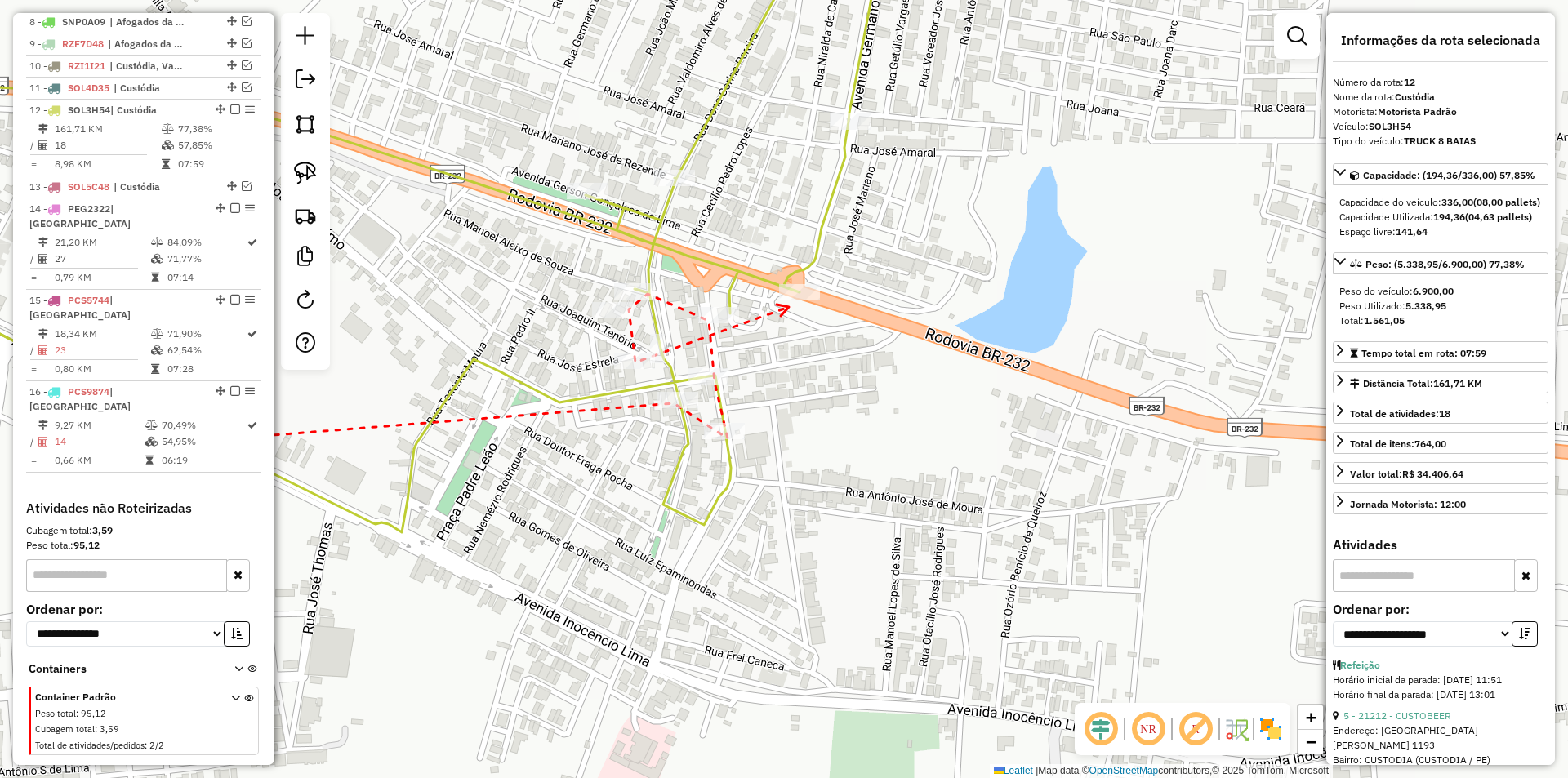
click at [794, 301] on div at bounding box center [799, 292] width 41 height 16
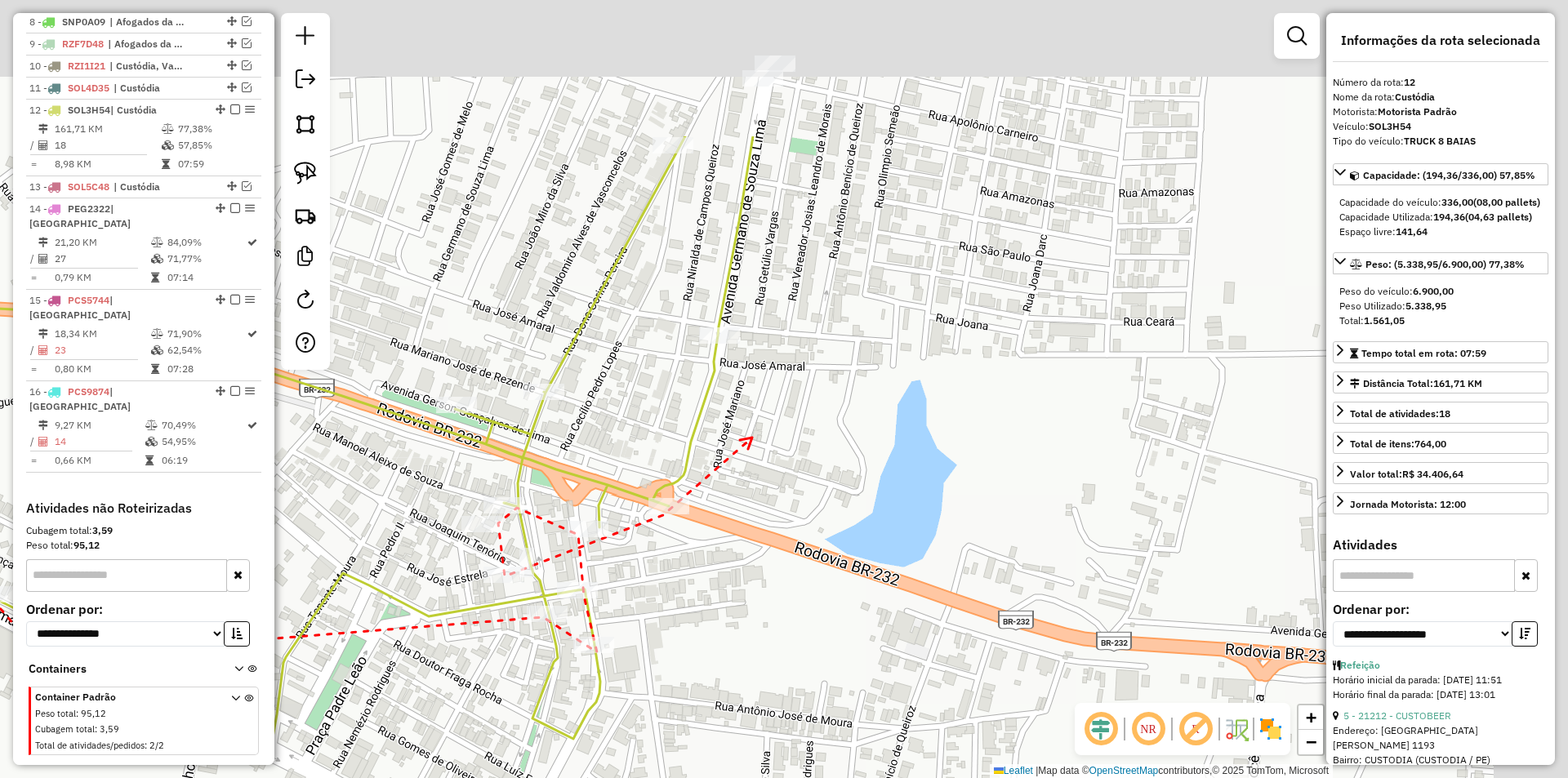
drag, startPoint x: 882, startPoint y: 224, endPoint x: 751, endPoint y: 438, distance: 250.9
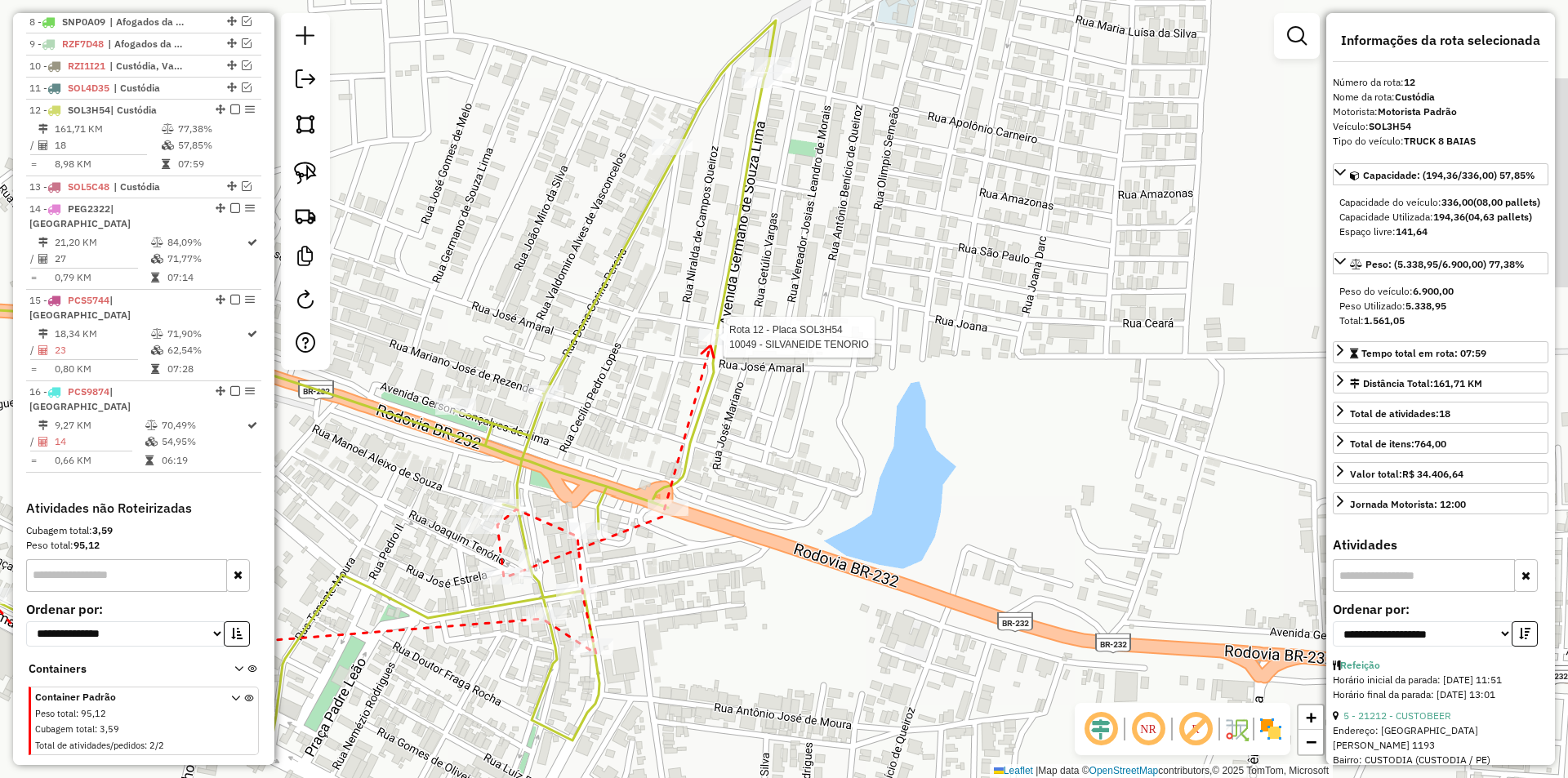
click at [710, 345] on div at bounding box center [718, 337] width 41 height 16
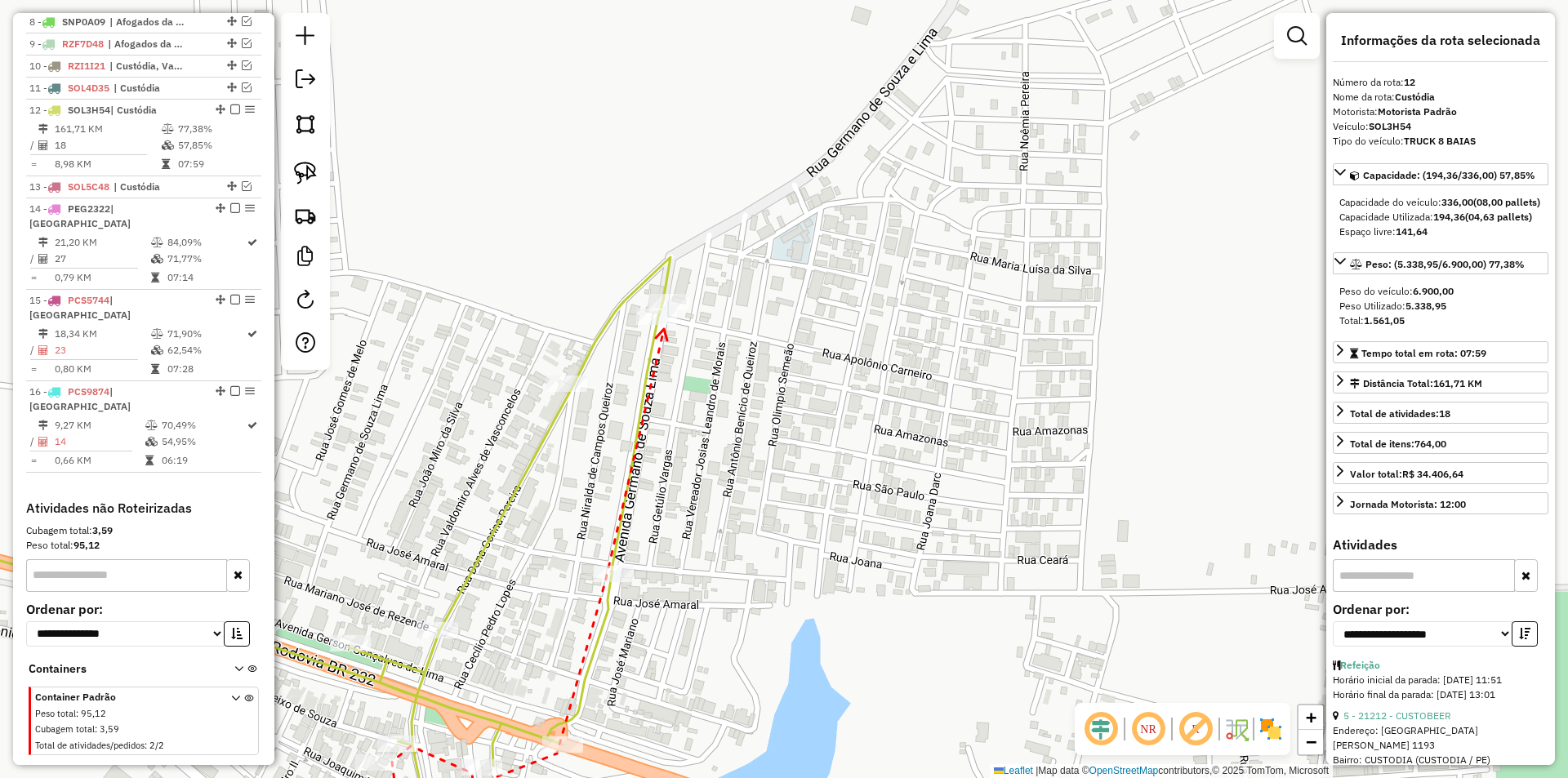
click at [664, 329] on icon at bounding box center [662, 335] width 11 height 11
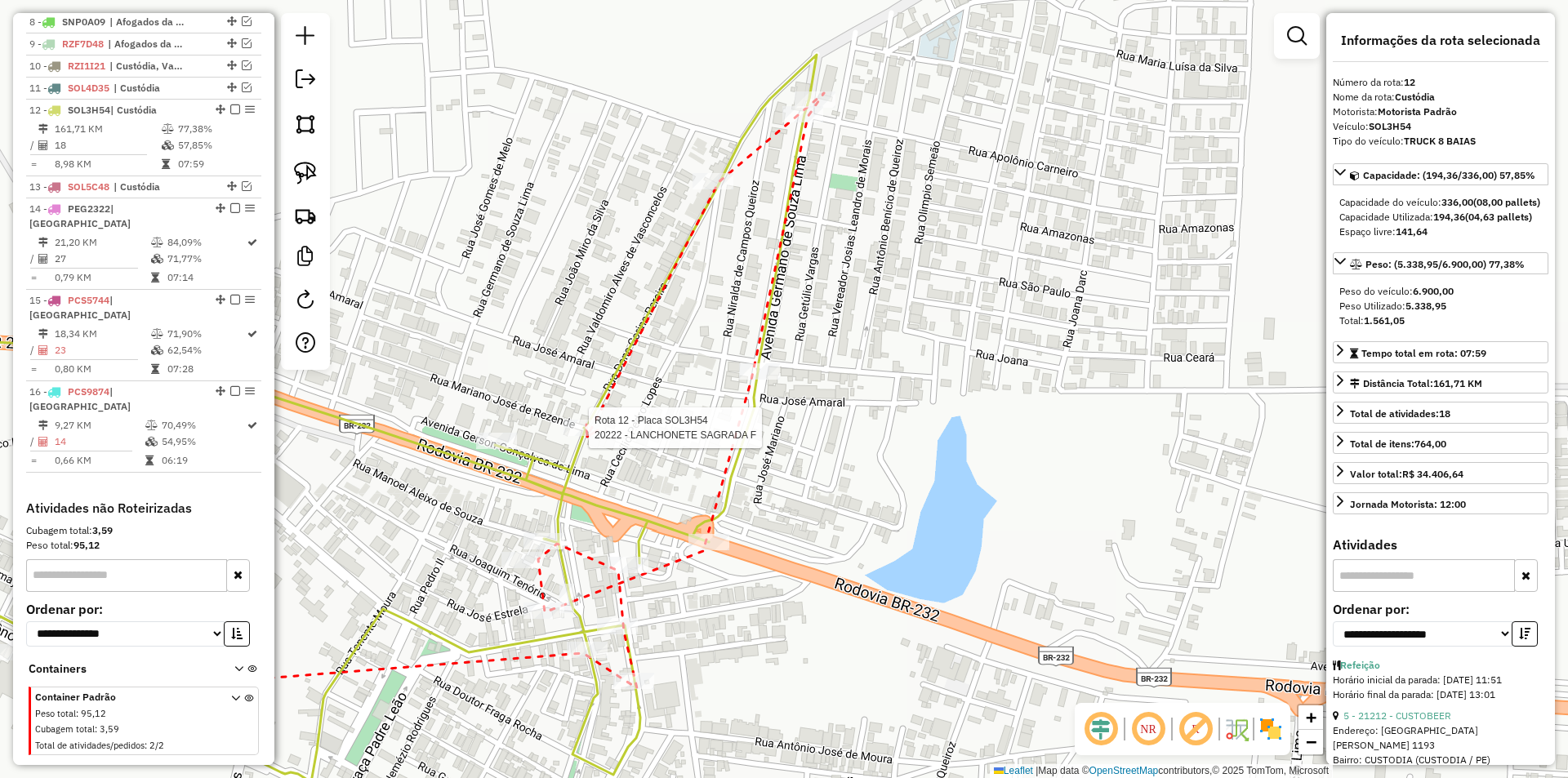
click at [587, 437] on div at bounding box center [584, 427] width 41 height 16
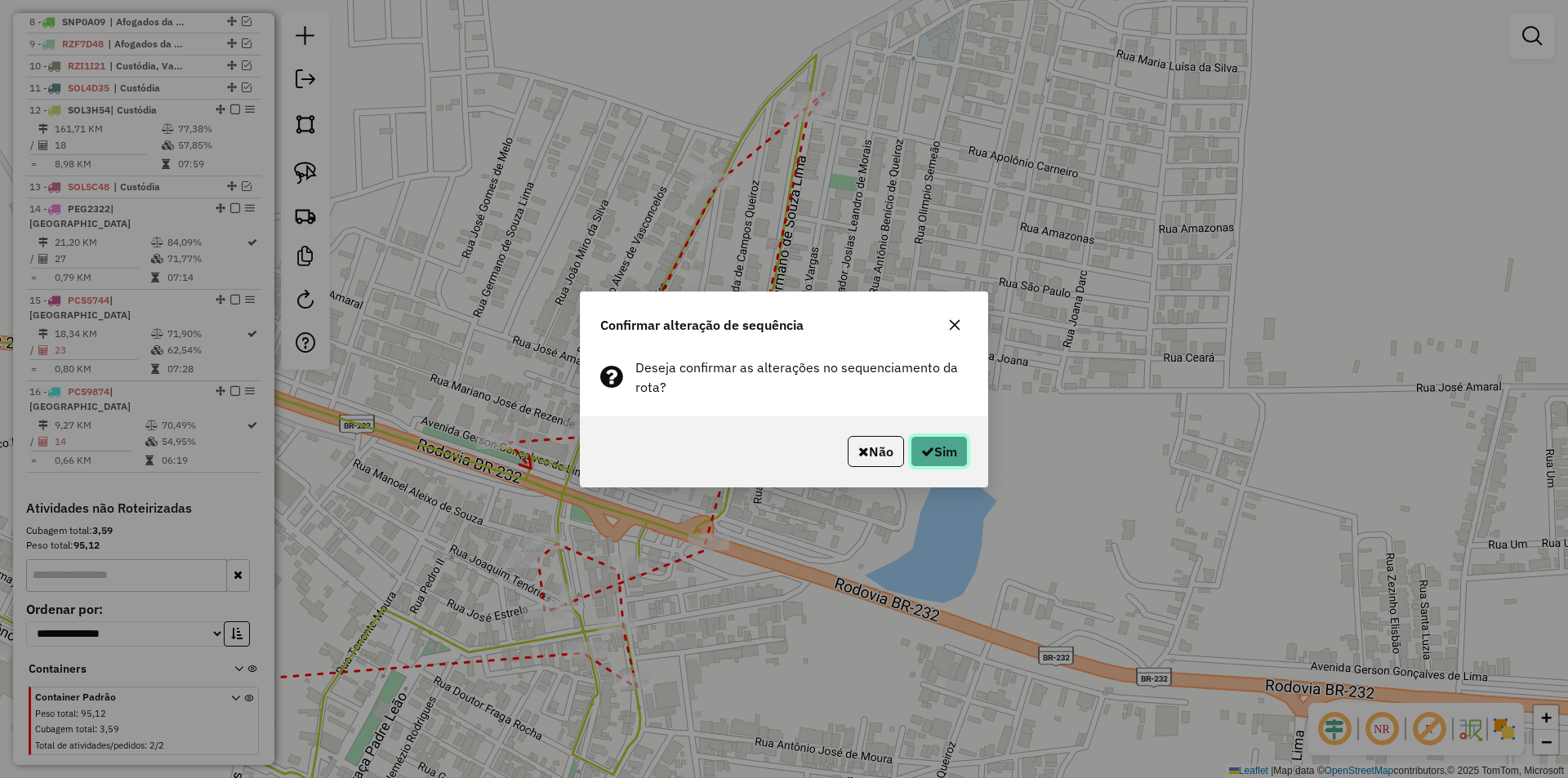
click at [953, 450] on button "Sim" at bounding box center [939, 452] width 57 height 31
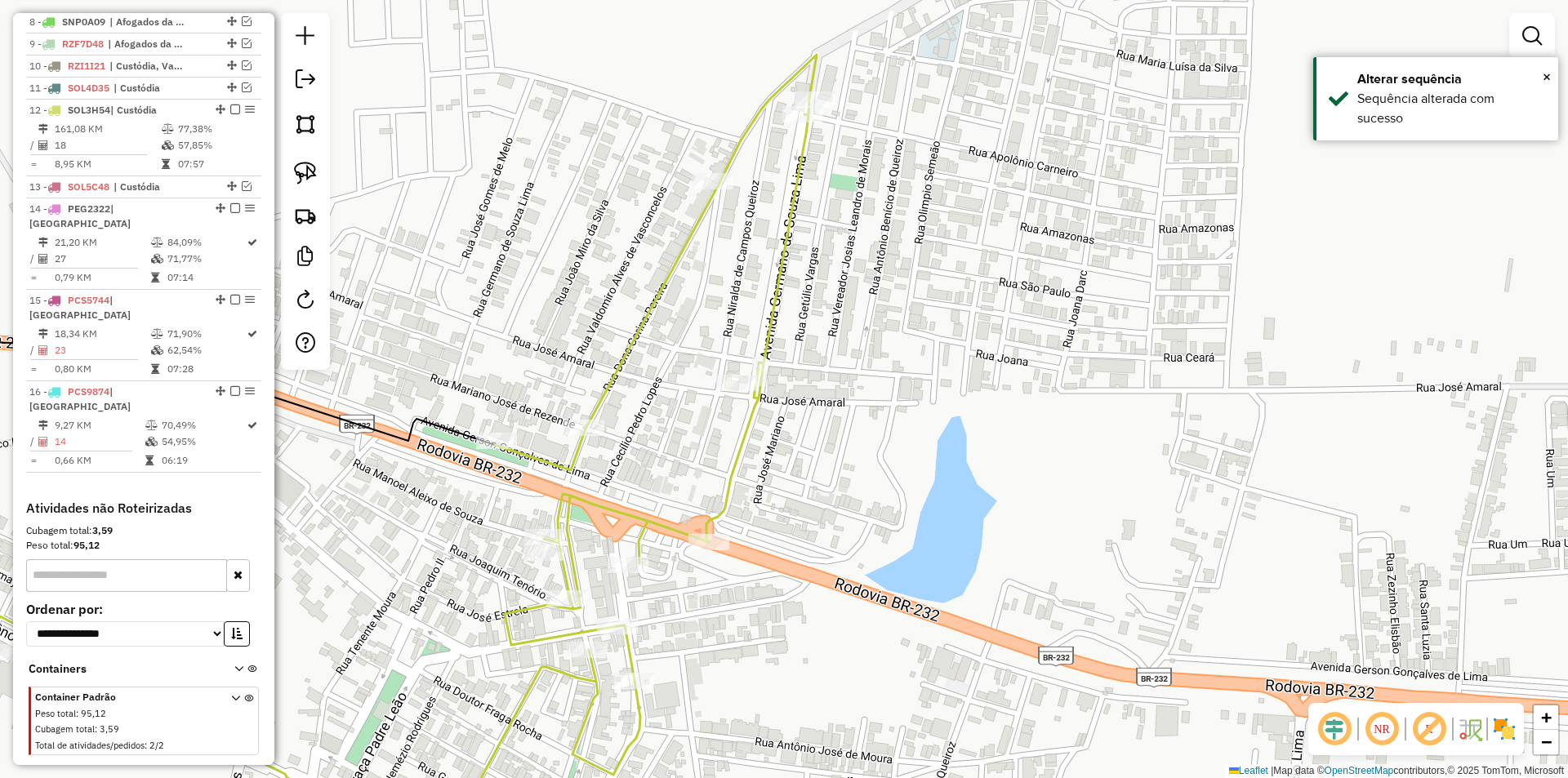
select select "**********"
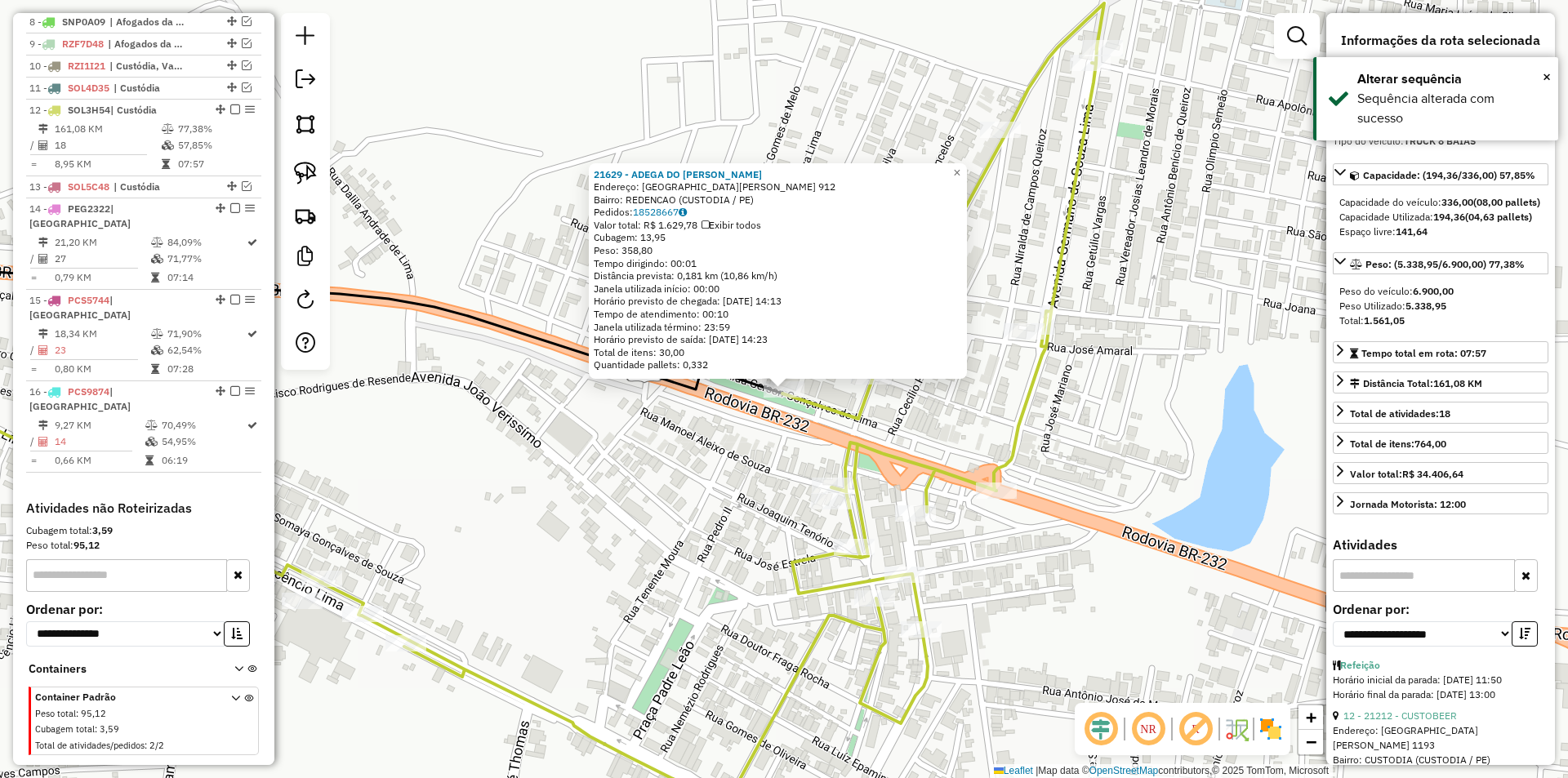
click at [758, 471] on div "21629 - ADEGA DO LEO MOTOS Endereço: AVENIDA GERSON GONCALVES DE LI 912 Bairro:…" at bounding box center [784, 389] width 1568 height 778
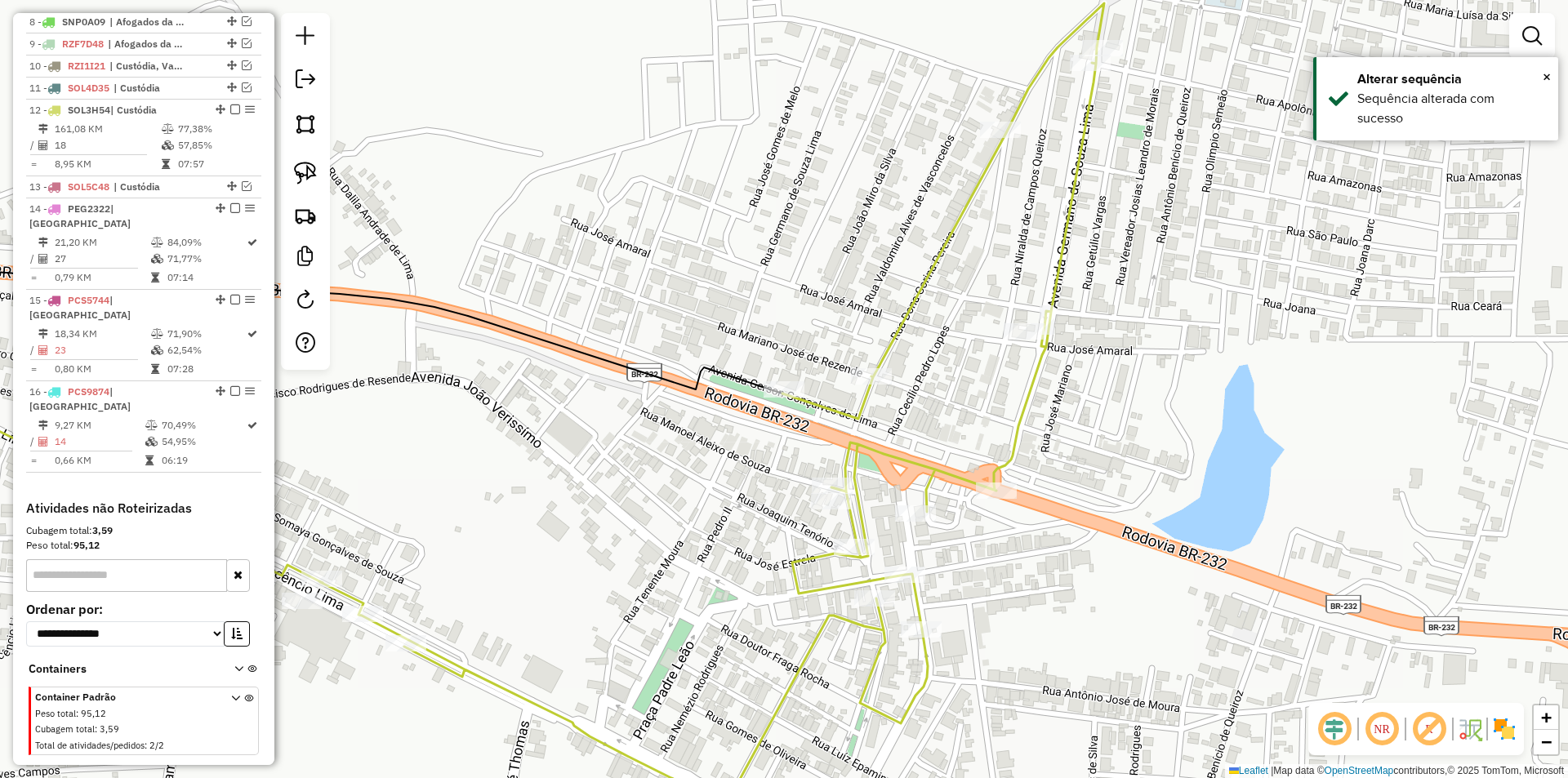
select select "**********"
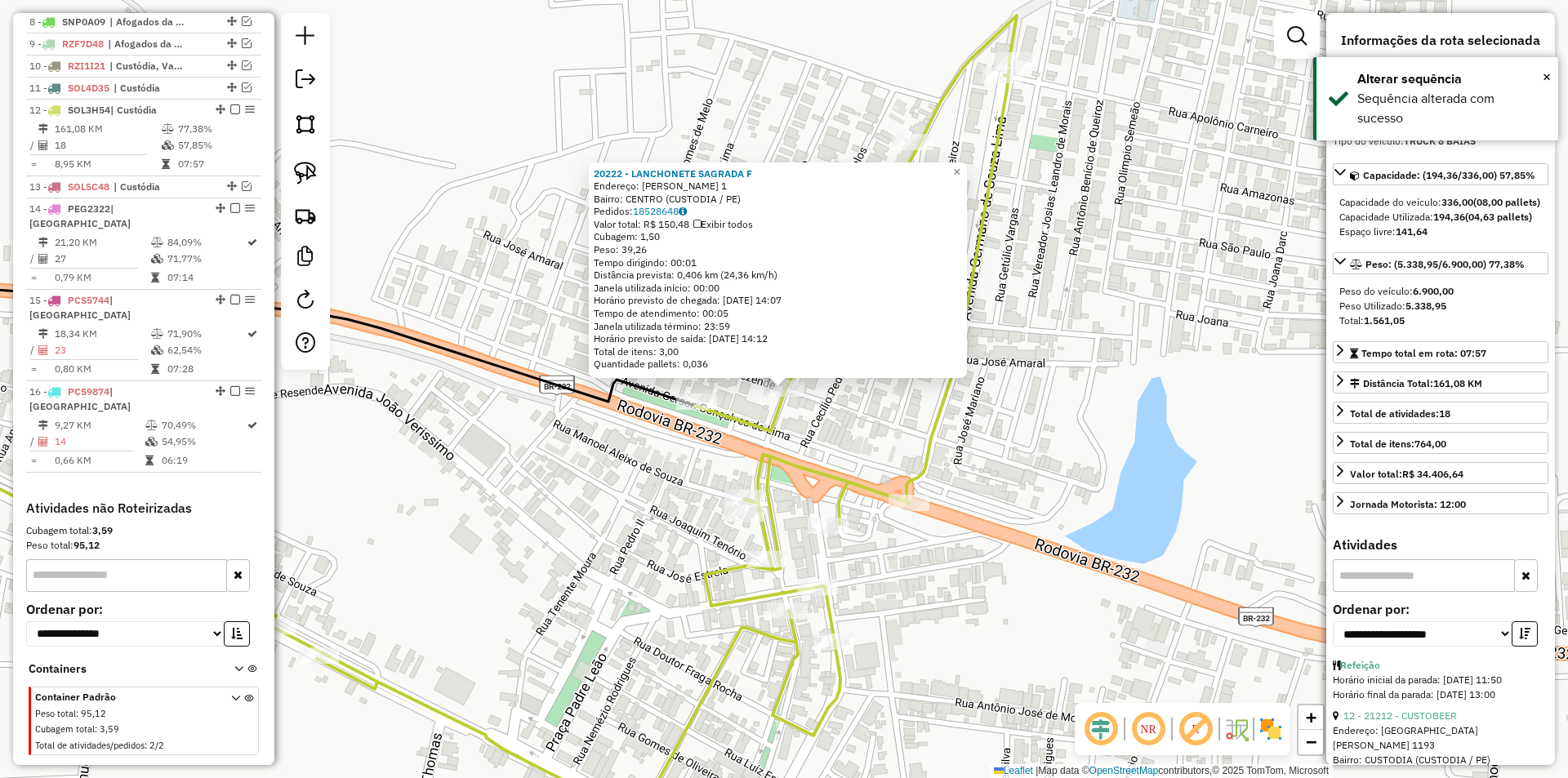
click at [859, 440] on div "20222 - LANCHONETE SAGRADA F Endereço: DONA CORINA PEREIRA 1 Bairro: CENTRO (CU…" at bounding box center [784, 389] width 1568 height 778
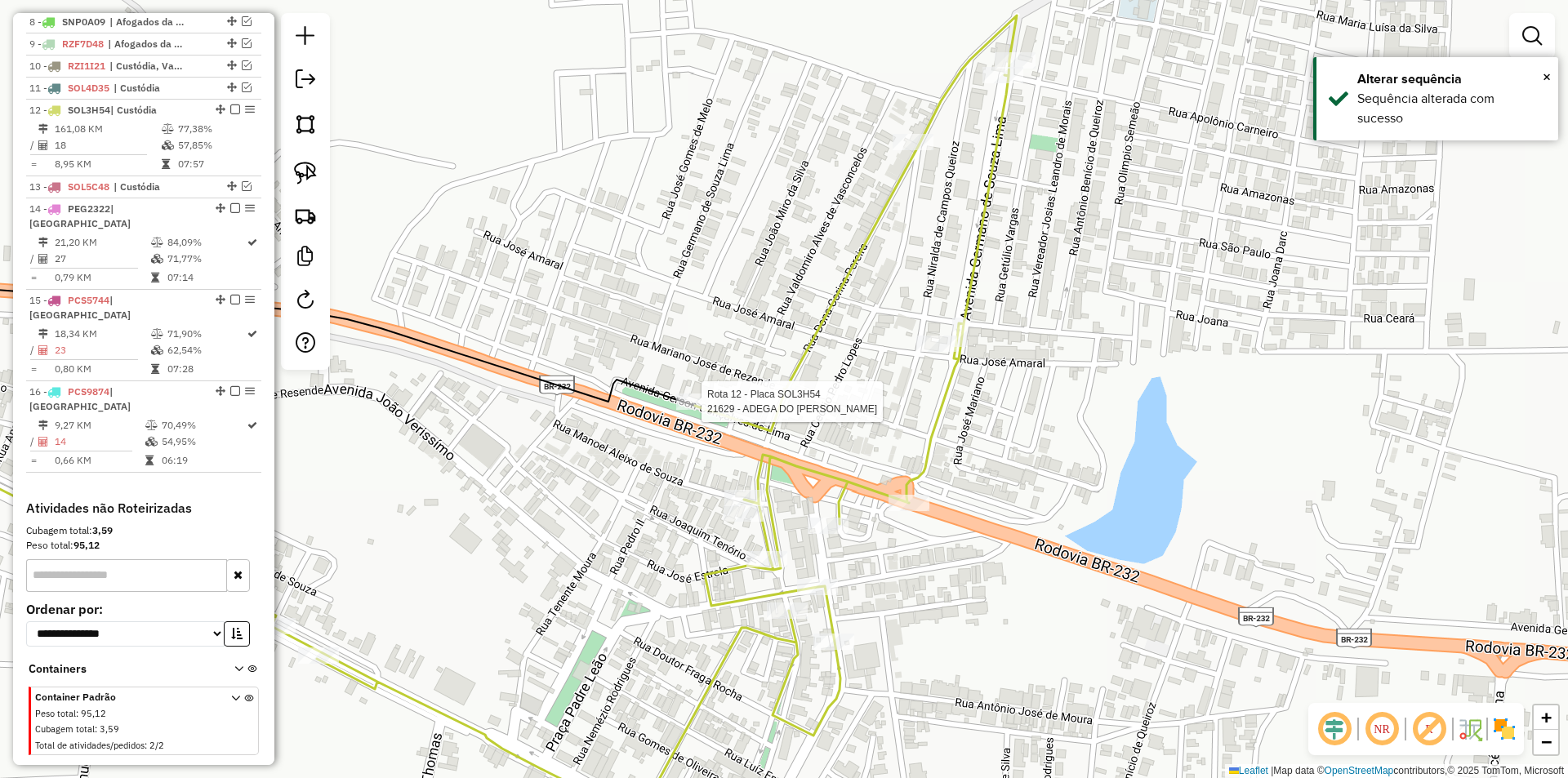
select select "**********"
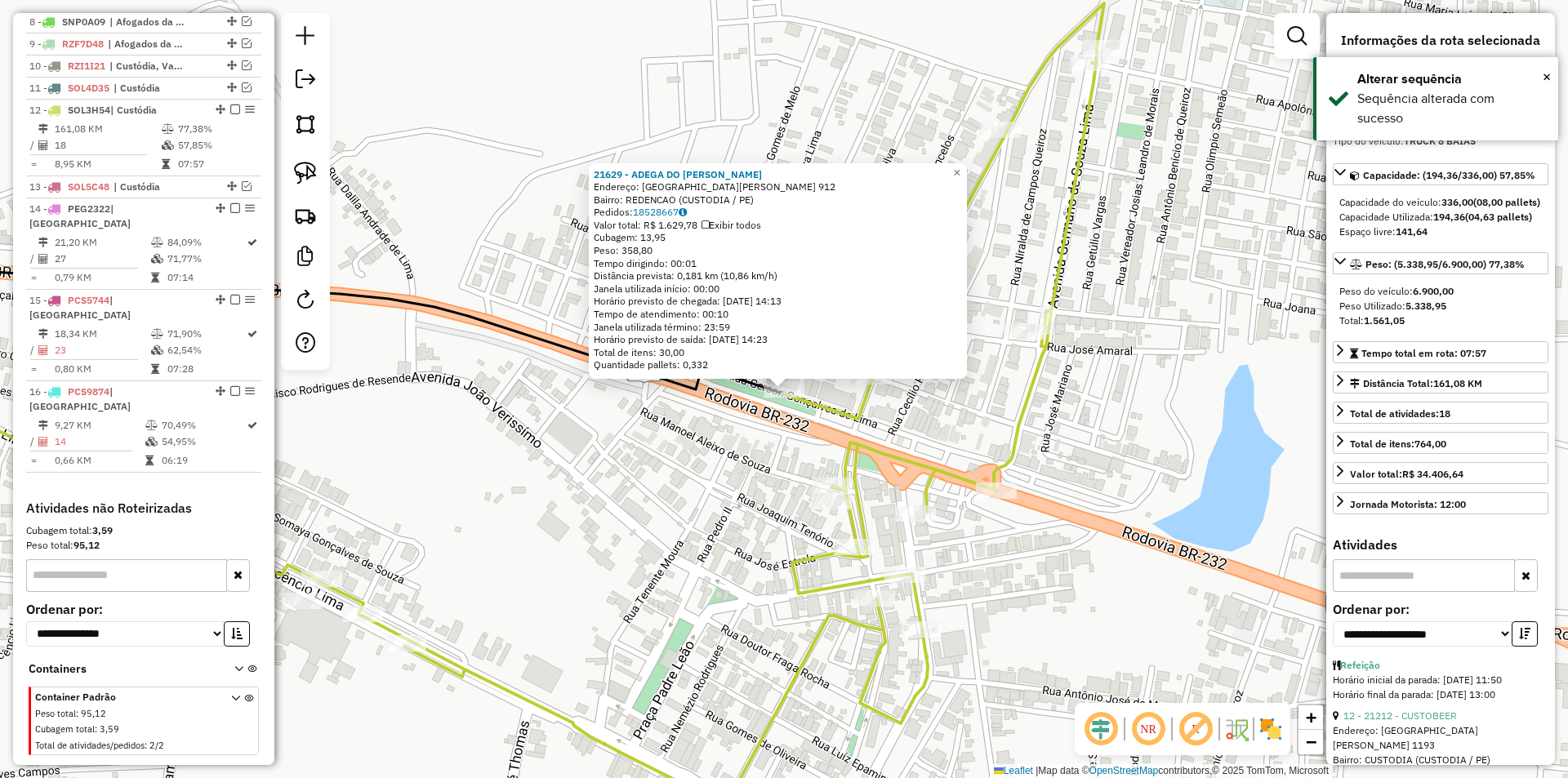
click at [631, 471] on div "21629 - ADEGA DO LEO MOTOS Endereço: AVENIDA GERSON GONCALVES DE LI 912 Bairro:…" at bounding box center [784, 389] width 1568 height 778
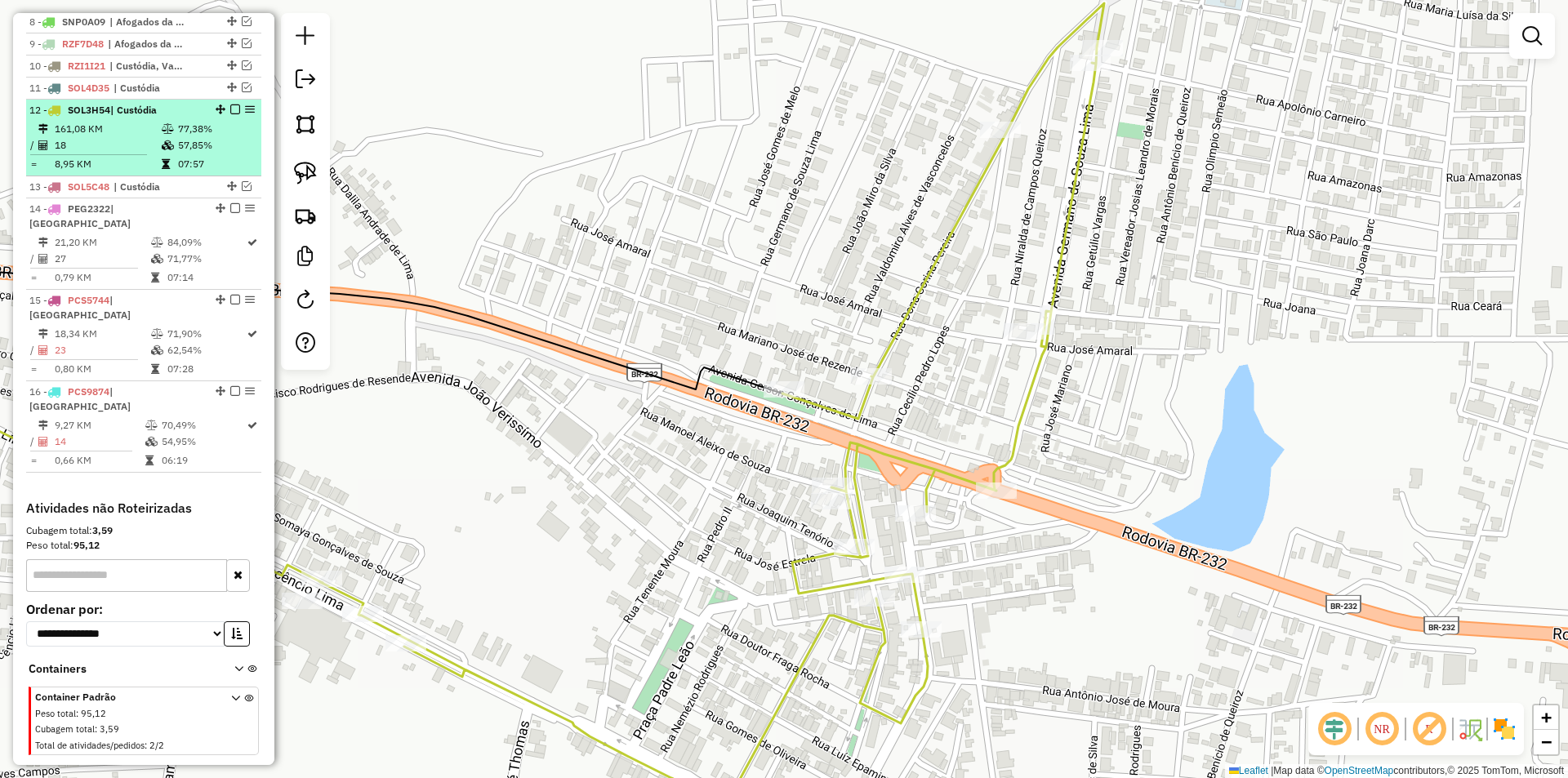
click at [233, 114] on em at bounding box center [235, 109] width 10 height 10
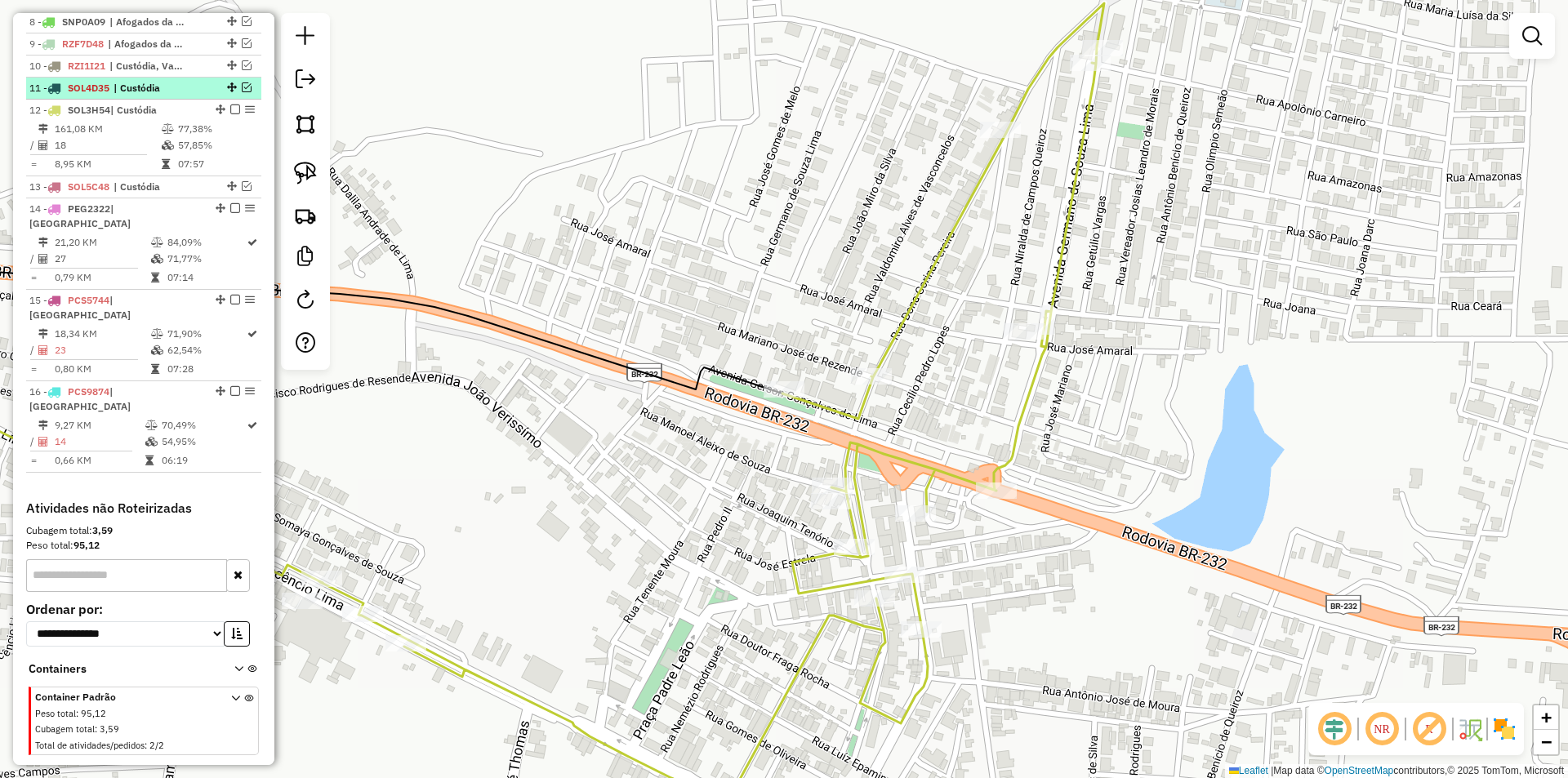
scroll to position [719, 0]
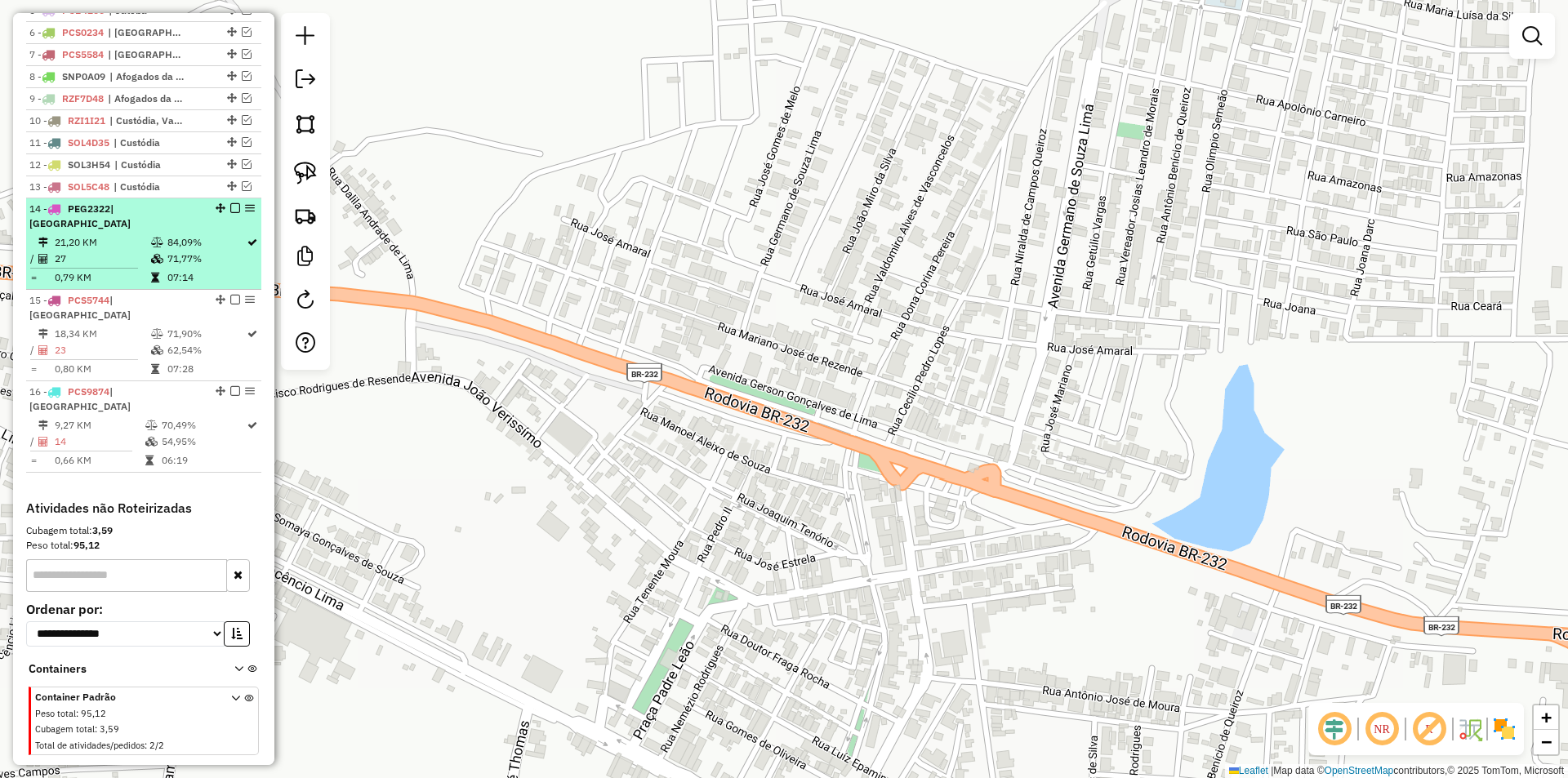
click at [191, 247] on td "84,09%" at bounding box center [205, 242] width 79 height 16
select select "**********"
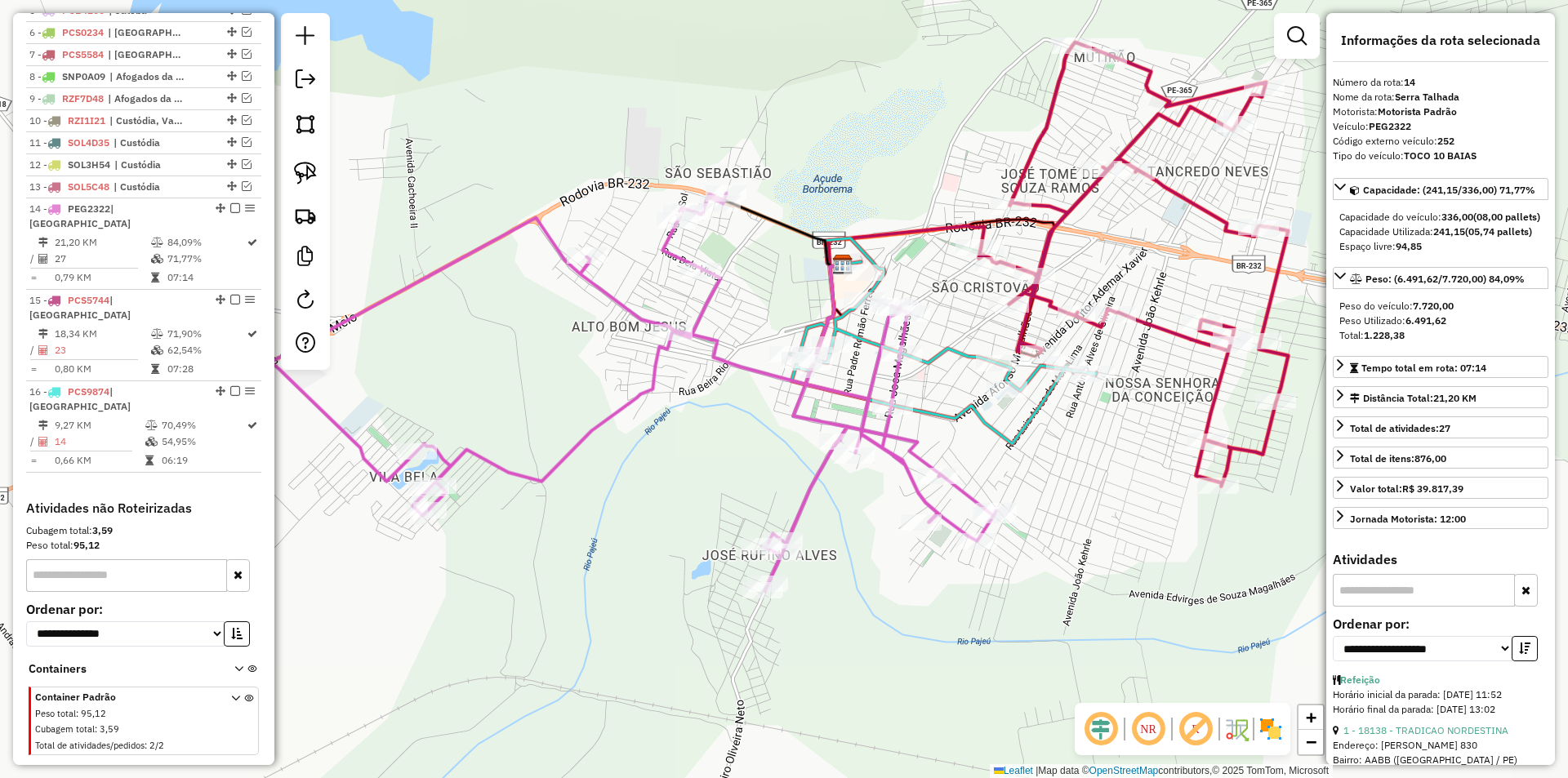
drag, startPoint x: 876, startPoint y: 419, endPoint x: 726, endPoint y: 422, distance: 150.0
click at [726, 422] on div "Janela de atendimento Grade de atendimento Capacidade Transportadoras Veículos …" at bounding box center [784, 389] width 1568 height 778
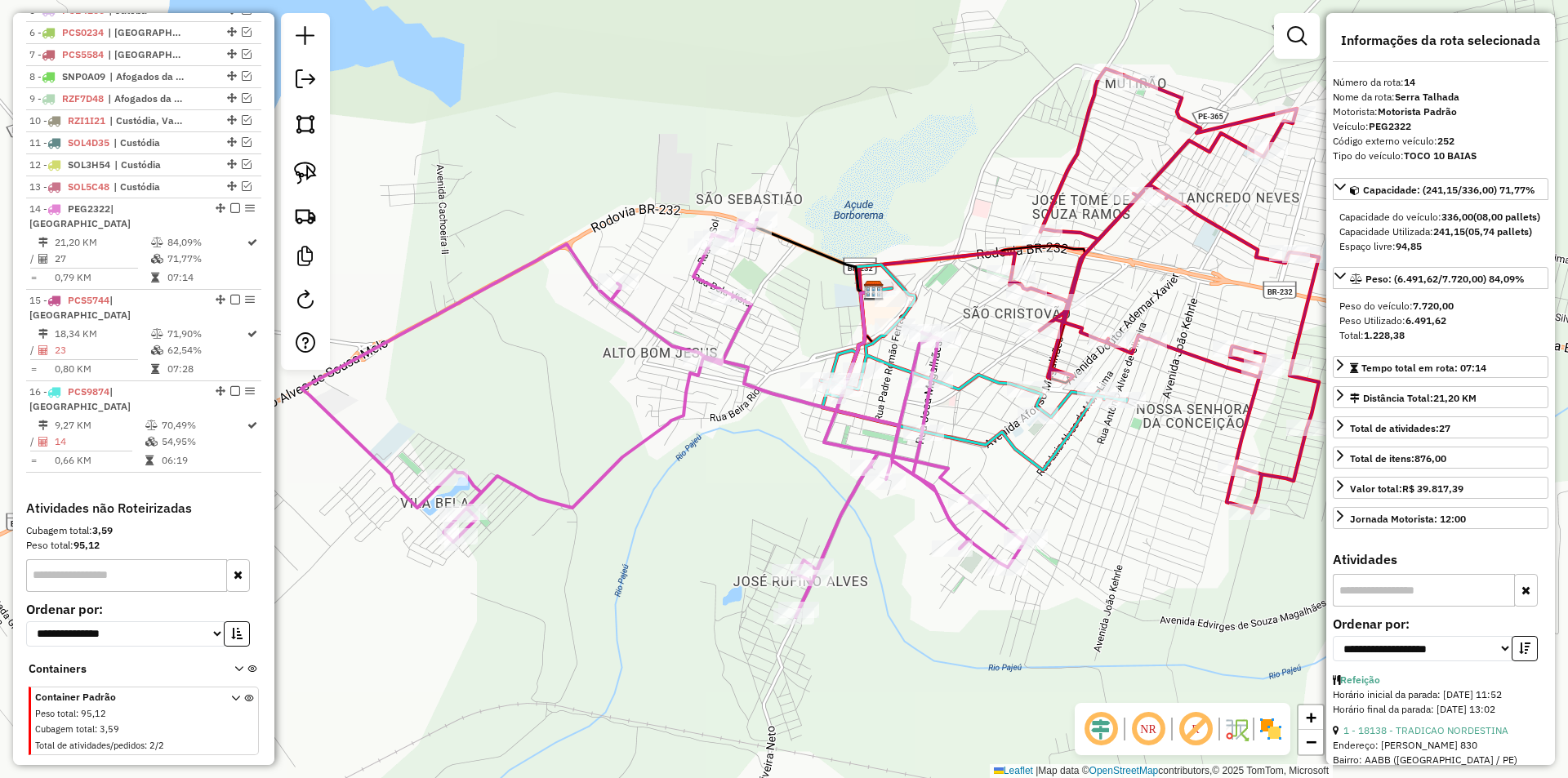
drag, startPoint x: 775, startPoint y: 304, endPoint x: 824, endPoint y: 344, distance: 63.3
click at [824, 344] on div "Janela de atendimento Grade de atendimento Capacidade Transportadoras Veículos …" at bounding box center [784, 389] width 1568 height 778
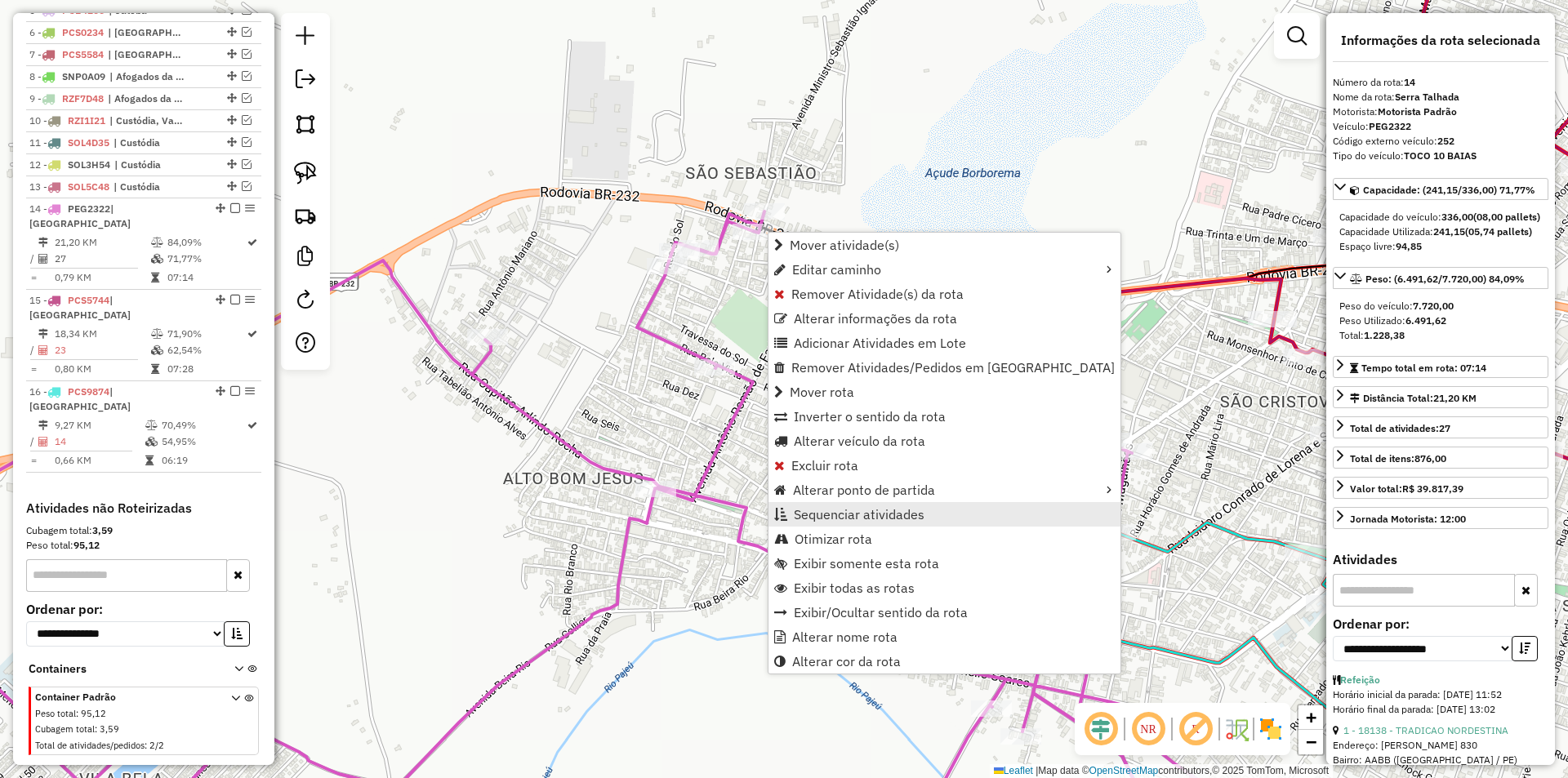
click at [937, 506] on link "Sequenciar atividades" at bounding box center [944, 515] width 352 height 25
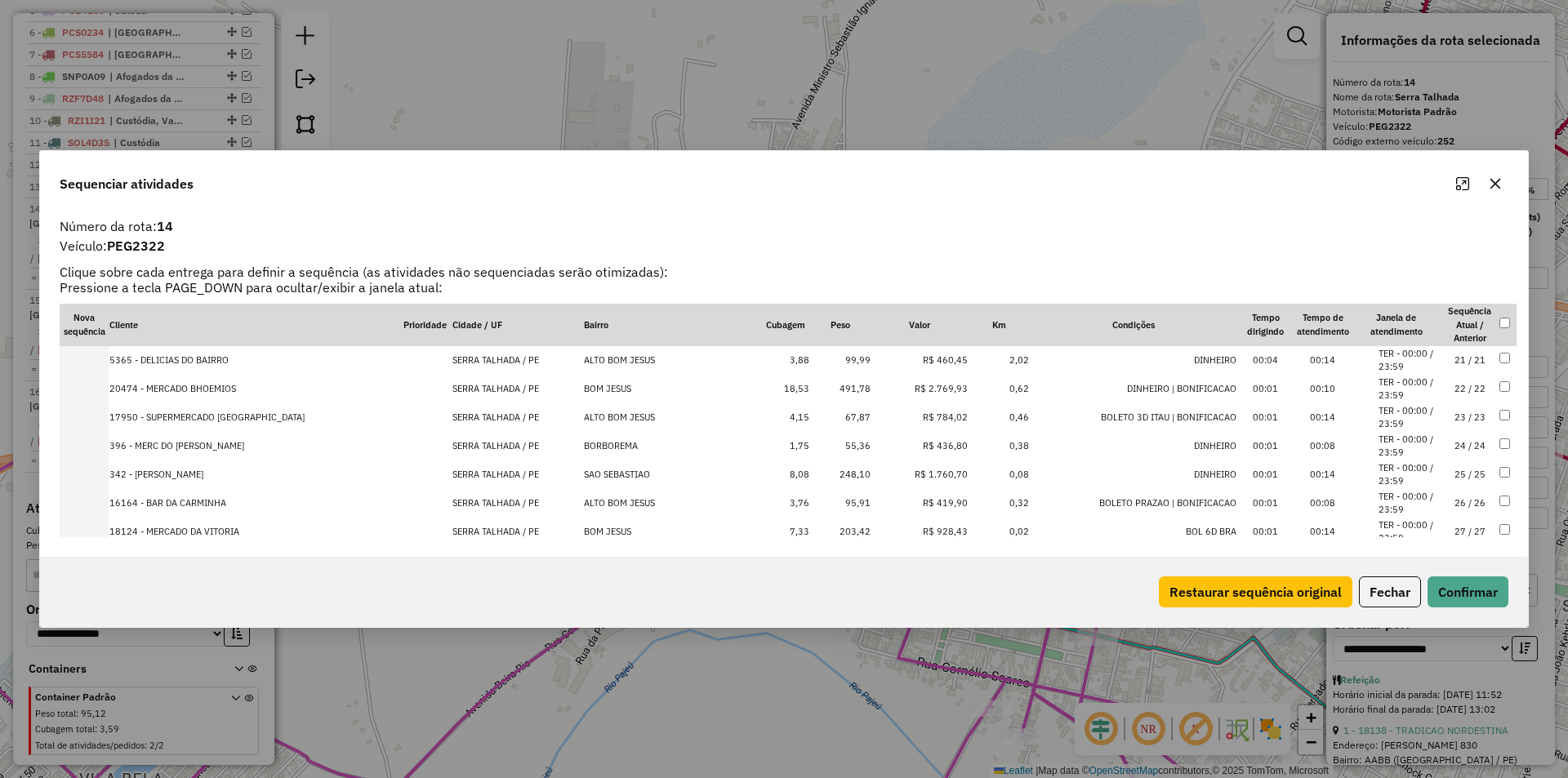
click at [1429, 448] on li "TER - 00:00 / 23:59" at bounding box center [1408, 446] width 62 height 27
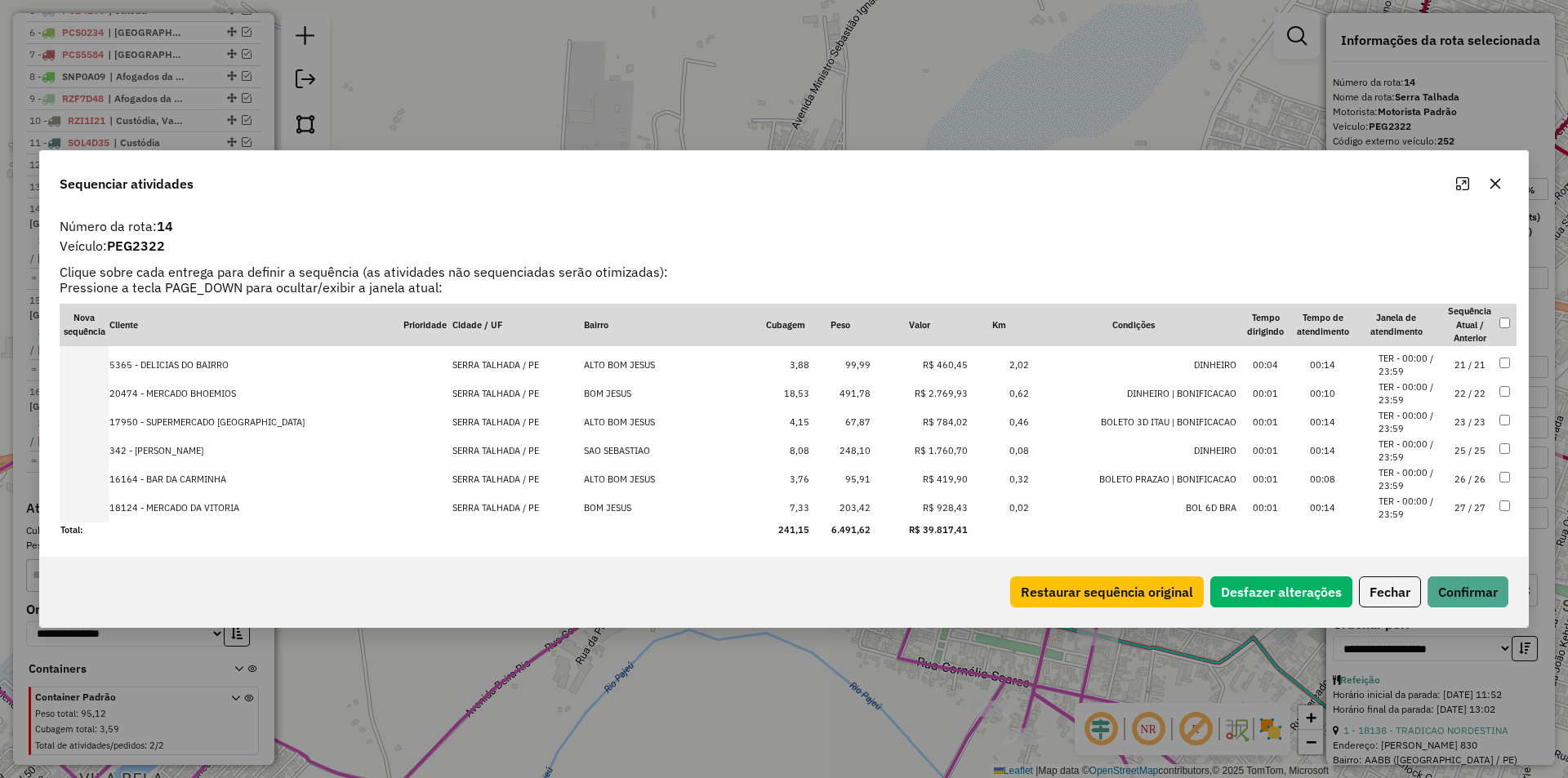
click at [1445, 453] on td "25 / 25" at bounding box center [1470, 451] width 57 height 29
click at [1482, 592] on button "Confirmar" at bounding box center [1467, 592] width 81 height 31
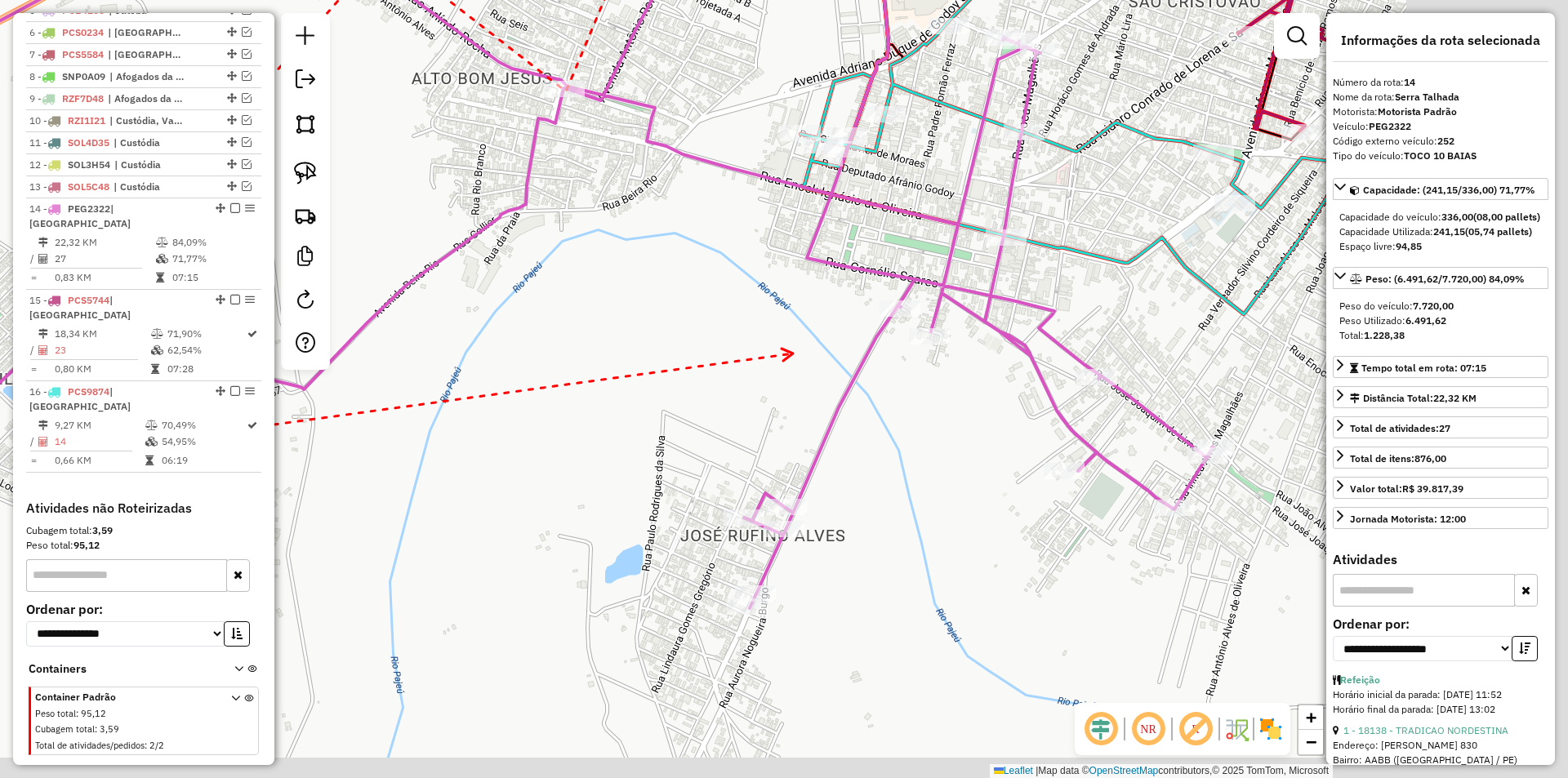
drag, startPoint x: 1033, startPoint y: 377, endPoint x: 788, endPoint y: 349, distance: 246.6
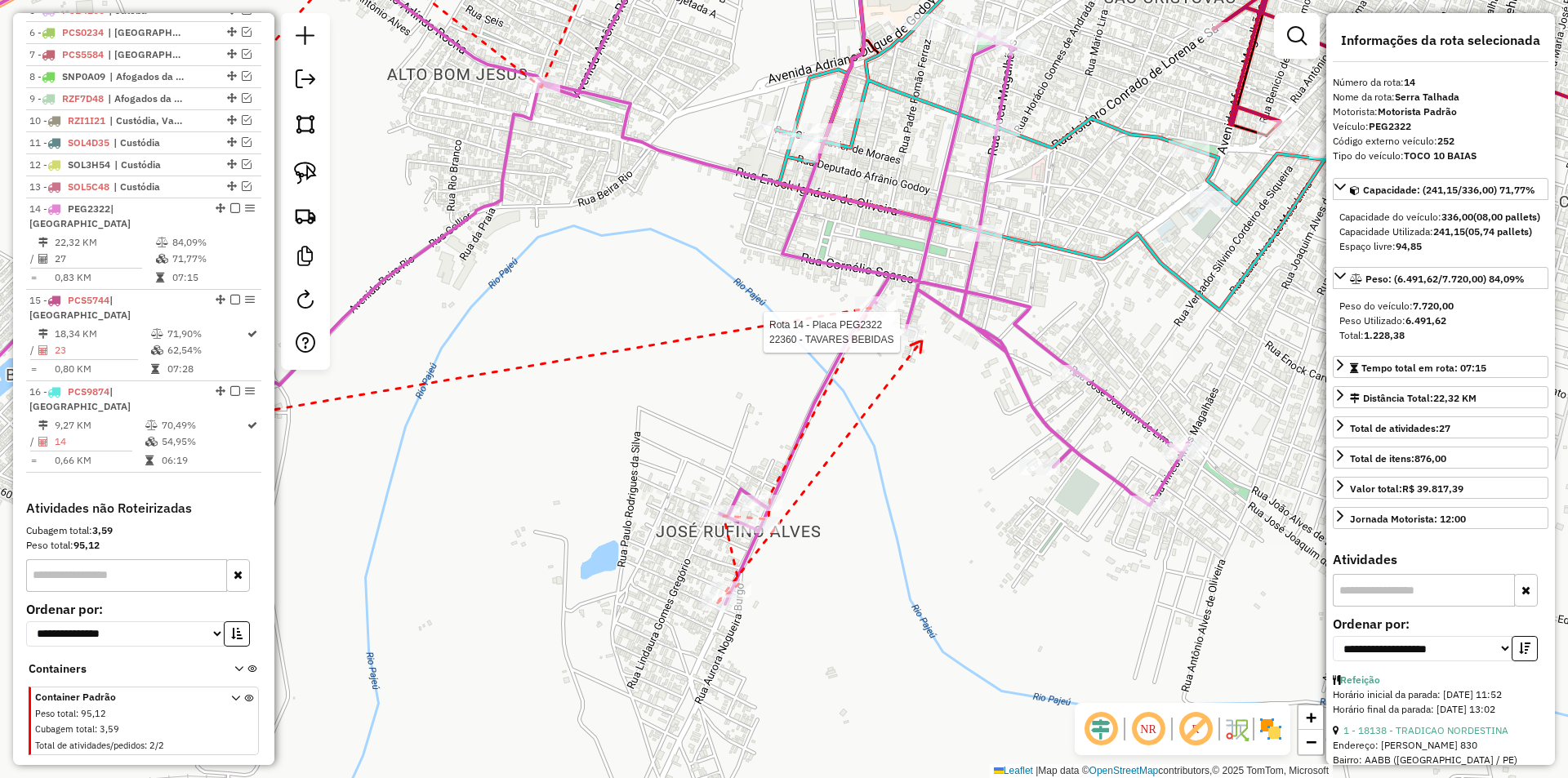
click at [921, 340] on div at bounding box center [904, 332] width 41 height 16
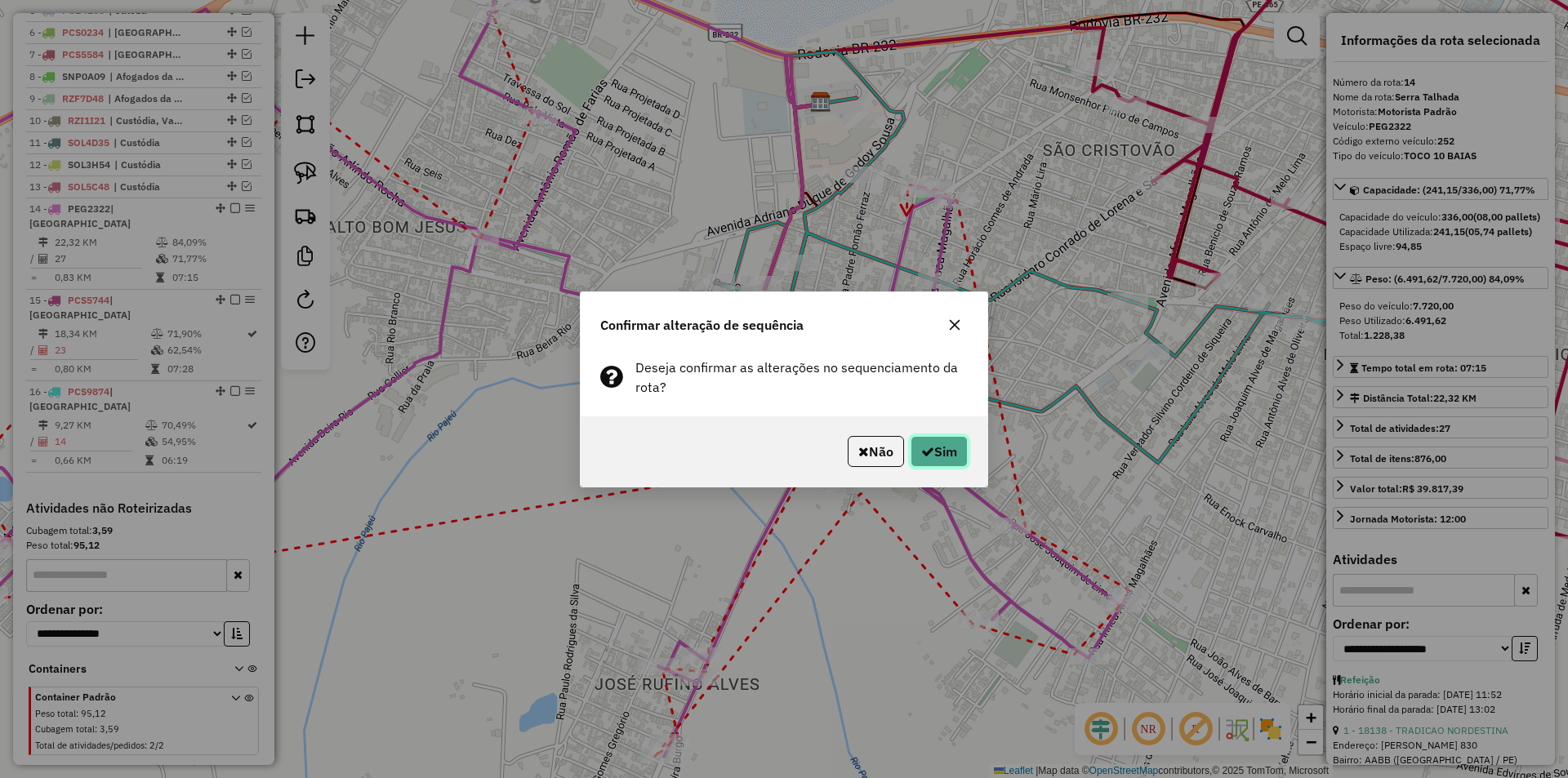
click at [920, 460] on button "Sim" at bounding box center [939, 452] width 57 height 31
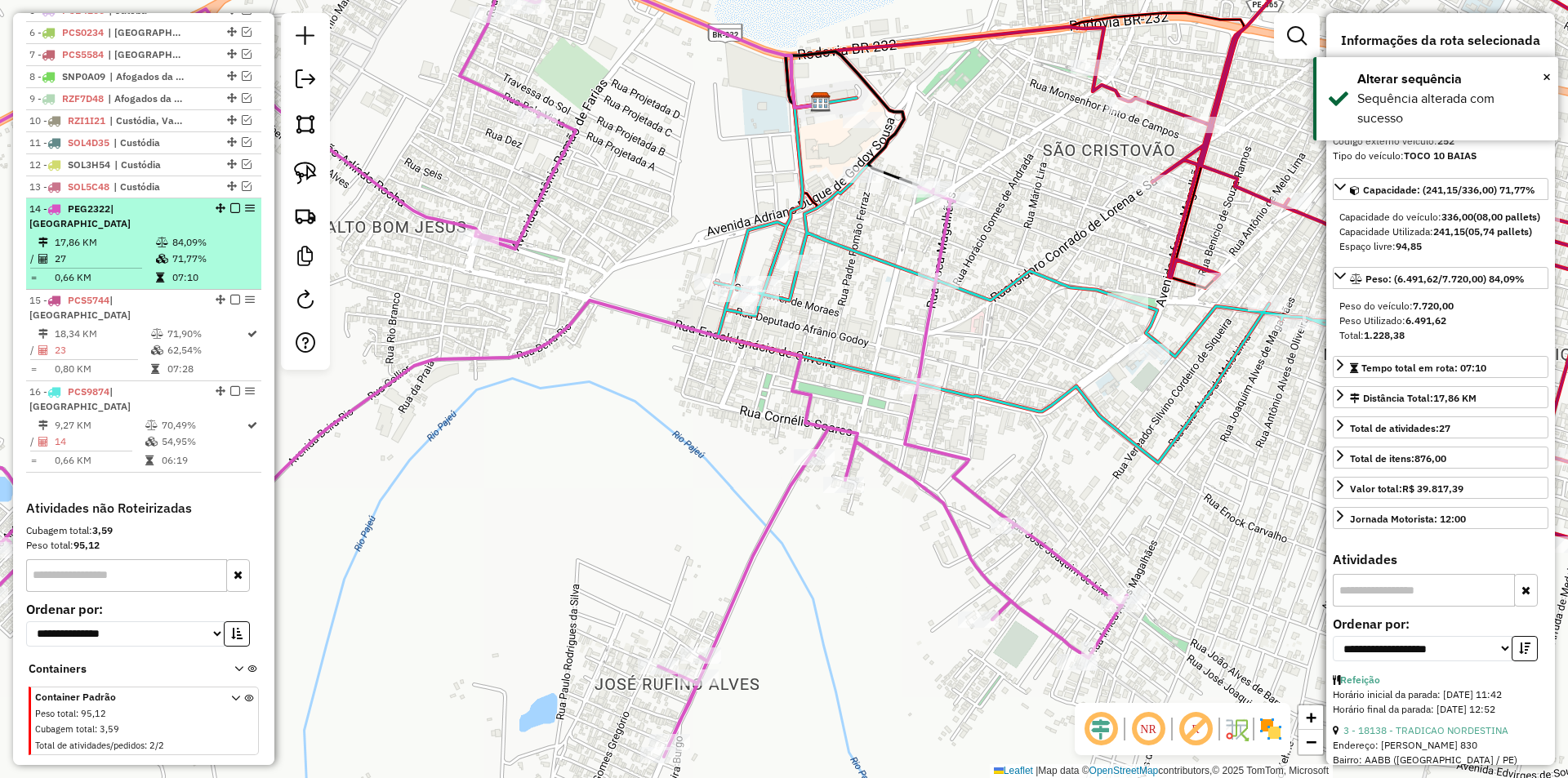
click at [230, 213] on em at bounding box center [235, 208] width 10 height 10
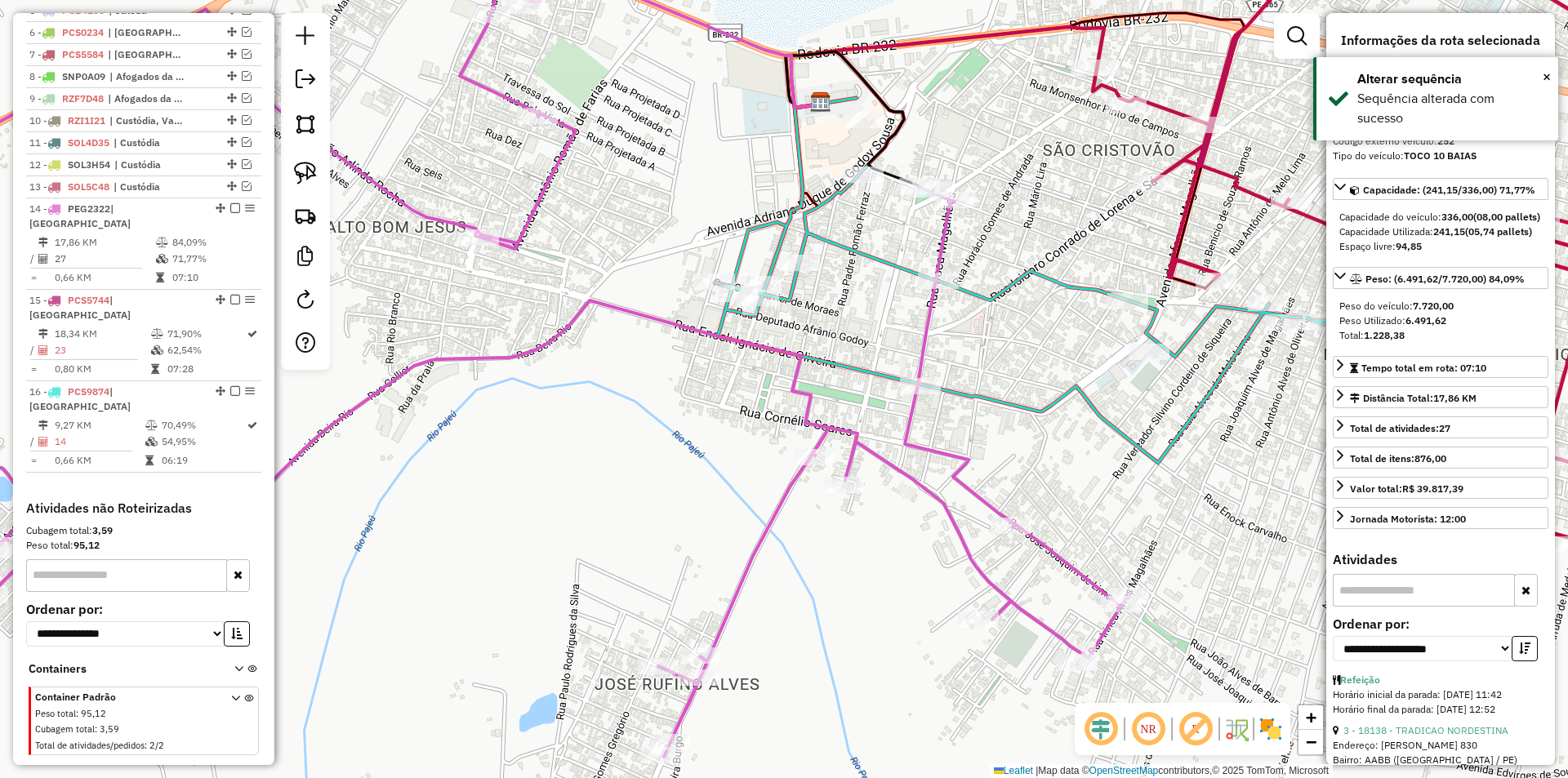
scroll to position [664, 0]
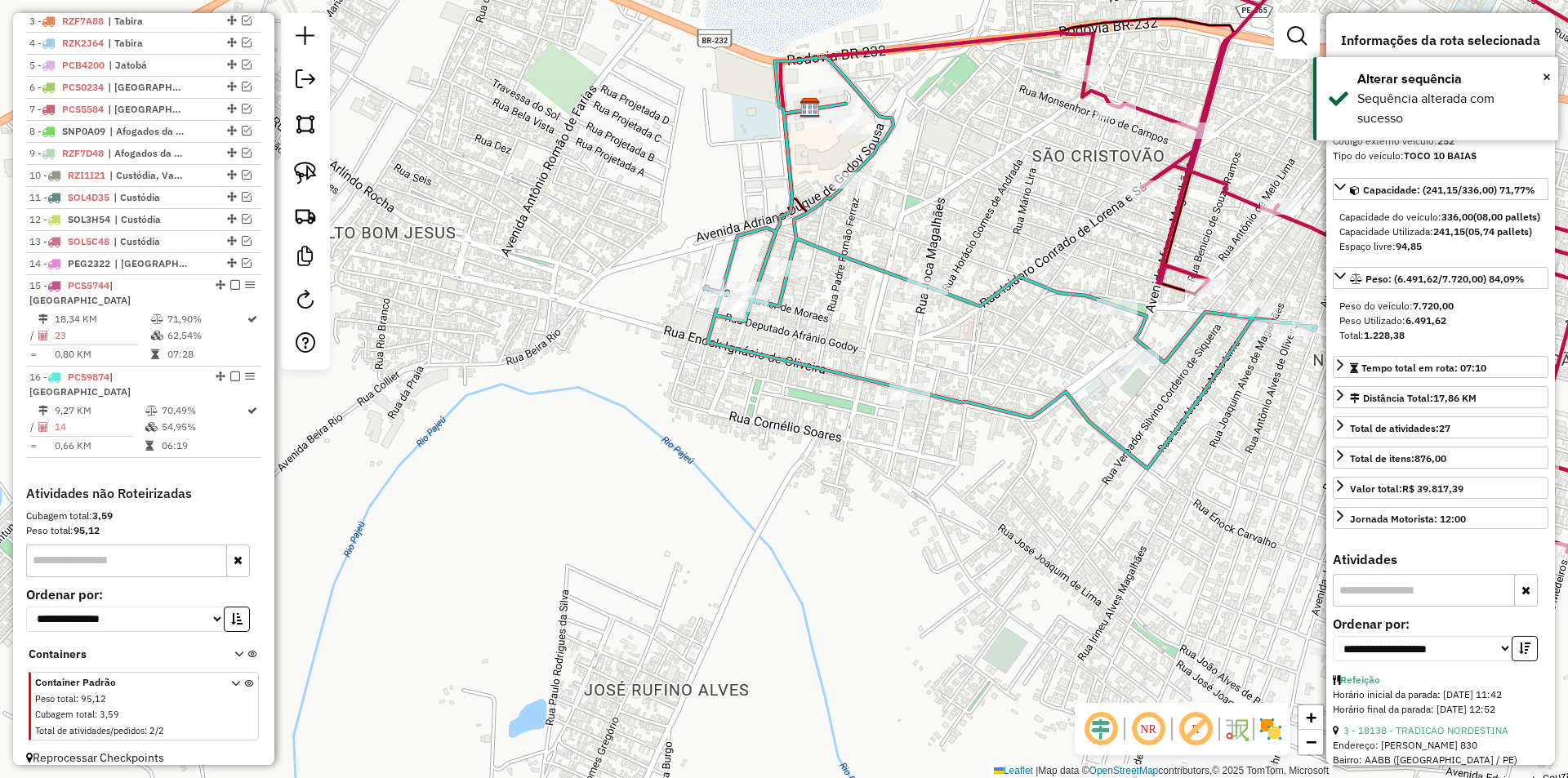
drag, startPoint x: 945, startPoint y: 212, endPoint x: 776, endPoint y: 289, distance: 185.7
click at [776, 289] on div "Janela de atendimento Grade de atendimento Capacidade Transportadoras Veículos …" at bounding box center [784, 389] width 1568 height 778
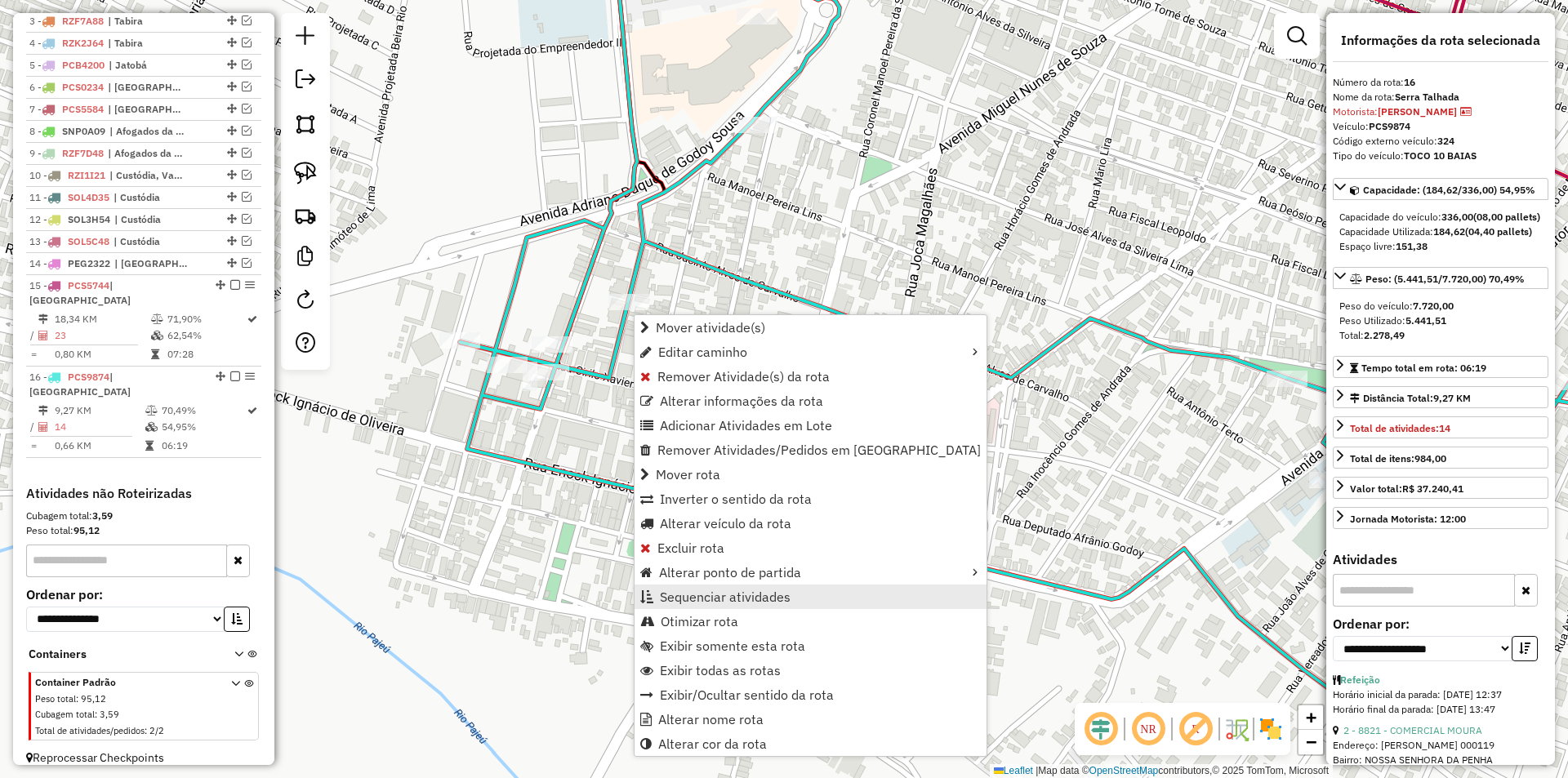
click at [789, 590] on link "Sequenciar atividades" at bounding box center [810, 597] width 352 height 25
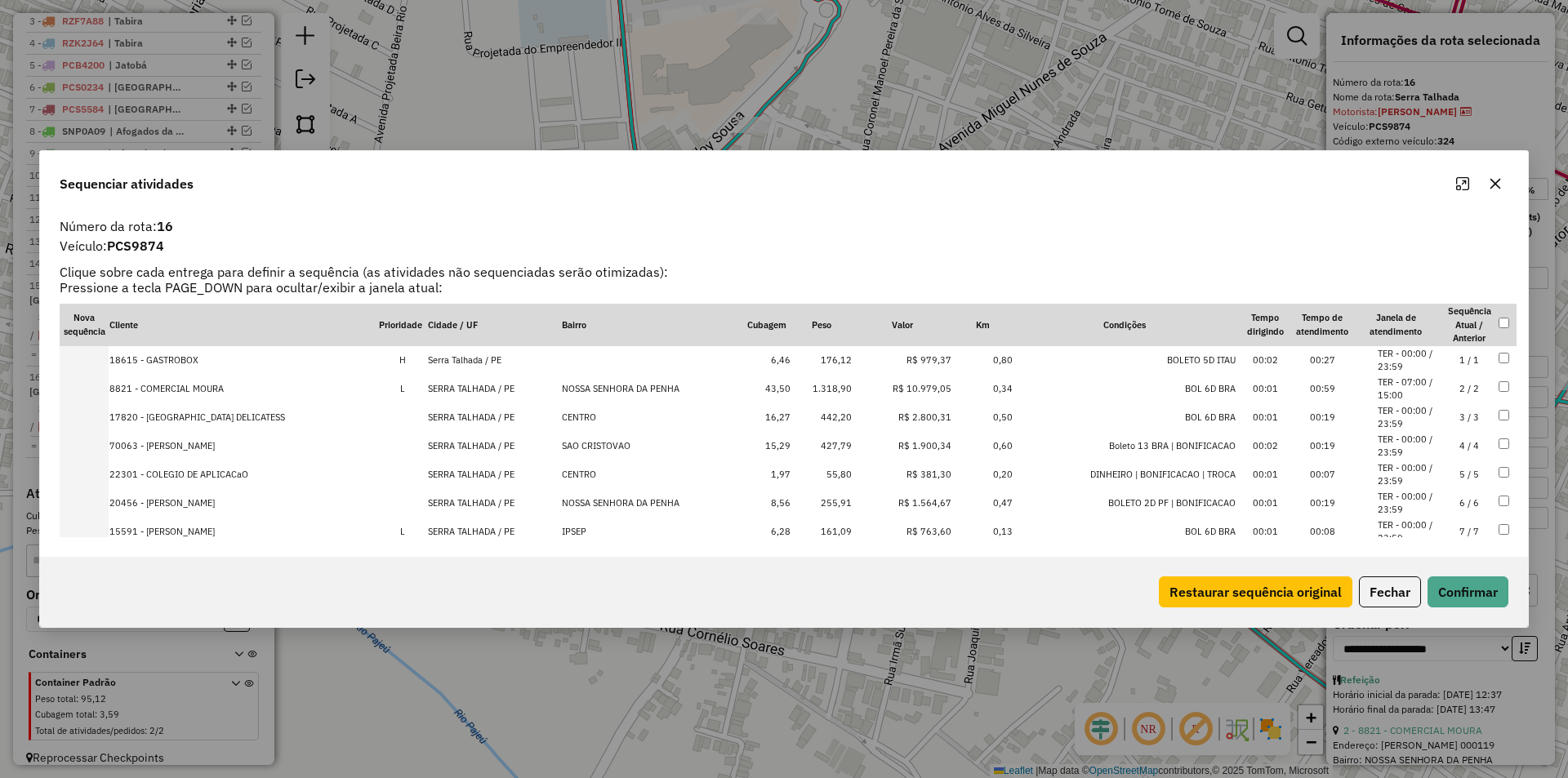
click at [1398, 394] on li "TER - 07:00 / 15:00" at bounding box center [1408, 389] width 62 height 27
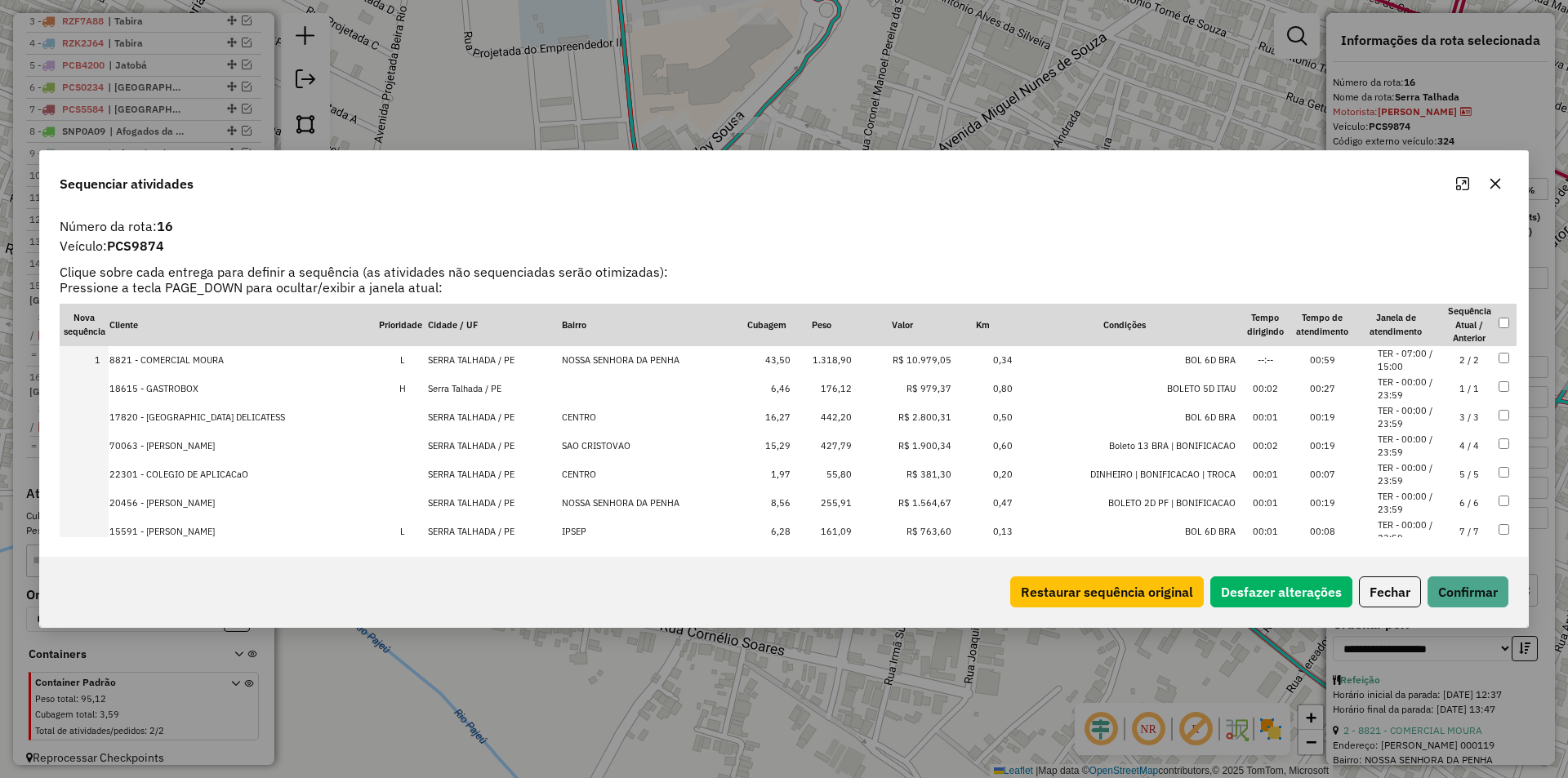
click at [1422, 594] on div "Restaurar sequência original Desfazer alterações Fechar Confirmar" at bounding box center [1255, 592] width 505 height 31
drag, startPoint x: 1423, startPoint y: 594, endPoint x: 1443, endPoint y: 587, distance: 21.2
click at [1439, 589] on div "Restaurar sequência original Desfazer alterações Fechar Confirmar" at bounding box center [1255, 592] width 505 height 31
click at [1447, 585] on button "Confirmar" at bounding box center [1467, 592] width 81 height 31
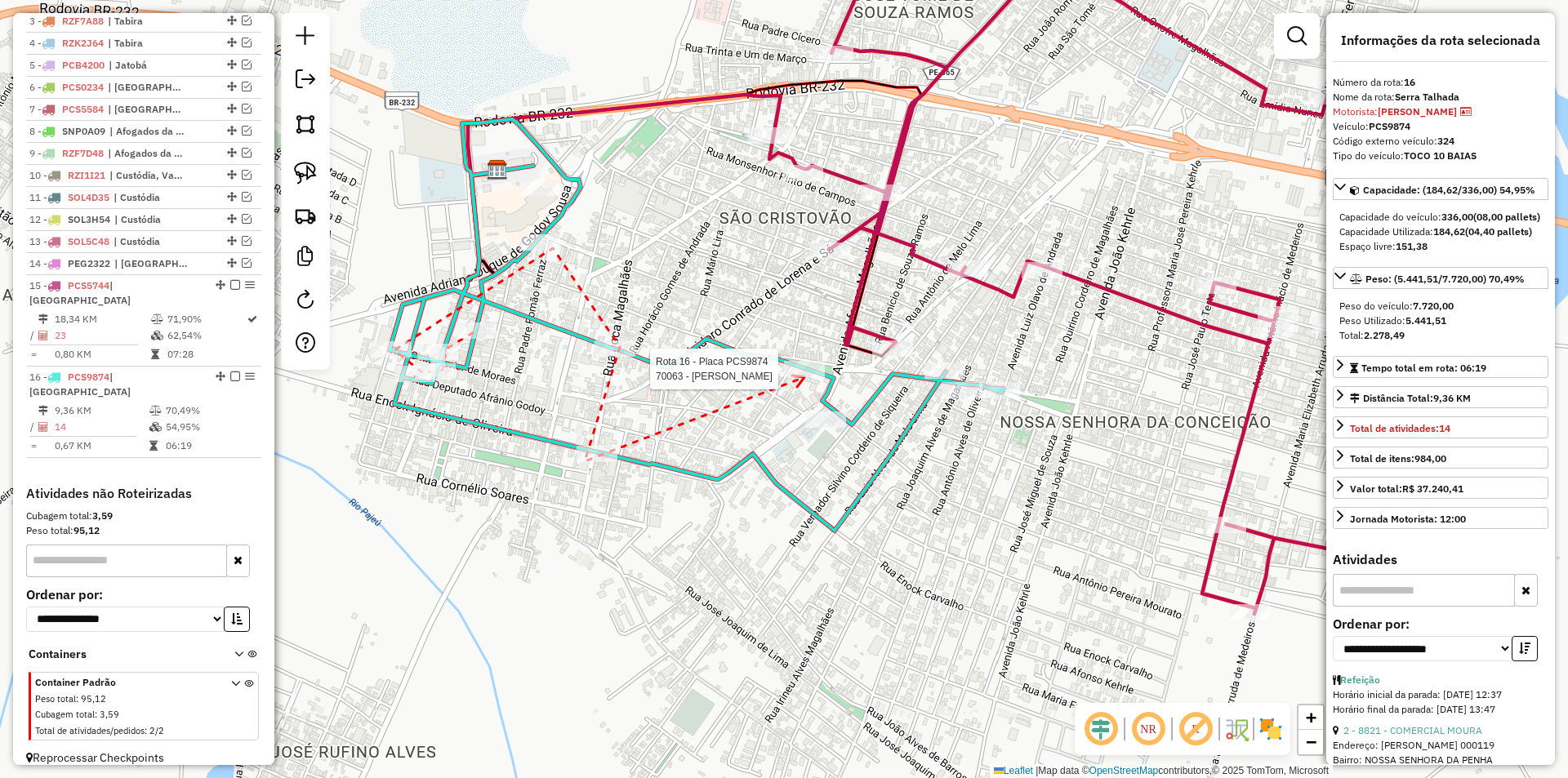
click at [804, 378] on div at bounding box center [803, 369] width 41 height 16
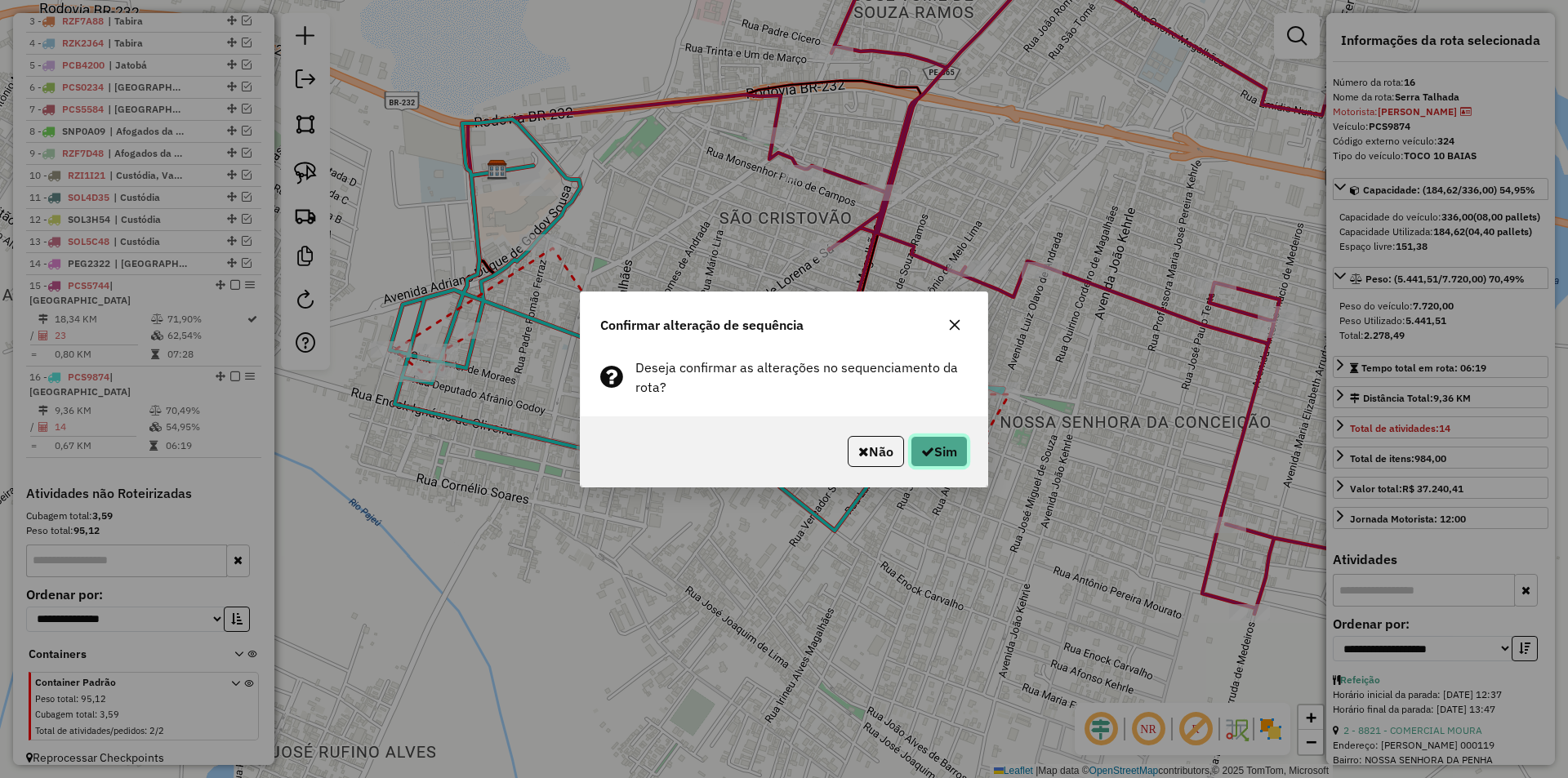
click at [939, 456] on button "Sim" at bounding box center [939, 452] width 57 height 31
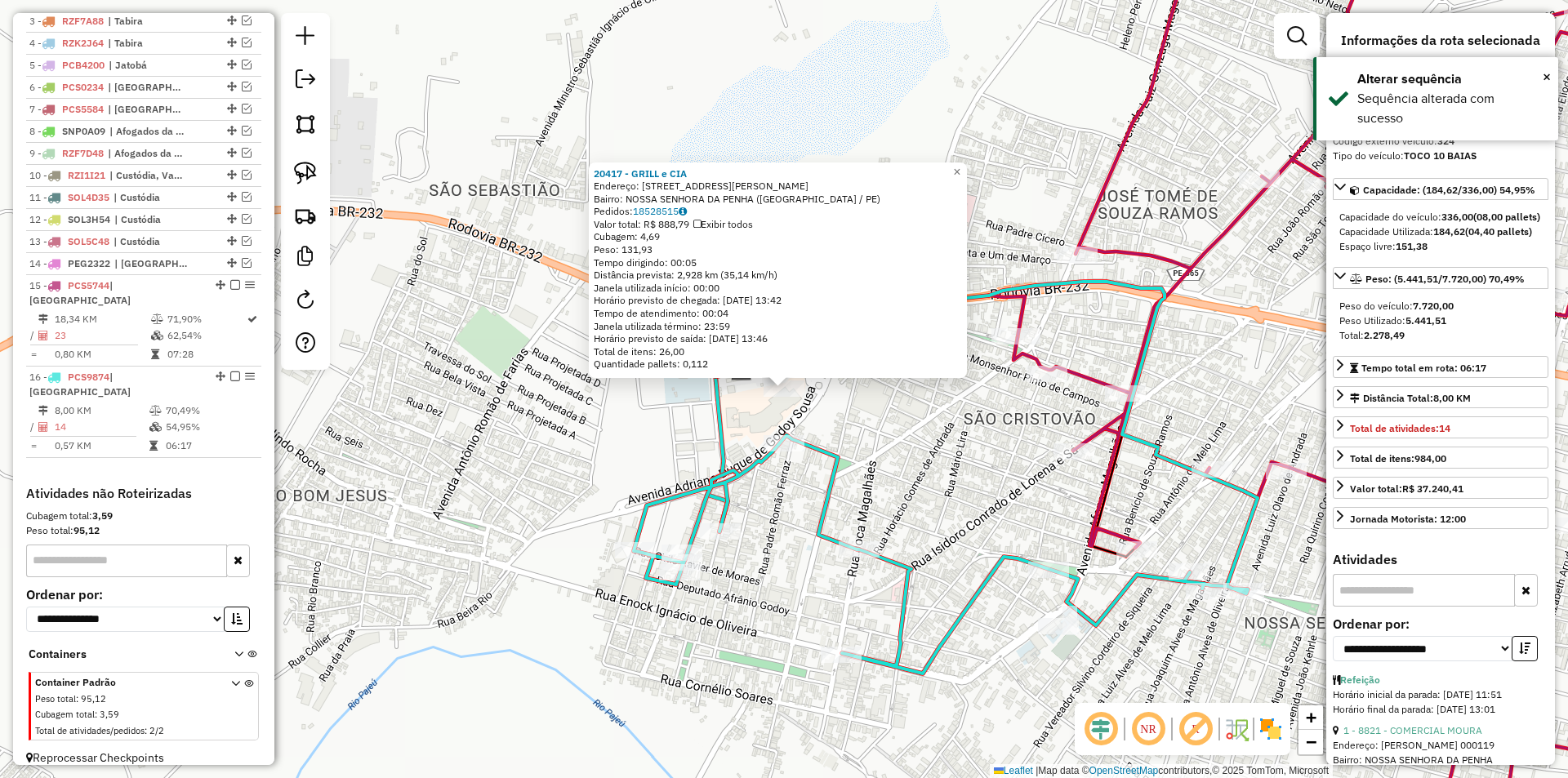
click at [920, 465] on div "20417 - GRILL e CIA Endereço: AVENIDA ADRIANO DUQUE DE GODOY 153 Bairro: NOSSA …" at bounding box center [784, 389] width 1568 height 778
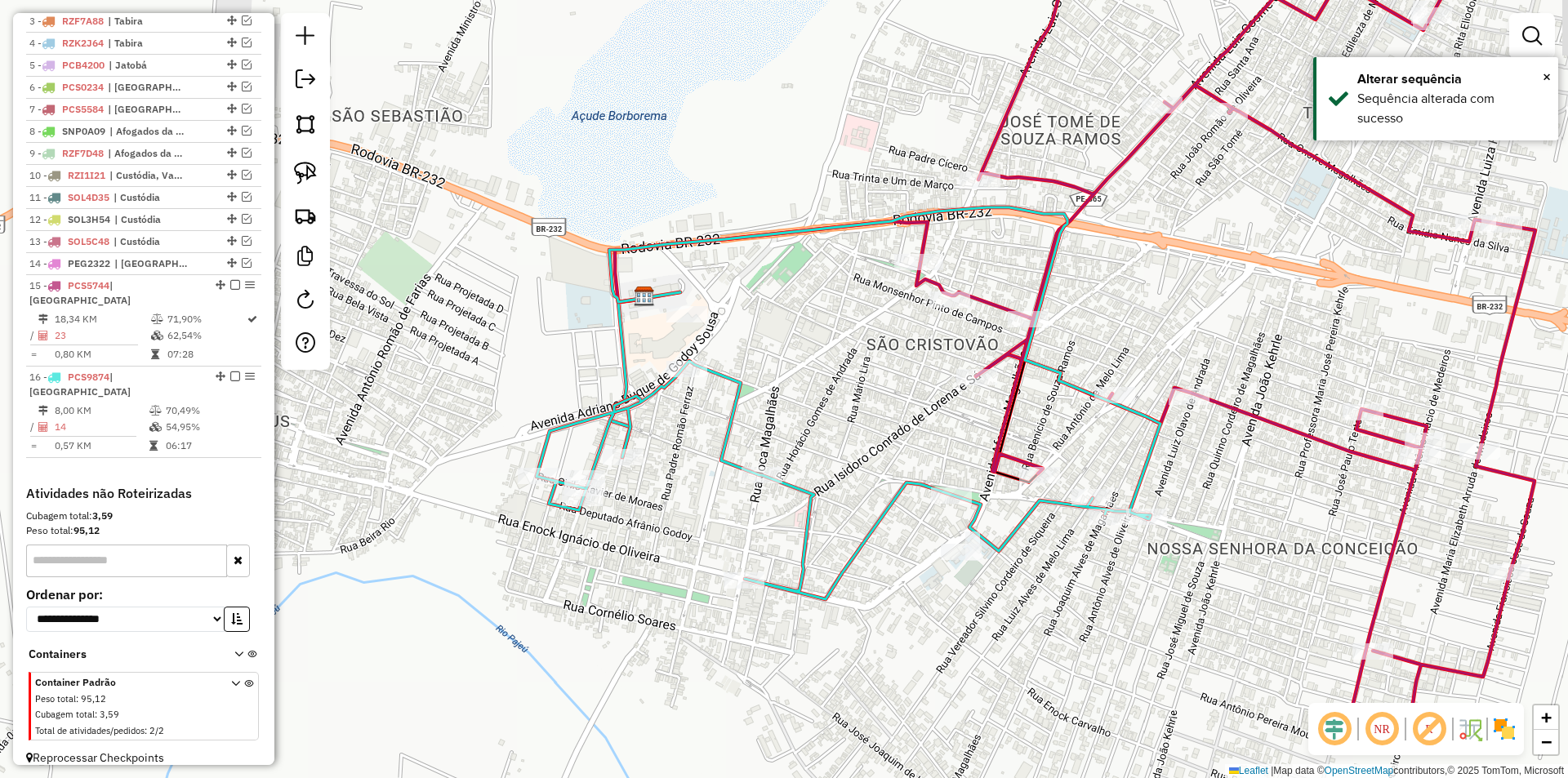
drag, startPoint x: 985, startPoint y: 482, endPoint x: 846, endPoint y: 361, distance: 184.3
click at [848, 363] on div "Janela de atendimento Grade de atendimento Capacidade Transportadoras Veículos …" at bounding box center [784, 389] width 1568 height 778
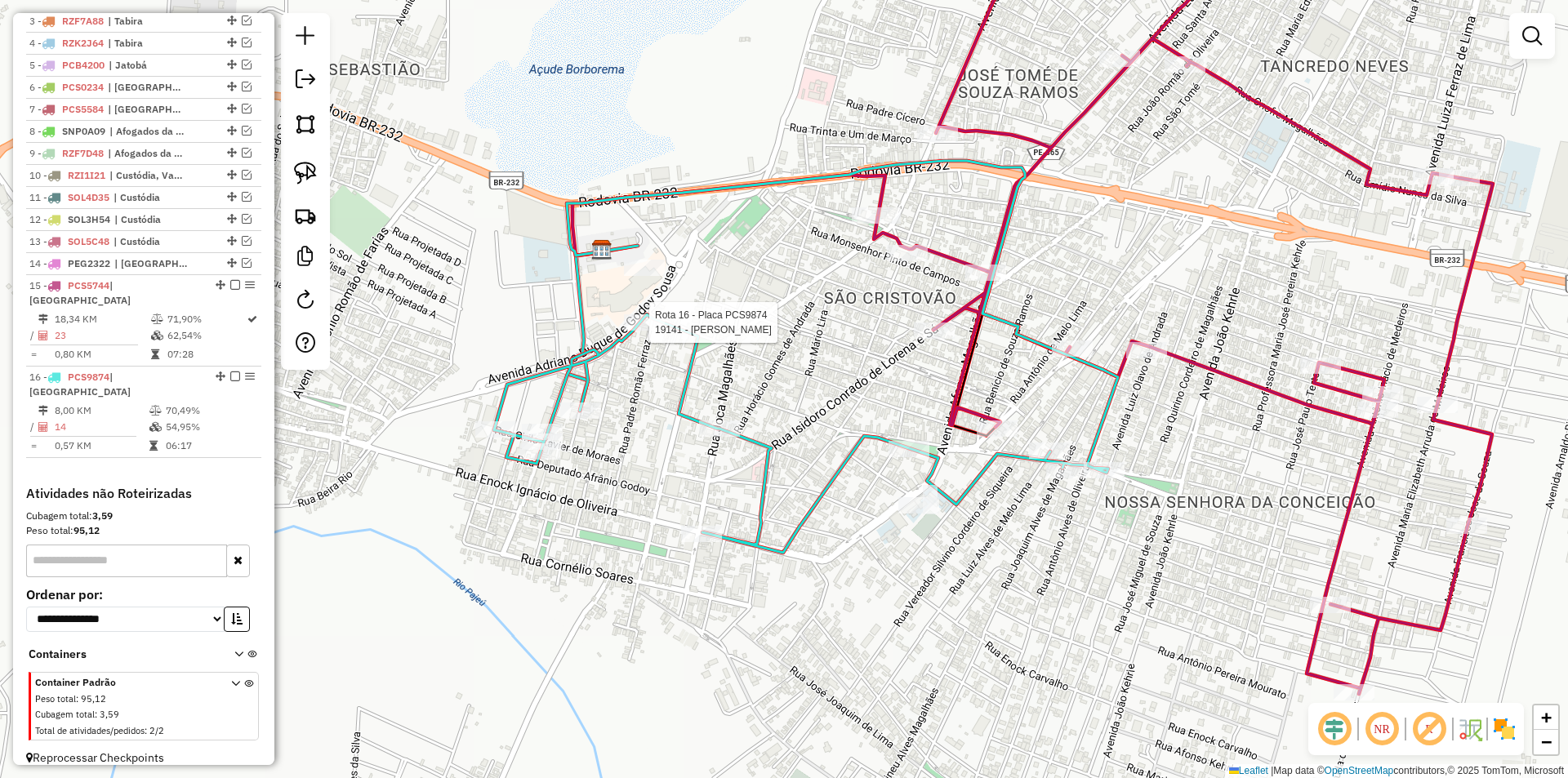
click at [651, 331] on div at bounding box center [644, 322] width 41 height 16
select select "**********"
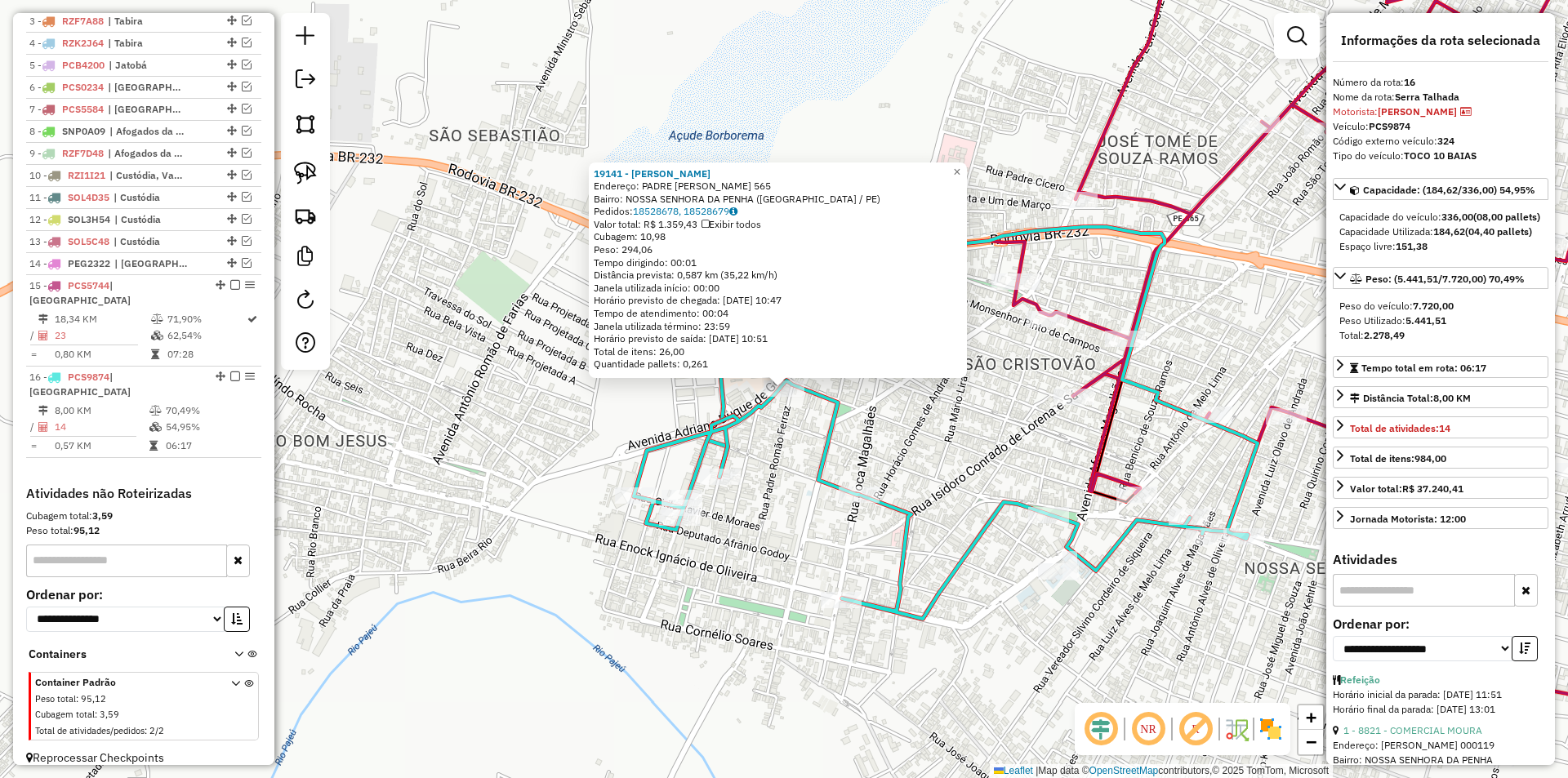
click at [988, 430] on div "19141 - PAIVA BURGER Endereço: PADRE ROMAO FERRAZ 565 Bairro: NOSSA SENHORA DA …" at bounding box center [784, 389] width 1568 height 778
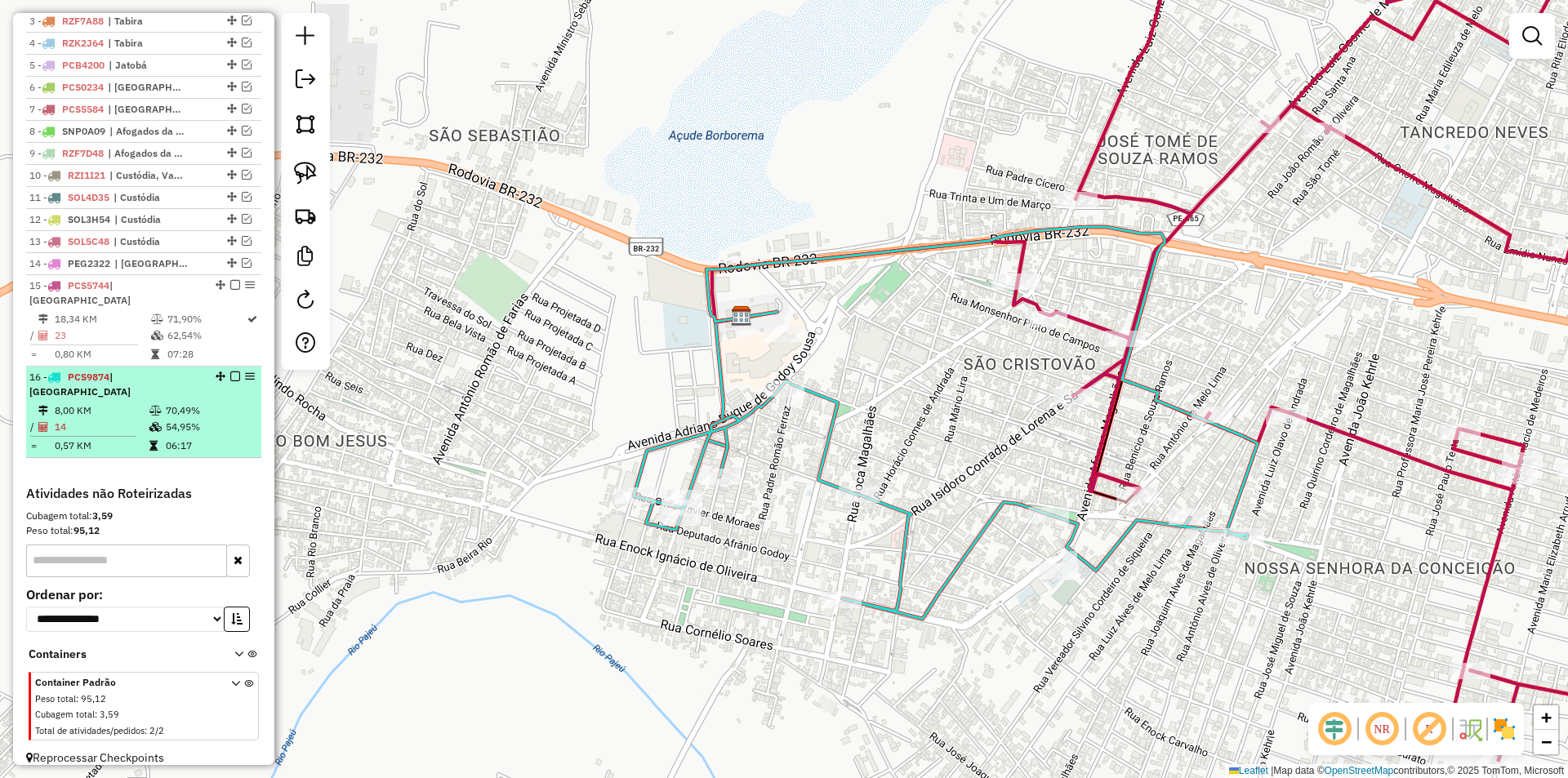
click at [232, 376] on em at bounding box center [235, 377] width 10 height 10
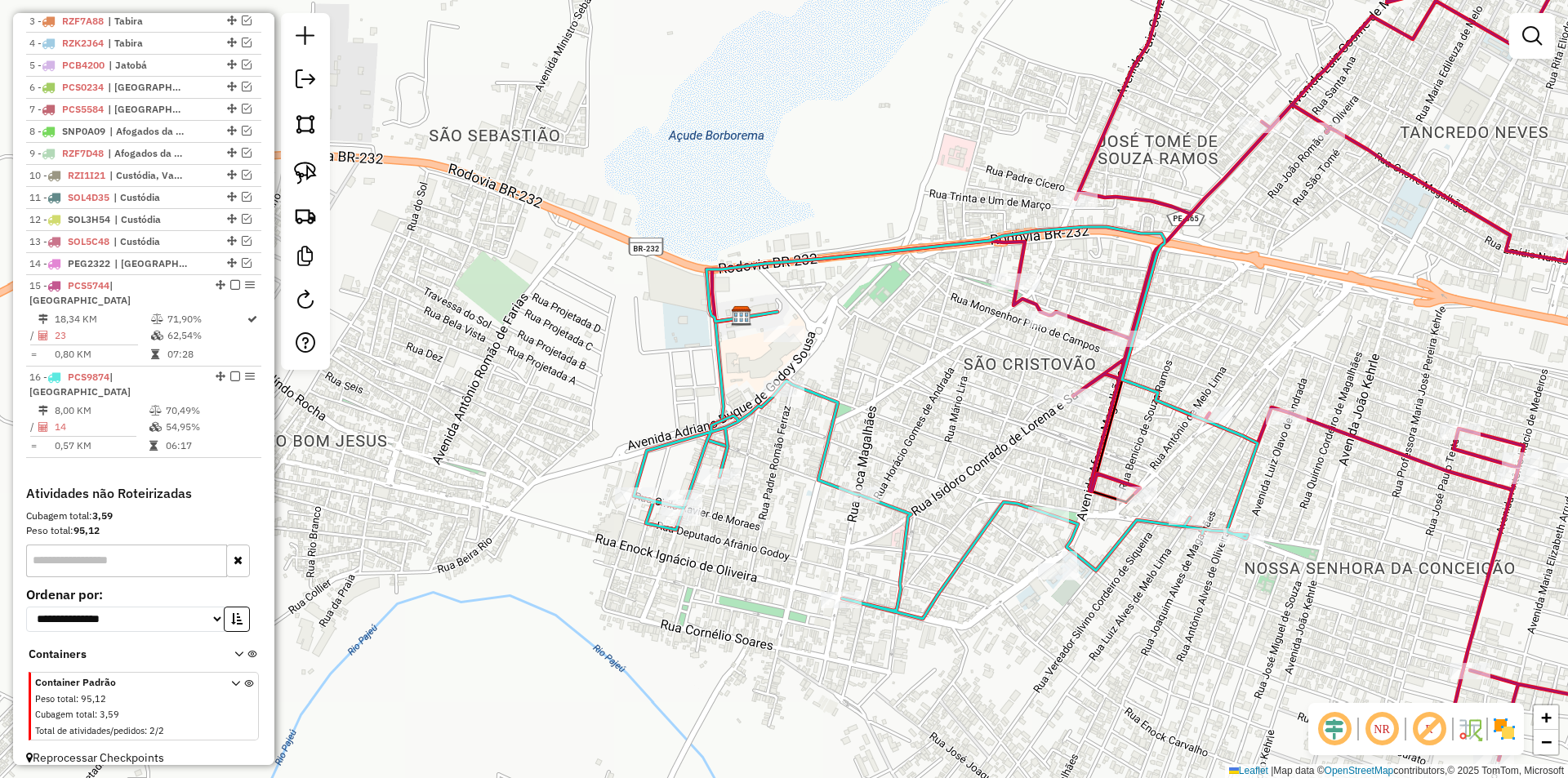
scroll to position [610, 0]
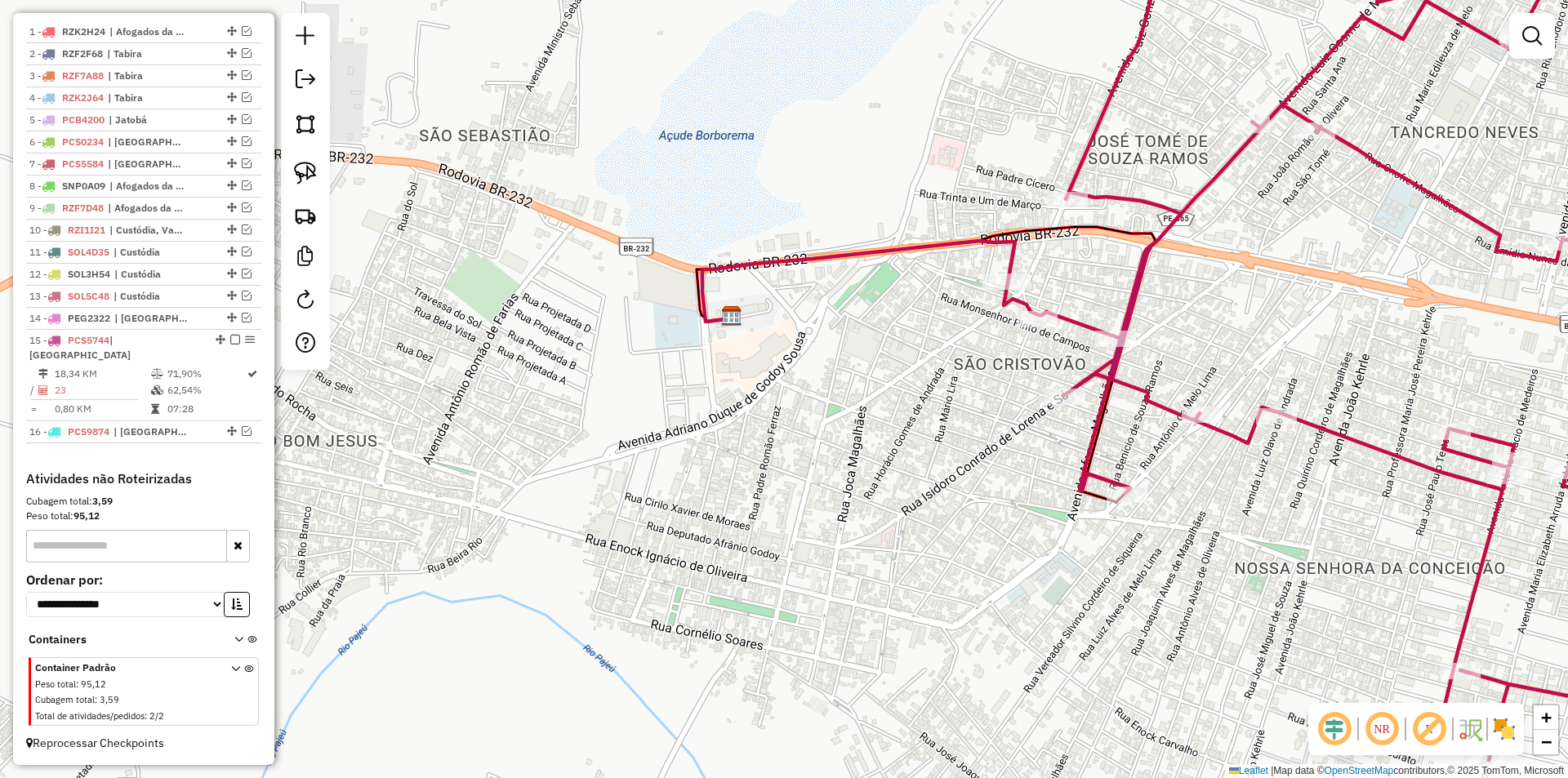
drag, startPoint x: 968, startPoint y: 389, endPoint x: 685, endPoint y: 389, distance: 283.0
click at [685, 389] on div "Janela de atendimento Grade de atendimento Capacidade Transportadoras Veículos …" at bounding box center [784, 389] width 1568 height 778
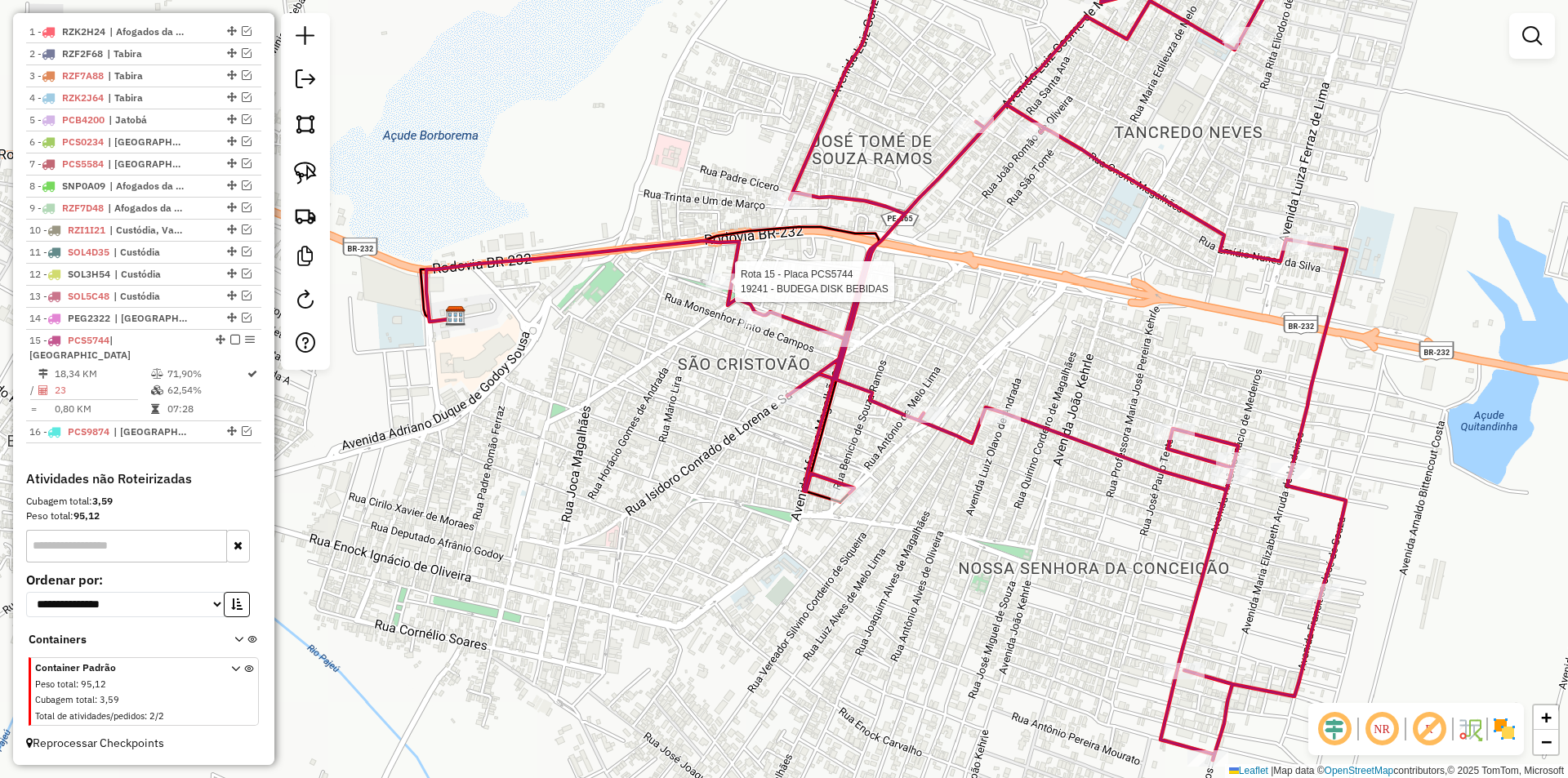
select select "**********"
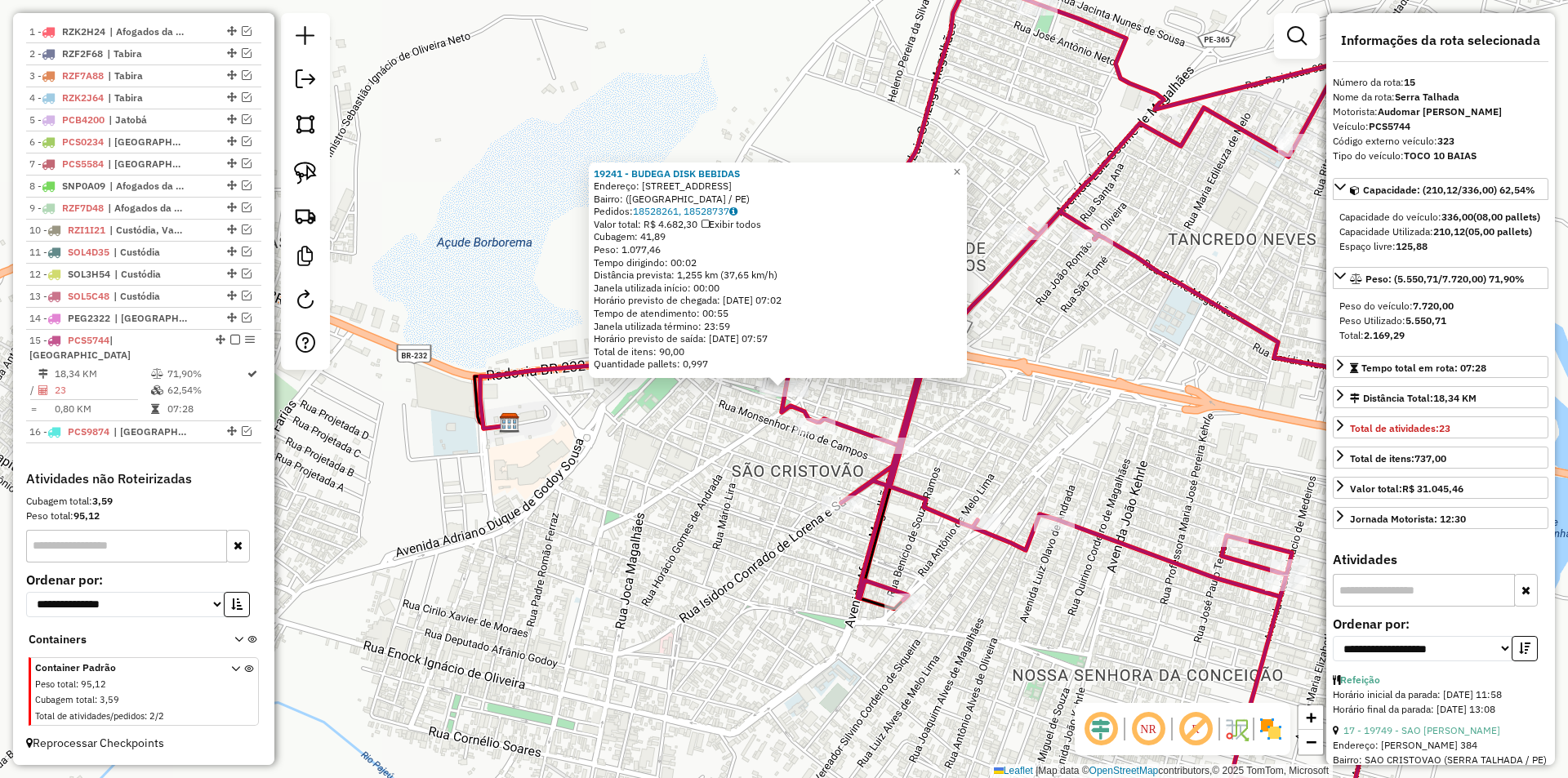
click at [702, 438] on div "19241 - BUDEGA DISK BEBIDAS Endereço: Rua da Vitória, 99 Bairro: (Serra Talhada…" at bounding box center [784, 389] width 1568 height 778
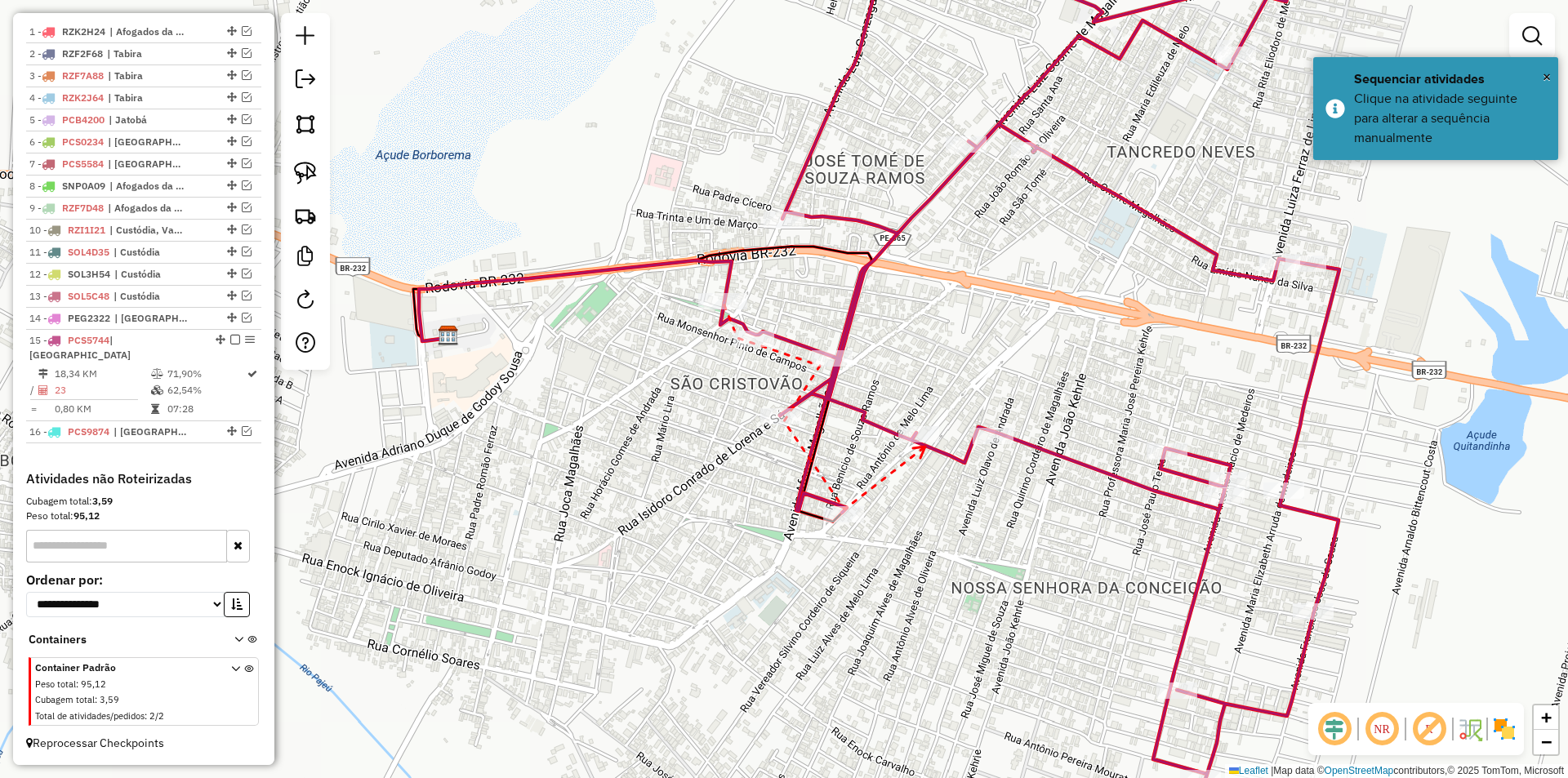
click at [925, 447] on icon at bounding box center [919, 453] width 12 height 11
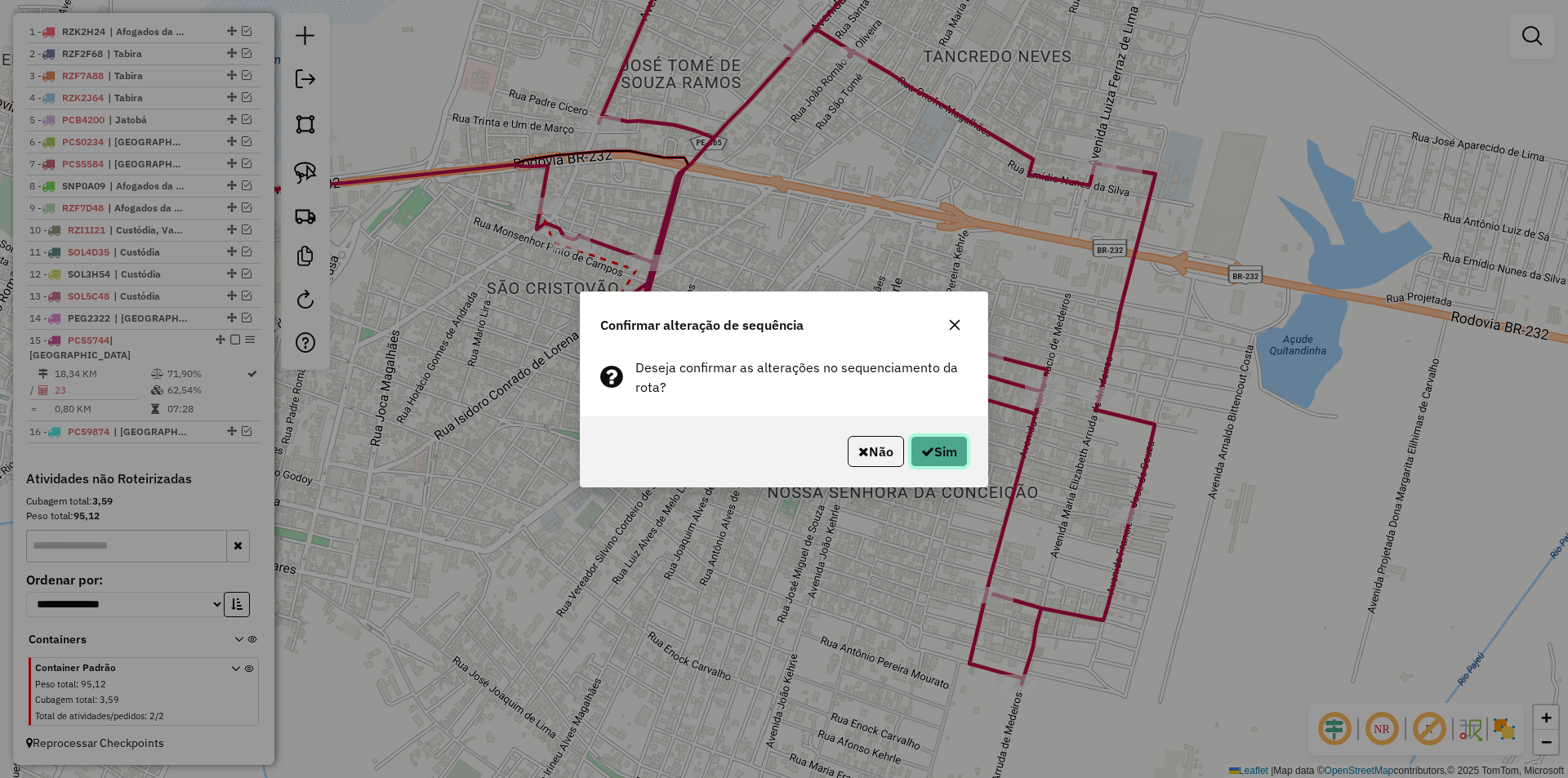
click at [936, 456] on button "Sim" at bounding box center [939, 452] width 57 height 31
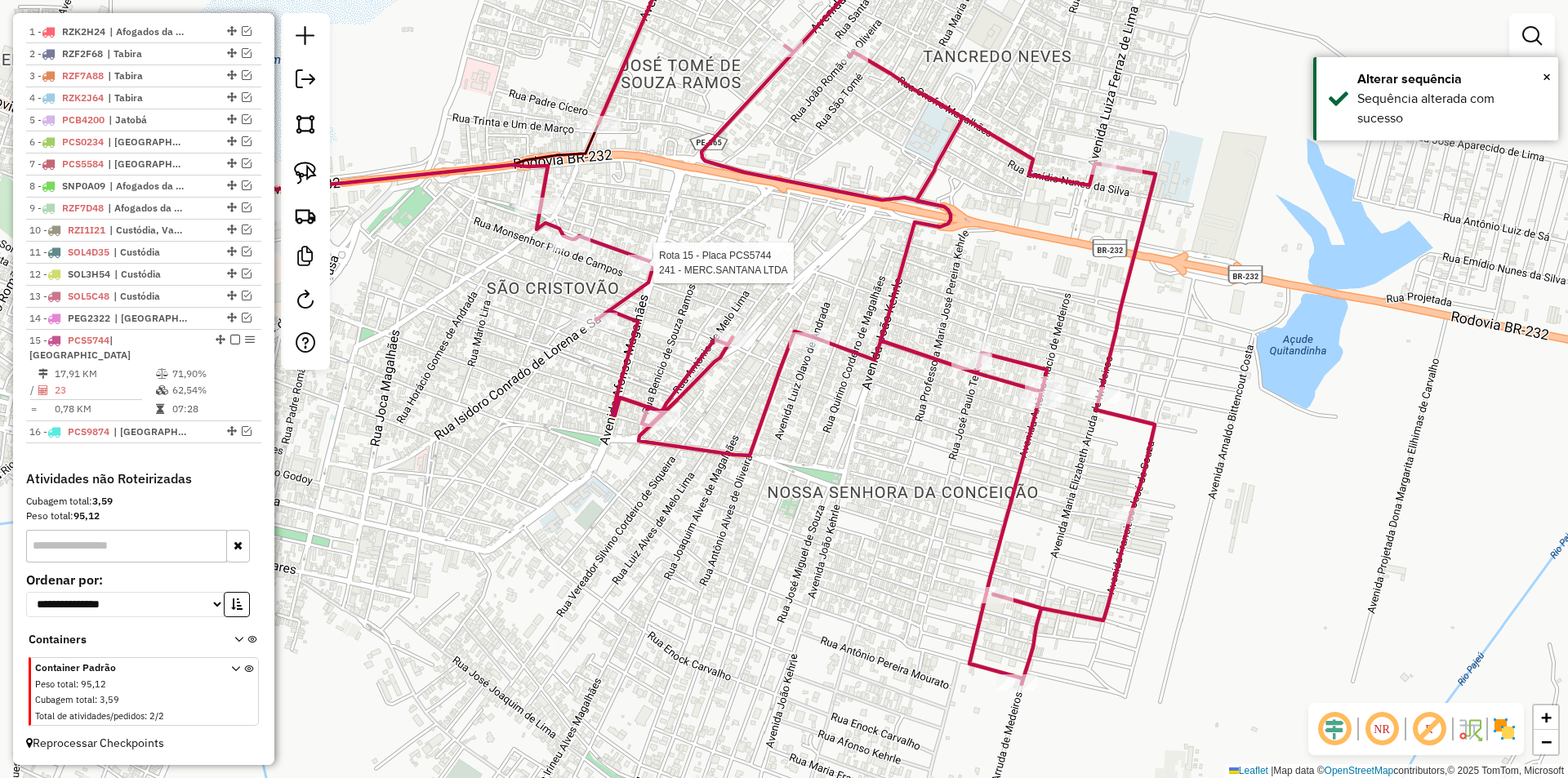
click at [648, 271] on div at bounding box center [648, 263] width 41 height 16
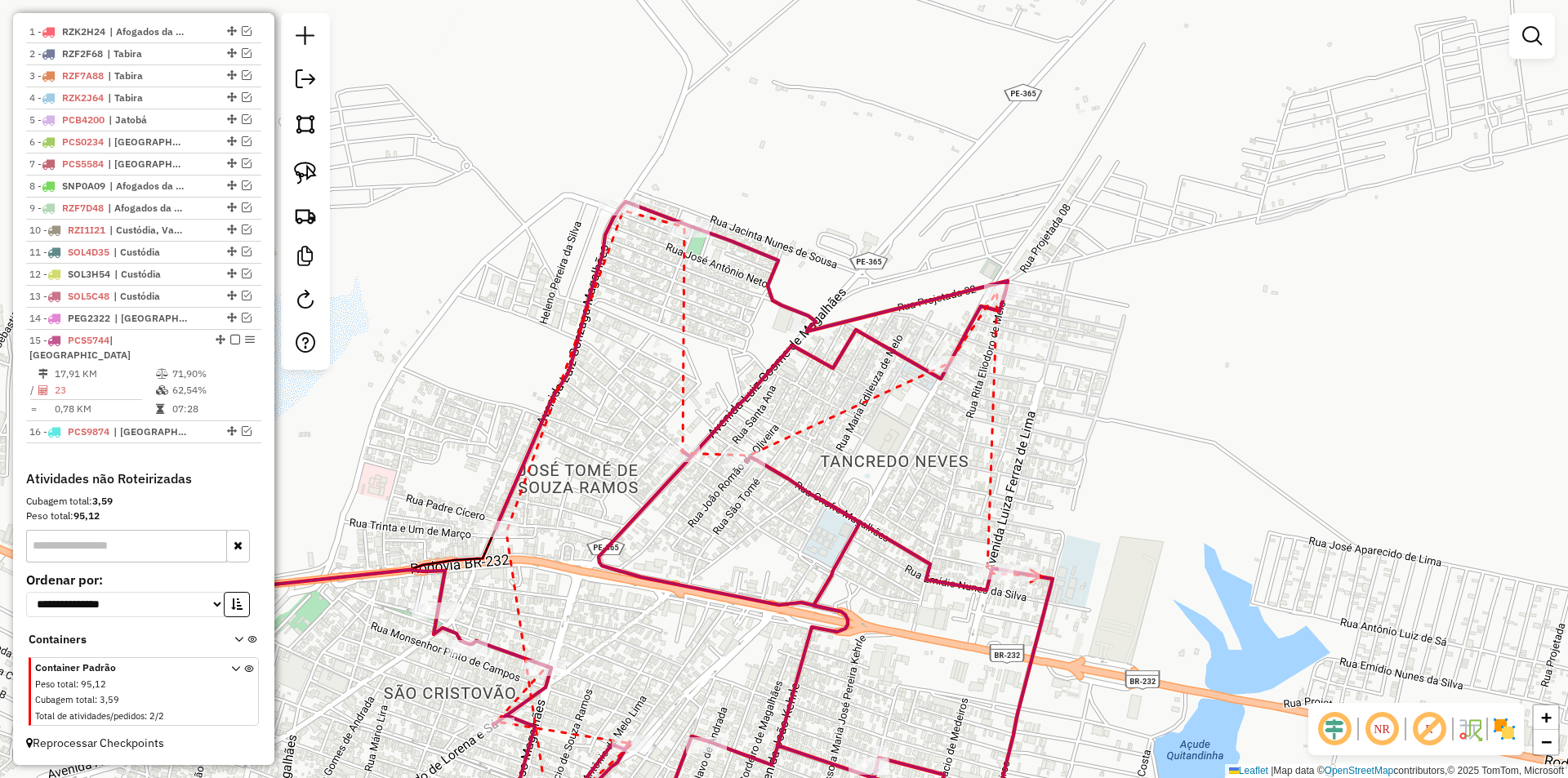
click at [1041, 576] on icon at bounding box center [1036, 575] width 10 height 12
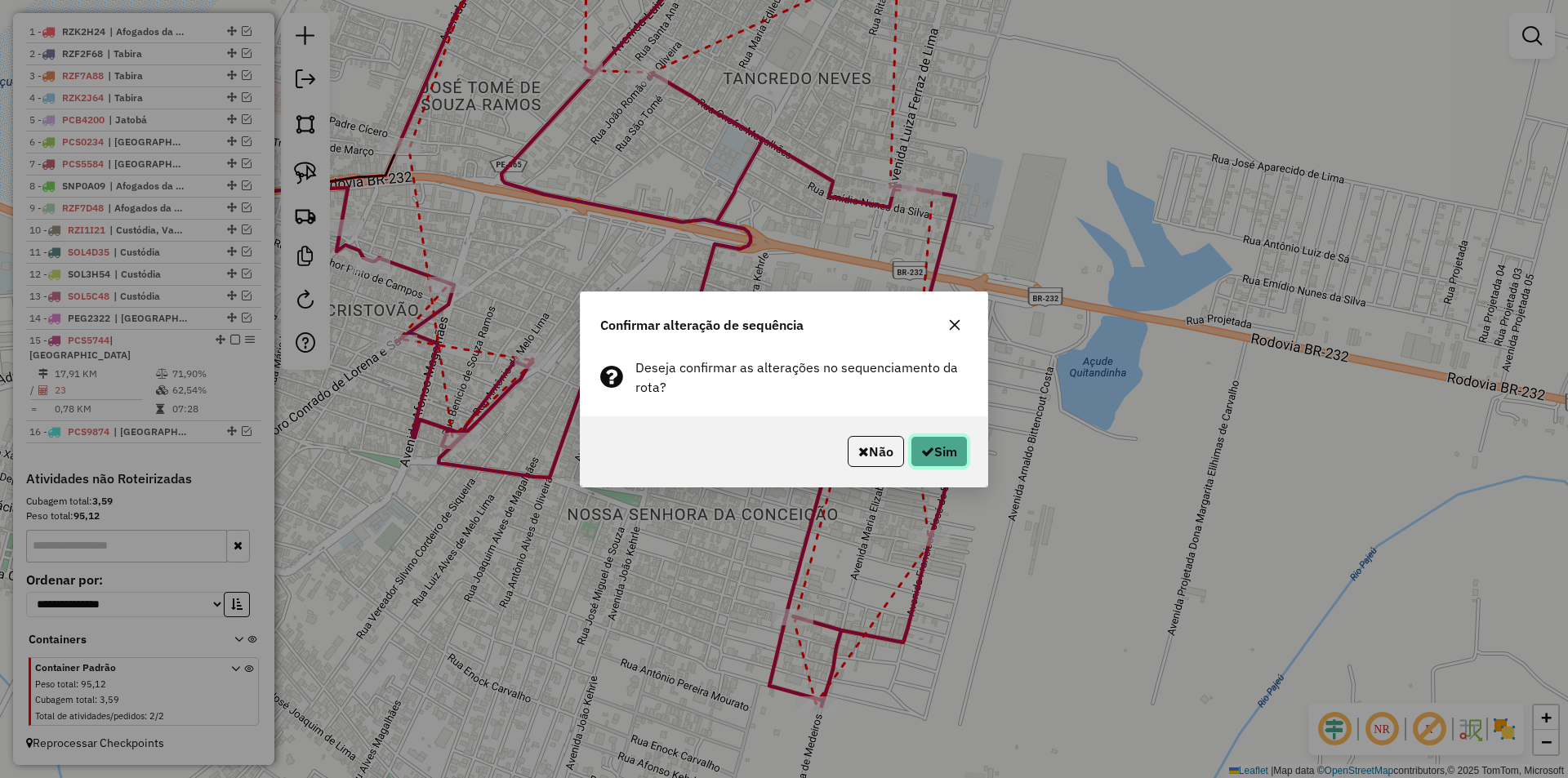
click at [947, 466] on button "Sim" at bounding box center [939, 452] width 57 height 31
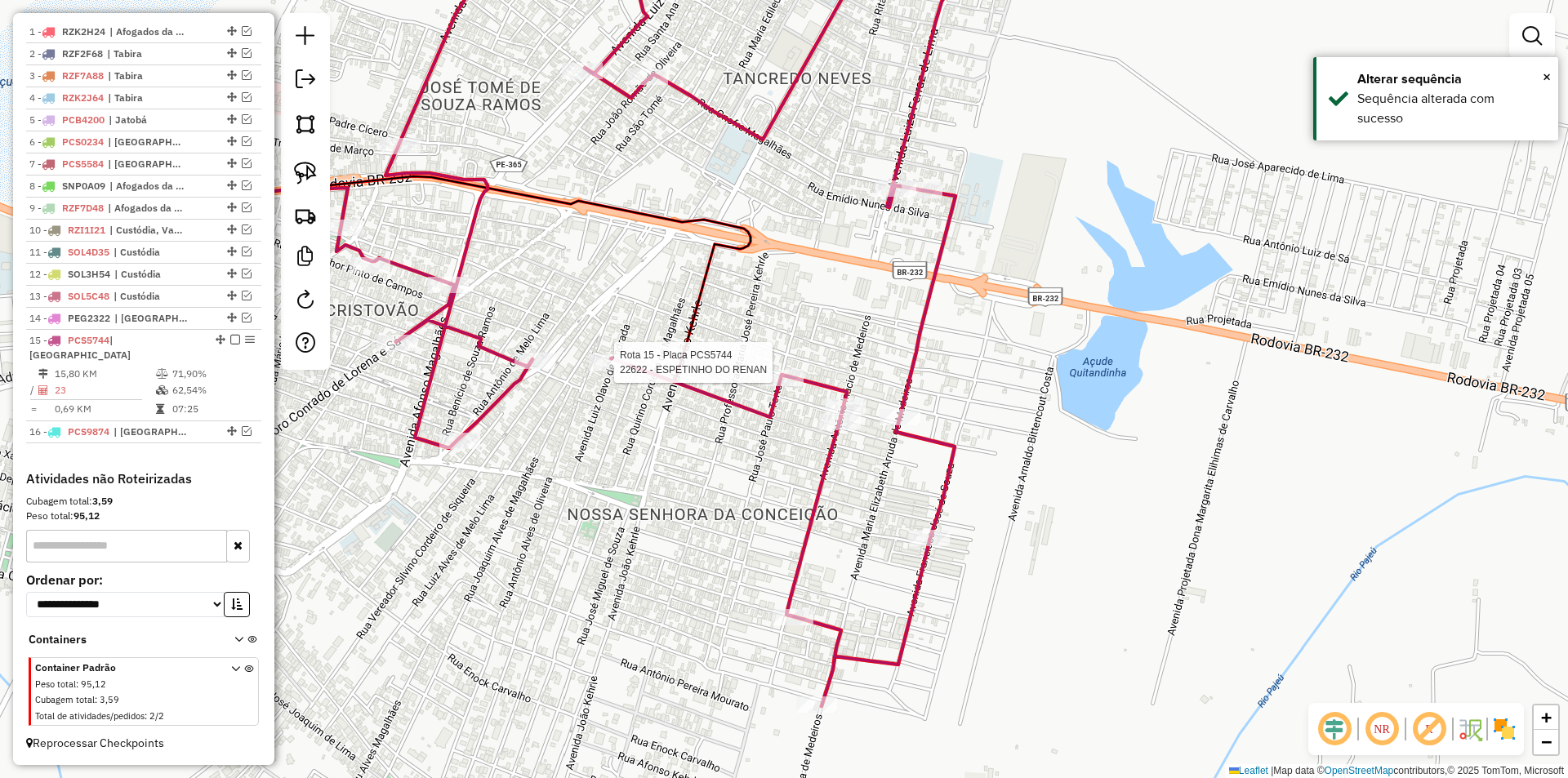
select select "**********"
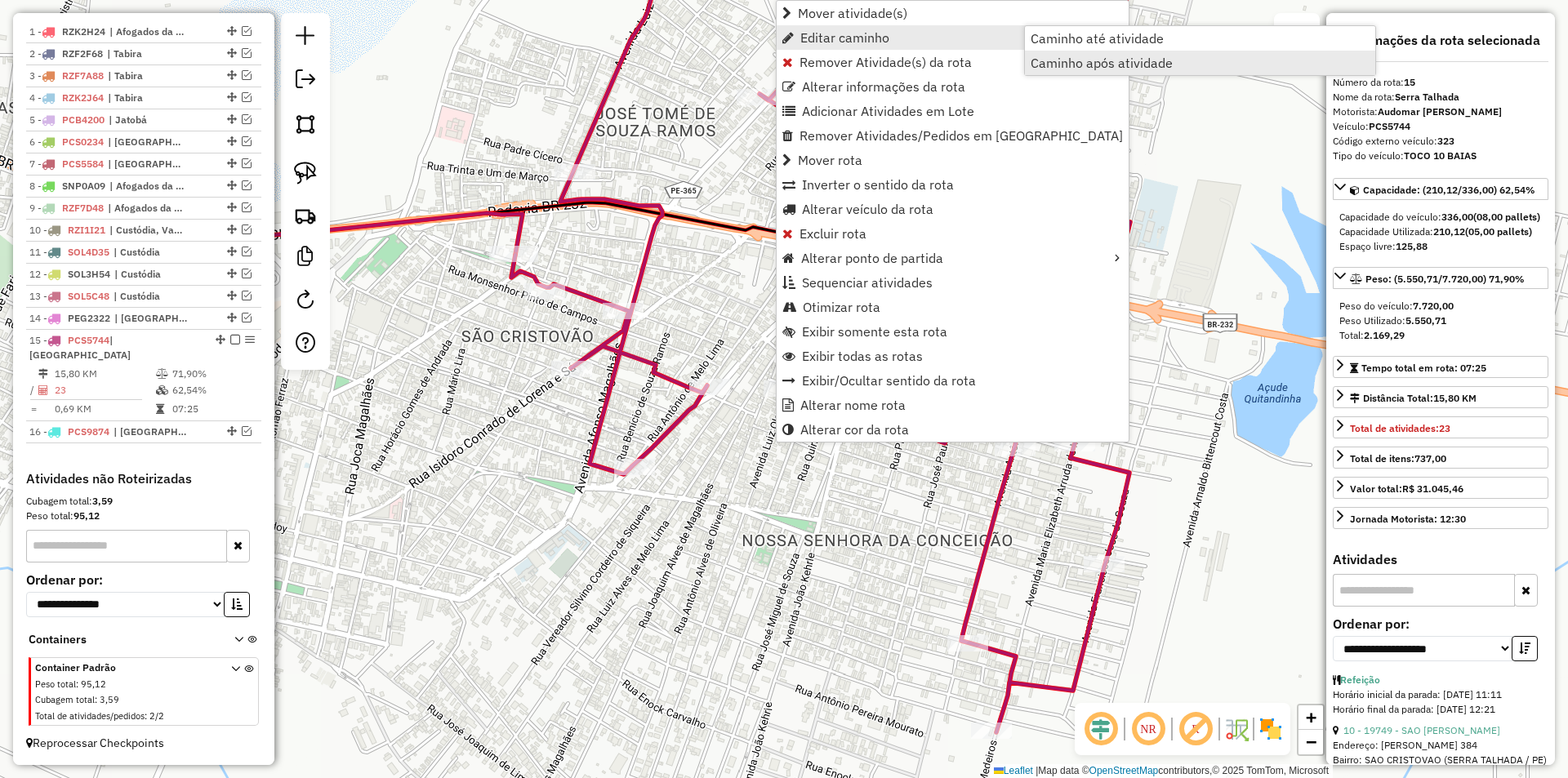
click at [1054, 56] on span "Caminho após atividade" at bounding box center [1101, 63] width 142 height 13
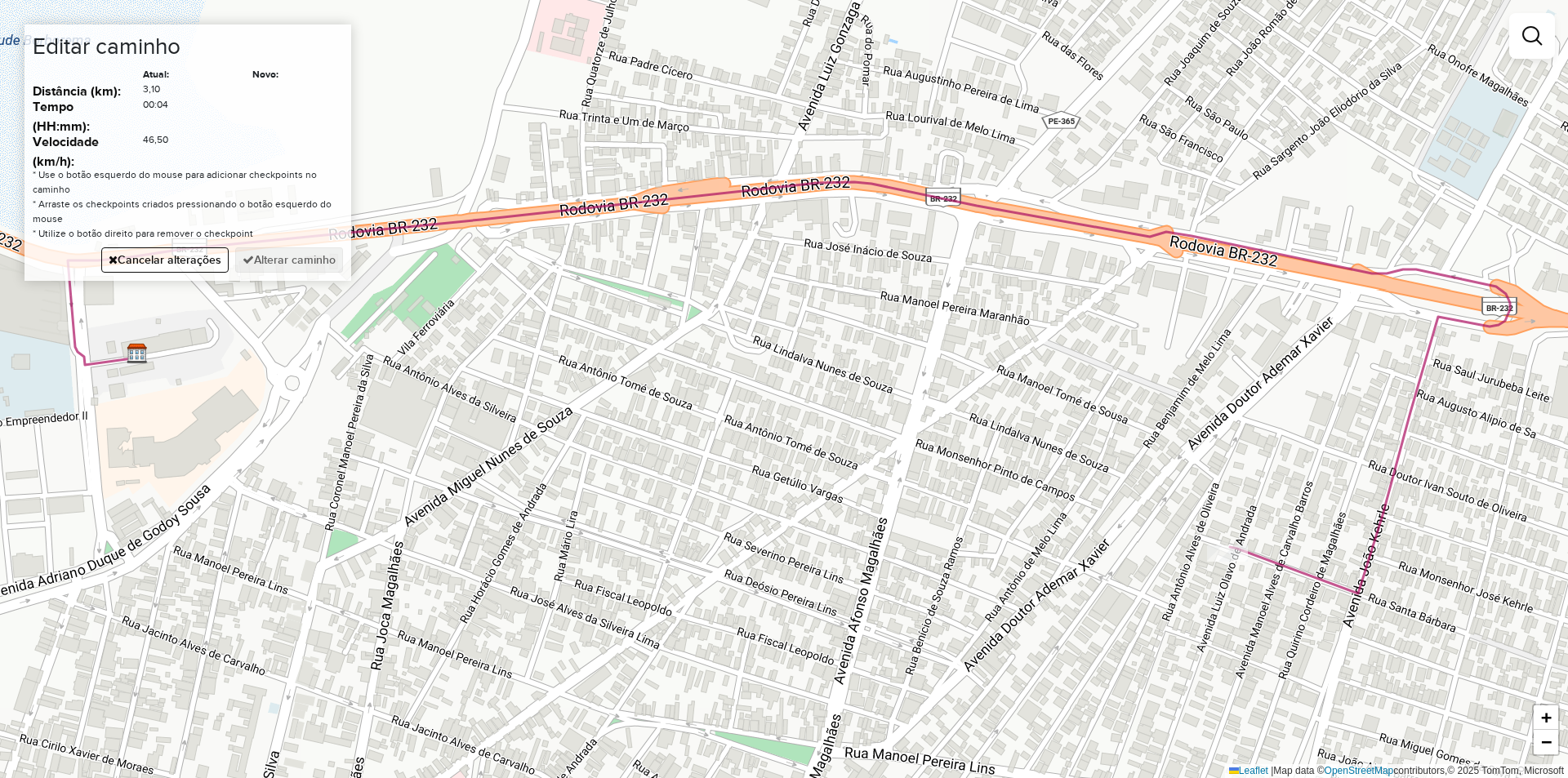
drag, startPoint x: 552, startPoint y: 515, endPoint x: 899, endPoint y: 439, distance: 355.2
click at [897, 458] on div "Janela de atendimento Grade de atendimento Capacidade Transportadoras Veículos …" at bounding box center [784, 389] width 1568 height 778
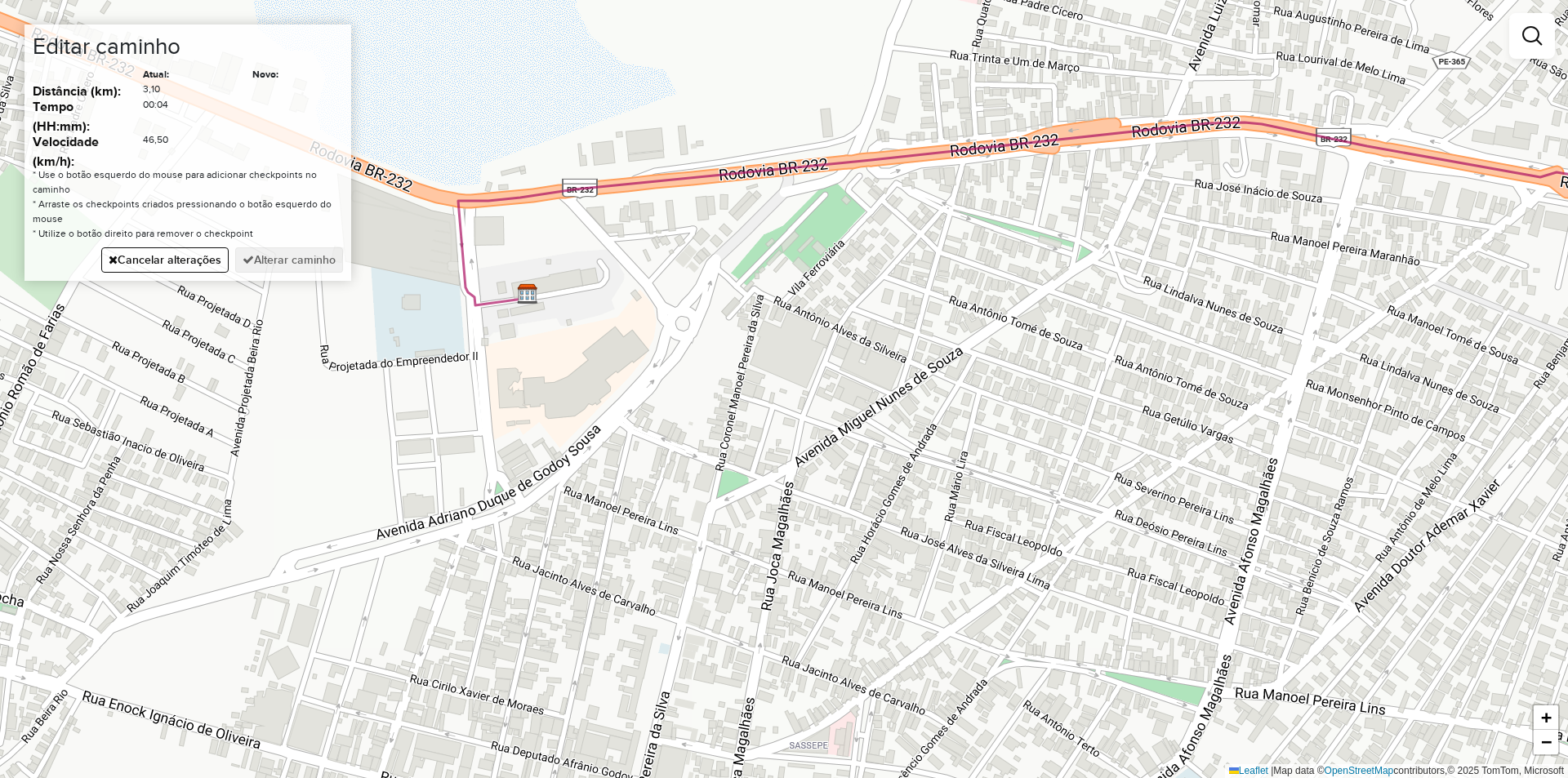
click at [621, 396] on div "Janela de atendimento Grade de atendimento Capacidade Transportadoras Veículos …" at bounding box center [784, 389] width 1568 height 778
click at [321, 259] on button "Alterar caminho" at bounding box center [288, 260] width 107 height 26
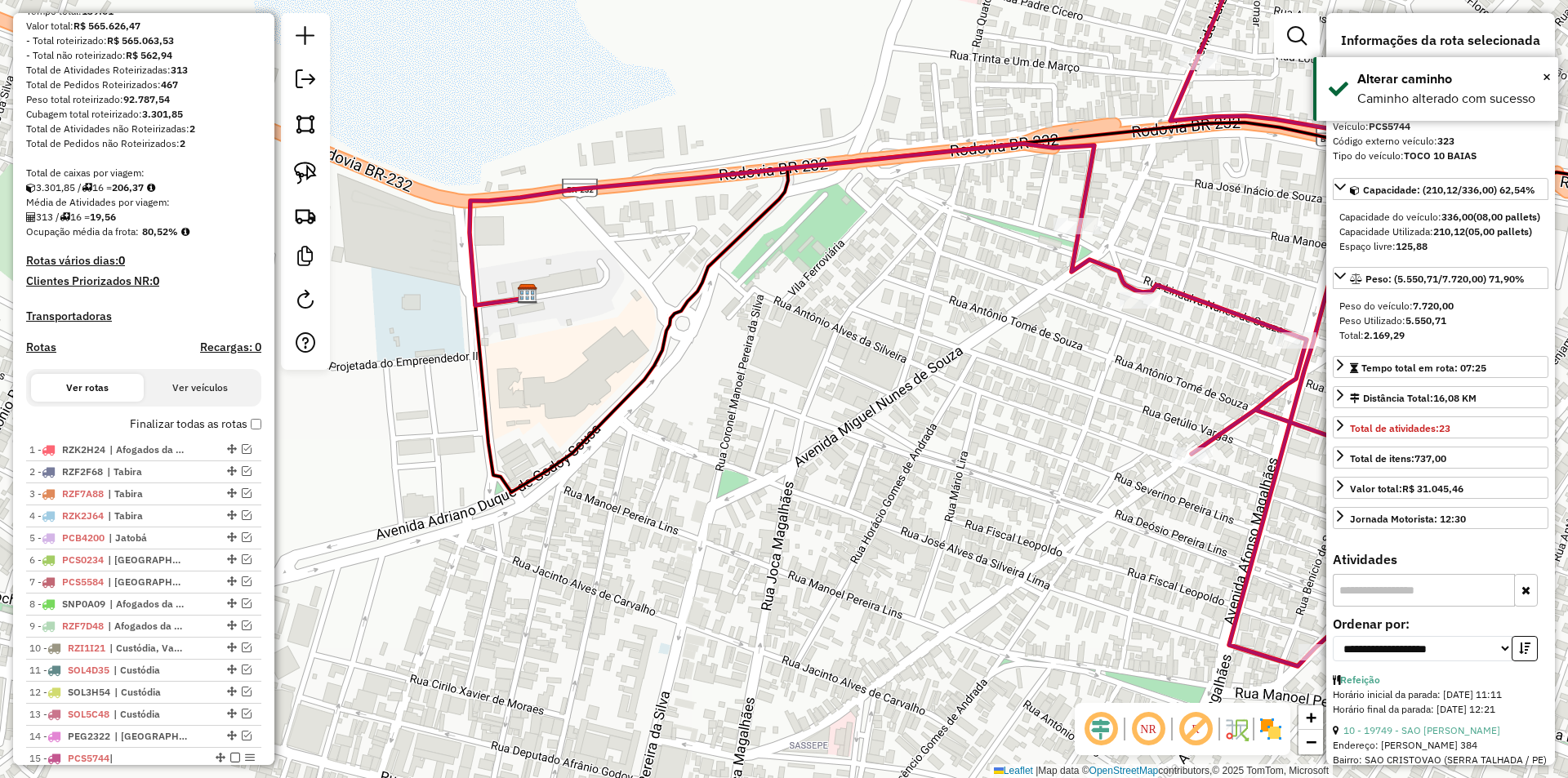
scroll to position [0, 0]
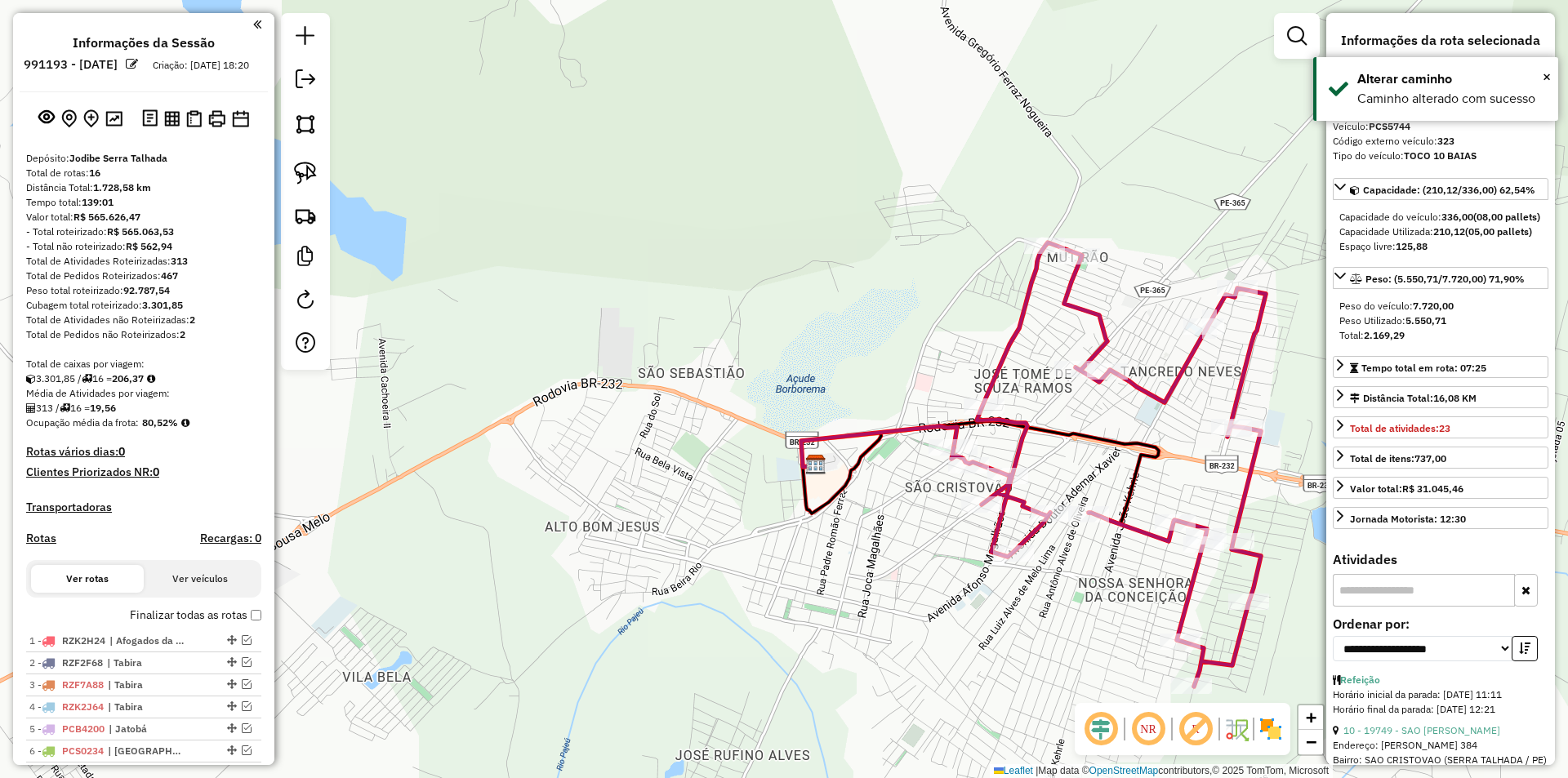
drag, startPoint x: 945, startPoint y: 563, endPoint x: 643, endPoint y: 439, distance: 326.5
click at [645, 441] on div "Janela de atendimento Grade de atendimento Capacidade Transportadoras Veículos …" at bounding box center [784, 389] width 1568 height 778
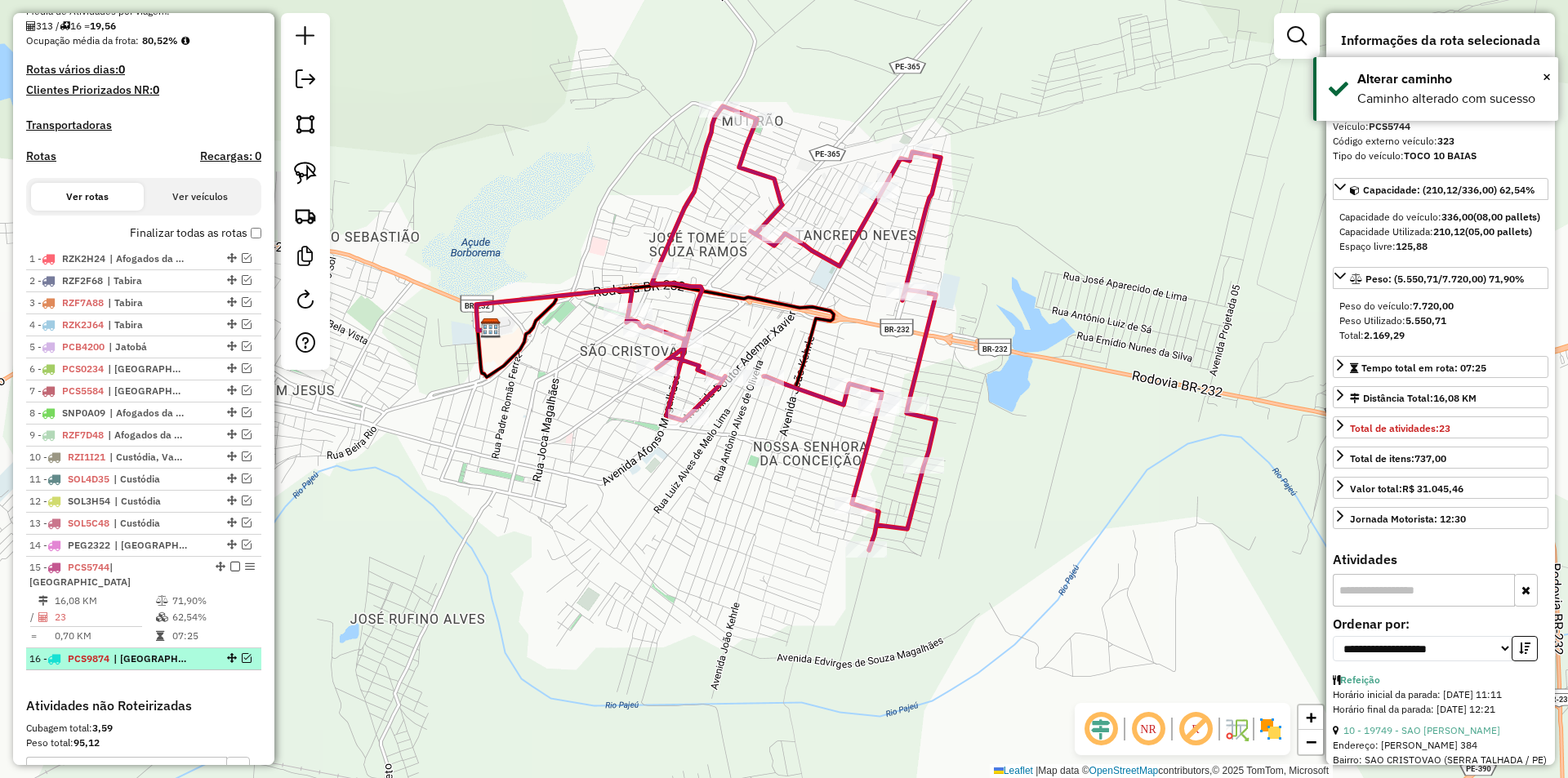
scroll to position [572, 0]
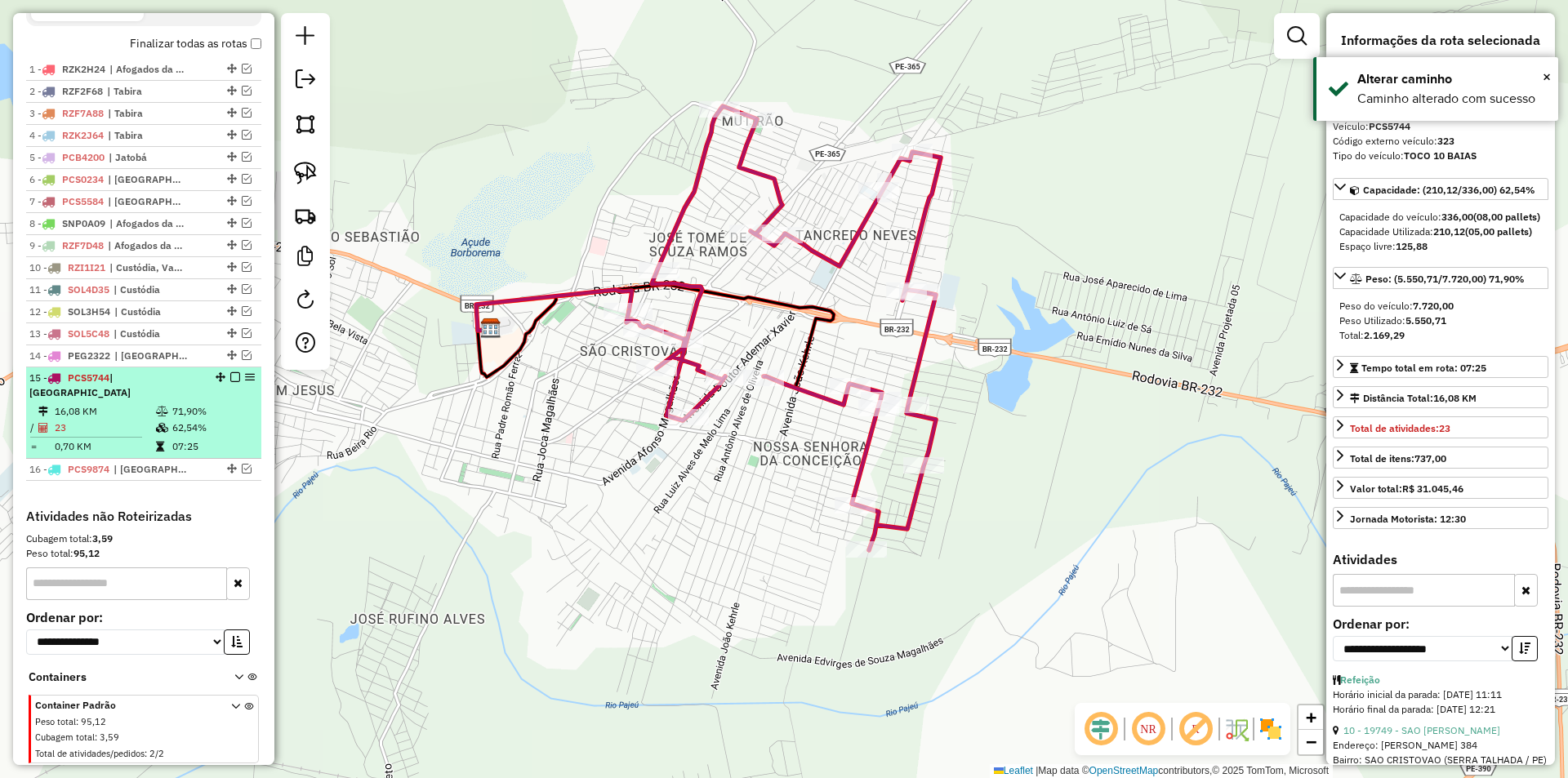
click at [234, 382] on em at bounding box center [235, 378] width 10 height 10
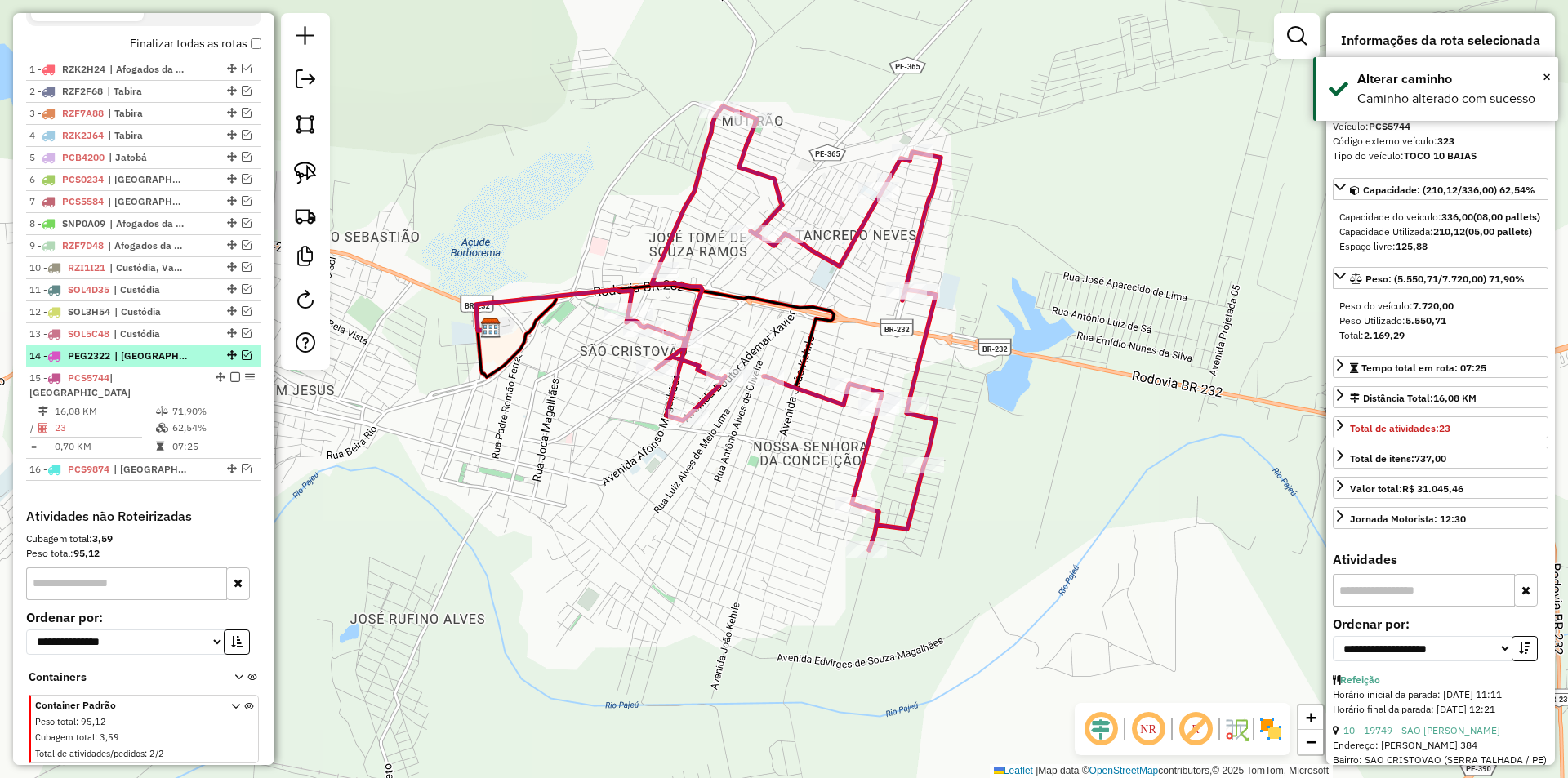
scroll to position [554, 0]
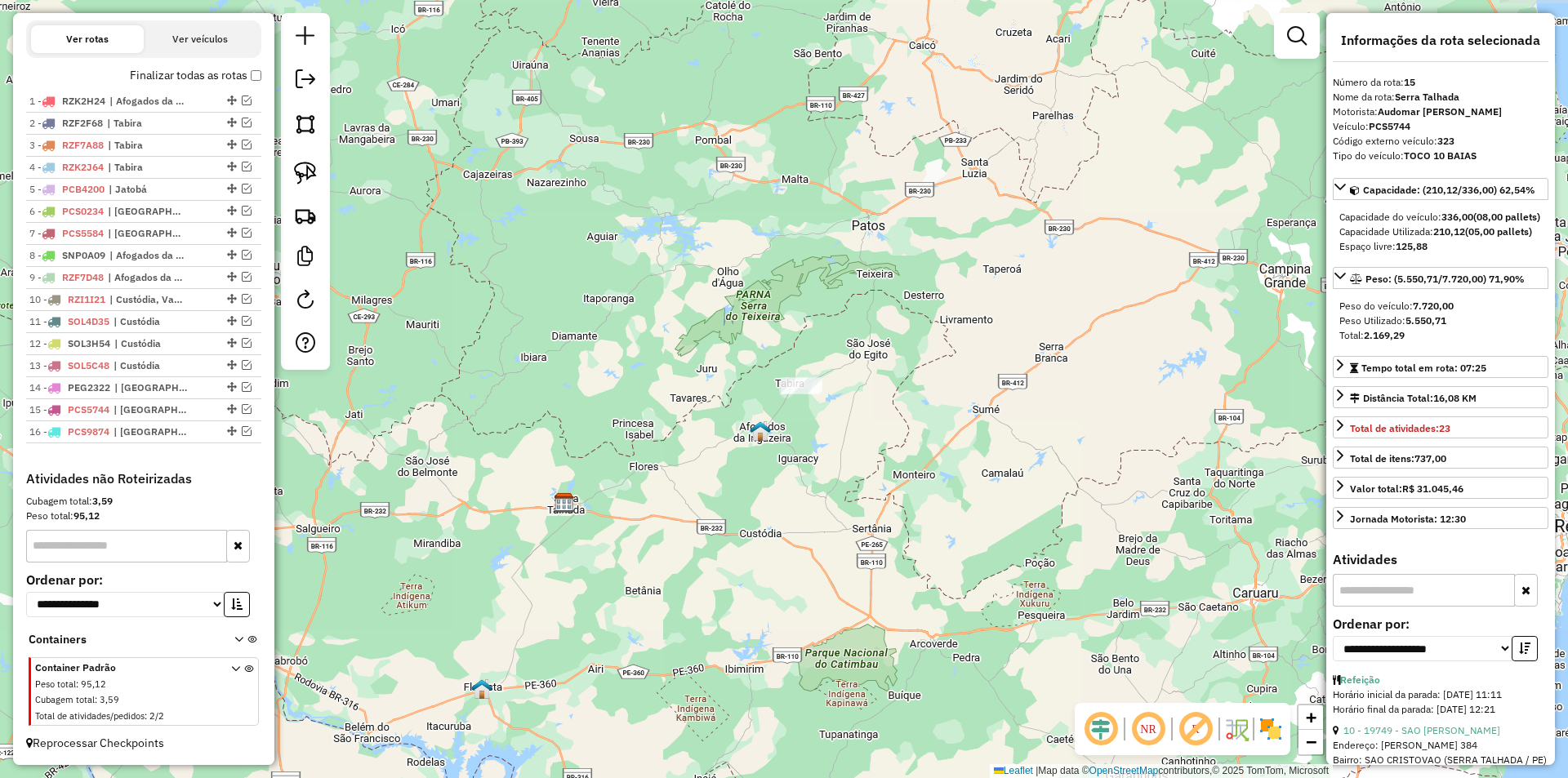
drag, startPoint x: 580, startPoint y: 556, endPoint x: 673, endPoint y: 477, distance: 122.0
click at [673, 477] on div "Janela de atendimento Grade de atendimento Capacidade Transportadoras Veículos …" at bounding box center [784, 389] width 1568 height 778
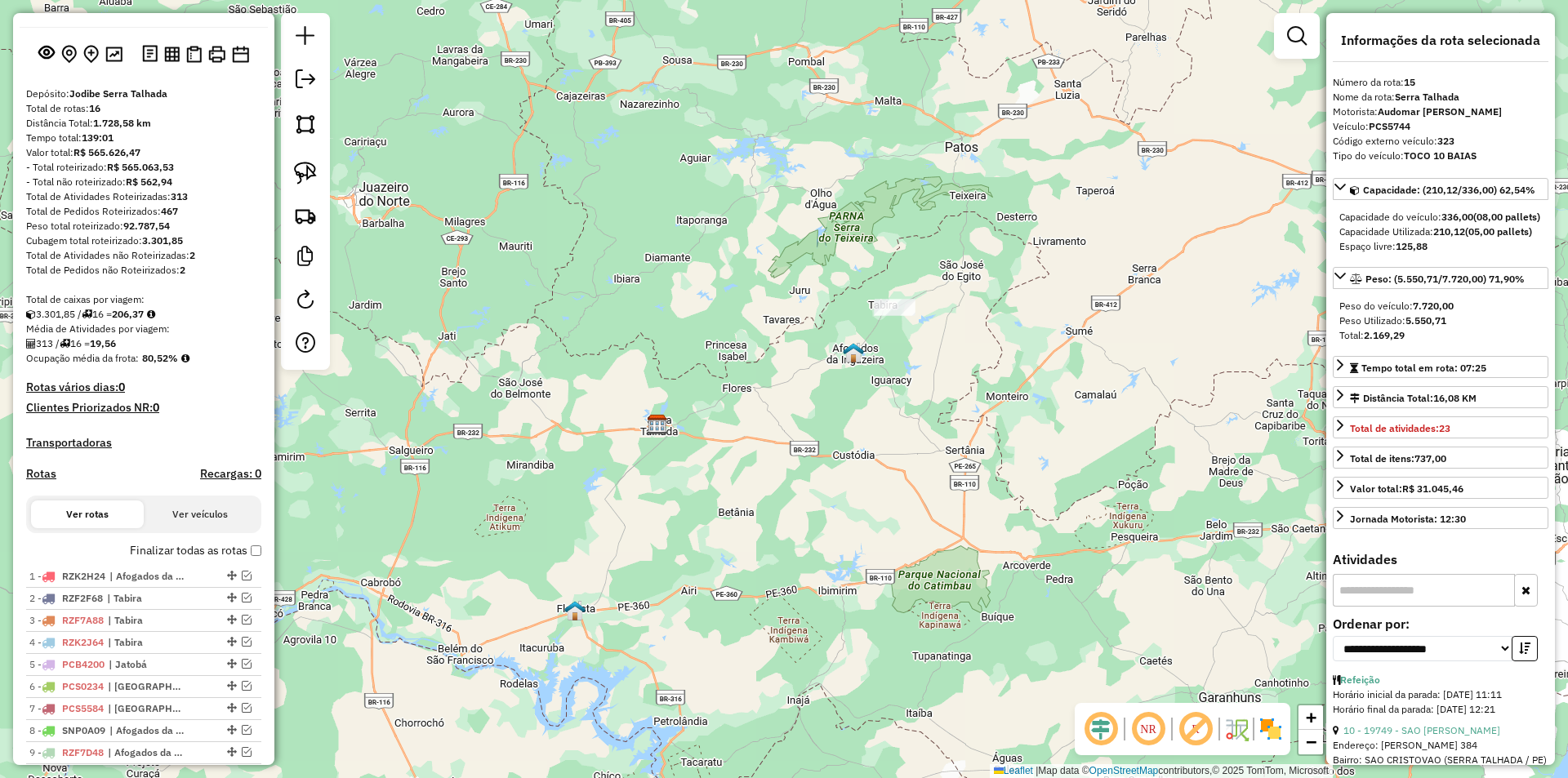
scroll to position [0, 0]
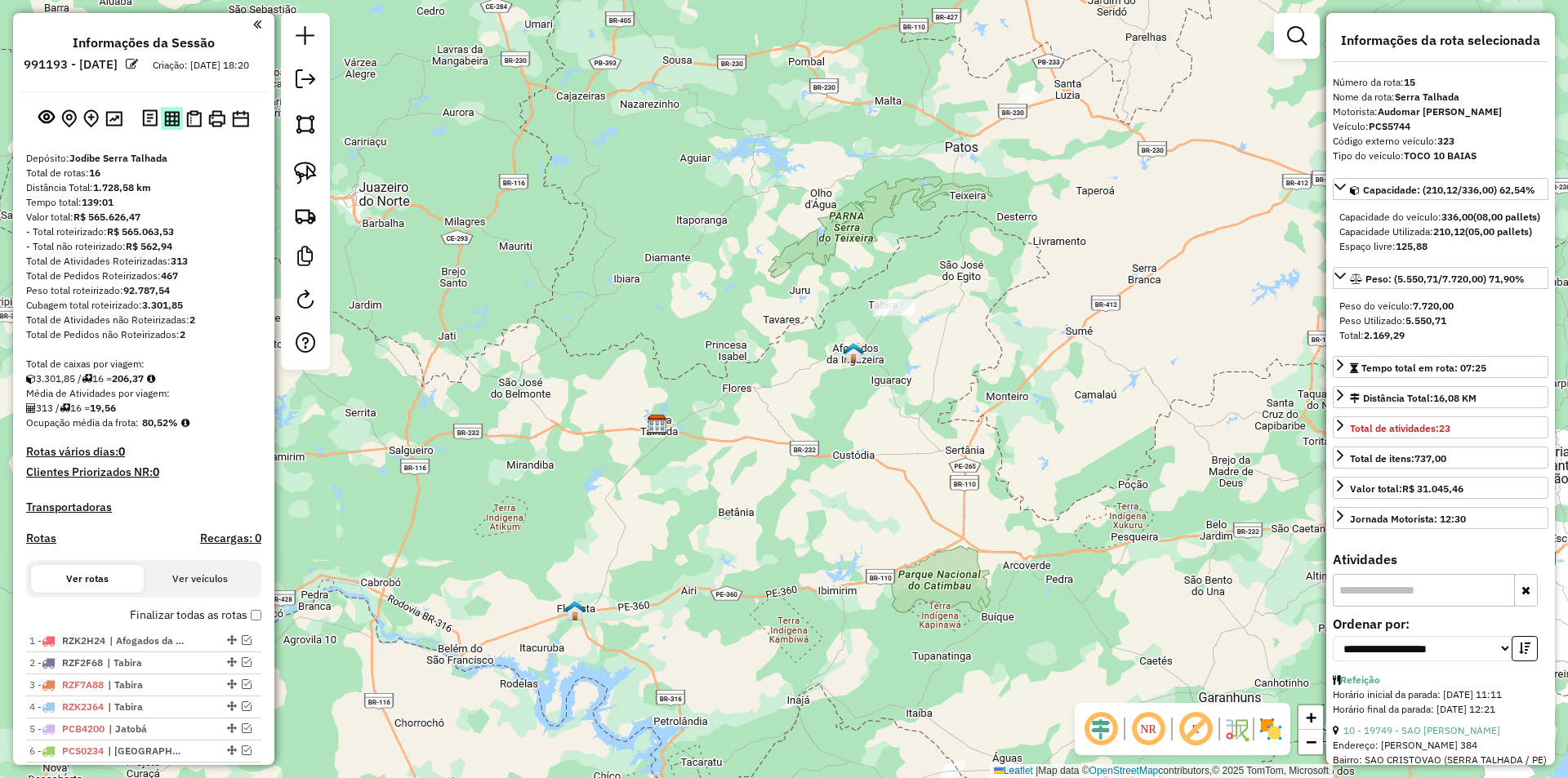
click at [163, 129] on button at bounding box center [171, 117] width 22 height 22
click at [172, 126] on img at bounding box center [172, 119] width 15 height 15
click at [783, 303] on div "Janela de atendimento Grade de atendimento Capacidade Transportadoras Veículos …" at bounding box center [784, 389] width 1568 height 778
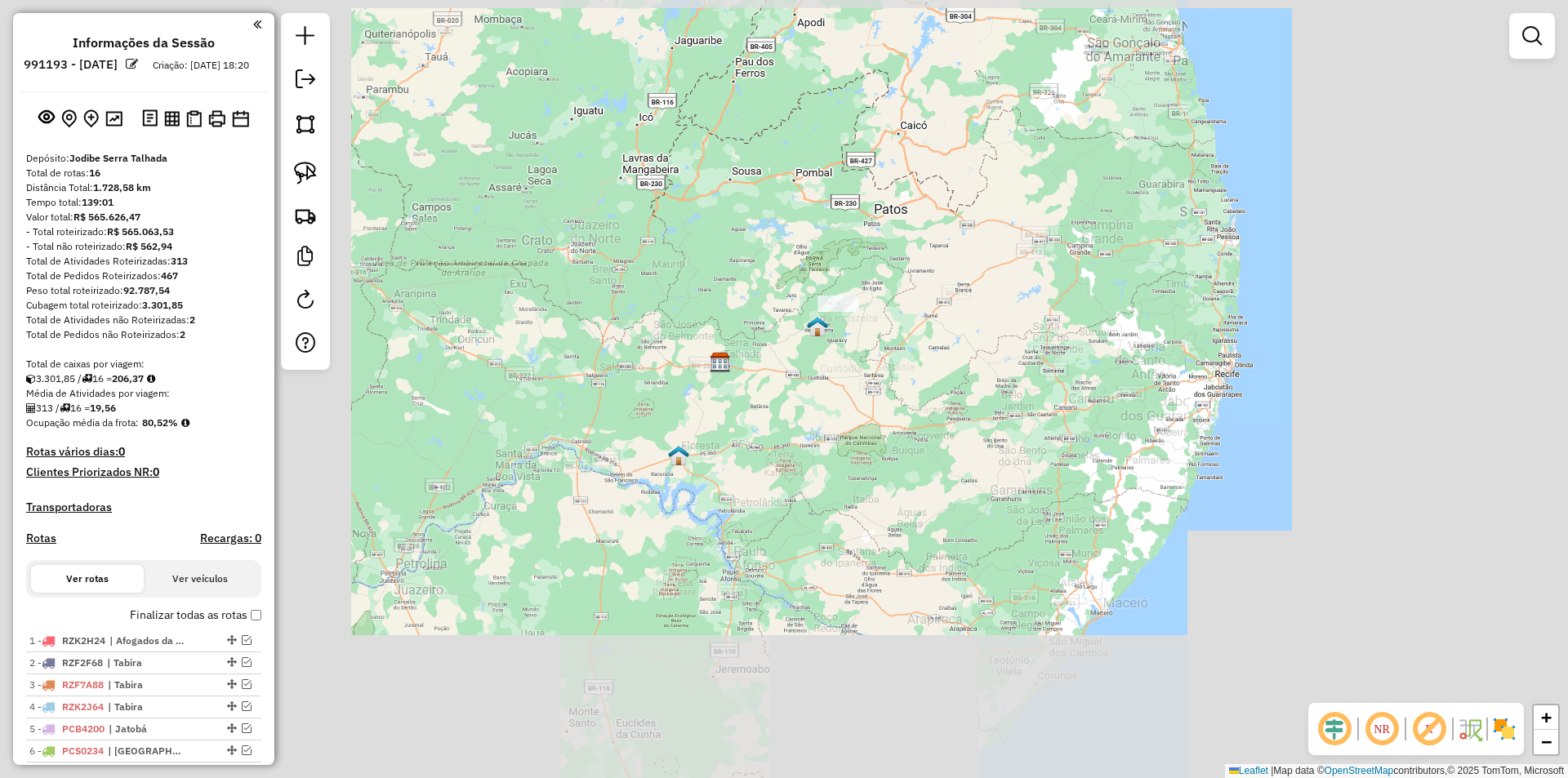
scroll to position [326, 0]
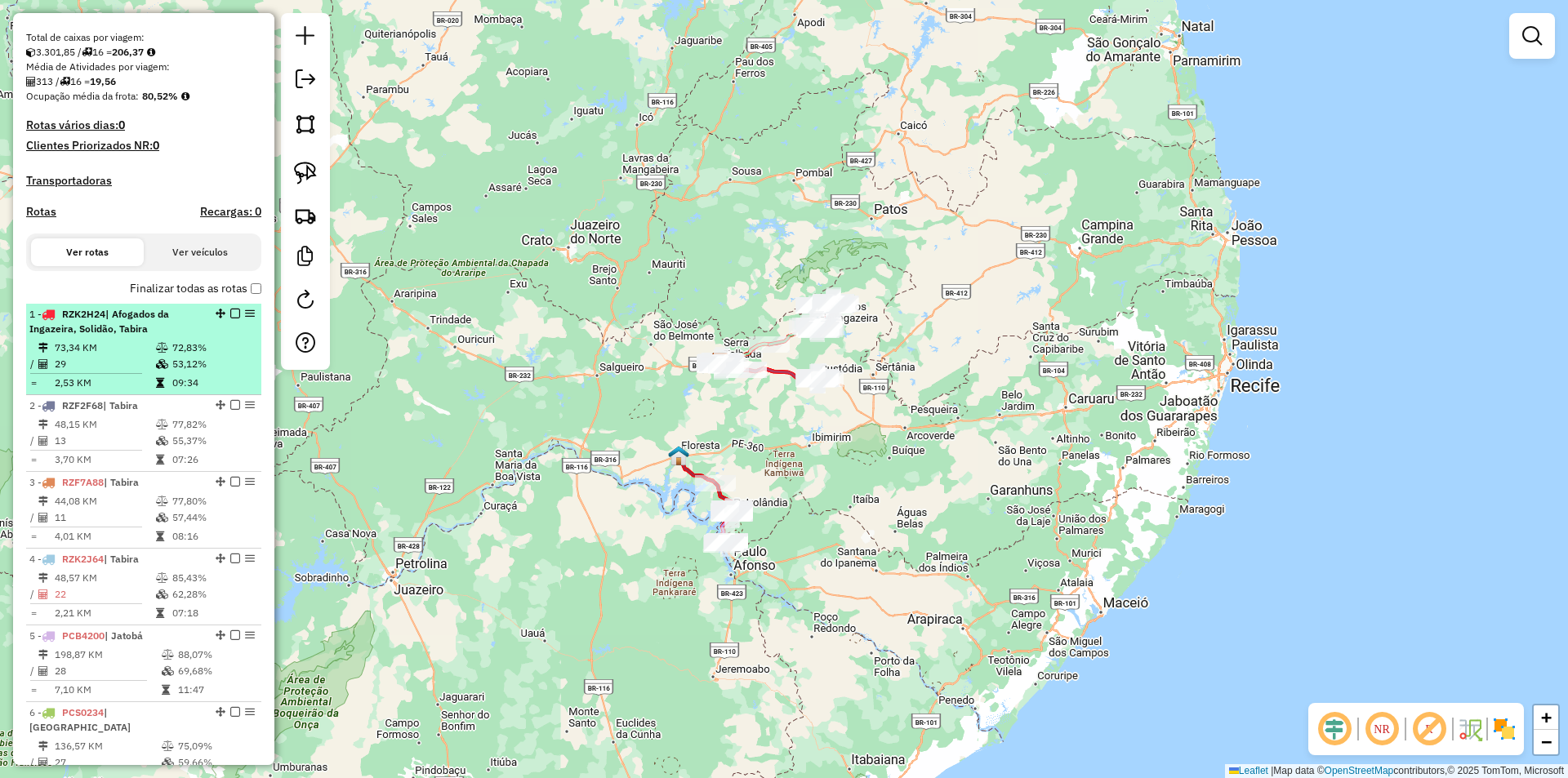
click at [139, 356] on td "73,34 KM" at bounding box center [105, 347] width 101 height 16
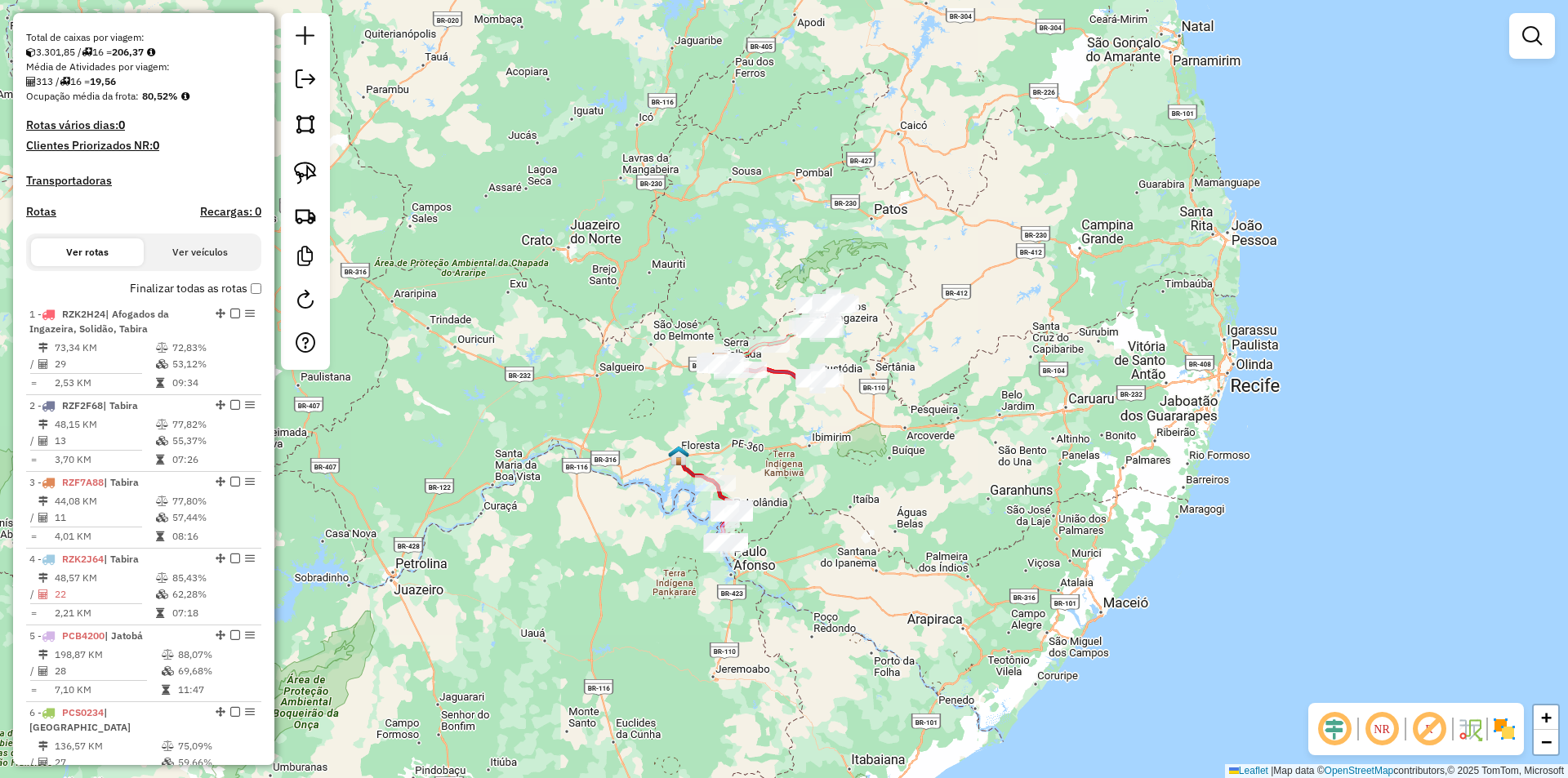
select select "**********"
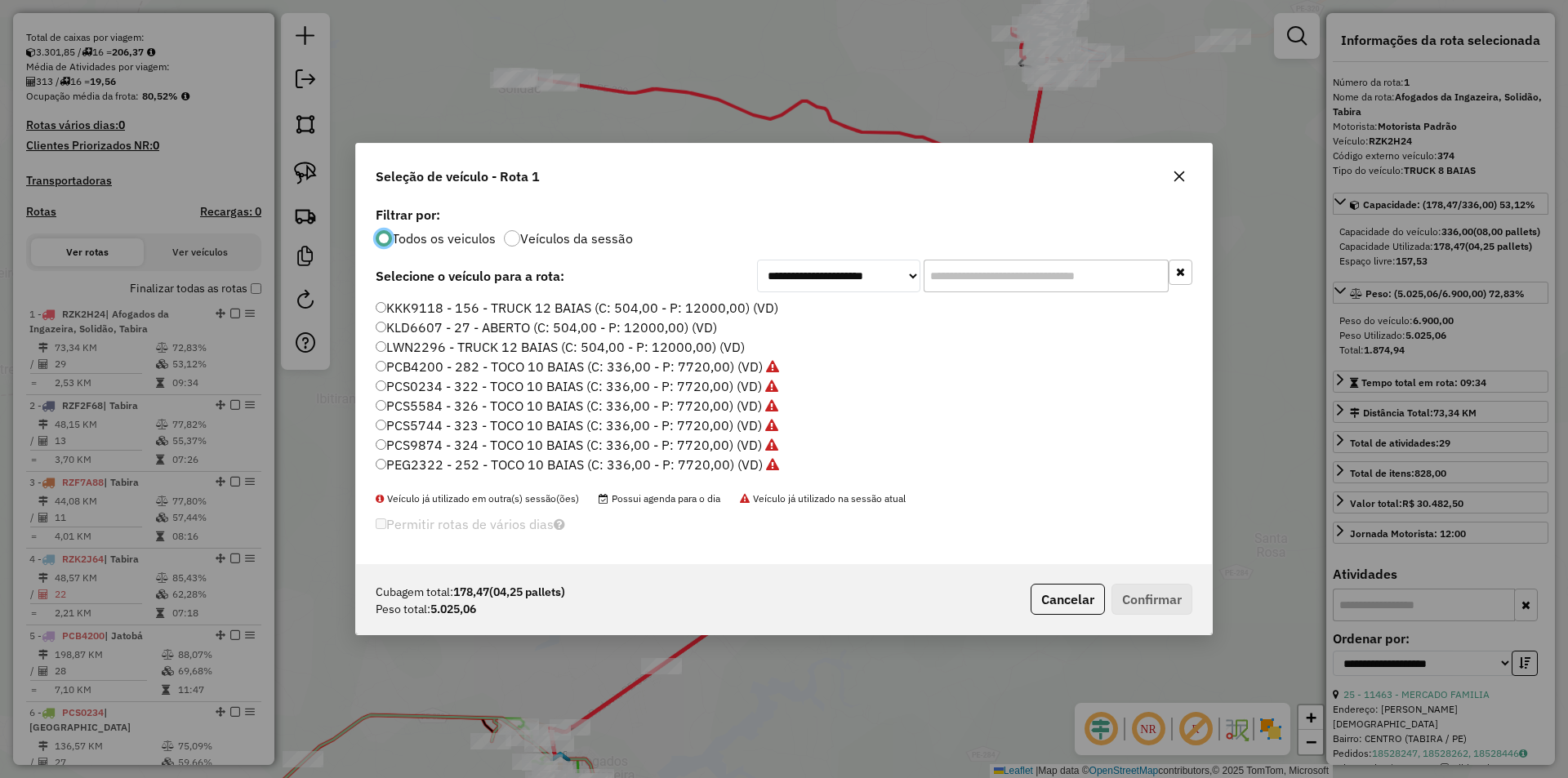
scroll to position [9, 5]
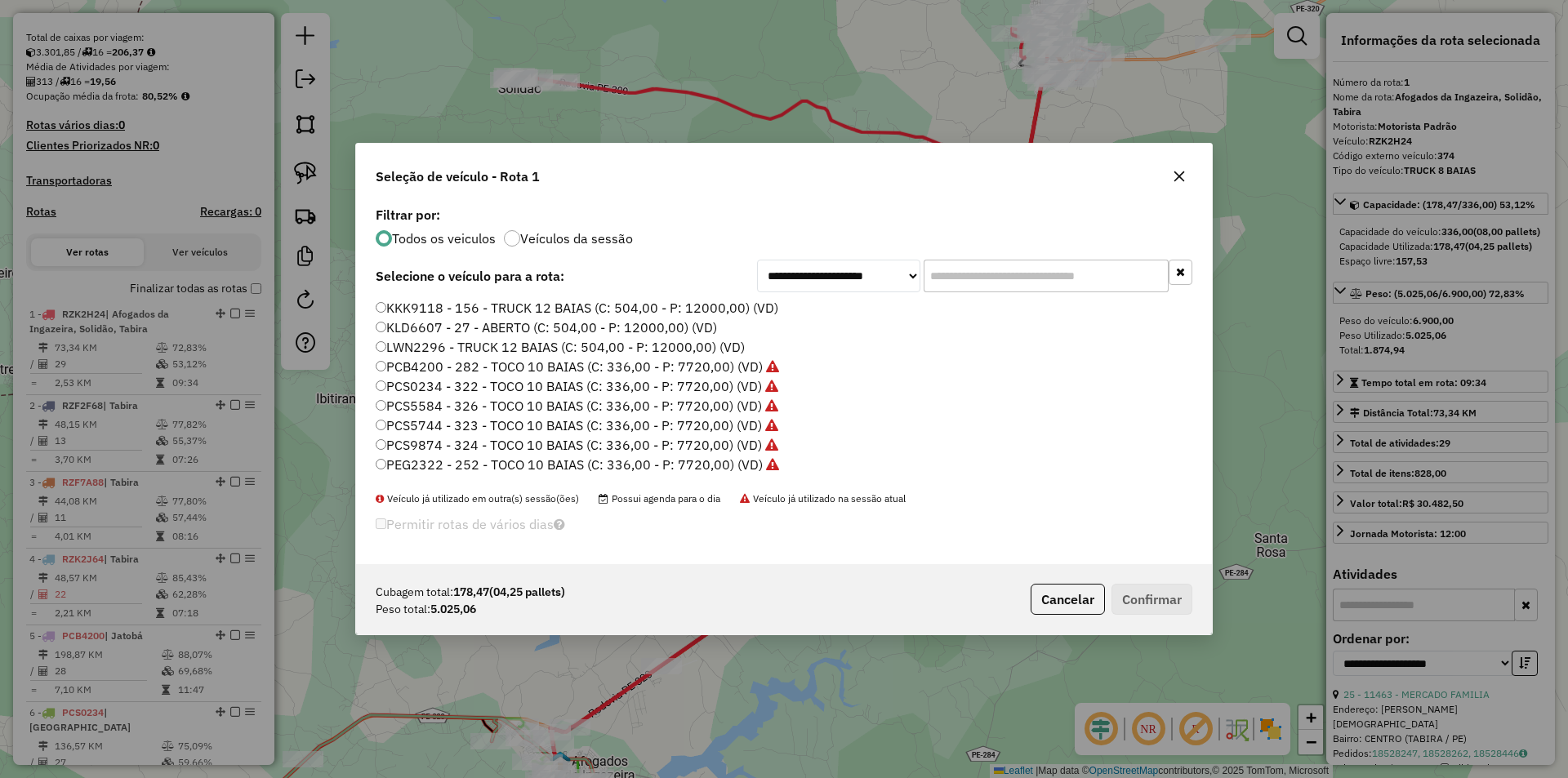
drag, startPoint x: 947, startPoint y: 282, endPoint x: 898, endPoint y: 295, distance: 50.7
click at [947, 281] on input "text" at bounding box center [1046, 276] width 245 height 32
paste input "*******"
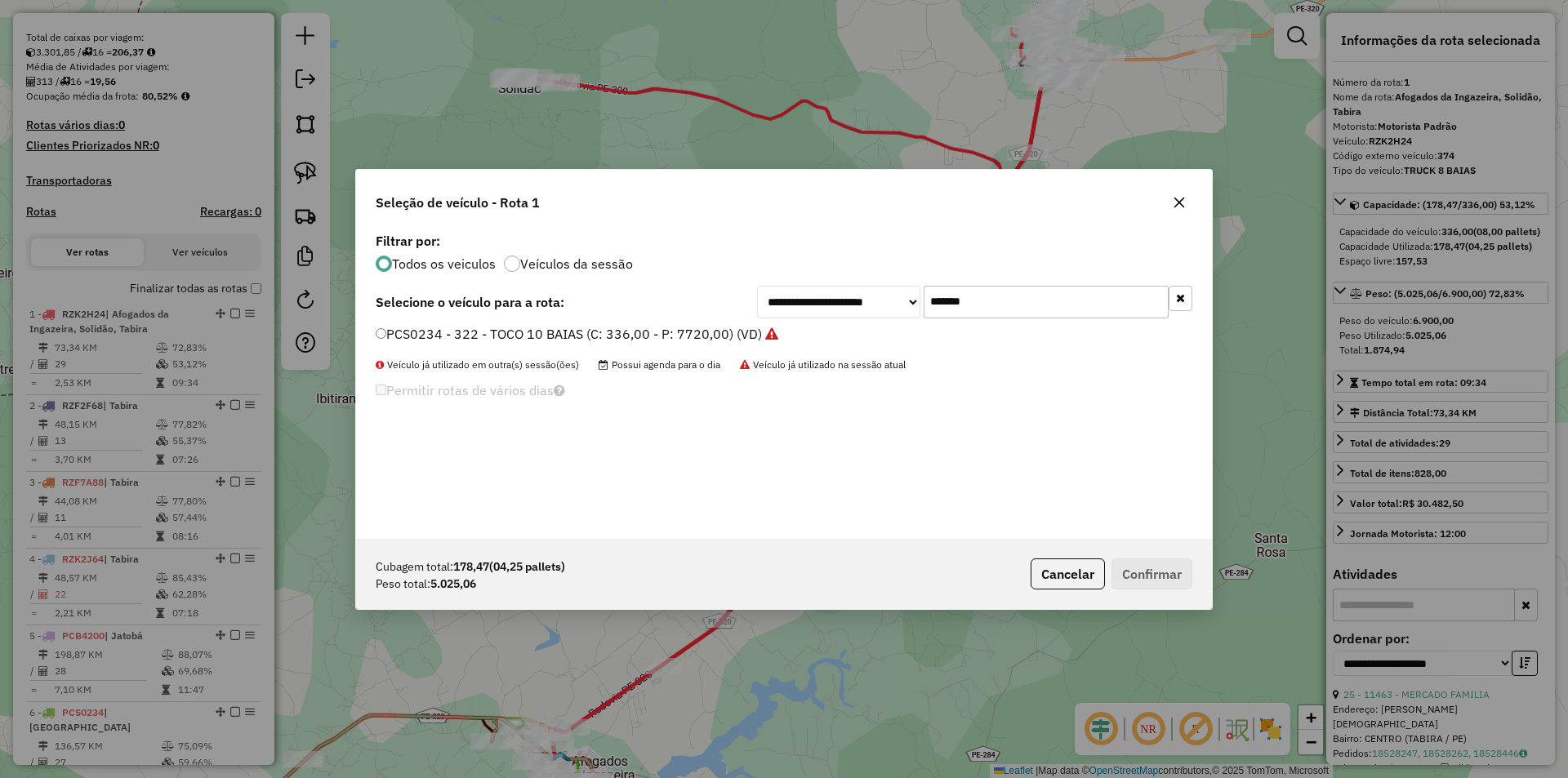
type input "*******"
click at [720, 329] on label "PCS0234 - 322 - TOCO 10 BAIAS (C: 336,00 - P: 7720,00) (VD)" at bounding box center [576, 334] width 402 height 20
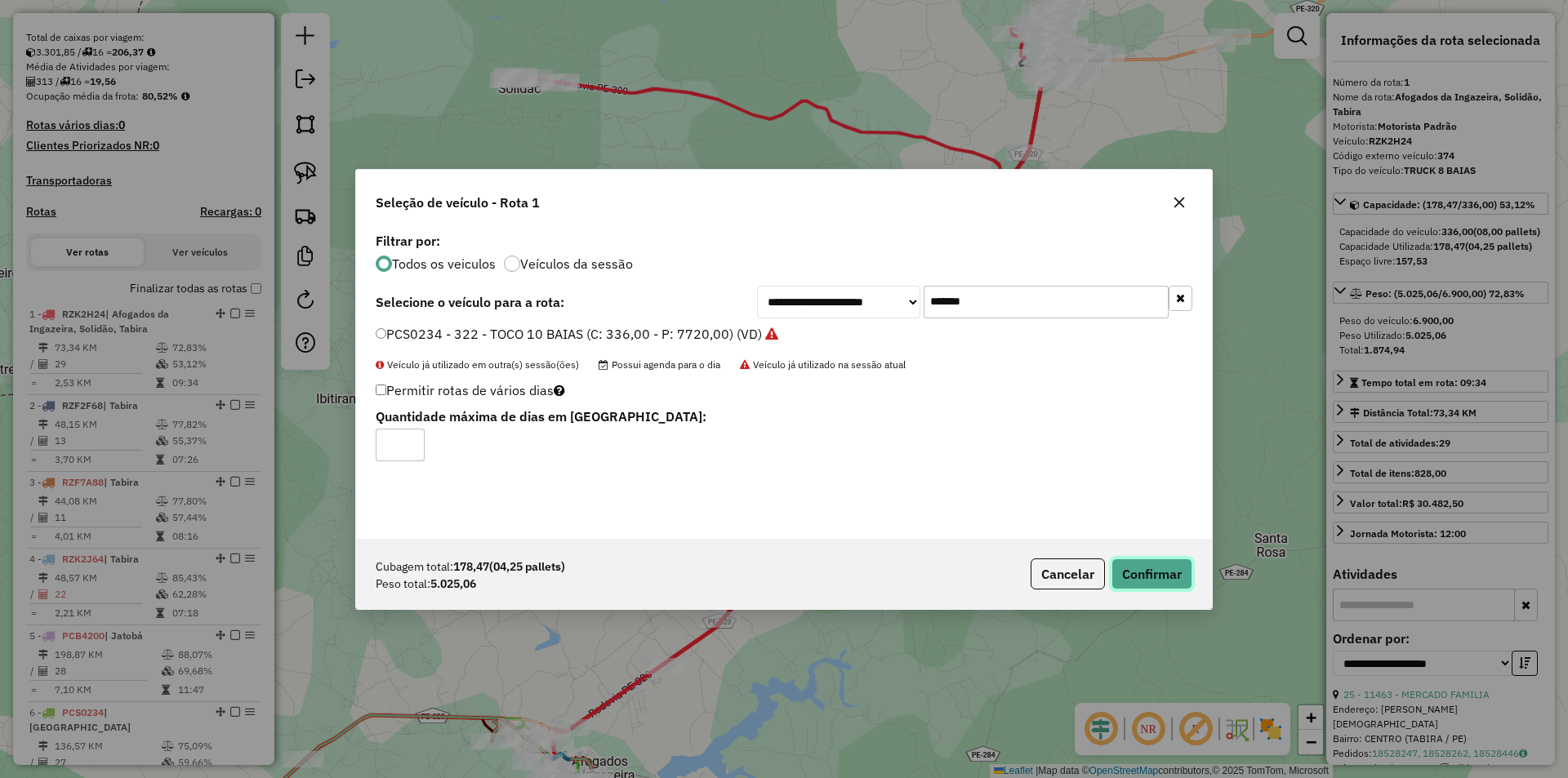
click at [1183, 575] on button "Confirmar" at bounding box center [1152, 574] width 81 height 31
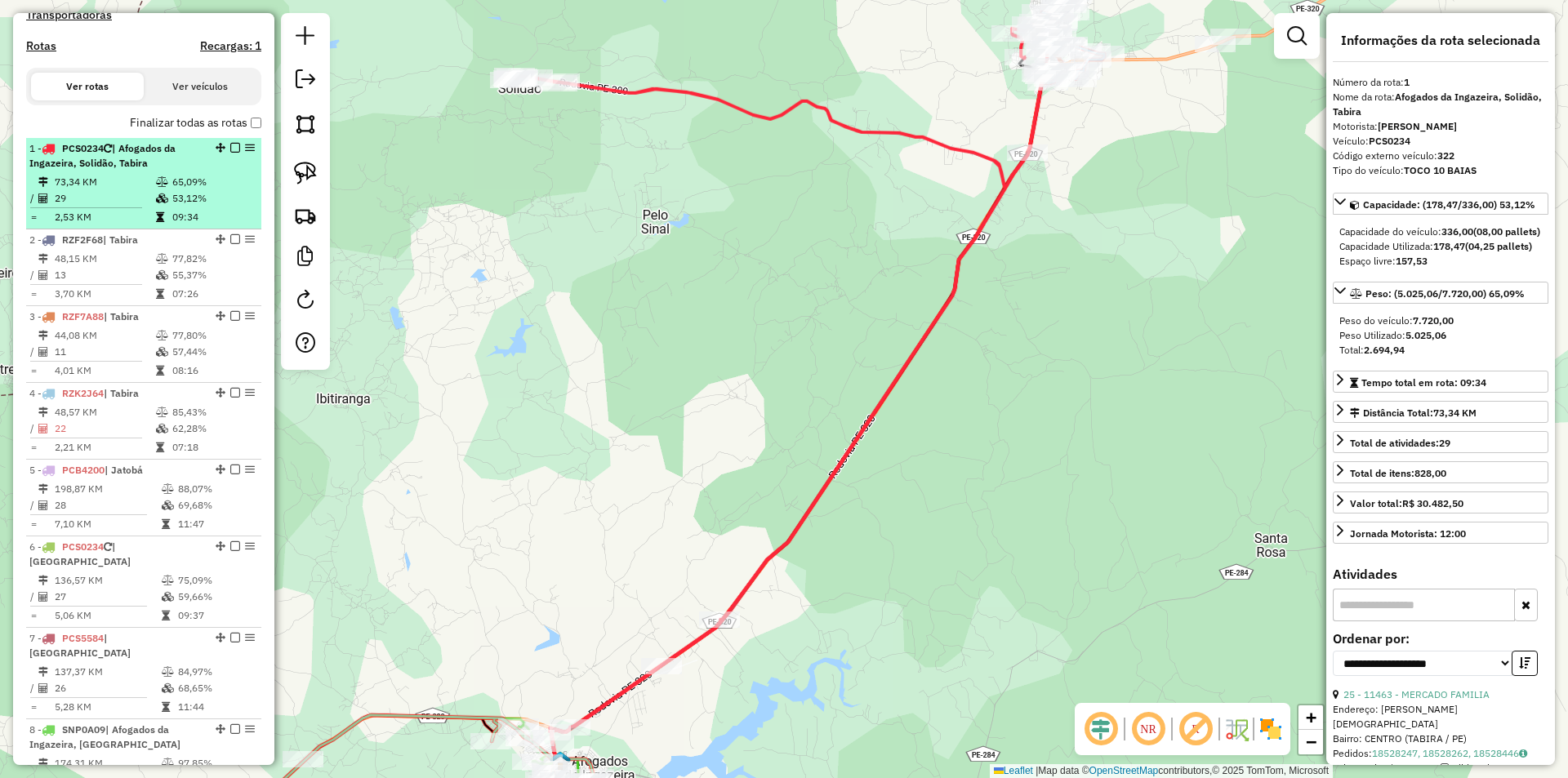
scroll to position [632, 0]
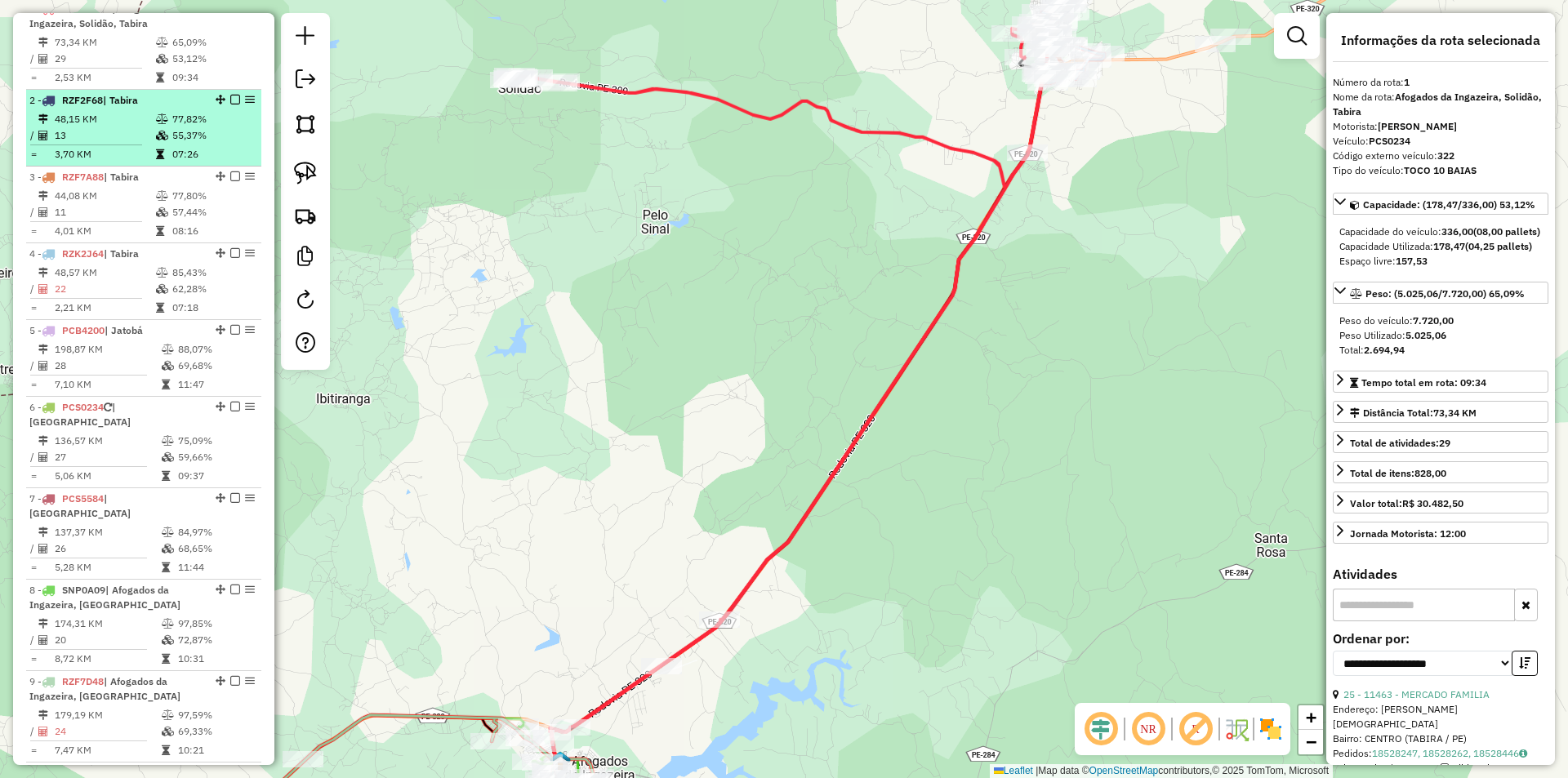
click at [165, 127] on td at bounding box center [163, 119] width 16 height 16
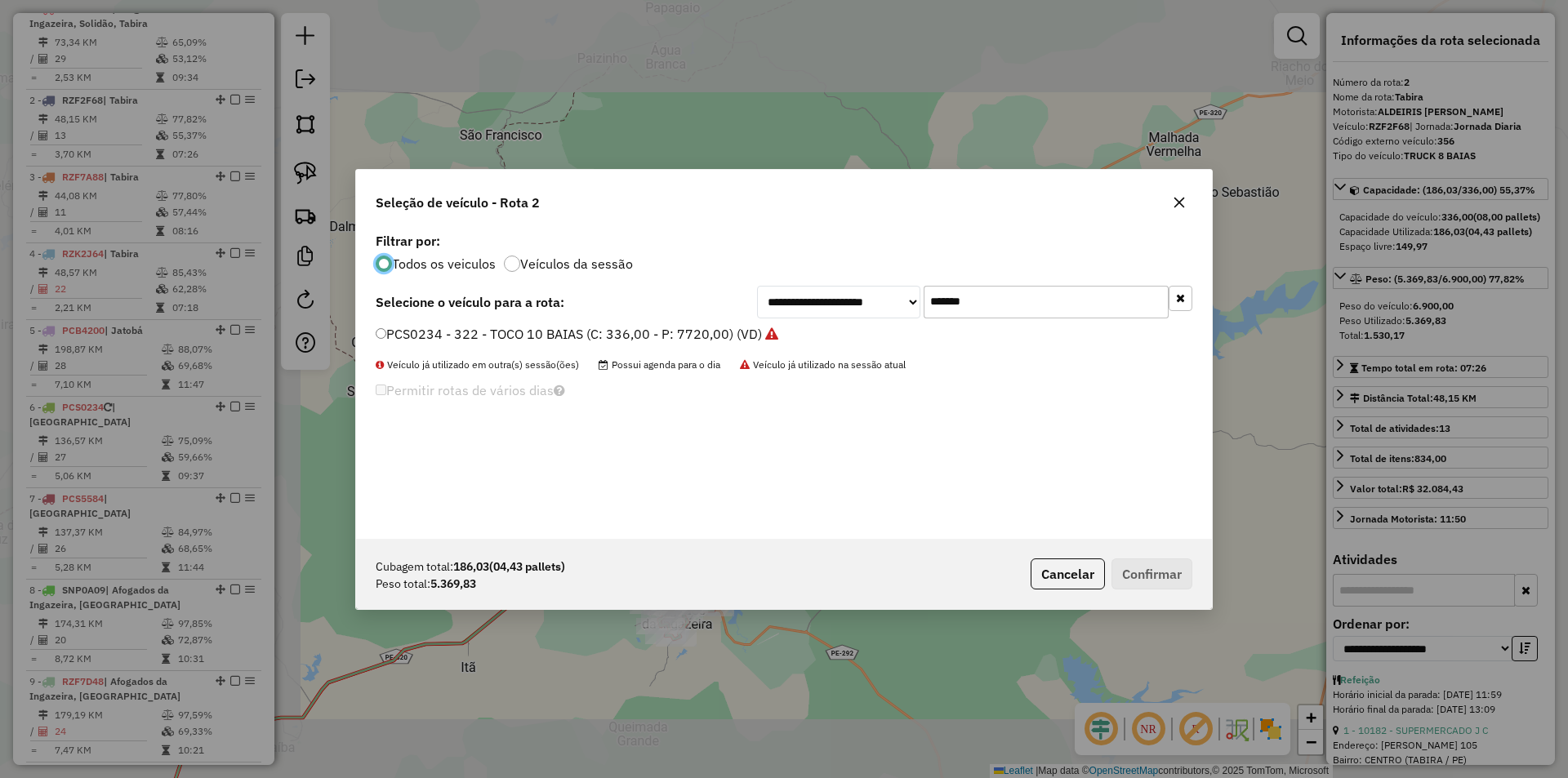
scroll to position [10, 6]
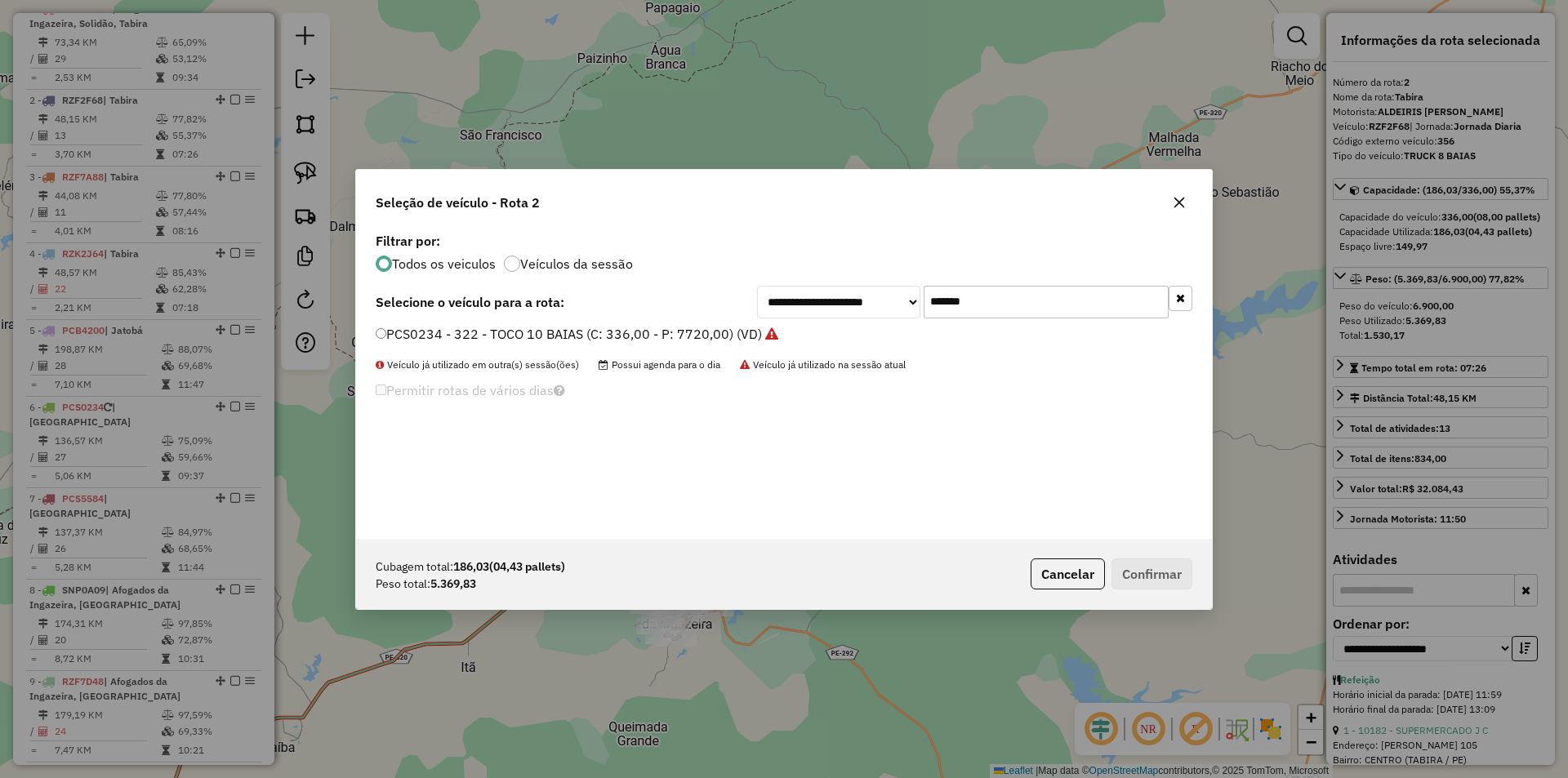
drag, startPoint x: 1006, startPoint y: 303, endPoint x: 835, endPoint y: 308, distance: 171.1
click at [863, 304] on div "**********" at bounding box center [975, 302] width 436 height 32
paste input "text"
type input "*******"
click at [500, 340] on label "RZK2J64 - 372 - TRUCK 8 BAIAS (C: 336,00 - P: 6900,00) (VD)" at bounding box center [575, 334] width 400 height 20
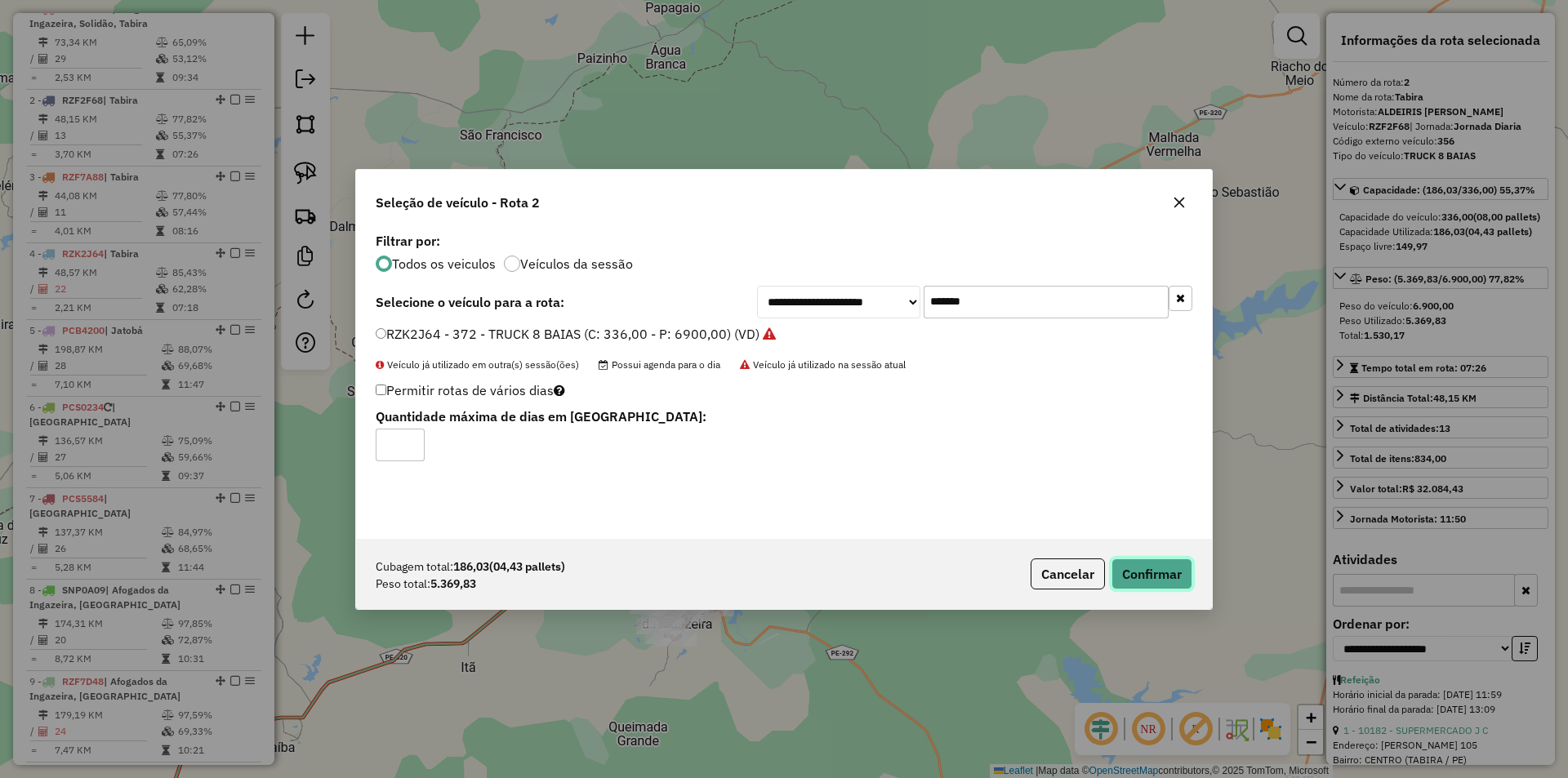
click at [1164, 580] on button "Confirmar" at bounding box center [1152, 574] width 81 height 31
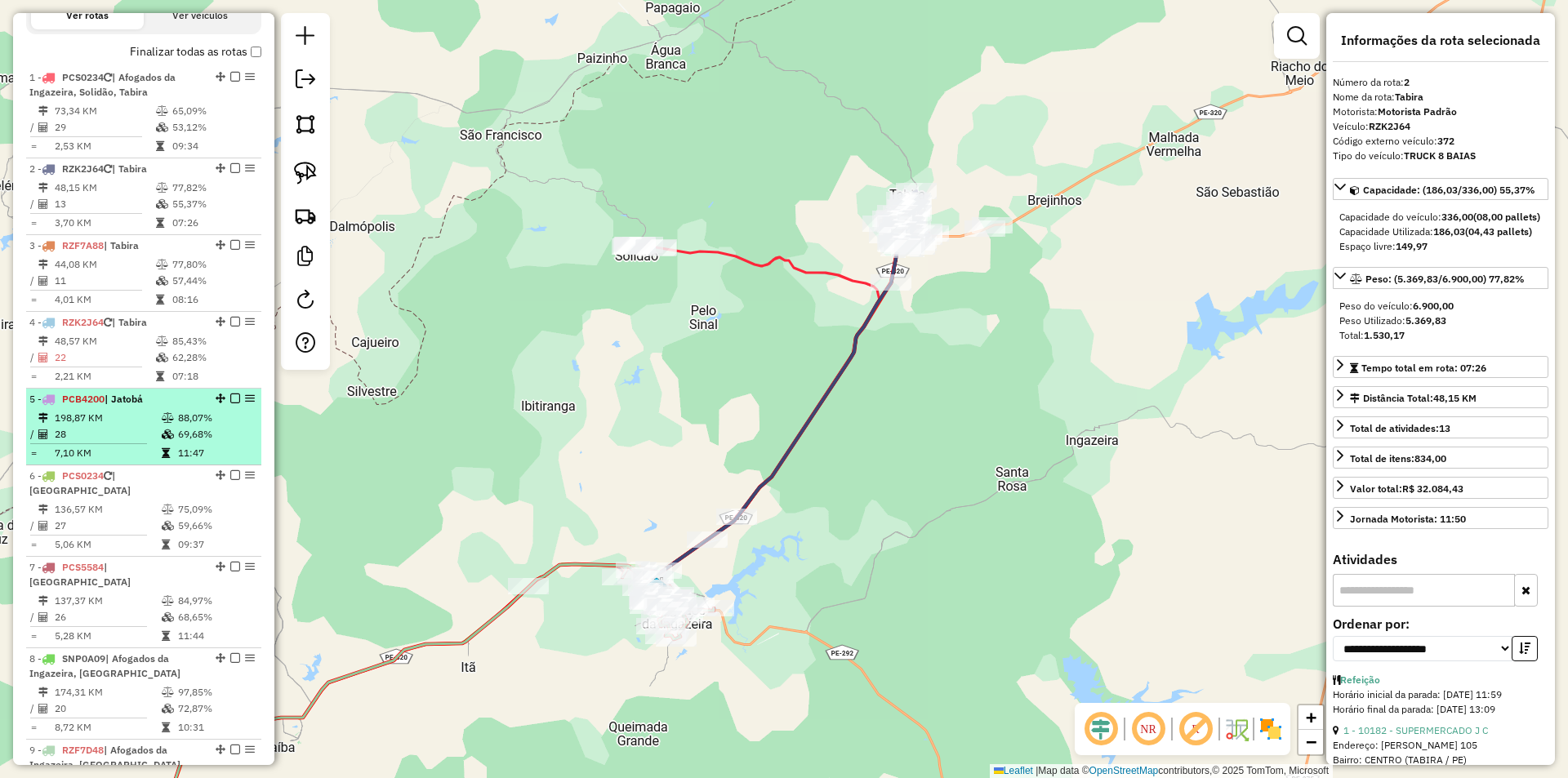
scroll to position [560, 0]
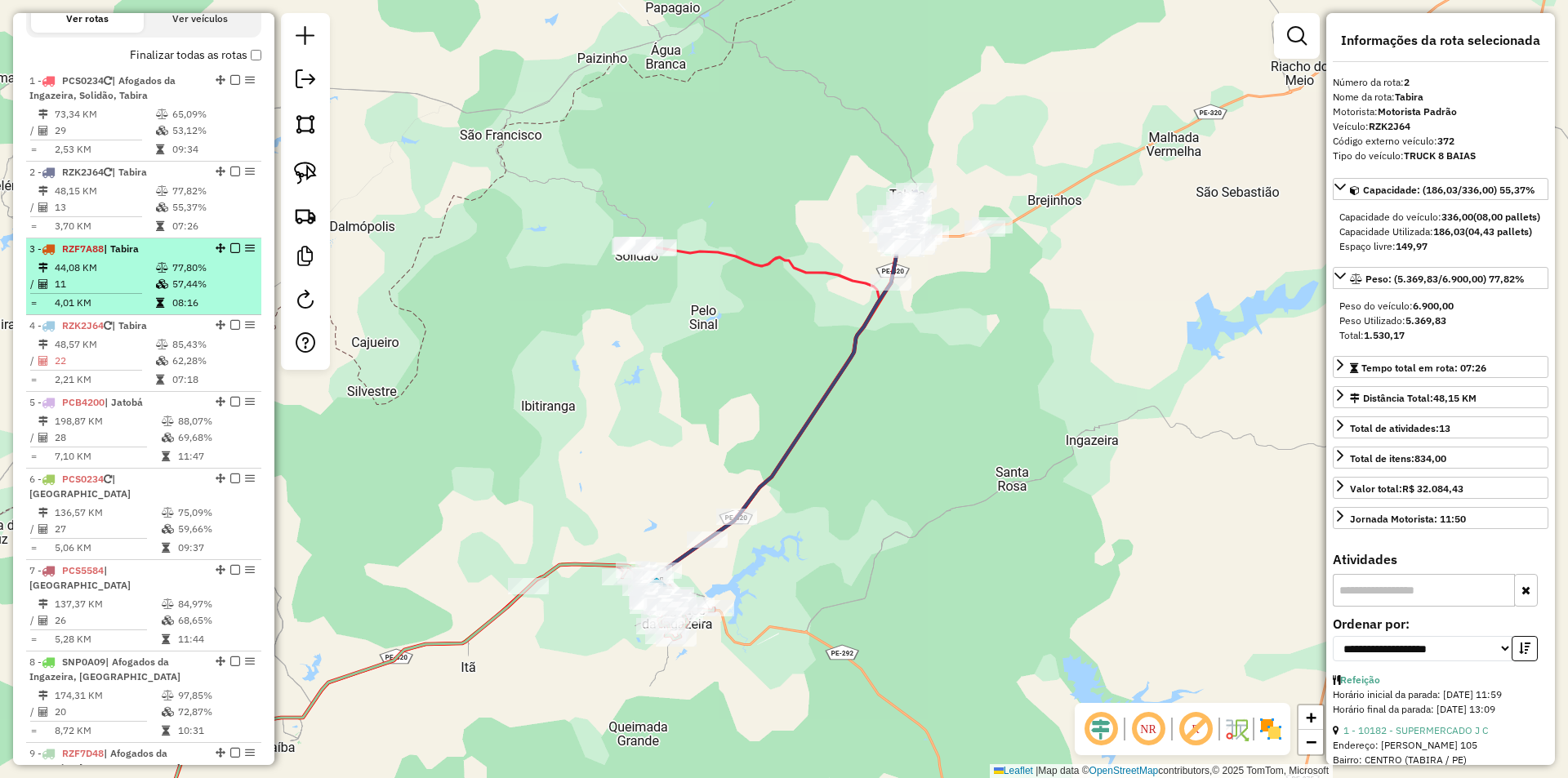
click at [171, 275] on td "77,80%" at bounding box center [212, 267] width 83 height 16
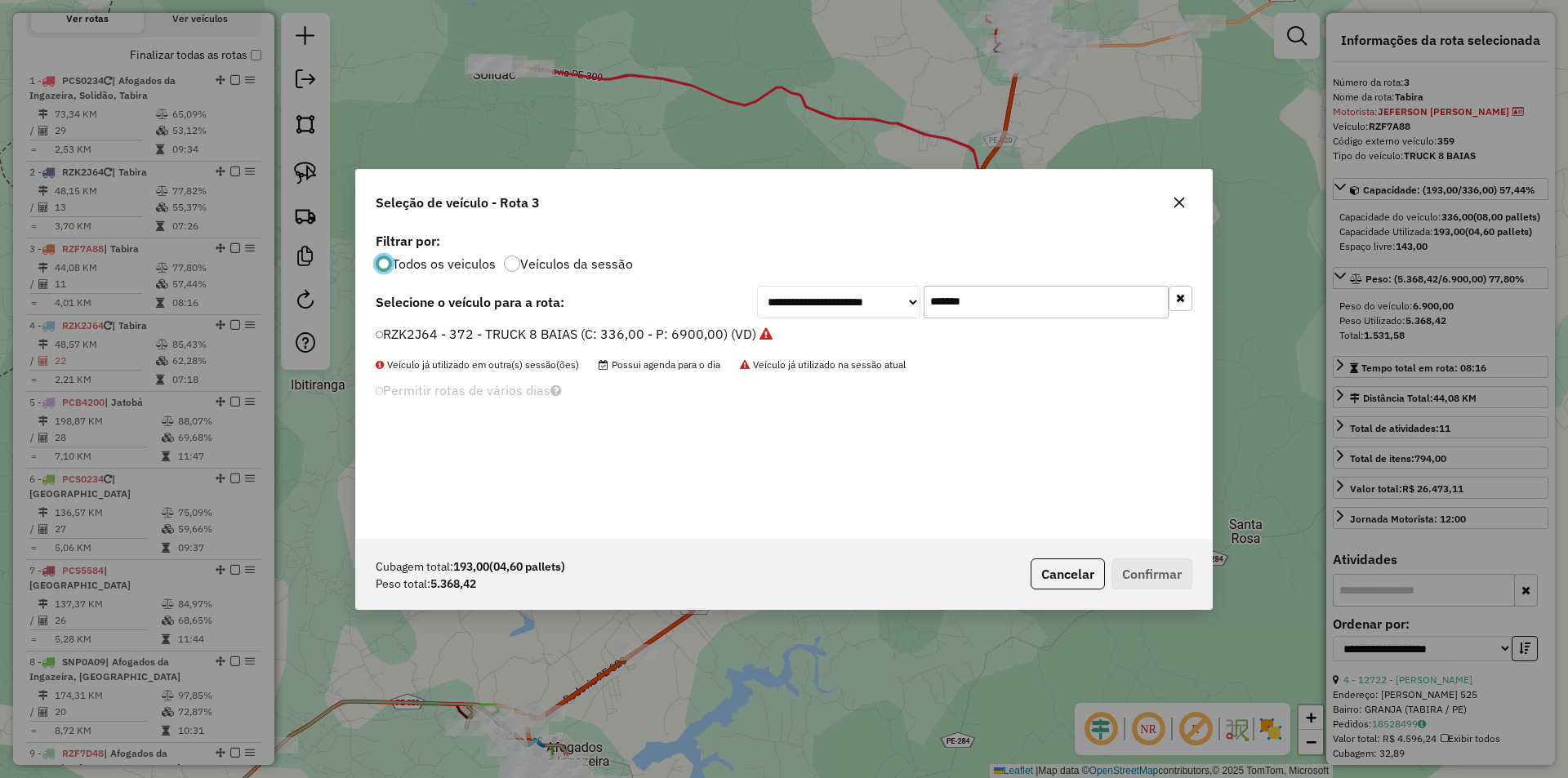
scroll to position [9, 5]
drag, startPoint x: 1002, startPoint y: 304, endPoint x: 844, endPoint y: 303, distance: 158.0
click at [874, 303] on div "**********" at bounding box center [975, 302] width 436 height 32
paste input "text"
type input "*******"
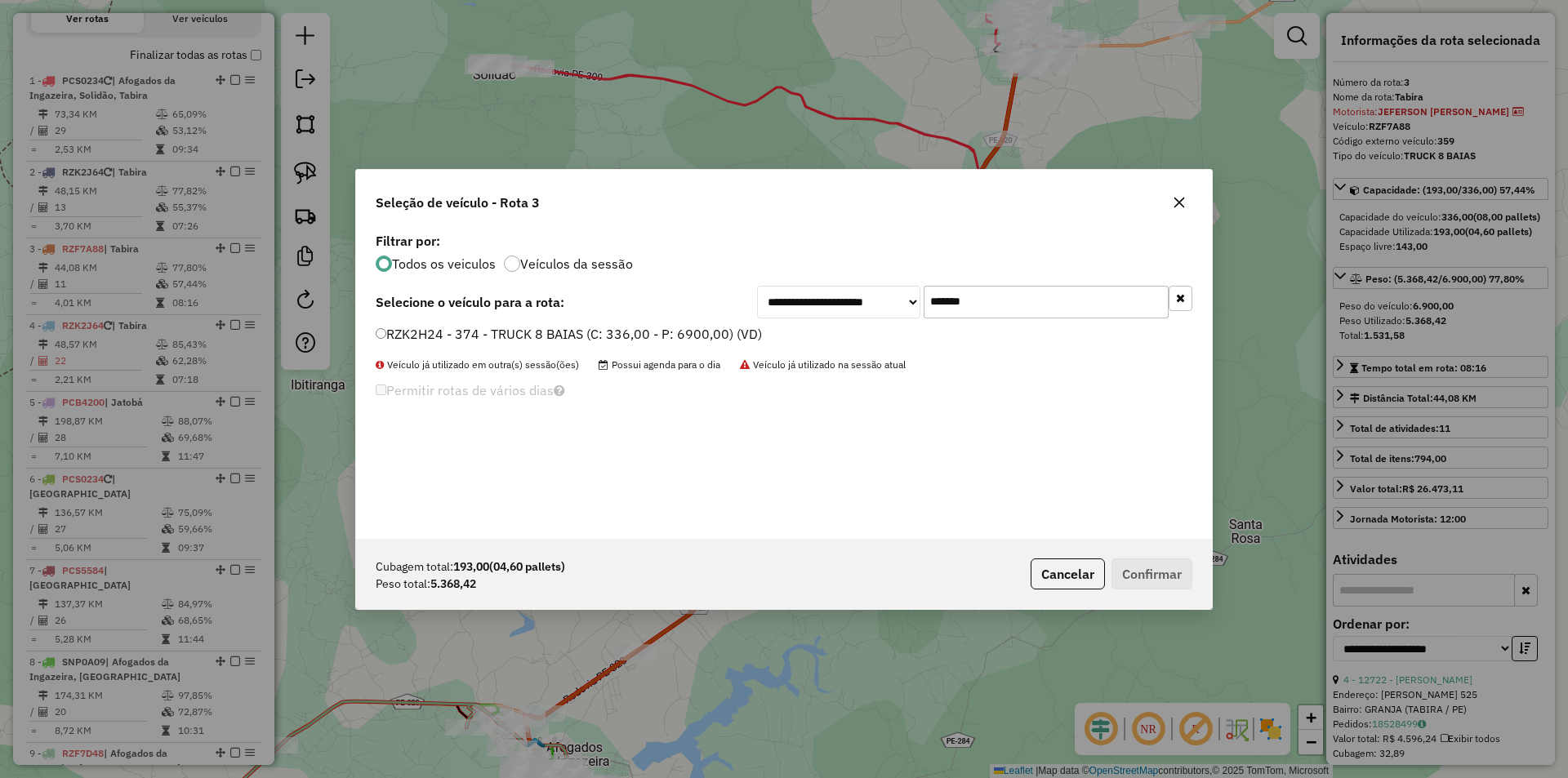
click at [668, 336] on label "RZK2H24 - 374 - TRUCK 8 BAIAS (C: 336,00 - P: 6900,00) (VD)" at bounding box center [569, 334] width 386 height 20
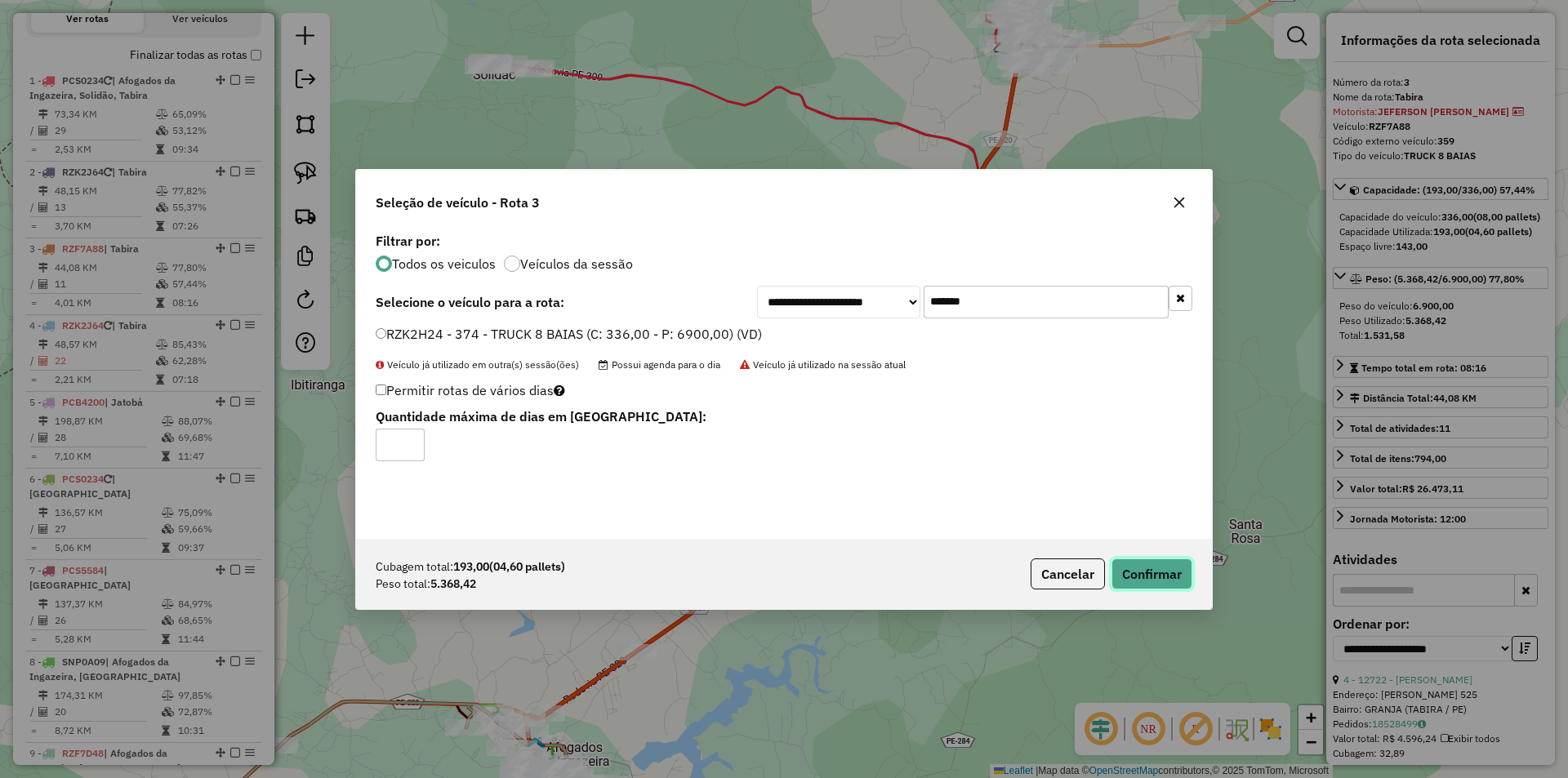
click at [1153, 564] on button "Confirmar" at bounding box center [1152, 574] width 81 height 31
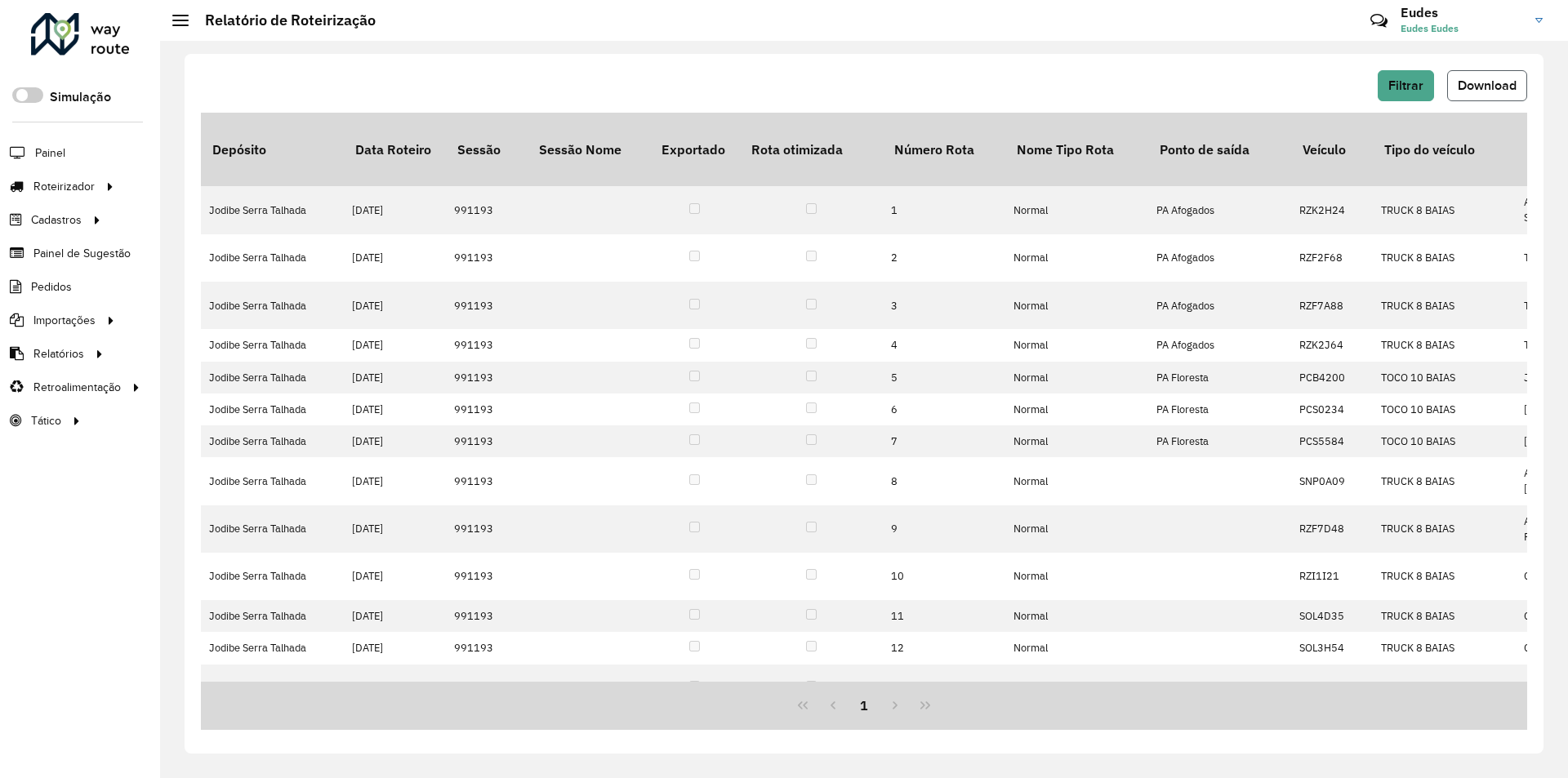
click at [1498, 87] on span "Download" at bounding box center [1487, 85] width 59 height 14
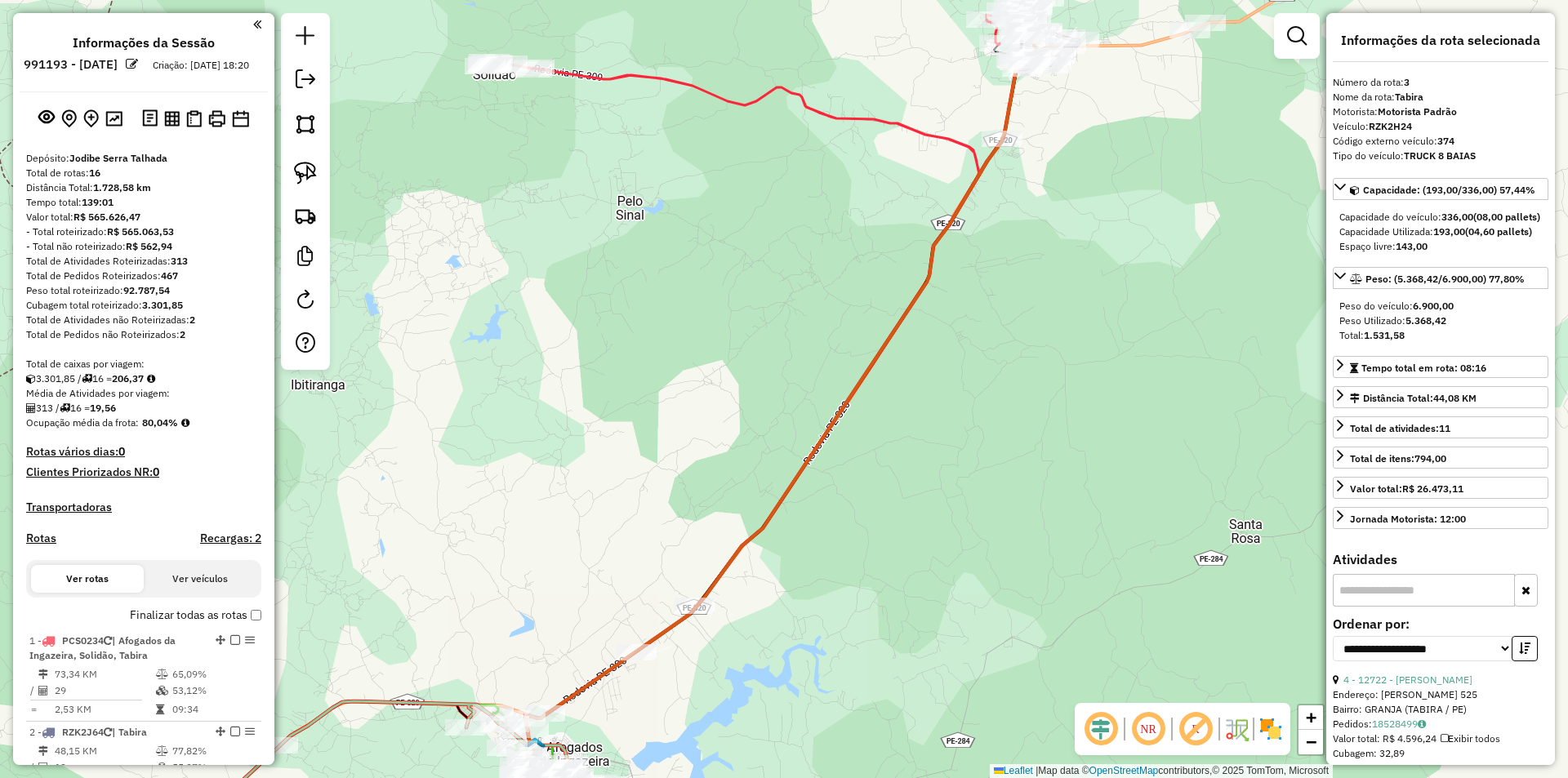
select select "**********"
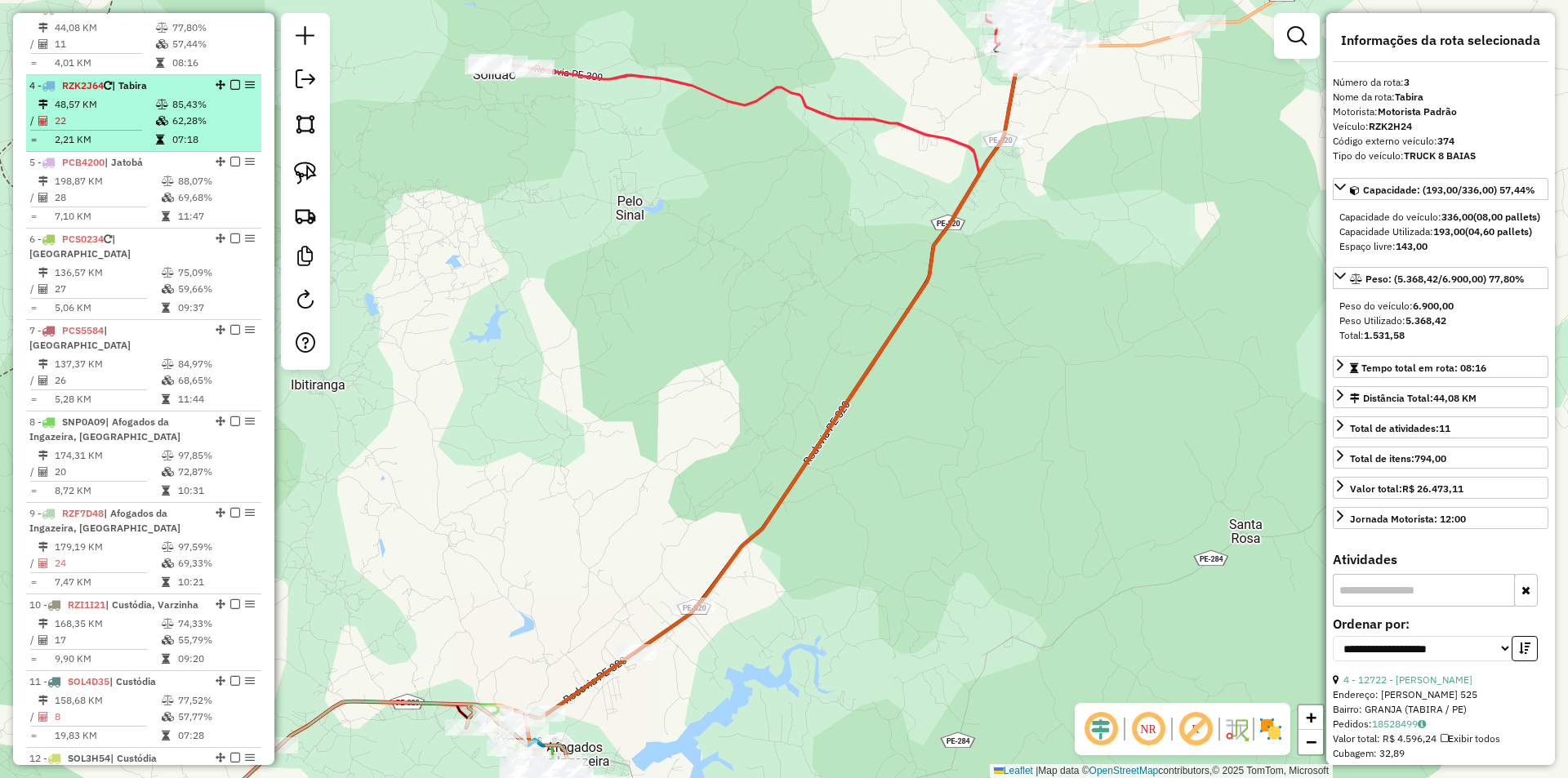
click at [200, 147] on td "07:18" at bounding box center [212, 139] width 83 height 16
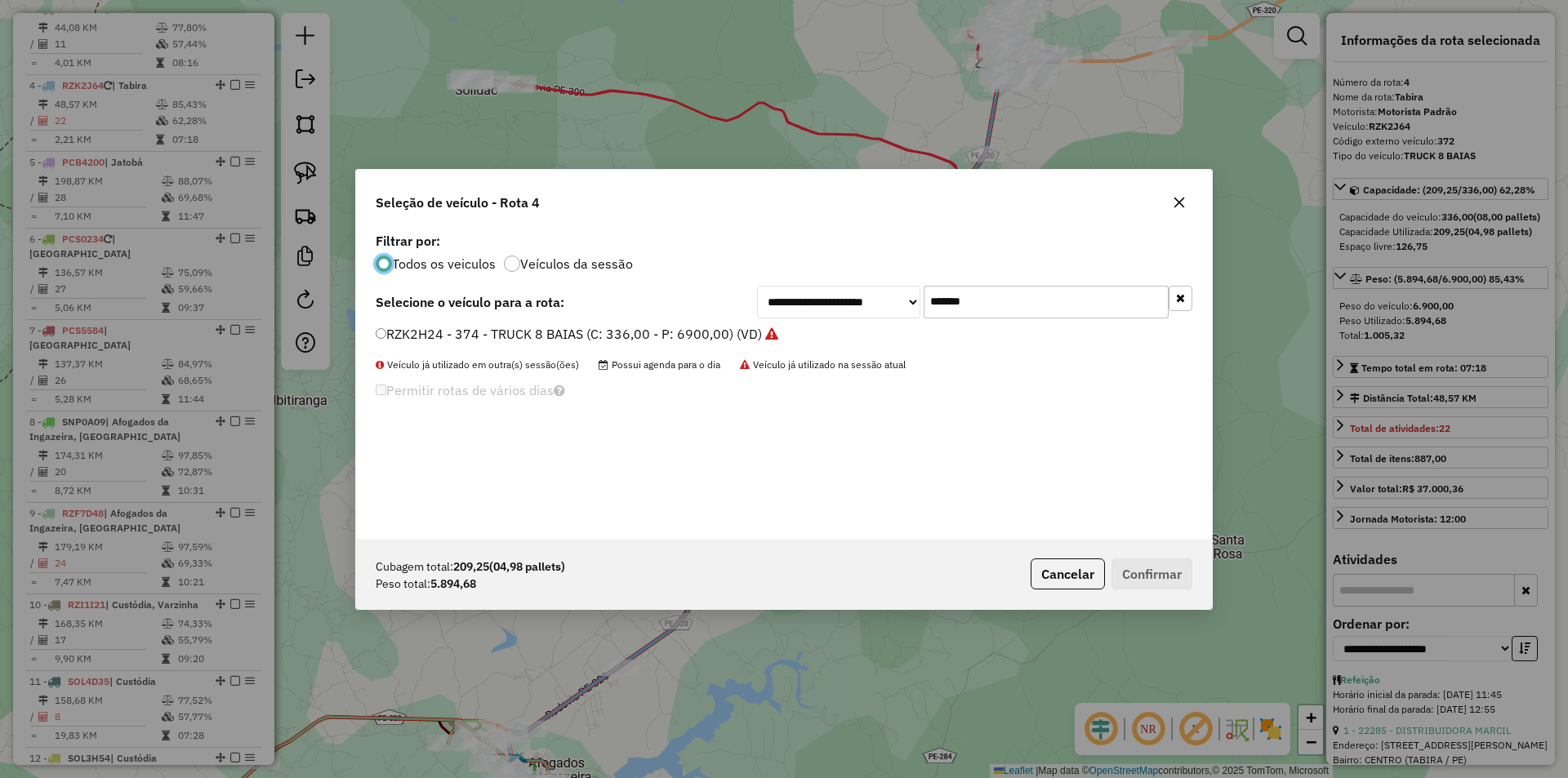
scroll to position [9, 5]
drag, startPoint x: 1002, startPoint y: 309, endPoint x: 784, endPoint y: 308, distance: 218.0
click at [820, 309] on div "**********" at bounding box center [975, 302] width 436 height 32
paste input "text"
type input "*******"
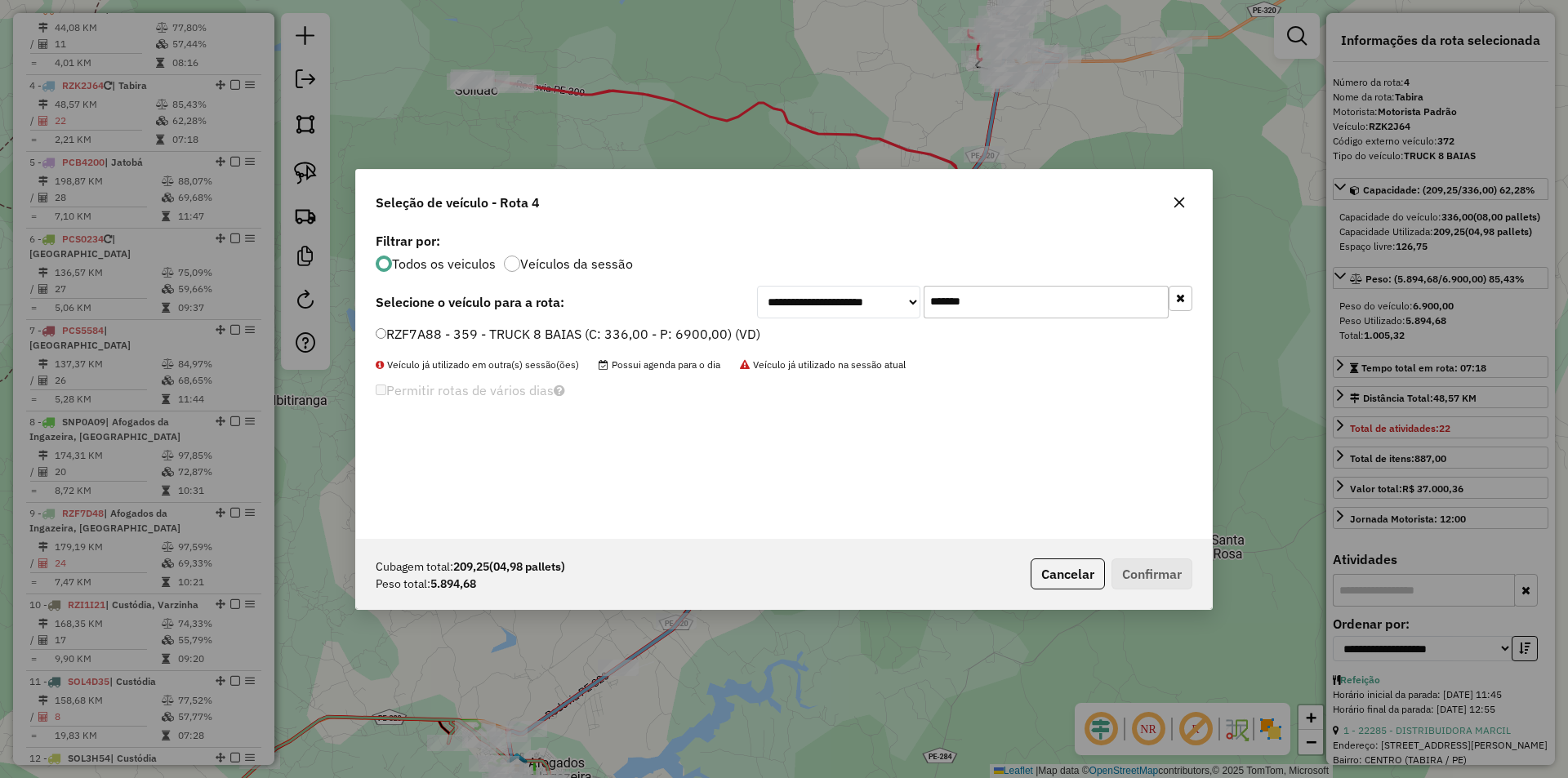
click at [685, 339] on label "RZF7A88 - 359 - TRUCK 8 BAIAS (C: 336,00 - P: 6900,00) (VD)" at bounding box center [568, 334] width 384 height 20
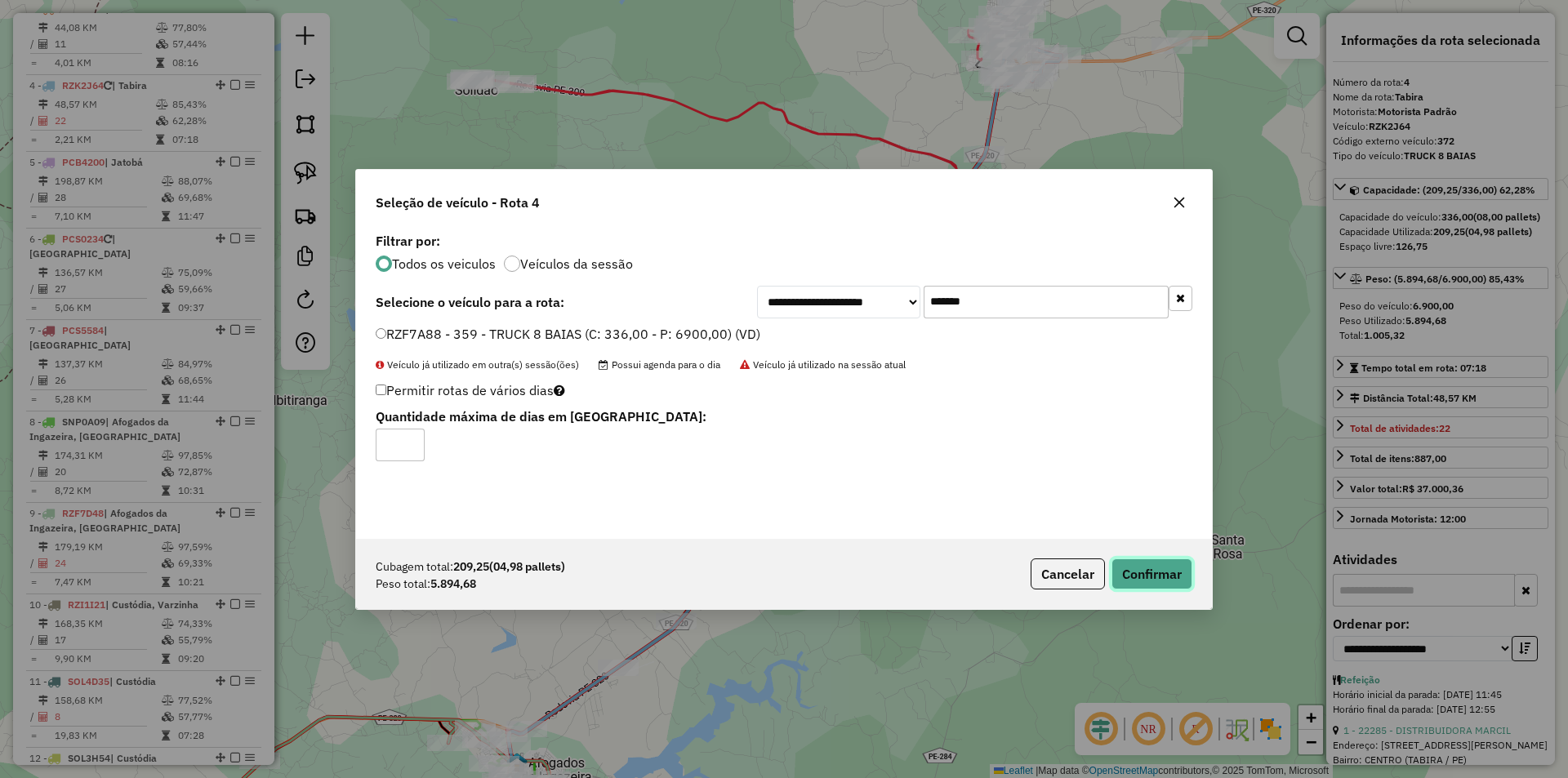
click at [1144, 560] on button "Confirmar" at bounding box center [1152, 574] width 81 height 31
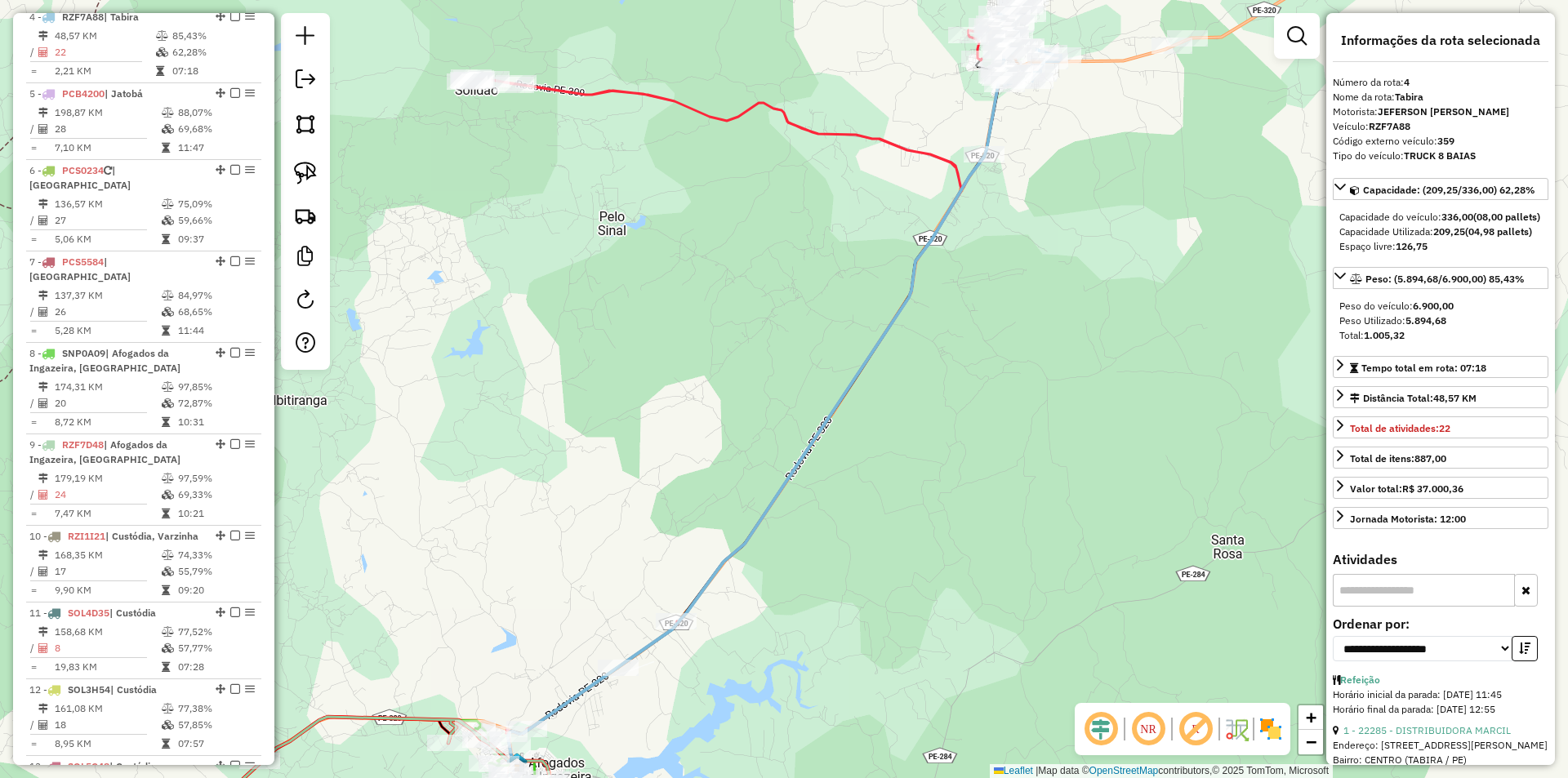
scroll to position [877, 0]
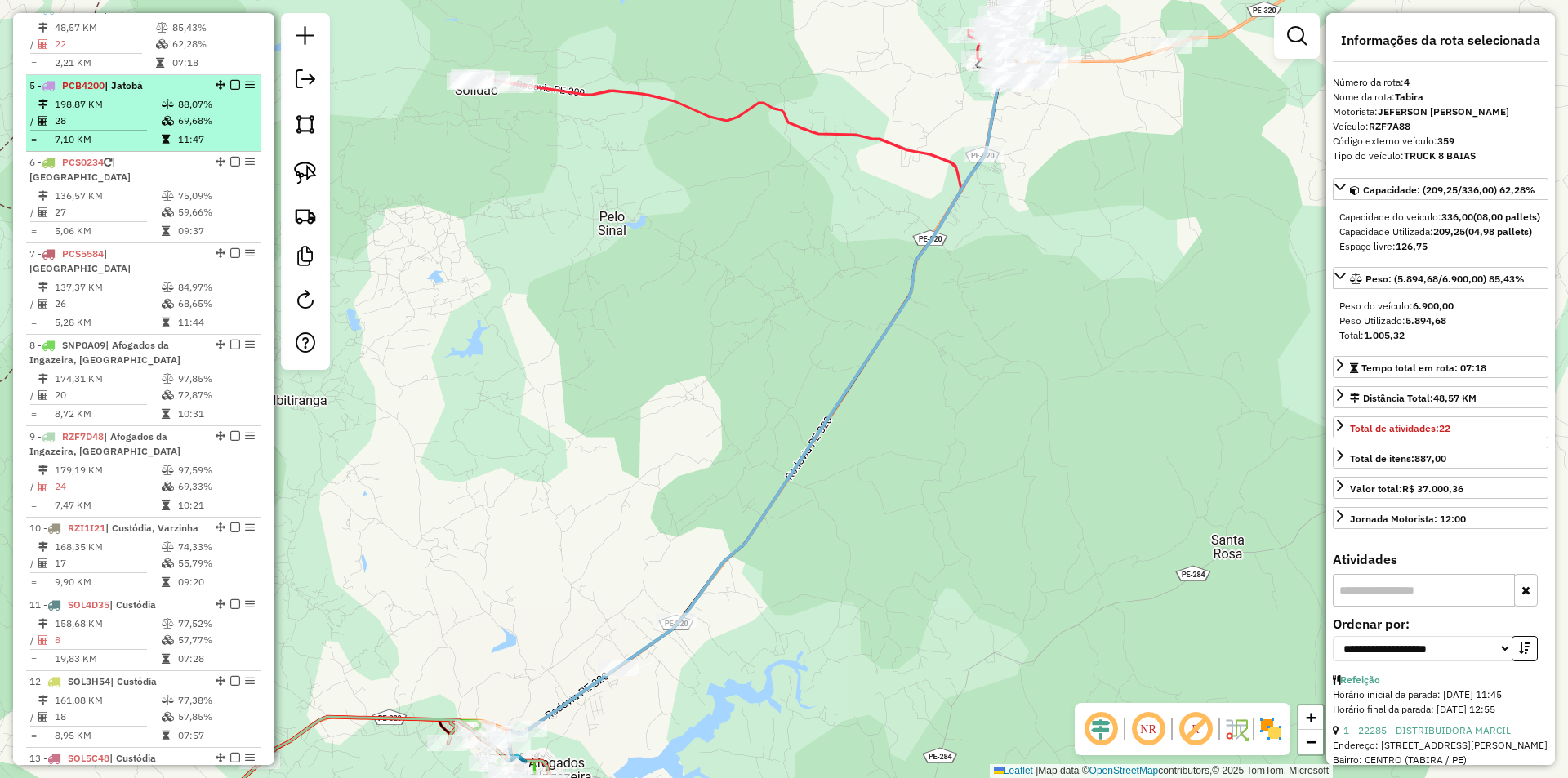
click at [146, 129] on td "28" at bounding box center [107, 121] width 106 height 16
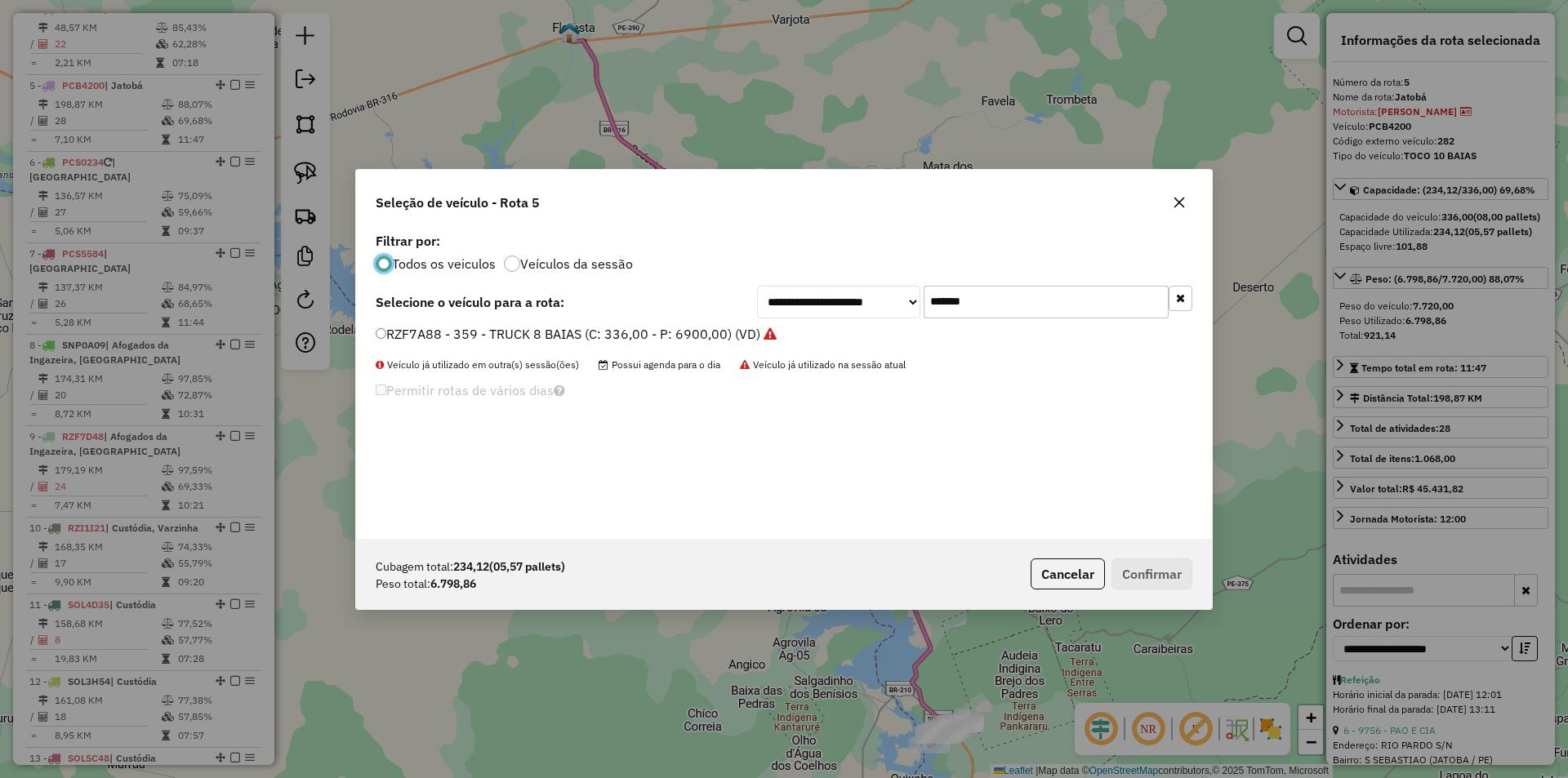
scroll to position [10, 6]
drag, startPoint x: 1005, startPoint y: 303, endPoint x: 782, endPoint y: 304, distance: 223.0
click at [808, 303] on div "**********" at bounding box center [975, 302] width 436 height 32
paste input "text"
type input "*******"
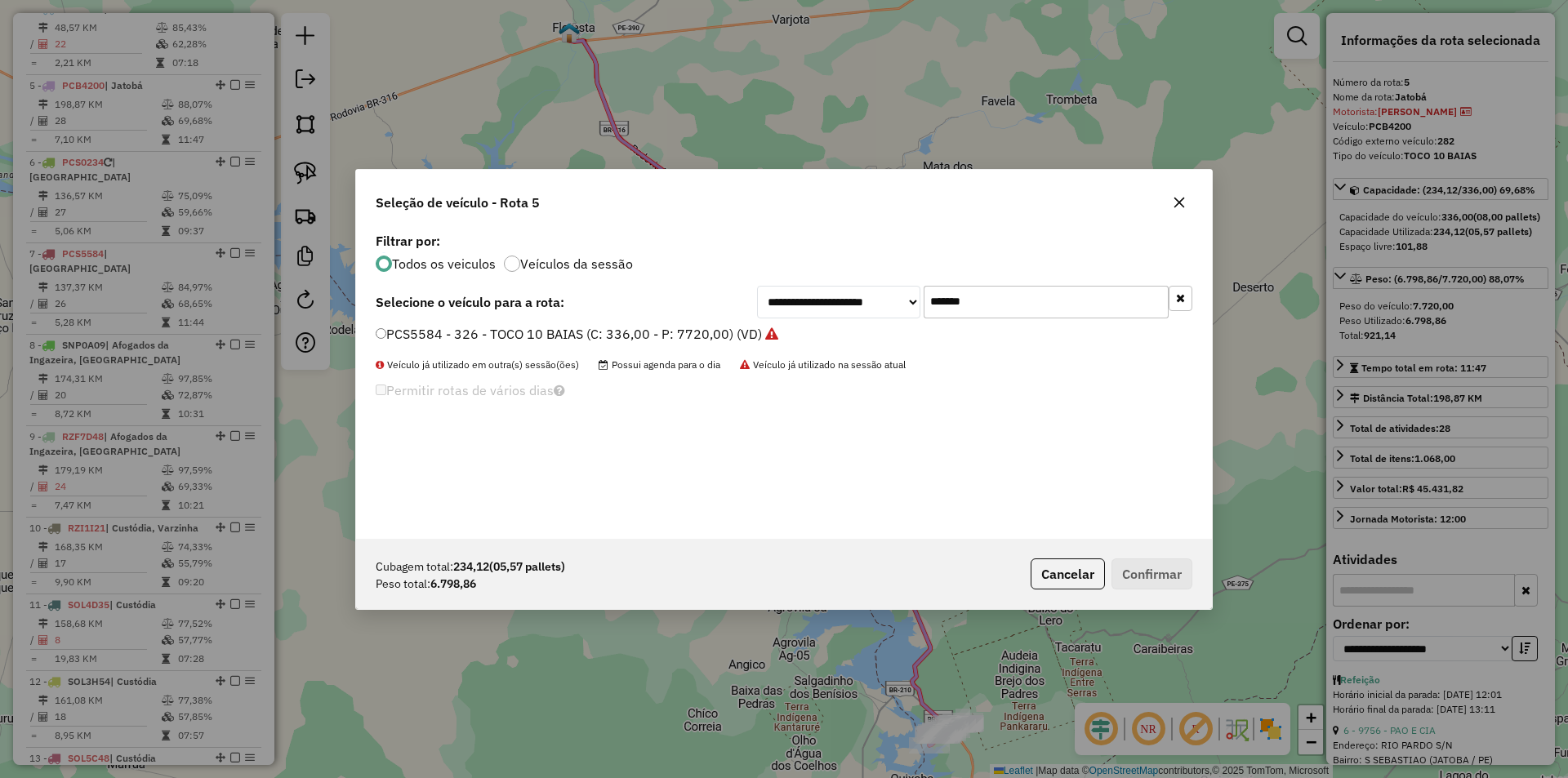
click at [681, 325] on label "PCS5584 - 326 - TOCO 10 BAIAS (C: 336,00 - P: 7720,00) (VD)" at bounding box center [576, 334] width 402 height 20
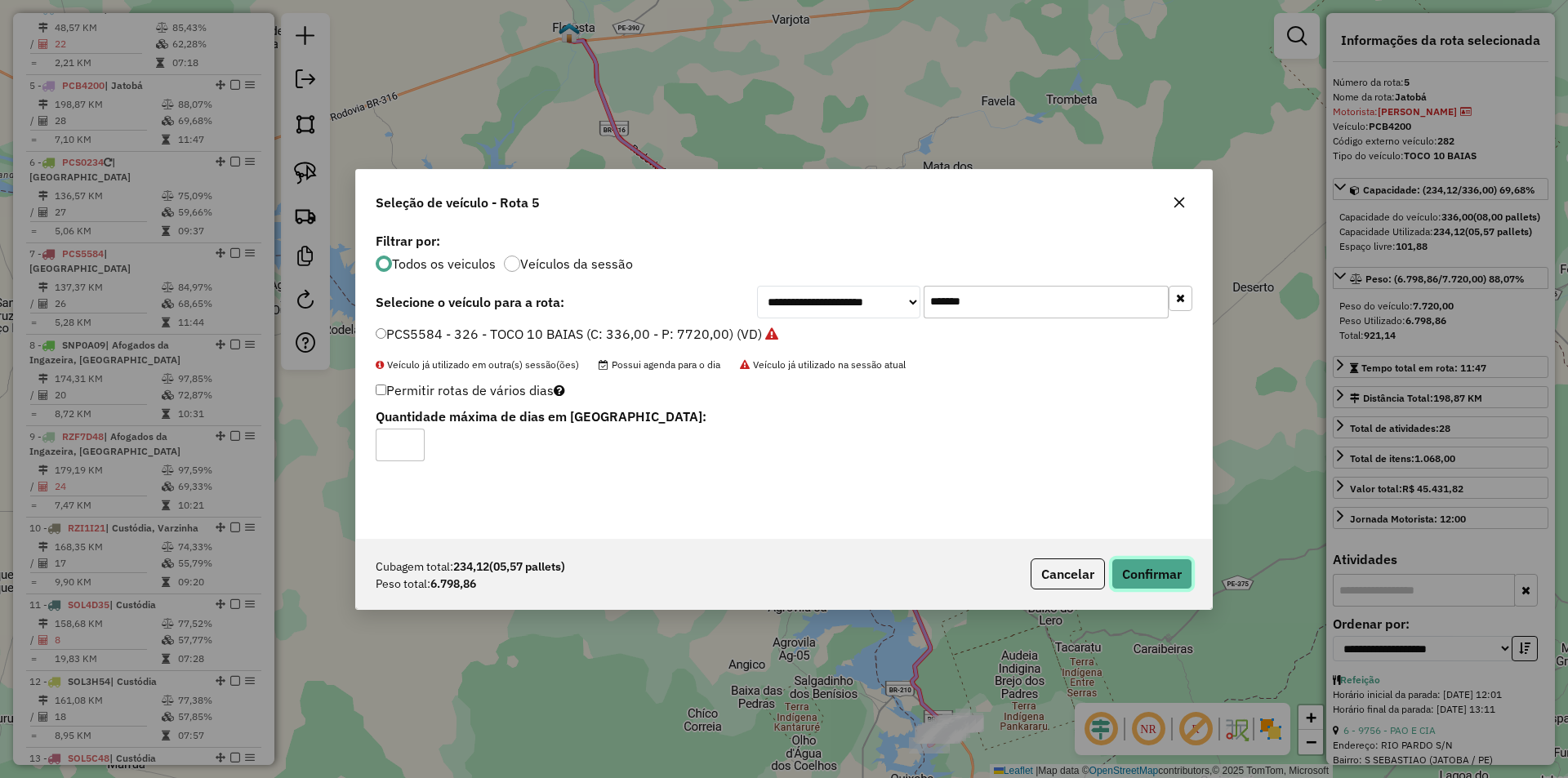
drag, startPoint x: 1147, startPoint y: 568, endPoint x: 1132, endPoint y: 476, distance: 93.2
click at [1147, 567] on button "Confirmar" at bounding box center [1152, 574] width 81 height 31
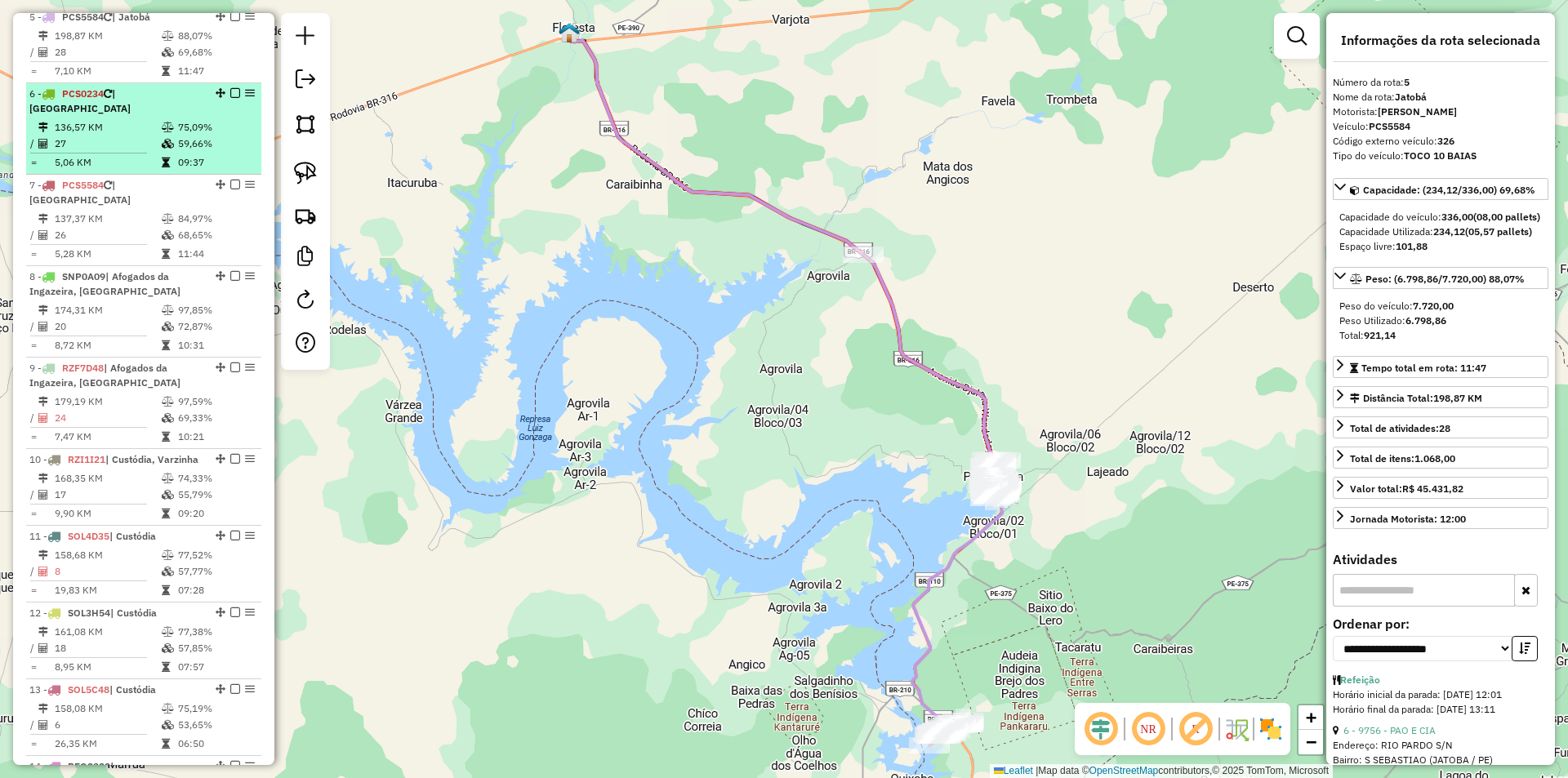
scroll to position [954, 0]
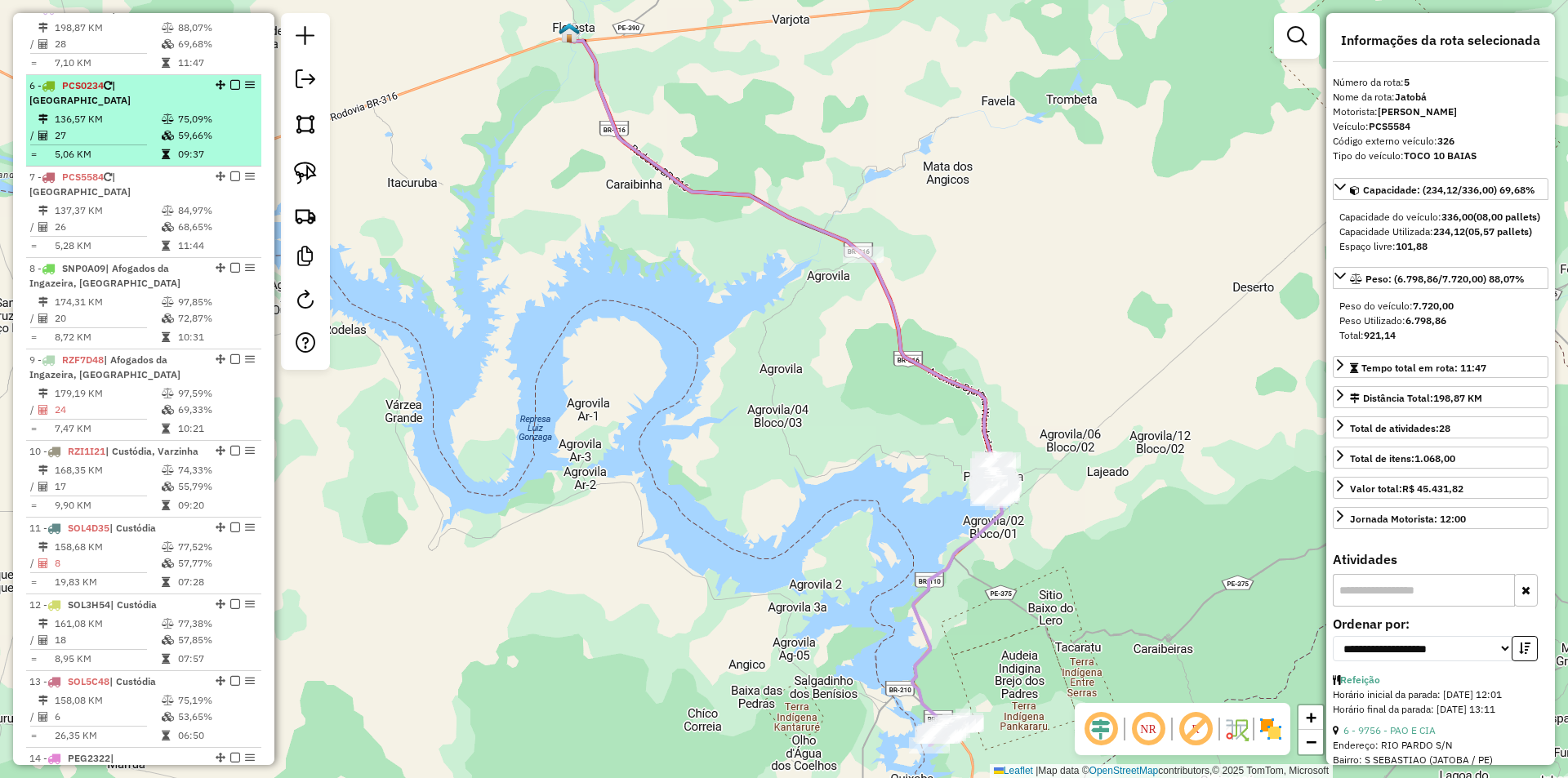
click at [170, 142] on td at bounding box center [168, 135] width 16 height 16
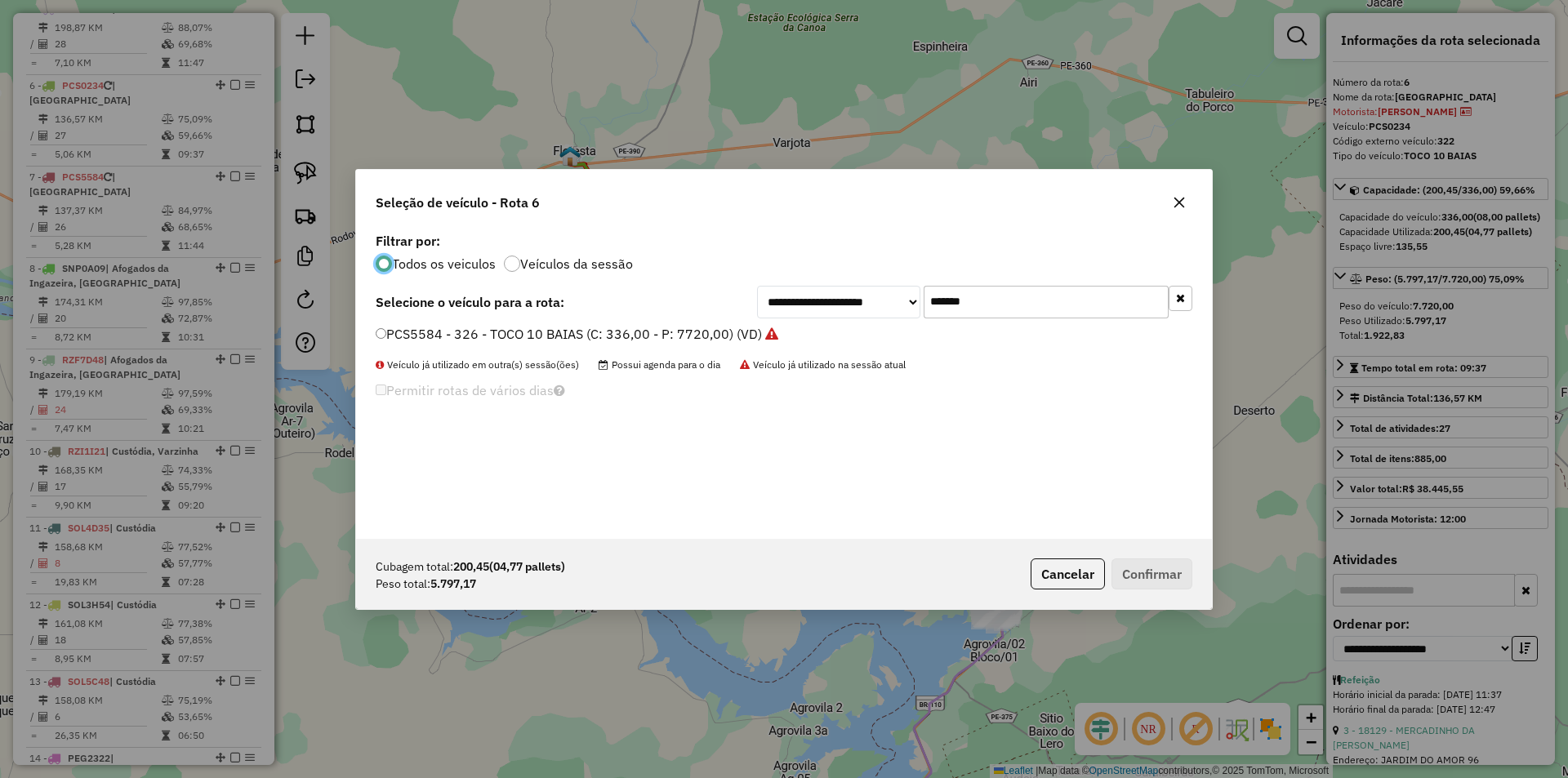
scroll to position [9, 5]
drag, startPoint x: 1020, startPoint y: 303, endPoint x: 798, endPoint y: 300, distance: 222.0
click at [840, 303] on div "**********" at bounding box center [975, 302] width 436 height 32
paste input "text"
type input "*******"
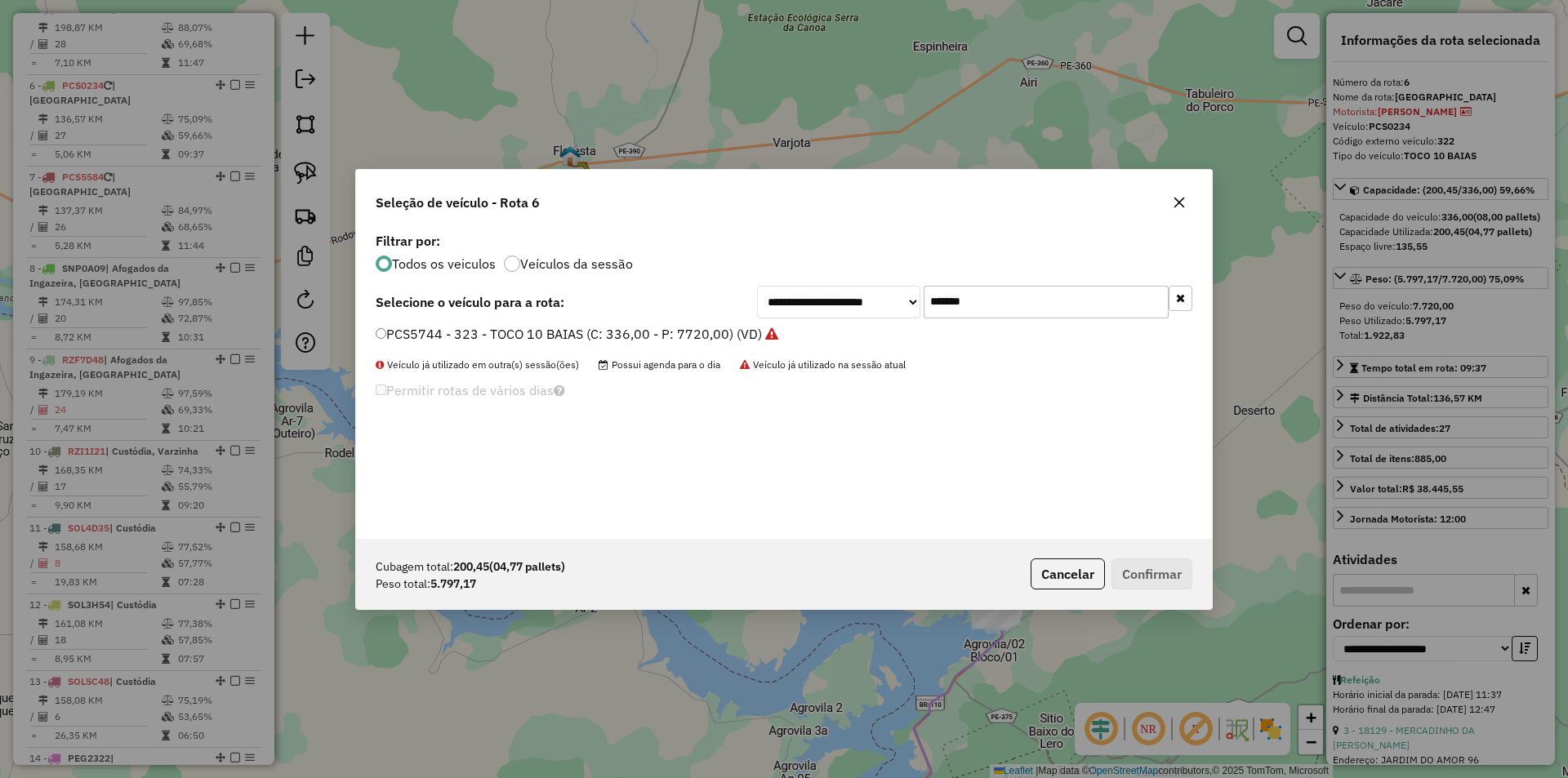
click at [697, 327] on label "PCS5744 - 323 - TOCO 10 BAIAS (C: 336,00 - P: 7720,00) (VD)" at bounding box center [576, 334] width 402 height 20
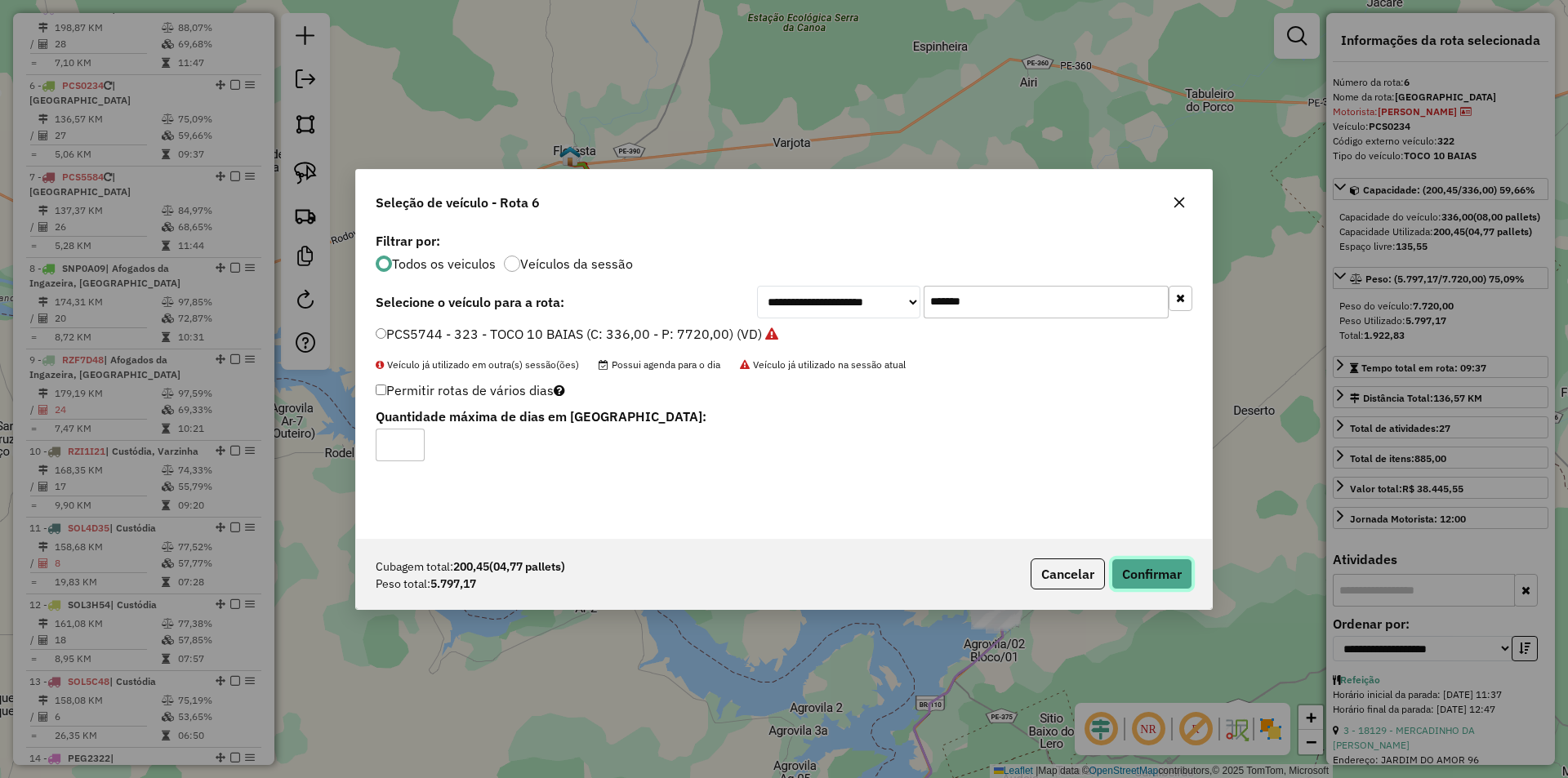
drag, startPoint x: 1171, startPoint y: 567, endPoint x: 1132, endPoint y: 529, distance: 54.5
click at [1171, 567] on button "Confirmar" at bounding box center [1152, 574] width 81 height 31
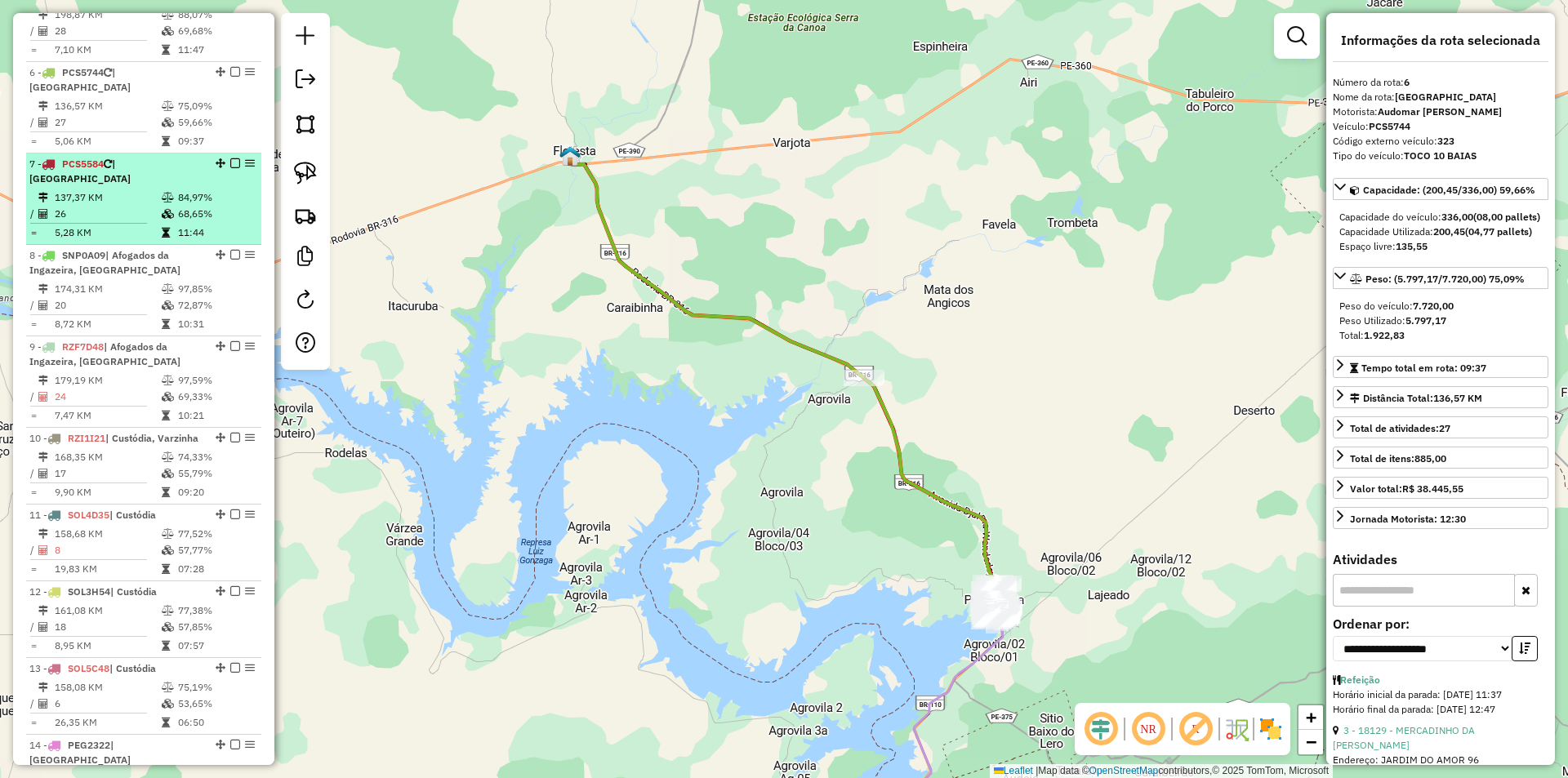
scroll to position [1031, 0]
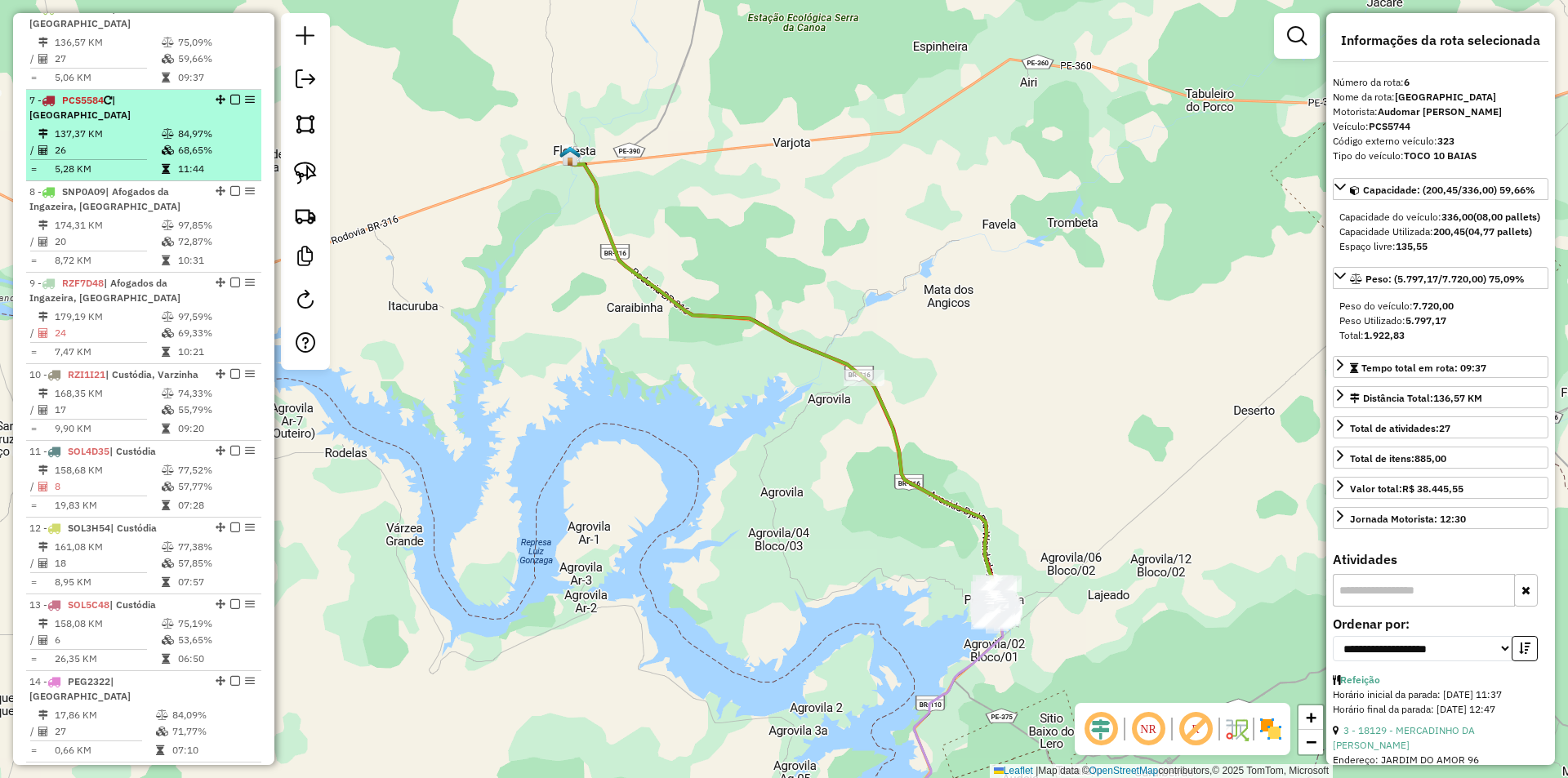
click at [167, 161] on td at bounding box center [168, 168] width 16 height 16
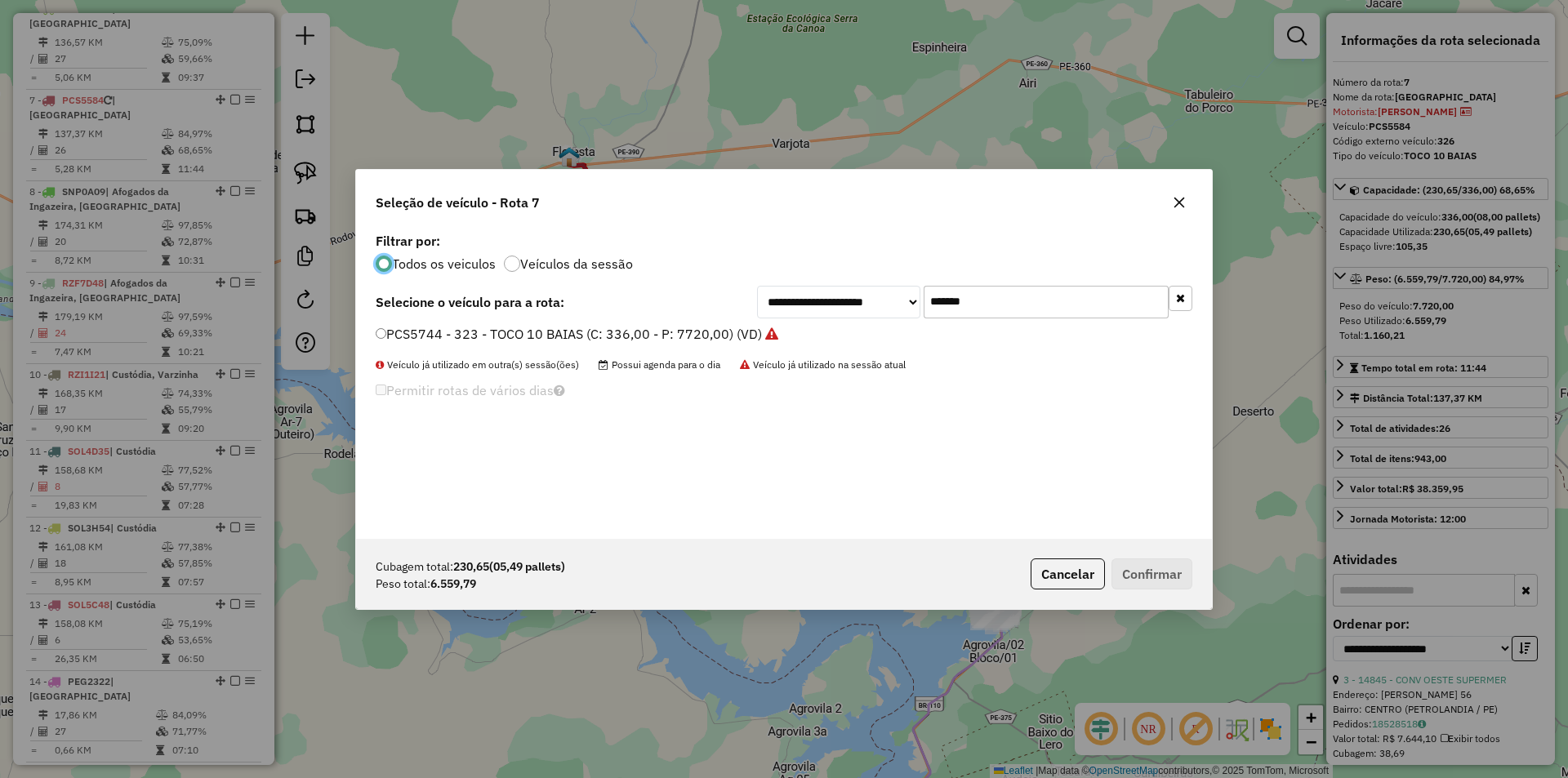
scroll to position [9, 5]
drag, startPoint x: 1004, startPoint y: 305, endPoint x: 836, endPoint y: 295, distance: 168.3
click at [877, 298] on div "**********" at bounding box center [975, 302] width 436 height 32
paste input "text"
type input "*******"
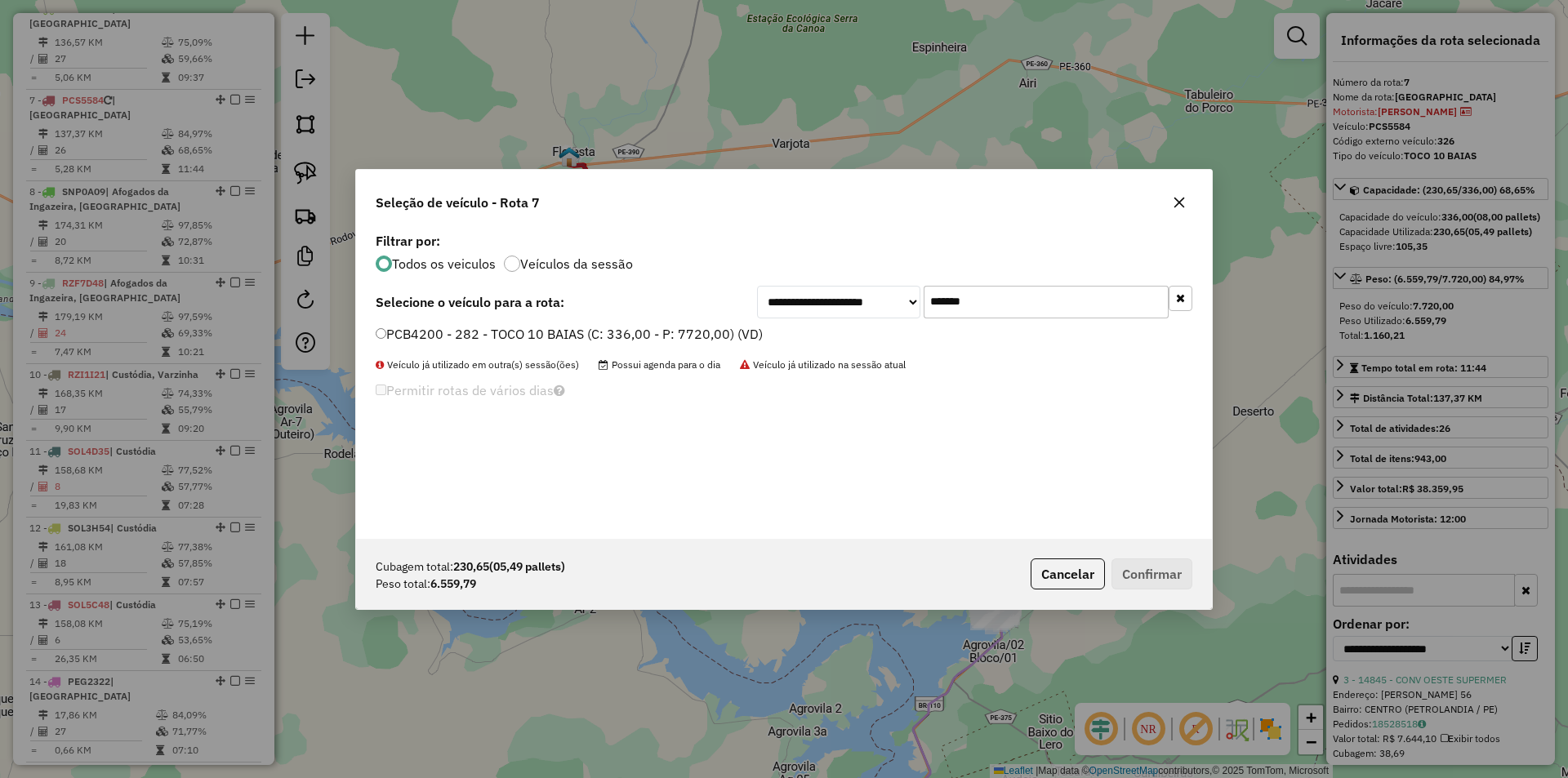
click at [688, 335] on label "PCB4200 - 282 - TOCO 10 BAIAS (C: 336,00 - P: 7720,00) (VD)" at bounding box center [569, 334] width 387 height 20
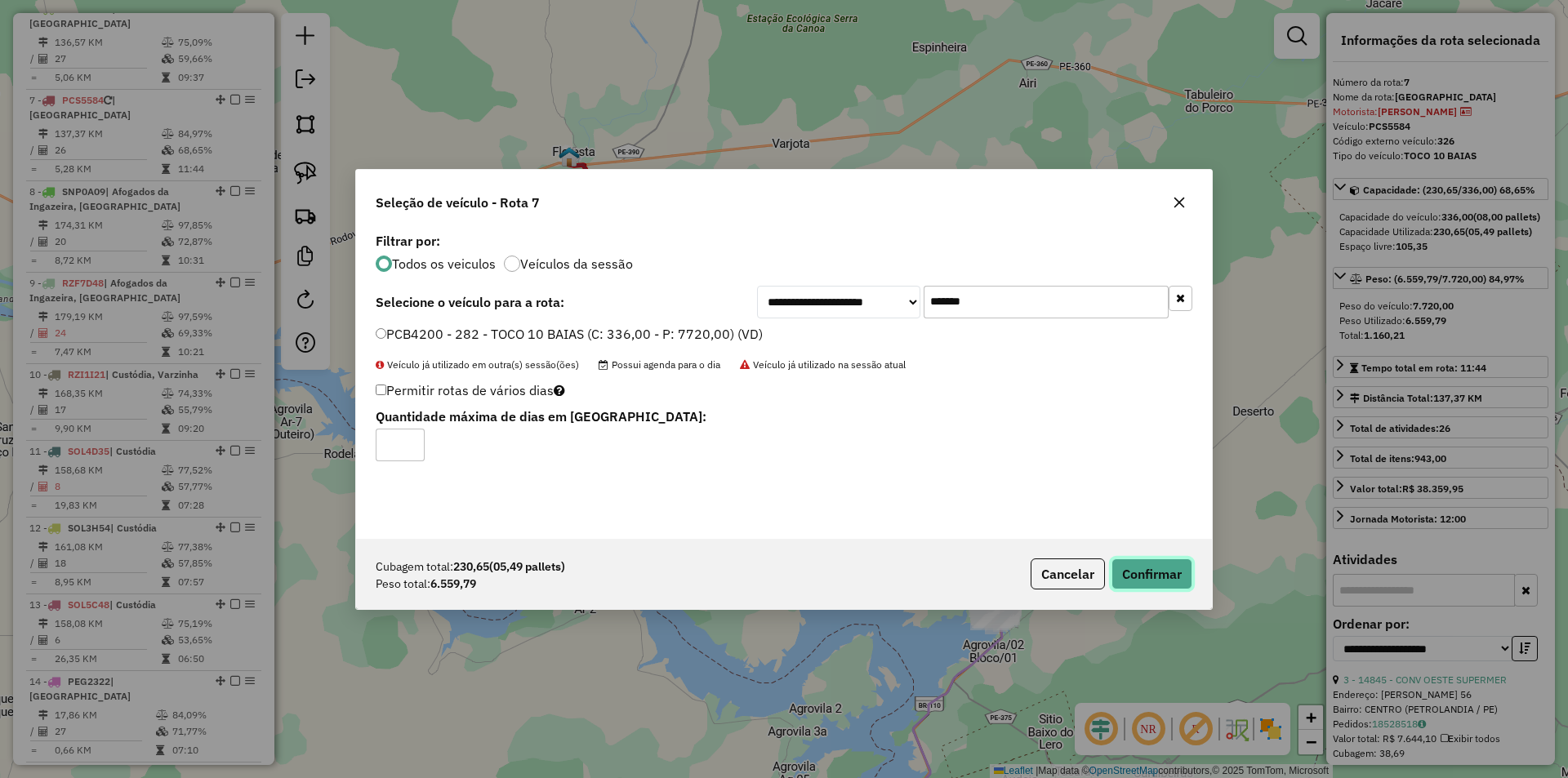
click at [1169, 584] on button "Confirmar" at bounding box center [1152, 574] width 81 height 31
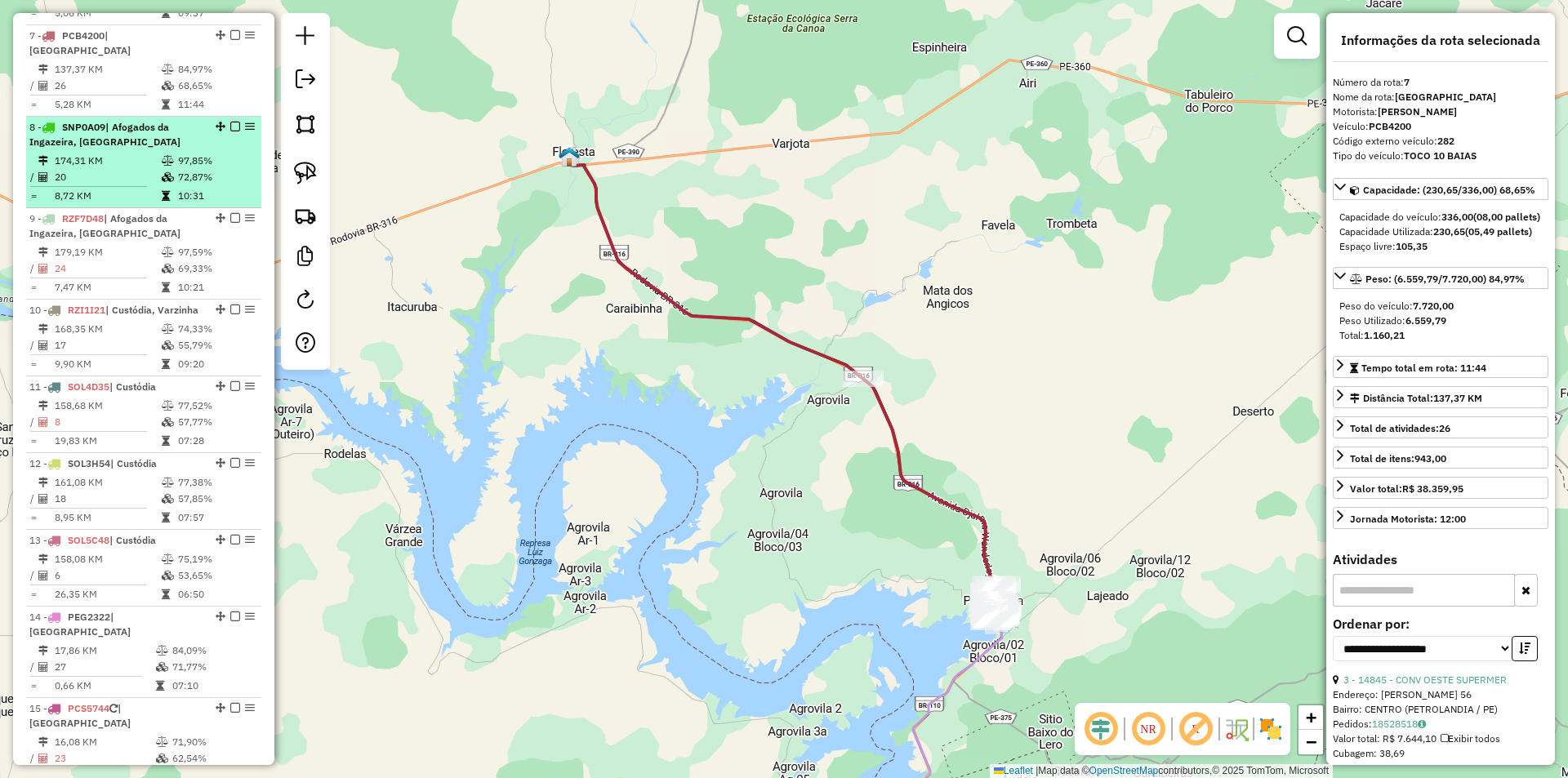
scroll to position [1107, 0]
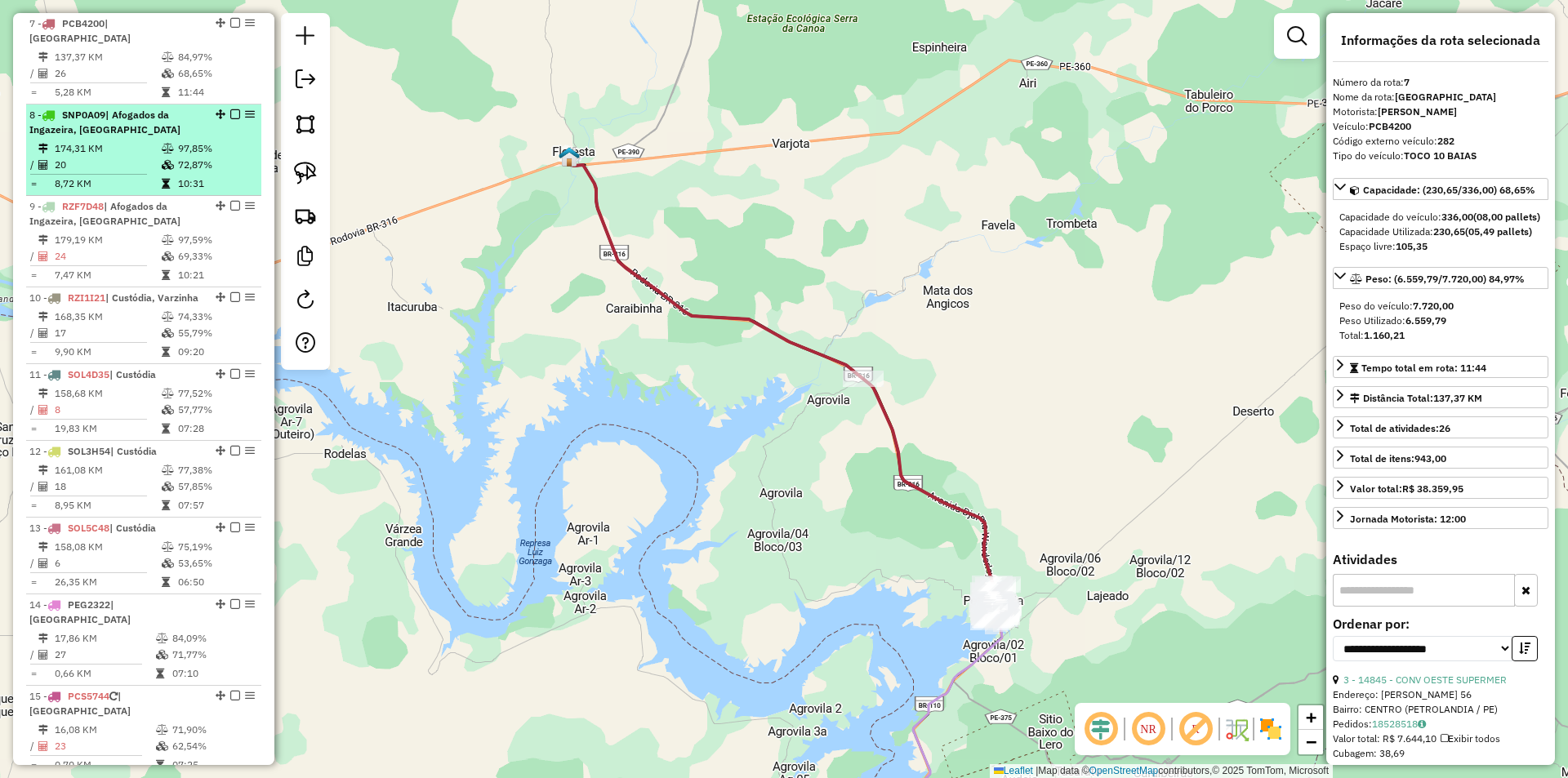
click at [186, 158] on td "72,87%" at bounding box center [216, 165] width 78 height 16
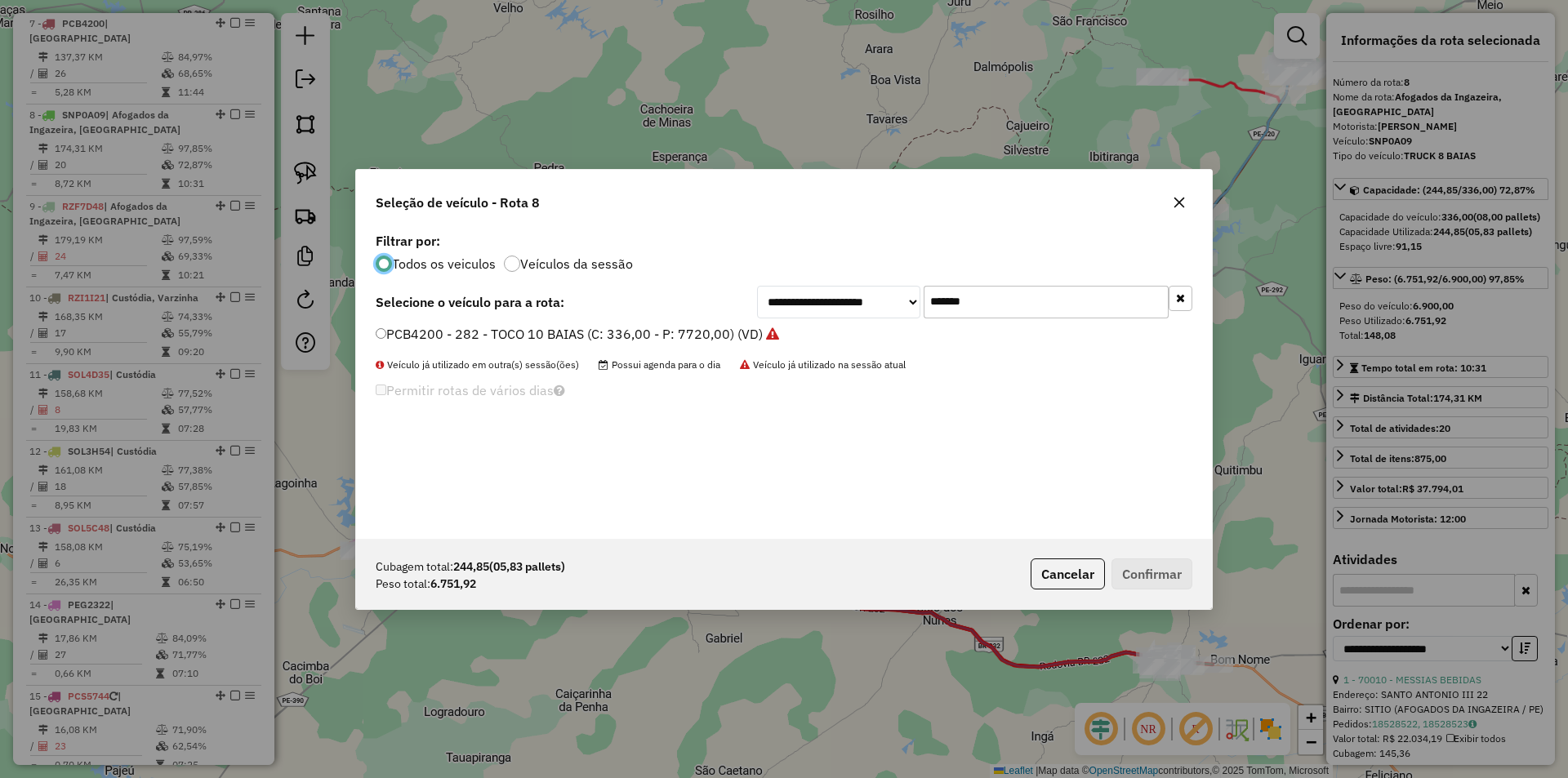
scroll to position [9, 5]
drag, startPoint x: 959, startPoint y: 303, endPoint x: 743, endPoint y: 307, distance: 216.0
click at [809, 304] on div "**********" at bounding box center [975, 302] width 436 height 32
paste input "text"
type input "*******"
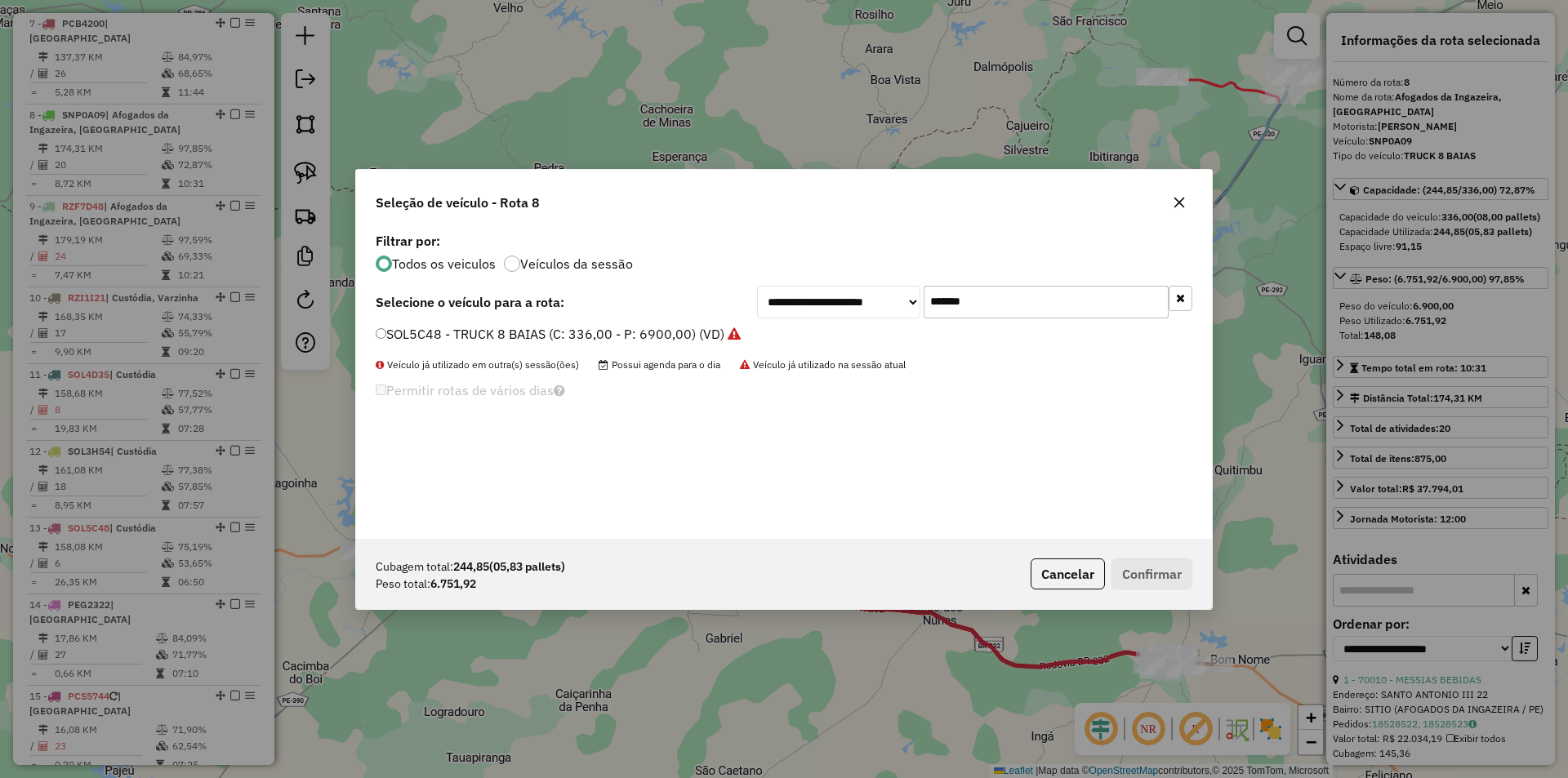
drag, startPoint x: 513, startPoint y: 332, endPoint x: 504, endPoint y: 336, distance: 9.8
click at [512, 332] on label "SOL5C48 - TRUCK 8 BAIAS (C: 336,00 - P: 6900,00) (VD)" at bounding box center [558, 334] width 365 height 20
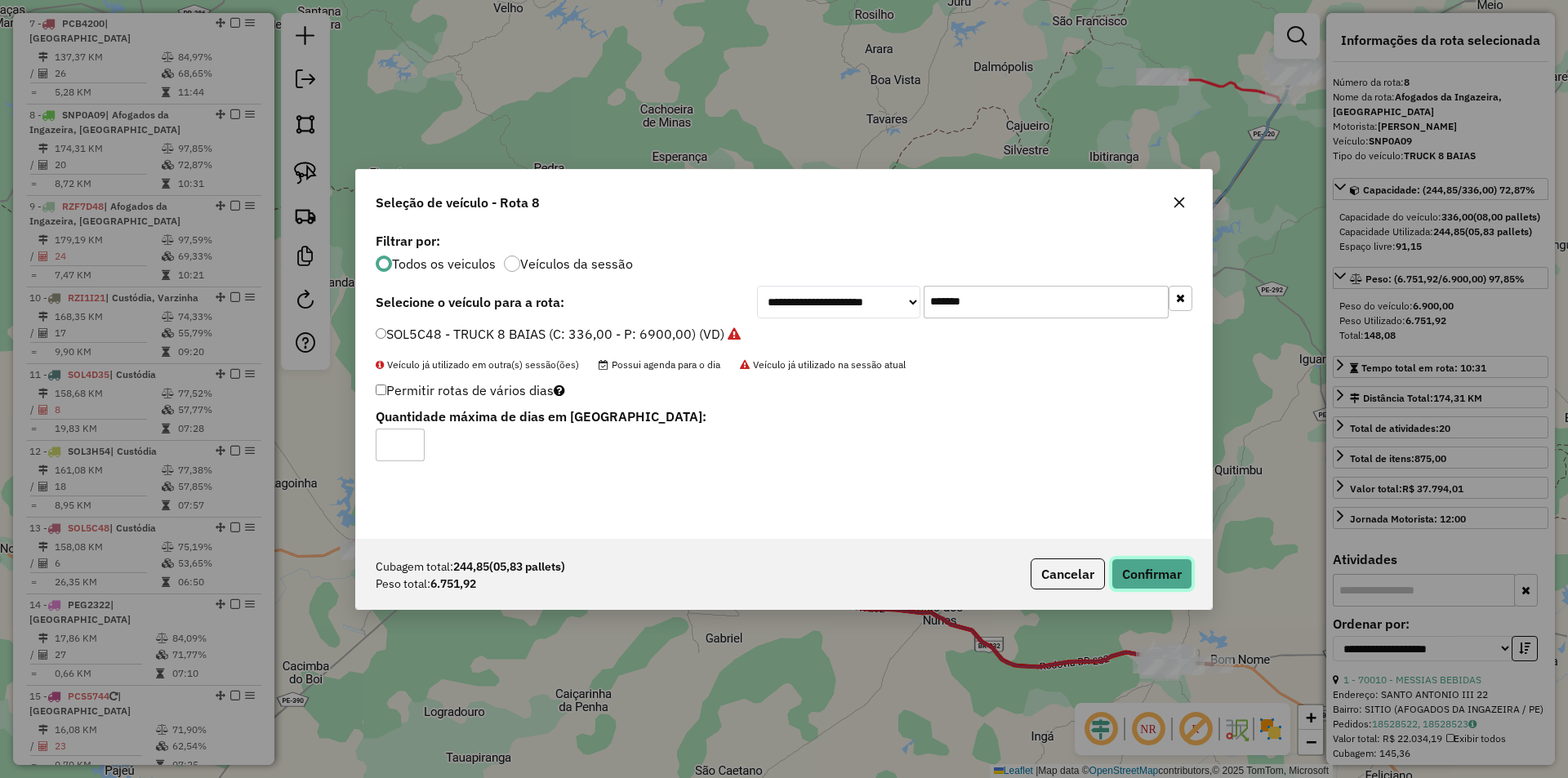
click at [1178, 567] on button "Confirmar" at bounding box center [1152, 574] width 81 height 31
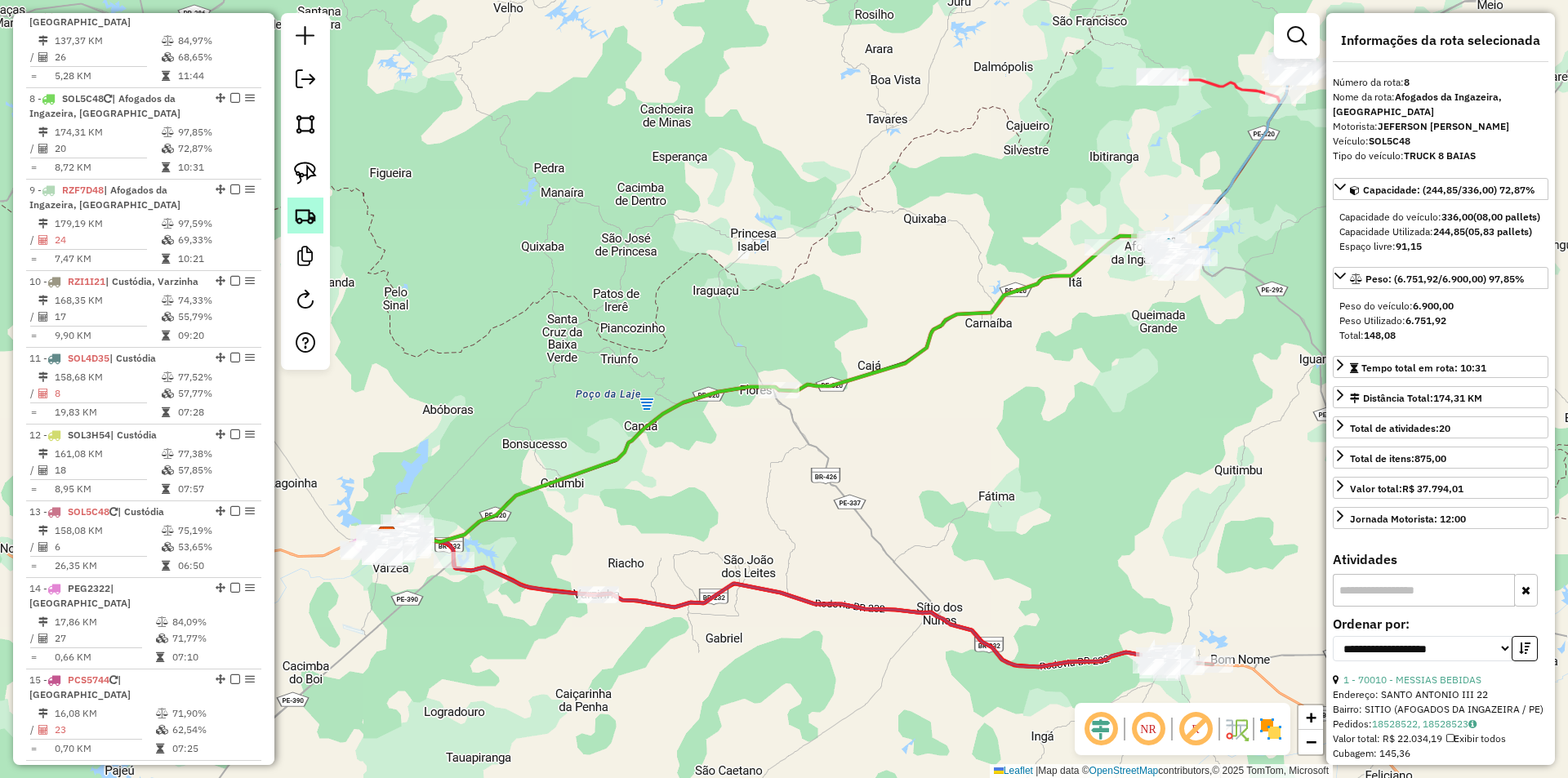
scroll to position [1184, 0]
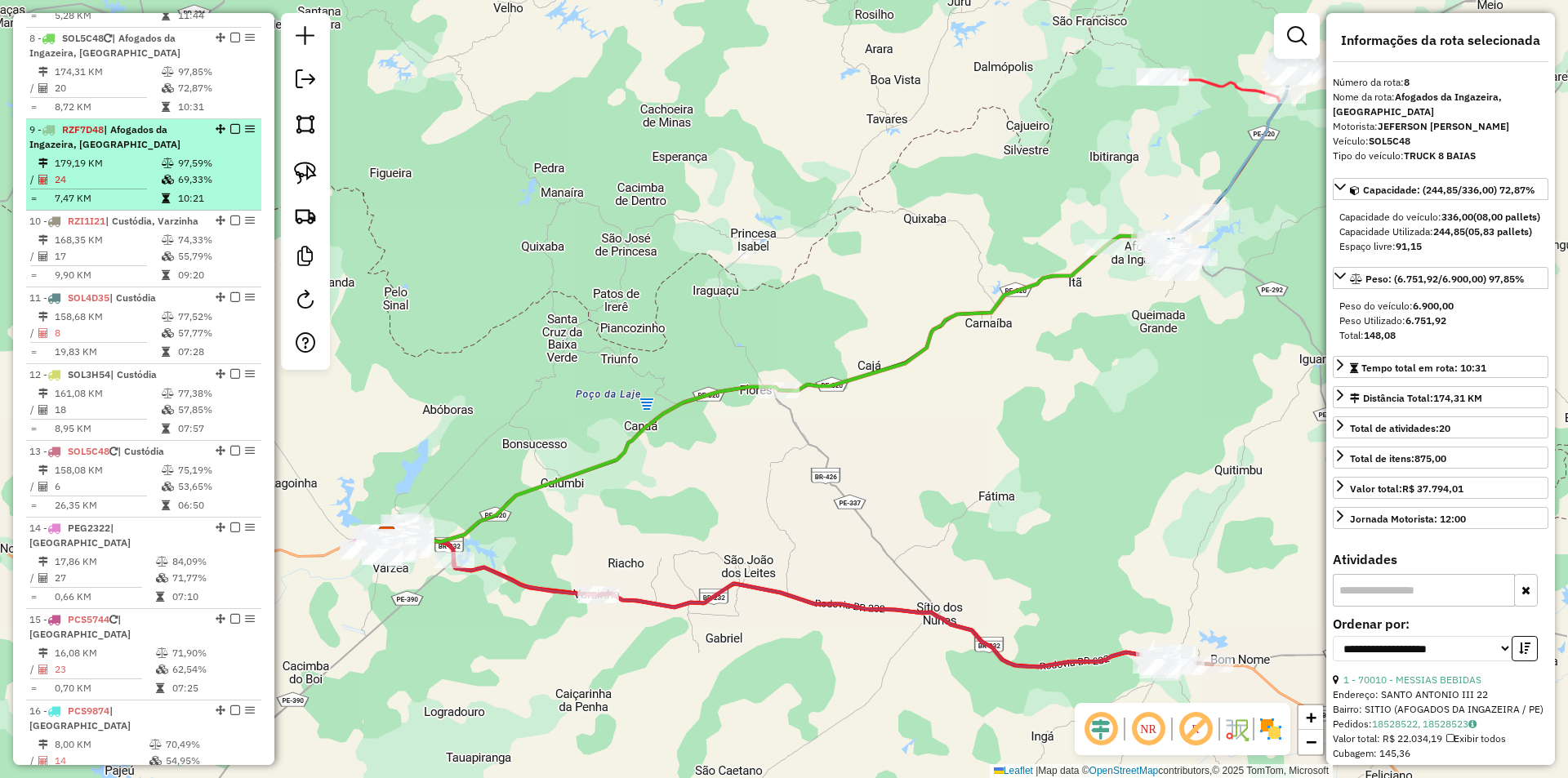
click at [165, 159] on icon at bounding box center [167, 164] width 12 height 10
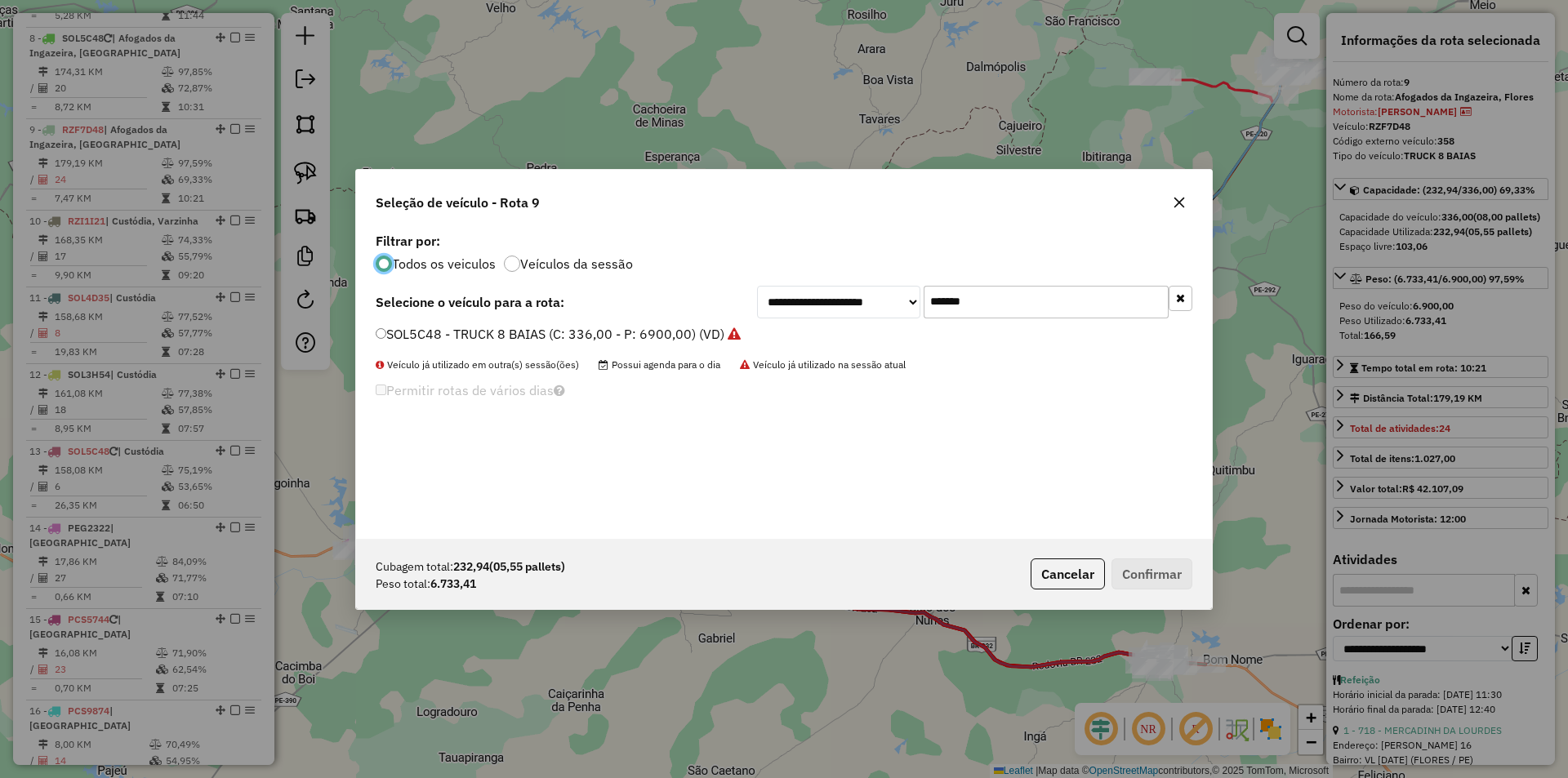
scroll to position [9, 5]
drag, startPoint x: 1000, startPoint y: 304, endPoint x: 836, endPoint y: 308, distance: 164.0
click at [879, 308] on div "**********" at bounding box center [975, 302] width 436 height 32
paste input "text"
type input "*******"
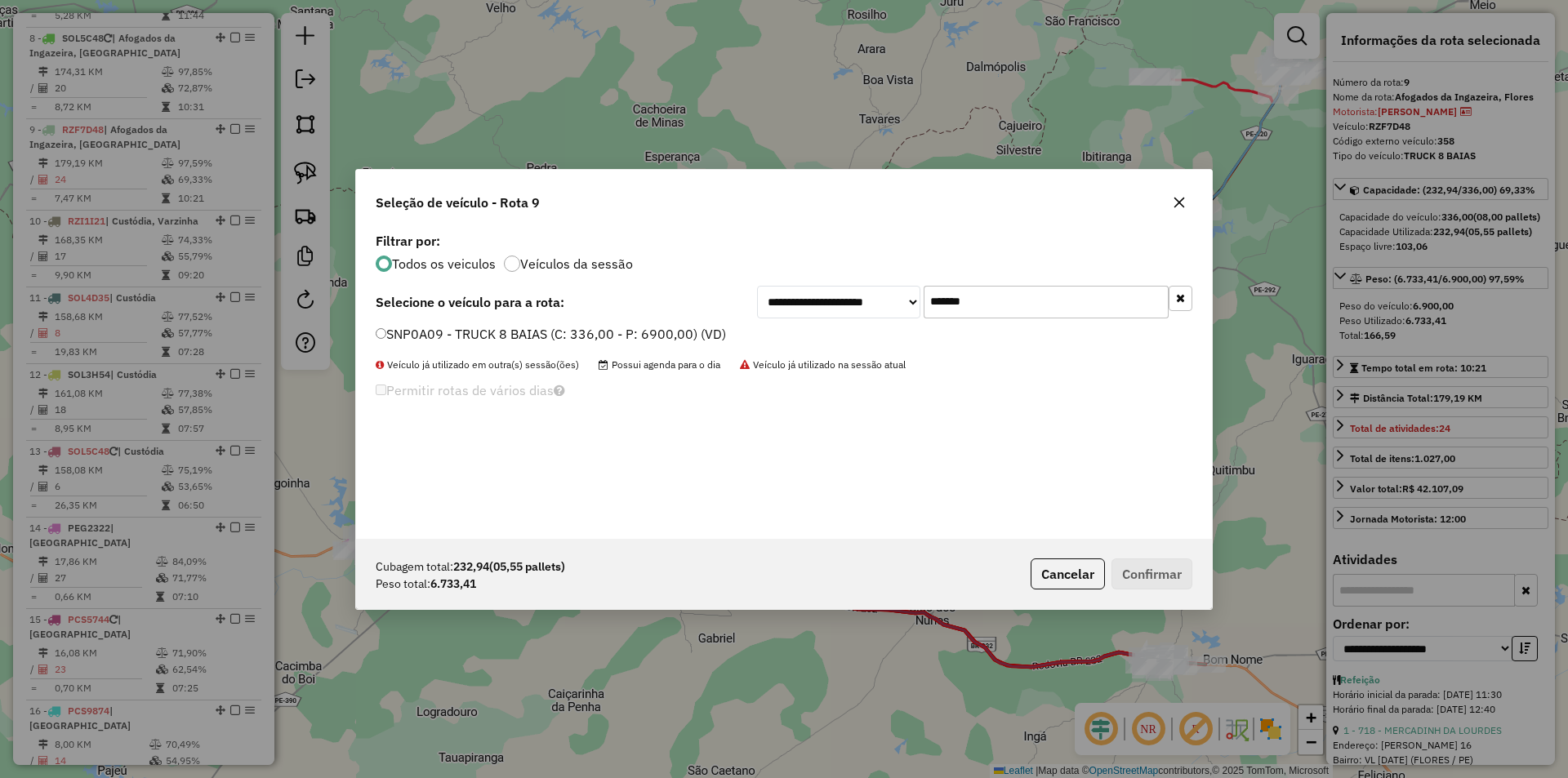
click at [663, 341] on label "SNP0A09 - TRUCK 8 BAIAS (C: 336,00 - P: 6900,00) (VD)" at bounding box center [551, 334] width 350 height 20
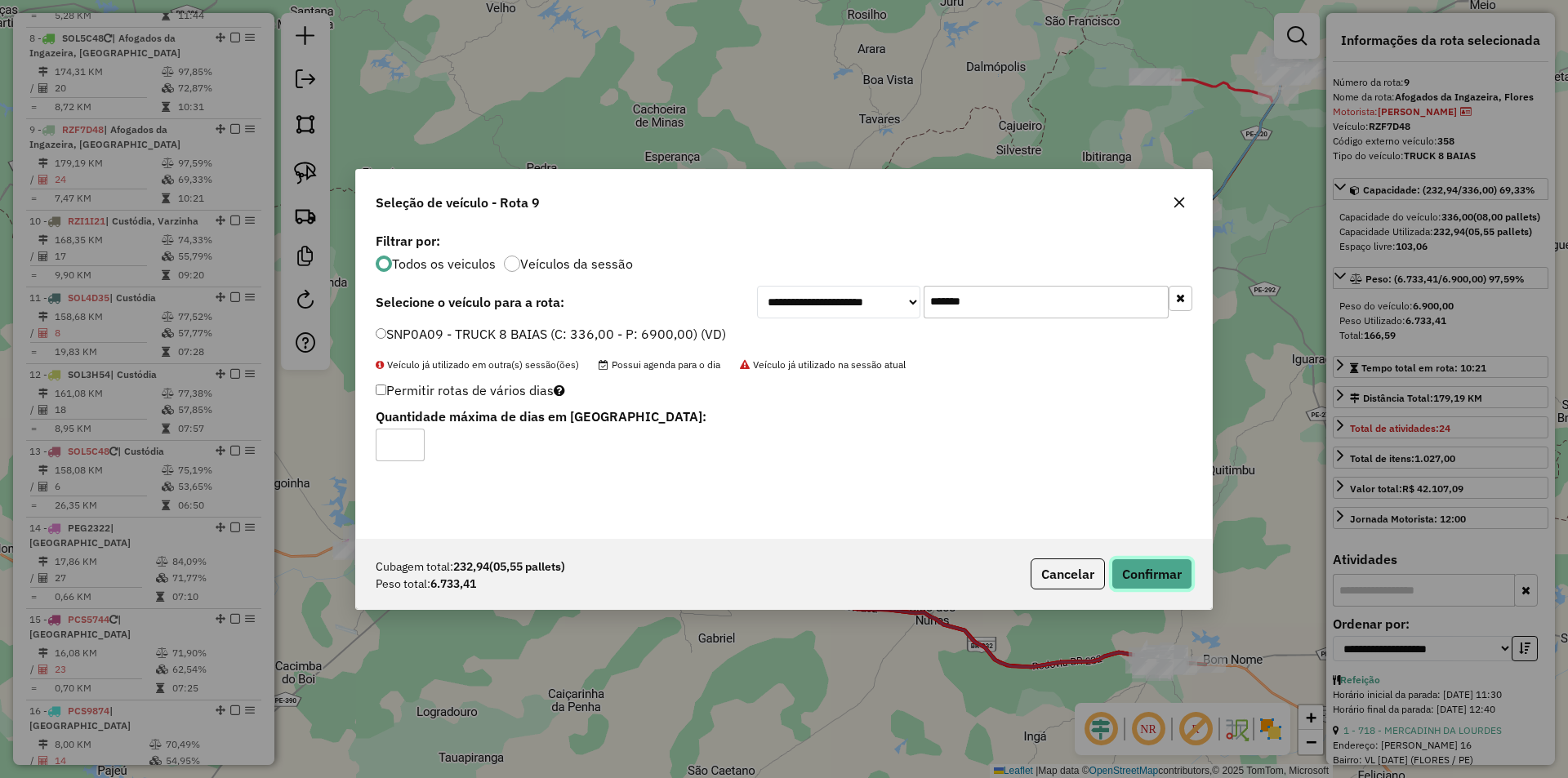
click at [1135, 575] on button "Confirmar" at bounding box center [1152, 574] width 81 height 31
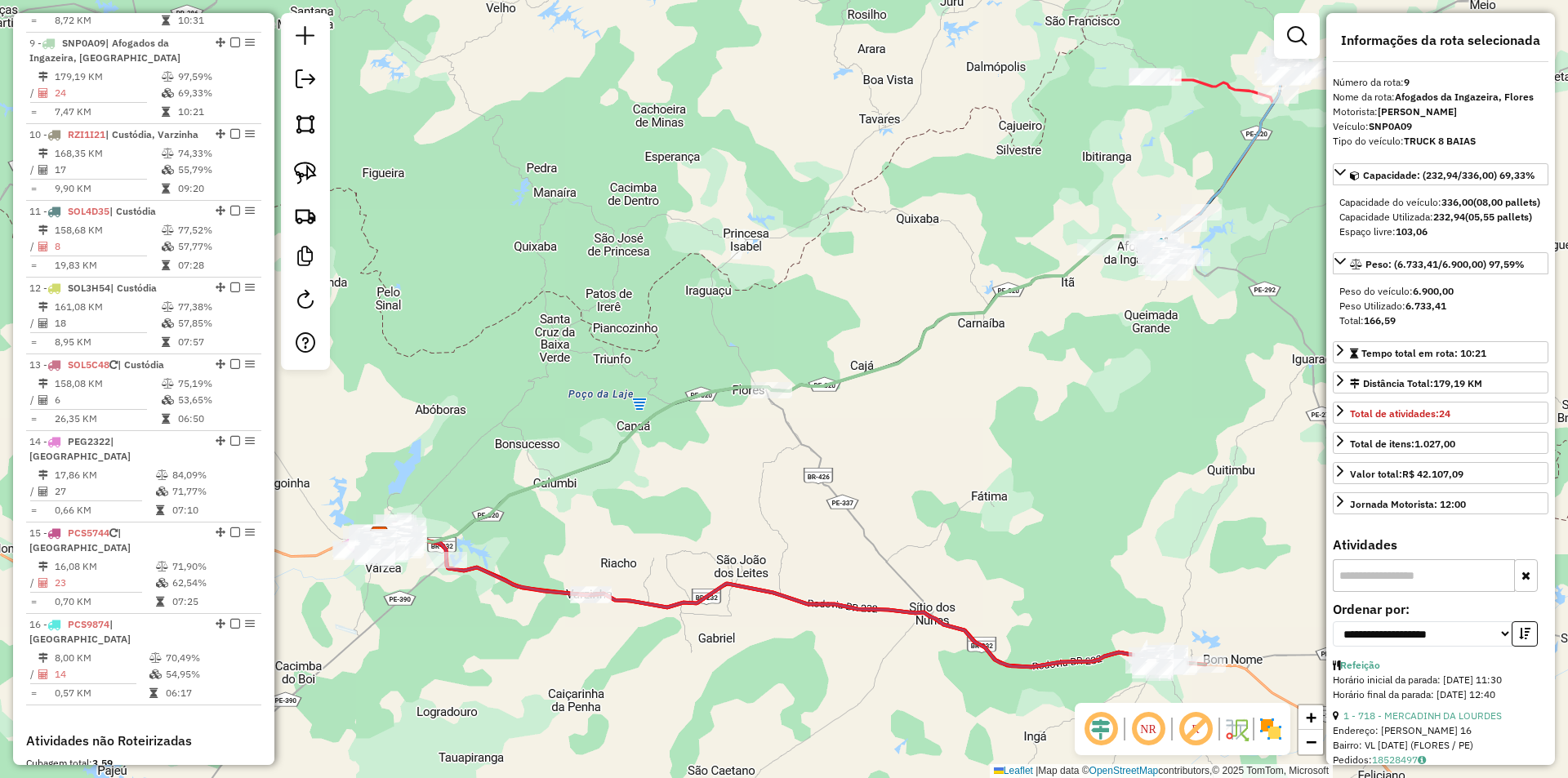
scroll to position [1275, 0]
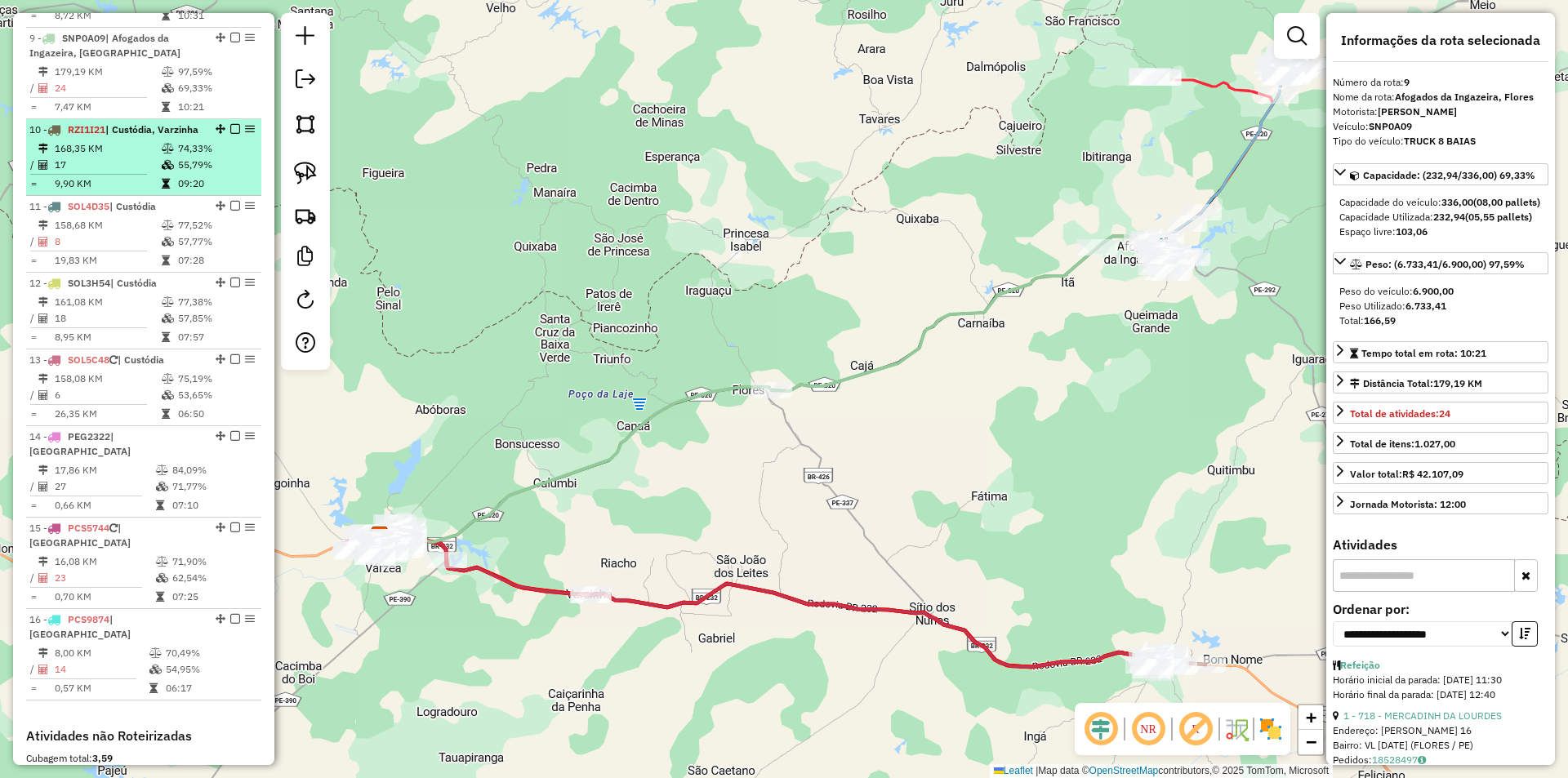
click at [198, 151] on td "74,33%" at bounding box center [216, 148] width 78 height 16
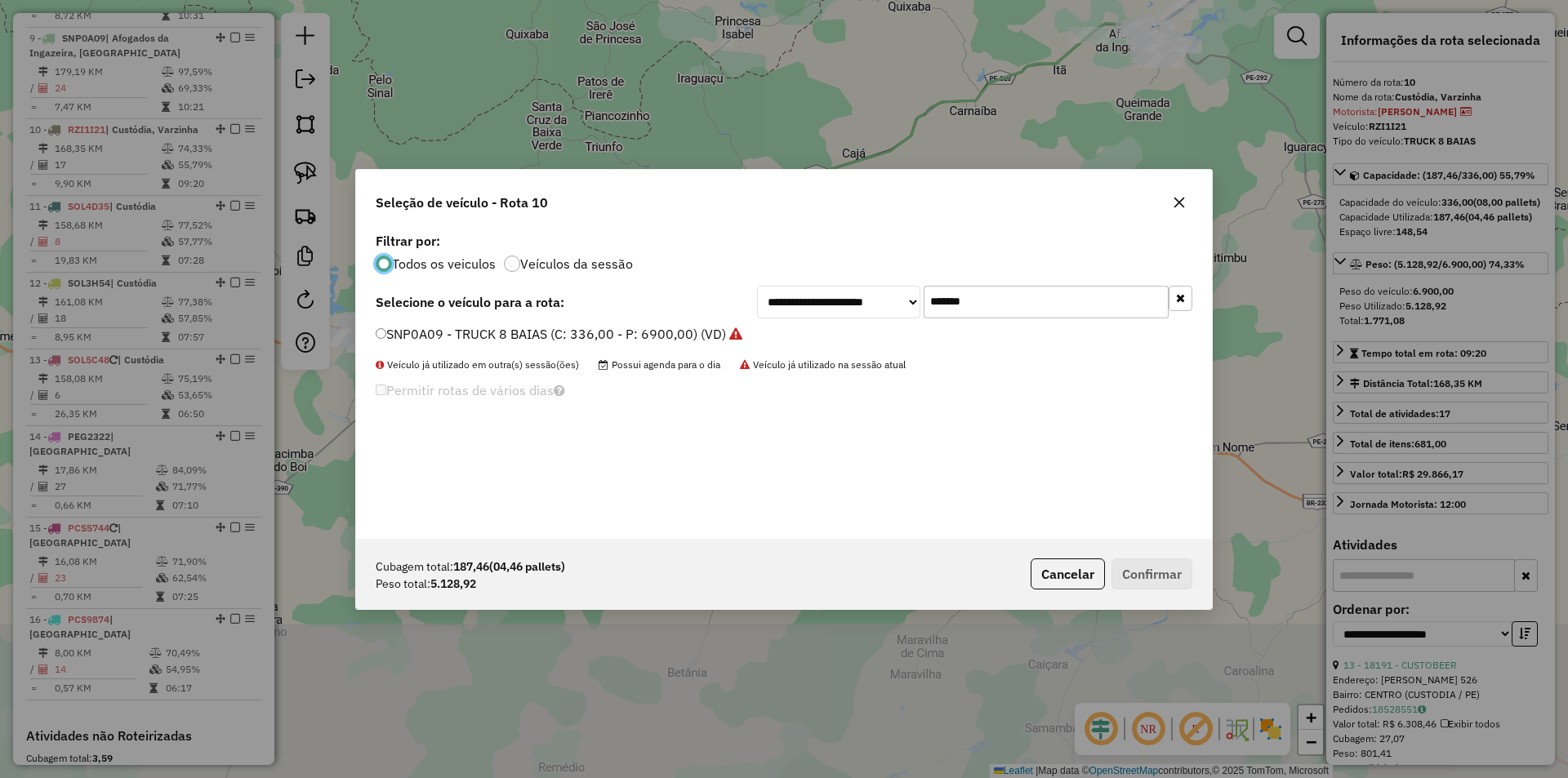
scroll to position [9, 5]
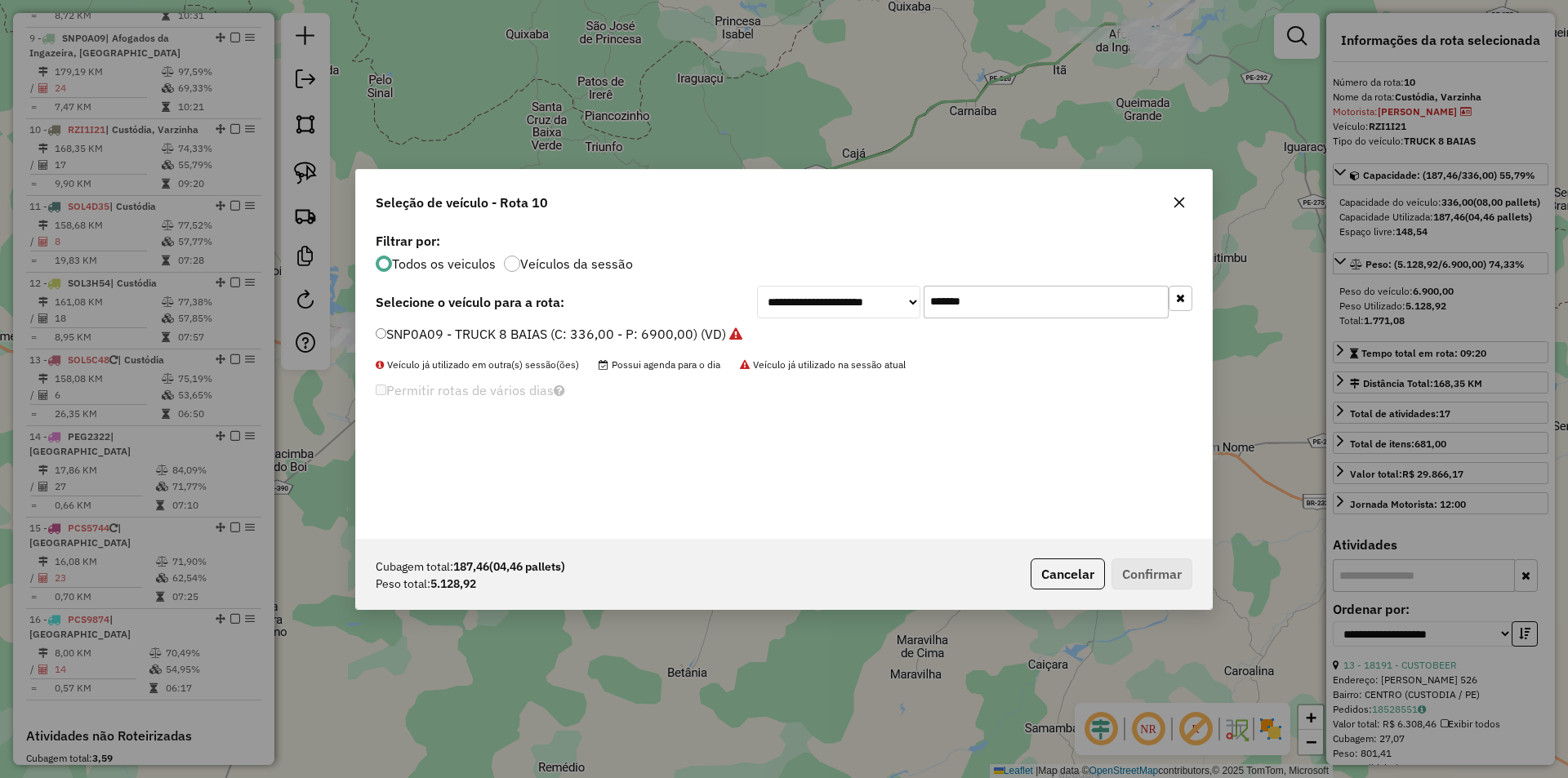
drag, startPoint x: 970, startPoint y: 309, endPoint x: 687, endPoint y: 308, distance: 283.0
click at [743, 306] on div "**********" at bounding box center [784, 302] width 817 height 32
paste input "text"
type input "*******"
click at [615, 332] on label "RZI1I21 - TRUCK 8 BAIAS (C: 336,00 - P: 6900,00) (VD)" at bounding box center [555, 334] width 359 height 20
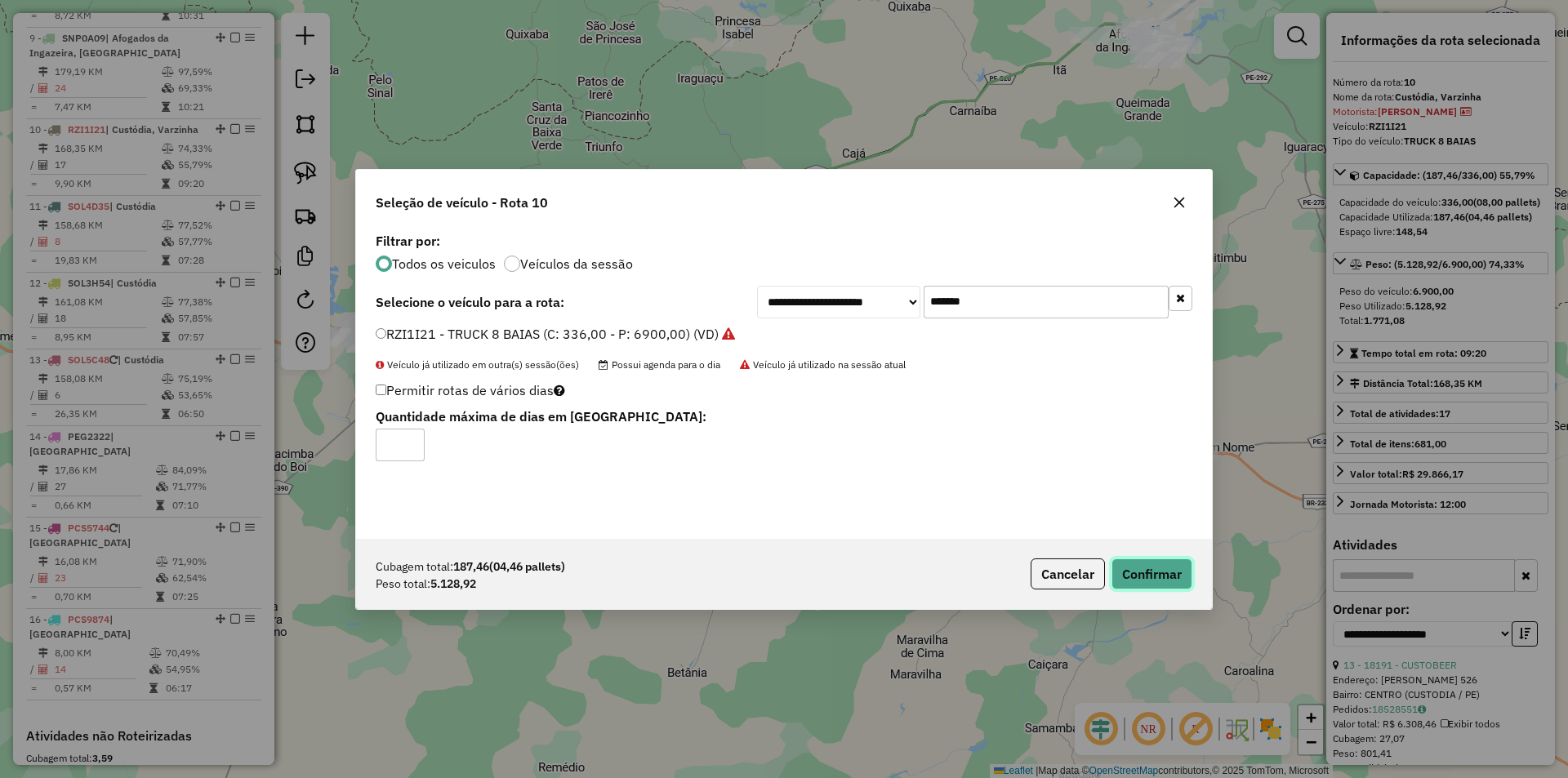
click at [1130, 571] on button "Confirmar" at bounding box center [1152, 574] width 81 height 31
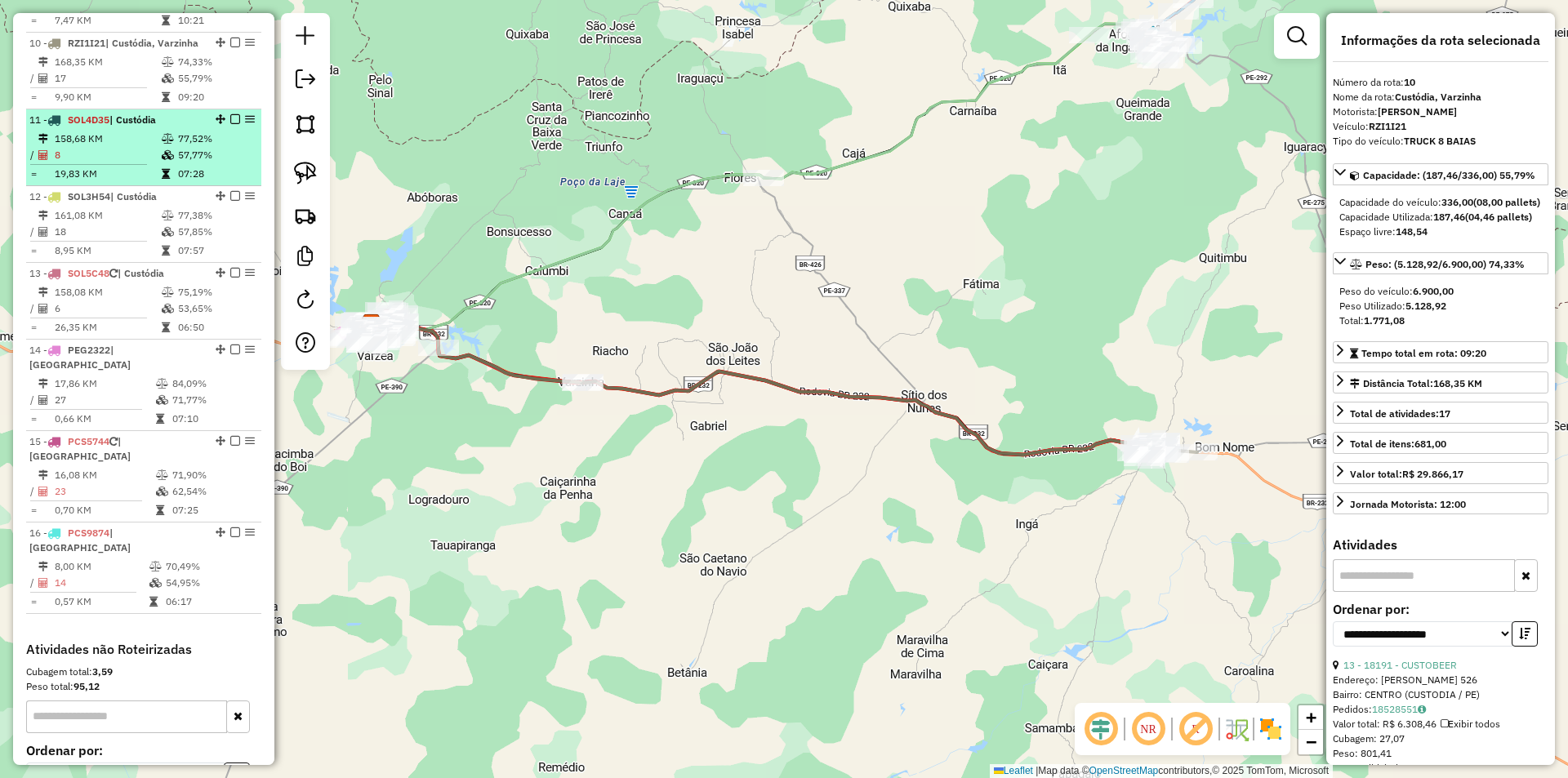
scroll to position [1367, 0]
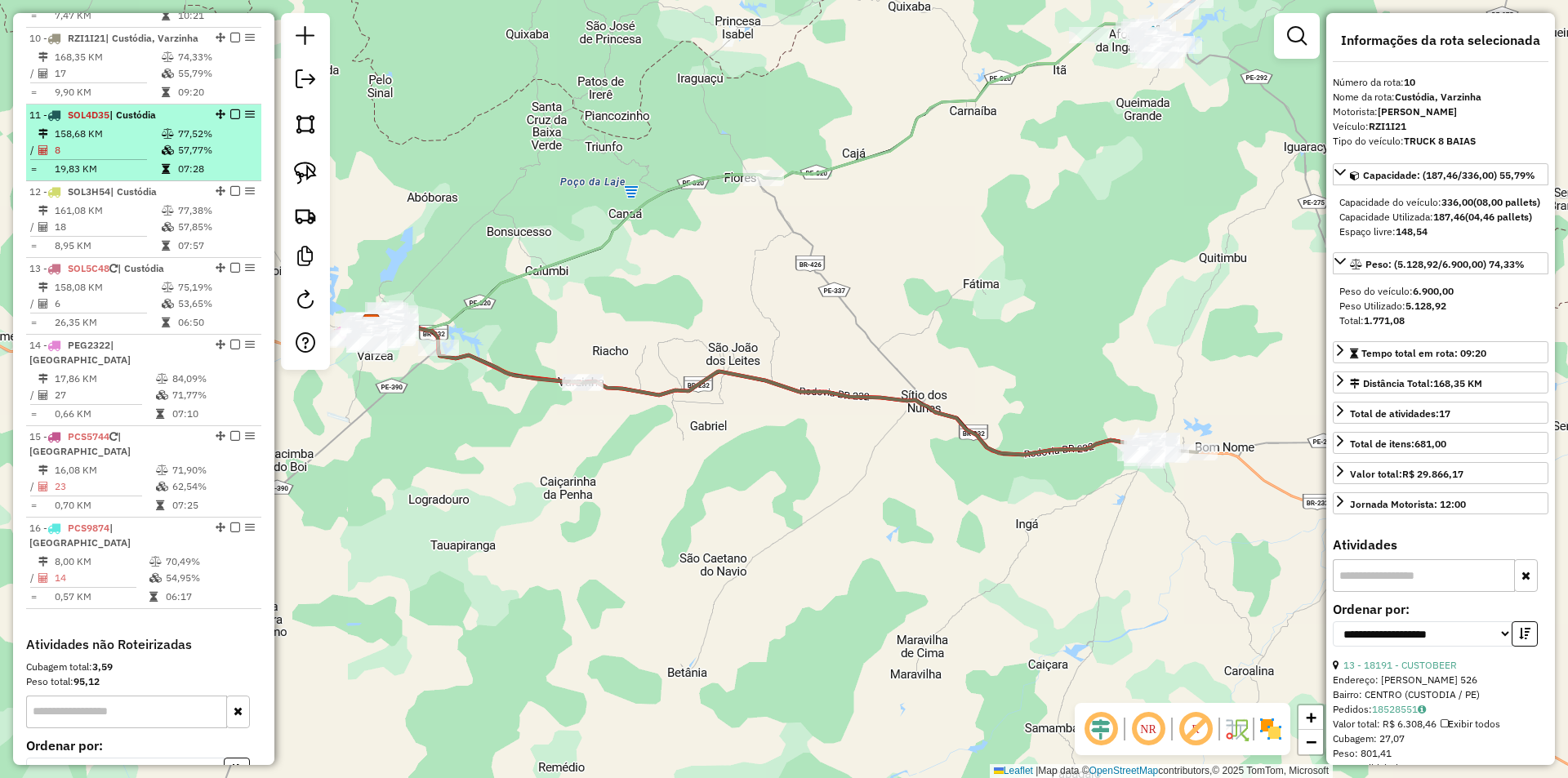
click at [192, 176] on td "07:28" at bounding box center [216, 168] width 78 height 16
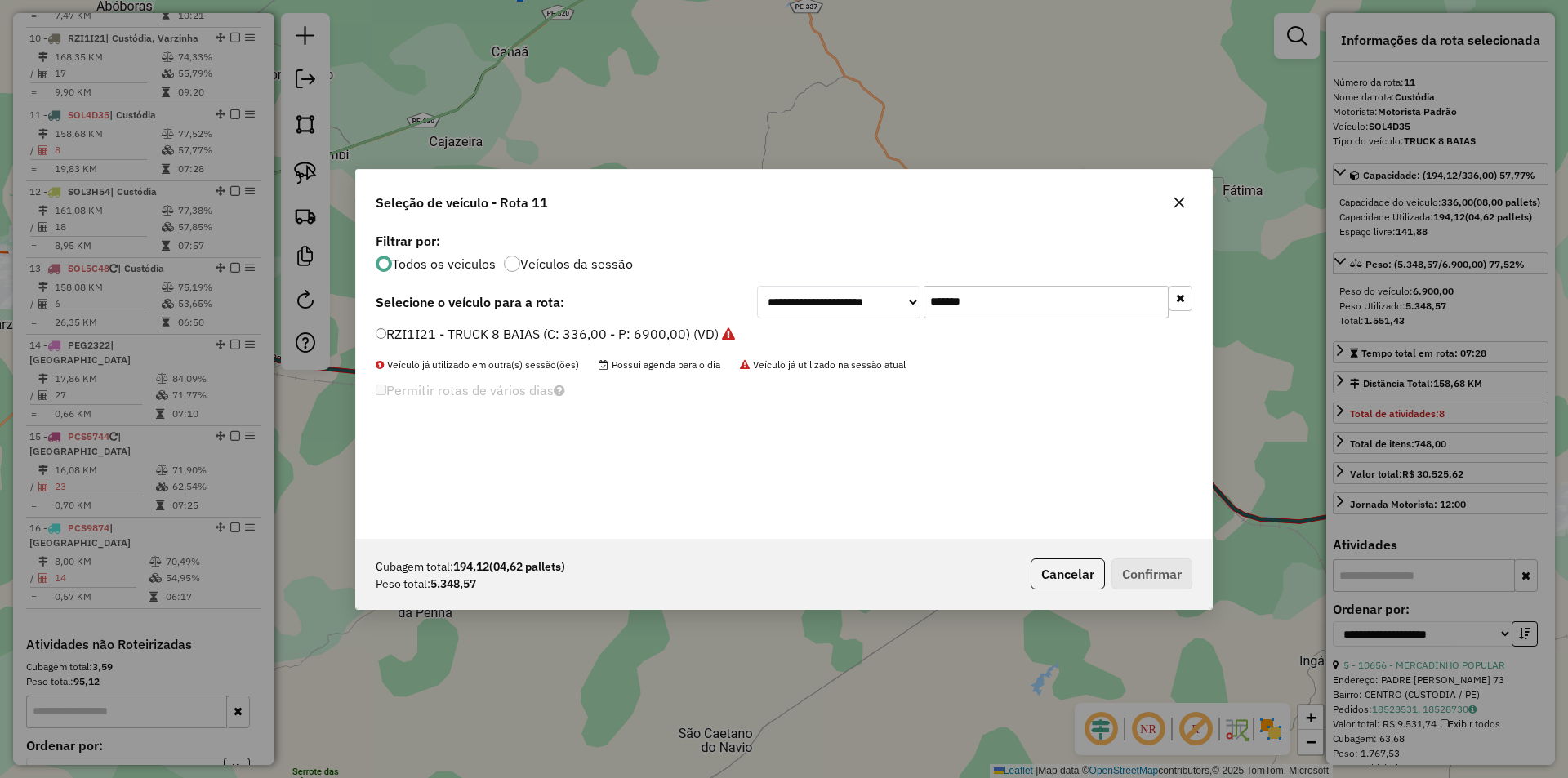
click at [829, 287] on div "**********" at bounding box center [975, 302] width 436 height 32
paste input "text"
type input "*******"
drag, startPoint x: 536, startPoint y: 335, endPoint x: 690, endPoint y: 399, distance: 166.8
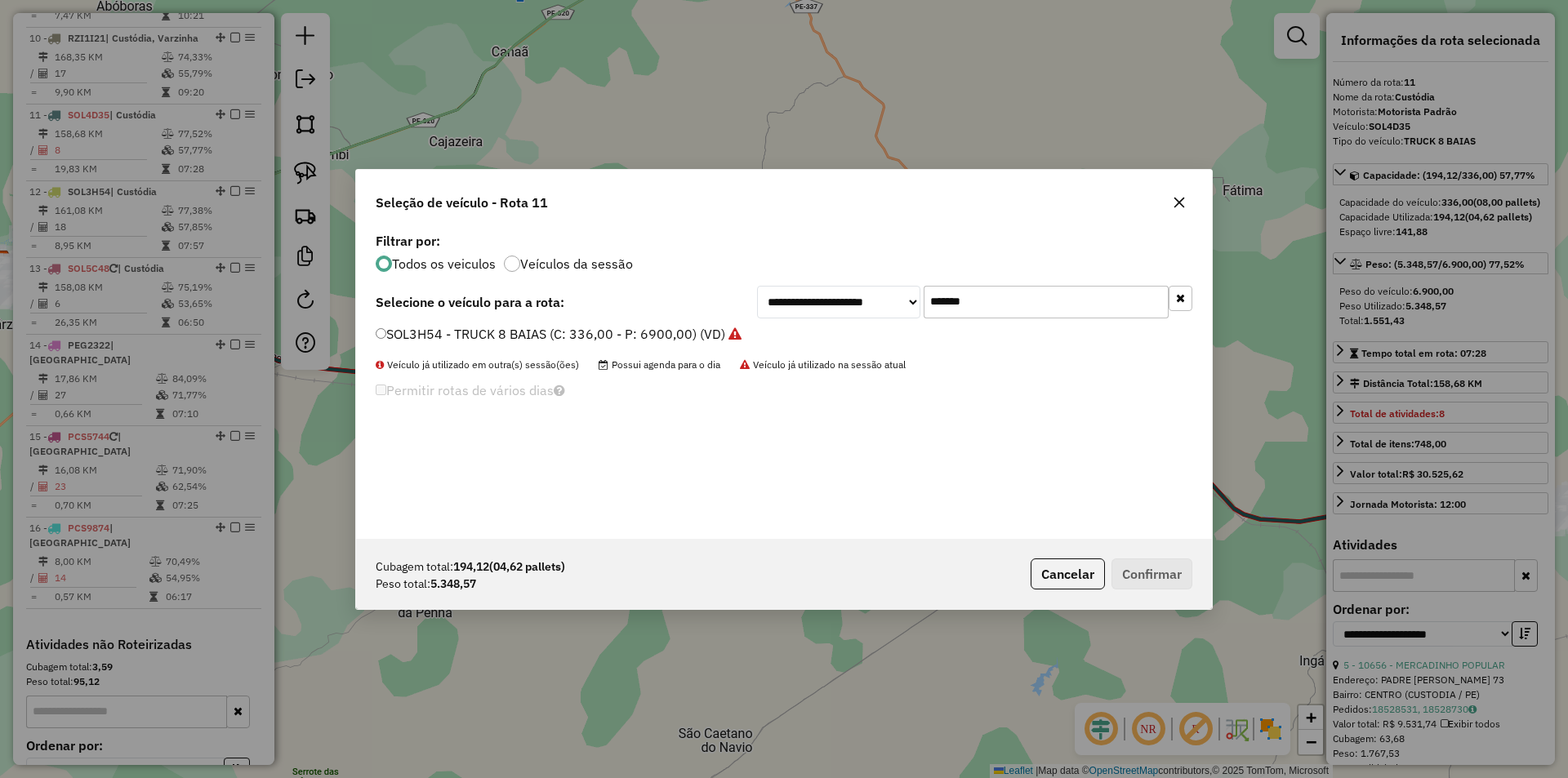
click at [535, 336] on label "SOL3H54 - TRUCK 8 BAIAS (C: 336,00 - P: 6900,00) (VD)" at bounding box center [558, 334] width 366 height 20
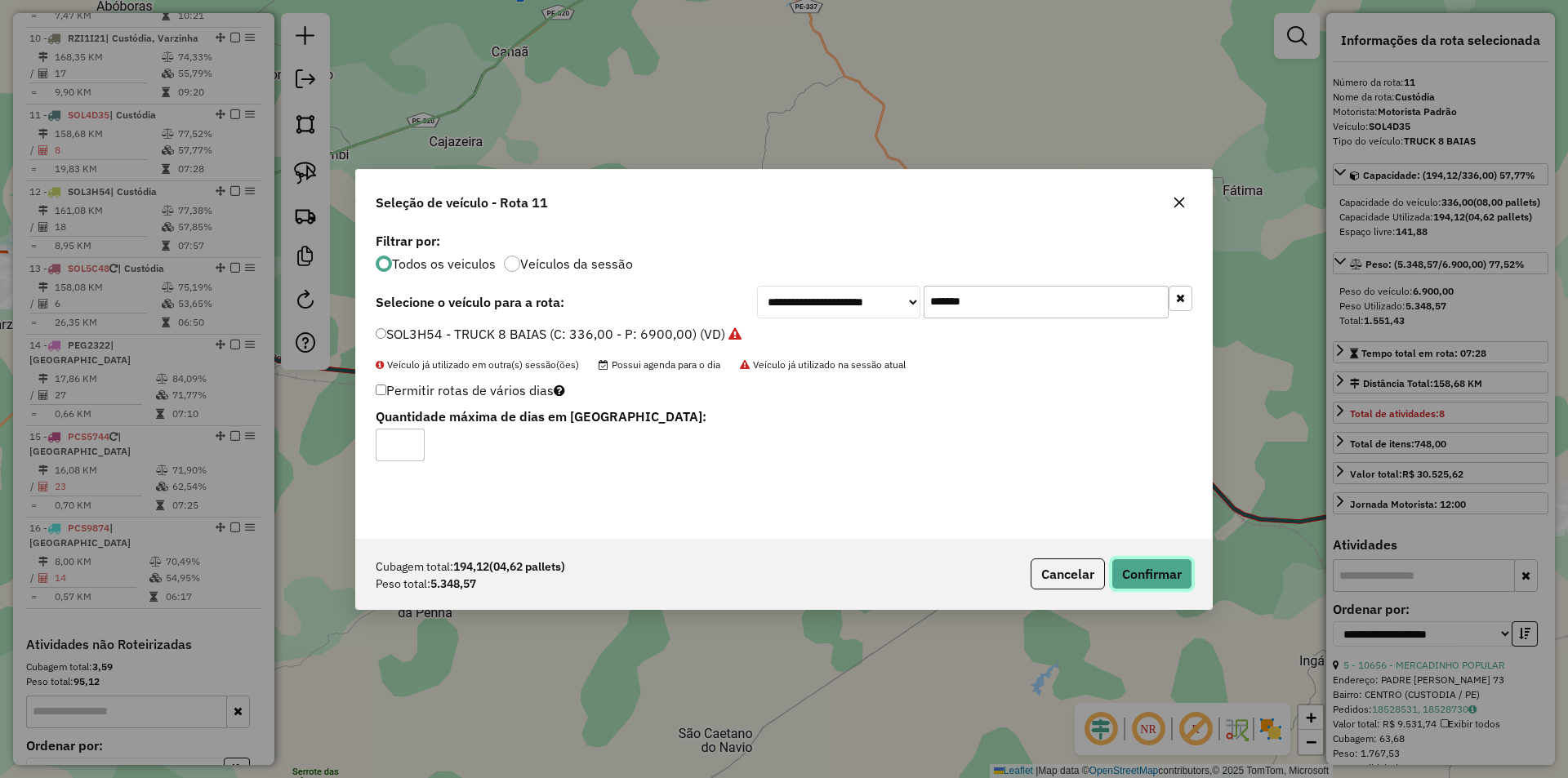
click at [1147, 577] on button "Confirmar" at bounding box center [1152, 574] width 81 height 31
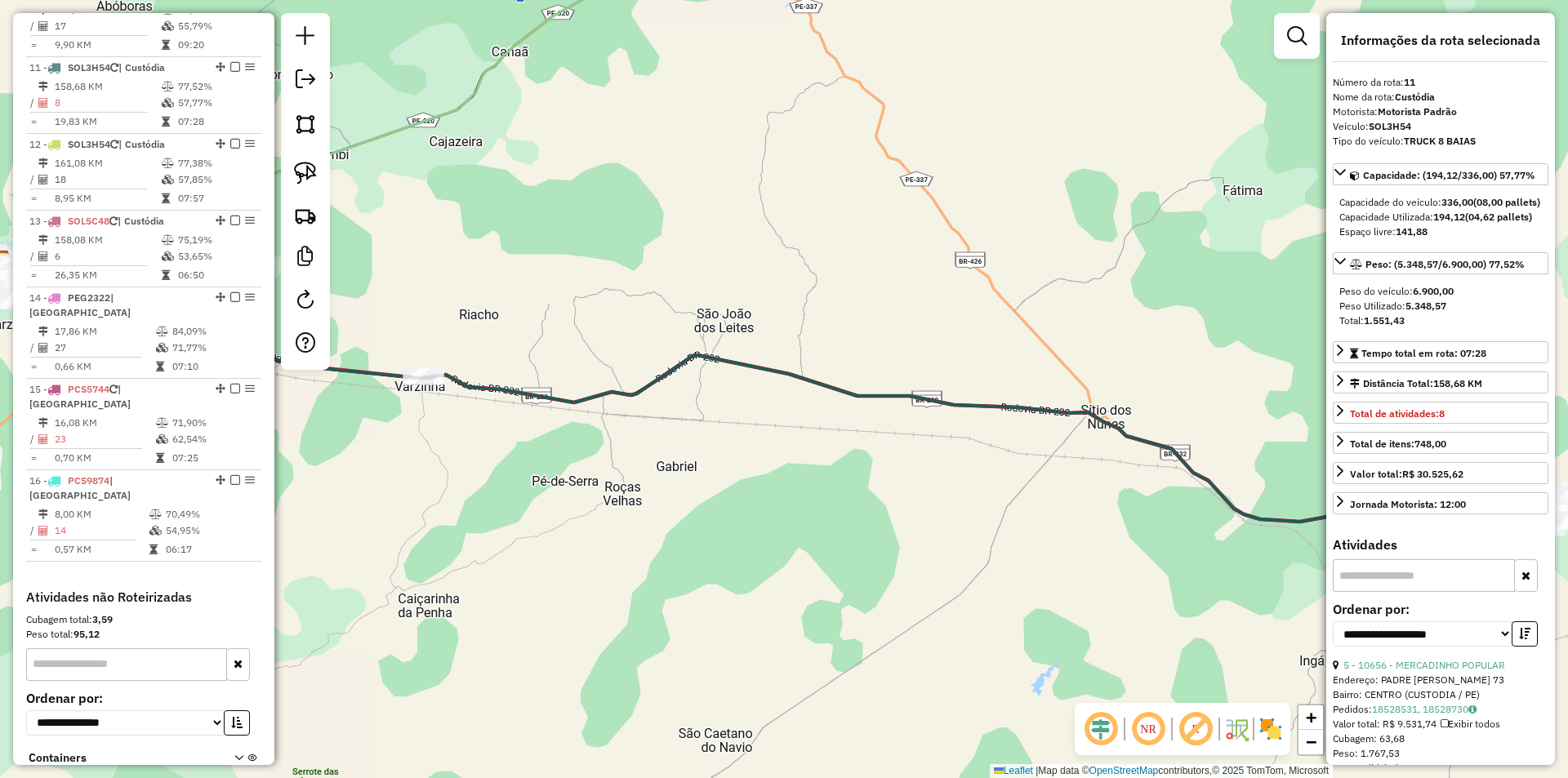
scroll to position [1459, 0]
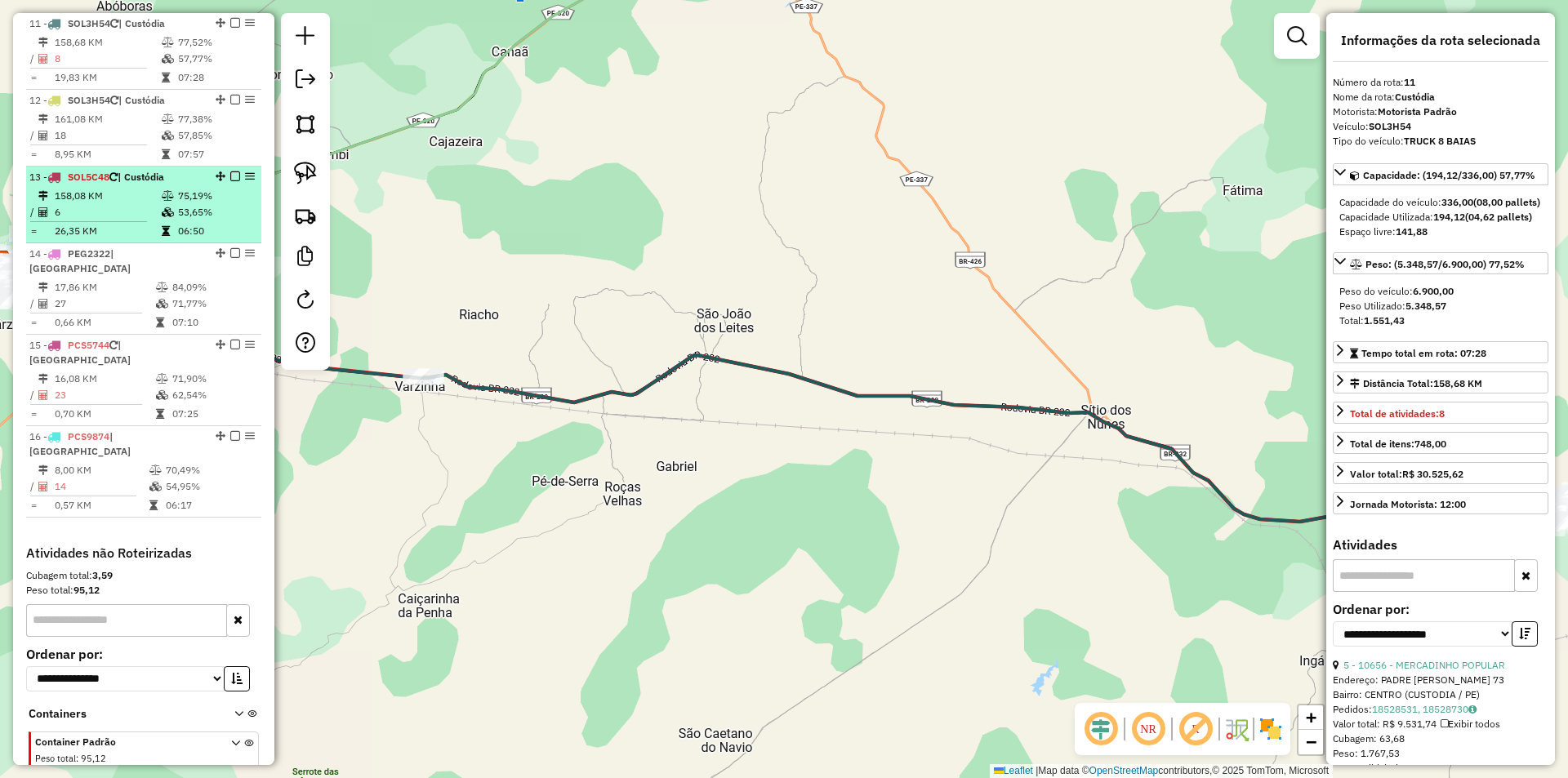
click at [165, 182] on span "| Custódia" at bounding box center [141, 176] width 47 height 12
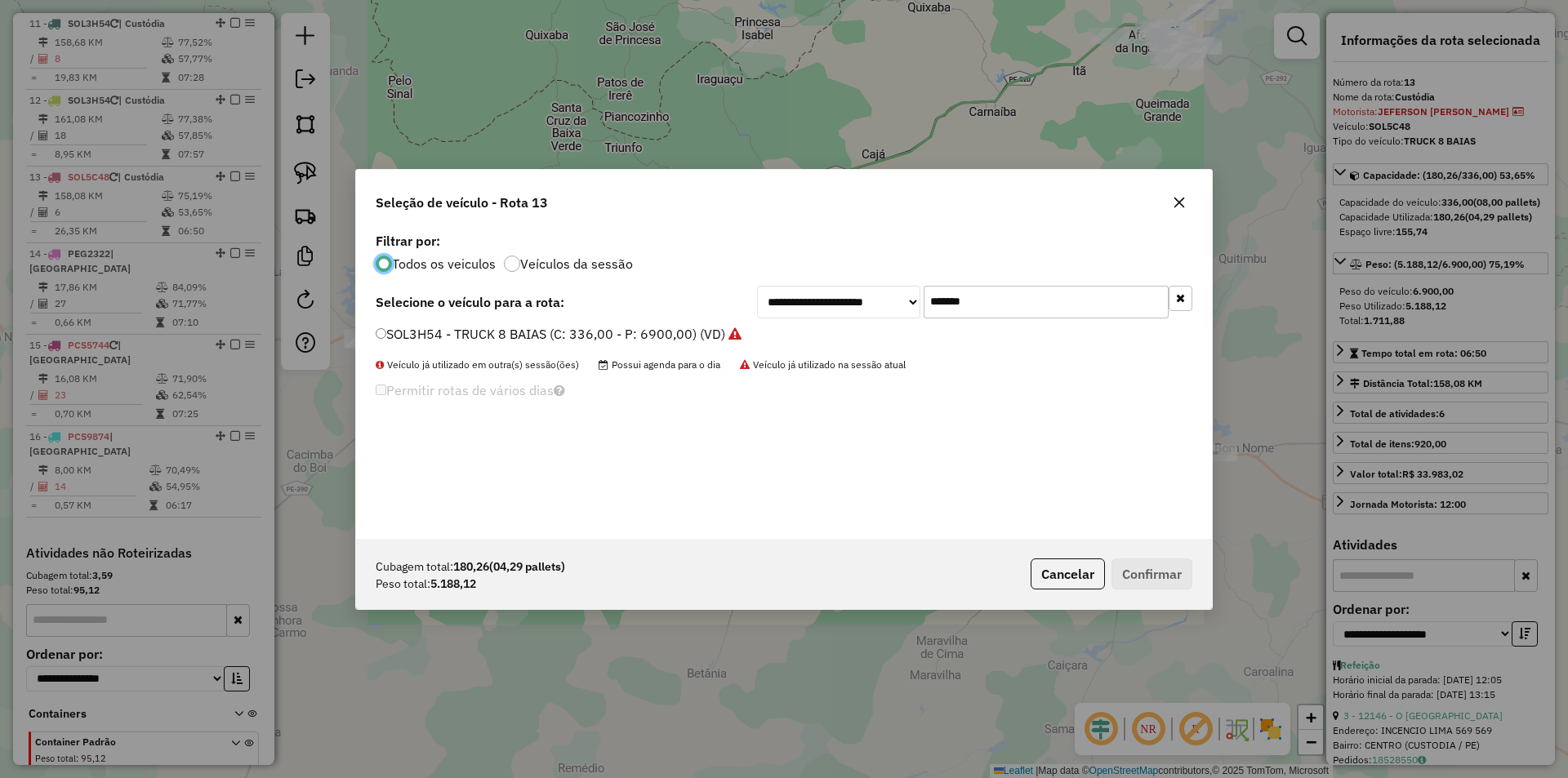
scroll to position [9, 5]
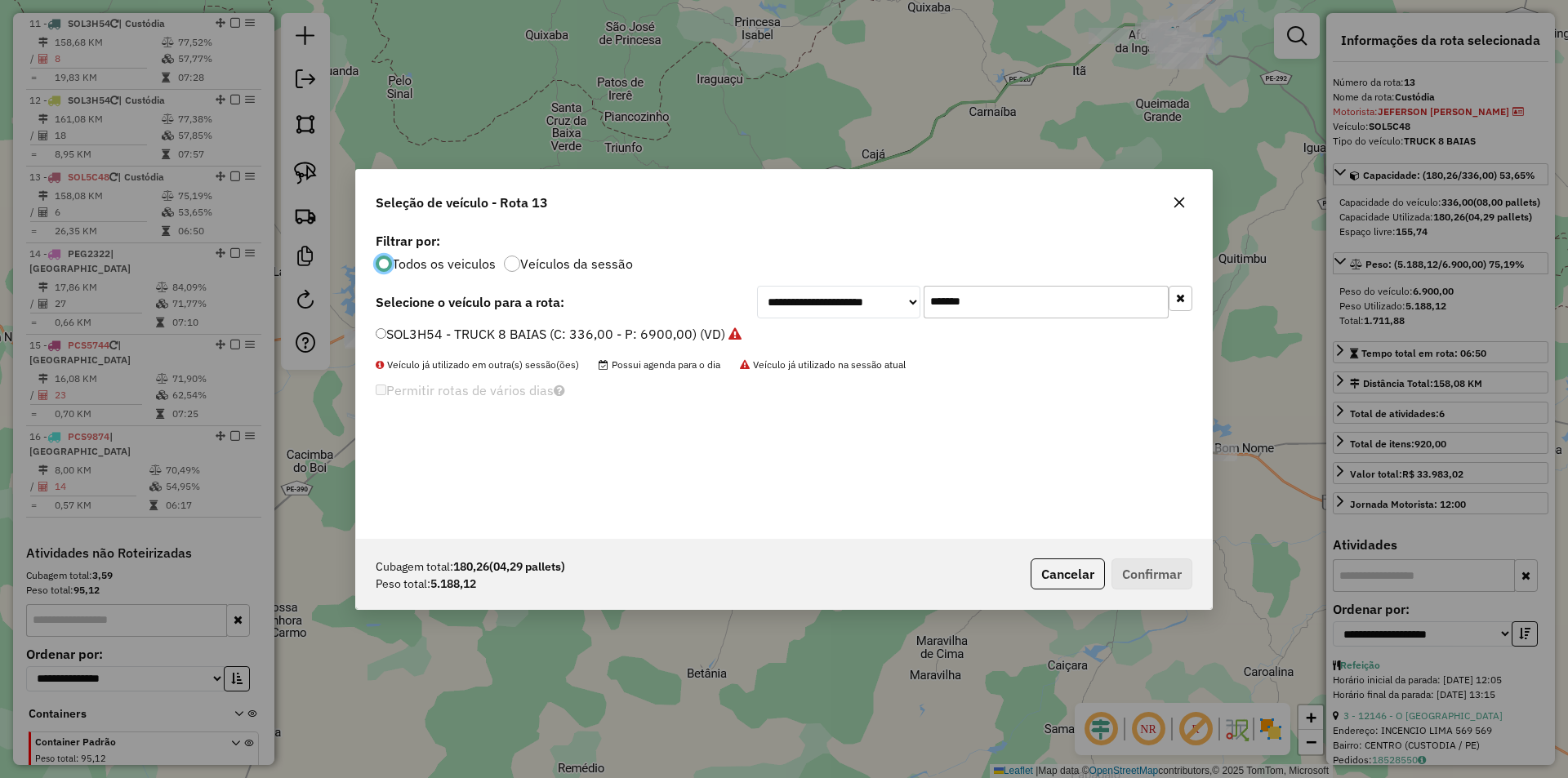
drag, startPoint x: 993, startPoint y: 300, endPoint x: 775, endPoint y: 306, distance: 218.1
click at [787, 306] on div "**********" at bounding box center [975, 302] width 436 height 32
paste input "text"
type input "*******"
click at [645, 339] on label "SOL4D35 - TRUCK 8 BAIAS (C: 336,00 - P: 6900,00) (VD)" at bounding box center [551, 334] width 350 height 20
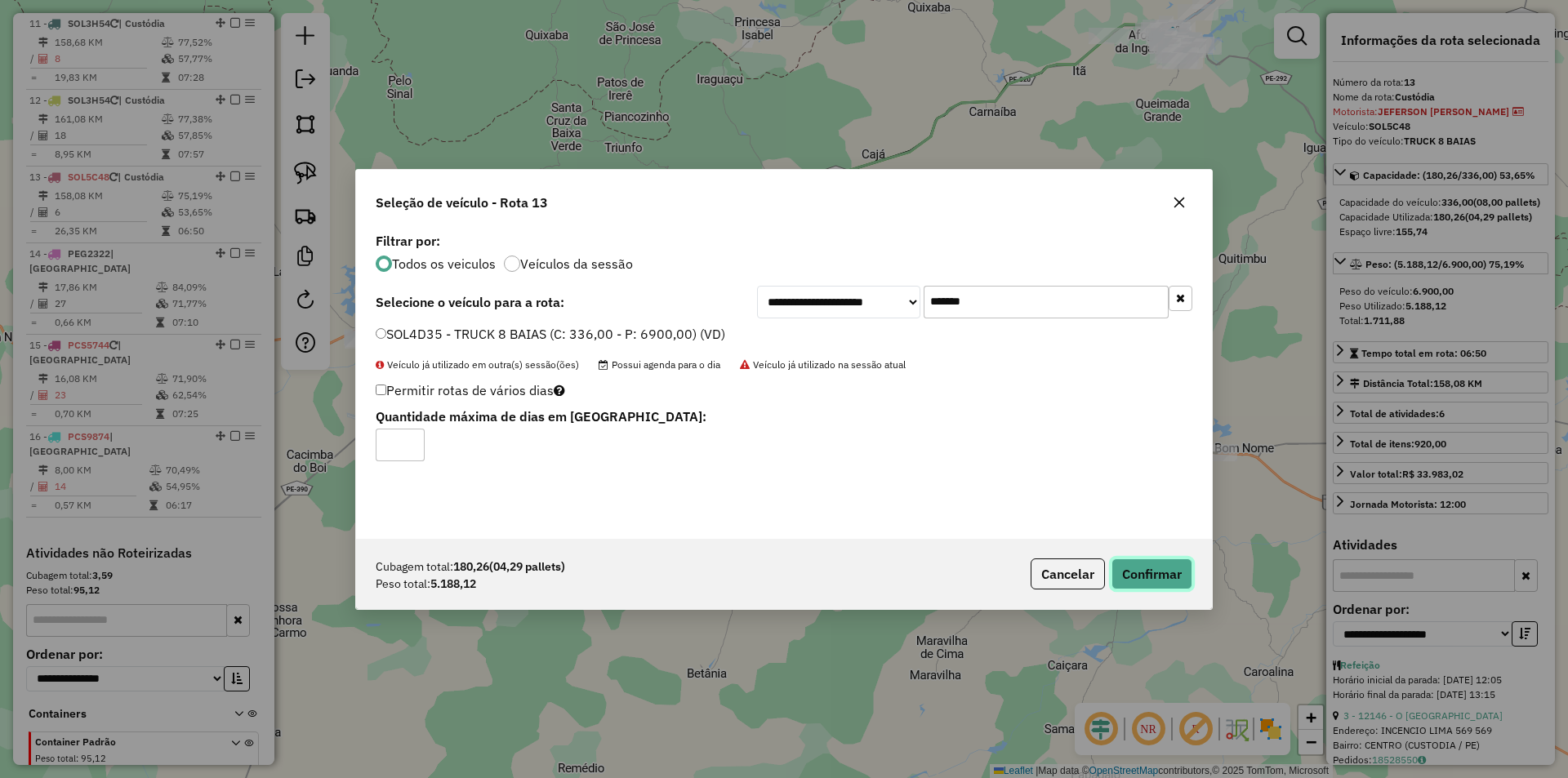
click at [1140, 570] on button "Confirmar" at bounding box center [1152, 574] width 81 height 31
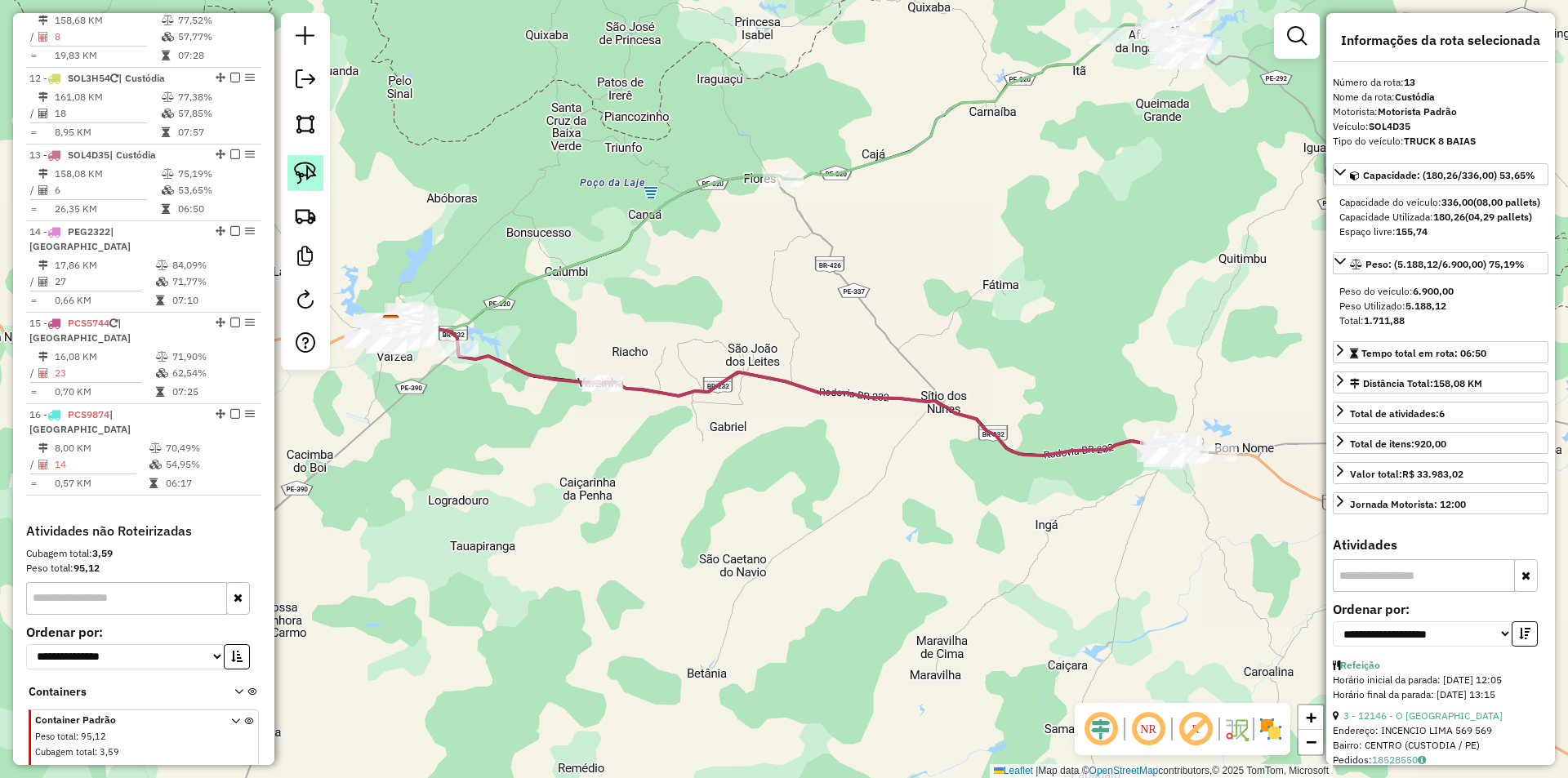
scroll to position [1488, 0]
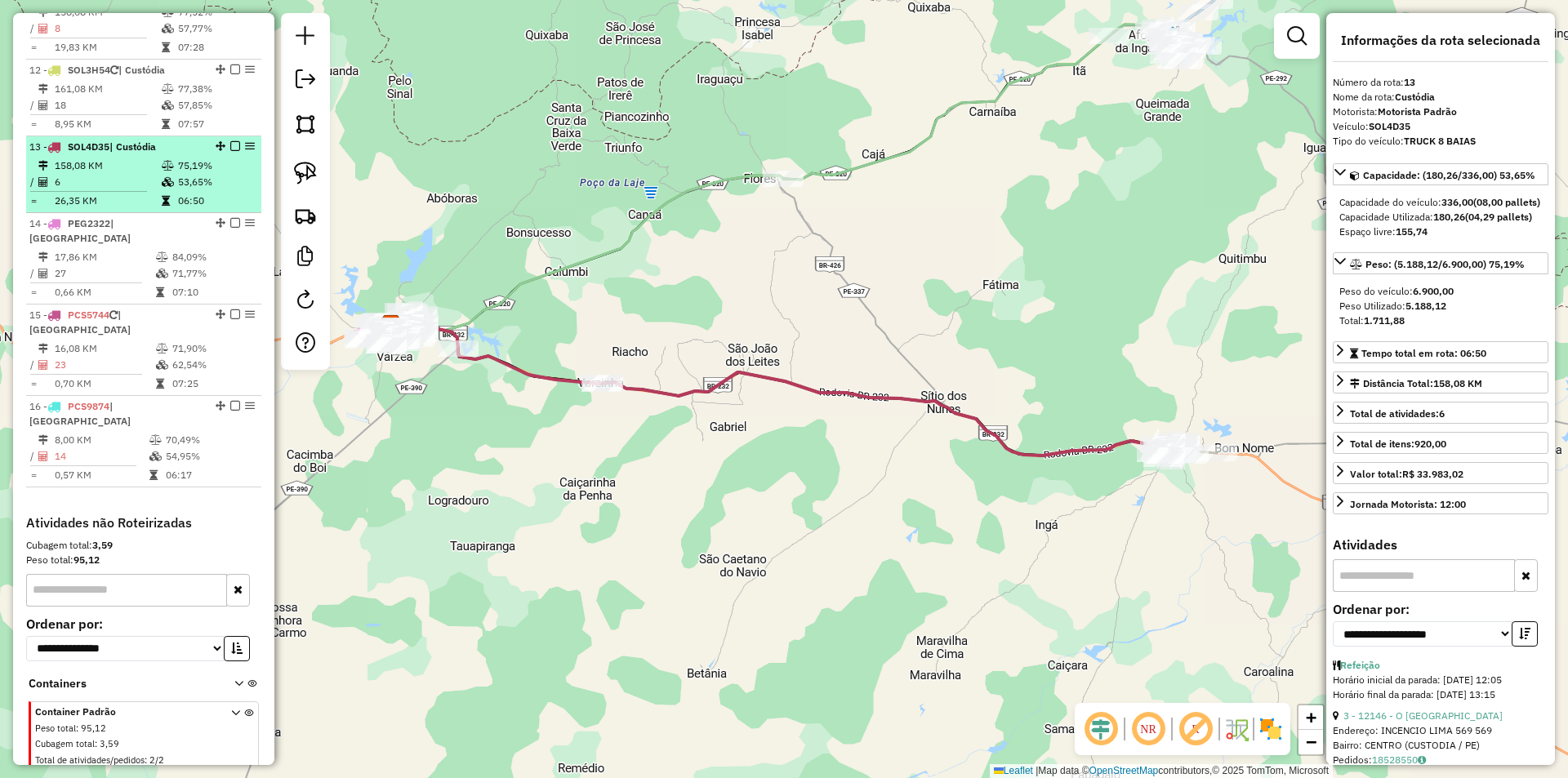
click at [182, 179] on td "53,65%" at bounding box center [216, 182] width 78 height 16
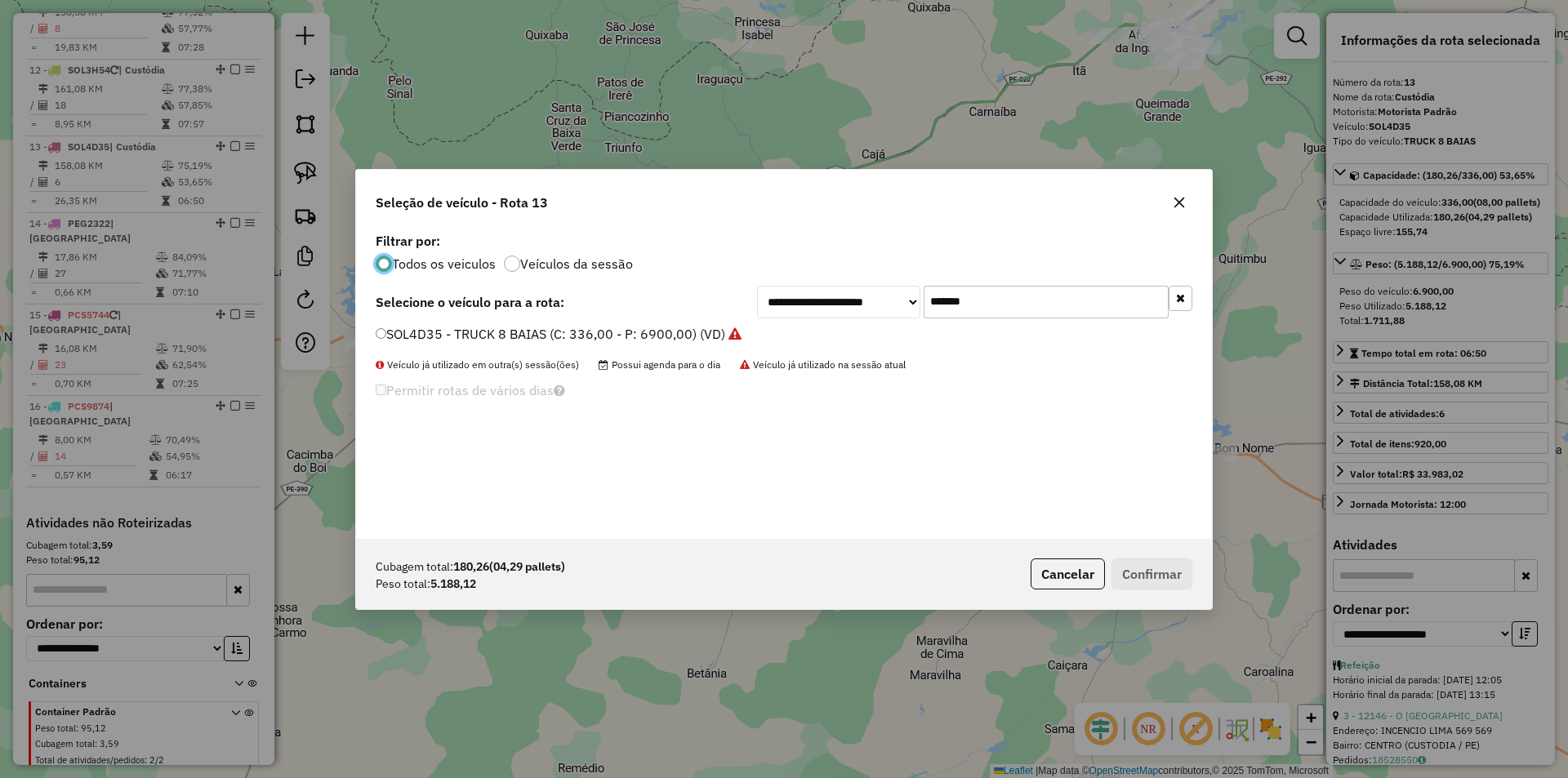
scroll to position [9, 5]
drag, startPoint x: 928, startPoint y: 304, endPoint x: 733, endPoint y: 304, distance: 195.0
click at [846, 303] on div "**********" at bounding box center [975, 302] width 436 height 32
paste input "text"
type input "*******"
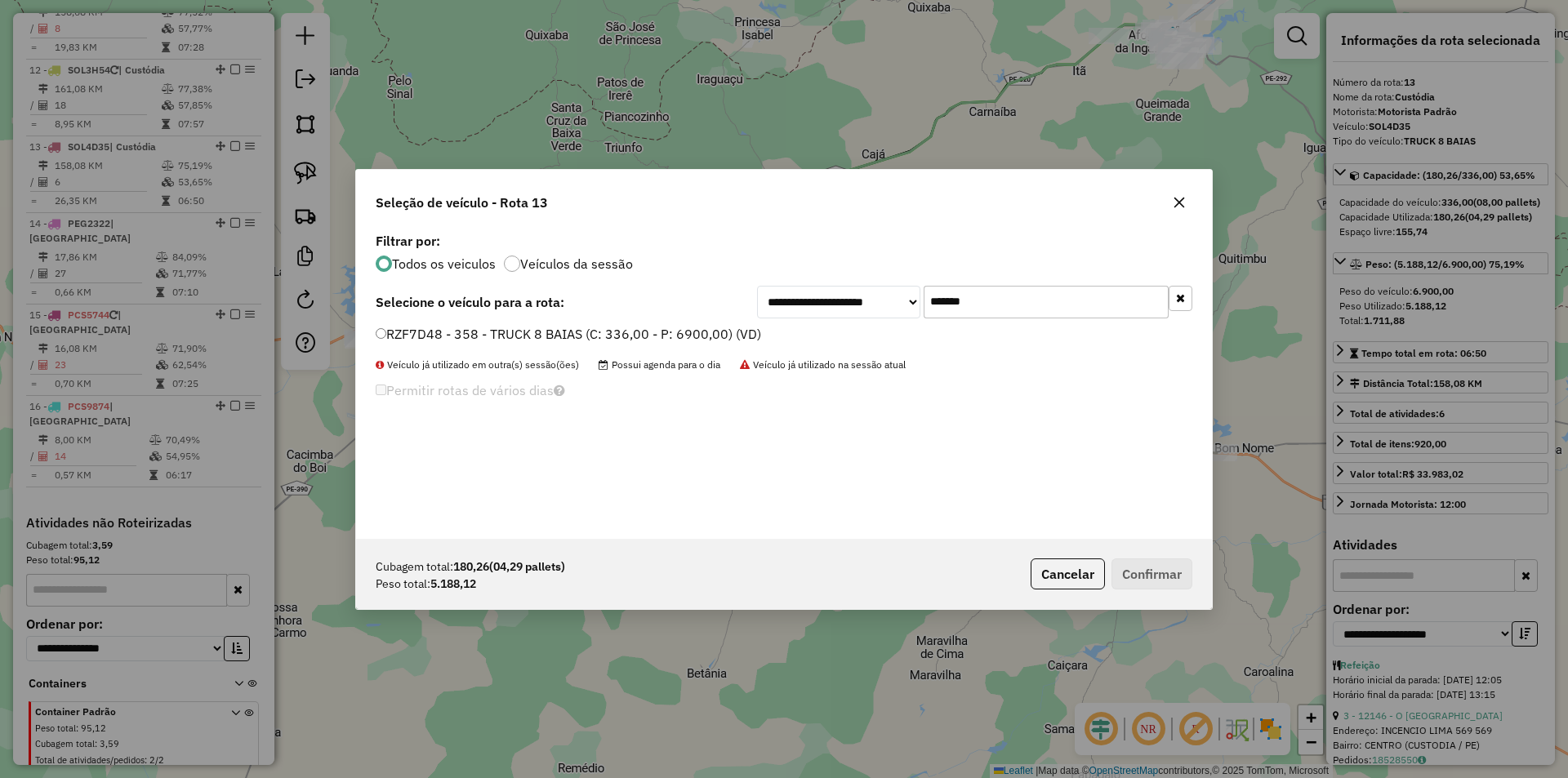
drag, startPoint x: 656, startPoint y: 332, endPoint x: 836, endPoint y: 410, distance: 196.2
click at [655, 332] on label "RZF7D48 - 358 - TRUCK 8 BAIAS (C: 336,00 - P: 6900,00) (VD)" at bounding box center [568, 334] width 385 height 20
click at [571, 338] on label "RZF7D48 - 358 - TRUCK 8 BAIAS (C: 336,00 - P: 6900,00) (VD)" at bounding box center [568, 334] width 385 height 20
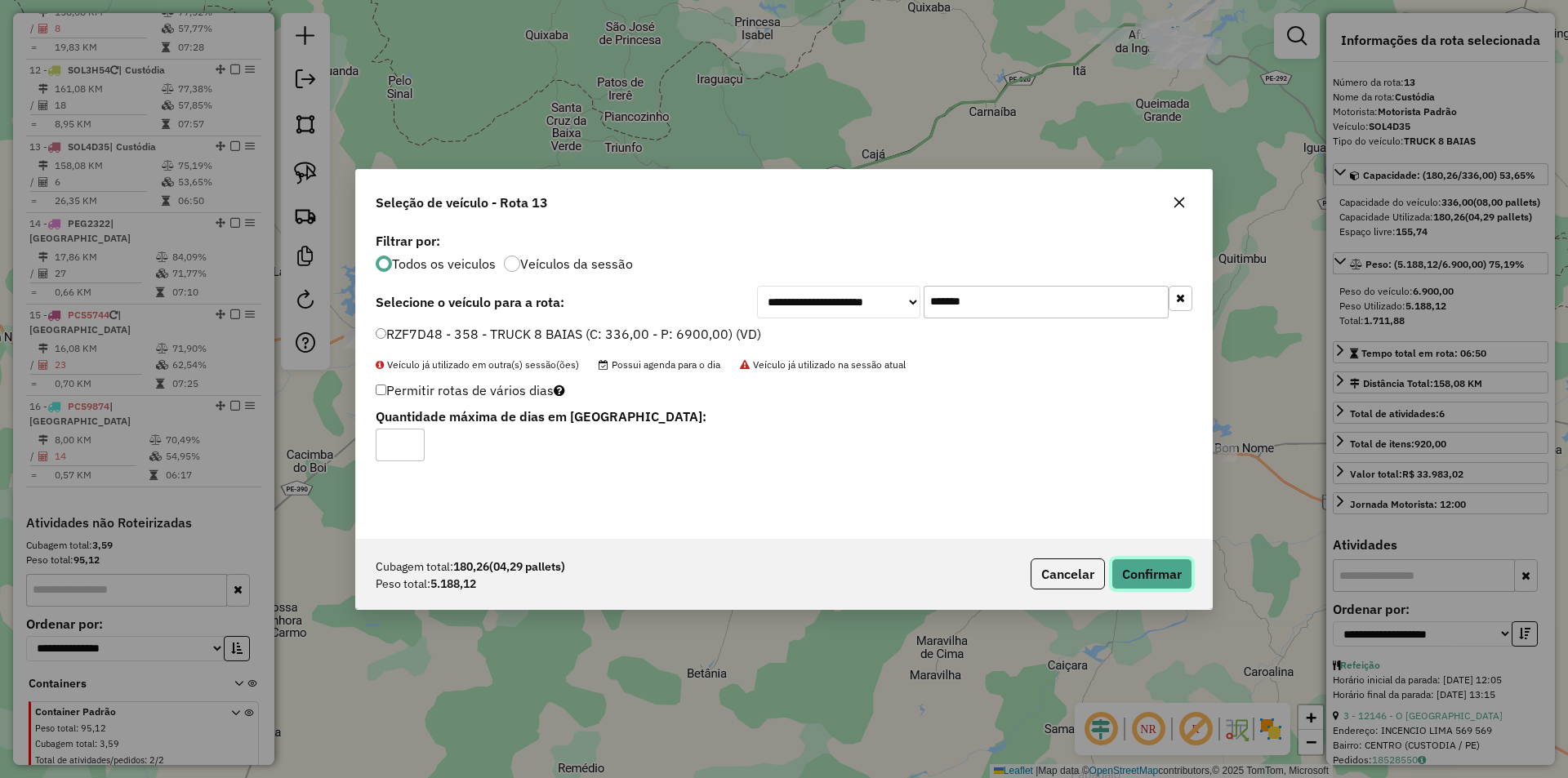
click at [1162, 571] on button "Confirmar" at bounding box center [1152, 574] width 81 height 31
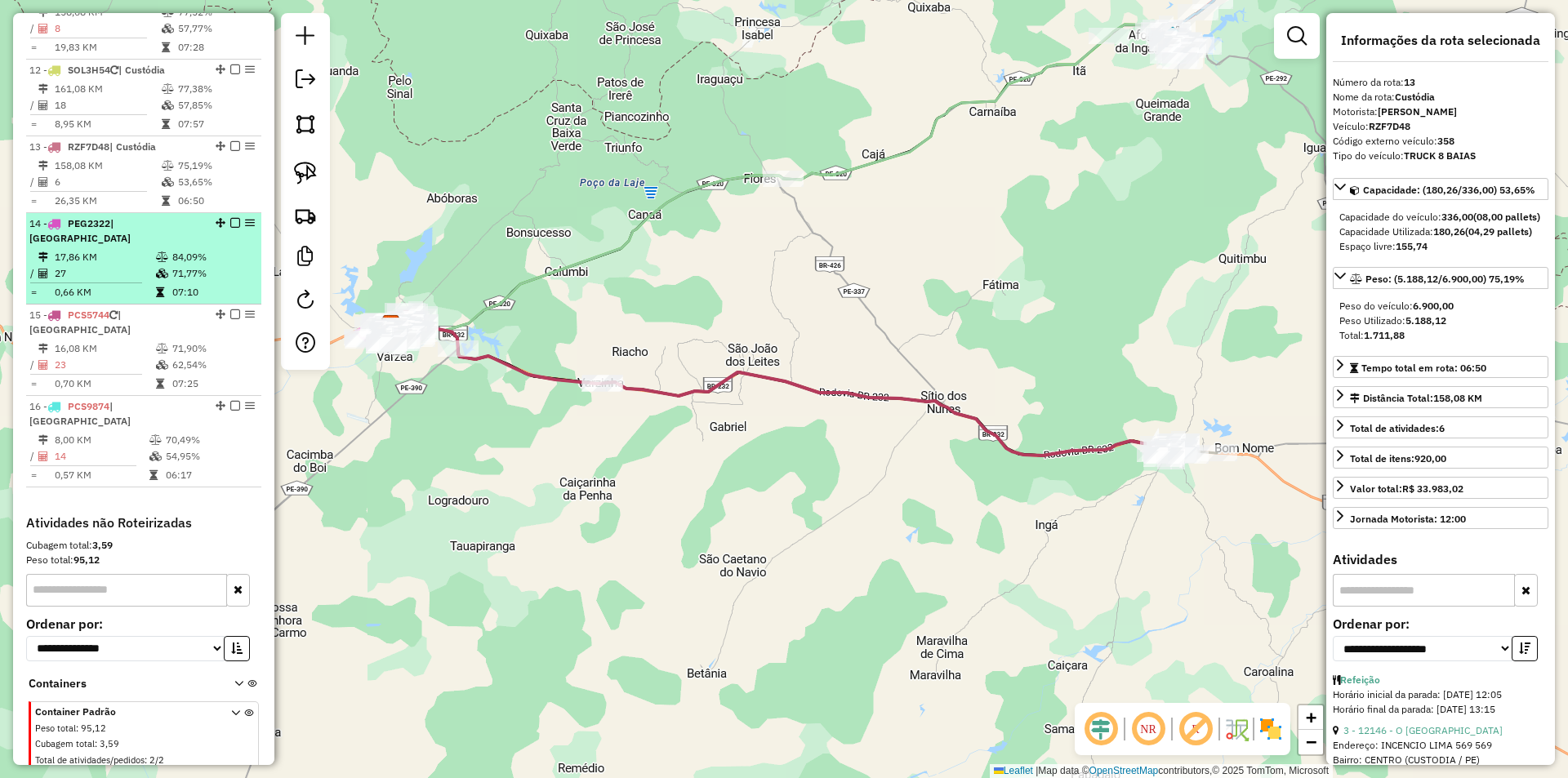
click at [165, 252] on icon at bounding box center [162, 257] width 12 height 10
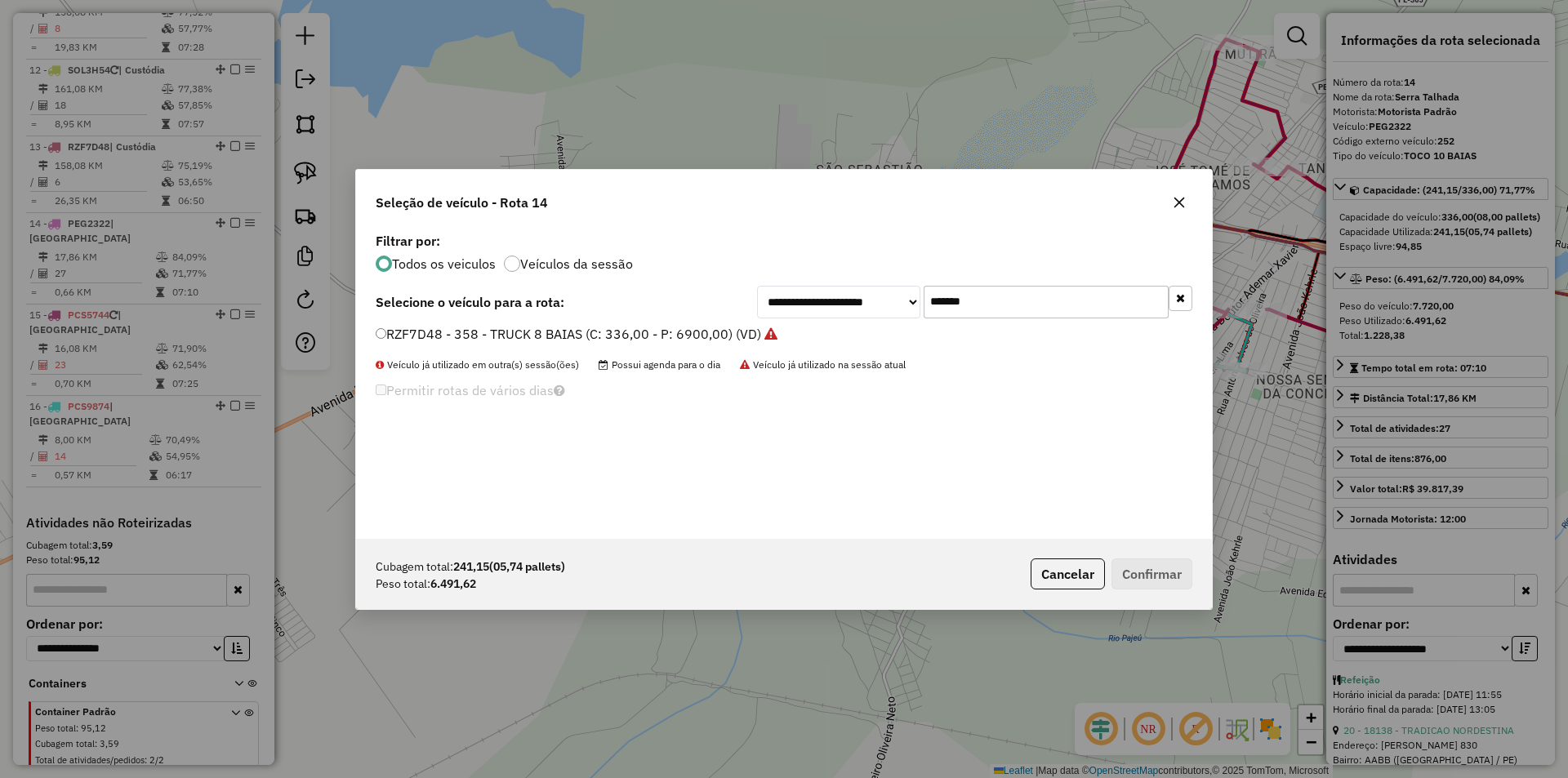
drag, startPoint x: 1004, startPoint y: 301, endPoint x: 795, endPoint y: 303, distance: 209.0
click at [848, 303] on div "**********" at bounding box center [975, 302] width 436 height 32
paste input "text"
type input "*******"
click at [631, 337] on label "SNP9H81 - TRUCK 8 BAIAS (C: 336,00 - P: 6900,00) (VD)" at bounding box center [551, 334] width 351 height 20
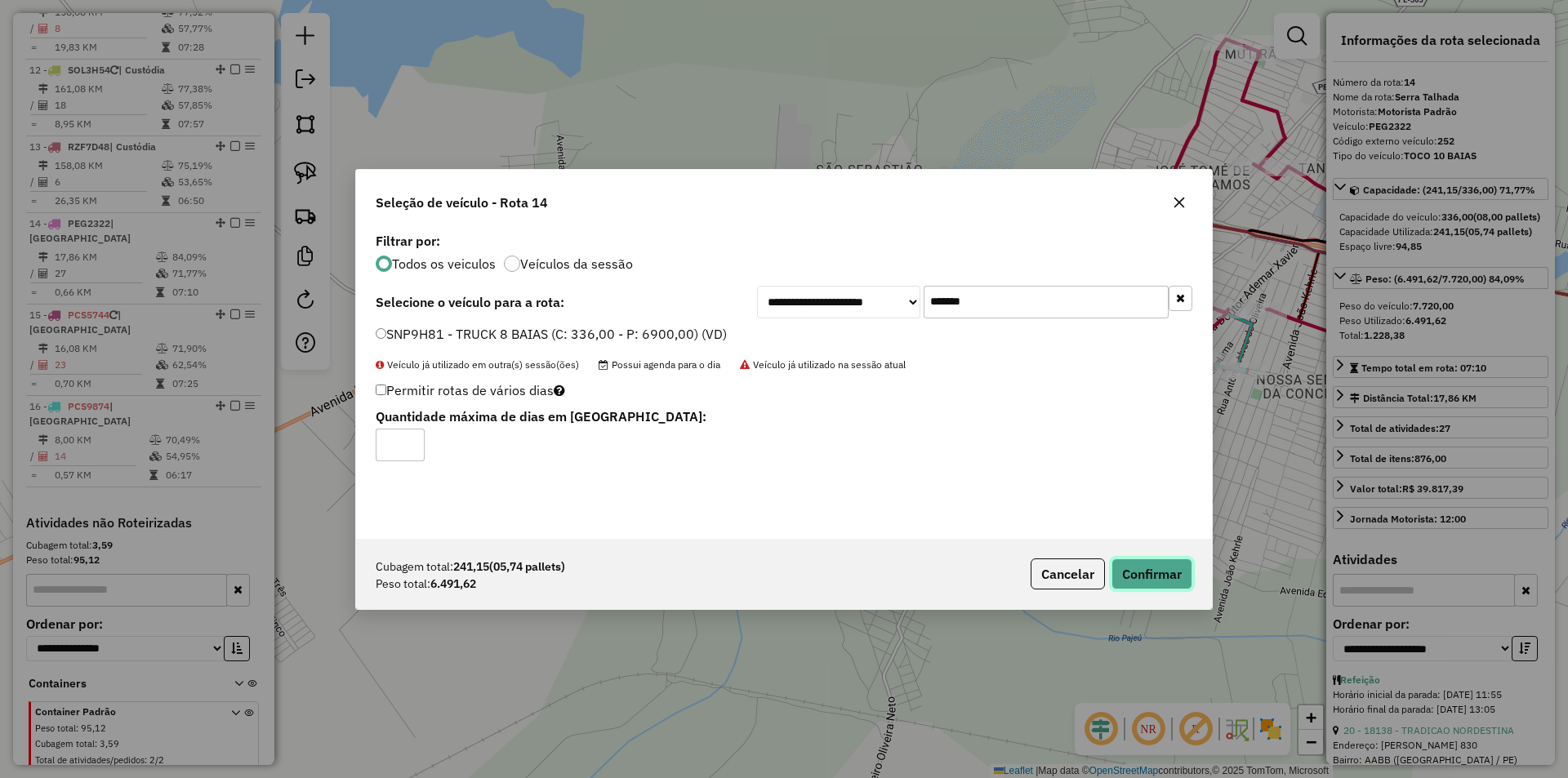
click at [1138, 583] on button "Confirmar" at bounding box center [1152, 574] width 81 height 31
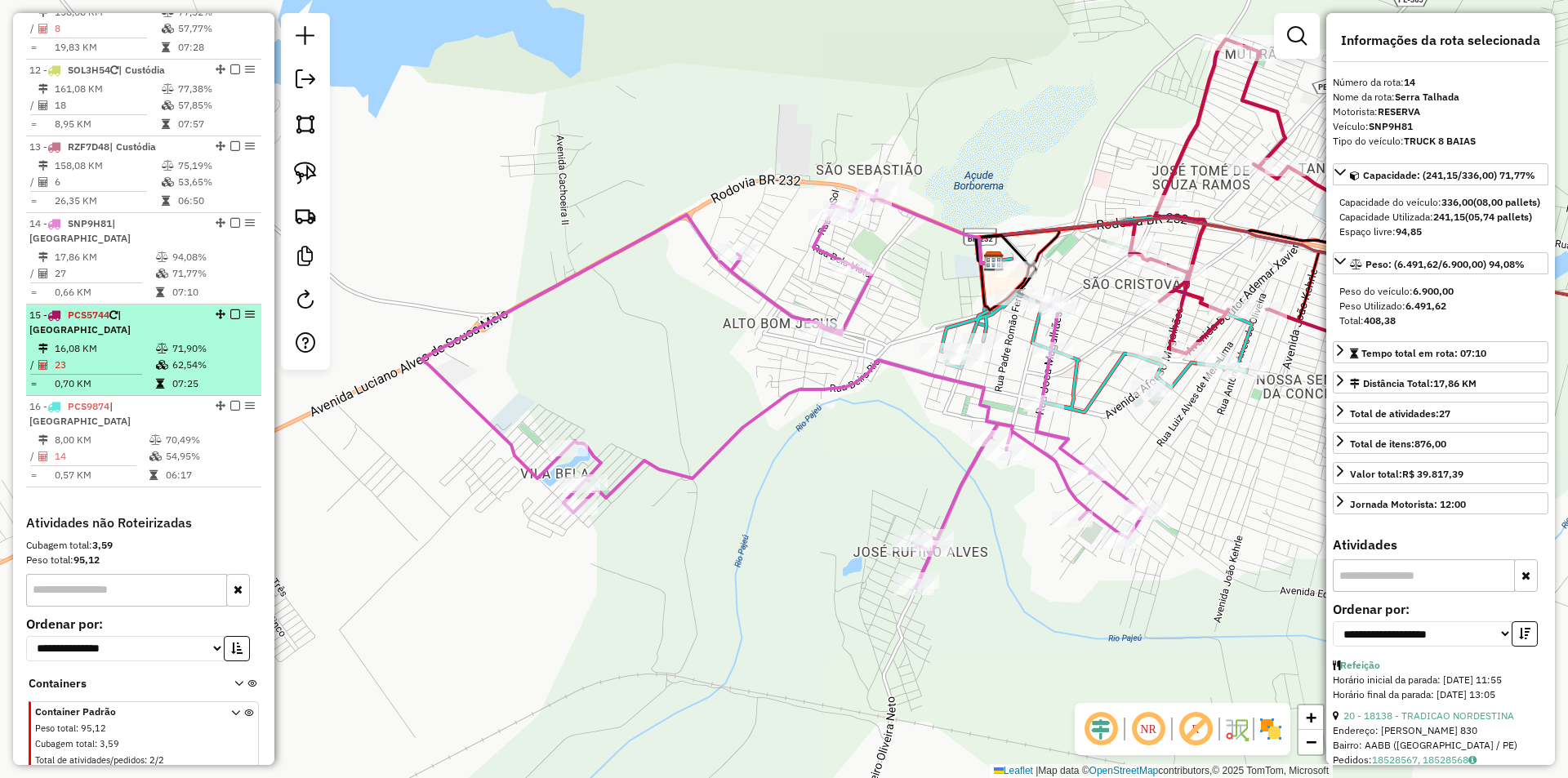
click at [183, 340] on td "71,90%" at bounding box center [212, 348] width 83 height 16
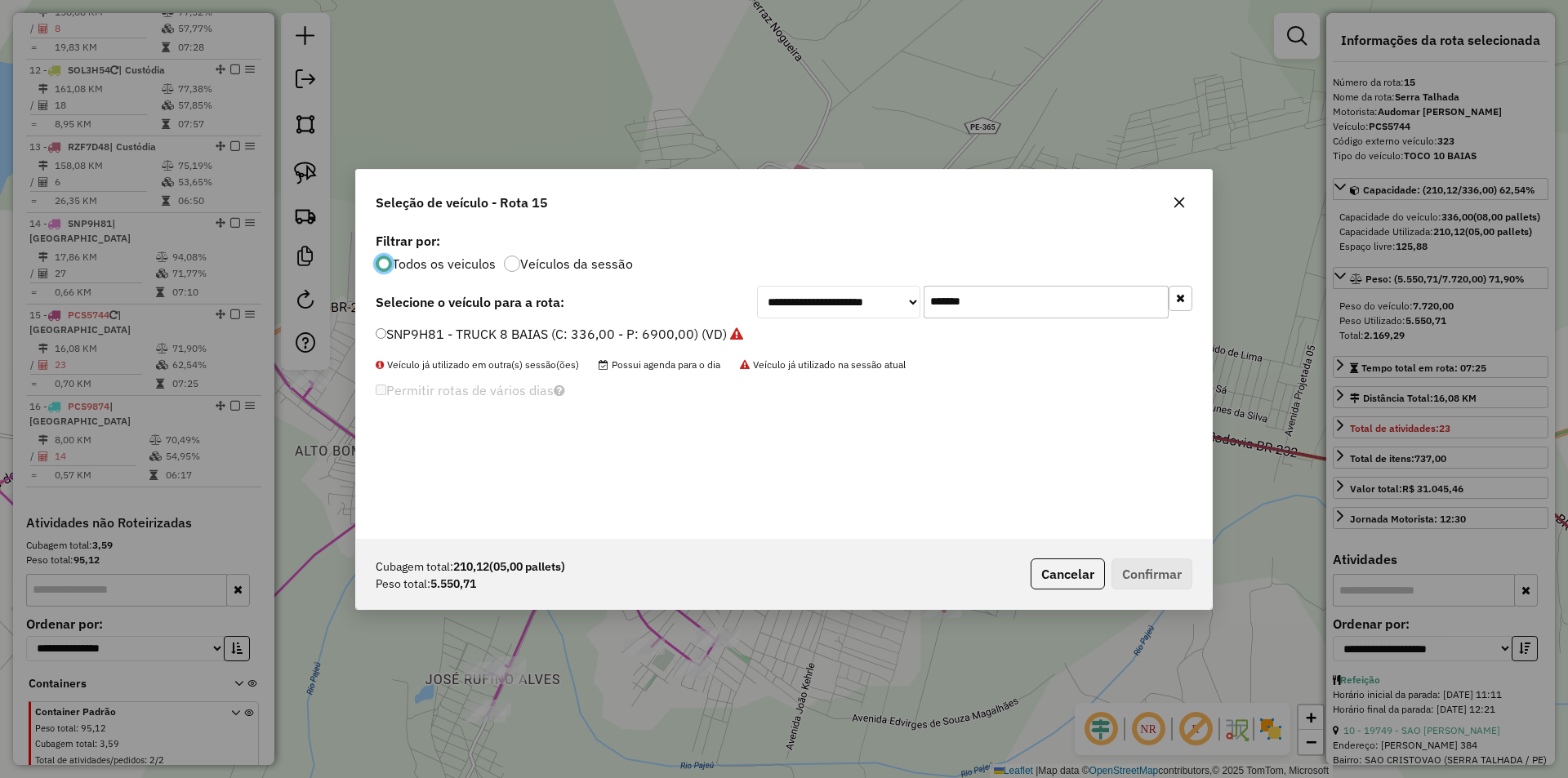
drag, startPoint x: 1024, startPoint y: 304, endPoint x: 661, endPoint y: 297, distance: 363.1
click at [668, 298] on div "**********" at bounding box center [784, 302] width 817 height 32
paste input "text"
type input "*******"
click at [595, 336] on label "PEG2322 - 252 - TOCO 10 BAIAS (C: 336,00 - P: 7720,00) (VD)" at bounding box center [569, 334] width 387 height 20
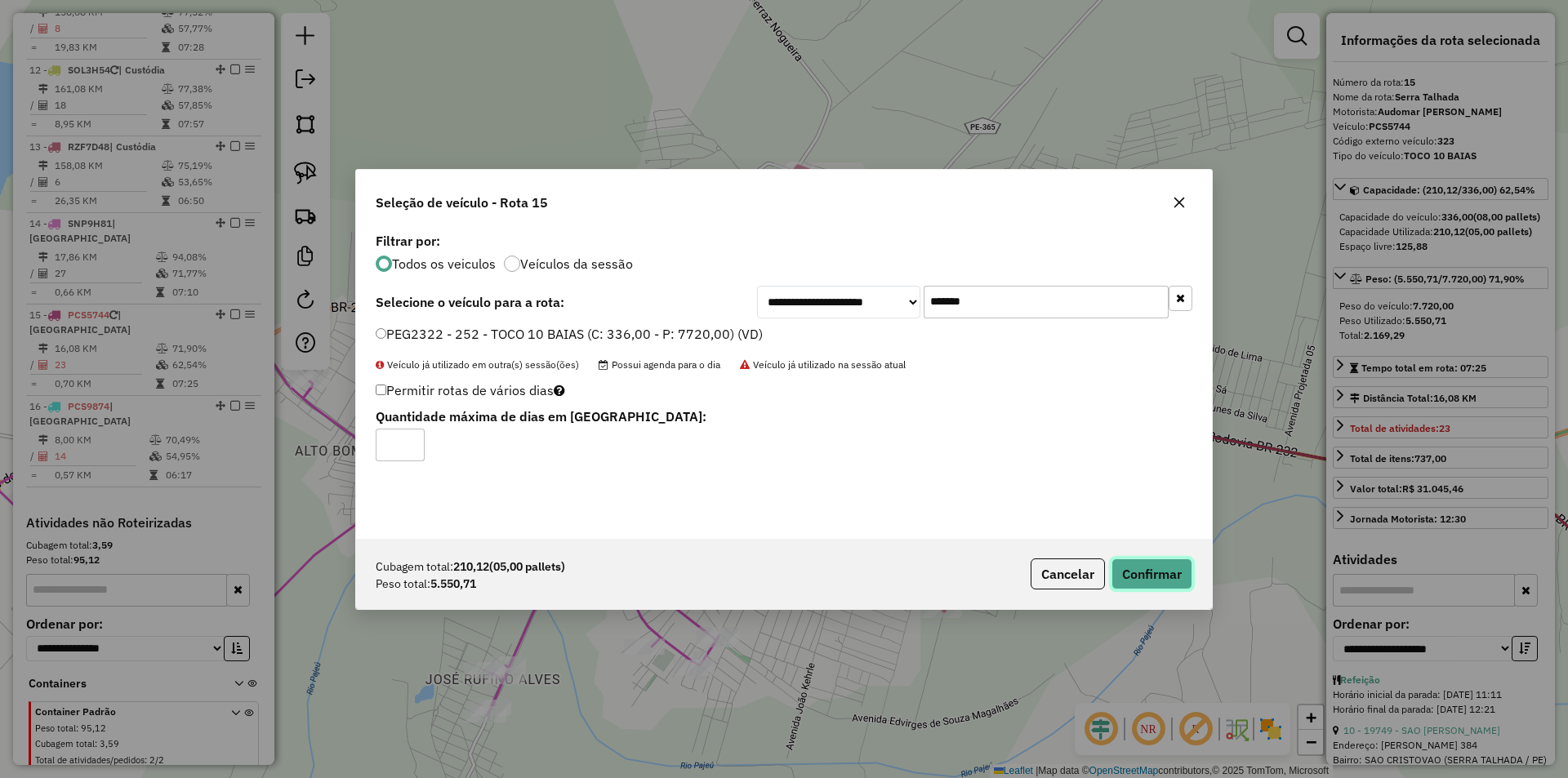
click at [1161, 575] on button "Confirmar" at bounding box center [1152, 574] width 81 height 31
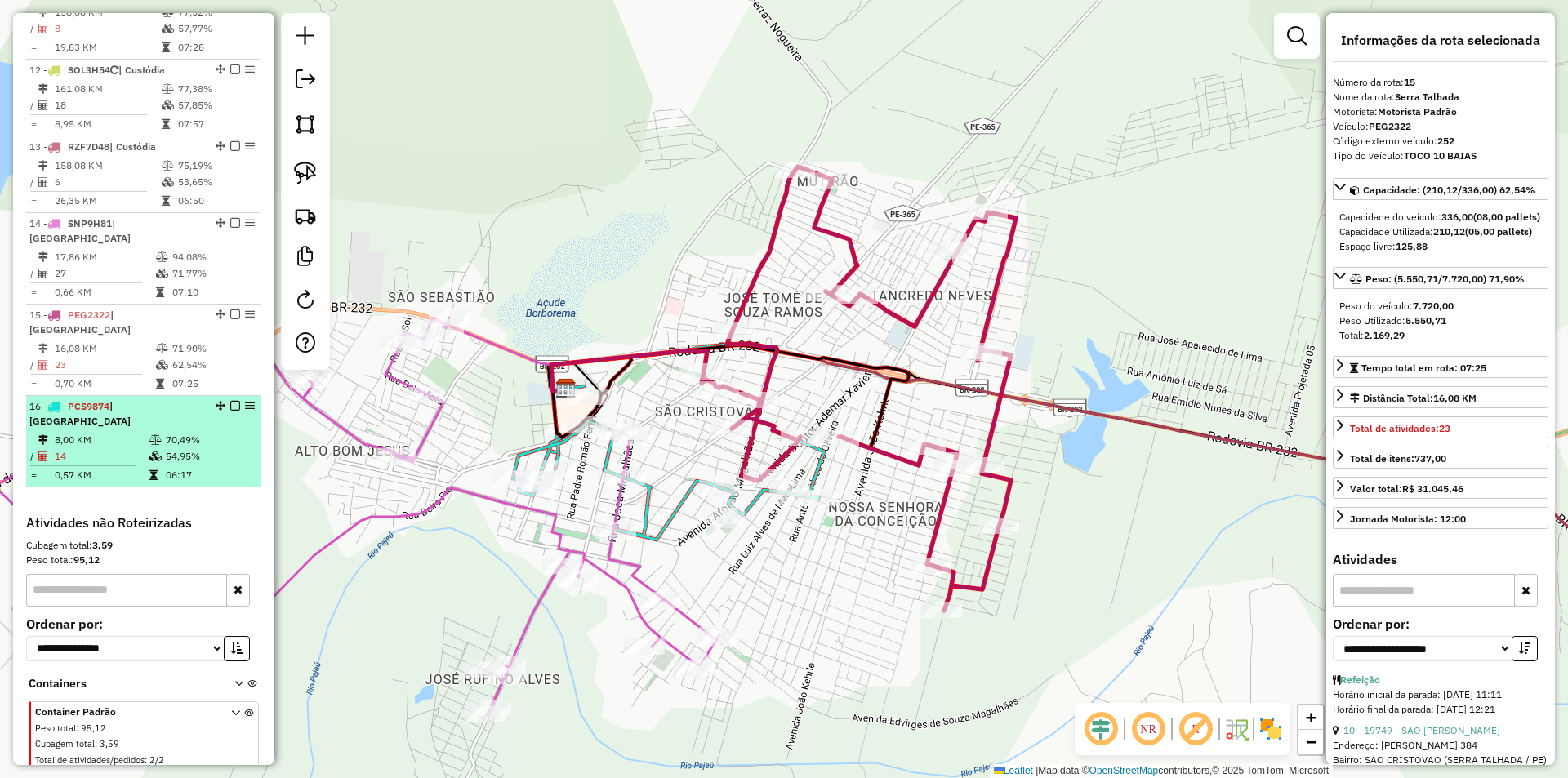
click at [170, 432] on td "70,49%" at bounding box center [209, 439] width 89 height 16
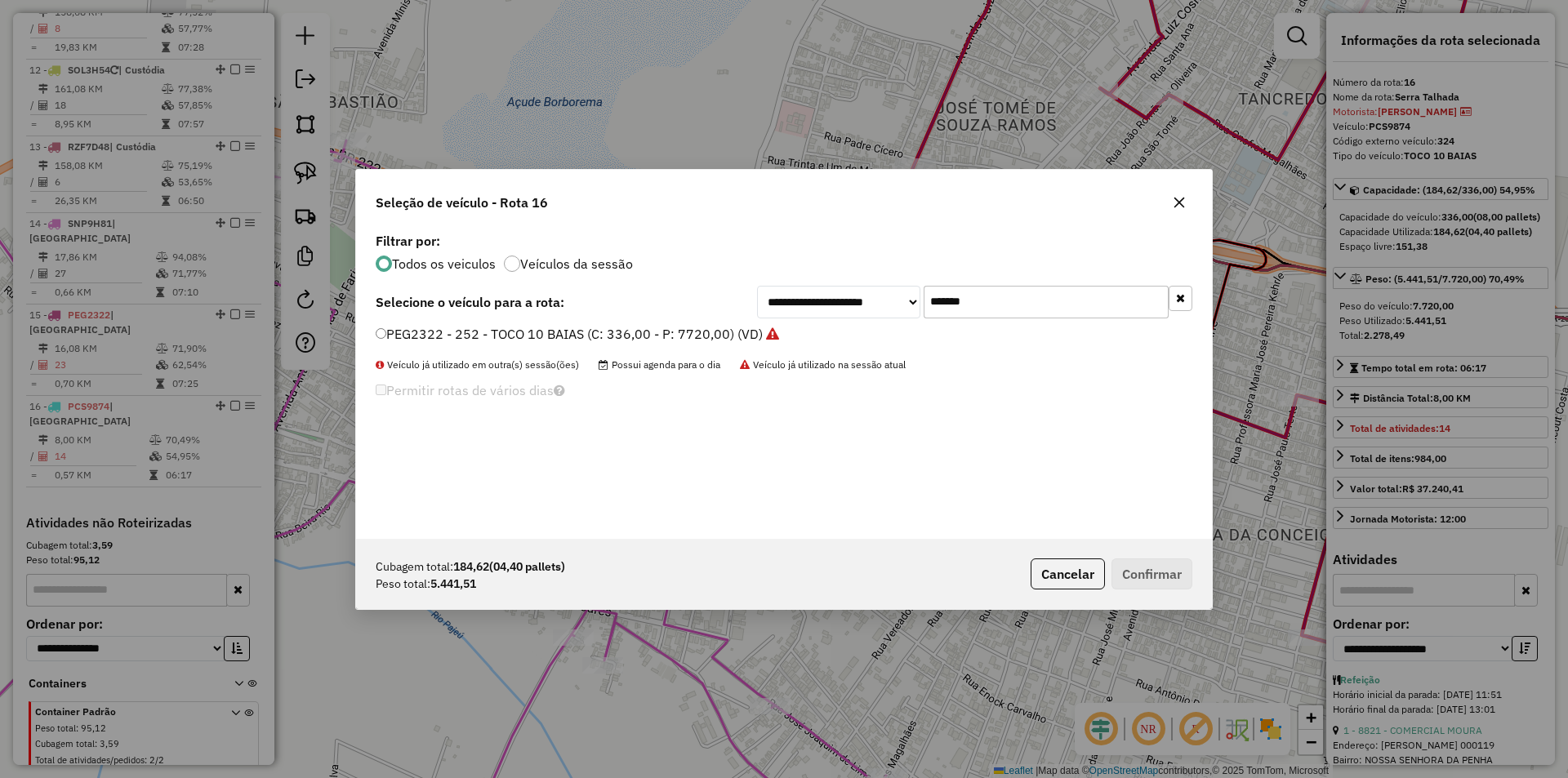
drag, startPoint x: 997, startPoint y: 306, endPoint x: 824, endPoint y: 298, distance: 173.2
click at [875, 302] on div "**********" at bounding box center [975, 302] width 436 height 32
paste input "text"
type input "*******"
click at [587, 342] on label "PCS9874 - 324 - TOCO 10 BAIAS (C: 336,00 - P: 7720,00) (VD)" at bounding box center [576, 334] width 402 height 20
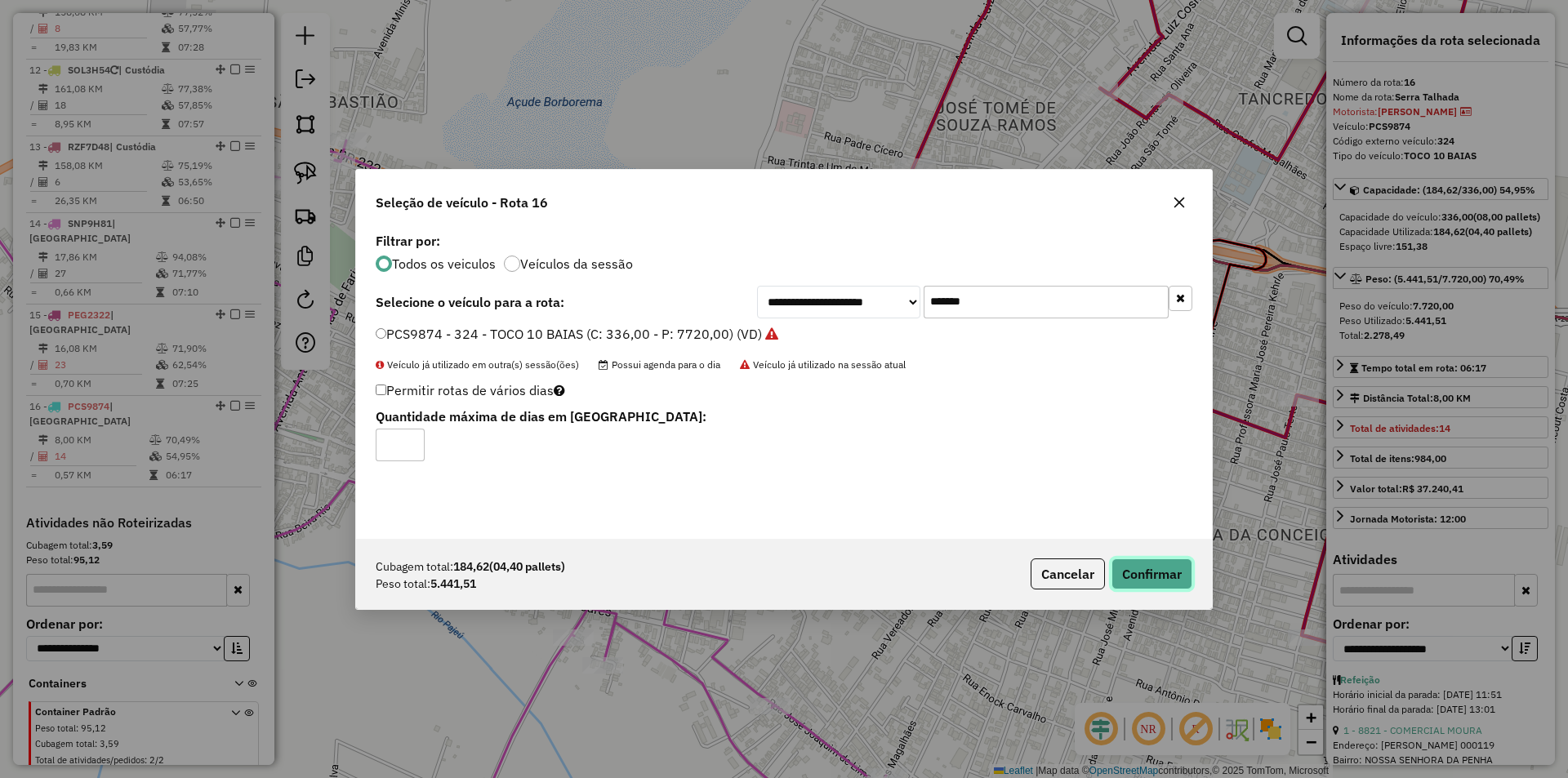
drag, startPoint x: 1175, startPoint y: 576, endPoint x: 1139, endPoint y: 559, distance: 39.8
click at [1172, 576] on button "Confirmar" at bounding box center [1152, 574] width 81 height 31
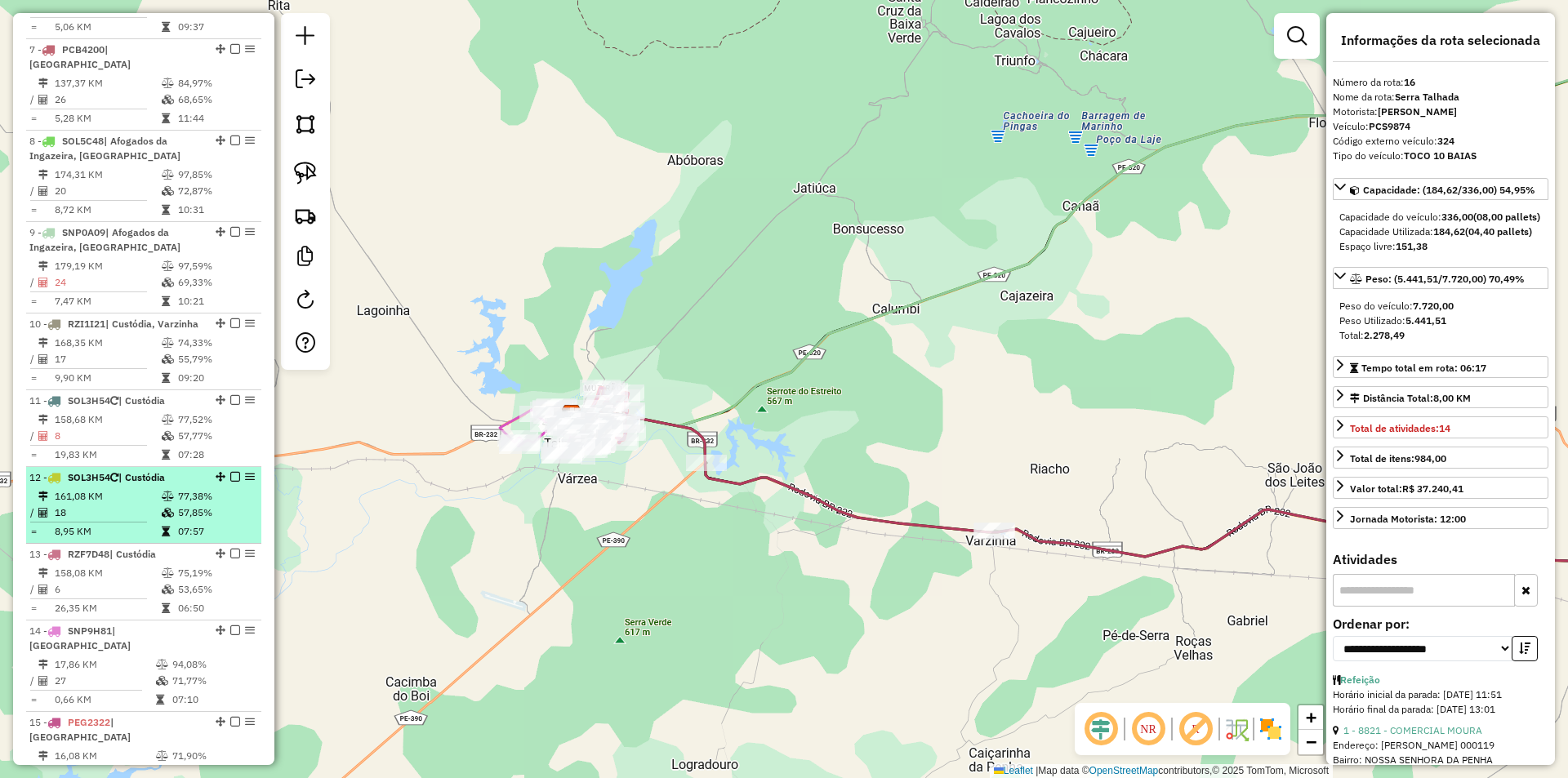
scroll to position [1080, 0]
click at [161, 489] on td at bounding box center [168, 496] width 16 height 16
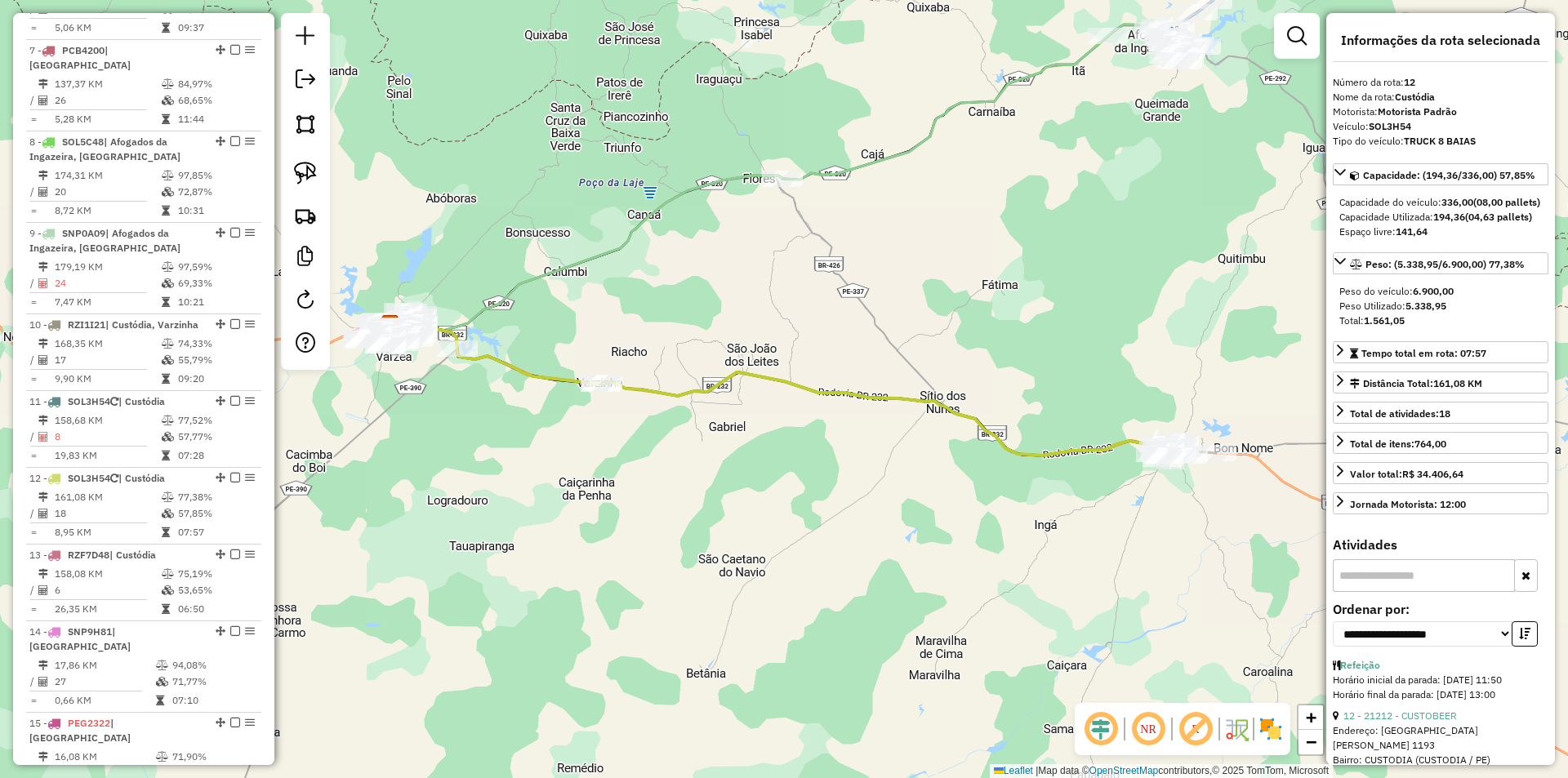
drag, startPoint x: 437, startPoint y: 438, endPoint x: 531, endPoint y: 454, distance: 95.4
click at [528, 454] on div "Janela de atendimento Grade de atendimento Capacidade Transportadoras Veículos …" at bounding box center [784, 389] width 1568 height 778
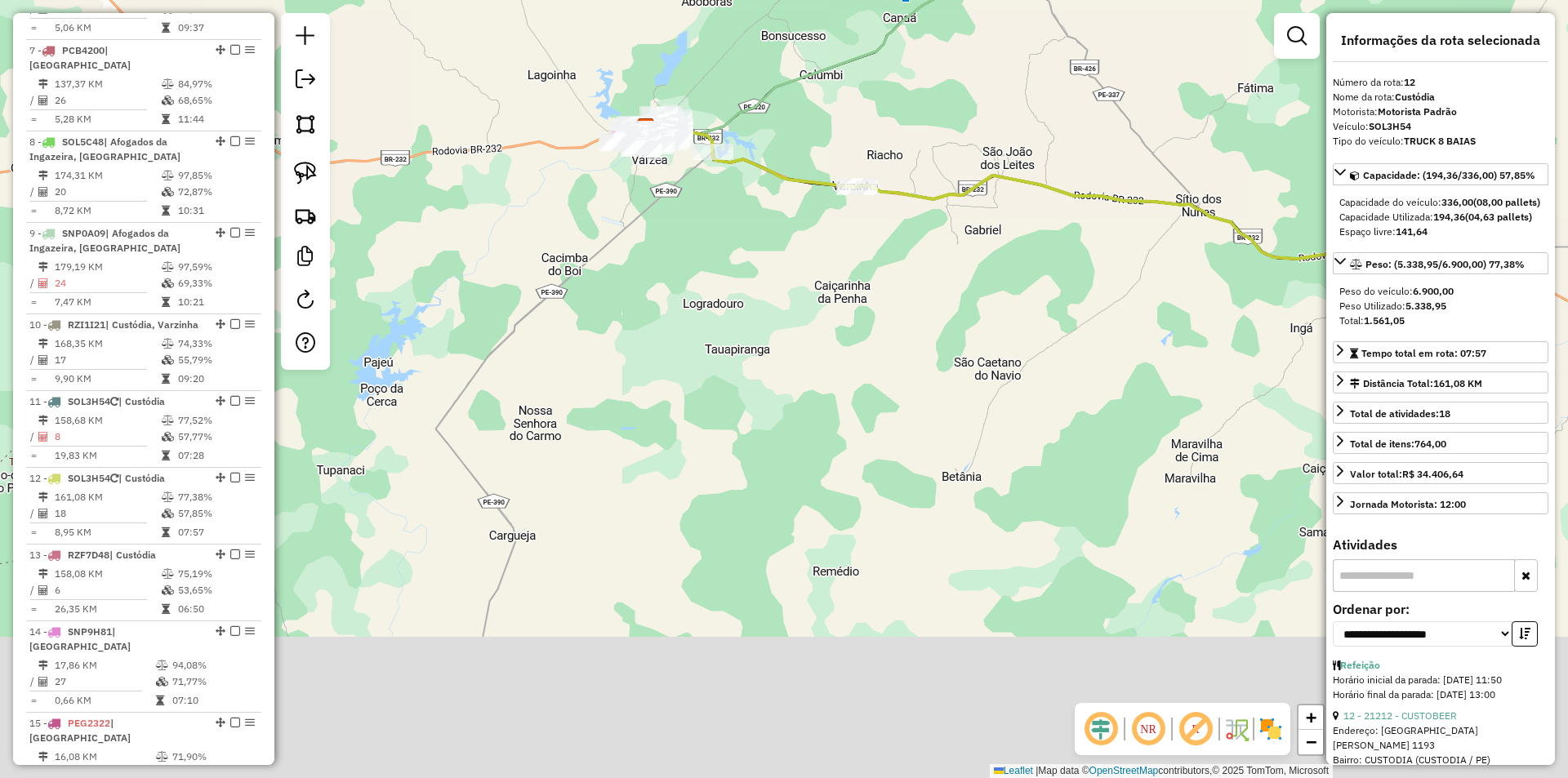
drag, startPoint x: 477, startPoint y: 554, endPoint x: 631, endPoint y: 194, distance: 391.6
click at [626, 225] on div "Janela de atendimento Grade de atendimento Capacidade Transportadoras Veículos …" at bounding box center [784, 389] width 1568 height 778
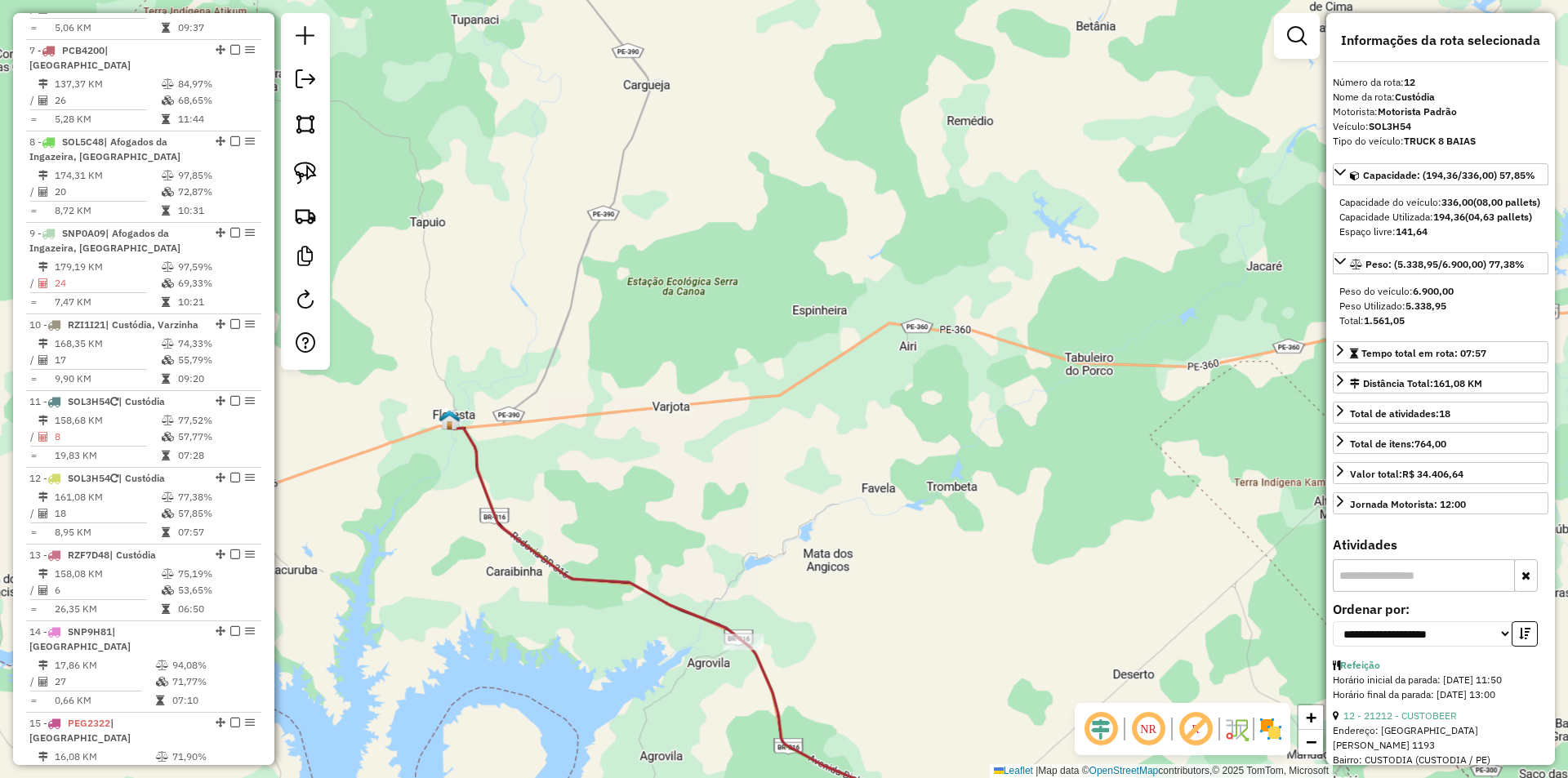
drag, startPoint x: 683, startPoint y: 396, endPoint x: 709, endPoint y: 223, distance: 174.9
click at [709, 239] on div "Janela de atendimento Grade de atendimento Capacidade Transportadoras Veículos …" at bounding box center [784, 389] width 1568 height 778
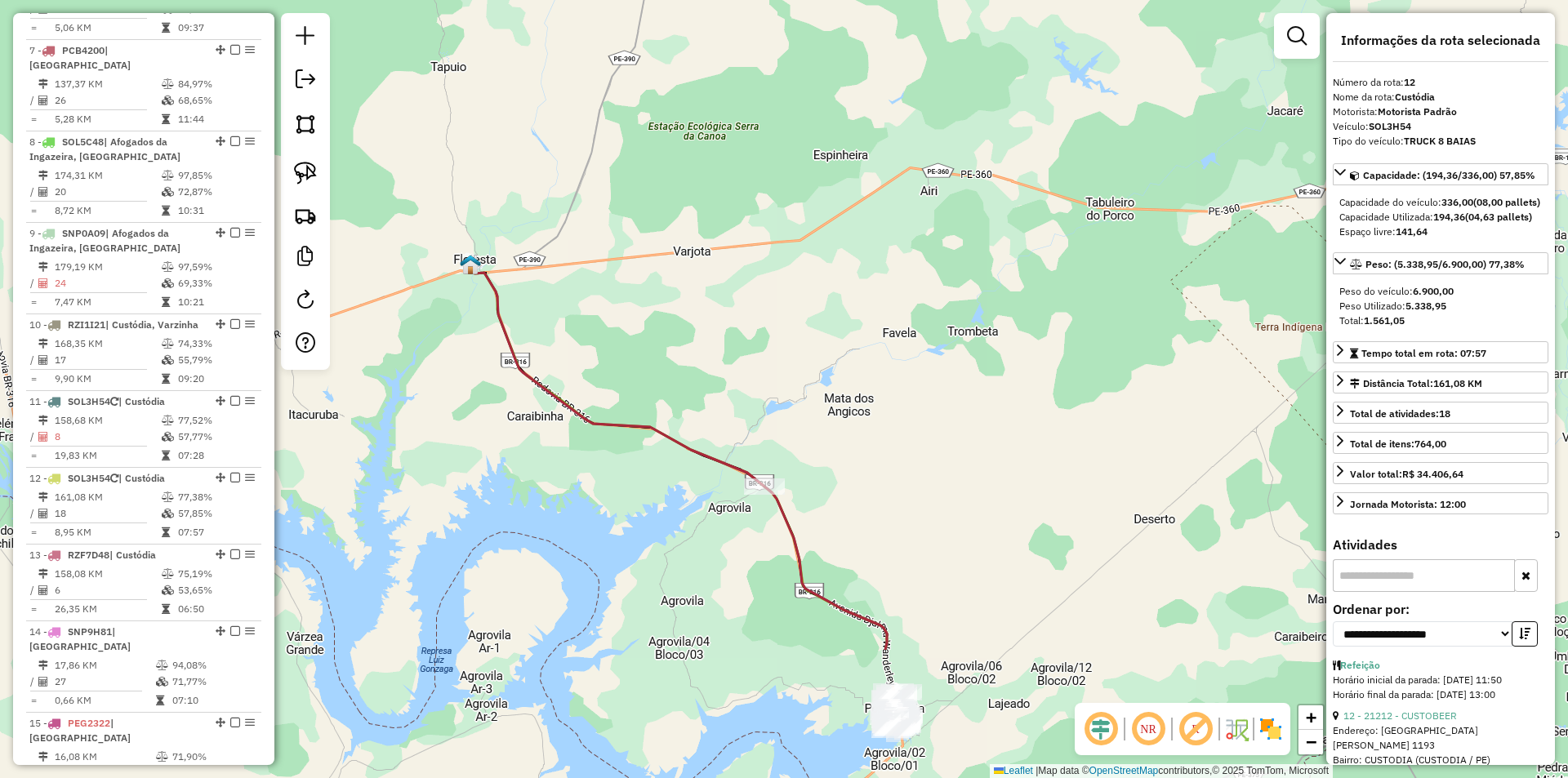
drag, startPoint x: 854, startPoint y: 439, endPoint x: 741, endPoint y: 236, distance: 232.3
click at [747, 252] on div "Janela de atendimento Grade de atendimento Capacidade Transportadoras Veículos …" at bounding box center [784, 389] width 1568 height 778
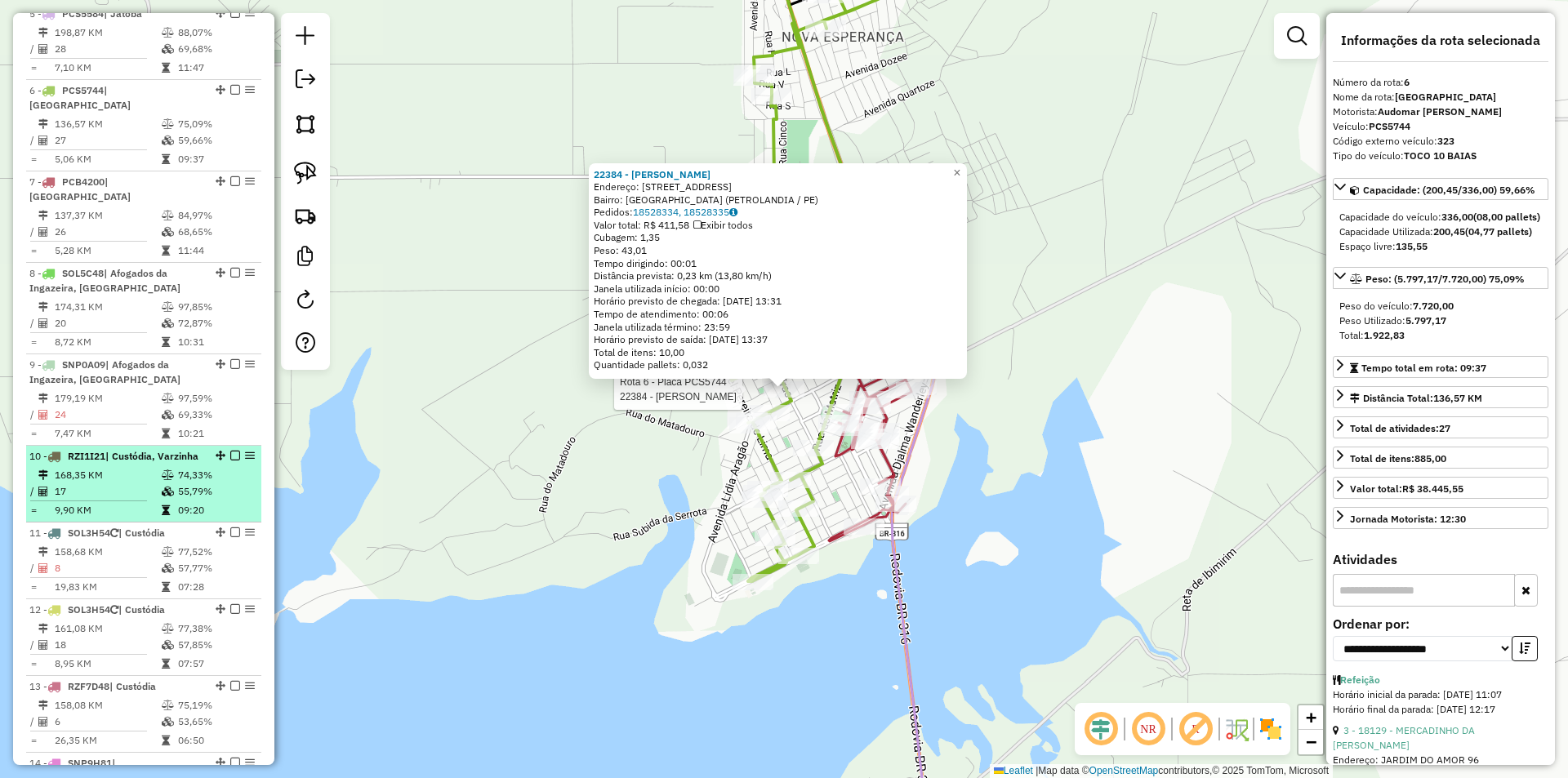
scroll to position [1031, 0]
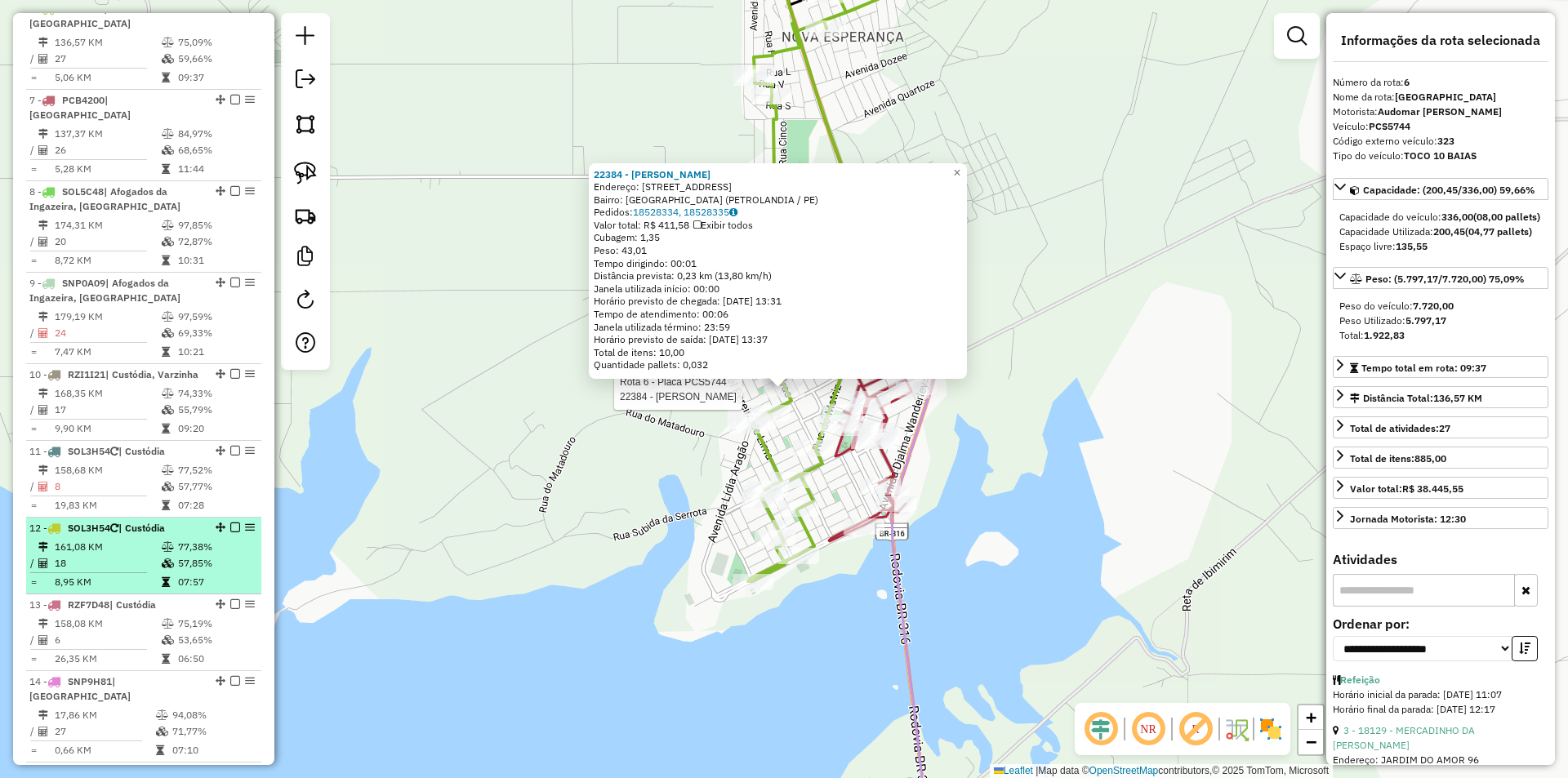
click at [167, 552] on icon at bounding box center [167, 547] width 12 height 10
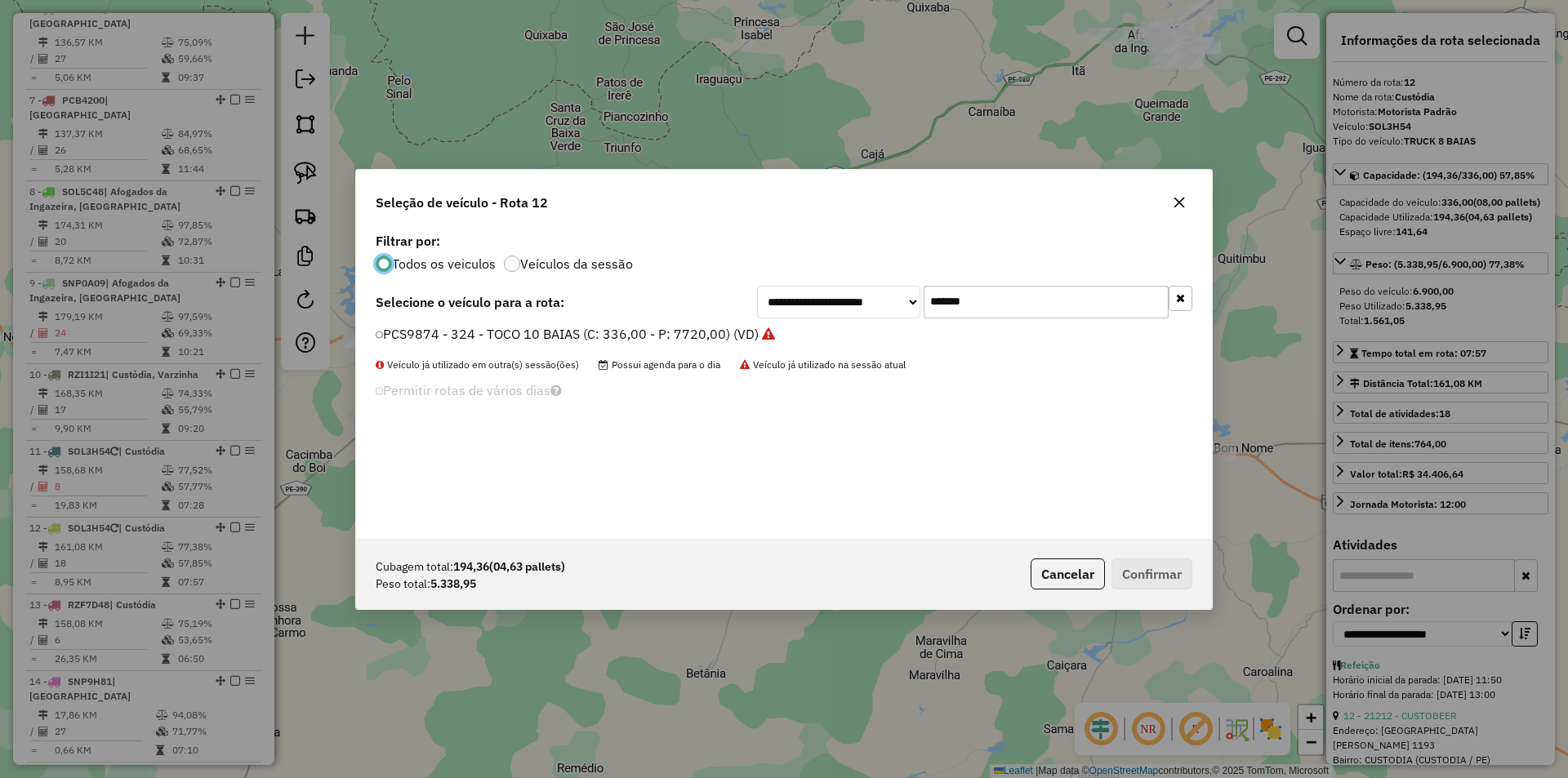
scroll to position [9, 5]
drag, startPoint x: 1017, startPoint y: 294, endPoint x: 846, endPoint y: 298, distance: 171.0
click at [864, 297] on div "**********" at bounding box center [975, 302] width 436 height 32
paste input "text"
type input "*******"
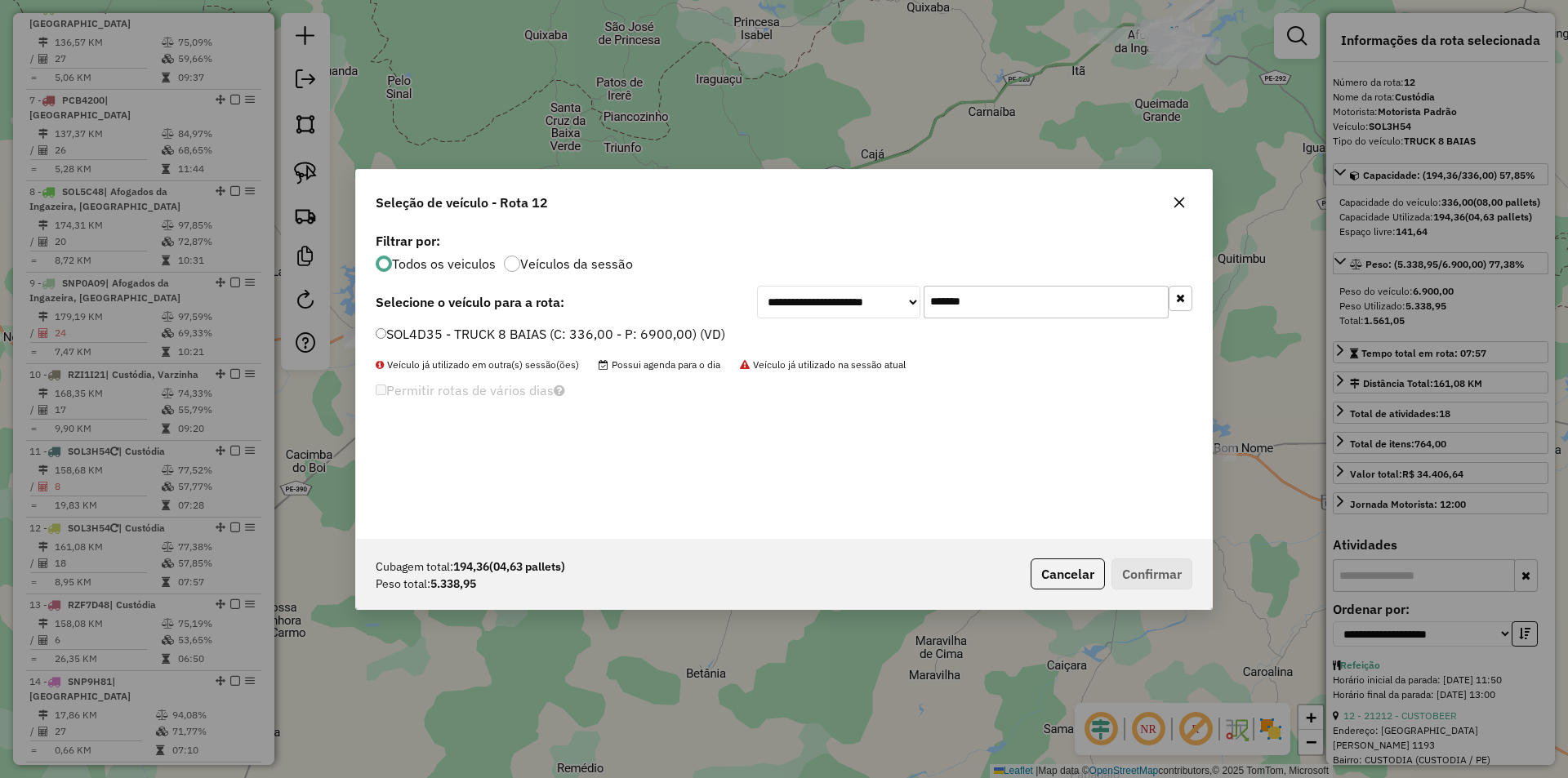
click at [623, 324] on label "SOL4D35 - TRUCK 8 BAIAS (C: 336,00 - P: 6900,00) (VD)" at bounding box center [551, 334] width 350 height 20
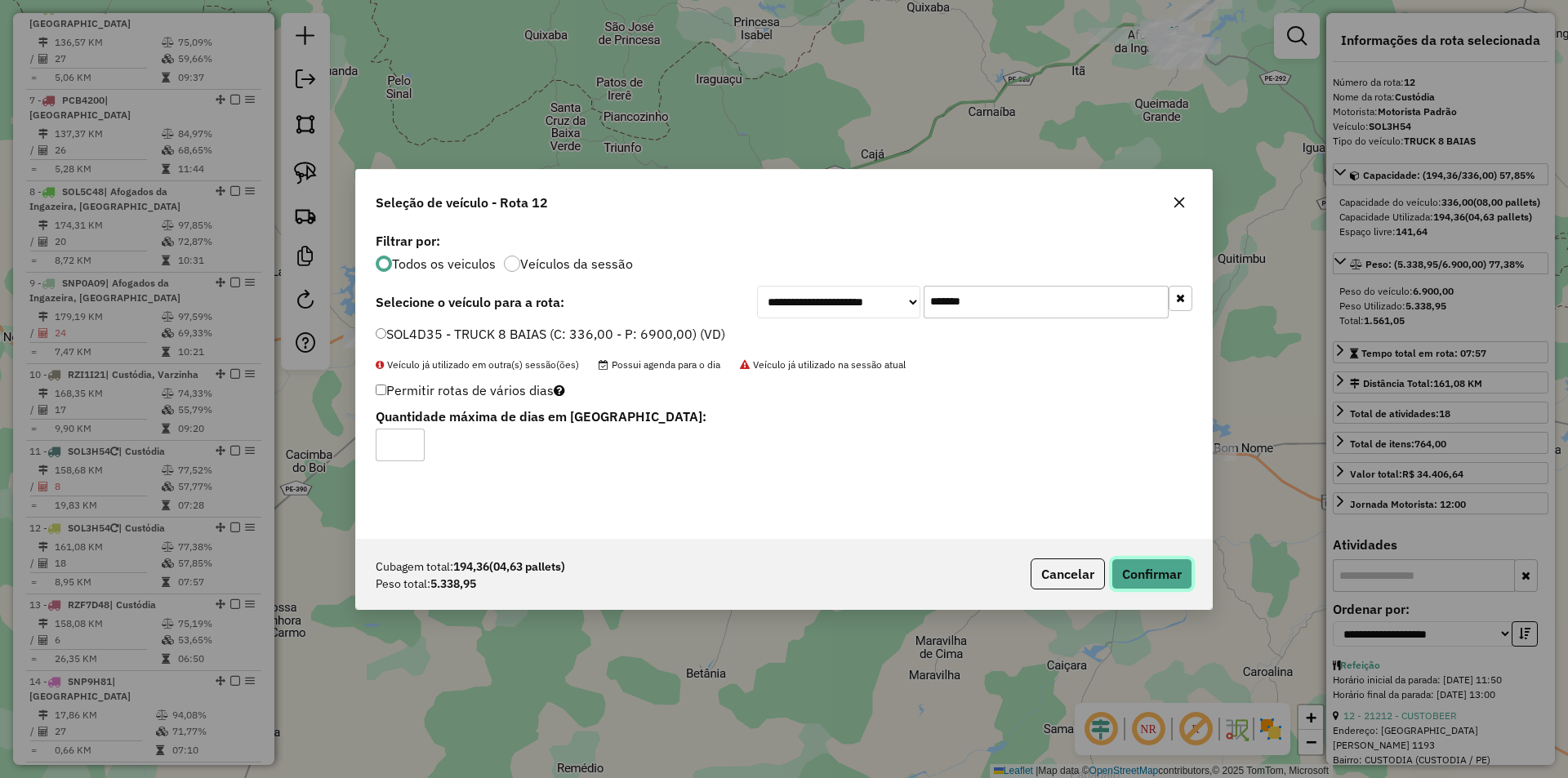
click at [1148, 568] on button "Confirmar" at bounding box center [1152, 574] width 81 height 31
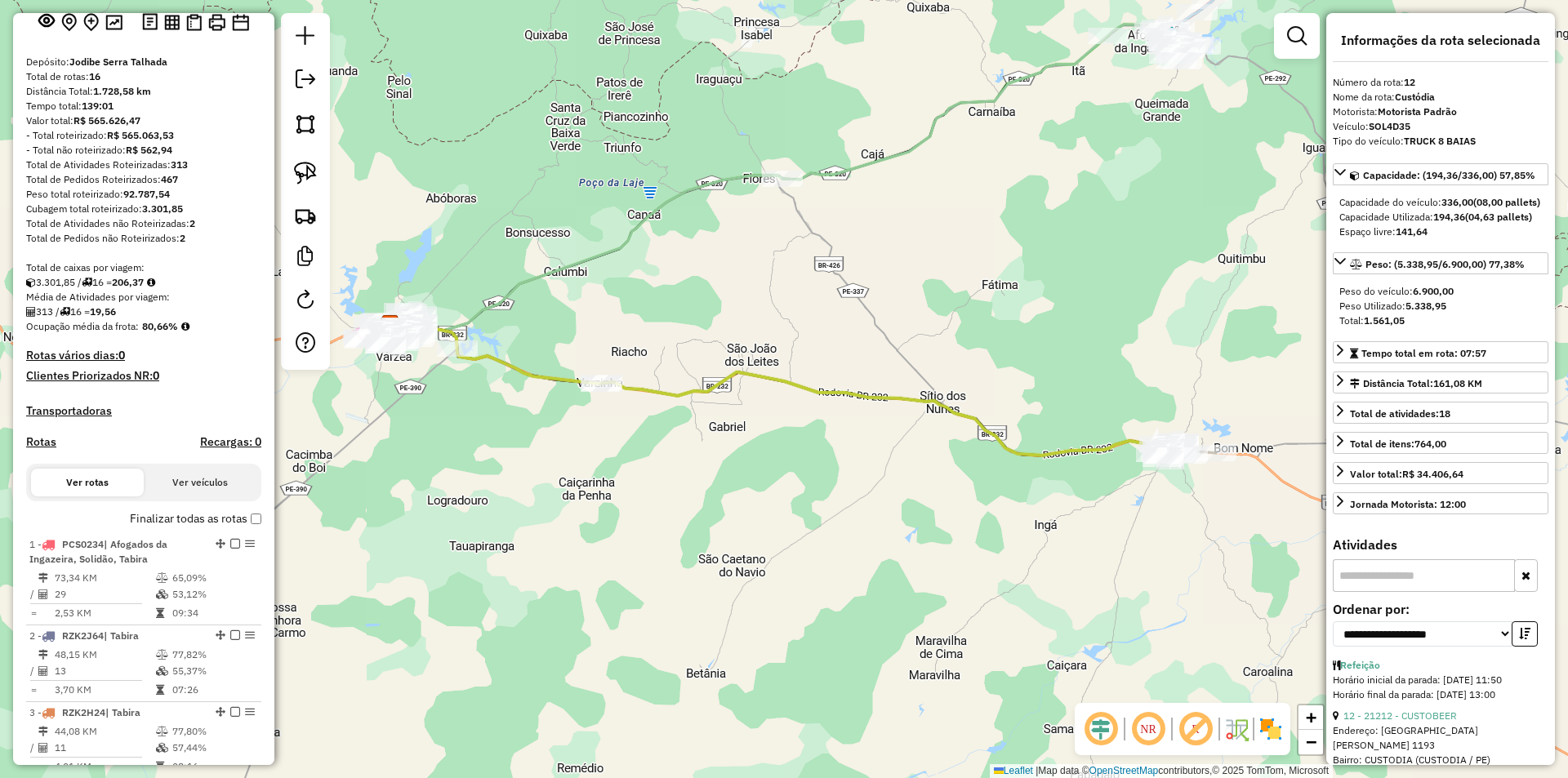
scroll to position [19, 0]
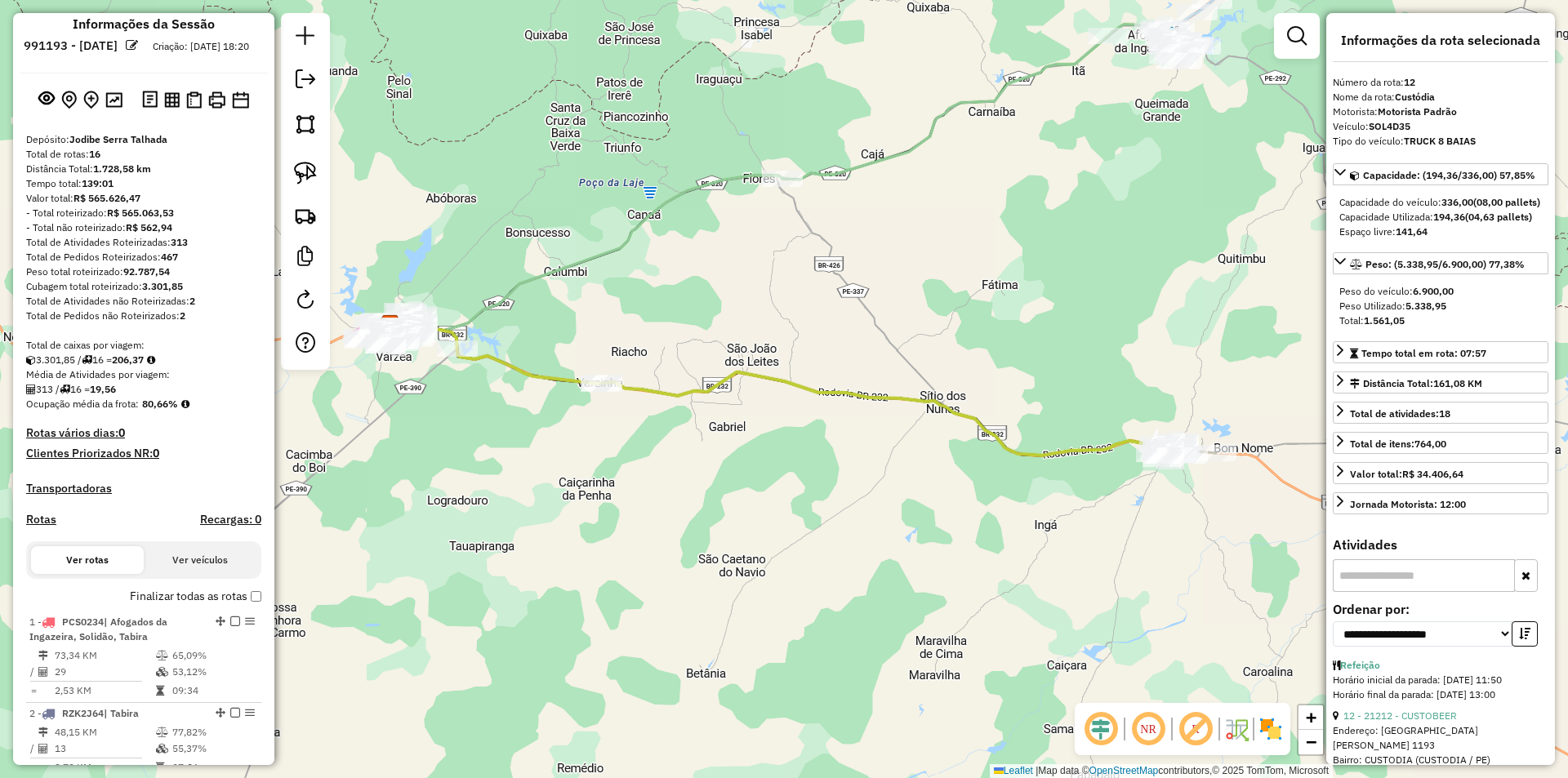
click at [211, 382] on div "Média de Atividades por viagem:" at bounding box center [143, 374] width 235 height 14
drag, startPoint x: 27, startPoint y: 360, endPoint x: 182, endPoint y: 420, distance: 166.2
copy div "Total de caixas por viagem: 3.301,85 / 16 = 206,37 Média de Atividades por viag…"
click at [153, 278] on strong "92.787,54" at bounding box center [146, 271] width 47 height 12
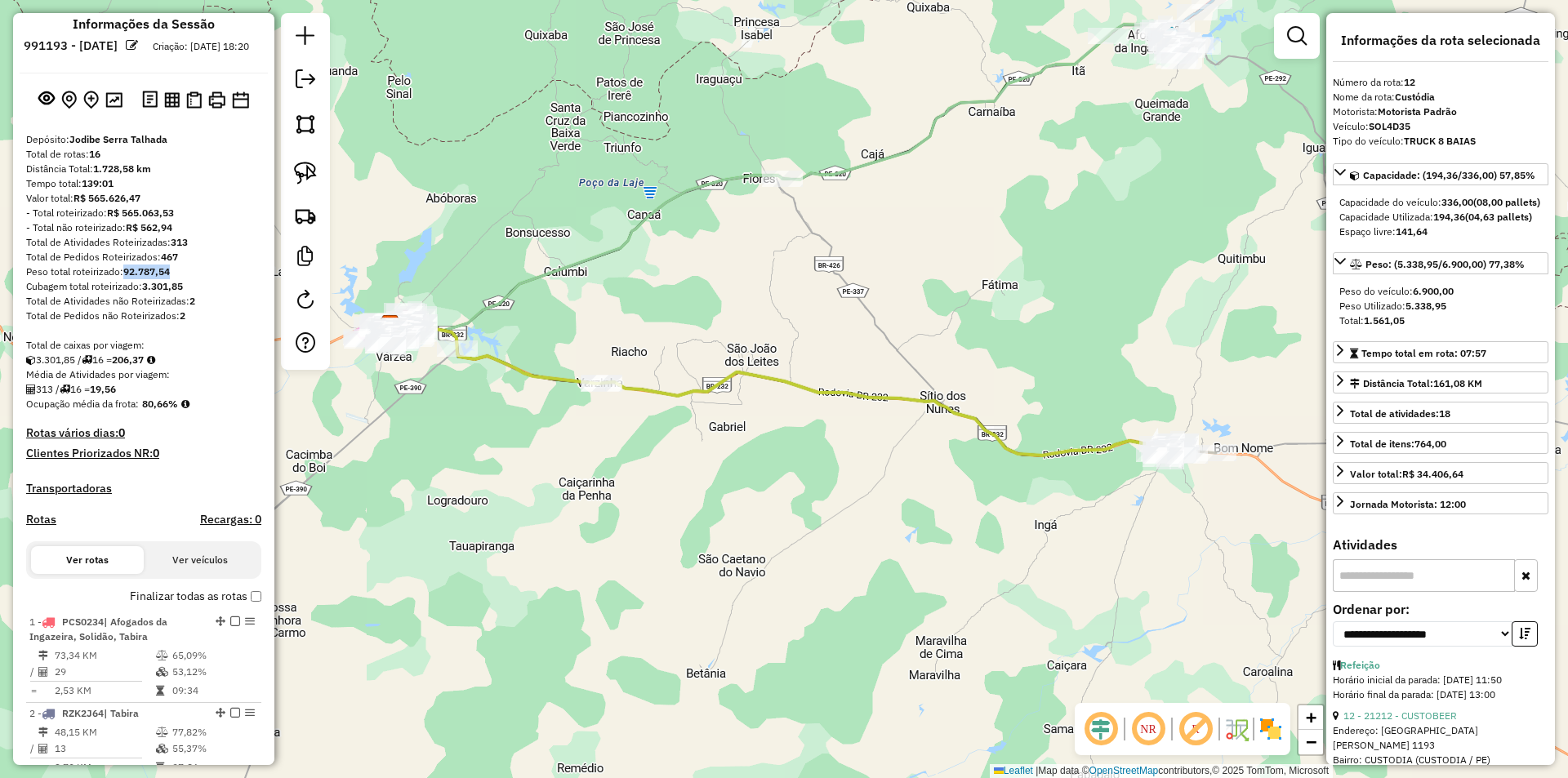
click at [153, 278] on strong "92.787,54" at bounding box center [146, 271] width 47 height 12
copy strong "92.787,54"
click at [185, 248] on strong "313" at bounding box center [179, 242] width 17 height 12
copy strong "313"
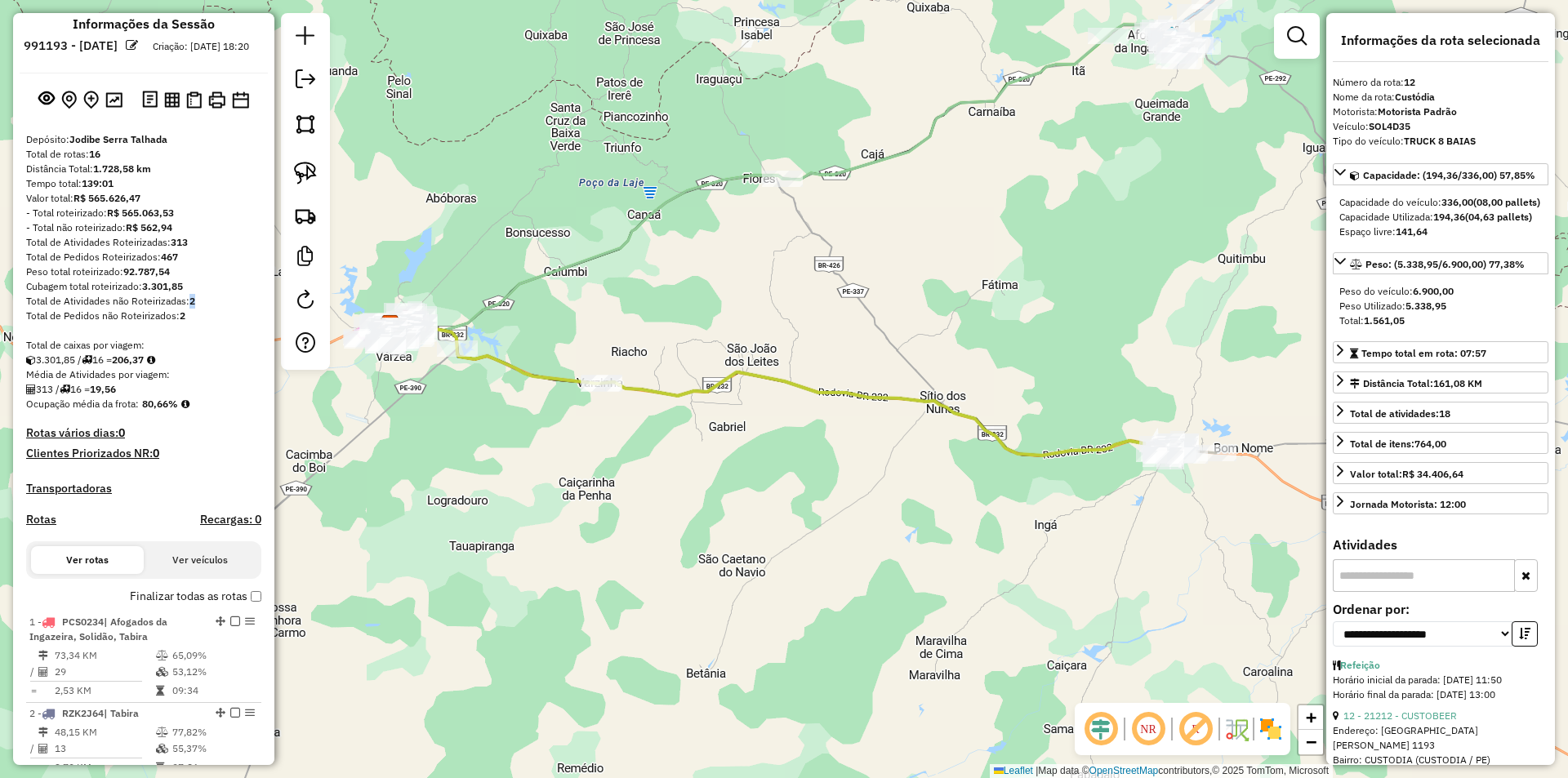
click at [198, 309] on div "Total de Atividades não Roteirizadas: 2" at bounding box center [143, 301] width 235 height 14
copy strong "2"
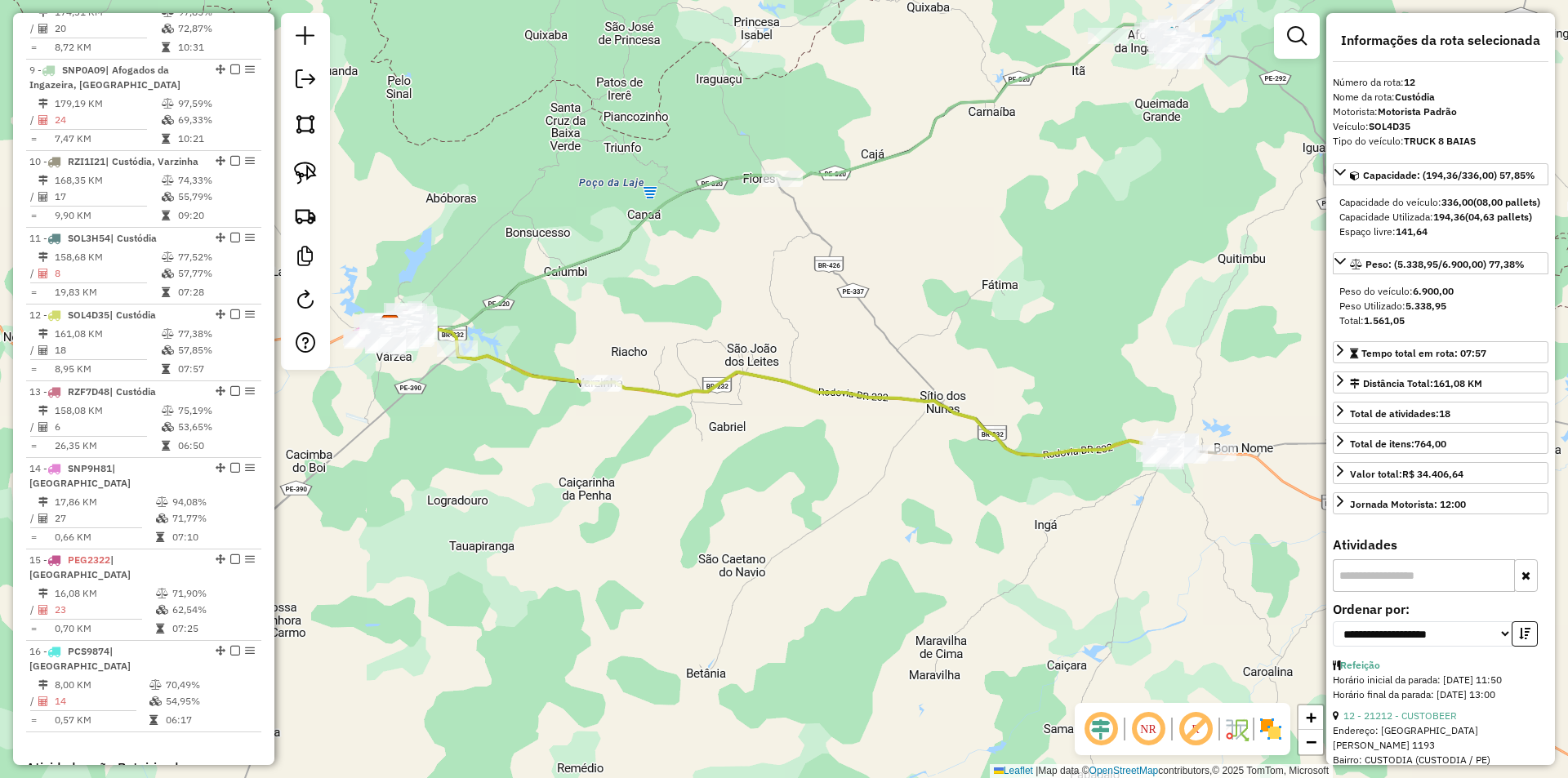
scroll to position [1488, 0]
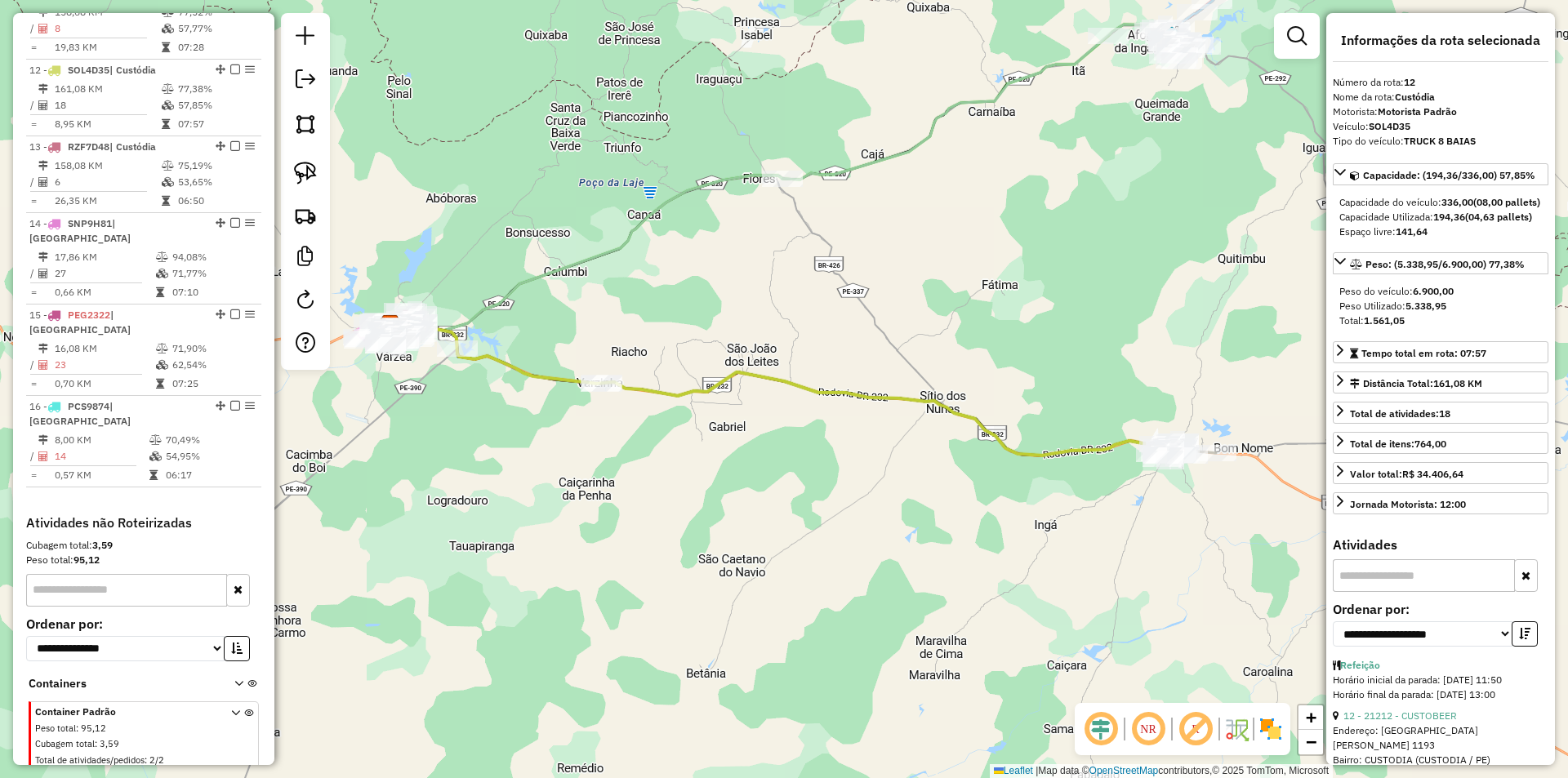
click at [82, 554] on strong "95,12" at bounding box center [86, 559] width 26 height 12
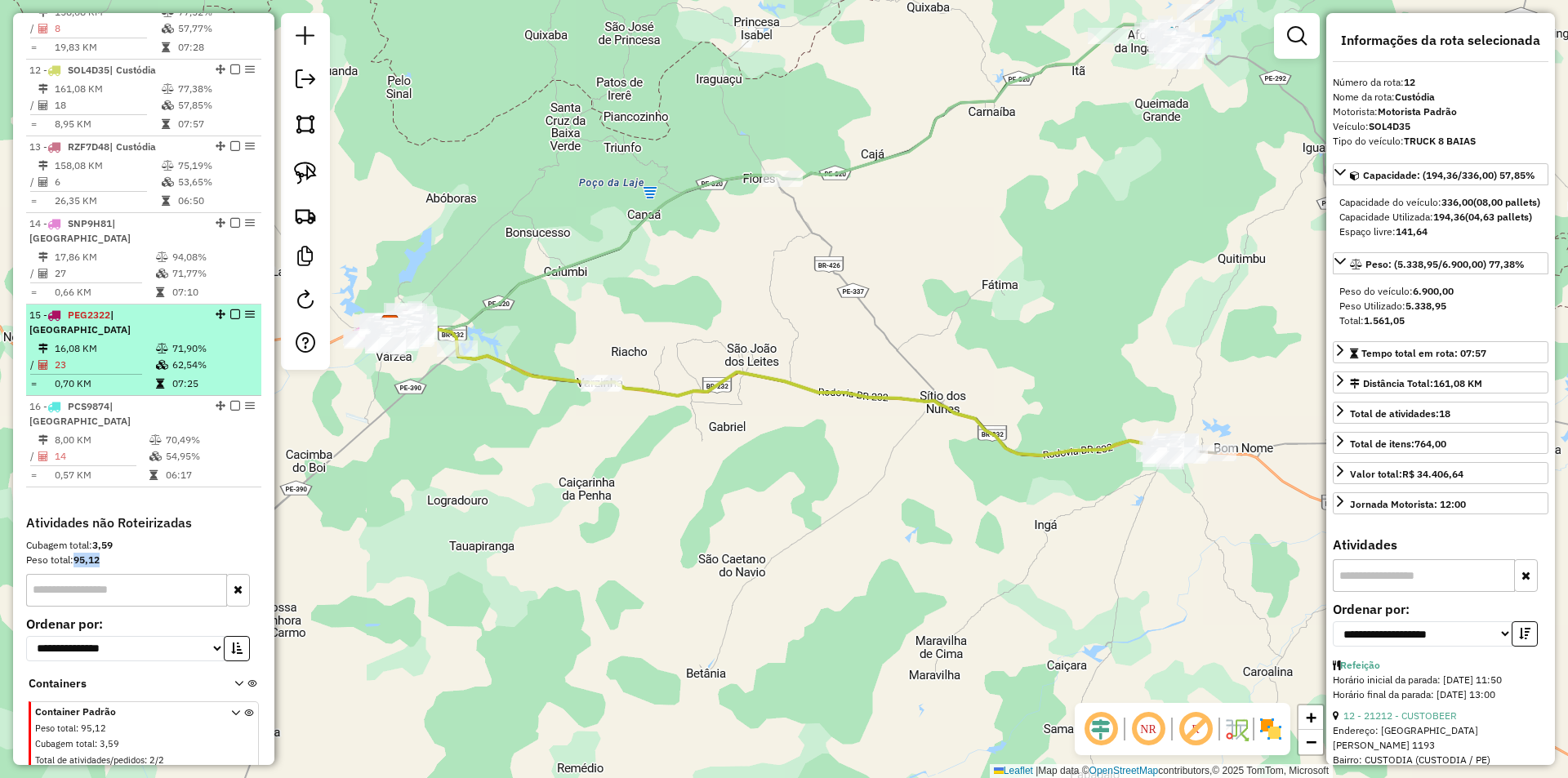
copy strong "95,12"
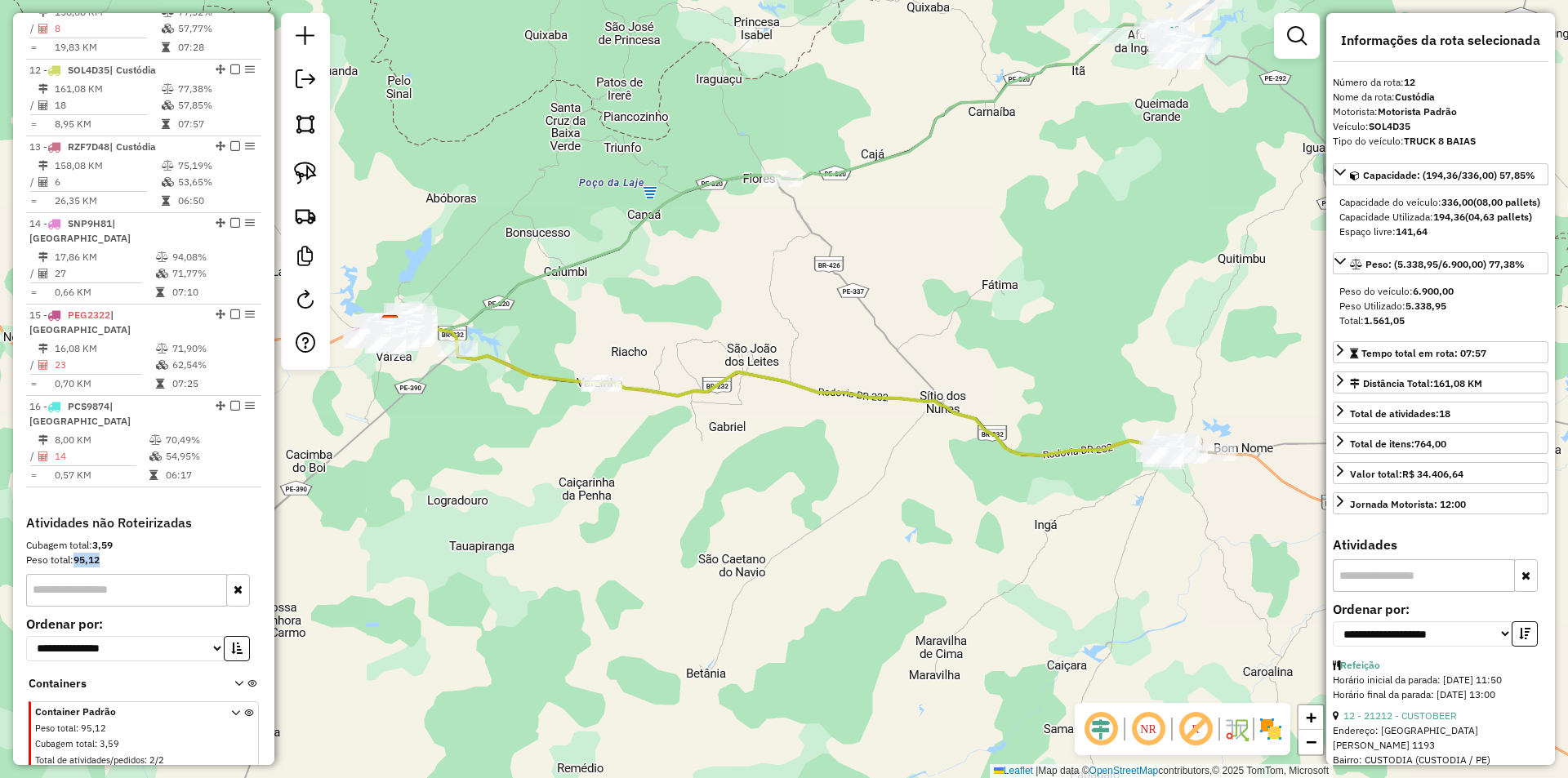
click at [768, 291] on div "Janela de atendimento Grade de atendimento Capacidade Transportadoras Veículos …" at bounding box center [784, 389] width 1568 height 778
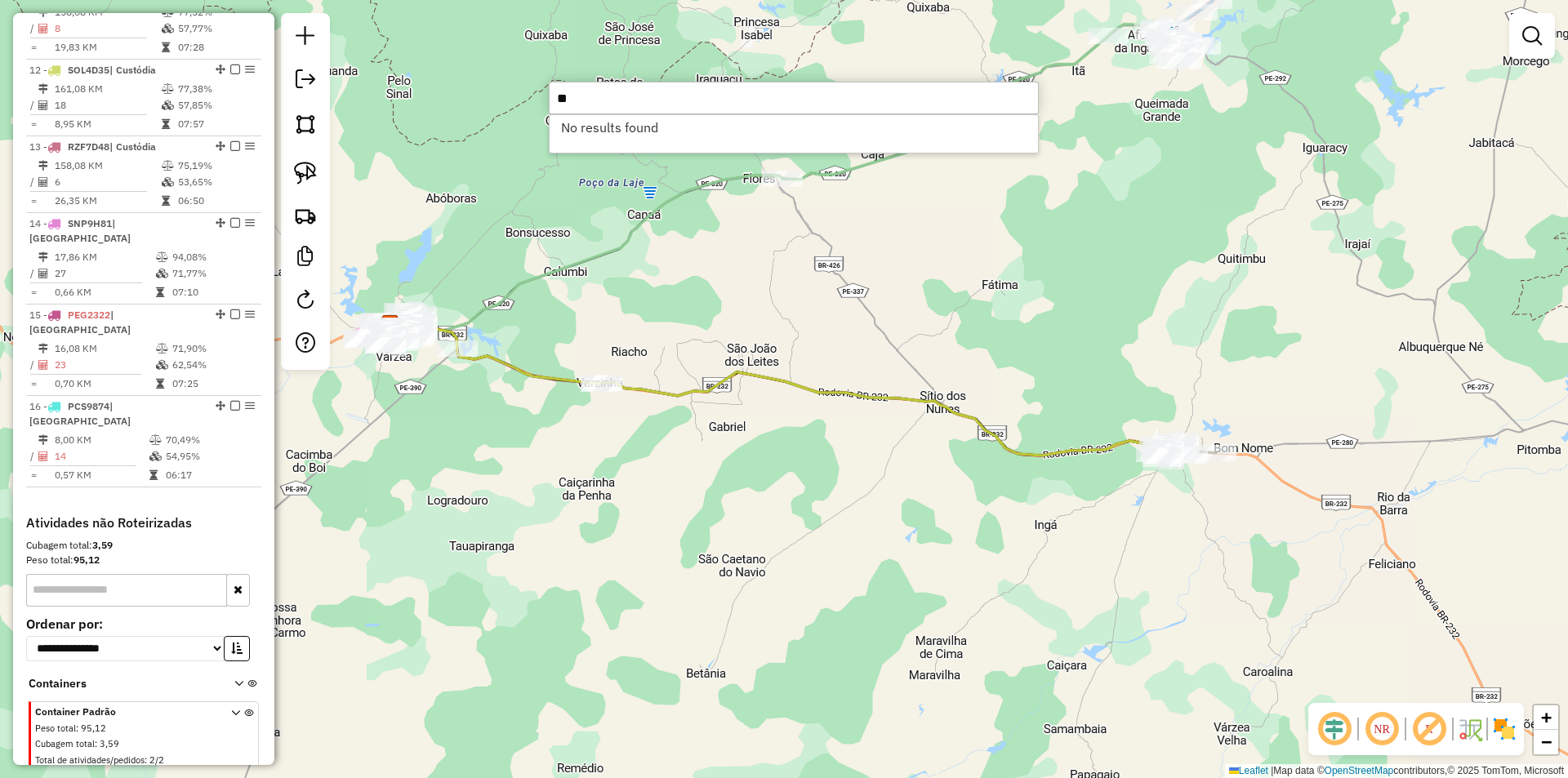
type input "*"
type input "*****"
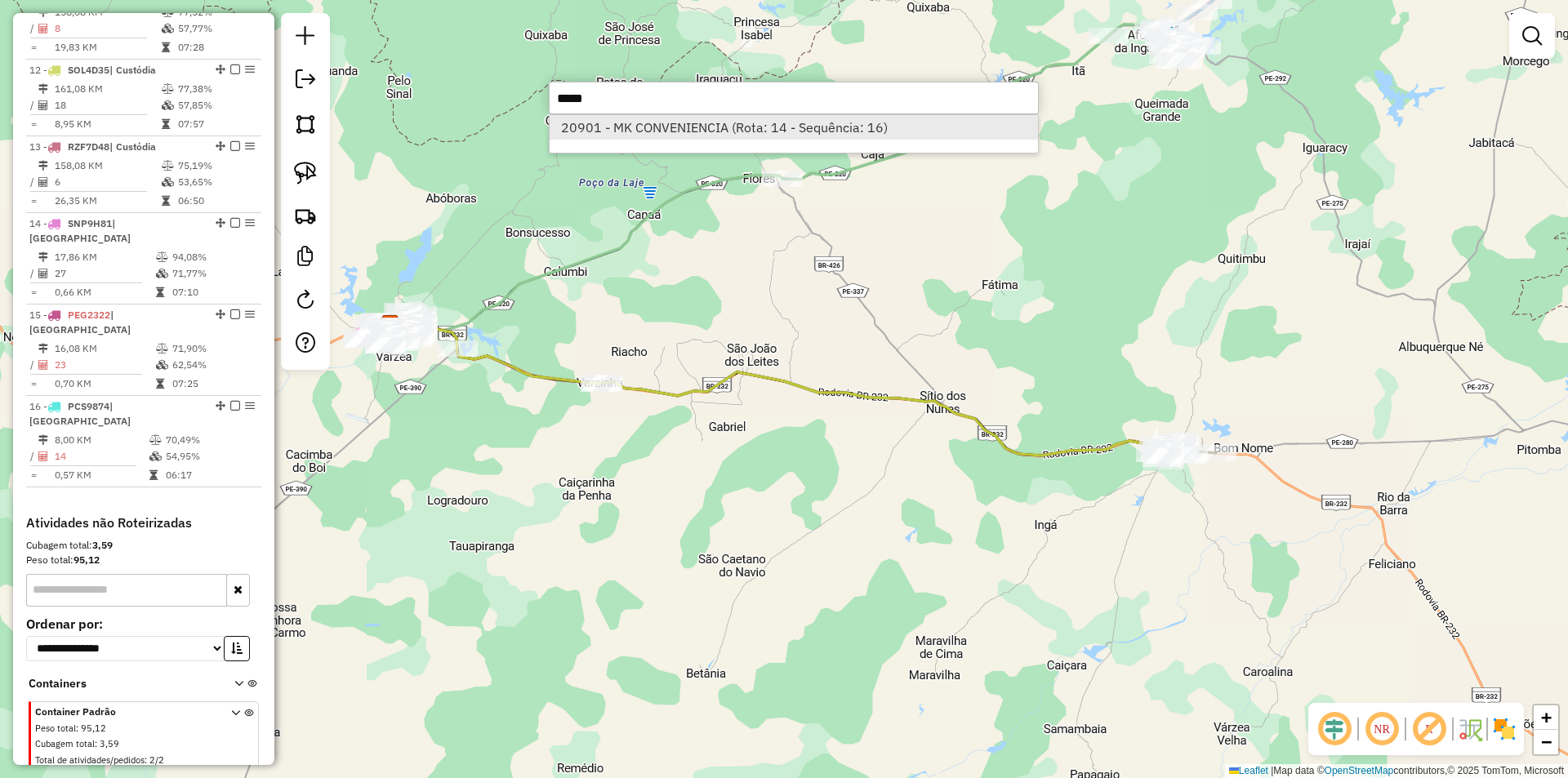
click at [675, 136] on li "20901 - MK CONVENIENCIA (Rota: 14 - Sequência: 16)" at bounding box center [794, 127] width 489 height 25
select select "**********"
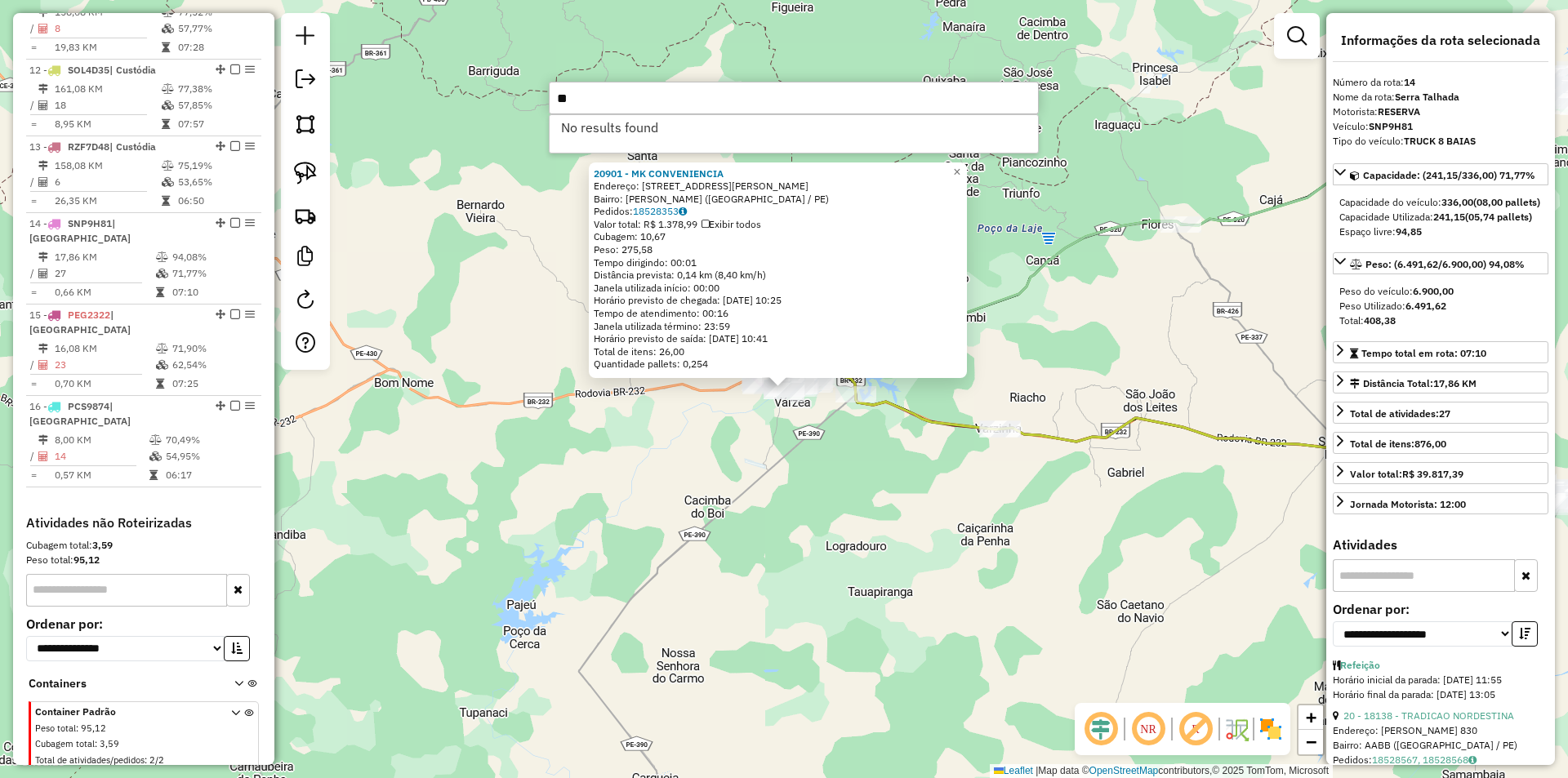
type input "*"
type input "*****"
click at [709, 124] on li "22254 - GELA BEER (Rota: 13 - Sequência: 4)" at bounding box center [794, 127] width 489 height 25
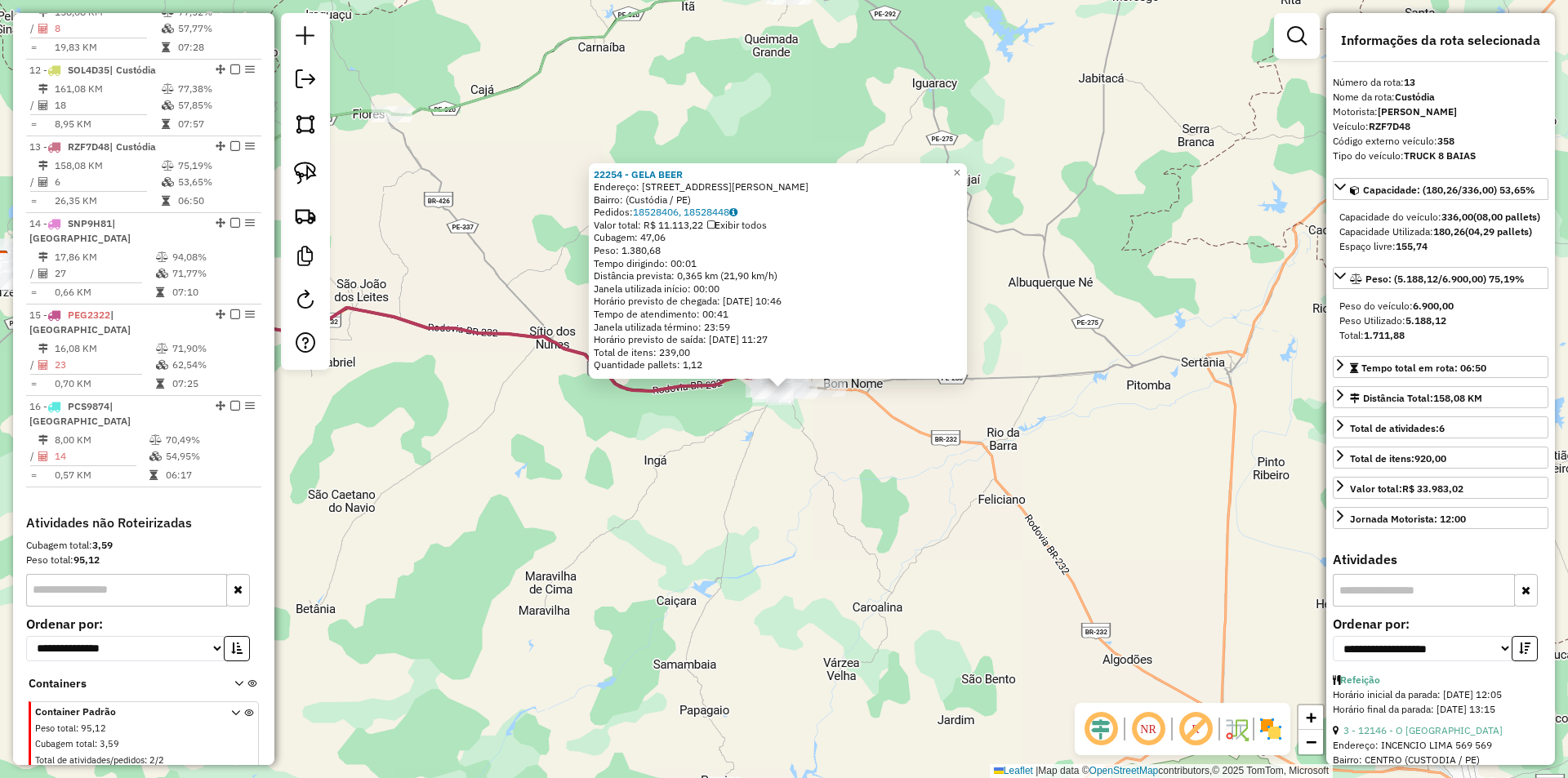
click at [823, 423] on div "22254 - [GEOGRAPHIC_DATA] BEER Endereço: [STREET_ADDRESS][PERSON_NAME]) Pedidos…" at bounding box center [784, 389] width 1568 height 778
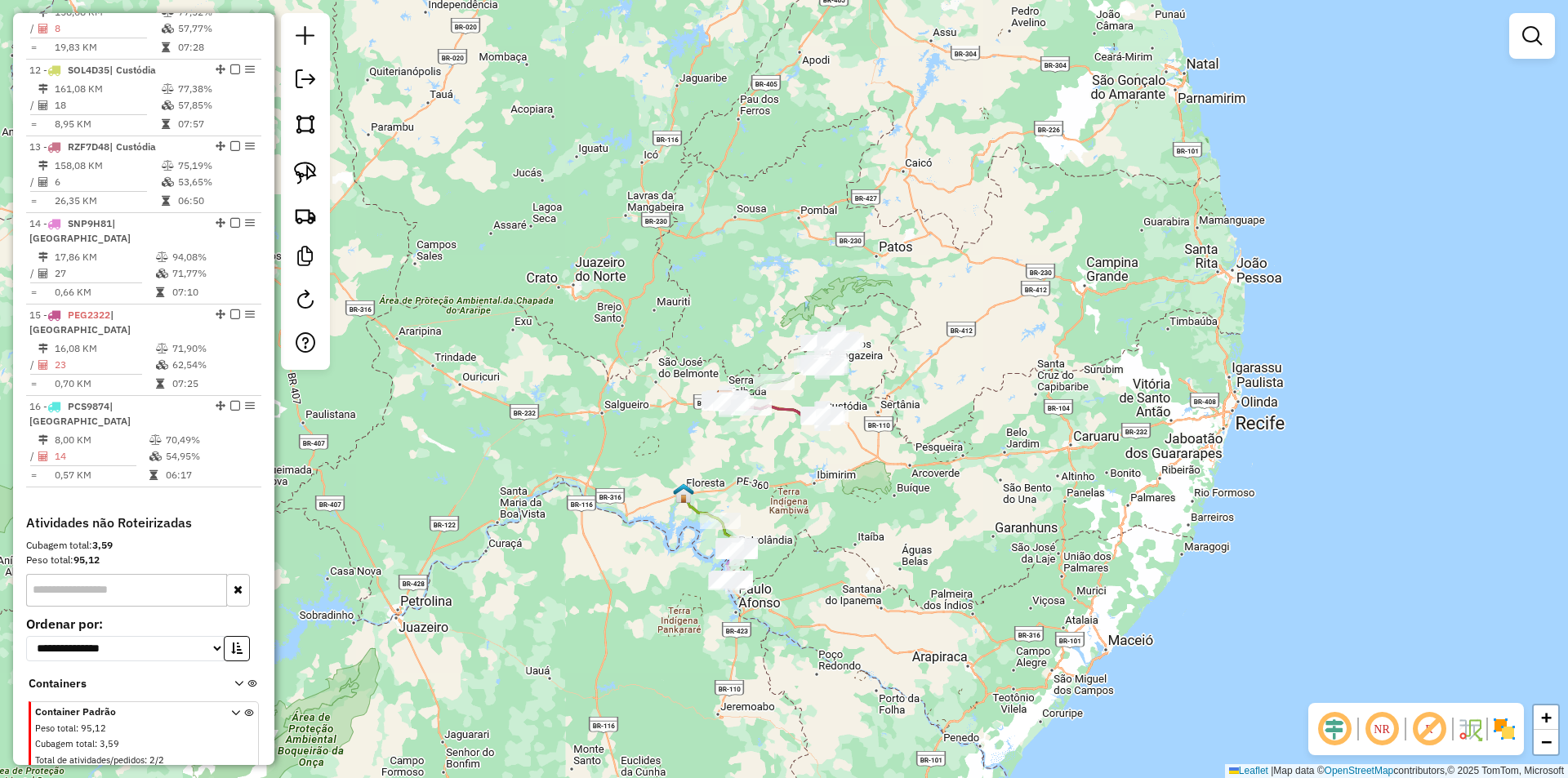
drag, startPoint x: 821, startPoint y: 482, endPoint x: 810, endPoint y: 465, distance: 20.2
click at [810, 465] on div "Janela de atendimento Grade de atendimento Capacidade Transportadoras Veículos …" at bounding box center [784, 389] width 1568 height 778
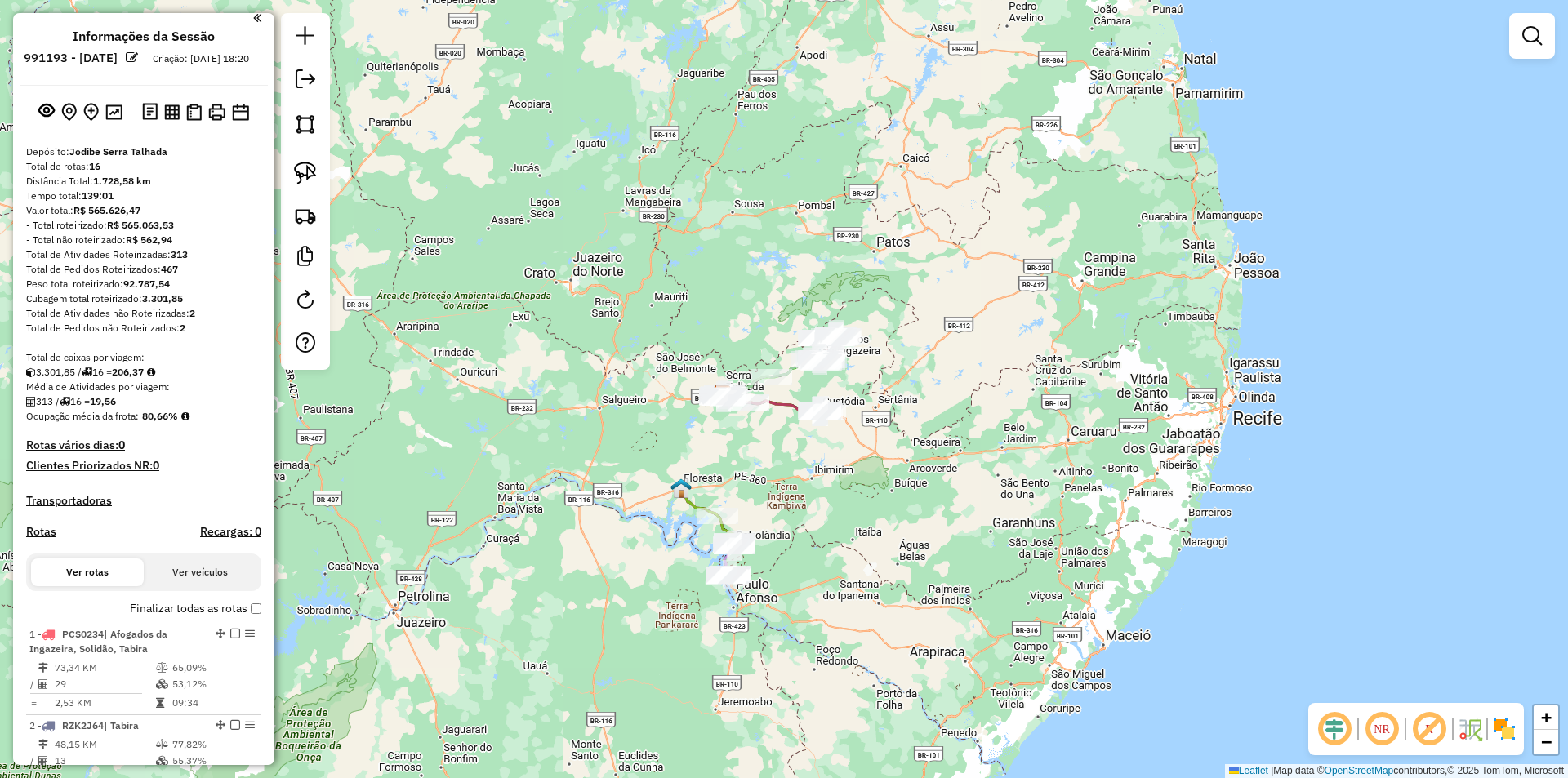
scroll to position [0, 0]
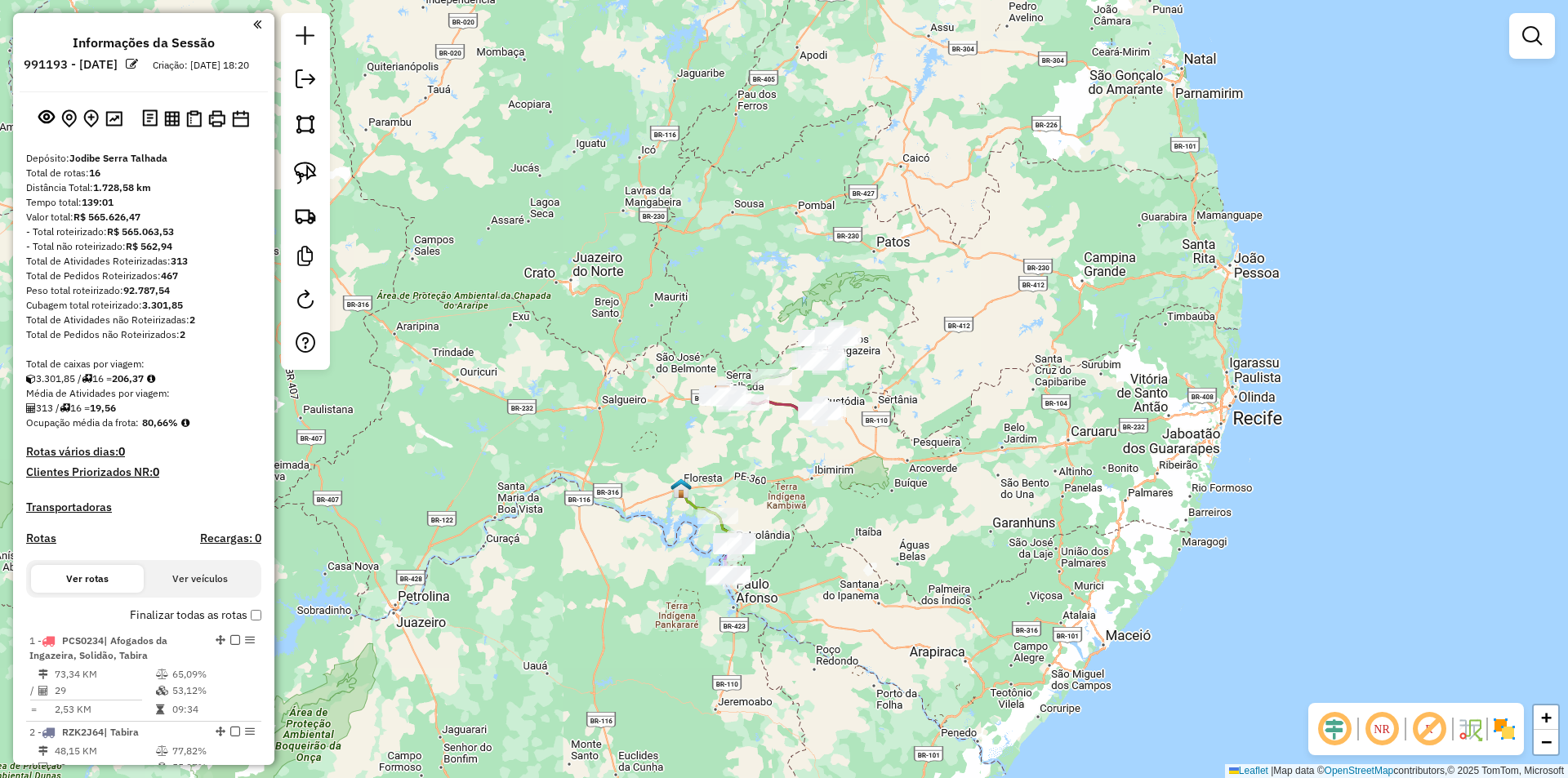
click at [745, 454] on div "Janela de atendimento Grade de atendimento Capacidade Transportadoras Veículos …" at bounding box center [784, 389] width 1568 height 778
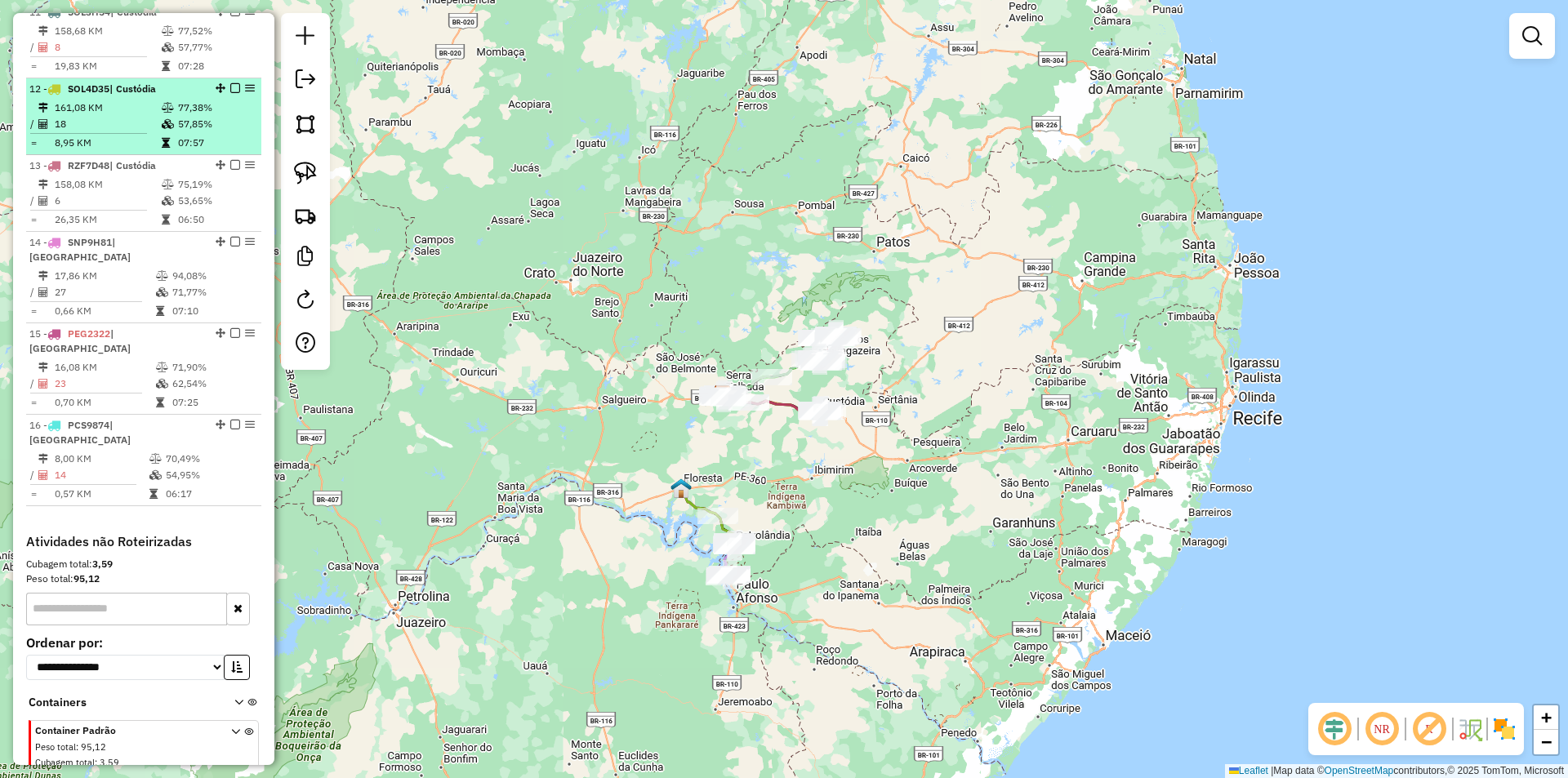
scroll to position [1488, 0]
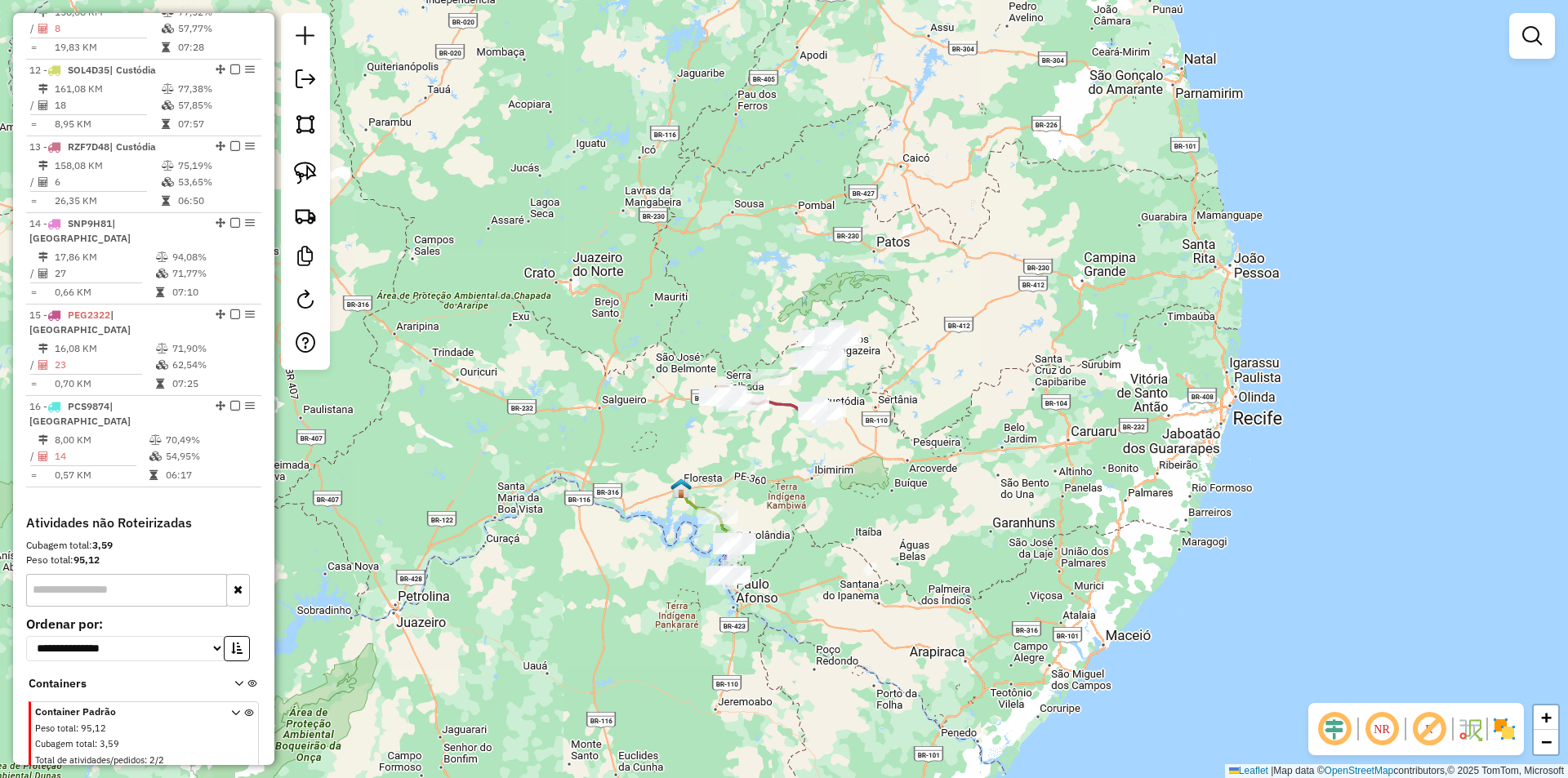
click at [610, 301] on div "Janela de atendimento Grade de atendimento Capacidade Transportadoras Veículos …" at bounding box center [784, 389] width 1568 height 778
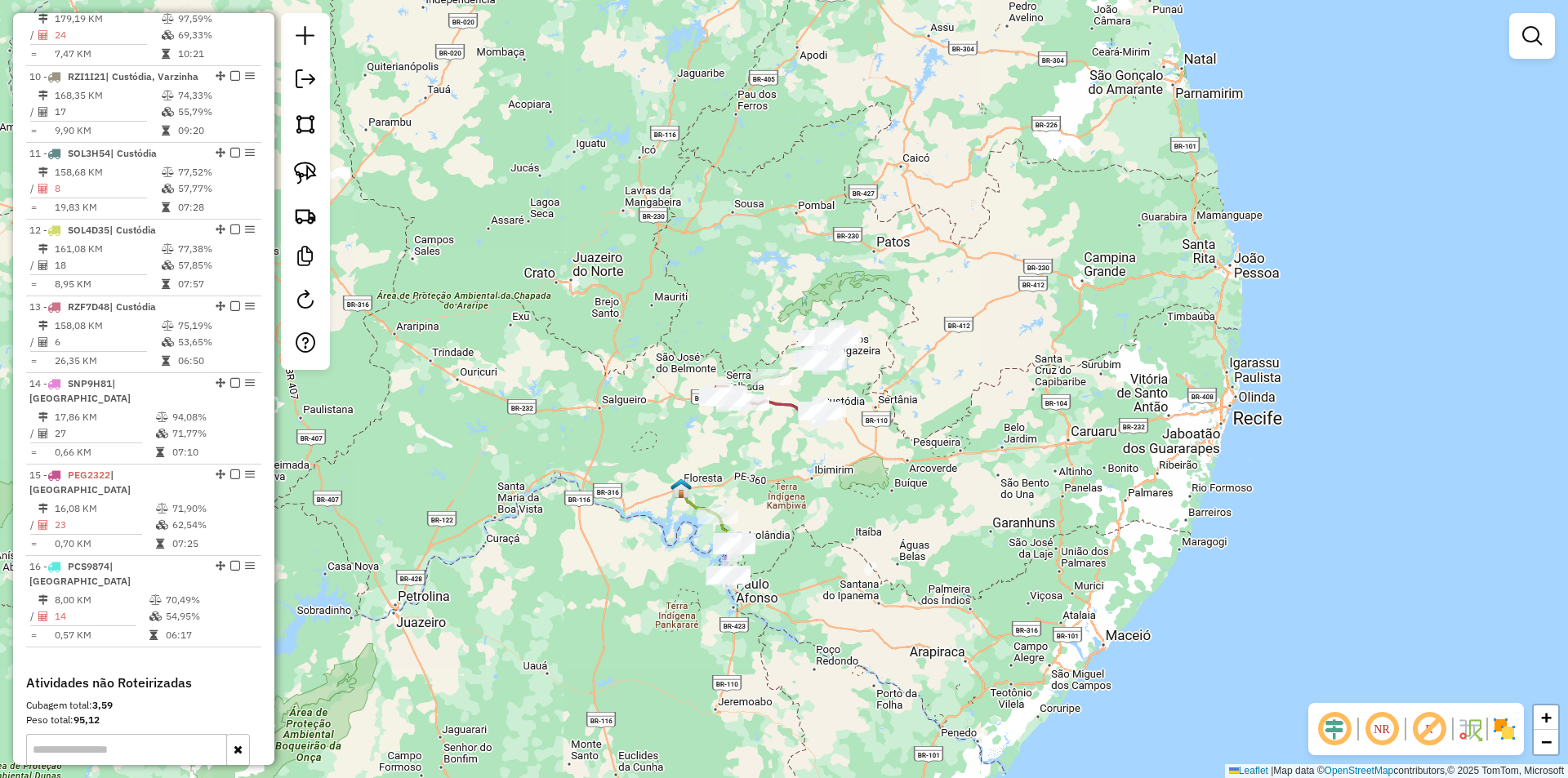
scroll to position [1326, 0]
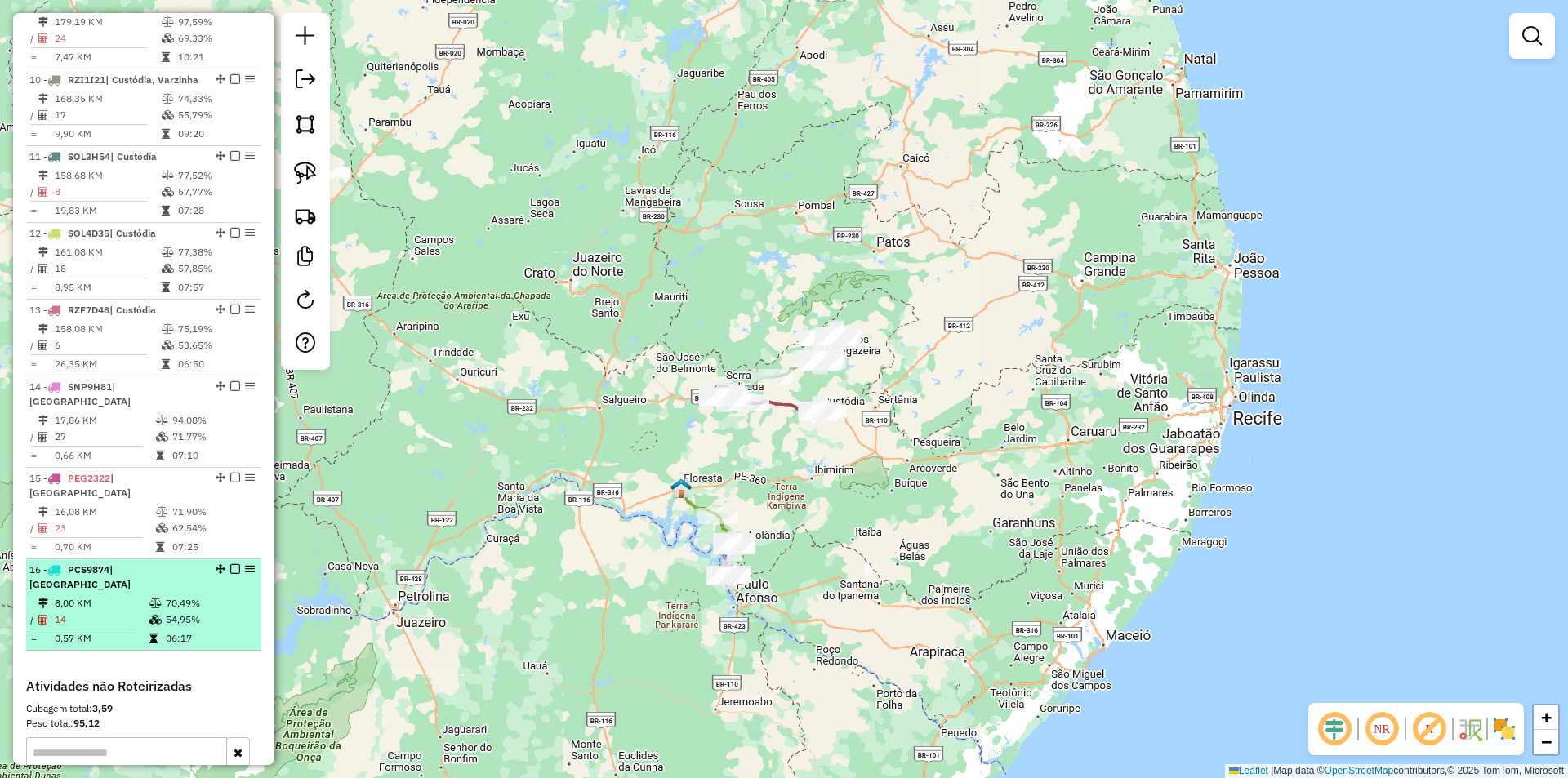
click at [194, 595] on td "70,49%" at bounding box center [209, 603] width 89 height 16
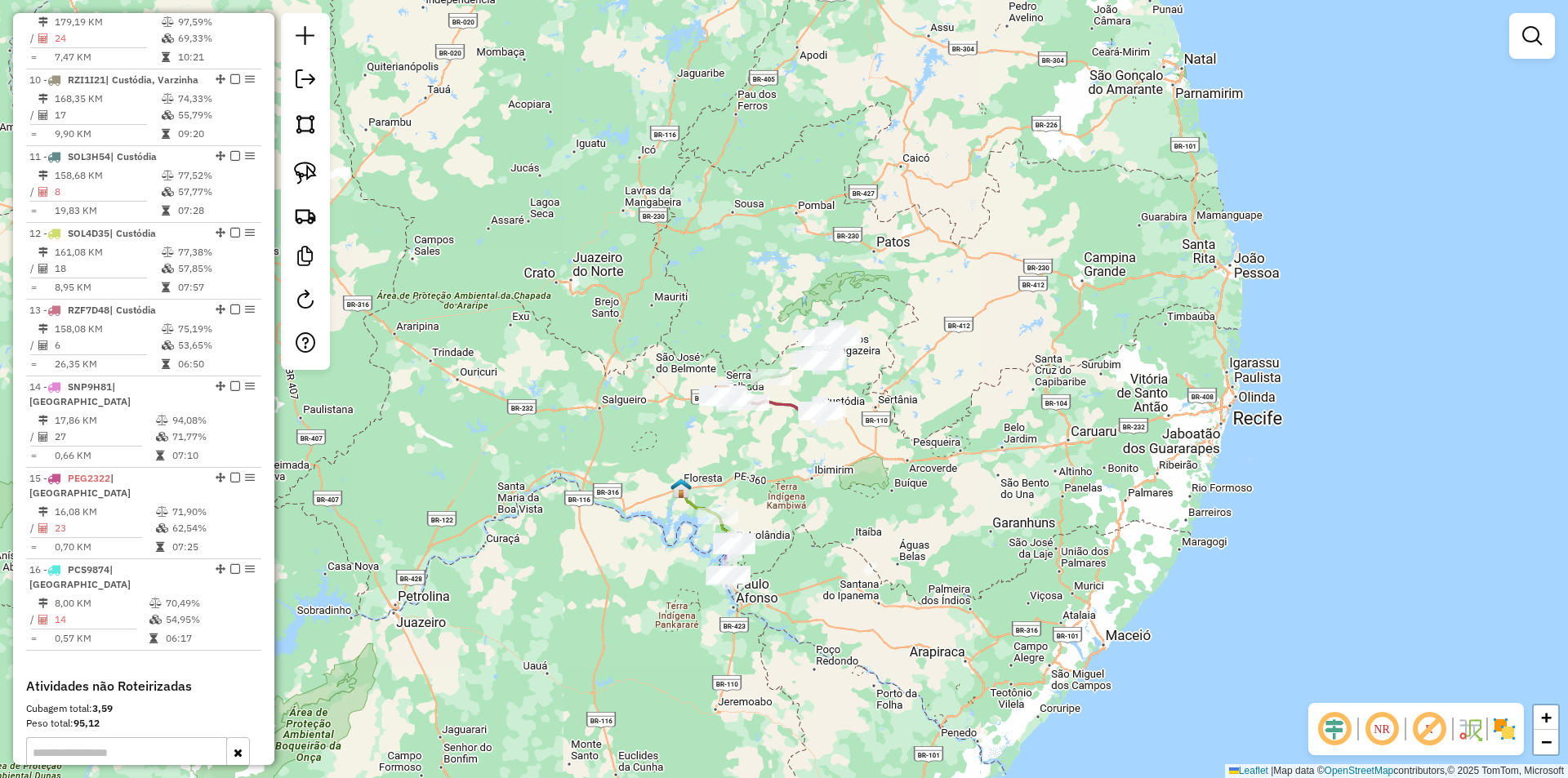
select select "**********"
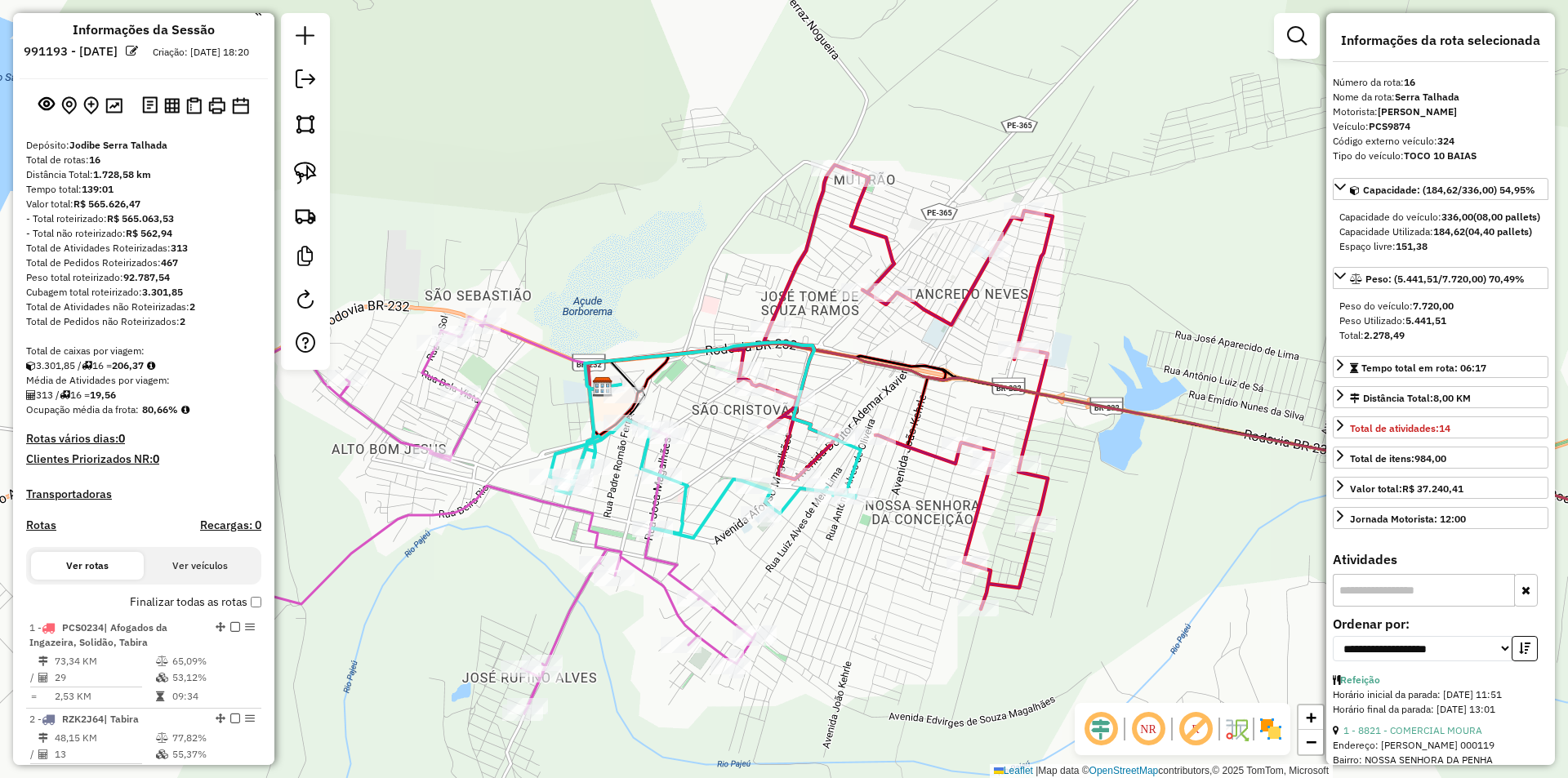
scroll to position [0, 0]
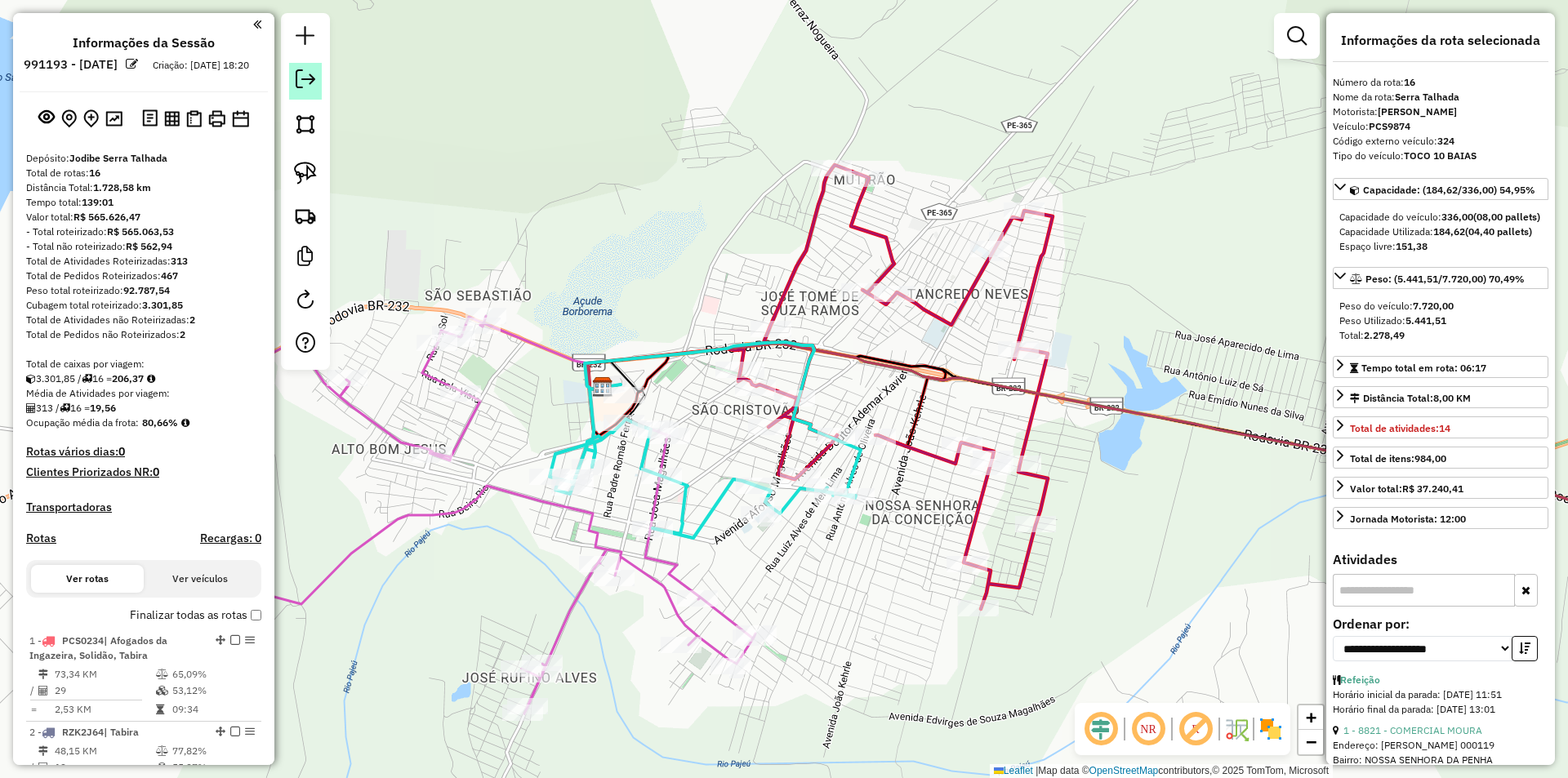
click at [315, 84] on em at bounding box center [305, 79] width 20 height 20
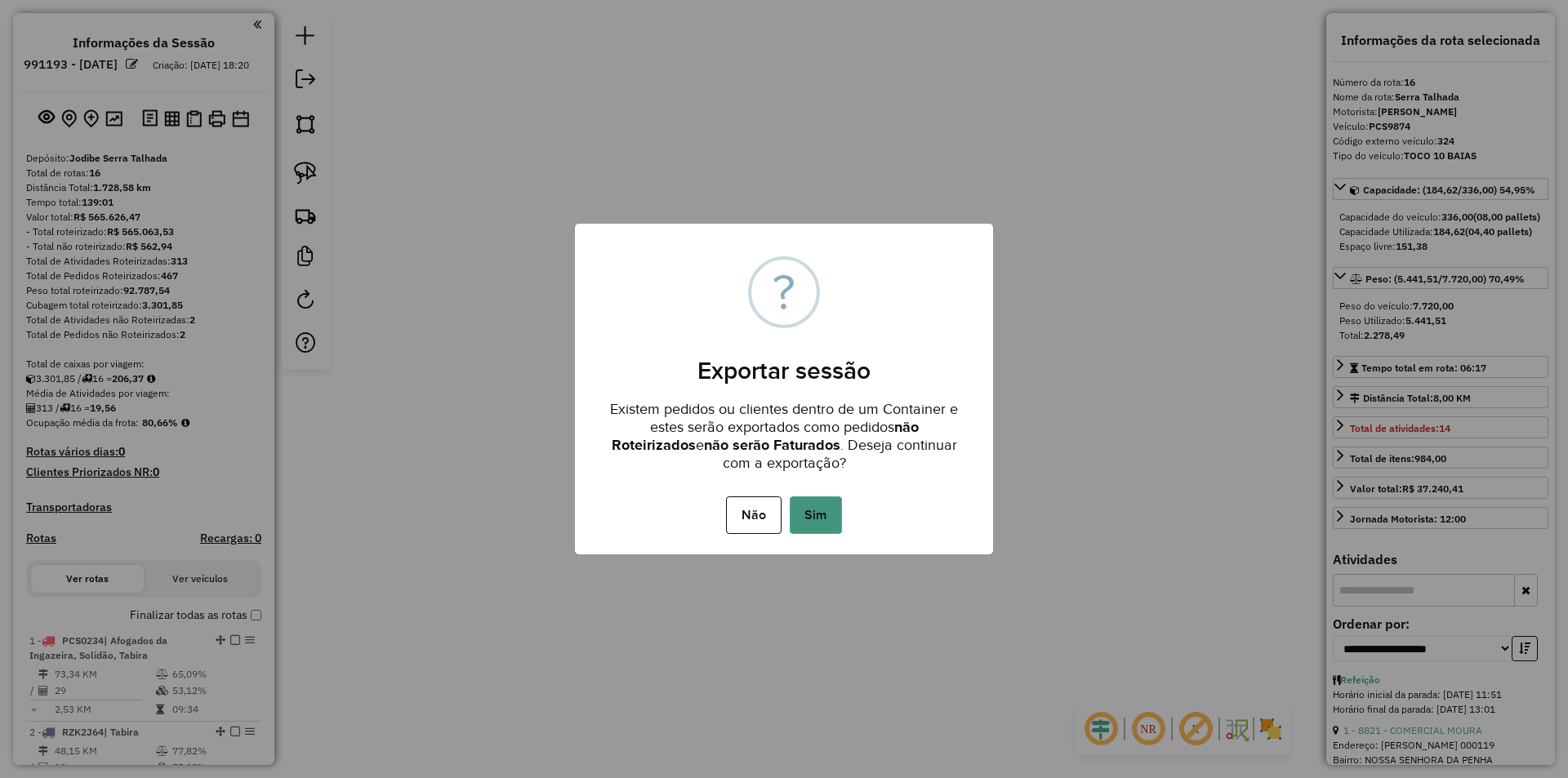
click at [806, 509] on button "Sim" at bounding box center [815, 515] width 52 height 38
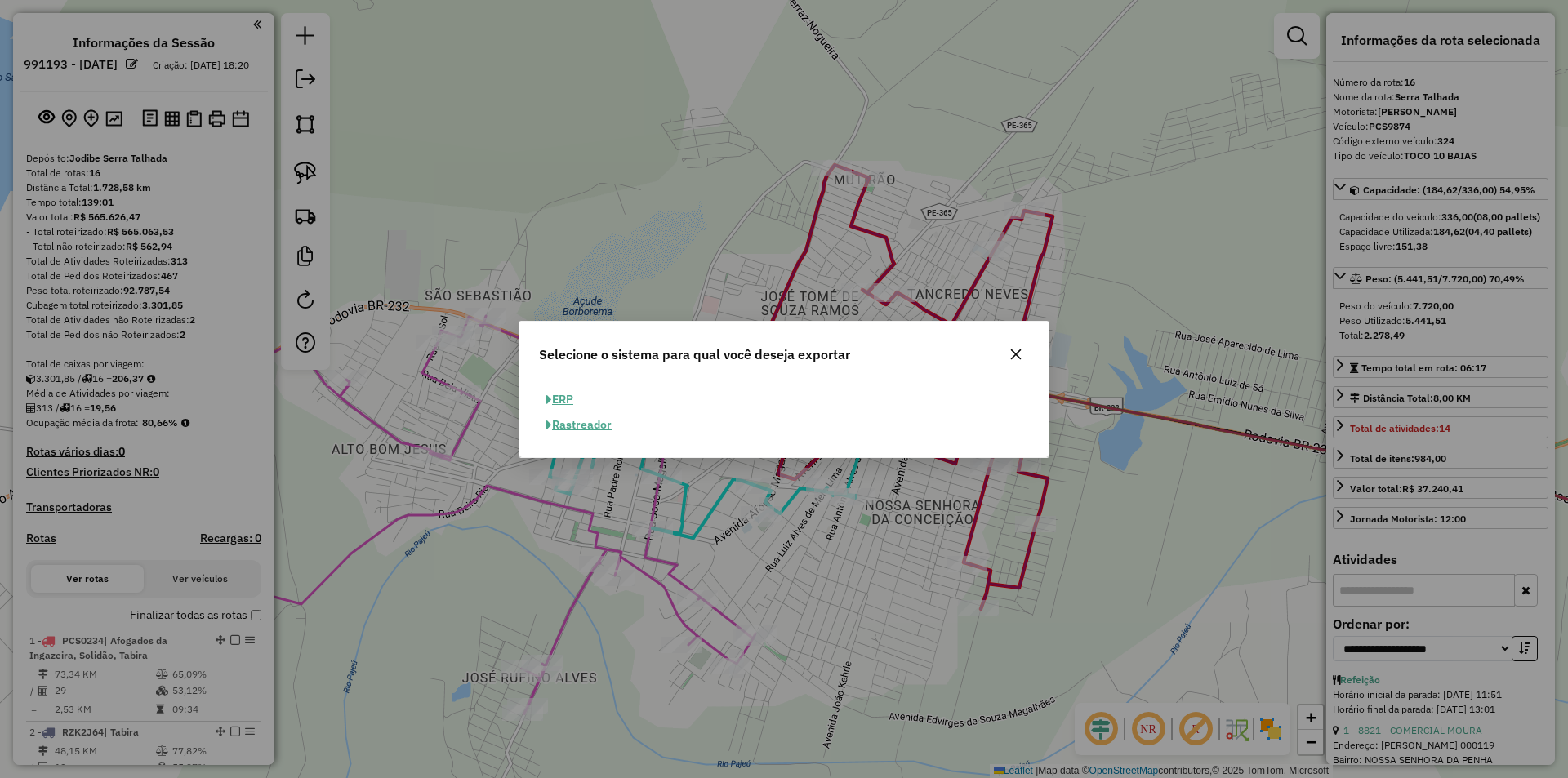
click at [559, 398] on button "ERP" at bounding box center [560, 399] width 42 height 26
select select "**"
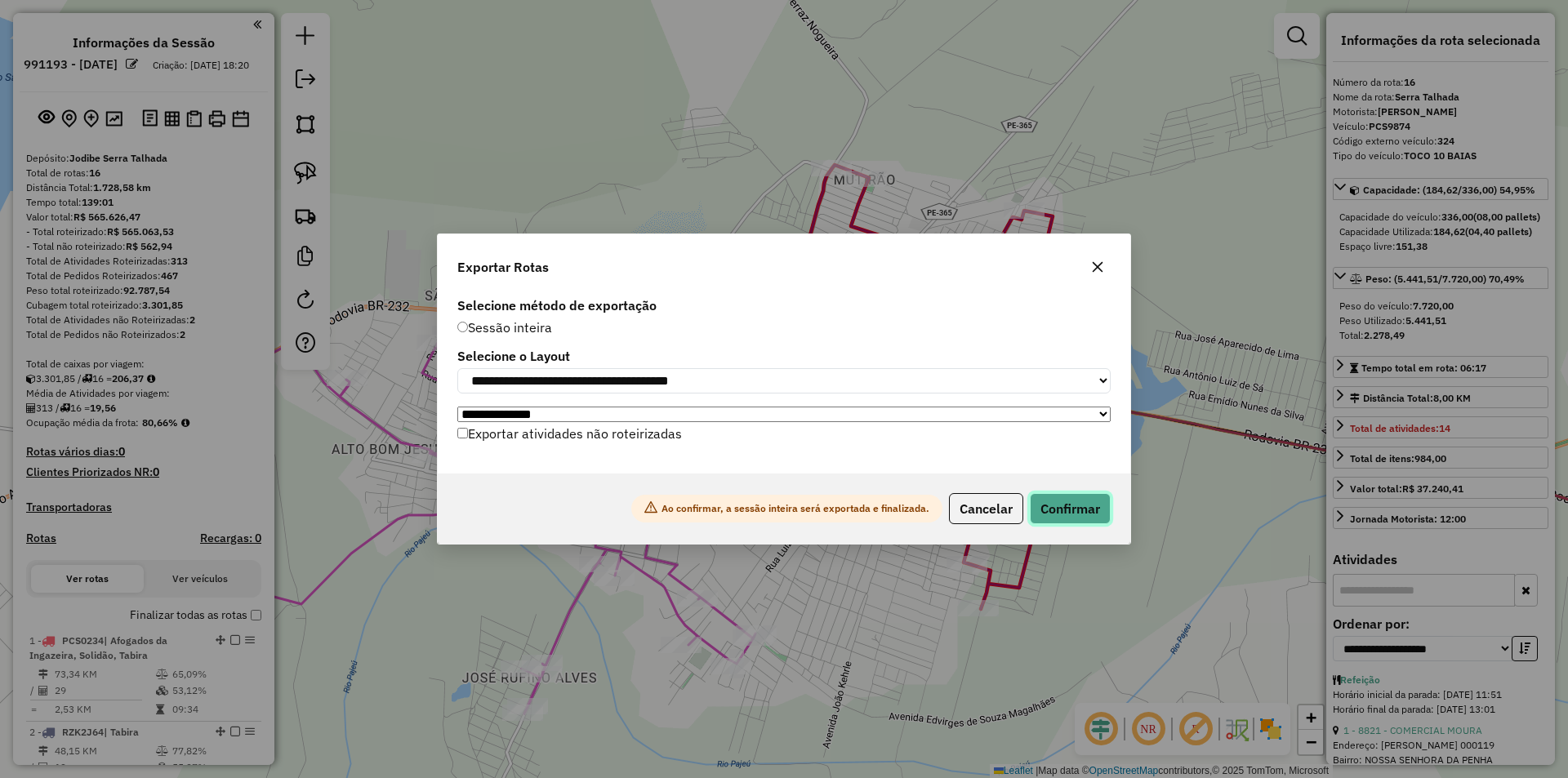
click at [1062, 512] on button "Confirmar" at bounding box center [1070, 509] width 81 height 31
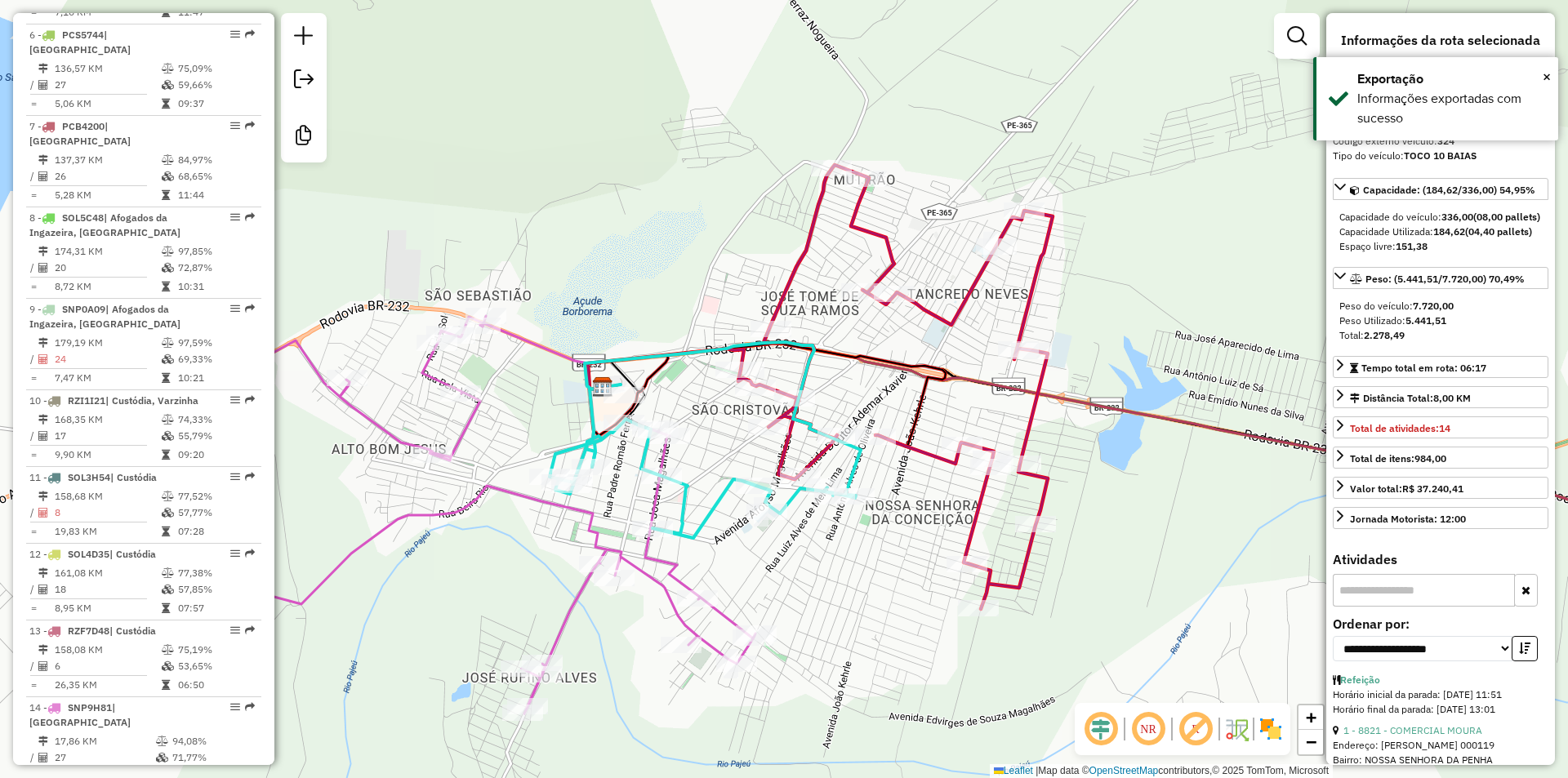
scroll to position [1464, 0]
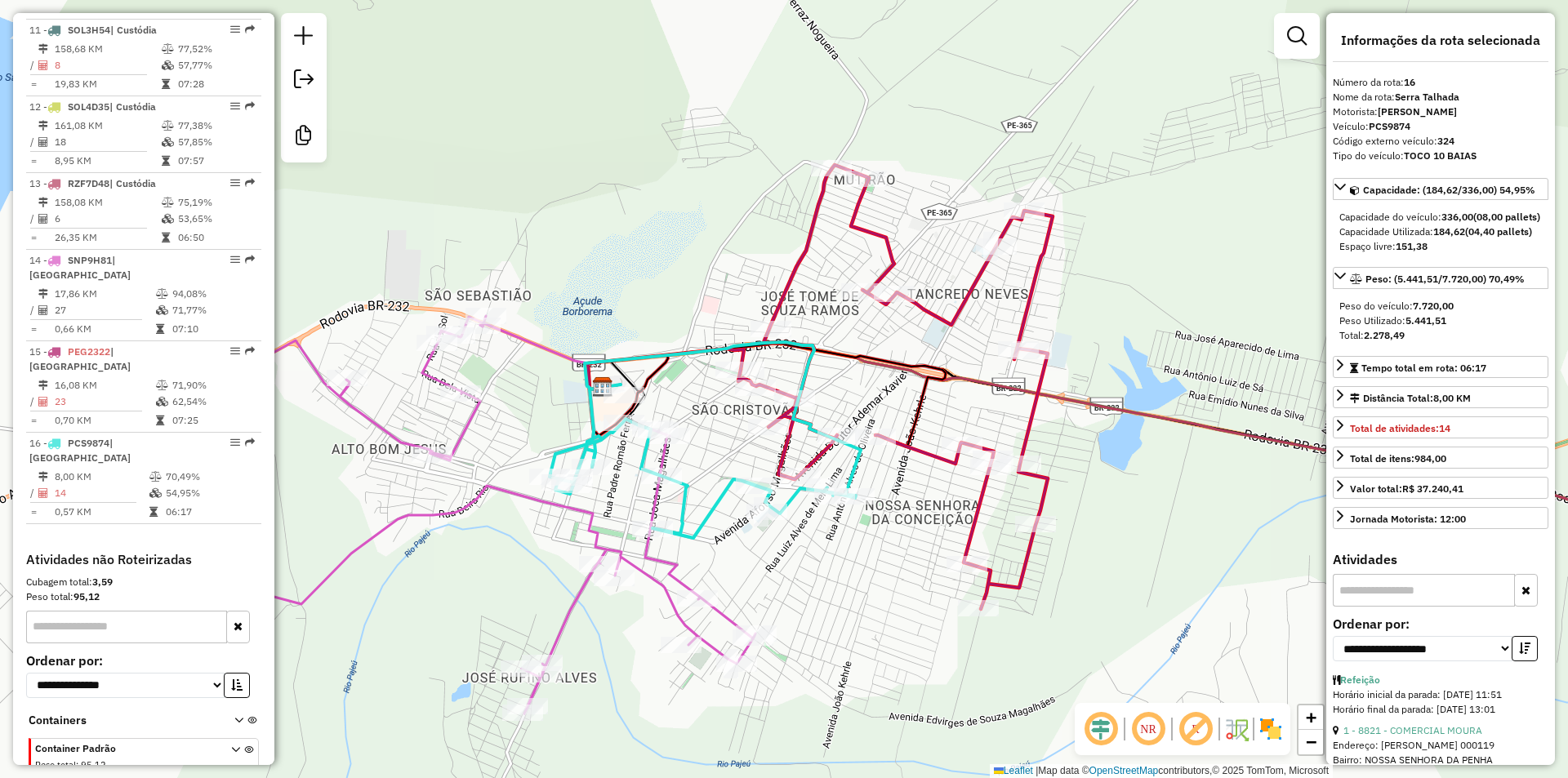
click at [617, 190] on div "Janela de atendimento Grade de atendimento Capacidade Transportadoras Veículos …" at bounding box center [784, 389] width 1568 height 778
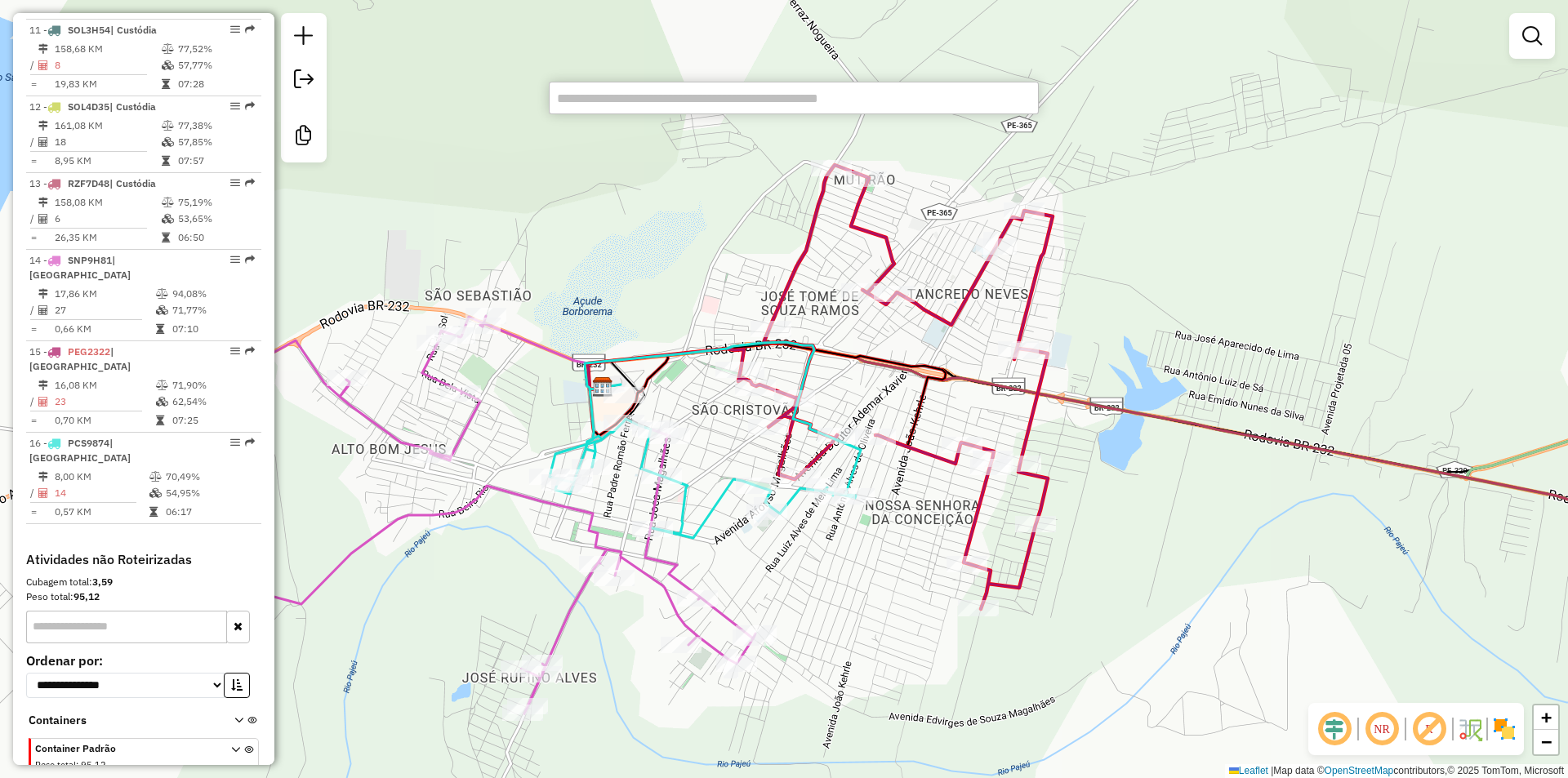
click at [661, 100] on input "text" at bounding box center [793, 98] width 490 height 32
paste input "*****"
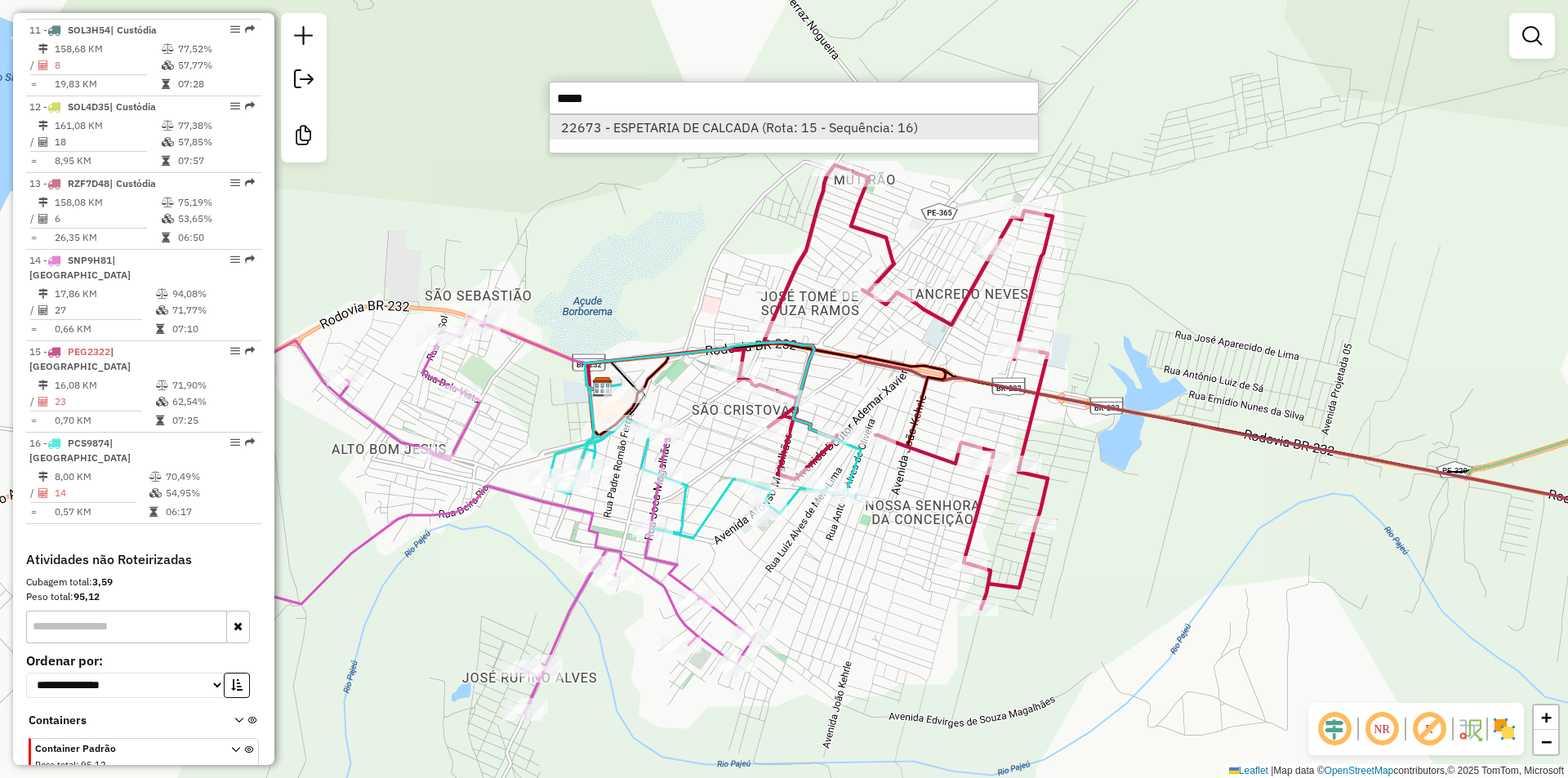
type input "*****"
click at [731, 136] on li "22673 - ESPETARIA DE CALCADA (Rota: 15 - Sequência: 16)" at bounding box center [794, 127] width 489 height 25
select select "**********"
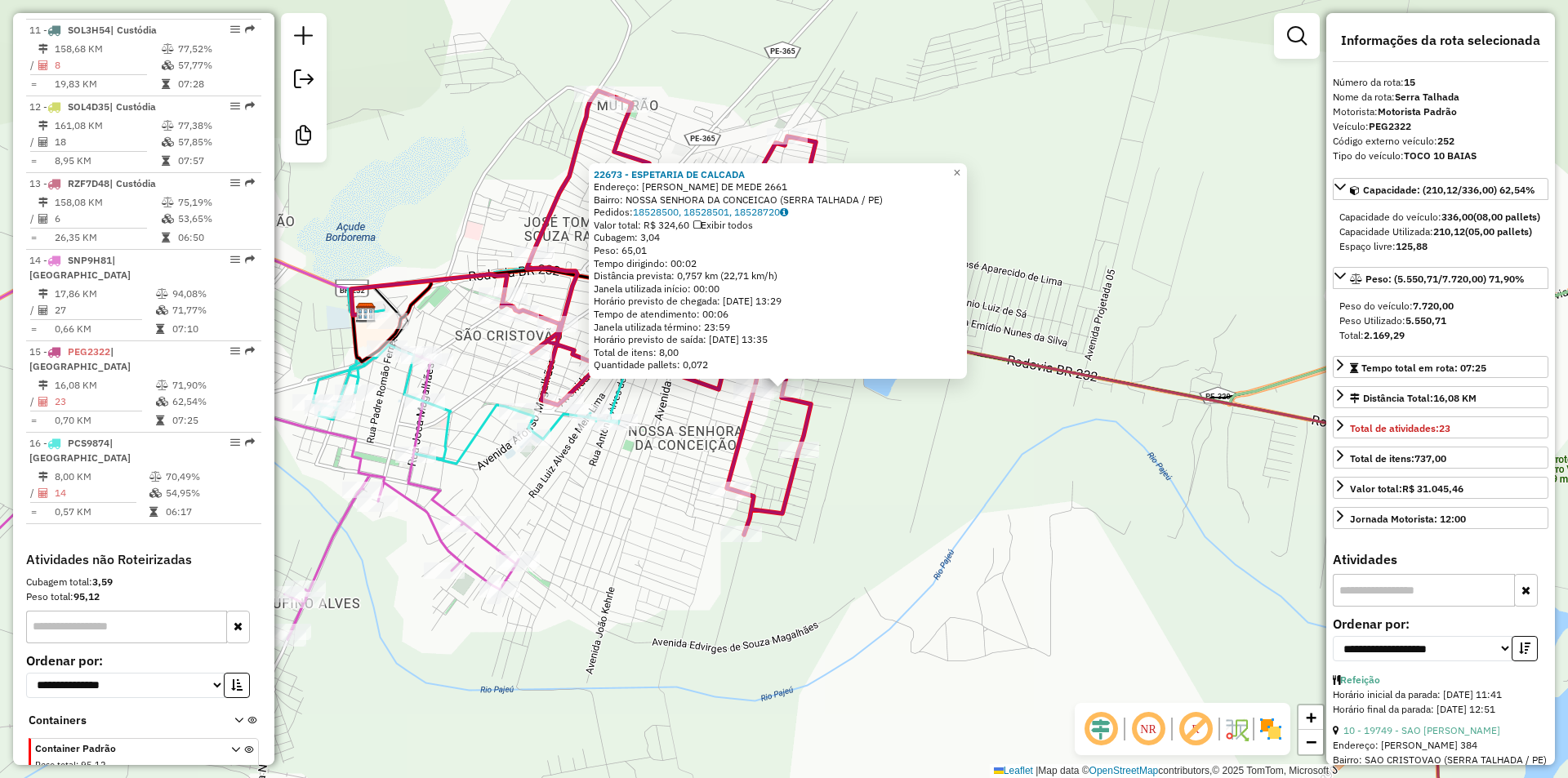
click at [1076, 317] on div "22673 - ESPETARIA DE CALCADA Endereço: [PERSON_NAME] DE MEDE 2661 Bairro: [GEOG…" at bounding box center [784, 389] width 1568 height 778
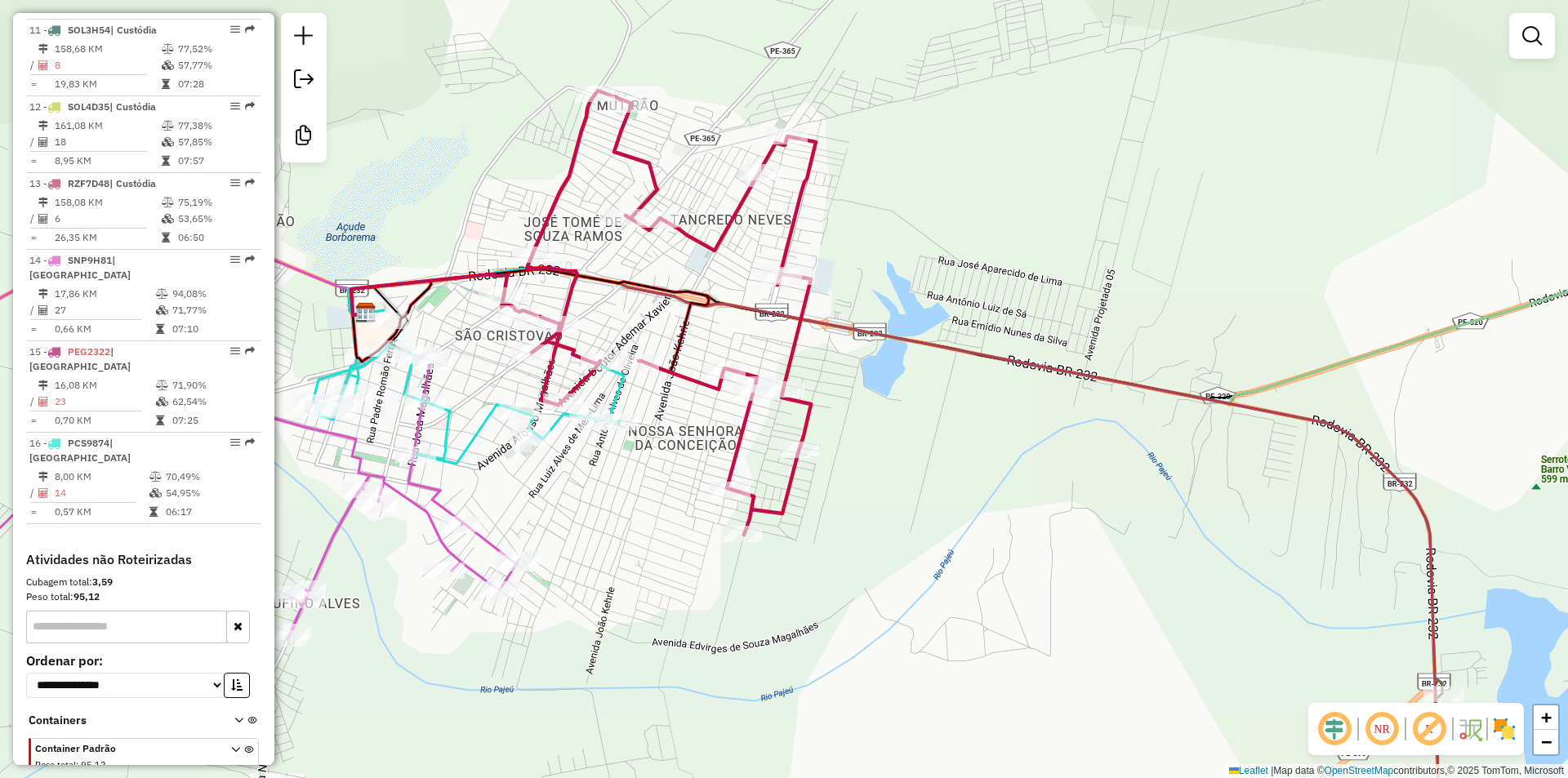
click at [883, 190] on div "Janela de atendimento Grade de atendimento Capacidade Transportadoras Veículos …" at bounding box center [784, 389] width 1568 height 778
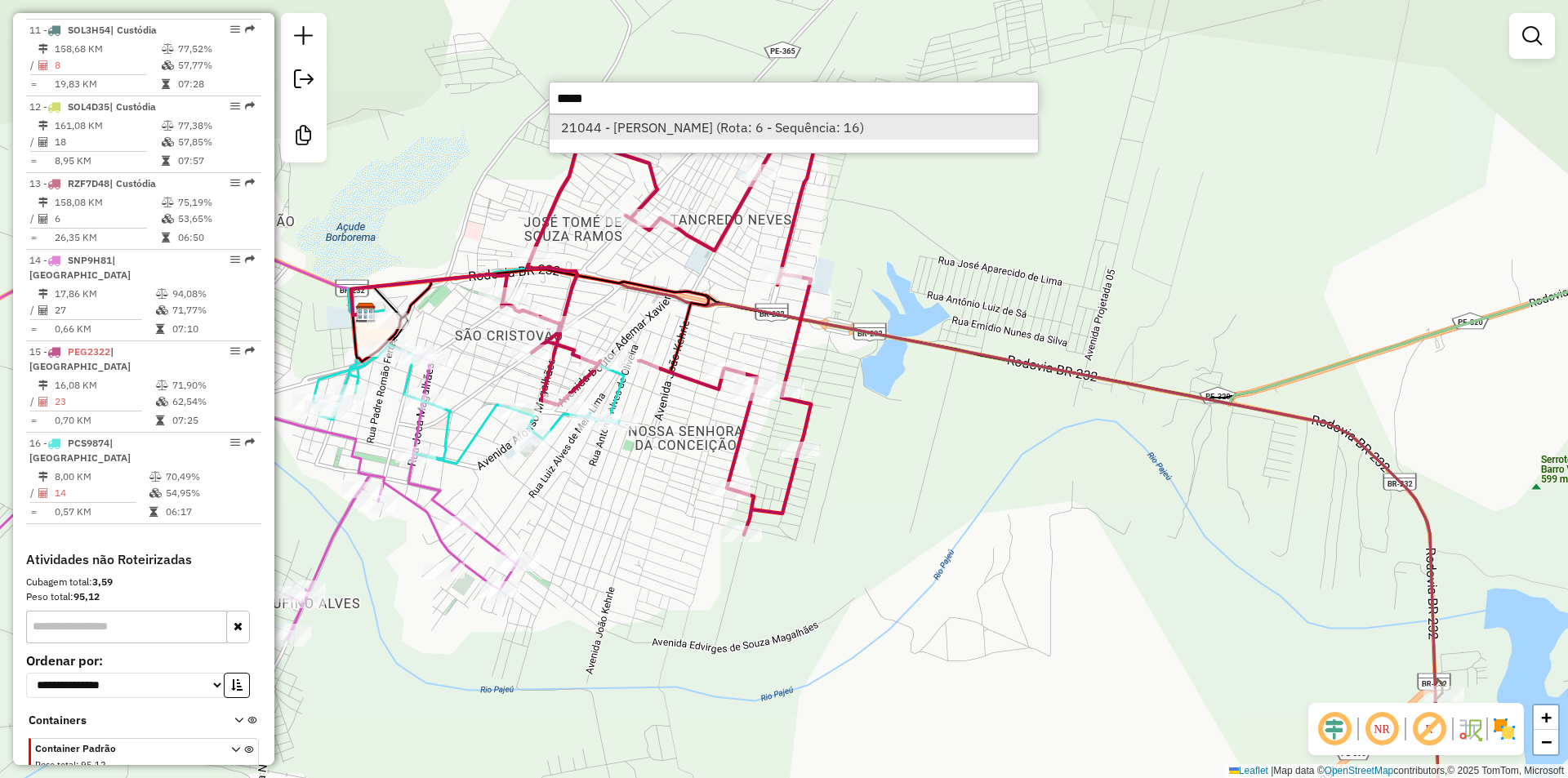
type input "*****"
click at [767, 120] on li "21044 - [PERSON_NAME] (Rota: 6 - Sequência: 16)" at bounding box center [794, 127] width 489 height 25
select select "**********"
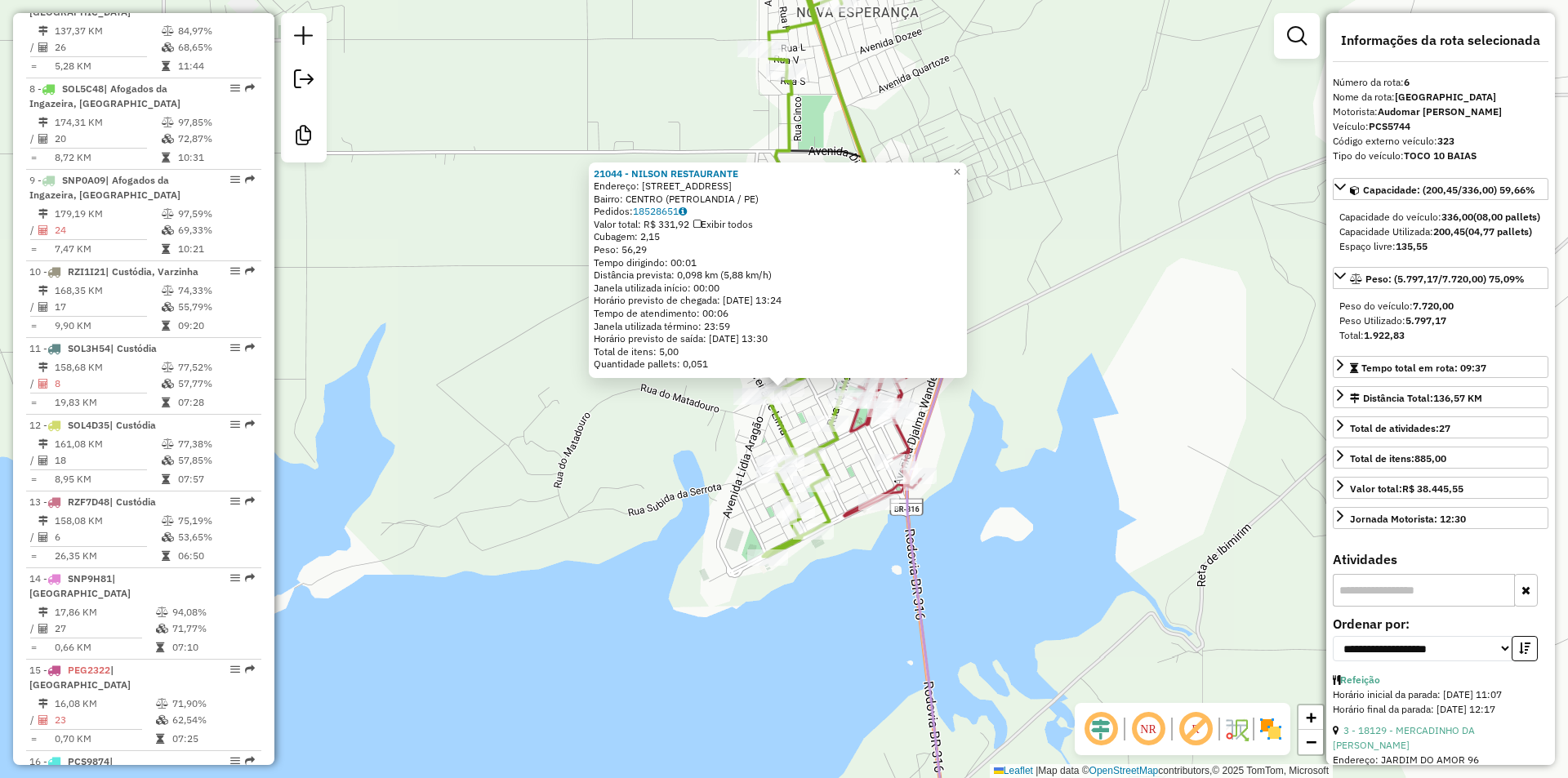
scroll to position [1042, 0]
